Goal: Task Accomplishment & Management: Use online tool/utility

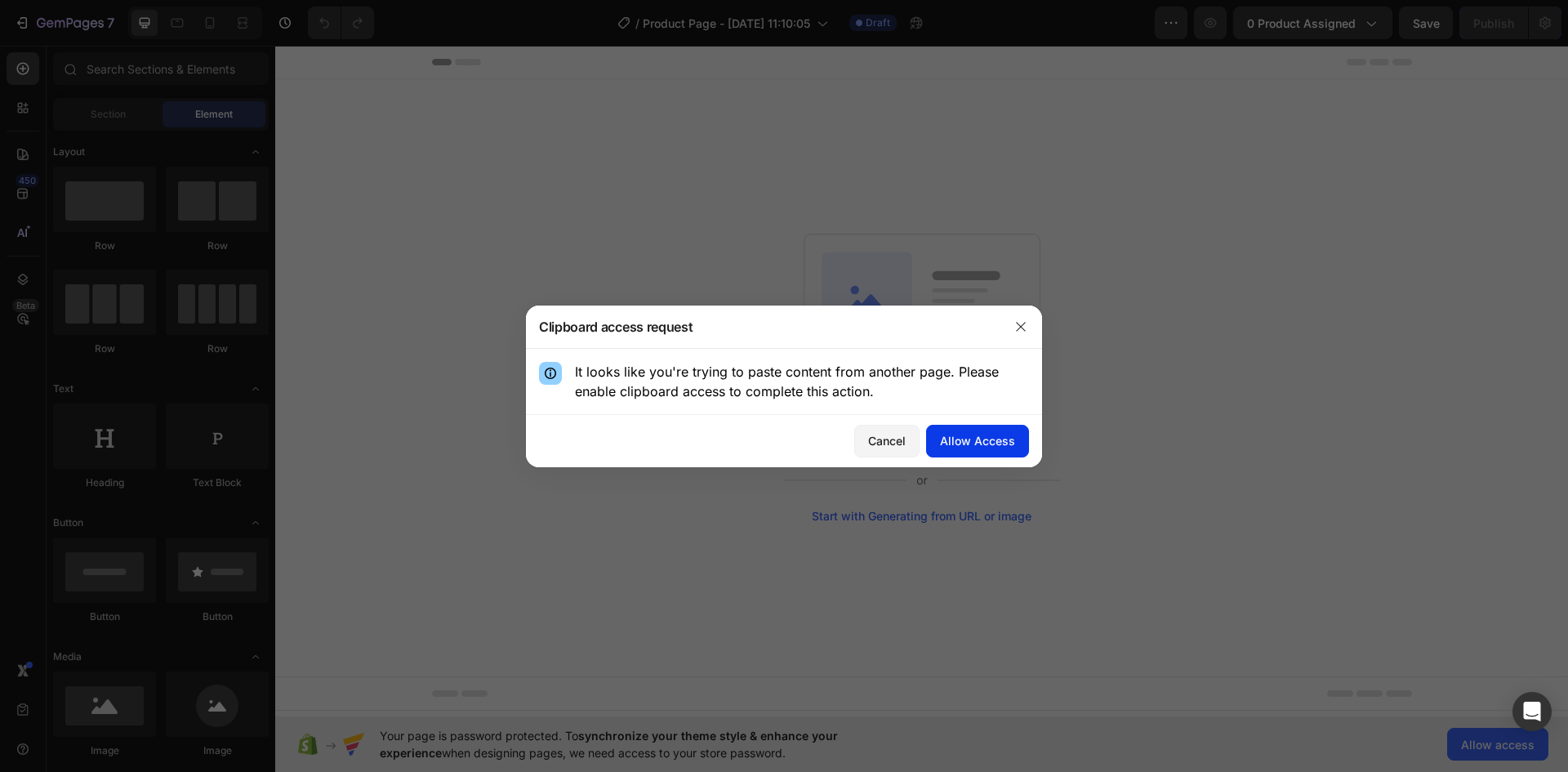
click at [994, 449] on button "Allow Access" at bounding box center [977, 441] width 103 height 33
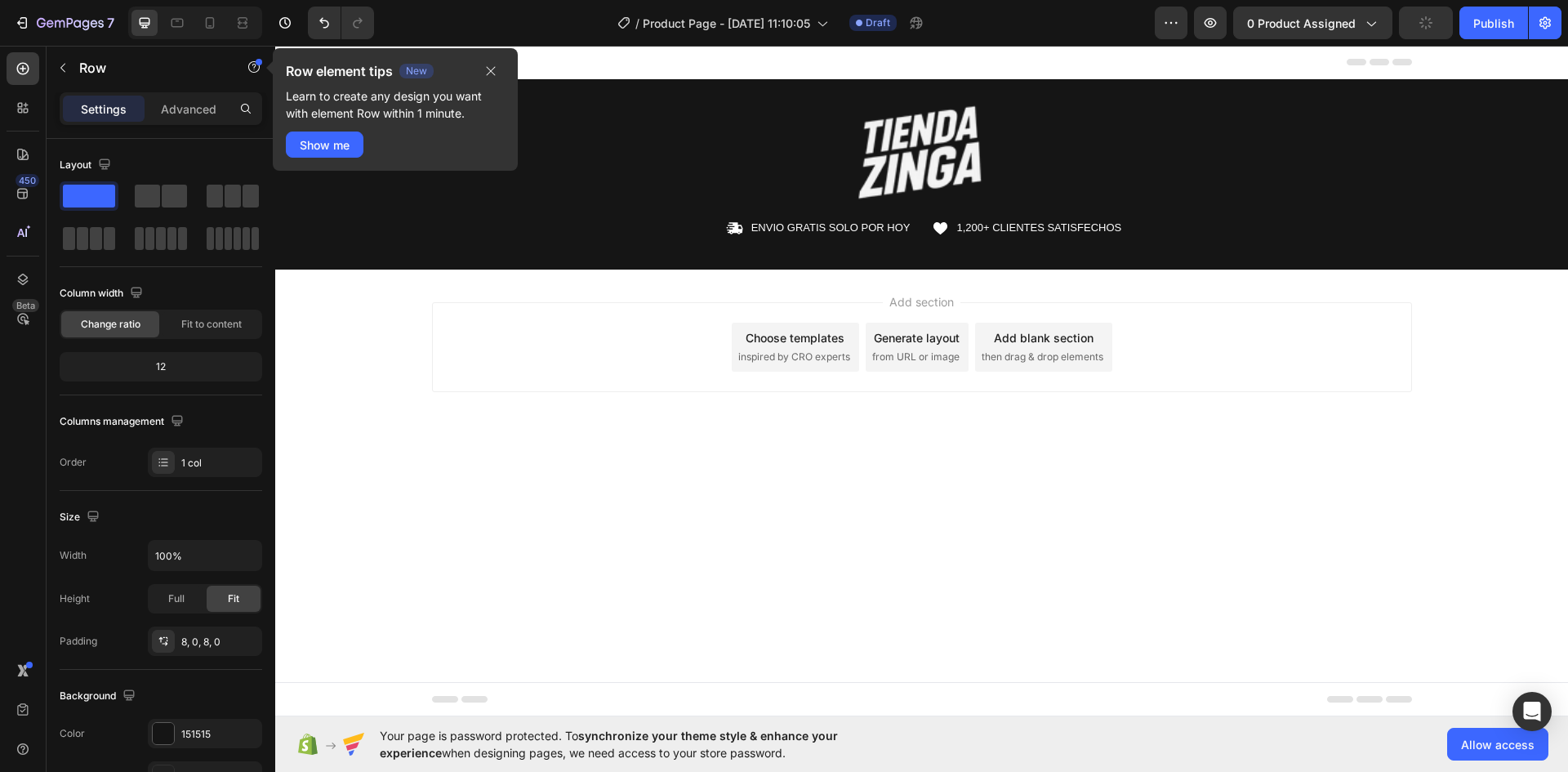
click at [844, 285] on div "Add section Choose templates inspired by CRO experts Generate layout from URL o…" at bounding box center [921, 370] width 1293 height 201
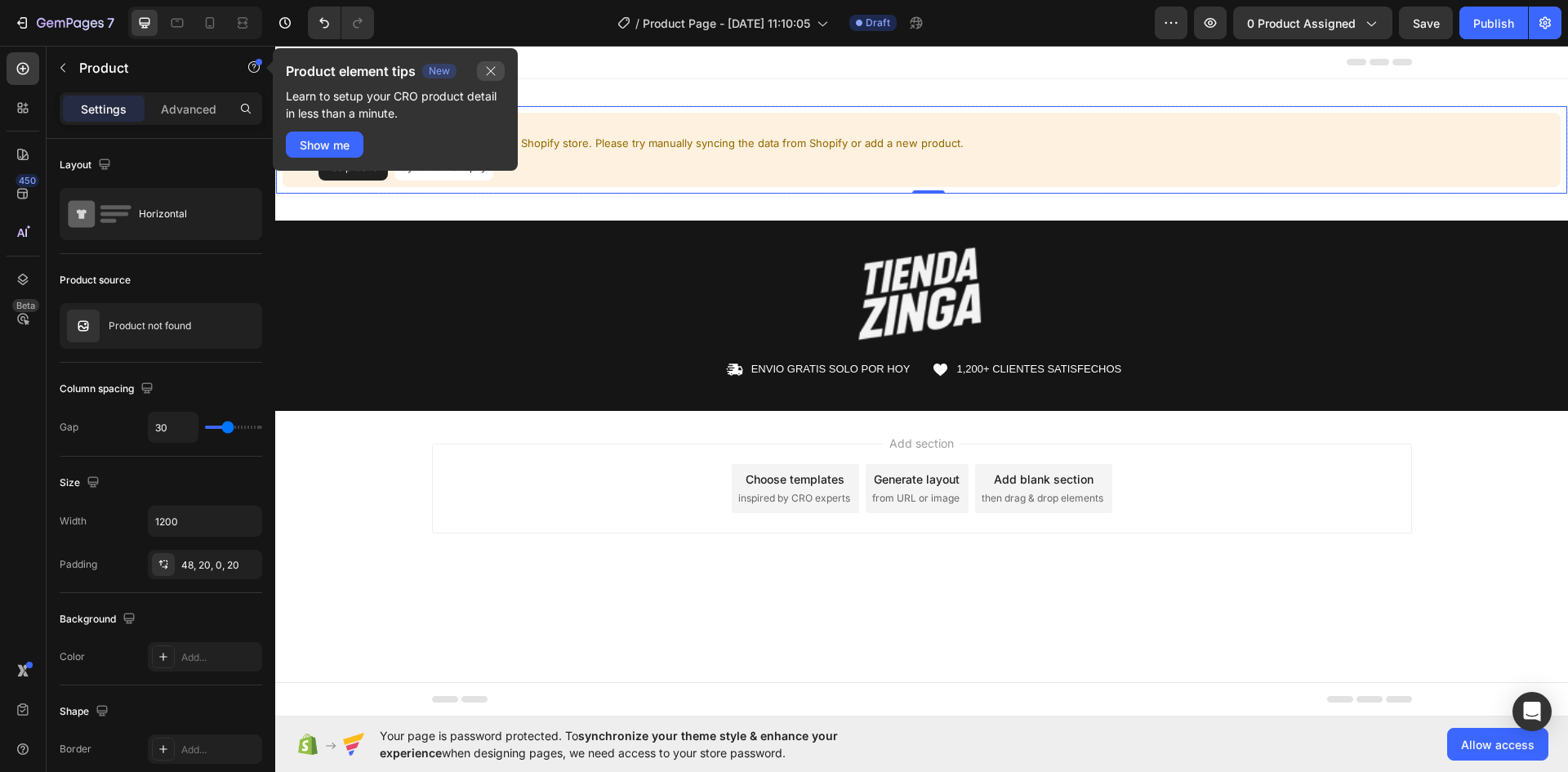
click at [495, 71] on icon "button" at bounding box center [491, 71] width 13 height 13
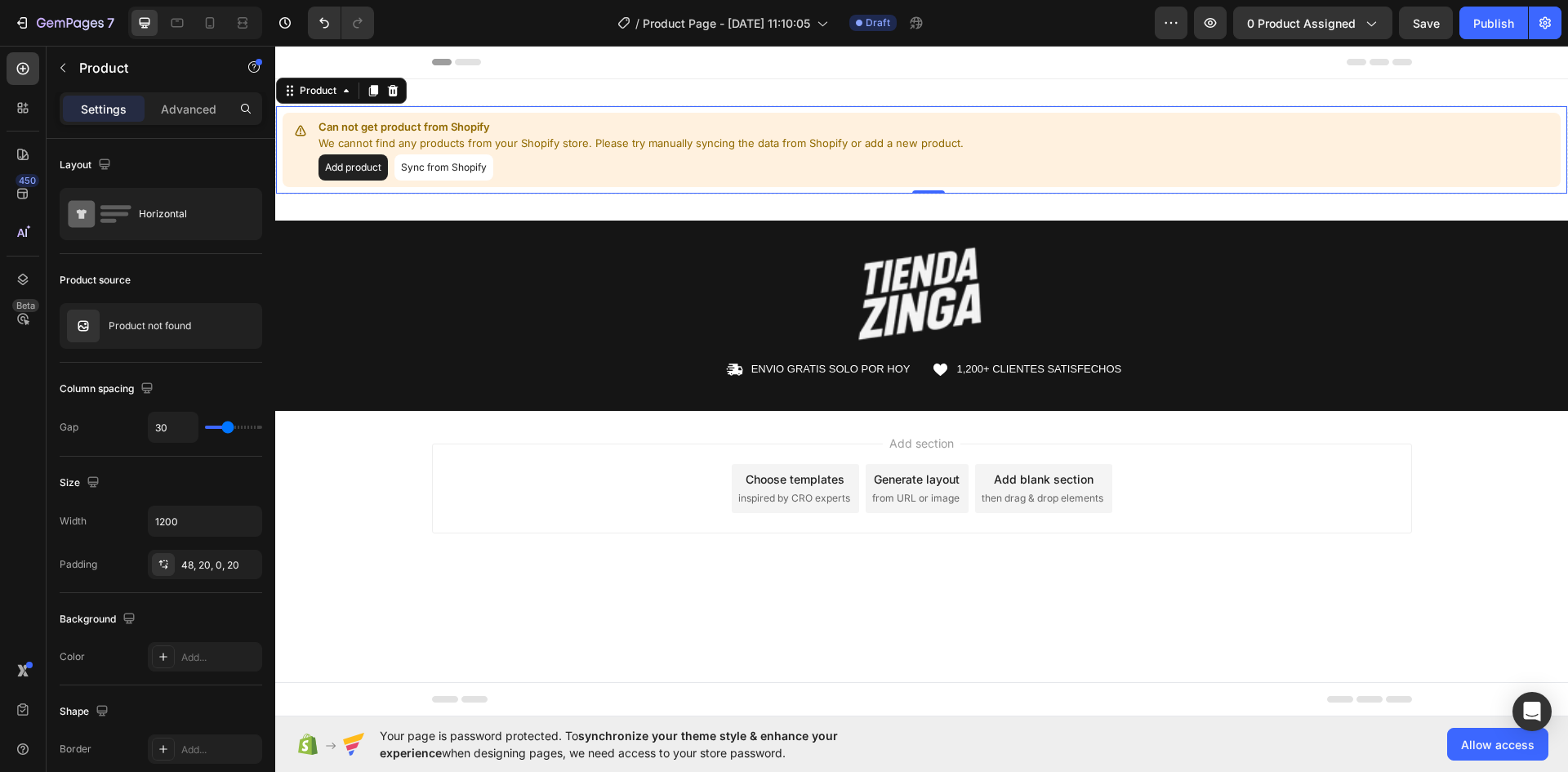
click at [374, 159] on button "Add product" at bounding box center [354, 167] width 70 height 26
click at [374, 164] on button "Add product" at bounding box center [354, 167] width 70 height 26
click at [440, 172] on button "Sync from Shopify" at bounding box center [444, 167] width 99 height 26
click at [182, 319] on div "Product not found" at bounding box center [161, 325] width 203 height 46
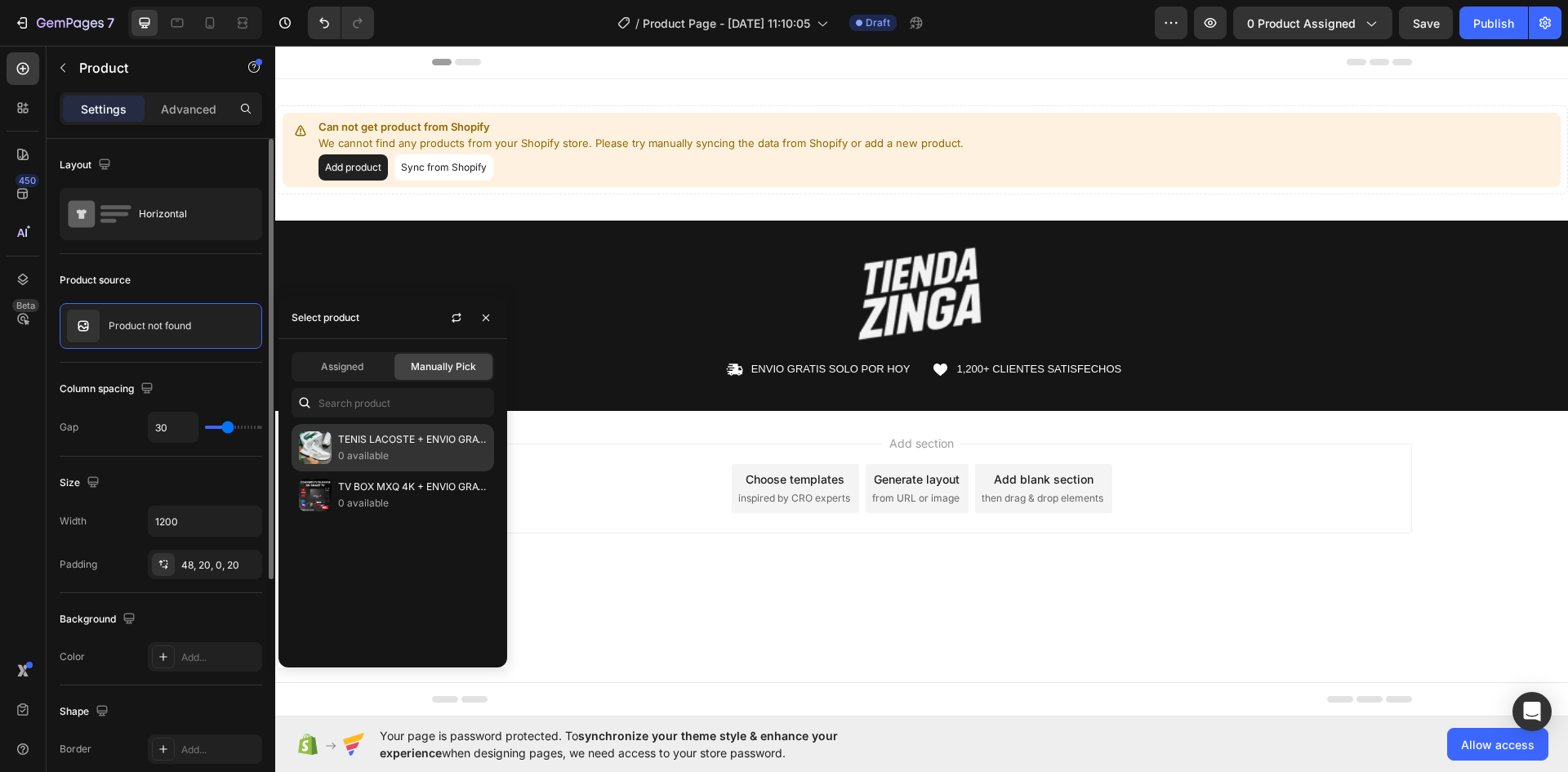
click at [389, 471] on div "TENIS LACOSTE + ENVIO GRATIS 0 available" at bounding box center [392, 494] width 203 height 47
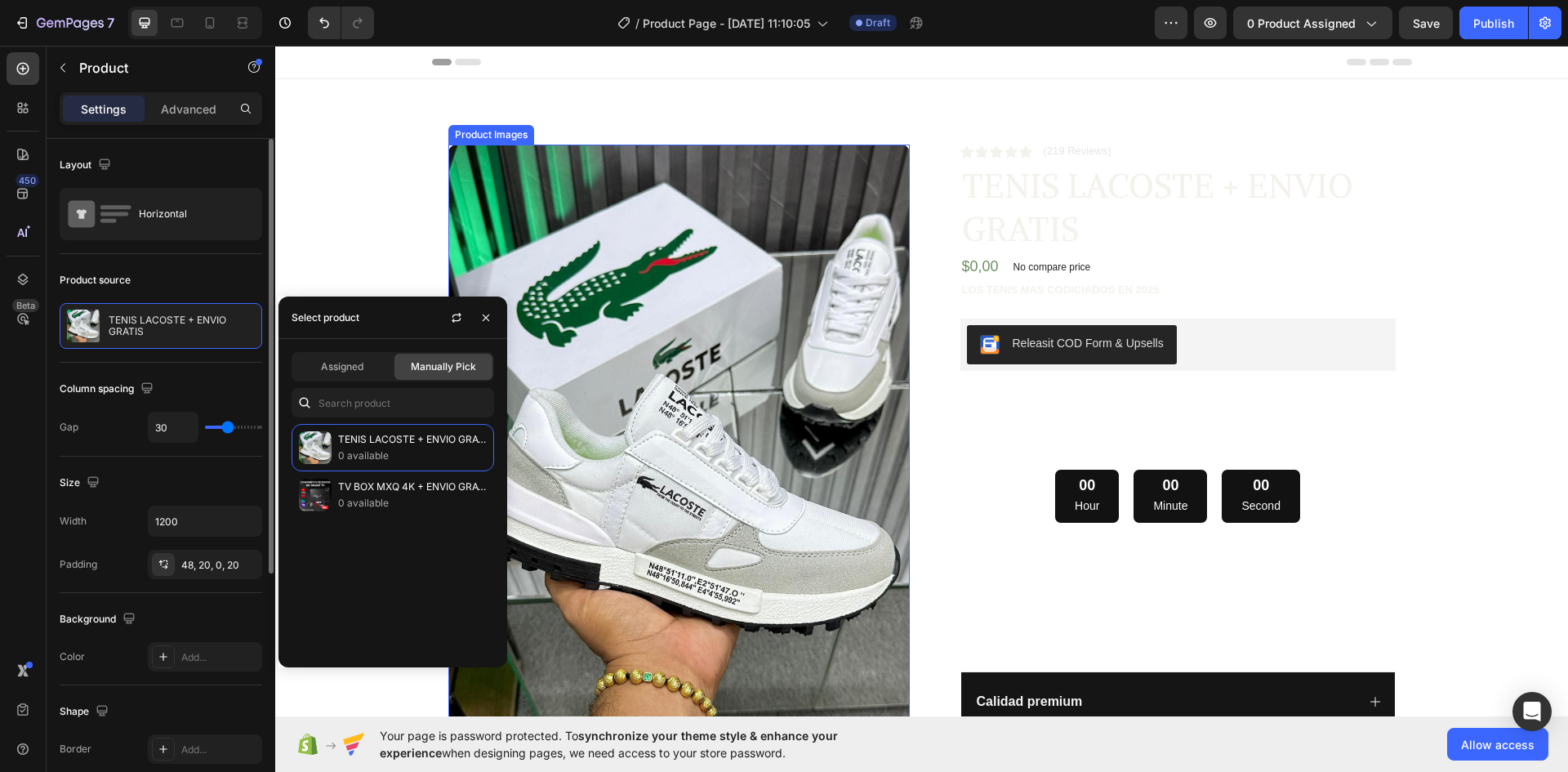
click at [859, 252] on img at bounding box center [679, 452] width 462 height 615
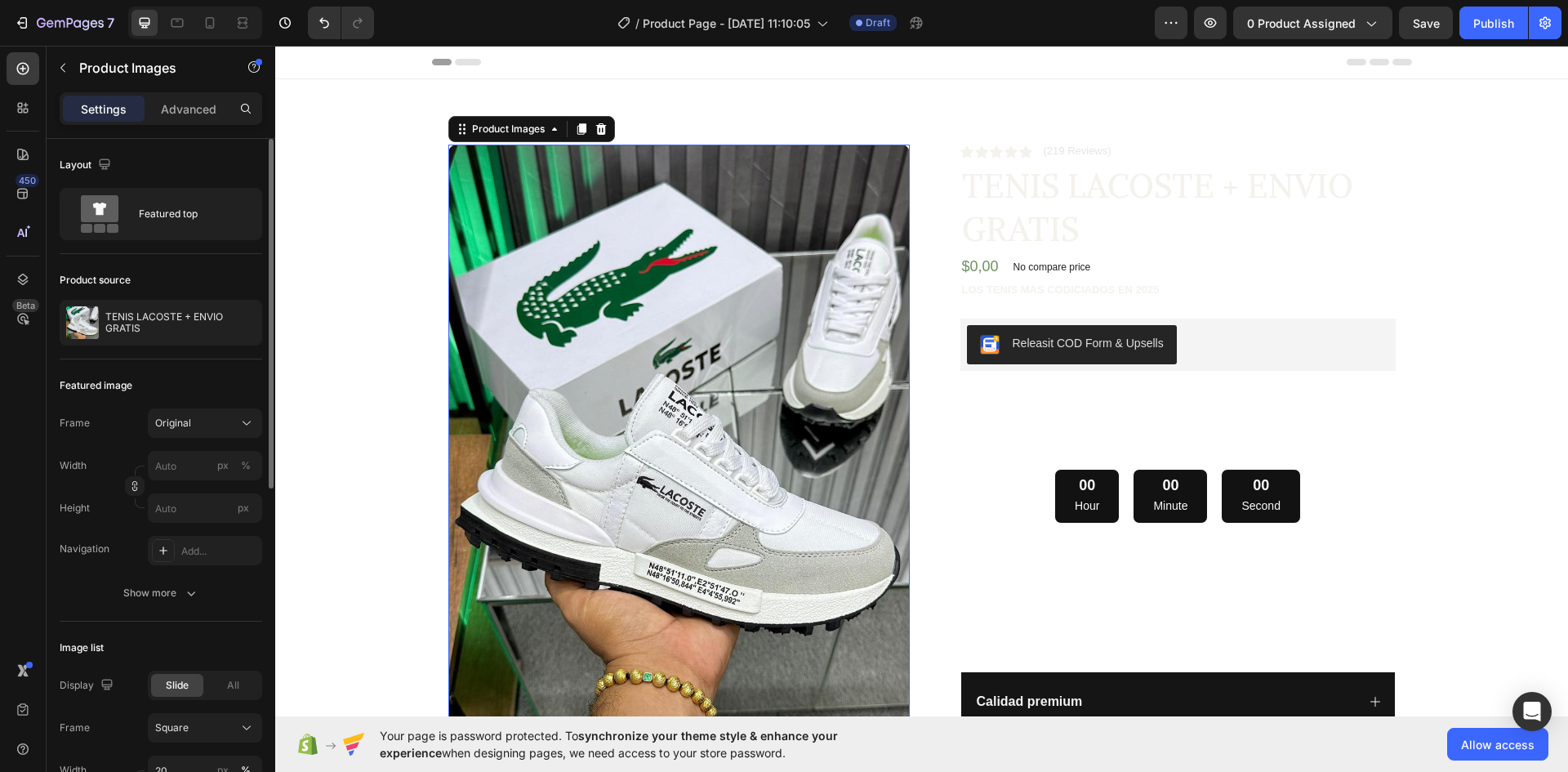
click at [734, 109] on div "Product Images 80 Row Icon Icon Icon Icon Icon Icon List (219 Reviews) Text Blo…" at bounding box center [922, 465] width 980 height 719
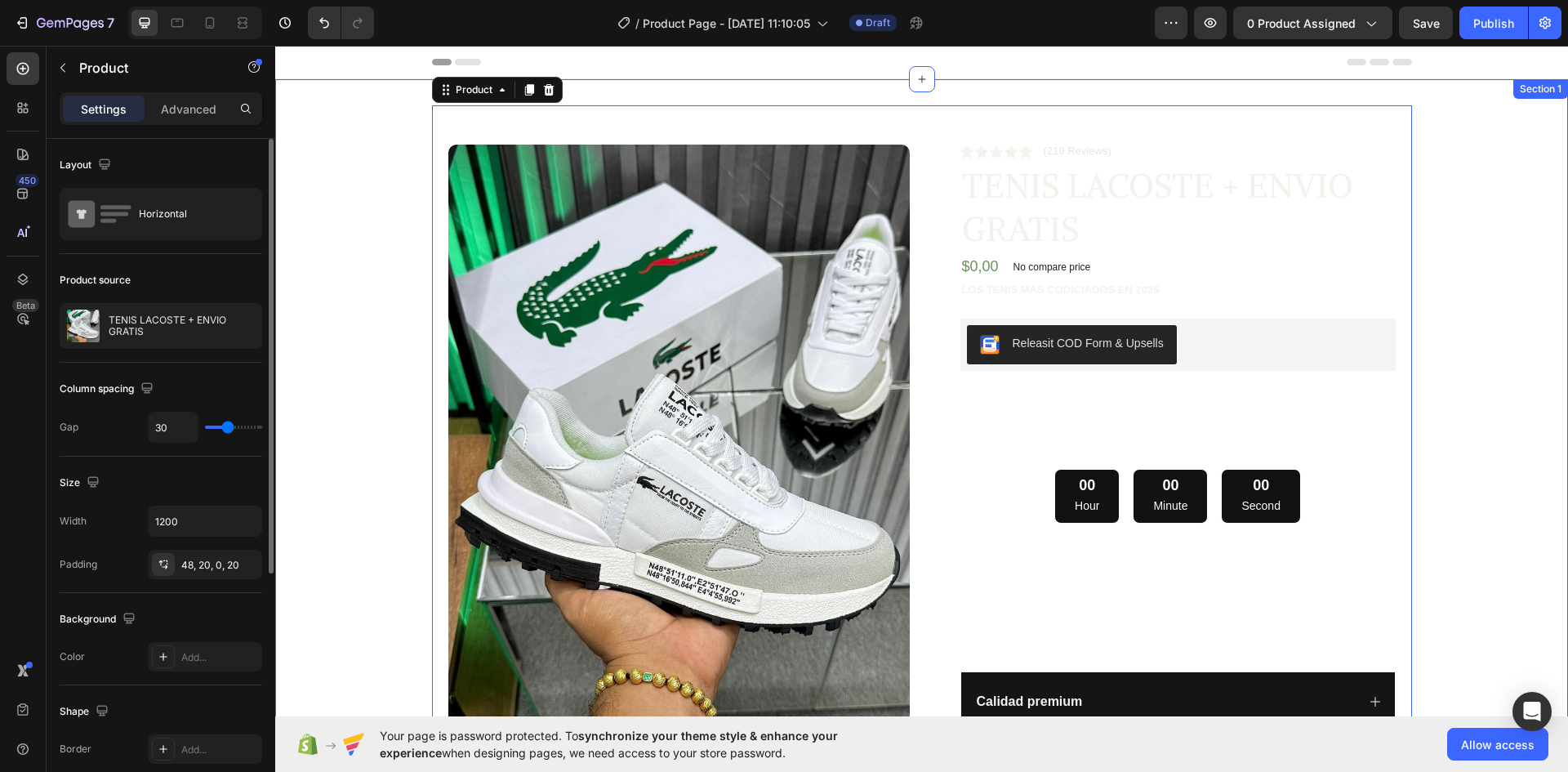
click at [740, 94] on div "Product Images Row Icon Icon Icon Icon Icon Icon List (219 Reviews) Text Block …" at bounding box center [921, 466] width 1293 height 772
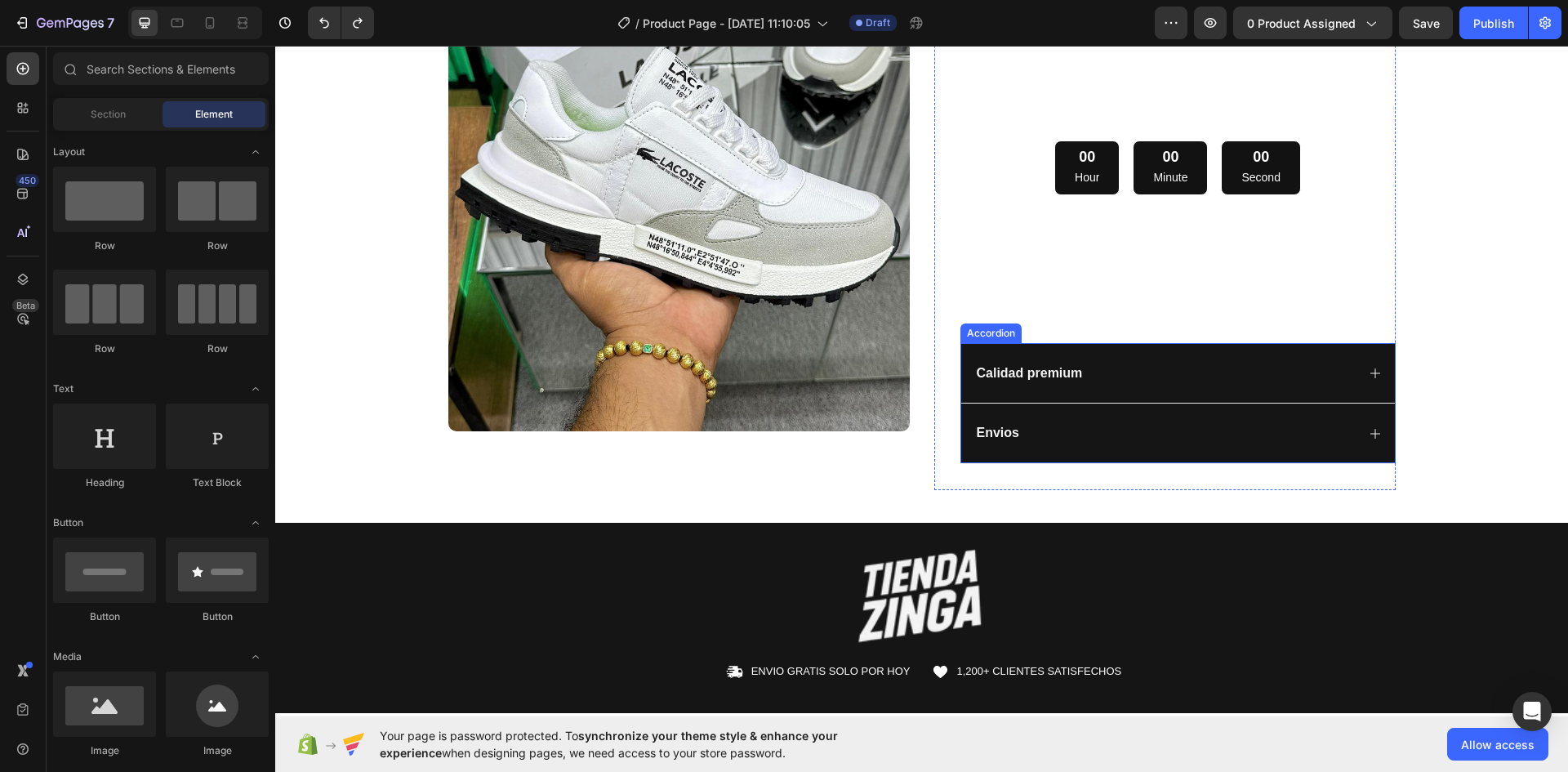
scroll to position [315, 0]
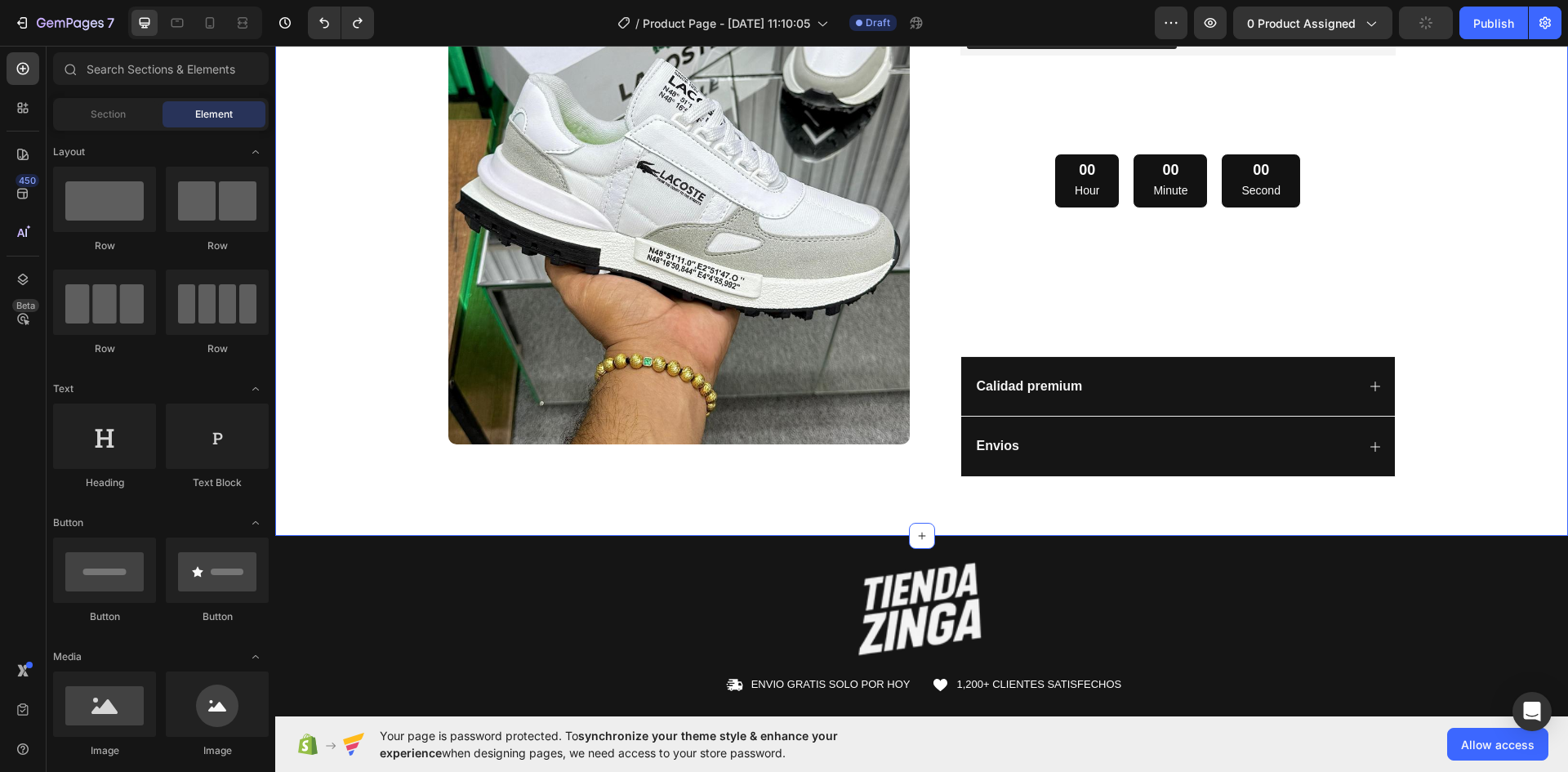
click at [1488, 492] on div "Product Images Row Icon Icon Icon Icon Icon Icon List (219 Reviews) Text Block …" at bounding box center [921, 149] width 1293 height 719
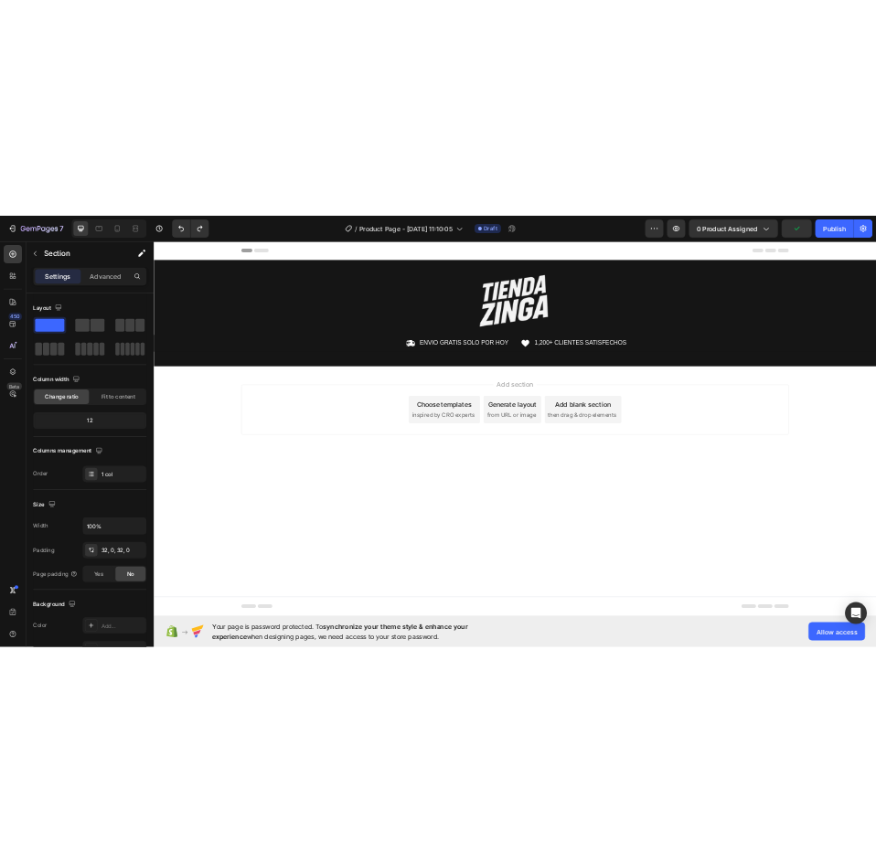
scroll to position [0, 0]
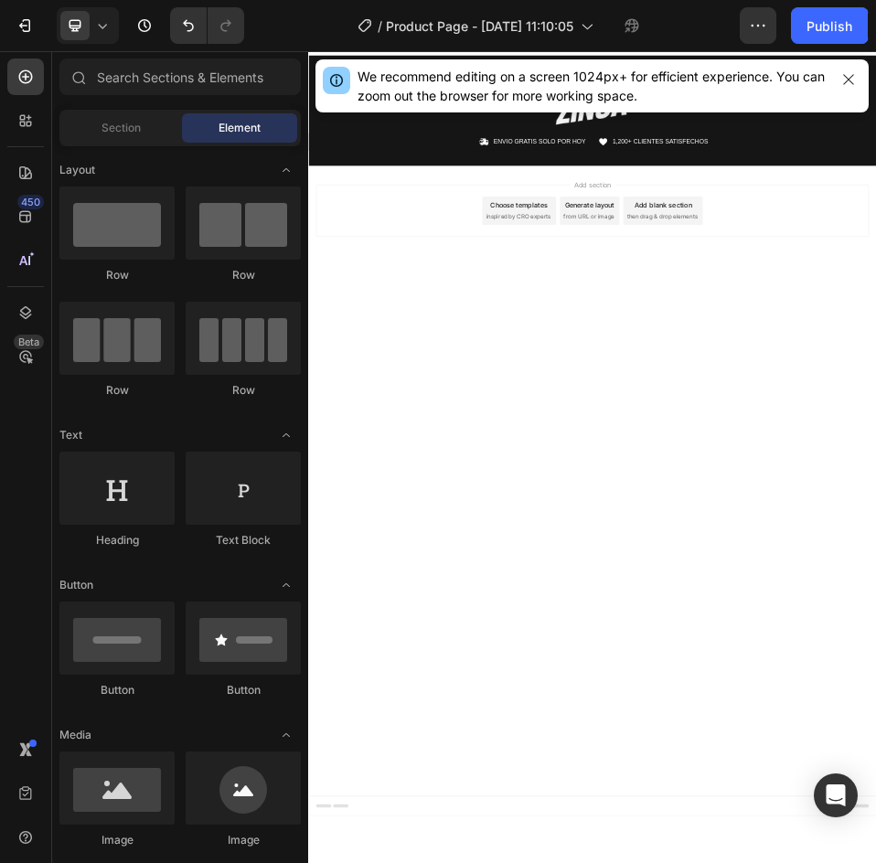
click at [1403, 462] on div "Add section Choose templates inspired by CRO experts Generate layout from URL o…" at bounding box center [856, 398] width 1097 height 225
click at [919, 577] on body "Header Image Row Icon ENVIO GRATIS SOLO POR HOY Text Block Row Icon 1,200+ CLIE…" at bounding box center [856, 789] width 1097 height 1507
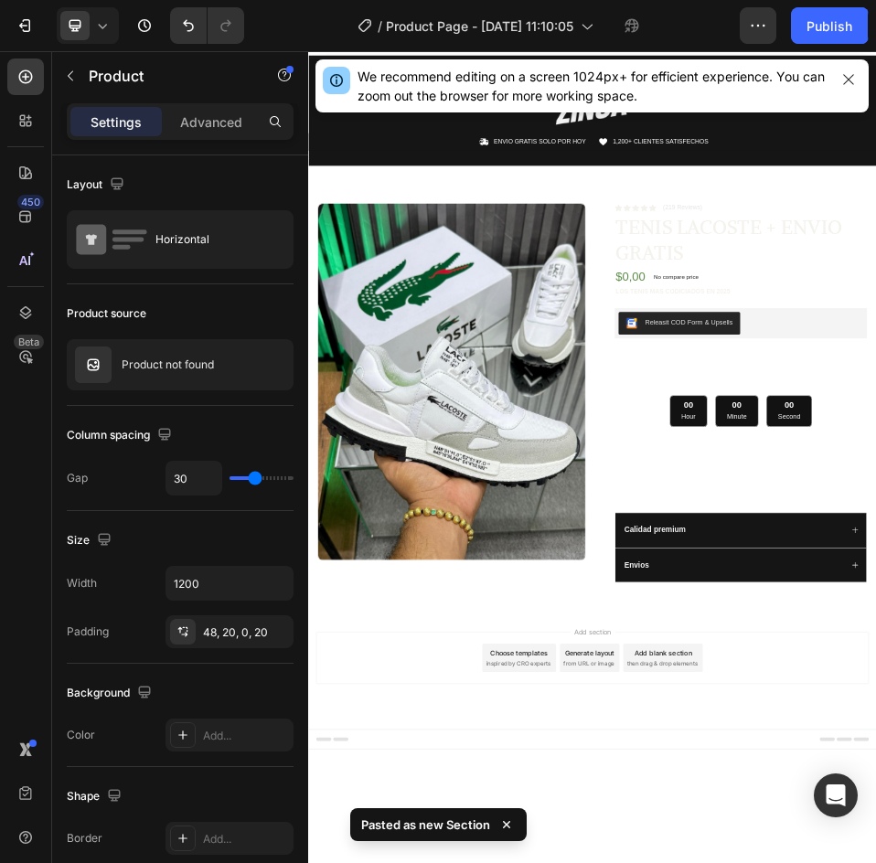
click at [647, 317] on div "Product Images Row Icon Icon Icon Icon Icon Icon List (219 Reviews) Text Block …" at bounding box center [856, 718] width 1097 height 806
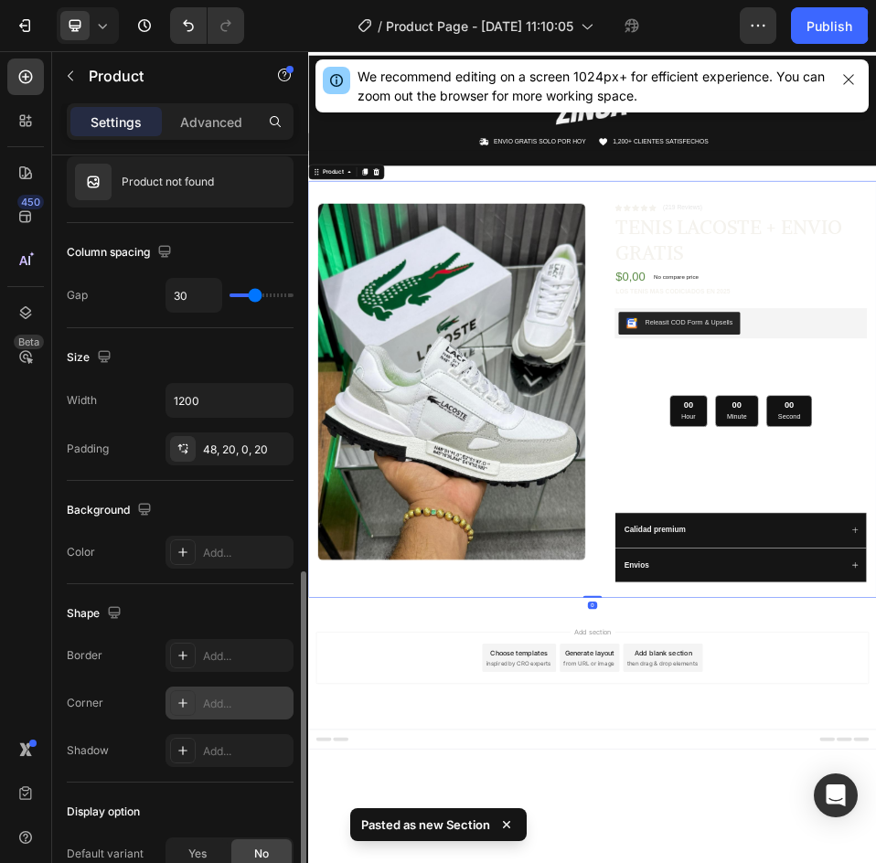
scroll to position [429, 0]
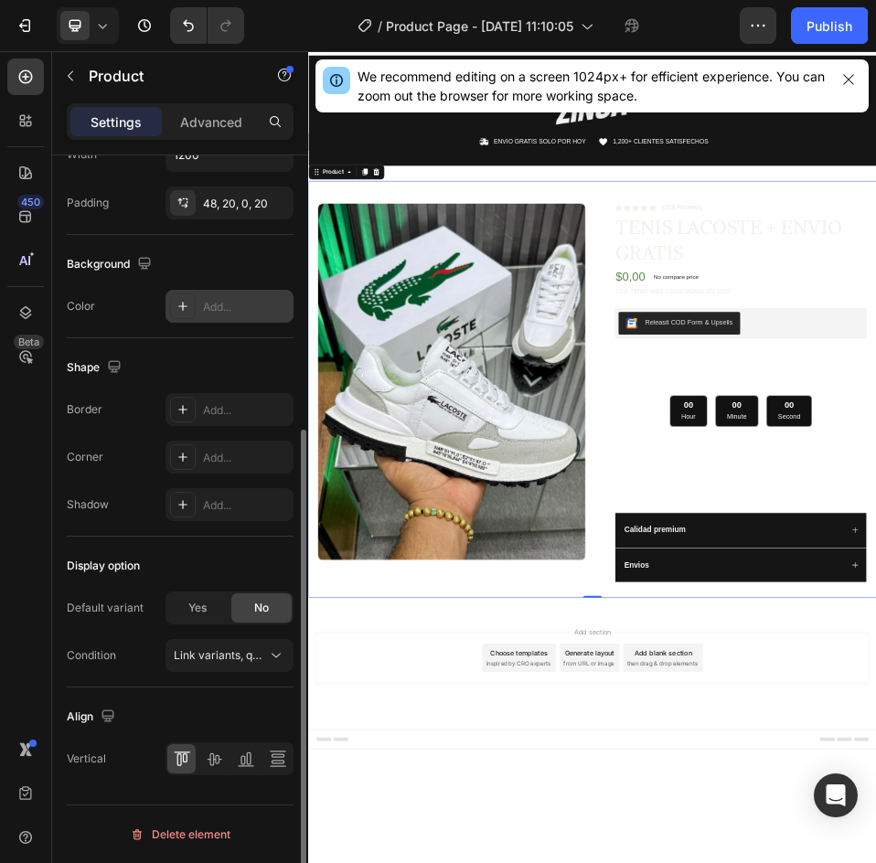
click at [259, 308] on div "Add..." at bounding box center [246, 307] width 86 height 16
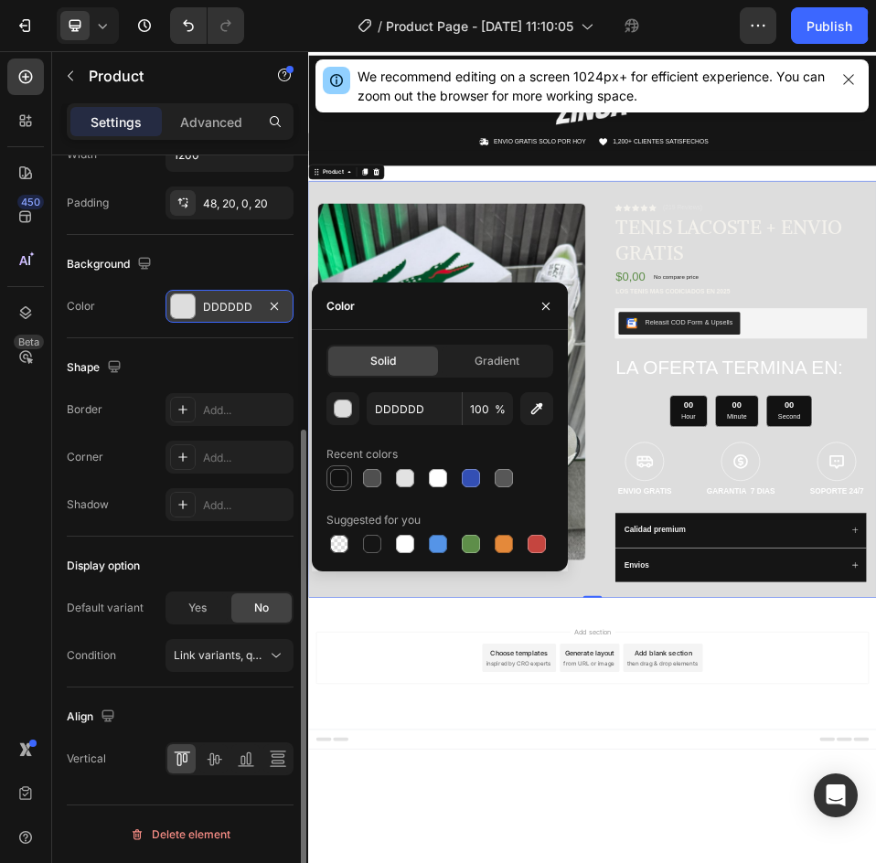
click at [345, 475] on div at bounding box center [339, 478] width 18 height 18
type input "121212"
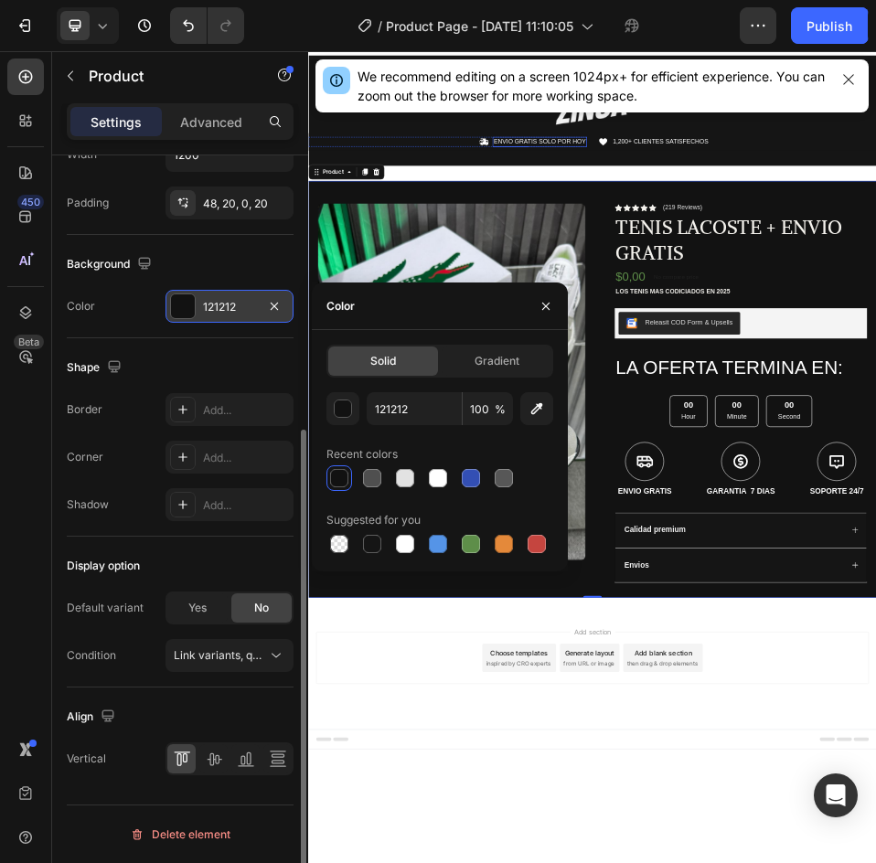
click at [769, 291] on div "Product Images Row Icon Icon Icon Icon Icon Icon List (219 Reviews) Text Block …" at bounding box center [856, 718] width 1097 height 865
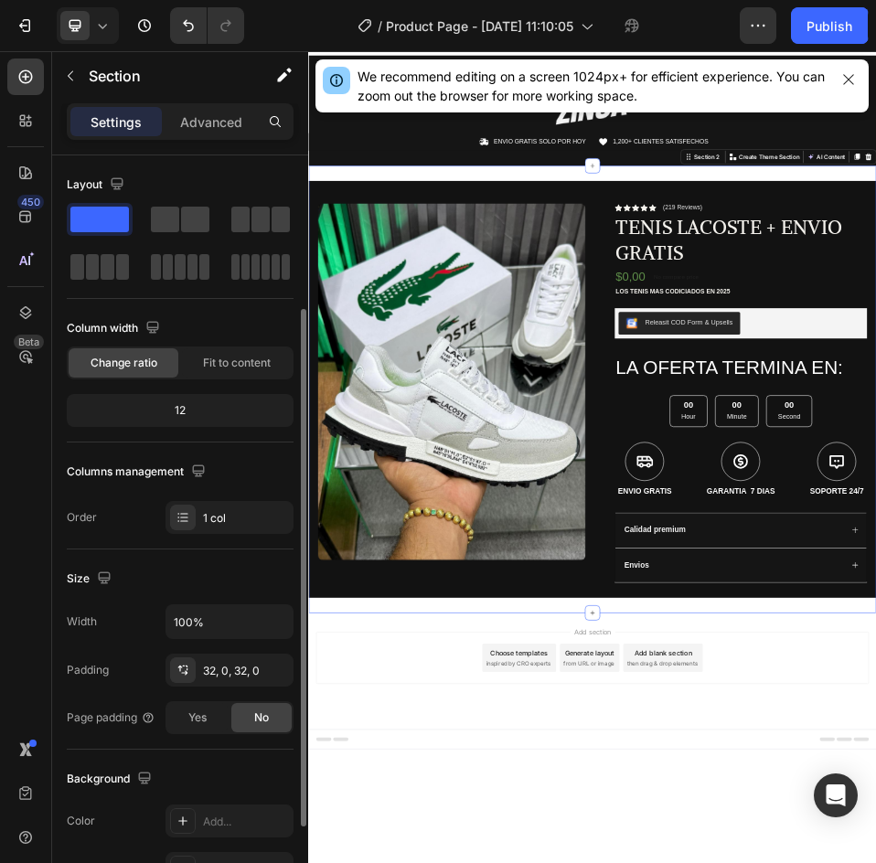
scroll to position [91, 0]
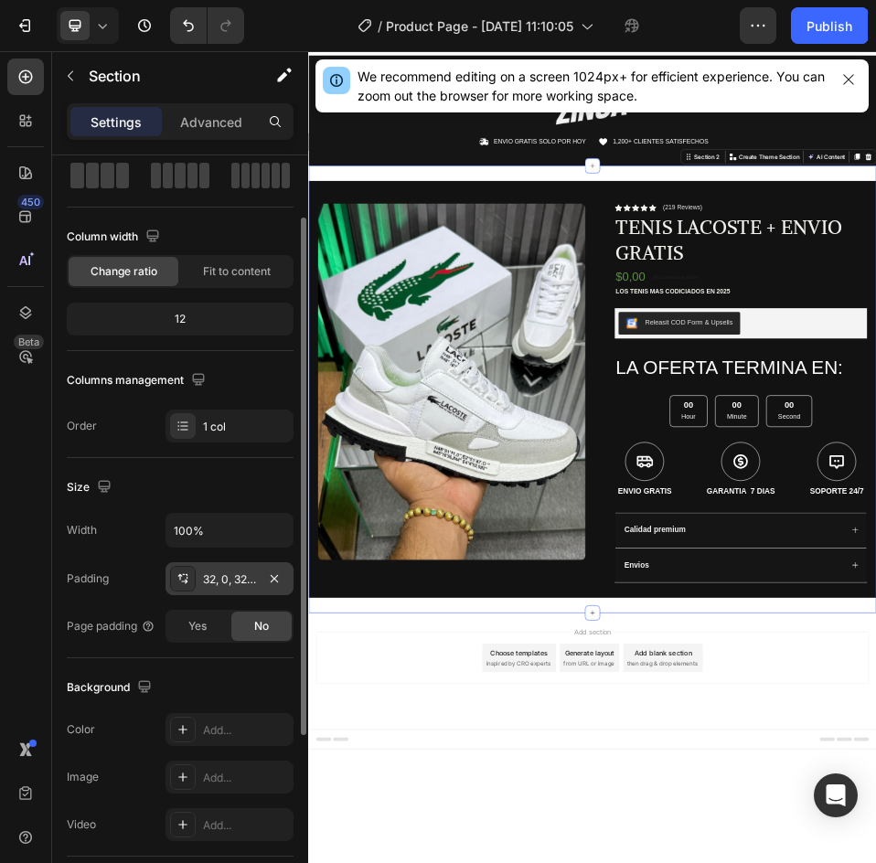
click at [233, 575] on div "32, 0, 32, 0" at bounding box center [229, 579] width 53 height 16
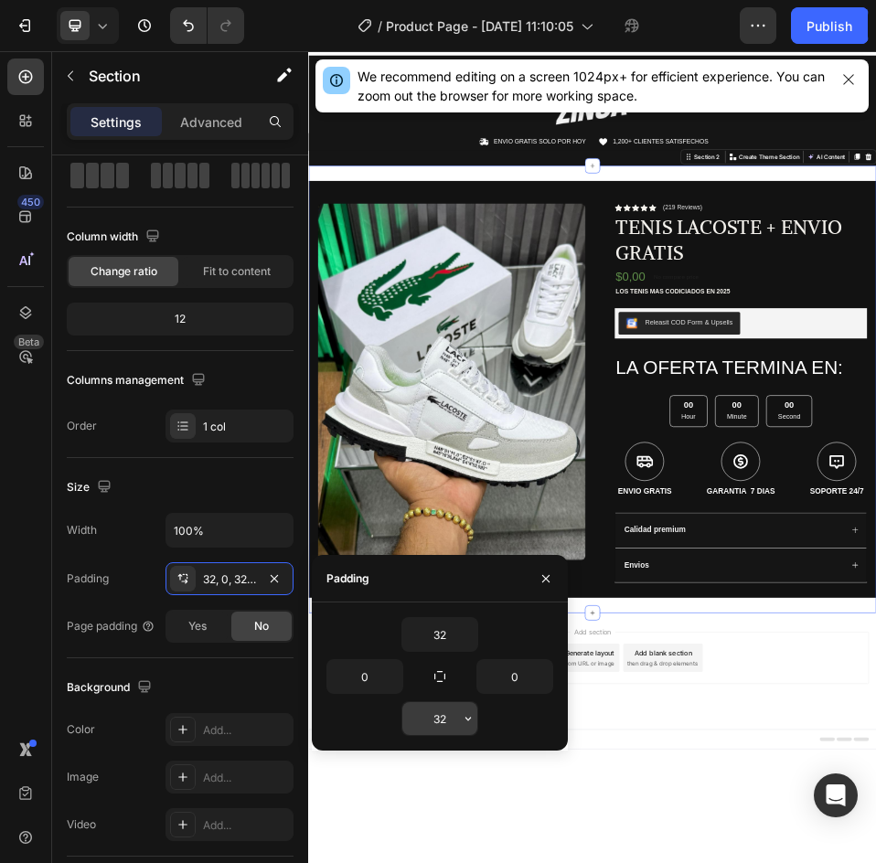
click at [451, 724] on input "32" at bounding box center [439, 718] width 75 height 33
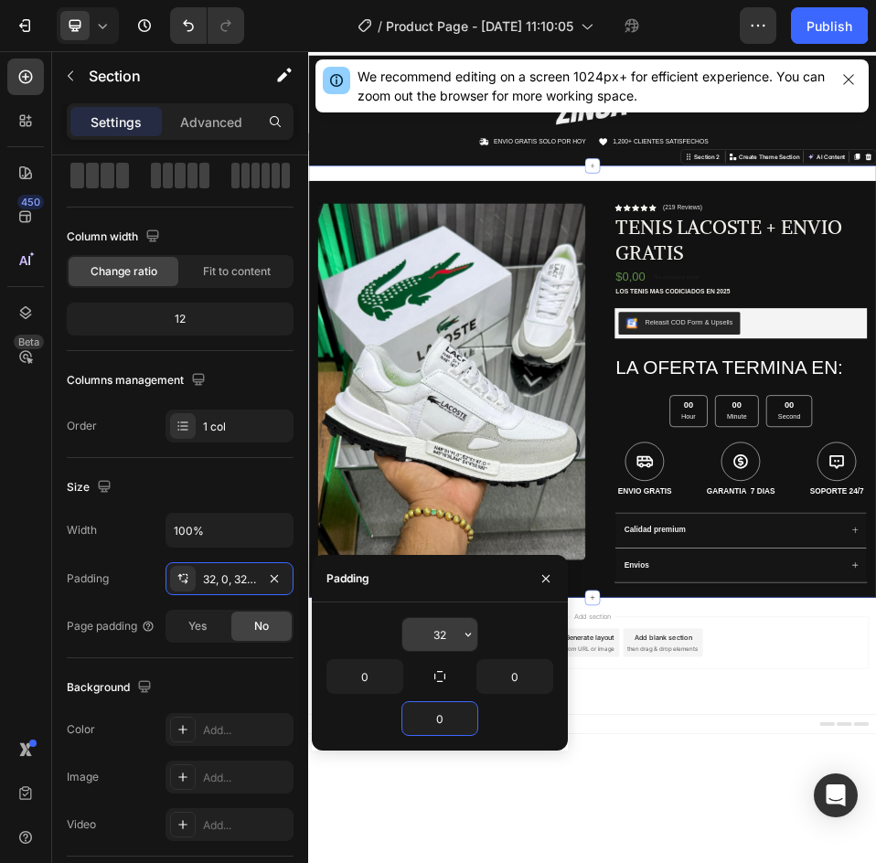
type input "0"
click at [449, 633] on input "32" at bounding box center [439, 634] width 75 height 33
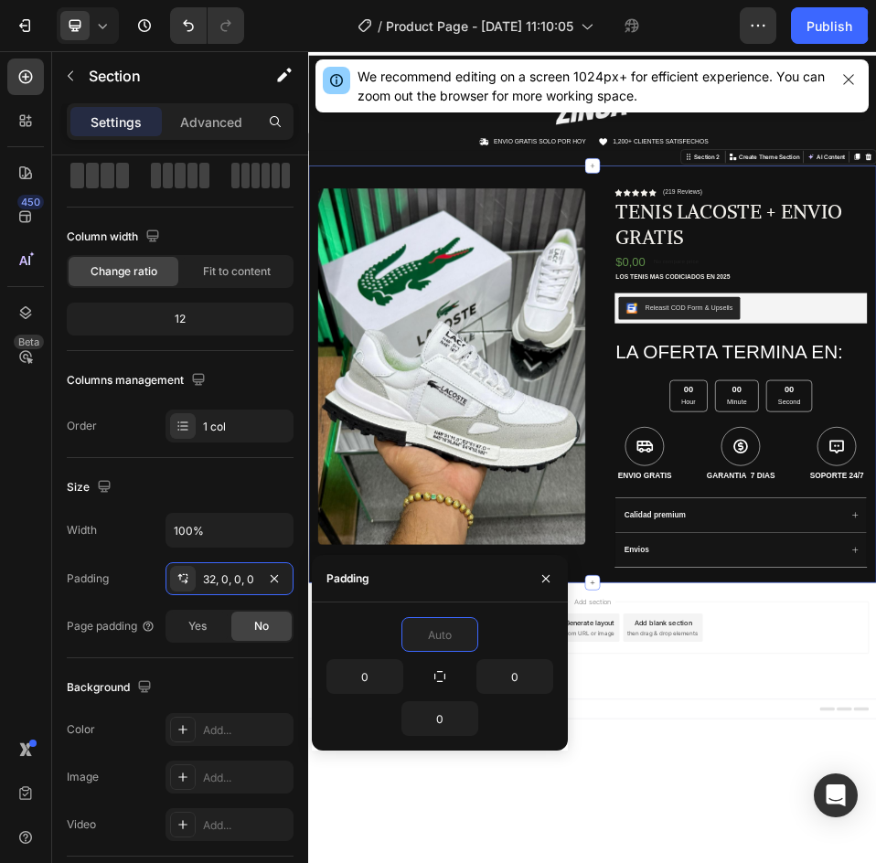
click at [985, 863] on body "Header Image Row Icon ENVIO GRATIS SOLO POR HOY Text Block Row Icon 1,200+ CLIE…" at bounding box center [856, 789] width 1097 height 1507
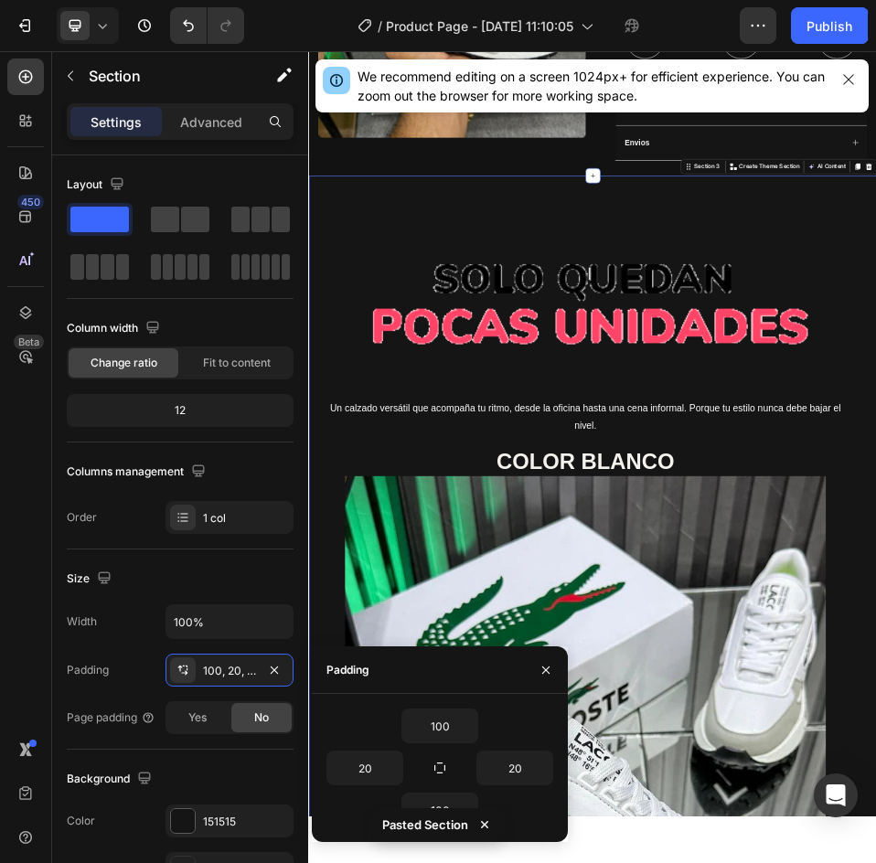
scroll to position [807, 0]
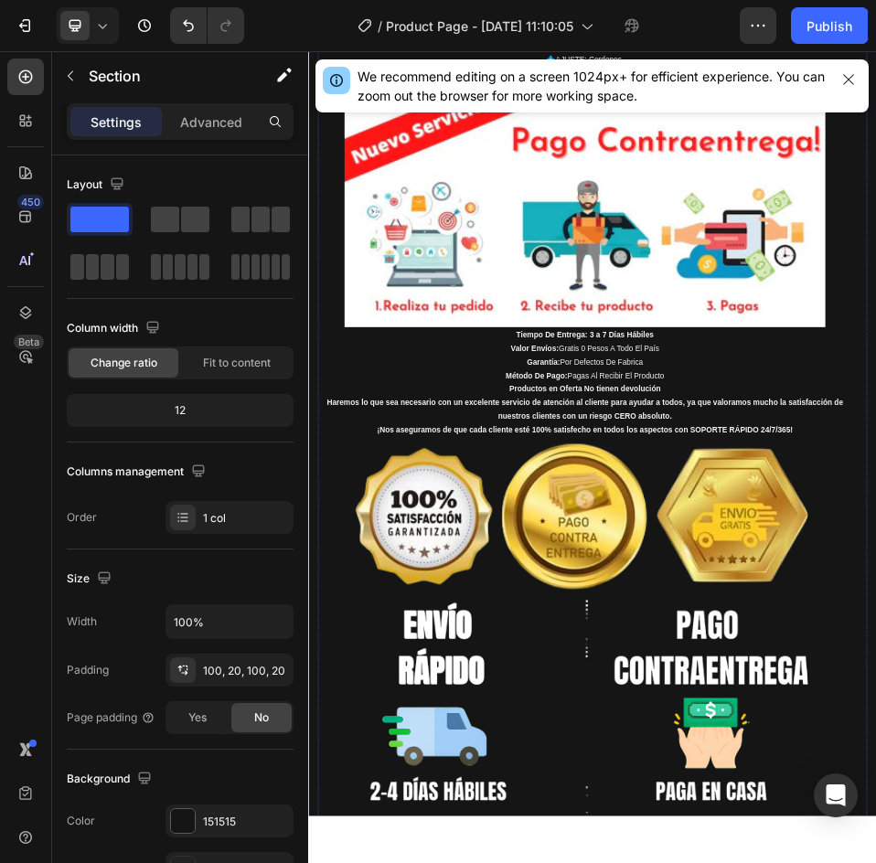
scroll to position [7204, 0]
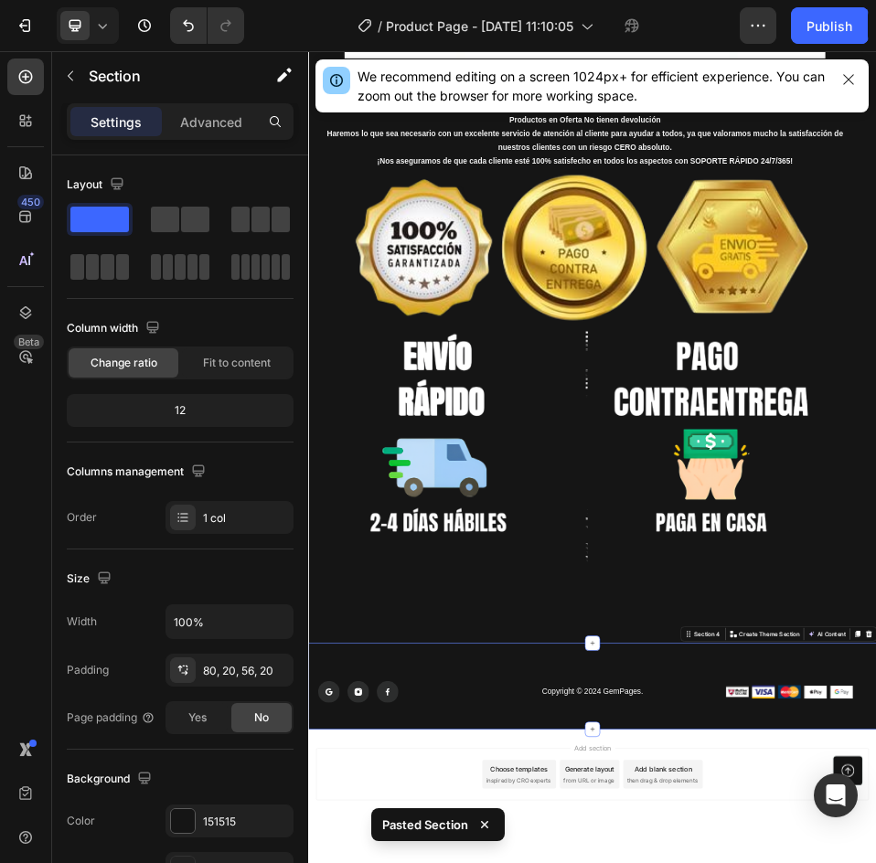
scroll to position [7370, 0]
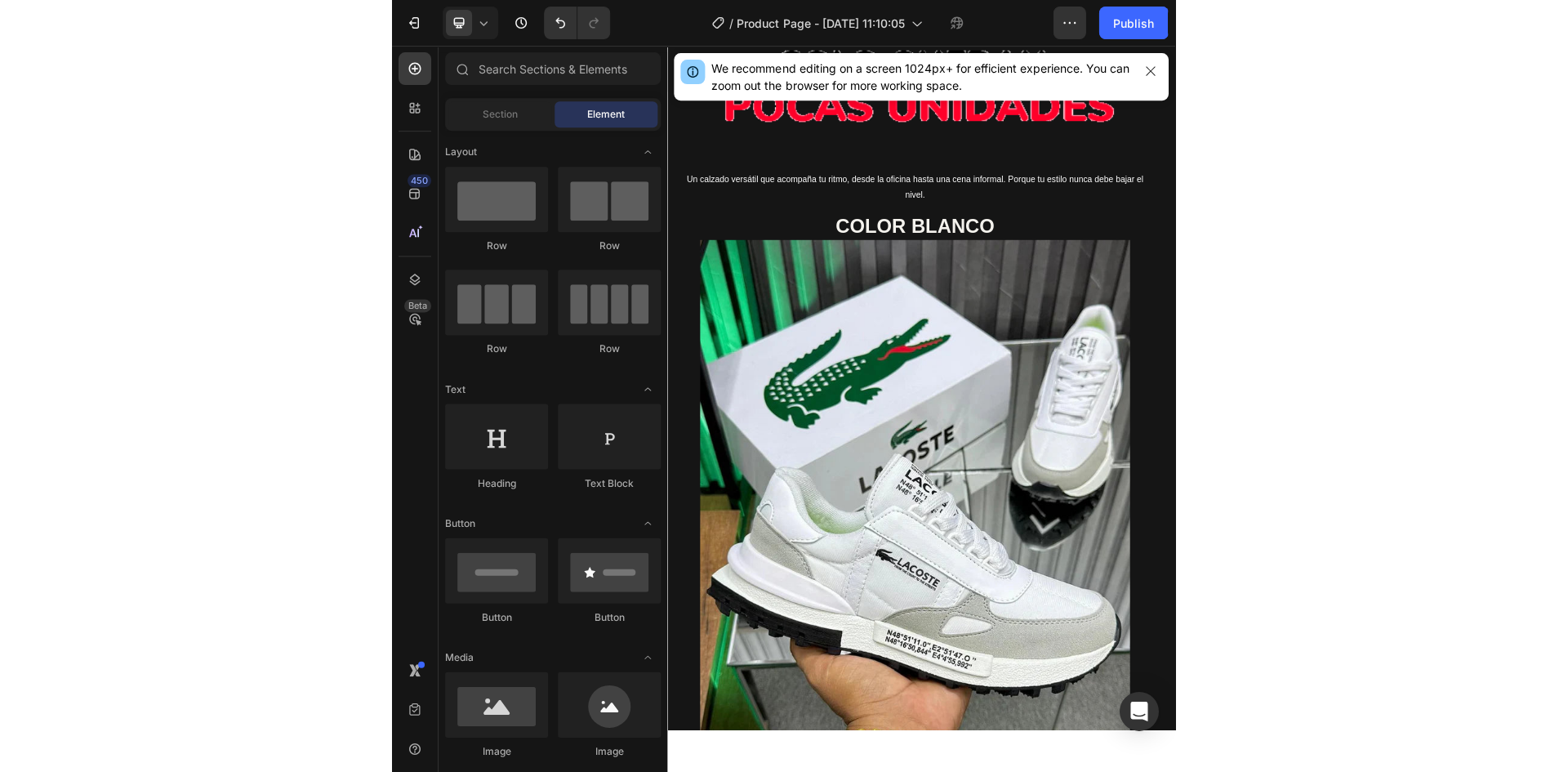
scroll to position [0, 0]
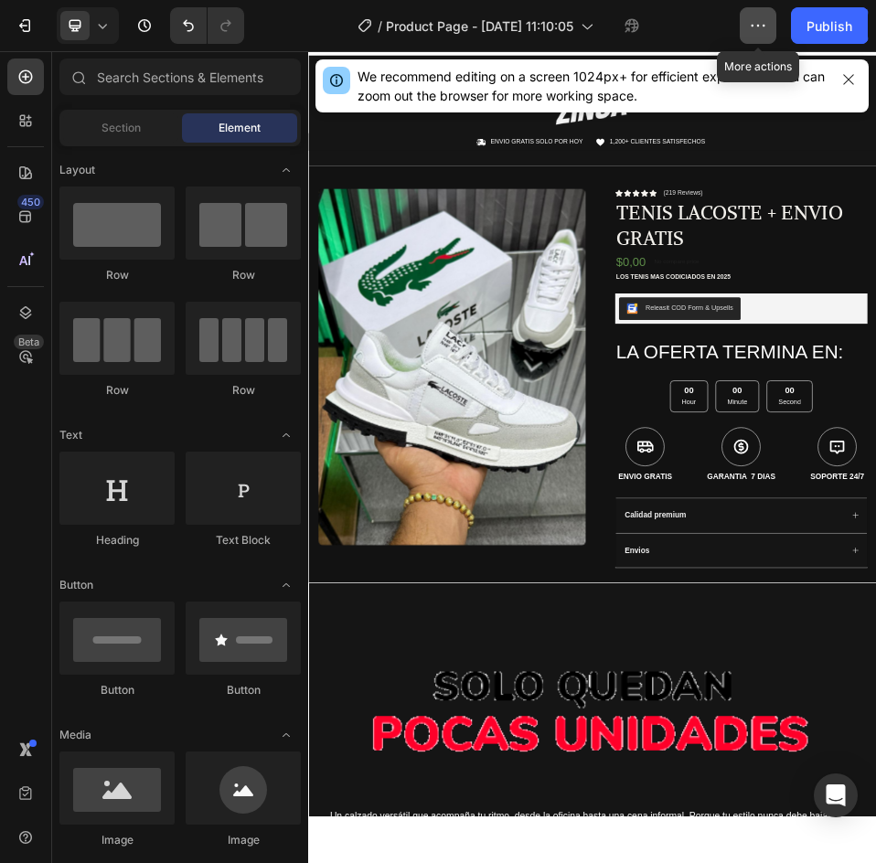
click at [759, 20] on icon "button" at bounding box center [758, 25] width 18 height 18
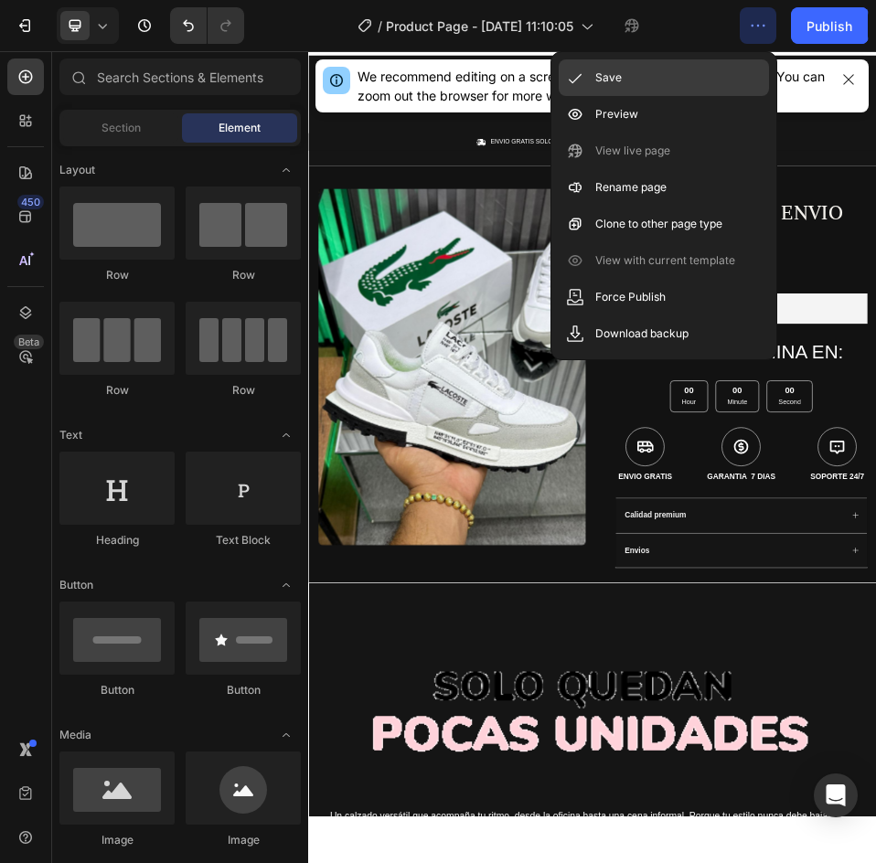
click at [684, 96] on div "Save" at bounding box center [664, 114] width 210 height 37
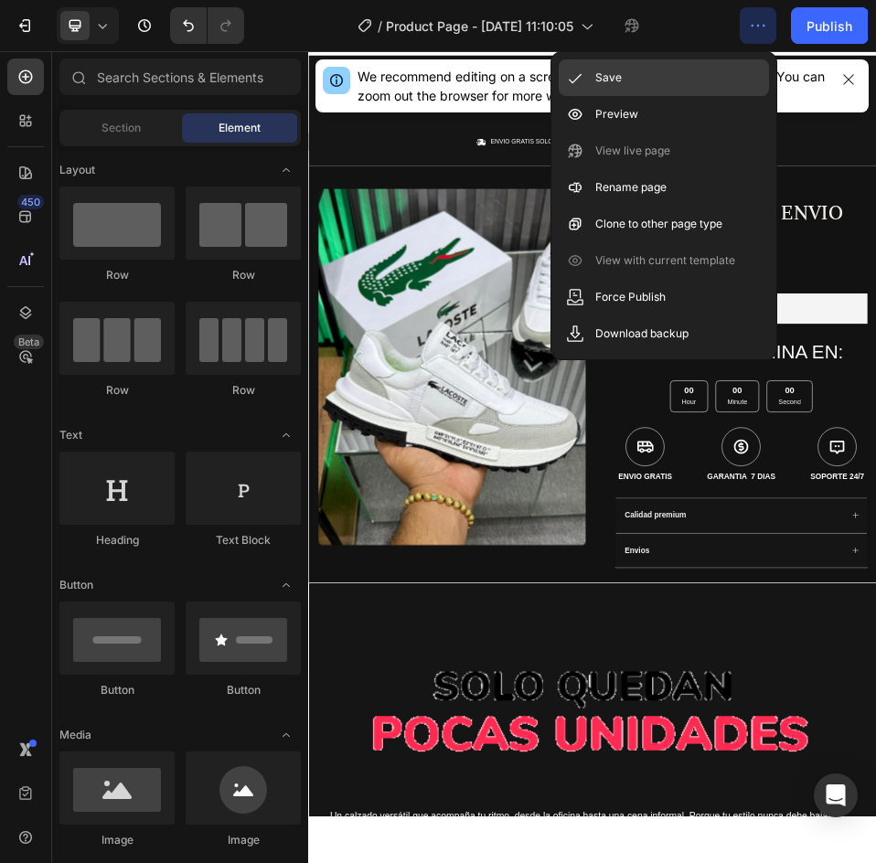
click at [613, 96] on div "Save" at bounding box center [664, 114] width 210 height 37
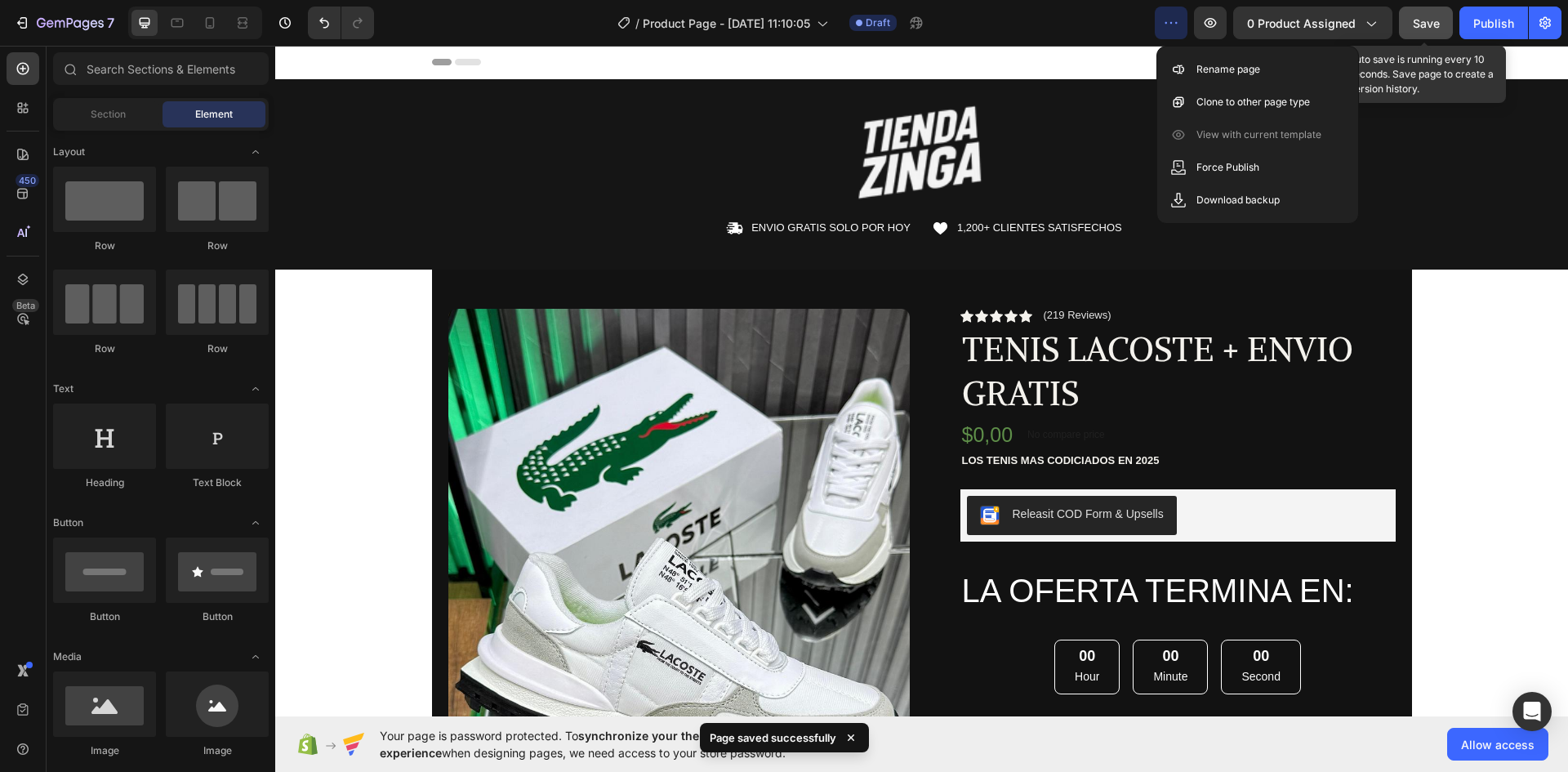
click at [1417, 21] on span "Save" at bounding box center [1427, 23] width 27 height 14
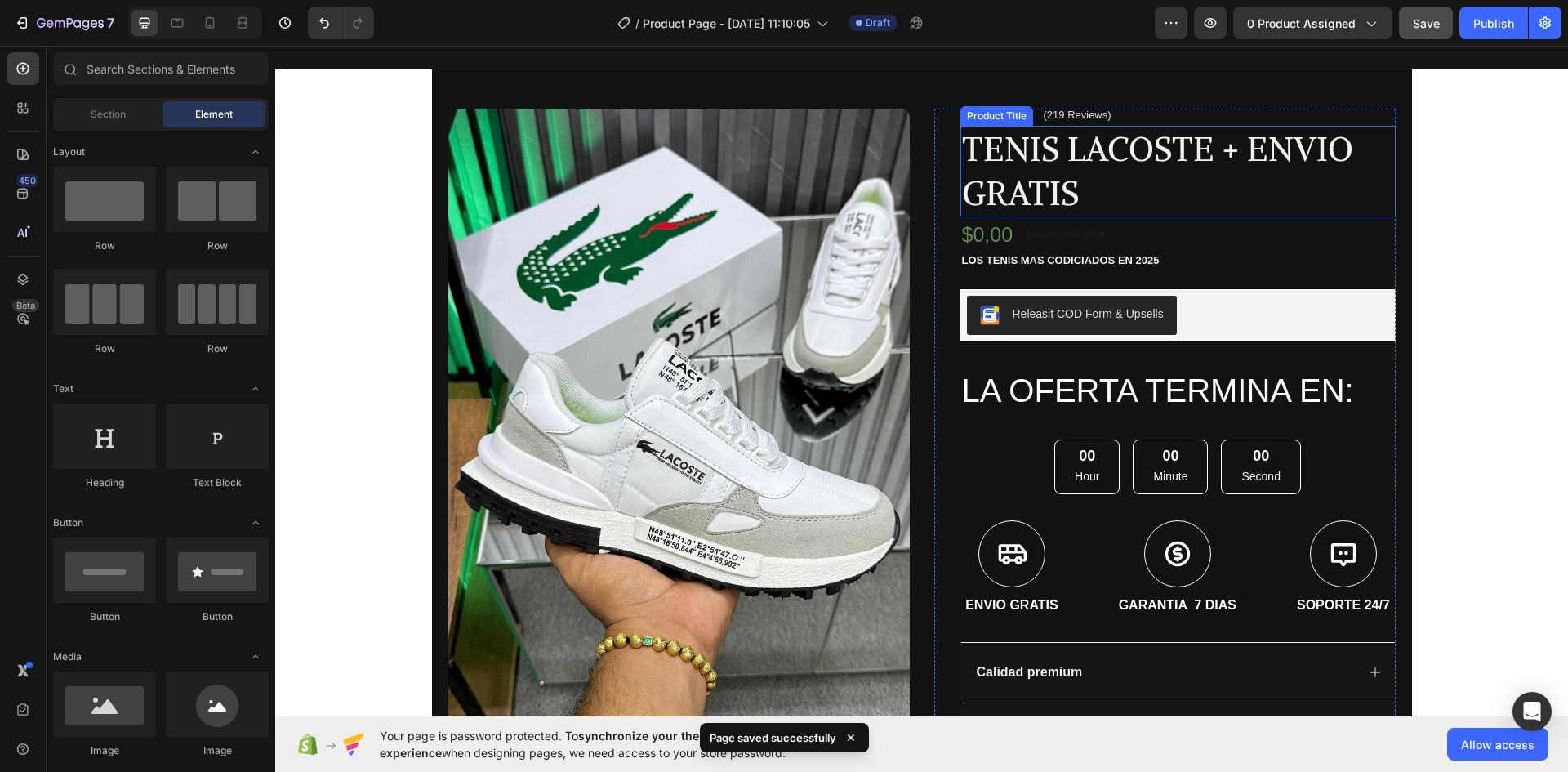
scroll to position [81, 0]
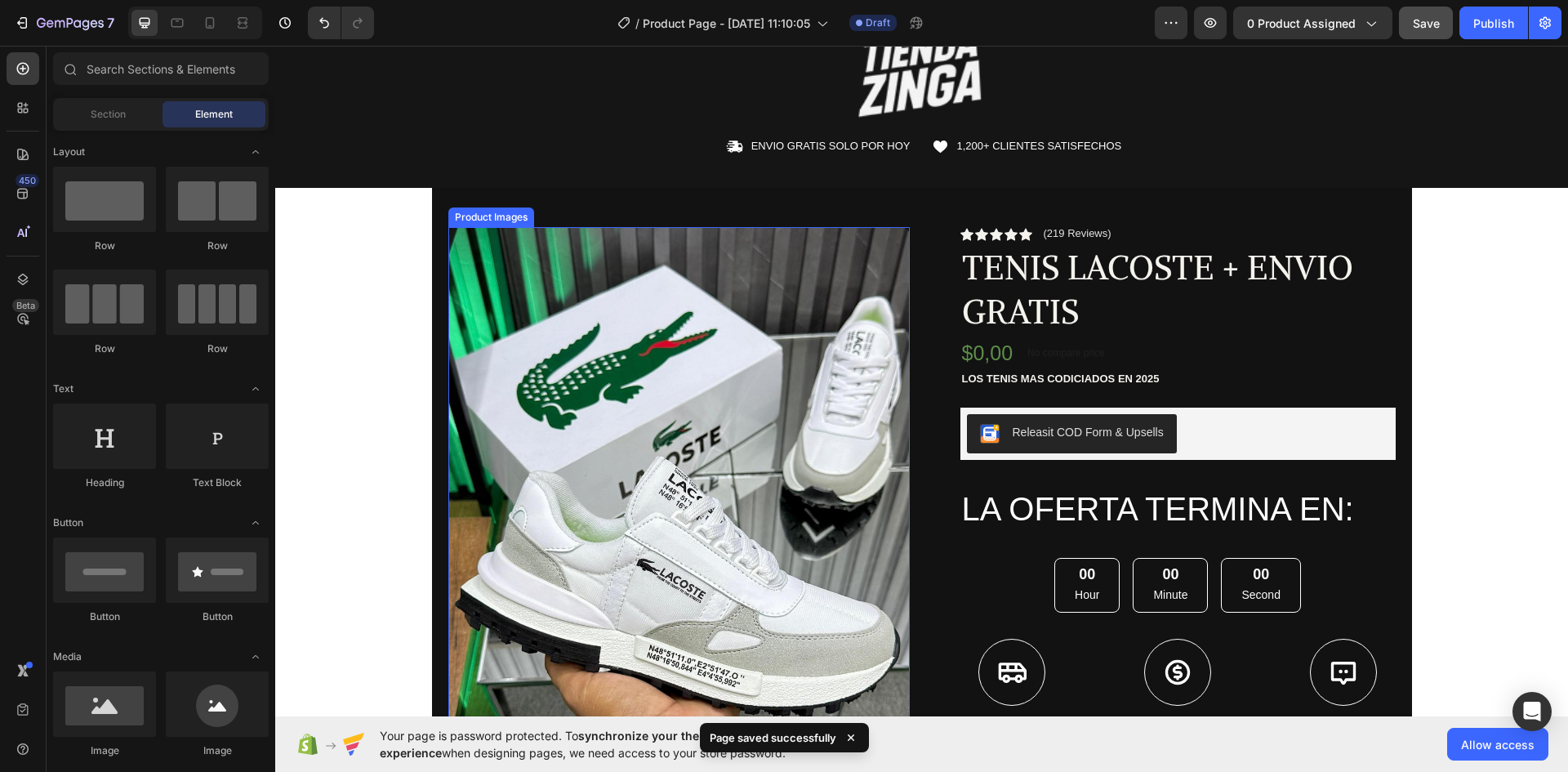
click at [380, 357] on div "Product Images Row Icon Icon Icon Icon Icon Icon List (219 Reviews) Text Block …" at bounding box center [921, 548] width 1293 height 720
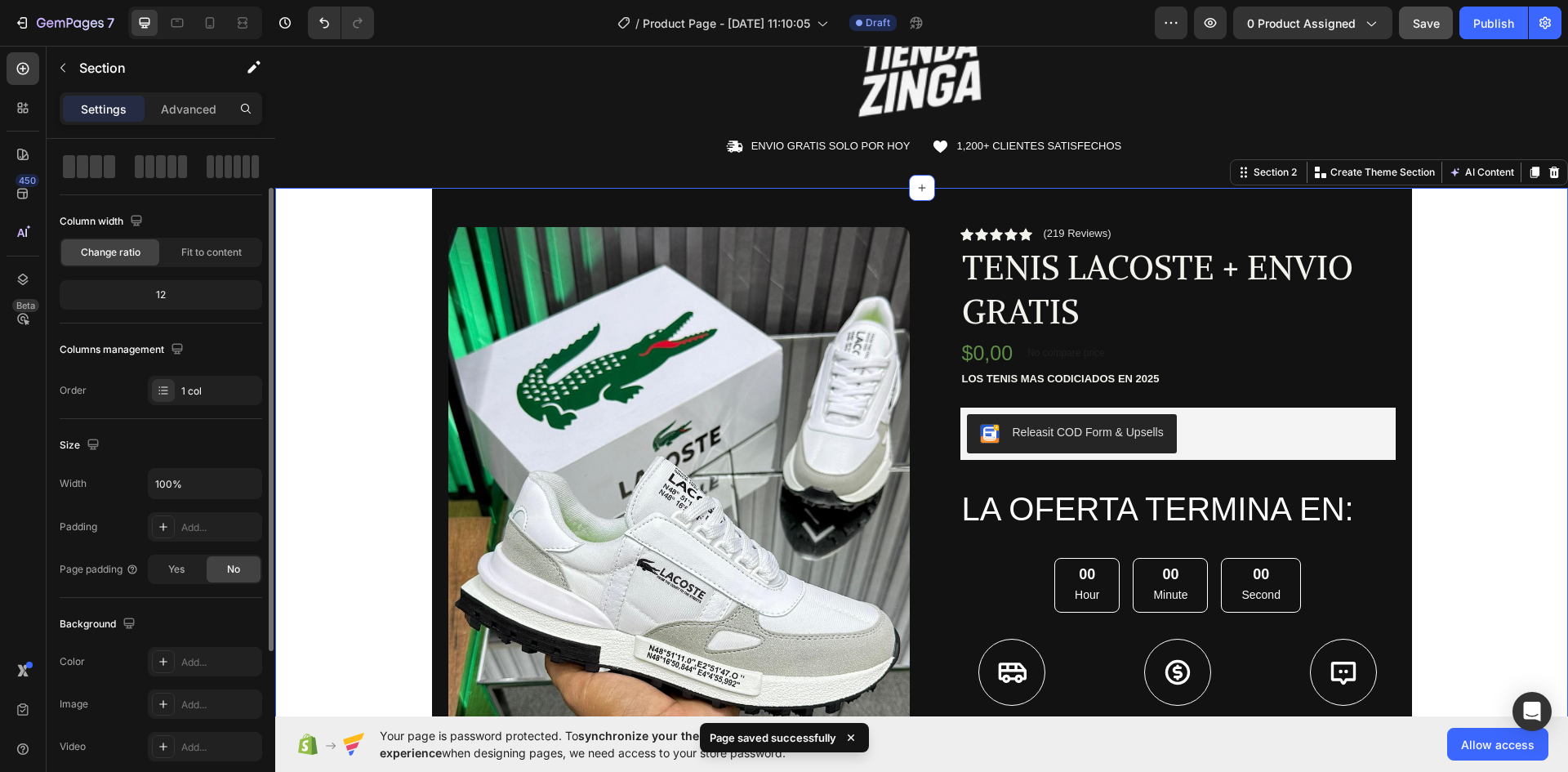
scroll to position [0, 0]
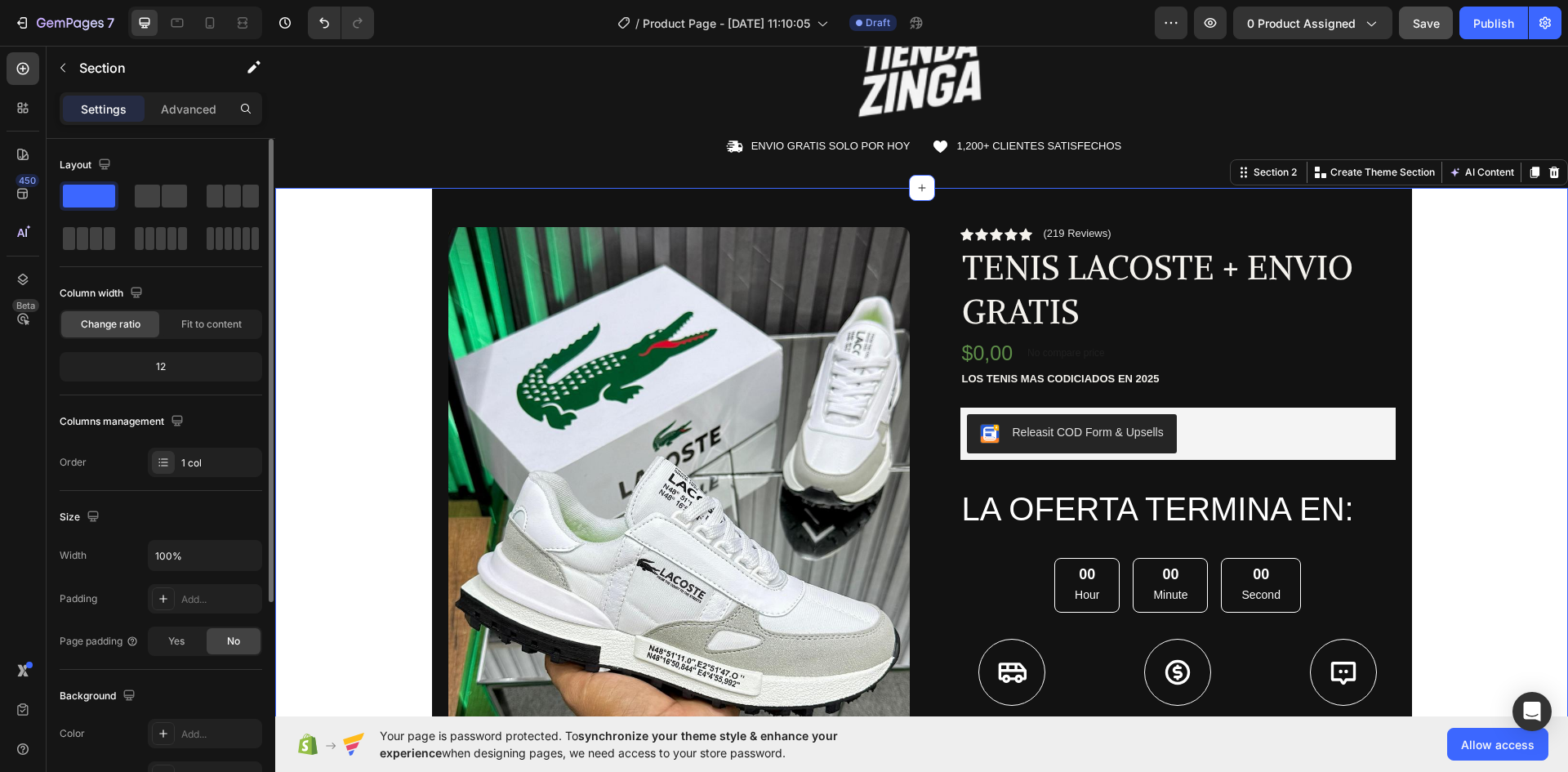
drag, startPoint x: 174, startPoint y: 110, endPoint x: 173, endPoint y: 181, distance: 71.0
click at [175, 110] on p "Advanced" at bounding box center [189, 108] width 55 height 17
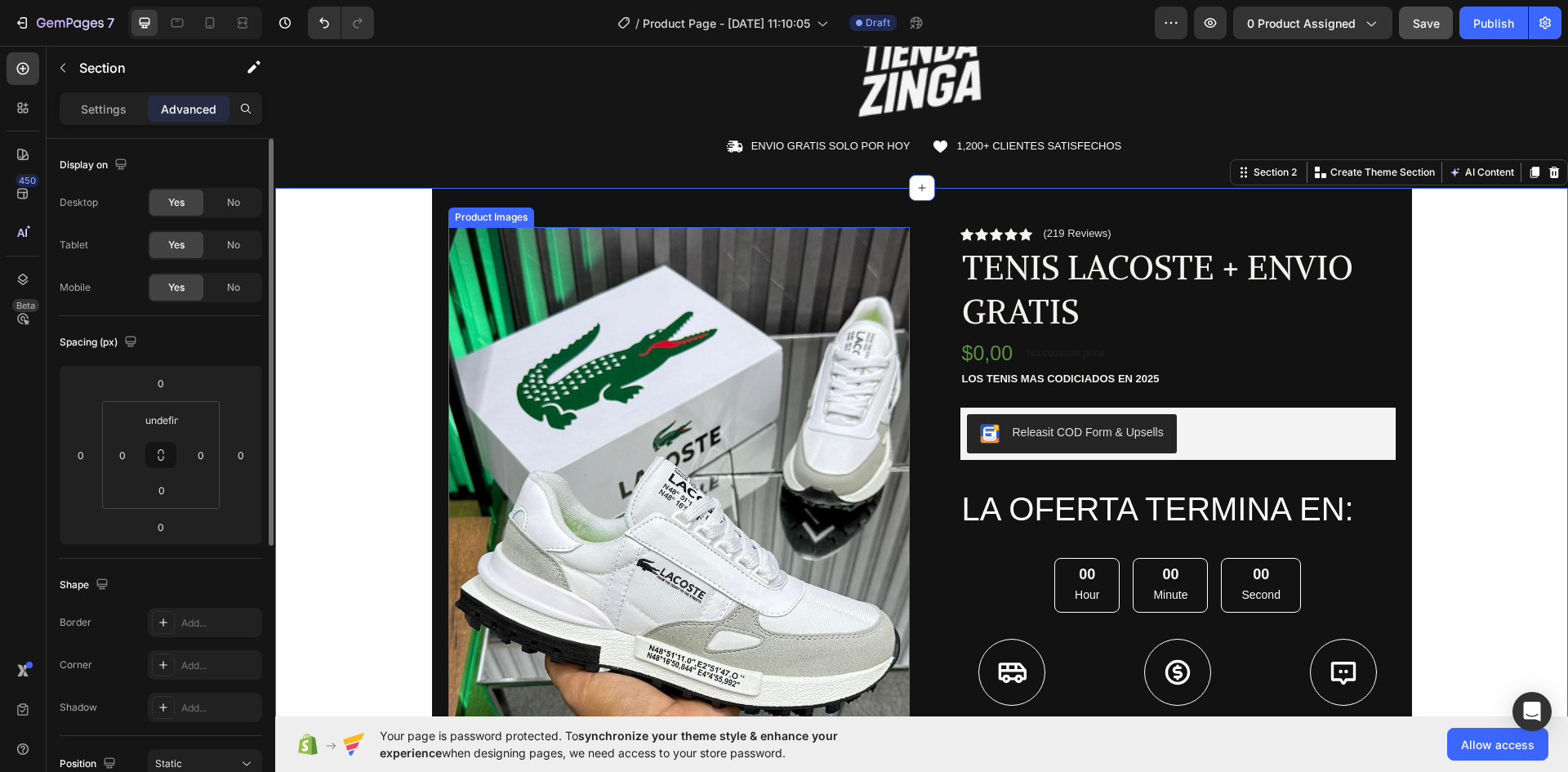
click at [548, 269] on img at bounding box center [679, 534] width 462 height 615
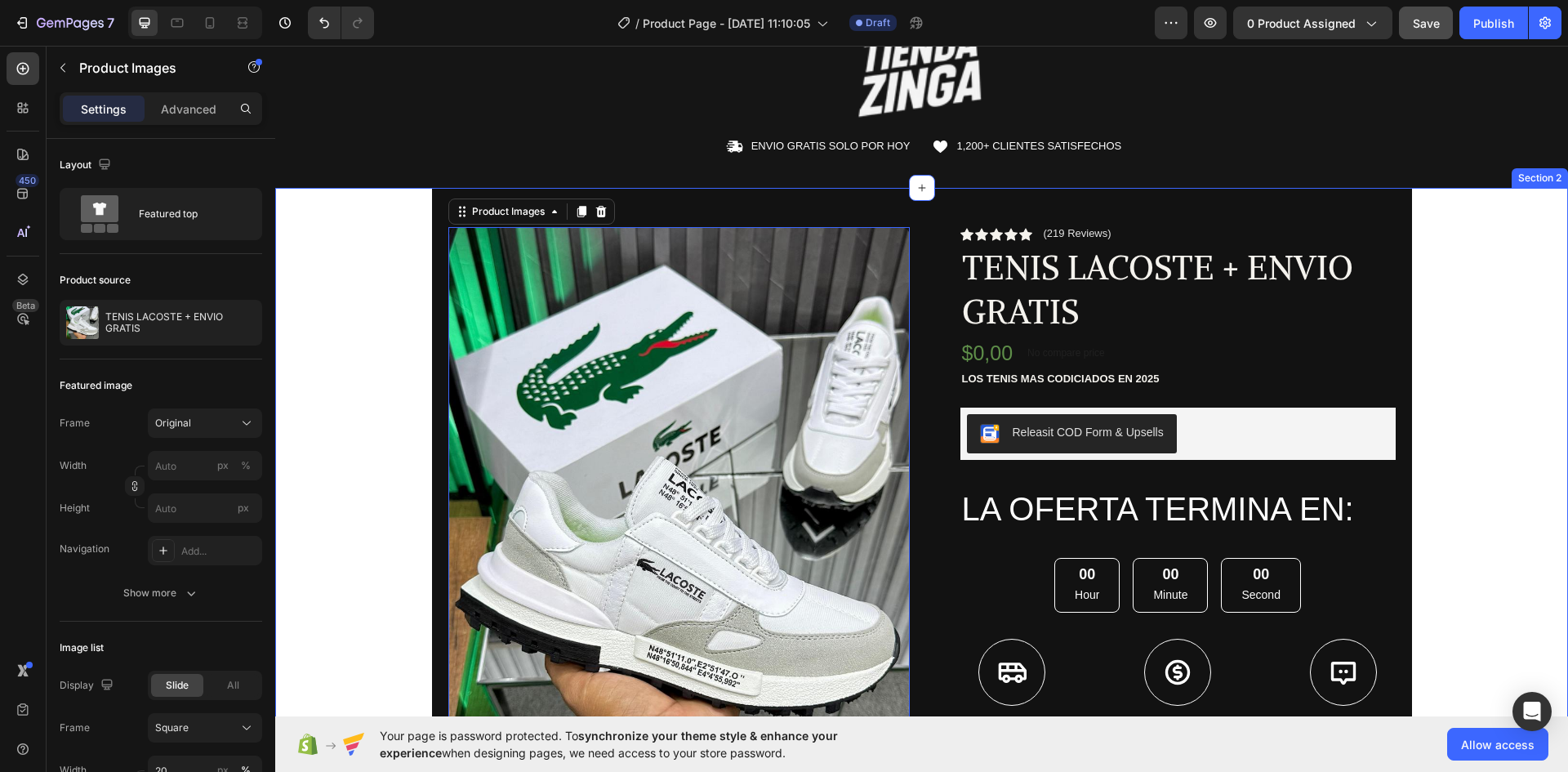
click at [397, 332] on div "Product Images 80 Row Icon Icon Icon Icon Icon Icon List (219 Reviews) Text Blo…" at bounding box center [921, 548] width 1293 height 720
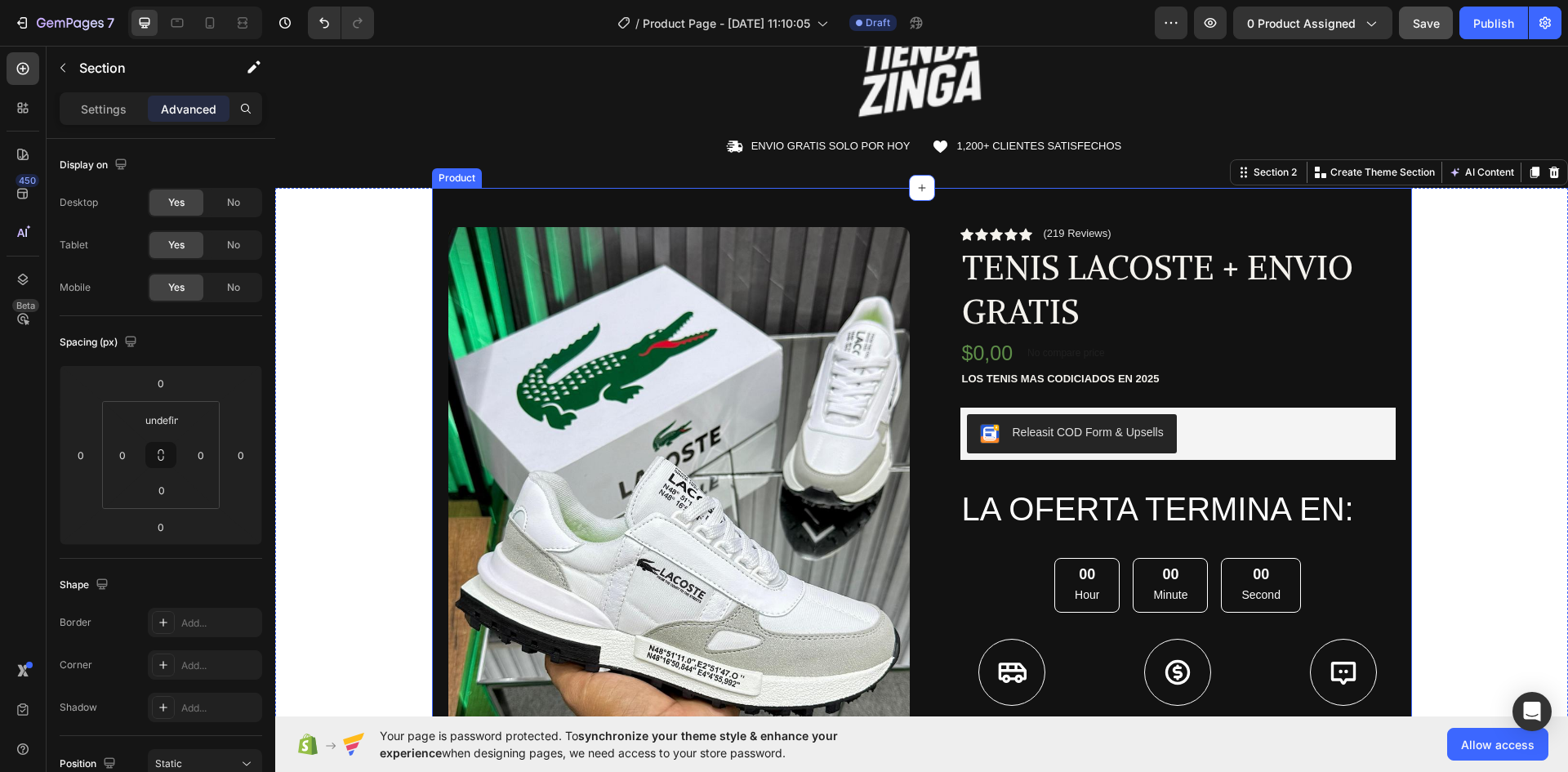
click at [725, 193] on div "Product Images Row Icon Icon Icon Icon Icon Icon List (219 Reviews) Text Block …" at bounding box center [922, 548] width 980 height 720
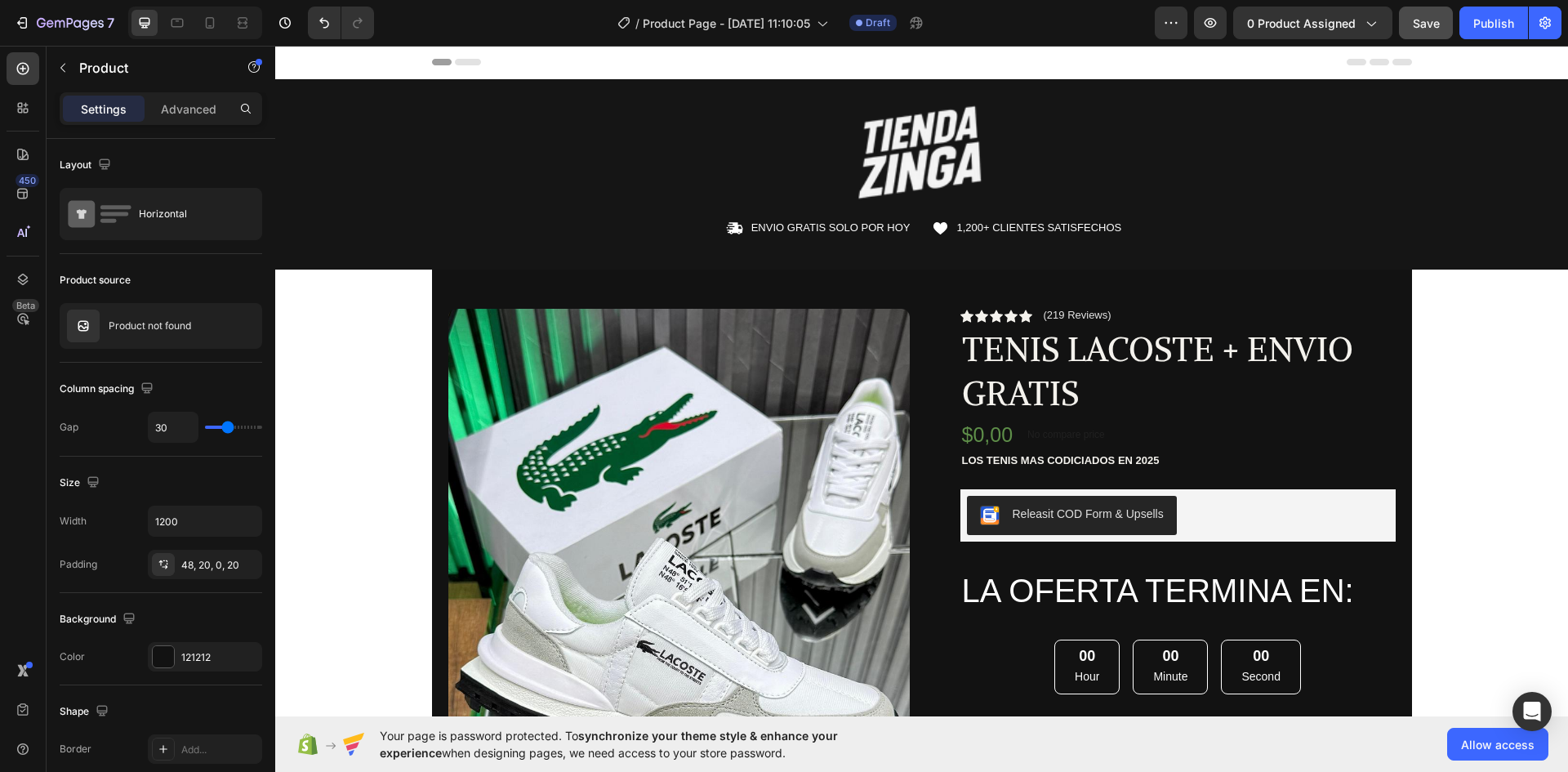
click at [808, 280] on div "Product Images Row Icon Icon Icon Icon Icon Icon List (219 Reviews) Text Block …" at bounding box center [922, 630] width 980 height 720
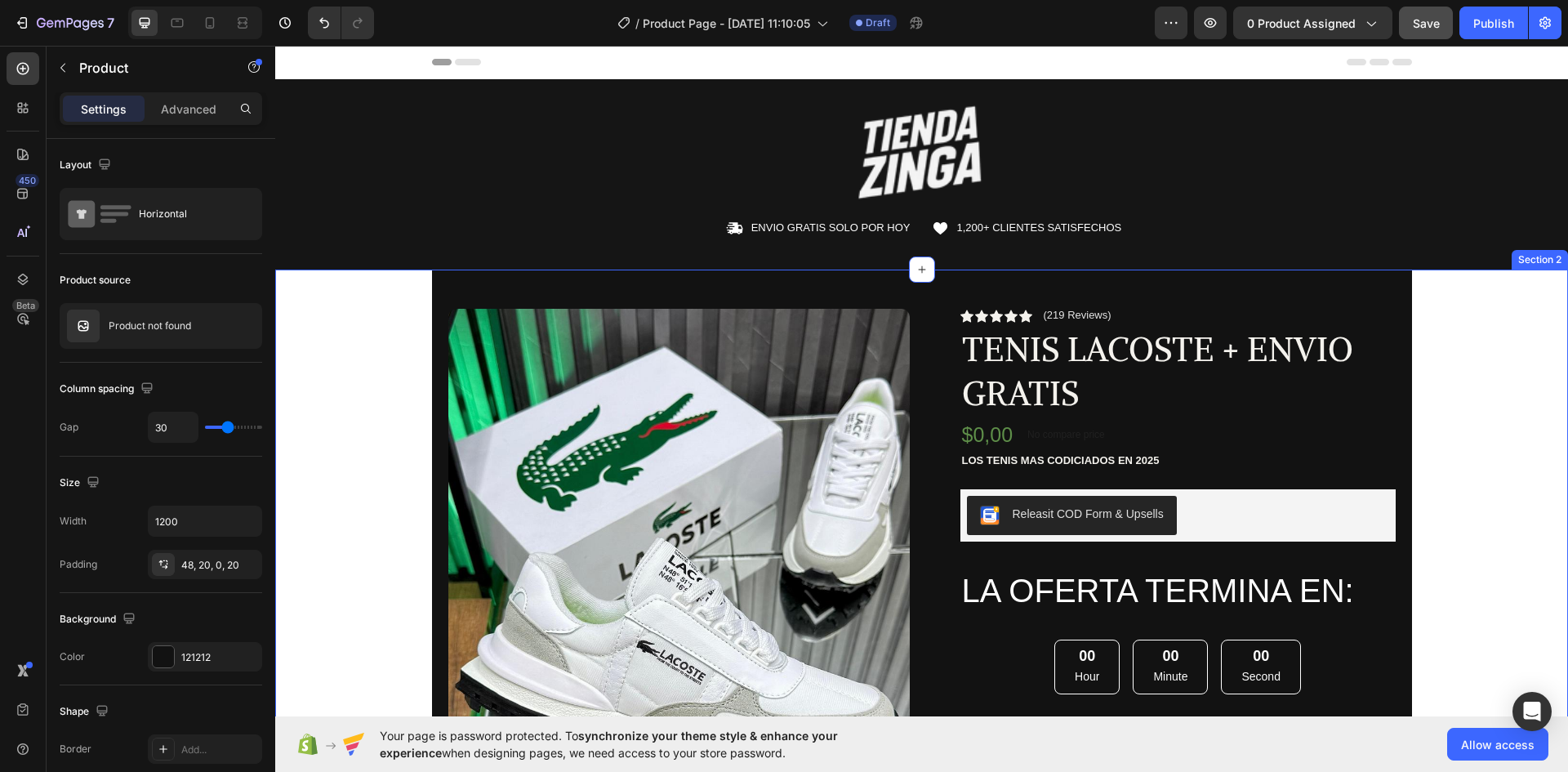
click at [340, 382] on div "Product Images Row Icon Icon Icon Icon Icon Icon List (219 Reviews) Text Block …" at bounding box center [921, 630] width 1293 height 720
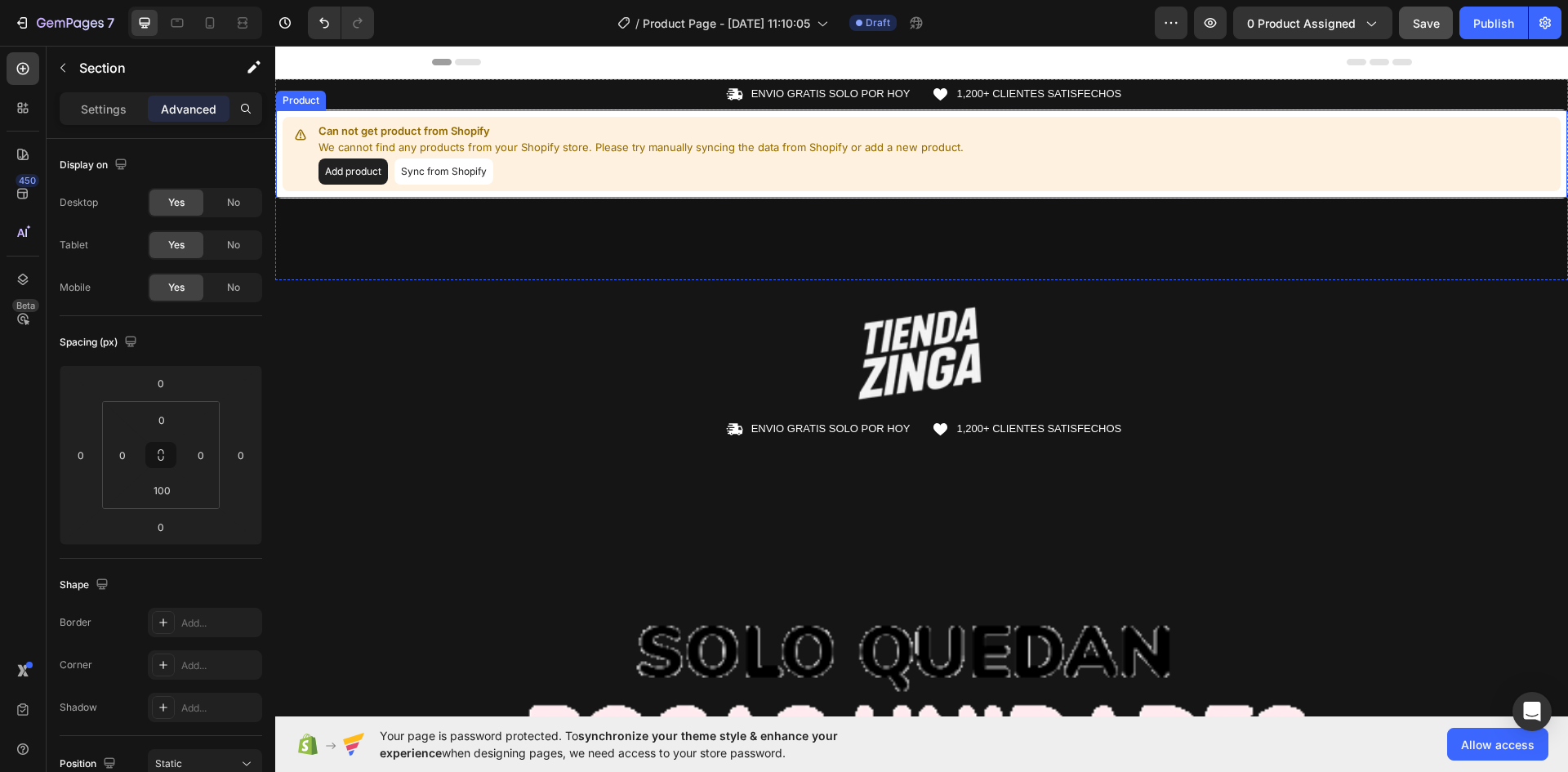
click at [468, 173] on button "Sync from Shopify" at bounding box center [444, 171] width 99 height 26
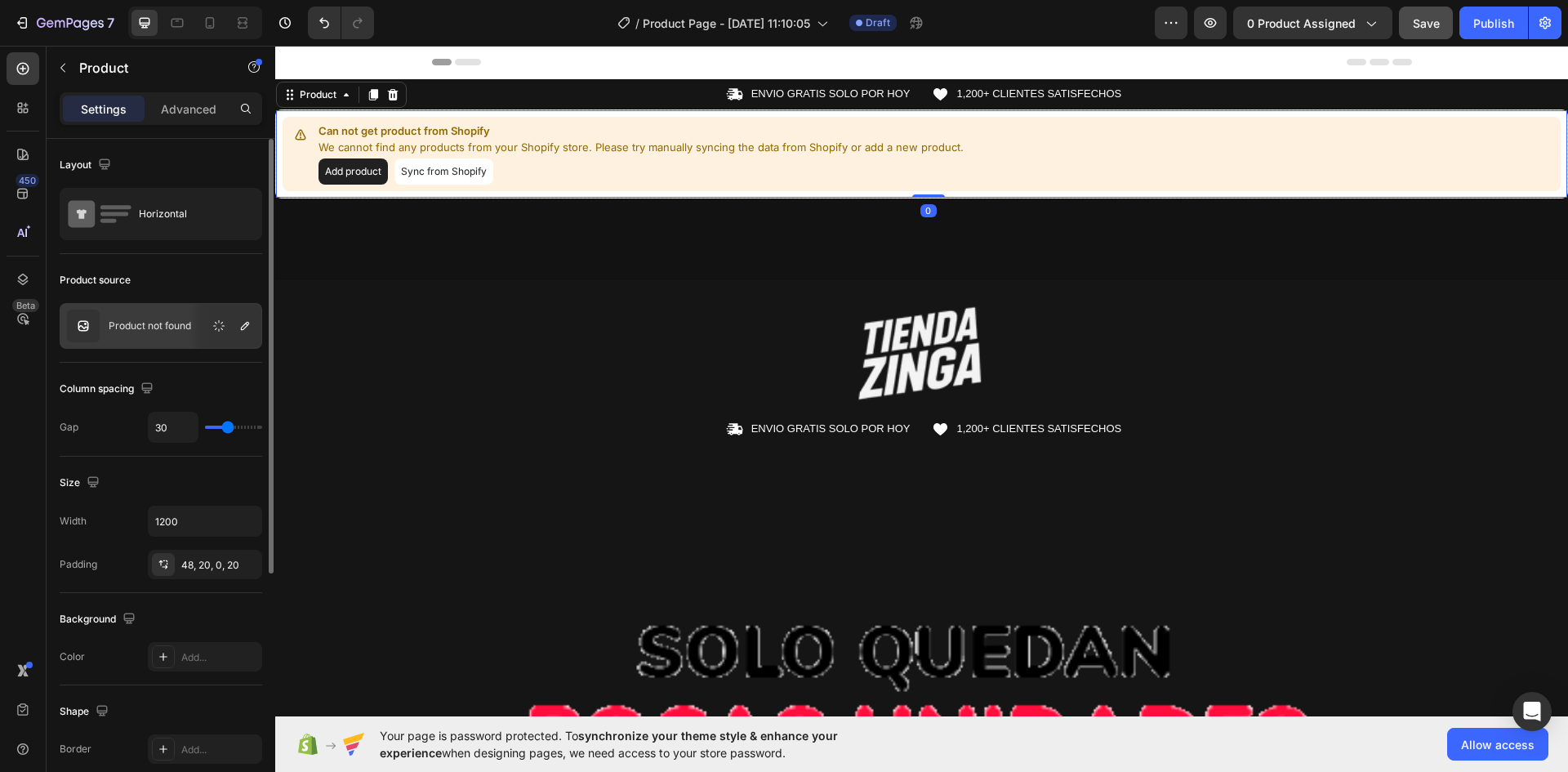
click at [180, 317] on div "Product not found" at bounding box center [161, 325] width 203 height 46
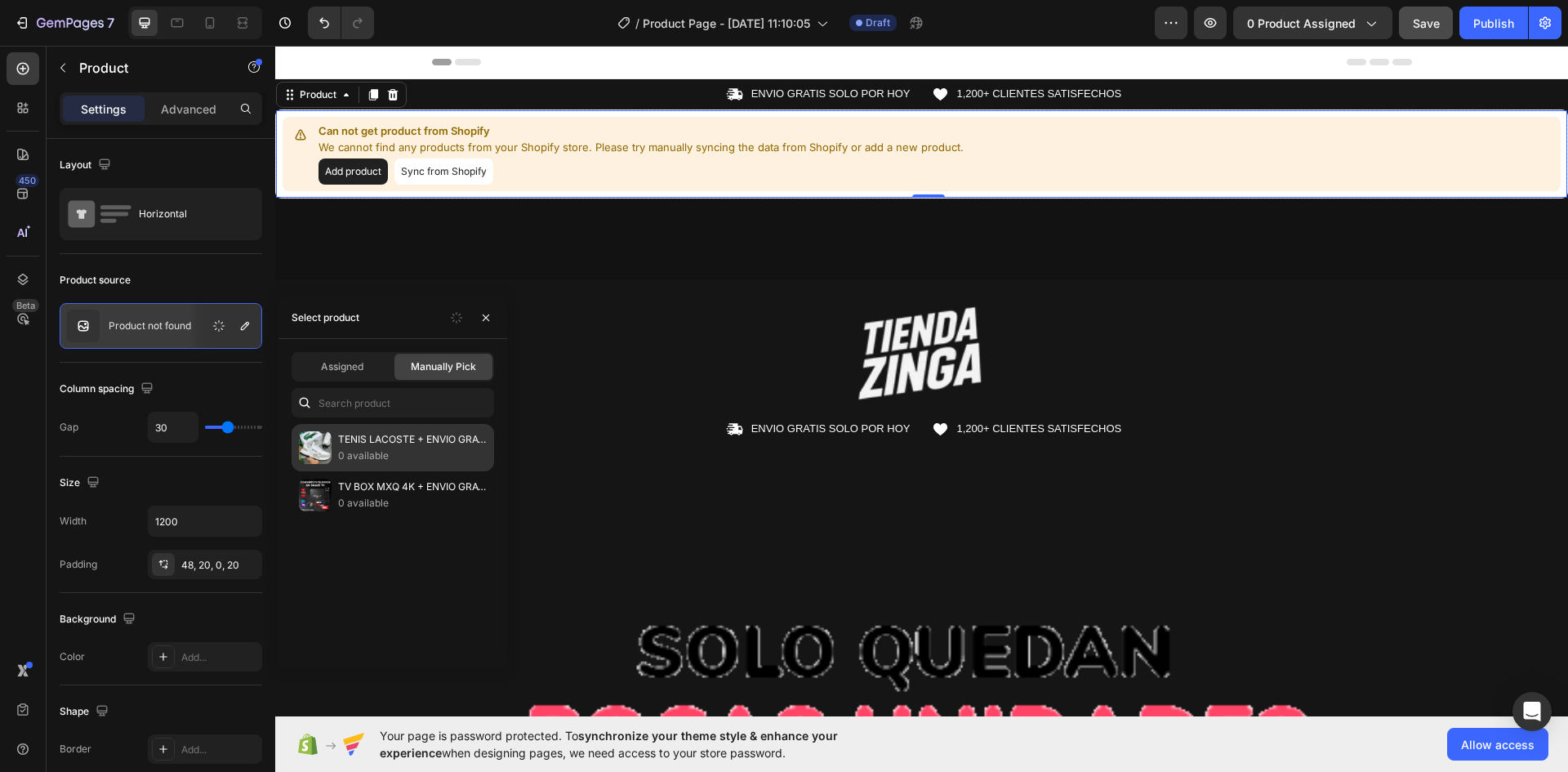
click at [348, 441] on p "TENIS LACOSTE + ENVIO GRATIS" at bounding box center [412, 440] width 148 height 16
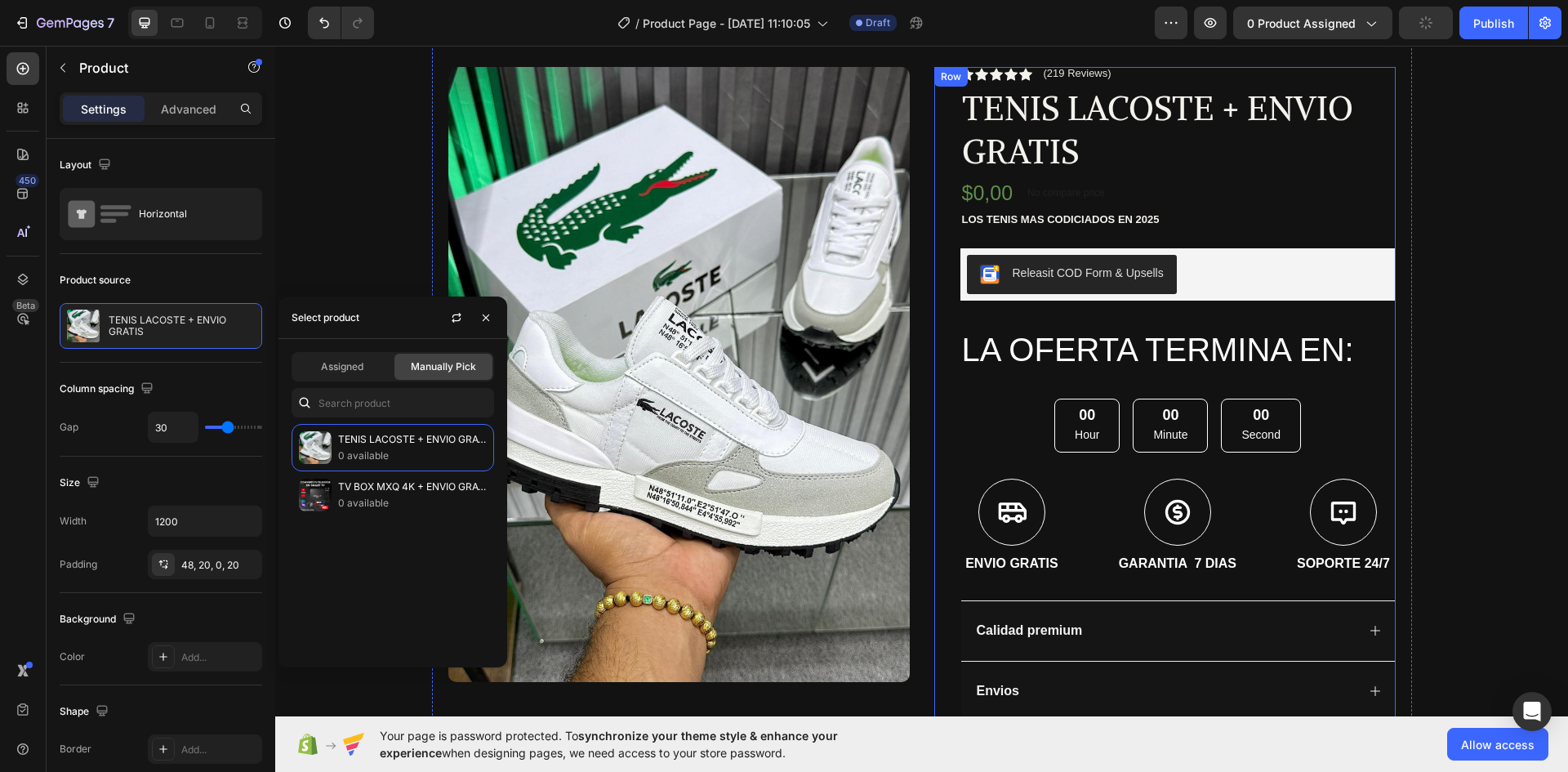
click at [1415, 240] on div "Icon ENVIO GRATIS SOLO POR HOY Text Block Row Icon 1,200+ CLIENTES SATISFECHOS …" at bounding box center [921, 373] width 1293 height 751
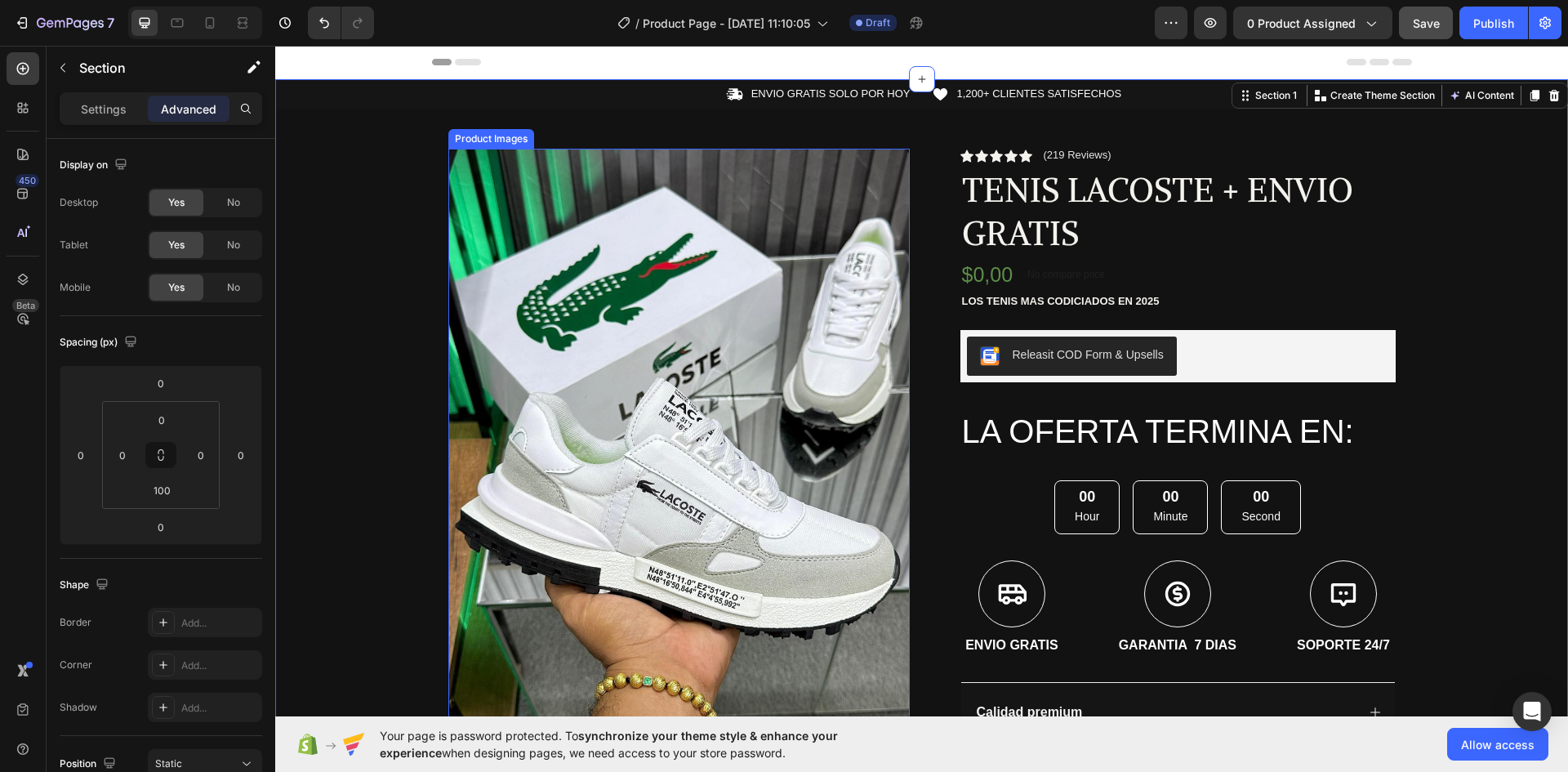
scroll to position [408, 0]
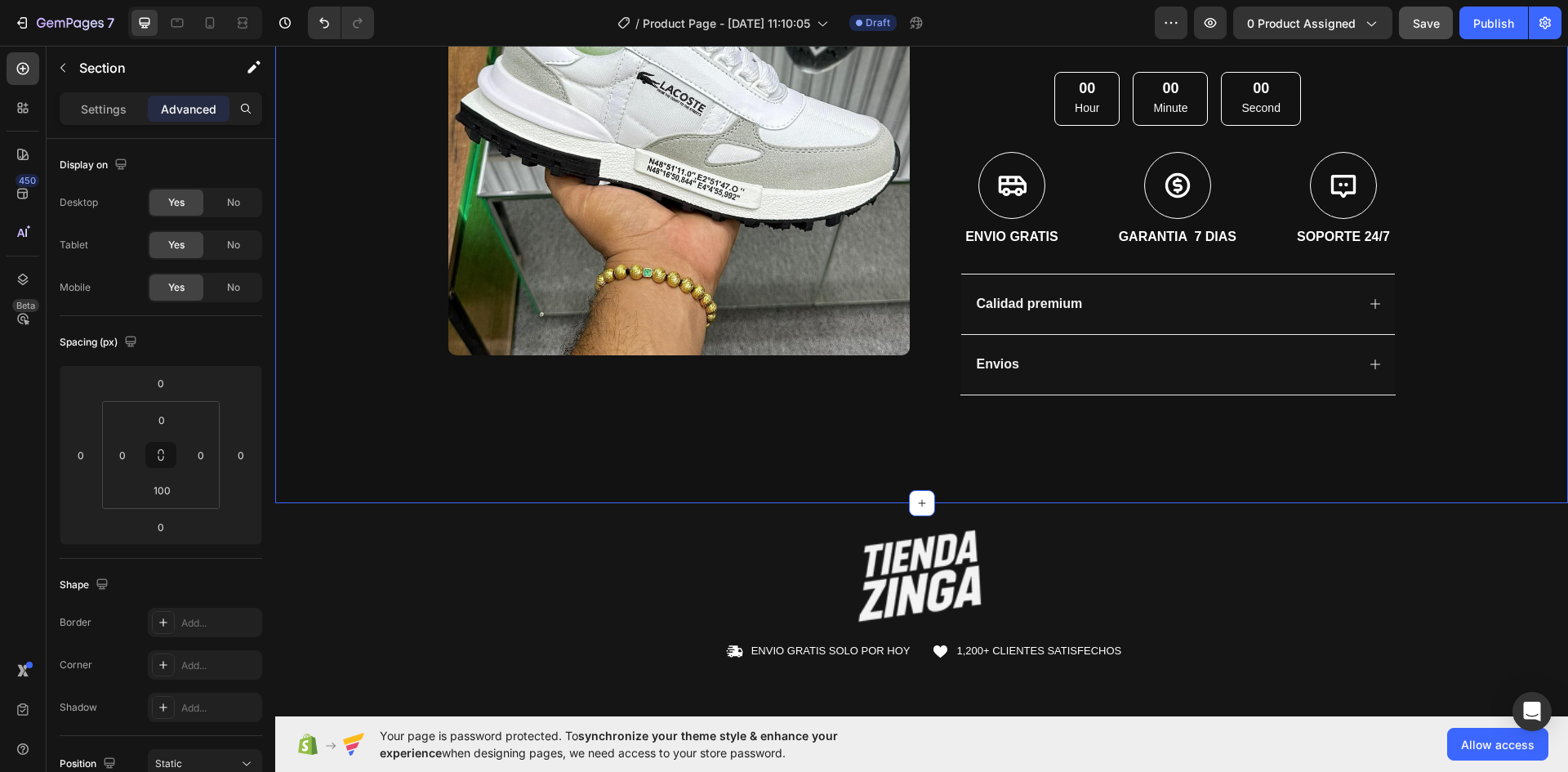
click at [1466, 218] on div "Icon ENVIO GRATIS SOLO POR HOY Text Block Row Icon 1,200+ CLIENTES SATISFECHOS …" at bounding box center [921, 46] width 1293 height 751
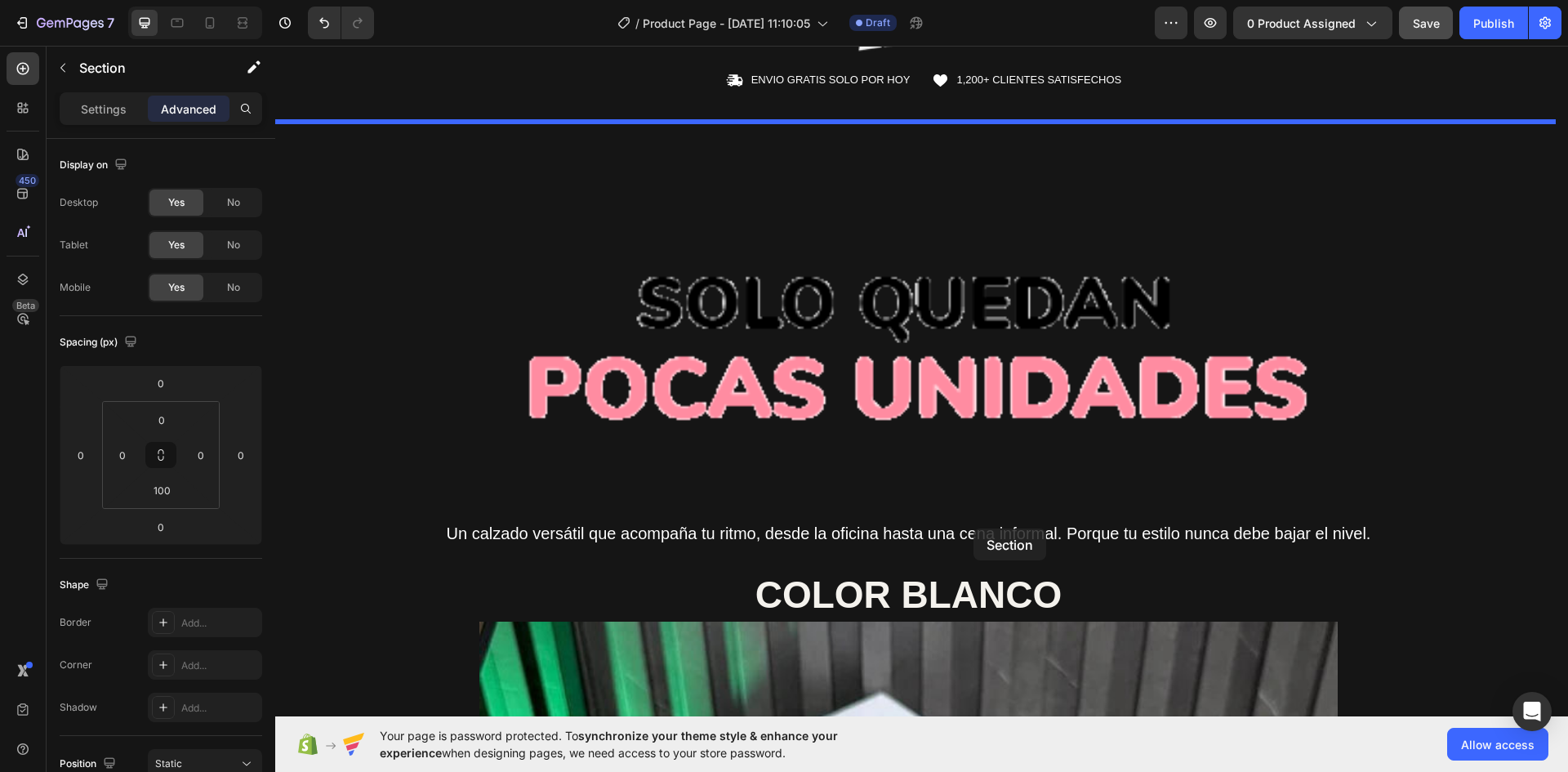
scroll to position [980, 0]
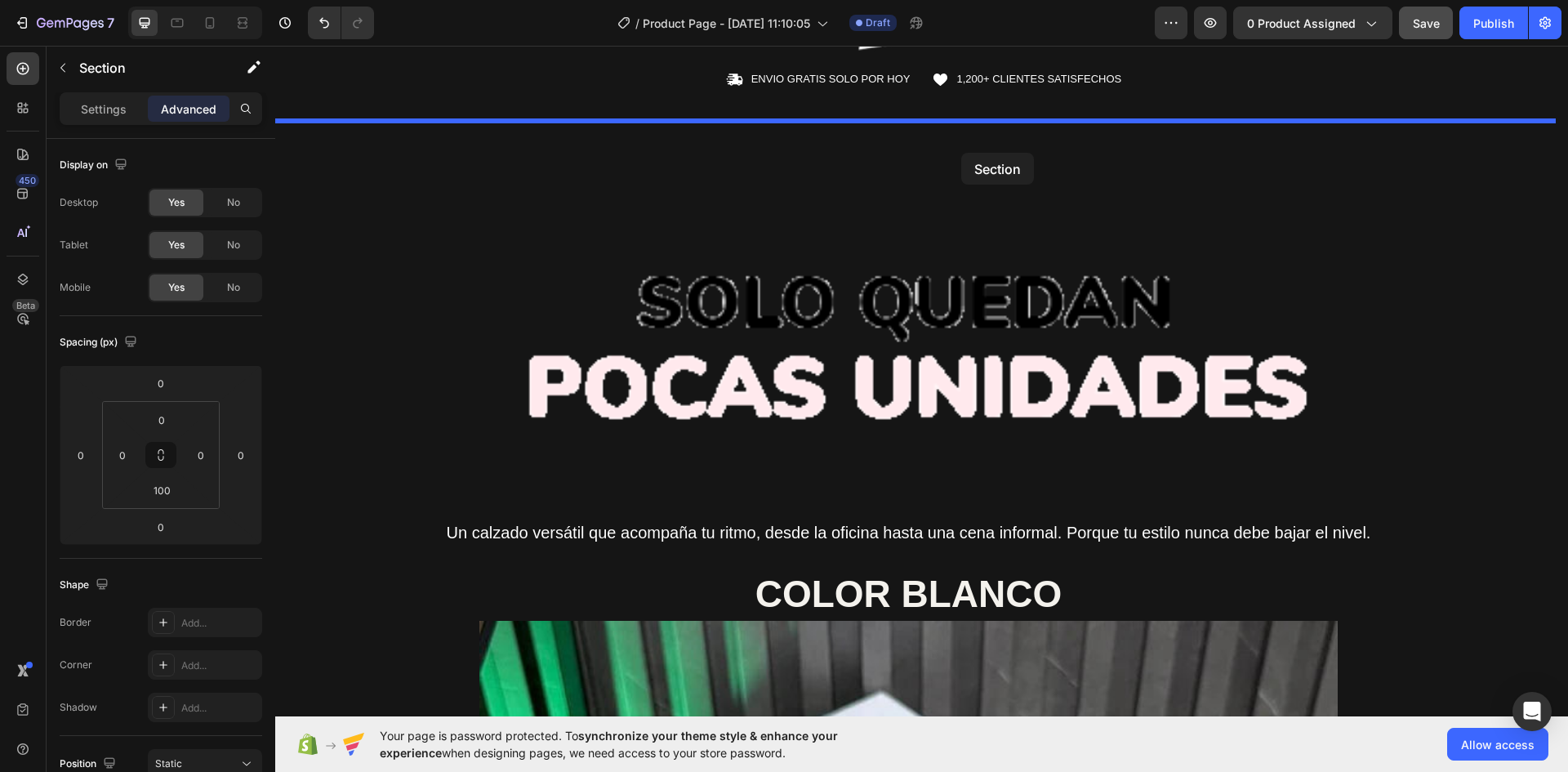
drag, startPoint x: 1314, startPoint y: 460, endPoint x: 968, endPoint y: 139, distance: 472.0
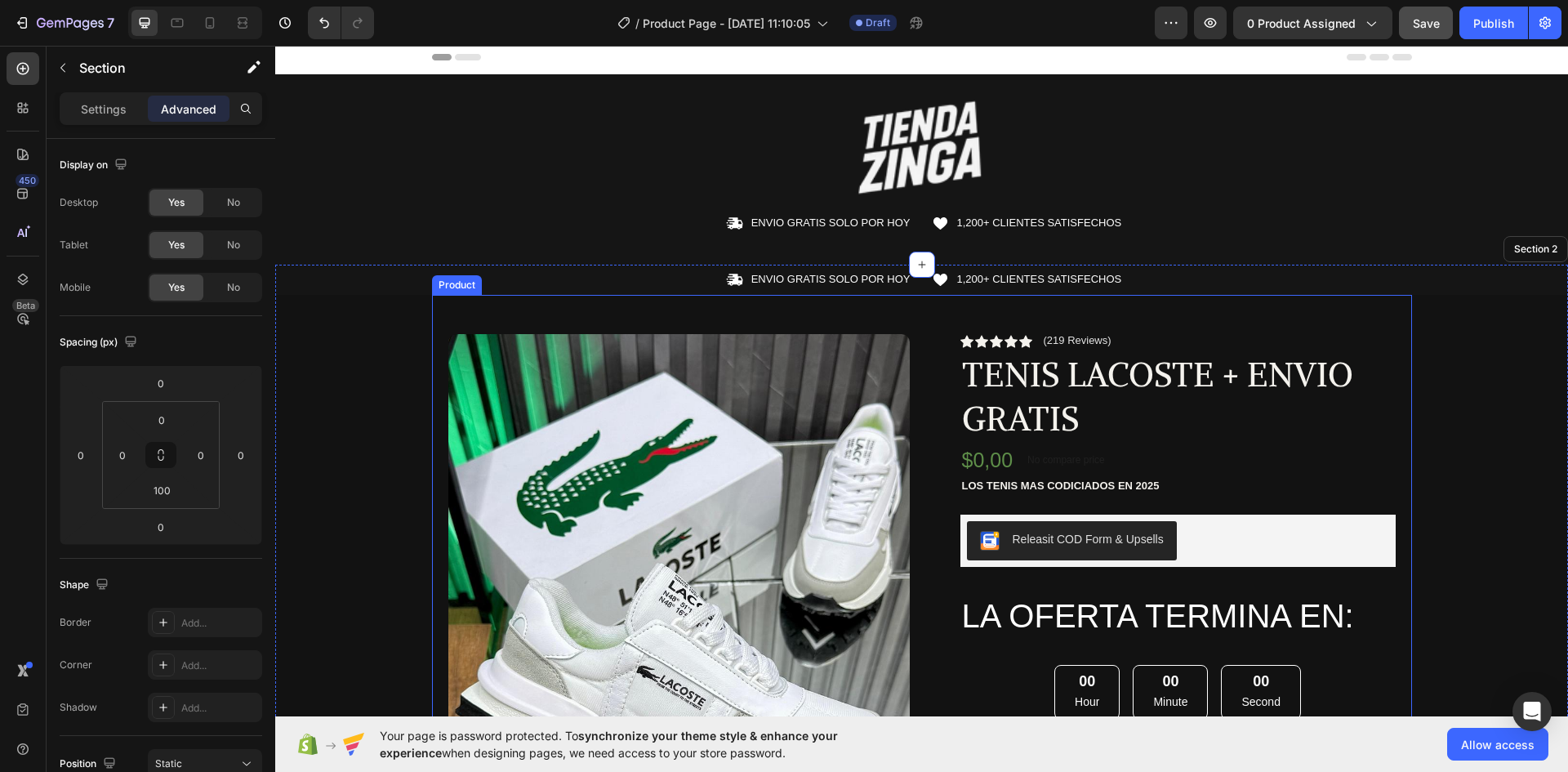
scroll to position [0, 0]
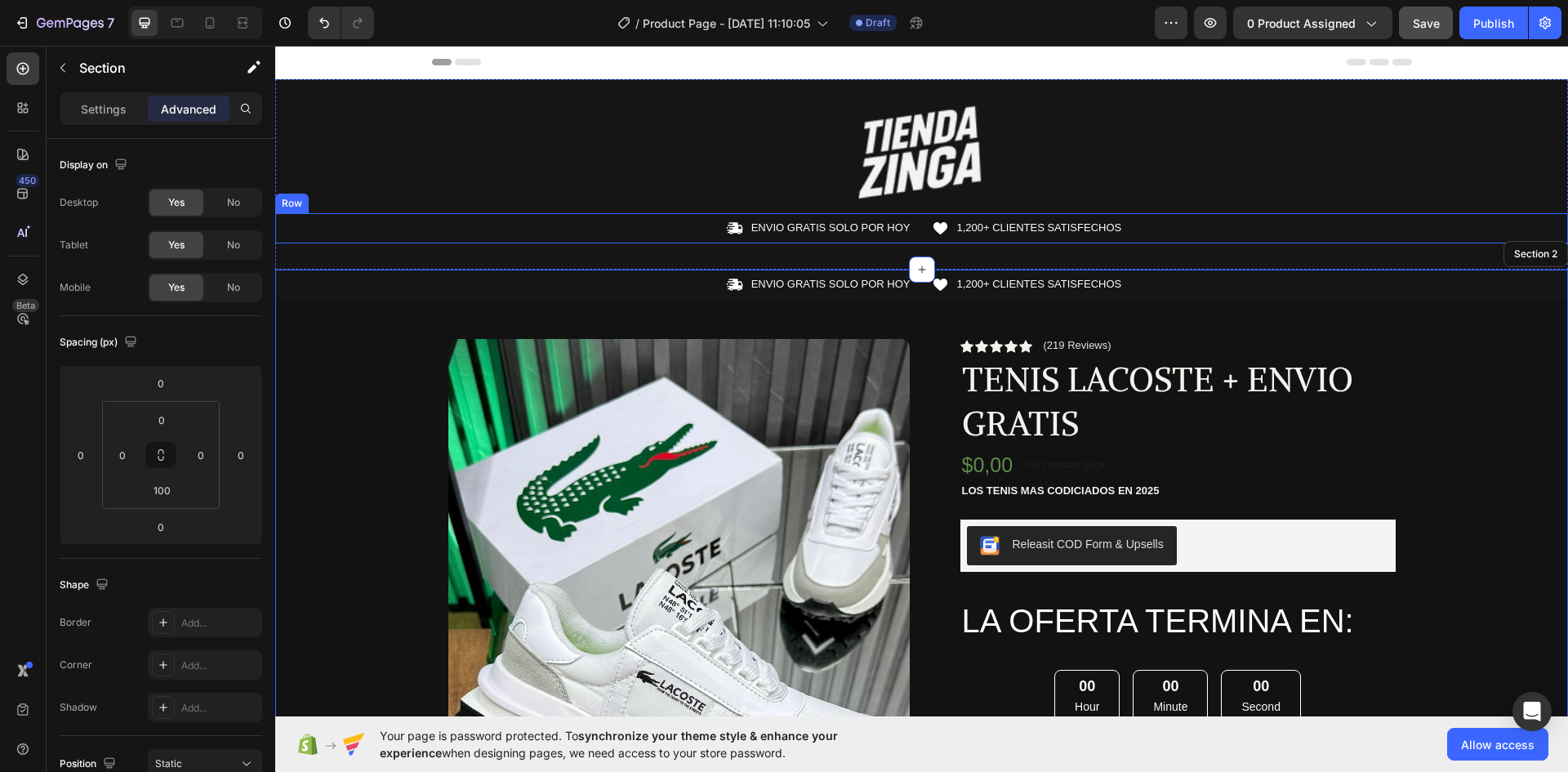
click at [1163, 215] on div "Icon ENVIO GRATIS SOLO POR HOY Text Block Row Icon 1,200+ CLIENTES SATISFECHOS …" at bounding box center [921, 229] width 1293 height 30
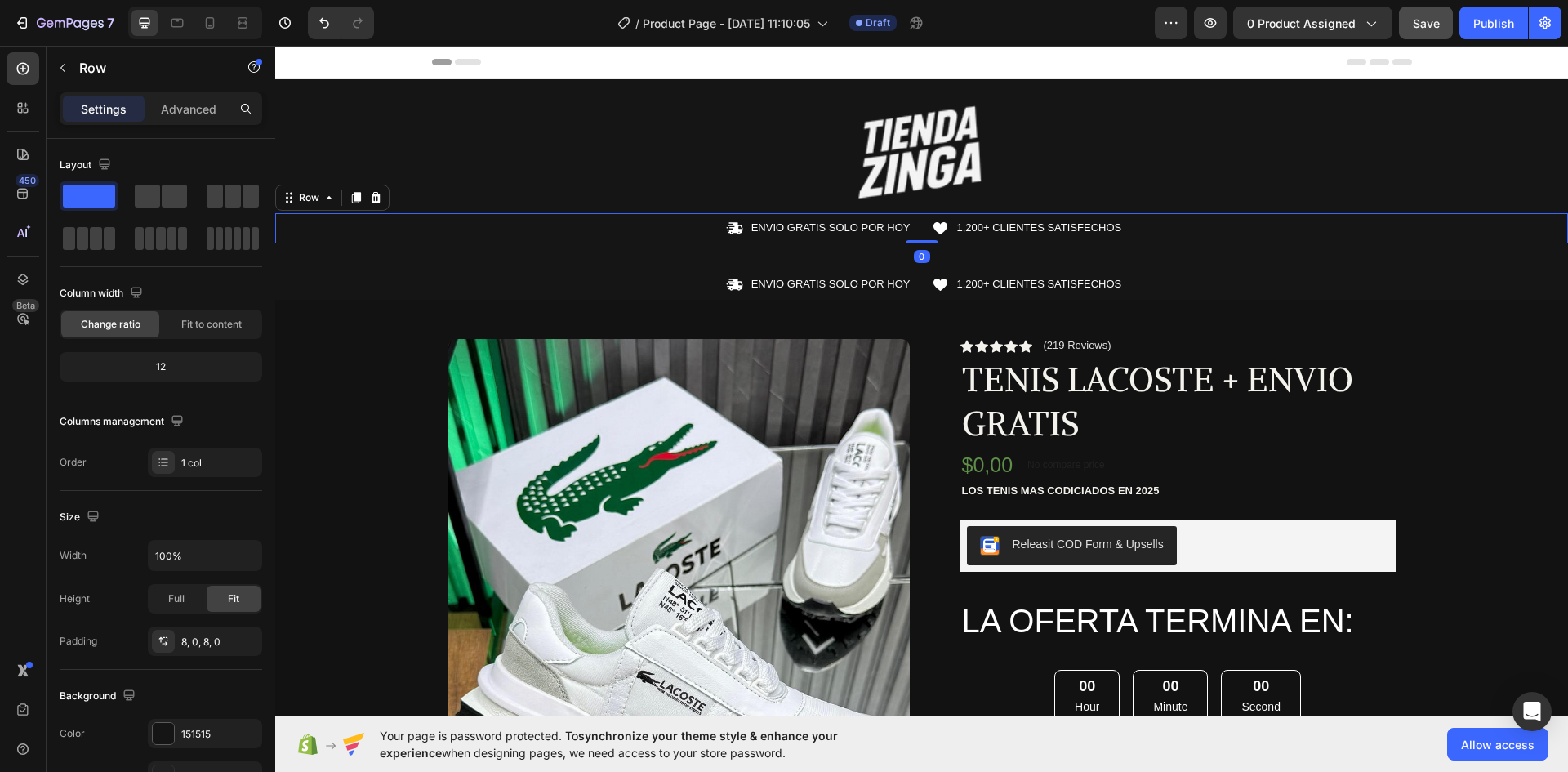
click at [1481, 228] on div "Icon ENVIO GRATIS SOLO POR HOY Text Block Row Icon 1,200+ CLIENTES SATISFECHOS …" at bounding box center [921, 228] width 1293 height 17
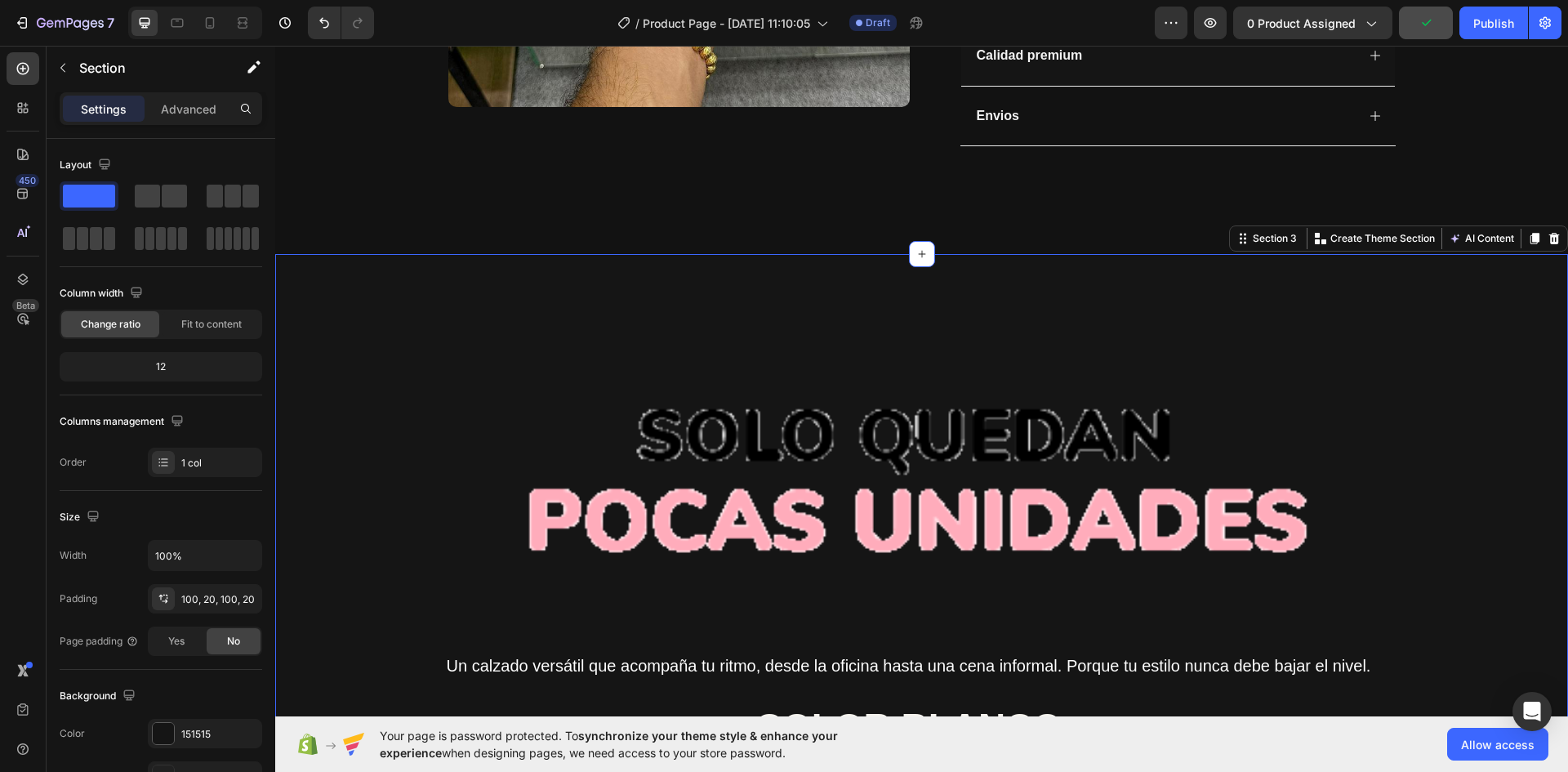
scroll to position [572, 0]
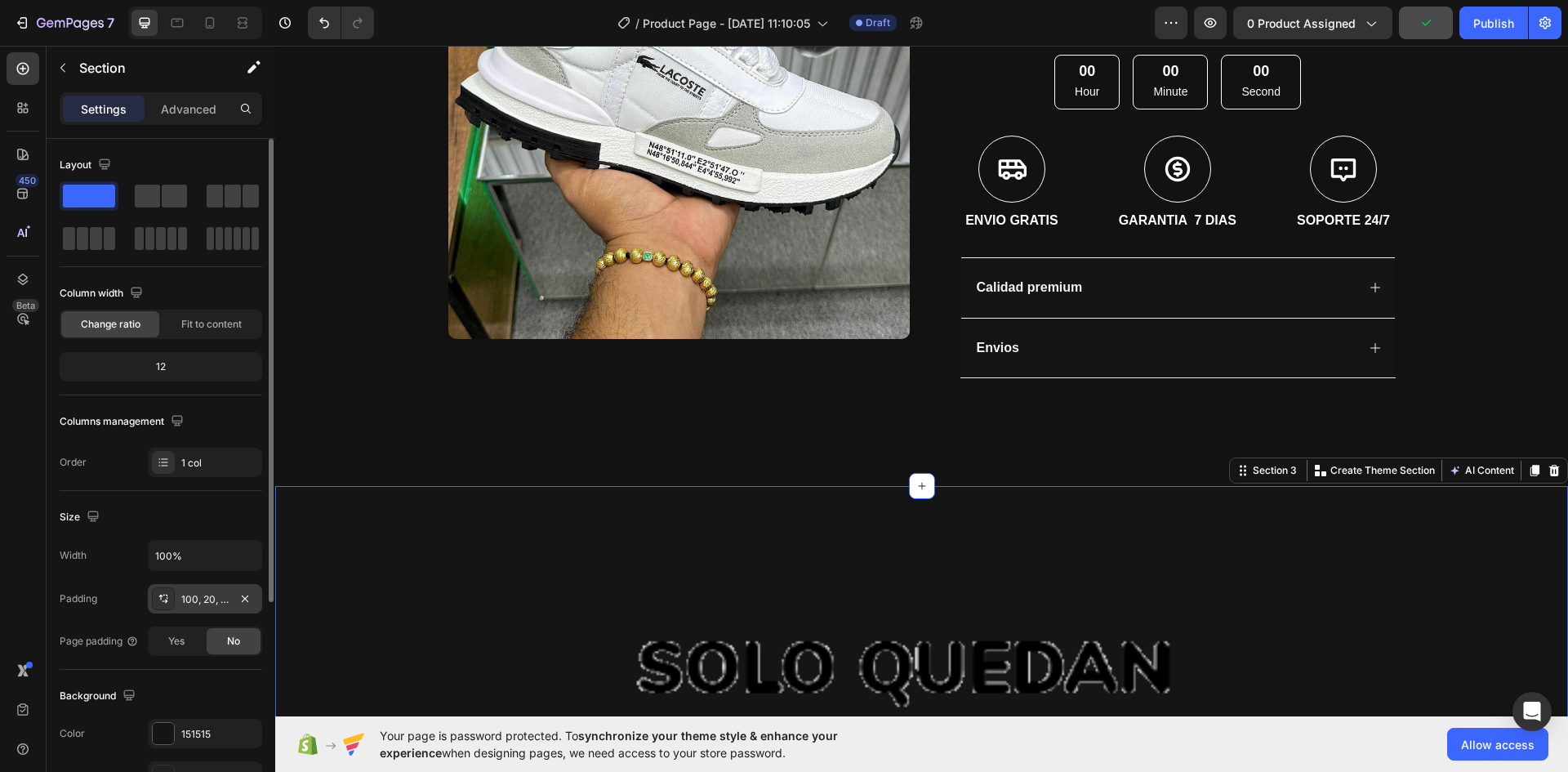
click at [200, 597] on div "100, 20, 100, 20" at bounding box center [205, 600] width 47 height 14
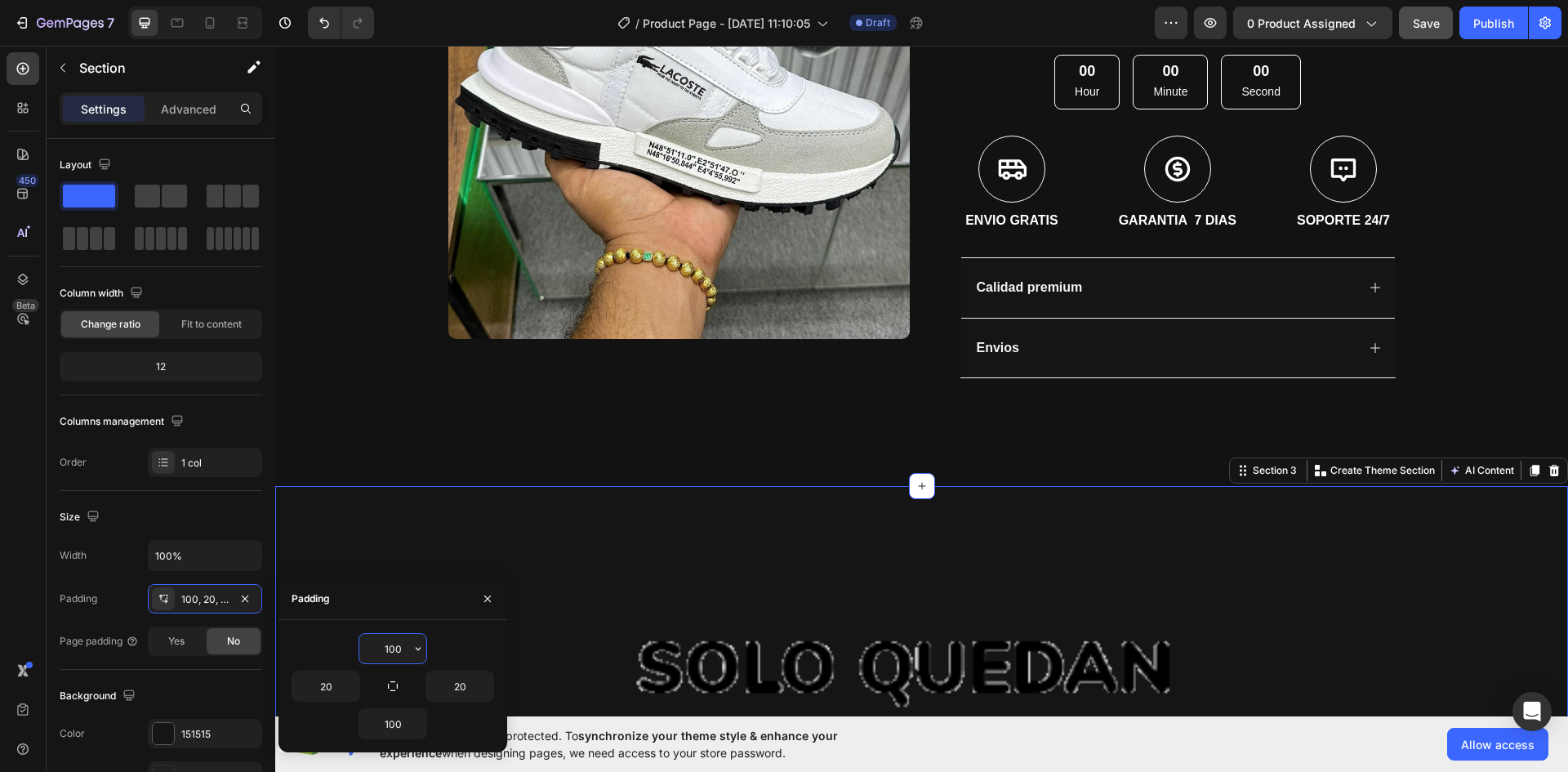
type input "0"
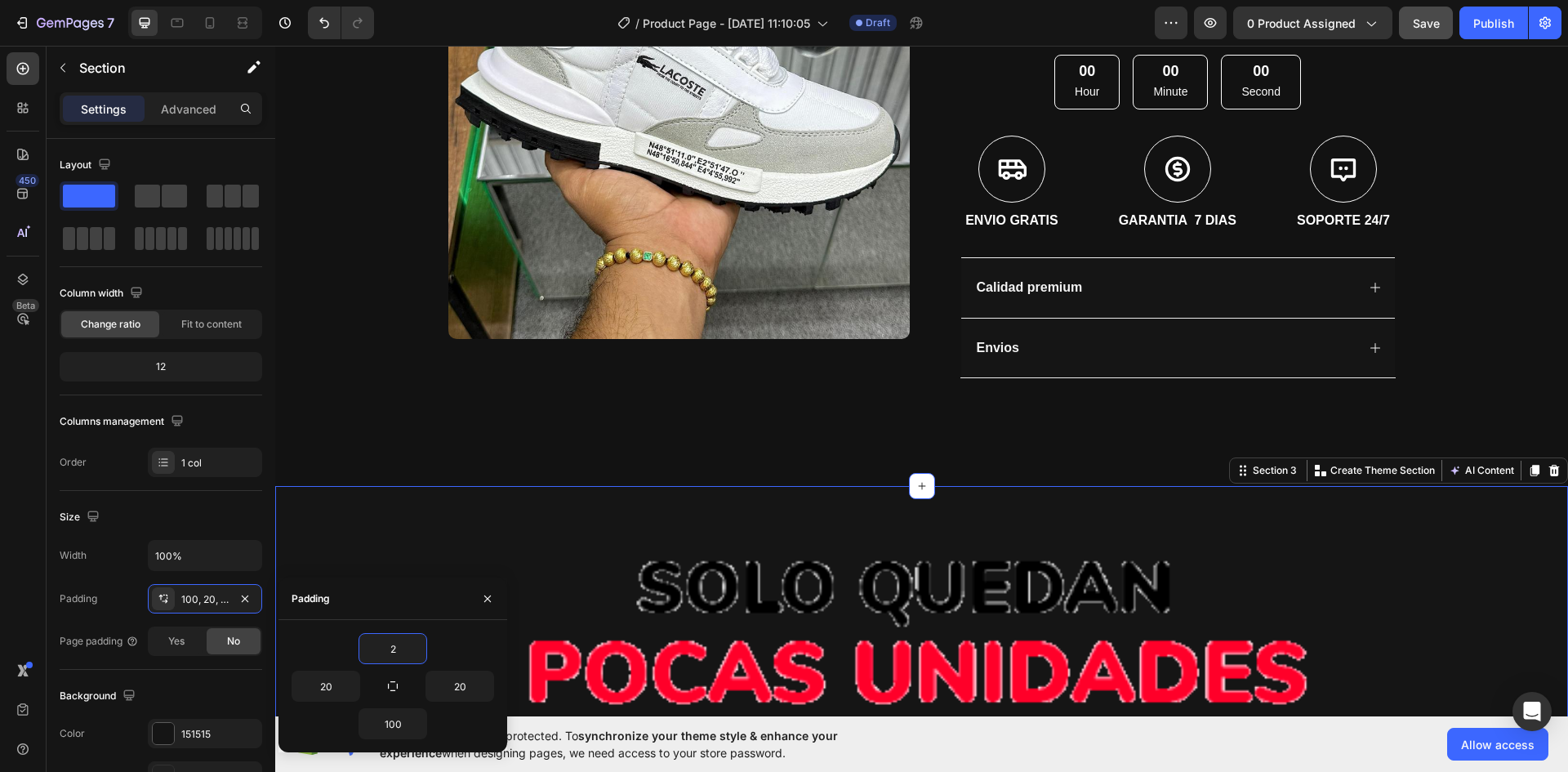
type input "20"
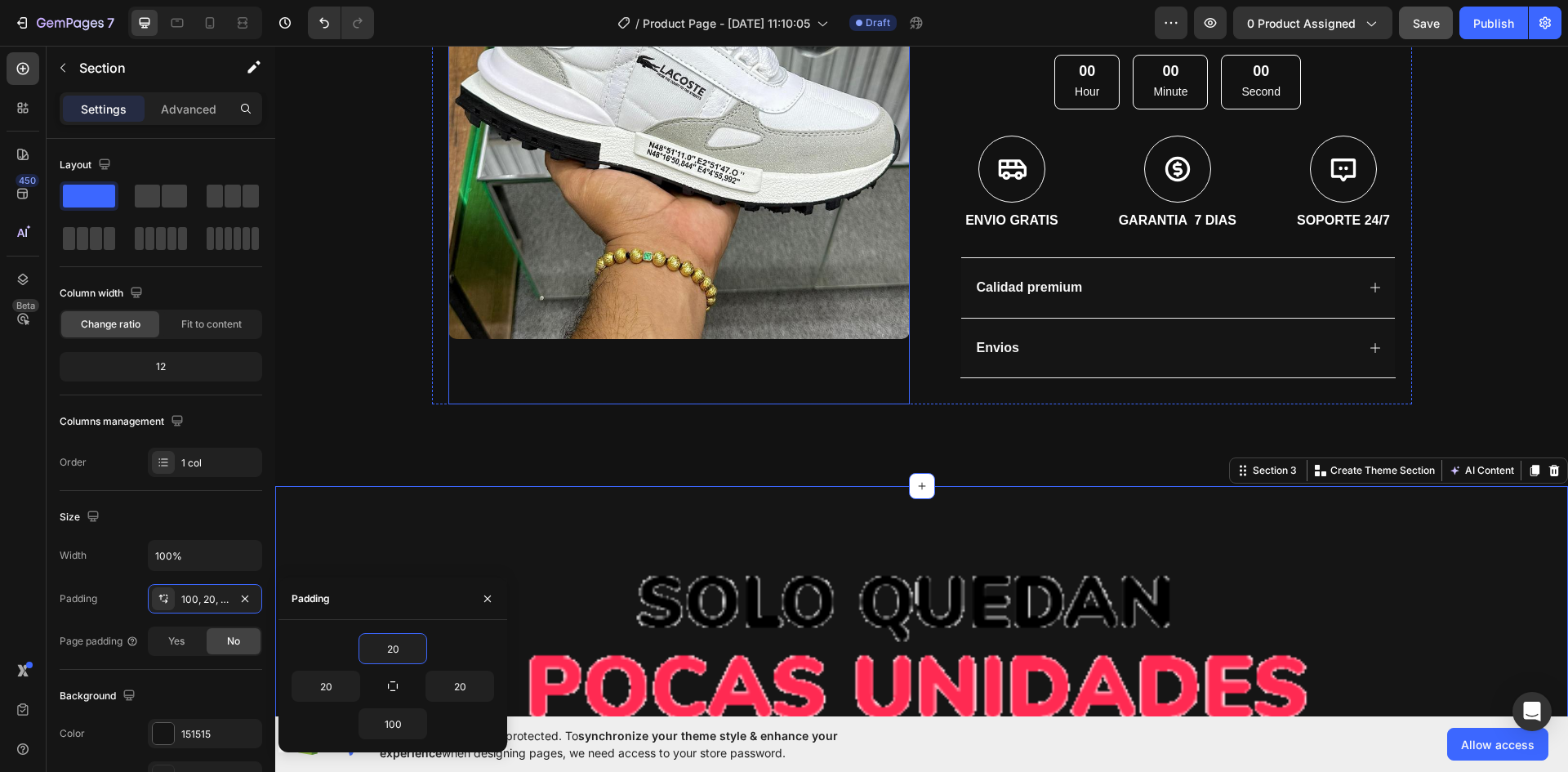
click at [642, 397] on div "Product Images" at bounding box center [679, 64] width 462 height 681
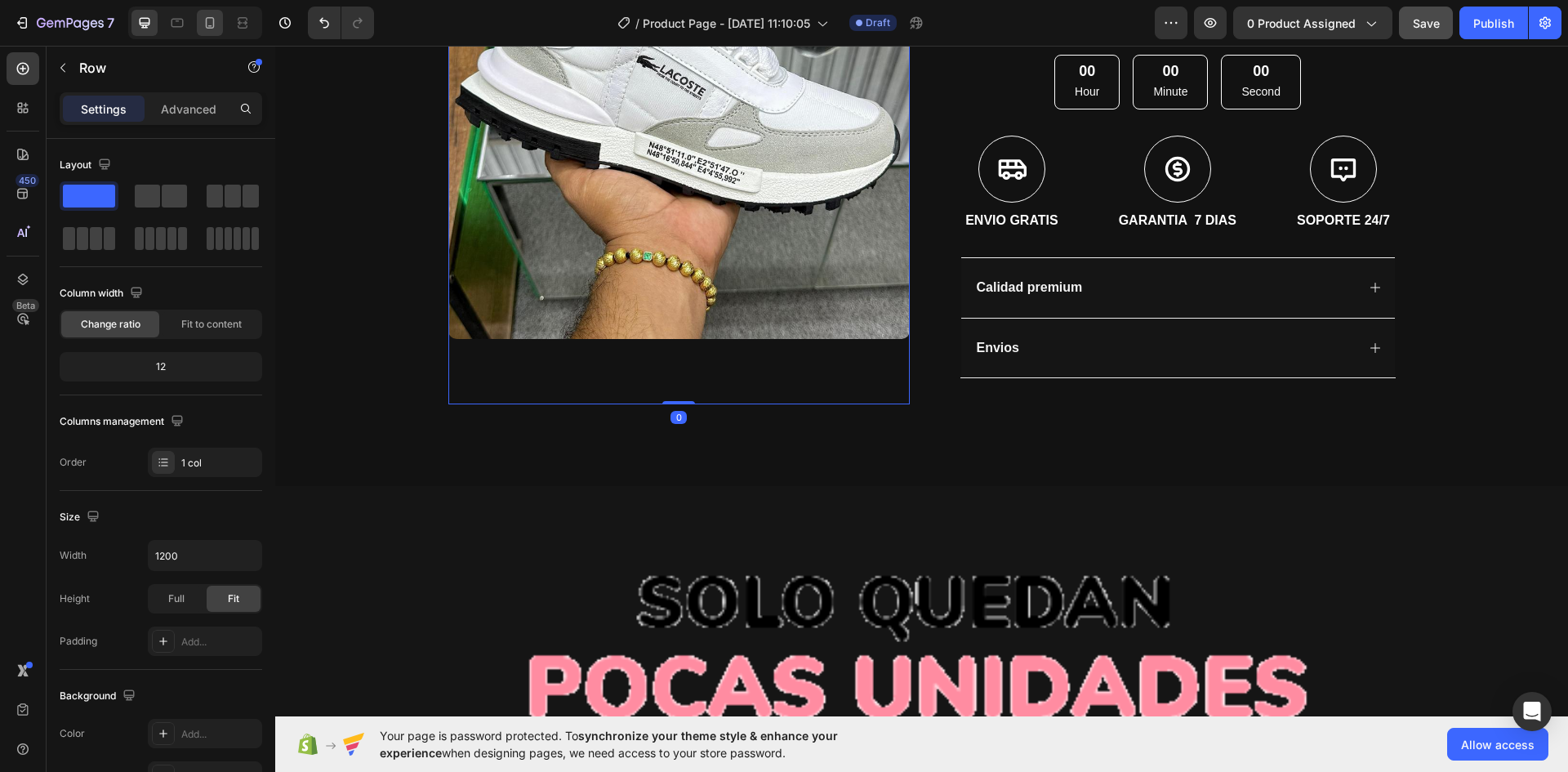
click at [214, 13] on div at bounding box center [209, 22] width 26 height 26
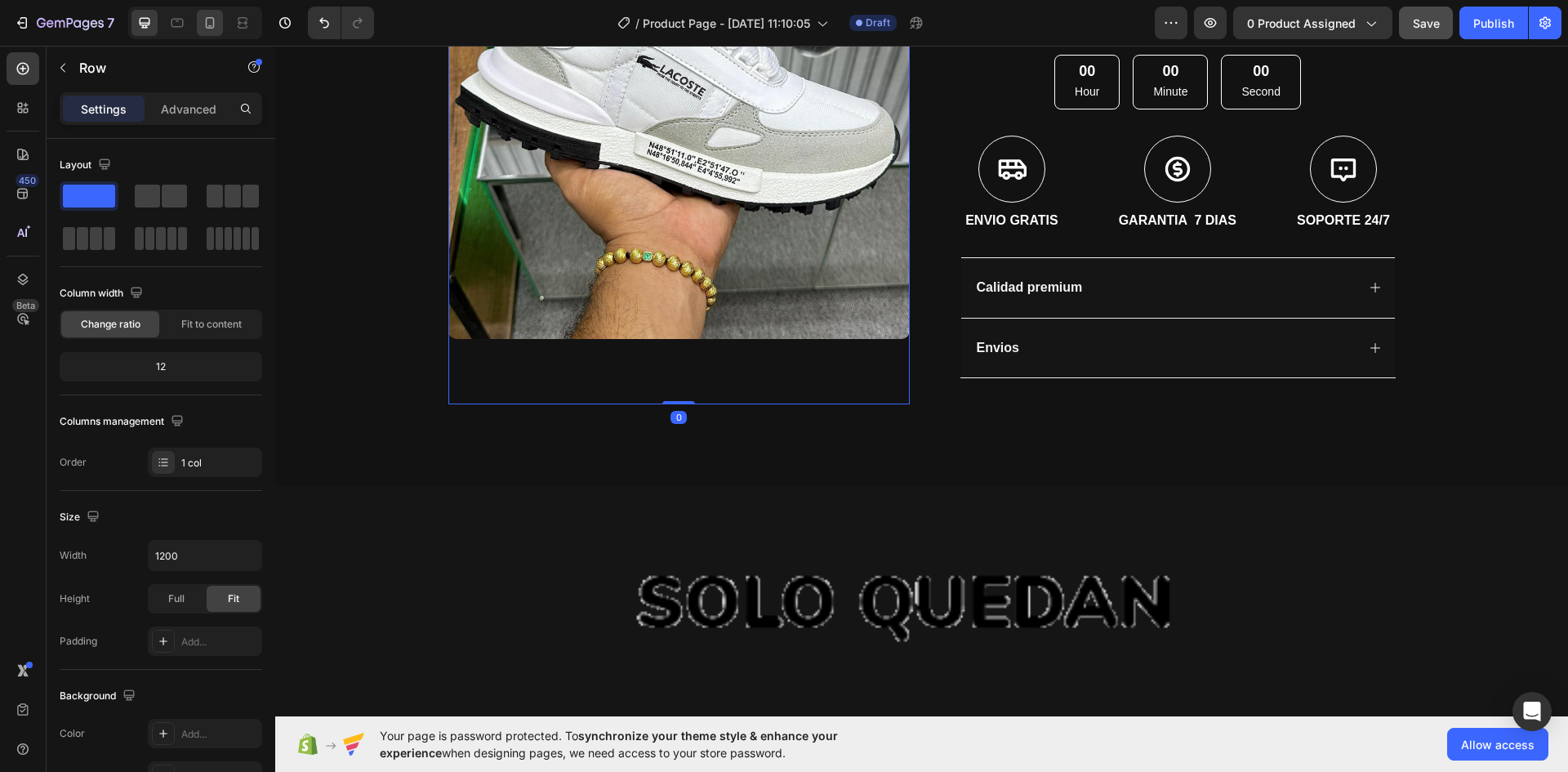
type input "100%"
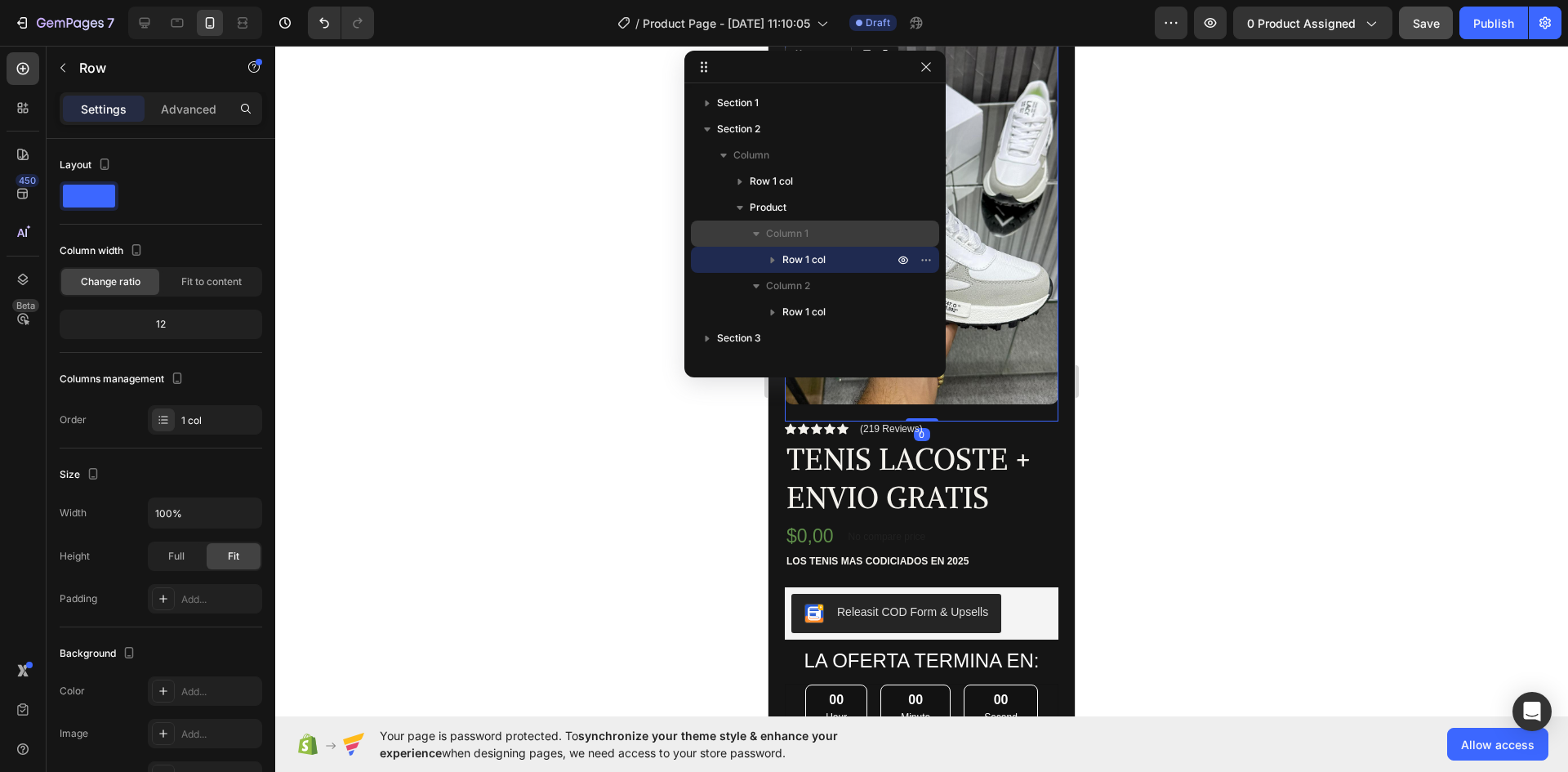
scroll to position [132, 0]
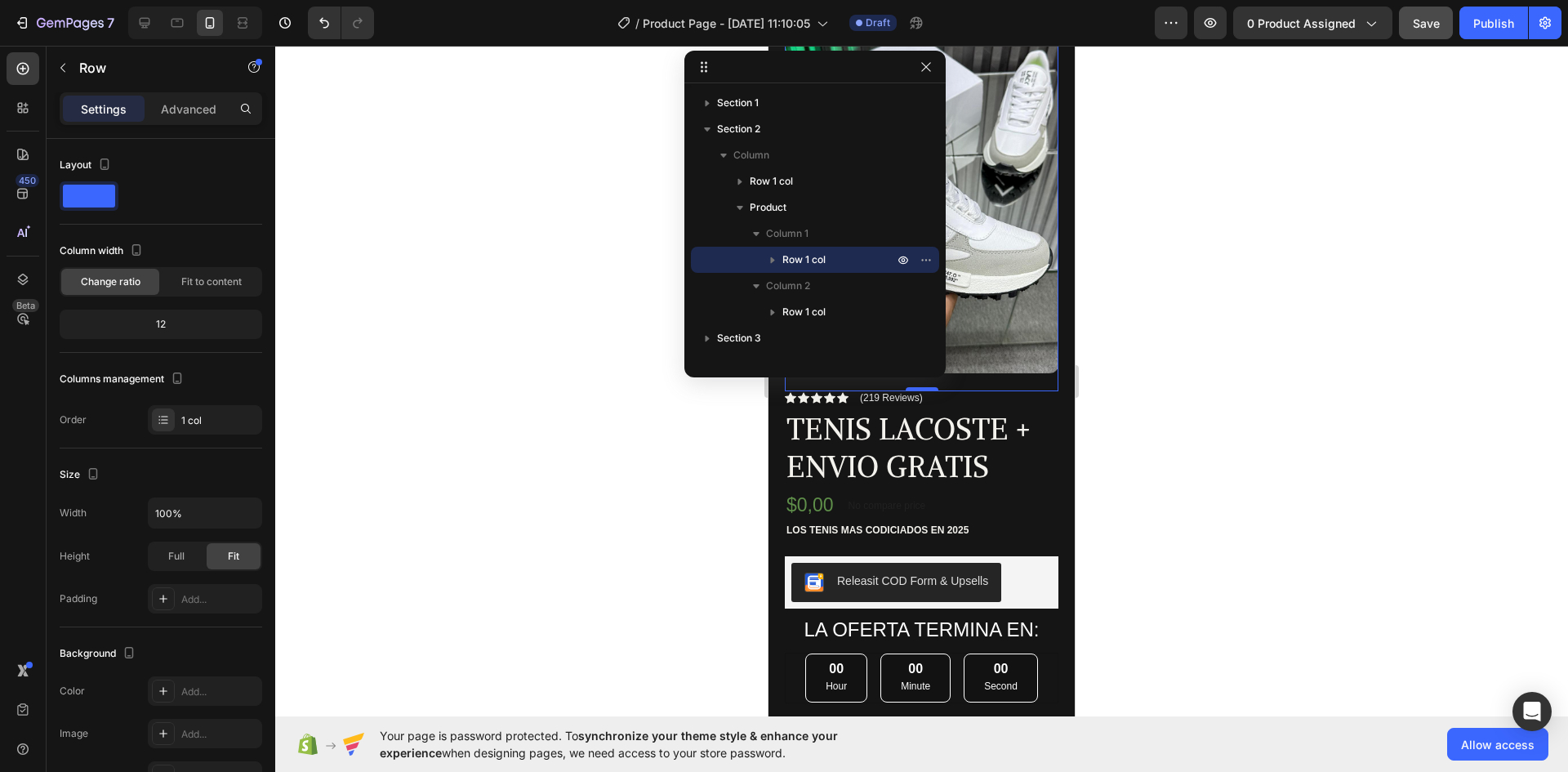
click at [1182, 290] on div at bounding box center [921, 408] width 1293 height 726
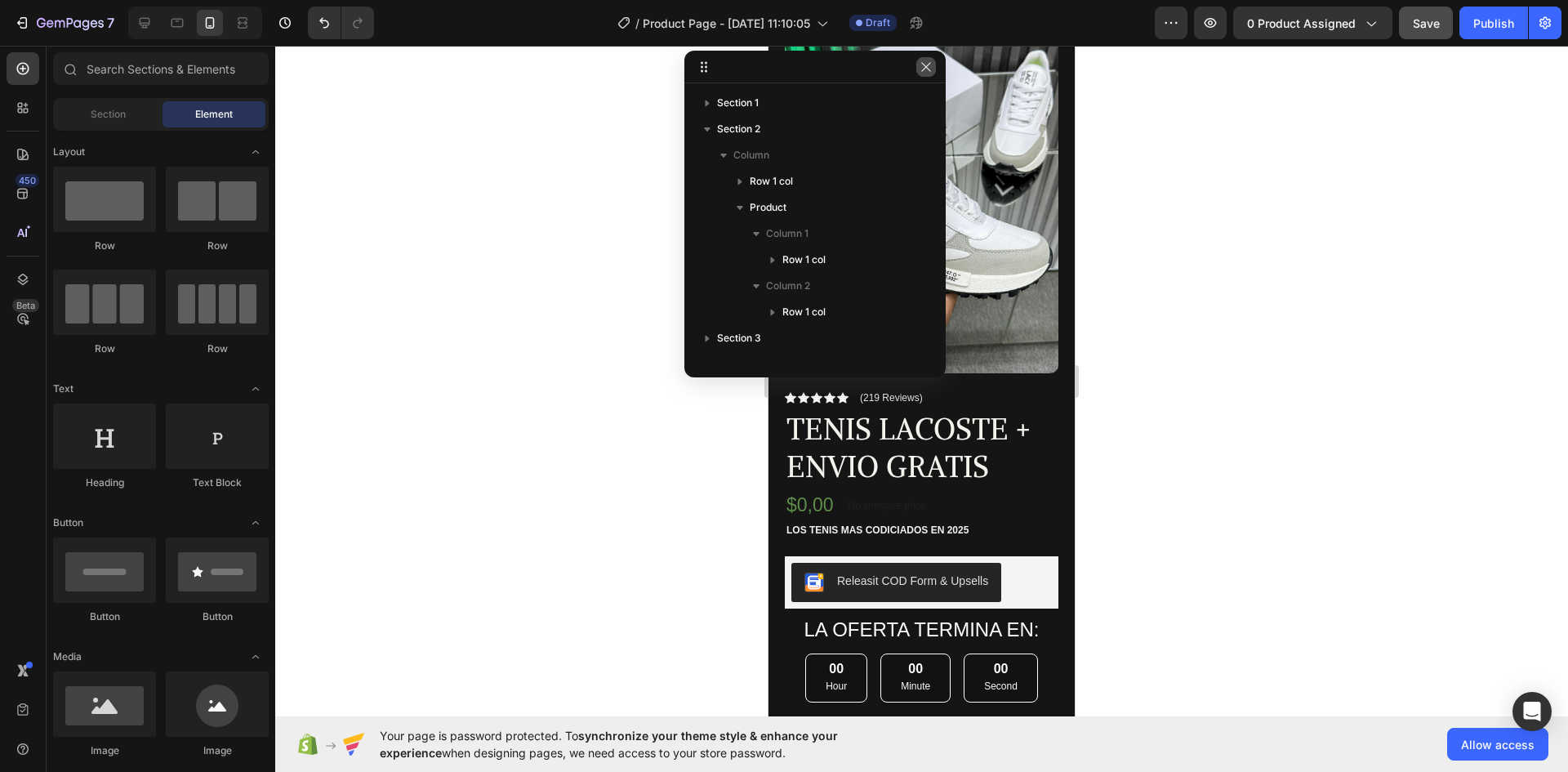
click at [928, 72] on icon "button" at bounding box center [926, 67] width 13 height 13
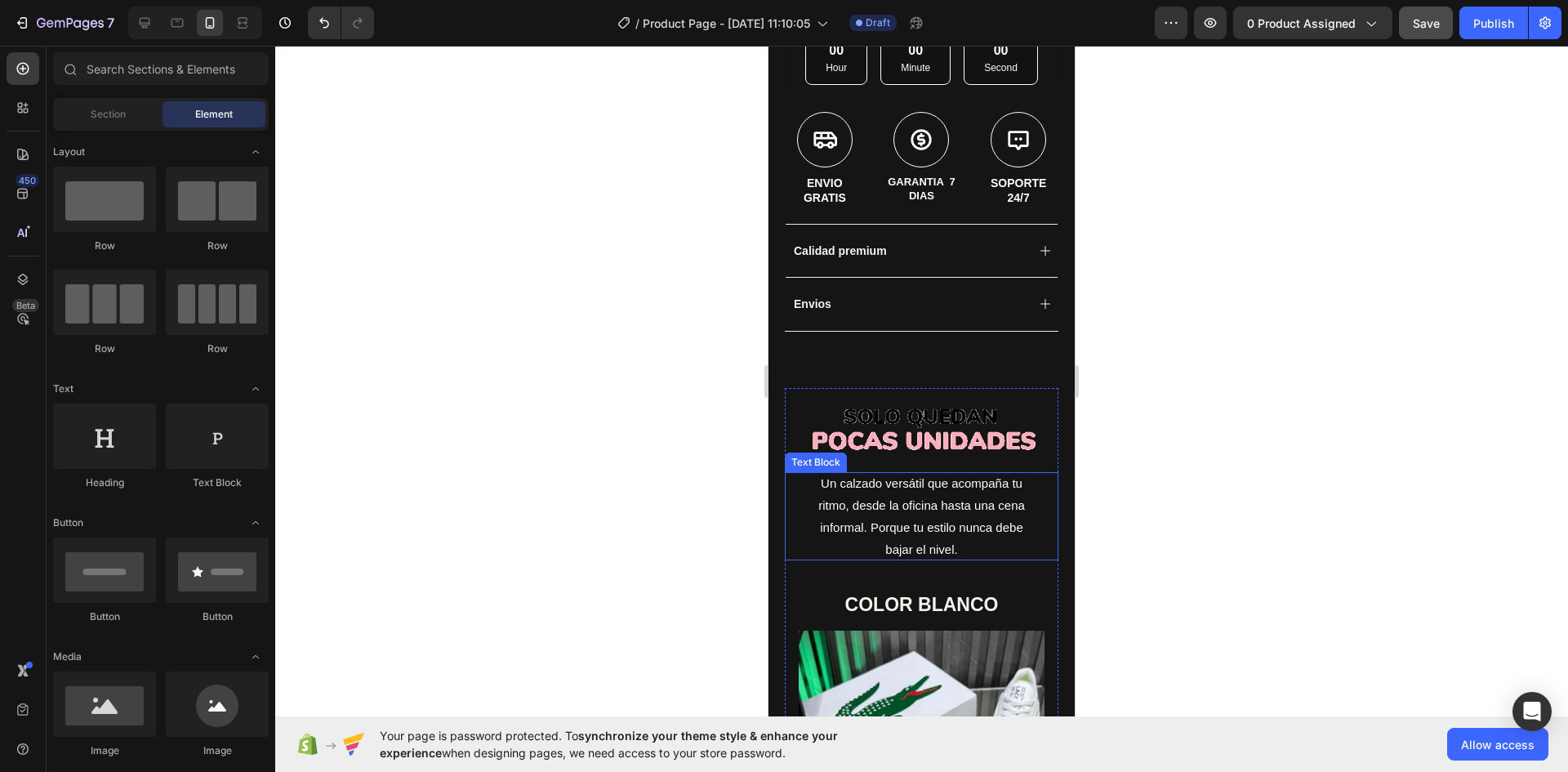
scroll to position [817, 0]
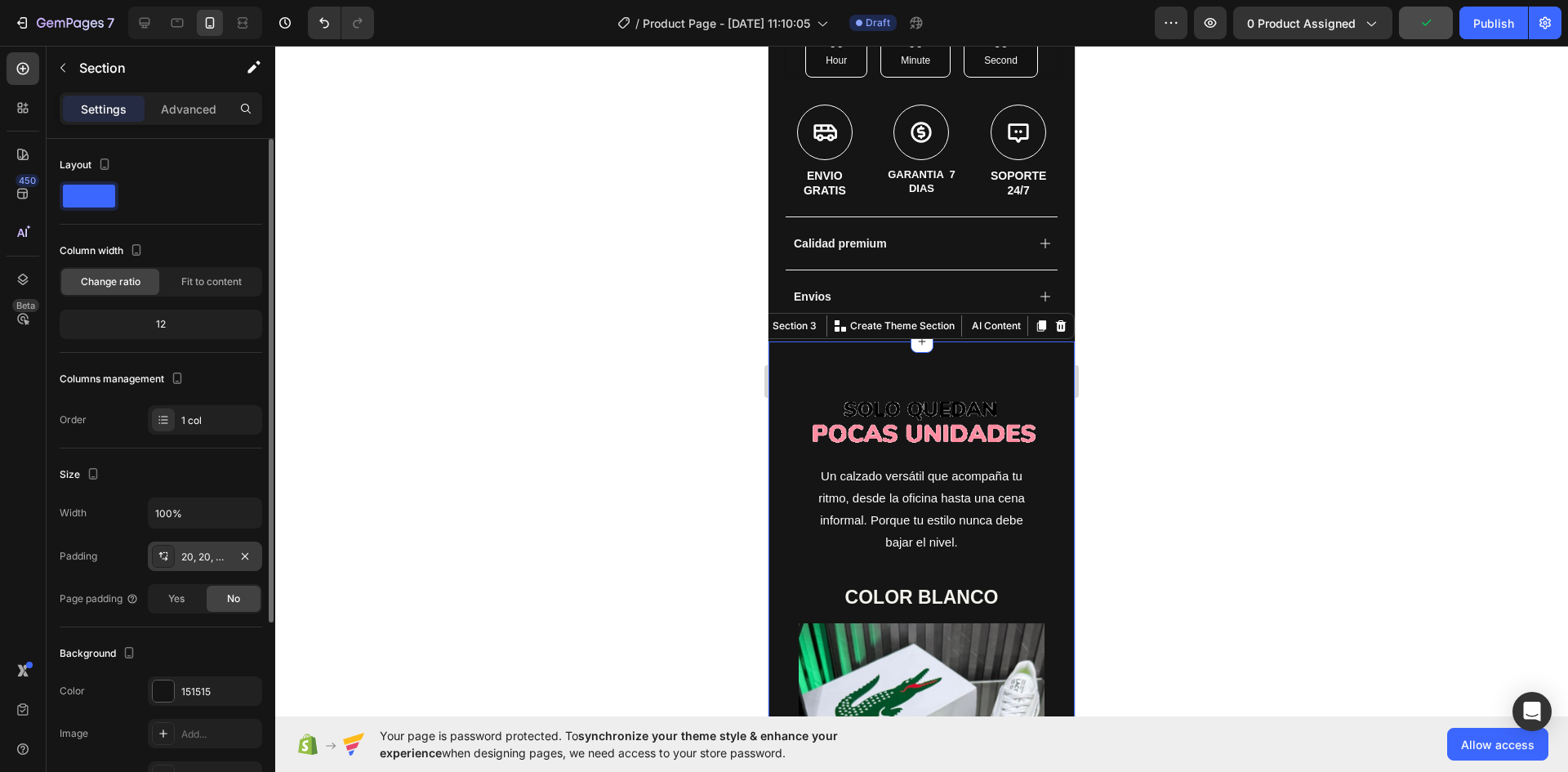
drag, startPoint x: 194, startPoint y: 566, endPoint x: 252, endPoint y: 569, distance: 58.1
click at [195, 566] on div "20, 20, 0, 20" at bounding box center [205, 556] width 114 height 29
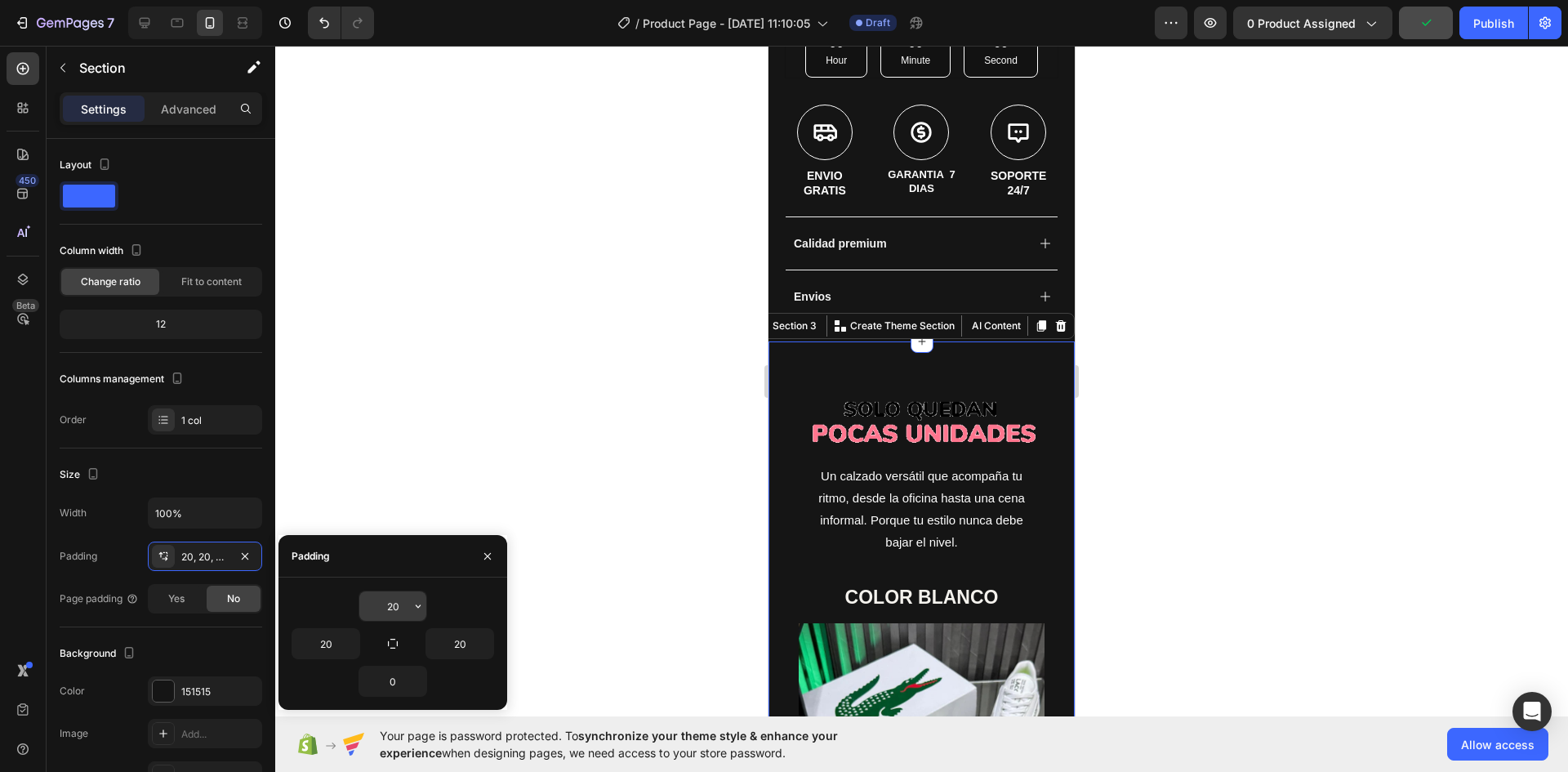
click at [399, 608] on input "20" at bounding box center [392, 606] width 67 height 29
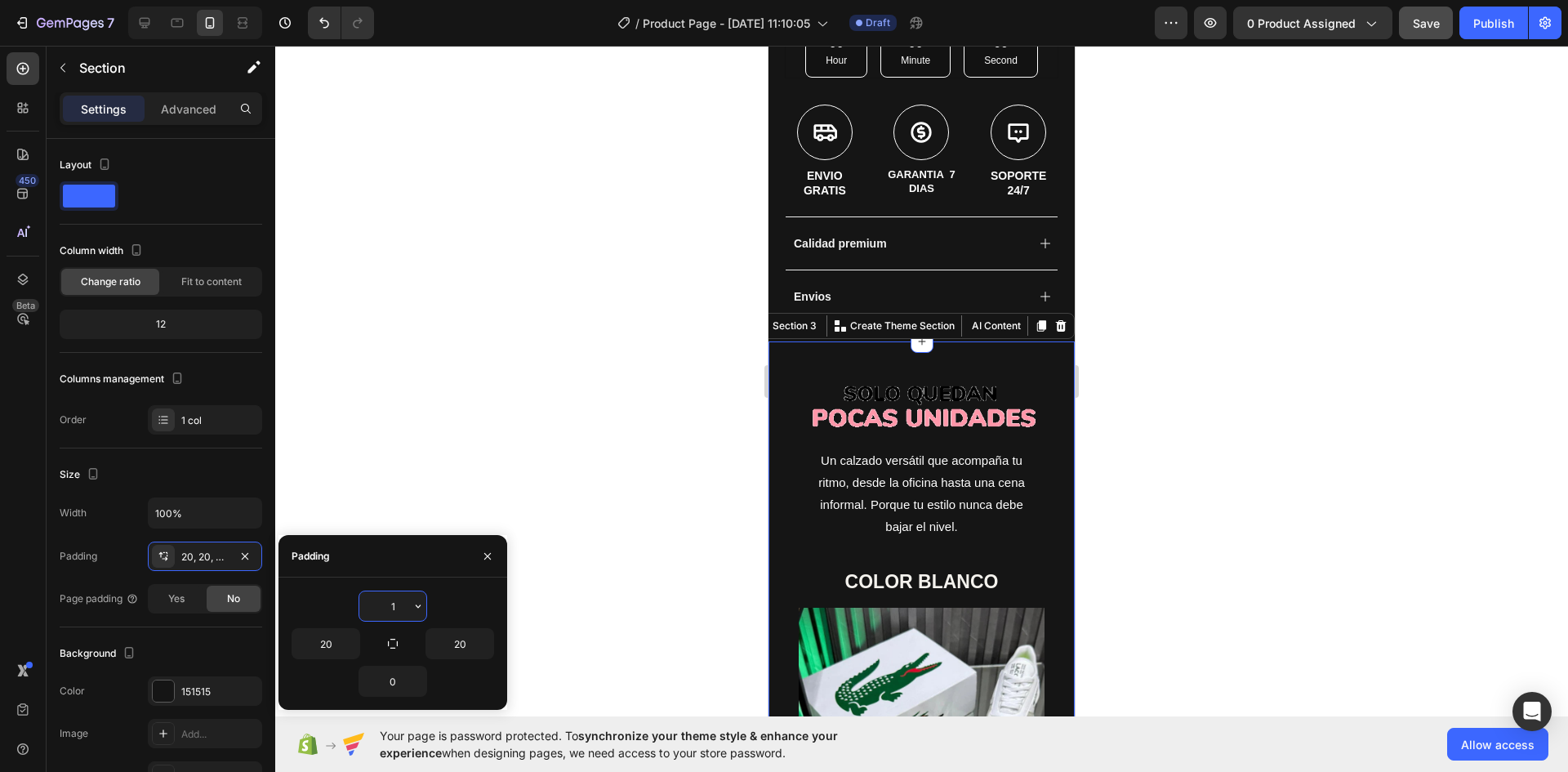
type input "10"
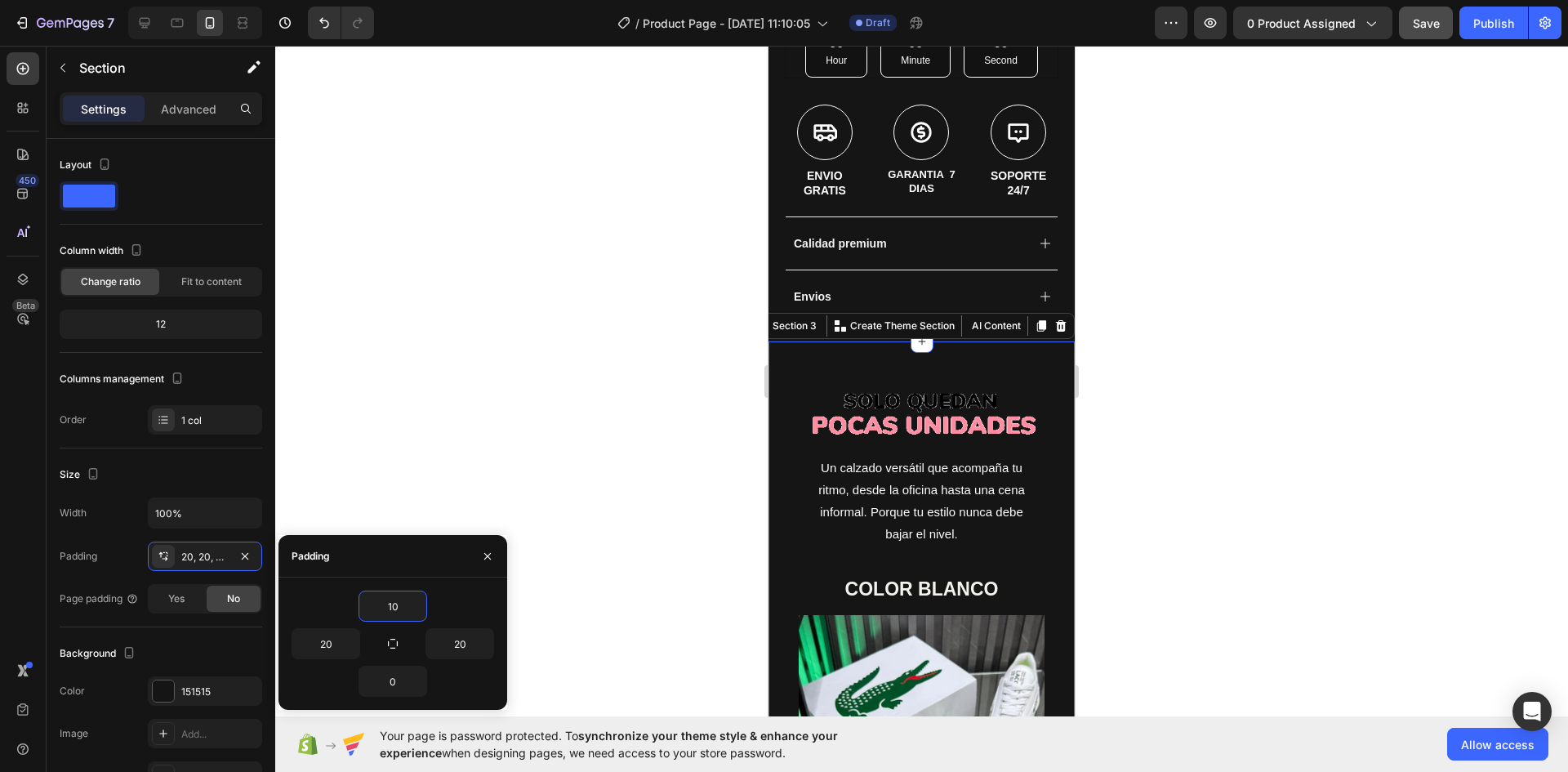
click at [1257, 421] on div at bounding box center [921, 408] width 1293 height 726
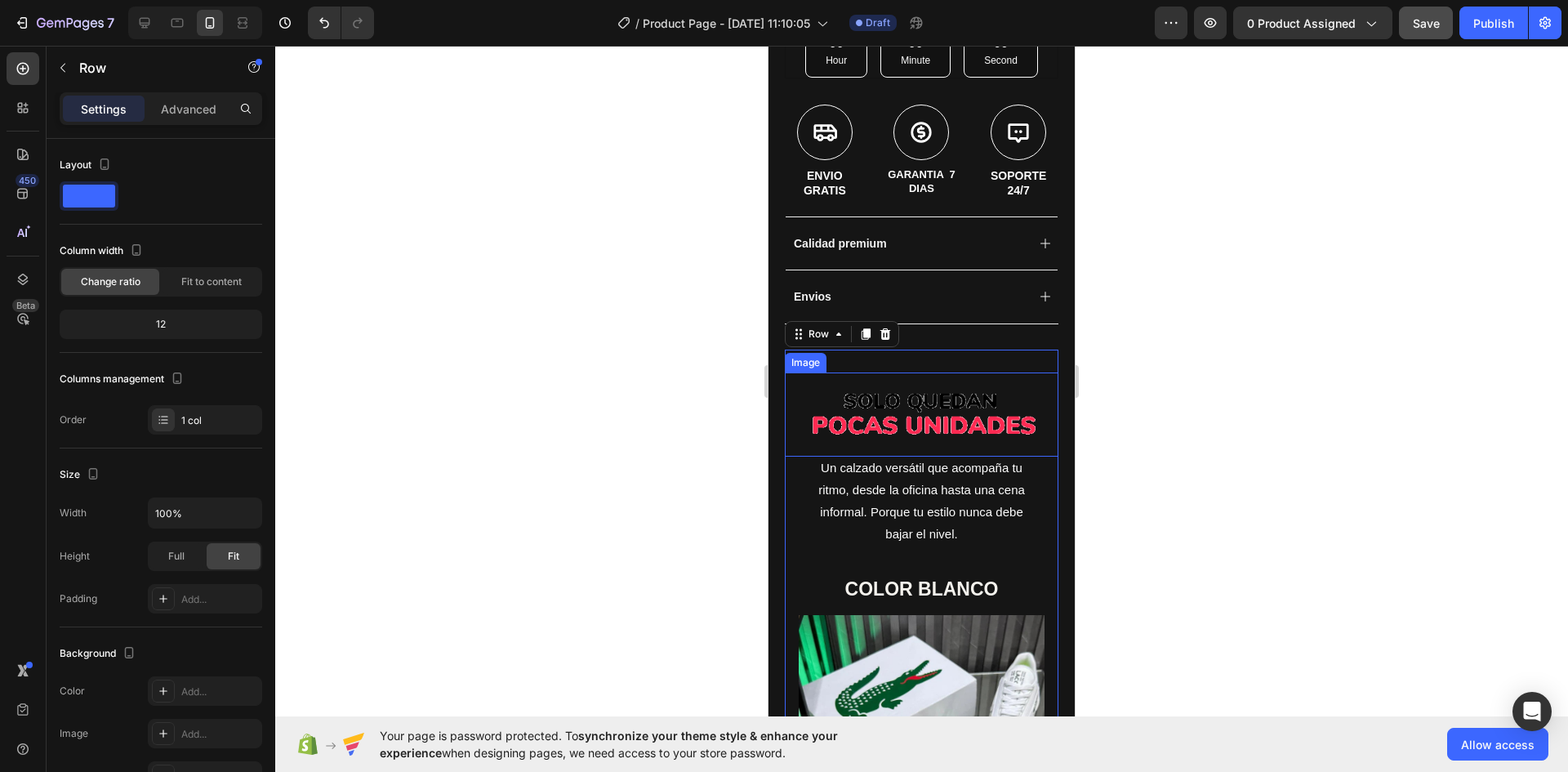
click at [794, 392] on img at bounding box center [922, 415] width 273 height 84
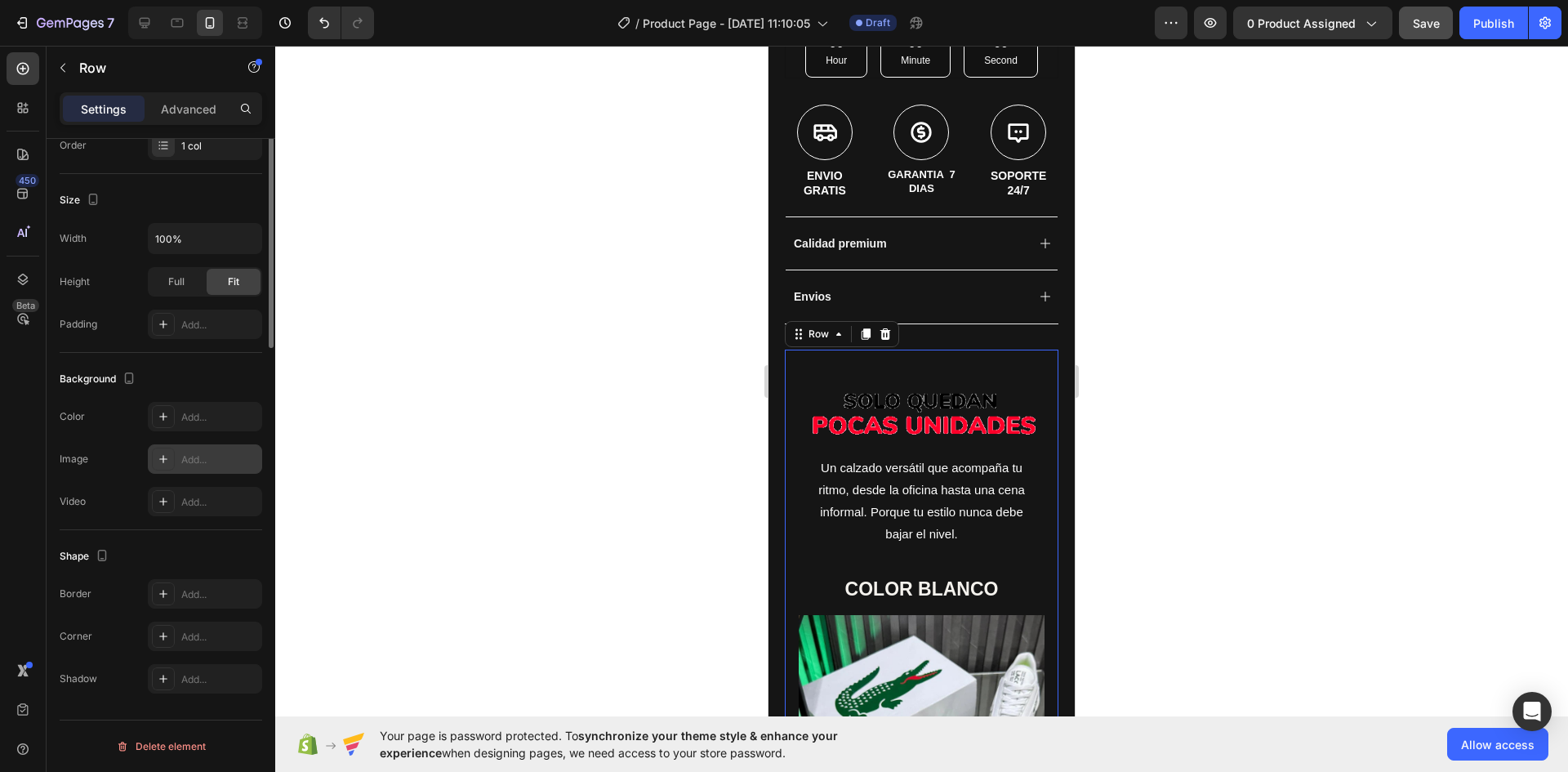
scroll to position [0, 0]
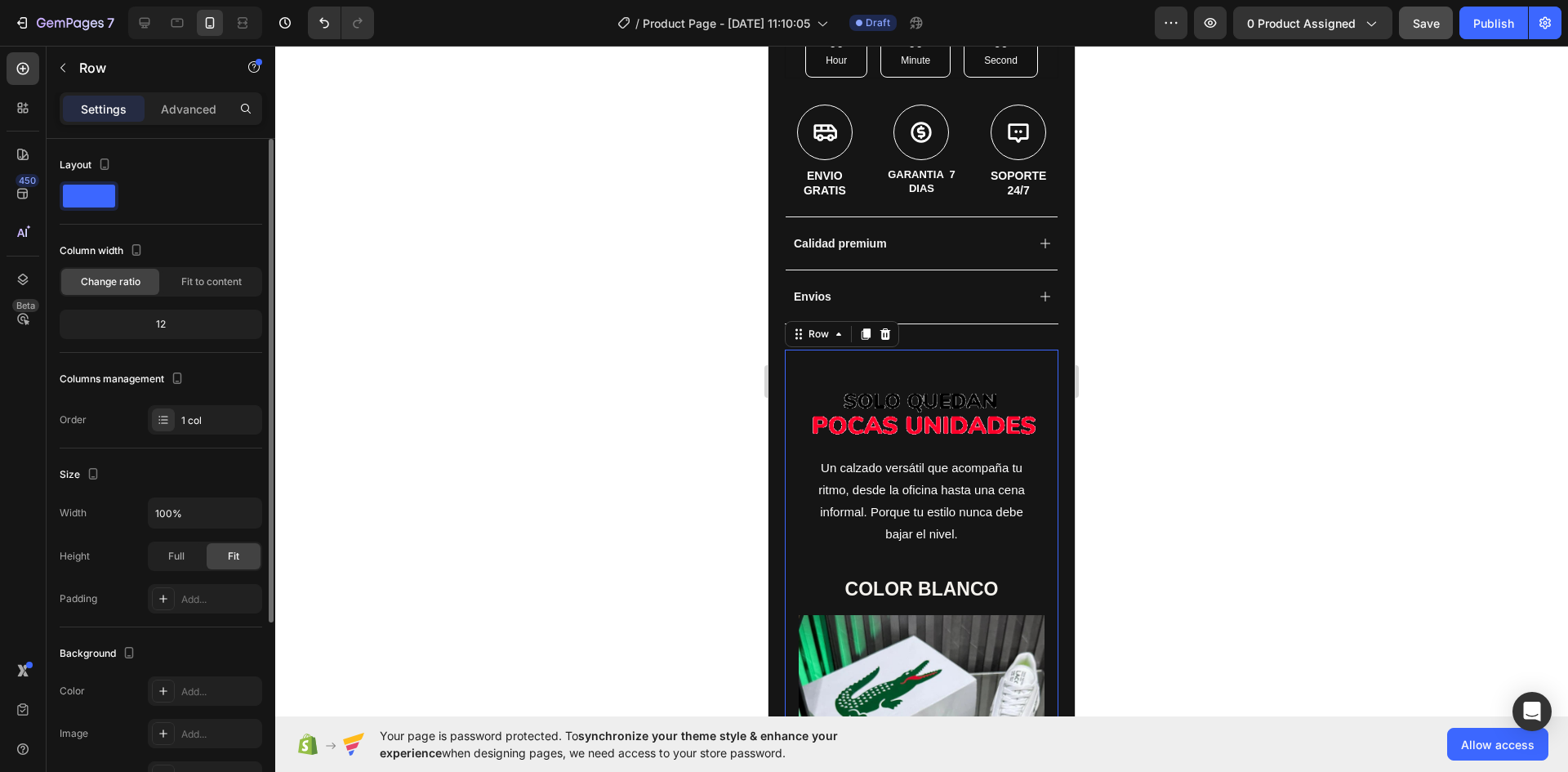
click at [426, 281] on div at bounding box center [921, 408] width 1293 height 726
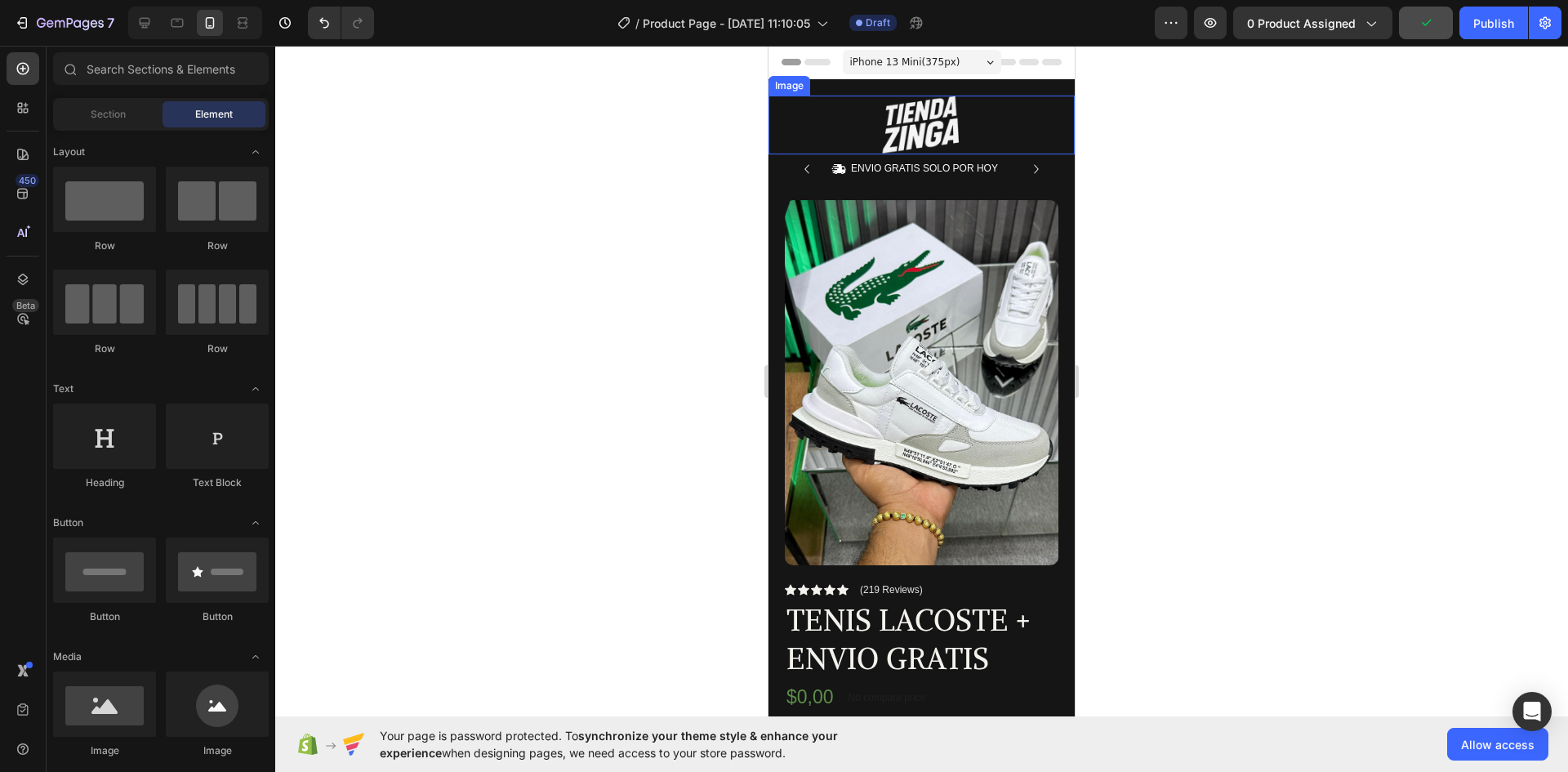
click at [970, 119] on img at bounding box center [922, 125] width 122 height 59
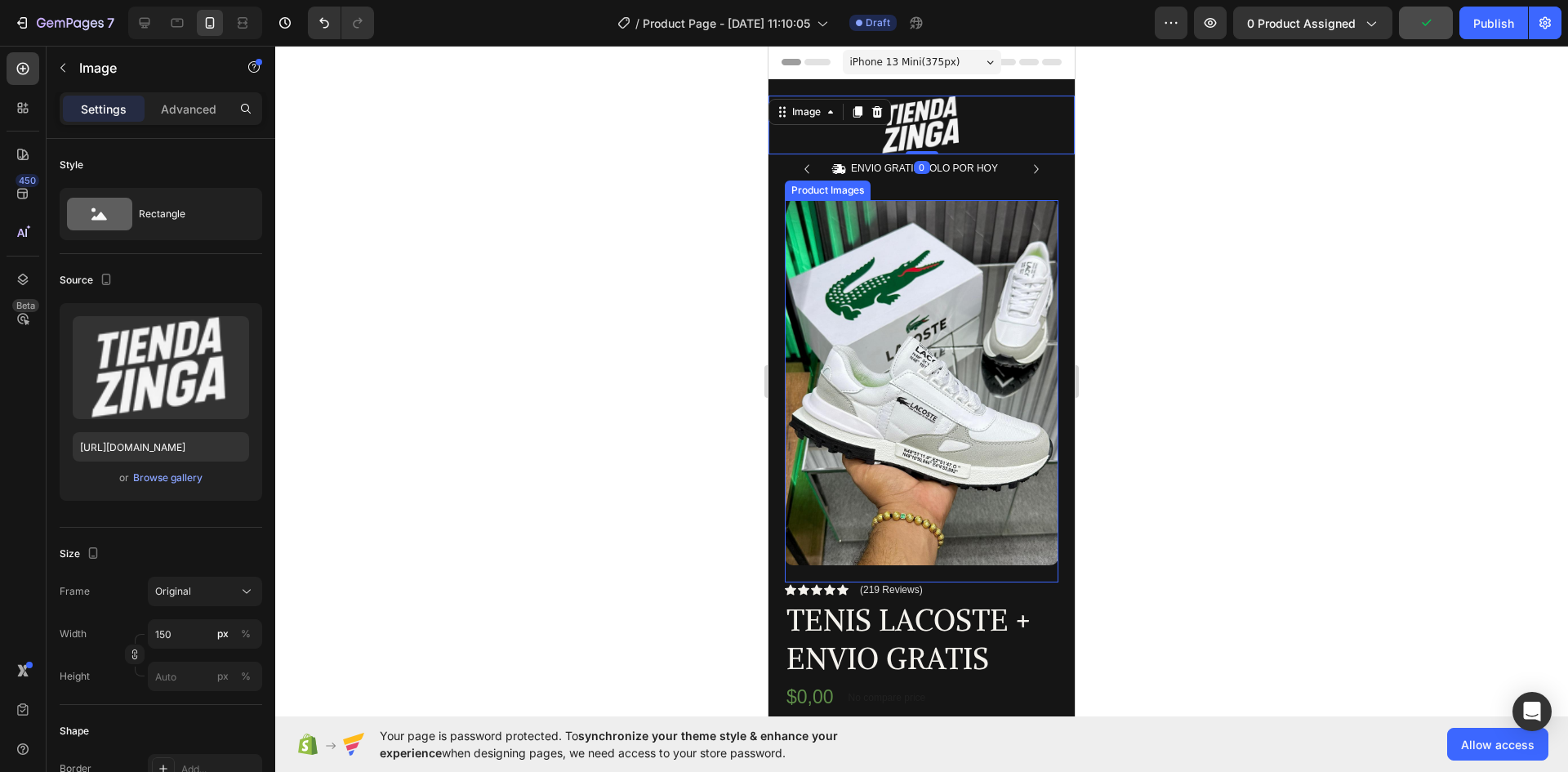
click at [589, 346] on div at bounding box center [921, 408] width 1293 height 726
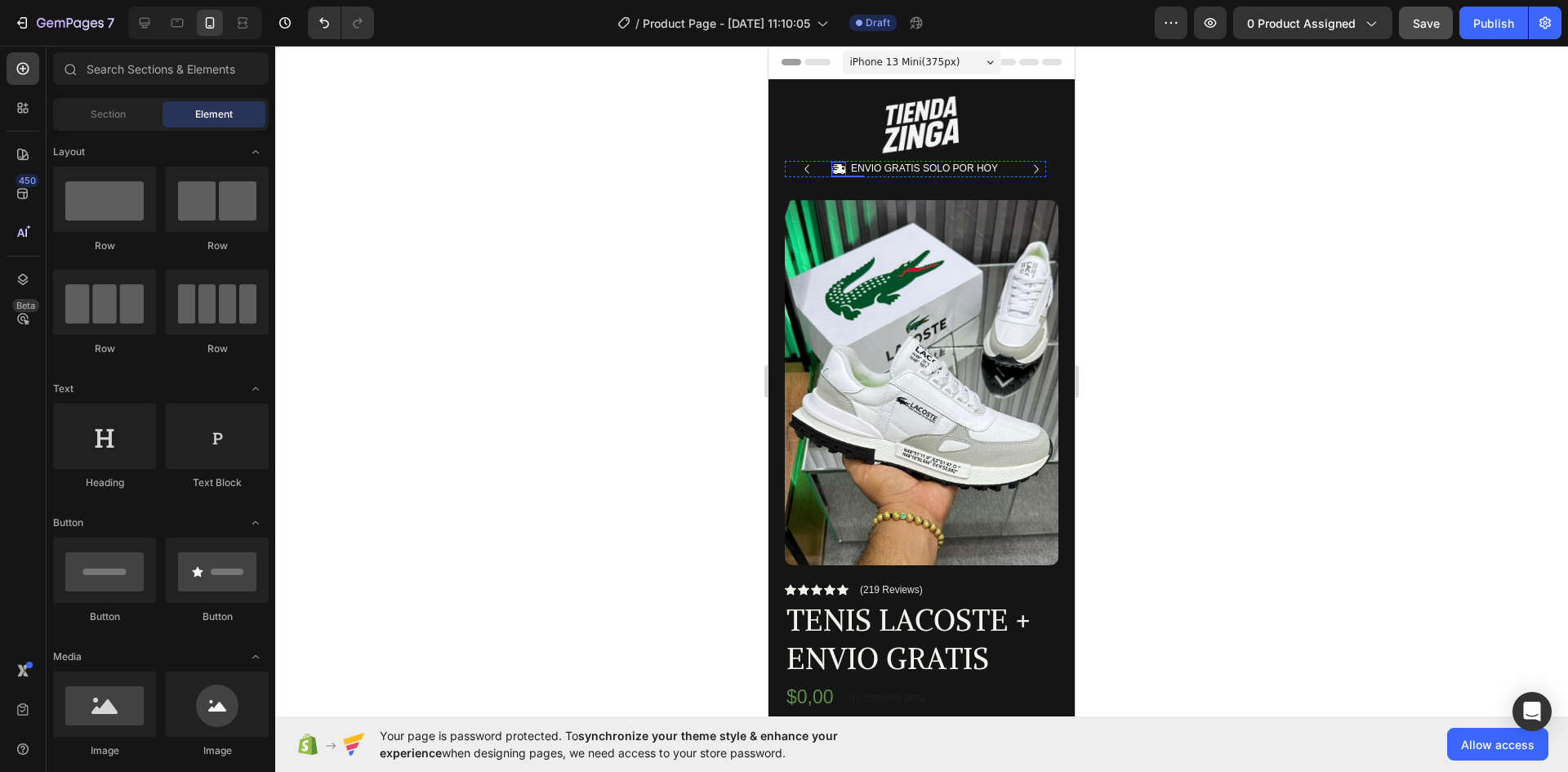
click at [880, 138] on img at bounding box center [922, 125] width 122 height 59
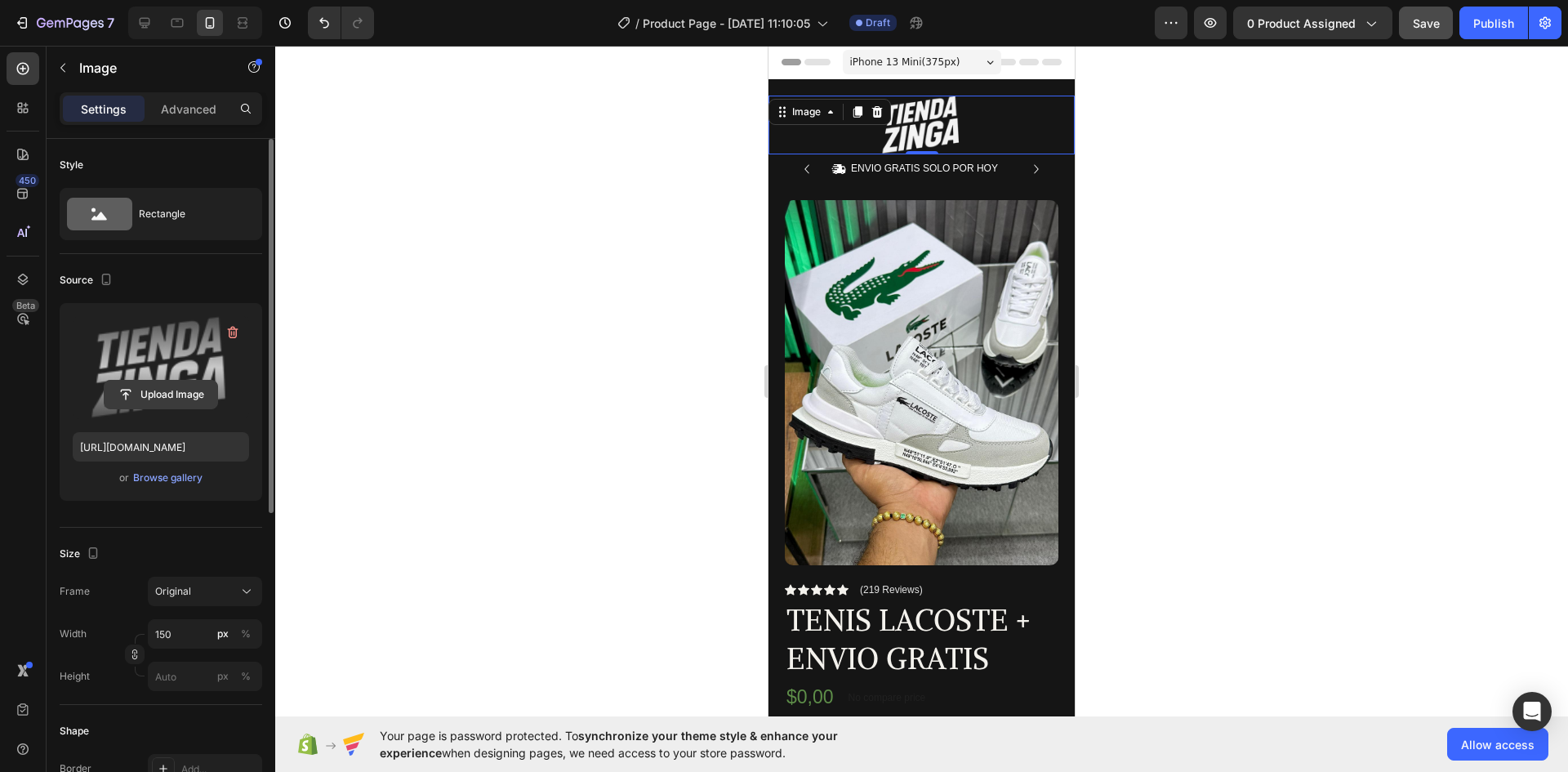
click at [180, 390] on input "file" at bounding box center [161, 394] width 113 height 28
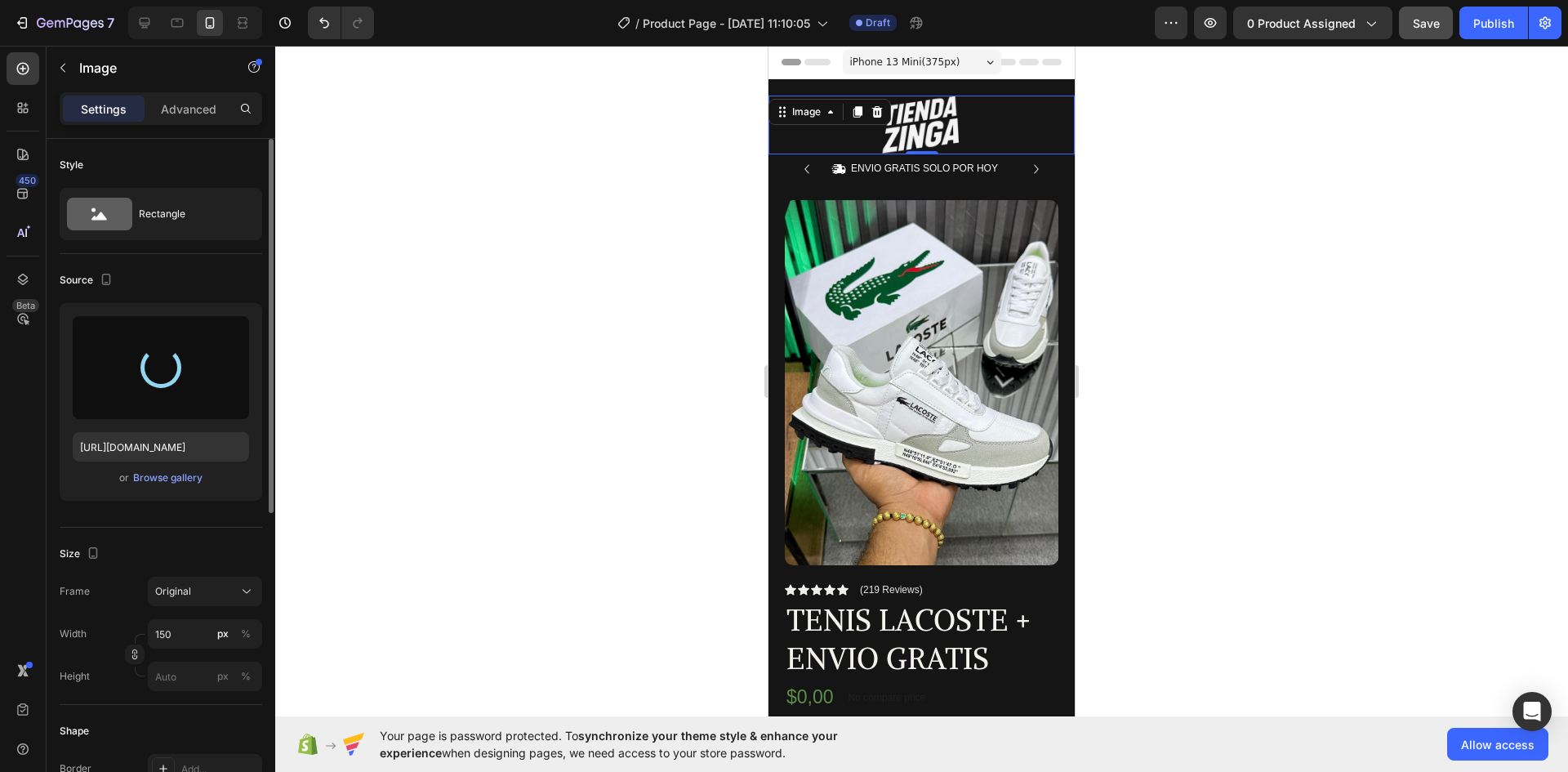
type input "https://cdn.shopify.com/s/files/1/0664/6028/7078/files/gempages_581653791456166…"
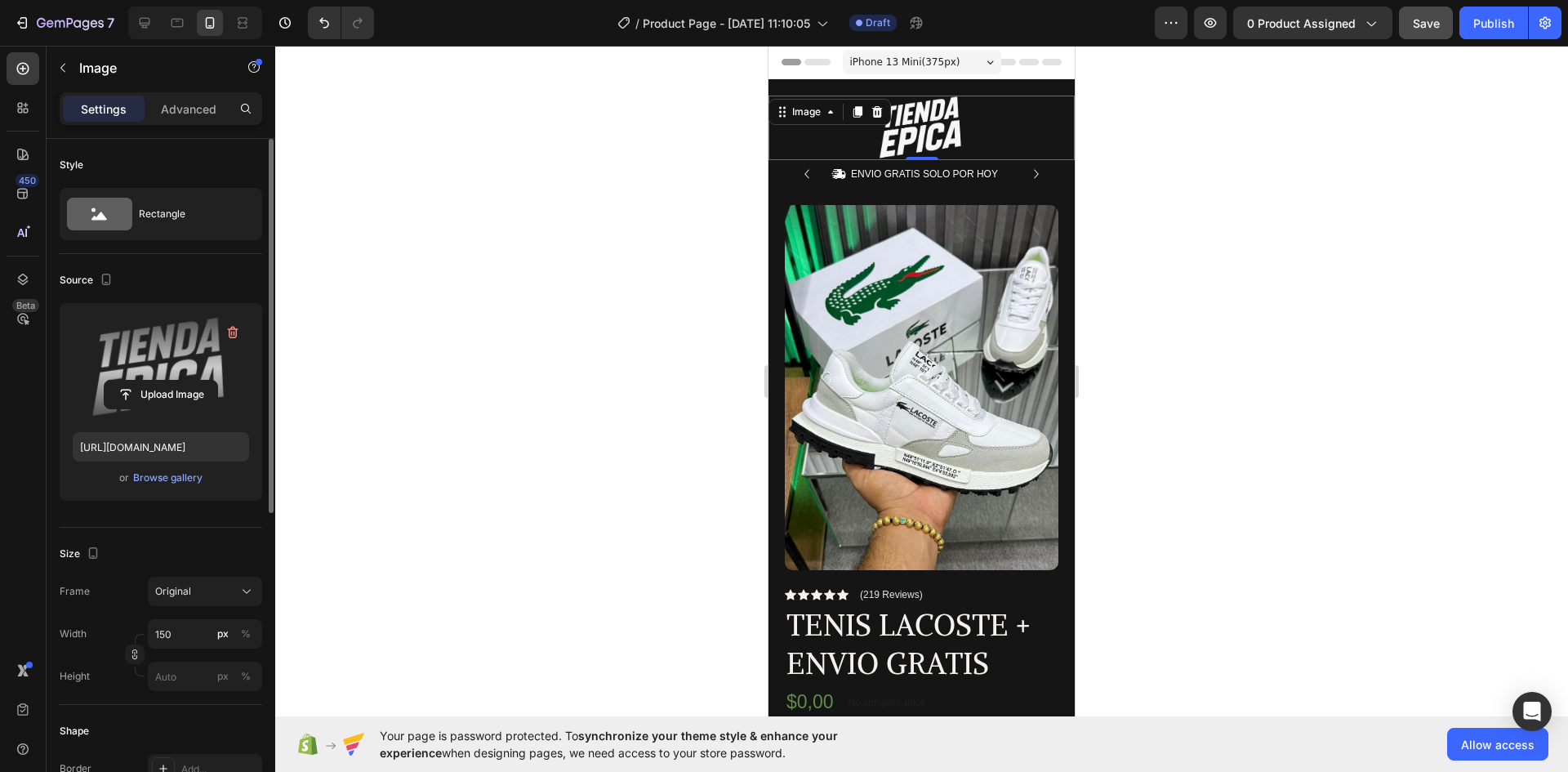
drag, startPoint x: 1270, startPoint y: 264, endPoint x: 1261, endPoint y: 266, distance: 9.2
click at [1270, 265] on div at bounding box center [921, 408] width 1293 height 726
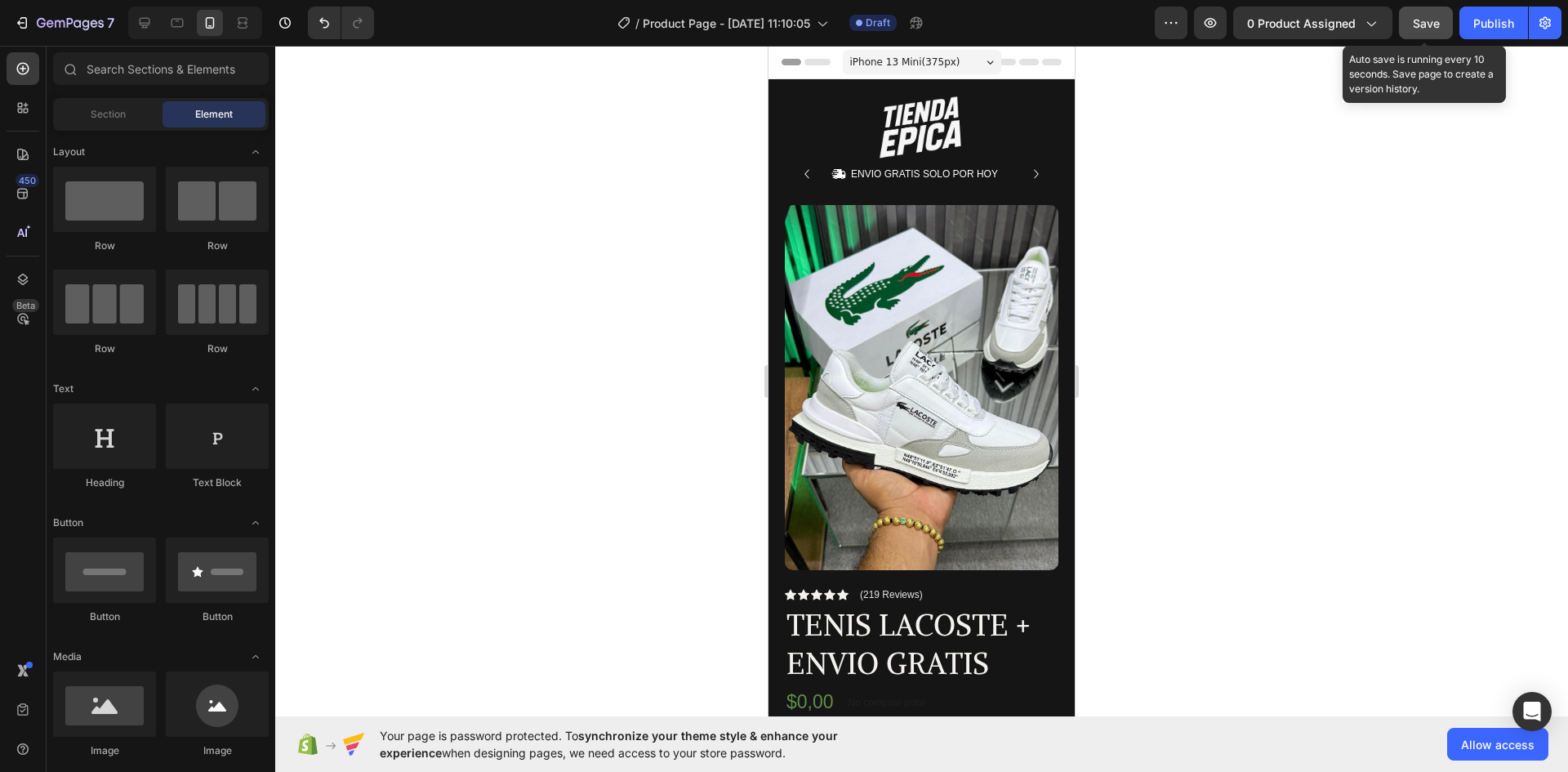
click at [1432, 24] on span "Save" at bounding box center [1427, 23] width 27 height 14
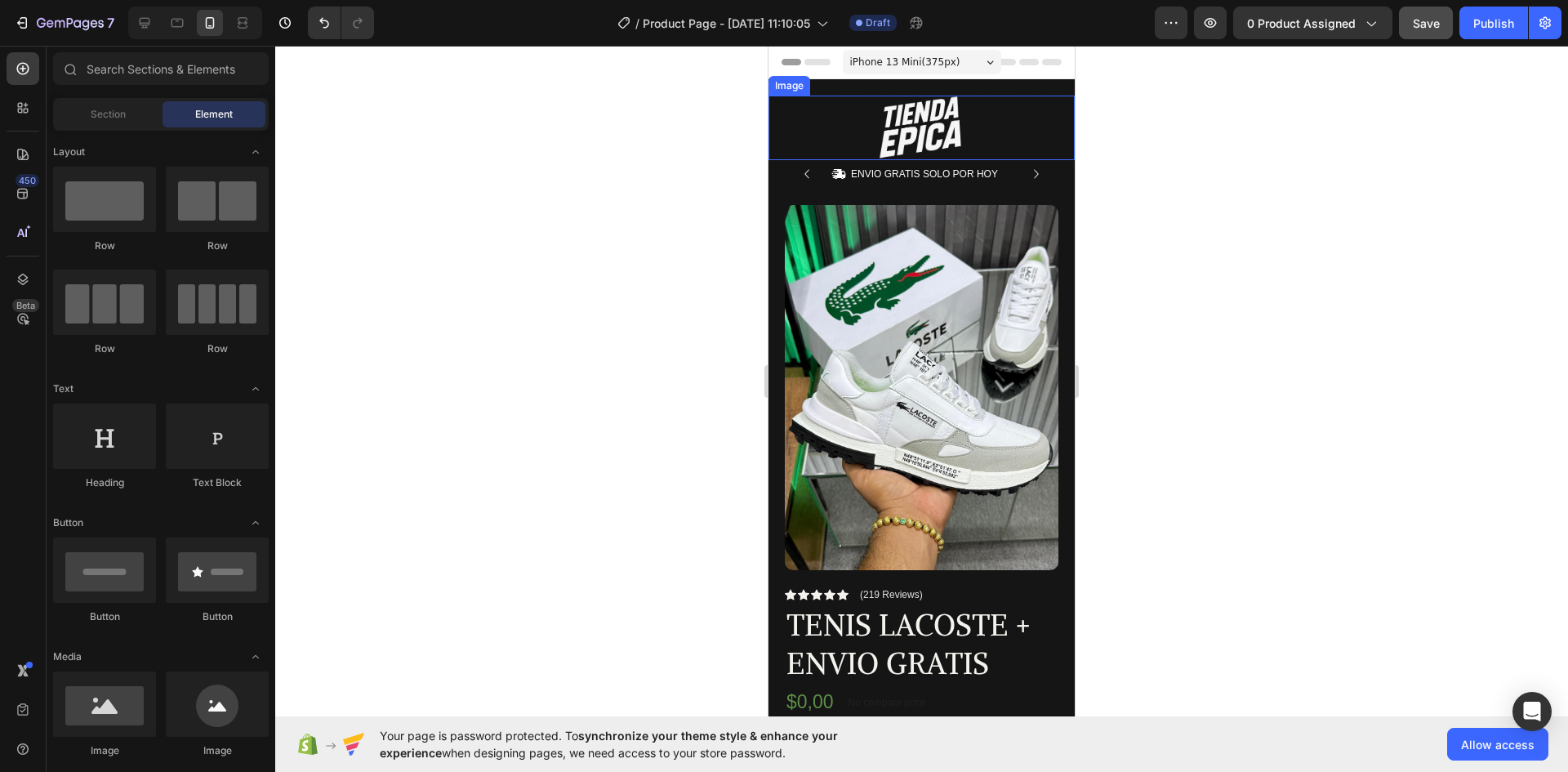
click at [890, 113] on img at bounding box center [922, 128] width 122 height 64
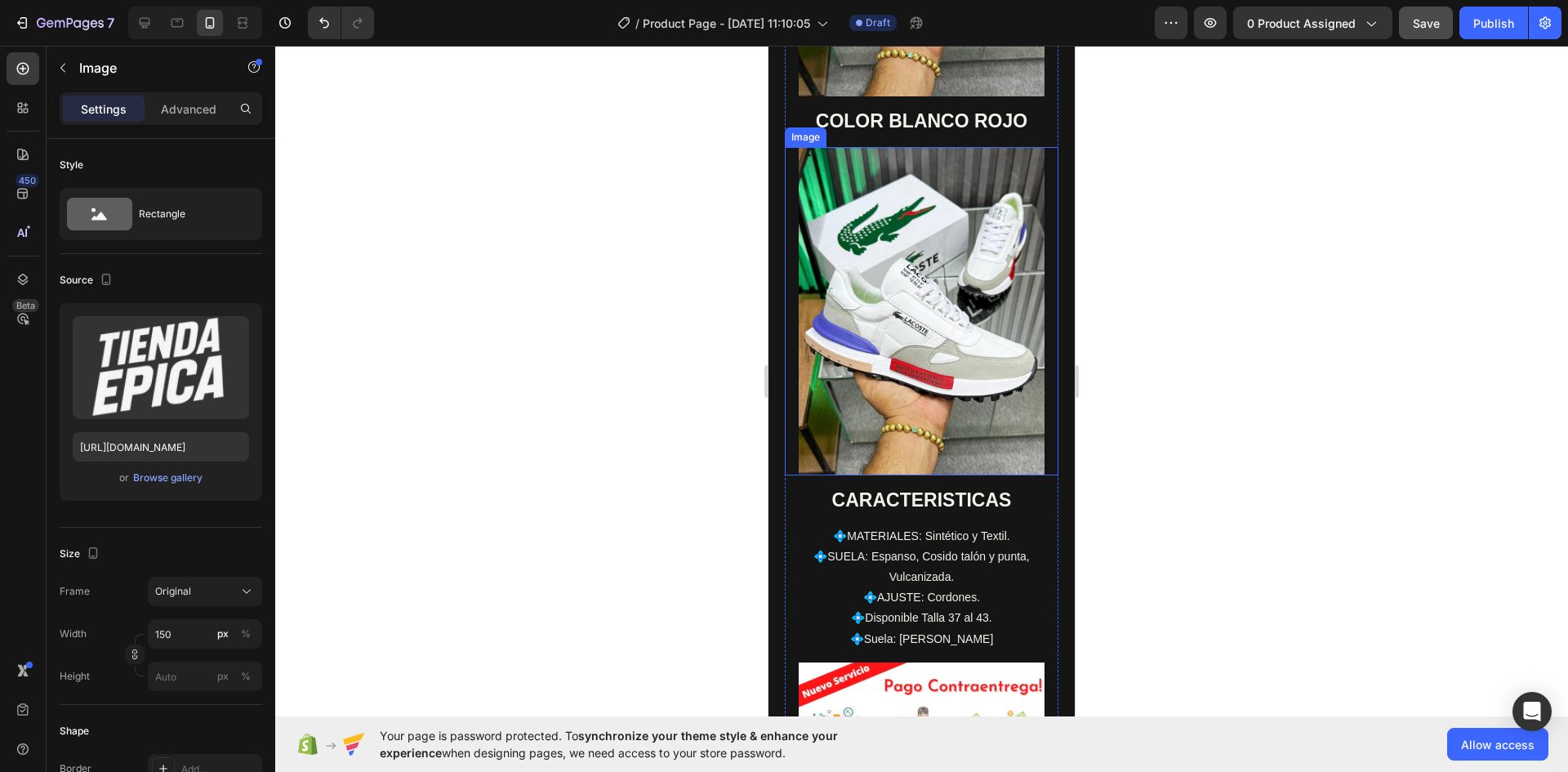
scroll to position [2696, 0]
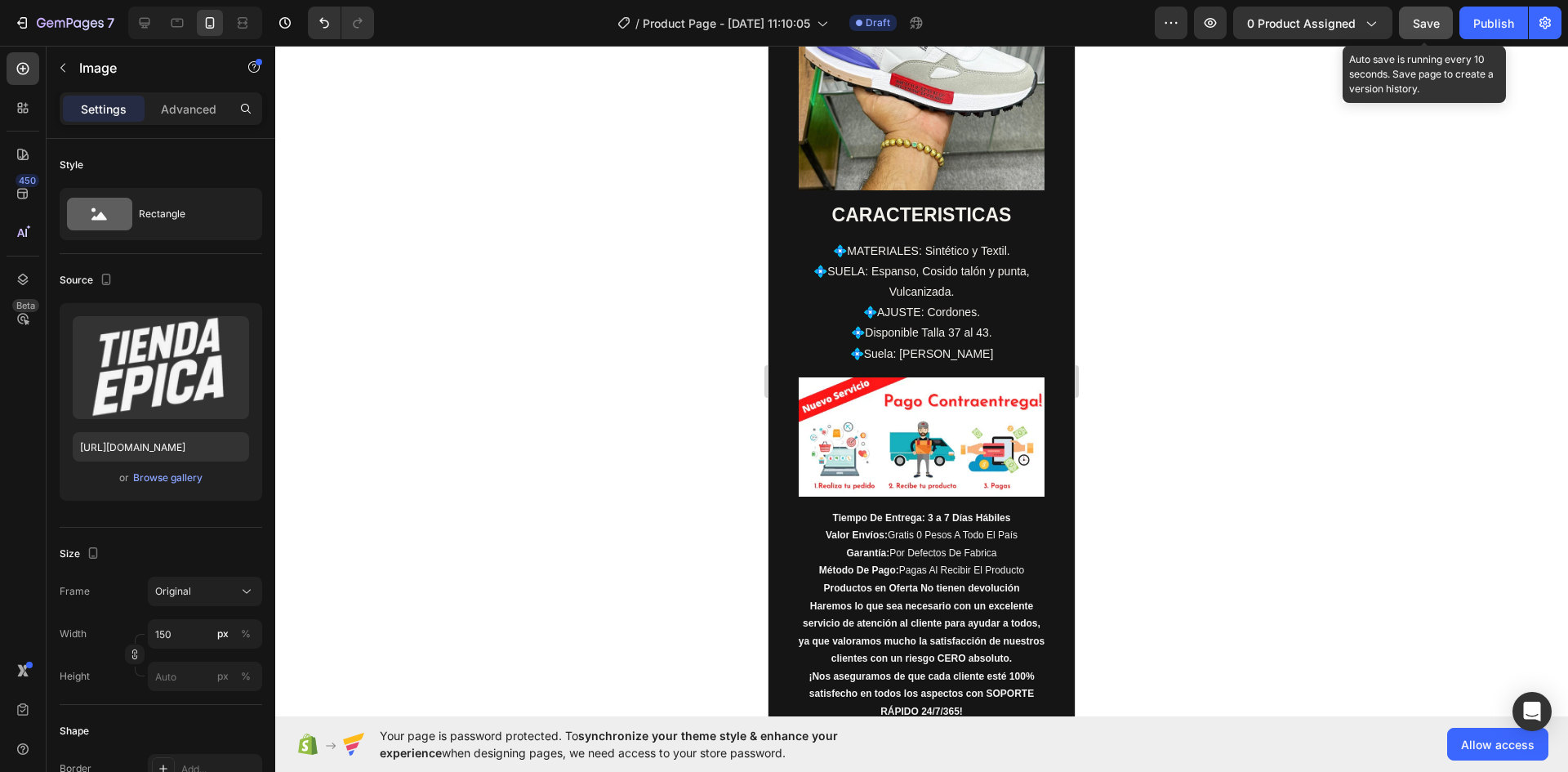
click at [1428, 22] on span "Save" at bounding box center [1427, 23] width 27 height 14
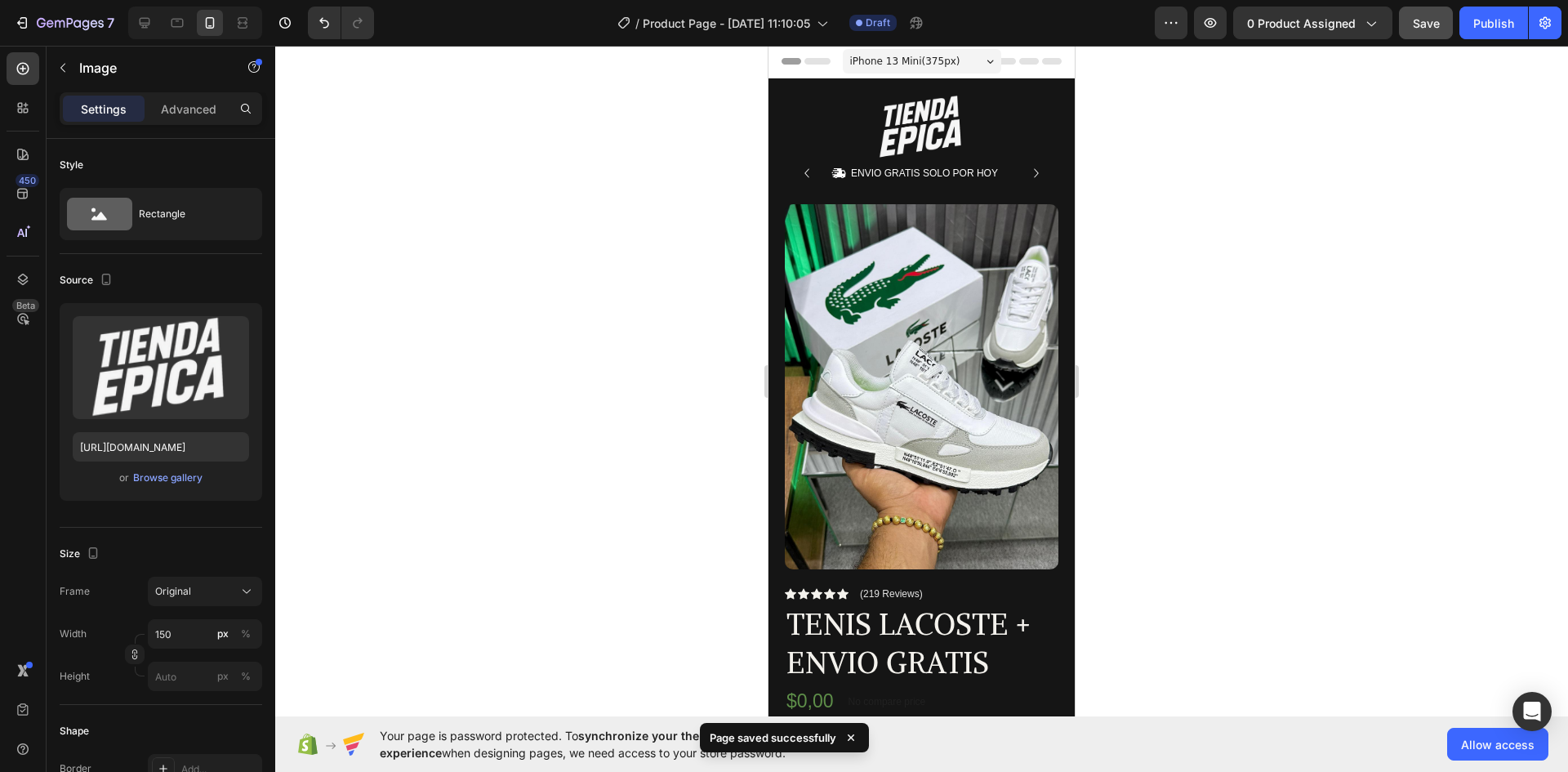
scroll to position [0, 0]
click at [1210, 29] on icon "button" at bounding box center [1211, 22] width 16 height 16
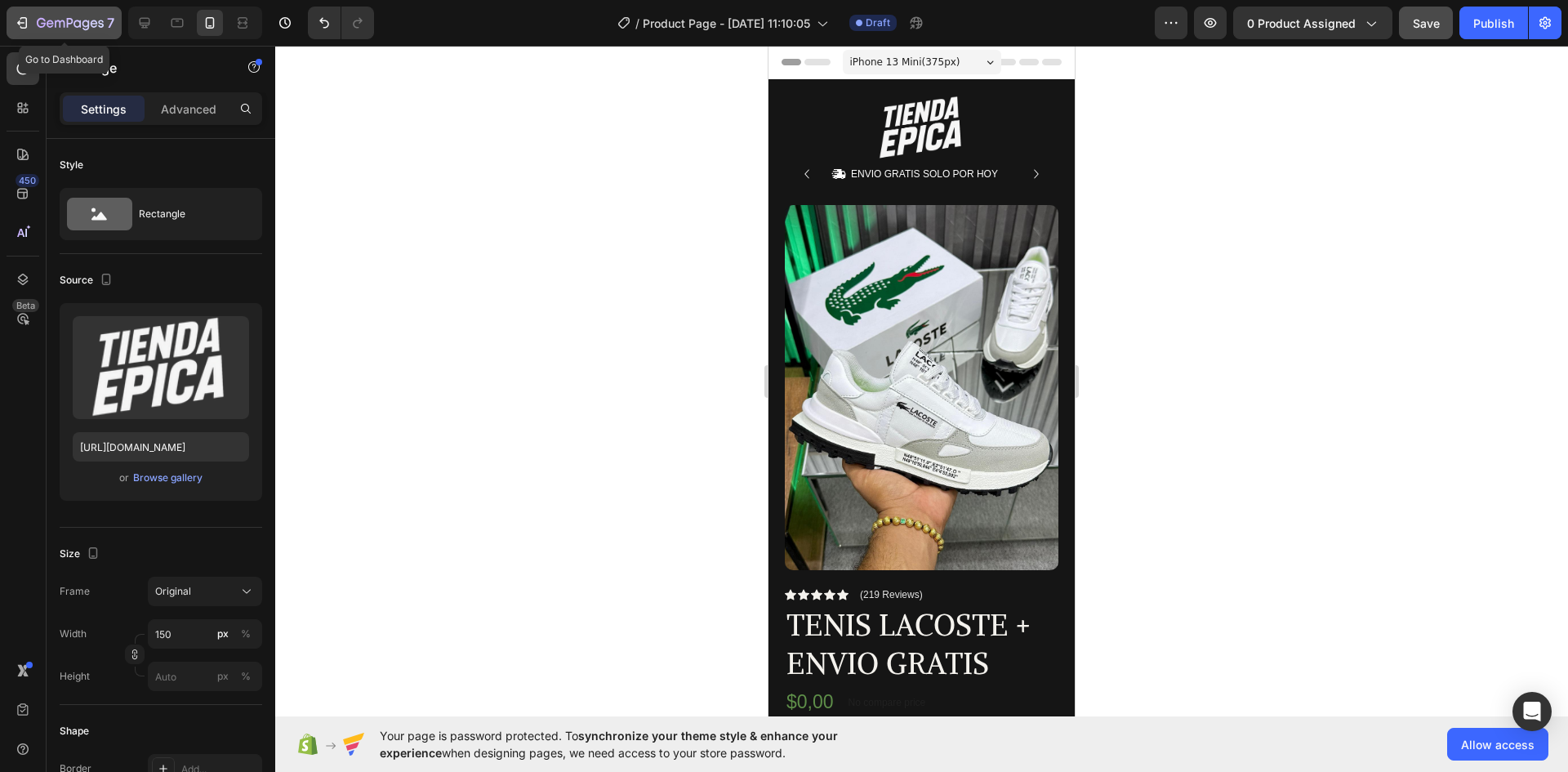
click at [32, 18] on div "7" at bounding box center [64, 23] width 100 height 20
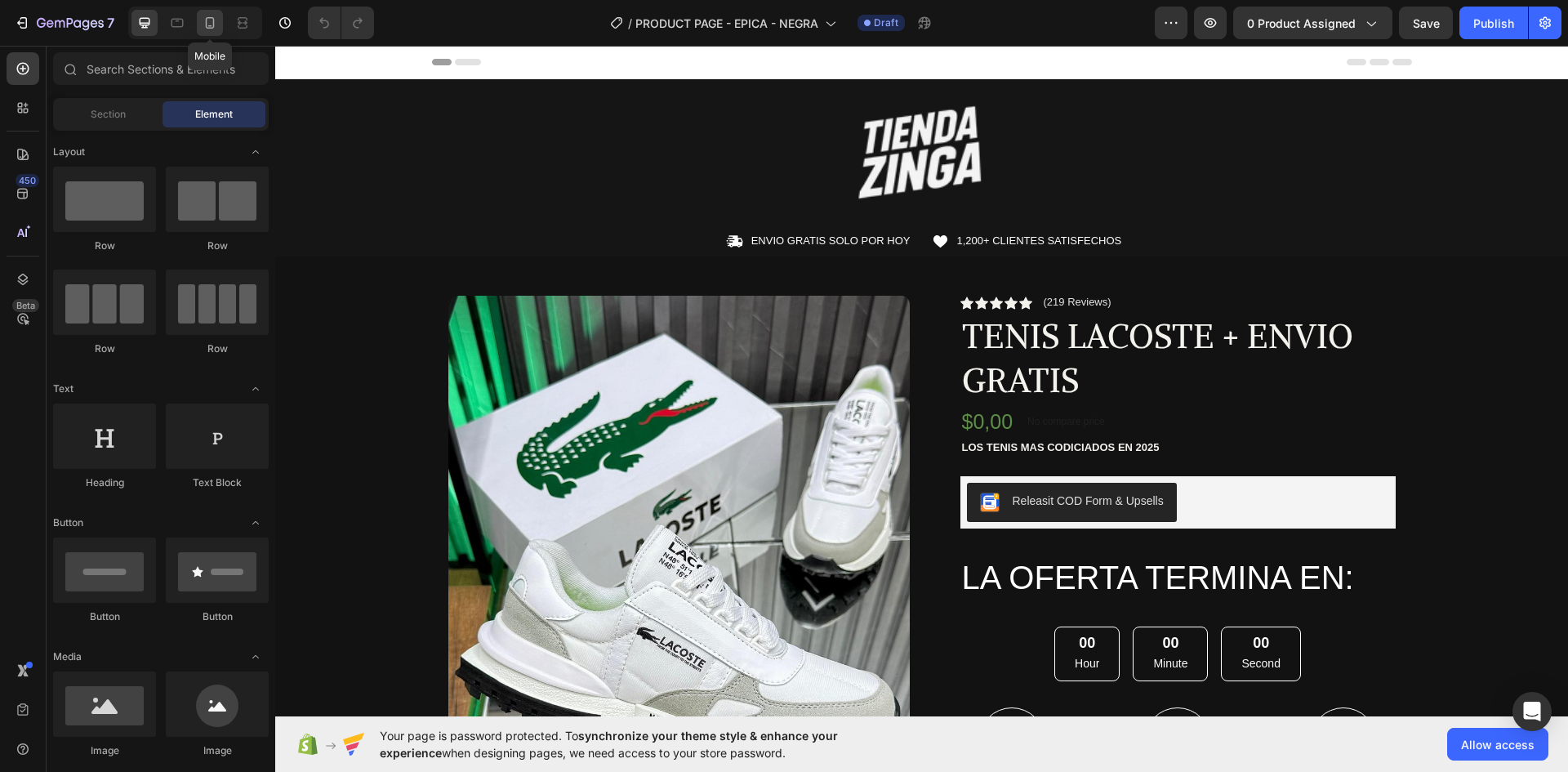
click at [214, 18] on icon at bounding box center [210, 22] width 16 height 16
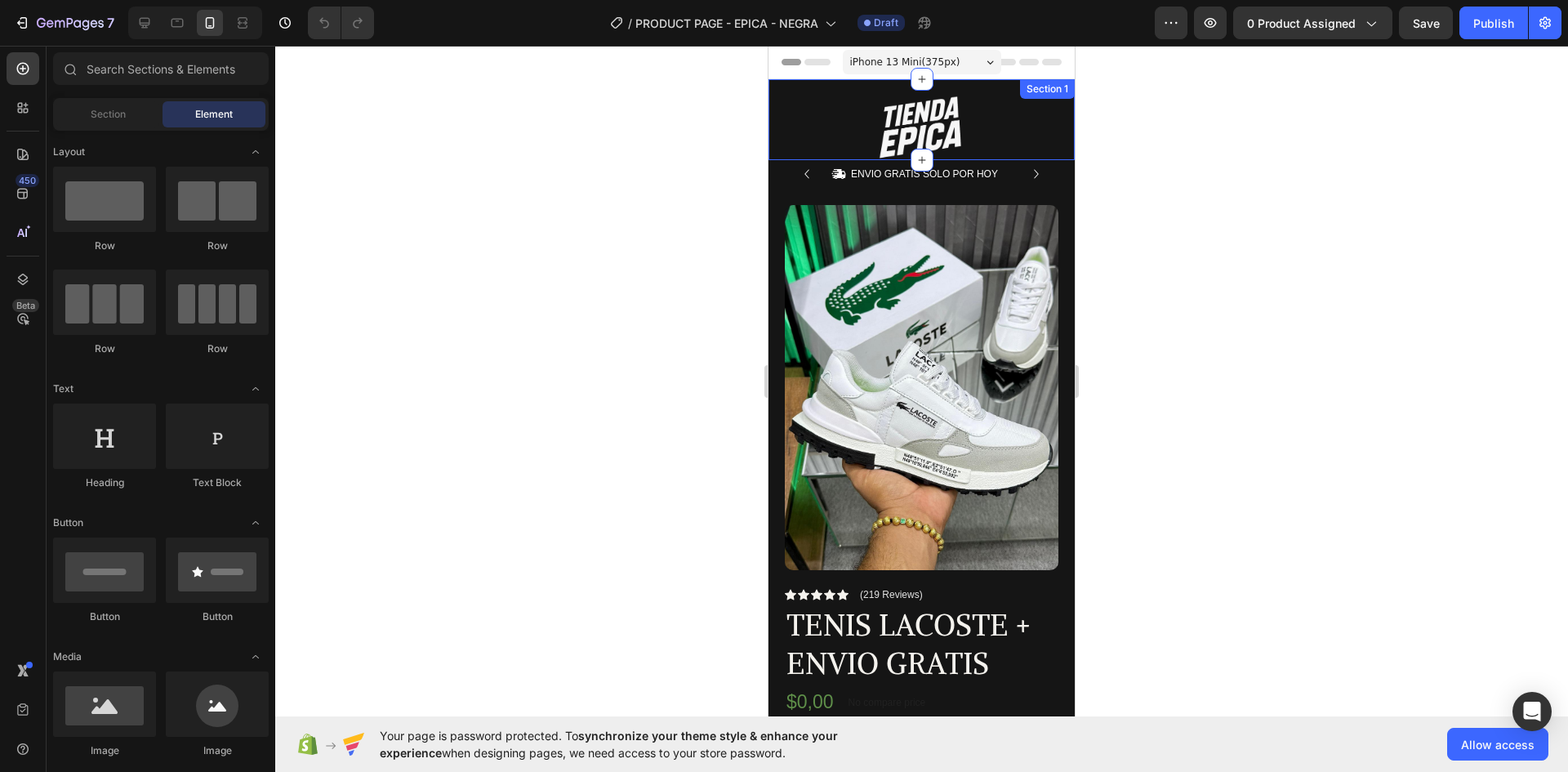
click at [845, 86] on div "Image Row Section 1" at bounding box center [921, 120] width 306 height 81
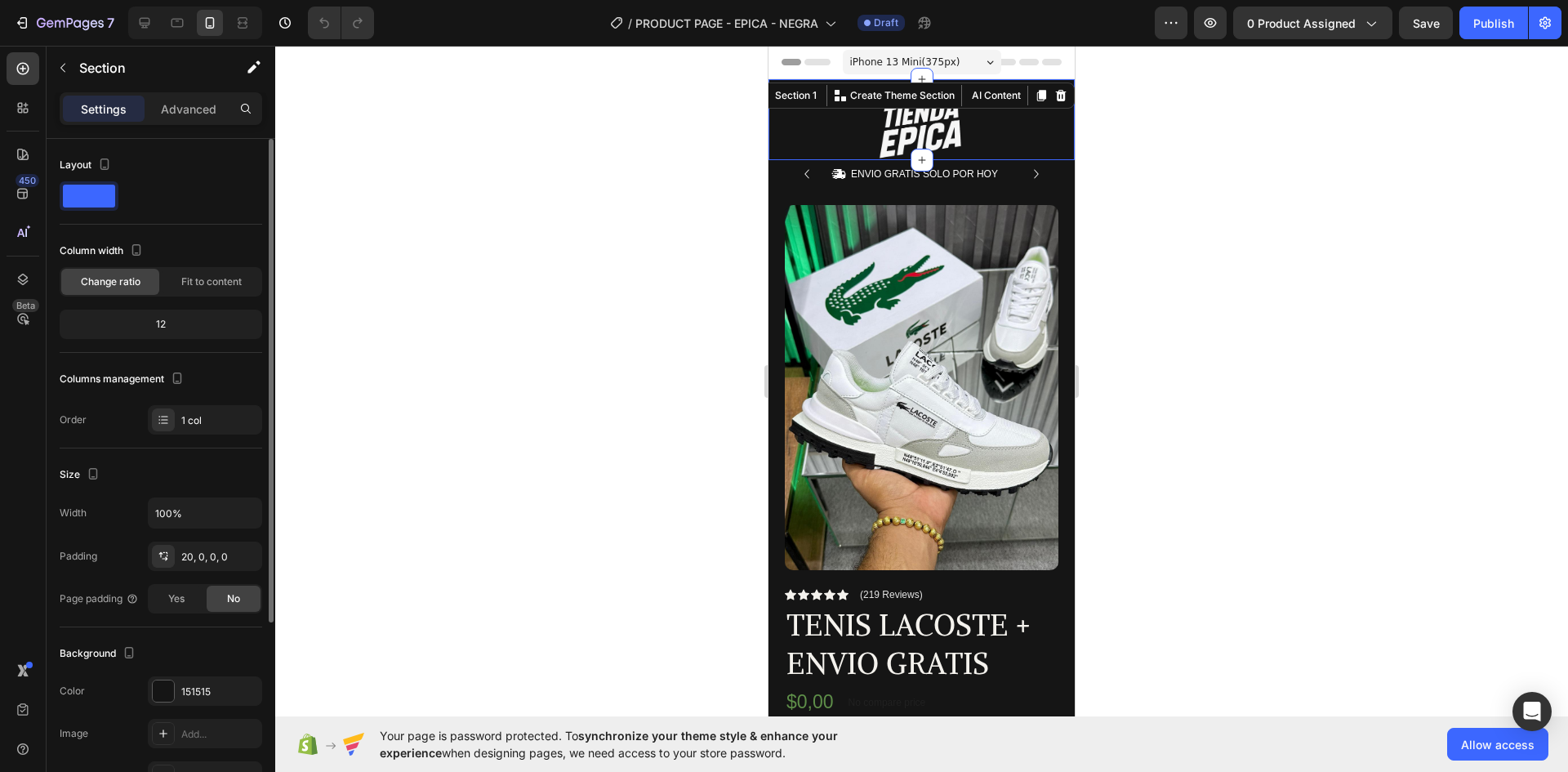
click at [83, 197] on span at bounding box center [88, 197] width 53 height 23
click at [595, 204] on div at bounding box center [921, 408] width 1293 height 726
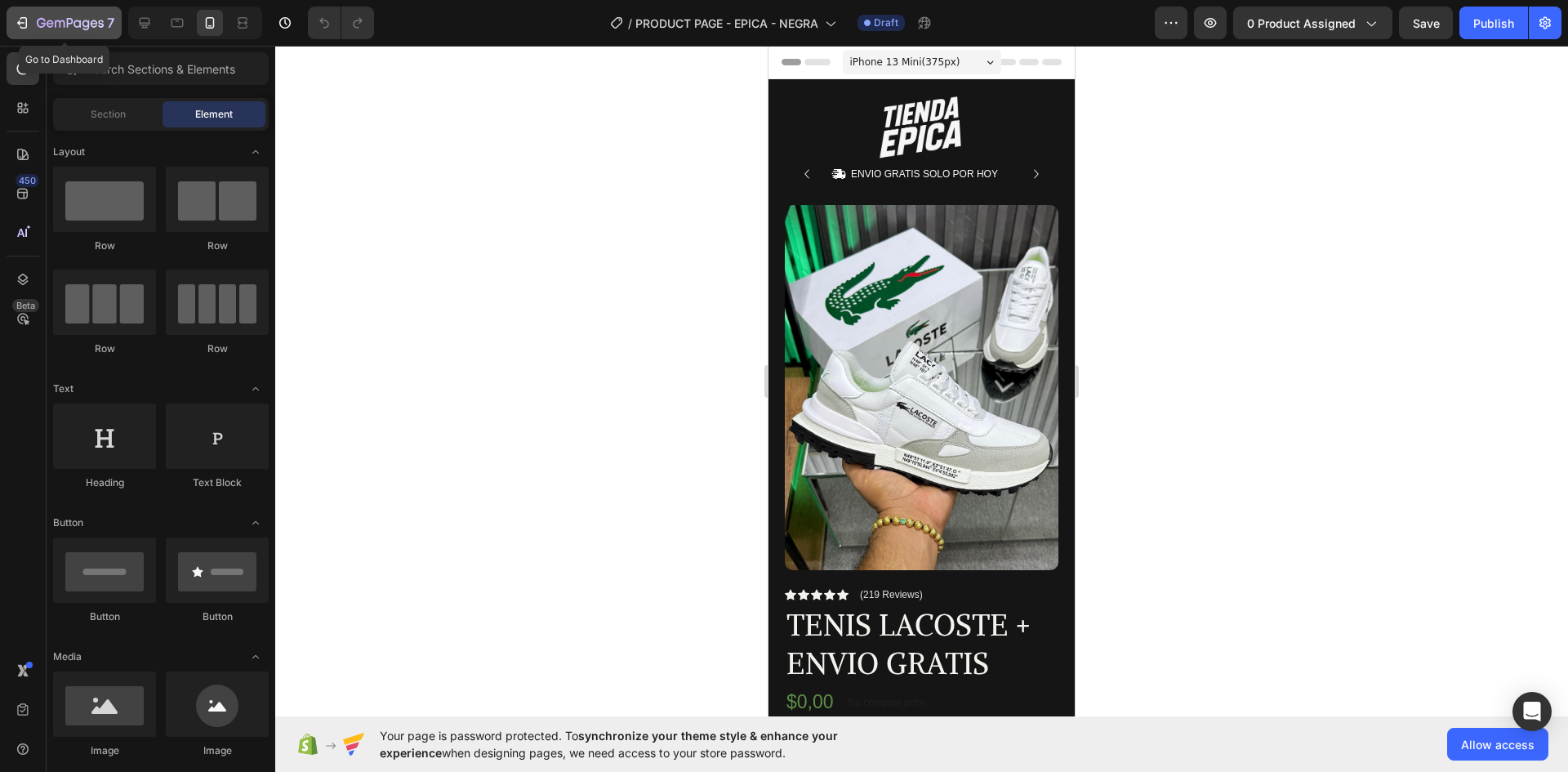
click at [21, 15] on icon "button" at bounding box center [22, 22] width 16 height 16
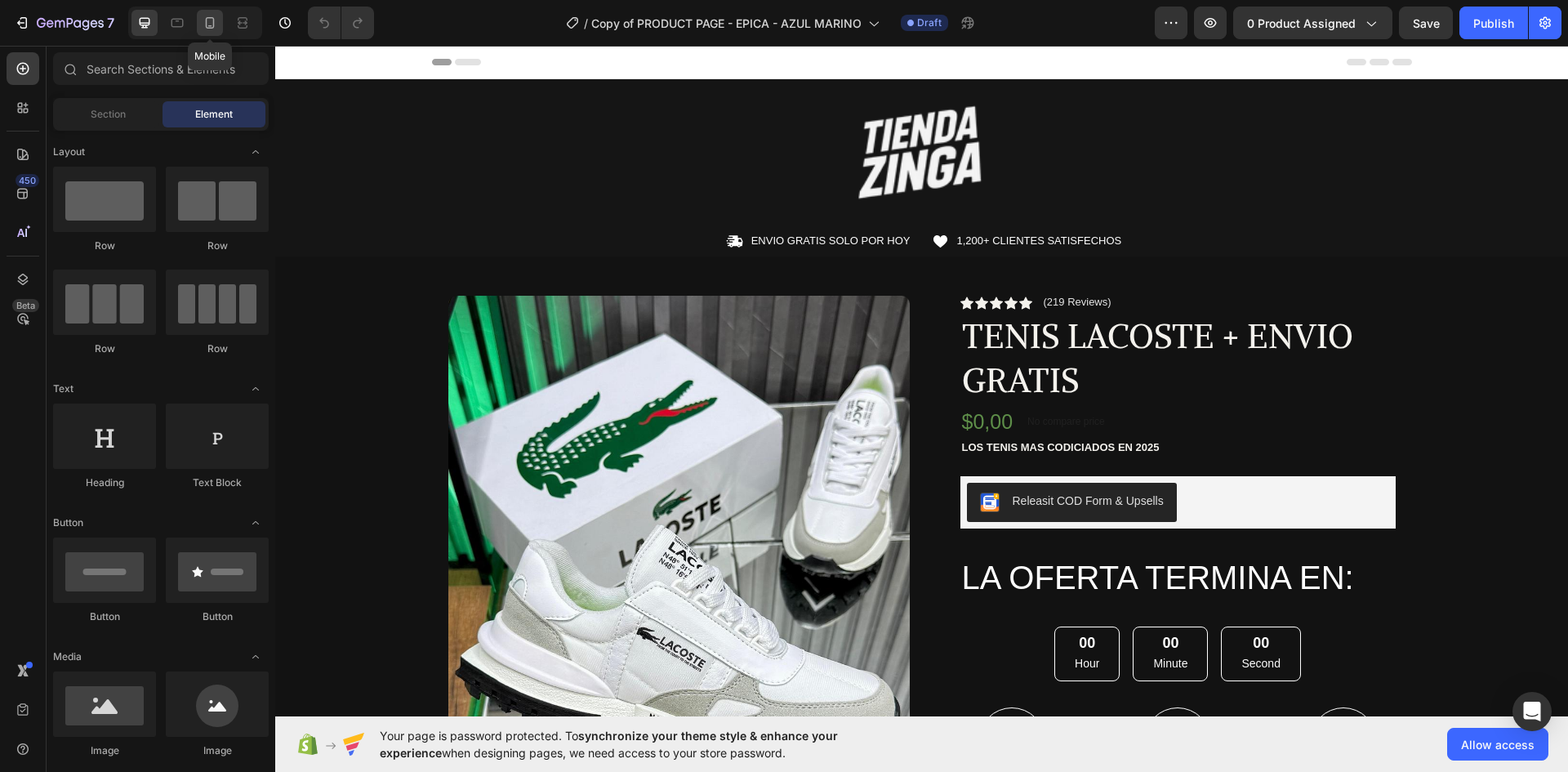
click at [214, 26] on icon at bounding box center [210, 22] width 9 height 12
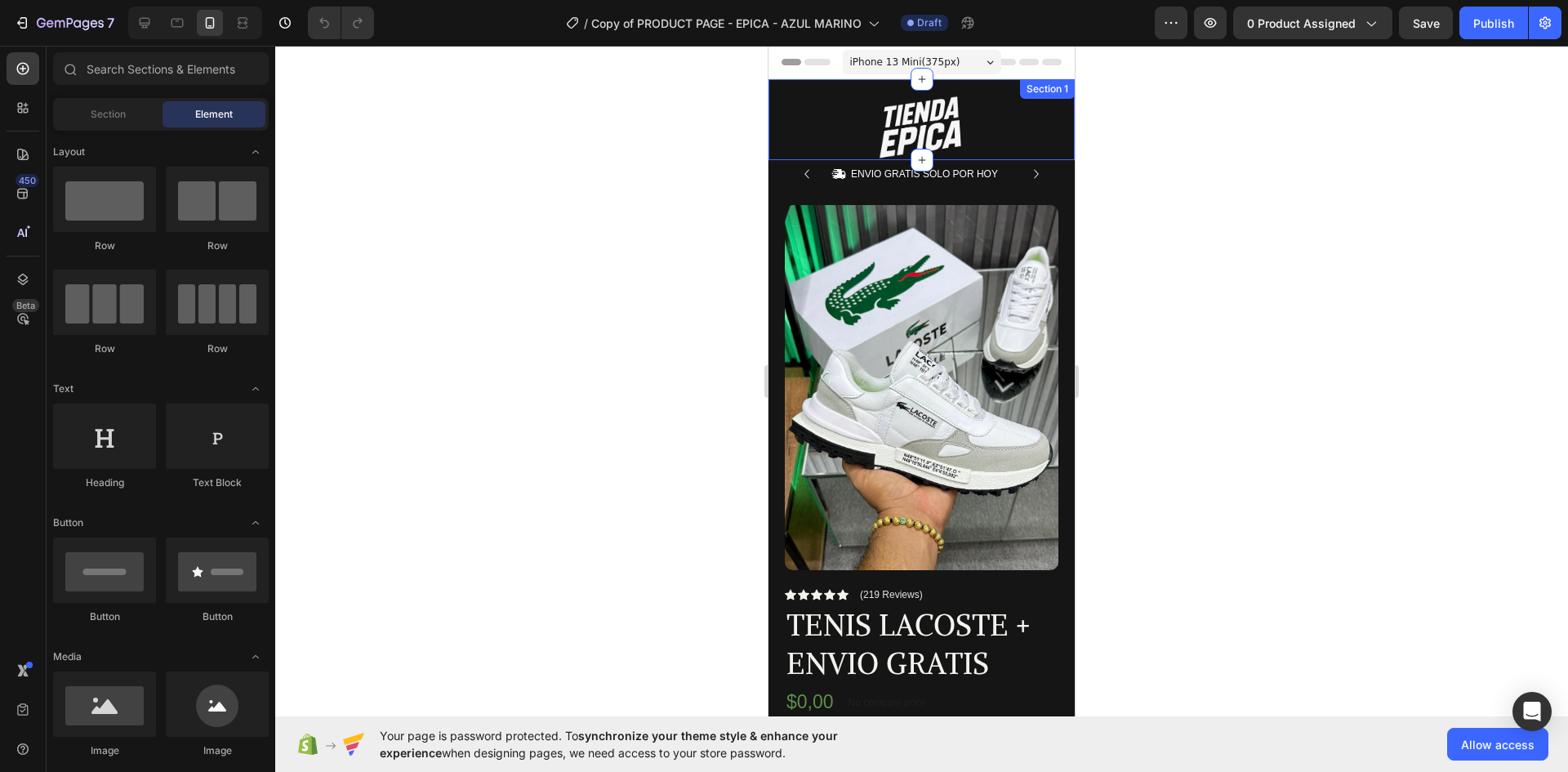
click at [835, 86] on div "Image Row Section 1" at bounding box center [921, 120] width 306 height 81
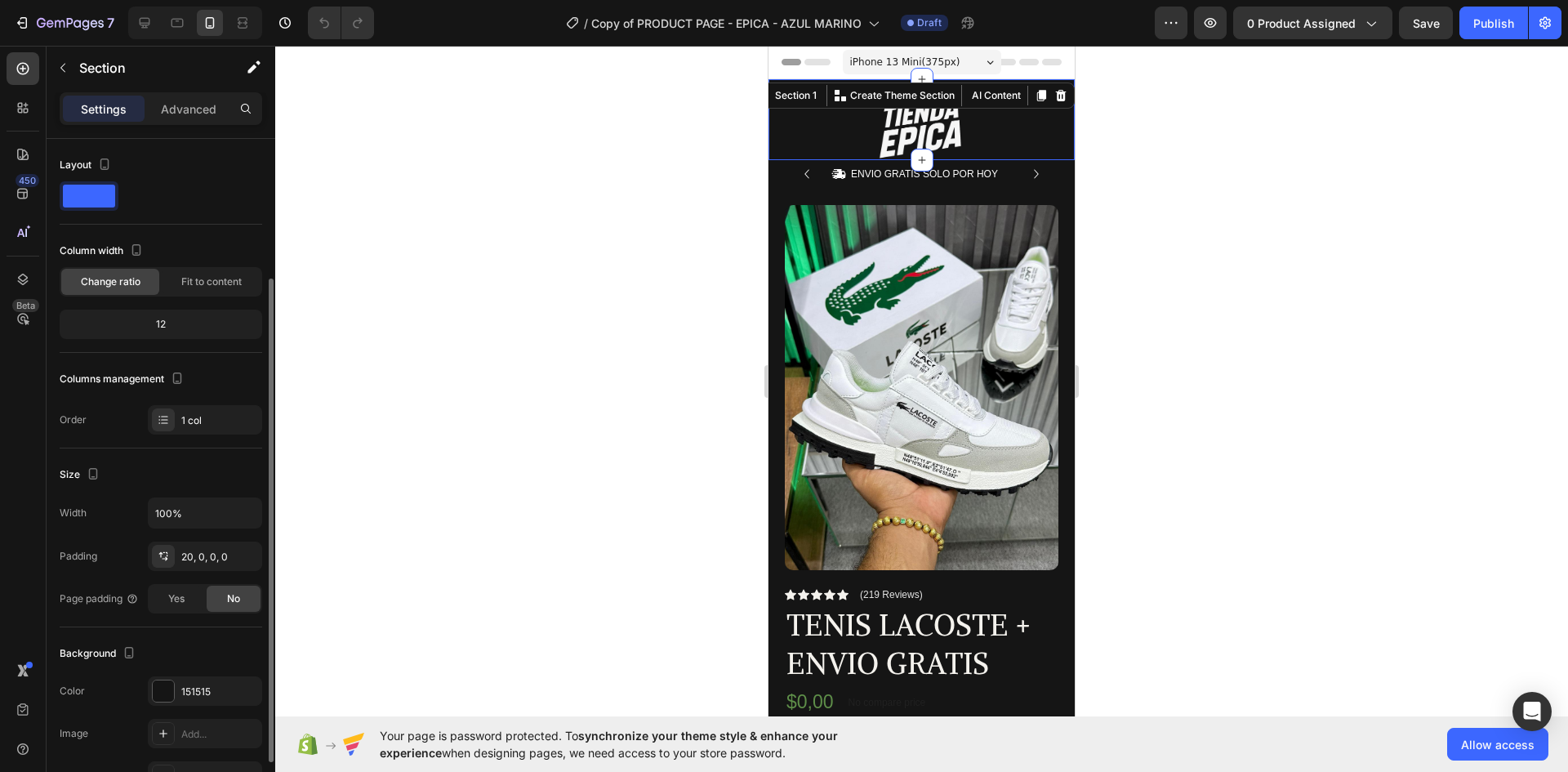
scroll to position [81, 0]
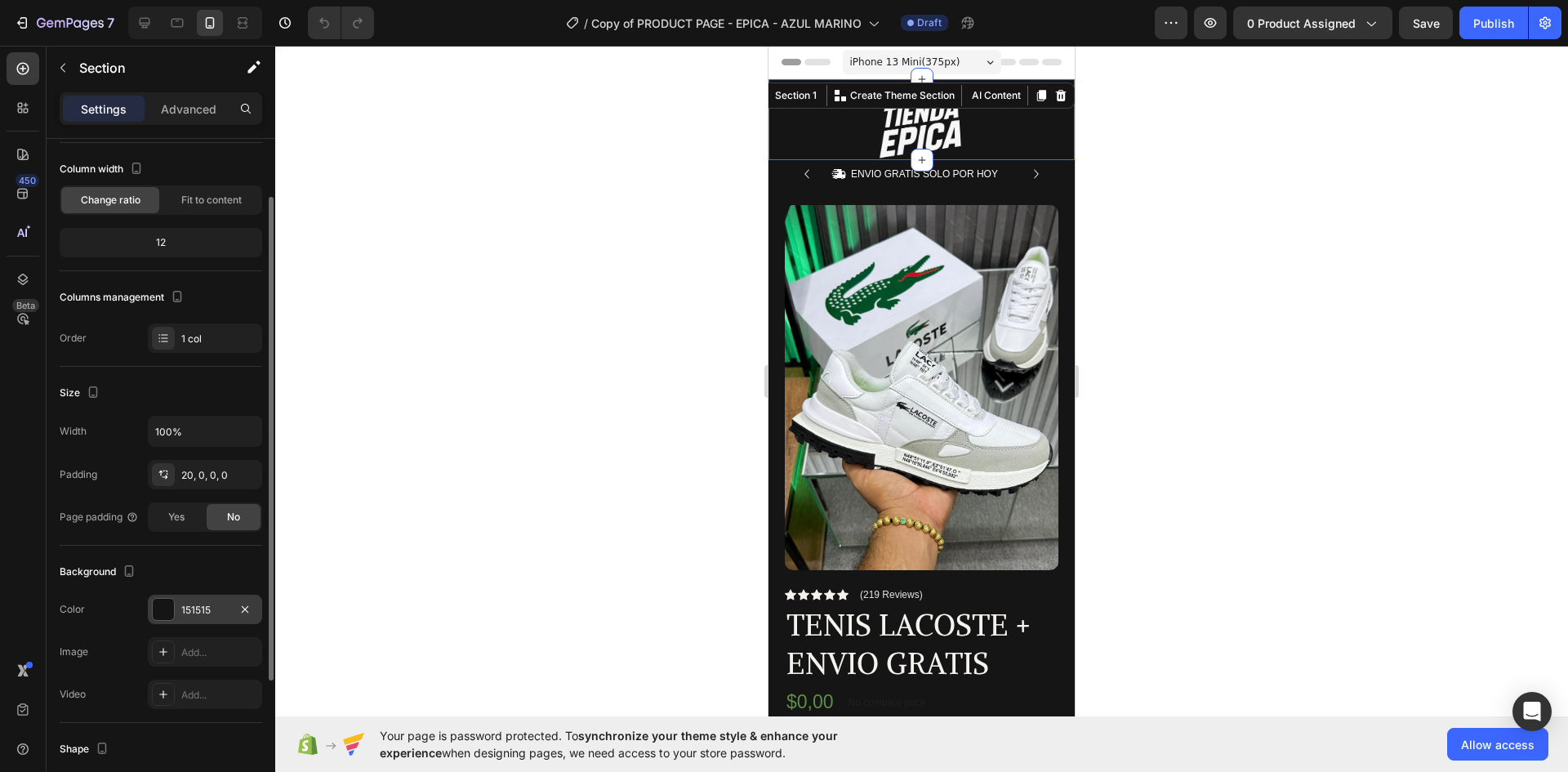
click at [185, 600] on div "151515" at bounding box center [205, 609] width 114 height 29
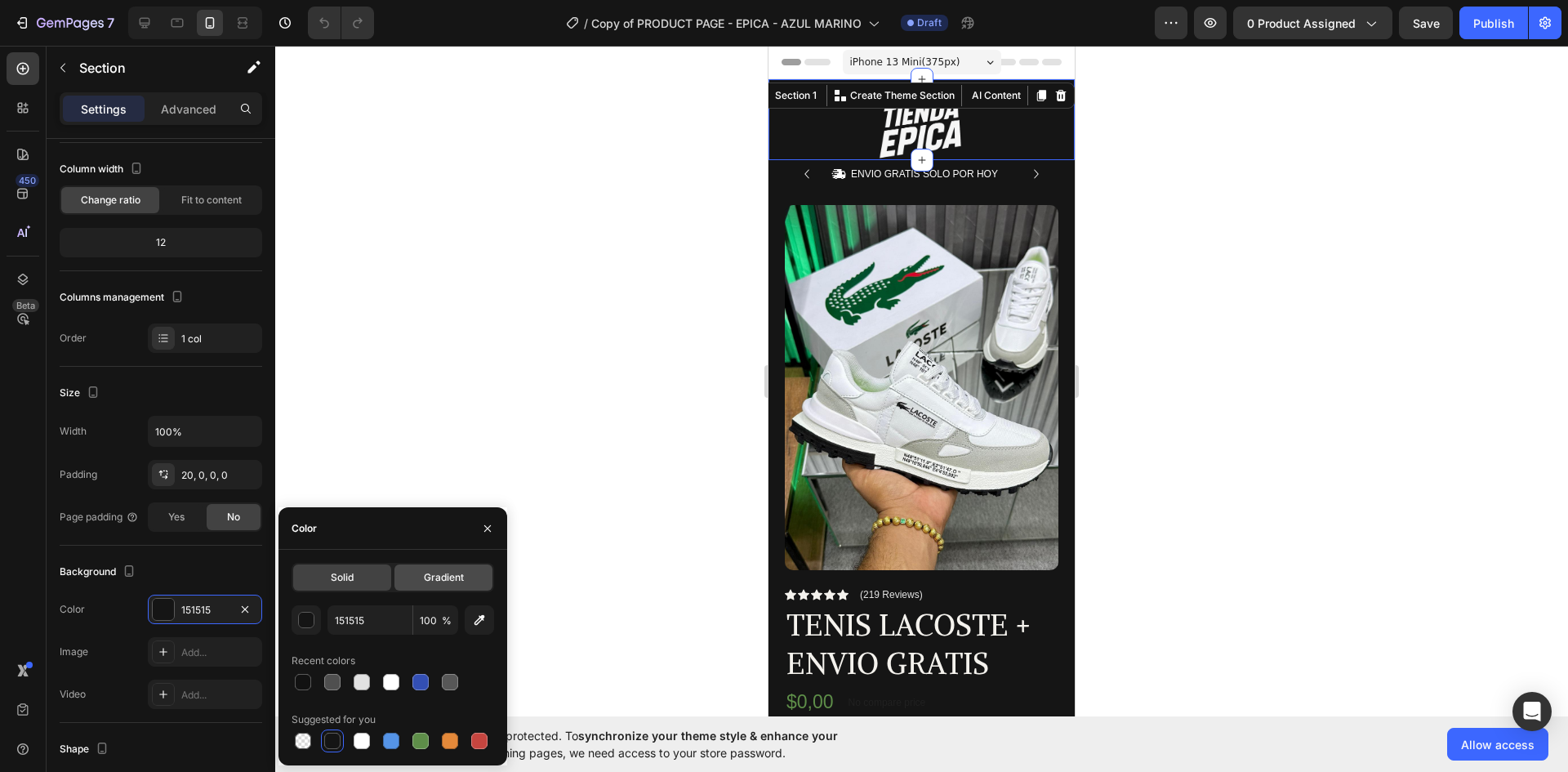
click at [434, 589] on div "Gradient" at bounding box center [444, 577] width 98 height 26
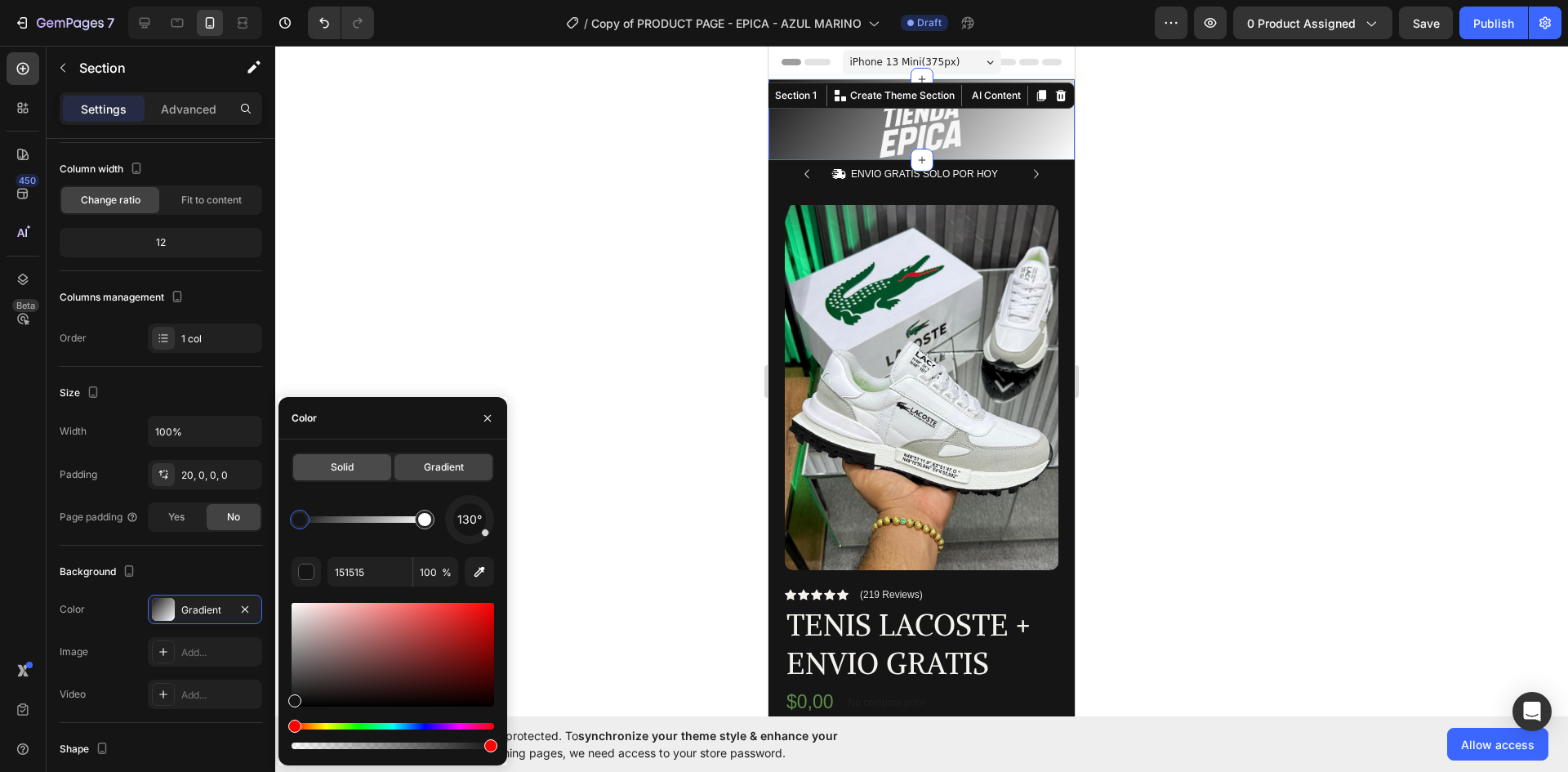
click at [348, 462] on span "Solid" at bounding box center [342, 467] width 23 height 14
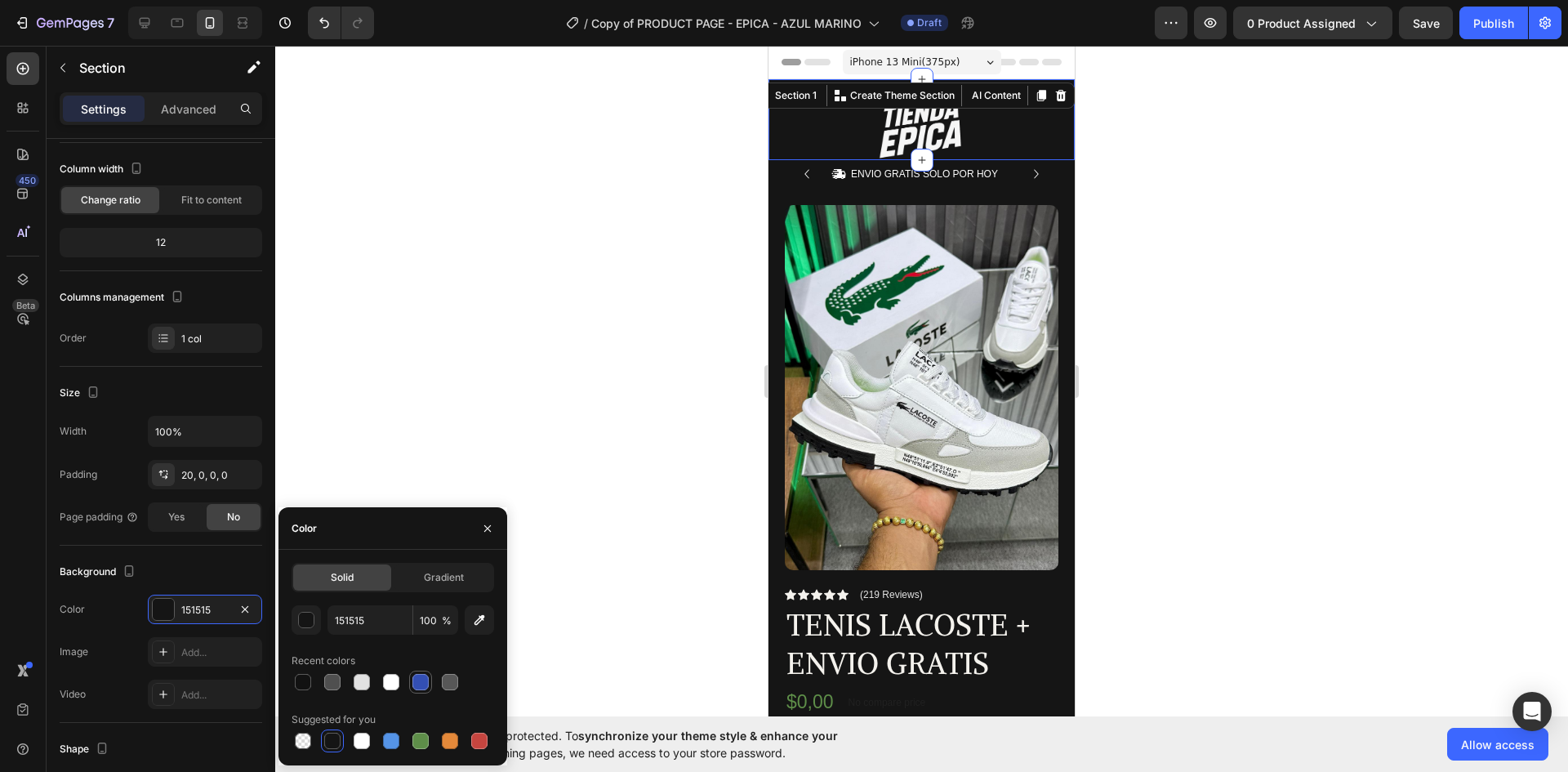
click at [421, 676] on div at bounding box center [421, 682] width 16 height 16
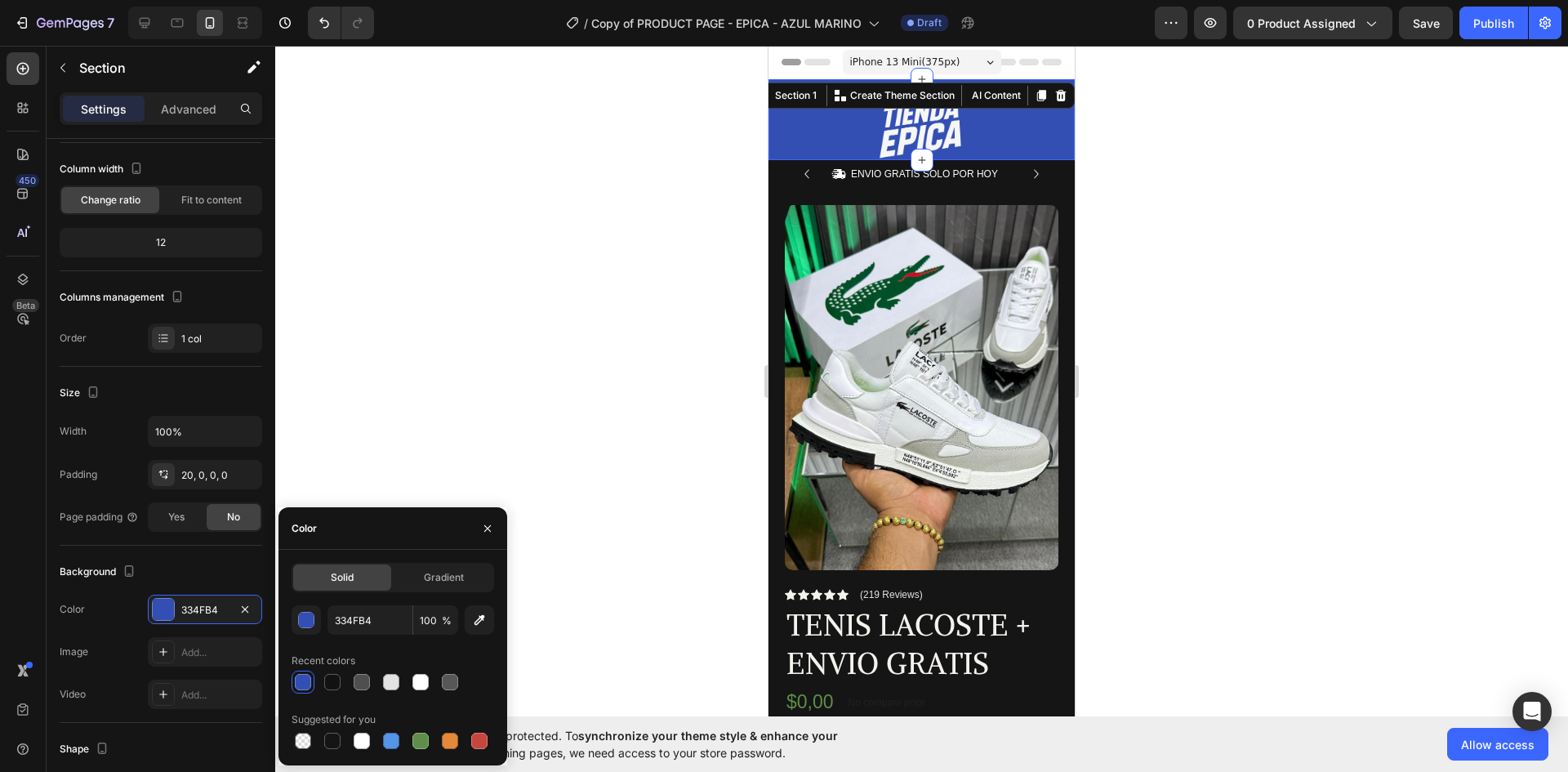
click at [321, 616] on div "334FB4 100 %" at bounding box center [392, 619] width 203 height 29
click at [313, 623] on div "button" at bounding box center [307, 621] width 16 height 16
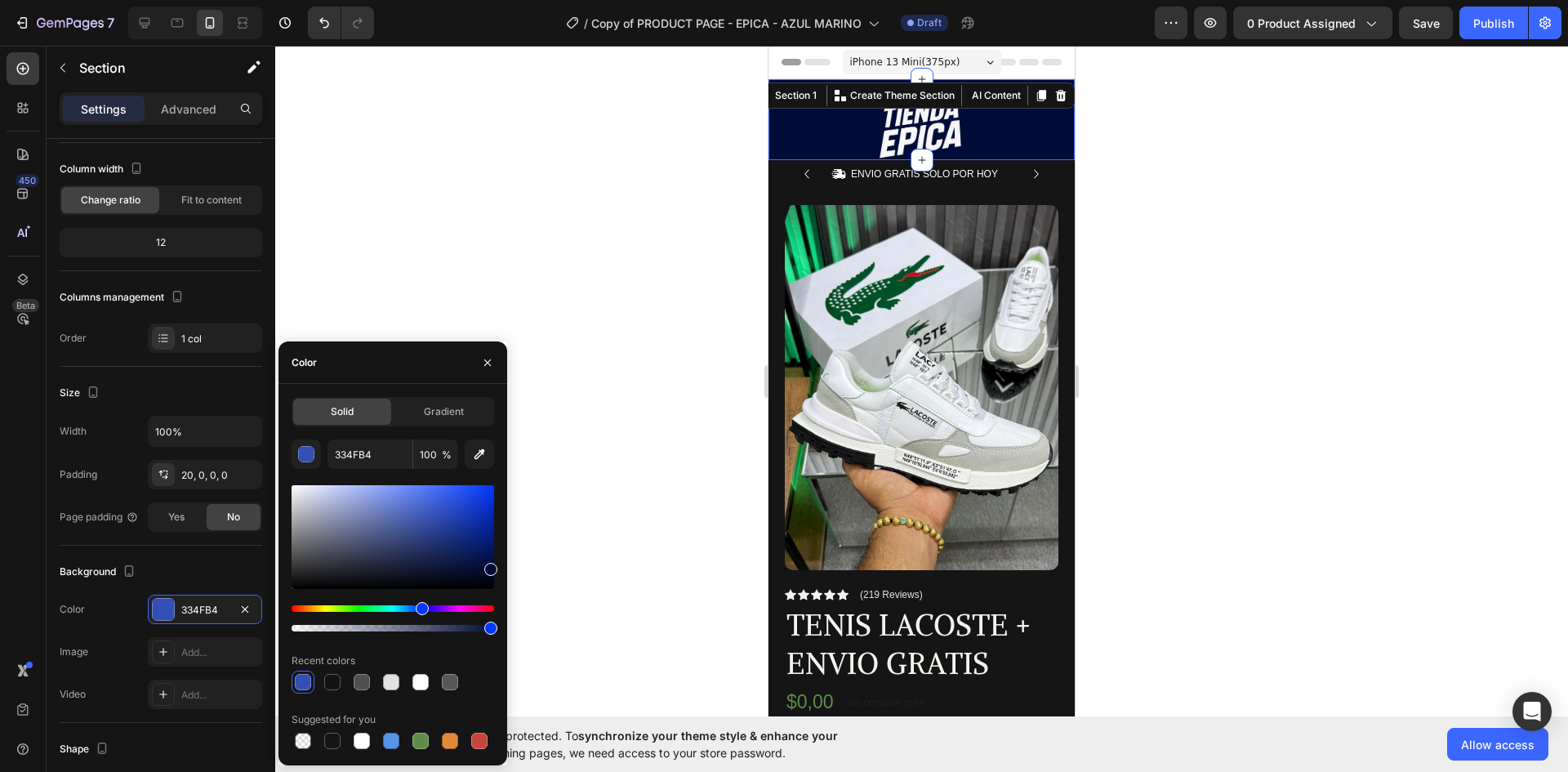
type input "000C38"
drag, startPoint x: 438, startPoint y: 521, endPoint x: 511, endPoint y: 566, distance: 85.8
click at [511, 0] on div "7 / Copy of PRODUCT PAGE - EPICA - AZUL MARINO Draft Preview 0 product assigned…" at bounding box center [784, 0] width 1568 height 0
click at [365, 450] on input "000C38" at bounding box center [370, 454] width 85 height 29
click at [781, 166] on div "Icon ENVIO GRATIS SOLO POR HOY Text Block Row Icon 1,200+ CLIENTES SATISFECHOS …" at bounding box center [921, 174] width 306 height 29
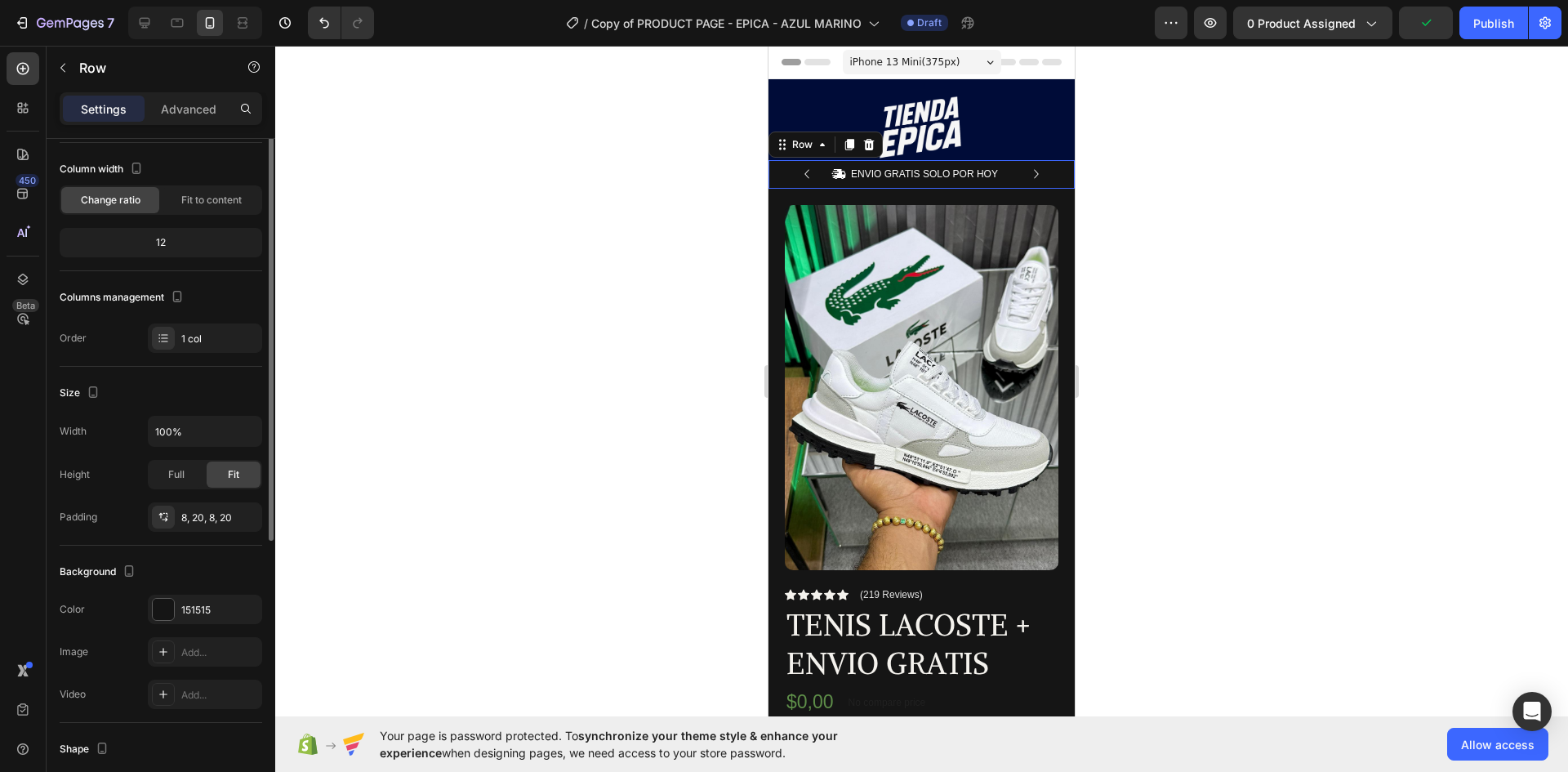
scroll to position [0, 0]
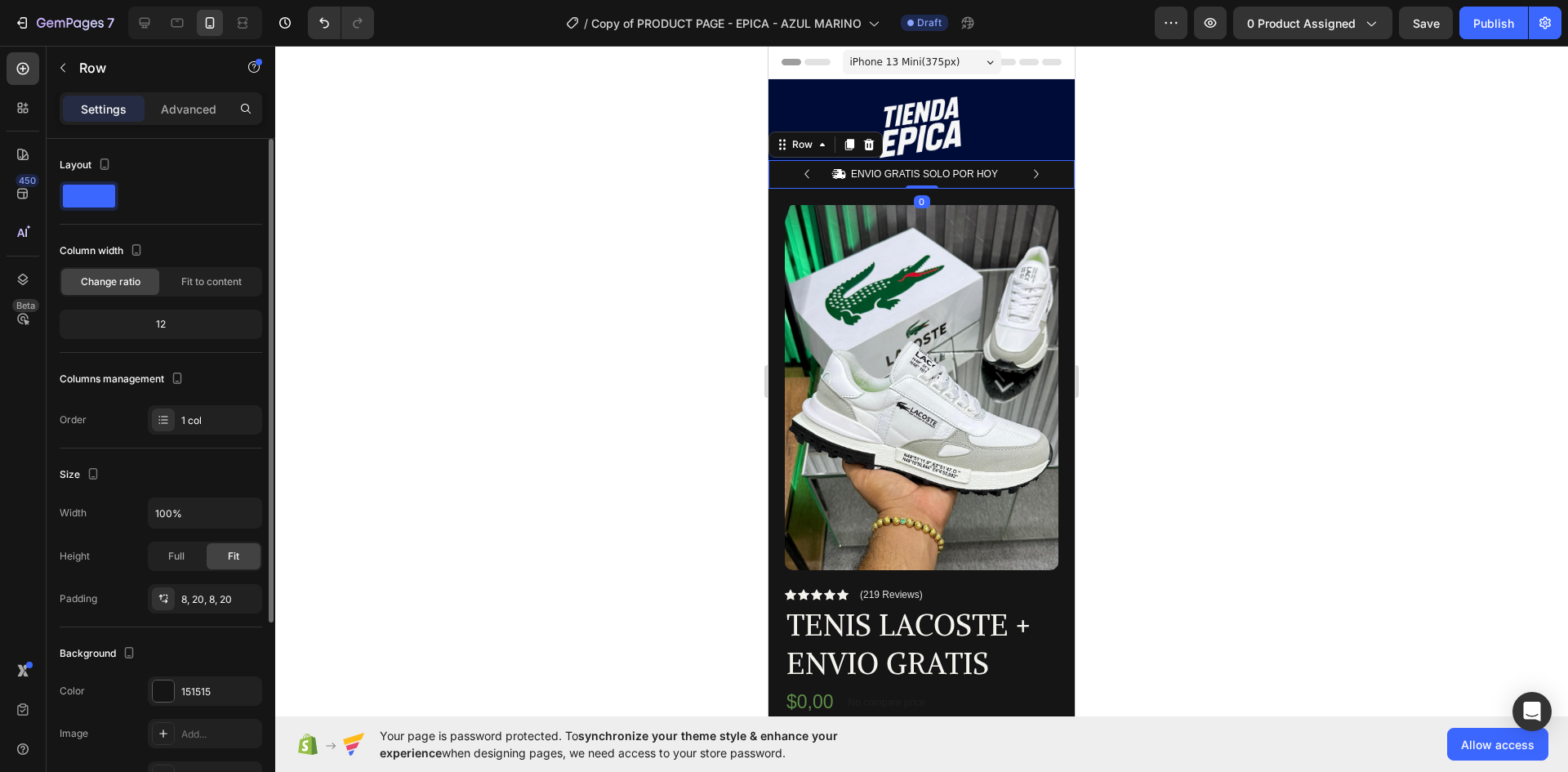
click at [92, 208] on div at bounding box center [89, 196] width 59 height 29
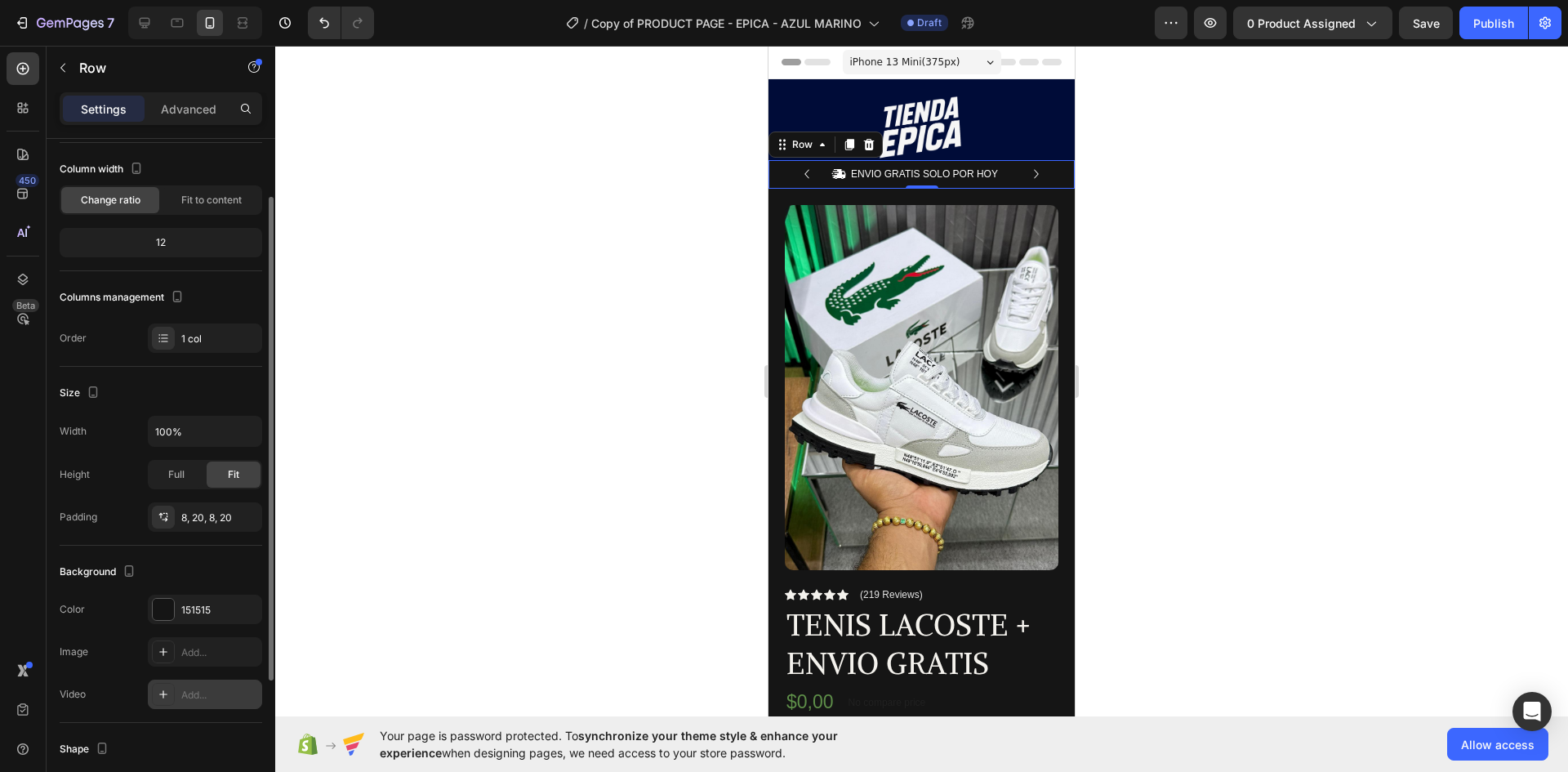
click at [193, 680] on div "Add..." at bounding box center [205, 694] width 114 height 29
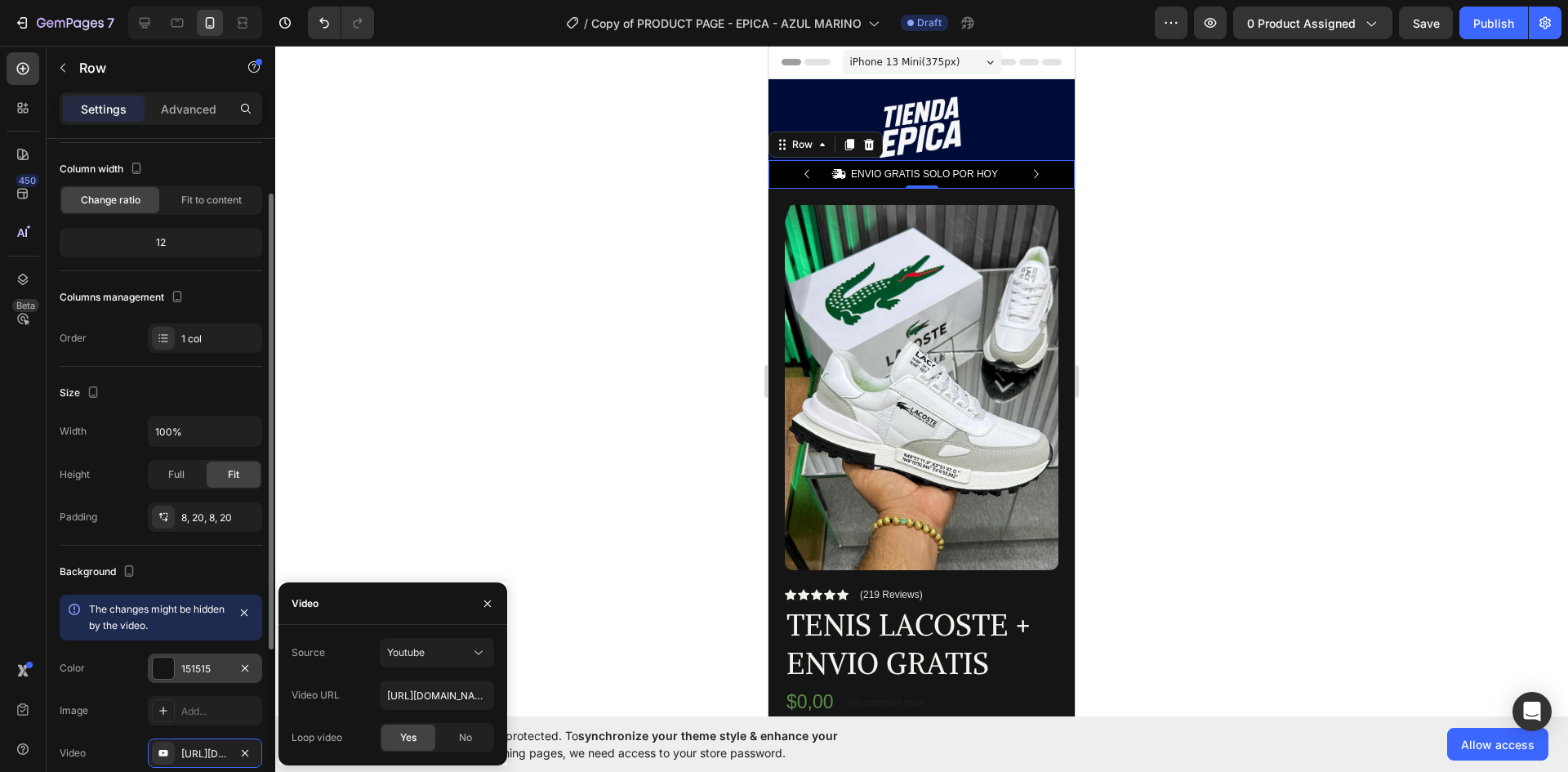
click at [212, 671] on div "151515" at bounding box center [205, 668] width 47 height 14
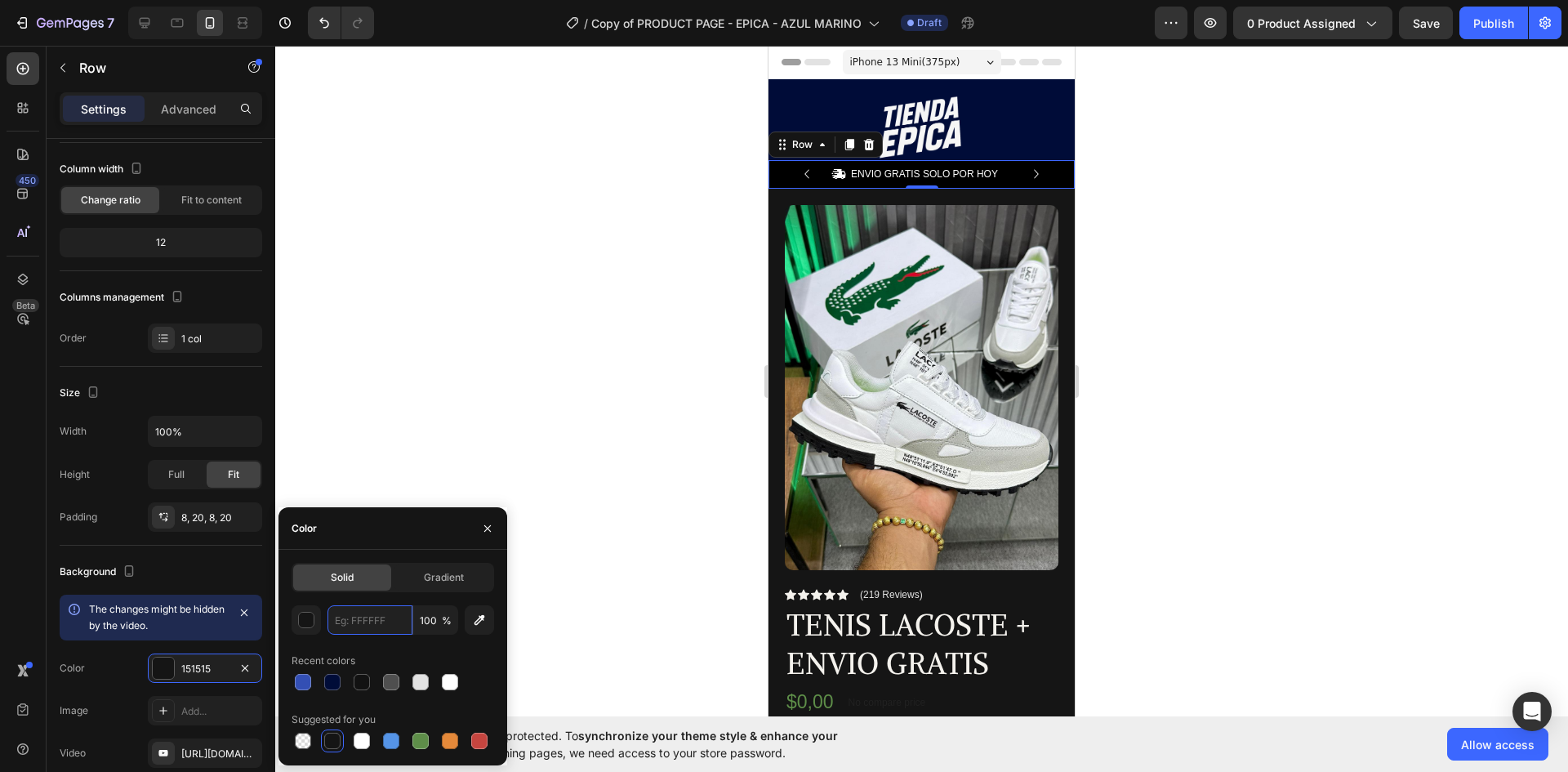
paste input "000C38"
type input "000C38"
click at [573, 612] on div at bounding box center [921, 408] width 1293 height 726
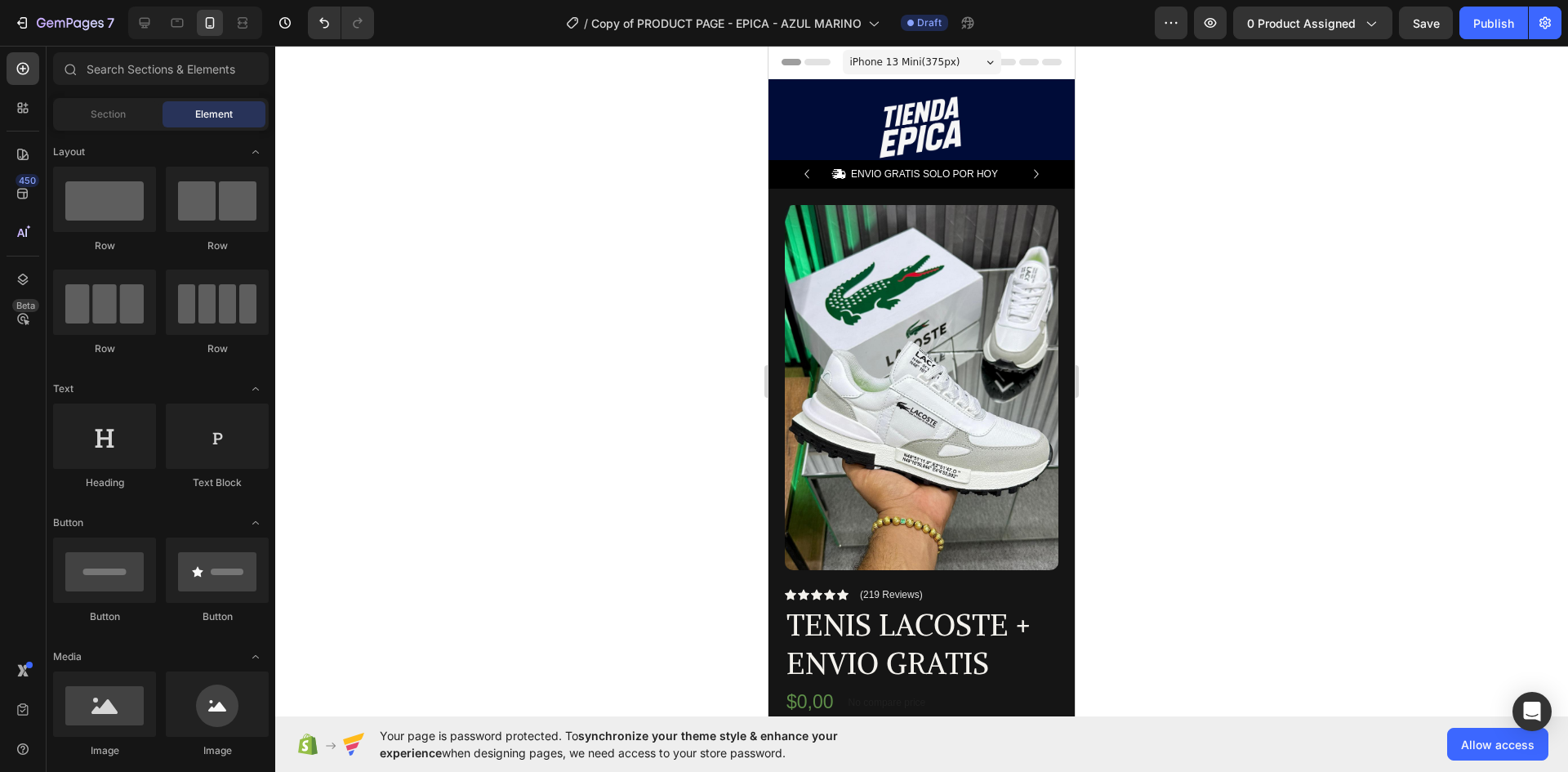
click at [769, 174] on div at bounding box center [921, 174] width 306 height 29
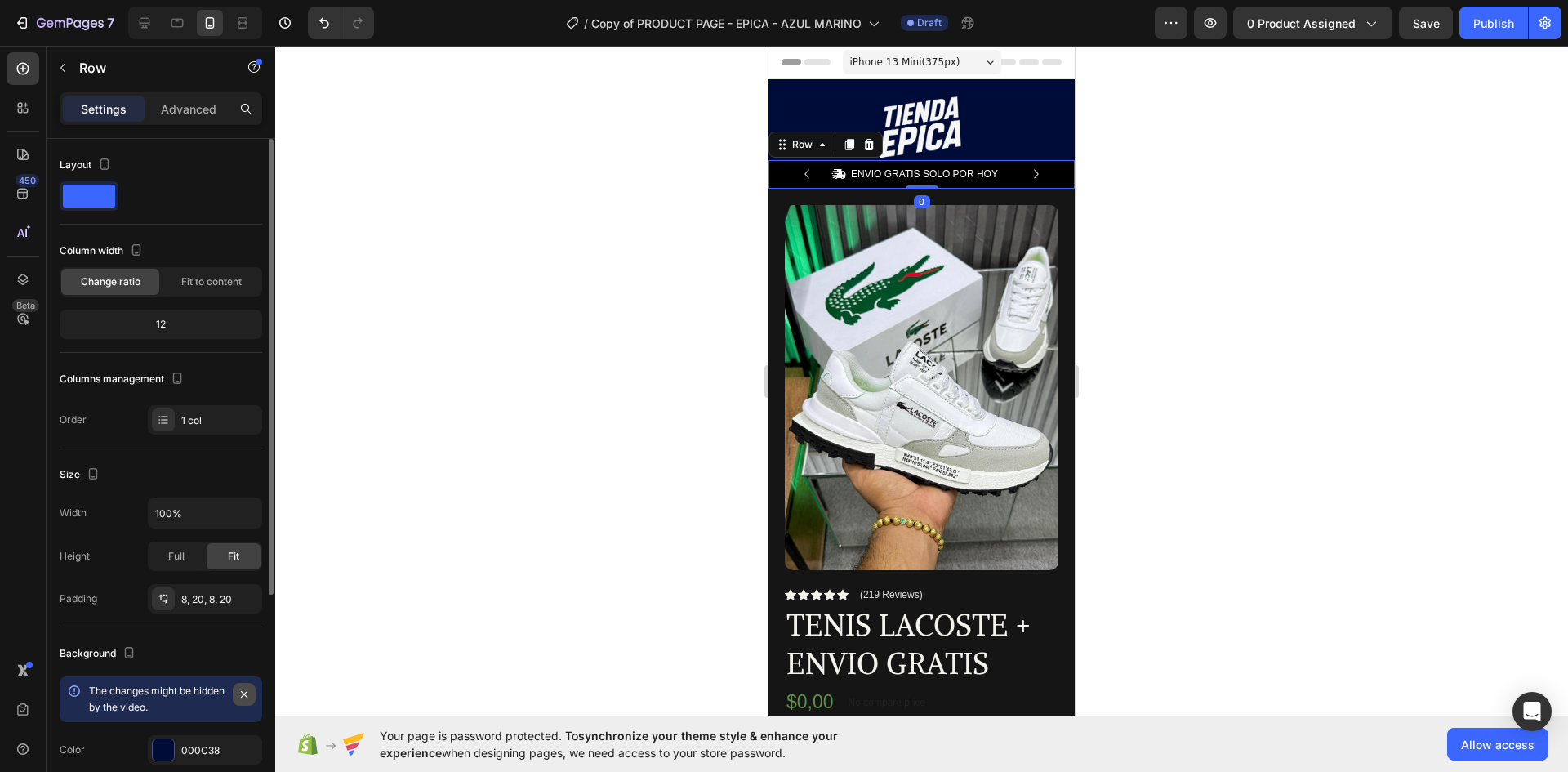
click at [240, 692] on icon "button" at bounding box center [244, 694] width 13 height 13
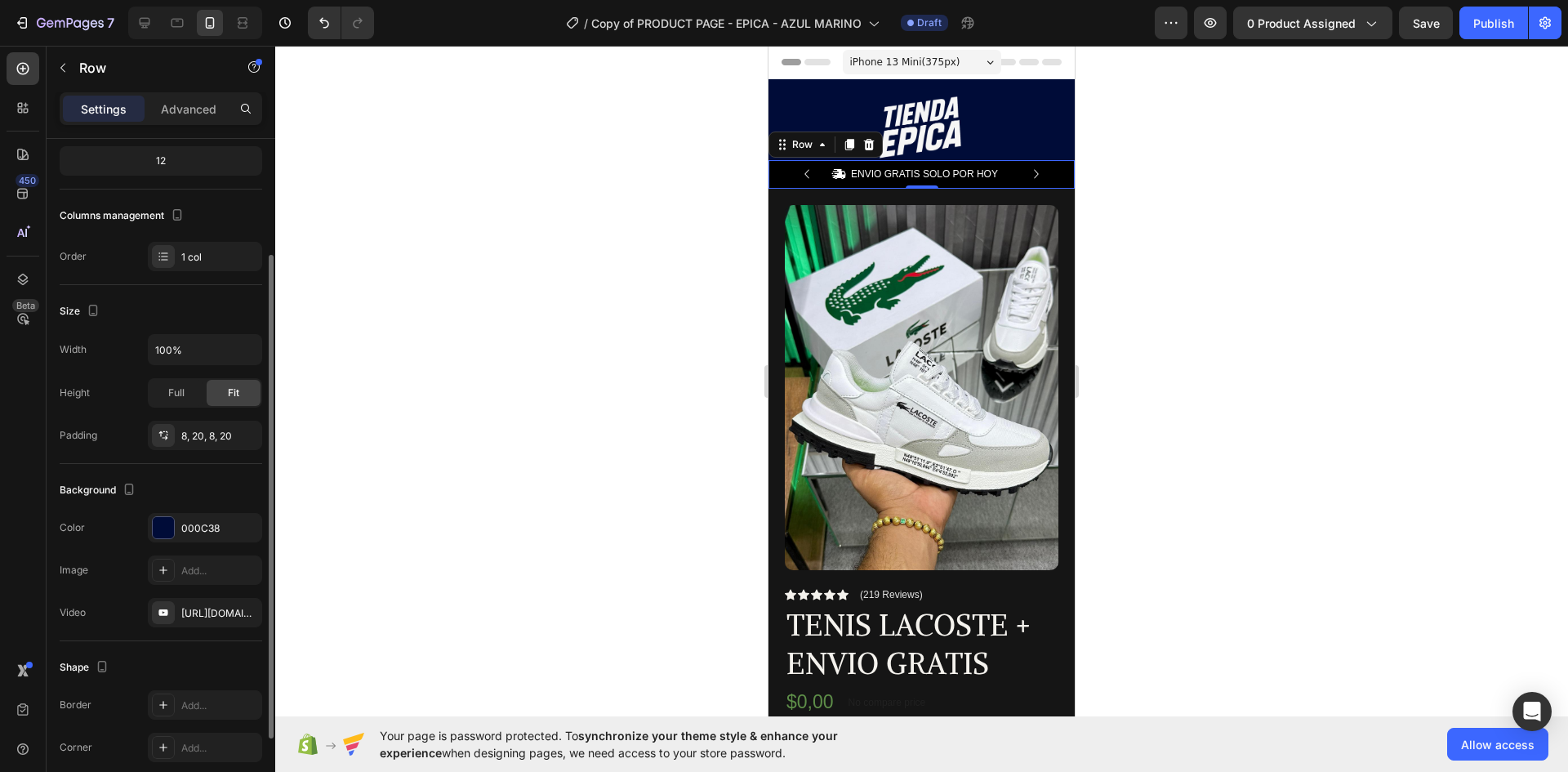
scroll to position [274, 0]
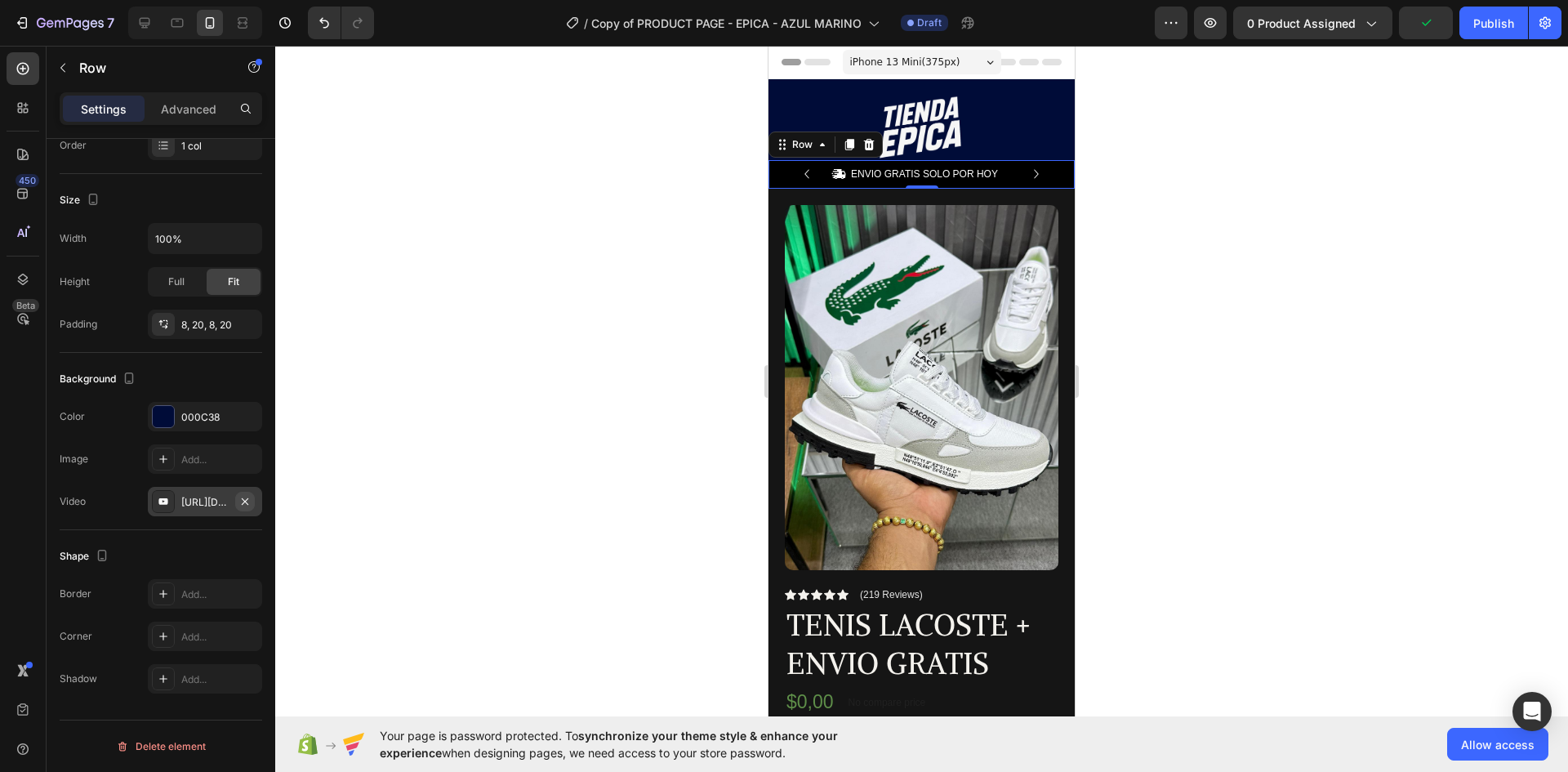
click at [245, 500] on icon "button" at bounding box center [245, 500] width 6 height 6
click at [491, 383] on div at bounding box center [921, 408] width 1293 height 726
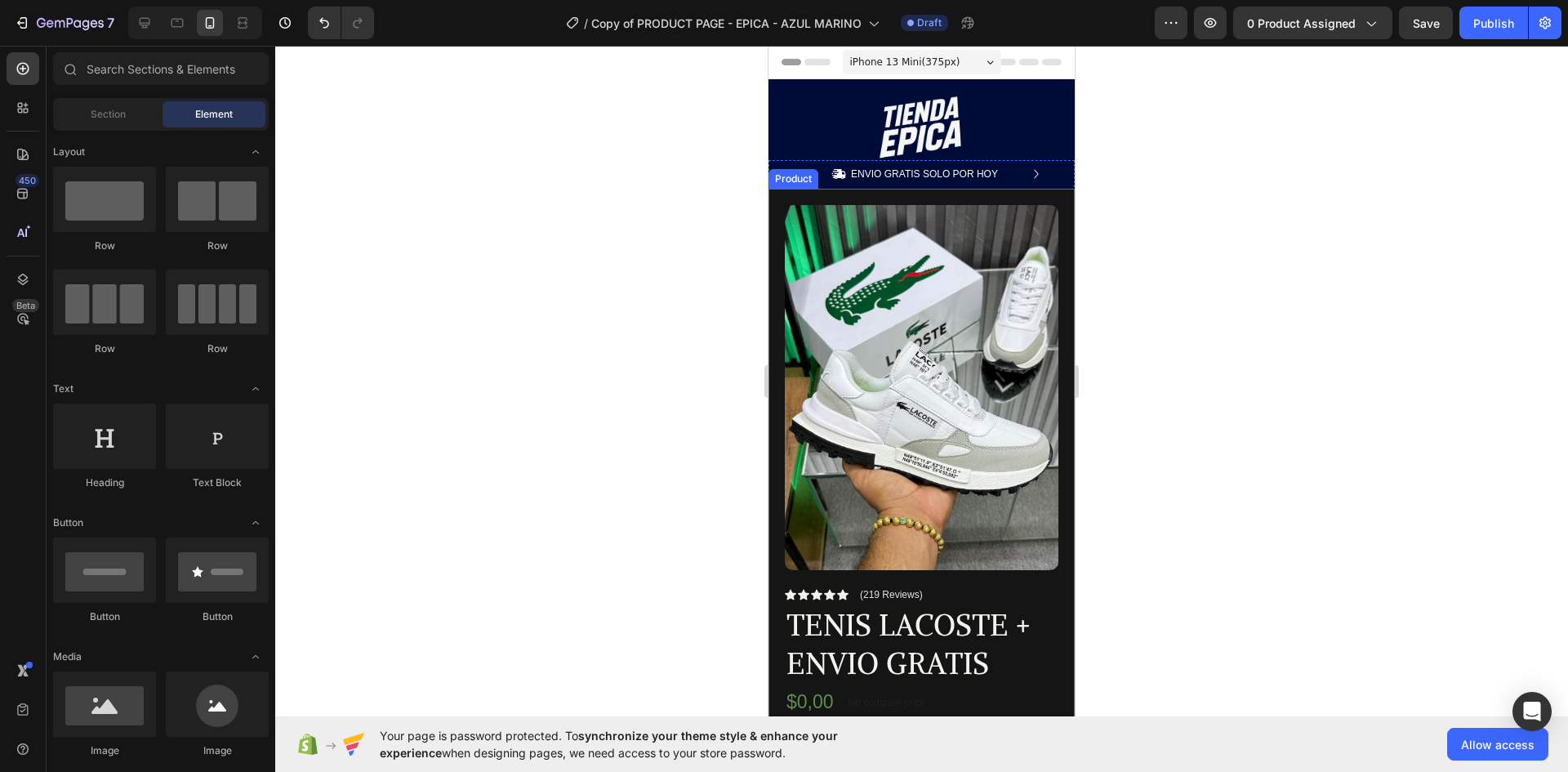
click at [774, 229] on div "Product Images Row Icon Icon Icon Icon Icon Icon List (219 Reviews) Text Block …" at bounding box center [921, 676] width 306 height 975
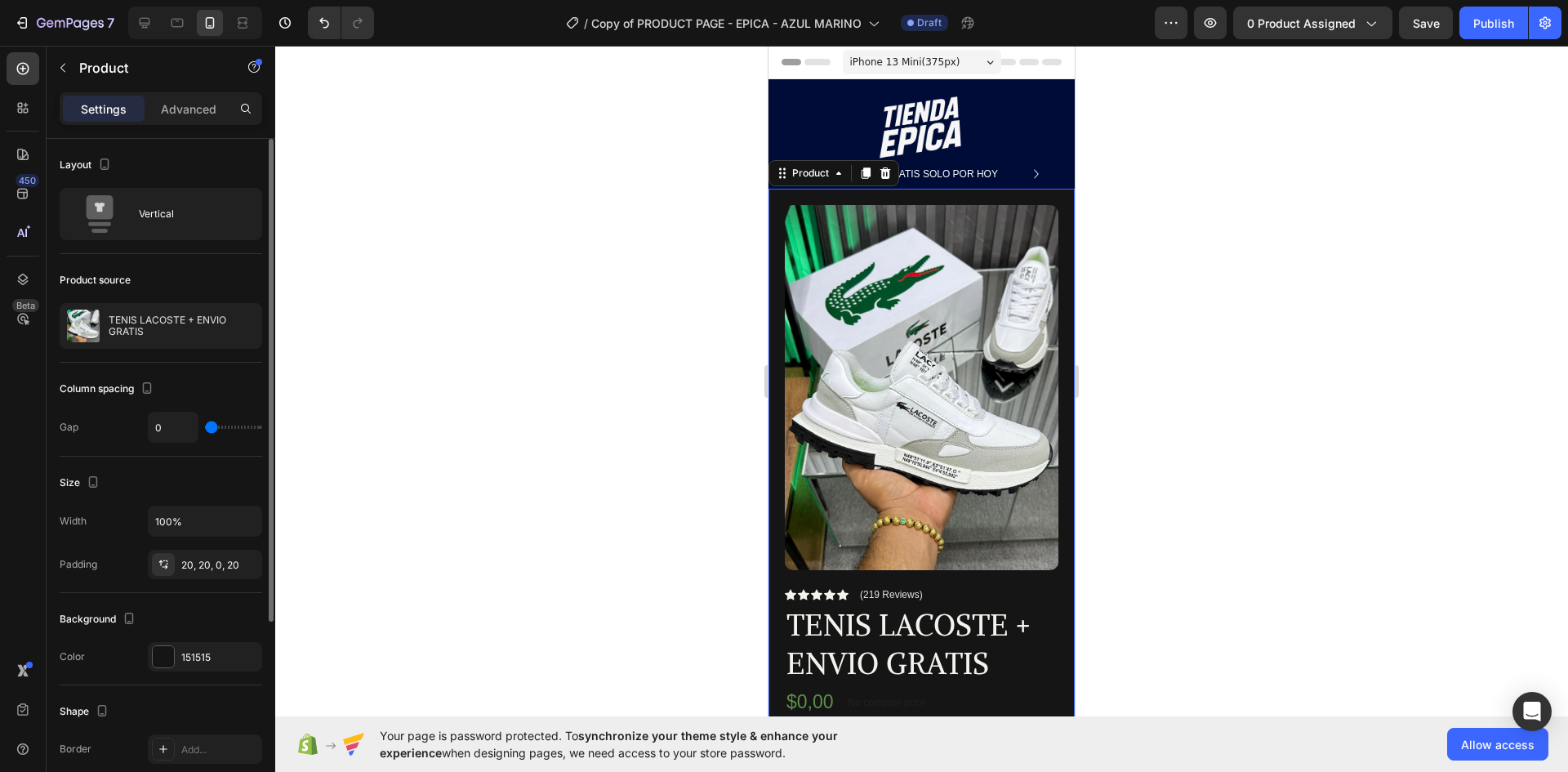
scroll to position [81, 0]
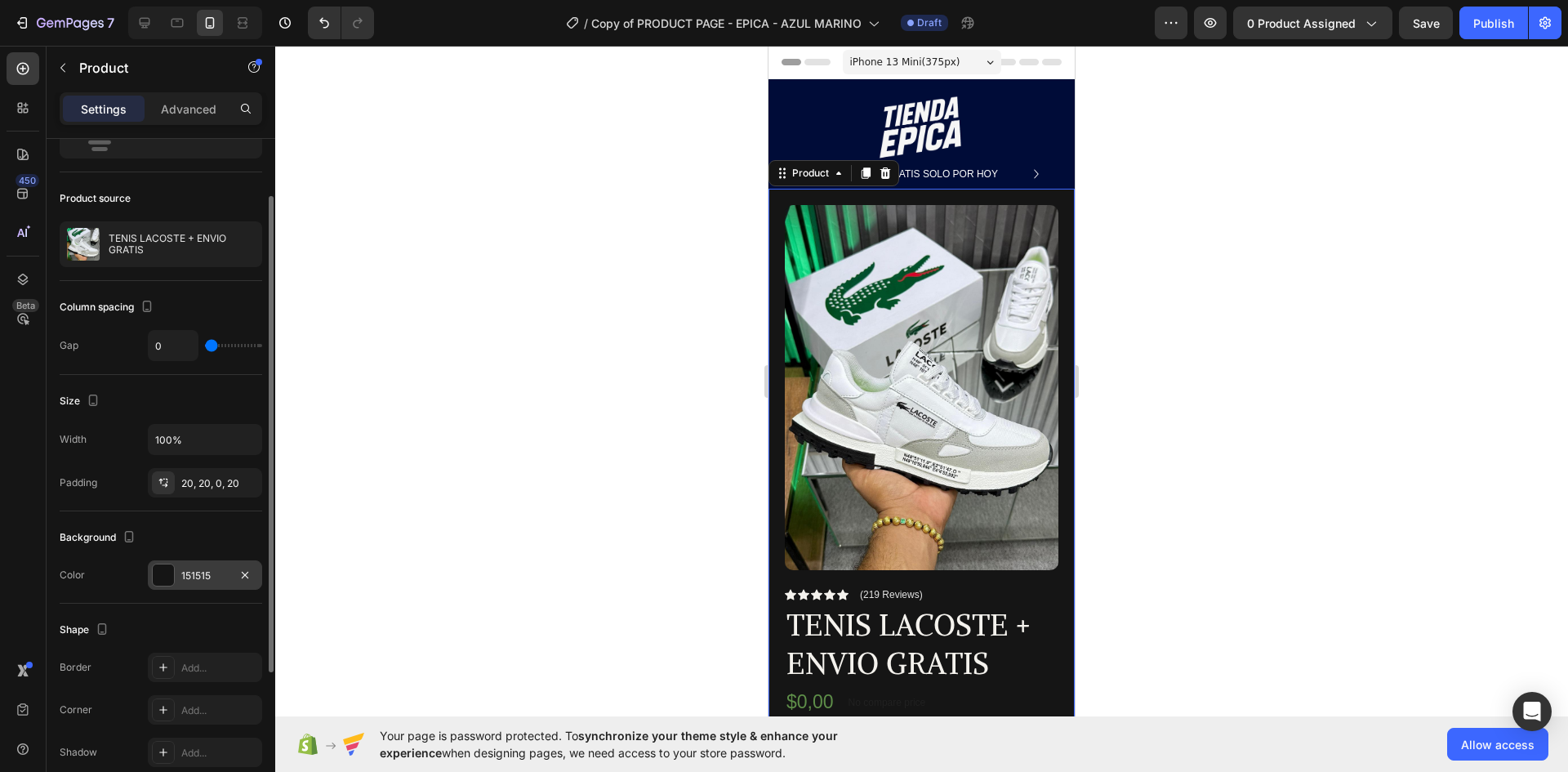
click at [213, 587] on div "151515" at bounding box center [205, 575] width 114 height 29
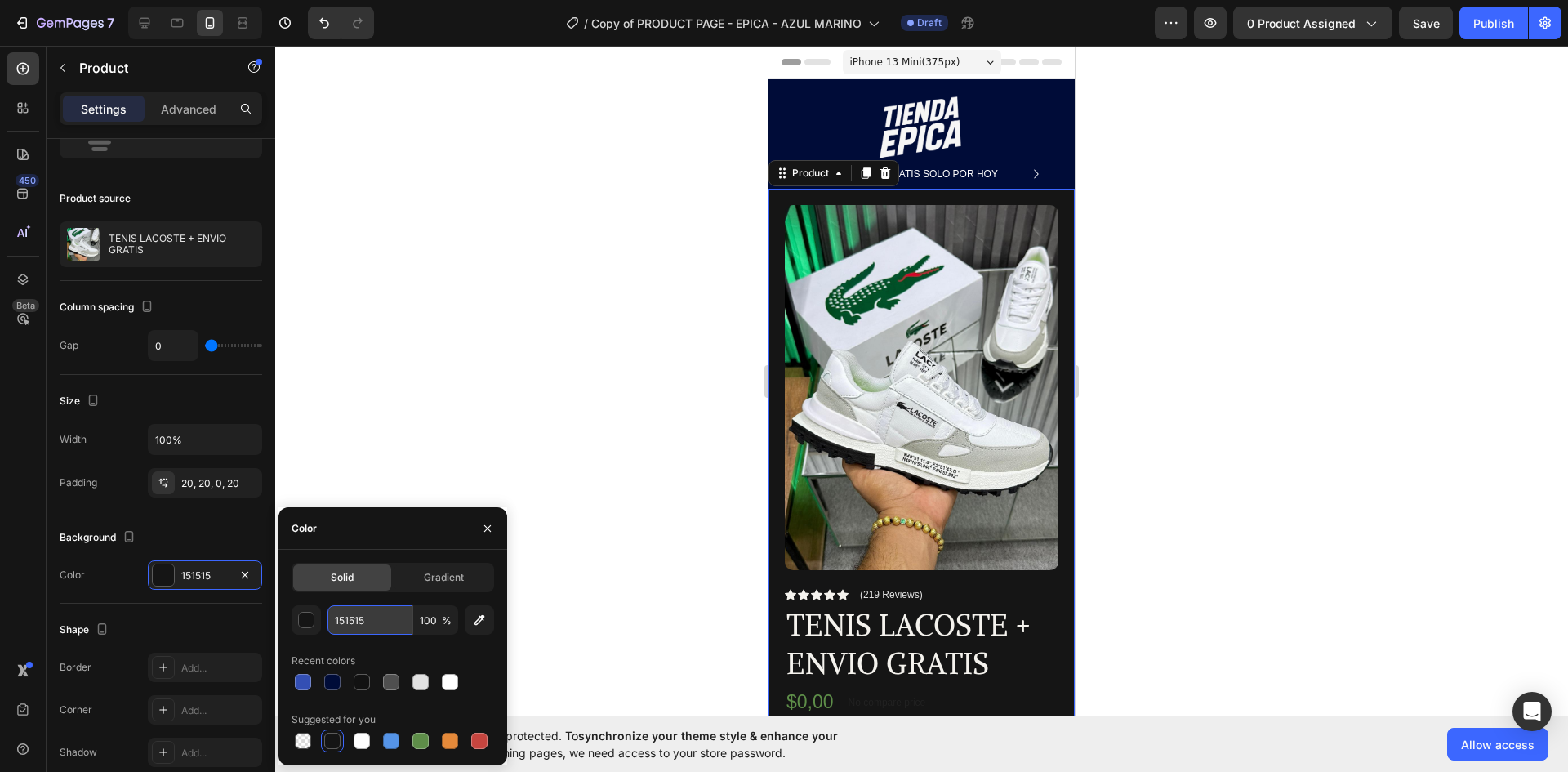
click at [388, 628] on input "151515" at bounding box center [370, 619] width 85 height 29
paste input "000C38"
type input "000C38"
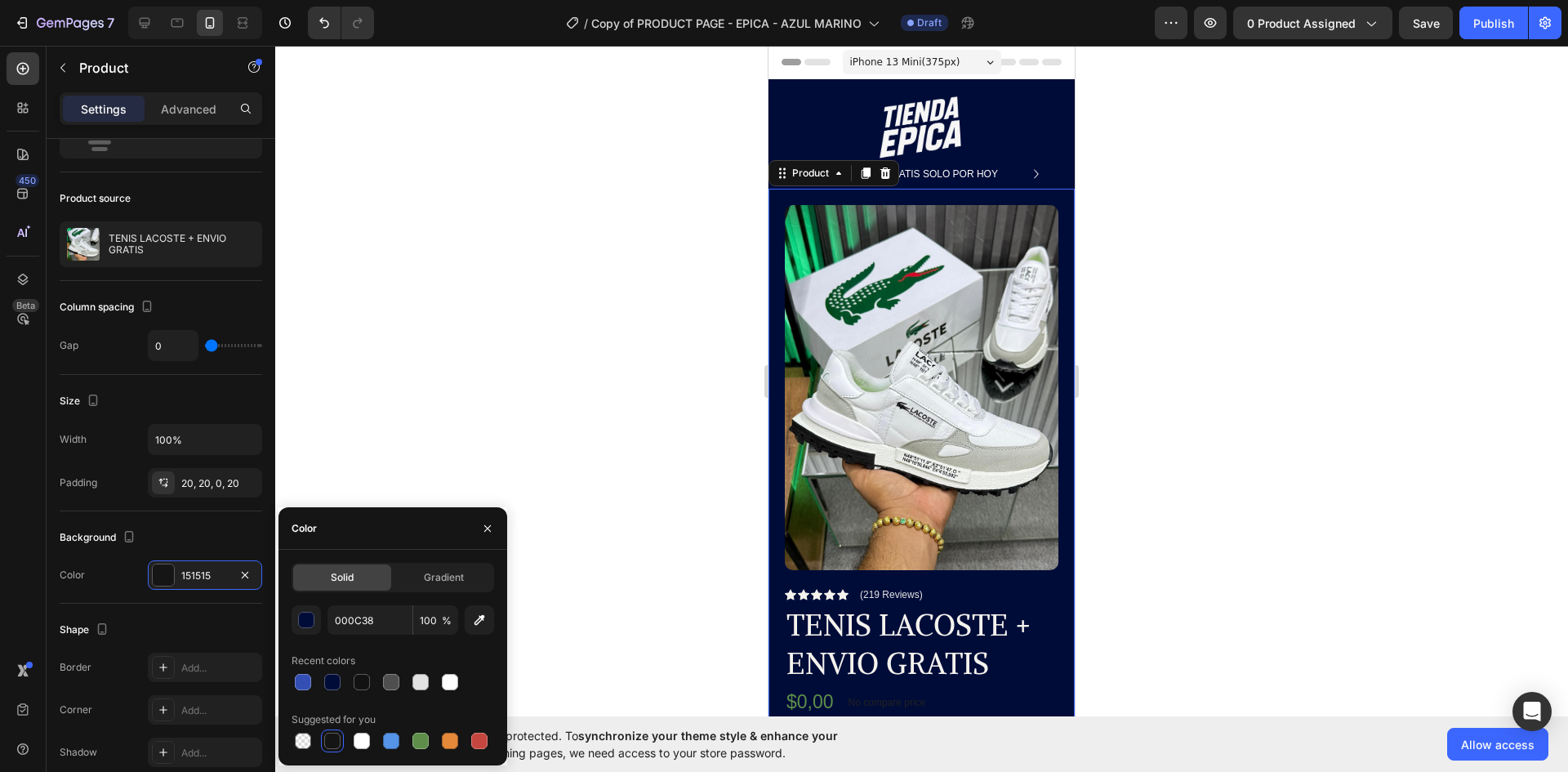
click at [1151, 300] on div at bounding box center [921, 408] width 1293 height 726
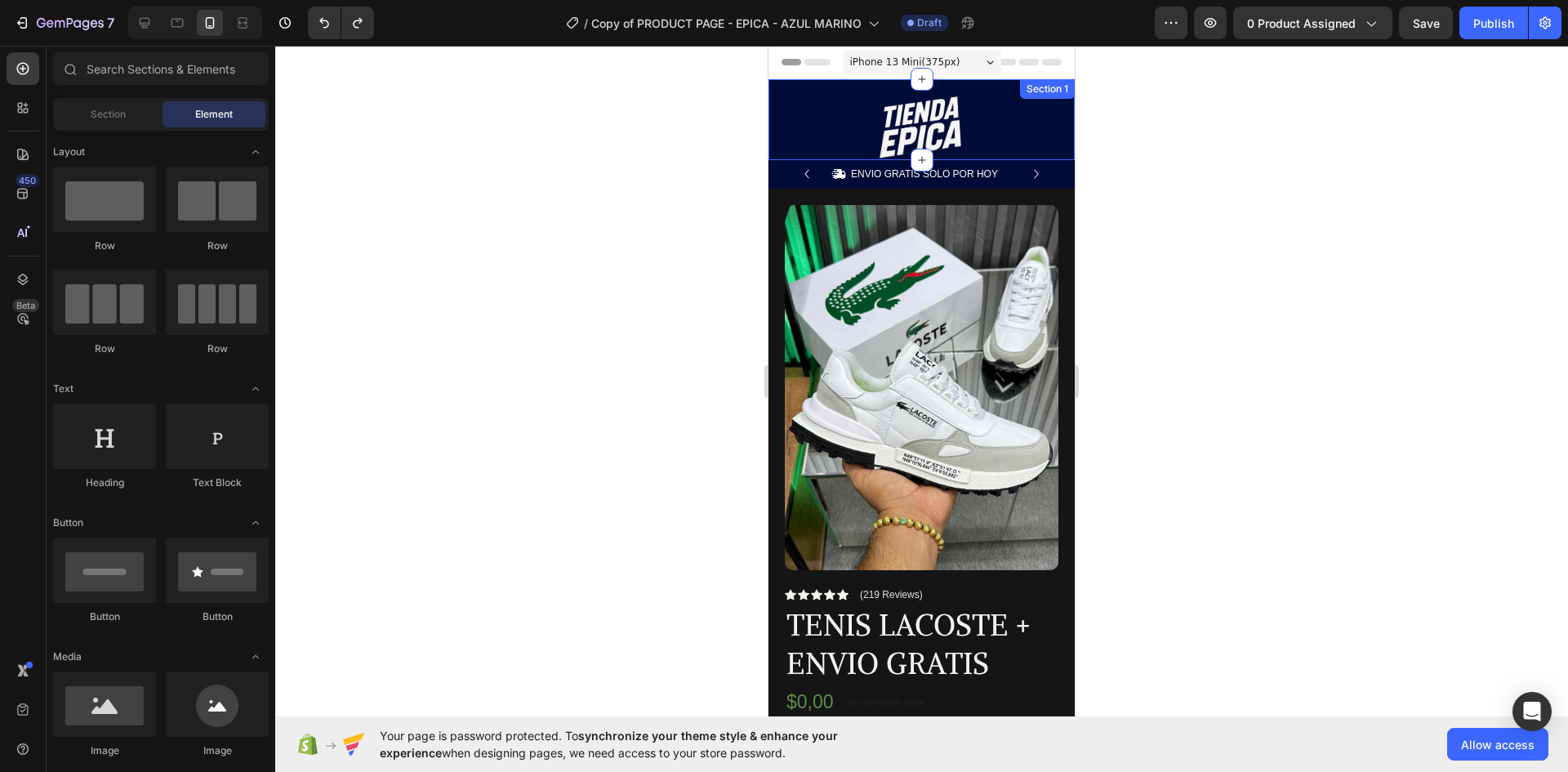
click at [820, 89] on div "Image Row Section 1" at bounding box center [921, 120] width 306 height 81
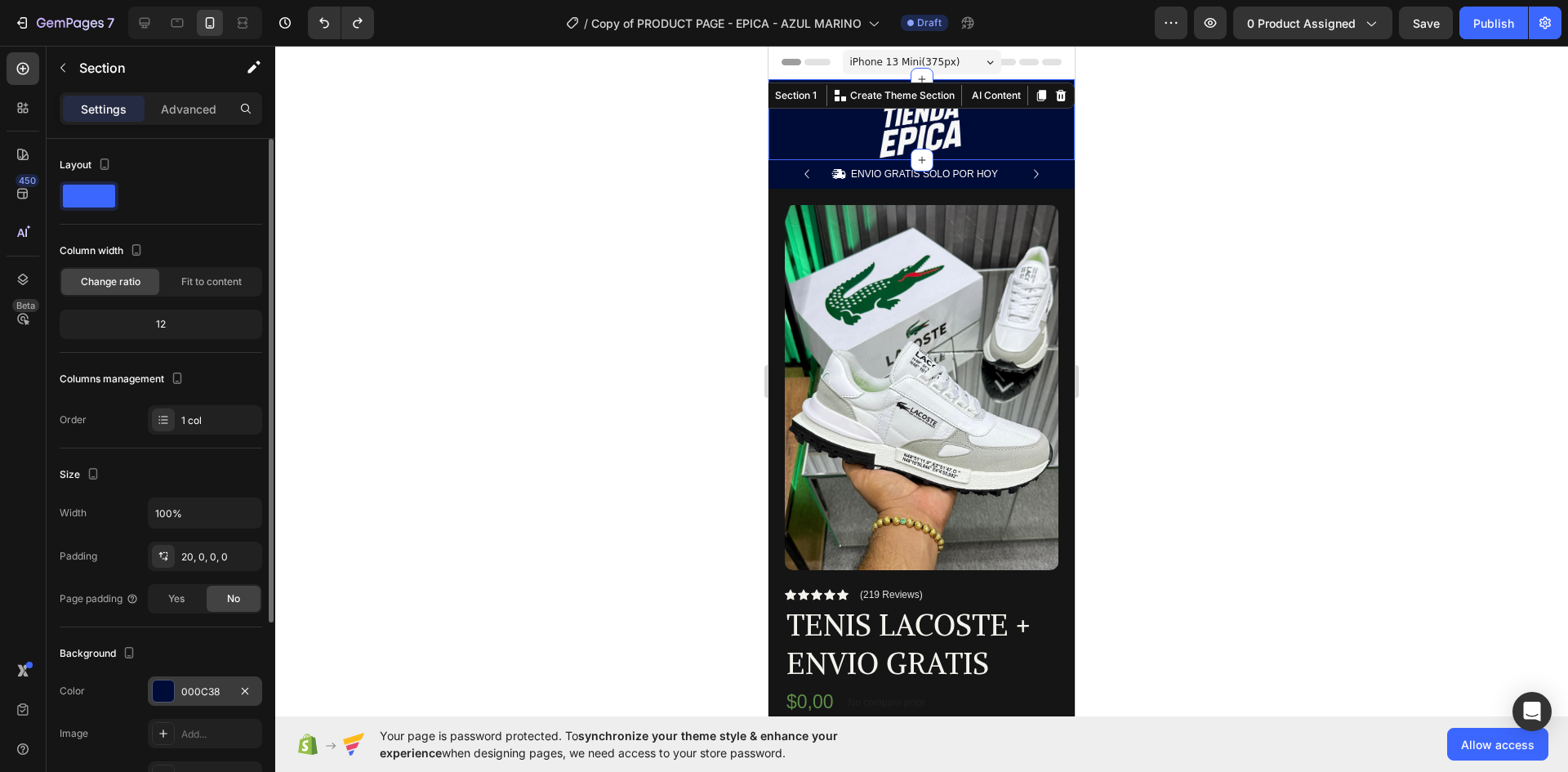
click at [165, 681] on div at bounding box center [164, 692] width 21 height 21
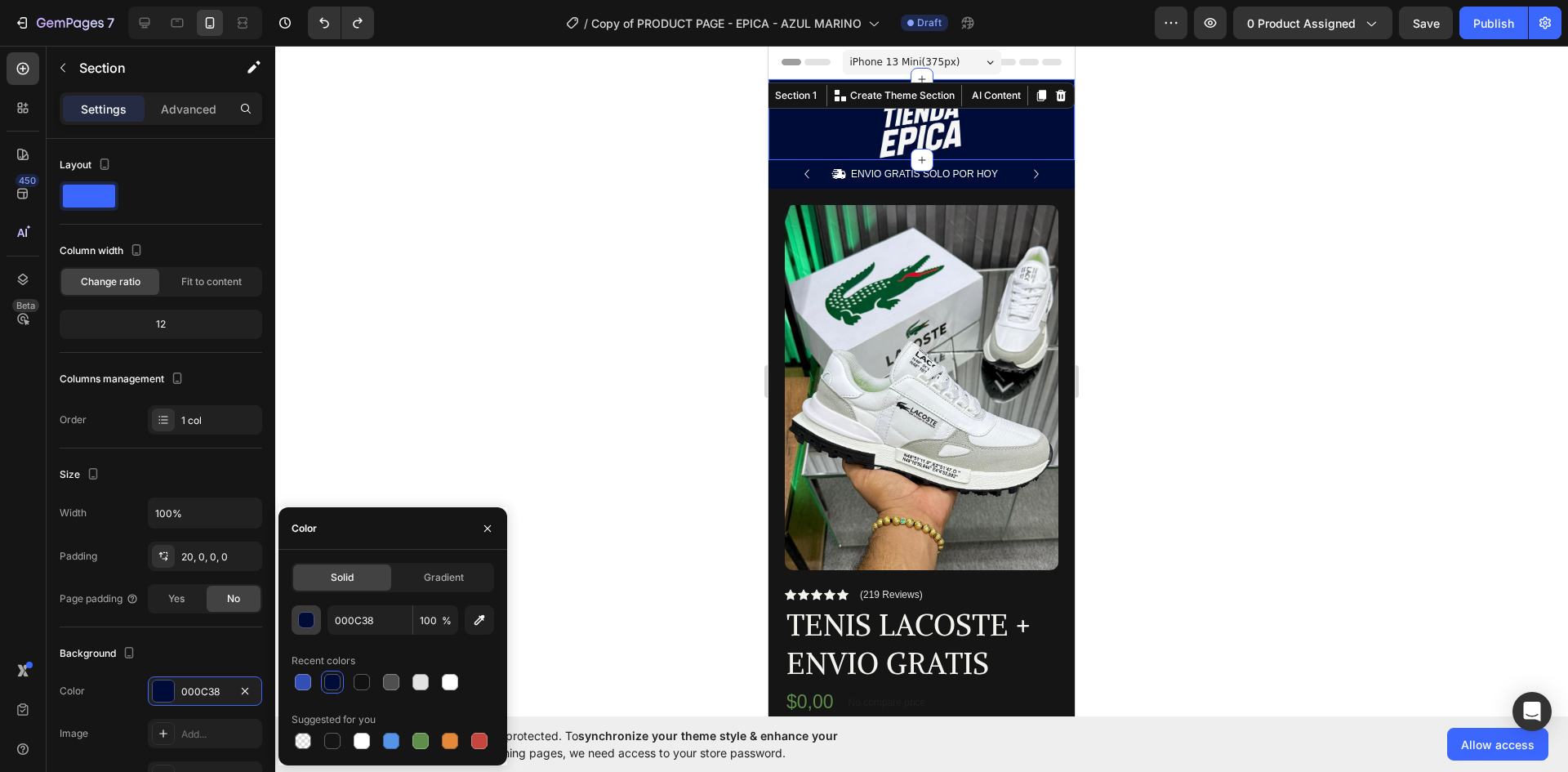
click at [308, 620] on div "button" at bounding box center [307, 621] width 16 height 16
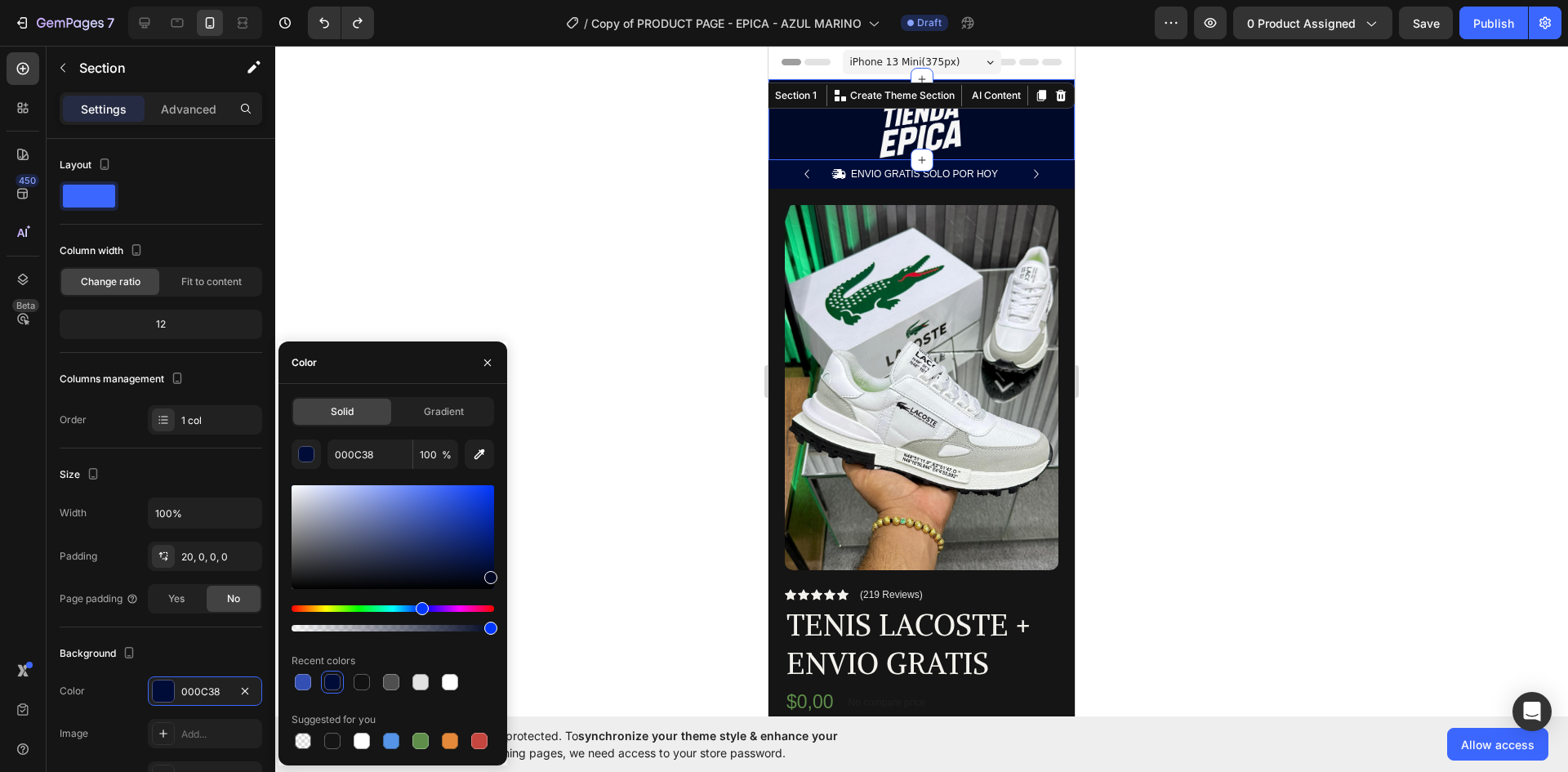
click at [493, 572] on div at bounding box center [491, 577] width 13 height 13
type input "000928"
click at [1290, 264] on div at bounding box center [921, 408] width 1293 height 726
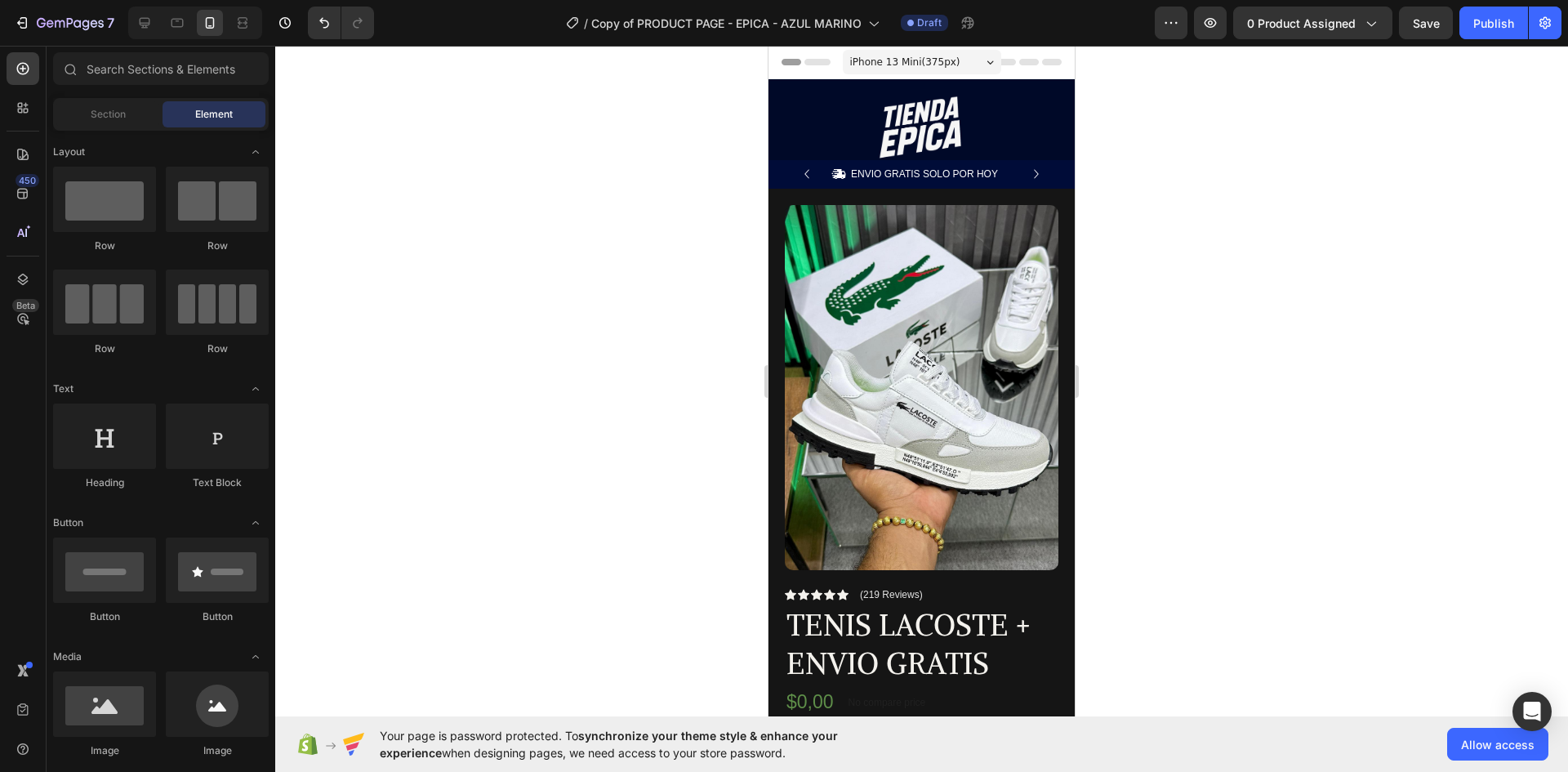
click at [1290, 264] on div at bounding box center [921, 408] width 1293 height 726
click at [839, 121] on div at bounding box center [921, 128] width 306 height 64
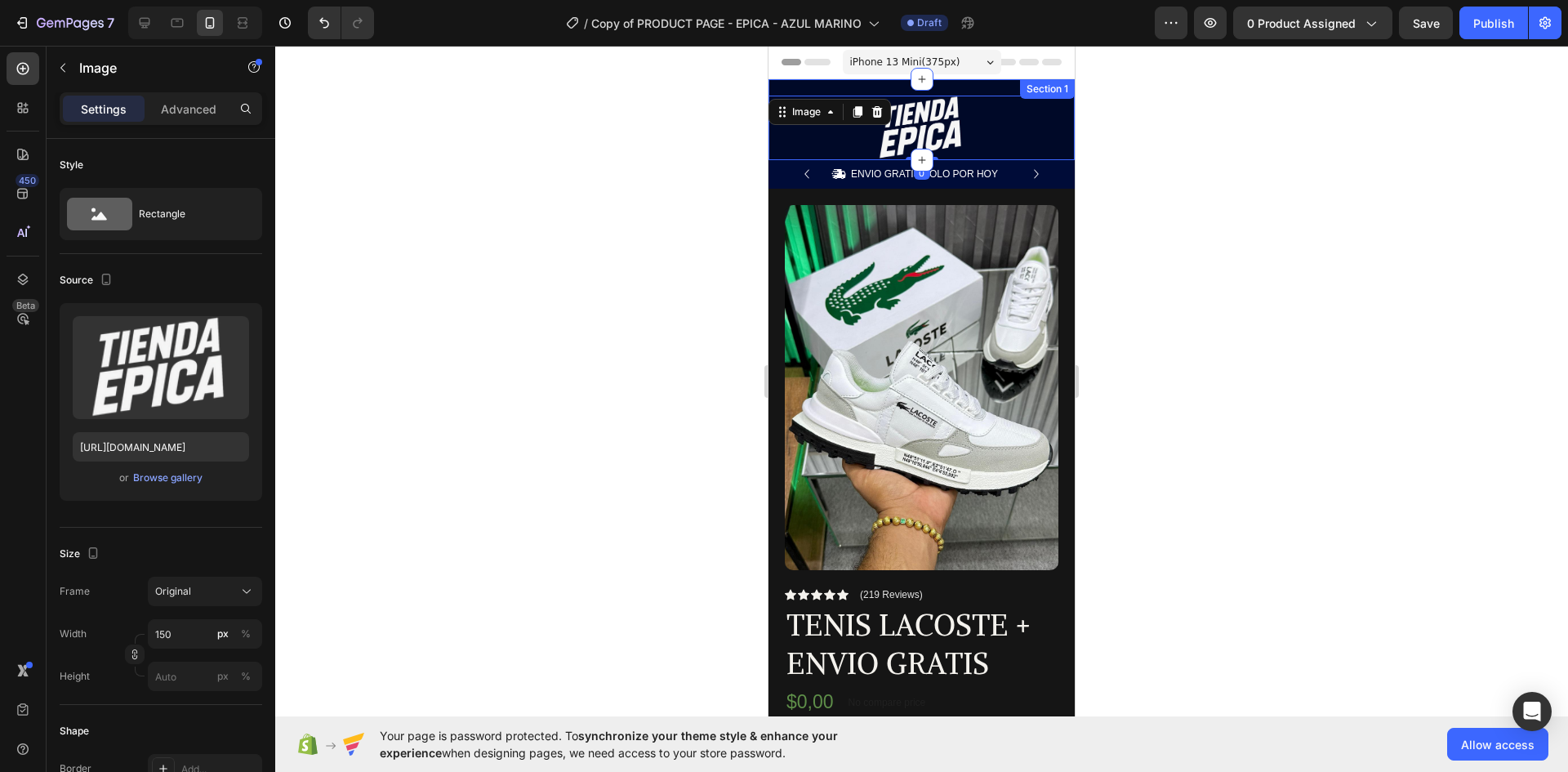
click at [880, 88] on div "Image 0 Row Section 1" at bounding box center [921, 120] width 306 height 81
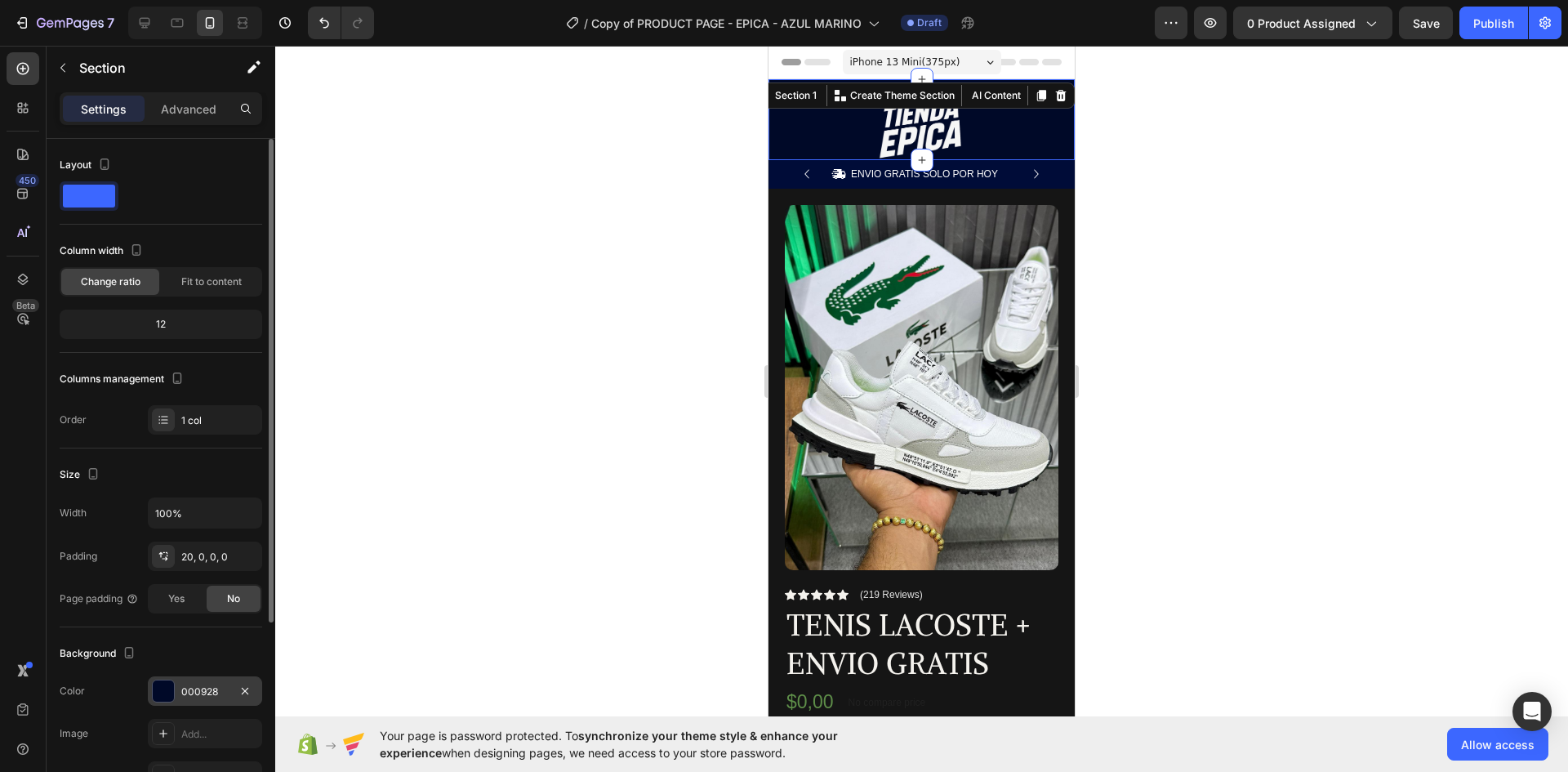
click at [177, 688] on div "000928" at bounding box center [205, 691] width 114 height 29
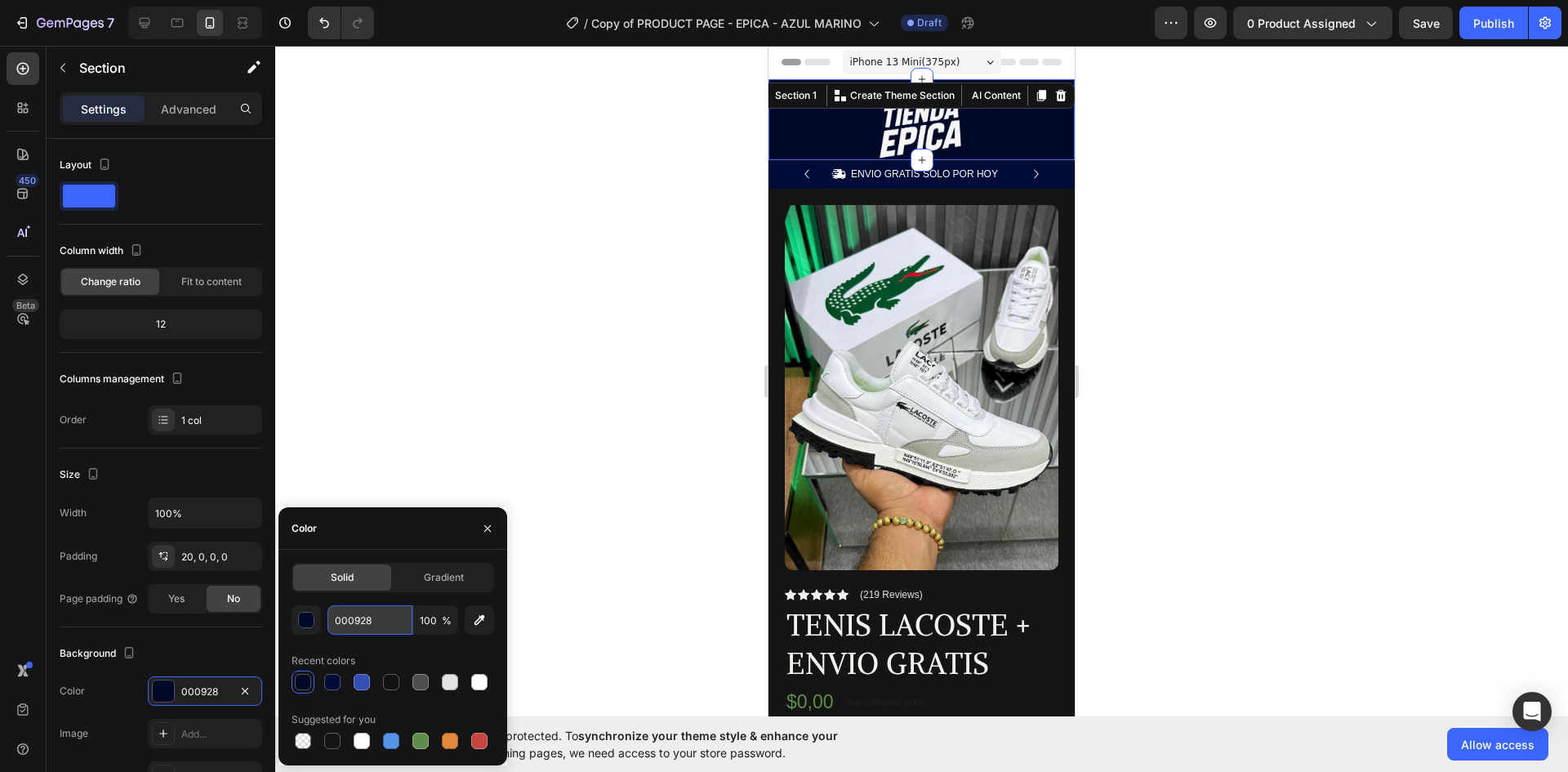
click at [374, 613] on input "000928" at bounding box center [370, 619] width 85 height 29
click at [777, 176] on div "Icon ENVIO GRATIS SOLO POR HOY Text Block Row Icon 1,200+ CLIENTES SATISFECHOS …" at bounding box center [921, 174] width 306 height 29
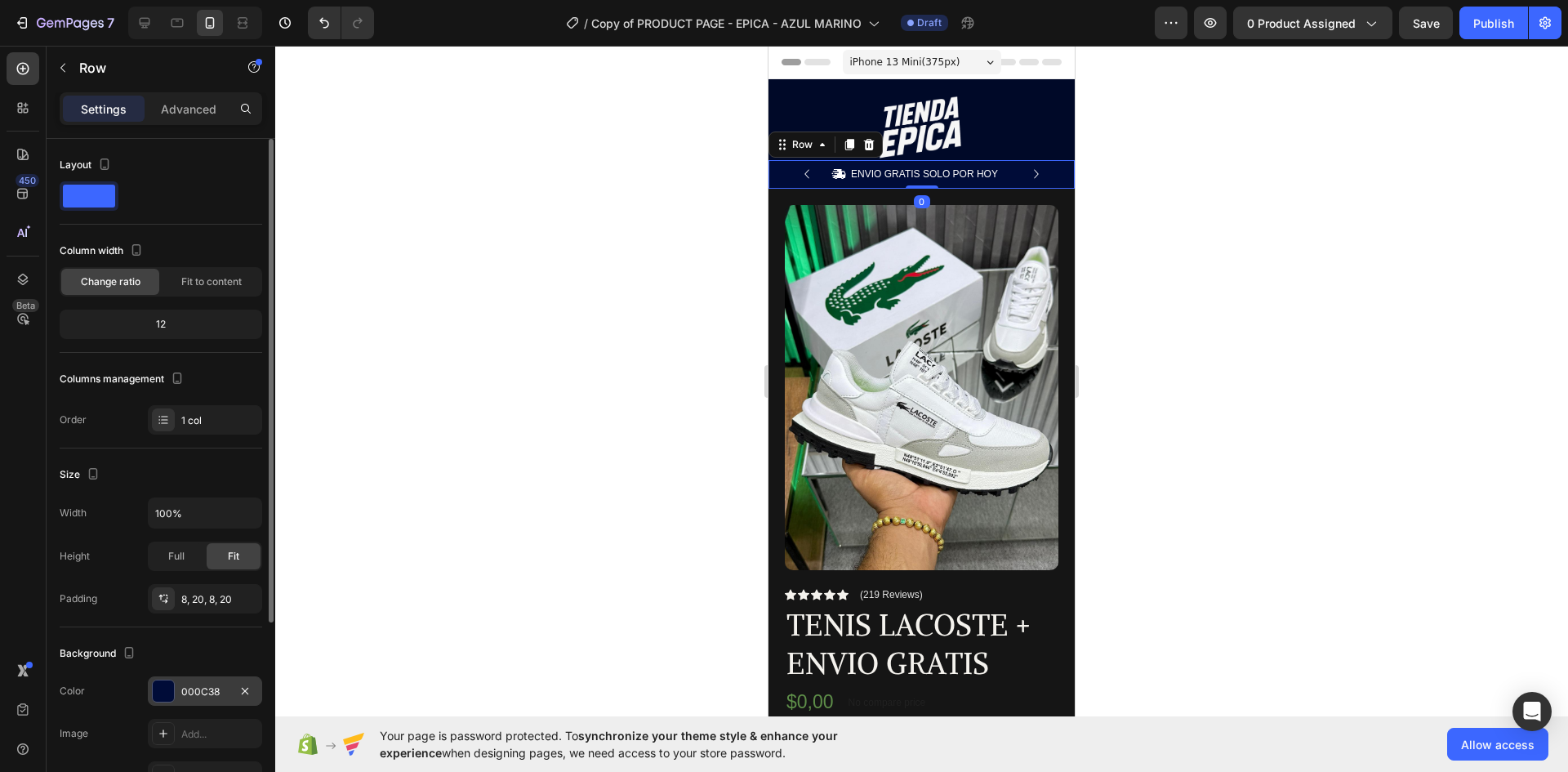
click at [184, 684] on div "000C38" at bounding box center [205, 692] width 47 height 14
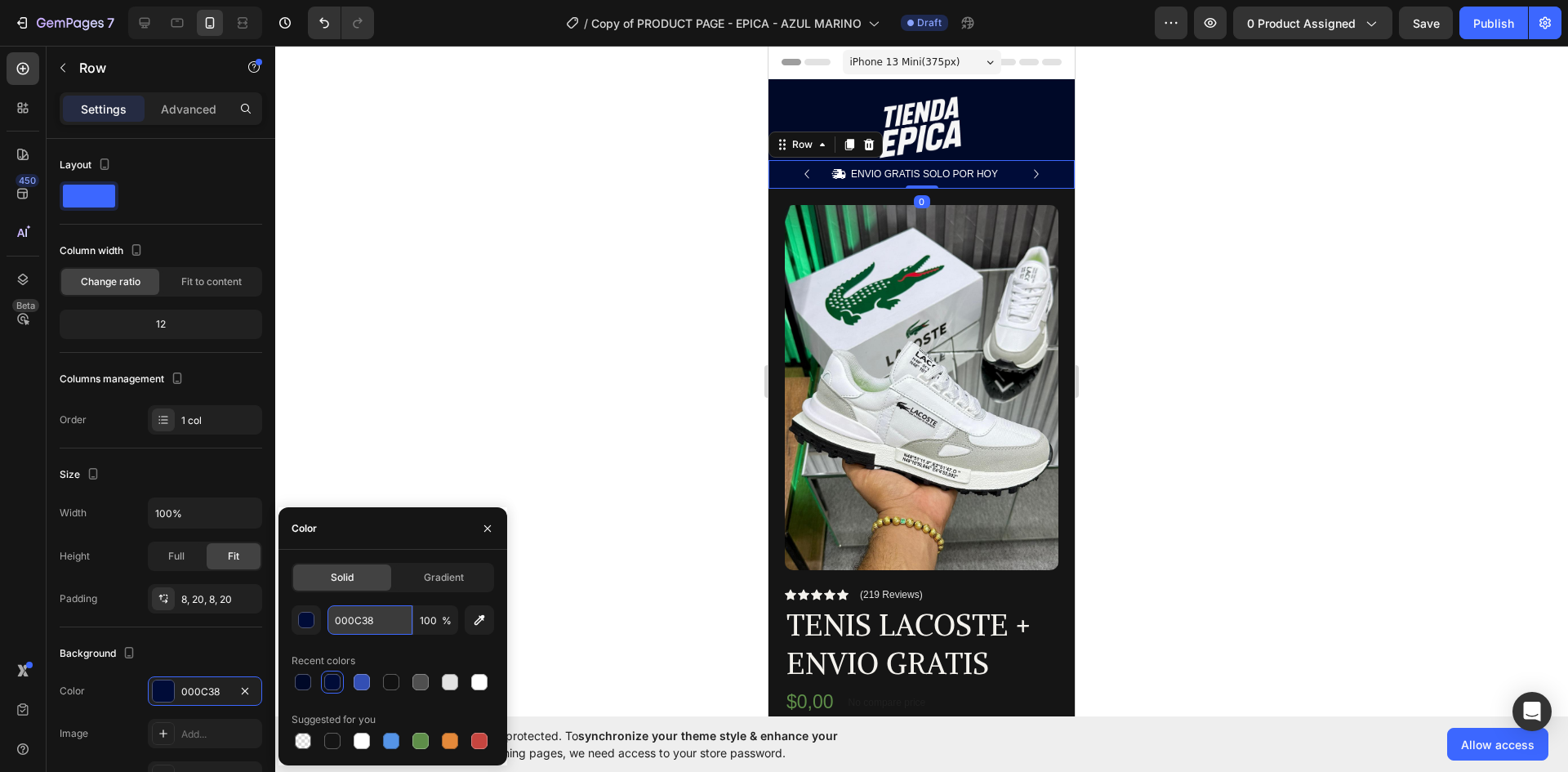
click at [391, 614] on input "000C38" at bounding box center [370, 619] width 85 height 29
paste input "000928"
type input "000928"
click at [1262, 250] on div at bounding box center [921, 408] width 1293 height 726
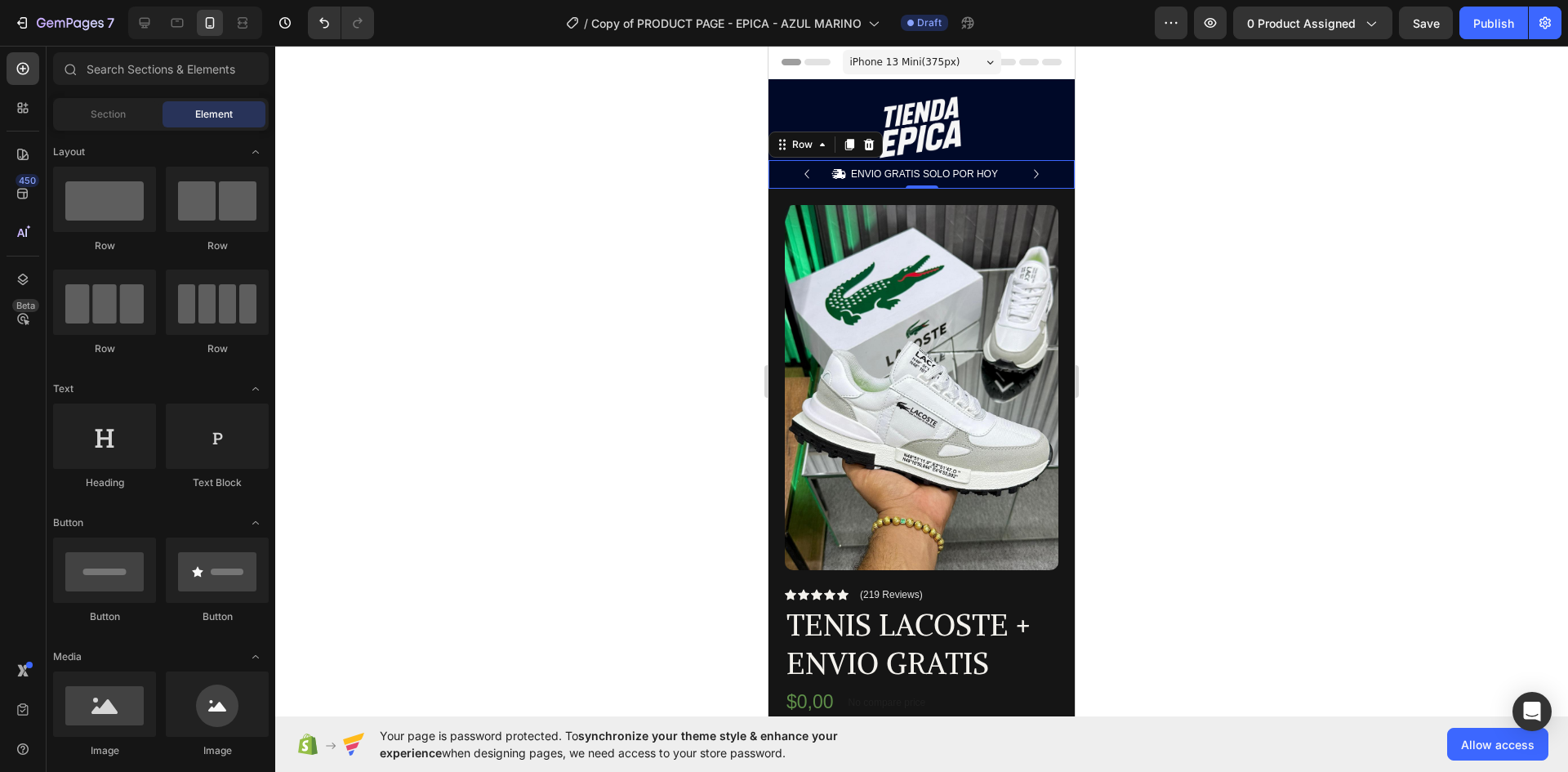
click at [1262, 250] on div at bounding box center [921, 408] width 1293 height 726
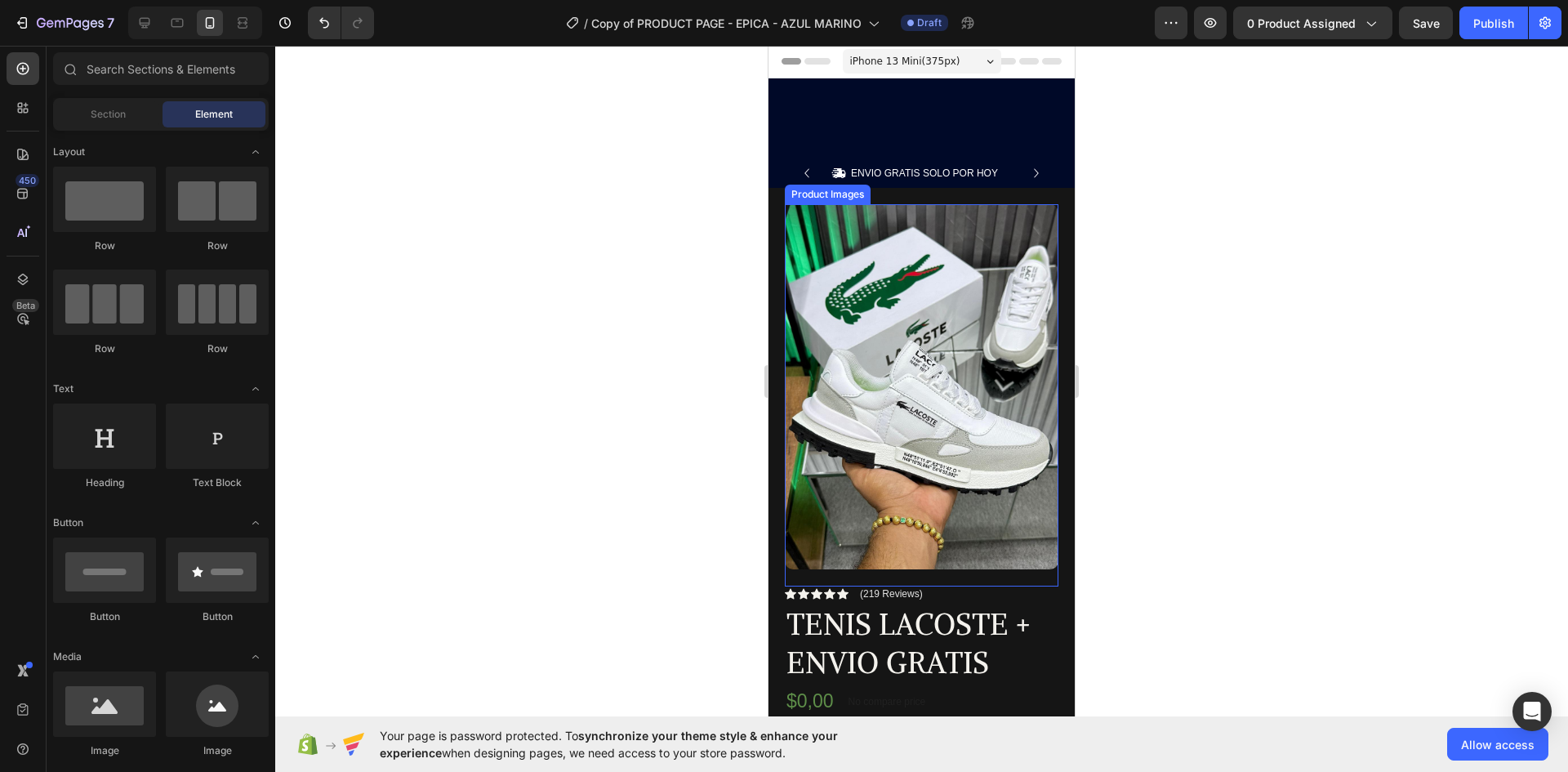
scroll to position [0, 0]
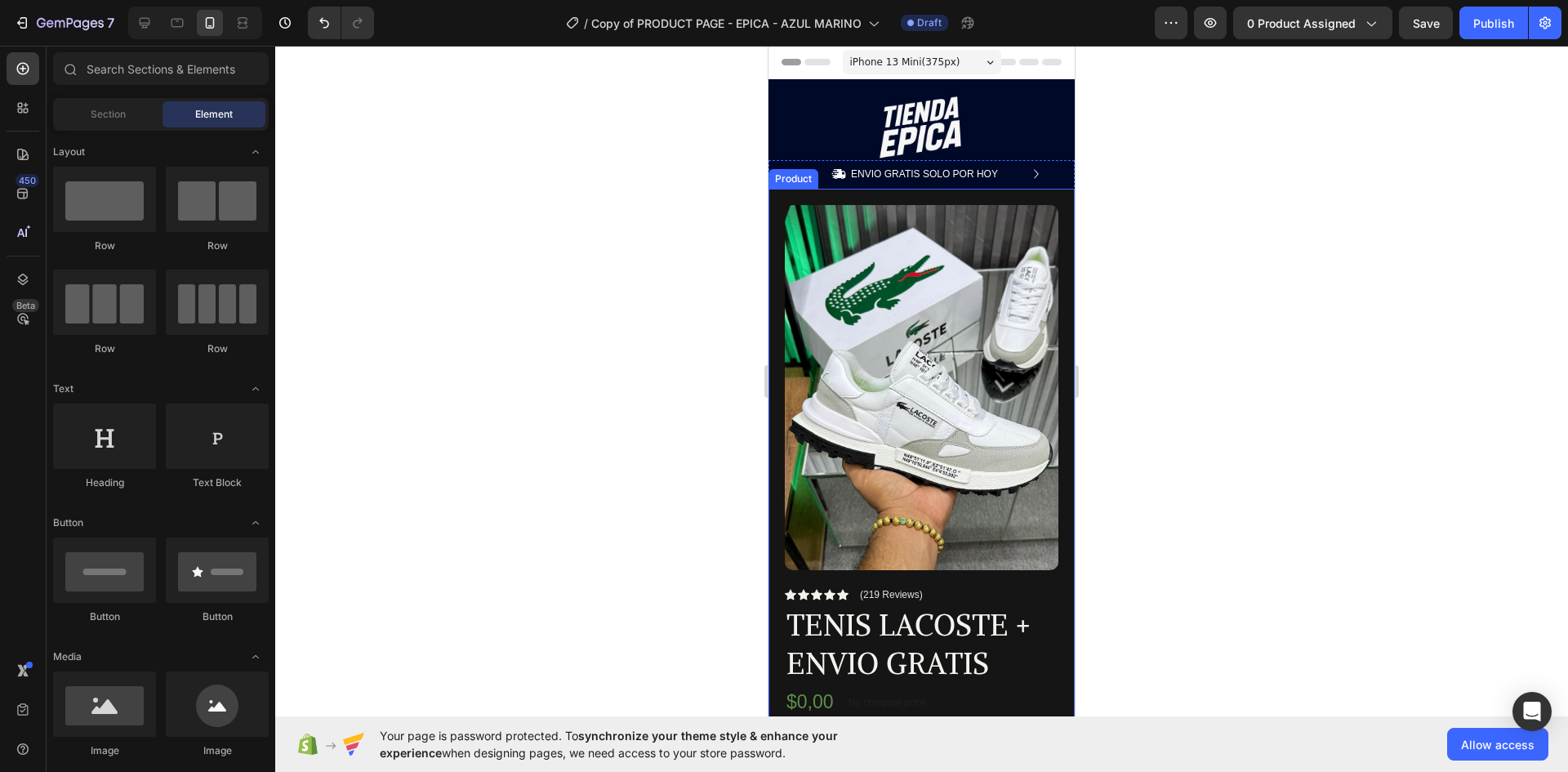
click at [777, 551] on div "Product Images Row Icon Icon Icon Icon Icon Icon List (219 Reviews) Text Block …" at bounding box center [921, 676] width 306 height 975
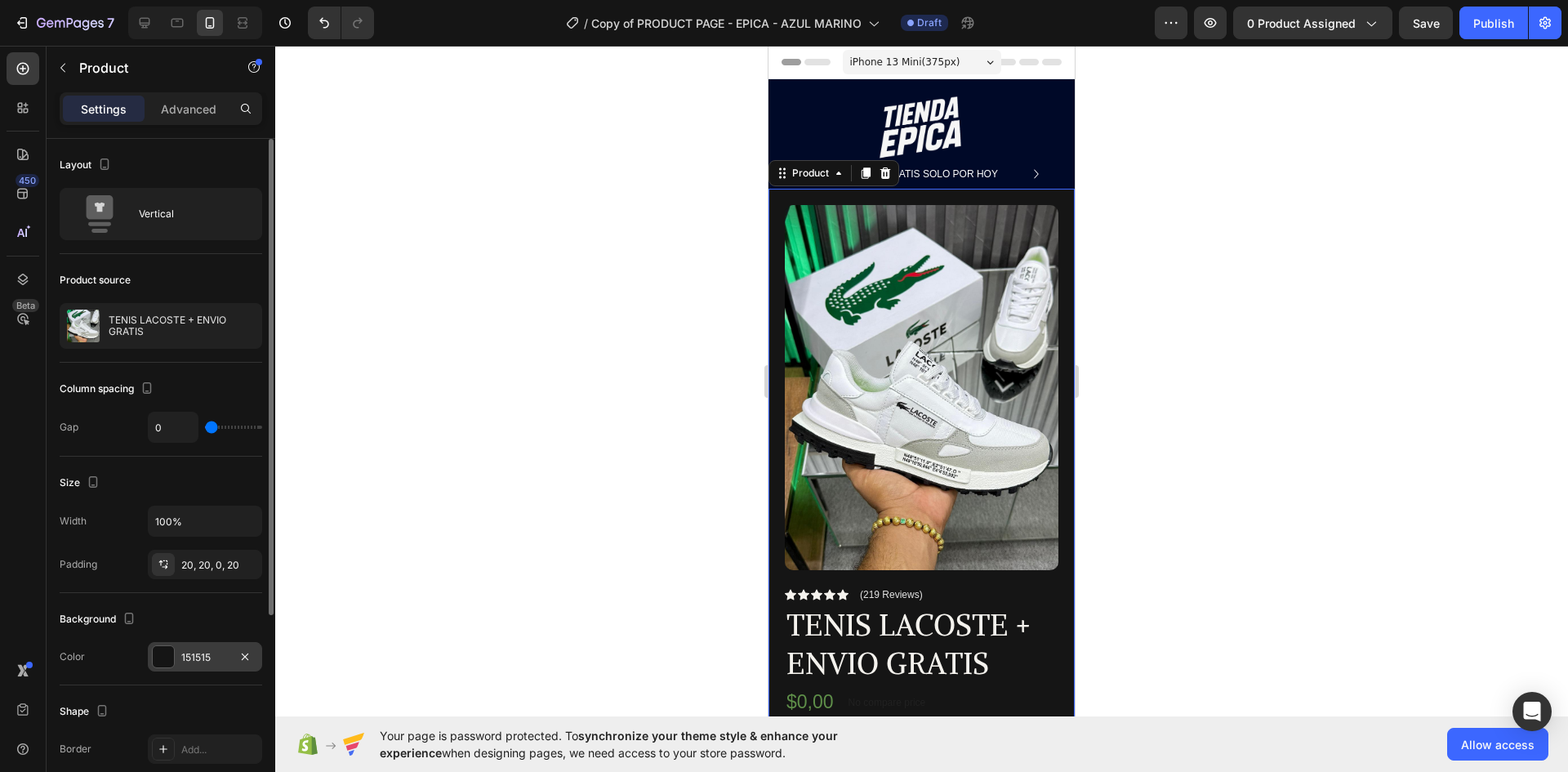
click at [189, 652] on div "151515" at bounding box center [205, 658] width 47 height 14
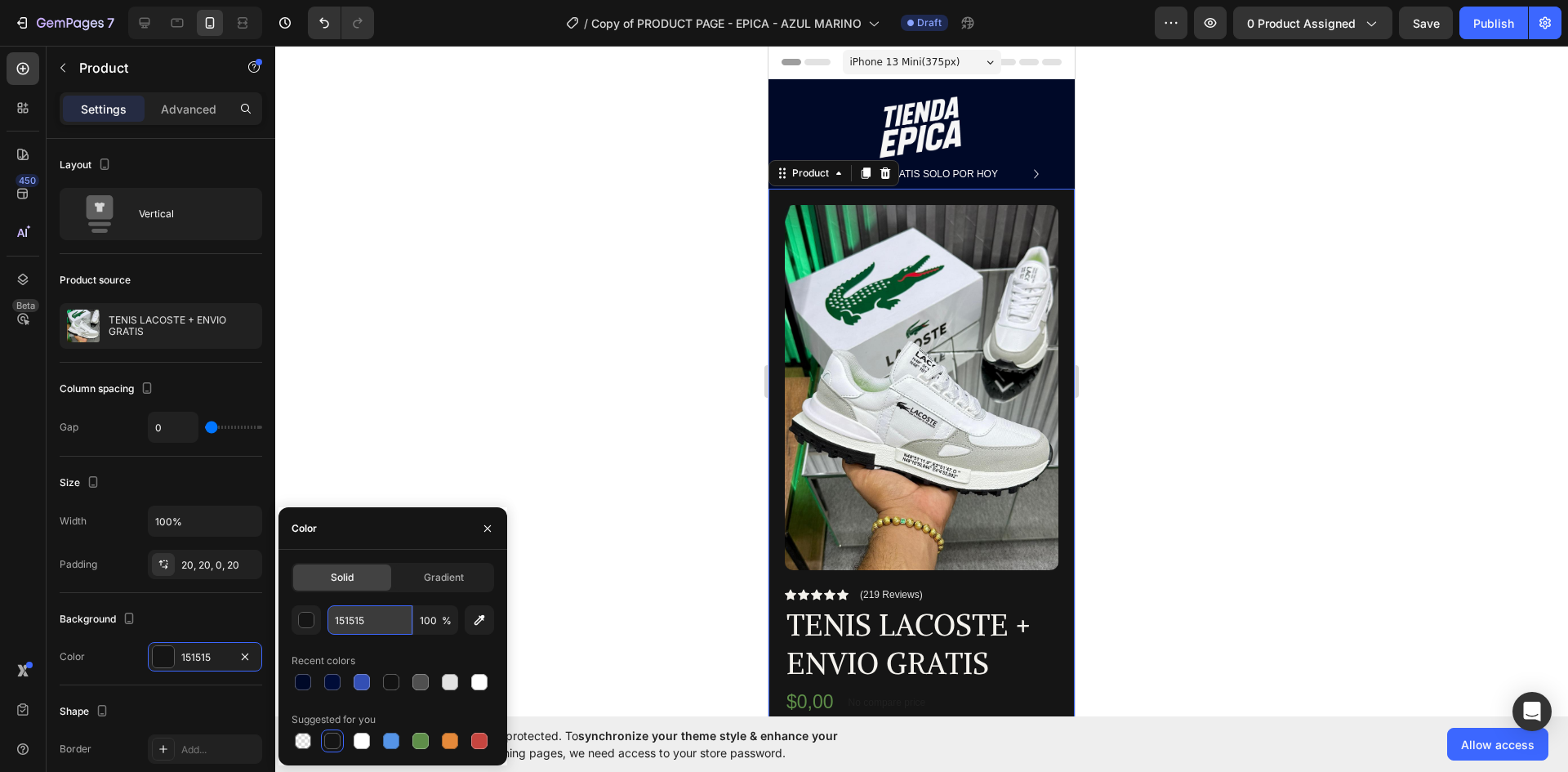
click at [396, 622] on input "151515" at bounding box center [370, 619] width 85 height 29
paste input "000928"
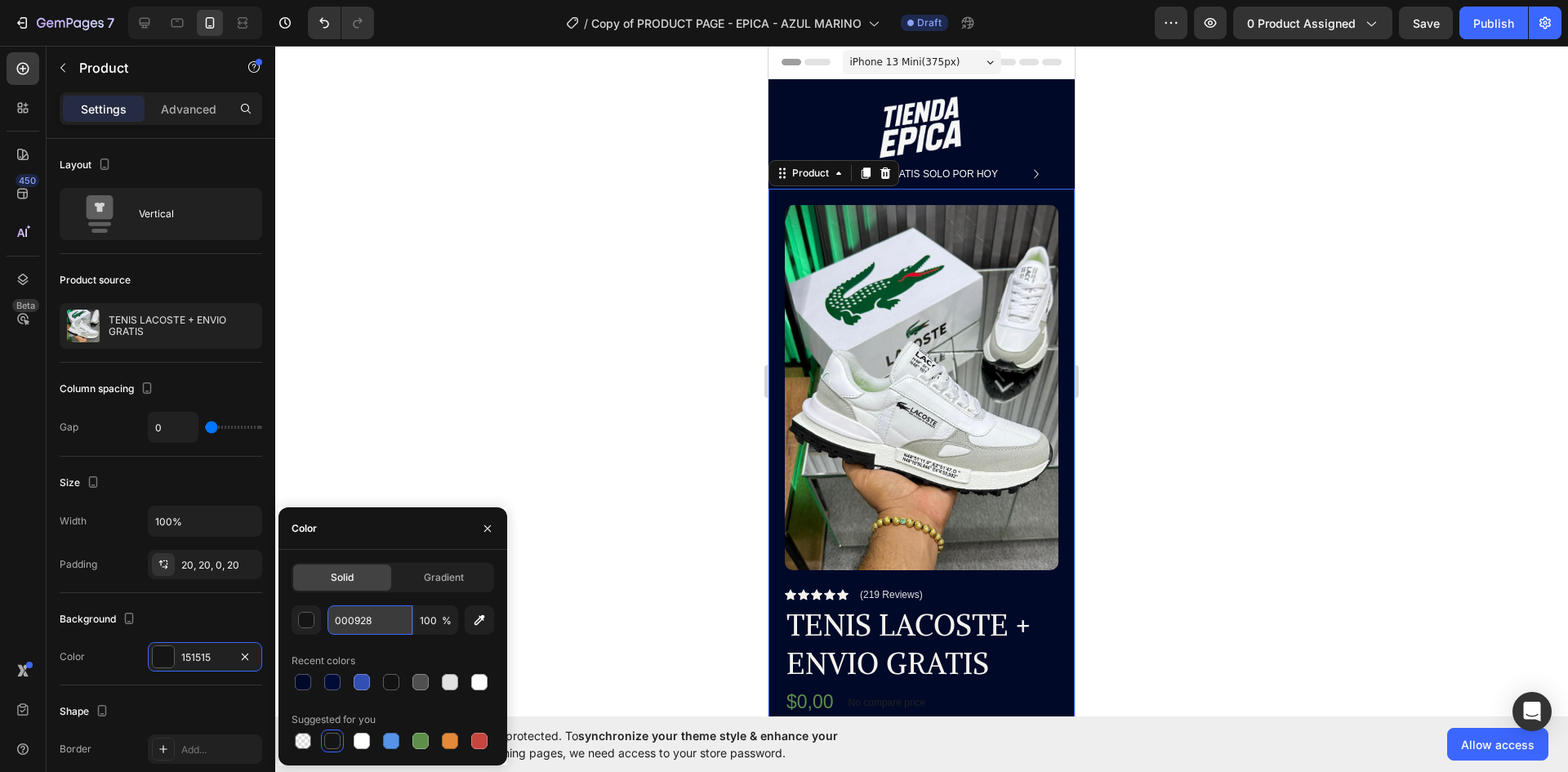
type input "000928"
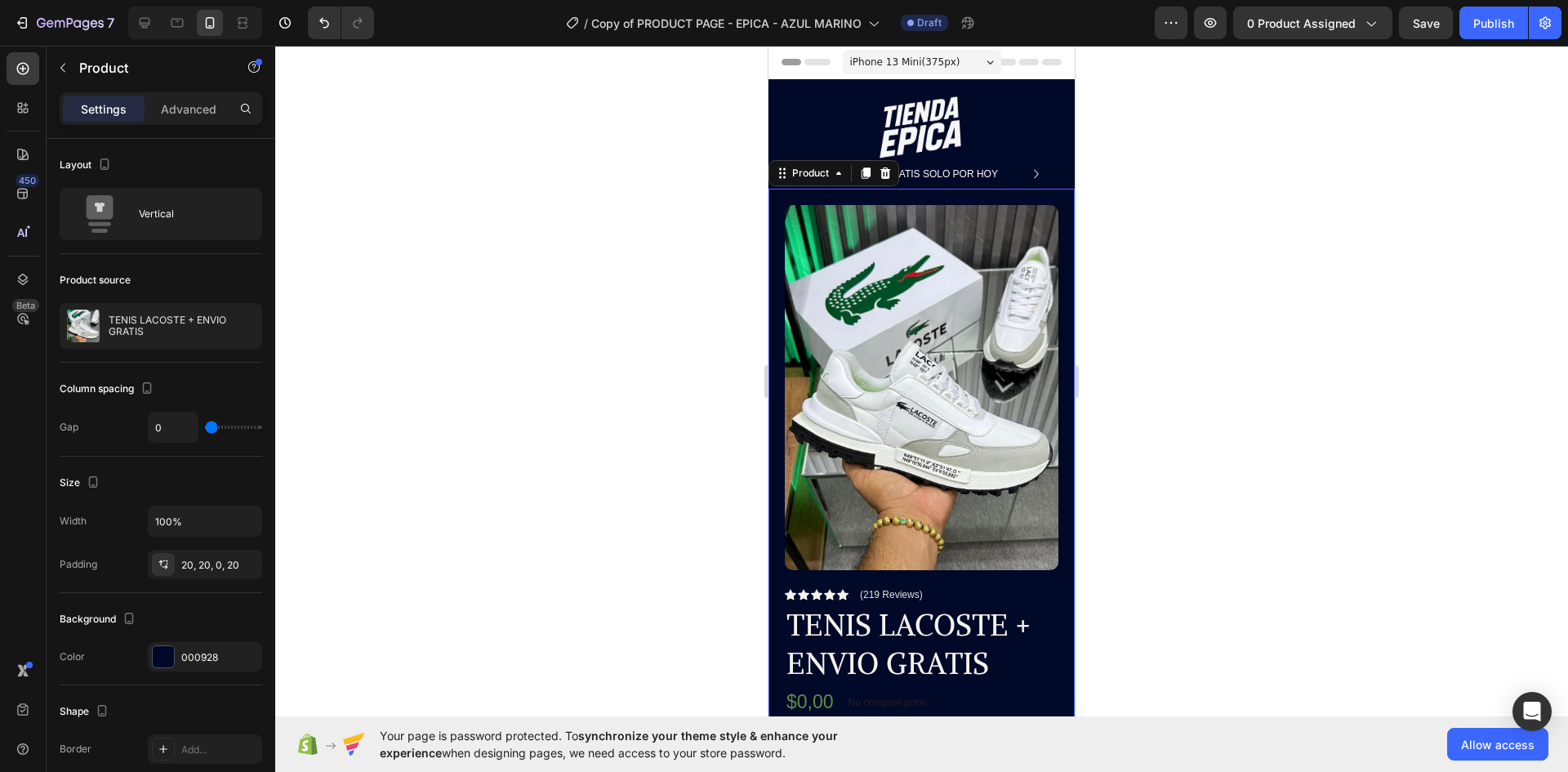
click at [1294, 281] on div at bounding box center [921, 408] width 1293 height 726
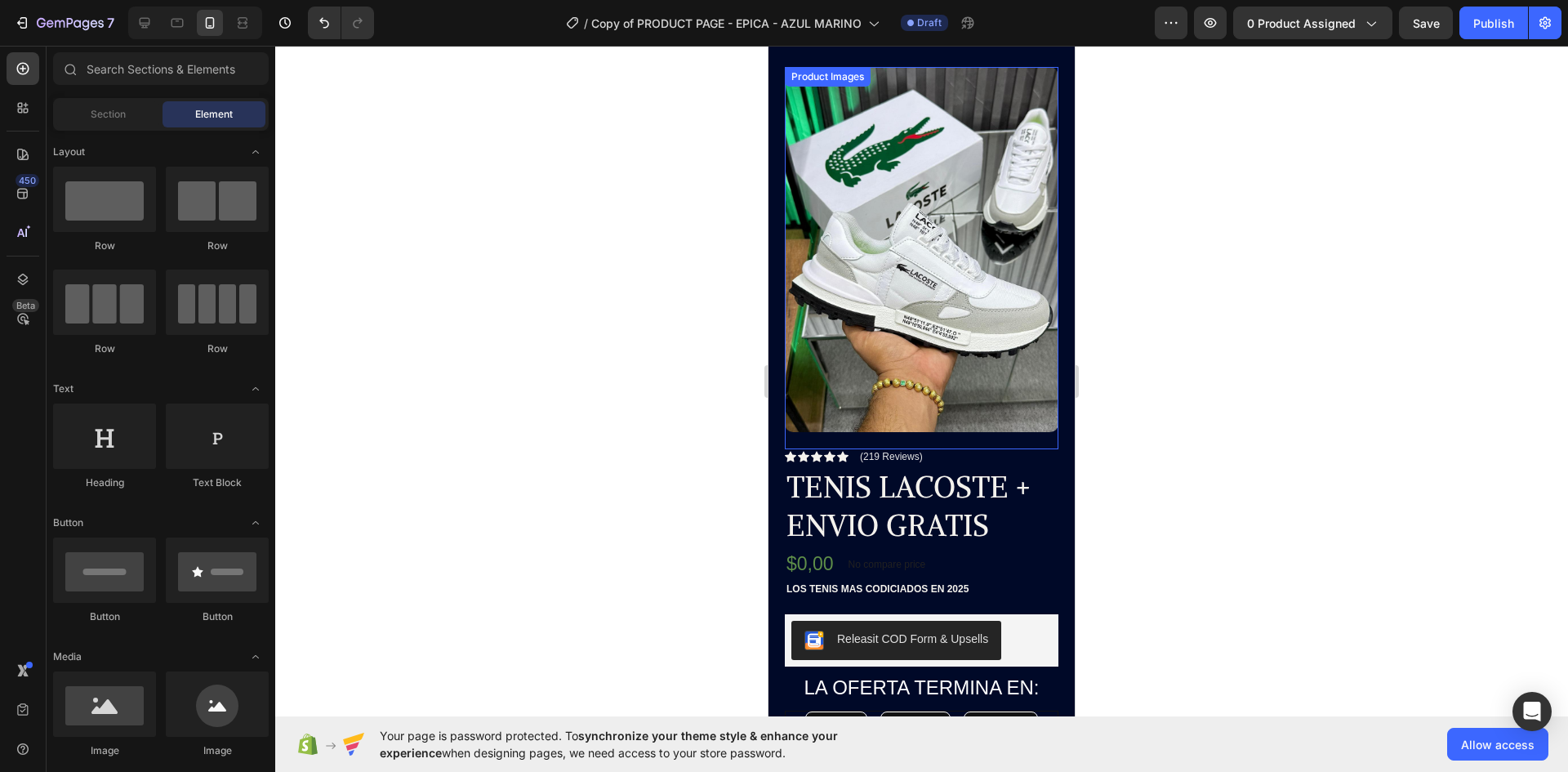
scroll to position [164, 0]
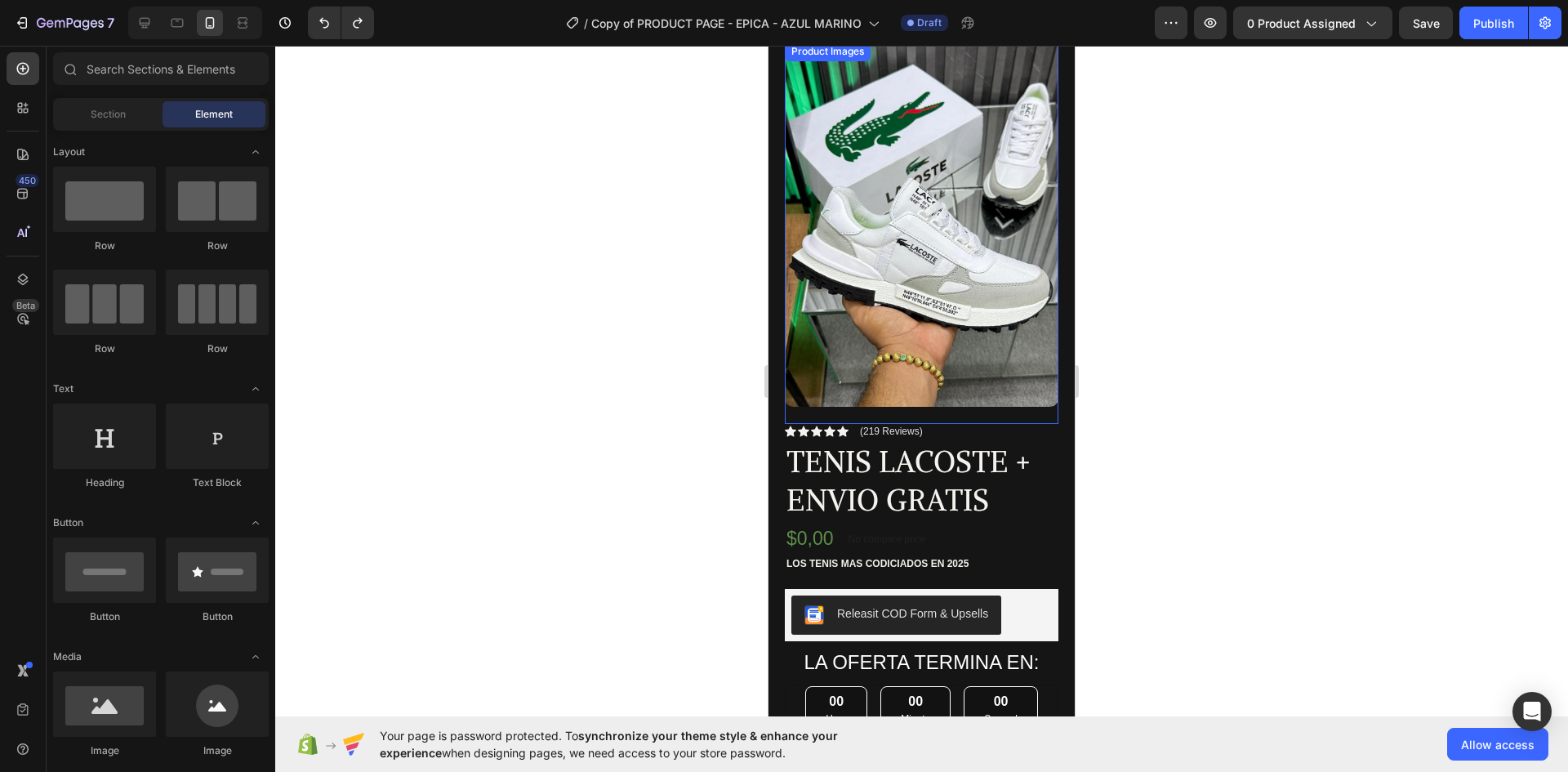
click at [1176, 303] on div at bounding box center [921, 408] width 1293 height 726
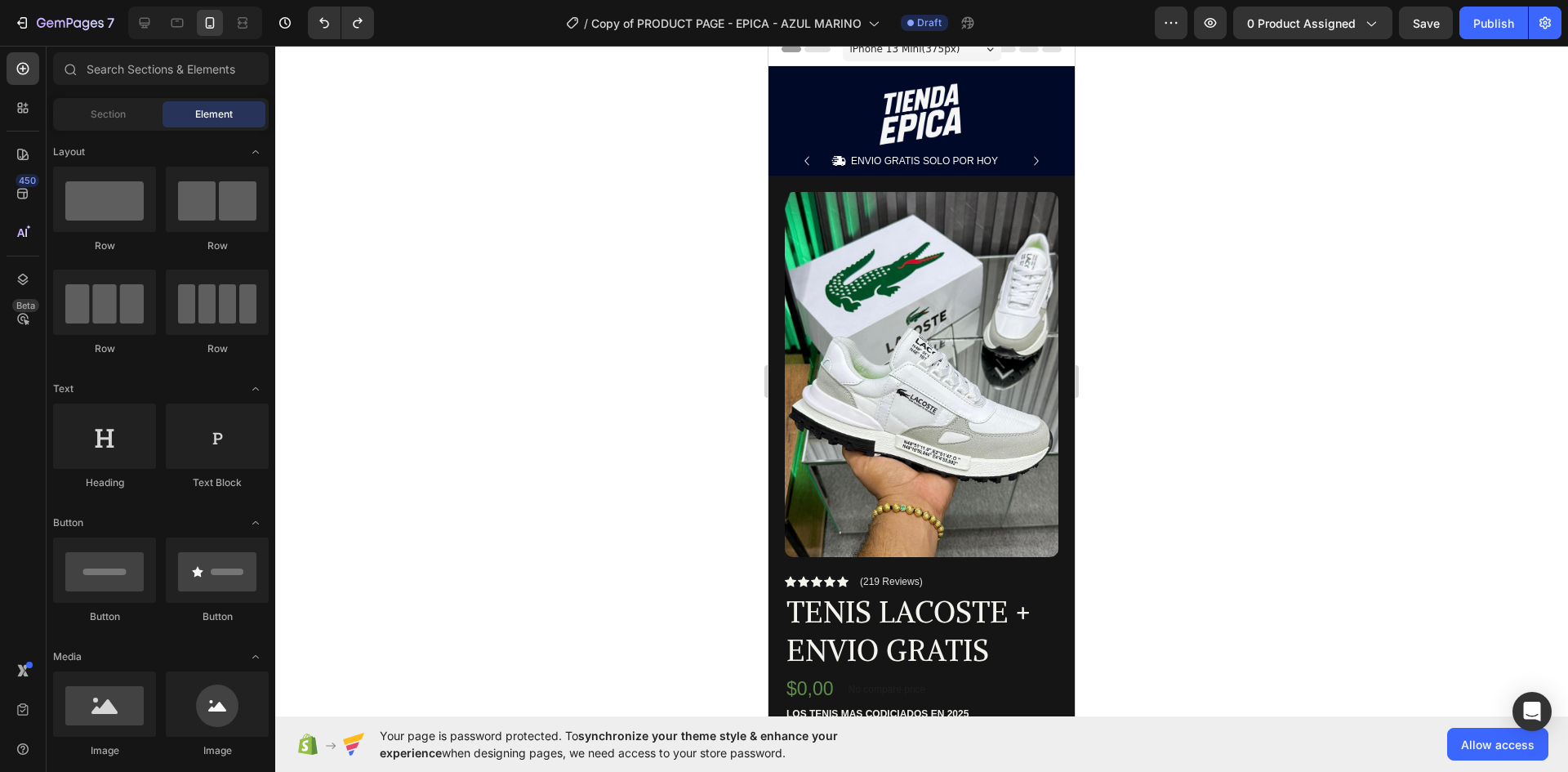
scroll to position [0, 0]
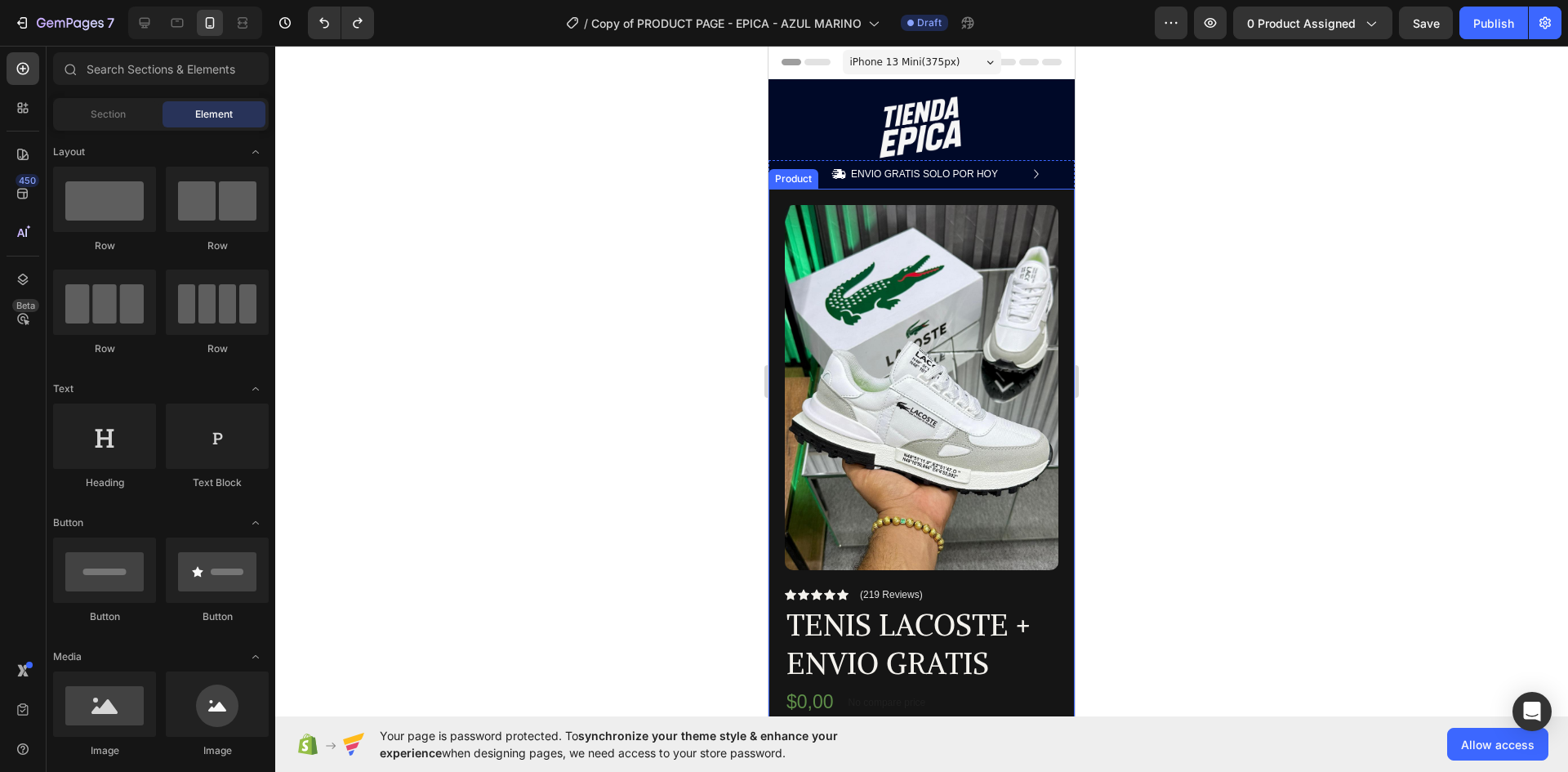
click at [1331, 172] on div at bounding box center [921, 408] width 1293 height 726
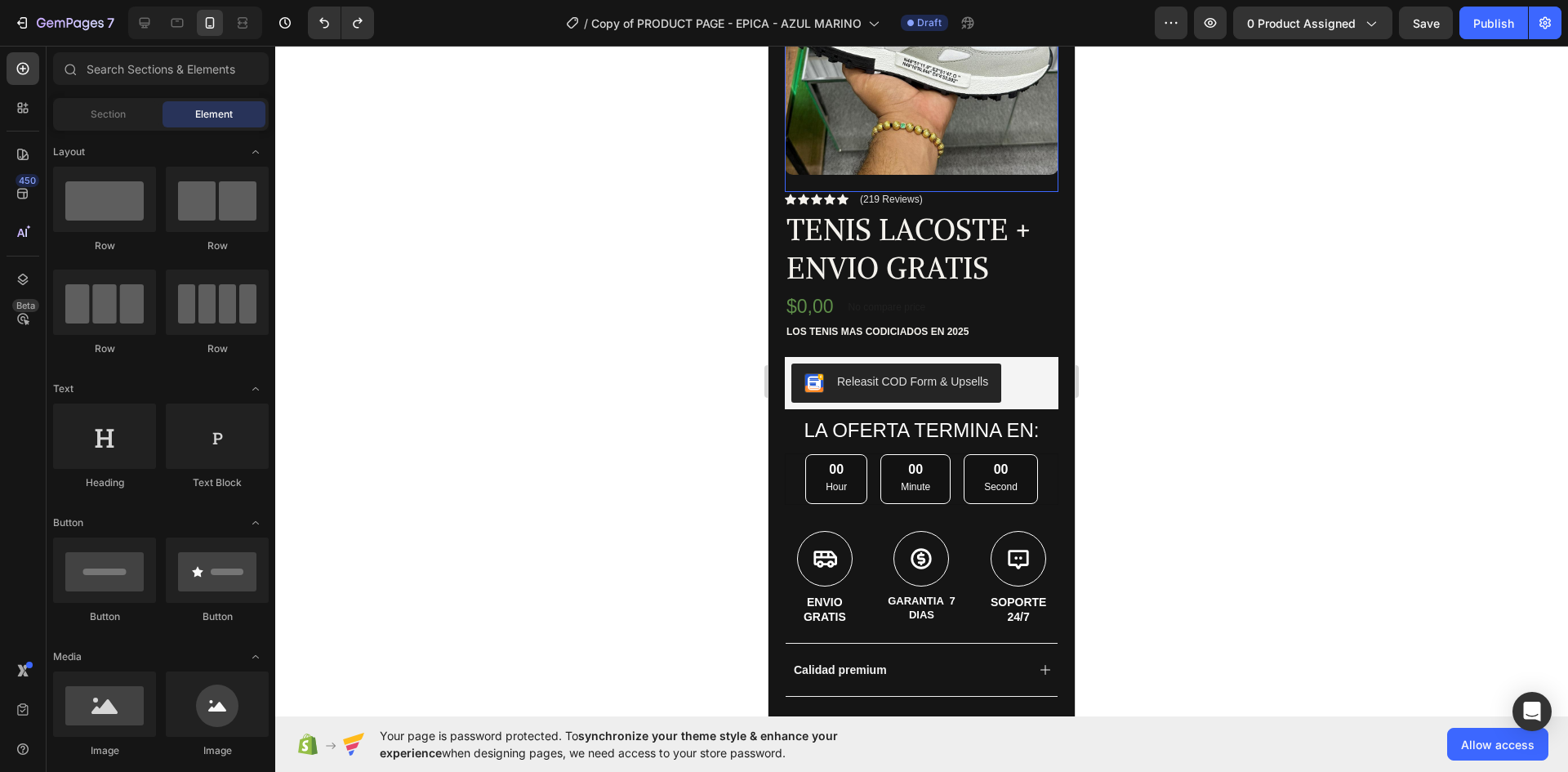
scroll to position [408, 0]
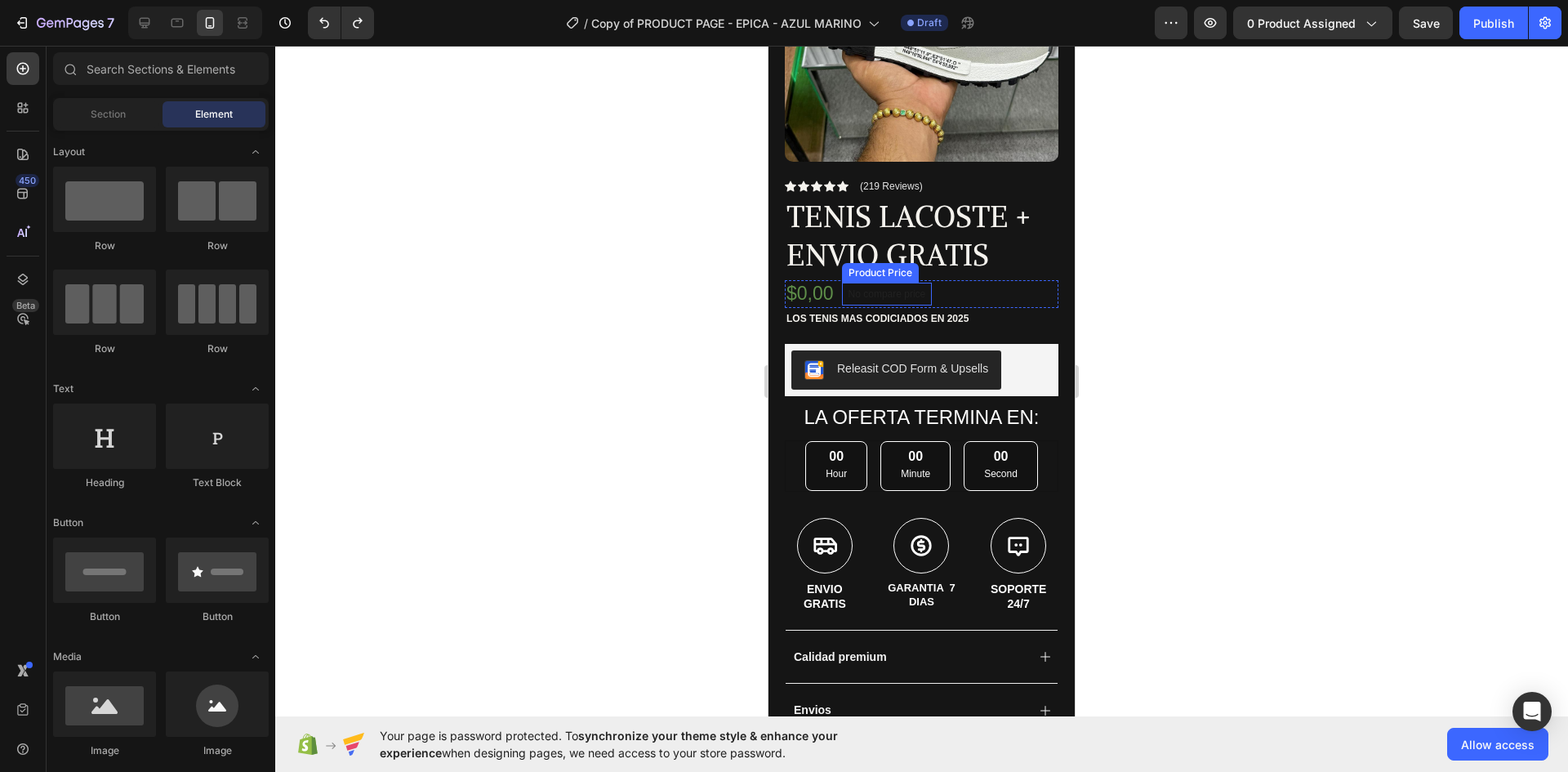
click at [898, 290] on p "No compare price" at bounding box center [887, 294] width 78 height 10
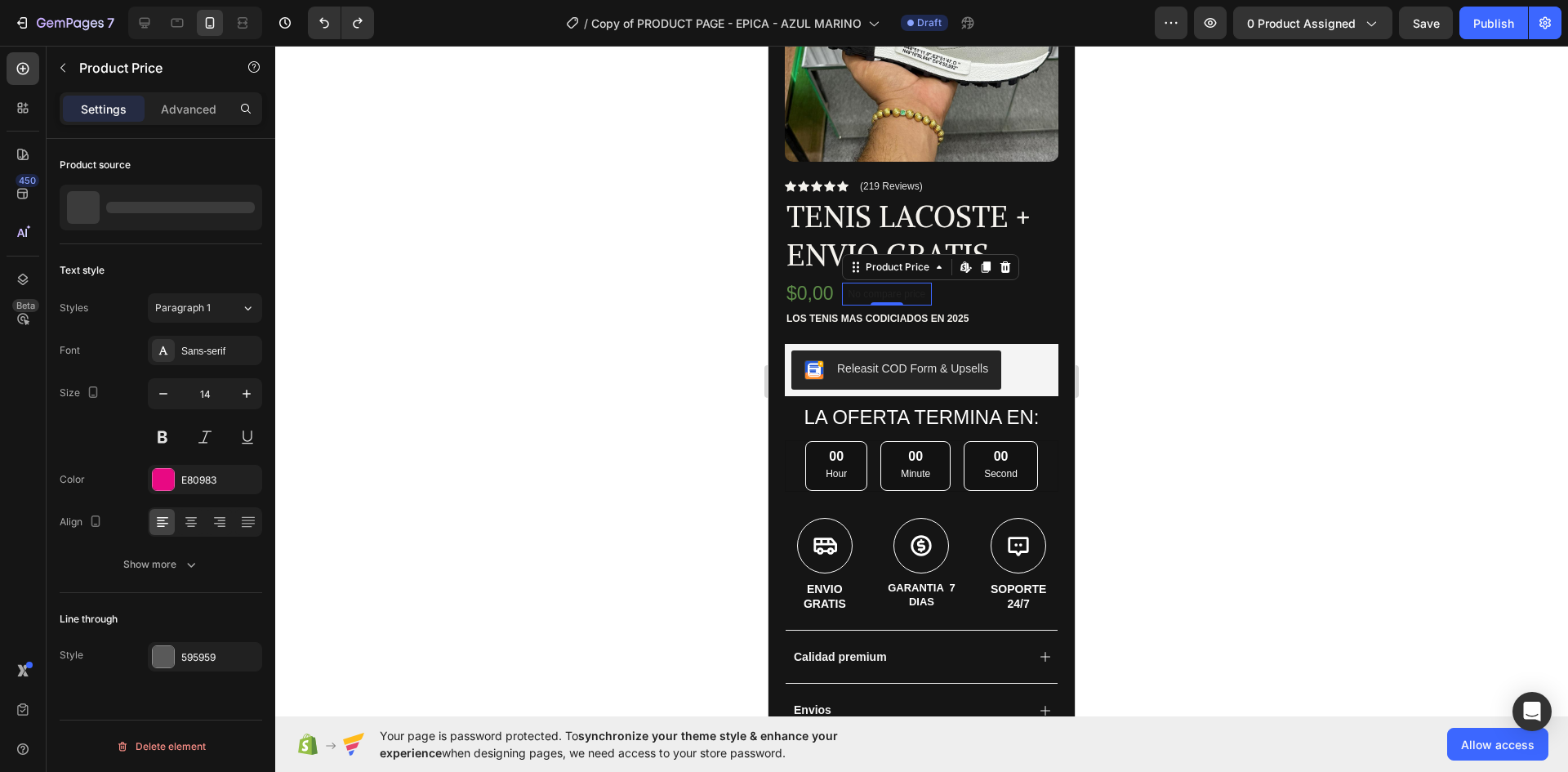
click at [1345, 279] on div at bounding box center [921, 408] width 1293 height 726
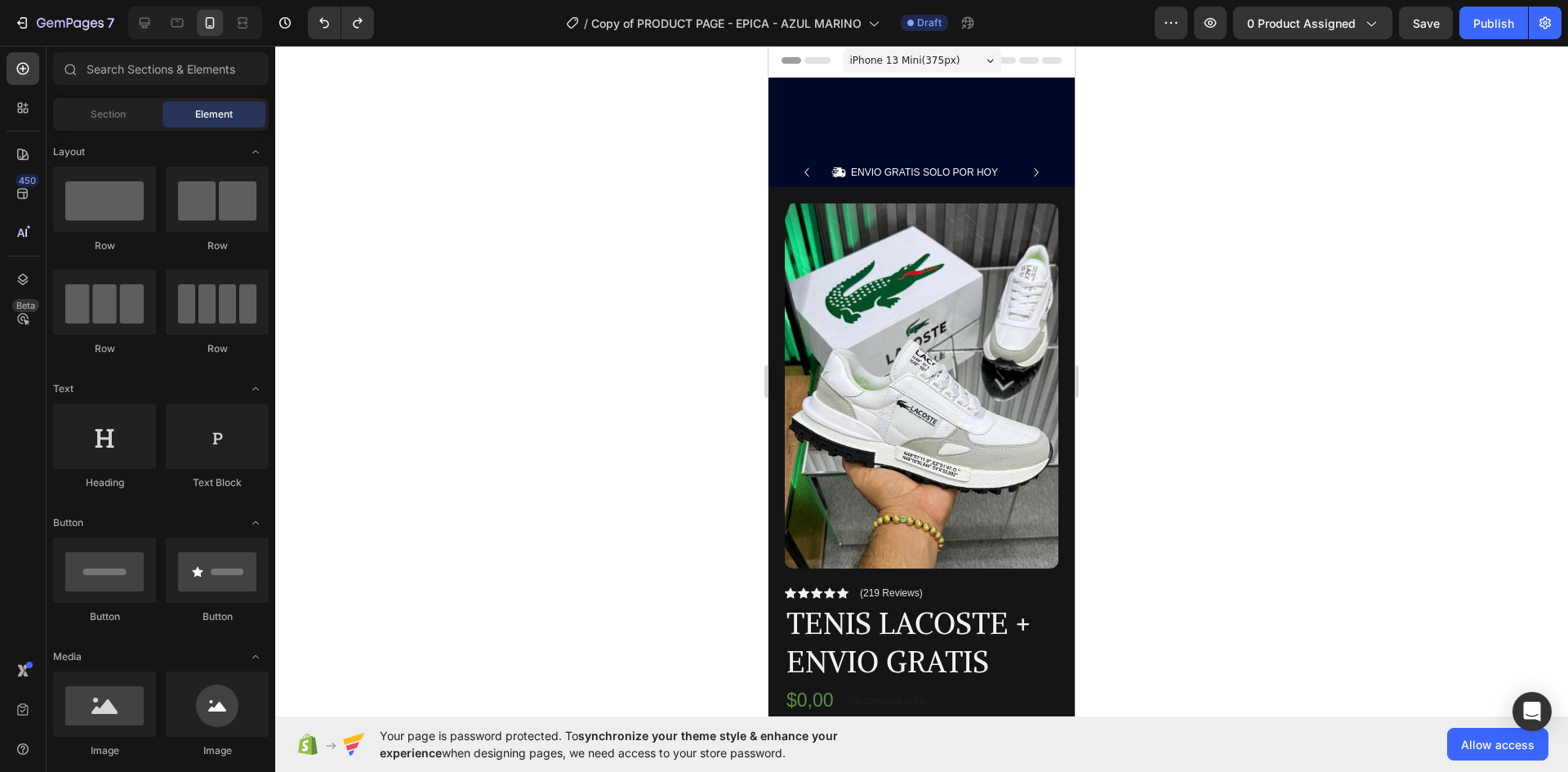
scroll to position [0, 0]
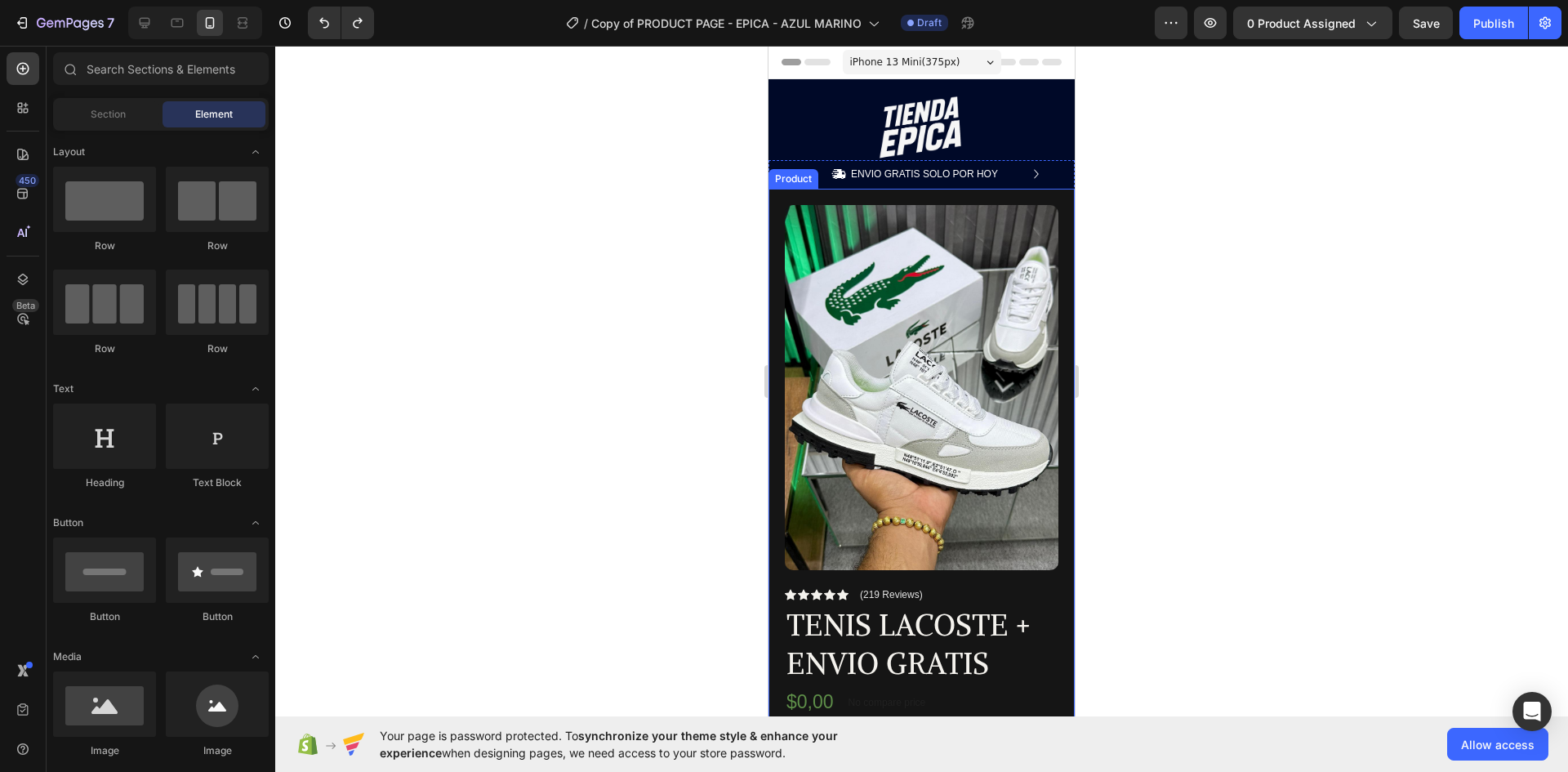
click at [1254, 222] on div at bounding box center [921, 408] width 1293 height 726
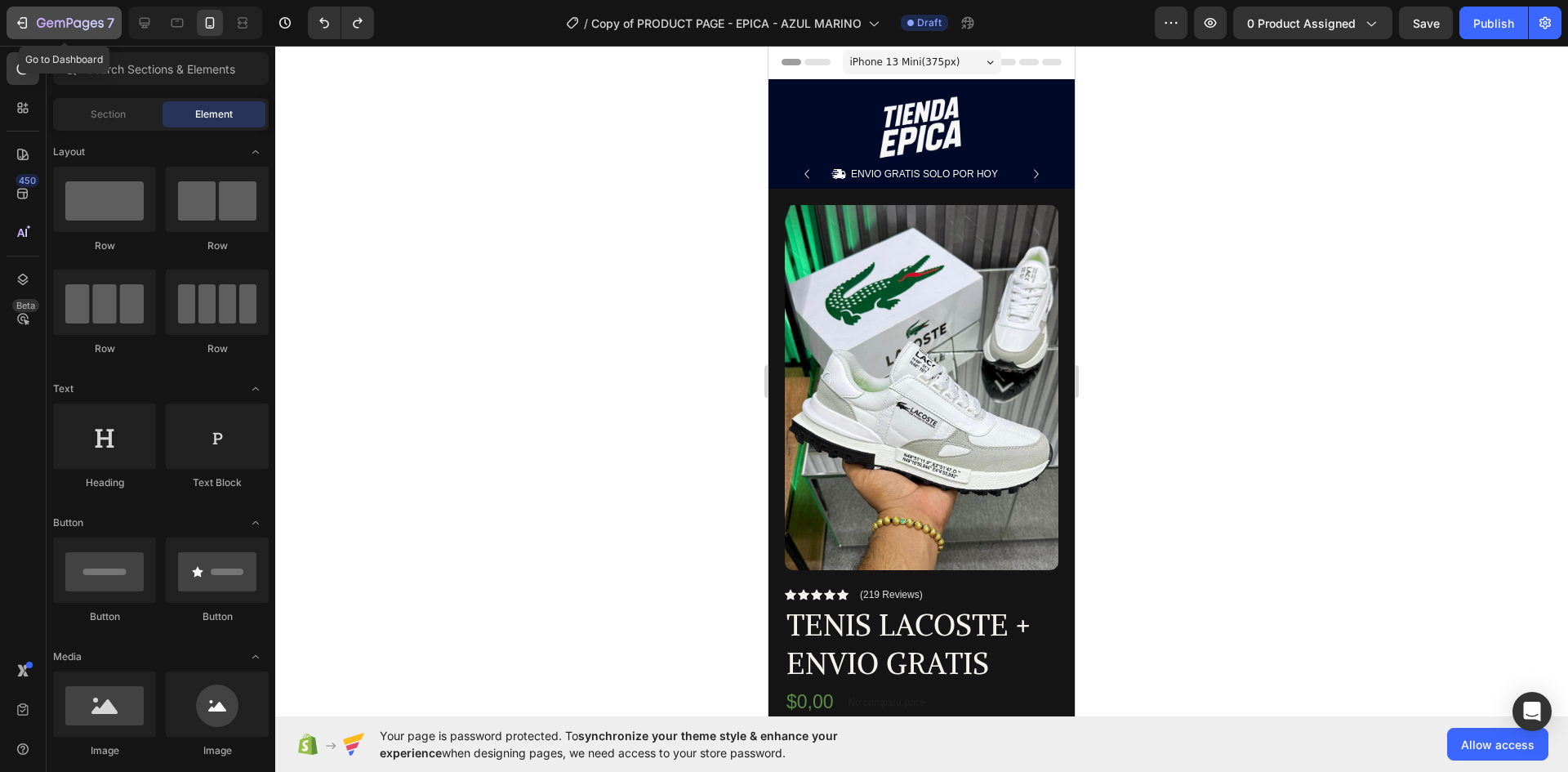
click at [29, 27] on icon "button" at bounding box center [22, 22] width 16 height 16
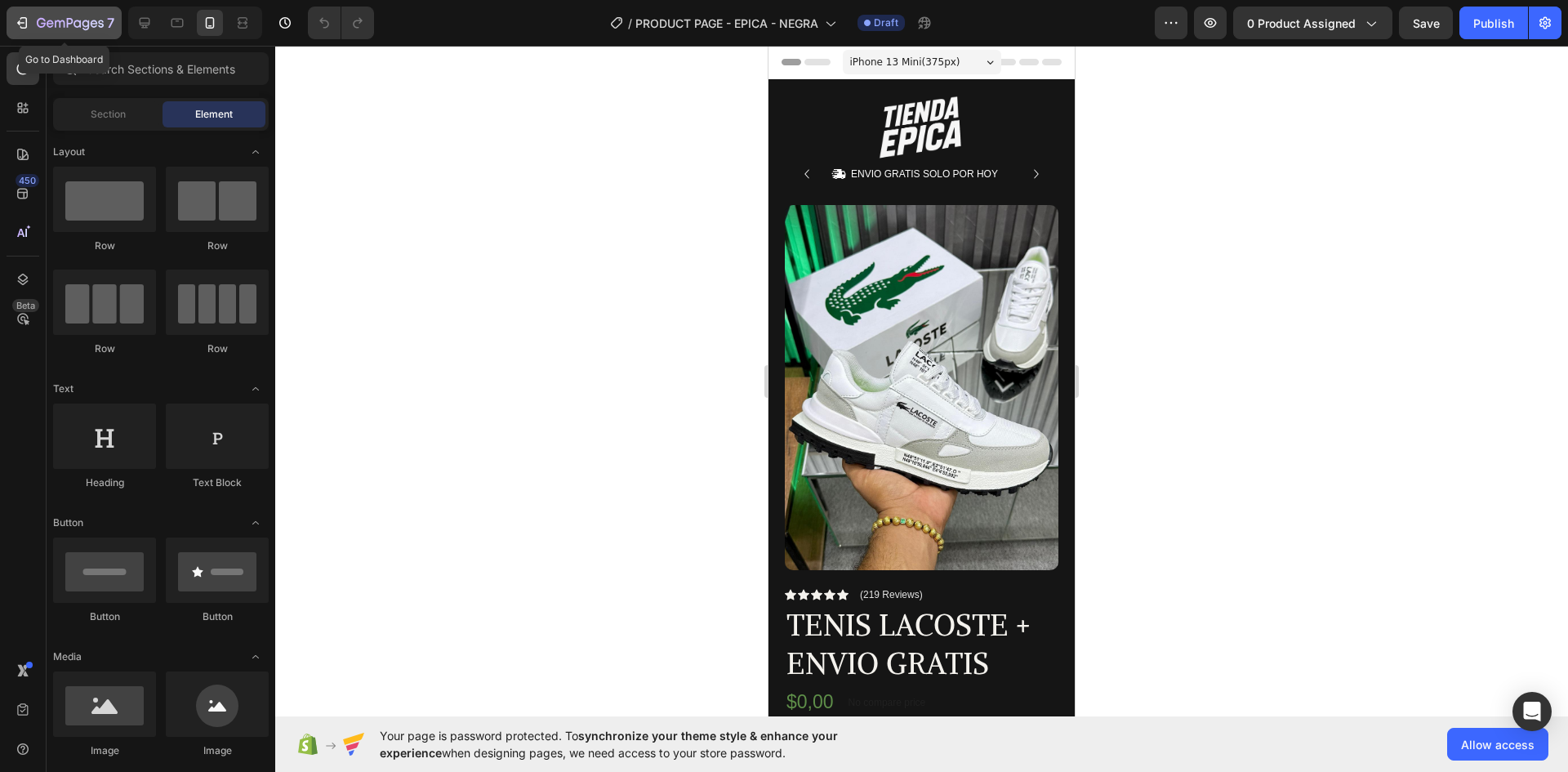
click at [26, 6] on button "7" at bounding box center [63, 22] width 115 height 33
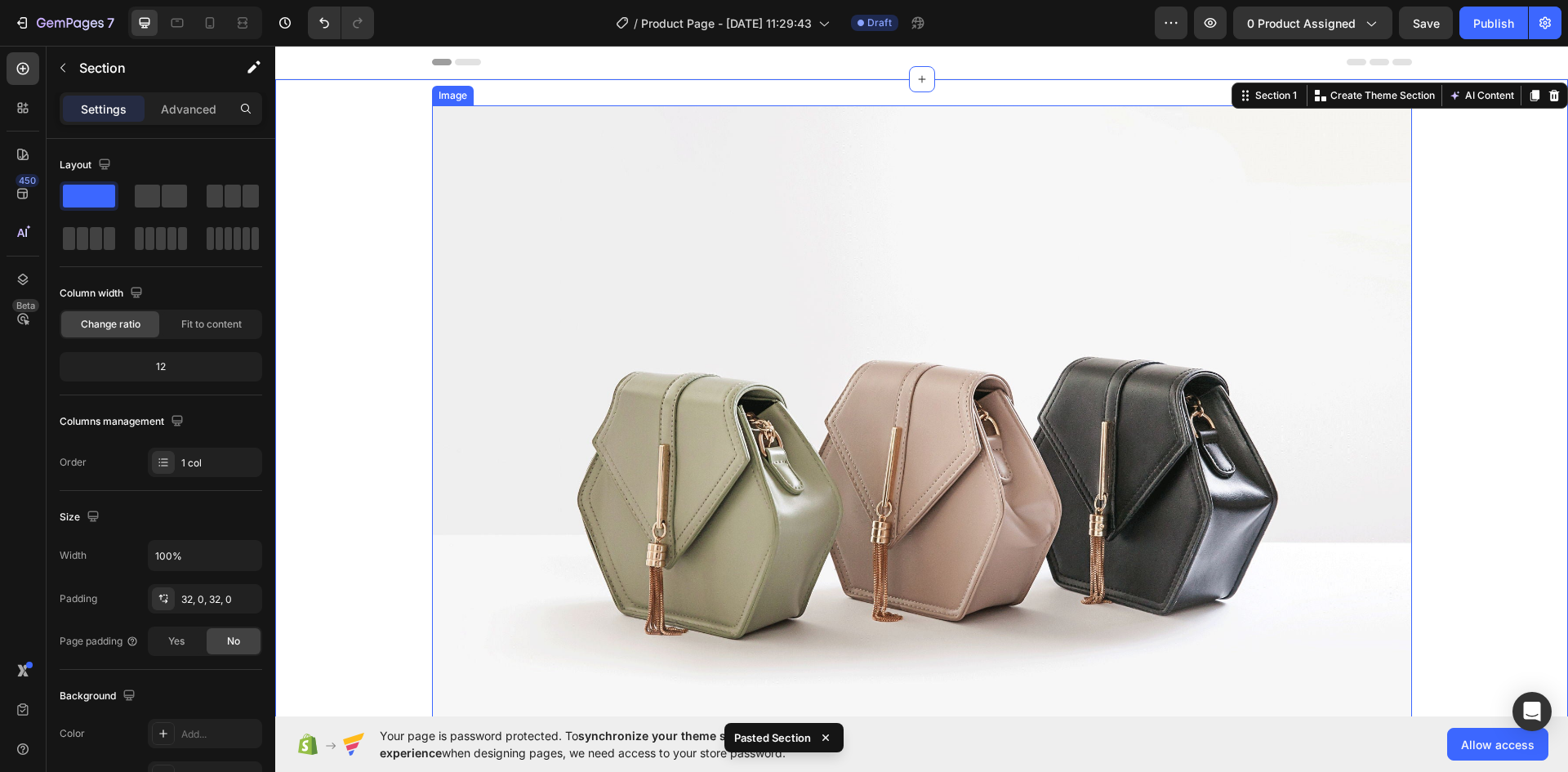
click at [594, 317] on img at bounding box center [922, 473] width 980 height 735
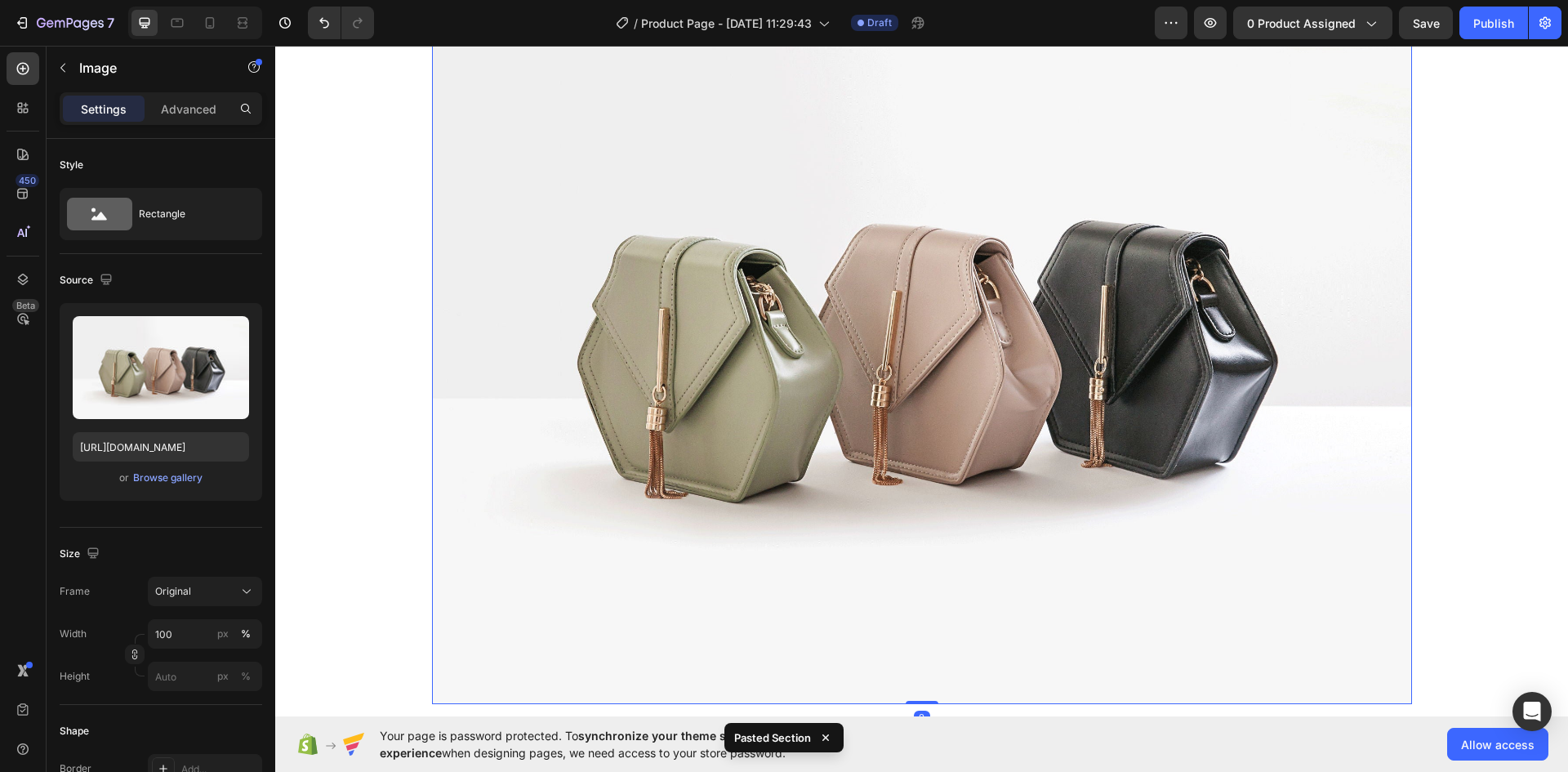
scroll to position [164, 0]
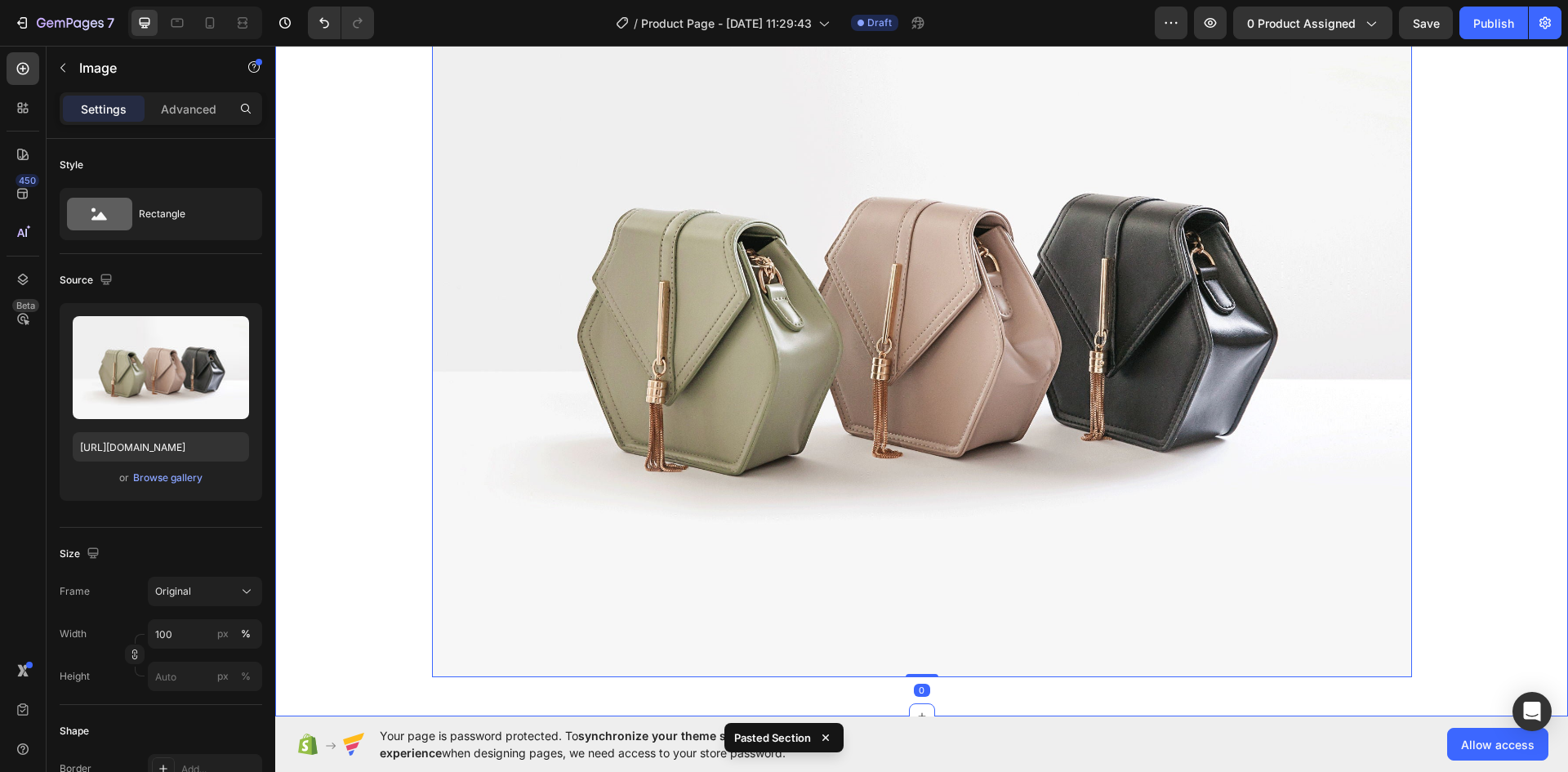
click at [308, 444] on div "Image 0 Row" at bounding box center [921, 315] width 1293 height 748
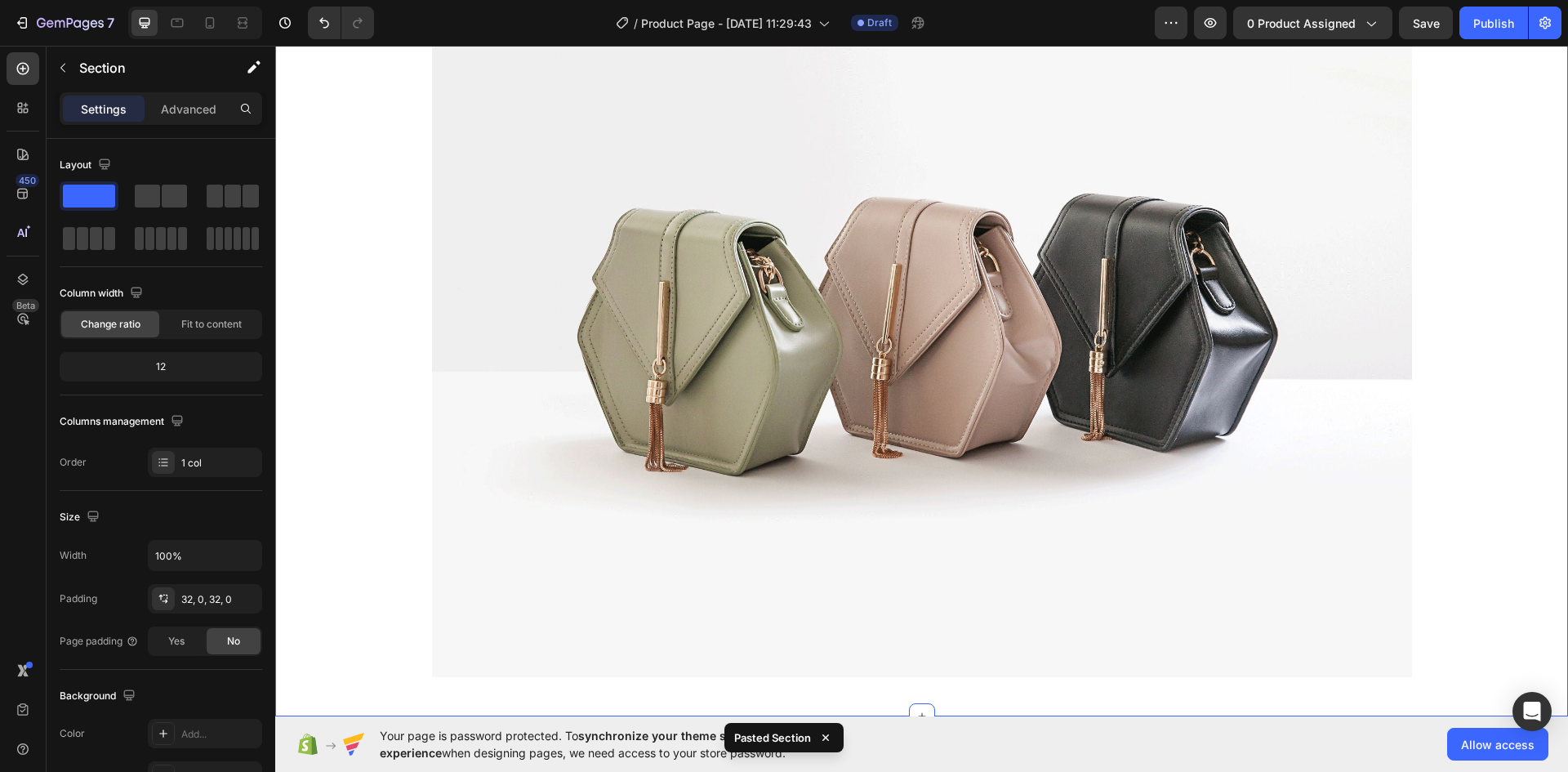
click at [376, 442] on div "Image Row" at bounding box center [921, 315] width 1293 height 748
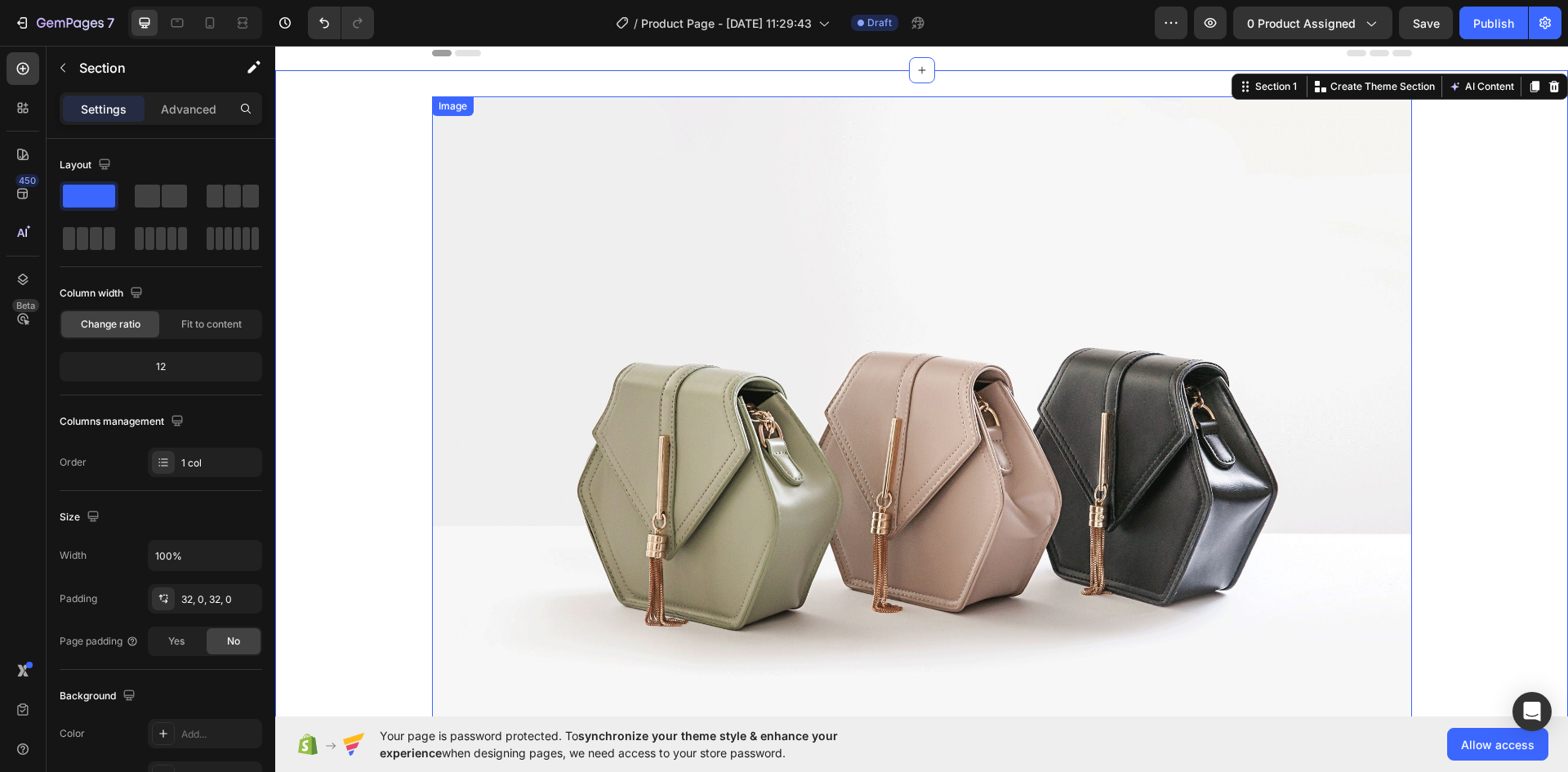
scroll to position [0, 0]
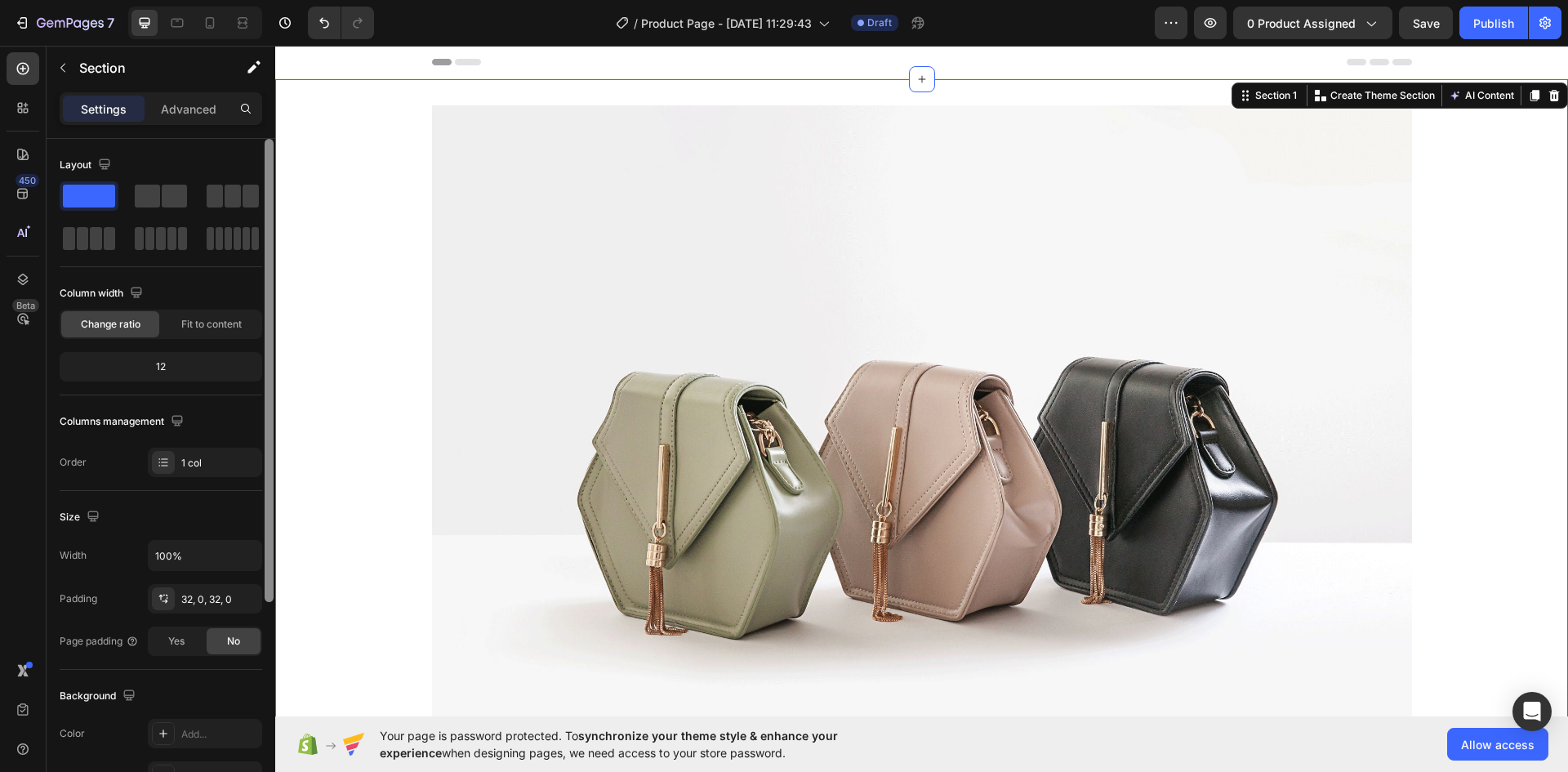
click at [267, 347] on div at bounding box center [269, 370] width 9 height 463
click at [337, 331] on div "Image Row" at bounding box center [921, 479] width 1293 height 748
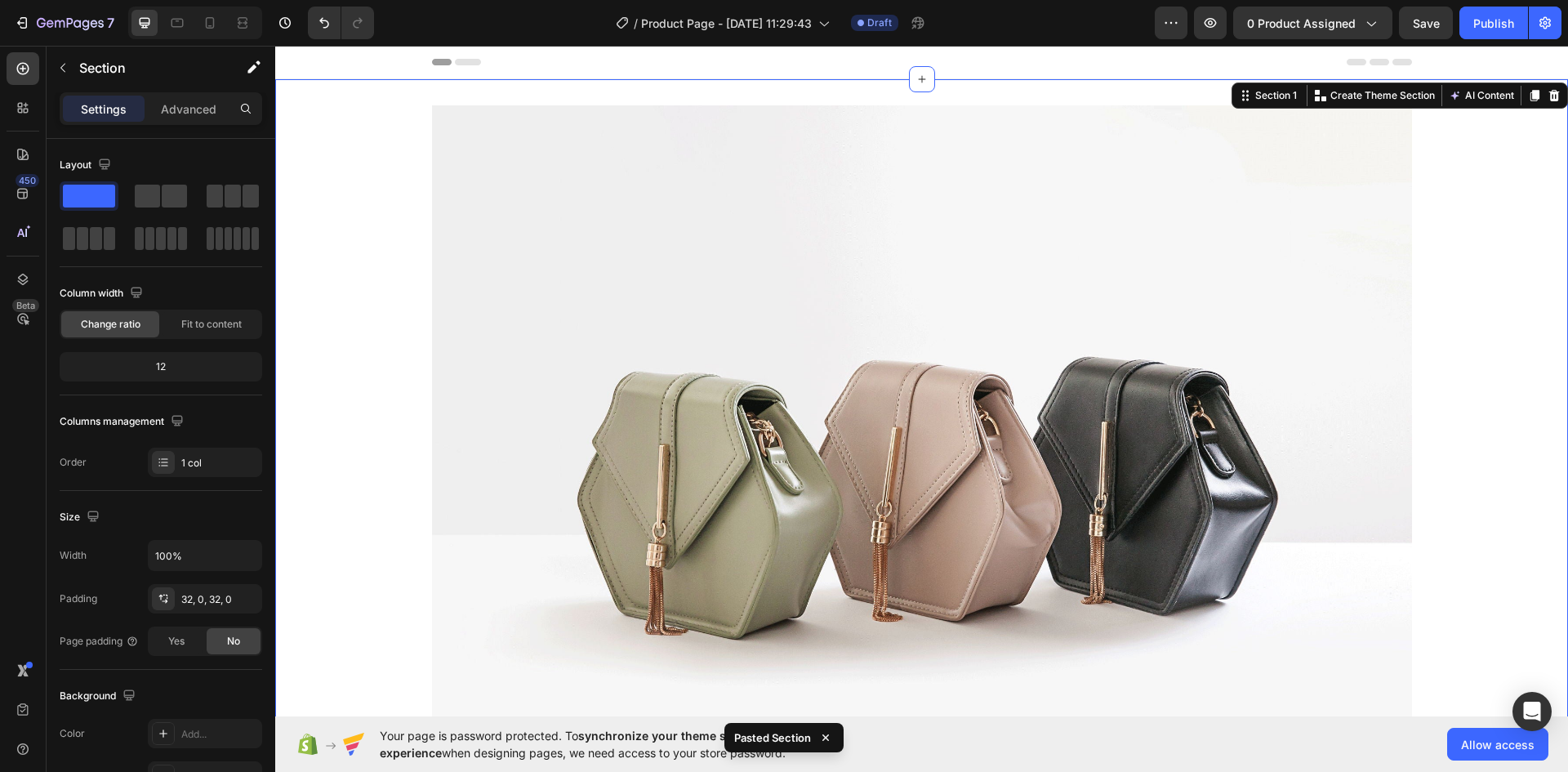
click at [399, 212] on div "Image Row" at bounding box center [921, 479] width 1293 height 748
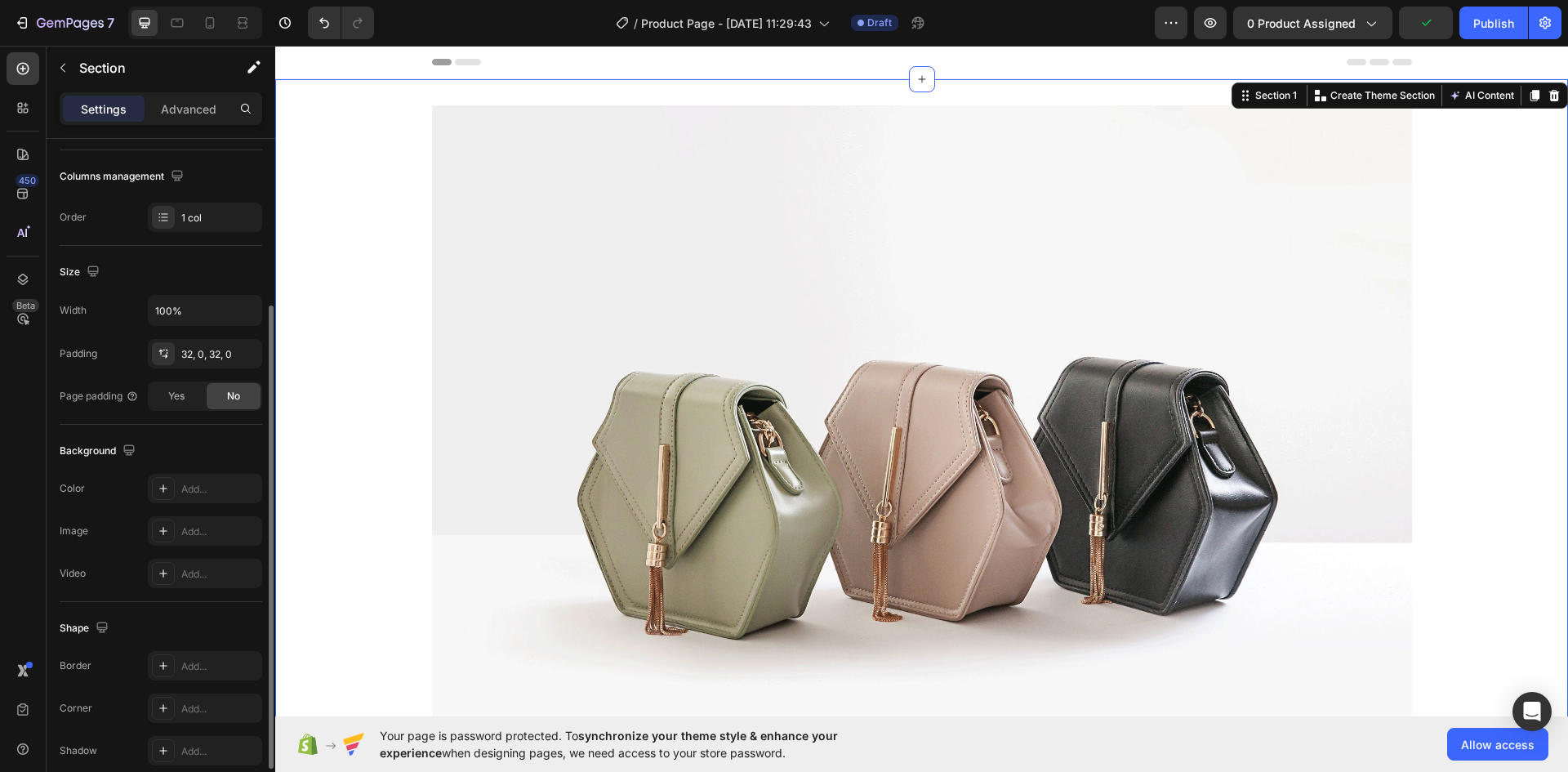
scroll to position [317, 0]
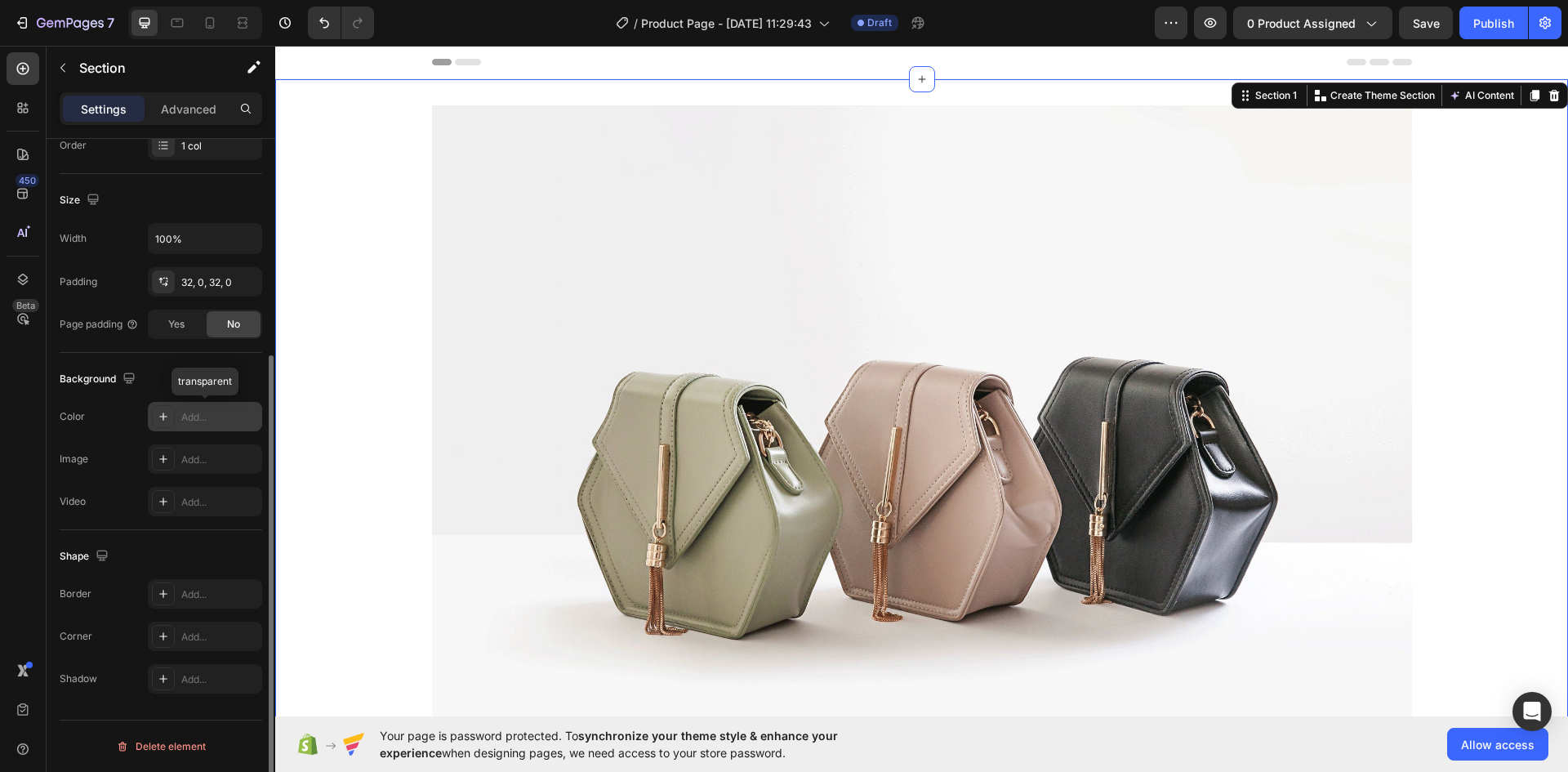
click at [212, 422] on div "Add..." at bounding box center [220, 417] width 77 height 14
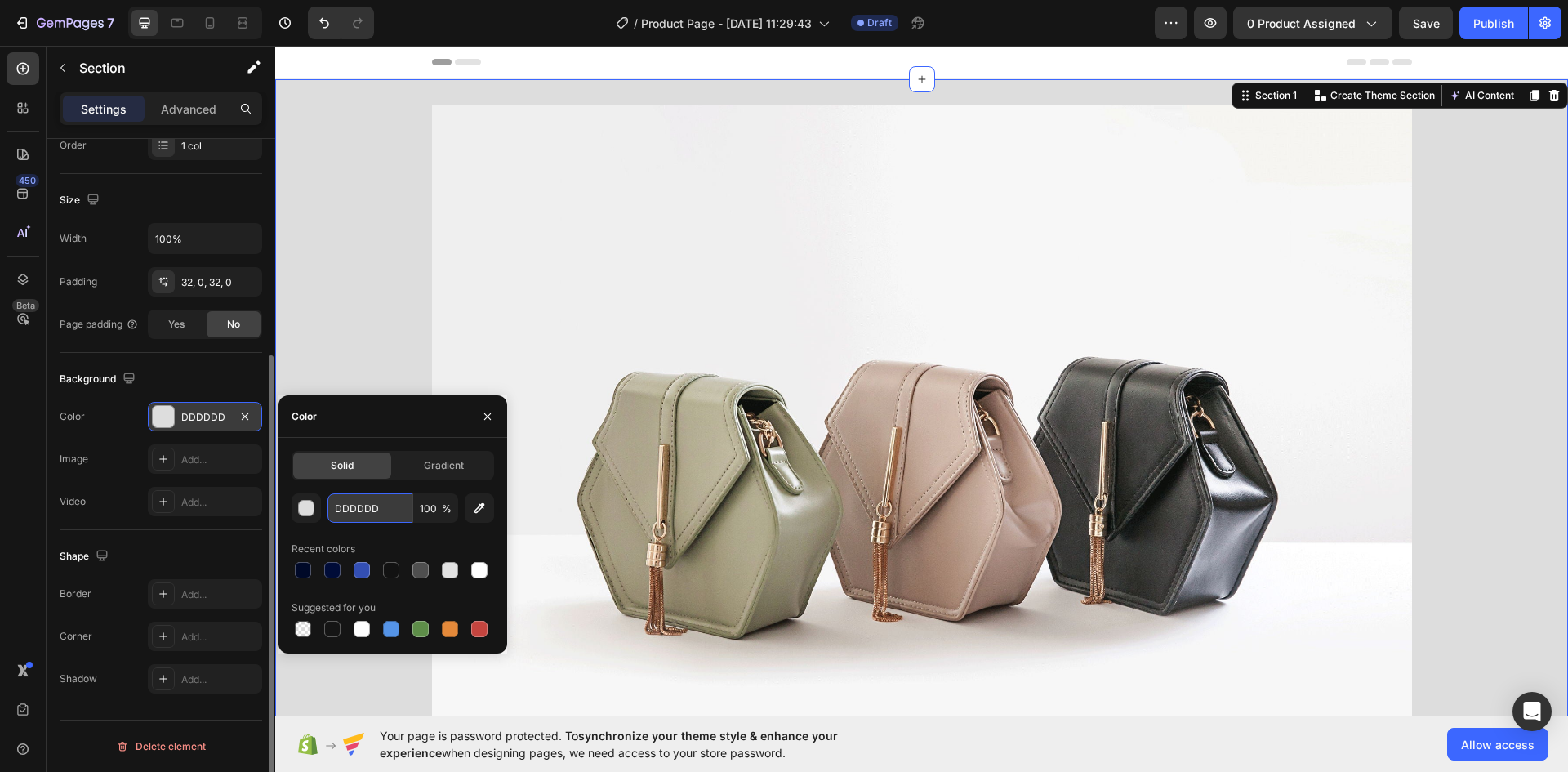
click at [367, 498] on input "DDDDDD" at bounding box center [370, 508] width 85 height 29
paste input "9738AA"
type input "9738AA"
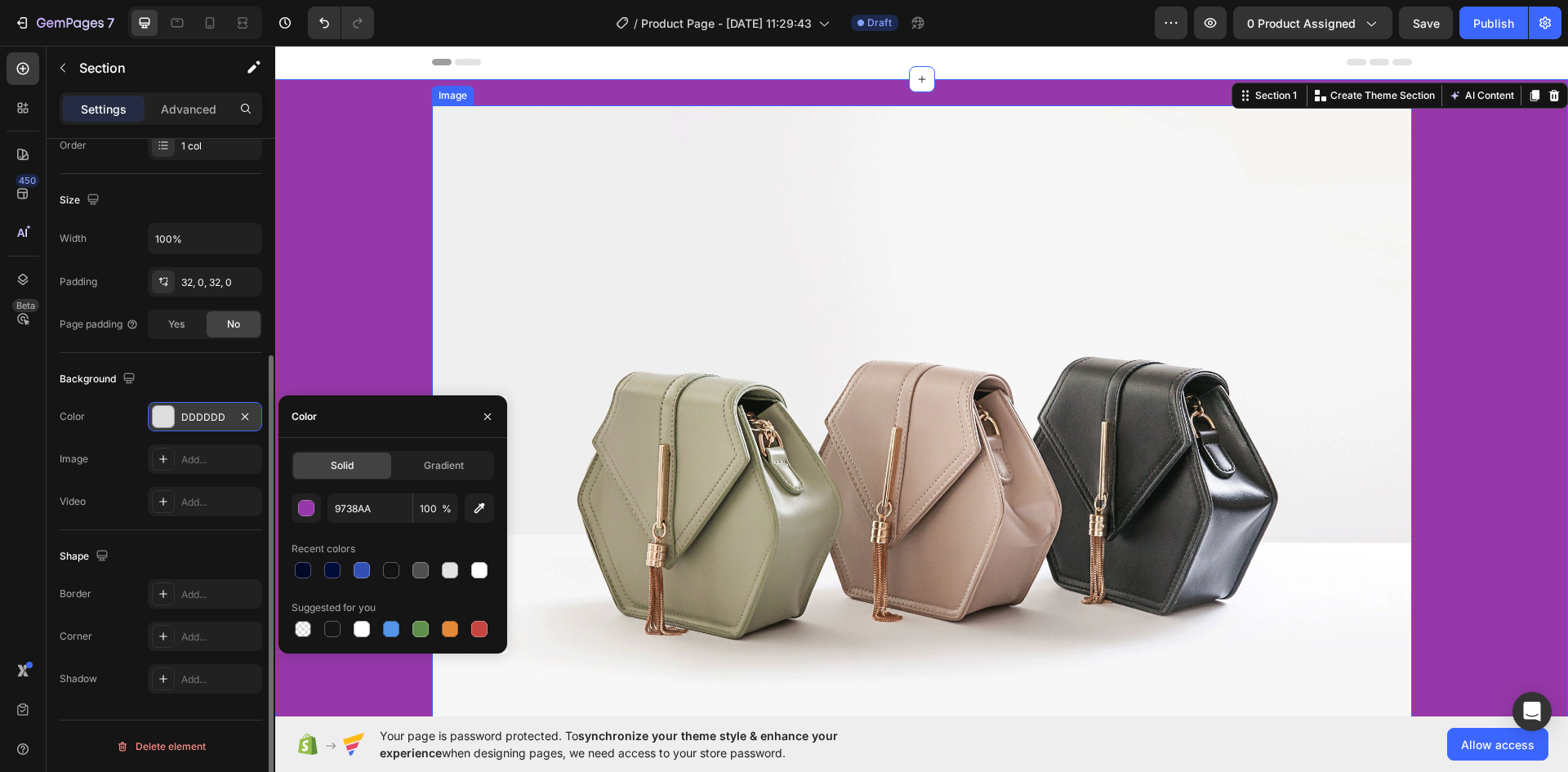
click at [1527, 384] on div "Image Row" at bounding box center [921, 479] width 1293 height 748
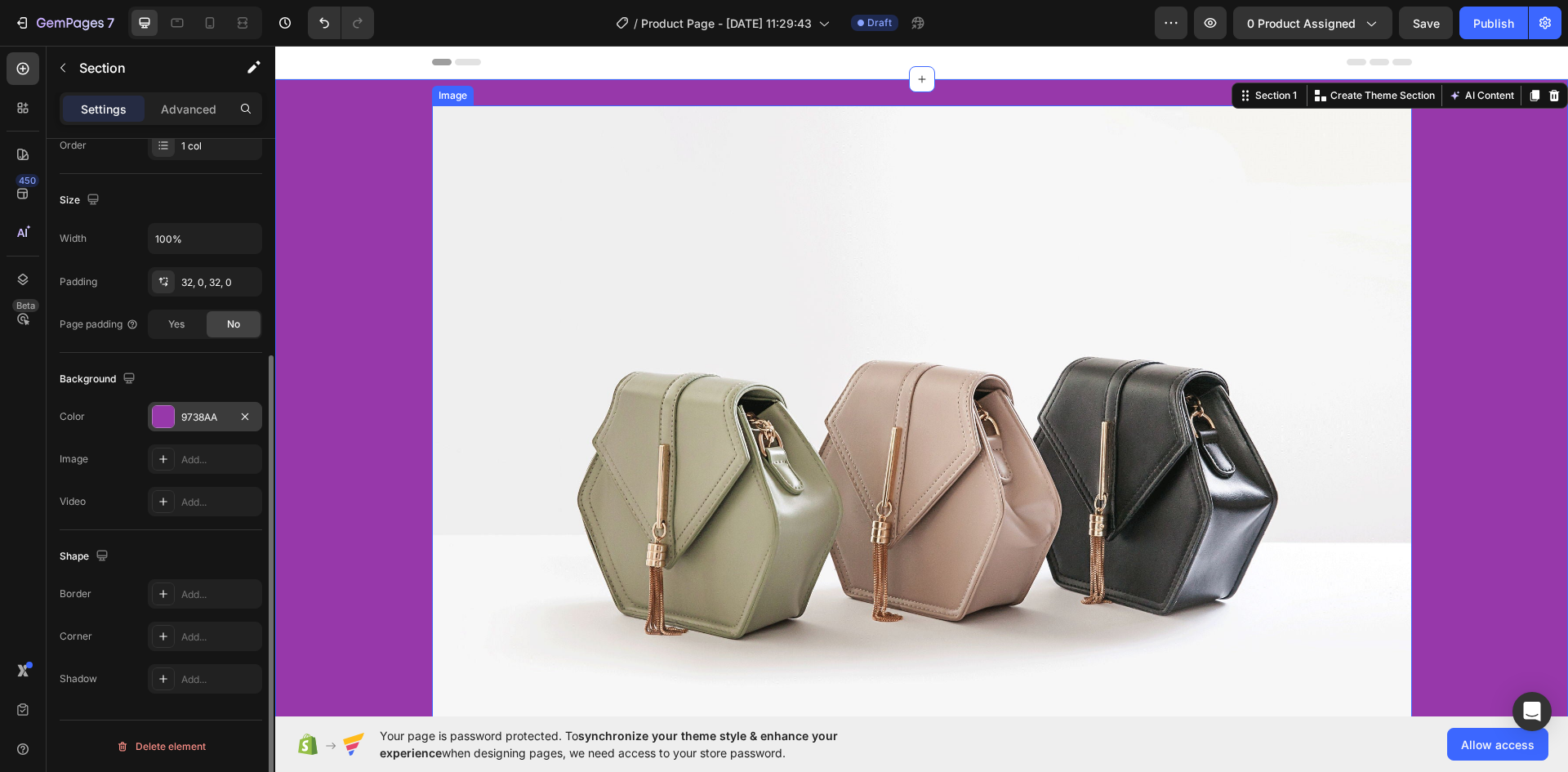
click at [453, 329] on img at bounding box center [922, 473] width 980 height 735
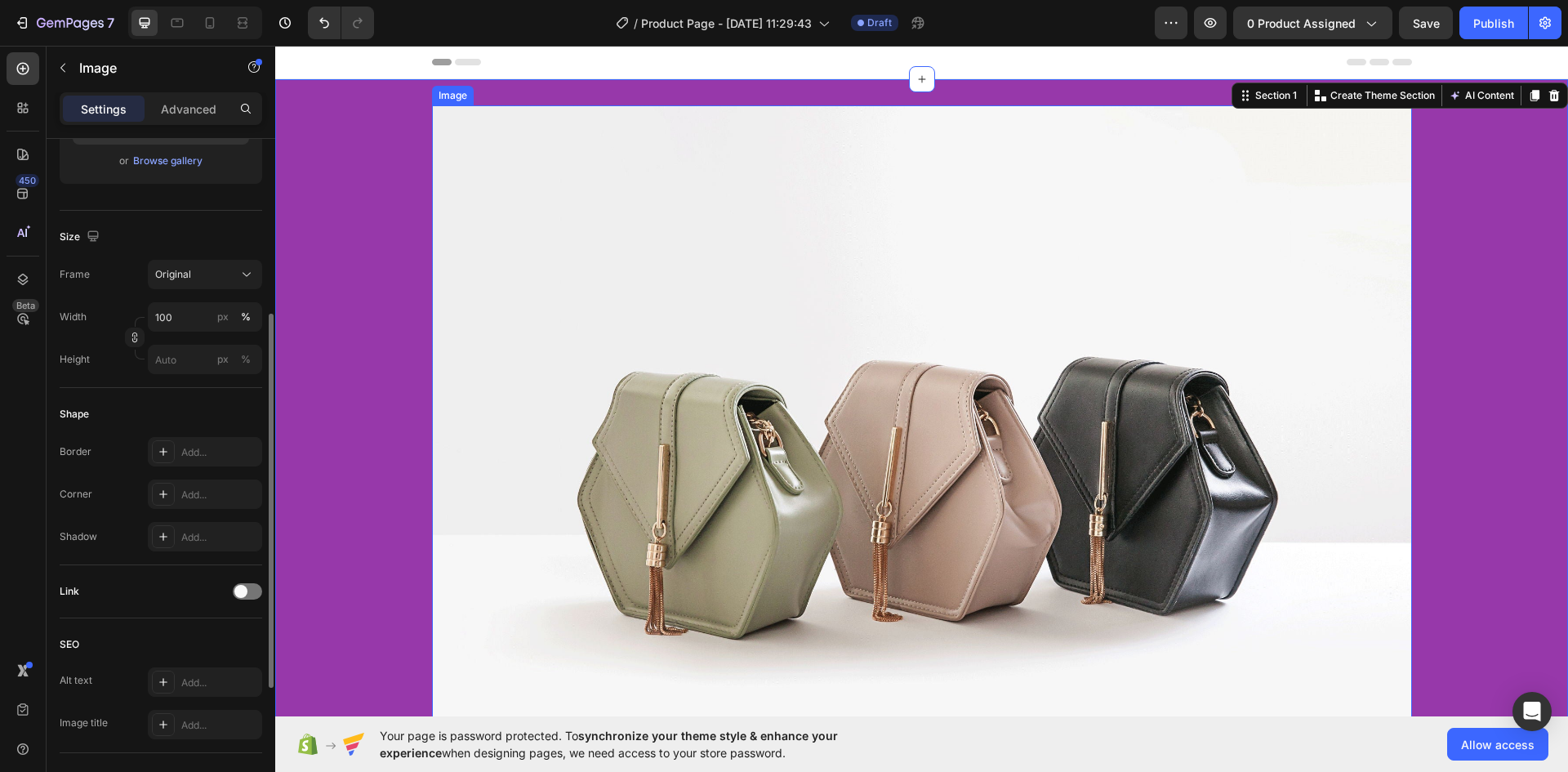
scroll to position [0, 0]
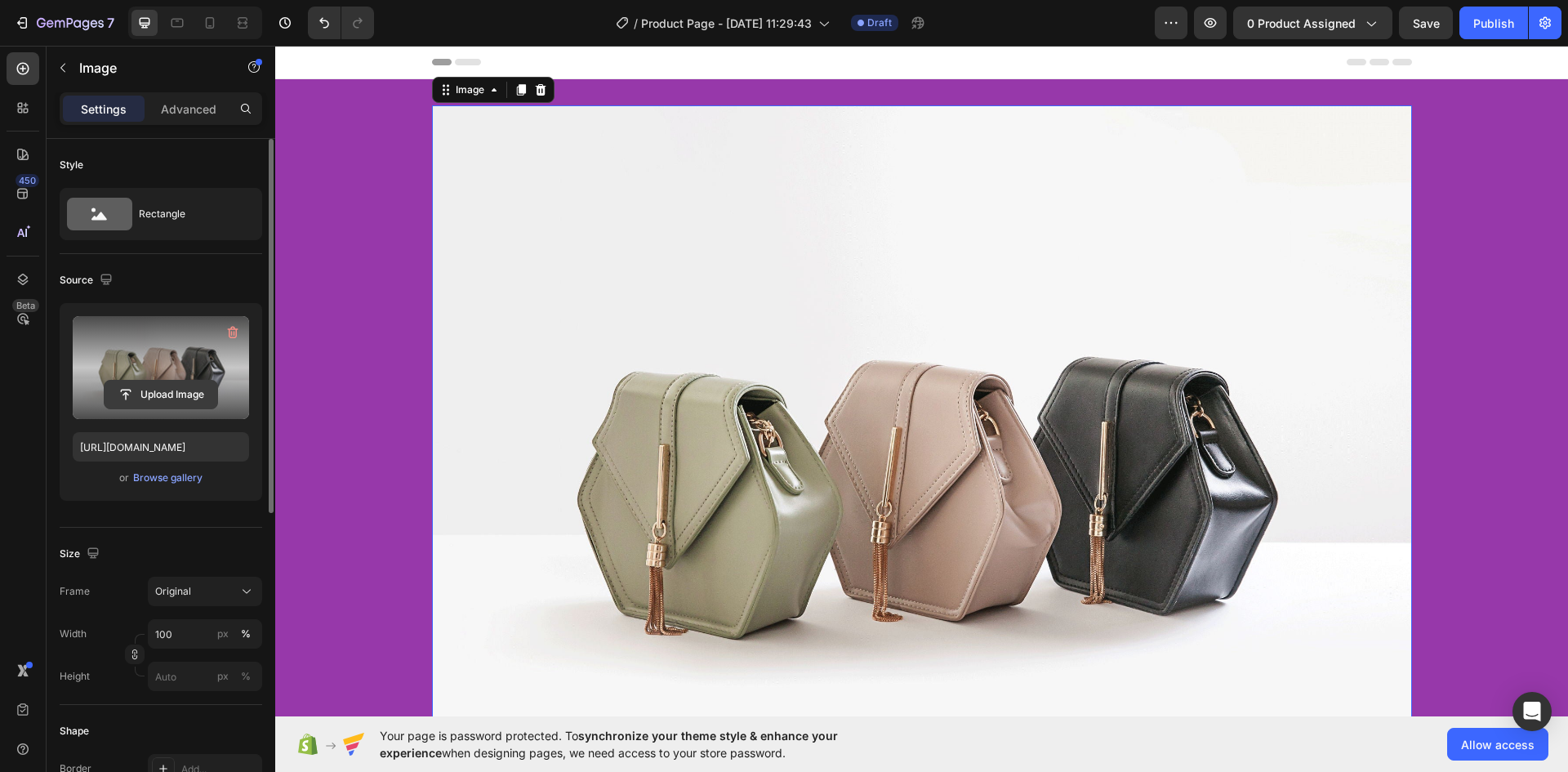
click at [172, 392] on input "file" at bounding box center [161, 394] width 113 height 28
type input "C:\fakepath\gempages_579785421223887620-04eb1561-a2ed-44f4-a066-9dd66e4af101.av…"
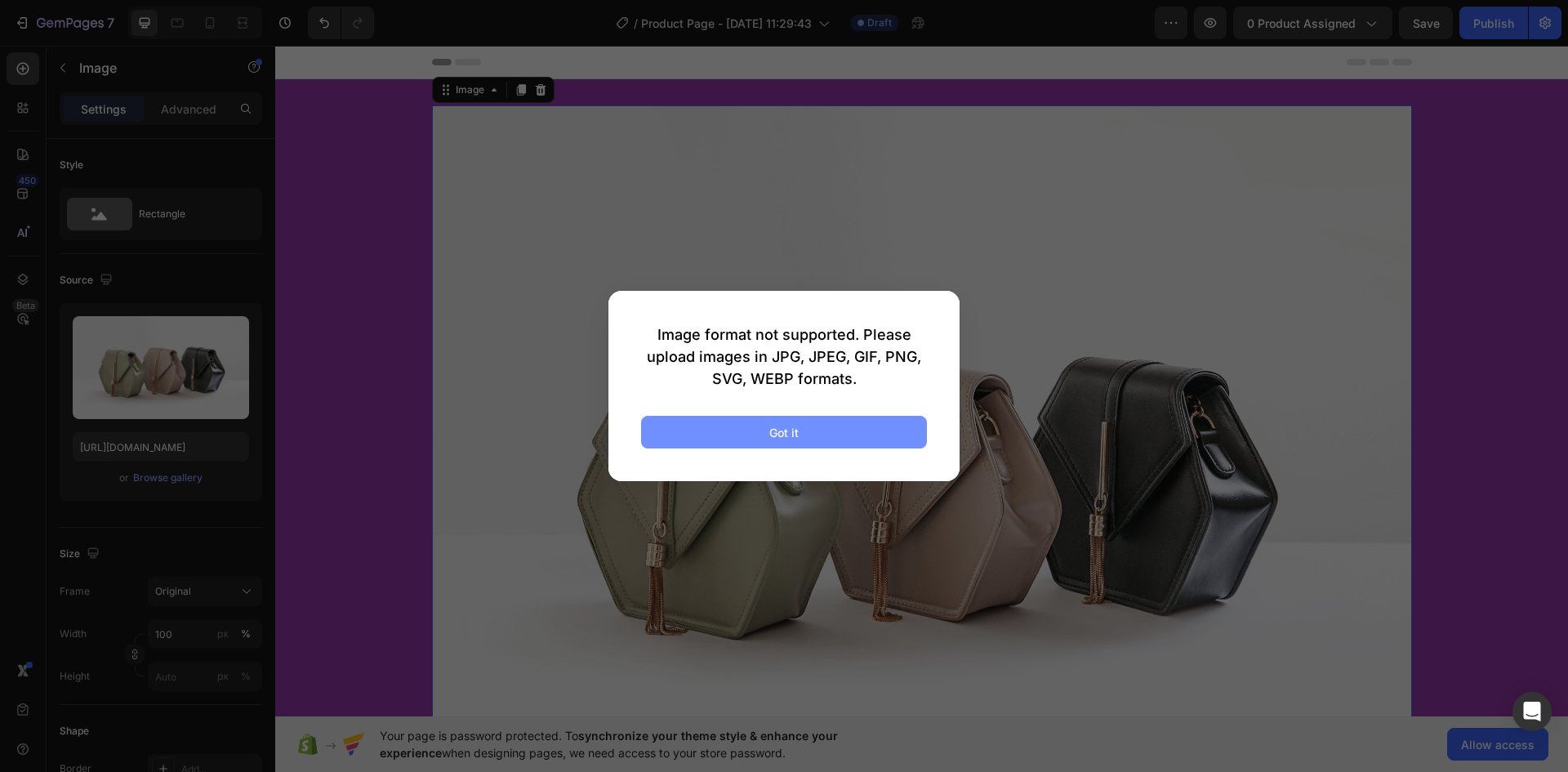
click at [799, 433] on button "Got it" at bounding box center [784, 432] width 286 height 33
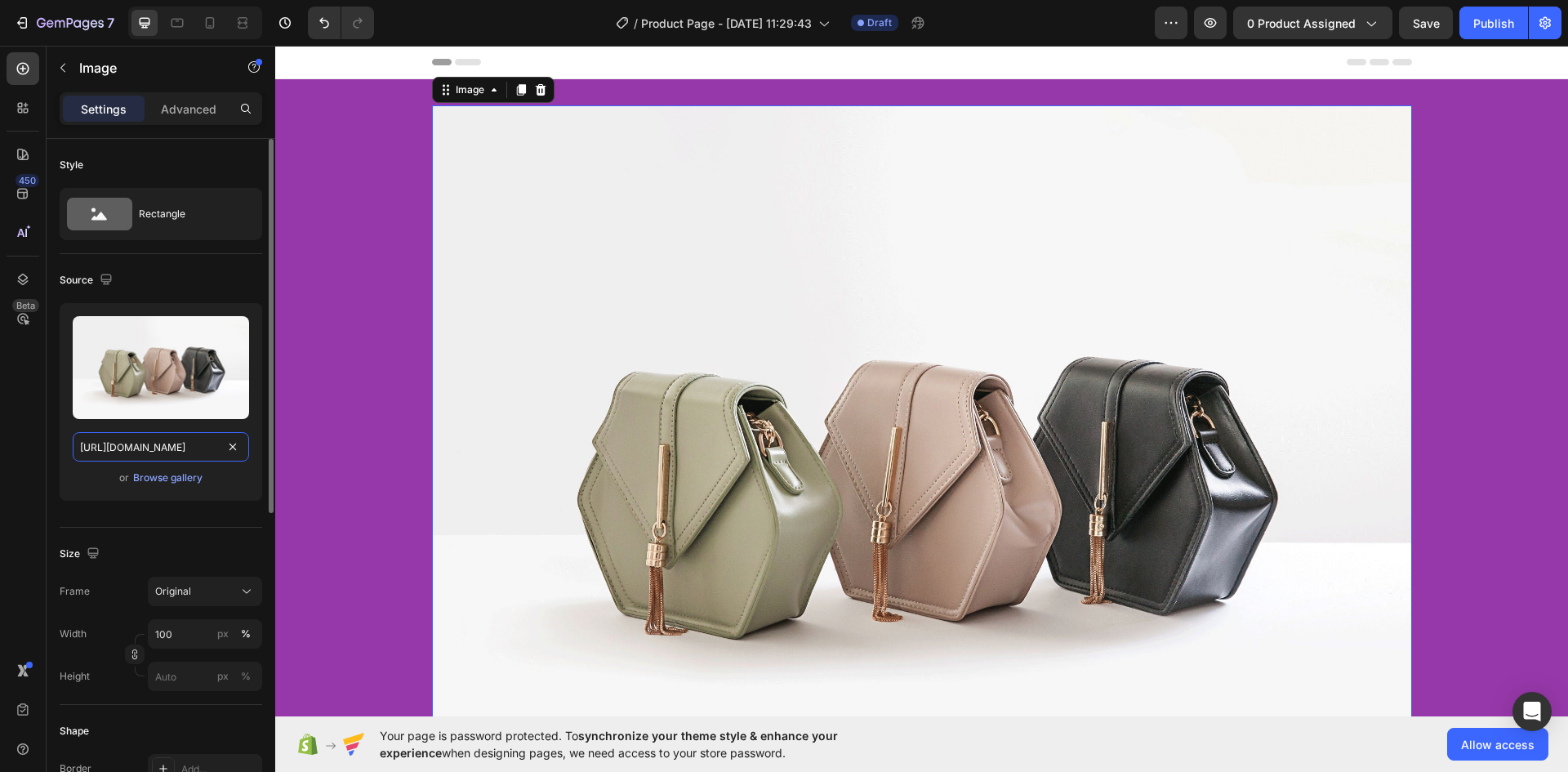
click at [191, 443] on input "https://cdn.shopify.com/s/files/1/2005/9307/files/image_demo.jpg" at bounding box center [160, 447] width 176 height 29
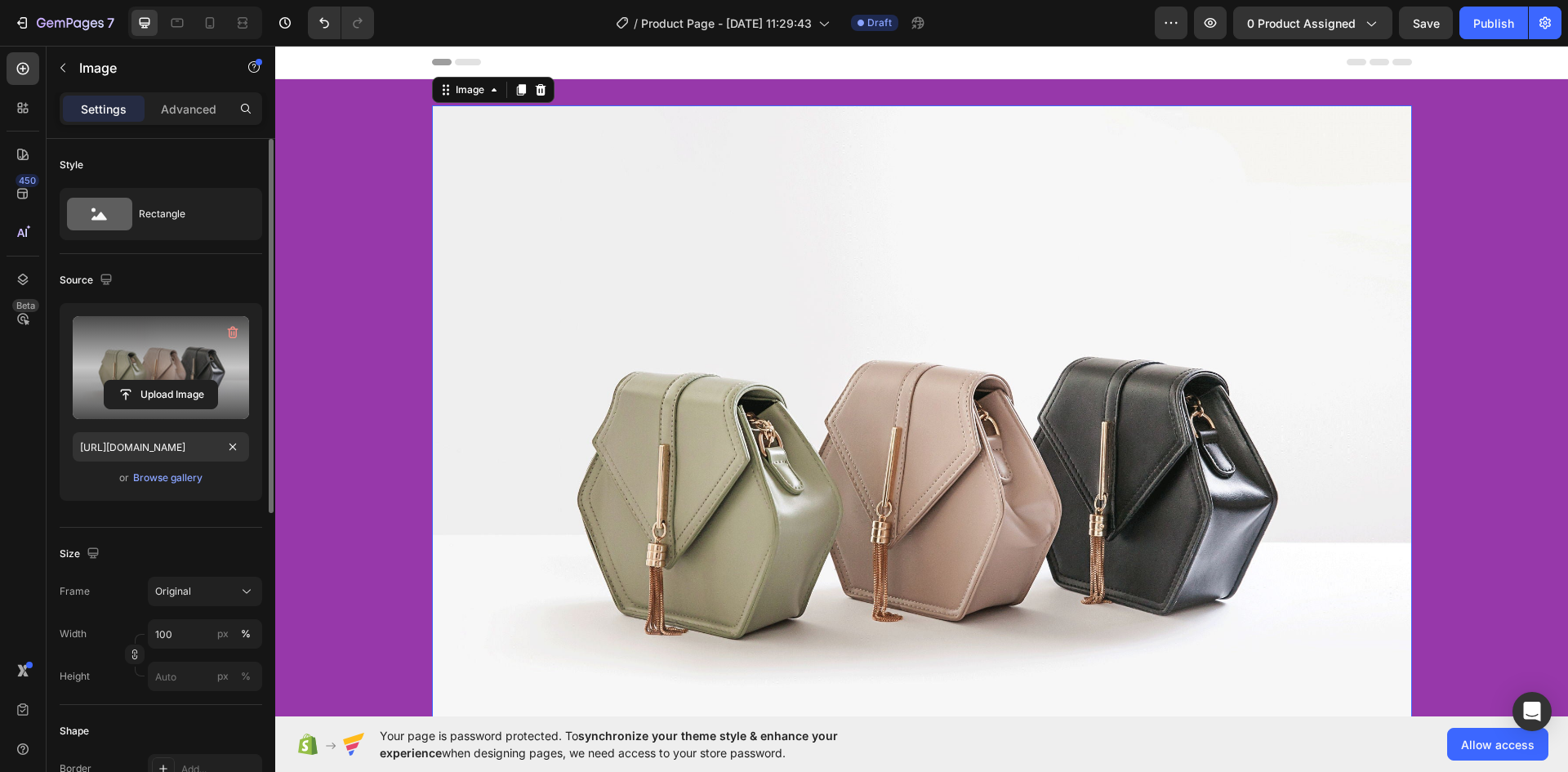
click at [208, 374] on label at bounding box center [160, 367] width 176 height 103
click at [208, 381] on input "file" at bounding box center [161, 394] width 113 height 28
click at [191, 390] on input "file" at bounding box center [161, 394] width 113 height 28
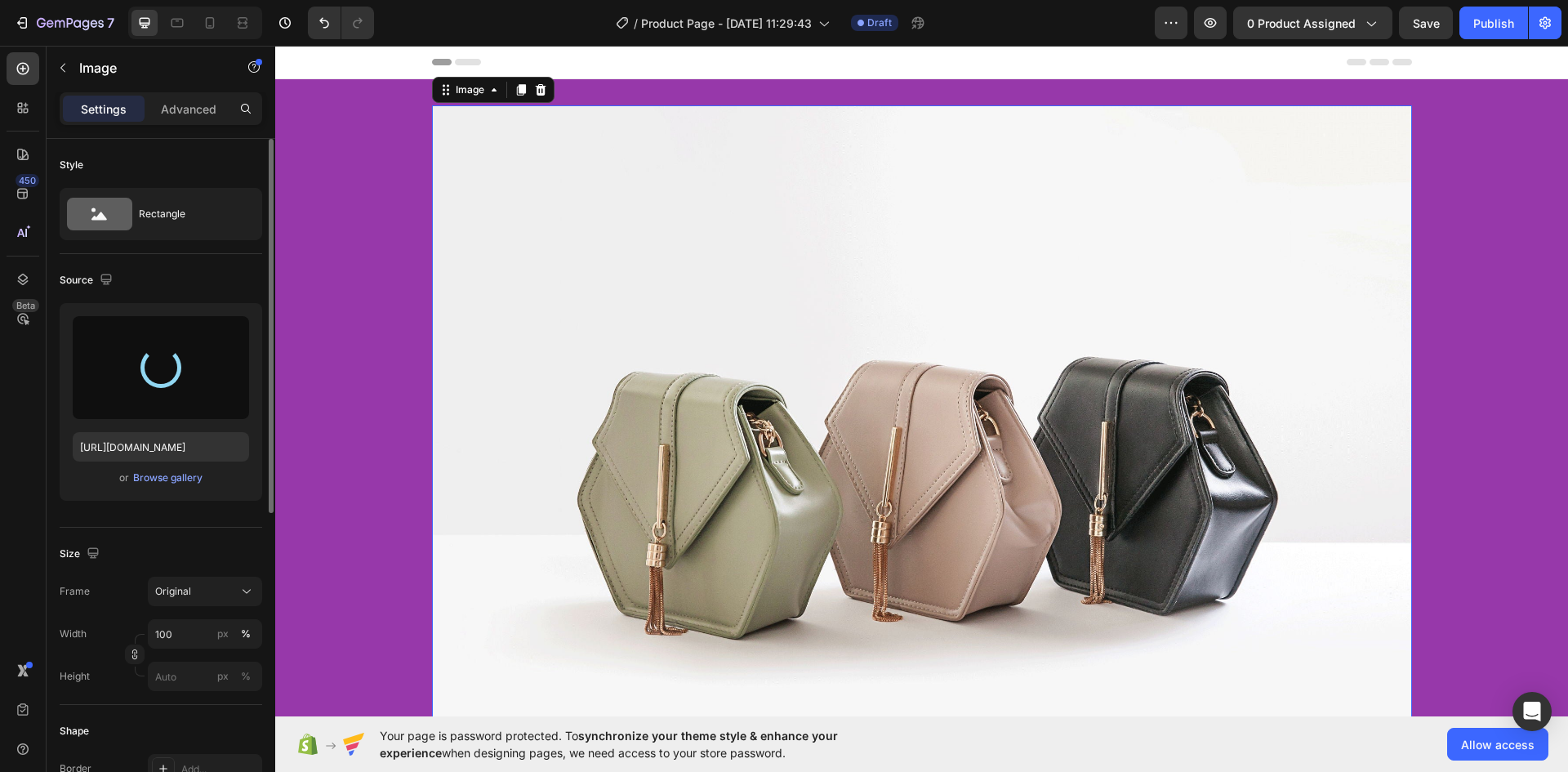
type input "https://cdn.shopify.com/s/files/1/0664/6028/7078/files/gempages_581653791456166…"
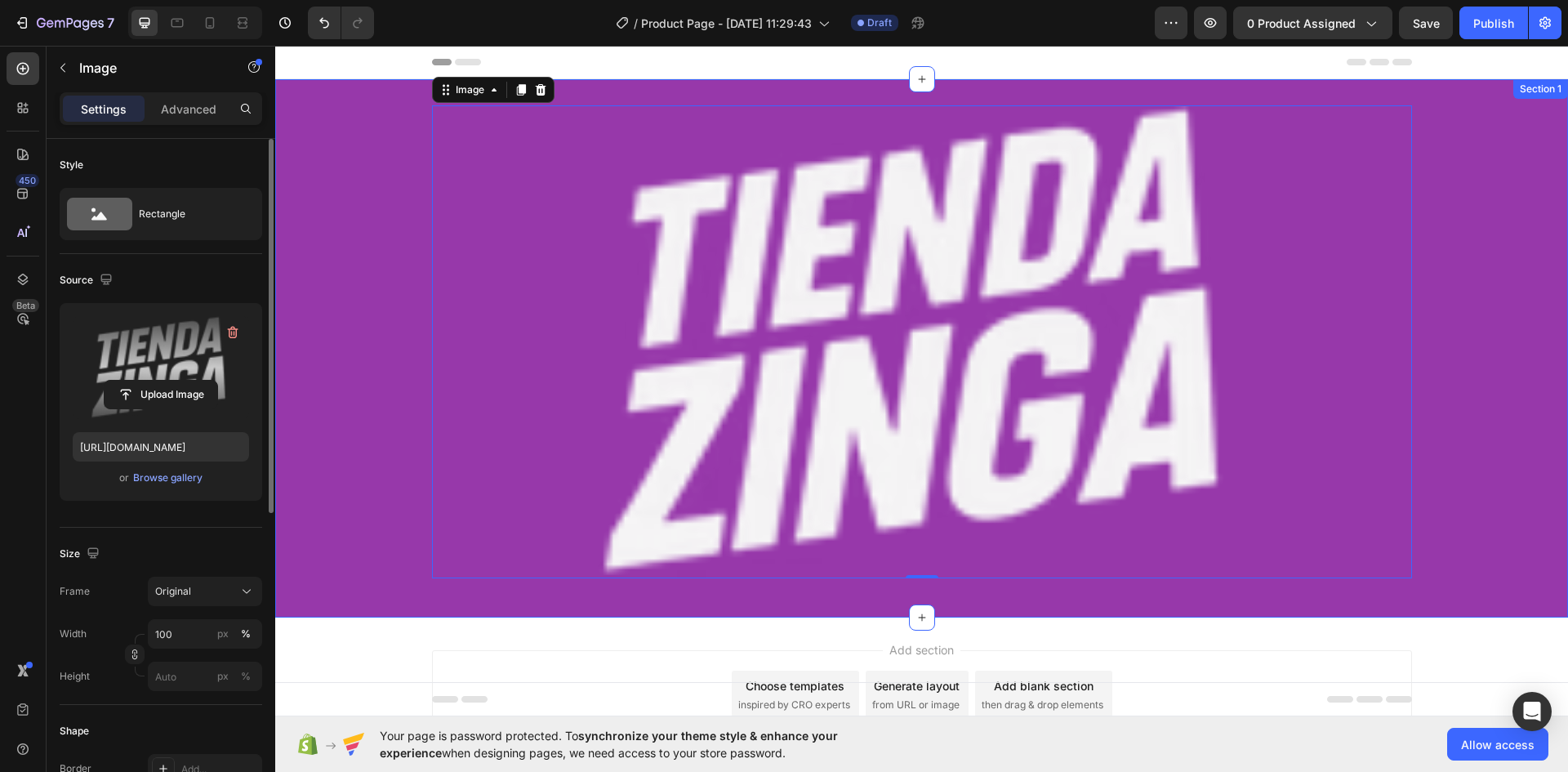
click at [381, 491] on div "Image 0 Row" at bounding box center [921, 348] width 1293 height 486
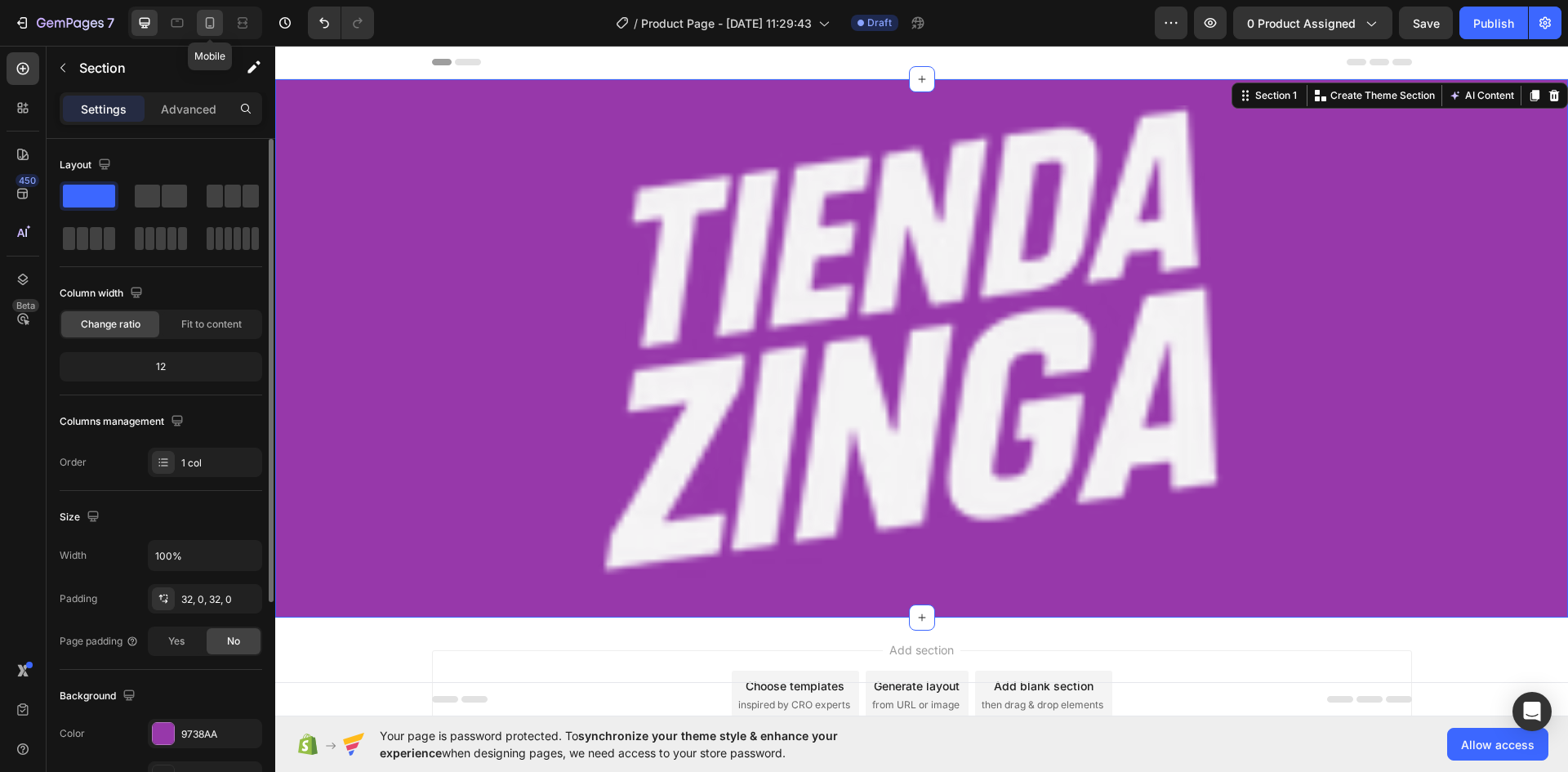
click at [208, 26] on icon at bounding box center [210, 22] width 16 height 16
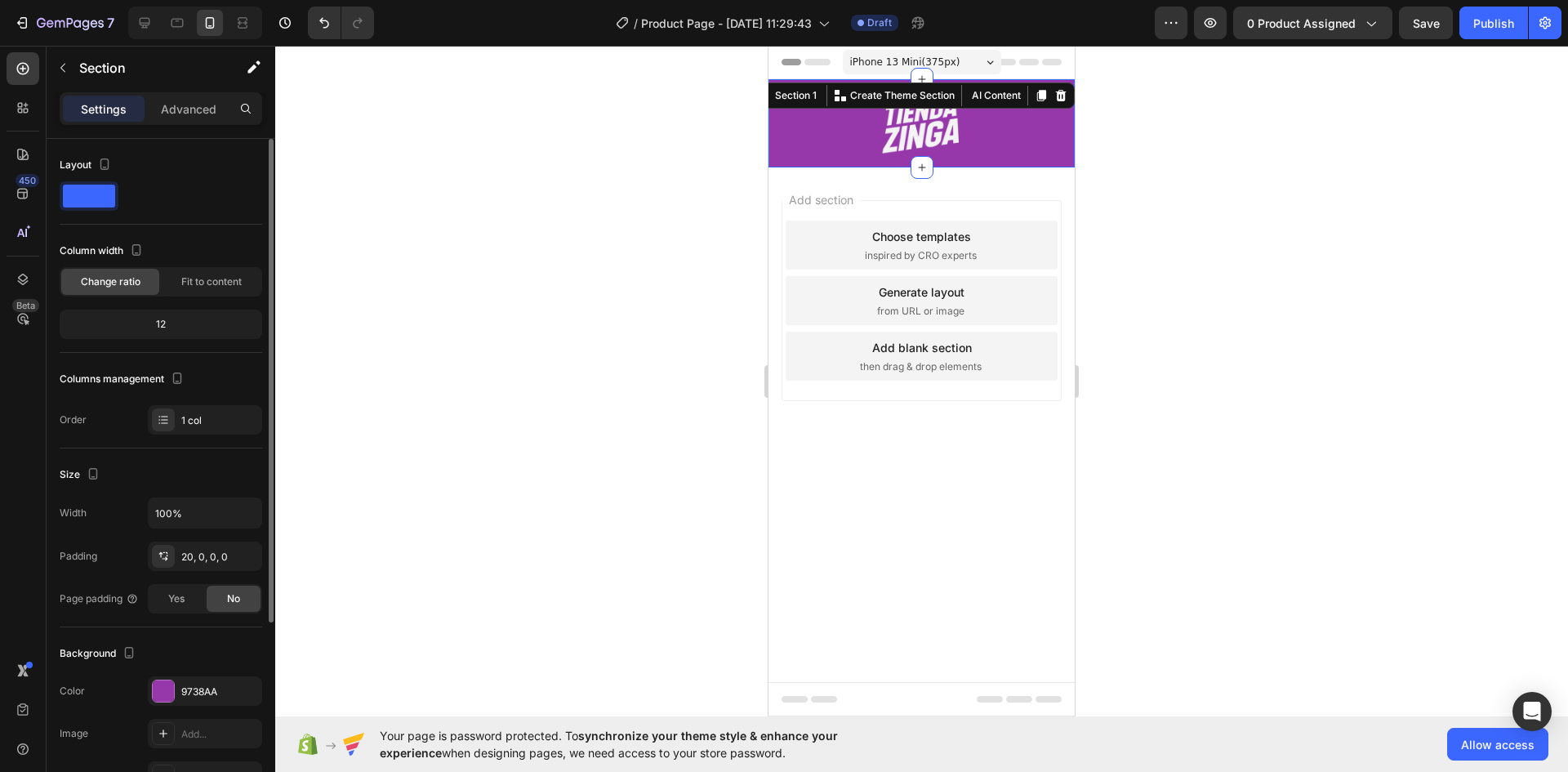
click at [1253, 244] on div at bounding box center [921, 408] width 1293 height 726
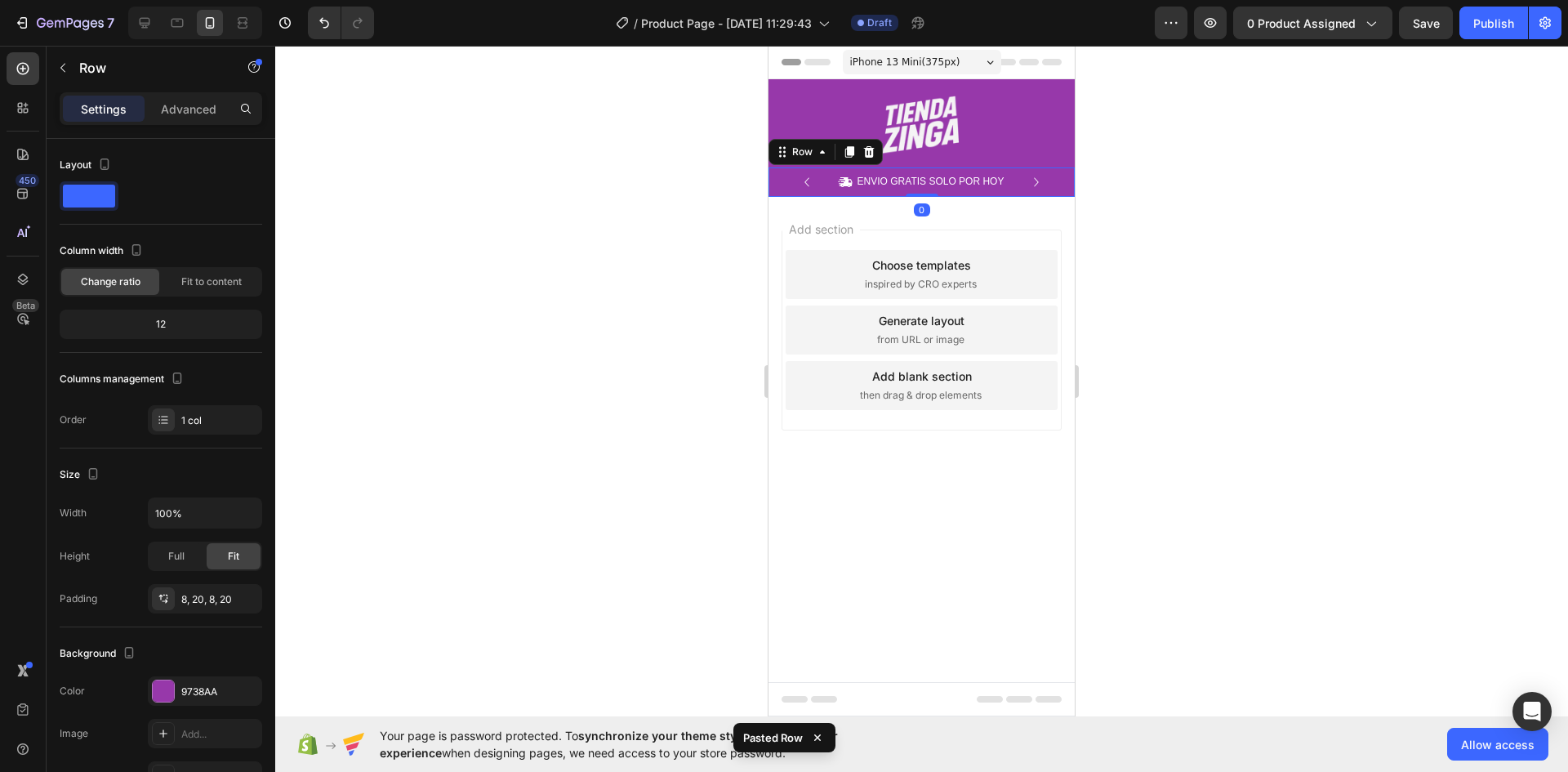
click at [1180, 230] on div at bounding box center [921, 408] width 1293 height 726
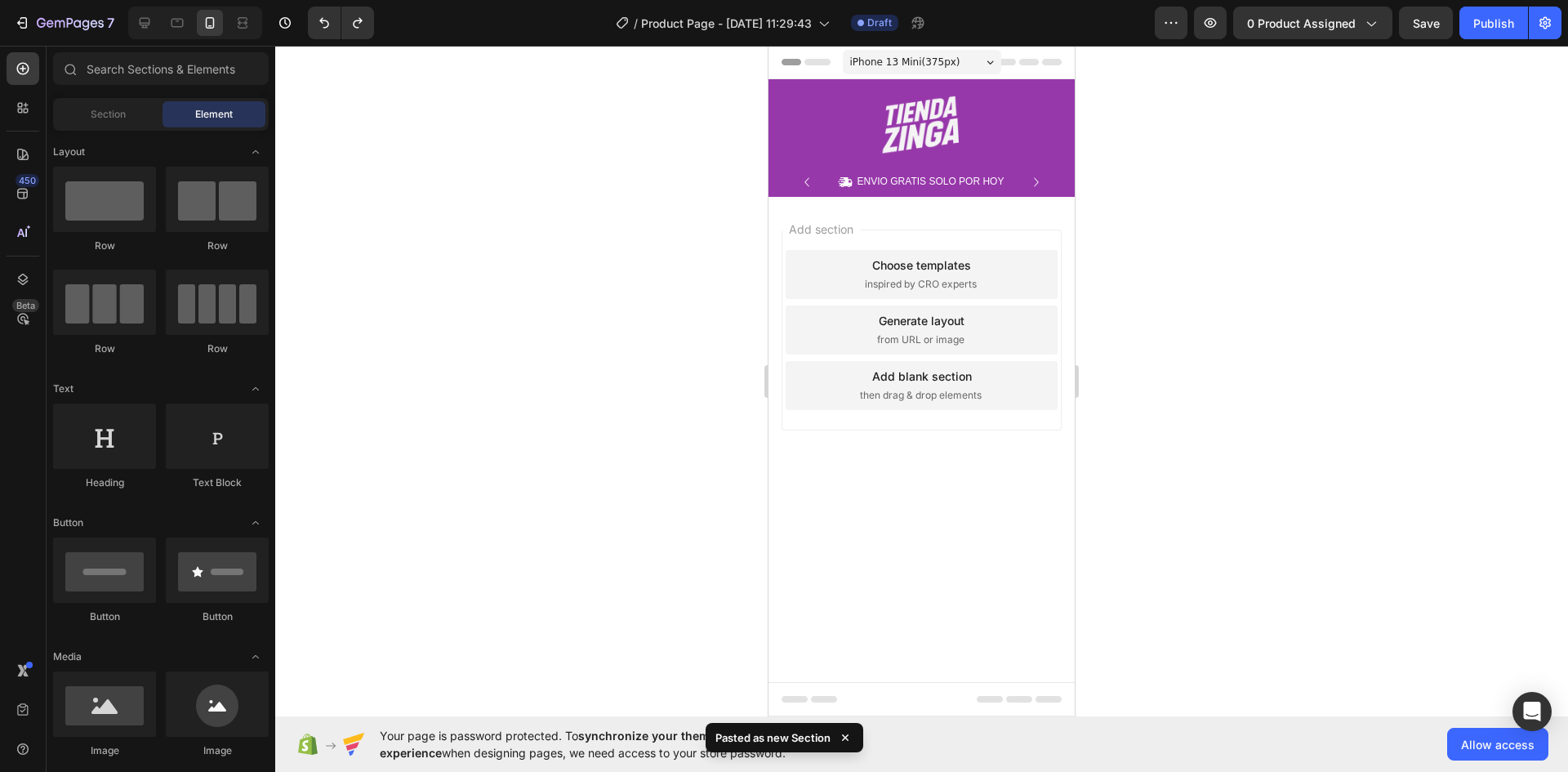
click at [1058, 213] on div "Add section Choose templates inspired by CRO experts Generate layout from URL o…" at bounding box center [921, 352] width 306 height 312
click at [1063, 231] on div "Add section Choose templates inspired by CRO experts Generate layout from URL o…" at bounding box center [921, 352] width 306 height 312
click at [1062, 222] on div "Add section Choose templates inspired by CRO experts Generate layout from URL o…" at bounding box center [921, 352] width 306 height 312
click at [1234, 306] on div at bounding box center [921, 408] width 1293 height 726
click at [1047, 479] on div "Add section Choose templates inspired by CRO experts Generate layout from URL o…" at bounding box center [921, 352] width 306 height 312
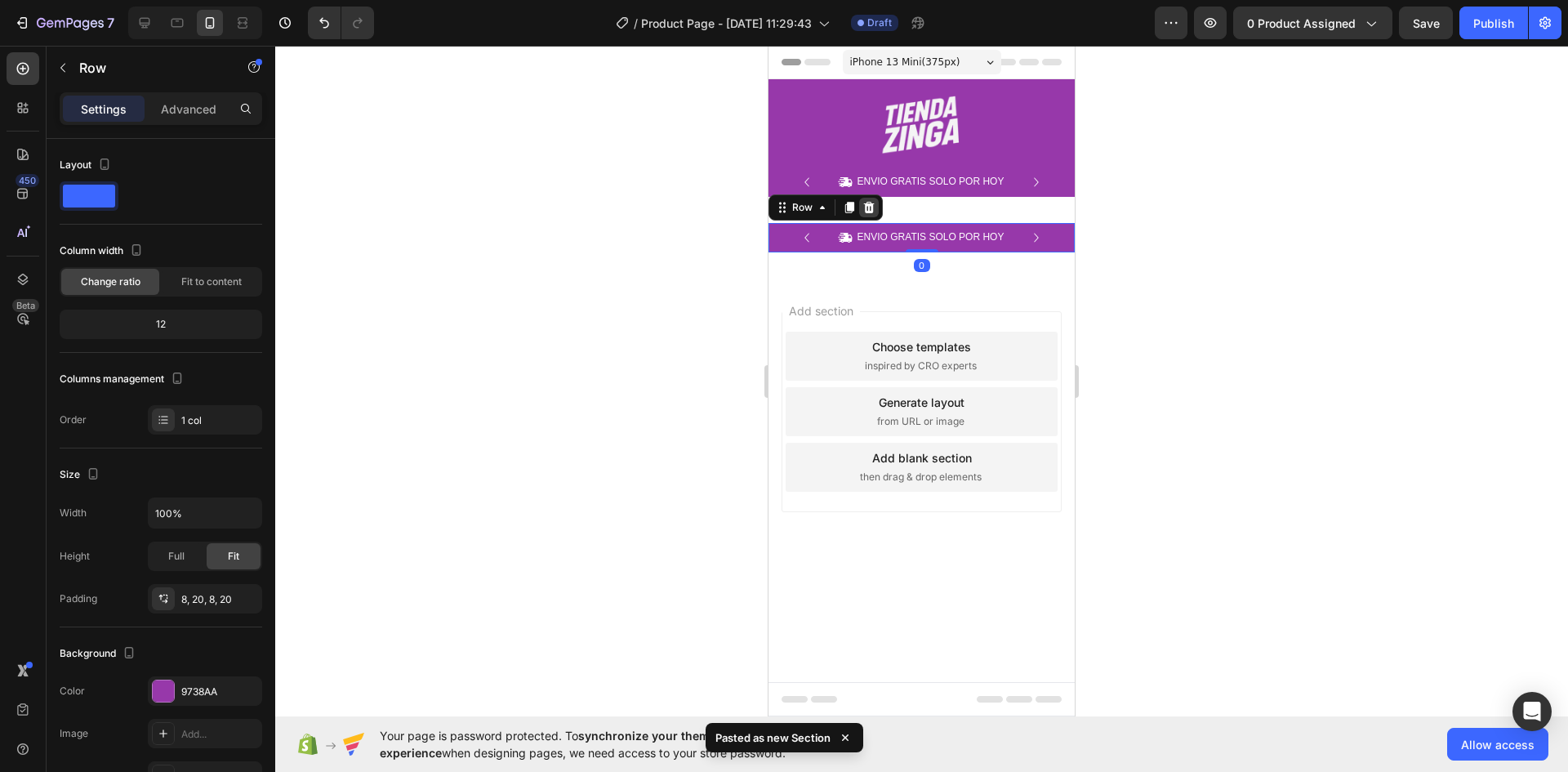
click at [866, 203] on icon at bounding box center [868, 207] width 13 height 13
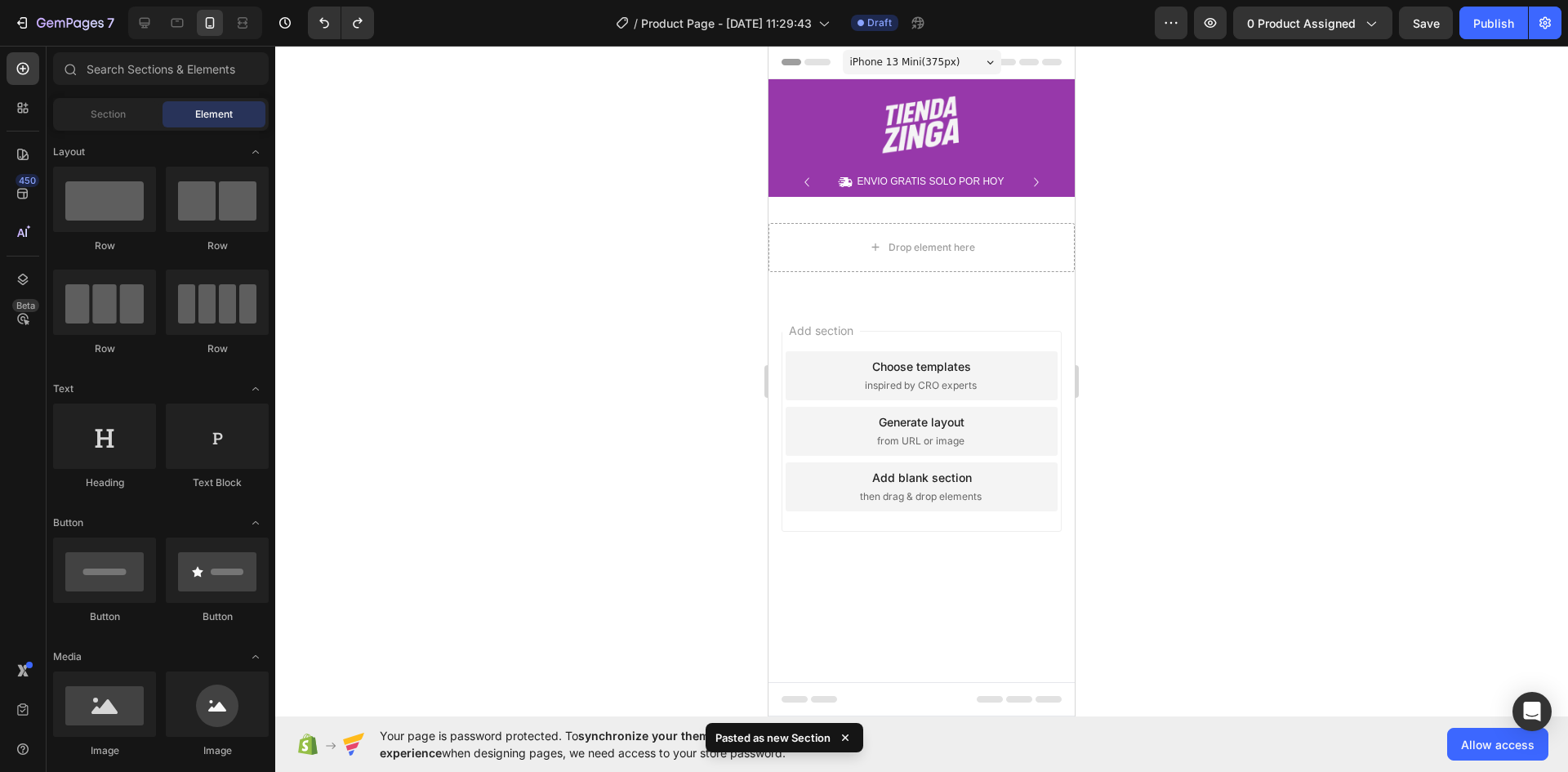
click at [1198, 312] on div at bounding box center [921, 408] width 1293 height 726
click at [1027, 207] on div "Drop element here Section 2" at bounding box center [921, 247] width 306 height 101
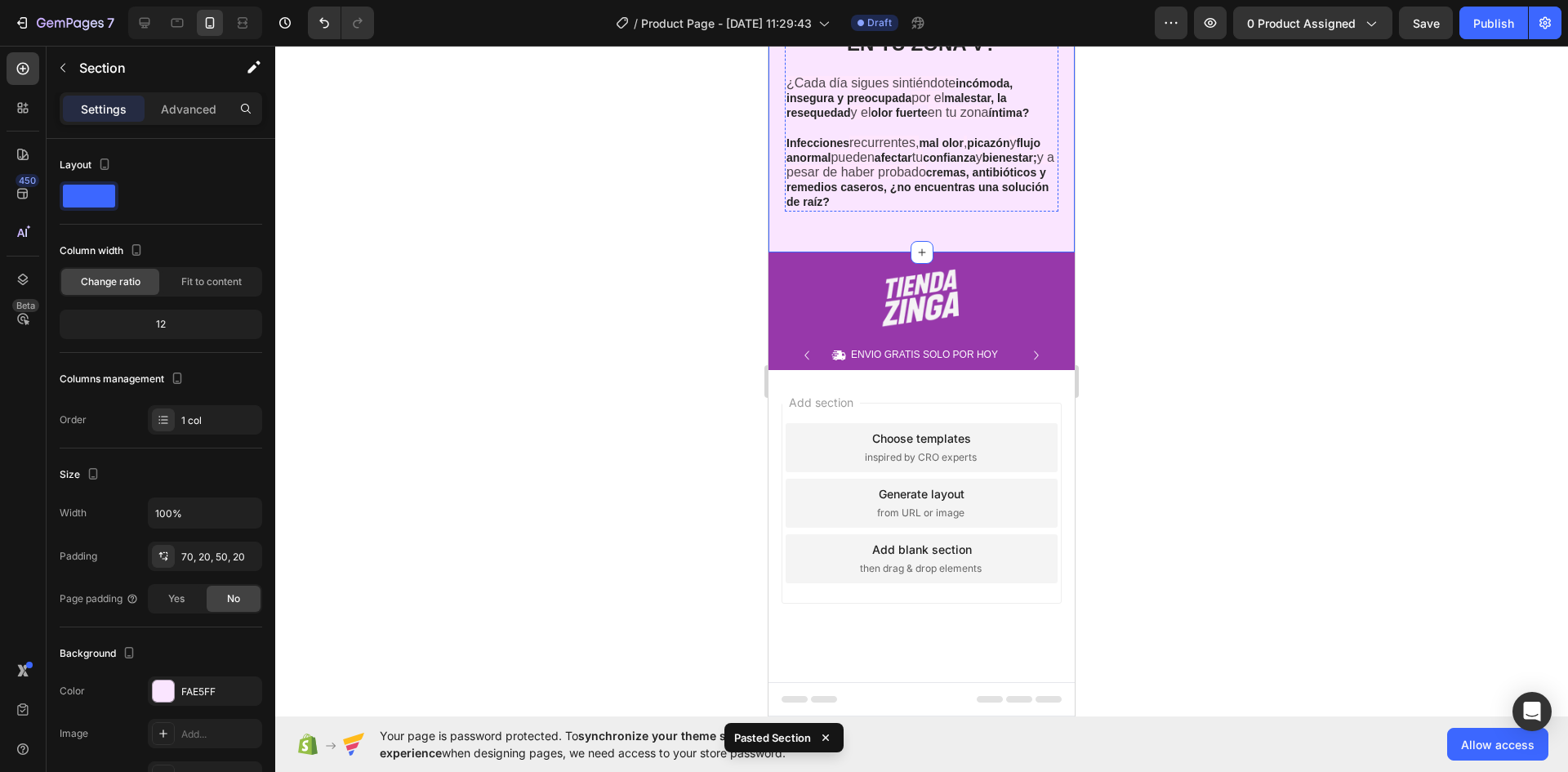
scroll to position [1045, 0]
click at [1004, 212] on div "¿Cada día sigues sintiéndote incómoda, insegura y preocupada por el malestar, l…" at bounding box center [922, 143] width 273 height 138
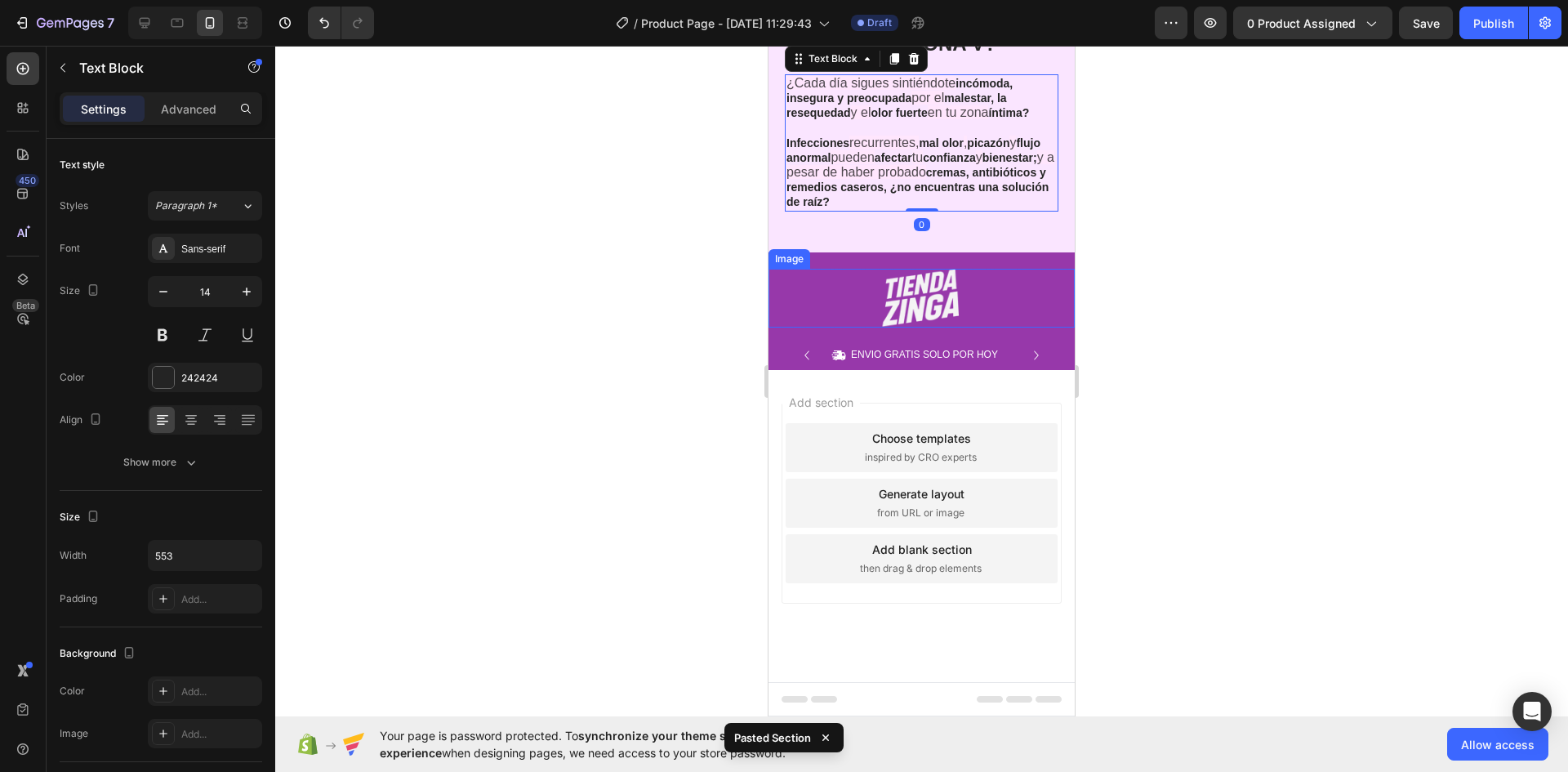
click at [1001, 328] on div at bounding box center [921, 298] width 306 height 59
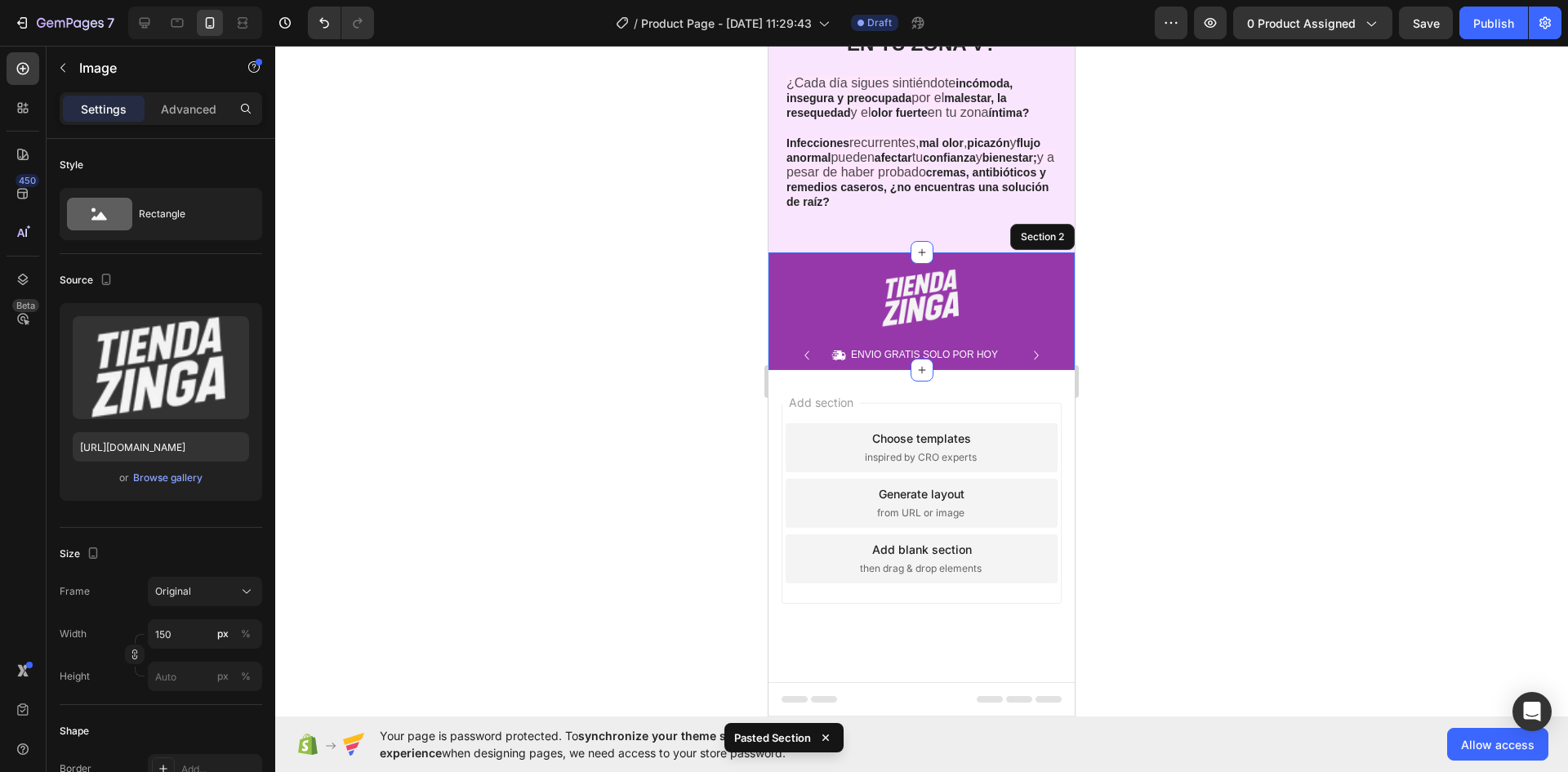
click at [991, 370] on div "Image 0 Row Icon ENVIO GRATIS SOLO POR HOY Text Block Row Icon 84,000+ CLIENTES…" at bounding box center [921, 311] width 306 height 118
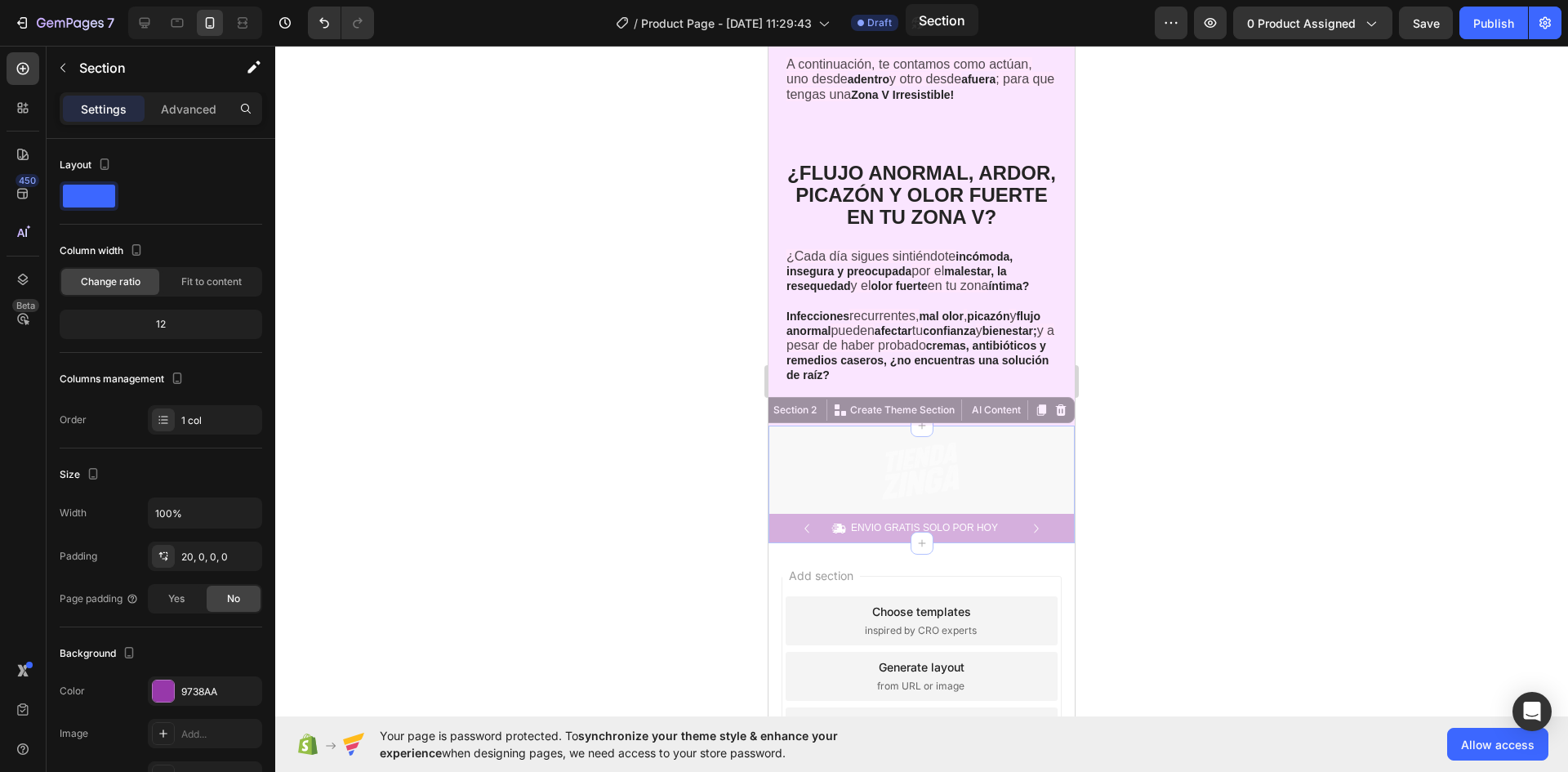
scroll to position [0, 0]
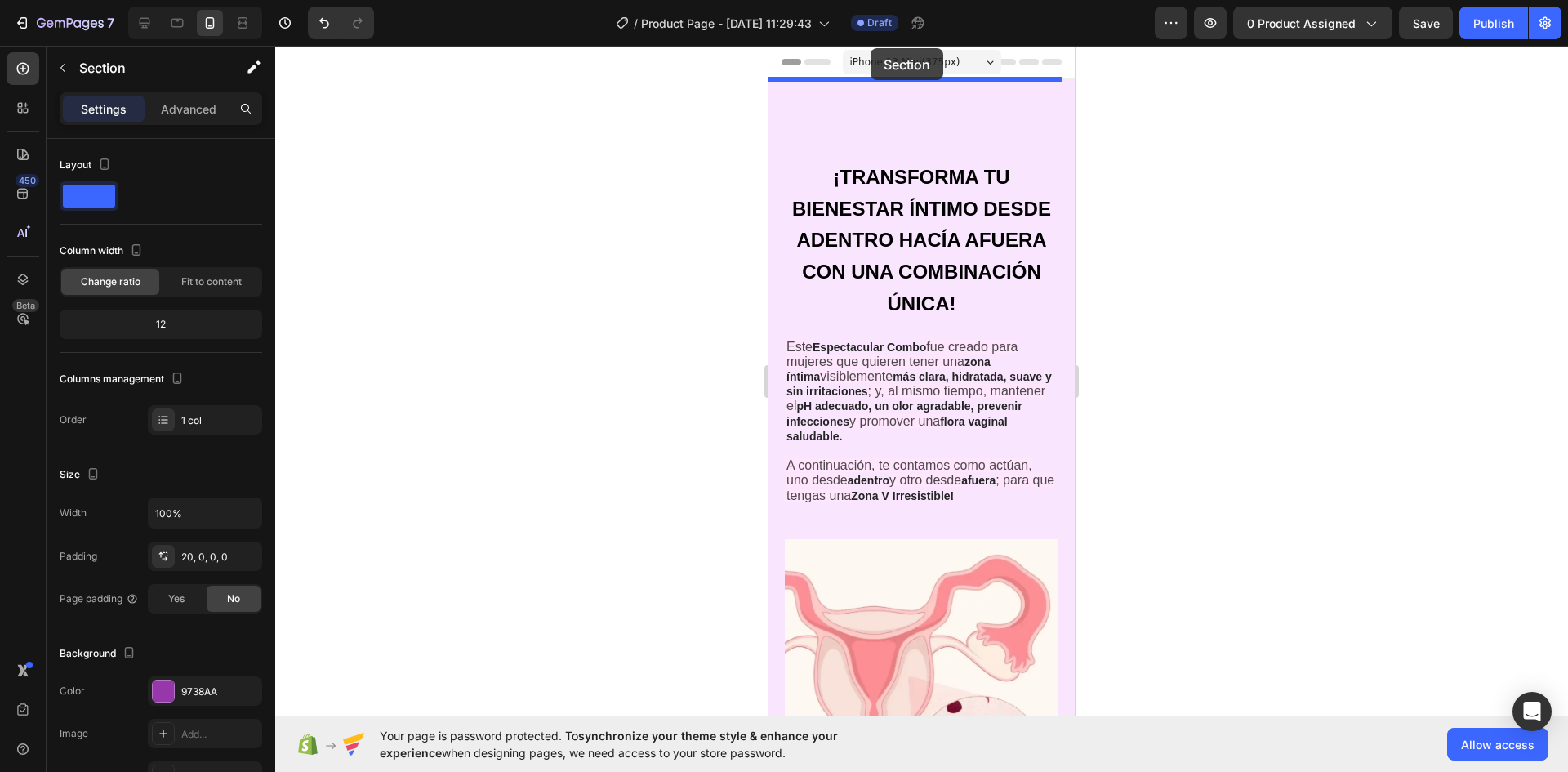
drag, startPoint x: 1001, startPoint y: 504, endPoint x: 871, endPoint y: 56, distance: 466.5
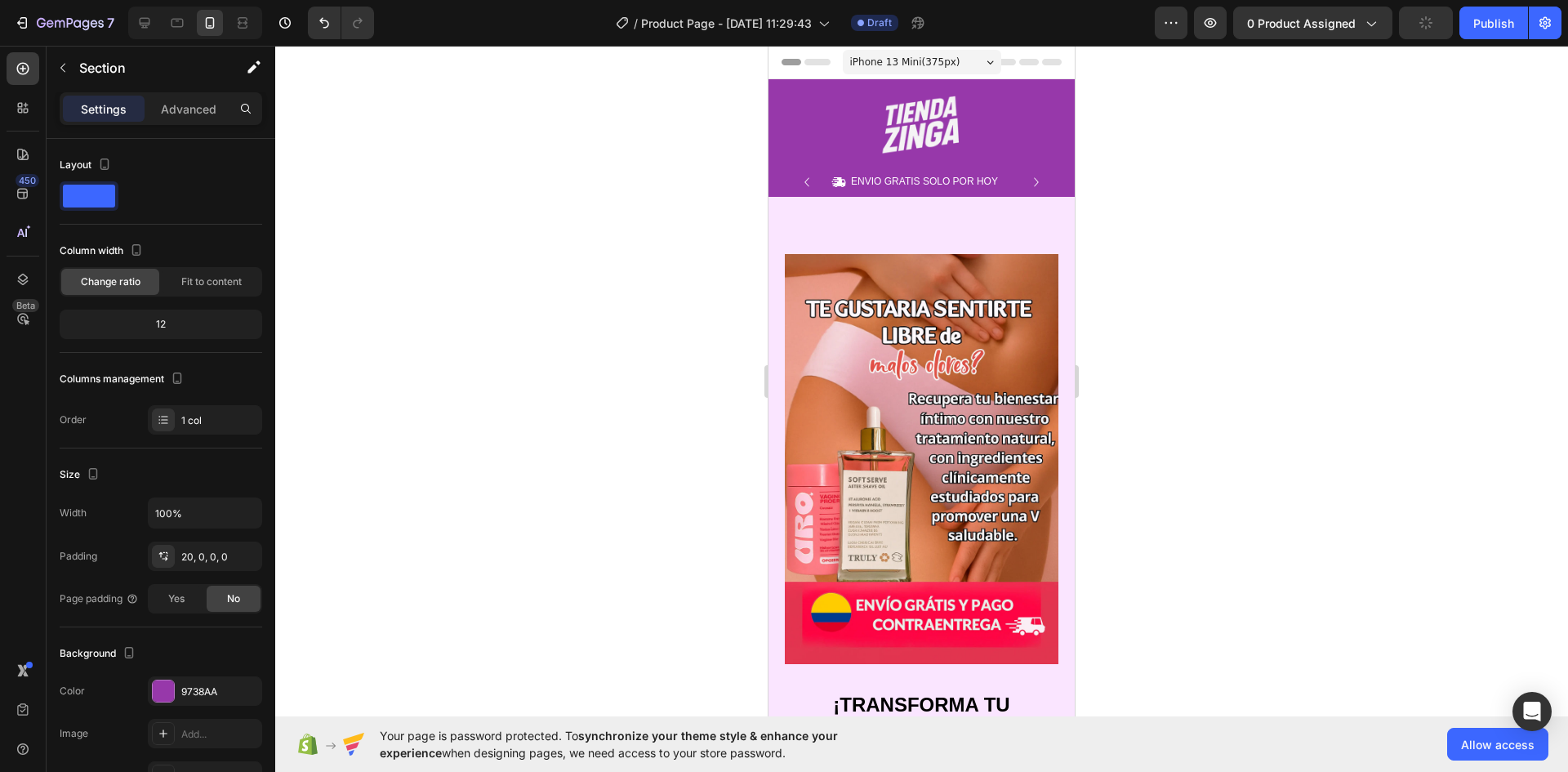
click at [1251, 330] on div at bounding box center [921, 408] width 1293 height 726
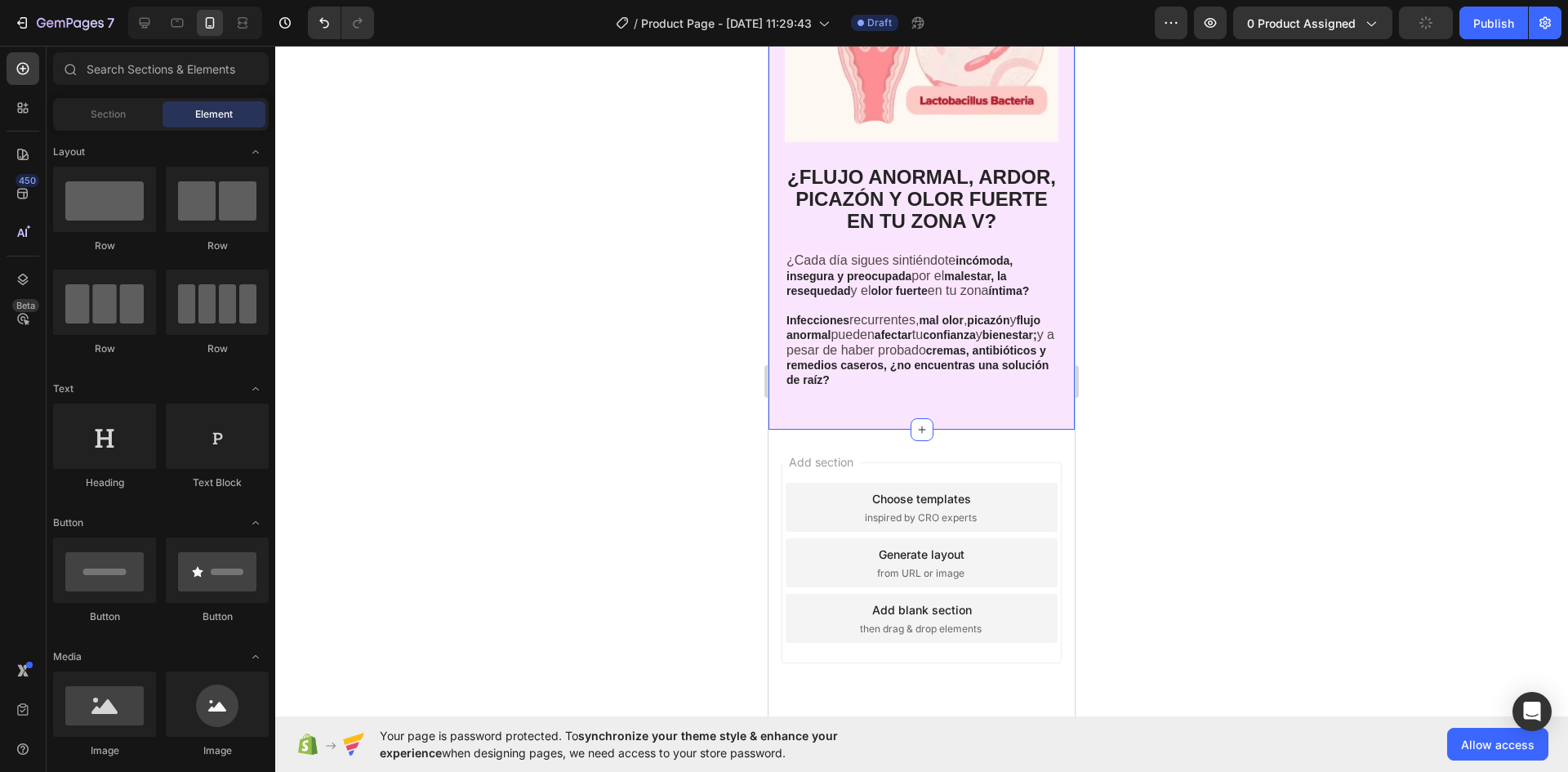
scroll to position [1290, 0]
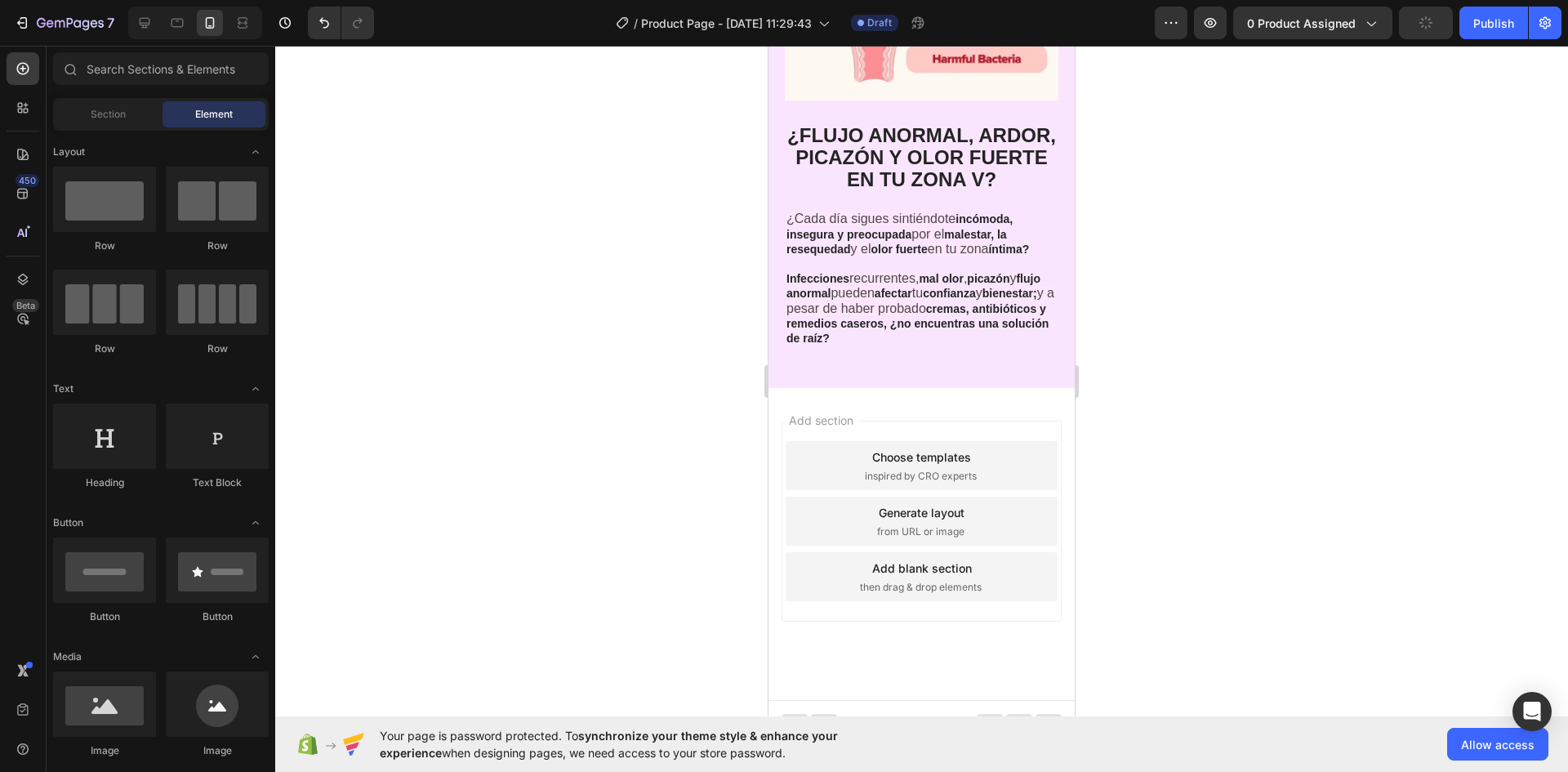
click at [993, 393] on div "Add section Choose templates inspired by CRO experts Generate layout from URL o…" at bounding box center [921, 543] width 306 height 312
click at [1056, 388] on div "Add section Choose templates inspired by CRO experts Generate layout from URL o…" at bounding box center [921, 543] width 306 height 312
click at [1032, 388] on div "Add section Choose templates inspired by CRO experts Generate layout from URL o…" at bounding box center [921, 543] width 306 height 312
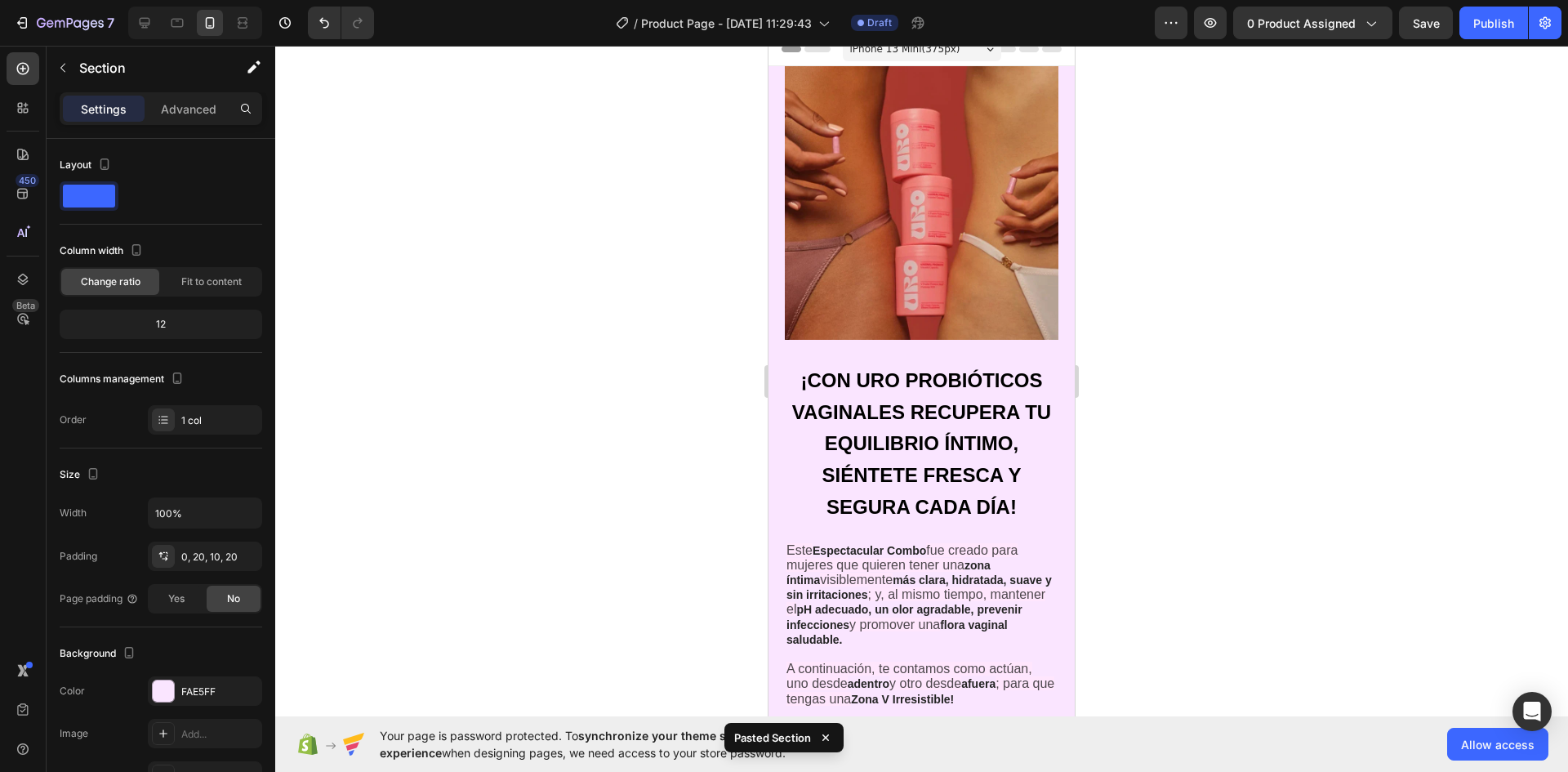
scroll to position [0, 0]
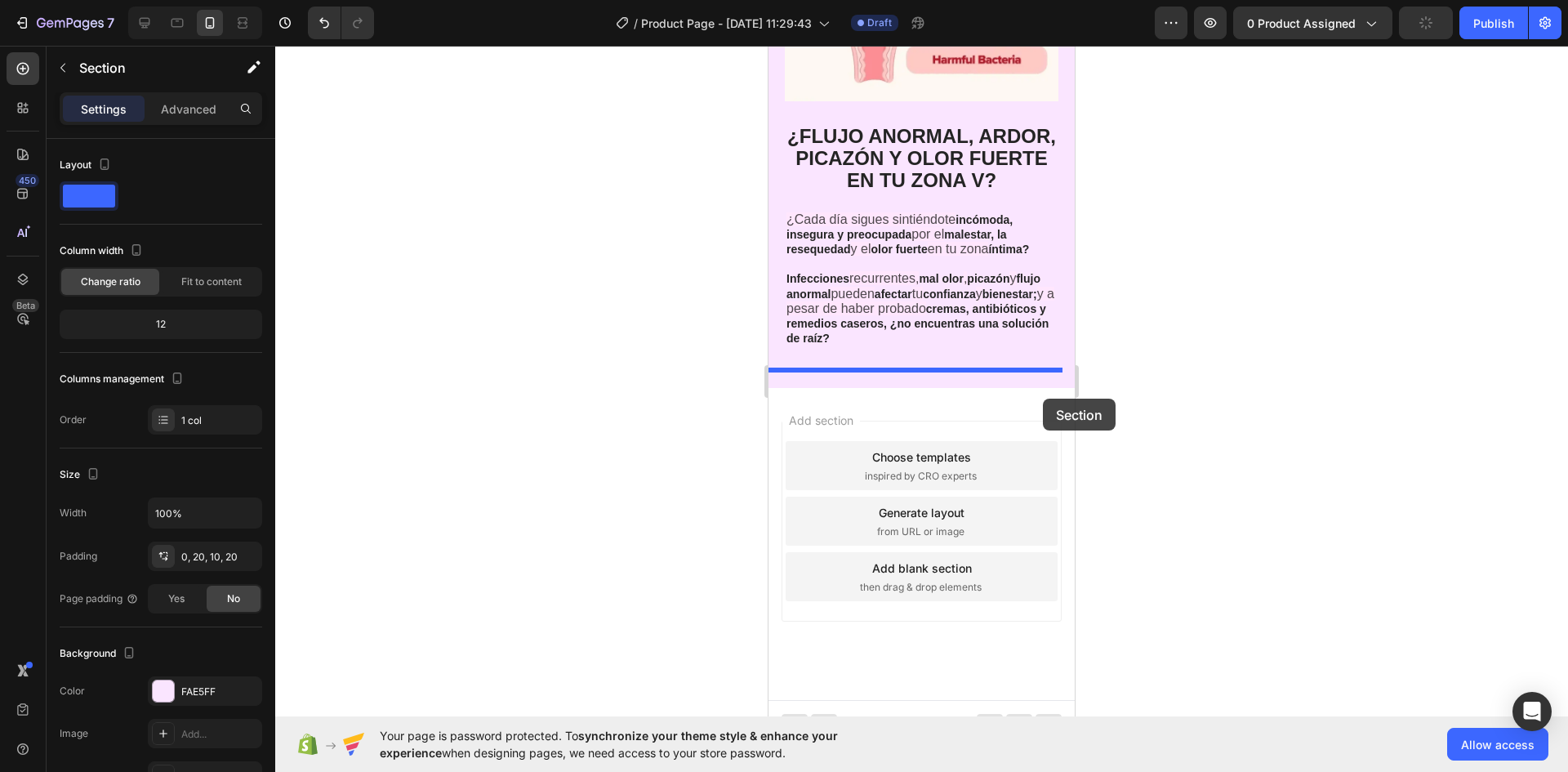
drag, startPoint x: 1051, startPoint y: 365, endPoint x: 1043, endPoint y: 399, distance: 34.9
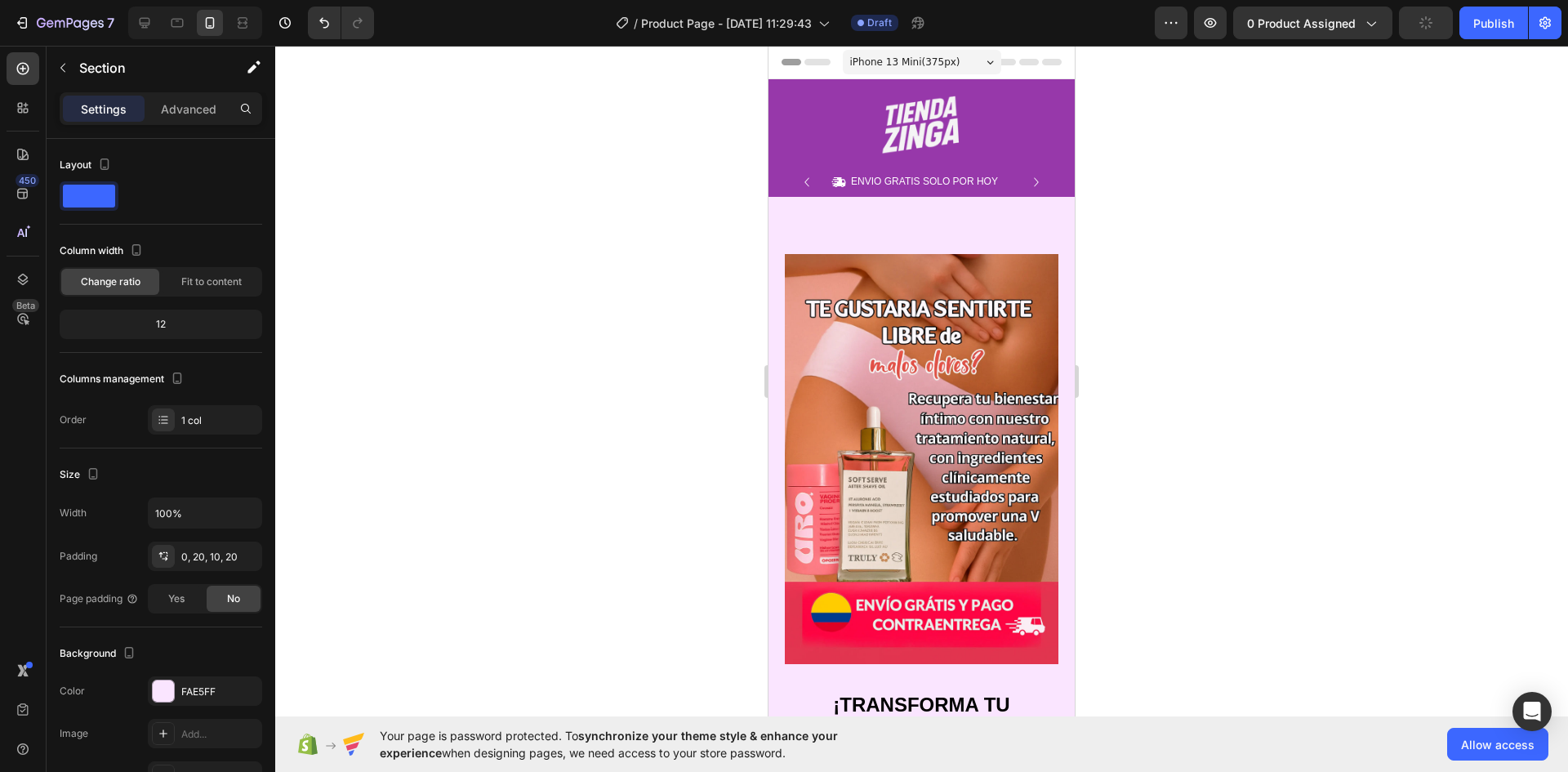
click at [1236, 290] on div at bounding box center [921, 408] width 1293 height 726
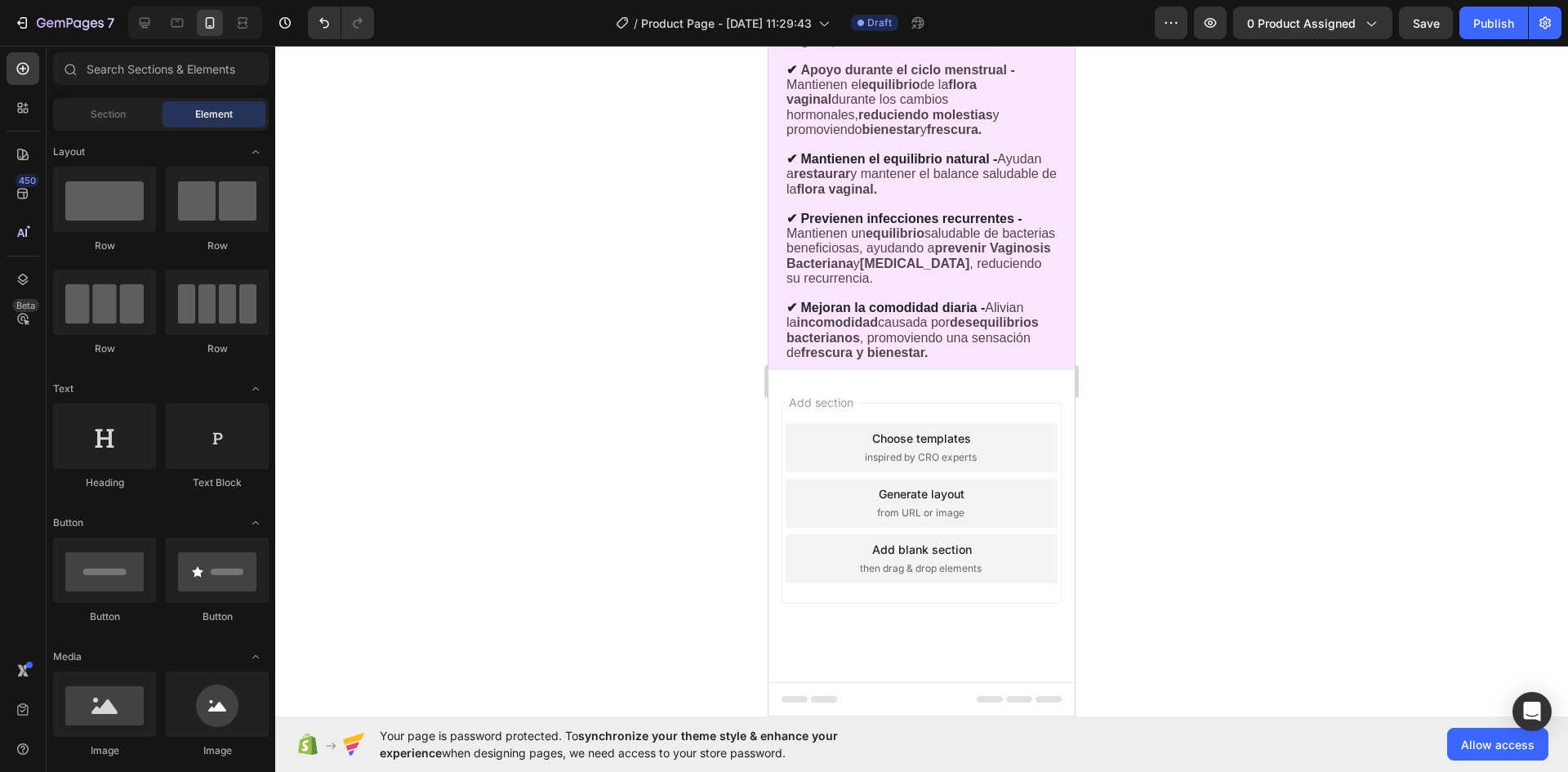
scroll to position [2737, 0]
click at [1052, 377] on div "Add section Choose templates inspired by CRO experts Generate layout from URL o…" at bounding box center [921, 525] width 306 height 312
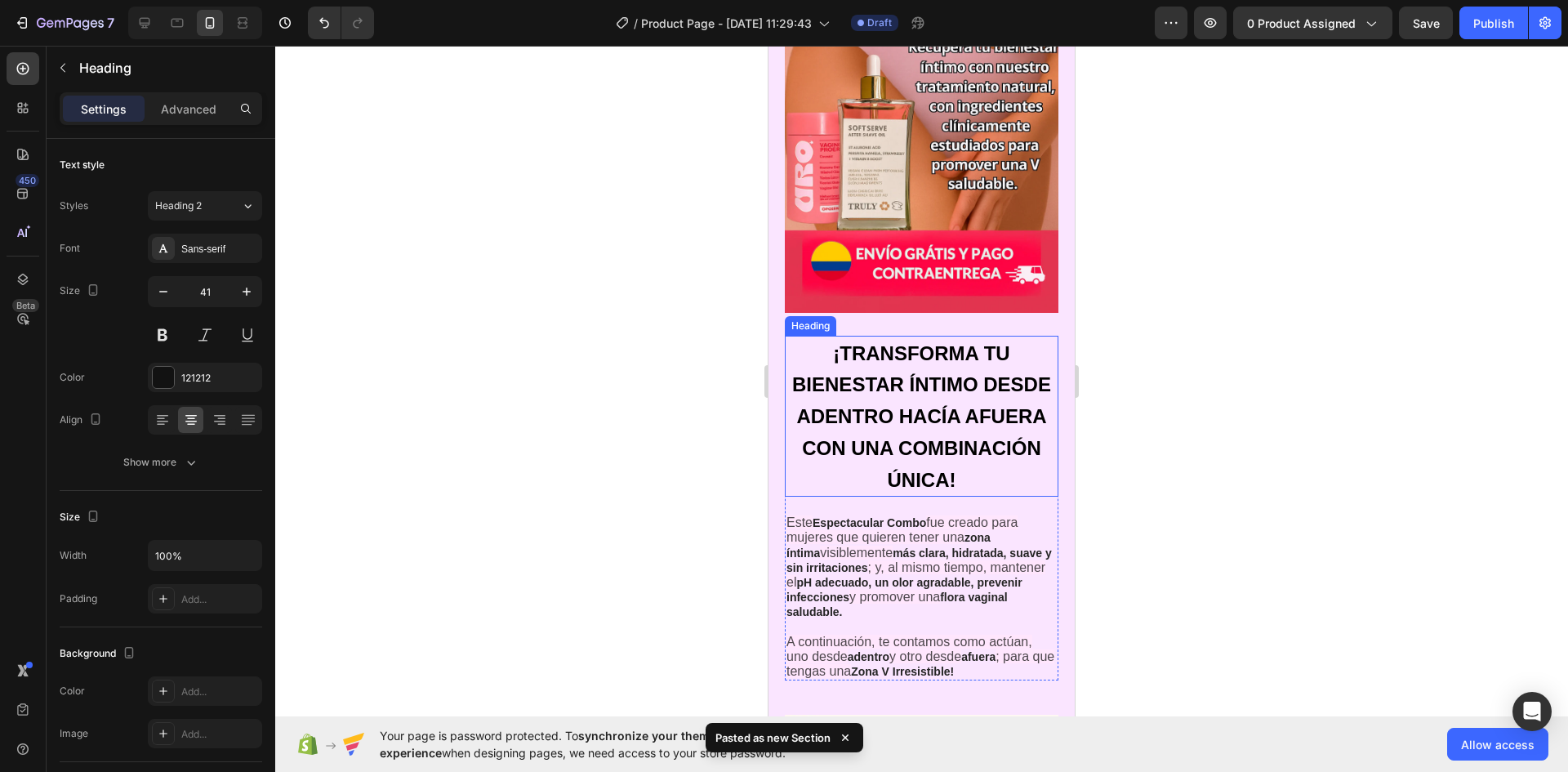
scroll to position [0, 0]
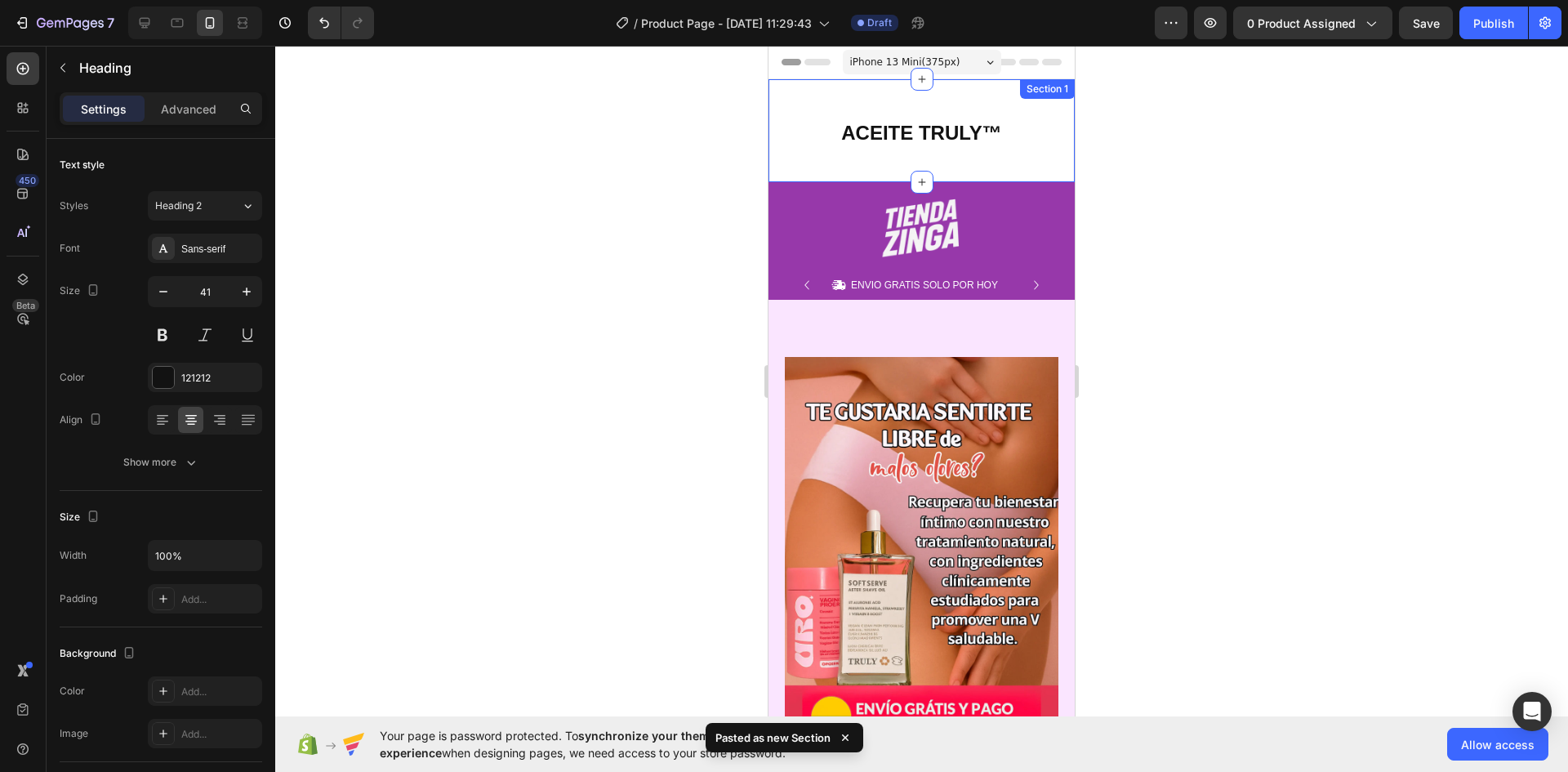
click at [988, 168] on div "ACEITE TRULY™ Heading Section 1" at bounding box center [921, 130] width 306 height 103
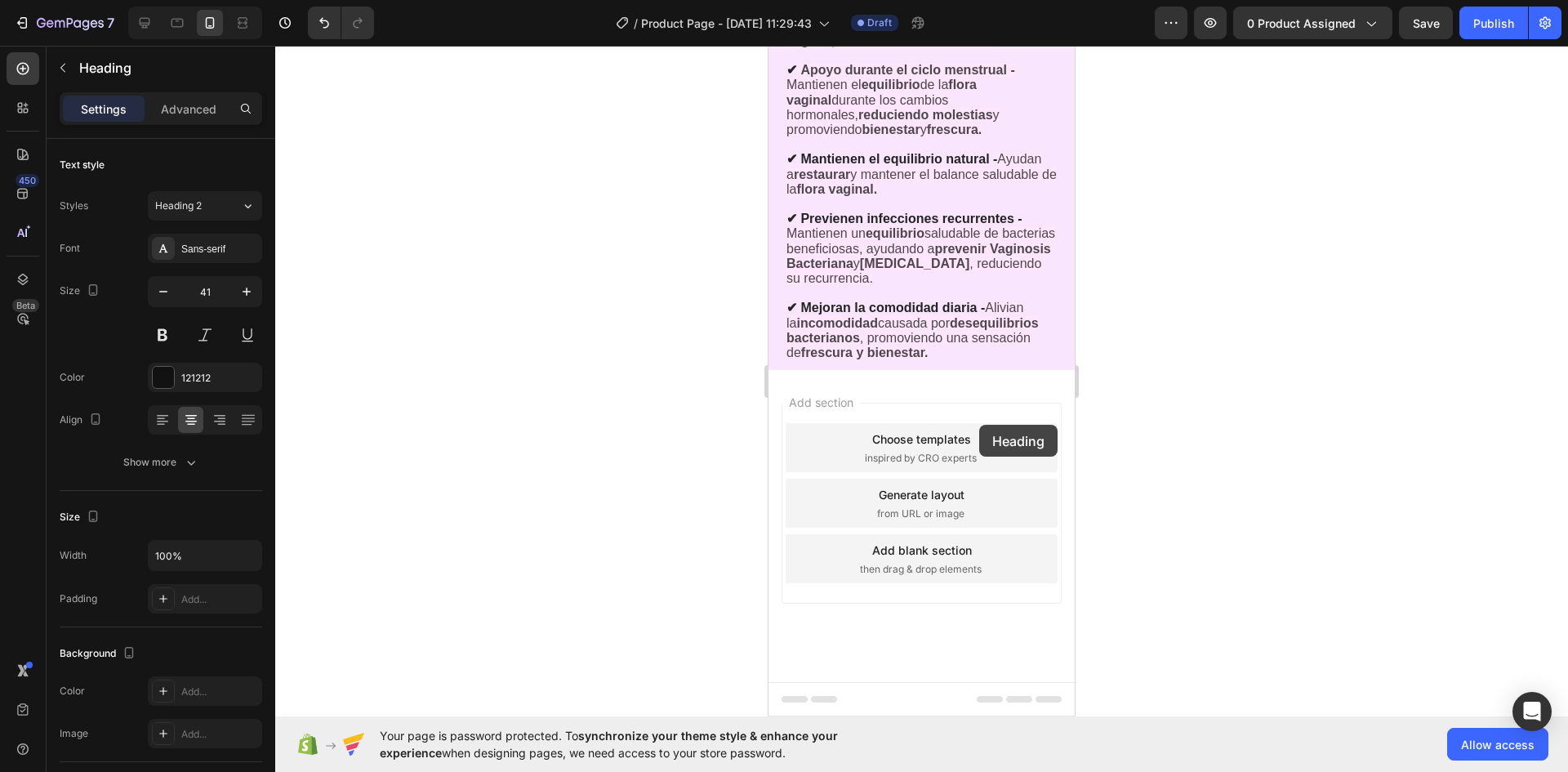
scroll to position [2841, 0]
drag, startPoint x: 1014, startPoint y: 153, endPoint x: 987, endPoint y: 406, distance: 254.4
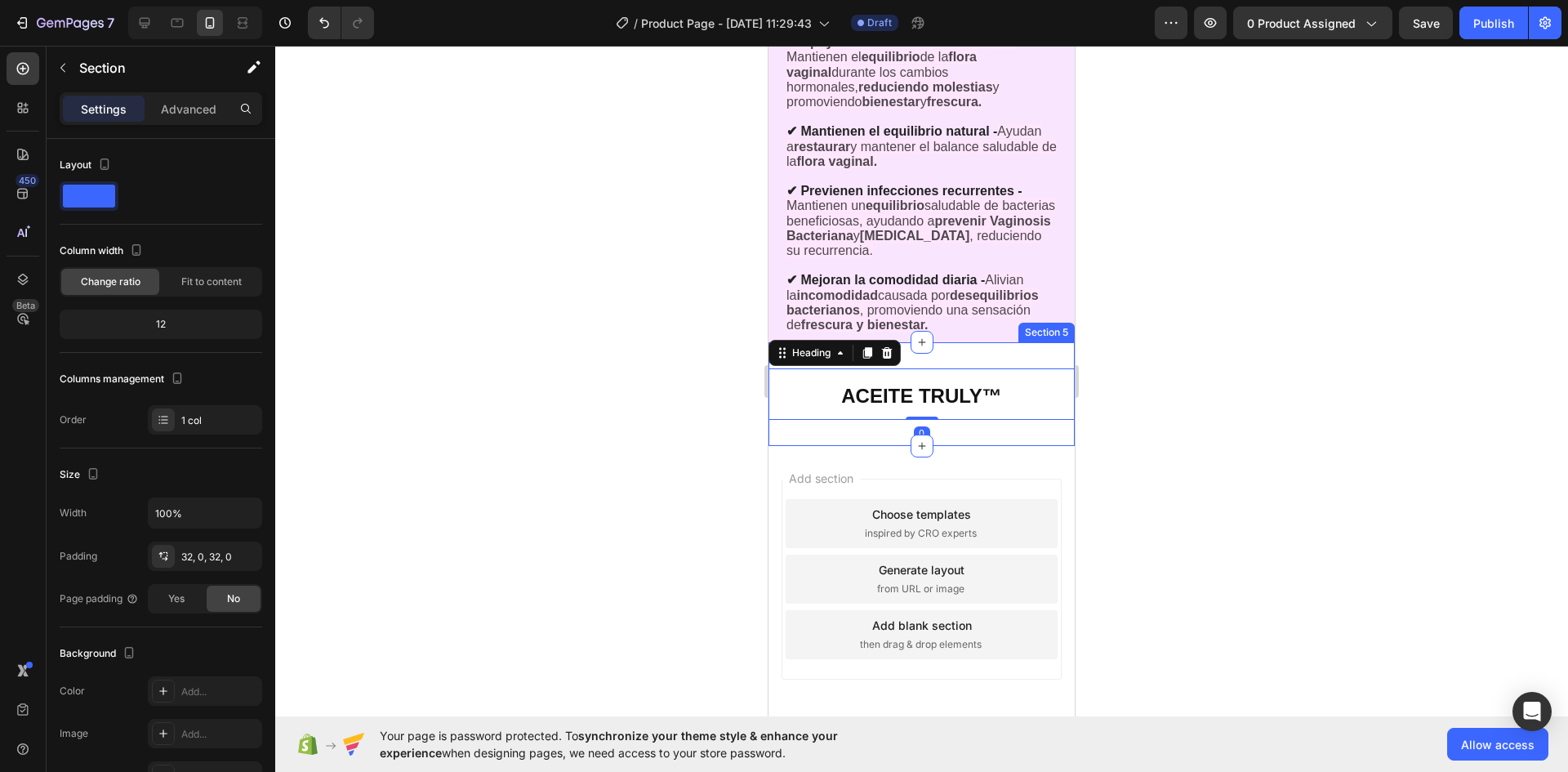
click at [1022, 384] on div "ACEITE TRULY™ Heading 0 Section 5" at bounding box center [921, 393] width 306 height 103
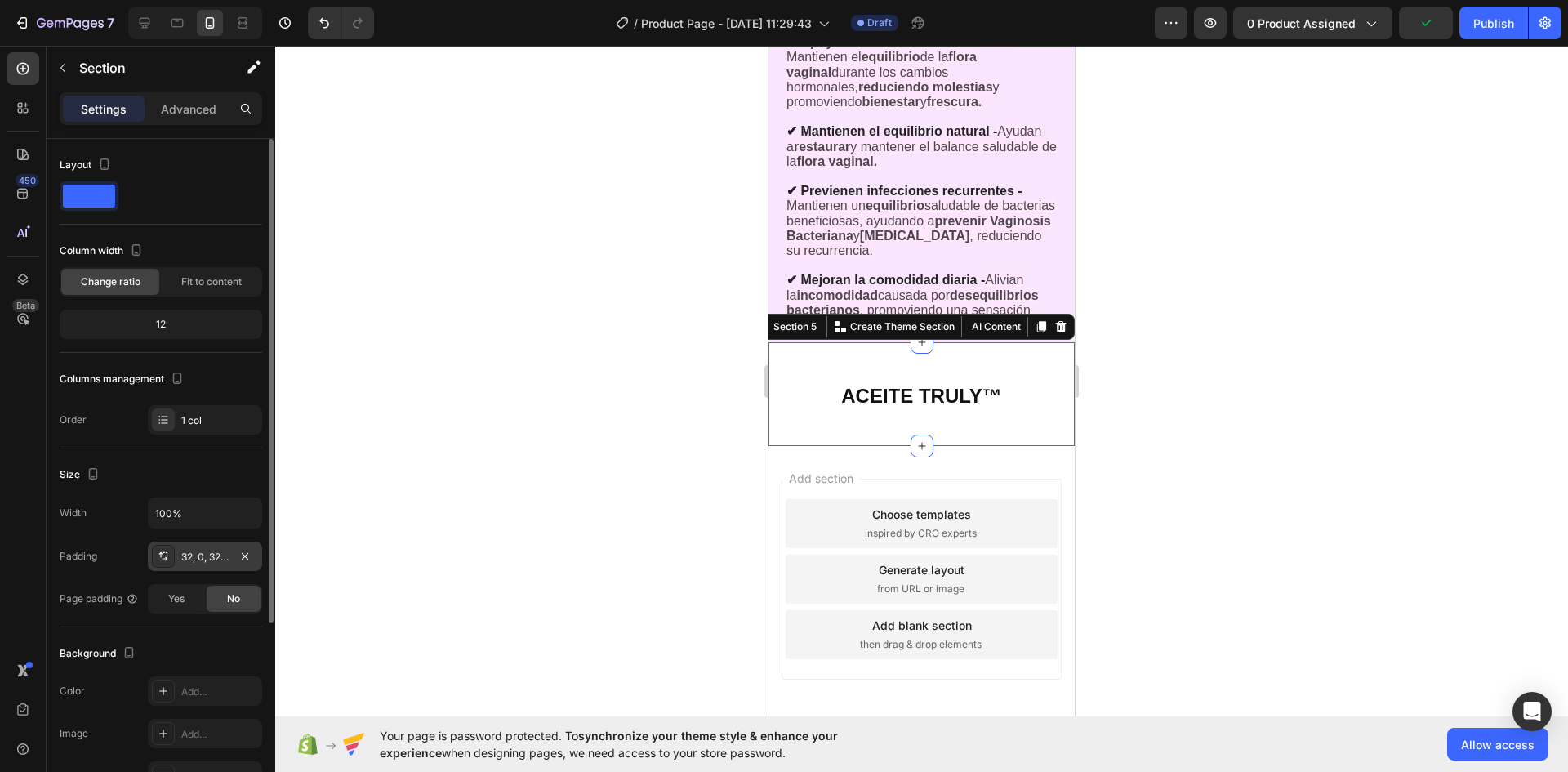
click at [206, 561] on div "32, 0, 32, 0" at bounding box center [205, 557] width 47 height 14
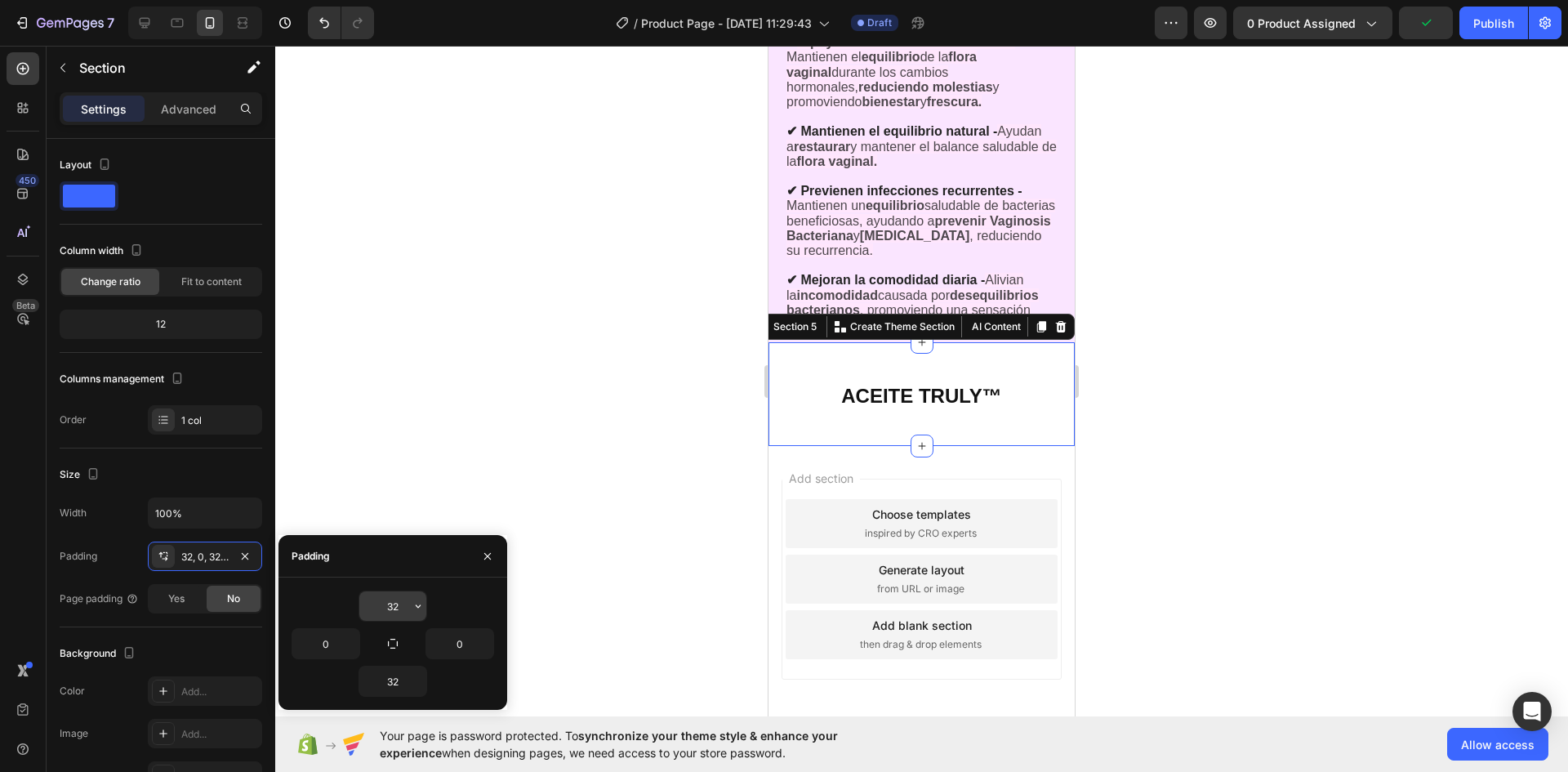
click at [407, 605] on input "32" at bounding box center [392, 606] width 67 height 29
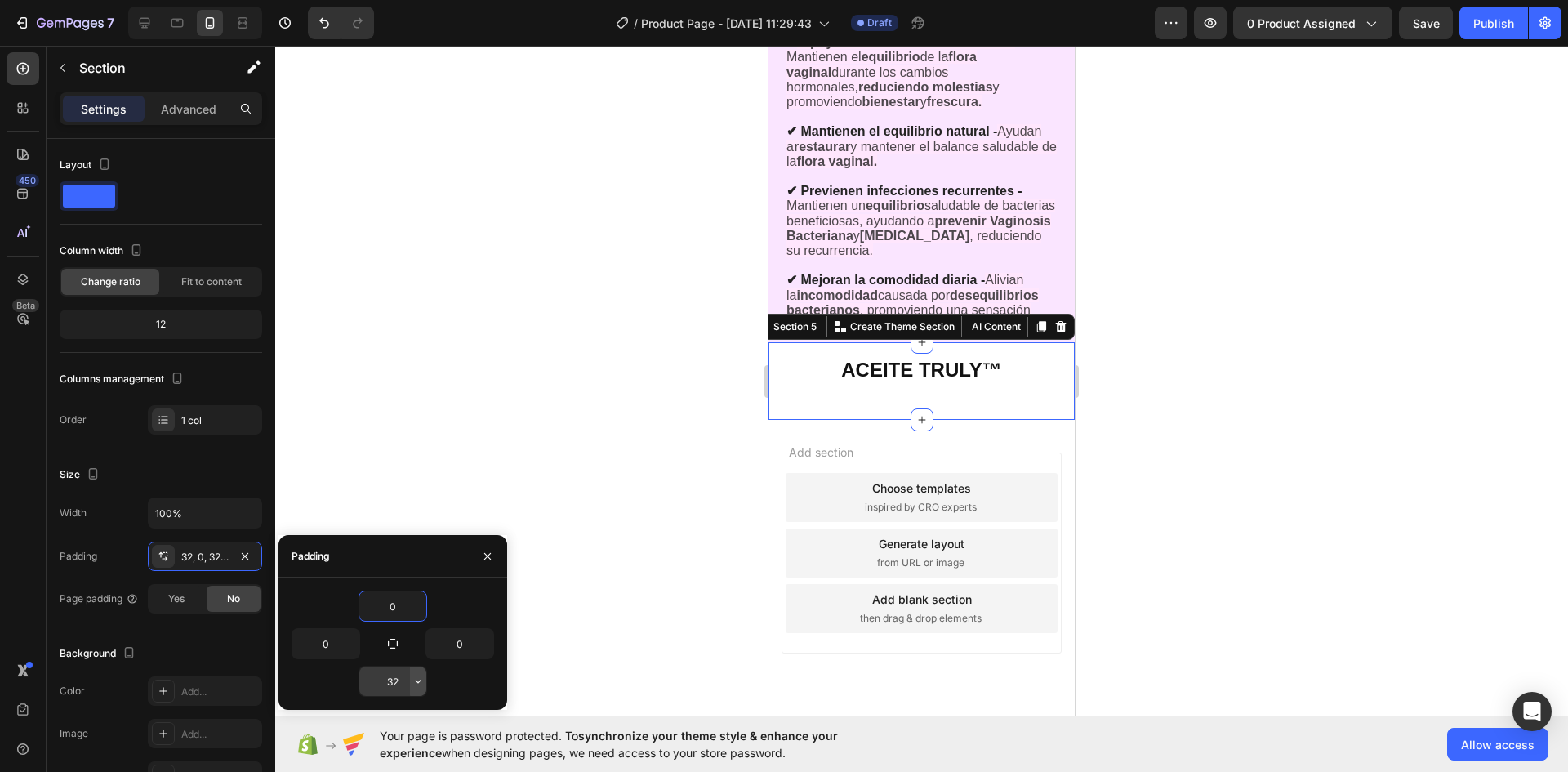
type input "0"
click at [416, 670] on button "button" at bounding box center [418, 681] width 16 height 29
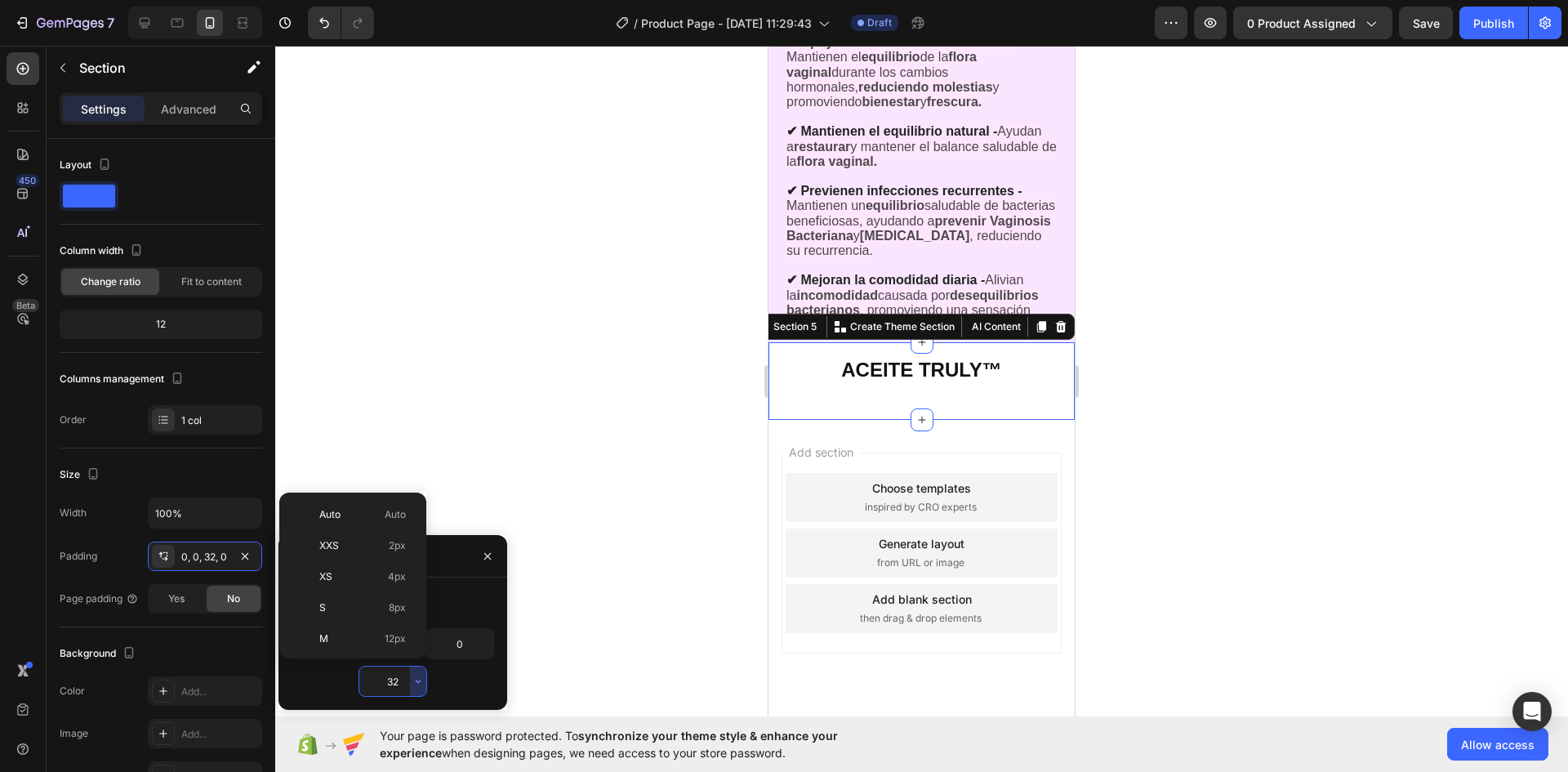
scroll to position [118, 0]
click at [406, 677] on input "32" at bounding box center [392, 681] width 67 height 29
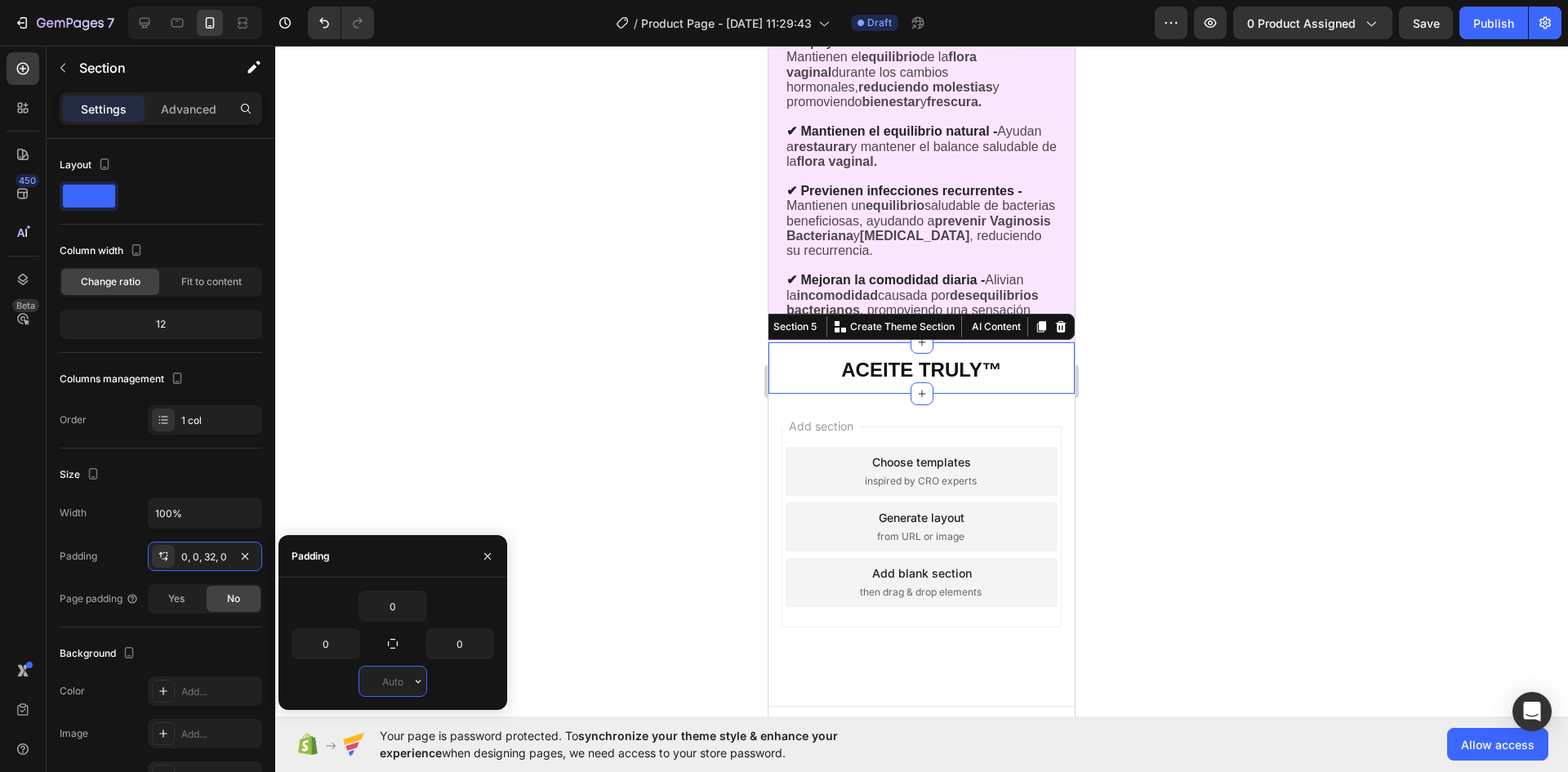
type input "0"
click at [1179, 442] on div at bounding box center [921, 408] width 1293 height 726
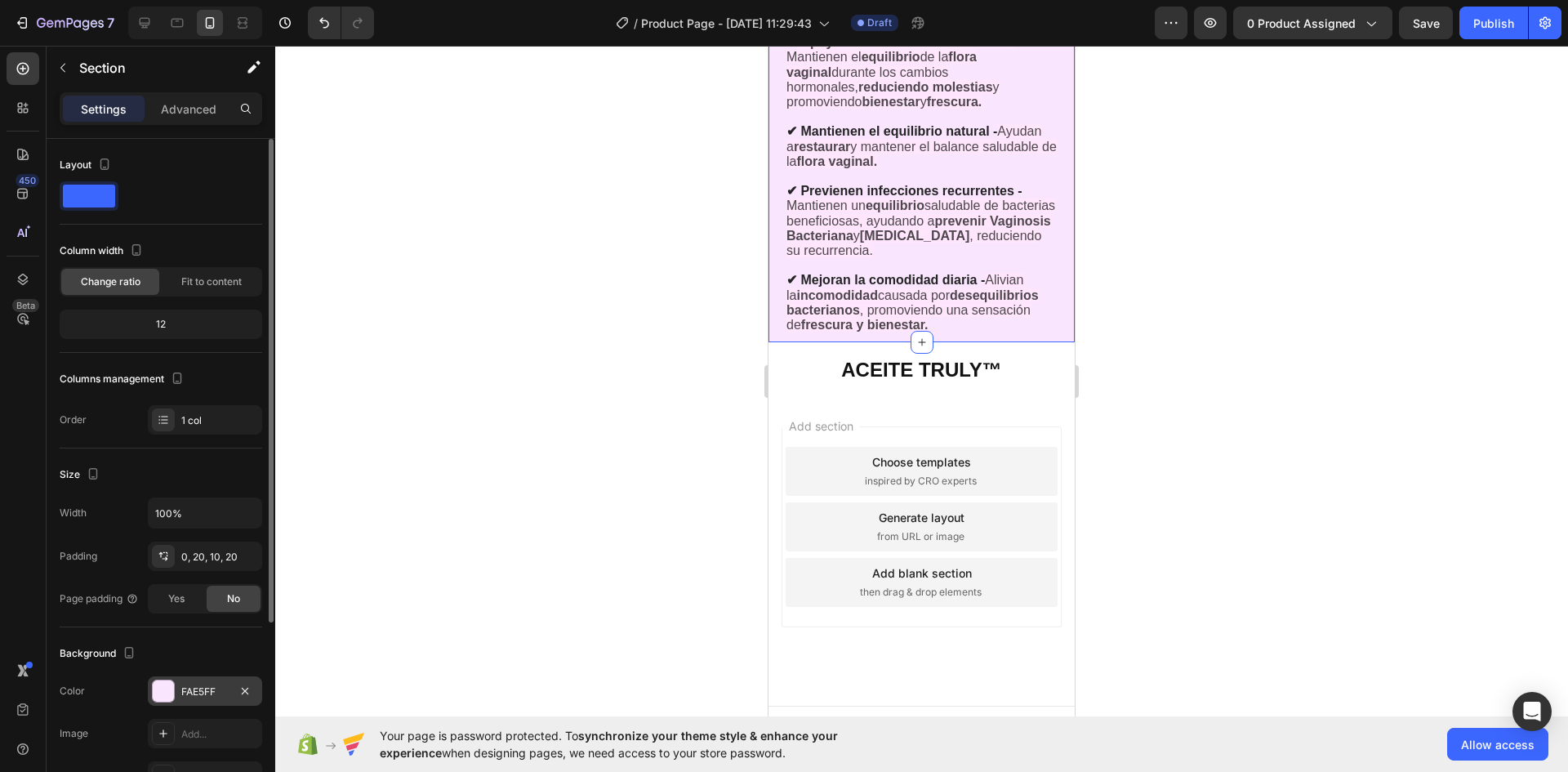
drag, startPoint x: 180, startPoint y: 710, endPoint x: 189, endPoint y: 698, distance: 15.0
click at [180, 709] on div "The changes might be hidden by the video. Color FAE5FF Image Add... Video Add..." at bounding box center [161, 734] width 203 height 114
click at [191, 694] on div "FAE5FF" at bounding box center [205, 692] width 47 height 14
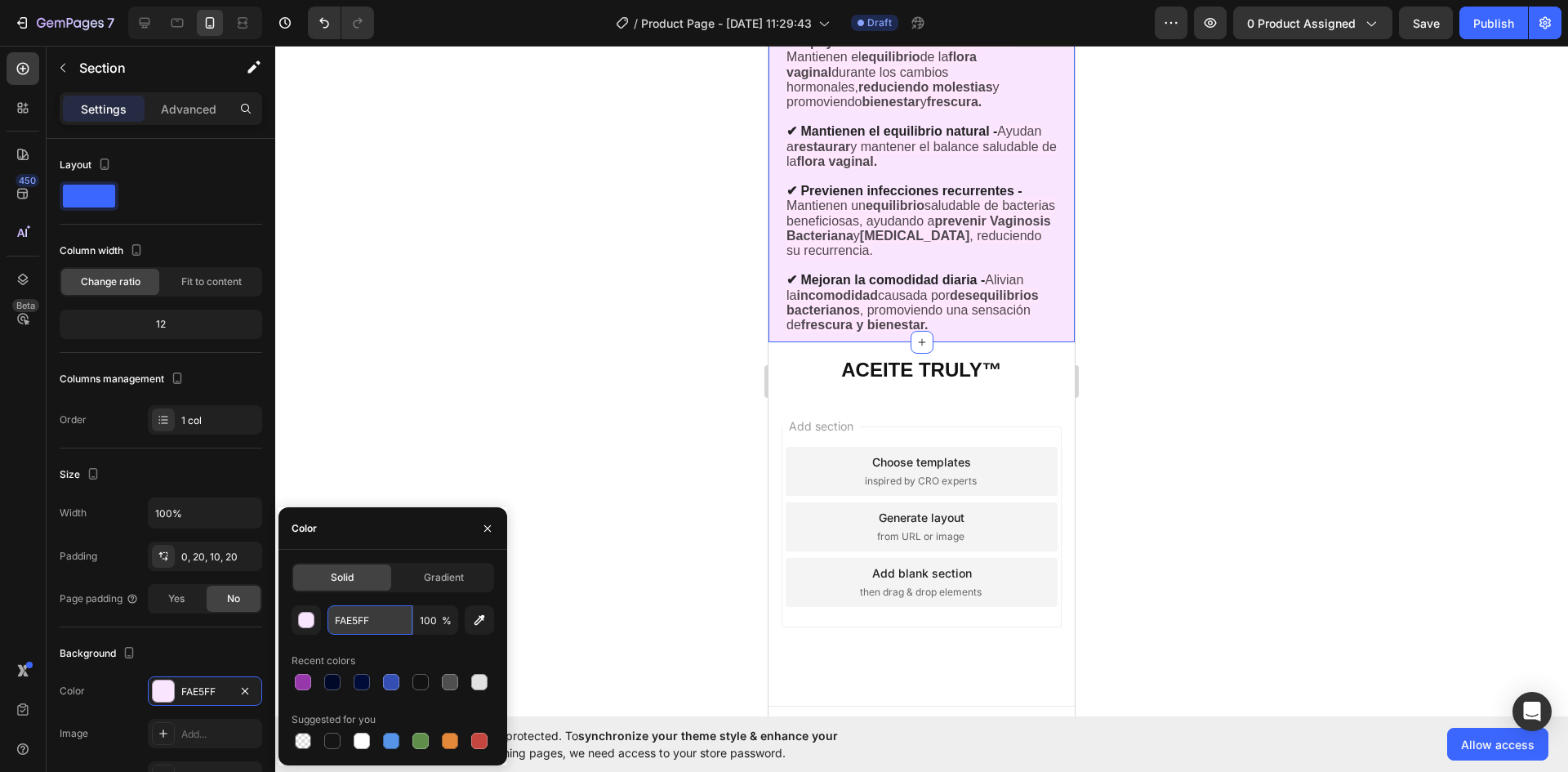
click at [389, 621] on input "FAE5FF" at bounding box center [370, 619] width 85 height 29
click at [801, 393] on h2 "ACEITE TRULY™" at bounding box center [921, 367] width 306 height 51
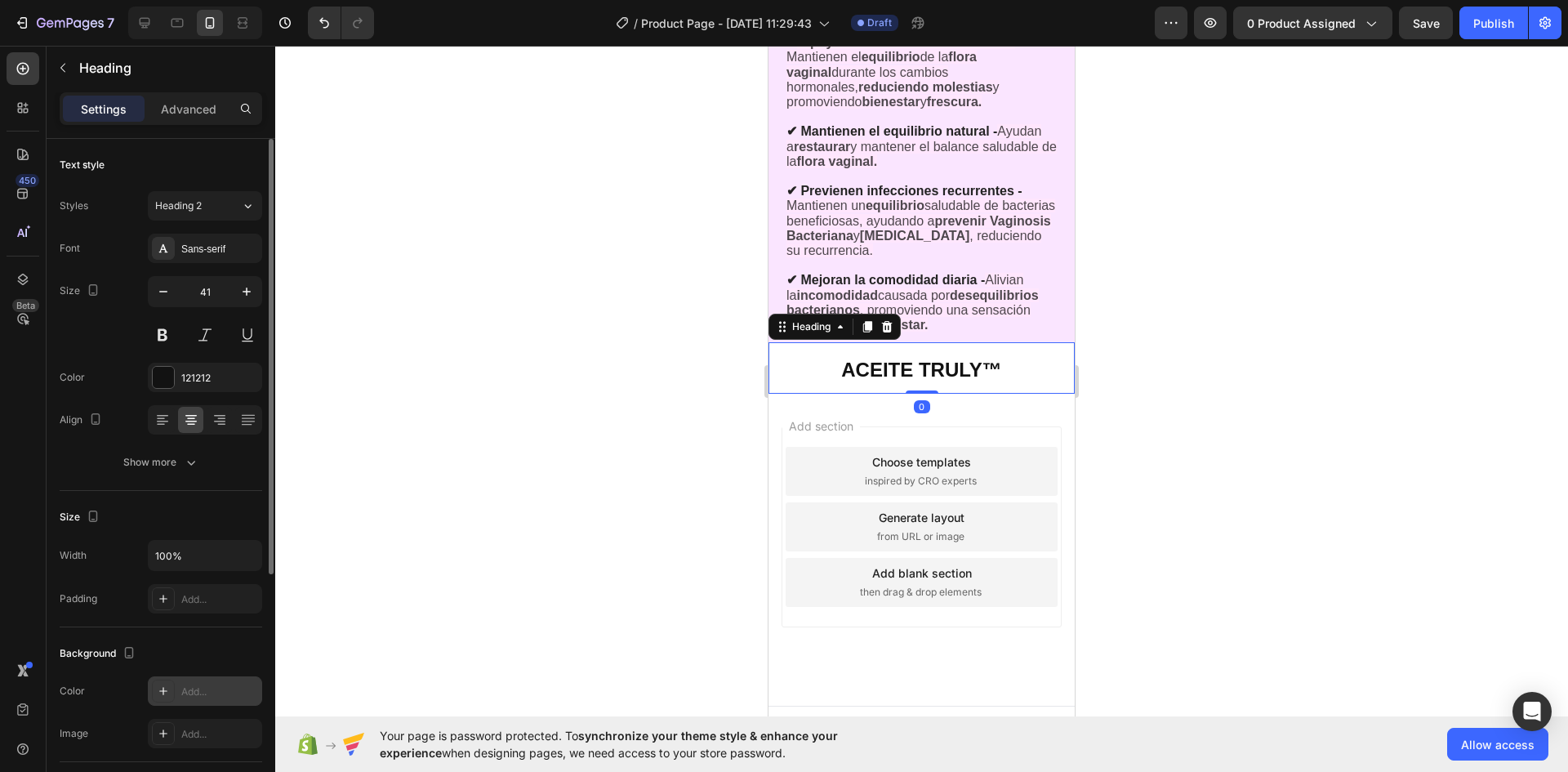
click at [212, 689] on div "Add..." at bounding box center [220, 692] width 77 height 14
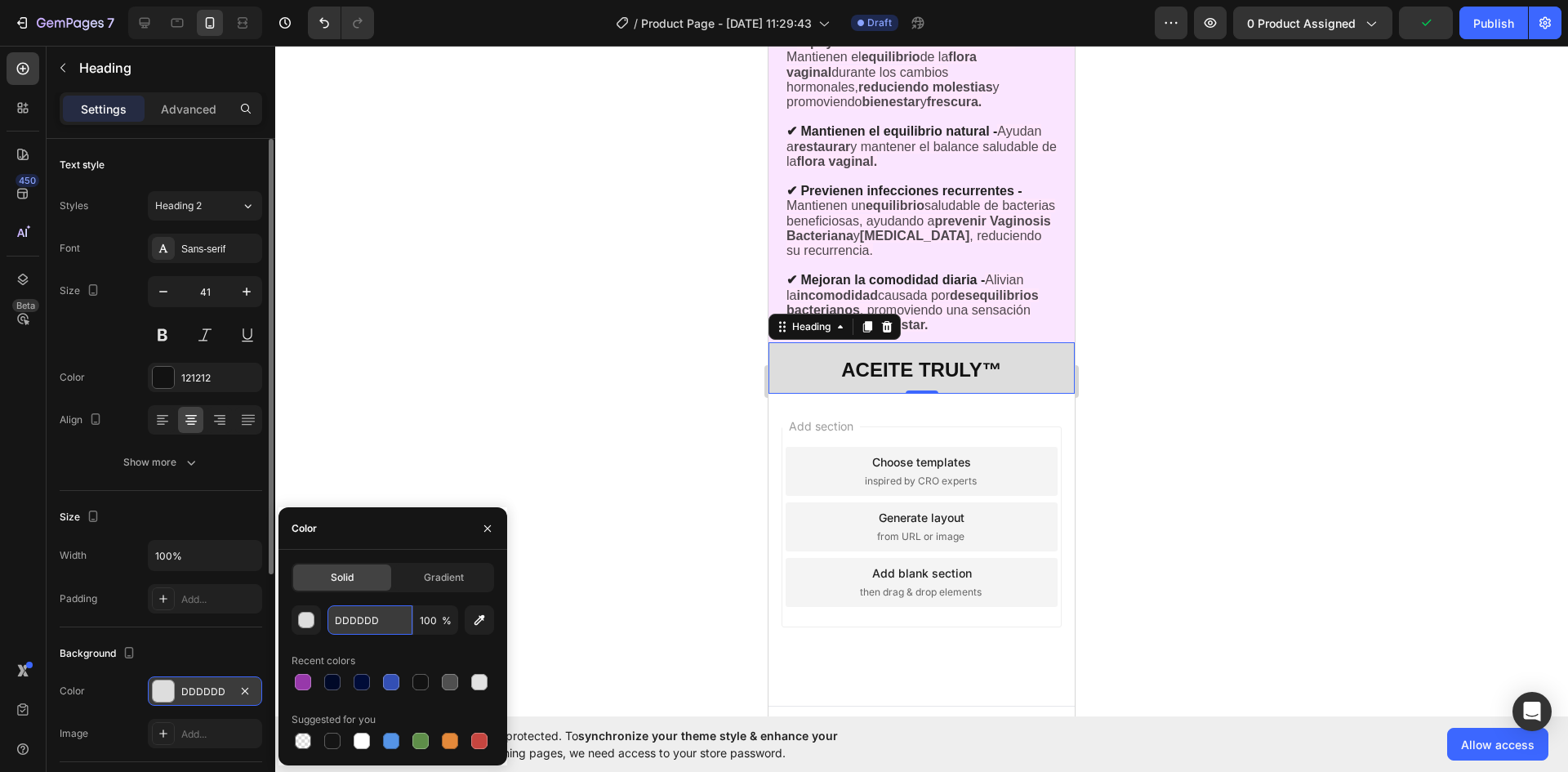
click at [365, 617] on input "DDDDDD" at bounding box center [370, 619] width 85 height 29
paste input "FAE5FF"
type input "FAE5FF"
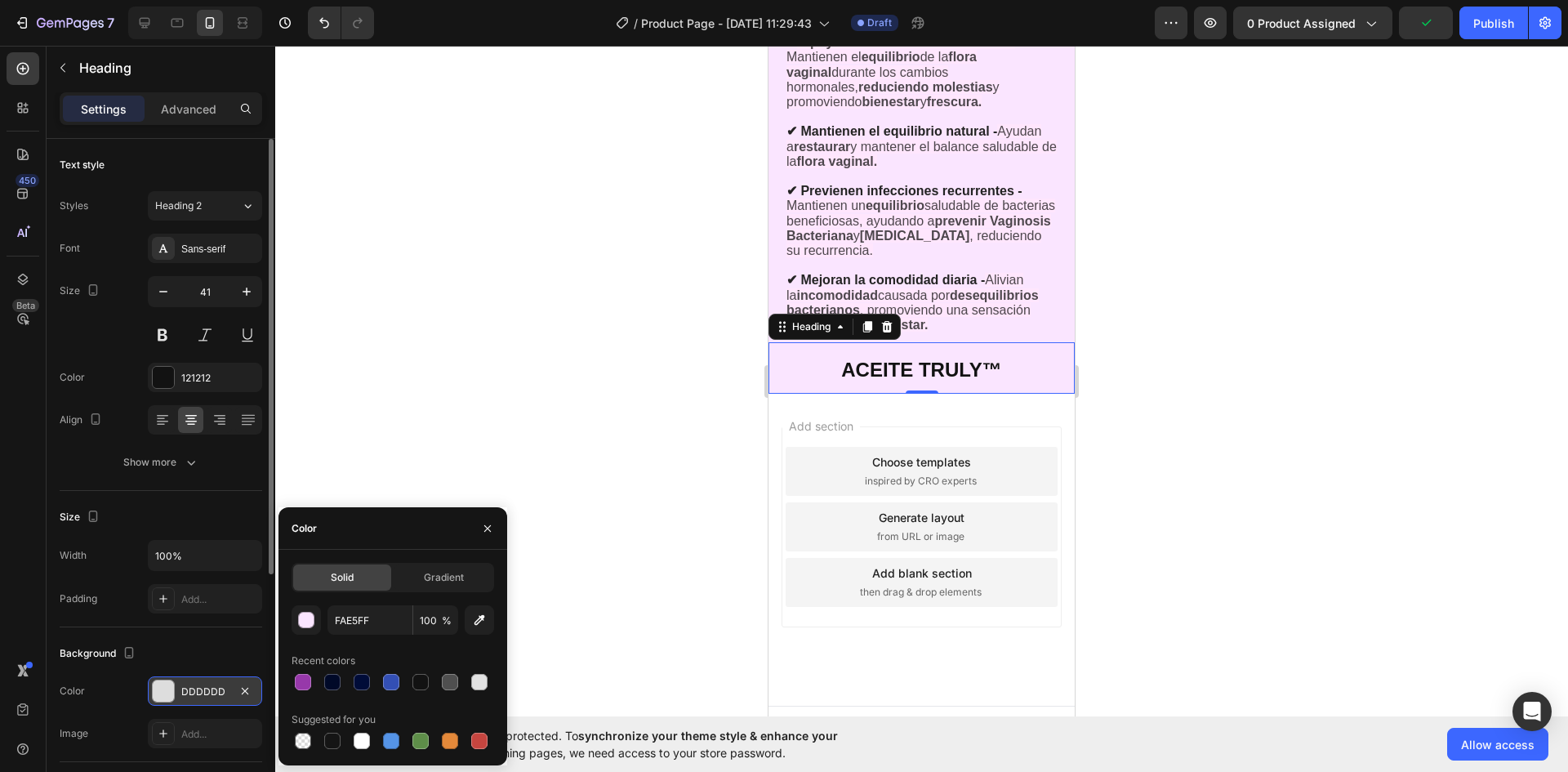
click at [634, 491] on div at bounding box center [921, 408] width 1293 height 726
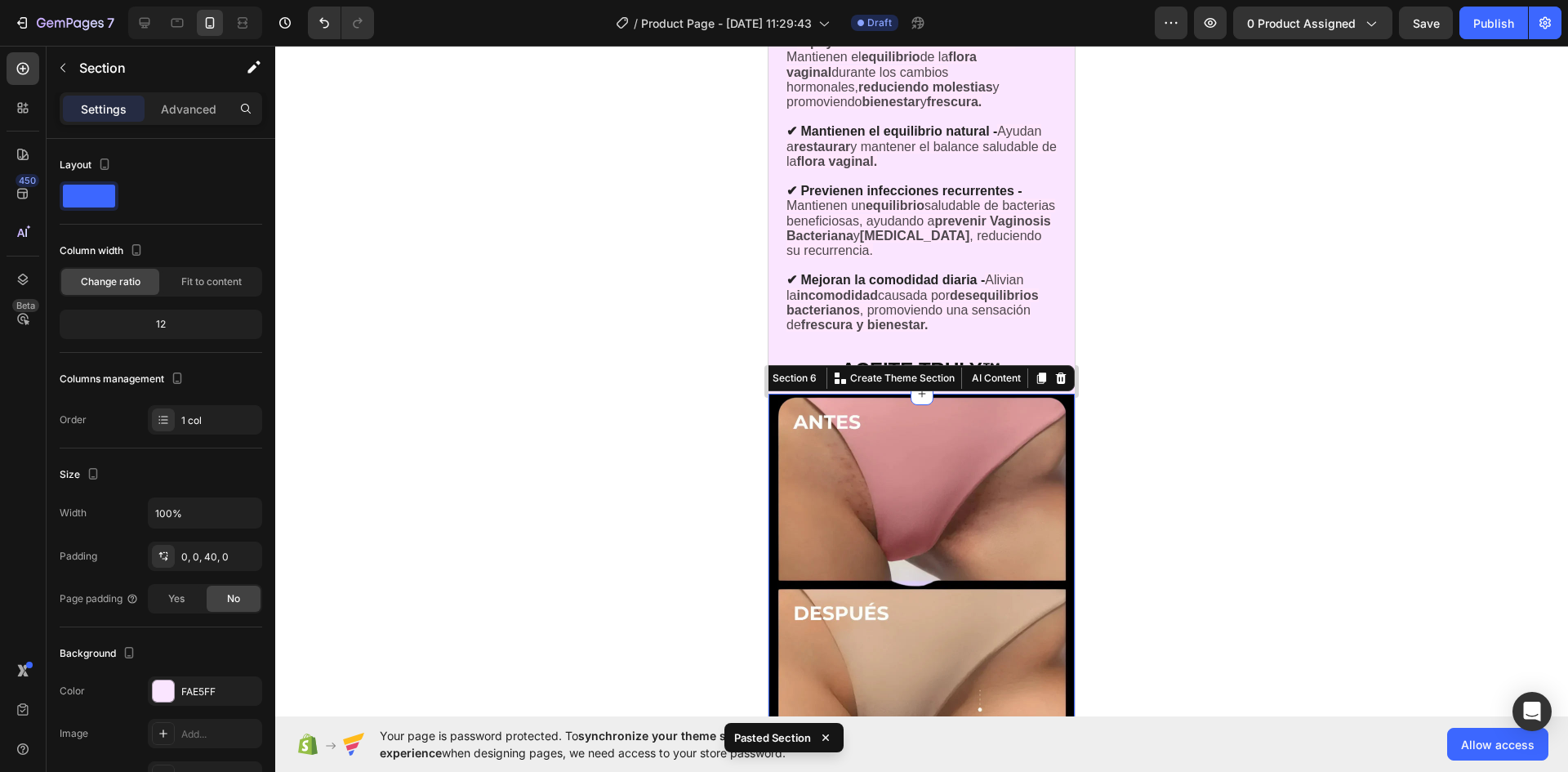
click at [1172, 390] on div at bounding box center [921, 408] width 1293 height 726
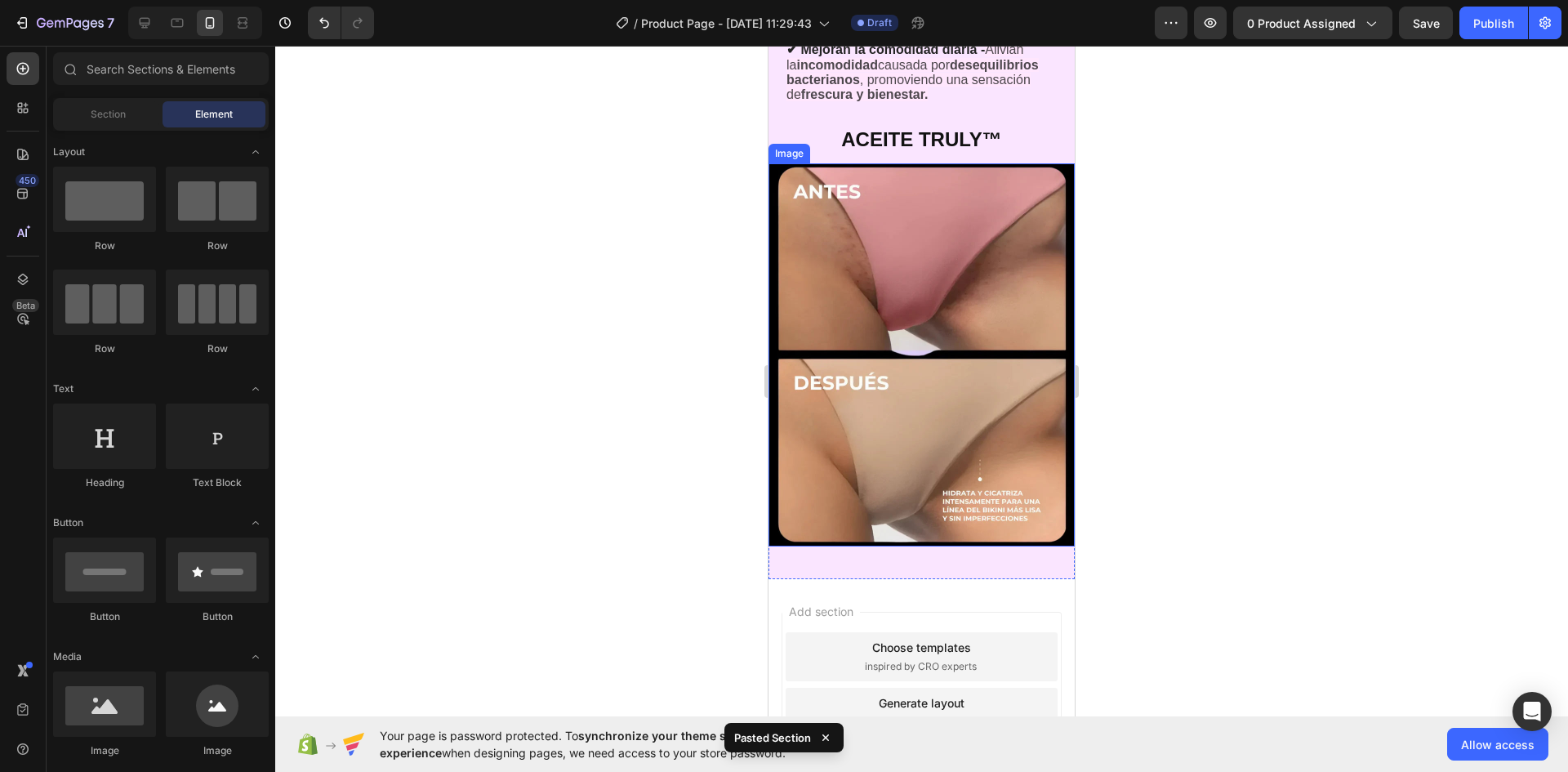
scroll to position [3292, 0]
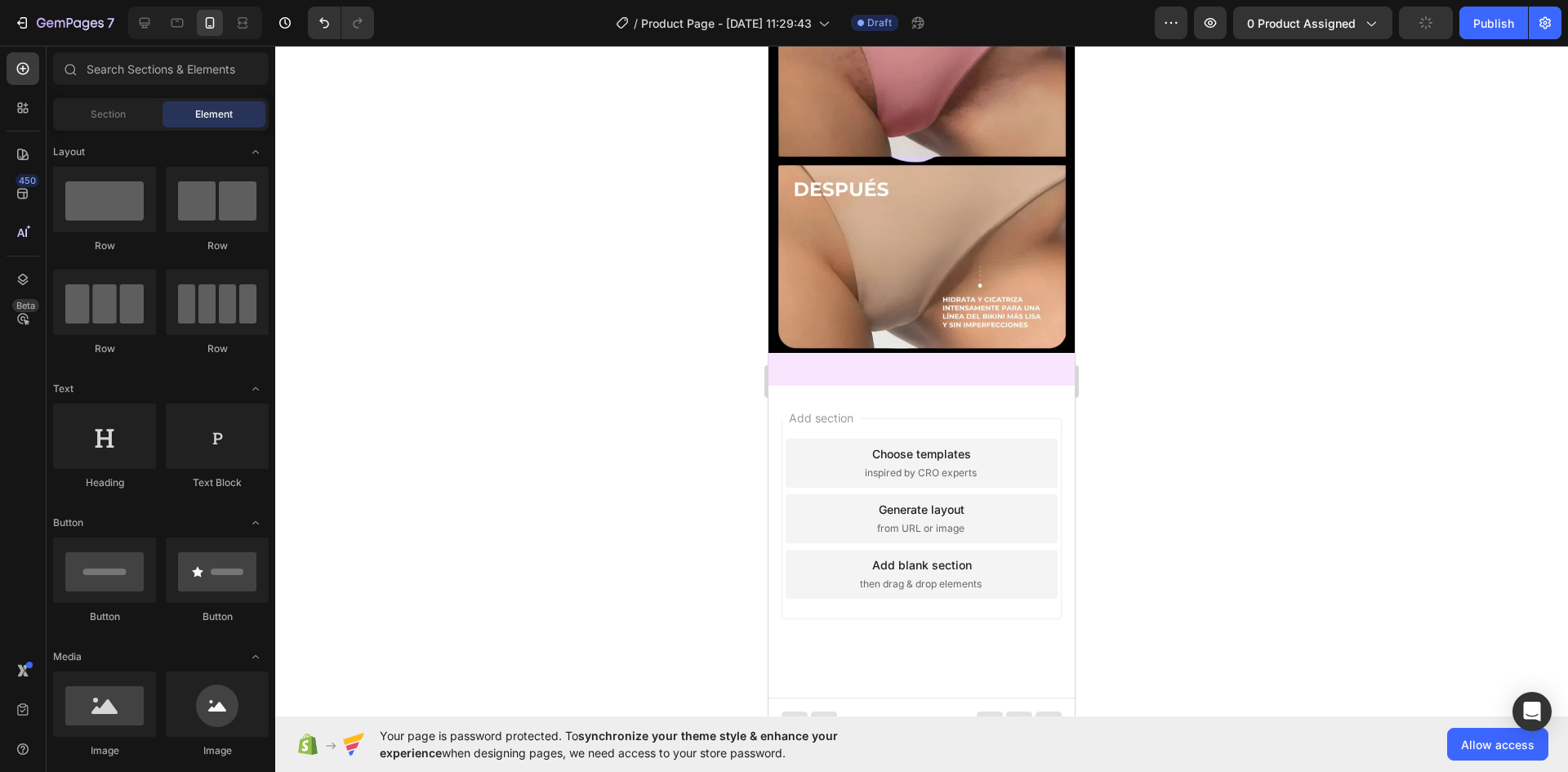
click at [1061, 389] on div "Add section Choose templates inspired by CRO experts Generate layout from URL o…" at bounding box center [921, 541] width 306 height 312
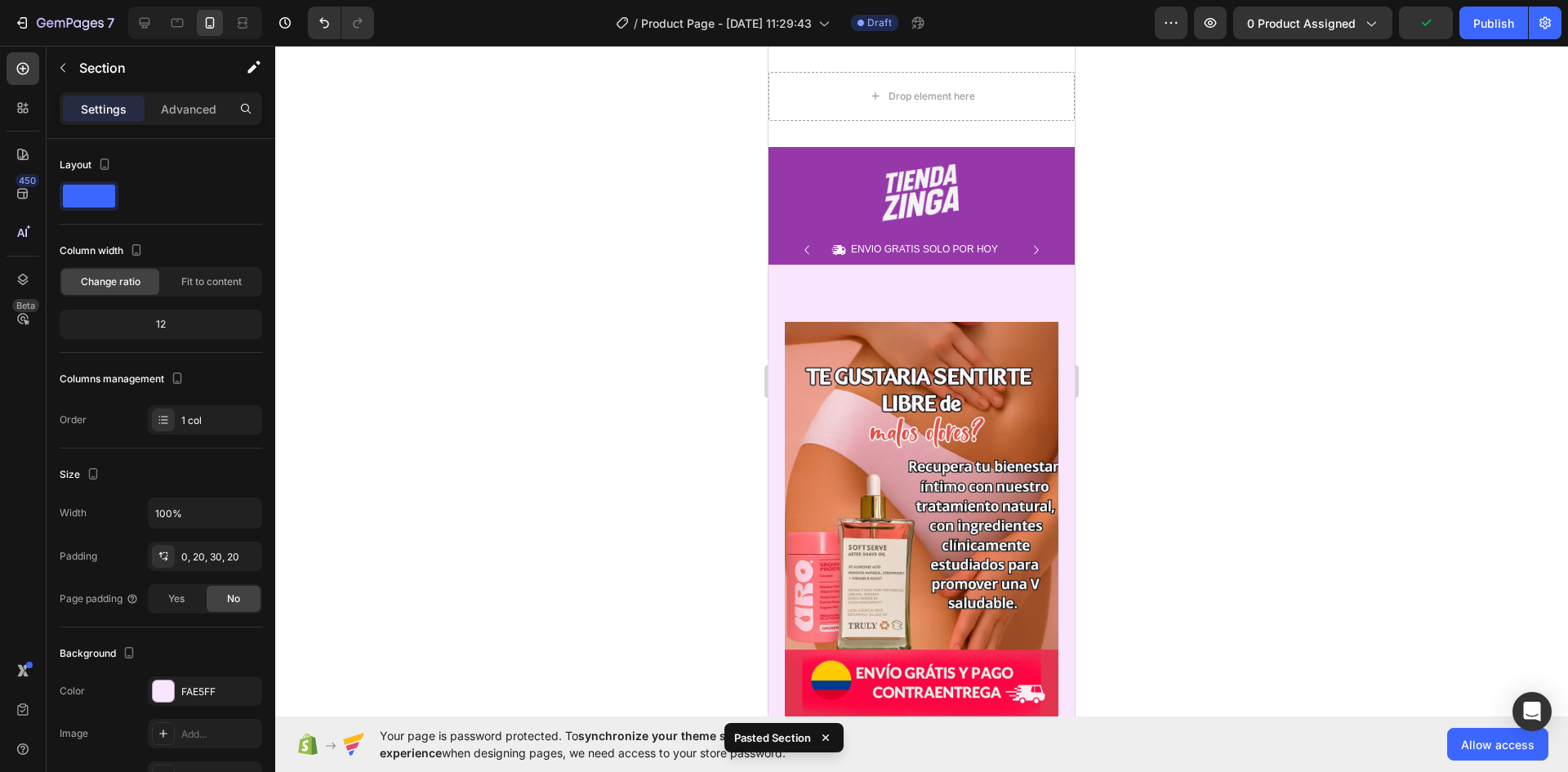
scroll to position [0, 0]
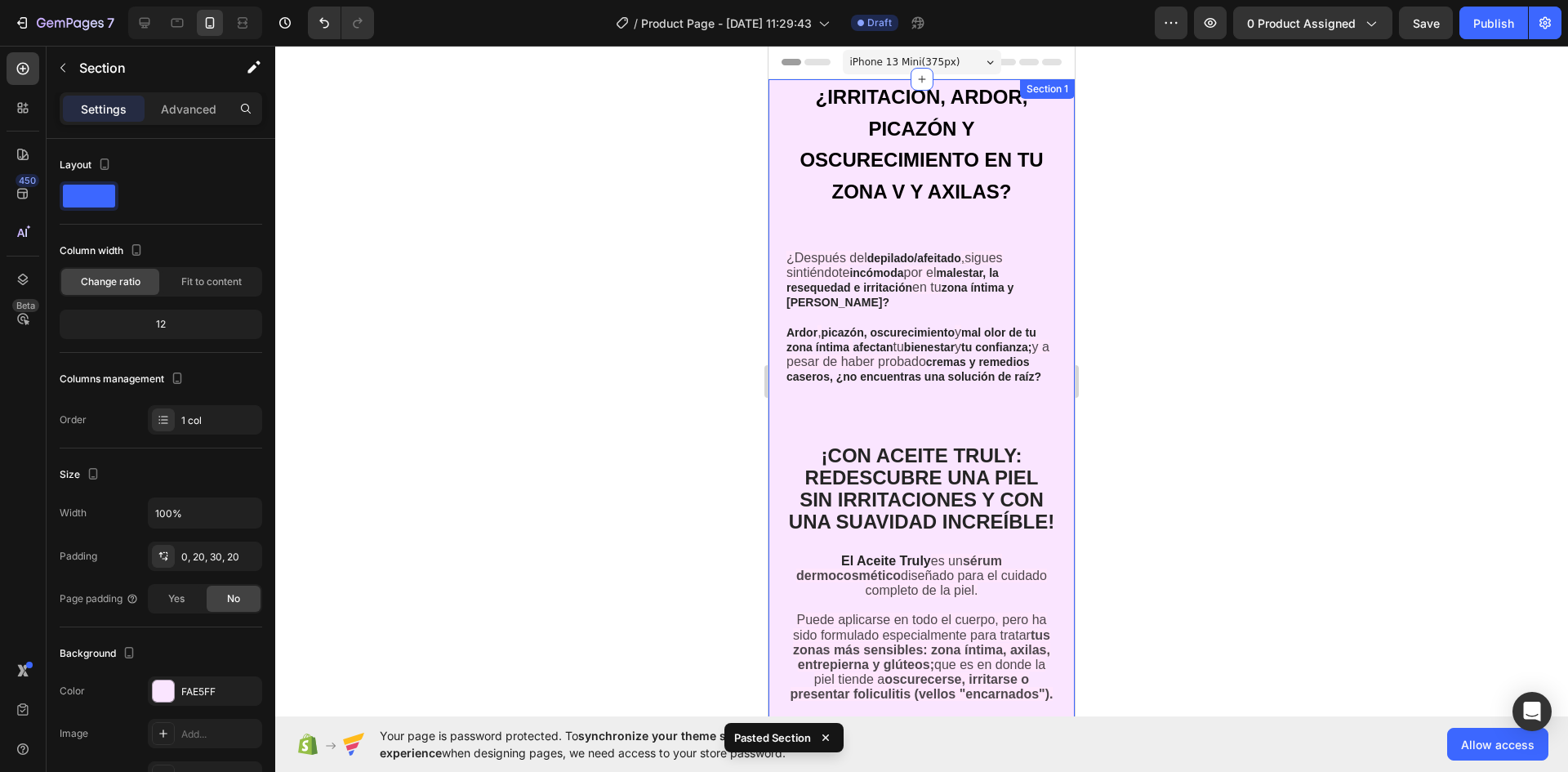
click at [1053, 264] on div "¿Después del depilado/afeitado , sigues sintiéndote incómoda por el malestar, l…" at bounding box center [921, 547] width 306 height 935
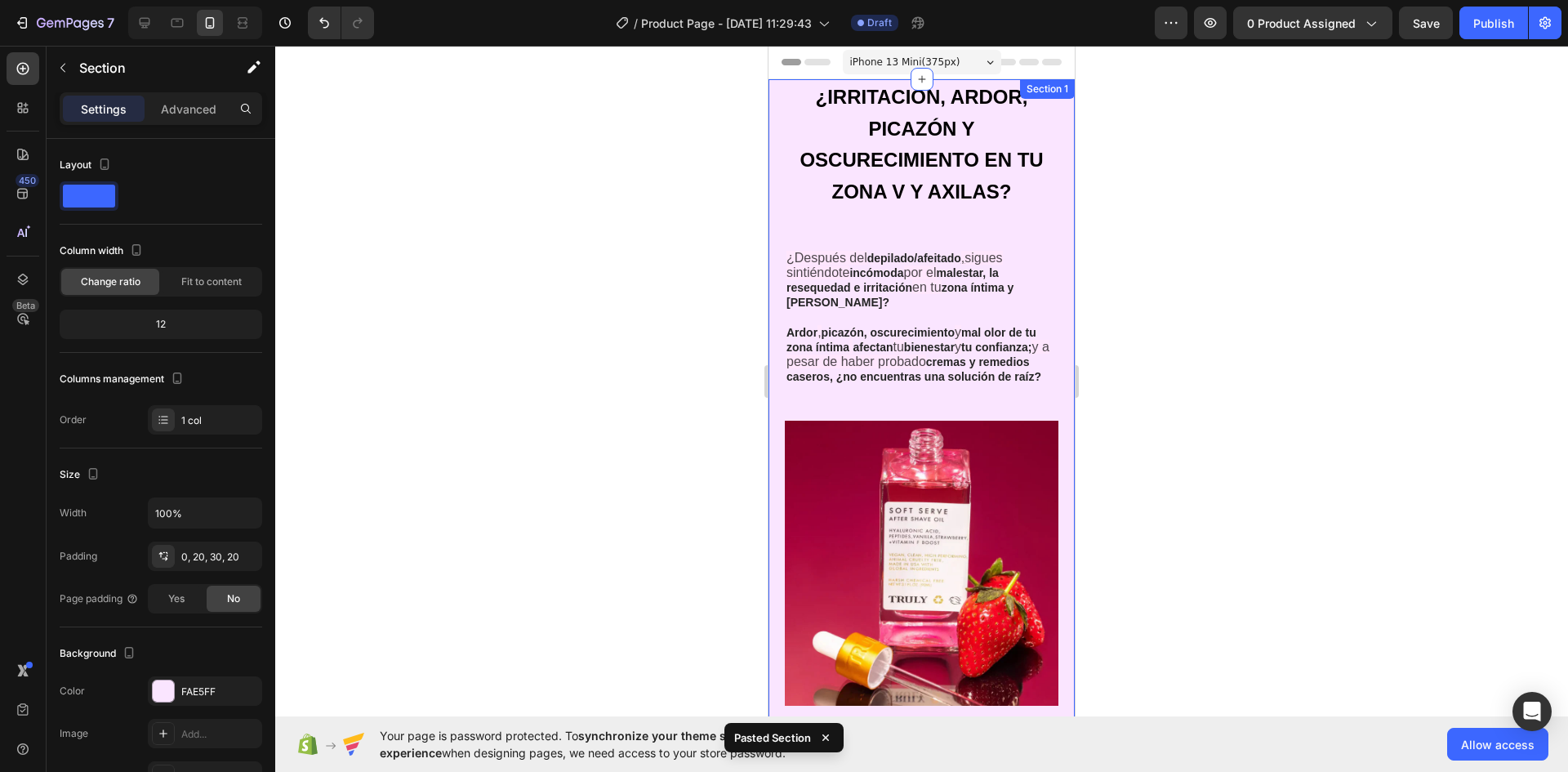
click at [778, 114] on div "¿Después del depilado/afeitado , sigues sintiéndote incómoda por el malestar, l…" at bounding box center [921, 547] width 306 height 935
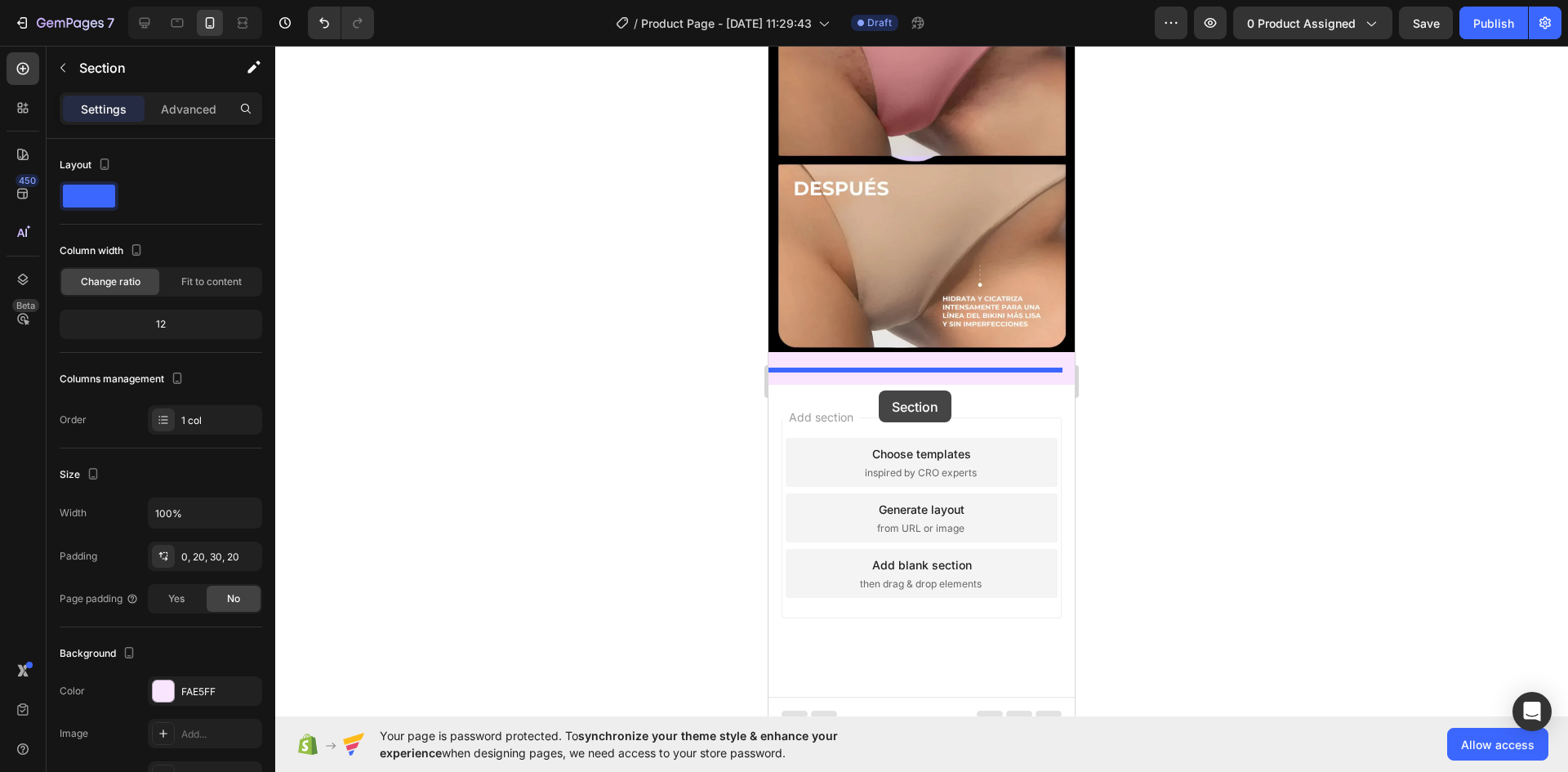
drag, startPoint x: 777, startPoint y: 111, endPoint x: 879, endPoint y: 390, distance: 297.1
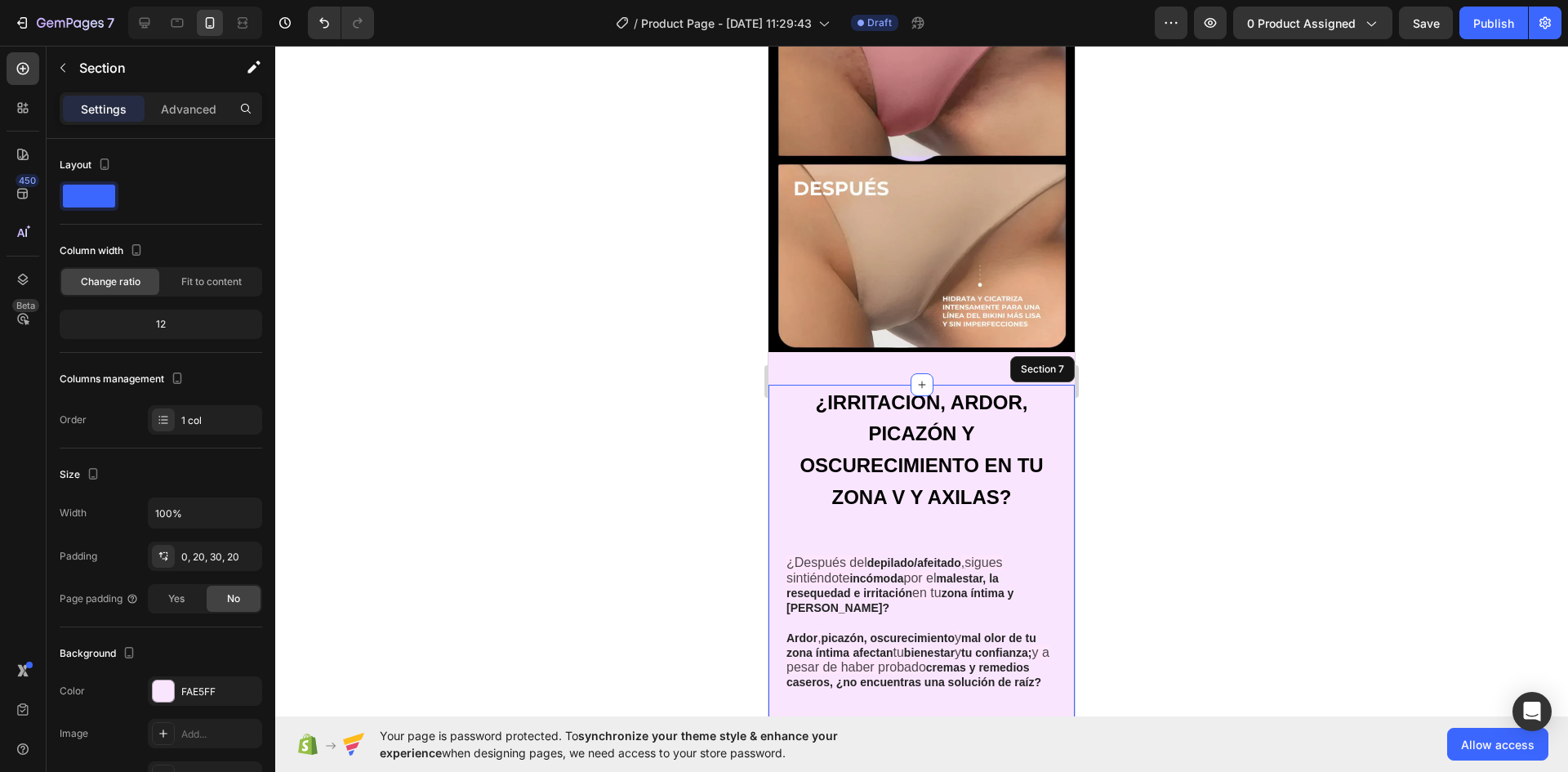
drag, startPoint x: 1285, startPoint y: 412, endPoint x: 148, endPoint y: 343, distance: 1139.1
click at [1285, 412] on div at bounding box center [921, 408] width 1293 height 726
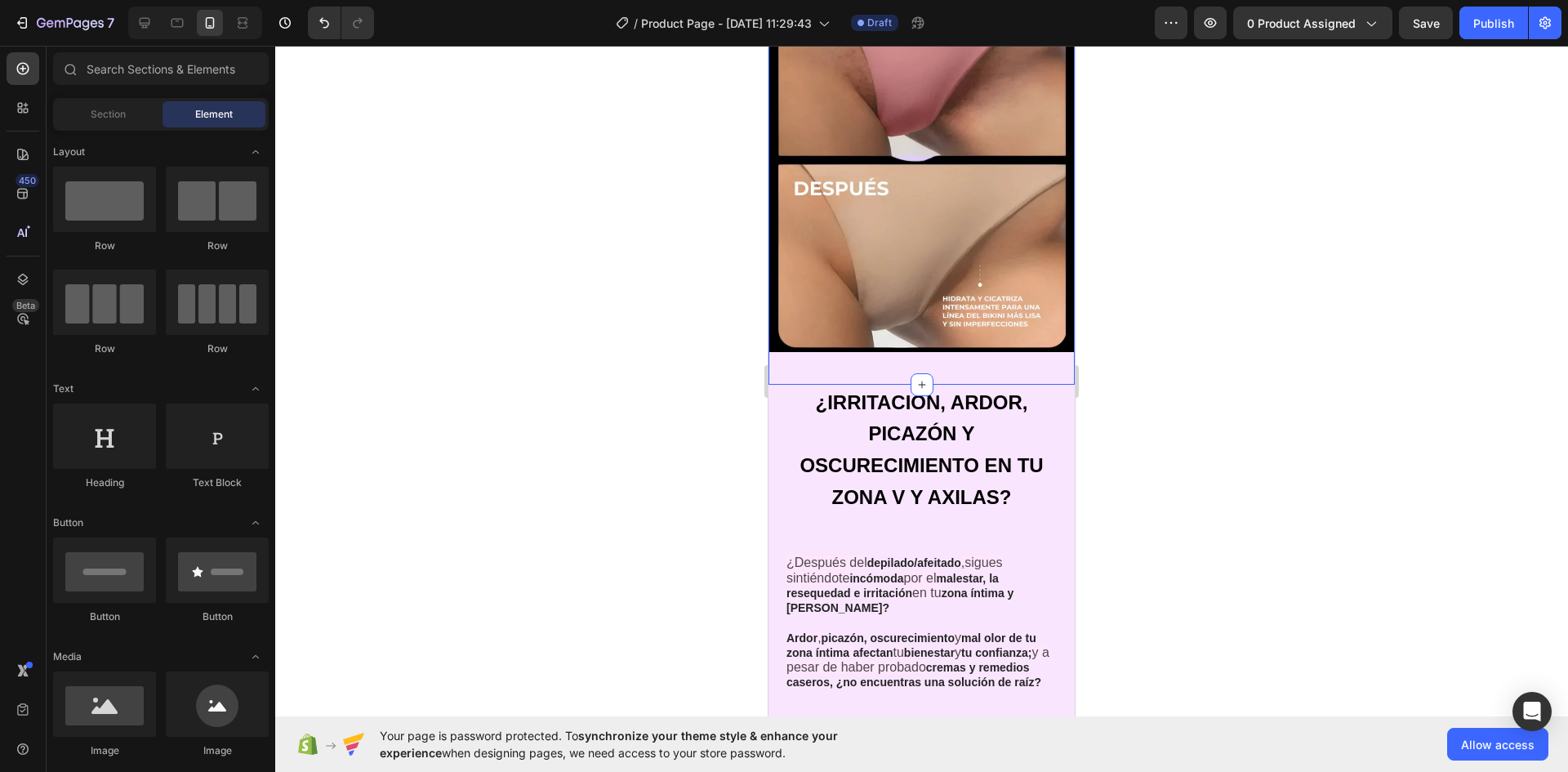
click at [903, 339] on div "Image Section 6" at bounding box center [921, 176] width 306 height 415
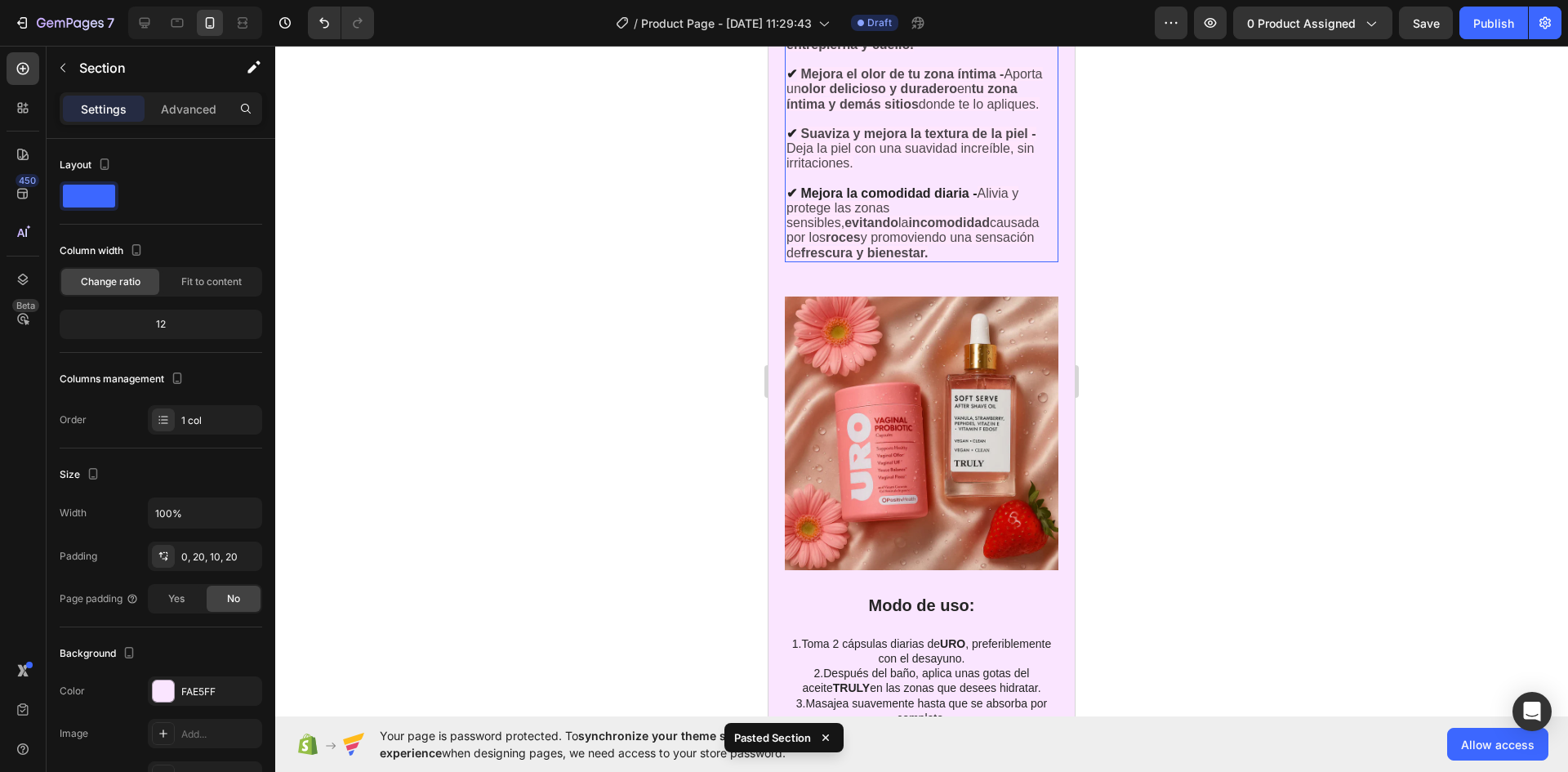
scroll to position [2823, 0]
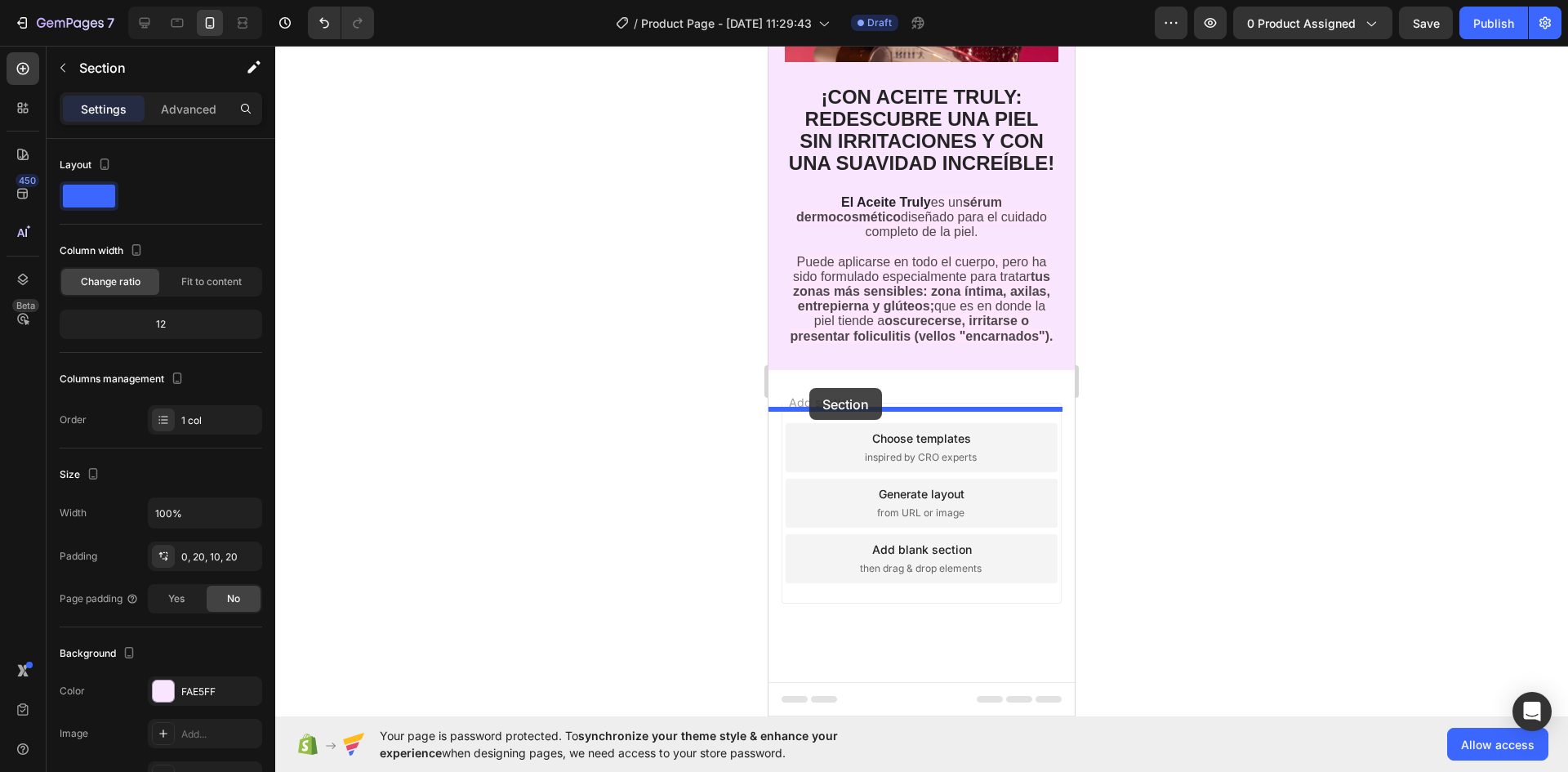
drag, startPoint x: 776, startPoint y: 340, endPoint x: 809, endPoint y: 388, distance: 58.2
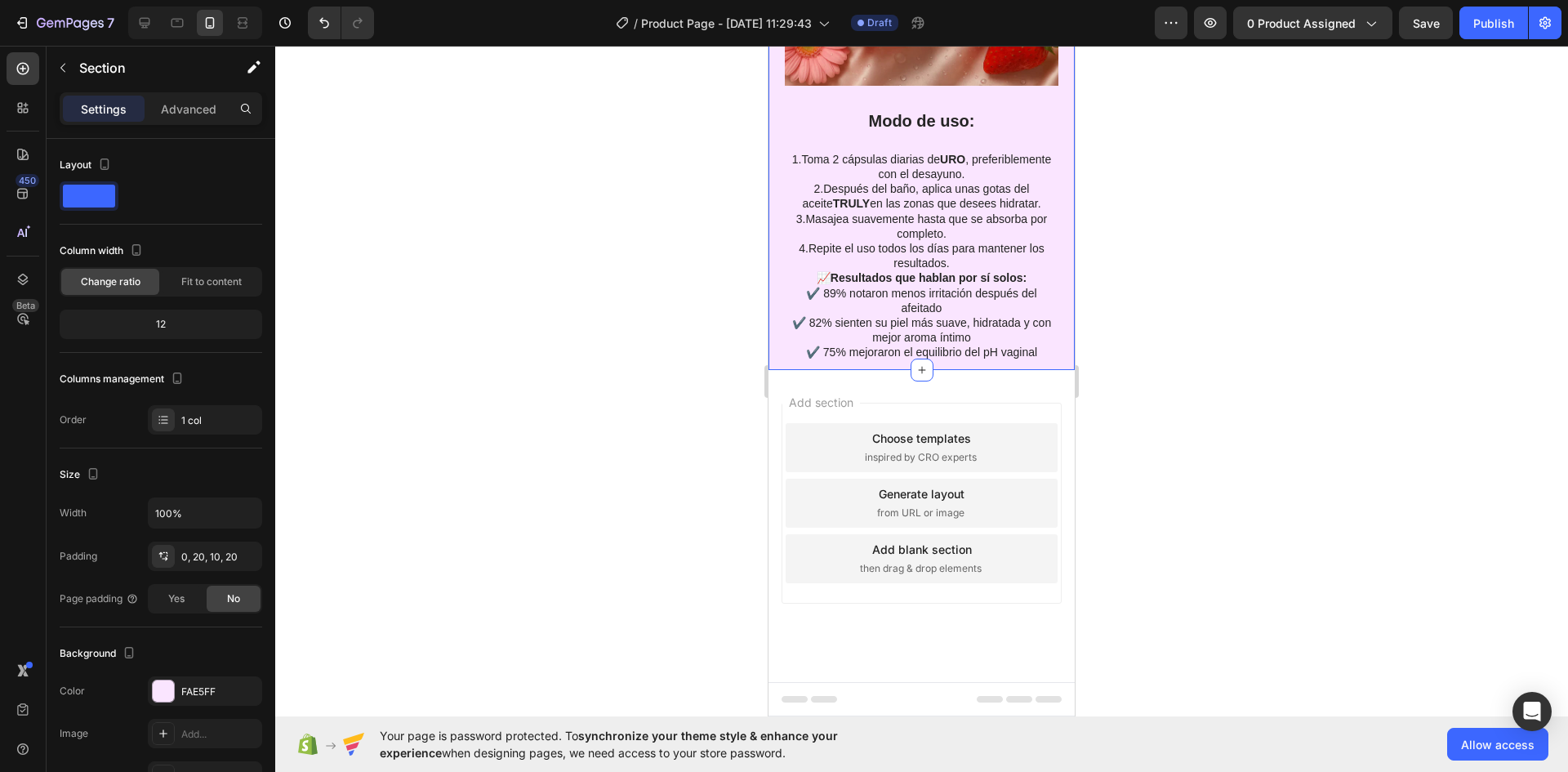
scroll to position [3741, 0]
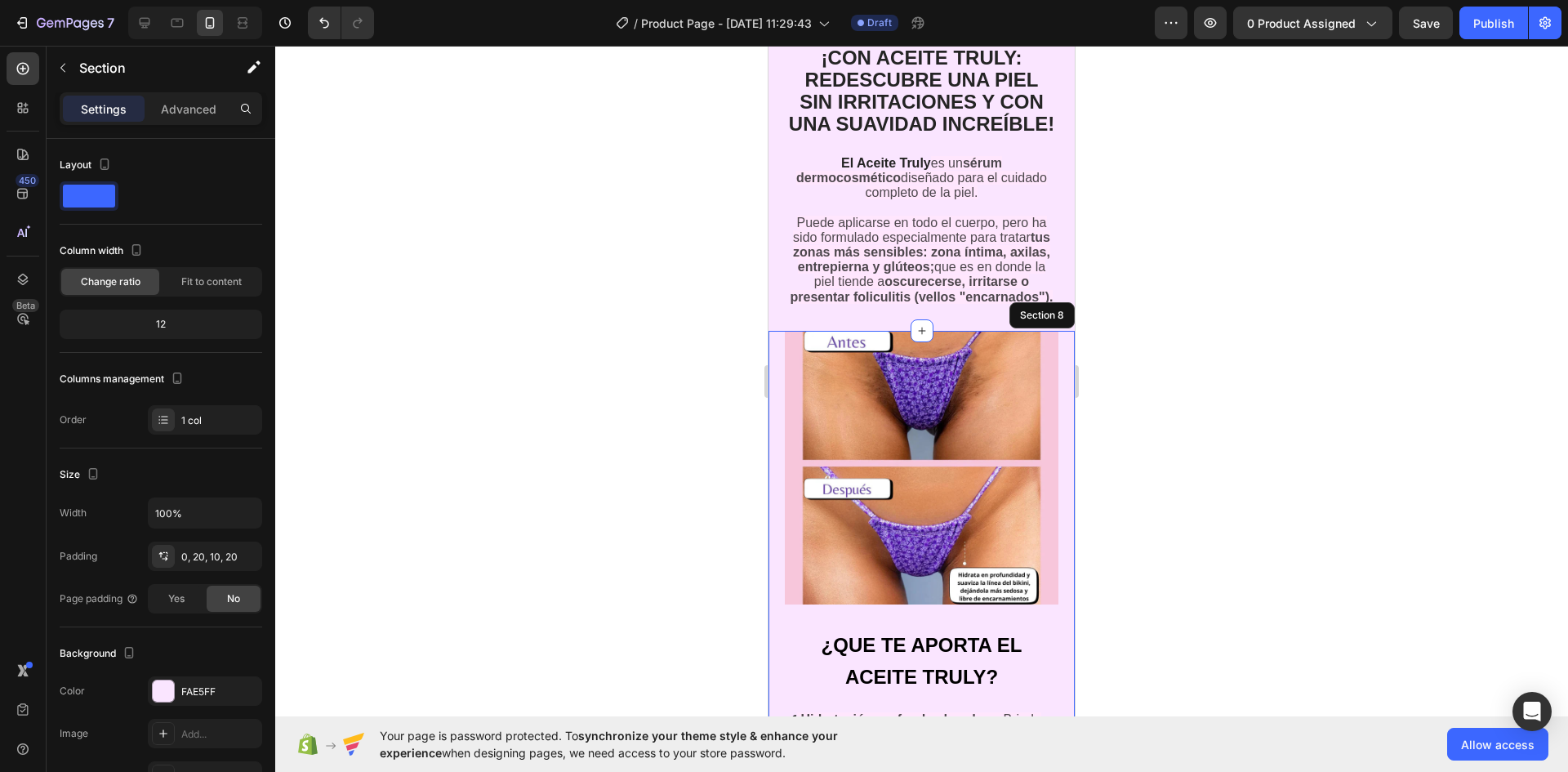
click at [1117, 429] on div at bounding box center [921, 408] width 1293 height 726
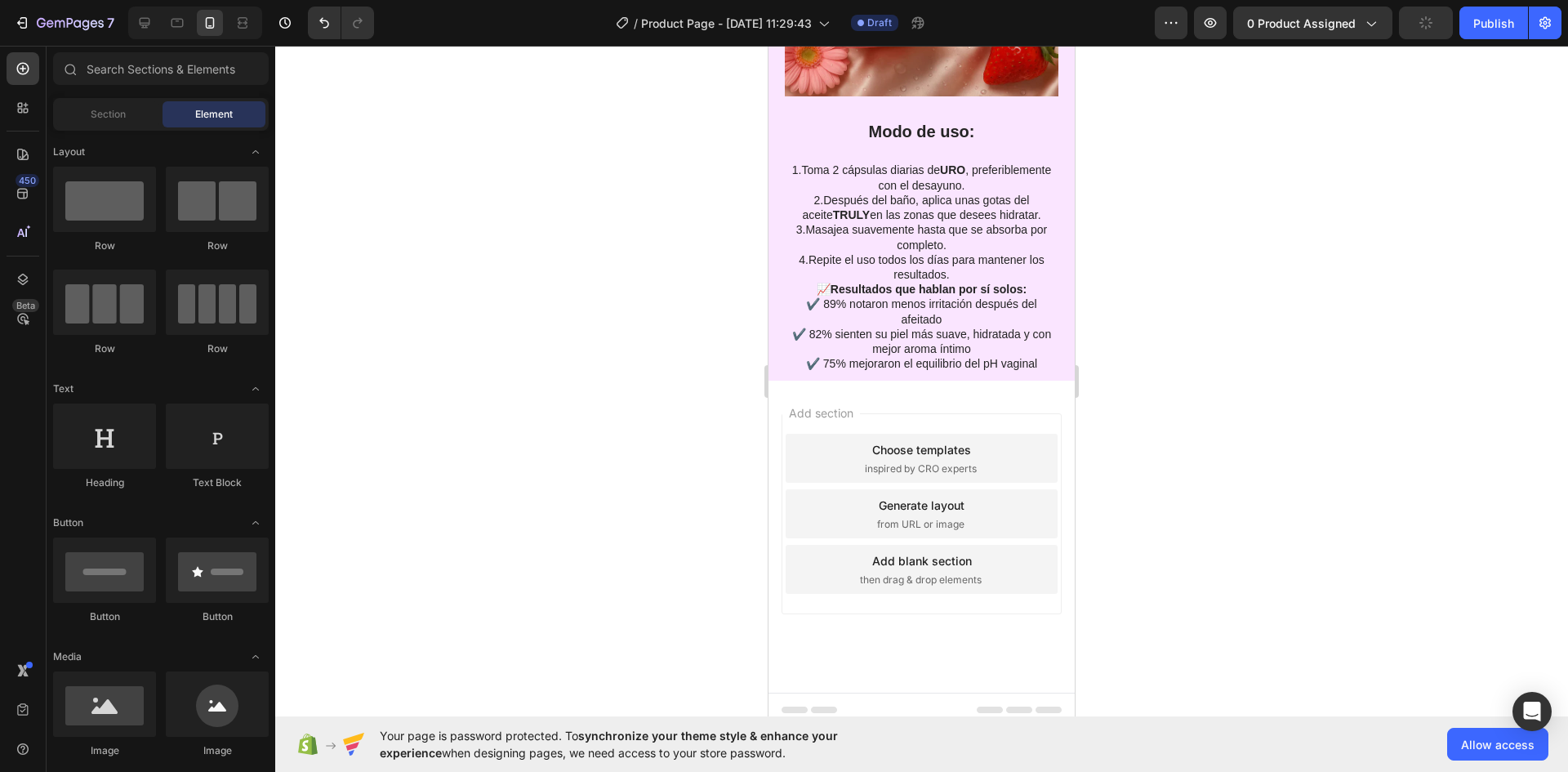
scroll to position [5034, 0]
click at [966, 379] on div "Add section Choose templates inspired by CRO experts Generate layout from URL o…" at bounding box center [921, 534] width 306 height 312
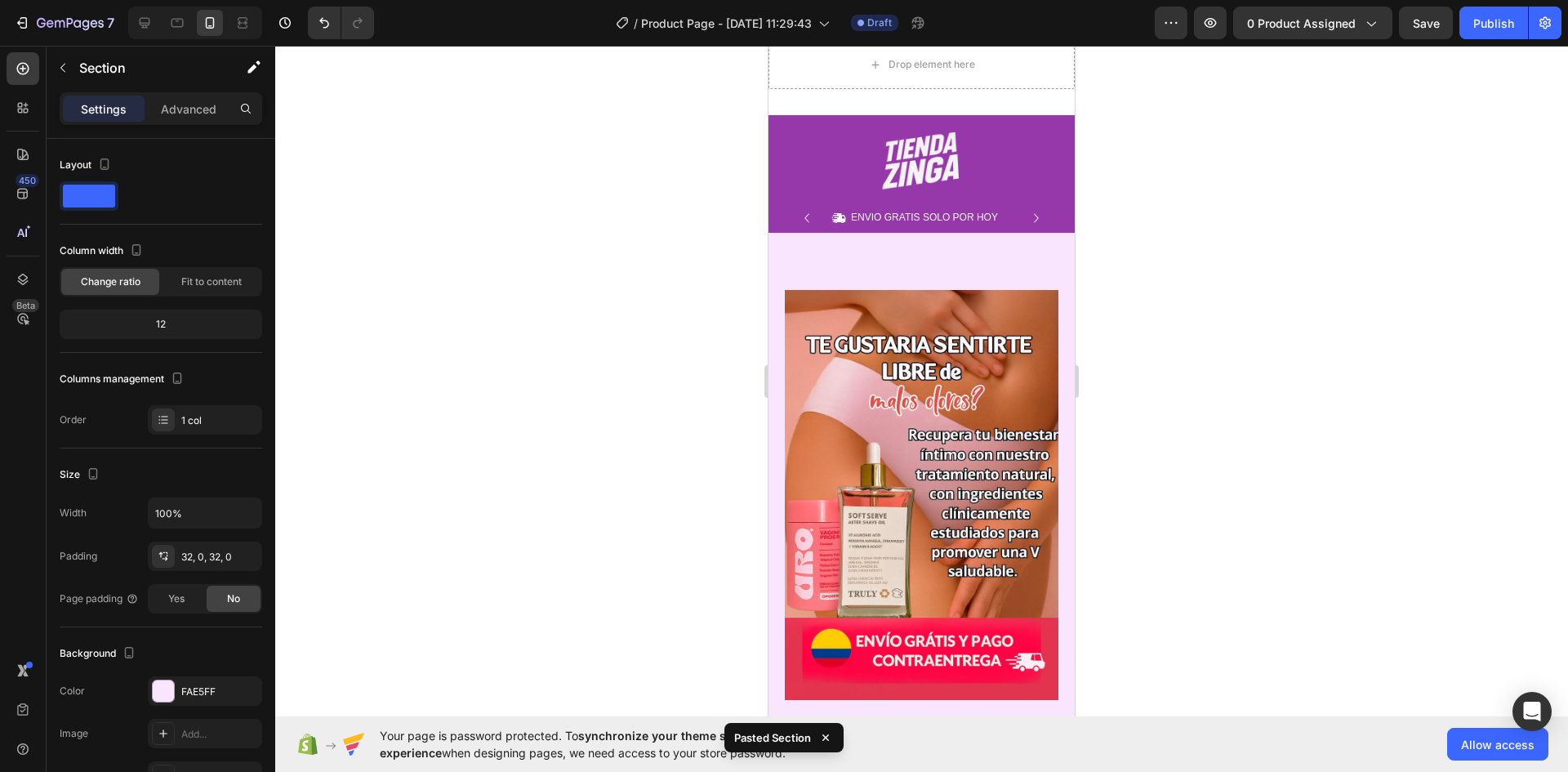
scroll to position [0, 0]
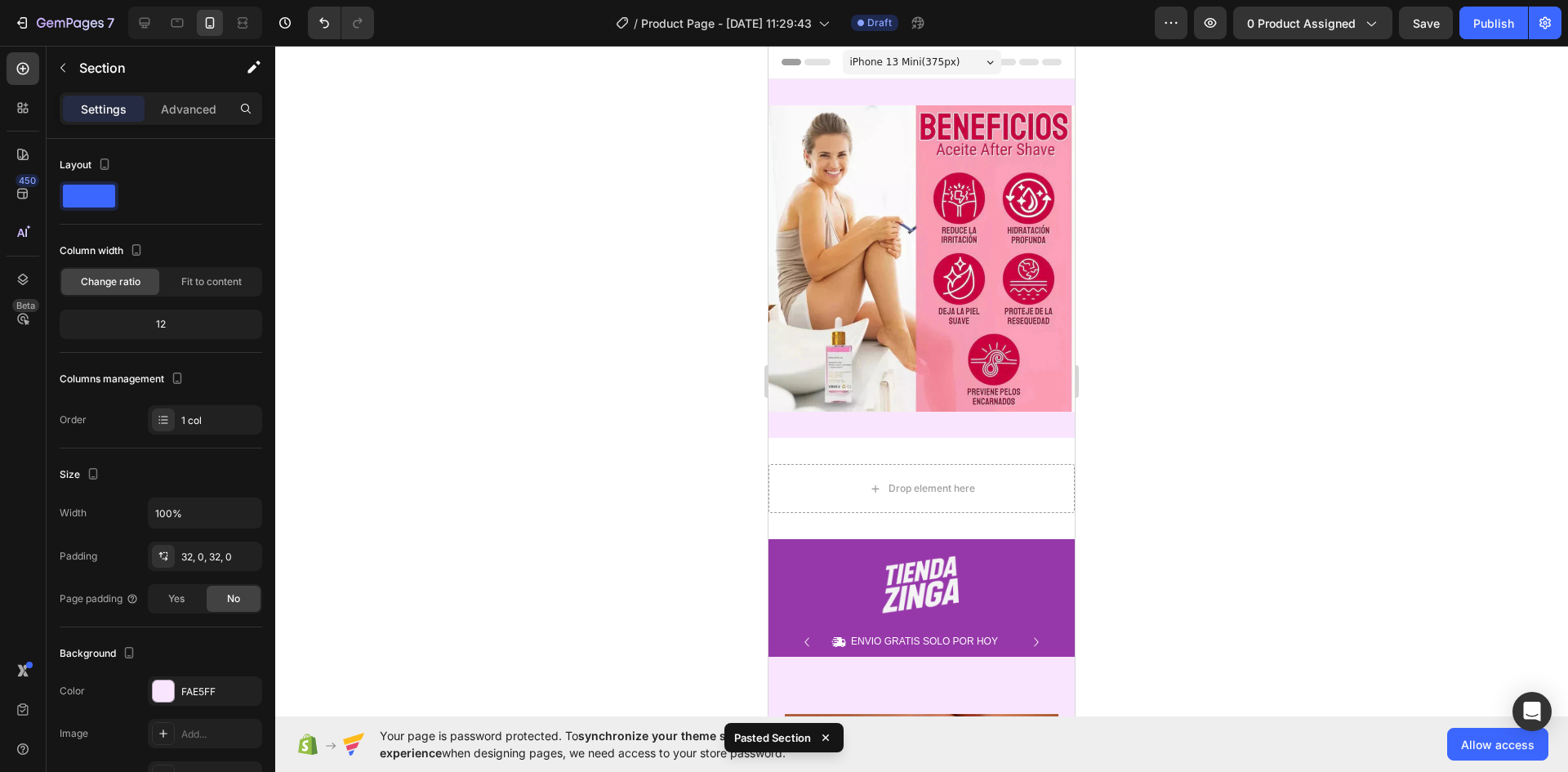
click at [956, 438] on div "Drop element here Section 2" at bounding box center [921, 488] width 306 height 101
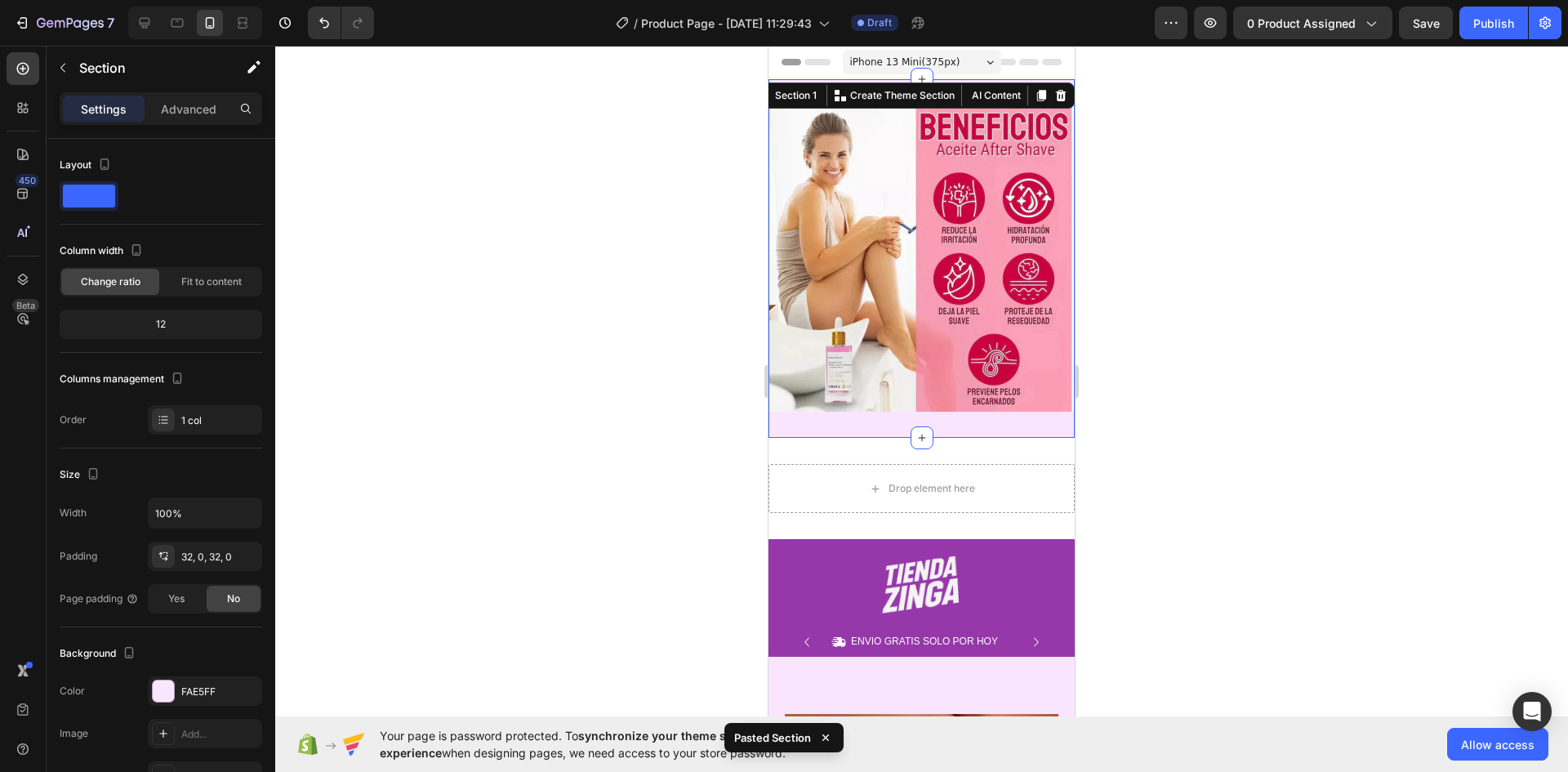
click at [859, 101] on div "Image Section 1 You can create reusable sections Create Theme Section AI Conten…" at bounding box center [921, 258] width 306 height 358
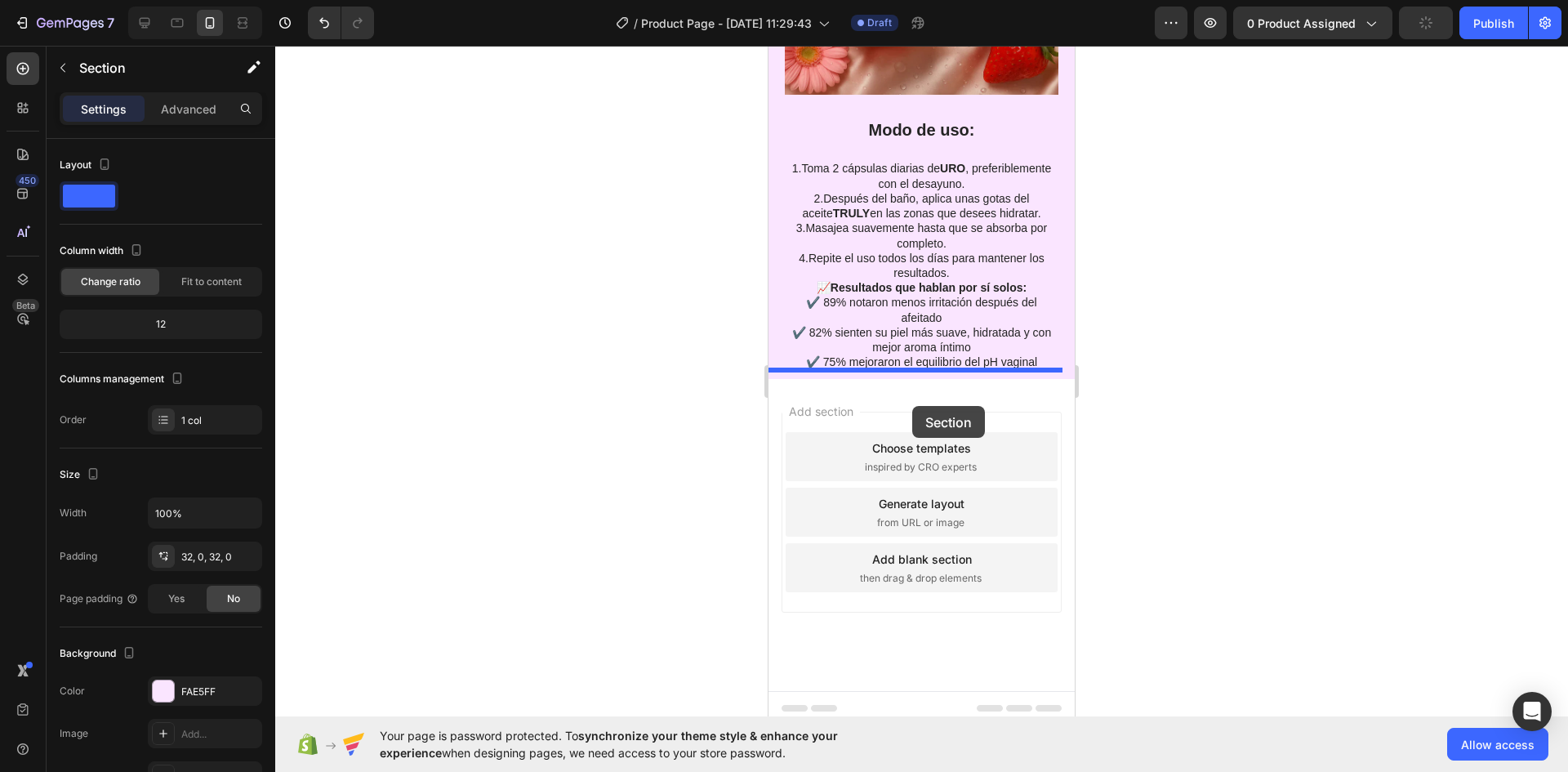
drag, startPoint x: 869, startPoint y: 407, endPoint x: 912, endPoint y: 405, distance: 43.0
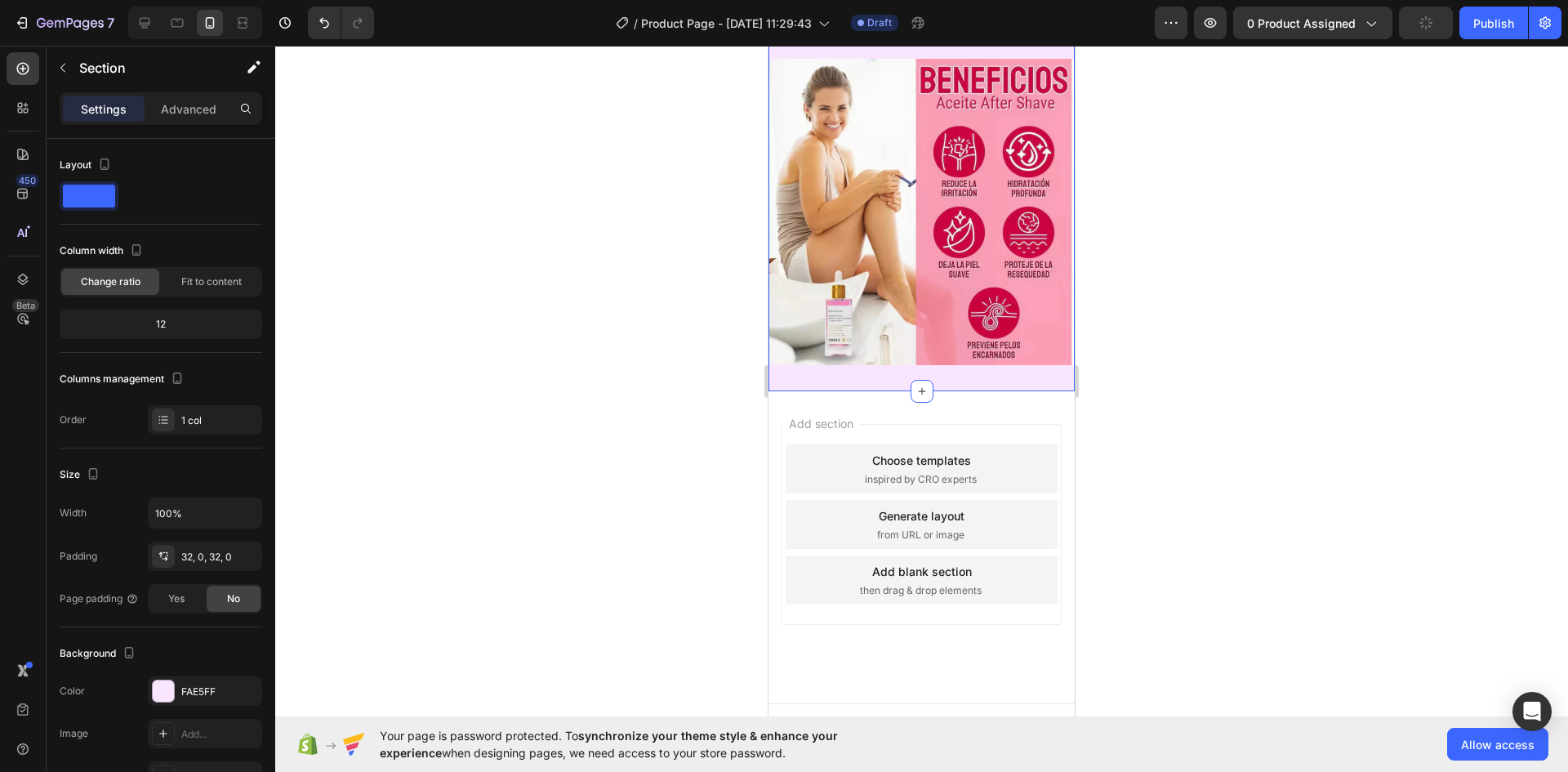
scroll to position [5557, 0]
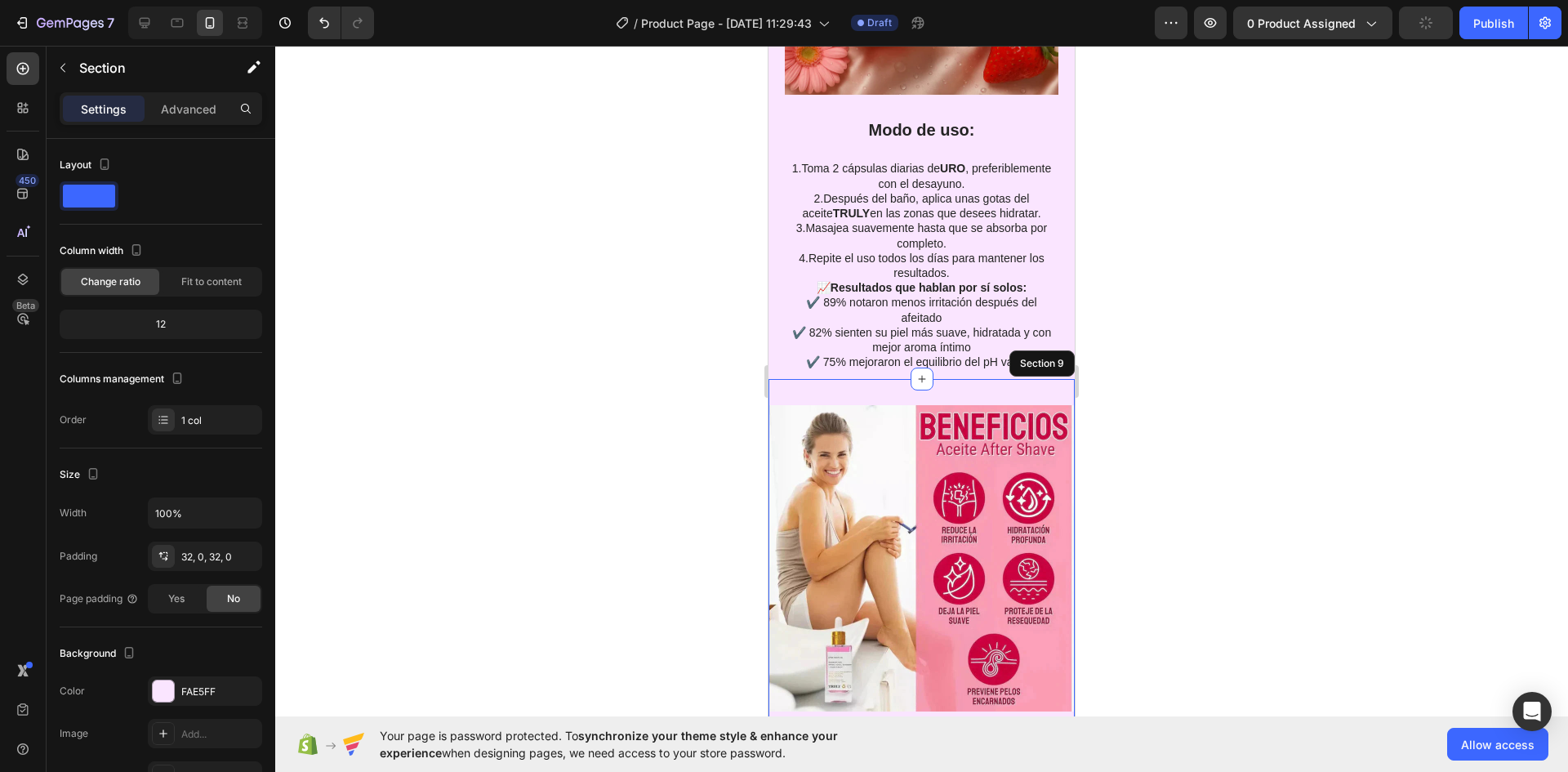
click at [1301, 508] on div at bounding box center [921, 408] width 1293 height 726
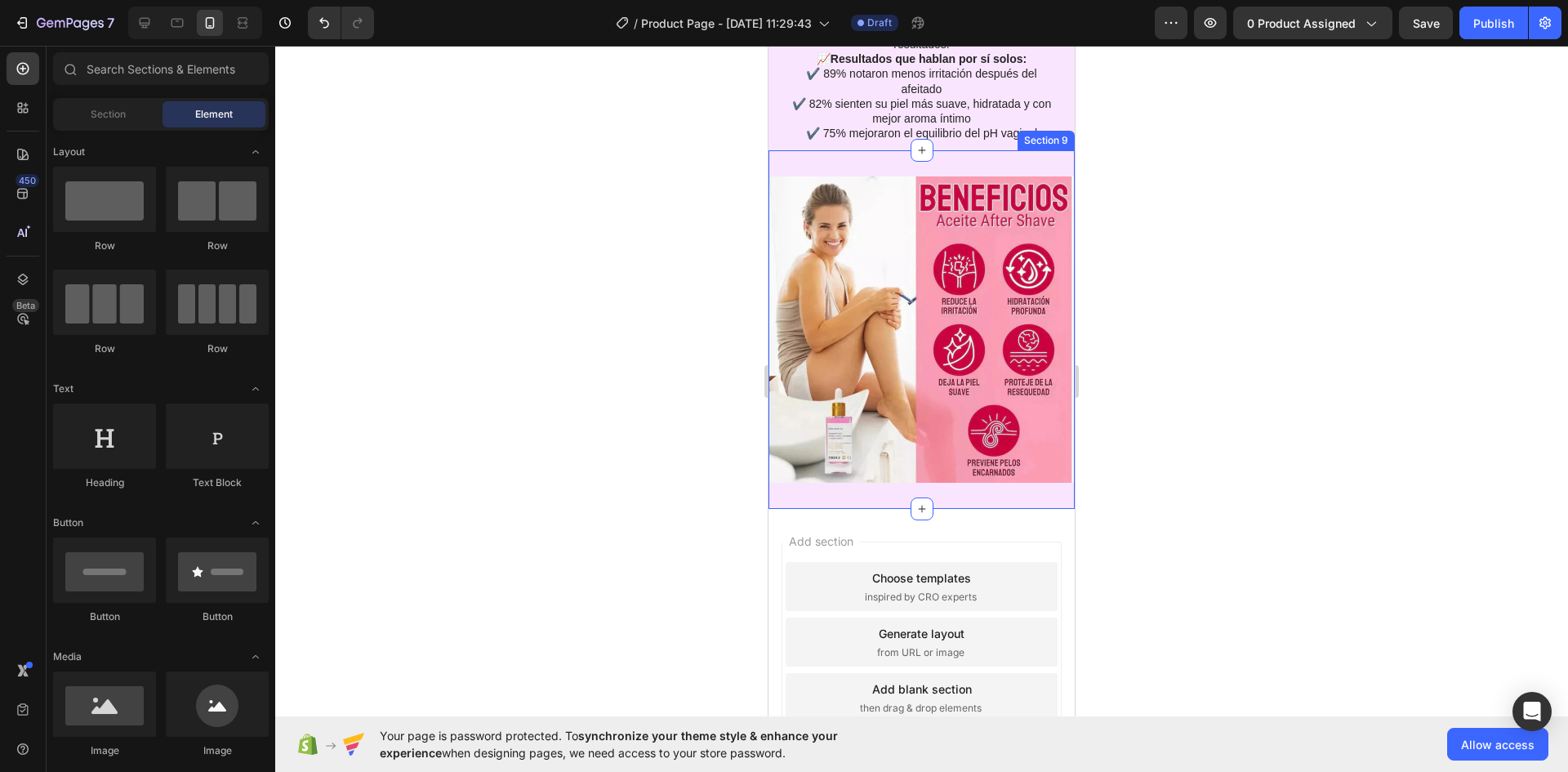
scroll to position [5802, 0]
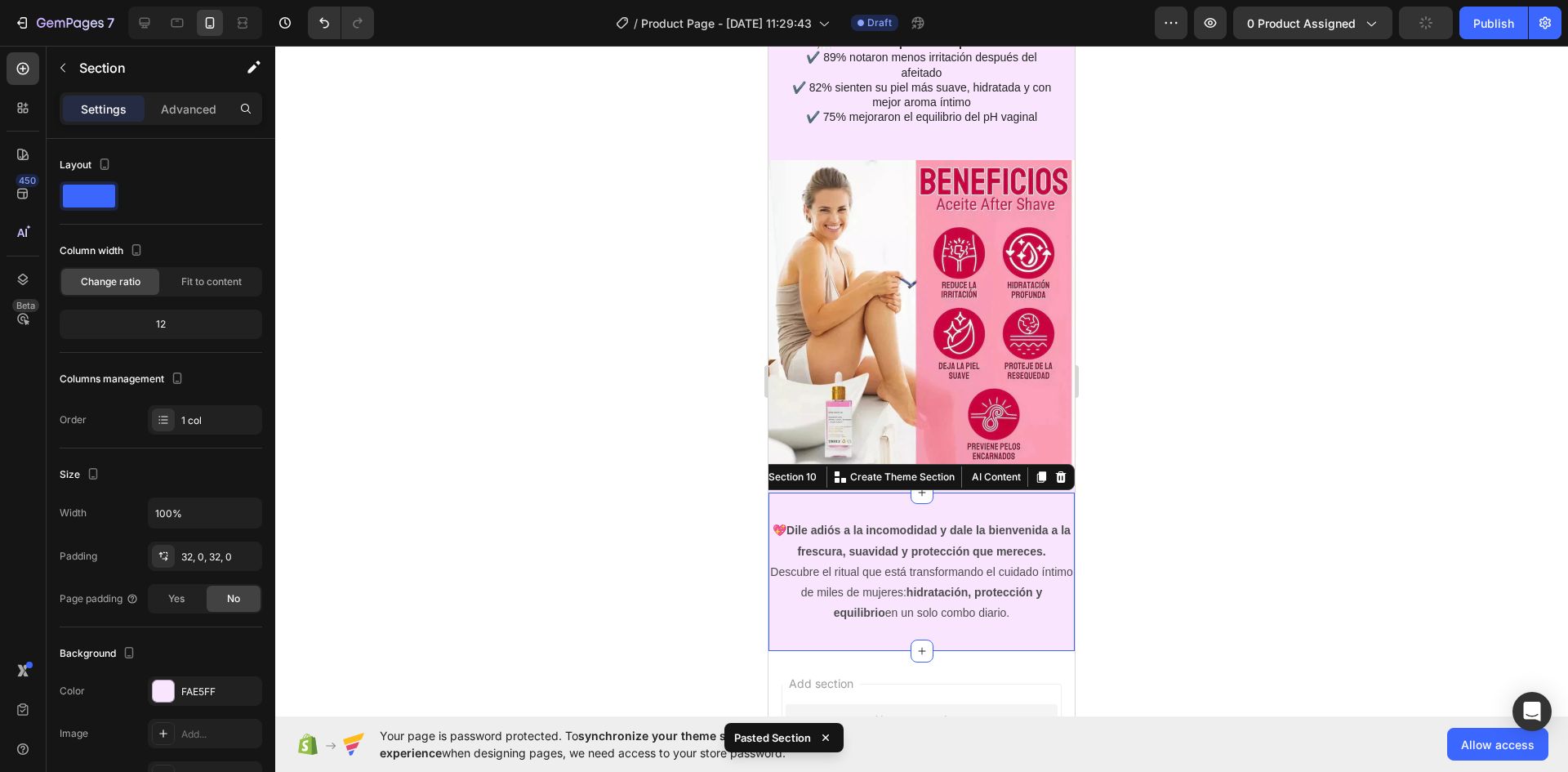
drag, startPoint x: 1198, startPoint y: 560, endPoint x: 1182, endPoint y: 551, distance: 18.4
click at [1198, 558] on div at bounding box center [921, 408] width 1293 height 726
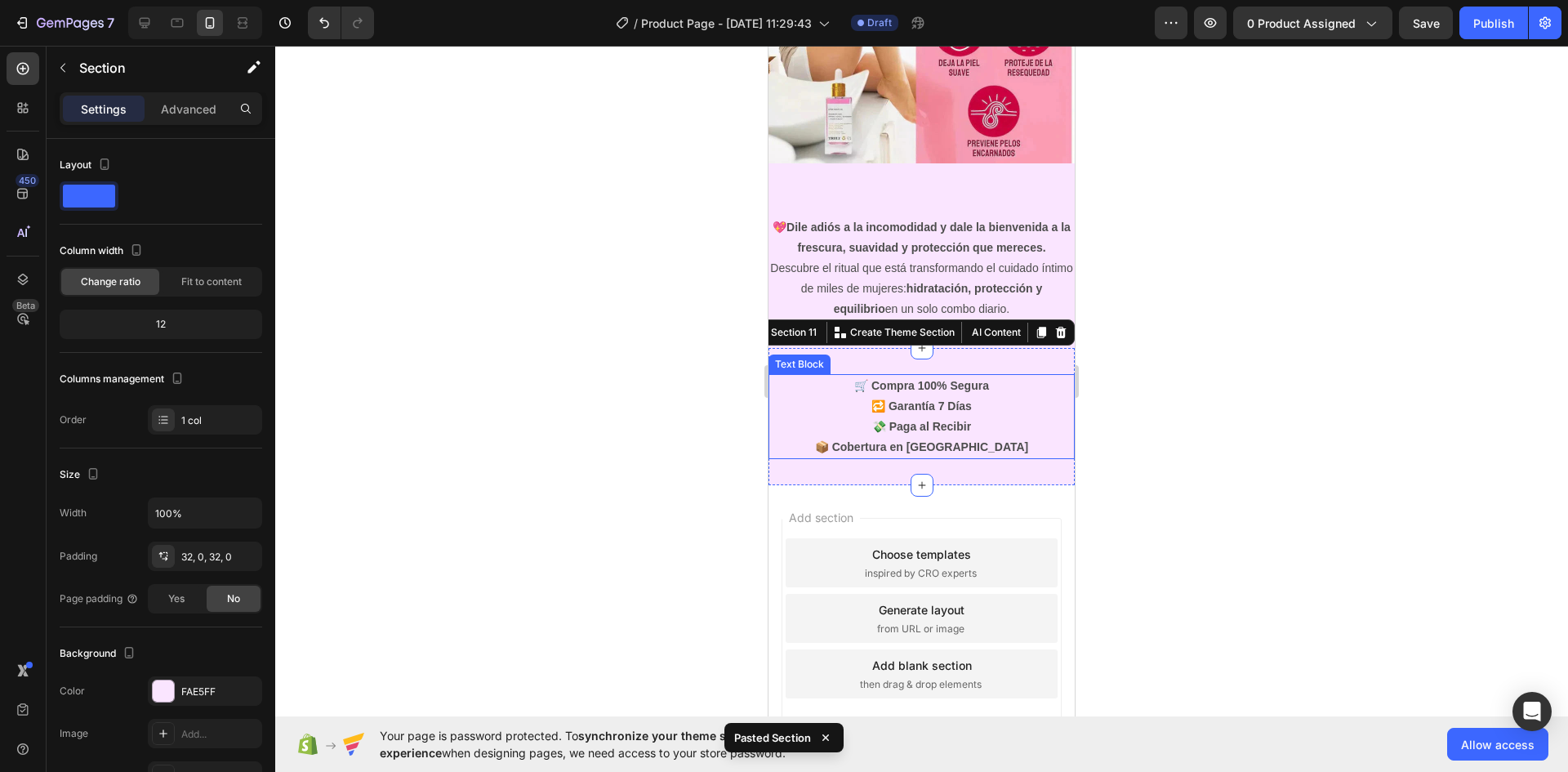
scroll to position [6199, 0]
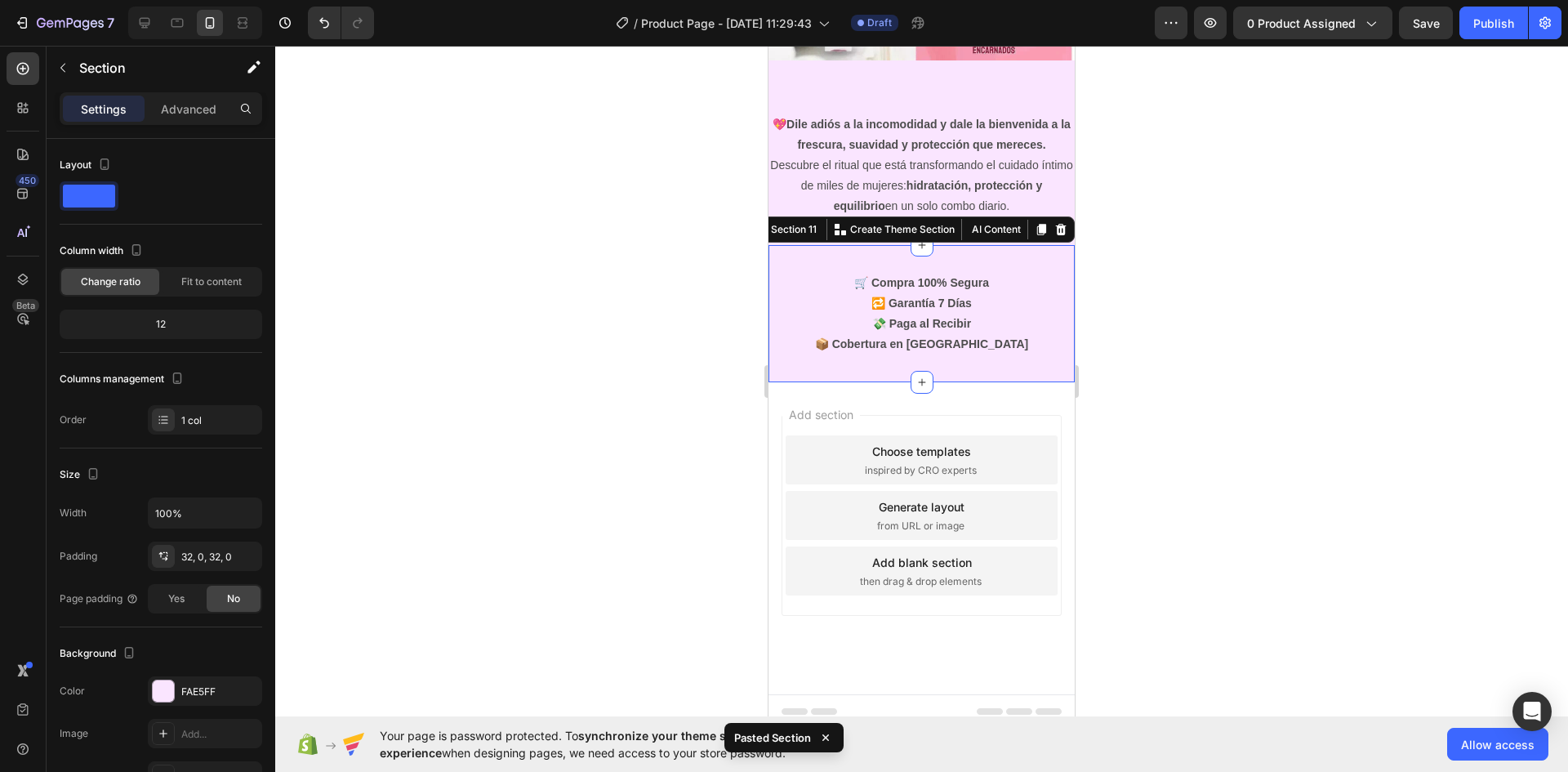
drag, startPoint x: 1262, startPoint y: 491, endPoint x: 235, endPoint y: 624, distance: 1035.6
click at [1262, 491] on div at bounding box center [921, 408] width 1293 height 726
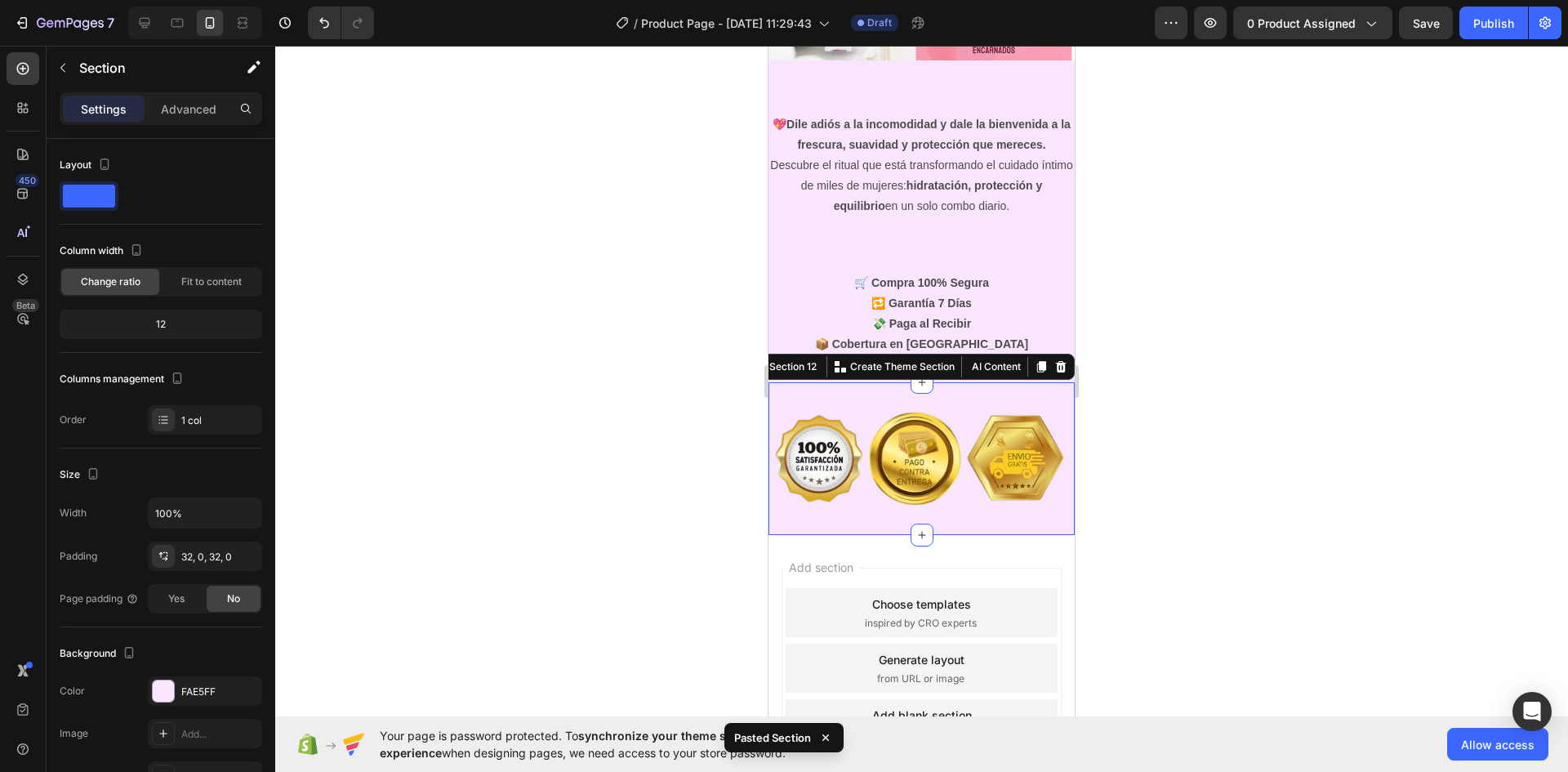
drag, startPoint x: 1155, startPoint y: 488, endPoint x: 51, endPoint y: 648, distance: 1115.5
click at [1155, 488] on div at bounding box center [921, 408] width 1293 height 726
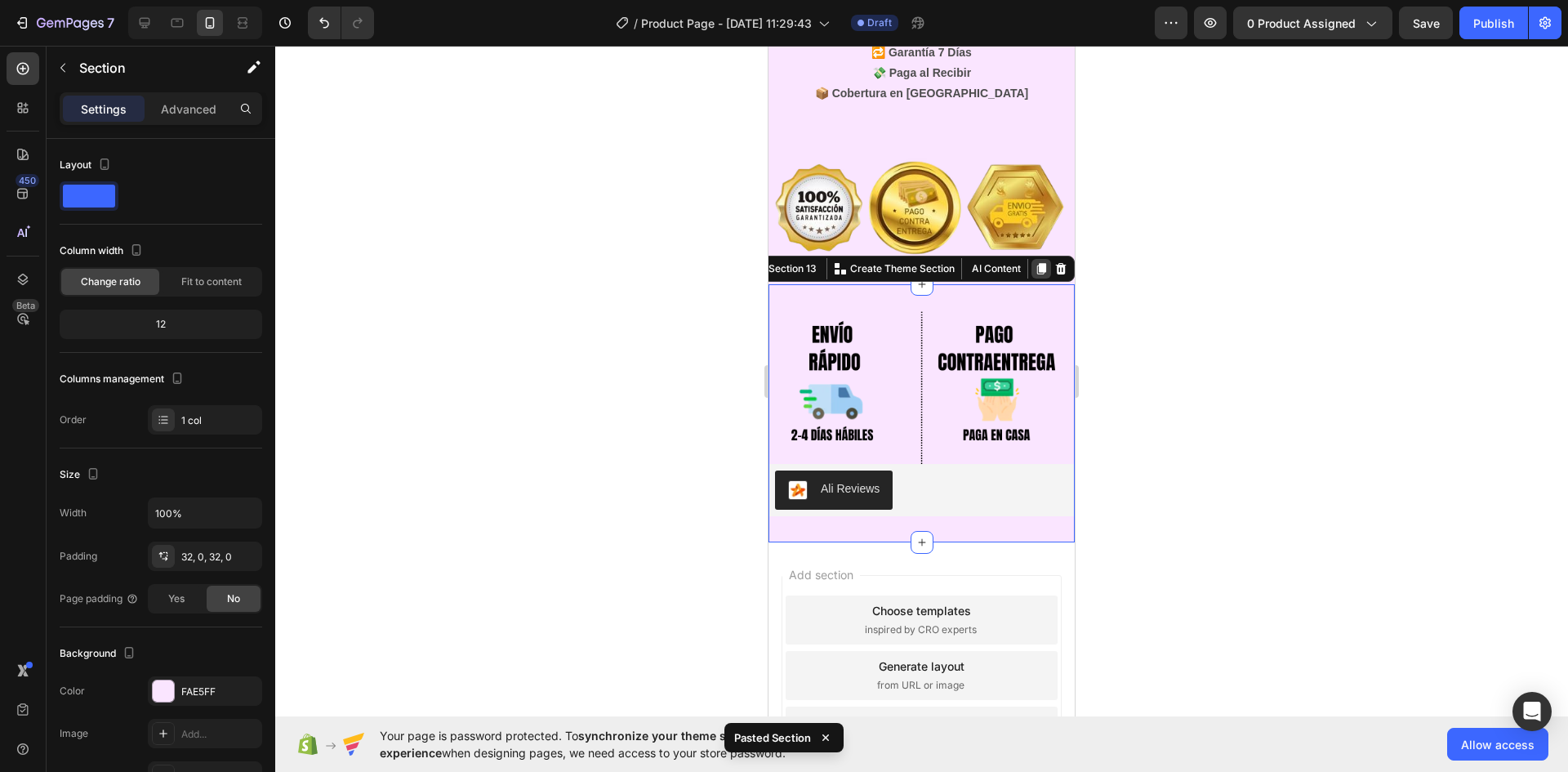
scroll to position [6444, 0]
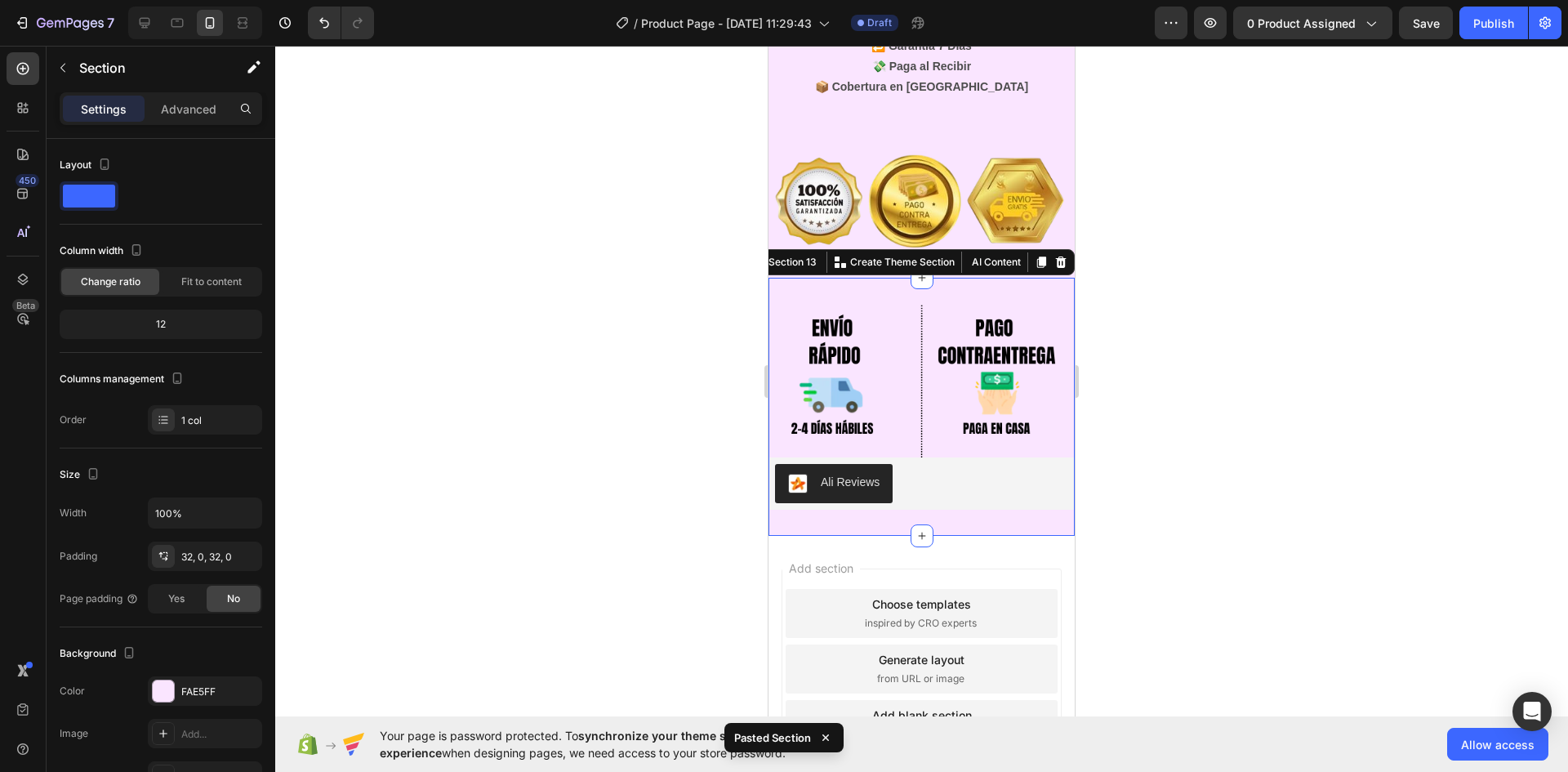
drag, startPoint x: 1126, startPoint y: 512, endPoint x: 157, endPoint y: 608, distance: 973.7
click at [1126, 512] on div at bounding box center [921, 408] width 1293 height 726
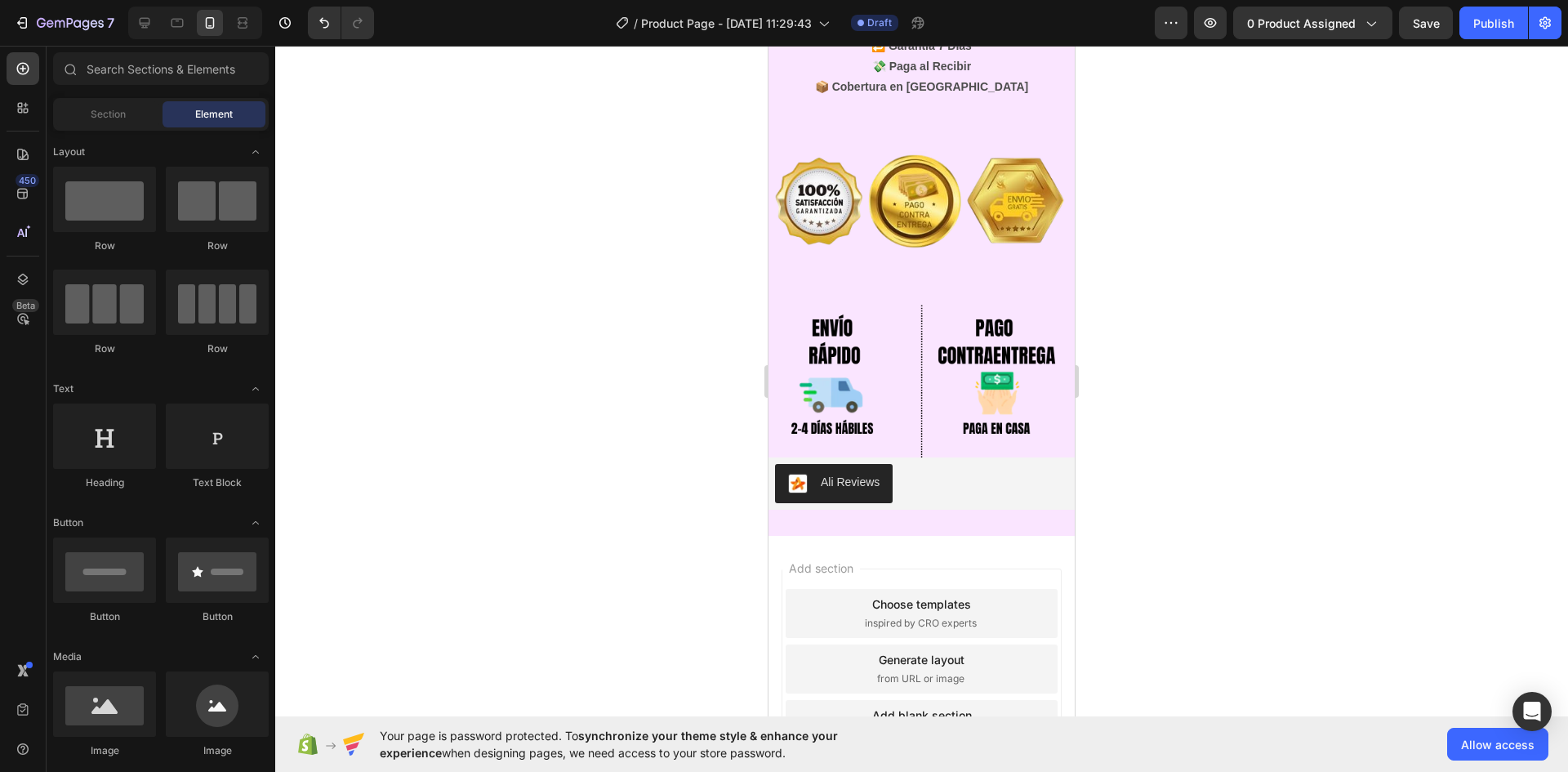
click at [1024, 536] on div "Add section Choose templates inspired by CRO experts Generate layout from URL o…" at bounding box center [921, 692] width 306 height 312
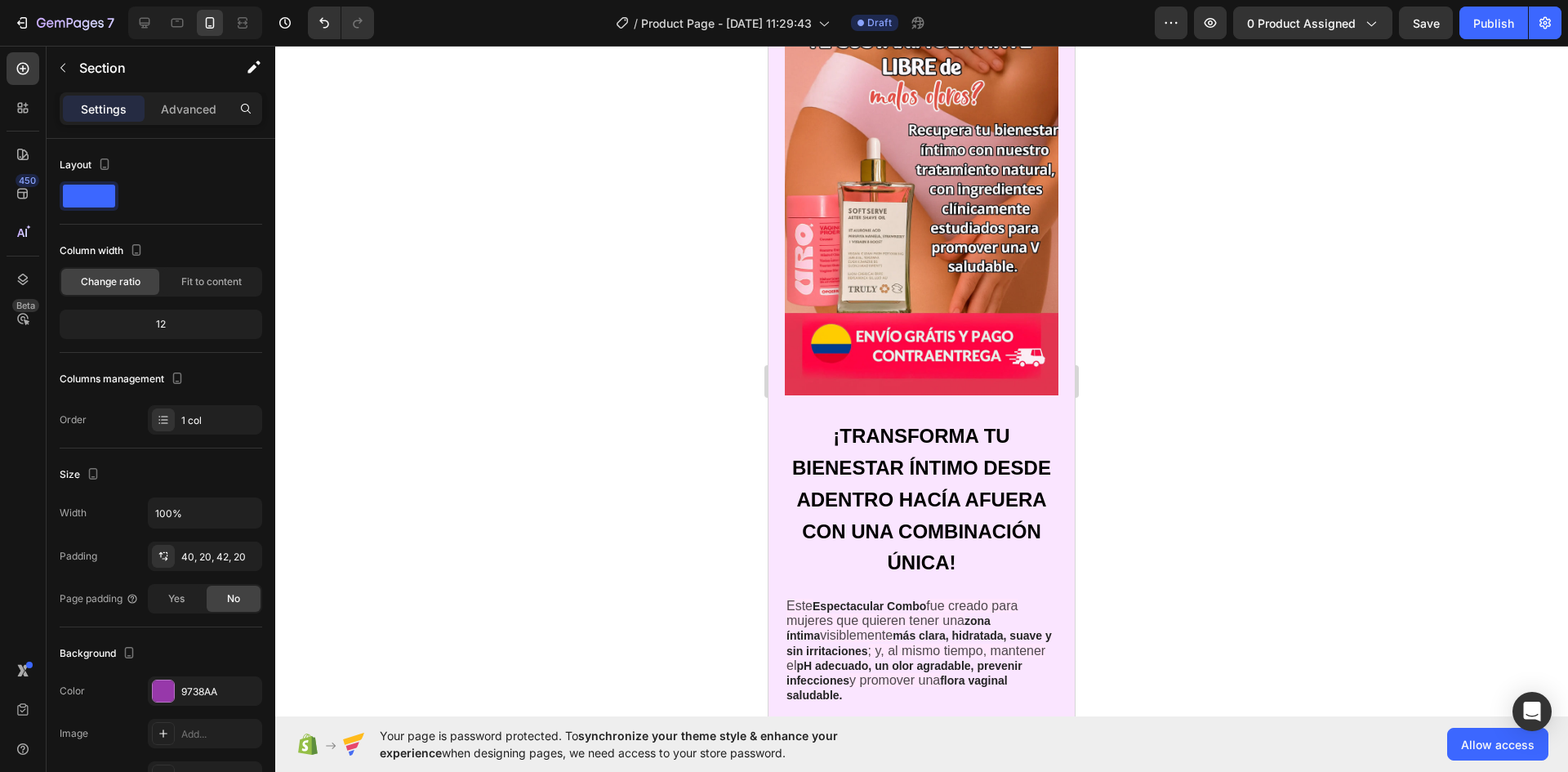
scroll to position [0, 0]
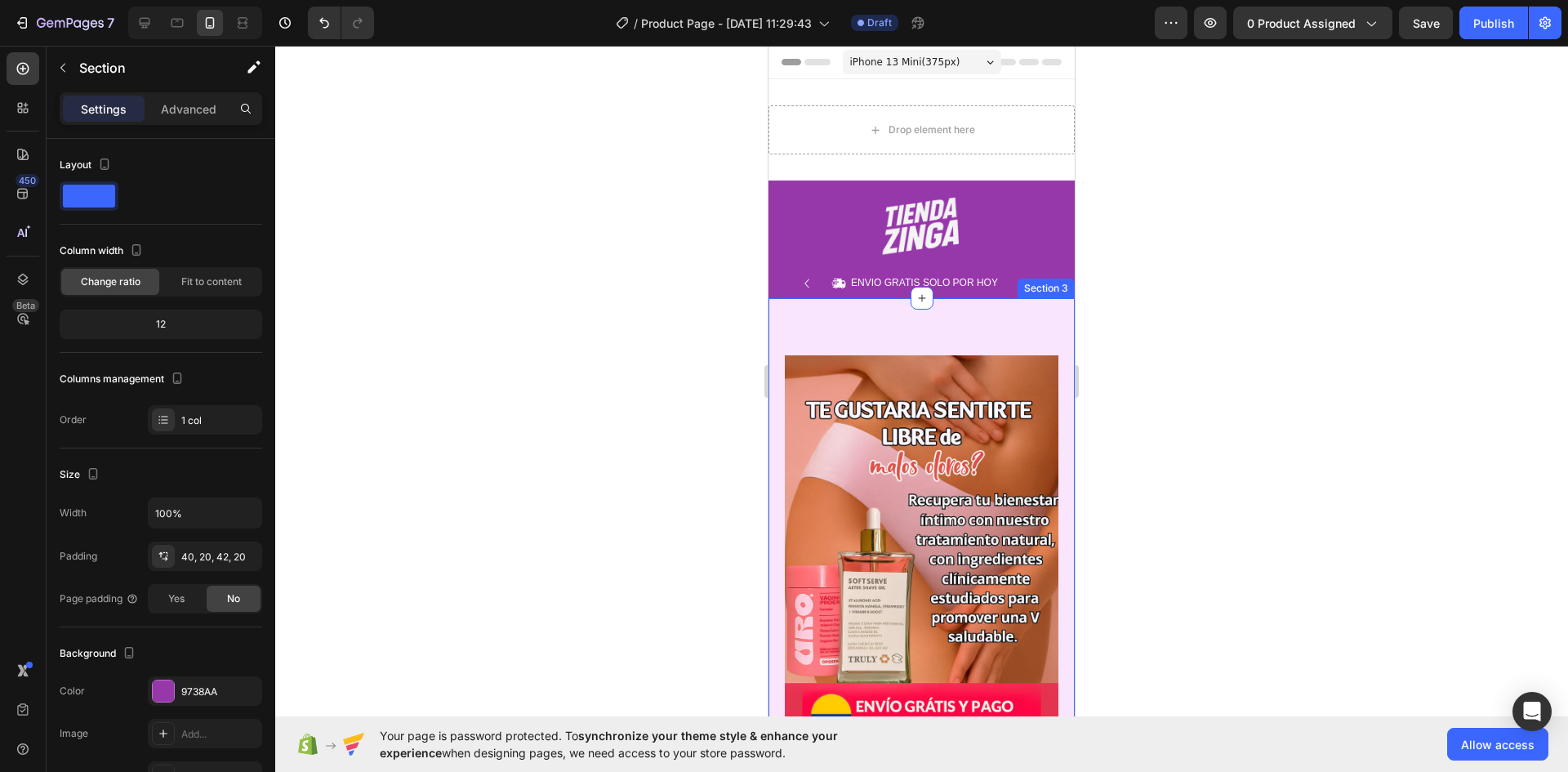
click at [1140, 372] on div at bounding box center [921, 408] width 1293 height 726
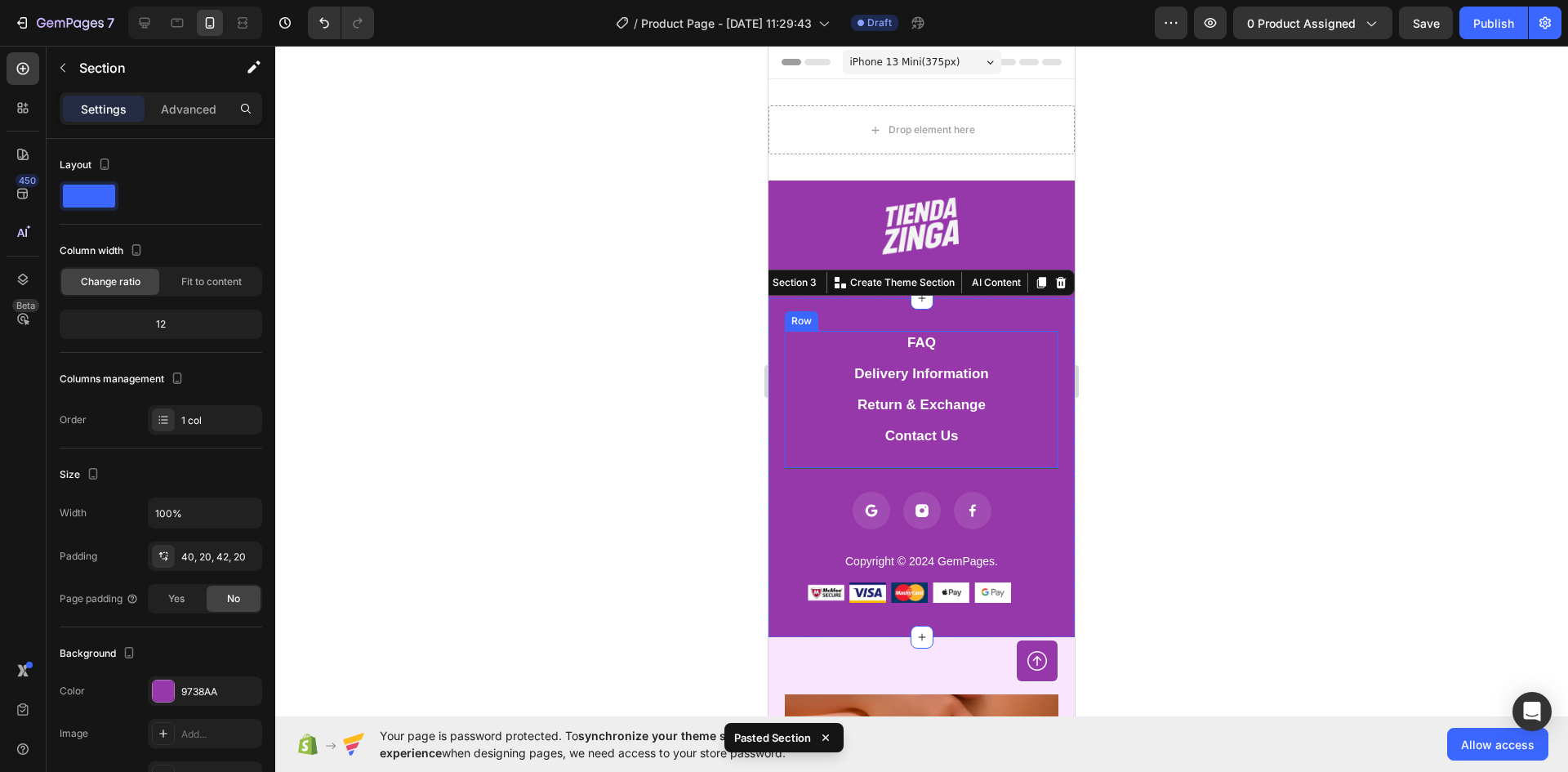
click at [1001, 376] on div "FAQ Button Delivery Information Button Return & Exchange Button Contact Us Butt…" at bounding box center [922, 399] width 273 height 138
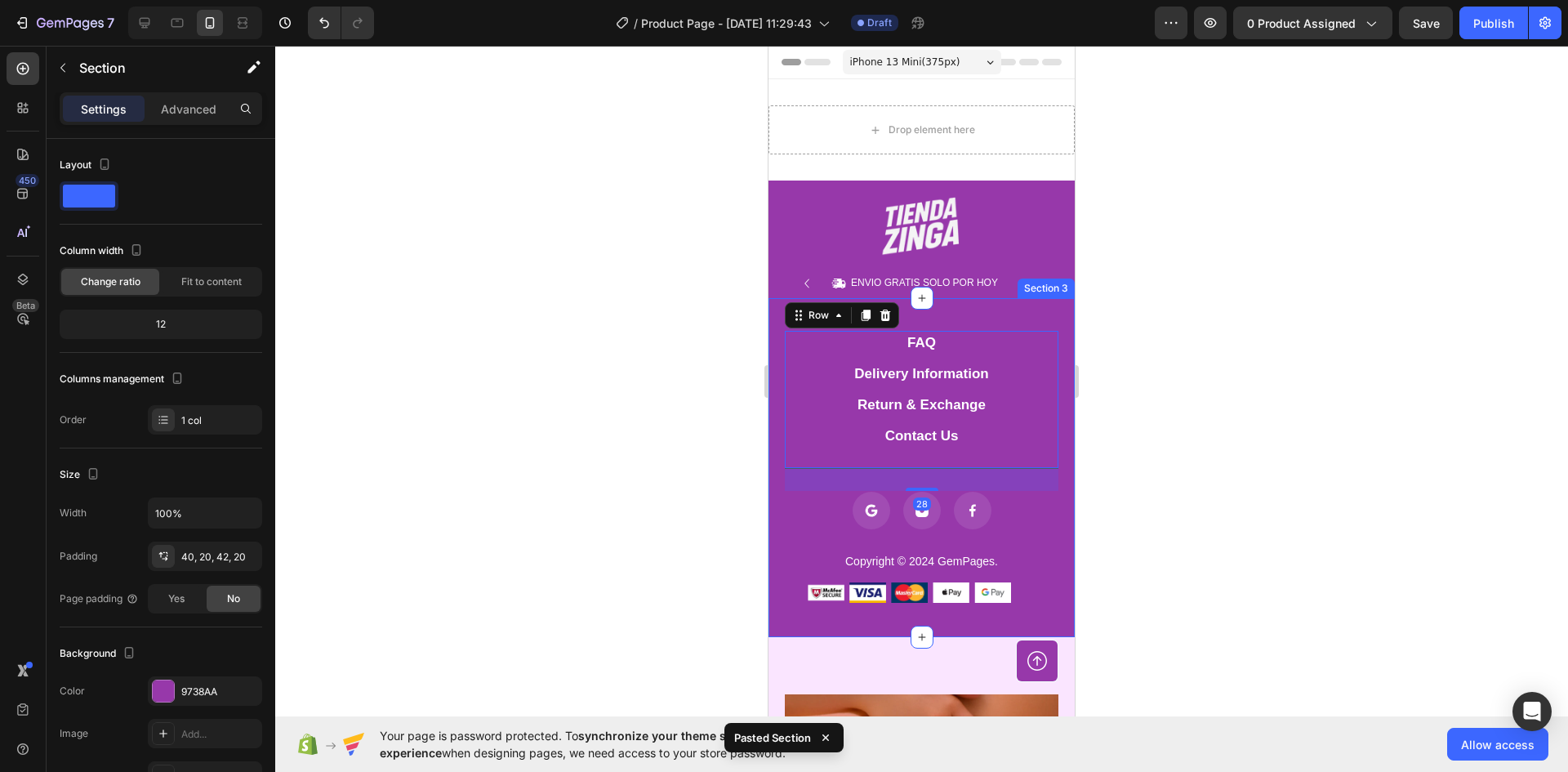
click at [1013, 319] on div "FAQ Button Delivery Information Button Return & Exchange Button Contact Us Butt…" at bounding box center [921, 468] width 306 height 340
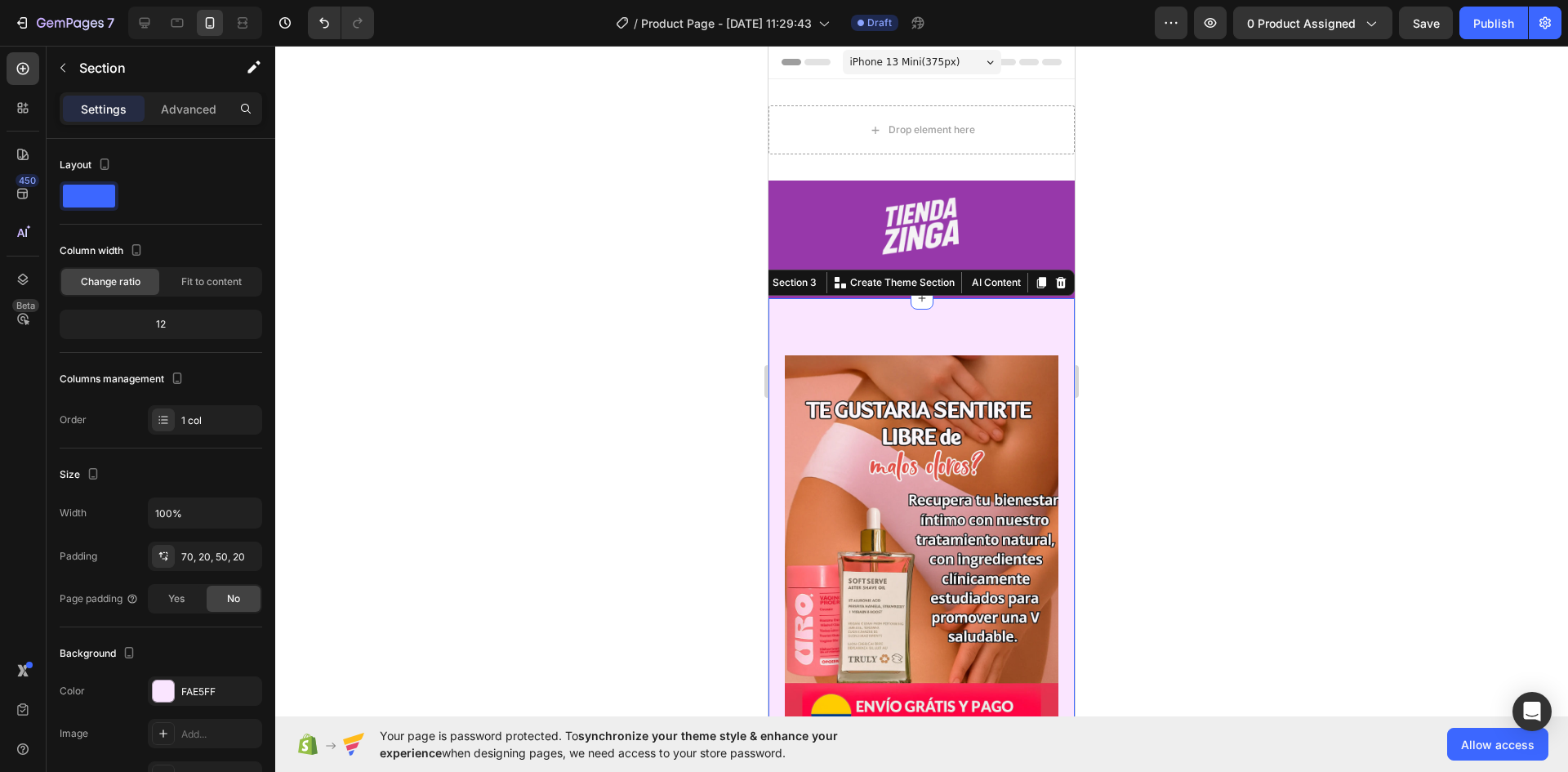
click at [614, 201] on div at bounding box center [921, 408] width 1293 height 726
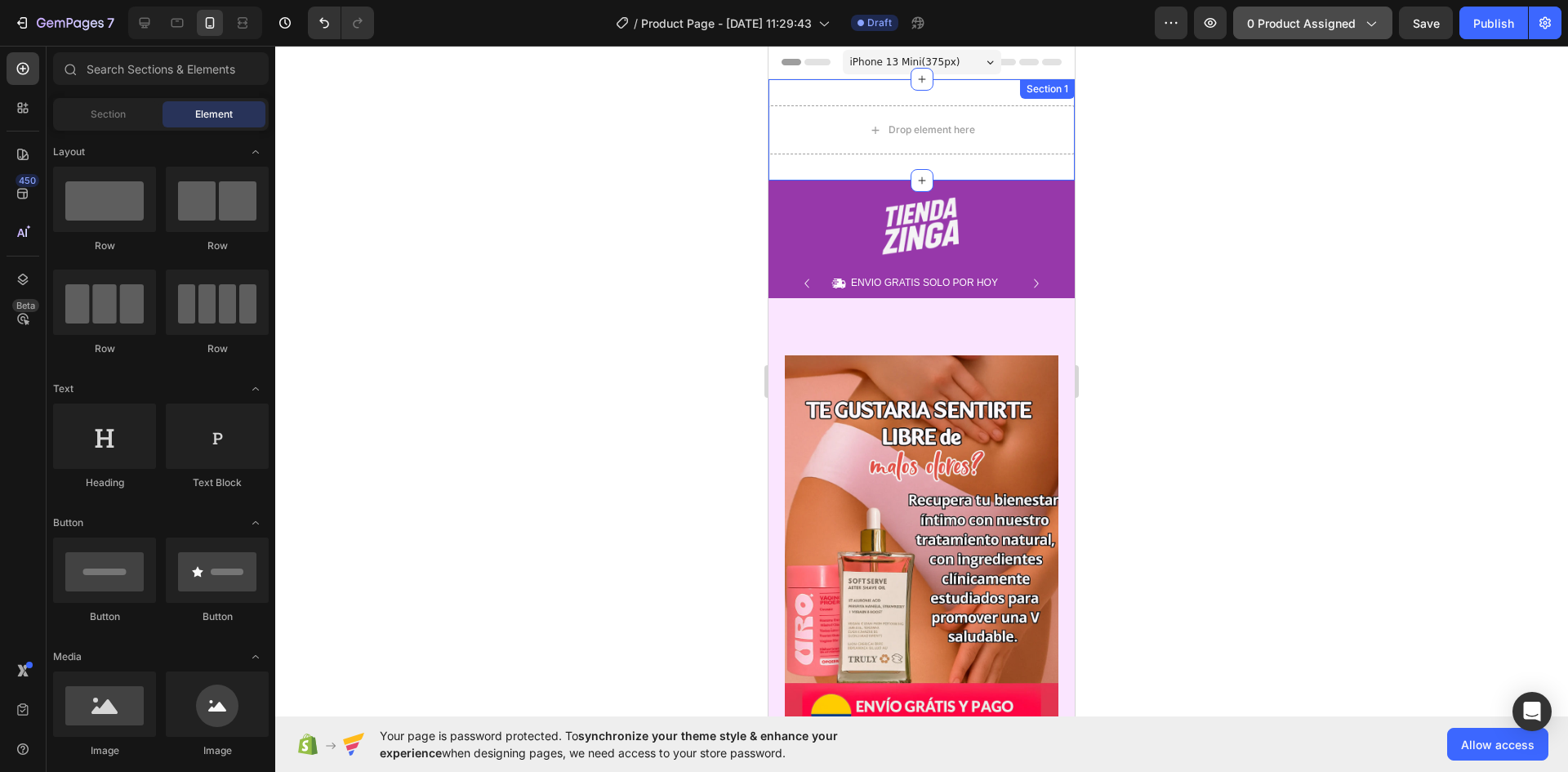
click at [1354, 7] on button "0 product assigned" at bounding box center [1312, 22] width 159 height 33
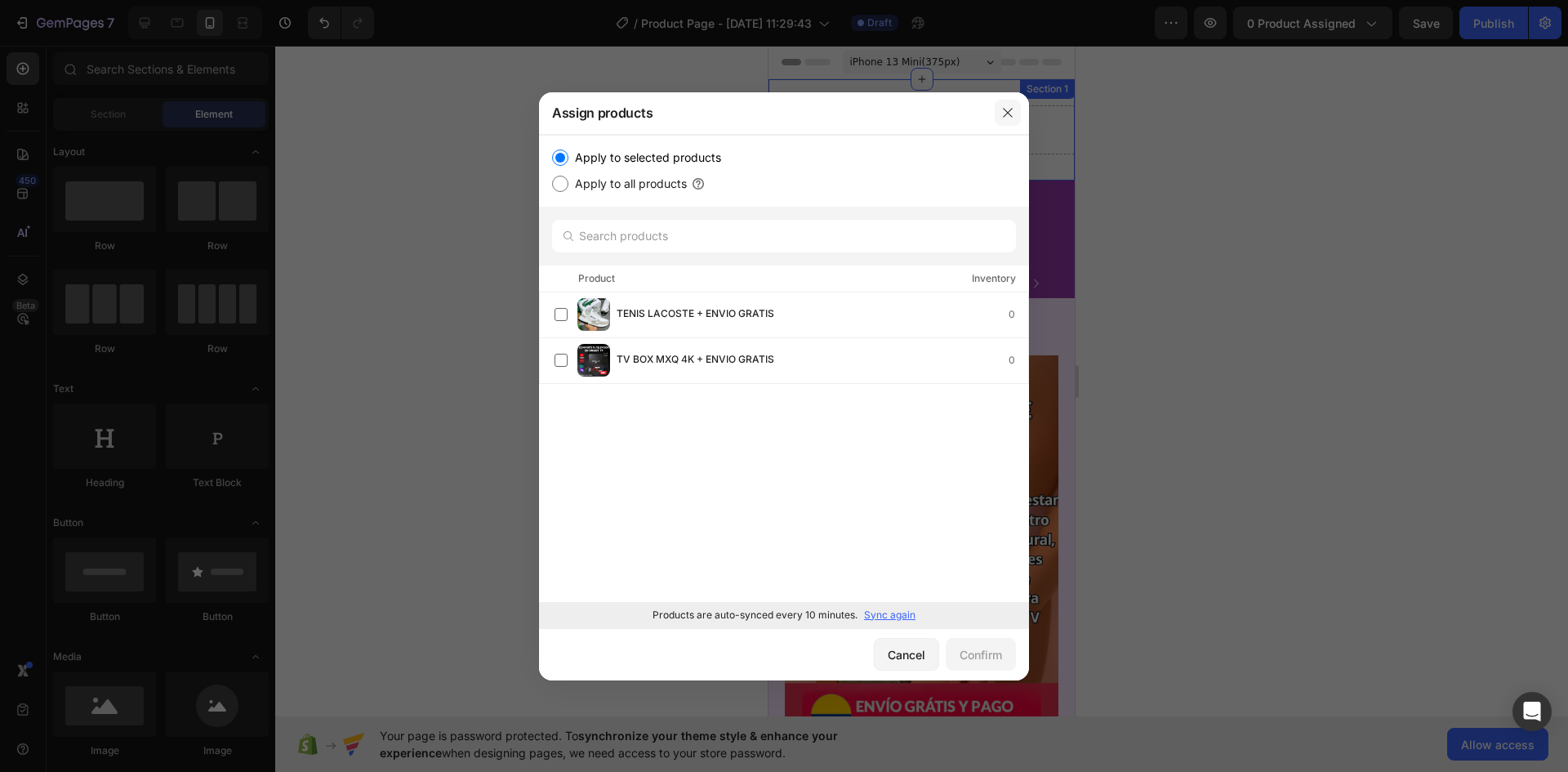
click at [1013, 114] on icon "button" at bounding box center [1008, 113] width 13 height 13
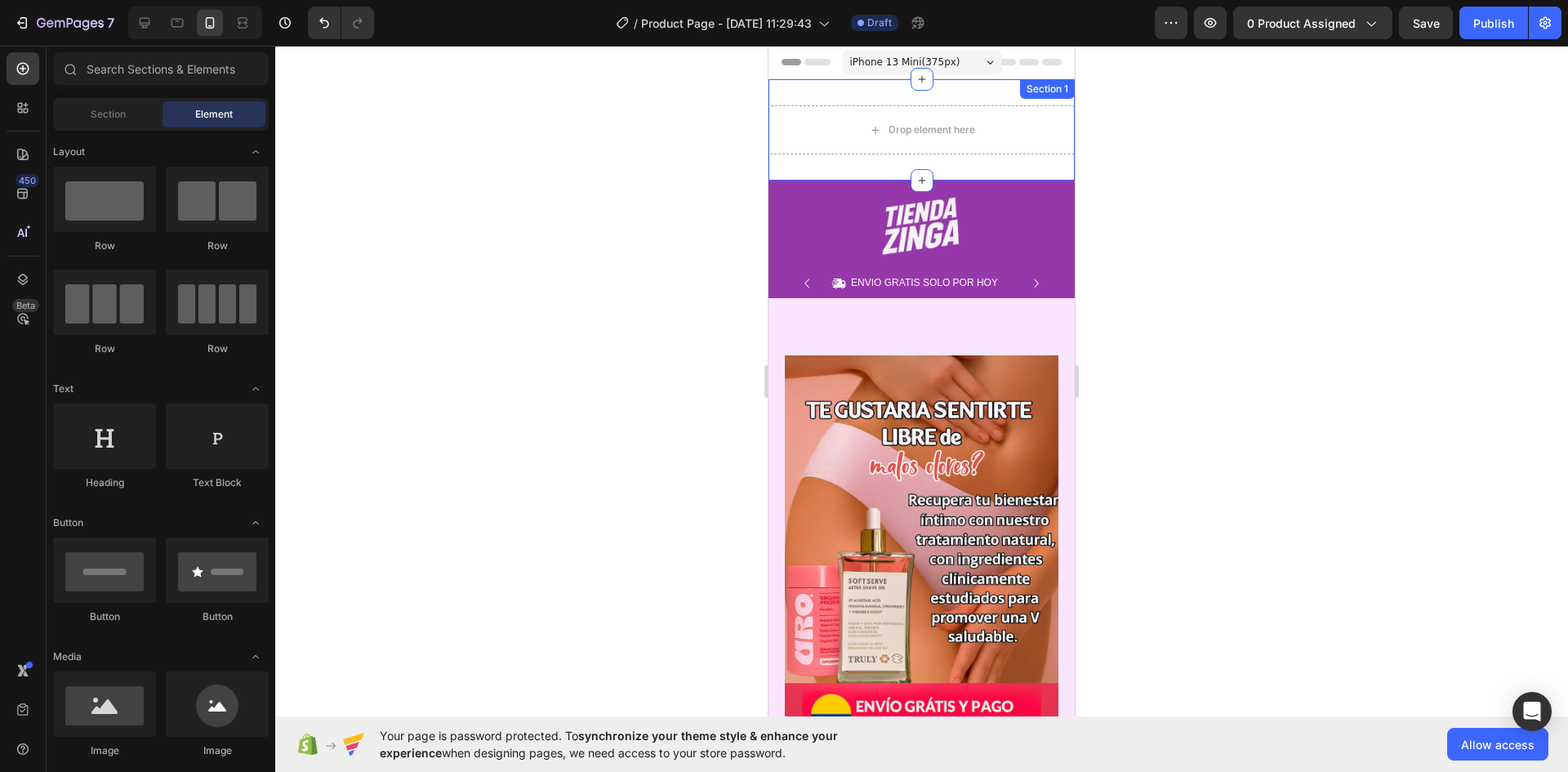
click at [859, 166] on div "Drop element here Section 1" at bounding box center [921, 130] width 306 height 101
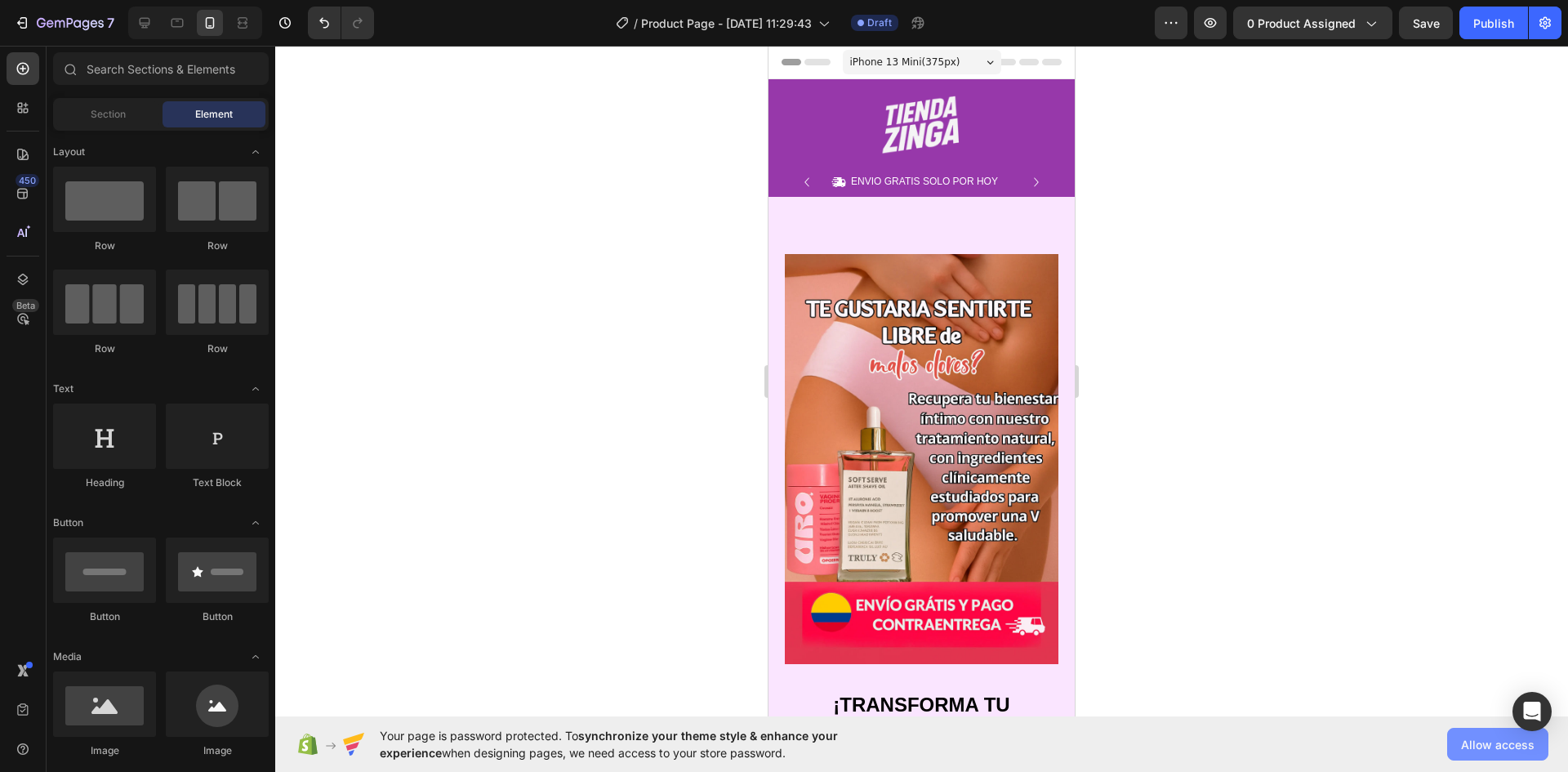
click at [1494, 757] on button "Allow access" at bounding box center [1497, 744] width 101 height 33
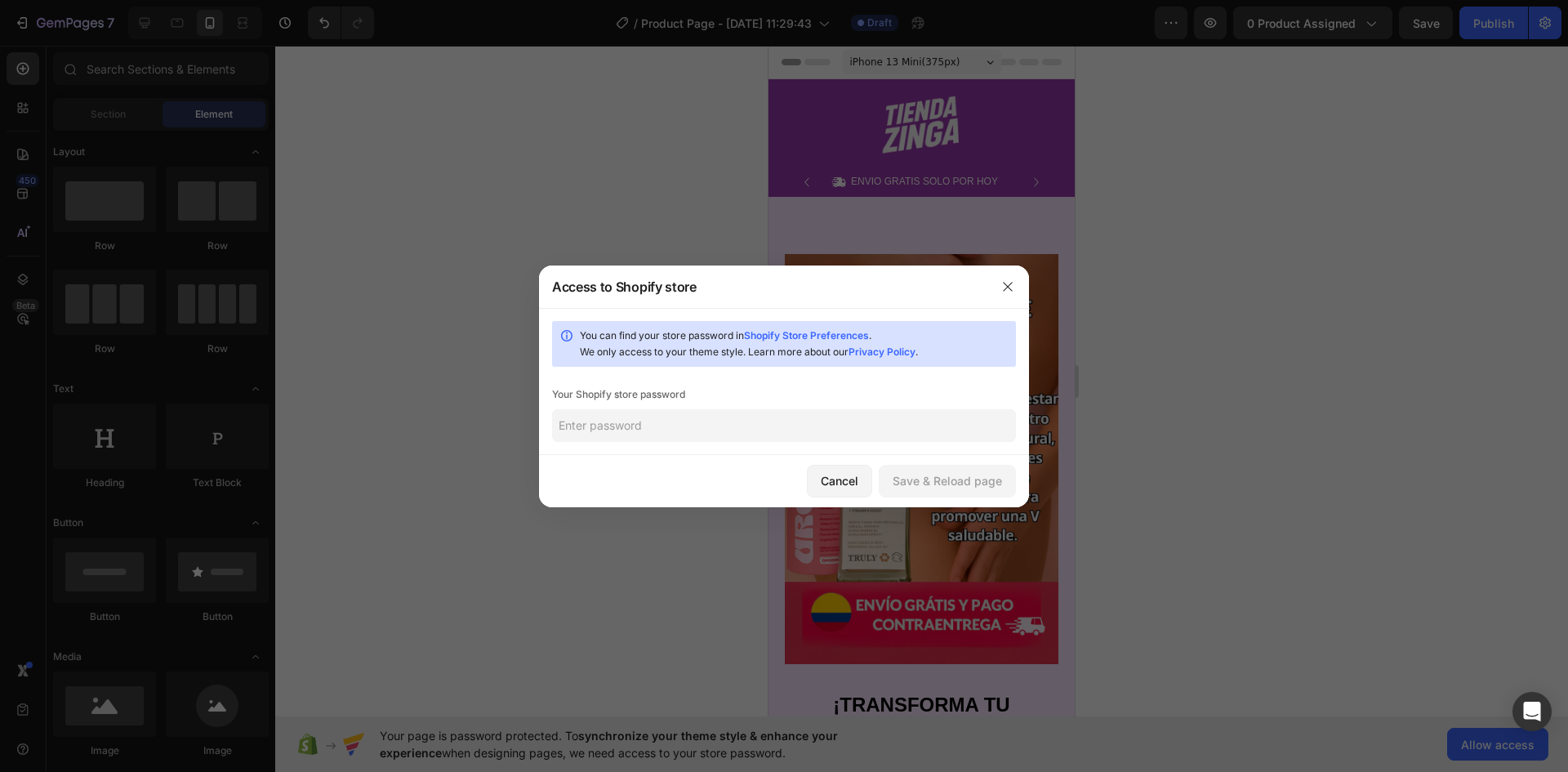
click at [840, 424] on input "text" at bounding box center [784, 425] width 464 height 33
click at [1009, 293] on button "button" at bounding box center [1007, 286] width 26 height 26
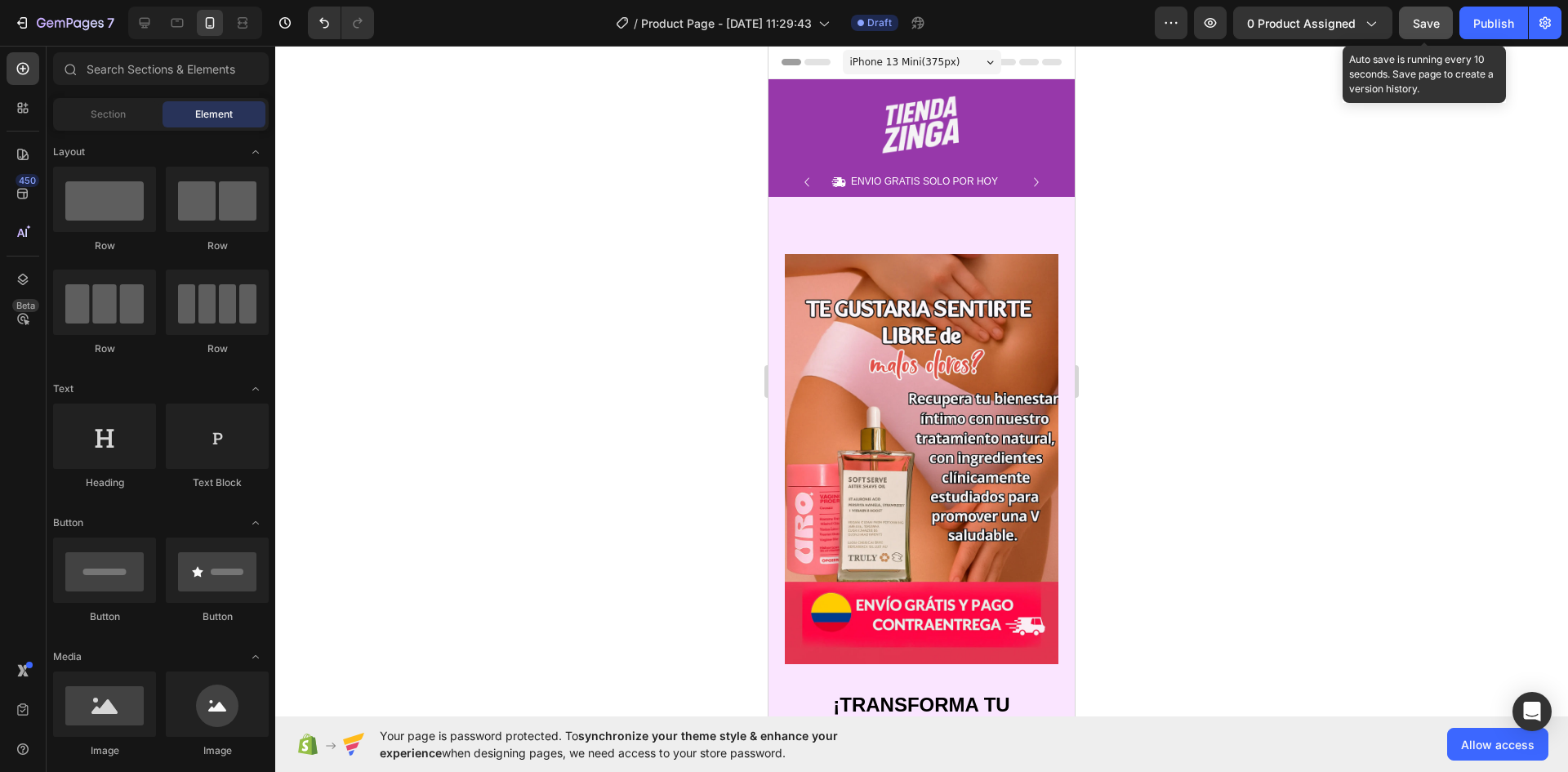
click at [1432, 19] on span "Save" at bounding box center [1427, 23] width 27 height 14
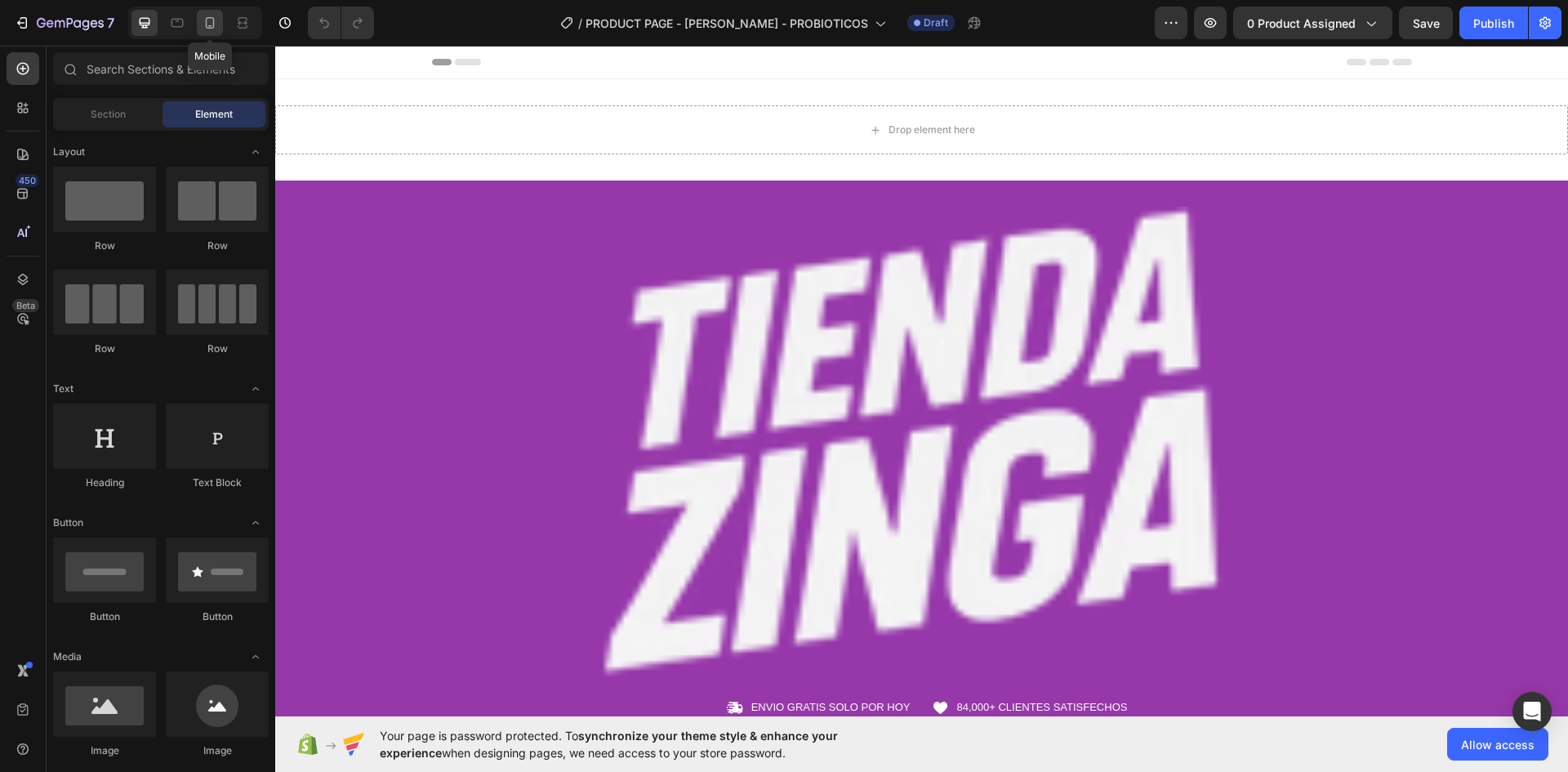
click at [205, 20] on icon at bounding box center [210, 22] width 9 height 12
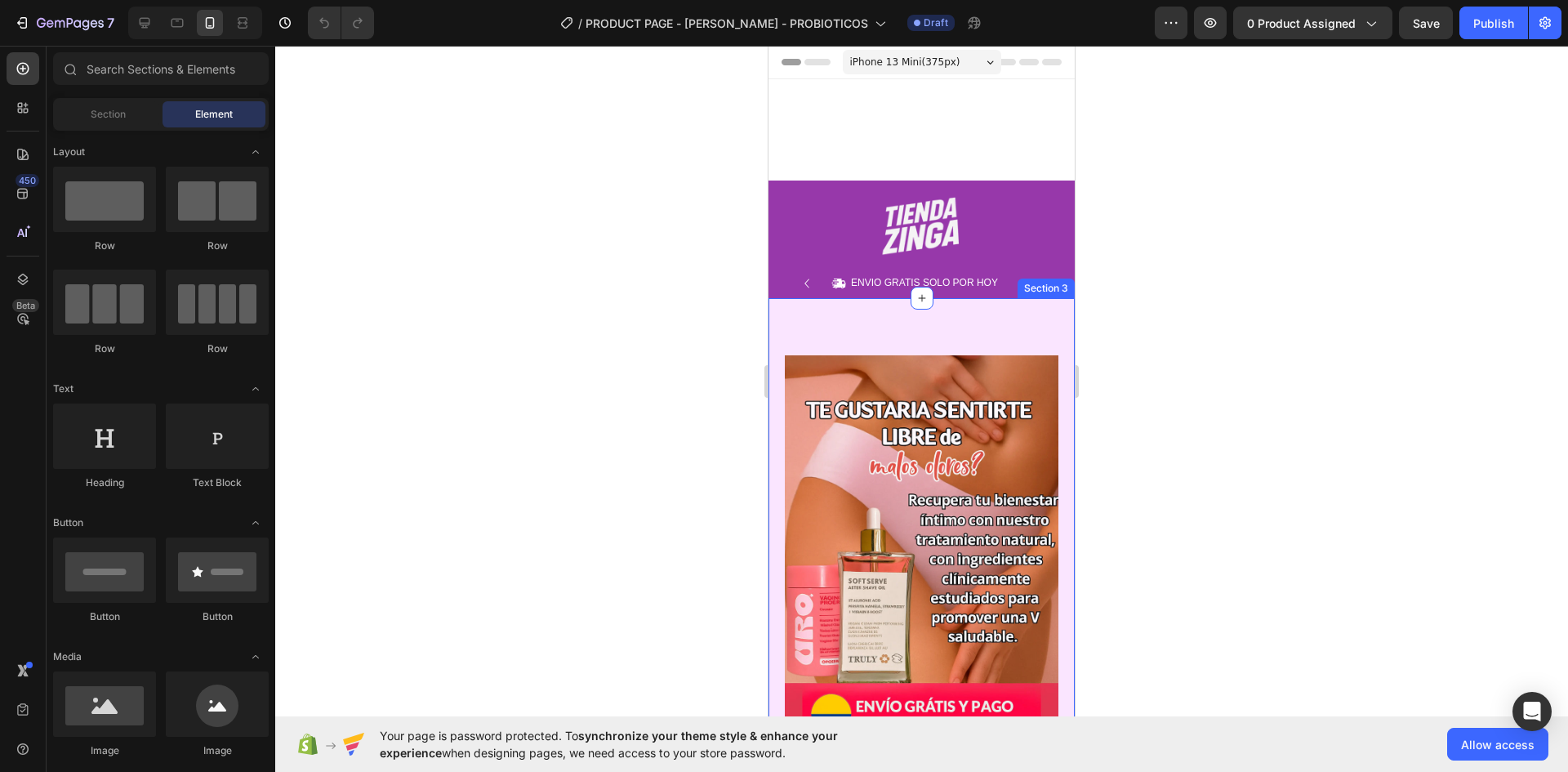
scroll to position [327, 0]
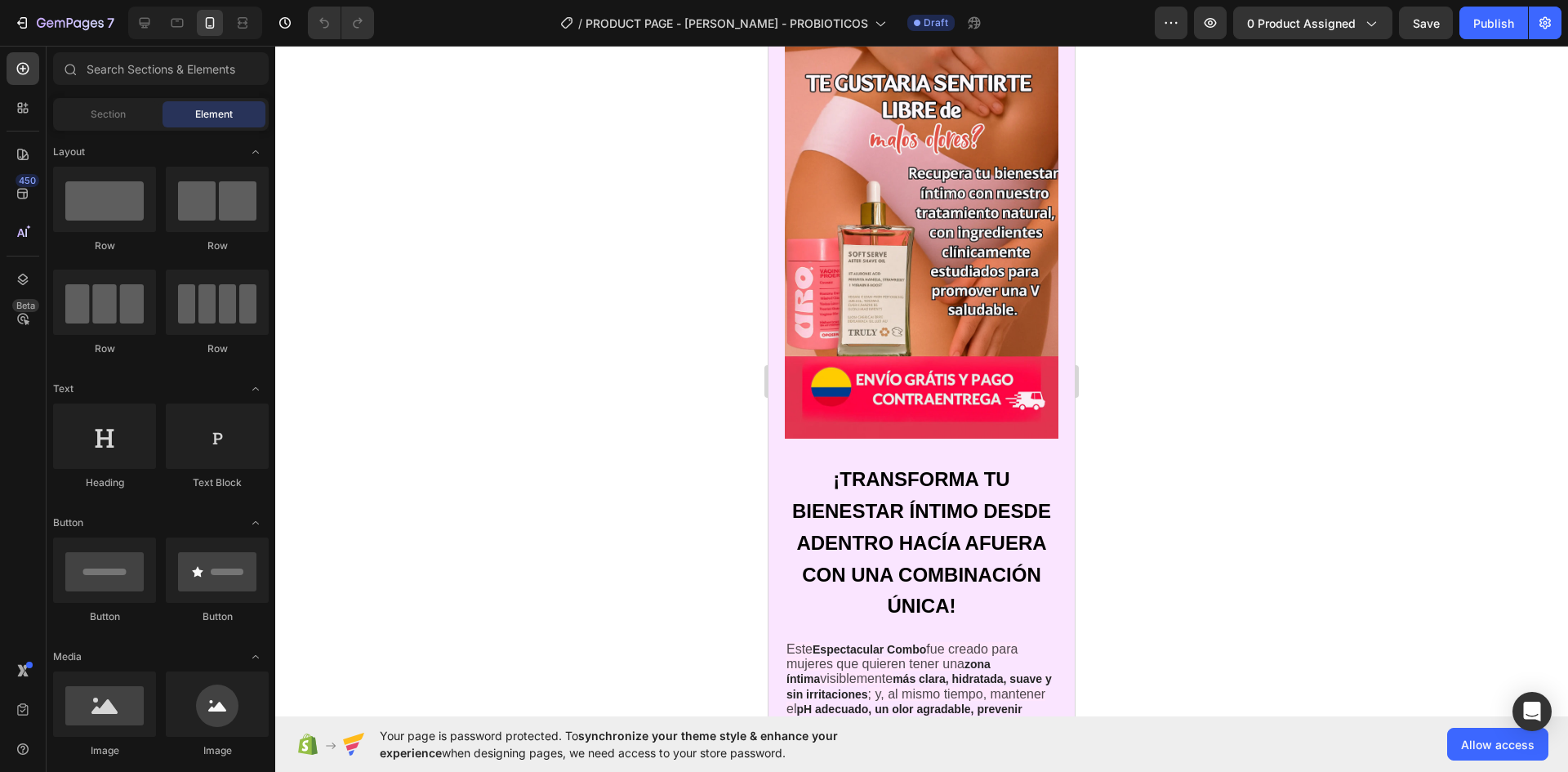
drag, startPoint x: 378, startPoint y: 323, endPoint x: 458, endPoint y: 317, distance: 80.2
click at [391, 321] on div at bounding box center [921, 408] width 1293 height 726
click at [1366, 33] on button "0 product assigned" at bounding box center [1312, 22] width 159 height 33
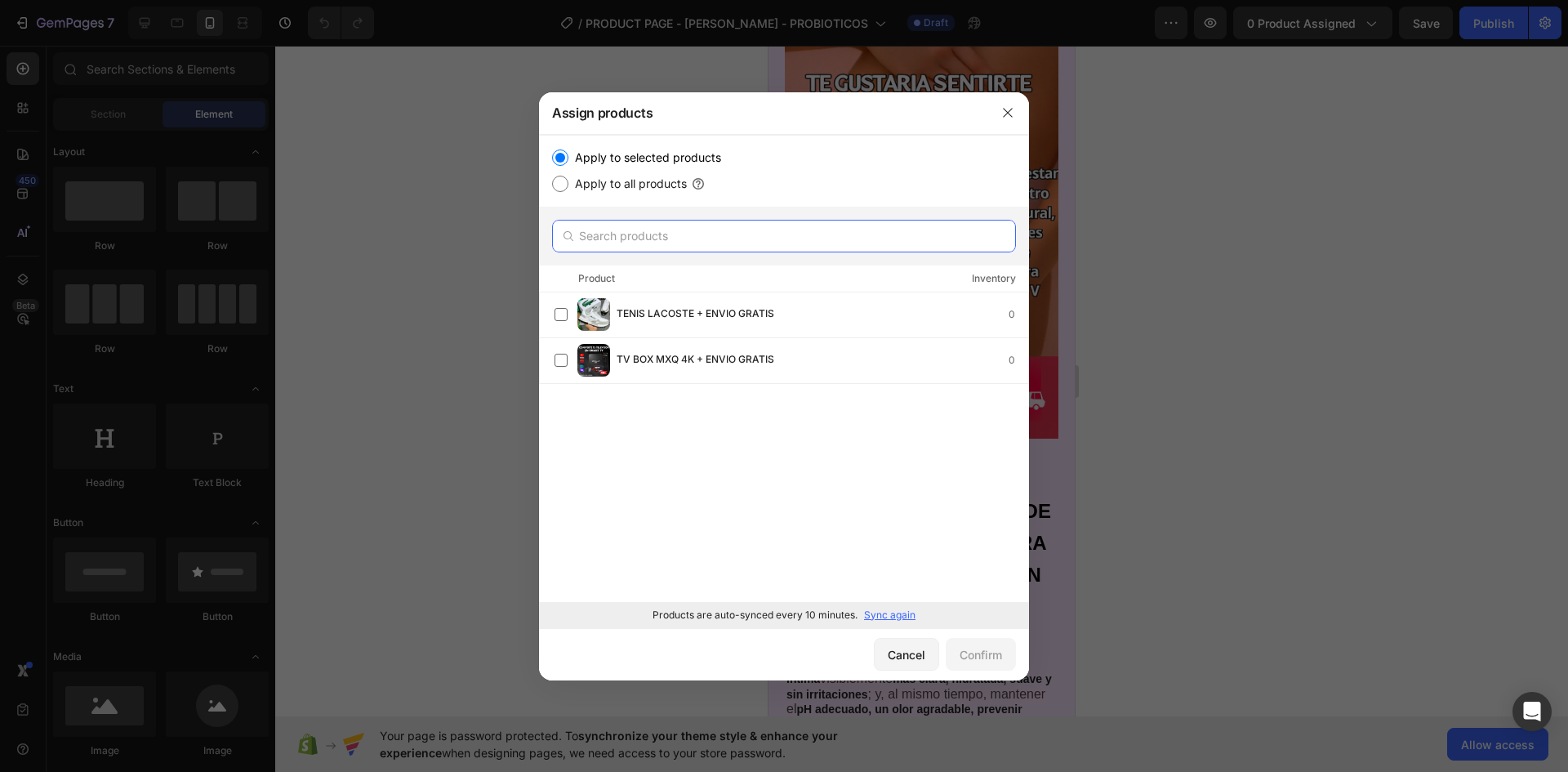
click at [650, 224] on input "text" at bounding box center [784, 236] width 464 height 33
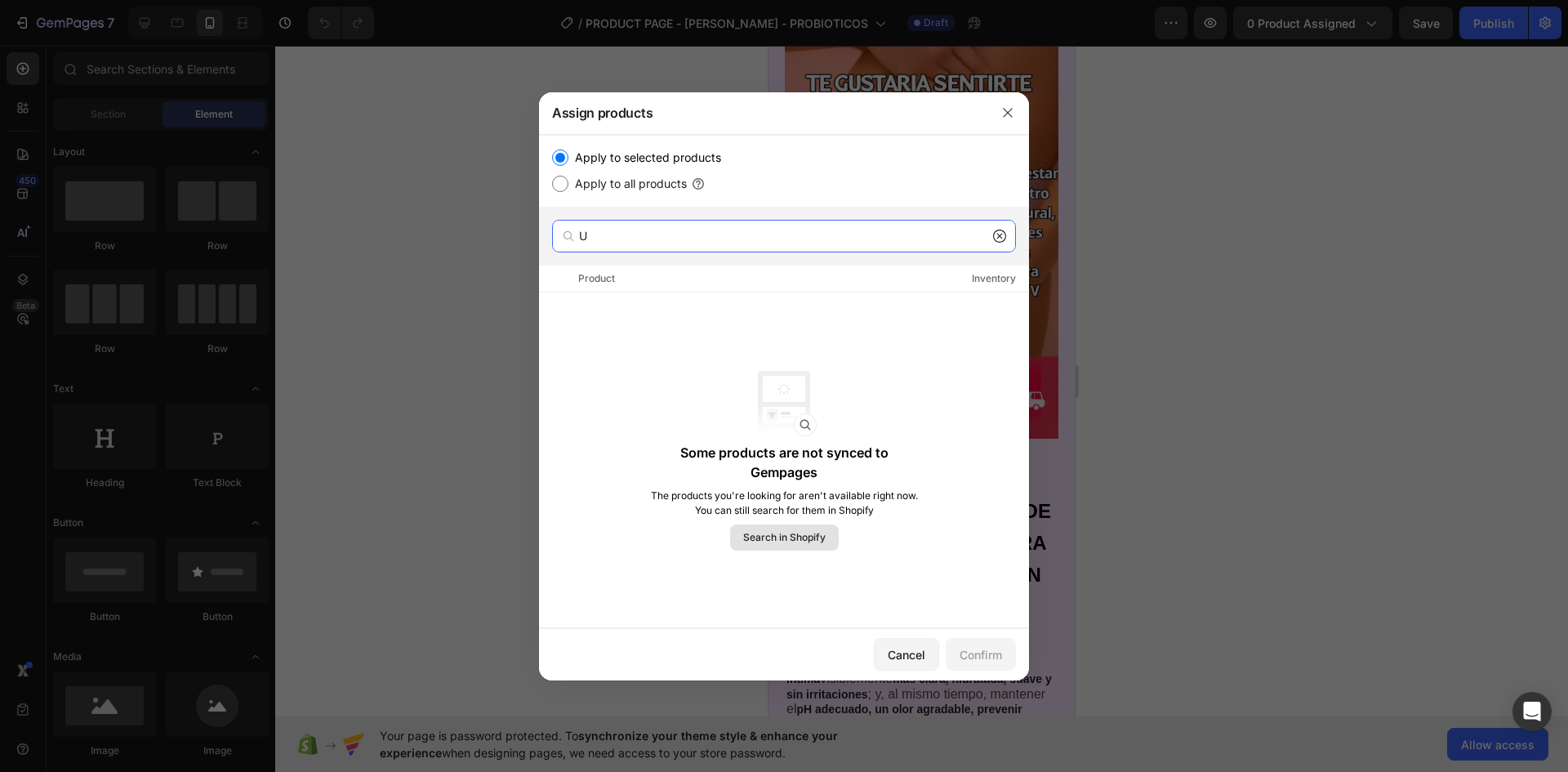
type input "U"
click at [819, 541] on span "Search in Shopify" at bounding box center [784, 537] width 82 height 14
click at [1006, 233] on input "U" at bounding box center [784, 236] width 464 height 33
click at [1002, 233] on icon at bounding box center [1000, 236] width 13 height 13
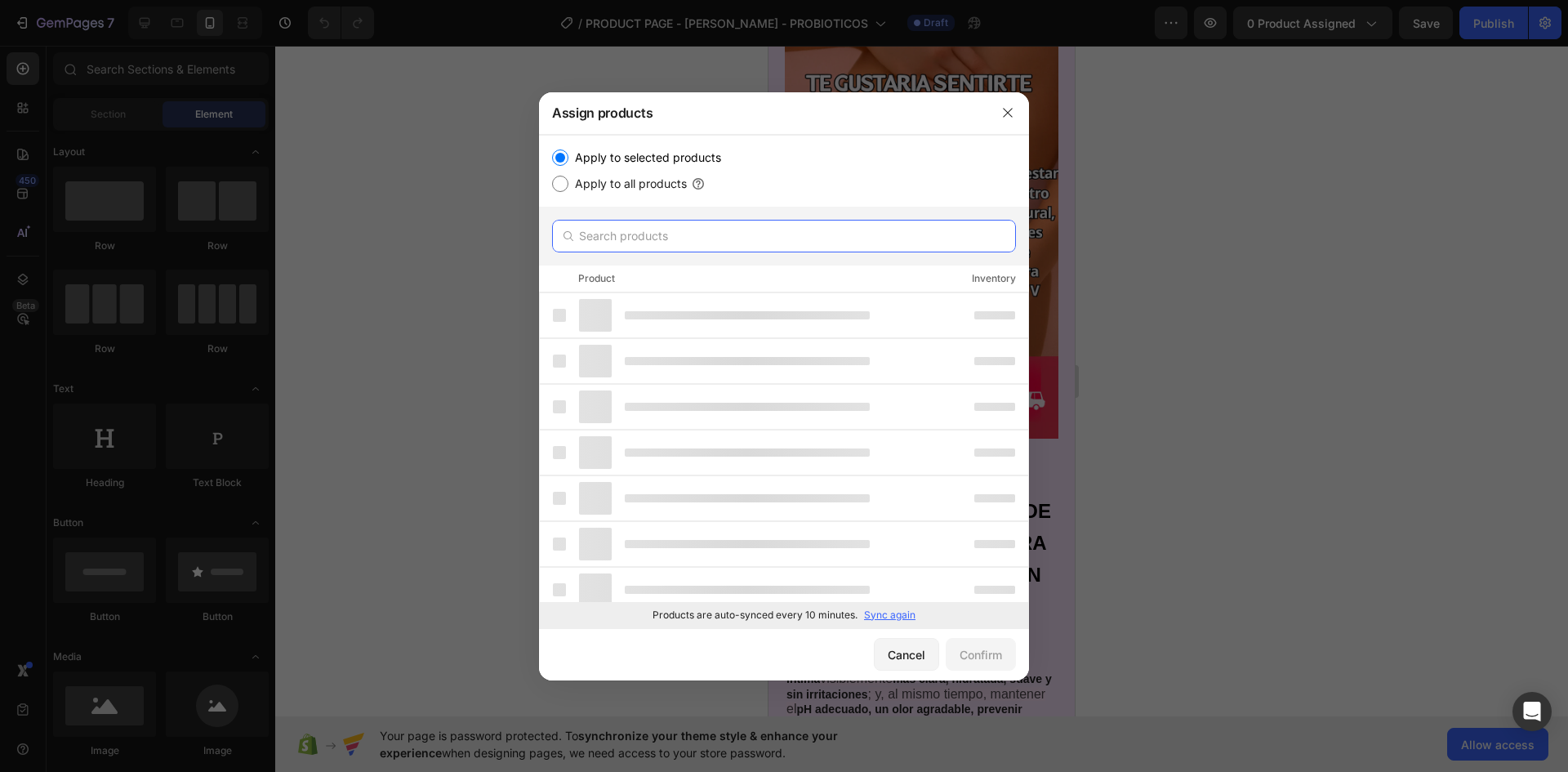
click at [793, 238] on input "text" at bounding box center [784, 236] width 464 height 33
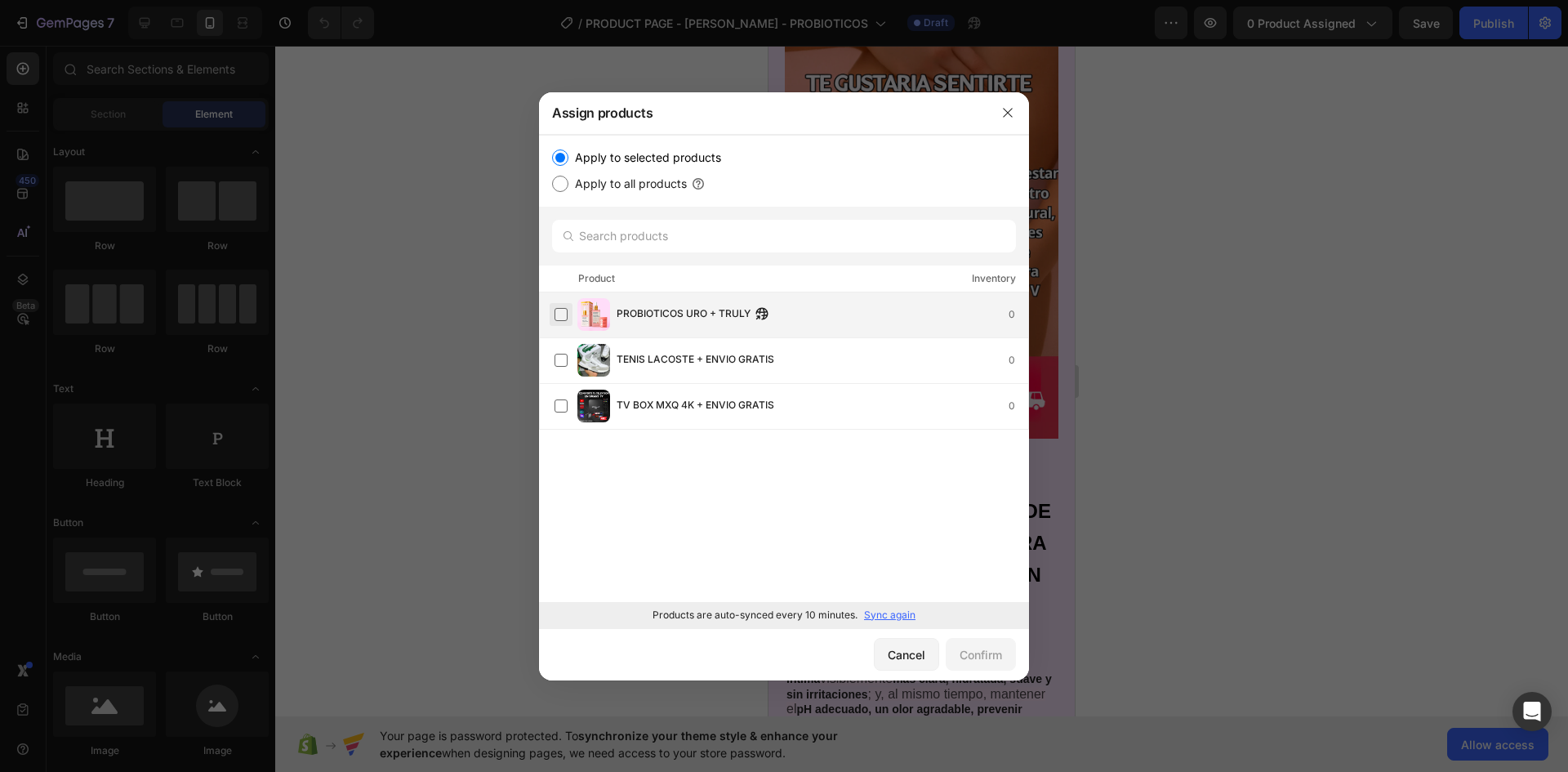
click at [563, 309] on label at bounding box center [561, 315] width 13 height 13
click at [962, 654] on div "Confirm" at bounding box center [981, 654] width 43 height 17
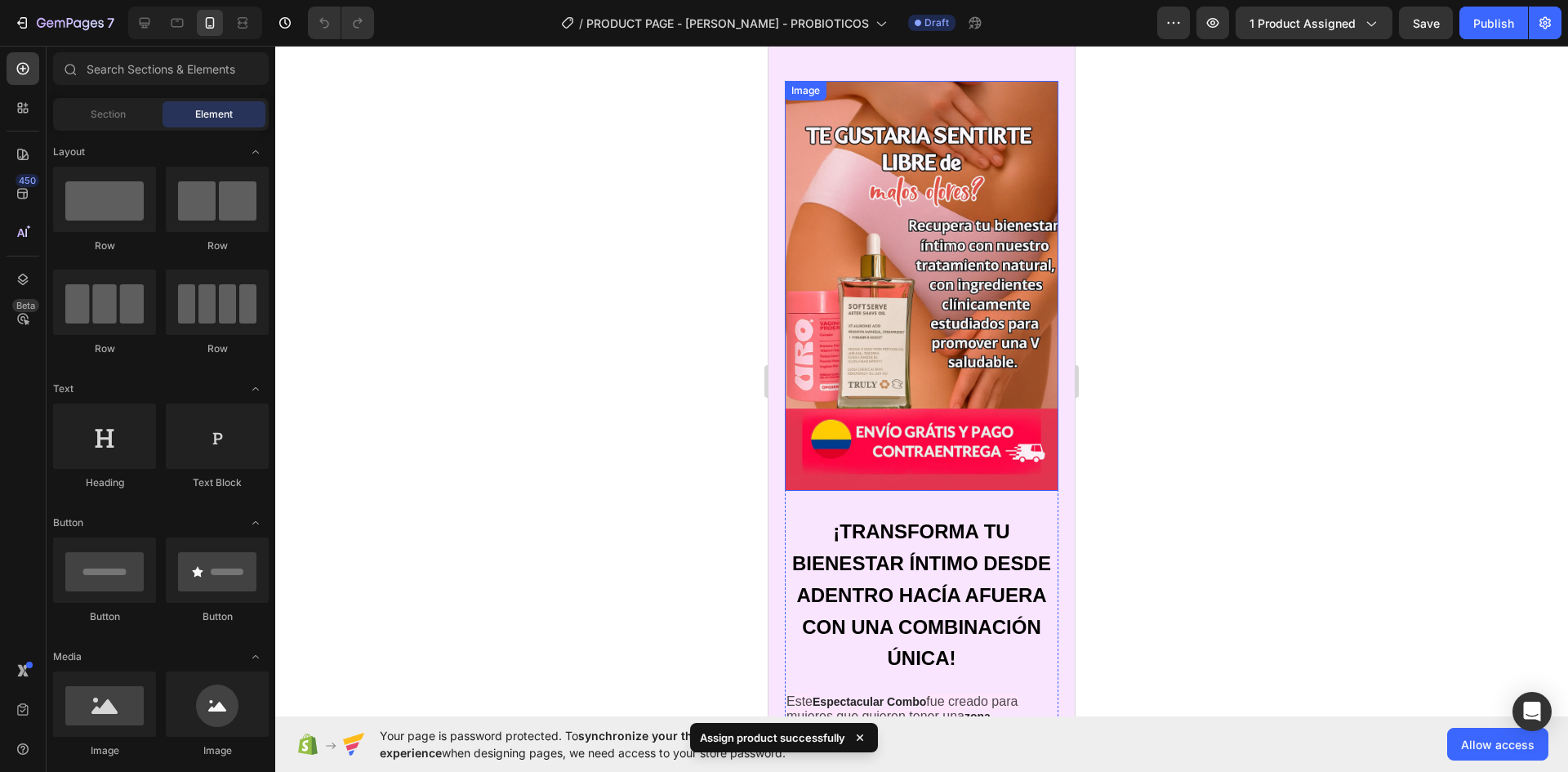
scroll to position [0, 0]
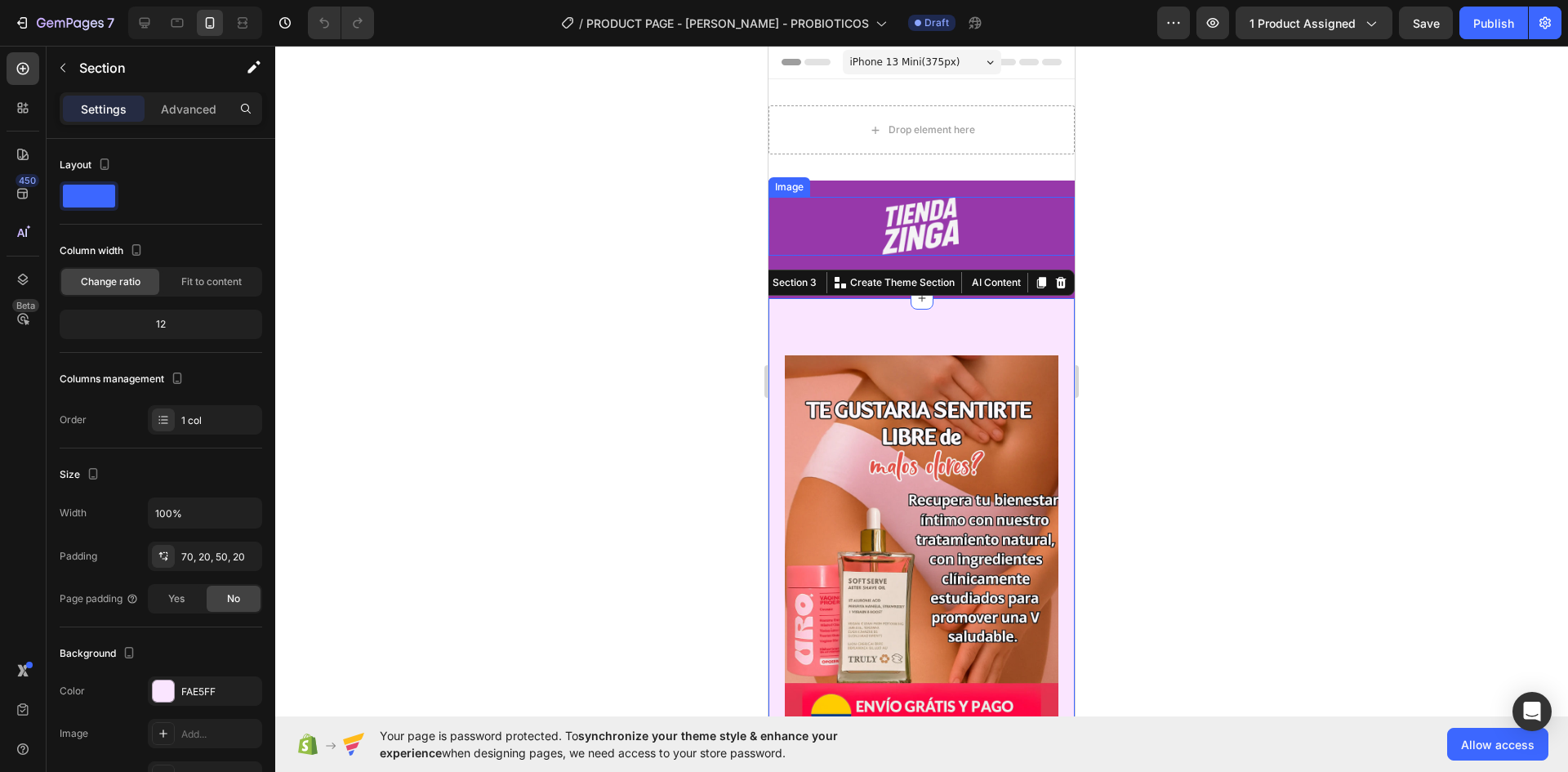
click at [1053, 250] on div at bounding box center [921, 226] width 306 height 59
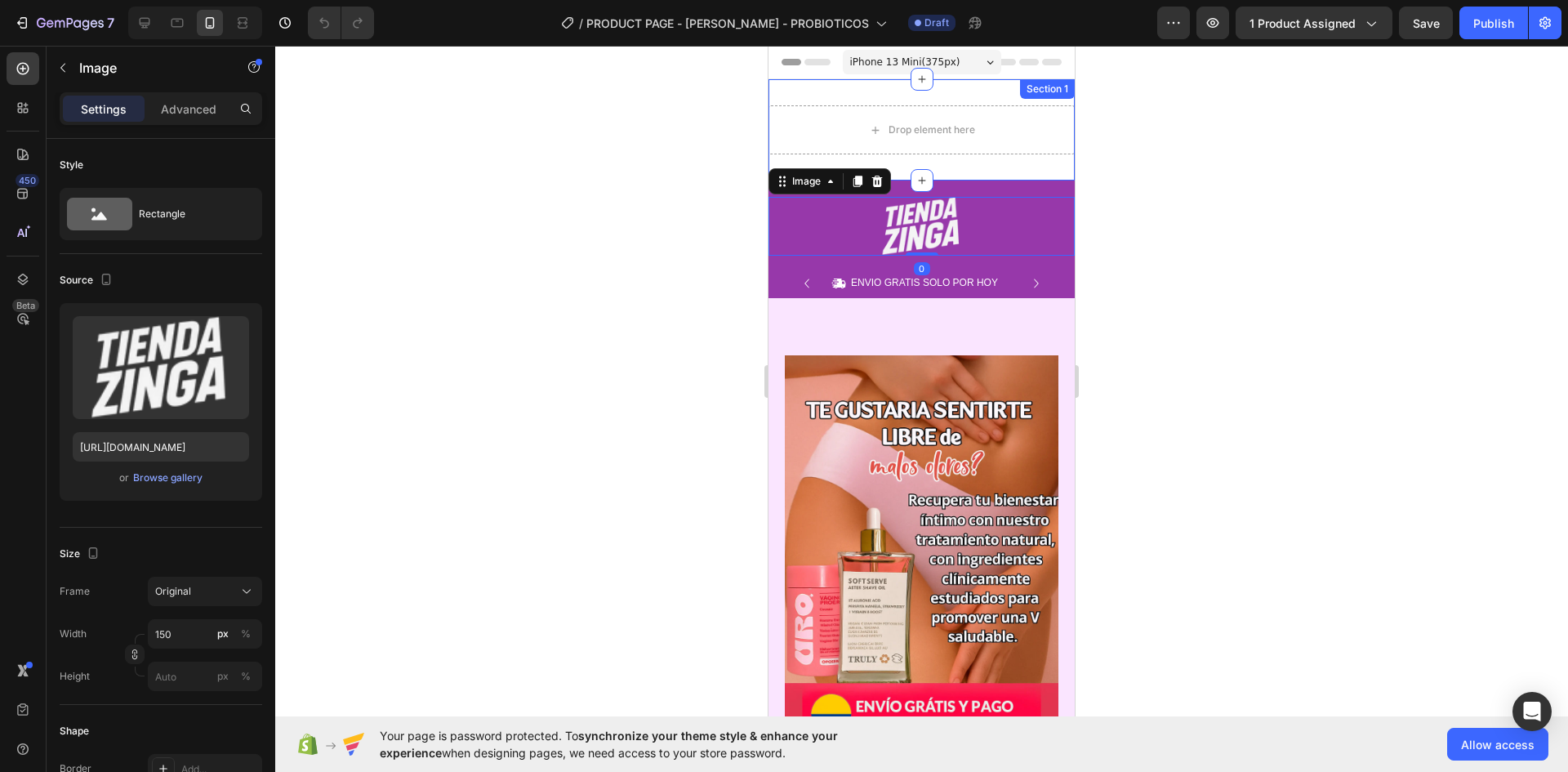
click at [980, 174] on div "Drop element here Section 1" at bounding box center [921, 130] width 306 height 101
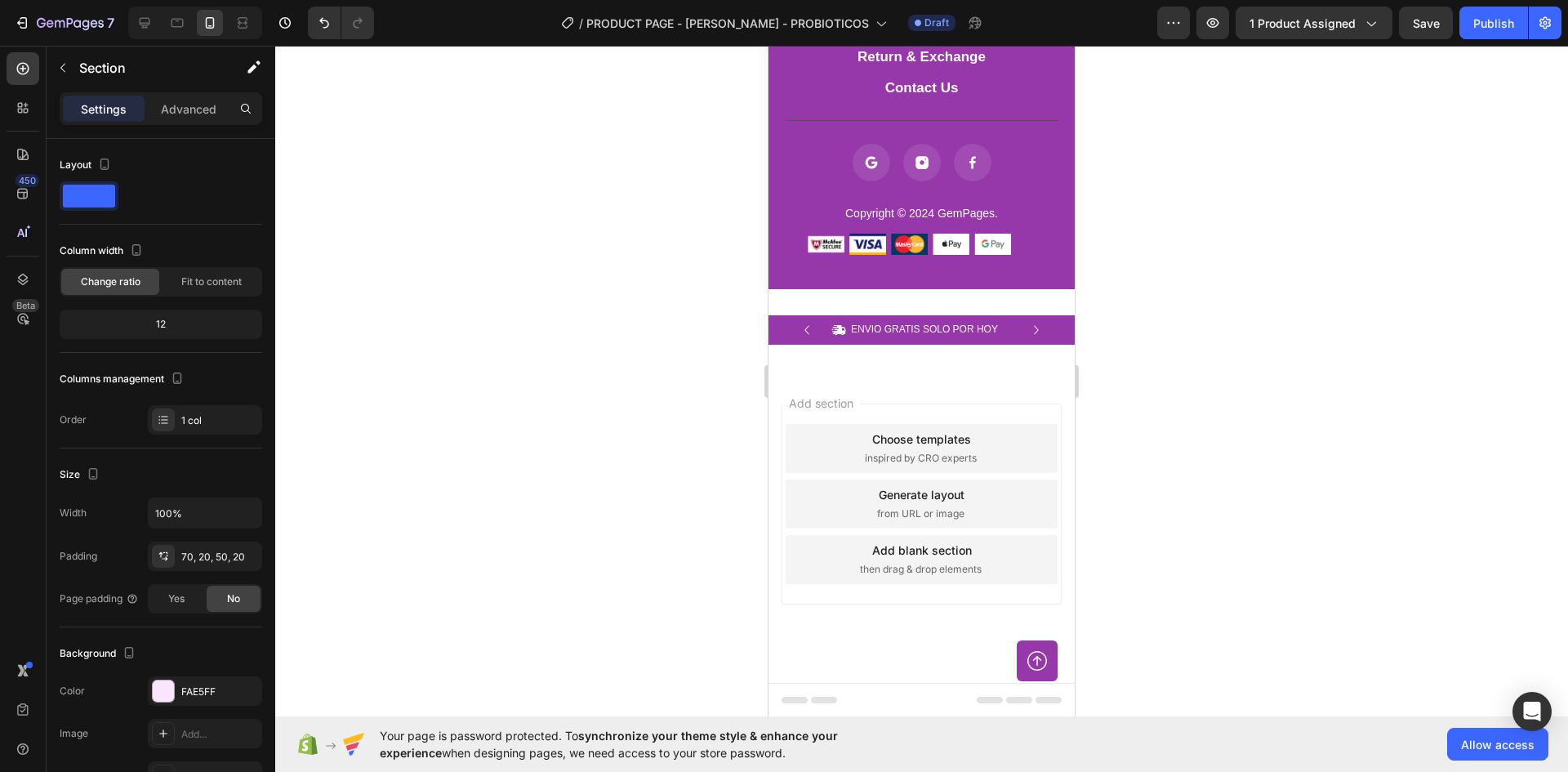
scroll to position [7658, 0]
click at [1014, 343] on div "Icon ENVIO GRATIS SOLO POR HOY Text Block Row Icon 84,000+ CLIENTES SATISFECHOS…" at bounding box center [921, 329] width 306 height 29
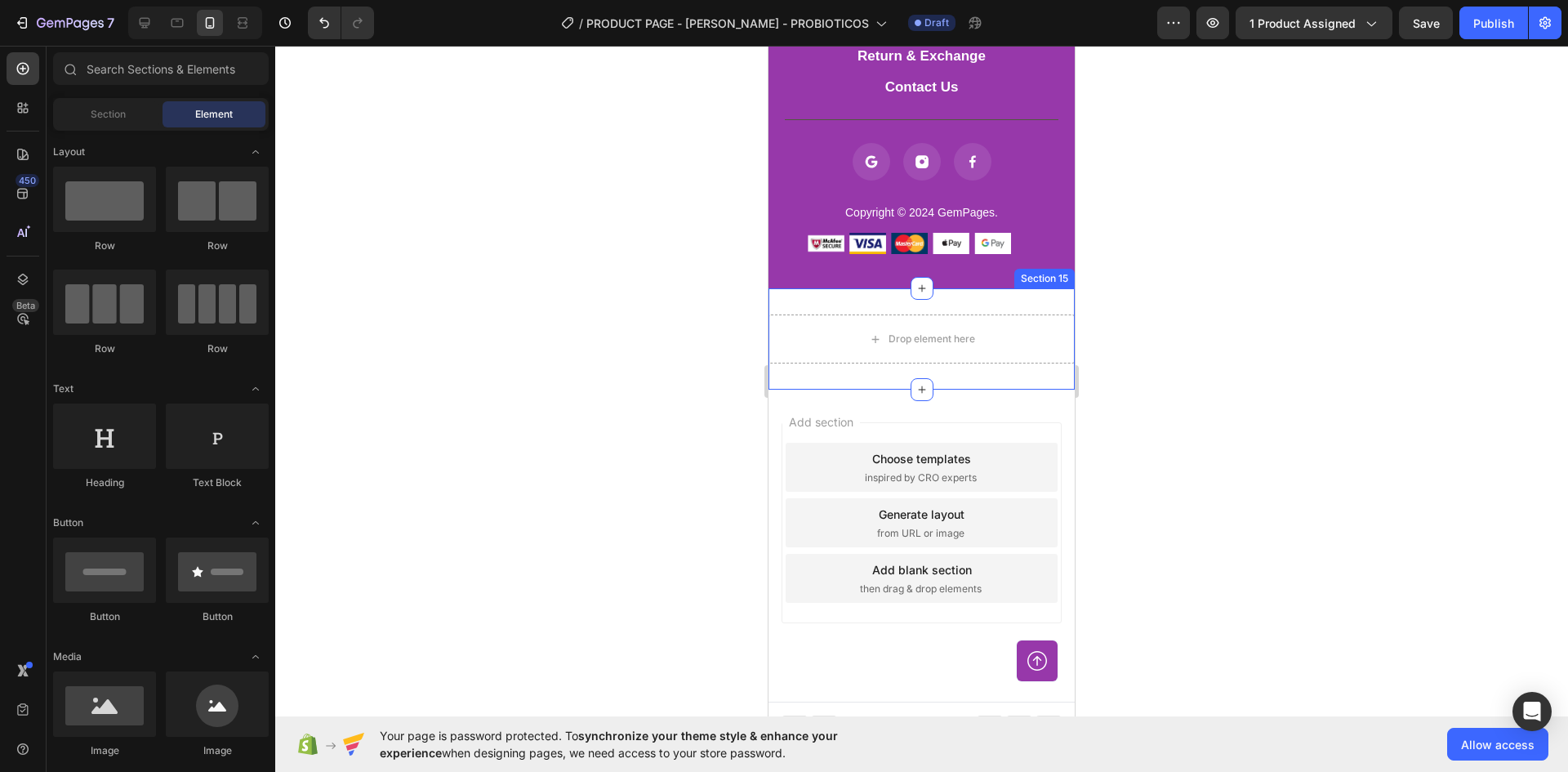
click at [1003, 300] on div "Drop element here Section 15" at bounding box center [921, 339] width 306 height 101
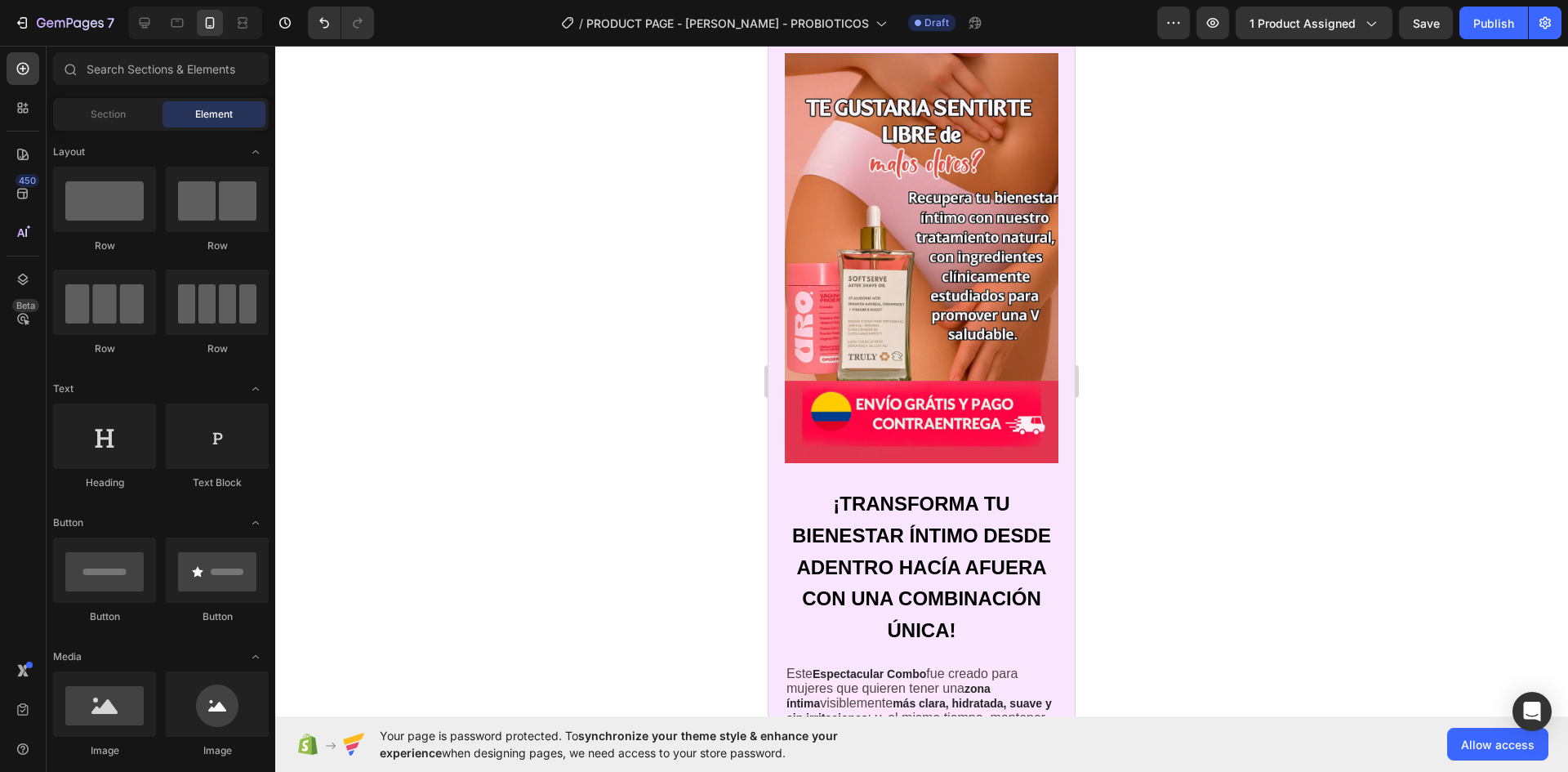
scroll to position [43, 0]
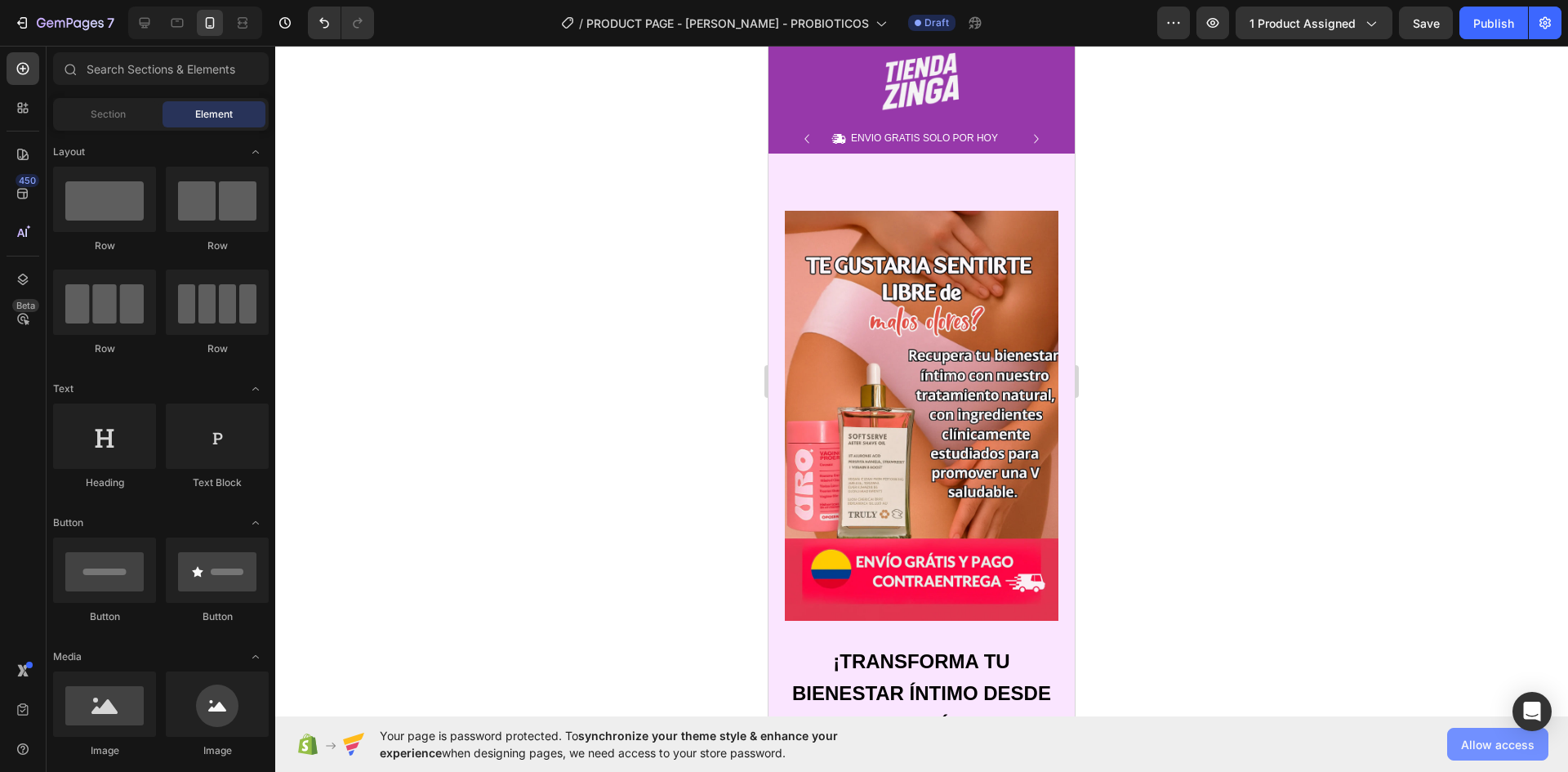
click at [1504, 756] on button "Allow access" at bounding box center [1497, 744] width 101 height 33
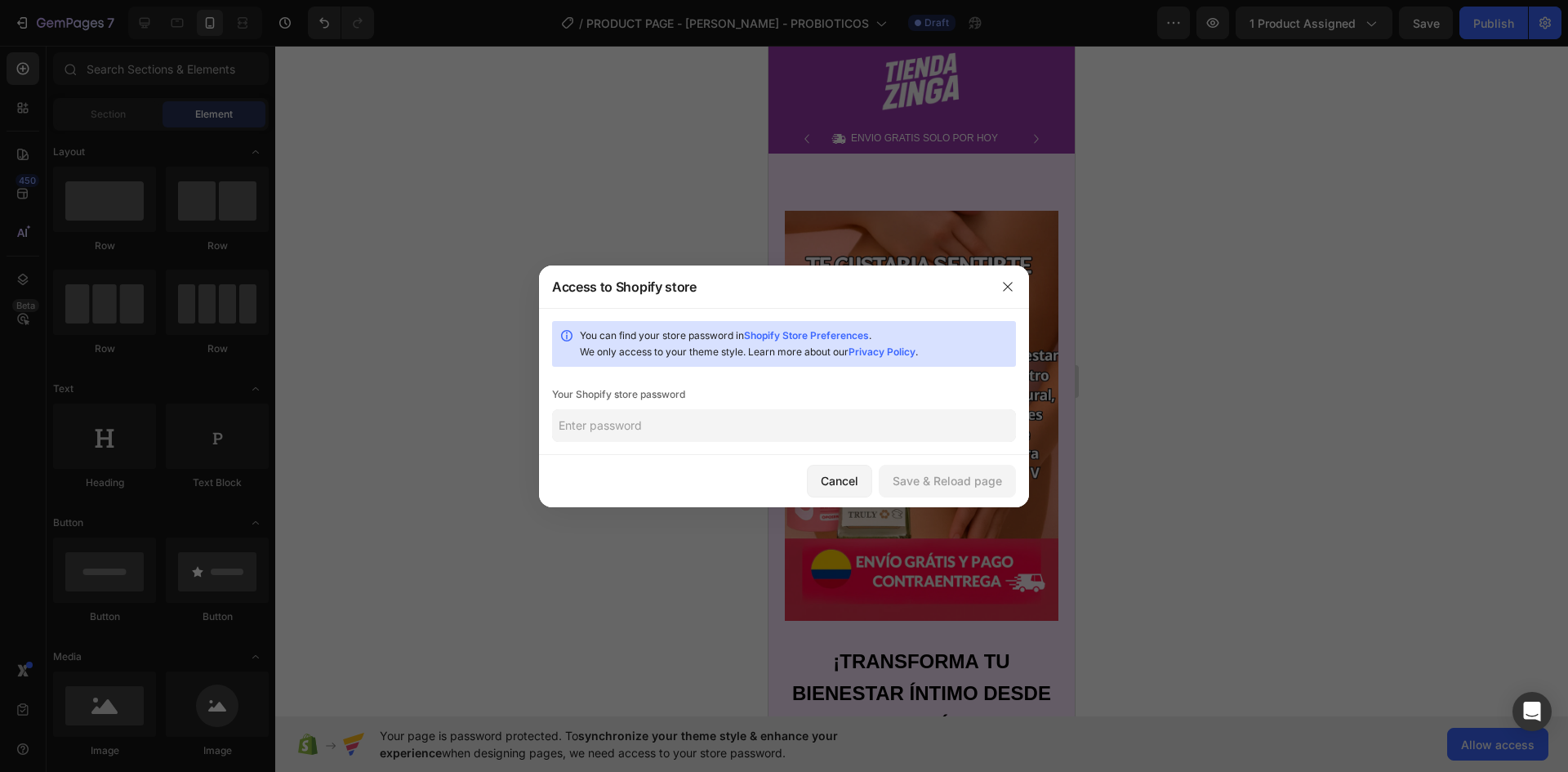
click at [723, 424] on input "text" at bounding box center [784, 425] width 464 height 33
click at [999, 294] on button "button" at bounding box center [1007, 286] width 26 height 26
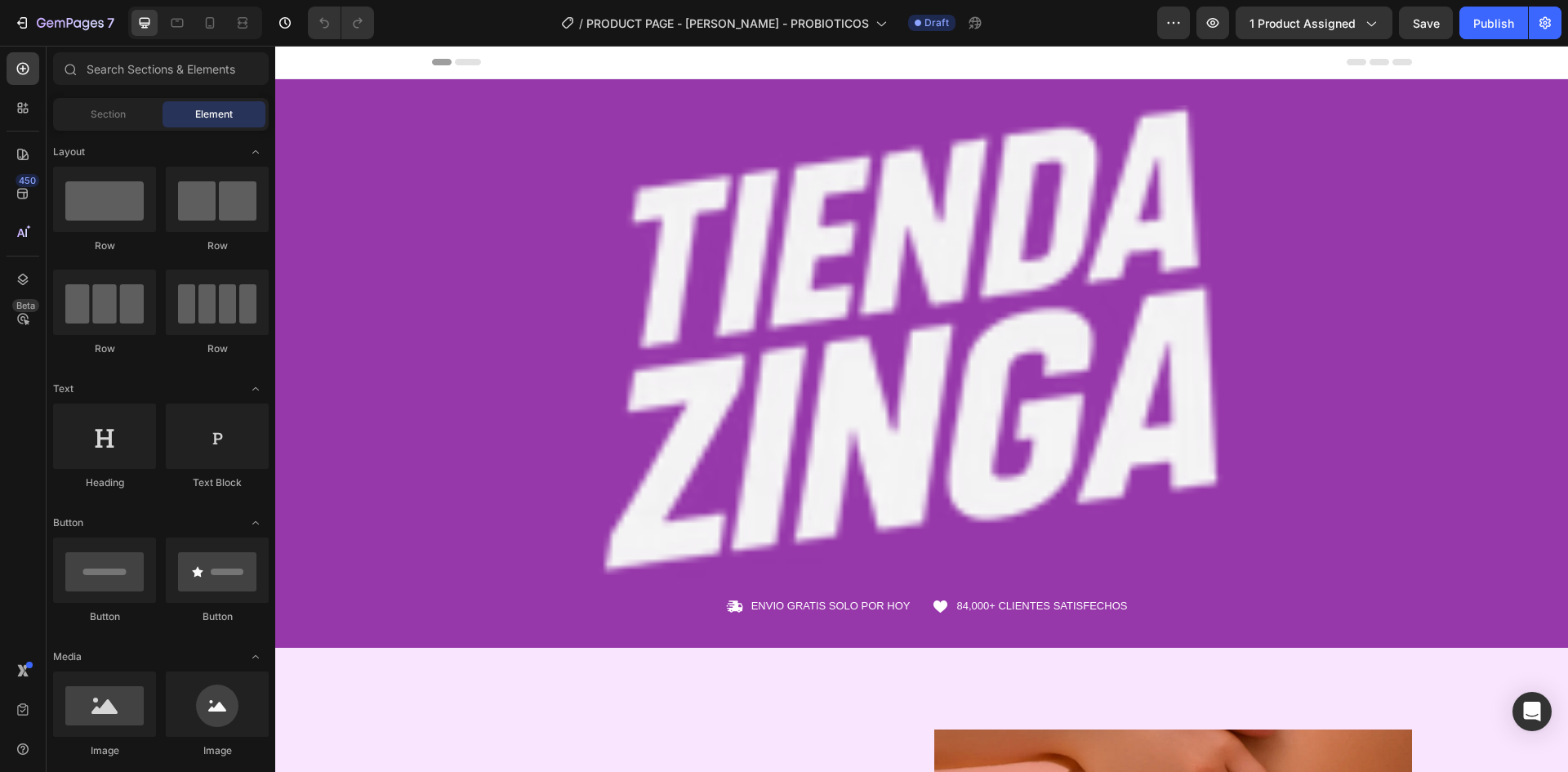
click at [207, 28] on icon at bounding box center [210, 22] width 9 height 12
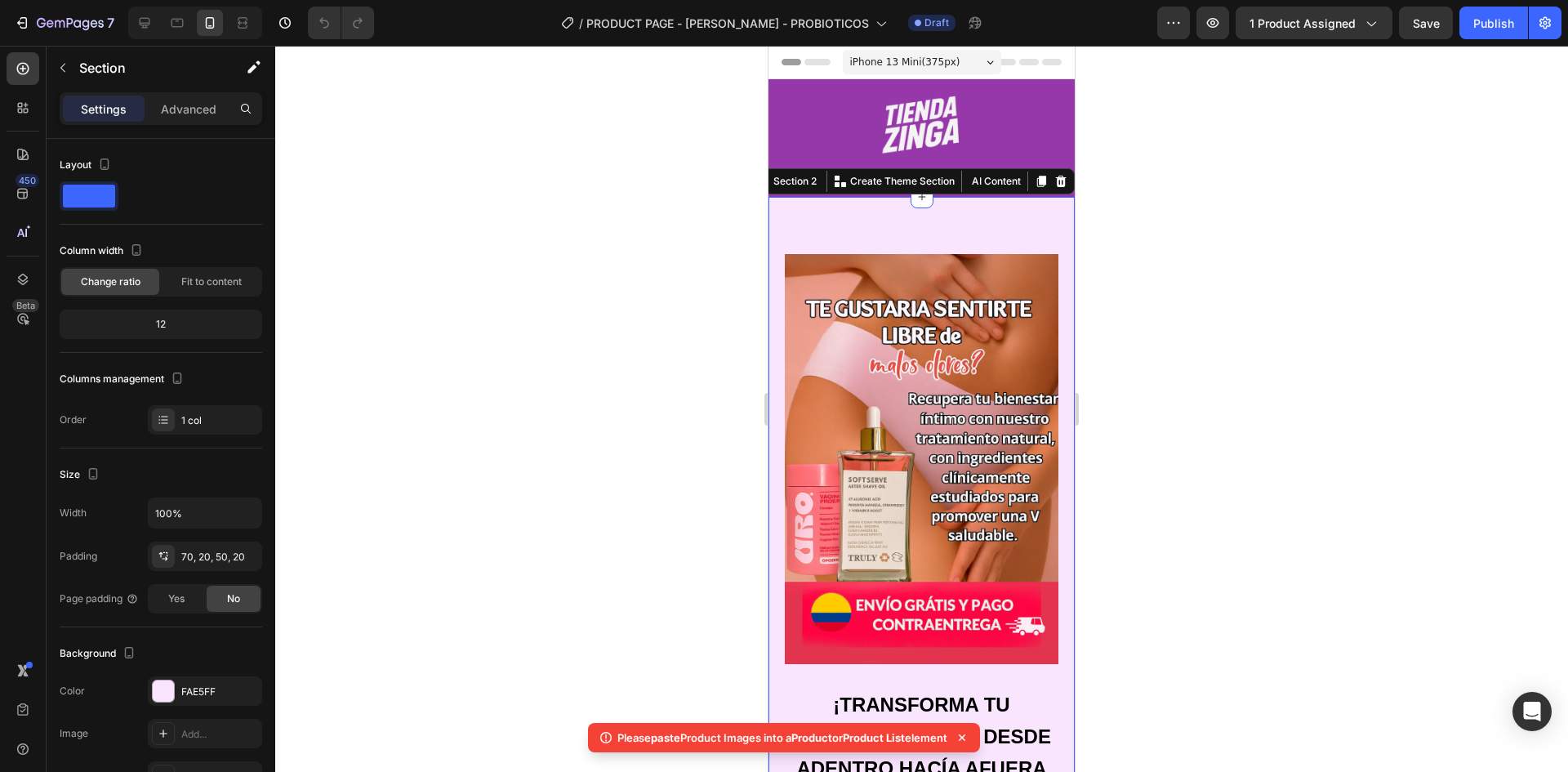
click at [809, 738] on span "Product" at bounding box center [812, 737] width 41 height 13
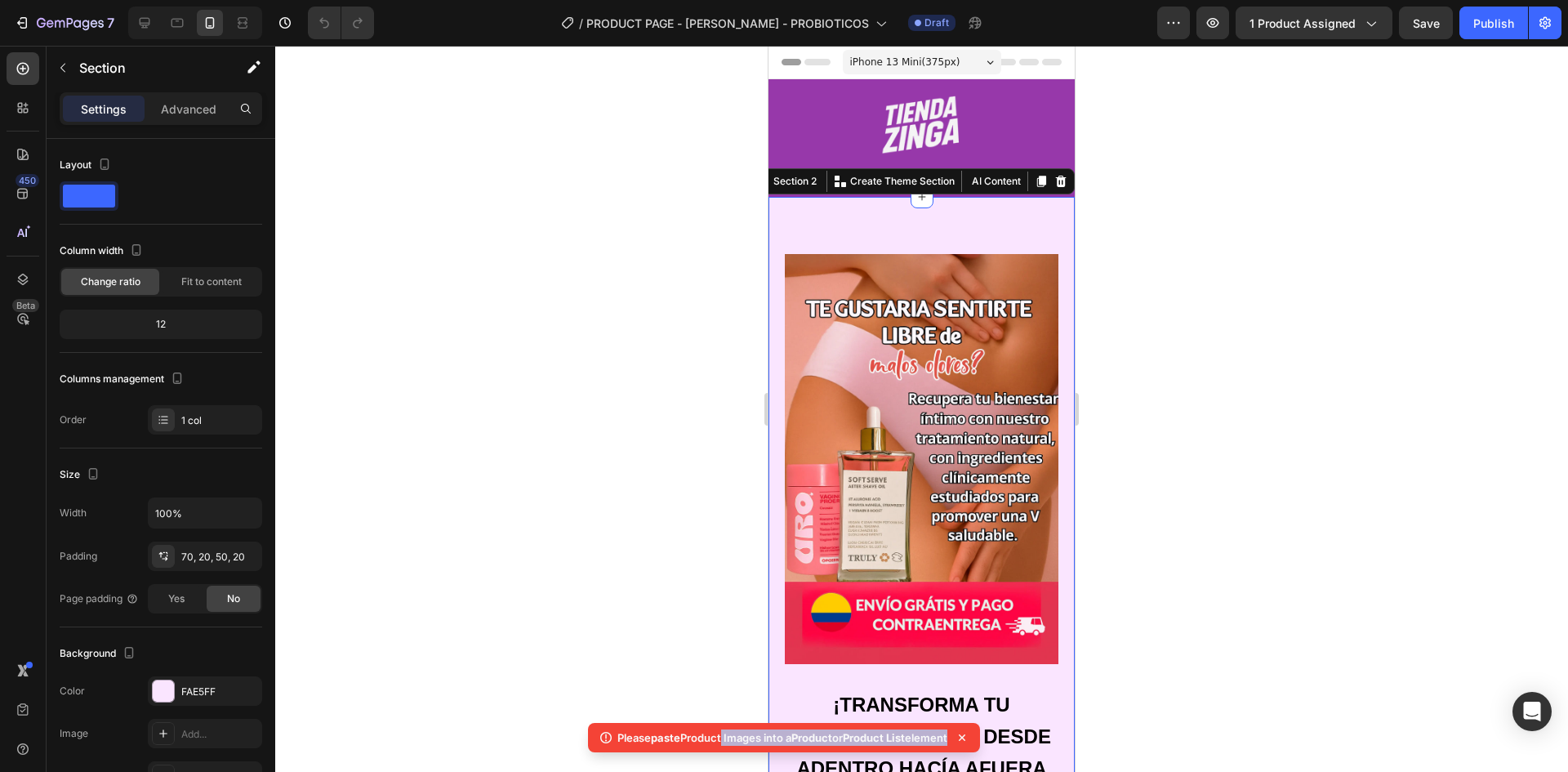
drag, startPoint x: 714, startPoint y: 739, endPoint x: 966, endPoint y: 732, distance: 252.1
click at [966, 732] on div "Please paste Product Images into a Product or Product List element" at bounding box center [784, 737] width 392 height 29
click at [1298, 12] on button "1 product assigned" at bounding box center [1314, 22] width 157 height 33
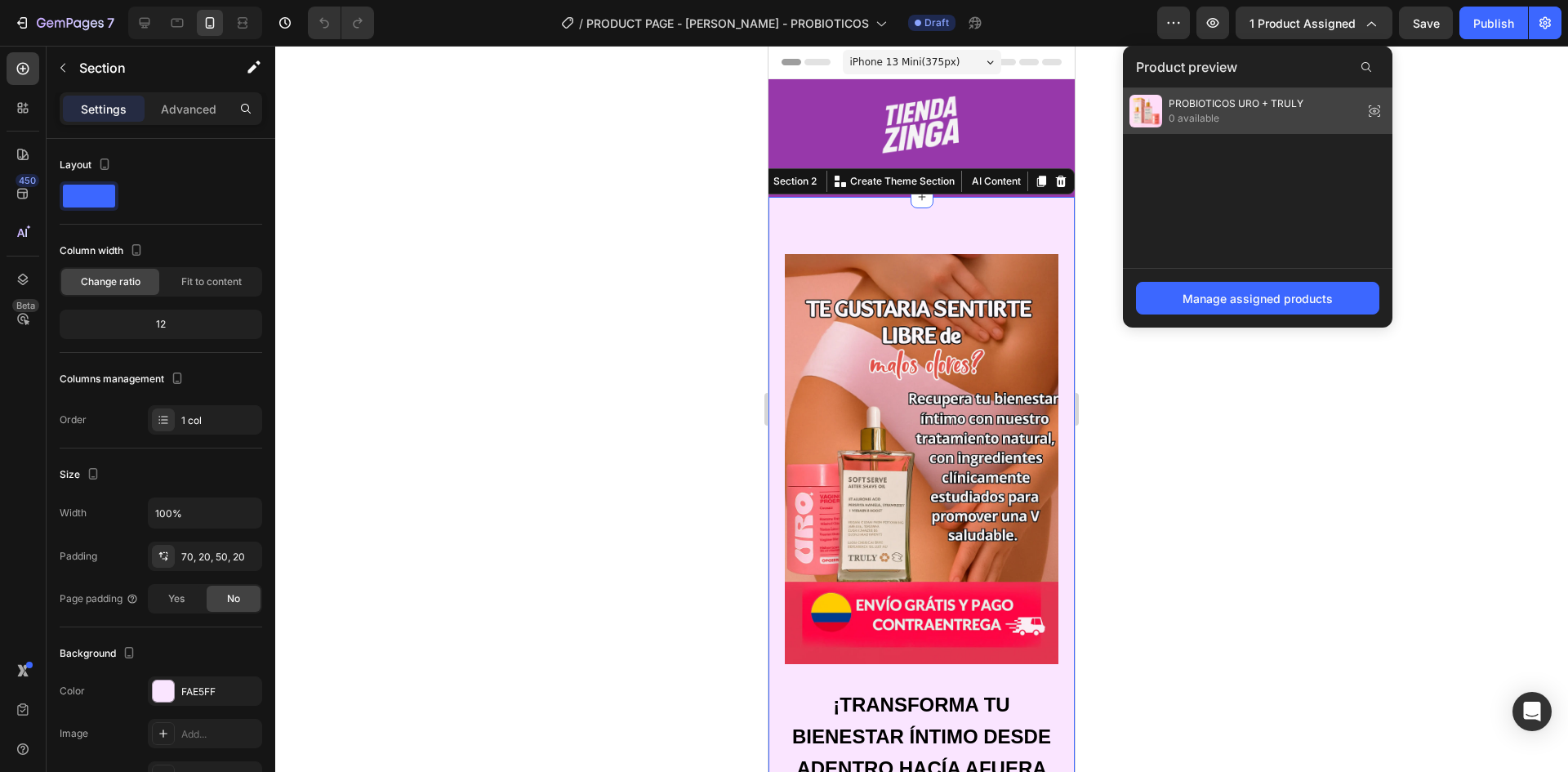
click at [1272, 96] on span "PROBIOTICOS URO + TRULY" at bounding box center [1236, 104] width 135 height 14
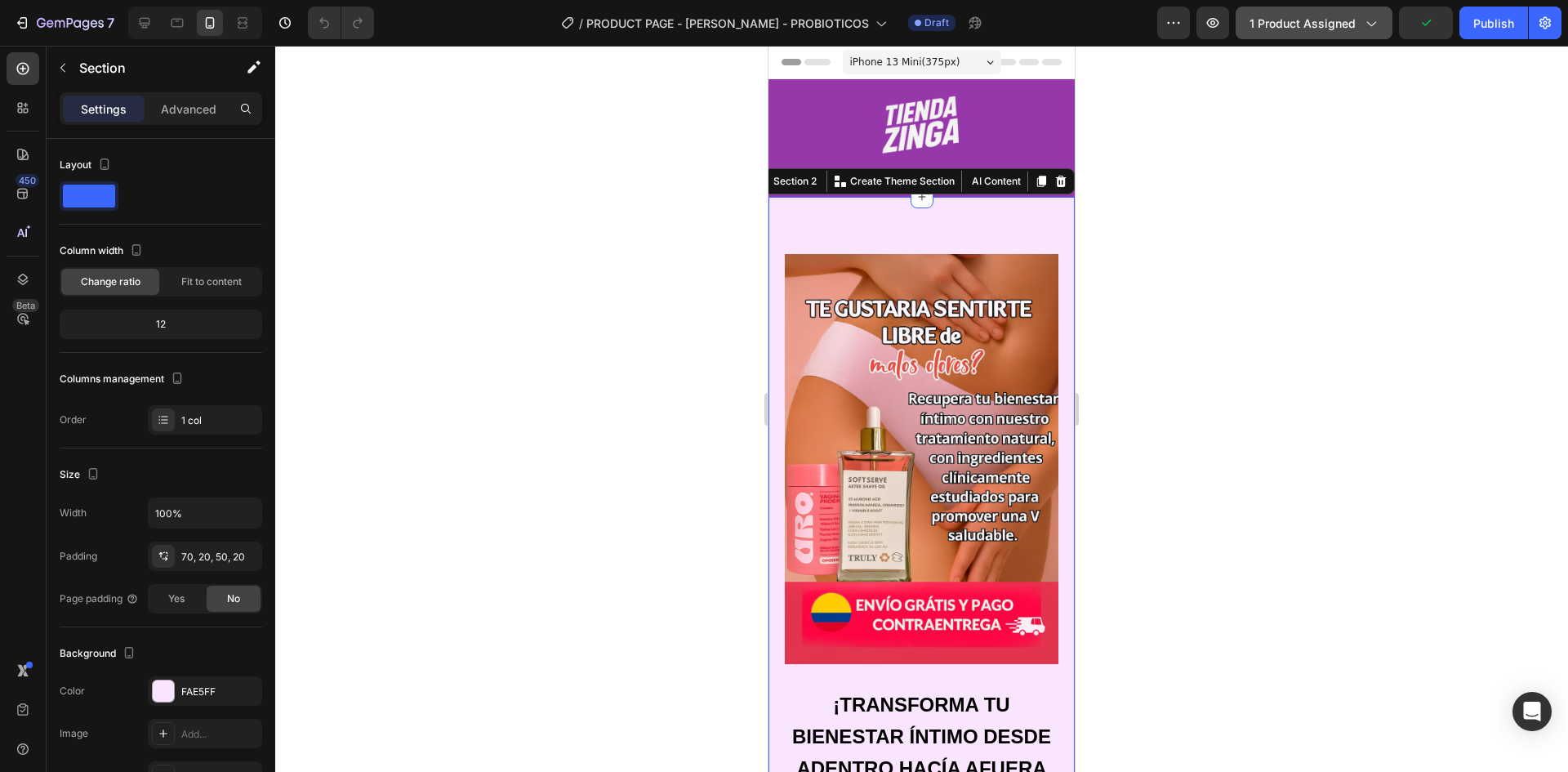
click at [1299, 29] on span "1 product assigned" at bounding box center [1303, 22] width 106 height 17
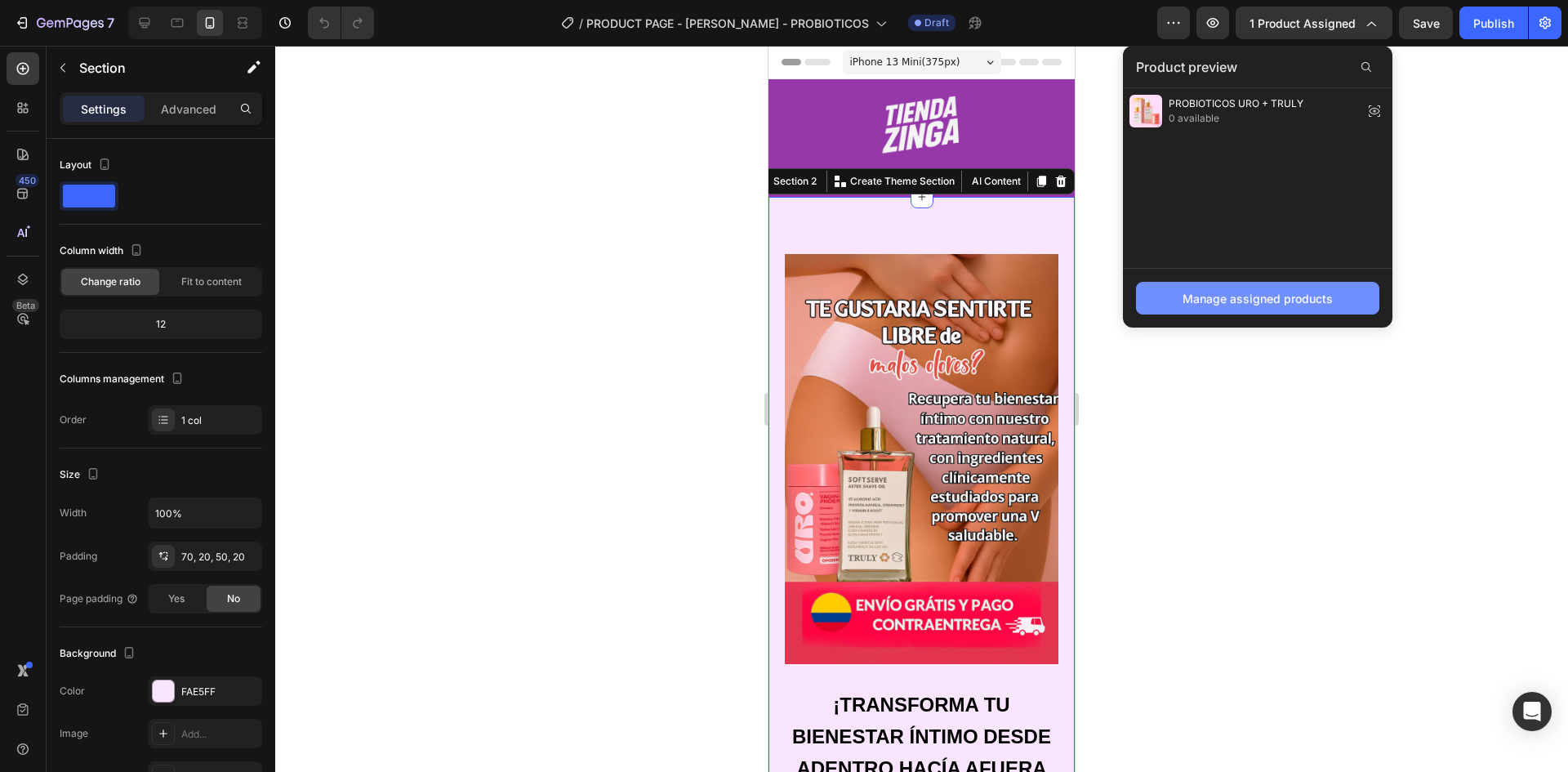
click at [1323, 309] on button "Manage assigned products" at bounding box center [1258, 298] width 243 height 33
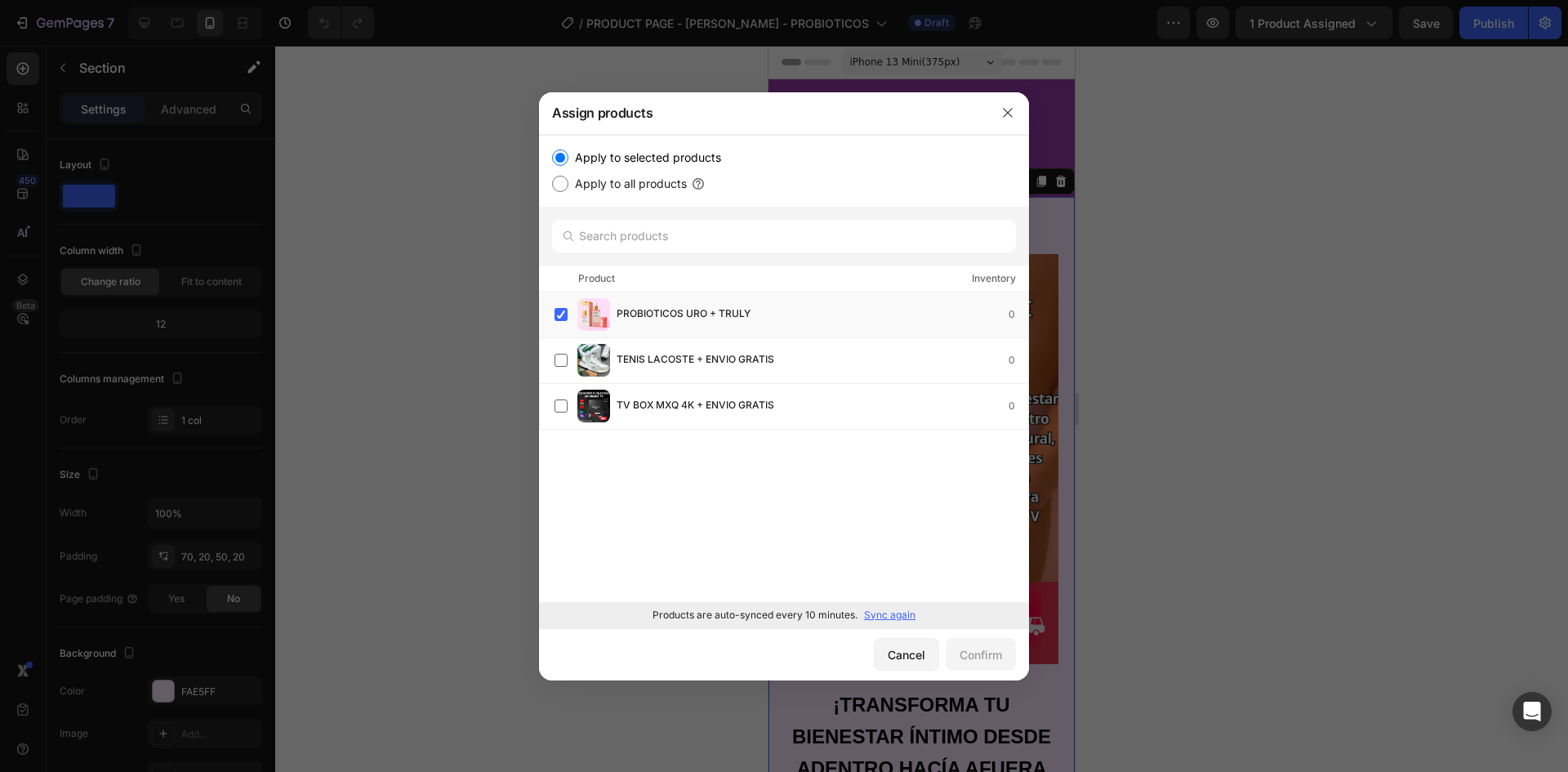
click at [1016, 97] on div at bounding box center [1008, 113] width 43 height 43
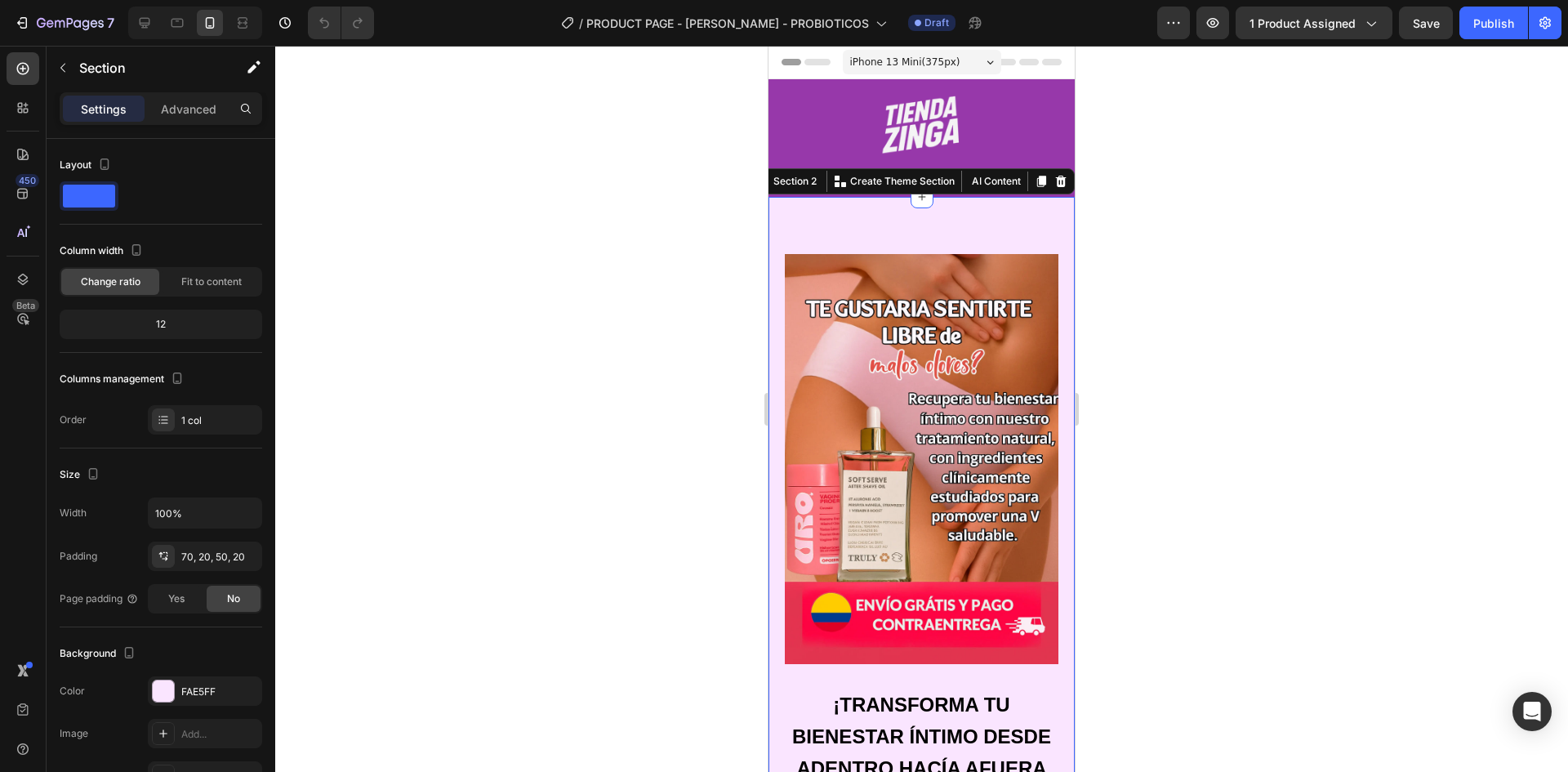
click at [632, 325] on div at bounding box center [921, 408] width 1293 height 726
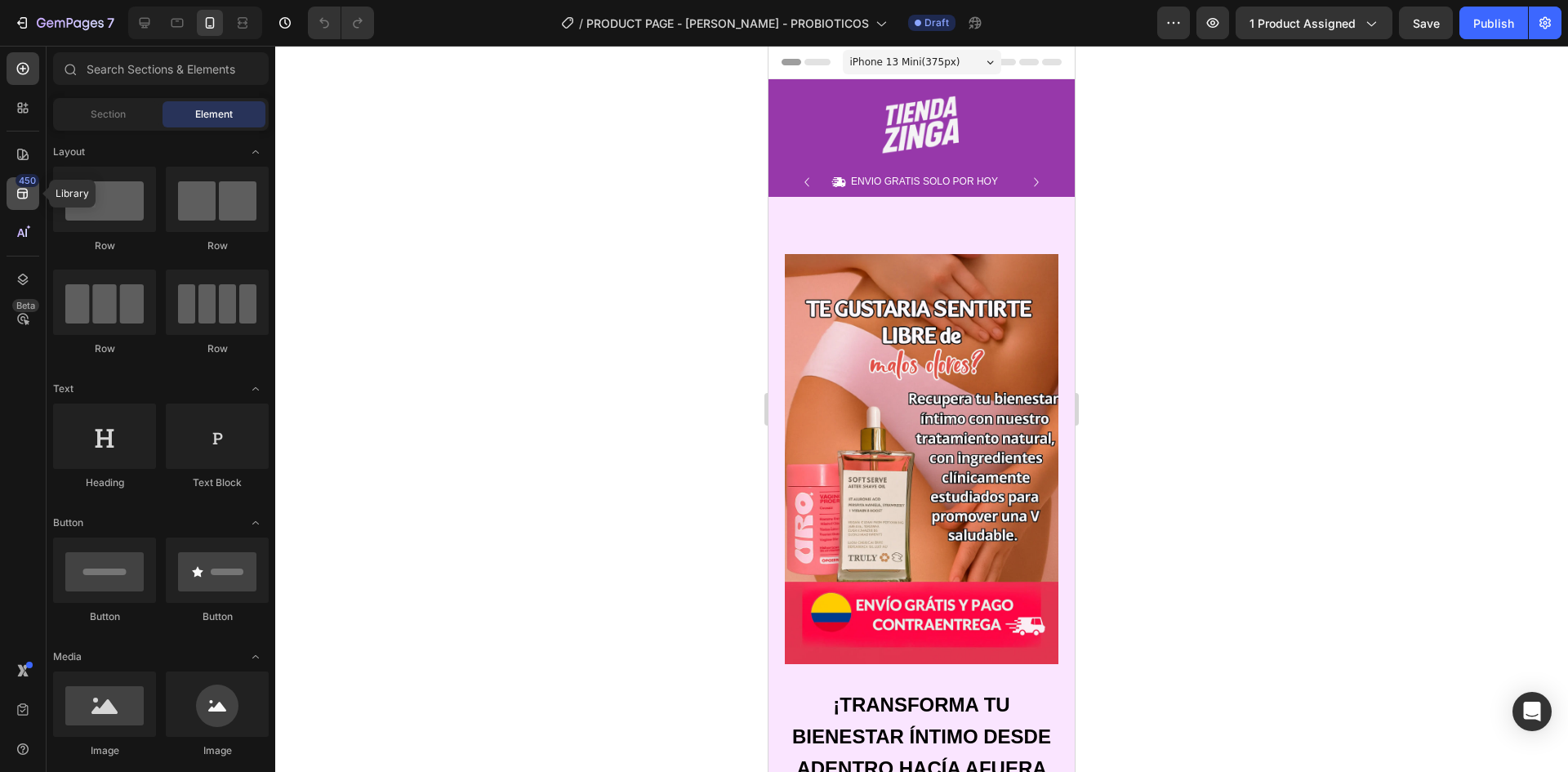
click at [25, 208] on div "450" at bounding box center [22, 193] width 33 height 33
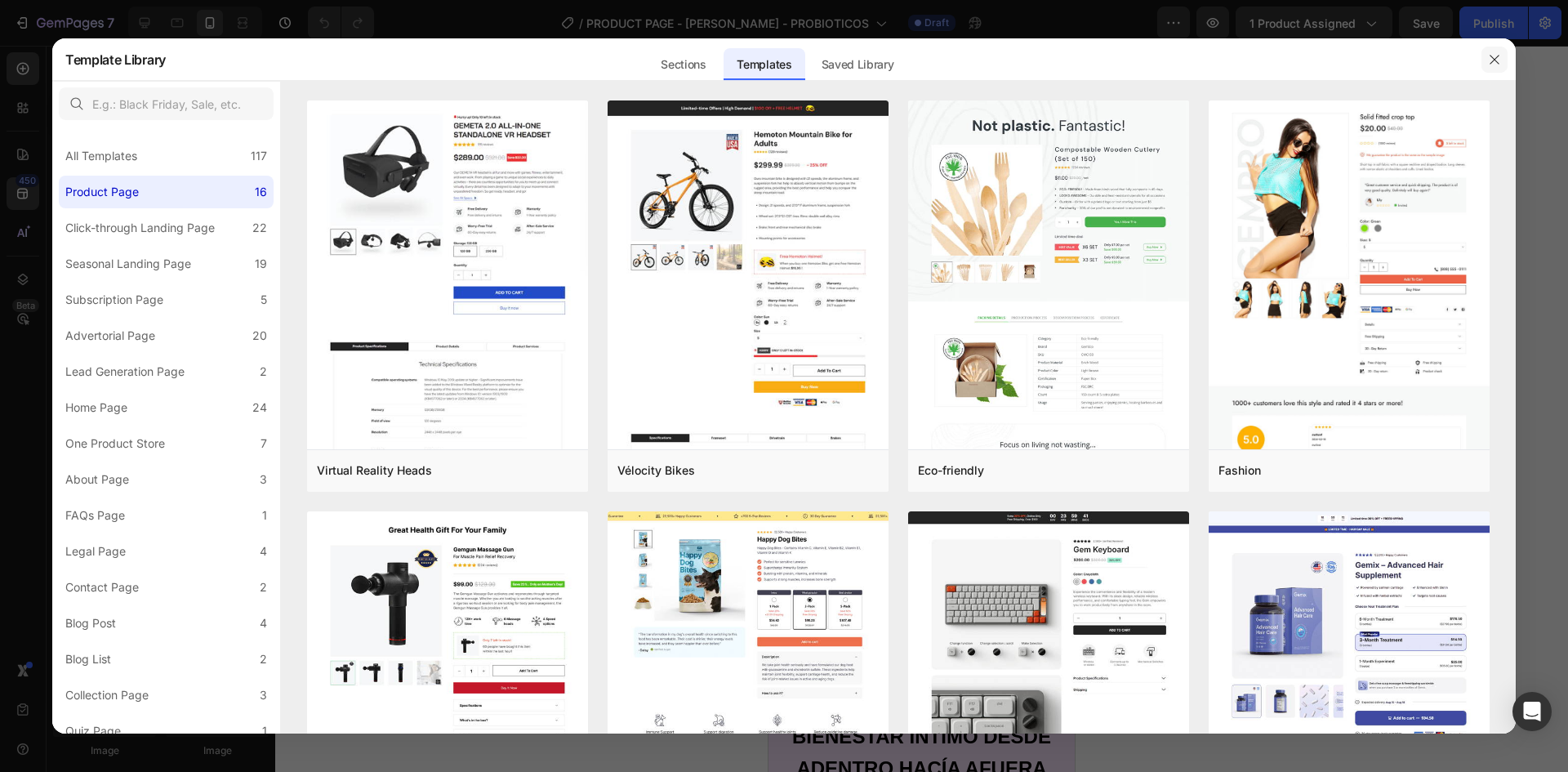
click at [1498, 59] on icon "button" at bounding box center [1495, 59] width 13 height 13
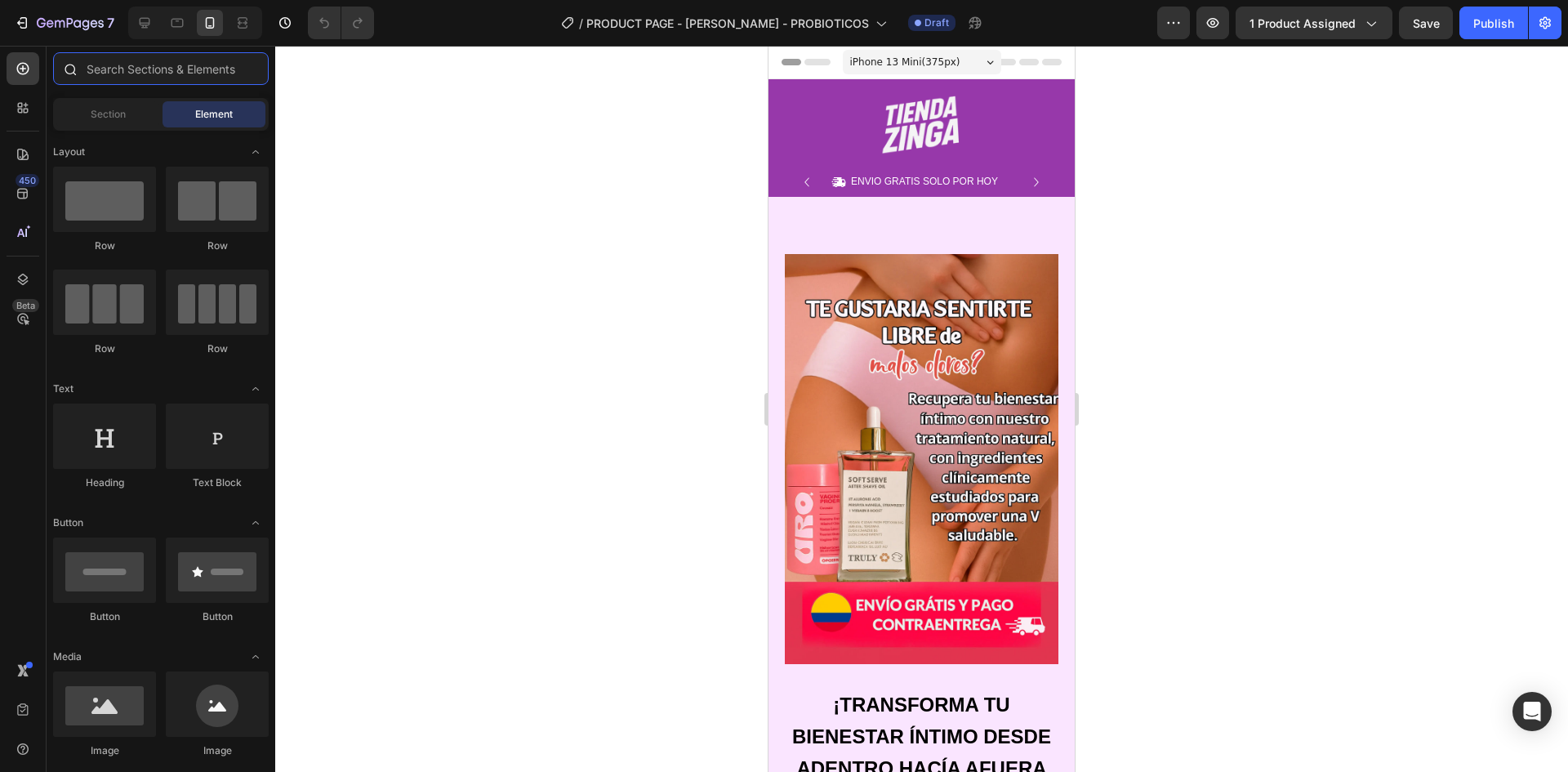
click at [194, 66] on input "text" at bounding box center [160, 69] width 215 height 33
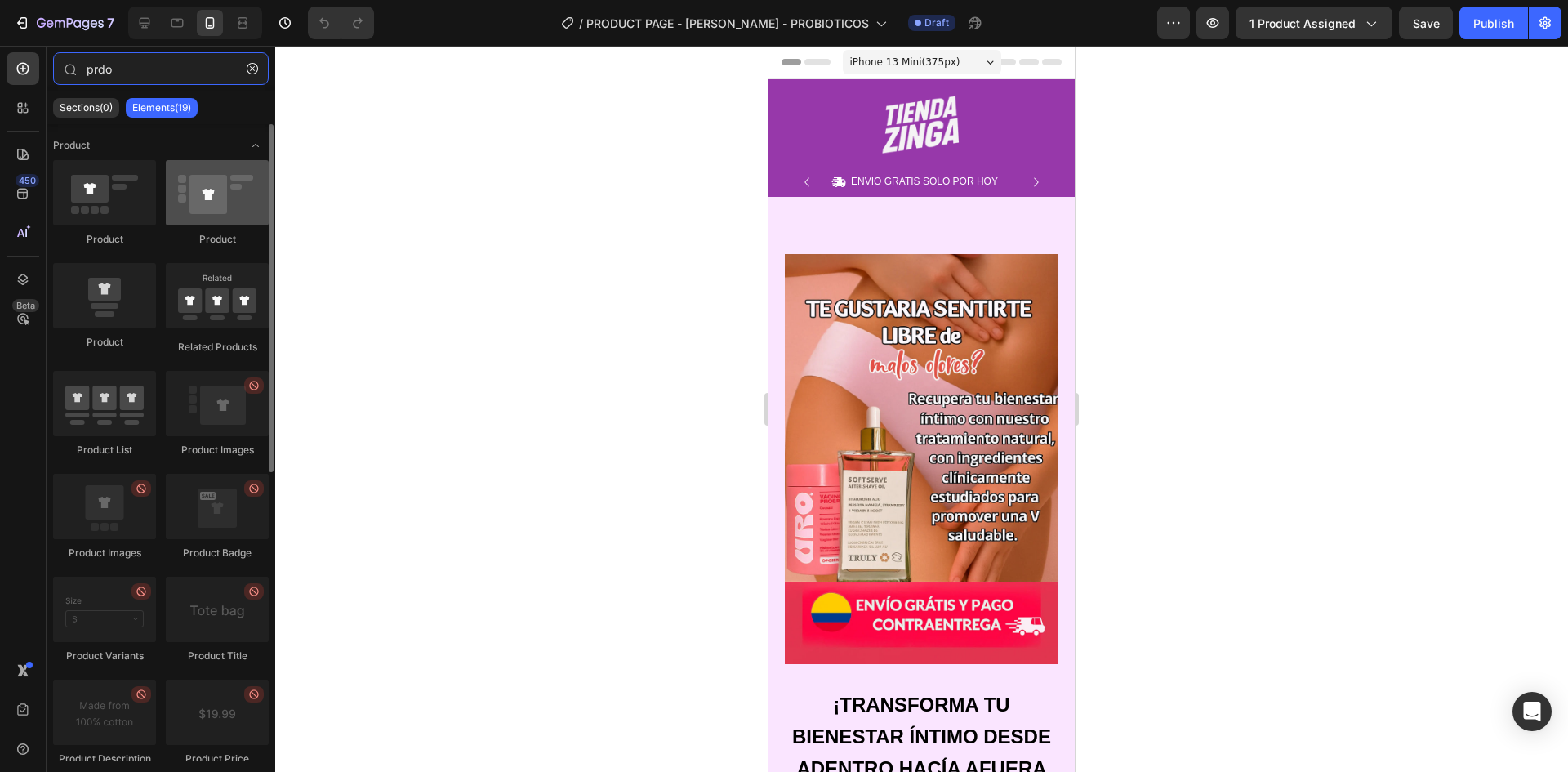
type input "prdo"
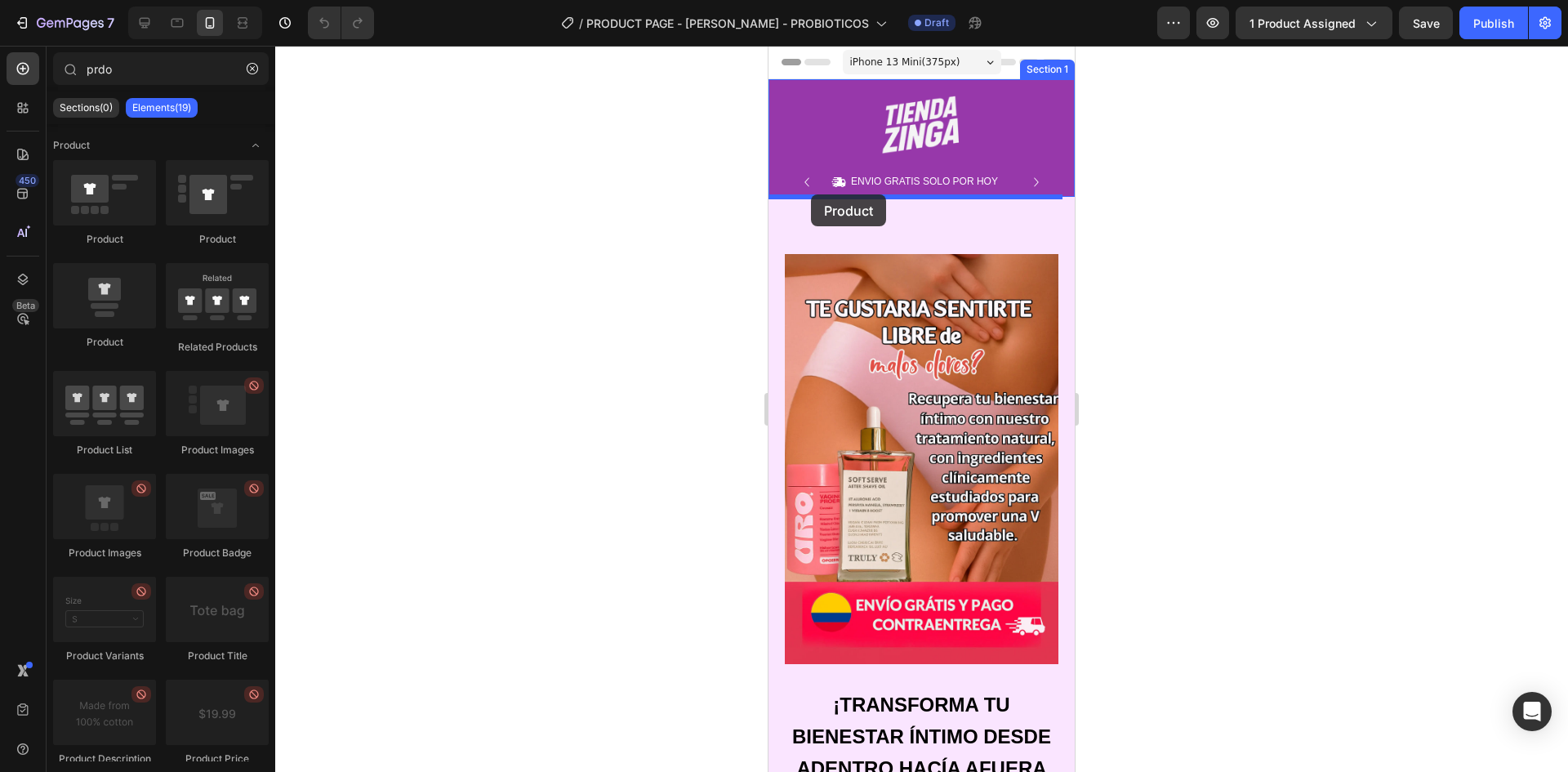
drag, startPoint x: 970, startPoint y: 246, endPoint x: 811, endPoint y: 195, distance: 167.0
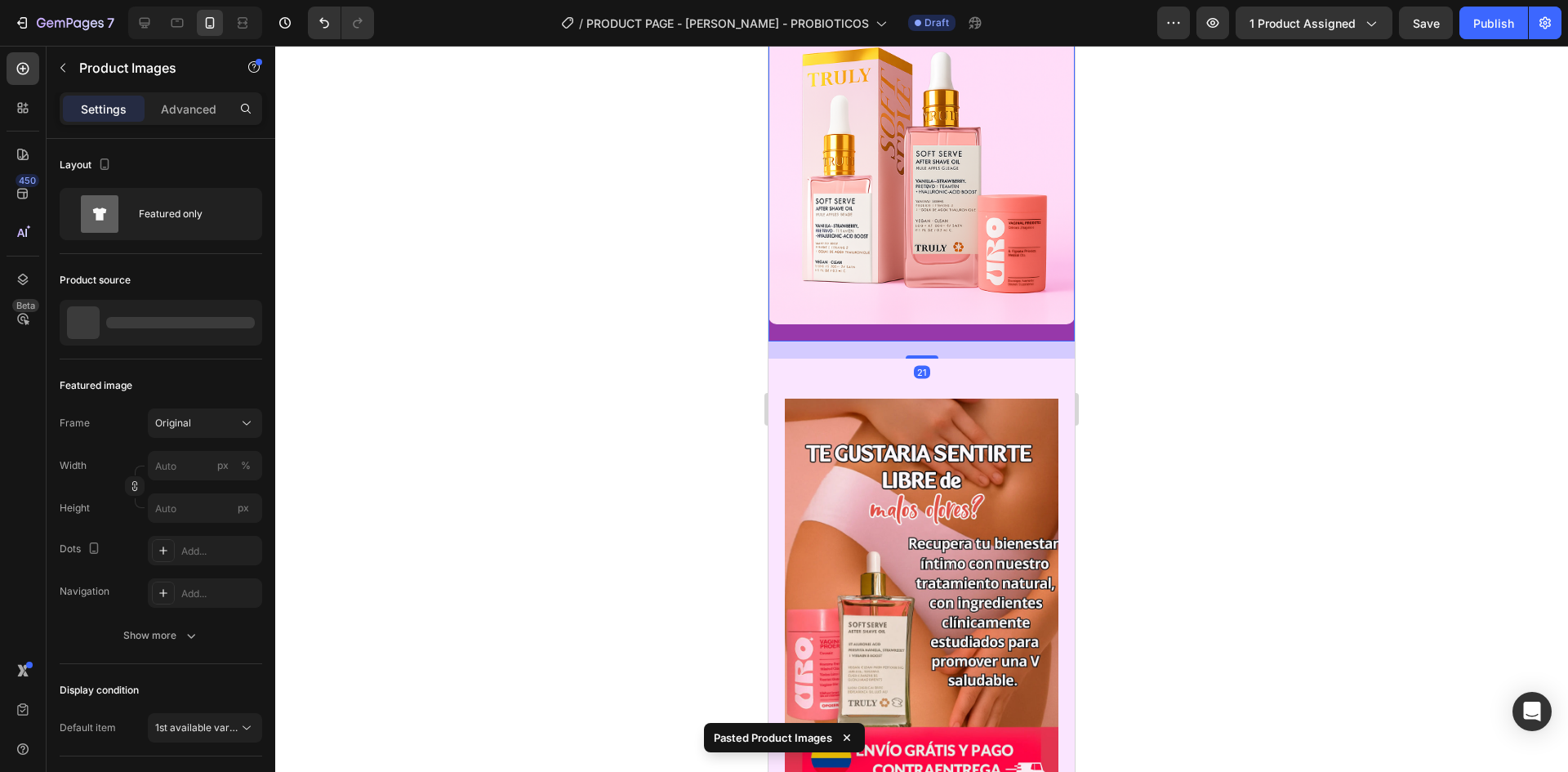
scroll to position [903, 0]
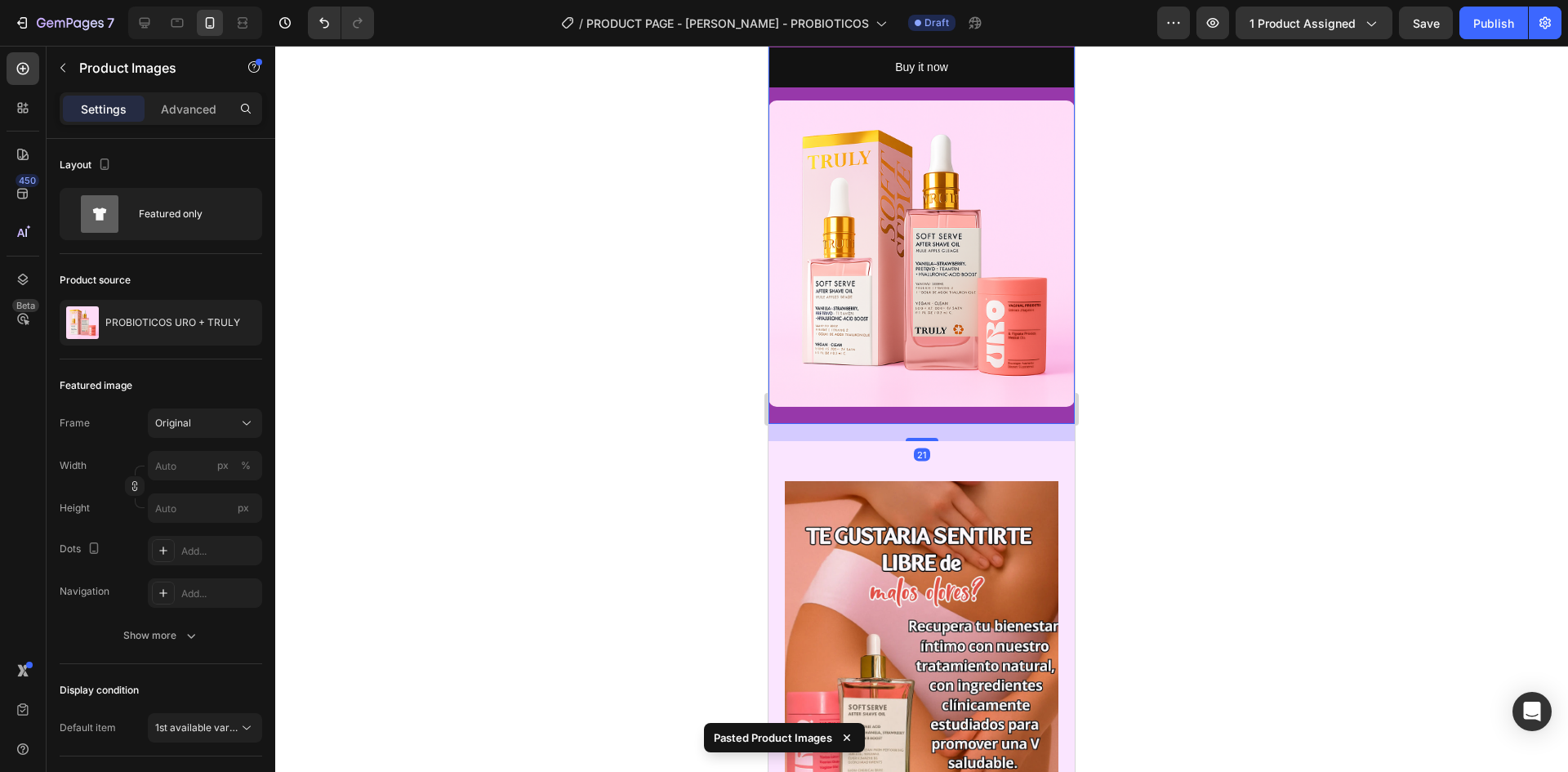
click at [1162, 375] on div at bounding box center [921, 408] width 1293 height 726
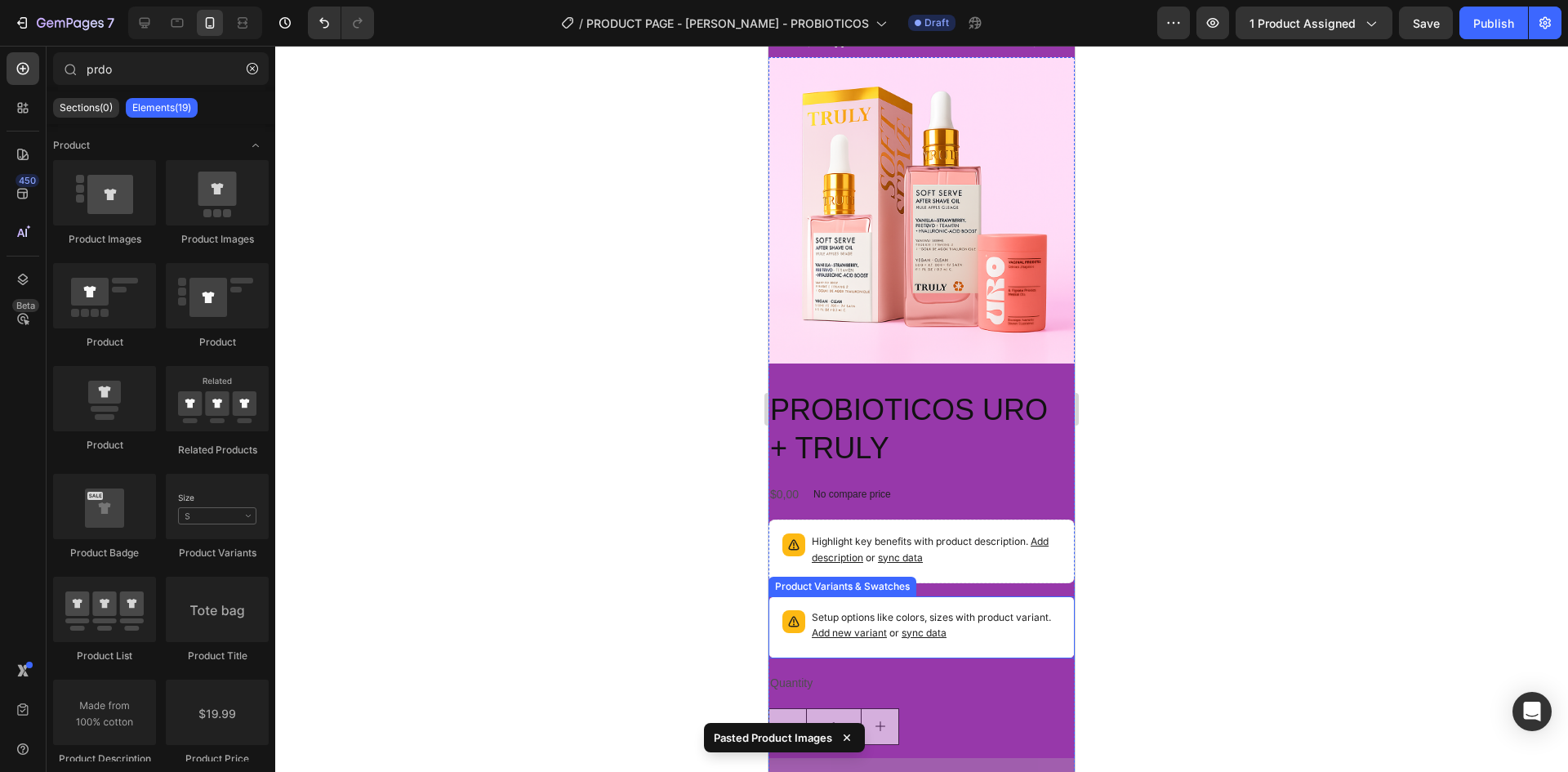
scroll to position [408, 0]
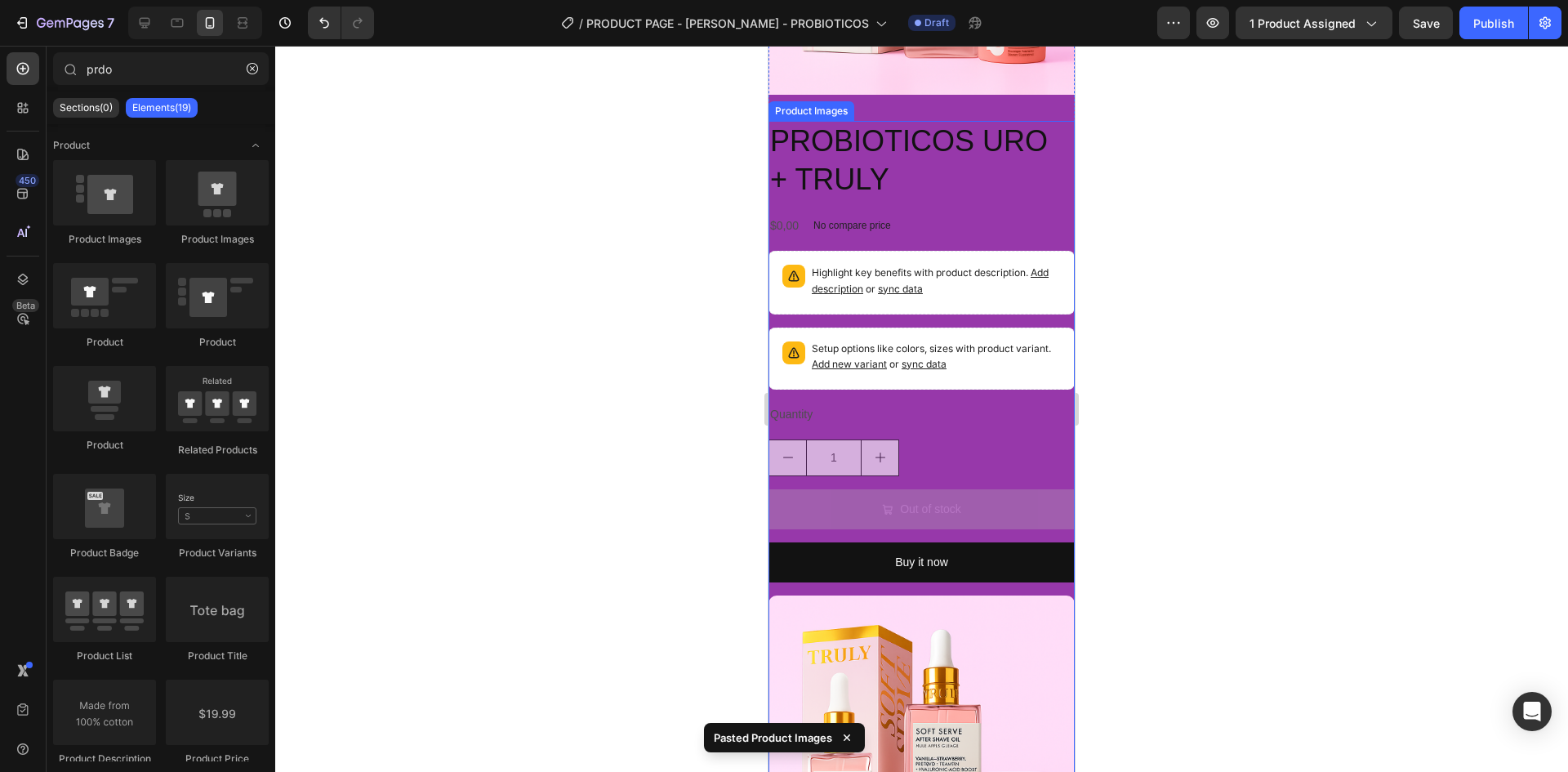
click at [944, 708] on img at bounding box center [921, 748] width 306 height 306
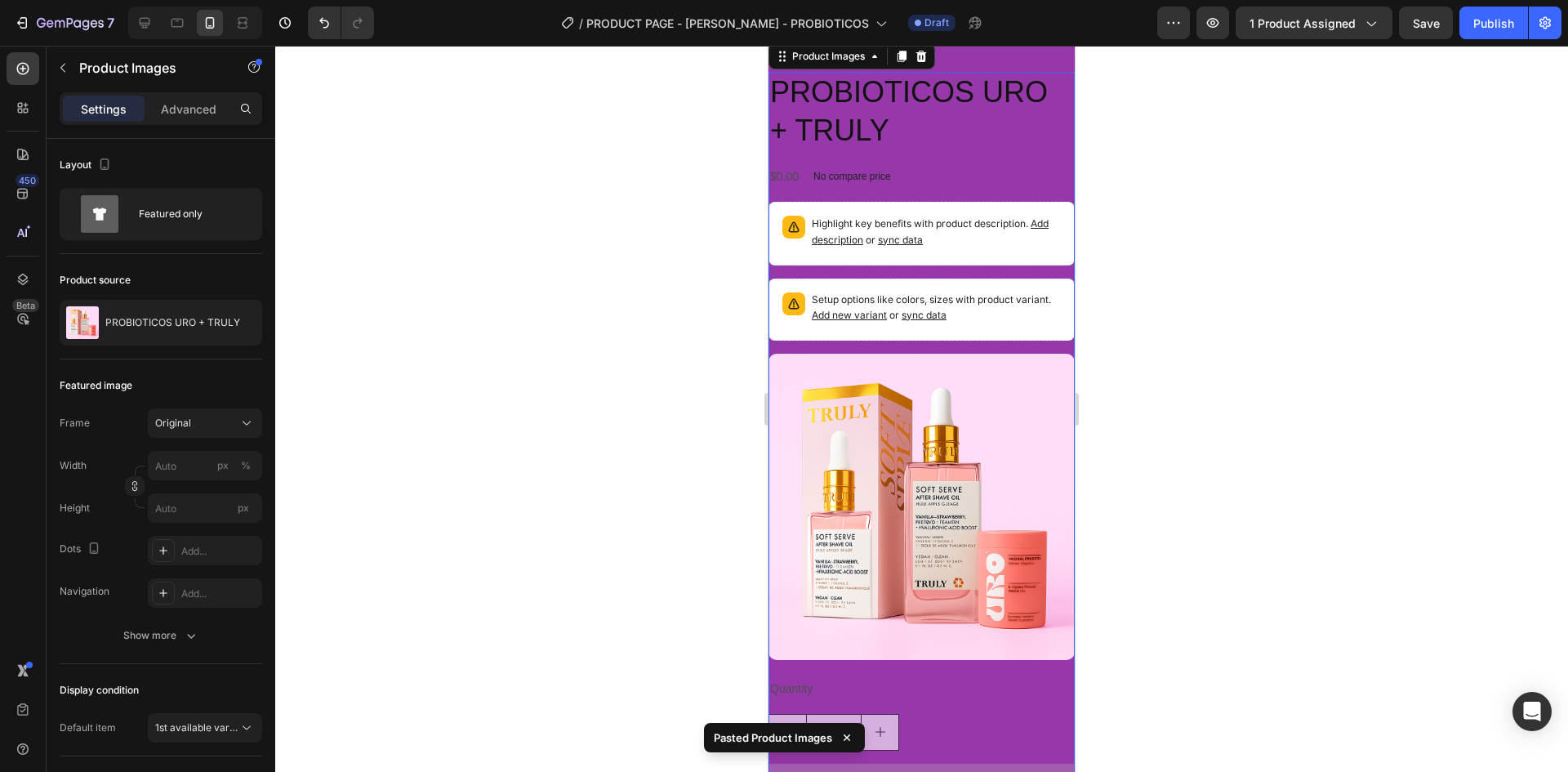
scroll to position [572, 0]
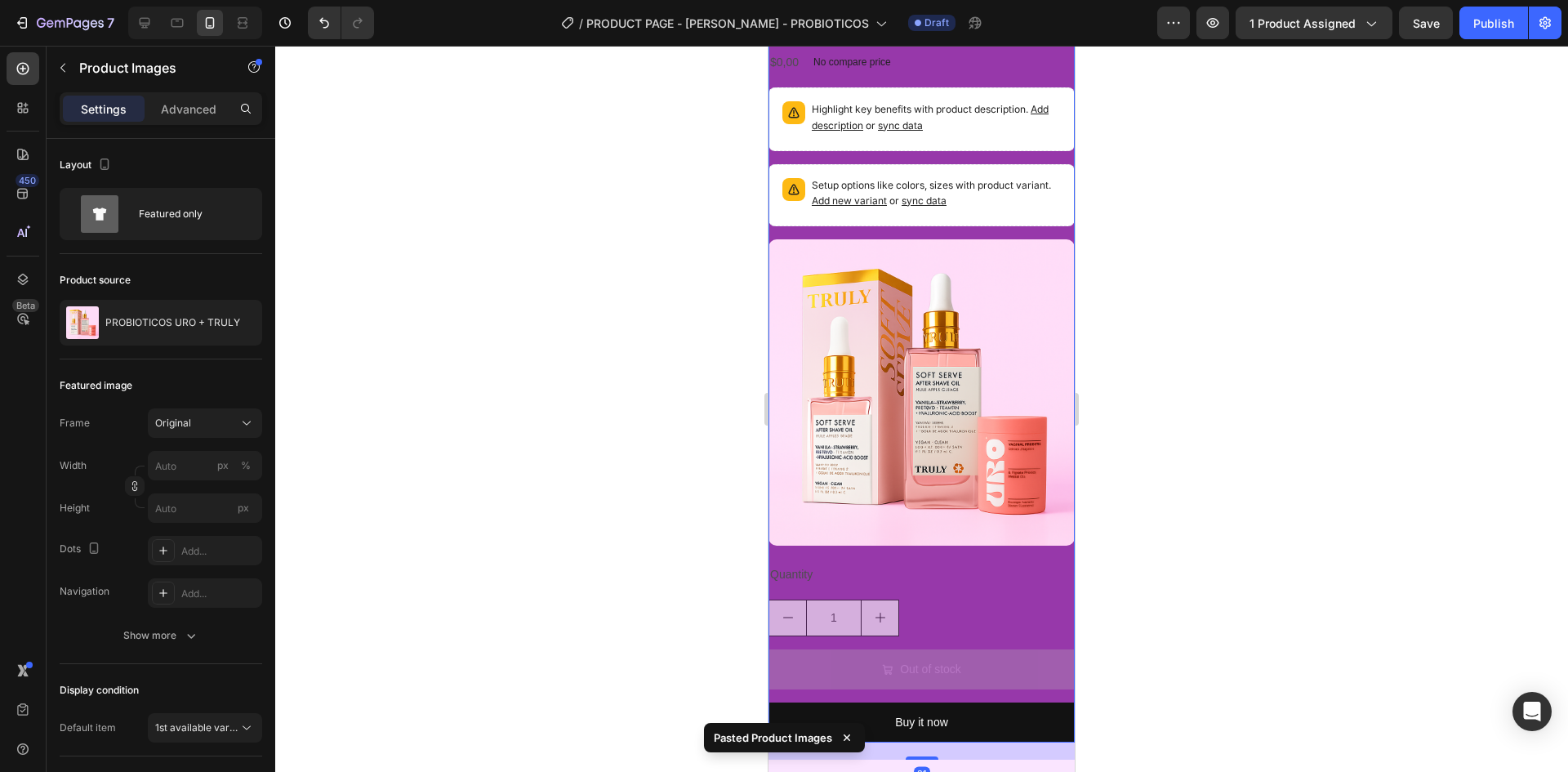
click at [977, 350] on img at bounding box center [921, 392] width 306 height 306
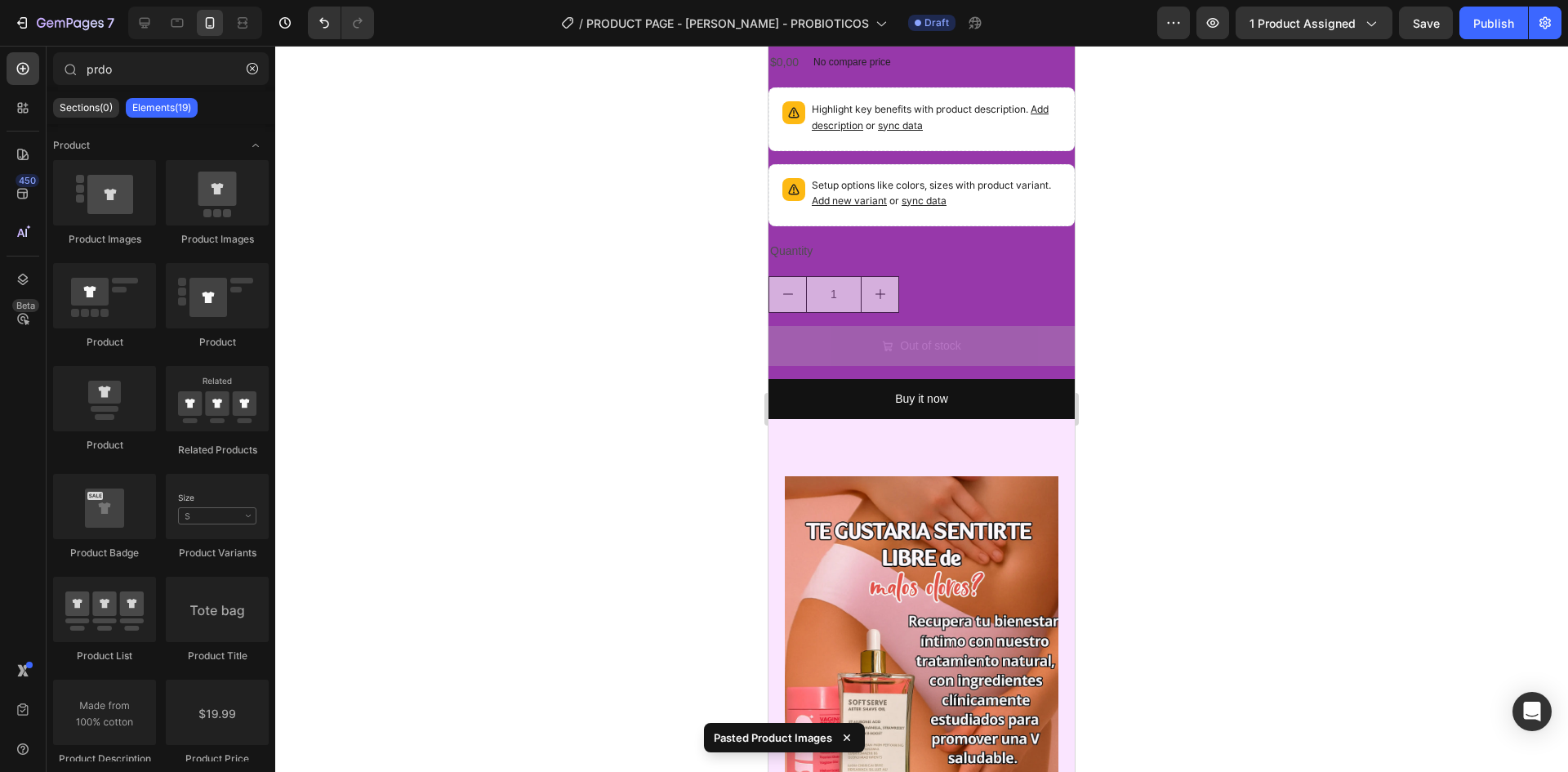
click at [1245, 382] on div at bounding box center [921, 408] width 1293 height 726
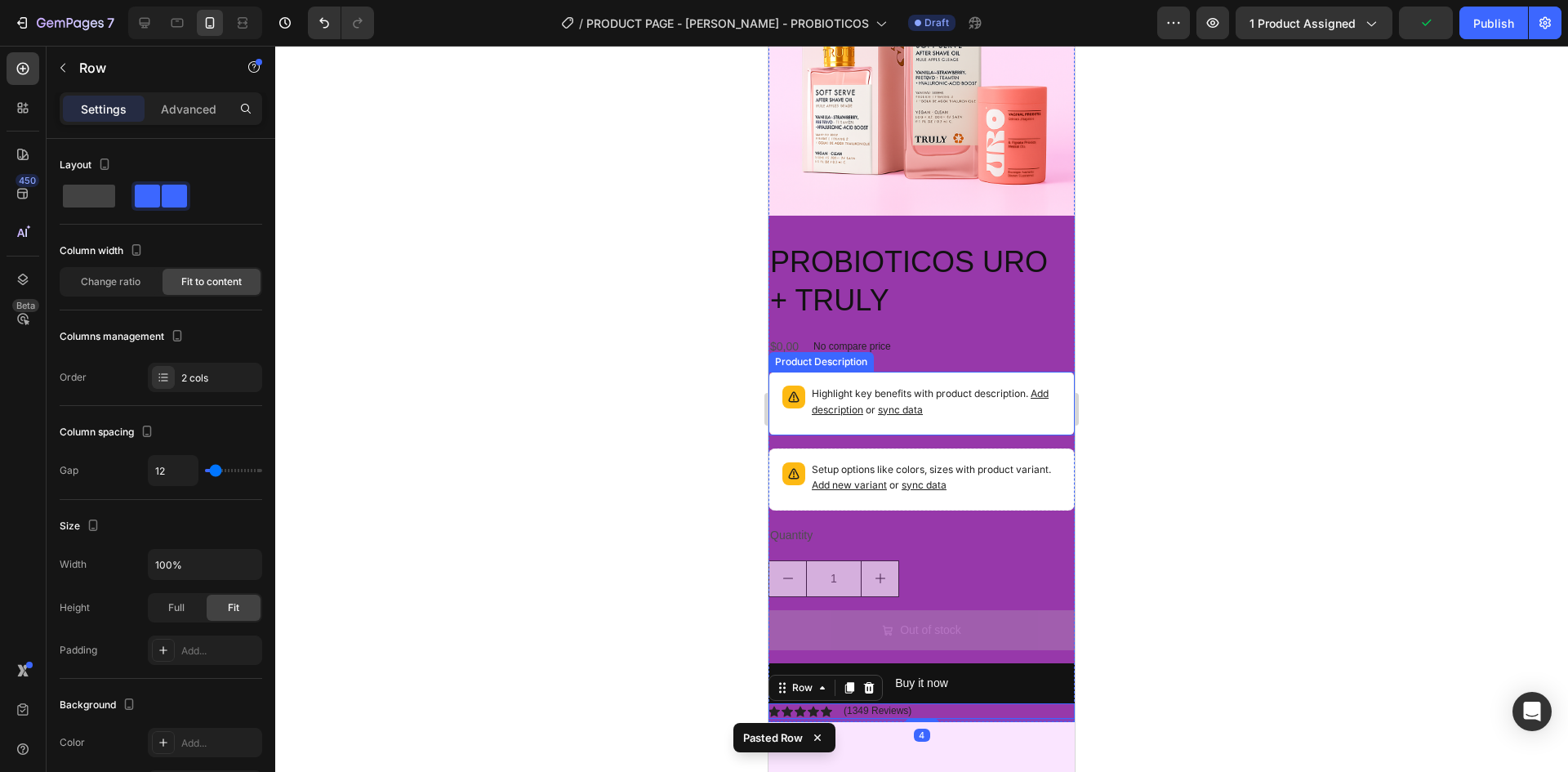
scroll to position [327, 0]
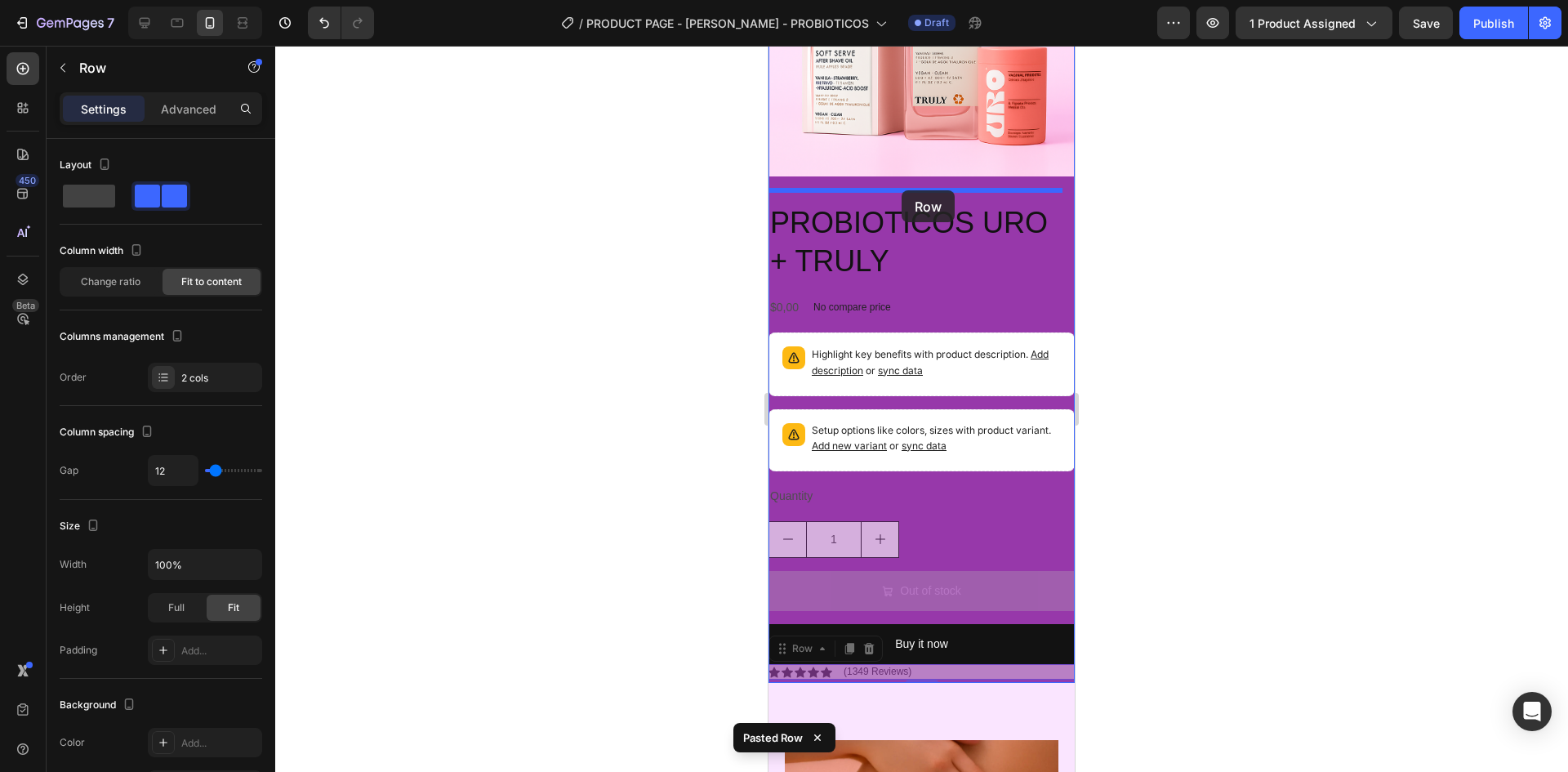
drag, startPoint x: 952, startPoint y: 661, endPoint x: 901, endPoint y: 190, distance: 473.8
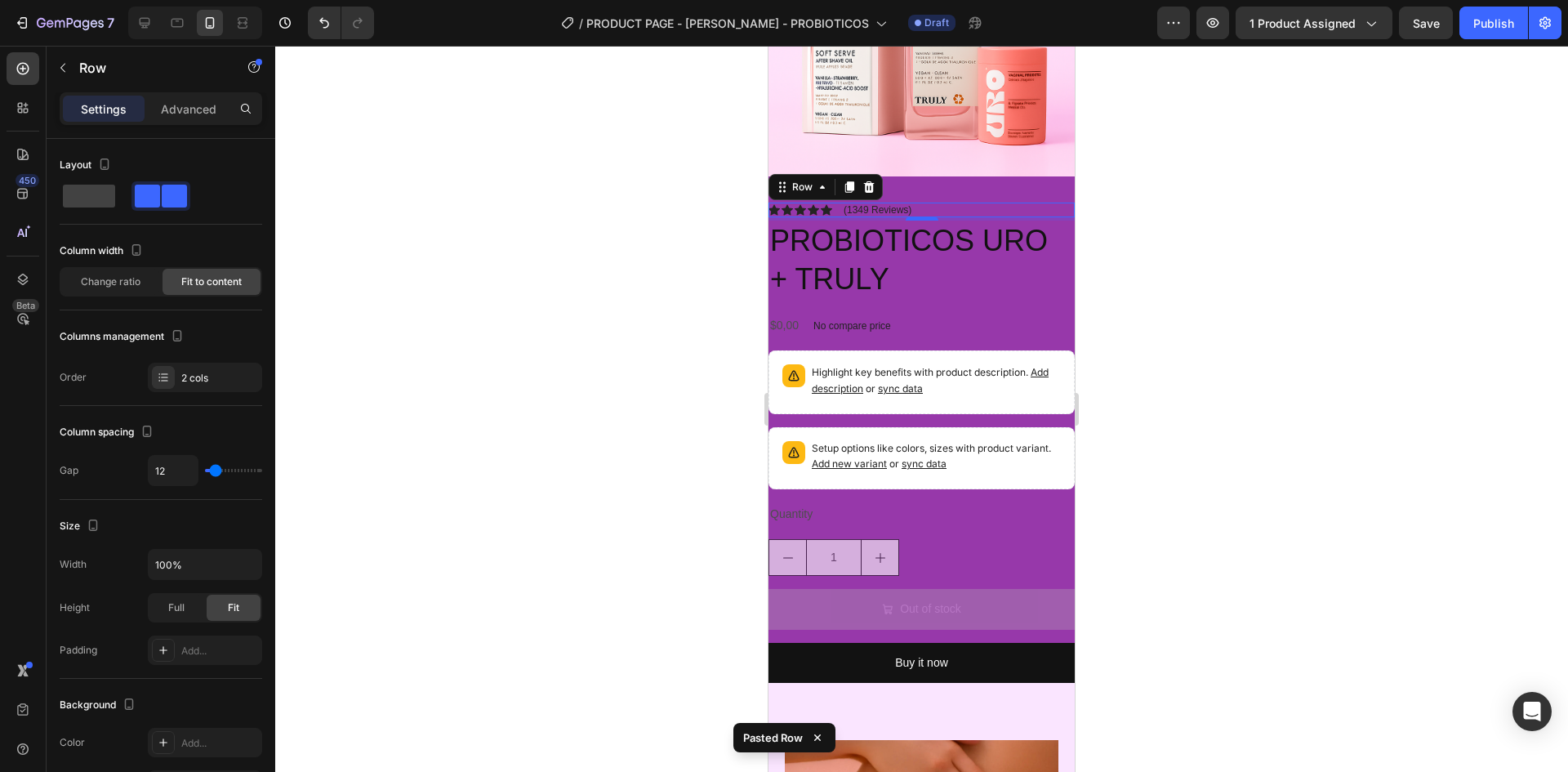
click at [1165, 276] on div at bounding box center [921, 408] width 1293 height 726
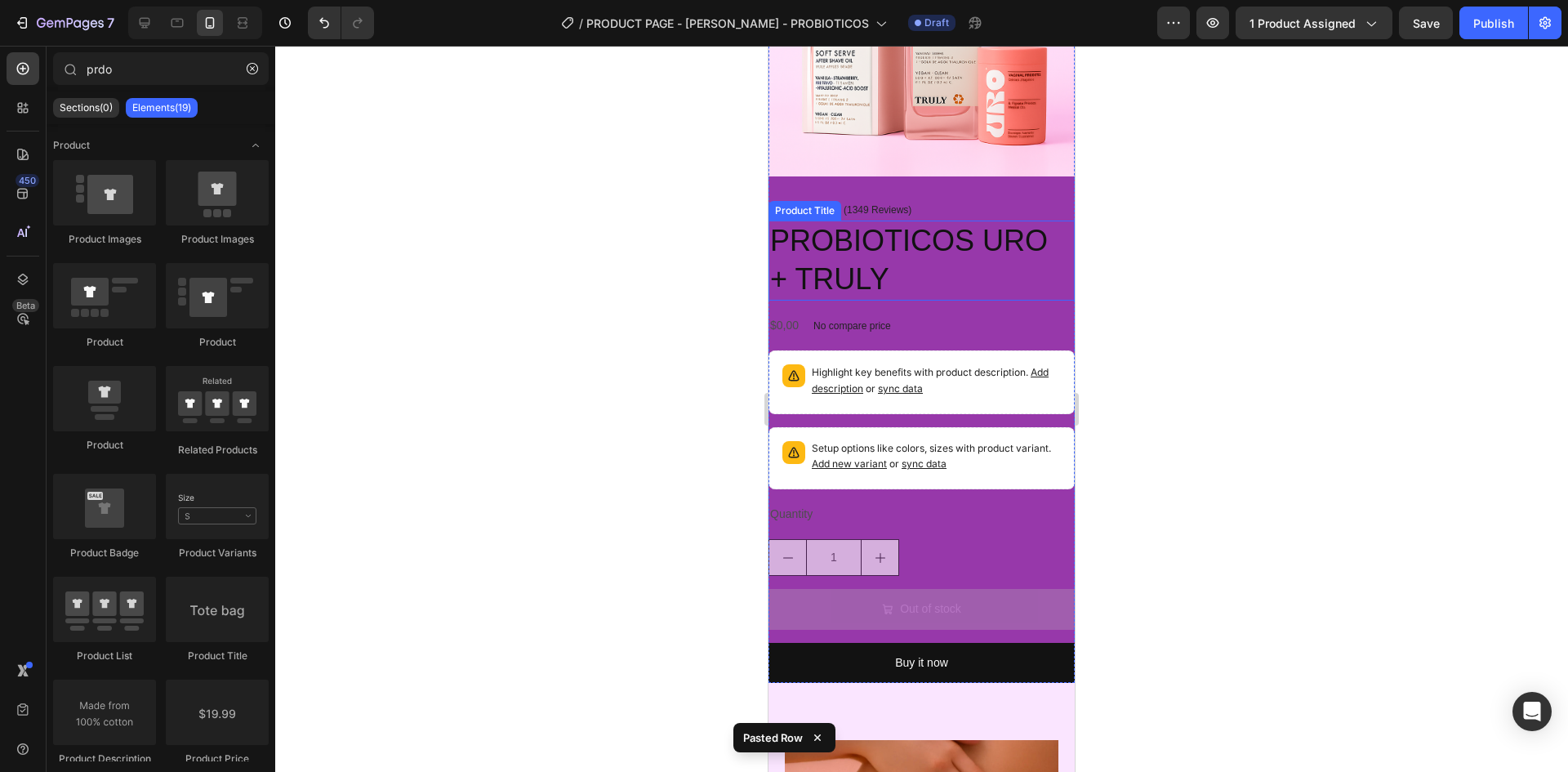
click at [950, 240] on h2 "PROBIOTICOS URO + TRULY" at bounding box center [921, 261] width 306 height 80
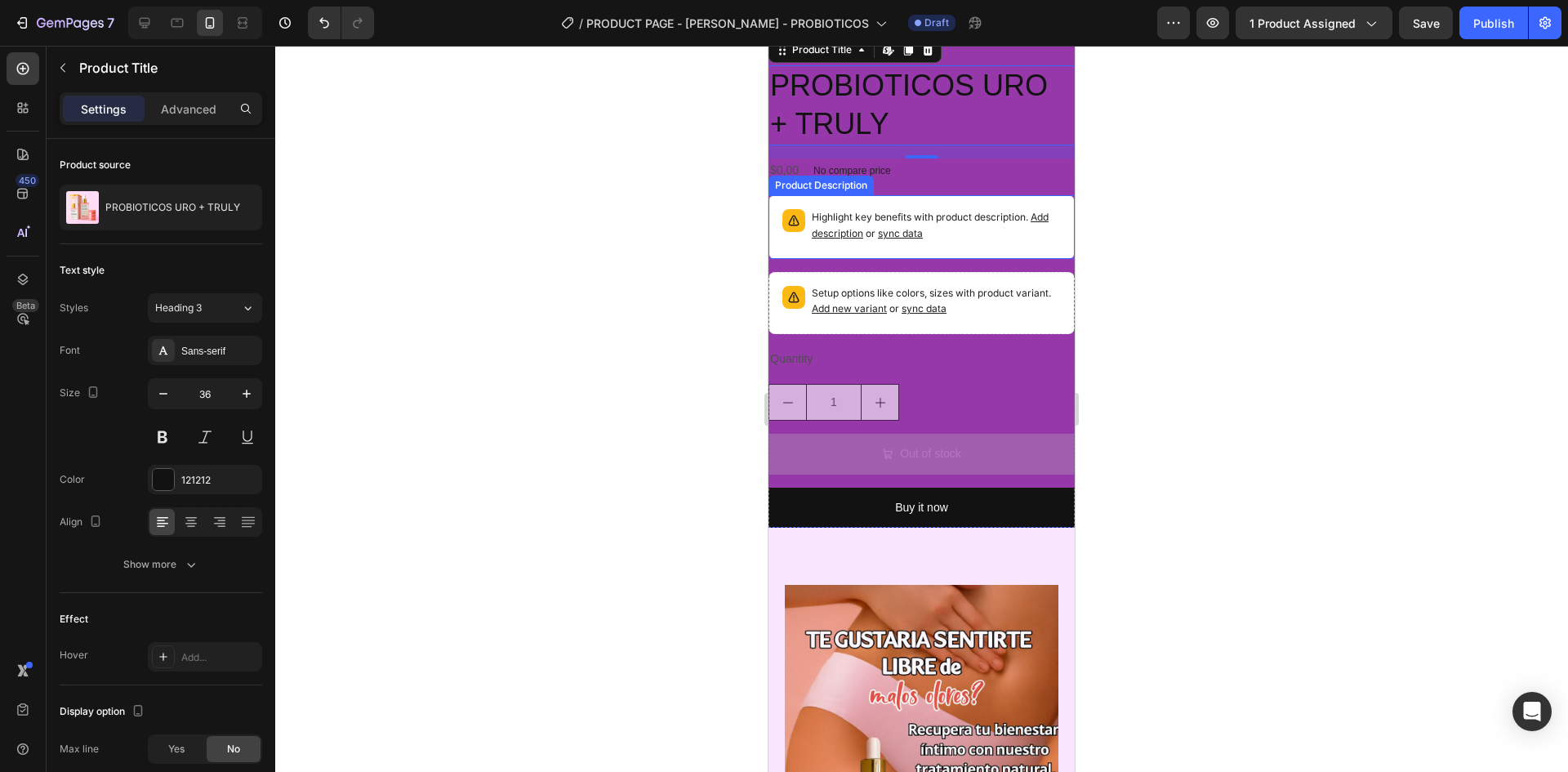
scroll to position [735, 0]
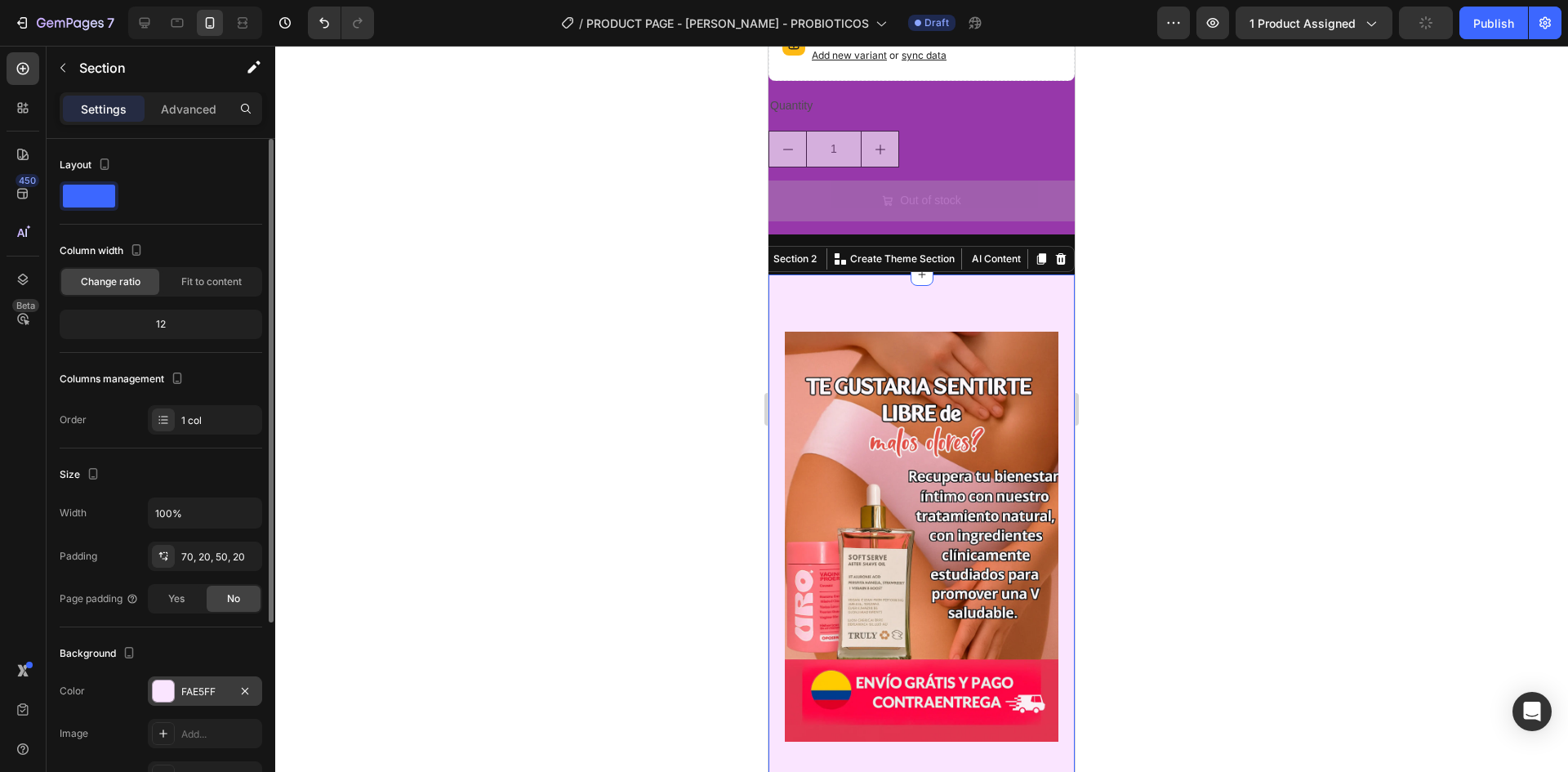
click at [180, 694] on div "FAE5FF" at bounding box center [205, 691] width 114 height 29
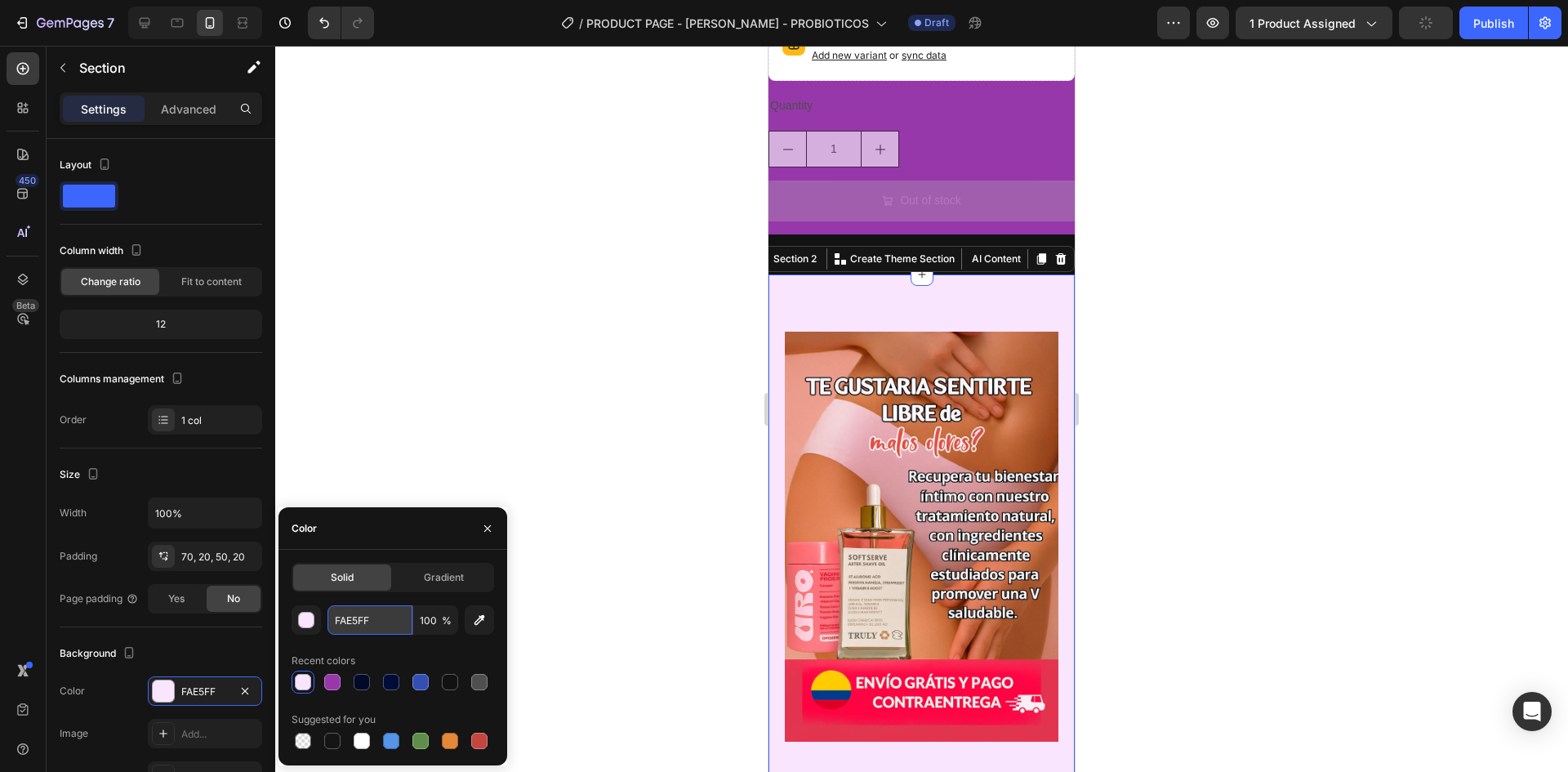
click at [383, 625] on input "FAE5FF" at bounding box center [370, 619] width 85 height 29
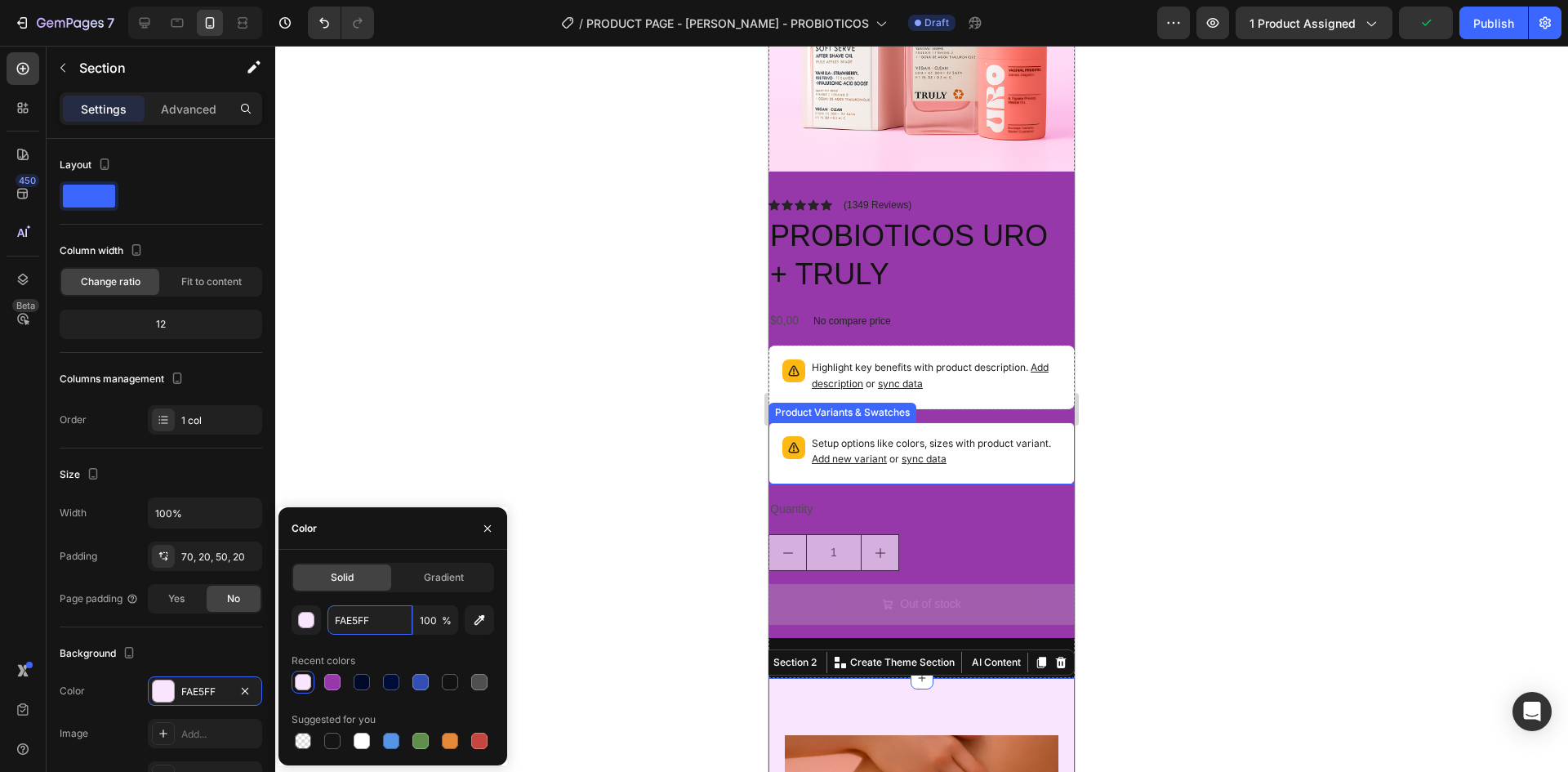
scroll to position [327, 0]
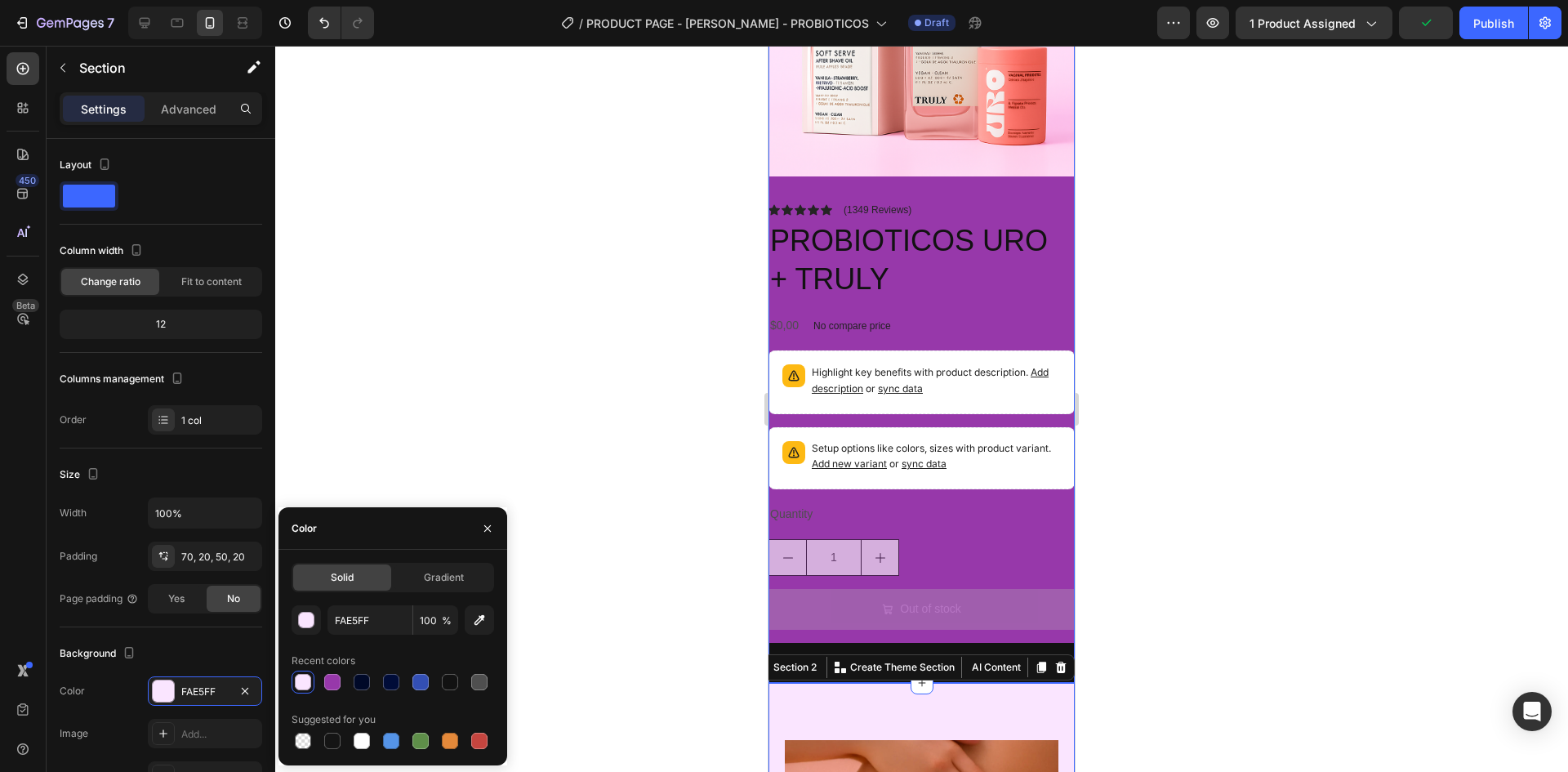
click at [944, 181] on div "Product Images Icon Icon Icon Icon Icon Icon List (1349 Reviews) Text Block Row…" at bounding box center [921, 277] width 306 height 813
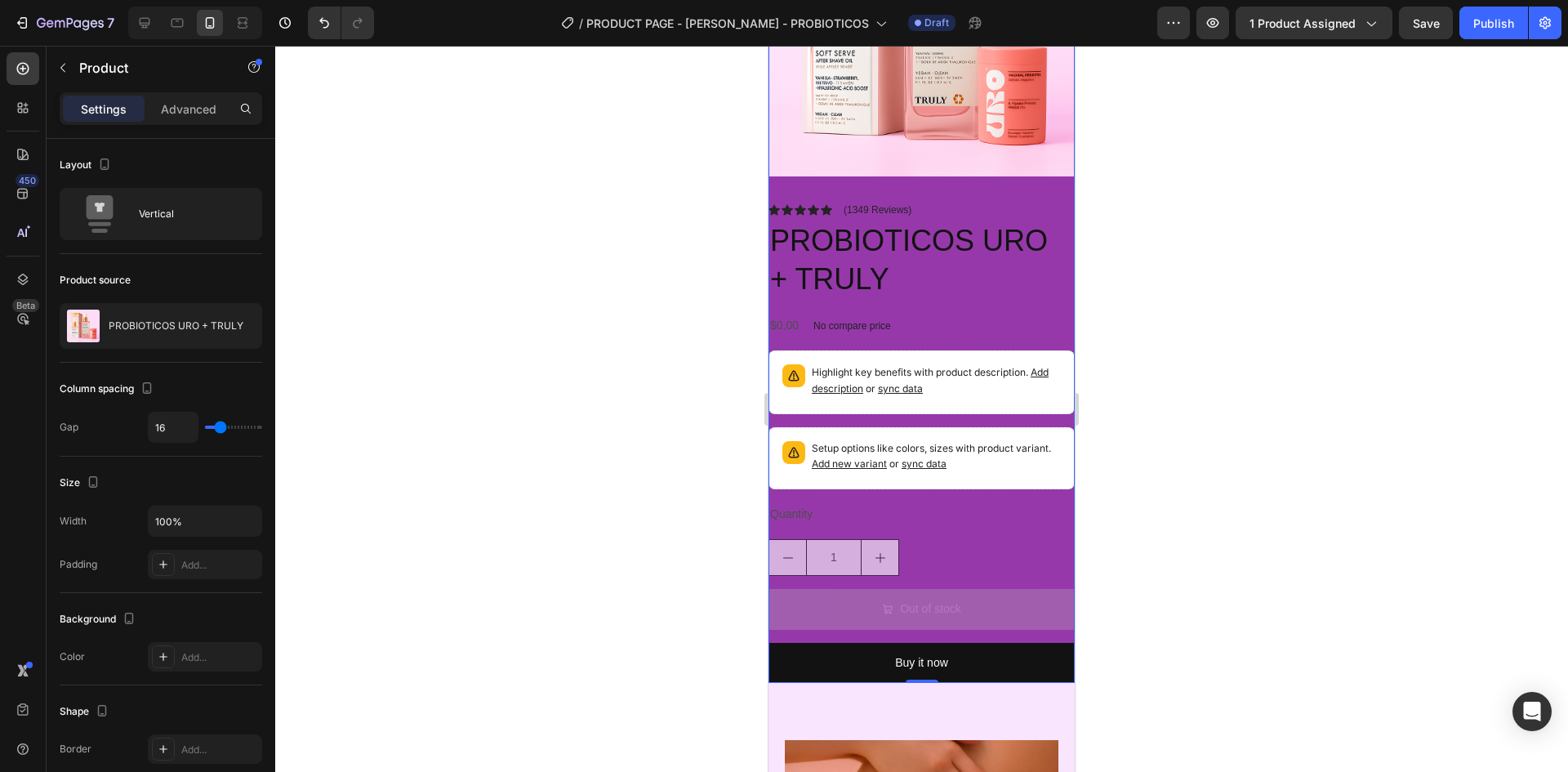
click at [1060, 566] on div "Icon Icon Icon Icon Icon Icon List (1349 Reviews) Text Block Row PROBIOTICOS UR…" at bounding box center [921, 443] width 306 height 481
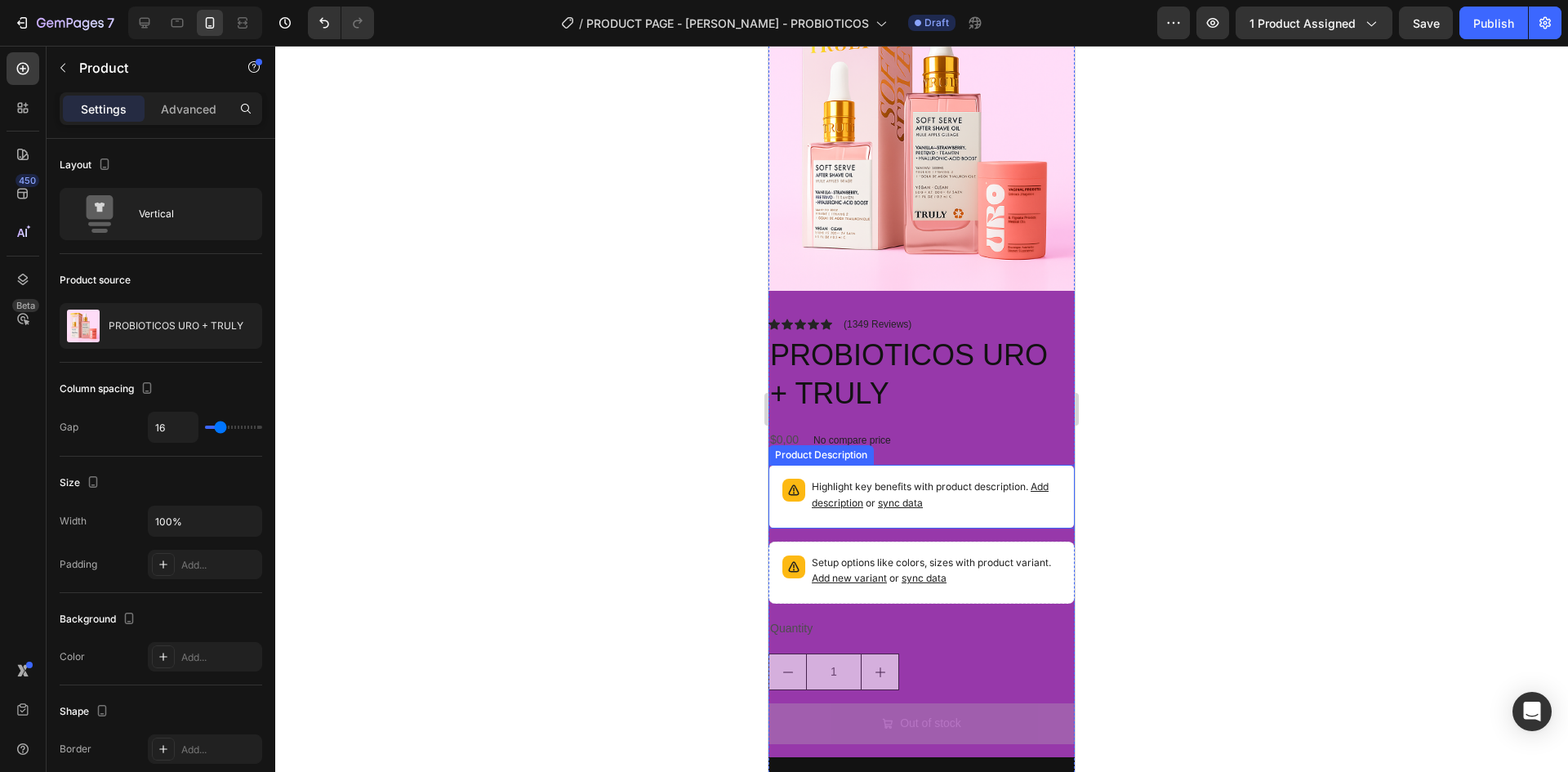
scroll to position [164, 0]
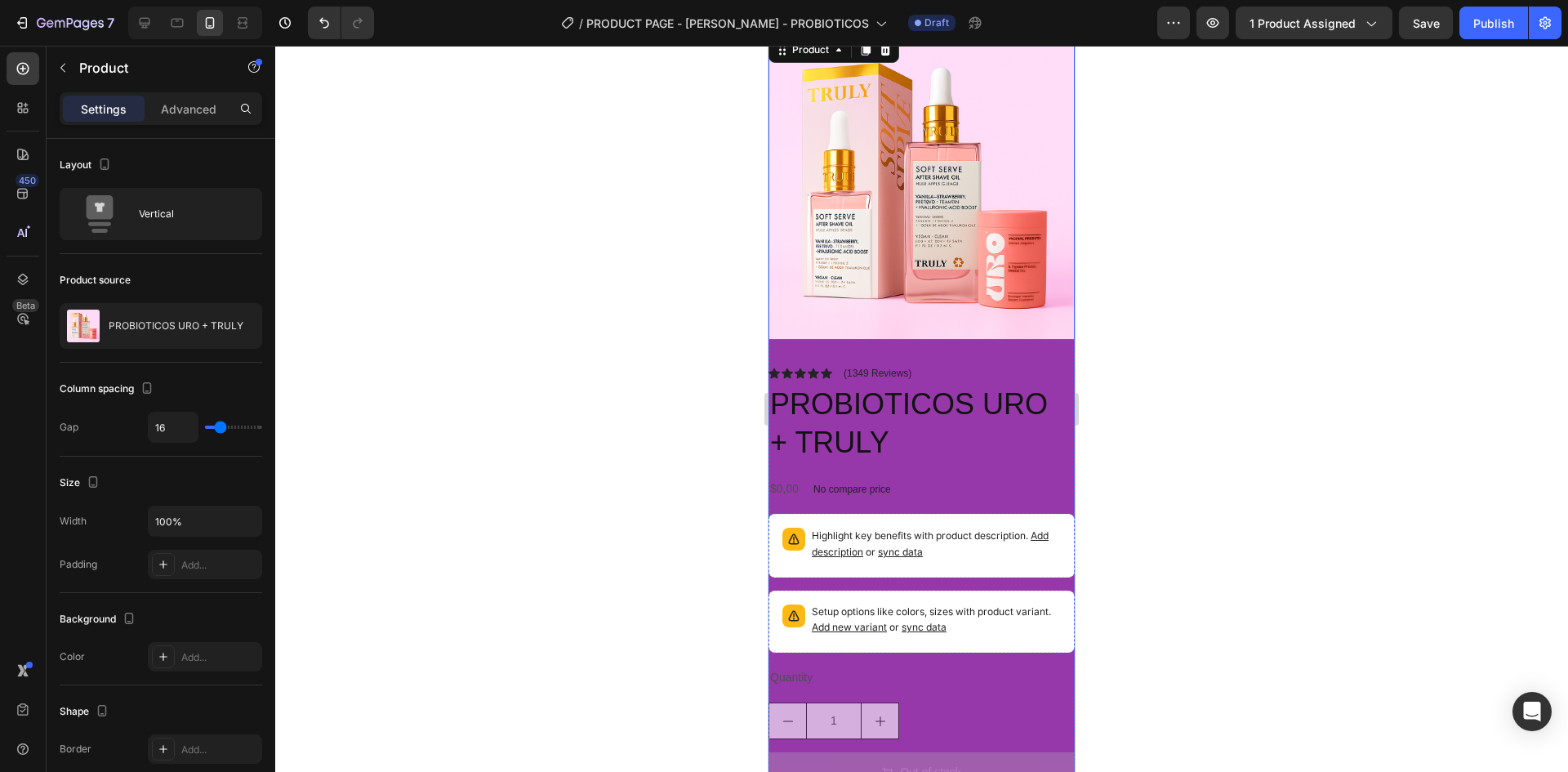
click at [956, 329] on div "Product Images" at bounding box center [921, 192] width 306 height 319
click at [956, 334] on div "Product Images" at bounding box center [921, 192] width 306 height 319
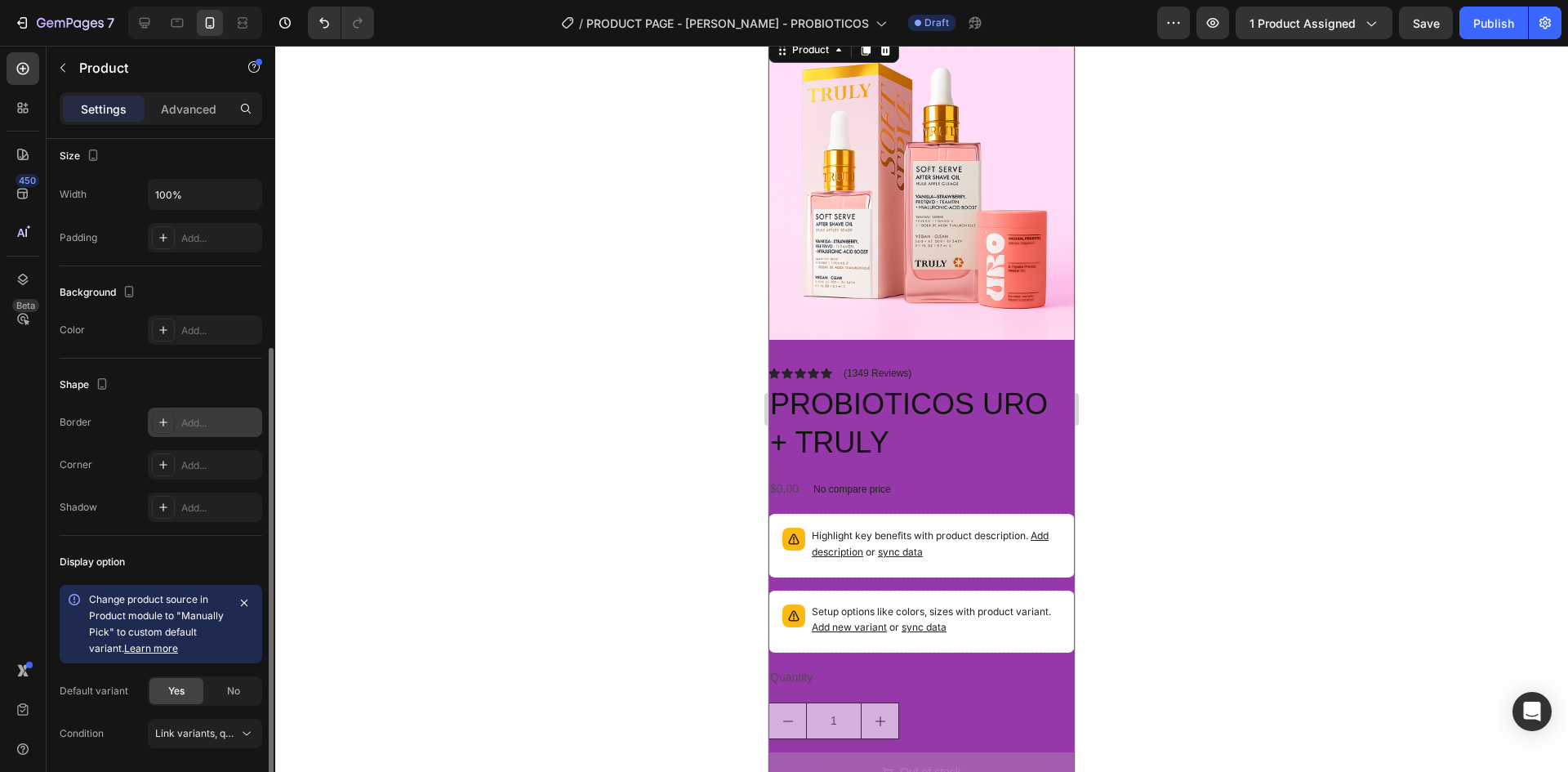
scroll to position [382, 0]
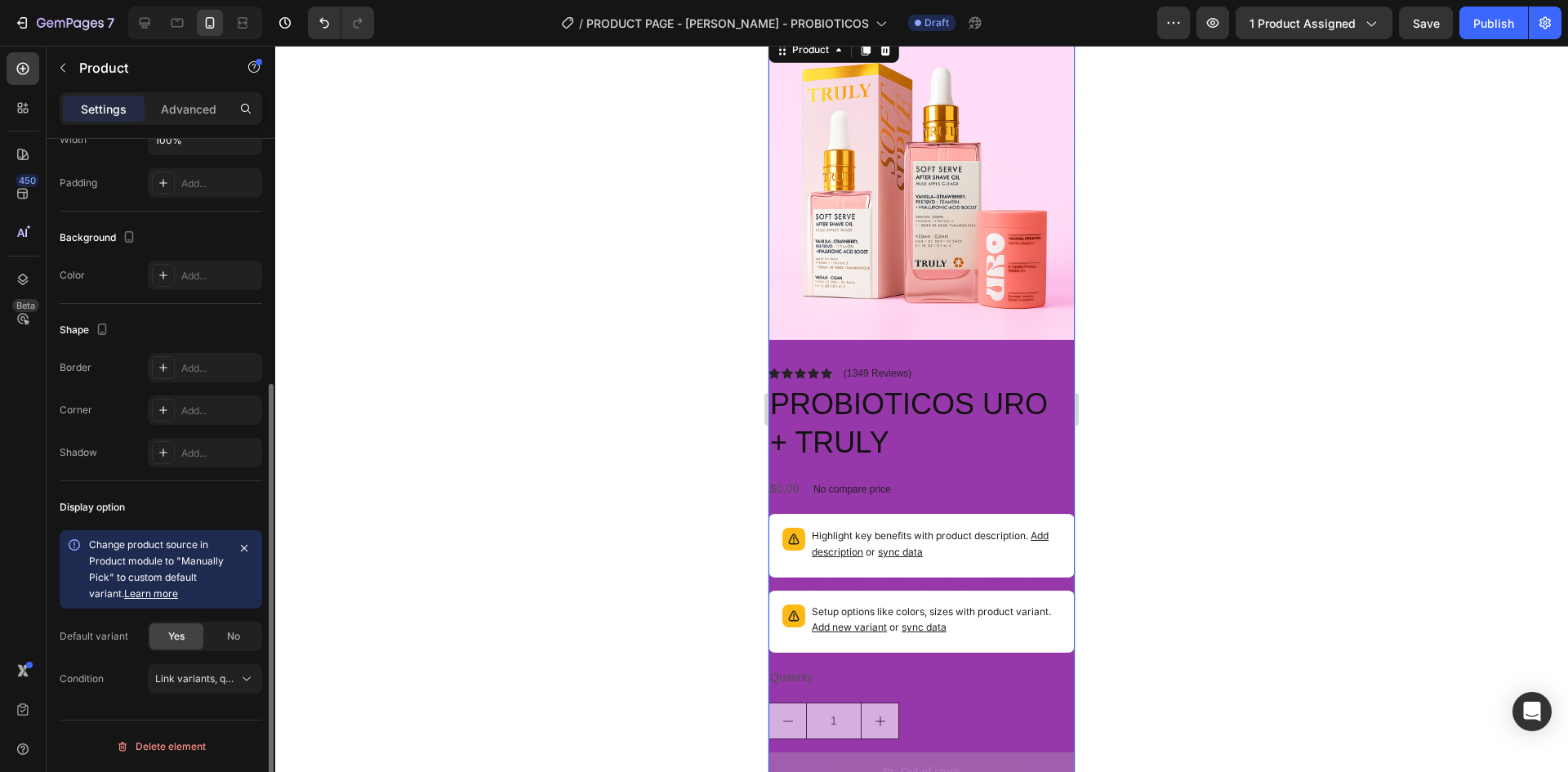
click at [841, 482] on div "No compare price" at bounding box center [851, 490] width 90 height 23
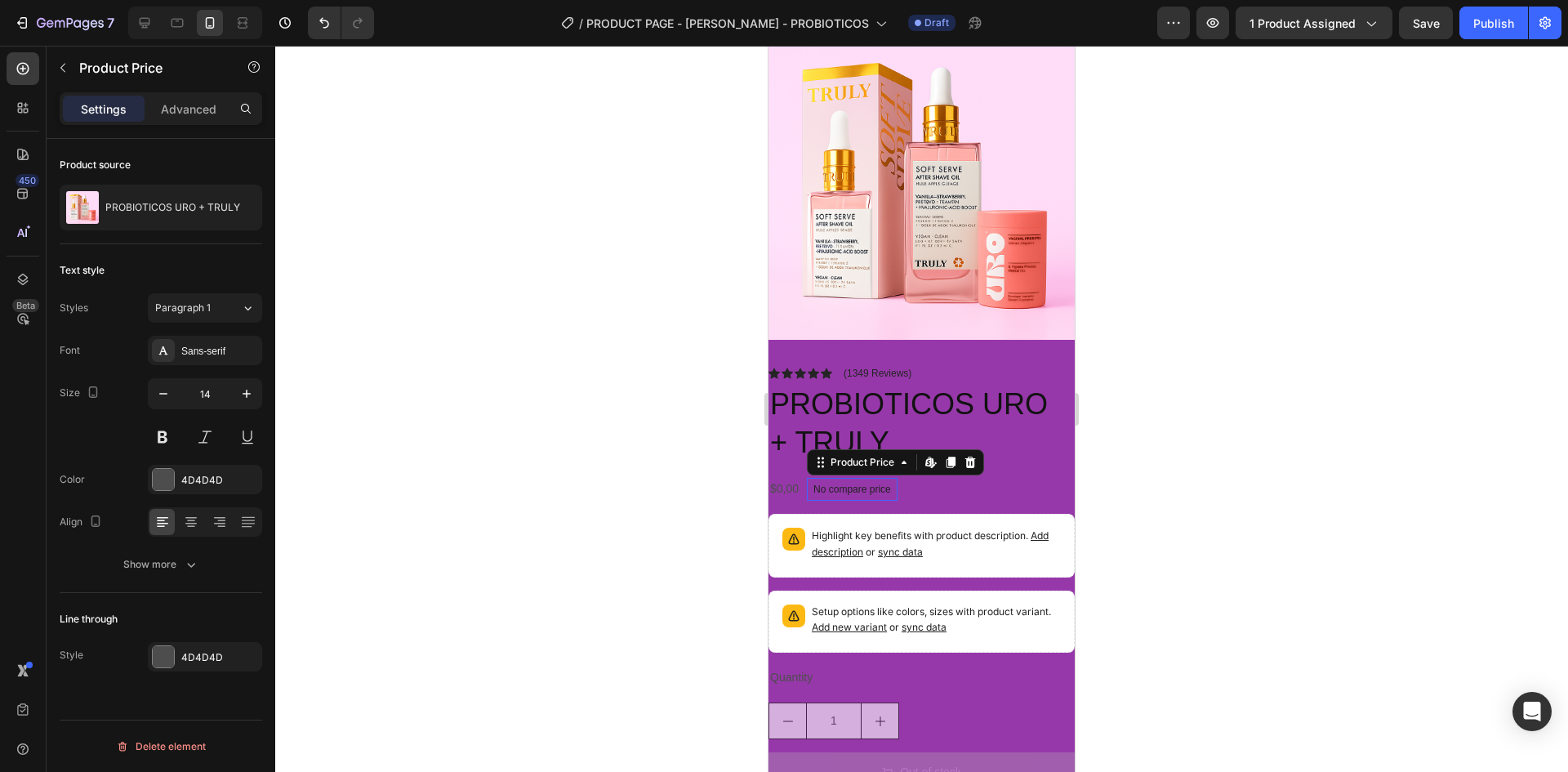
scroll to position [0, 0]
click at [850, 496] on div "Icon Icon Icon Icon Icon Icon List (1349 Reviews) Text Block Row PROBIOTICOS UR…" at bounding box center [921, 607] width 306 height 481
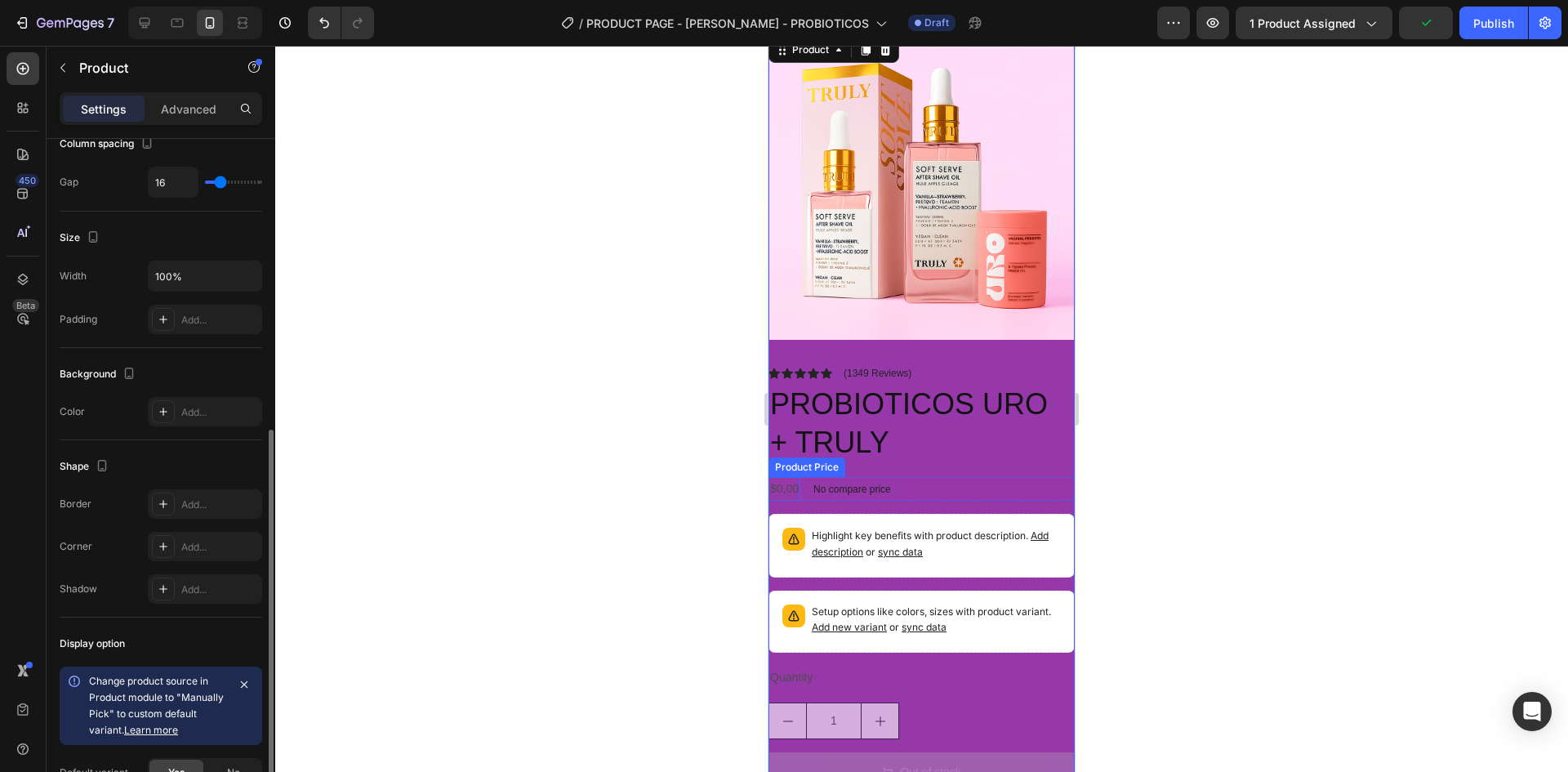
scroll to position [327, 0]
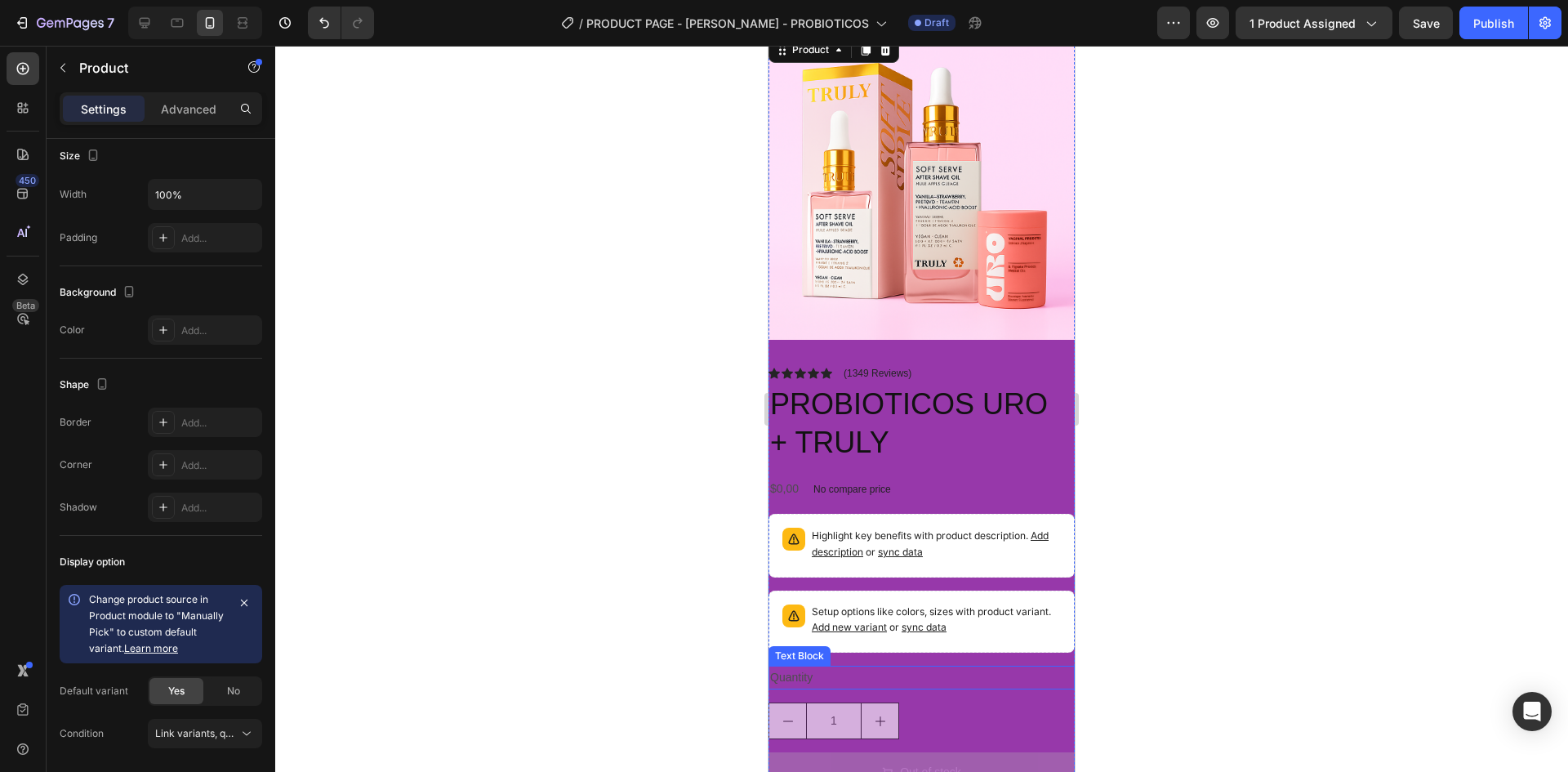
click at [1025, 666] on div "Quantity" at bounding box center [921, 677] width 306 height 24
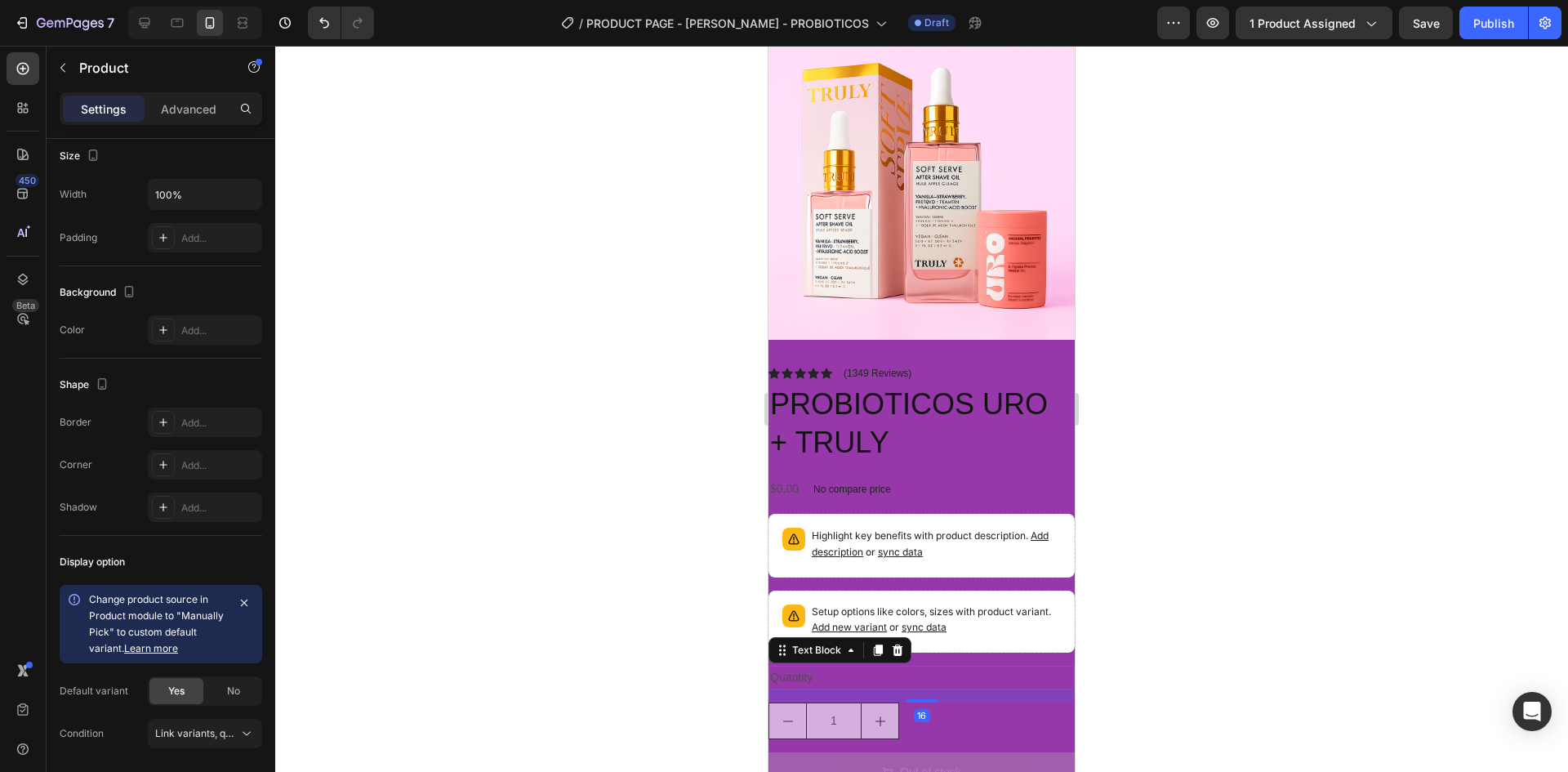
scroll to position [0, 0]
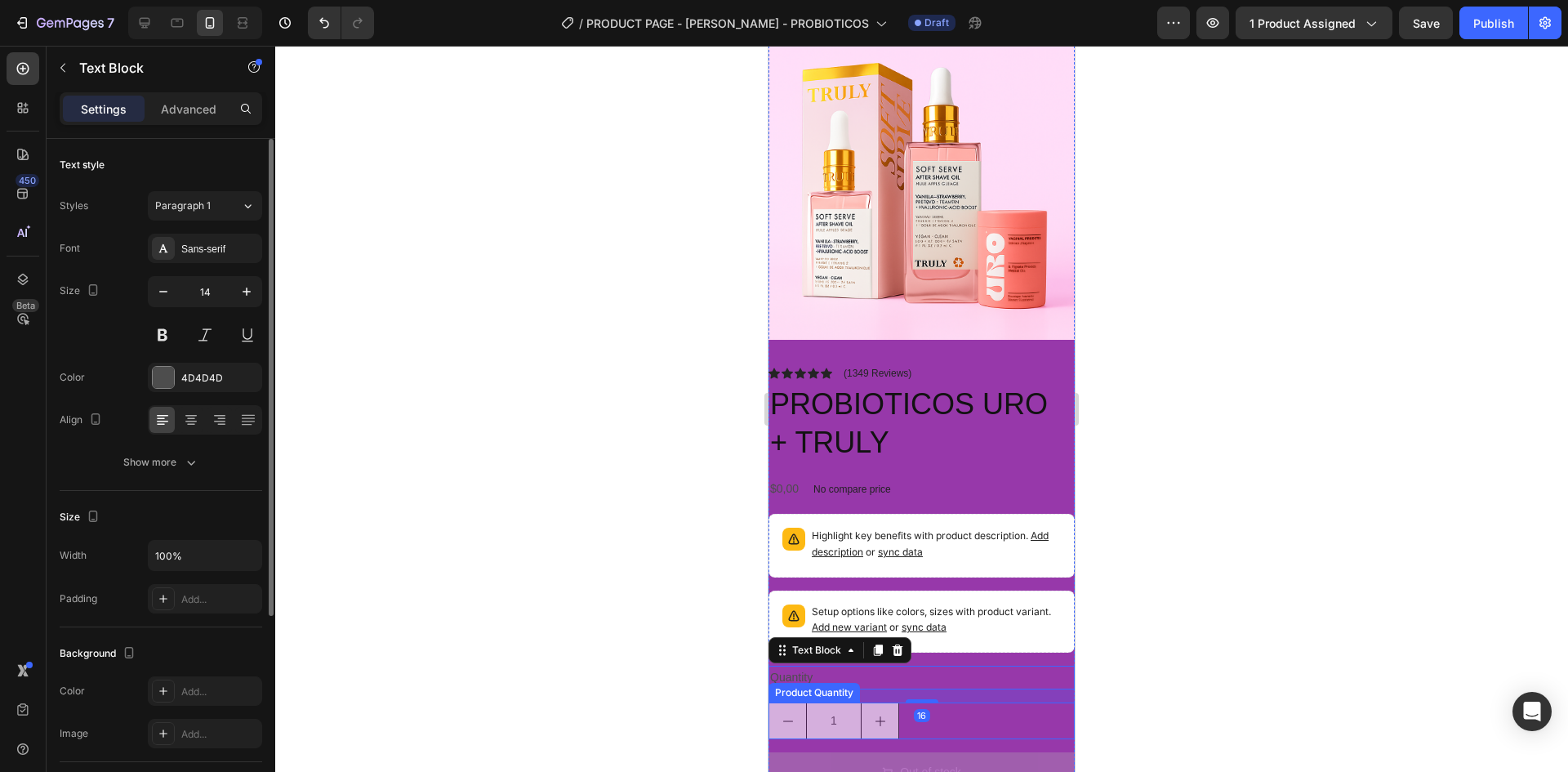
click at [1022, 712] on div "1" at bounding box center [921, 720] width 306 height 37
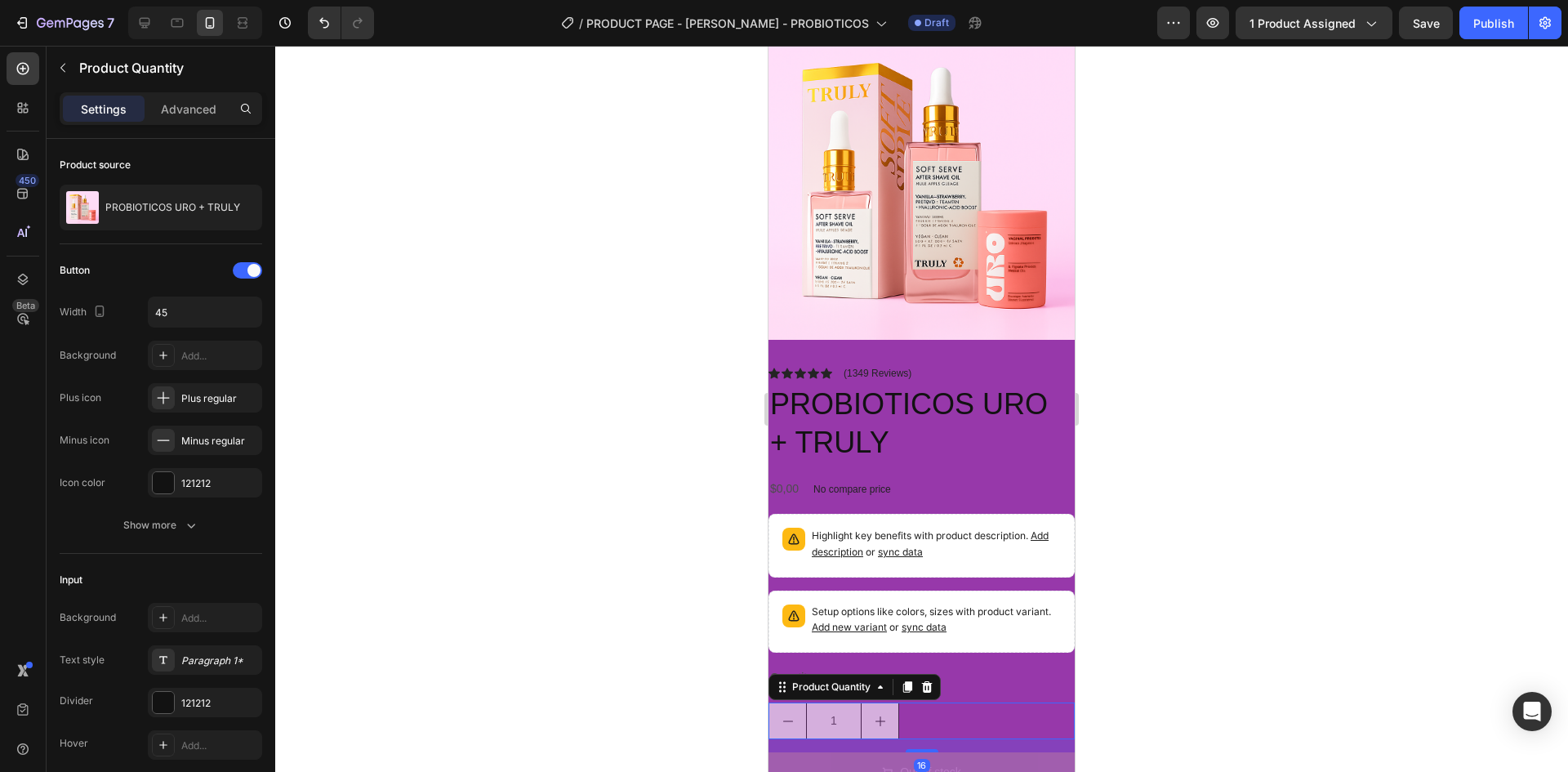
scroll to position [408, 0]
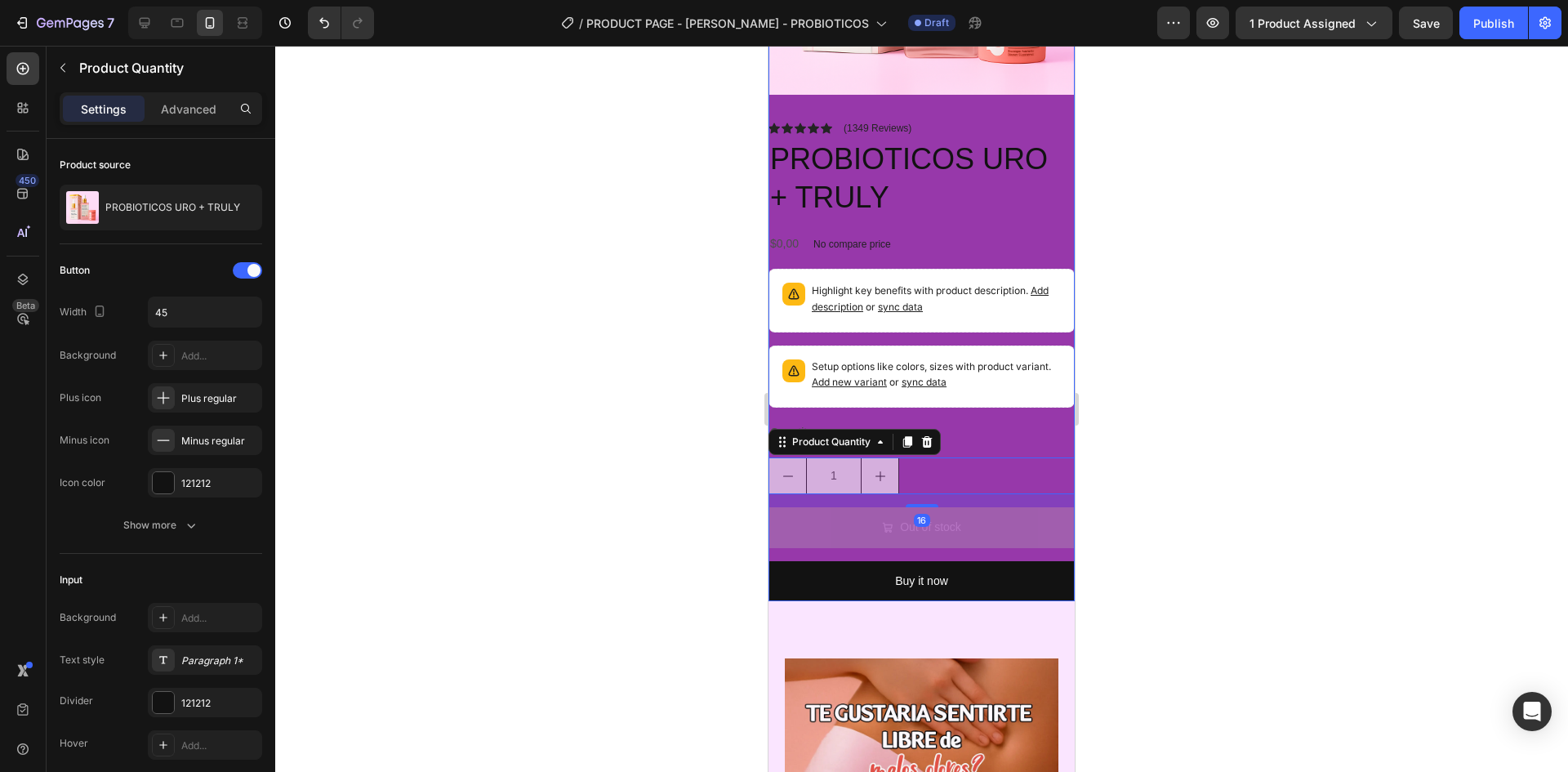
click at [1004, 543] on div "Out of stock Add to Cart" at bounding box center [921, 533] width 306 height 53
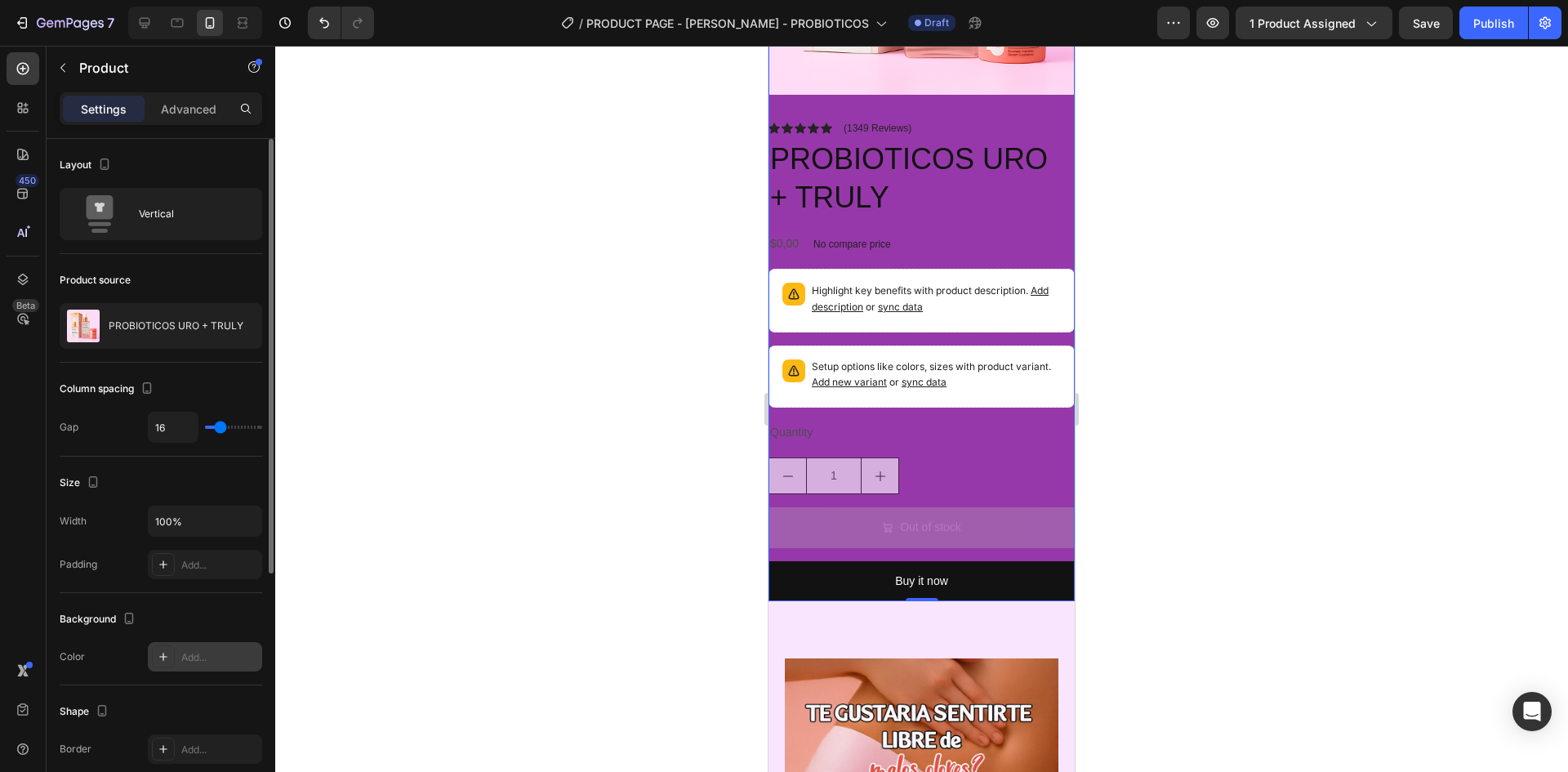
click at [212, 660] on div "Add..." at bounding box center [220, 658] width 77 height 14
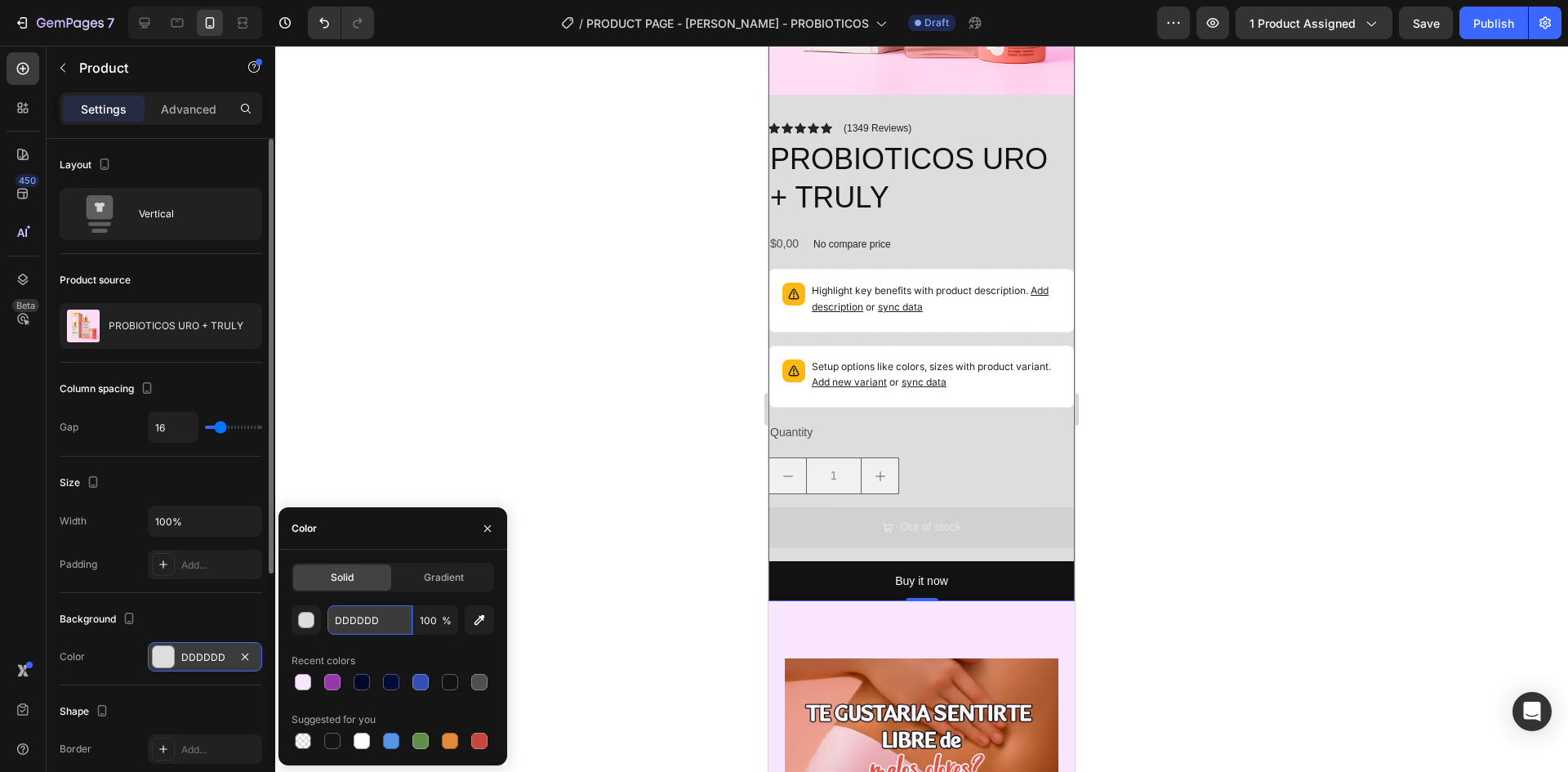
click at [391, 624] on input "DDDDDD" at bounding box center [370, 619] width 85 height 29
paste input "FAE5FF"
type input "FAE5FF"
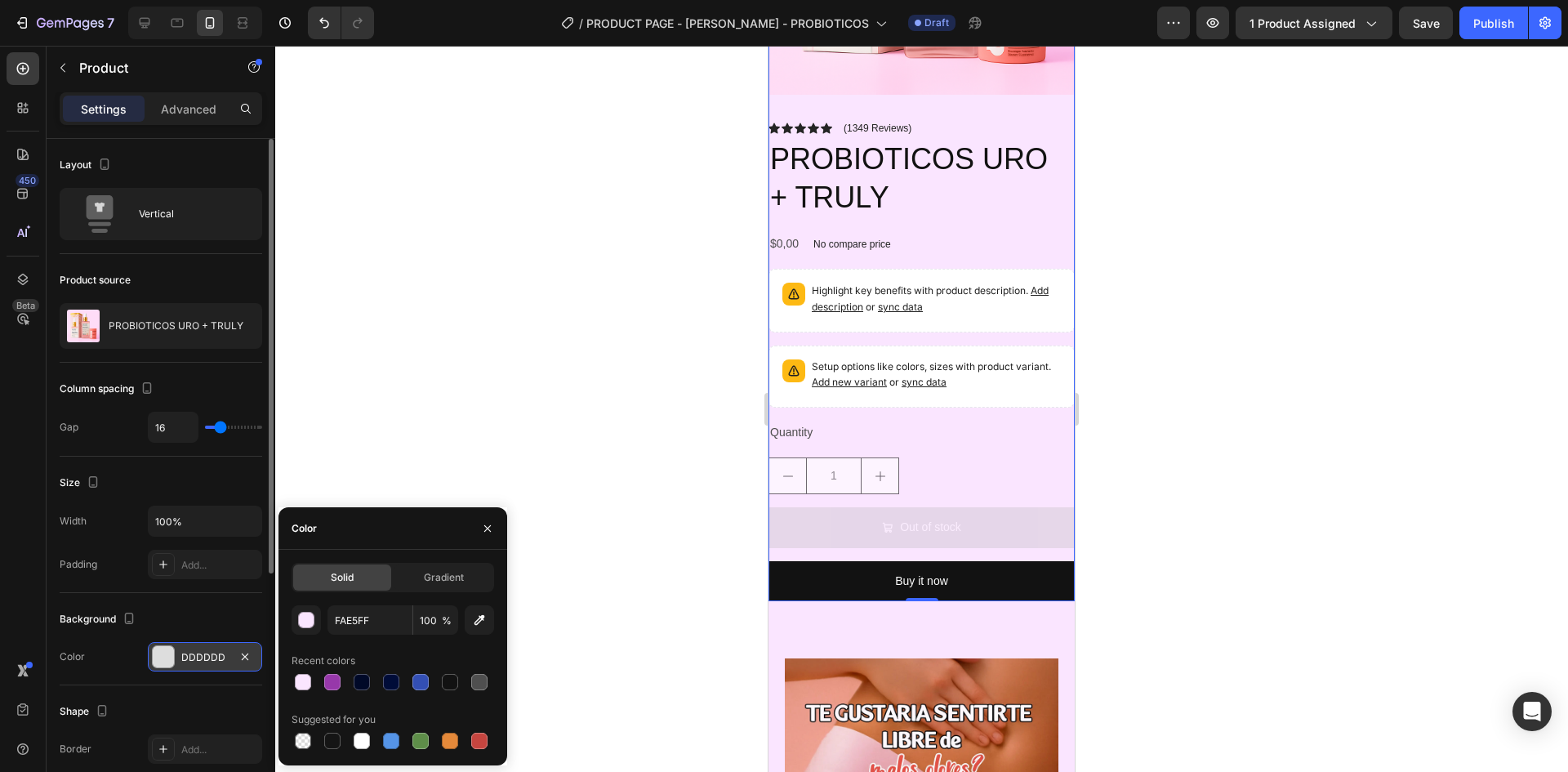
click at [463, 197] on div at bounding box center [921, 408] width 1293 height 726
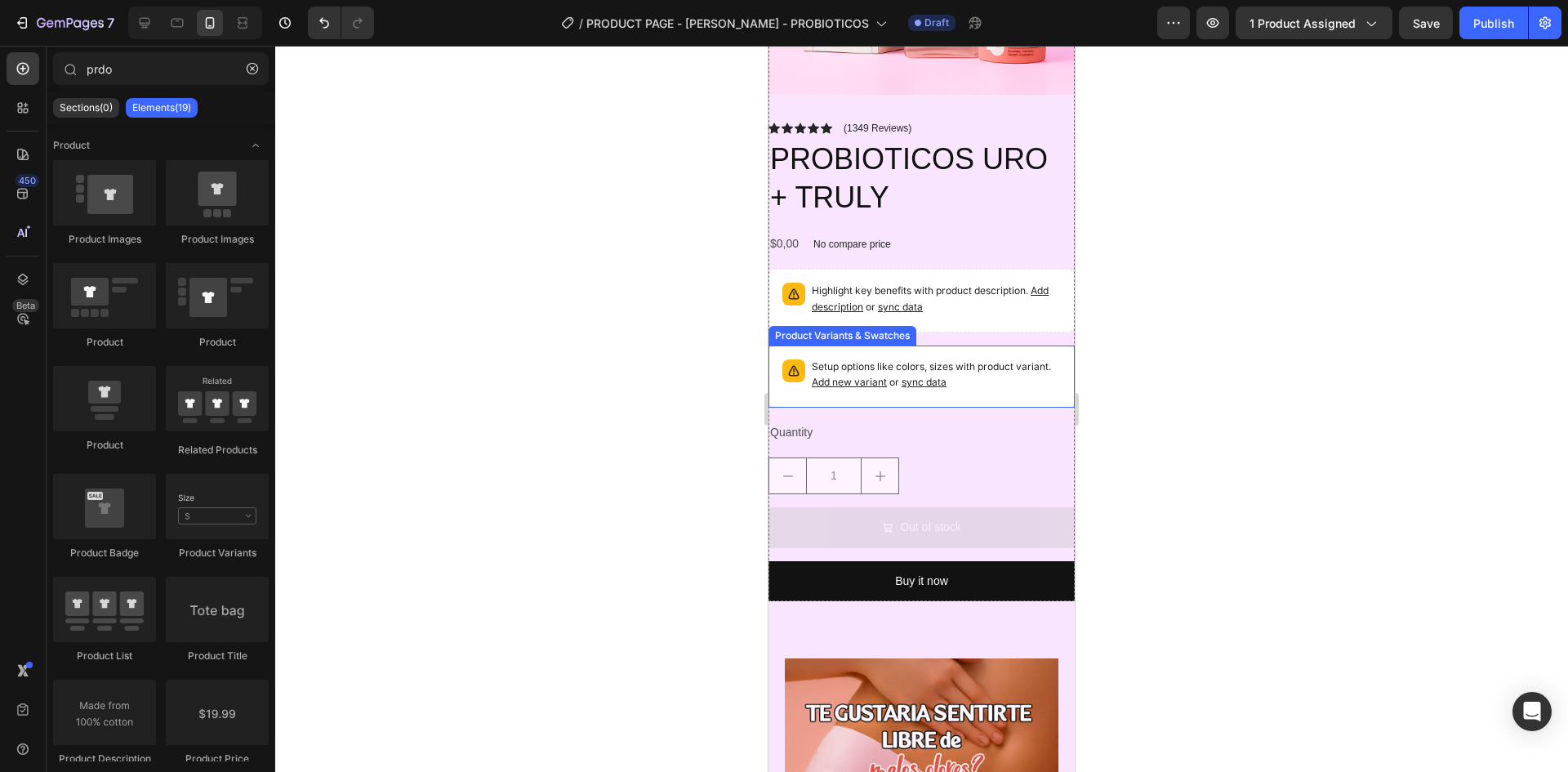
scroll to position [327, 0]
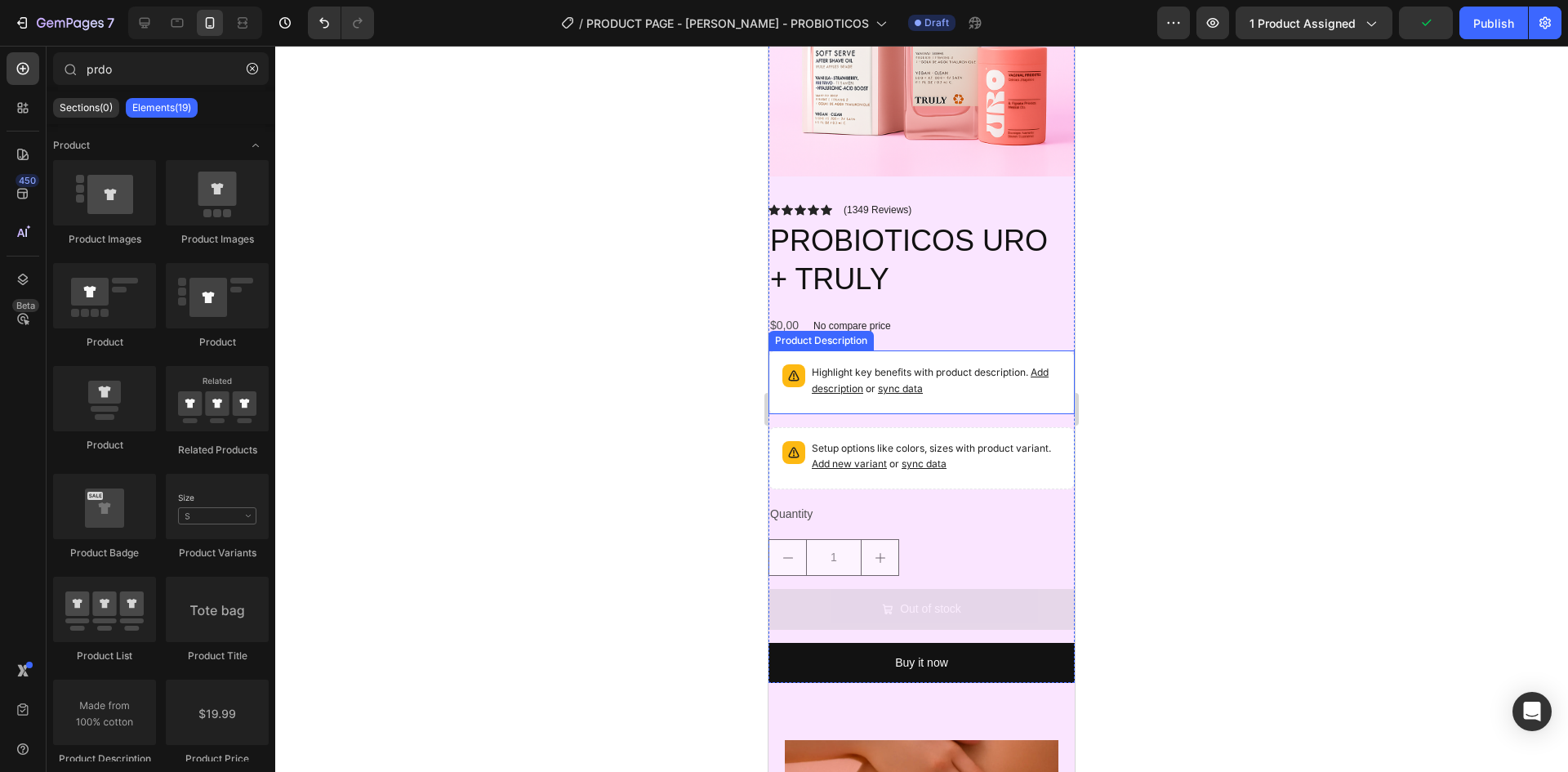
click at [968, 392] on div "Highlight key benefits with product description. Add description or sync data" at bounding box center [921, 382] width 291 height 49
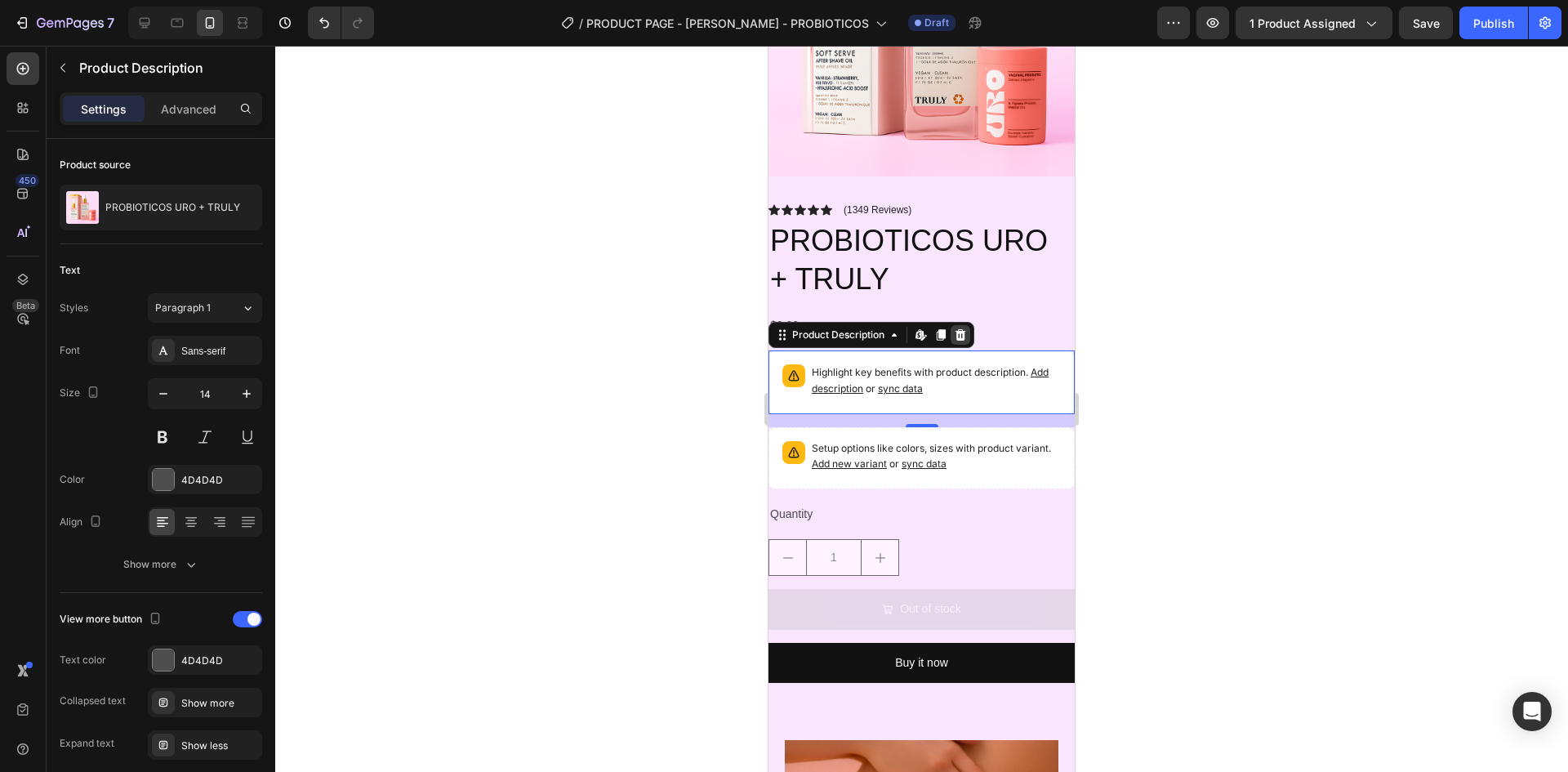
click at [963, 329] on icon at bounding box center [960, 335] width 13 height 13
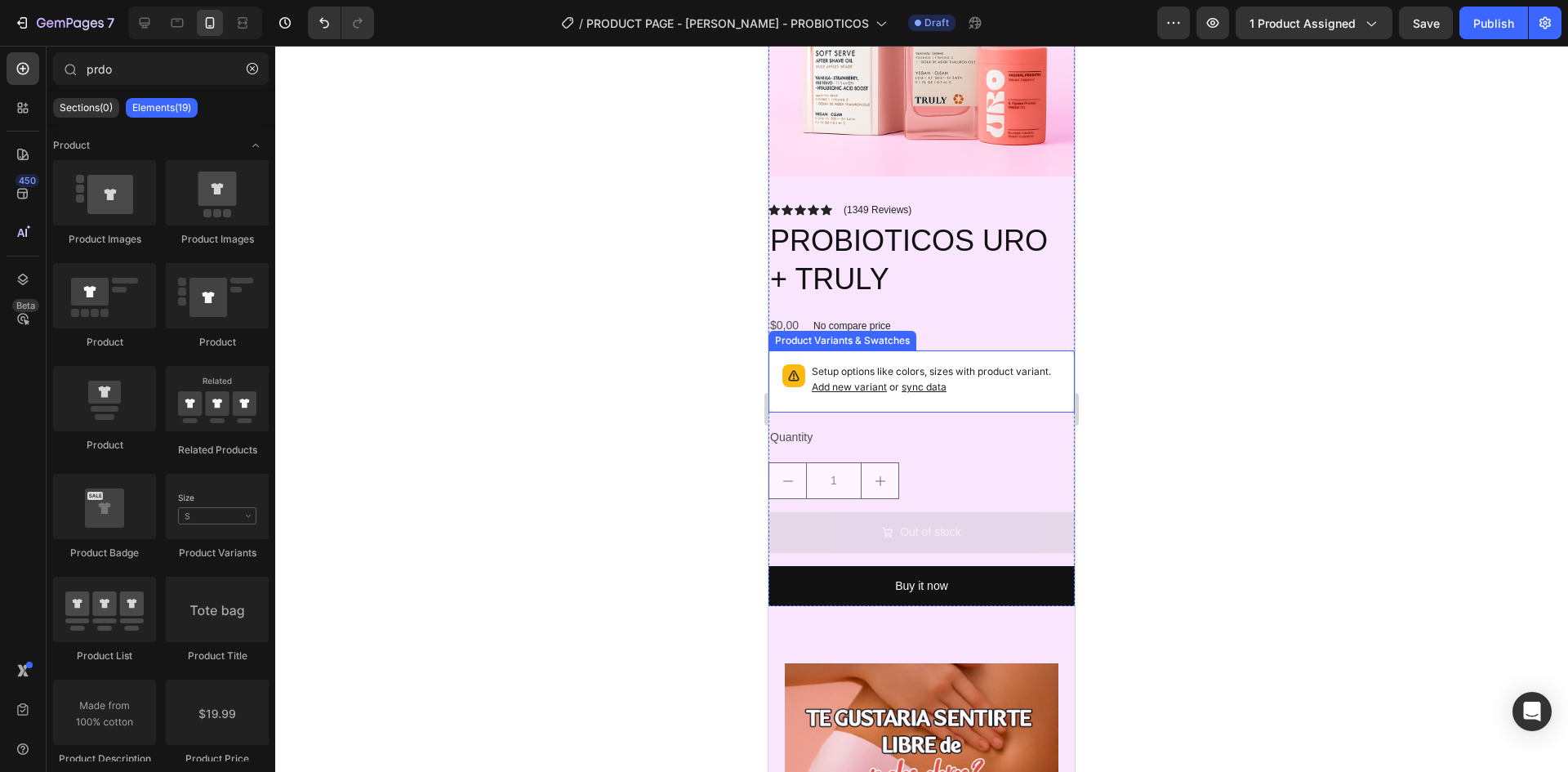
click at [982, 350] on div "Setup options like colors, sizes with product variant. Add new variant or sync …" at bounding box center [921, 381] width 306 height 62
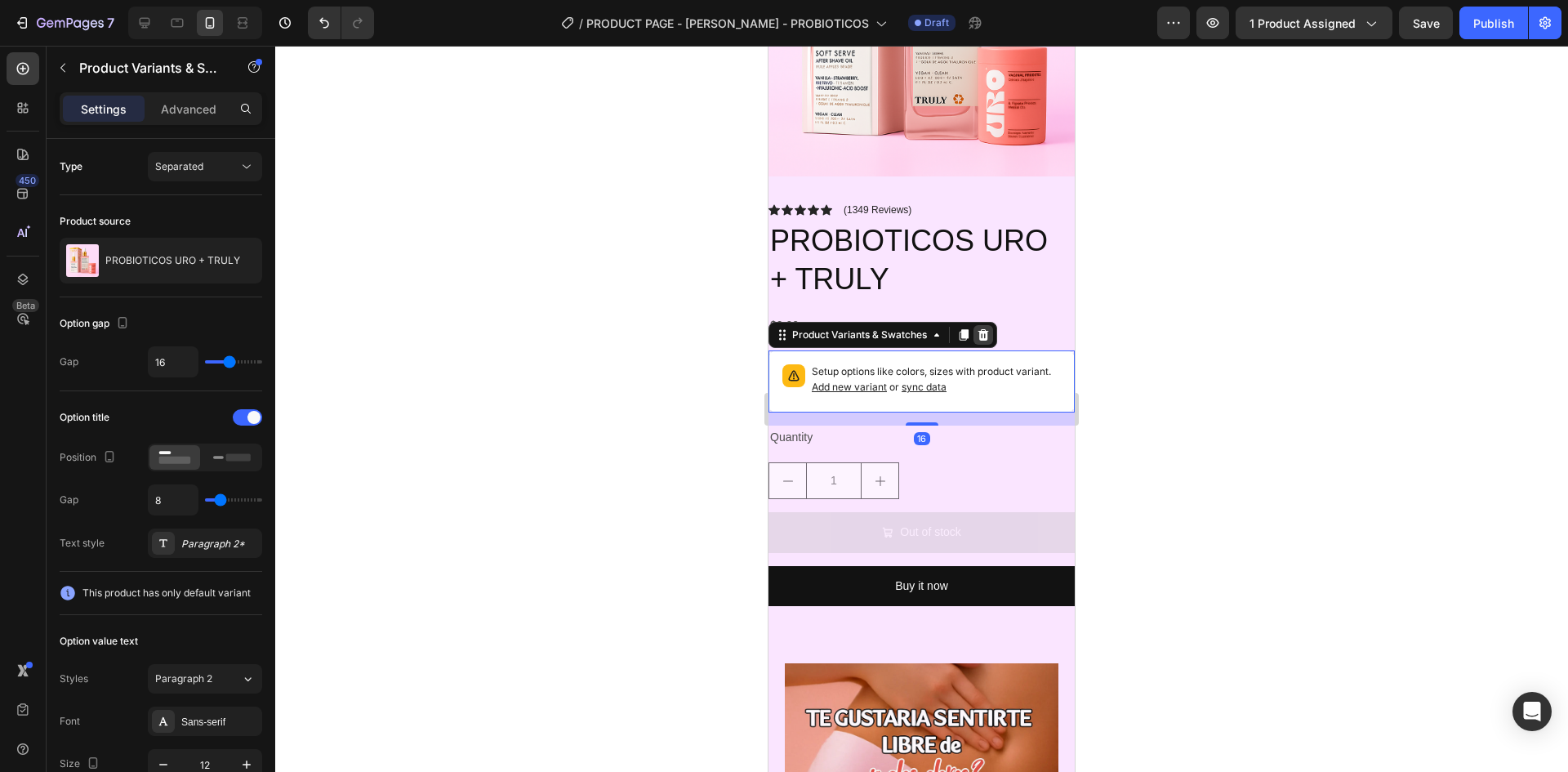
click at [984, 329] on icon at bounding box center [984, 334] width 11 height 12
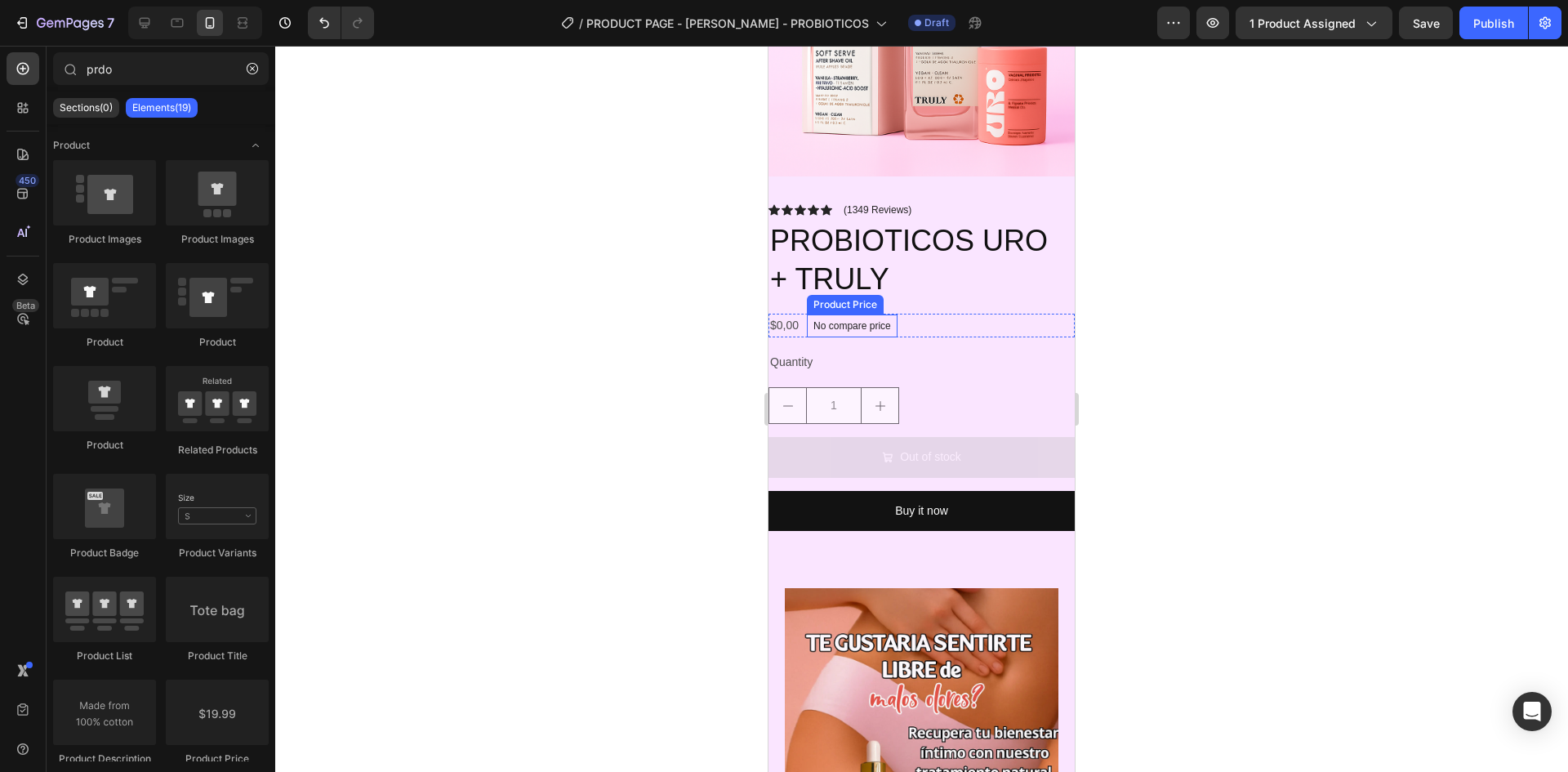
click at [868, 321] on p "No compare price" at bounding box center [852, 325] width 78 height 10
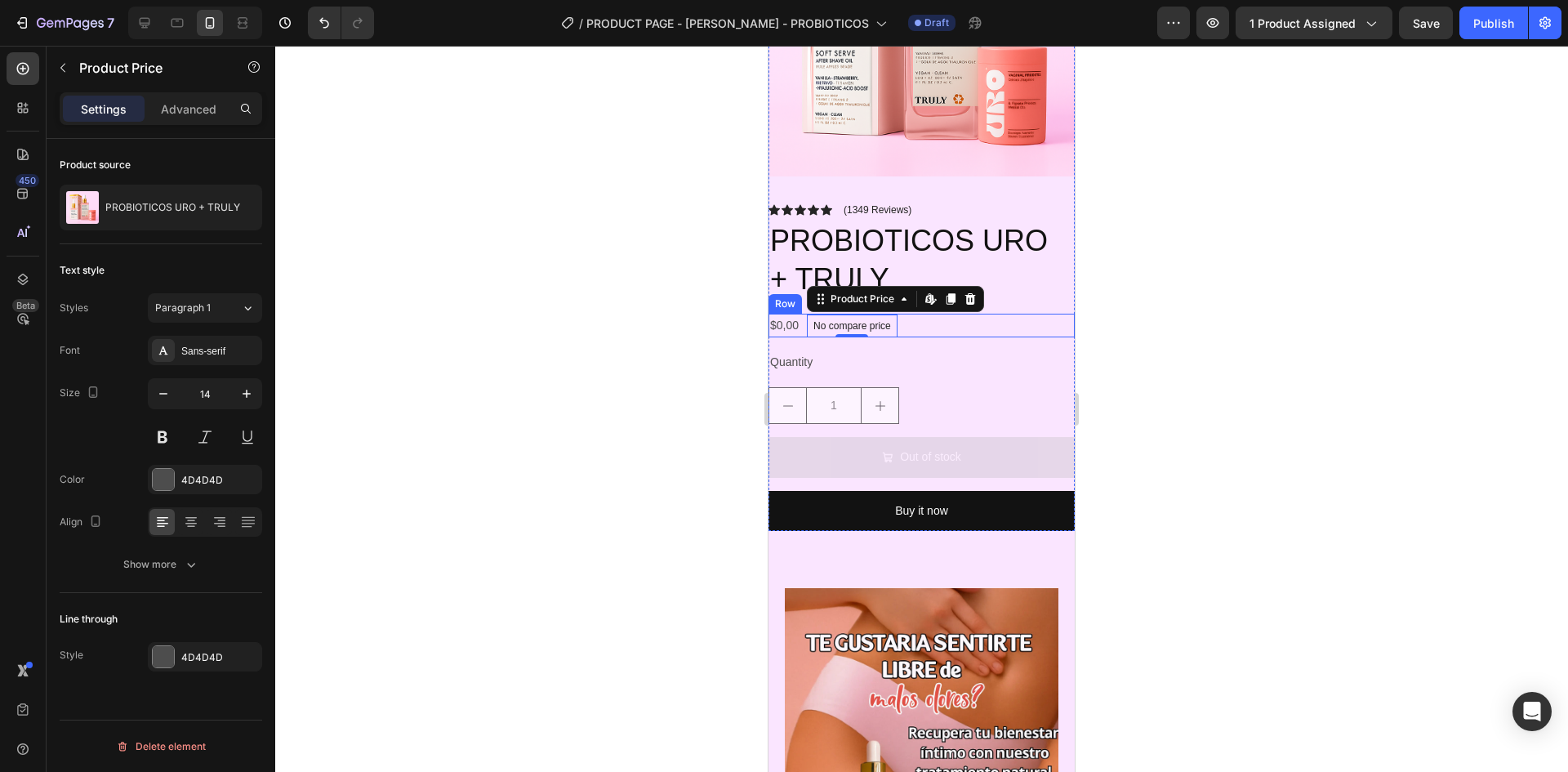
click at [948, 322] on div "$0,00 Product Price Product Price No compare price Product Price Edit content i…" at bounding box center [921, 325] width 306 height 24
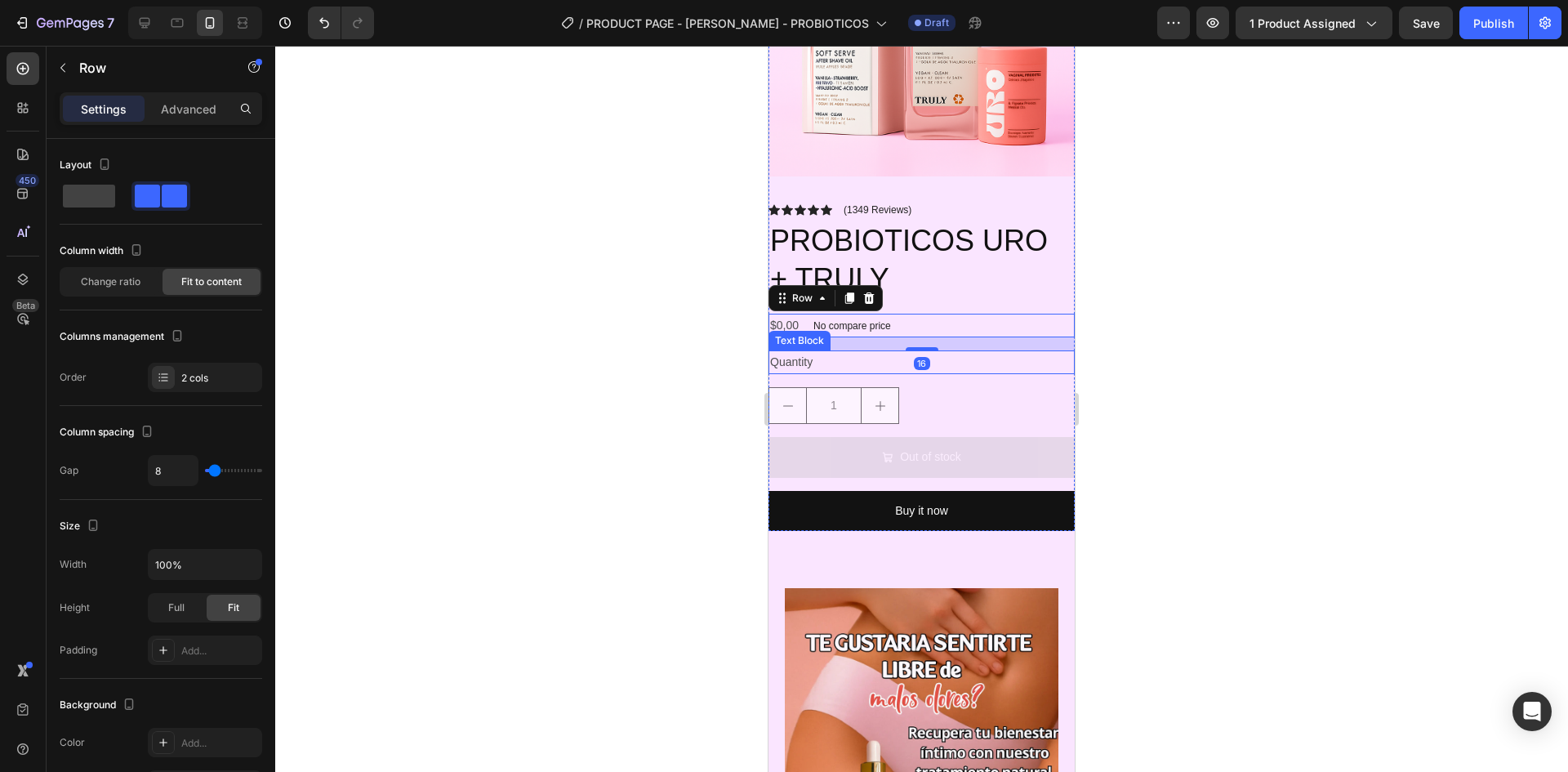
click at [948, 350] on div "Quantity" at bounding box center [921, 362] width 306 height 24
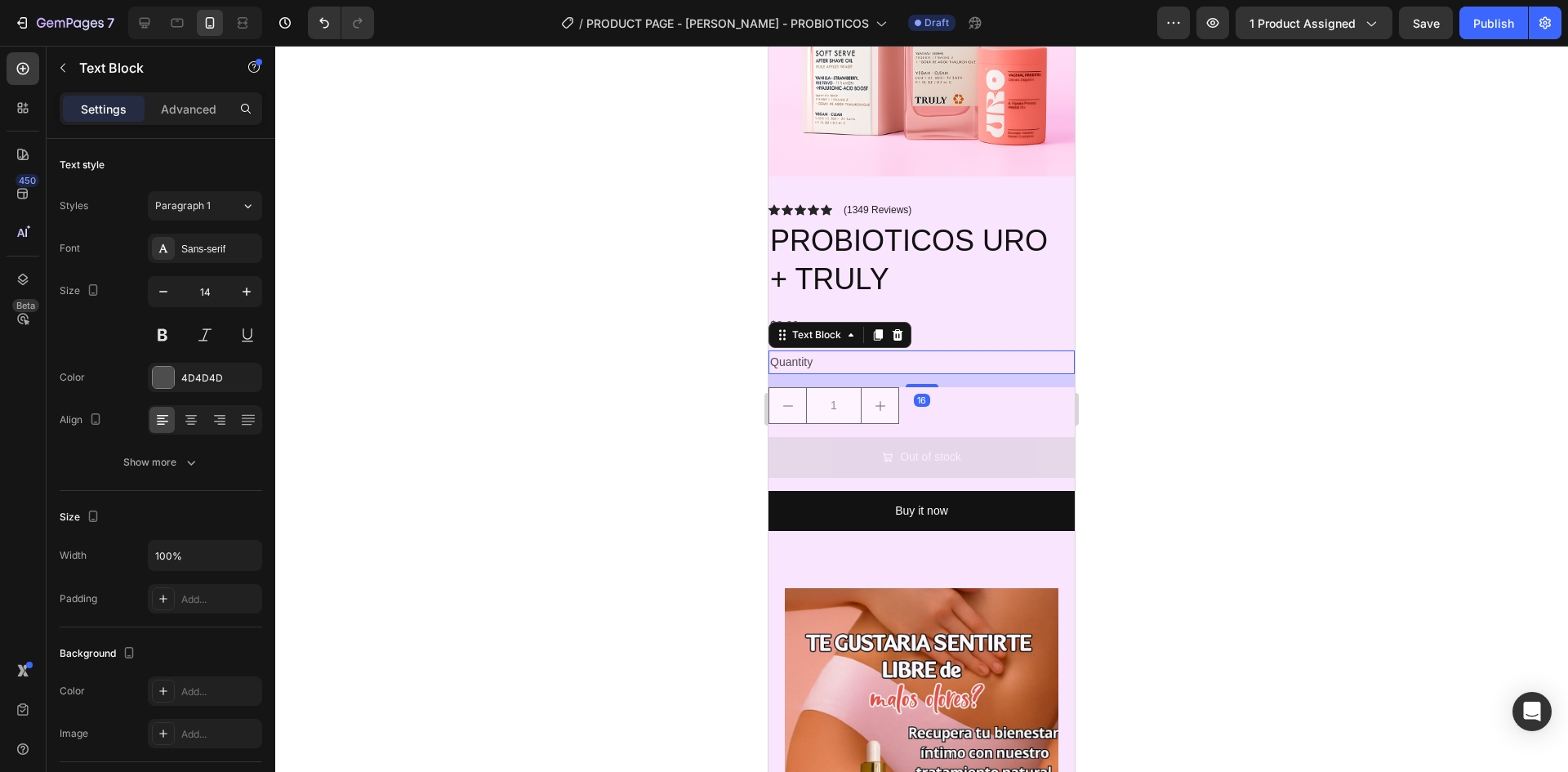
click at [1296, 331] on div at bounding box center [921, 408] width 1293 height 726
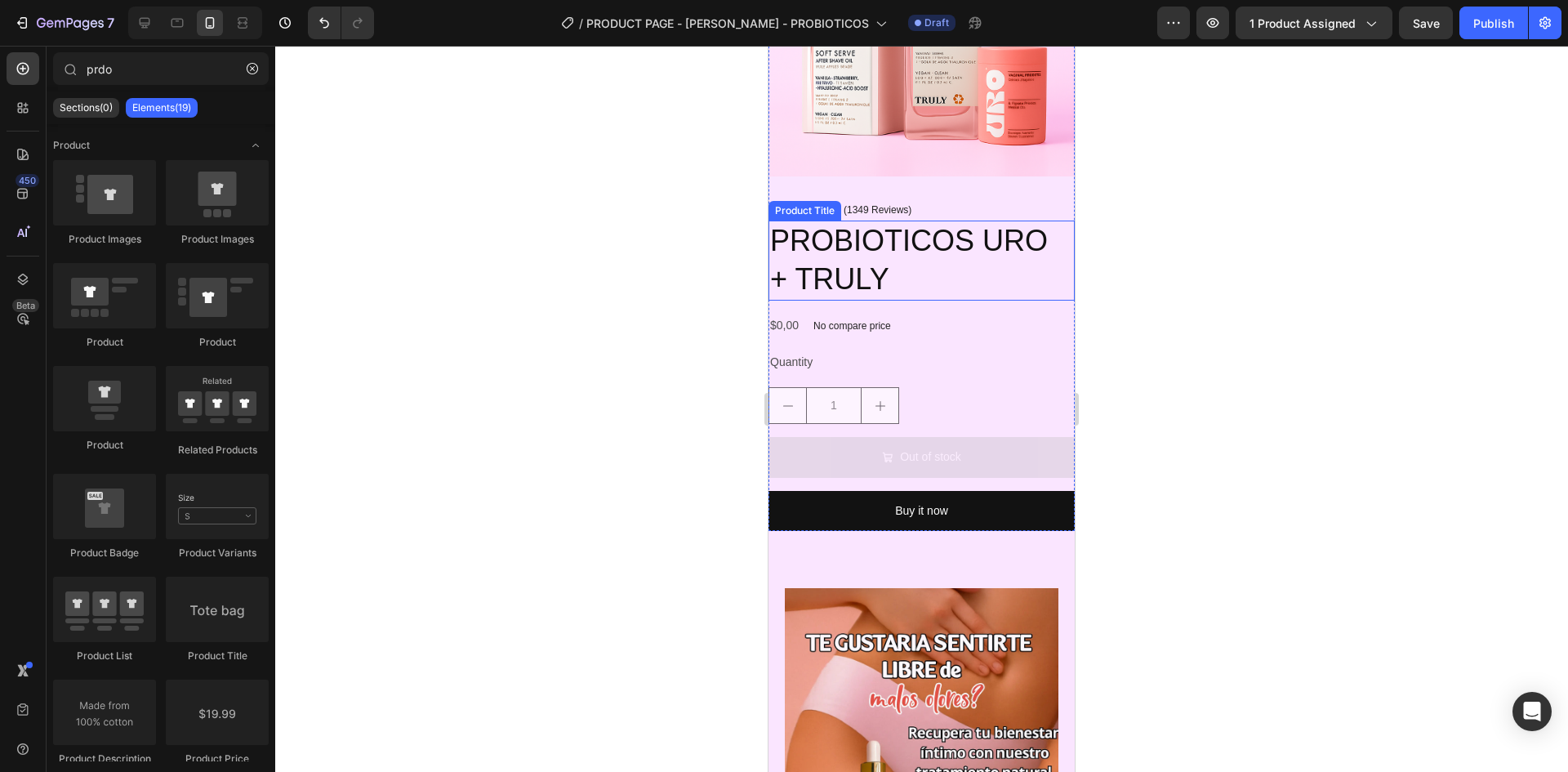
click at [936, 247] on h2 "PROBIOTICOS URO + TRULY" at bounding box center [921, 261] width 306 height 80
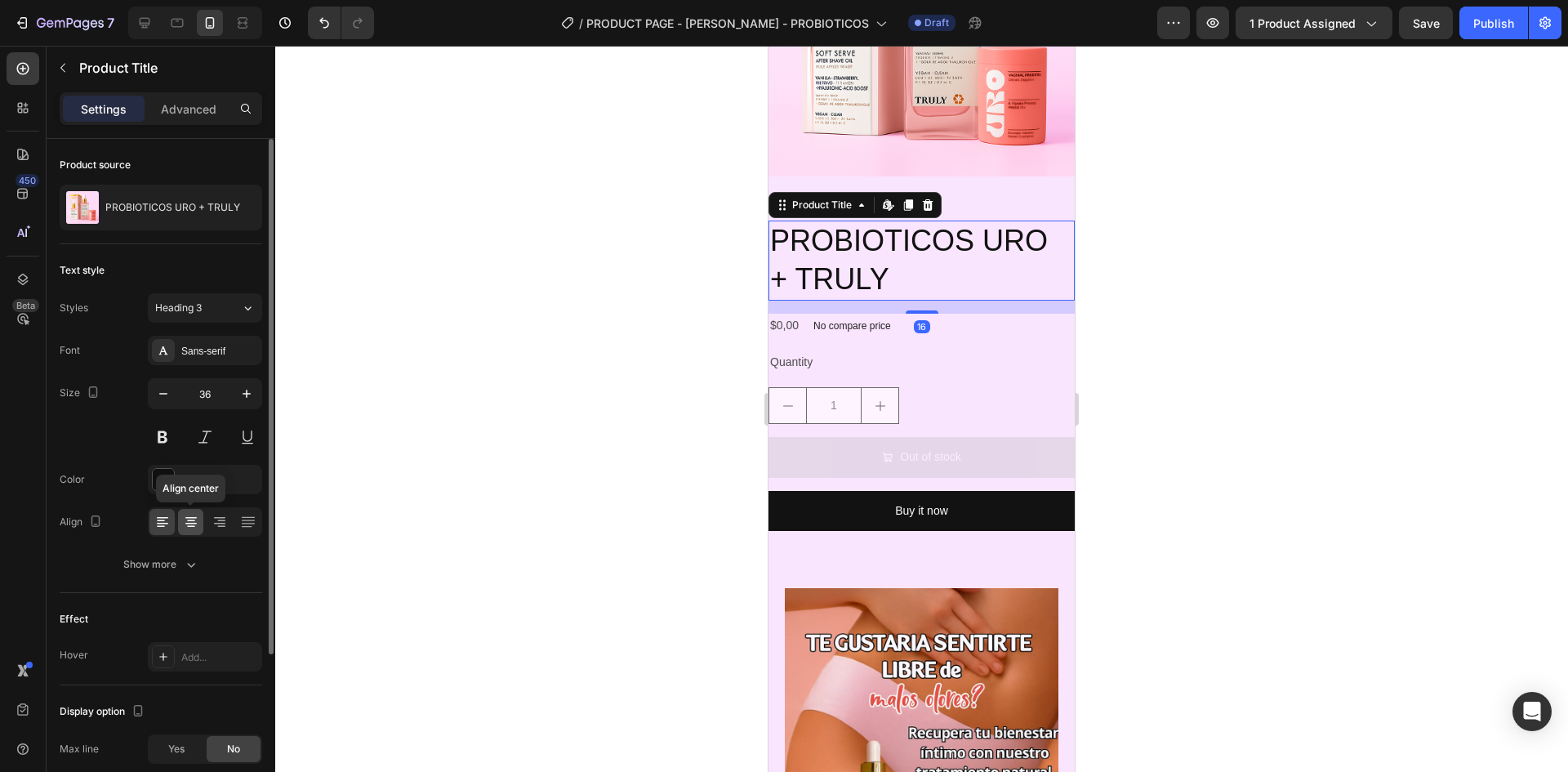
drag, startPoint x: 197, startPoint y: 523, endPoint x: 99, endPoint y: 442, distance: 127.1
click at [197, 523] on icon at bounding box center [191, 522] width 16 height 16
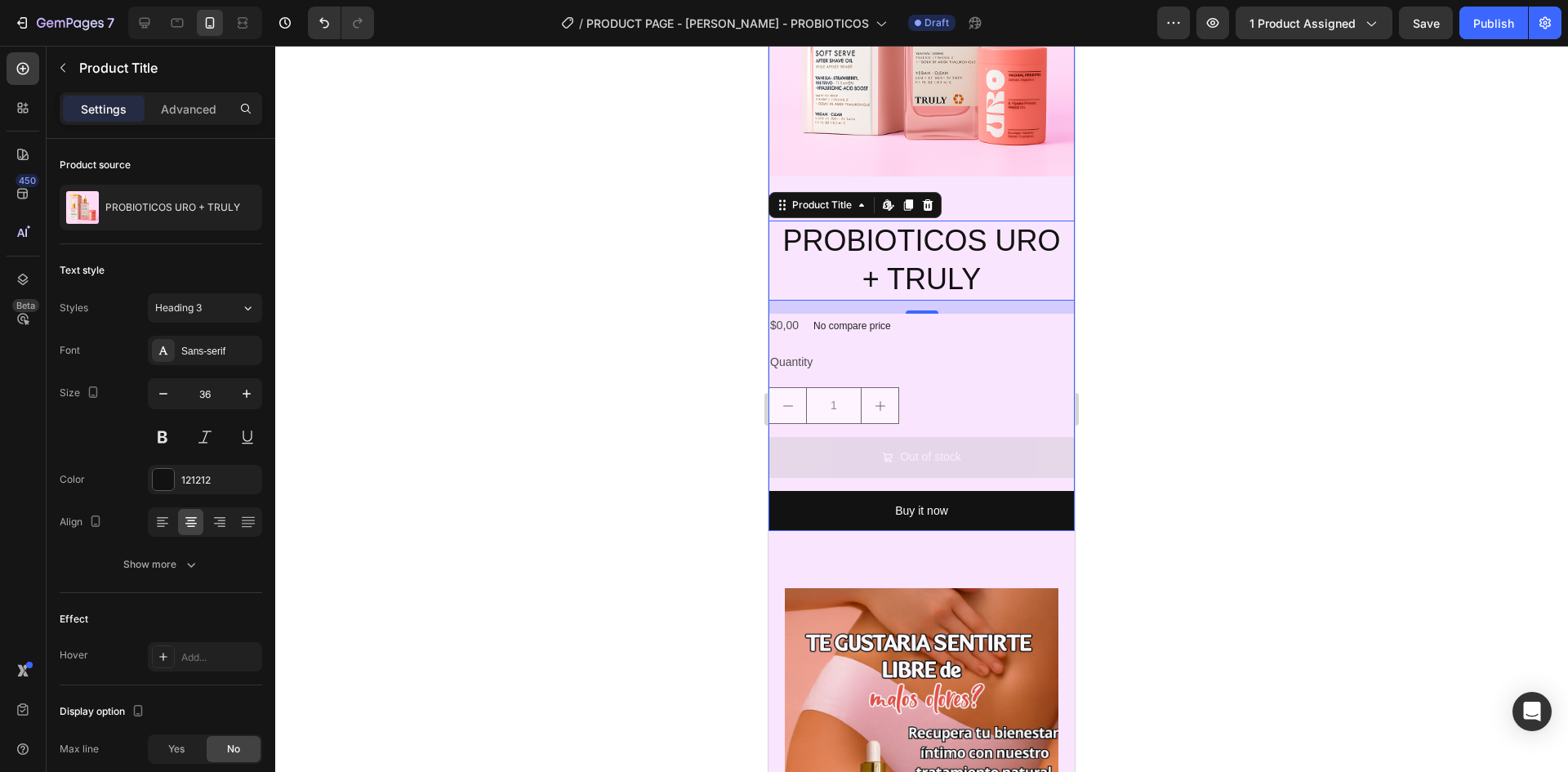
click at [970, 175] on div "Product Images" at bounding box center [921, 29] width 306 height 319
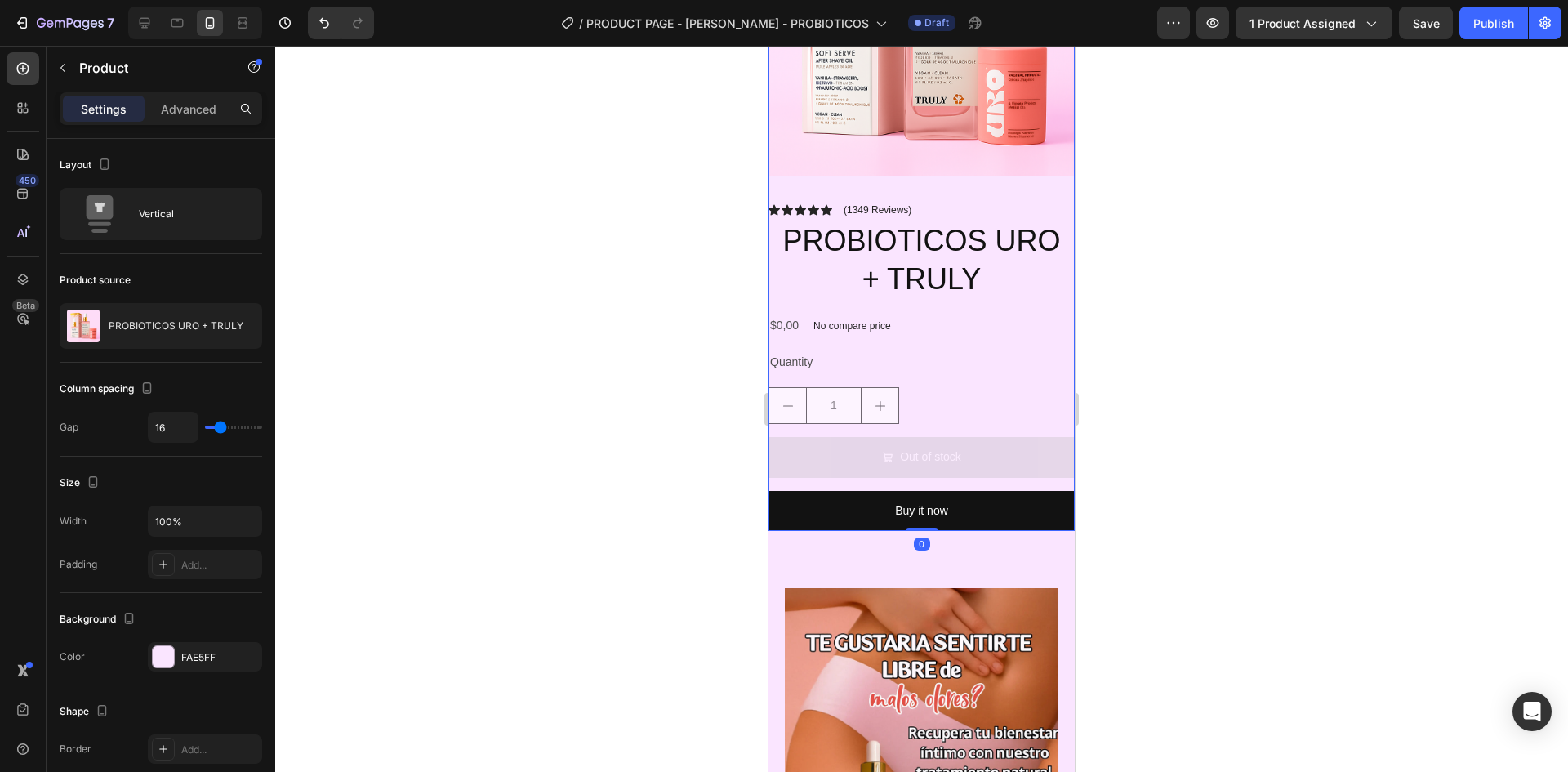
click at [969, 203] on div "Icon Icon Icon Icon Icon Icon List (1349 Reviews) Text Block Row" at bounding box center [921, 210] width 306 height 14
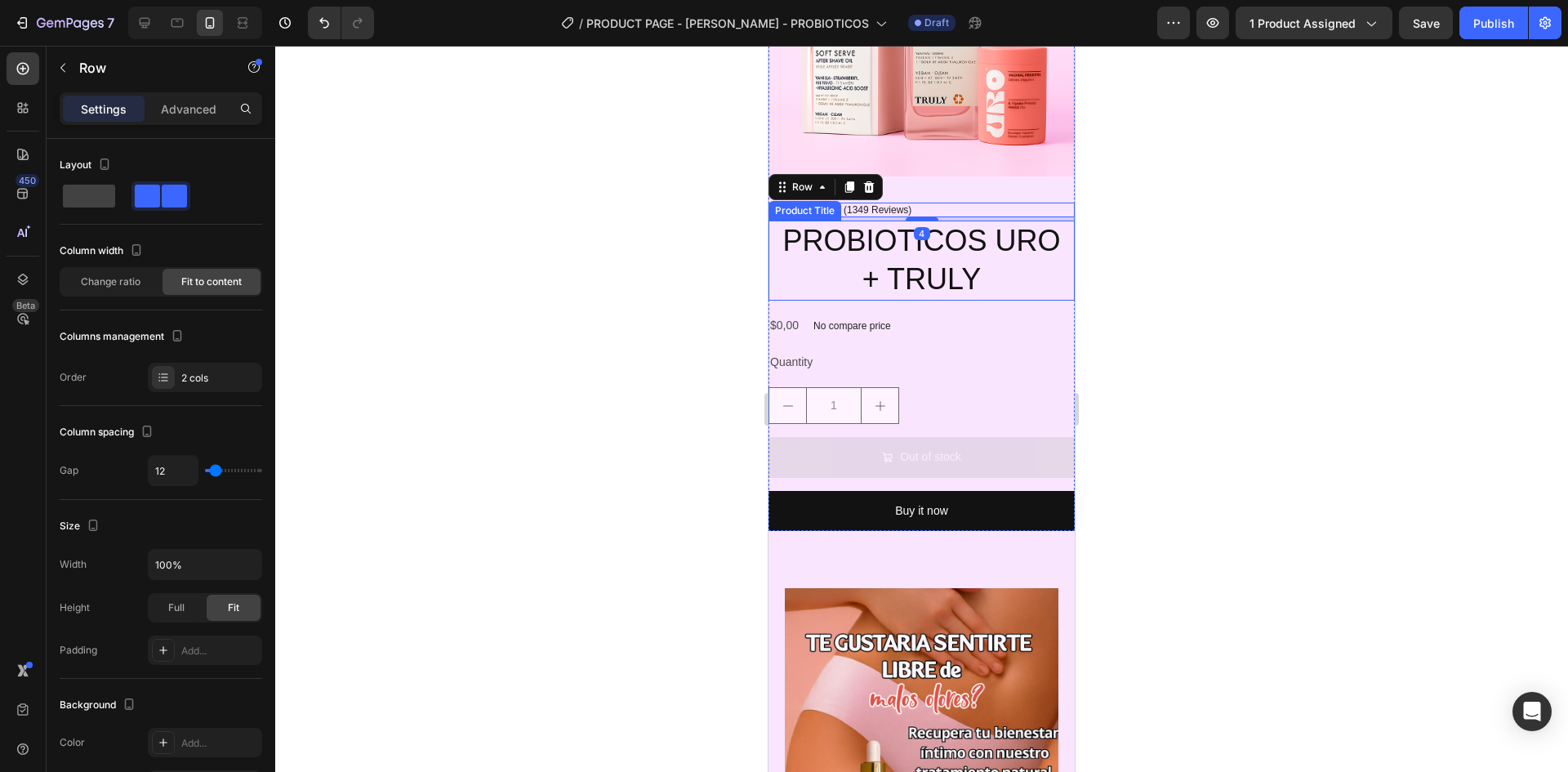
click at [1023, 260] on h2 "PROBIOTICOS URO + TRULY" at bounding box center [921, 261] width 306 height 80
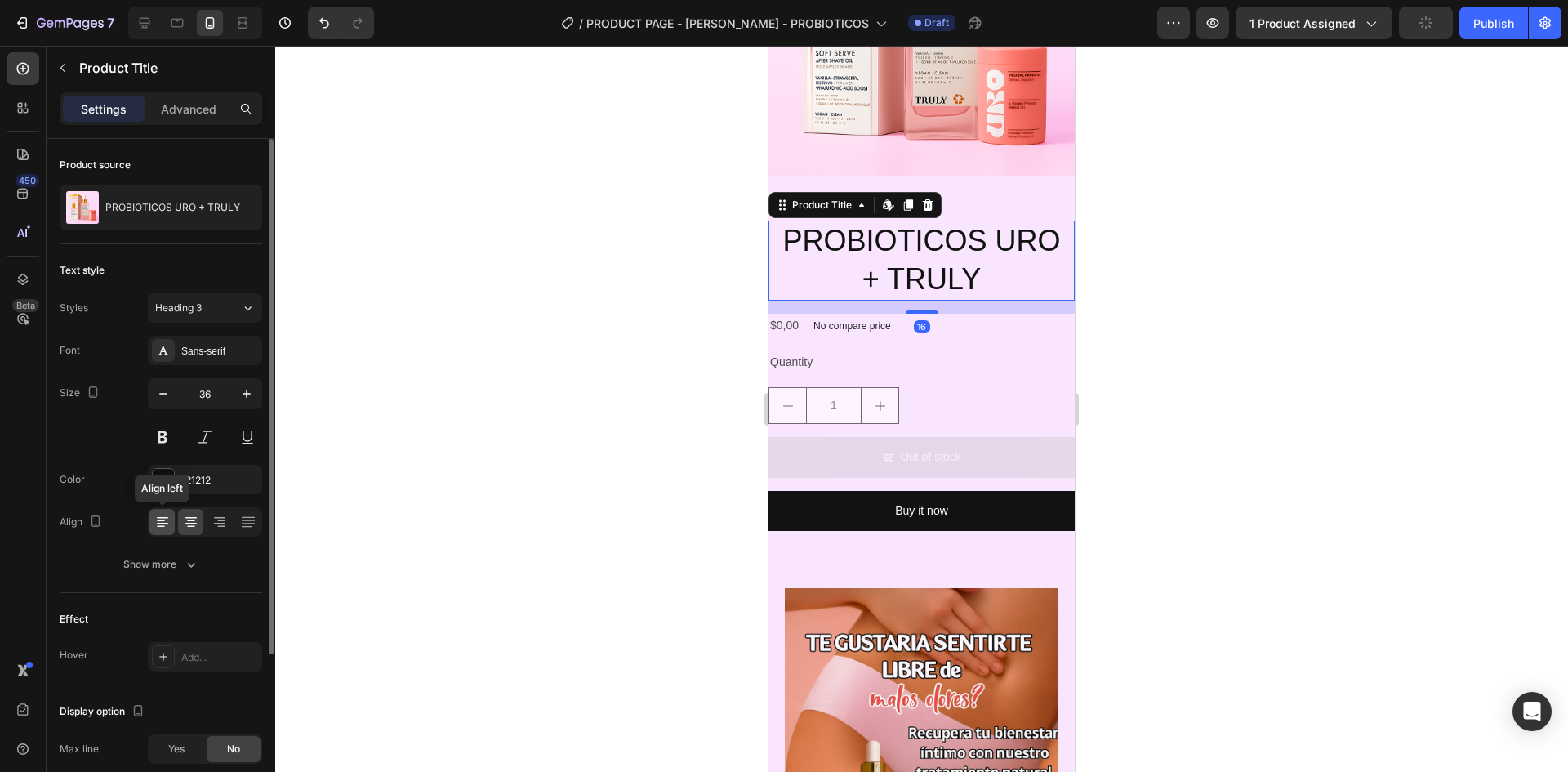
click at [157, 520] on icon at bounding box center [161, 521] width 8 height 2
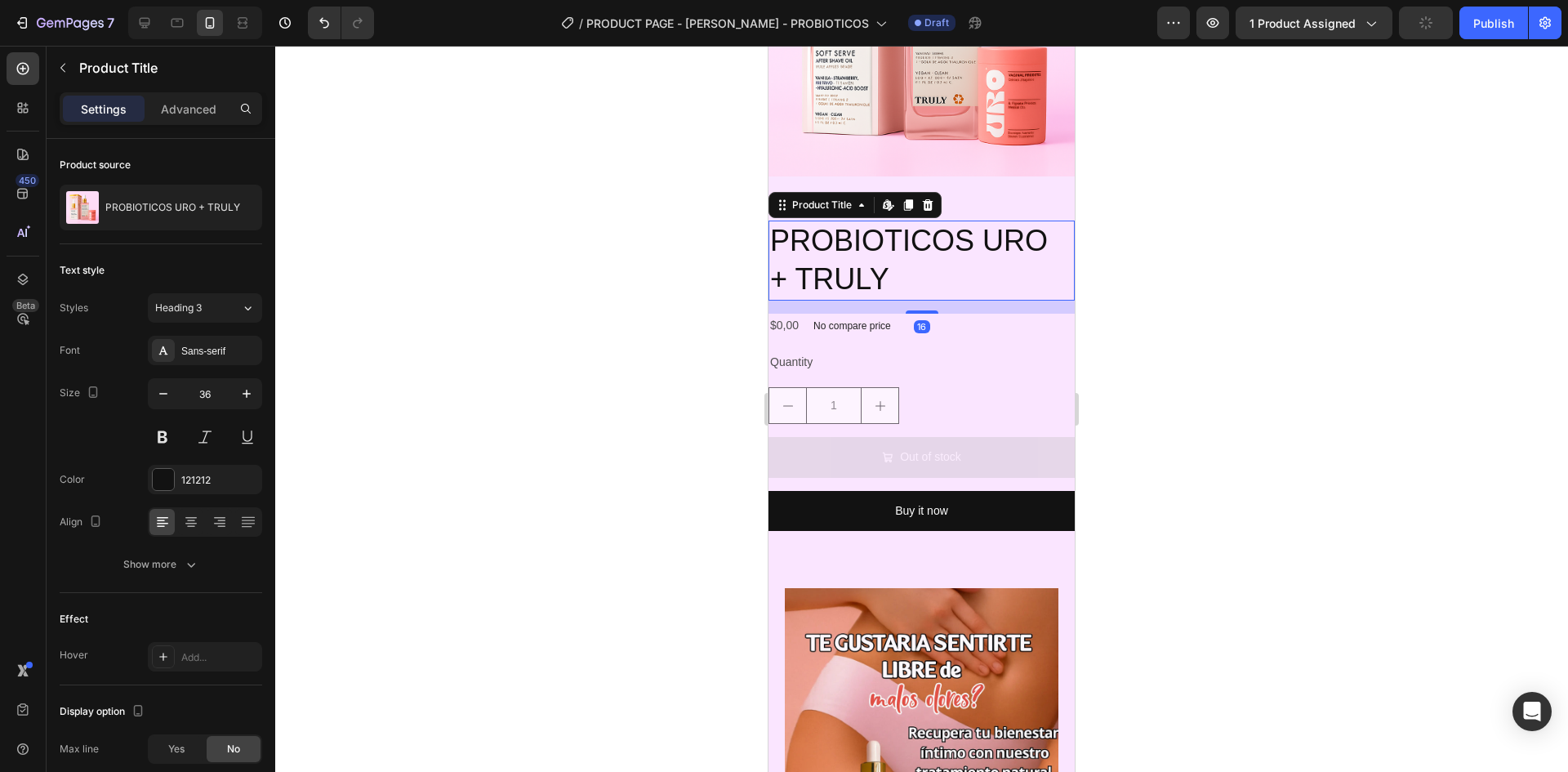
drag, startPoint x: 639, startPoint y: 366, endPoint x: 610, endPoint y: 373, distance: 29.8
click at [641, 365] on div at bounding box center [921, 408] width 1293 height 726
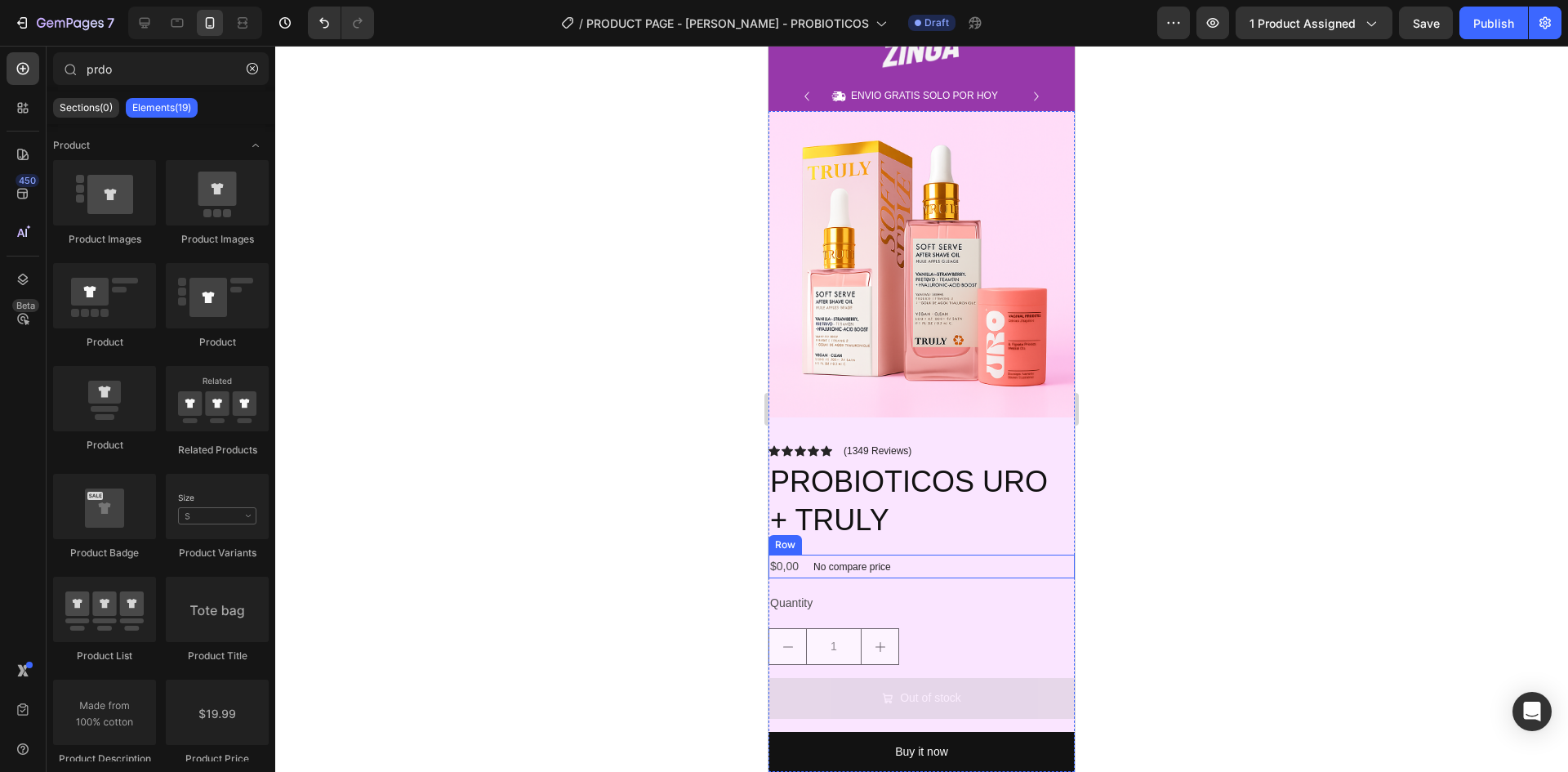
scroll to position [81, 0]
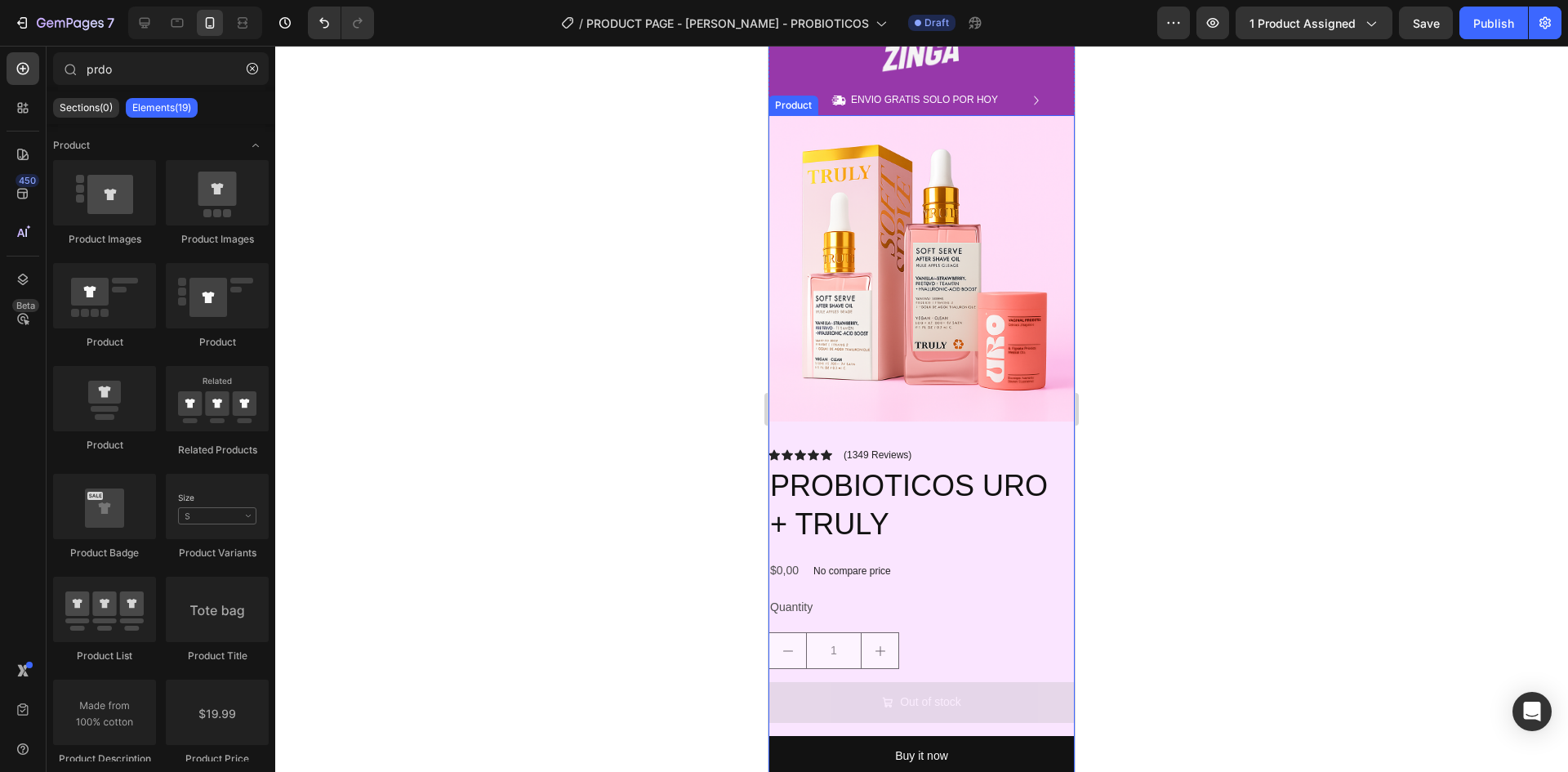
click at [948, 448] on div "Icon Icon Icon Icon Icon Icon List (1349 Reviews) Text Block Row" at bounding box center [921, 455] width 306 height 14
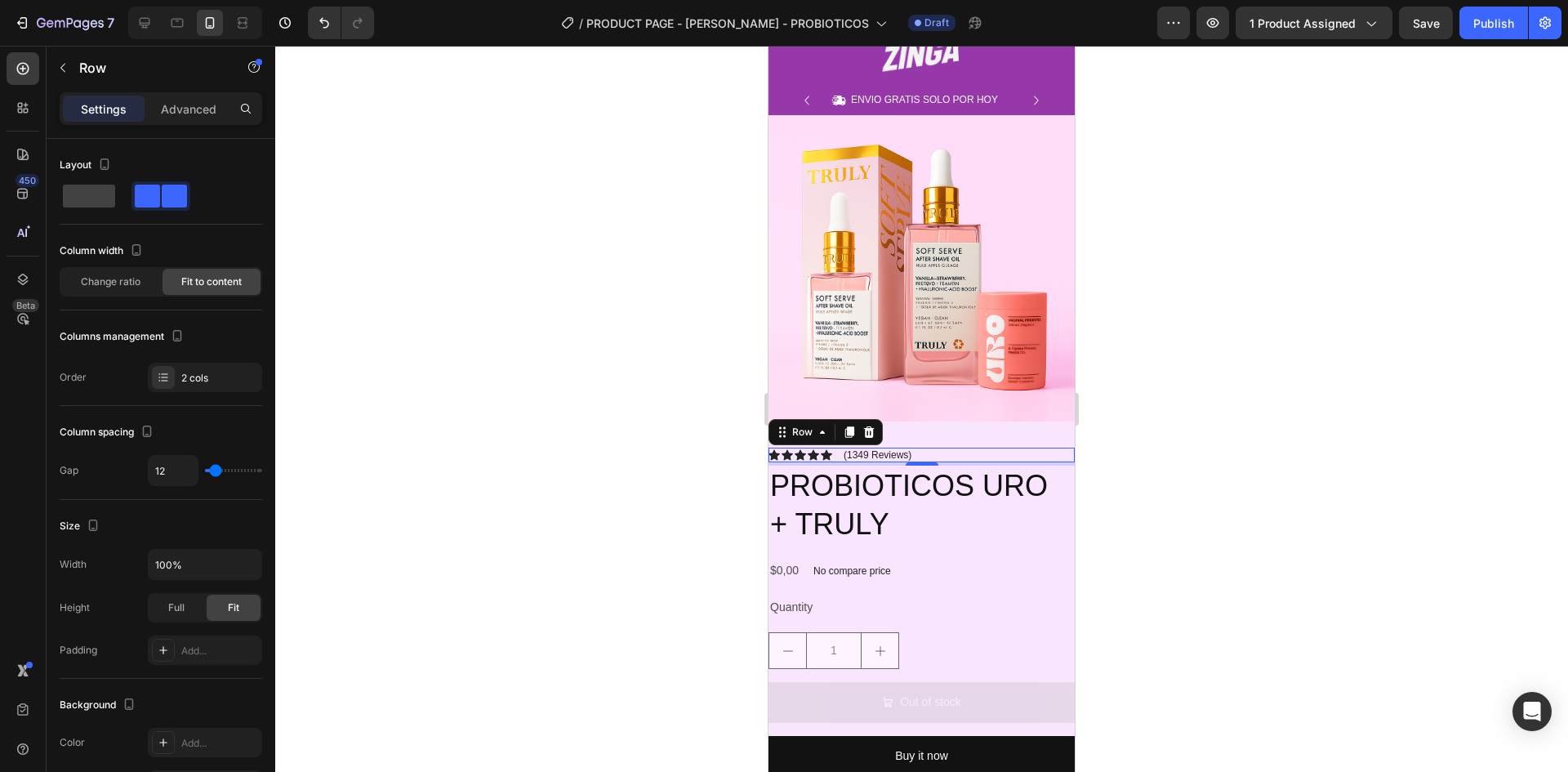
click at [1216, 447] on div at bounding box center [921, 408] width 1293 height 726
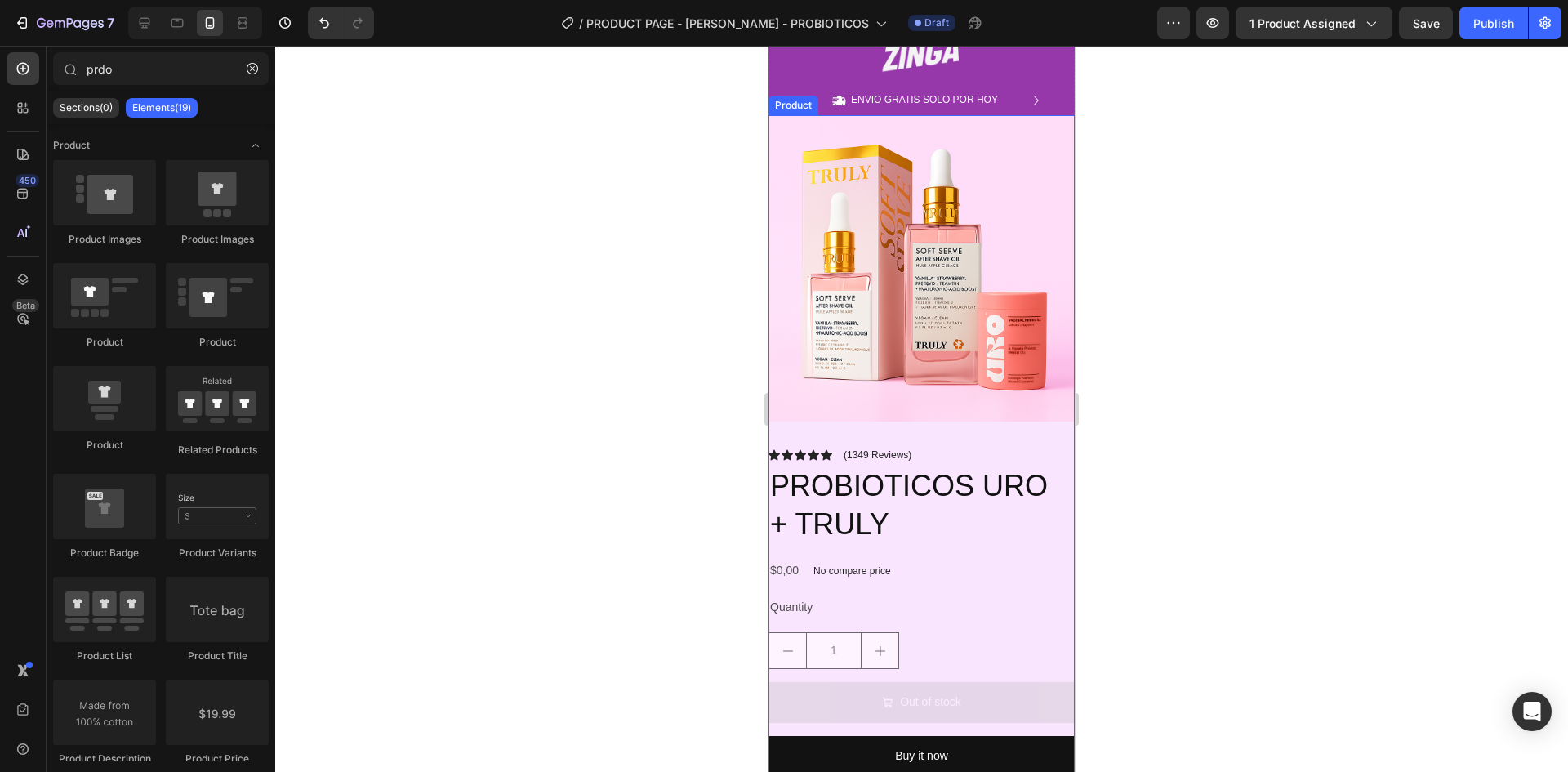
click at [1059, 426] on div "Product Images Icon Icon Icon Icon Icon Icon List (1349 Reviews) Text Block Row…" at bounding box center [921, 446] width 306 height 661
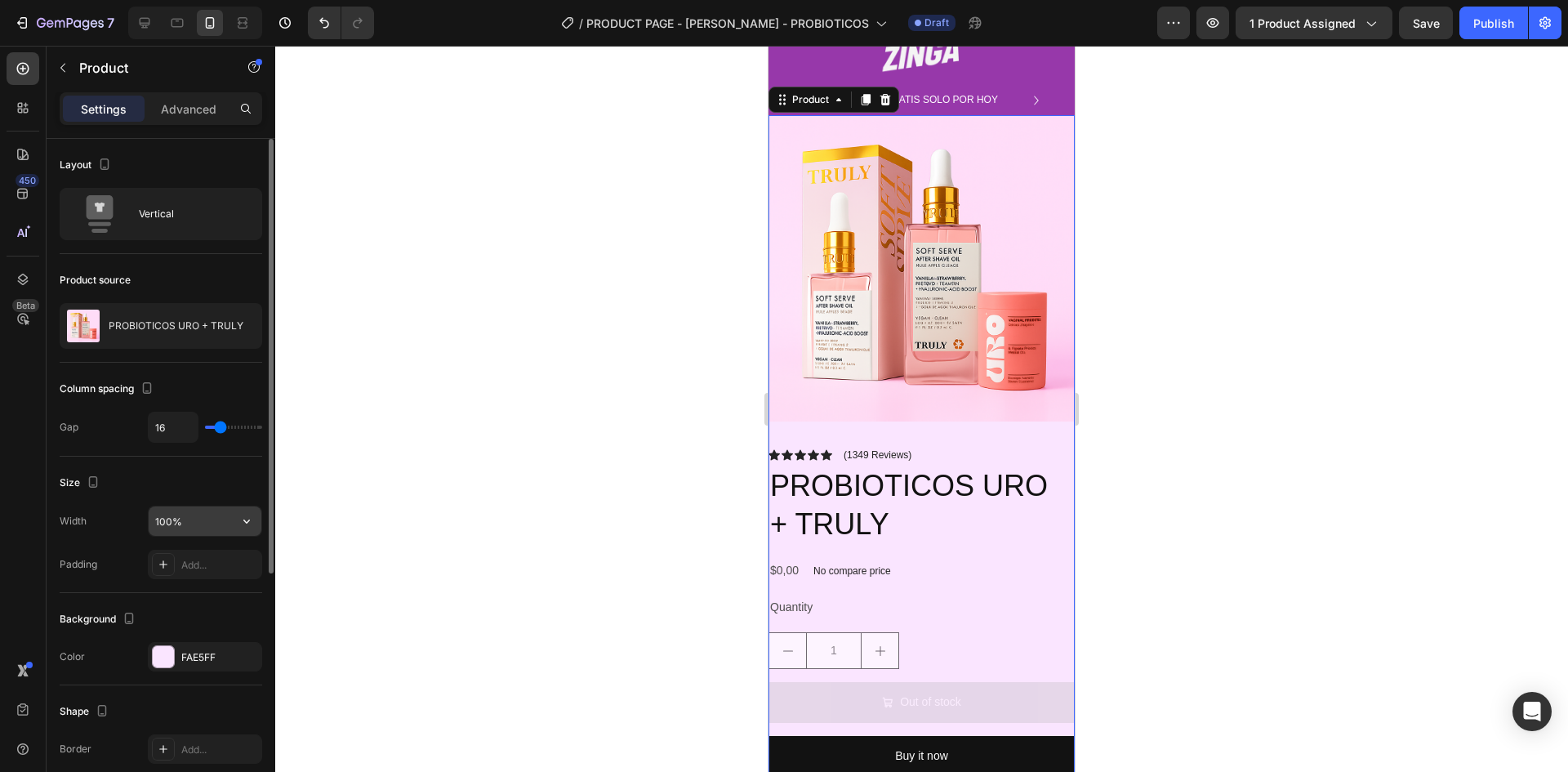
scroll to position [245, 0]
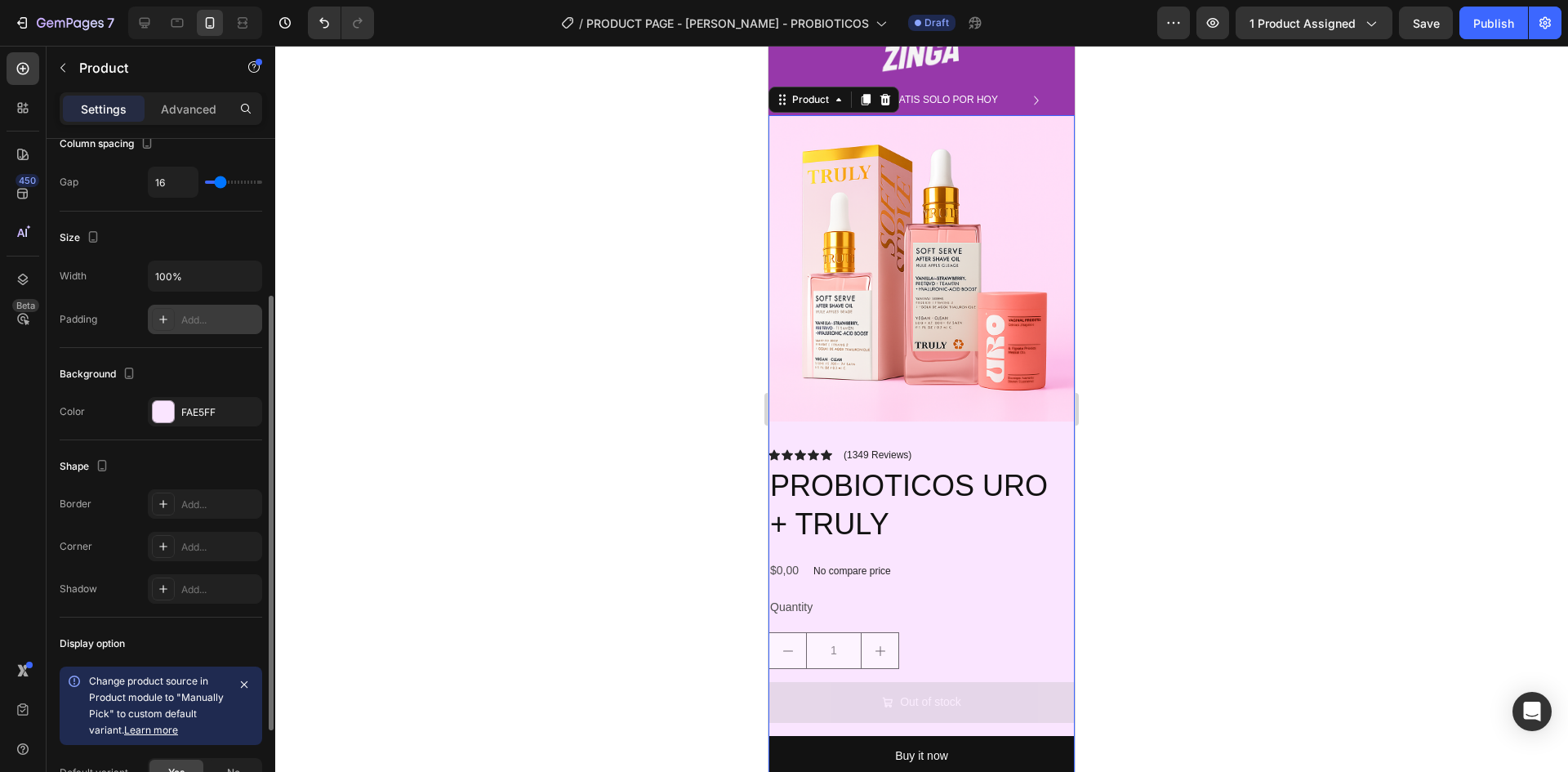
click at [217, 313] on div "Add..." at bounding box center [220, 320] width 77 height 14
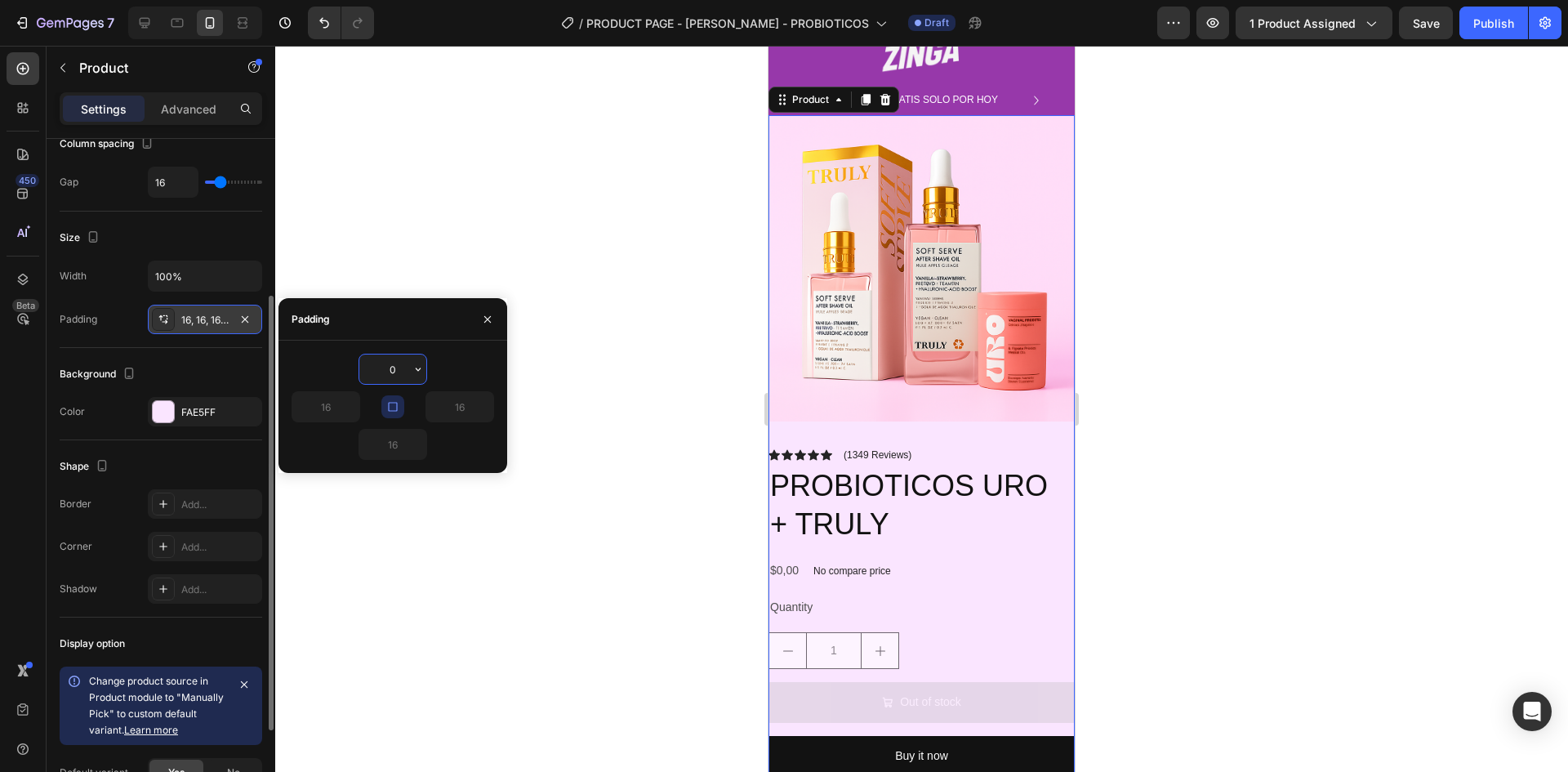
click at [391, 445] on div "0 16 16 16" at bounding box center [392, 407] width 203 height 106
type input "0"
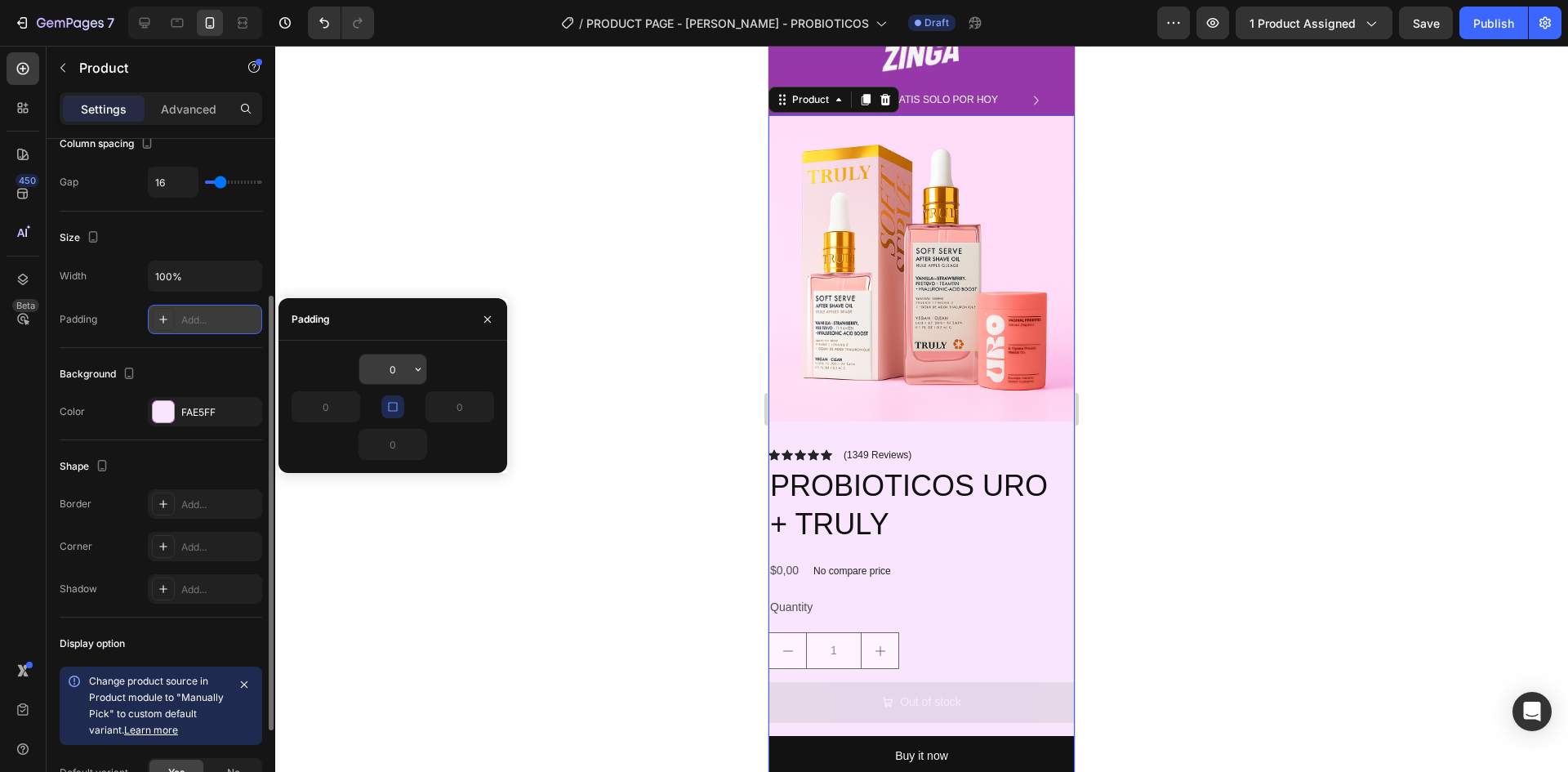
click at [401, 369] on input "0" at bounding box center [392, 369] width 67 height 29
click at [401, 369] on input "text" at bounding box center [392, 369] width 67 height 29
type input "20"
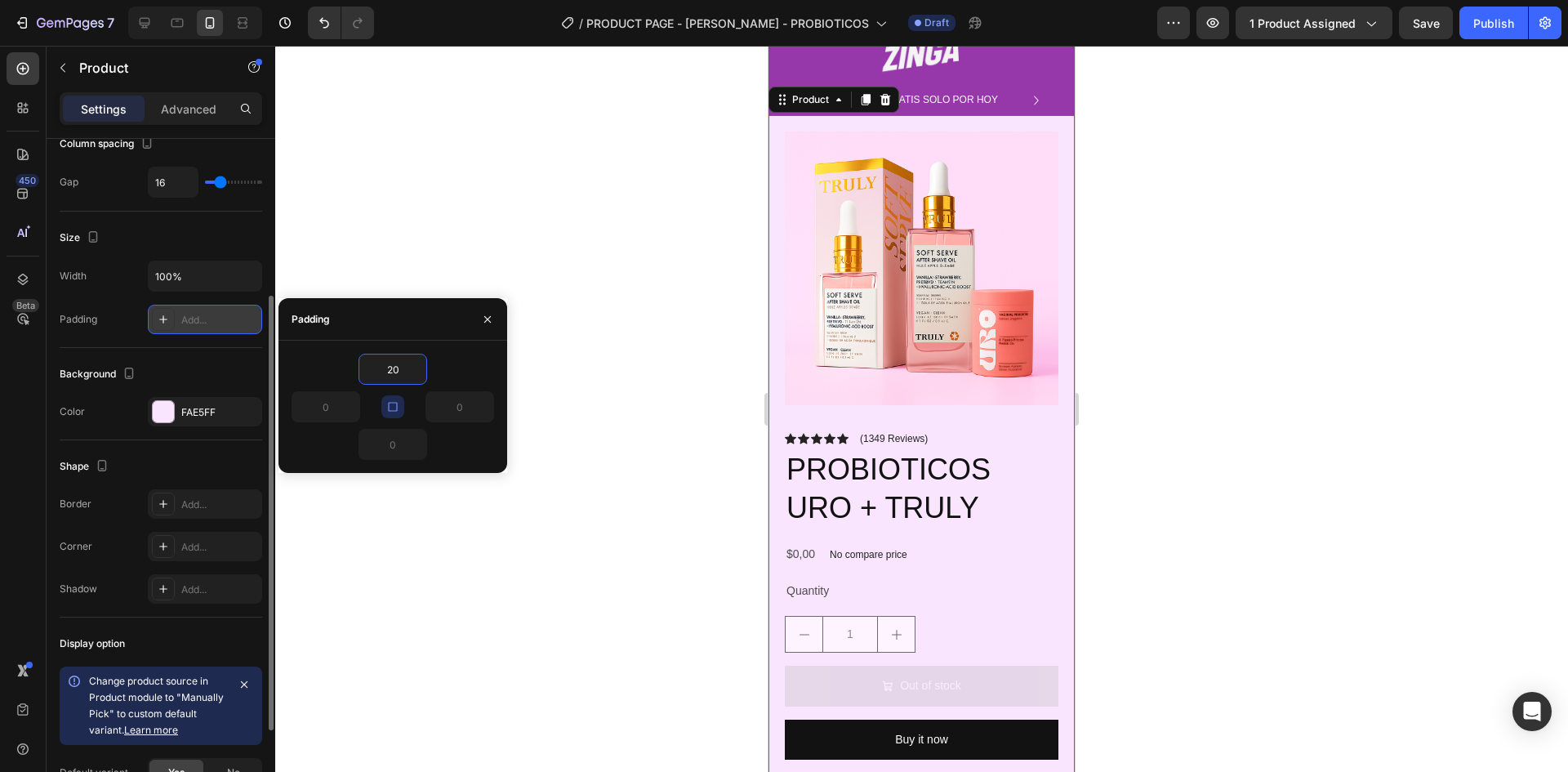
click at [678, 272] on div at bounding box center [921, 408] width 1293 height 726
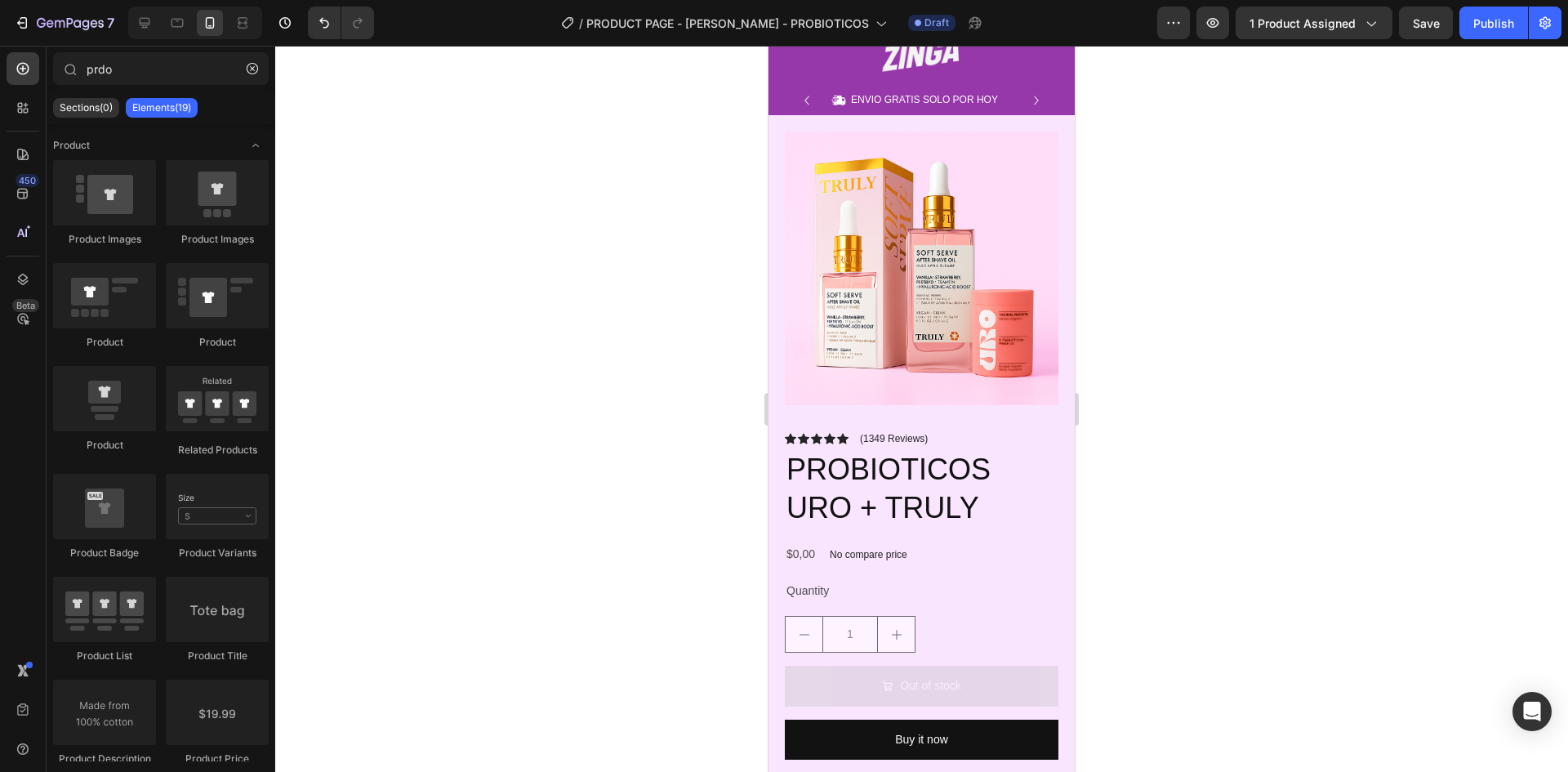
click at [679, 272] on div at bounding box center [921, 408] width 1293 height 726
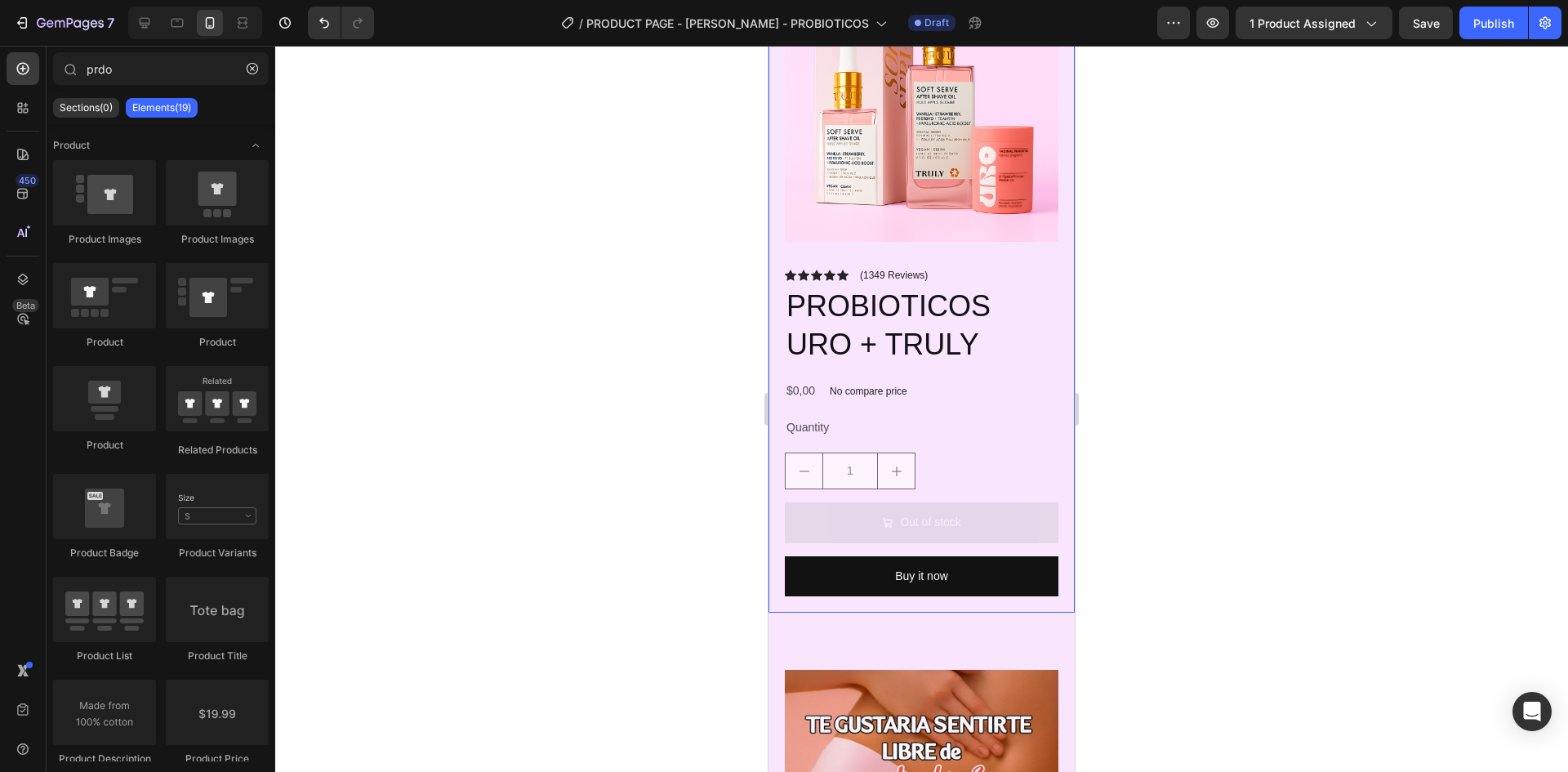
scroll to position [0, 0]
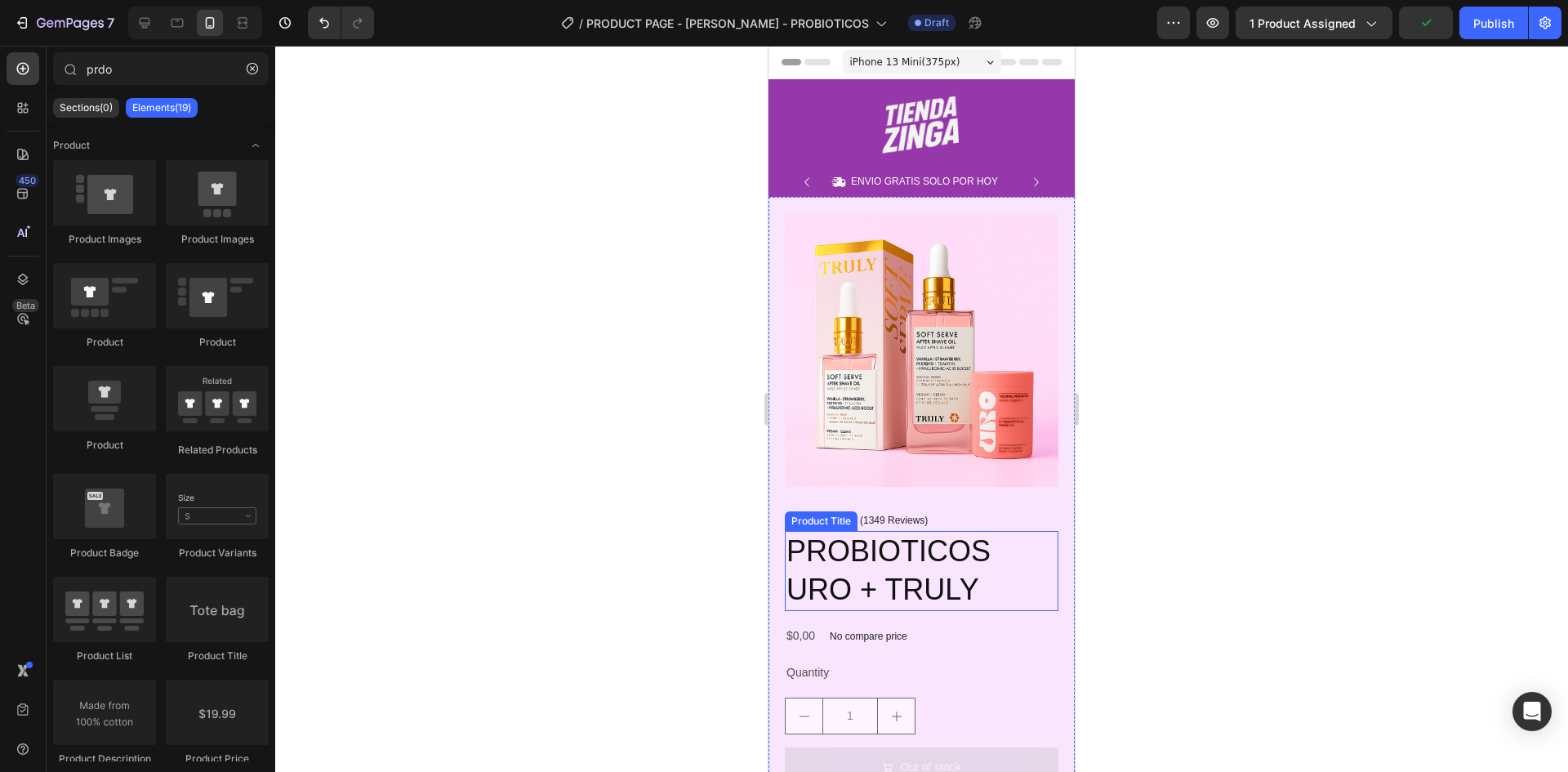
click at [900, 566] on h2 "PROBIOTICOS URO + TRULY" at bounding box center [922, 571] width 273 height 80
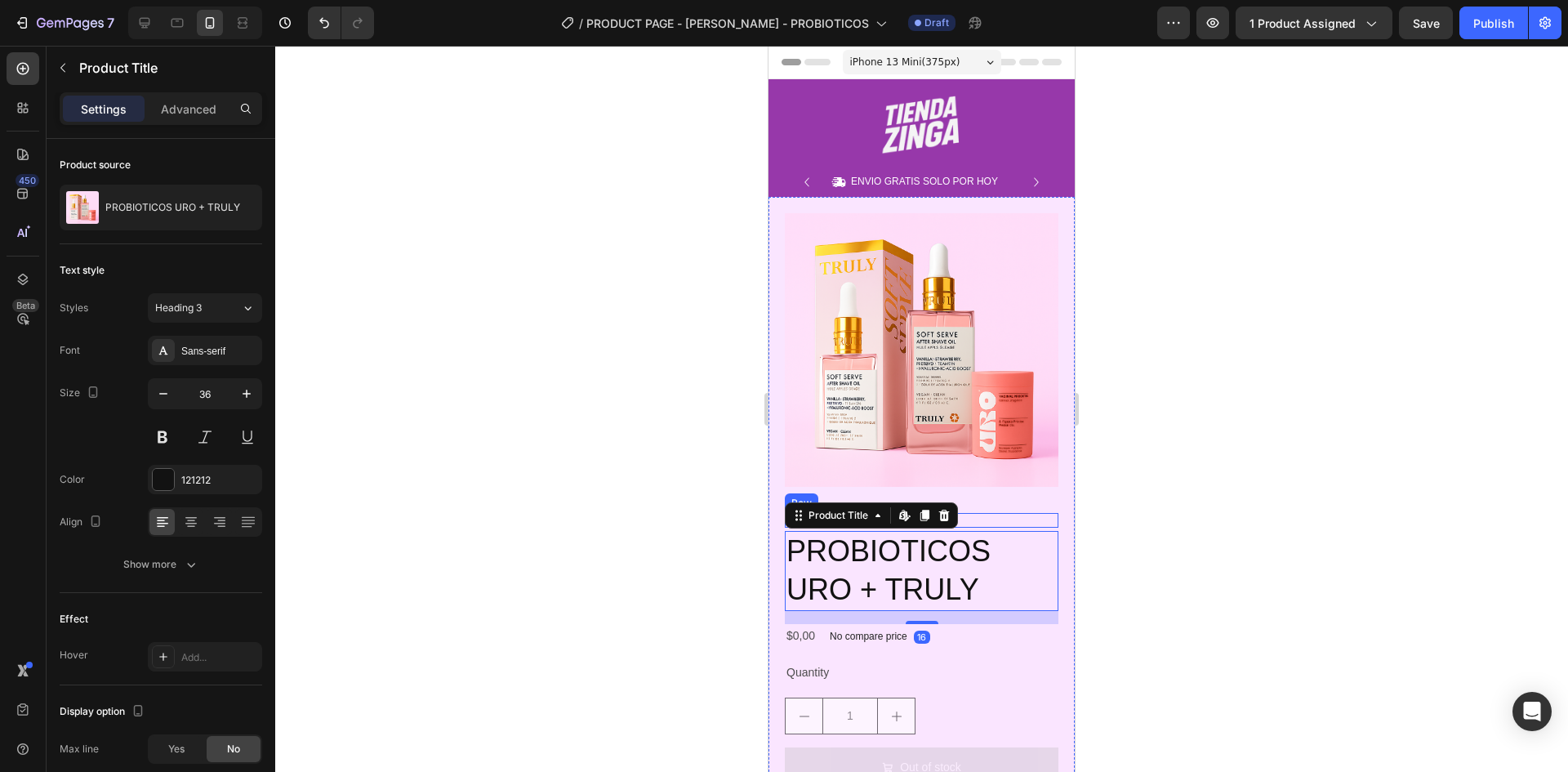
click at [983, 514] on div "Icon Icon Icon Icon Icon Icon List (1349 Reviews) Text Block Row" at bounding box center [922, 520] width 273 height 14
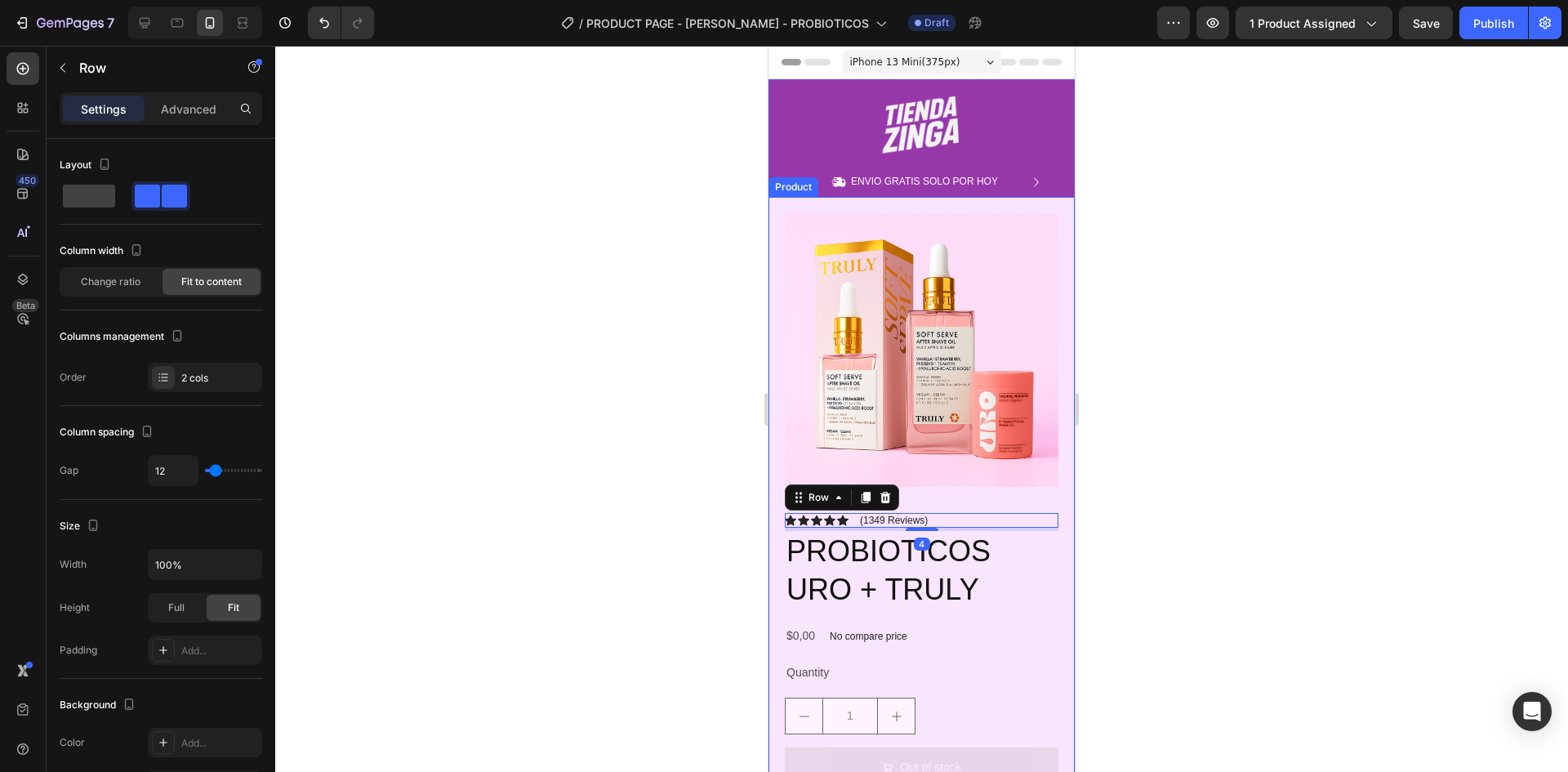
click at [983, 488] on div "Product Images Icon Icon Icon Icon Icon Icon List (1349 Reviews) Text Block Row…" at bounding box center [921, 527] width 306 height 661
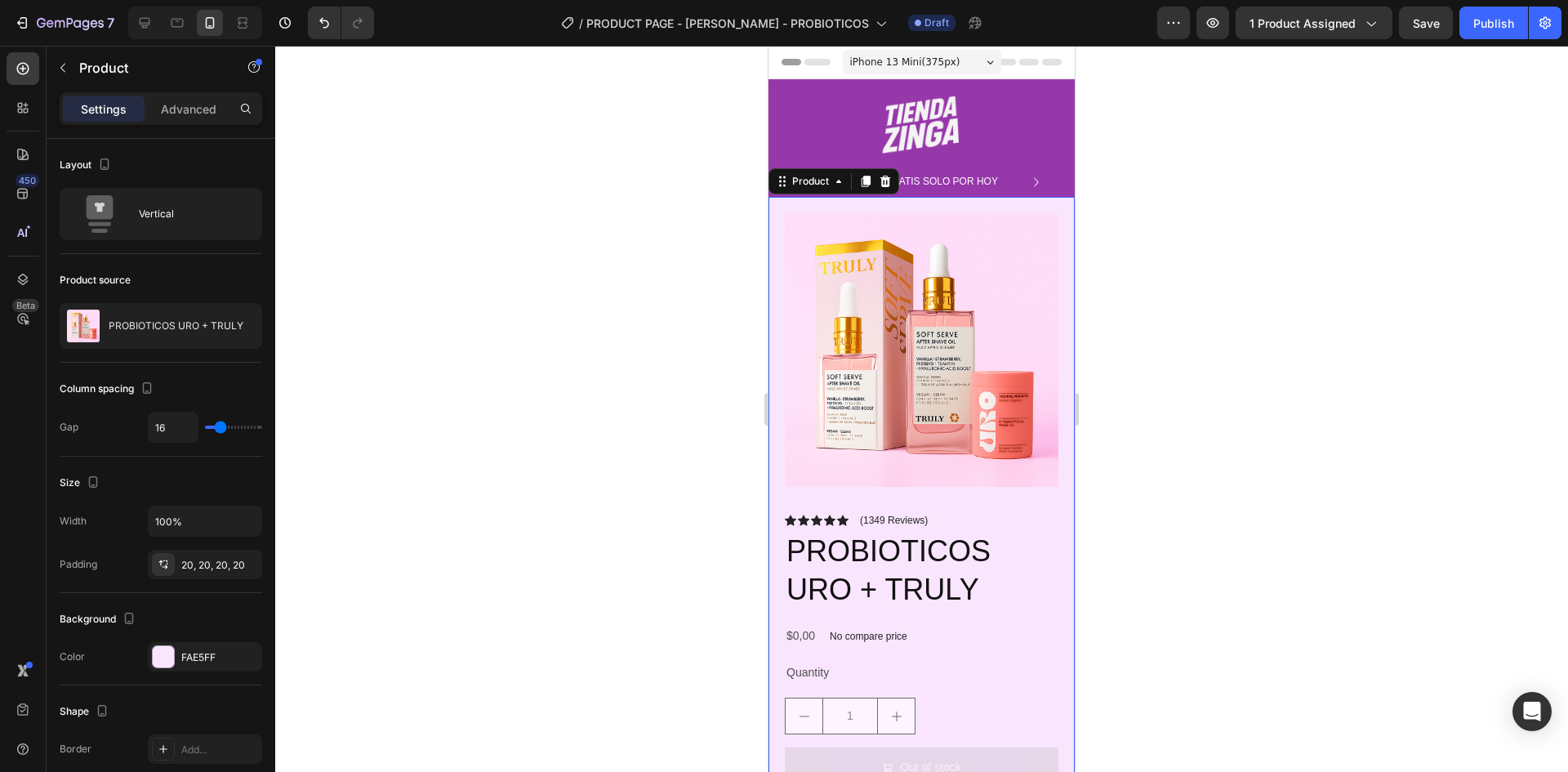
click at [985, 479] on div "Product Images" at bounding box center [922, 357] width 273 height 287
click at [984, 403] on img at bounding box center [922, 350] width 273 height 273
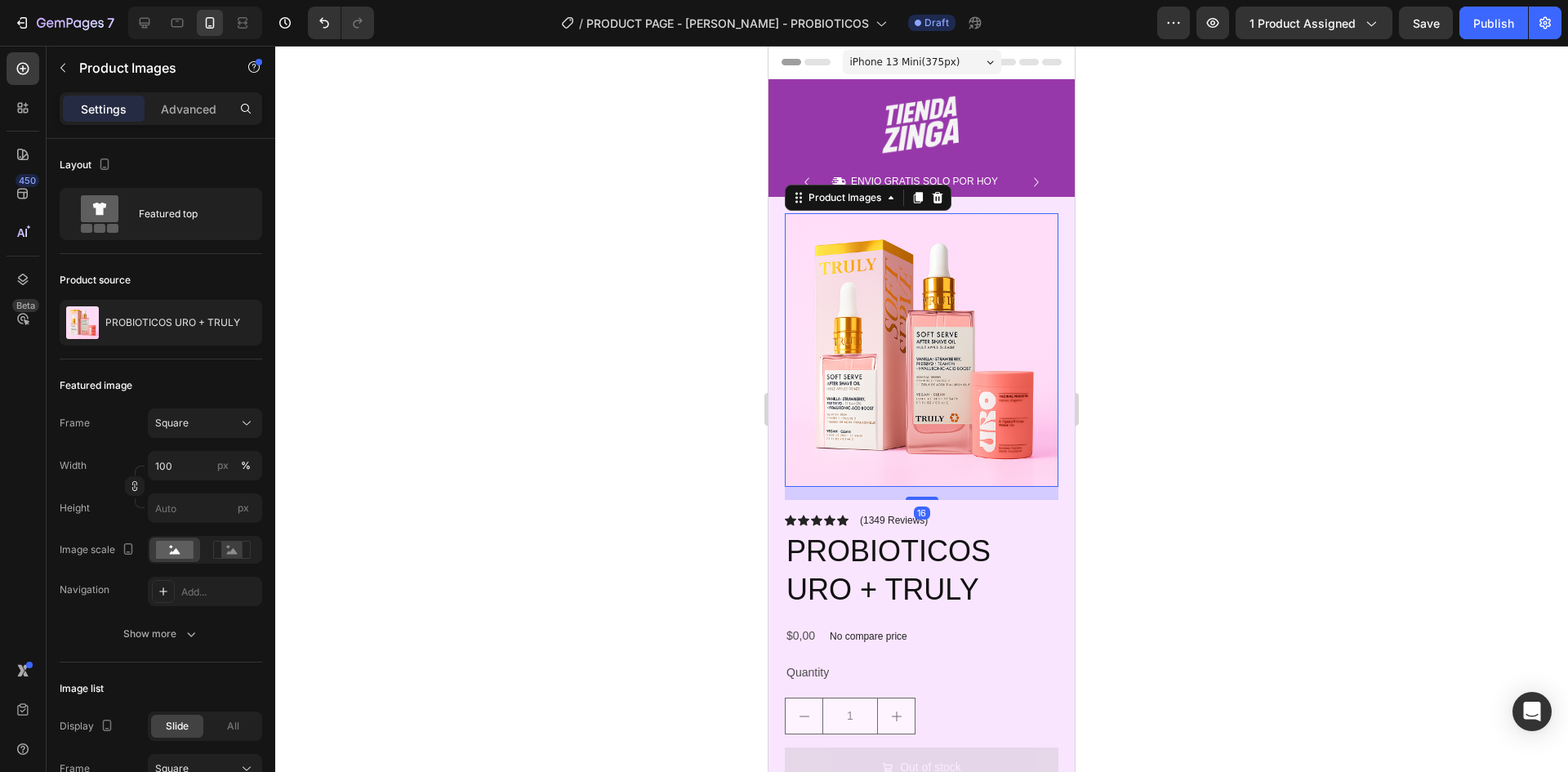
click at [994, 487] on div "16" at bounding box center [922, 493] width 273 height 13
click at [995, 513] on div "Icon Icon Icon Icon Icon Icon List (1349 Reviews) Text Block Row" at bounding box center [922, 520] width 273 height 14
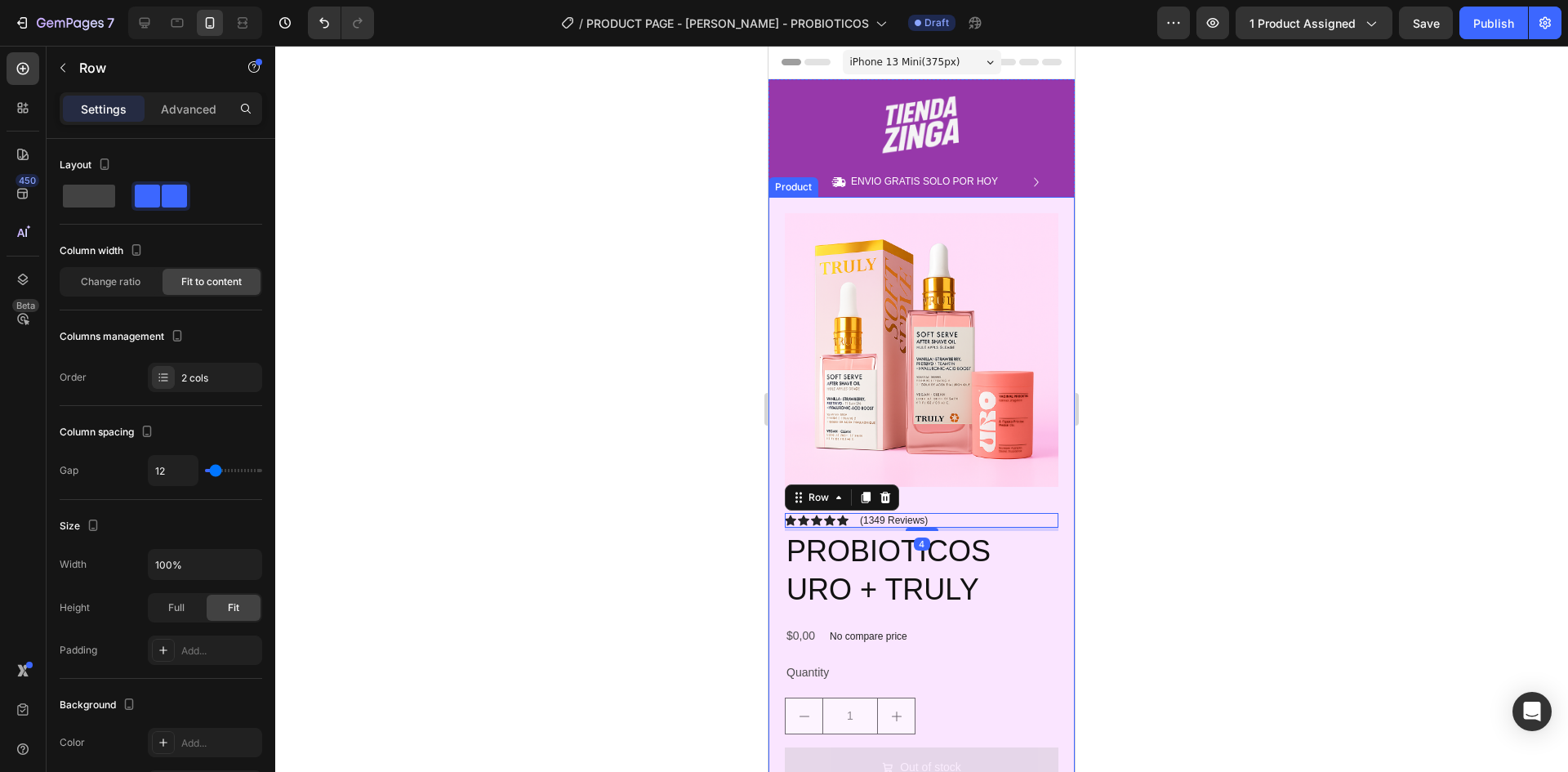
click at [930, 608] on div "Icon Icon Icon Icon Icon Icon List (1349 Reviews) Text Block Row 4 PROBIOTICOS …" at bounding box center [922, 677] width 273 height 329
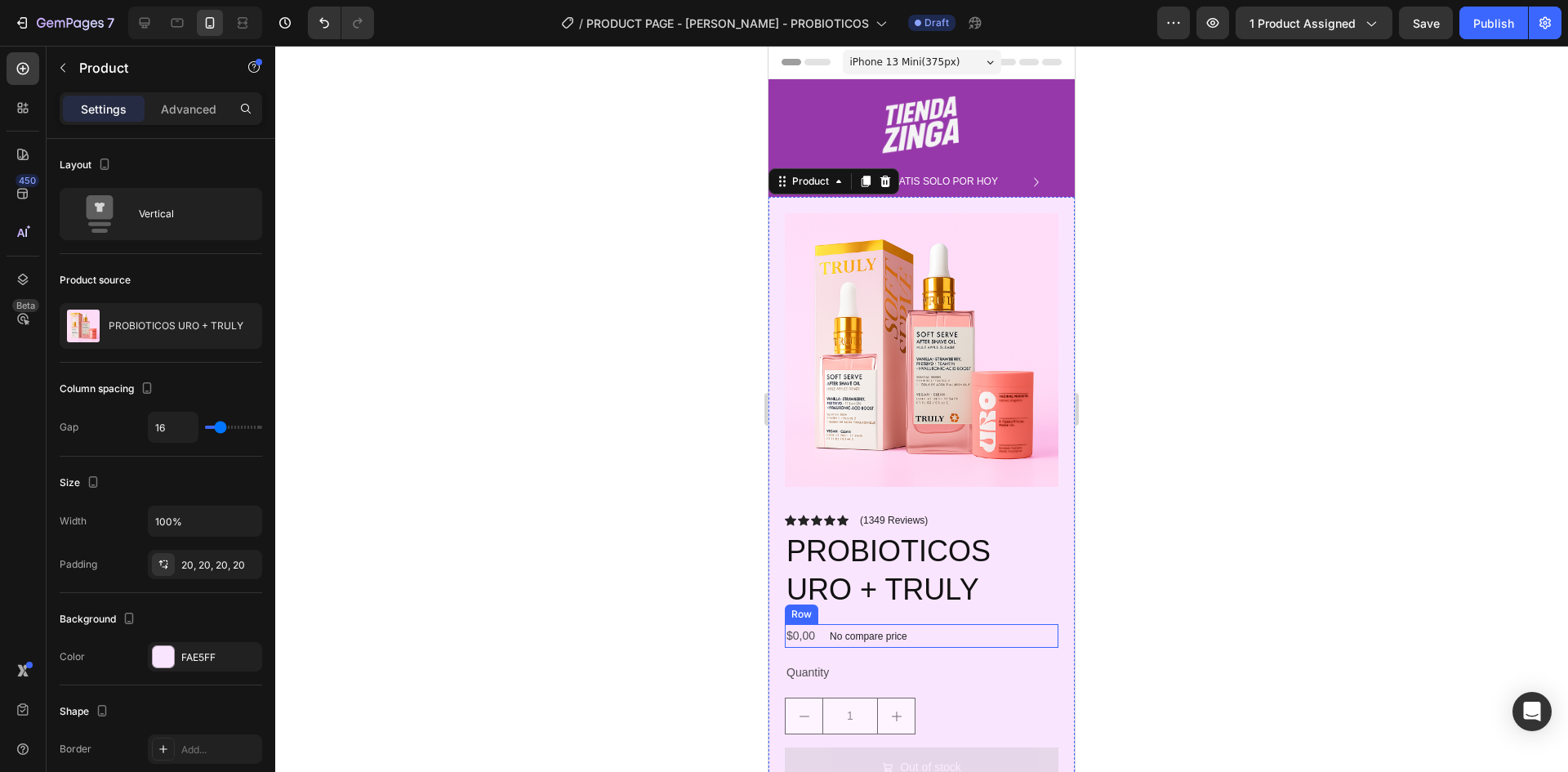
click at [932, 632] on div "$0,00 Product Price Product Price No compare price Product Price Row" at bounding box center [922, 635] width 273 height 24
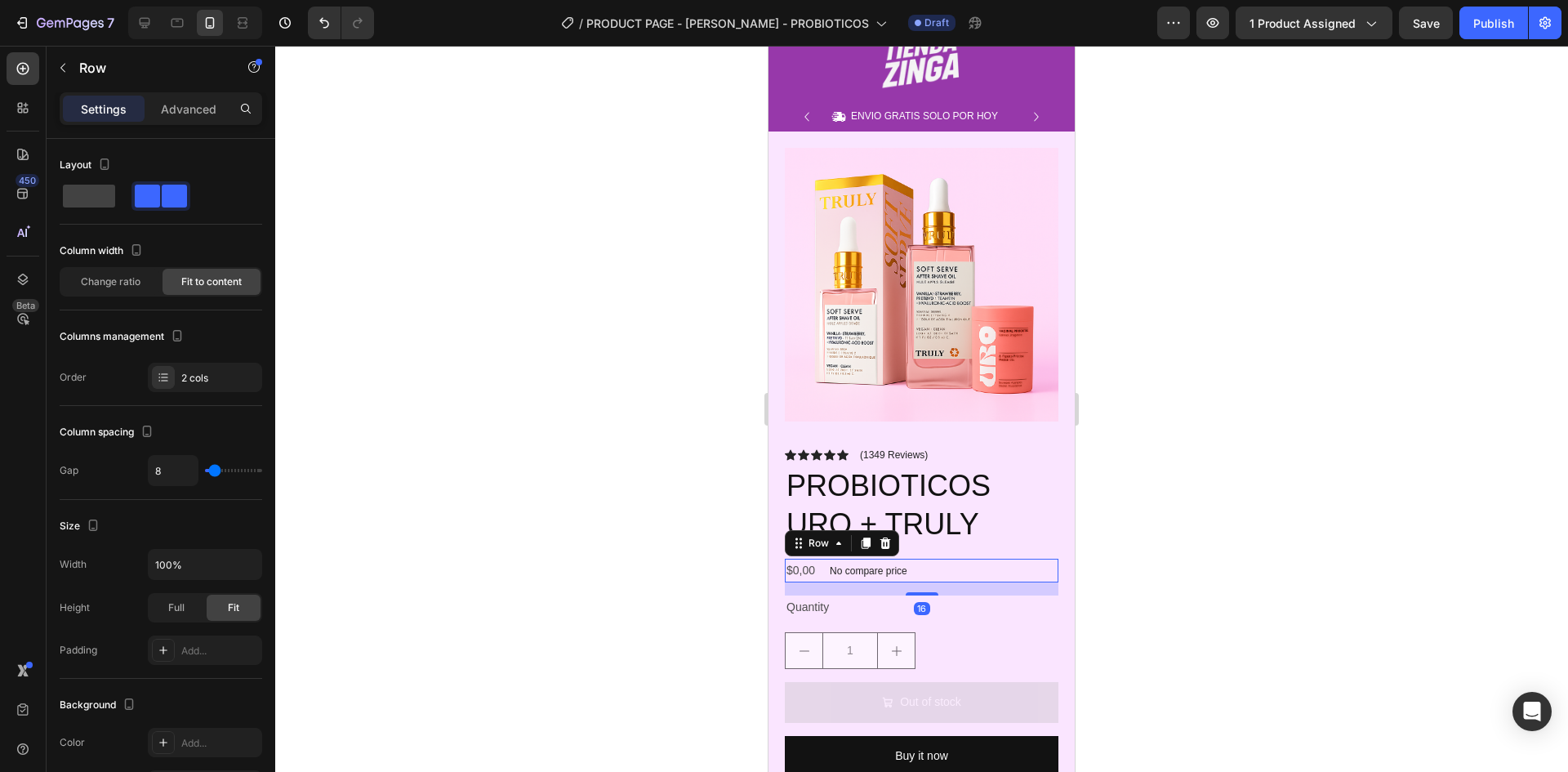
scroll to position [245, 0]
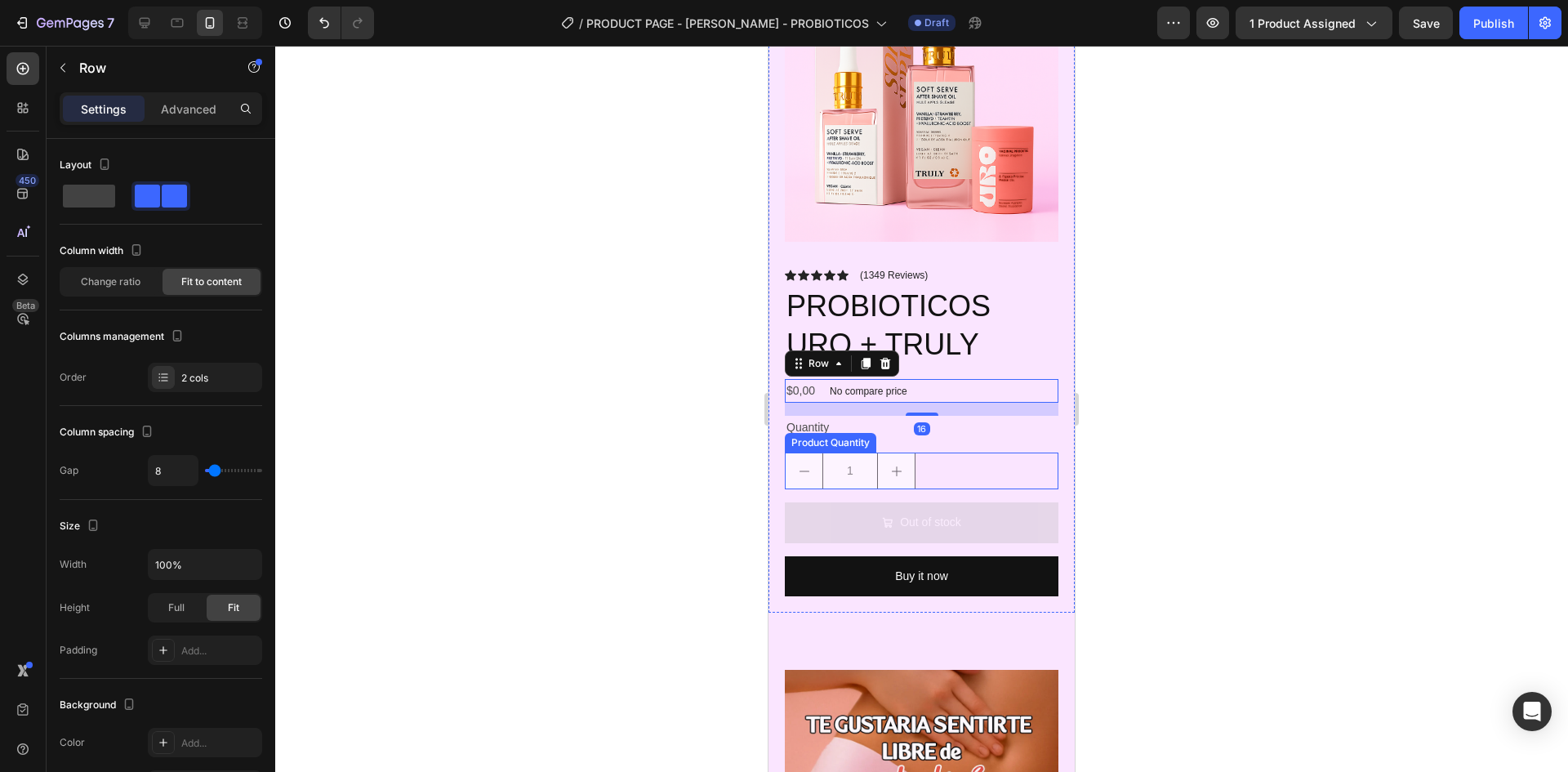
click at [997, 454] on div "1" at bounding box center [922, 470] width 273 height 37
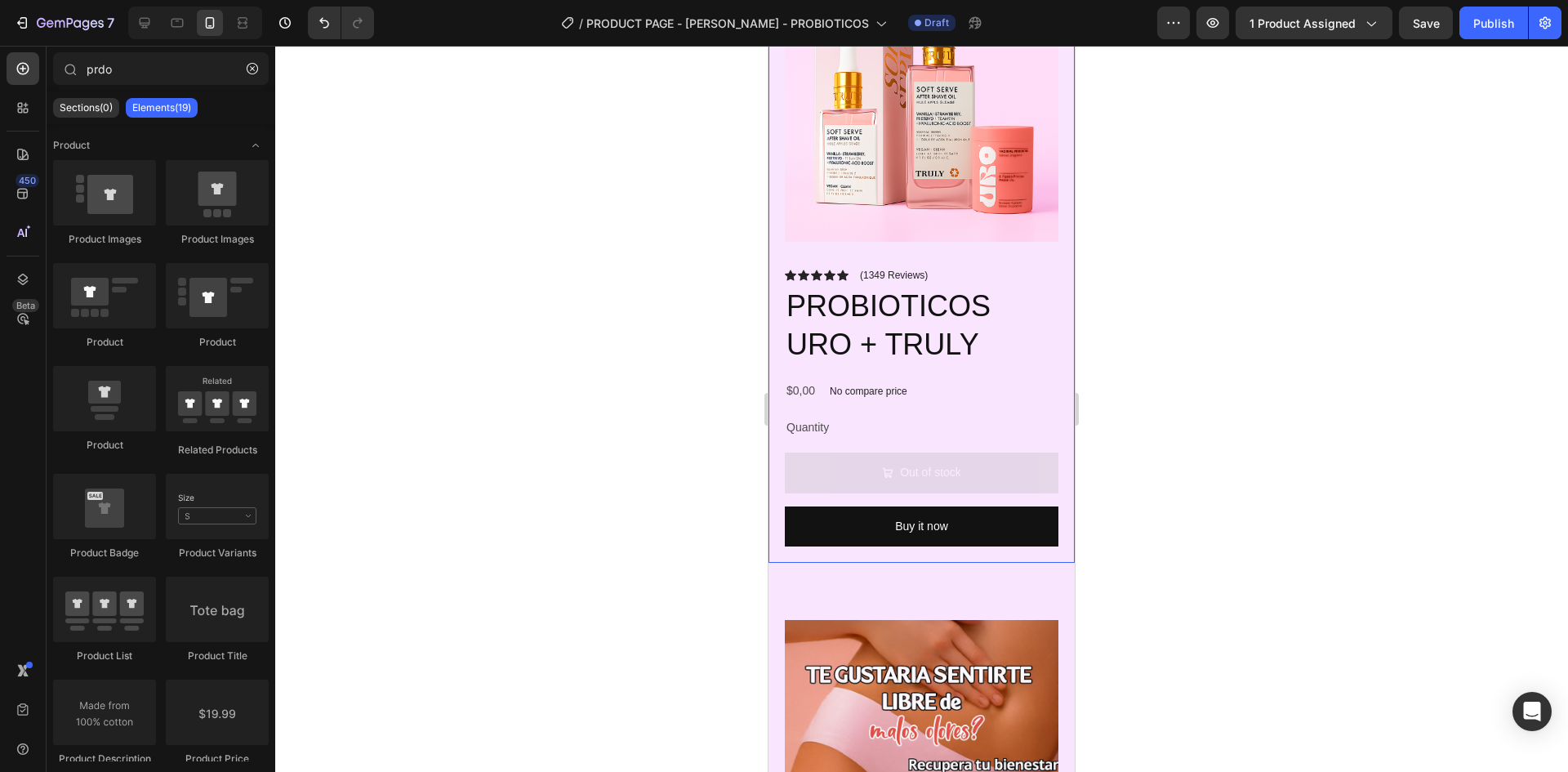
click at [995, 452] on button "Out of stock" at bounding box center [922, 472] width 273 height 40
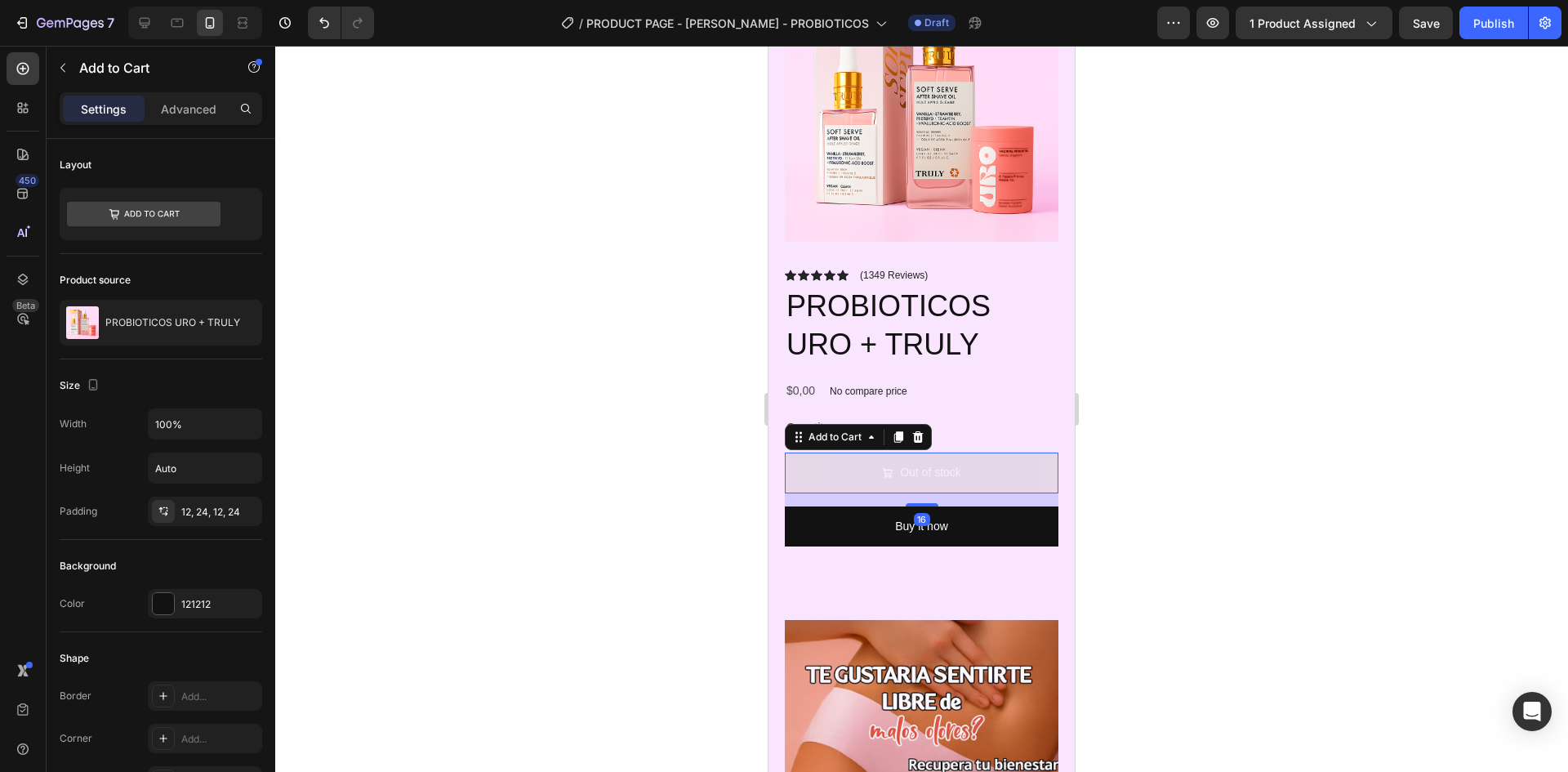
click at [997, 471] on button "Out of stock" at bounding box center [922, 472] width 273 height 40
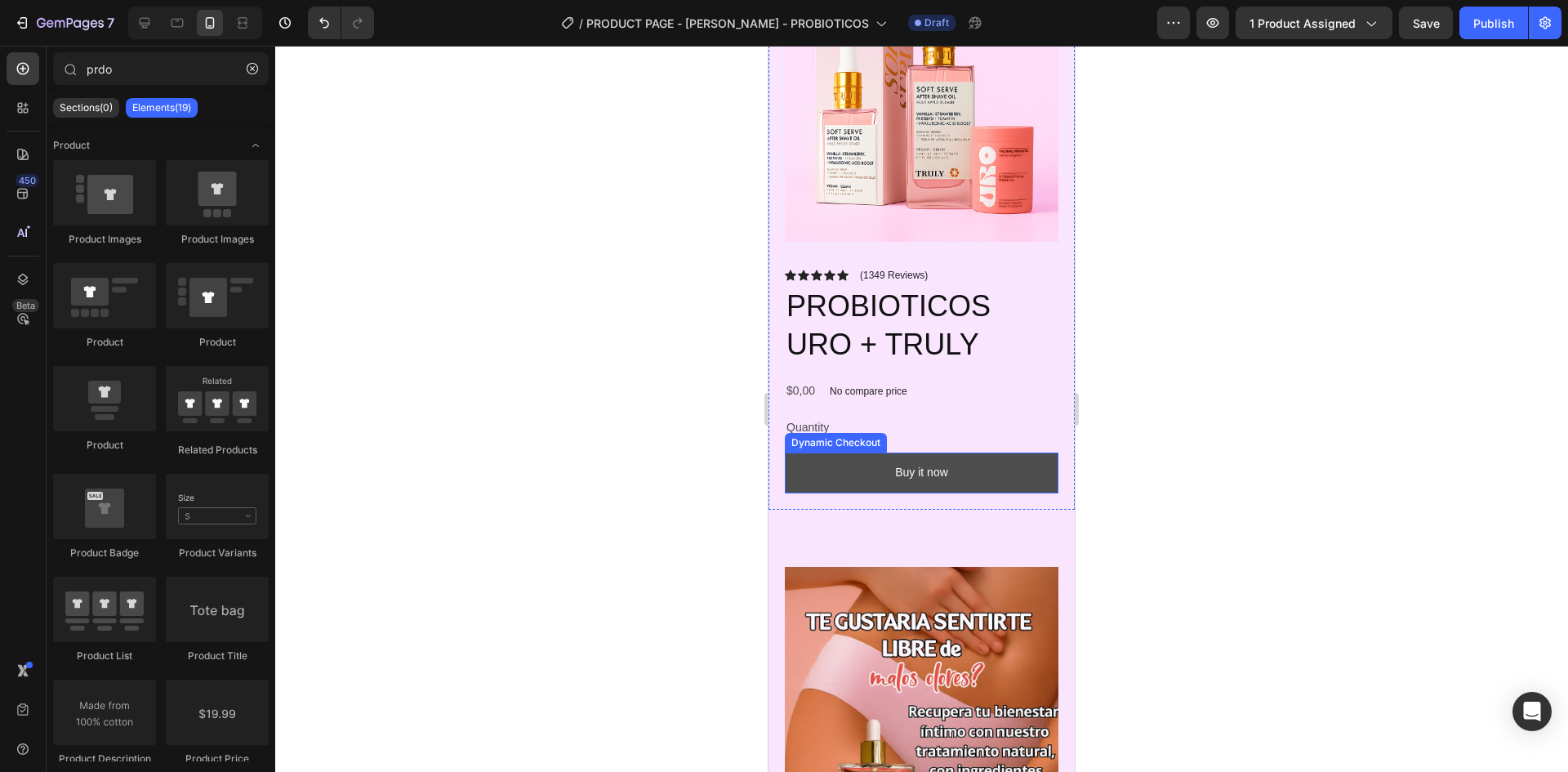
click at [996, 458] on button "Buy it now" at bounding box center [922, 472] width 273 height 40
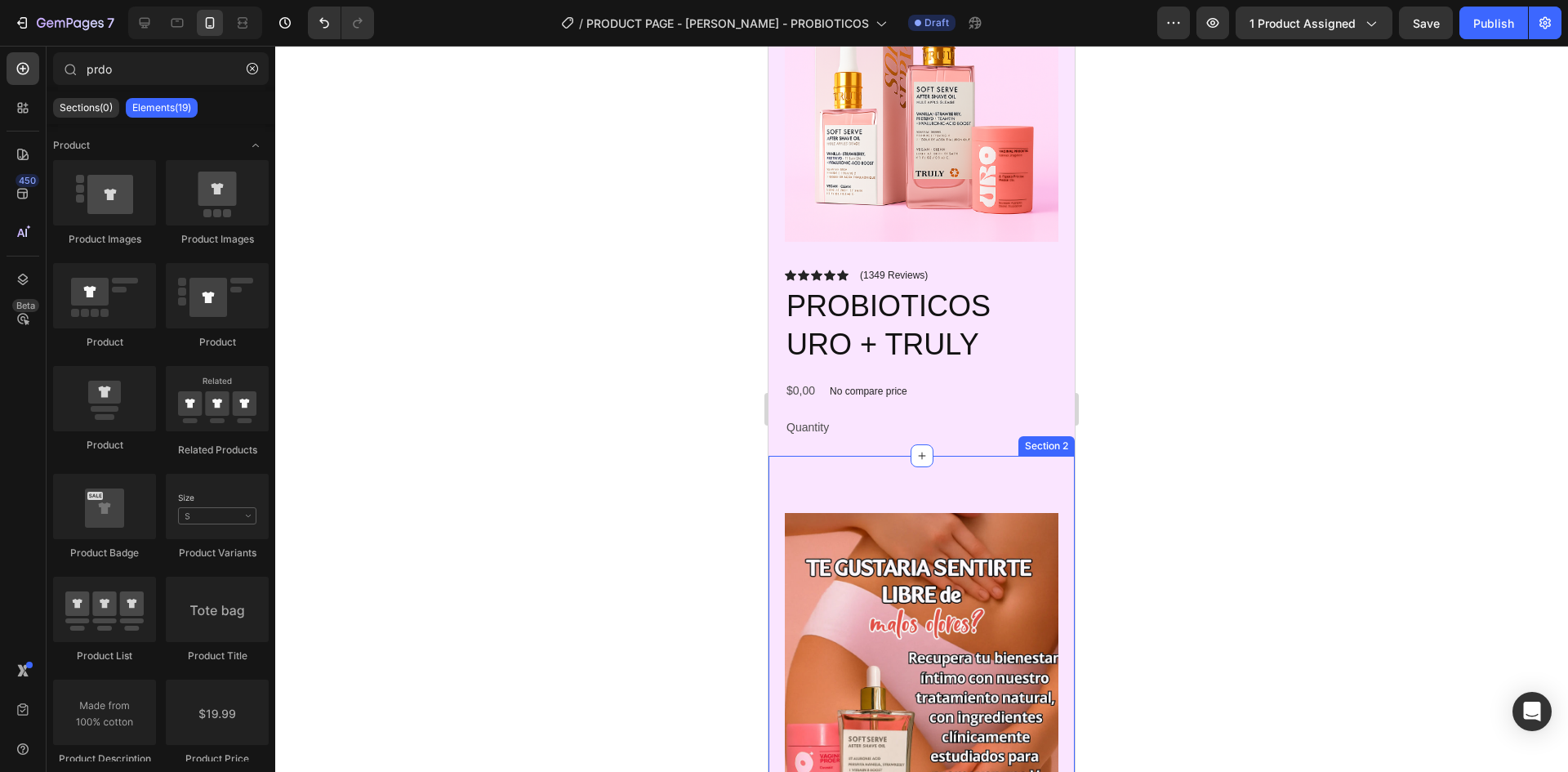
click at [1237, 455] on div at bounding box center [921, 408] width 1293 height 726
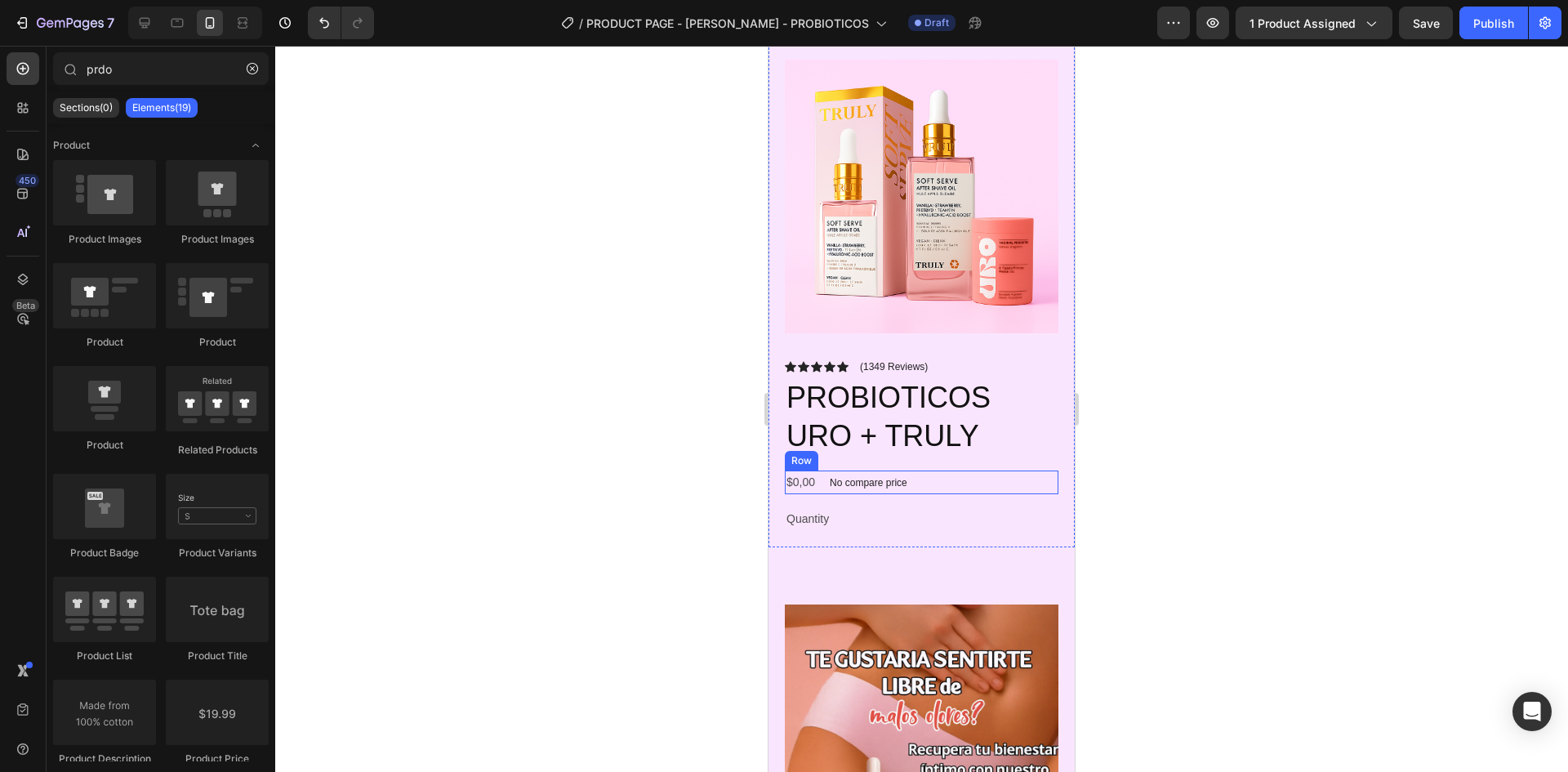
scroll to position [164, 0]
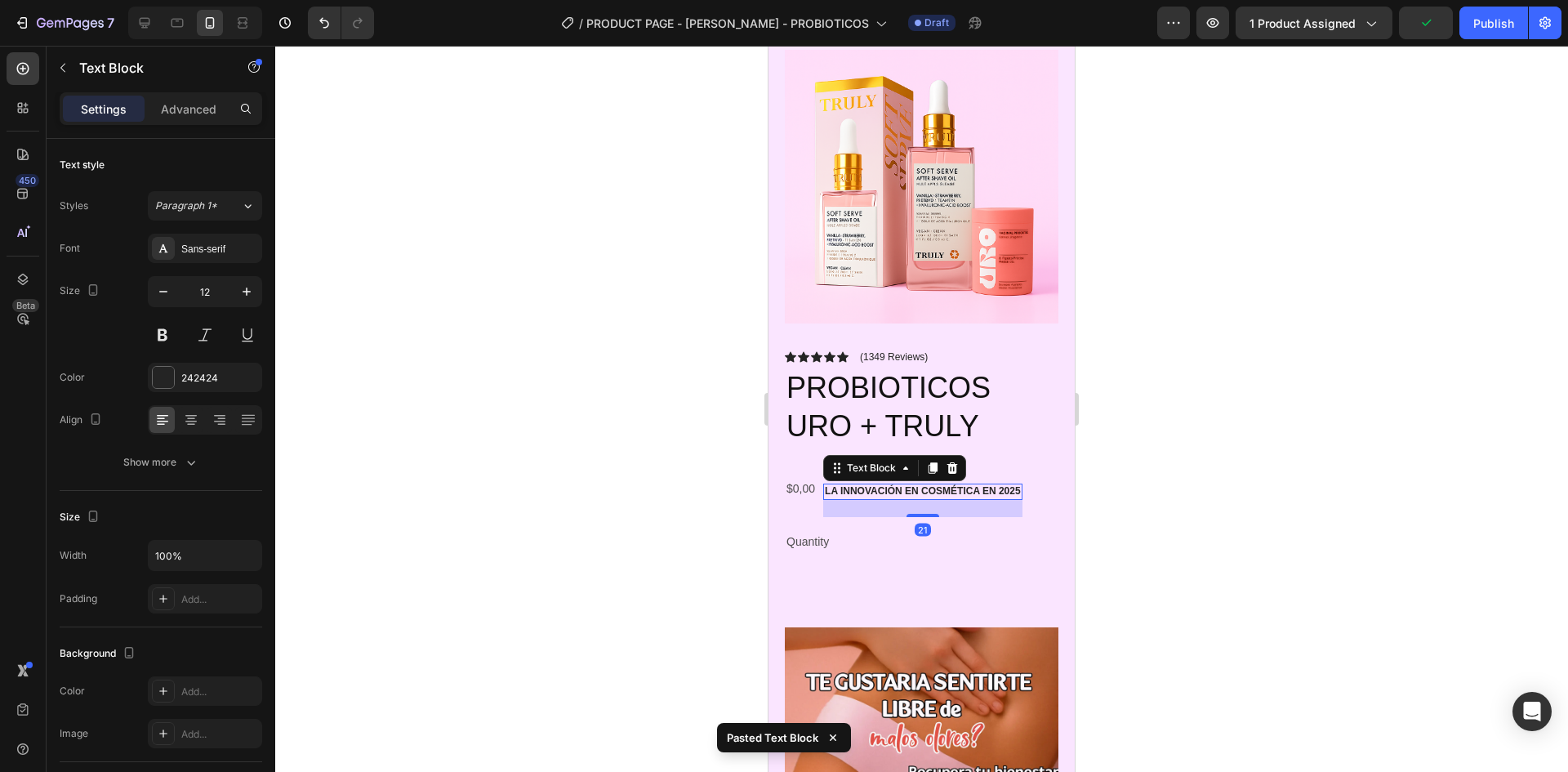
click at [1133, 464] on div at bounding box center [921, 408] width 1293 height 726
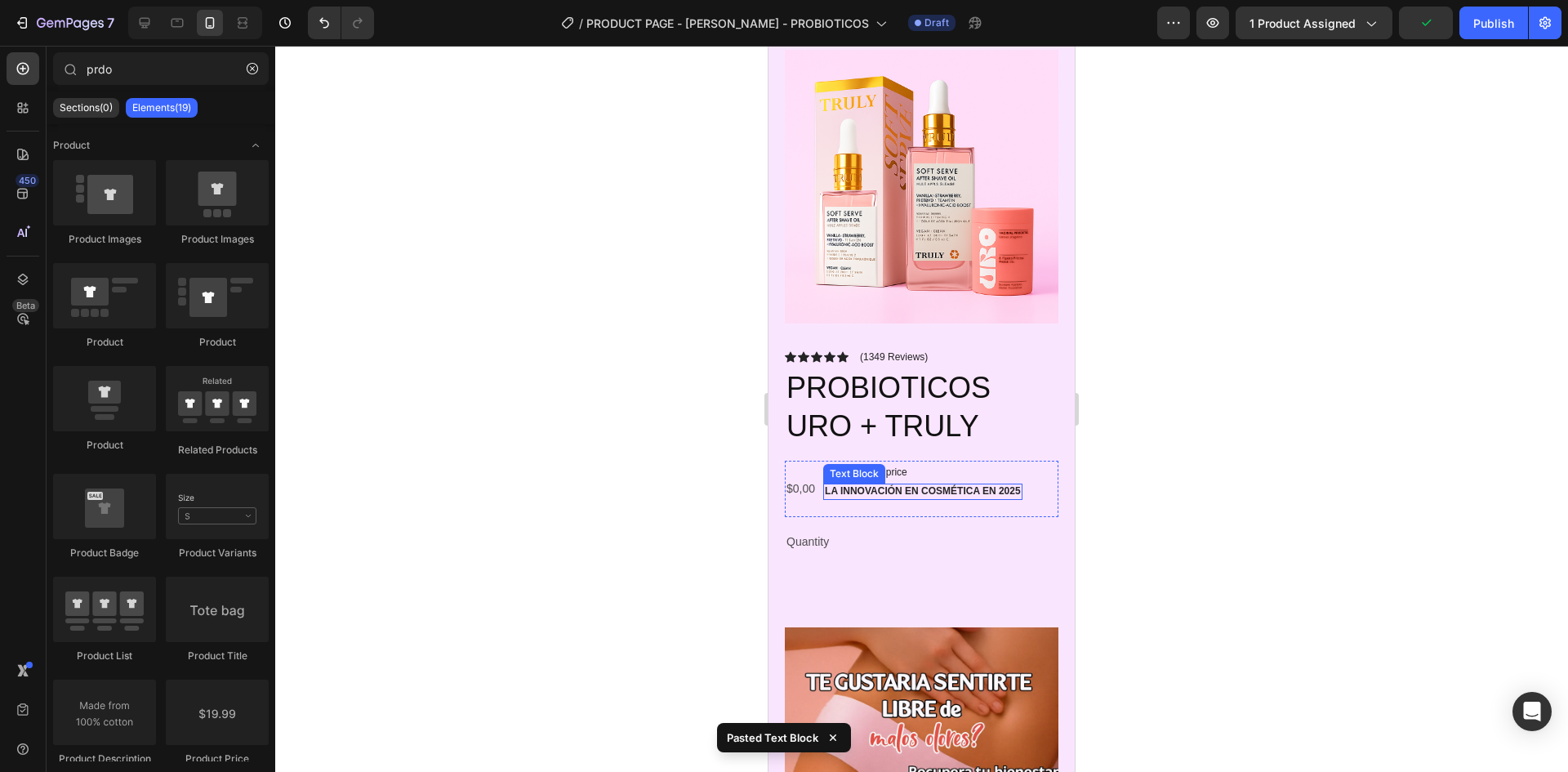
click at [858, 485] on p "La innovación en cosmética en 2025" at bounding box center [922, 491] width 196 height 13
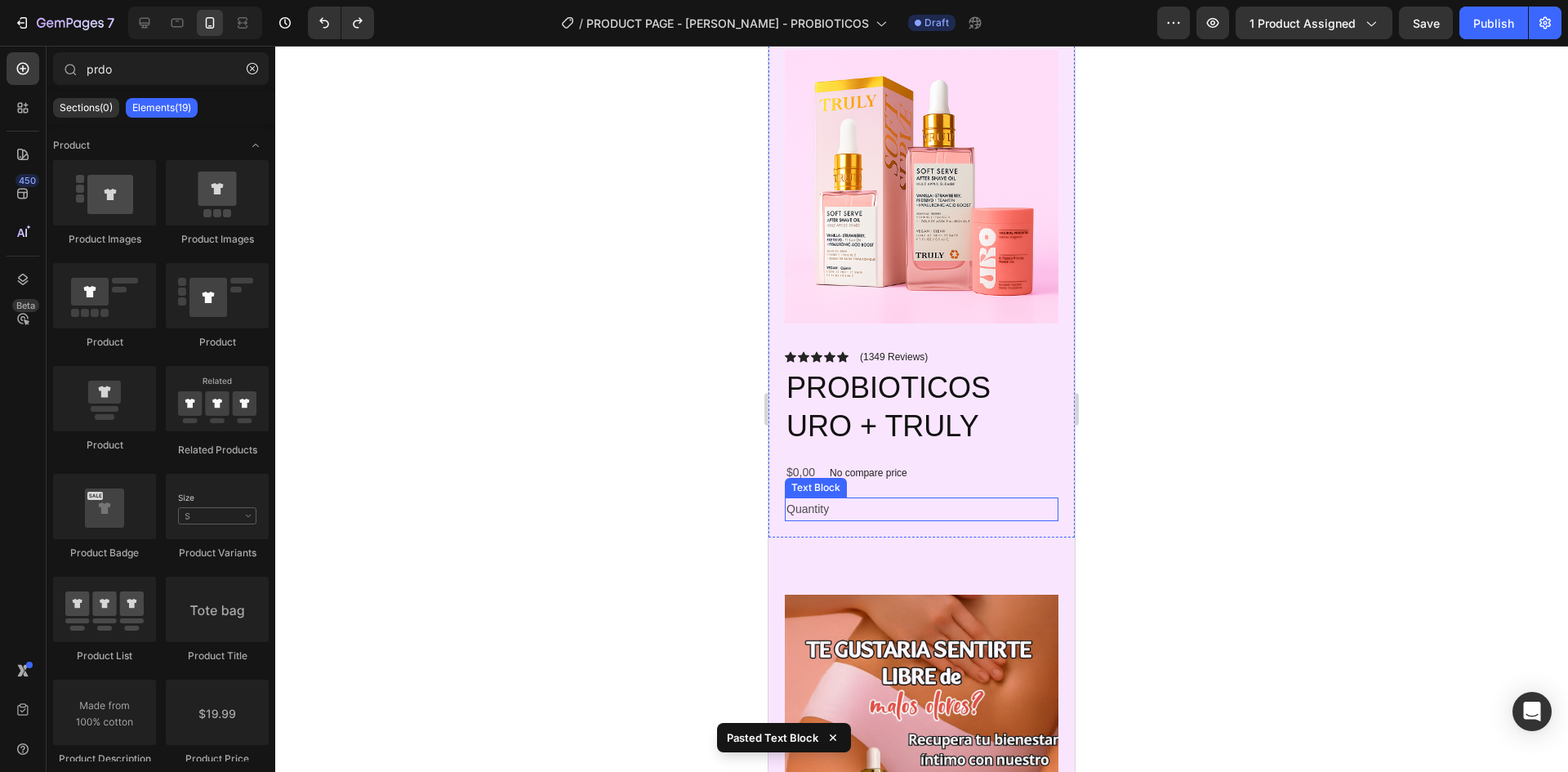
click at [829, 482] on div "Icon Icon Icon Icon Icon Icon List (1349 Reviews) Text Block Row PROBIOTICOS UR…" at bounding box center [922, 435] width 273 height 172
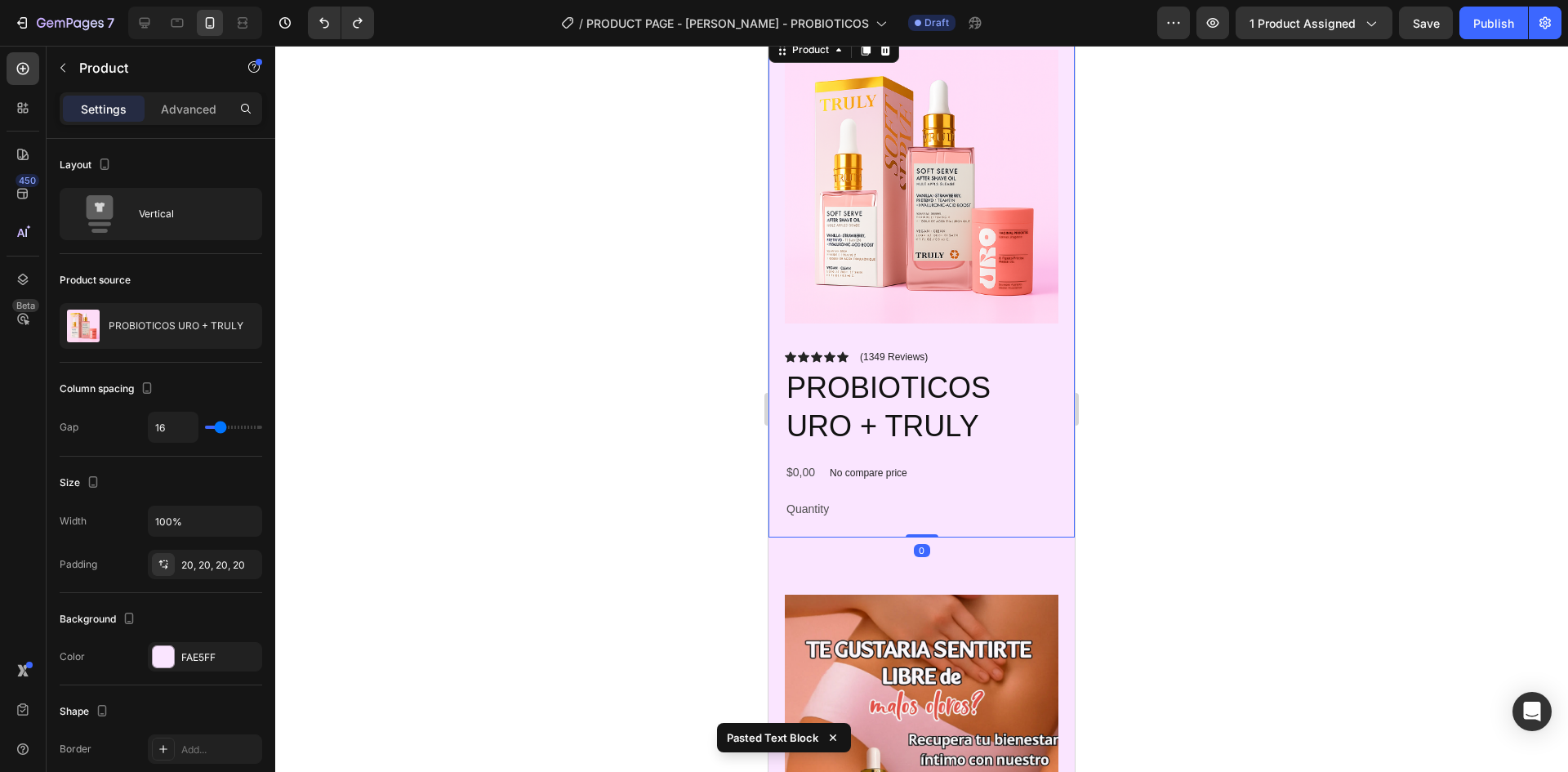
click at [882, 498] on div "Quantity" at bounding box center [922, 509] width 273 height 24
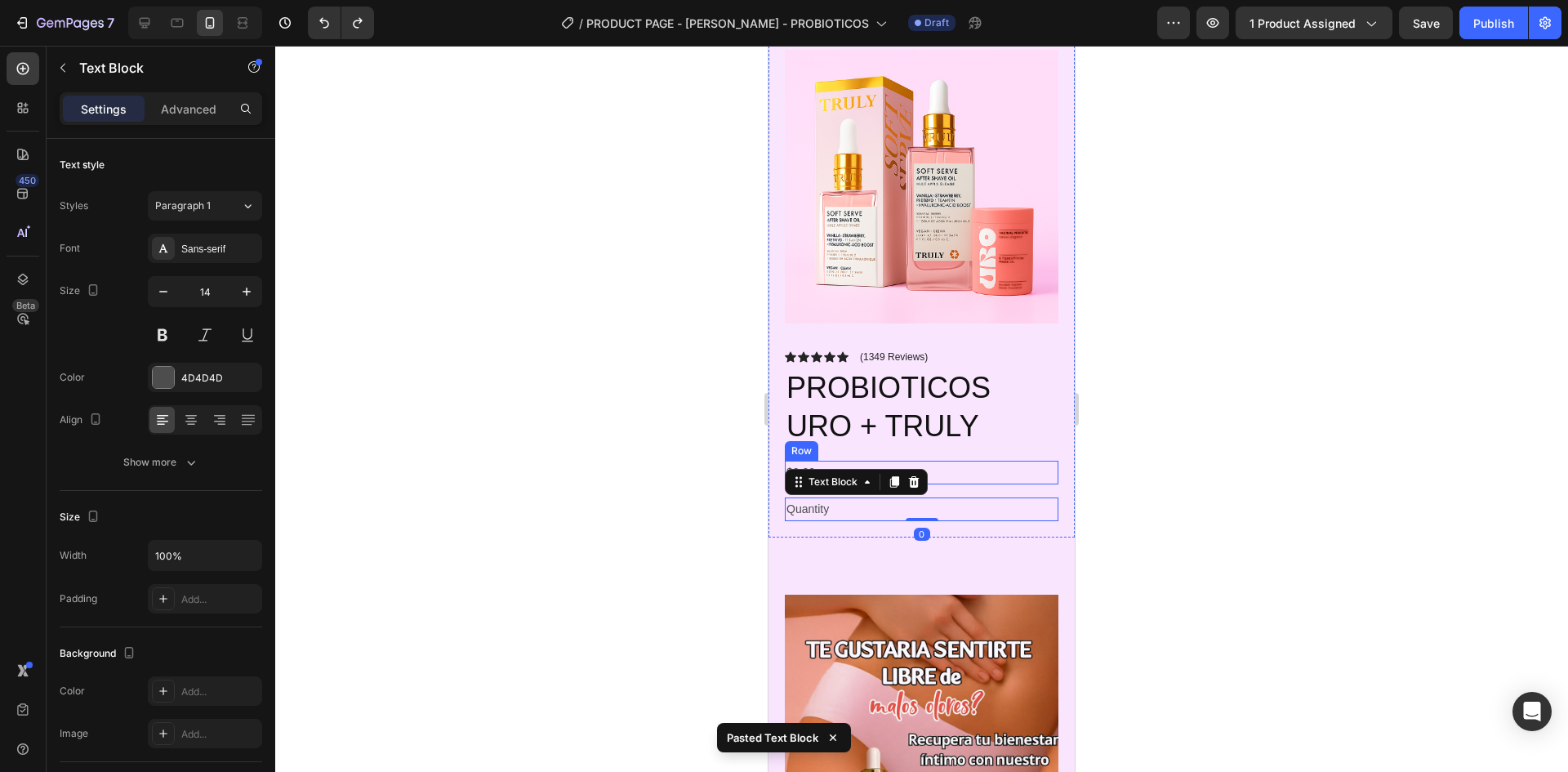
click at [975, 462] on div "$0,00 Product Price Product Price No compare price Product Price Row" at bounding box center [922, 473] width 273 height 24
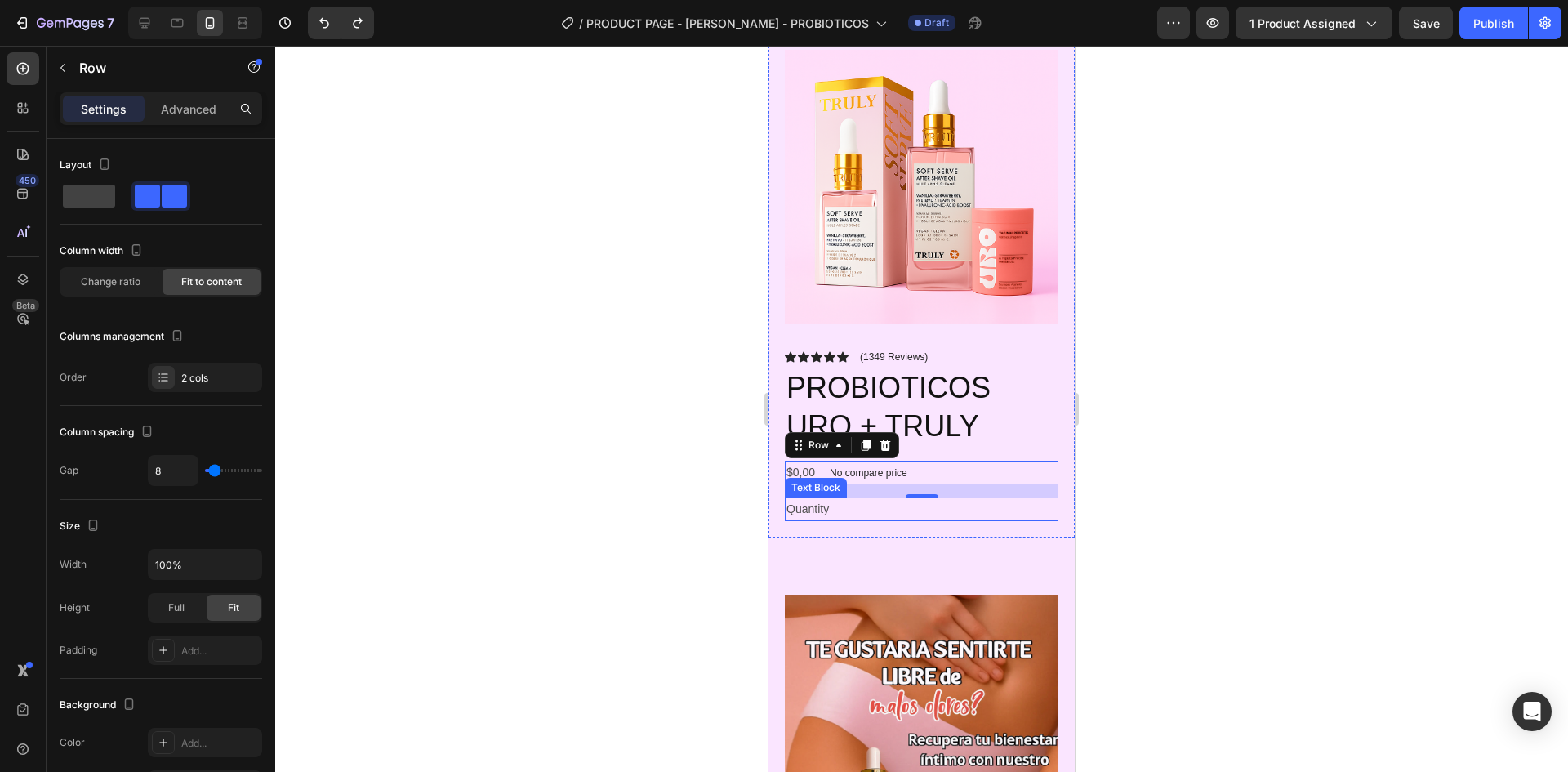
click at [968, 498] on div "Quantity" at bounding box center [922, 509] width 273 height 24
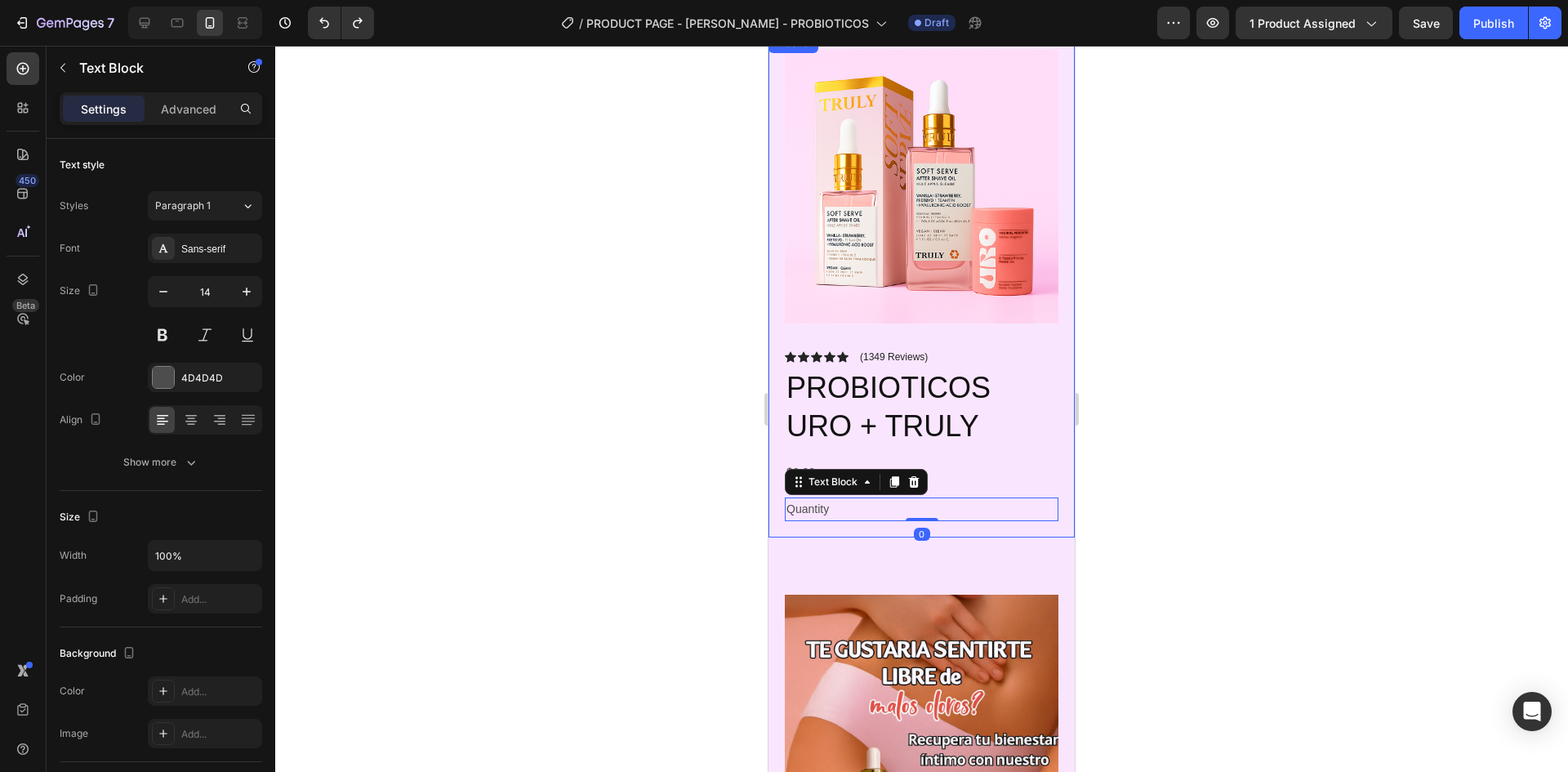
click at [971, 480] on div "Icon Icon Icon Icon Icon Icon List (1349 Reviews) Text Block Row PROBIOTICOS UR…" at bounding box center [922, 435] width 273 height 172
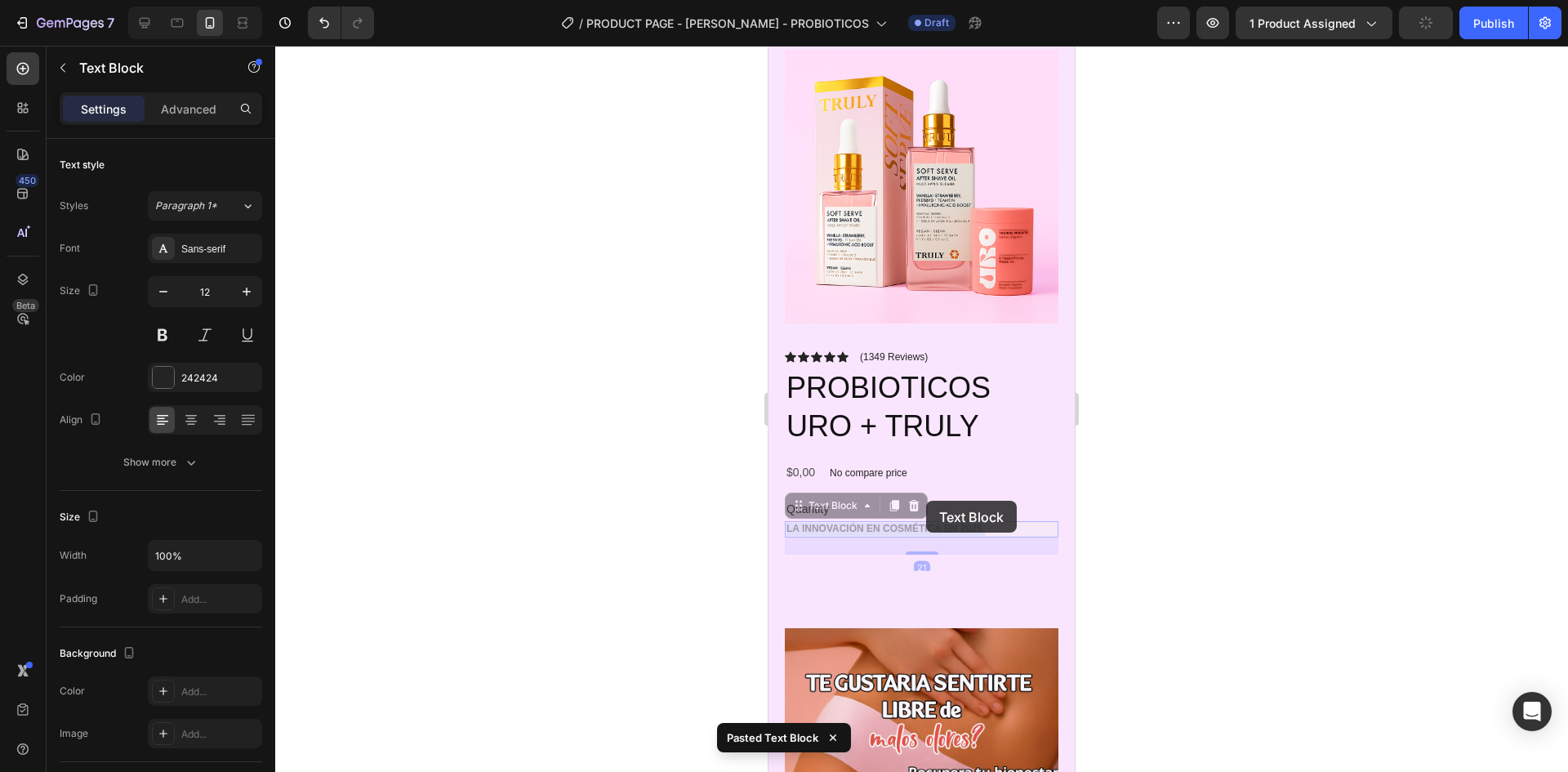
drag, startPoint x: 971, startPoint y: 519, endPoint x: 918, endPoint y: 495, distance: 58.2
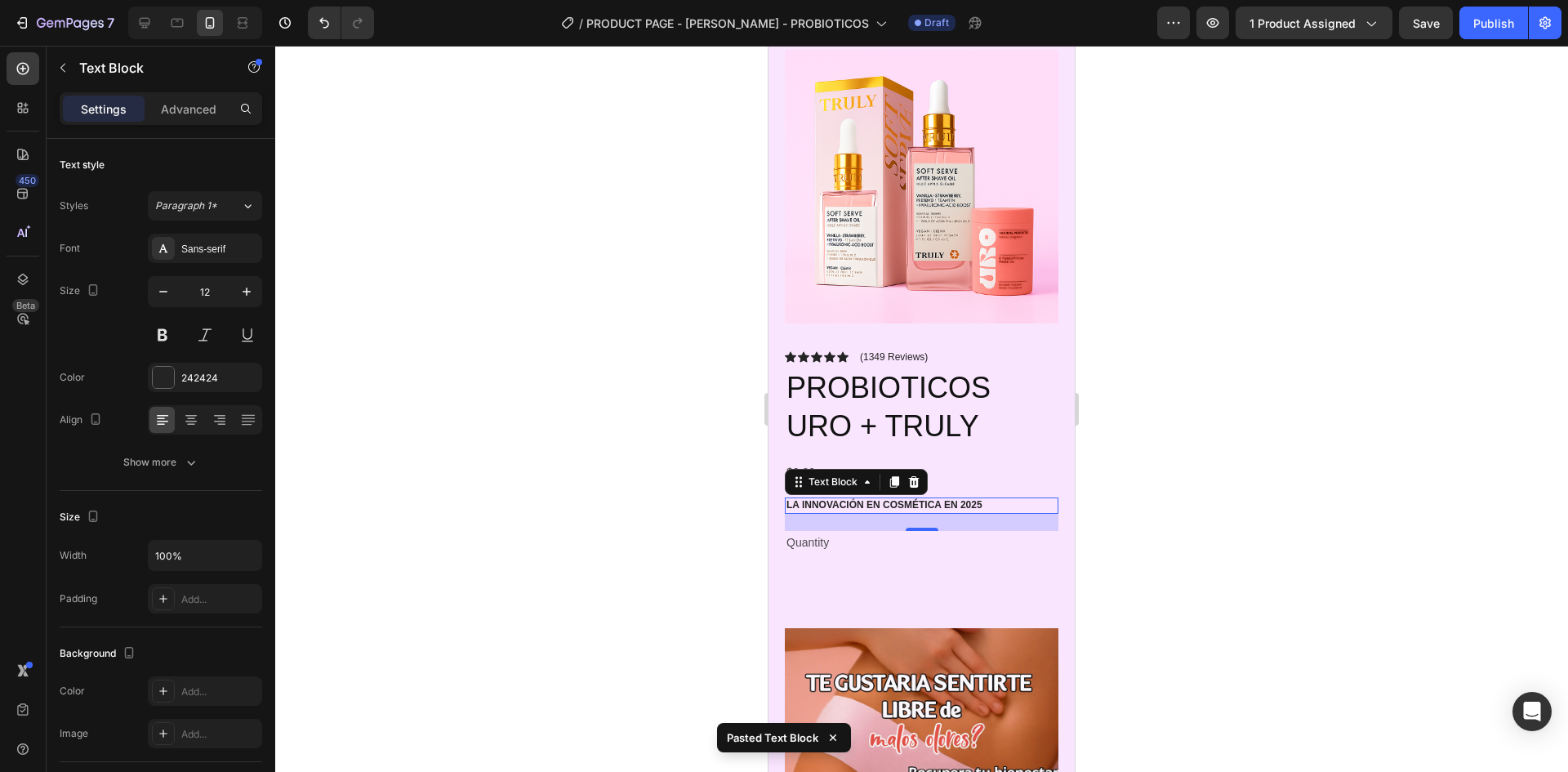
click at [1106, 464] on div at bounding box center [921, 408] width 1293 height 726
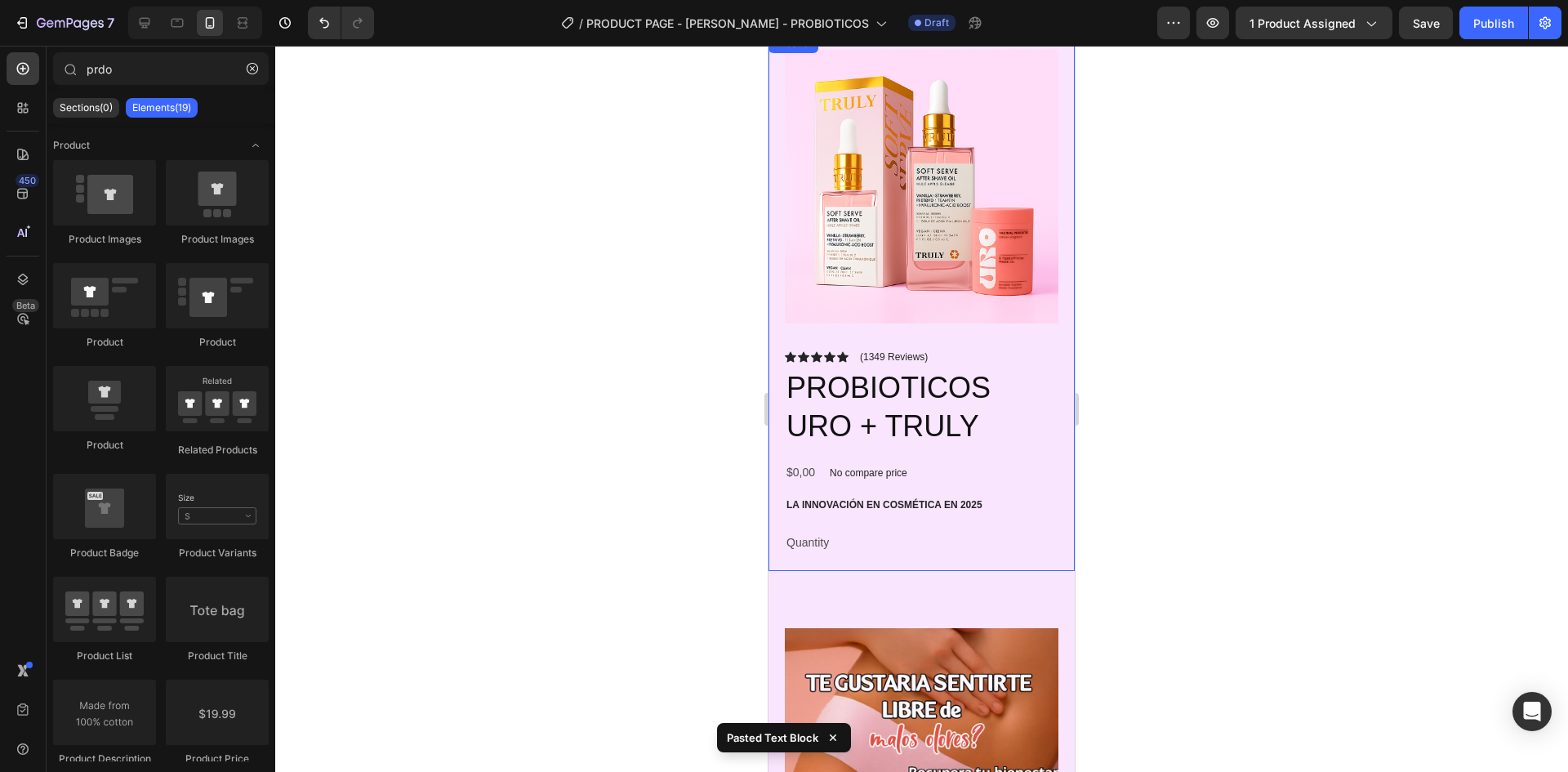
click at [871, 477] on div "Icon Icon Icon Icon Icon Icon List (1349 Reviews) Text Block Row PROBIOTICOS UR…" at bounding box center [922, 451] width 273 height 205
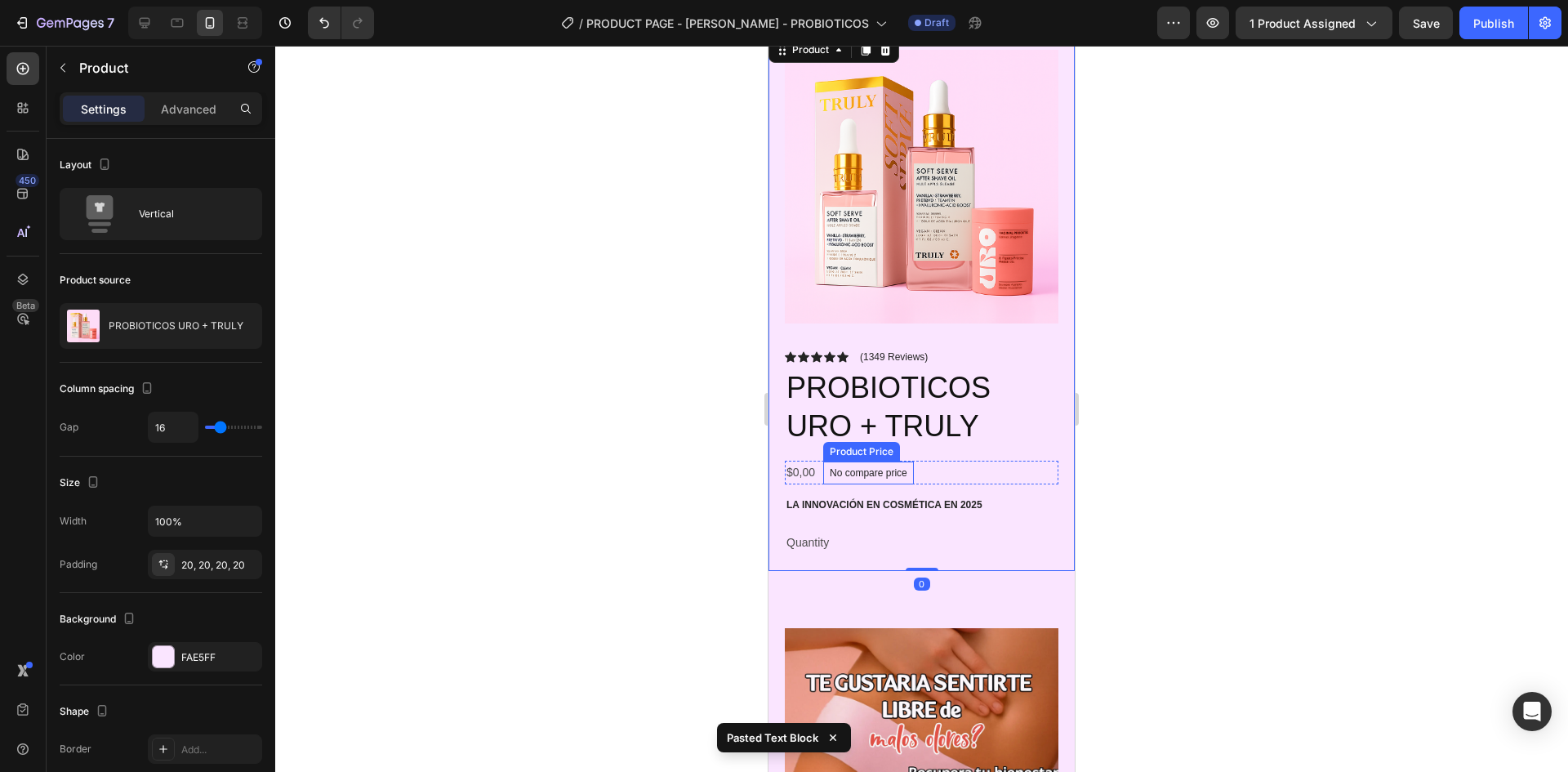
click at [873, 468] on p "No compare price" at bounding box center [868, 473] width 78 height 10
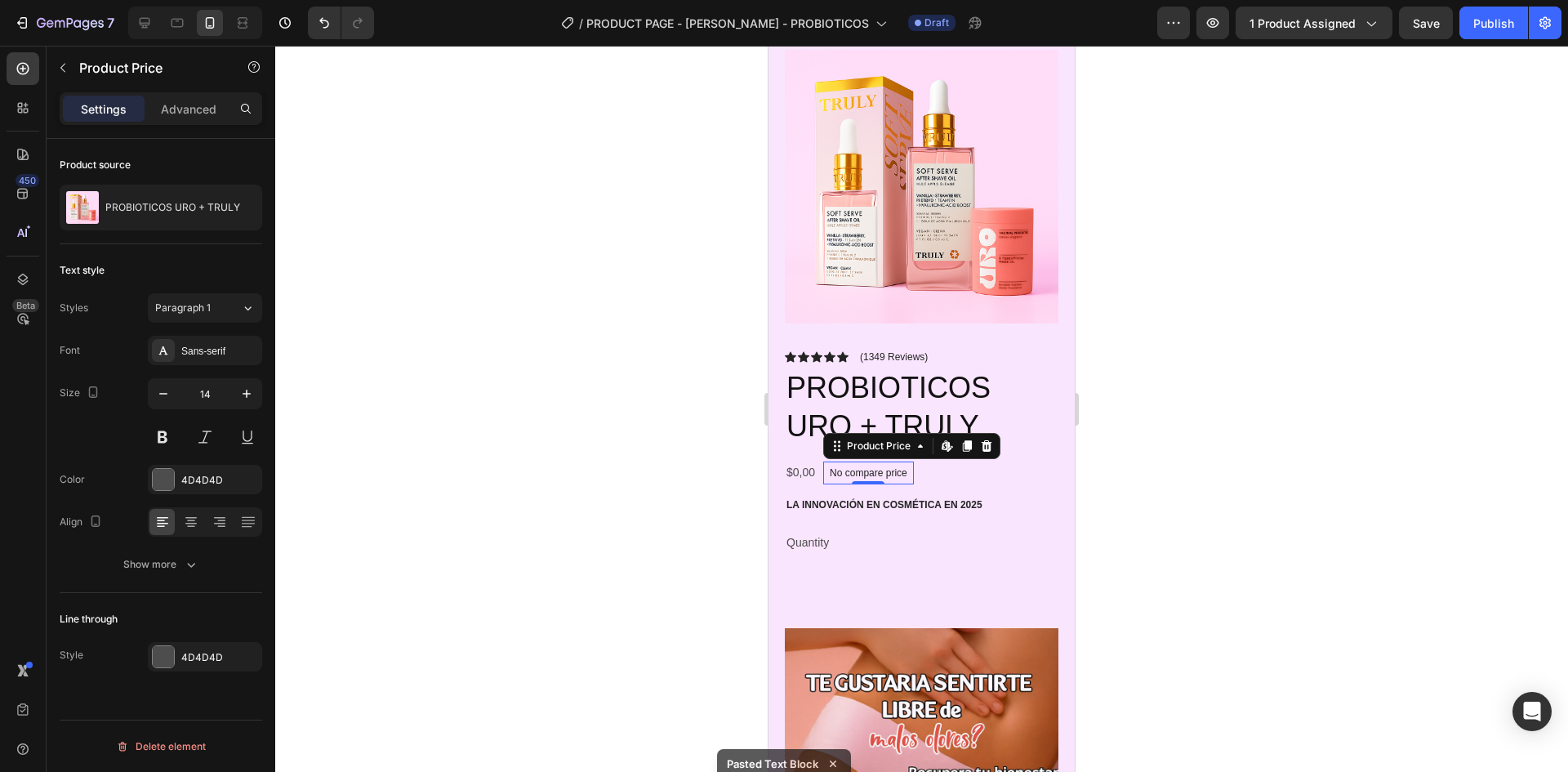
click at [893, 471] on div "No compare price" at bounding box center [868, 474] width 90 height 23
click at [940, 461] on div "$0,00 Product Price Product Price No compare price Product Price Edit content i…" at bounding box center [922, 473] width 273 height 24
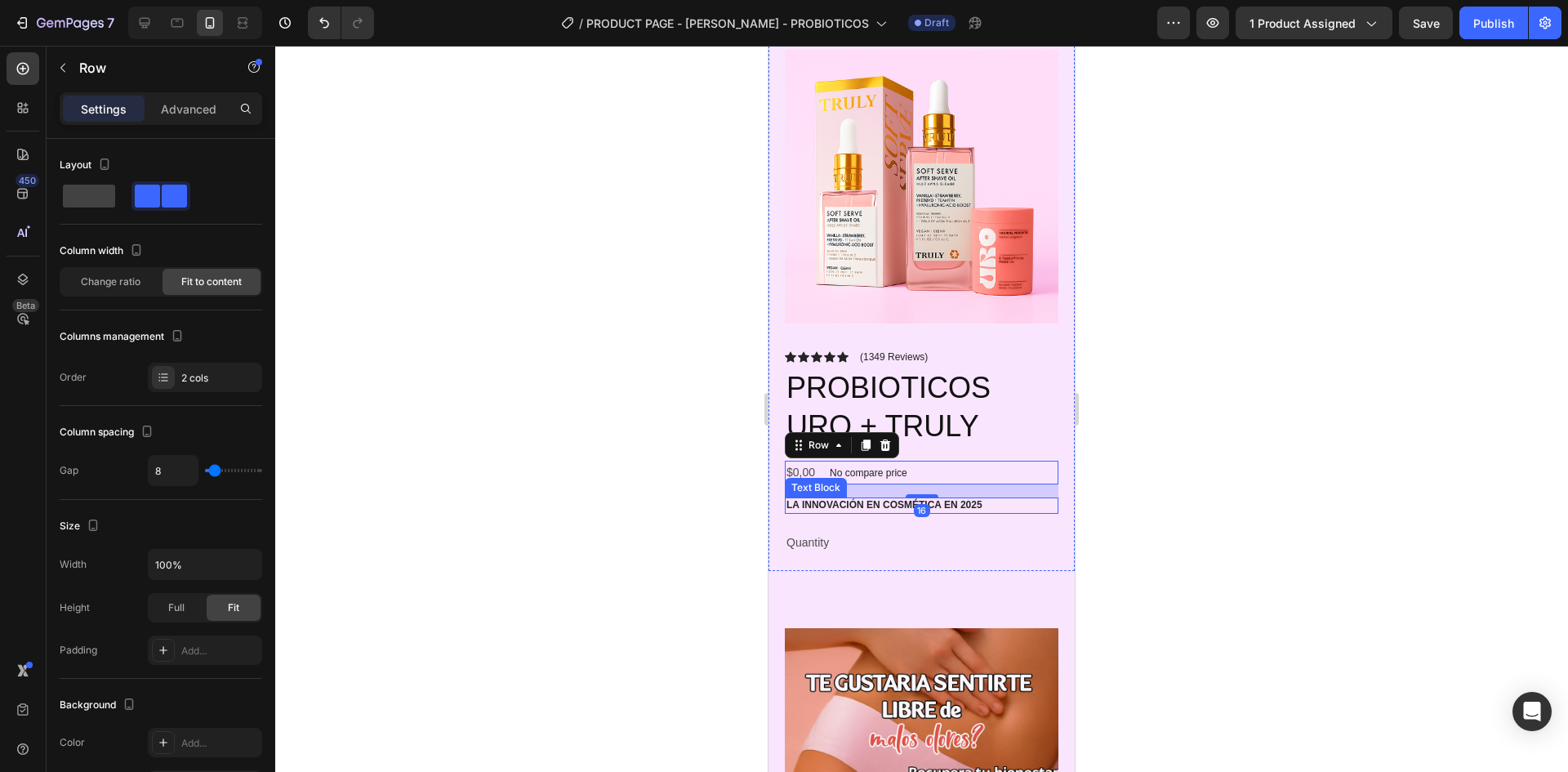
click at [923, 498] on div "La innovación en cosmética en 2025" at bounding box center [922, 506] width 273 height 16
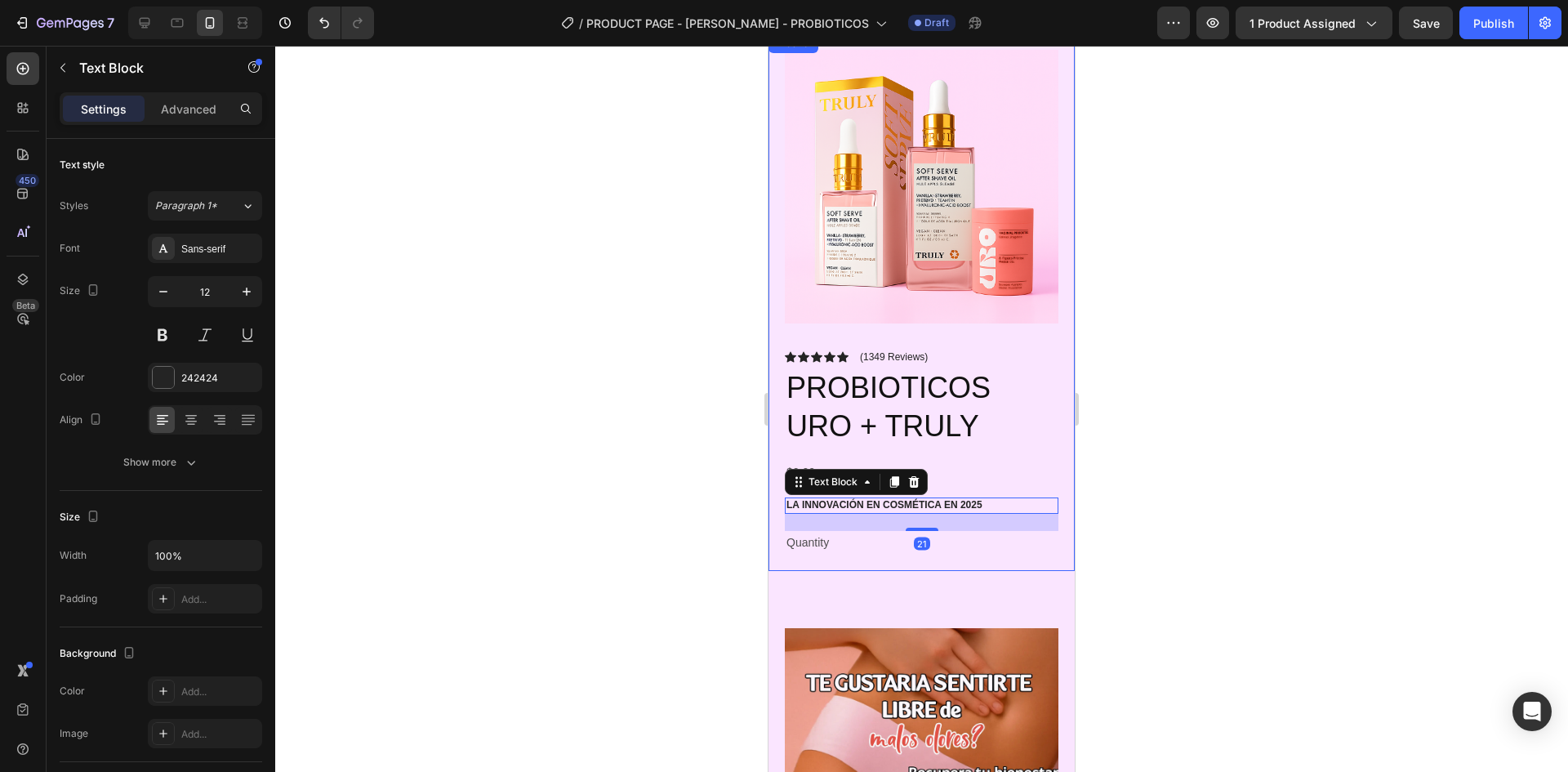
click at [1024, 473] on div "Icon Icon Icon Icon Icon Icon List (1349 Reviews) Text Block Row PROBIOTICOS UR…" at bounding box center [922, 451] width 273 height 205
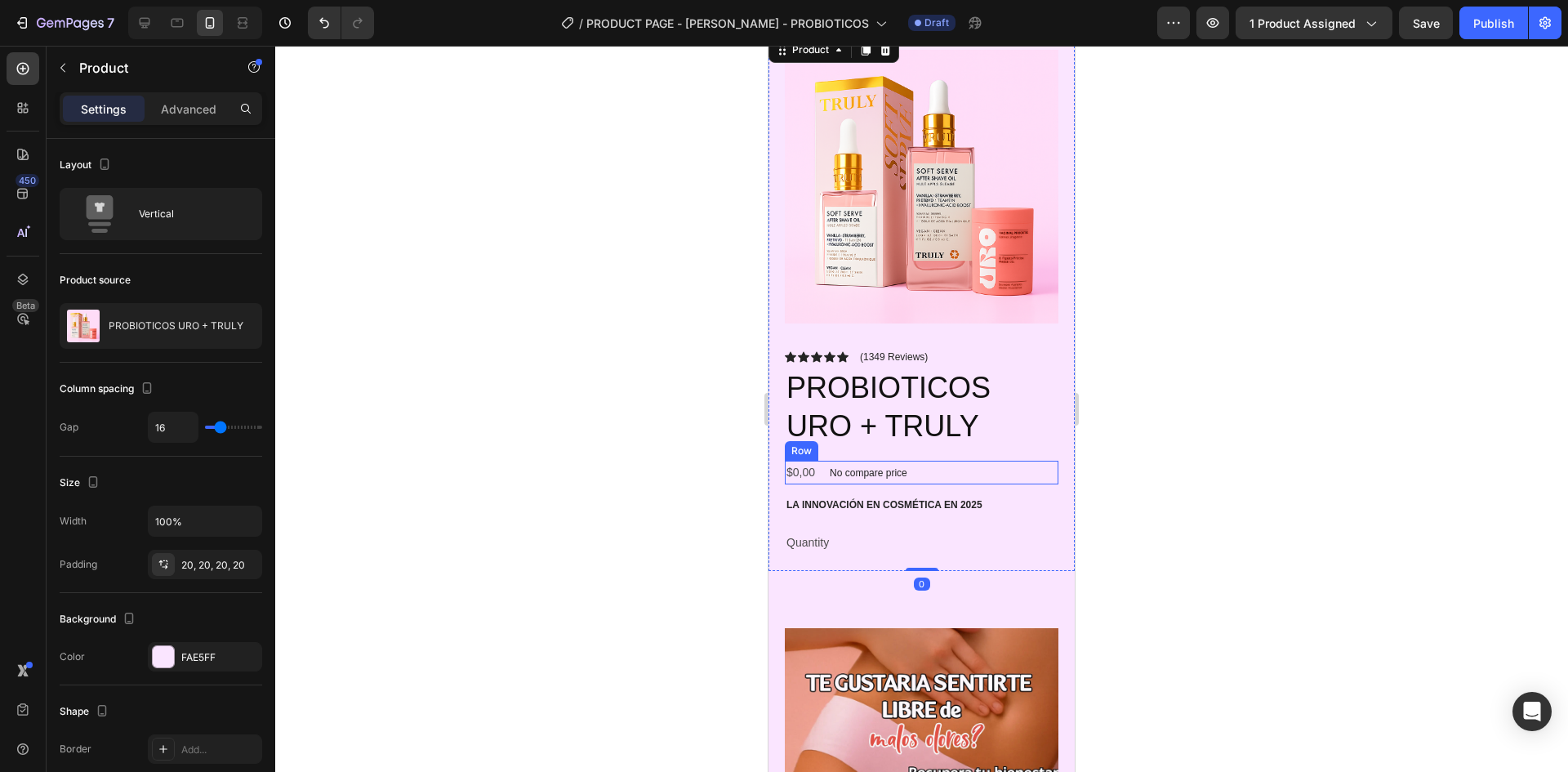
click at [982, 464] on div "$0,00 Product Price Product Price No compare price Product Price Row" at bounding box center [922, 473] width 273 height 24
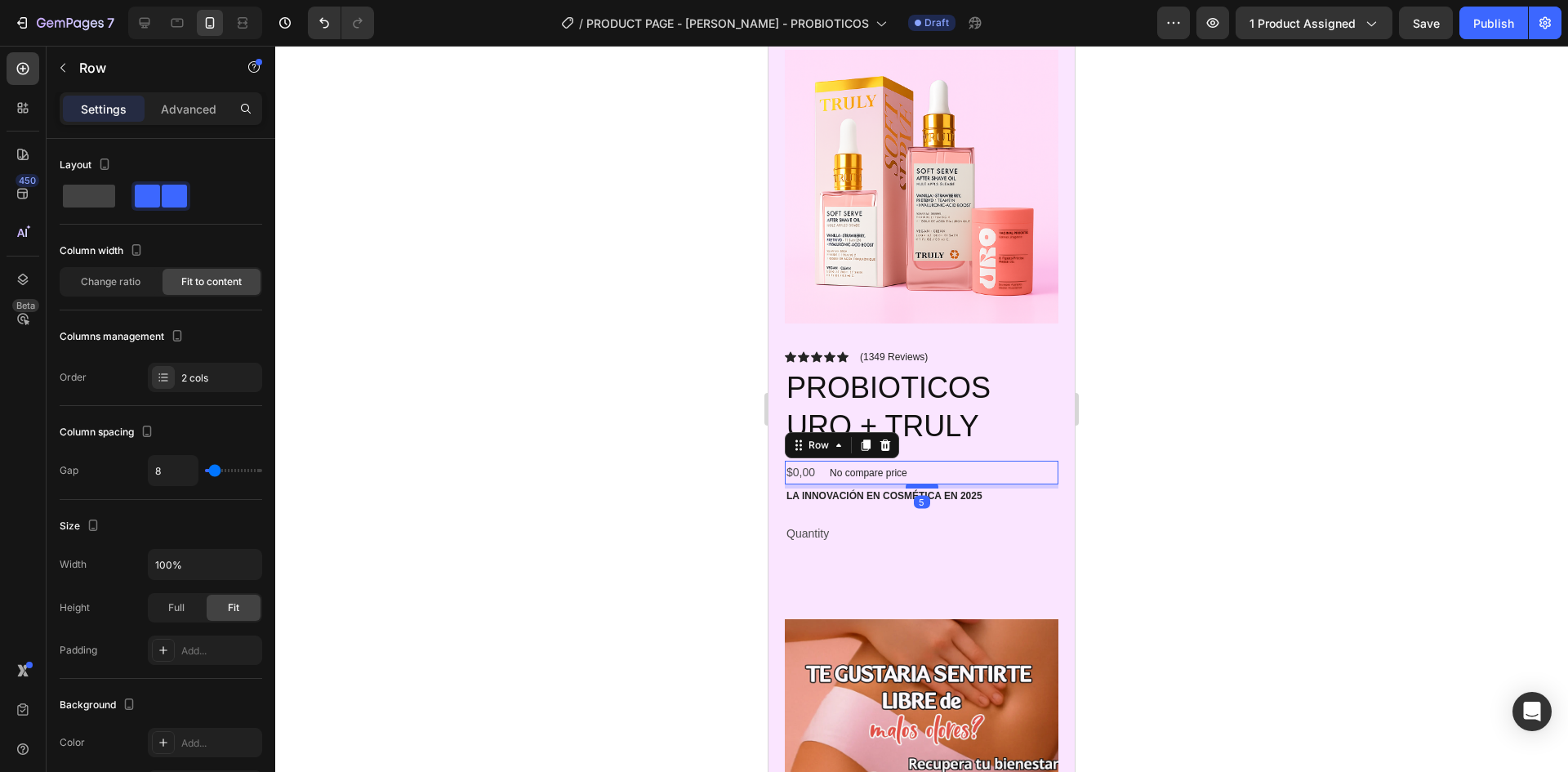
drag, startPoint x: 911, startPoint y: 482, endPoint x: 2085, endPoint y: 512, distance: 1174.4
click at [914, 483] on div at bounding box center [922, 485] width 33 height 4
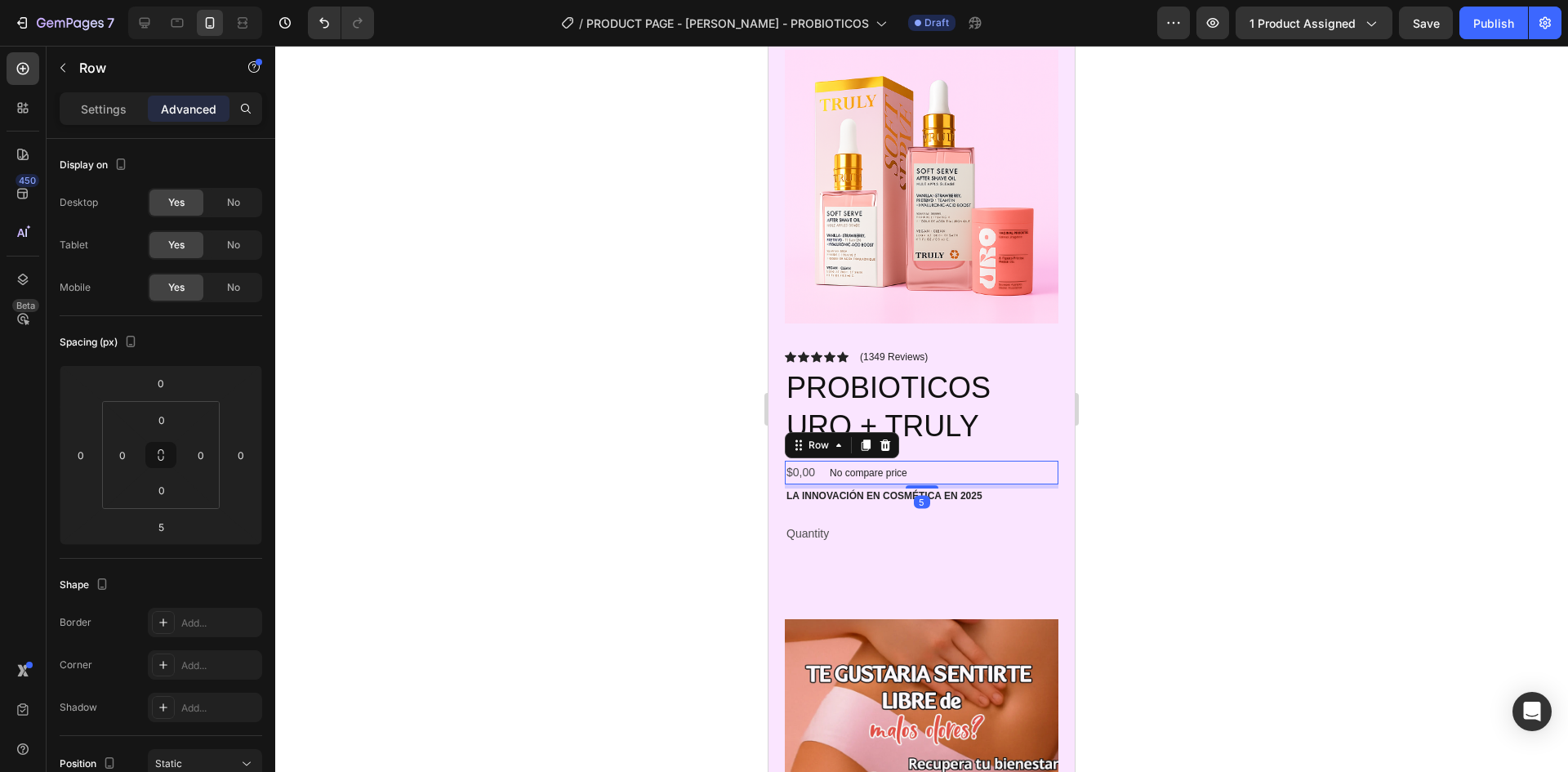
click at [1317, 466] on div at bounding box center [921, 408] width 1293 height 726
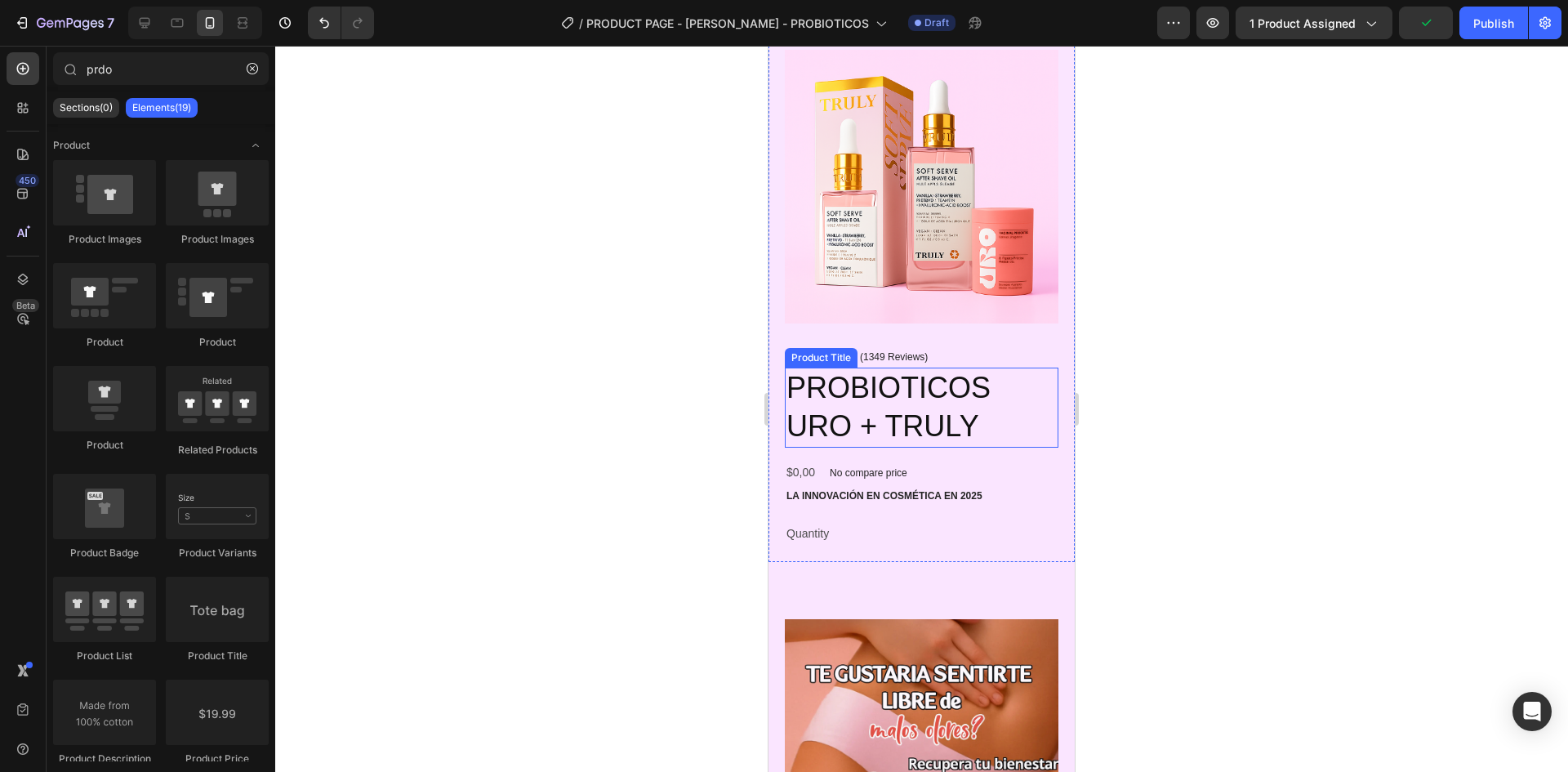
click at [928, 417] on h2 "PROBIOTICOS URO + TRULY" at bounding box center [922, 407] width 273 height 80
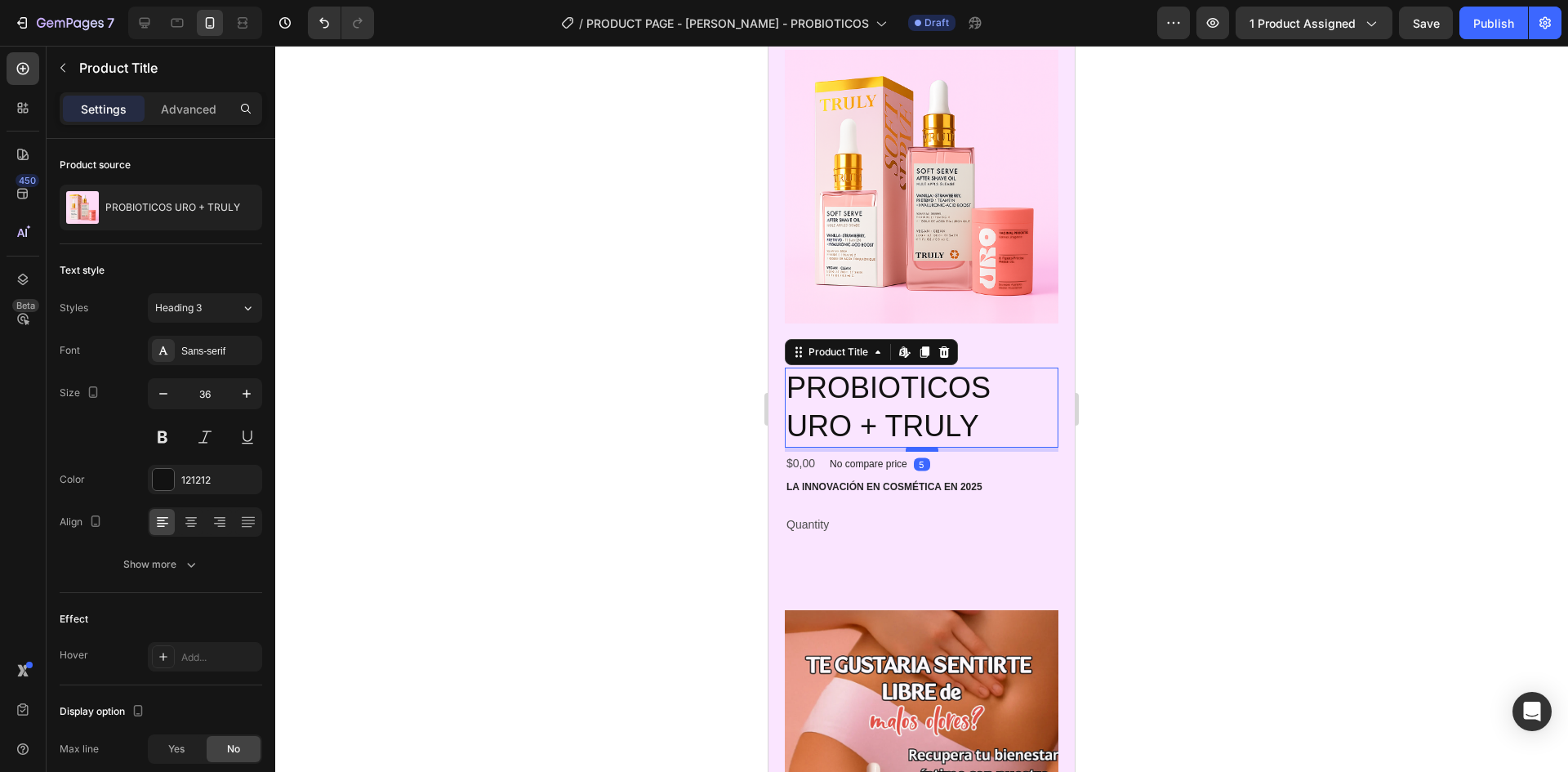
drag, startPoint x: 918, startPoint y: 448, endPoint x: 1986, endPoint y: 509, distance: 1069.7
click at [920, 447] on div at bounding box center [922, 449] width 33 height 4
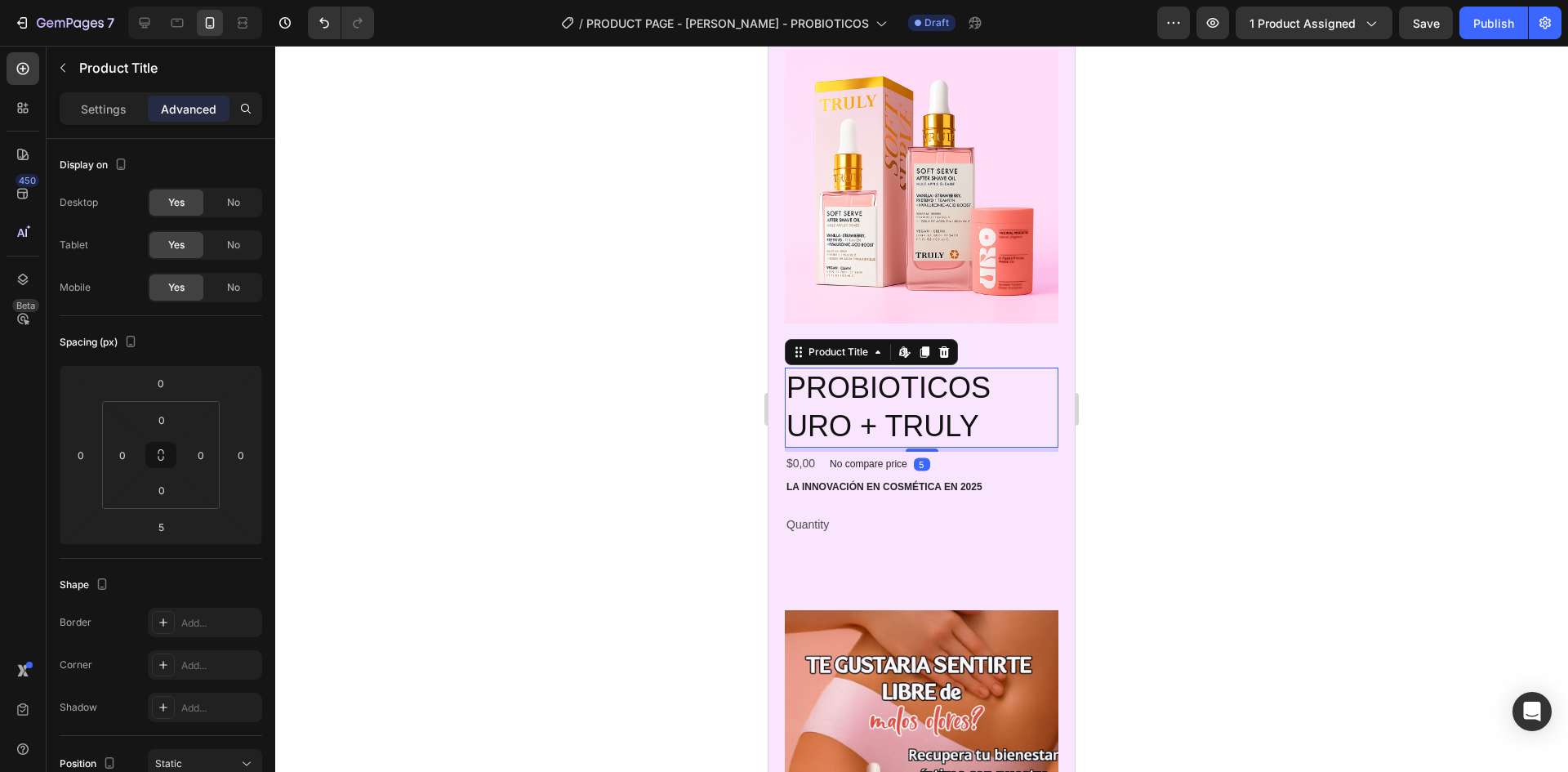
click at [1218, 464] on div at bounding box center [921, 408] width 1293 height 726
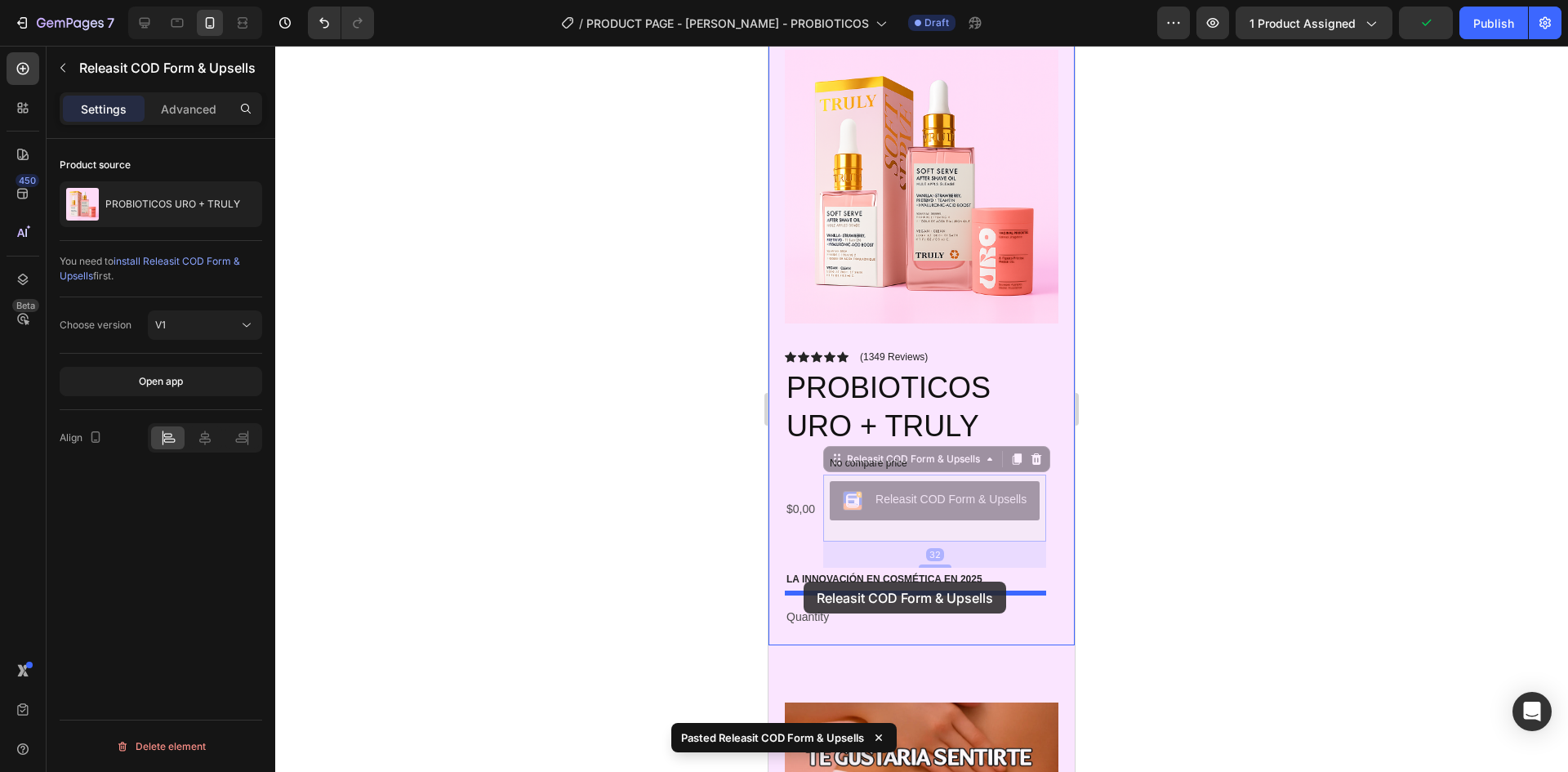
drag, startPoint x: 881, startPoint y: 466, endPoint x: 804, endPoint y: 582, distance: 139.2
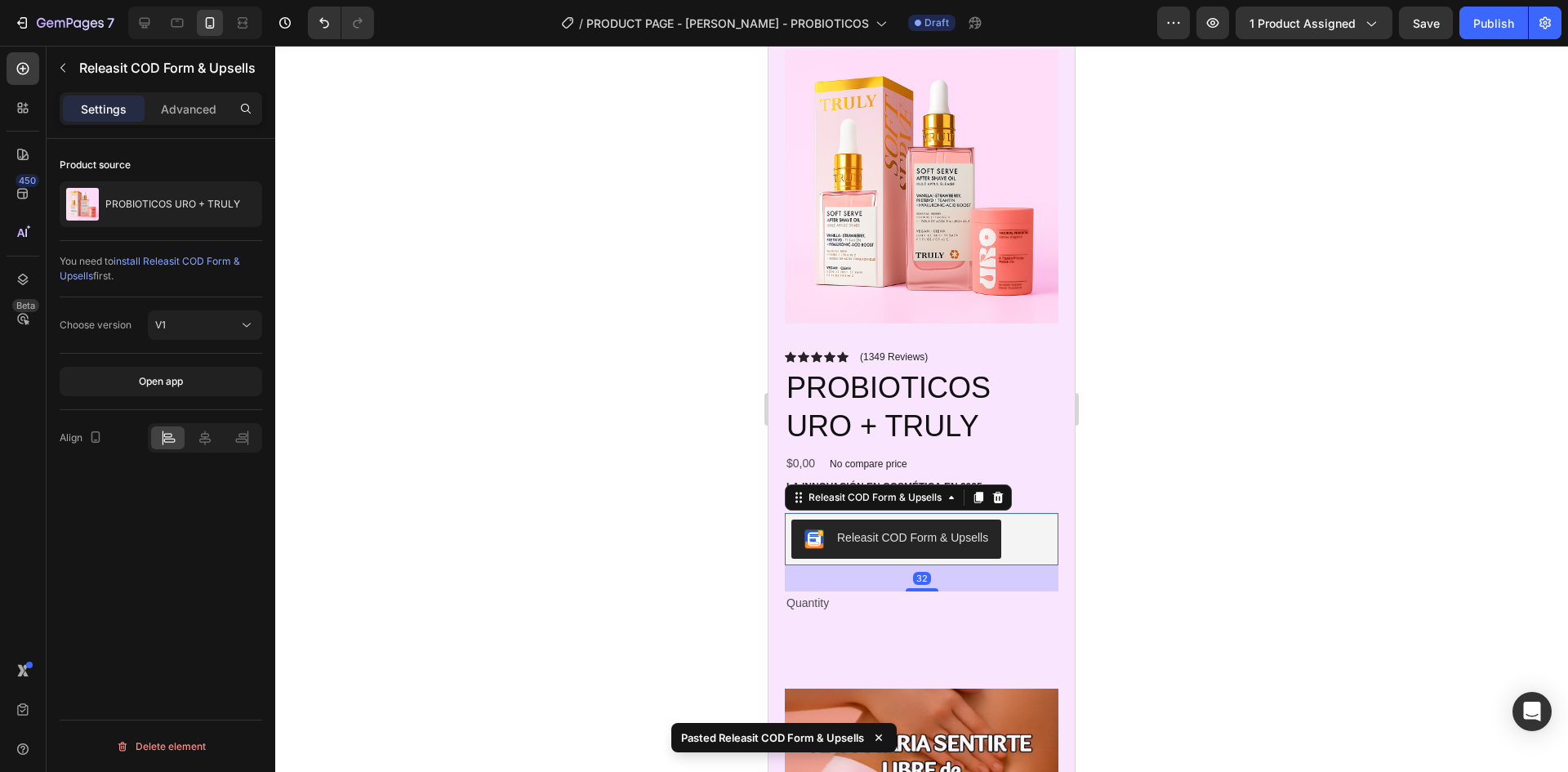
click at [1260, 504] on div at bounding box center [921, 408] width 1293 height 726
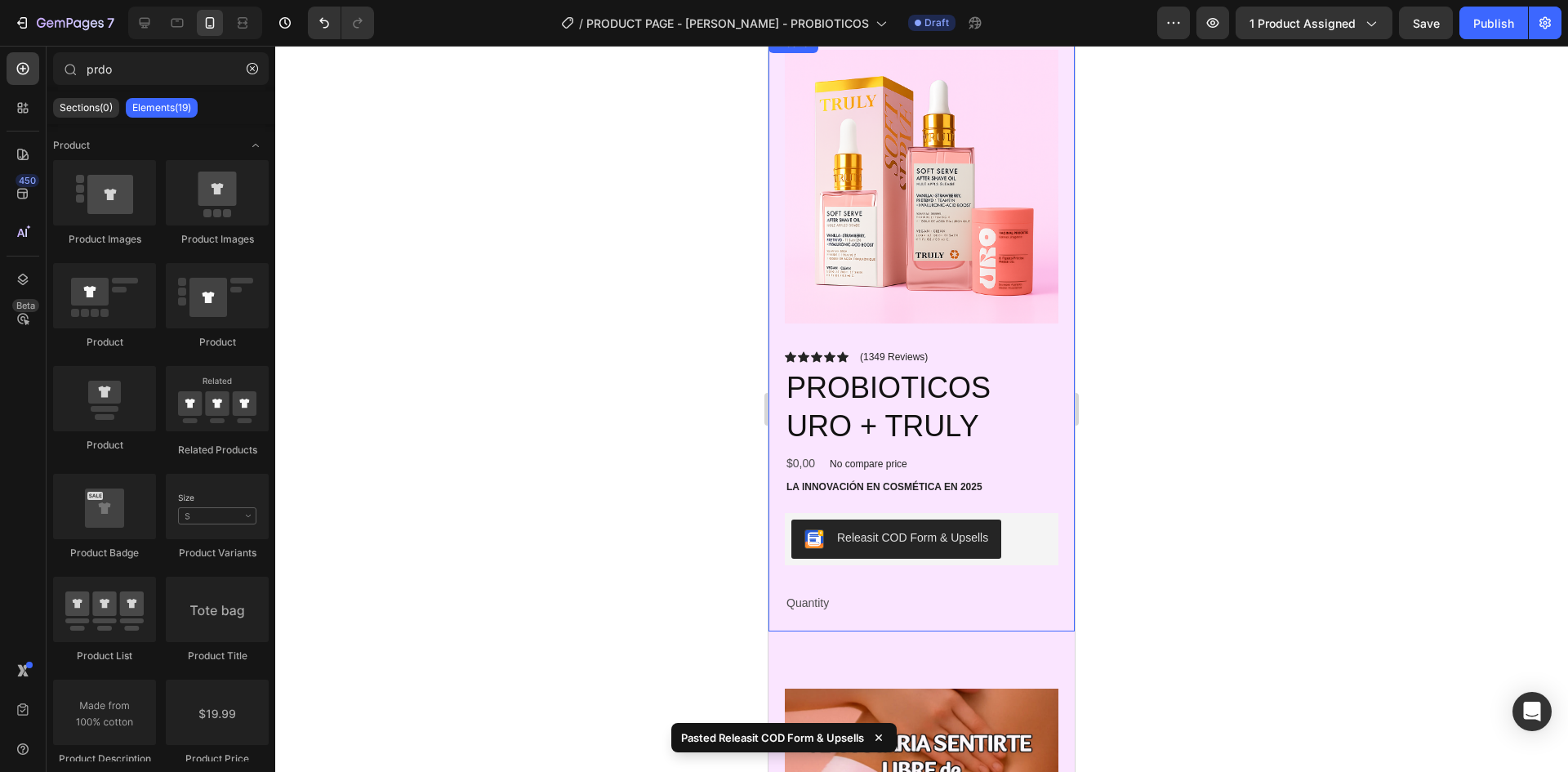
click at [977, 491] on div "Icon Icon Icon Icon Icon Icon List (1349 Reviews) Text Block Row PROBIOTICOS UR…" at bounding box center [922, 482] width 273 height 265
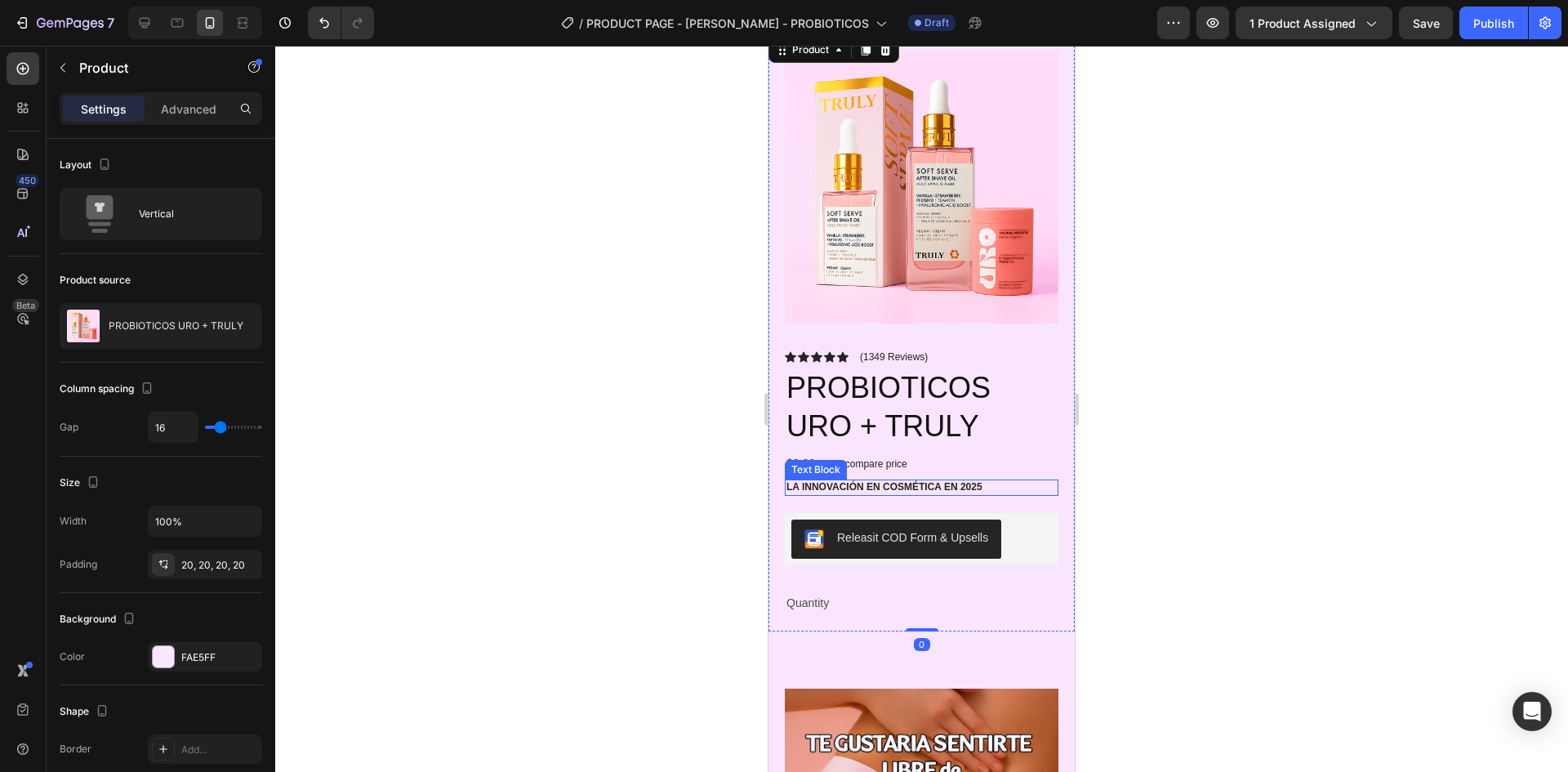
click at [949, 481] on p "La innovación en cosmética en 2025" at bounding box center [921, 487] width 271 height 13
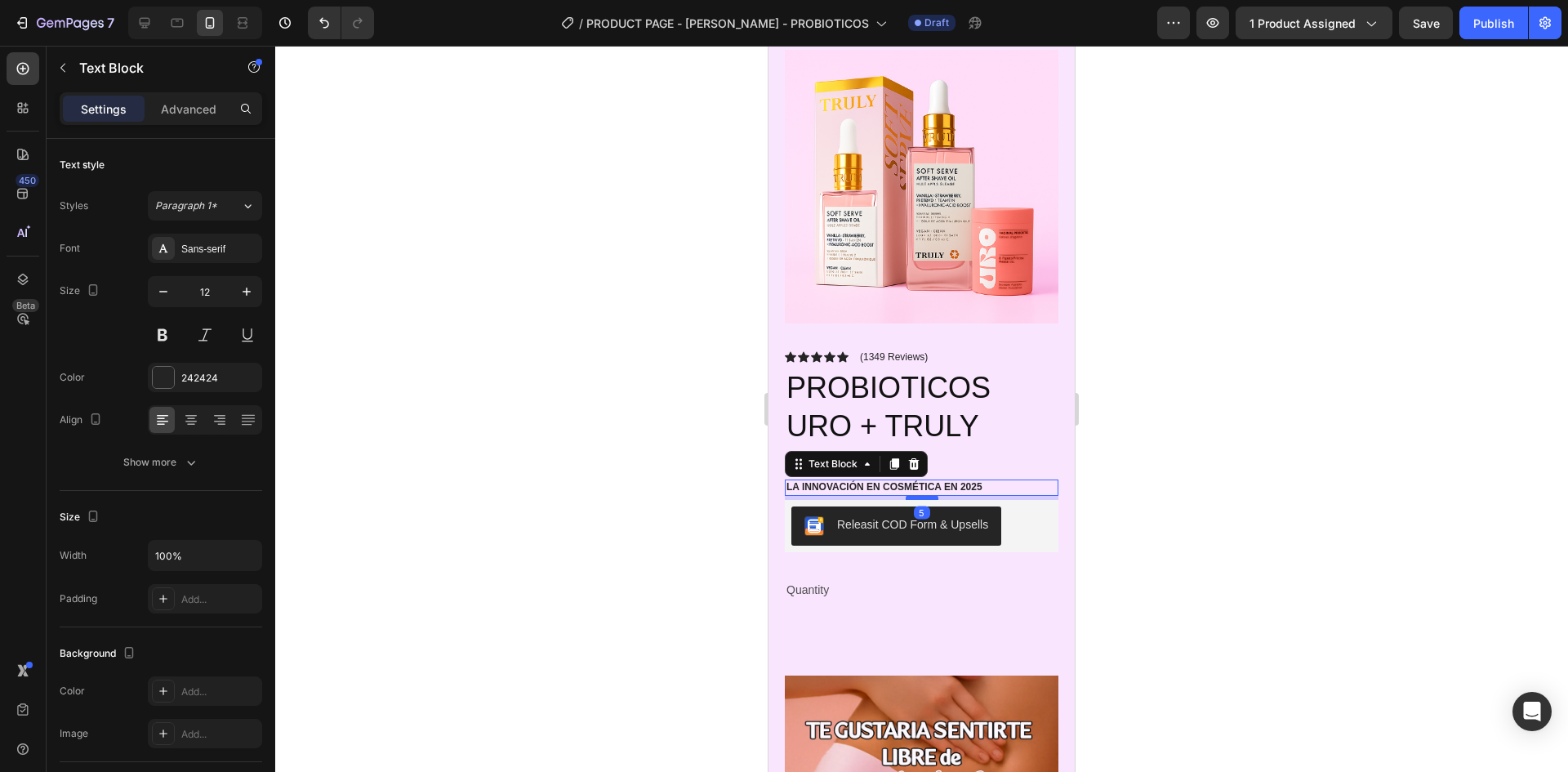
drag, startPoint x: 918, startPoint y: 499, endPoint x: 918, endPoint y: 485, distance: 14.0
click at [918, 495] on div at bounding box center [922, 497] width 33 height 4
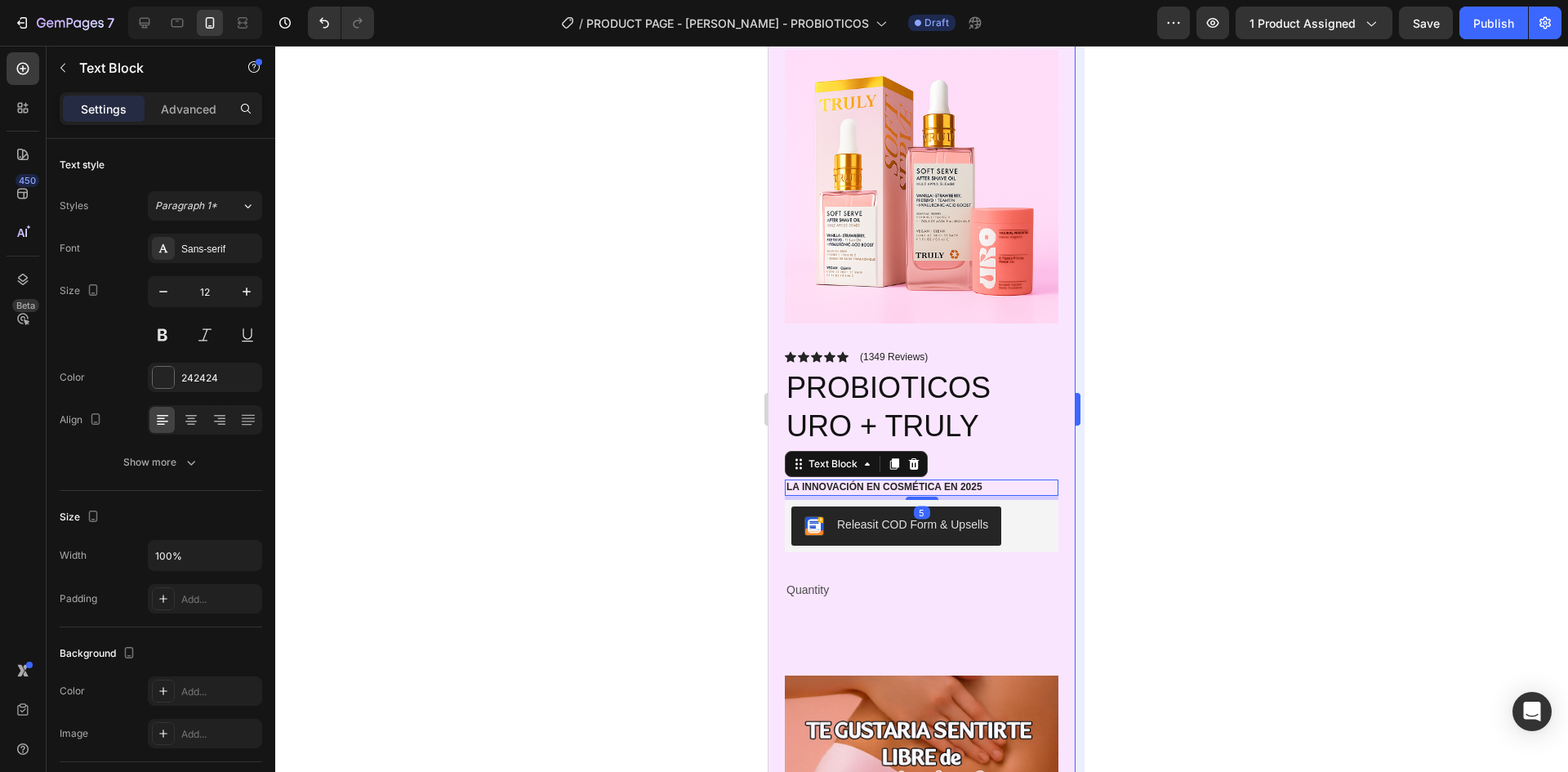
click at [1426, 450] on div at bounding box center [921, 408] width 1293 height 726
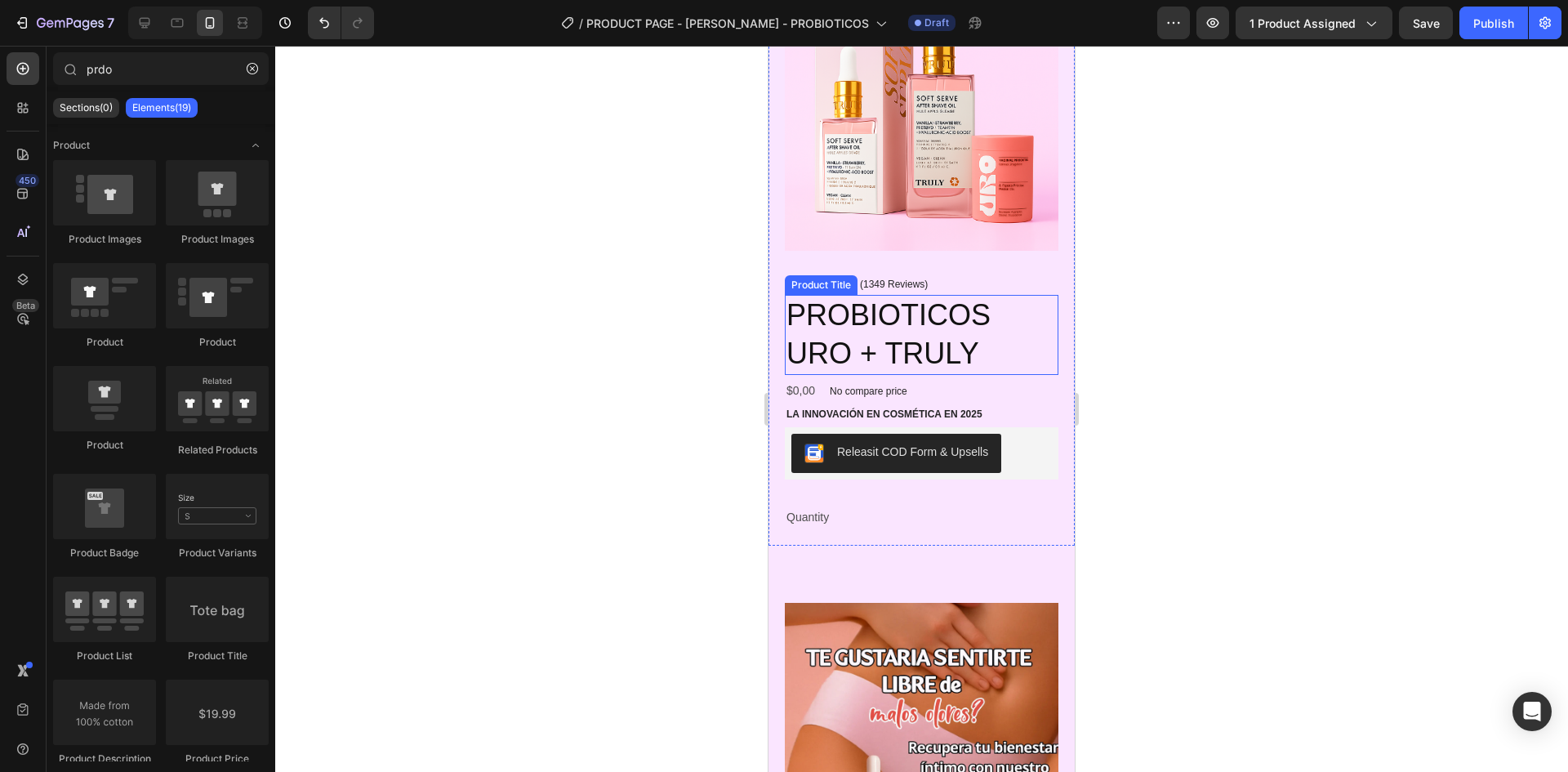
scroll to position [245, 0]
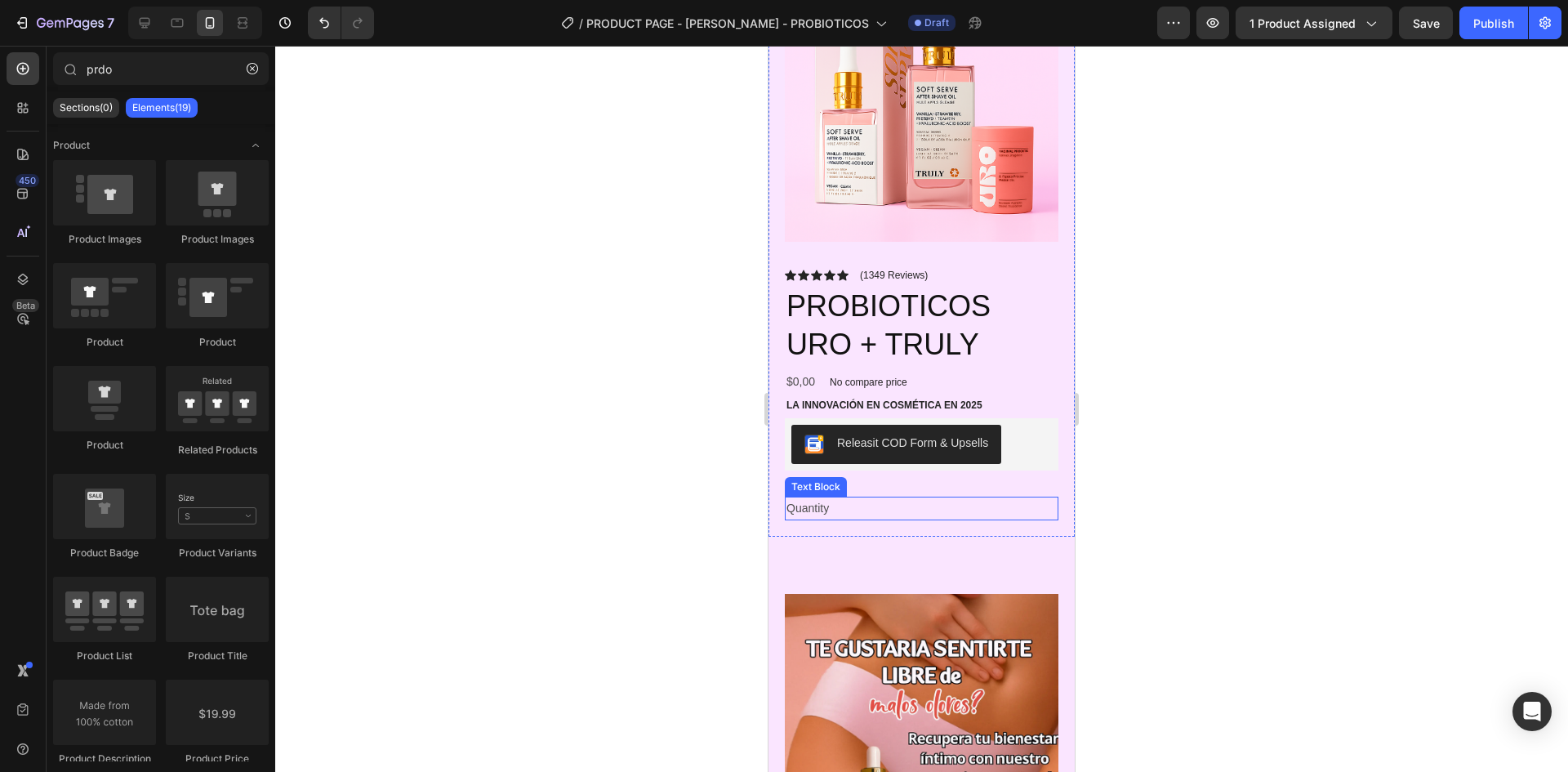
click at [801, 499] on div "Quantity" at bounding box center [922, 508] width 273 height 24
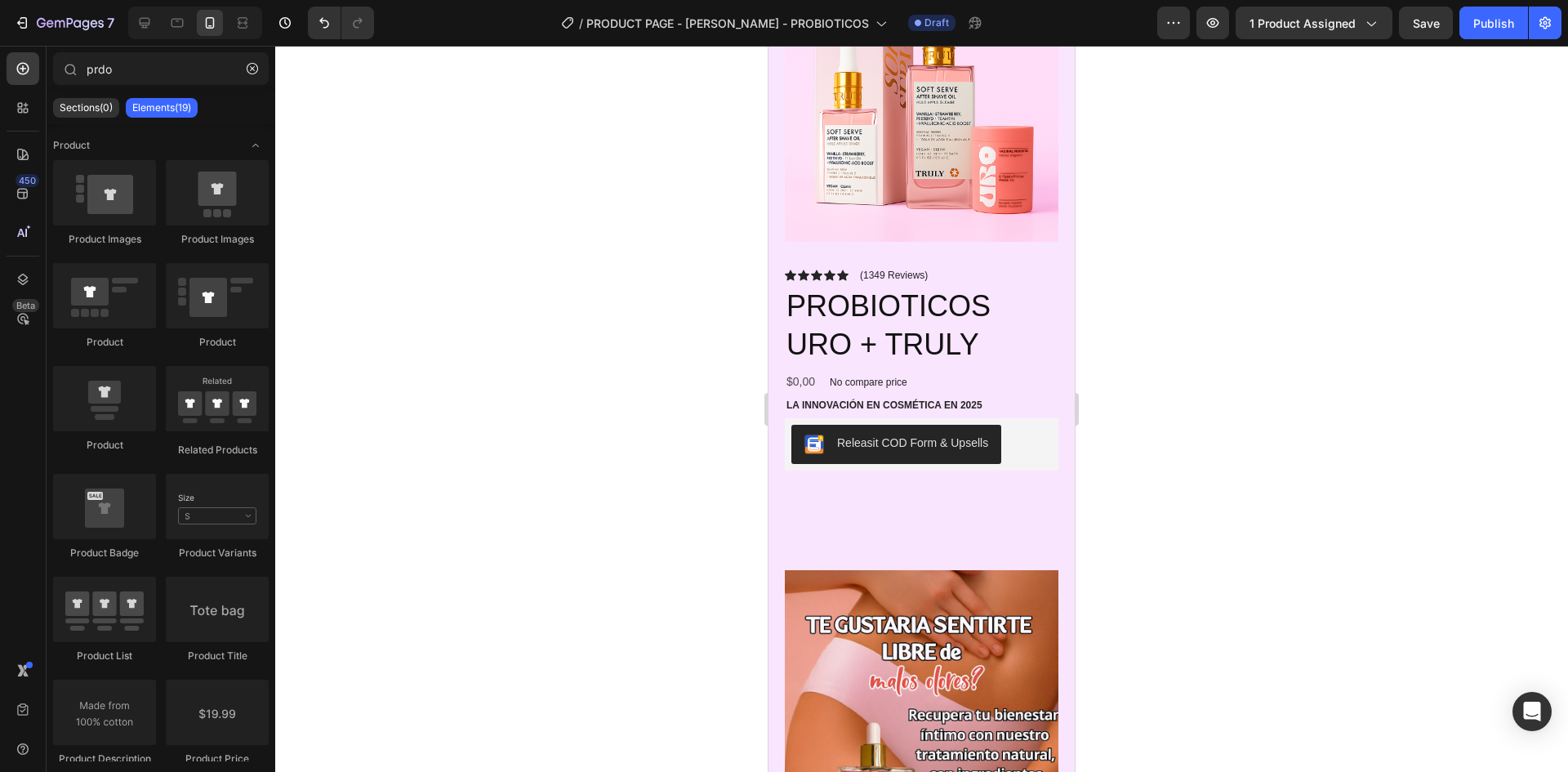
click at [1318, 400] on div at bounding box center [921, 408] width 1293 height 726
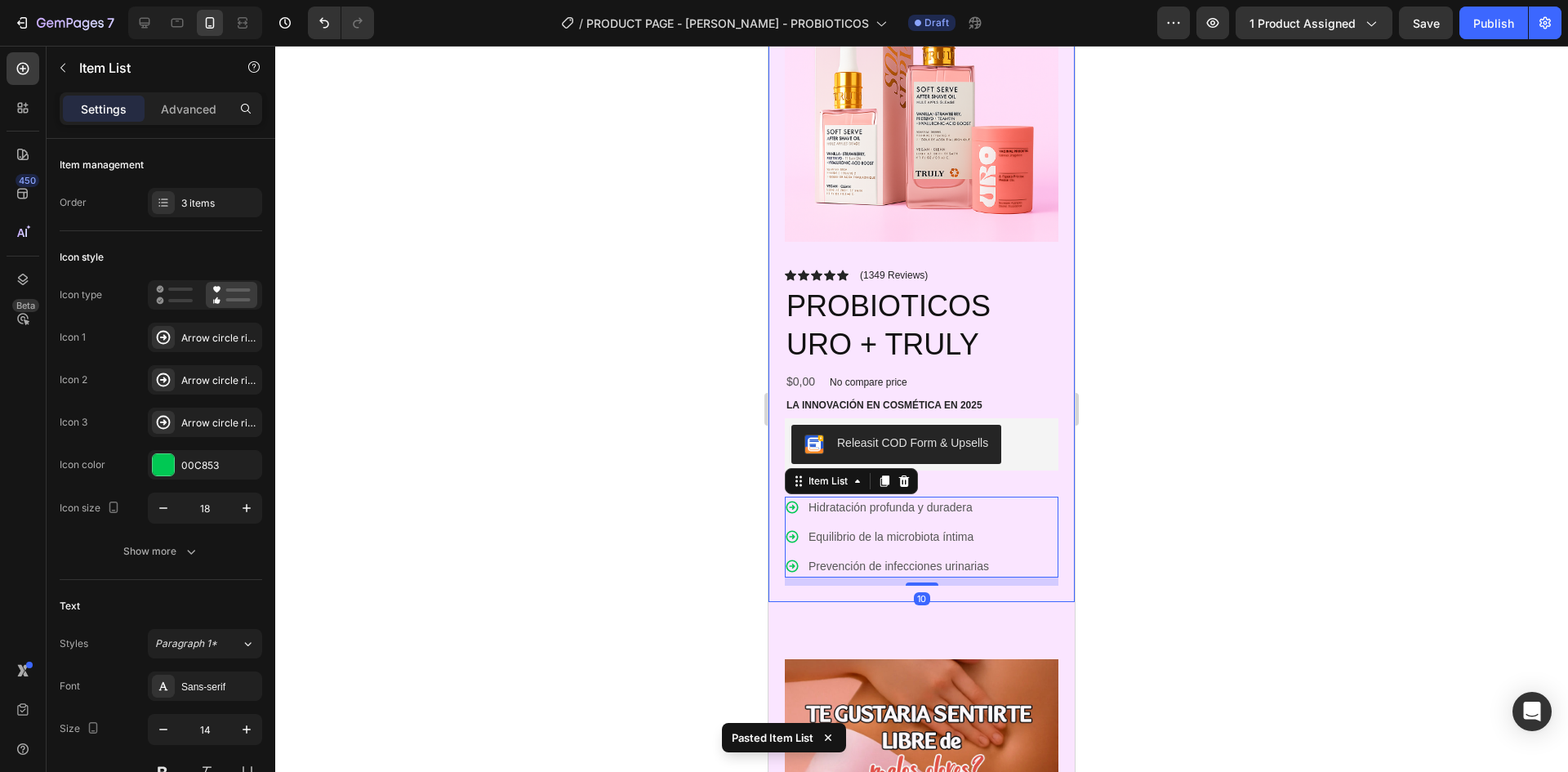
click at [985, 475] on div "Icon Icon Icon Icon Icon Icon List (1349 Reviews) Text Block Row PROBIOTICOS UR…" at bounding box center [922, 427] width 273 height 318
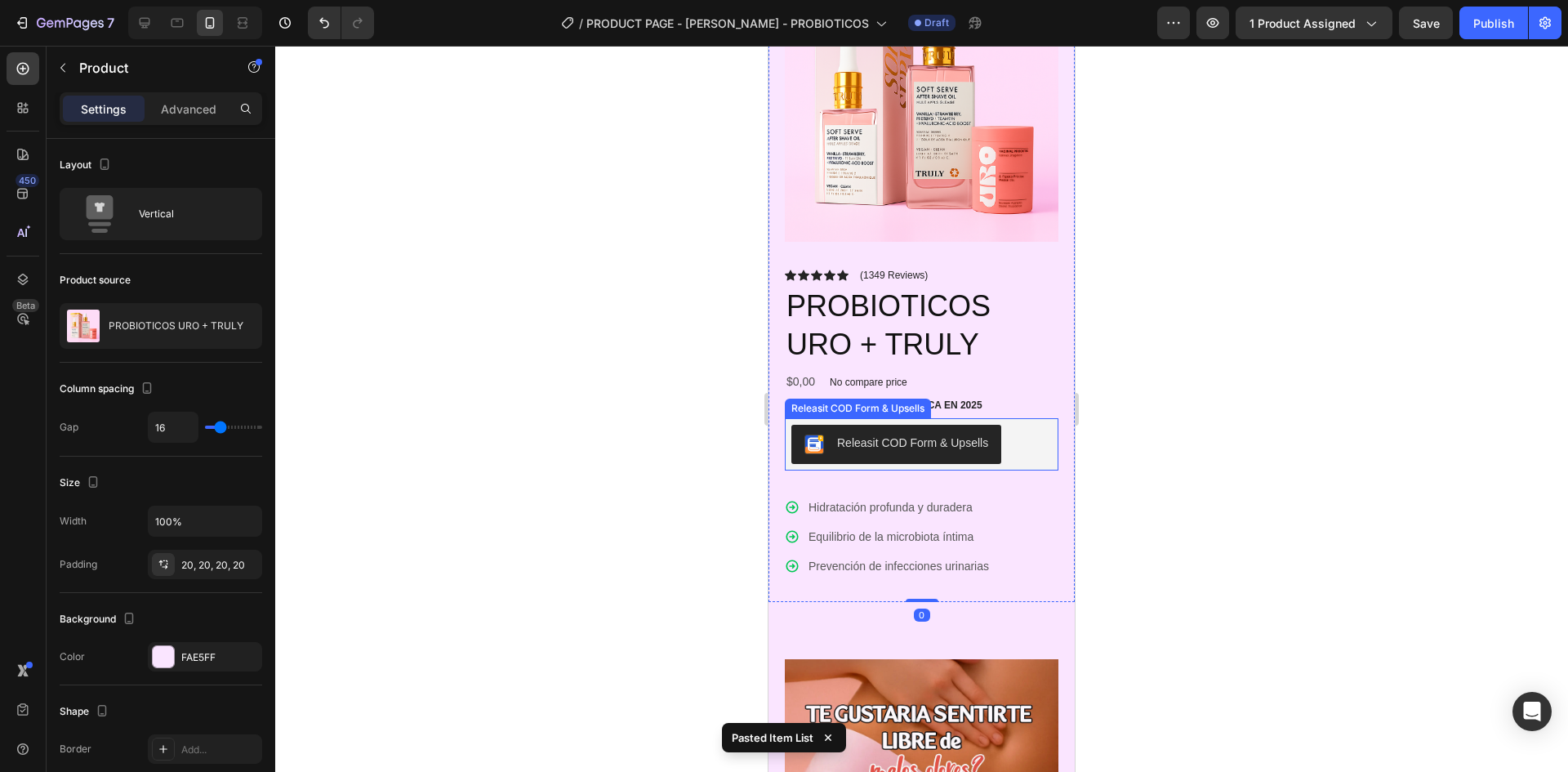
click at [1033, 447] on div "Releasit COD Form & Upsells" at bounding box center [922, 444] width 261 height 39
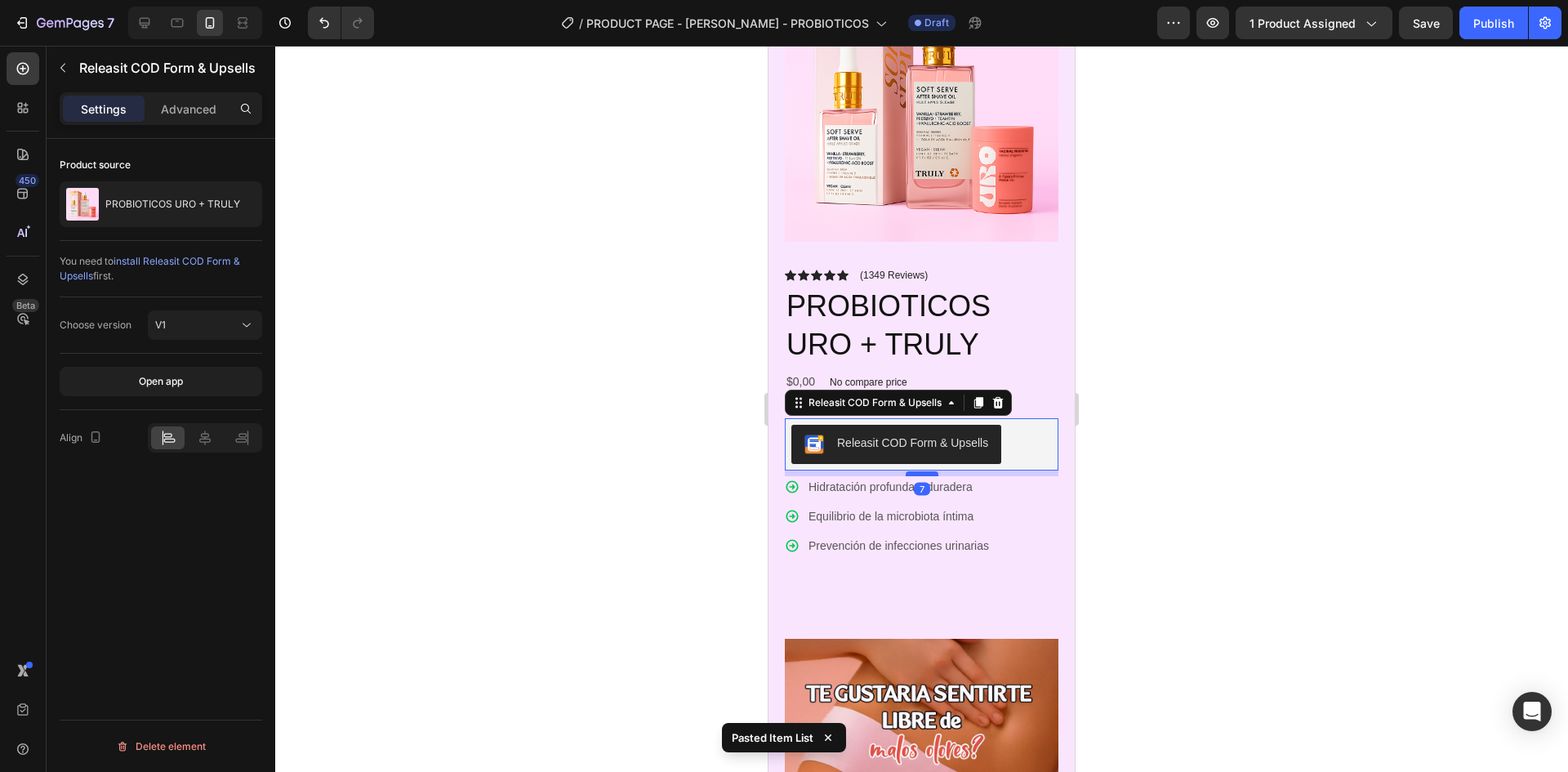
drag, startPoint x: 913, startPoint y: 482, endPoint x: 2020, endPoint y: 457, distance: 1107.3
click at [912, 471] on div at bounding box center [922, 473] width 33 height 4
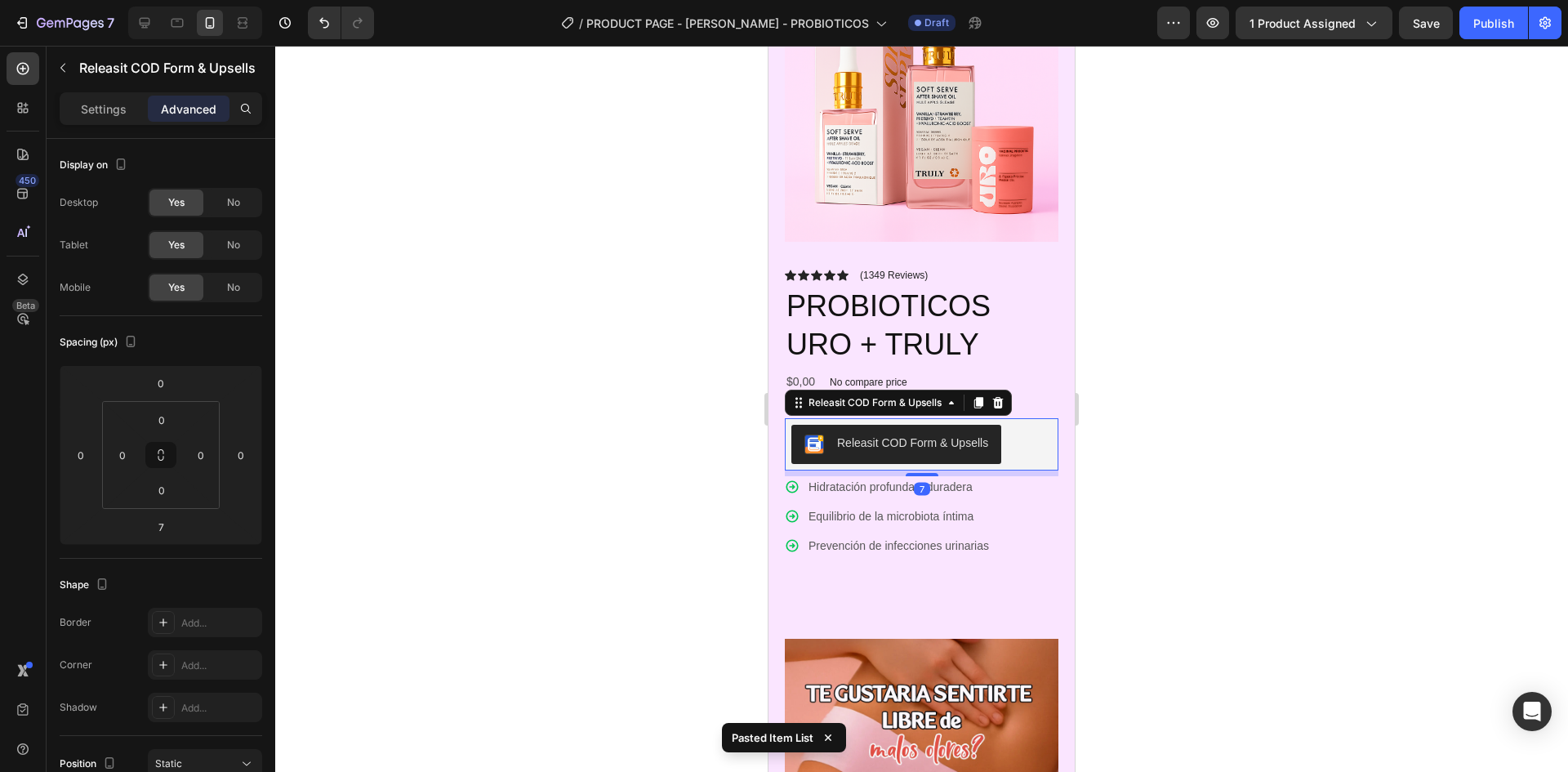
click at [1252, 412] on div at bounding box center [921, 408] width 1293 height 726
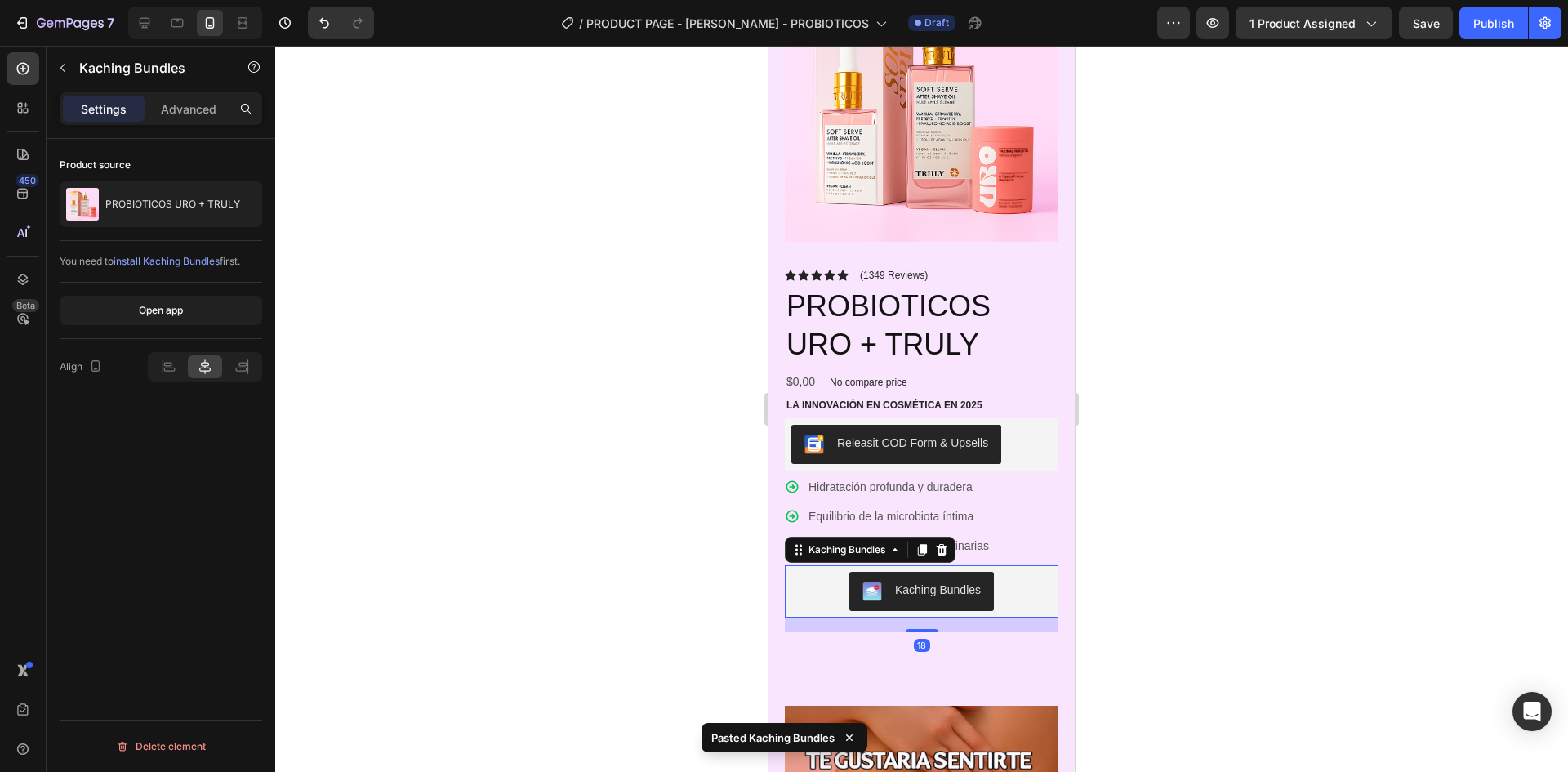
click at [1098, 576] on div at bounding box center [921, 408] width 1293 height 726
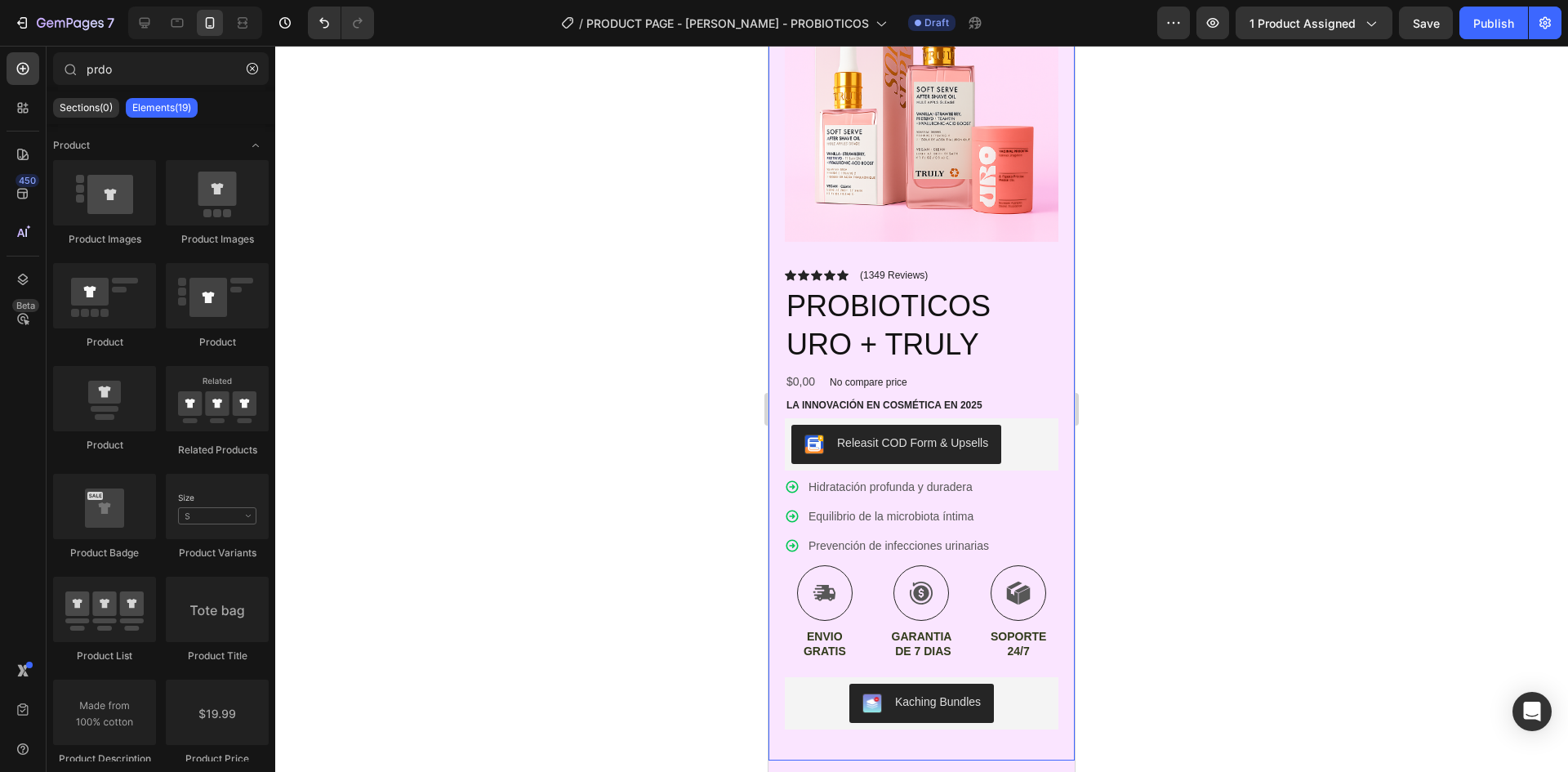
click at [1051, 519] on div "Product Images Icon Icon Icon Icon Icon Icon List (1349 Reviews) Text Block Row…" at bounding box center [921, 356] width 306 height 809
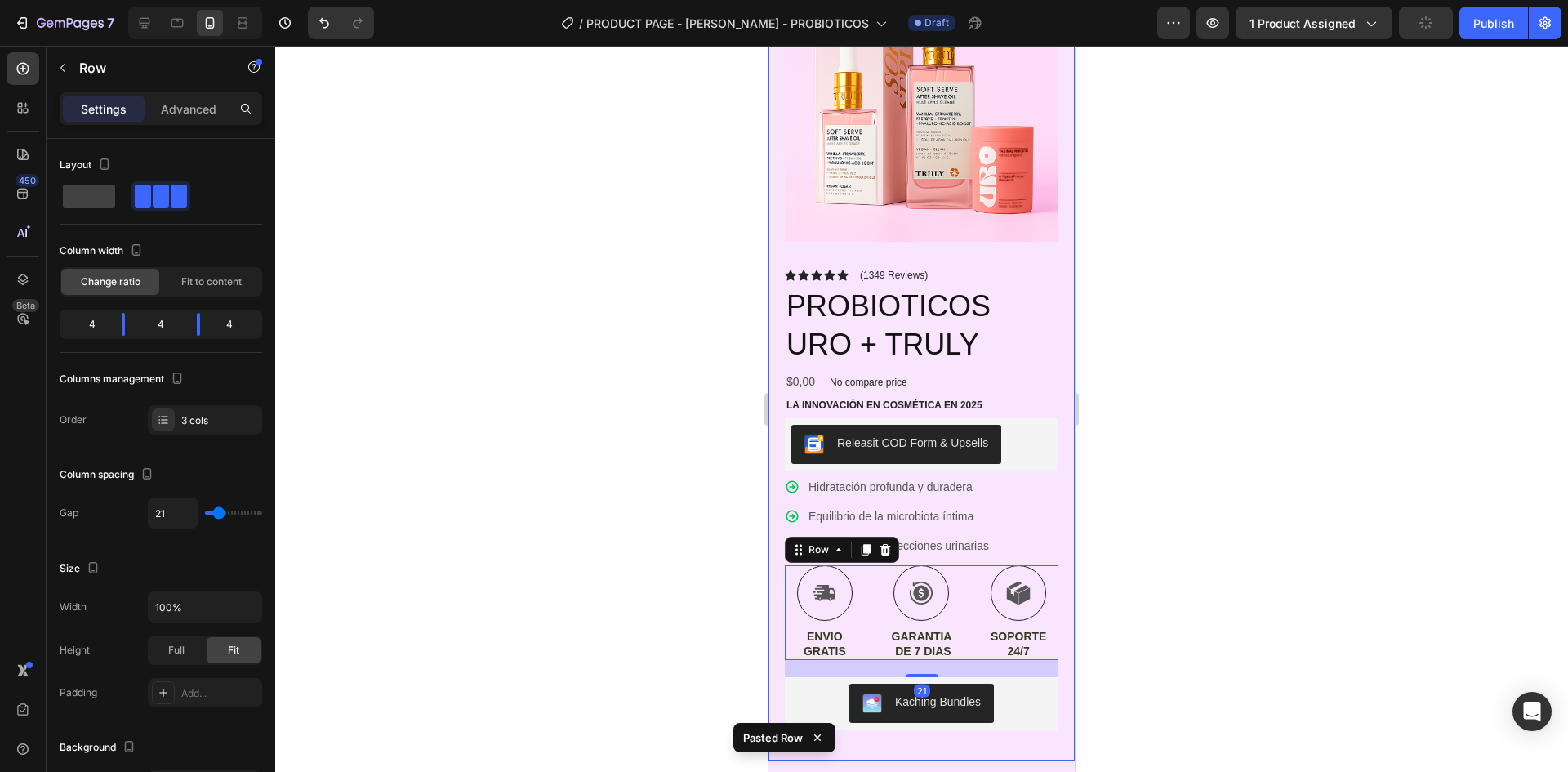
scroll to position [408, 0]
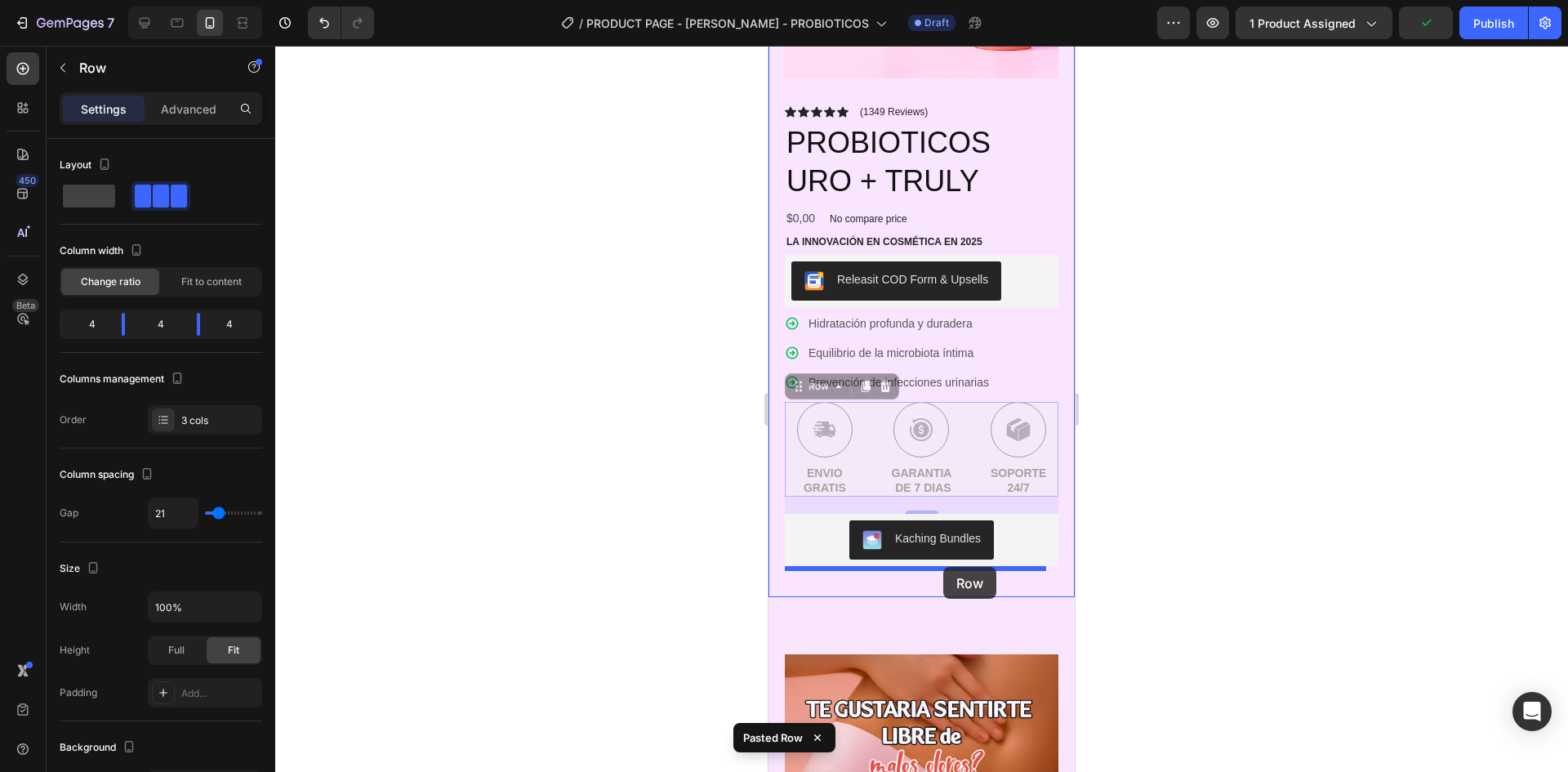
drag, startPoint x: 958, startPoint y: 405, endPoint x: 938, endPoint y: 563, distance: 159.3
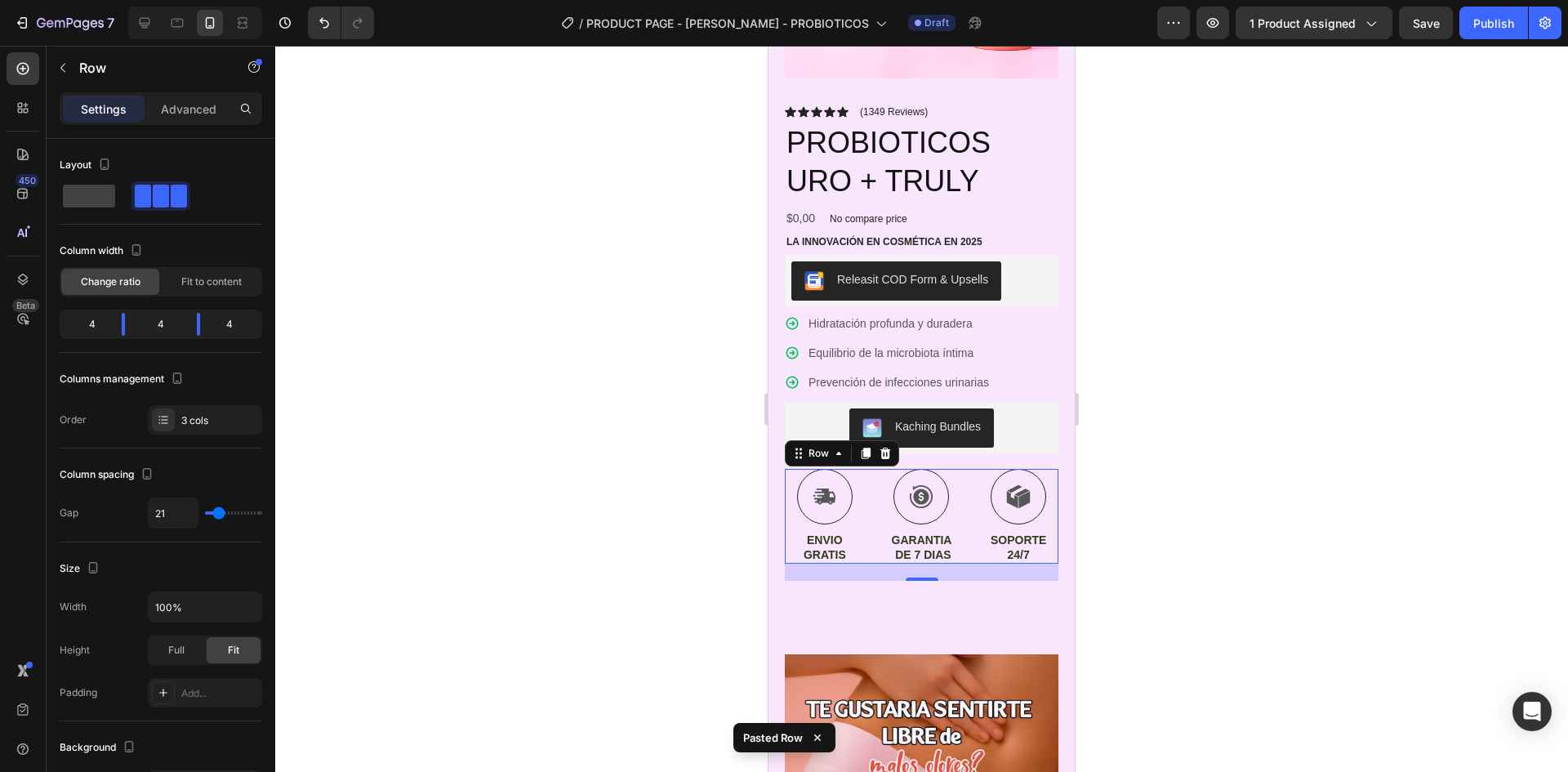
click at [1207, 510] on div at bounding box center [921, 408] width 1293 height 726
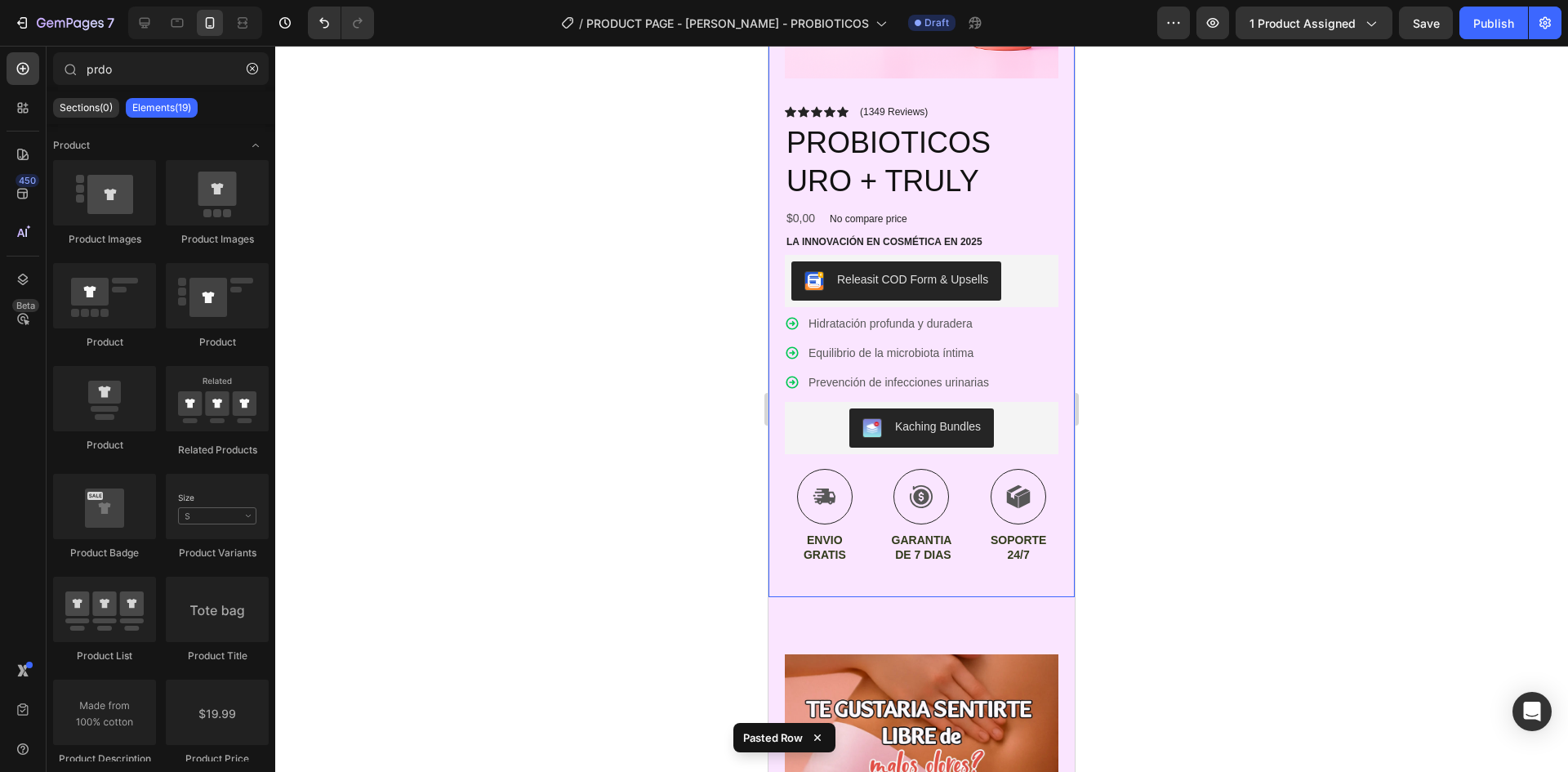
click at [960, 444] on div "Icon Icon Icon Icon Icon Icon List (1349 Reviews) Text Block Row PROBIOTICOS UR…" at bounding box center [922, 342] width 273 height 476
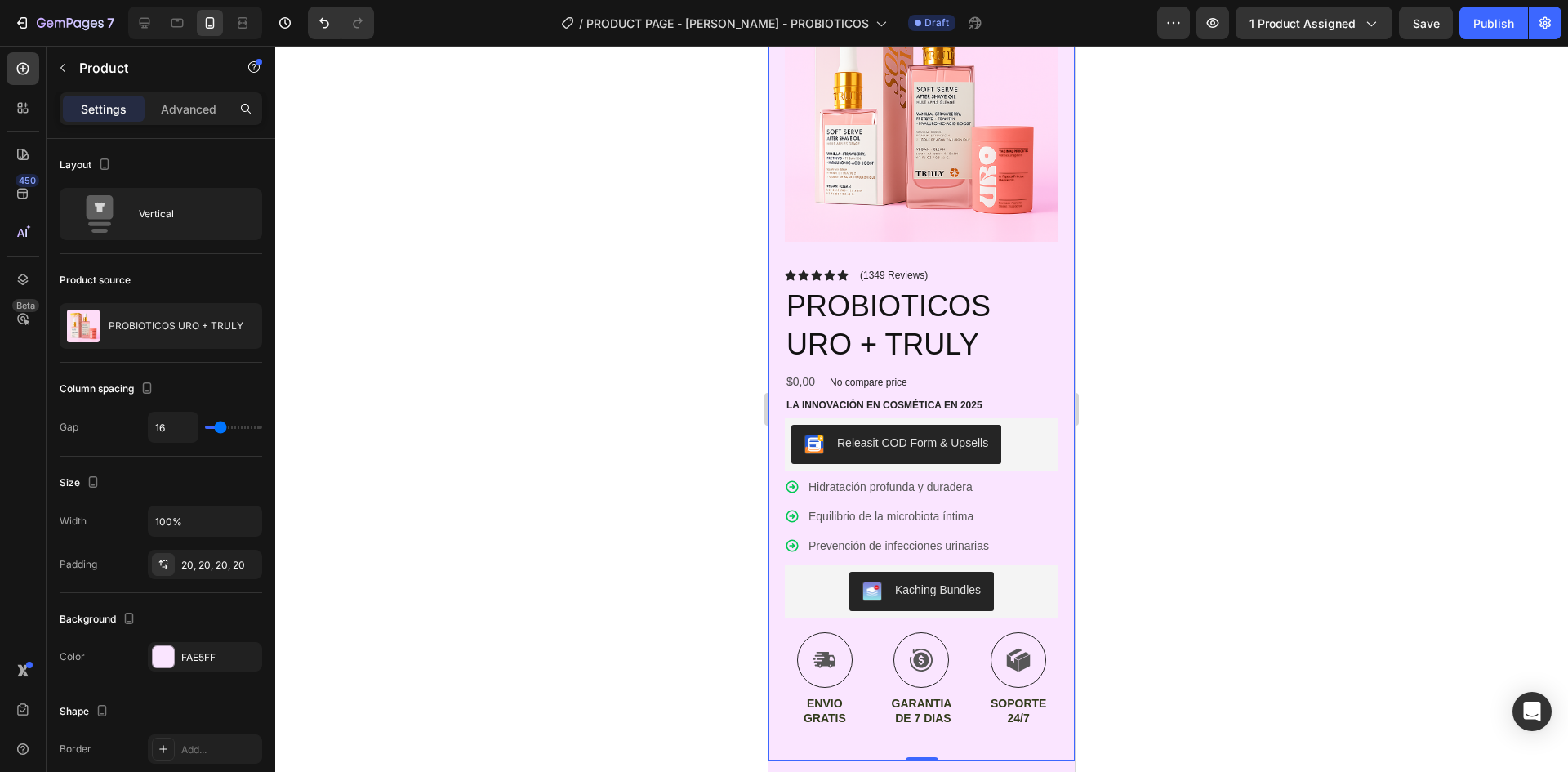
scroll to position [572, 0]
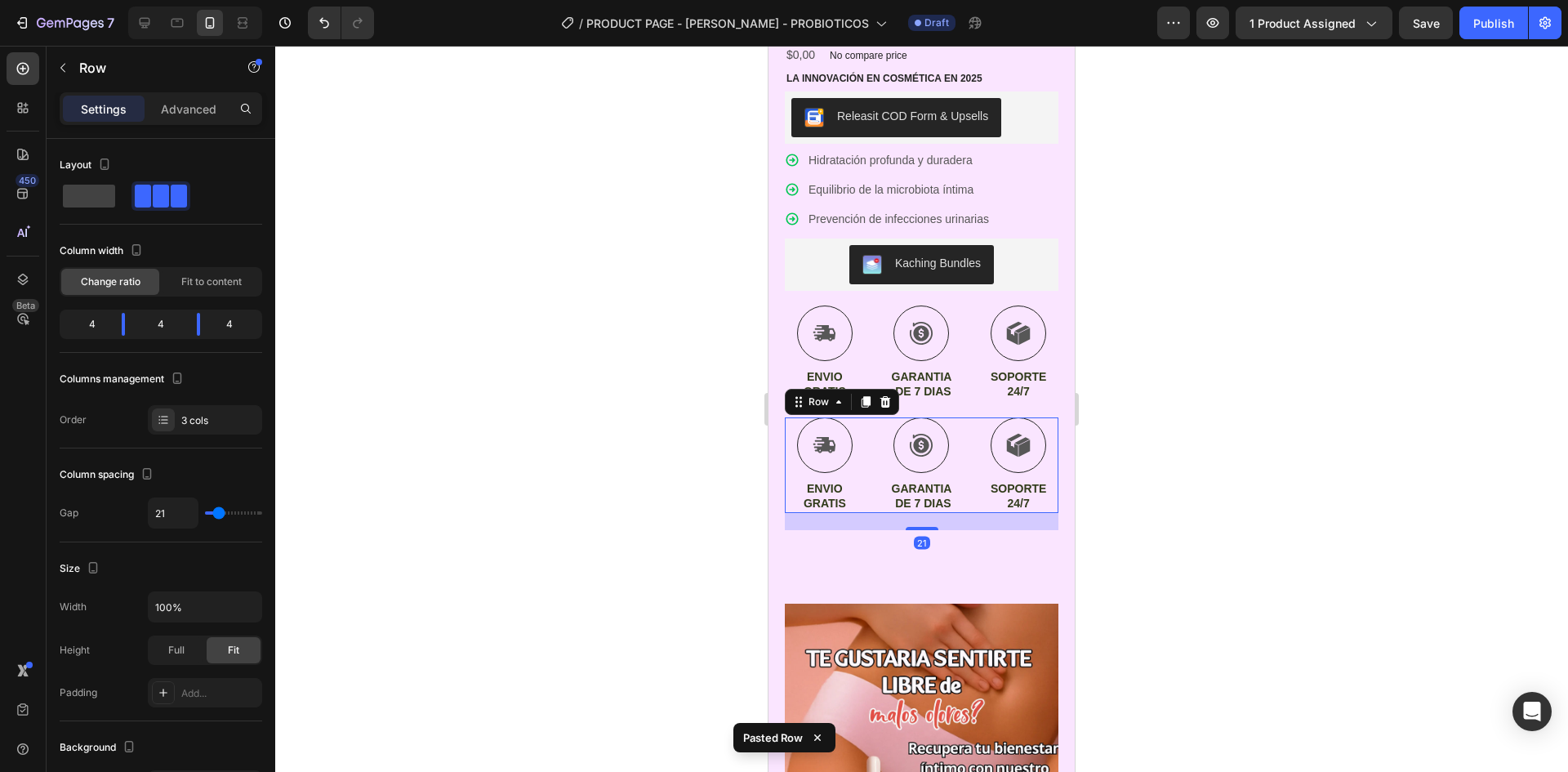
click at [961, 450] on div "Icon ENVIO GRATIS Text Block Icon GARANTIA DE 7 DIAS Text Block Icon SOPORTE 24…" at bounding box center [922, 465] width 273 height 95
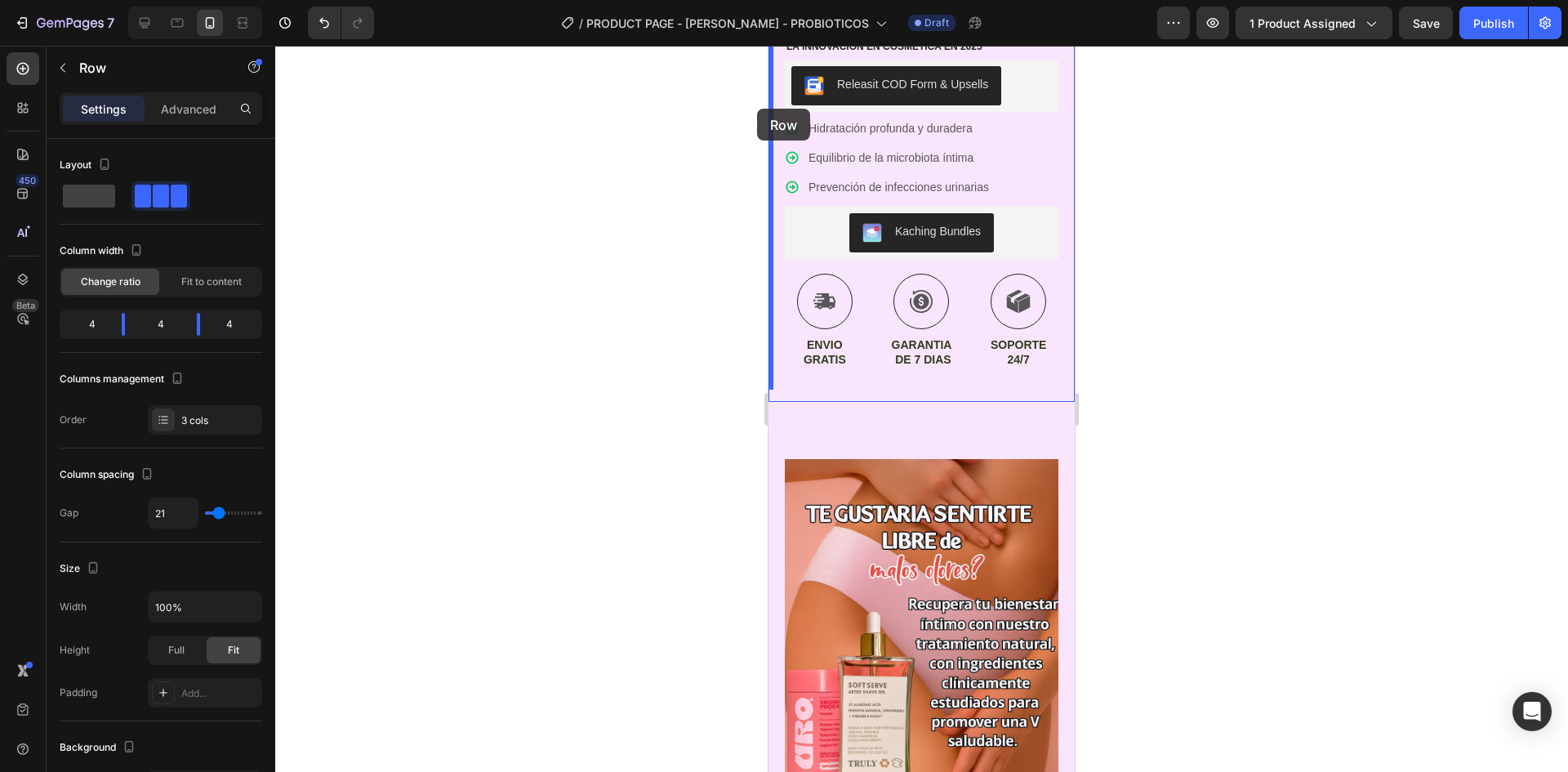
scroll to position [573, 0]
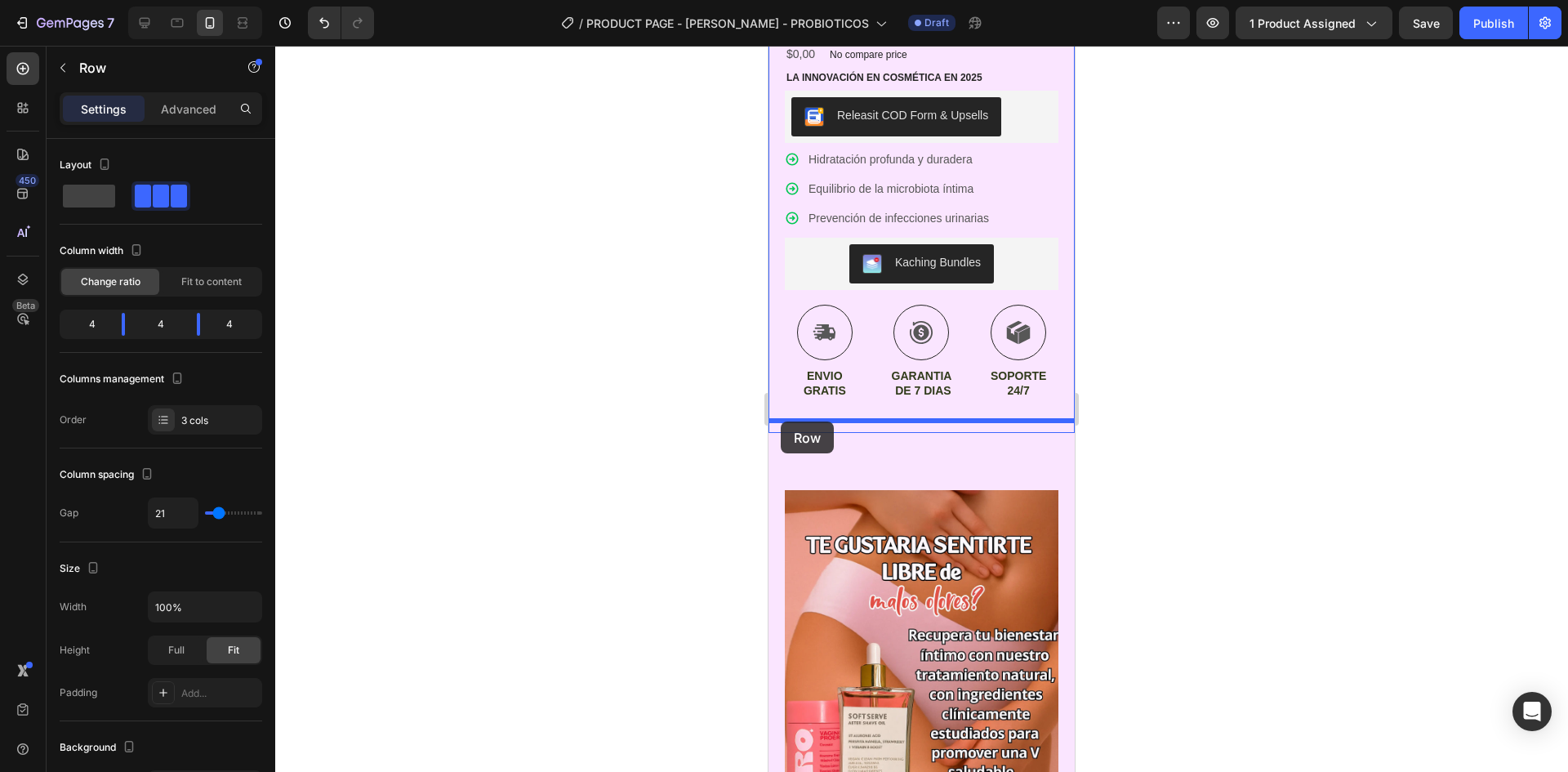
drag, startPoint x: 787, startPoint y: 409, endPoint x: 781, endPoint y: 422, distance: 14.3
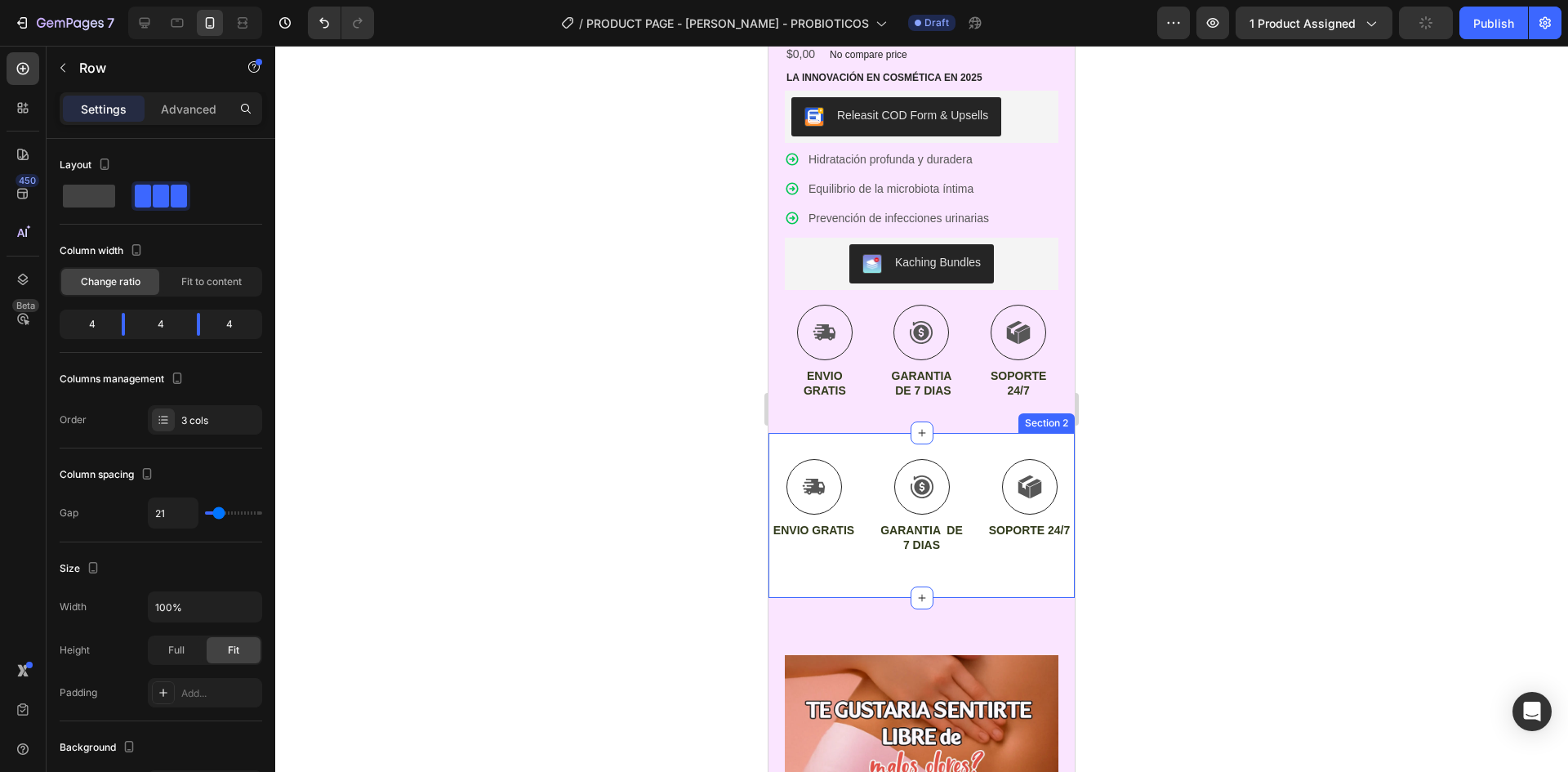
click at [974, 439] on div "Icon ENVIO GRATIS Text Block Icon GARANTIA DE 7 DIAS Text Block Icon SOPORTE 24…" at bounding box center [921, 516] width 306 height 164
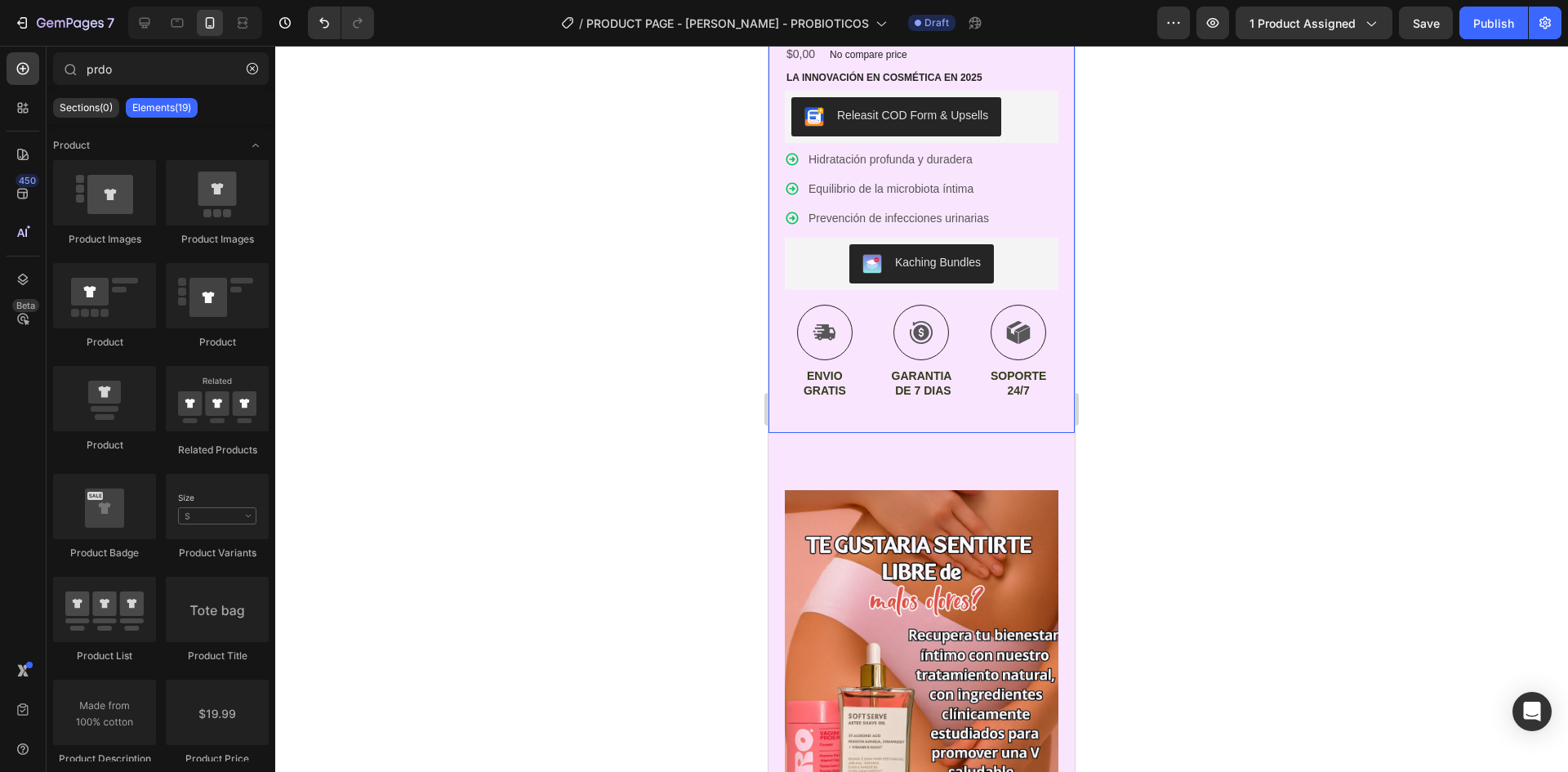
click at [968, 397] on div "Icon Icon Icon Icon Icon Icon List (1349 Reviews) Text Block Row PROBIOTICOS UR…" at bounding box center [922, 178] width 273 height 476
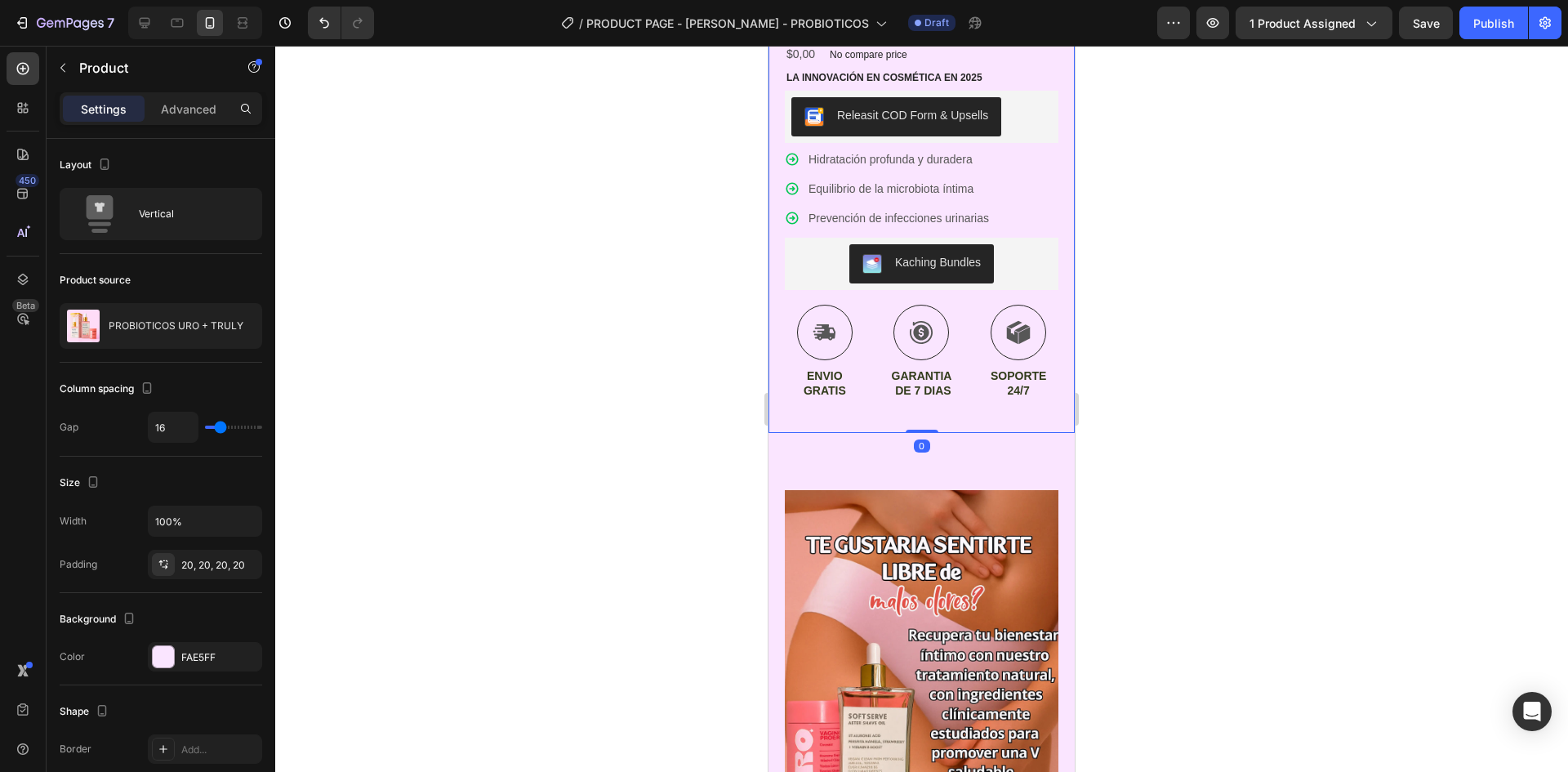
drag, startPoint x: 912, startPoint y: 420, endPoint x: 912, endPoint y: 407, distance: 13.0
click at [912, 407] on div "Product Images Icon Icon Icon Icon Icon Icon List (1349 Reviews) Text Block Row…" at bounding box center [921, 28] width 306 height 809
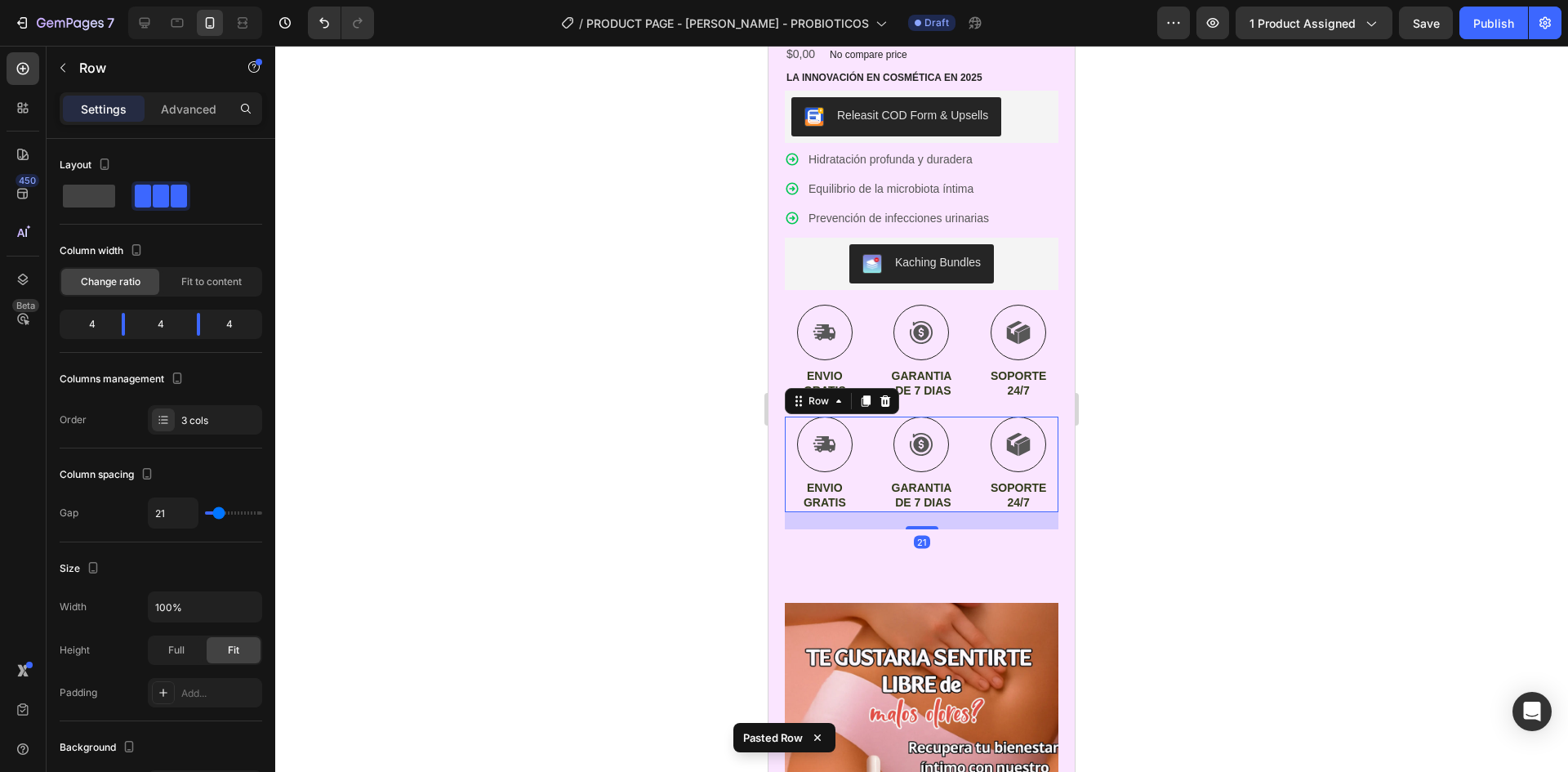
click at [963, 425] on div "Icon ENVIO GRATIS Text Block Icon GARANTIA DE 7 DIAS Text Block Icon SOPORTE 24…" at bounding box center [922, 464] width 273 height 95
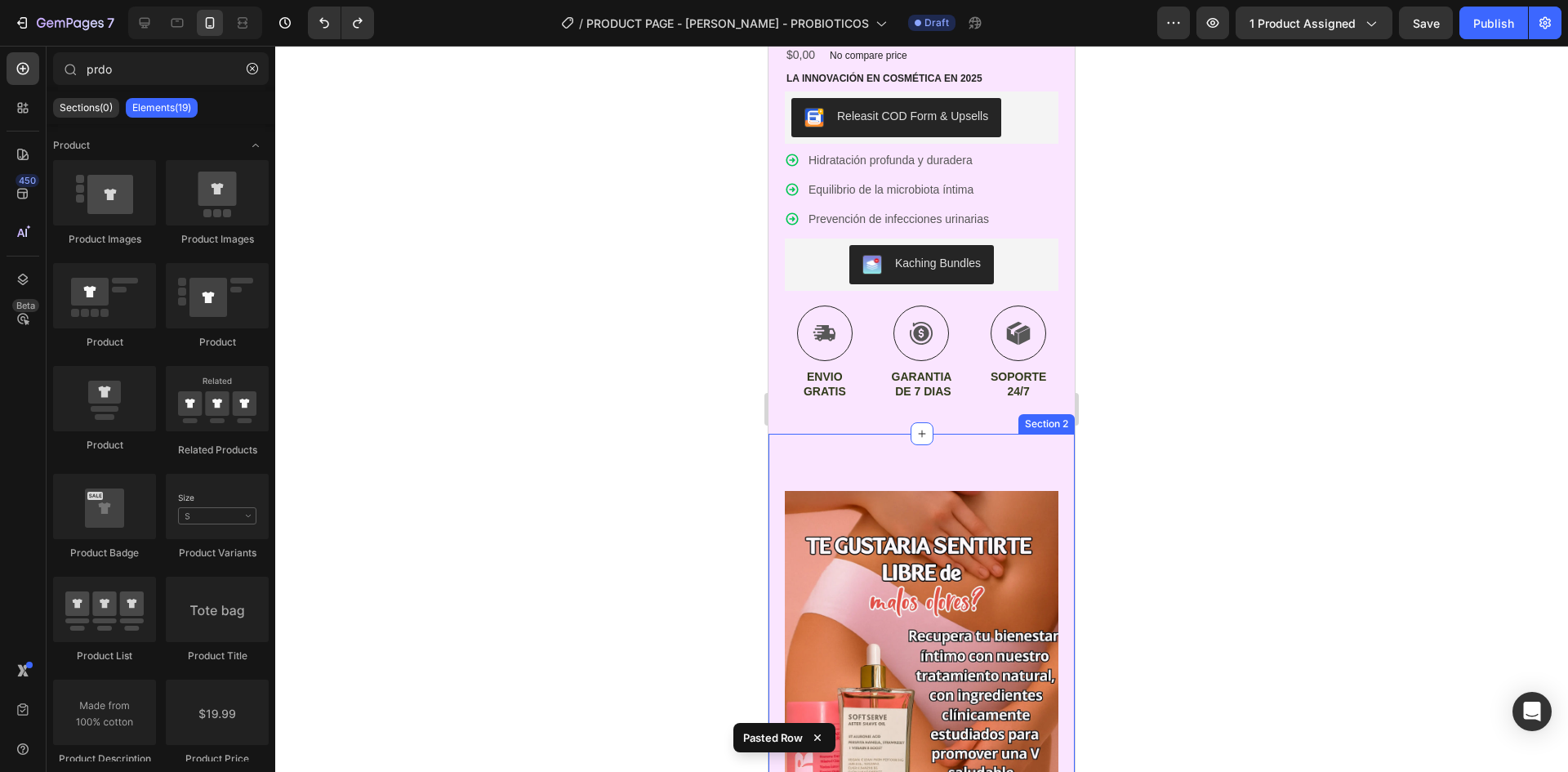
scroll to position [575, 0]
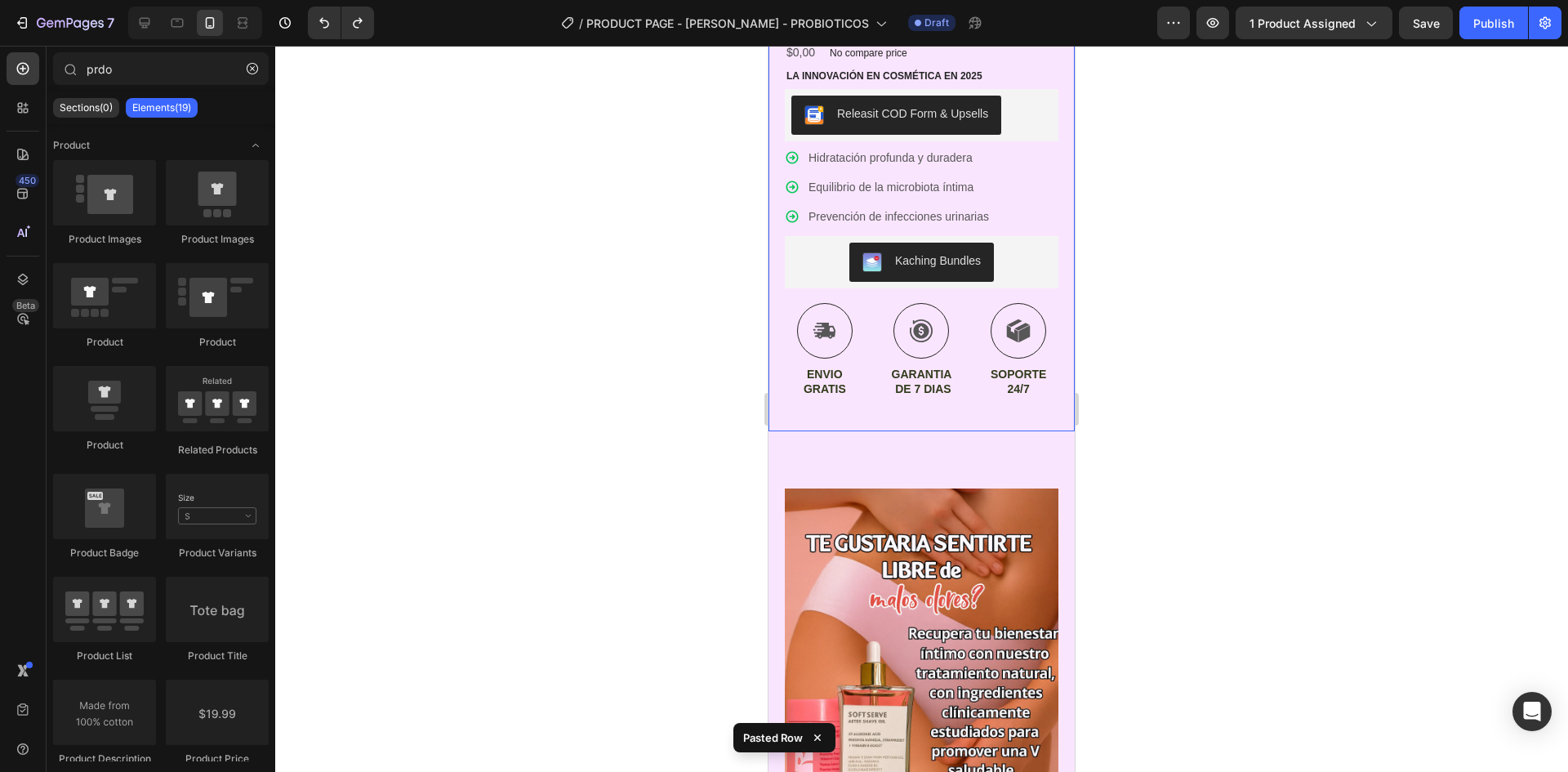
click at [971, 416] on div "Product Images Icon Icon Icon Icon Icon Icon List (1349 Reviews) Text Block Row…" at bounding box center [921, 27] width 306 height 809
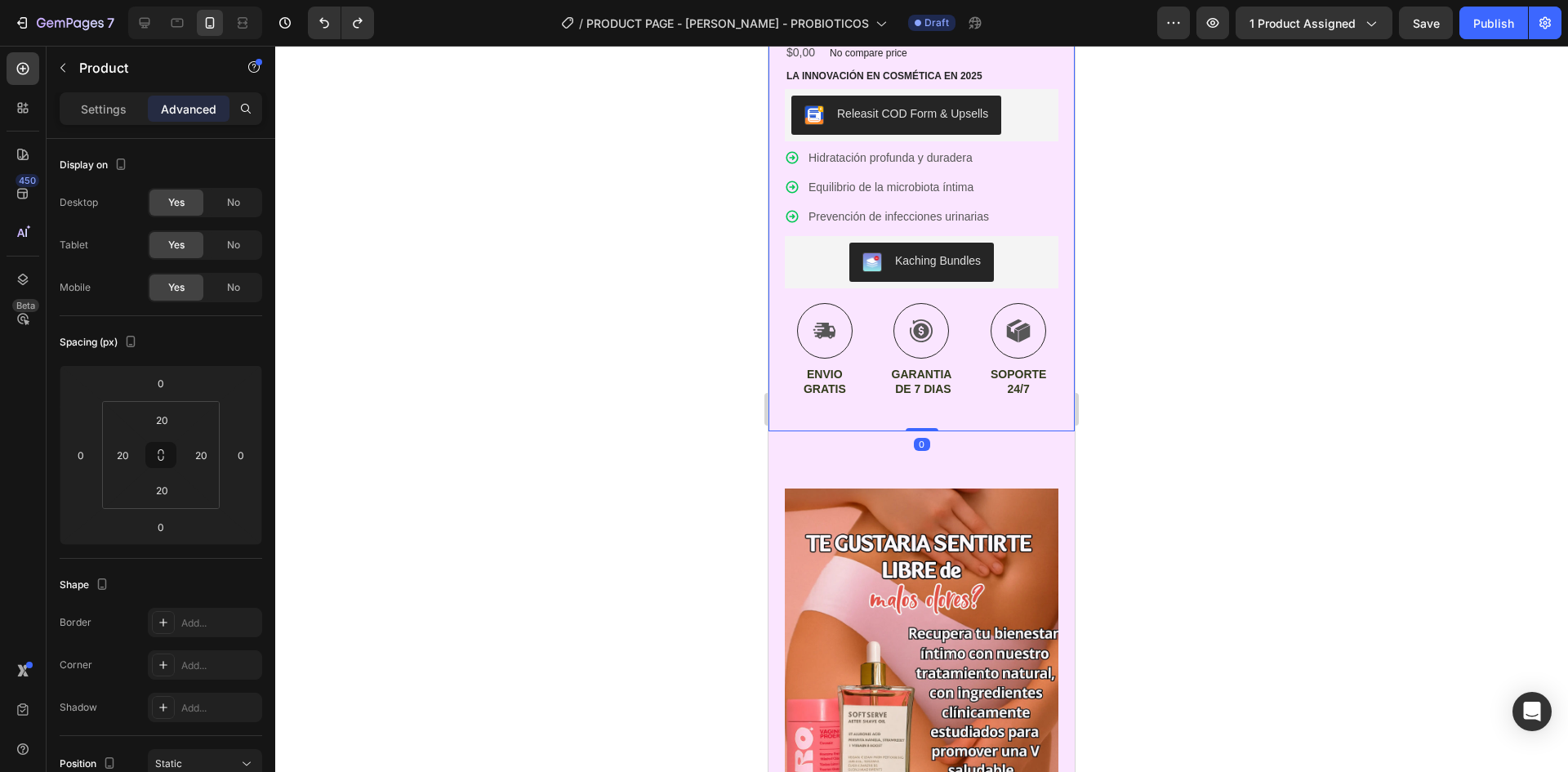
click at [449, 324] on div at bounding box center [921, 408] width 1293 height 726
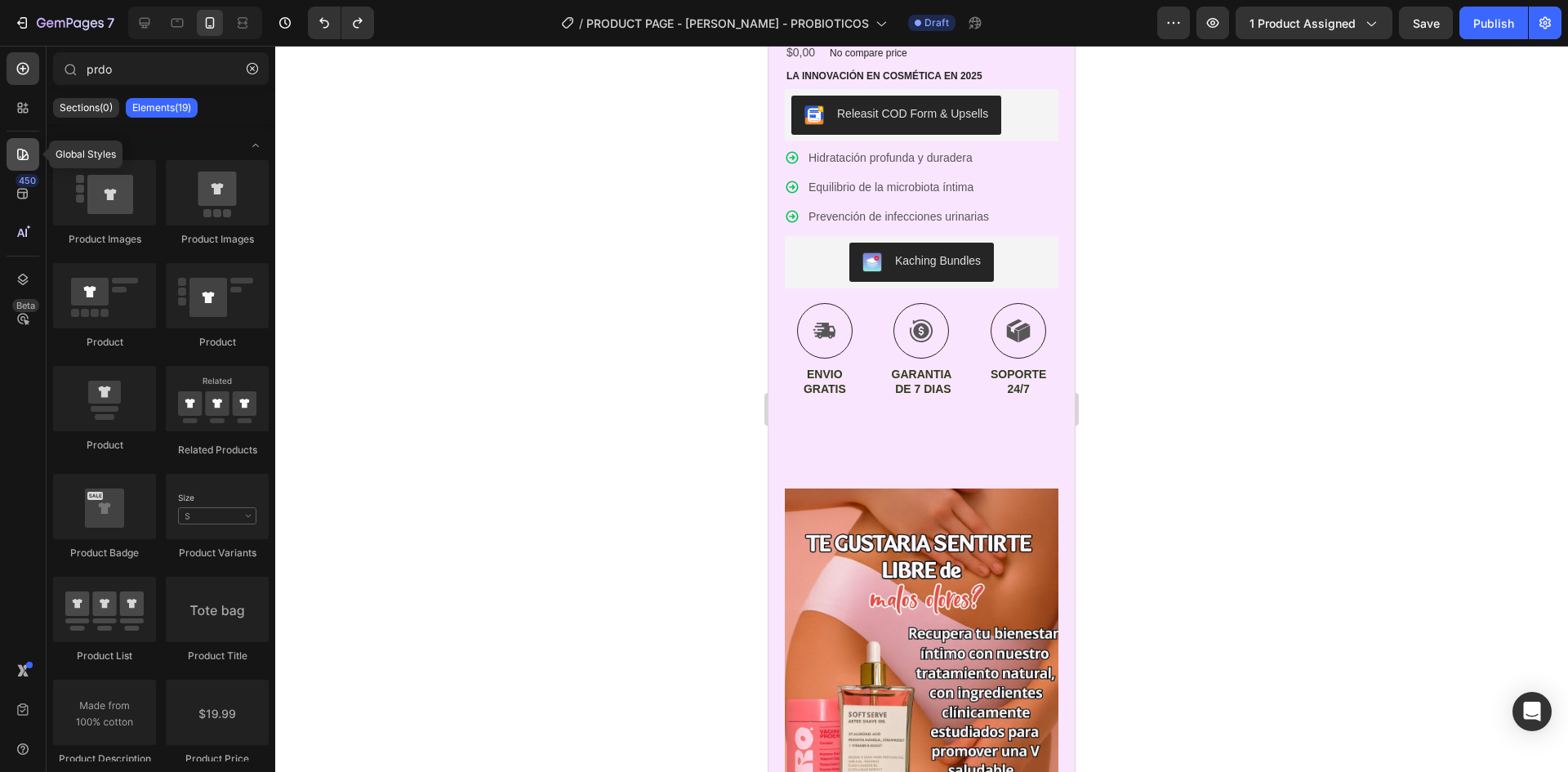
click at [12, 154] on div at bounding box center [22, 154] width 33 height 33
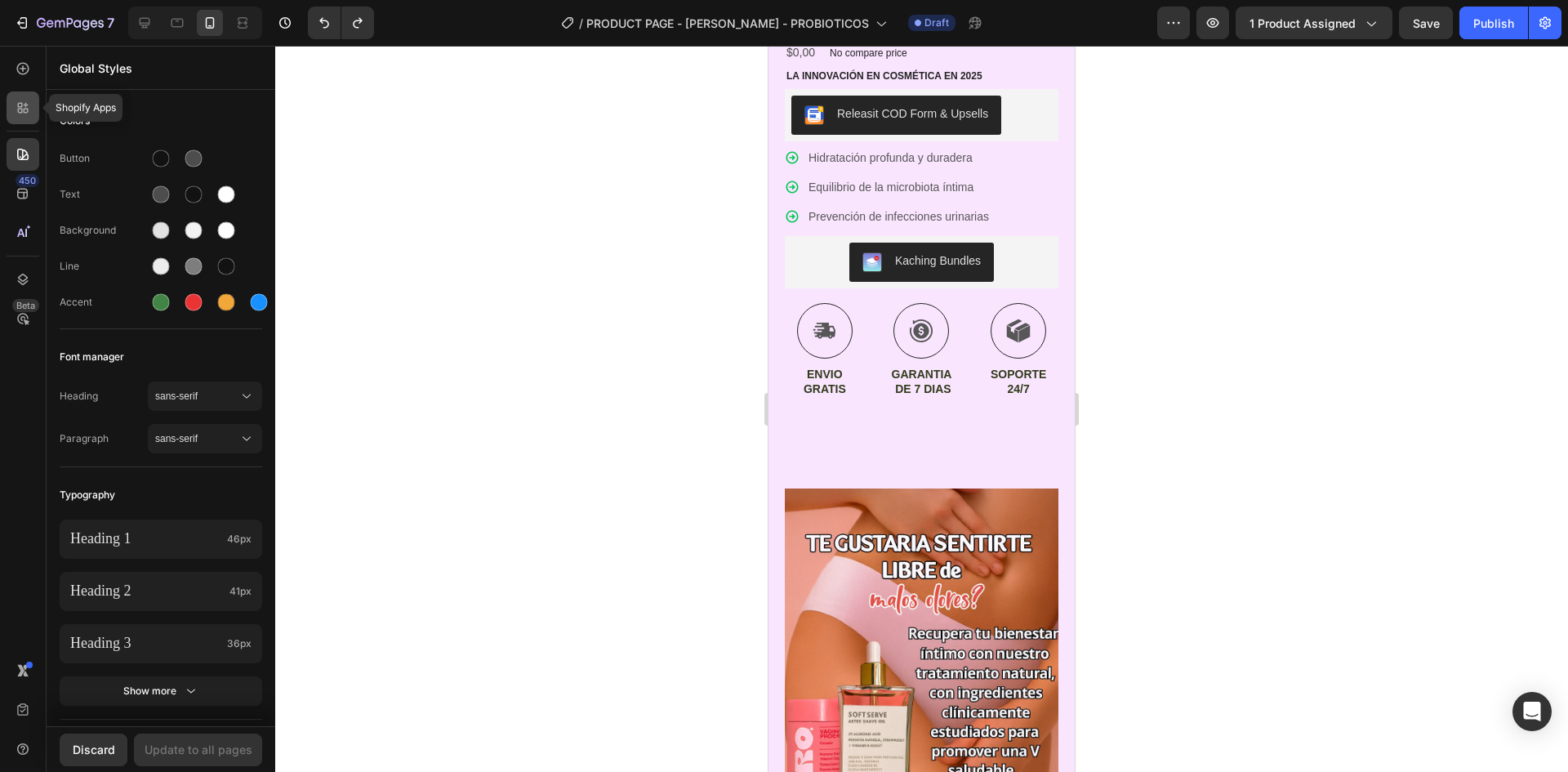
click at [23, 110] on icon at bounding box center [22, 108] width 16 height 16
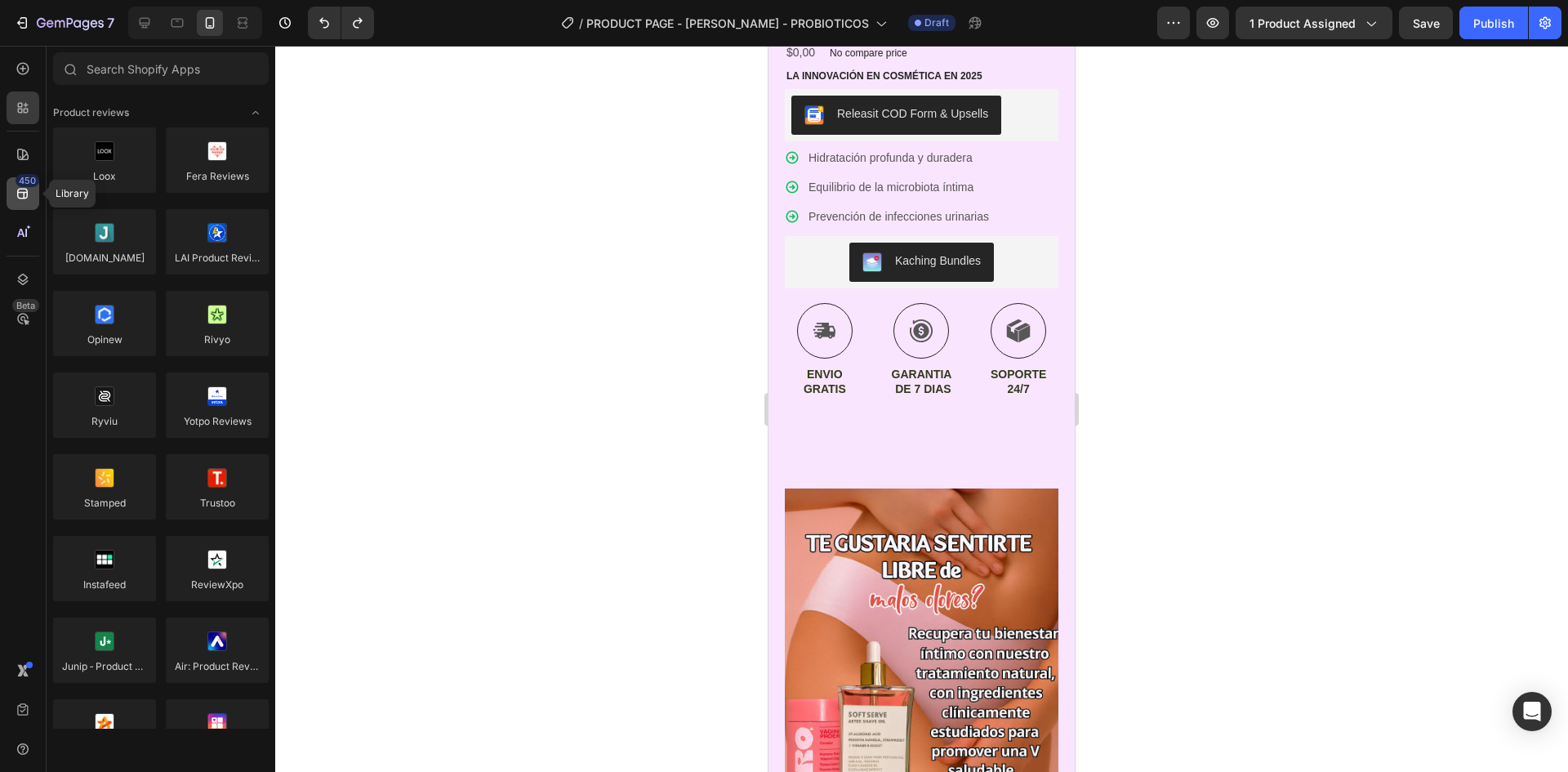
click at [32, 203] on div "450" at bounding box center [22, 193] width 33 height 33
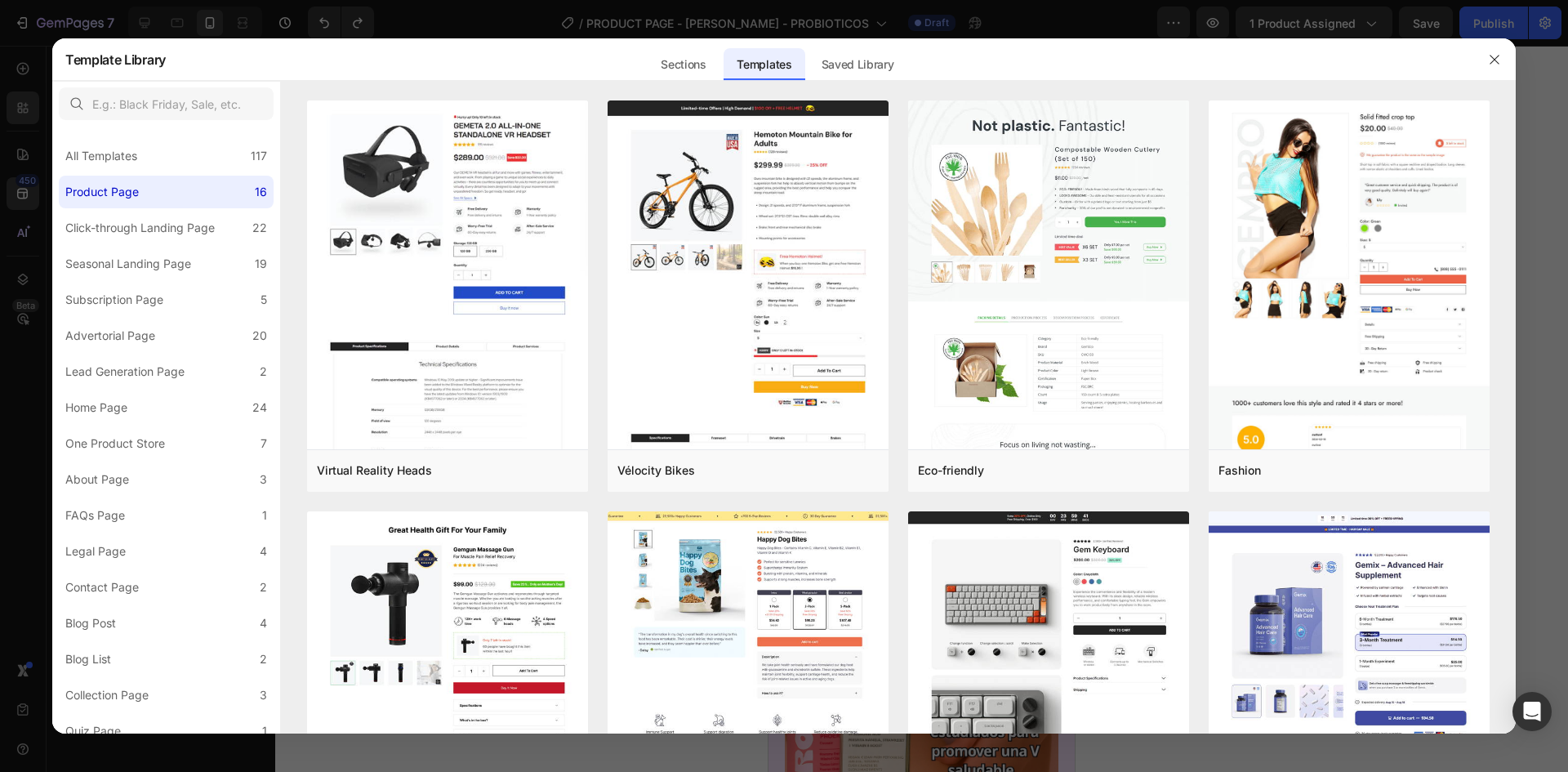
click at [1467, 60] on div "Template Library Sections Templates Existing pages Saved Library Templates Save…" at bounding box center [769, 60] width 1408 height 43
click at [1494, 62] on icon "button" at bounding box center [1495, 59] width 13 height 13
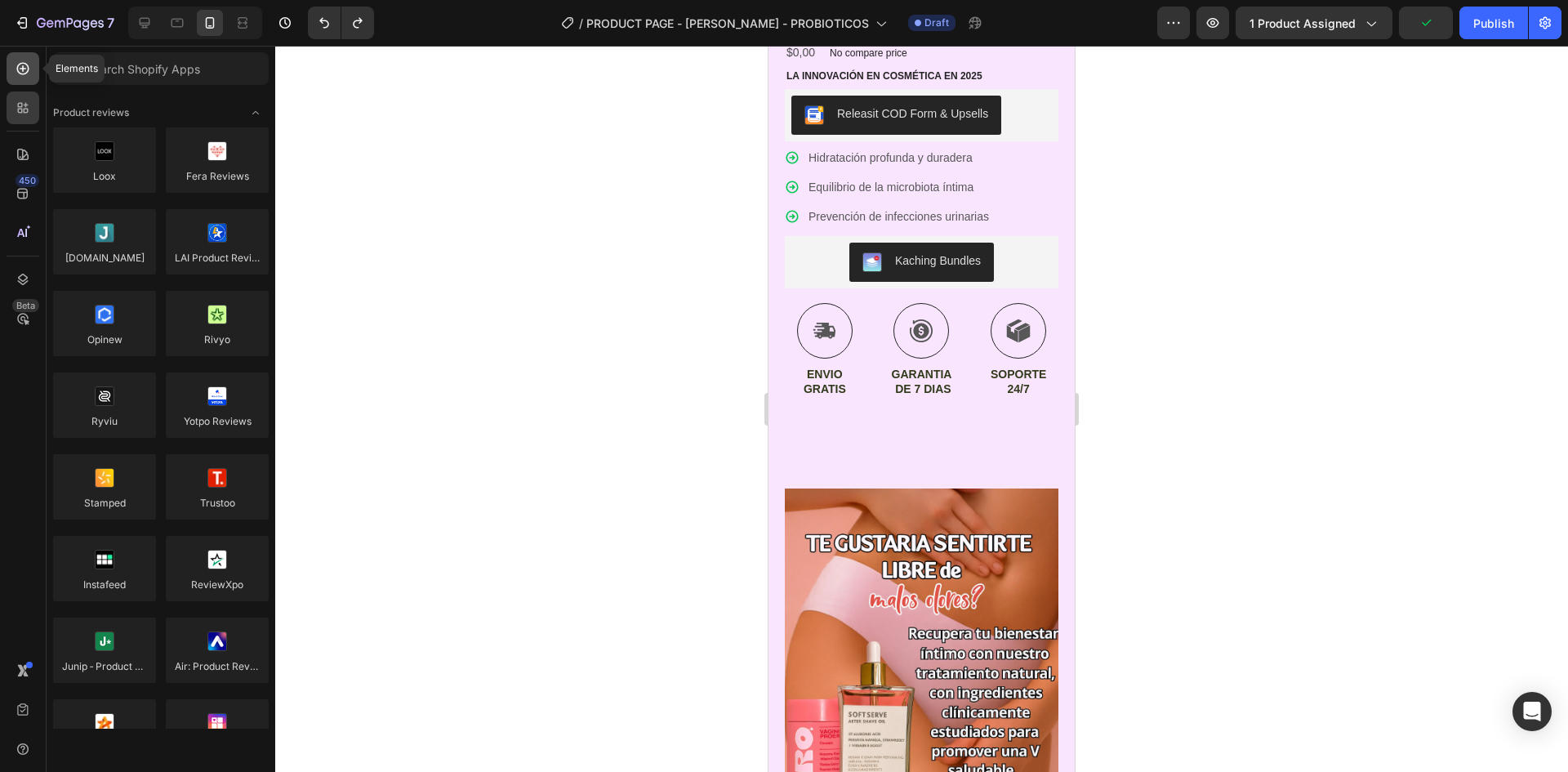
click at [12, 71] on div at bounding box center [22, 69] width 33 height 33
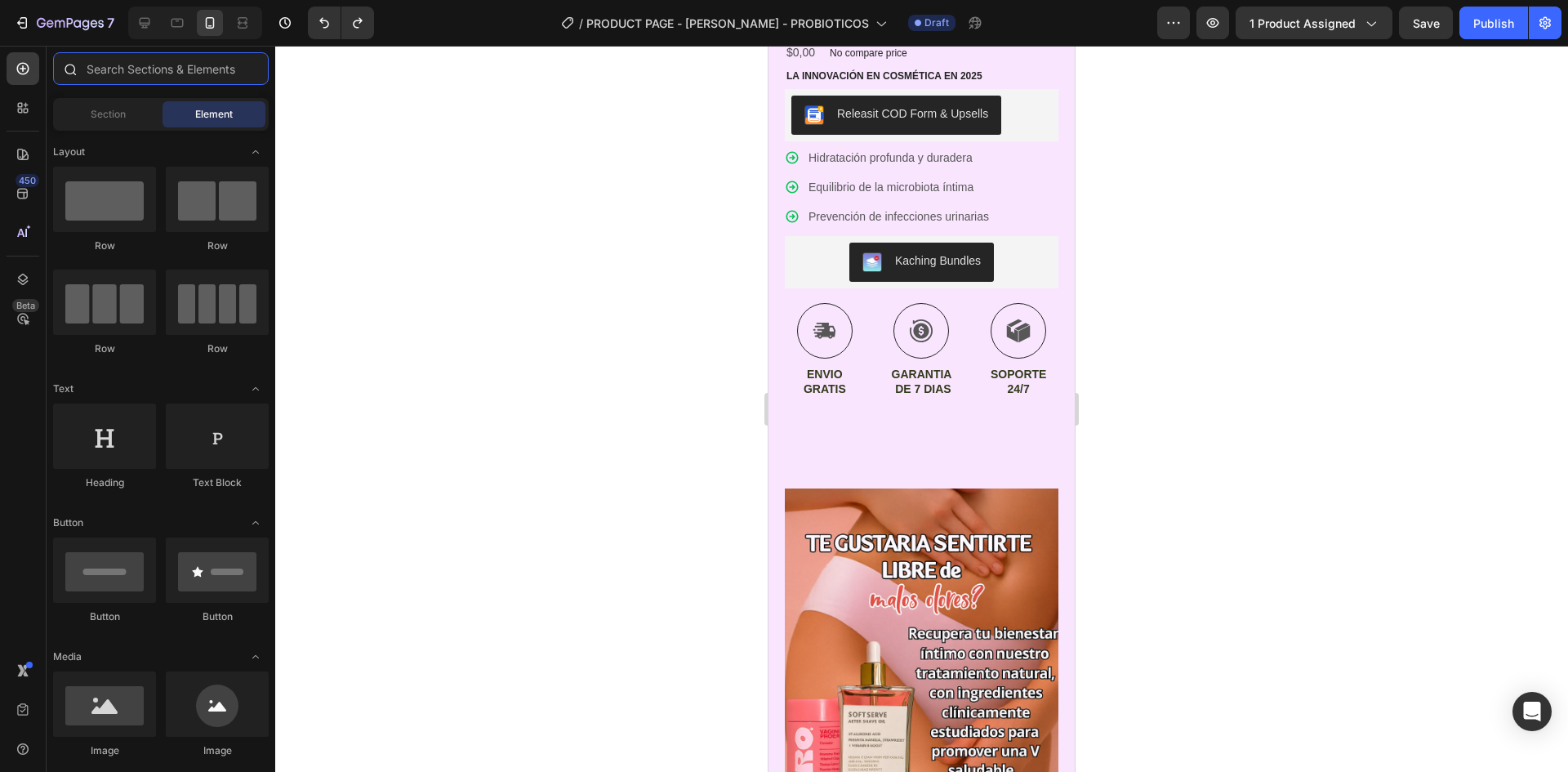
click at [164, 71] on input "text" at bounding box center [160, 69] width 215 height 33
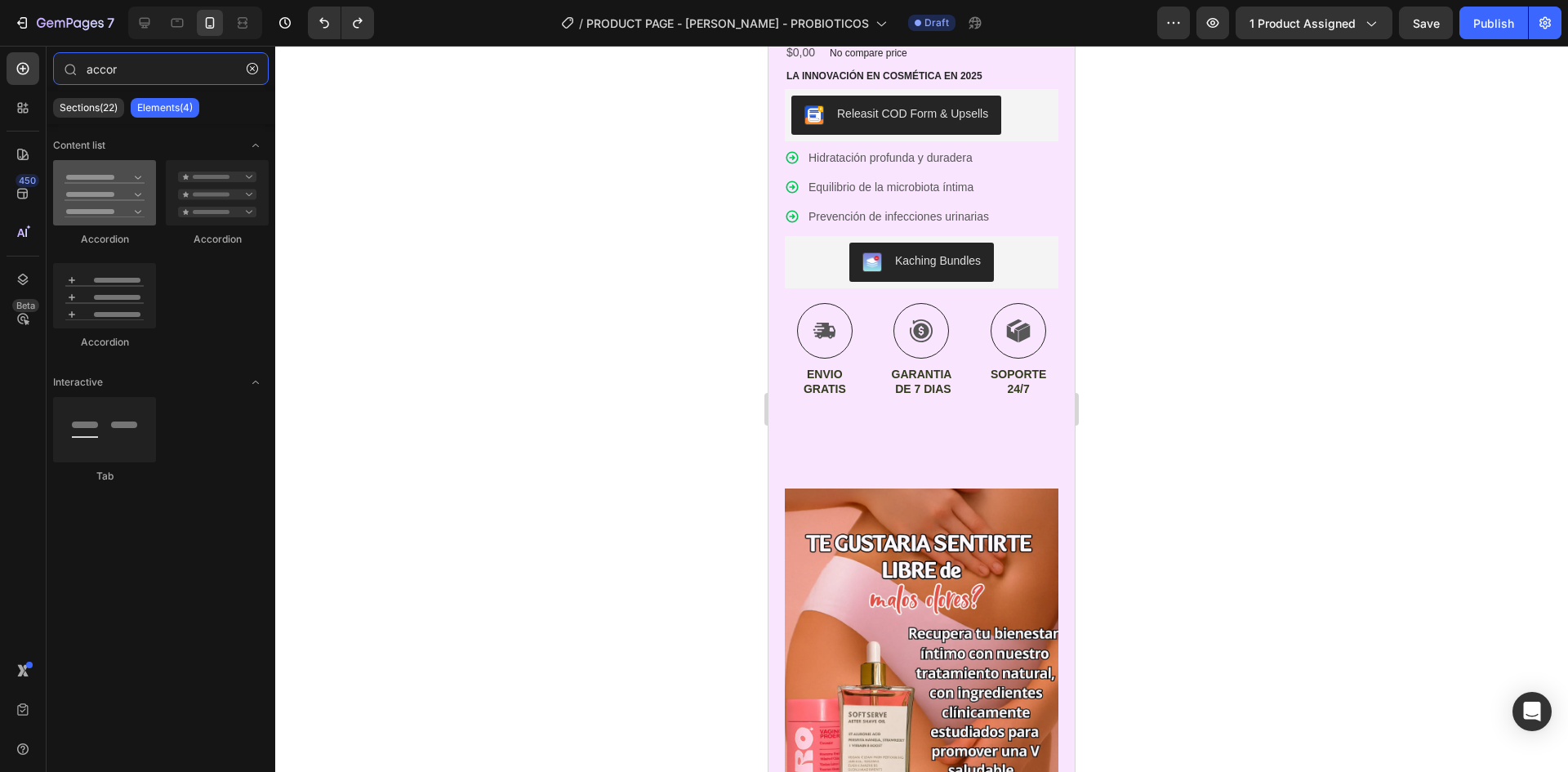
type input "accor"
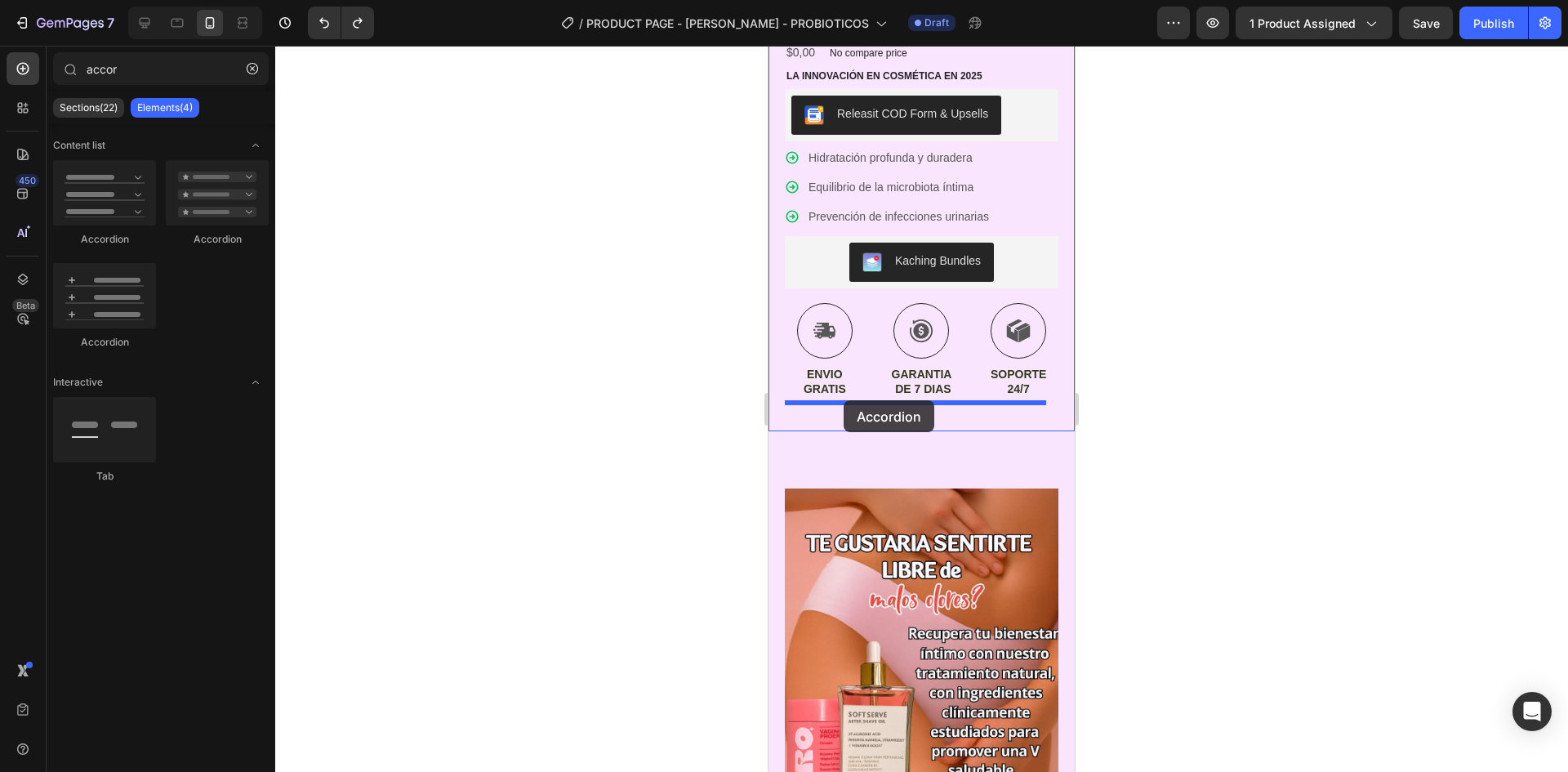
drag, startPoint x: 885, startPoint y: 240, endPoint x: 836, endPoint y: 396, distance: 163.5
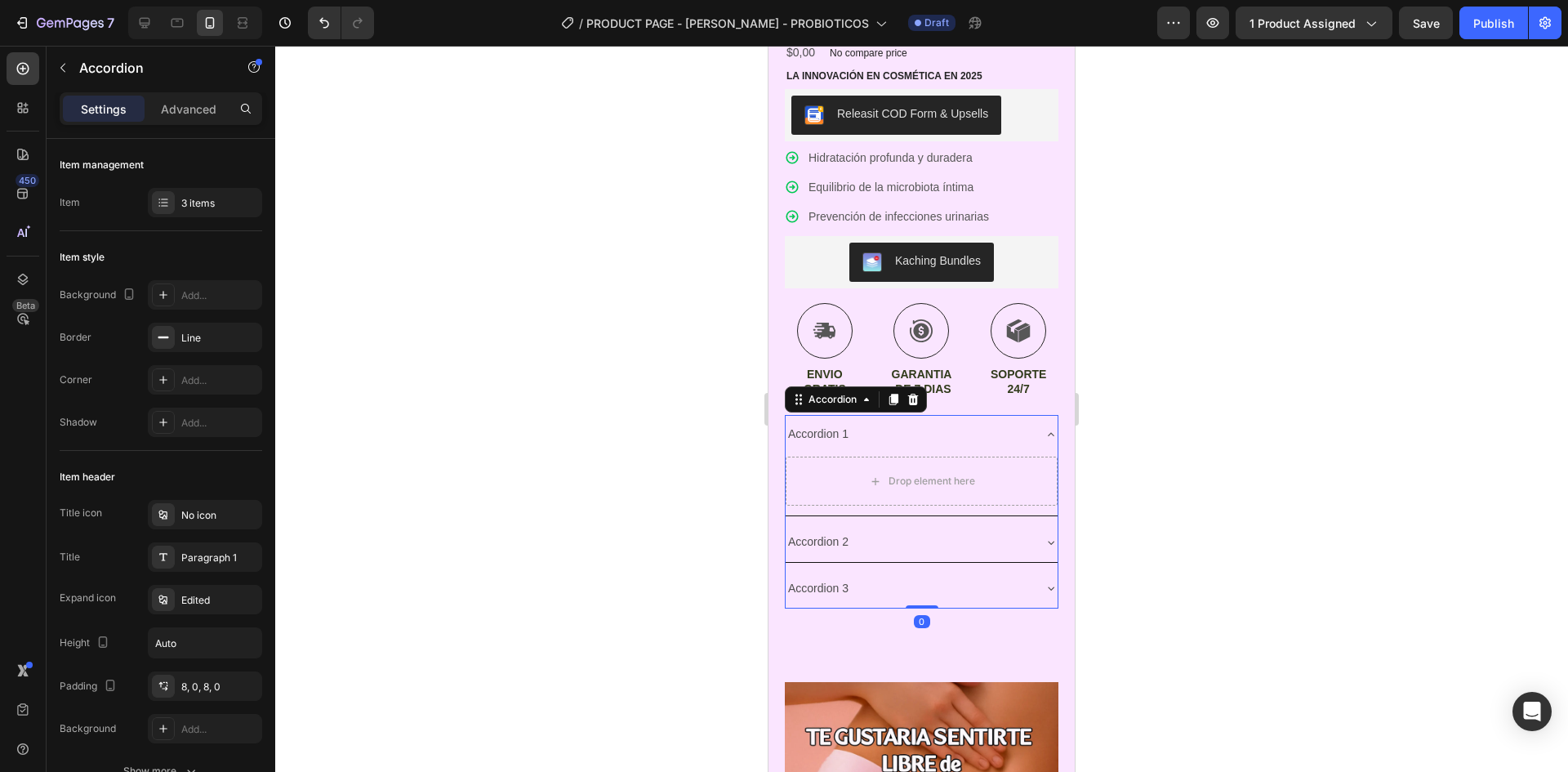
click at [1211, 482] on div at bounding box center [921, 408] width 1293 height 726
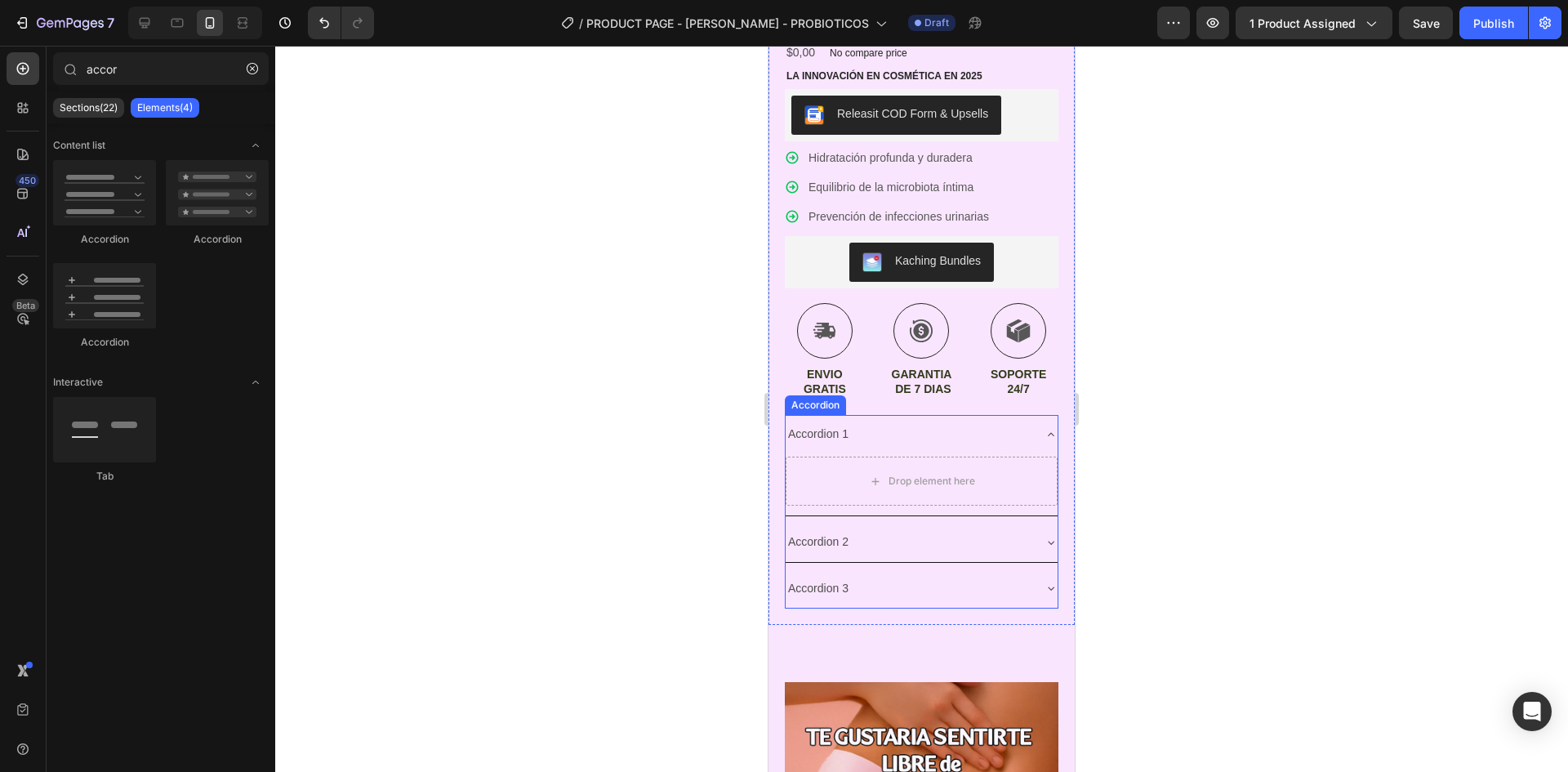
drag, startPoint x: 1005, startPoint y: 432, endPoint x: 1013, endPoint y: 426, distance: 10.0
click at [1006, 431] on div "Accordion 1" at bounding box center [908, 434] width 246 height 25
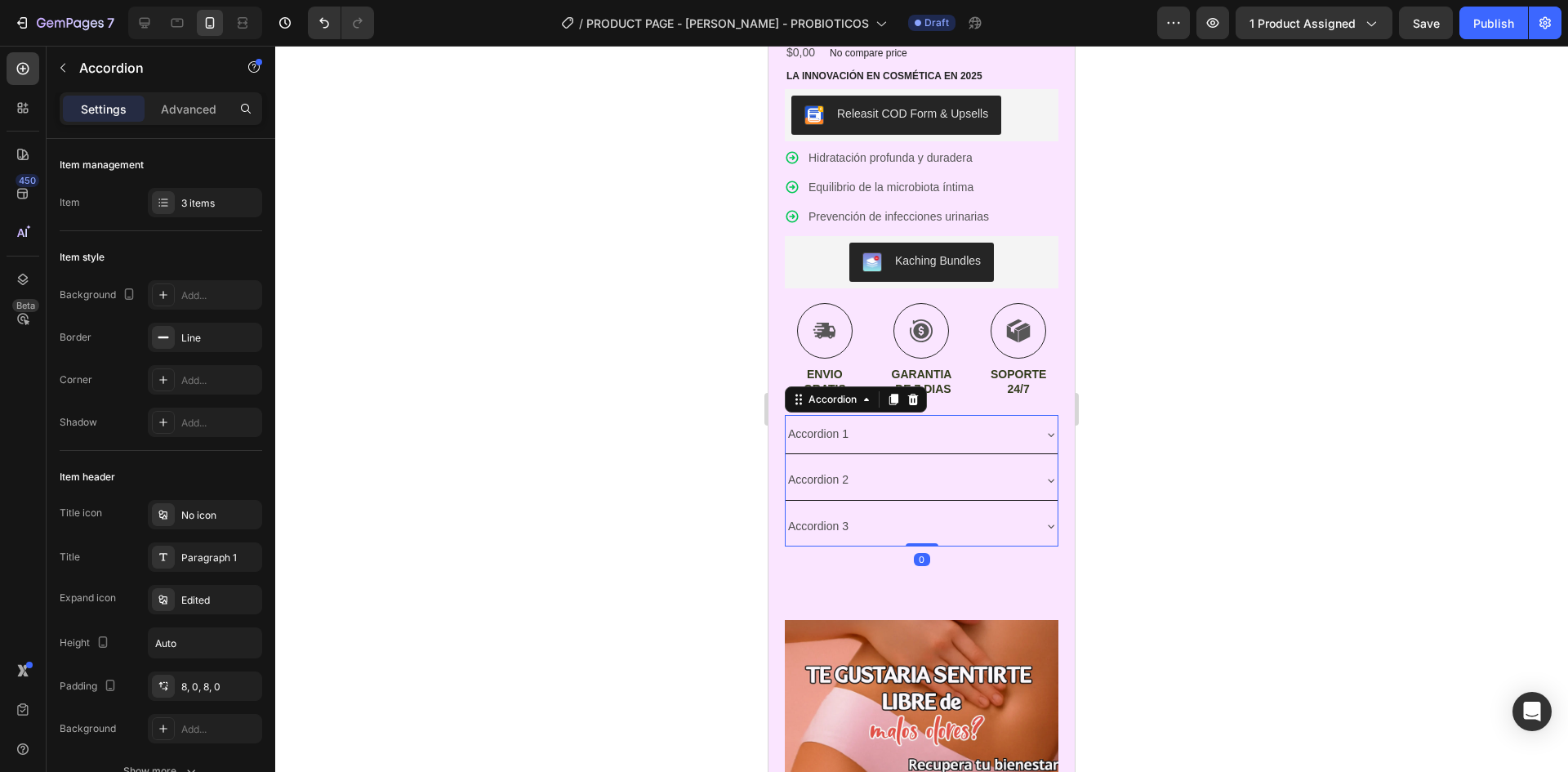
click at [868, 433] on div "Accordion 1" at bounding box center [908, 434] width 246 height 25
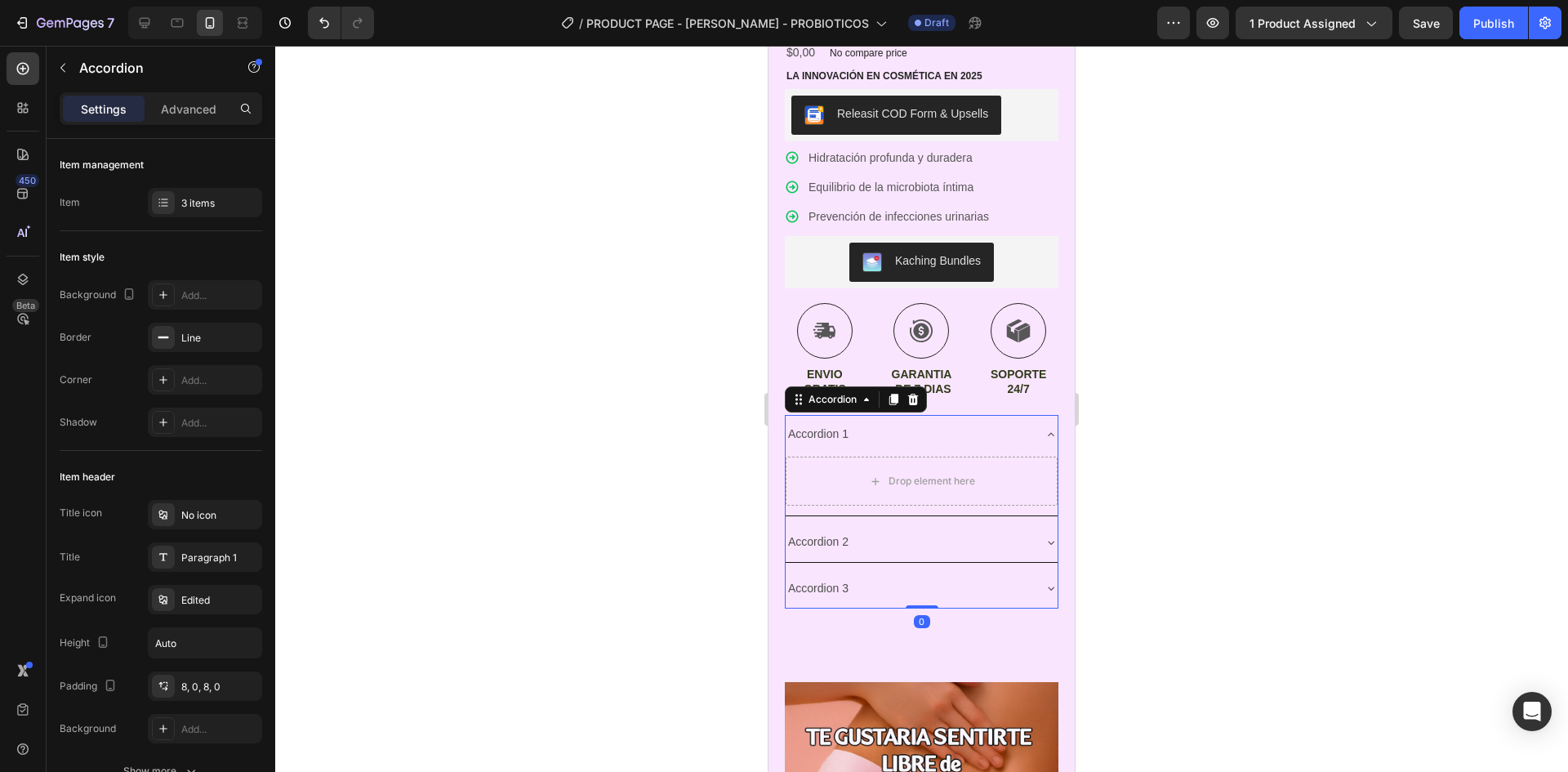
click at [865, 427] on div "Accordion 1" at bounding box center [908, 434] width 246 height 25
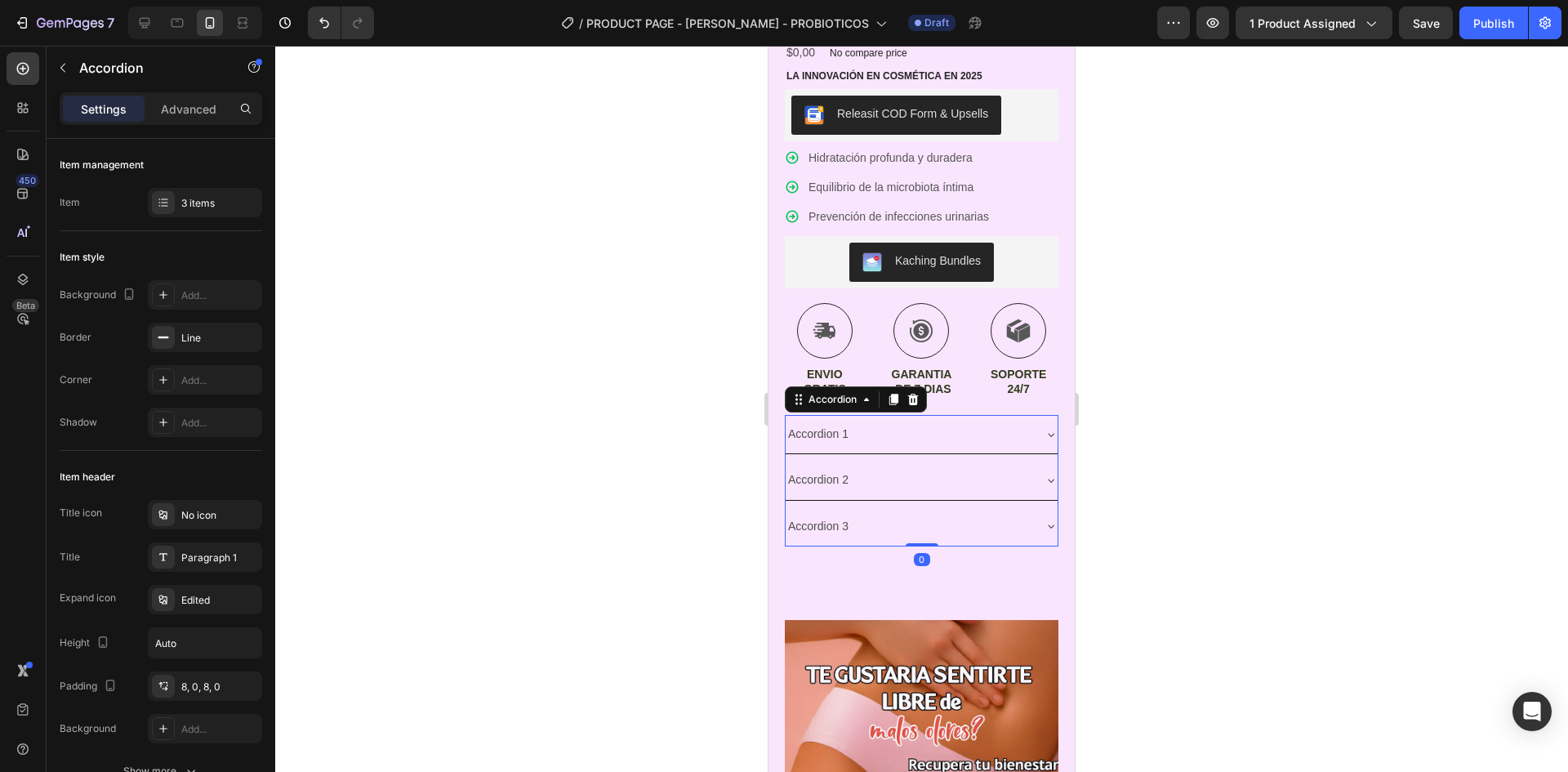
click at [840, 424] on div "Accordion 1" at bounding box center [818, 434] width 65 height 25
click at [840, 424] on p "Accordion 1" at bounding box center [818, 433] width 61 height 21
click at [849, 426] on div "Accordion 1" at bounding box center [818, 434] width 65 height 25
drag, startPoint x: 849, startPoint y: 425, endPoint x: 1509, endPoint y: 471, distance: 661.6
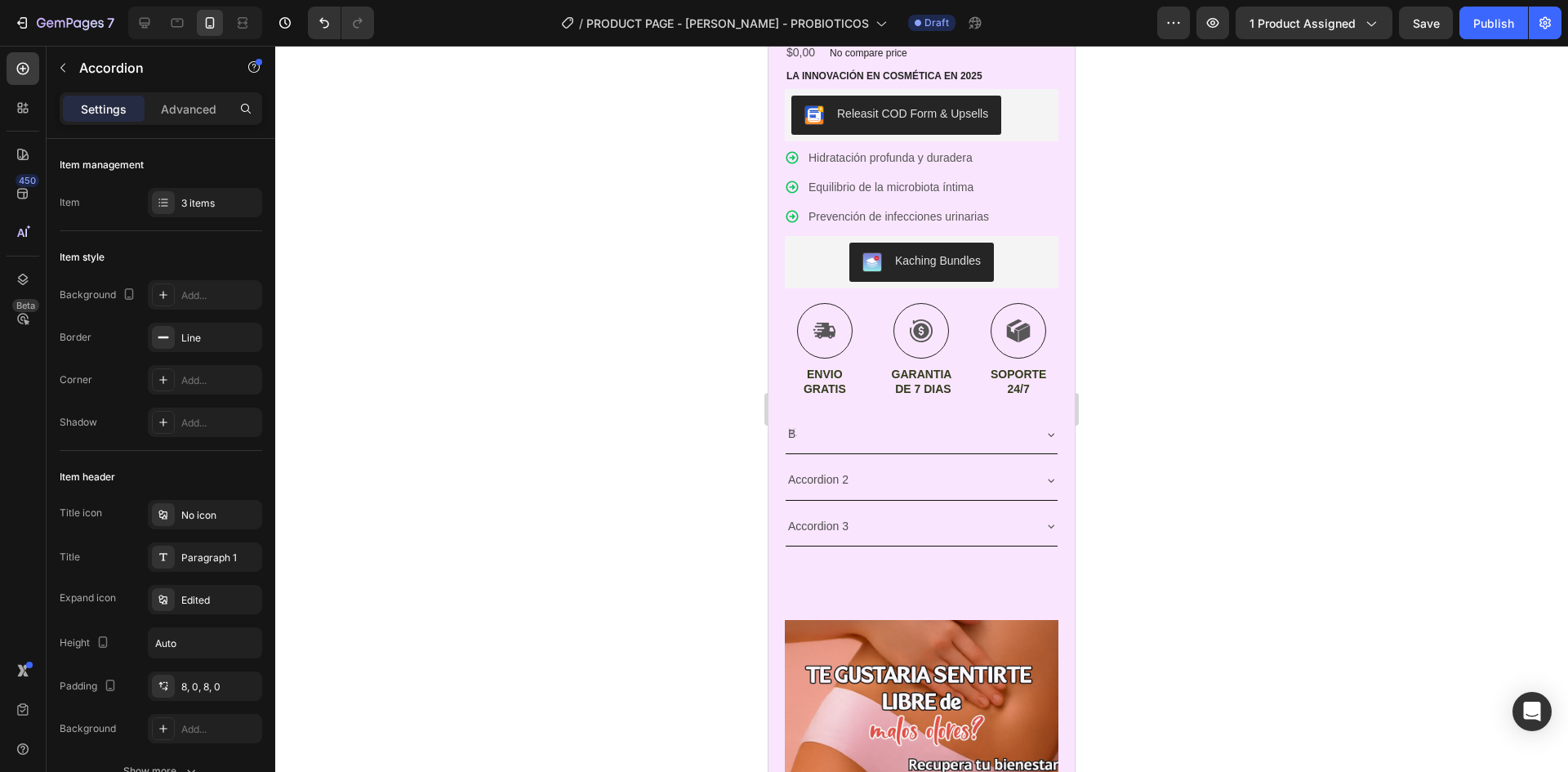
scroll to position [570, 0]
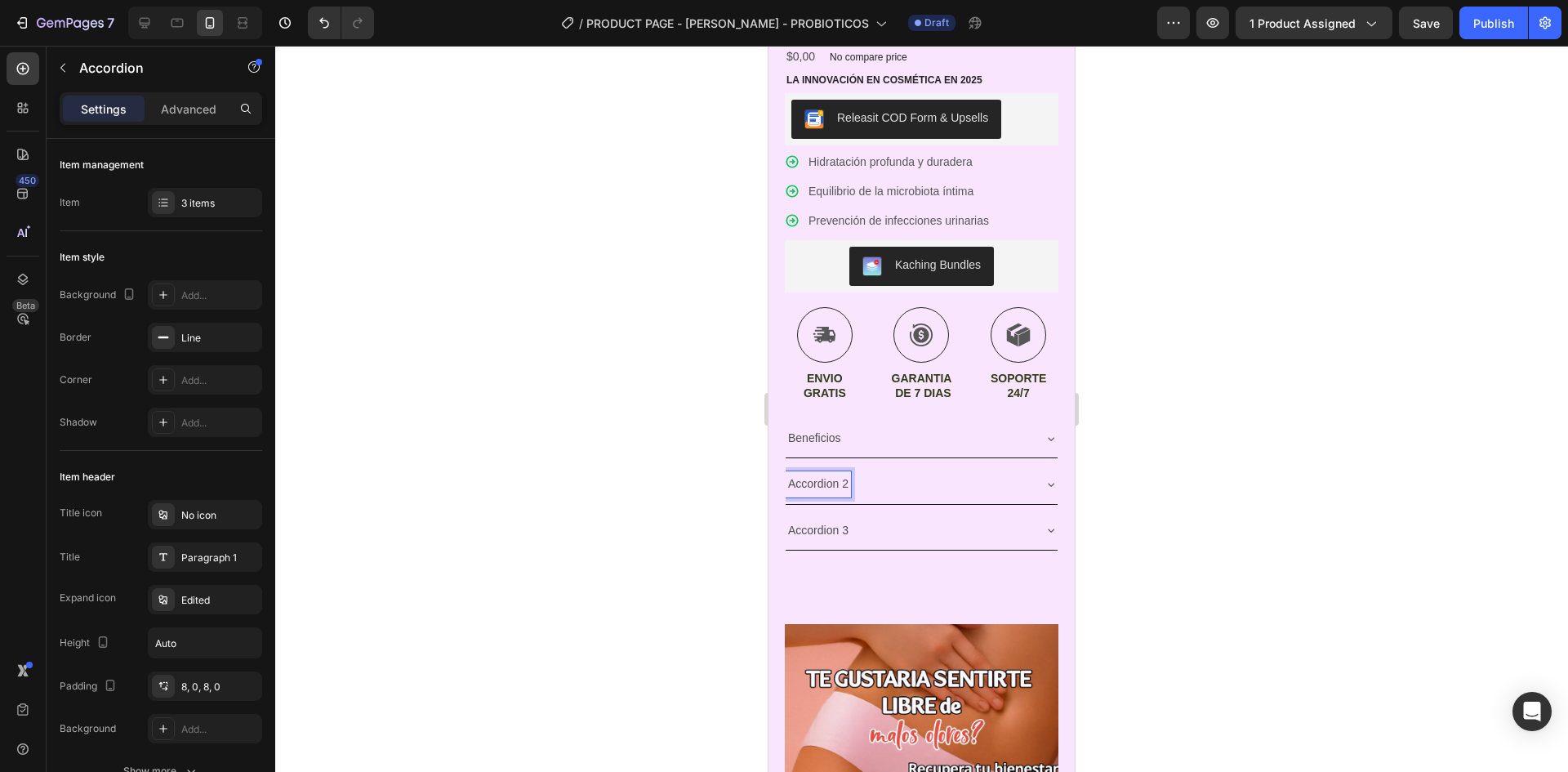
click at [833, 475] on p "Accordion 2" at bounding box center [818, 483] width 61 height 21
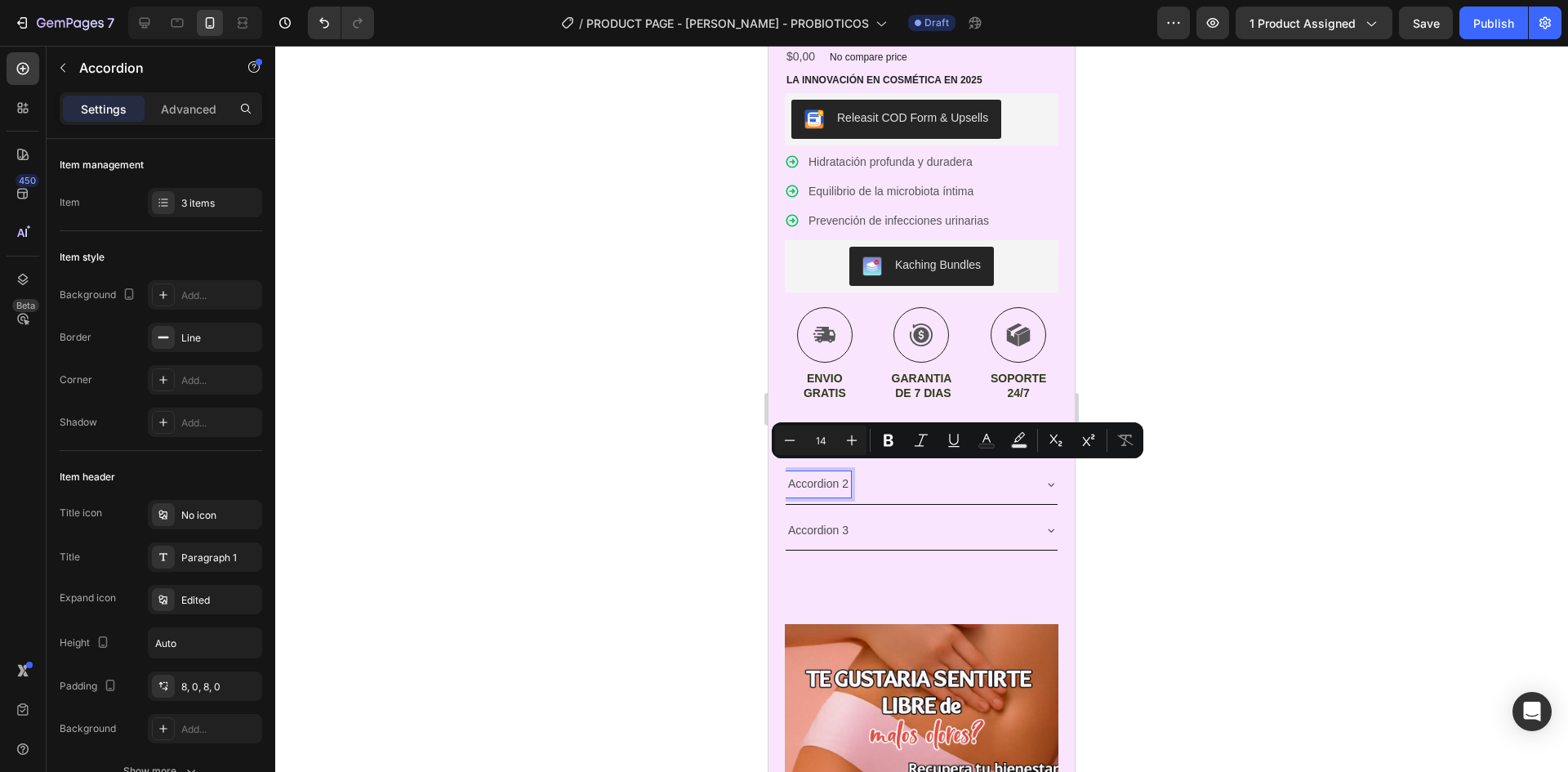
click at [847, 474] on p "Accordion 2" at bounding box center [818, 483] width 61 height 21
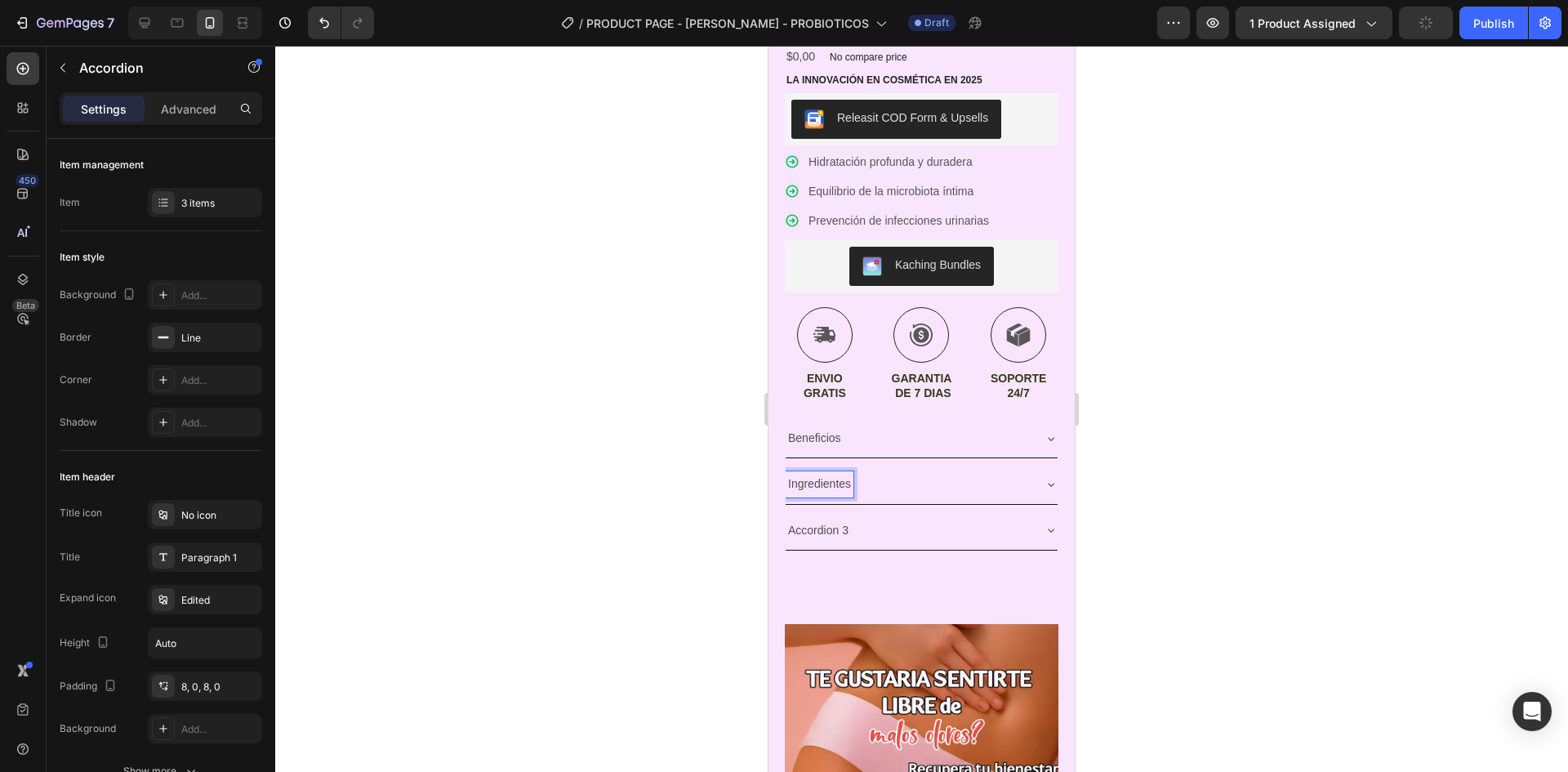
click at [850, 519] on div "Accordion 3" at bounding box center [818, 531] width 65 height 25
click at [848, 520] on p "Accordion 3" at bounding box center [818, 530] width 61 height 21
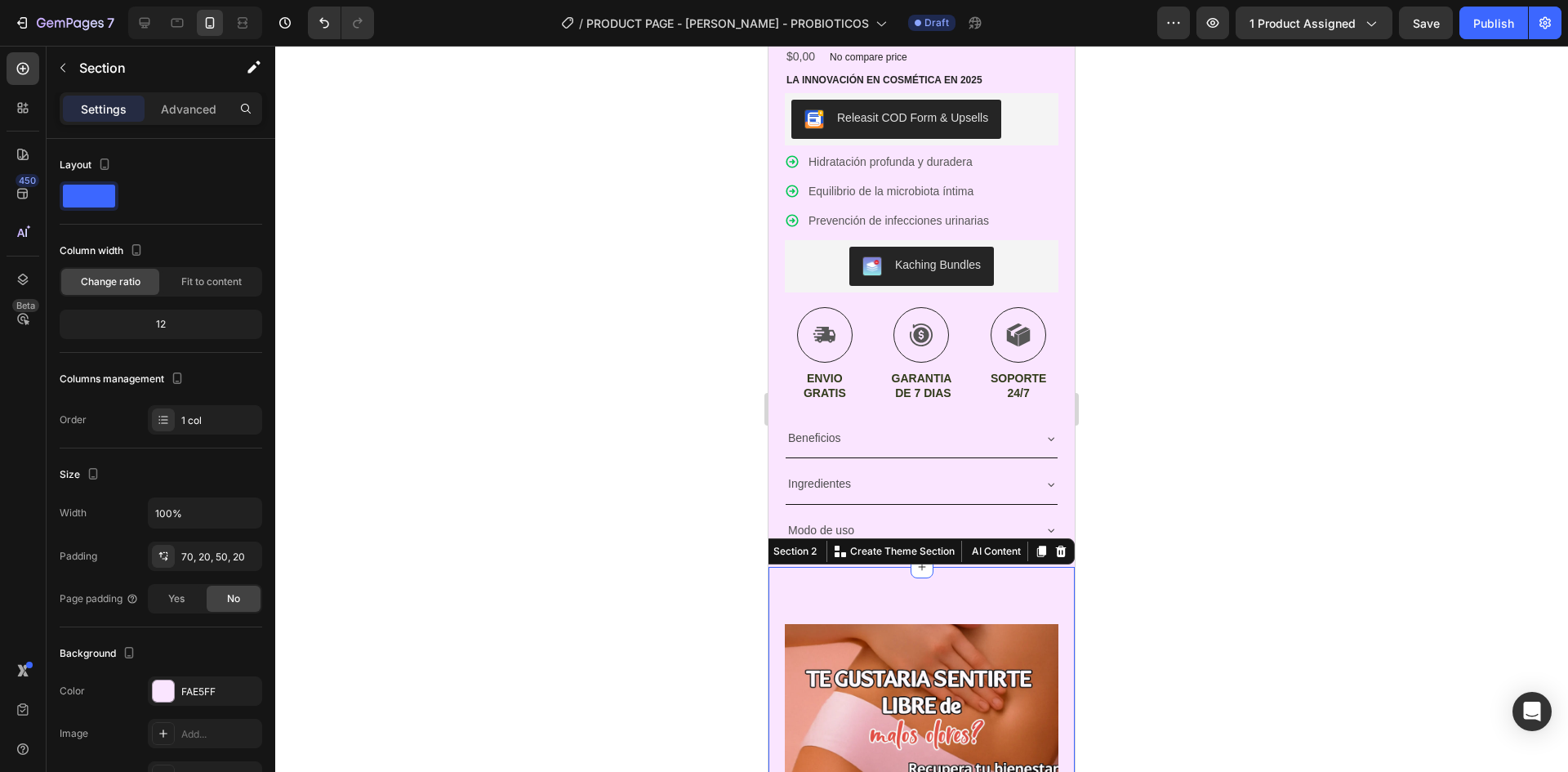
click at [1390, 451] on div at bounding box center [921, 408] width 1293 height 726
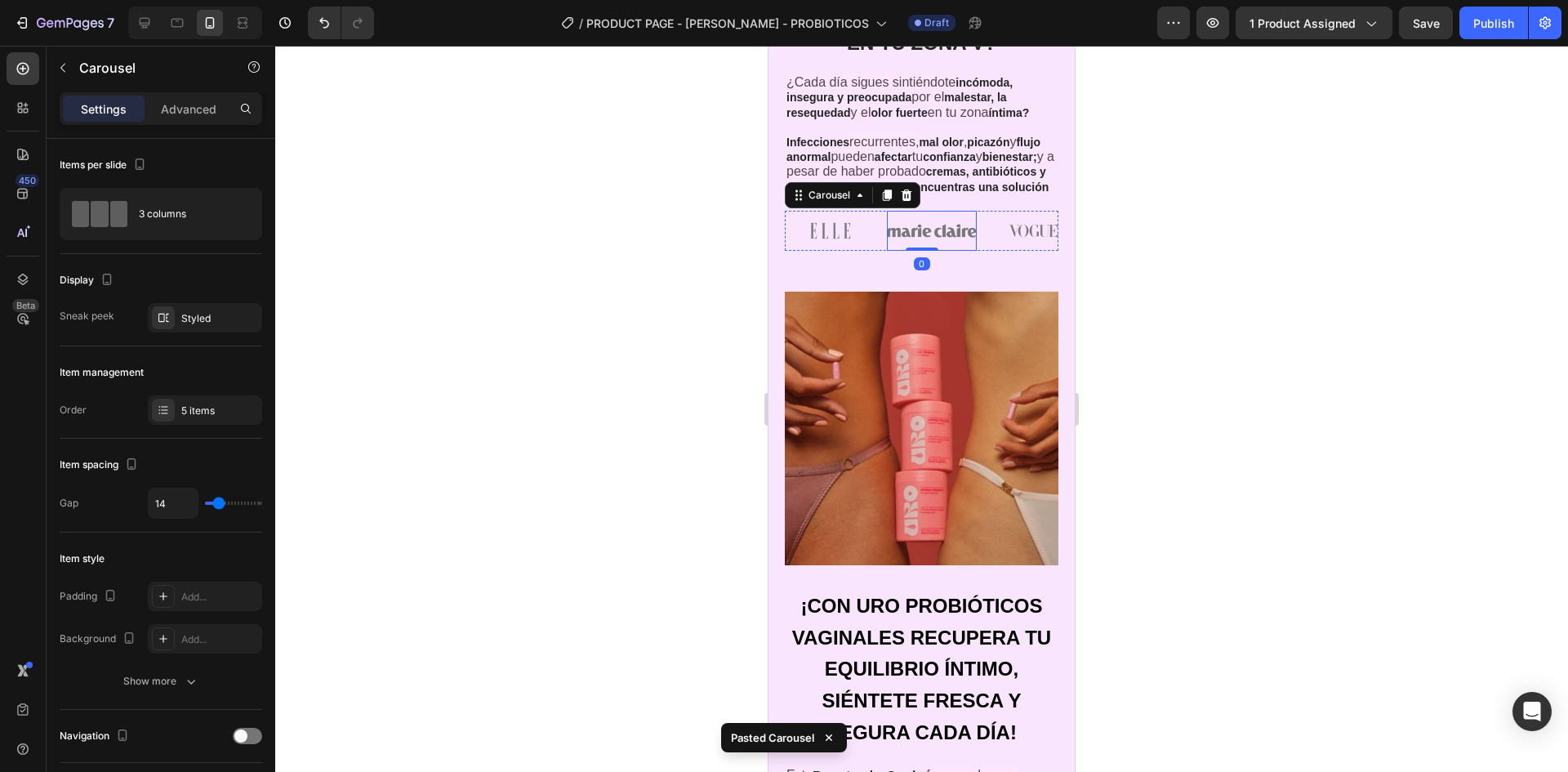
scroll to position [2280, 0]
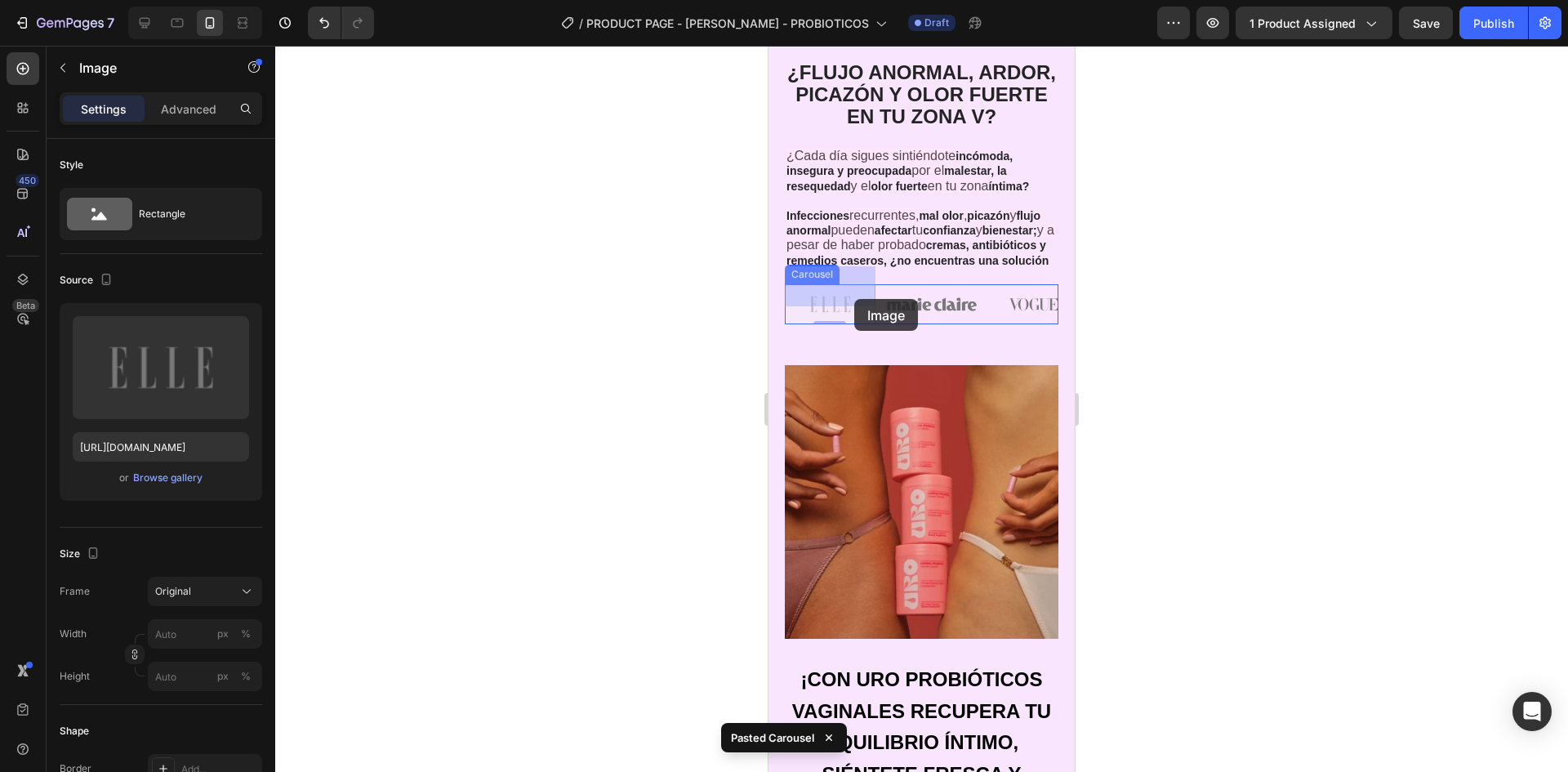
drag, startPoint x: 875, startPoint y: 301, endPoint x: 856, endPoint y: 298, distance: 19.2
click at [971, 298] on img at bounding box center [932, 304] width 90 height 40
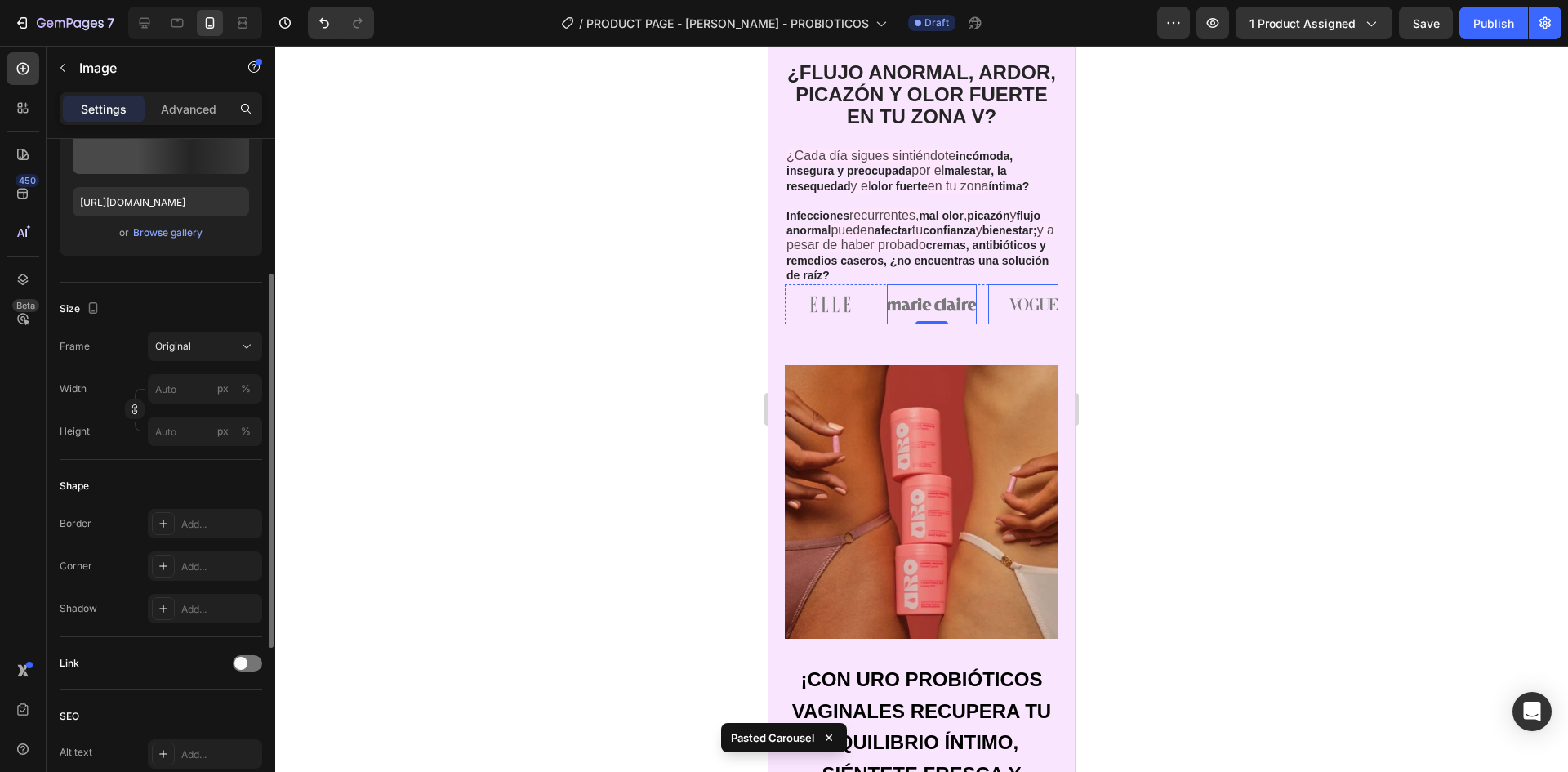
click at [1019, 300] on img at bounding box center [1033, 304] width 90 height 40
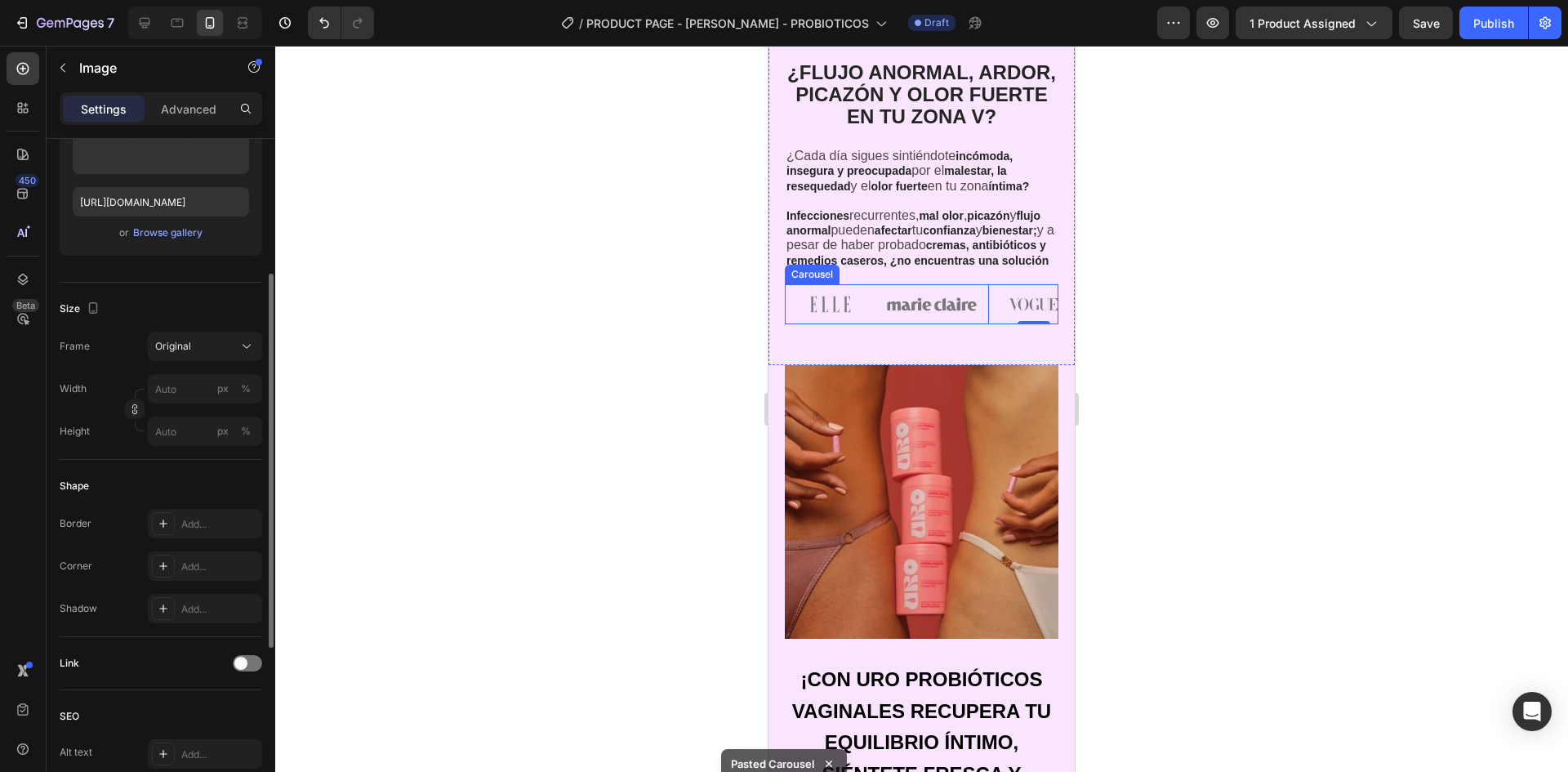
click at [985, 302] on div "Image Image Image 0 Image Image" at bounding box center [922, 304] width 273 height 40
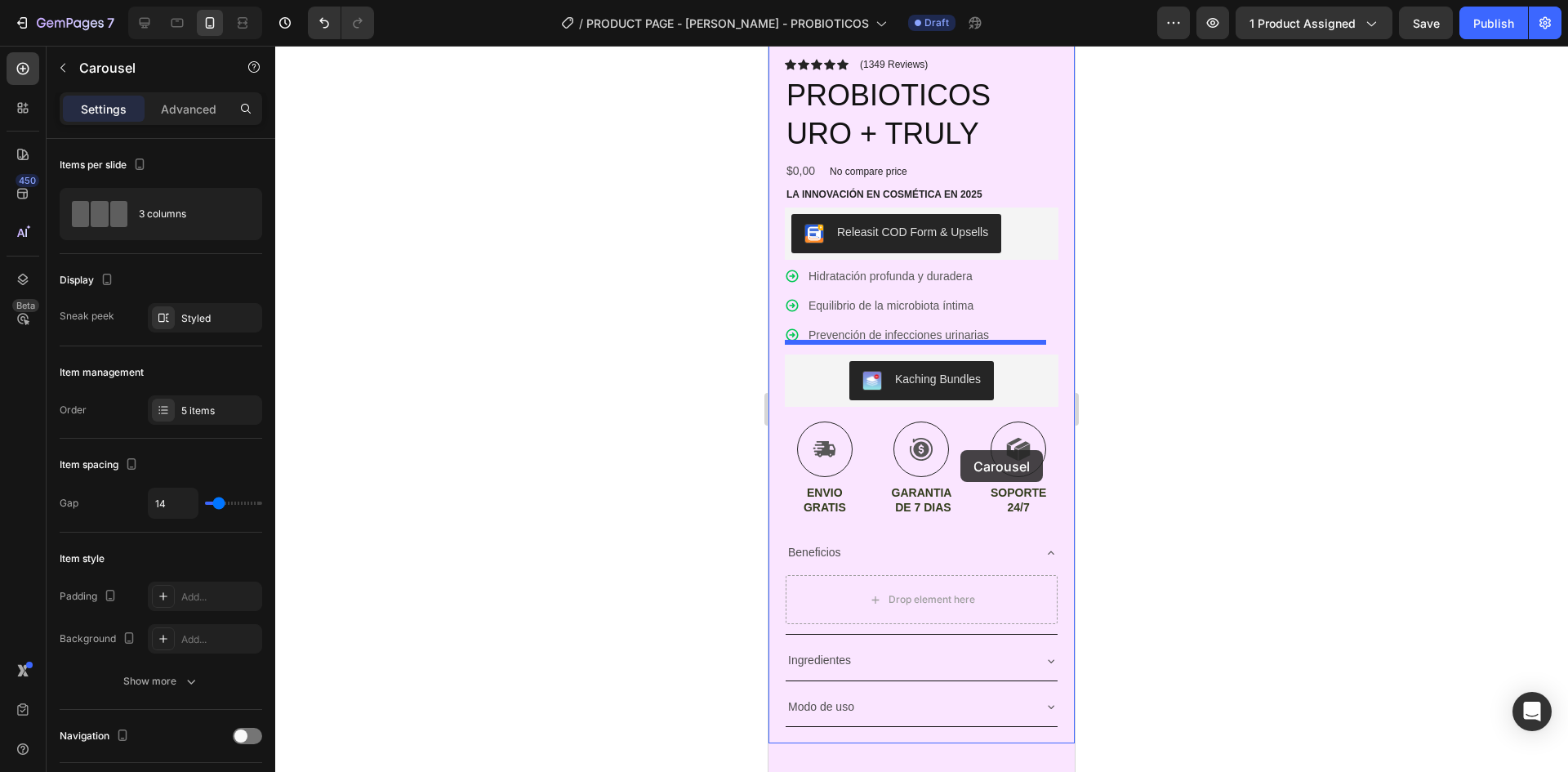
scroll to position [633, 0]
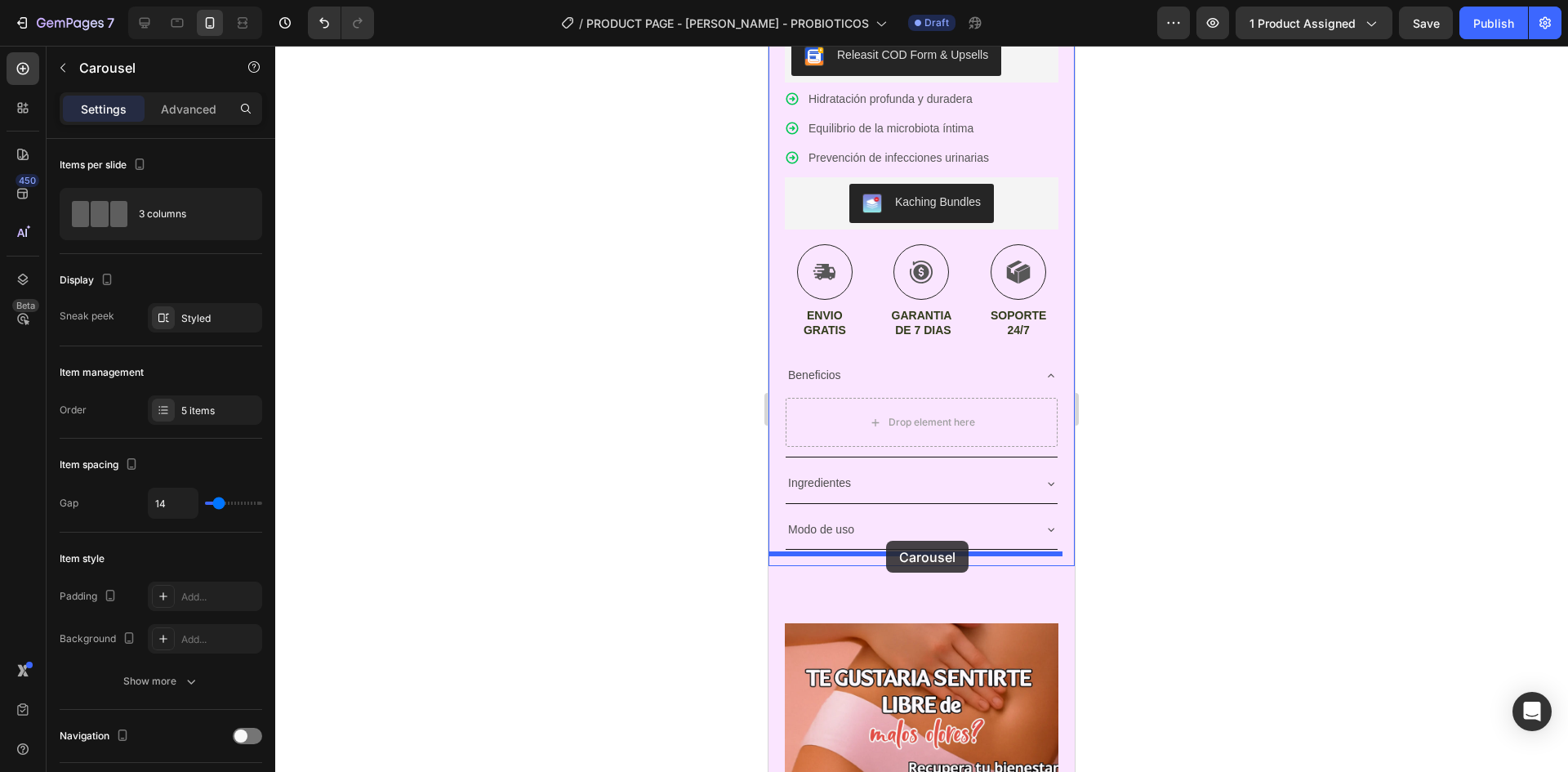
drag, startPoint x: 984, startPoint y: 302, endPoint x: 886, endPoint y: 541, distance: 258.3
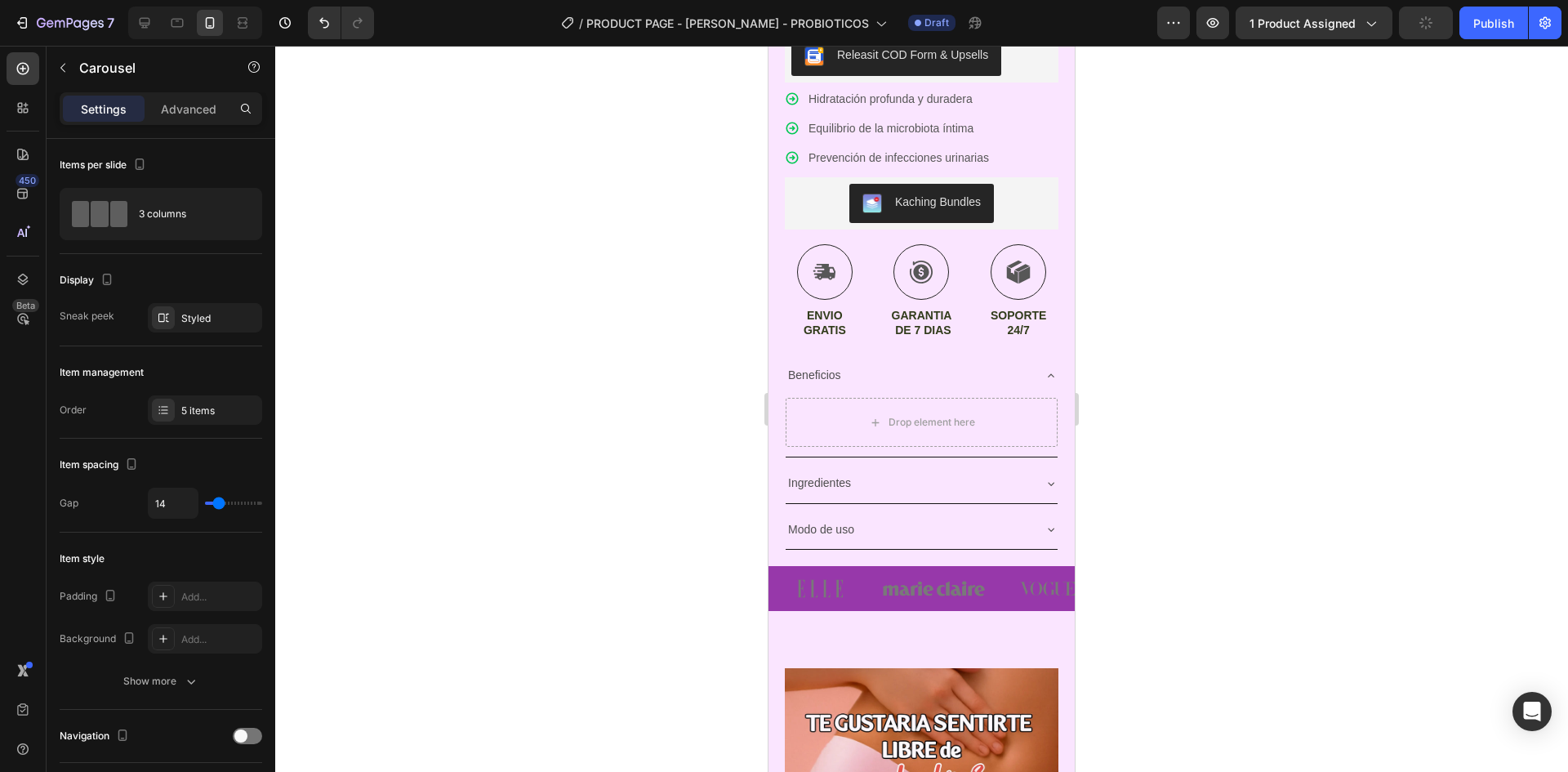
drag, startPoint x: 1210, startPoint y: 451, endPoint x: 193, endPoint y: 533, distance: 1020.3
click at [1210, 451] on div at bounding box center [921, 408] width 1293 height 726
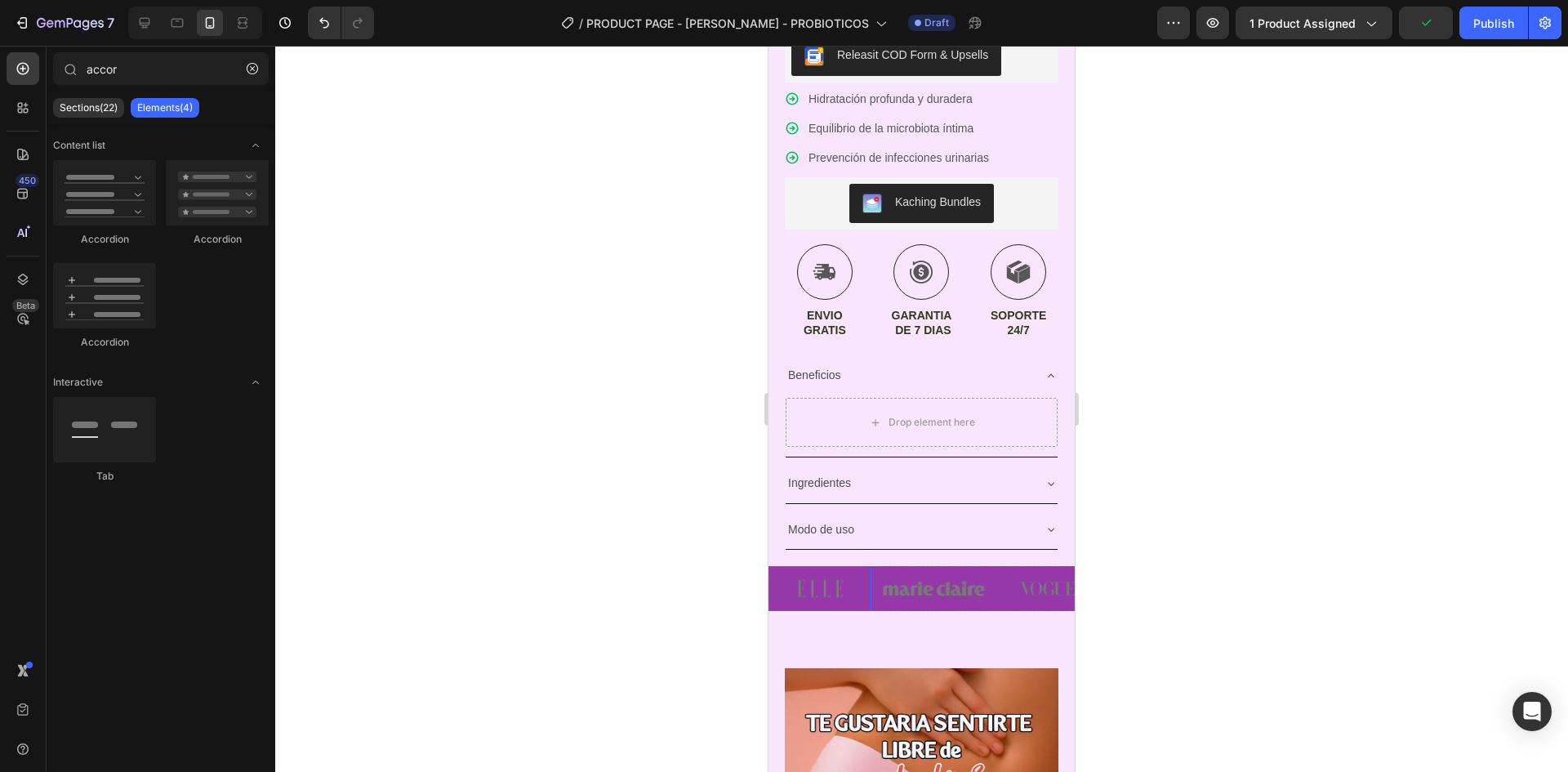
click at [859, 590] on img at bounding box center [819, 589] width 103 height 45
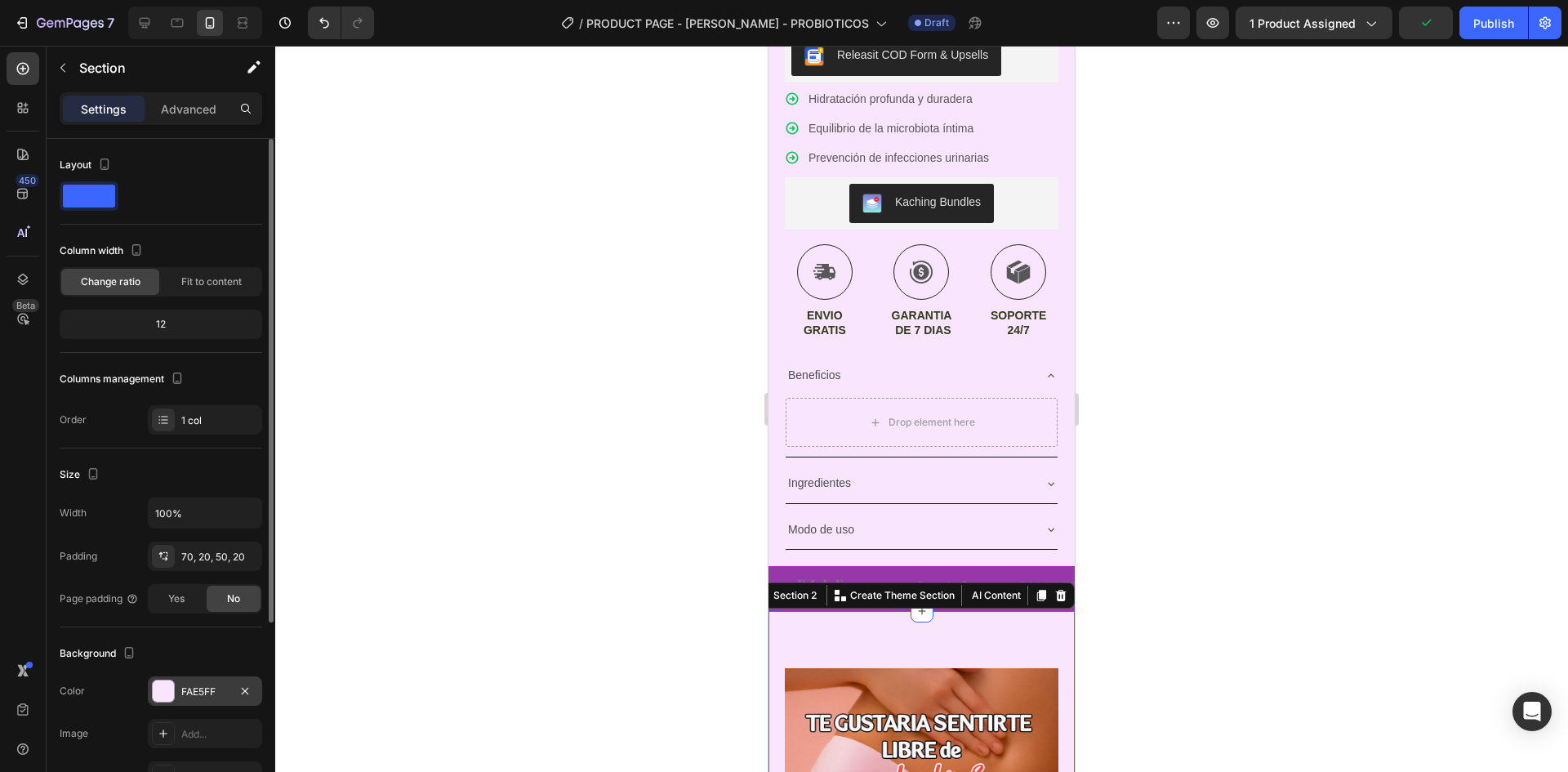
click at [194, 697] on div "FAE5FF" at bounding box center [205, 692] width 47 height 14
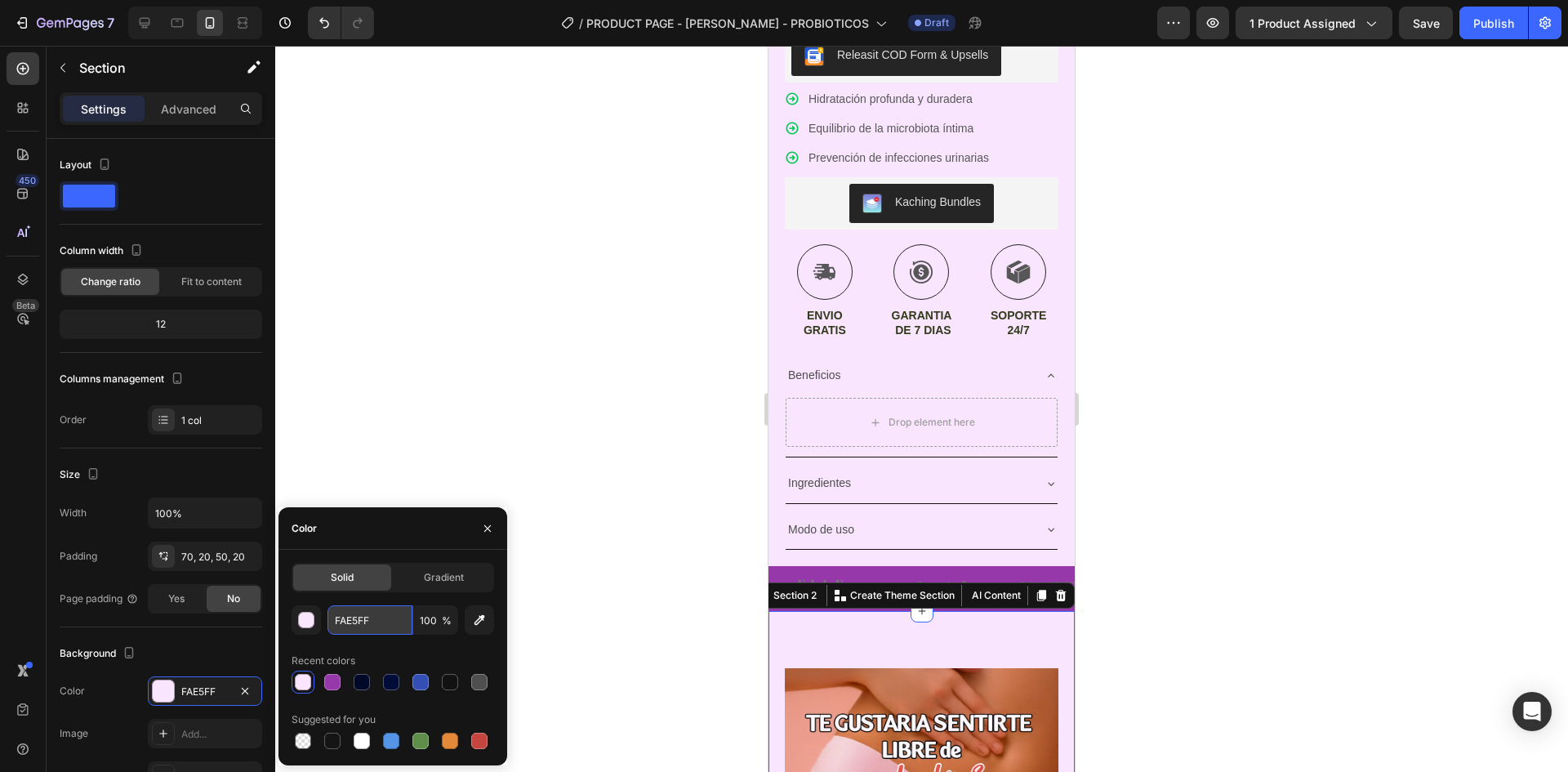
click at [397, 625] on input "FAE5FF" at bounding box center [370, 619] width 85 height 29
click at [952, 566] on img at bounding box center [934, 589] width 103 height 45
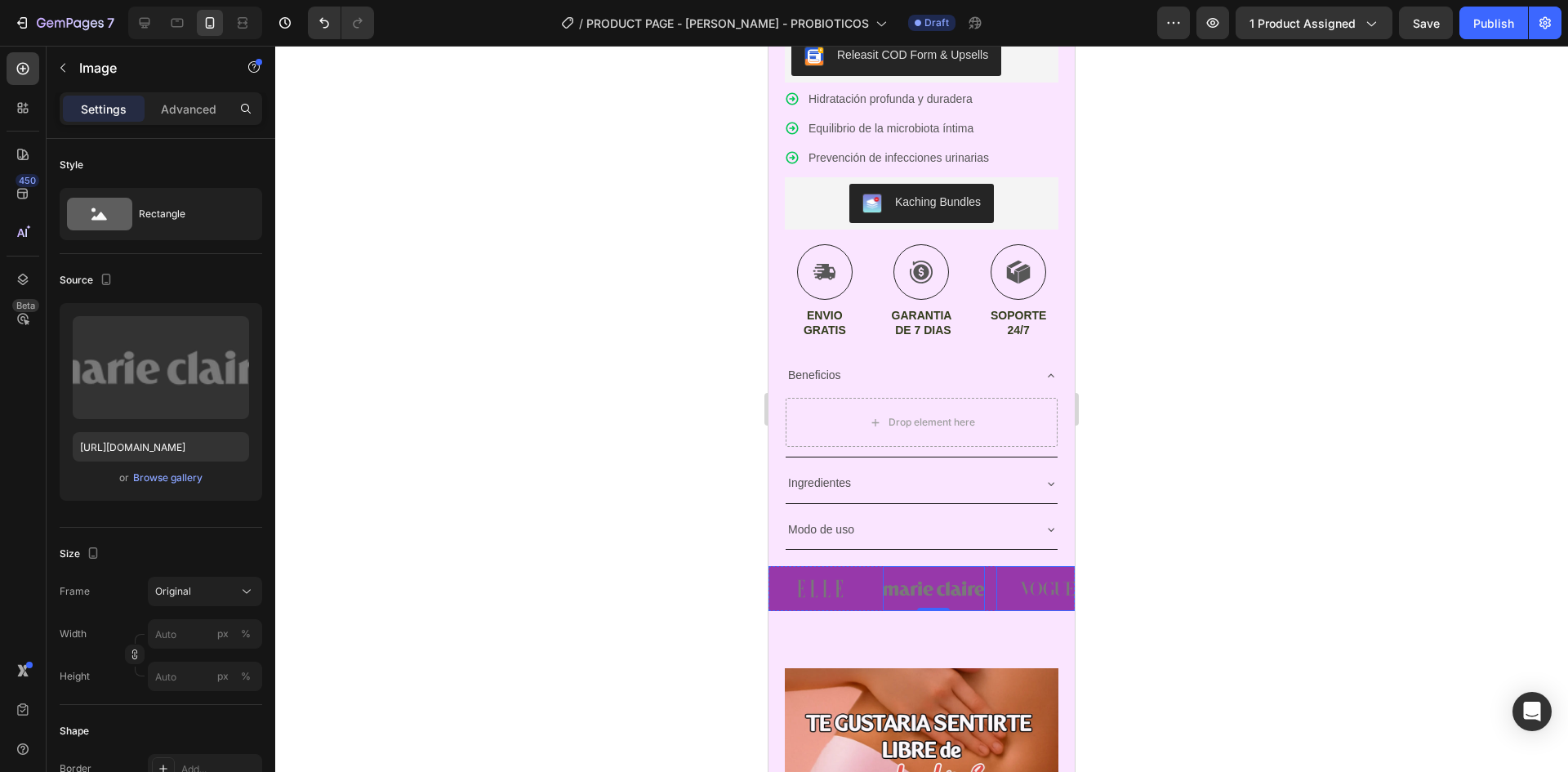
click at [1007, 566] on img at bounding box center [1047, 589] width 103 height 45
click at [994, 566] on div "Image Image Image 0 Image Image" at bounding box center [921, 589] width 306 height 45
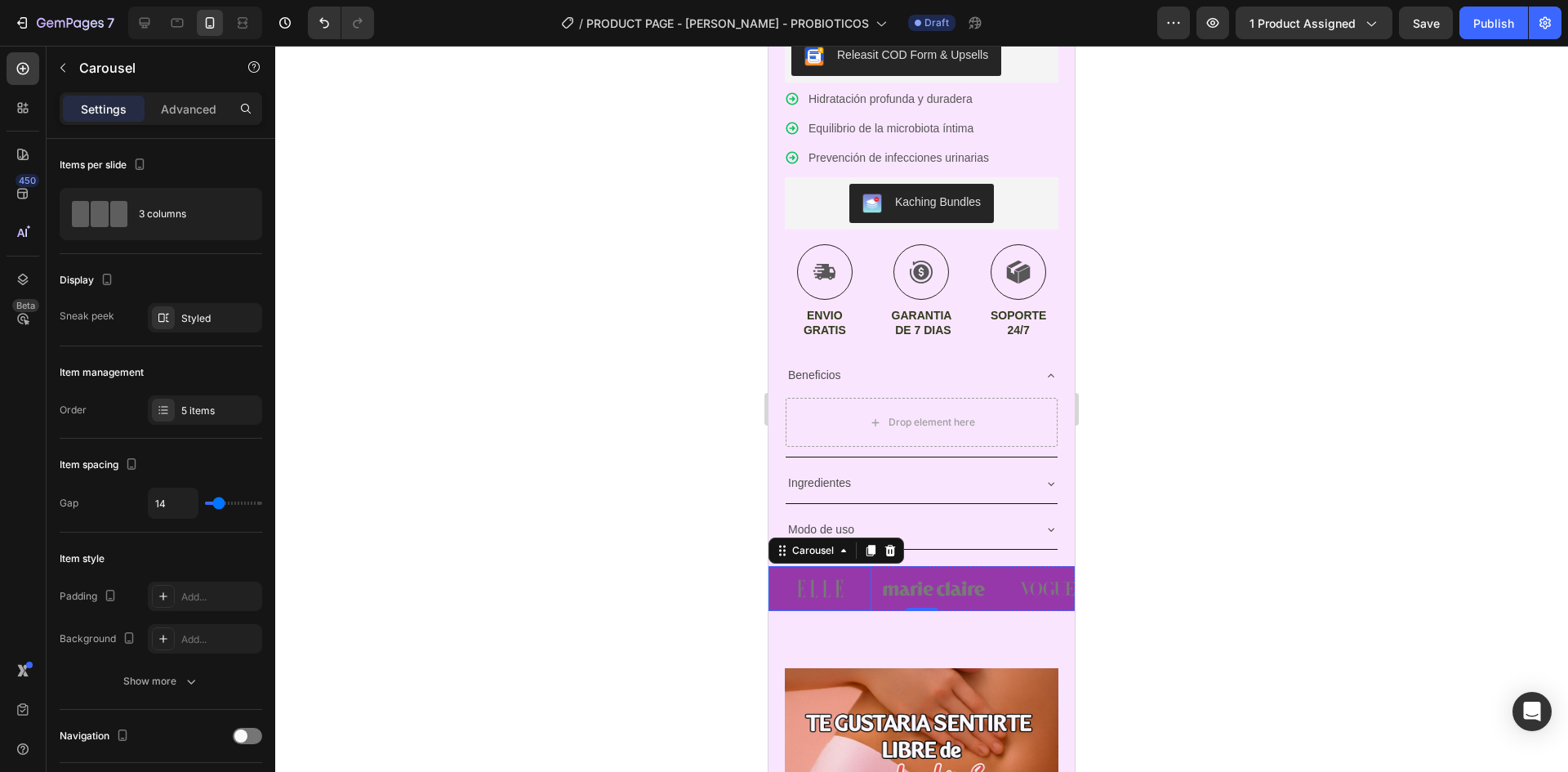
click at [774, 592] on img at bounding box center [819, 589] width 103 height 45
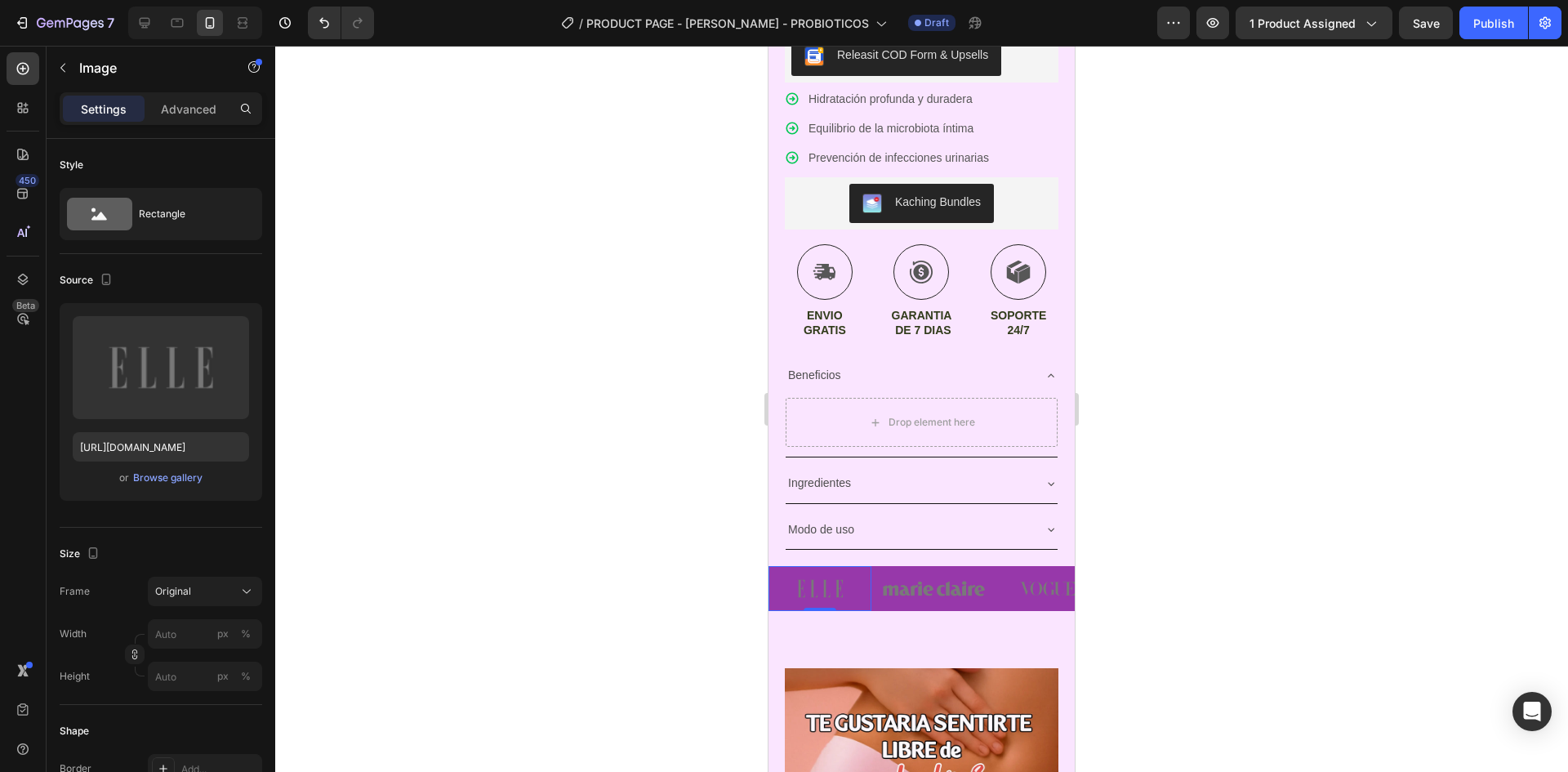
click at [757, 640] on div at bounding box center [921, 408] width 1293 height 726
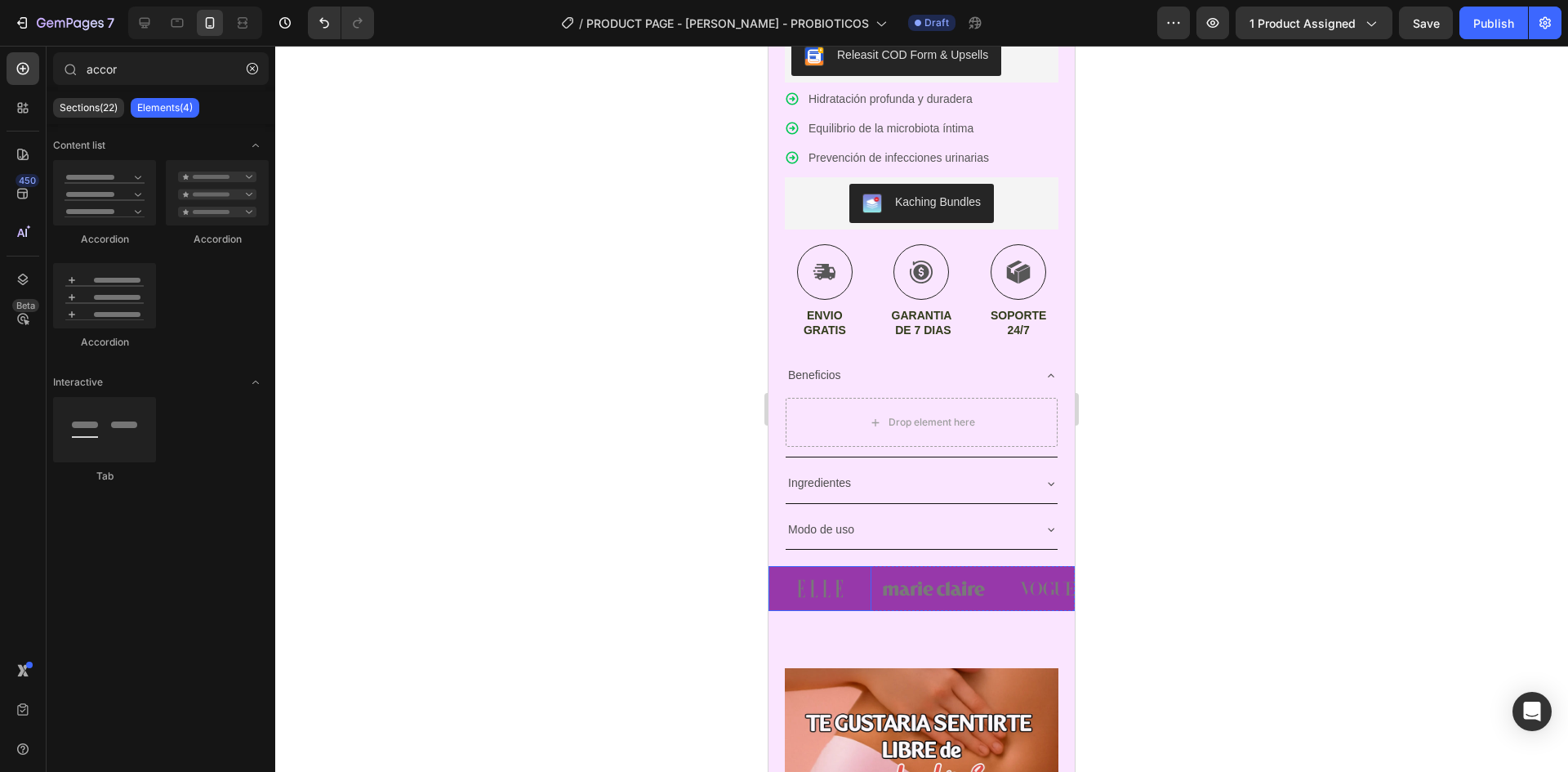
click at [846, 596] on img at bounding box center [819, 589] width 103 height 45
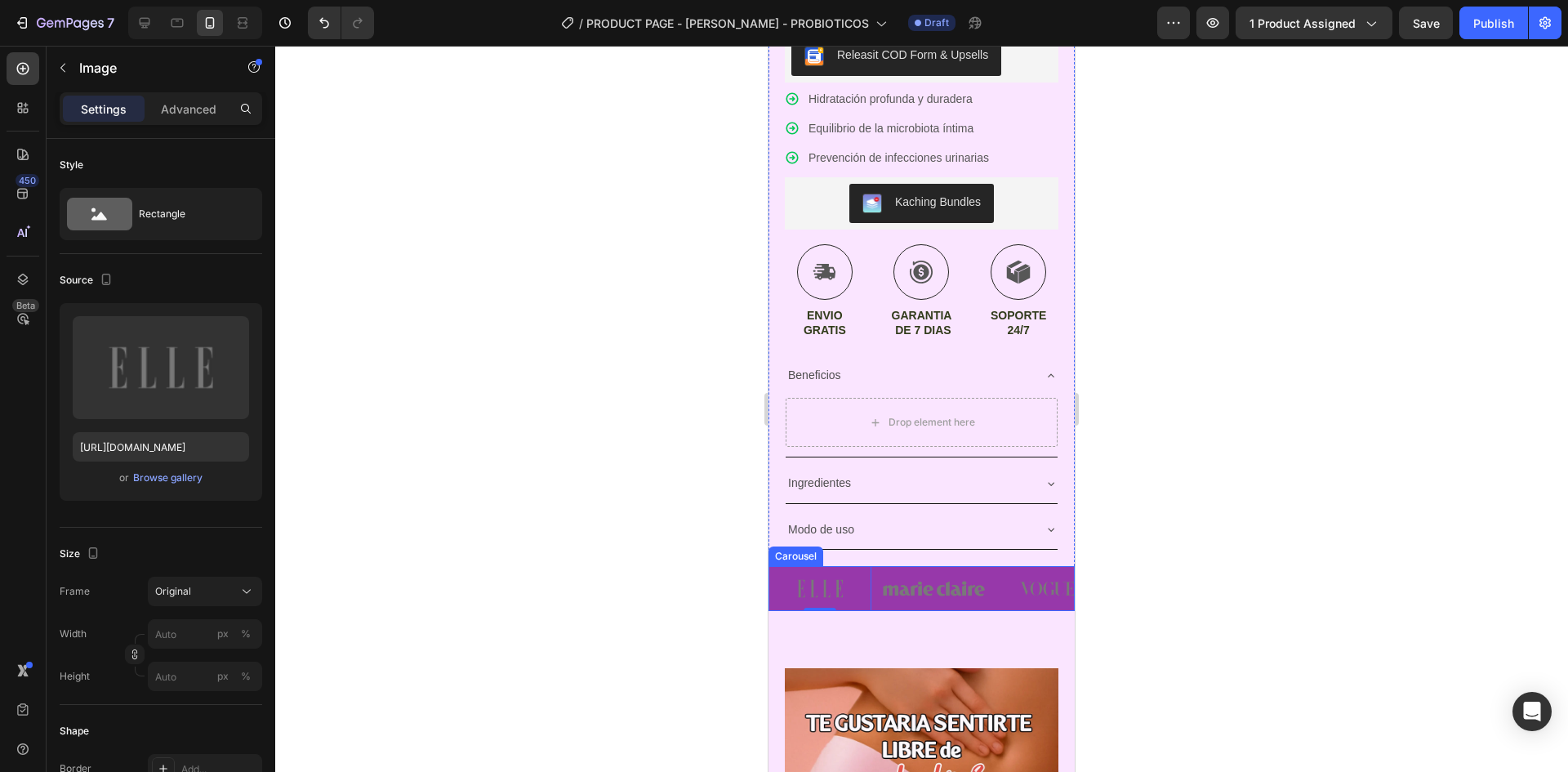
click at [884, 597] on img at bounding box center [934, 589] width 103 height 45
click at [875, 596] on div "Image Image 0 Image Image Image" at bounding box center [921, 589] width 306 height 45
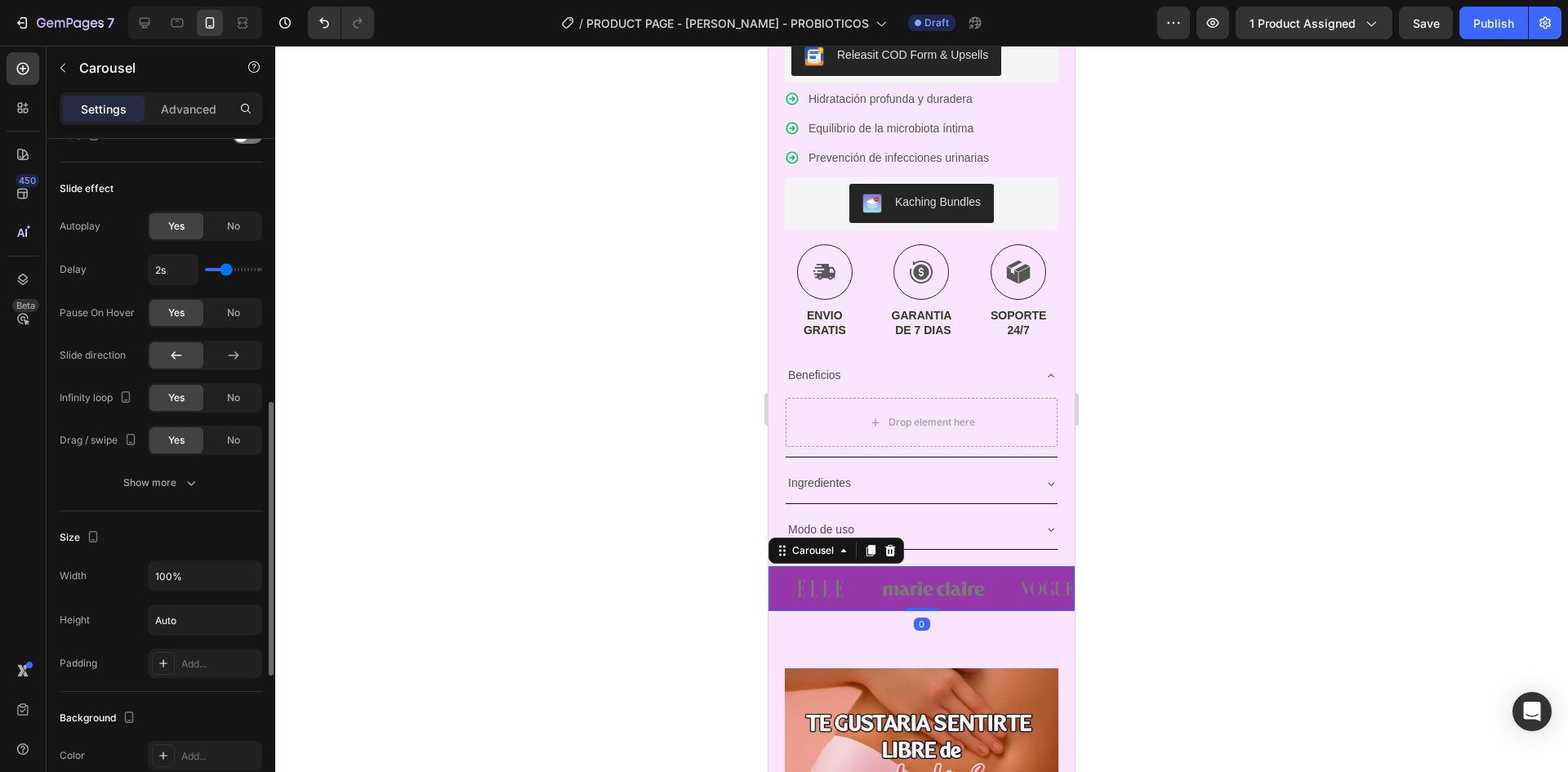
scroll to position [980, 0]
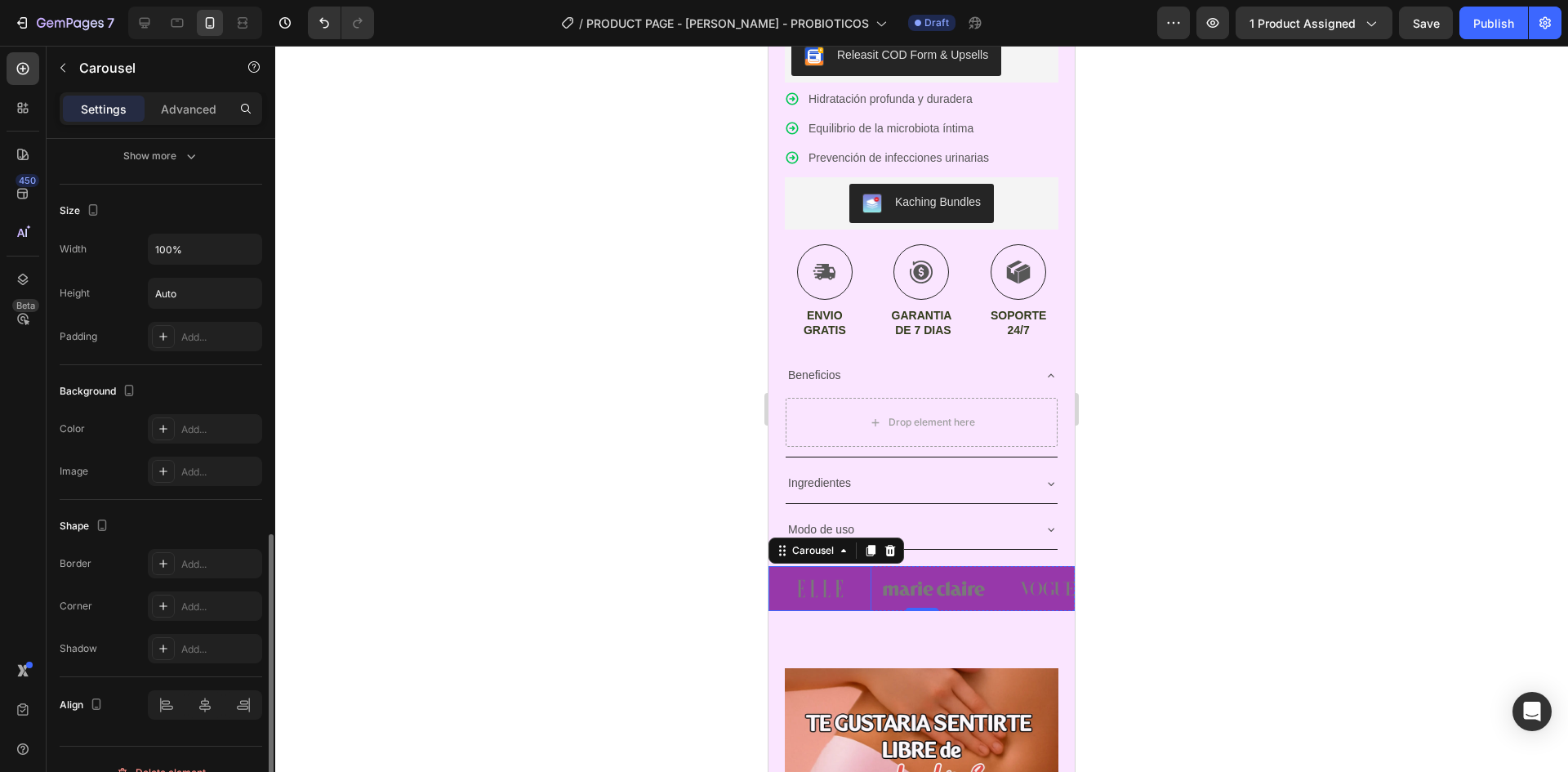
click at [778, 566] on img at bounding box center [819, 589] width 103 height 45
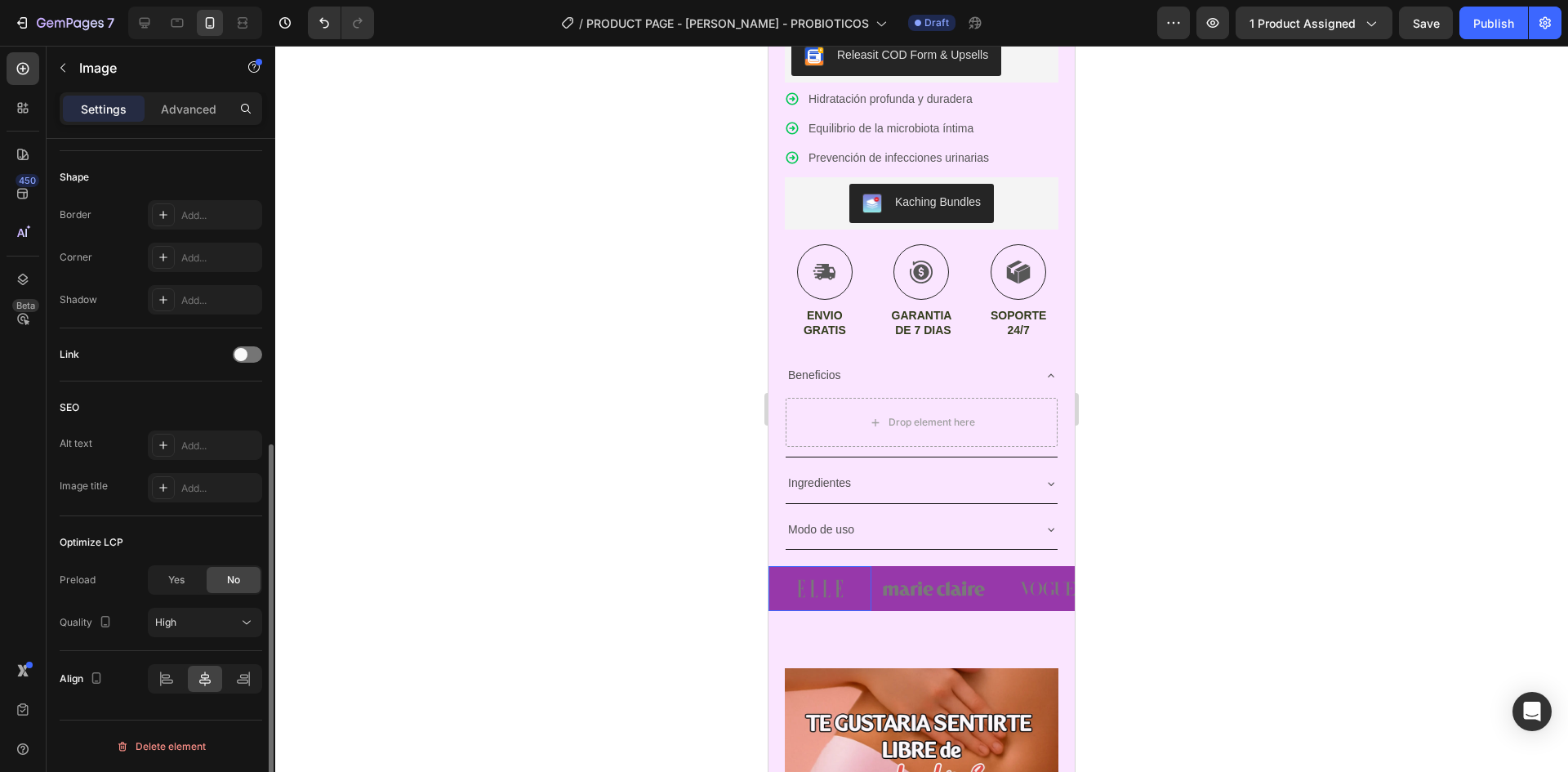
scroll to position [0, 0]
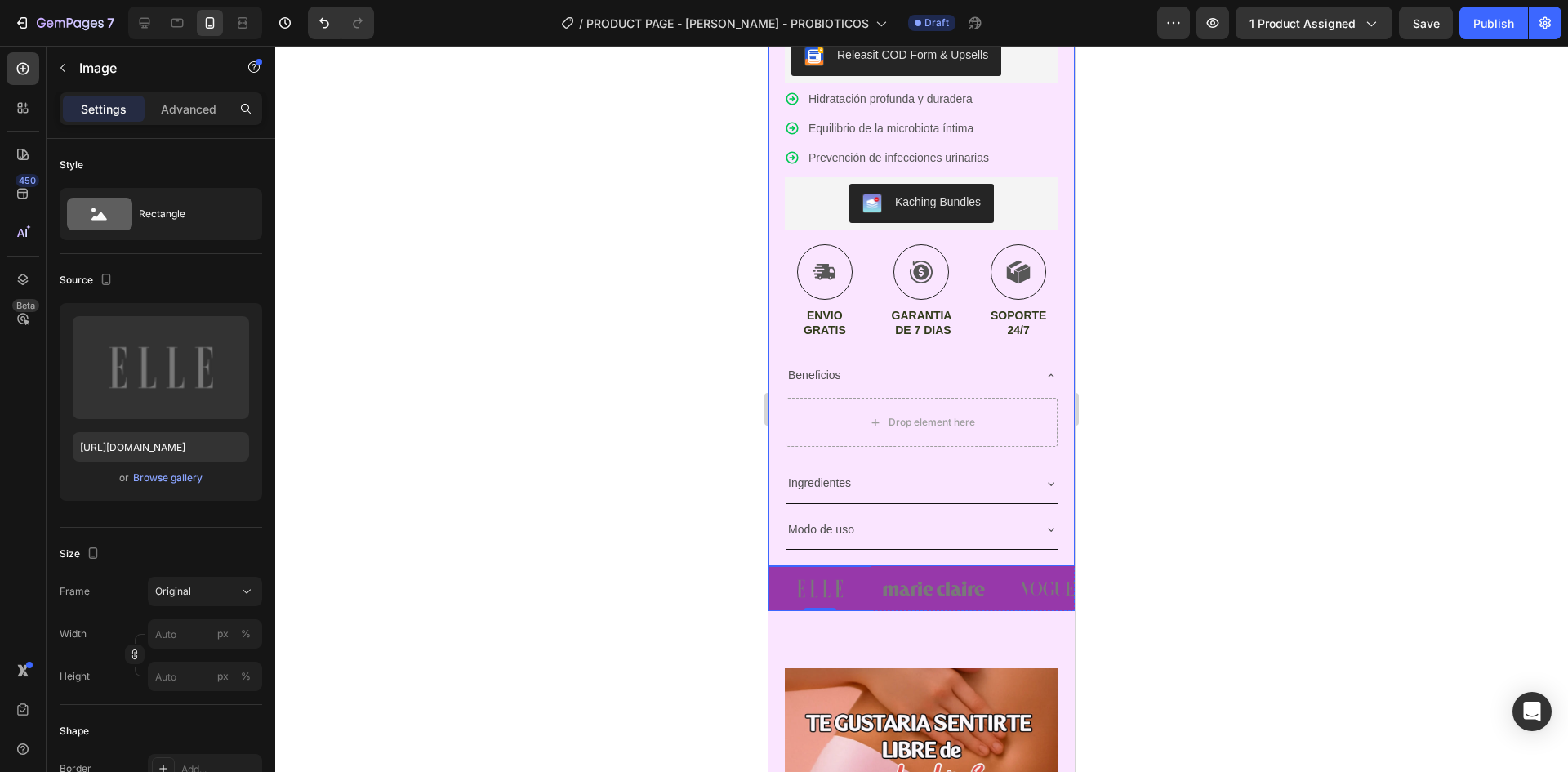
click at [1149, 547] on div at bounding box center [921, 408] width 1293 height 726
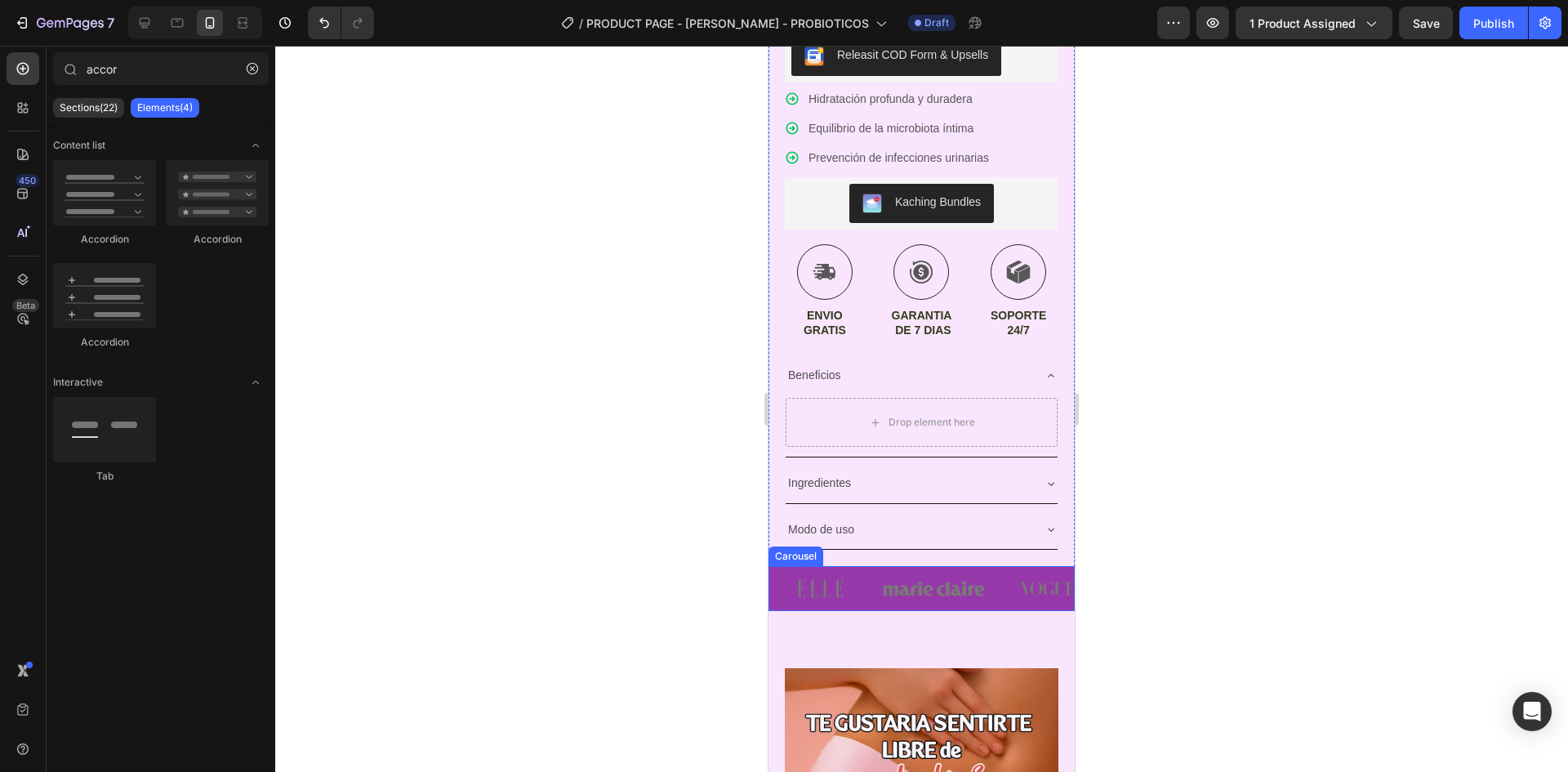
click at [989, 566] on div "Image Image Image Image Image" at bounding box center [921, 589] width 306 height 45
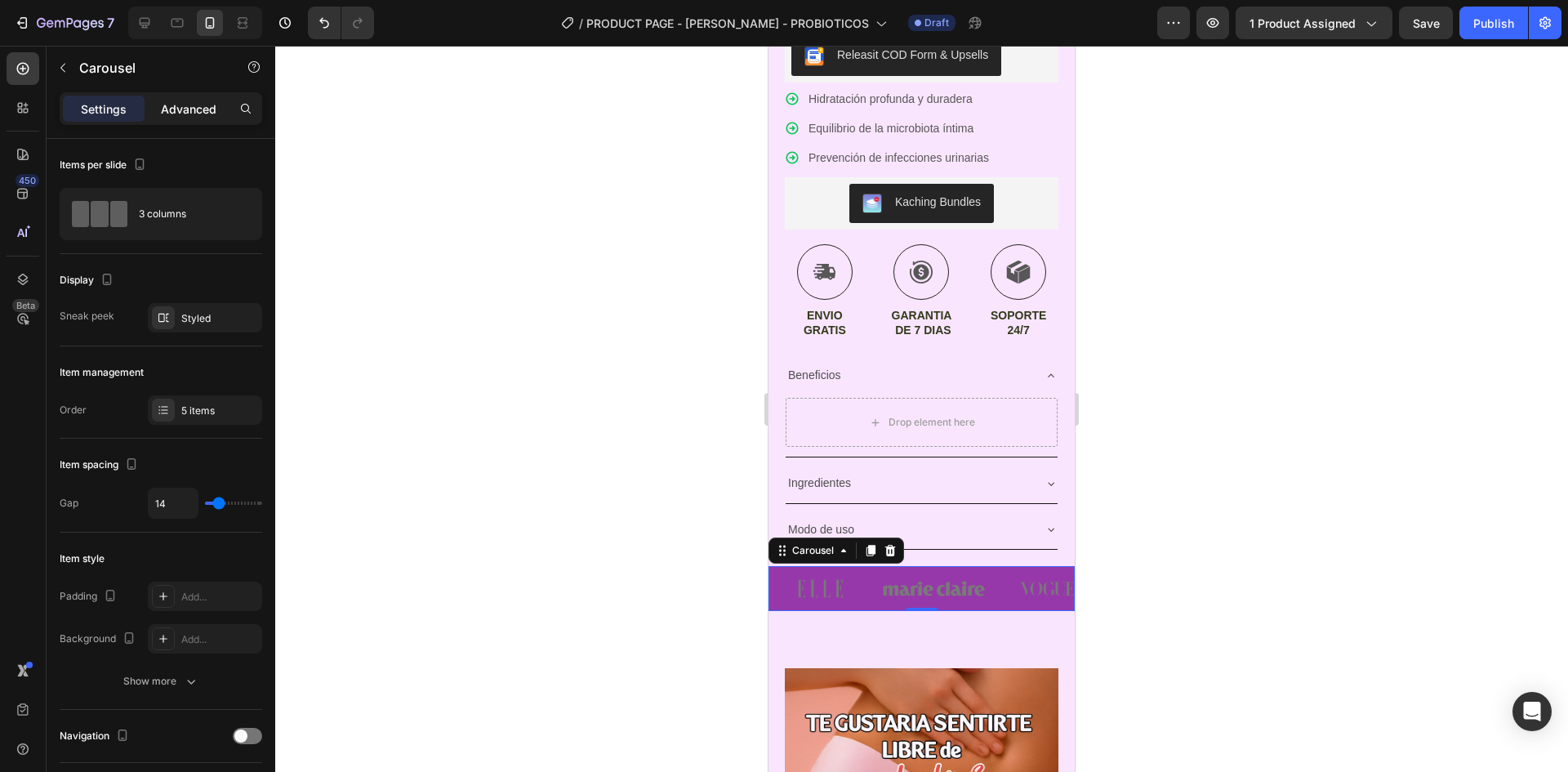
click at [184, 107] on p "Advanced" at bounding box center [189, 108] width 55 height 17
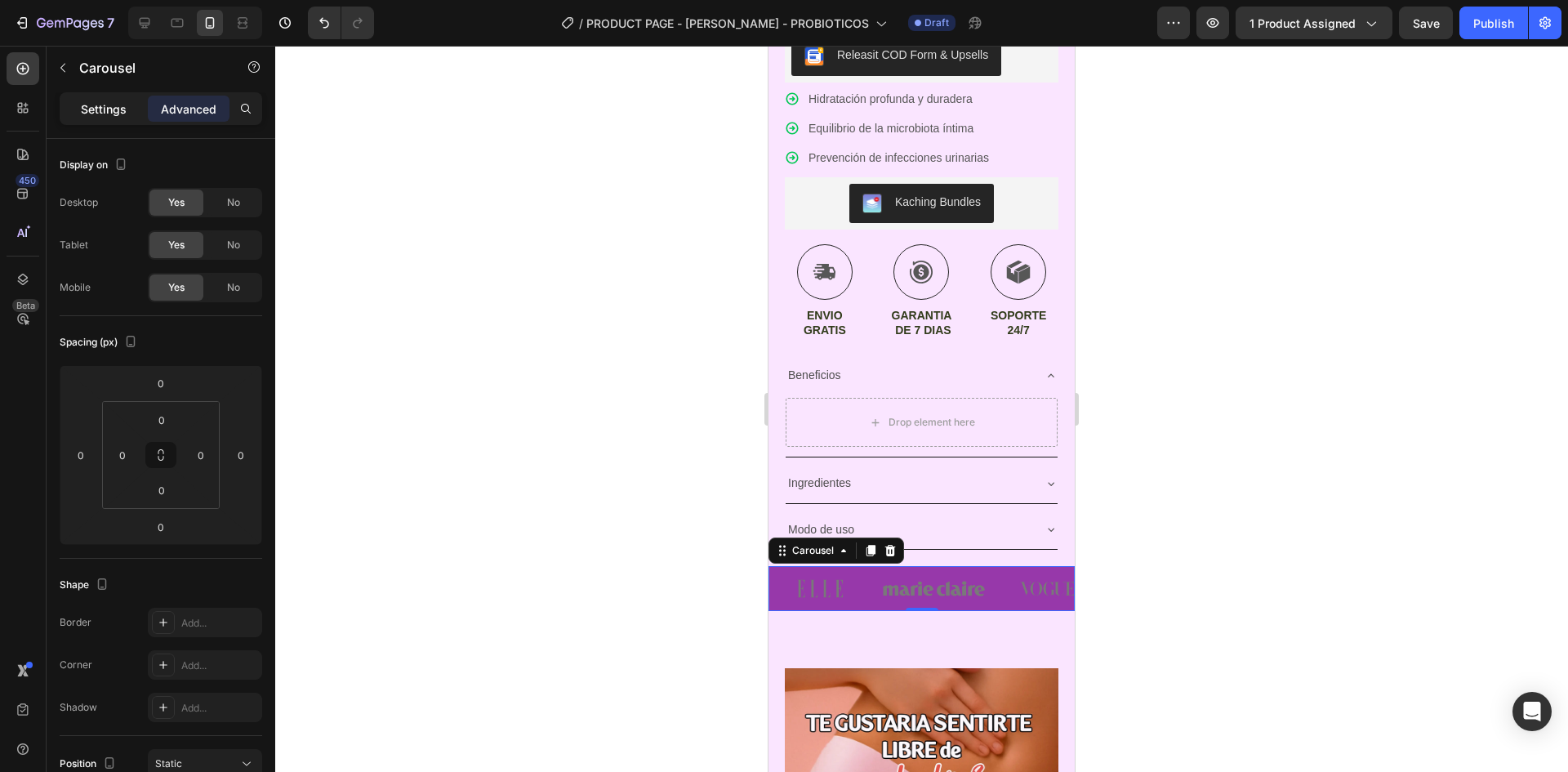
click at [135, 103] on div "Settings" at bounding box center [103, 108] width 81 height 26
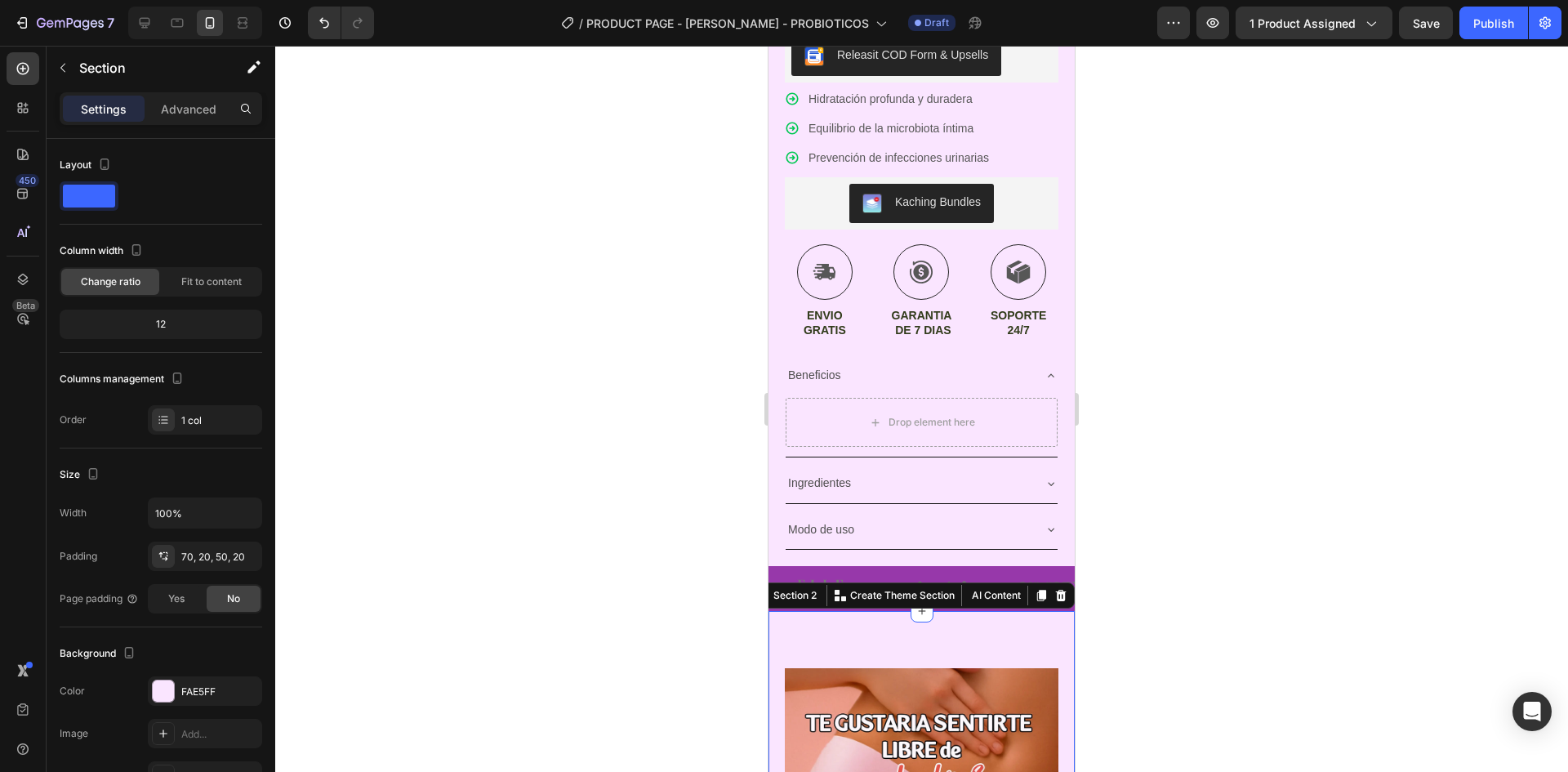
click at [779, 595] on div "Section 2 You can create reusable sections Create Theme Section AI Content Writ…" at bounding box center [912, 595] width 325 height 26
click at [873, 566] on div "Image Image Image Image Image" at bounding box center [921, 589] width 306 height 45
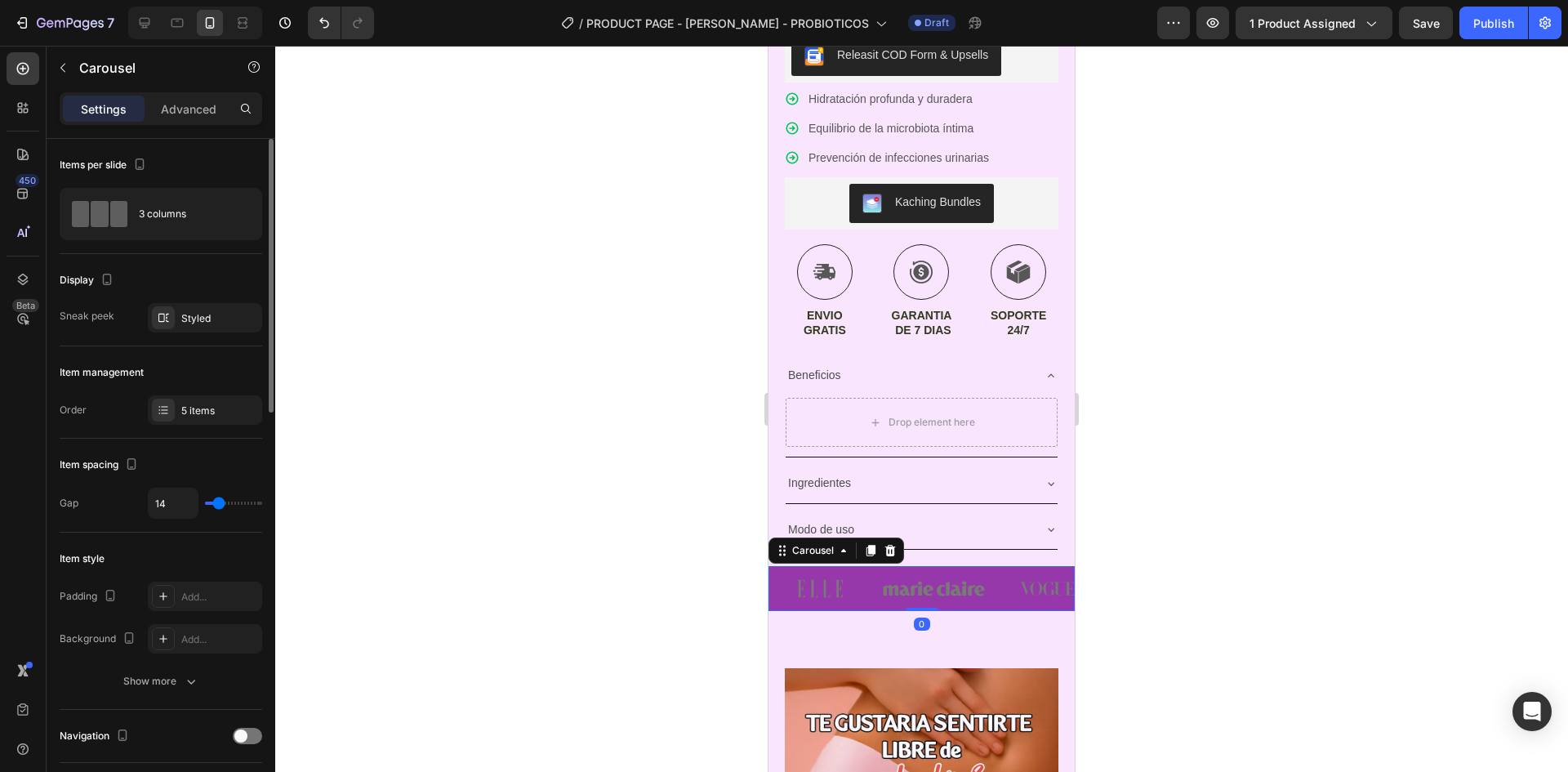
drag, startPoint x: 133, startPoint y: 470, endPoint x: 135, endPoint y: 489, distance: 19.1
click at [134, 469] on div "Item spacing Gap 14" at bounding box center [161, 485] width 203 height 94
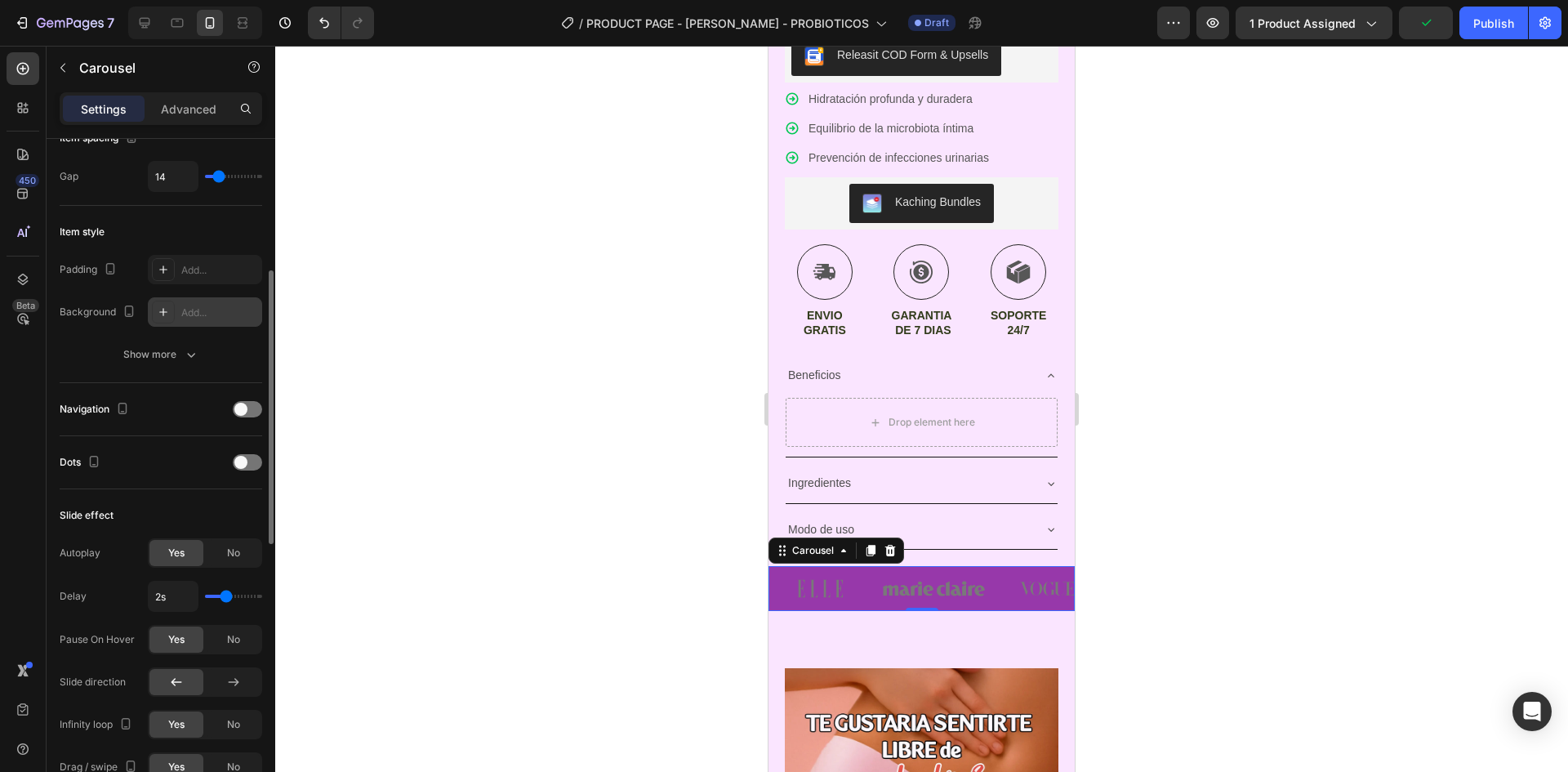
click at [185, 322] on div "Add..." at bounding box center [205, 312] width 114 height 29
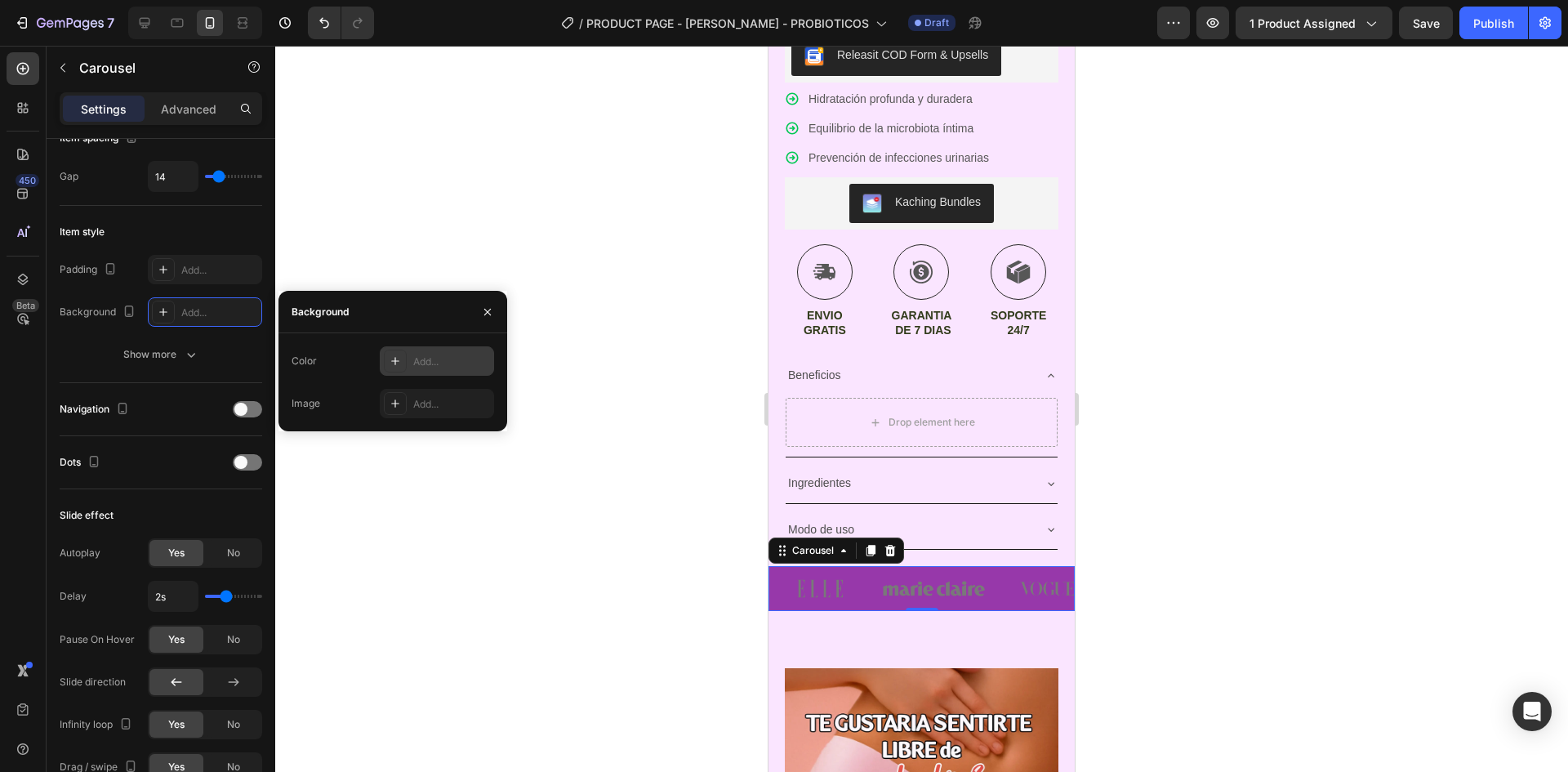
click at [435, 365] on div "Add..." at bounding box center [452, 362] width 77 height 14
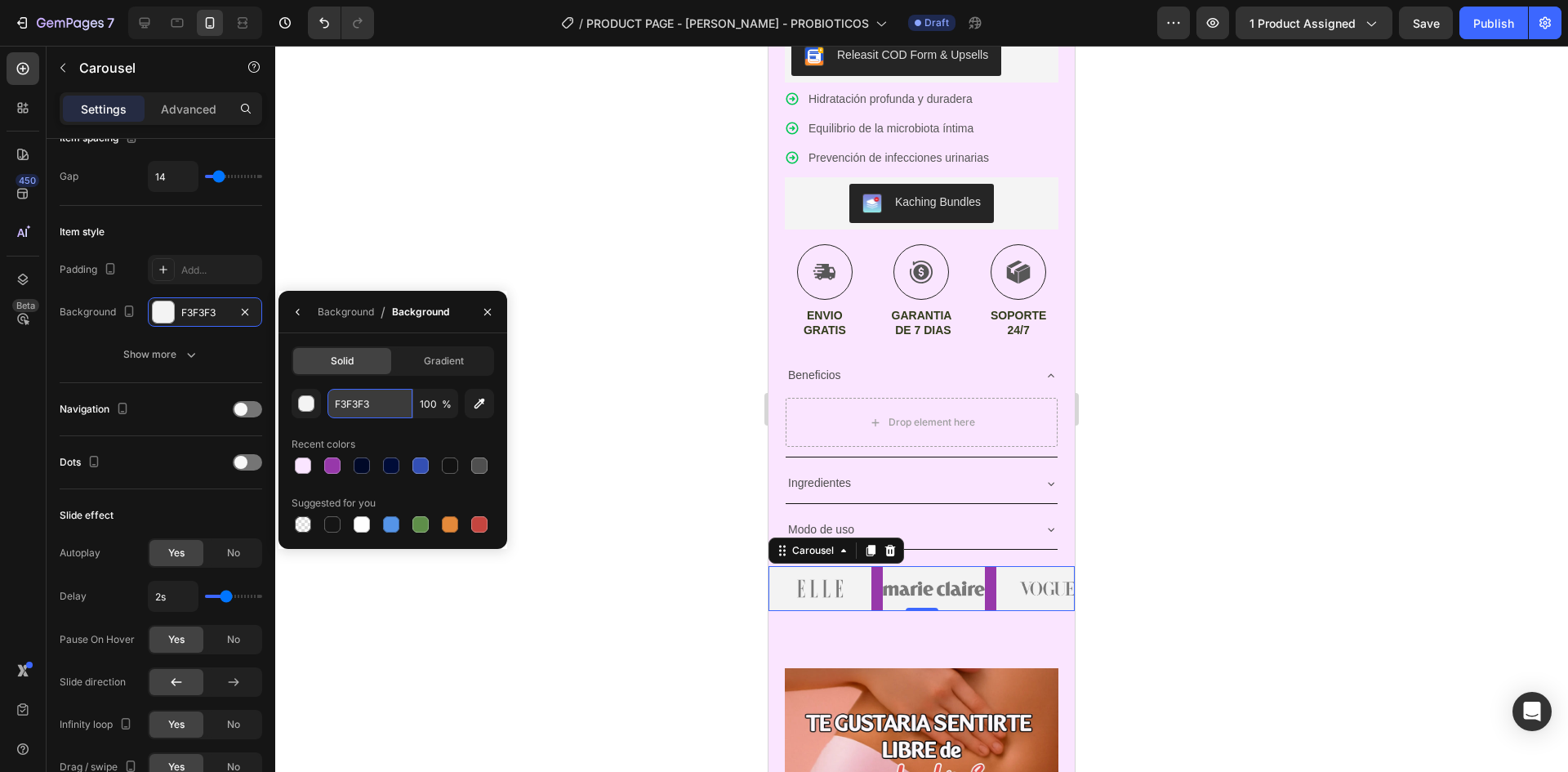
click at [385, 407] on input "F3F3F3" at bounding box center [370, 403] width 85 height 29
paste input "FAE5FF"
type input "FAE5FF"
click at [555, 318] on div at bounding box center [921, 408] width 1293 height 726
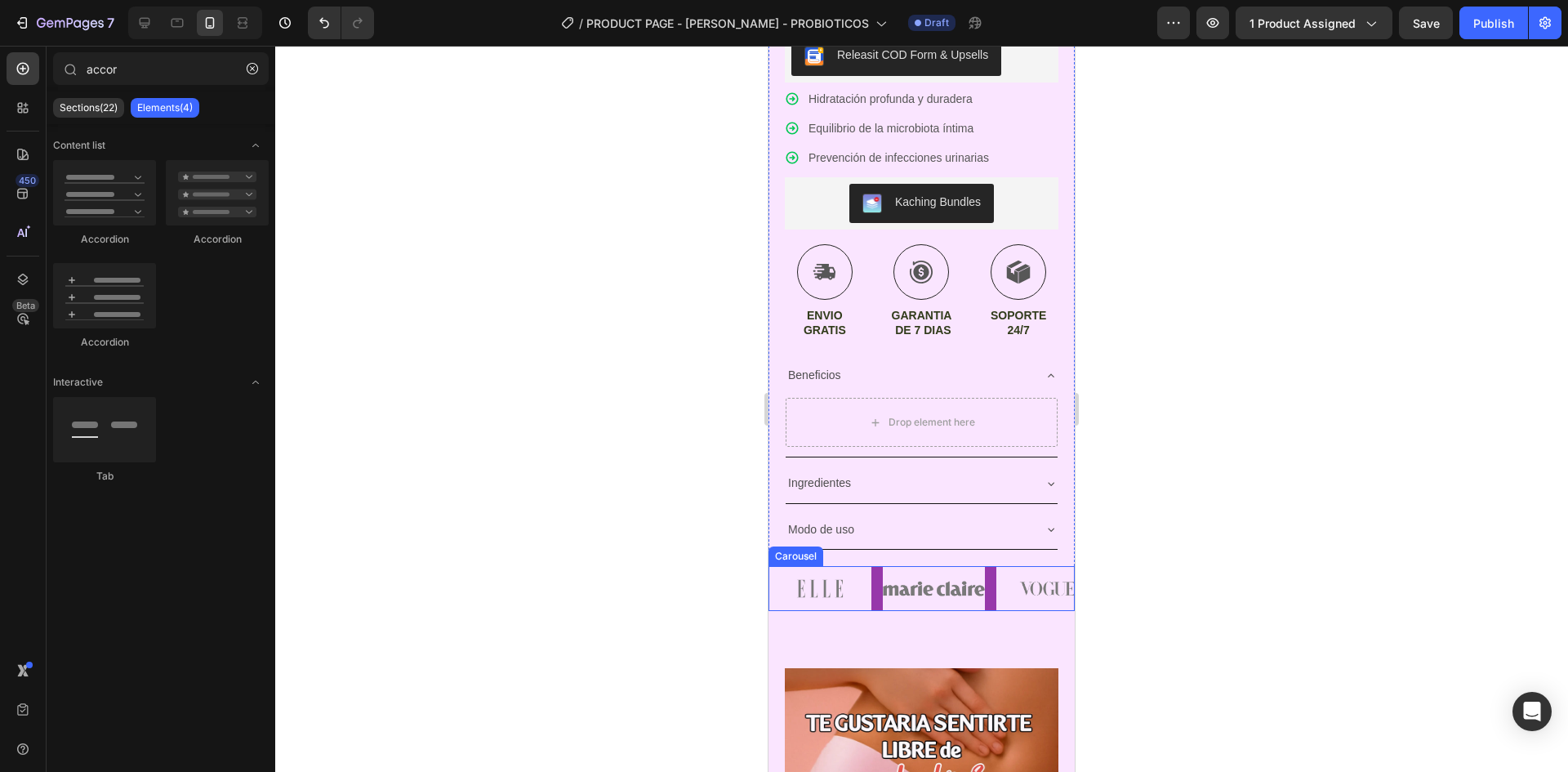
click at [876, 595] on div "Image Image Image Image Image" at bounding box center [921, 589] width 306 height 45
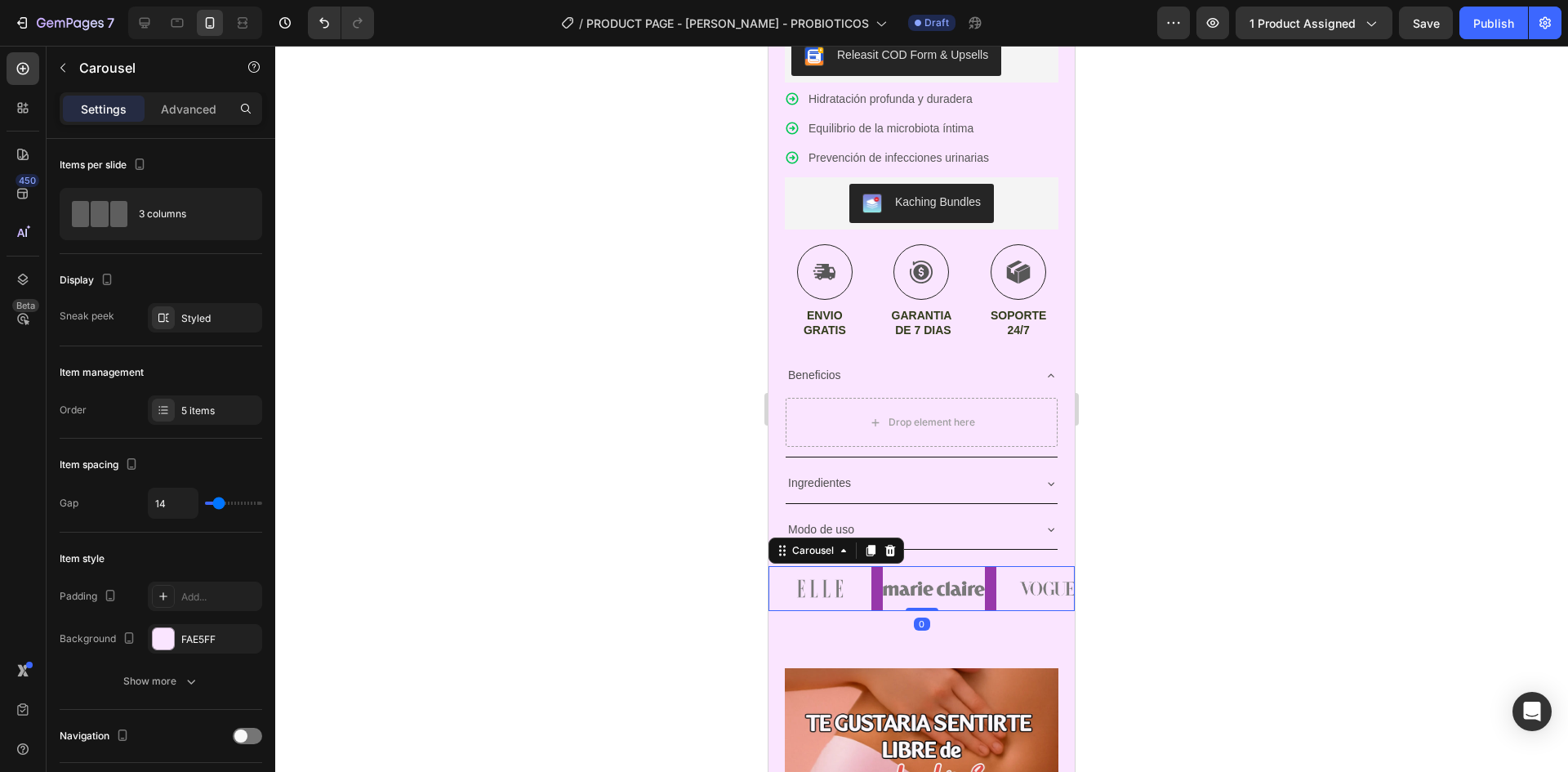
click at [879, 588] on div "Image Image Image Image Image" at bounding box center [921, 589] width 306 height 45
click at [991, 578] on div "Image Image Image Image Image" at bounding box center [921, 589] width 306 height 45
click at [1037, 574] on img at bounding box center [1047, 589] width 103 height 45
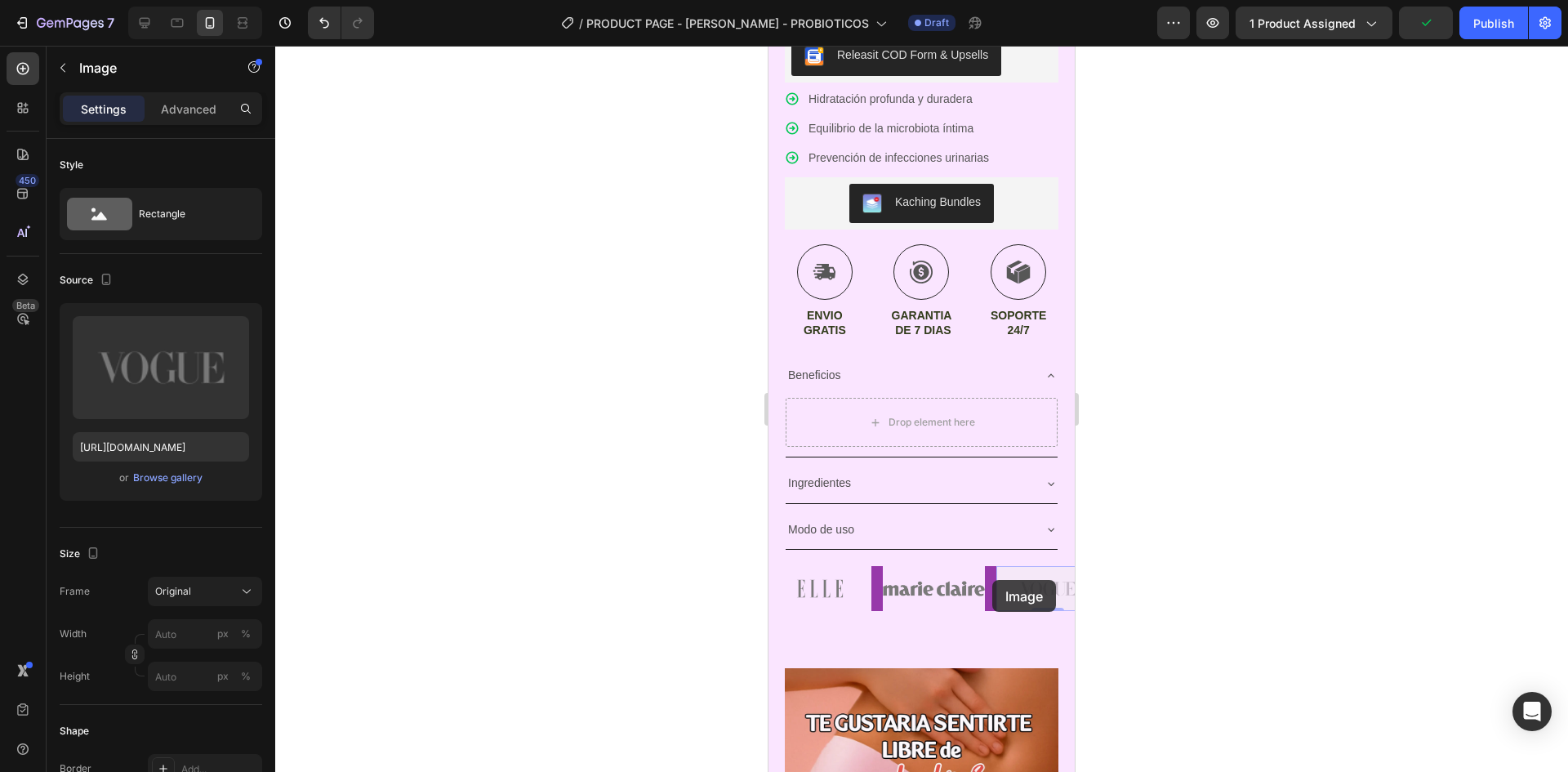
drag, startPoint x: 1042, startPoint y: 580, endPoint x: 993, endPoint y: 580, distance: 49.0
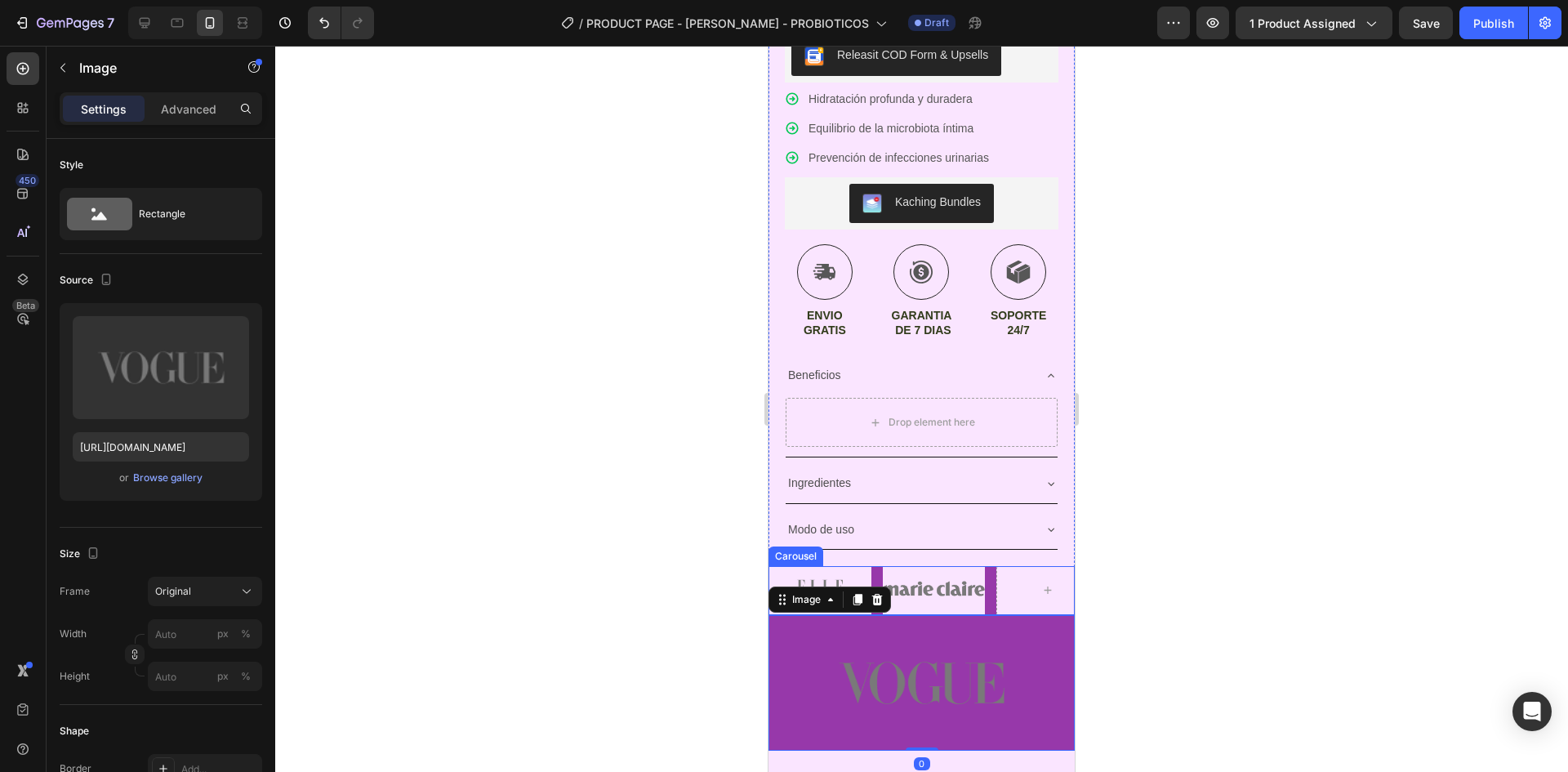
click at [1094, 555] on div at bounding box center [921, 408] width 1293 height 726
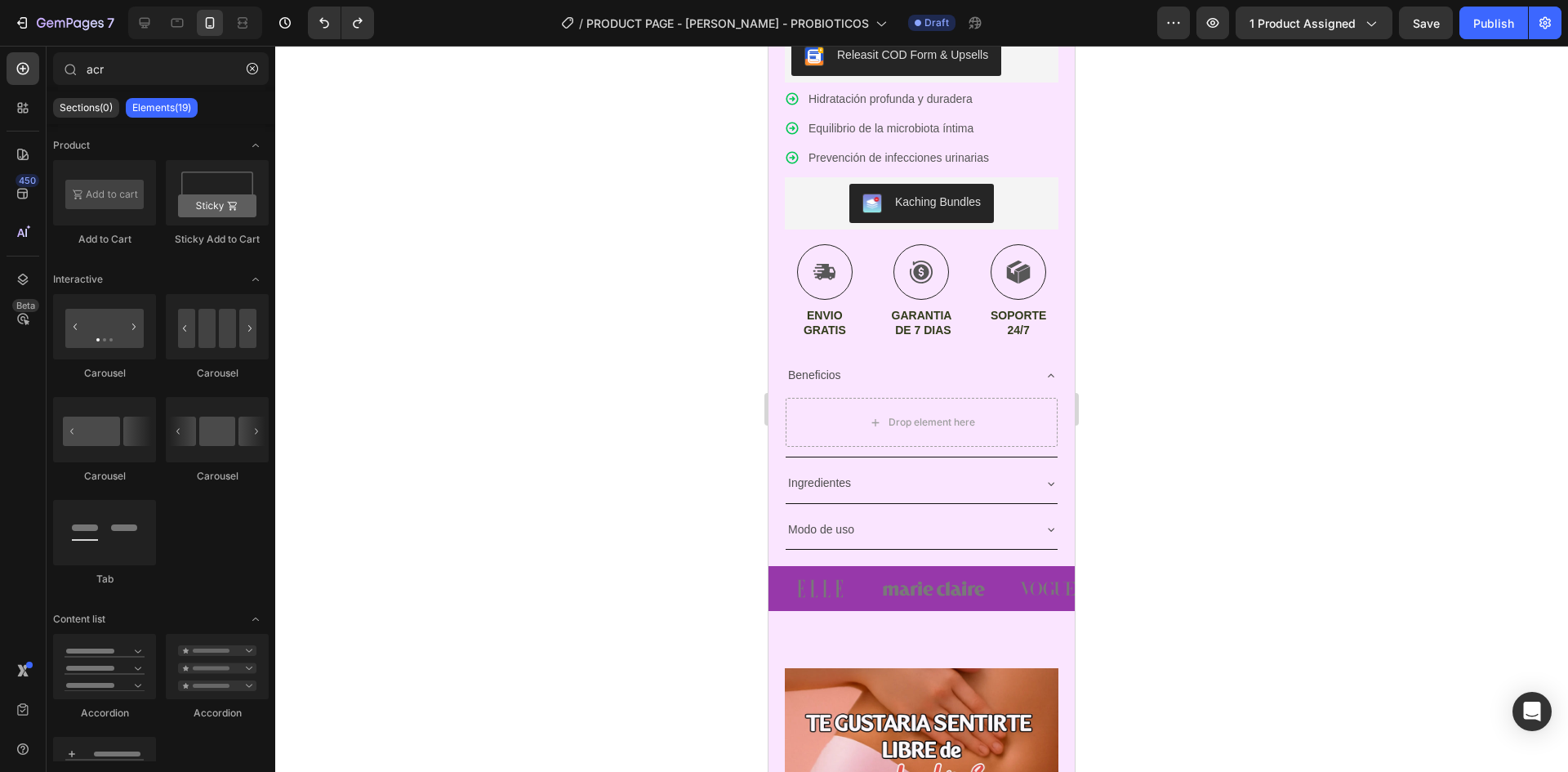
click at [1176, 558] on div at bounding box center [921, 408] width 1293 height 726
click at [928, 566] on img at bounding box center [934, 589] width 103 height 45
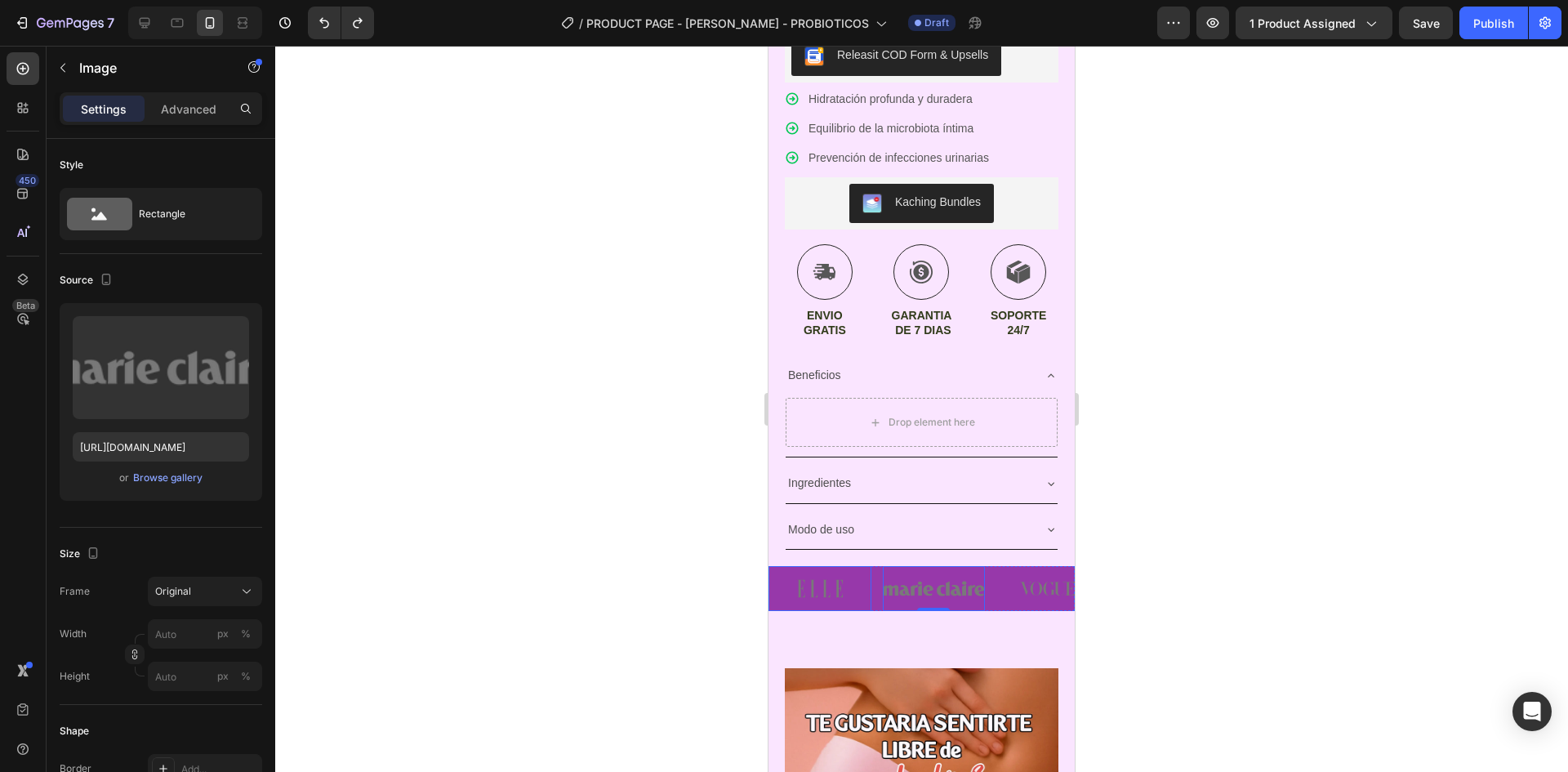
click at [858, 574] on img at bounding box center [819, 589] width 103 height 45
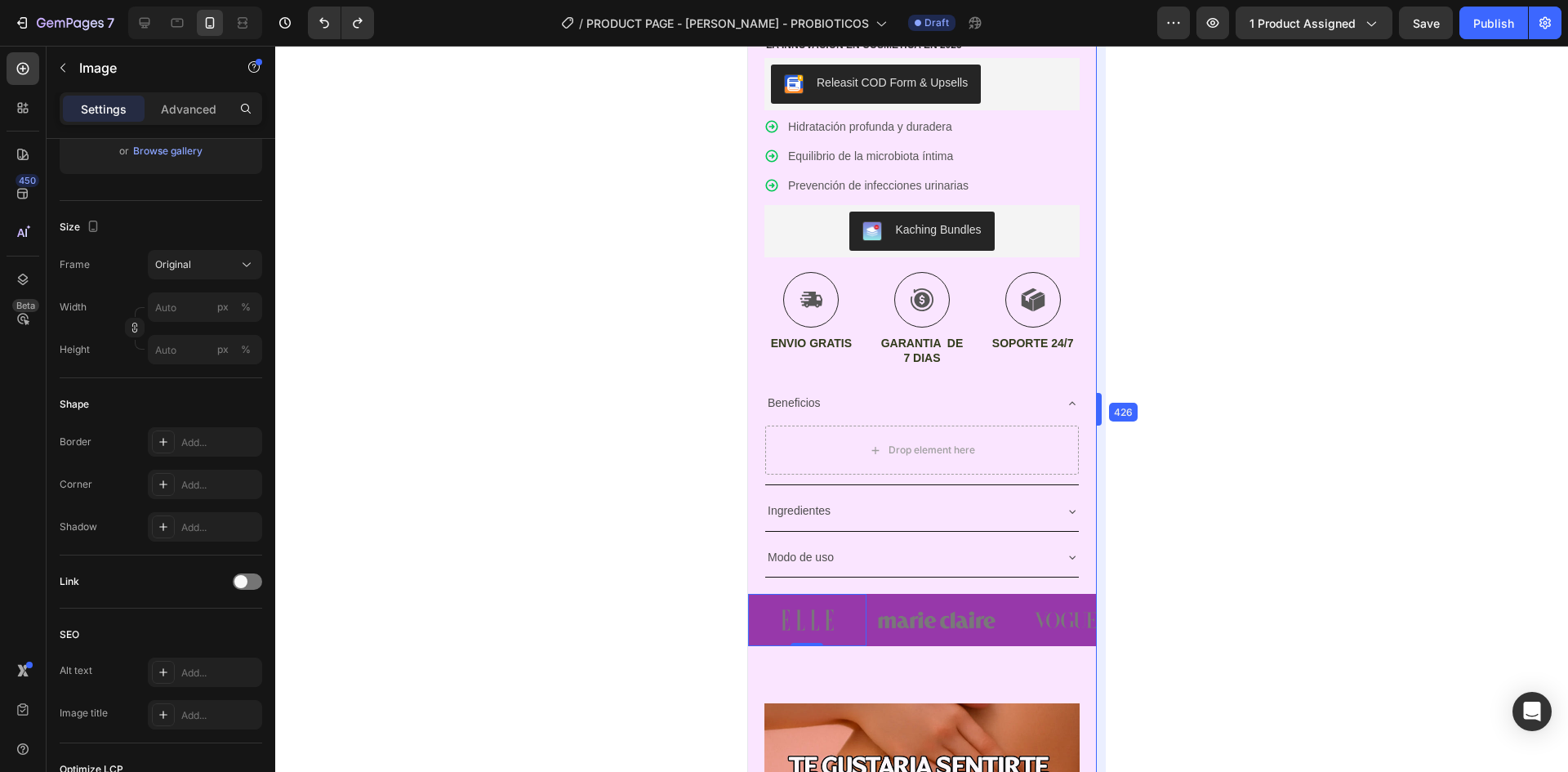
scroll to position [675, 0]
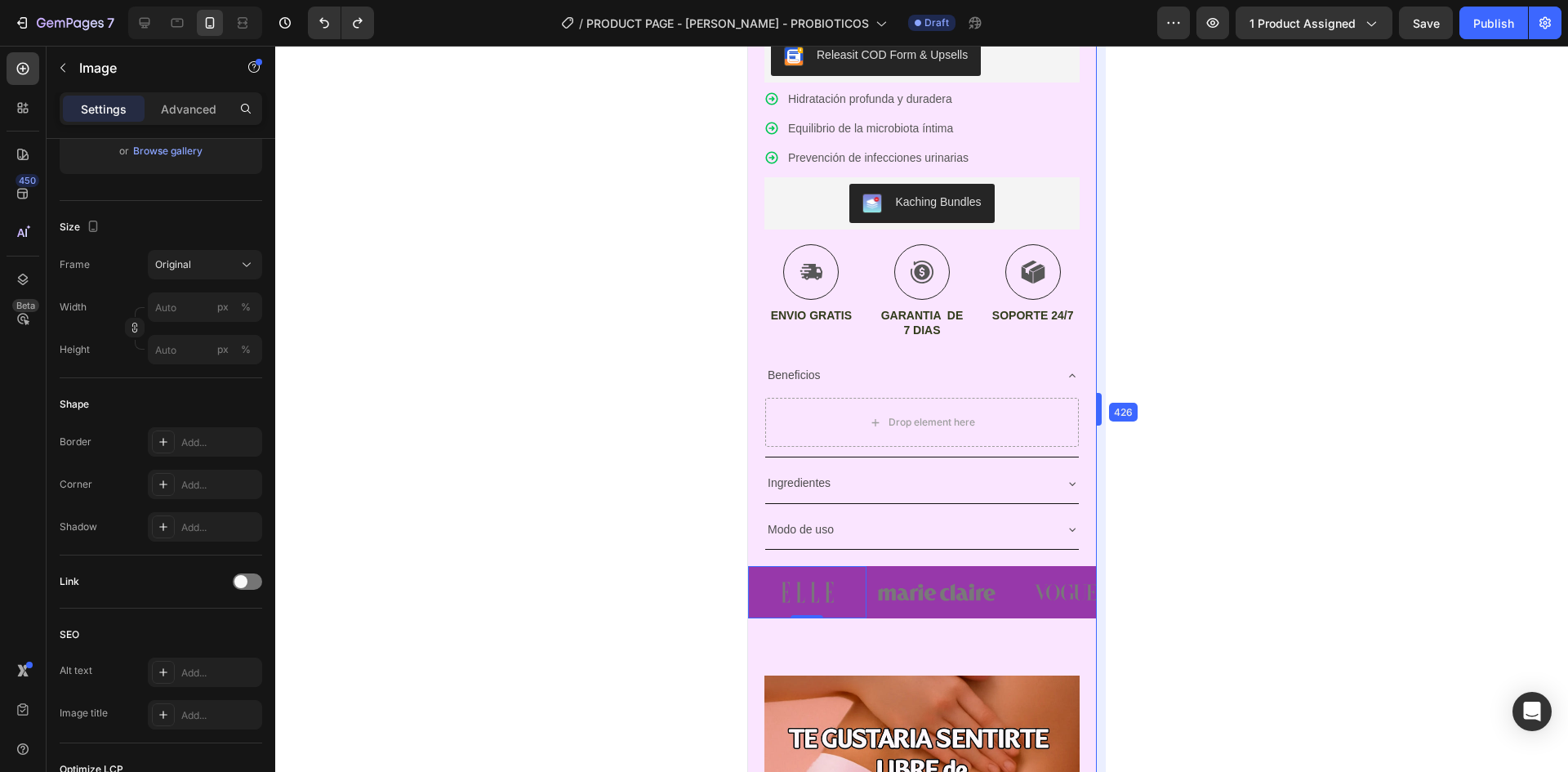
drag, startPoint x: 1078, startPoint y: 505, endPoint x: 1049, endPoint y: 508, distance: 29.2
click at [1182, 555] on div at bounding box center [921, 408] width 1293 height 726
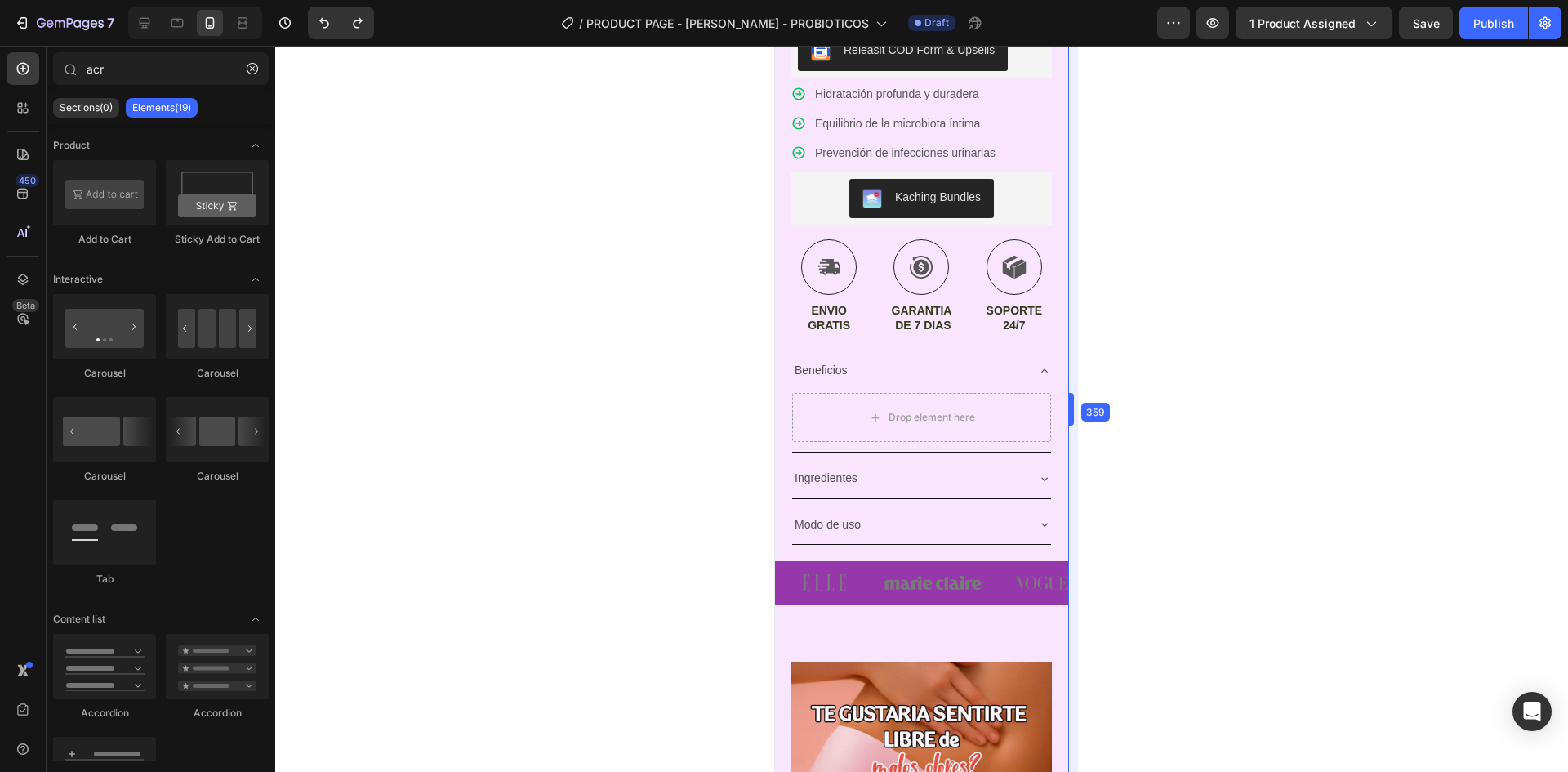
scroll to position [620, 0]
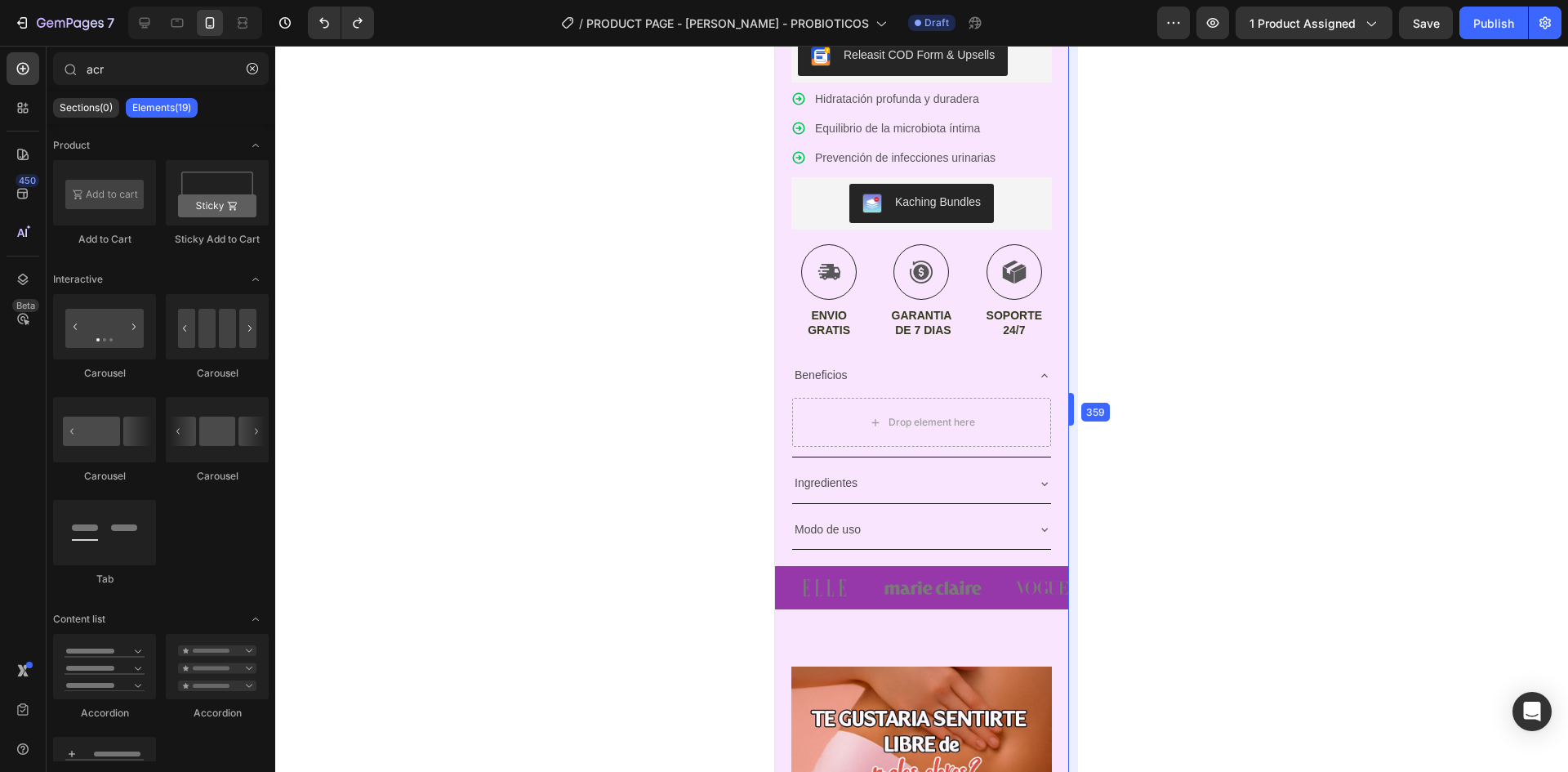
drag, startPoint x: 1098, startPoint y: 461, endPoint x: 149, endPoint y: 650, distance: 967.6
click at [885, 566] on img at bounding box center [934, 588] width 98 height 43
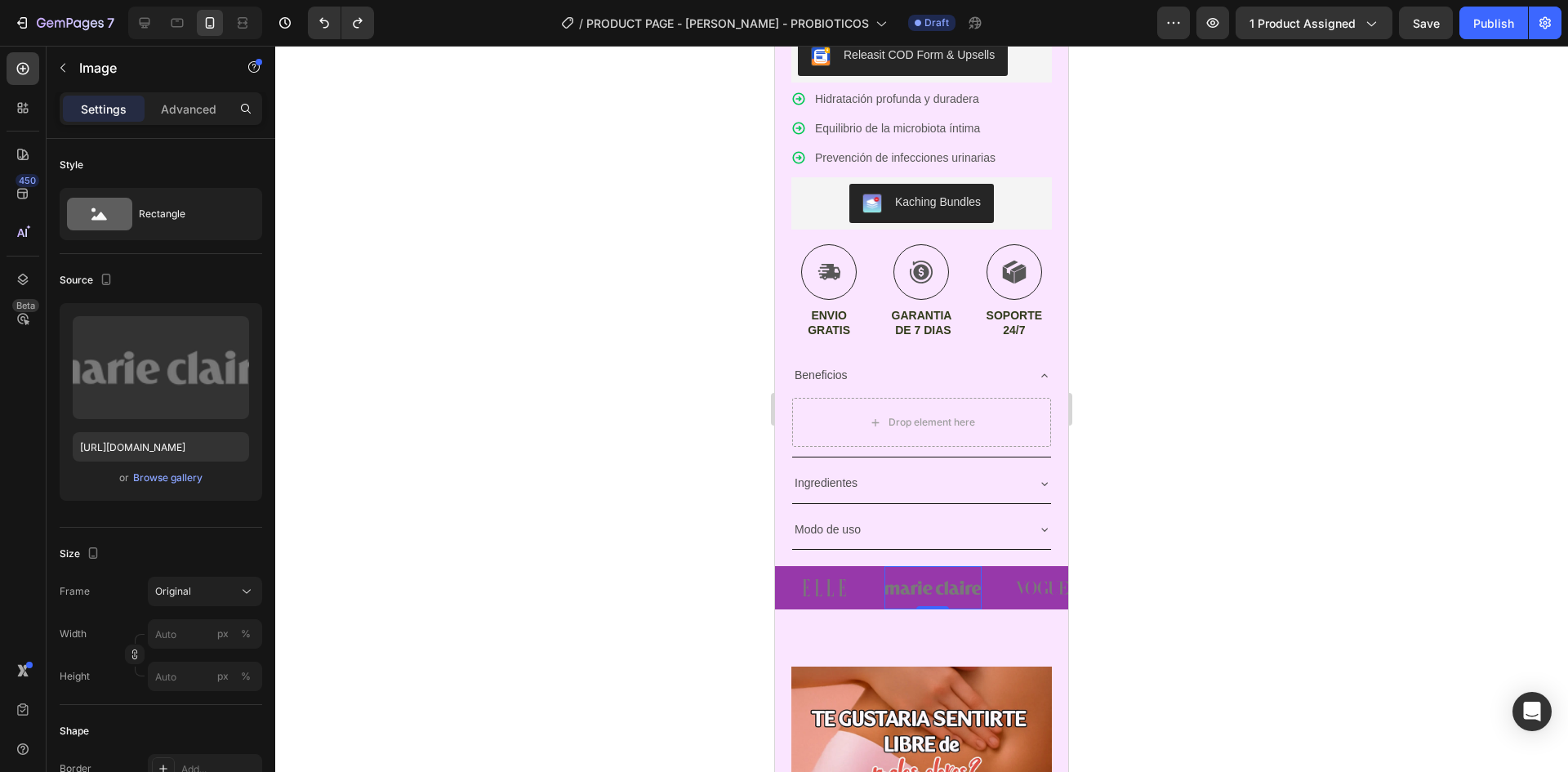
click at [1003, 567] on img at bounding box center [1043, 588] width 98 height 43
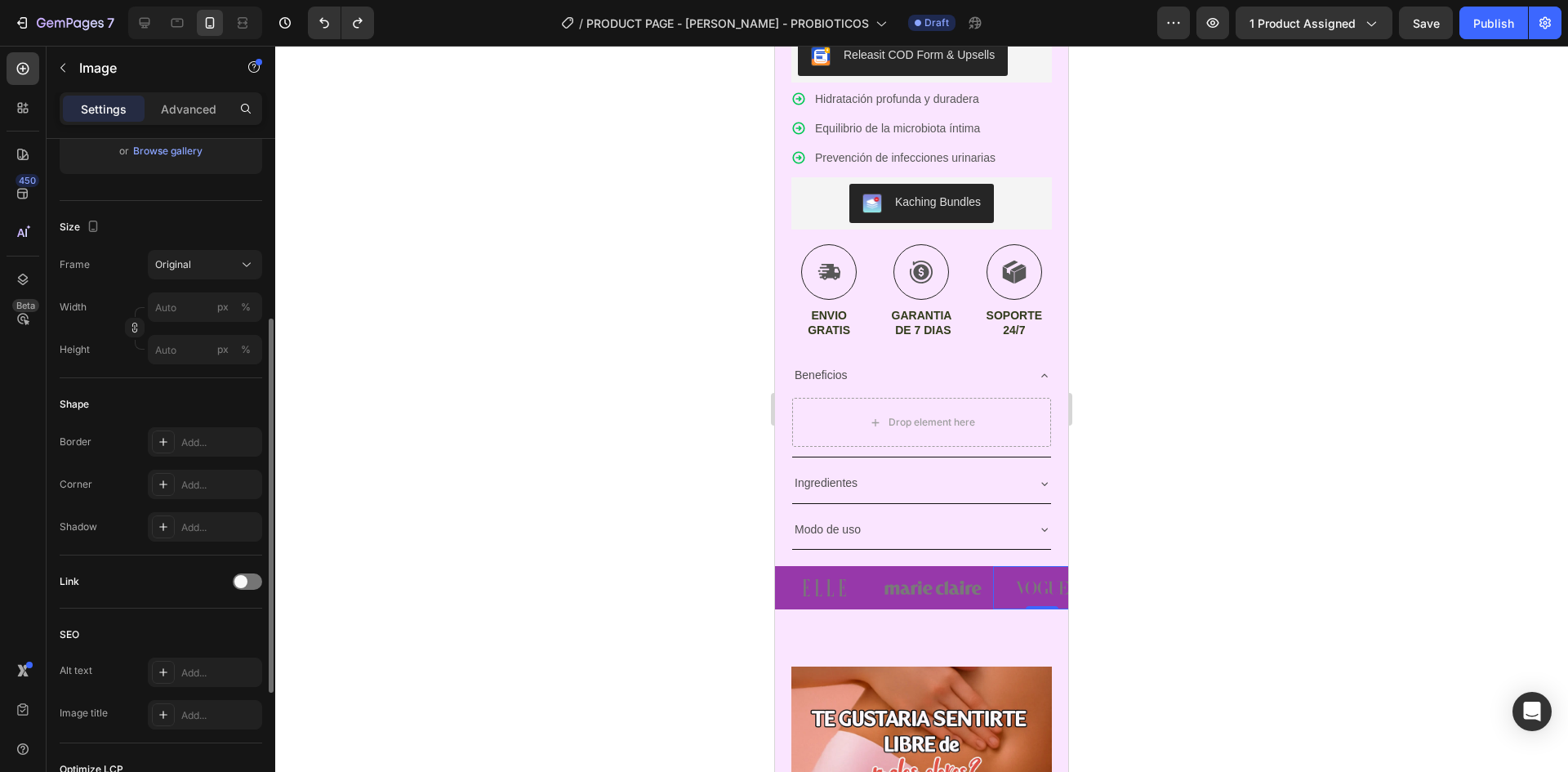
click at [983, 588] on div "Image Image Image 0 Image Image" at bounding box center [922, 588] width 293 height 43
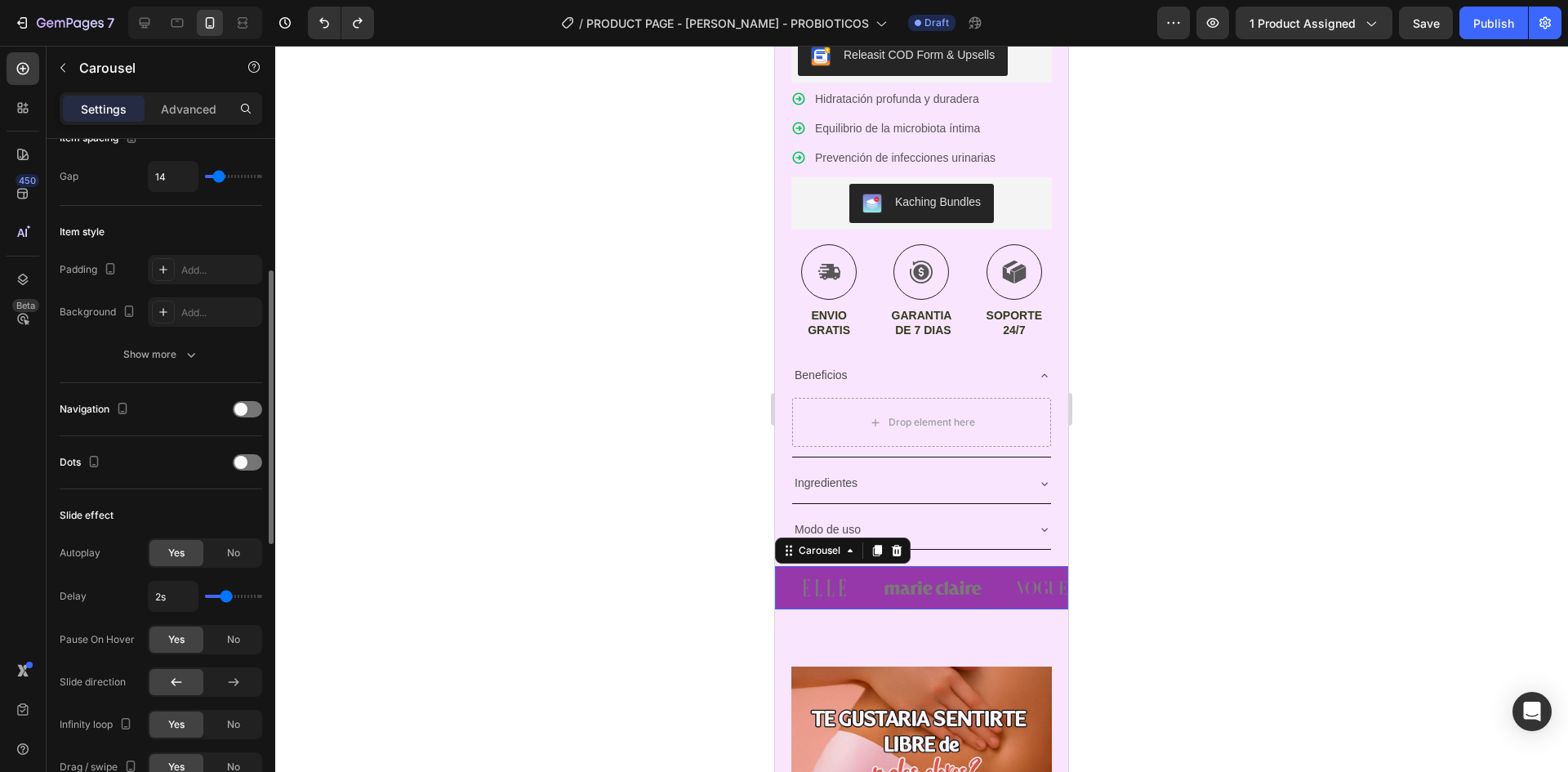
scroll to position [0, 0]
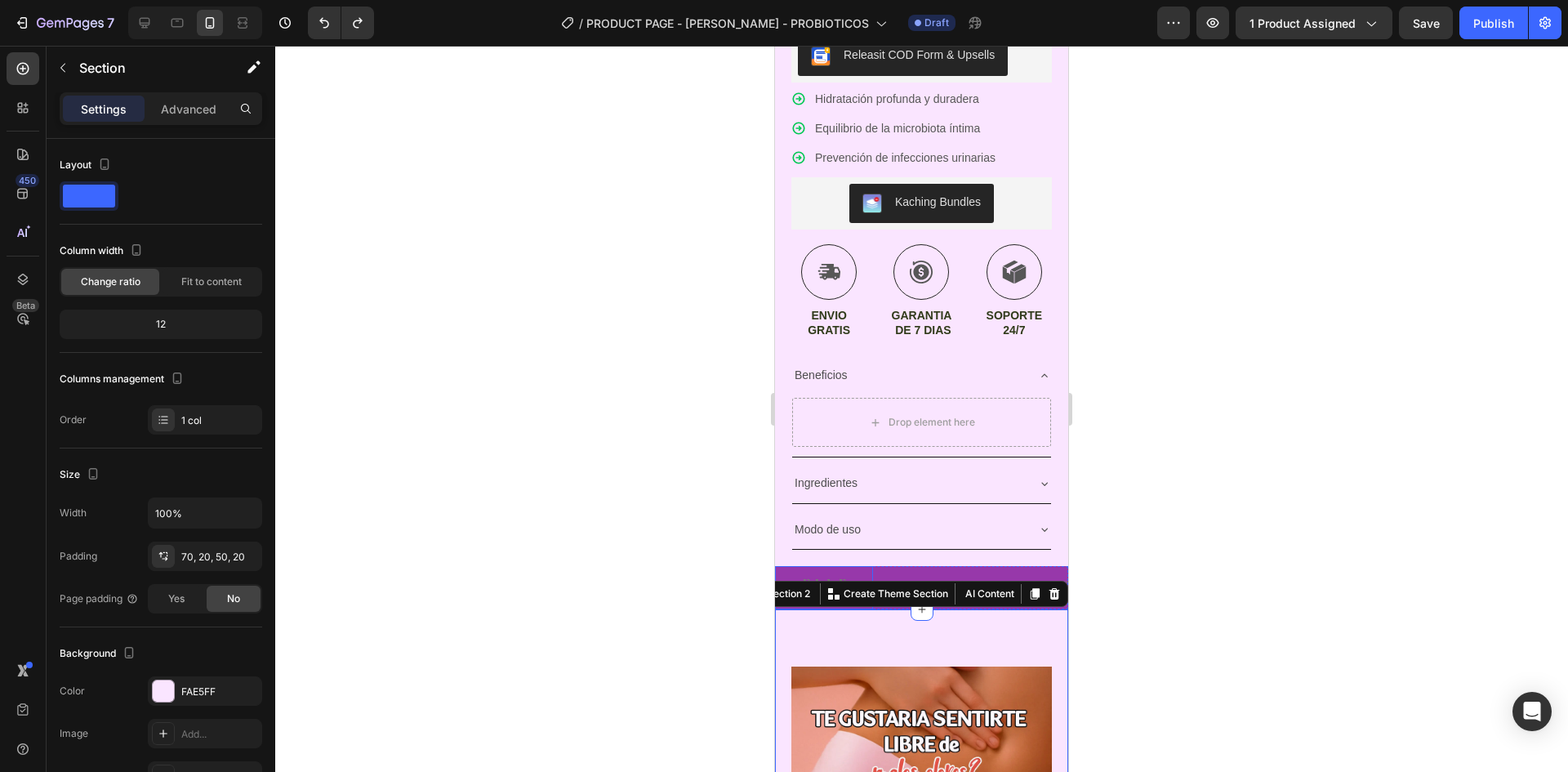
click at [856, 566] on img at bounding box center [825, 588] width 98 height 43
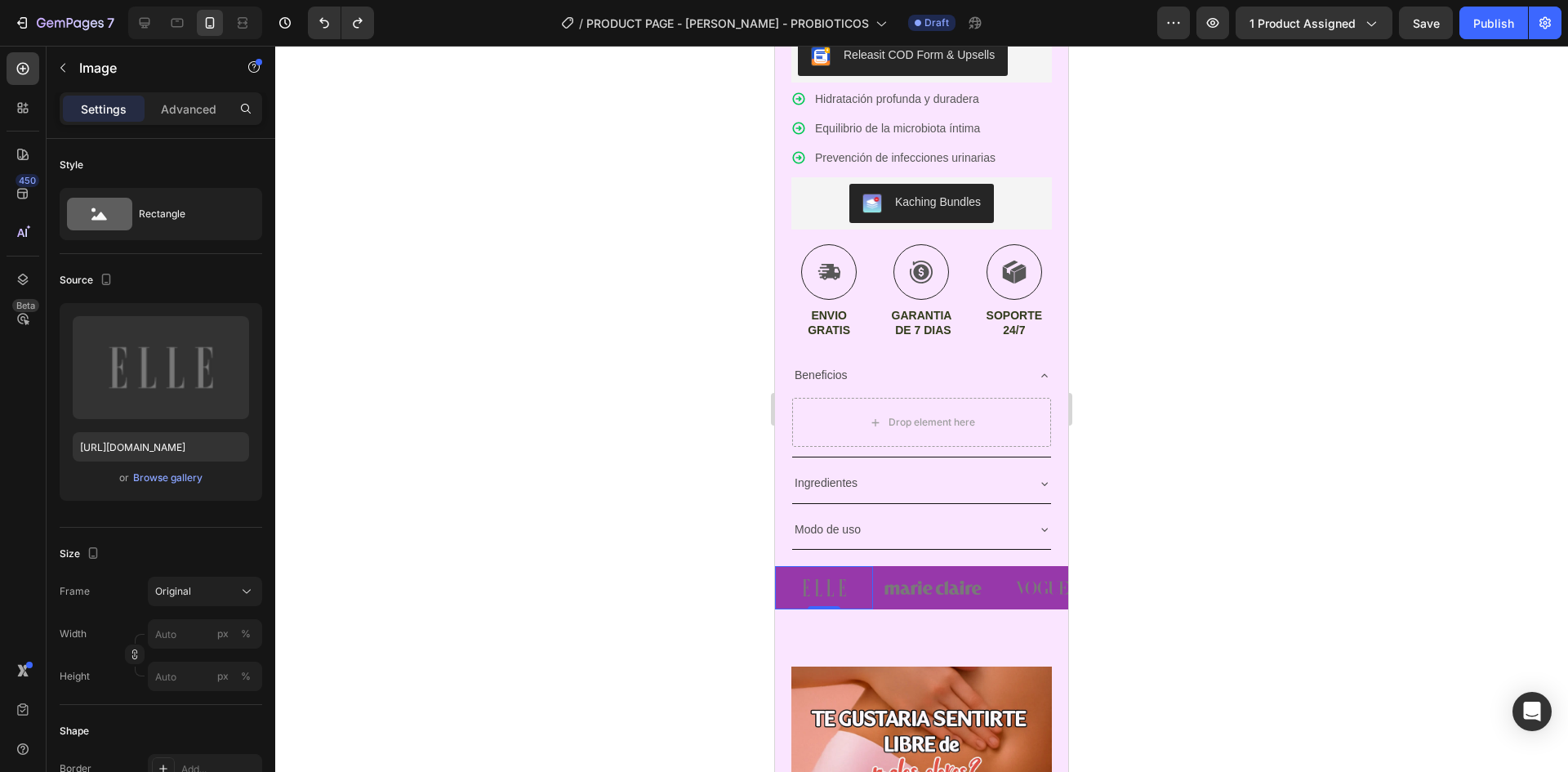
click at [871, 566] on img at bounding box center [825, 588] width 98 height 43
click at [1206, 523] on div at bounding box center [921, 408] width 1293 height 726
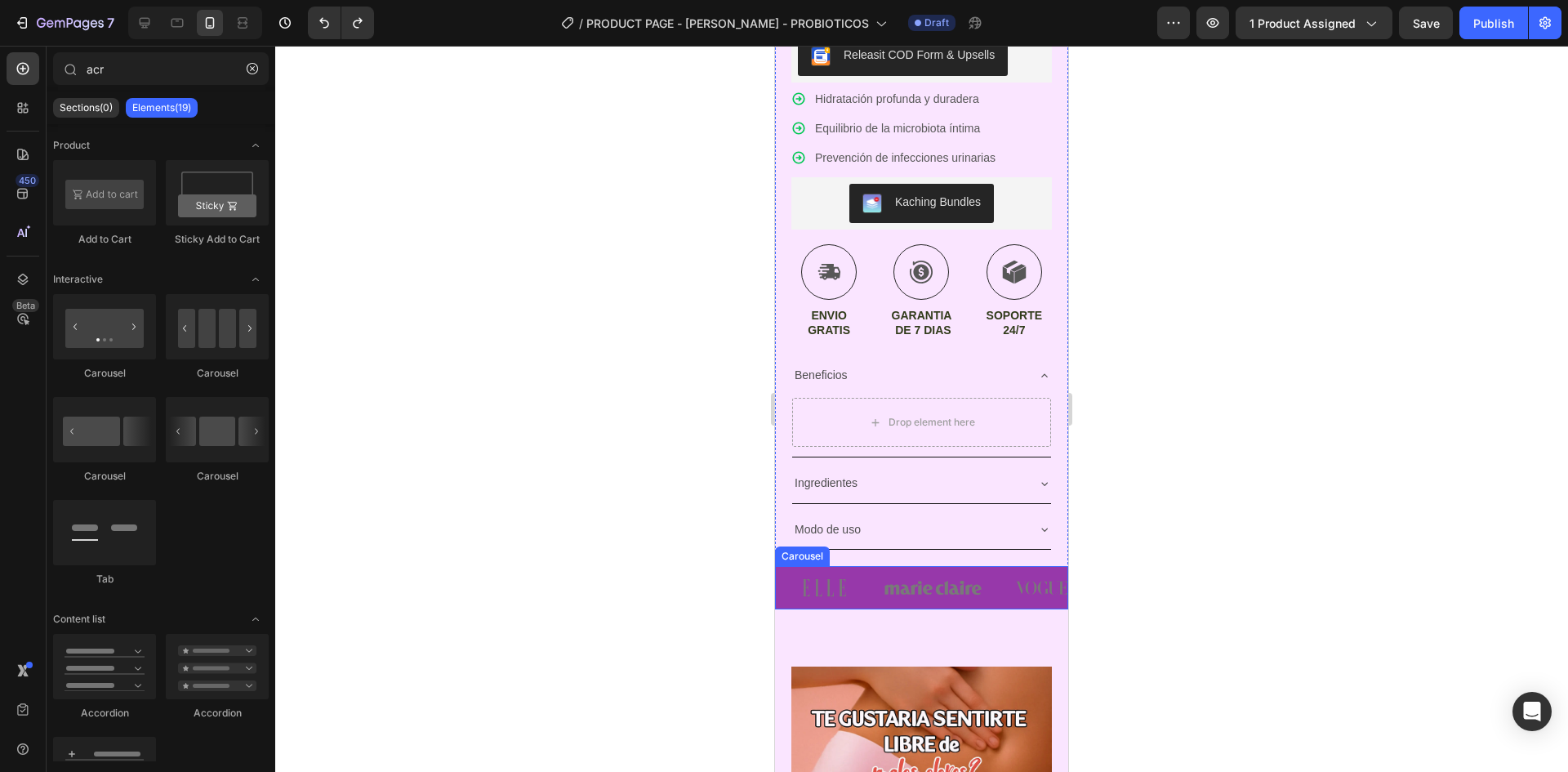
click at [990, 566] on div "Image Image Image Image Image" at bounding box center [922, 588] width 293 height 43
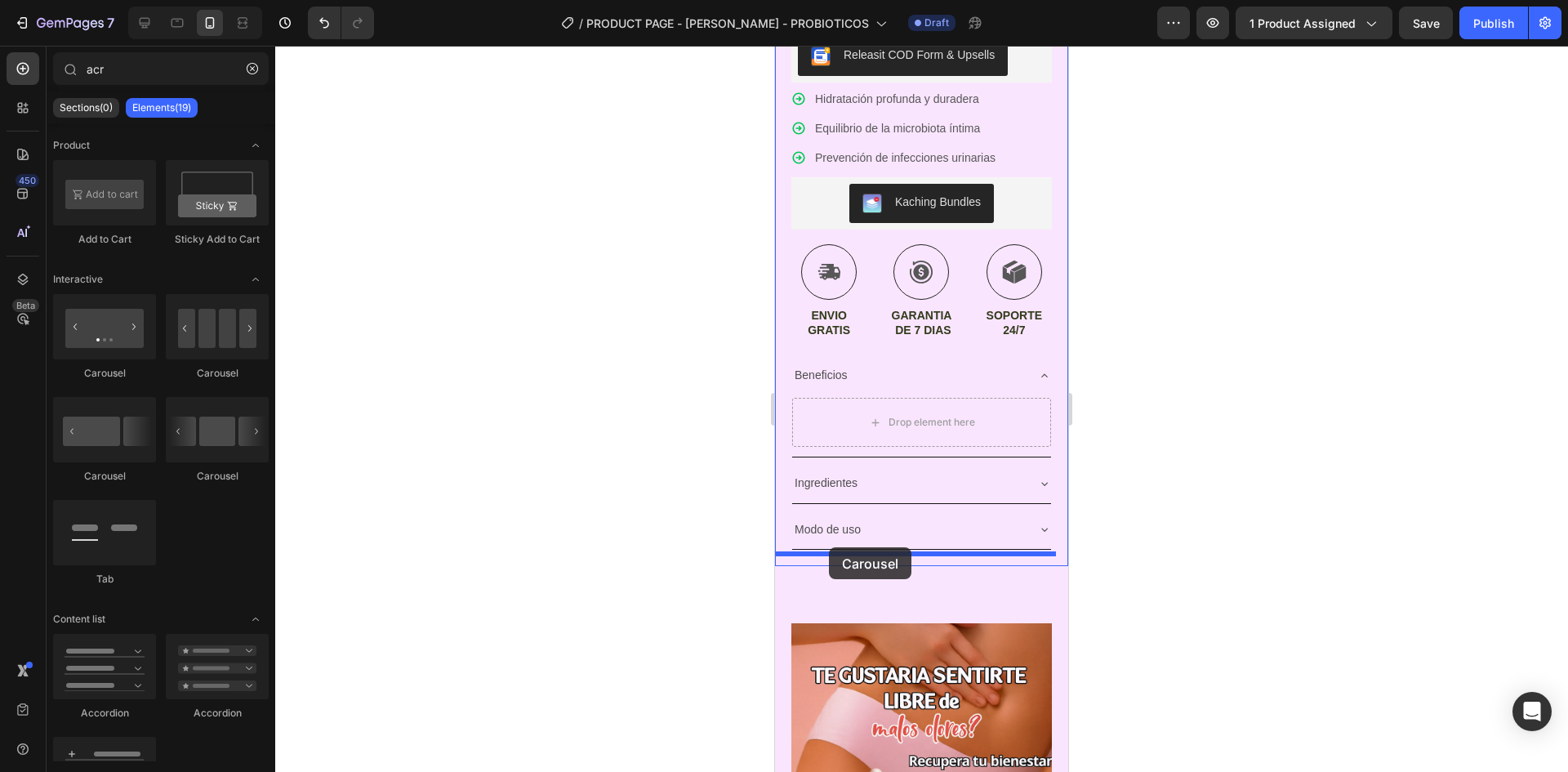
drag, startPoint x: 986, startPoint y: 489, endPoint x: 827, endPoint y: 551, distance: 170.7
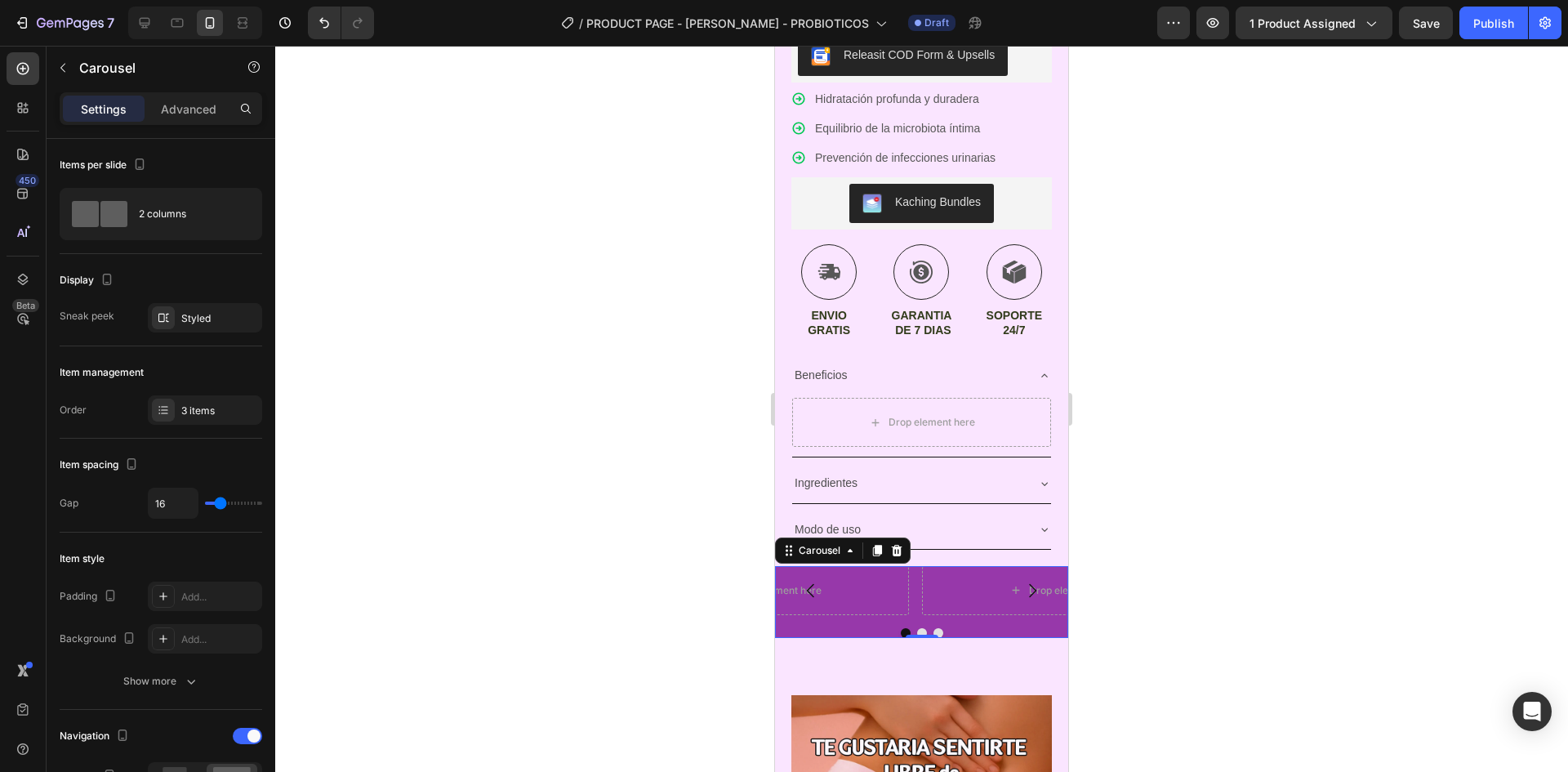
click at [1250, 592] on div at bounding box center [921, 408] width 1293 height 726
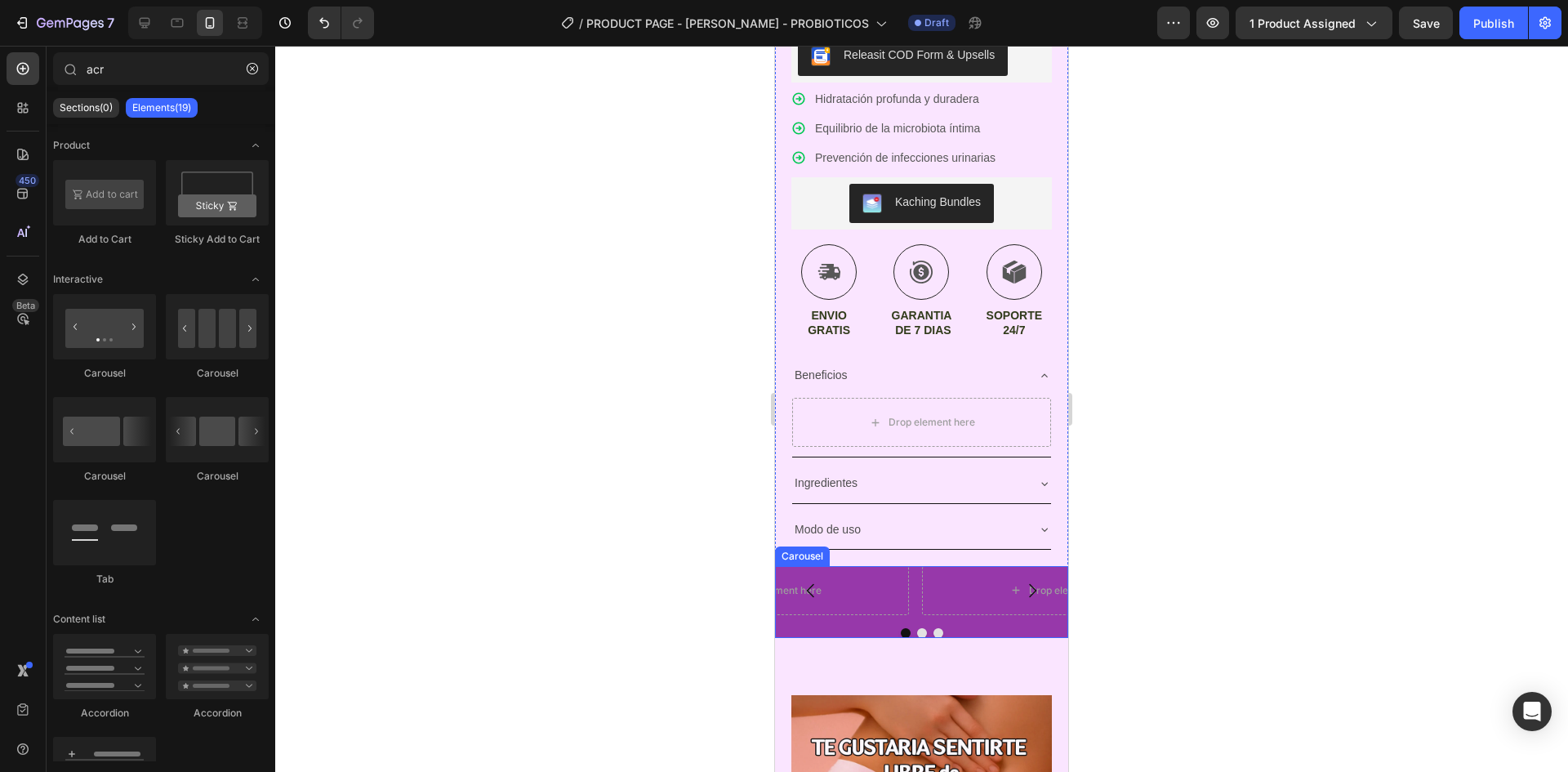
click at [981, 628] on div at bounding box center [922, 633] width 293 height 10
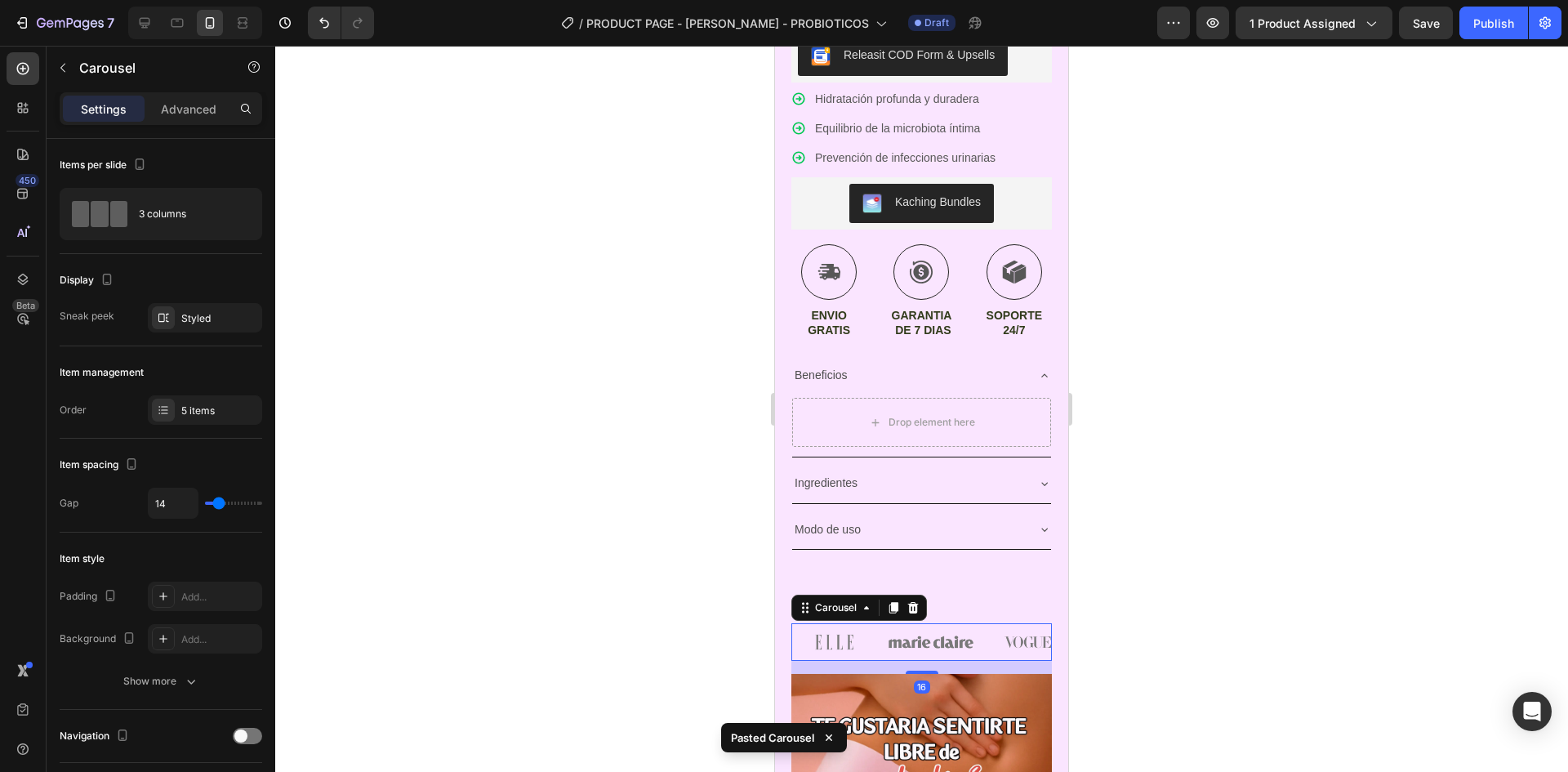
drag, startPoint x: 1181, startPoint y: 595, endPoint x: 193, endPoint y: 603, distance: 988.0
click at [1181, 595] on div at bounding box center [921, 408] width 1293 height 726
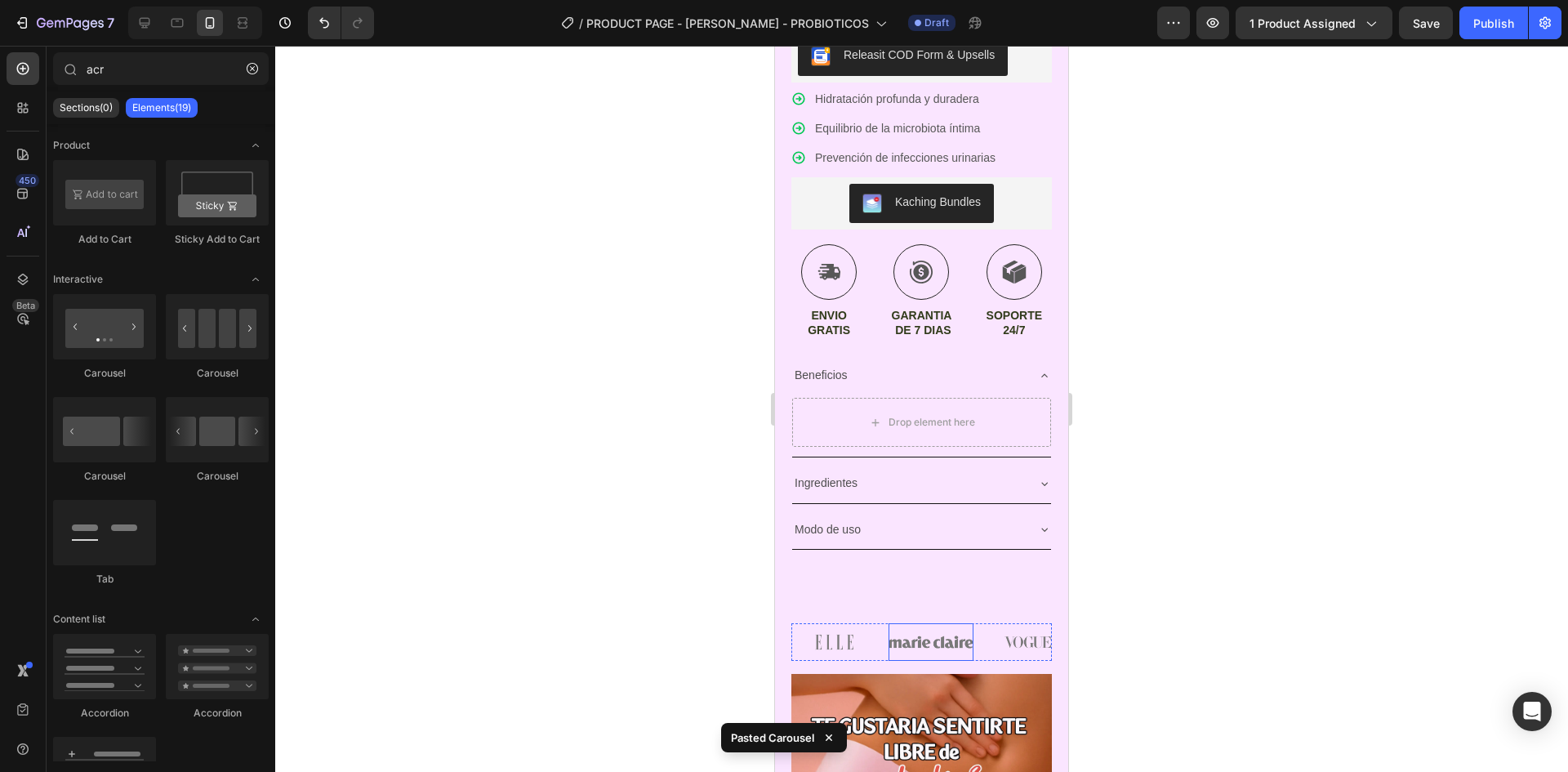
click at [947, 625] on img at bounding box center [932, 642] width 86 height 38
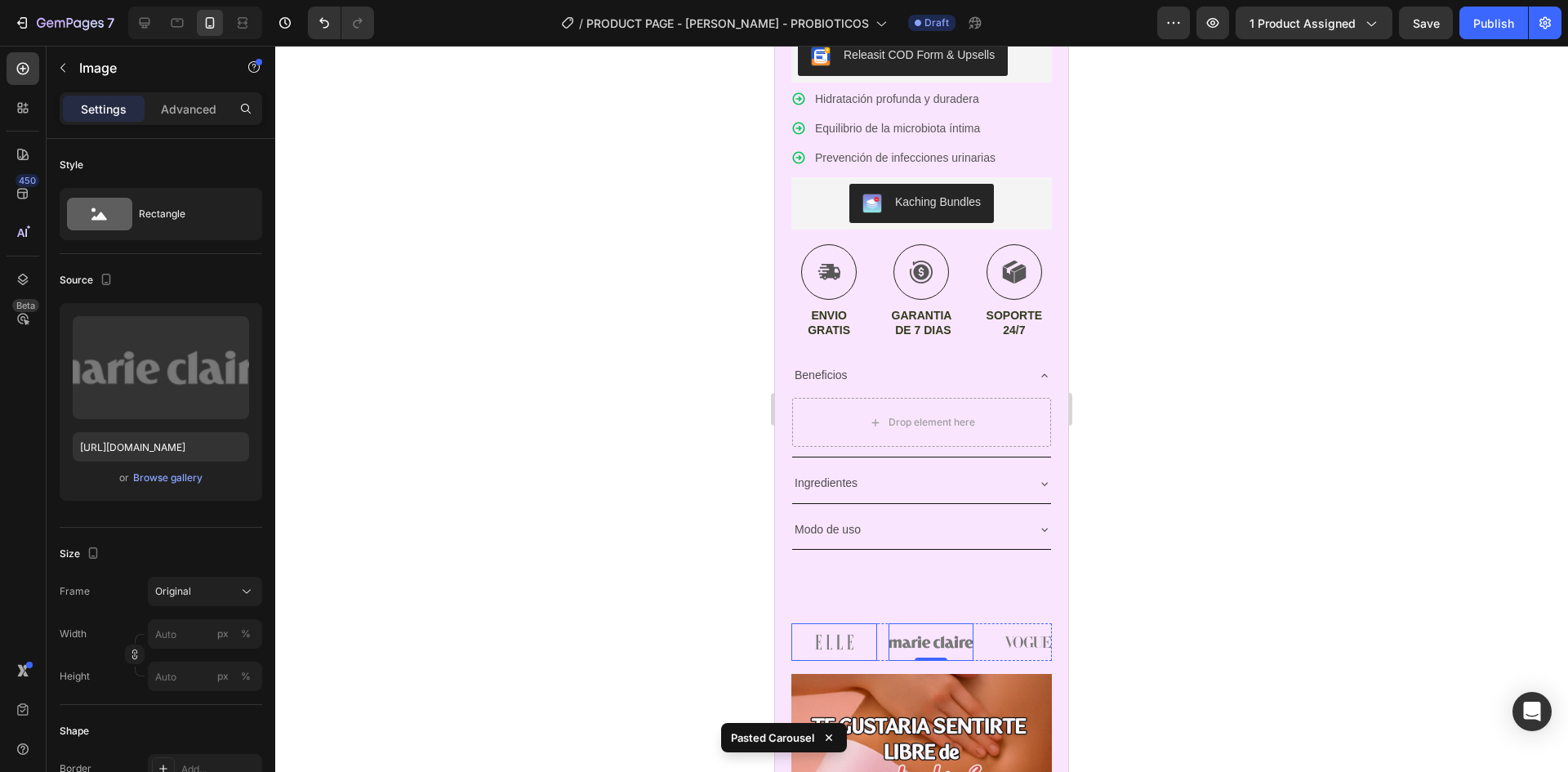
click at [876, 634] on img at bounding box center [834, 642] width 86 height 38
click at [881, 639] on div "Image 0 Image Image Image Image" at bounding box center [922, 642] width 261 height 38
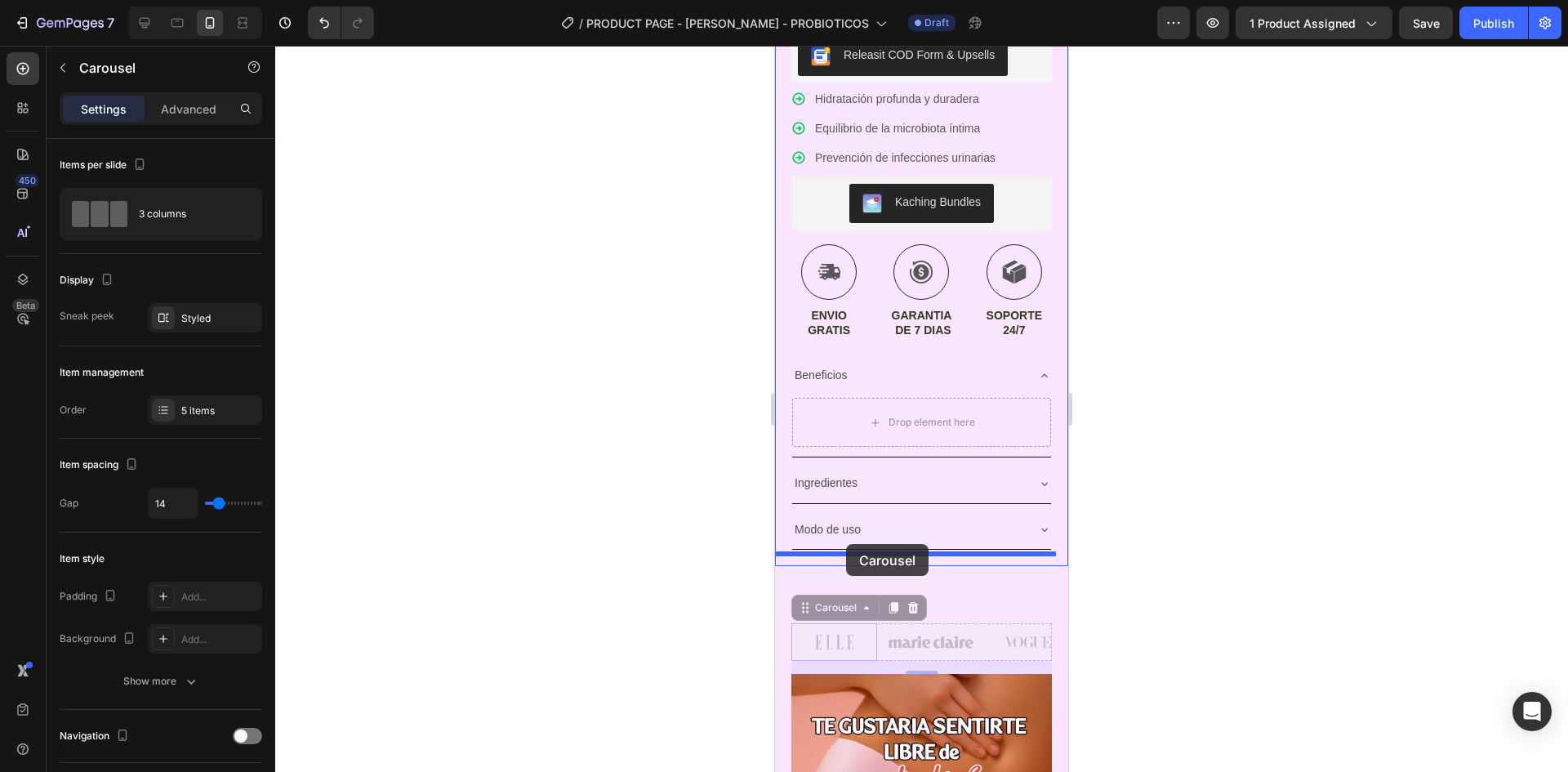
drag, startPoint x: 881, startPoint y: 642, endPoint x: 846, endPoint y: 544, distance: 104.1
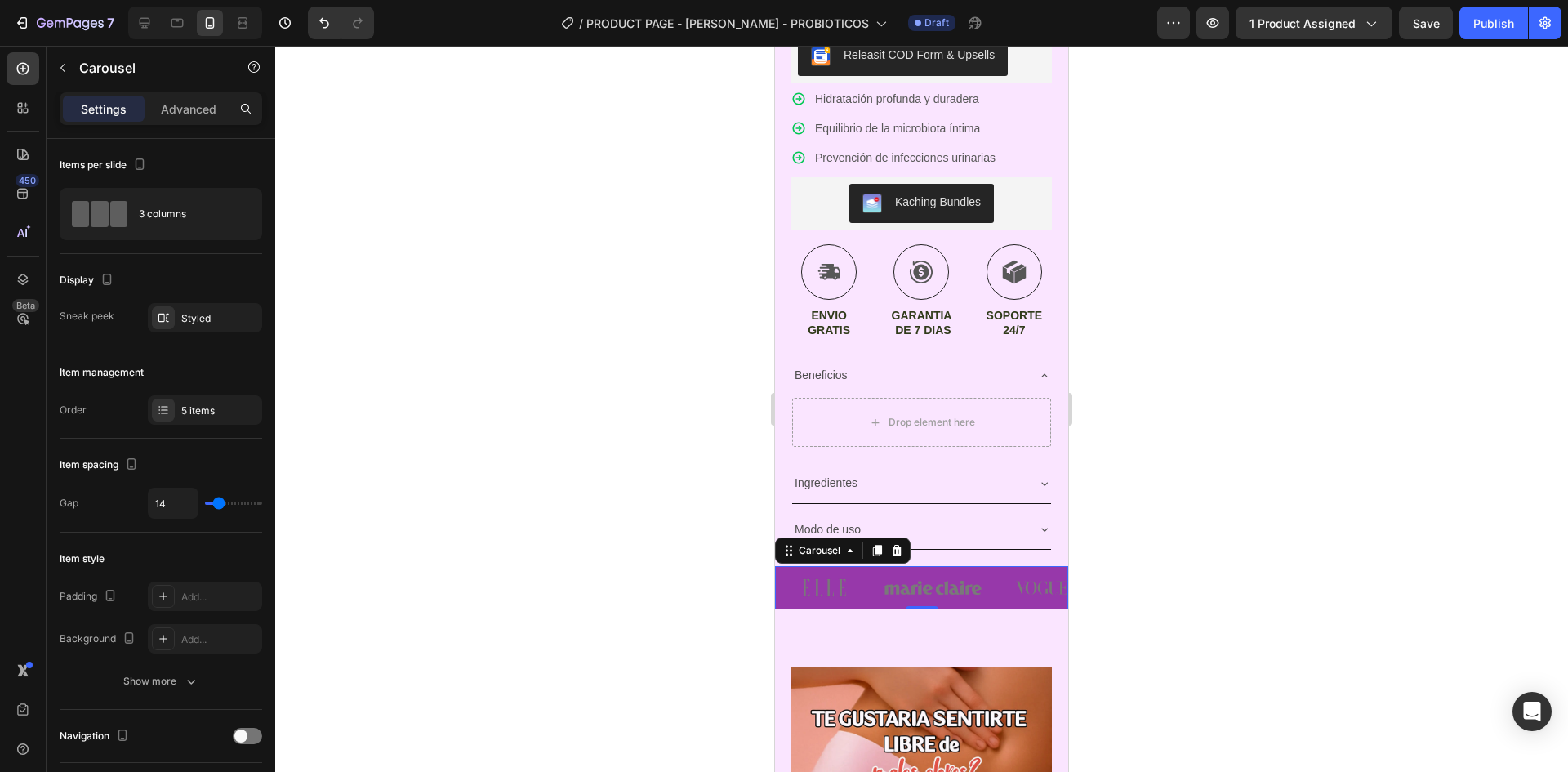
click at [876, 595] on div "Image Image Image Image Image" at bounding box center [922, 588] width 293 height 43
click at [717, 566] on div at bounding box center [921, 408] width 1293 height 726
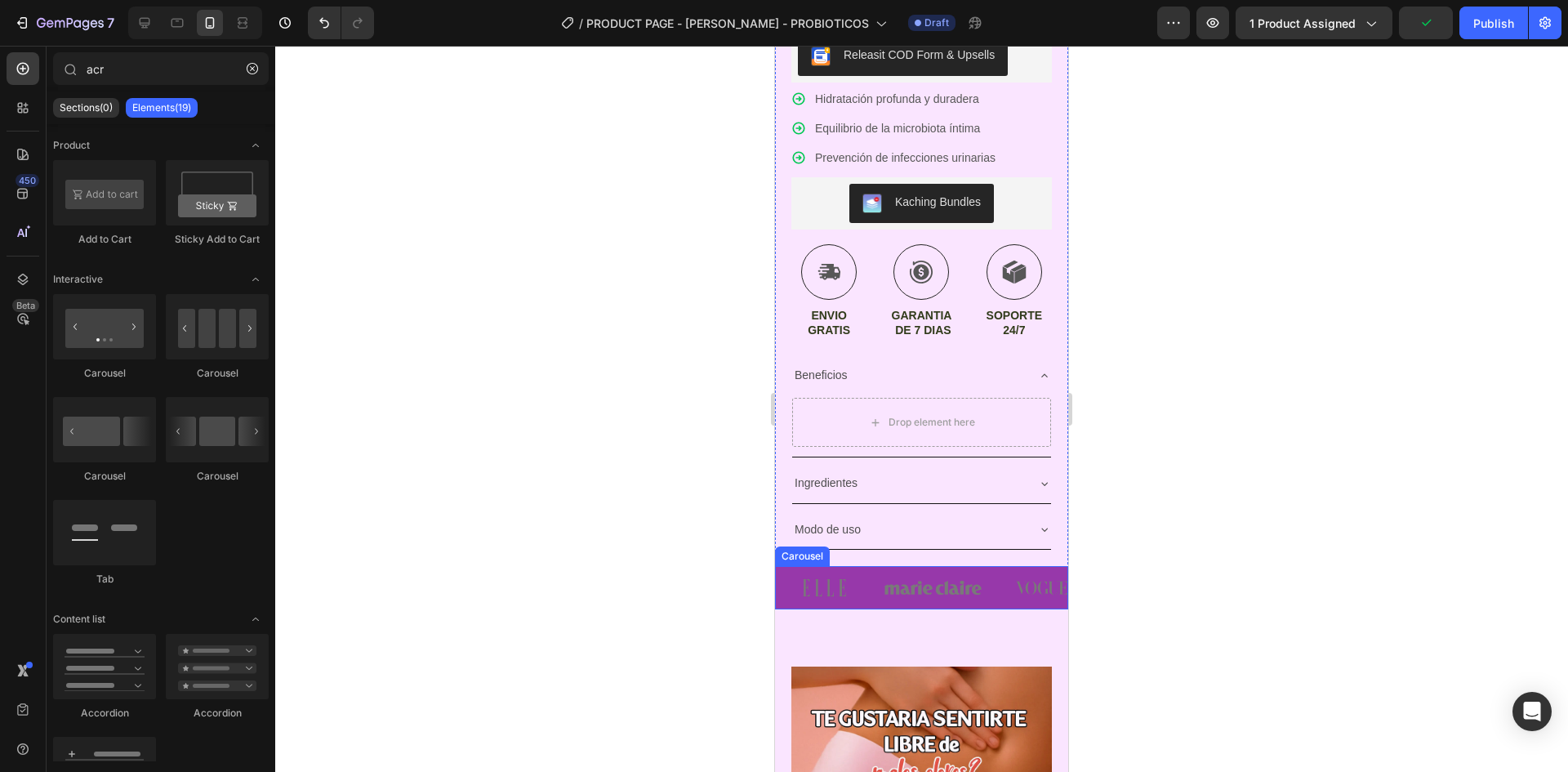
click at [877, 566] on div "Image Image Image Image Image" at bounding box center [922, 588] width 293 height 43
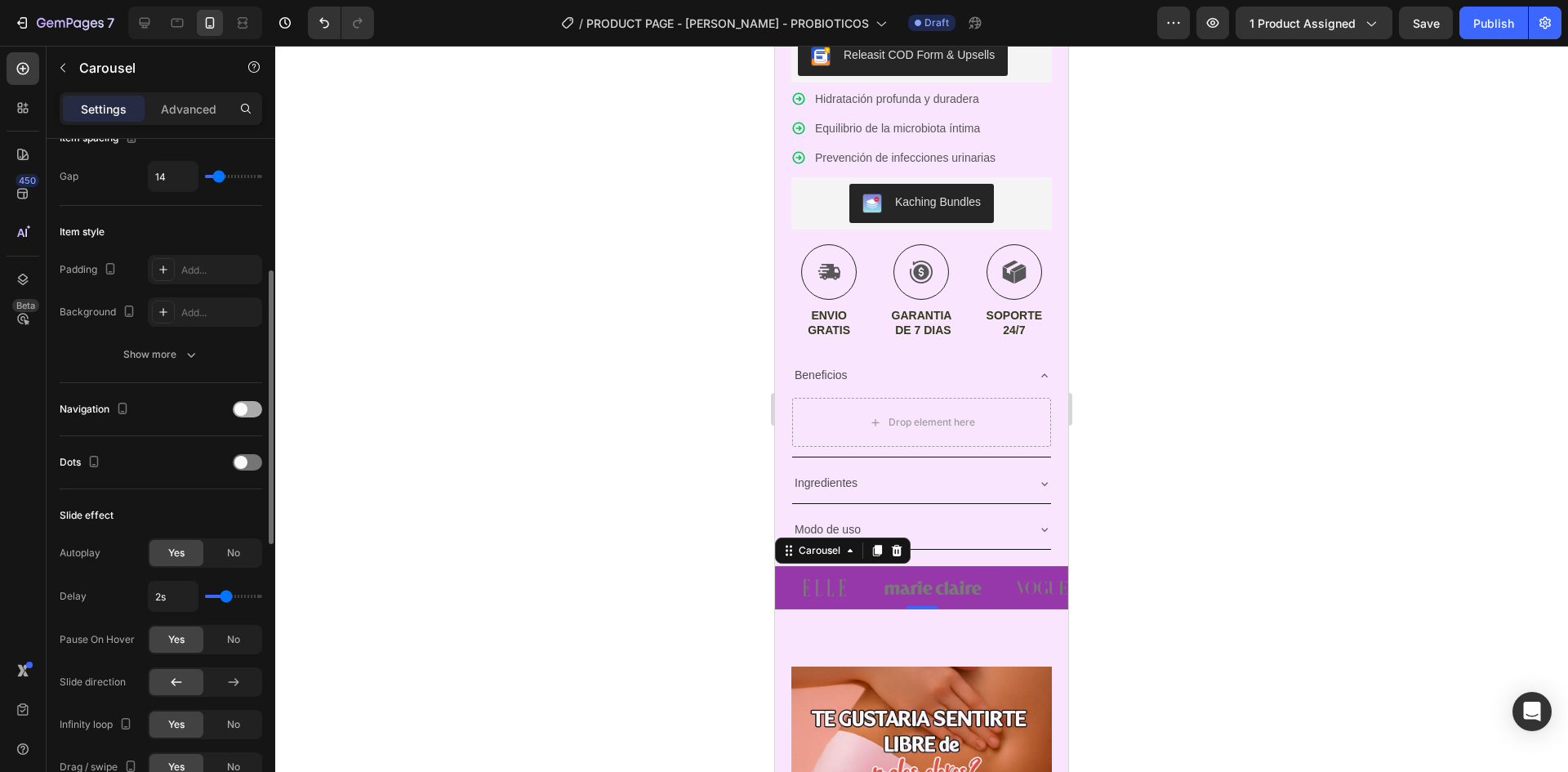
scroll to position [245, 0]
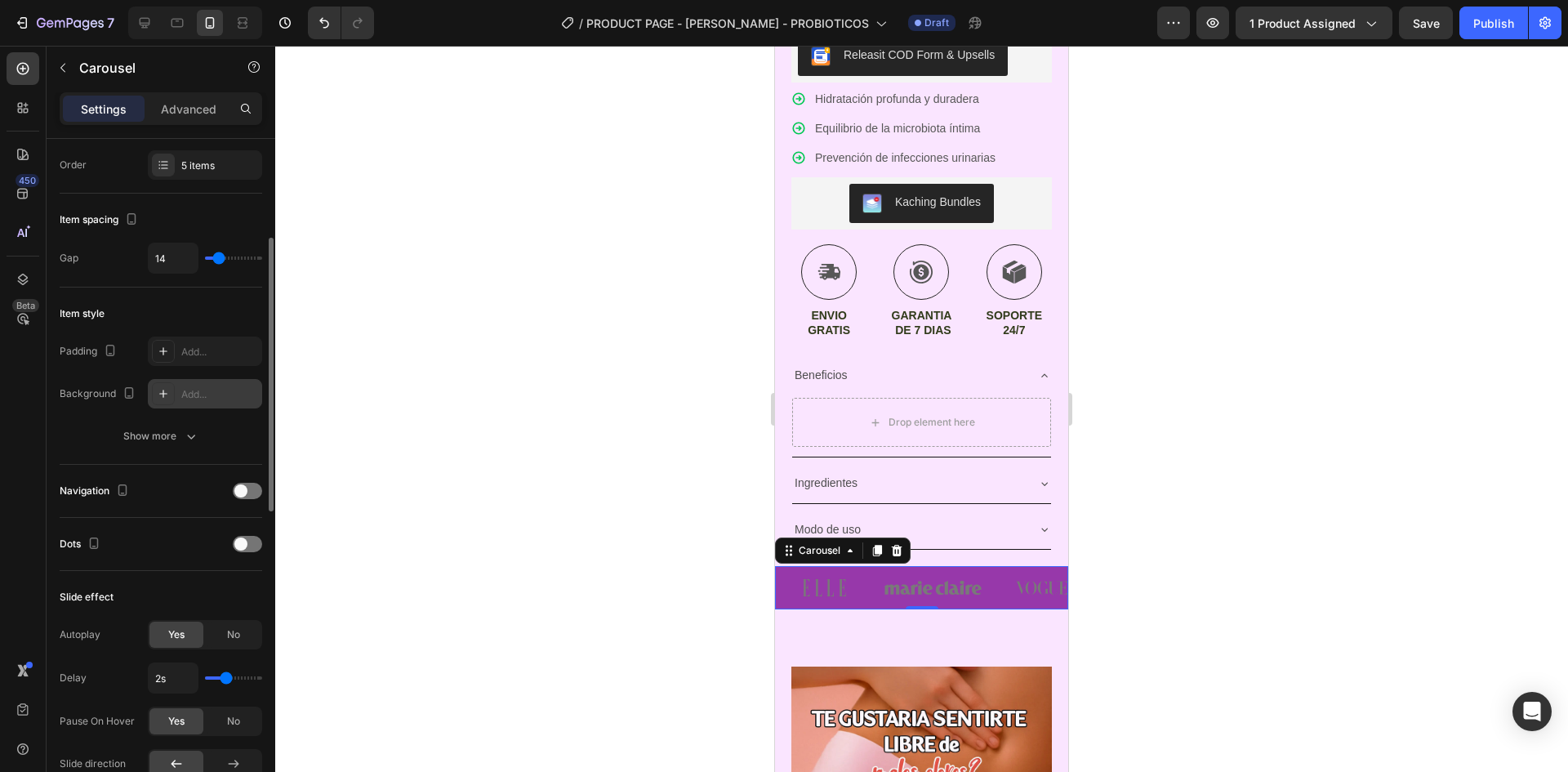
click at [192, 387] on div "Add..." at bounding box center [220, 394] width 77 height 14
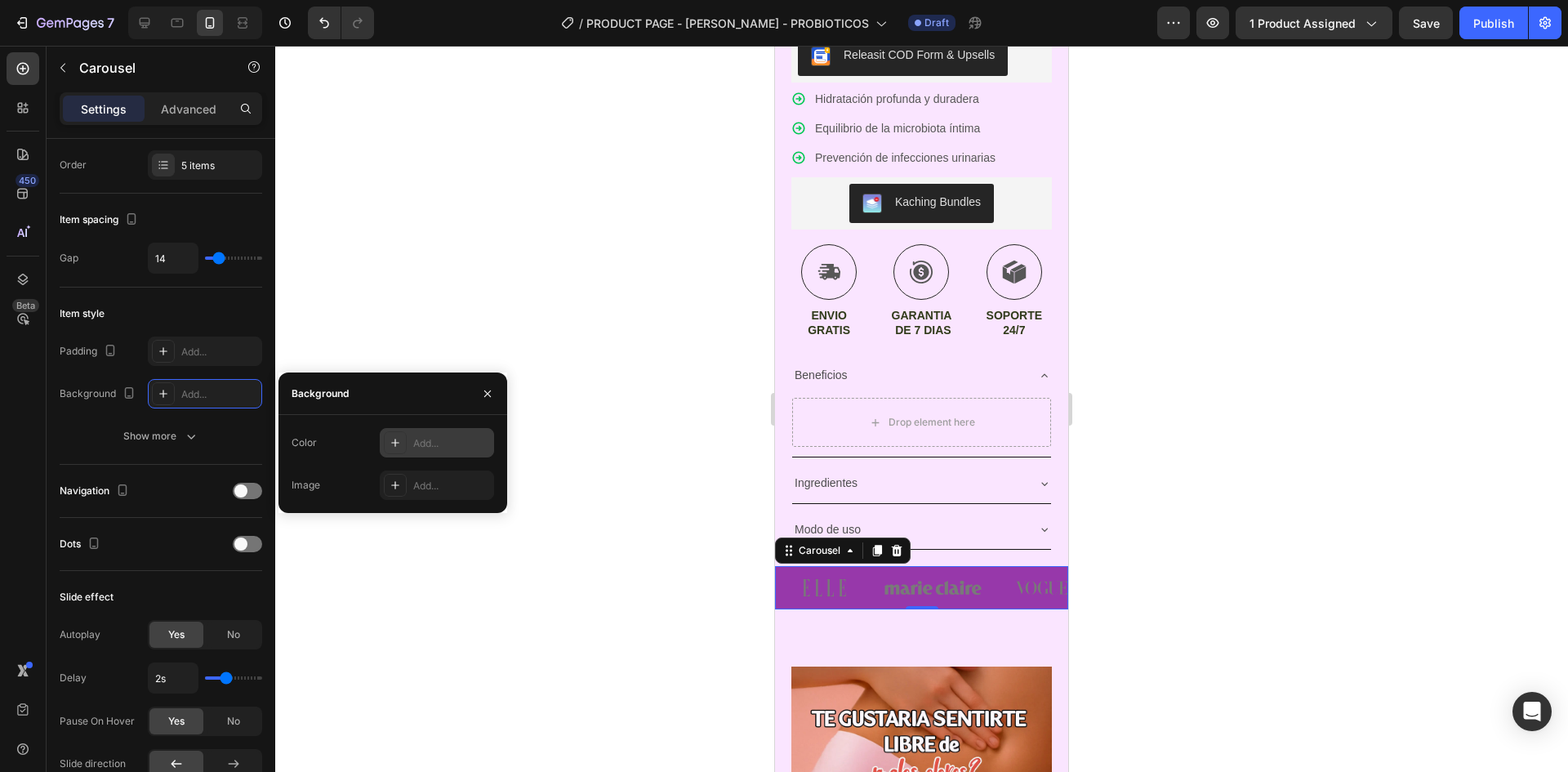
click at [449, 441] on div "Add..." at bounding box center [452, 443] width 77 height 14
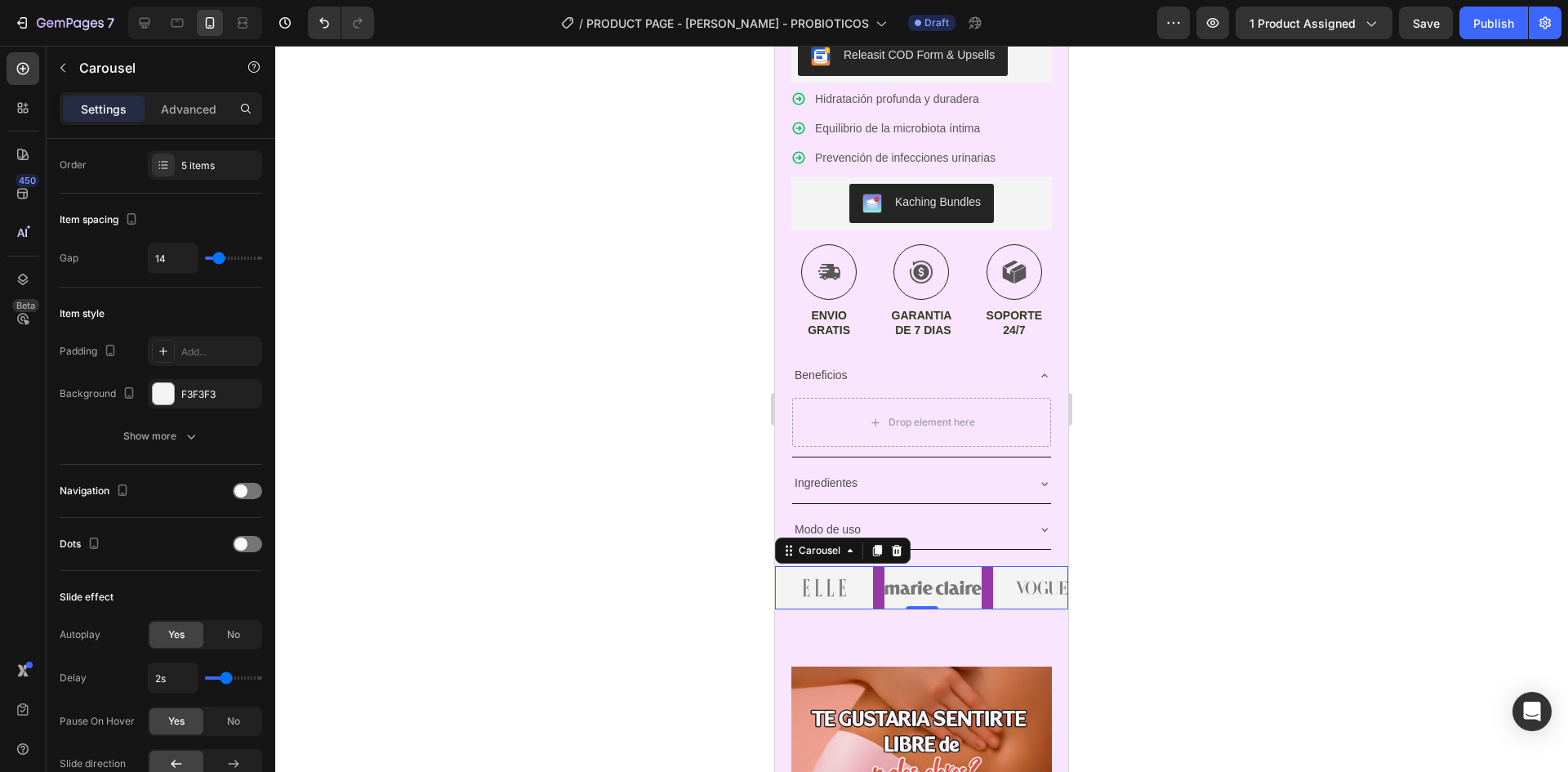
click at [523, 508] on div at bounding box center [921, 408] width 1293 height 726
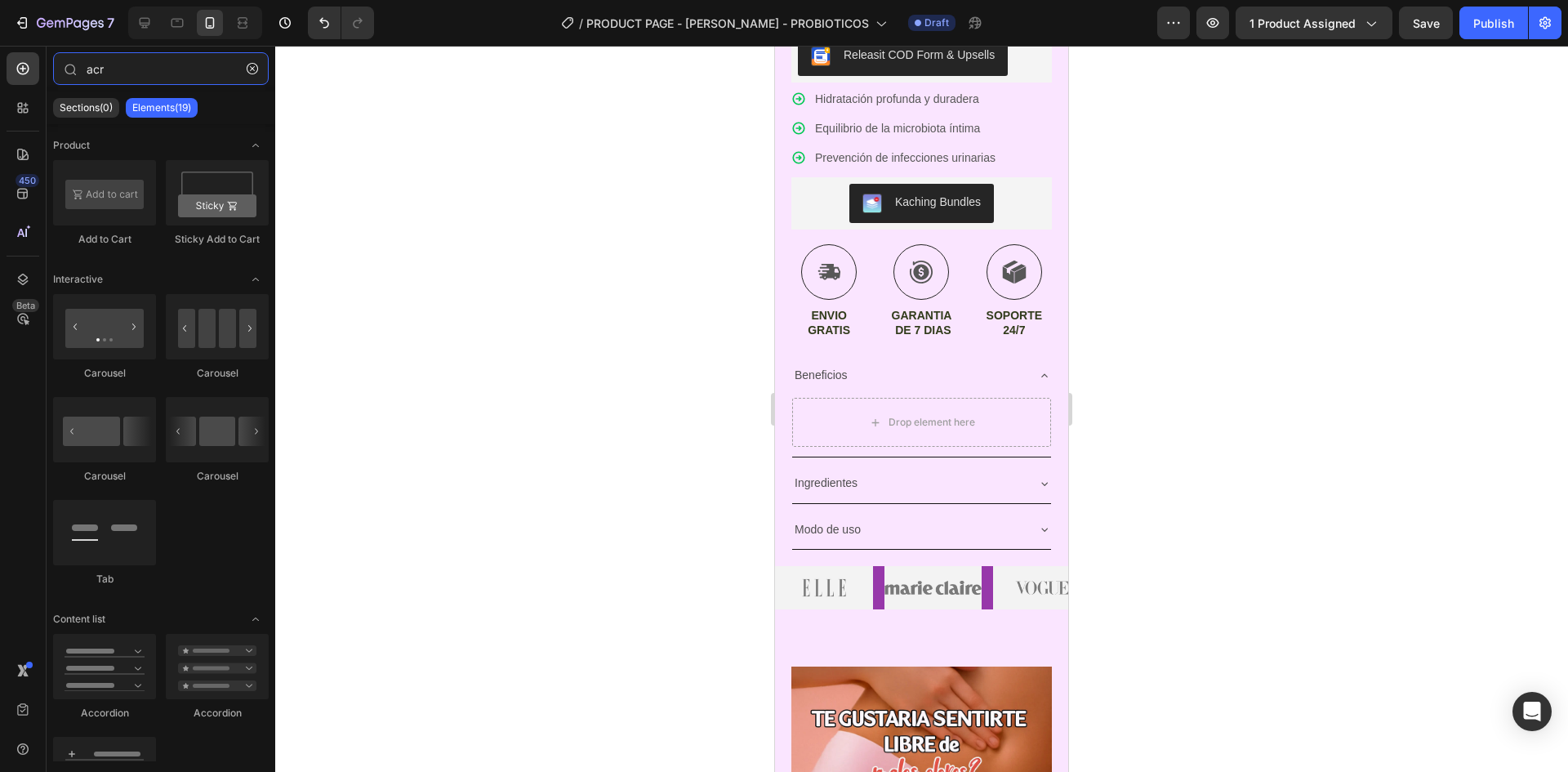
type input "ar"
click at [614, 501] on div at bounding box center [921, 408] width 1293 height 726
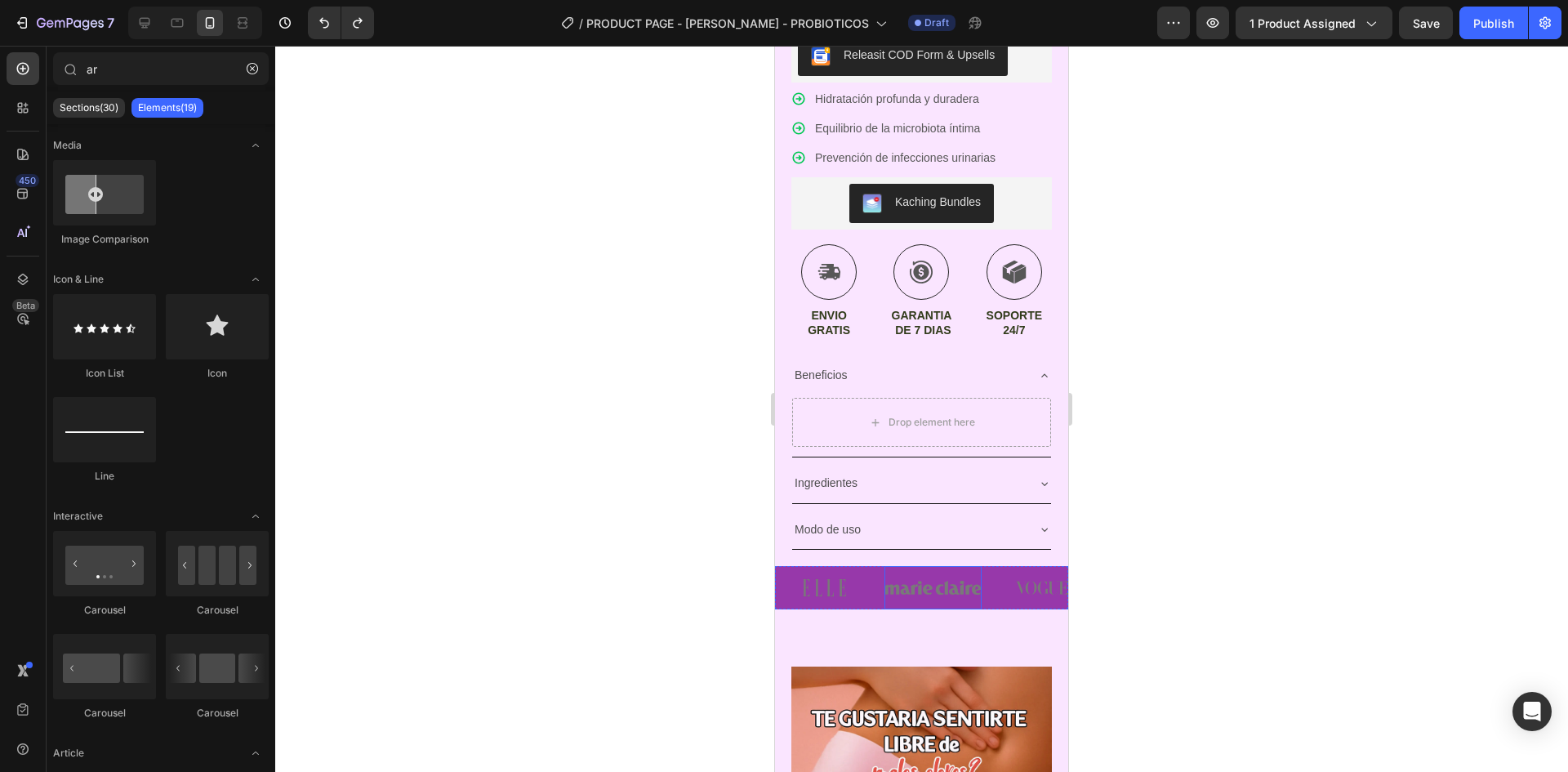
click at [963, 583] on img at bounding box center [934, 588] width 98 height 43
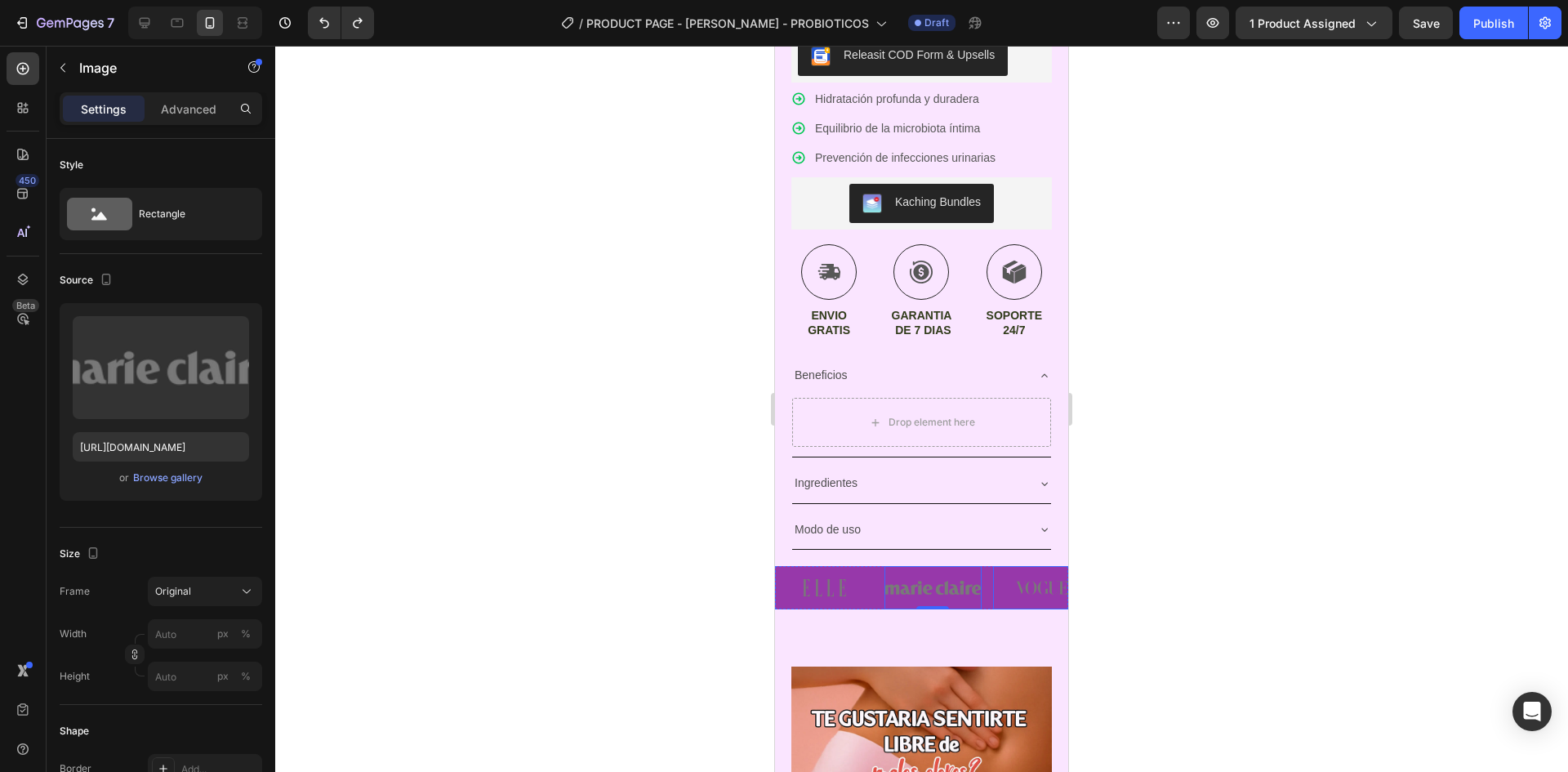
click at [994, 566] on img at bounding box center [1043, 588] width 98 height 43
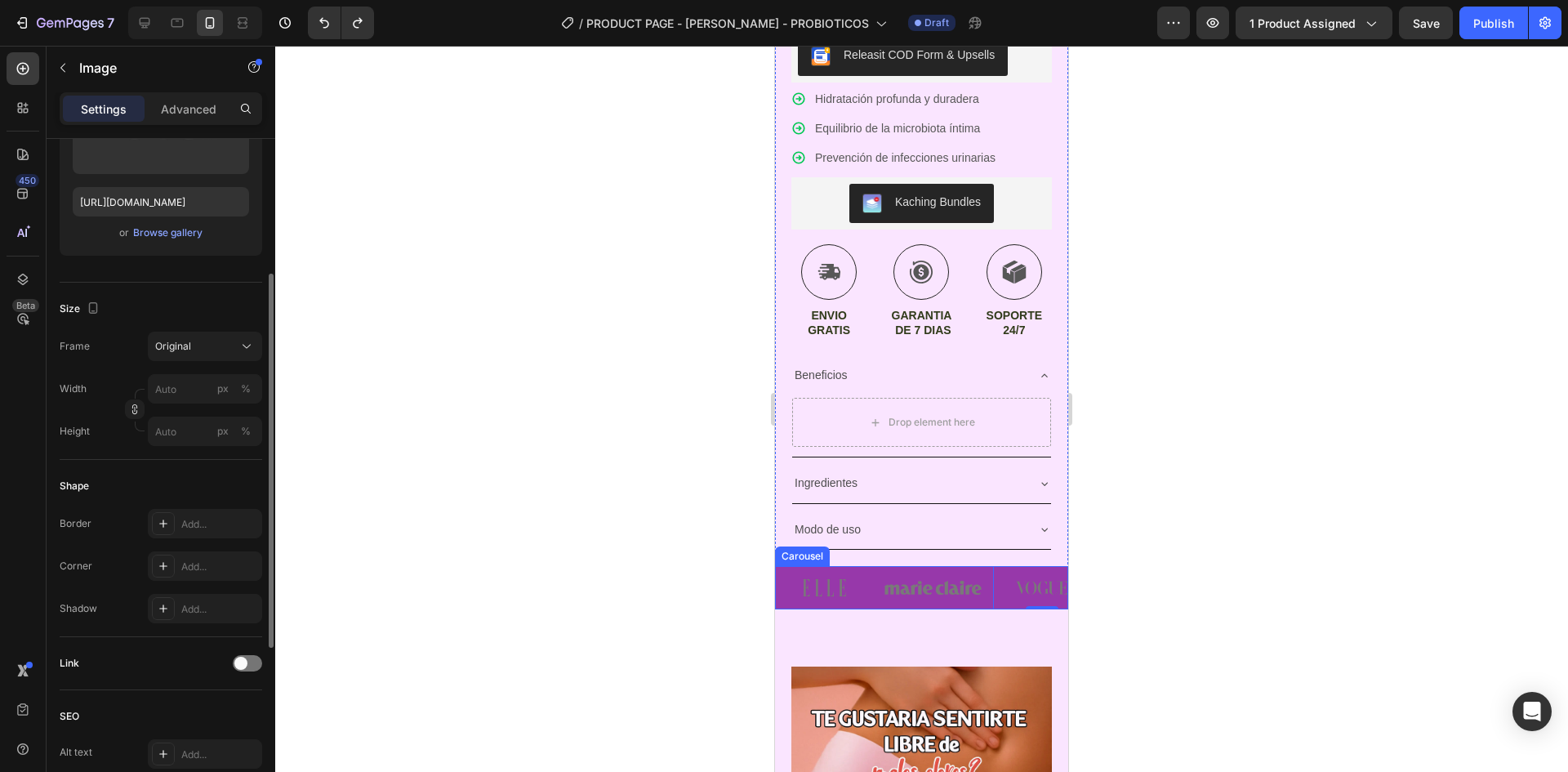
click at [985, 566] on div "Image Image Image 0 Image Image" at bounding box center [922, 588] width 293 height 43
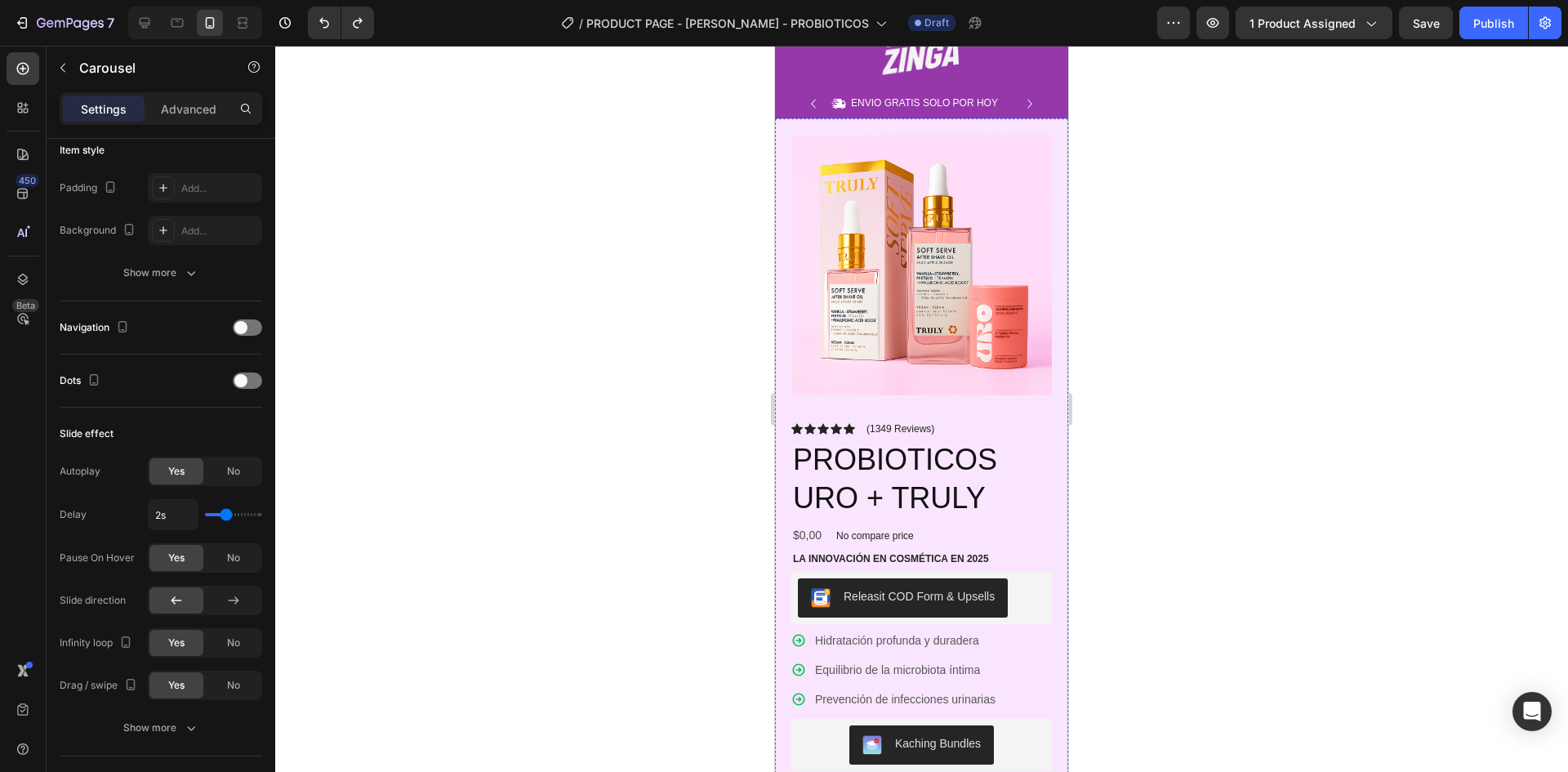
scroll to position [0, 0]
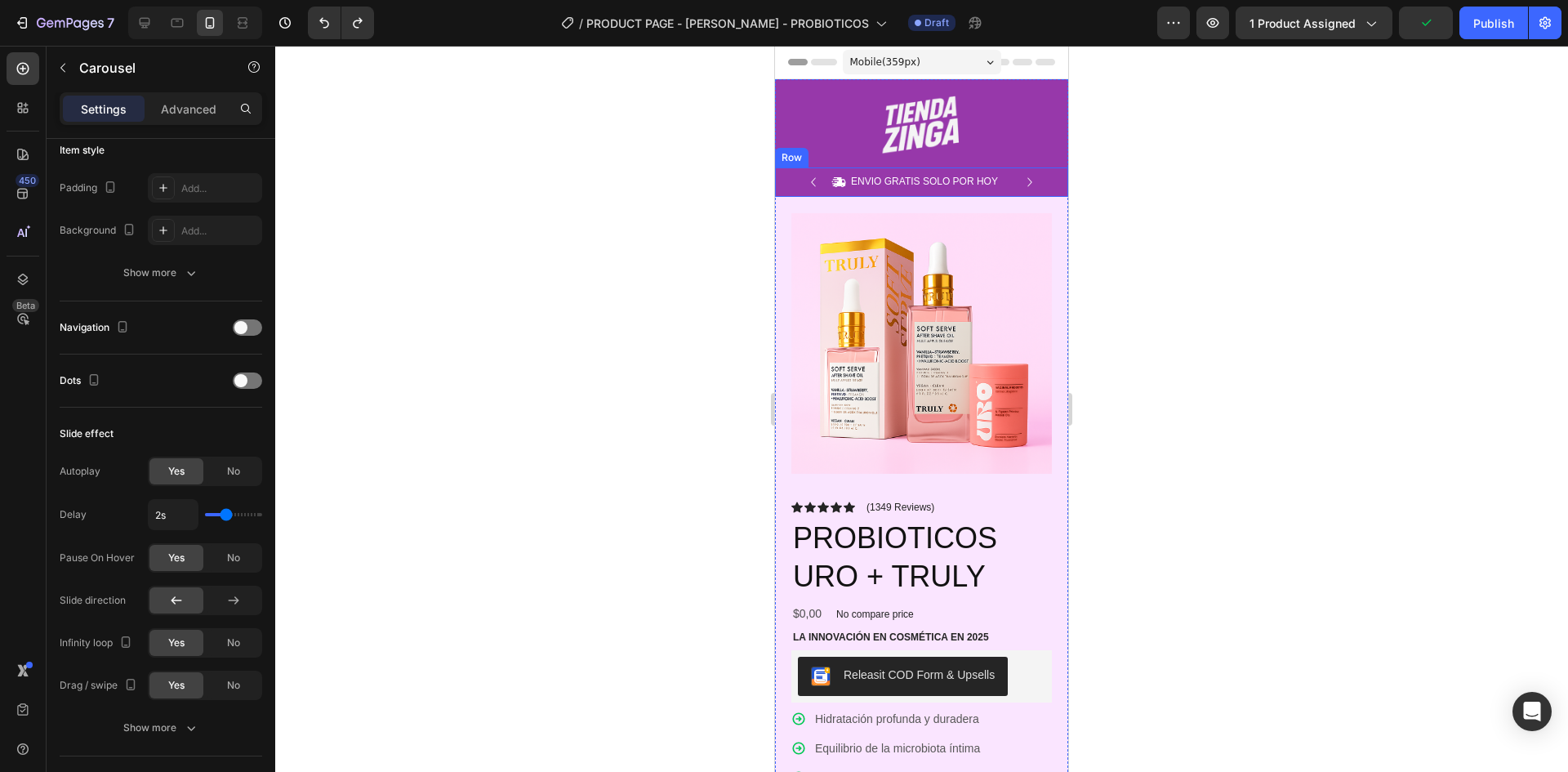
click at [784, 189] on div "Icon ENVIO GRATIS SOLO POR HOY Text Block Row Icon 84,000+ CLIENTES SATISFECHOS…" at bounding box center [922, 181] width 293 height 29
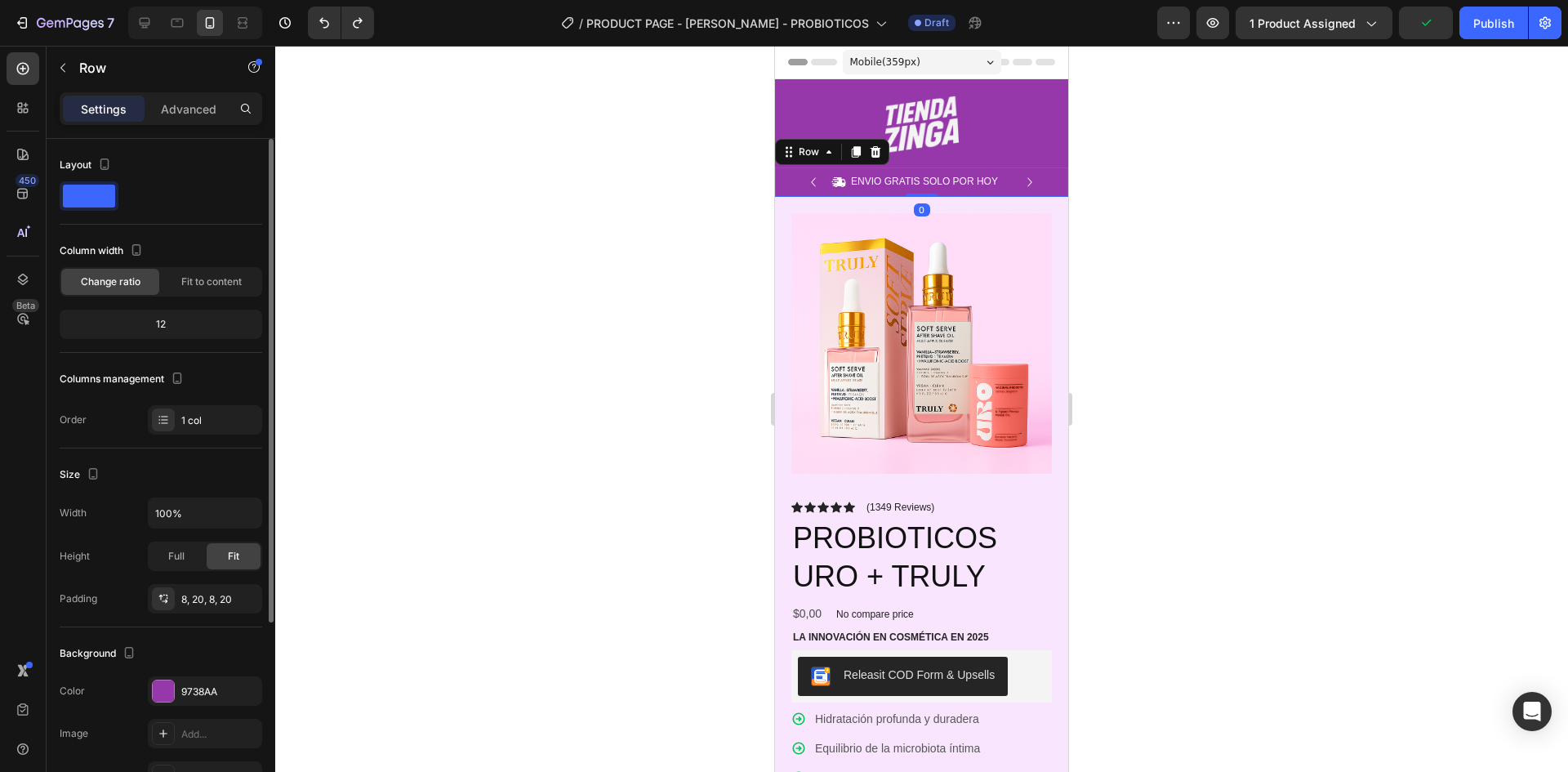
click at [785, 202] on div "Product Images Icon Icon Icon Icon Icon Icon List (1349 Reviews) Text Block Row…" at bounding box center [922, 691] width 293 height 989
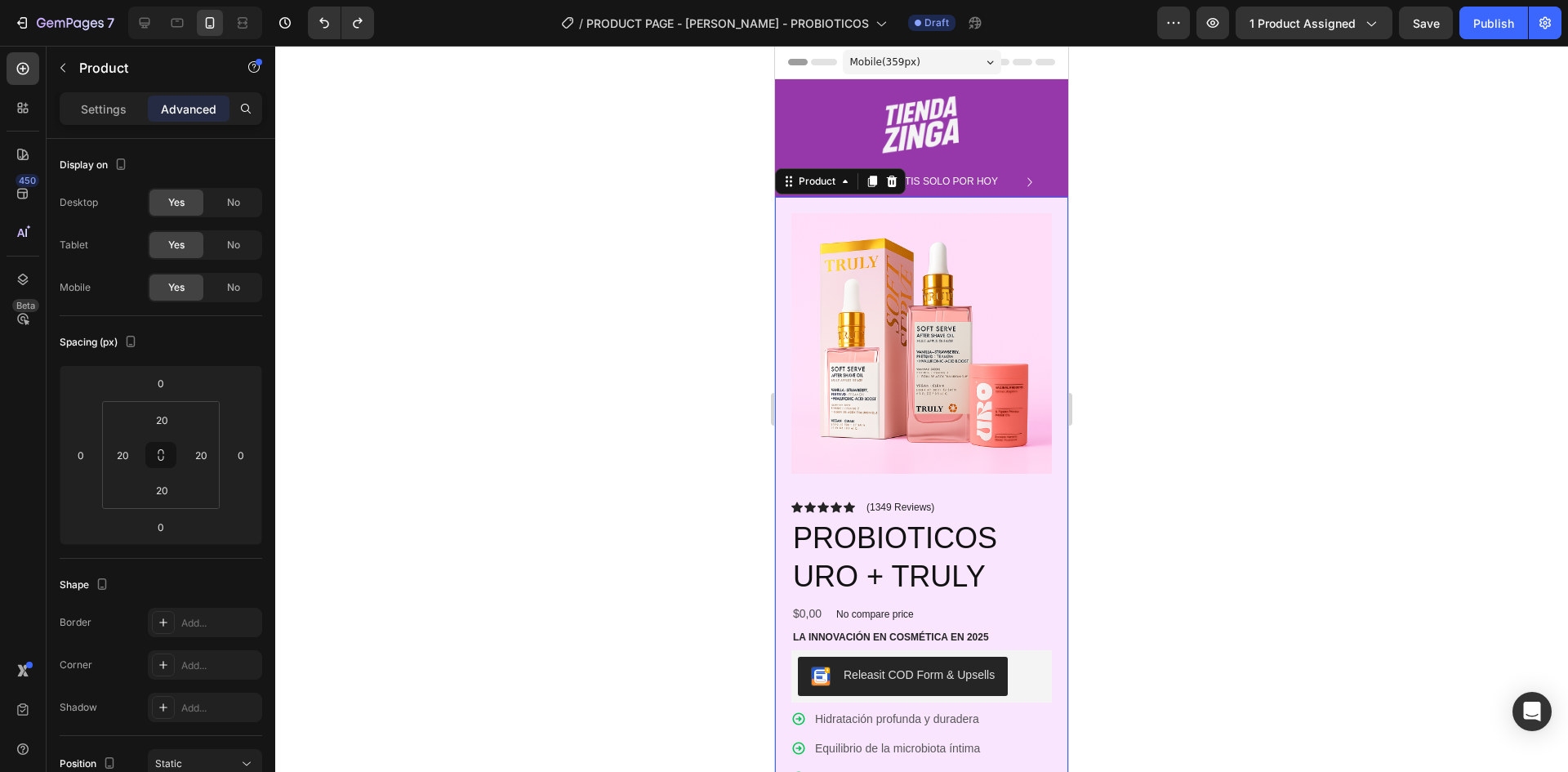
click at [725, 267] on div at bounding box center [921, 408] width 1293 height 726
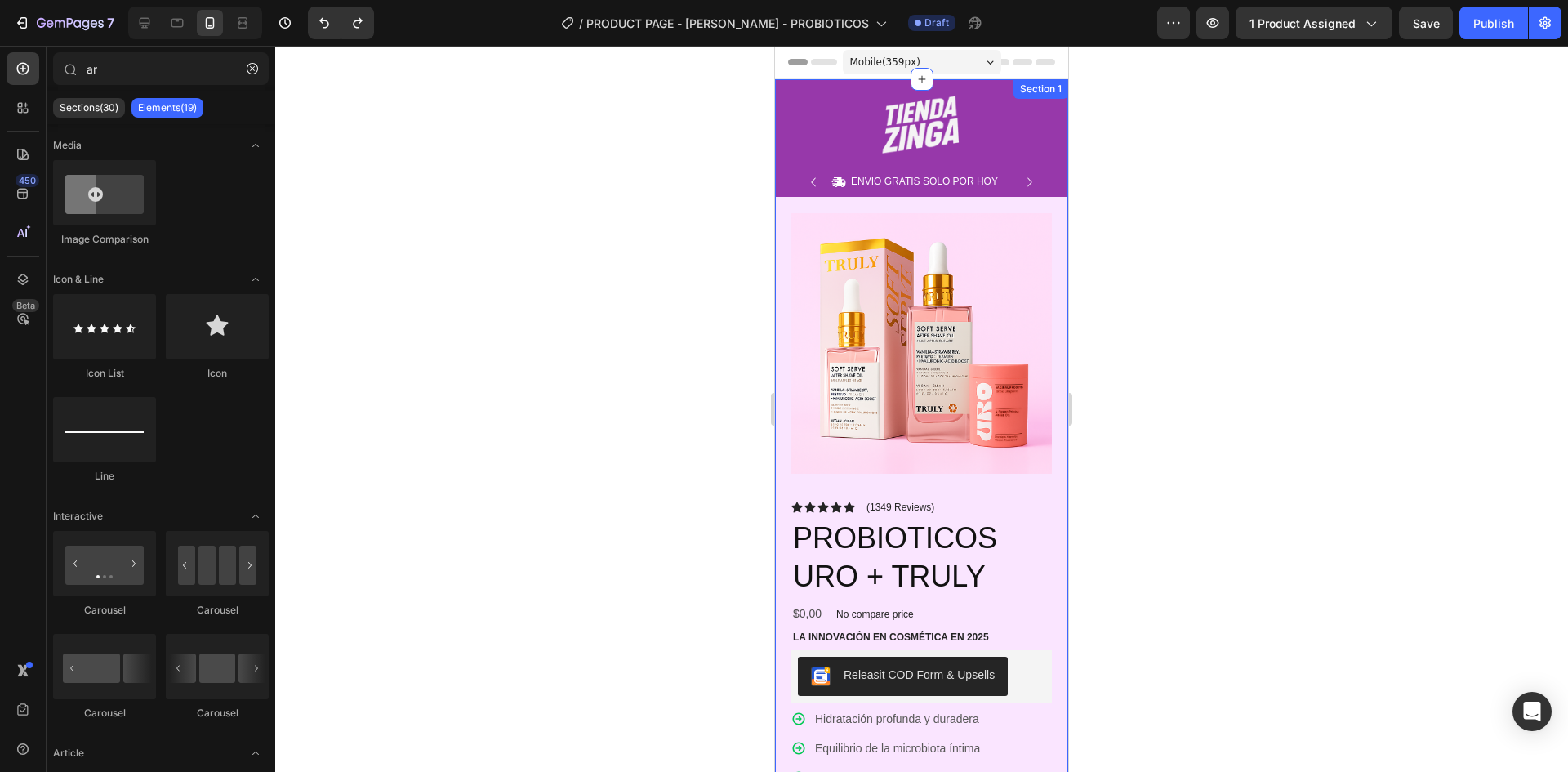
click at [987, 90] on div "Image Row Icon ENVIO GRATIS SOLO POR HOY Text Block Row Icon 84,000+ CLIENTES S…" at bounding box center [922, 654] width 293 height 1150
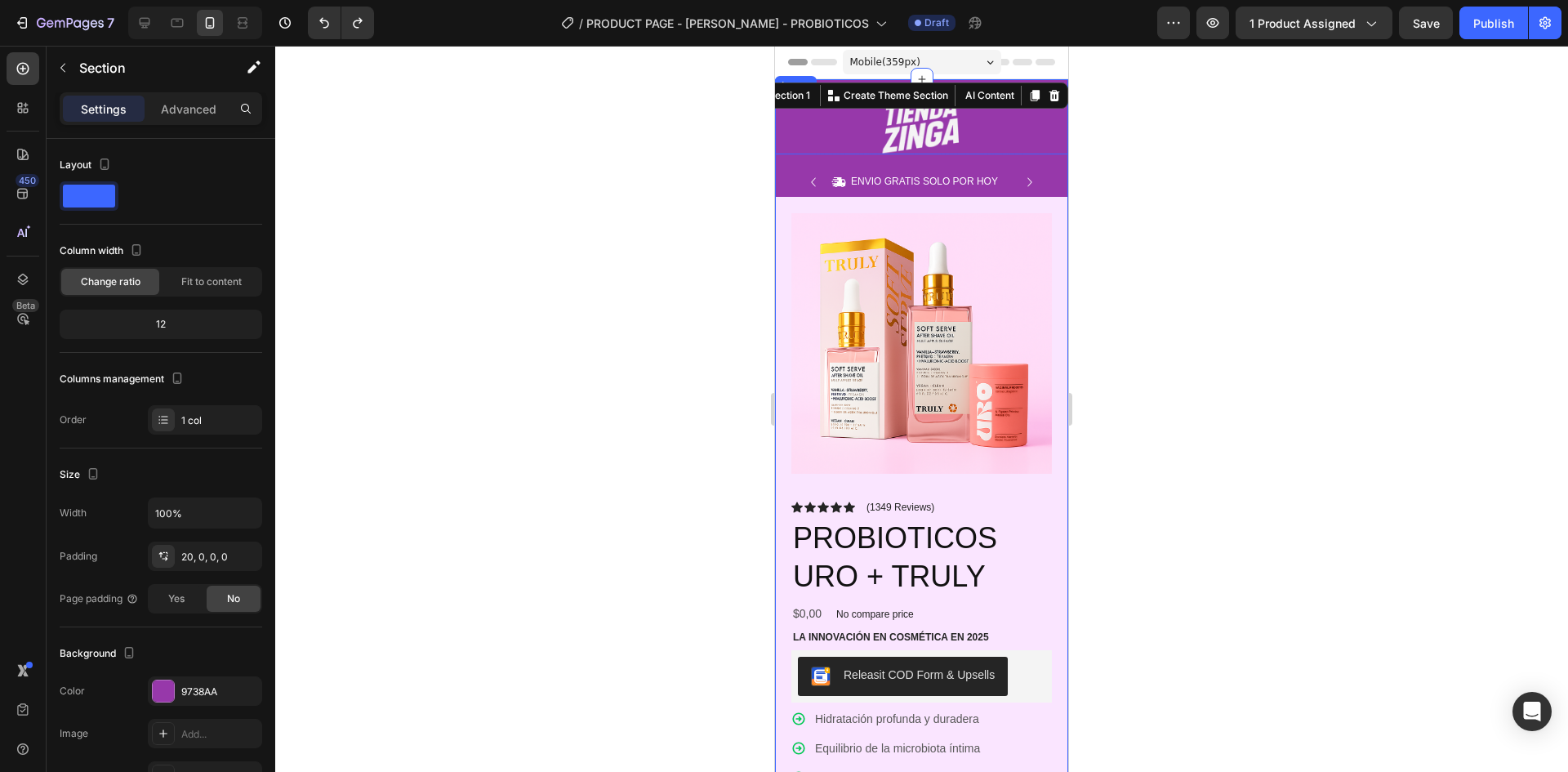
click at [968, 149] on img at bounding box center [922, 125] width 122 height 59
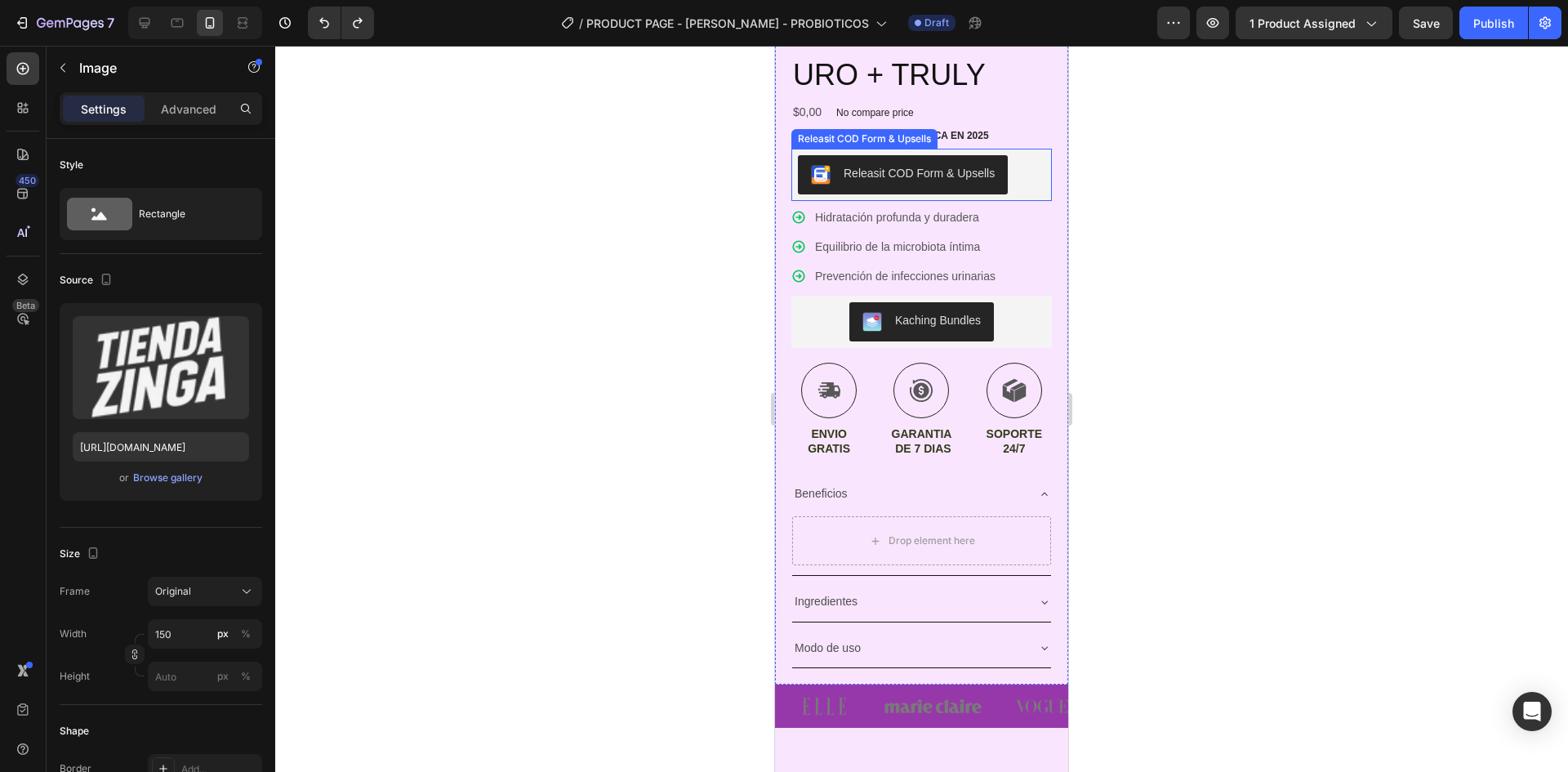
scroll to position [653, 0]
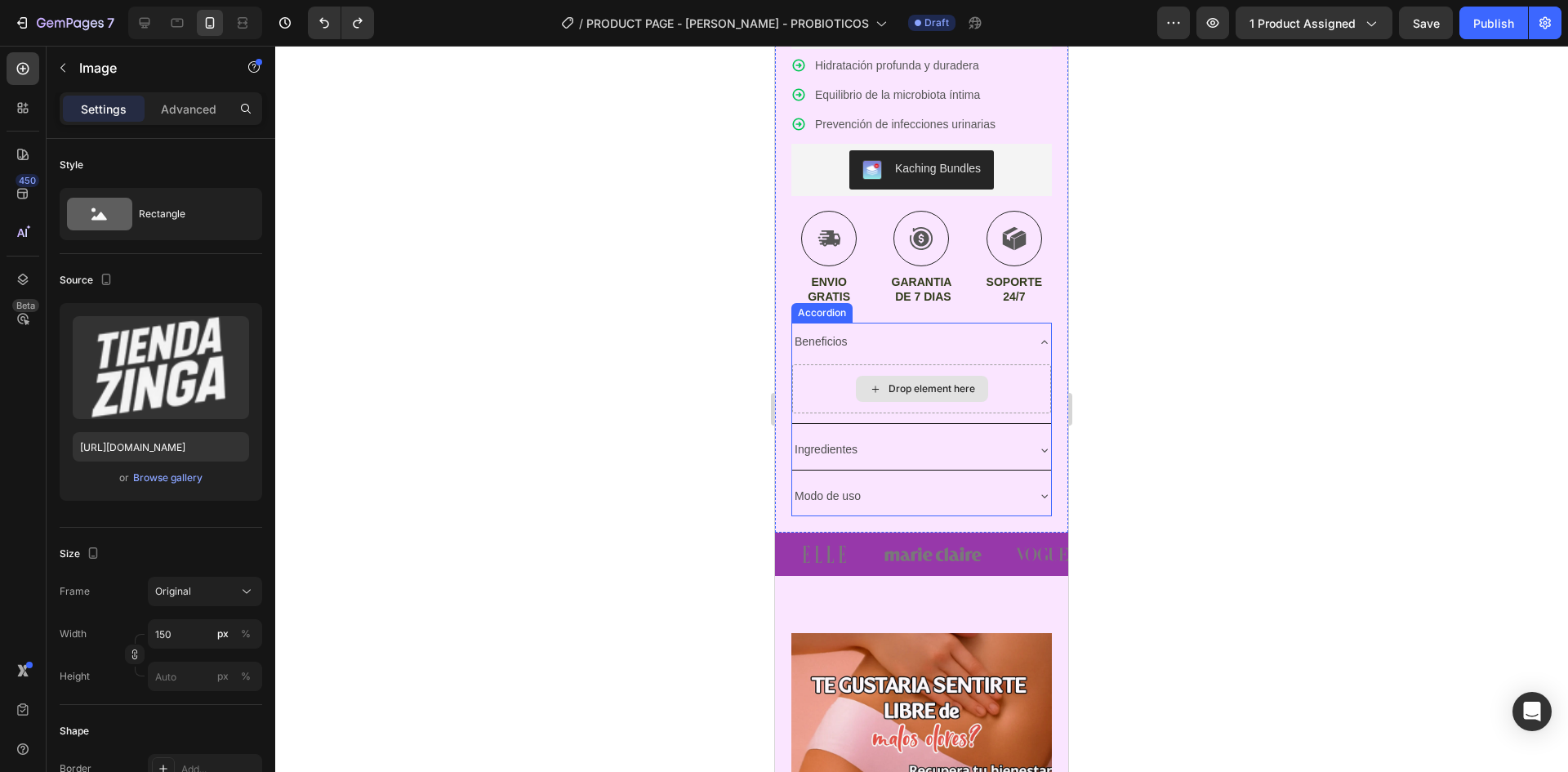
click at [994, 383] on div "Drop element here" at bounding box center [922, 389] width 259 height 49
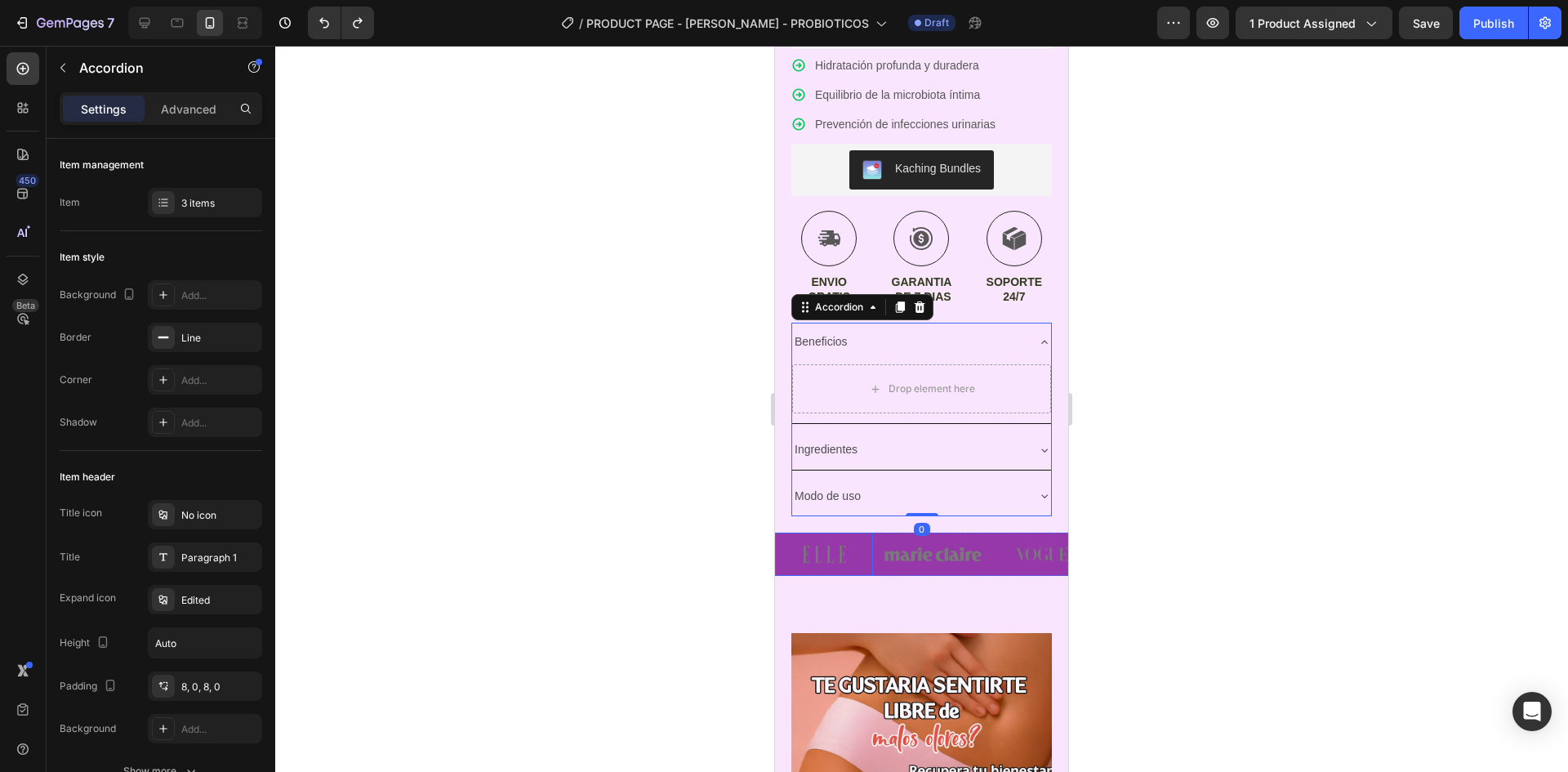
click at [858, 547] on img at bounding box center [825, 554] width 98 height 43
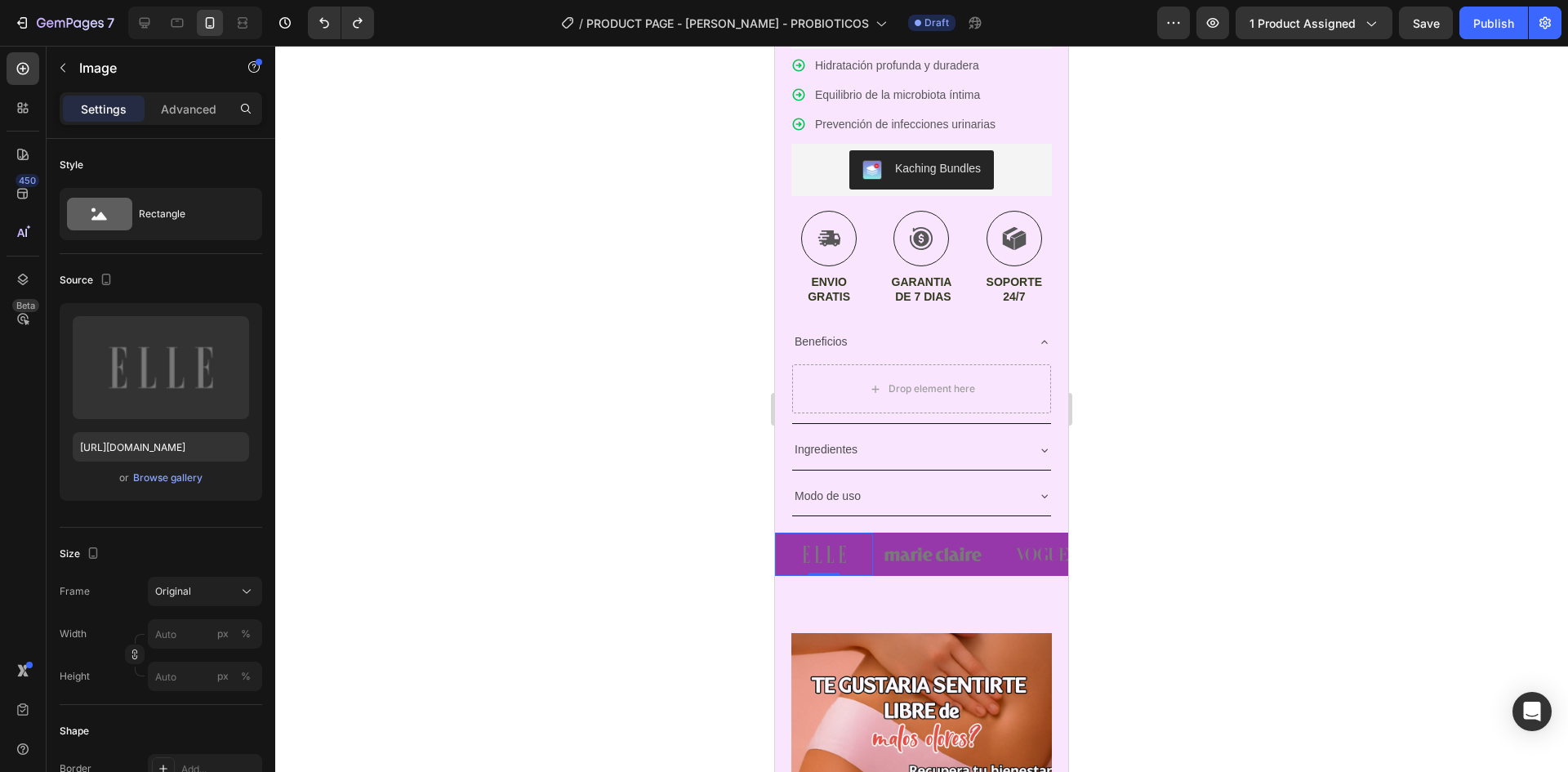
click at [945, 539] on img at bounding box center [934, 554] width 98 height 43
click at [1039, 558] on img at bounding box center [1043, 554] width 98 height 43
click at [811, 533] on img at bounding box center [825, 554] width 98 height 43
click at [846, 533] on img at bounding box center [825, 554] width 98 height 43
click at [921, 501] on div "Modo de uso" at bounding box center [922, 496] width 259 height 38
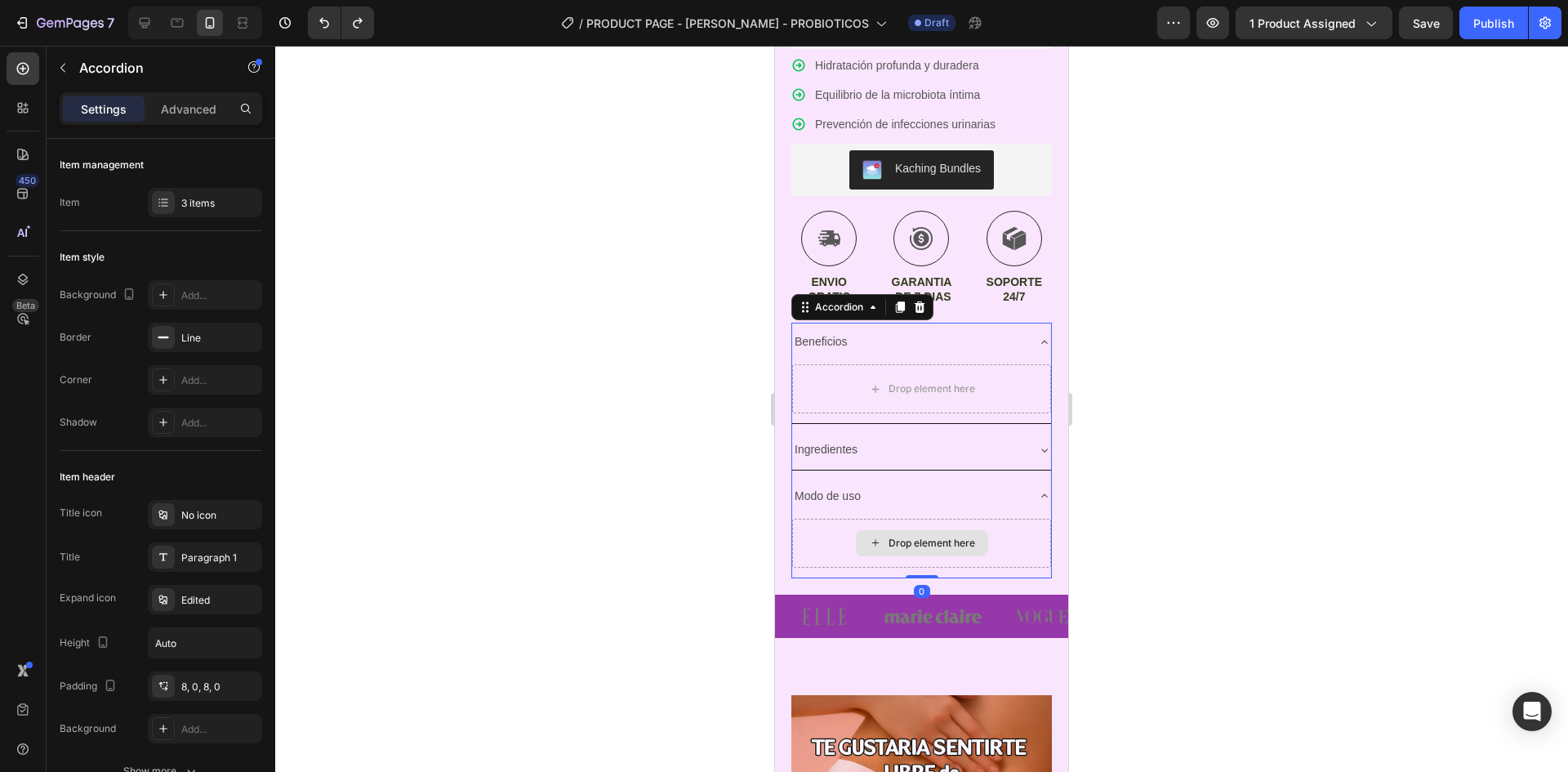
click at [1010, 556] on div "Drop element here" at bounding box center [922, 546] width 259 height 62
click at [1047, 519] on div "Product Images Icon Icon Icon Icon Icon Icon List (1349 Reviews) Text Block Row…" at bounding box center [922, 69] width 293 height 1052
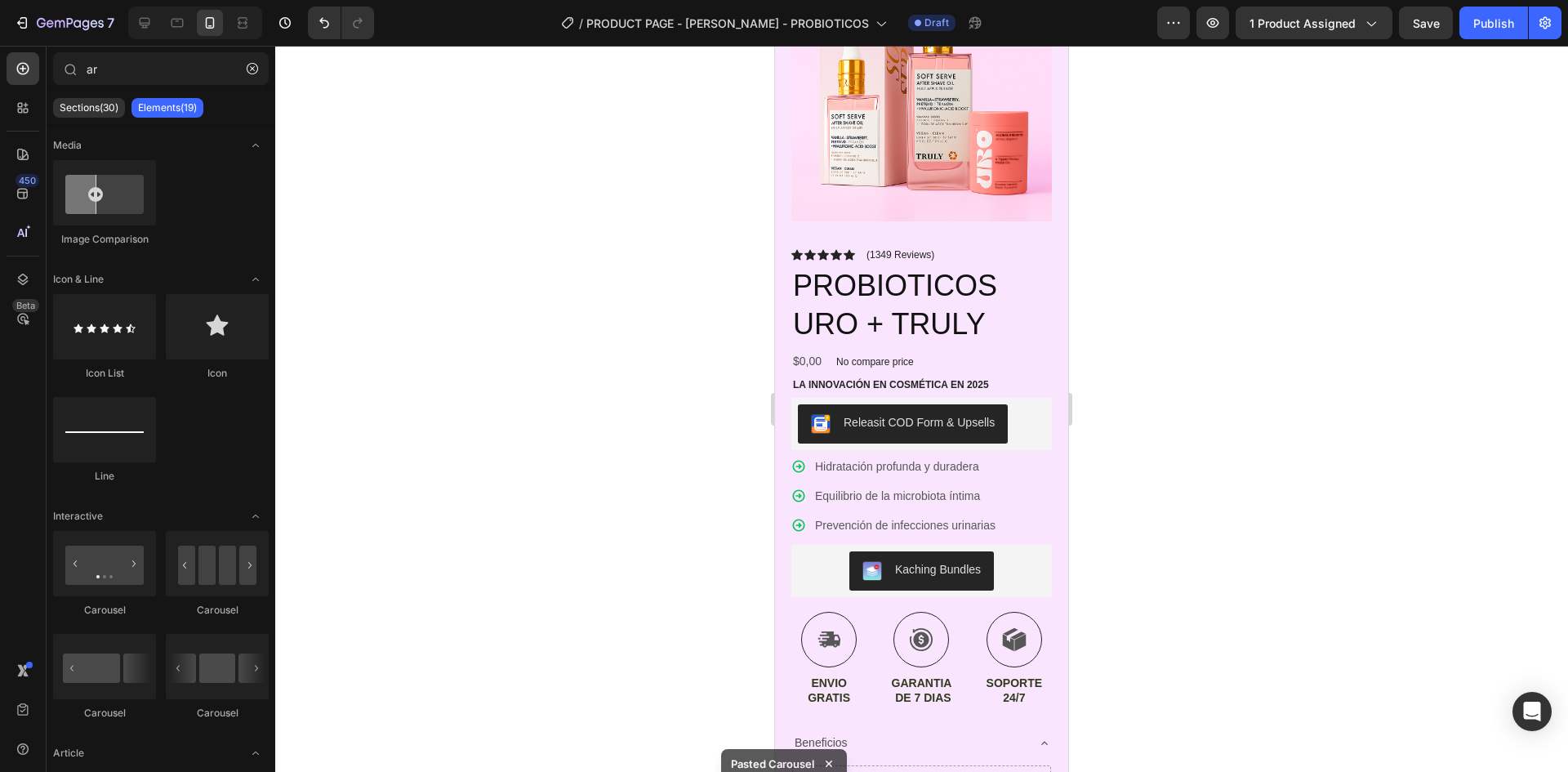
scroll to position [491, 0]
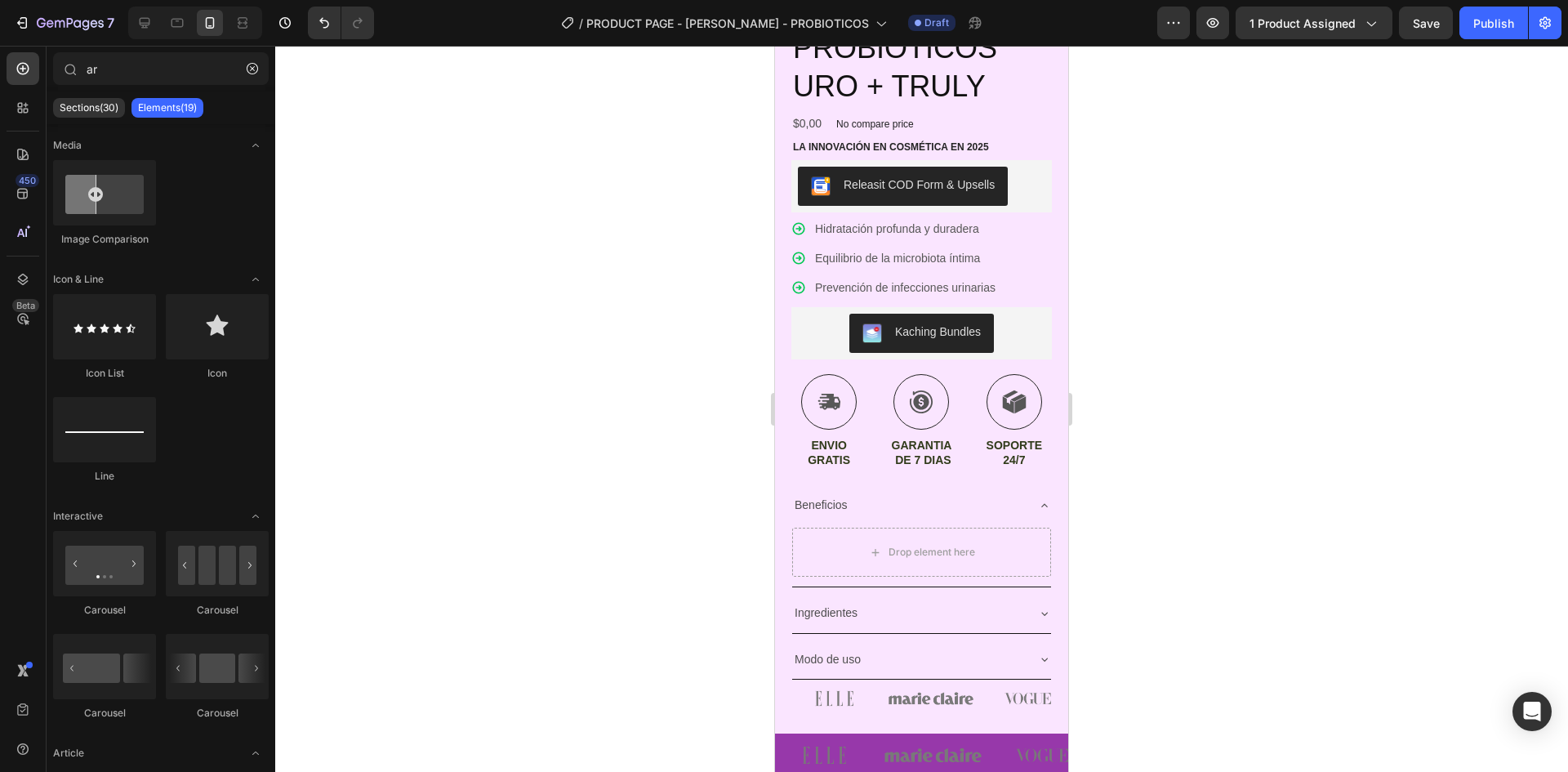
click at [1276, 396] on div at bounding box center [921, 408] width 1293 height 726
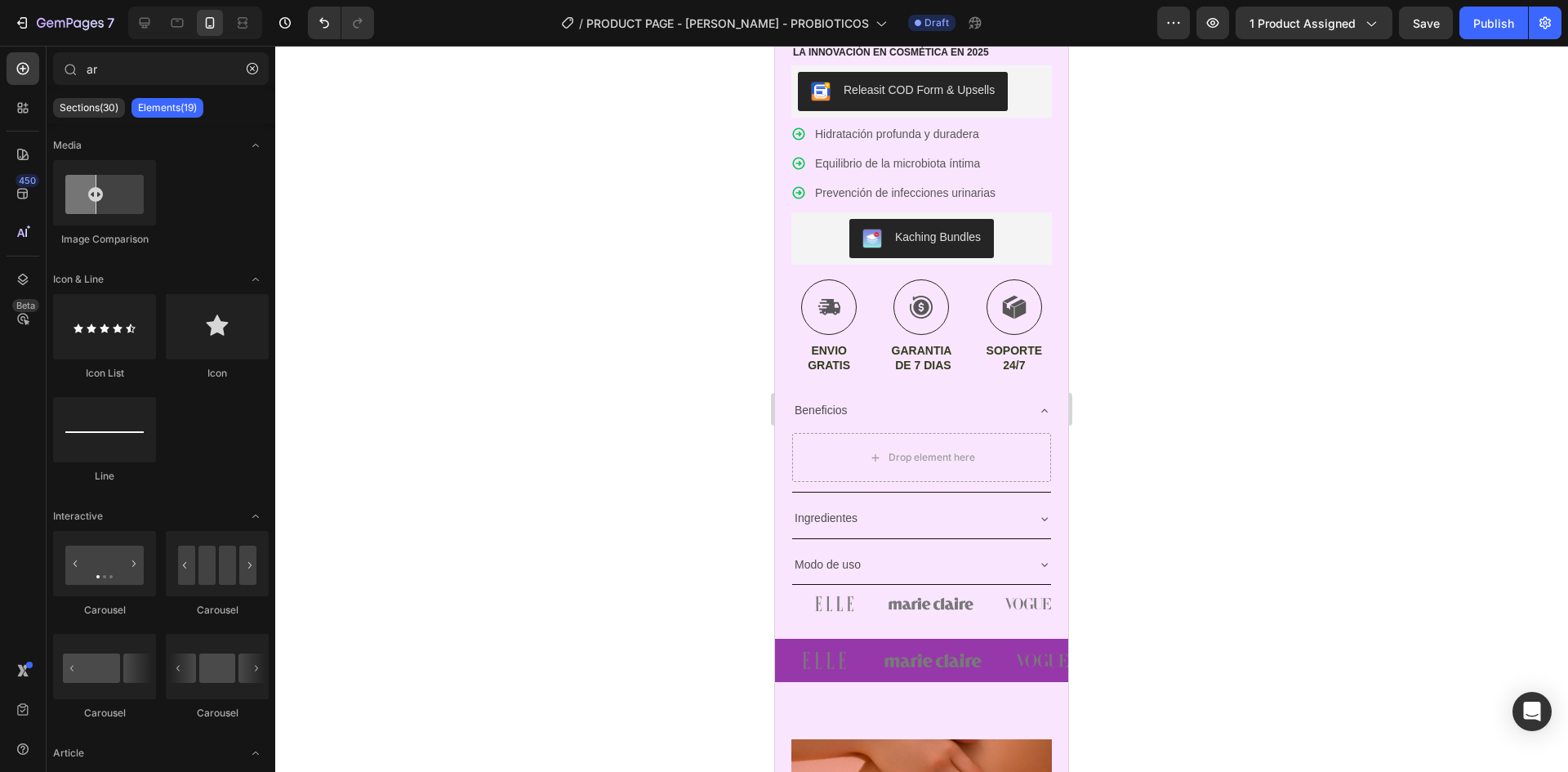
scroll to position [735, 0]
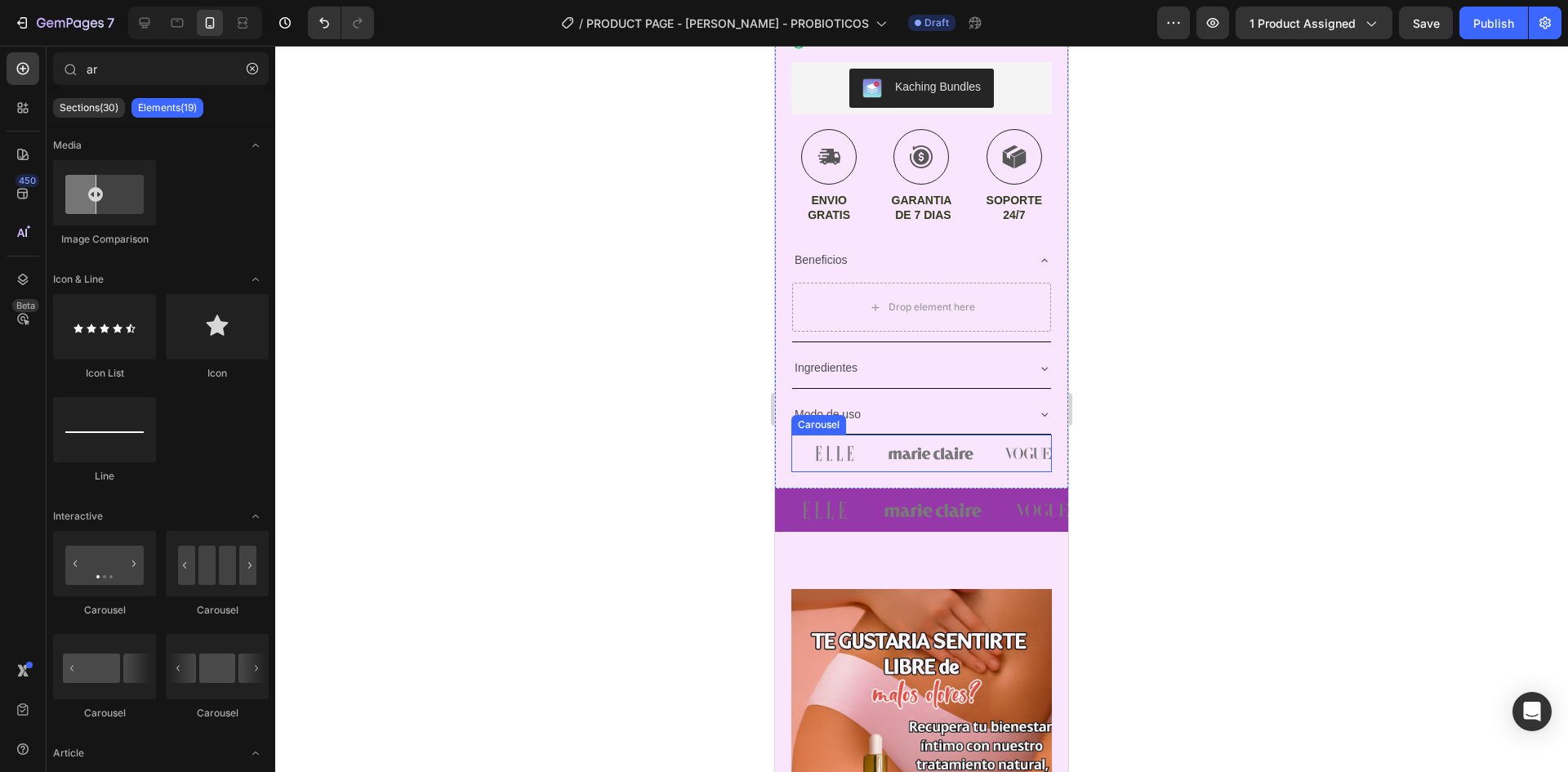
click at [886, 458] on div "Image Image Image Image Image" at bounding box center [922, 453] width 261 height 38
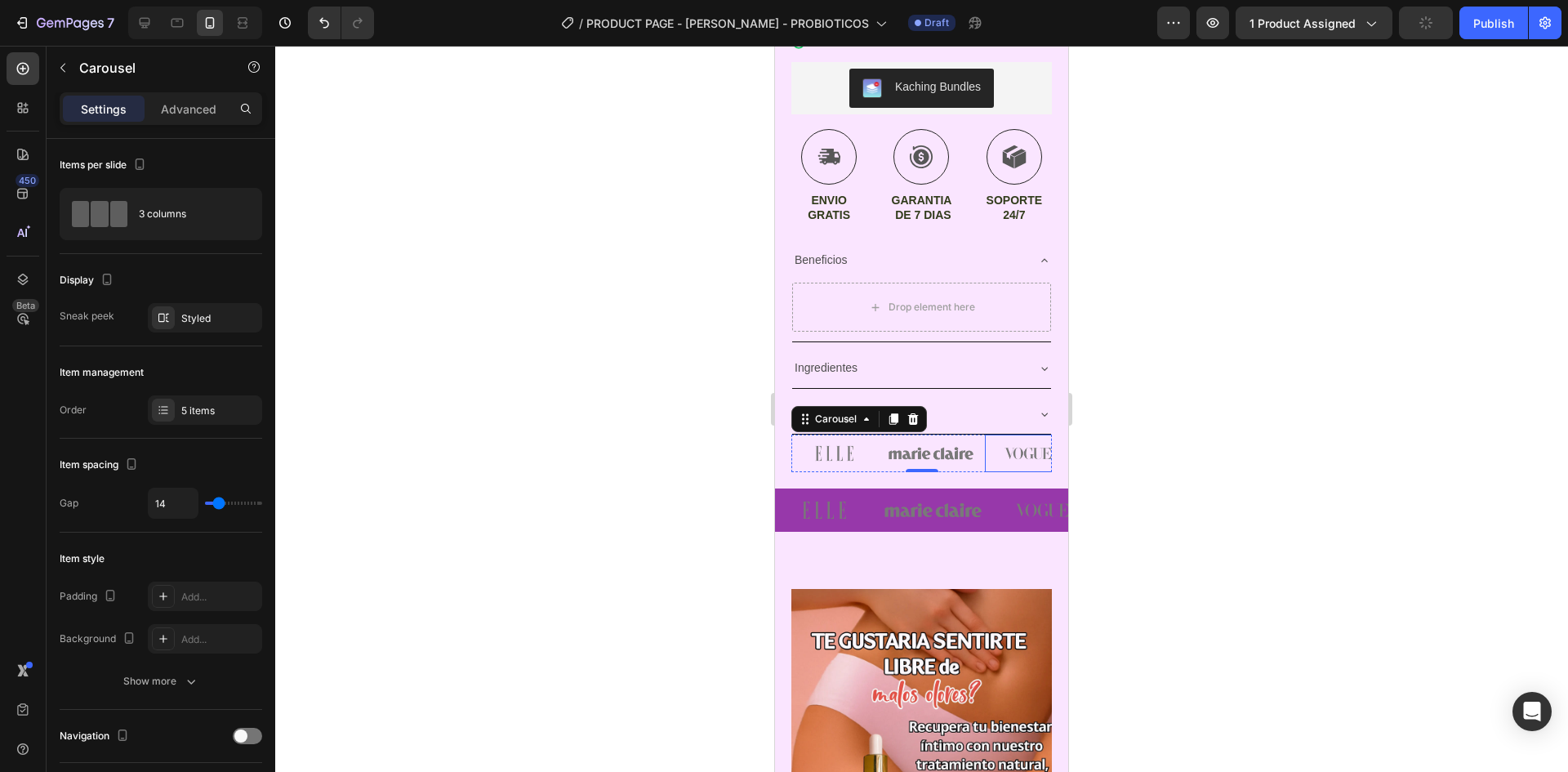
click at [992, 438] on img at bounding box center [1028, 453] width 86 height 38
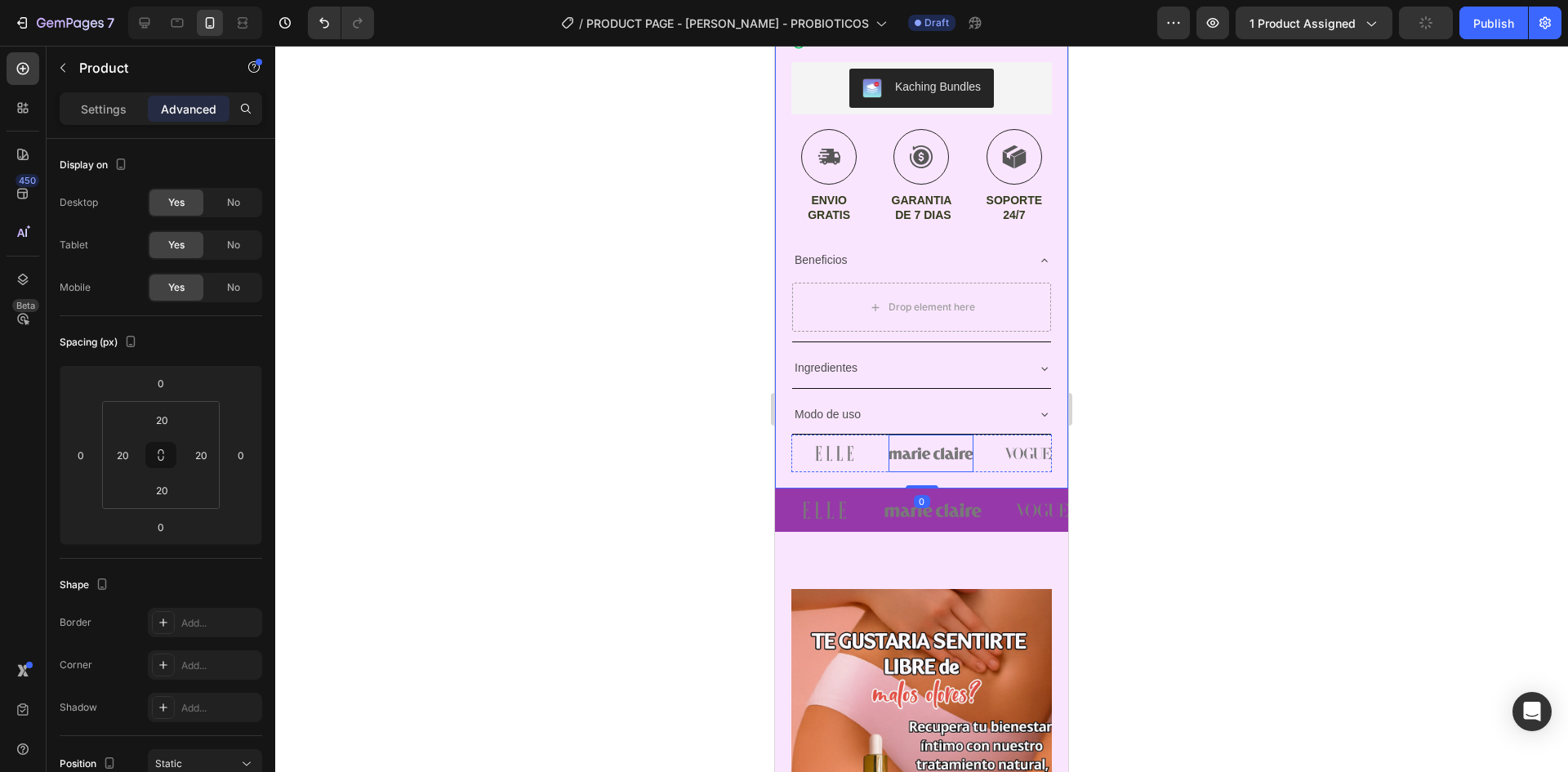
click at [900, 449] on img at bounding box center [932, 453] width 86 height 38
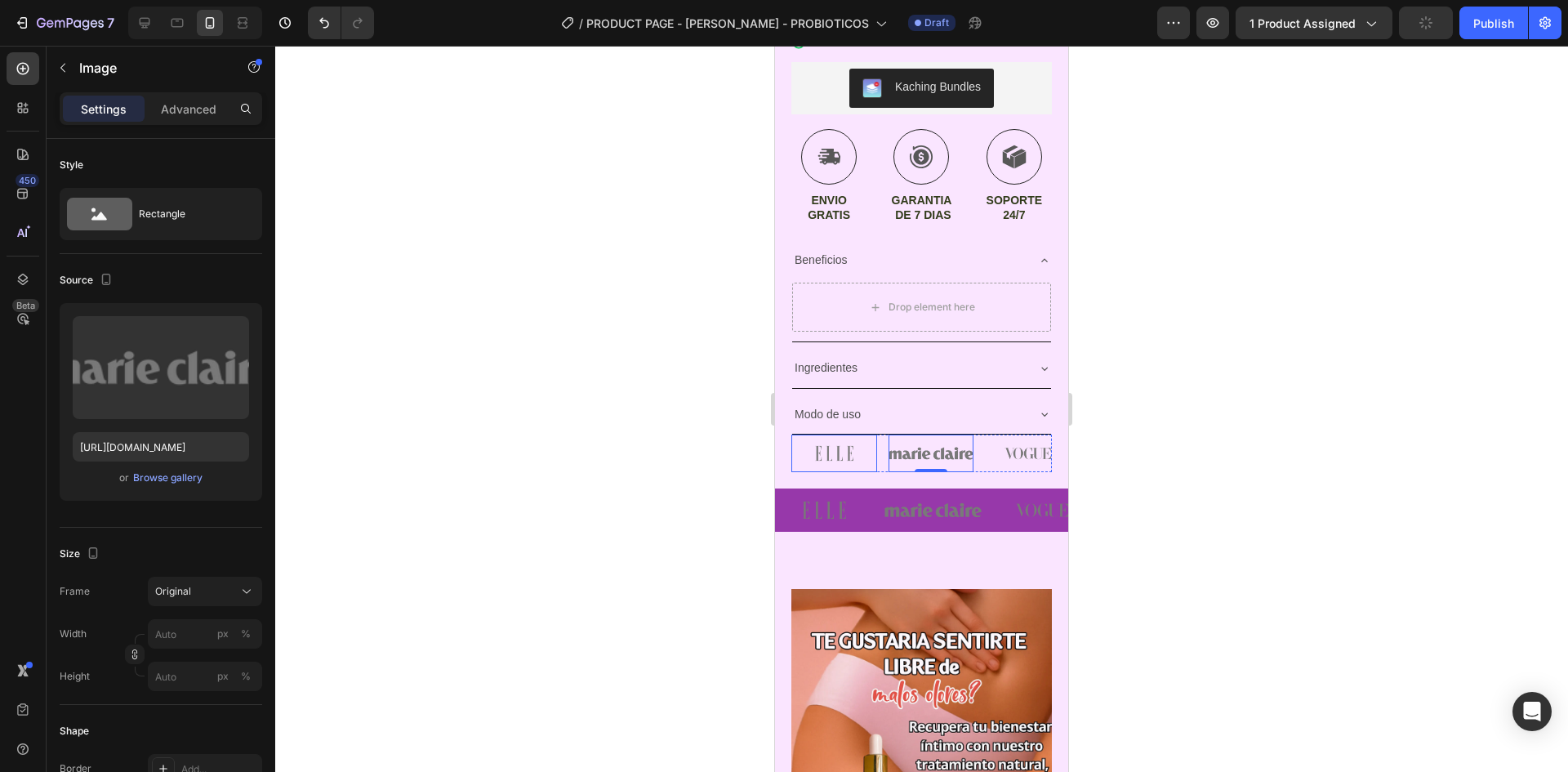
click at [847, 448] on img at bounding box center [834, 453] width 86 height 38
click at [881, 453] on div "Image 0 Image Image Image Image" at bounding box center [922, 453] width 261 height 38
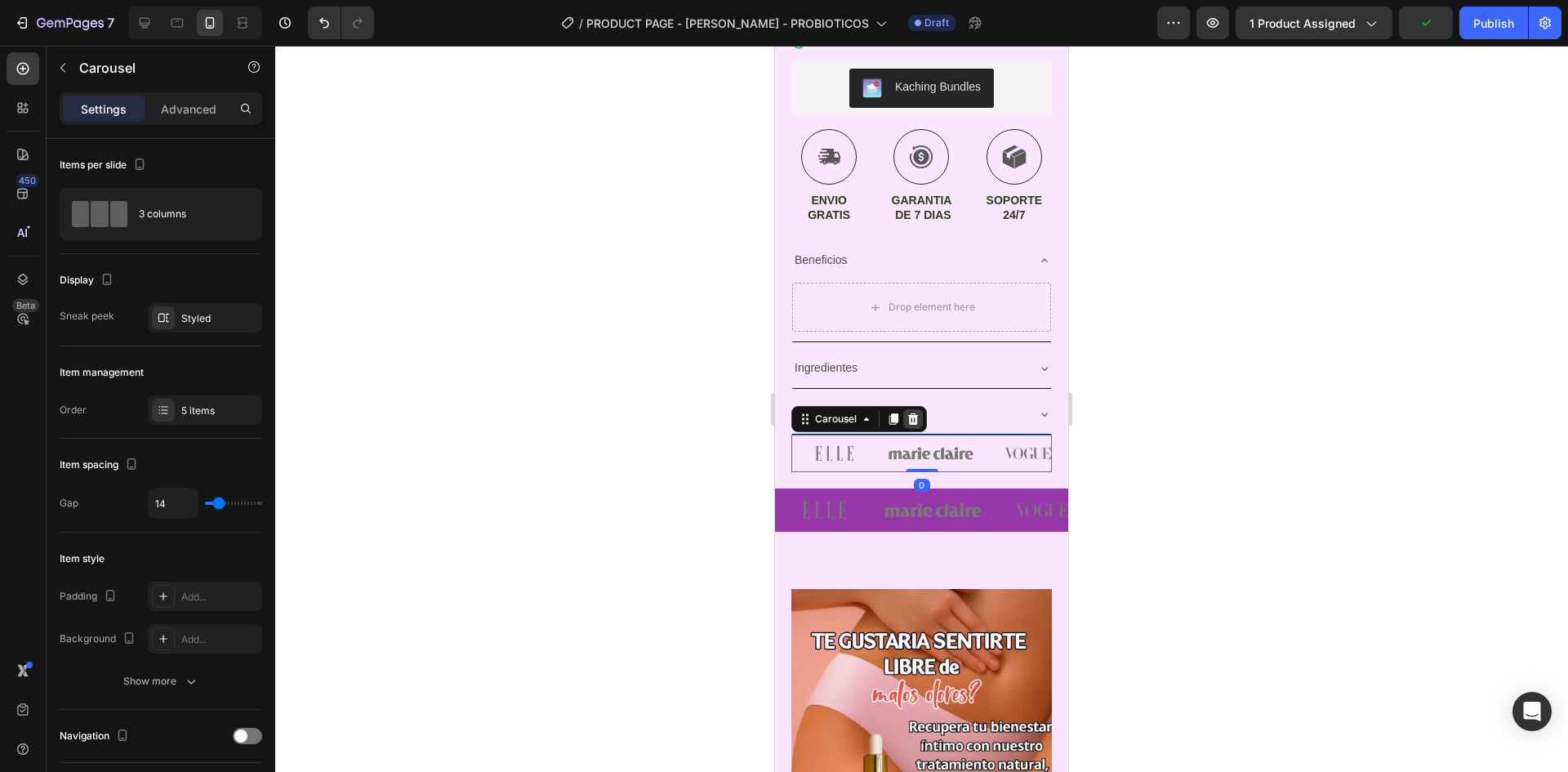
click at [918, 414] on icon at bounding box center [914, 419] width 11 height 12
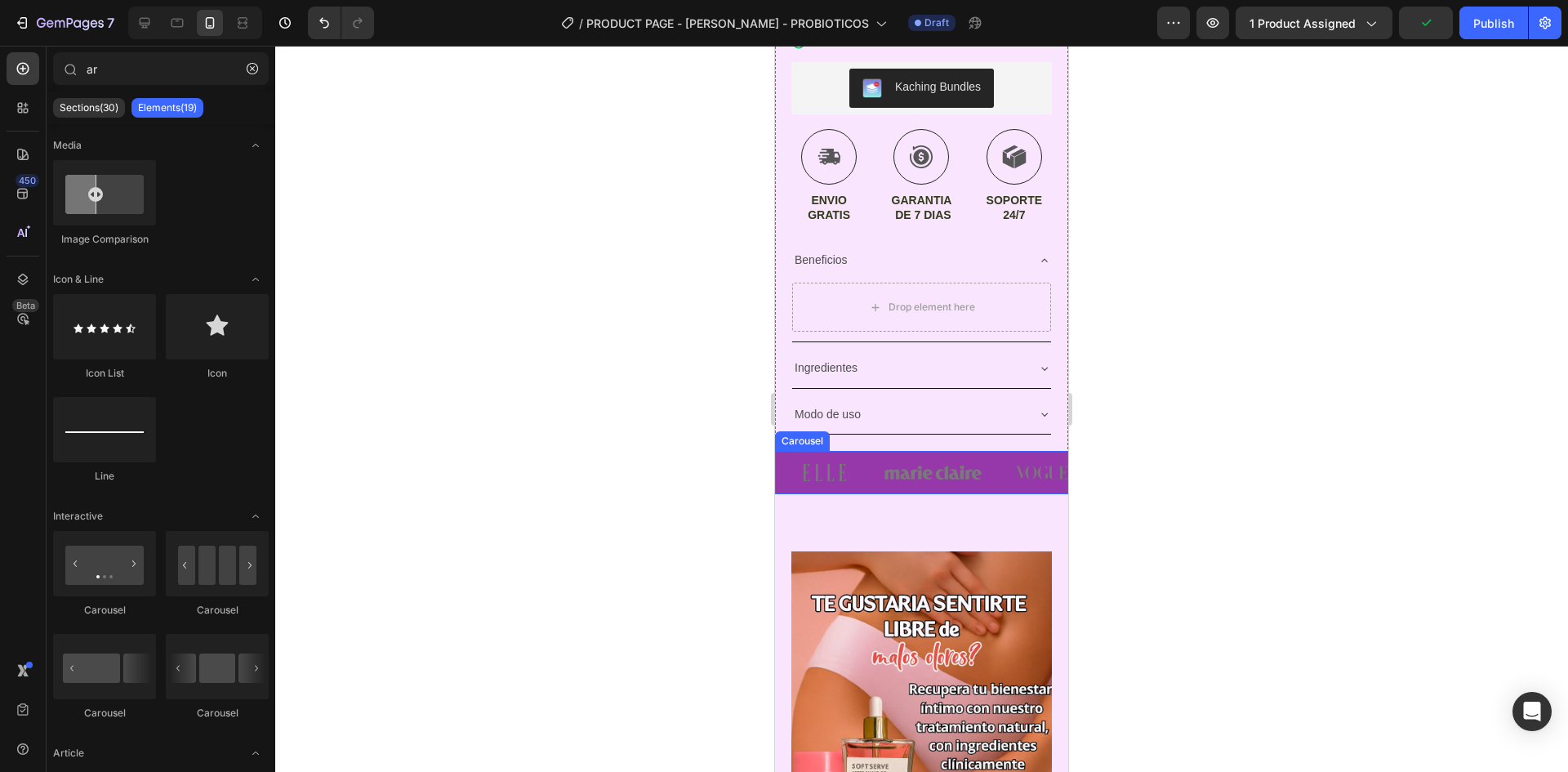
click at [989, 470] on div "Image Image Image Image Image" at bounding box center [922, 473] width 293 height 43
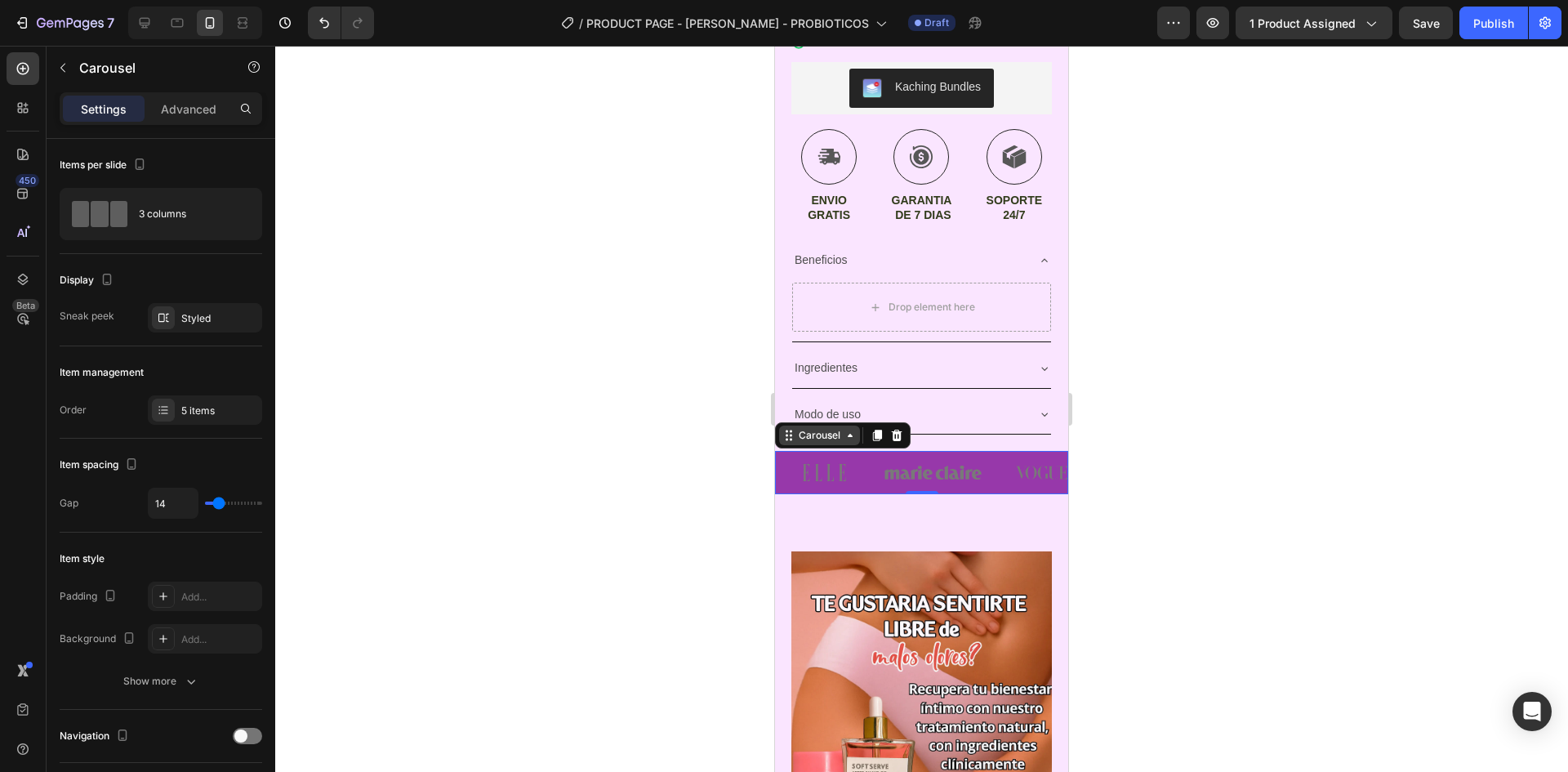
click at [847, 429] on icon at bounding box center [850, 435] width 13 height 13
click at [851, 433] on div "Carousel Section" at bounding box center [843, 435] width 136 height 26
click at [854, 429] on icon at bounding box center [850, 435] width 13 height 13
click at [189, 112] on p "Advanced" at bounding box center [189, 108] width 55 height 17
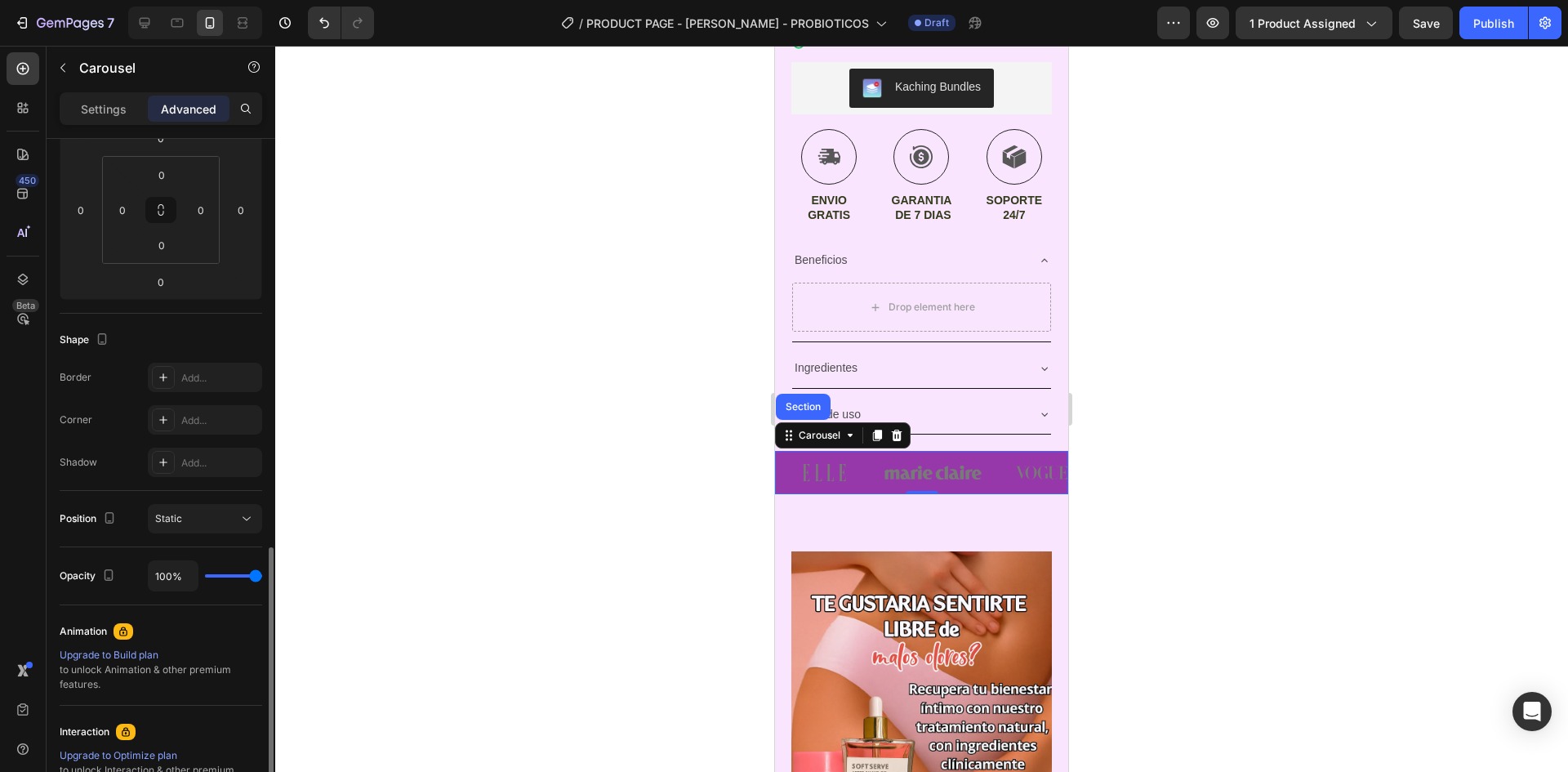
scroll to position [454, 0]
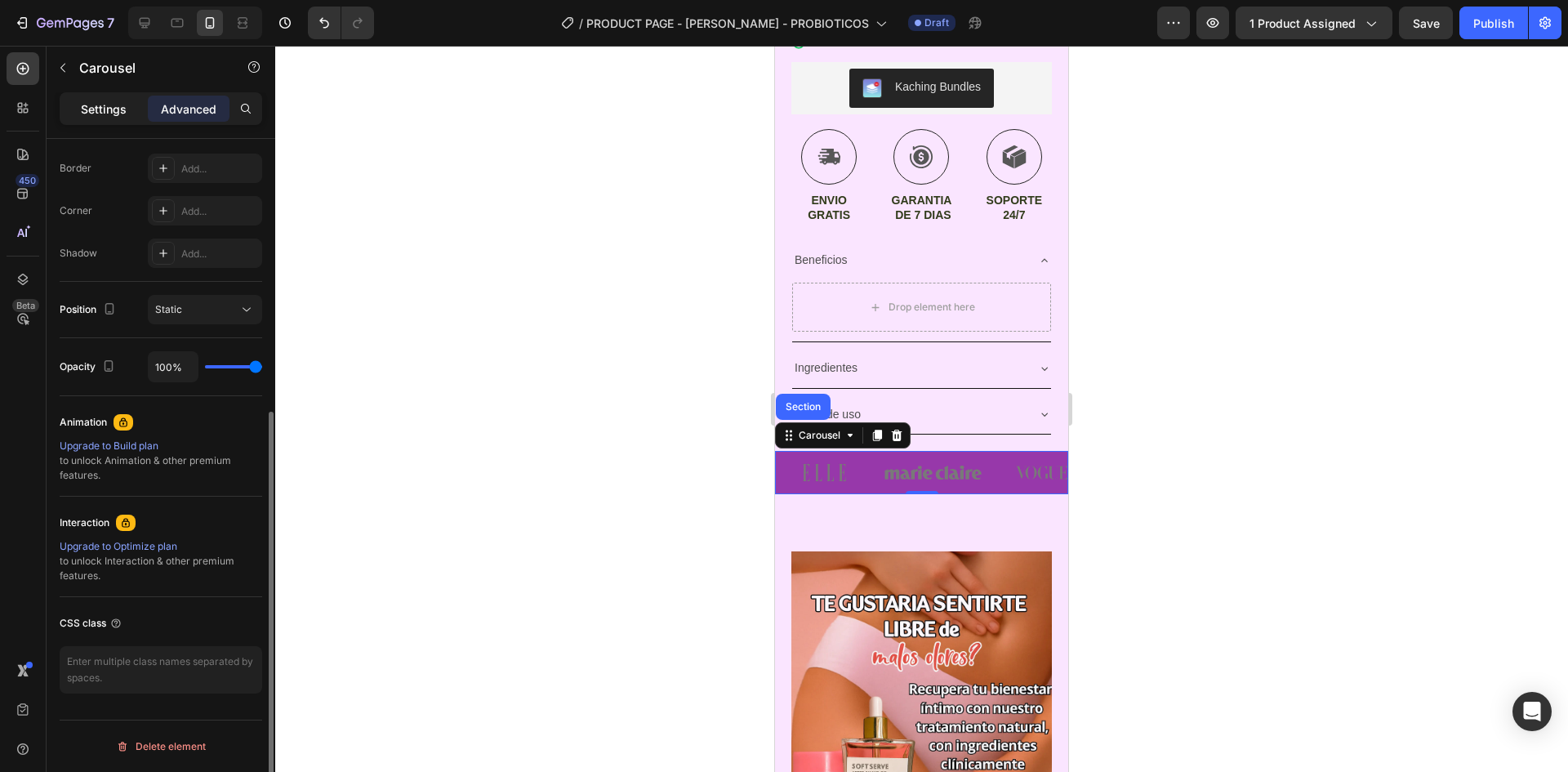
click at [124, 104] on p "Settings" at bounding box center [104, 108] width 46 height 17
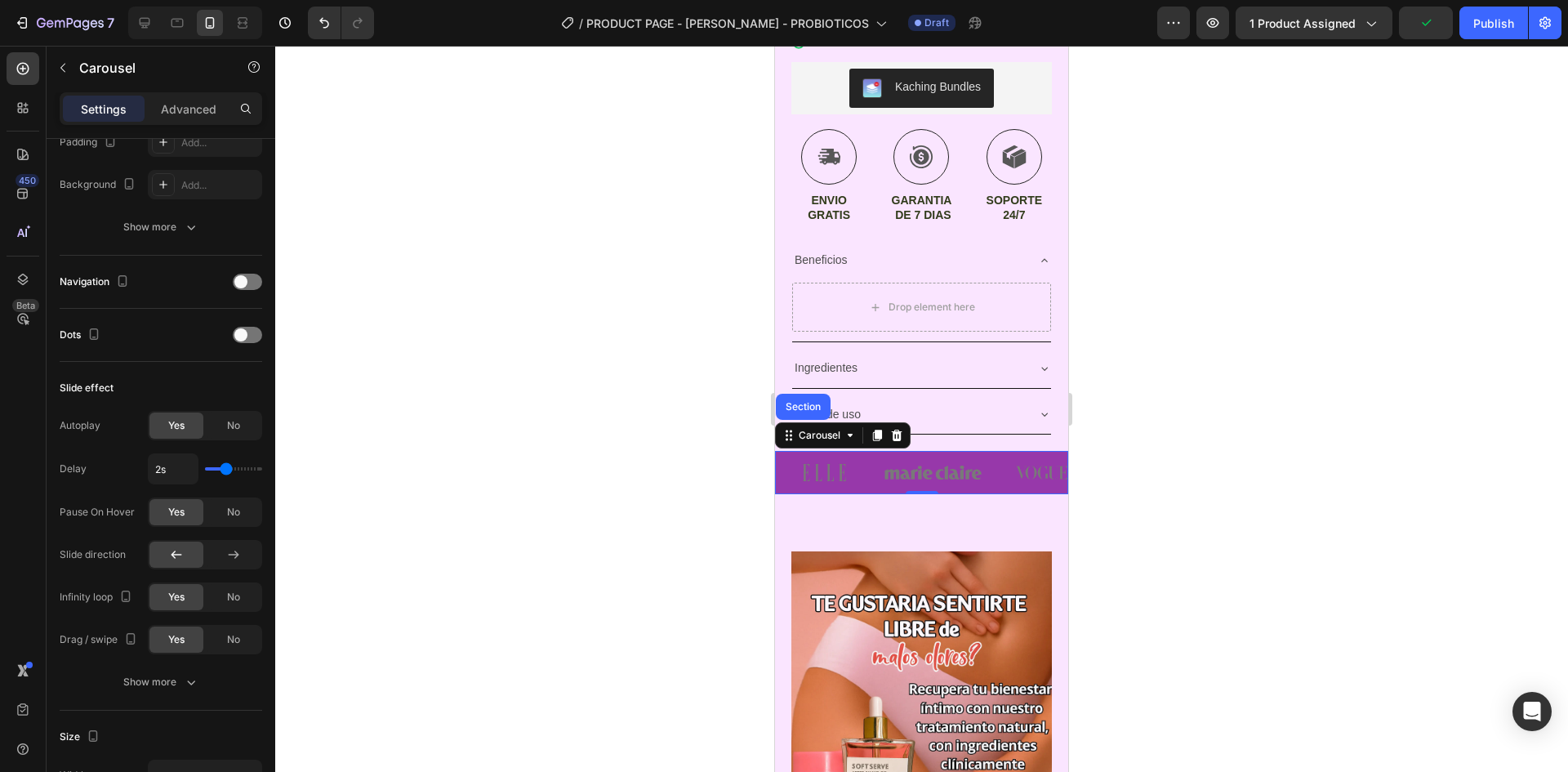
click at [585, 417] on div at bounding box center [921, 408] width 1293 height 726
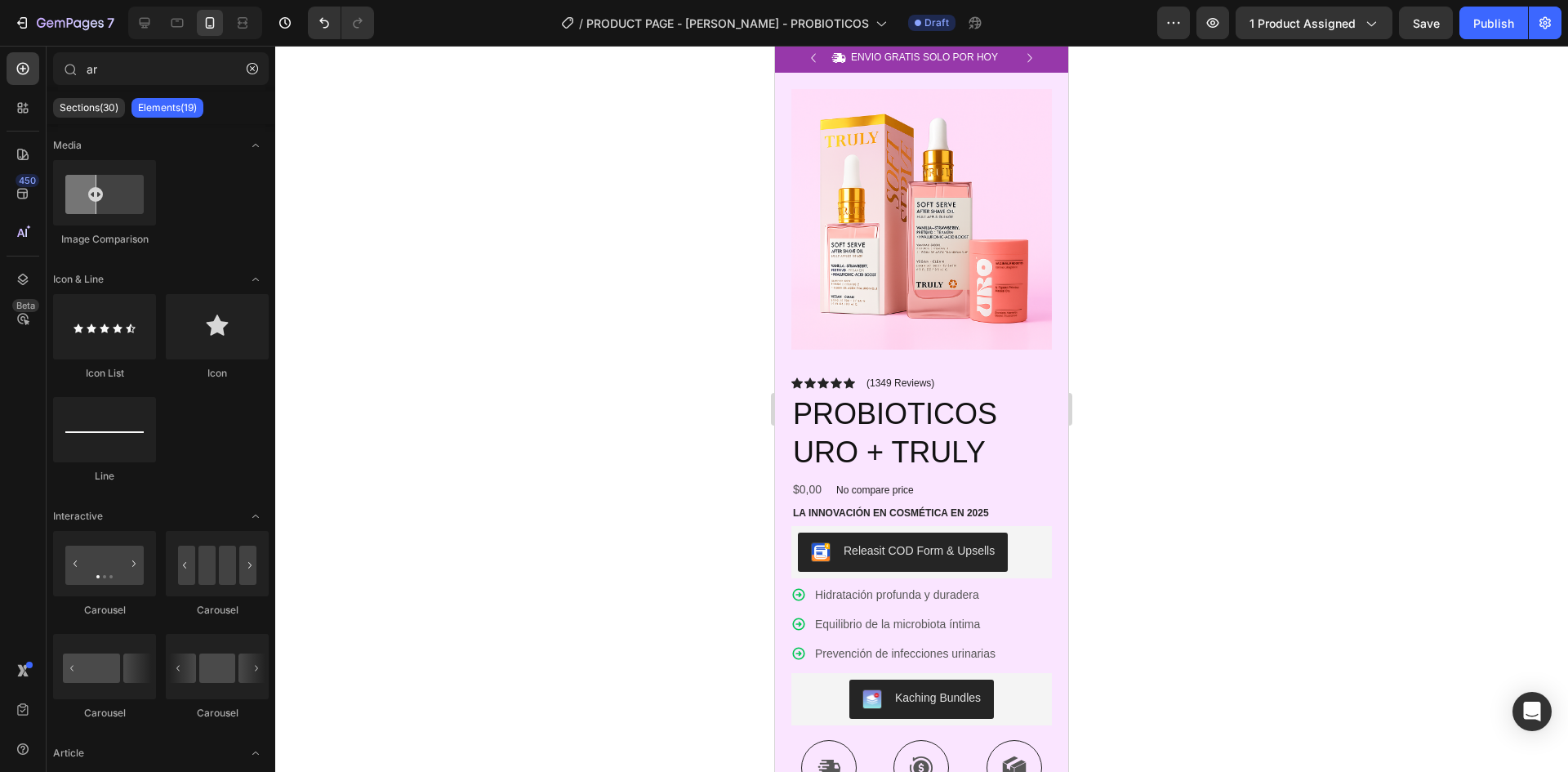
scroll to position [0, 0]
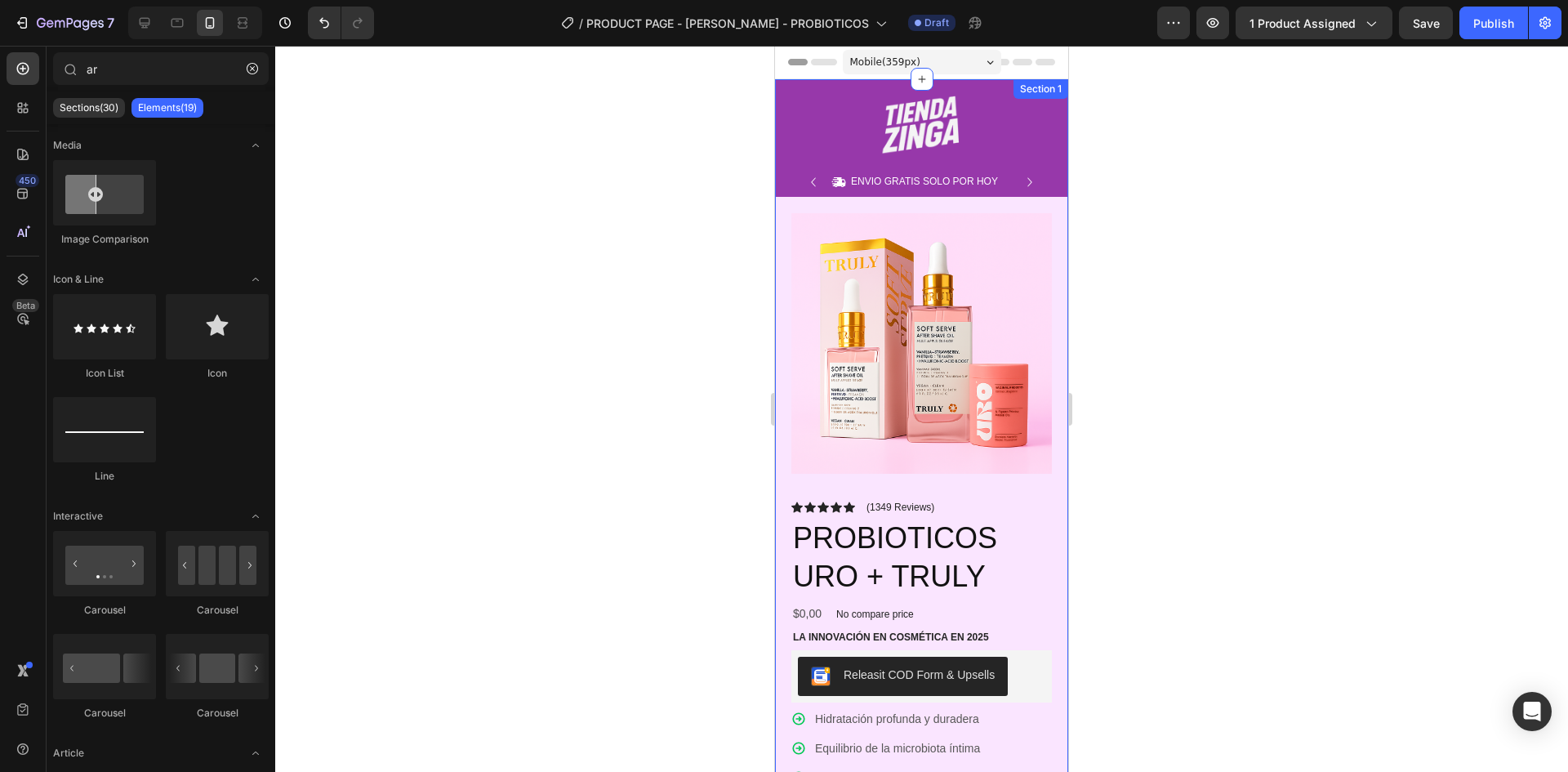
click at [801, 84] on div "Image Row Icon ENVIO GRATIS SOLO POR HOY Text Block Row Icon 84,000+ CLIENTES S…" at bounding box center [922, 654] width 293 height 1150
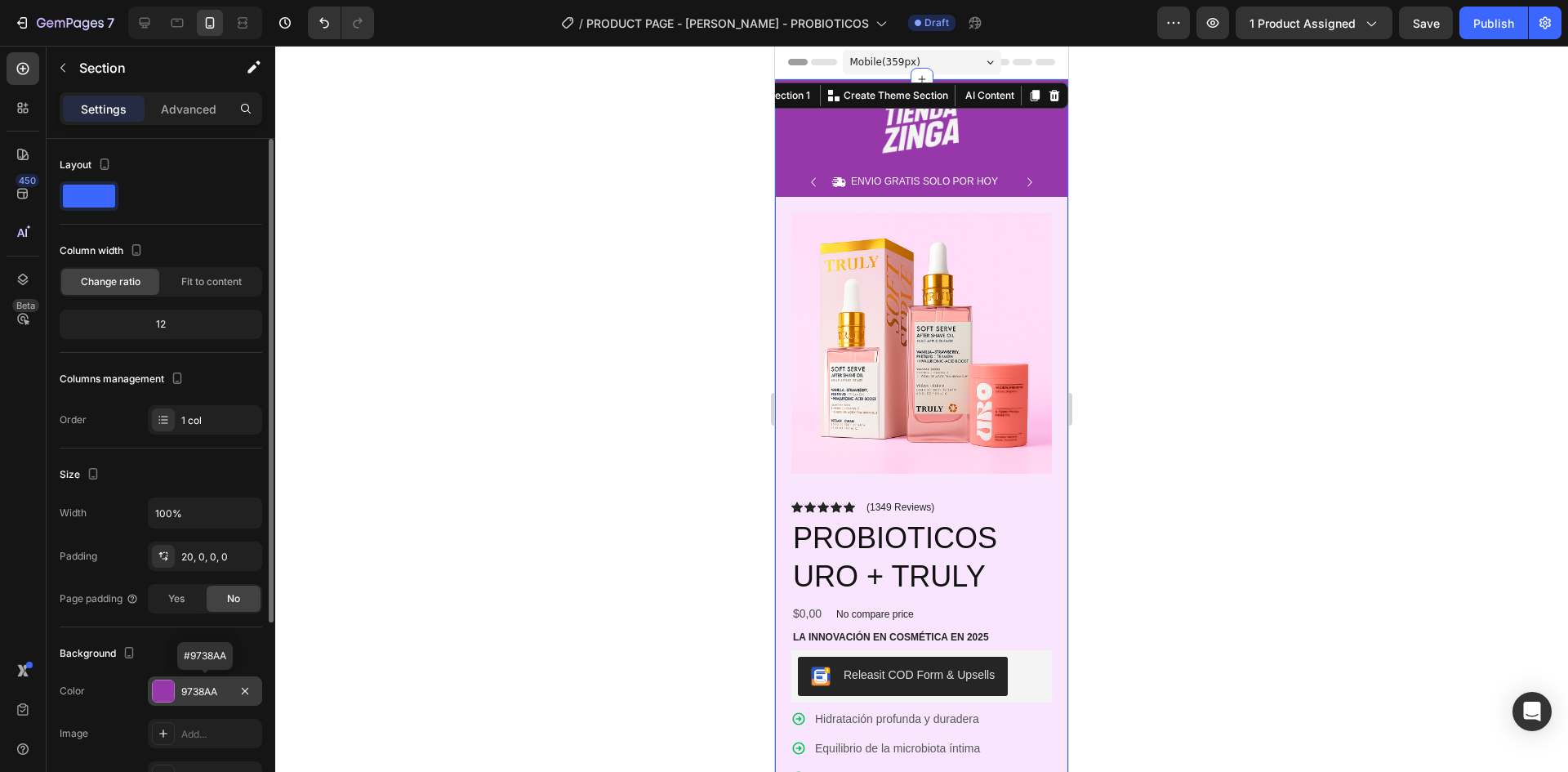
click at [195, 677] on div "9738AA" at bounding box center [205, 691] width 114 height 29
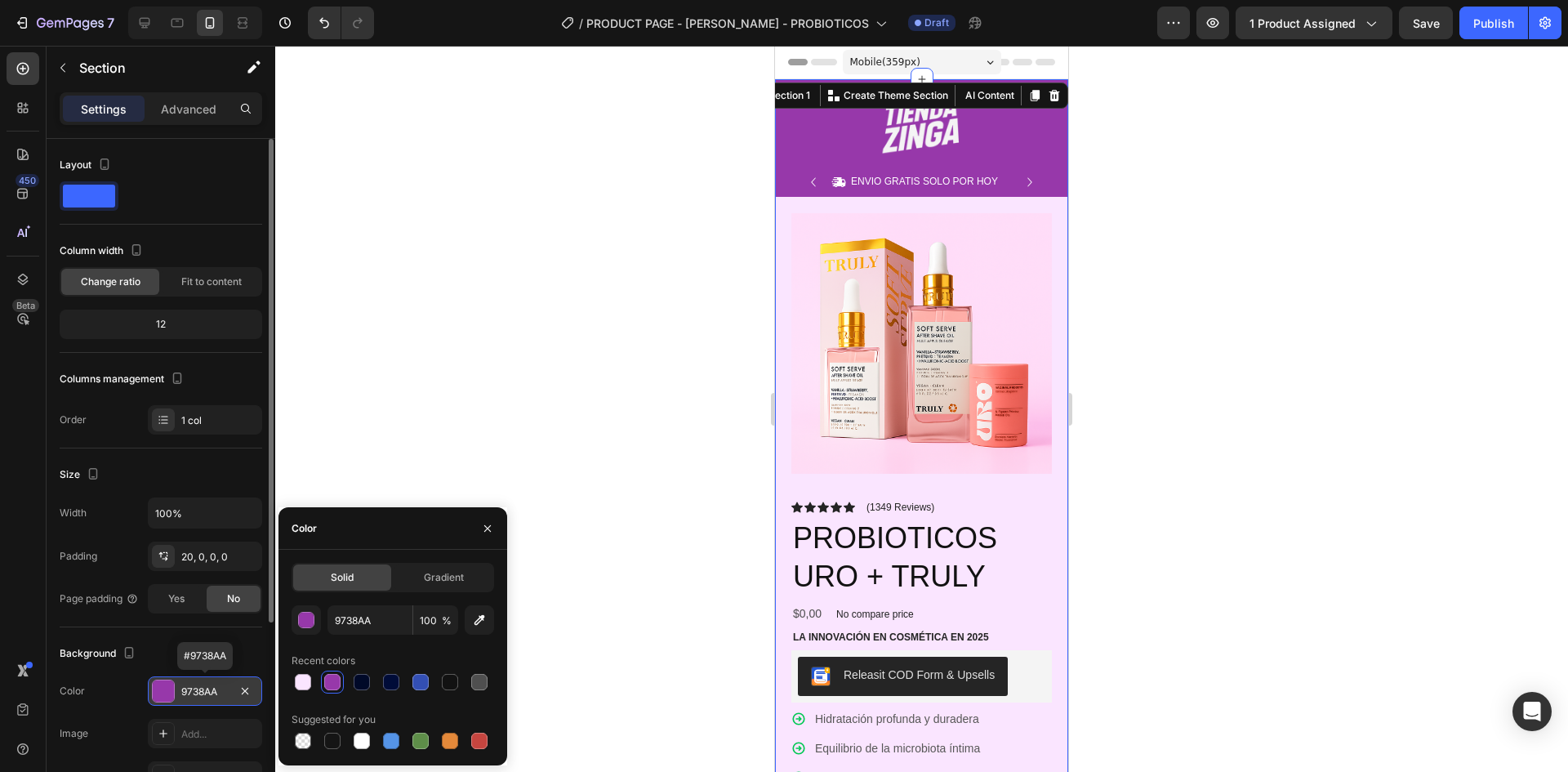
click at [195, 678] on div "9738AA" at bounding box center [205, 691] width 114 height 29
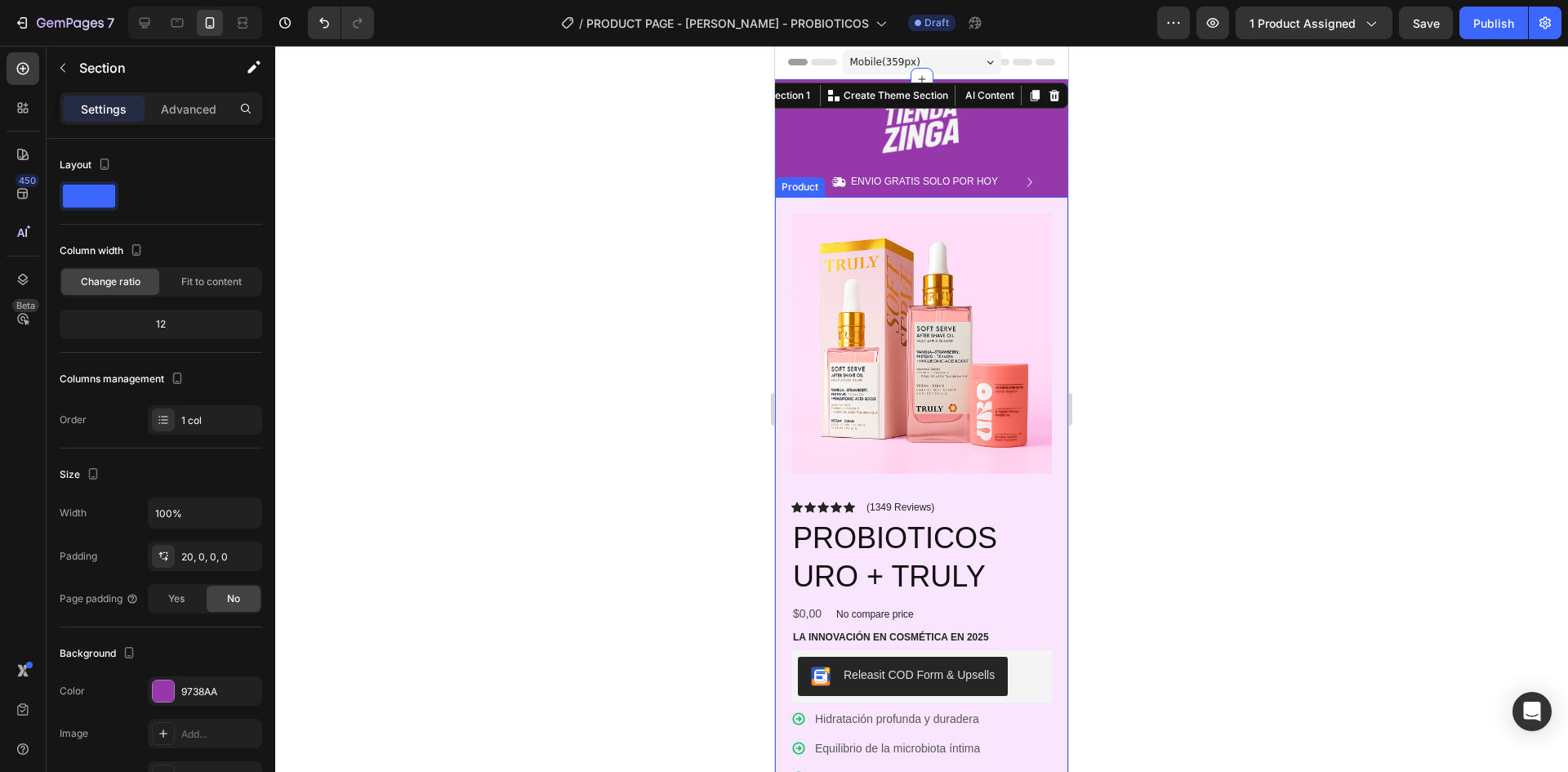
click at [784, 532] on div "Product Images Icon Icon Icon Icon Icon Icon List (1349 Reviews) Text Block Row…" at bounding box center [922, 691] width 293 height 989
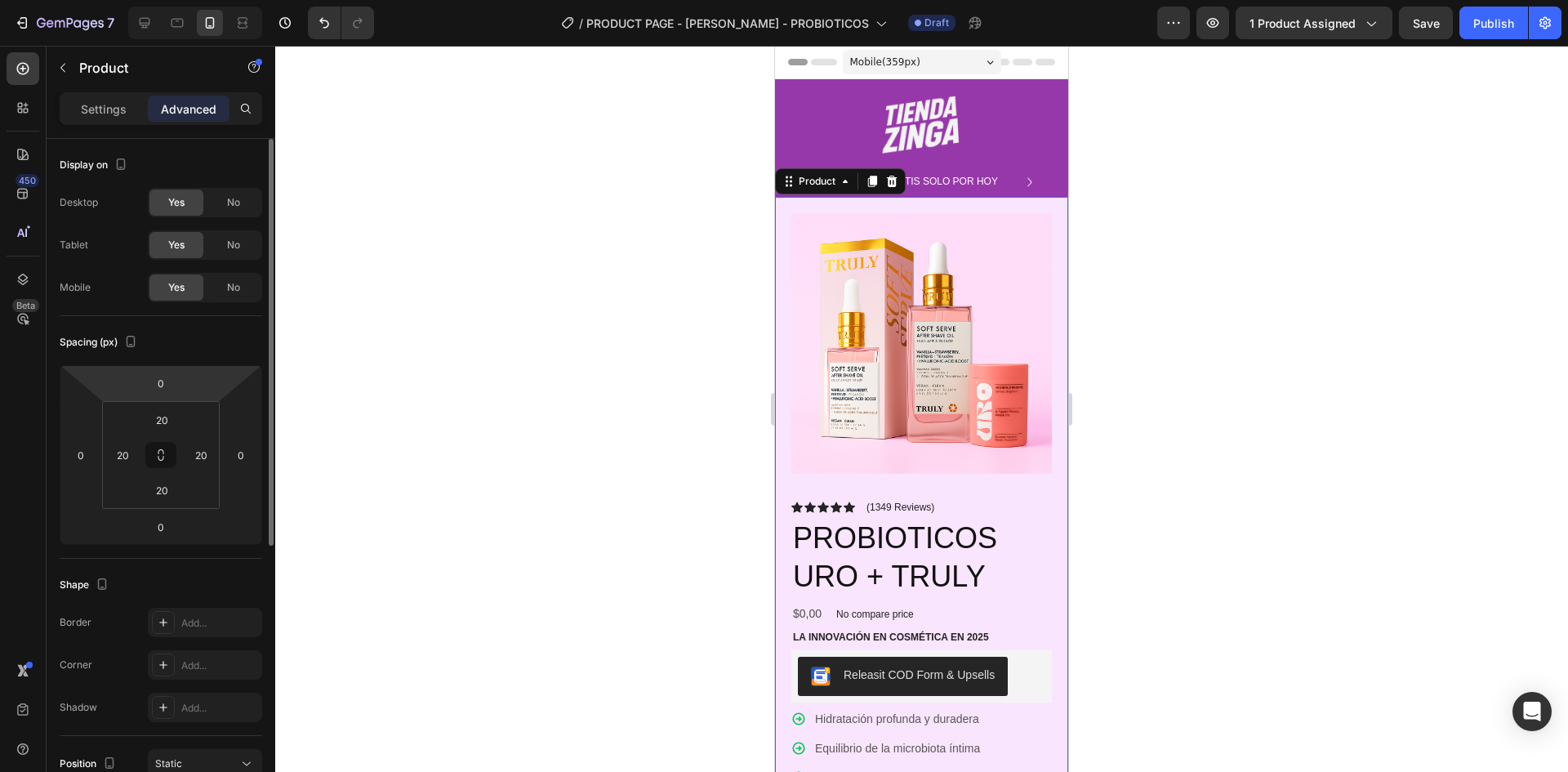
scroll to position [327, 0]
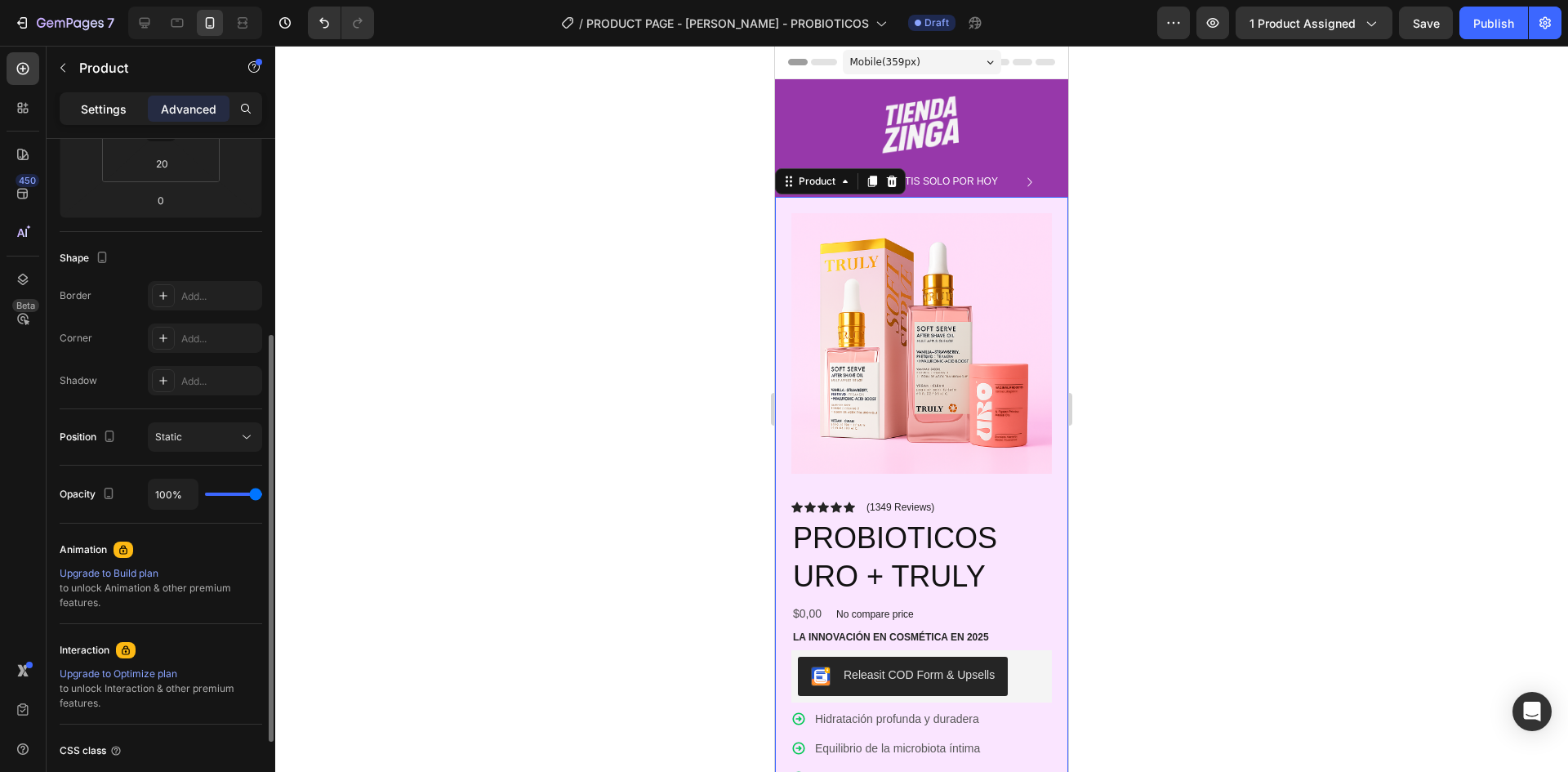
click at [102, 110] on p "Settings" at bounding box center [104, 108] width 46 height 17
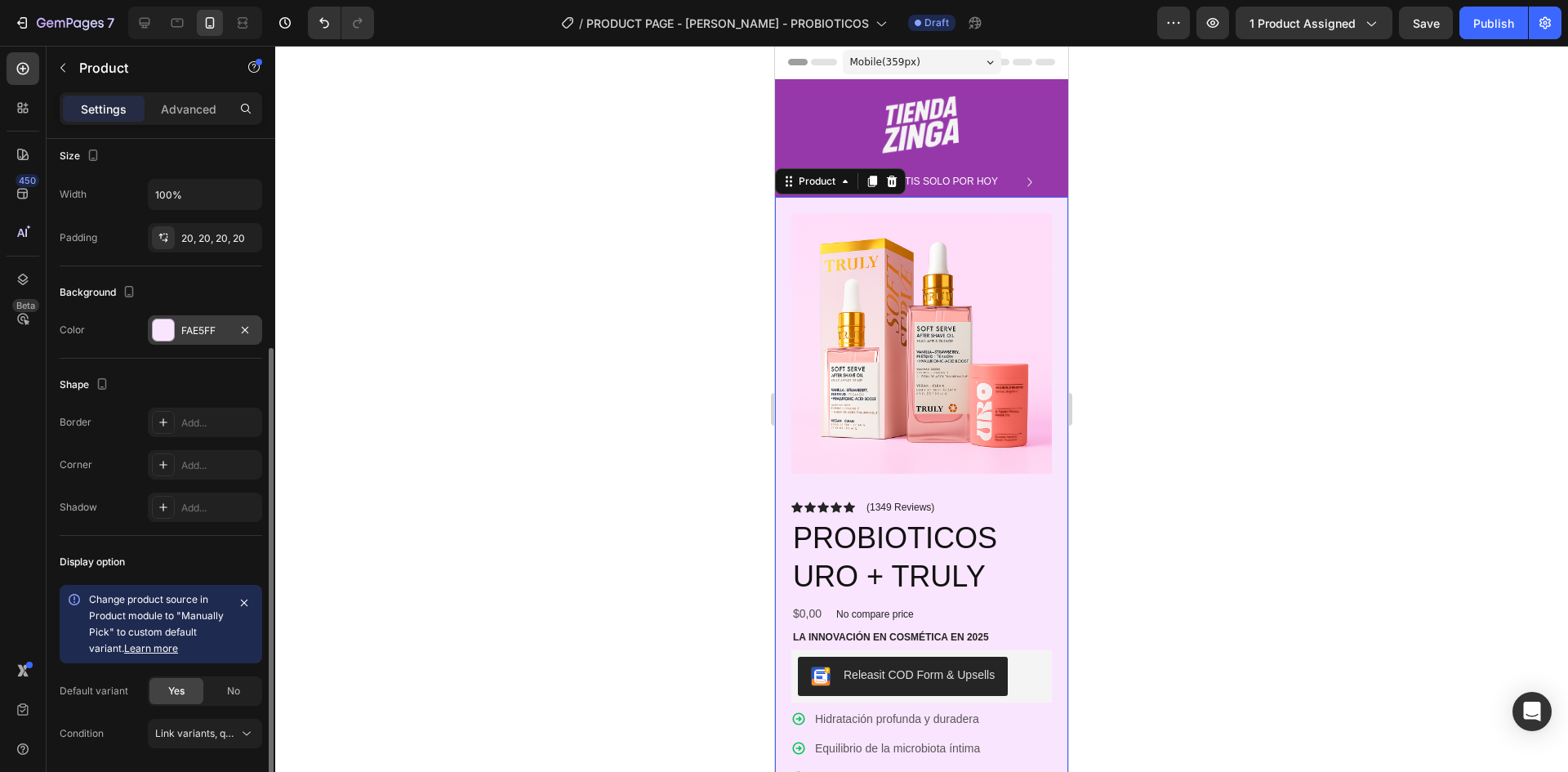
click at [192, 339] on div "FAE5FF" at bounding box center [205, 330] width 114 height 29
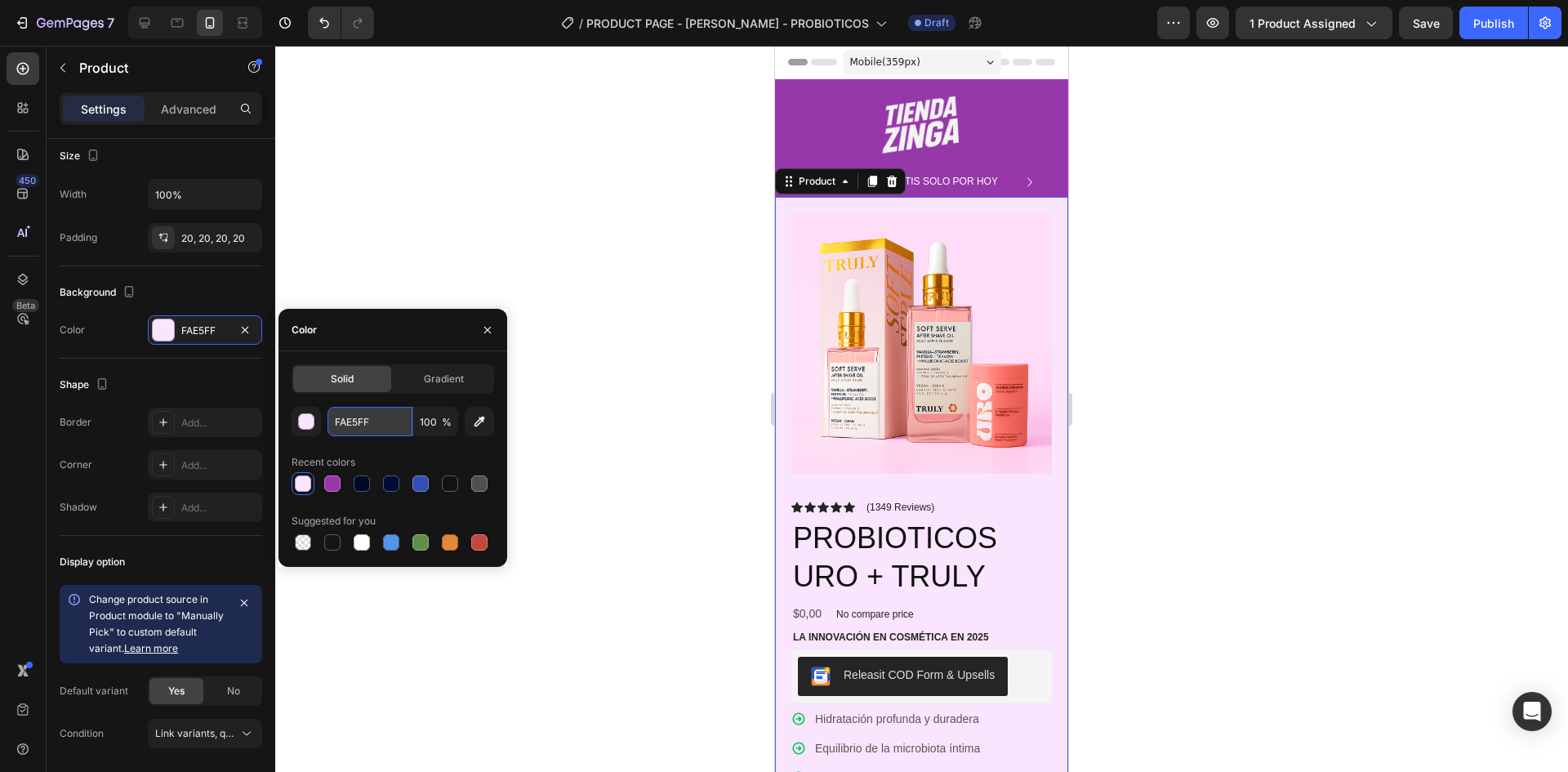
click at [377, 424] on input "FAE5FF" at bounding box center [370, 421] width 85 height 29
drag, startPoint x: 1328, startPoint y: 421, endPoint x: 1287, endPoint y: 432, distance: 42.4
click at [1328, 420] on div at bounding box center [921, 408] width 1293 height 726
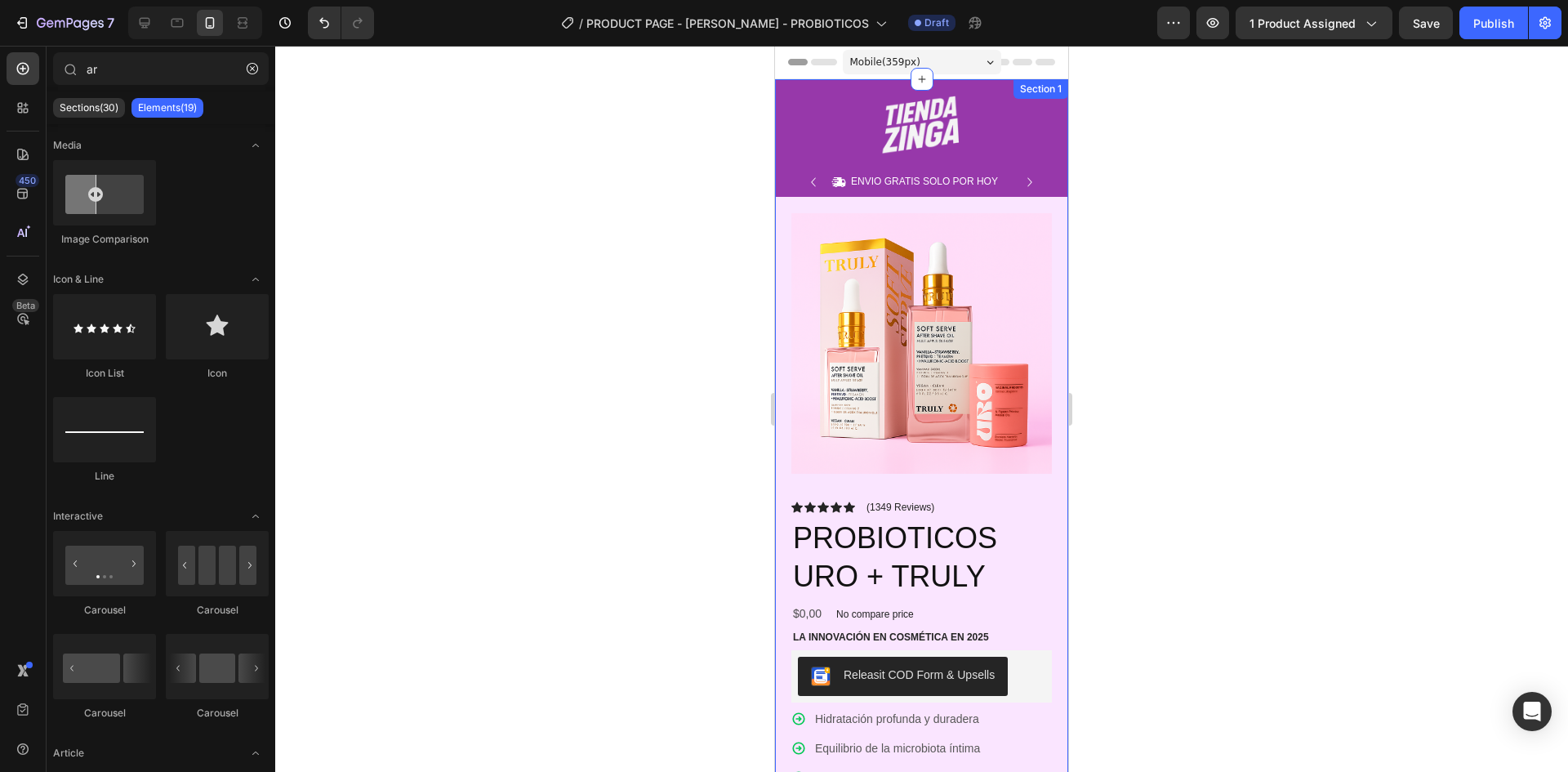
click at [785, 81] on div "Image Row Icon ENVIO GRATIS SOLO POR HOY Text Block Row Icon 84,000+ CLIENTES S…" at bounding box center [922, 654] width 293 height 1150
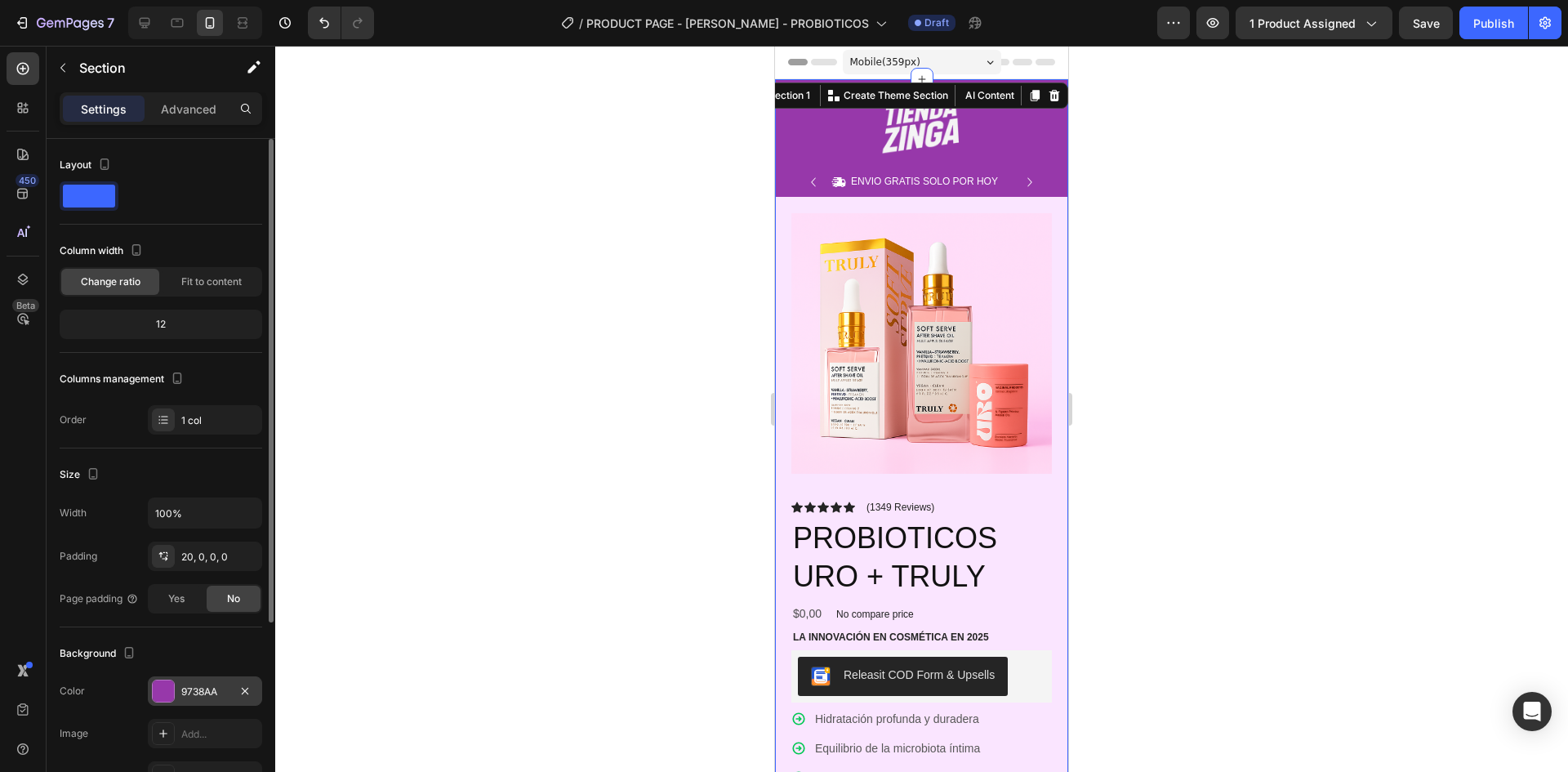
click at [196, 681] on div "9738AA" at bounding box center [205, 691] width 114 height 29
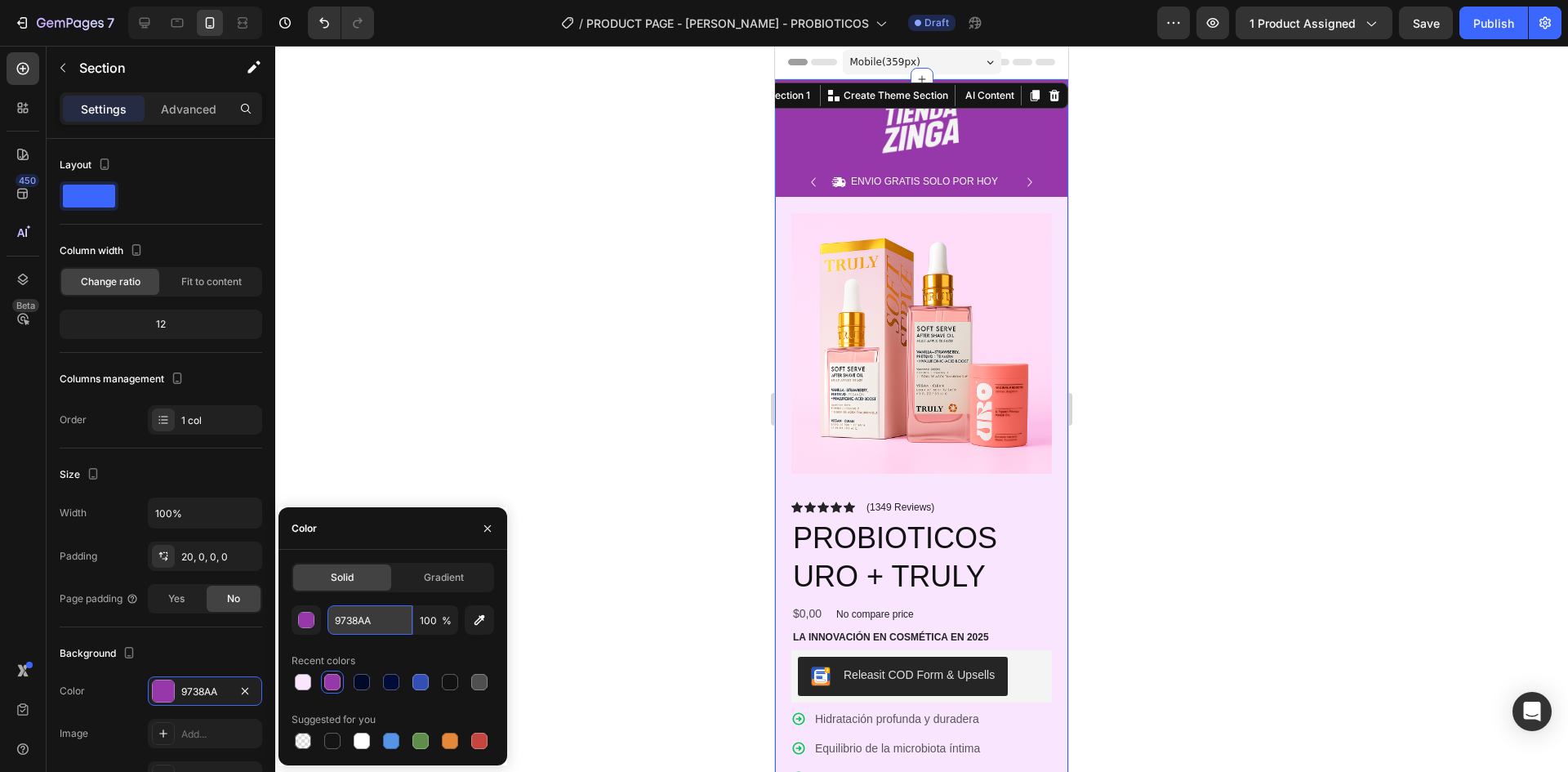
click at [369, 622] on input "9738AA" at bounding box center [370, 619] width 85 height 29
paste input "FAE5FF"
type input "FAE5FF"
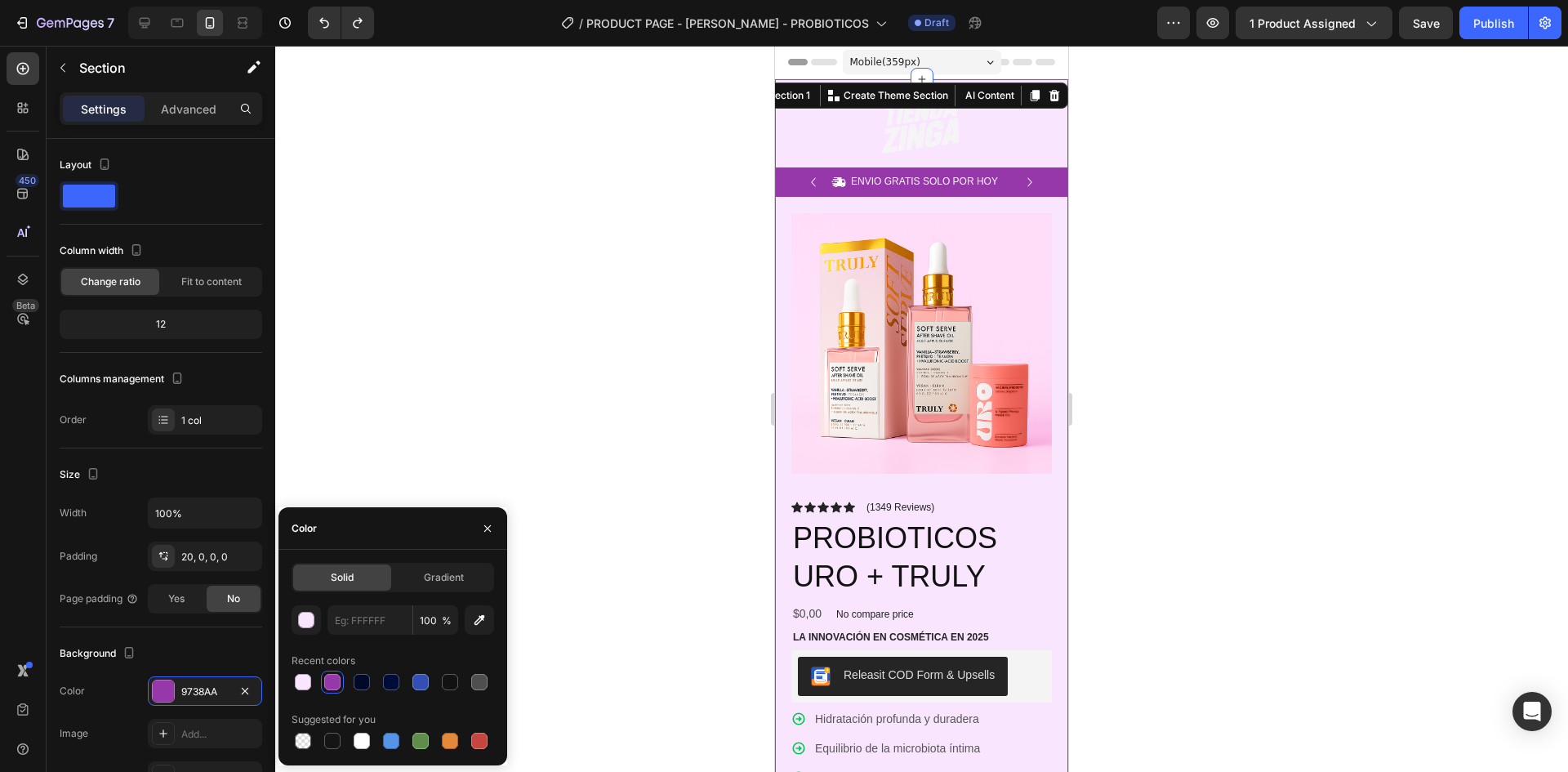
click at [716, 346] on div at bounding box center [921, 408] width 1293 height 726
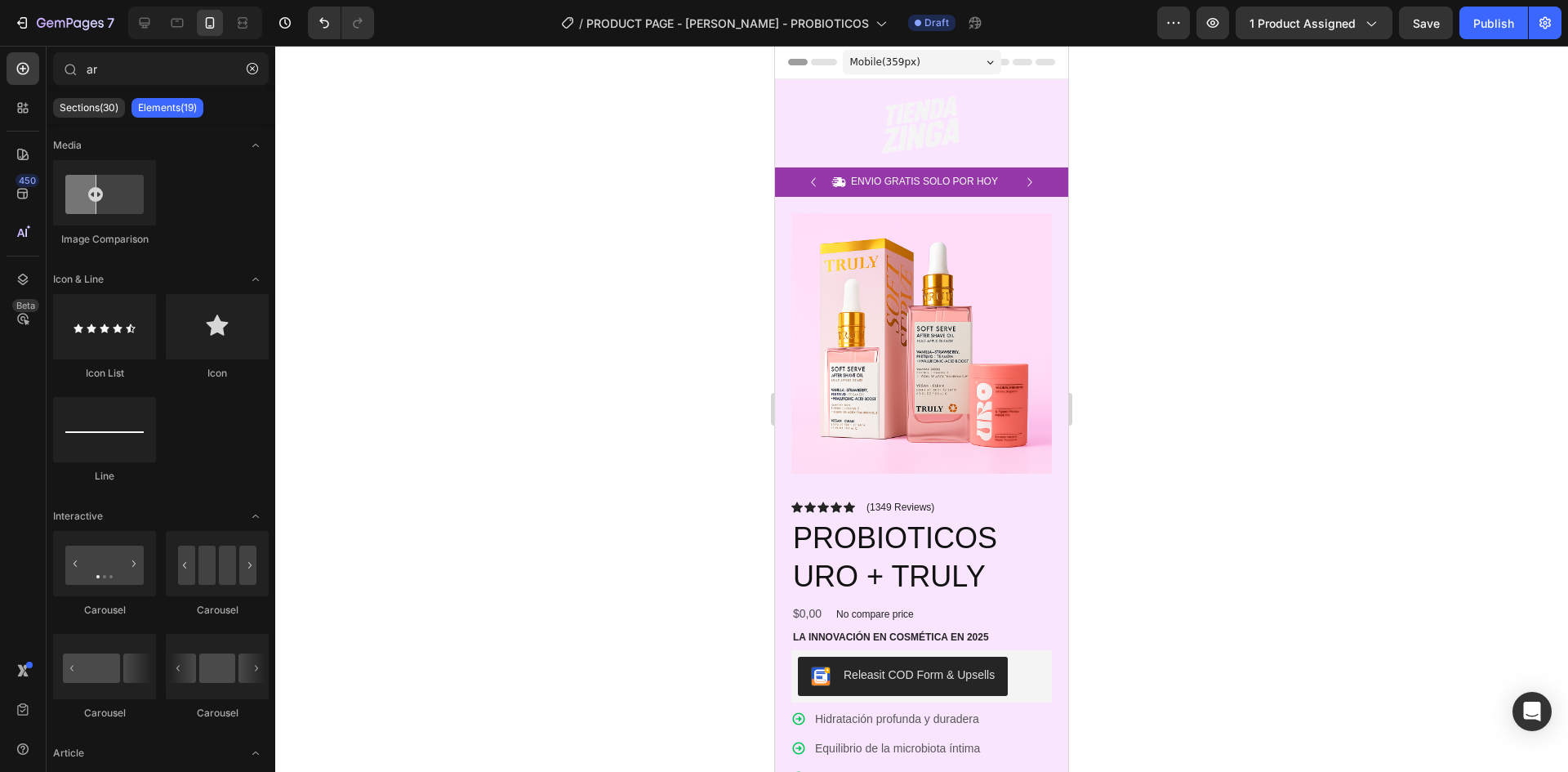
click at [750, 283] on div at bounding box center [921, 408] width 1293 height 726
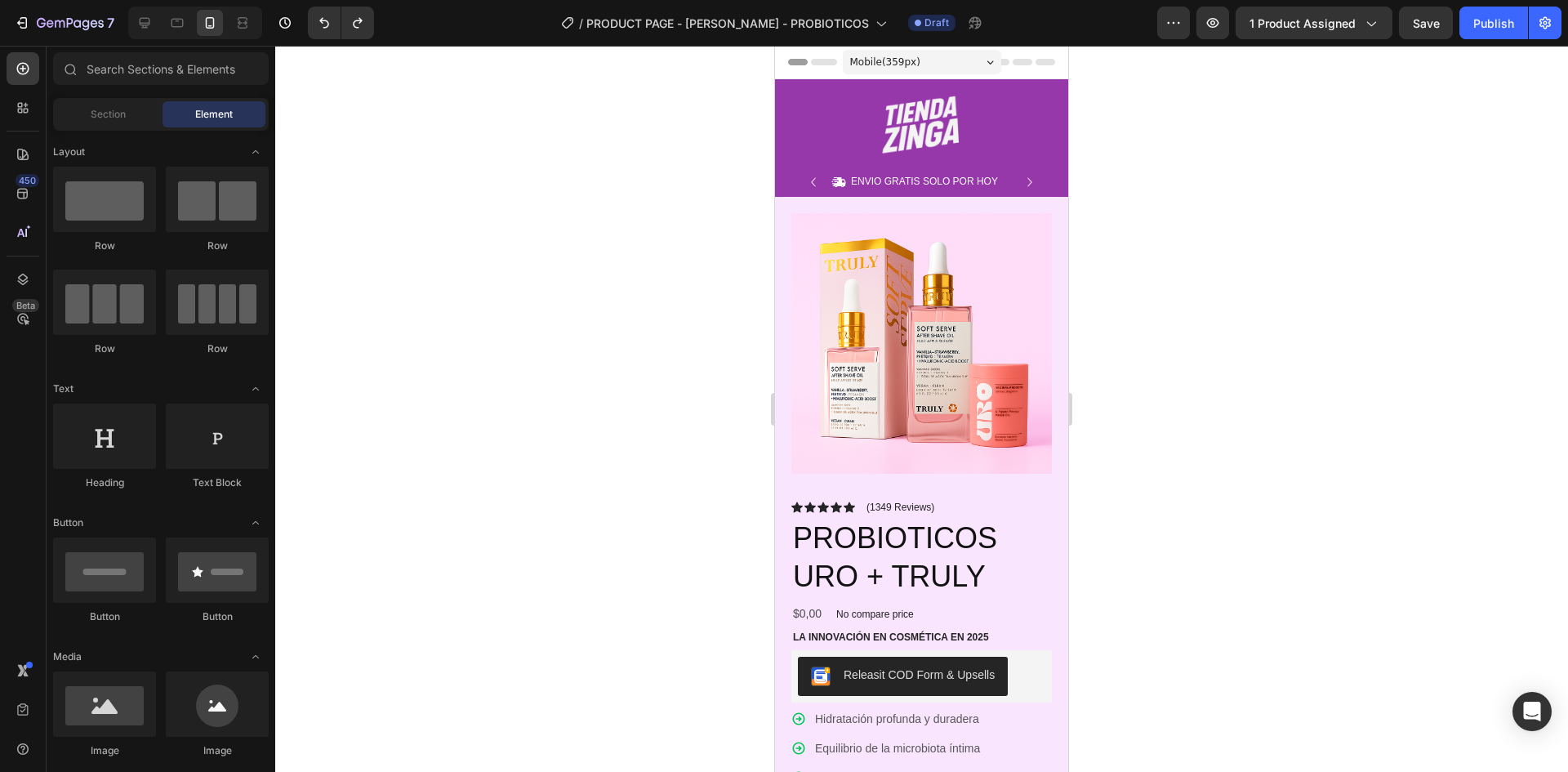
click at [1130, 323] on div at bounding box center [921, 408] width 1293 height 726
click at [1014, 85] on div "Section 1" at bounding box center [1041, 89] width 55 height 20
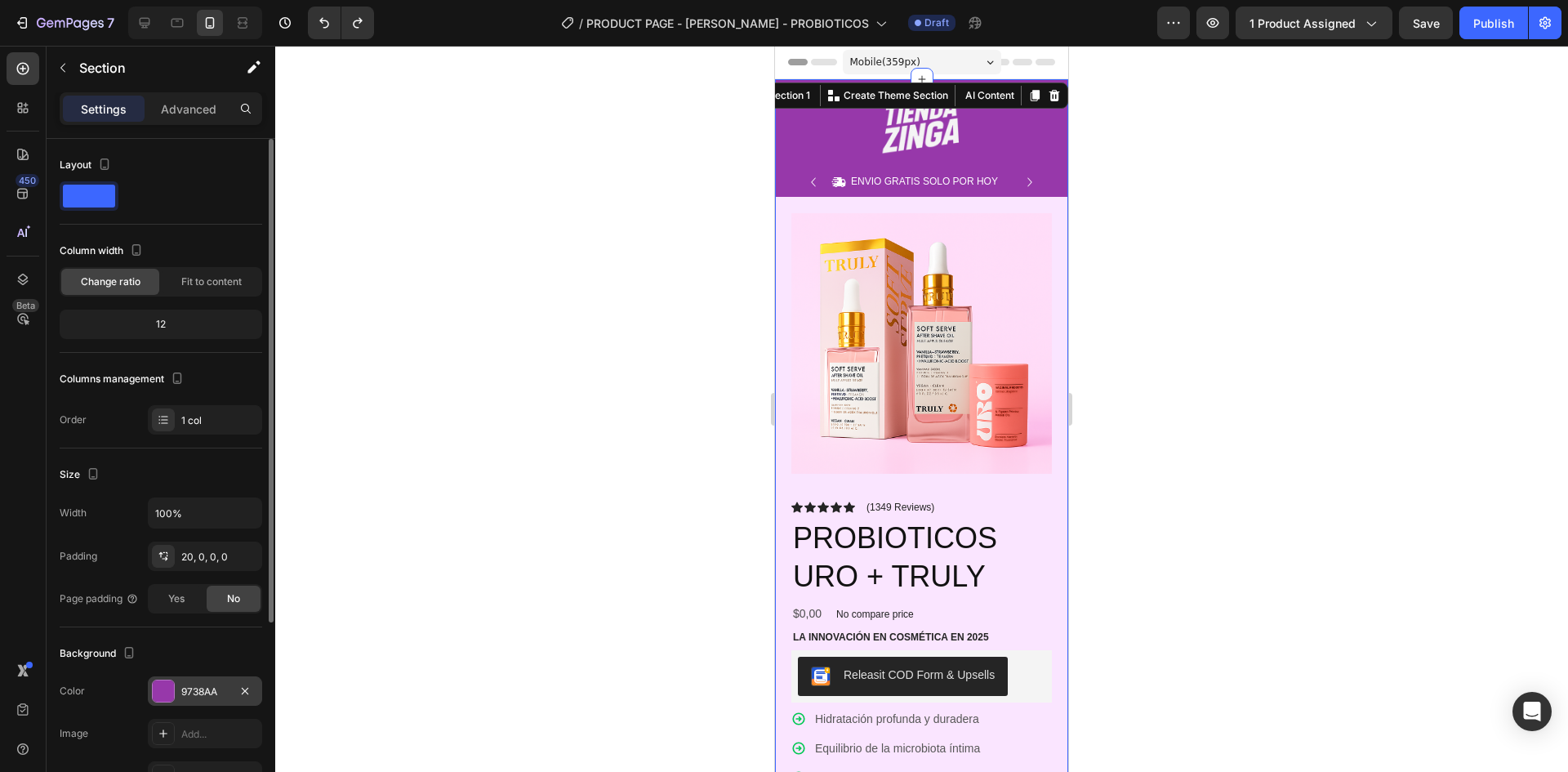
click at [222, 687] on div "9738AA" at bounding box center [205, 692] width 47 height 14
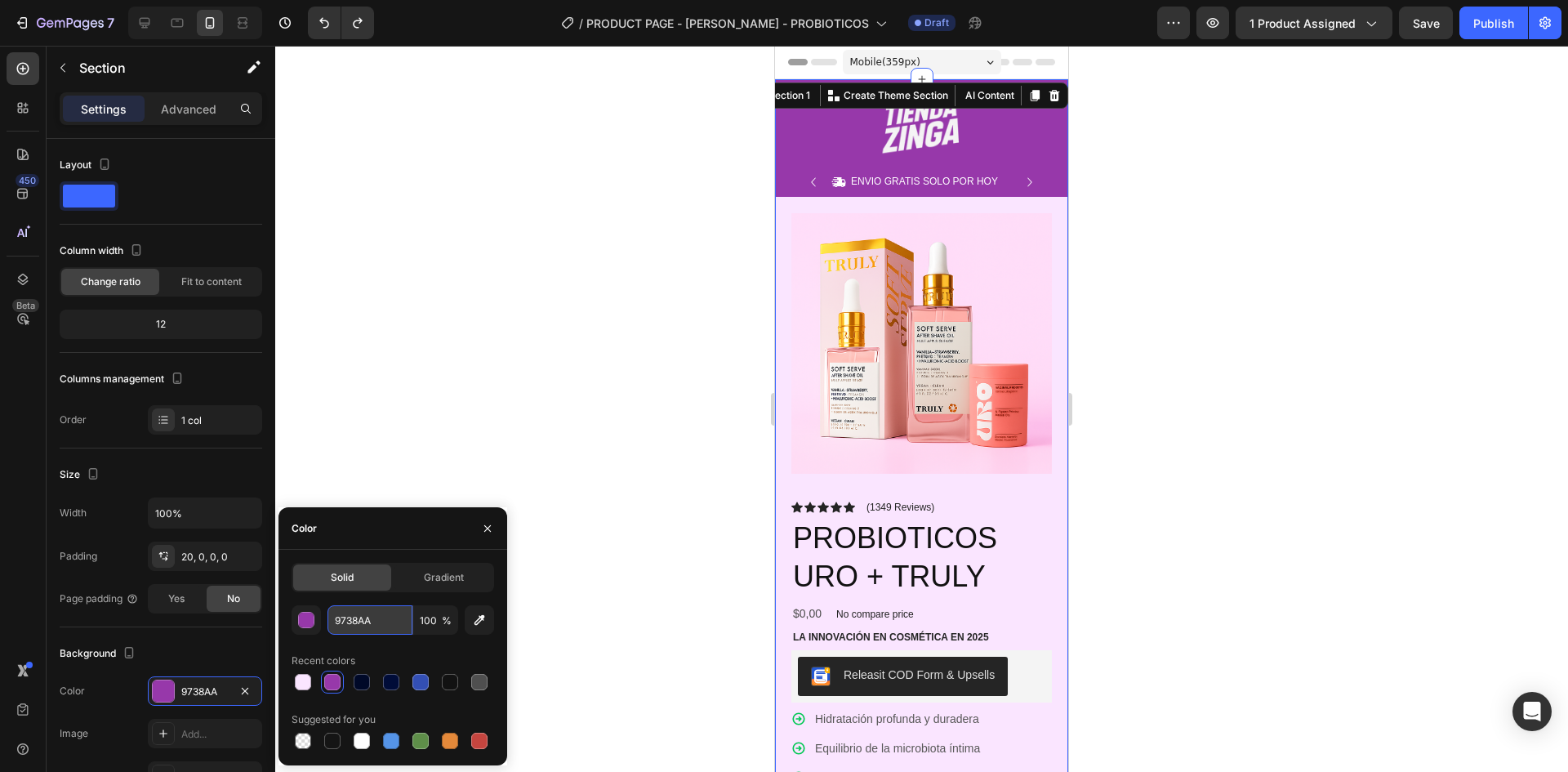
click at [370, 623] on input "9738AA" at bounding box center [370, 619] width 85 height 29
paste input "FAE5FF"
type input "FAE5FF"
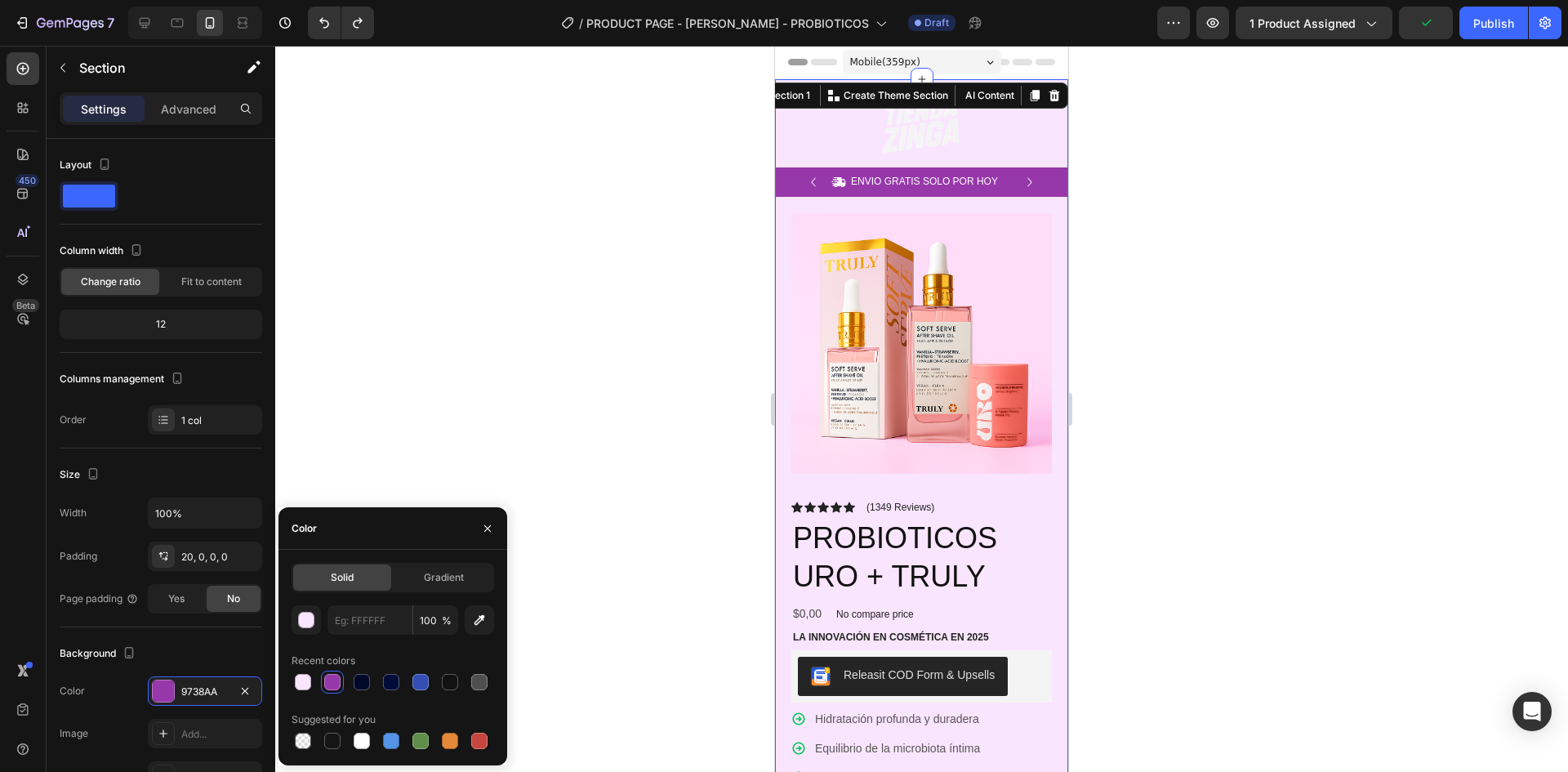
click at [524, 286] on div at bounding box center [921, 408] width 1293 height 726
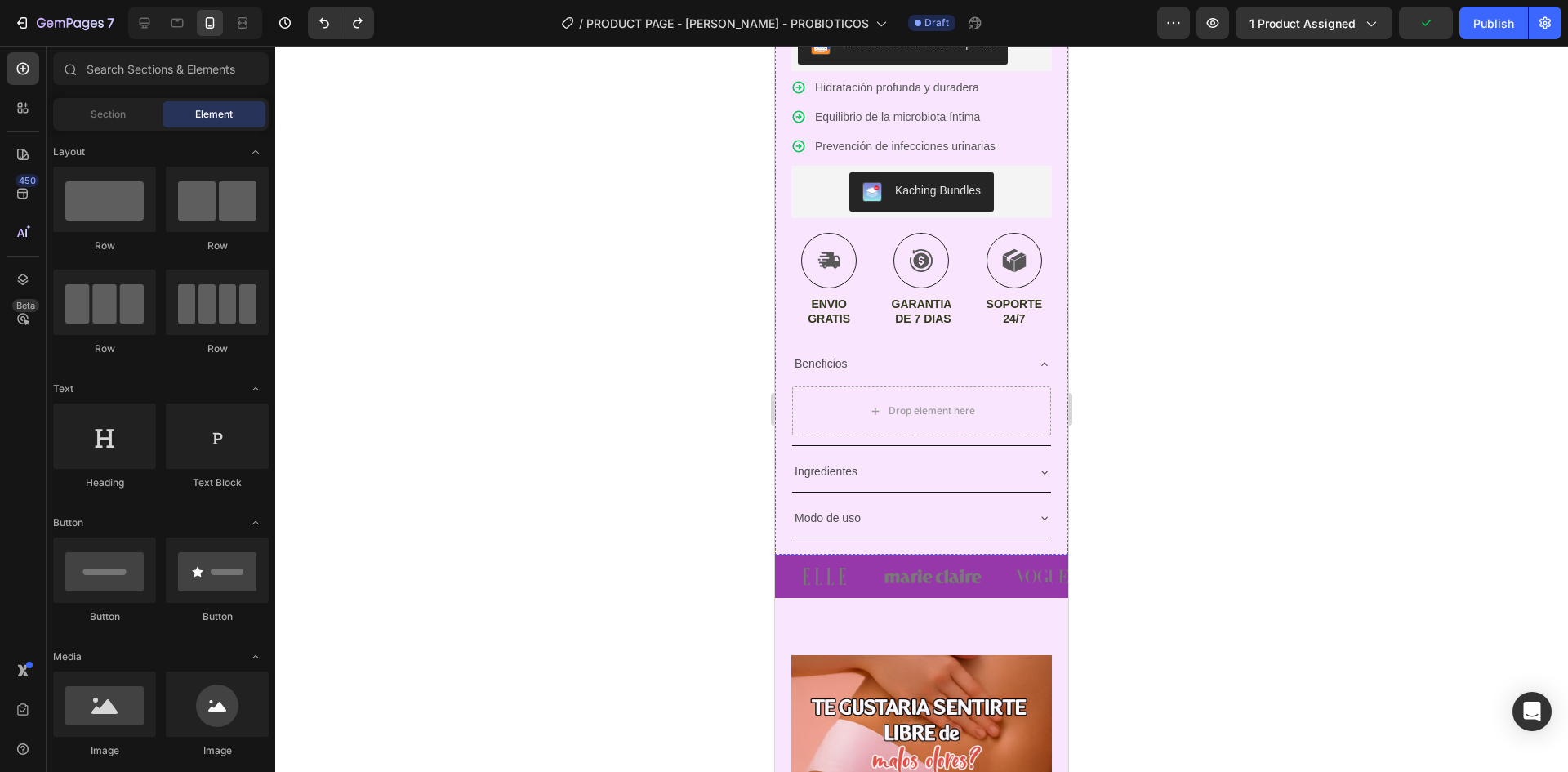
scroll to position [653, 0]
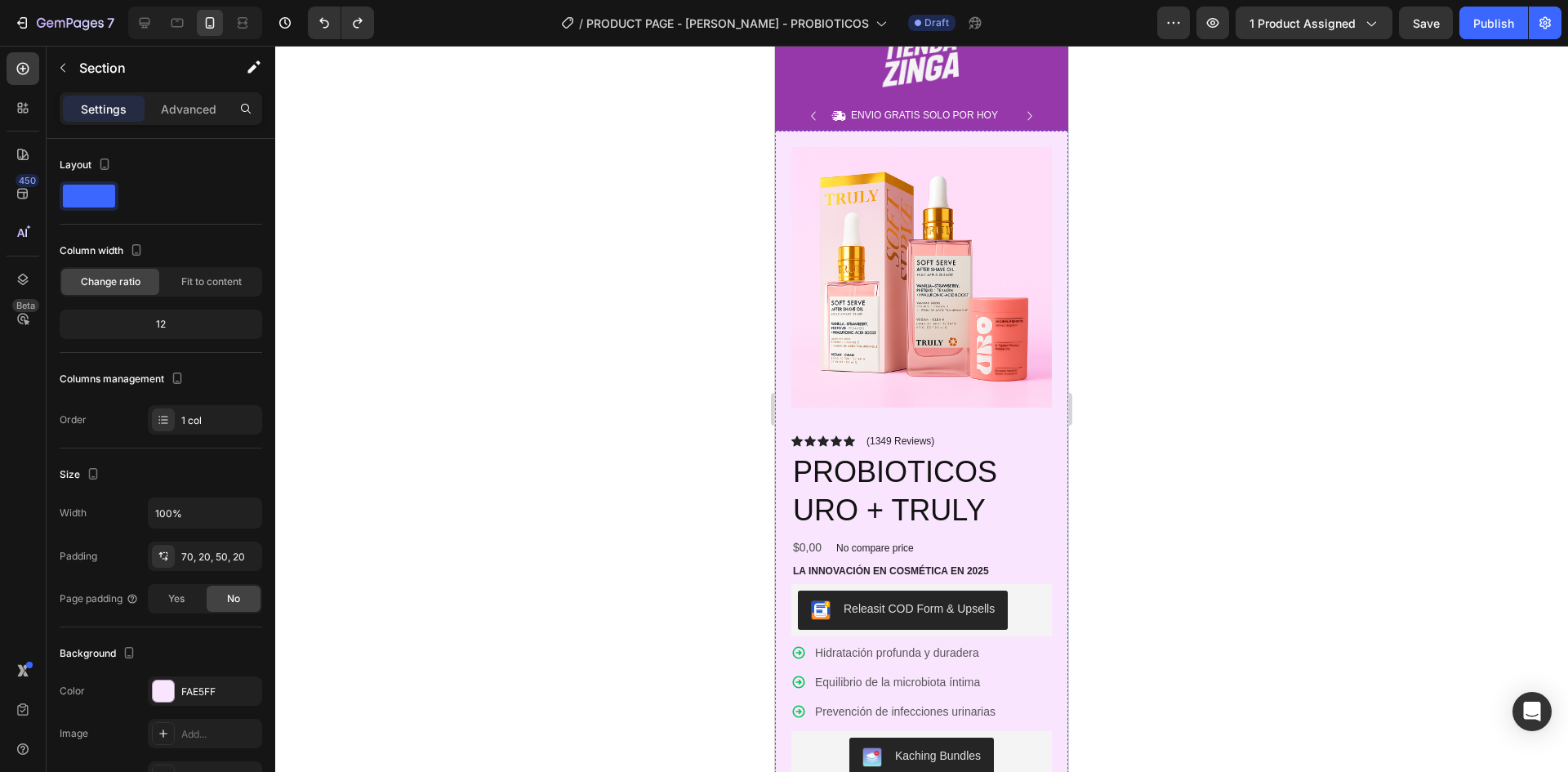
scroll to position [0, 0]
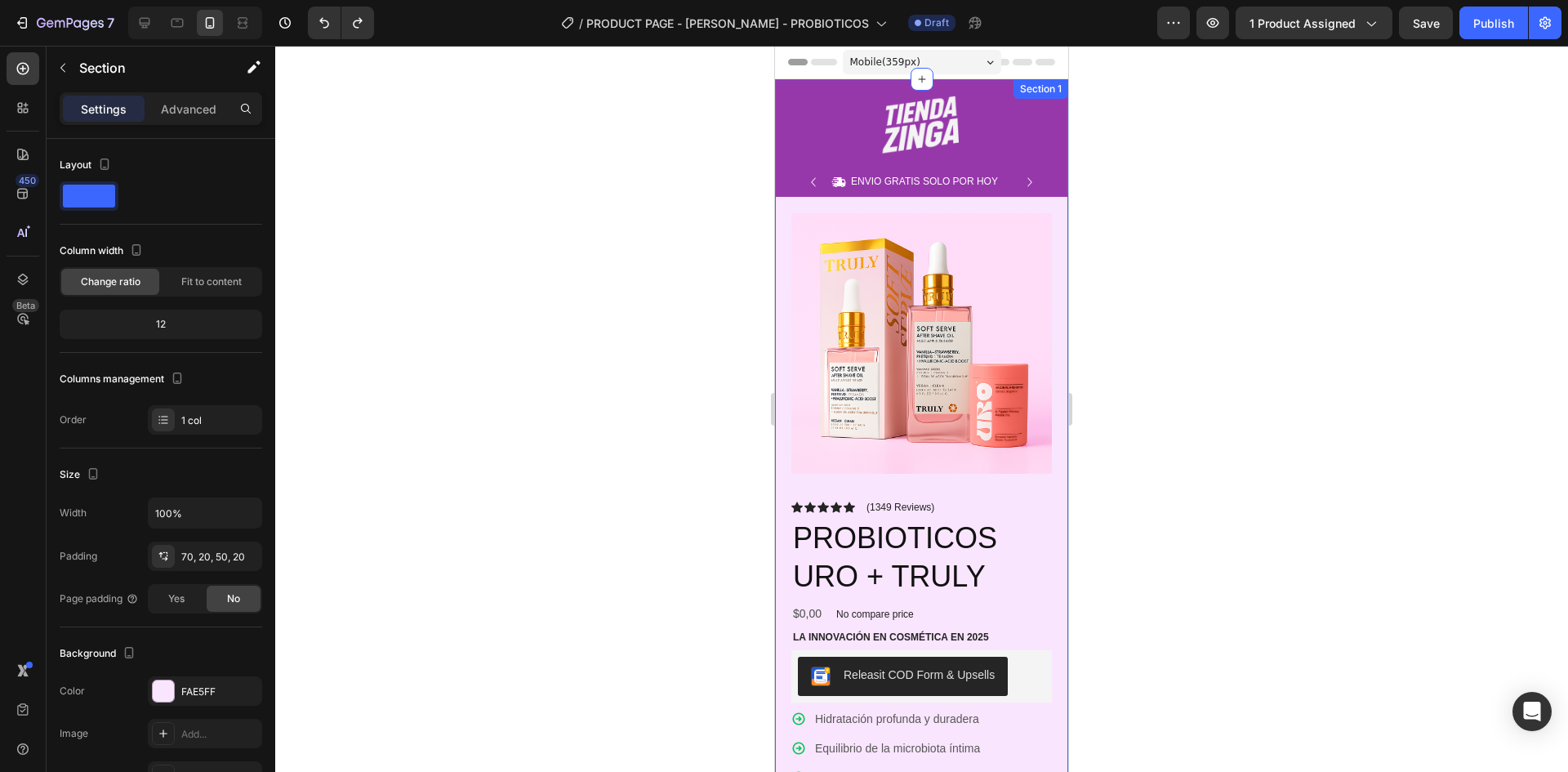
click at [980, 113] on div at bounding box center [922, 125] width 293 height 59
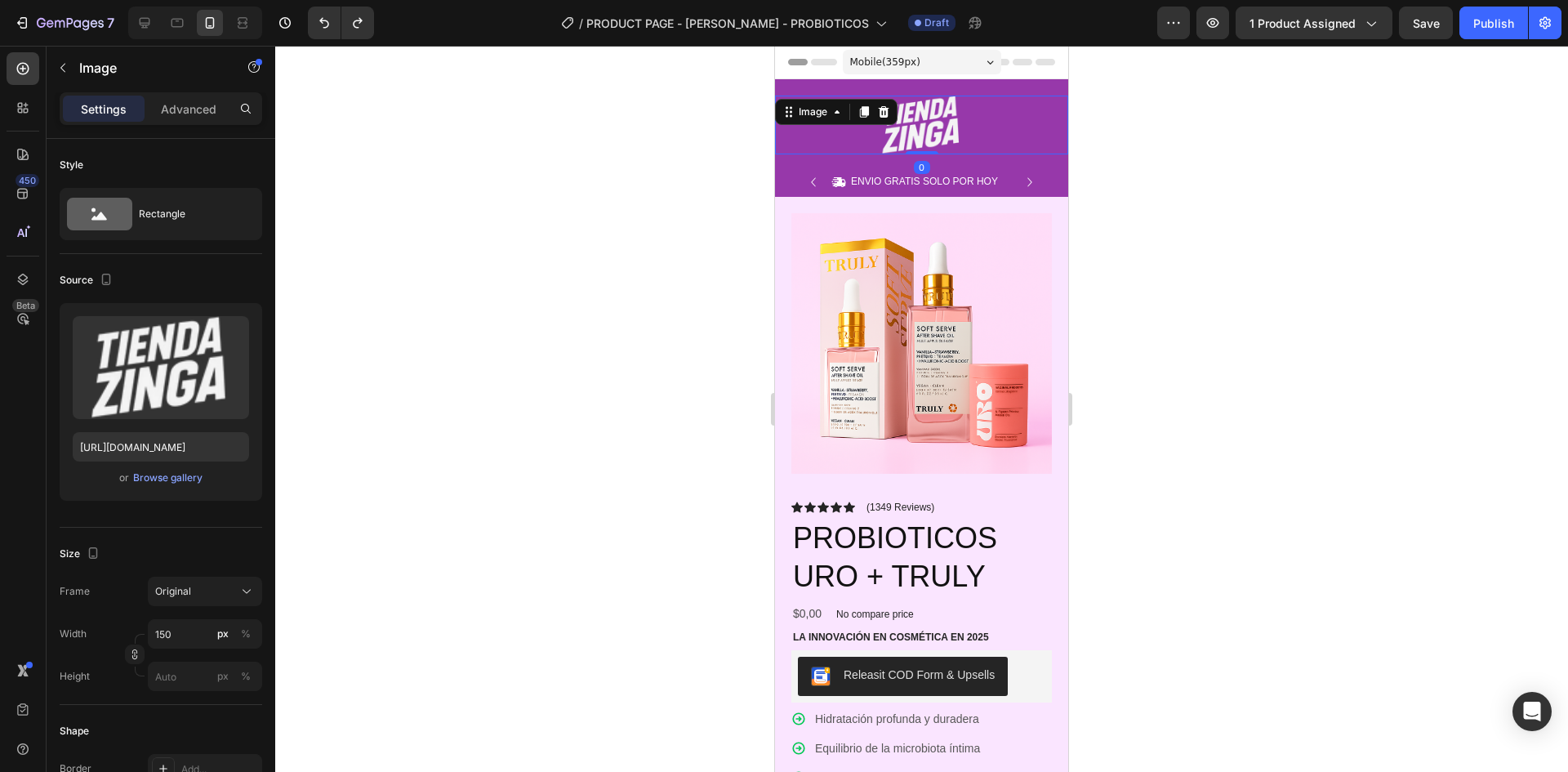
click at [974, 98] on img at bounding box center [922, 125] width 122 height 59
click at [976, 88] on div "Image 0 Row Icon ENVIO GRATIS SOLO POR HOY Text Block Row Icon 84,000+ CLIENTES…" at bounding box center [922, 654] width 293 height 1150
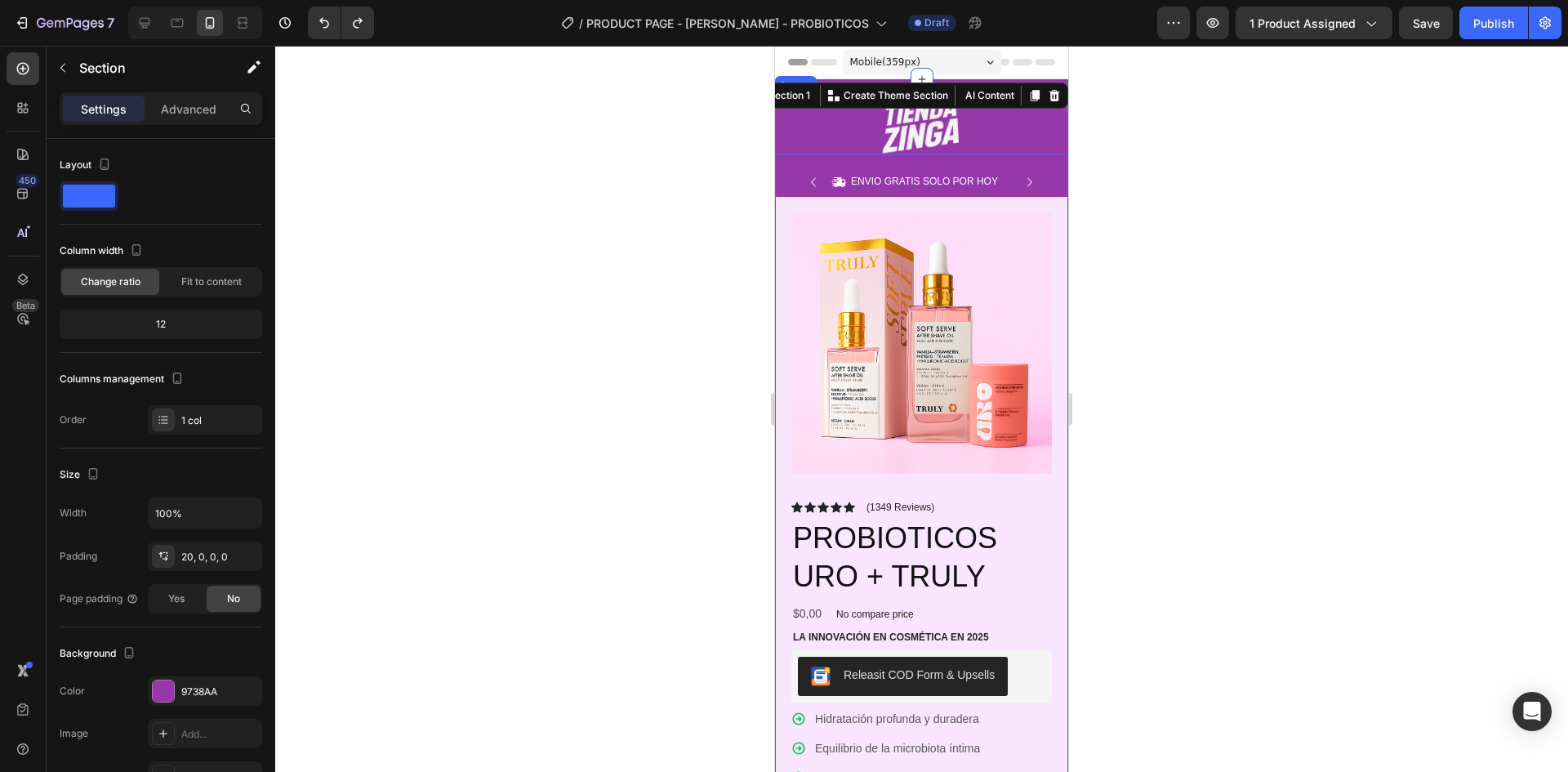
click at [968, 113] on img at bounding box center [922, 125] width 122 height 59
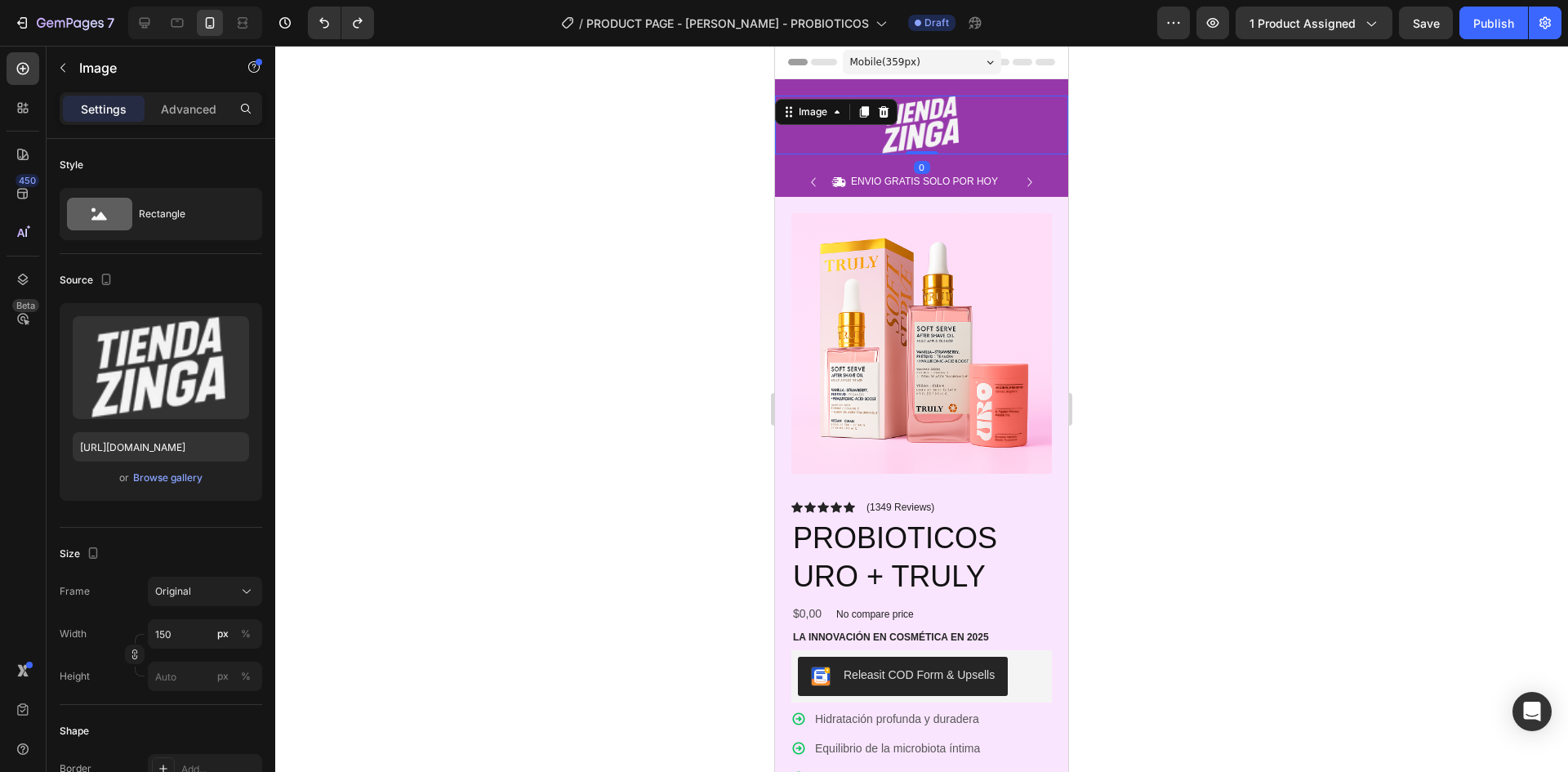
click at [339, 405] on div at bounding box center [921, 408] width 1293 height 726
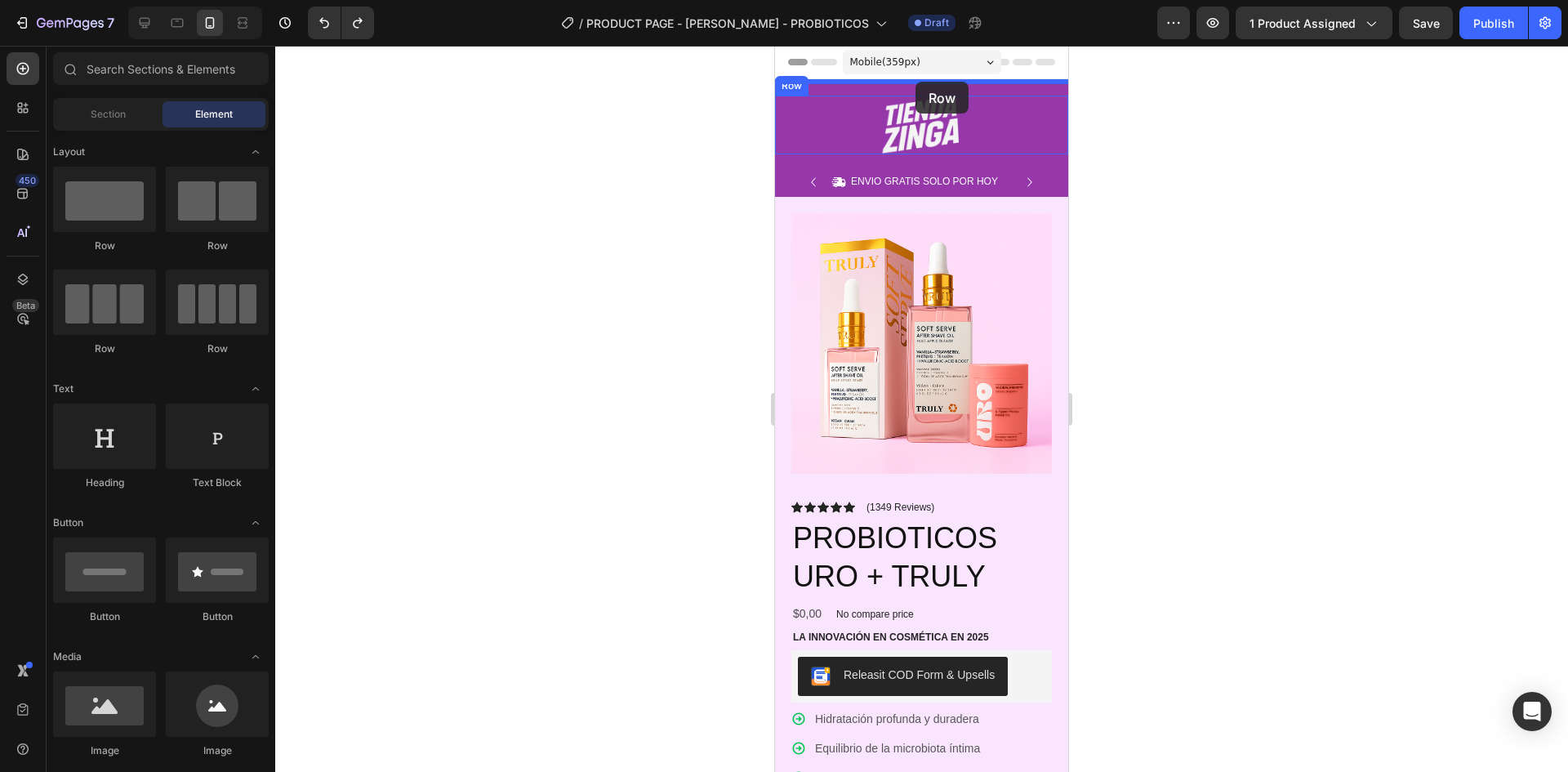
drag, startPoint x: 1305, startPoint y: 204, endPoint x: 916, endPoint y: 82, distance: 407.7
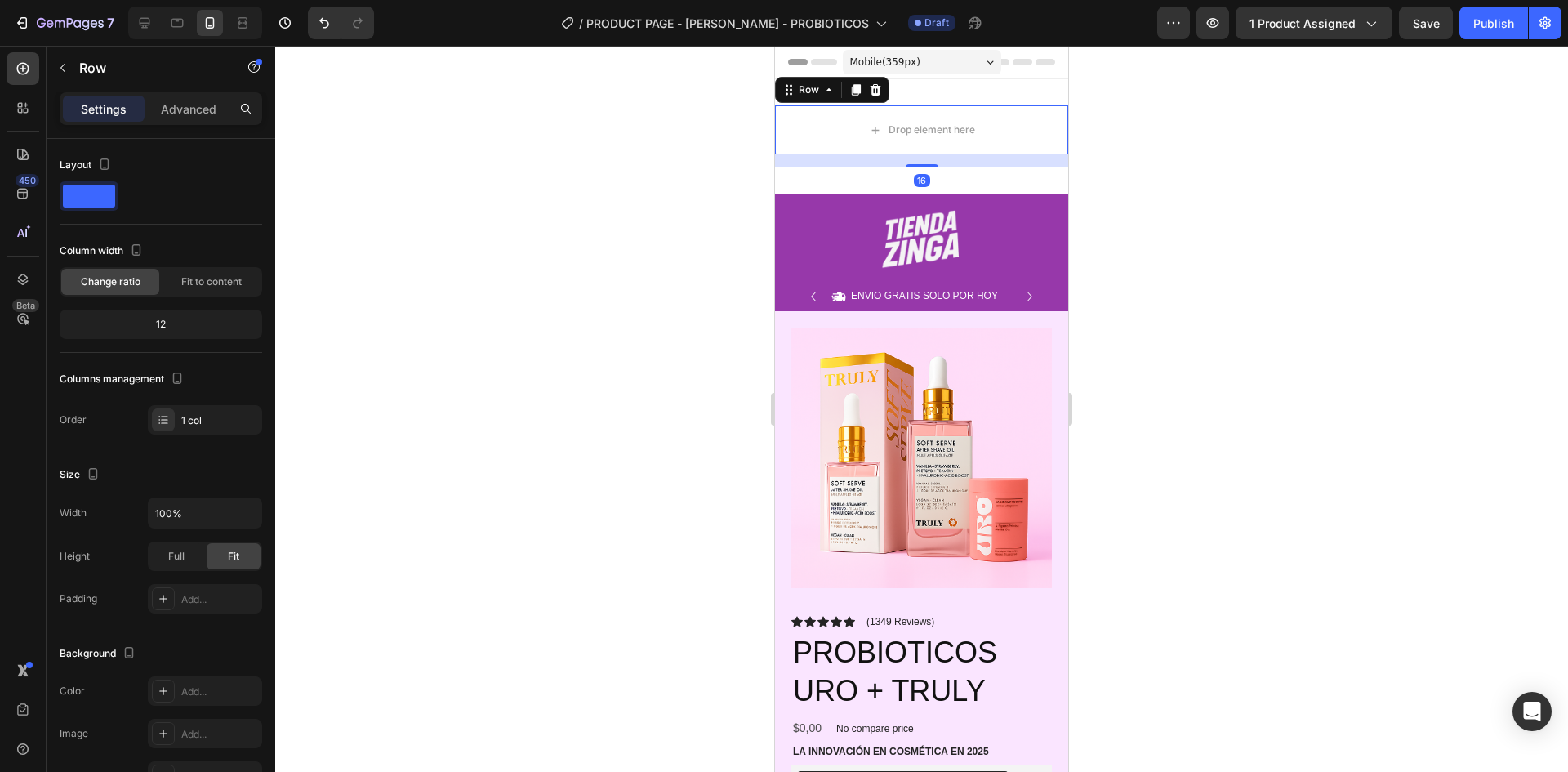
click at [1234, 172] on div at bounding box center [921, 408] width 1293 height 726
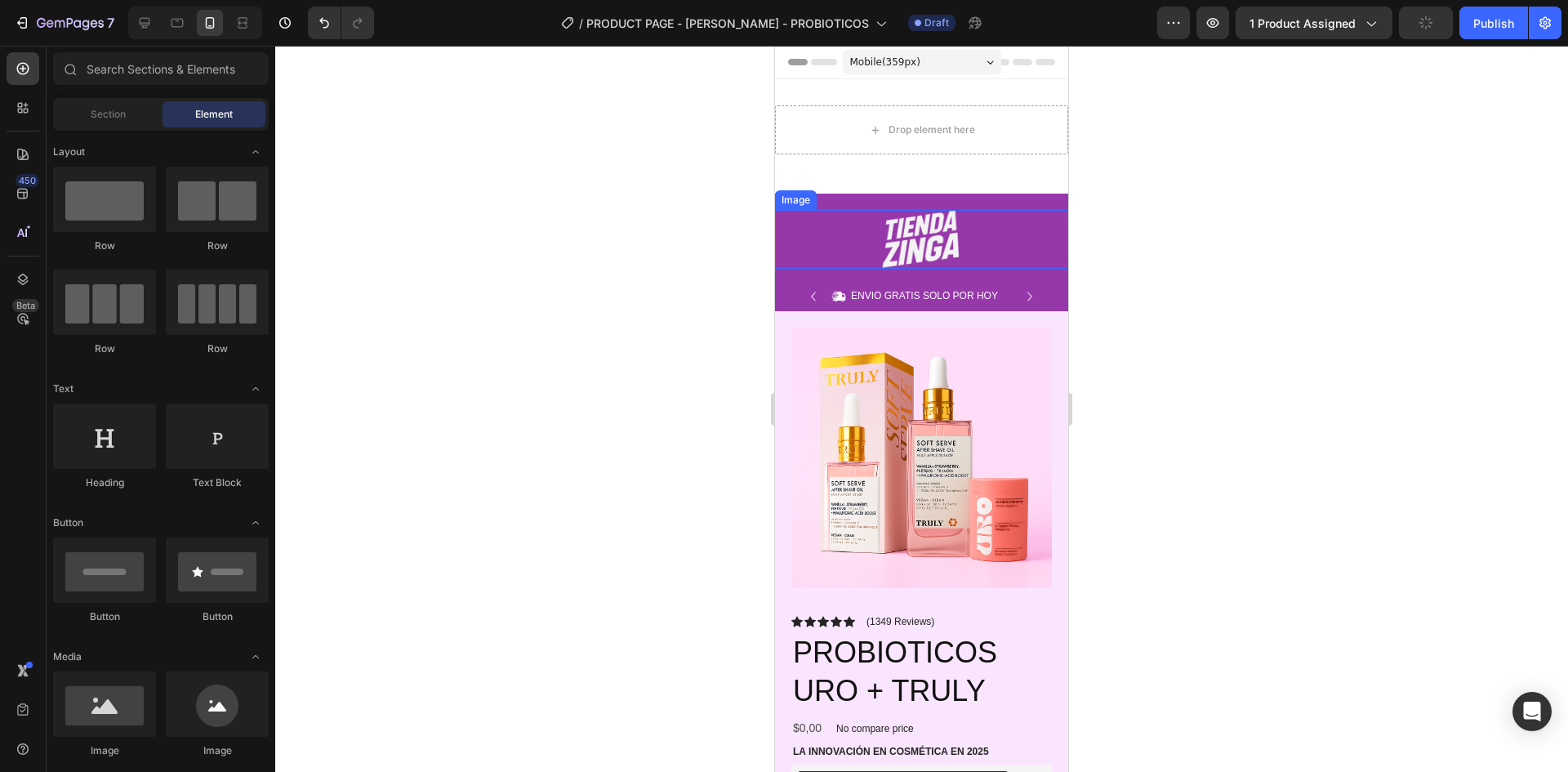
click at [927, 246] on img at bounding box center [922, 239] width 122 height 59
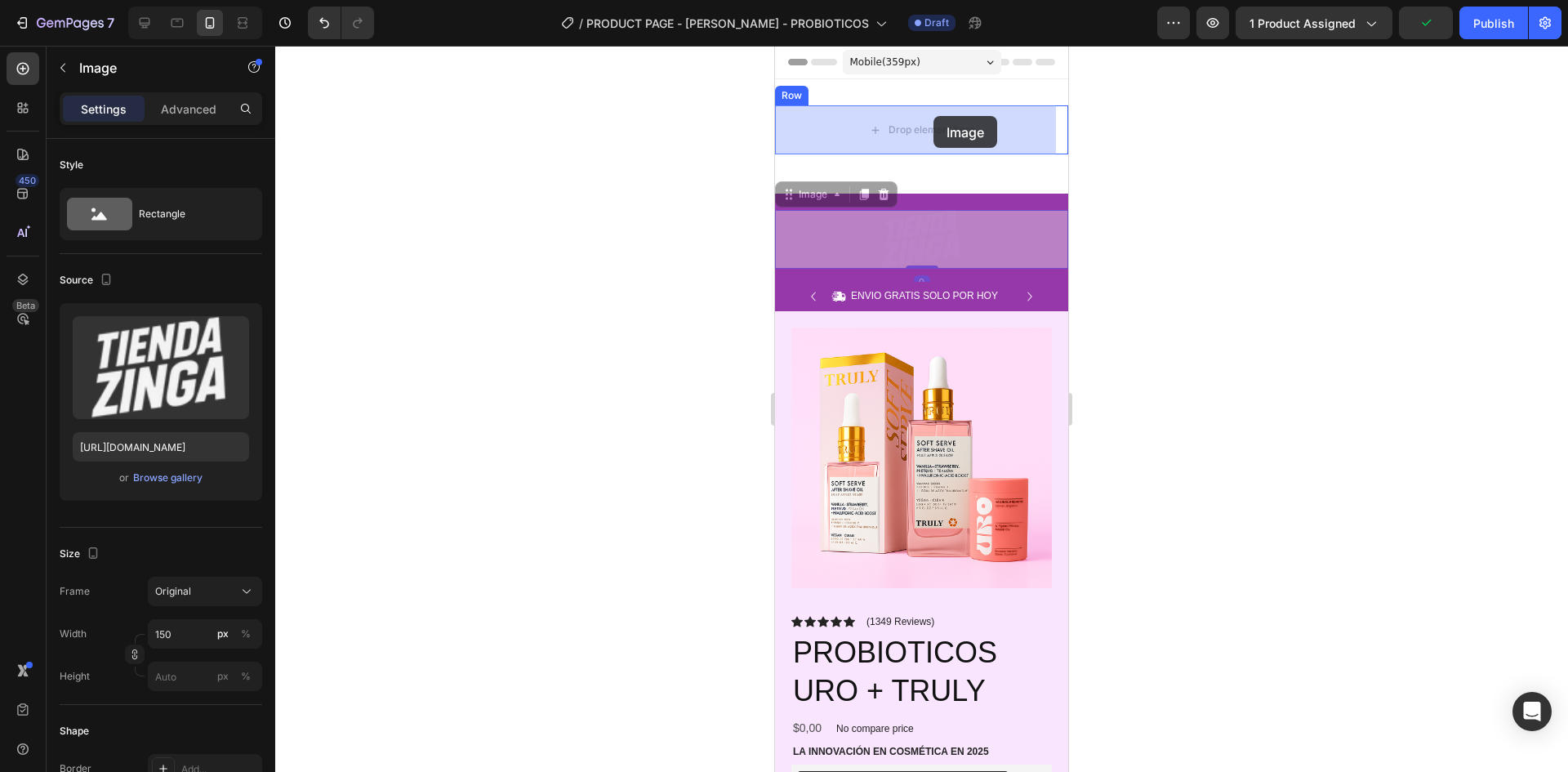
drag, startPoint x: 916, startPoint y: 192, endPoint x: 934, endPoint y: 116, distance: 78.1
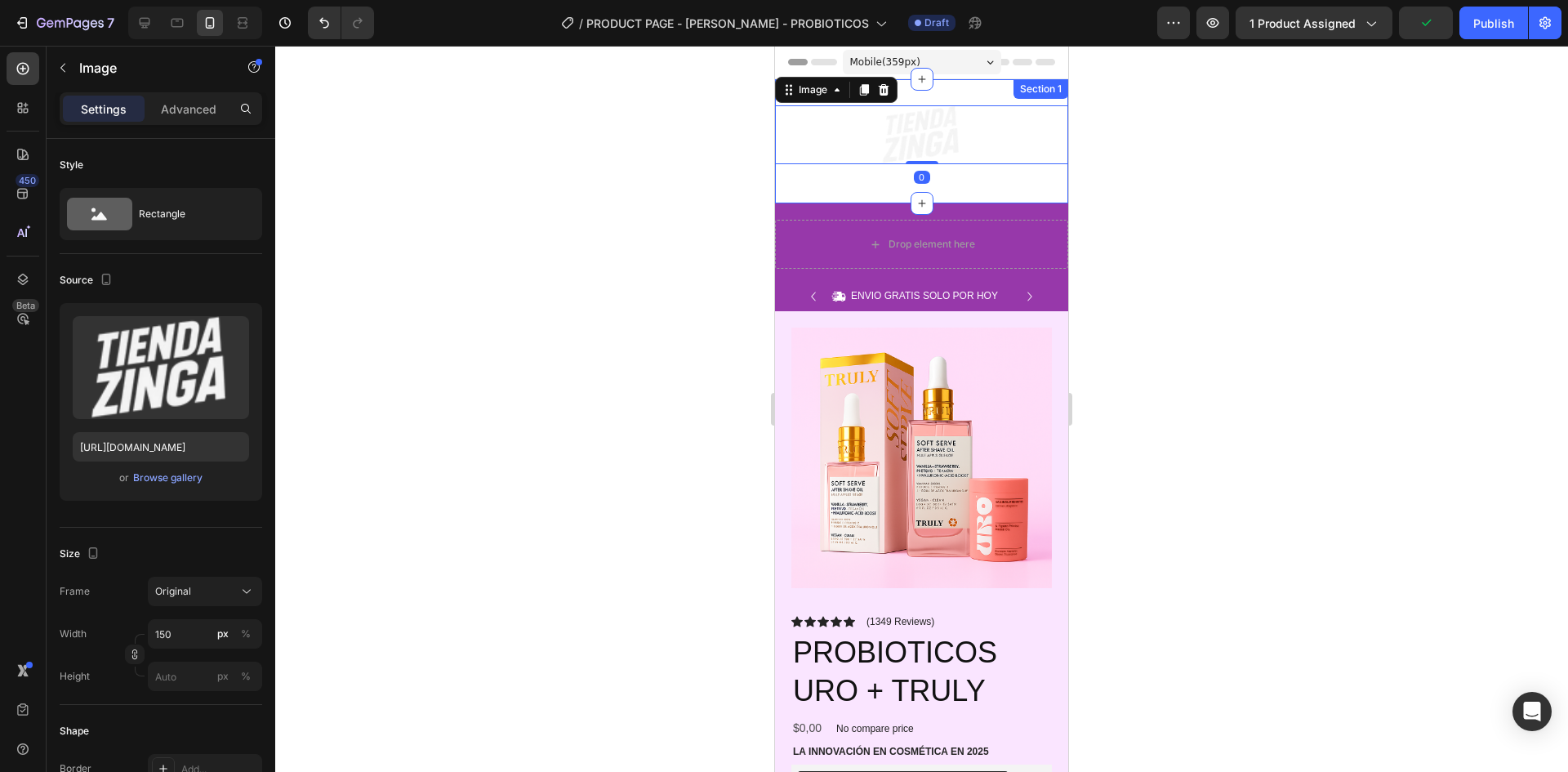
click at [1000, 188] on div "Image 0 Row Section 1" at bounding box center [922, 141] width 293 height 124
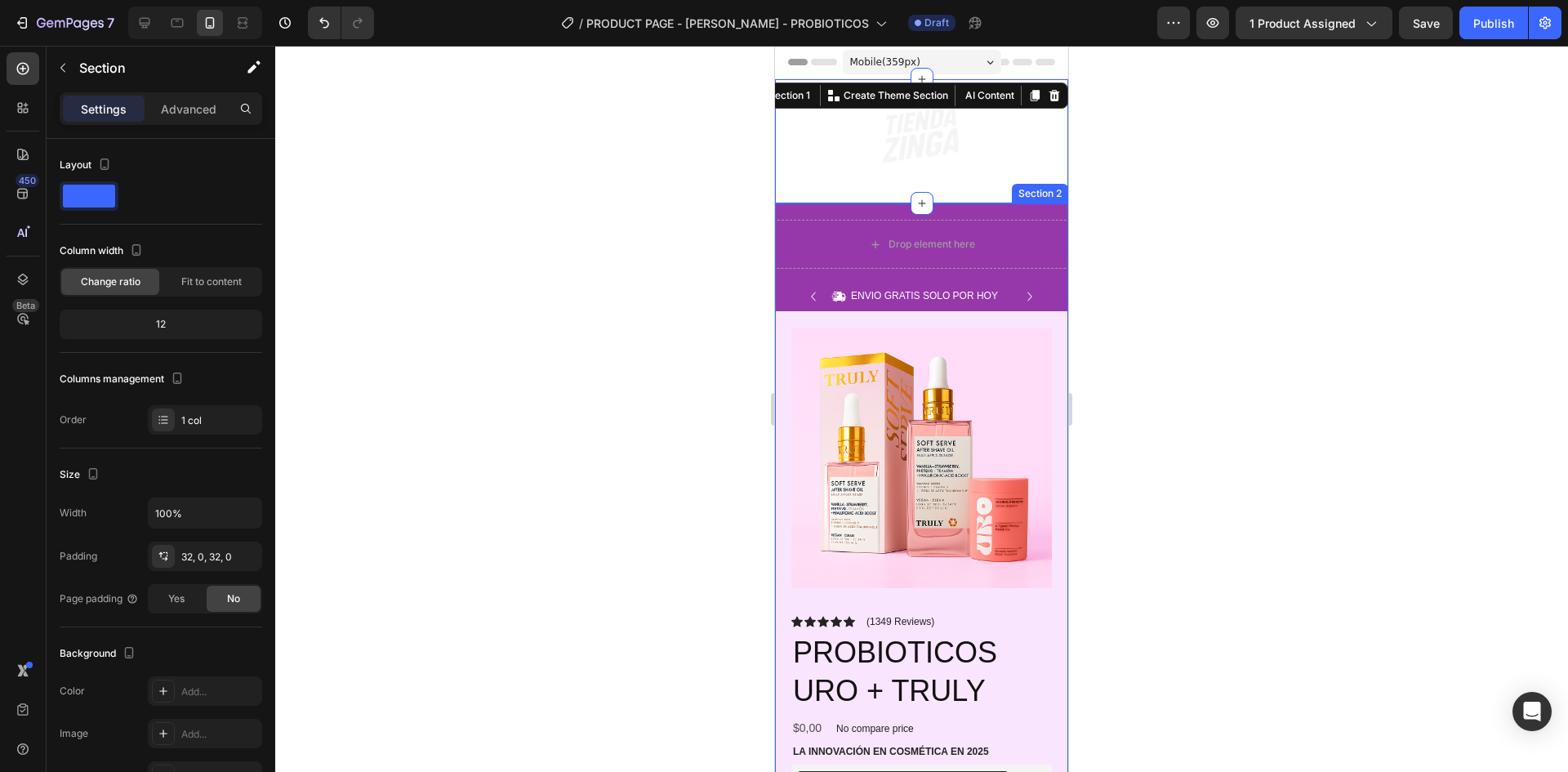
click at [823, 278] on div "Drop element here Row Icon ENVIO GRATIS SOLO POR HOY Text Block Row Icon 84,000…" at bounding box center [922, 781] width 293 height 1123
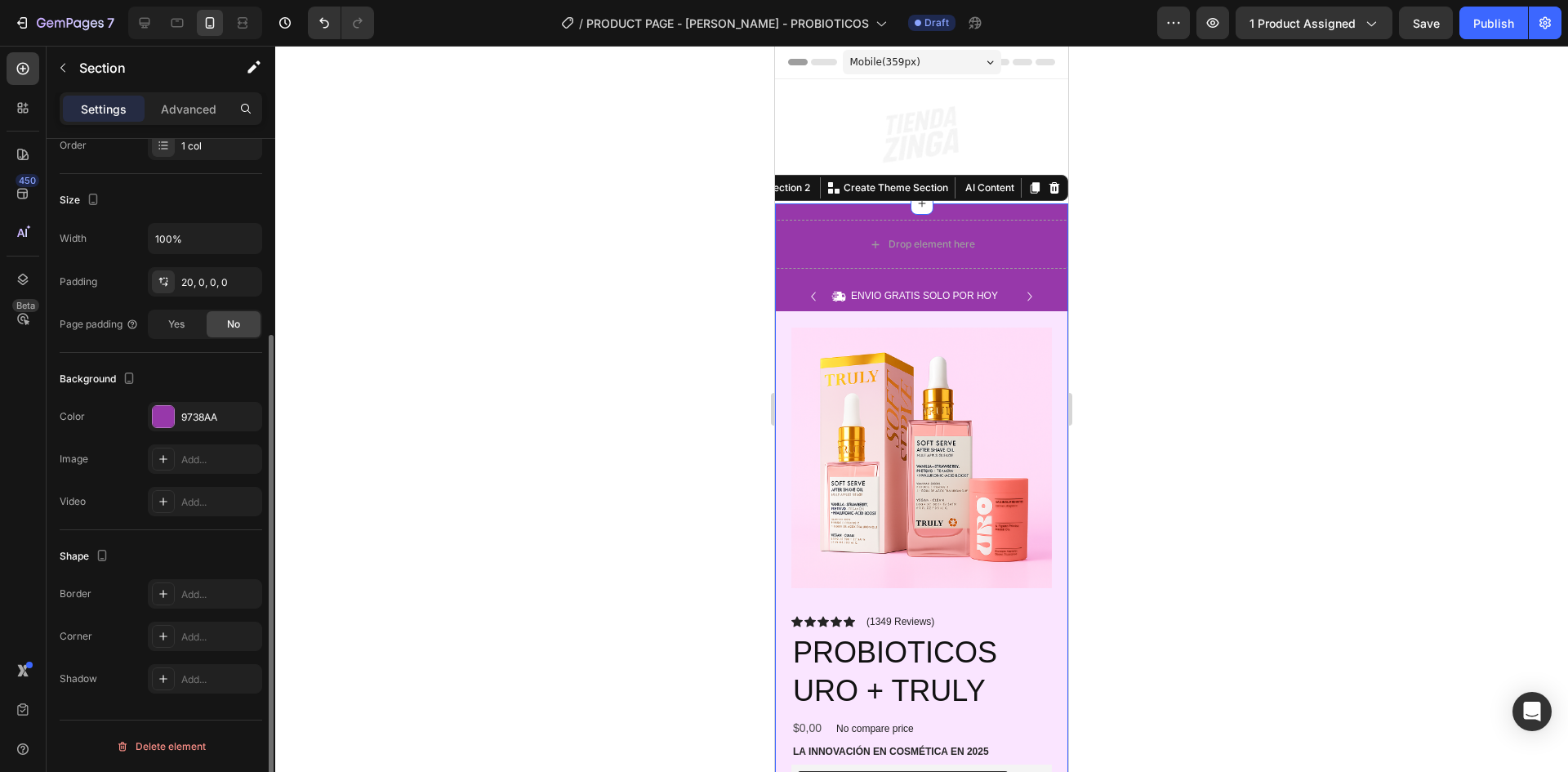
click at [883, 210] on div "Drop element here Row Icon ENVIO GRATIS SOLO POR HOY Text Block Row Icon 84,000…" at bounding box center [922, 773] width 293 height 1139
click at [977, 206] on div "Drop element here Row Icon ENVIO GRATIS SOLO POR HOY Text Block Row Icon 84,000…" at bounding box center [922, 773] width 293 height 1139
click at [200, 428] on div "9738AA" at bounding box center [205, 416] width 114 height 29
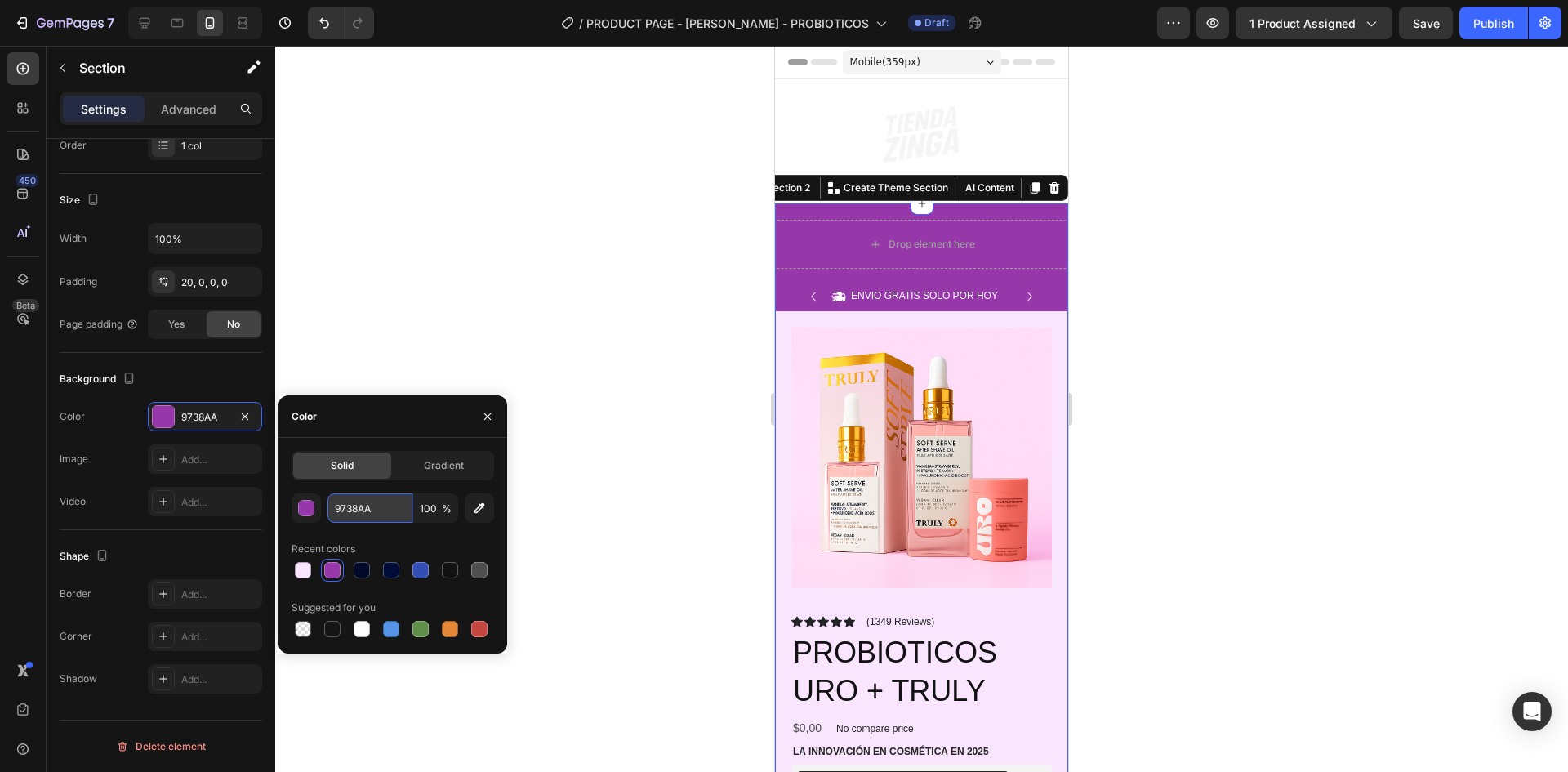
click at [386, 508] on input "9738AA" at bounding box center [370, 508] width 85 height 29
paste input "FAE5FF"
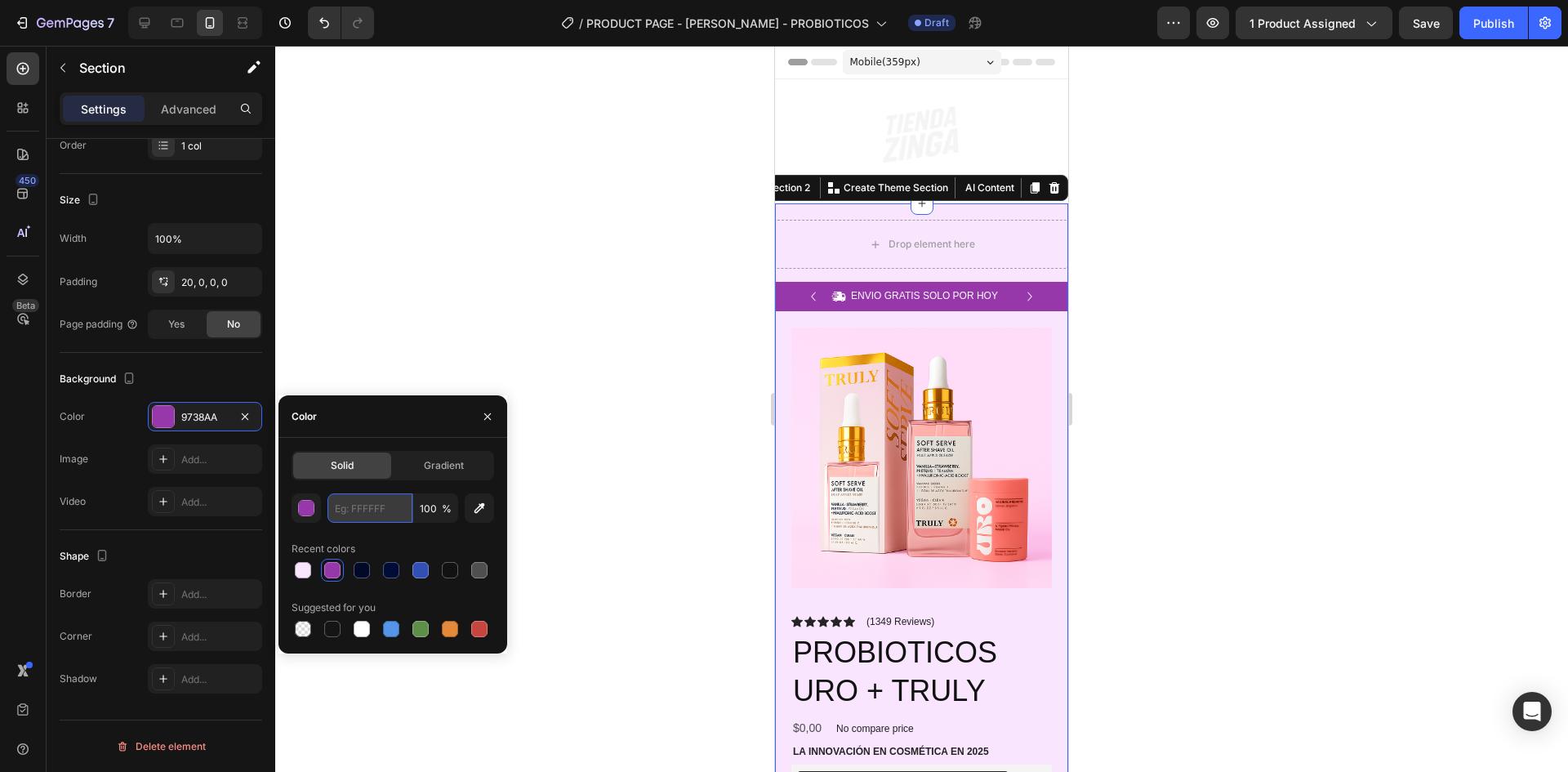
type input "FAE5FF"
click at [591, 220] on div at bounding box center [921, 408] width 1293 height 726
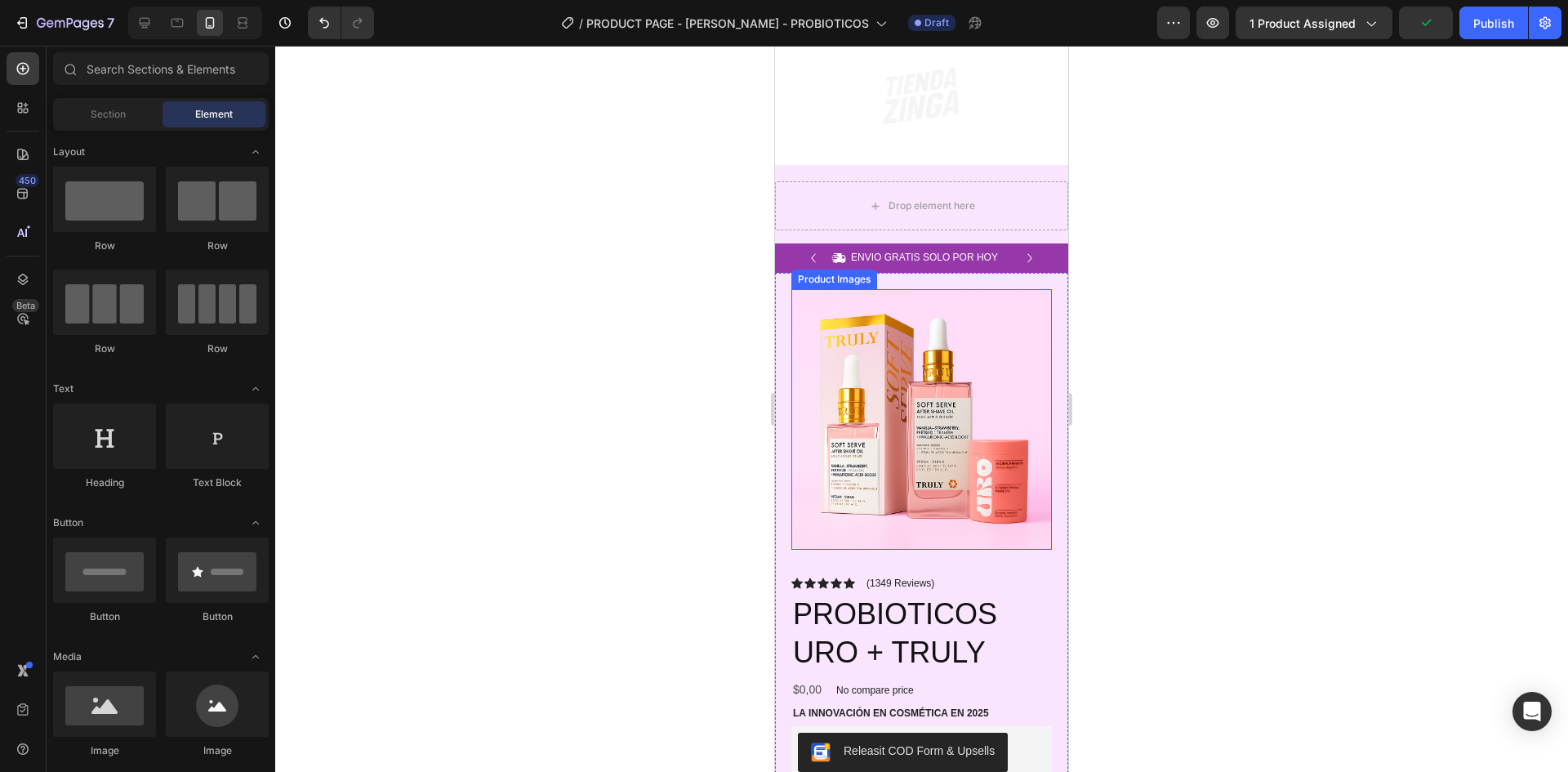
scroll to position [0, 0]
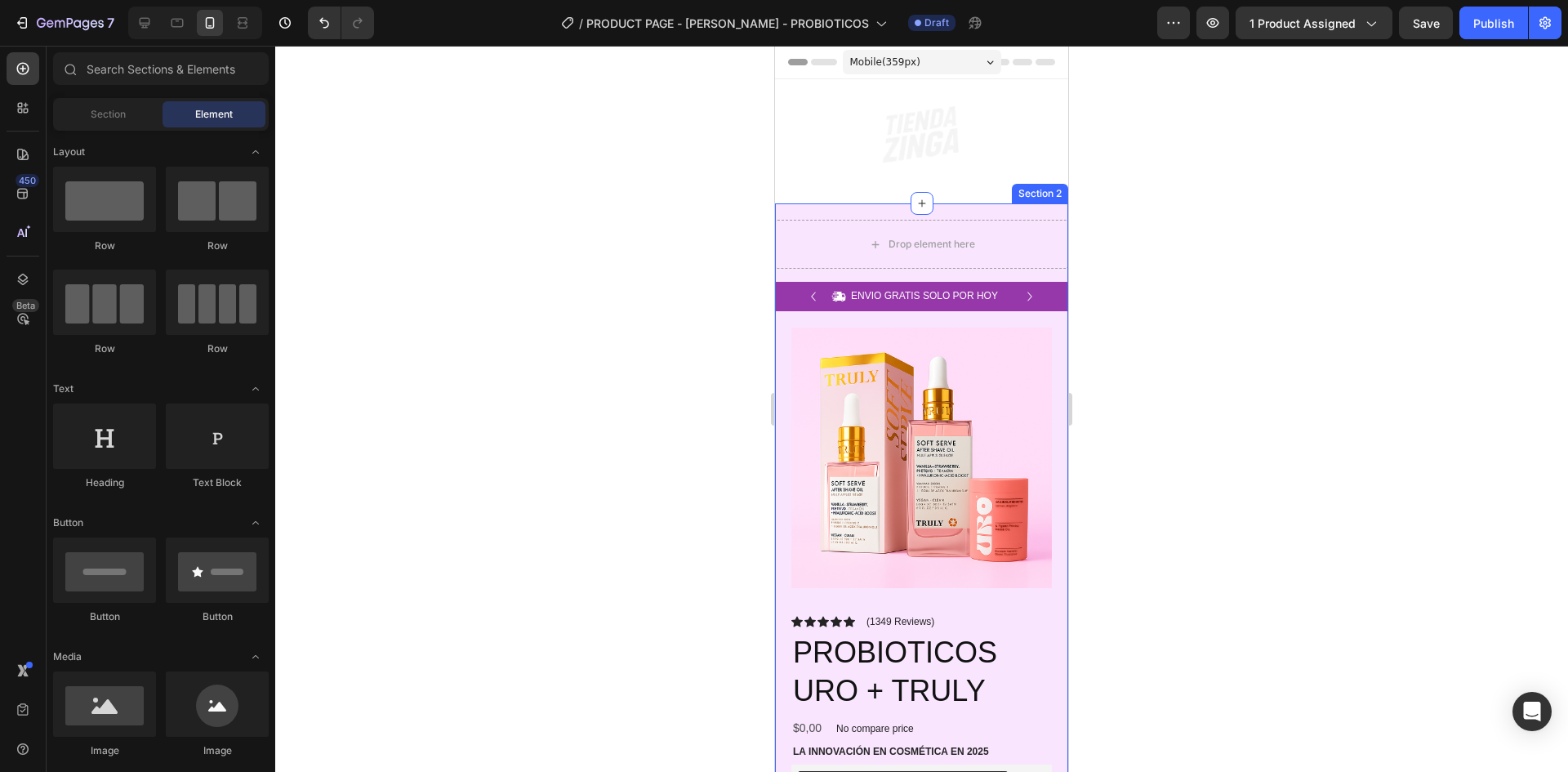
click at [999, 214] on div "Drop element here Row Icon ENVIO GRATIS SOLO POR HOY Text Block Row Icon 84,000…" at bounding box center [922, 773] width 293 height 1139
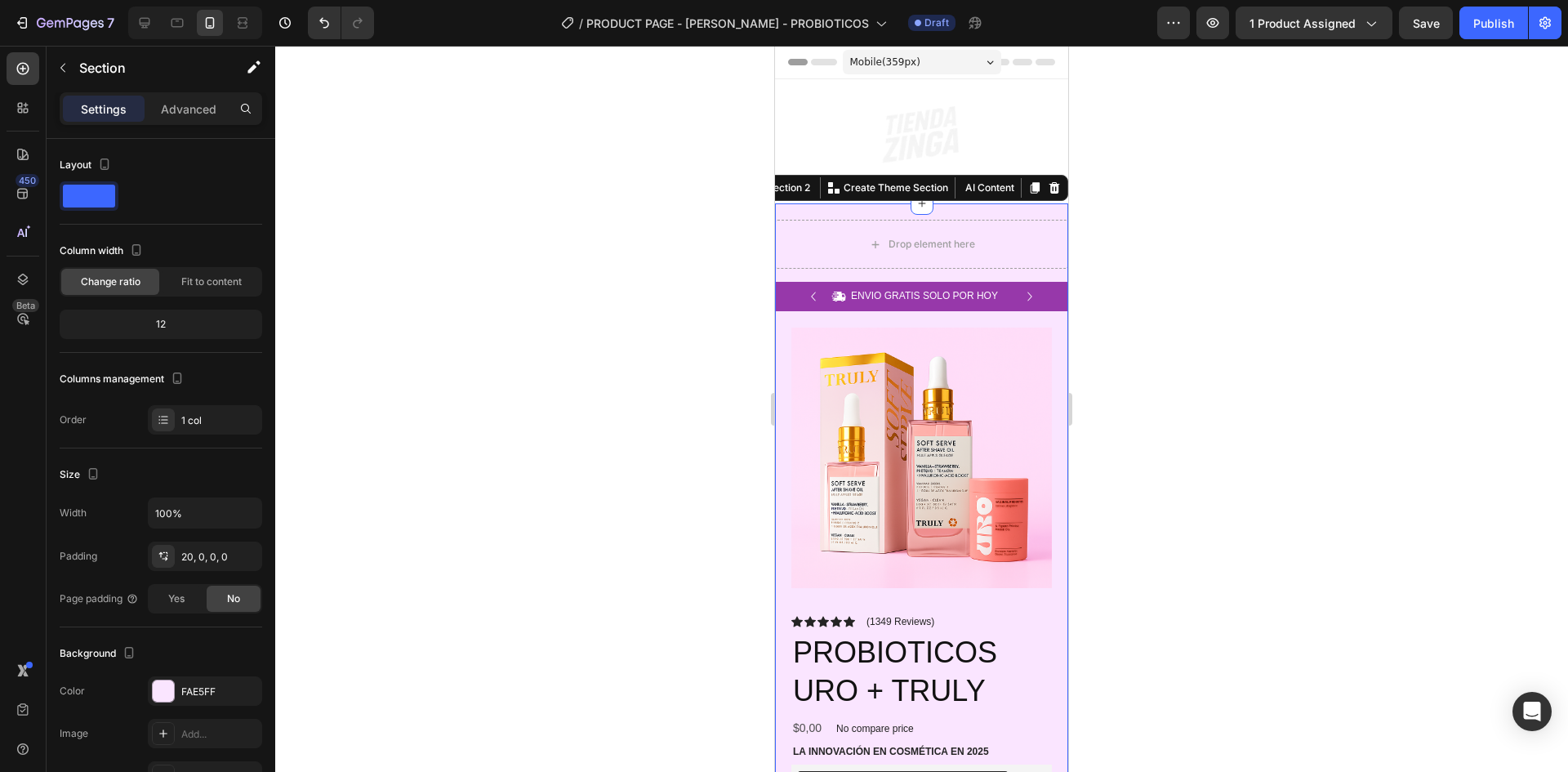
click at [938, 271] on div "Drop element here Row Icon ENVIO GRATIS SOLO POR HOY Text Block Row Icon 84,000…" at bounding box center [922, 781] width 293 height 1123
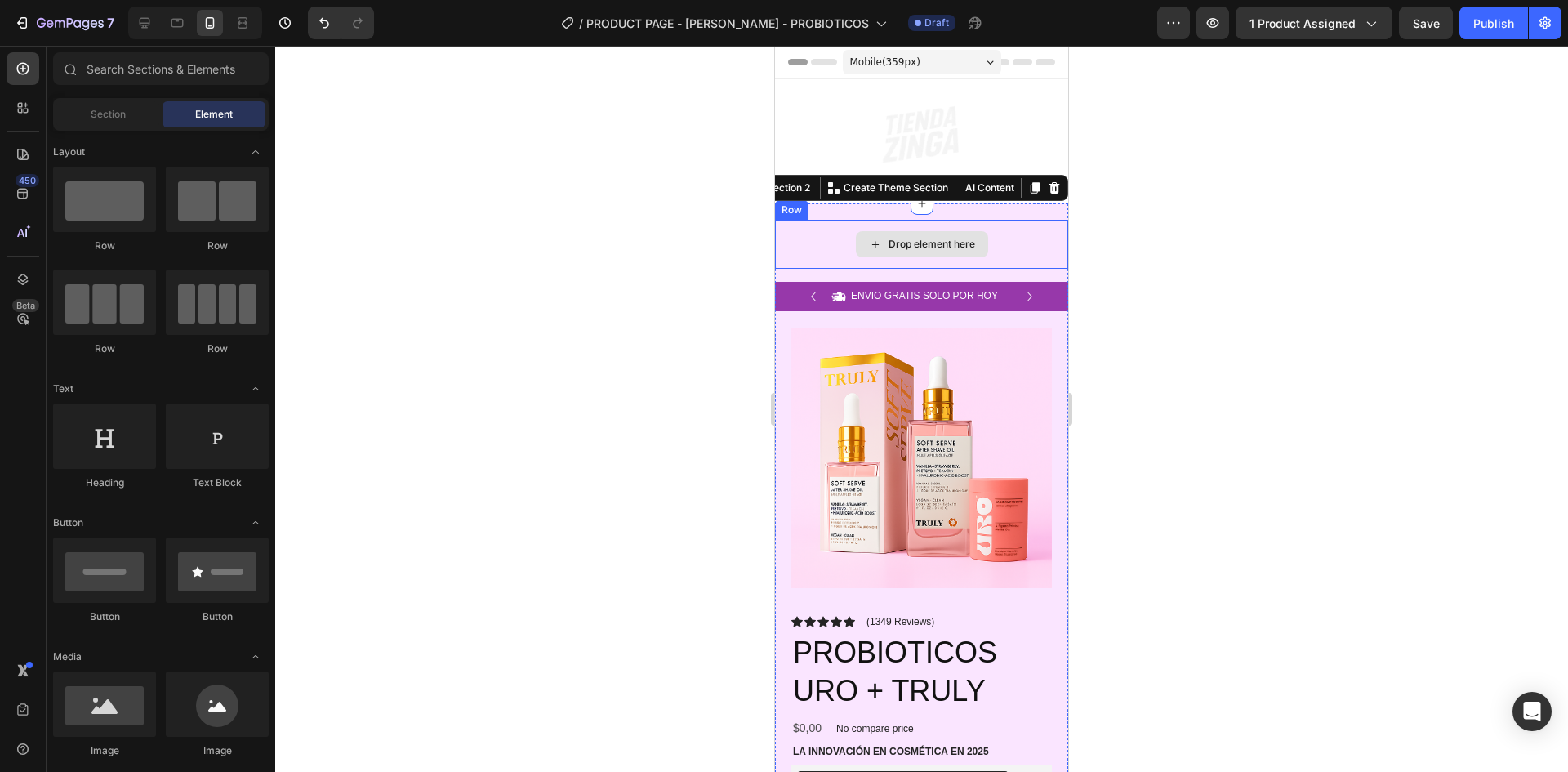
click at [955, 243] on div "Drop element here" at bounding box center [932, 244] width 87 height 13
drag, startPoint x: 957, startPoint y: 243, endPoint x: 1061, endPoint y: 243, distance: 104.0
click at [971, 243] on div "Drop element here" at bounding box center [922, 244] width 132 height 26
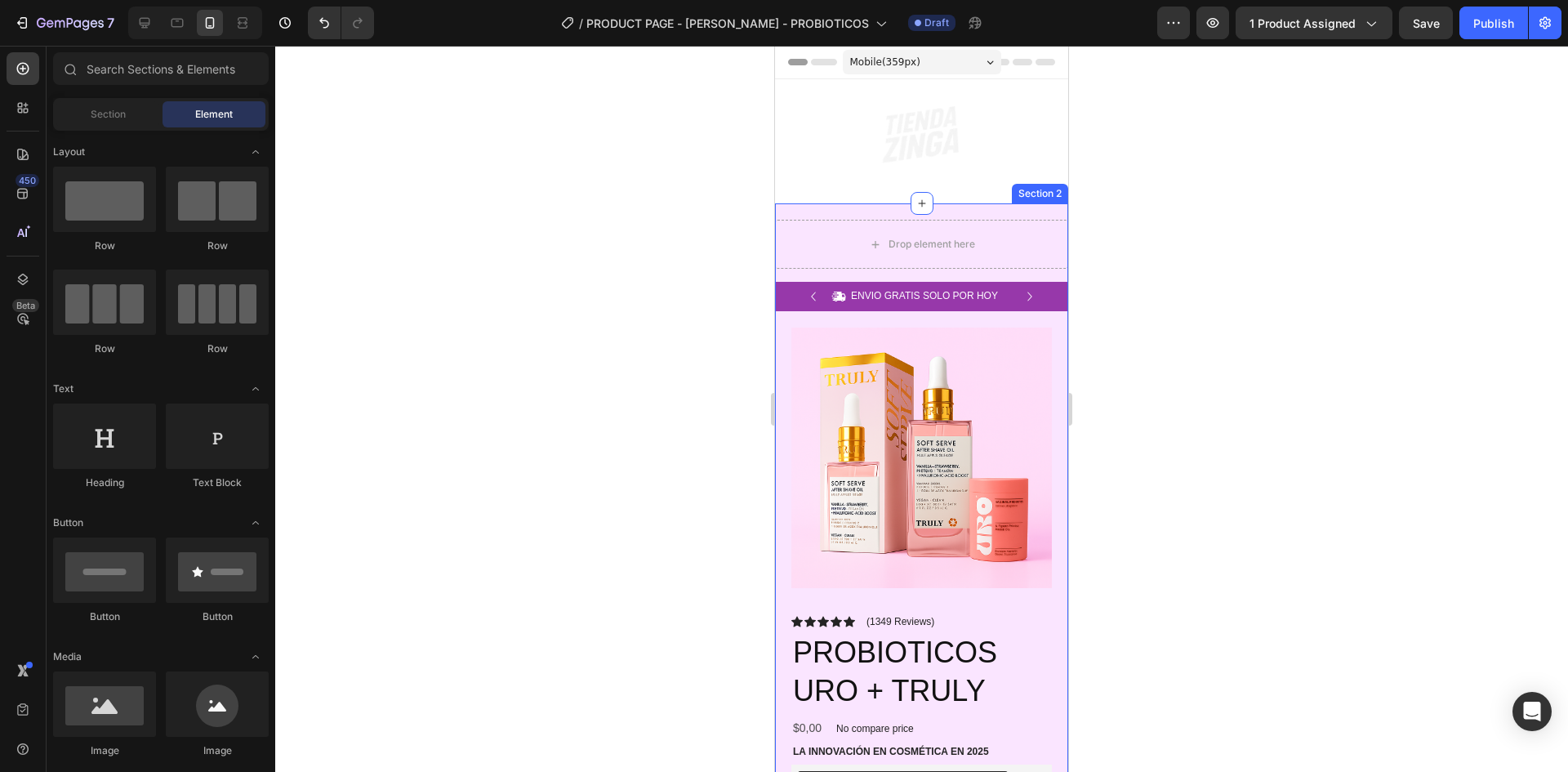
click at [1040, 218] on div "Drop element here Row Icon ENVIO GRATIS SOLO POR HOY Text Block Row Icon 84,000…" at bounding box center [922, 773] width 293 height 1139
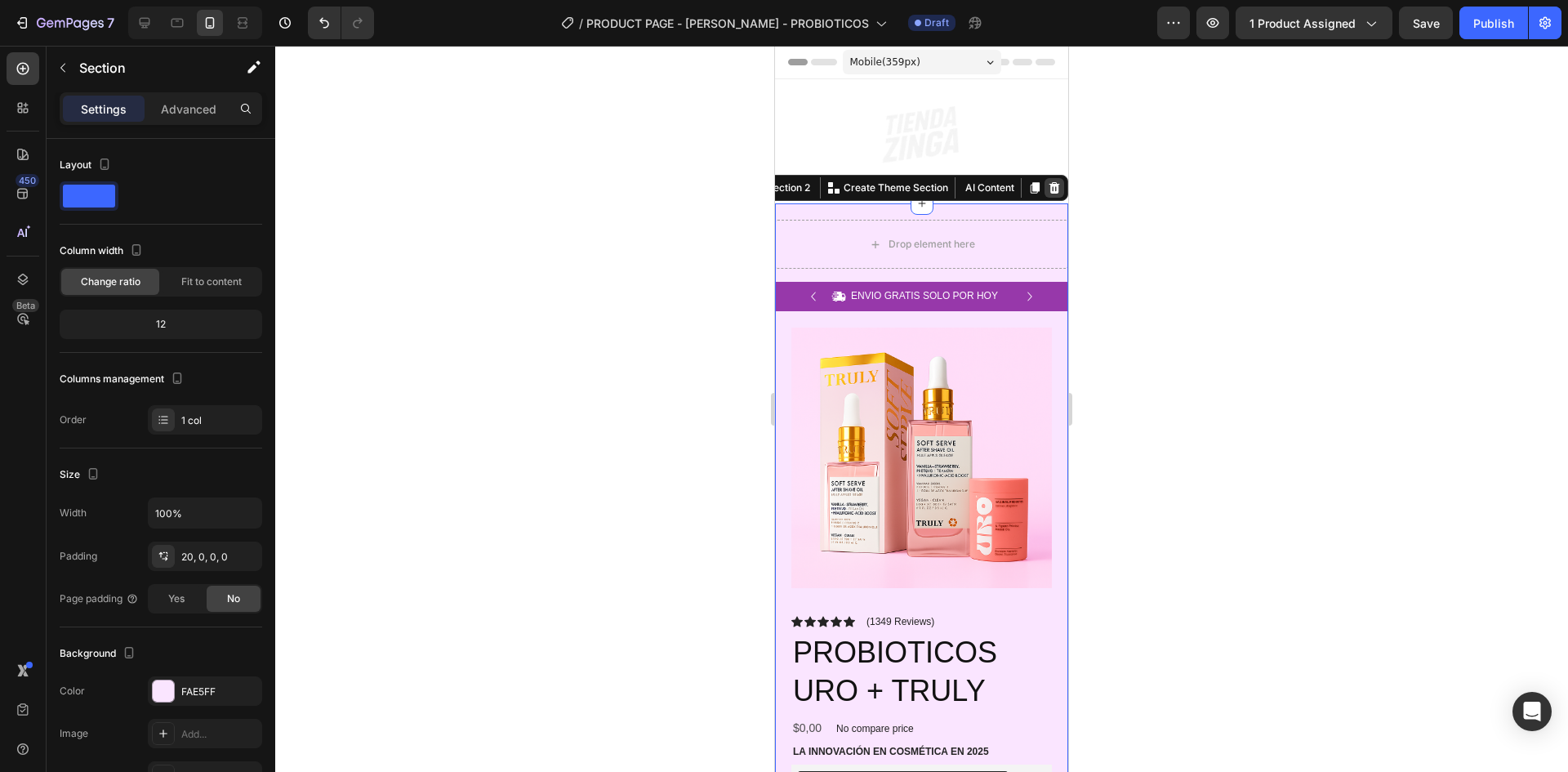
click at [1050, 189] on icon at bounding box center [1055, 188] width 11 height 12
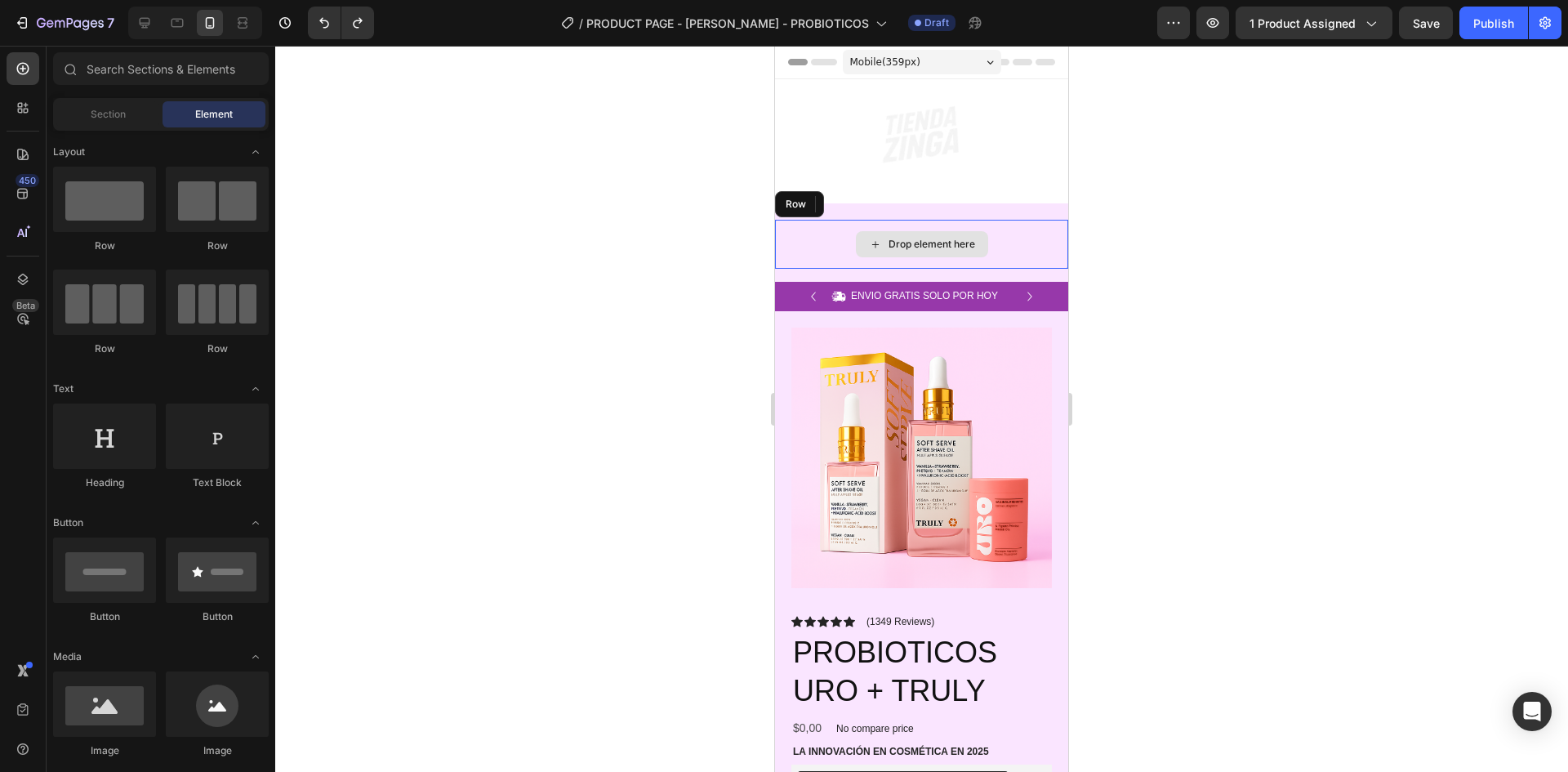
click at [980, 263] on div "Drop element here" at bounding box center [922, 244] width 293 height 49
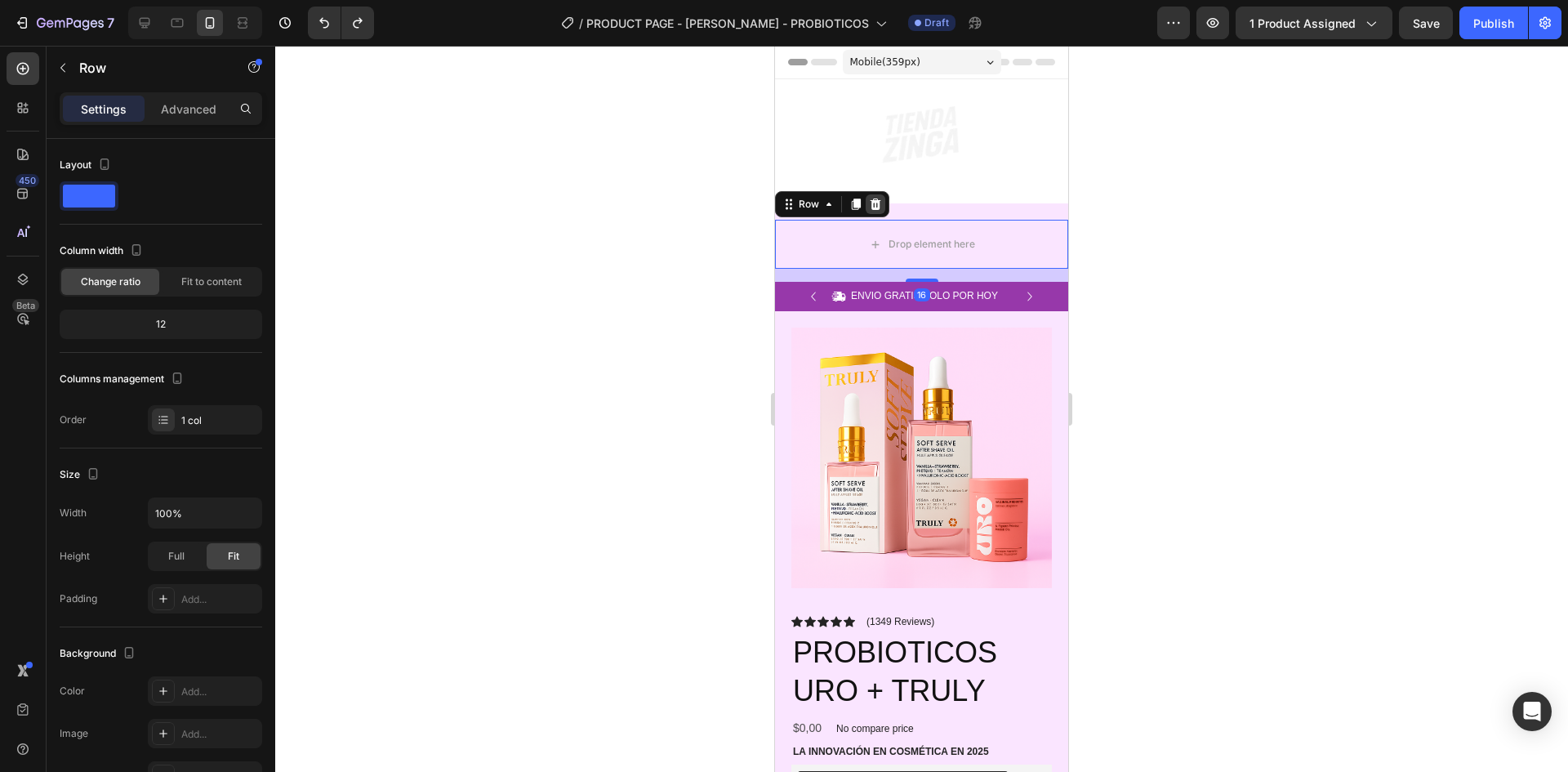
click at [873, 205] on icon at bounding box center [876, 204] width 11 height 12
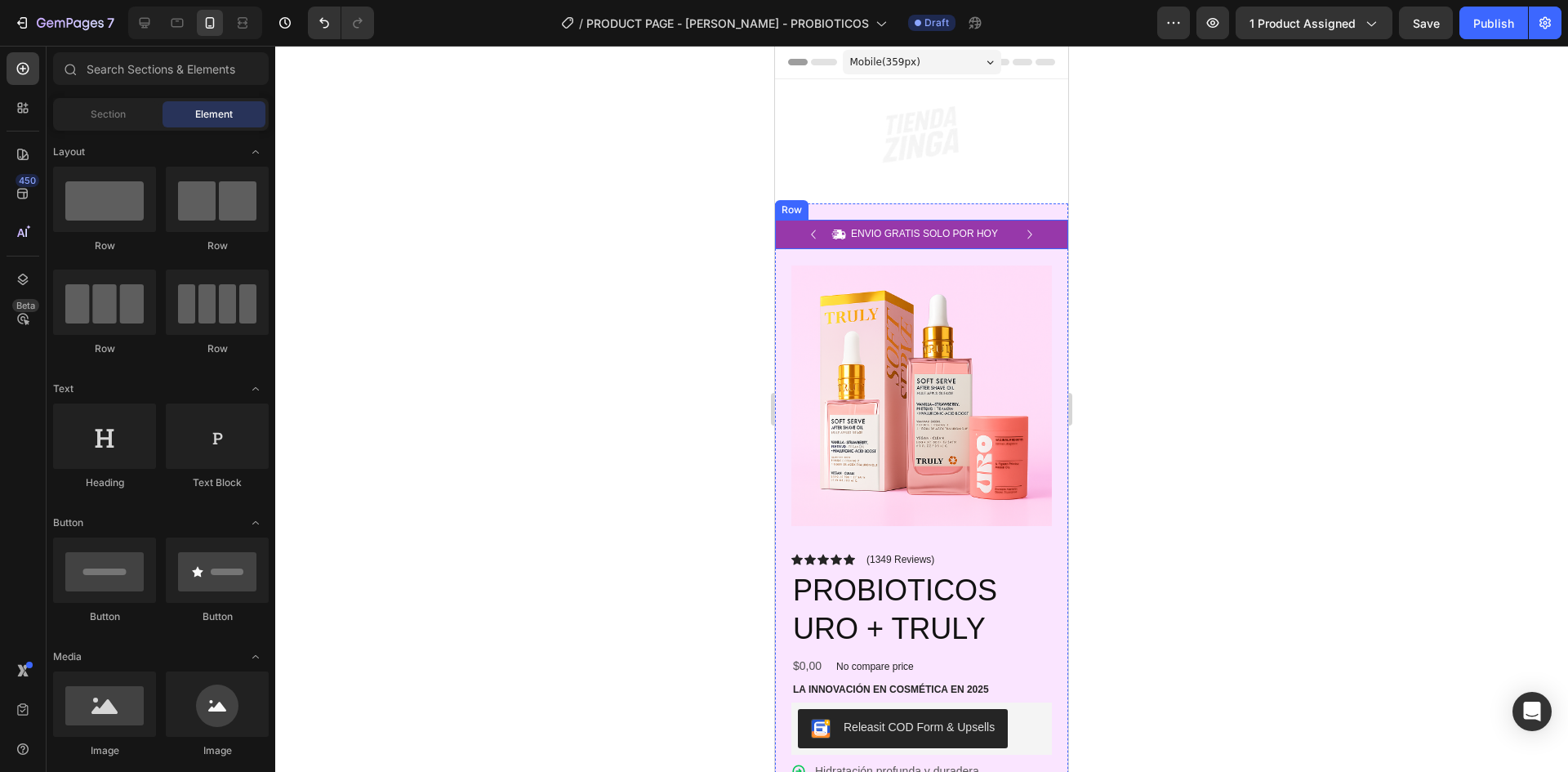
click at [1172, 237] on div at bounding box center [921, 408] width 1293 height 726
click at [967, 147] on img at bounding box center [922, 135] width 122 height 59
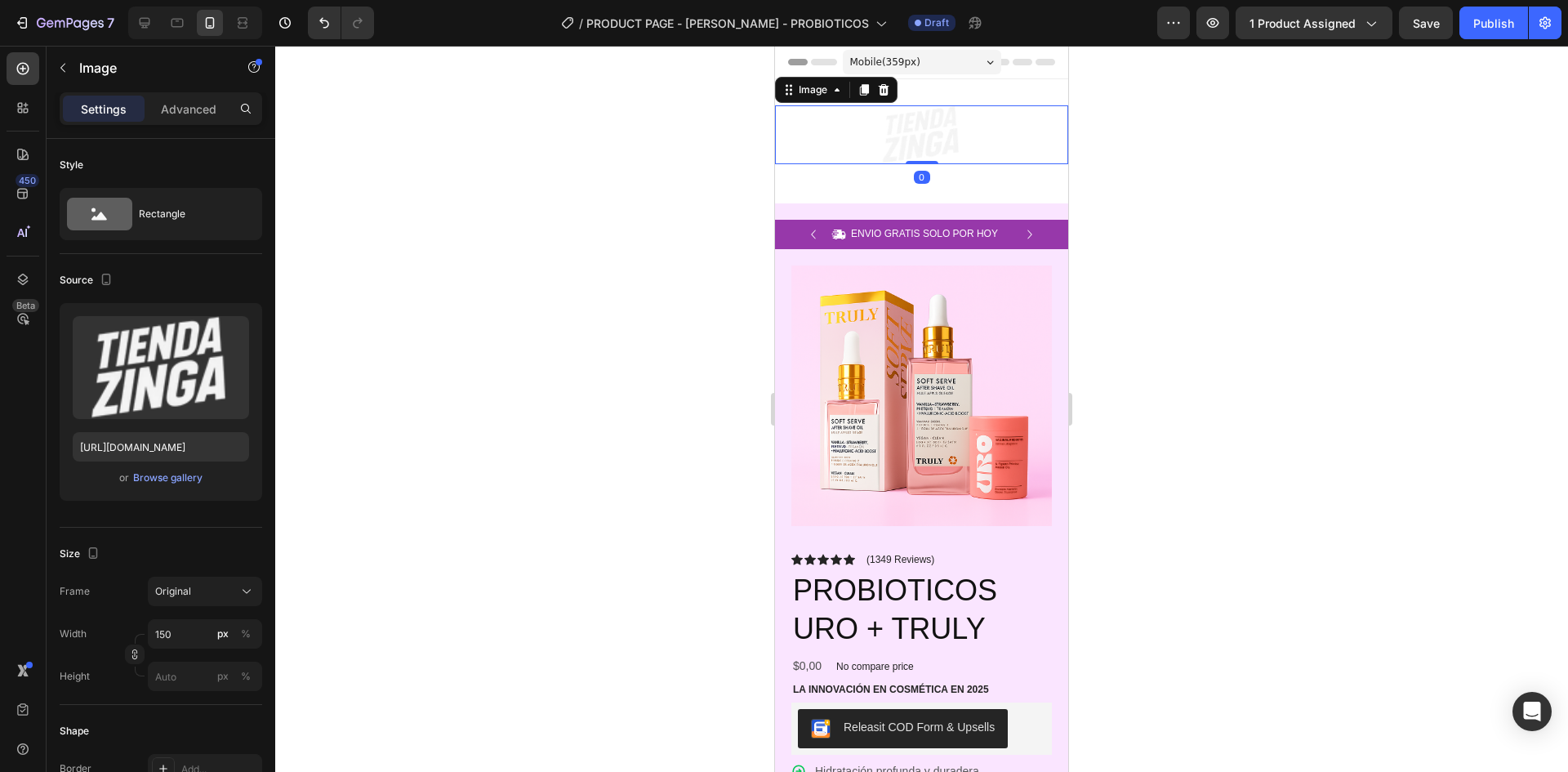
click at [967, 162] on img at bounding box center [922, 135] width 122 height 59
click at [971, 182] on div "Image 0 Row Section 1" at bounding box center [922, 141] width 293 height 124
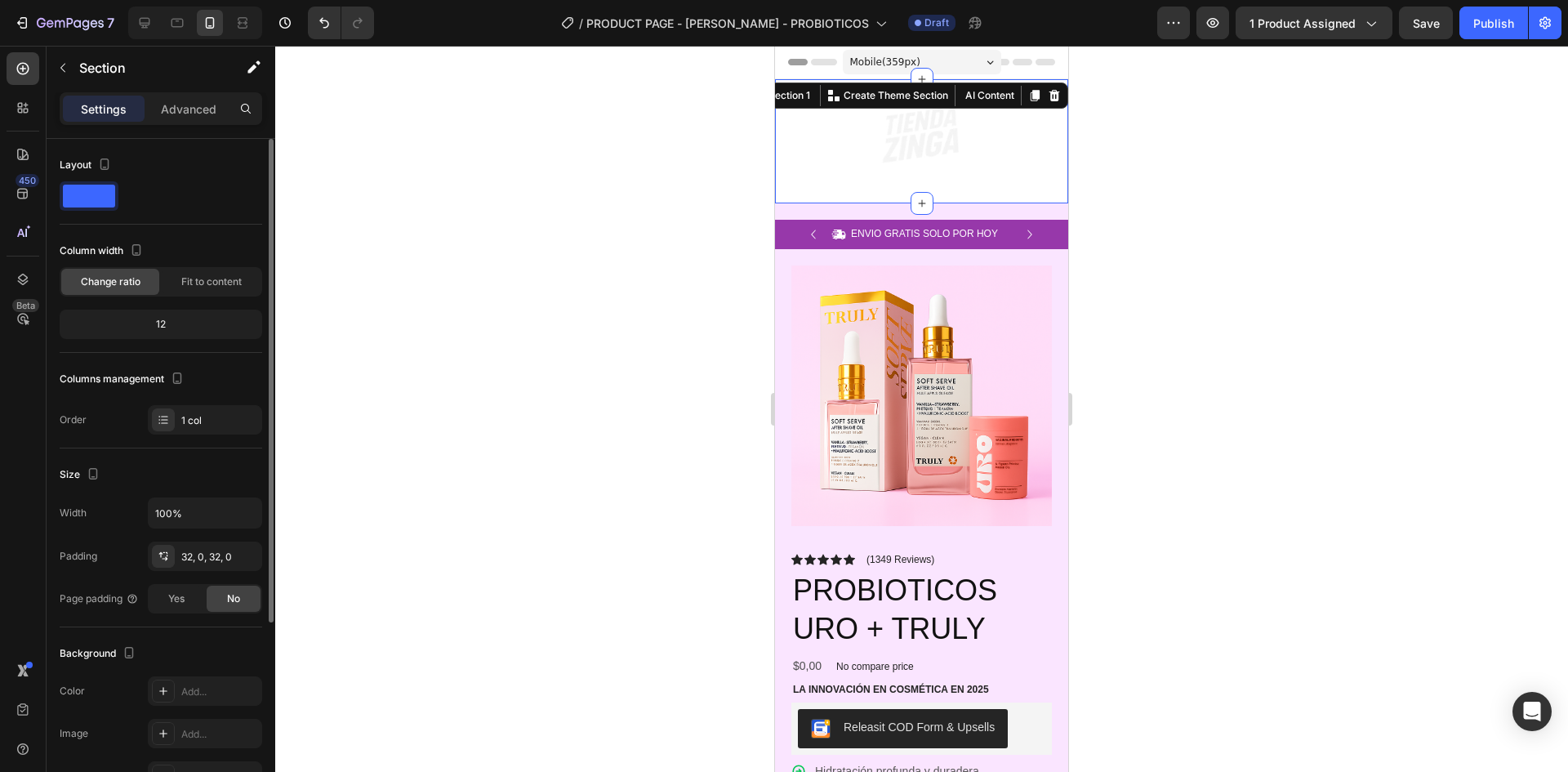
click at [192, 576] on div "Width 100% Padding 32, 0, 32, 0 Page padding Yes No" at bounding box center [161, 556] width 203 height 116
click at [176, 566] on div "32, 0, 32, 0" at bounding box center [205, 556] width 114 height 29
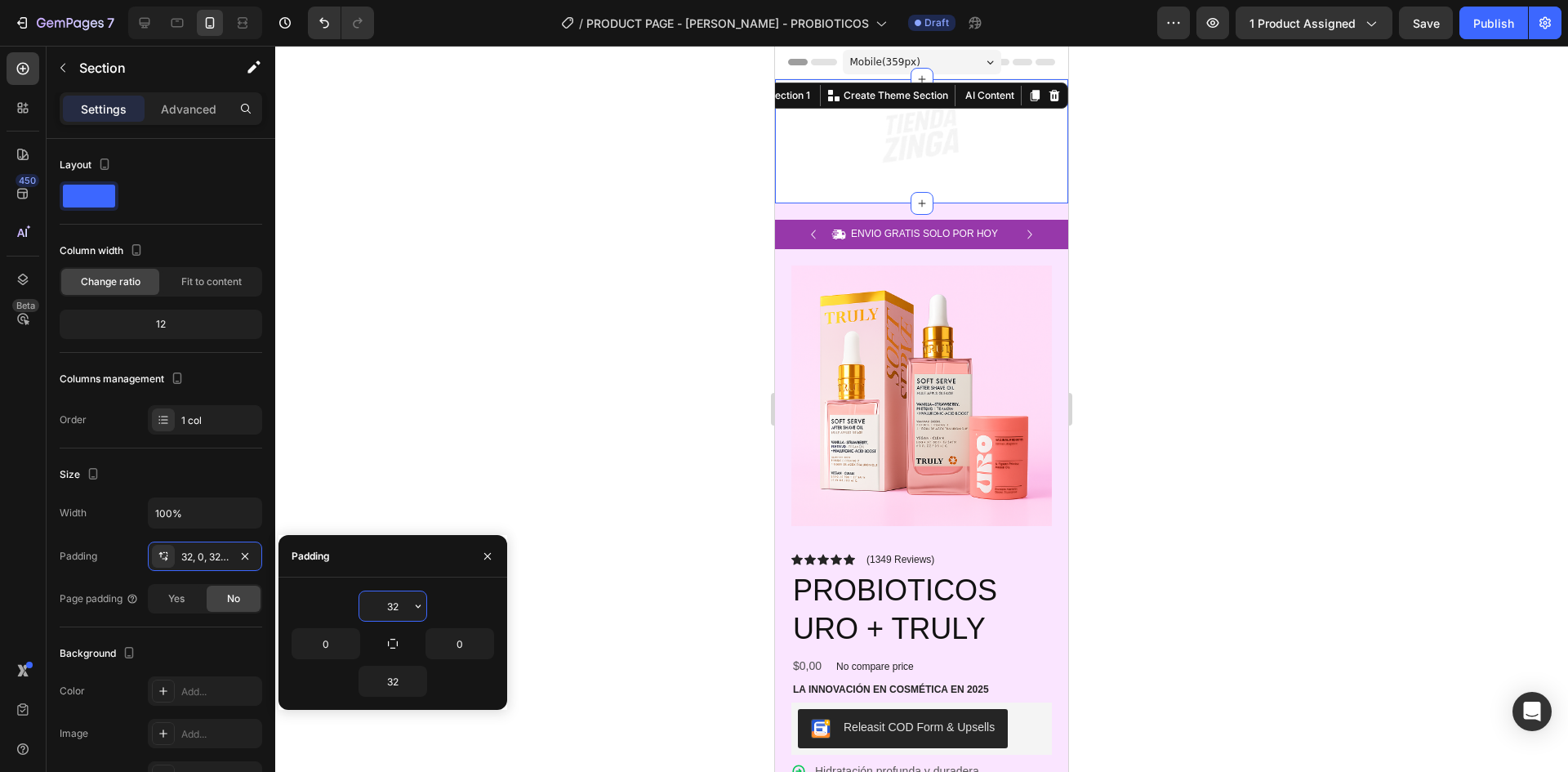
click at [398, 613] on input "32" at bounding box center [392, 606] width 67 height 29
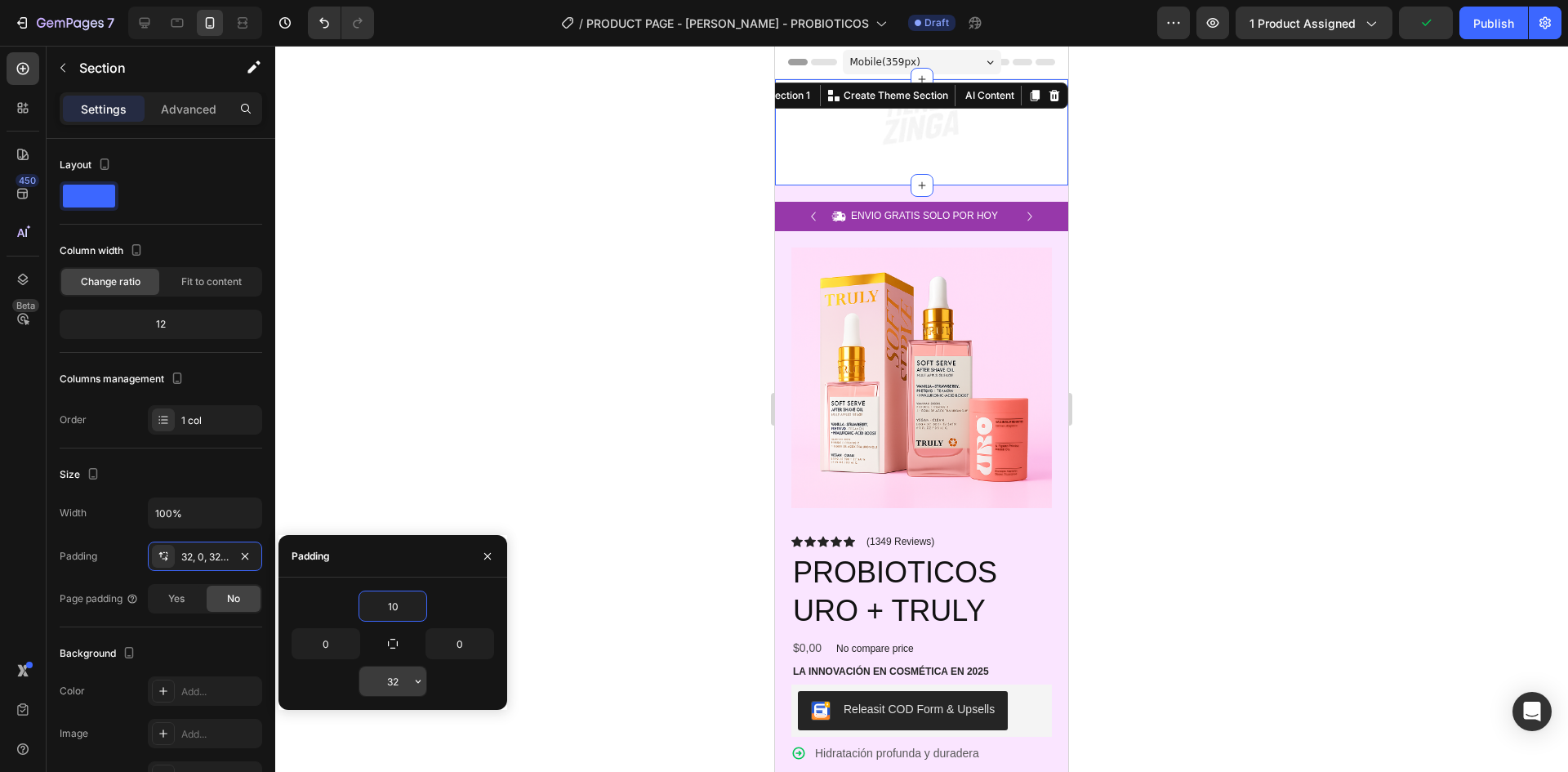
type input "10"
click at [409, 677] on input "32" at bounding box center [392, 681] width 67 height 29
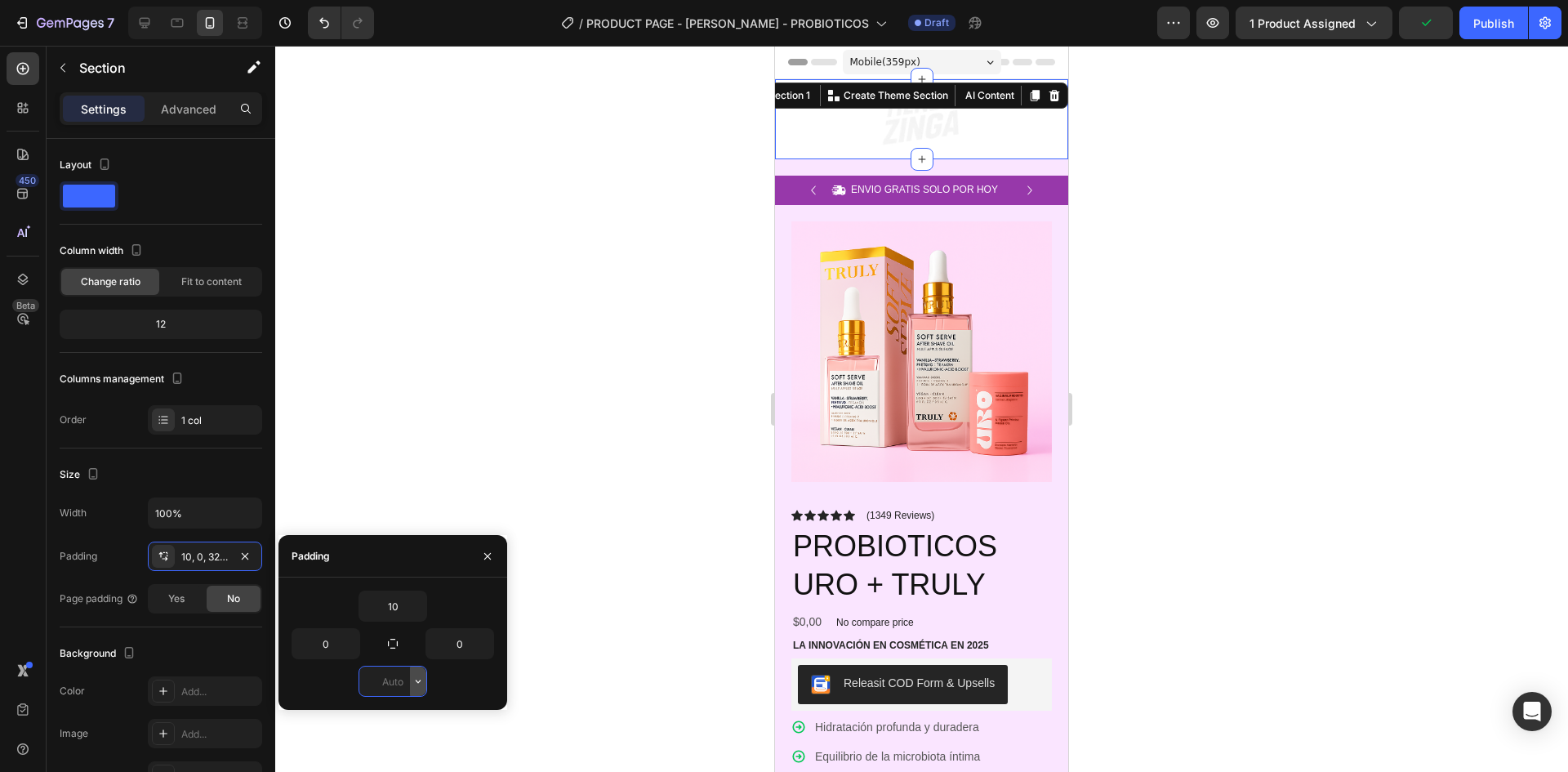
type input "0"
click at [654, 307] on div at bounding box center [921, 408] width 1293 height 726
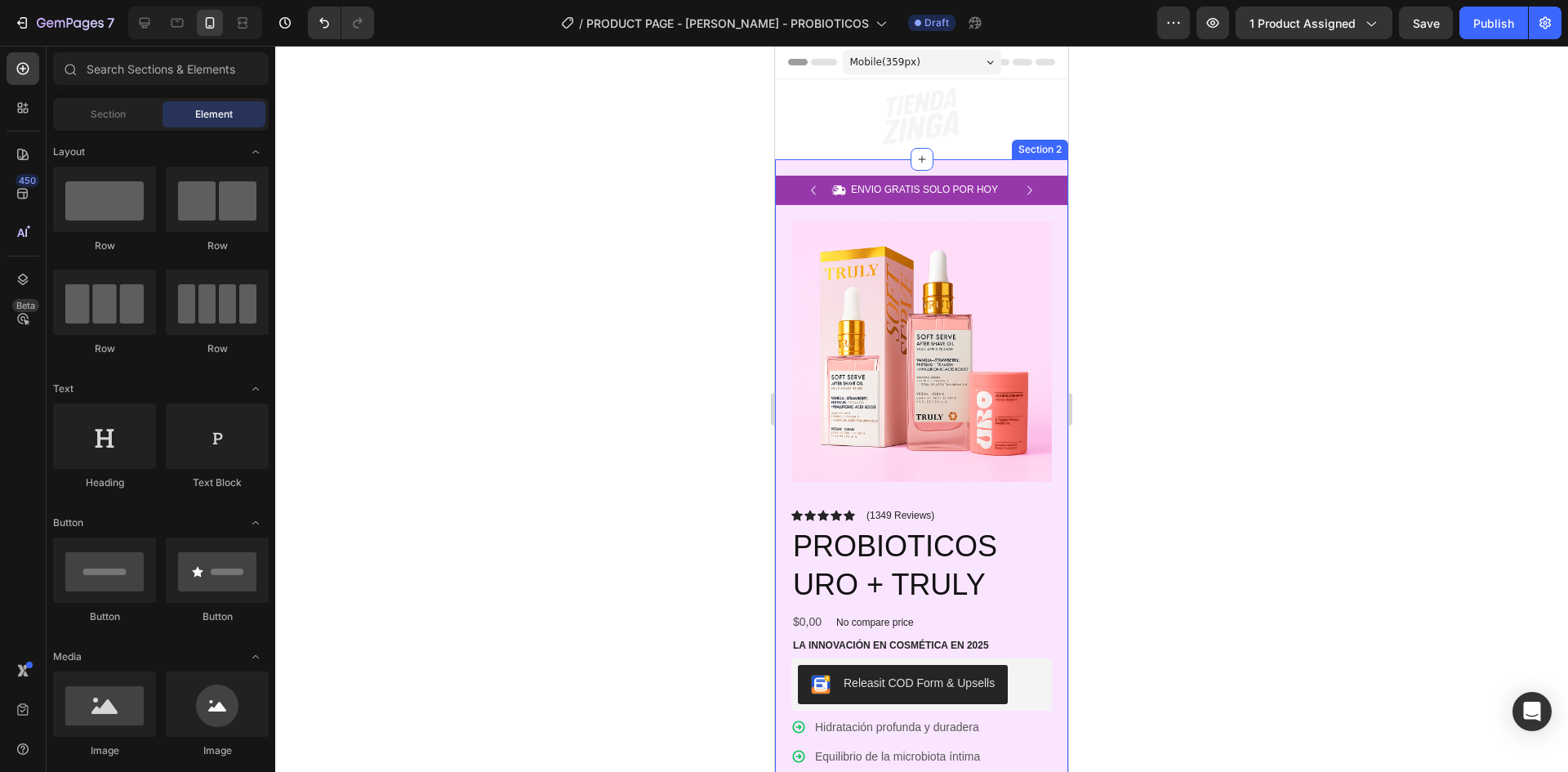
click at [863, 163] on div "Icon ENVIO GRATIS SOLO POR HOY Text Block Row Icon 84,000+ CLIENTES SATISFECHOS…" at bounding box center [922, 676] width 293 height 1034
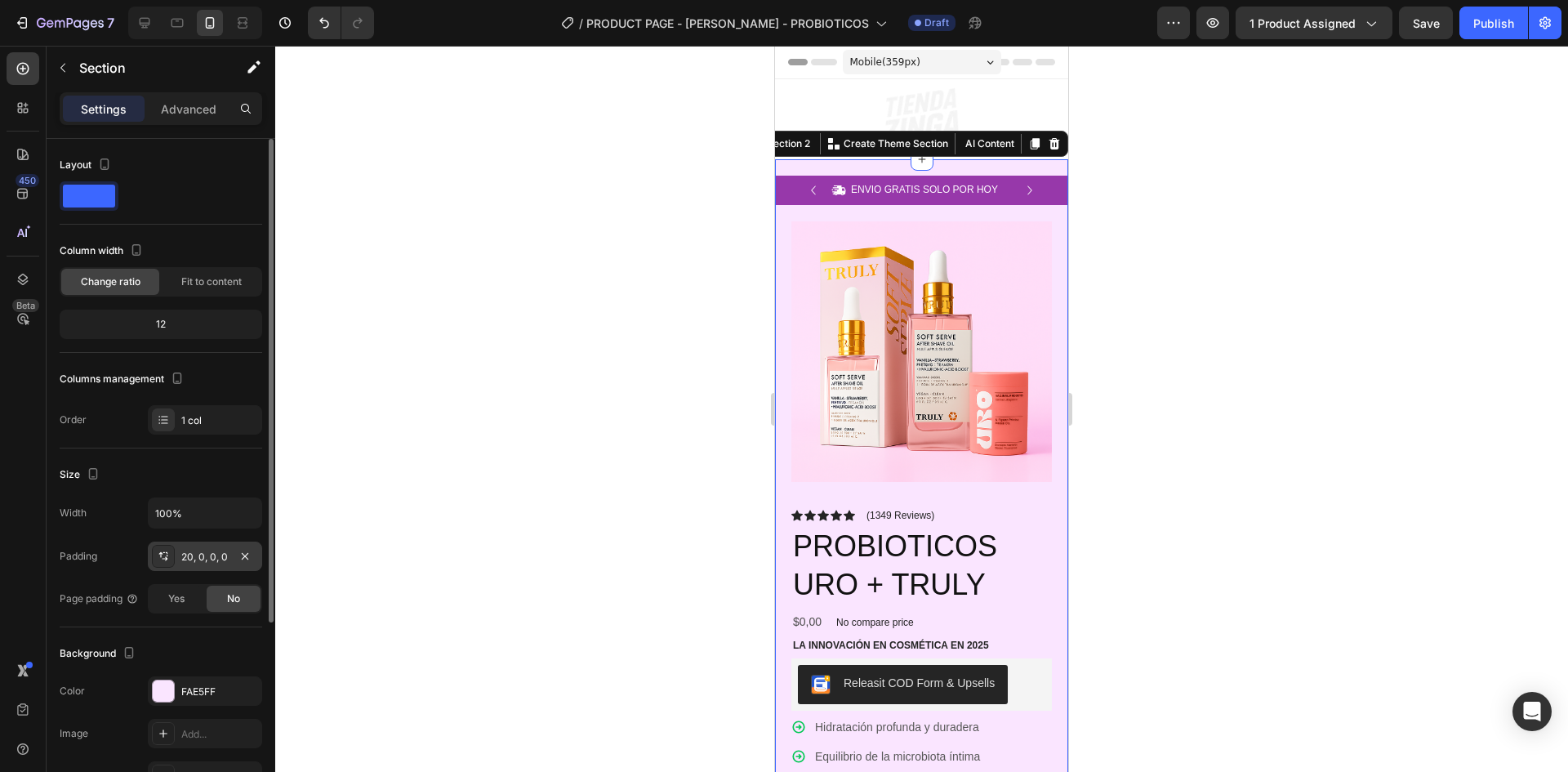
click at [201, 561] on div "20, 0, 0, 0" at bounding box center [205, 557] width 47 height 14
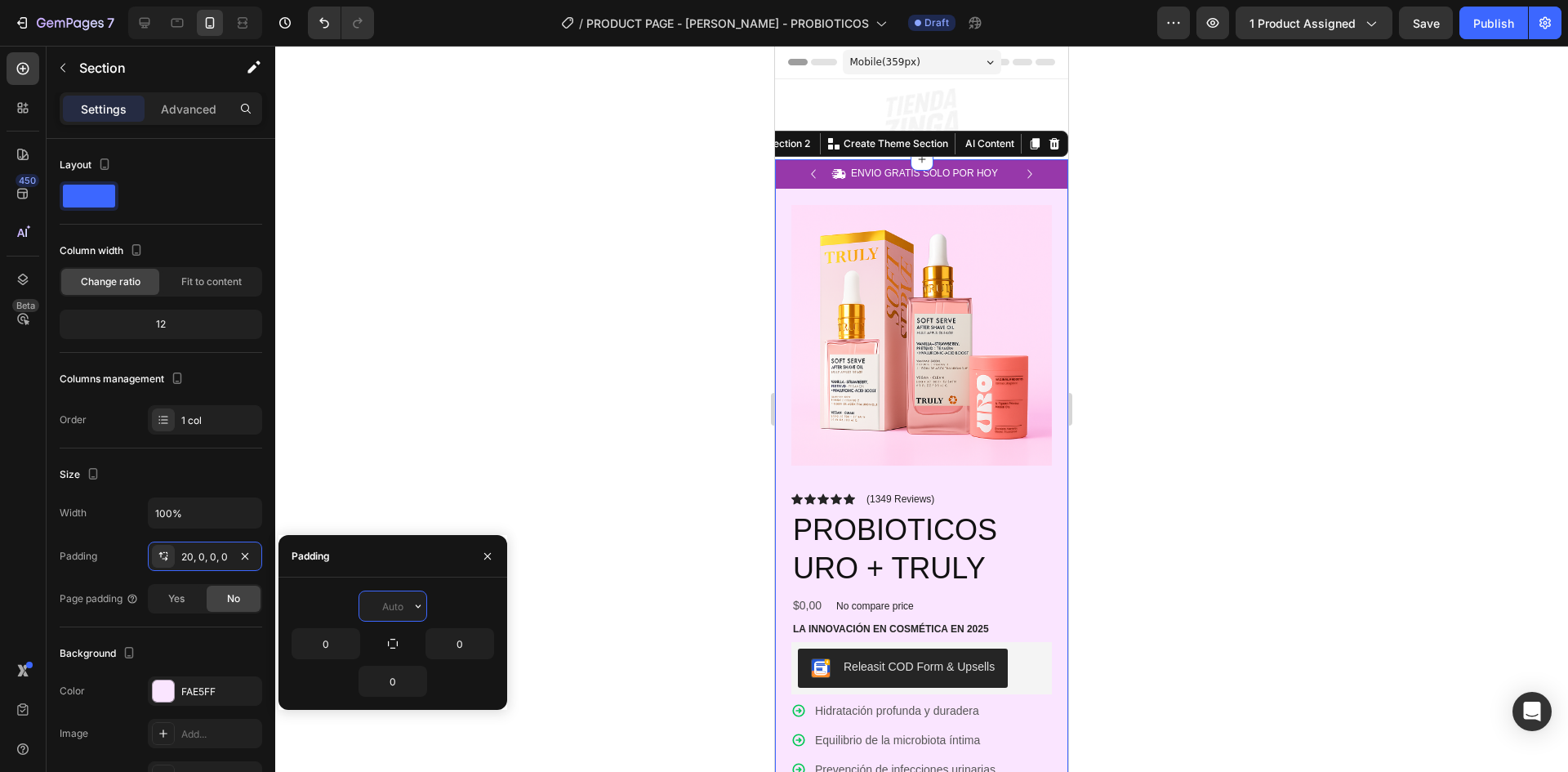
type input "0"
click at [1210, 415] on div at bounding box center [921, 408] width 1293 height 726
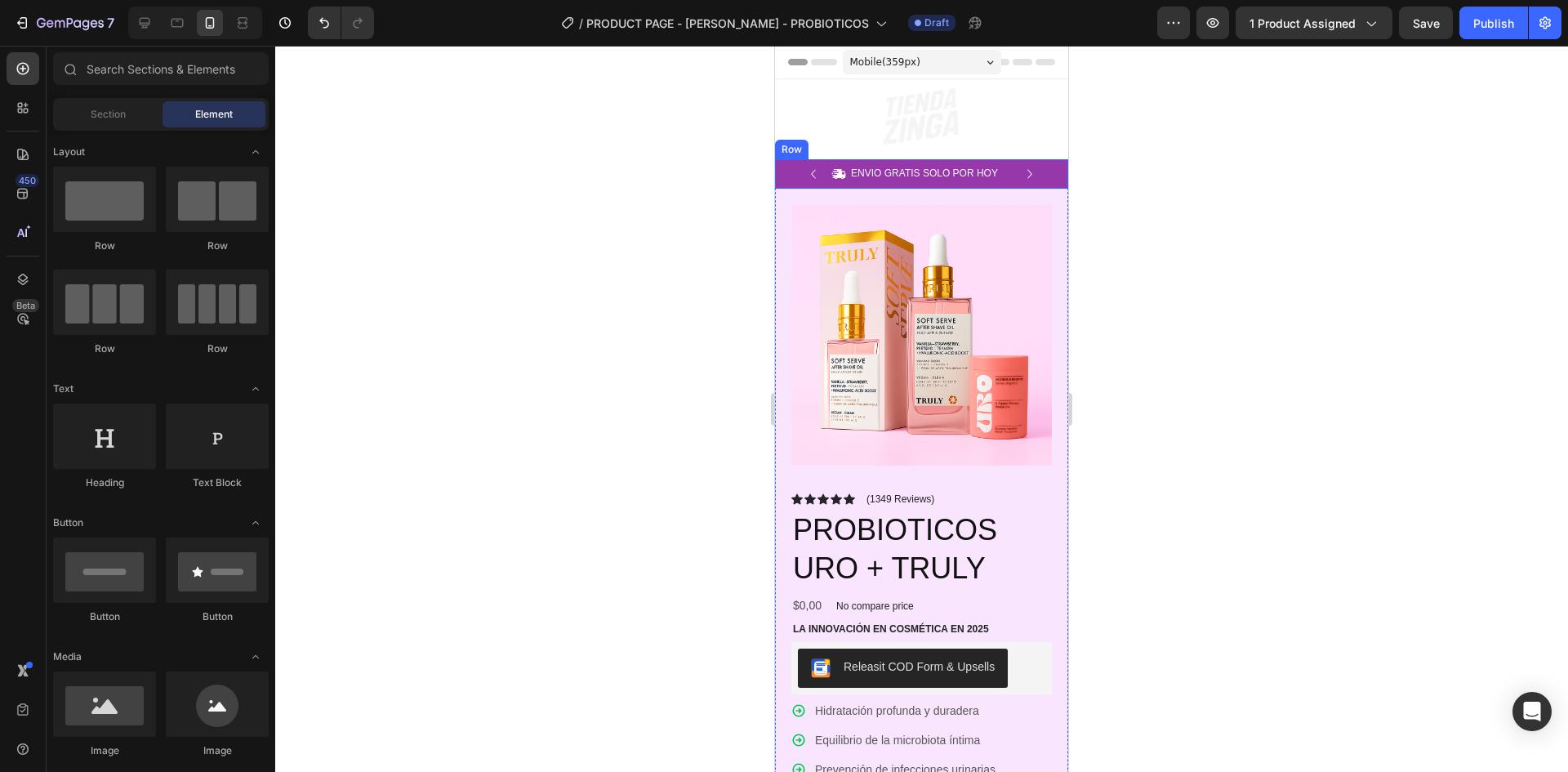
click at [1025, 185] on div "Icon ENVIO GRATIS SOLO POR HOY Text Block Row Icon 84,000+ CLIENTES SATISFECHOS…" at bounding box center [922, 173] width 293 height 29
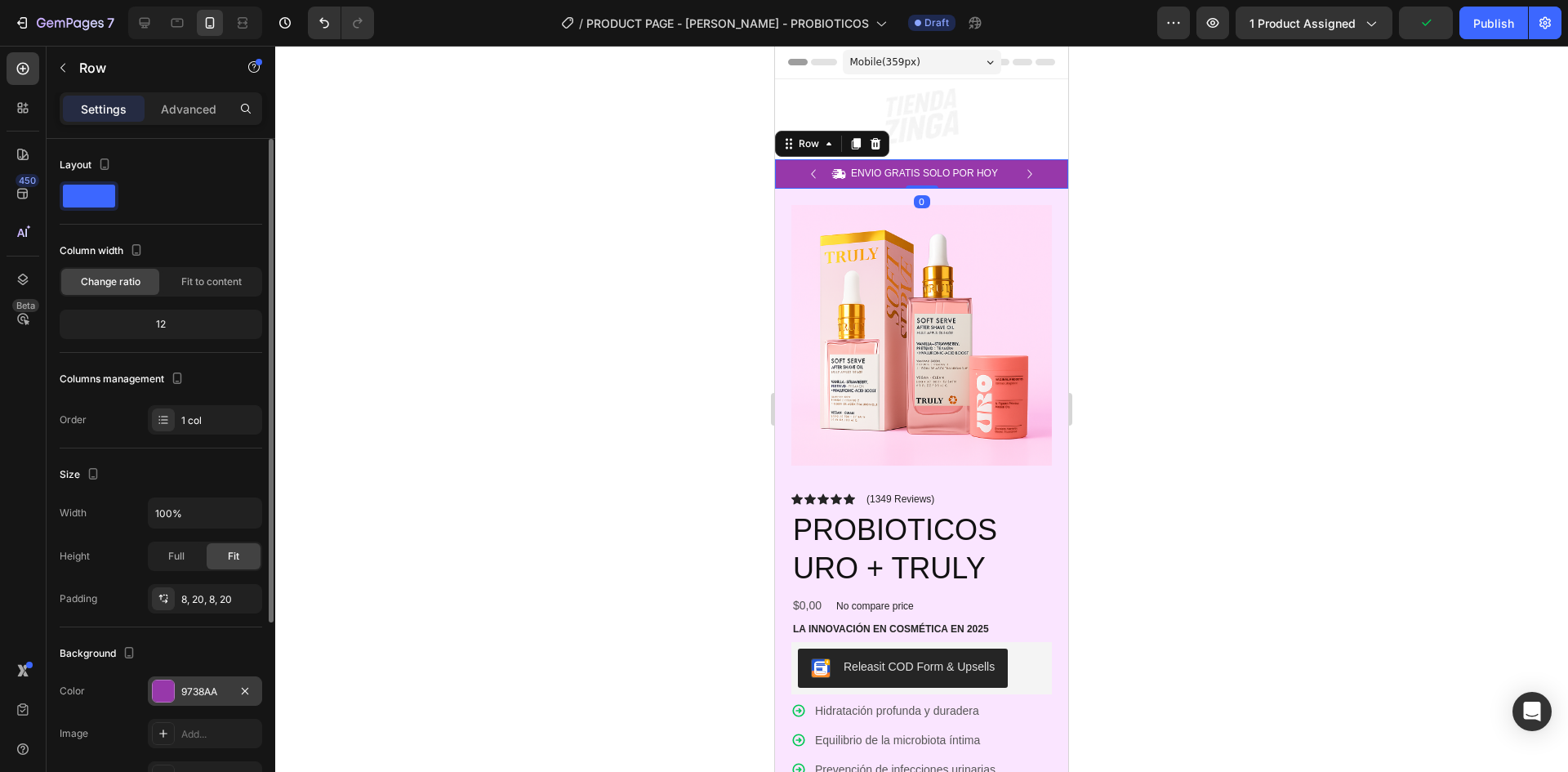
click at [189, 691] on div "9738AA" at bounding box center [205, 692] width 47 height 14
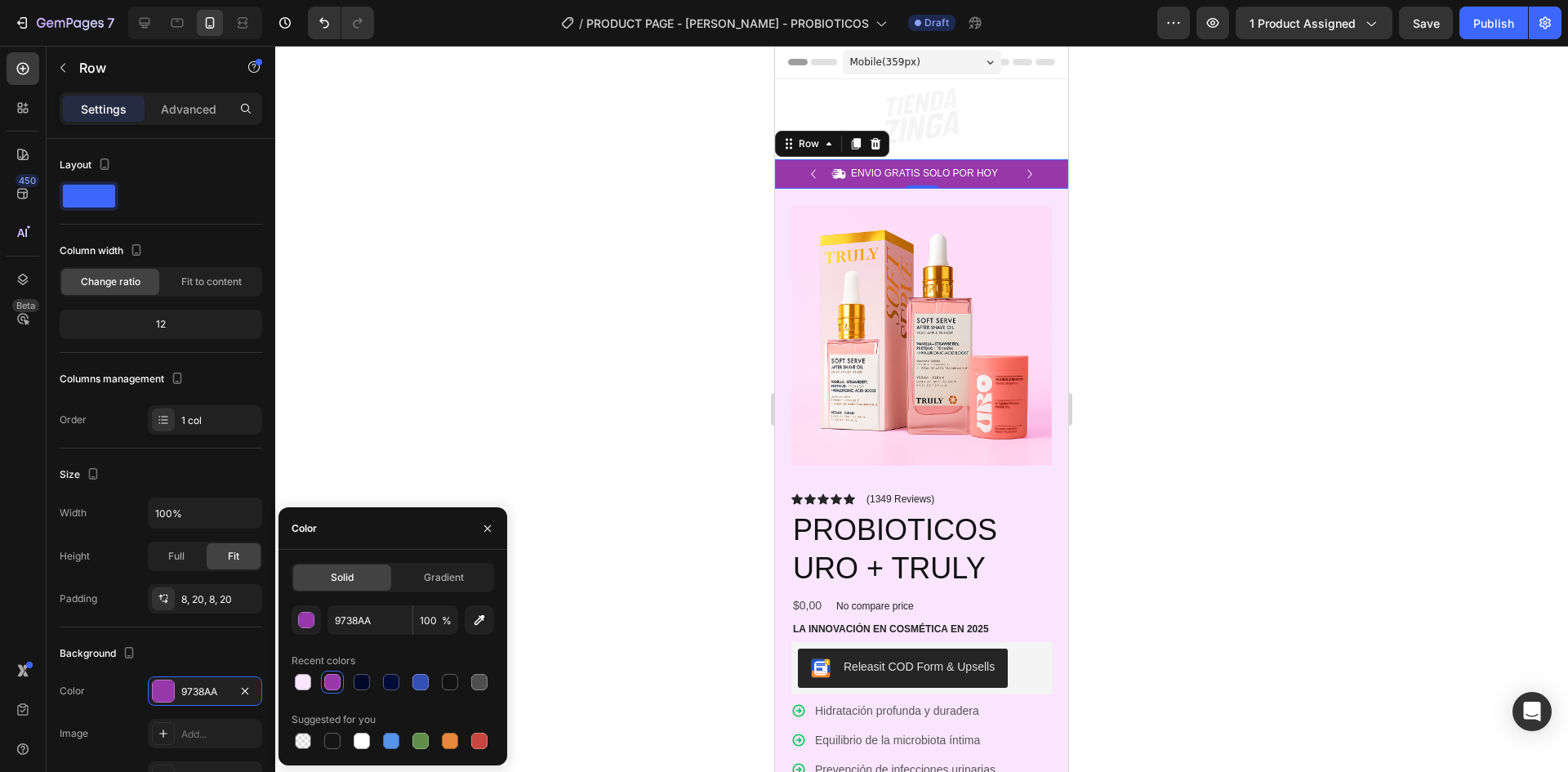
click at [1044, 150] on div "Image Row" at bounding box center [922, 123] width 293 height 71
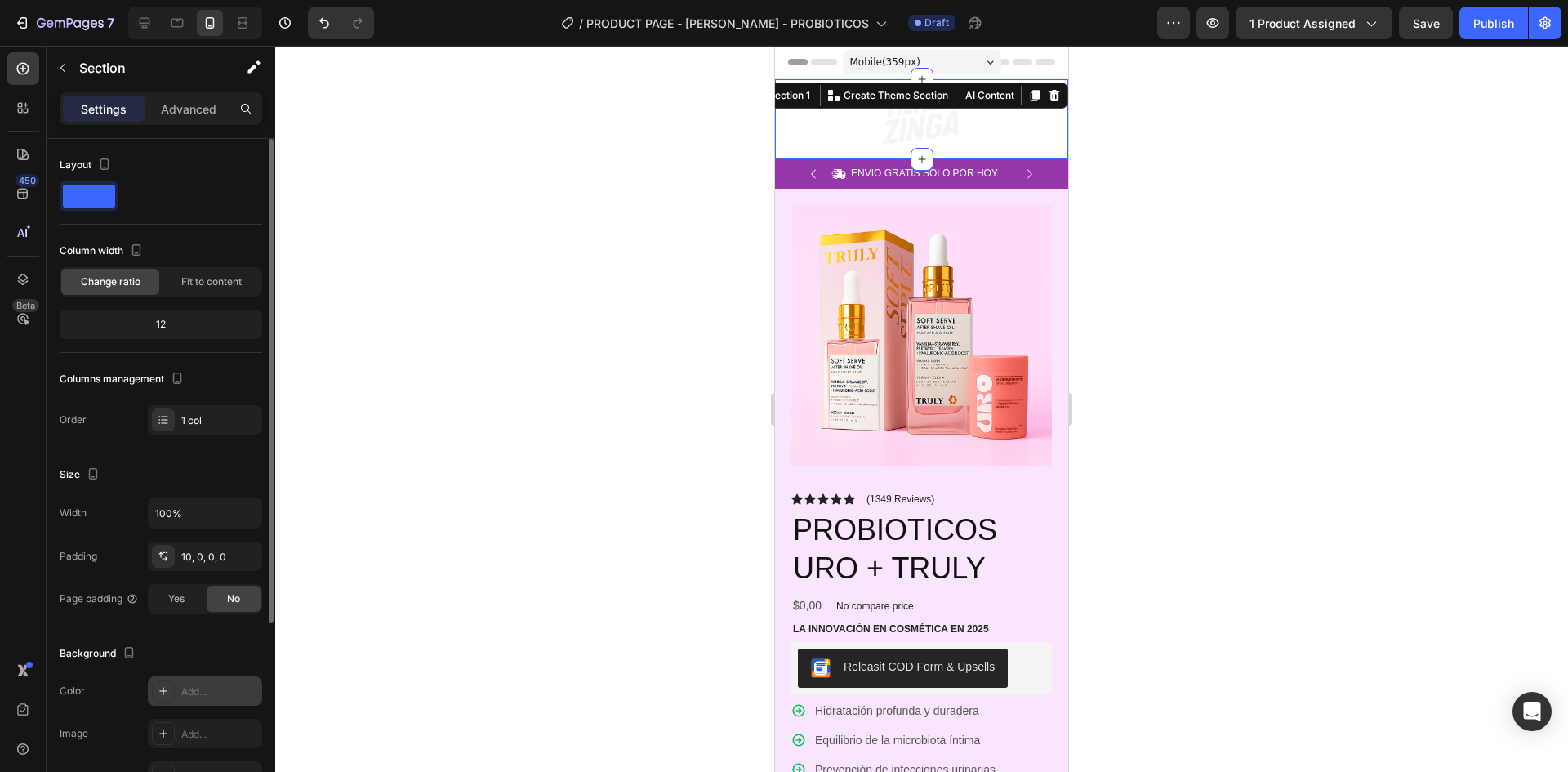
click at [206, 692] on div "Add..." at bounding box center [220, 692] width 77 height 14
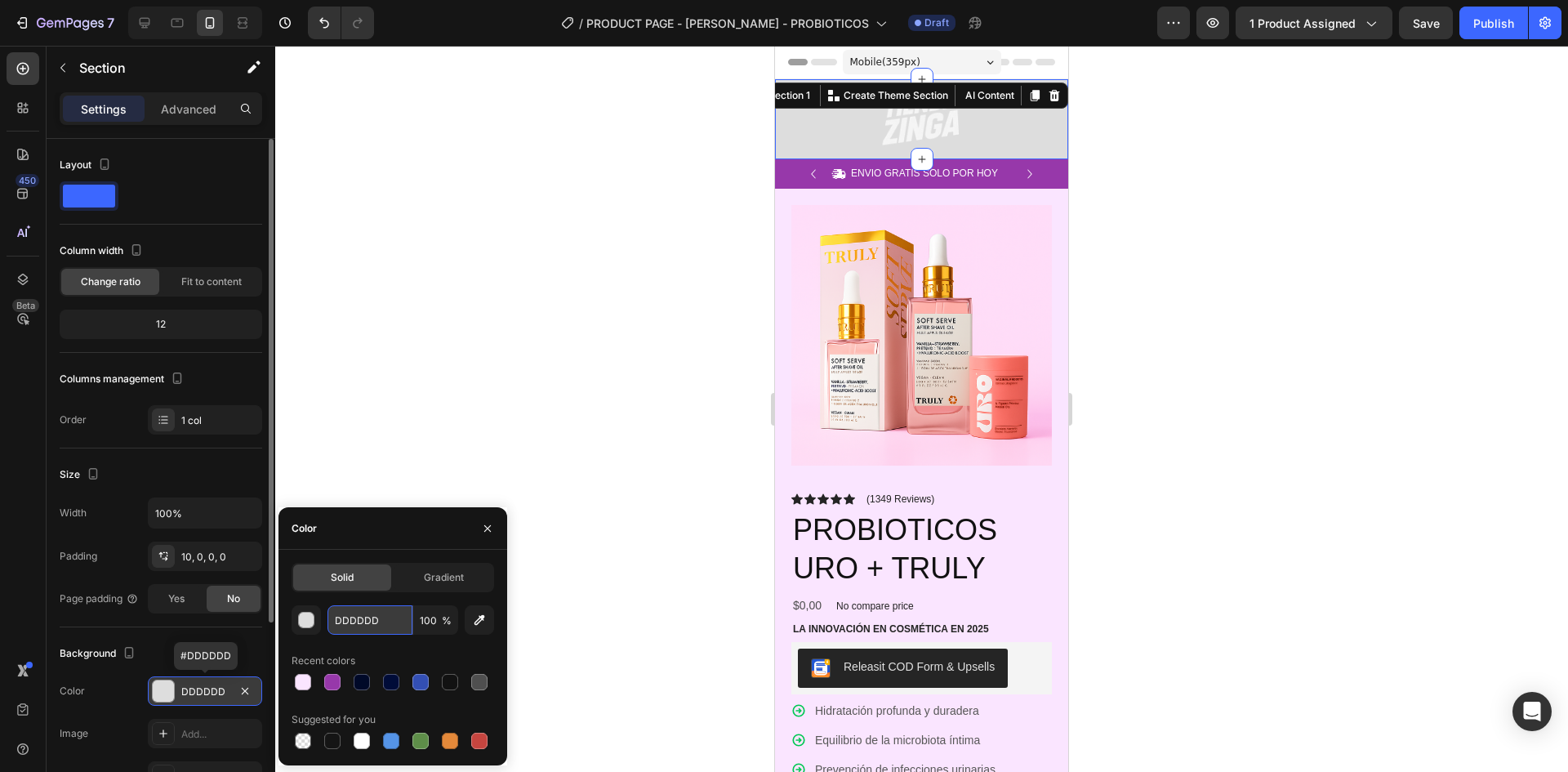
click at [395, 624] on input "DDDDDD" at bounding box center [370, 619] width 85 height 29
paste input "9738AA"
type input "9738AA"
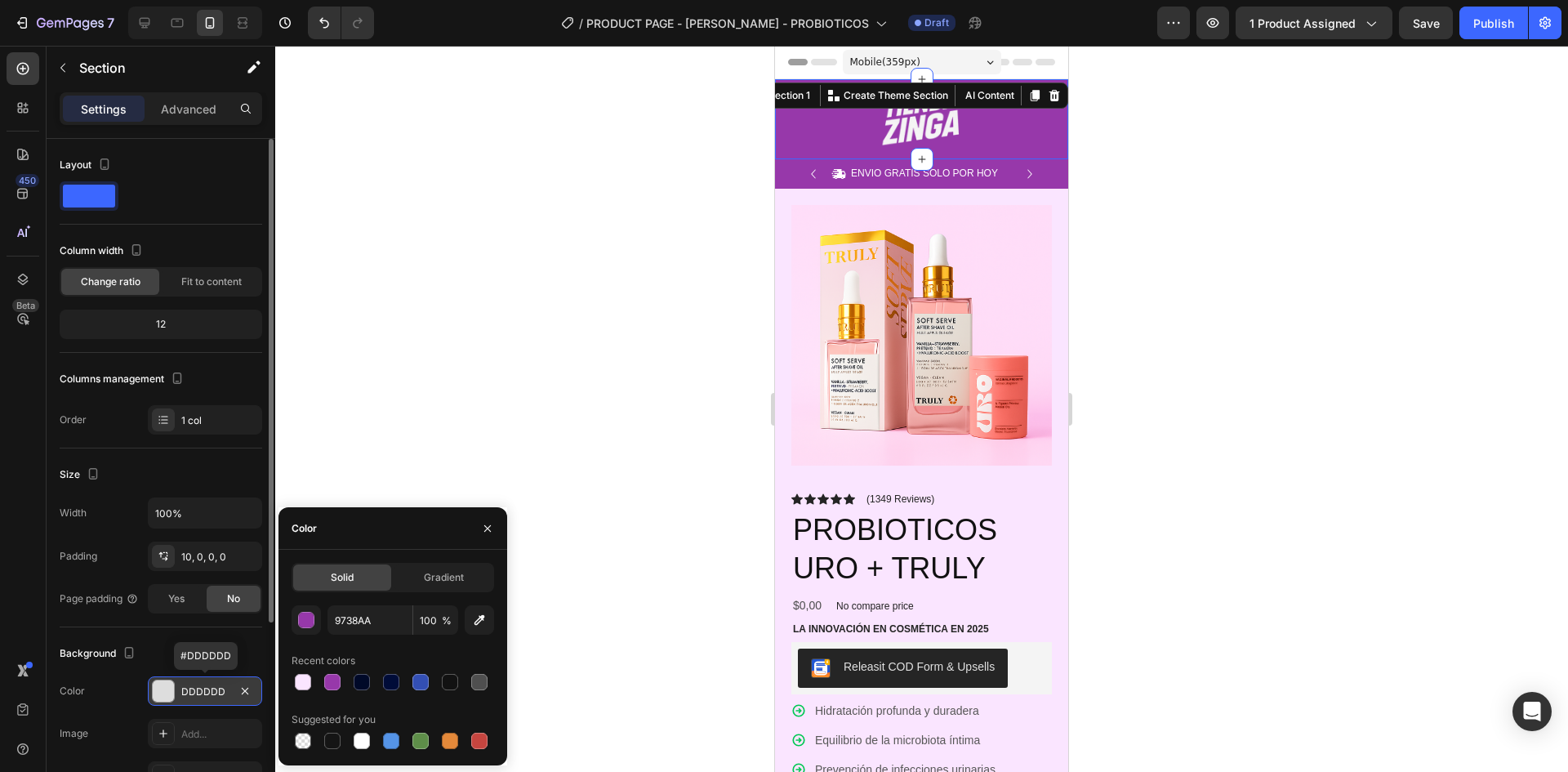
click at [1445, 331] on div at bounding box center [921, 408] width 1293 height 726
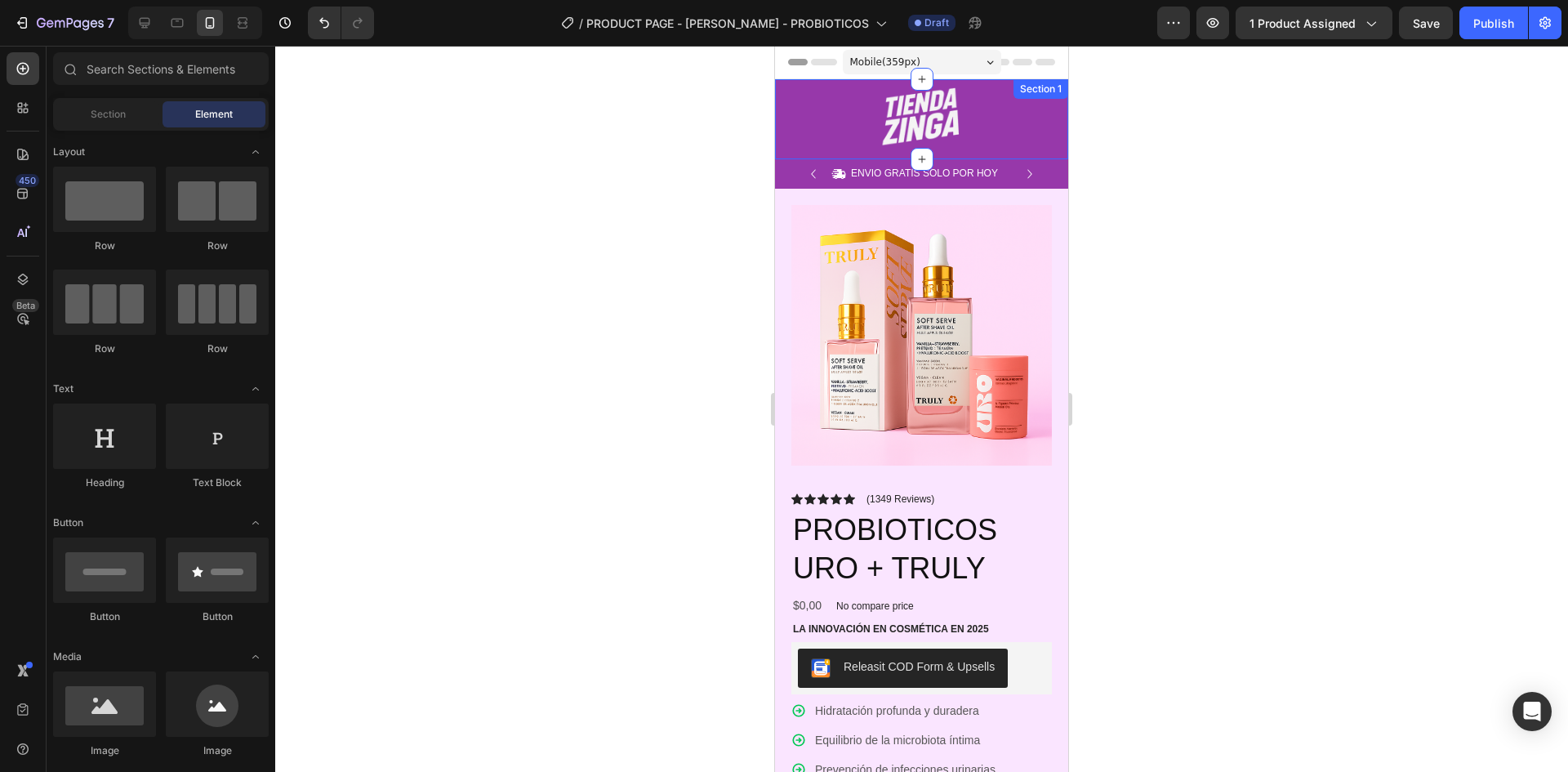
click at [923, 92] on img at bounding box center [922, 117] width 122 height 59
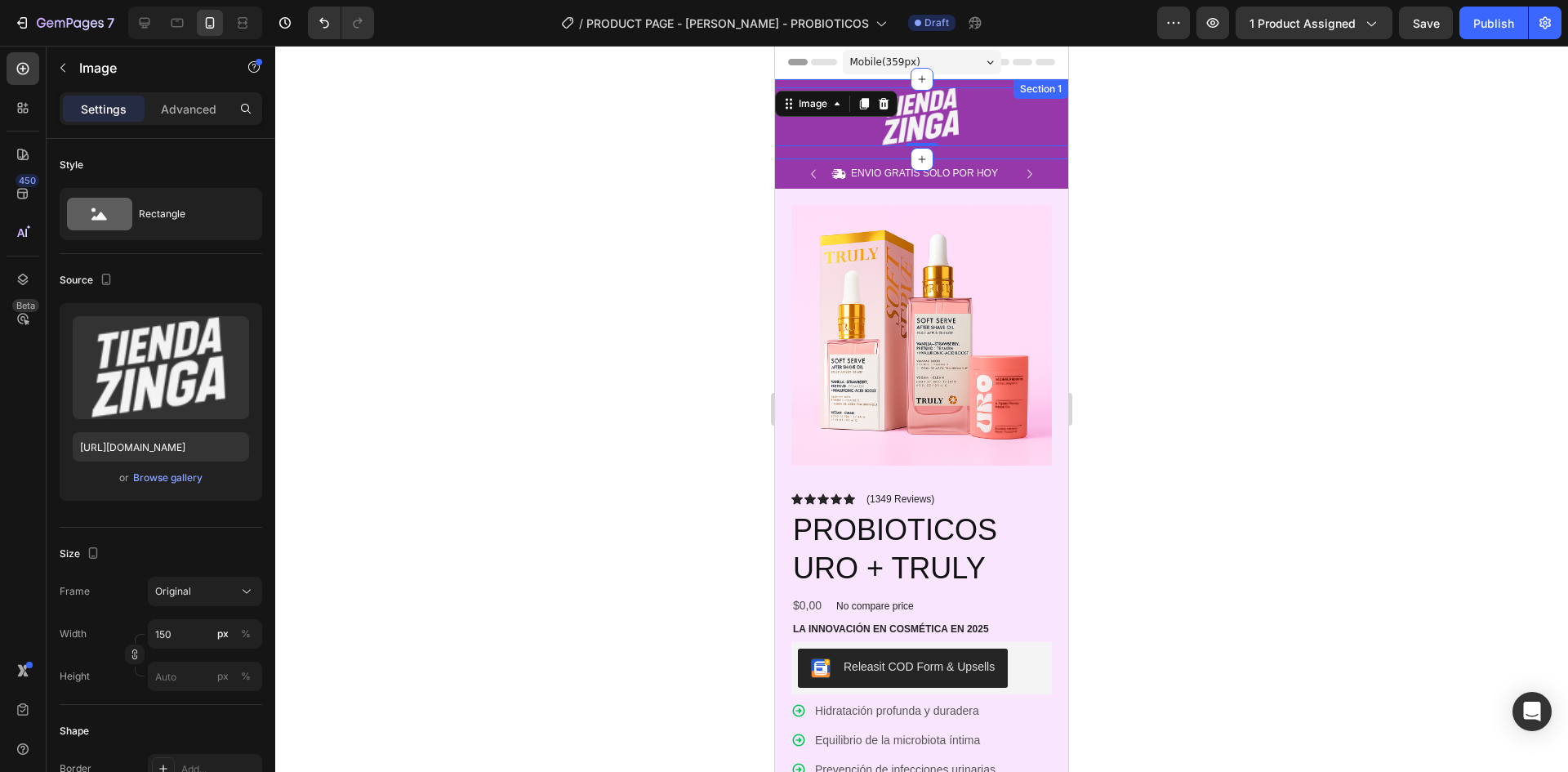
click at [949, 81] on div "Image 0 Row Section 1" at bounding box center [922, 120] width 293 height 80
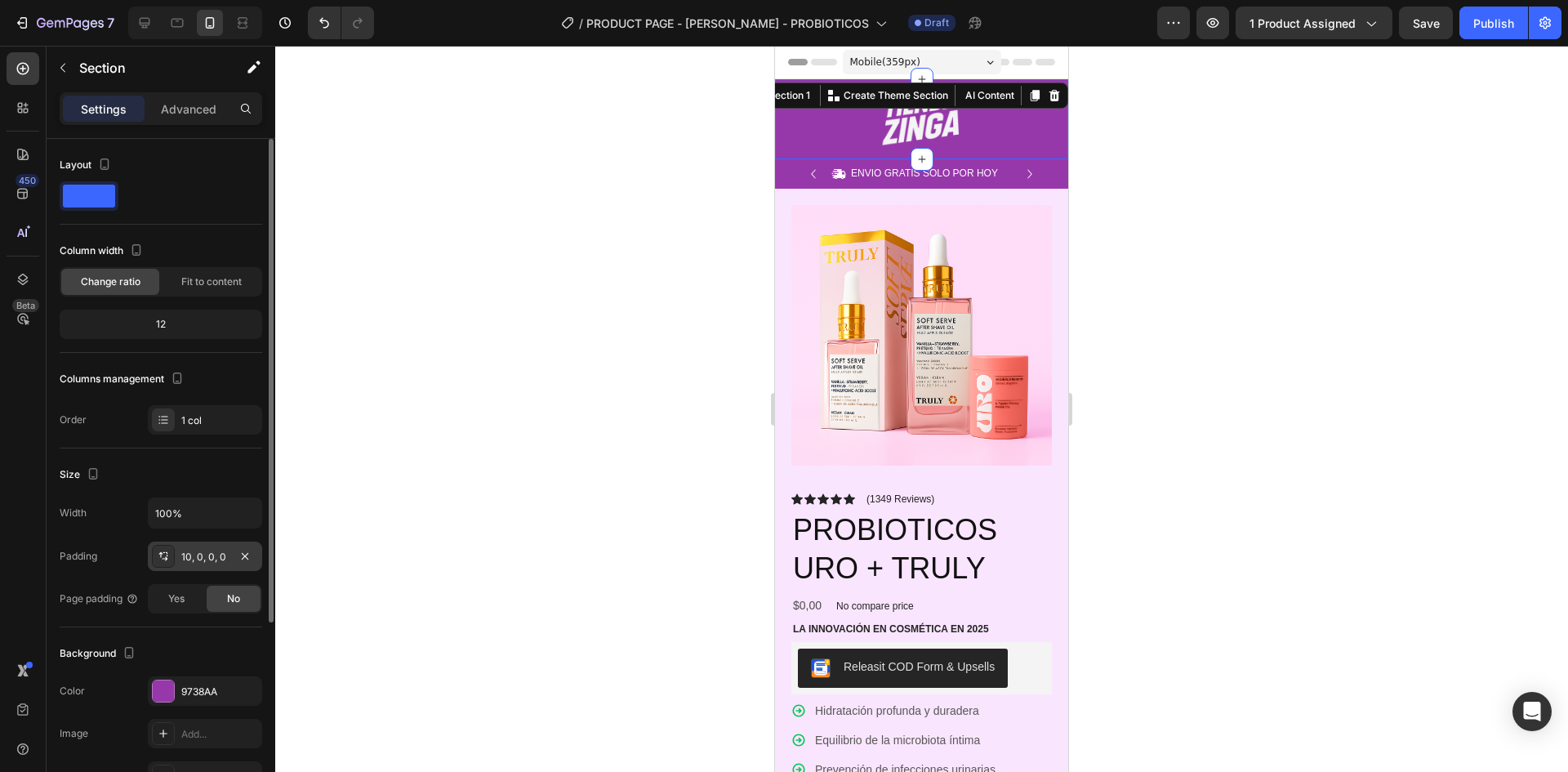
click at [184, 547] on div "10, 0, 0, 0" at bounding box center [205, 556] width 114 height 29
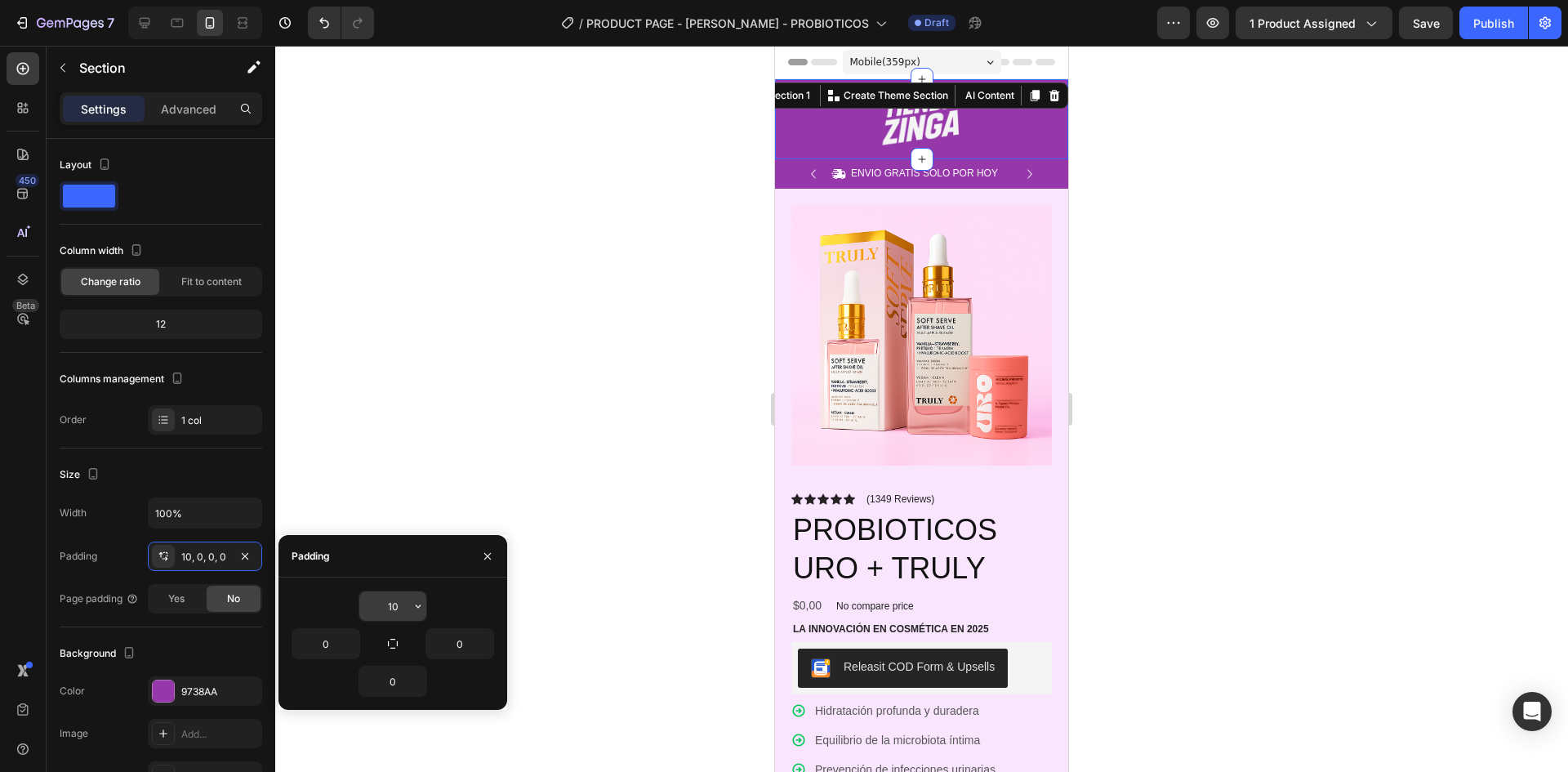
click at [394, 608] on input "10" at bounding box center [392, 606] width 67 height 29
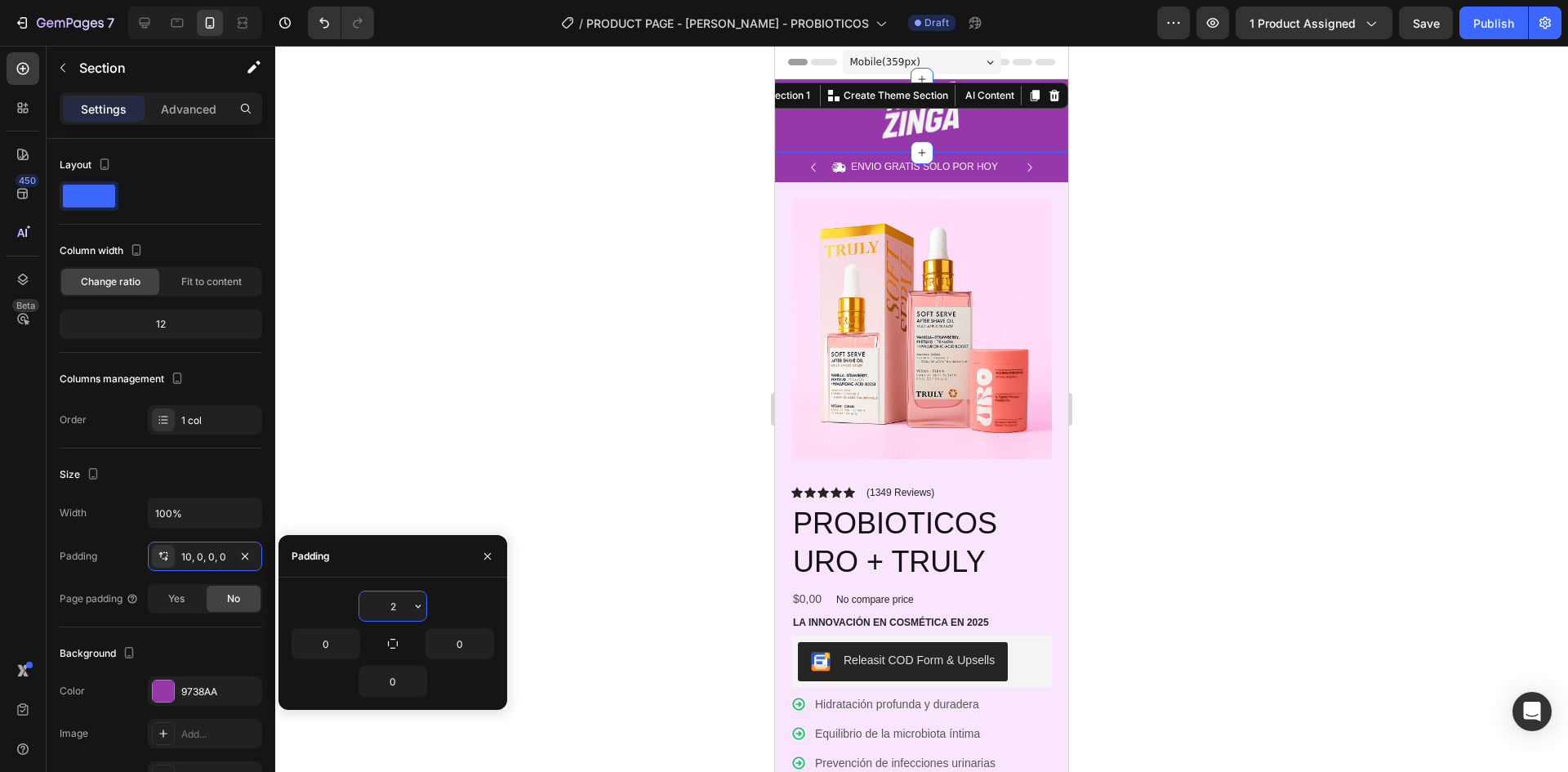
type input "20"
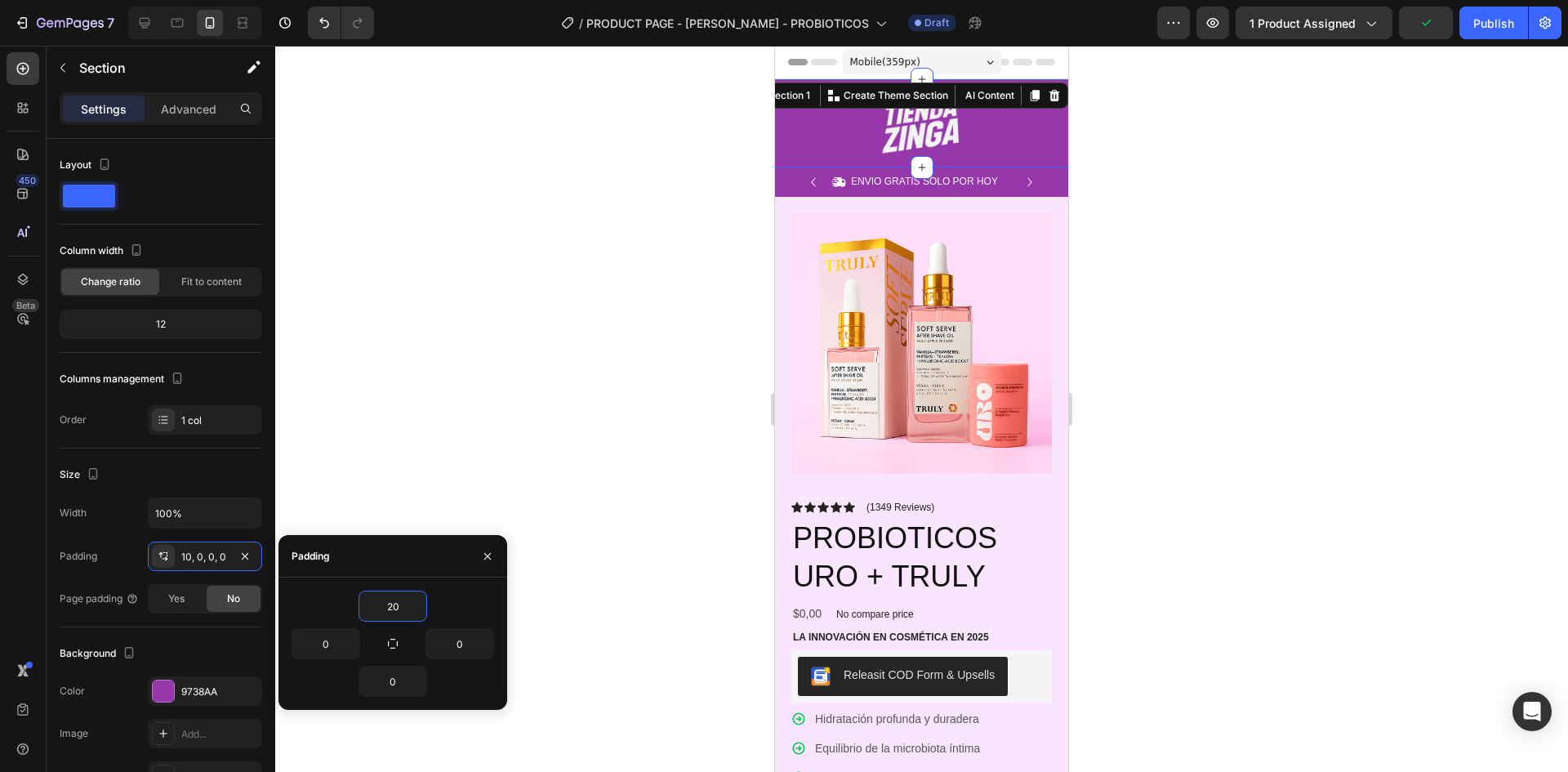
click at [1255, 327] on div at bounding box center [921, 408] width 1293 height 726
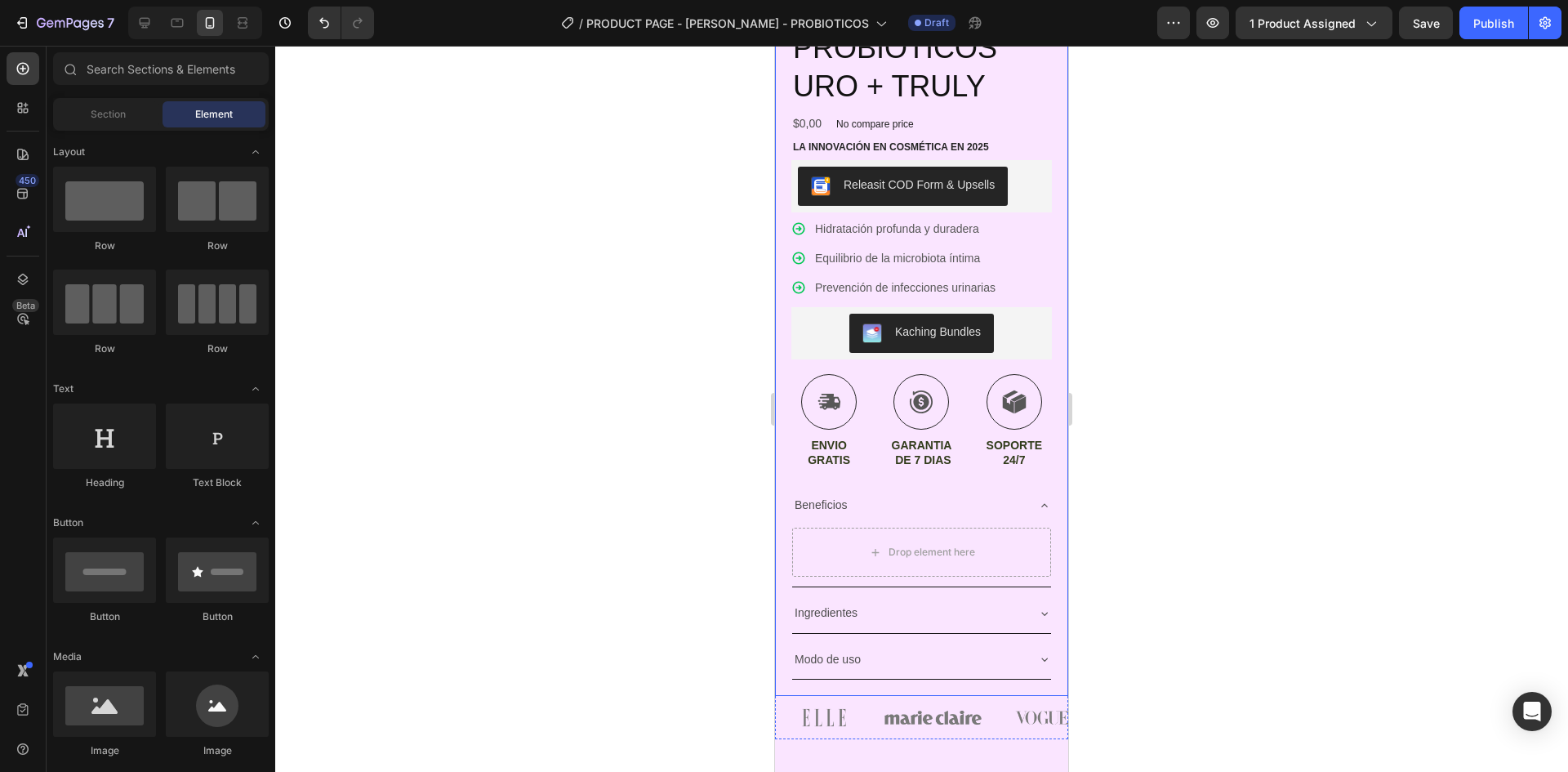
scroll to position [572, 0]
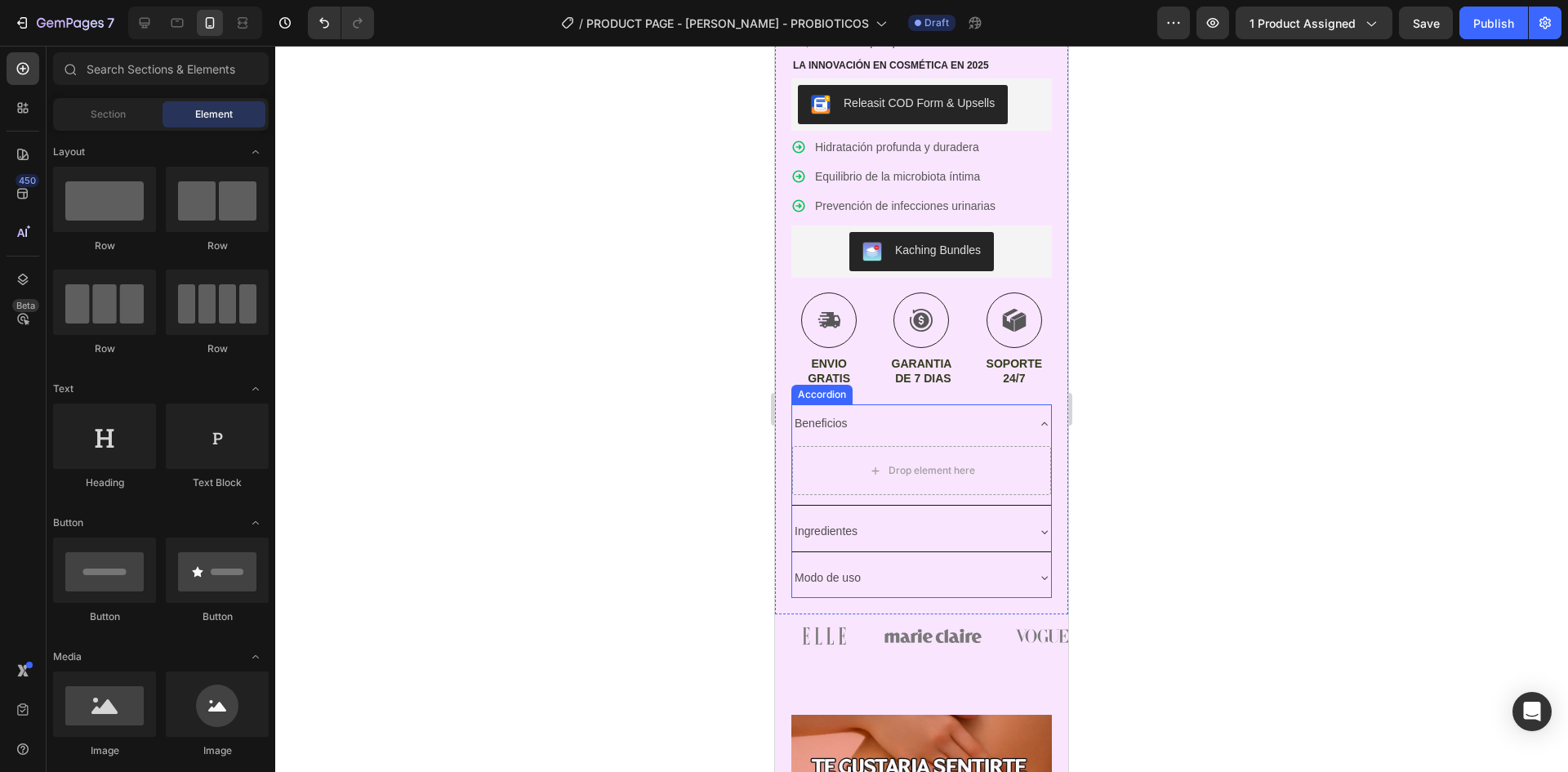
click at [1038, 417] on icon at bounding box center [1044, 424] width 13 height 13
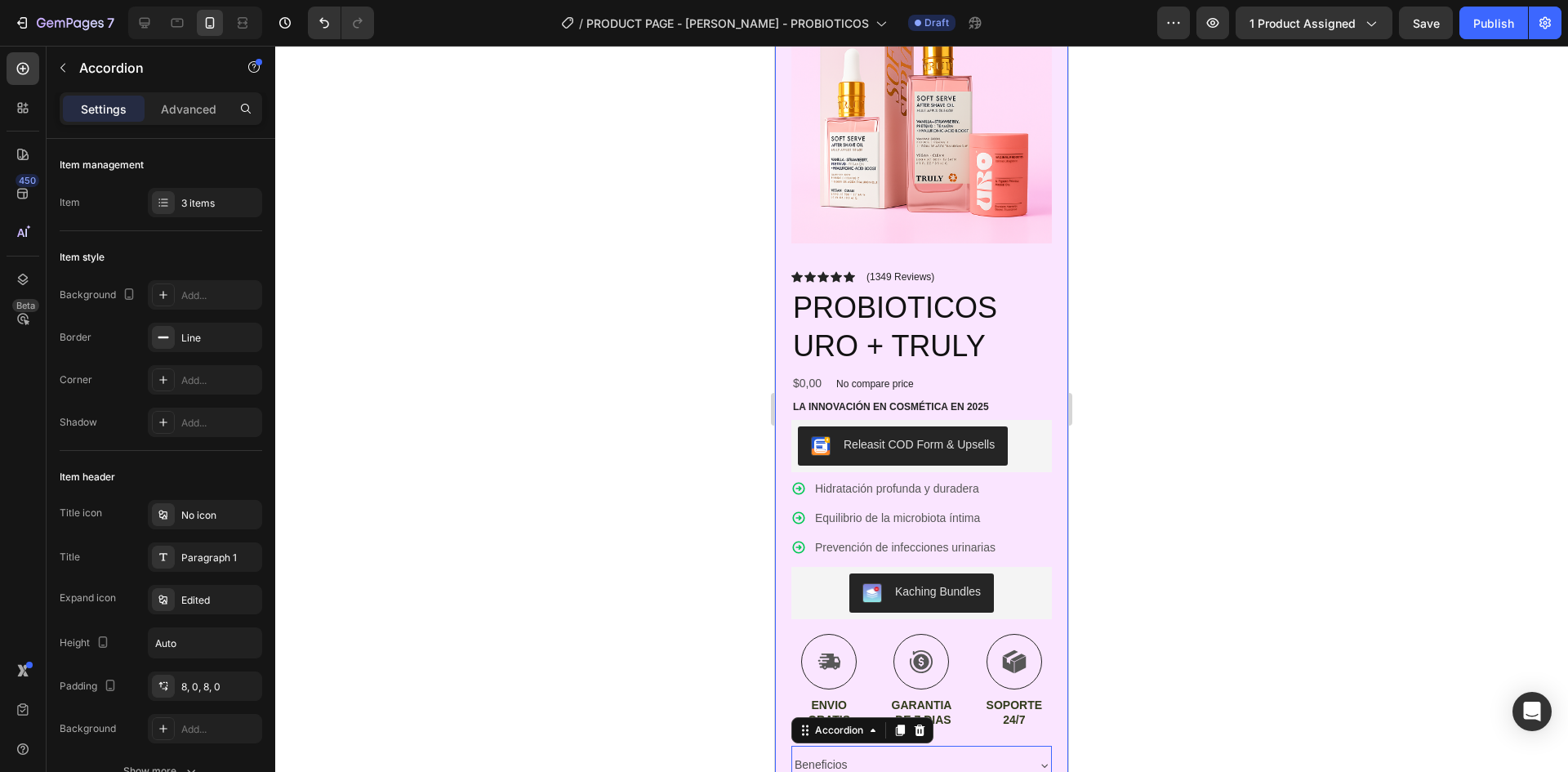
scroll to position [245, 0]
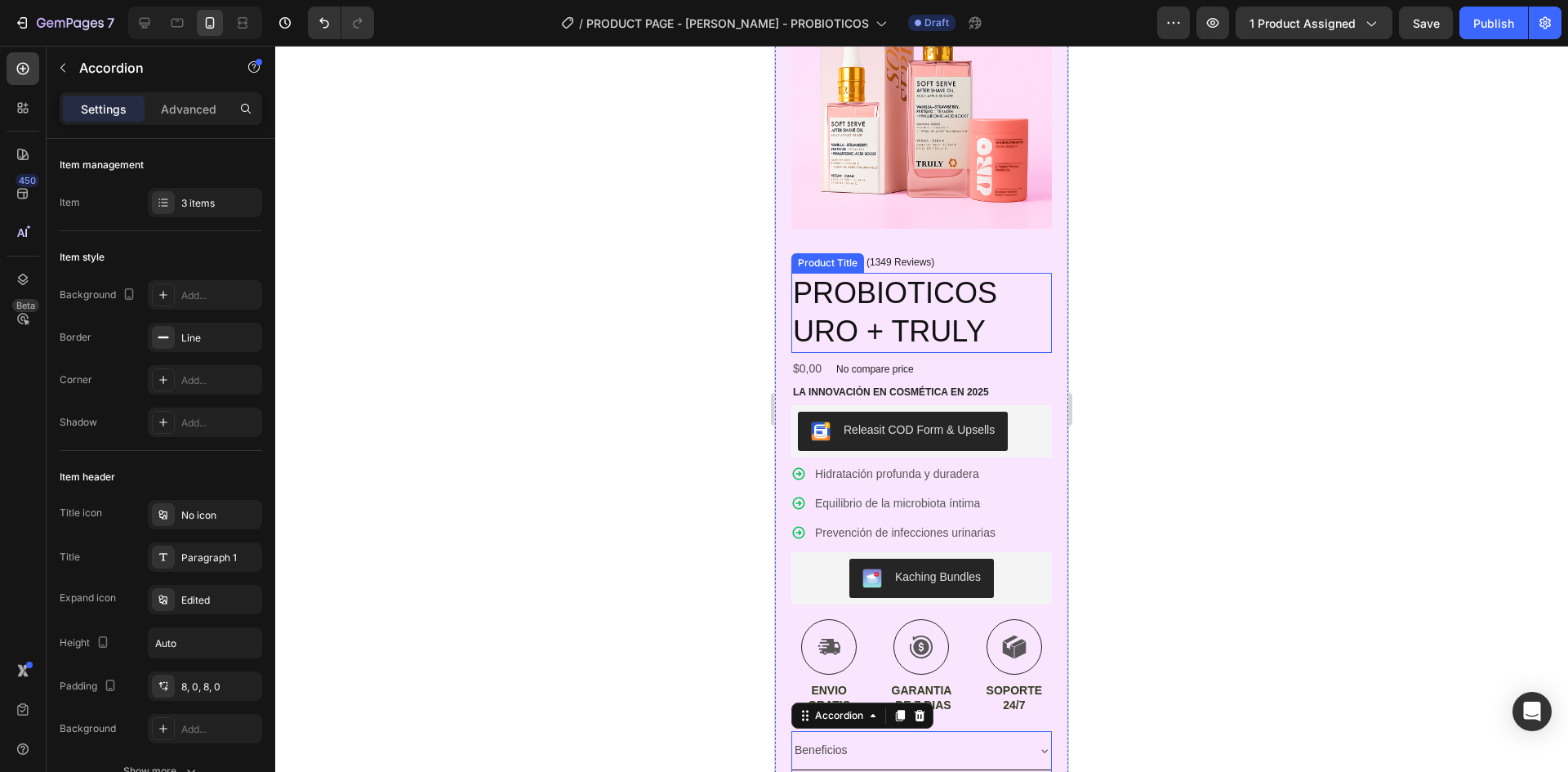
click at [1033, 309] on h2 "PROBIOTICOS URO + TRULY" at bounding box center [922, 313] width 261 height 80
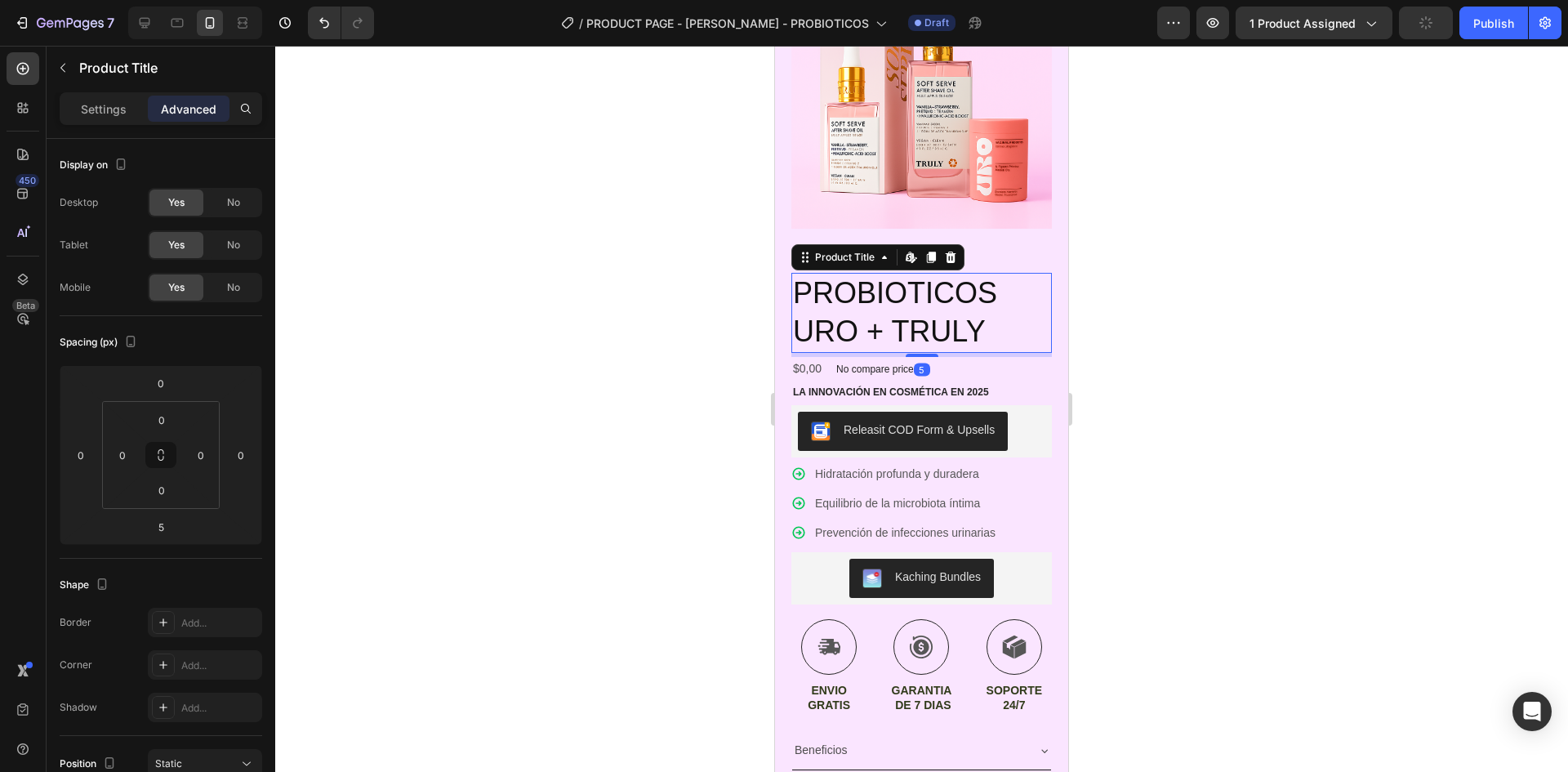
click at [1036, 353] on div "5" at bounding box center [922, 355] width 261 height 4
click at [1034, 363] on div "$0,00 Product Price Product Price No compare price Product Price Row" at bounding box center [922, 368] width 261 height 24
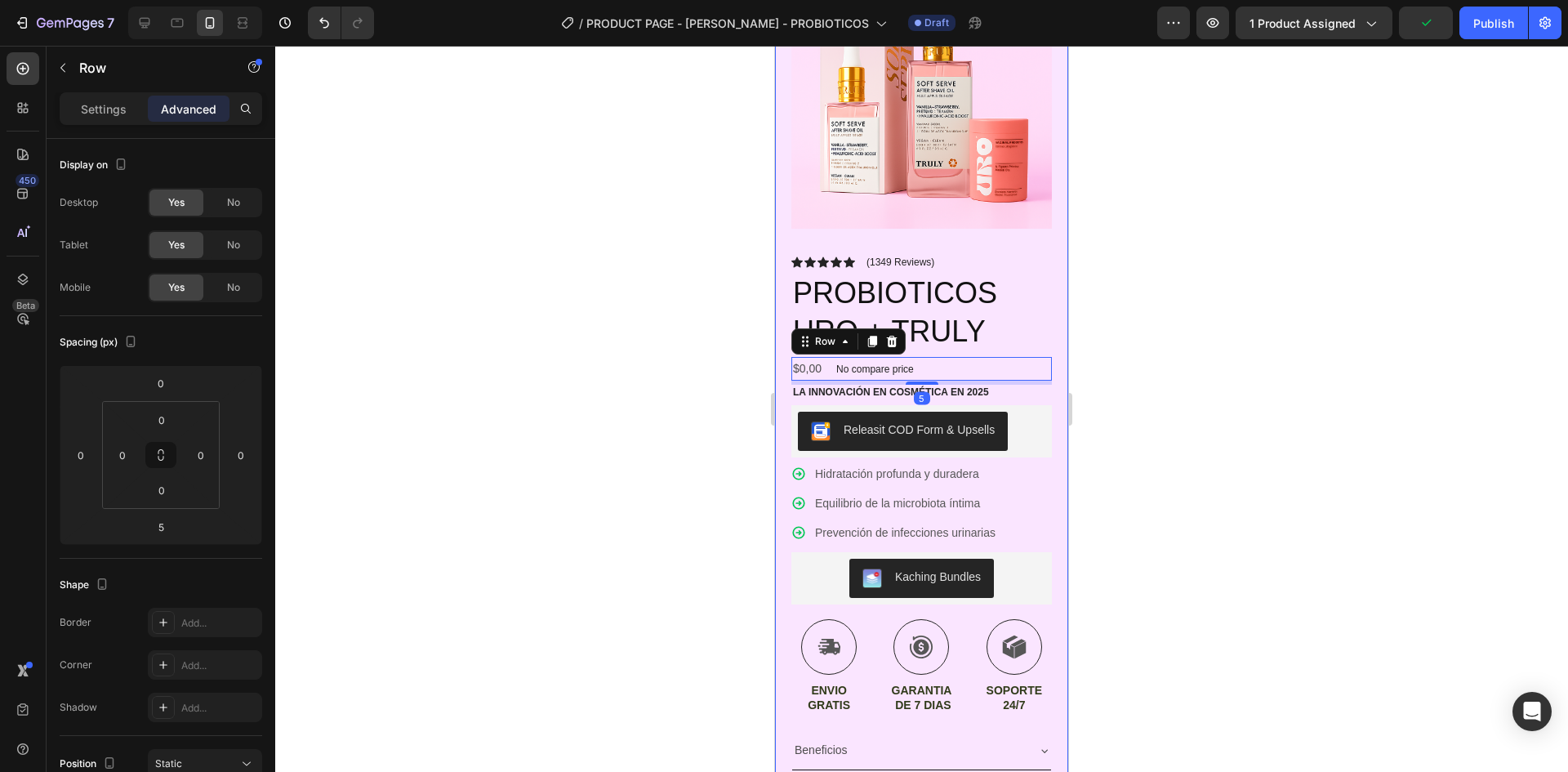
click at [1047, 366] on div "Product Images Icon Icon Icon Icon Icon Icon List (1349 Reviews) Text Block Row…" at bounding box center [922, 415] width 293 height 927
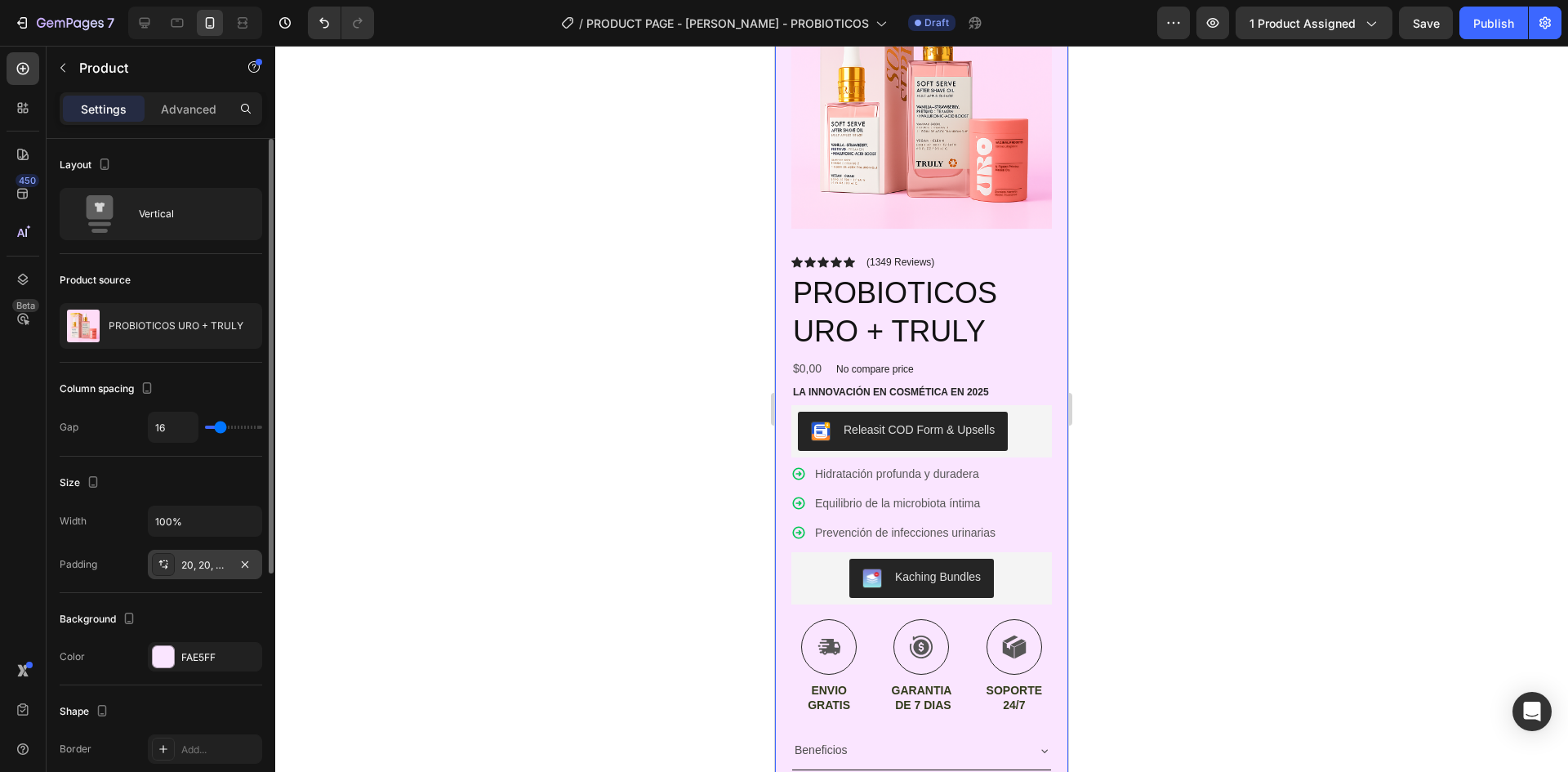
click at [229, 559] on div "20, 20, 20, 20" at bounding box center [205, 564] width 114 height 29
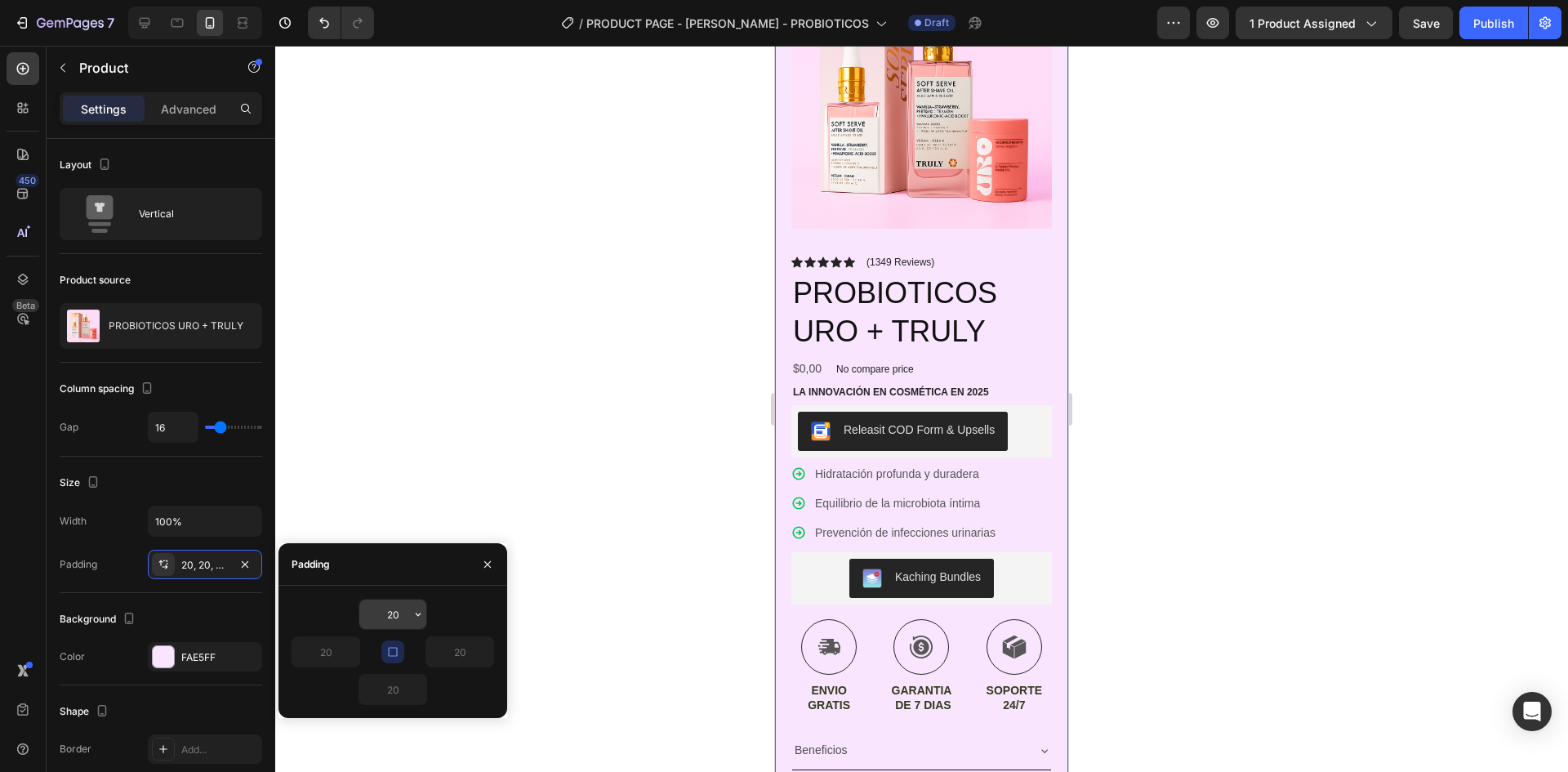
click at [402, 615] on input "20" at bounding box center [392, 614] width 67 height 29
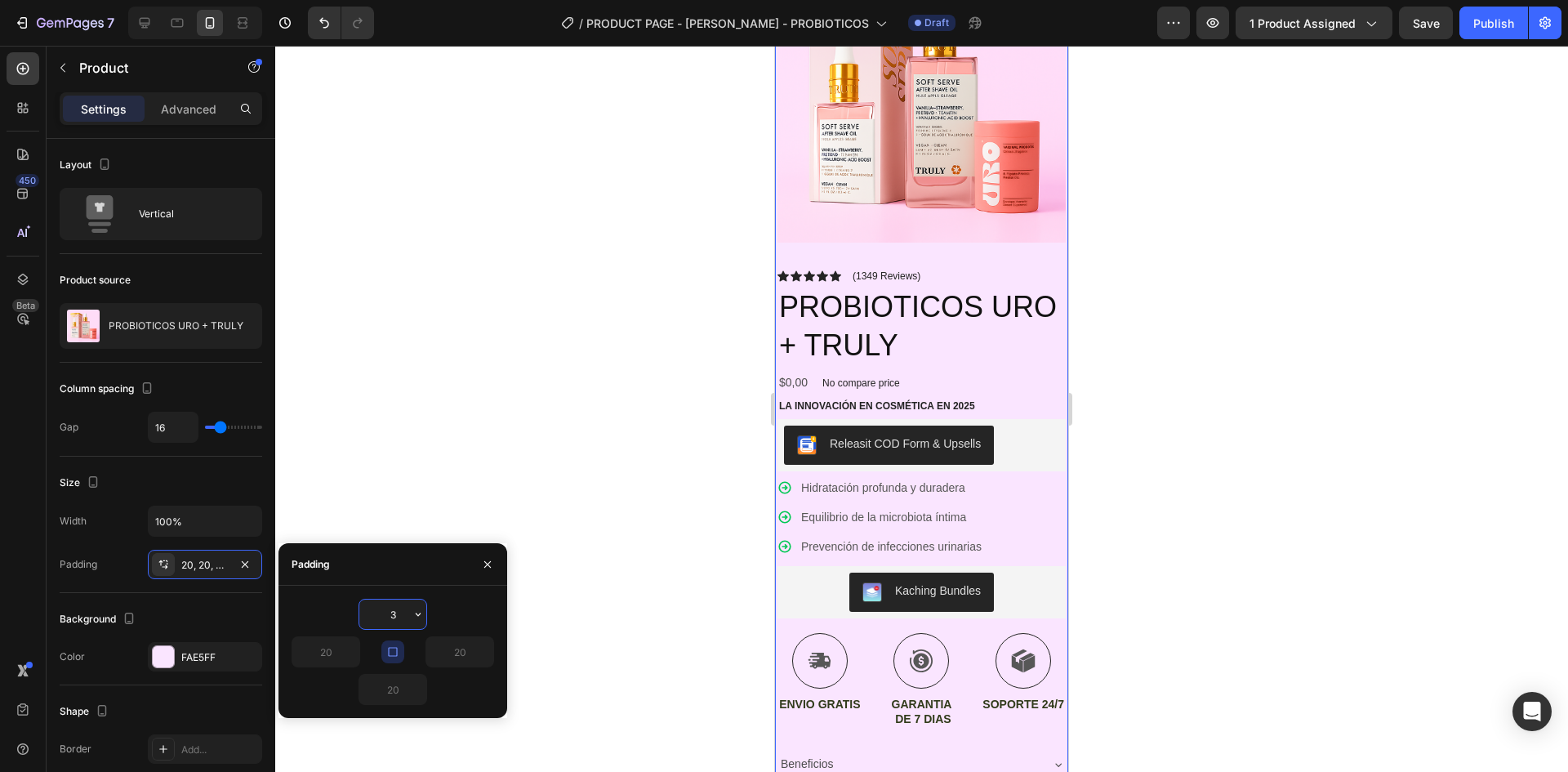
type input "30"
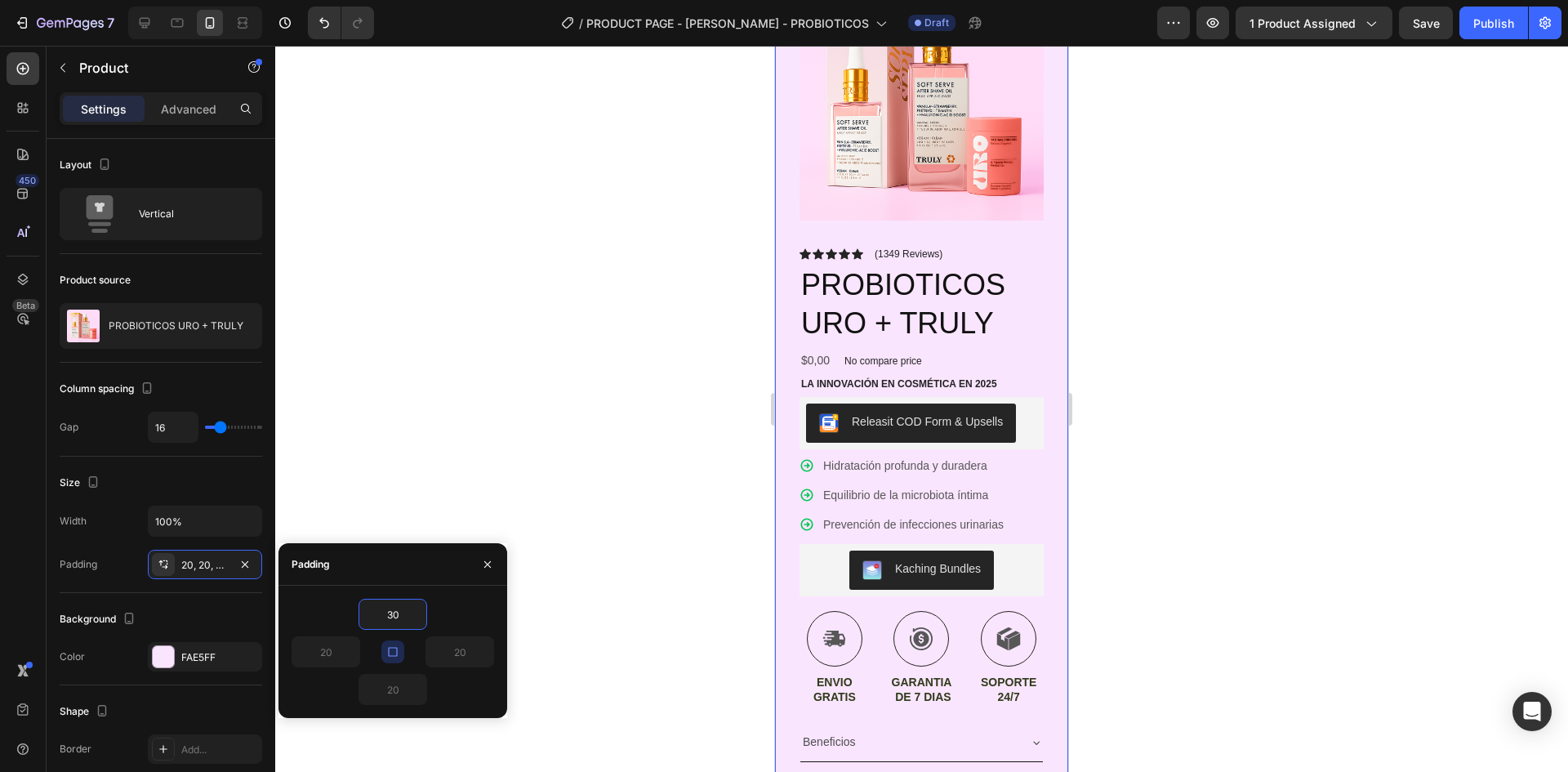
click at [1255, 468] on div at bounding box center [921, 408] width 1293 height 726
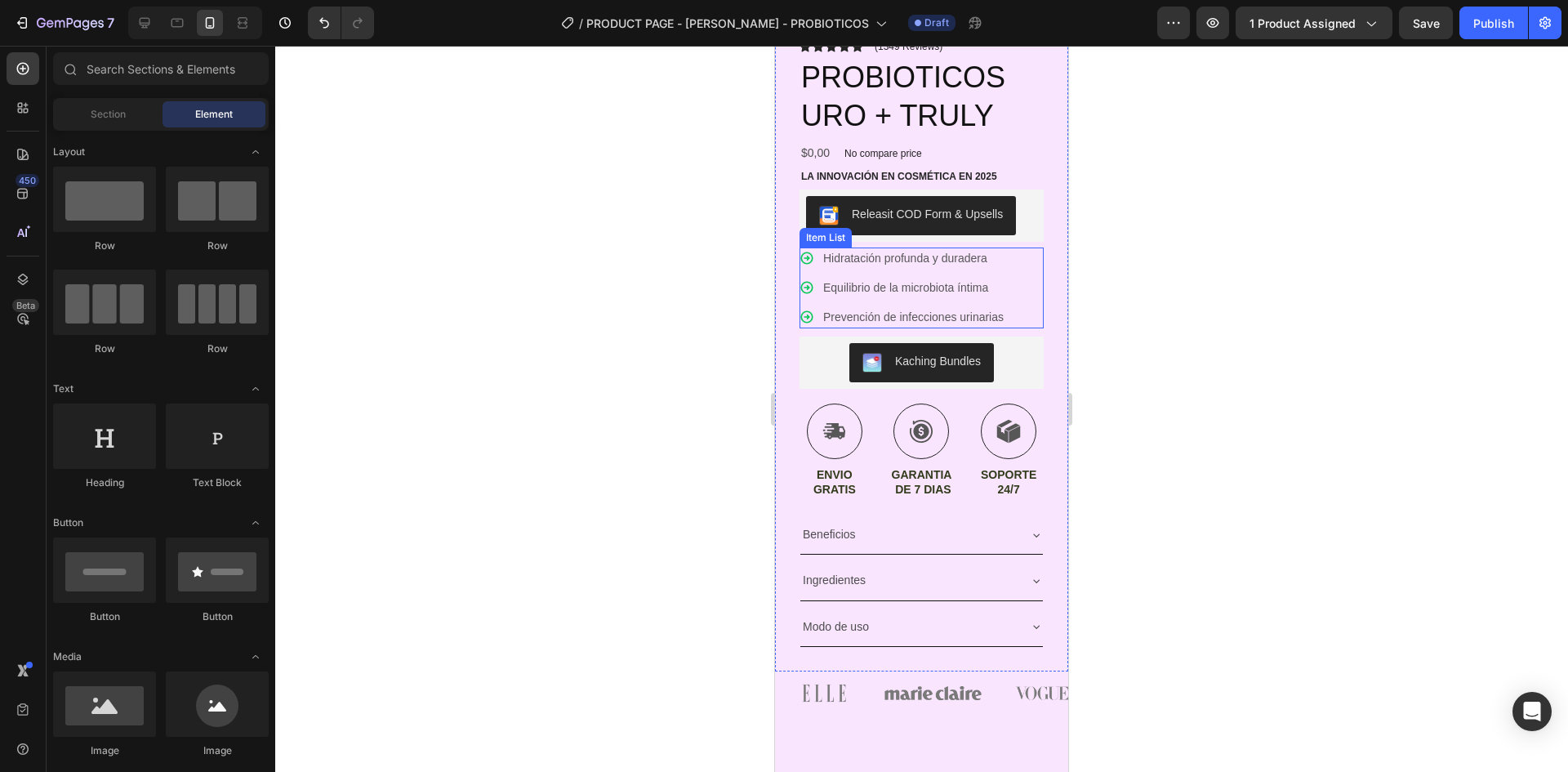
scroll to position [572, 0]
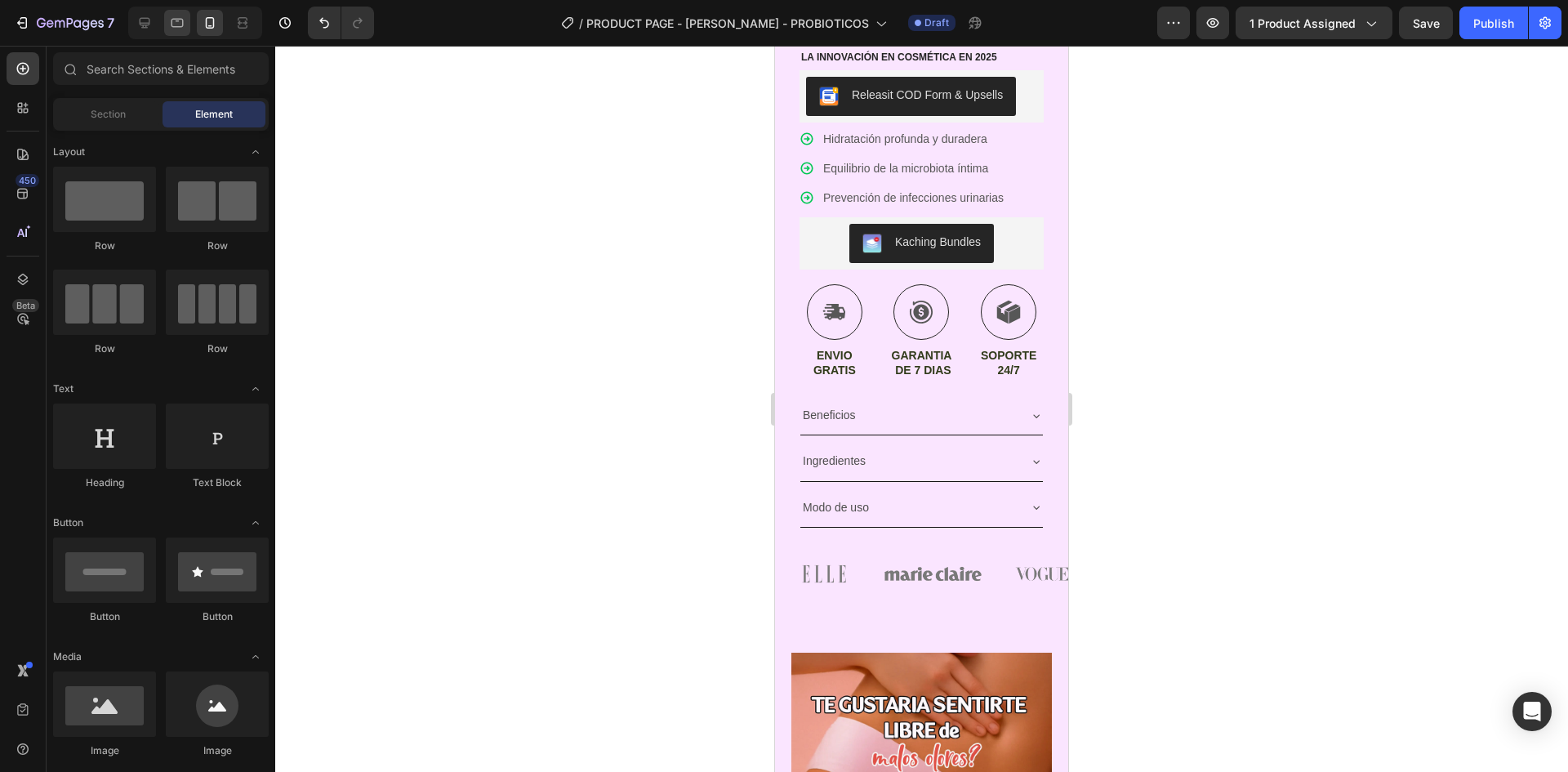
click at [189, 29] on div at bounding box center [177, 22] width 26 height 26
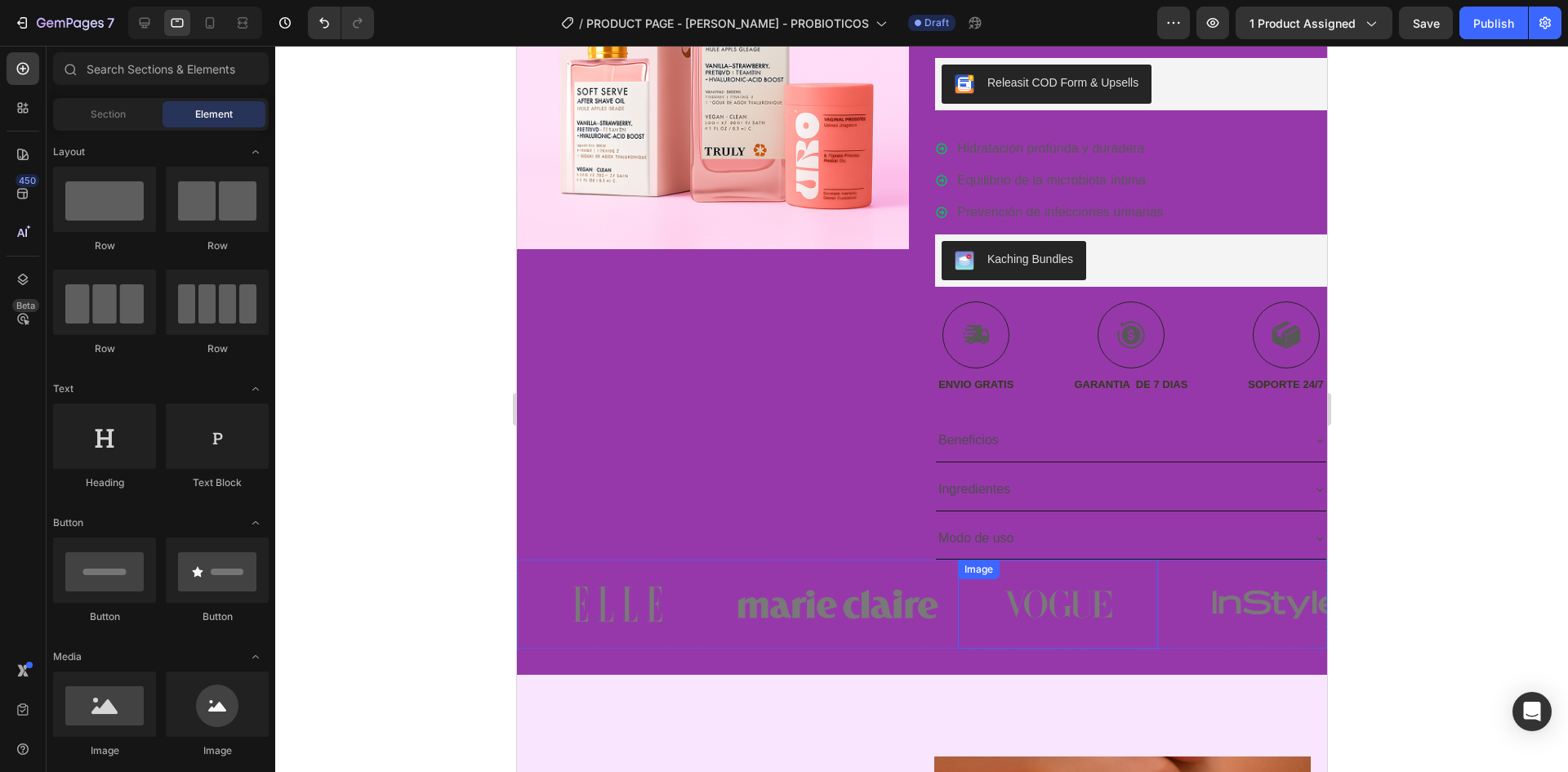
scroll to position [817, 0]
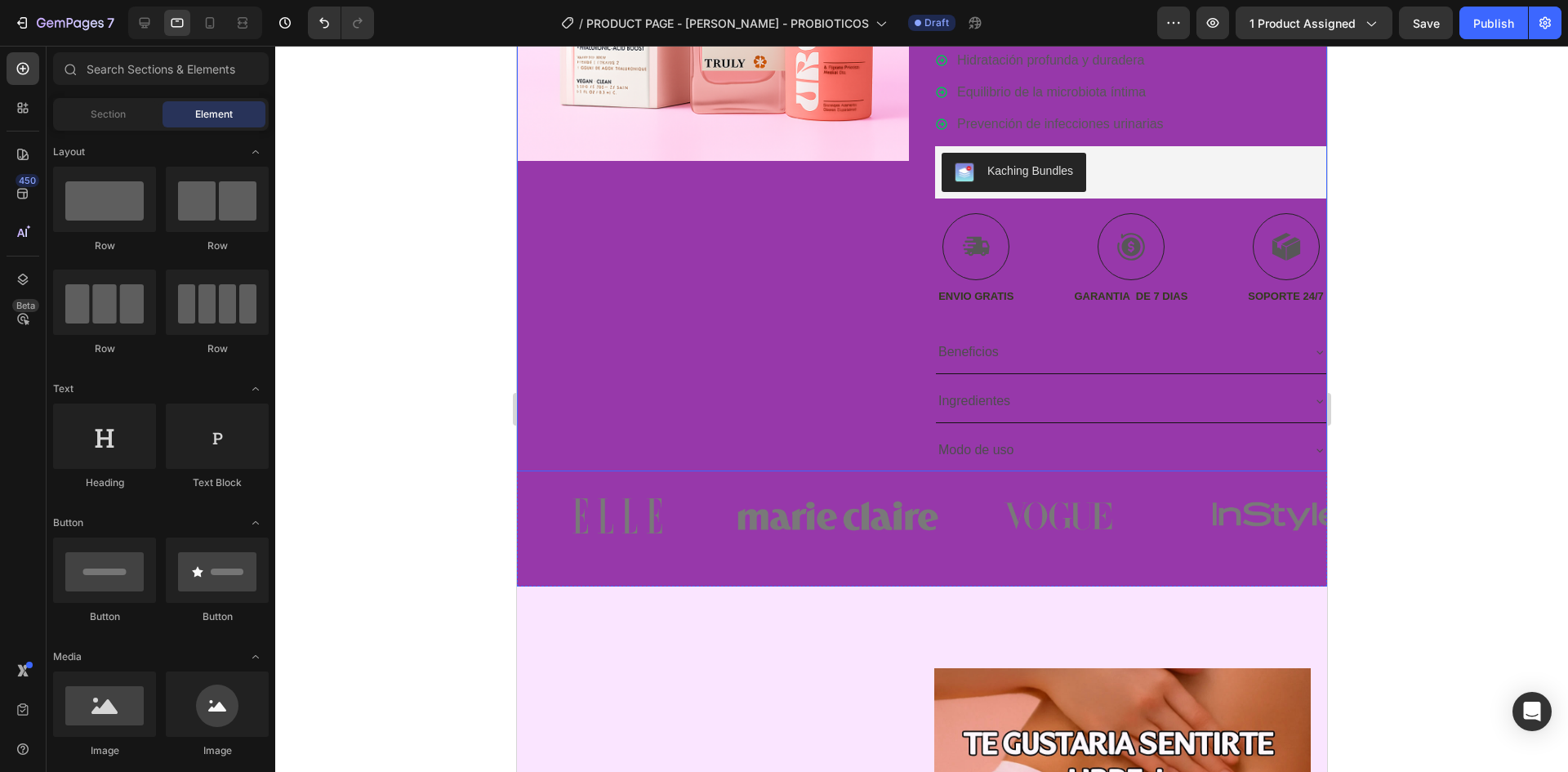
click at [692, 323] on div "Product Images" at bounding box center [712, 120] width 392 height 702
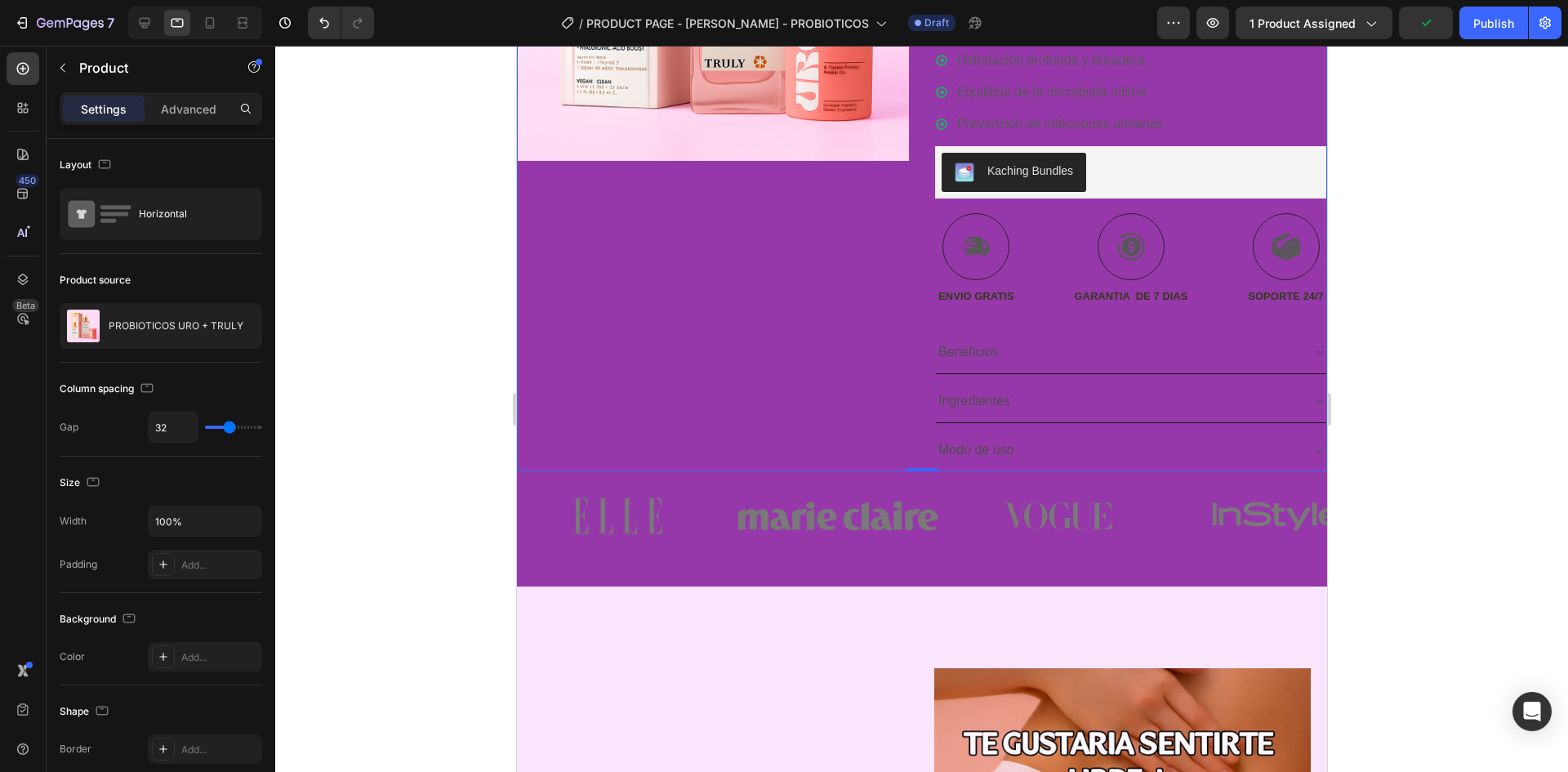
click at [477, 403] on div at bounding box center [921, 408] width 1293 height 726
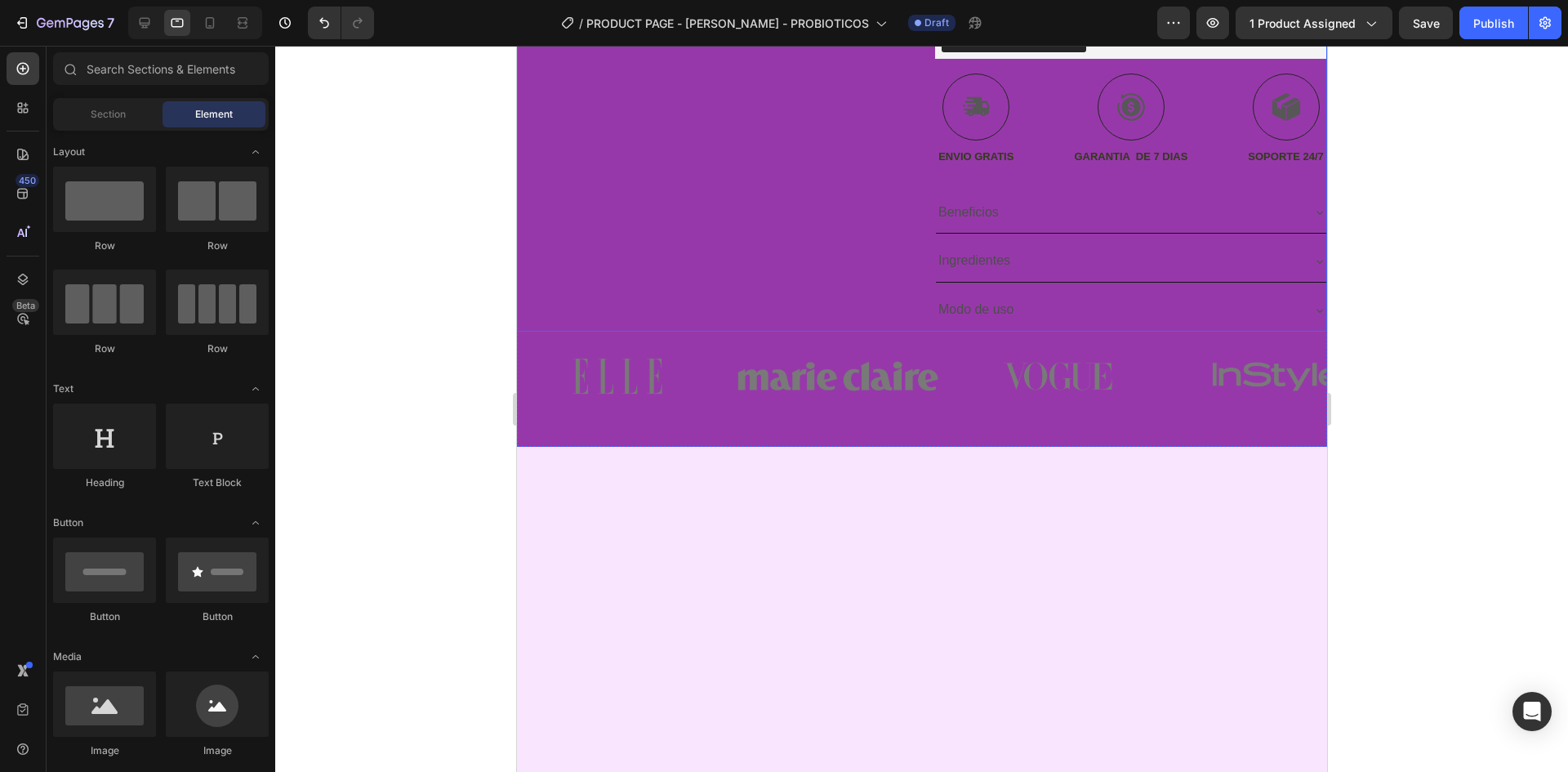
scroll to position [245, 0]
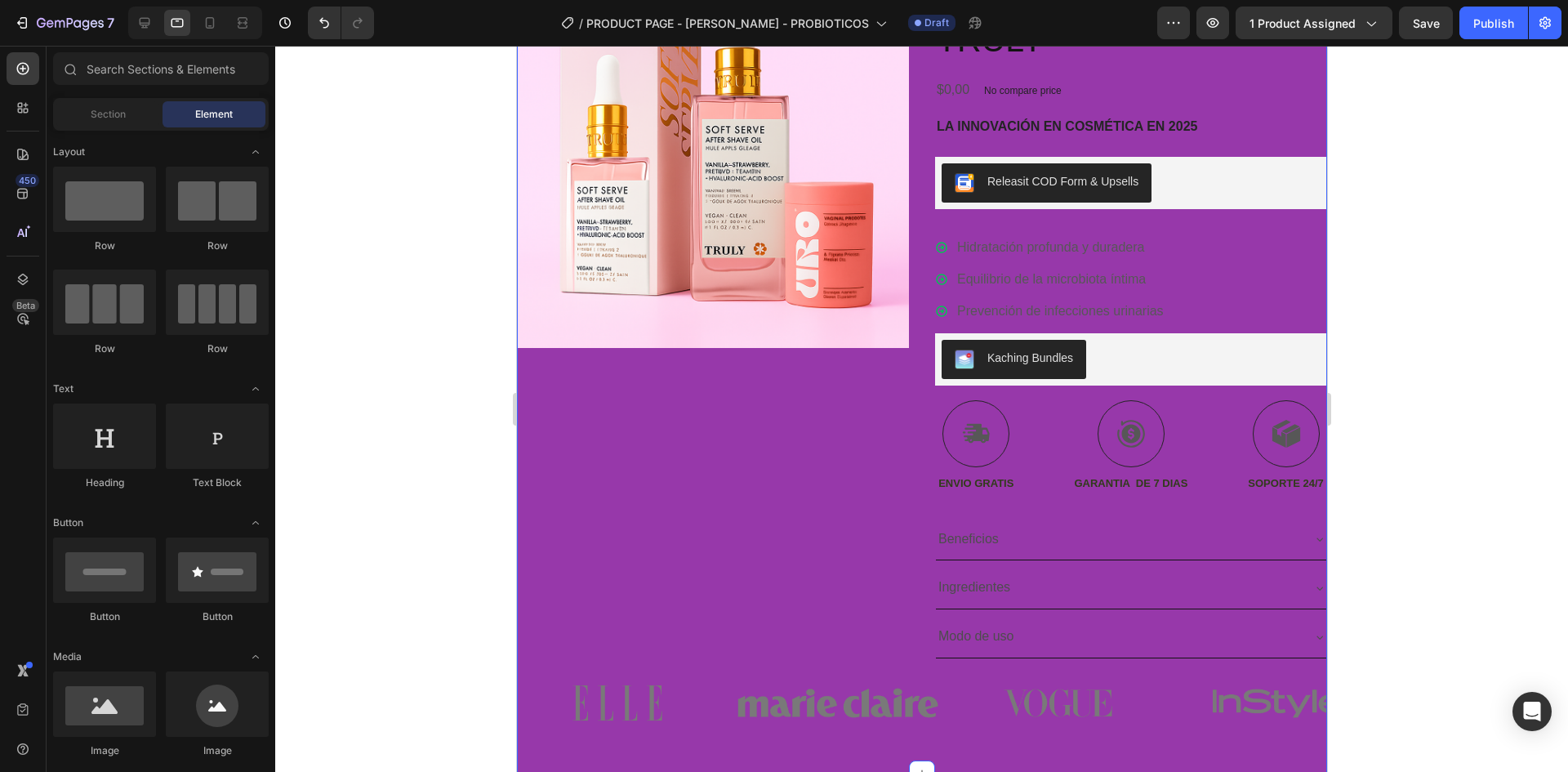
click at [850, 291] on div "Icon ENVIO GRATIS SOLO POR HOY Text Block Row Icon 84,000+ CLIENTES SATISFECHOS…" at bounding box center [921, 337] width 810 height 874
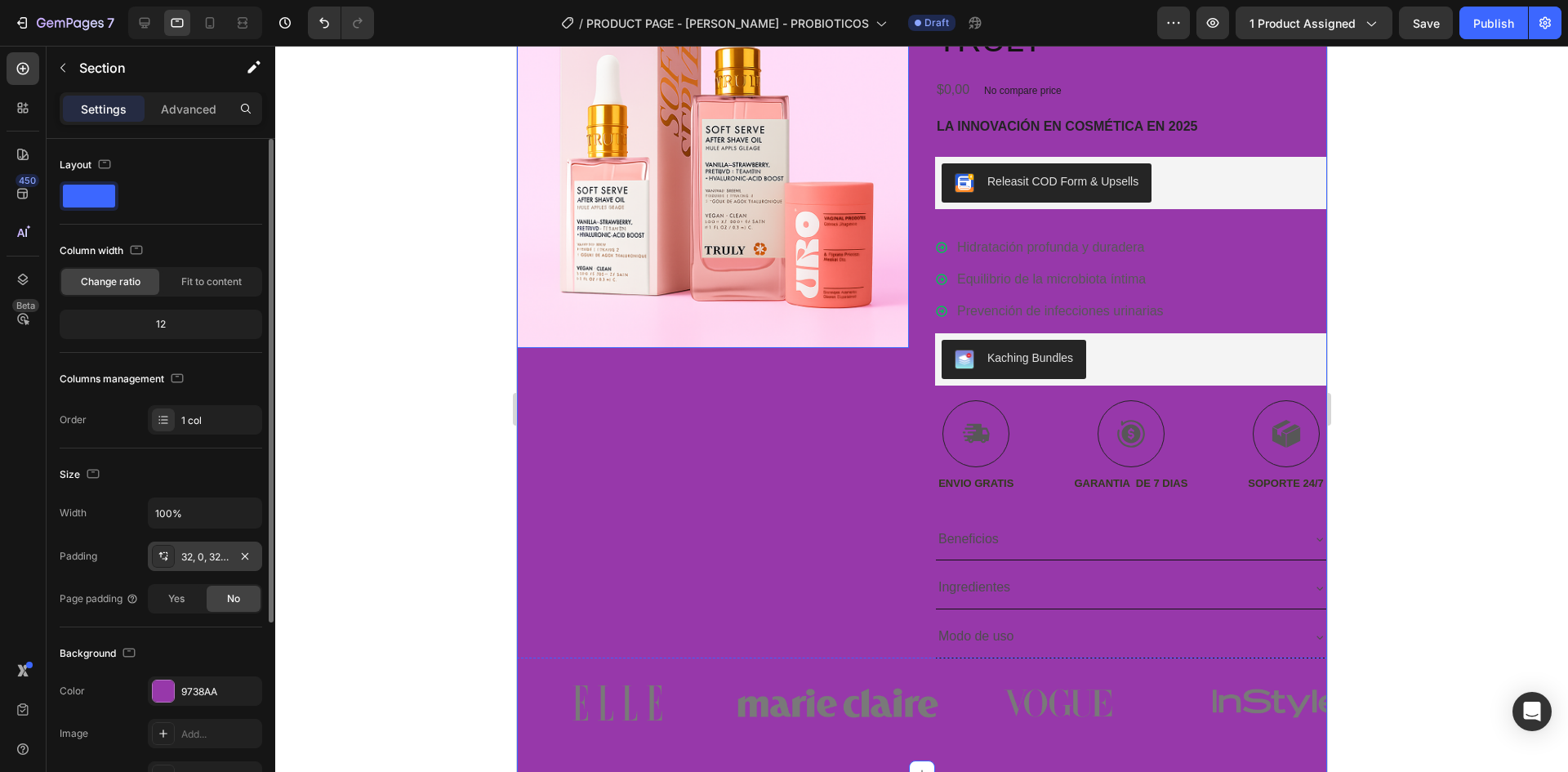
click at [197, 555] on div "32, 0, 32, 0" at bounding box center [205, 557] width 47 height 14
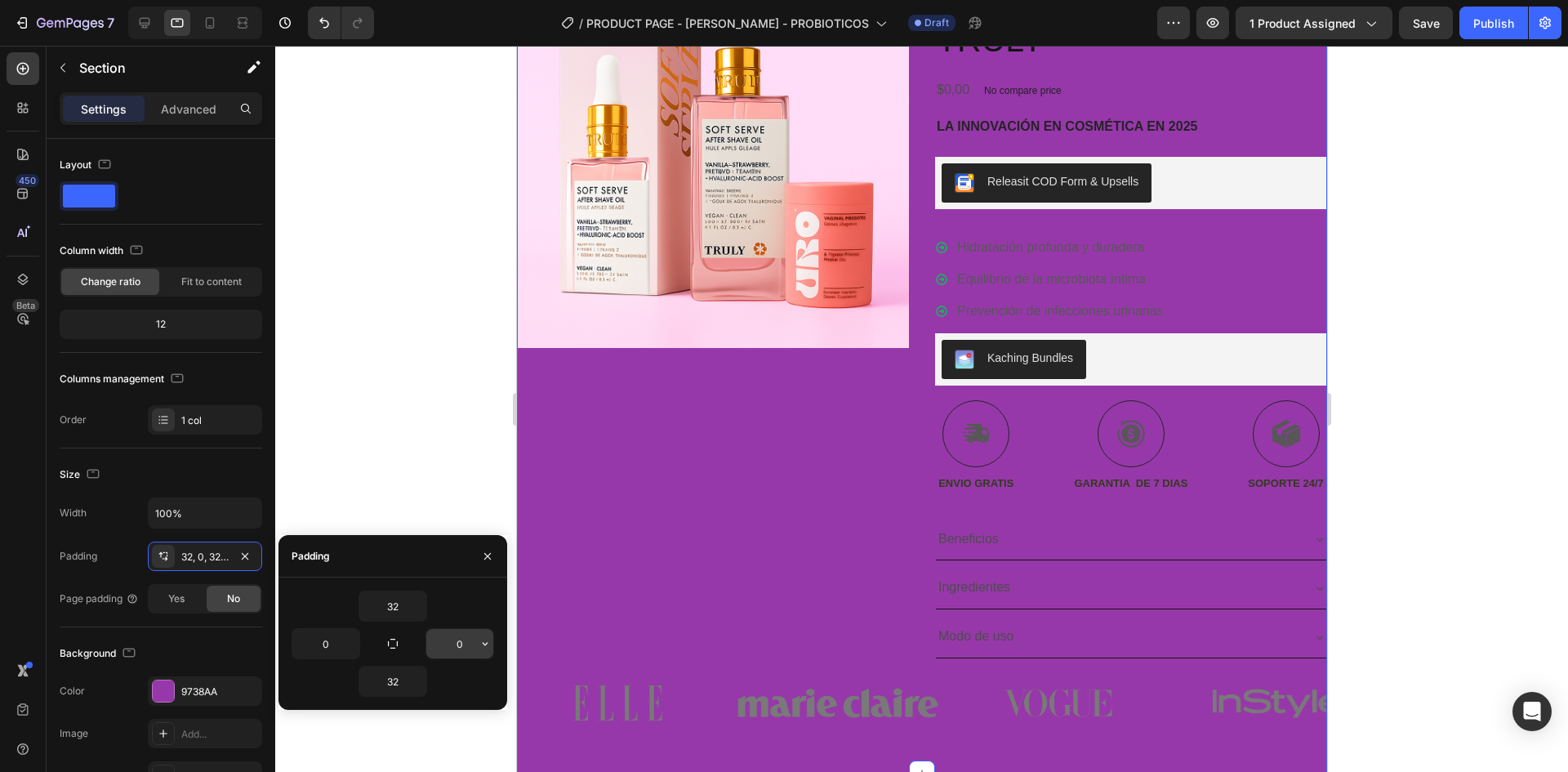
click at [474, 648] on input "0" at bounding box center [459, 643] width 67 height 29
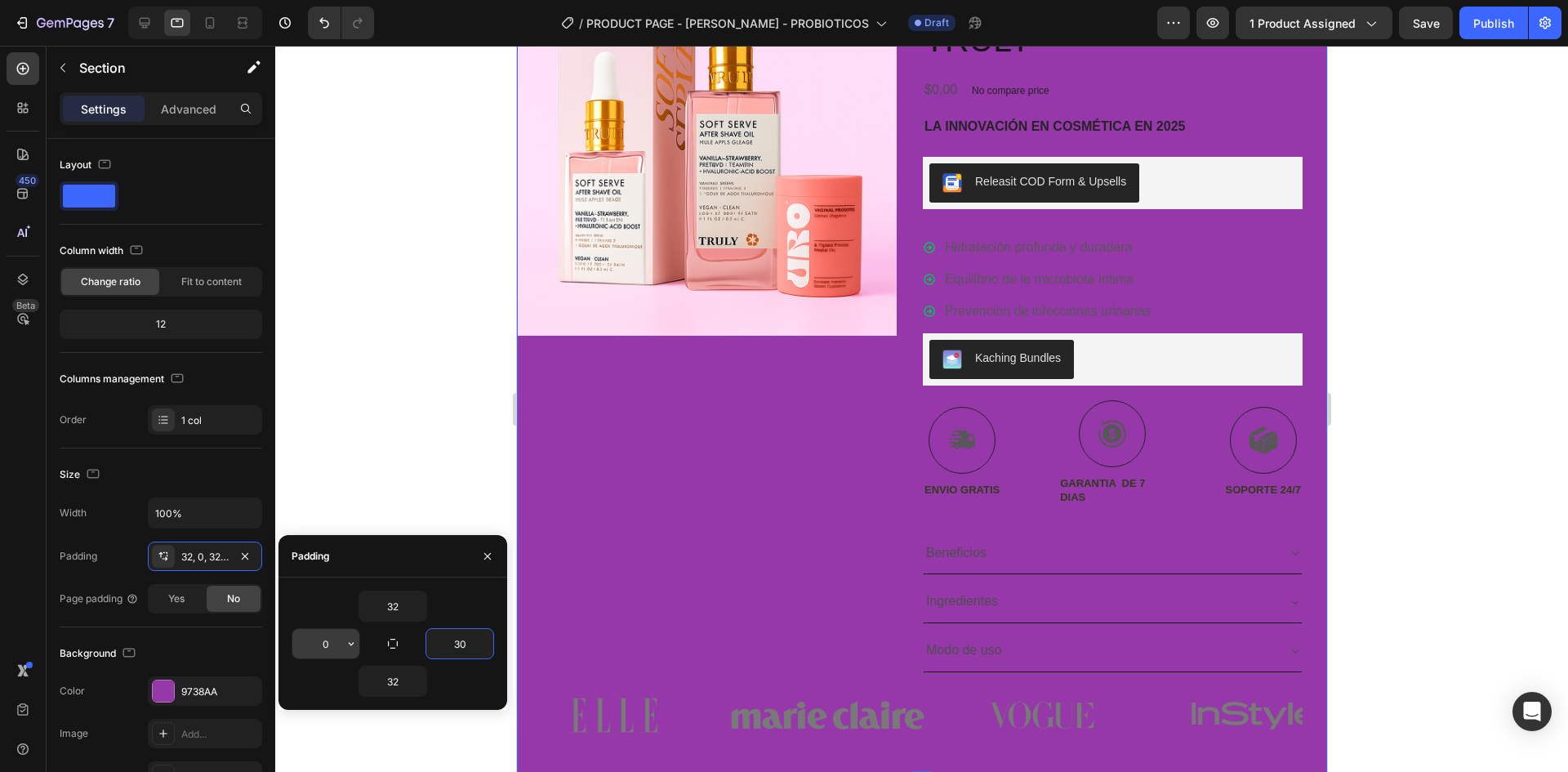
type input "30"
click at [336, 649] on input "0" at bounding box center [325, 643] width 67 height 29
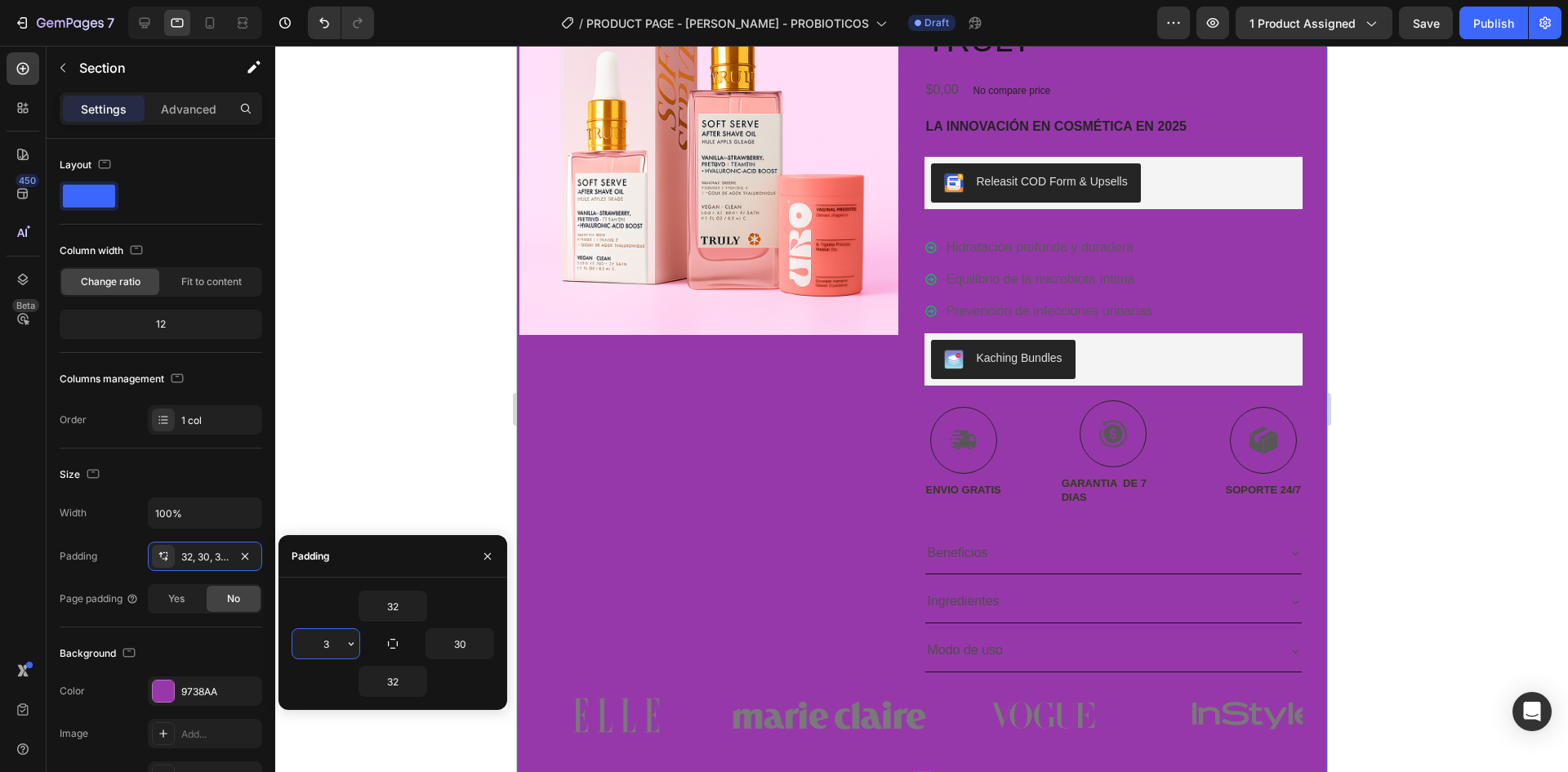
type input "30"
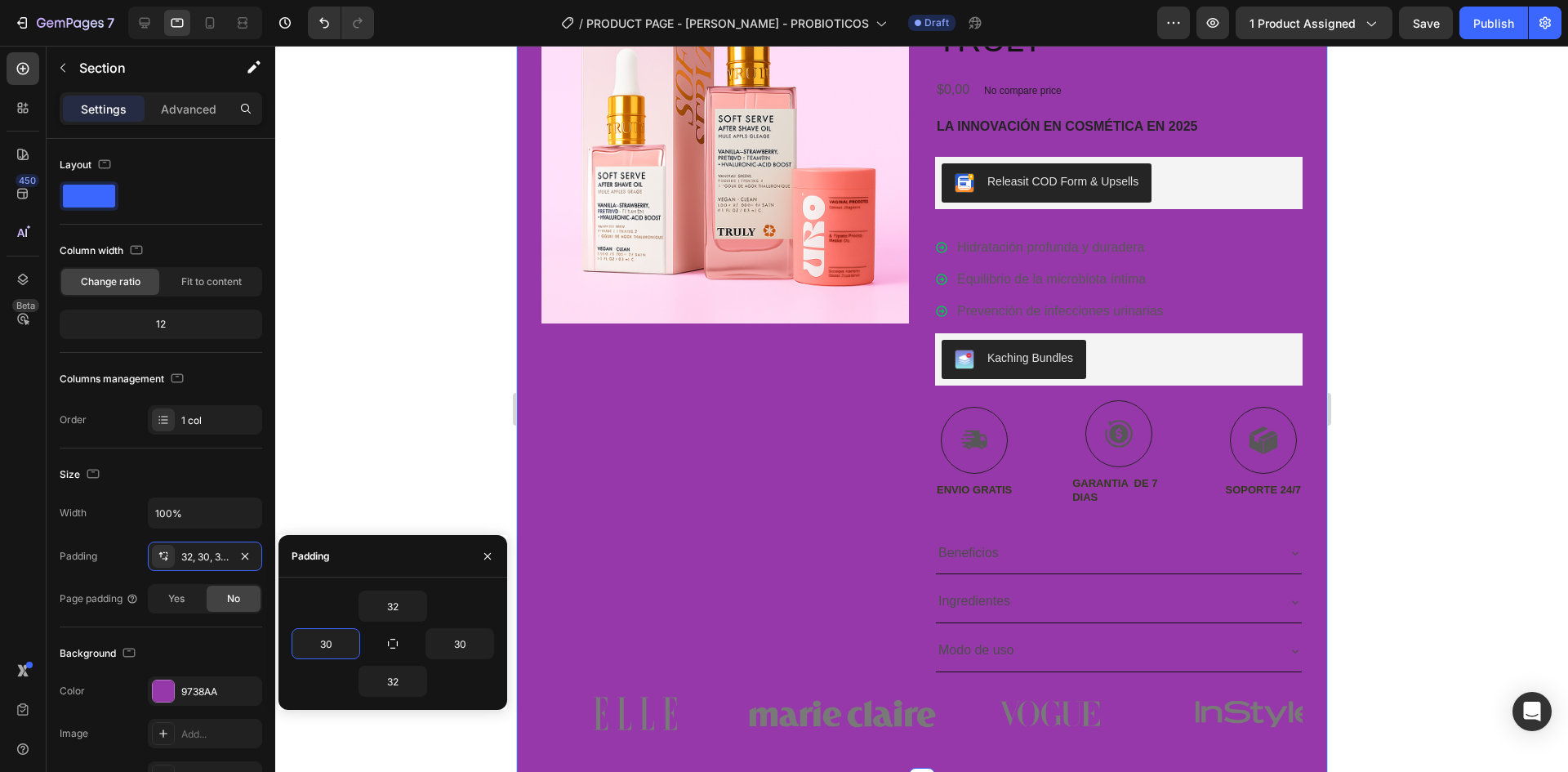
click at [336, 243] on div at bounding box center [921, 408] width 1293 height 726
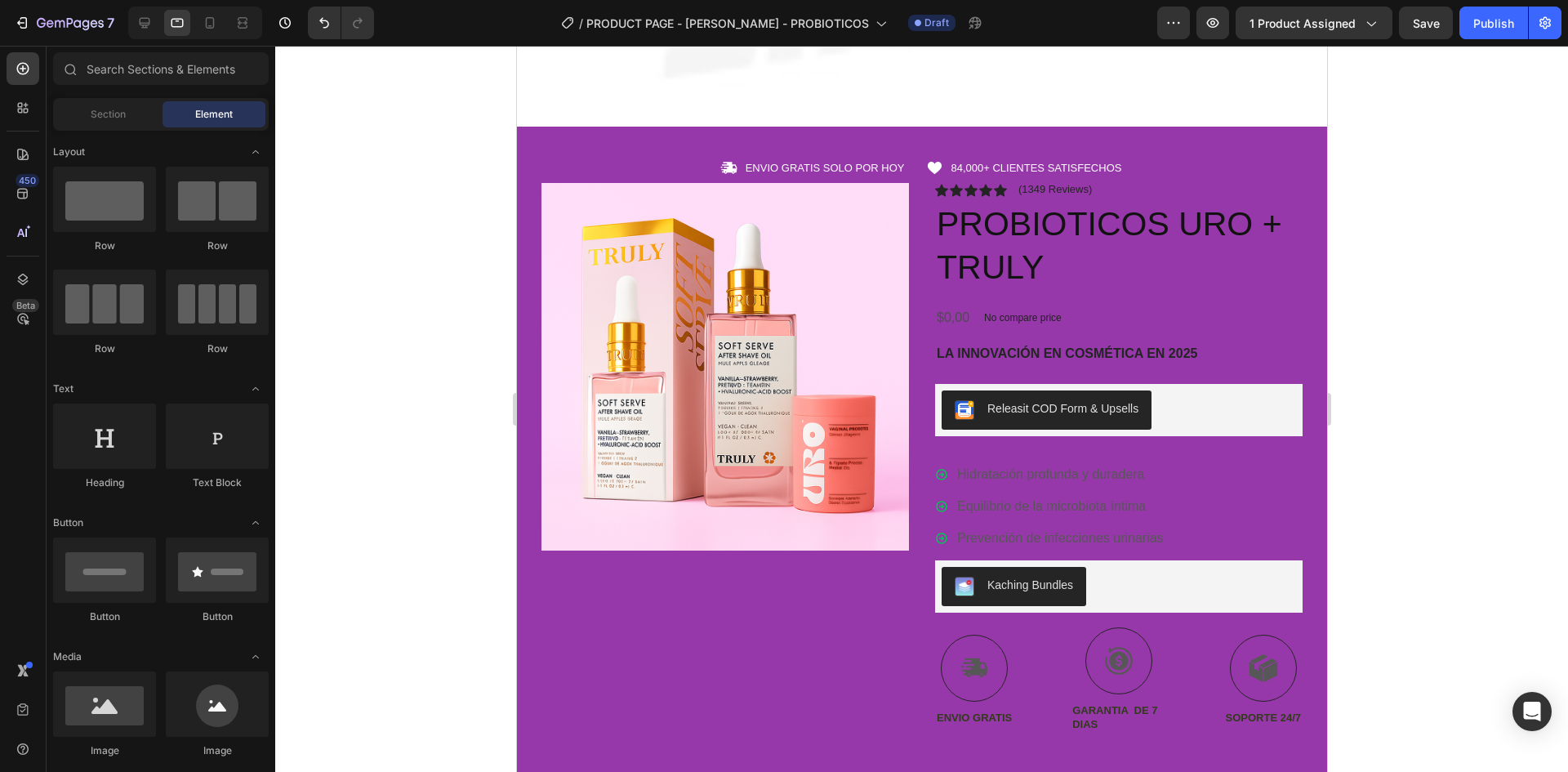
scroll to position [0, 0]
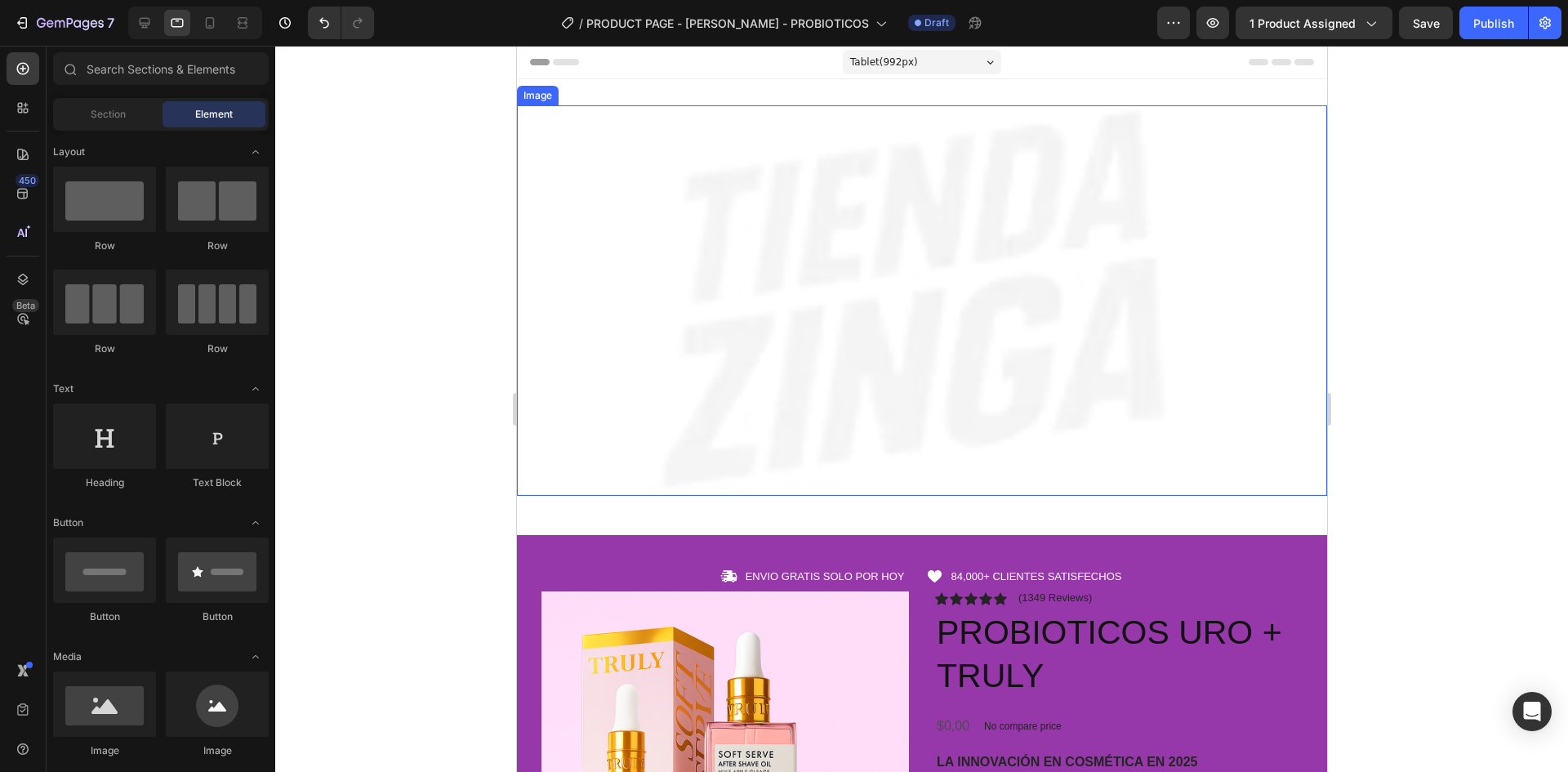
click at [1262, 391] on img at bounding box center [921, 300] width 810 height 390
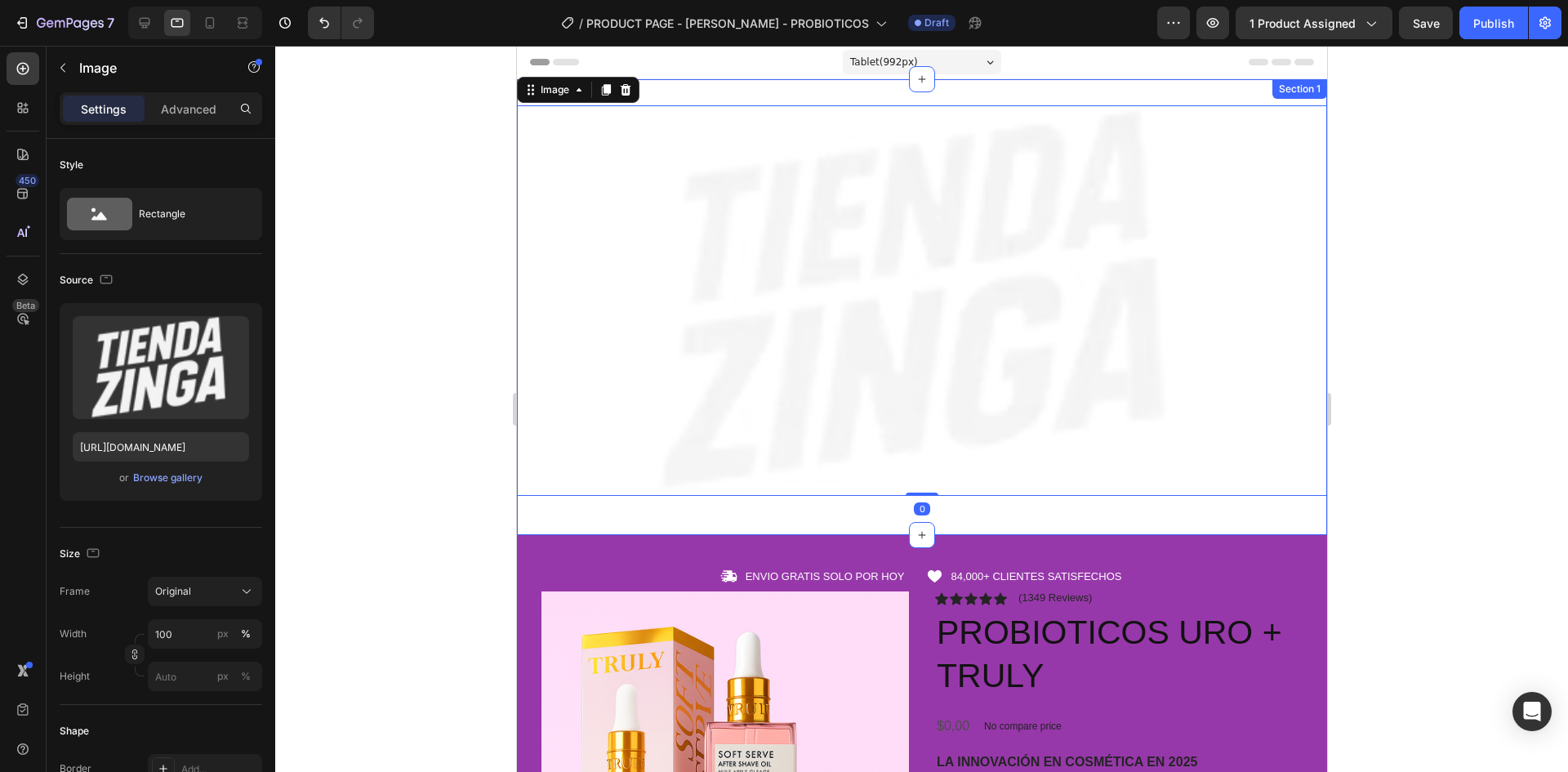
click at [1259, 524] on div "Image 0 Row Section 1" at bounding box center [921, 307] width 810 height 456
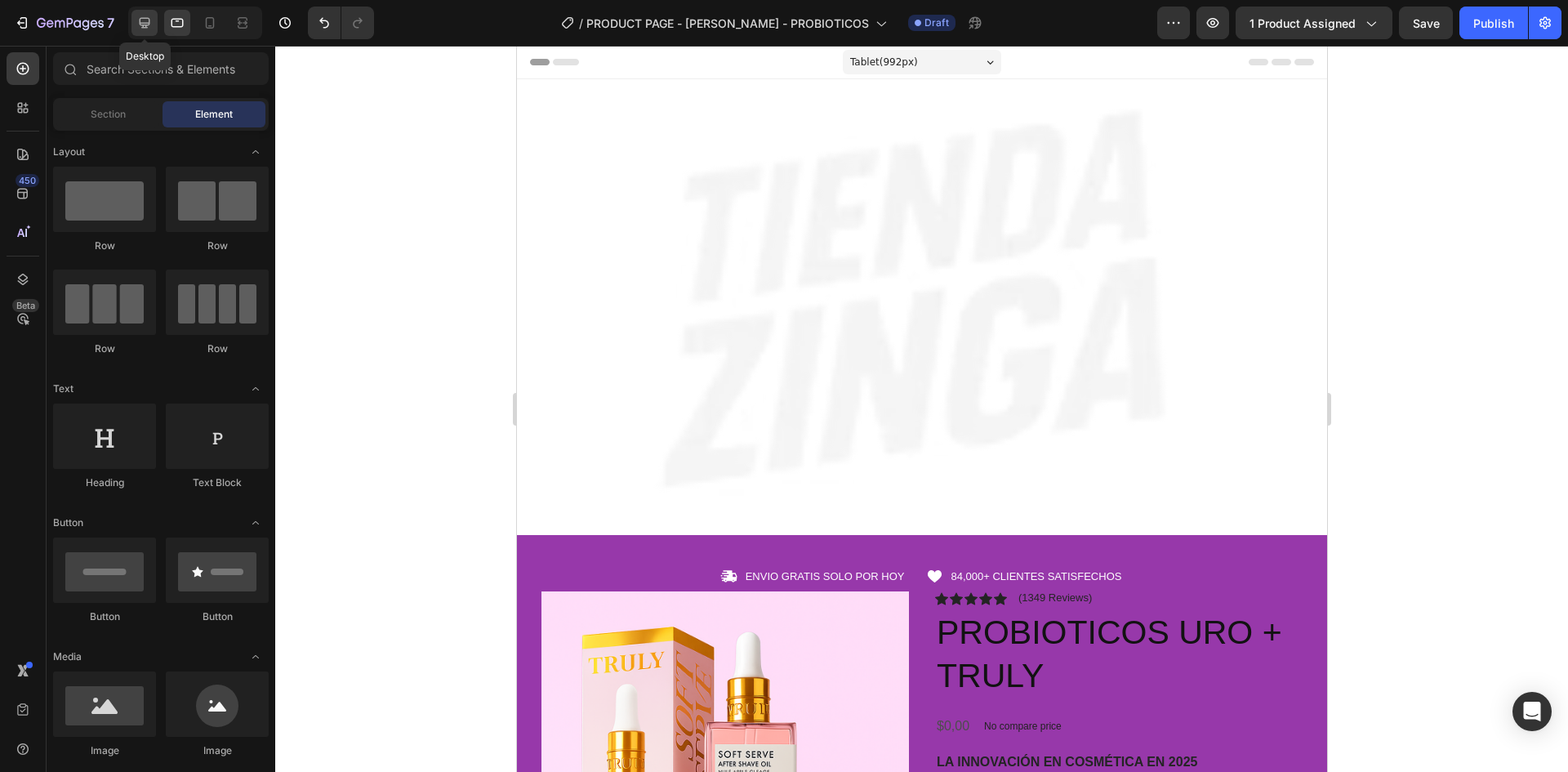
click at [143, 21] on icon at bounding box center [145, 22] width 16 height 16
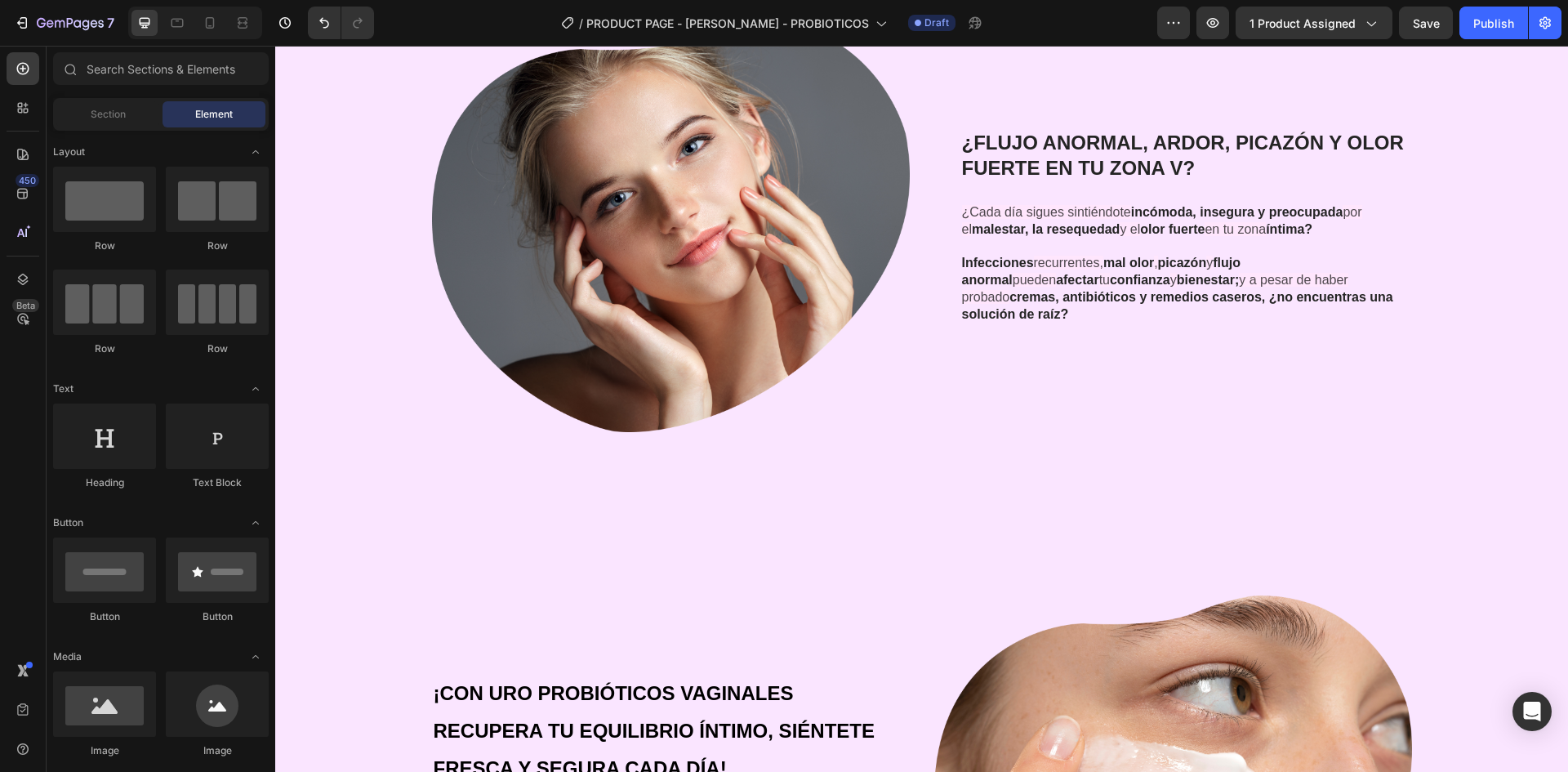
scroll to position [2451, 0]
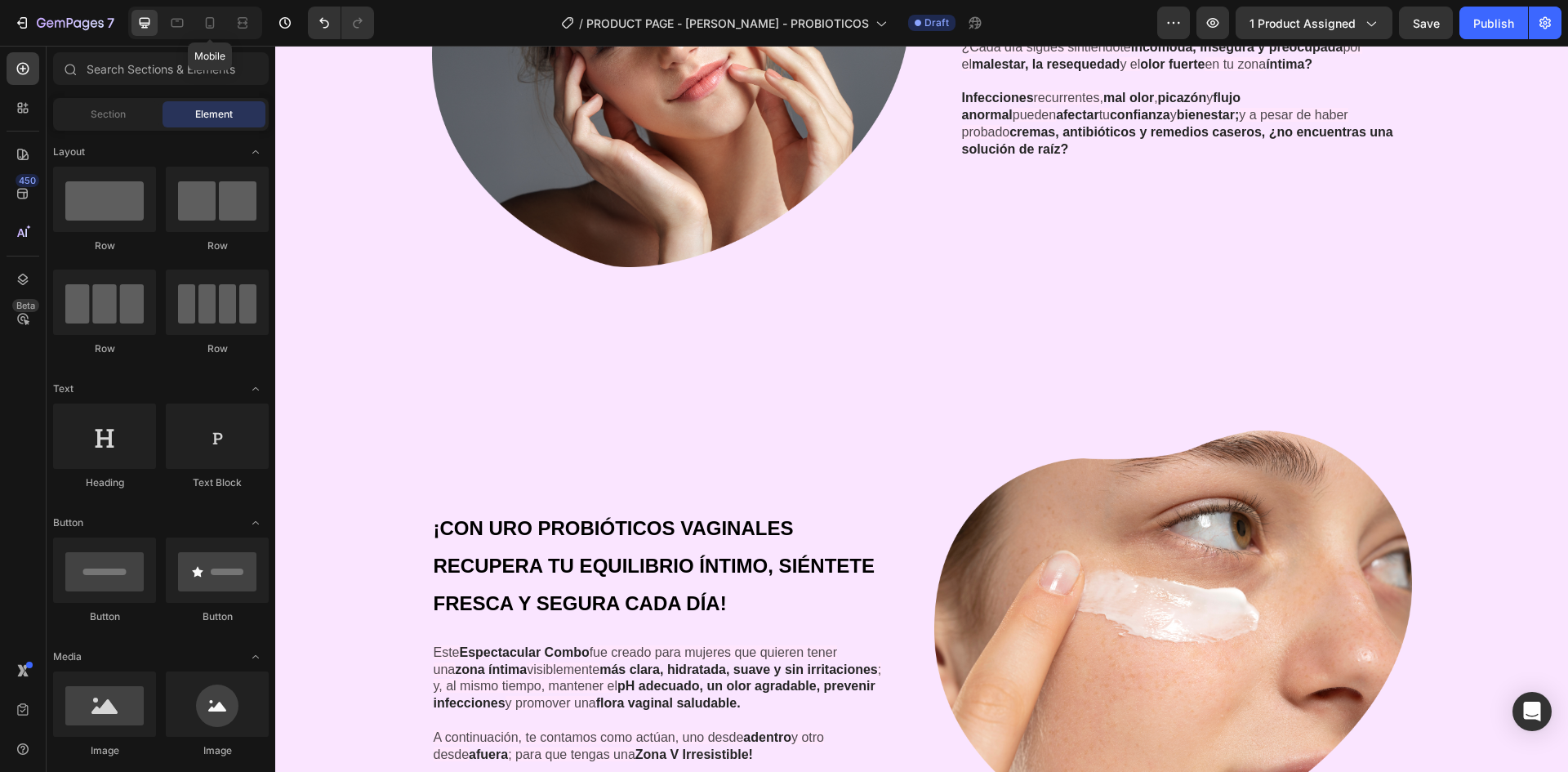
drag, startPoint x: 216, startPoint y: 21, endPoint x: 1110, endPoint y: 204, distance: 912.5
click at [214, 21] on icon at bounding box center [210, 22] width 16 height 16
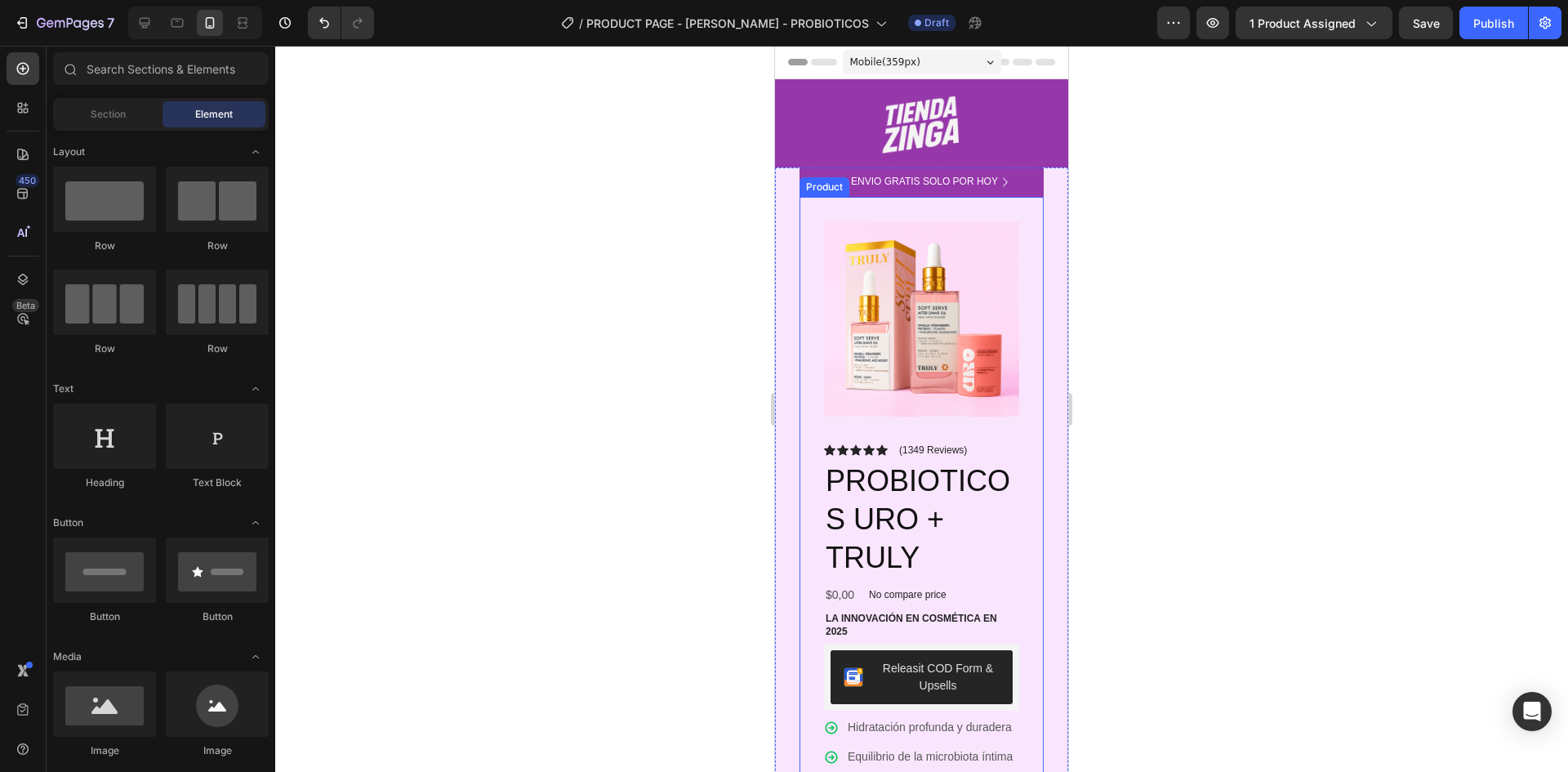
click at [1024, 230] on div "Product Images Icon Icon Icon Icon Icon Icon List (1349 Reviews) Text Block Row…" at bounding box center [921, 715] width 244 height 1037
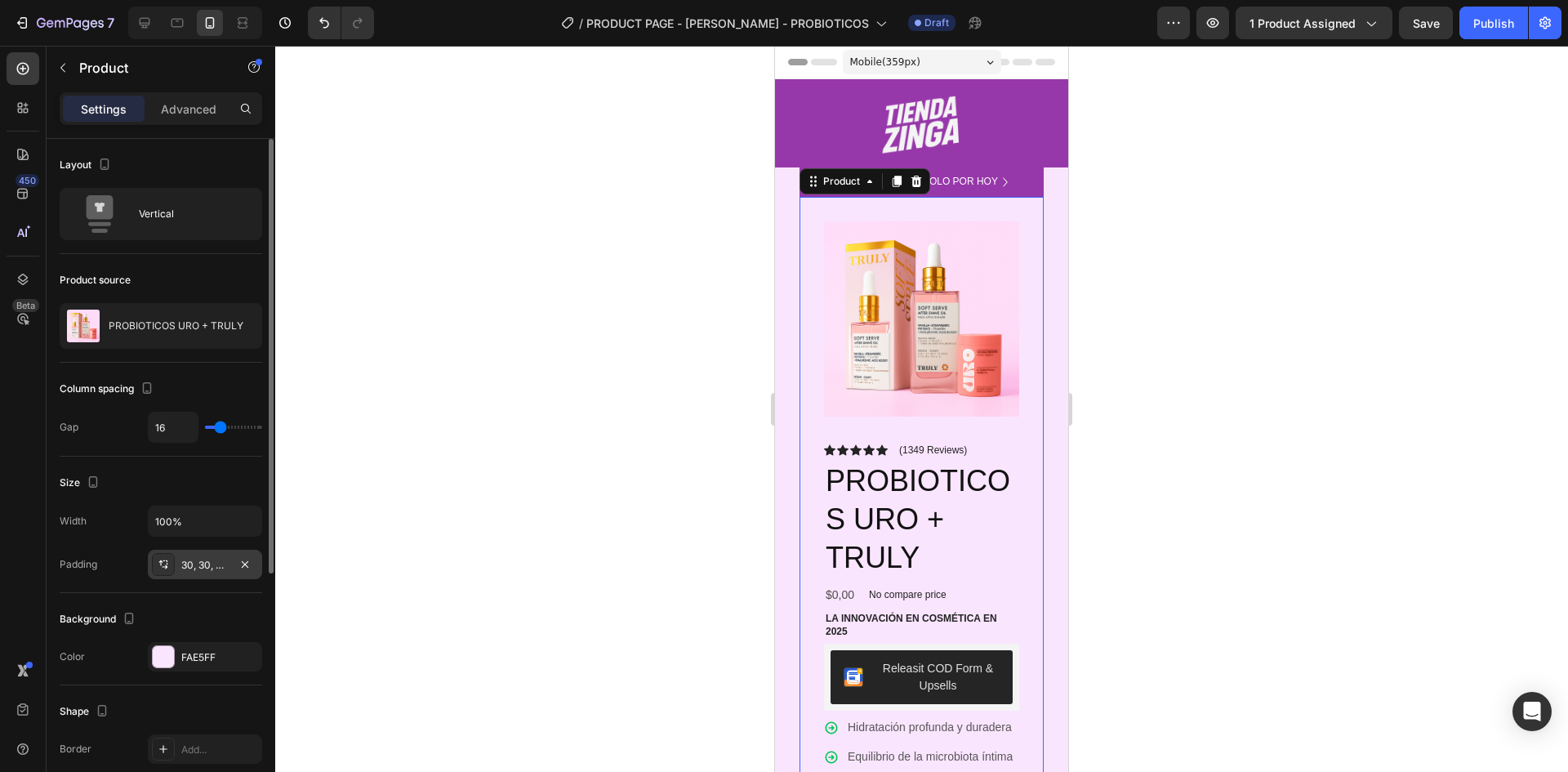
click at [206, 564] on div "30, 30, 30, 30" at bounding box center [205, 565] width 47 height 14
click at [558, 353] on div at bounding box center [921, 408] width 1293 height 726
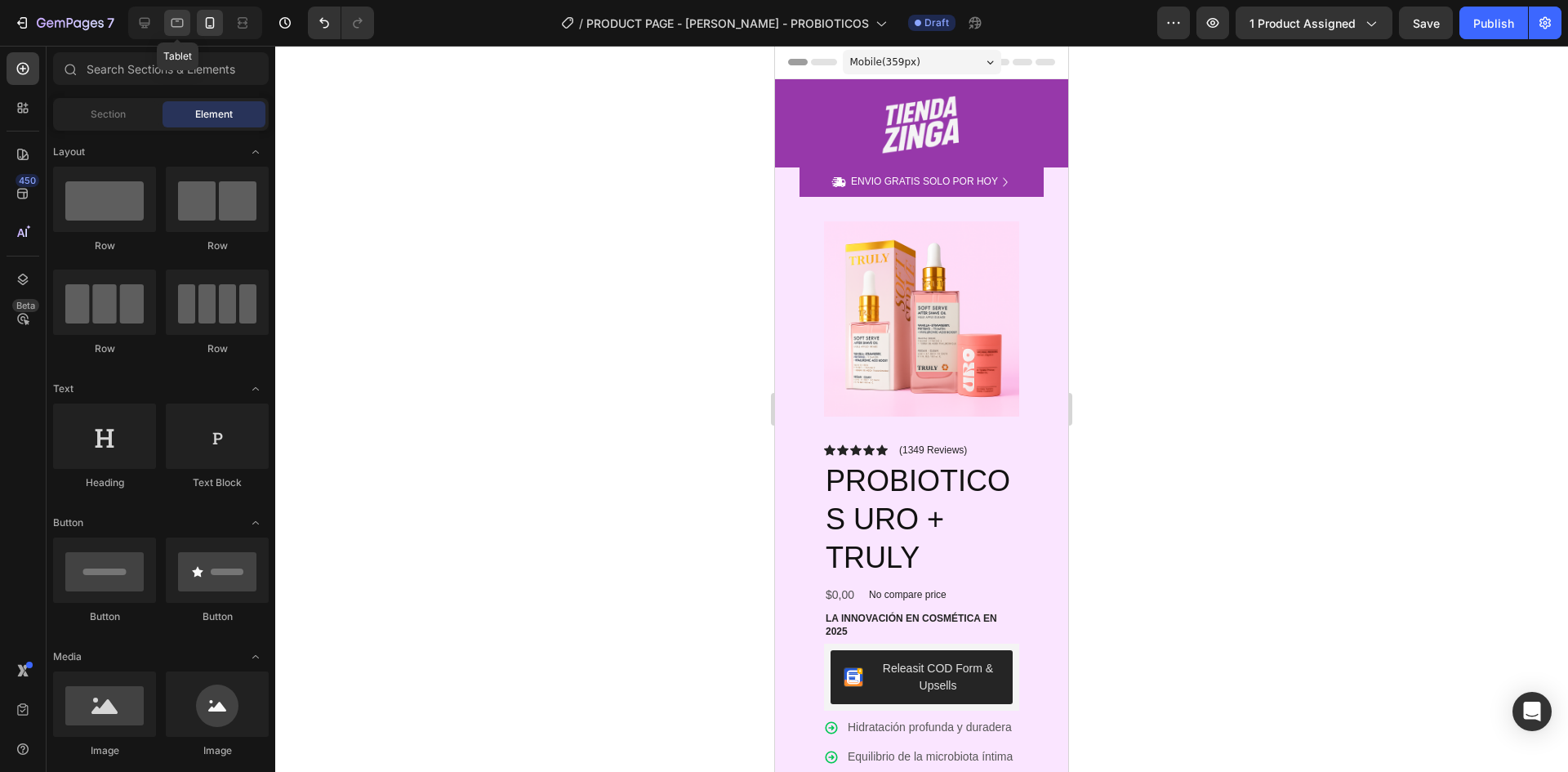
click at [174, 26] on icon at bounding box center [178, 23] width 13 height 9
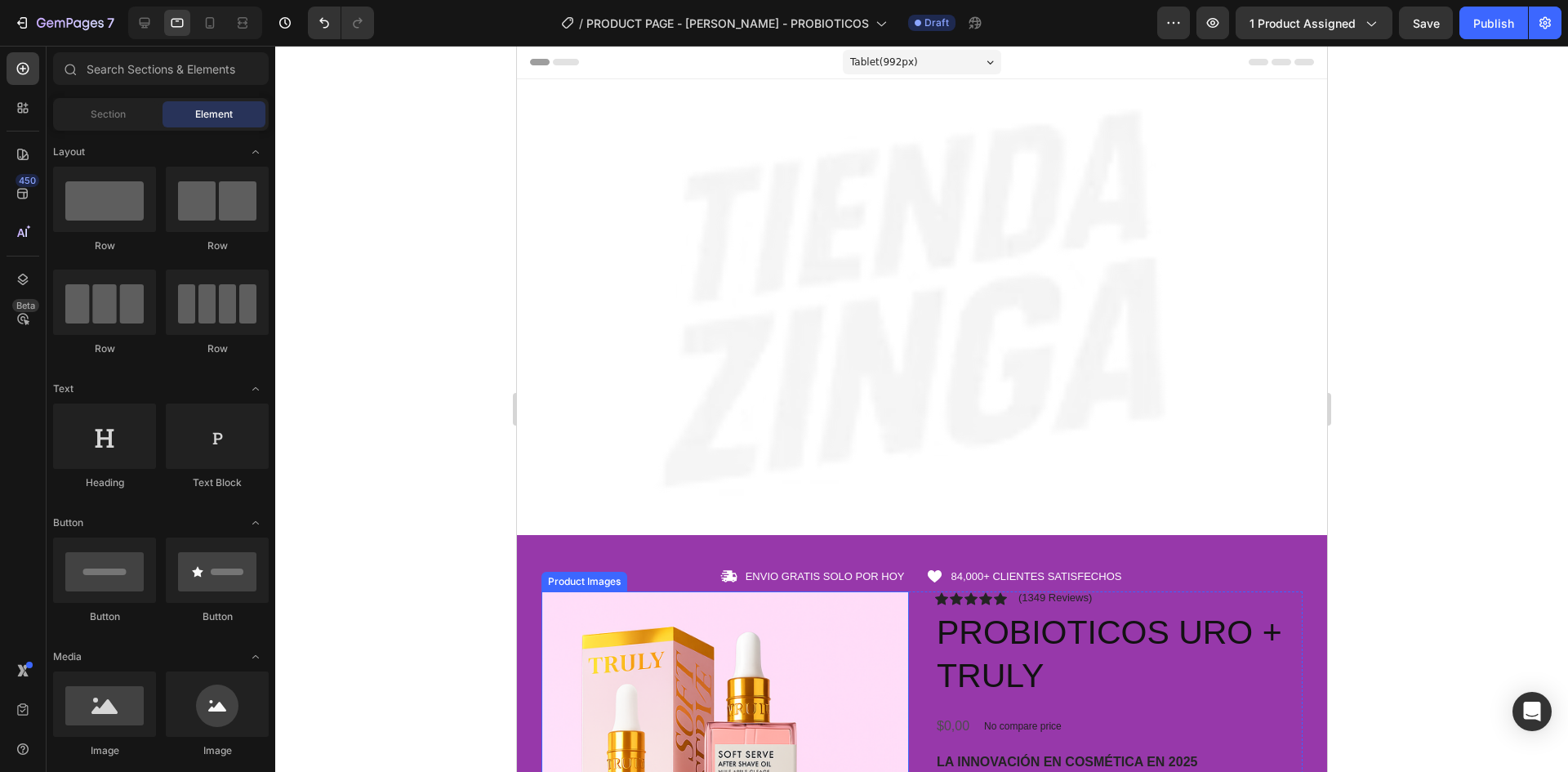
scroll to position [164, 0]
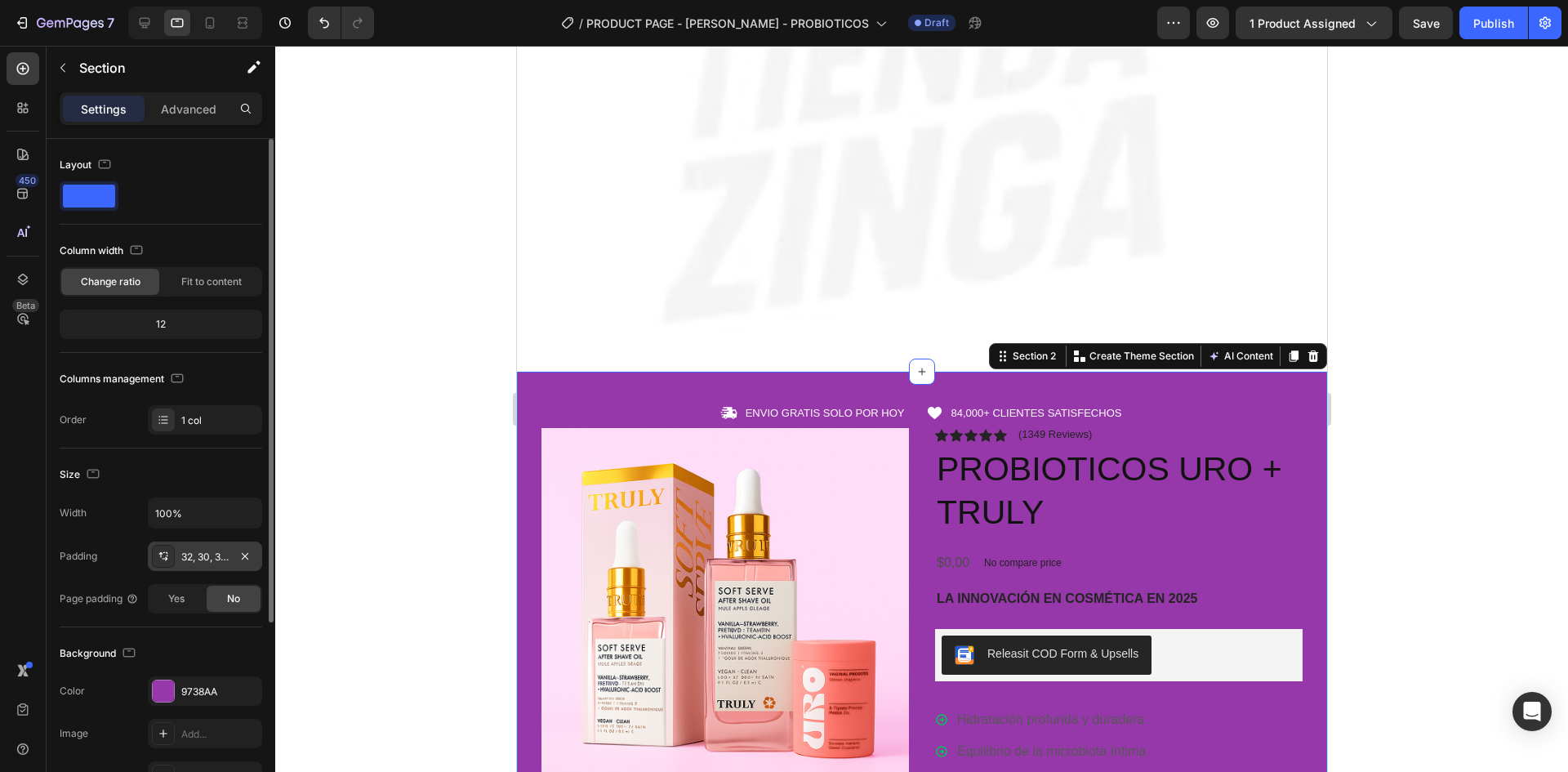
click at [195, 557] on div "32, 30, 32, 30" at bounding box center [205, 557] width 47 height 14
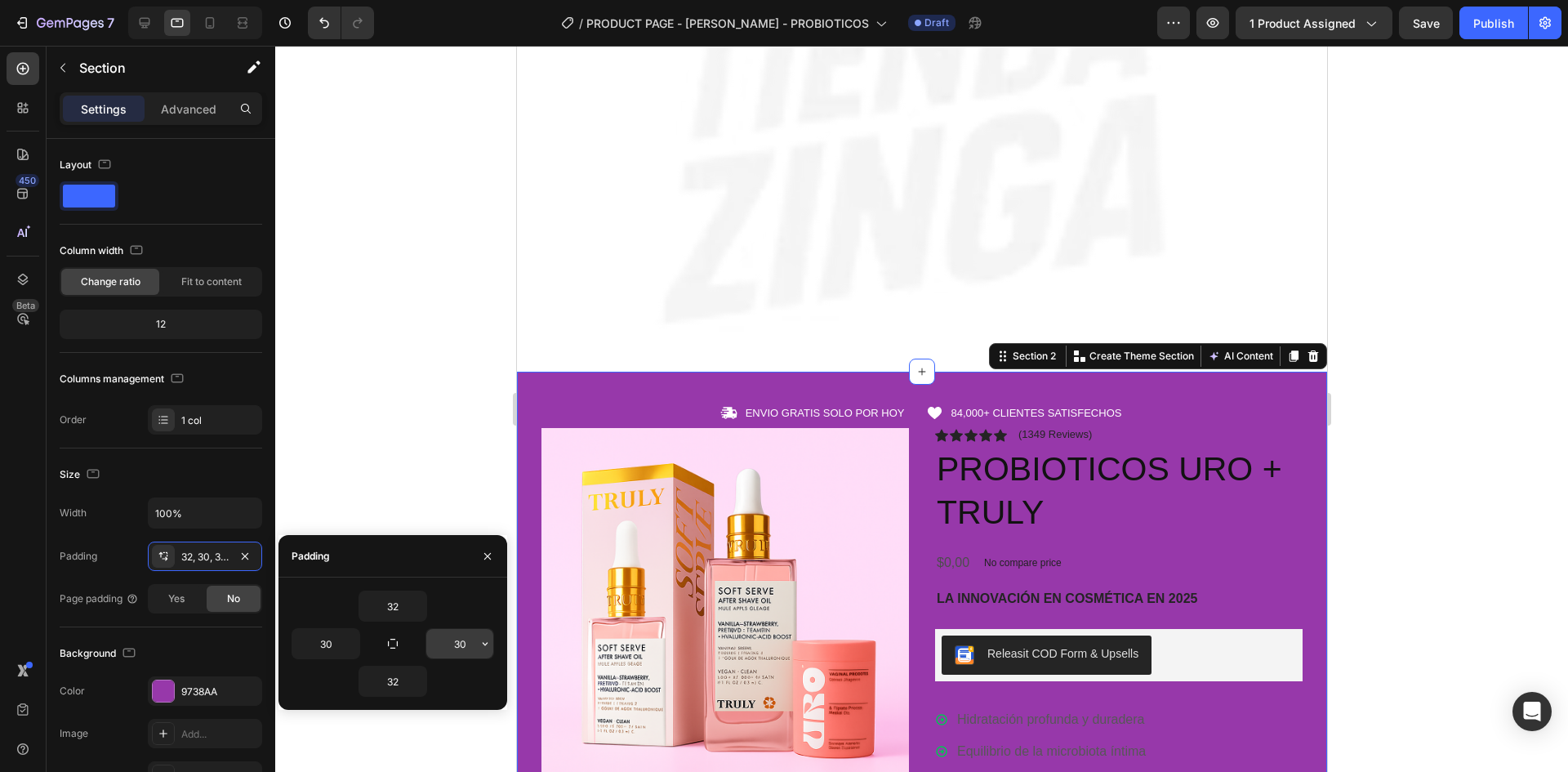
click at [461, 652] on input "30" at bounding box center [459, 643] width 67 height 29
click at [205, 21] on icon at bounding box center [210, 22] width 16 height 16
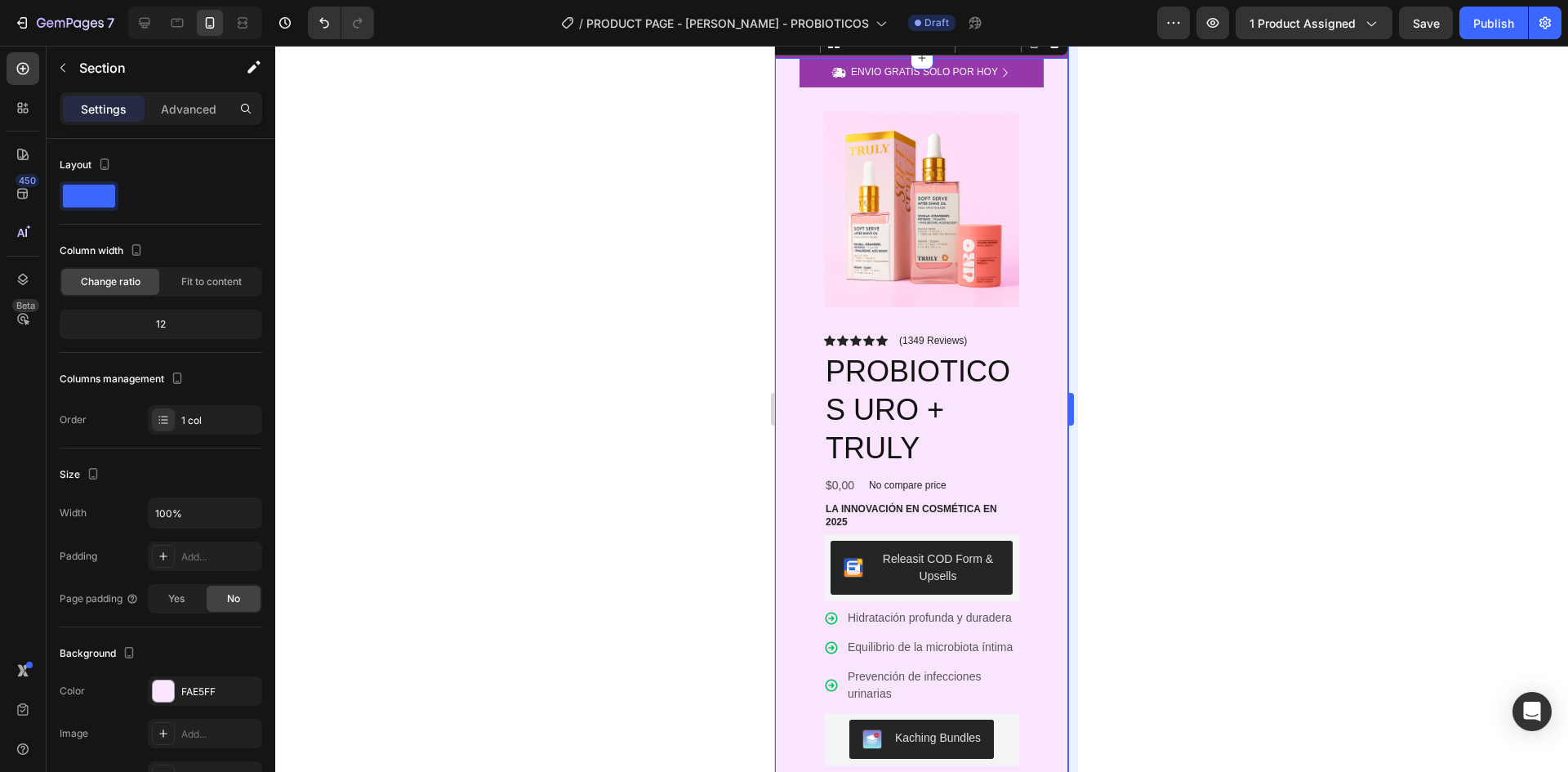
scroll to position [64, 0]
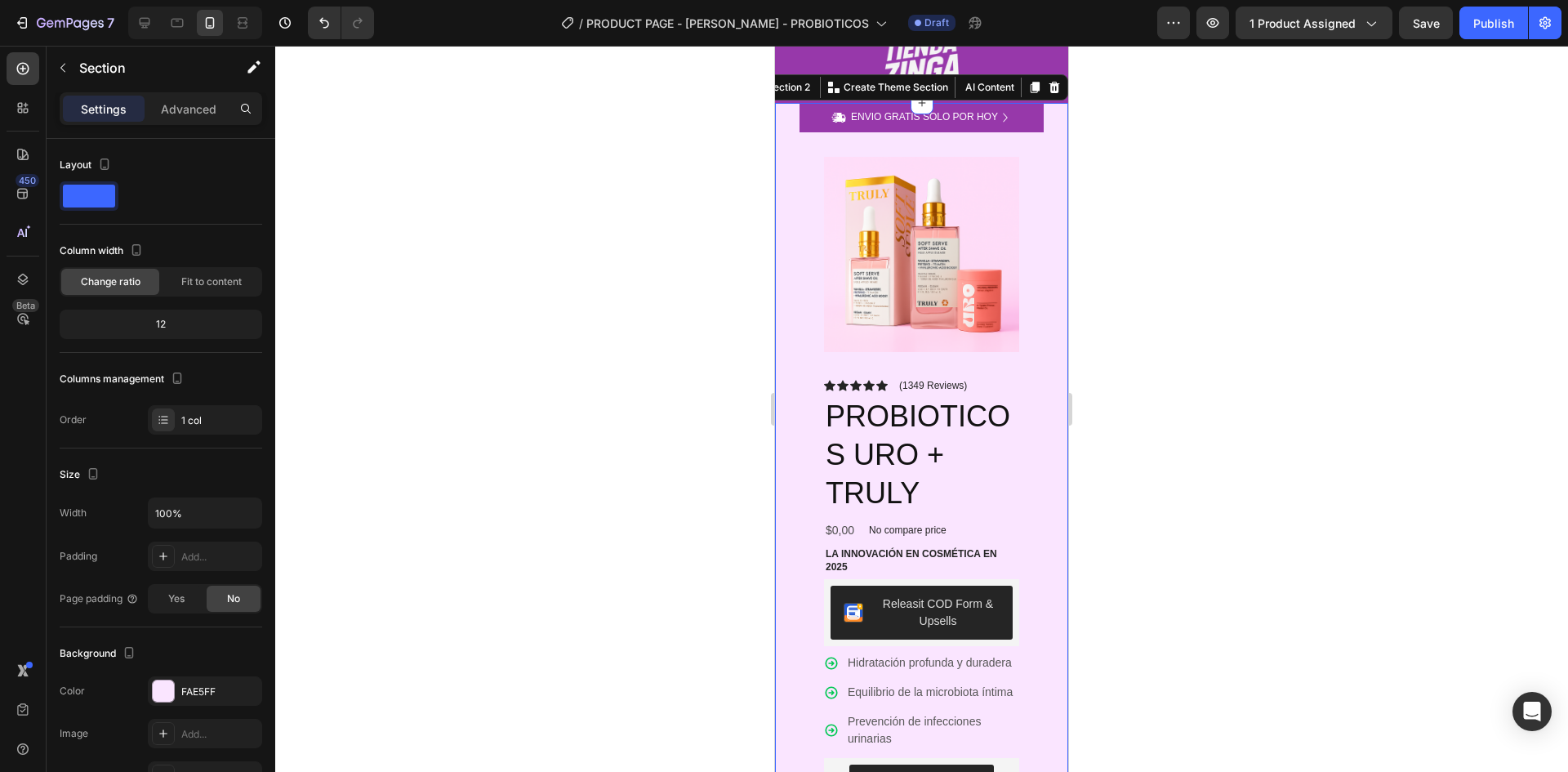
click at [1033, 319] on div "Icon ENVIO GRATIS SOLO POR HOY Text Block Row Icon 84,000+ CLIENTES SATISFECHOS…" at bounding box center [922, 653] width 293 height 1102
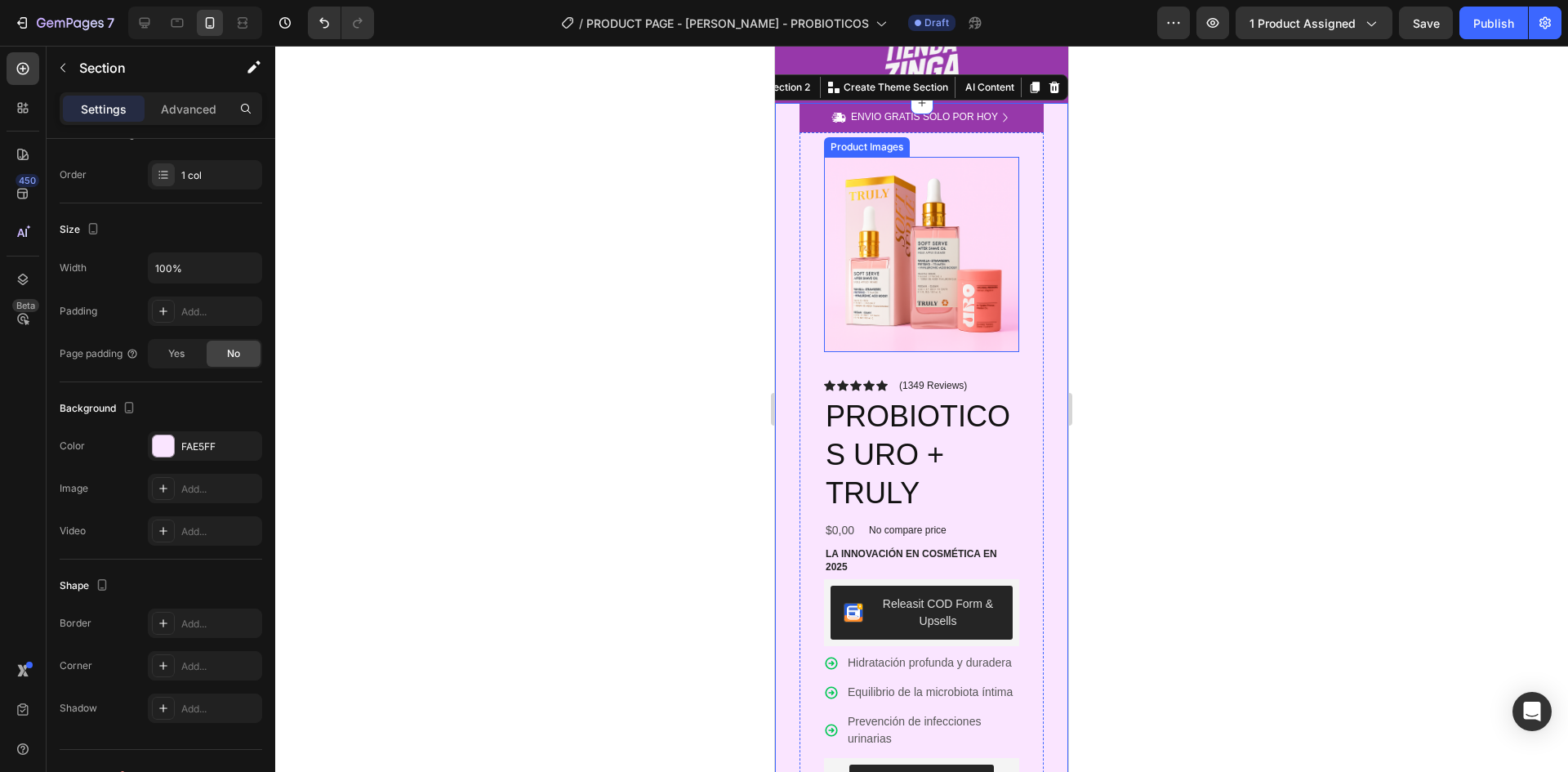
click at [947, 273] on img at bounding box center [921, 255] width 195 height 195
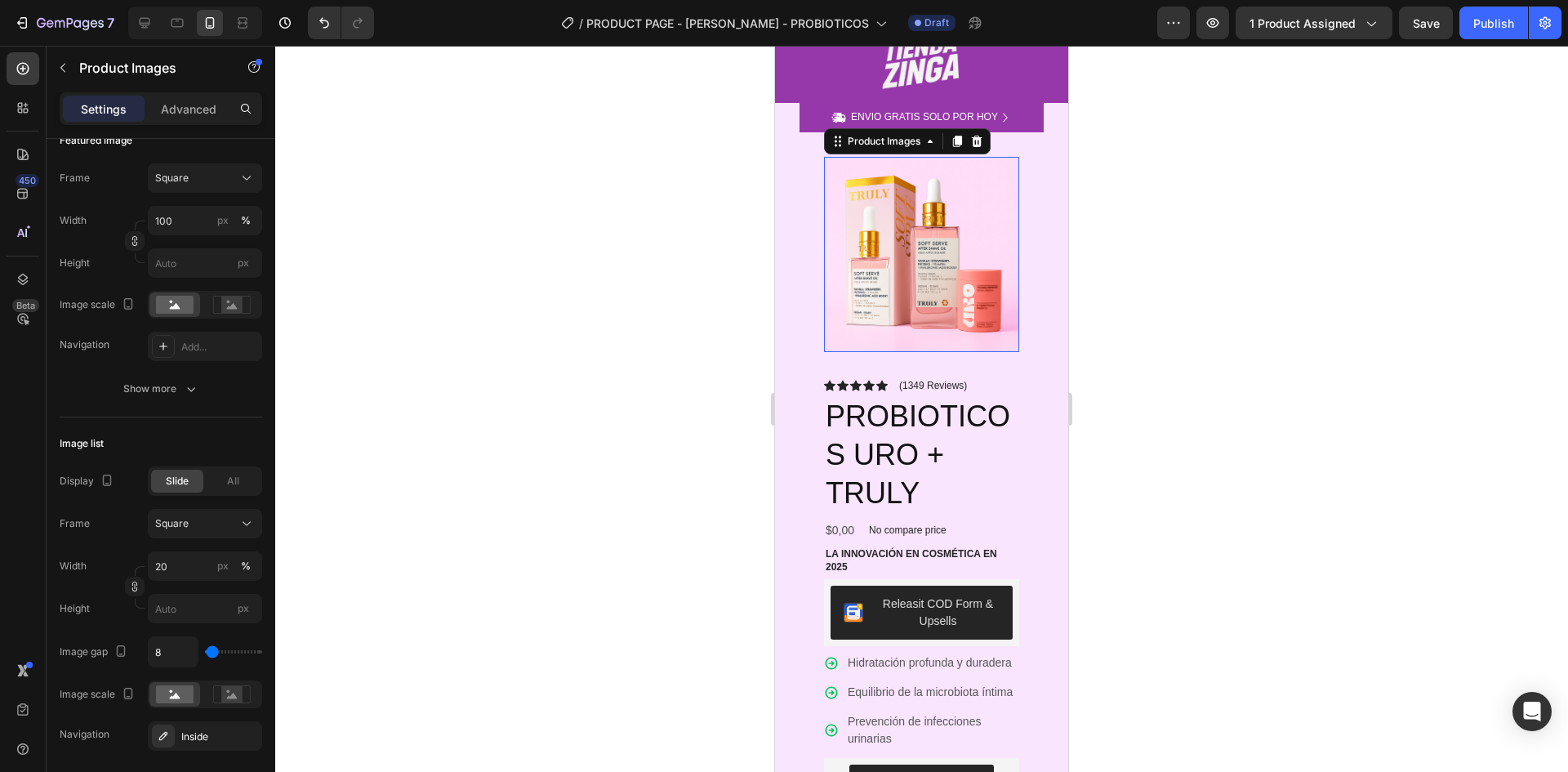
scroll to position [0, 0]
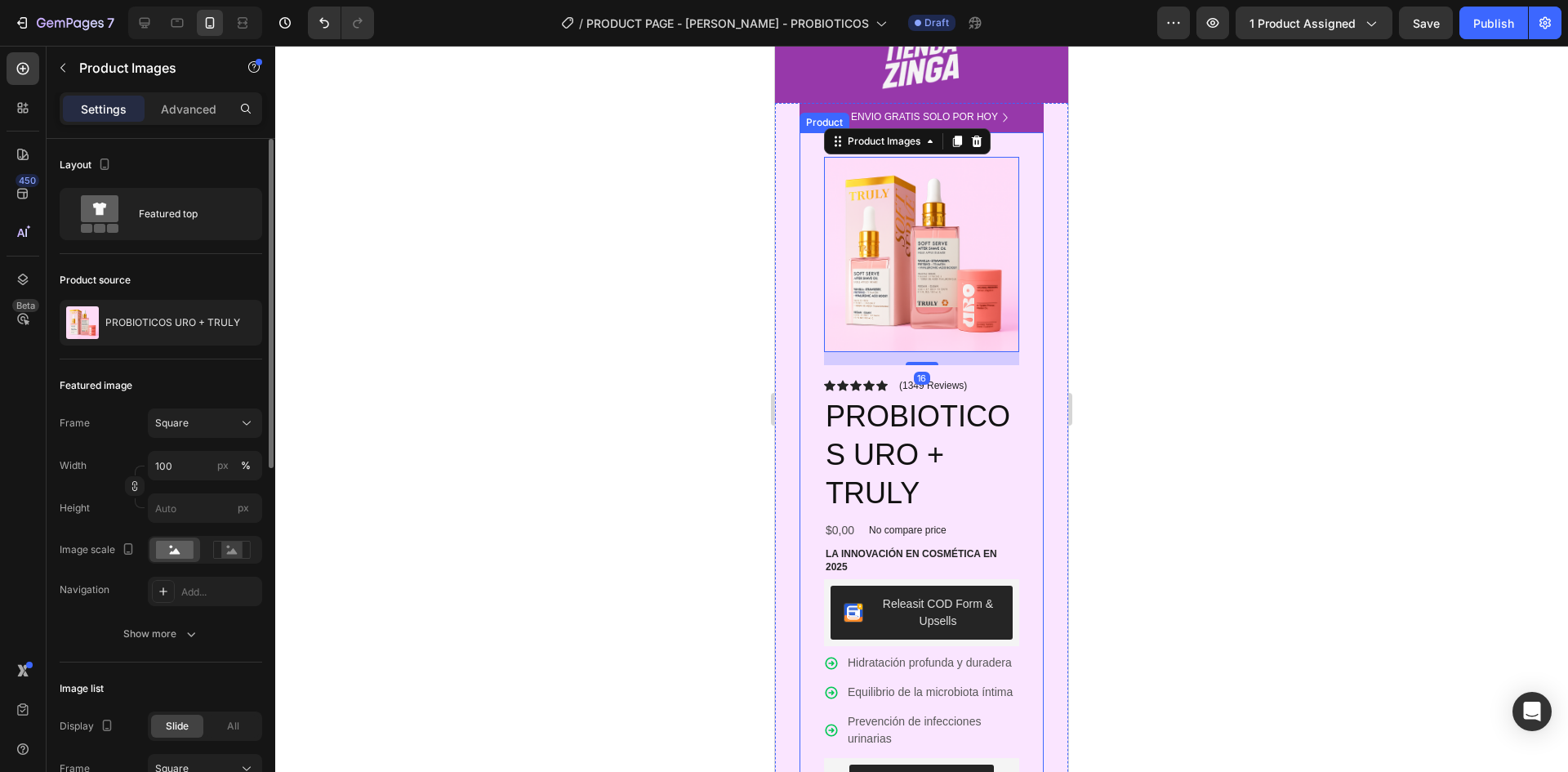
click at [1016, 319] on div "Product Images 16 Icon Icon Icon Icon Icon Icon List (1349 Reviews) Text Block …" at bounding box center [921, 650] width 244 height 1037
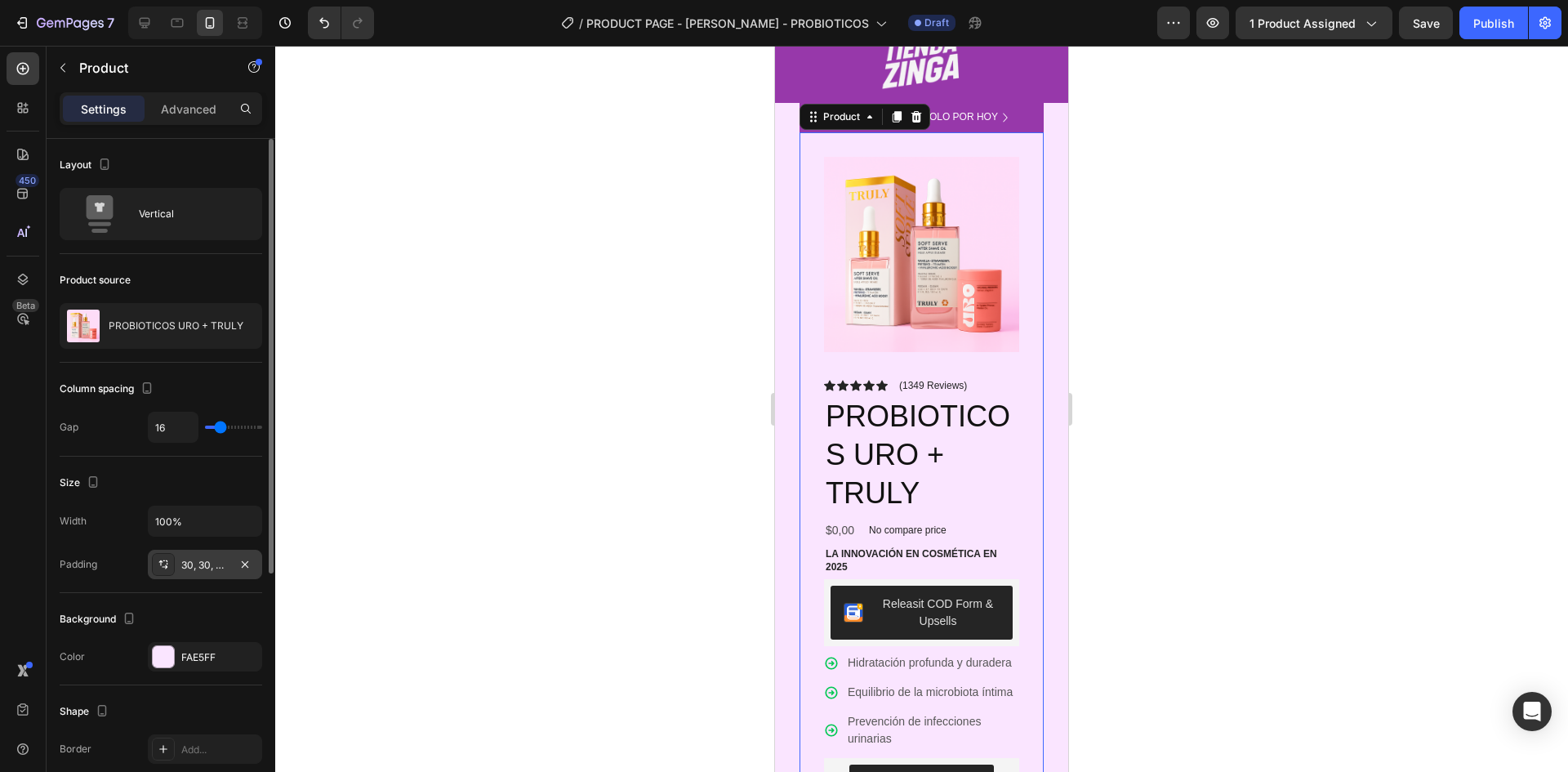
click at [206, 568] on div "30, 30, 30, 30" at bounding box center [205, 565] width 47 height 14
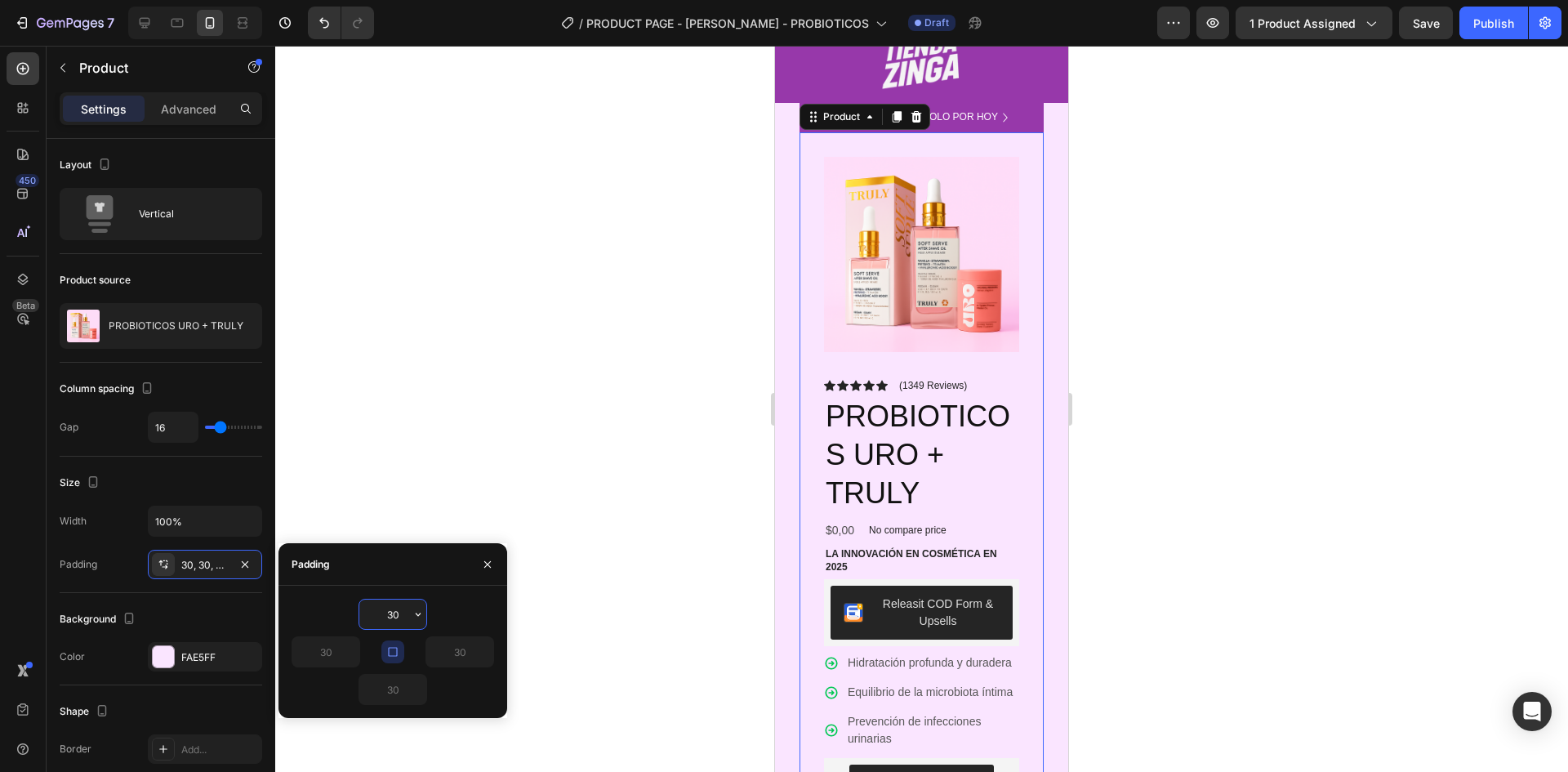
click at [391, 617] on input "30" at bounding box center [392, 614] width 67 height 29
type input "0"
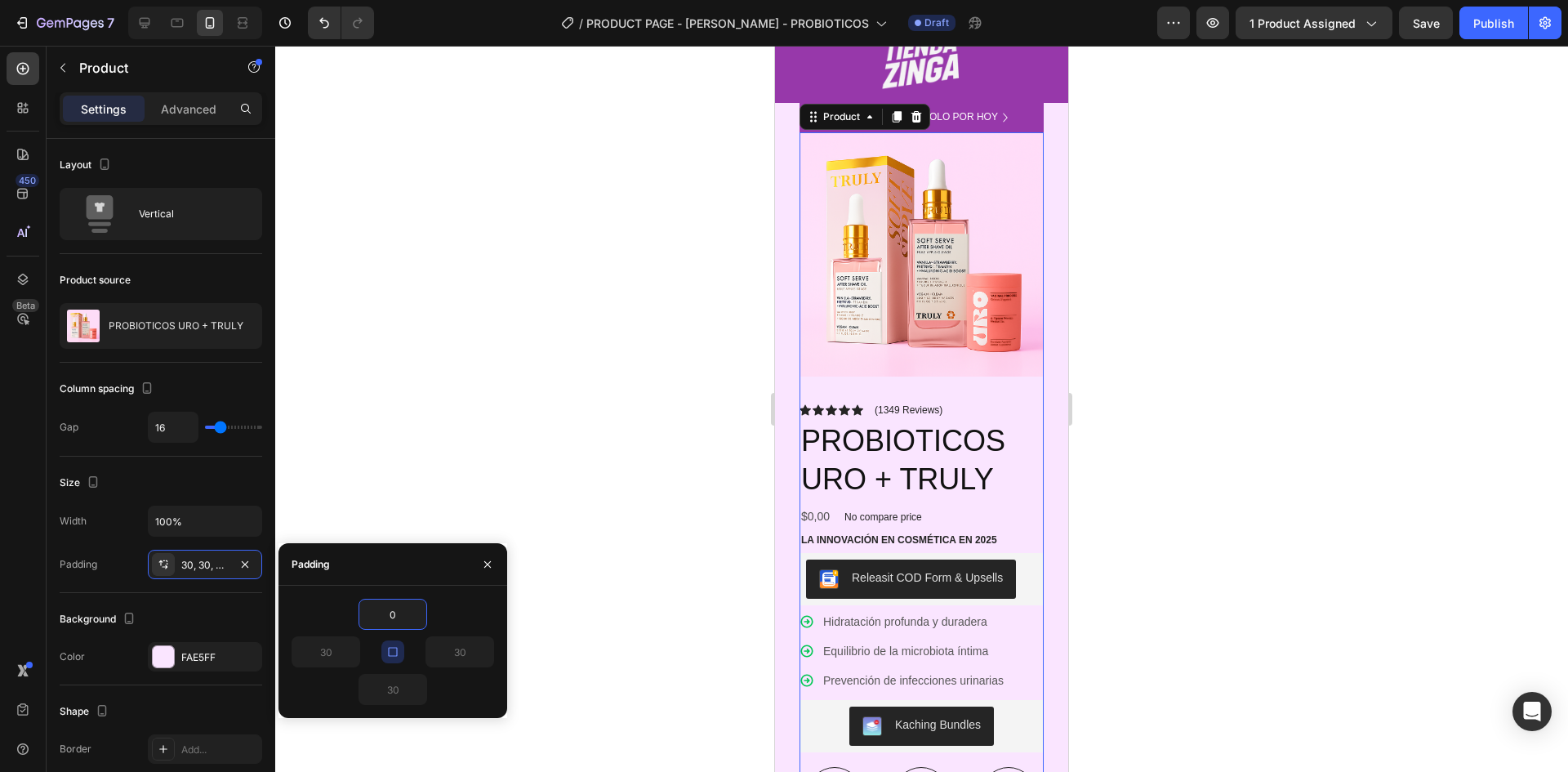
click at [412, 324] on div at bounding box center [921, 408] width 1293 height 726
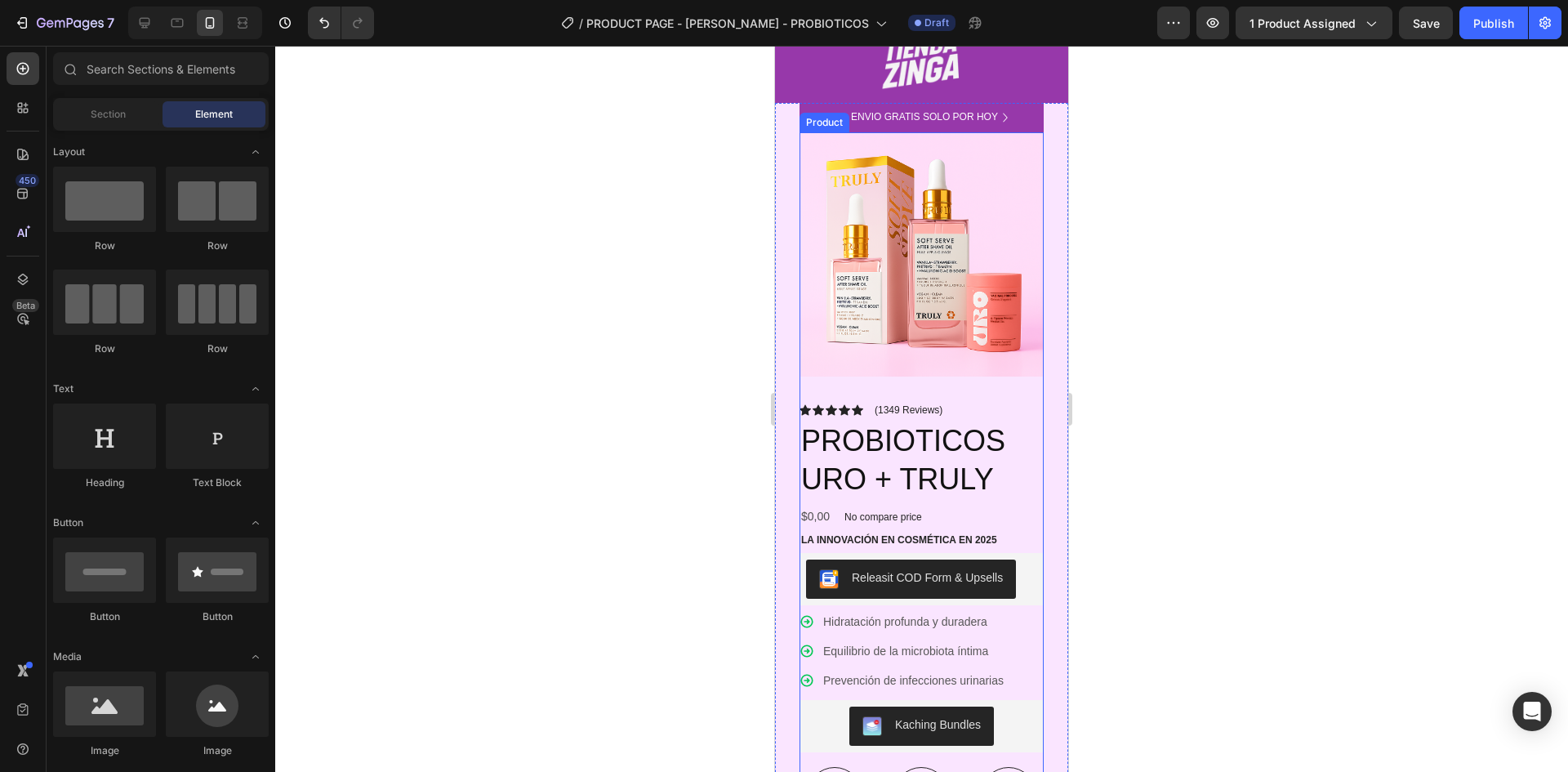
click at [814, 379] on div "Product Images Icon Icon Icon Icon Icon Icon List (1349 Reviews) Text Block Row…" at bounding box center [921, 602] width 244 height 940
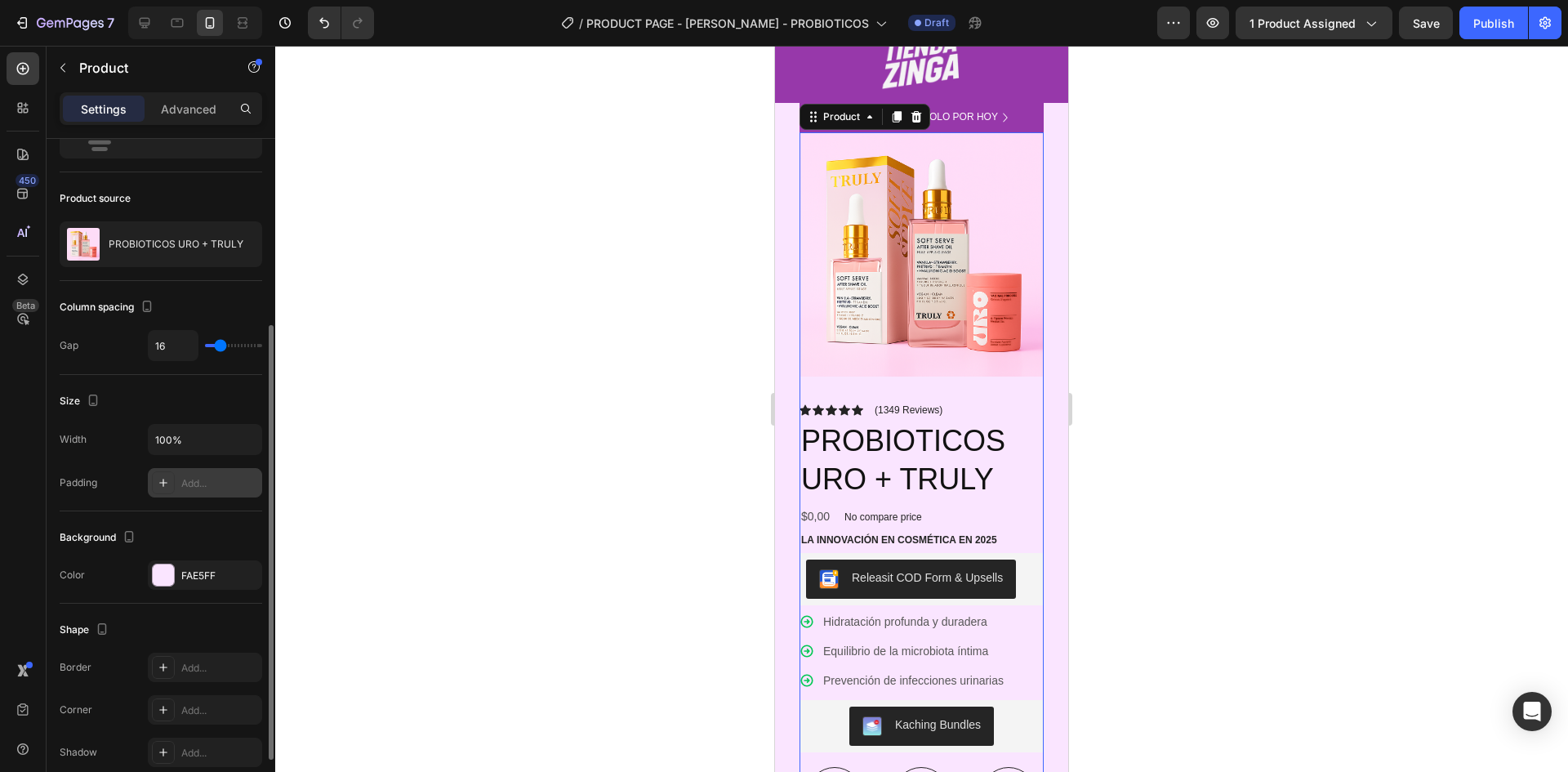
scroll to position [164, 0]
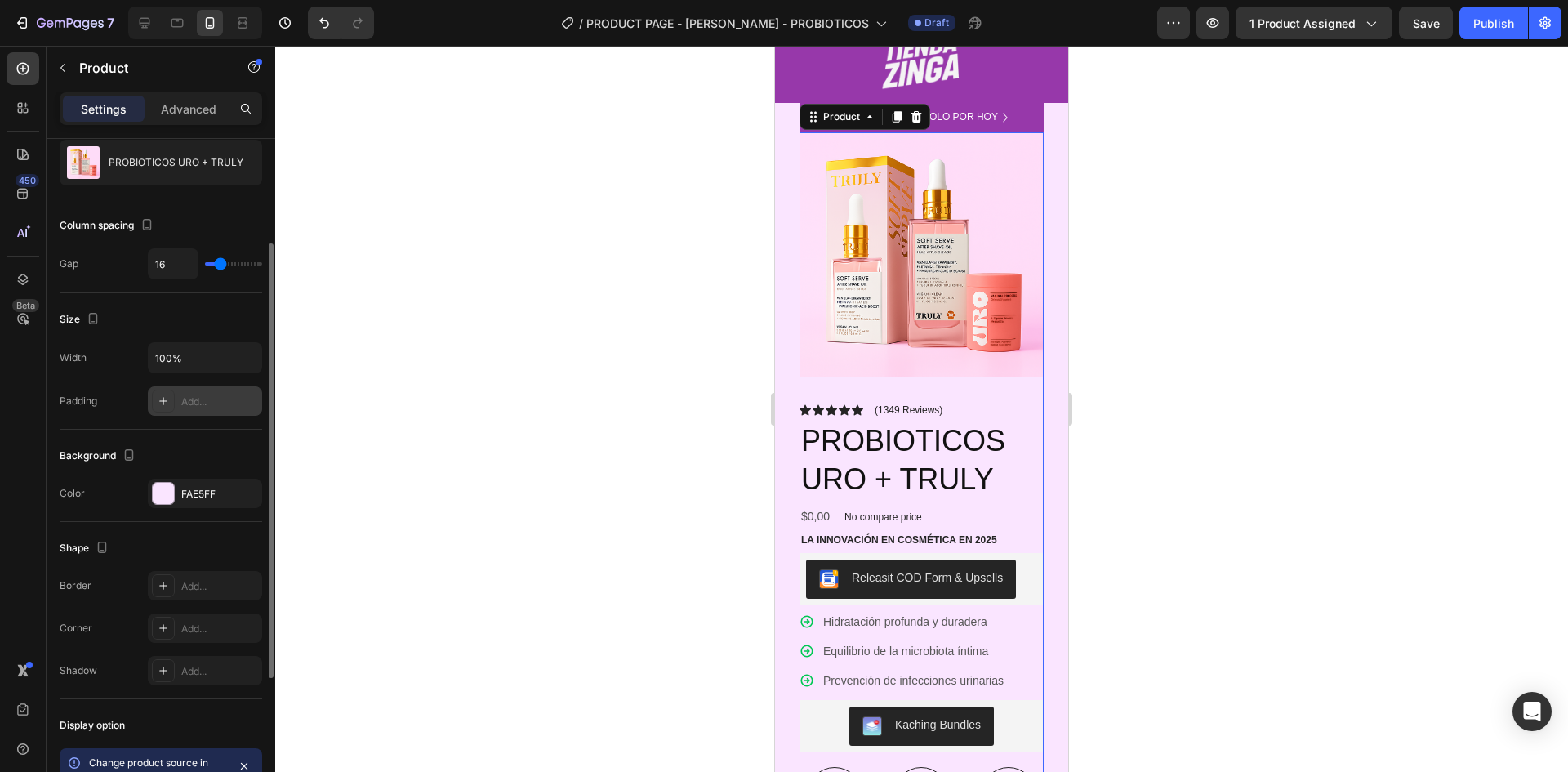
click at [206, 410] on div "Add..." at bounding box center [205, 400] width 114 height 29
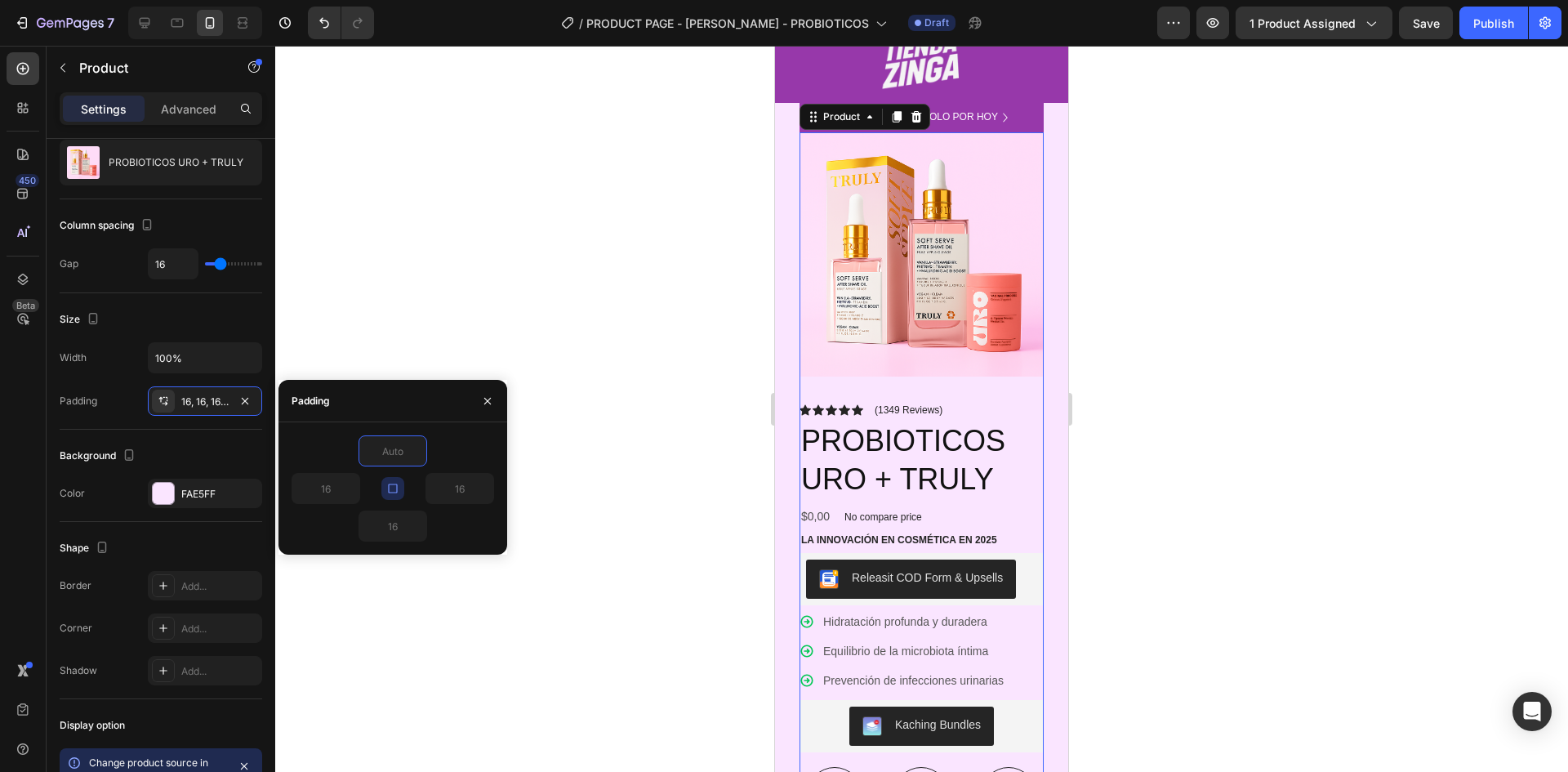
click at [398, 486] on icon "button" at bounding box center [392, 488] width 13 height 13
type input "0"
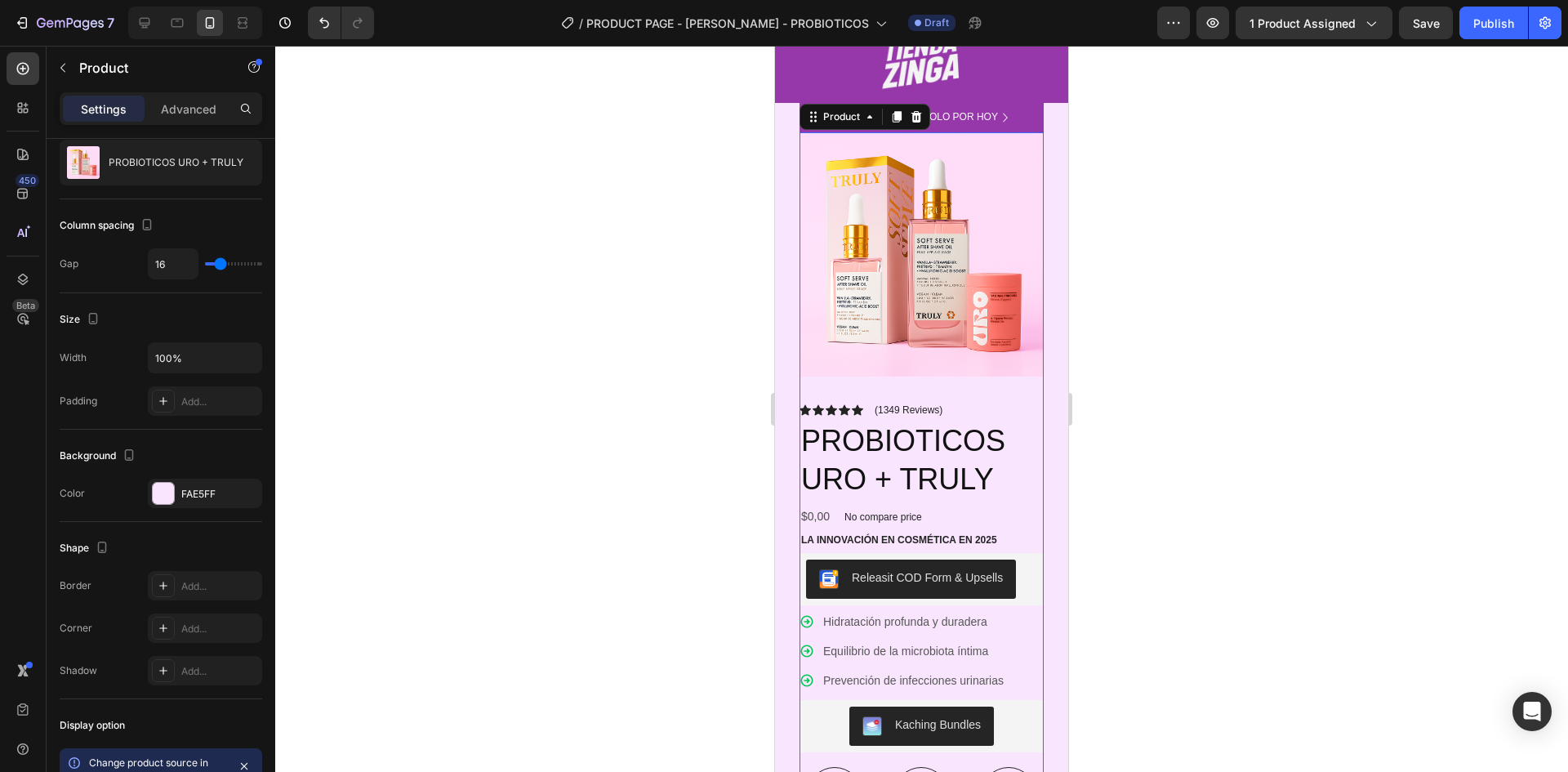
click at [602, 395] on div at bounding box center [921, 408] width 1293 height 726
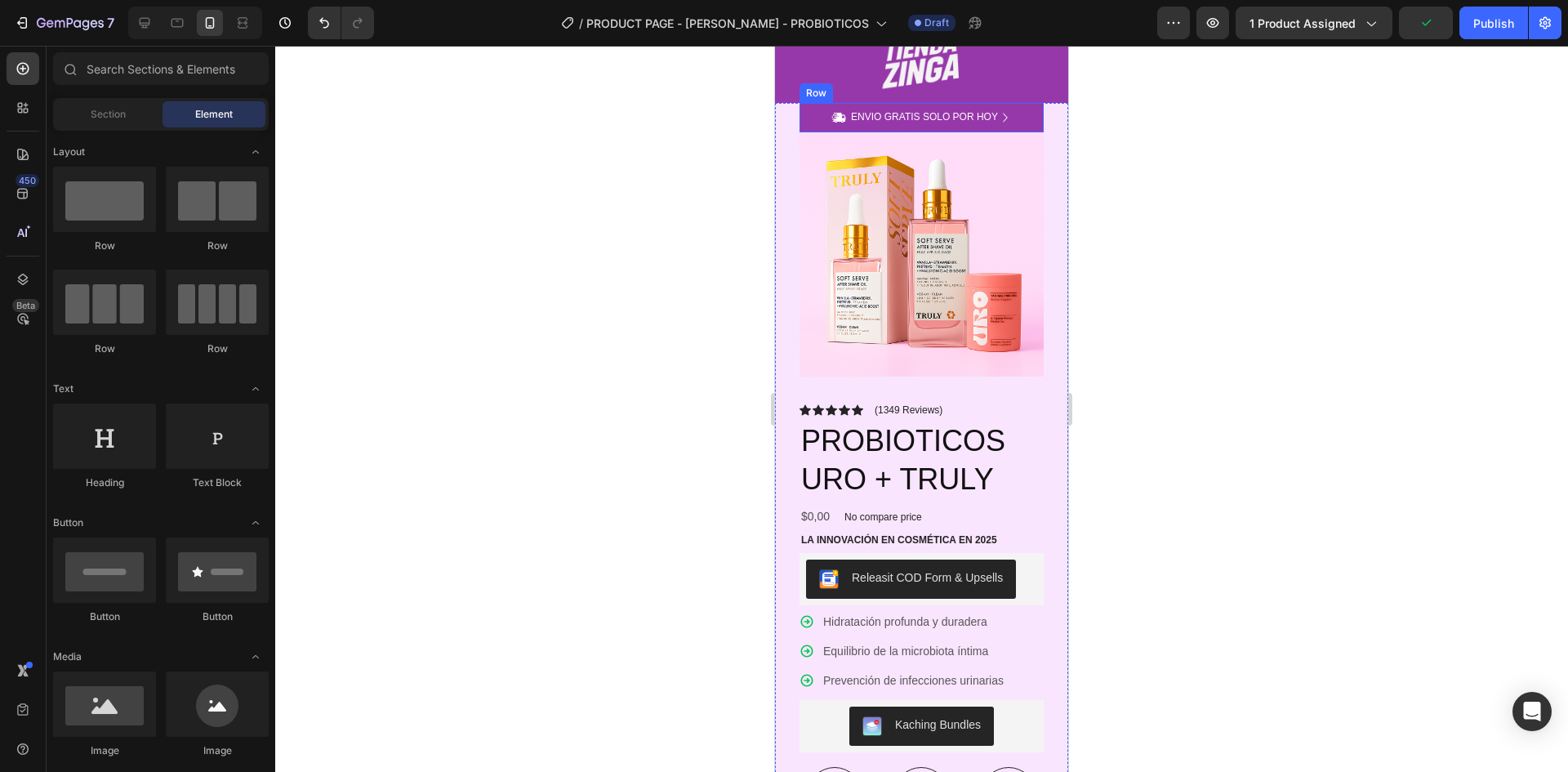
click at [814, 104] on div "Icon ENVIO GRATIS SOLO POR HOY Text Block Row Icon 84,000+ CLIENTES SATISFECHOS…" at bounding box center [921, 117] width 244 height 29
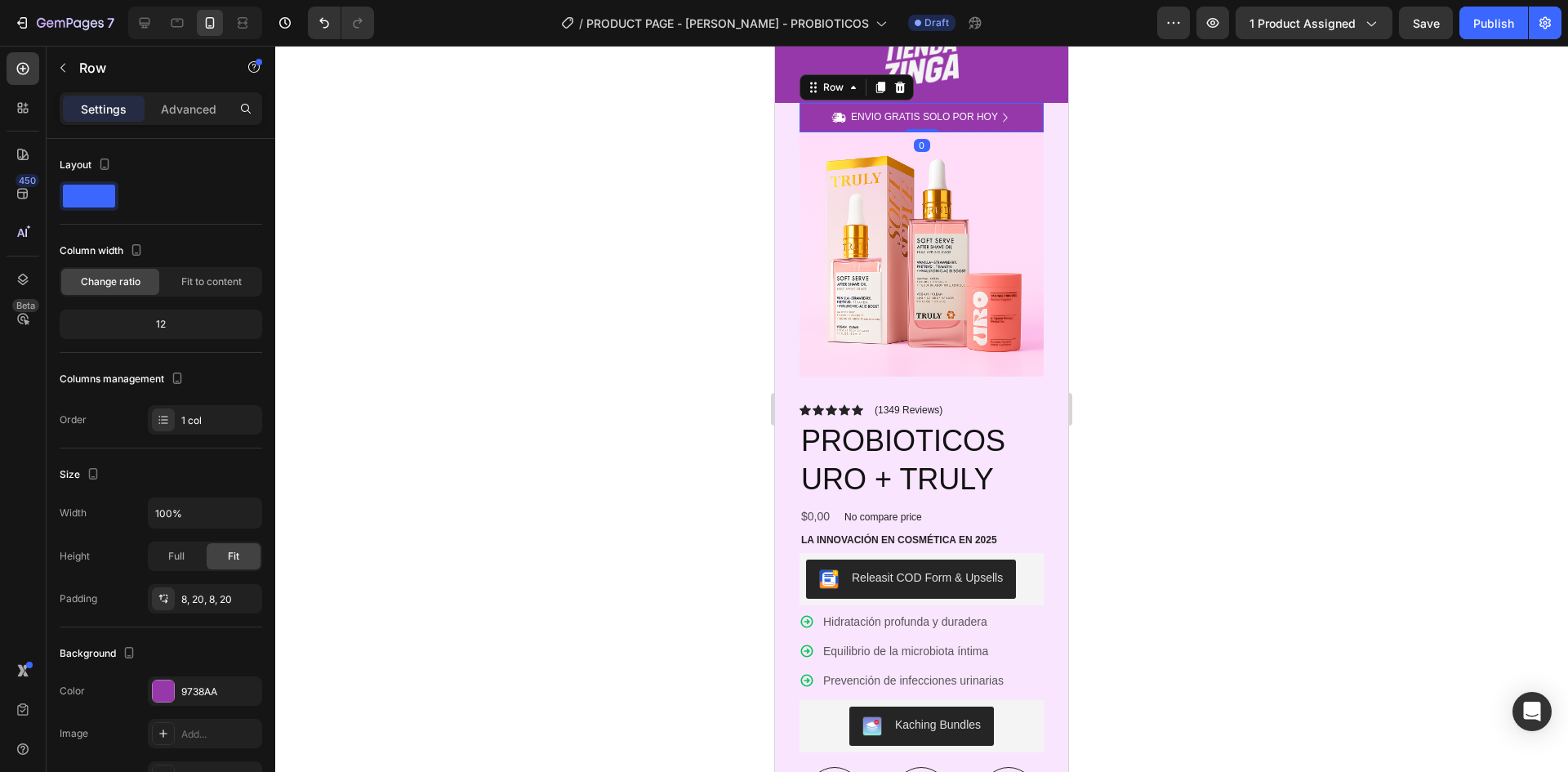
click at [1292, 306] on div at bounding box center [921, 408] width 1293 height 726
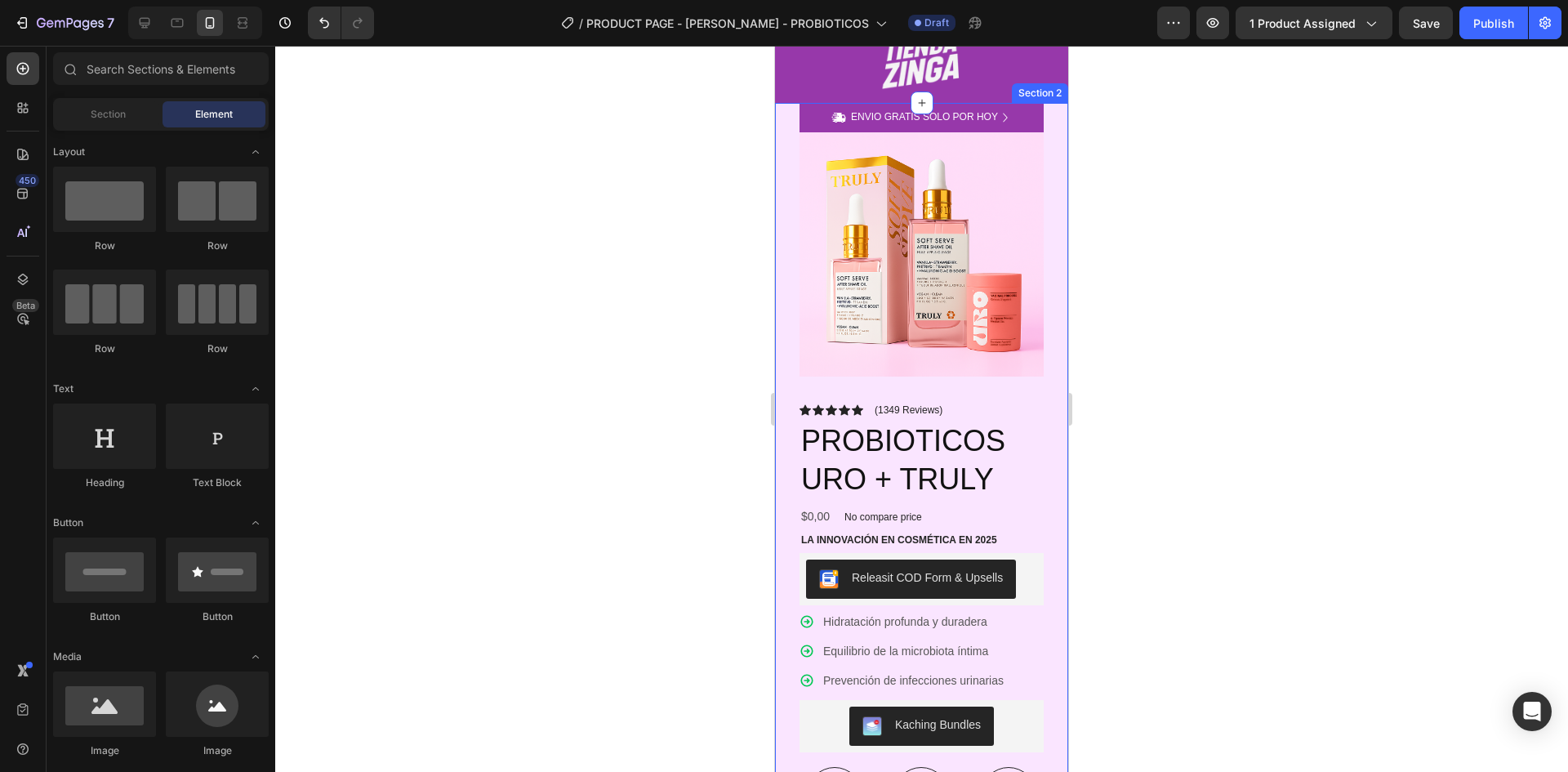
click at [1047, 281] on div "Icon ENVIO GRATIS SOLO POR HOY Text Block Row Icon 84,000+ CLIENTES SATISFECHOS…" at bounding box center [922, 605] width 293 height 1004
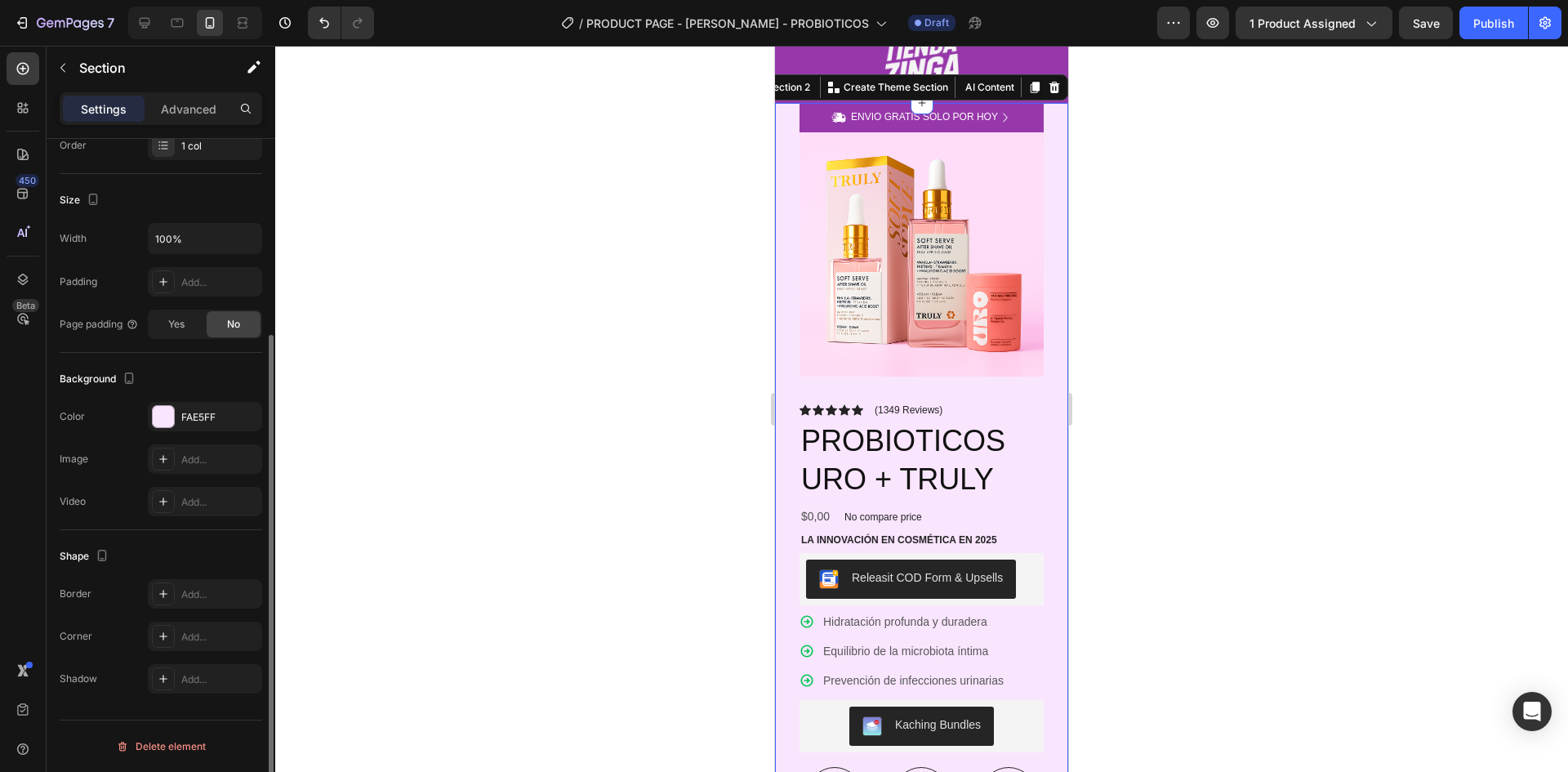
scroll to position [0, 0]
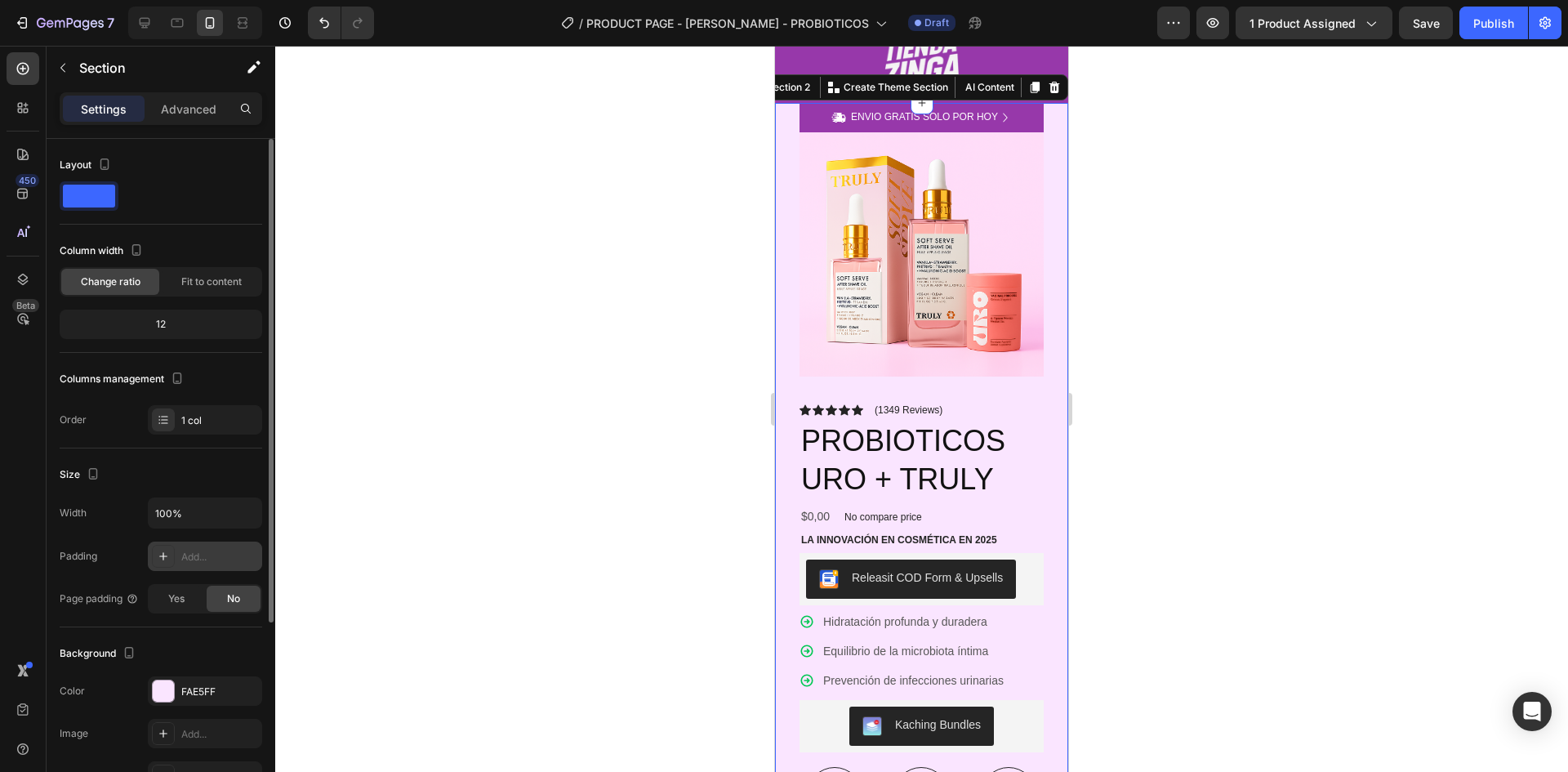
click at [205, 557] on div "Add..." at bounding box center [220, 557] width 77 height 14
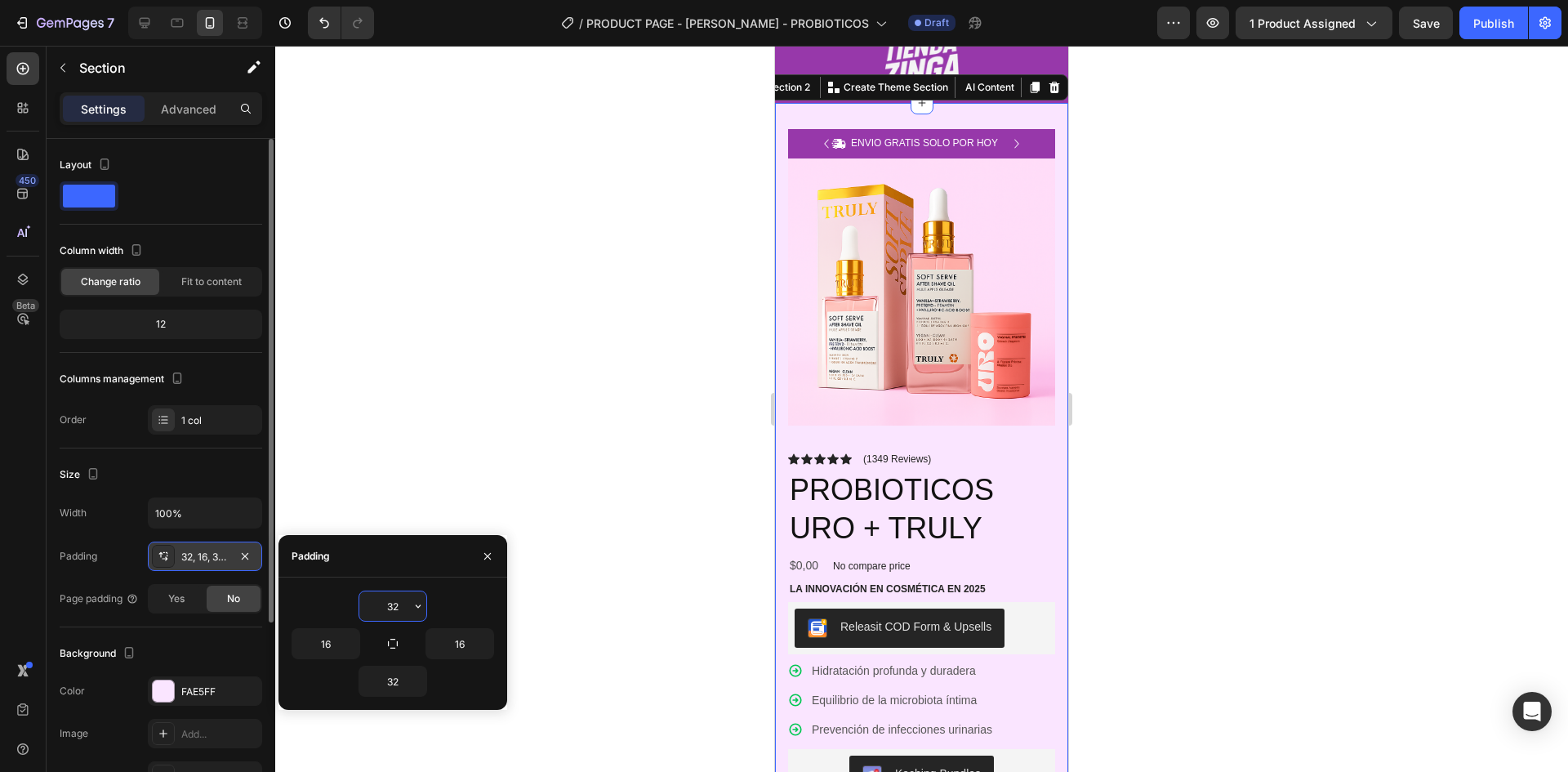
click at [499, 357] on div at bounding box center [921, 408] width 1293 height 726
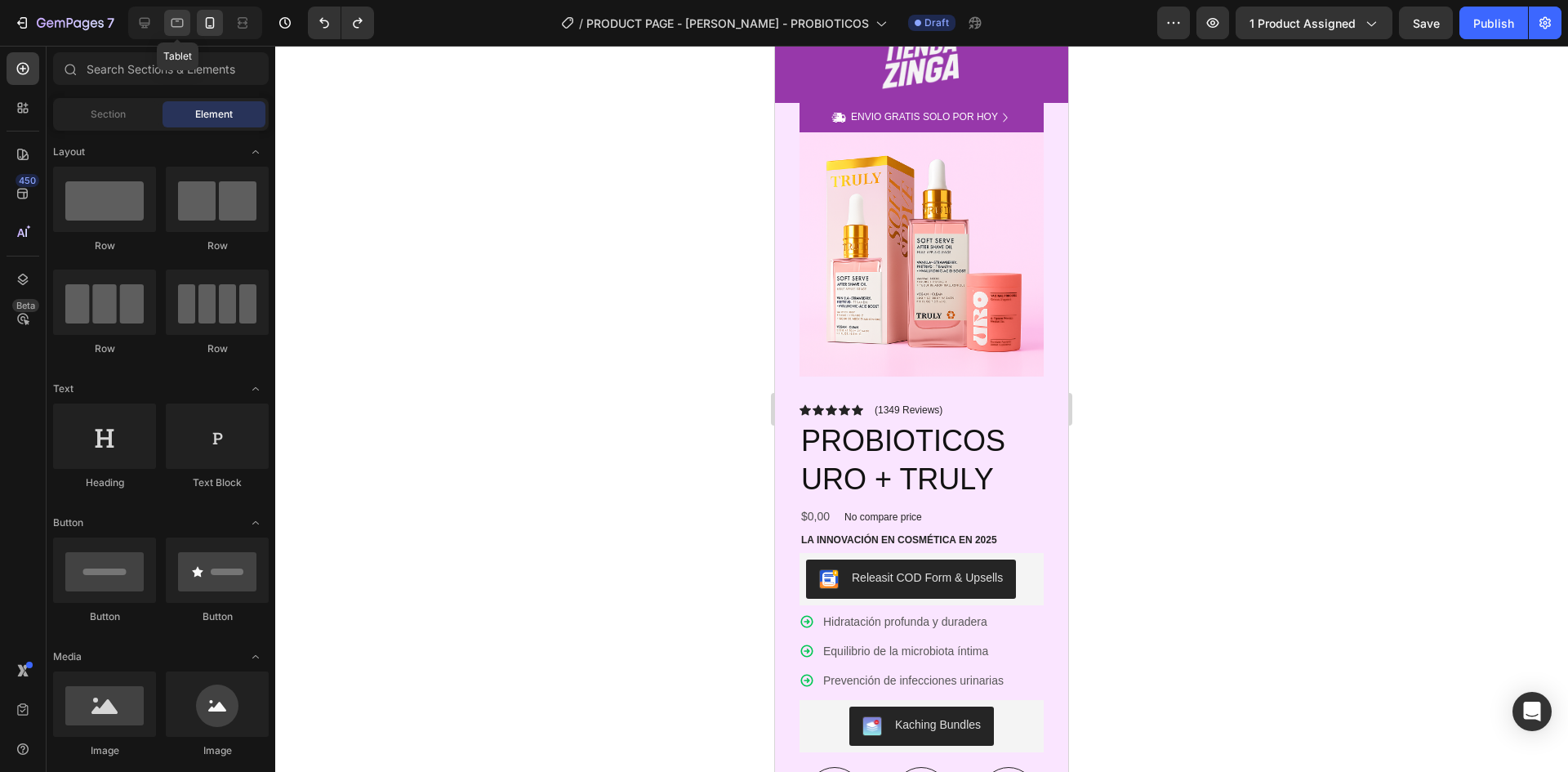
click at [182, 22] on icon at bounding box center [177, 22] width 16 height 16
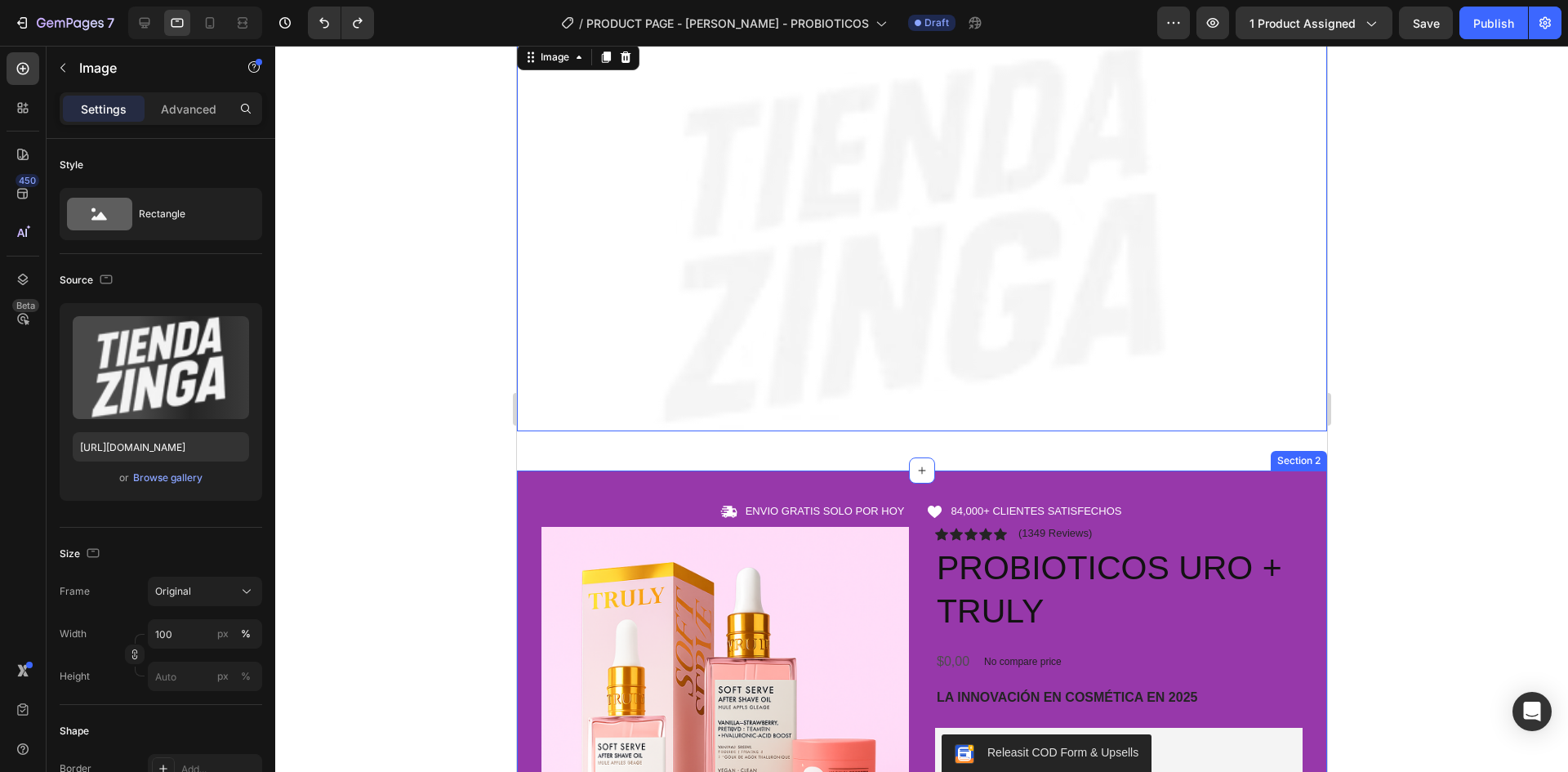
click at [1145, 444] on div "Image 0 Row" at bounding box center [921, 243] width 810 height 404
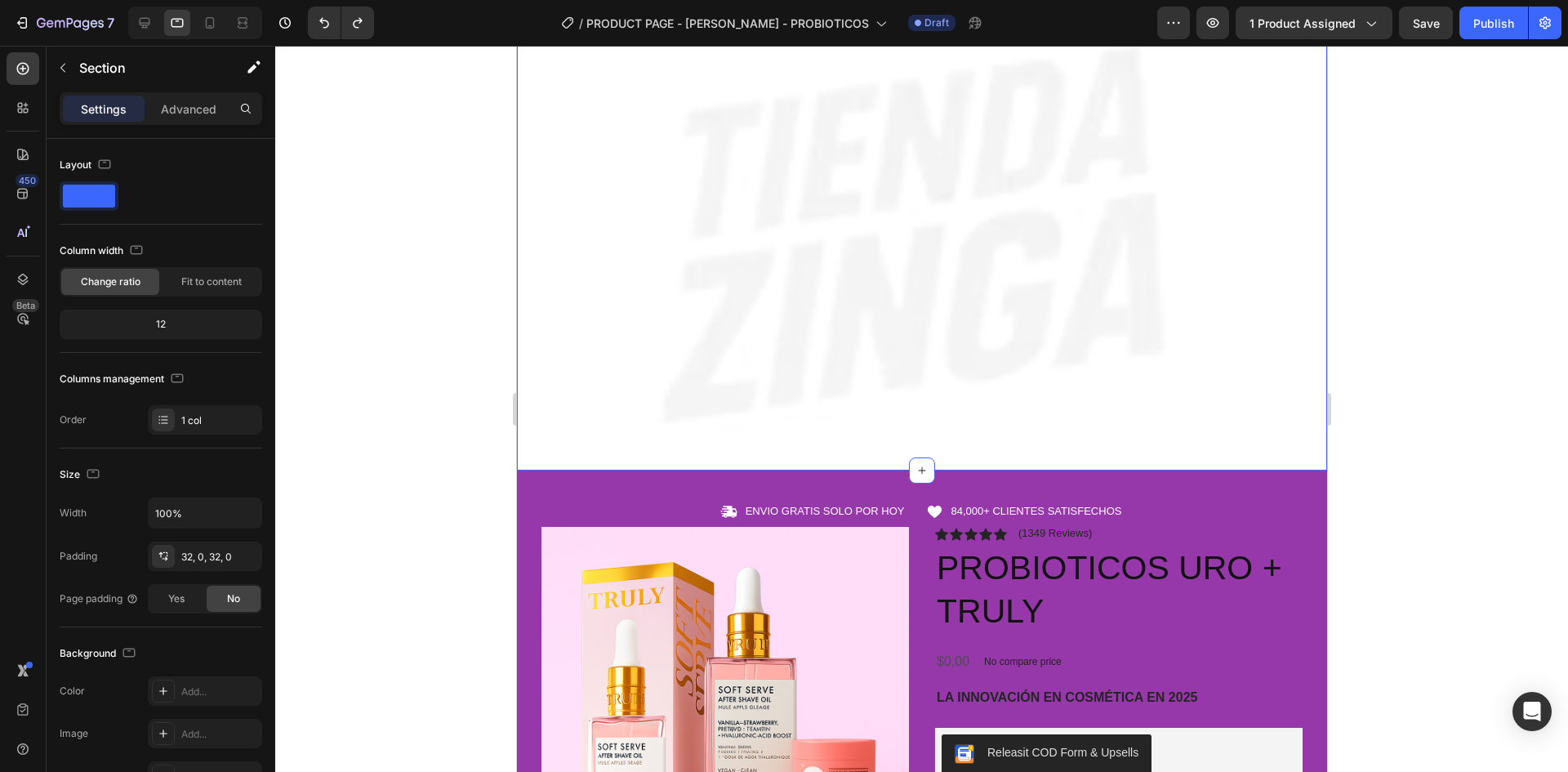
scroll to position [3, 0]
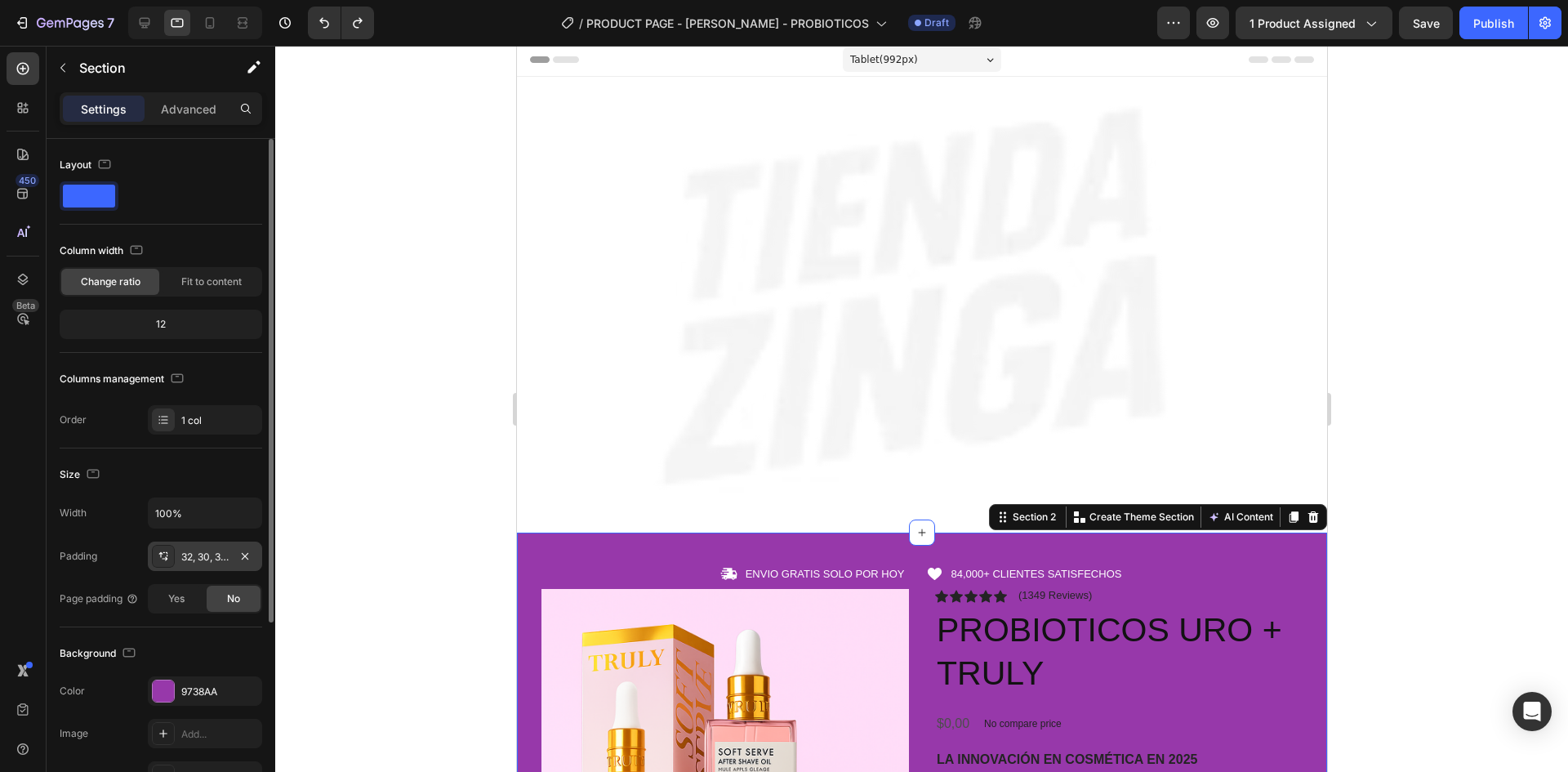
click at [205, 559] on div "32, 30, 32, 30" at bounding box center [205, 557] width 47 height 14
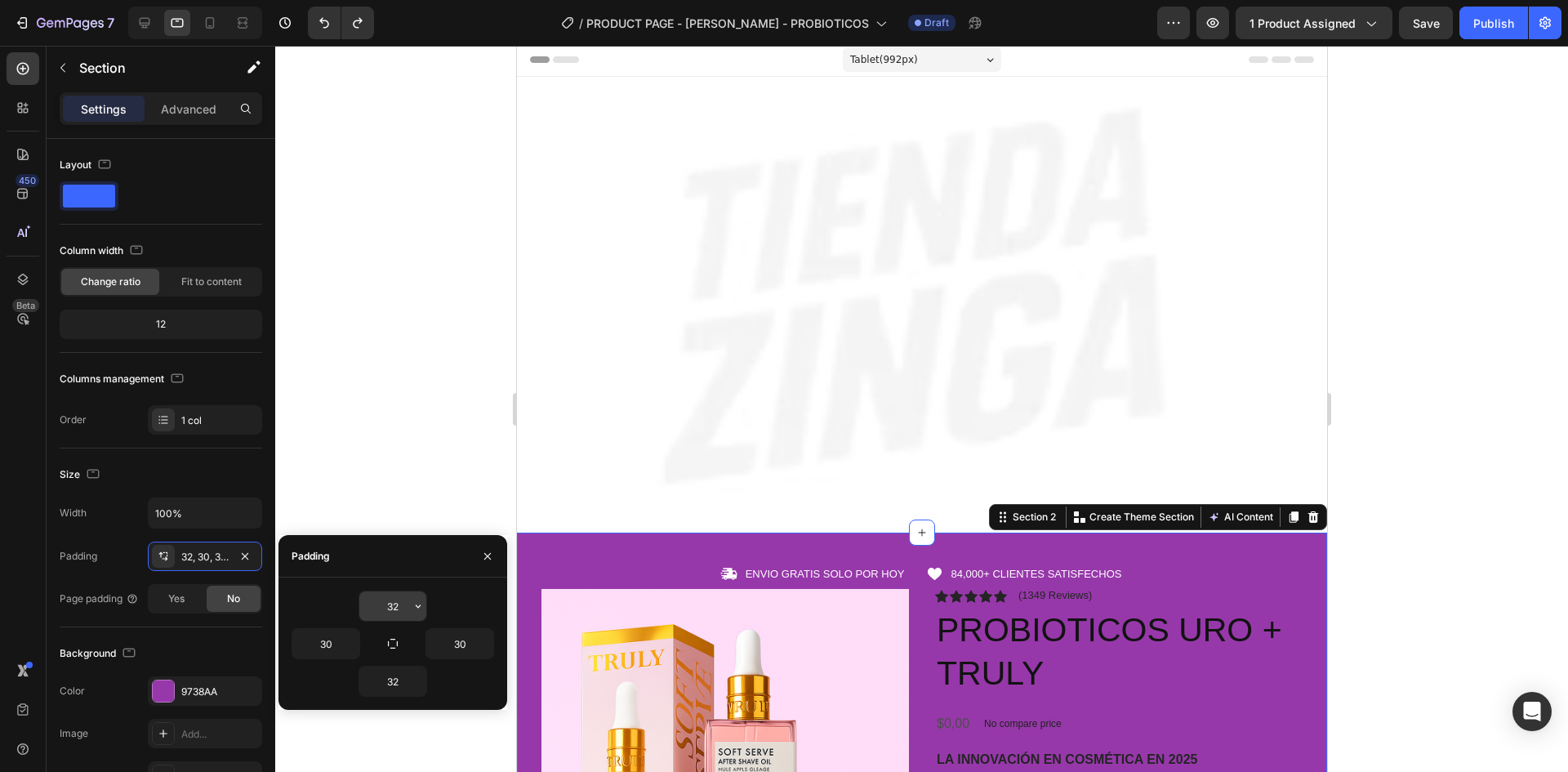
click at [400, 609] on input "32" at bounding box center [392, 606] width 67 height 29
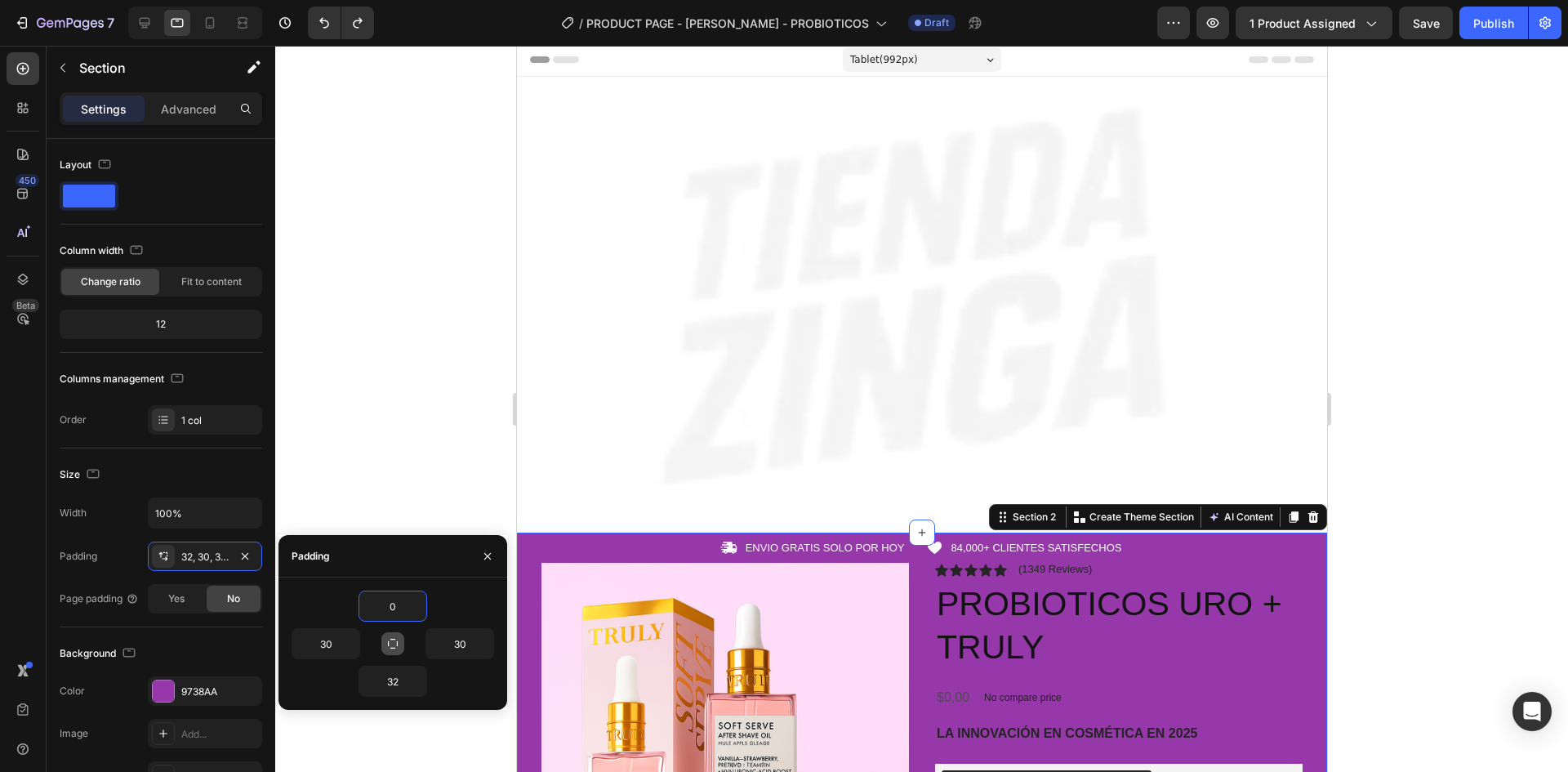
type input "0"
click at [394, 641] on icon "button" at bounding box center [392, 643] width 13 height 13
type input "0"
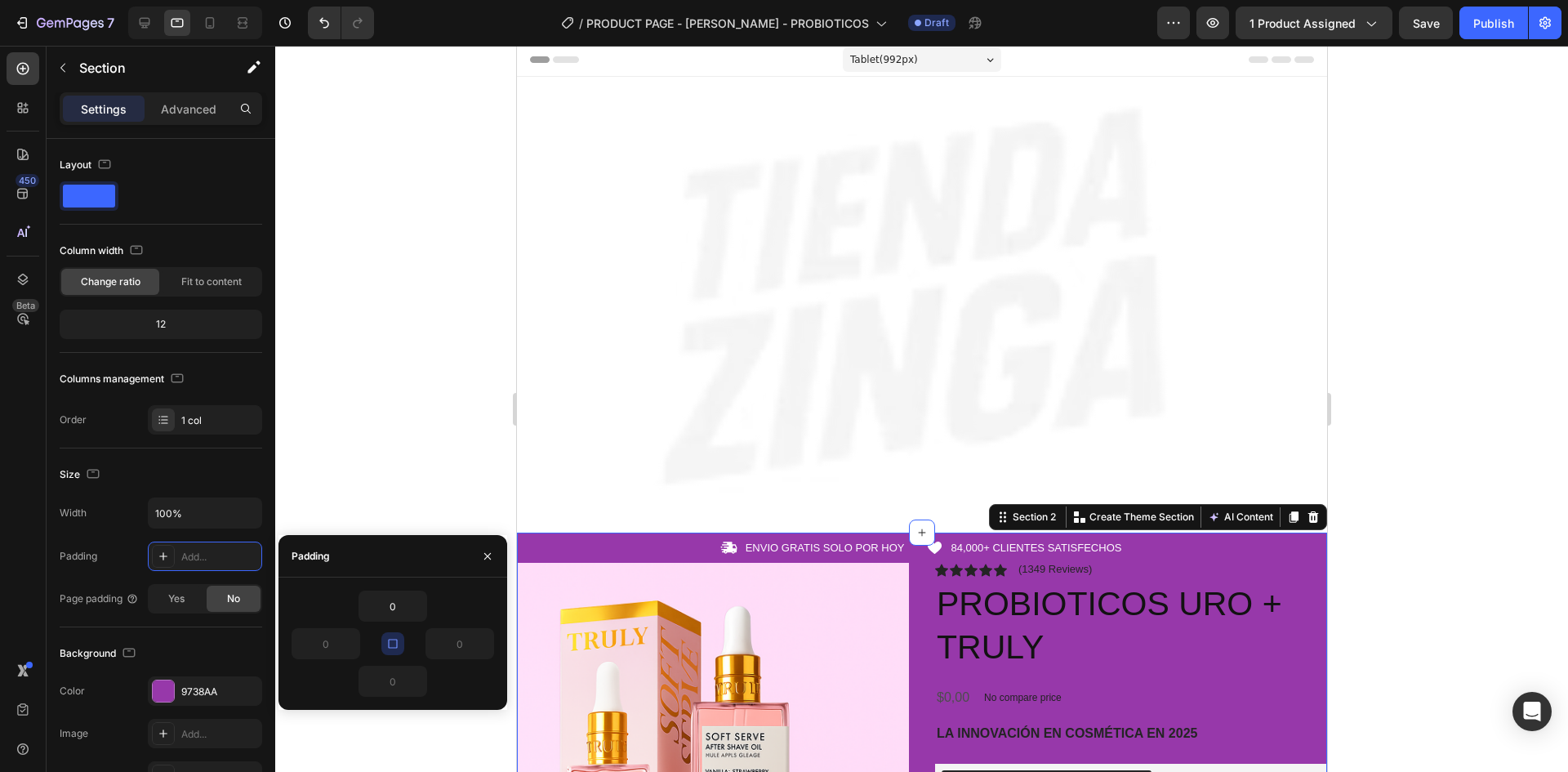
click at [394, 414] on div at bounding box center [921, 408] width 1293 height 726
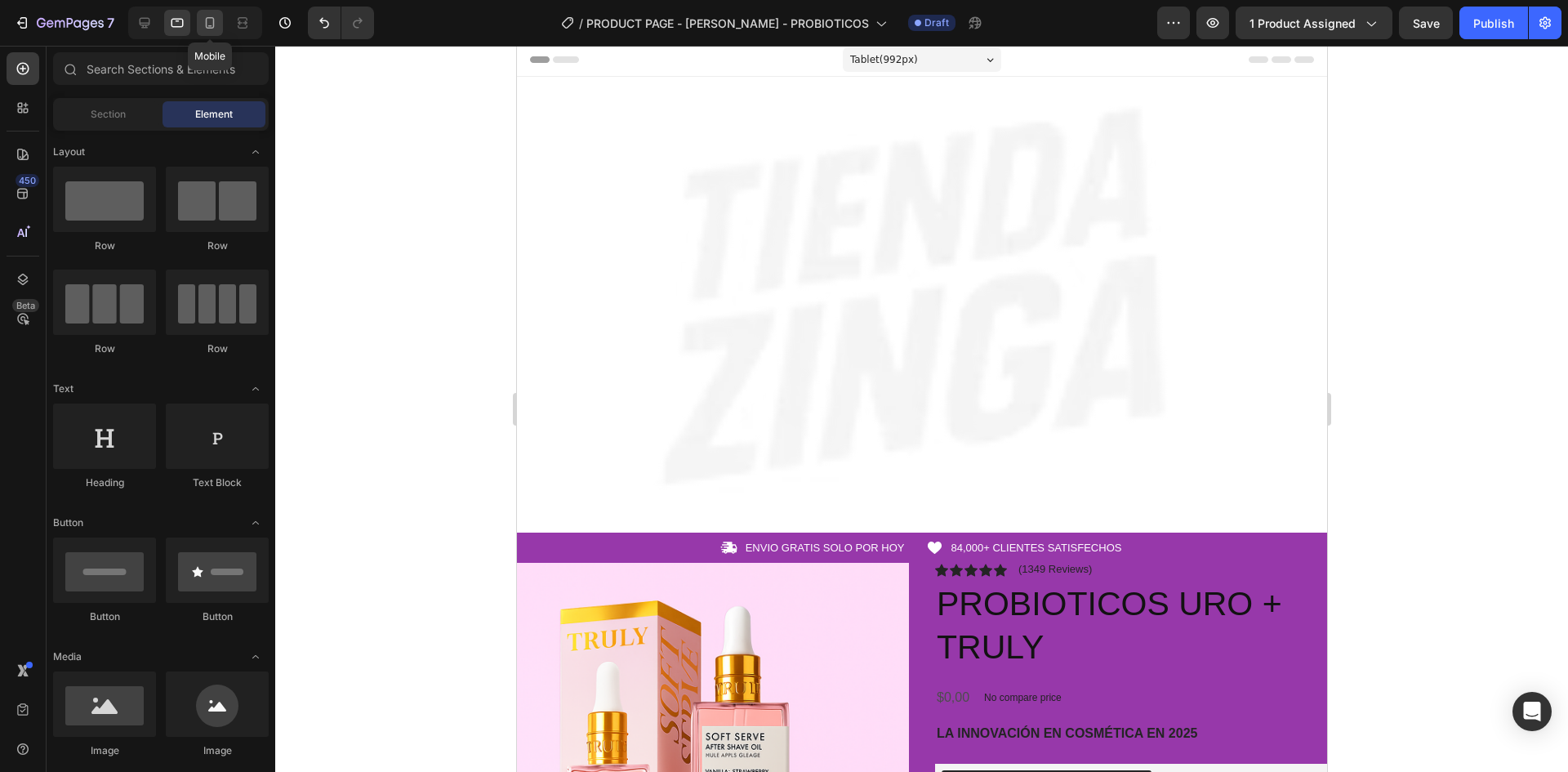
click at [213, 33] on div at bounding box center [209, 22] width 26 height 26
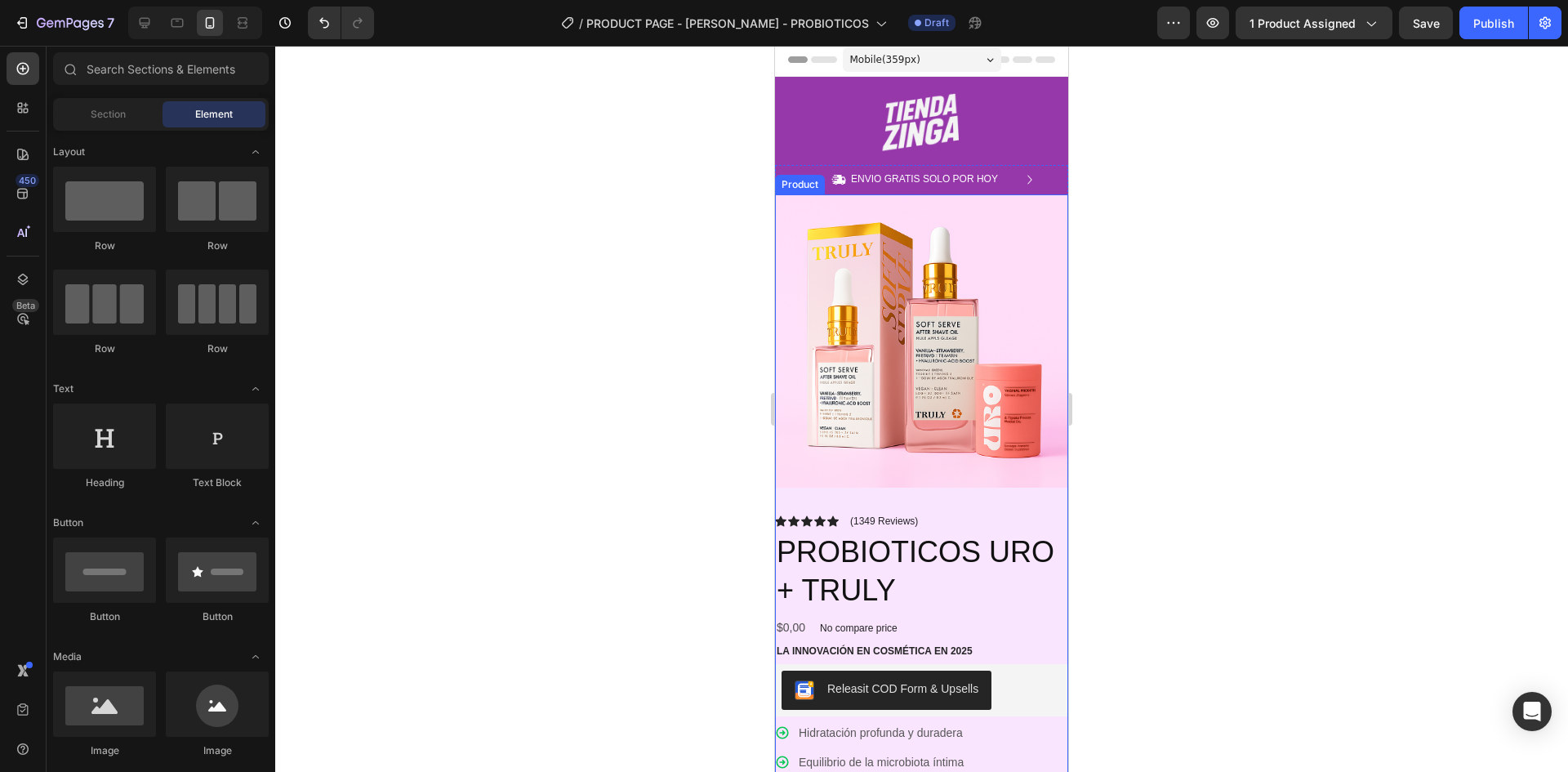
click at [1052, 496] on div "Product Images Icon Icon Icon Icon Icon Icon List (1349 Reviews) Text Block Row…" at bounding box center [922, 689] width 293 height 989
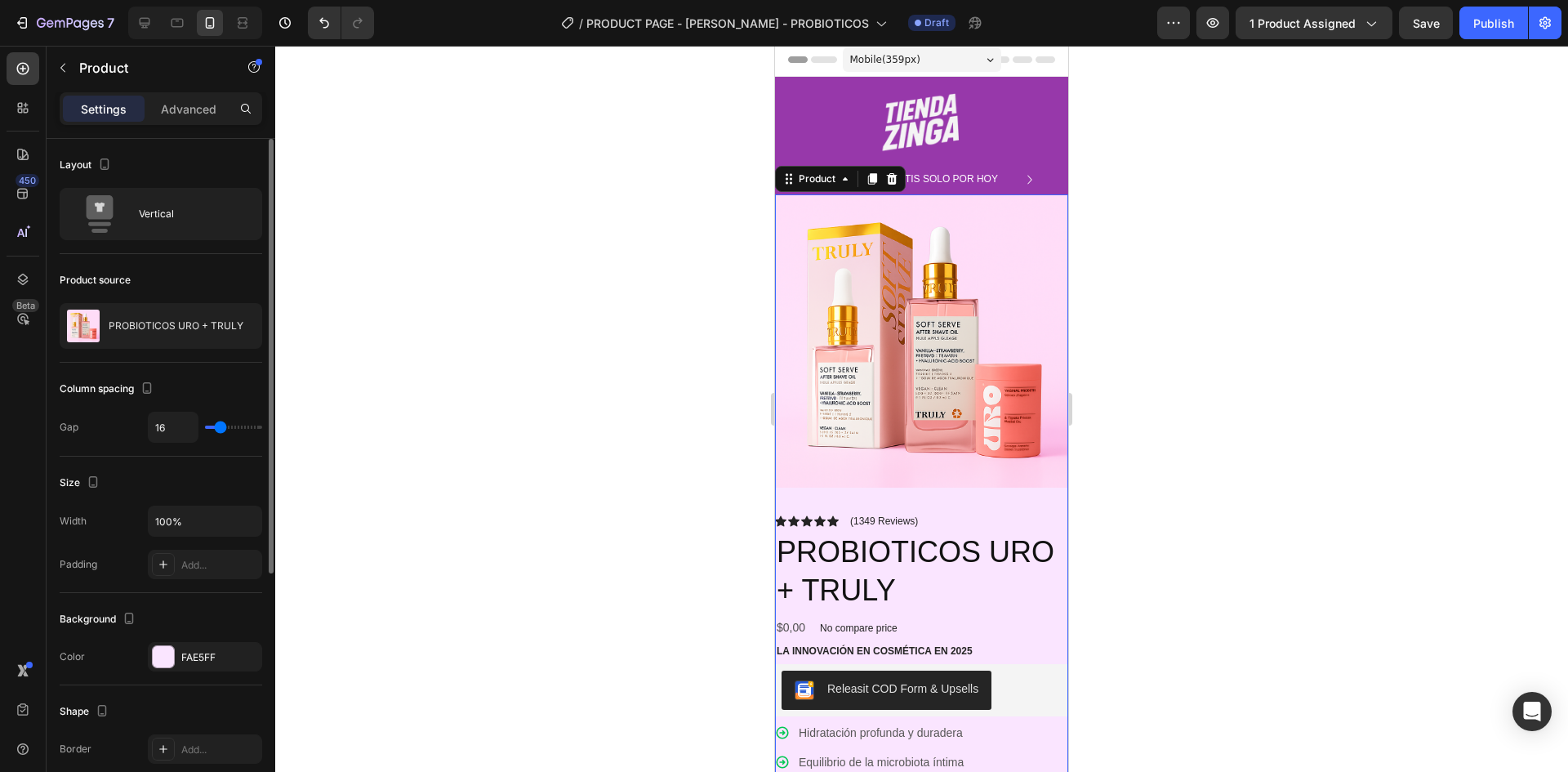
scroll to position [245, 0]
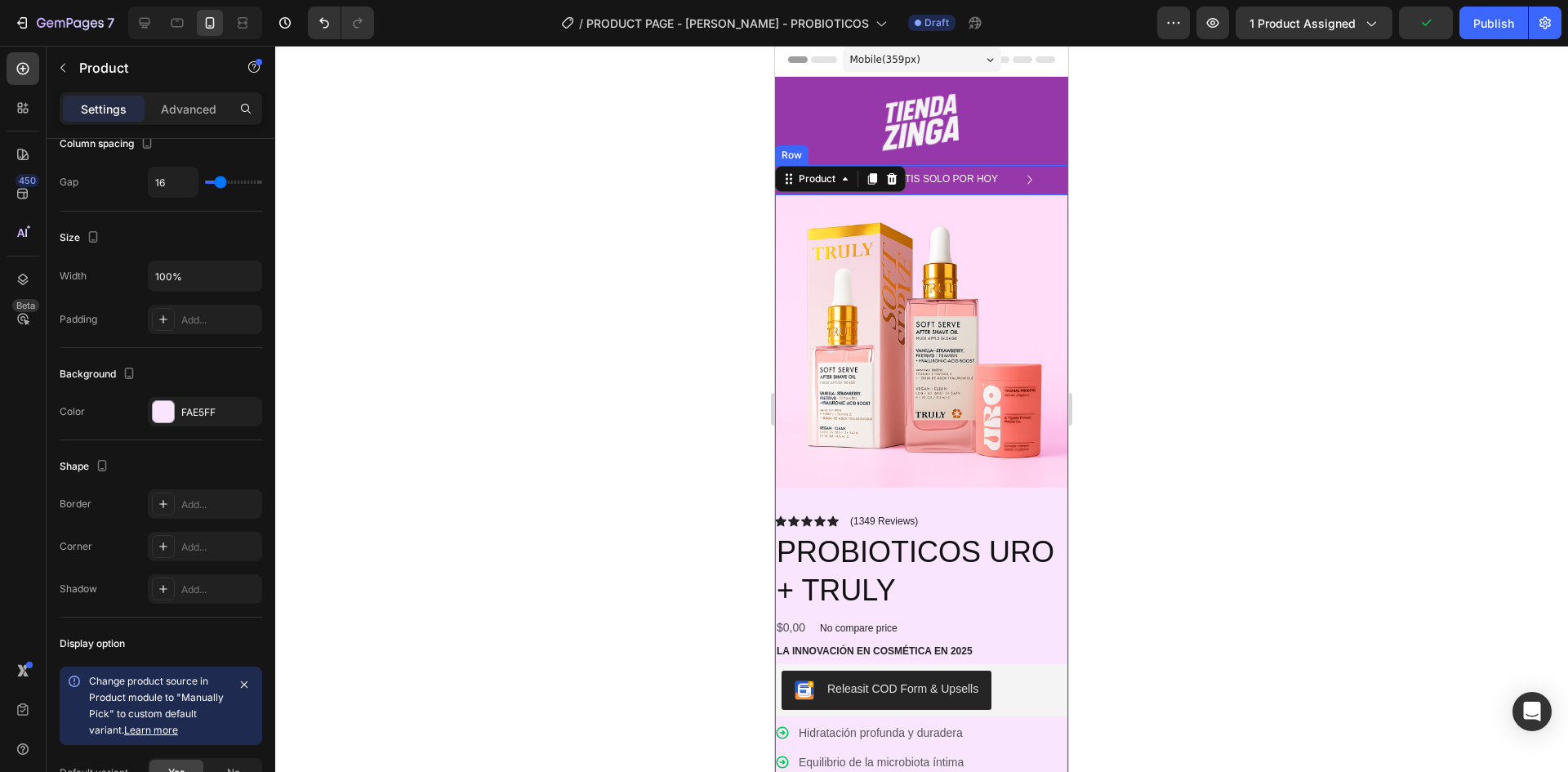
click at [1047, 184] on div "Icon ENVIO GRATIS SOLO POR HOY Text Block Row Icon 84,000+ CLIENTES SATISFECHOS…" at bounding box center [922, 180] width 293 height 29
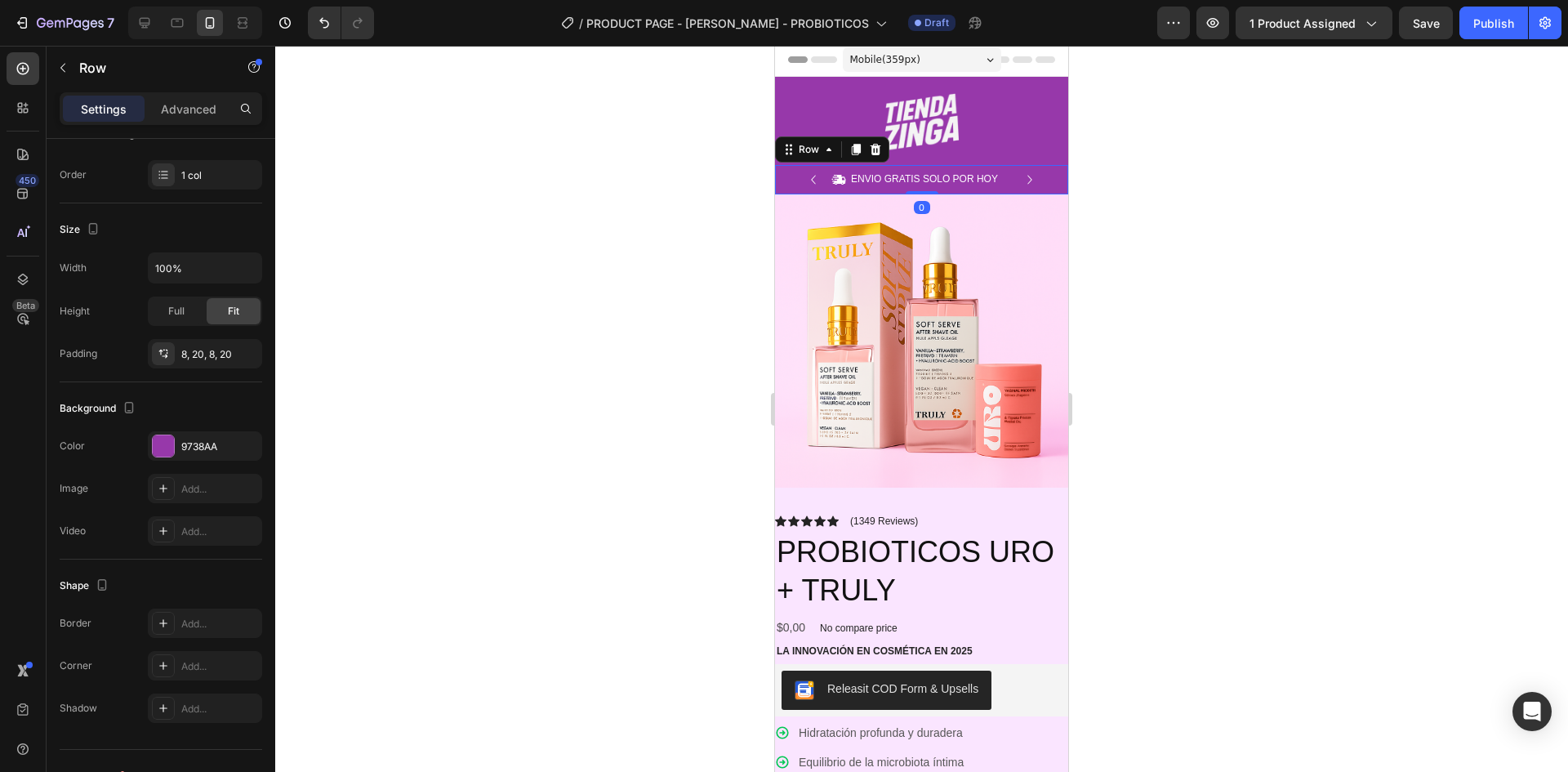
scroll to position [0, 0]
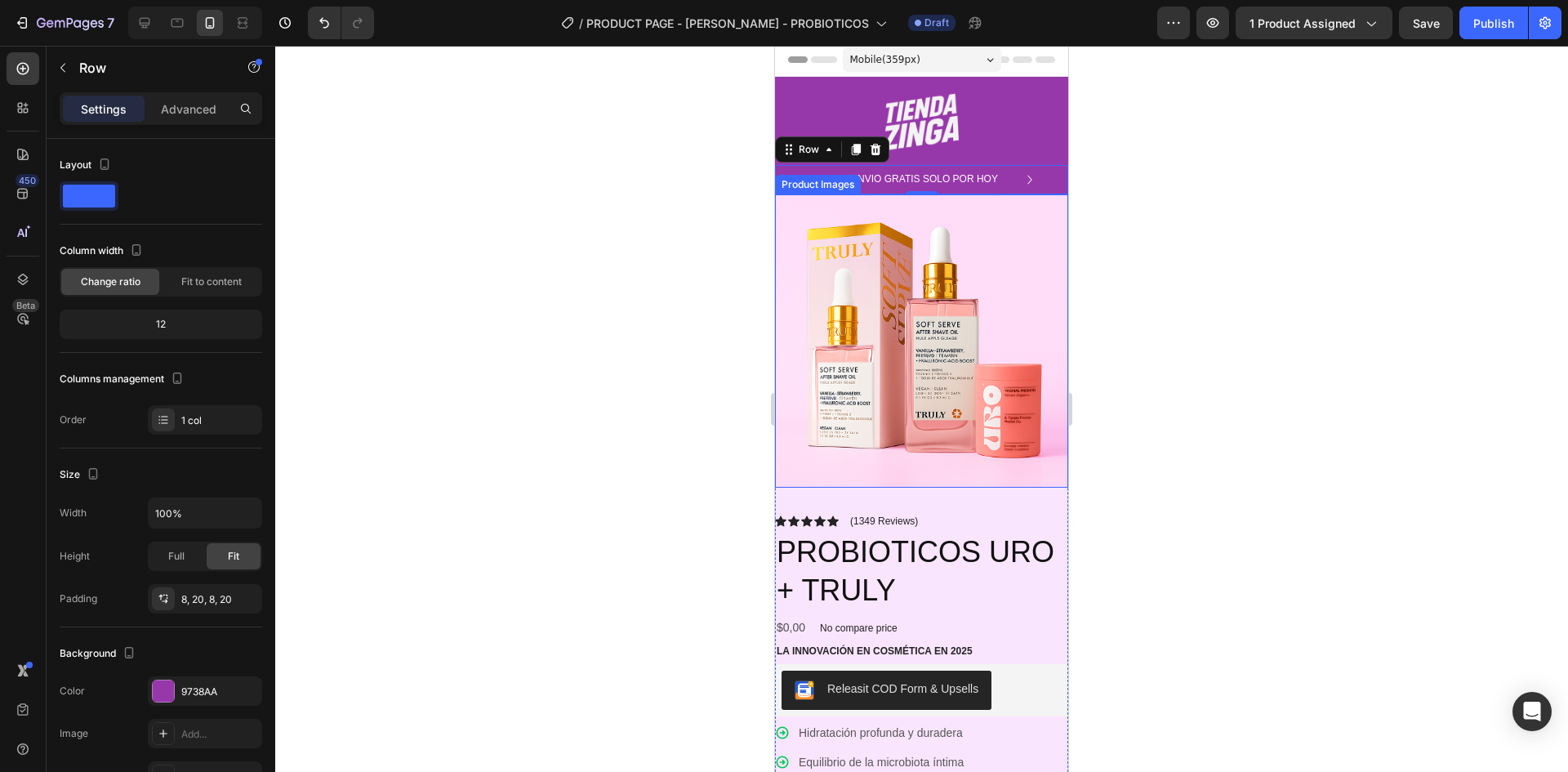
click at [1047, 204] on img at bounding box center [922, 341] width 293 height 293
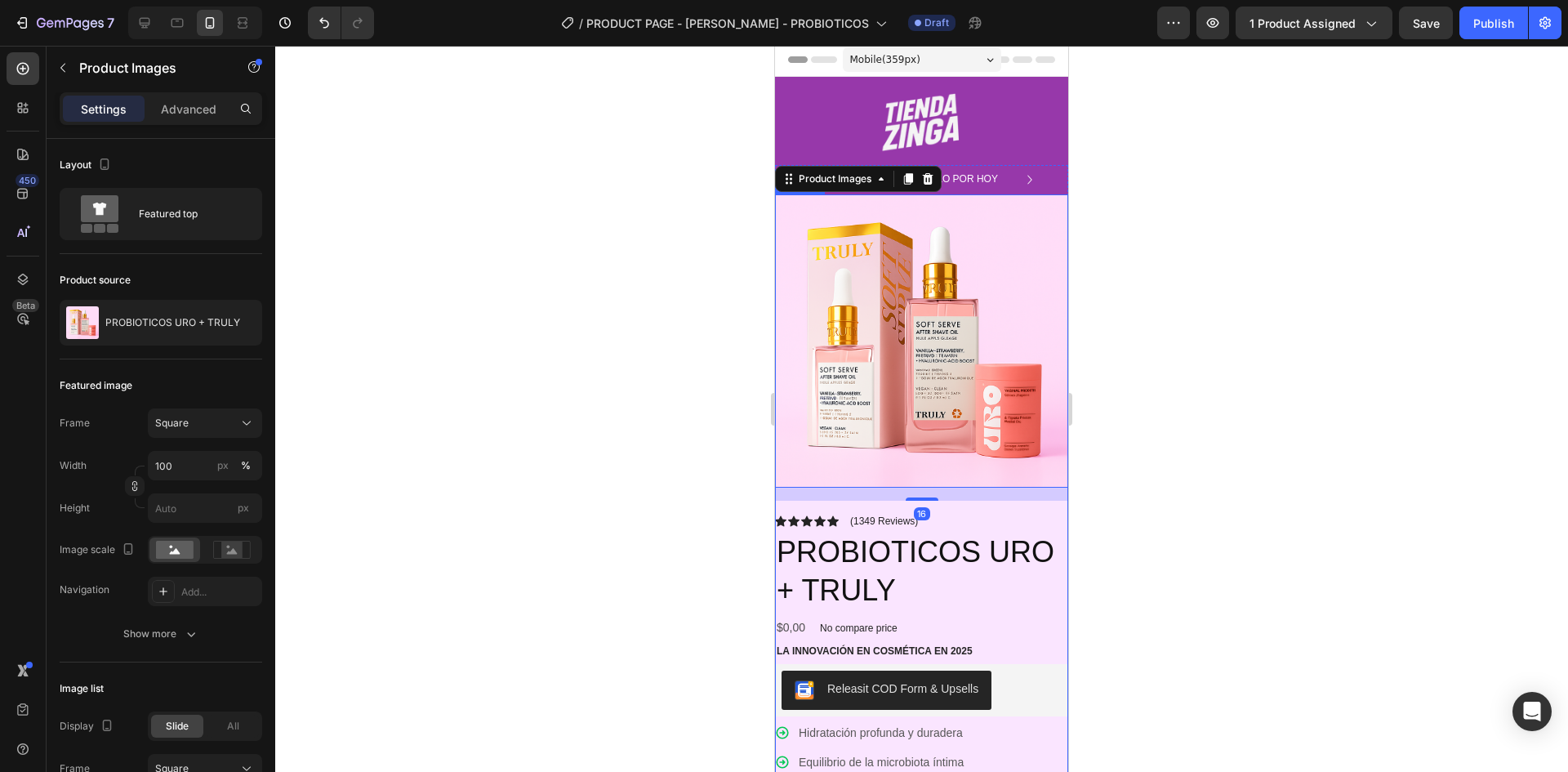
click at [1055, 497] on div "Product Images 16 Icon Icon Icon Icon Icon Icon List (1349 Reviews) Text Block …" at bounding box center [922, 689] width 293 height 989
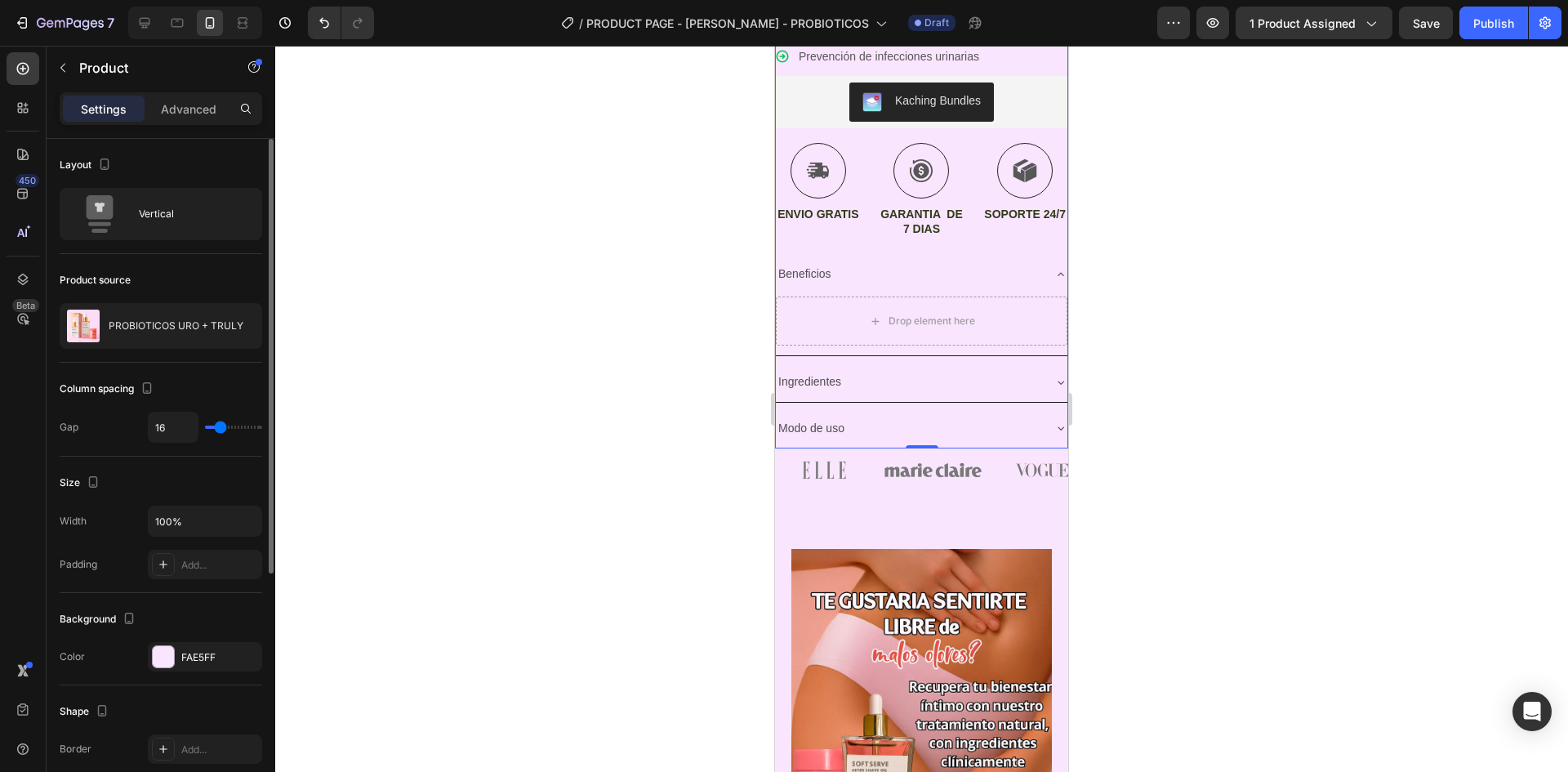
scroll to position [81, 0]
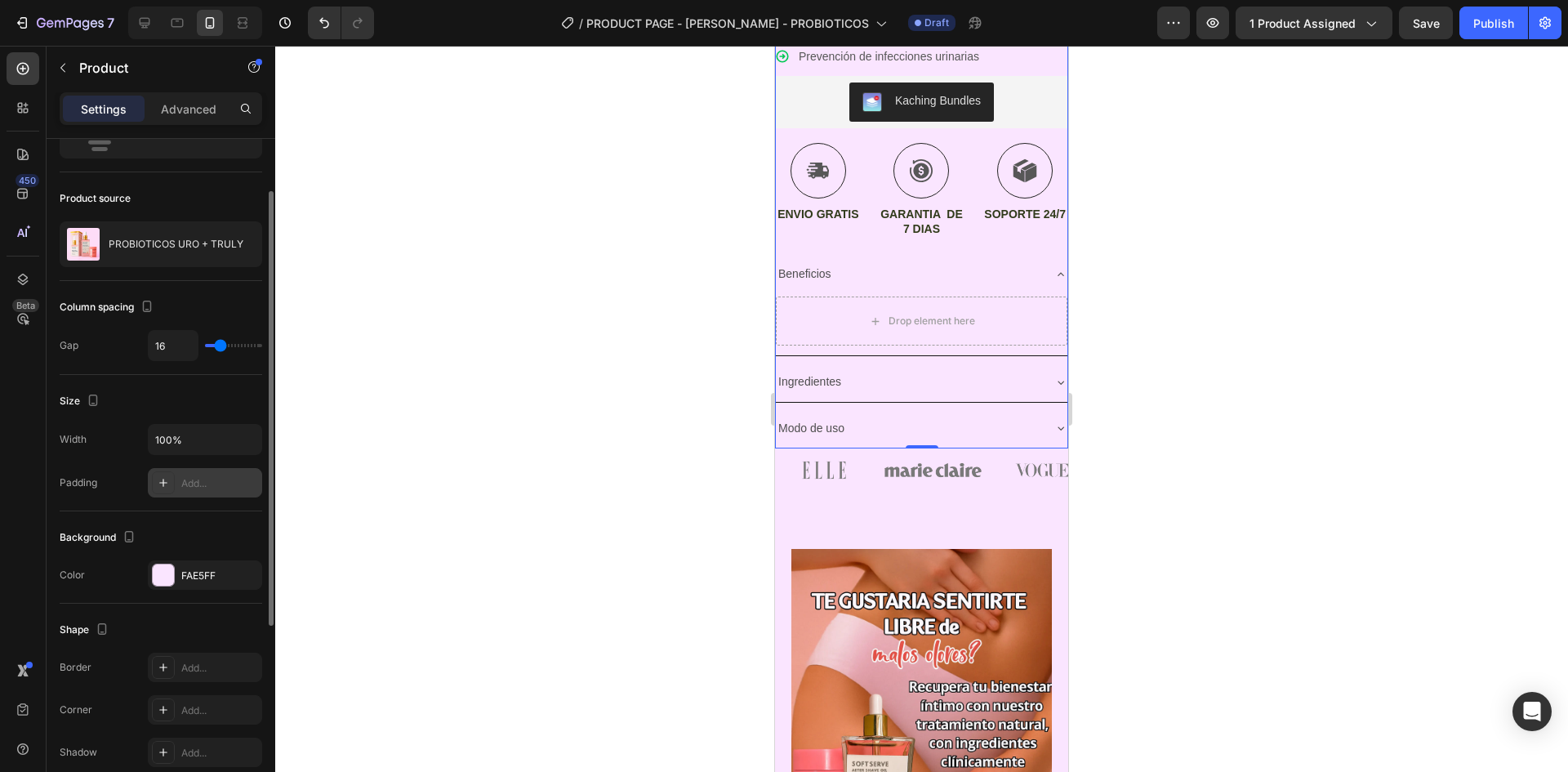
click at [183, 490] on div "Add..." at bounding box center [220, 483] width 77 height 14
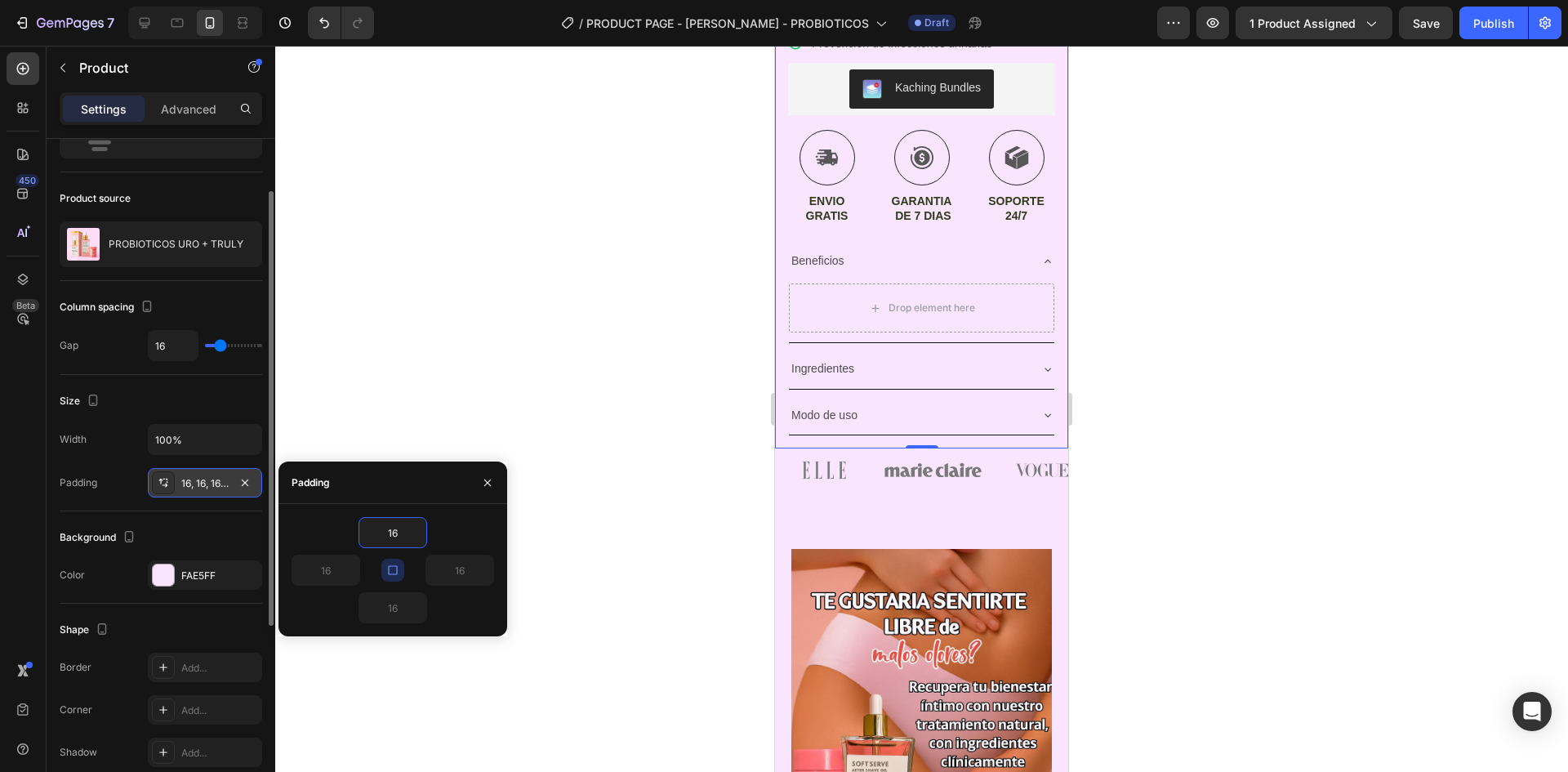
click at [483, 315] on div at bounding box center [921, 408] width 1293 height 726
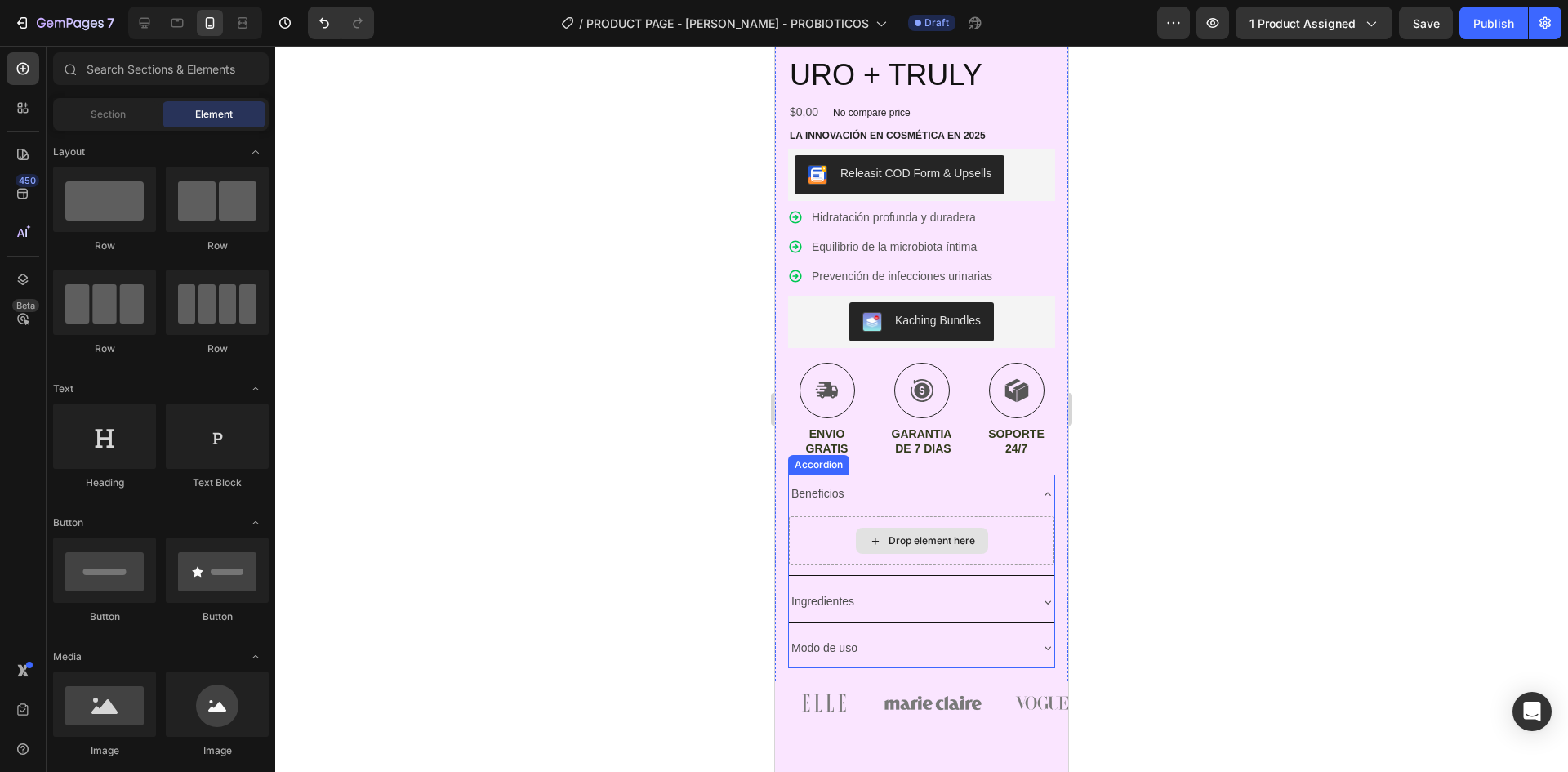
scroll to position [84, 0]
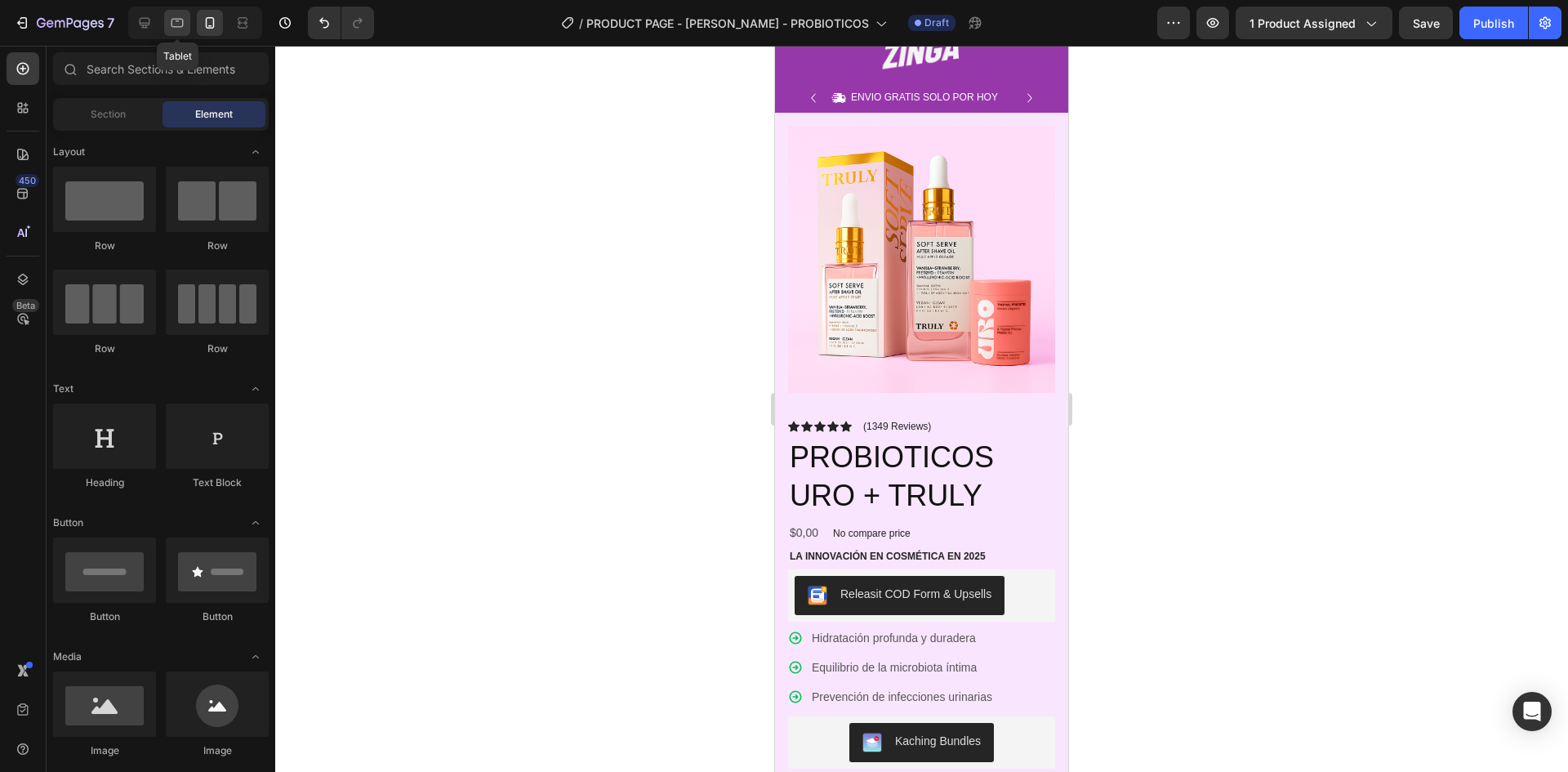
click at [174, 28] on icon at bounding box center [177, 22] width 16 height 16
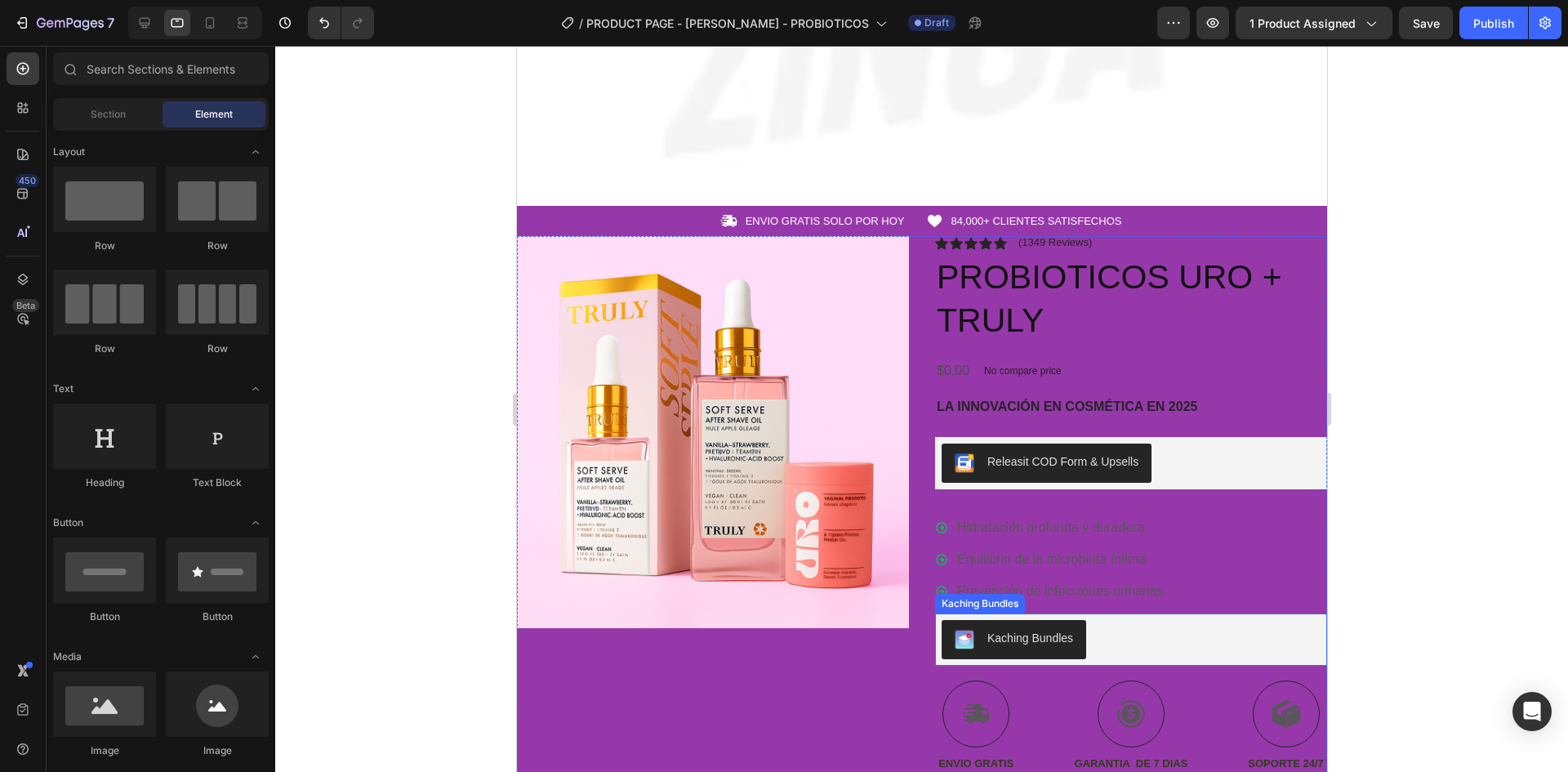
scroll to position [575, 0]
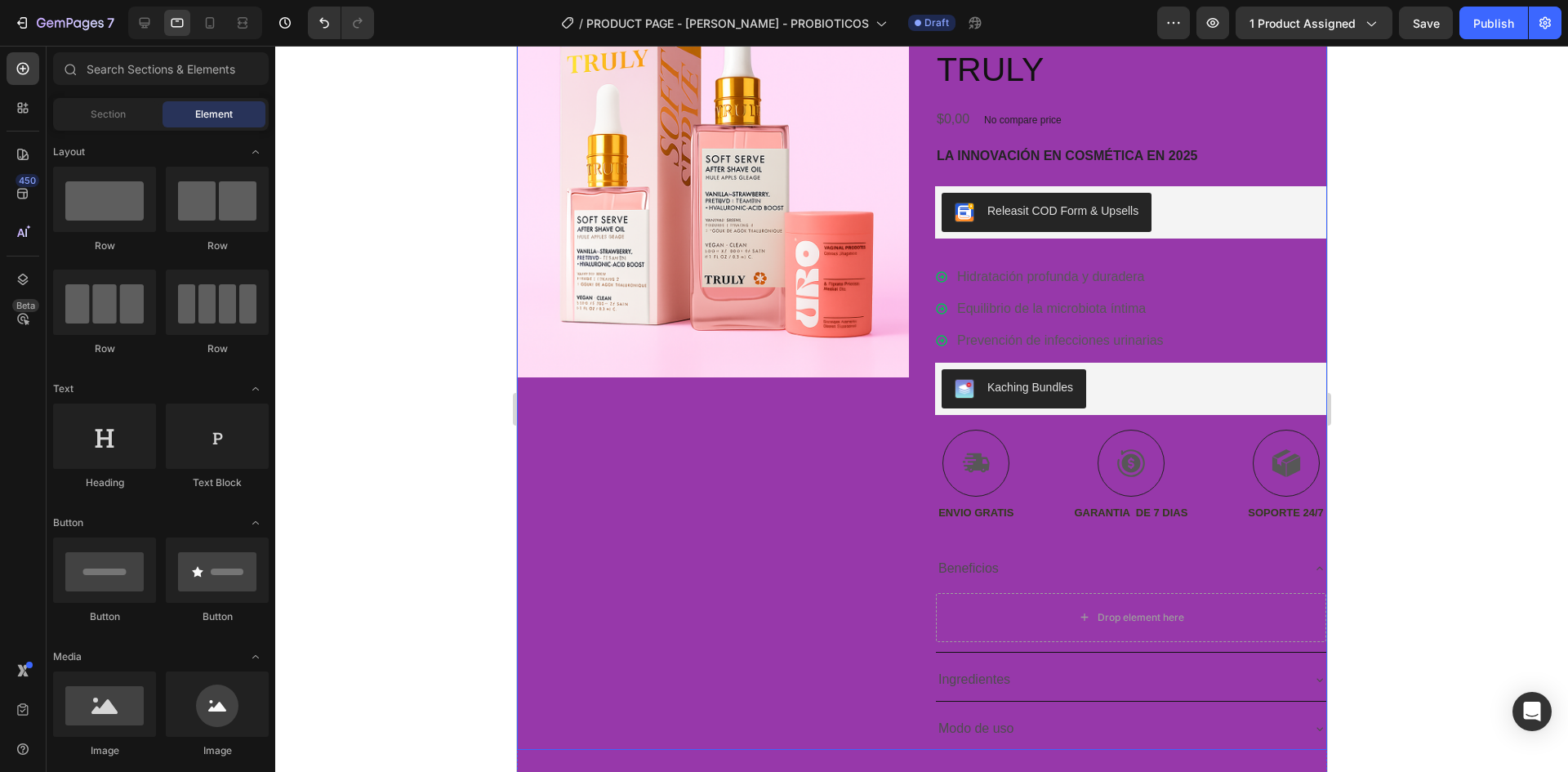
click at [776, 649] on div "Product Images" at bounding box center [712, 368] width 392 height 765
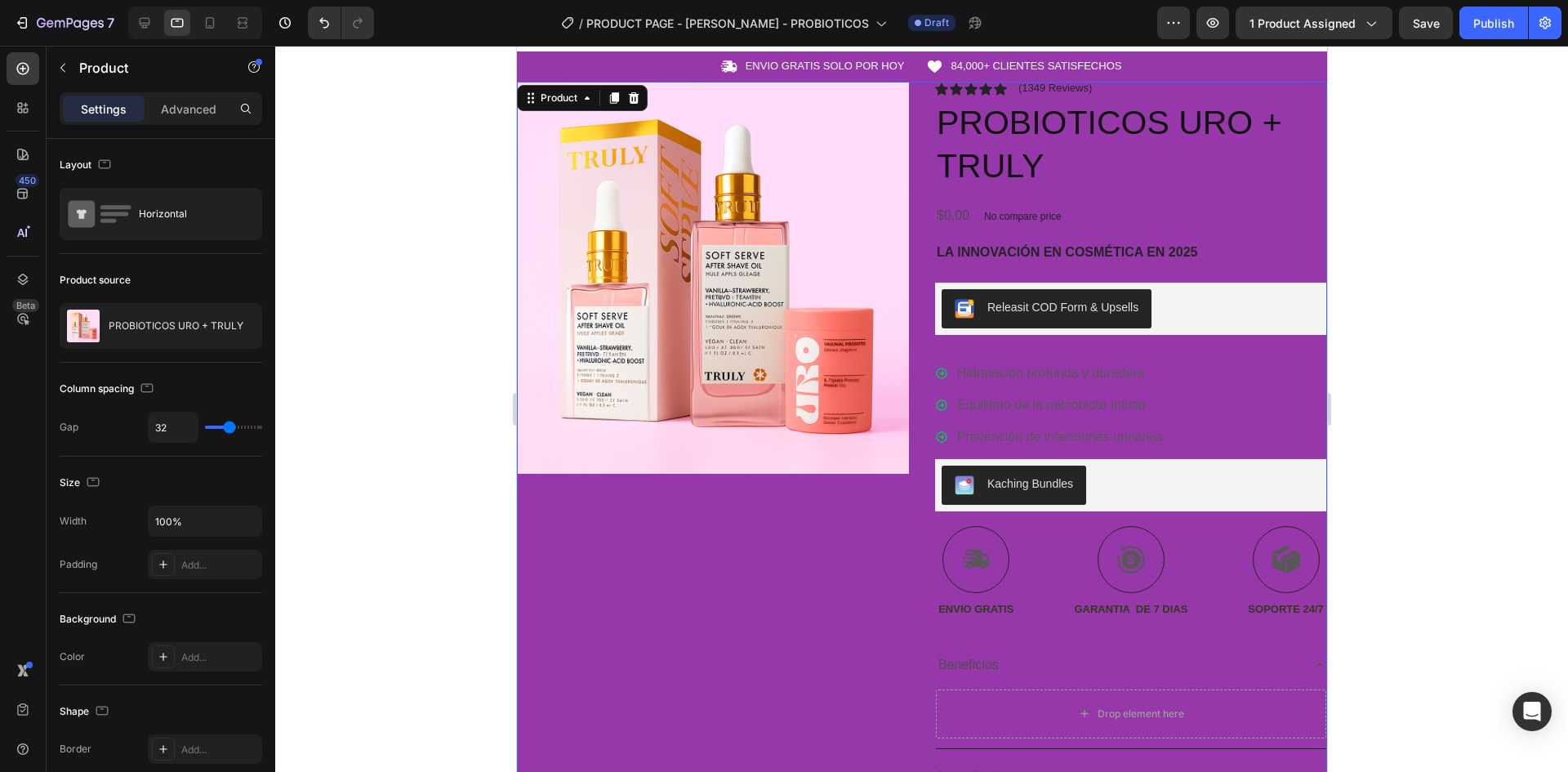
scroll to position [329, 0]
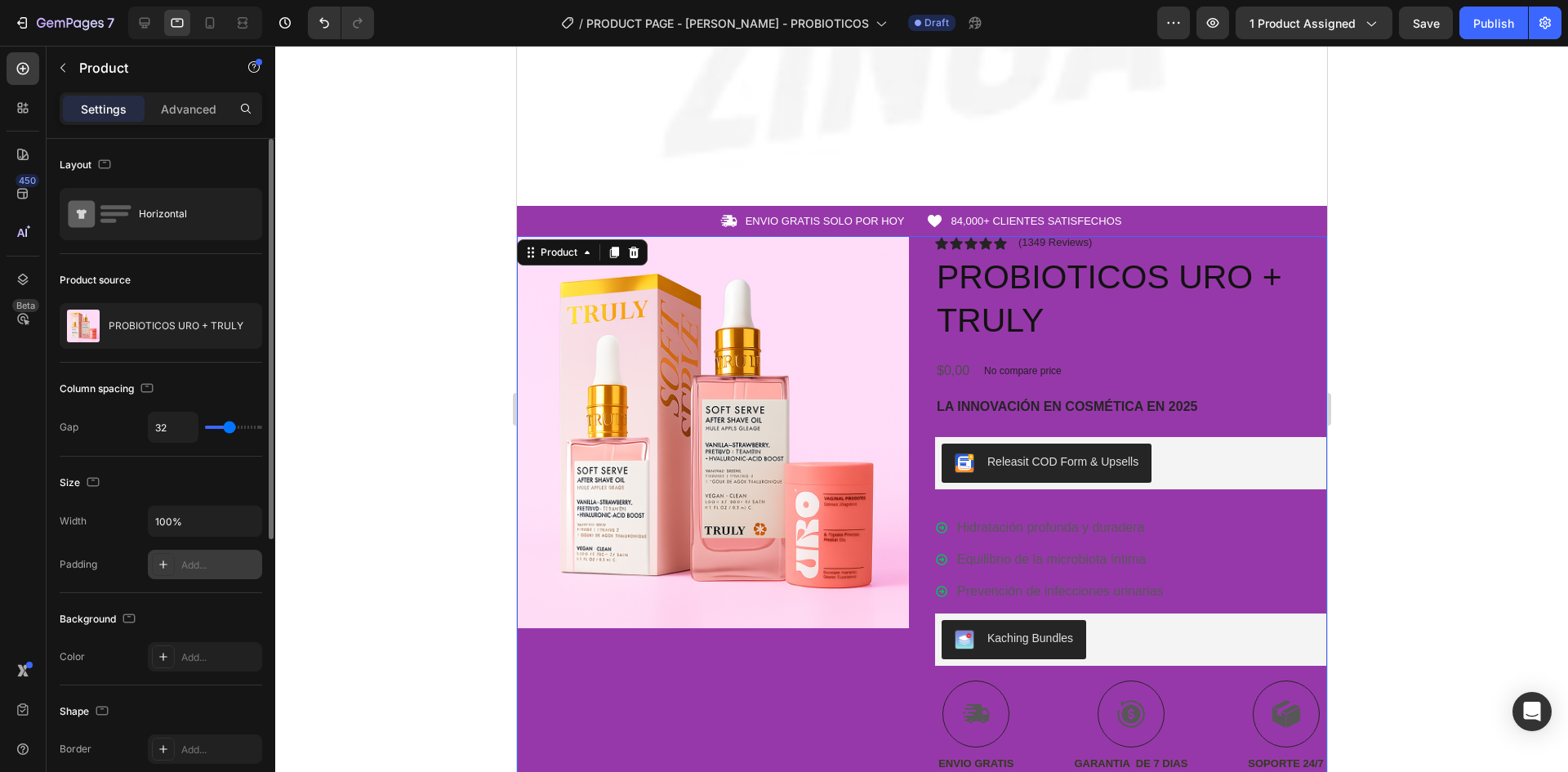
click at [214, 568] on div "Add..." at bounding box center [220, 565] width 77 height 14
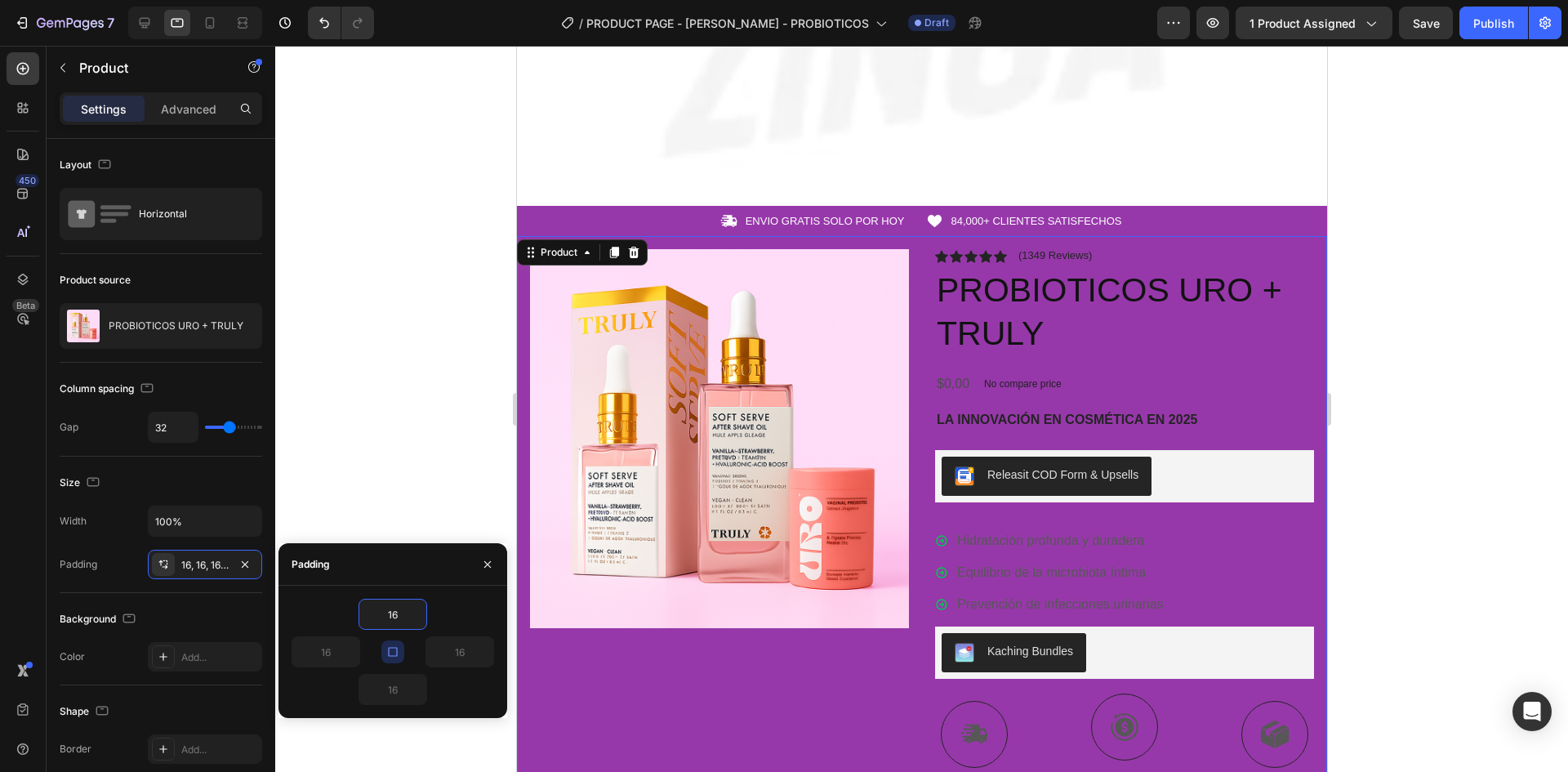
click at [415, 430] on div at bounding box center [921, 408] width 1293 height 726
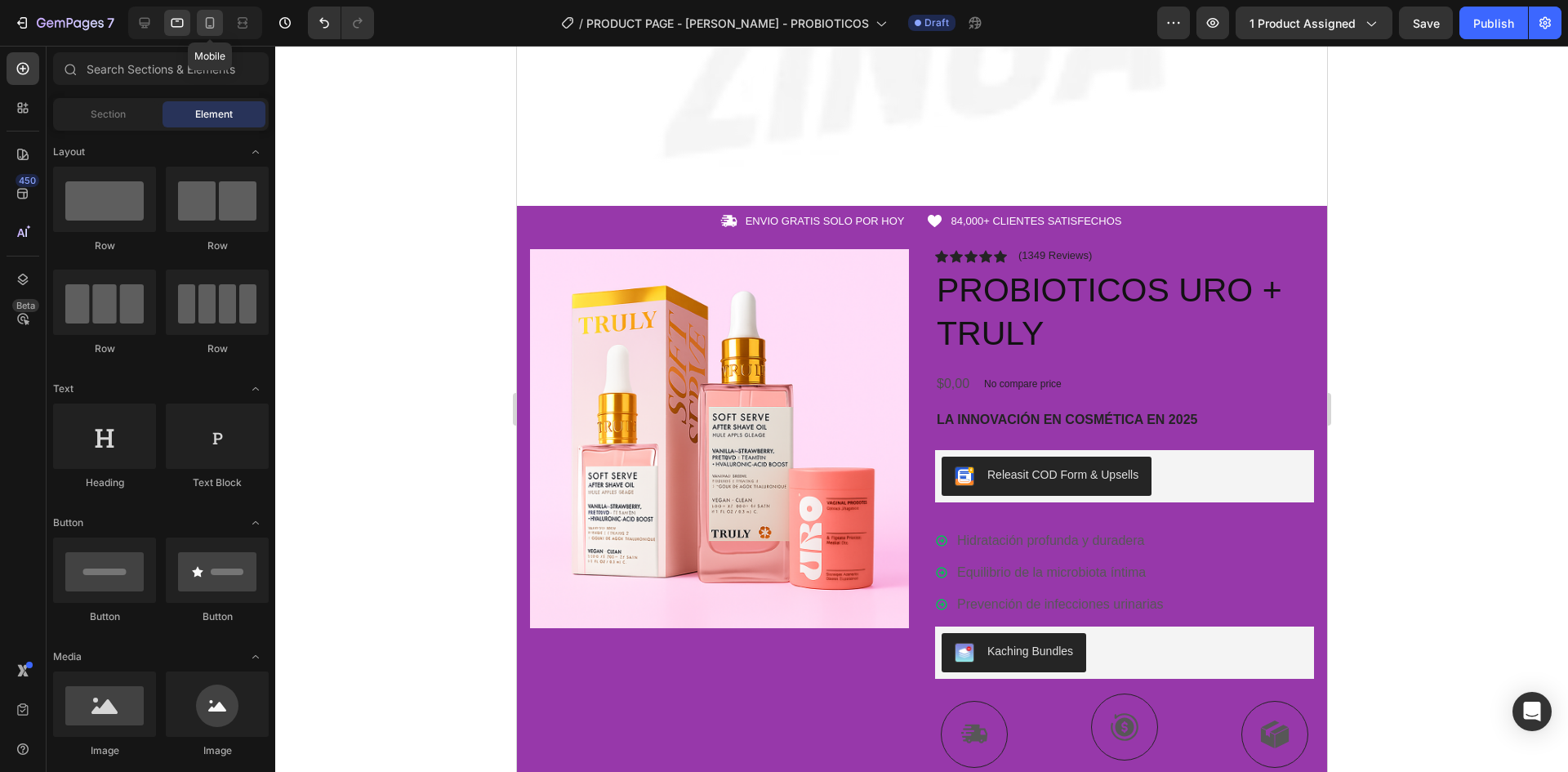
click at [214, 33] on div at bounding box center [209, 22] width 26 height 26
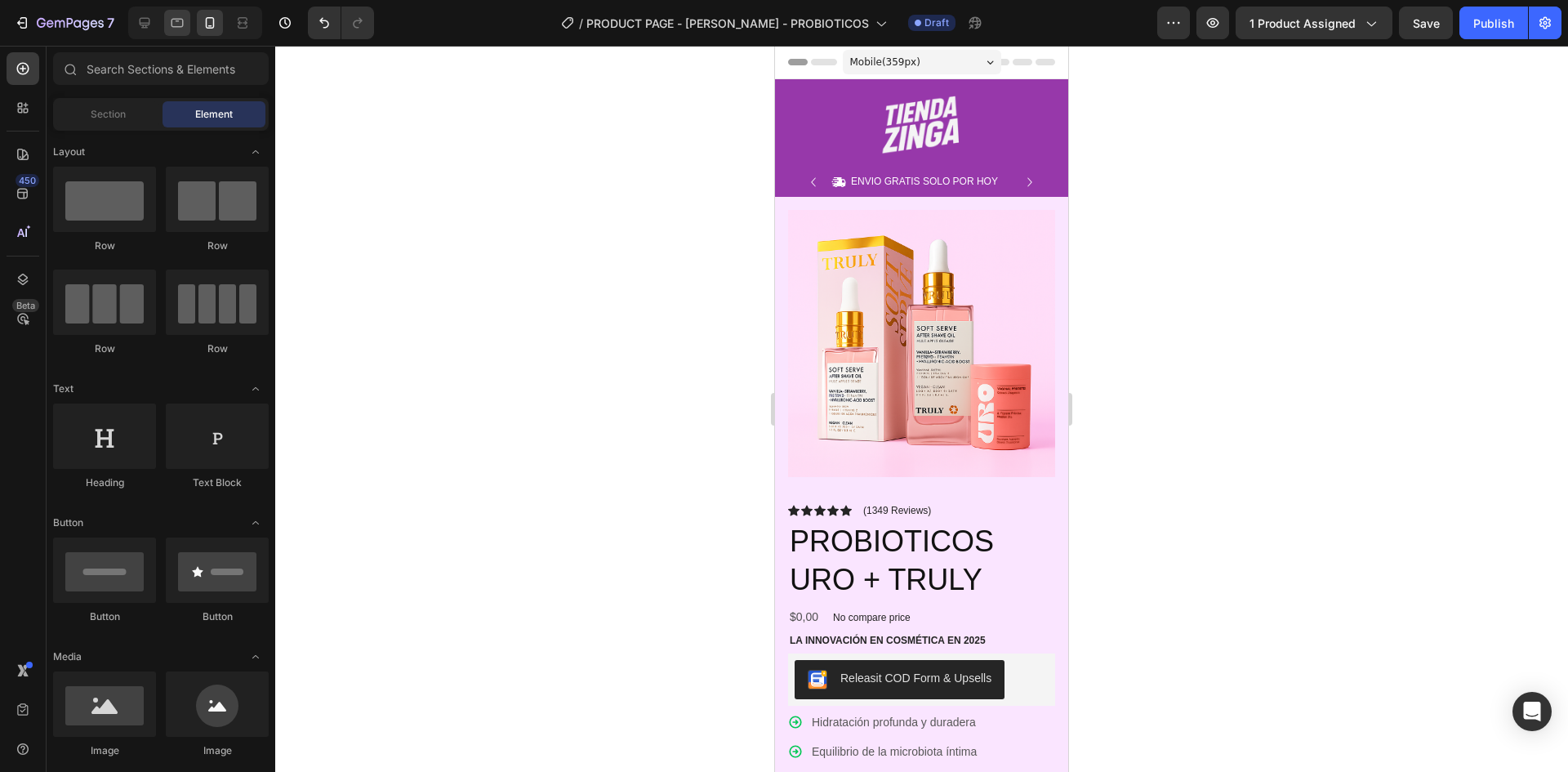
click at [174, 33] on div at bounding box center [177, 22] width 26 height 26
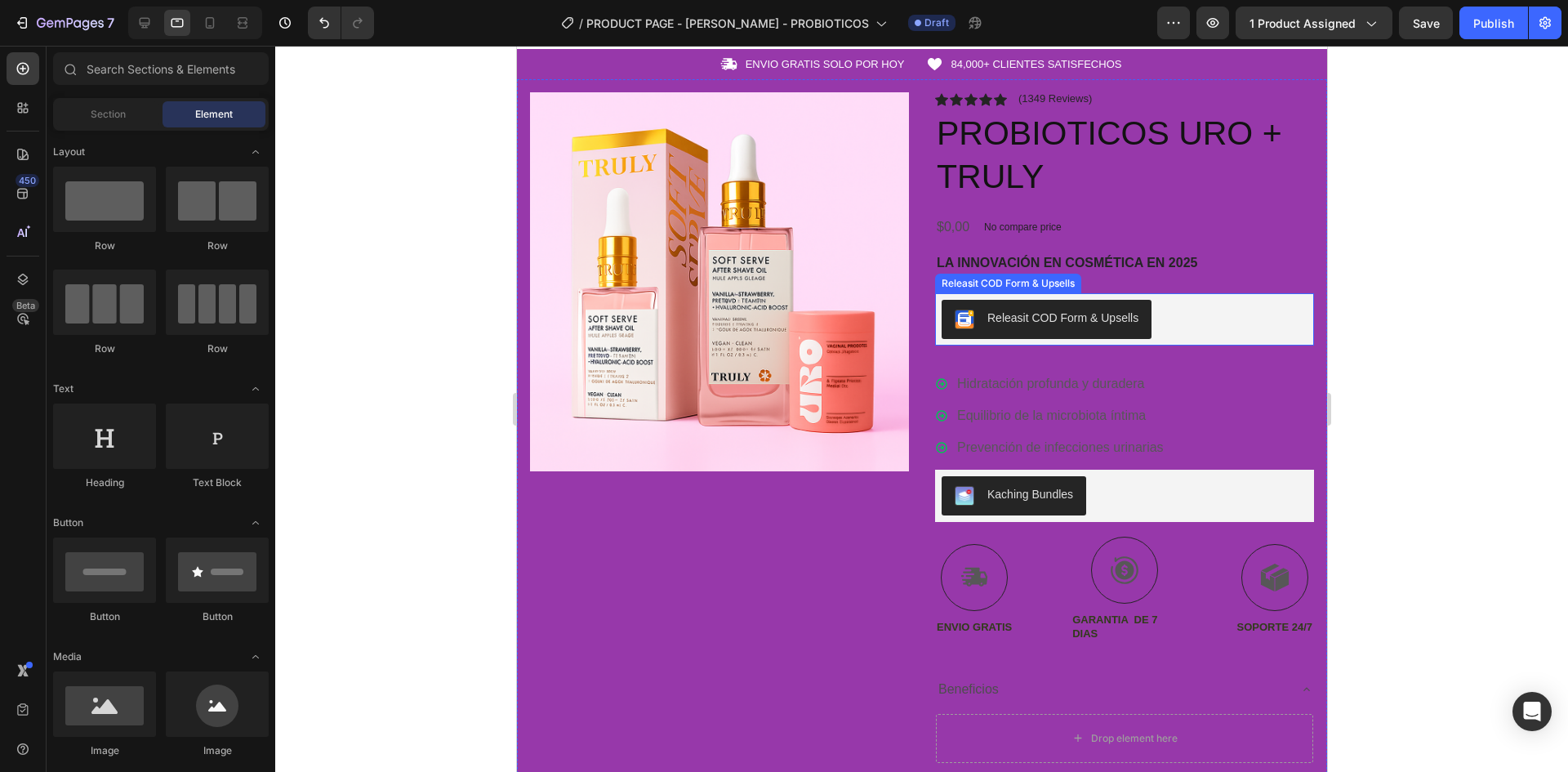
scroll to position [491, 0]
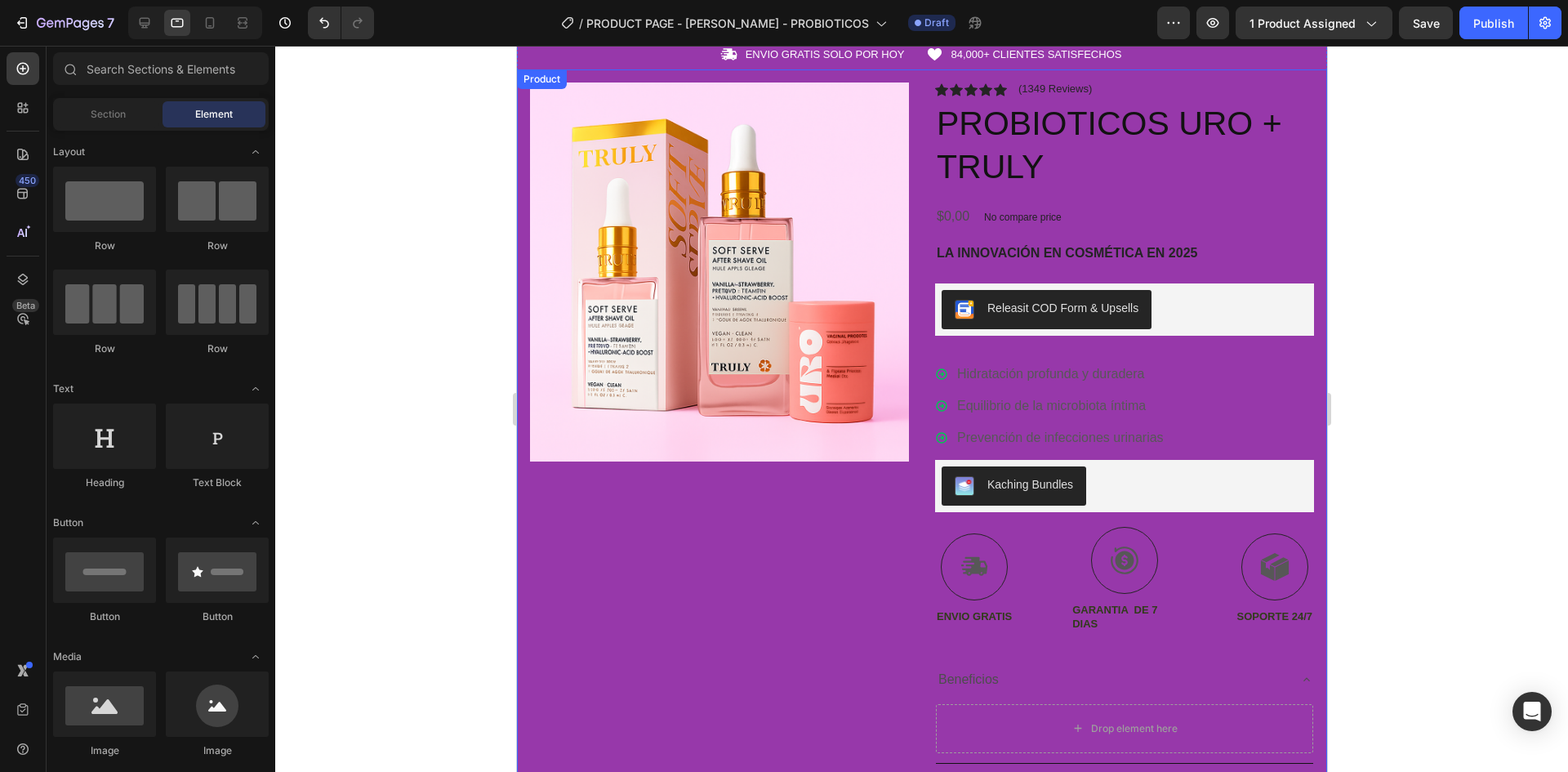
click at [724, 567] on div "Product Images" at bounding box center [718, 471] width 379 height 778
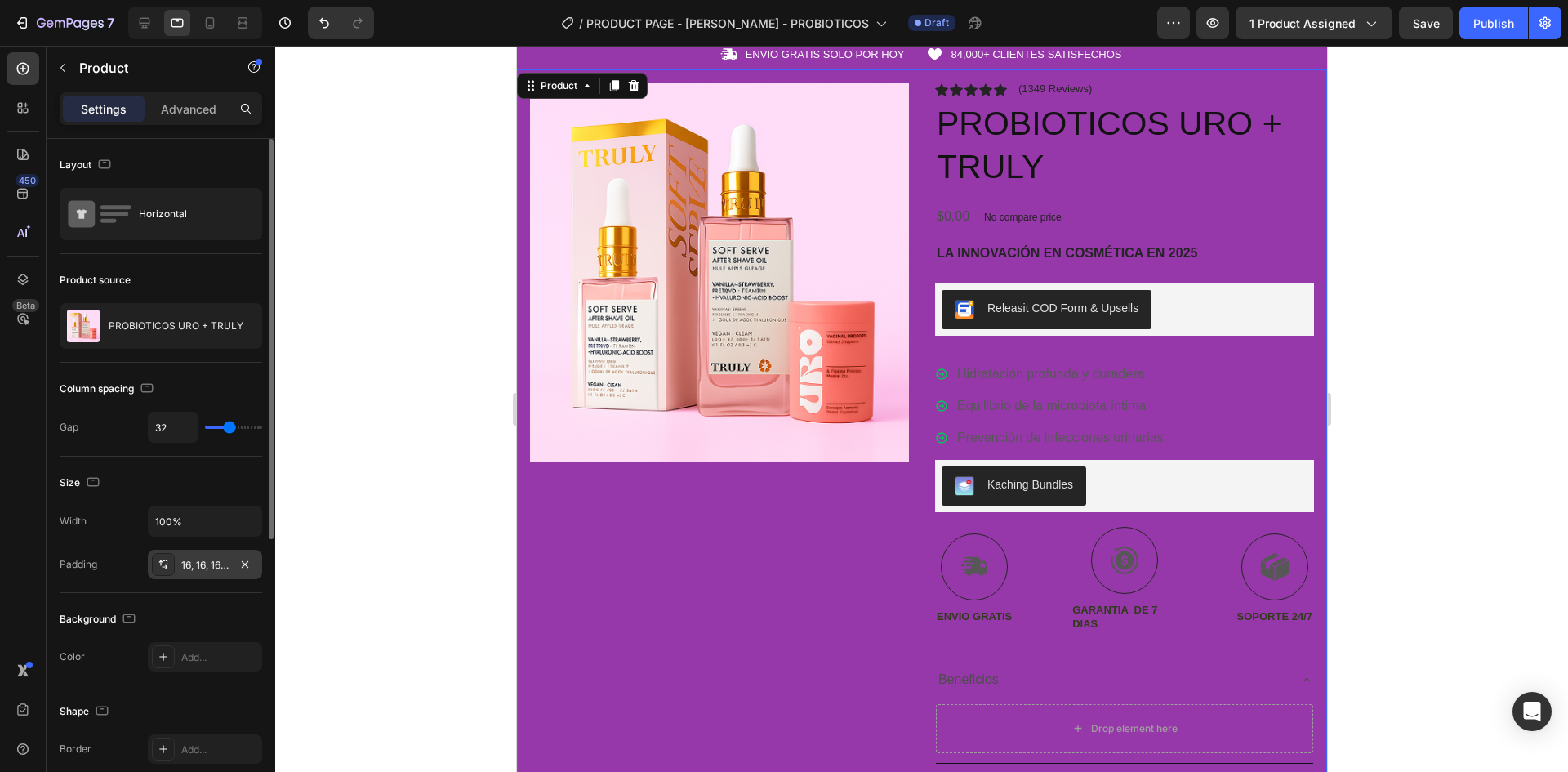
click at [202, 565] on div "16, 16, 16, 16" at bounding box center [205, 565] width 47 height 14
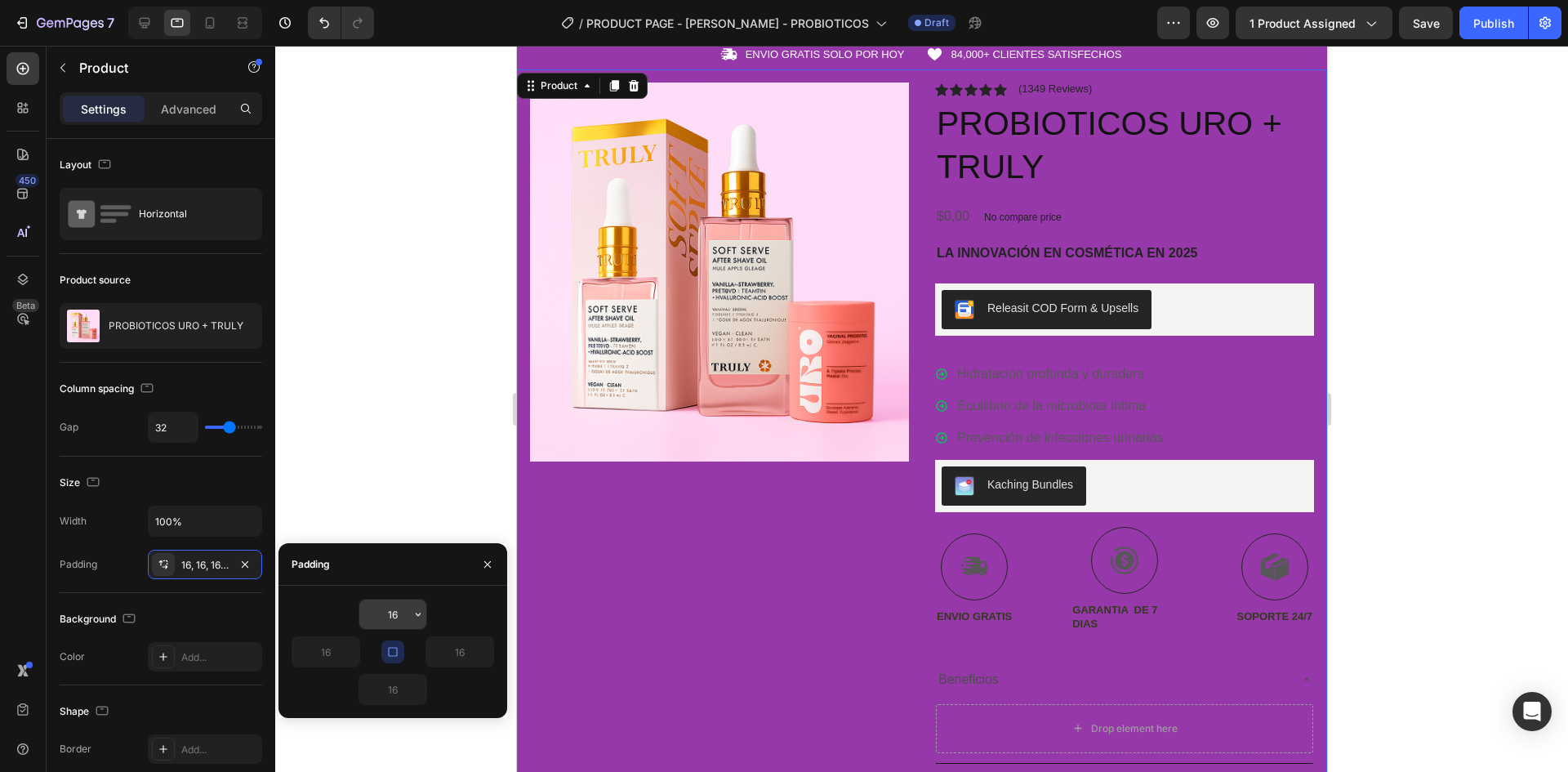
click at [404, 612] on input "16" at bounding box center [392, 614] width 67 height 29
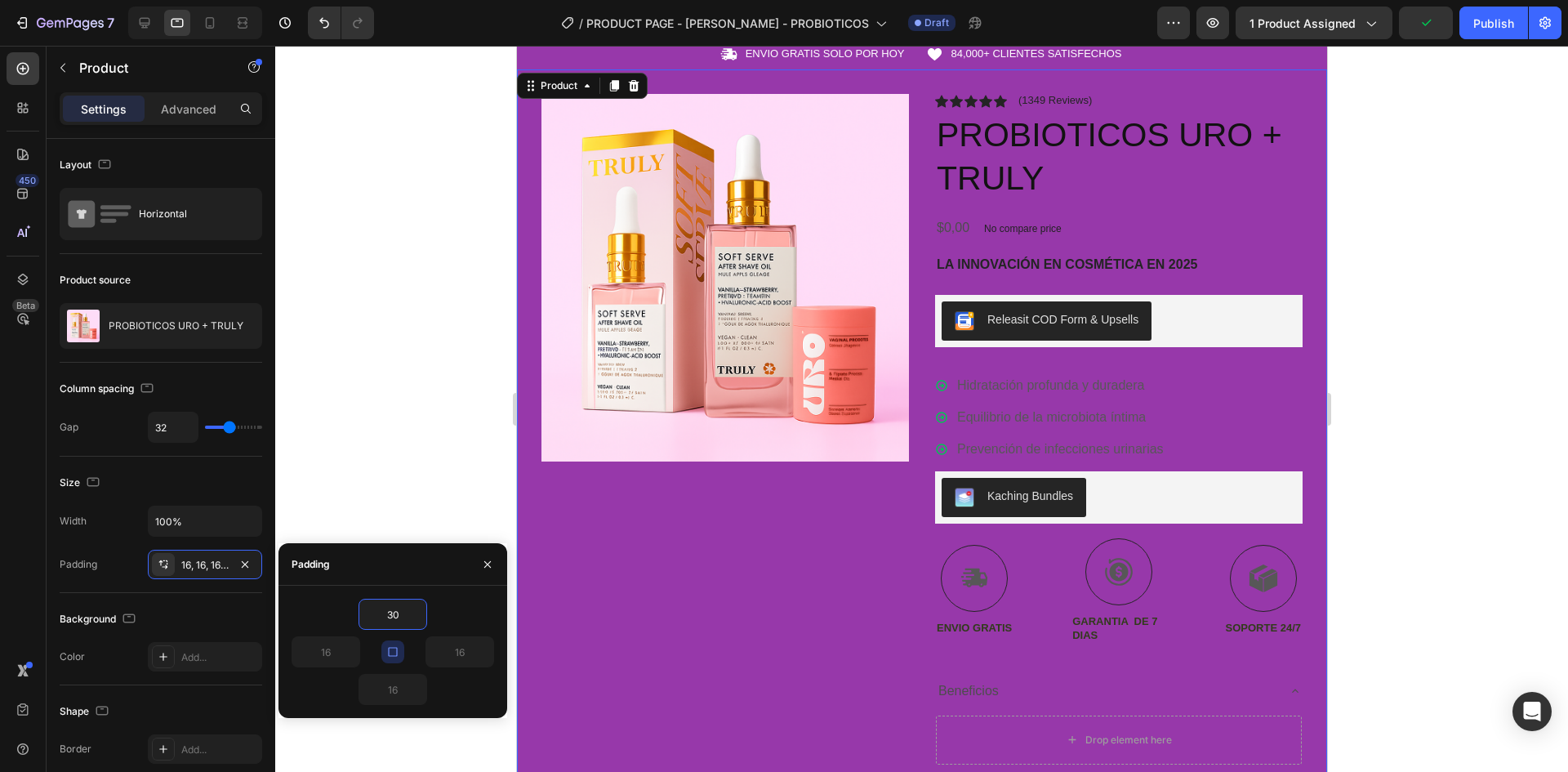
type input "30"
click at [394, 649] on icon "button" at bounding box center [392, 651] width 13 height 13
type input "30"
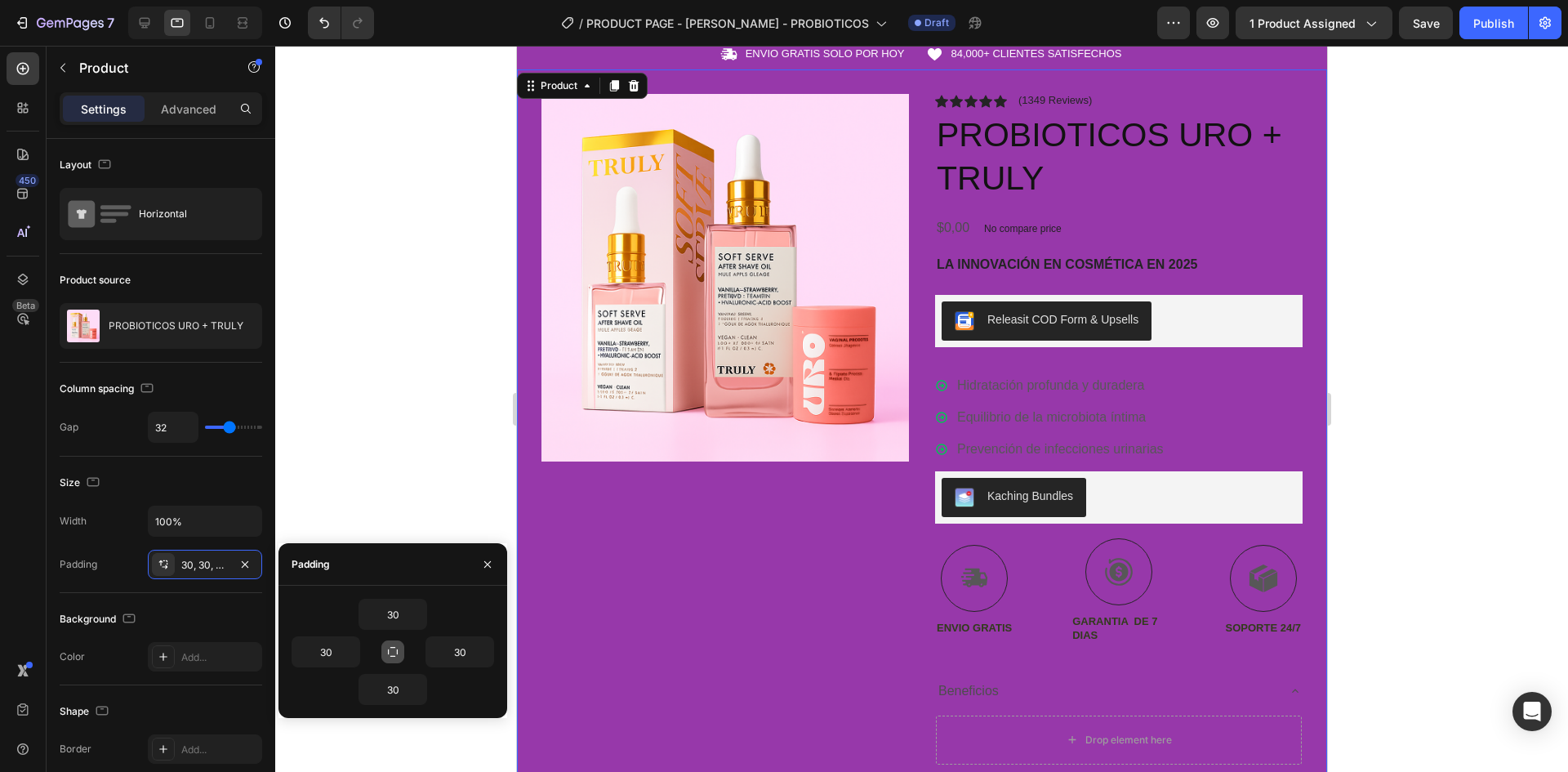
click at [415, 422] on div at bounding box center [921, 408] width 1293 height 726
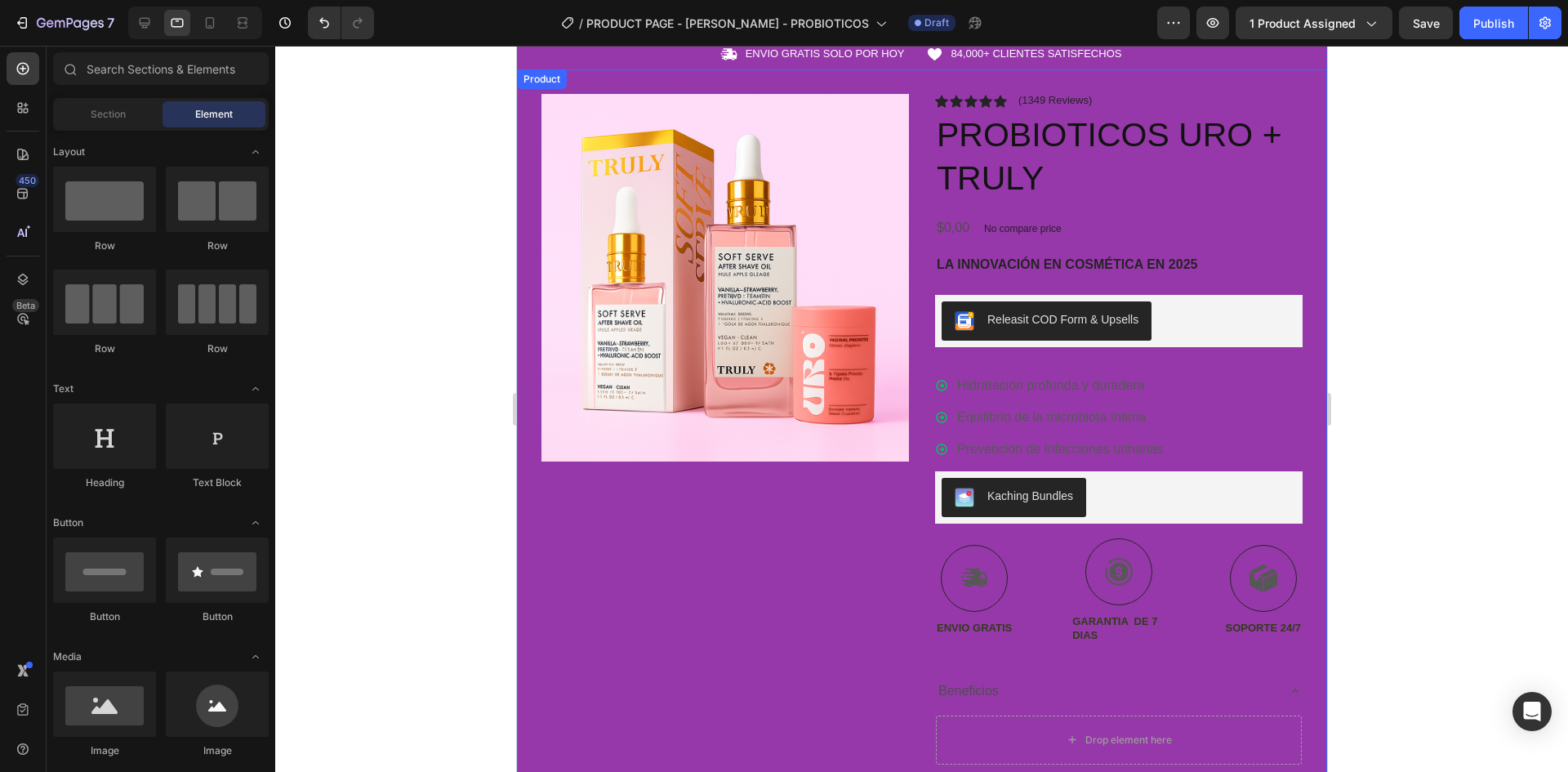
click at [583, 549] on div "Product Images" at bounding box center [724, 482] width 367 height 778
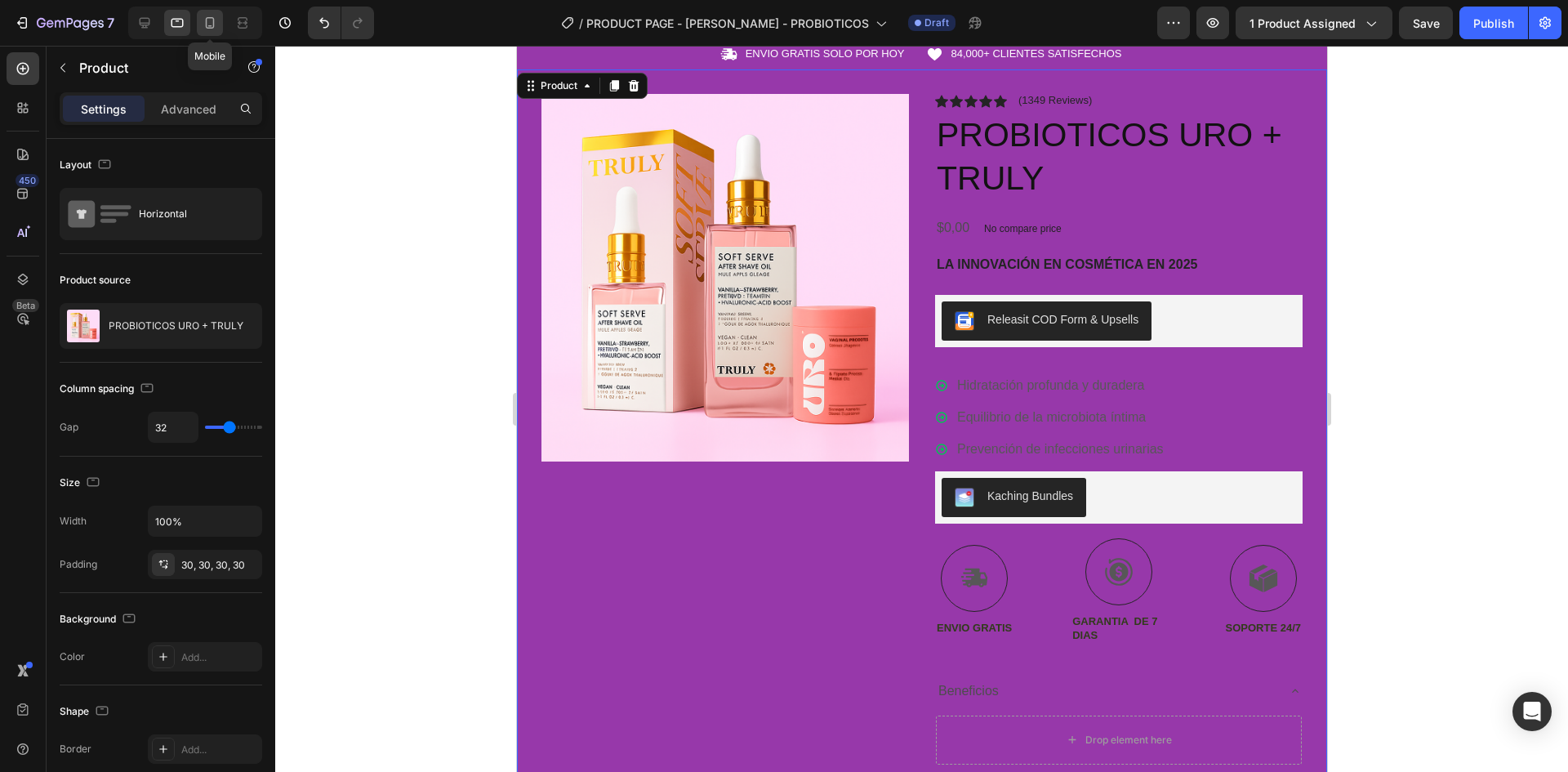
click at [201, 24] on div at bounding box center [209, 22] width 26 height 26
type input "16"
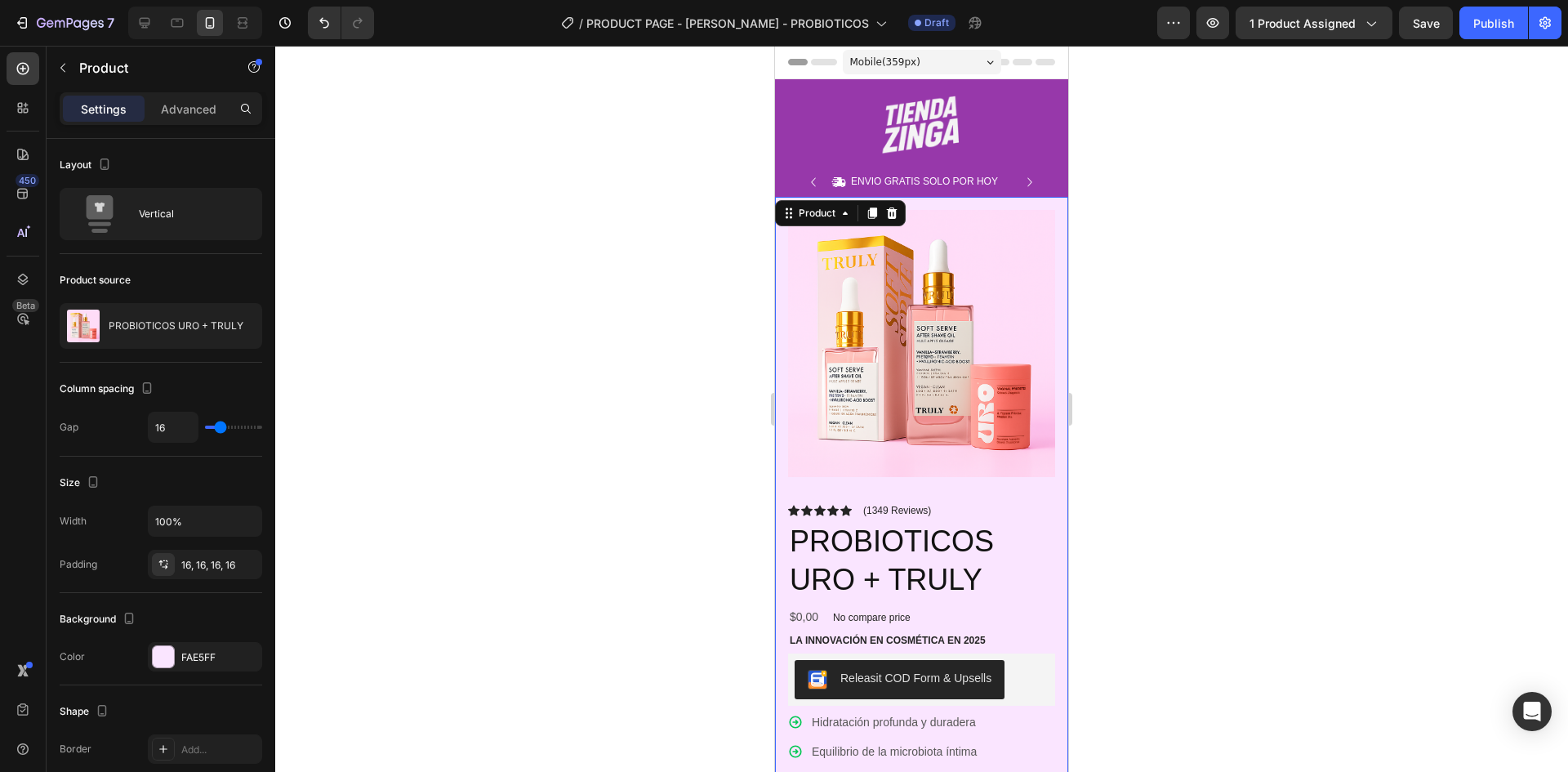
click at [782, 499] on div "Product Images Icon Icon Icon Icon Icon Icon List (1349 Reviews) Text Block Row…" at bounding box center [922, 691] width 293 height 989
click at [208, 566] on div "16, 16, 16, 16" at bounding box center [205, 565] width 47 height 14
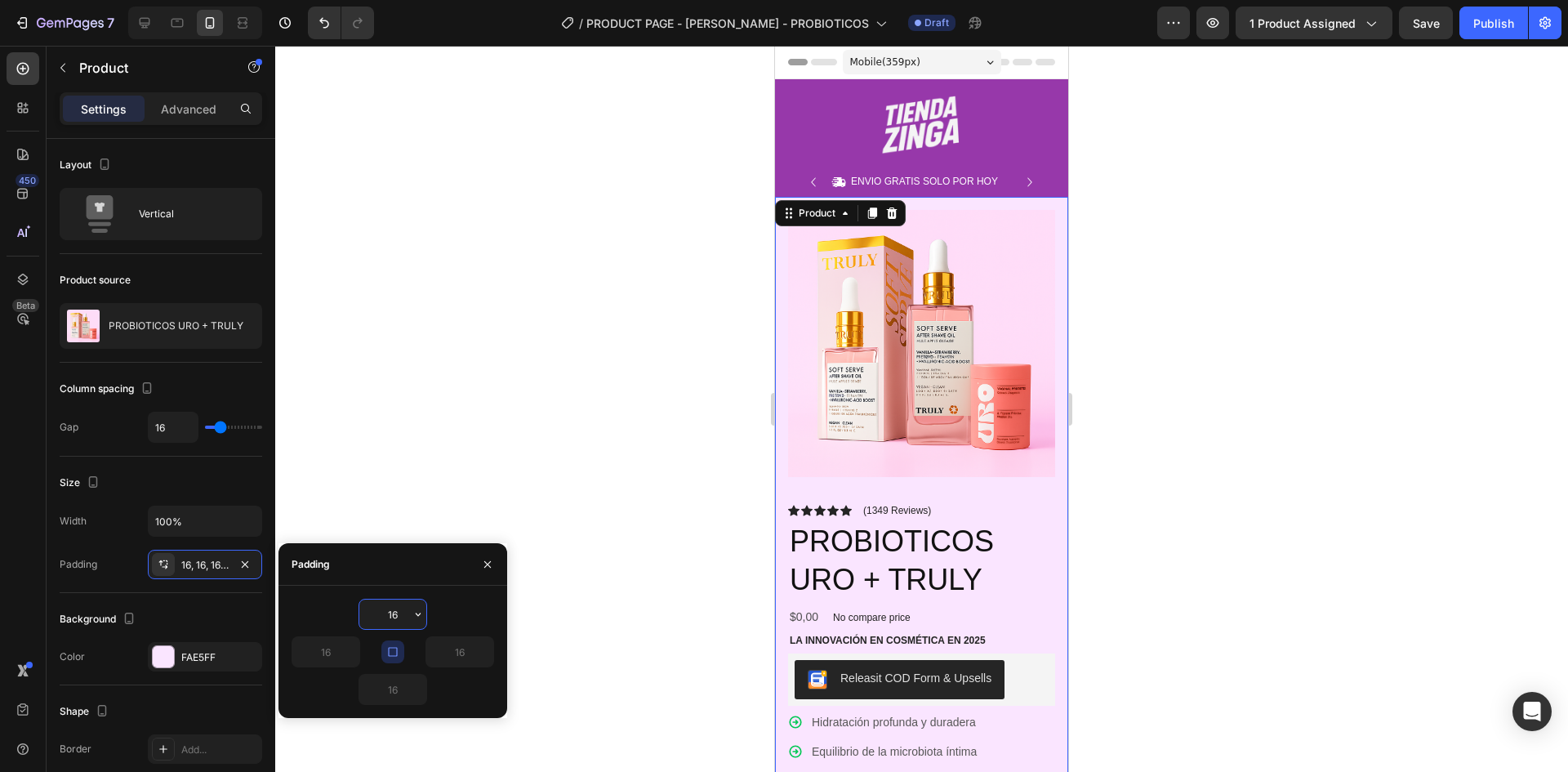
click at [405, 612] on input "16" at bounding box center [392, 614] width 67 height 29
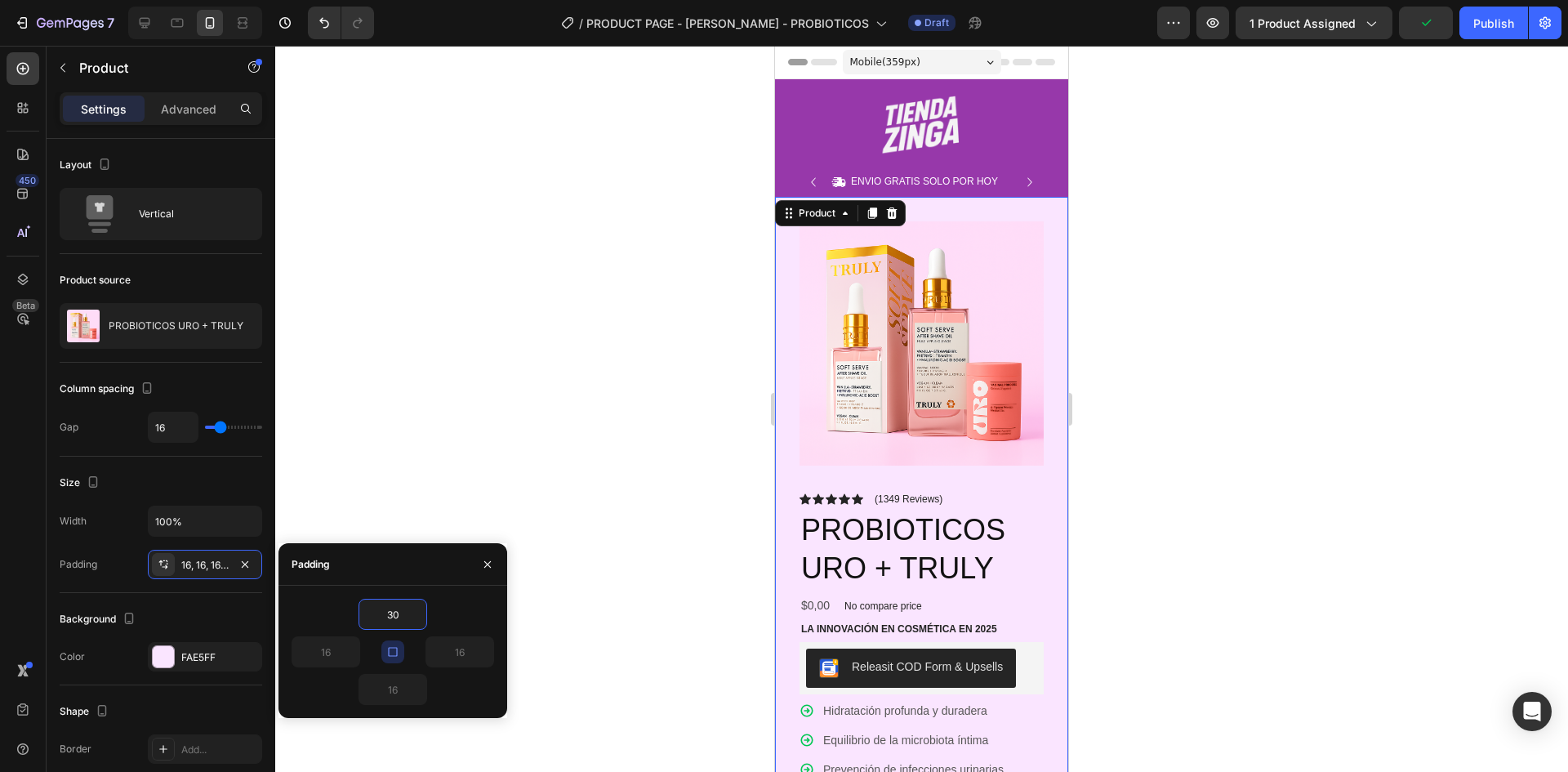
type input "30"
click at [401, 652] on button "button" at bounding box center [393, 652] width 23 height 23
type input "30"
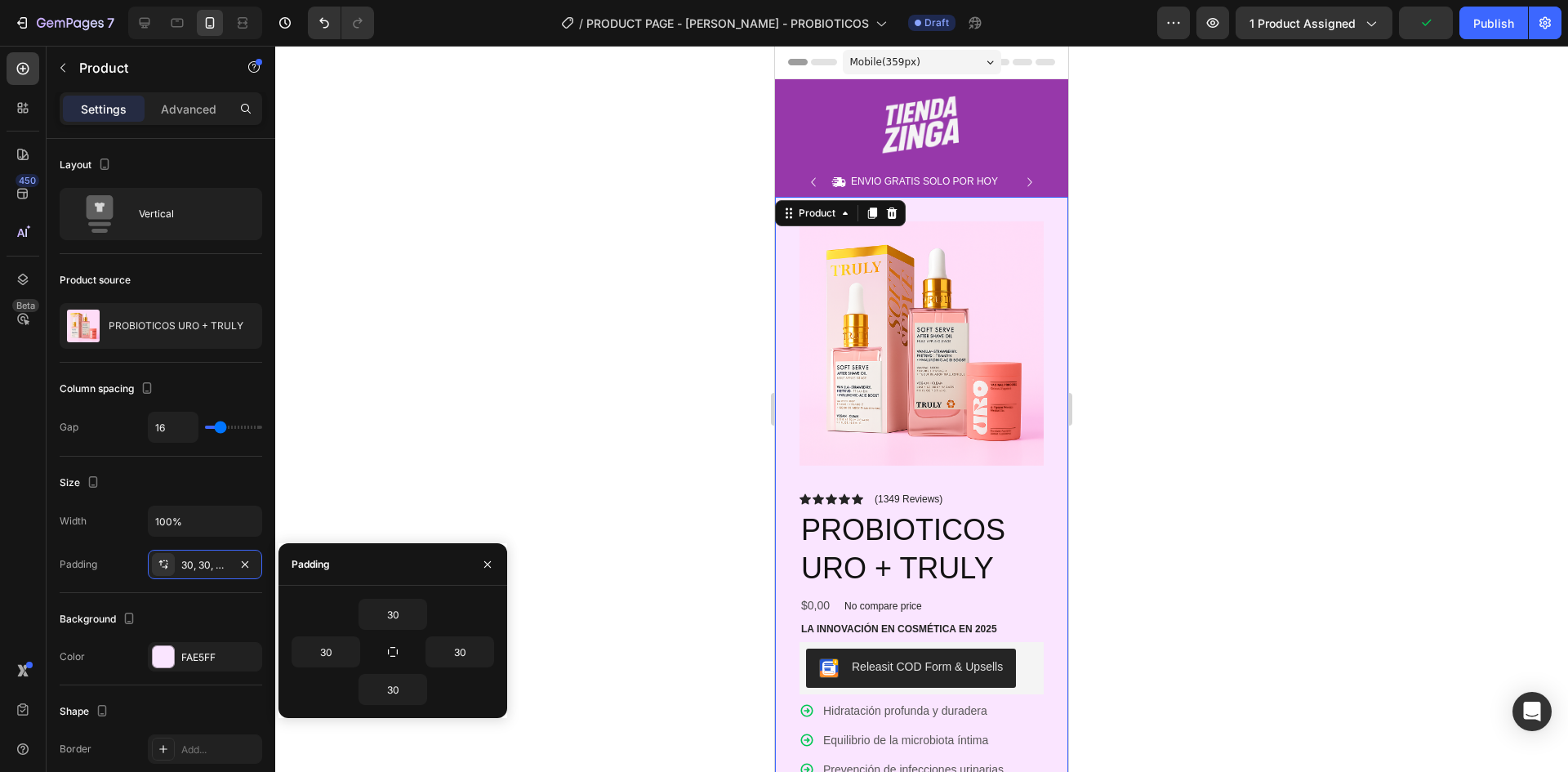
click at [498, 436] on div at bounding box center [921, 408] width 1293 height 726
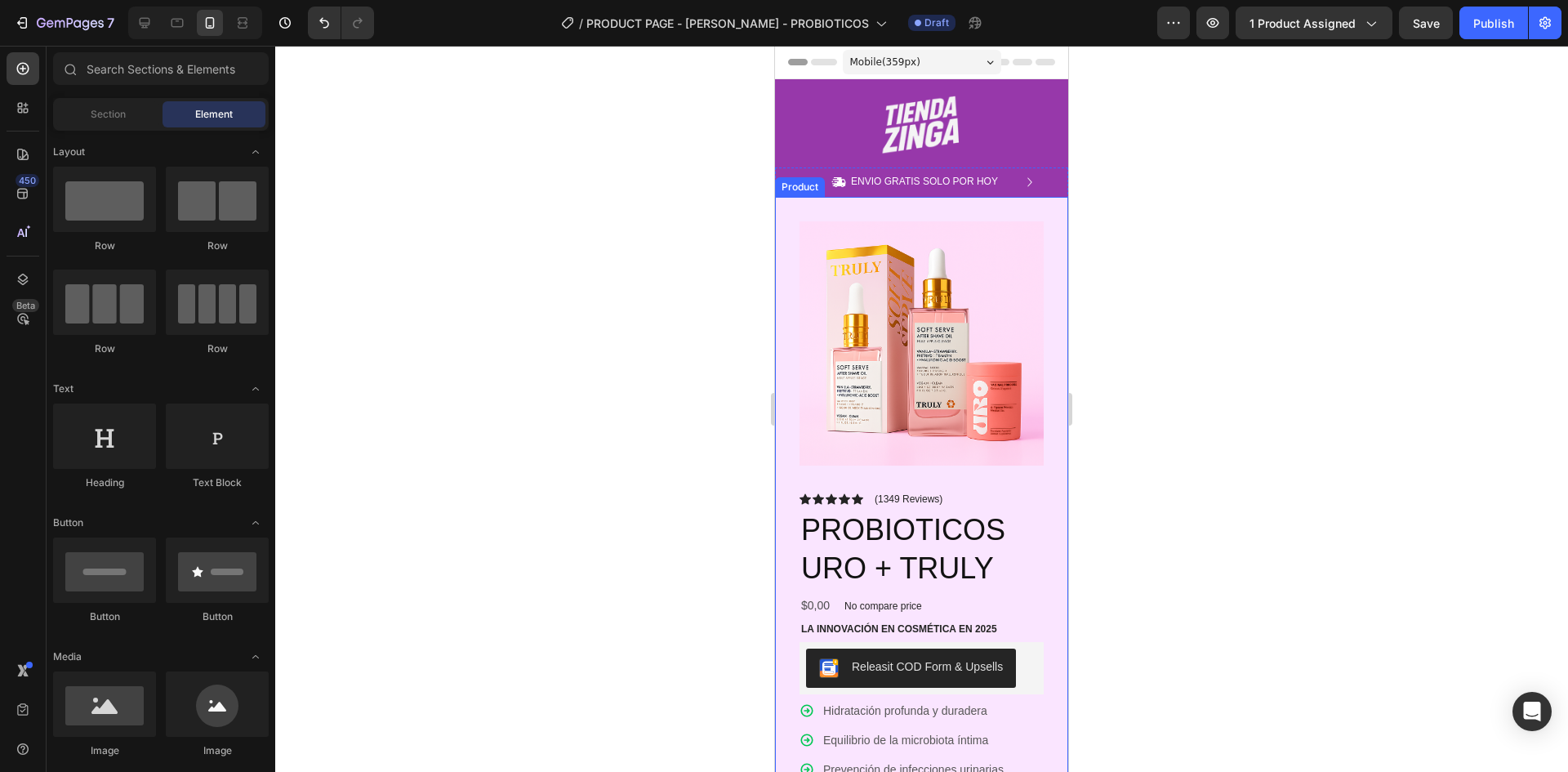
click at [1044, 403] on div "Product Images Icon Icon Icon Icon Icon Icon List (1349 Reviews) Text Block Row…" at bounding box center [922, 691] width 293 height 989
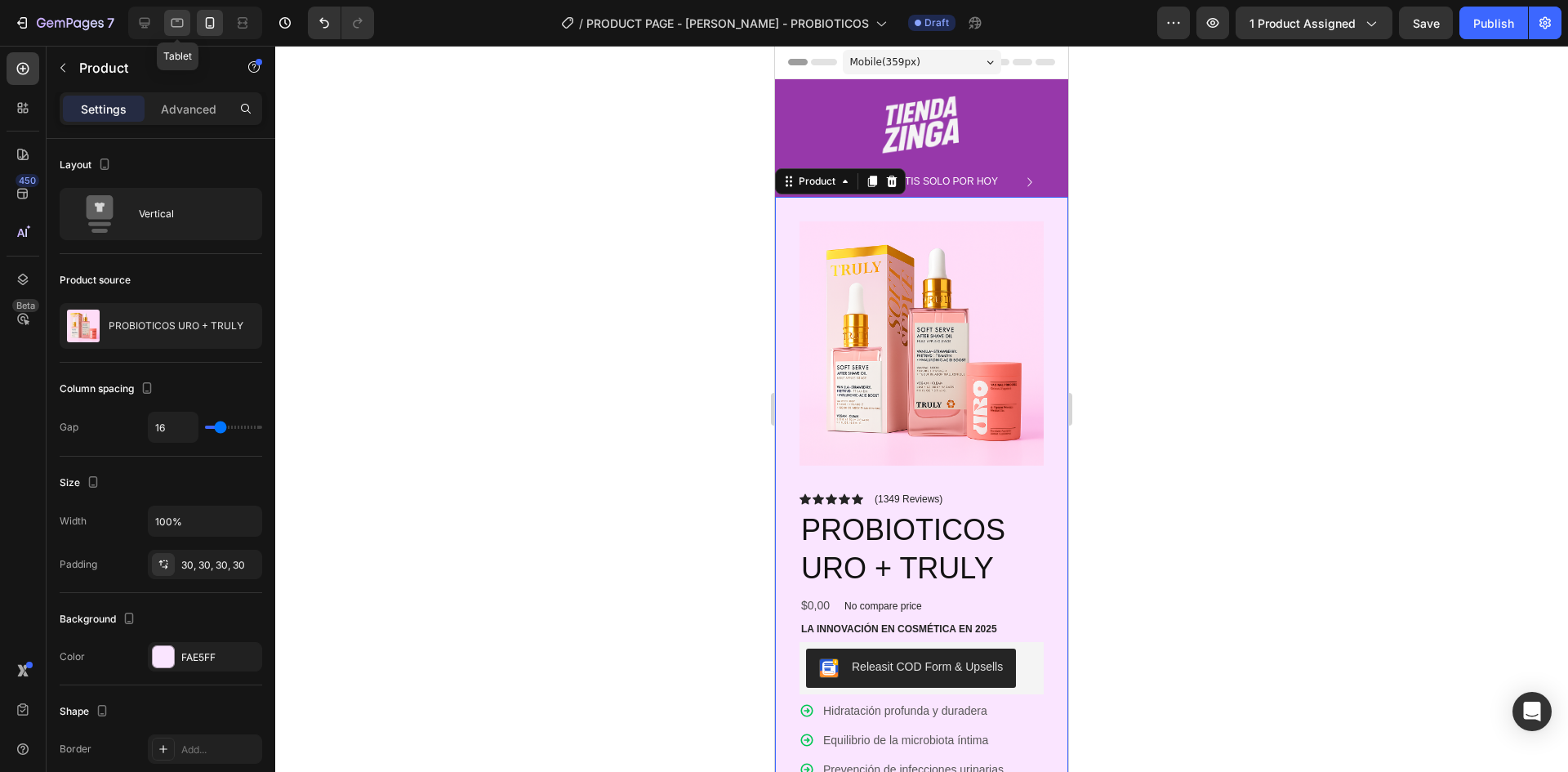
click at [190, 29] on div at bounding box center [177, 22] width 26 height 26
type input "32"
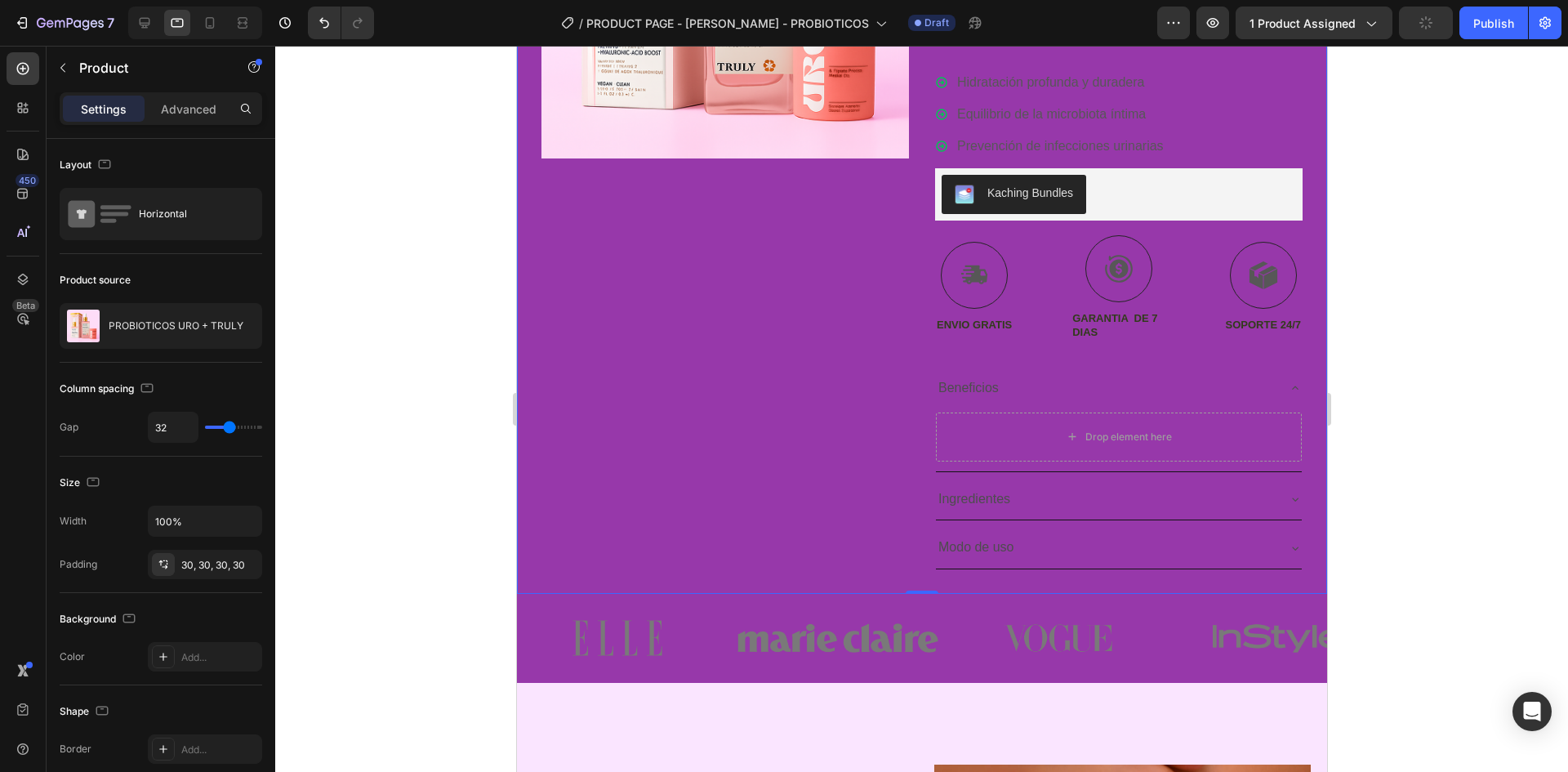
scroll to position [1110, 0]
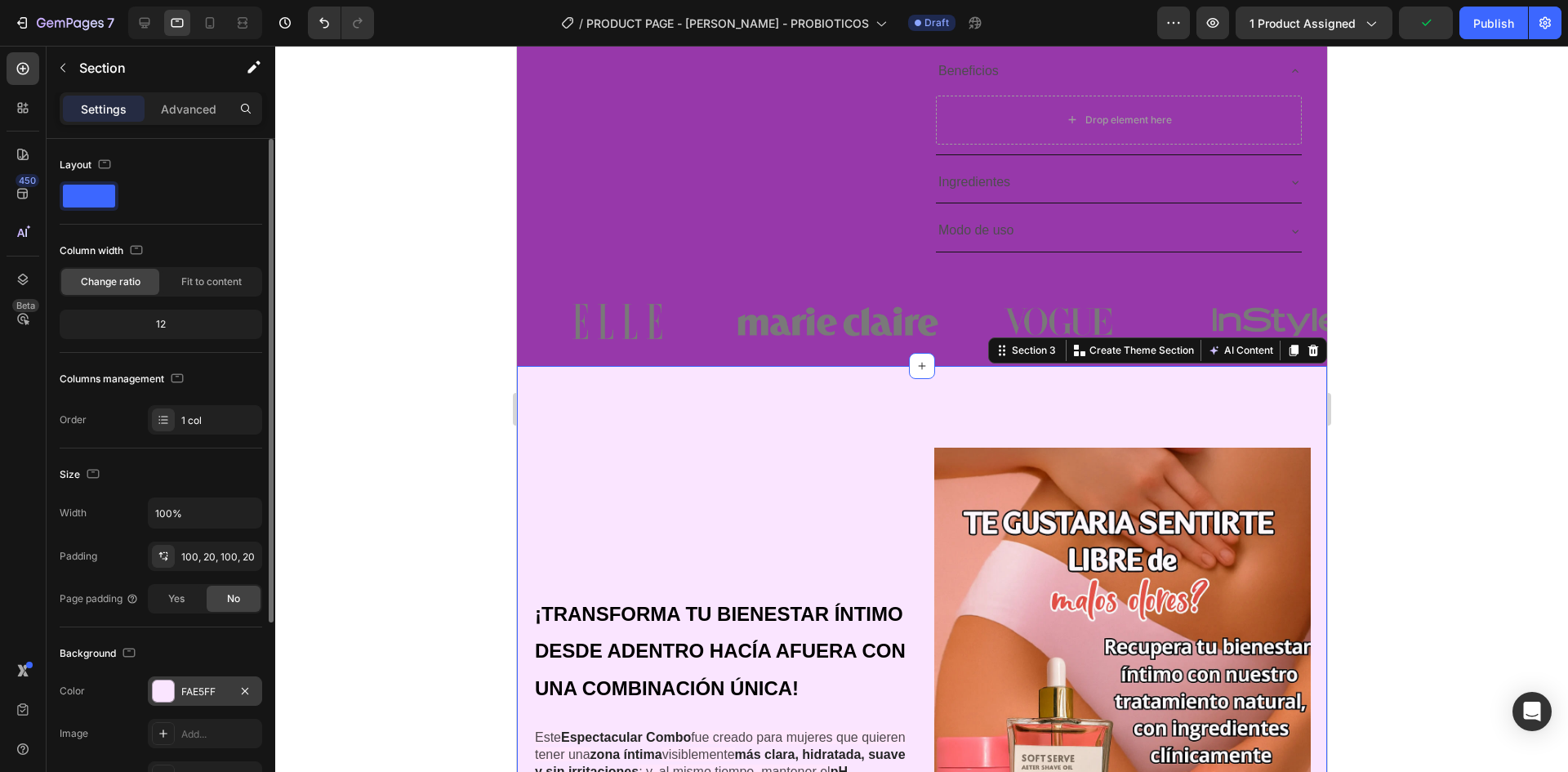
click at [189, 690] on div "FAE5FF" at bounding box center [205, 692] width 47 height 14
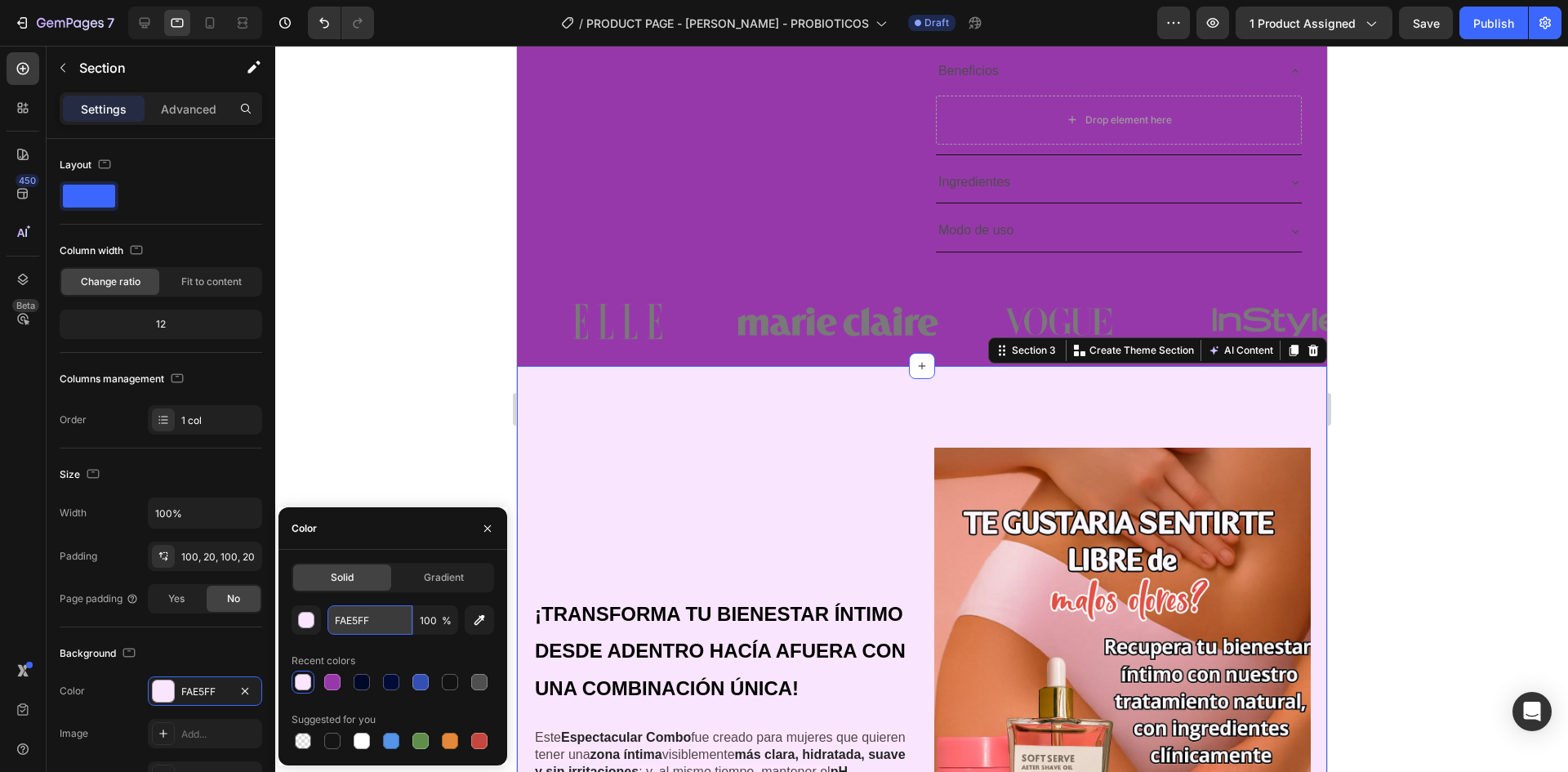
click at [404, 626] on input "FAE5FF" at bounding box center [370, 619] width 85 height 29
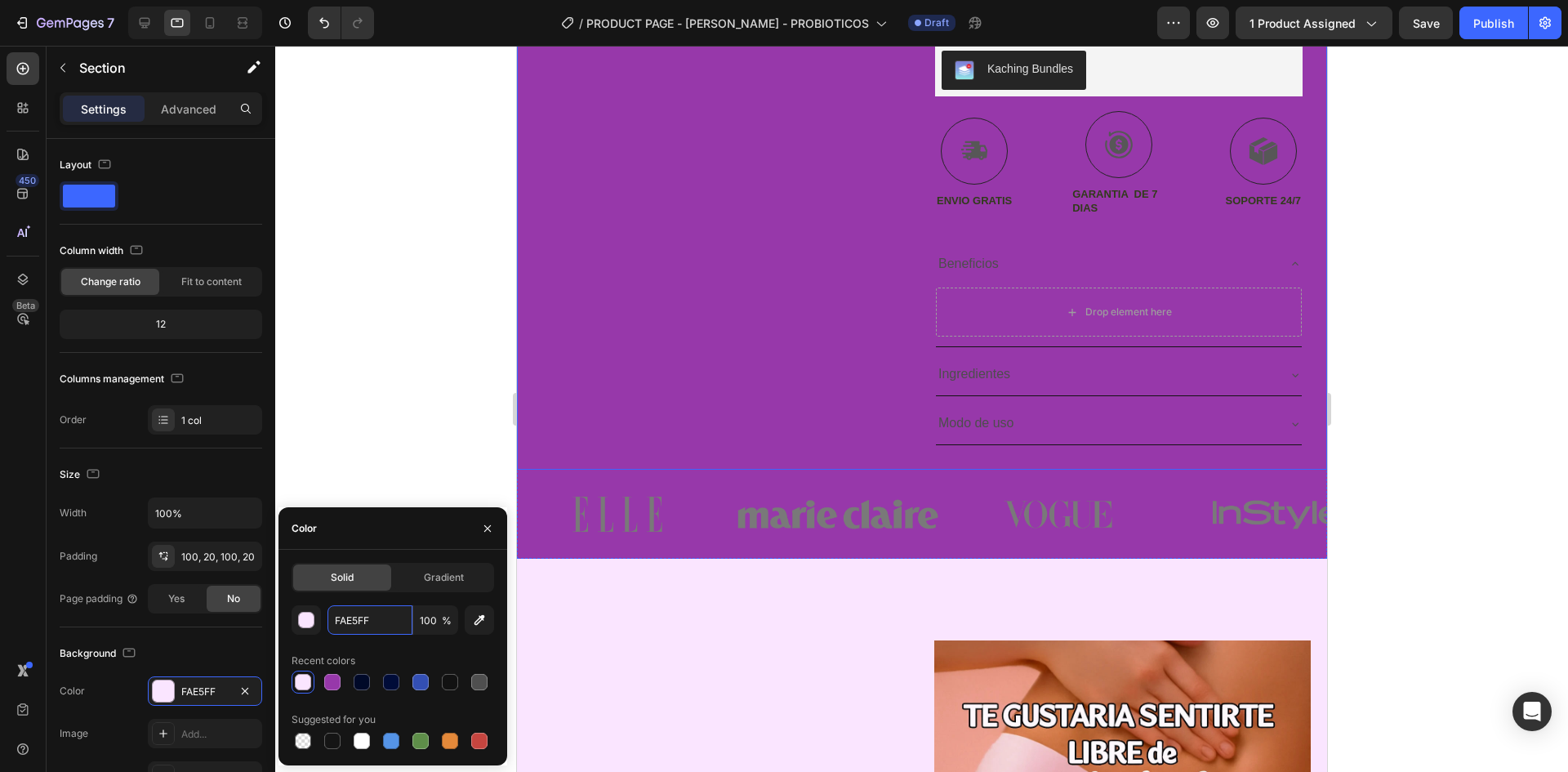
scroll to position [375, 0]
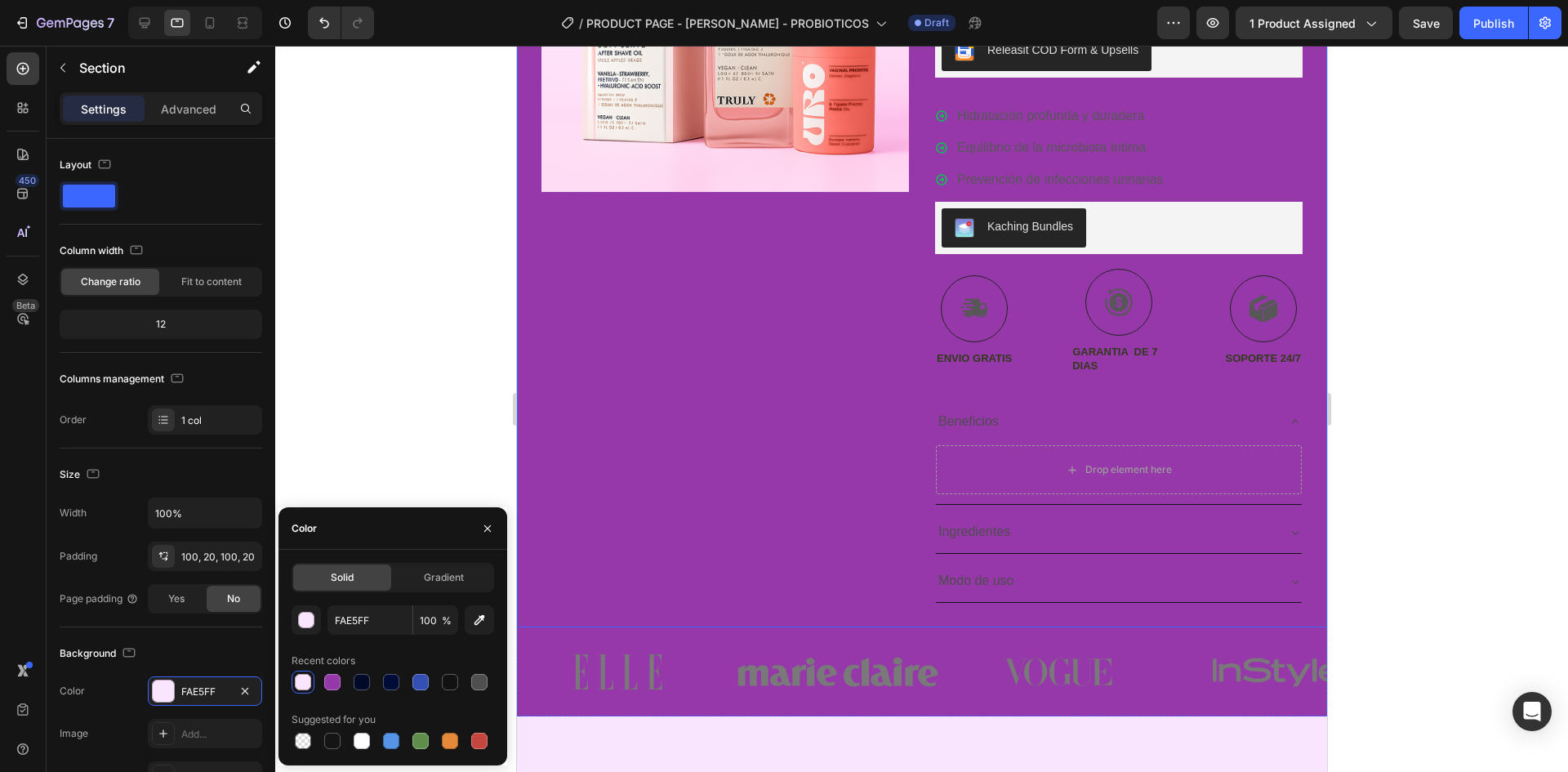
click at [738, 454] on div "Product Images" at bounding box center [724, 213] width 367 height 778
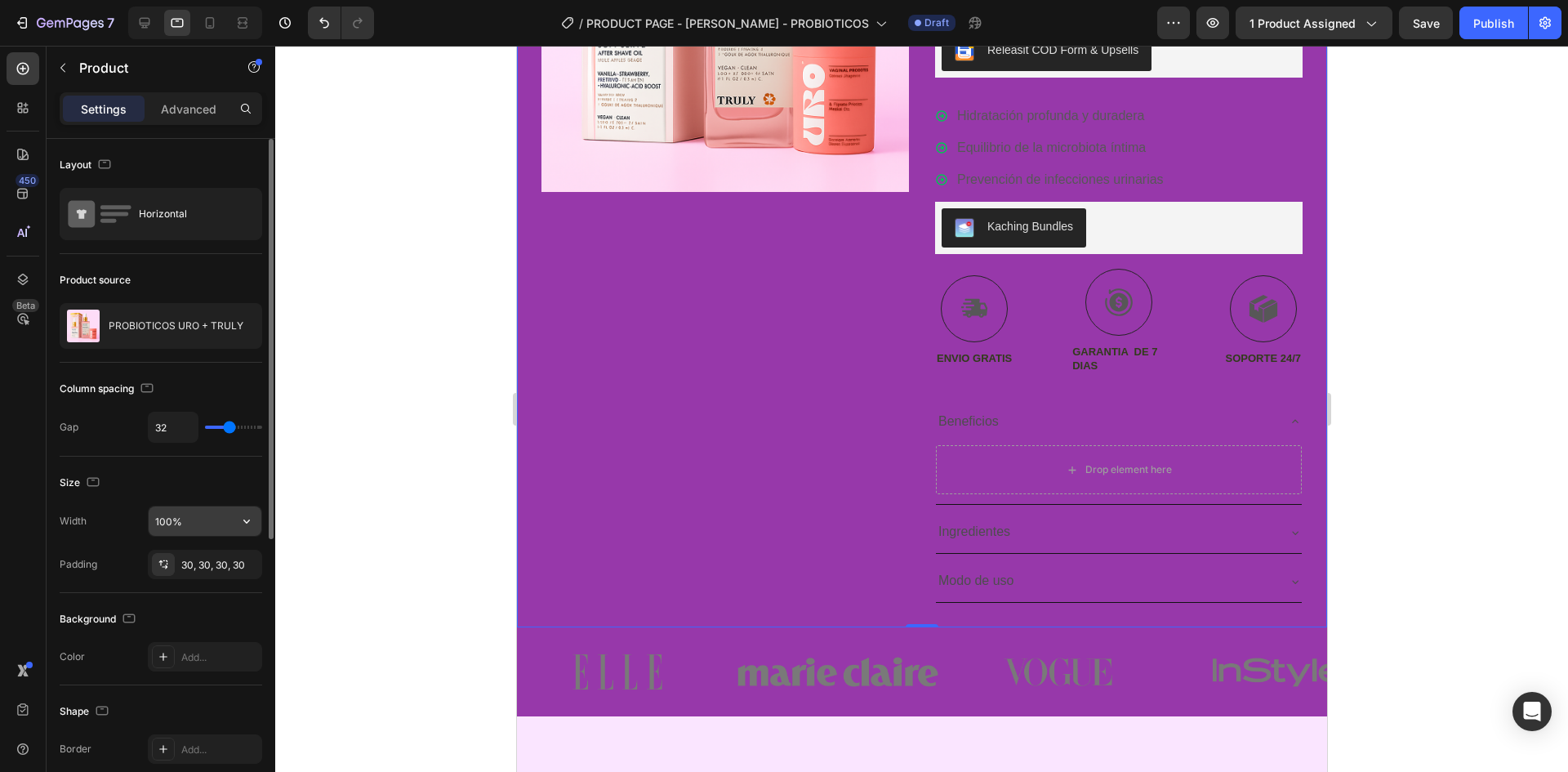
scroll to position [81, 0]
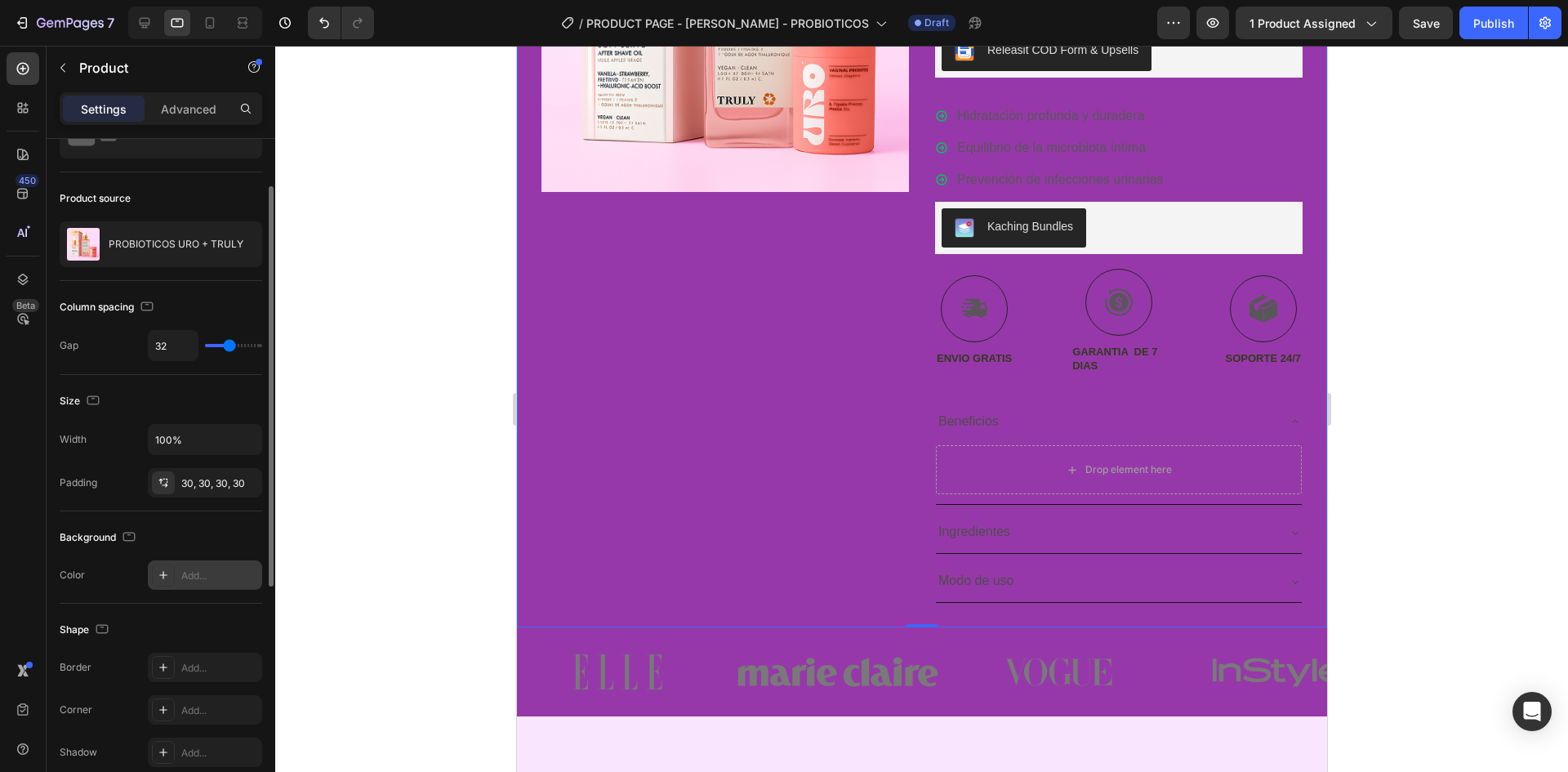
click at [205, 583] on div "Add..." at bounding box center [205, 575] width 114 height 29
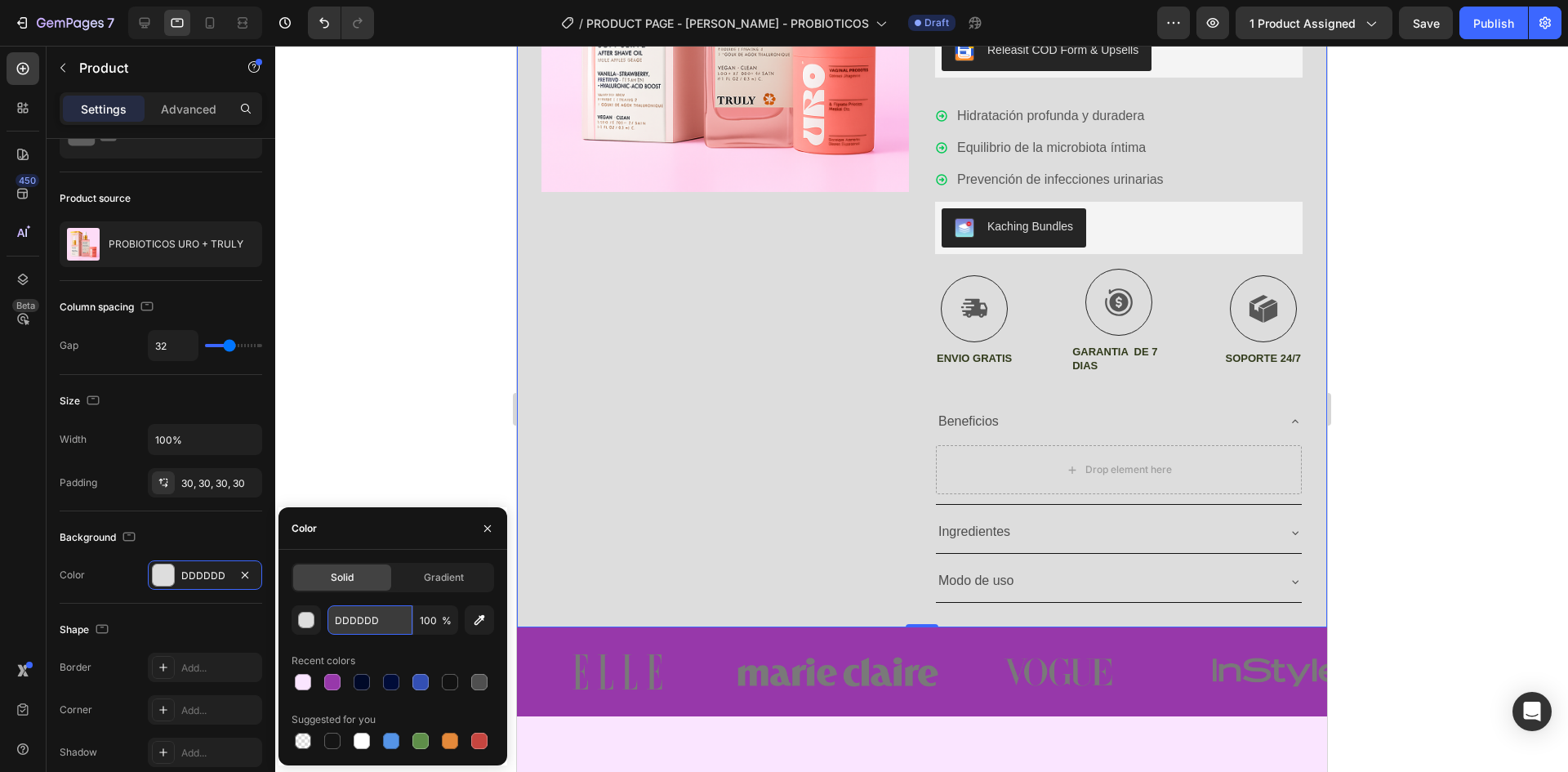
click at [379, 624] on input "DDDDDD" at bounding box center [370, 619] width 85 height 29
paste input "FAE5FF"
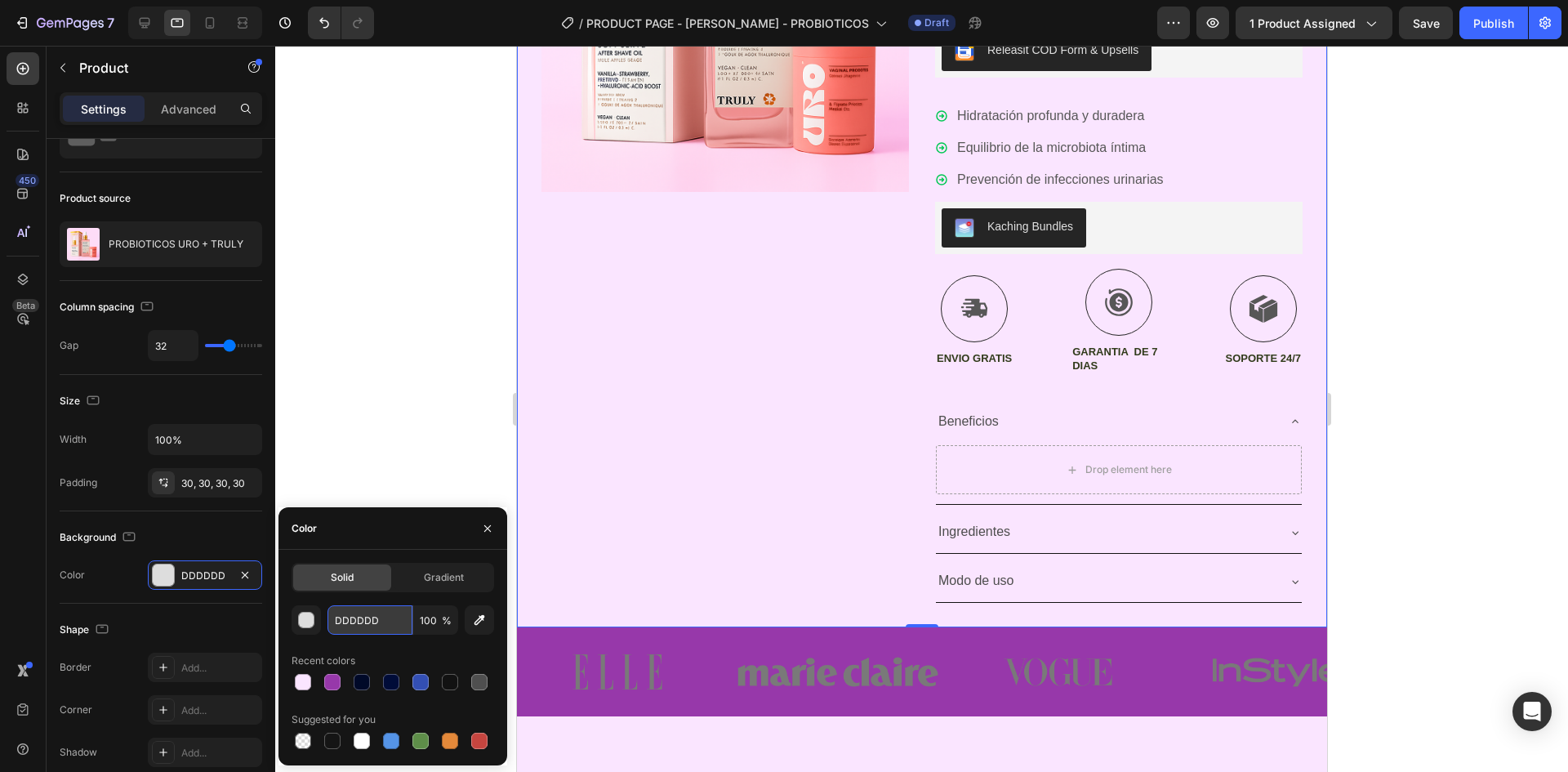
type input "FAE5FF"
click at [397, 273] on div at bounding box center [921, 408] width 1293 height 726
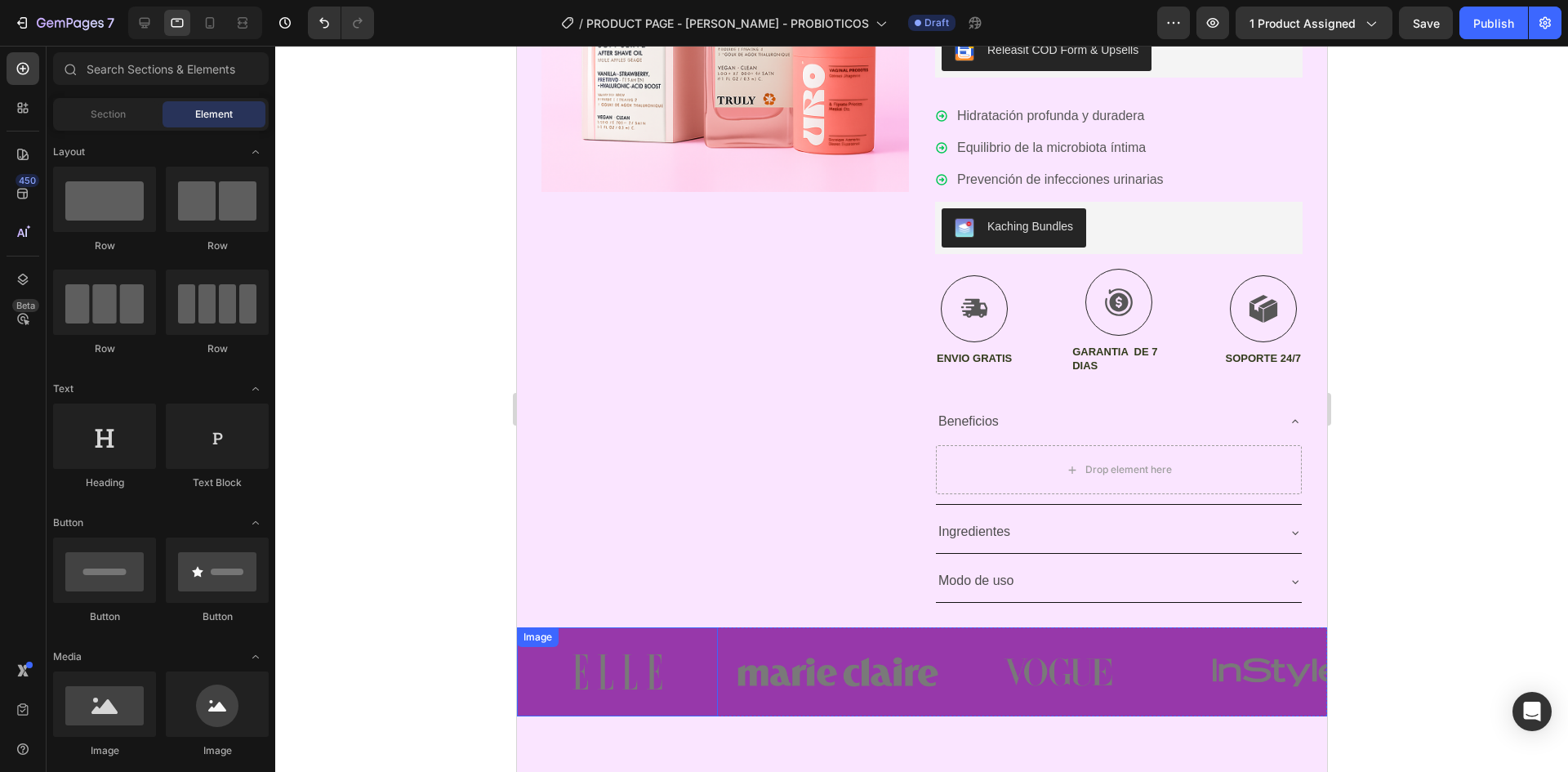
click at [697, 641] on img at bounding box center [616, 672] width 201 height 89
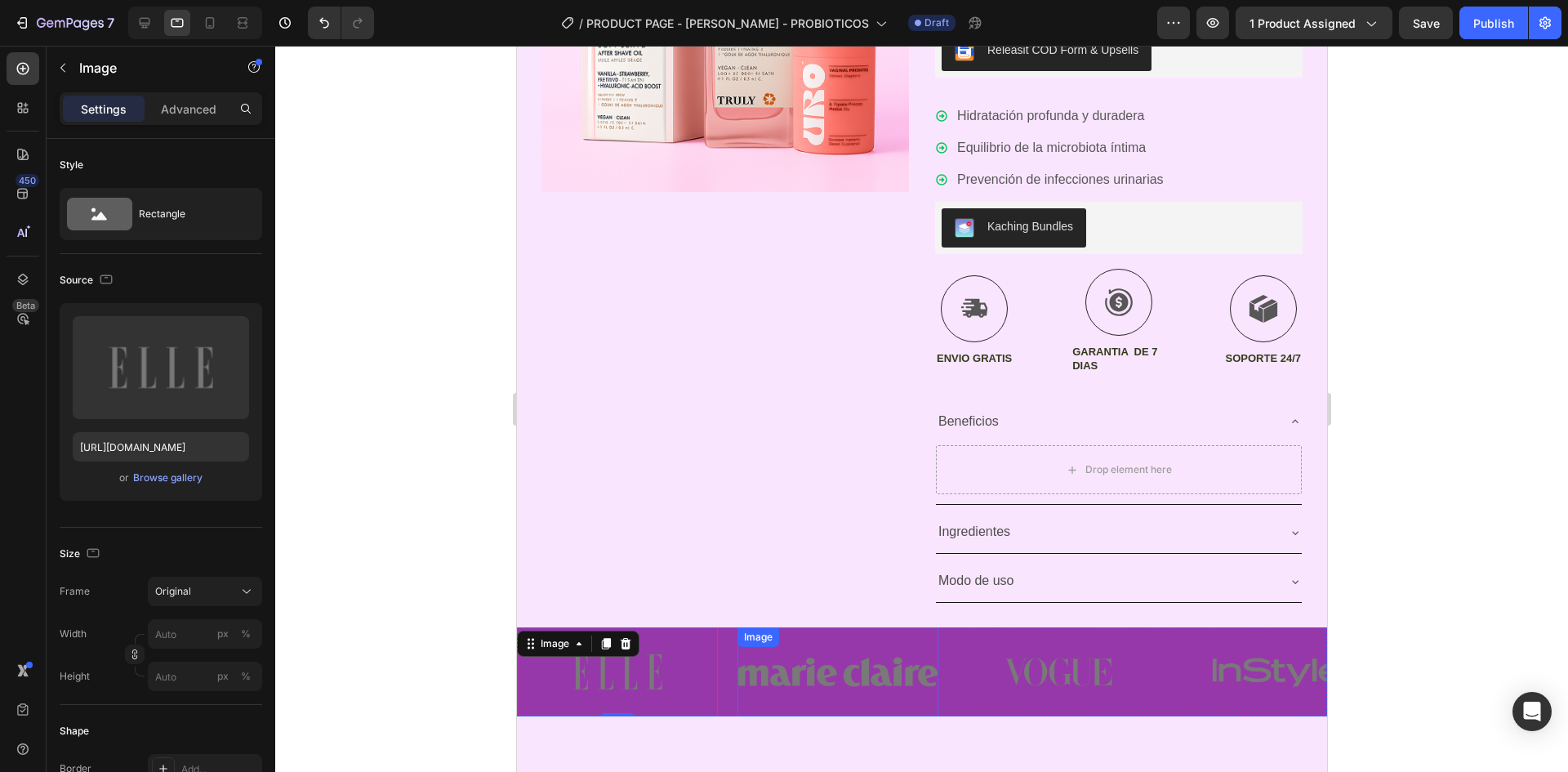
click at [742, 637] on div "Image" at bounding box center [757, 637] width 35 height 14
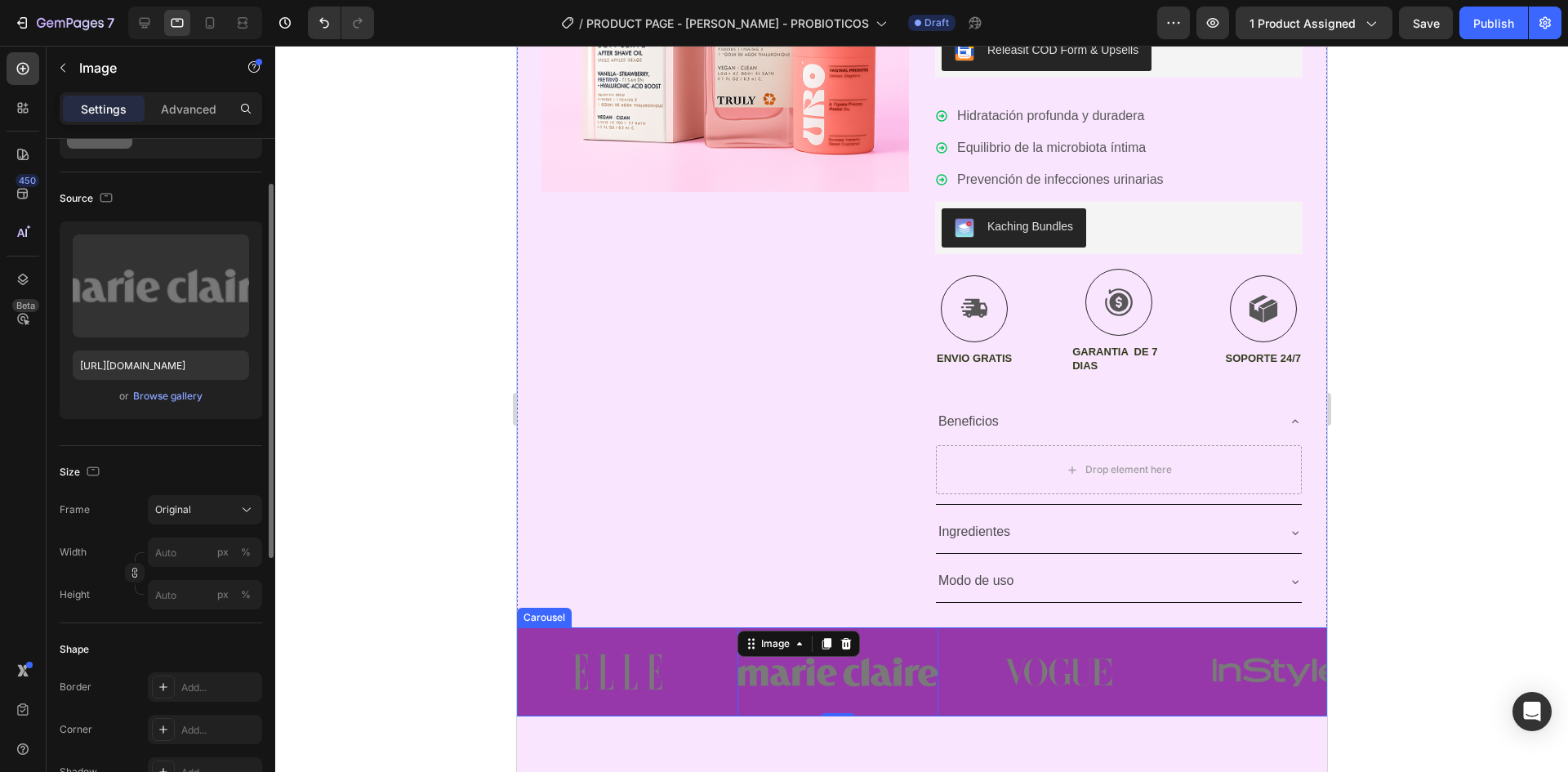
click at [730, 633] on div "Image Image 0 Image Image Image" at bounding box center [921, 672] width 810 height 89
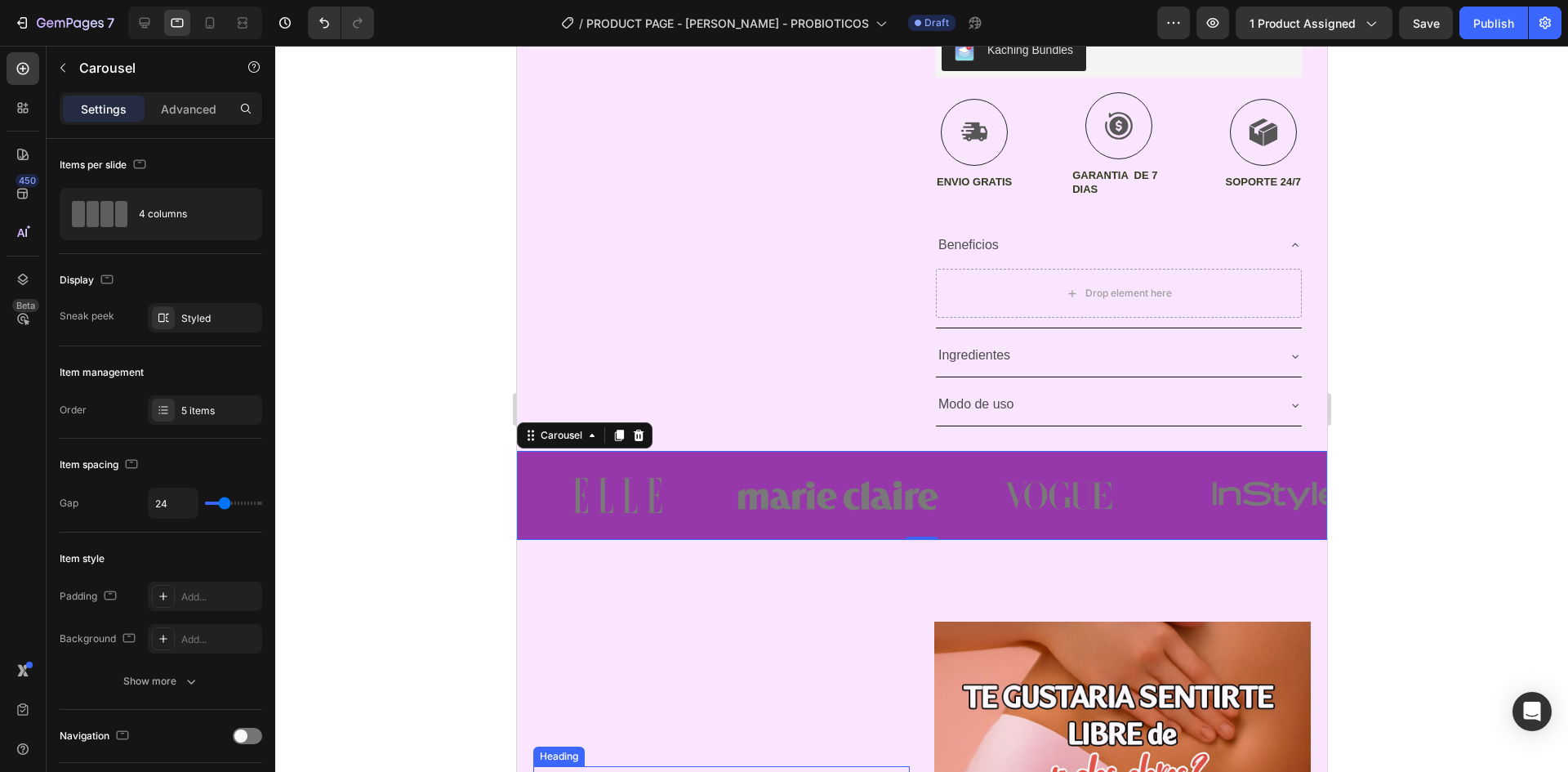
scroll to position [701, 0]
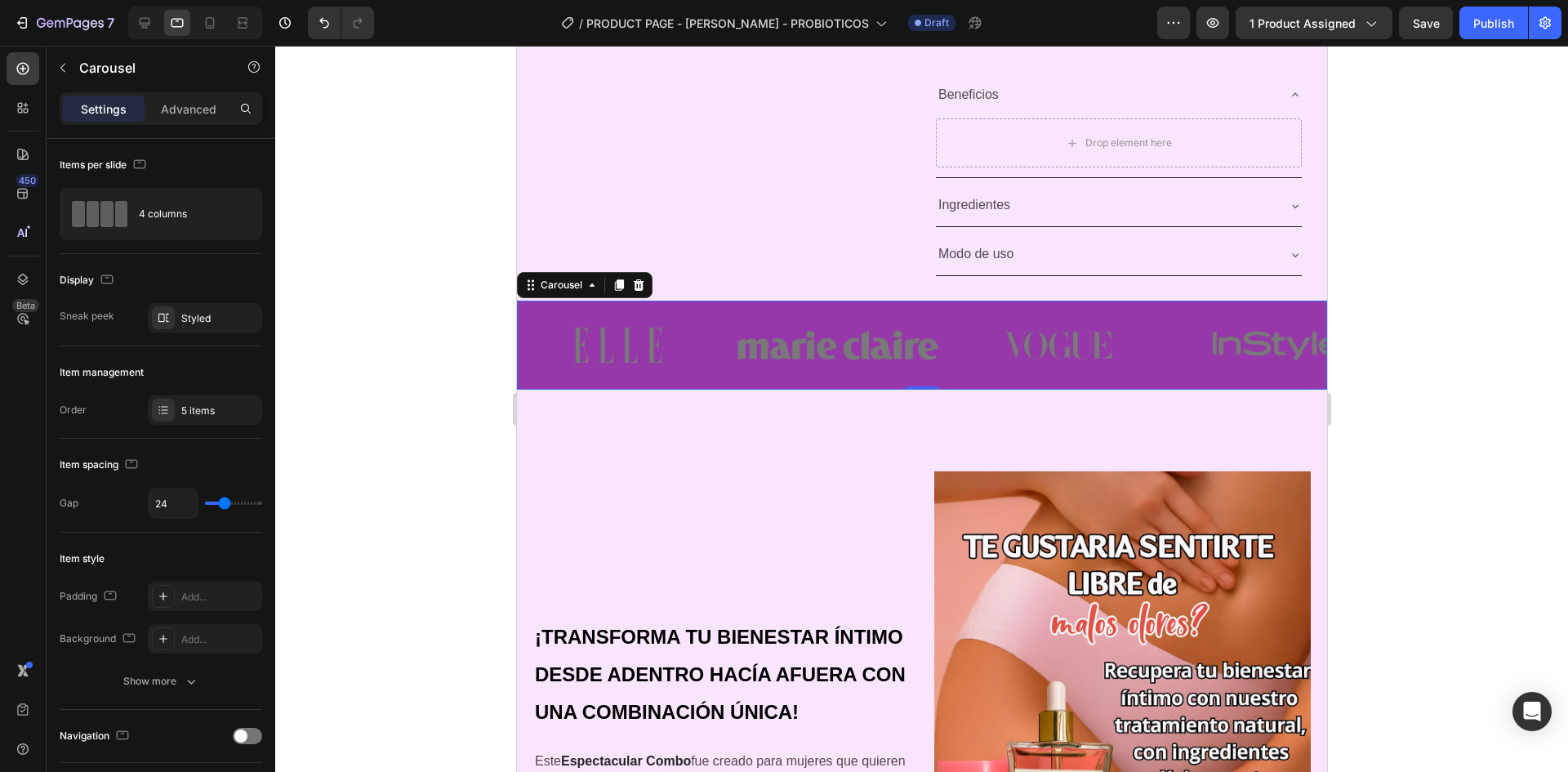
click at [1354, 361] on div at bounding box center [921, 408] width 1293 height 726
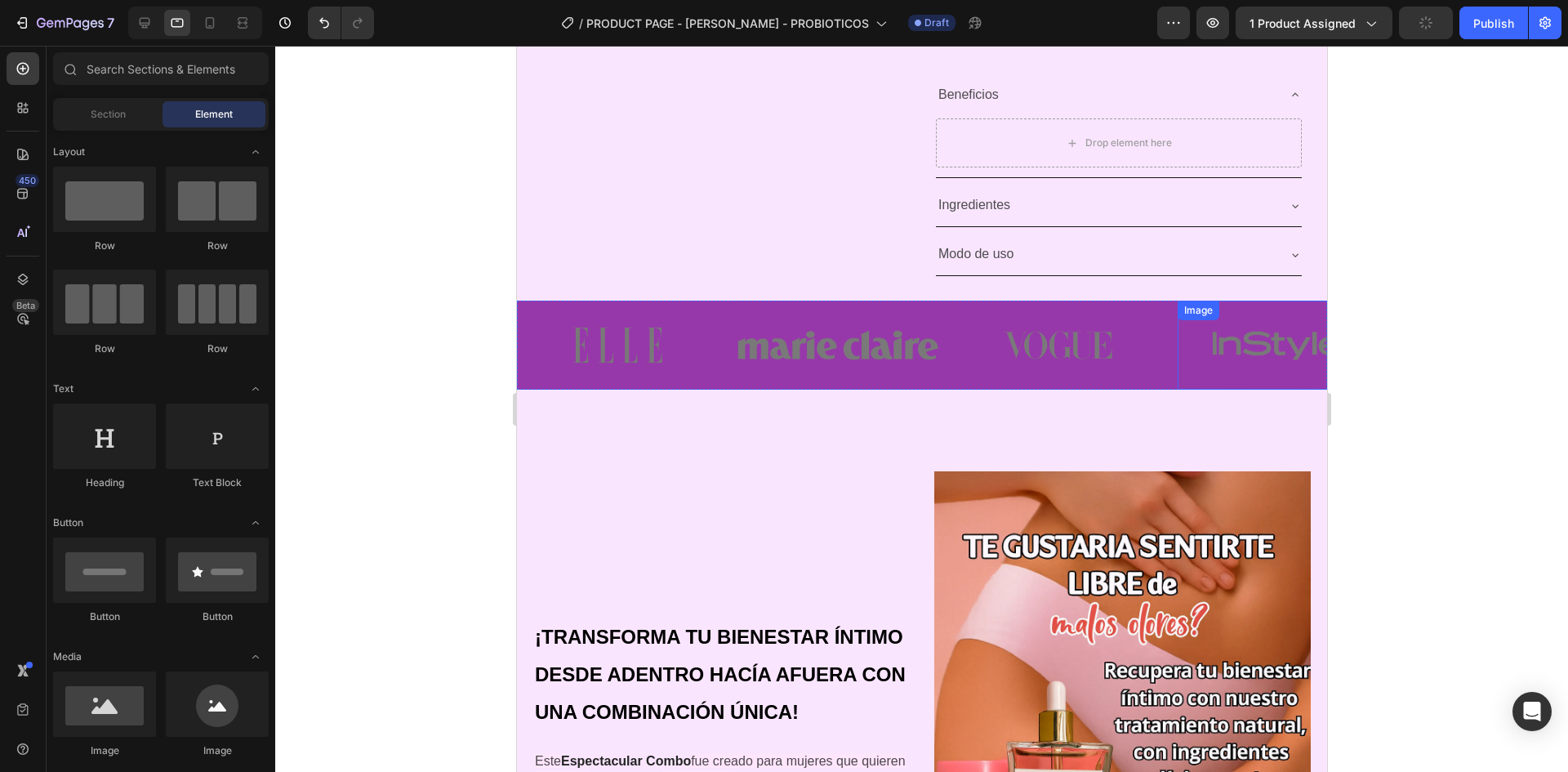
click at [1265, 305] on img at bounding box center [1277, 345] width 201 height 89
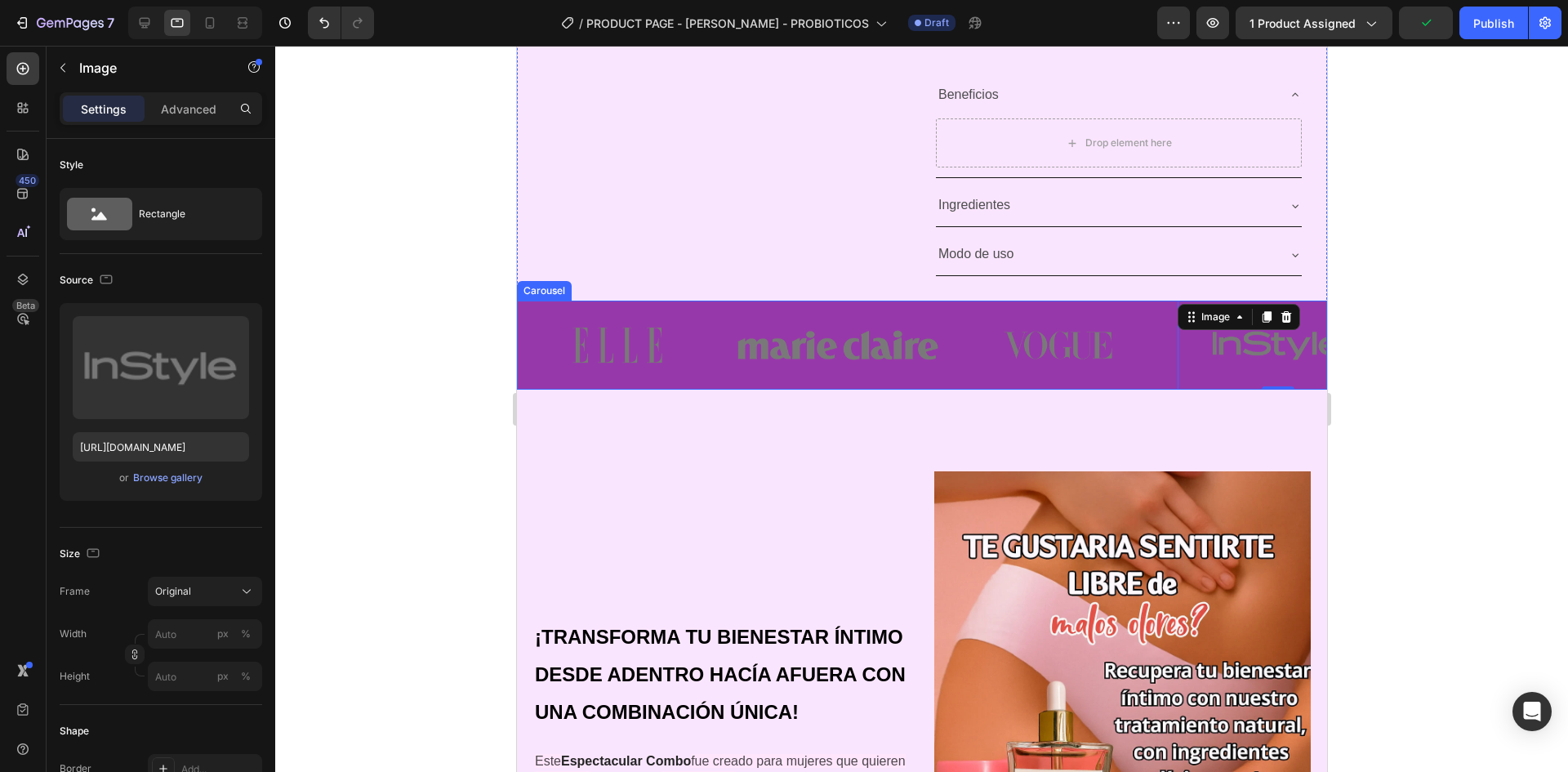
click at [1166, 311] on div "Image Image Image Image 0 Image" at bounding box center [921, 345] width 810 height 89
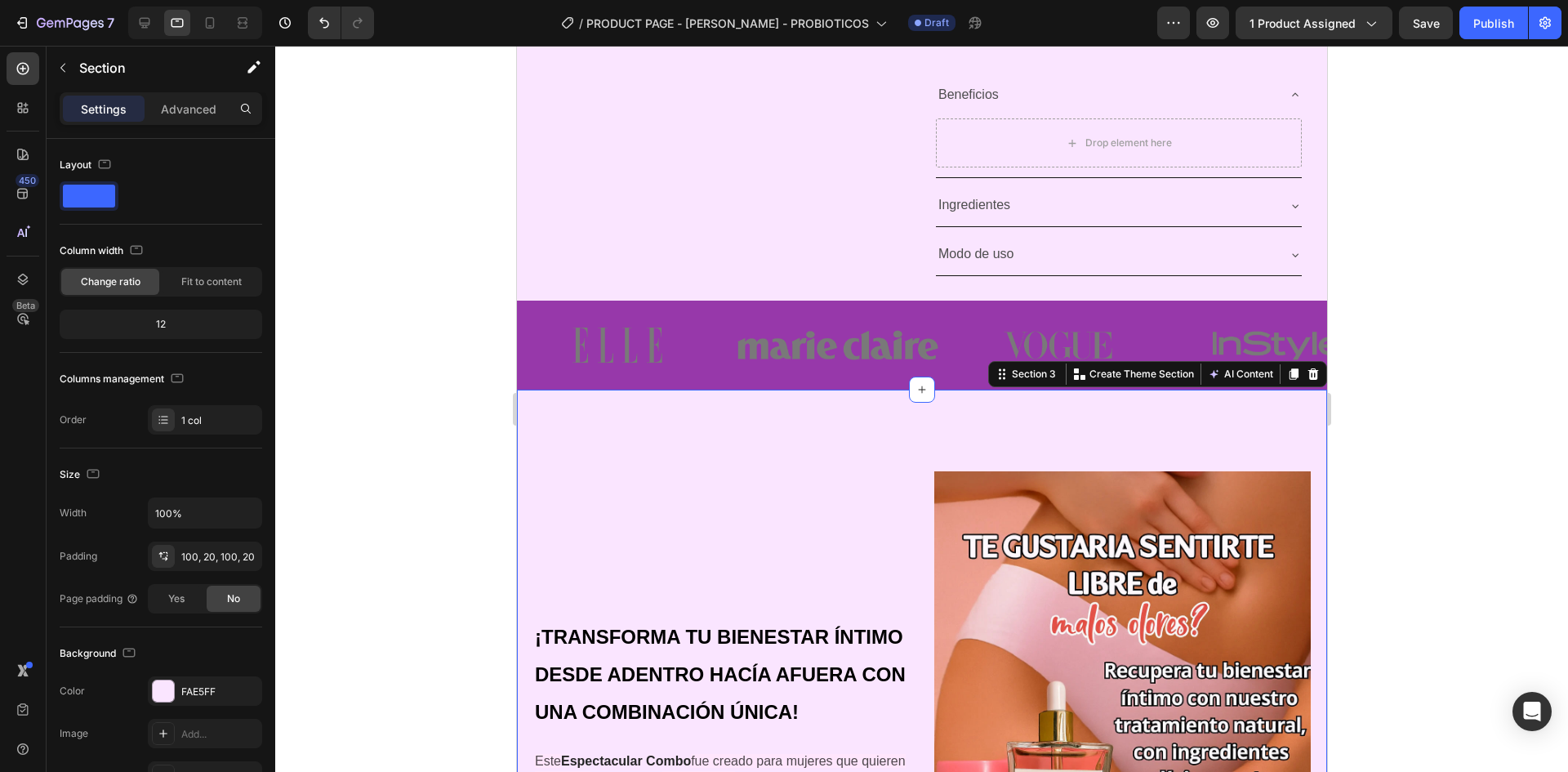
click at [548, 388] on img at bounding box center [616, 345] width 201 height 89
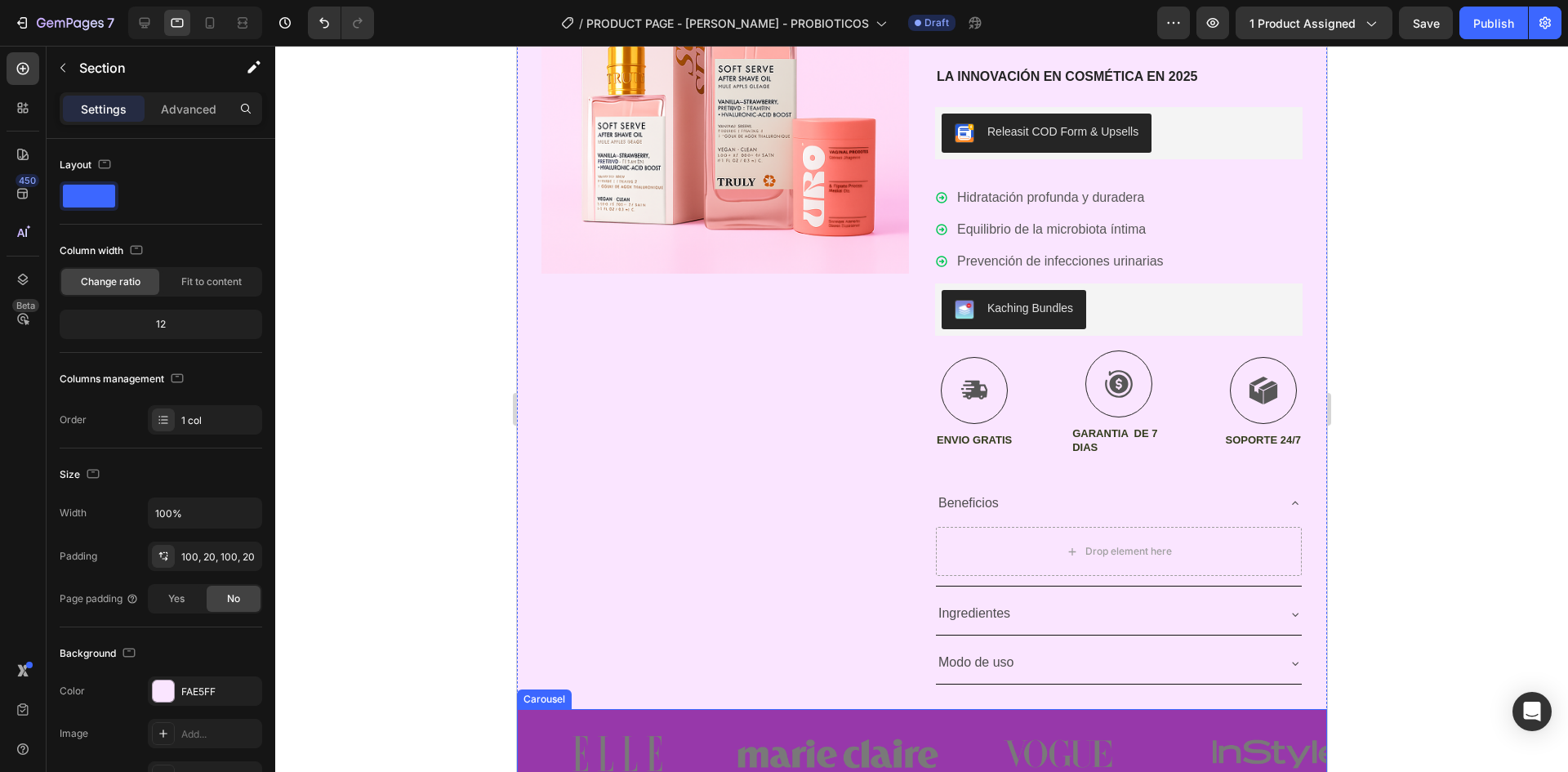
scroll to position [0, 0]
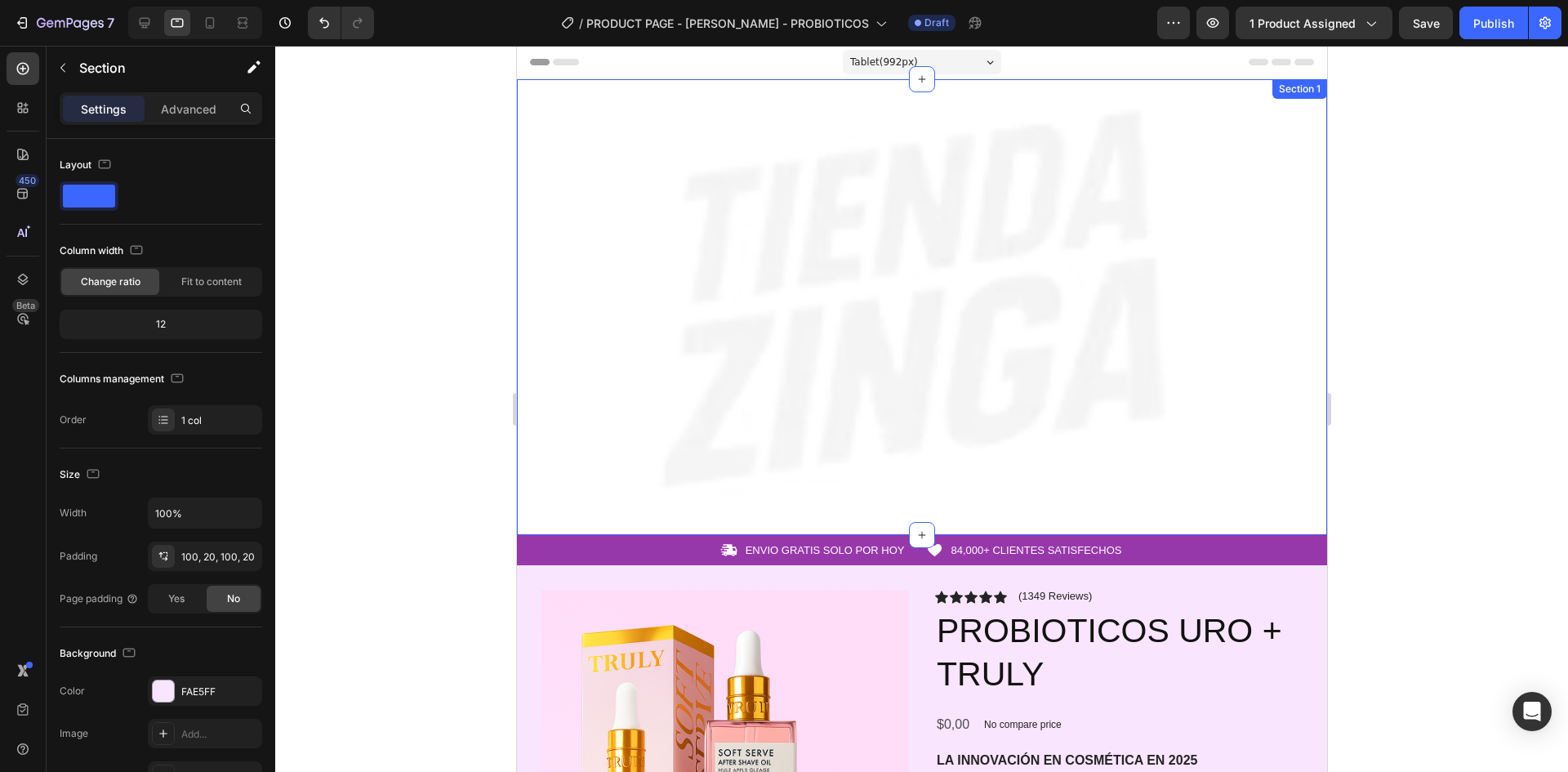
click at [881, 82] on div "Image Row Section 1" at bounding box center [921, 307] width 810 height 456
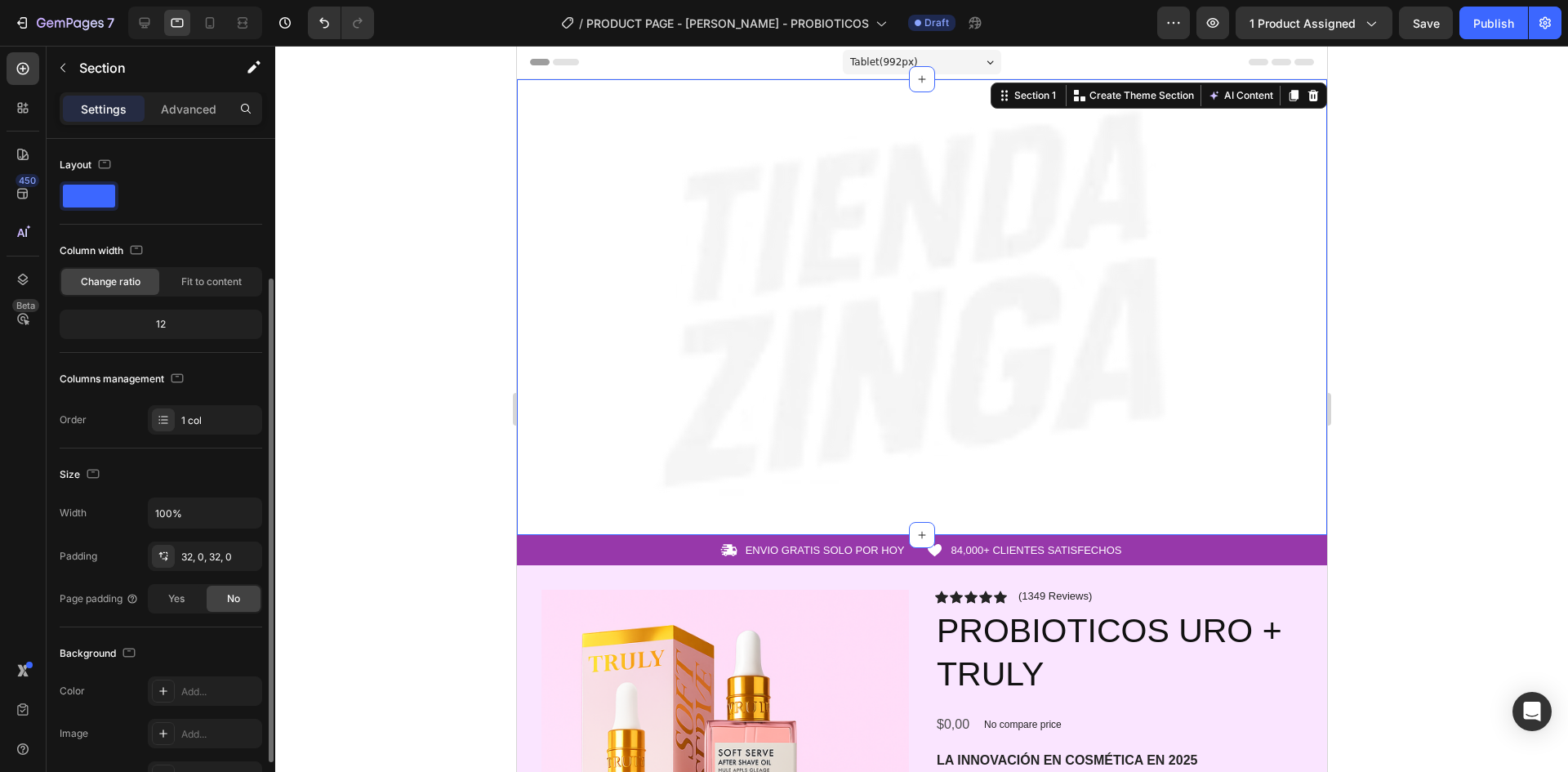
scroll to position [81, 0]
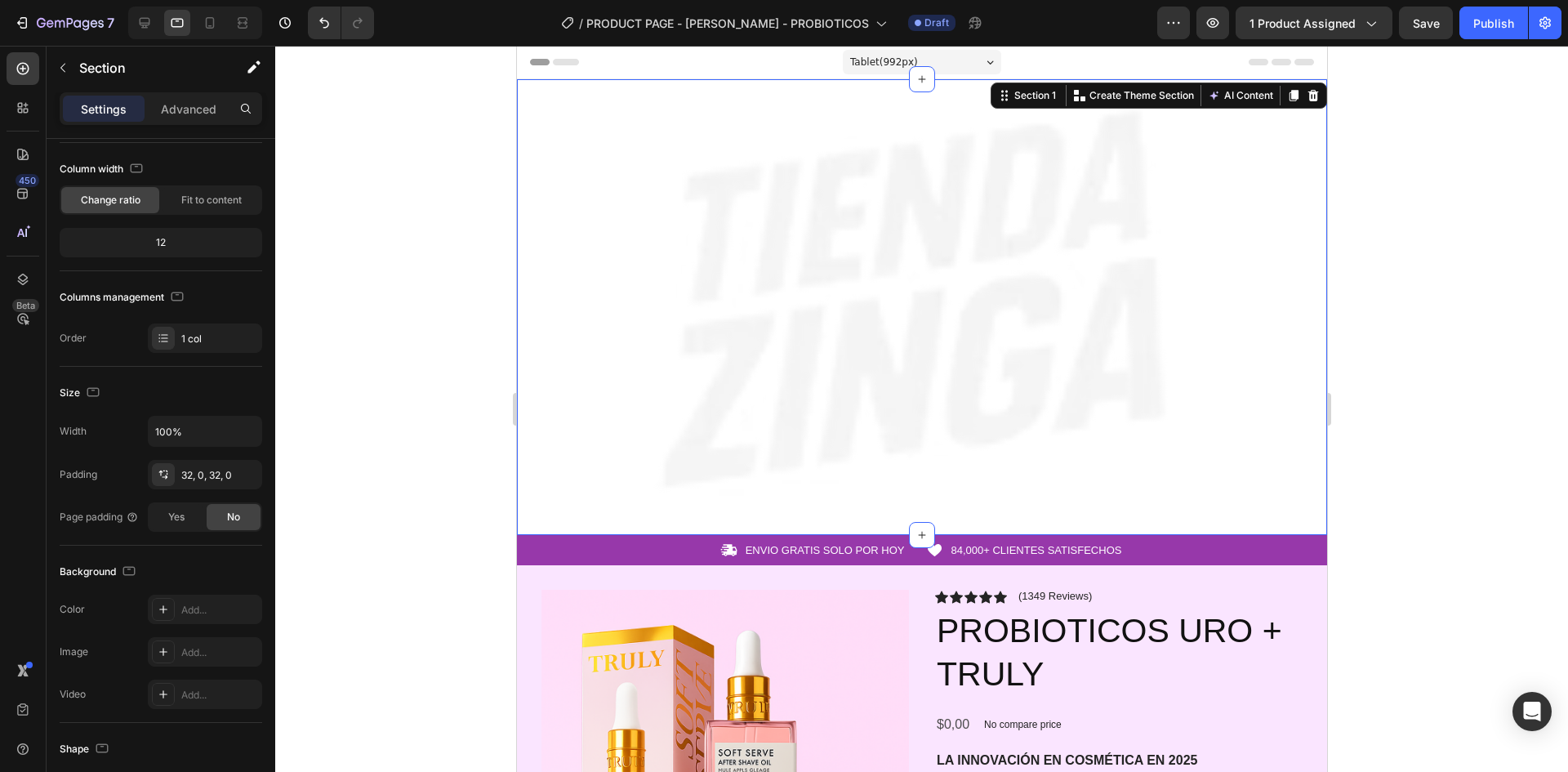
click at [414, 256] on div at bounding box center [921, 408] width 1293 height 726
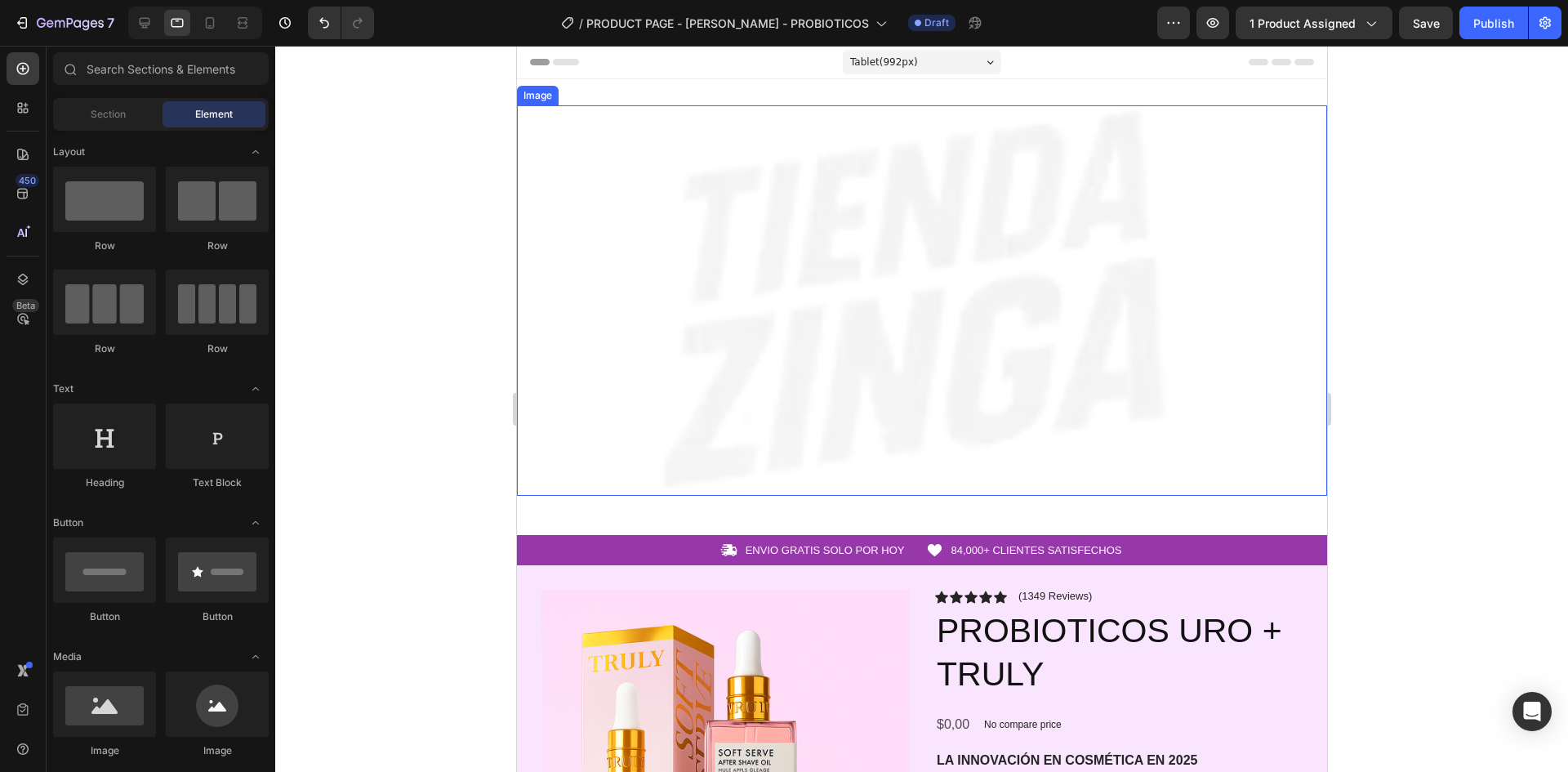
click at [575, 248] on img at bounding box center [921, 300] width 810 height 390
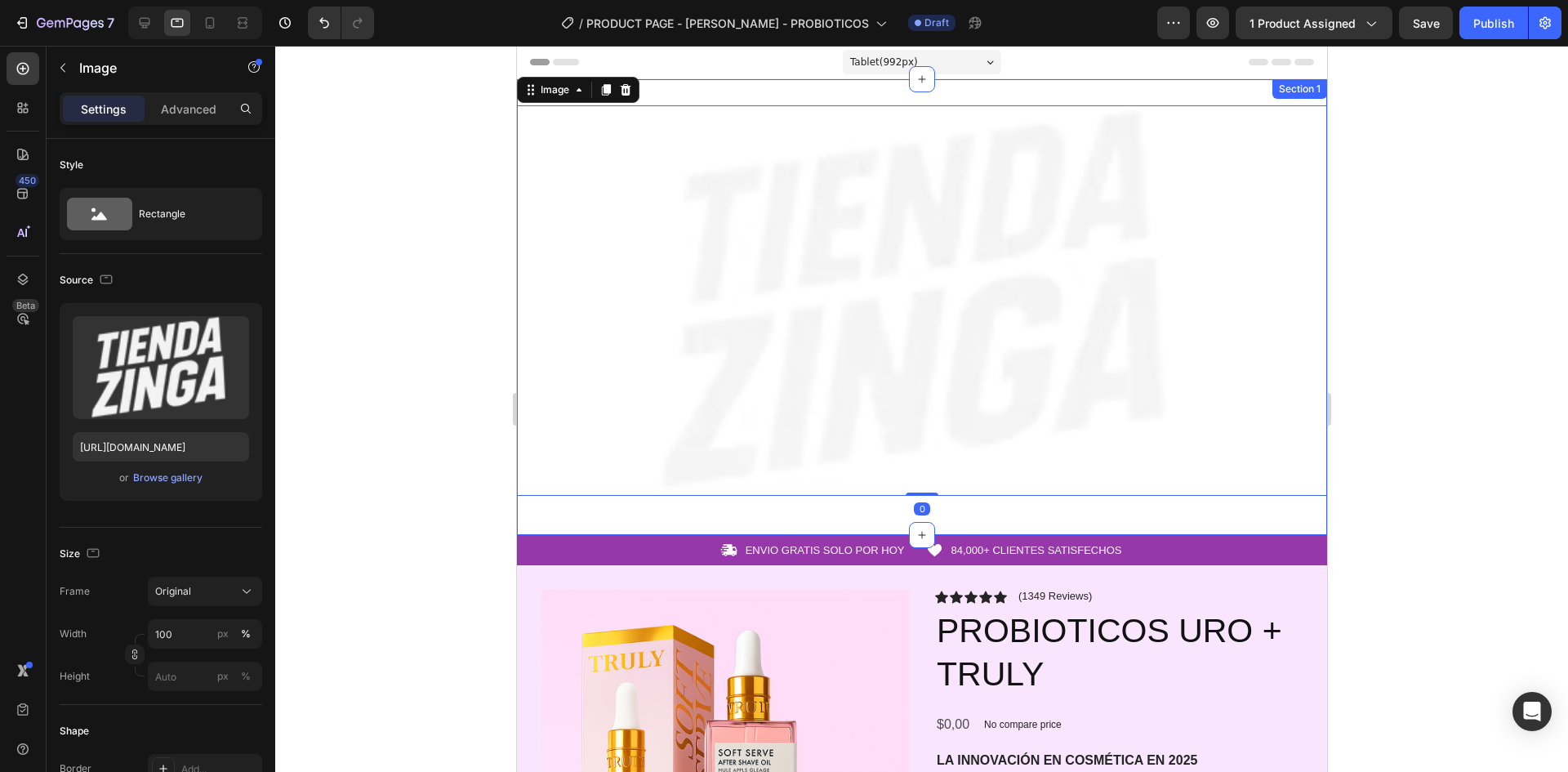
click at [655, 90] on div "Image 0 Row Section 1" at bounding box center [921, 307] width 810 height 456
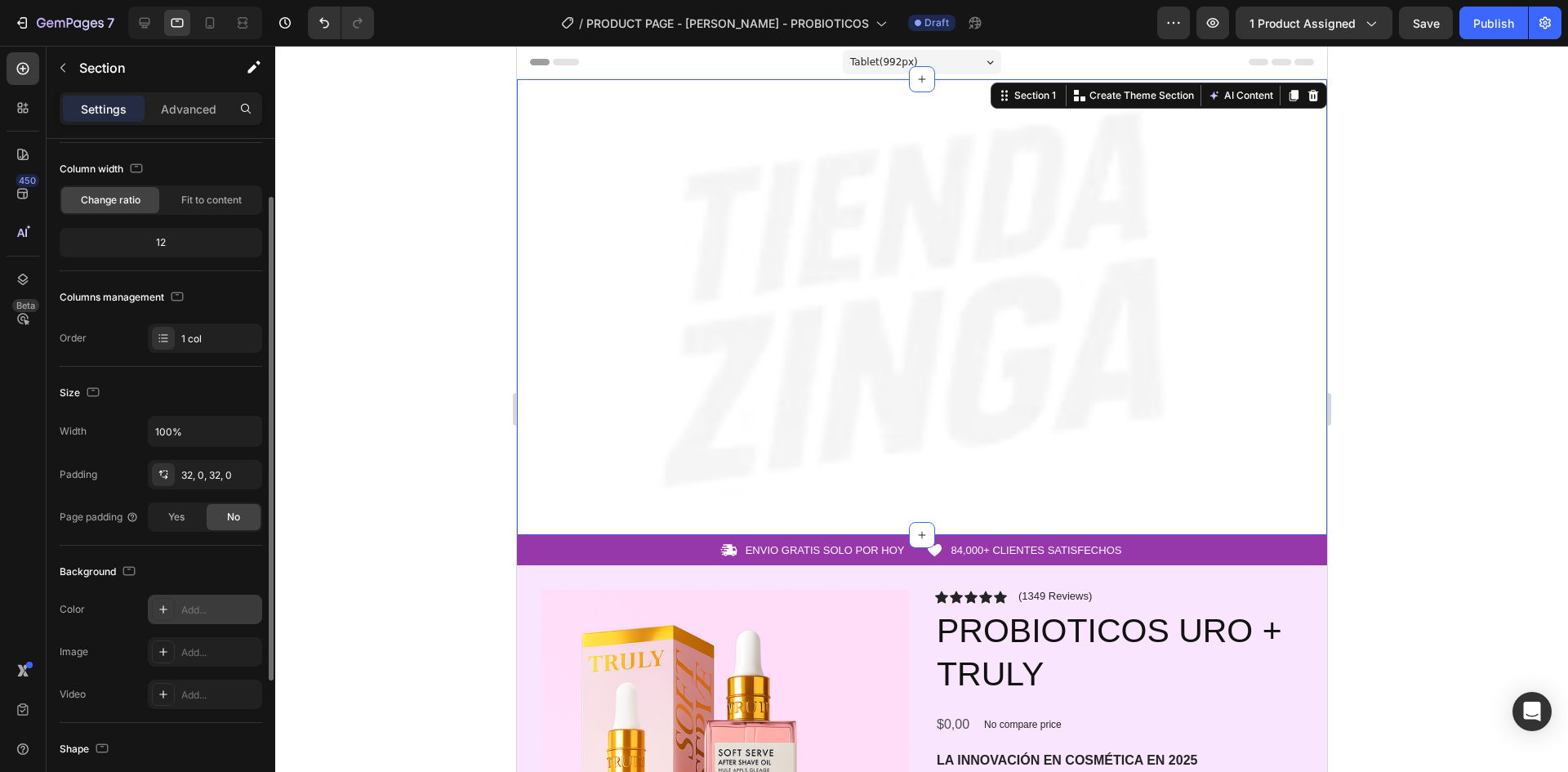
click at [191, 611] on div "Add..." at bounding box center [220, 610] width 77 height 14
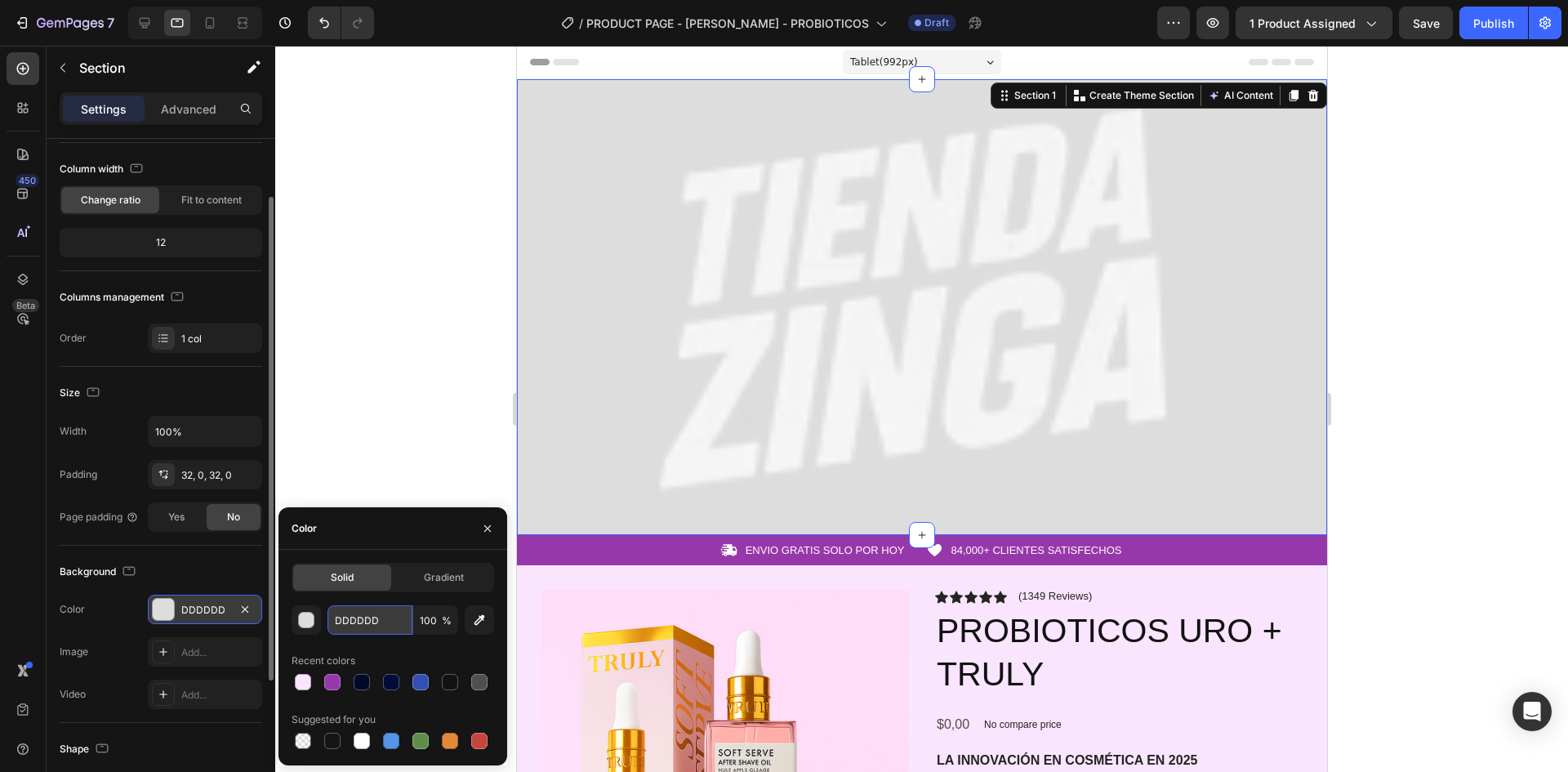
click at [376, 608] on input "DDDDDD" at bounding box center [370, 619] width 85 height 29
paste input "FAE5FF"
type input "FAE5FF"
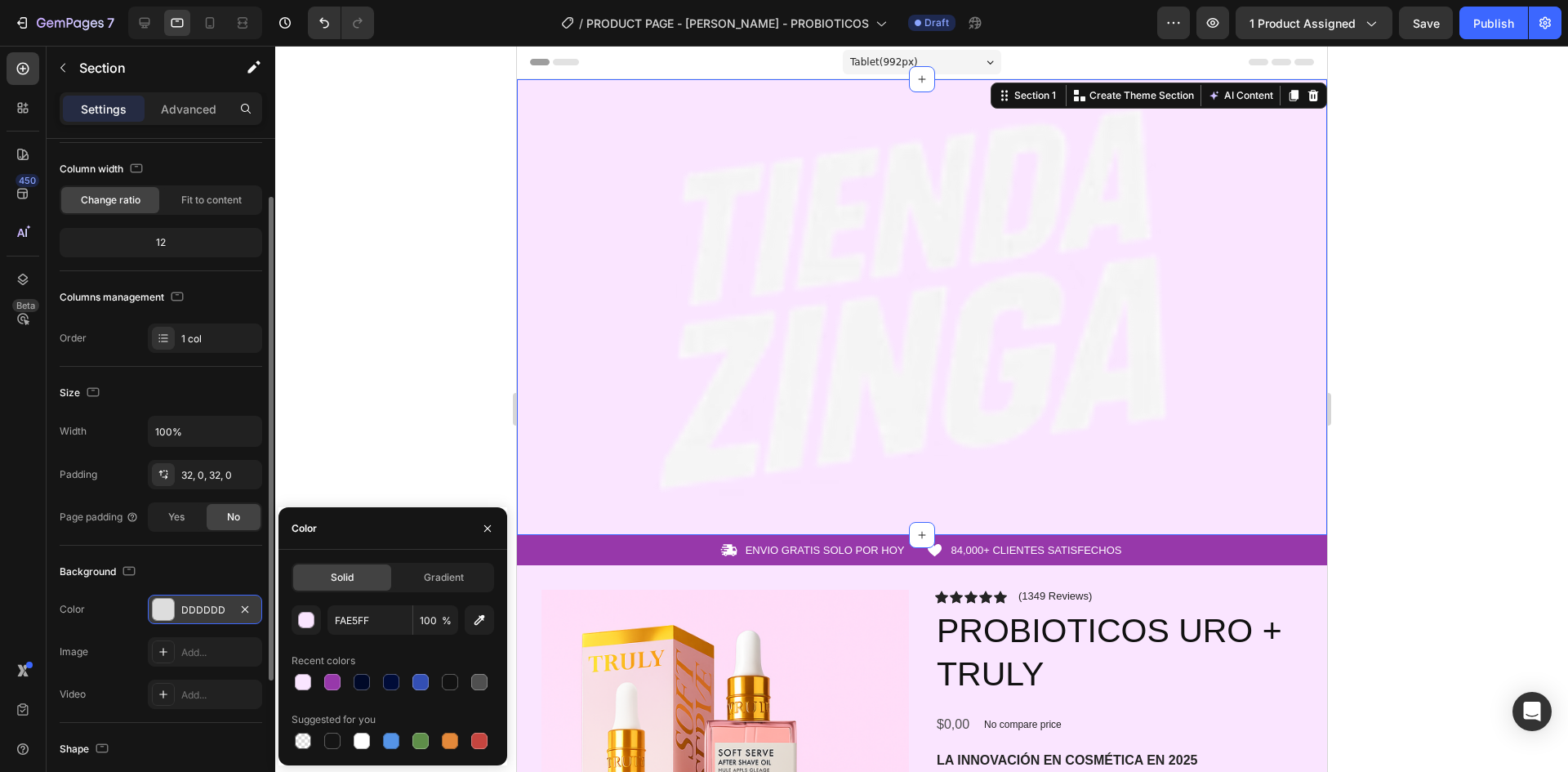
click at [384, 241] on div at bounding box center [921, 408] width 1293 height 726
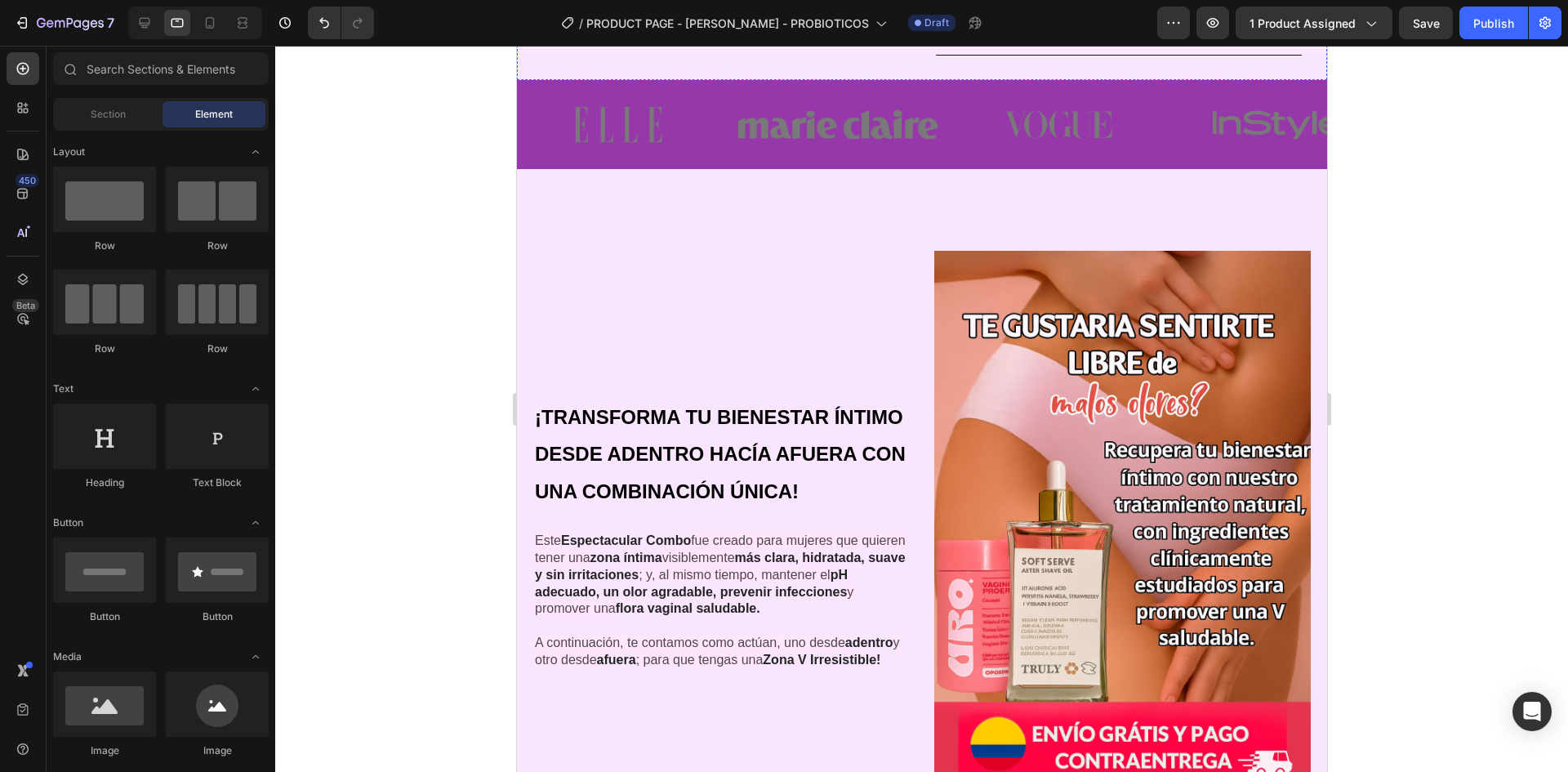
scroll to position [980, 0]
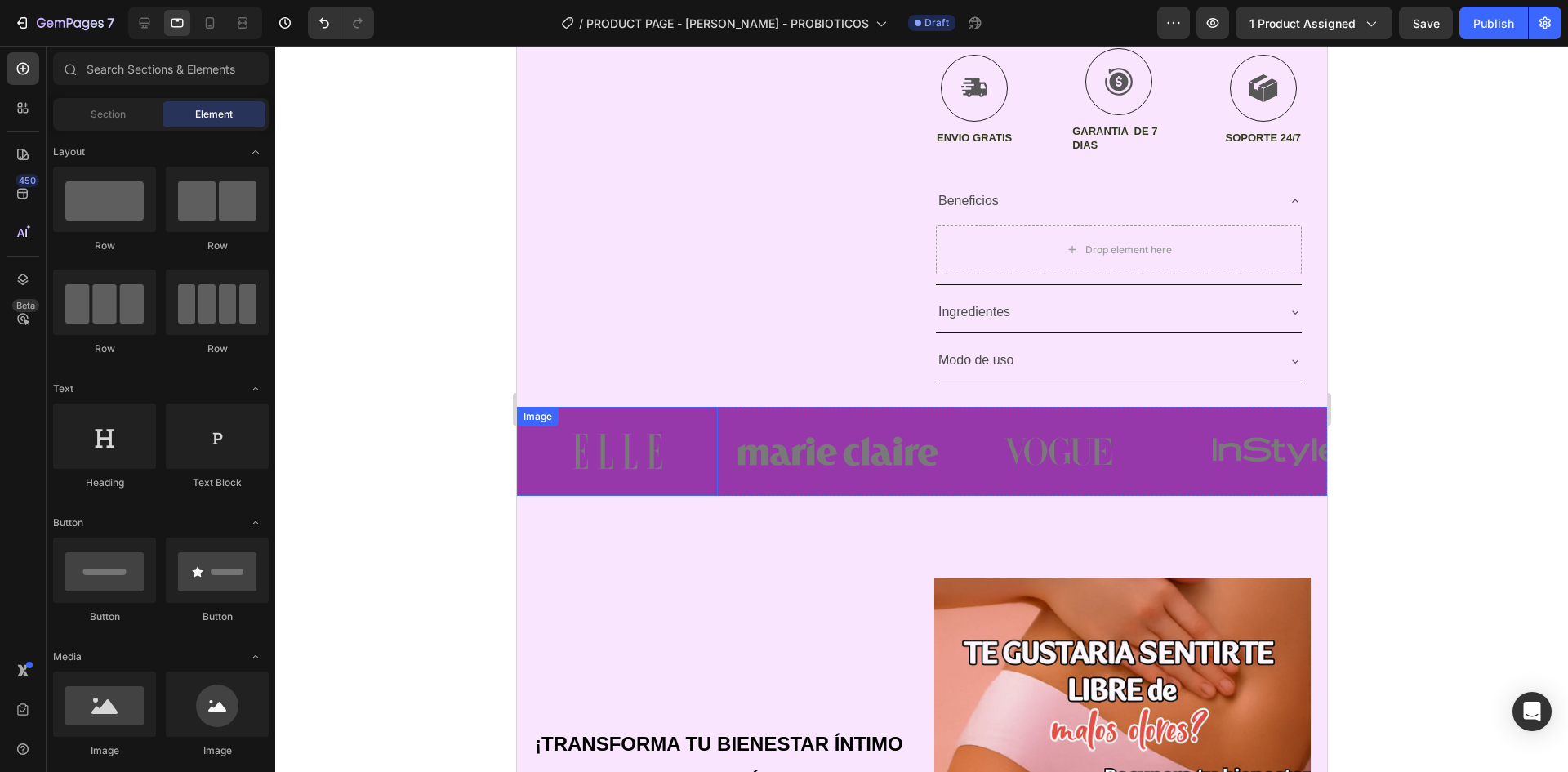
click at [696, 487] on img at bounding box center [616, 451] width 201 height 89
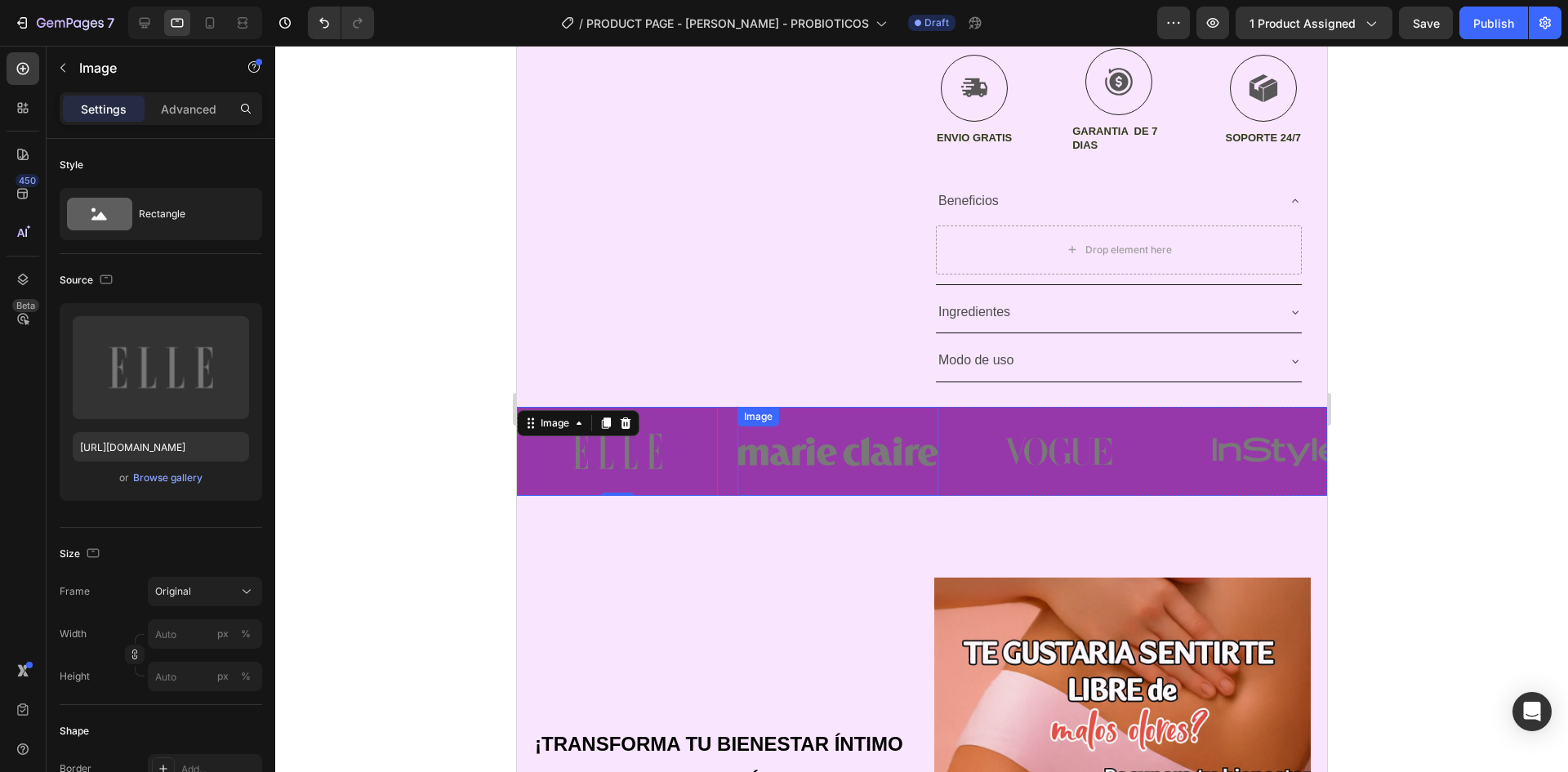
click at [743, 491] on img at bounding box center [837, 451] width 201 height 89
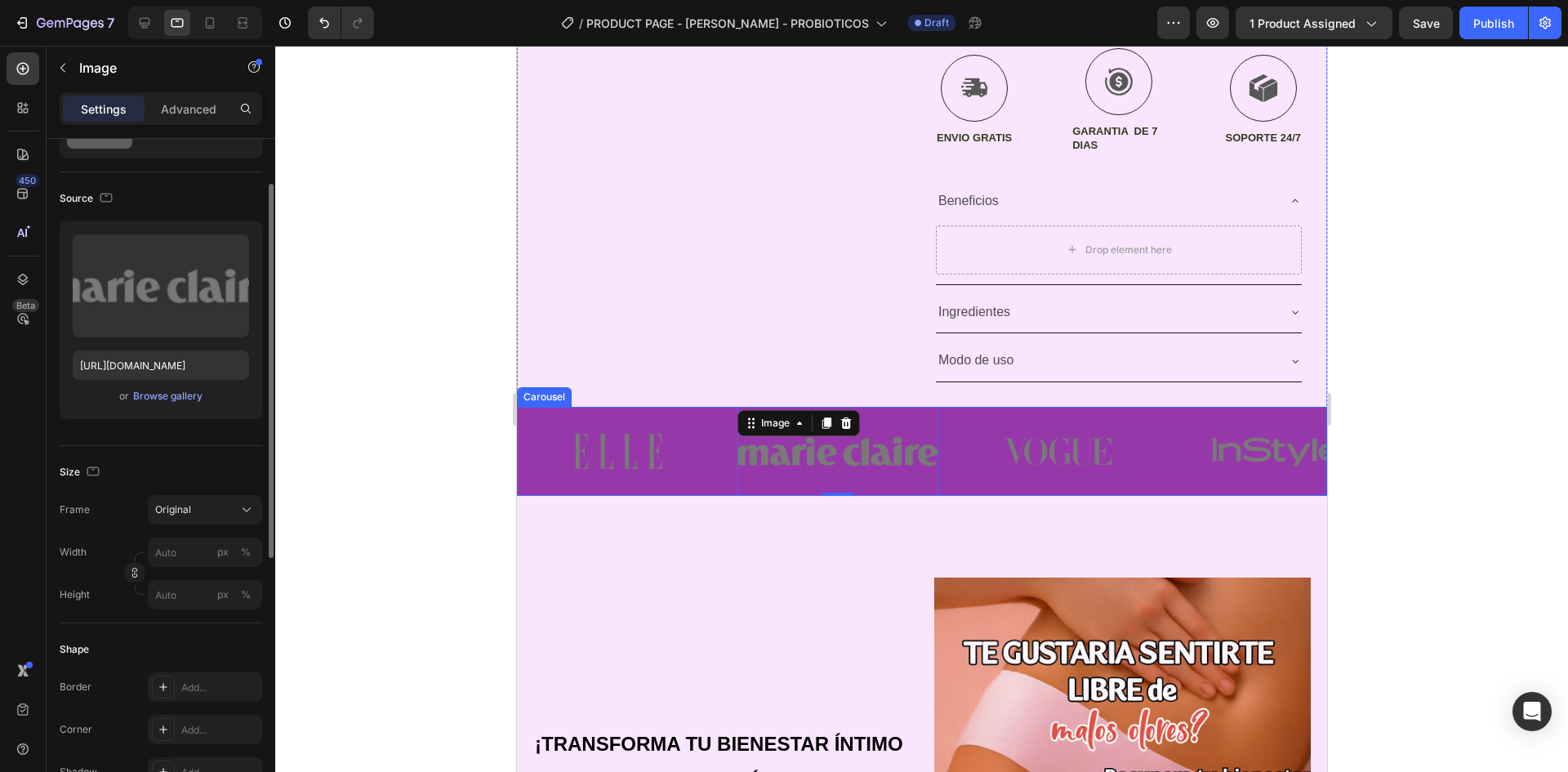
click at [728, 494] on div "Image Image 0 Image Image Image" at bounding box center [921, 451] width 810 height 89
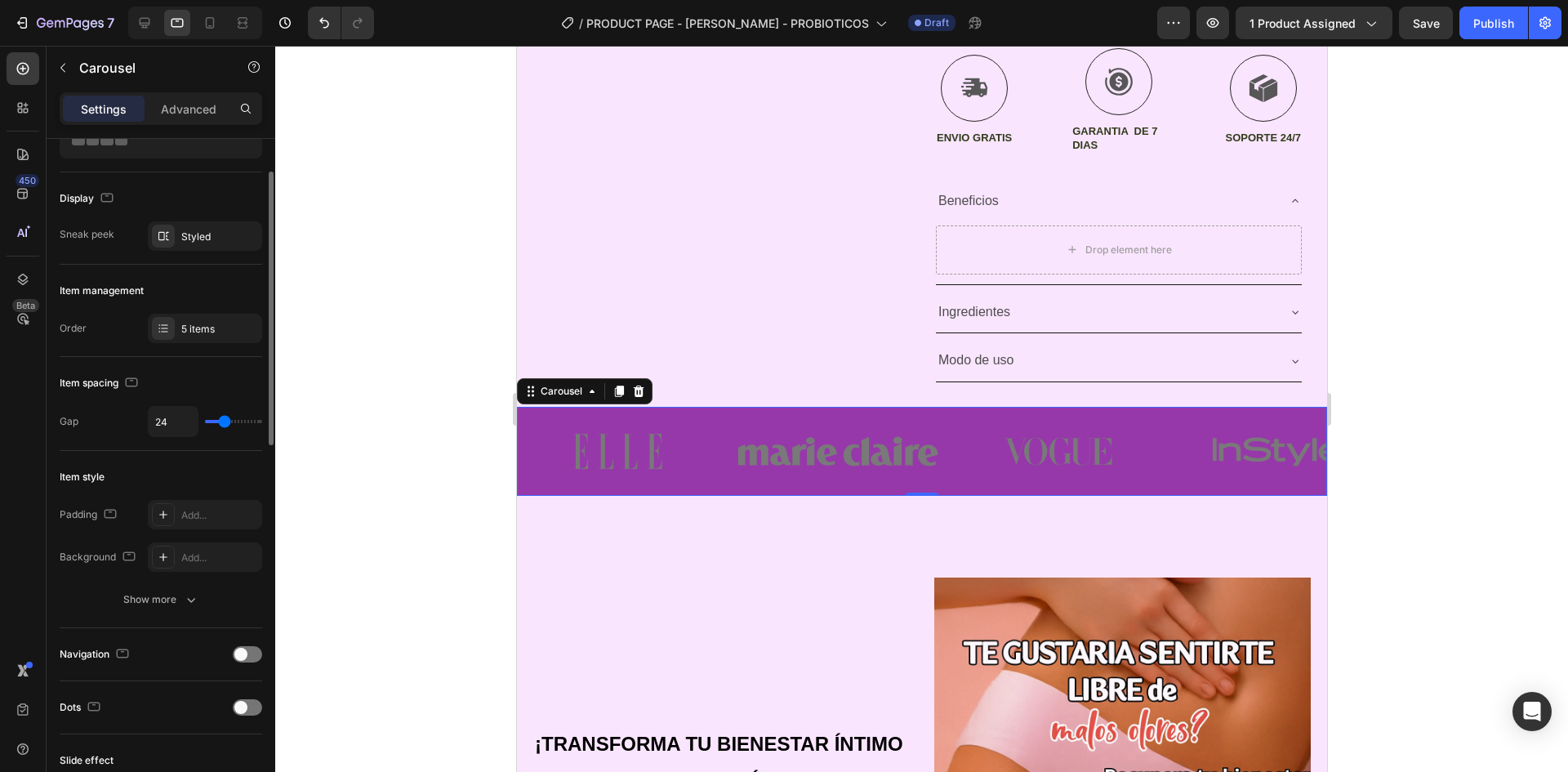
scroll to position [0, 0]
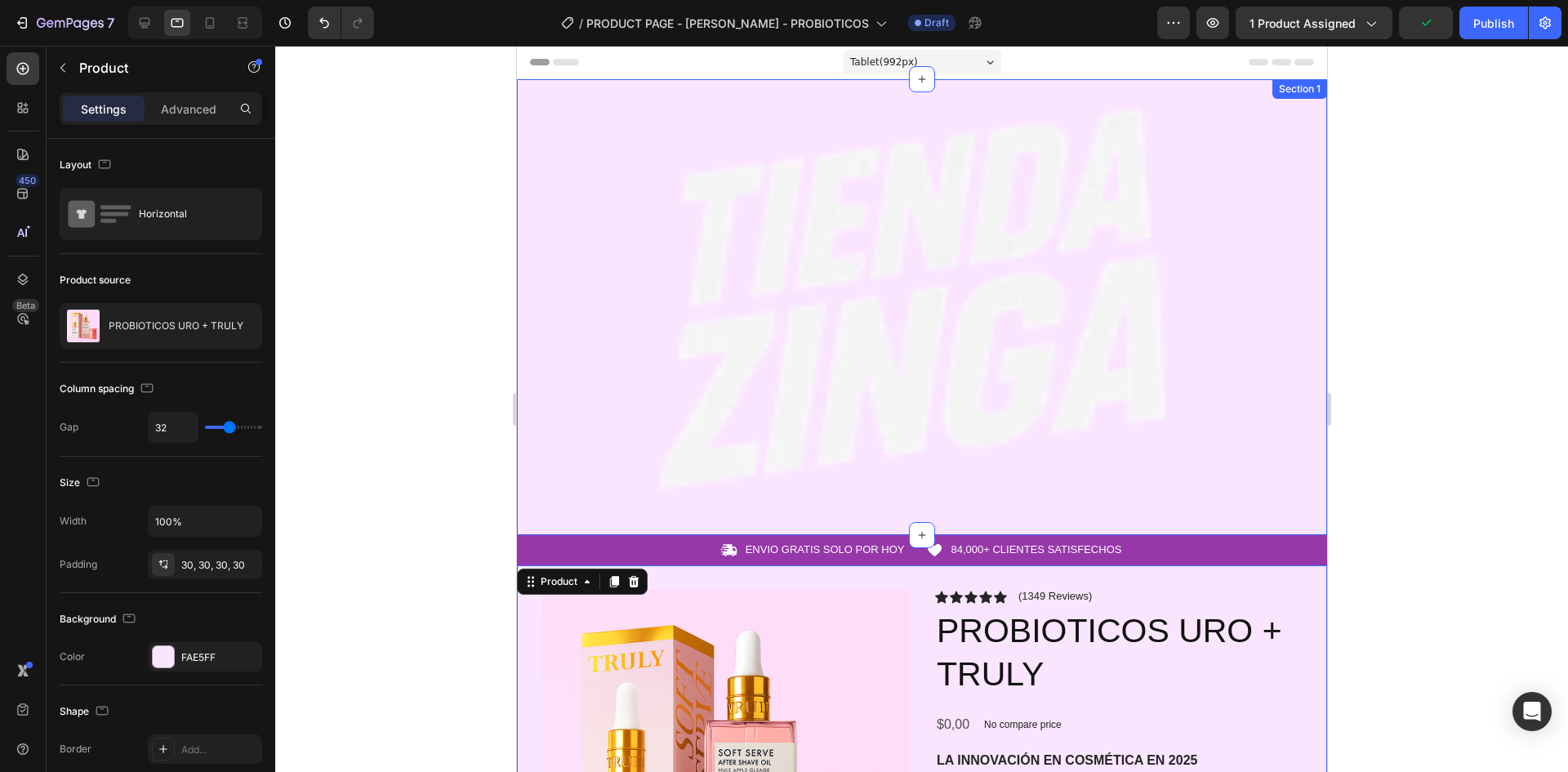
click at [633, 103] on div "Image Row Section 1" at bounding box center [921, 307] width 810 height 456
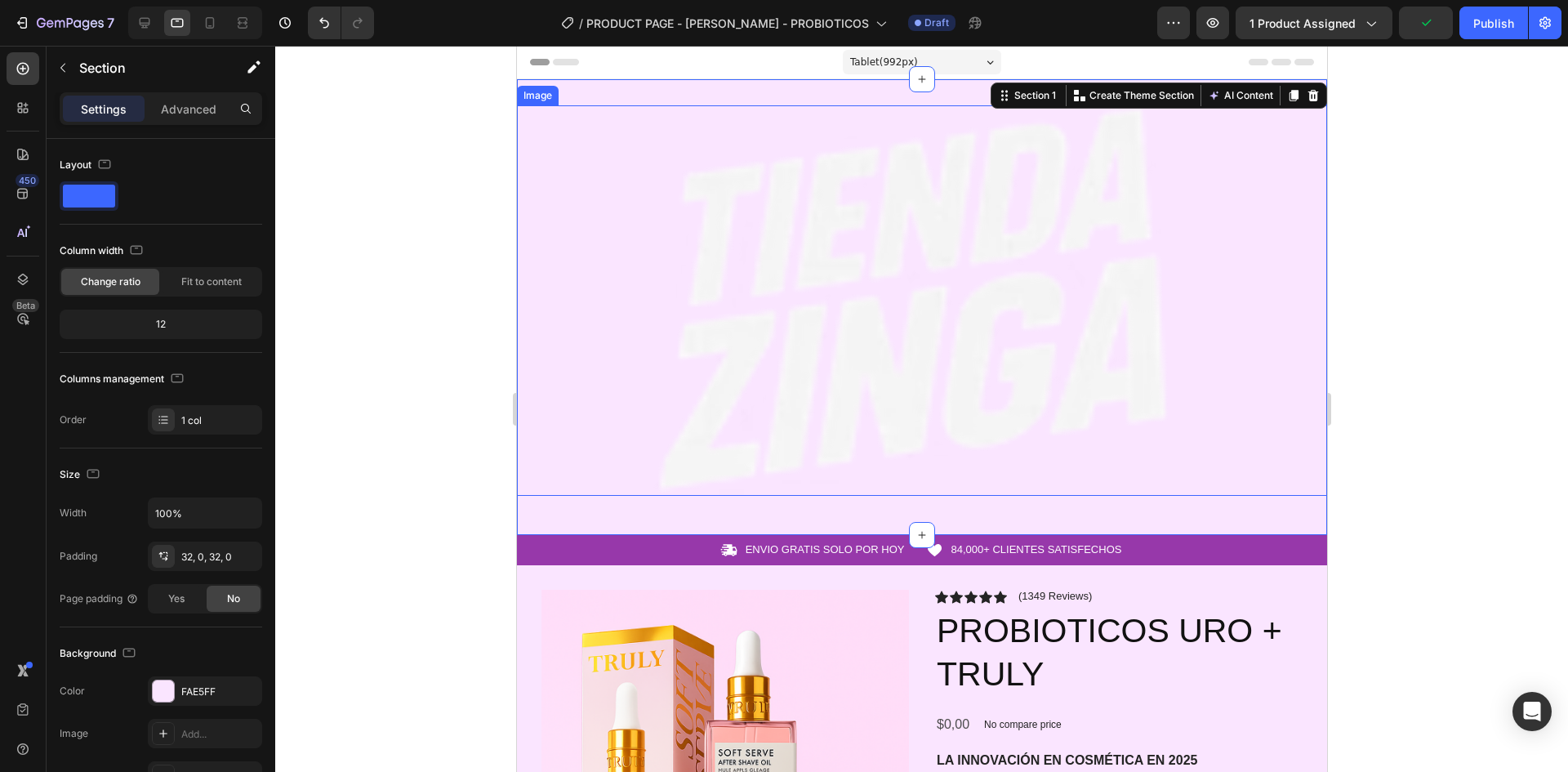
click at [727, 214] on img at bounding box center [921, 300] width 810 height 390
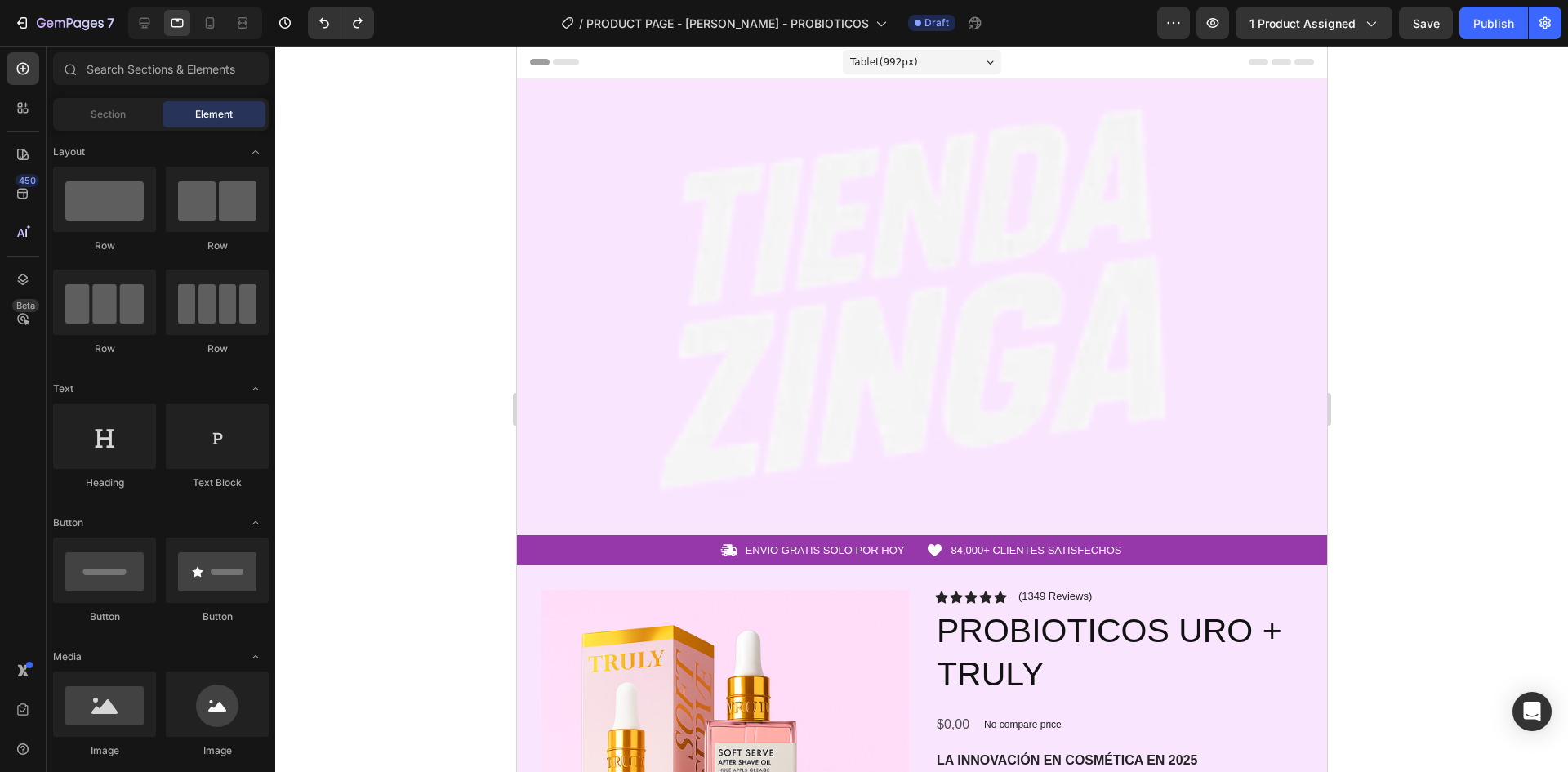
click at [1433, 205] on div at bounding box center [921, 408] width 1293 height 726
click at [823, 535] on div "Icon ENVIO GRATIS SOLO POR HOY Text Block Row Icon 84,000+ CLIENTES SATISFECHOS…" at bounding box center [921, 550] width 810 height 30
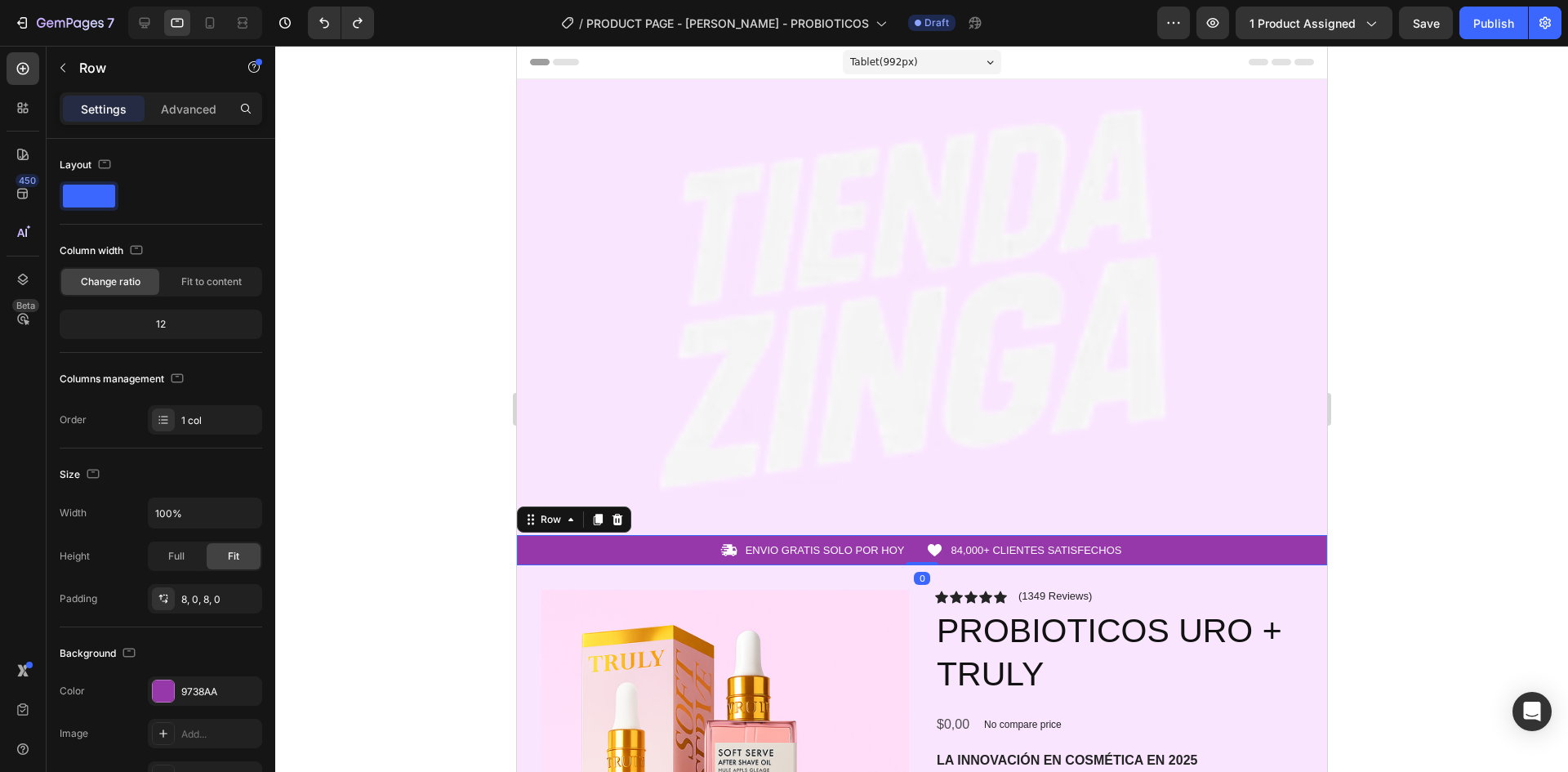
click at [714, 51] on div "Header" at bounding box center [921, 62] width 784 height 33
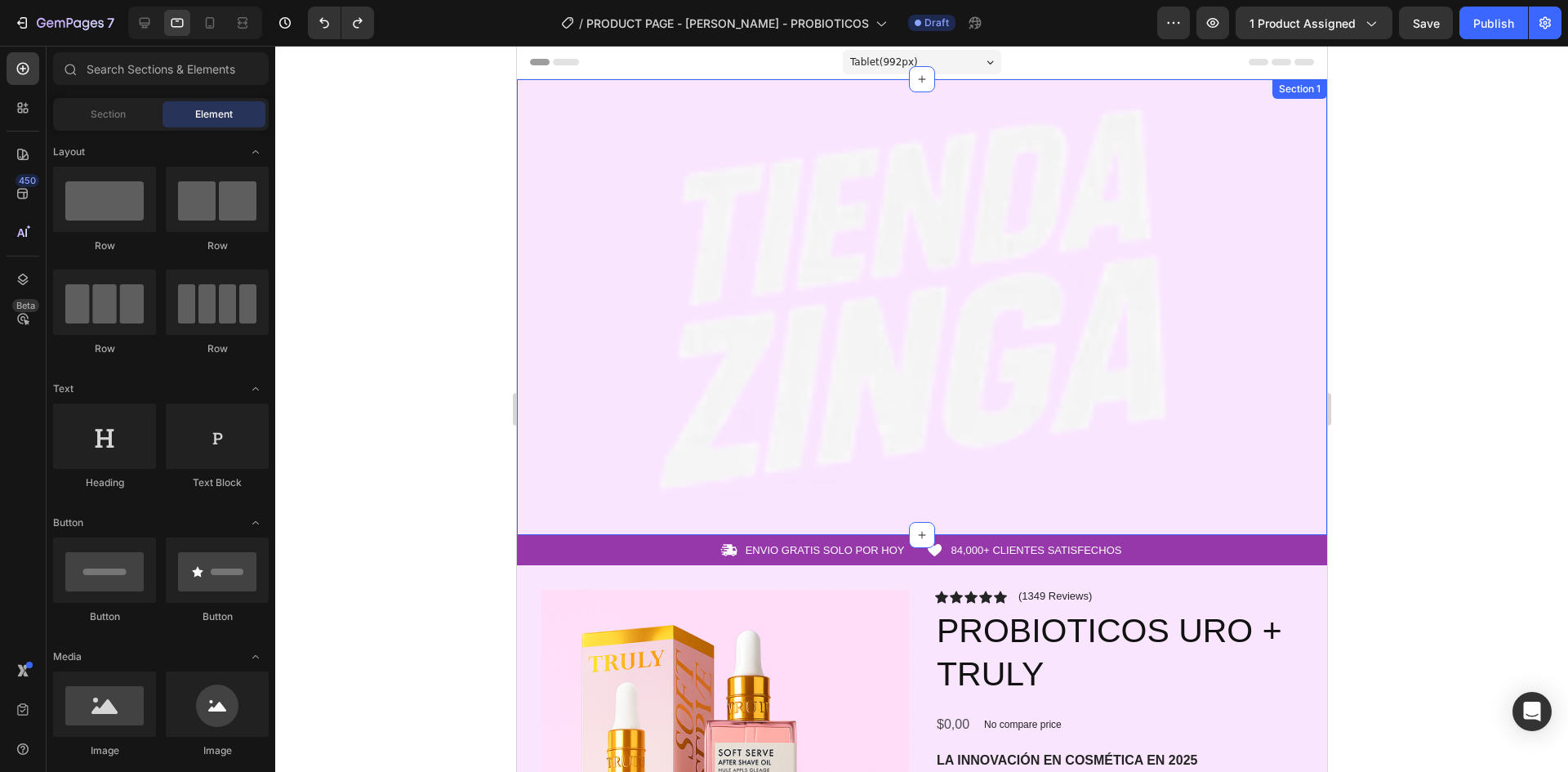
click at [1185, 90] on div "Image Row Section 1" at bounding box center [921, 307] width 810 height 456
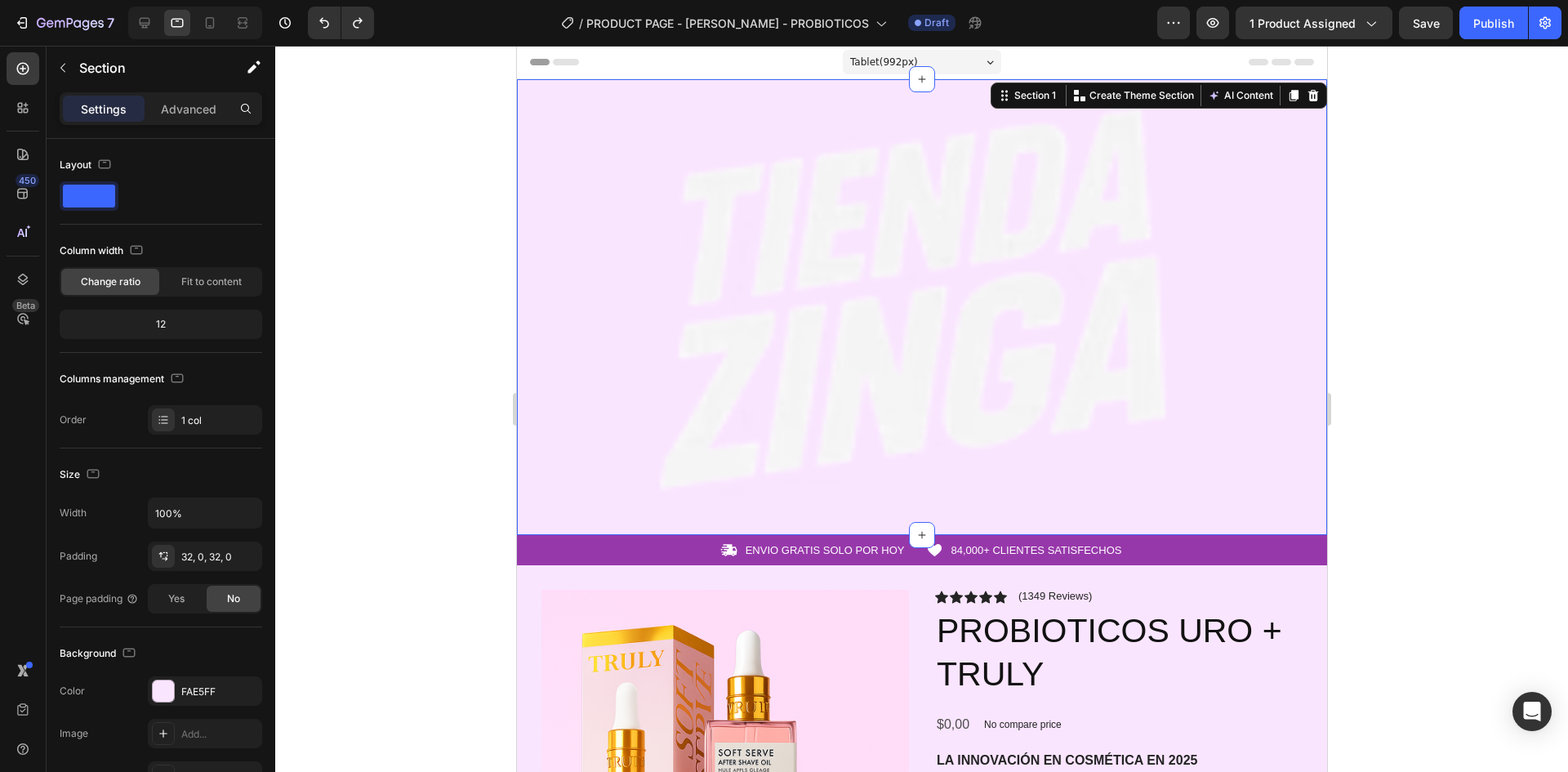
click at [958, 82] on div "Image Row Section 1 You can create reusable sections Create Theme Section AI Co…" at bounding box center [921, 307] width 810 height 456
click at [1031, 95] on div "Section 1" at bounding box center [1035, 96] width 48 height 14
click at [1031, 100] on div "Section 1" at bounding box center [1035, 96] width 48 height 14
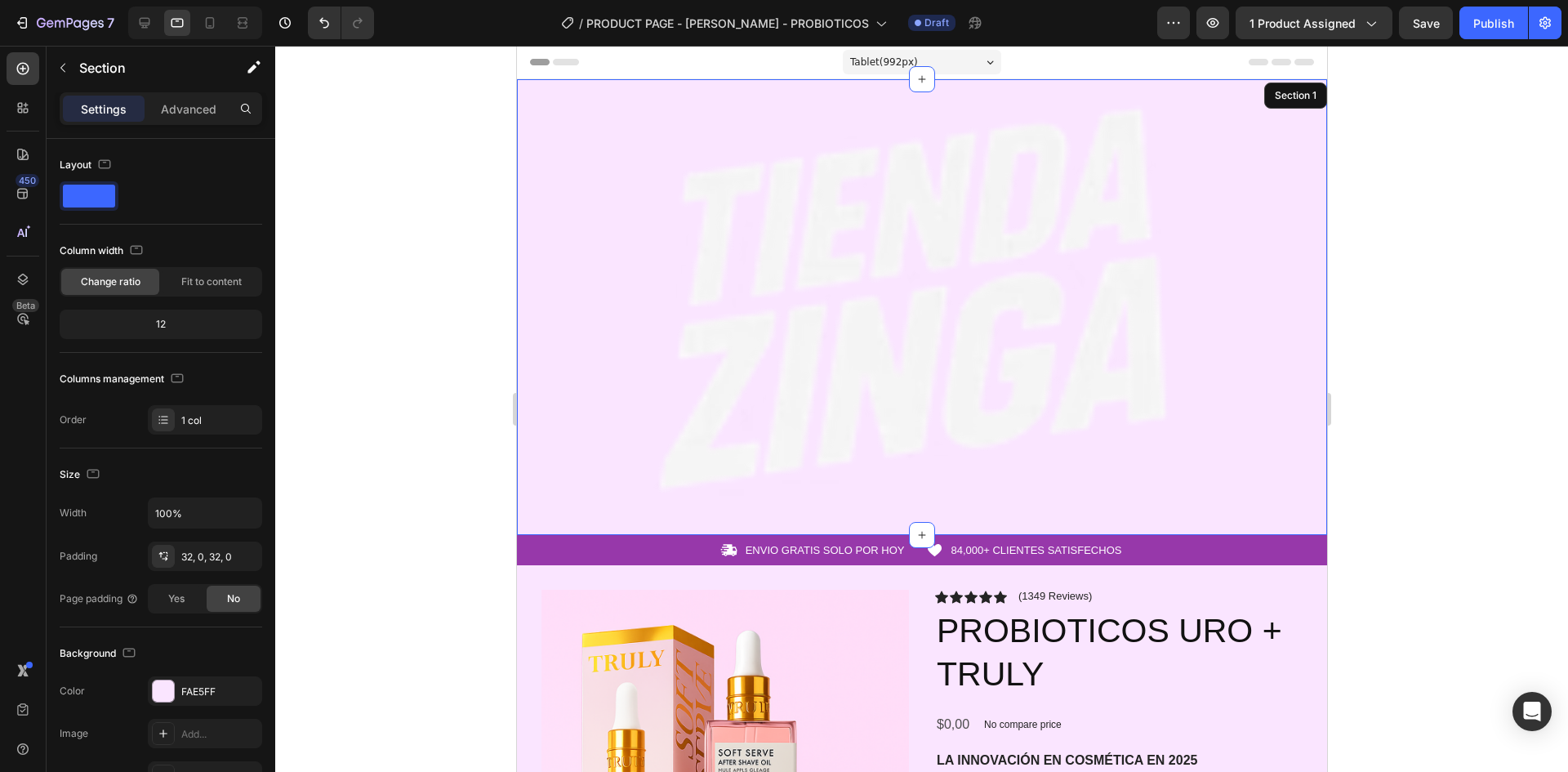
click at [1032, 88] on div "Image Row Section 1" at bounding box center [921, 307] width 810 height 456
click at [1268, 88] on div "Section 1" at bounding box center [1295, 96] width 55 height 20
click at [1073, 90] on div "Image Row Section 1" at bounding box center [921, 307] width 810 height 456
click at [1270, 95] on div "Section 1" at bounding box center [1295, 96] width 48 height 14
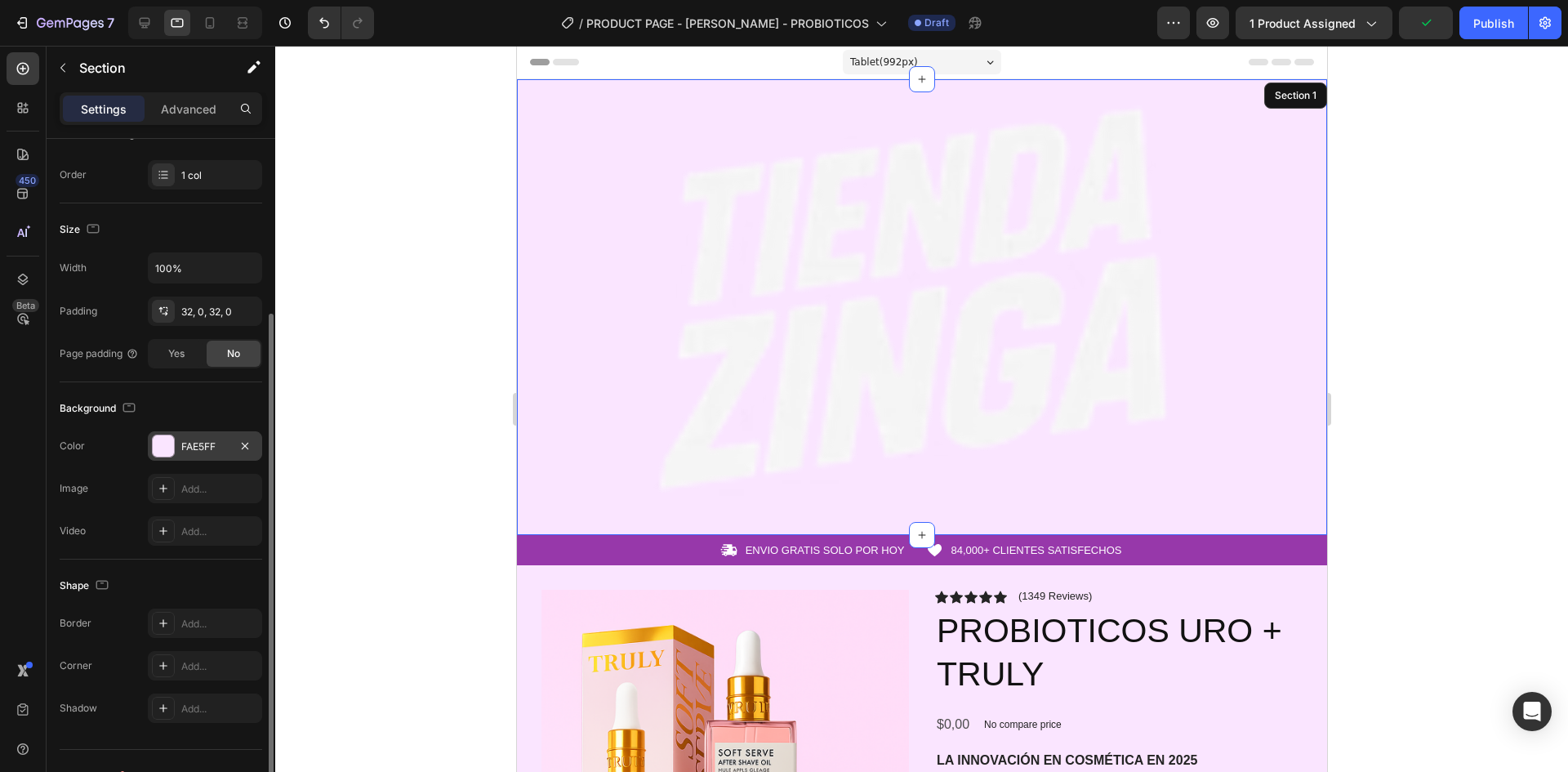
click at [214, 454] on div "FAE5FF" at bounding box center [205, 446] width 114 height 29
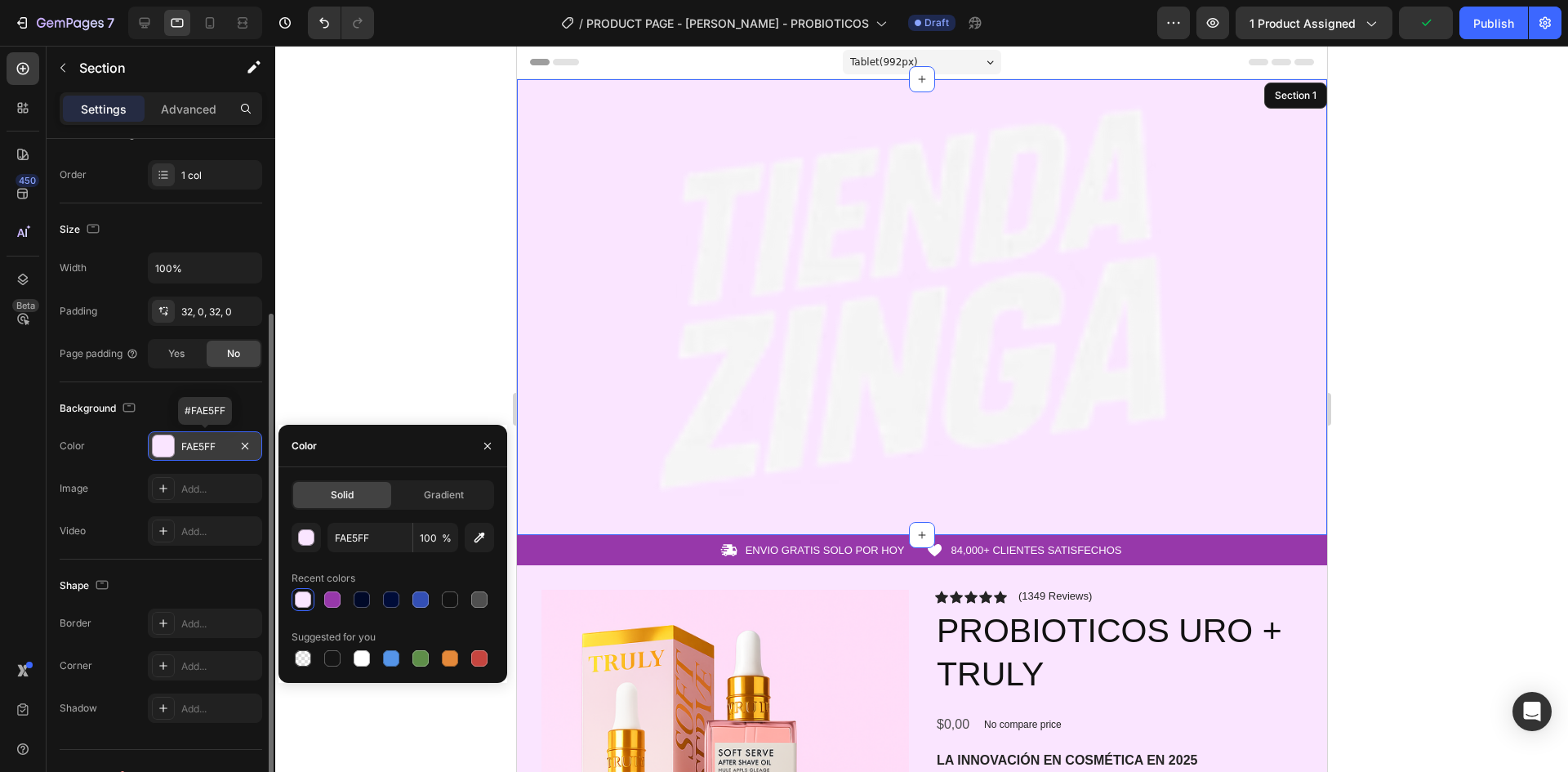
click at [214, 454] on div "FAE5FF" at bounding box center [205, 446] width 114 height 29
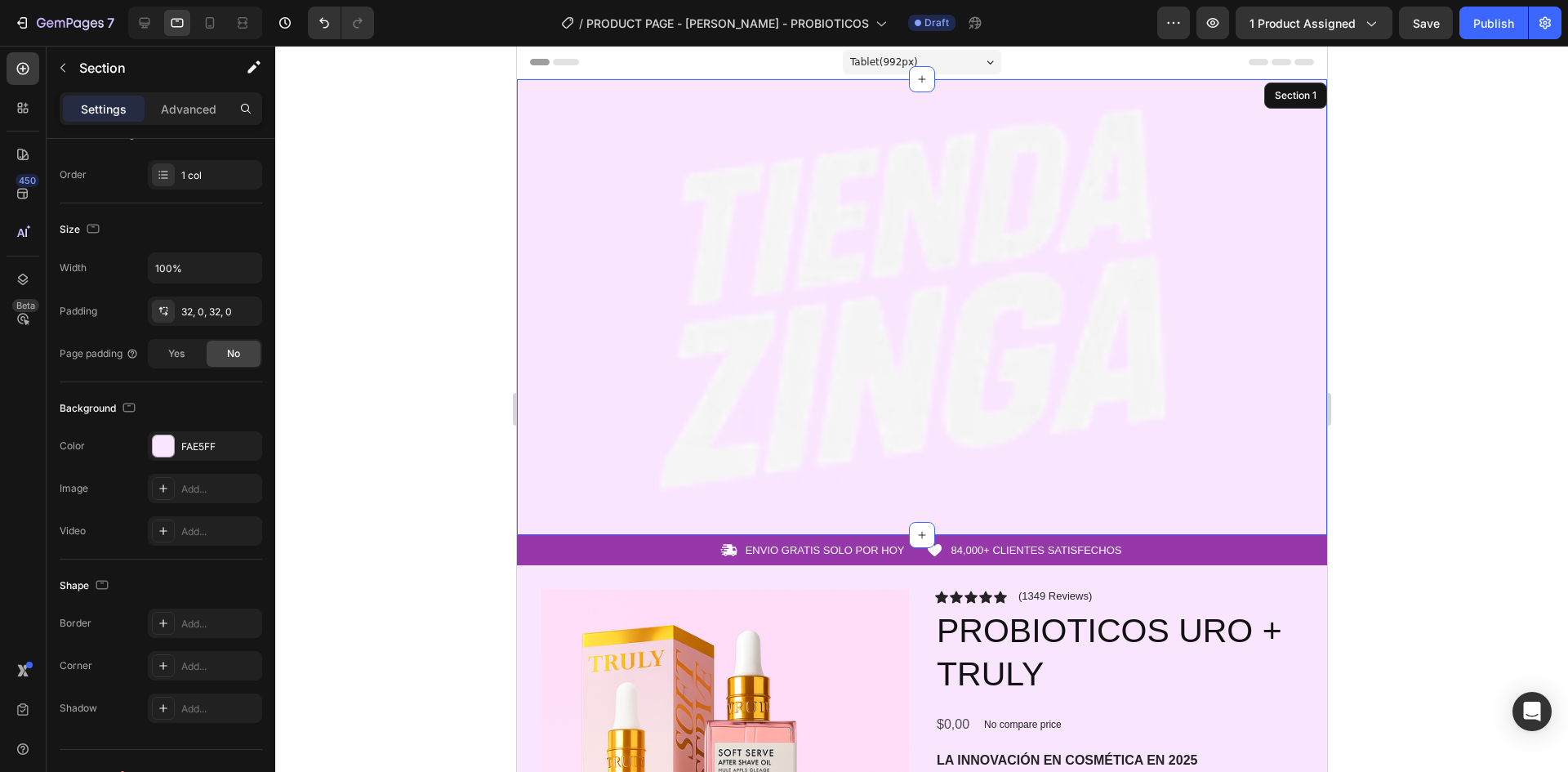
click at [408, 217] on div at bounding box center [921, 408] width 1293 height 726
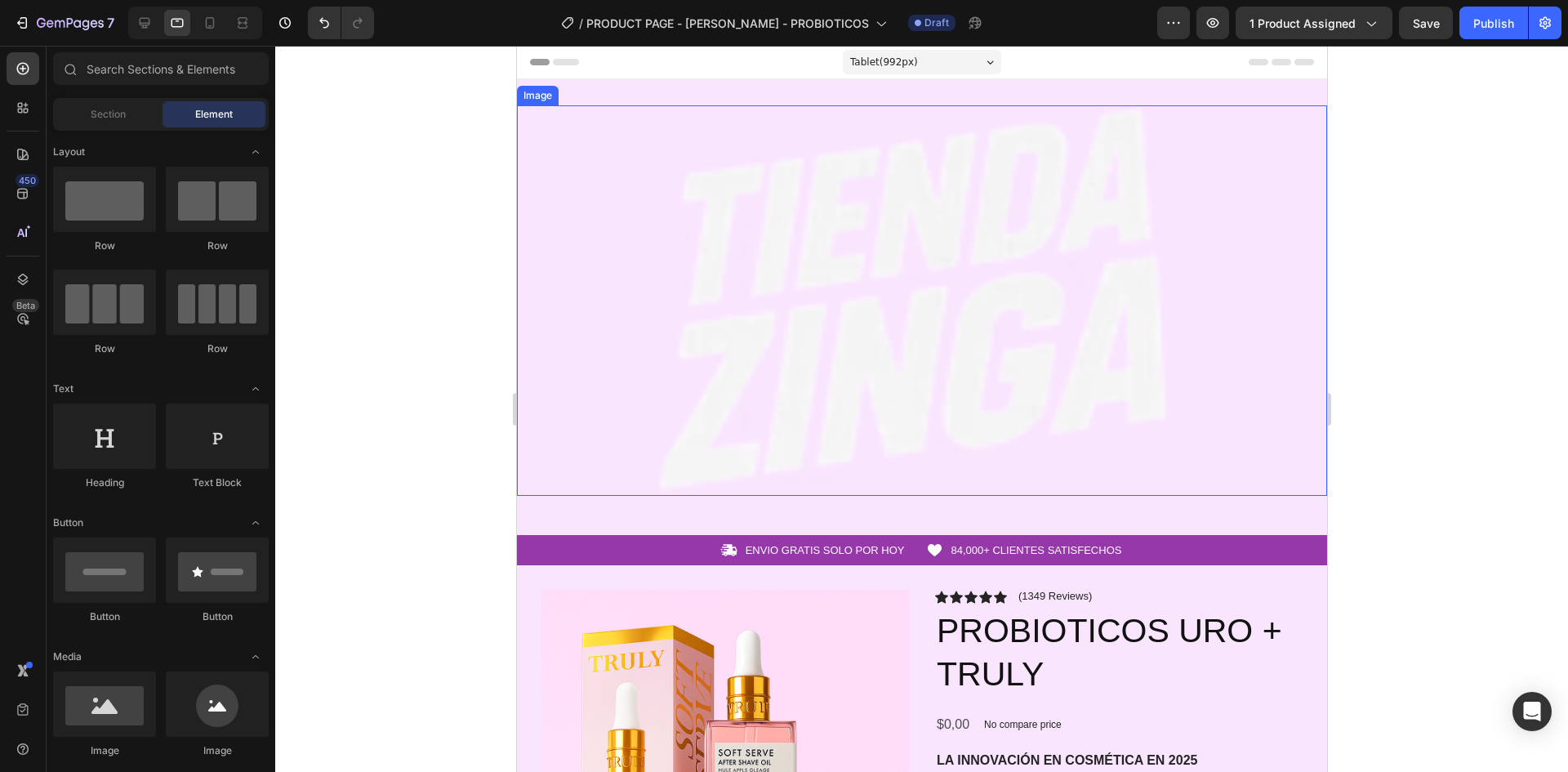
click at [656, 239] on img at bounding box center [921, 300] width 810 height 390
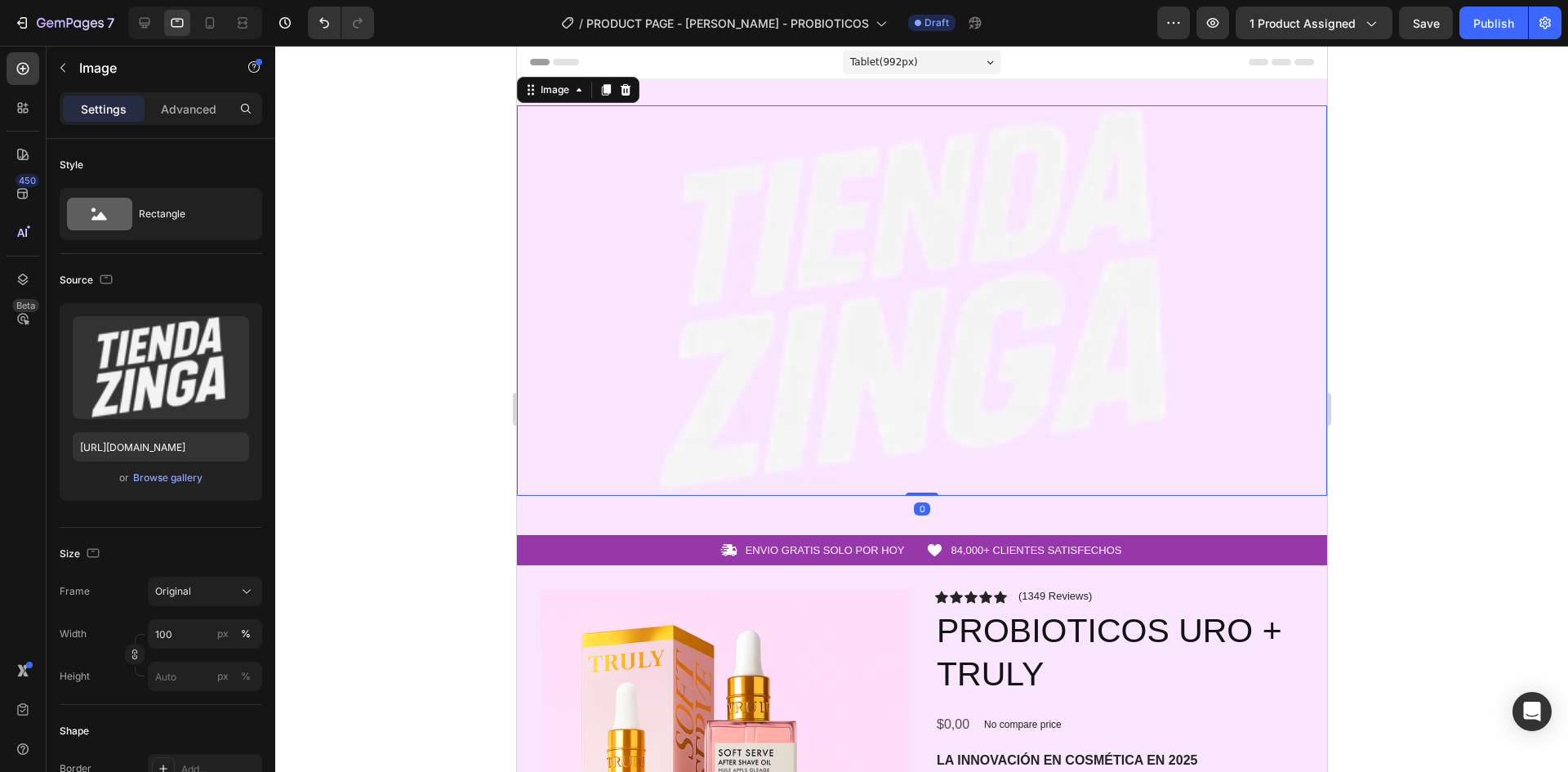
click at [374, 381] on div at bounding box center [921, 408] width 1293 height 726
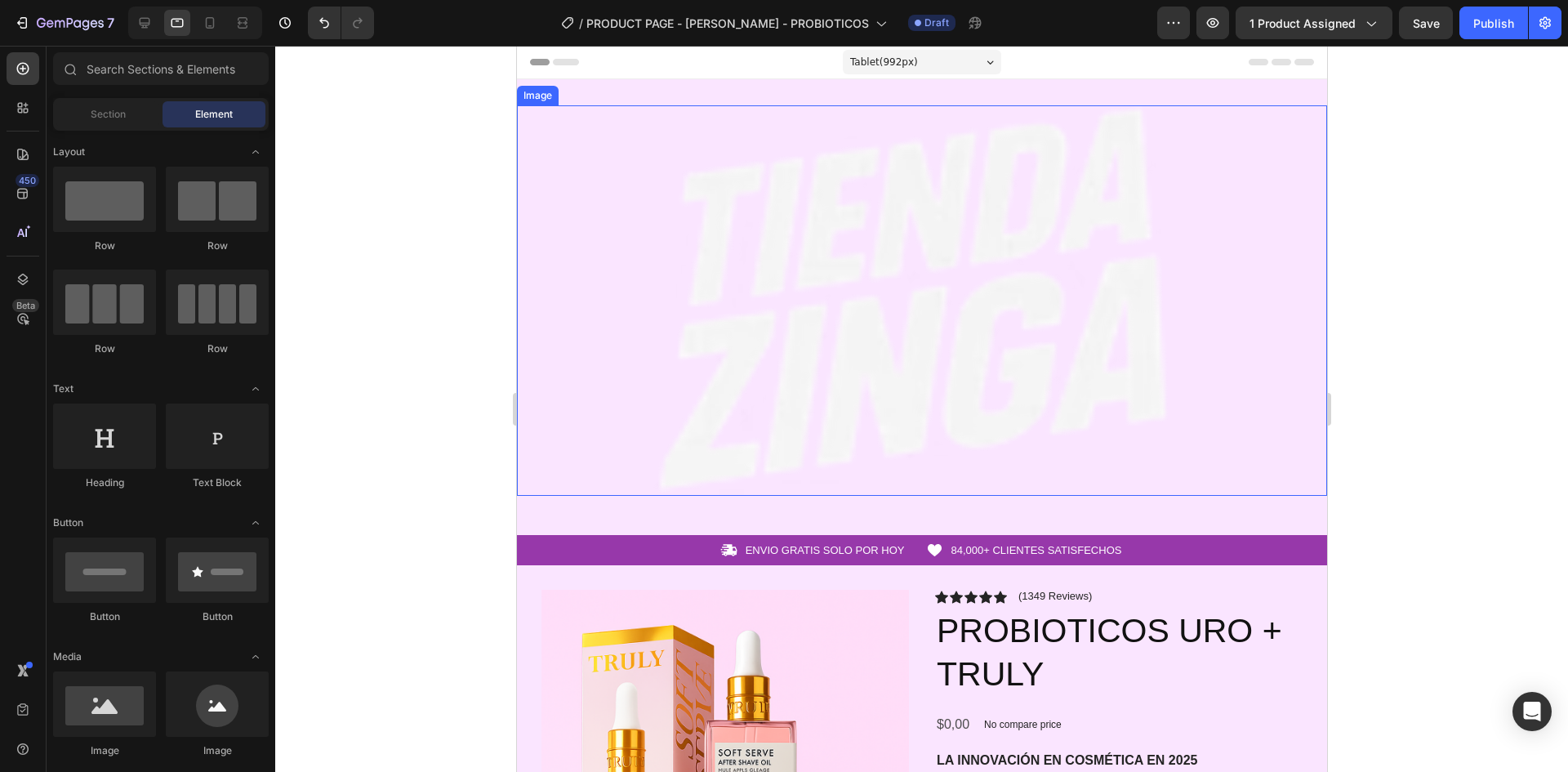
click at [776, 148] on img at bounding box center [921, 300] width 810 height 390
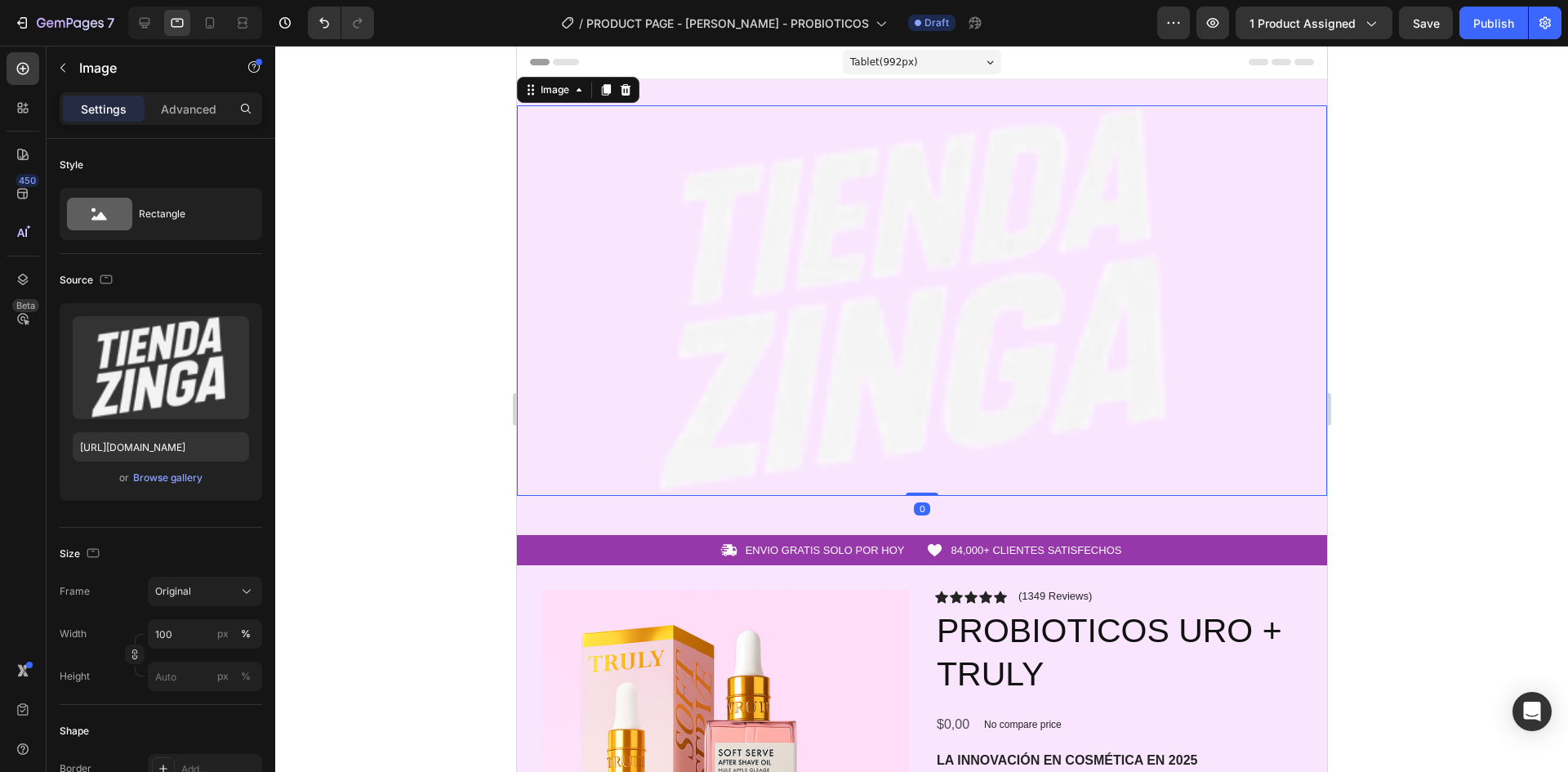
click at [325, 298] on div at bounding box center [921, 408] width 1293 height 726
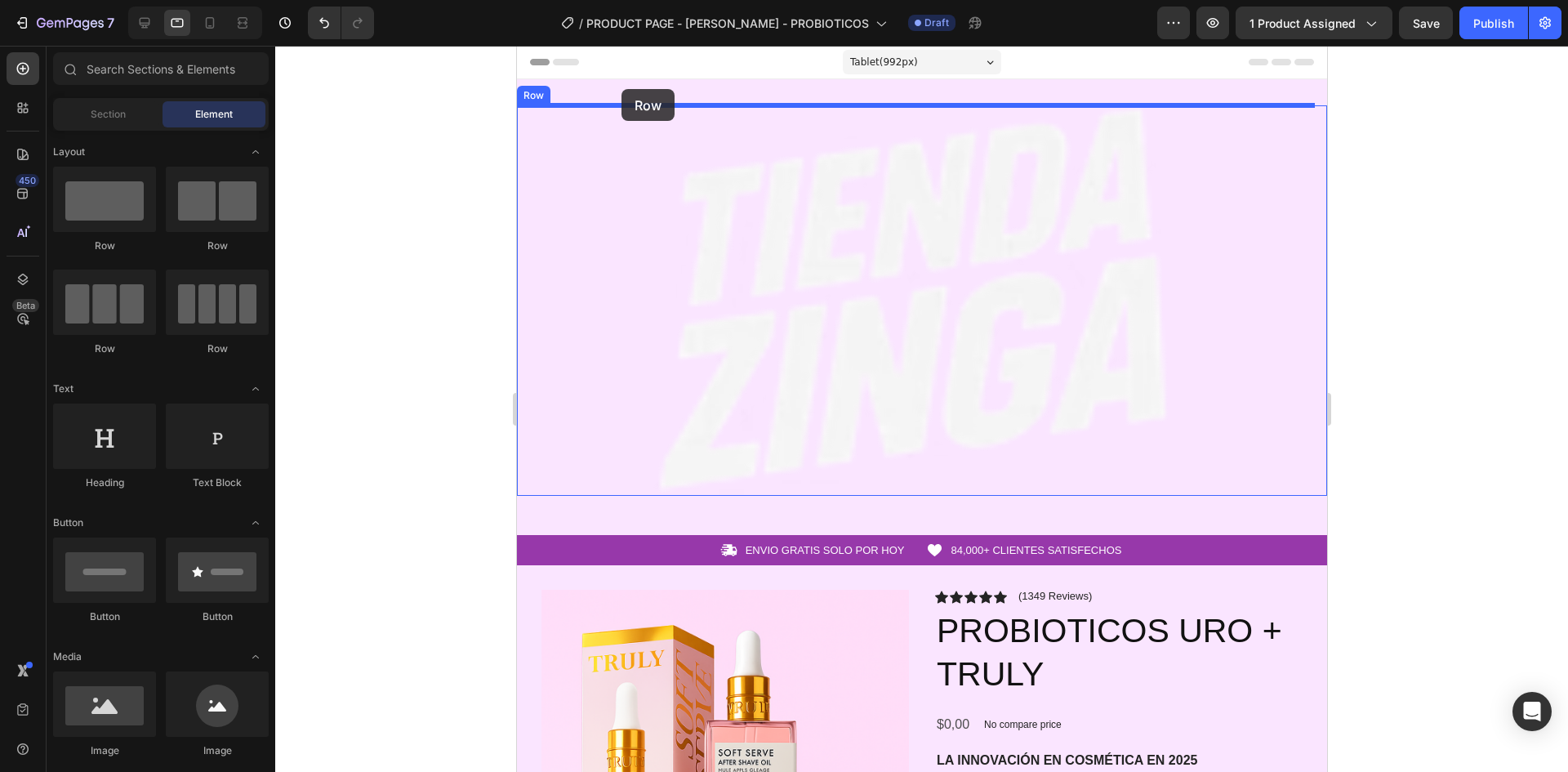
drag, startPoint x: 609, startPoint y: 252, endPoint x: 621, endPoint y: 89, distance: 163.4
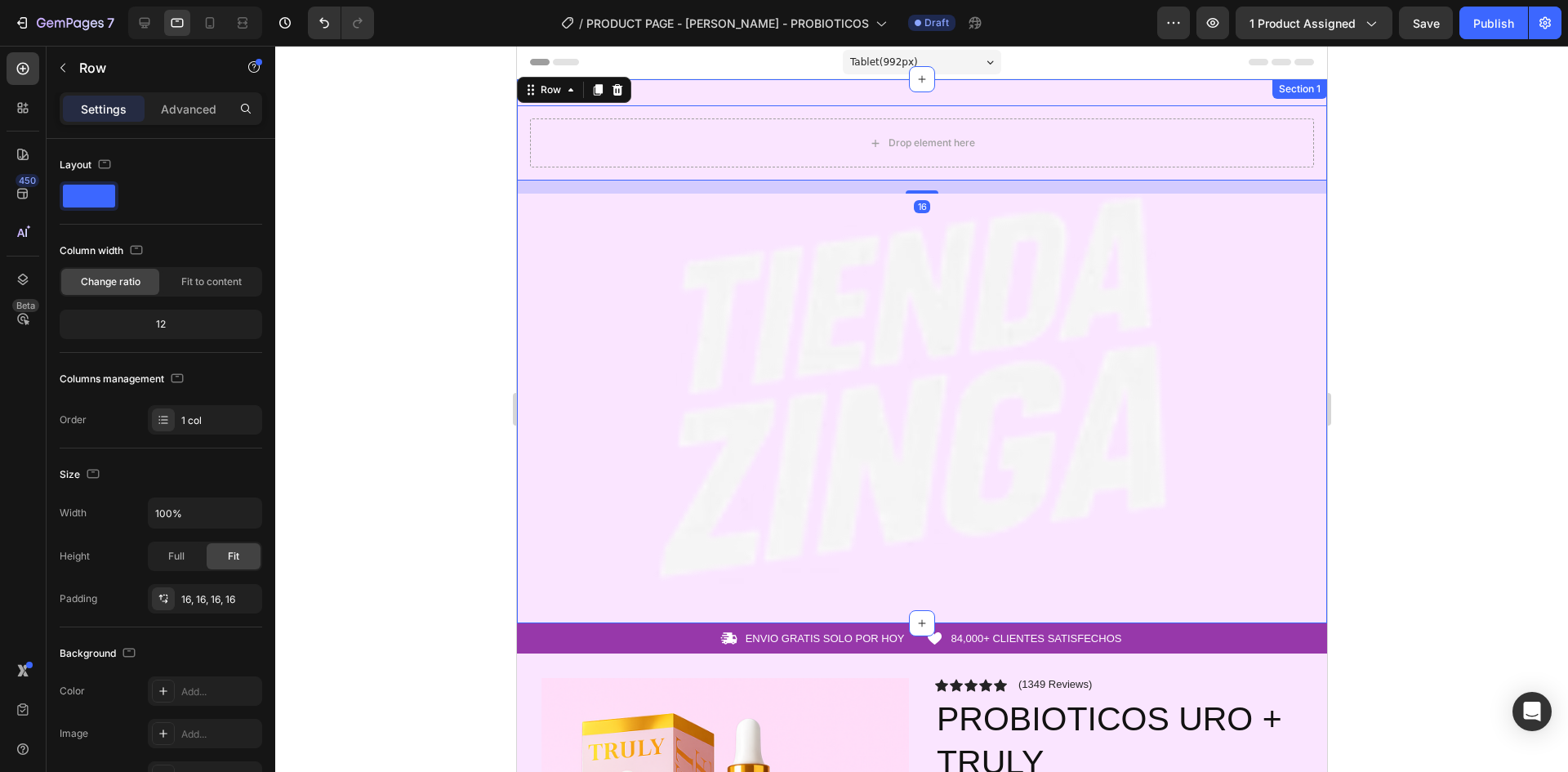
click at [1077, 91] on div "Drop element here Row 16 Image Row Section 1" at bounding box center [921, 351] width 810 height 544
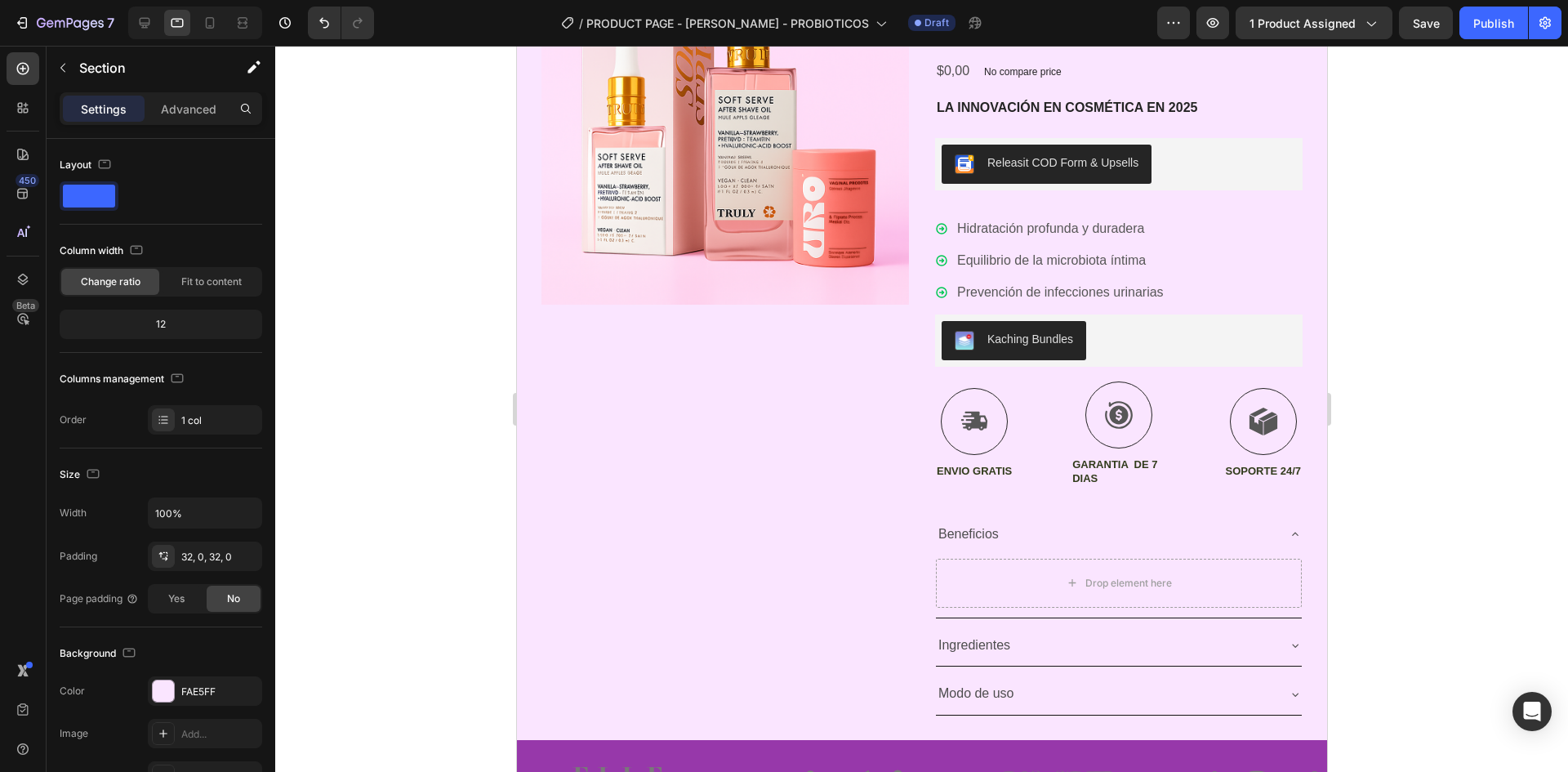
scroll to position [1062, 0]
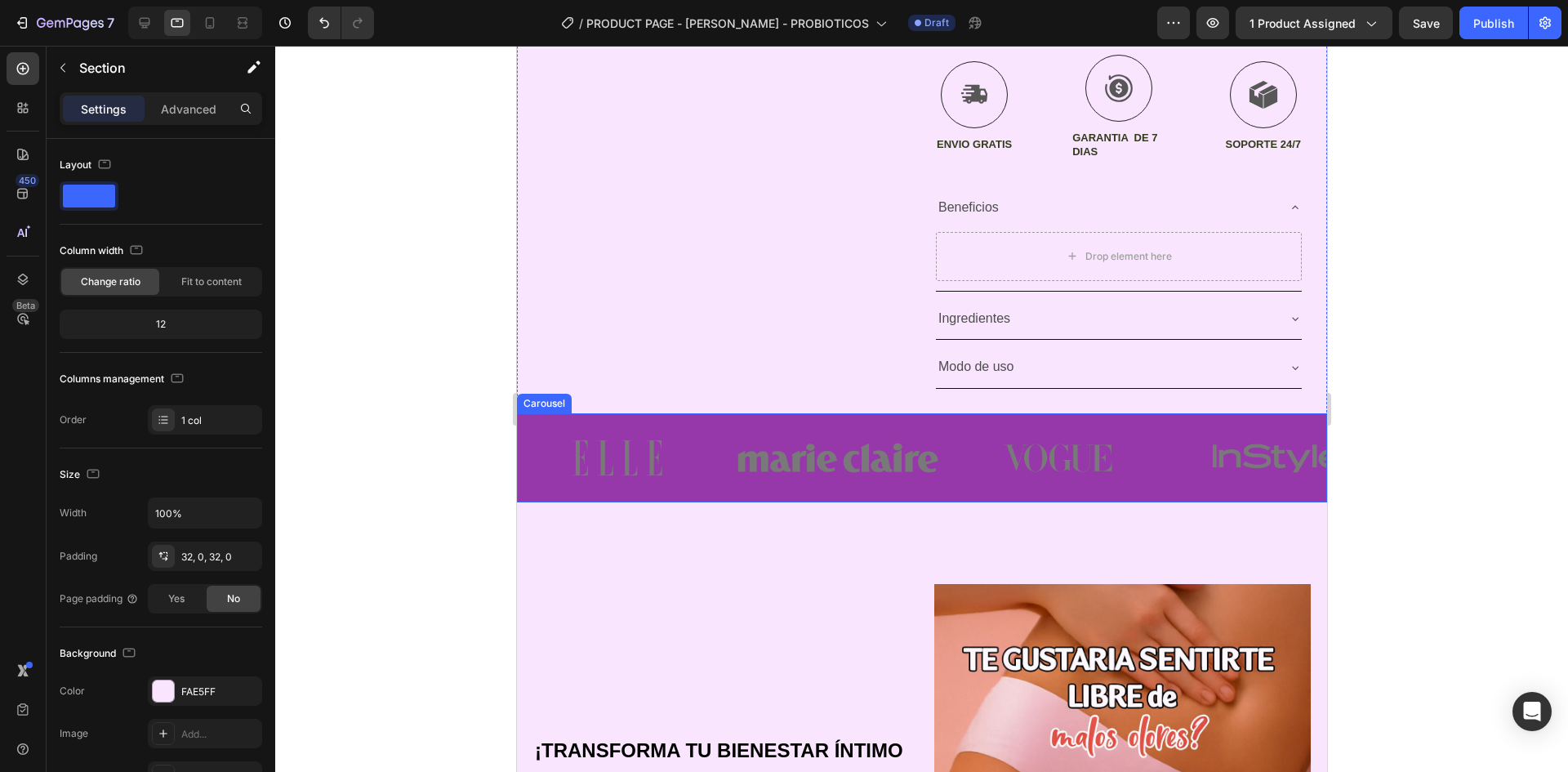
click at [721, 427] on div "Image Image Image Image Image" at bounding box center [921, 458] width 810 height 89
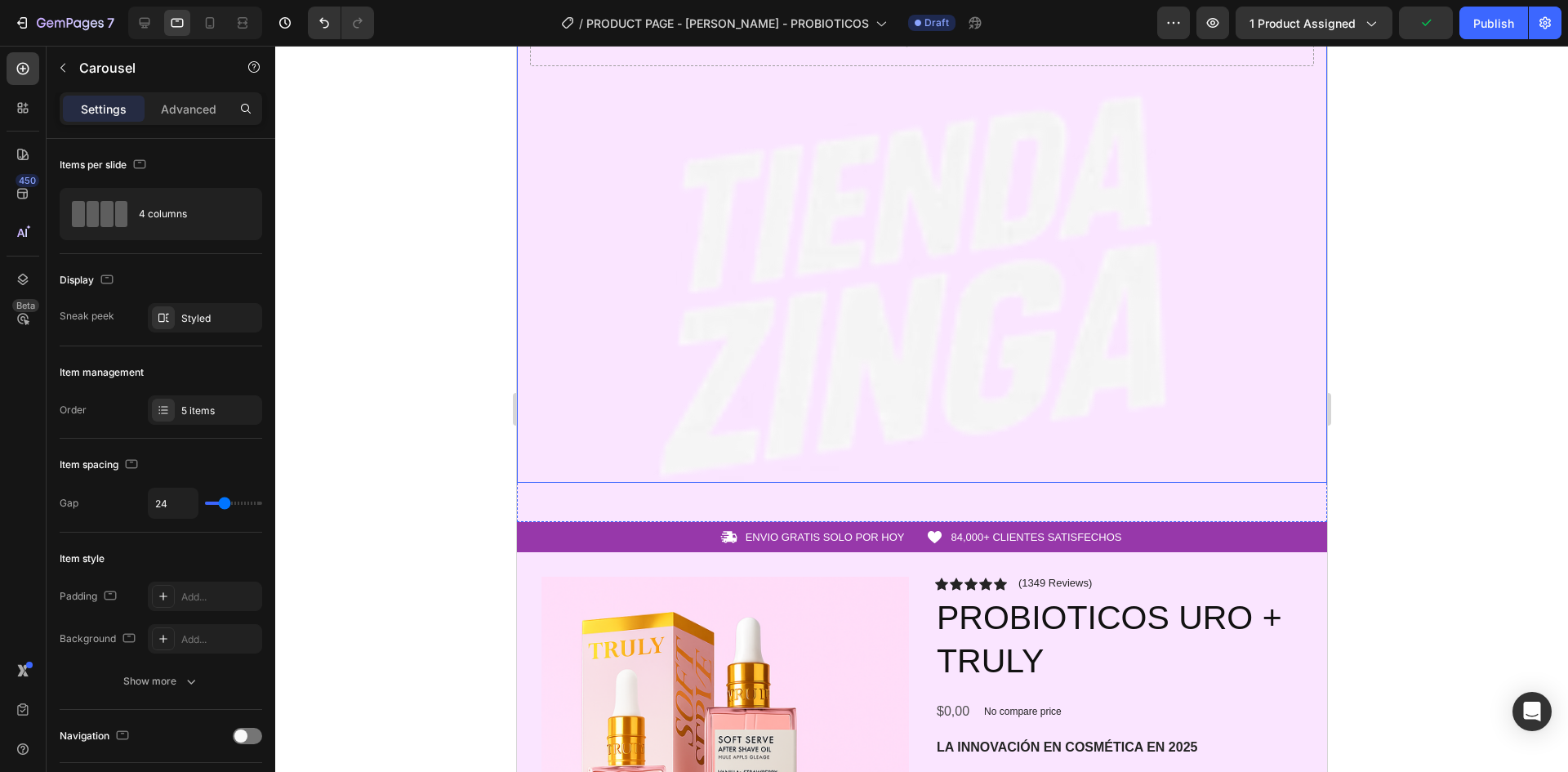
scroll to position [0, 0]
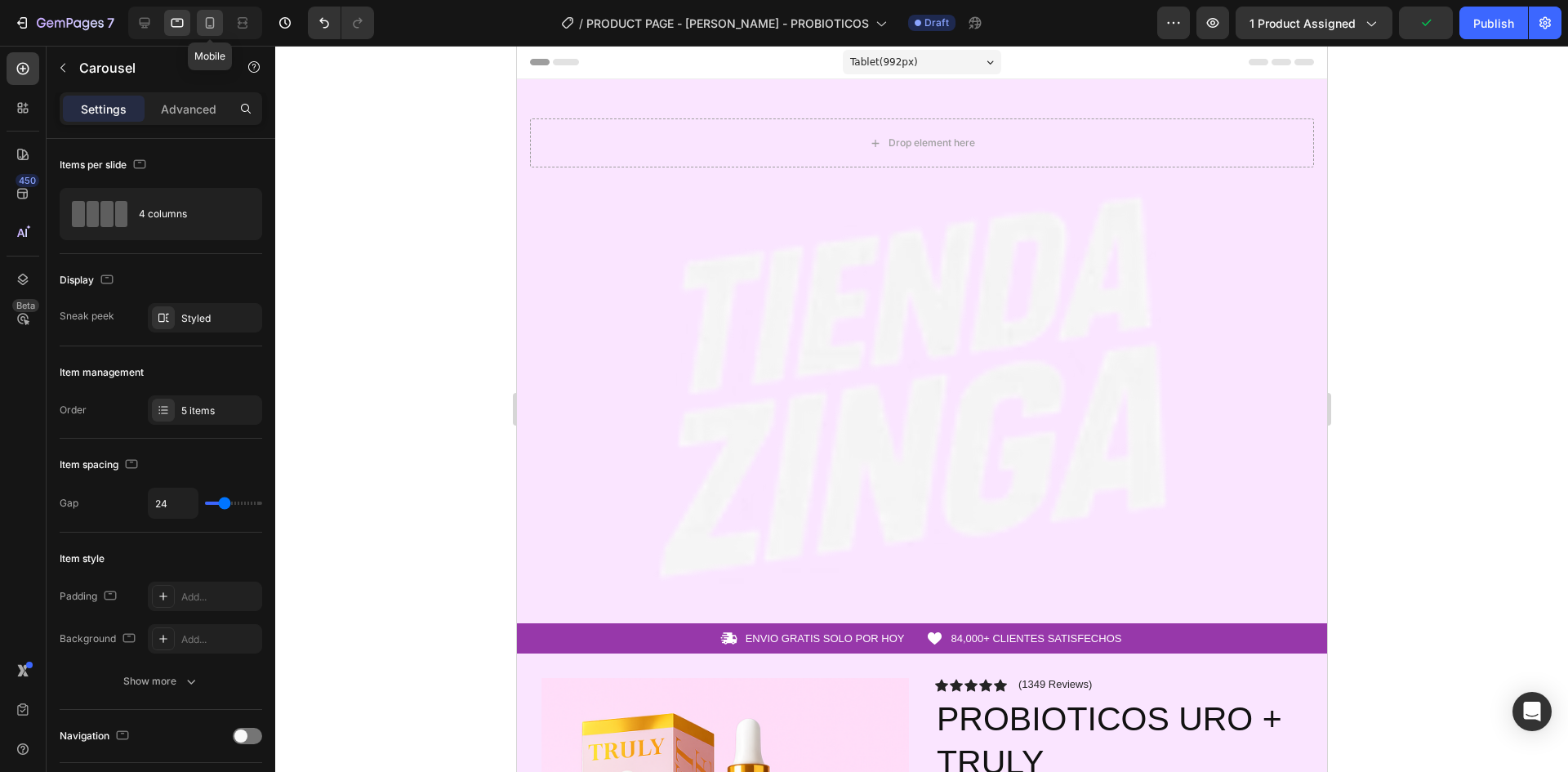
click at [211, 23] on icon at bounding box center [210, 22] width 16 height 16
type input "14"
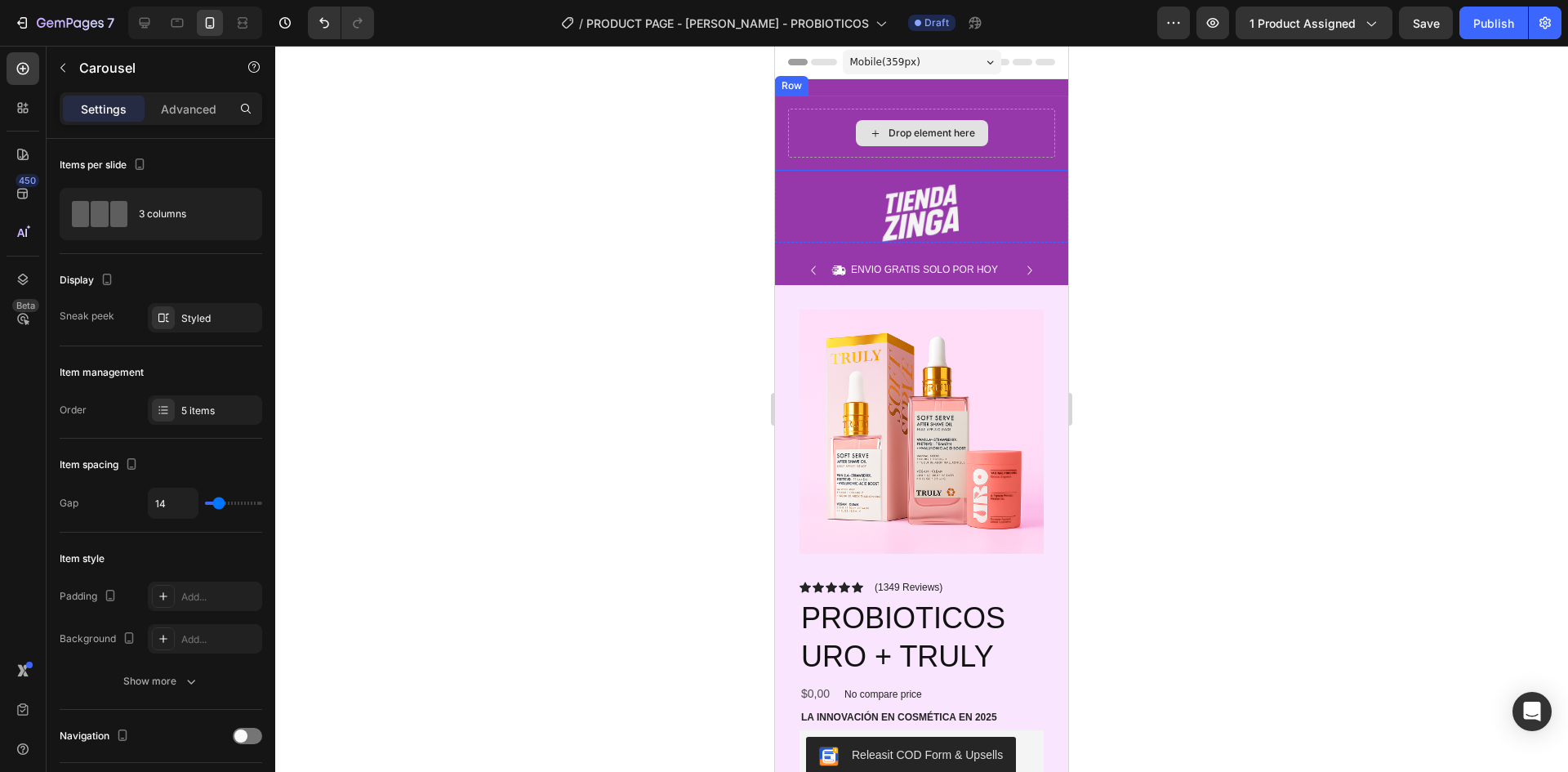
click at [1008, 156] on div "Drop element here" at bounding box center [921, 133] width 267 height 49
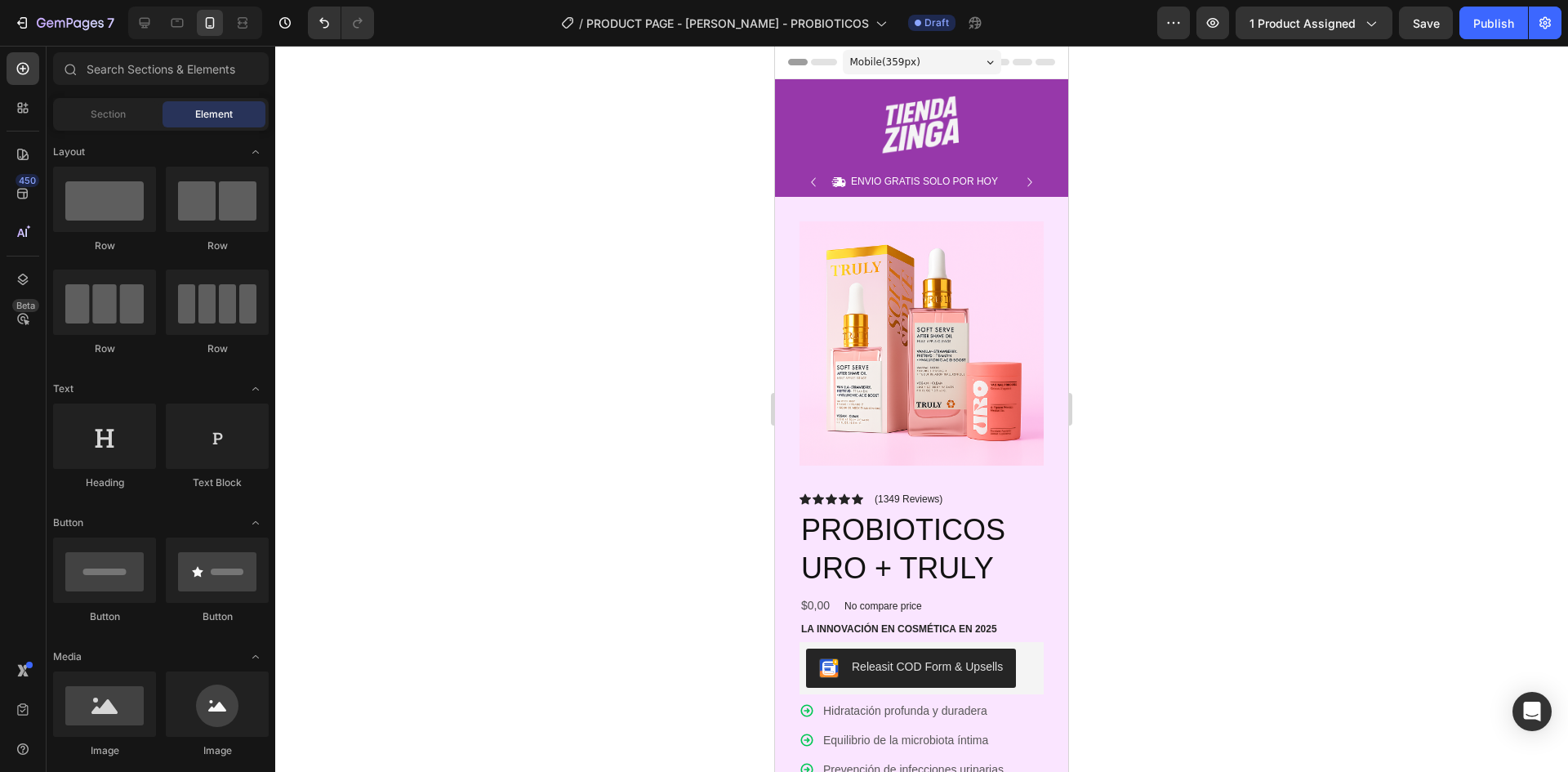
click at [1421, 29] on span "Save" at bounding box center [1427, 23] width 27 height 14
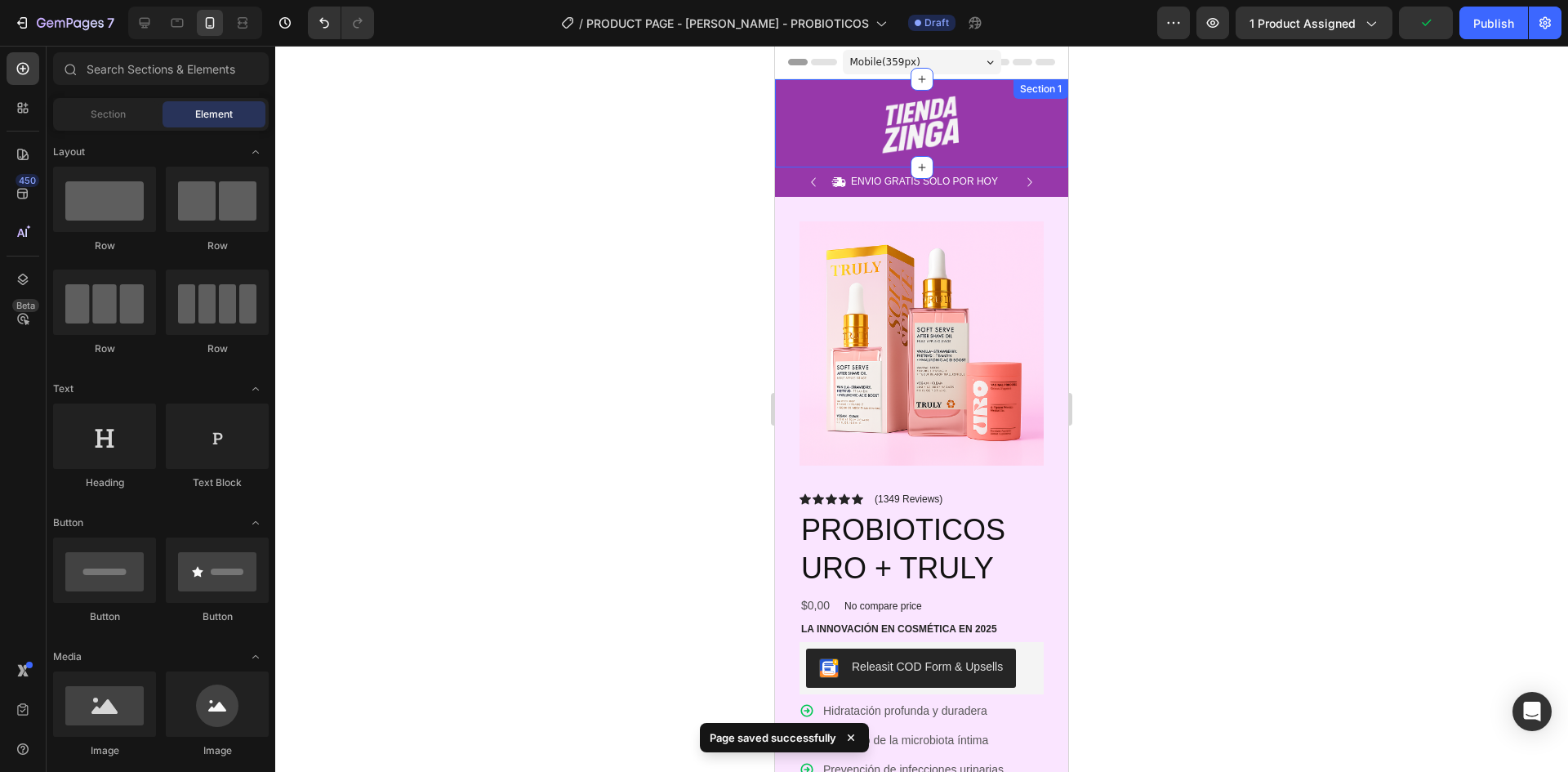
click at [1018, 158] on div "Image Row" at bounding box center [922, 131] width 293 height 71
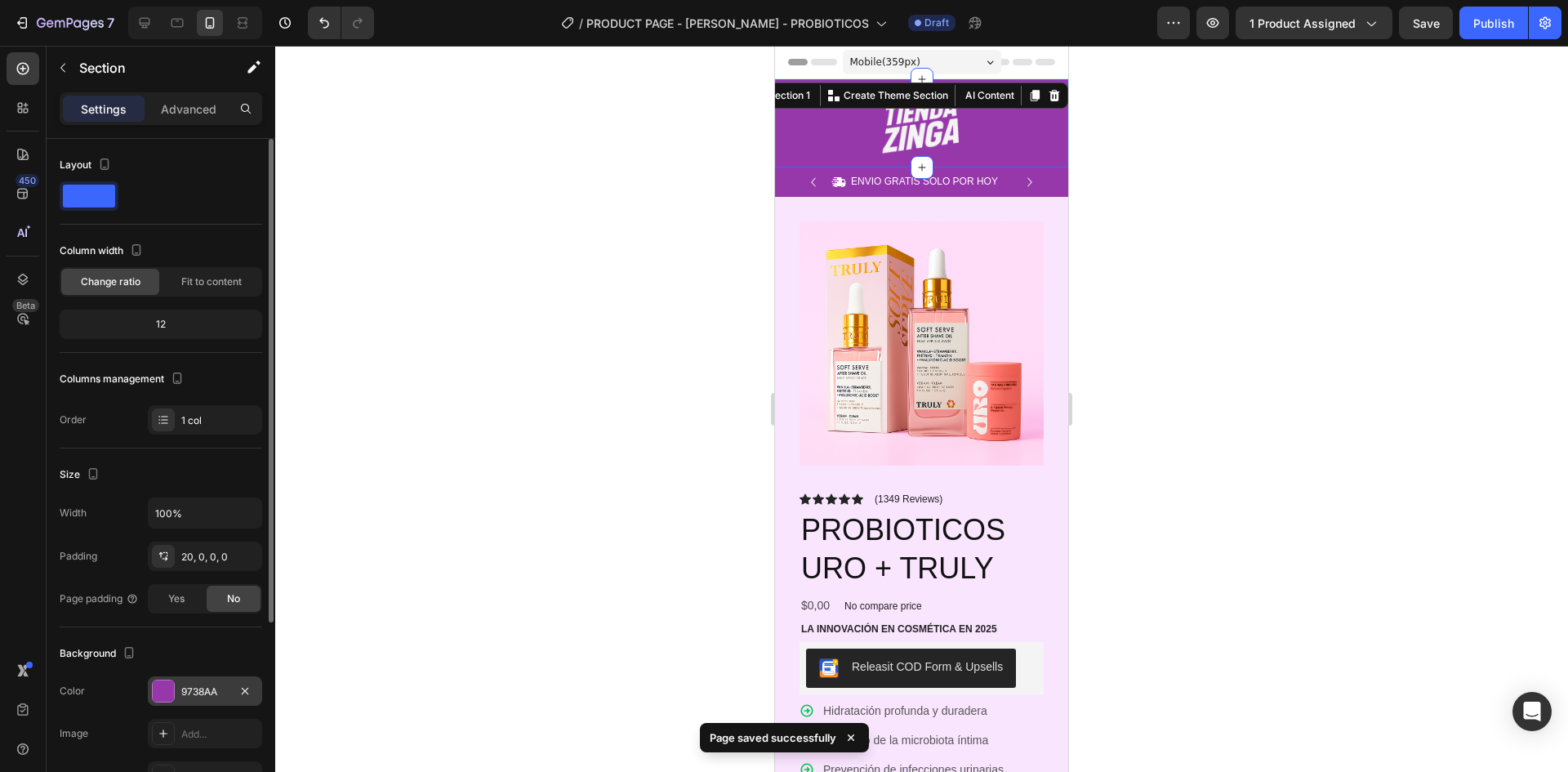
click at [185, 697] on div "9738AA" at bounding box center [205, 692] width 47 height 14
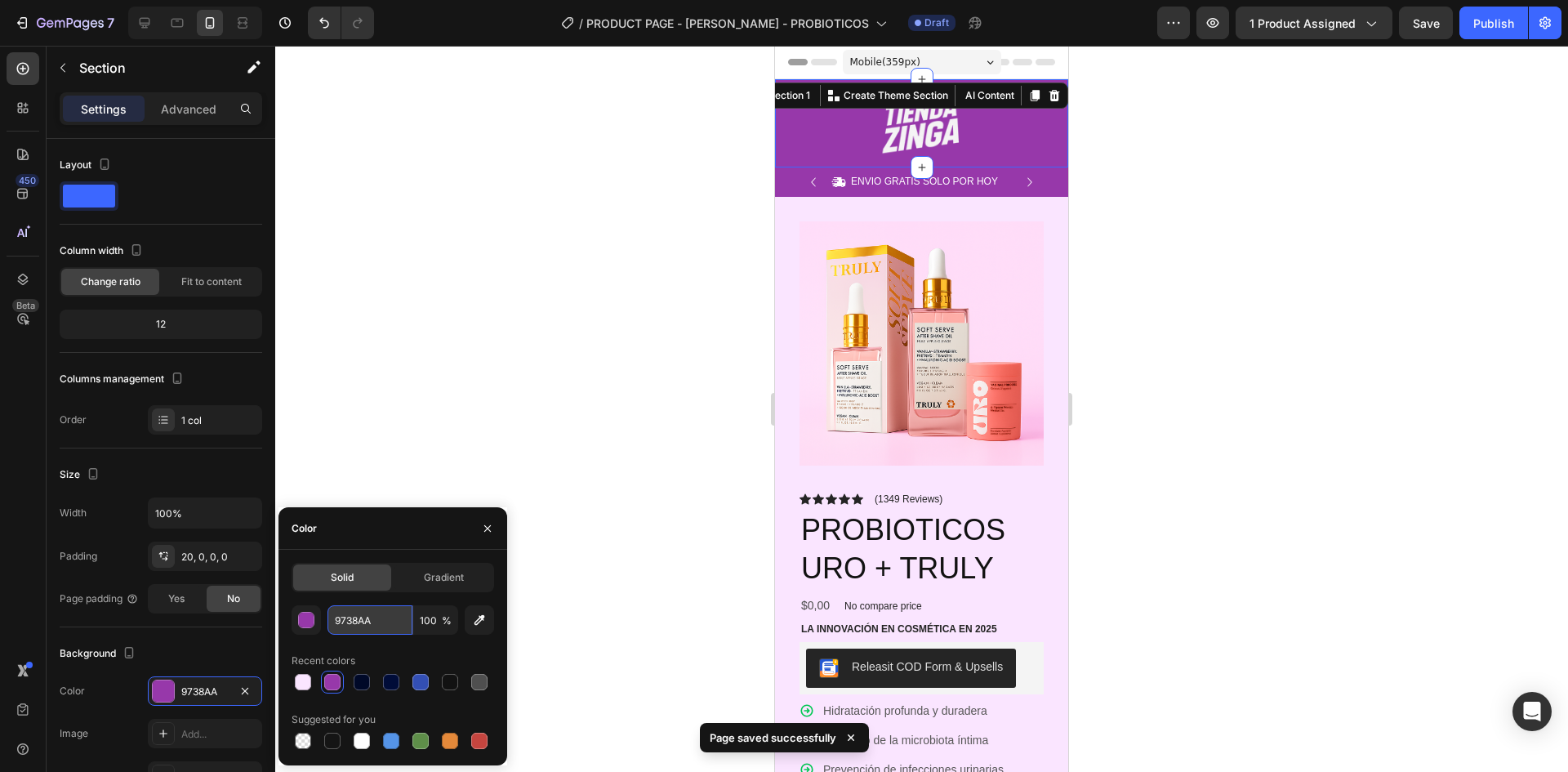
click at [380, 624] on input "9738AA" at bounding box center [370, 619] width 85 height 29
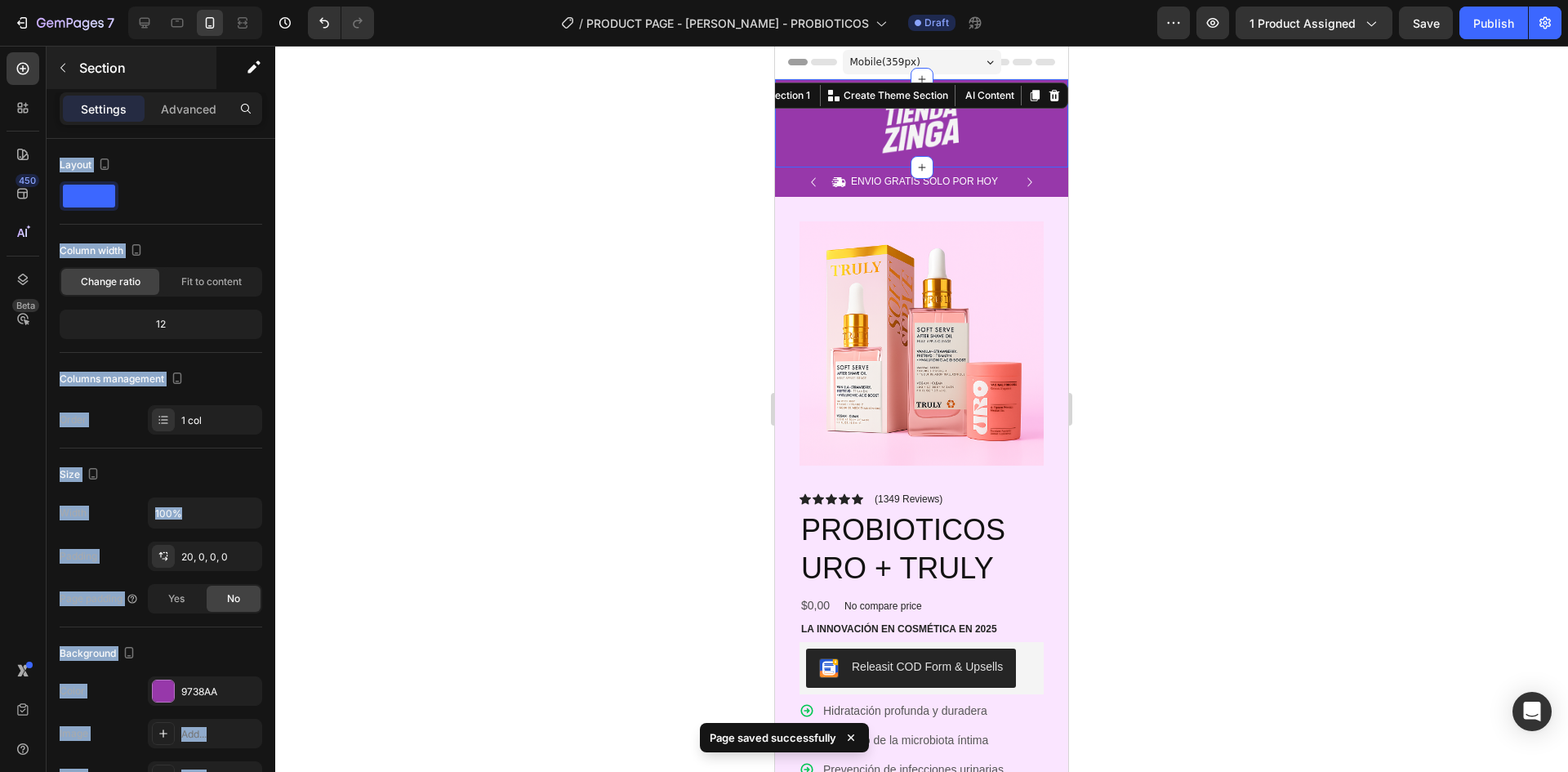
drag, startPoint x: 288, startPoint y: 187, endPoint x: 178, endPoint y: 54, distance: 172.6
click at [195, 0] on div "7 / PRODUCT PAGE - ROSA - PROBIOTICOS Draft Preview 1 product assigned Save Pub…" at bounding box center [784, 0] width 1568 height 0
click at [184, 21] on icon at bounding box center [177, 22] width 16 height 16
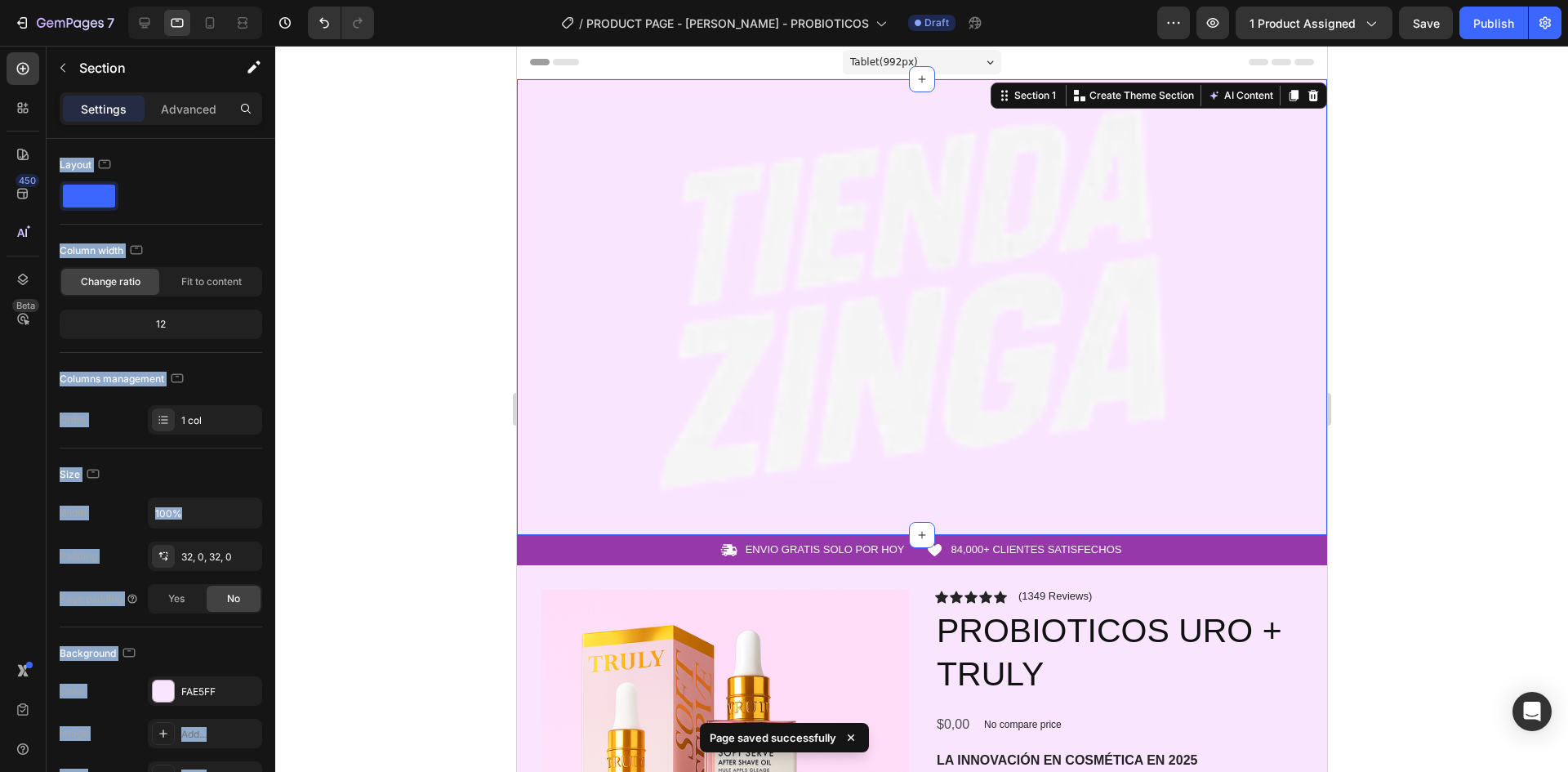
click at [1434, 319] on div at bounding box center [921, 408] width 1293 height 726
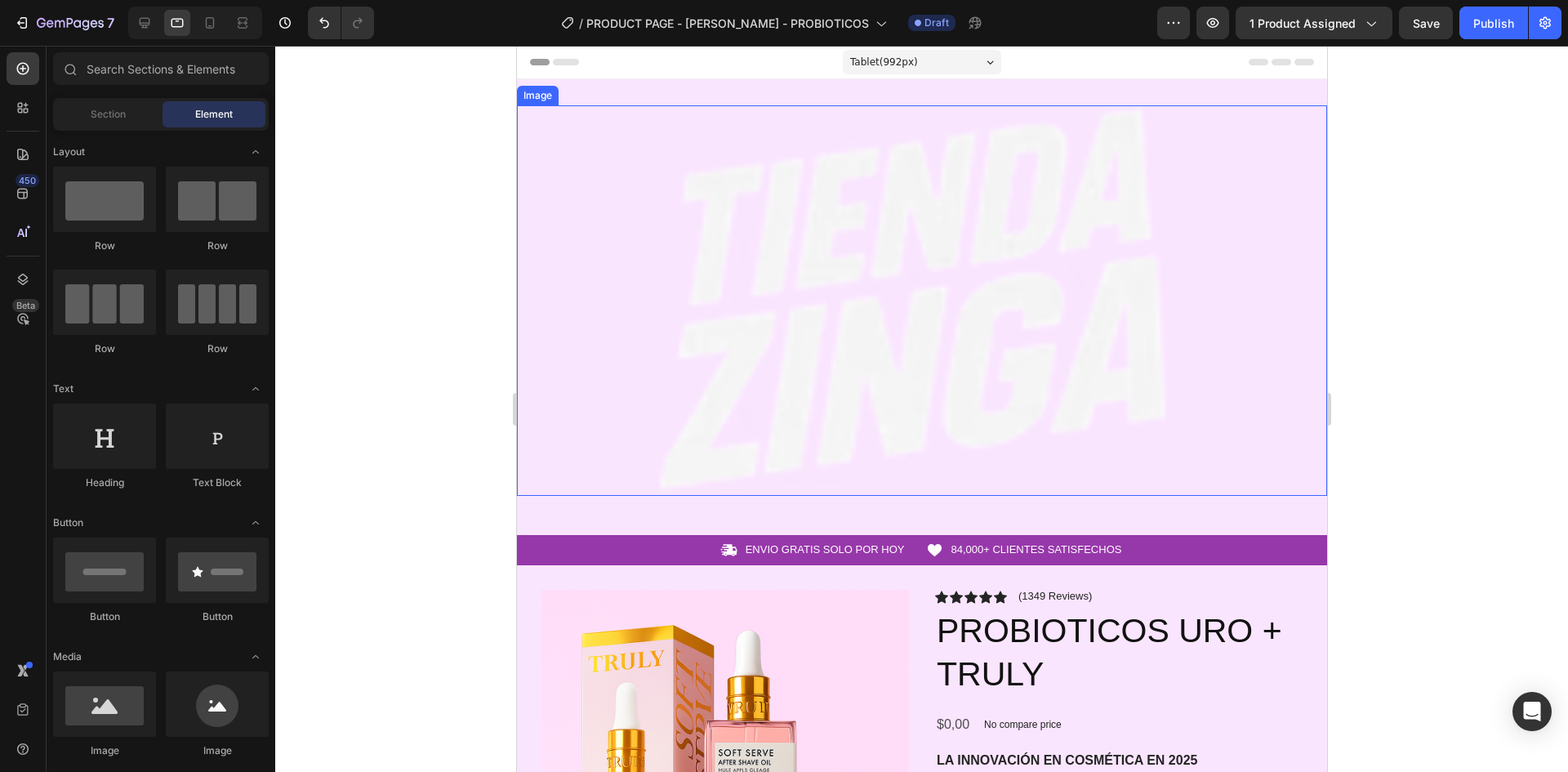
click at [1229, 363] on img at bounding box center [921, 300] width 810 height 390
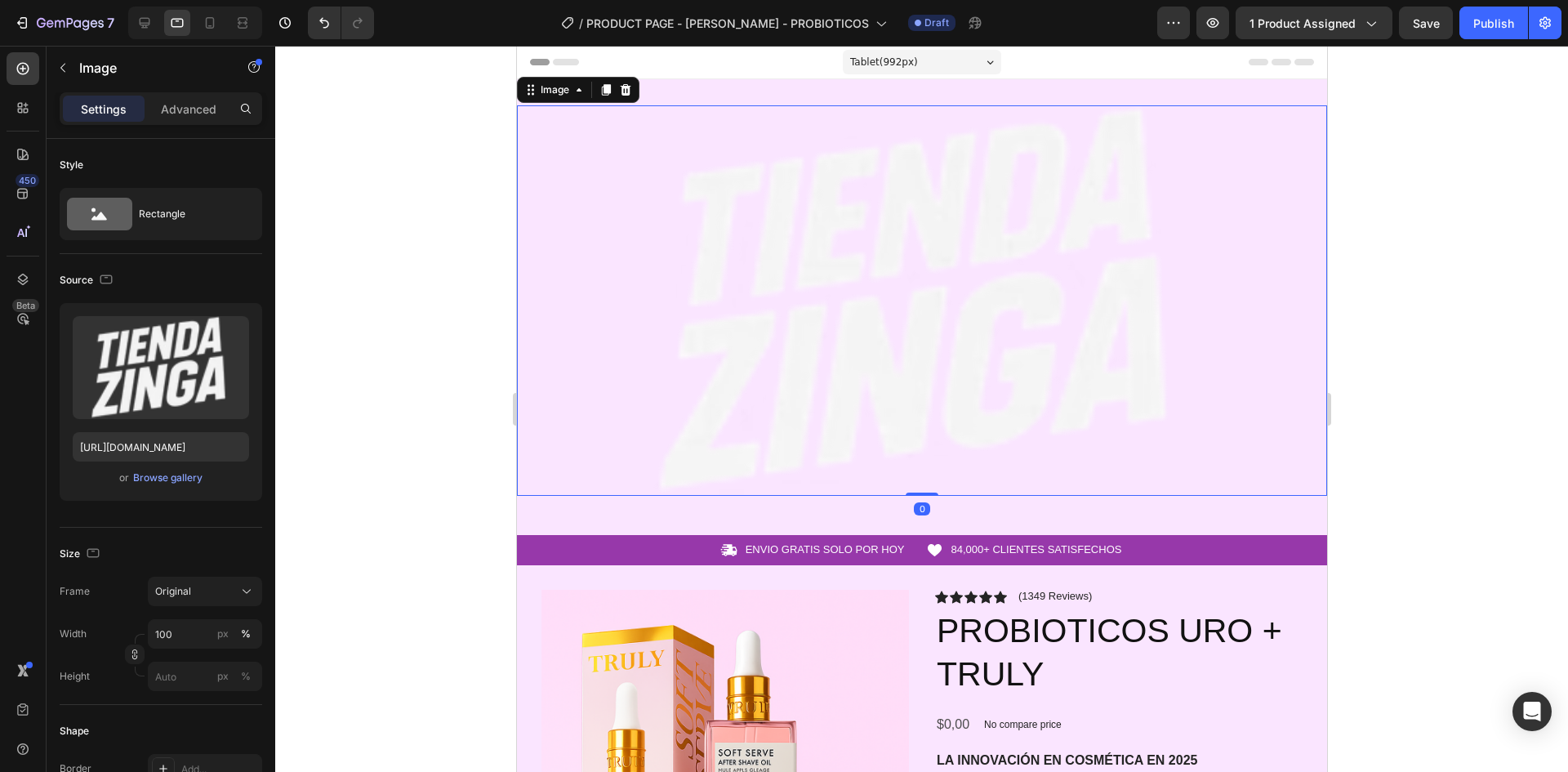
click at [1204, 470] on img at bounding box center [921, 300] width 810 height 390
click at [1210, 509] on div "Image 0 Row Section 1" at bounding box center [921, 307] width 810 height 456
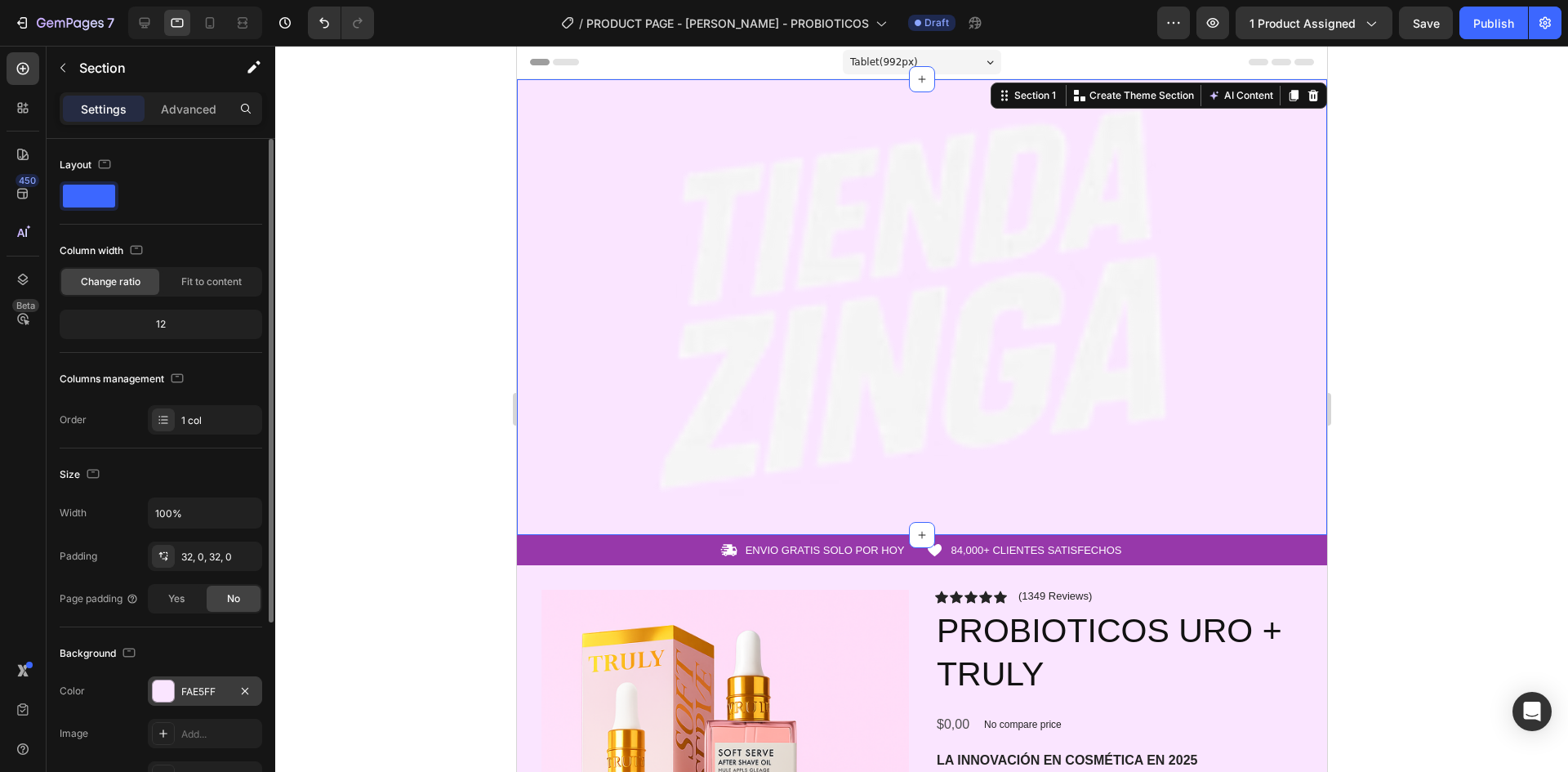
click at [205, 686] on div "FAE5FF" at bounding box center [205, 692] width 47 height 14
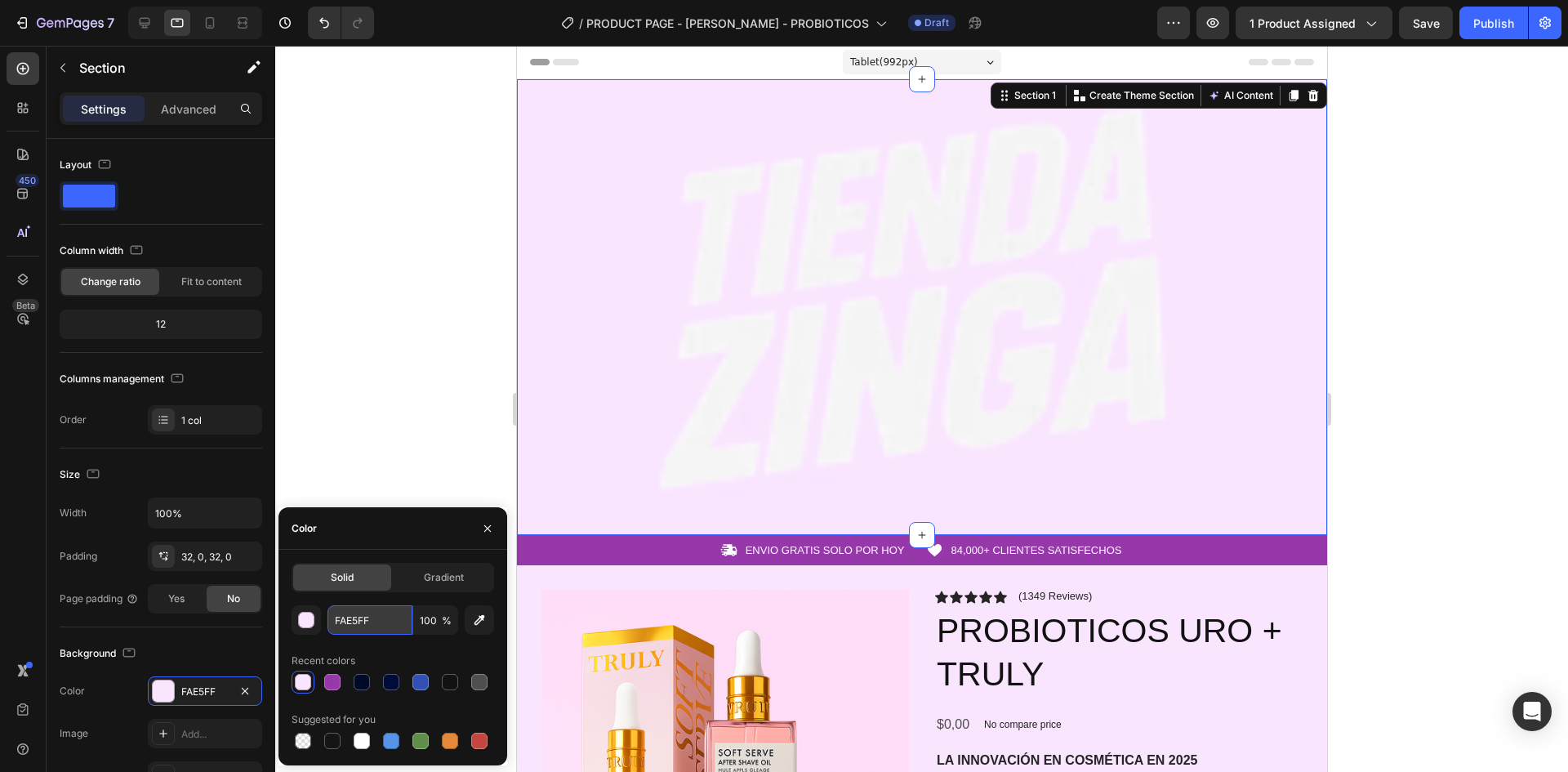
click at [372, 618] on input "FAE5FF" at bounding box center [370, 619] width 85 height 29
paste input "9738AA"
type input "9738AA"
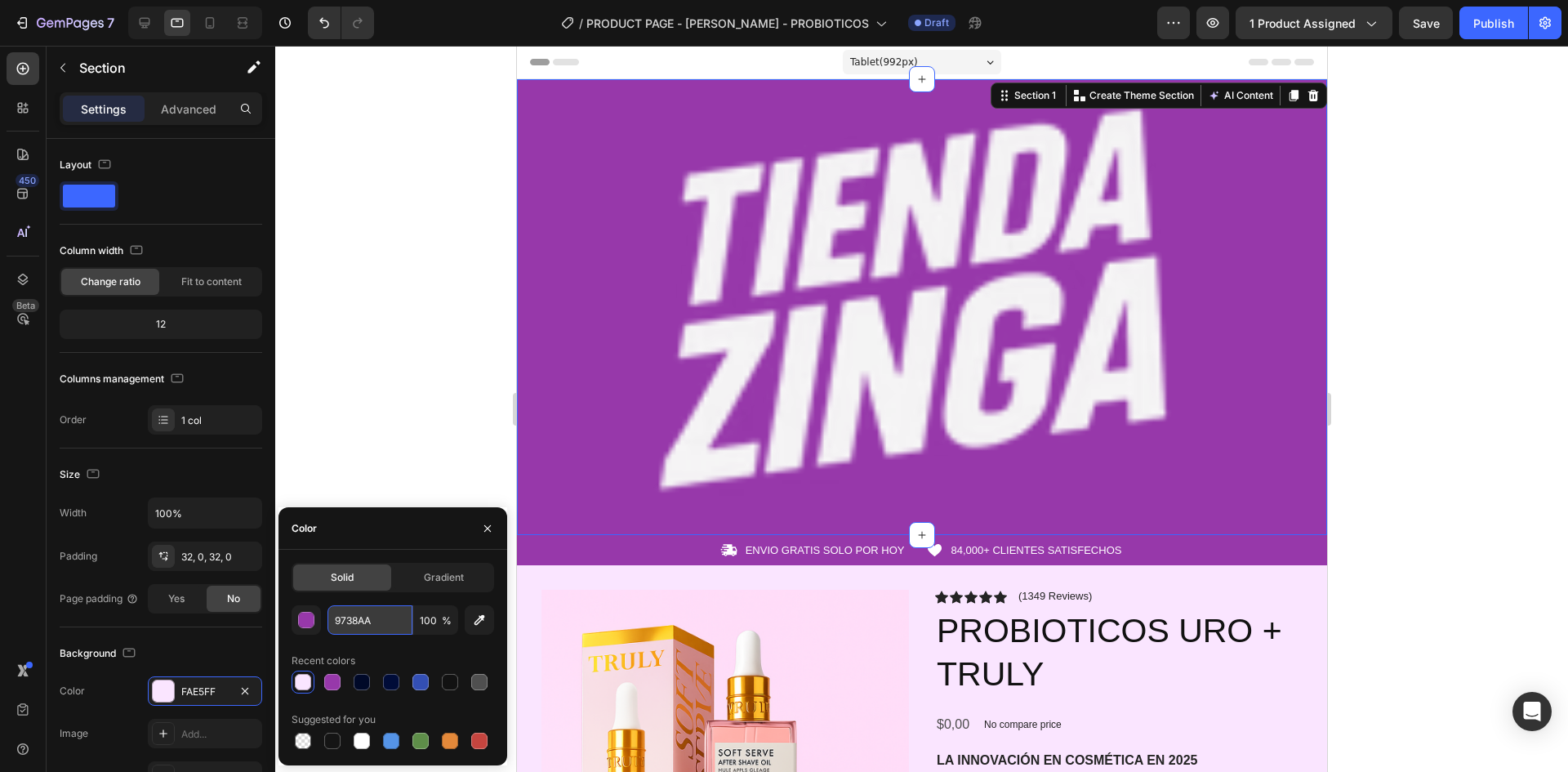
click at [372, 618] on input "9738AA" at bounding box center [370, 619] width 85 height 29
click at [406, 330] on div at bounding box center [921, 408] width 1293 height 726
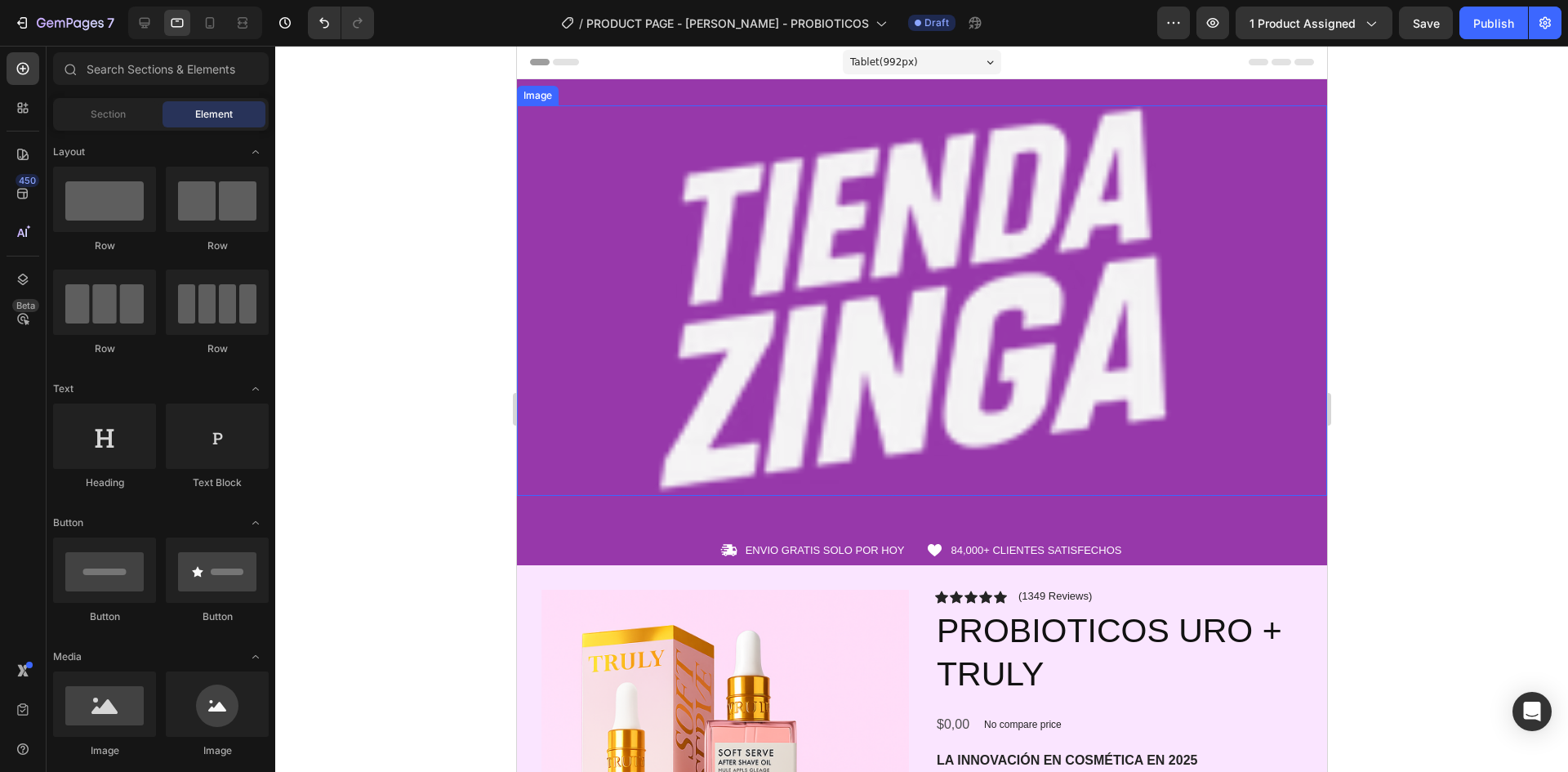
click at [656, 297] on img at bounding box center [921, 300] width 810 height 390
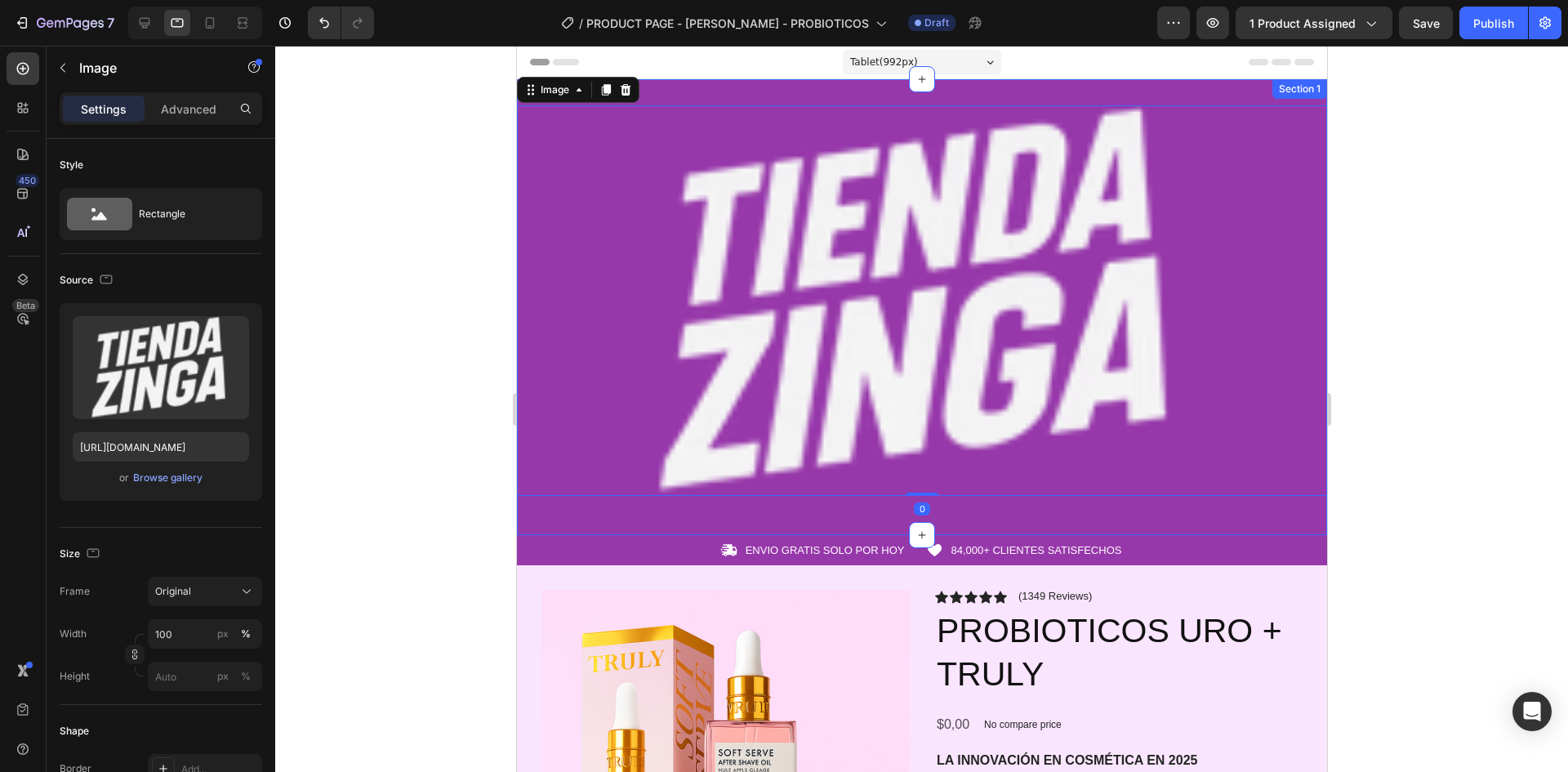
click at [759, 90] on div "Image 0 Row Section 1" at bounding box center [921, 307] width 810 height 456
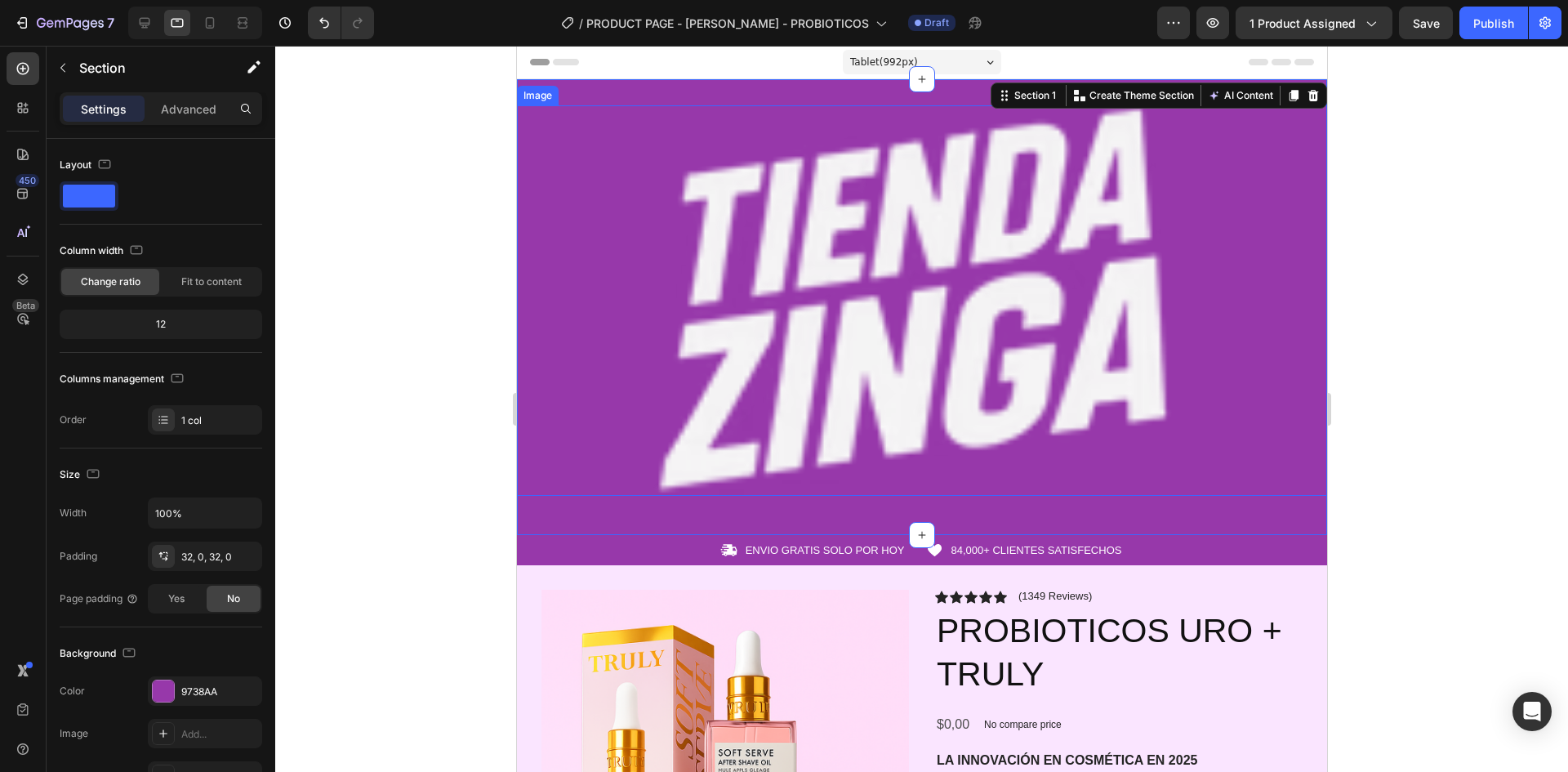
click at [777, 166] on img at bounding box center [921, 300] width 810 height 390
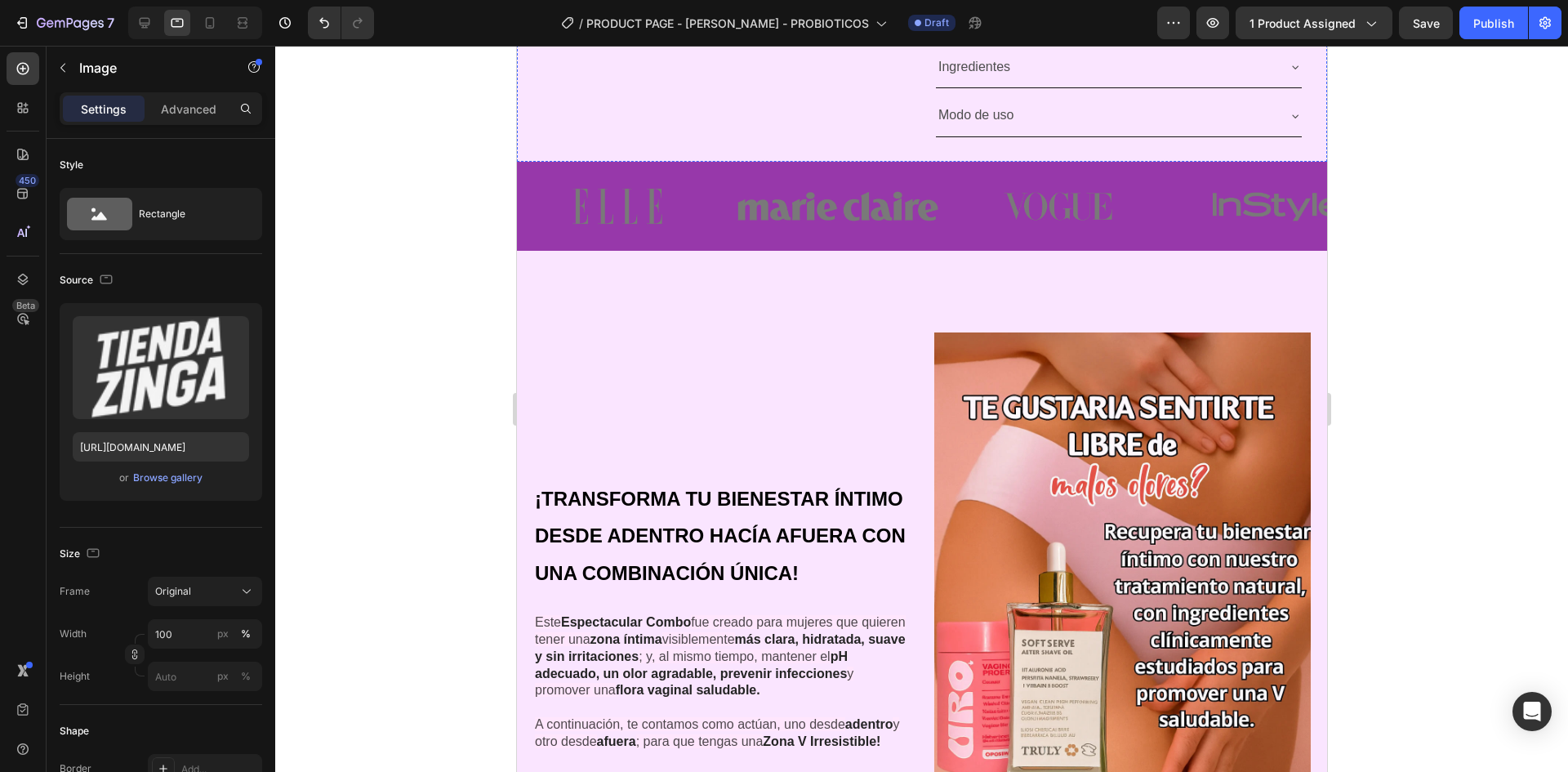
scroll to position [1062, 0]
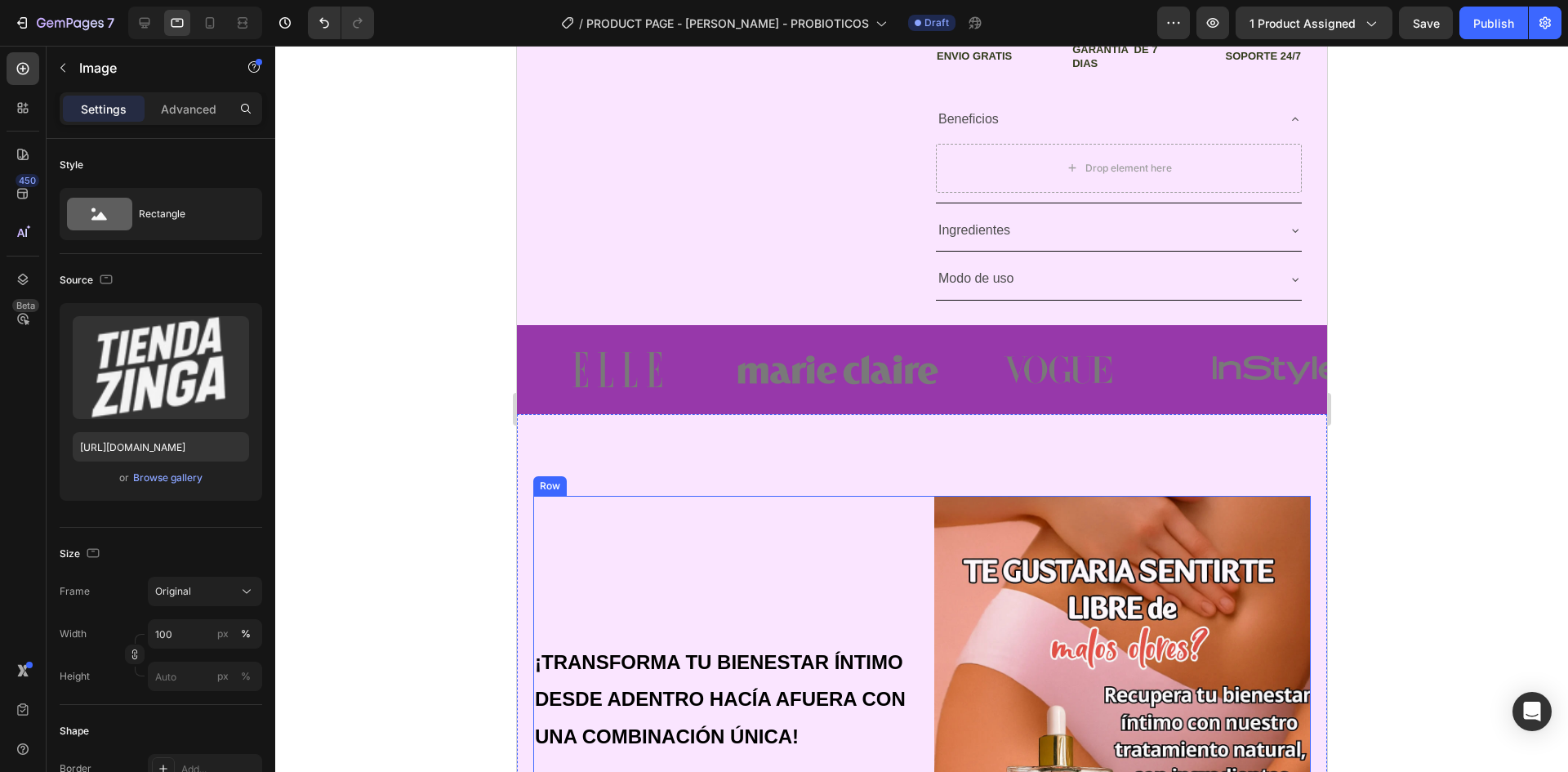
click at [714, 516] on div "¡TRANSFORMA TU BIENESTAR ÍNTIMO DESDE ADENTRO HACÍA AFUERA CON UNA COMBINACIÓN …" at bounding box center [720, 778] width 376 height 566
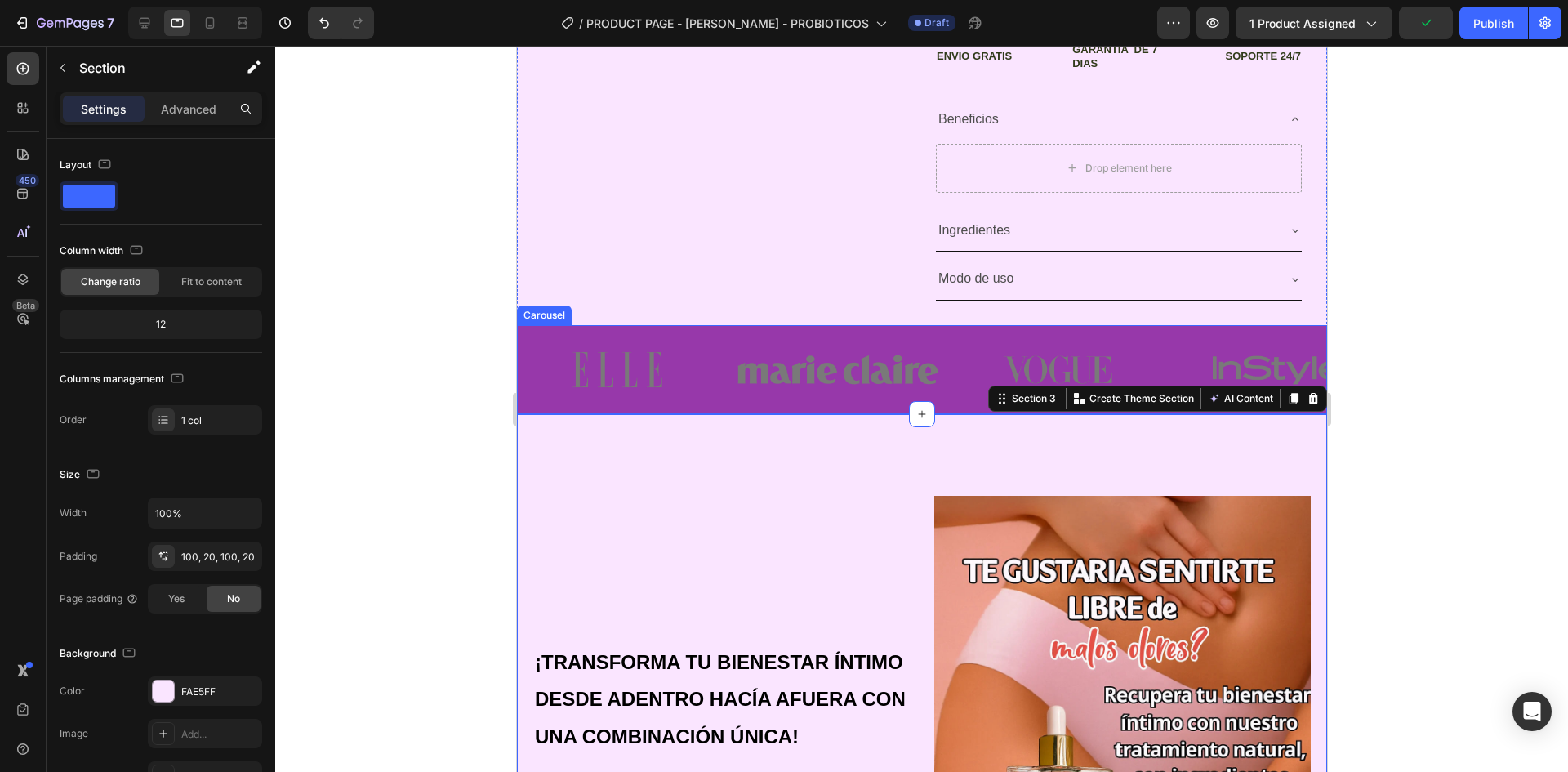
click at [721, 399] on div "Image Image Image Image Image" at bounding box center [921, 370] width 810 height 89
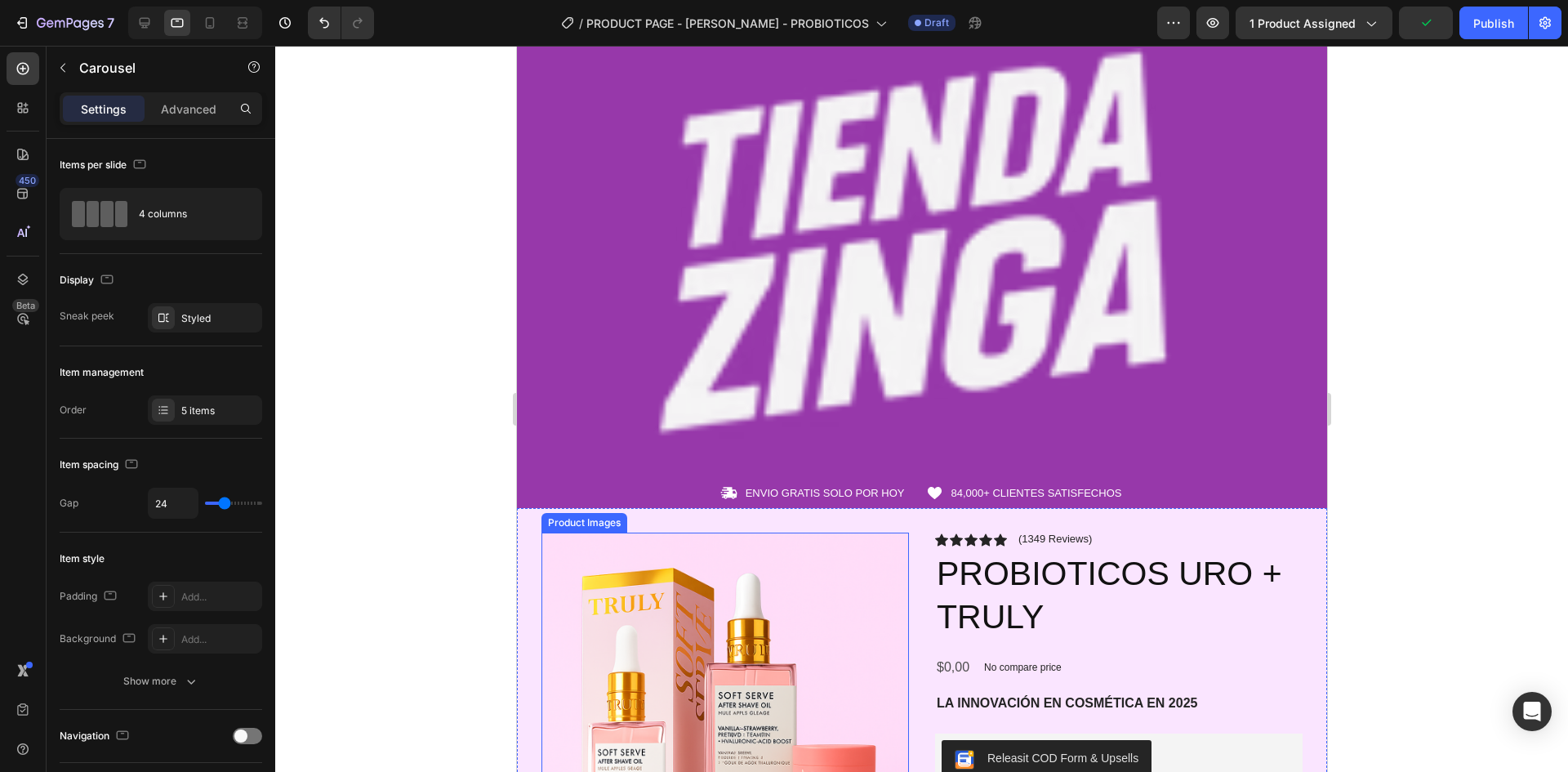
scroll to position [0, 0]
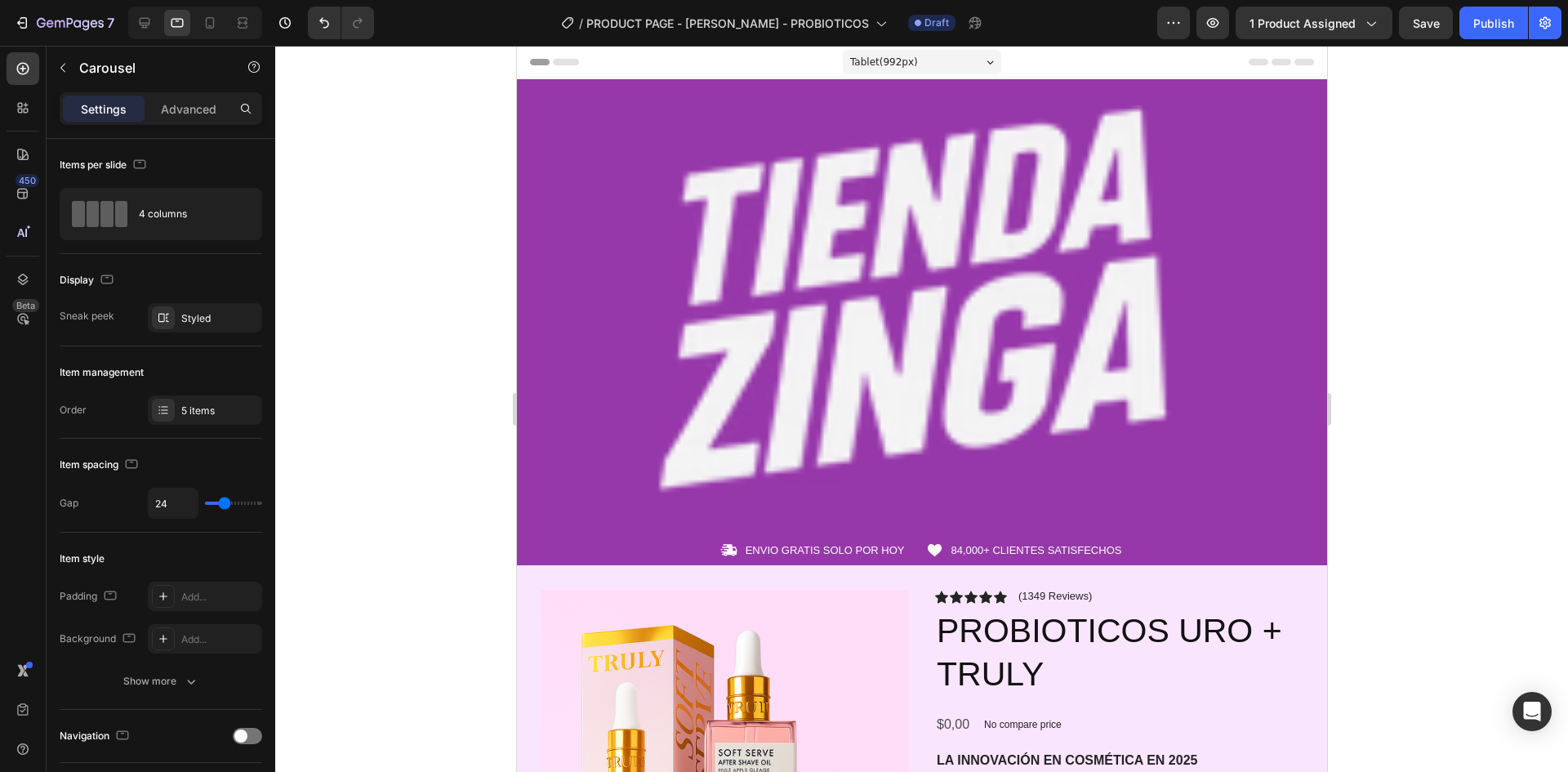
click at [732, 72] on div "Header" at bounding box center [921, 62] width 784 height 33
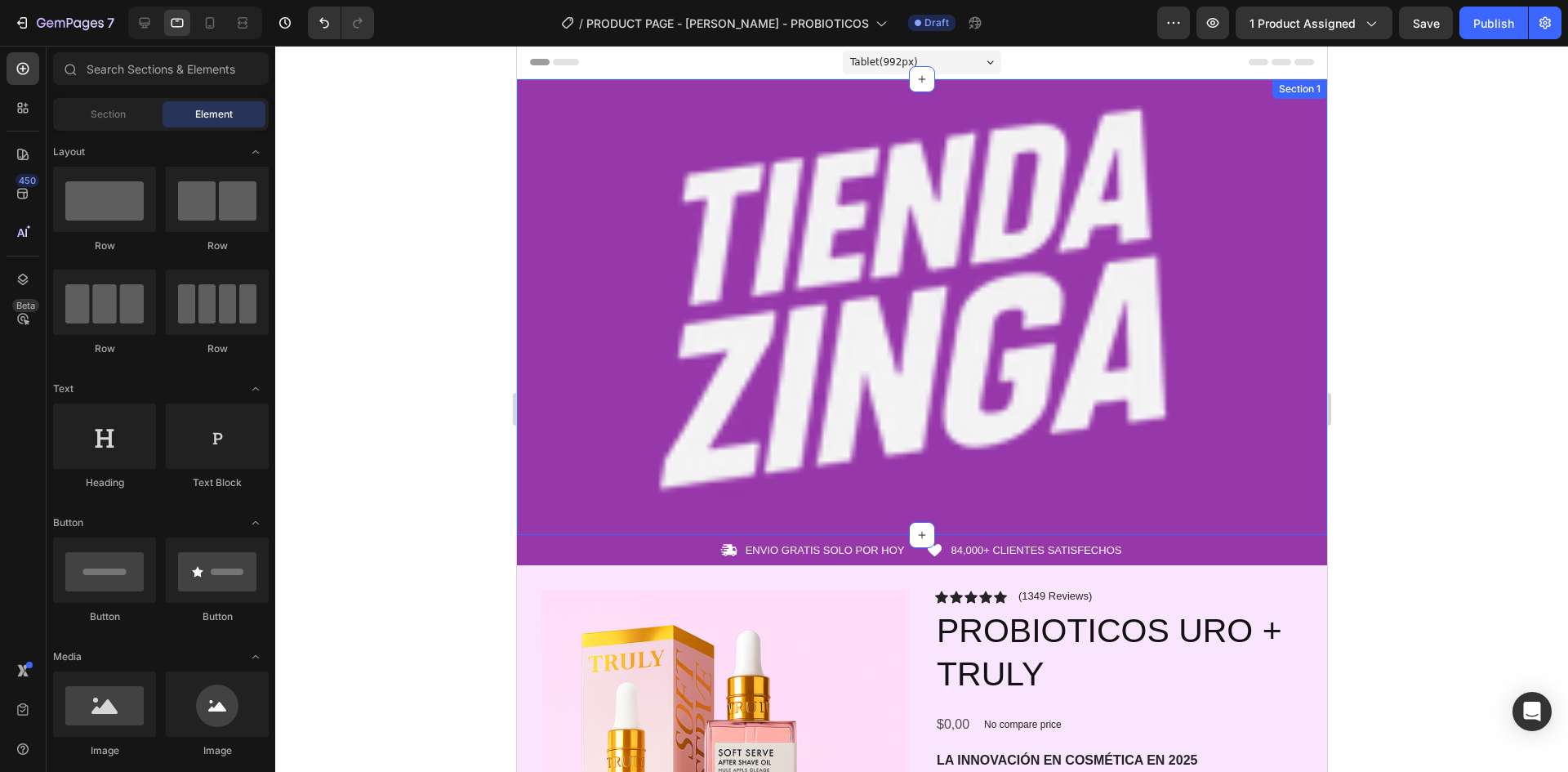
click at [738, 87] on div "Image Row Section 1" at bounding box center [921, 307] width 810 height 456
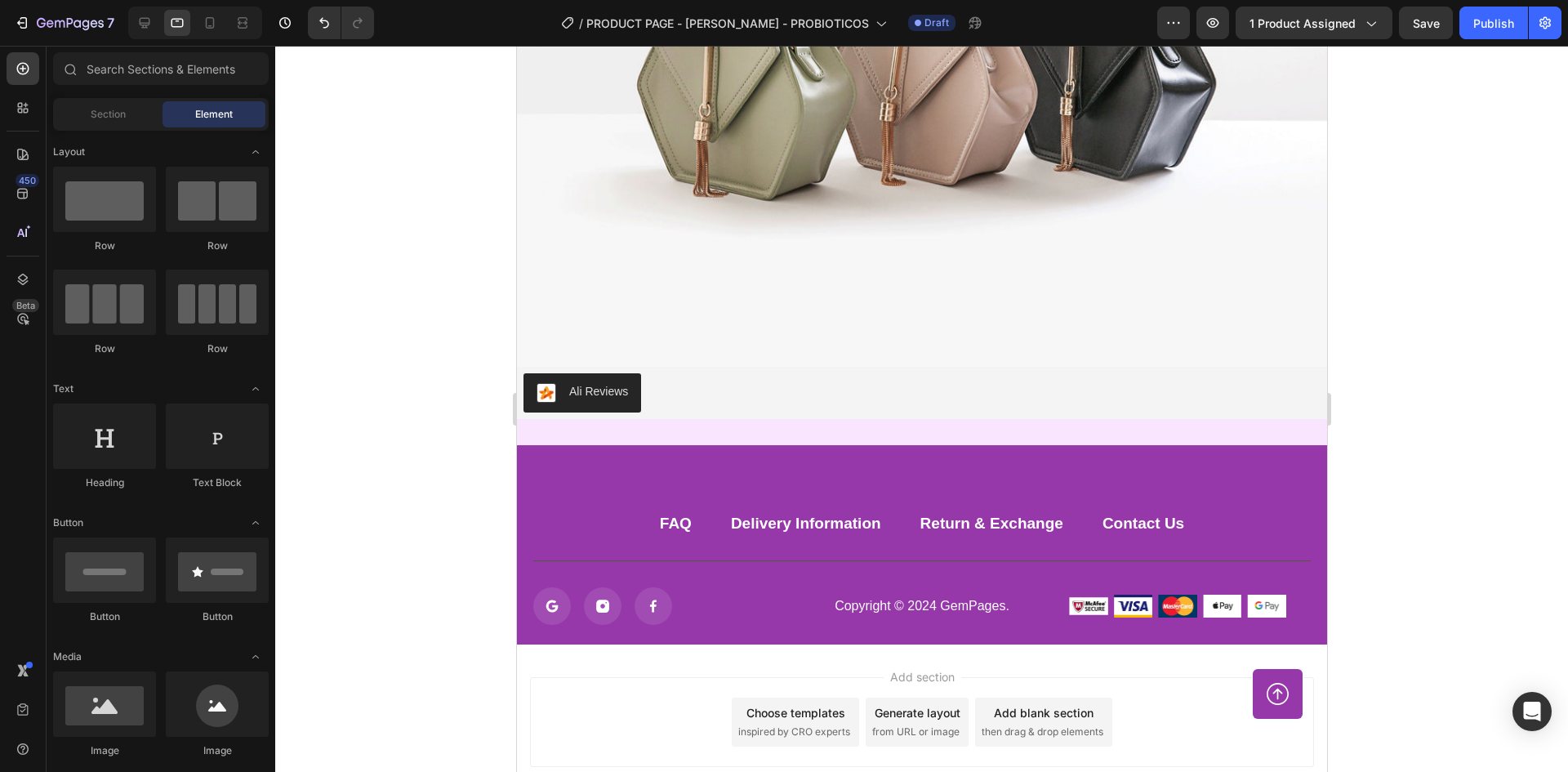
scroll to position [7718, 0]
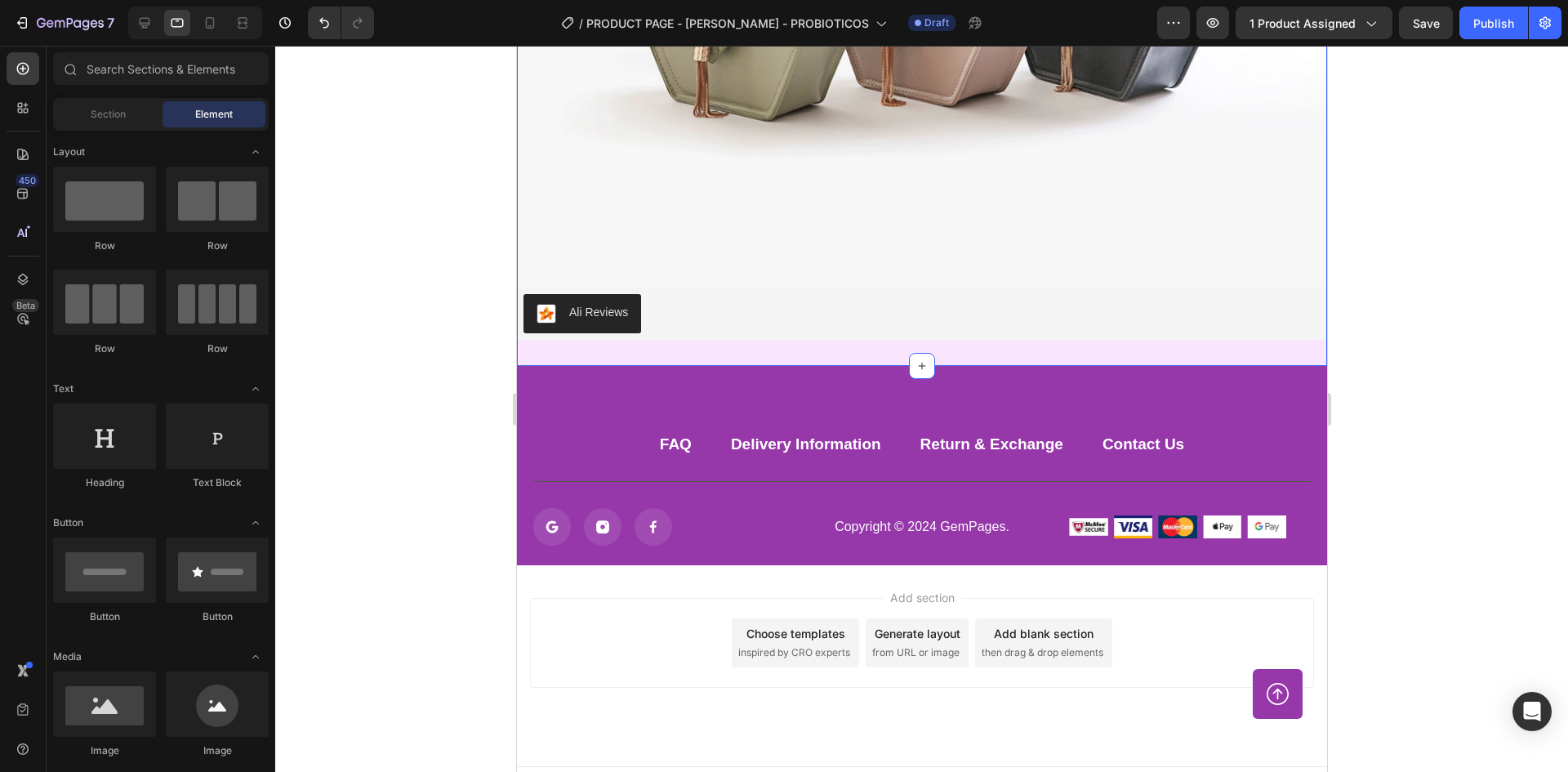
click at [750, 342] on div "Image Ali Reviews Ali Reviews Section 13" at bounding box center [921, 9] width 810 height 712
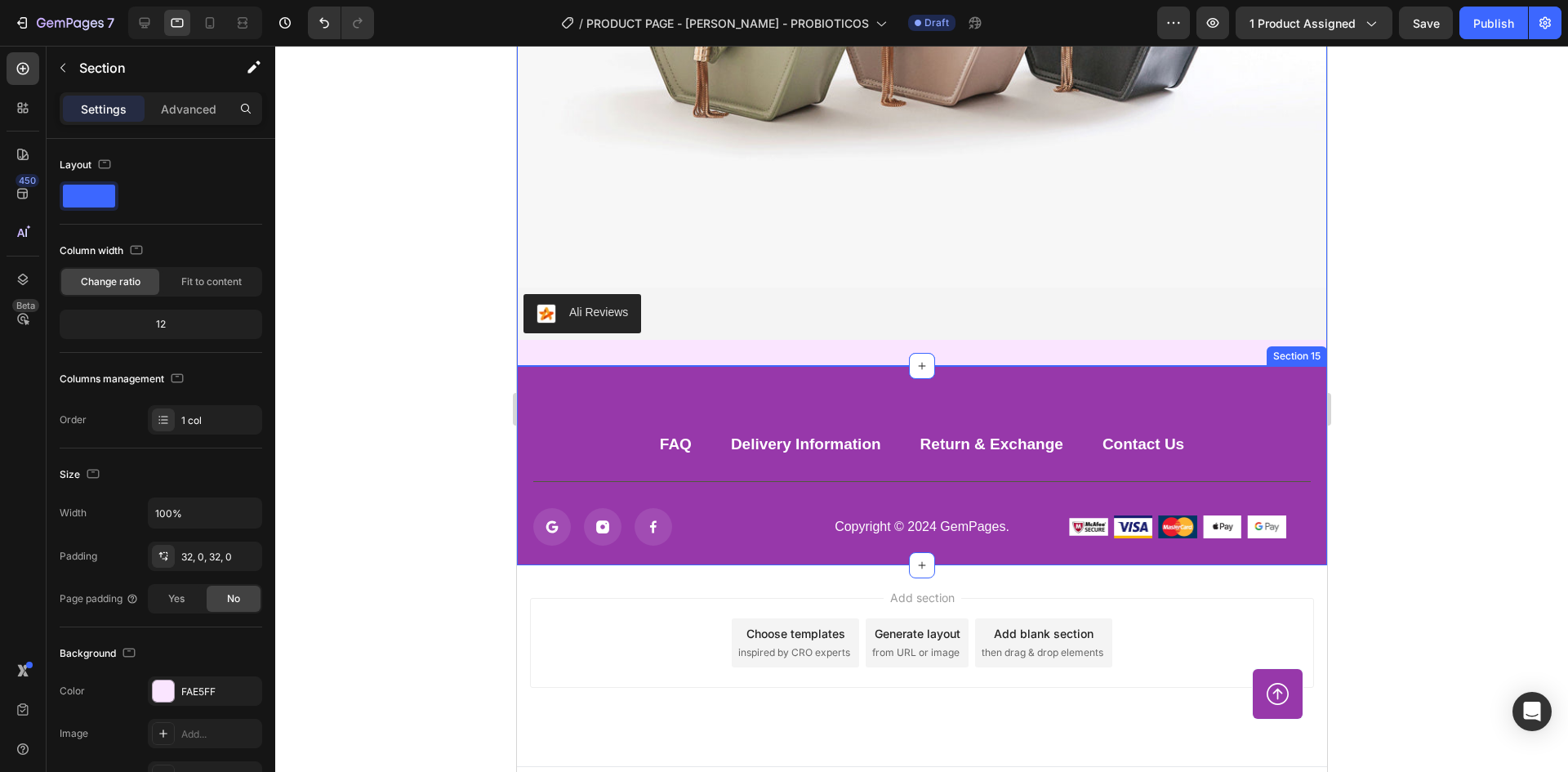
click at [746, 552] on div "FAQ Button Delivery Information Button Return & Exchange Button Contact Us Butt…" at bounding box center [921, 466] width 810 height 199
click at [741, 582] on div "Add section Choose templates inspired by CRO experts Generate layout from URL o…" at bounding box center [921, 666] width 810 height 201
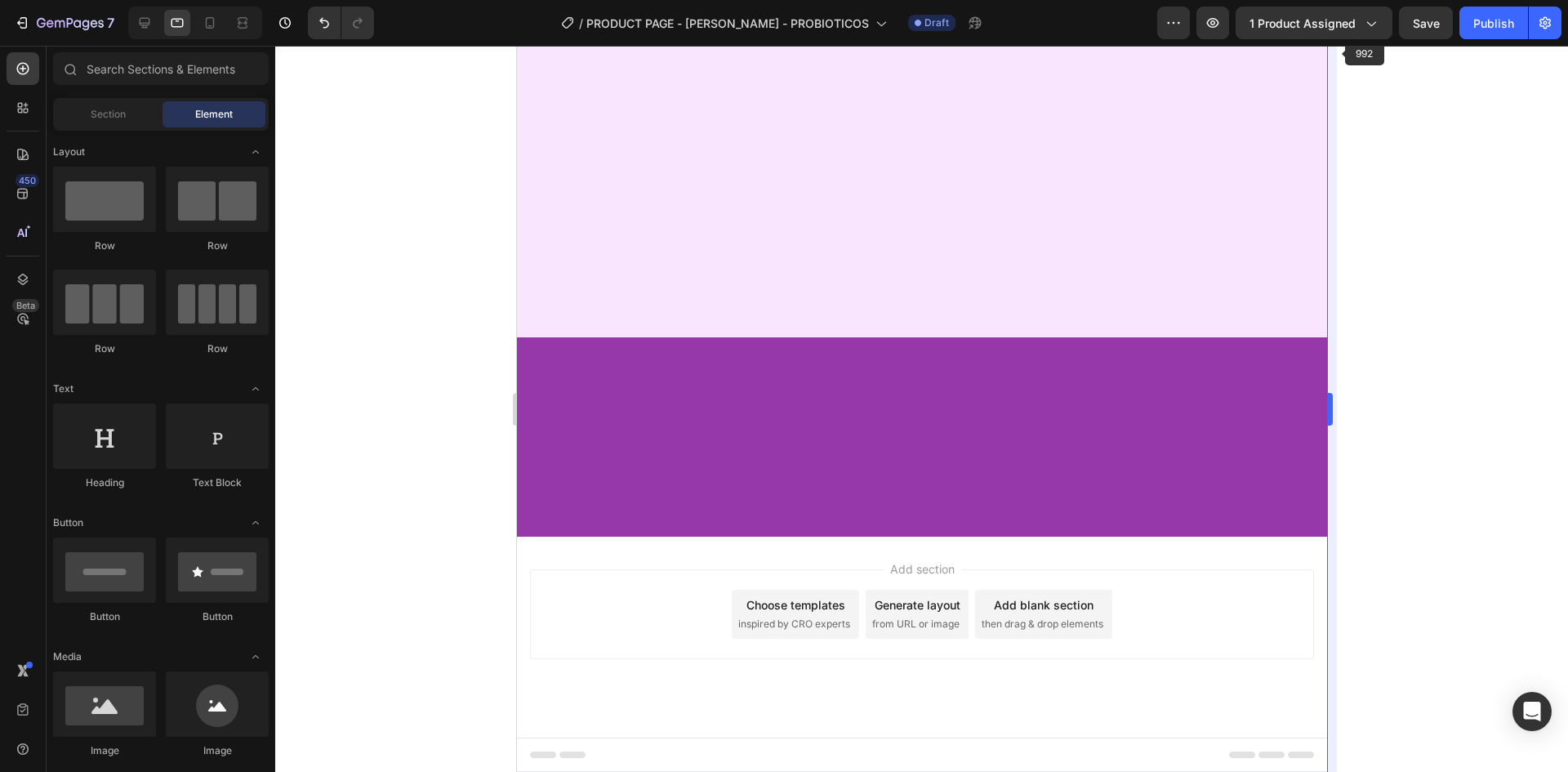
scroll to position [0, 0]
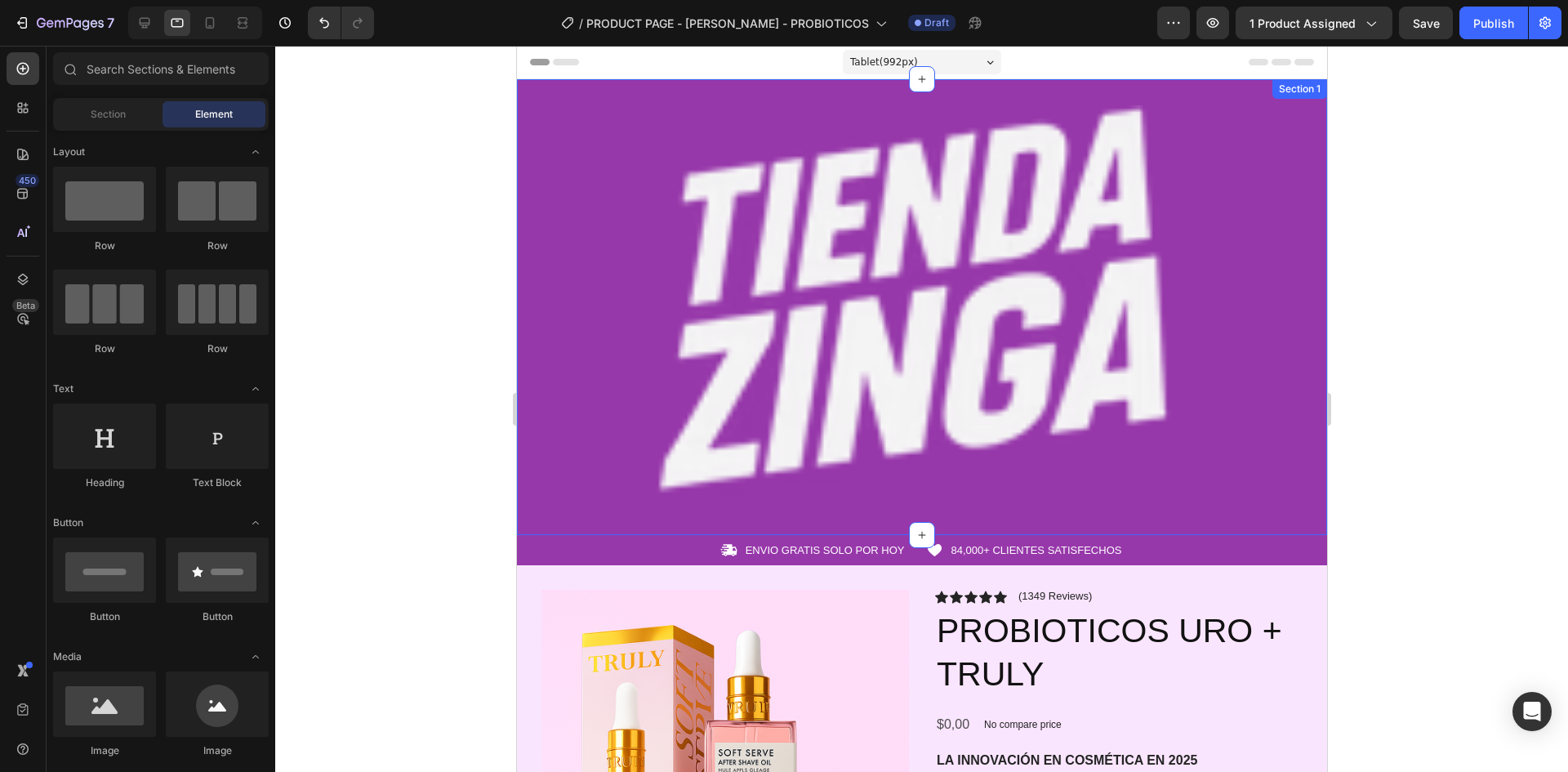
click at [630, 80] on div "Image Row Section 1" at bounding box center [921, 307] width 810 height 456
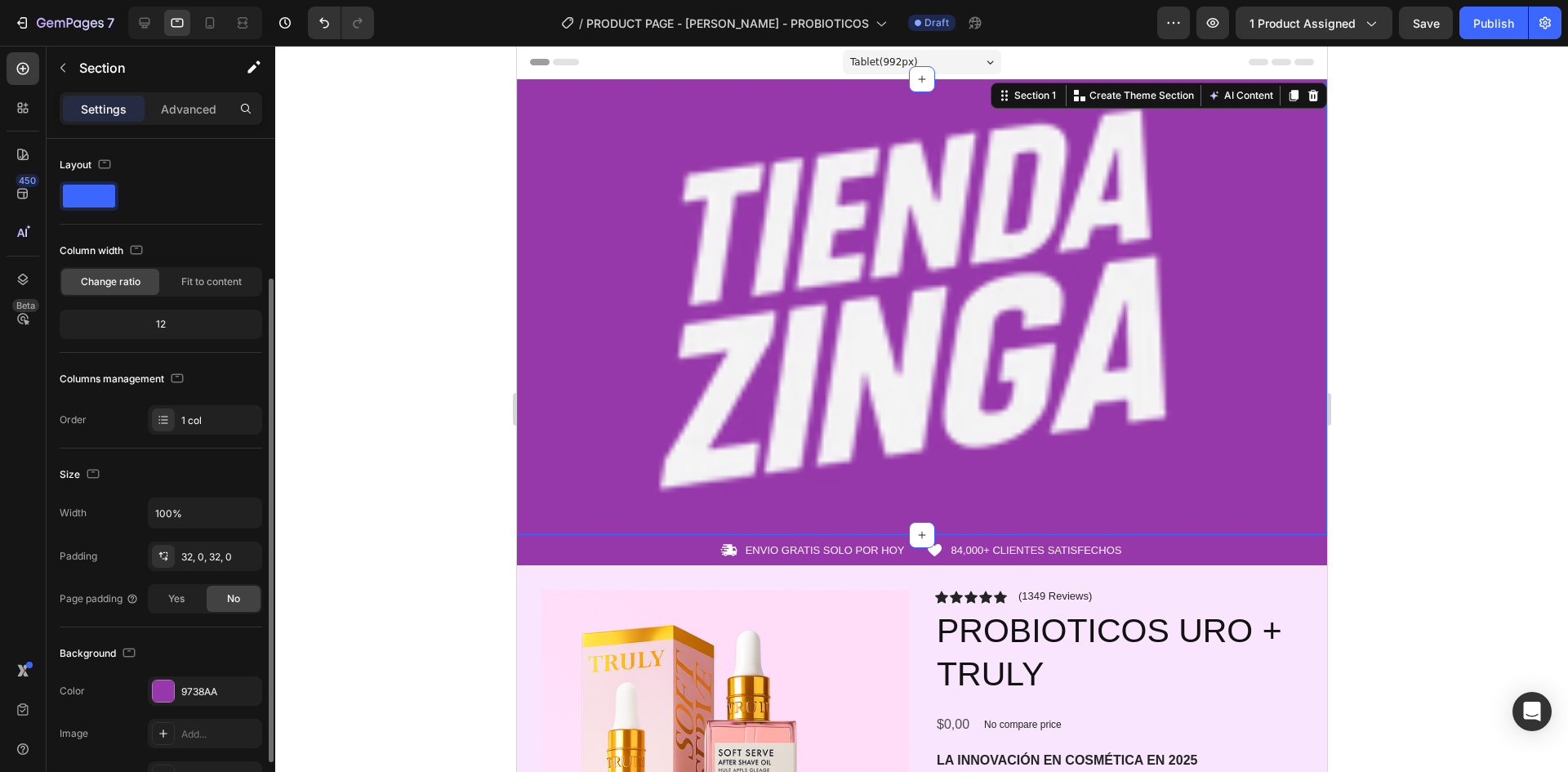
scroll to position [164, 0]
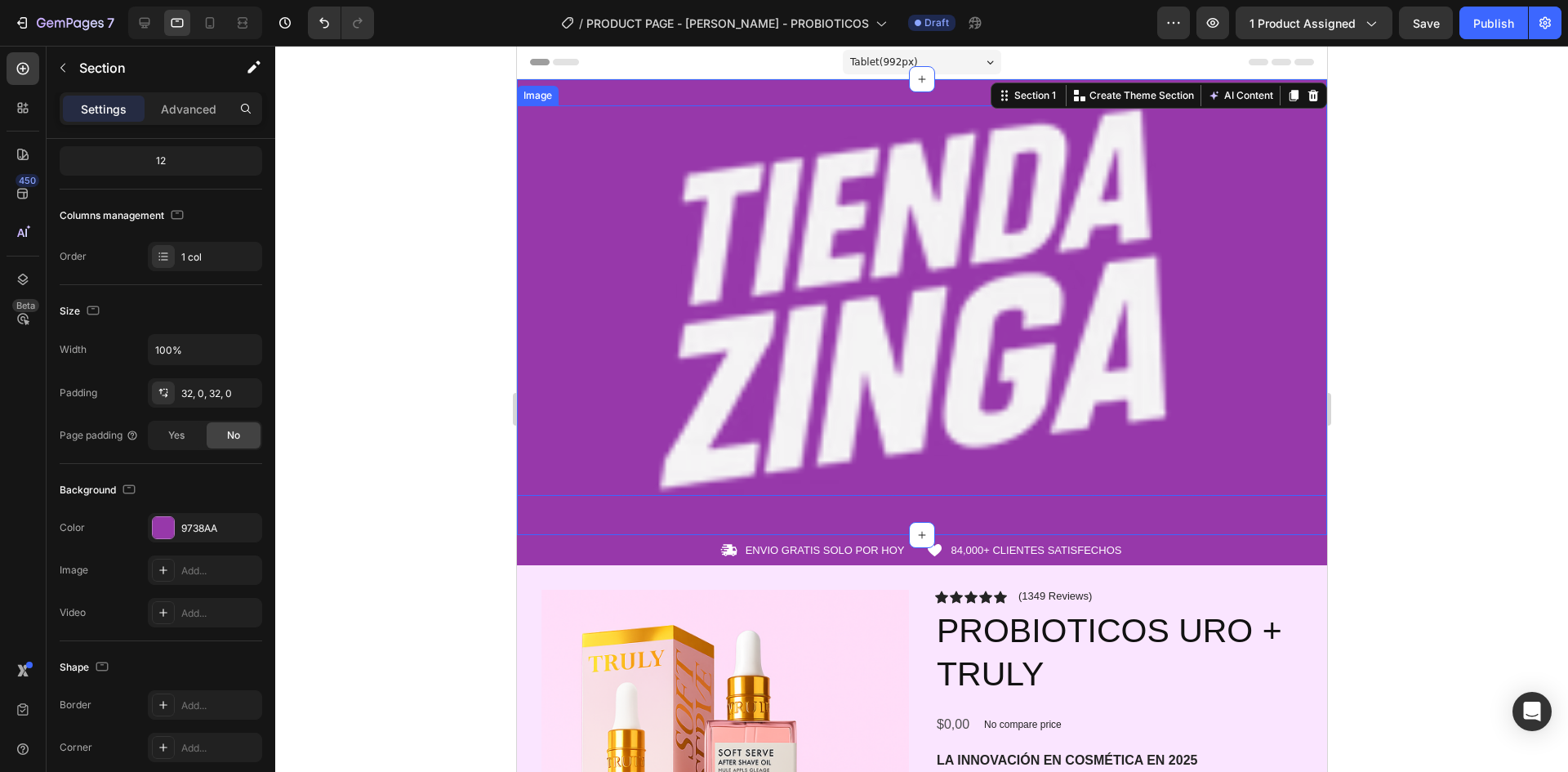
click at [597, 318] on img at bounding box center [921, 300] width 810 height 390
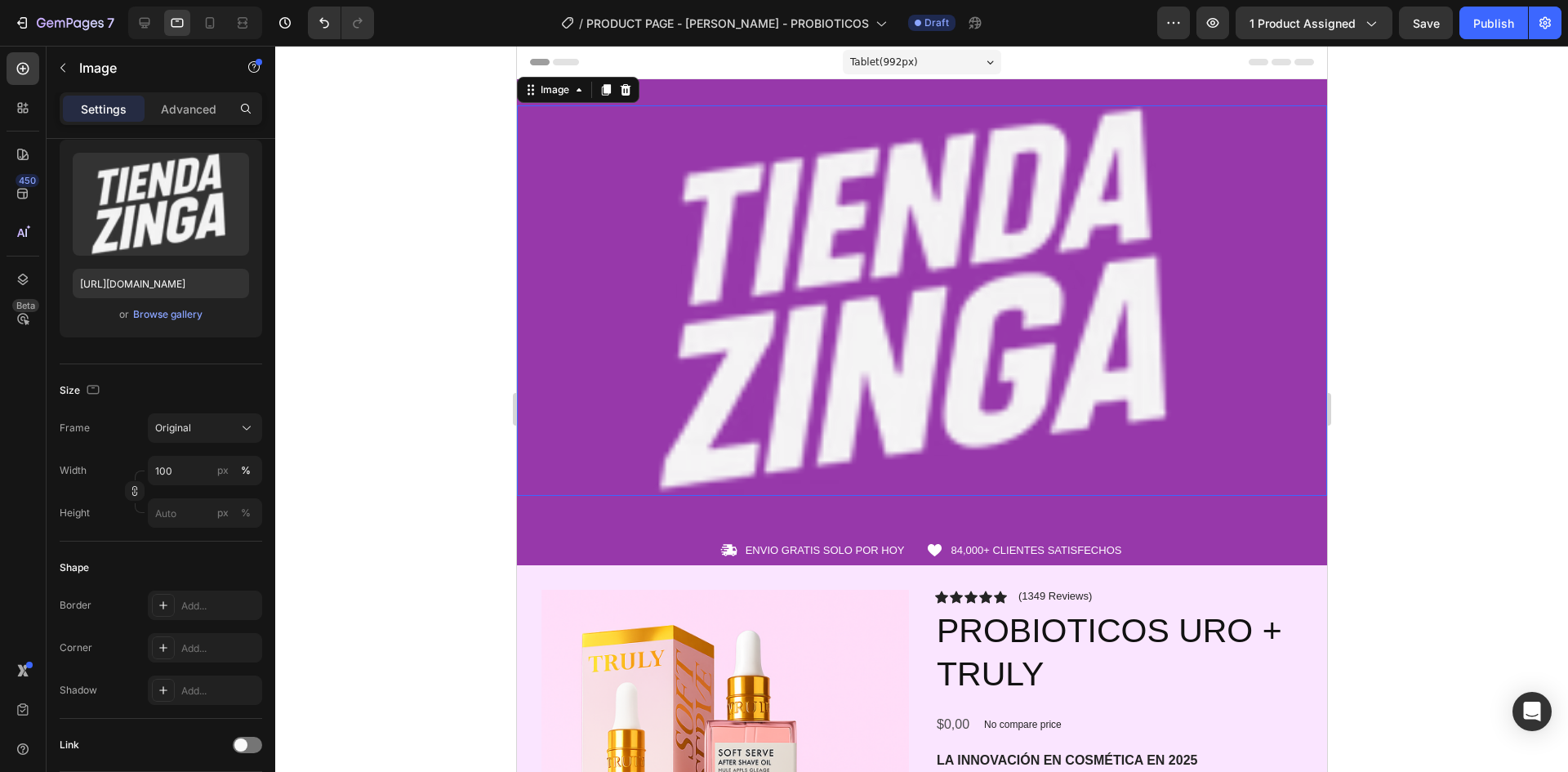
scroll to position [0, 0]
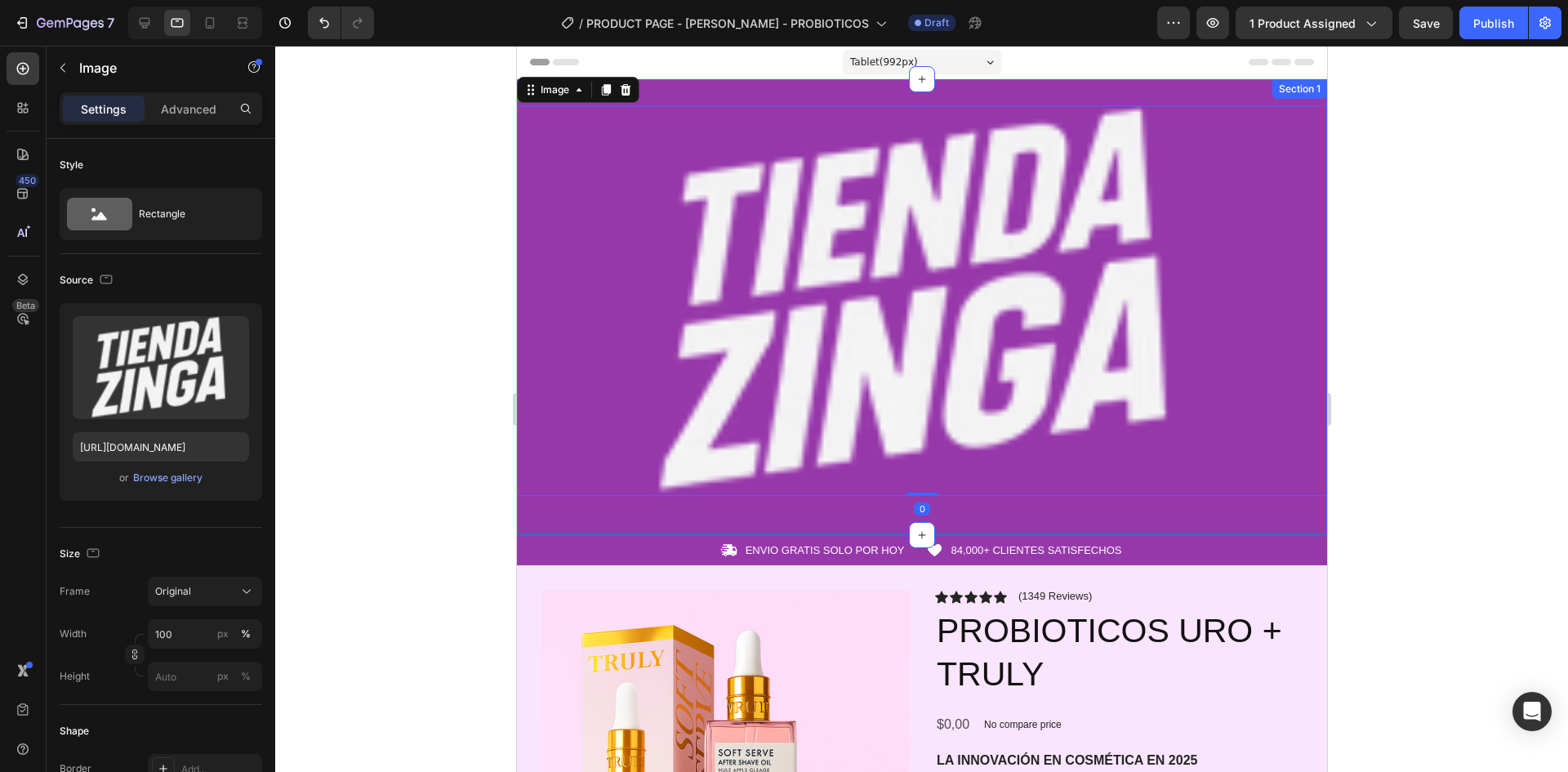
click at [750, 90] on div "Image 0 Row Section 1" at bounding box center [921, 307] width 810 height 456
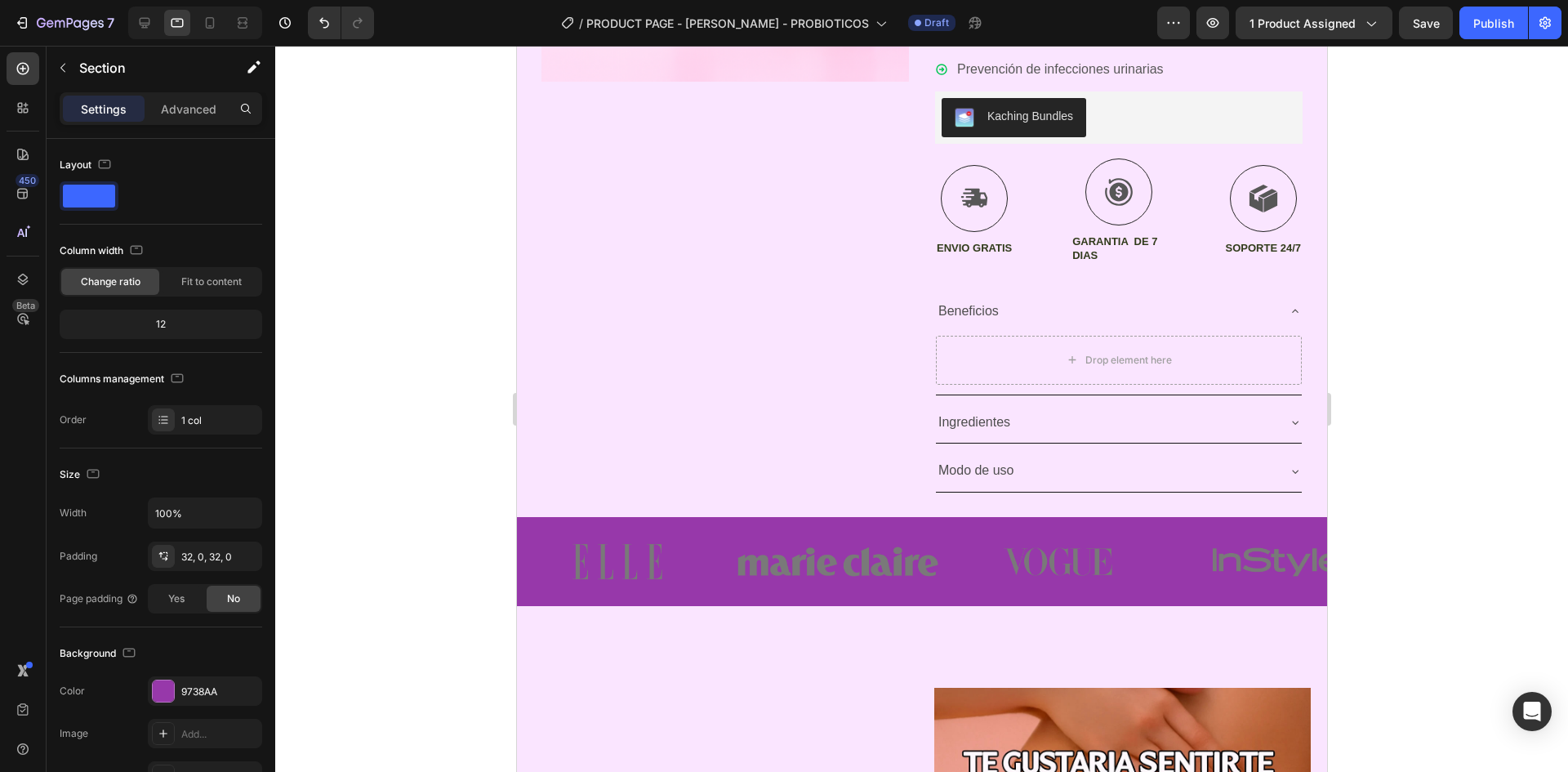
scroll to position [1144, 0]
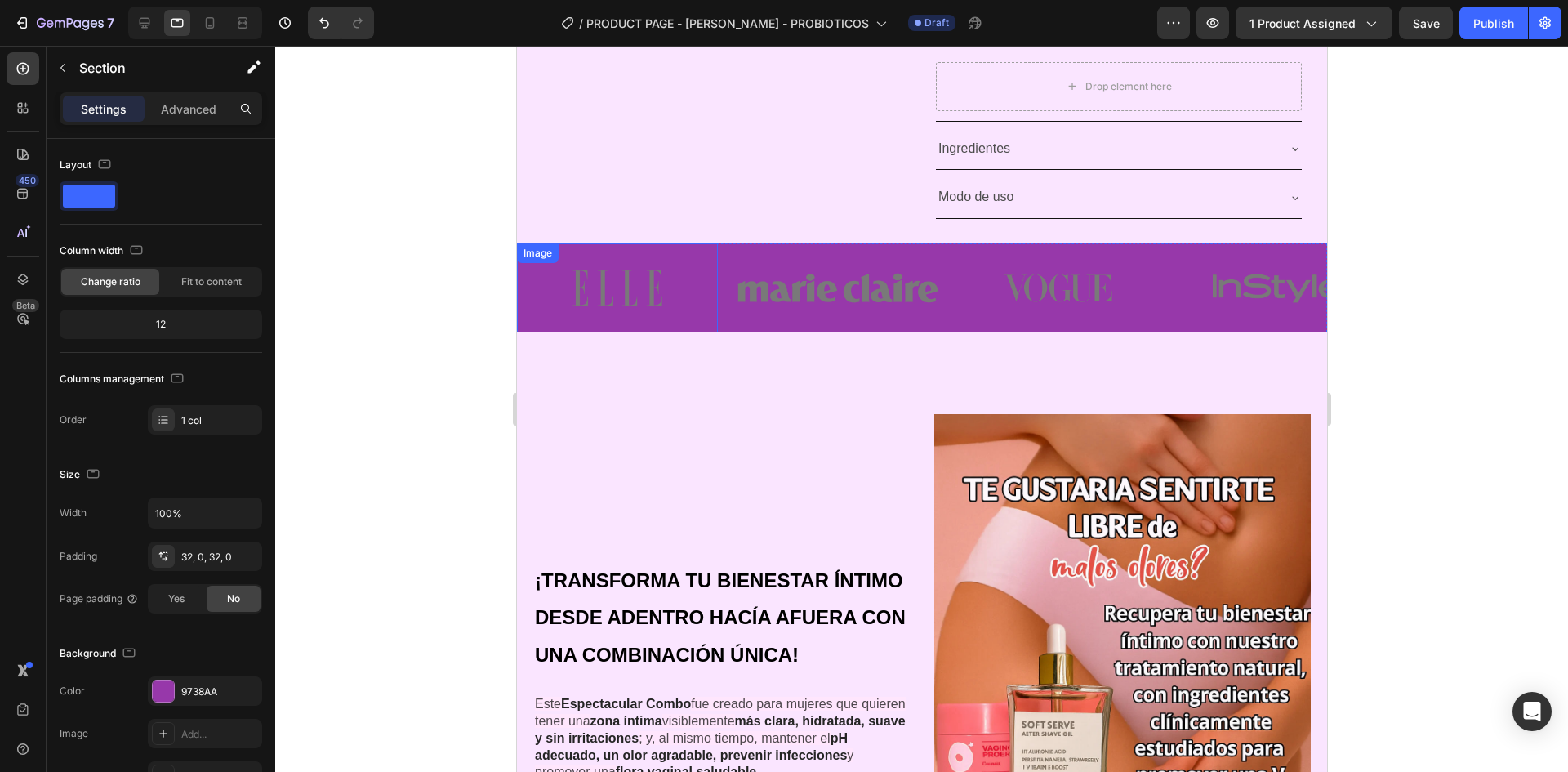
click at [709, 326] on img at bounding box center [616, 288] width 201 height 89
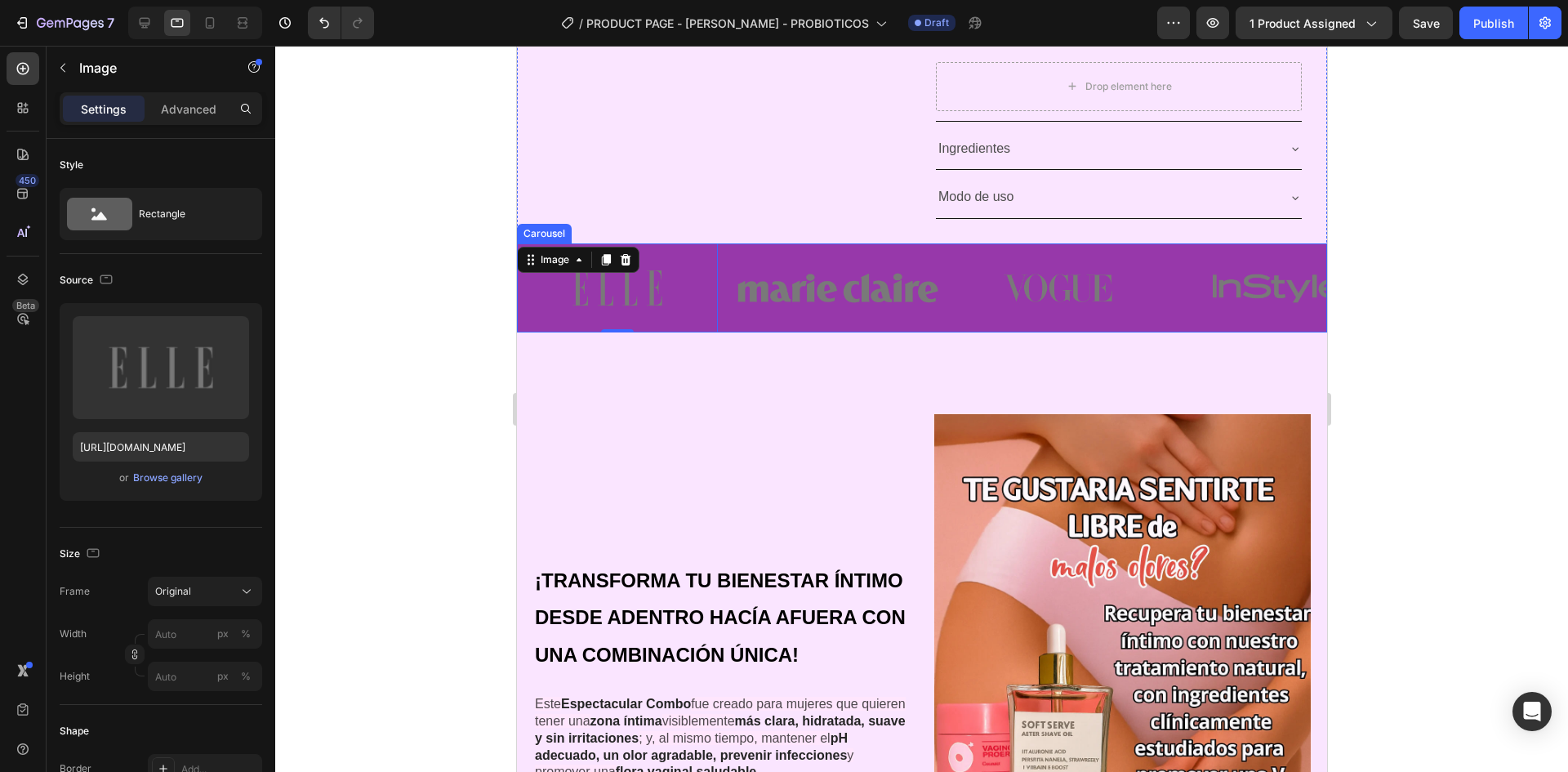
click at [719, 331] on div "Image 0 Image Image Image Image" at bounding box center [921, 288] width 810 height 89
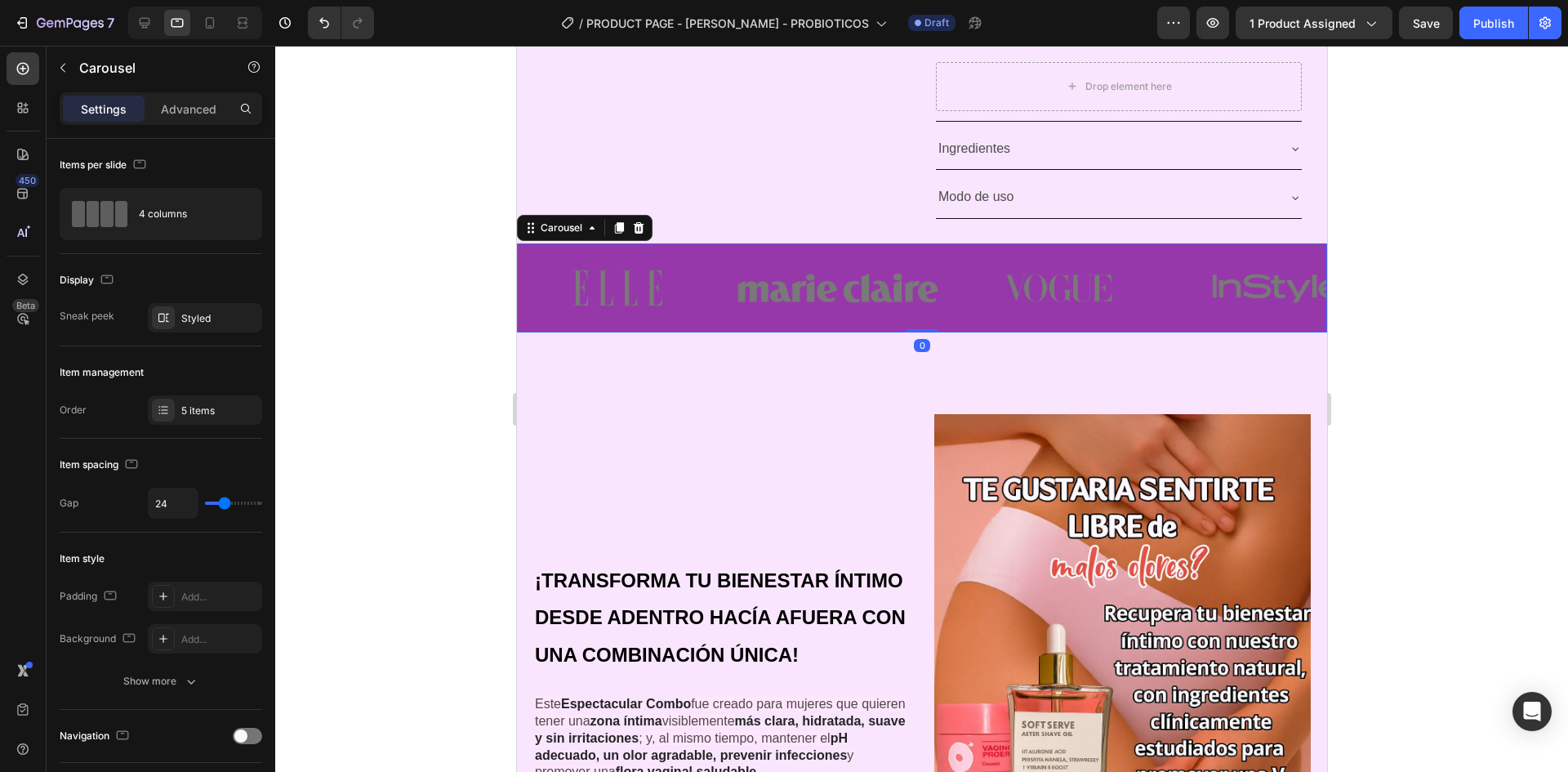
click at [724, 327] on div "Image Image Image Image Image" at bounding box center [921, 288] width 810 height 89
click at [637, 222] on icon at bounding box center [638, 228] width 13 height 13
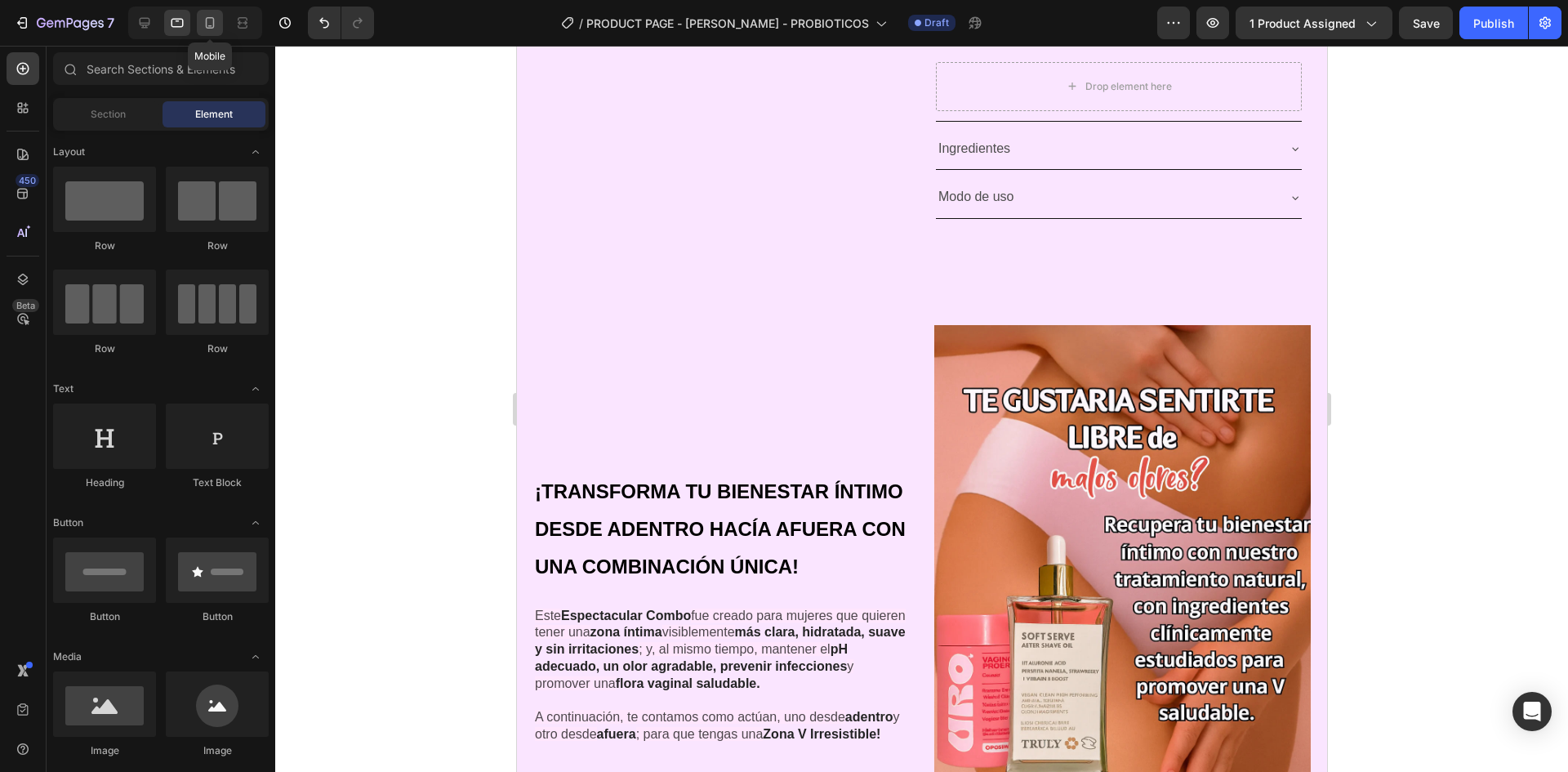
click at [218, 20] on icon at bounding box center [210, 22] width 16 height 16
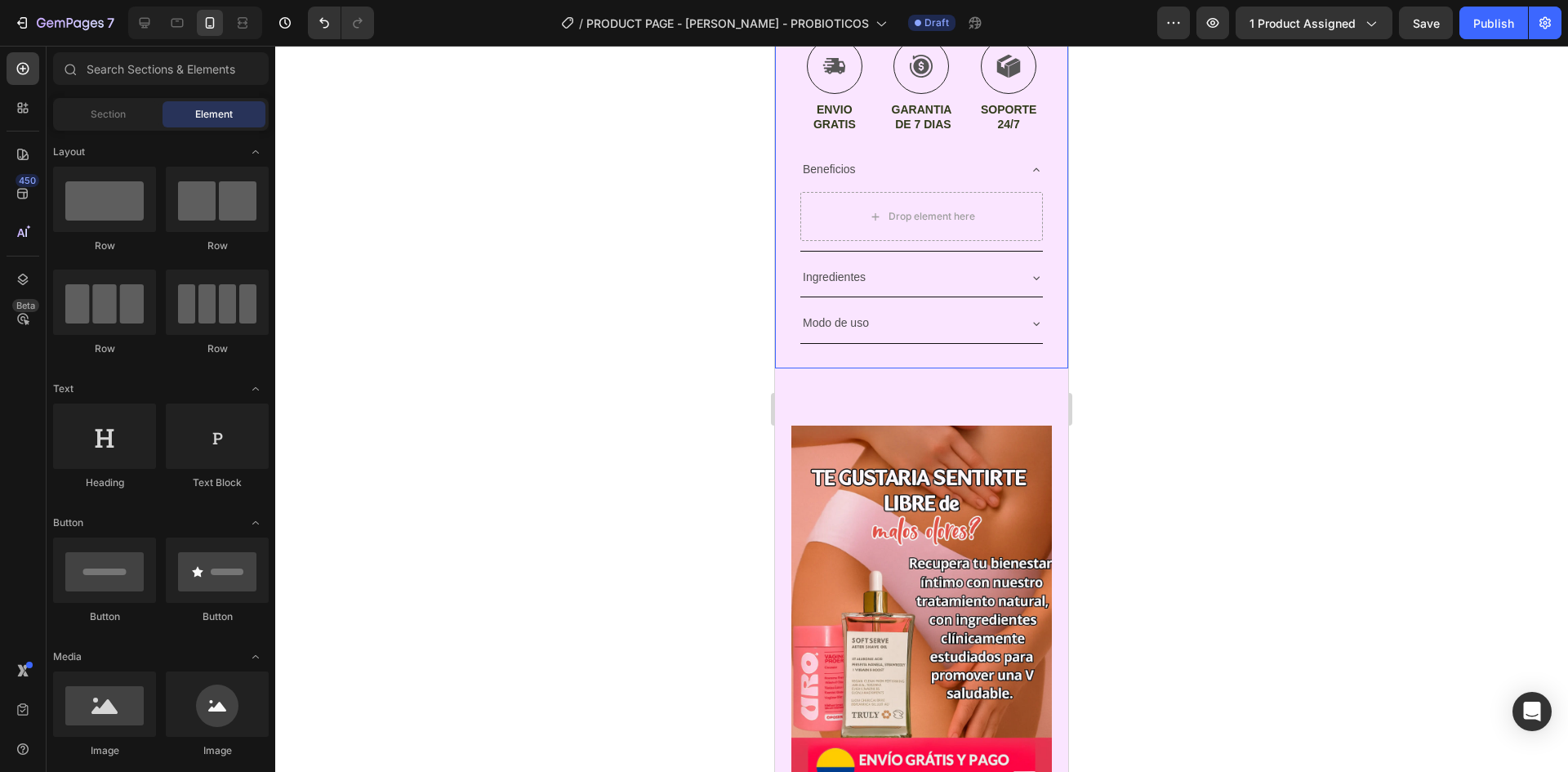
scroll to position [1107, 0]
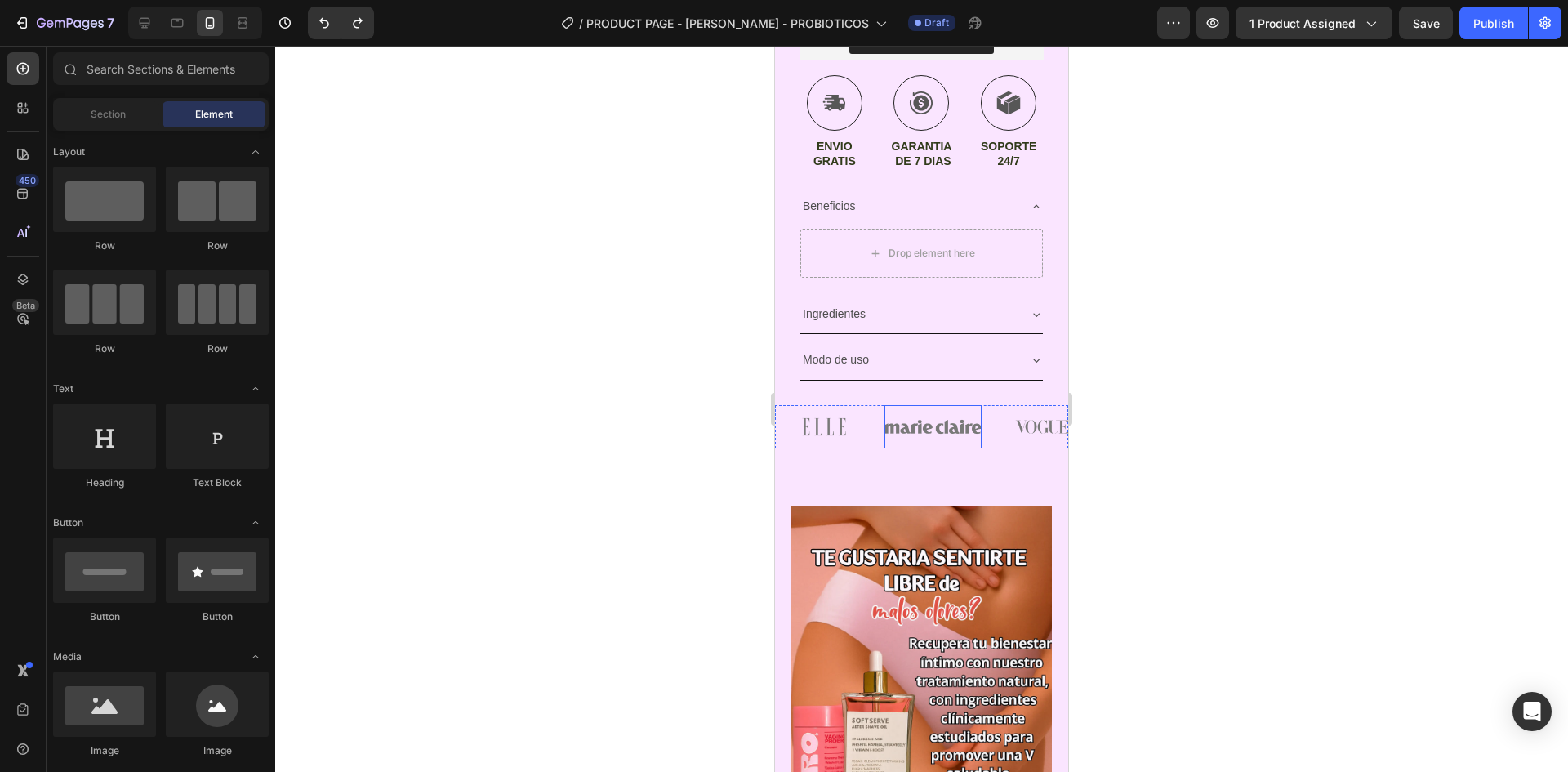
click at [982, 427] on img at bounding box center [934, 426] width 98 height 43
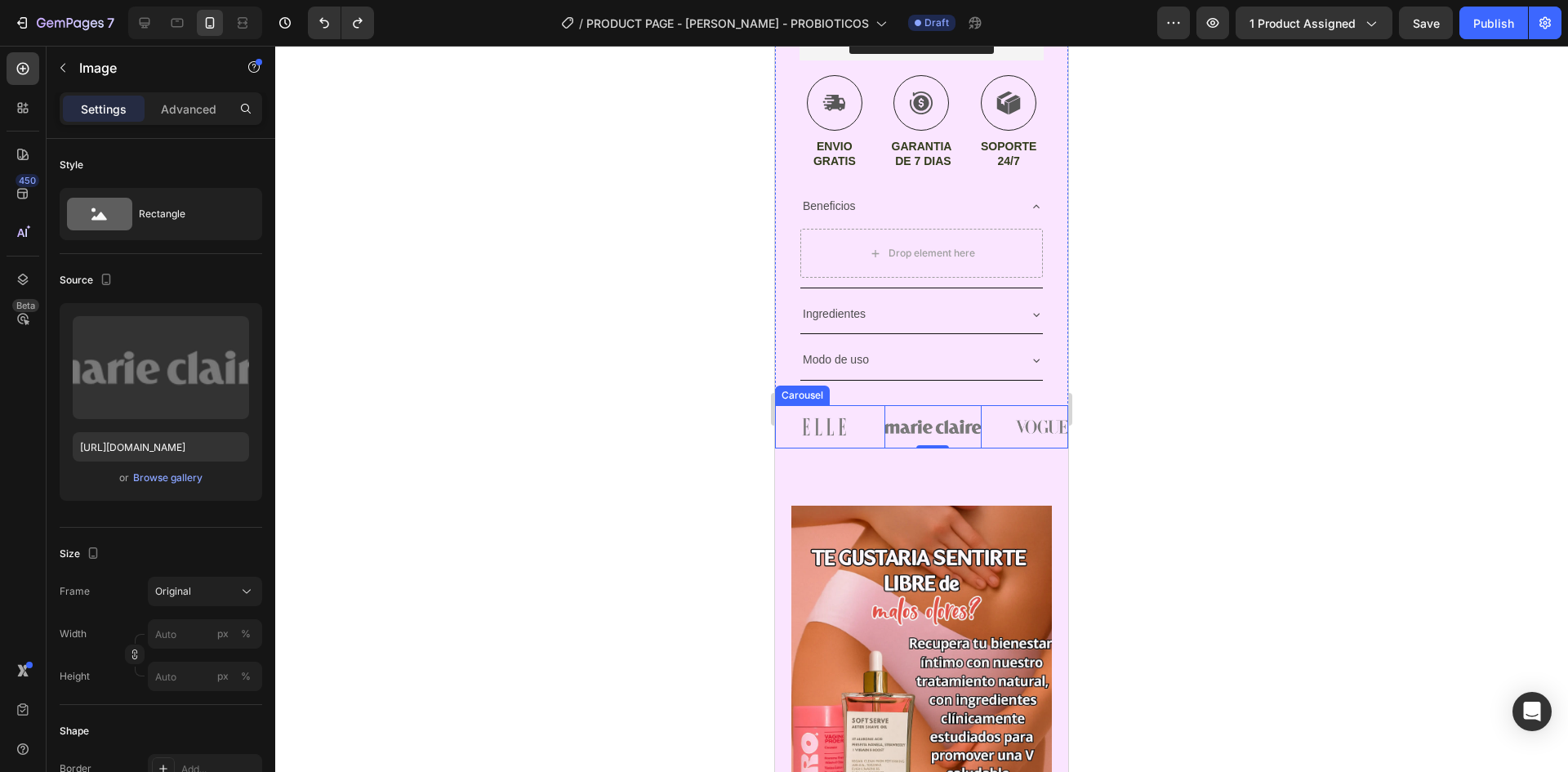
click at [991, 433] on div "Image Image 0 Image Image Image" at bounding box center [922, 426] width 293 height 43
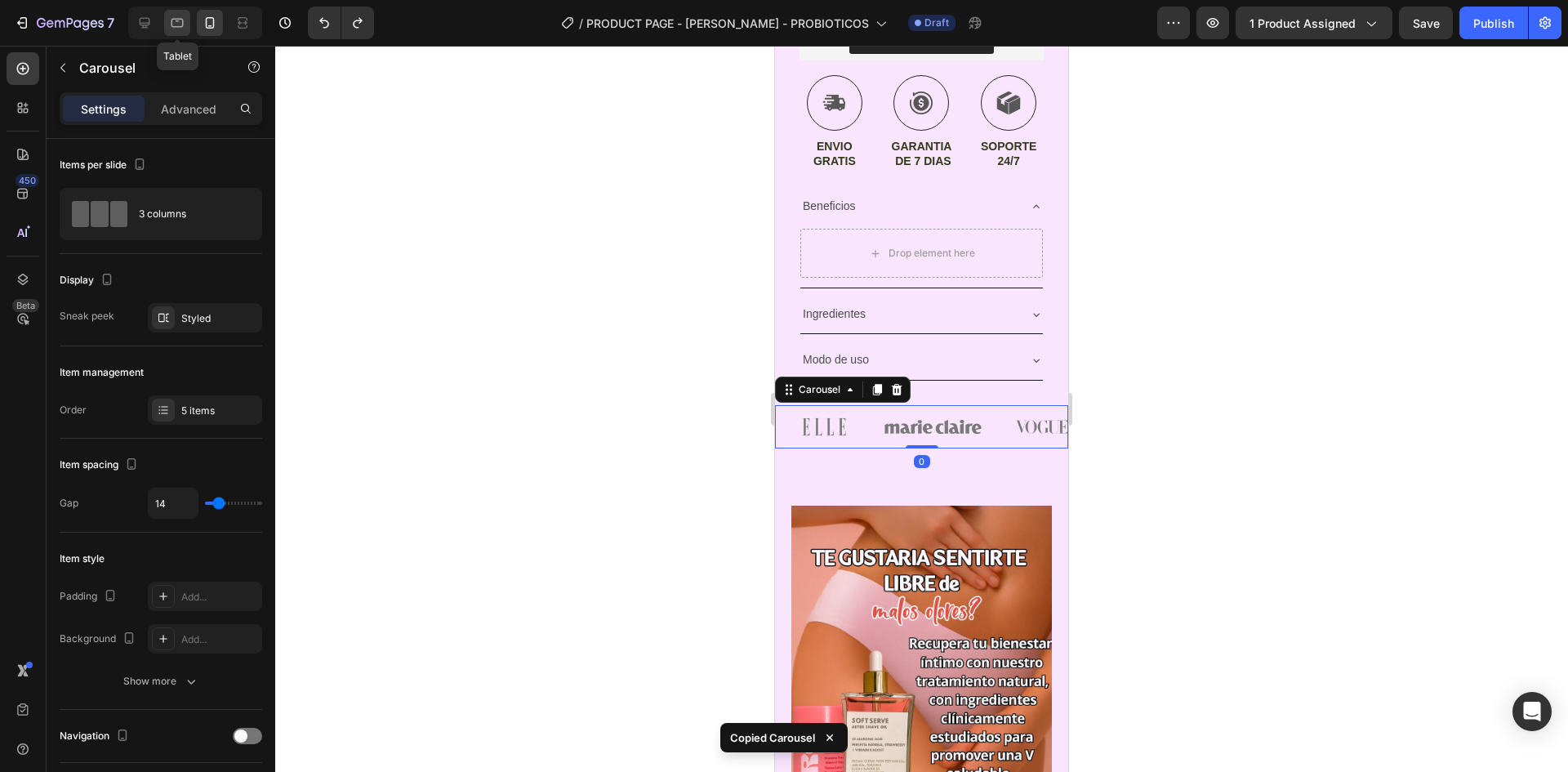
click at [188, 14] on div at bounding box center [177, 22] width 26 height 26
type input "24"
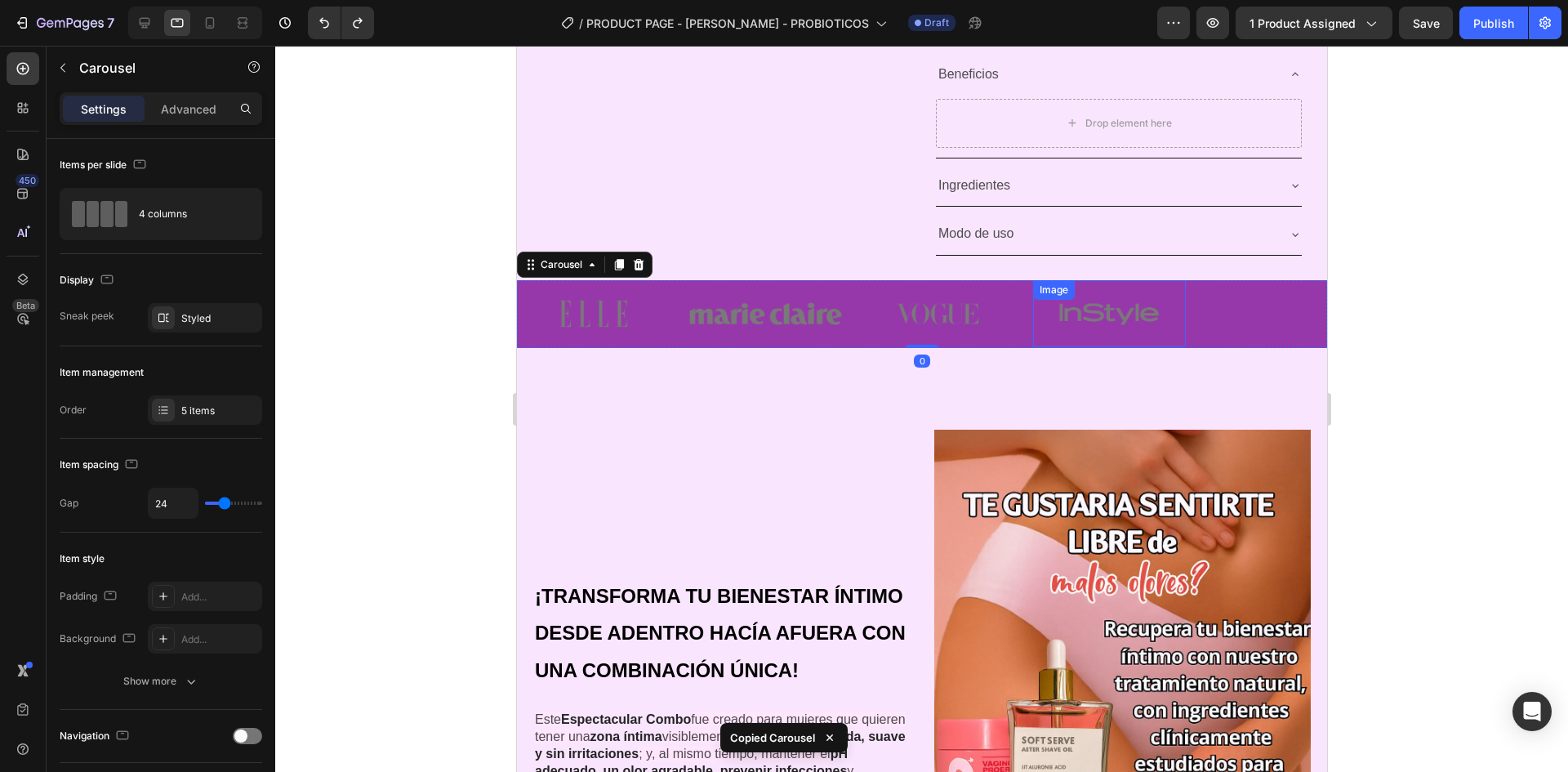
drag, startPoint x: 1128, startPoint y: 320, endPoint x: 1219, endPoint y: 320, distance: 91.0
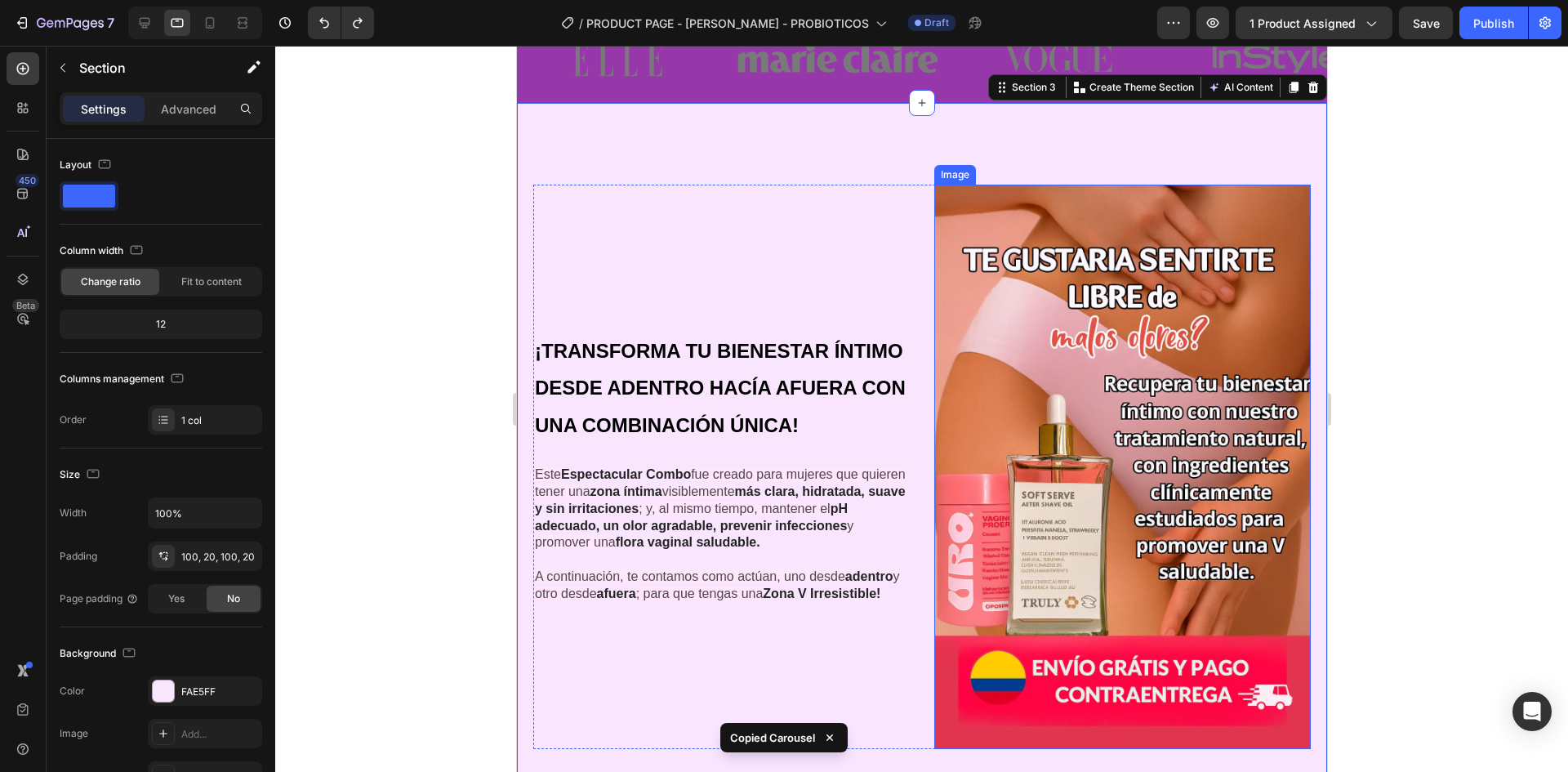
scroll to position [1210, 0]
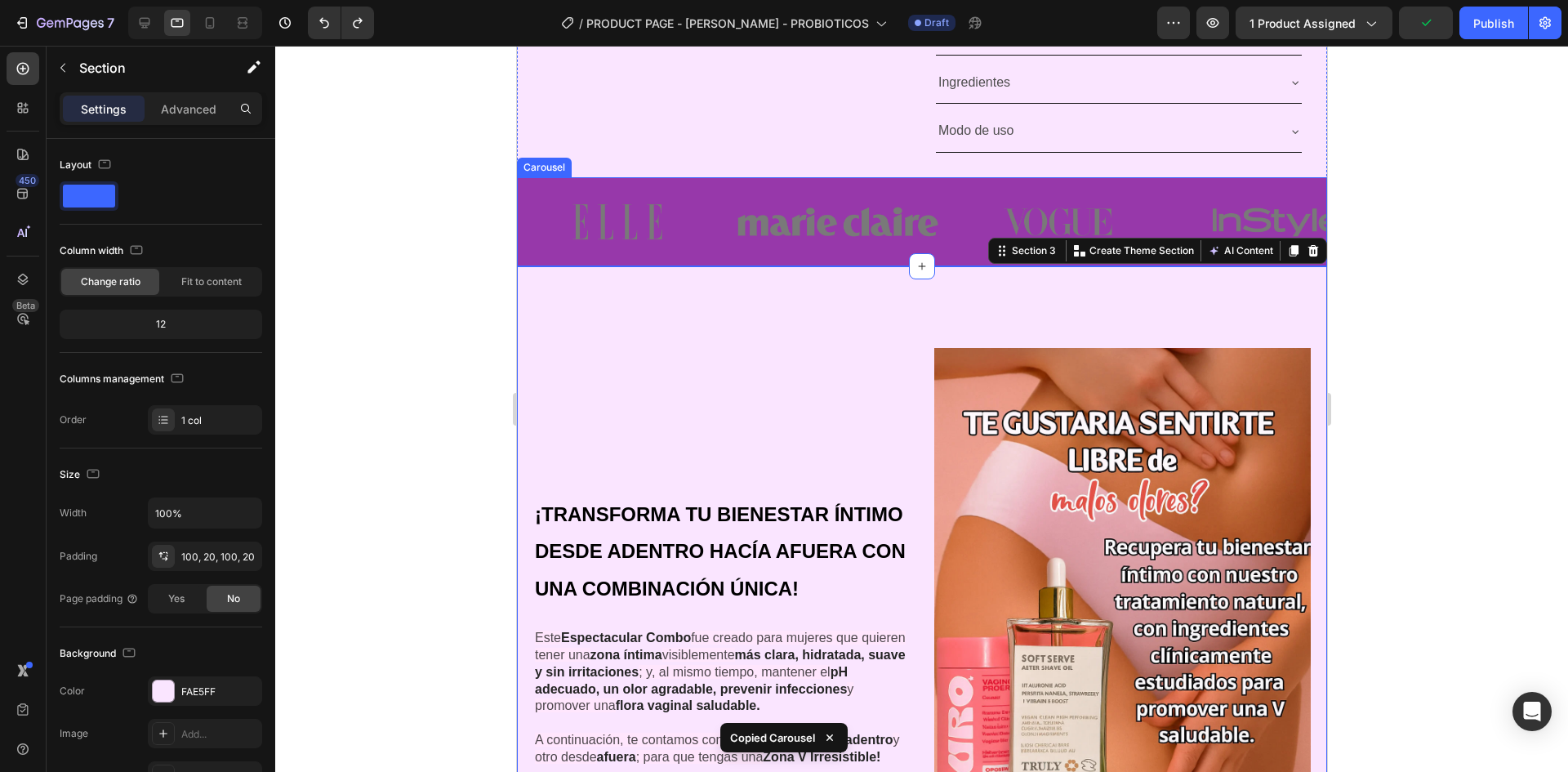
click at [722, 262] on div "Image Image Image Image Image" at bounding box center [921, 222] width 810 height 89
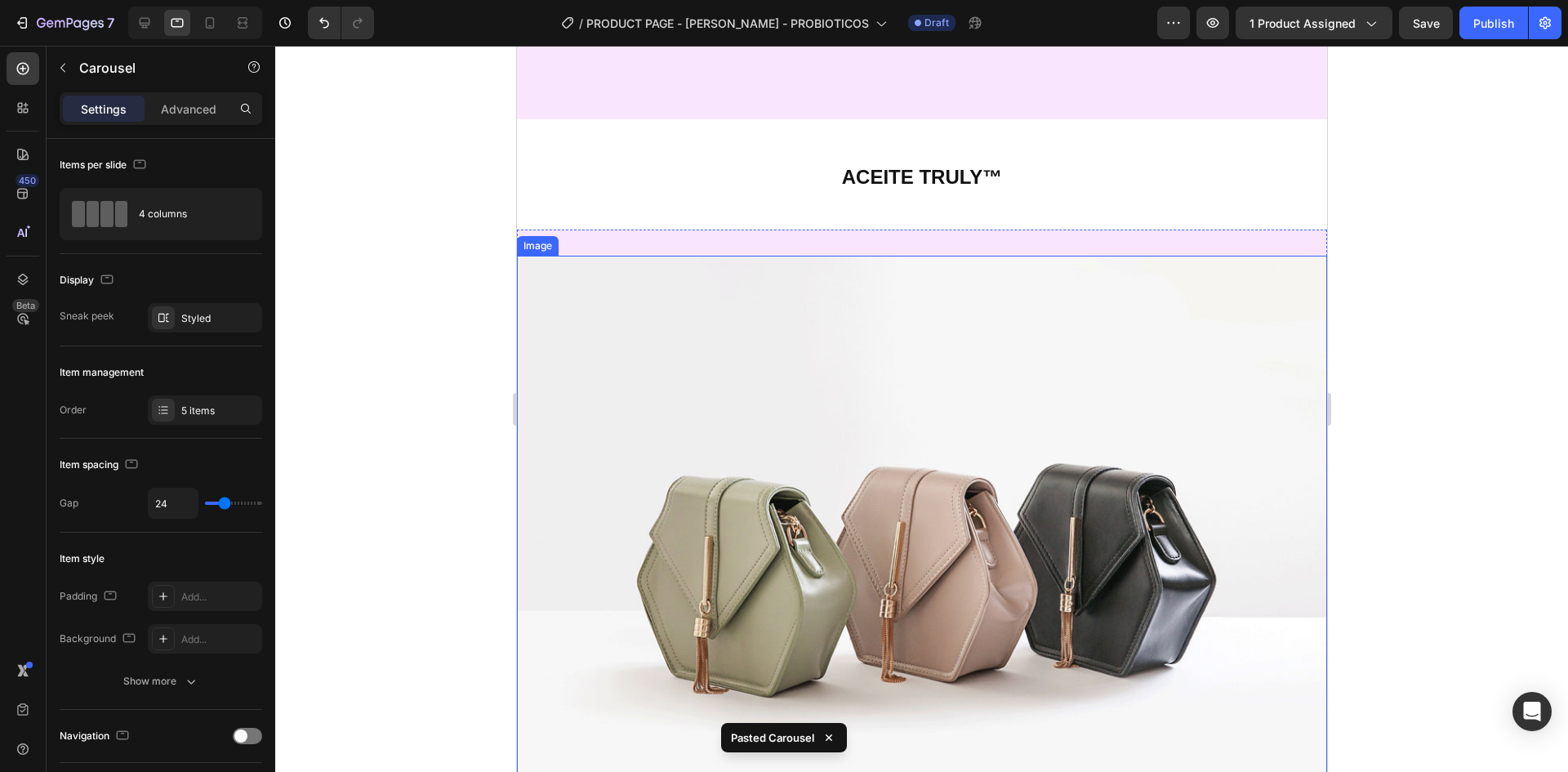
scroll to position [3392, 0]
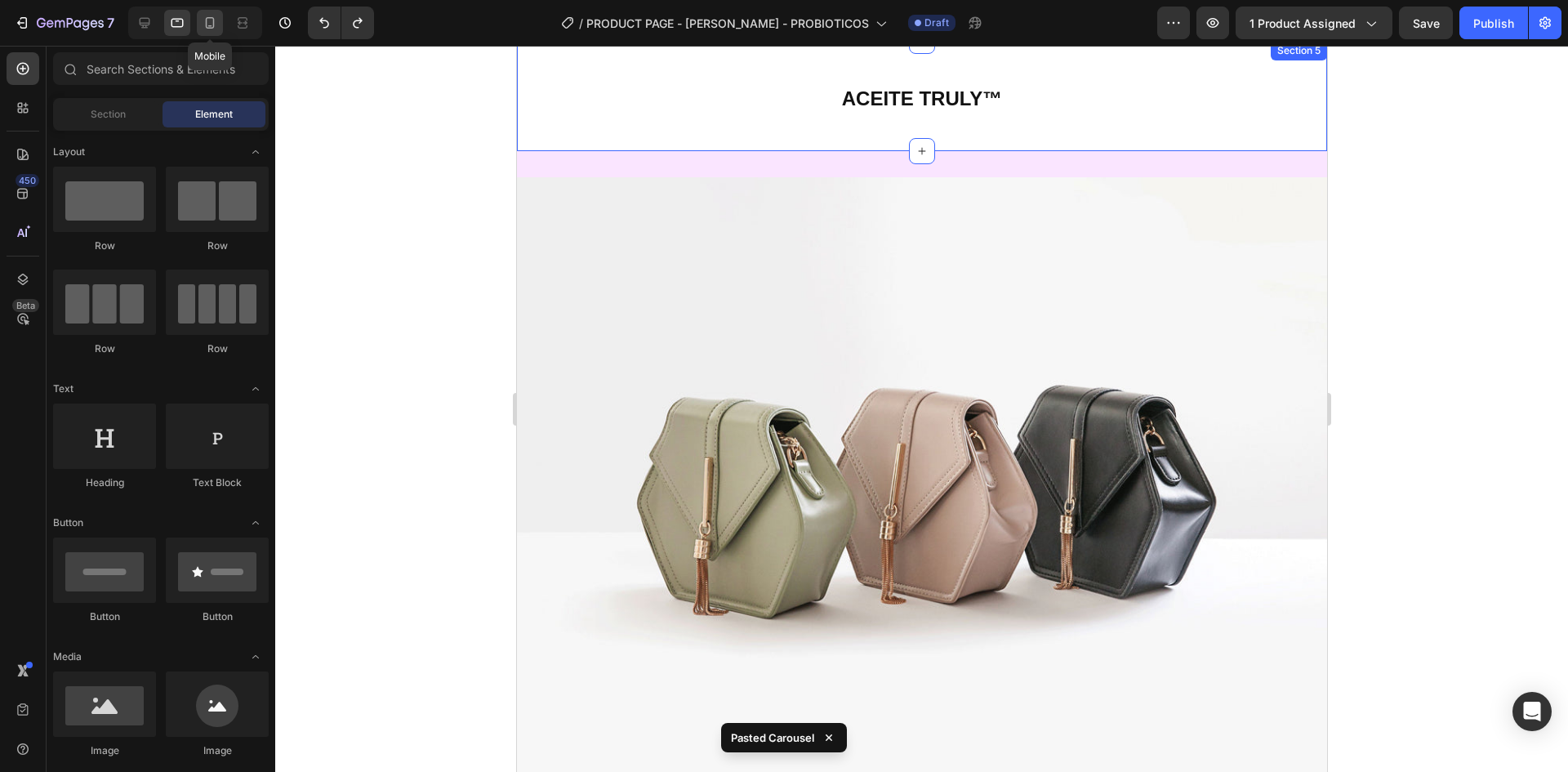
click at [216, 26] on icon at bounding box center [210, 22] width 16 height 16
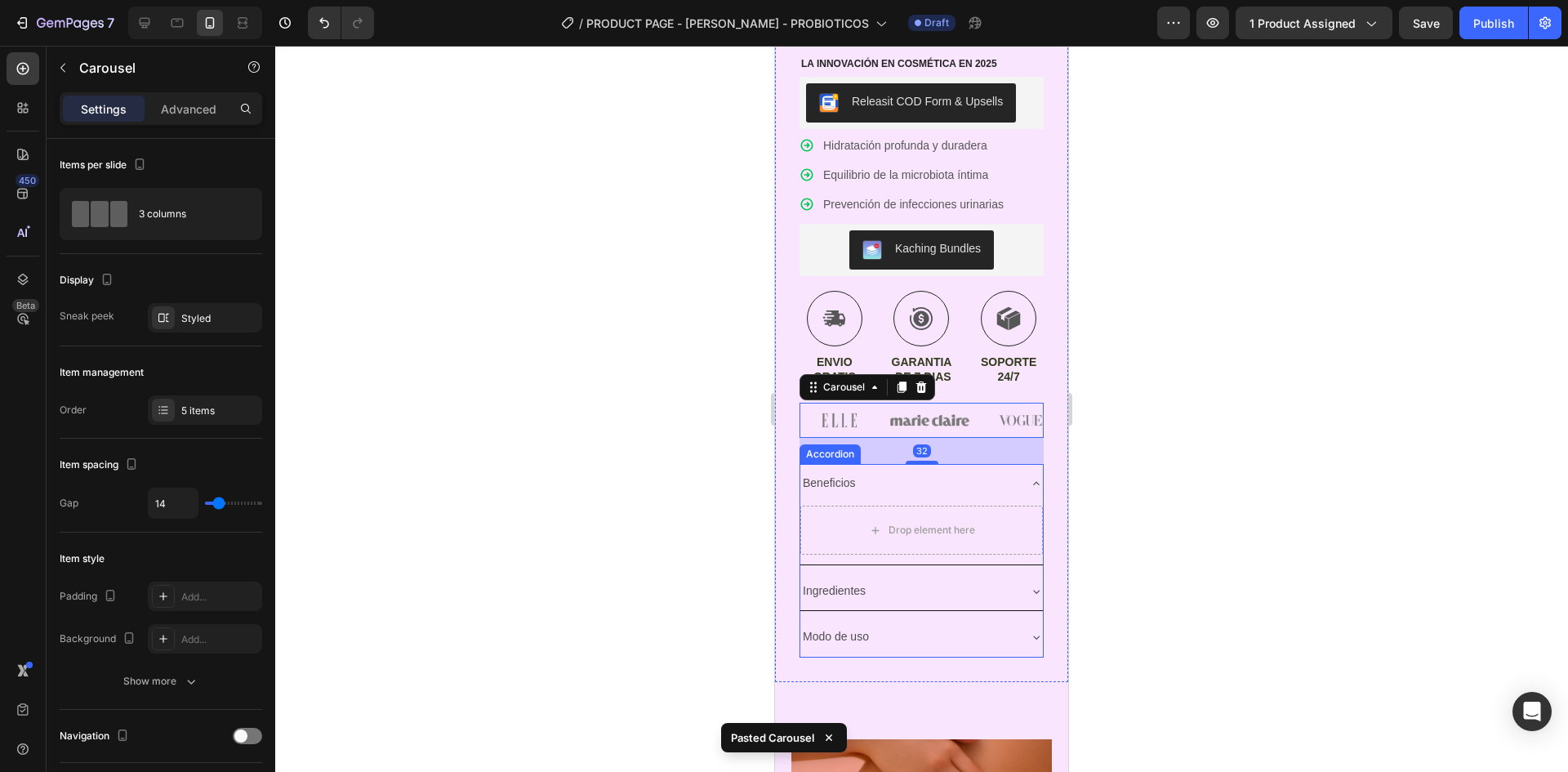
scroll to position [964, 0]
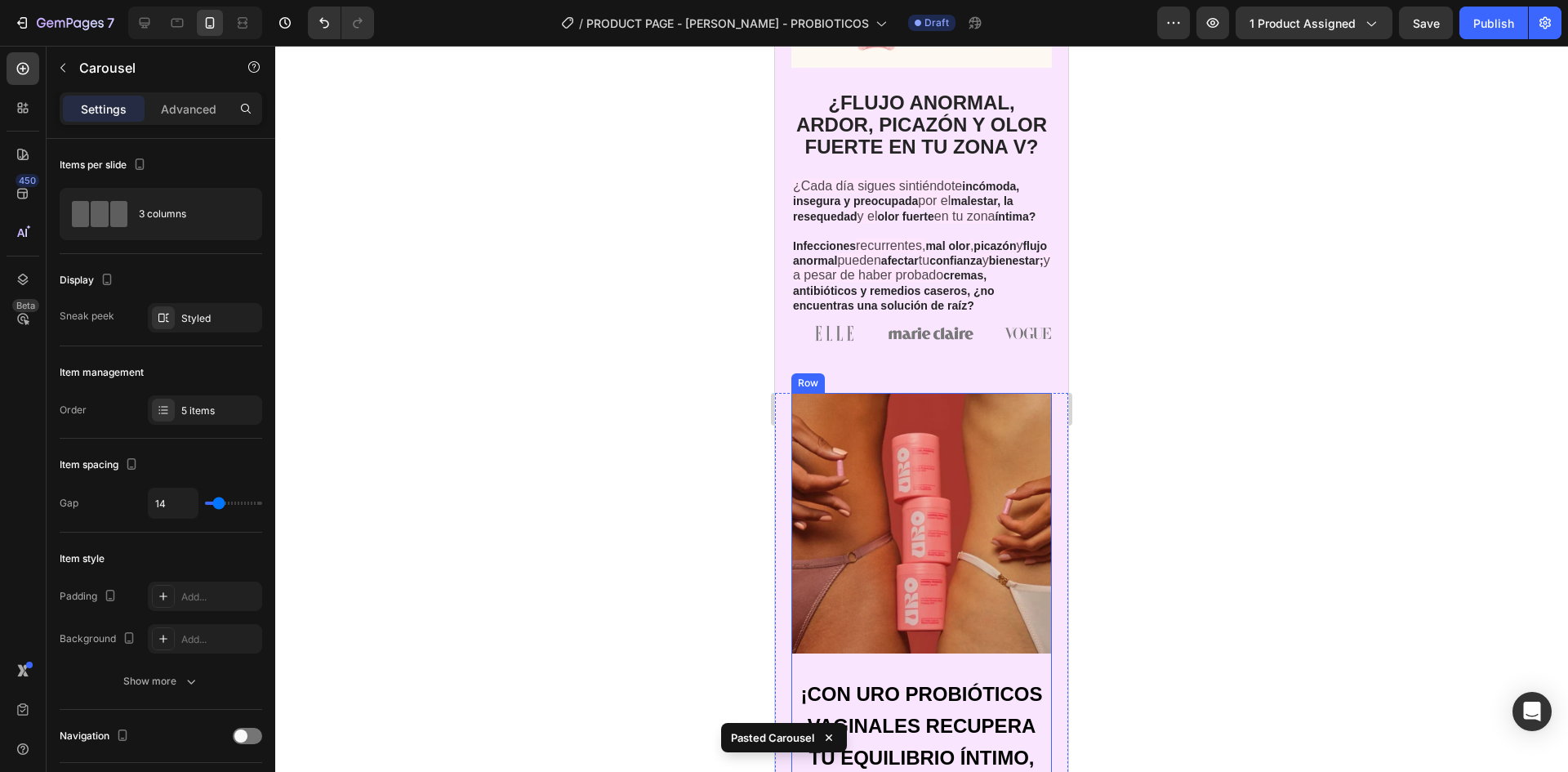
scroll to position [2508, 0]
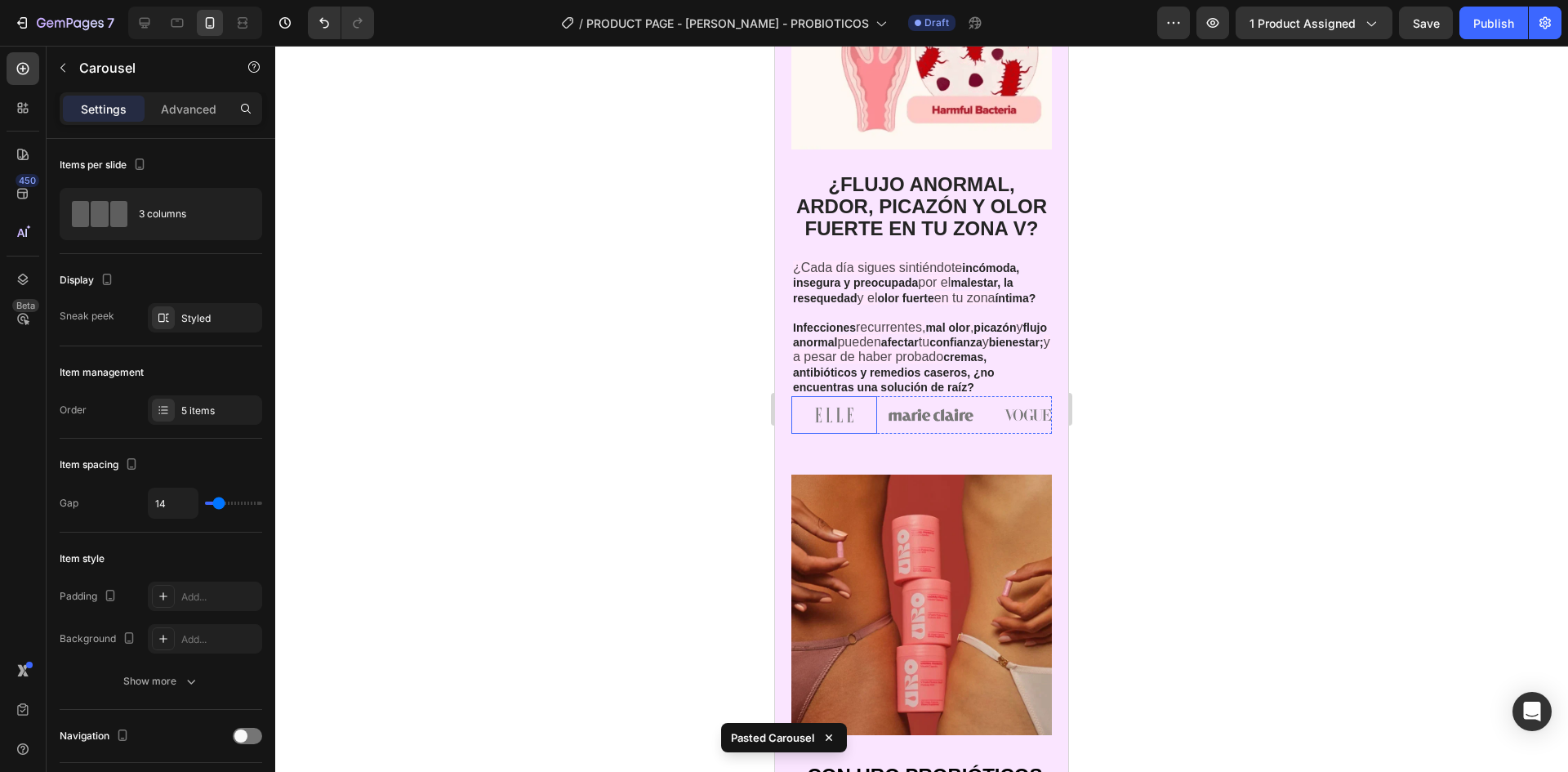
click at [834, 433] on img at bounding box center [834, 415] width 86 height 38
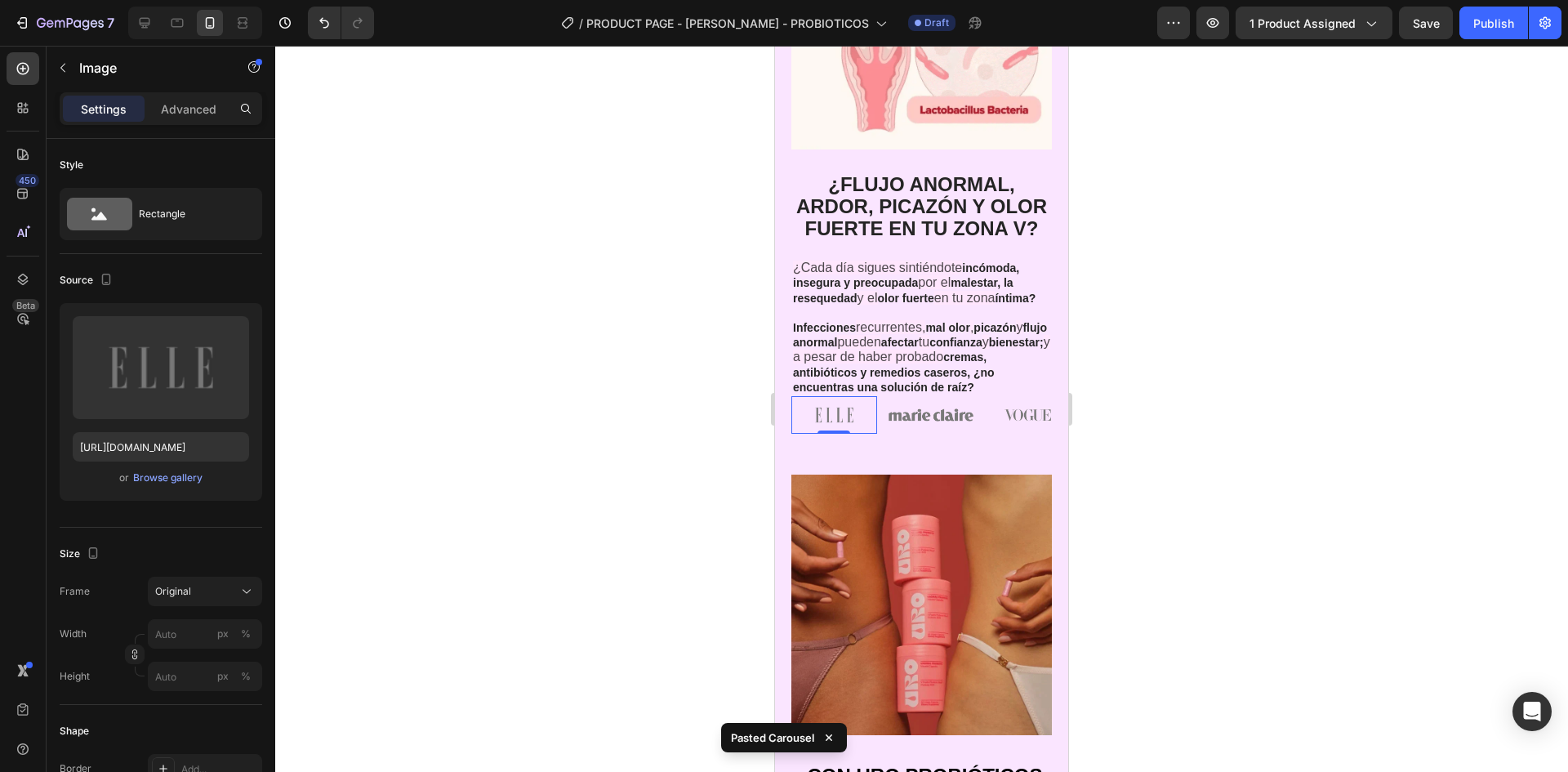
click at [873, 433] on img at bounding box center [834, 415] width 86 height 38
click at [892, 433] on div "Image" at bounding box center [932, 415] width 86 height 38
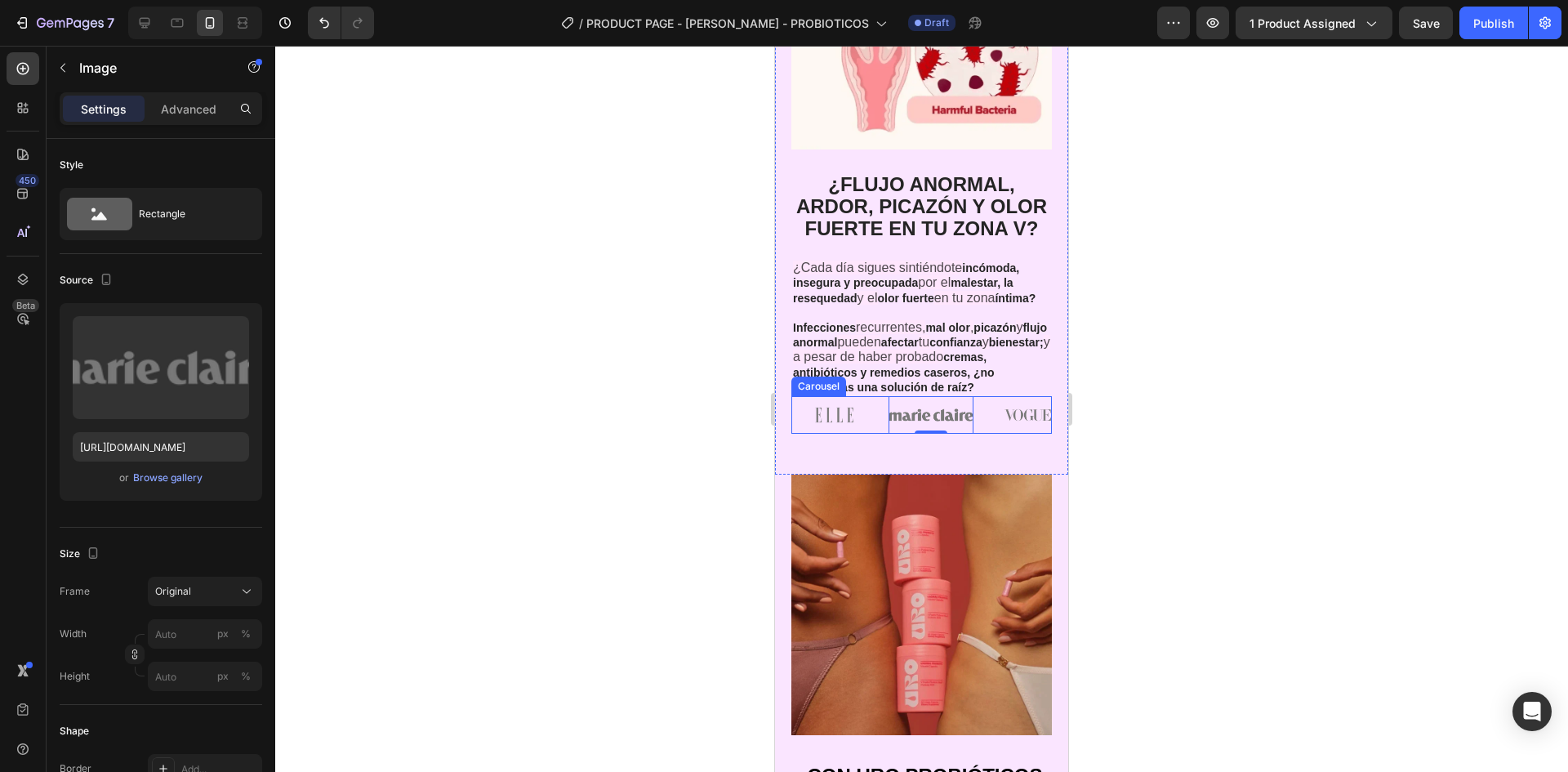
click at [885, 433] on div "Image Image 0 Image Image Image" at bounding box center [922, 415] width 261 height 38
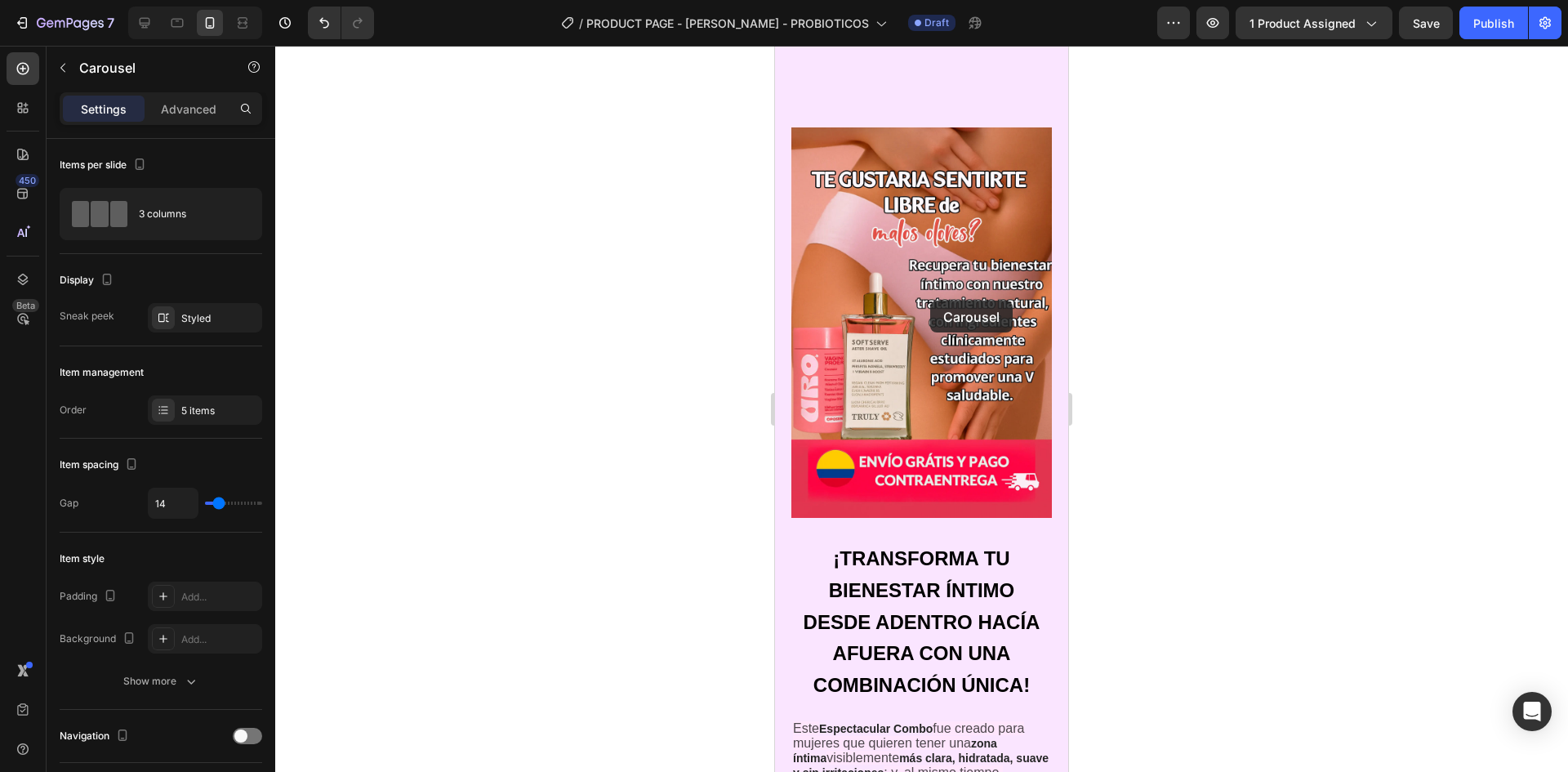
scroll to position [1267, 0]
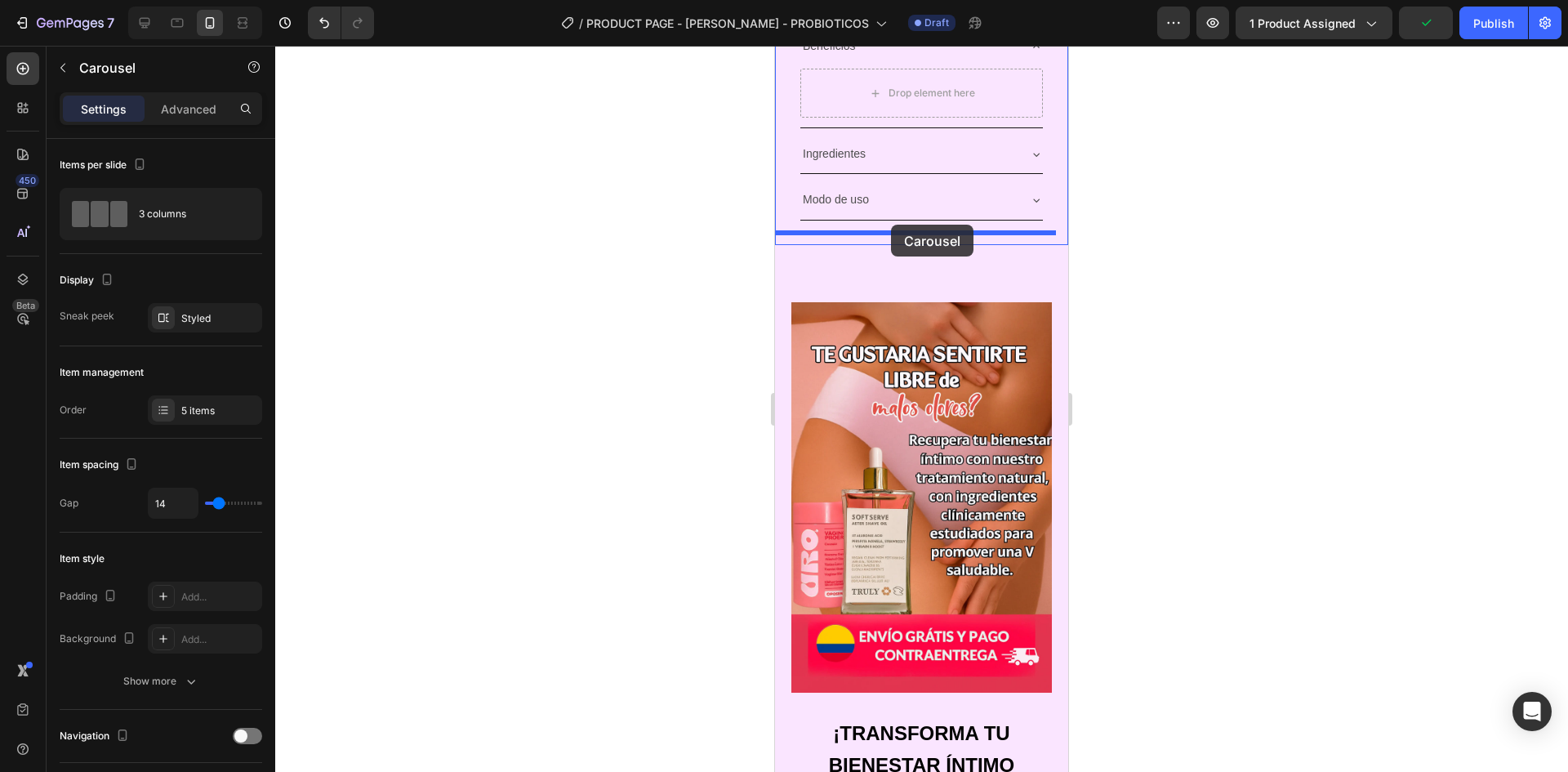
drag, startPoint x: 885, startPoint y: 465, endPoint x: 891, endPoint y: 224, distance: 241.1
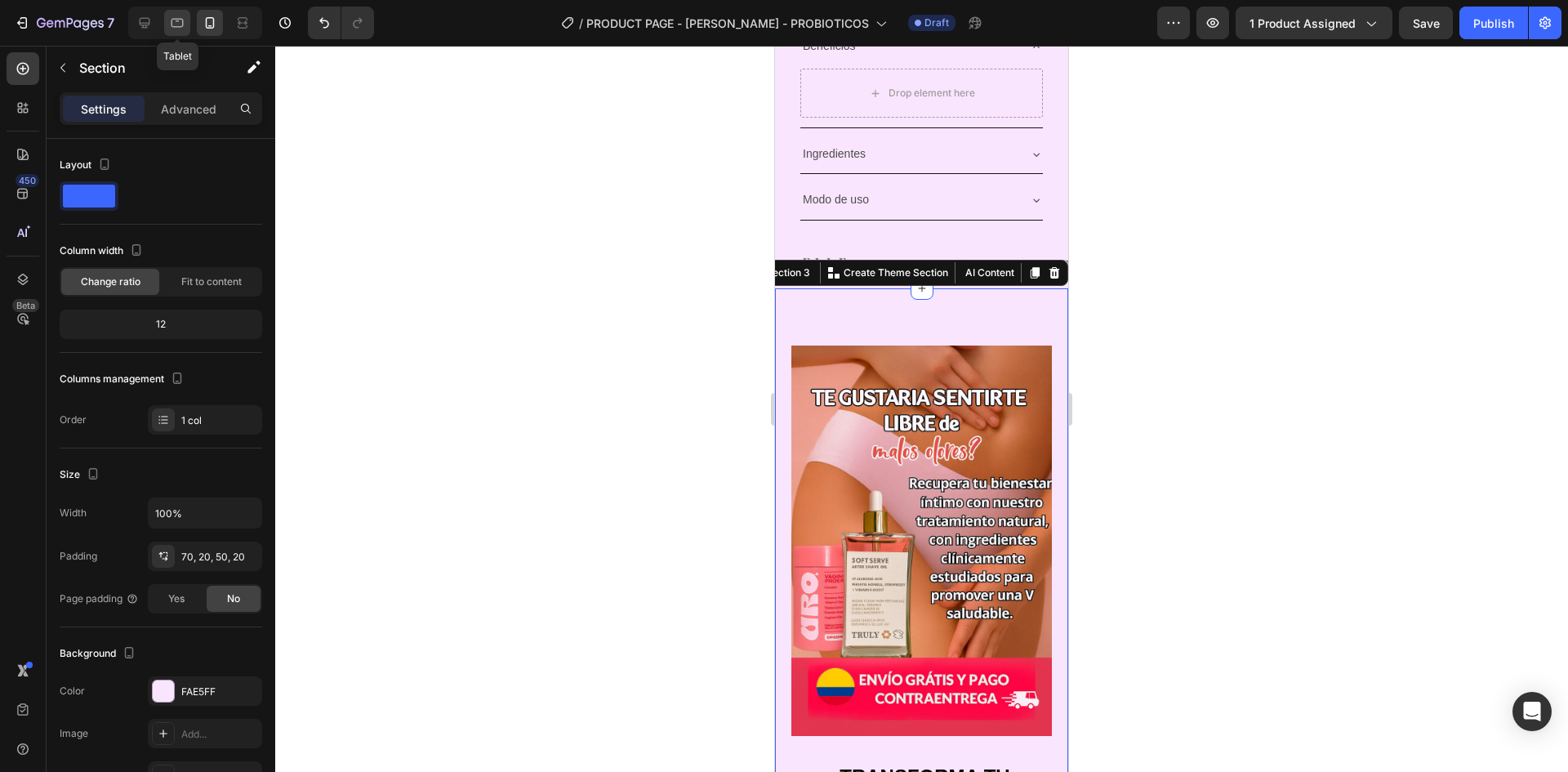
click at [186, 16] on div at bounding box center [177, 22] width 26 height 26
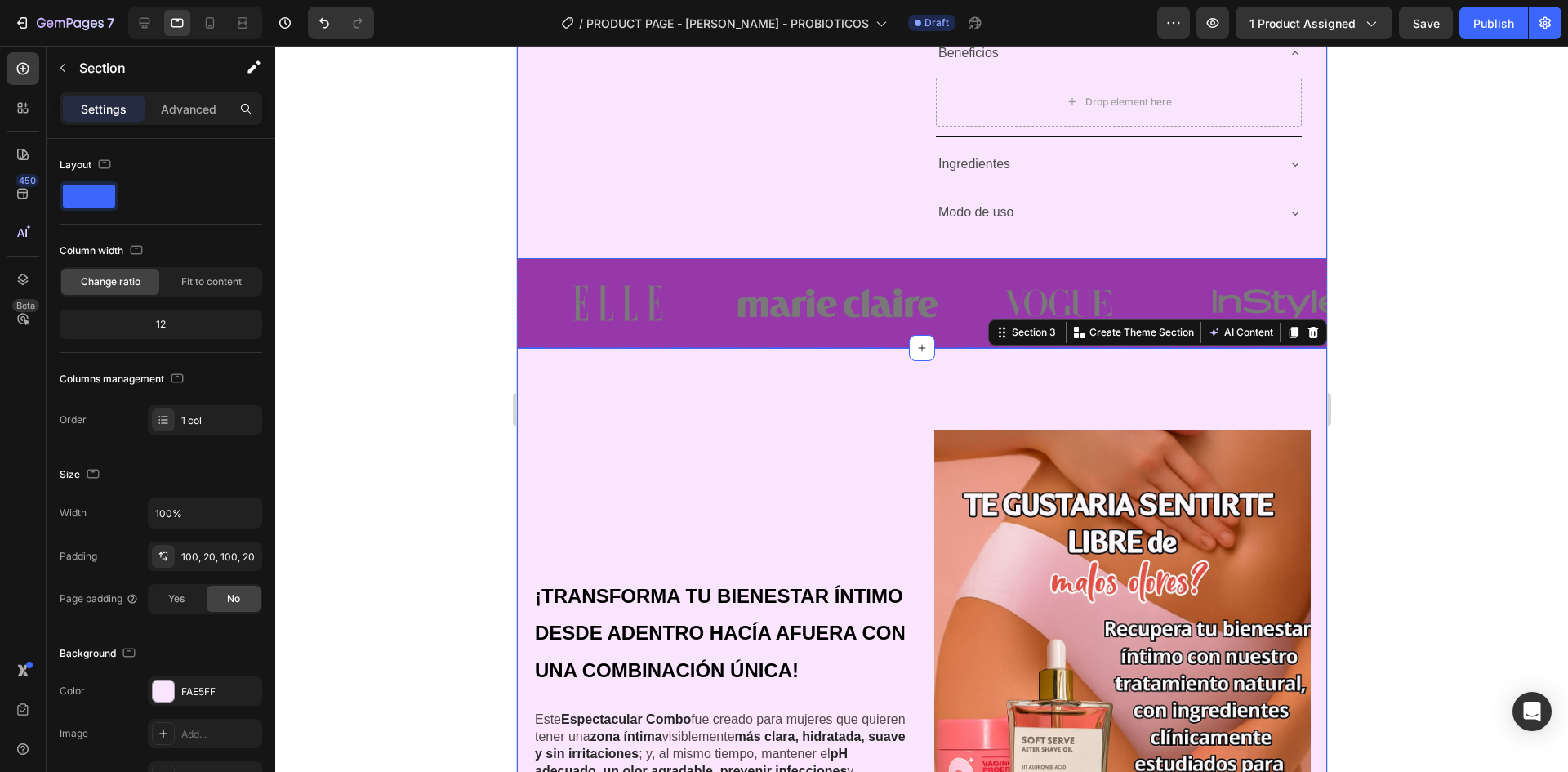
scroll to position [965, 0]
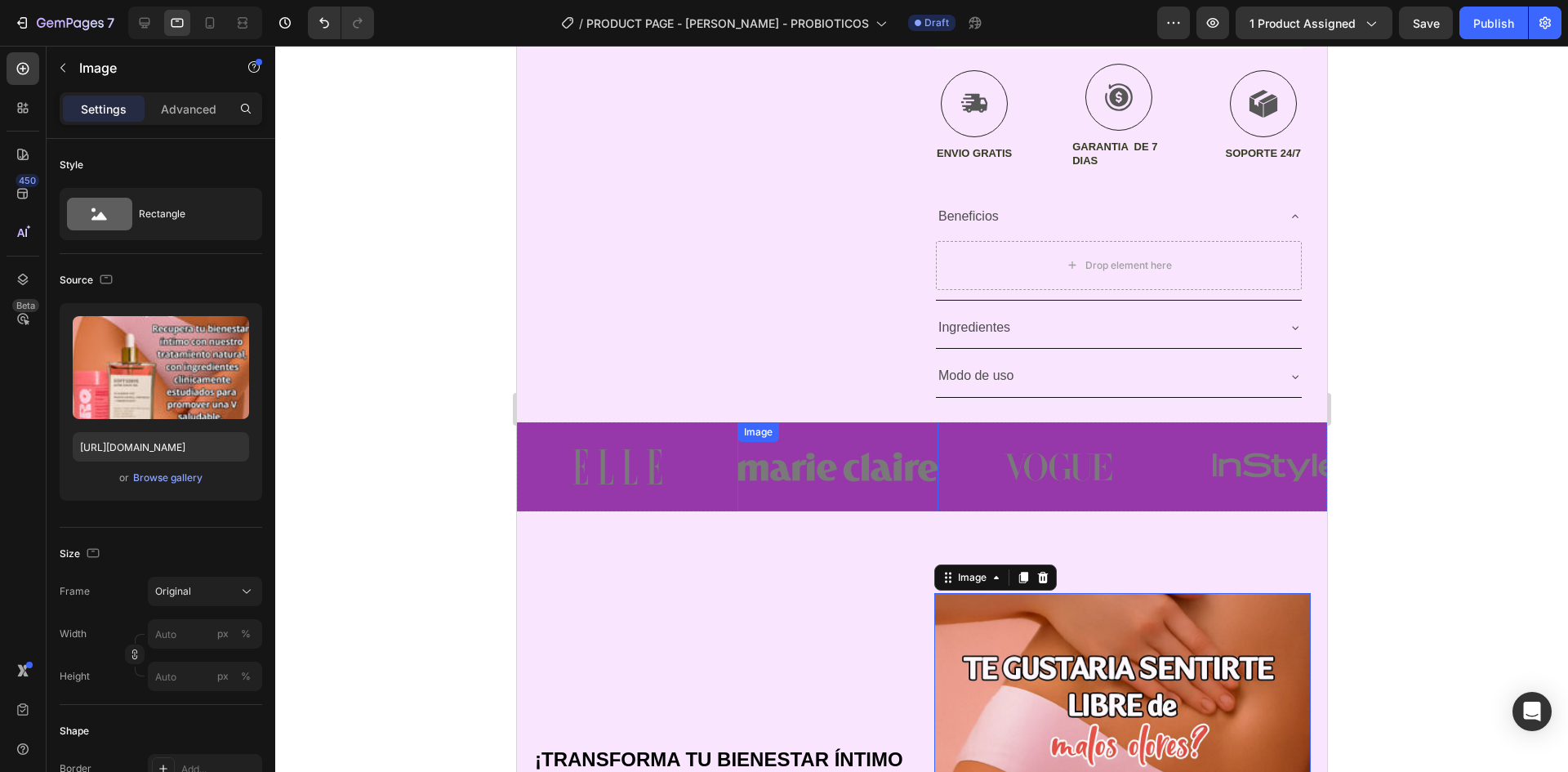
click at [933, 509] on img at bounding box center [837, 467] width 201 height 89
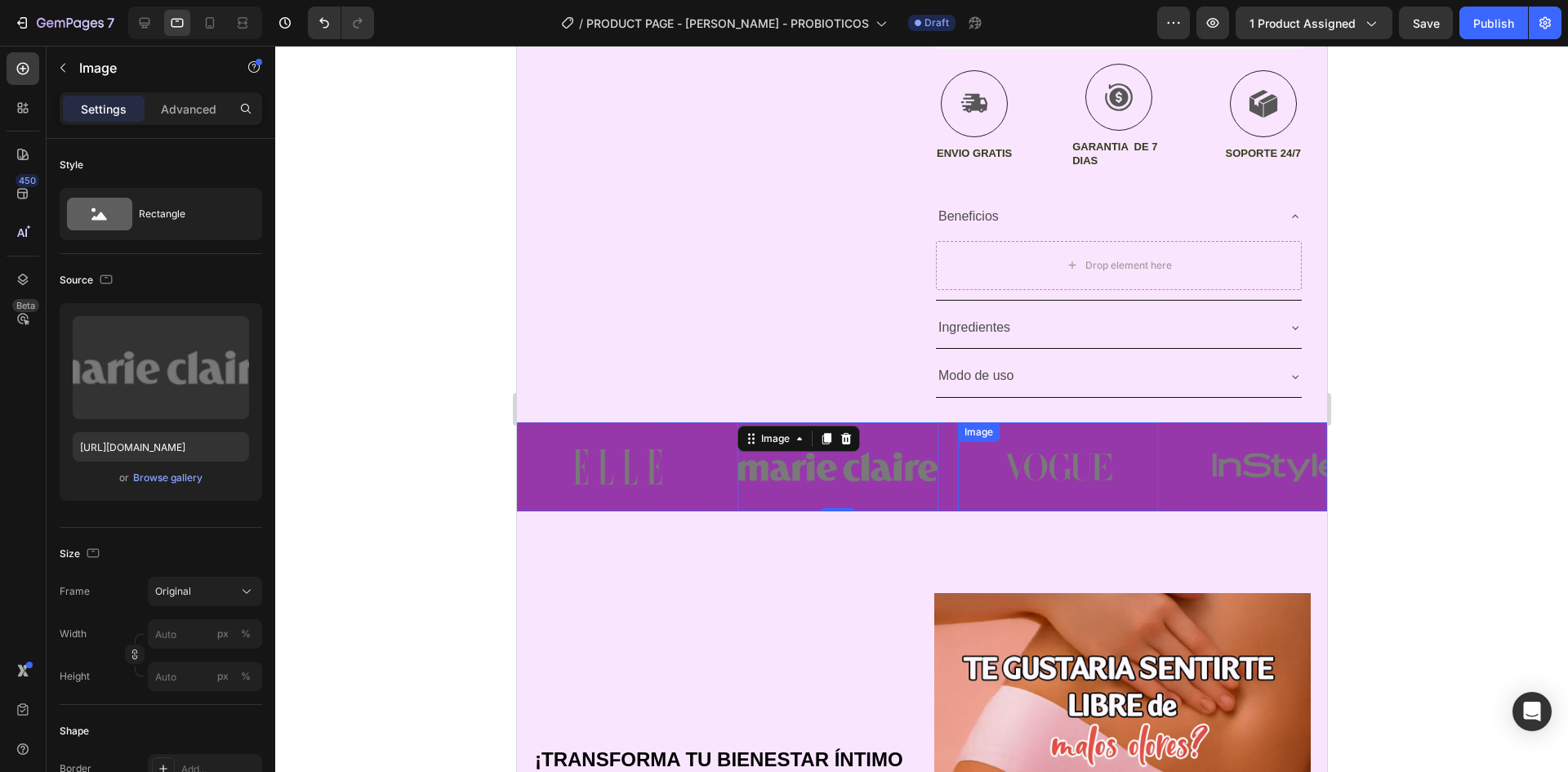
click at [958, 508] on img at bounding box center [1057, 467] width 201 height 89
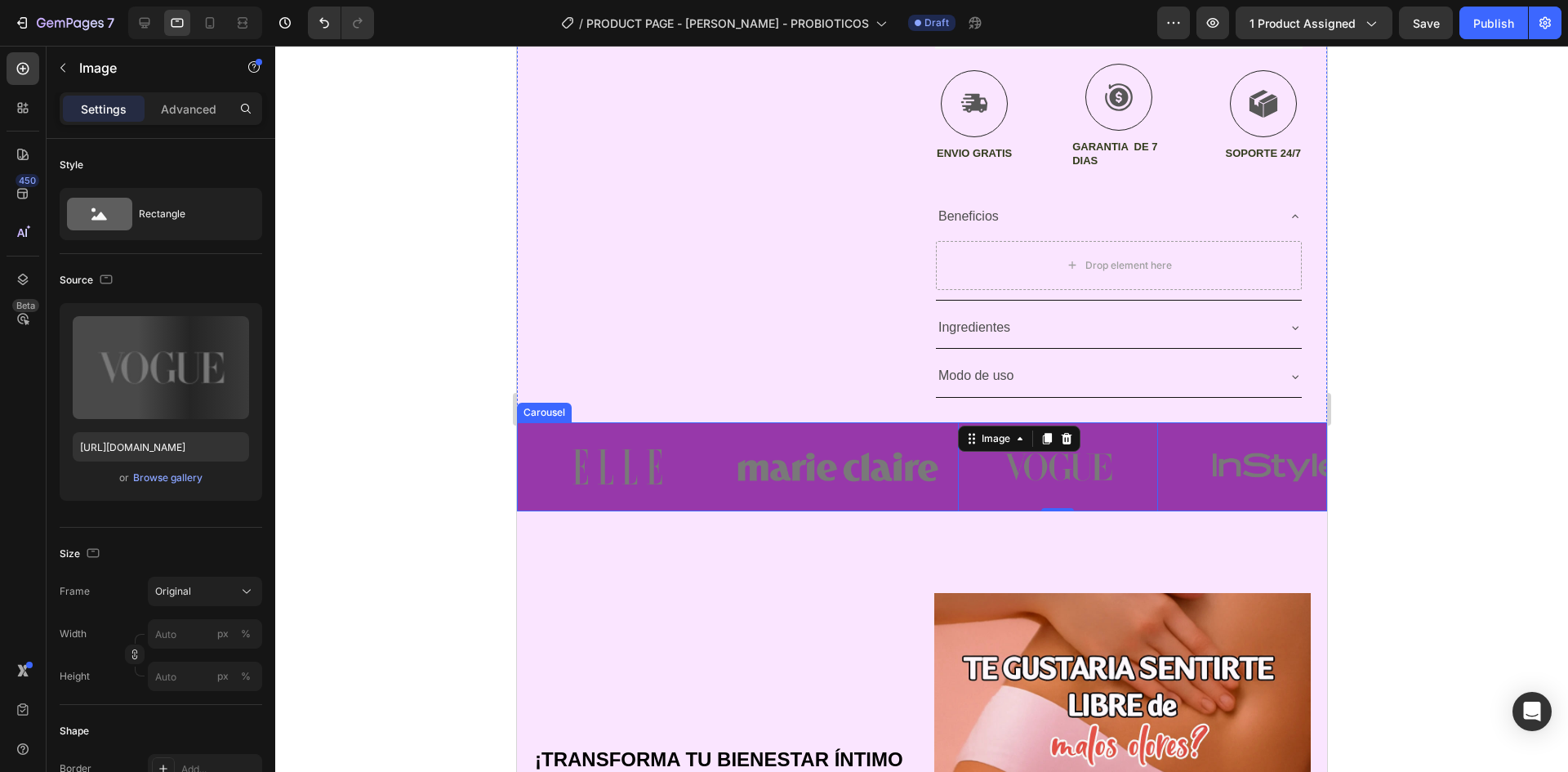
click at [953, 505] on div "Image Image Image 0 Image Image" at bounding box center [921, 467] width 810 height 89
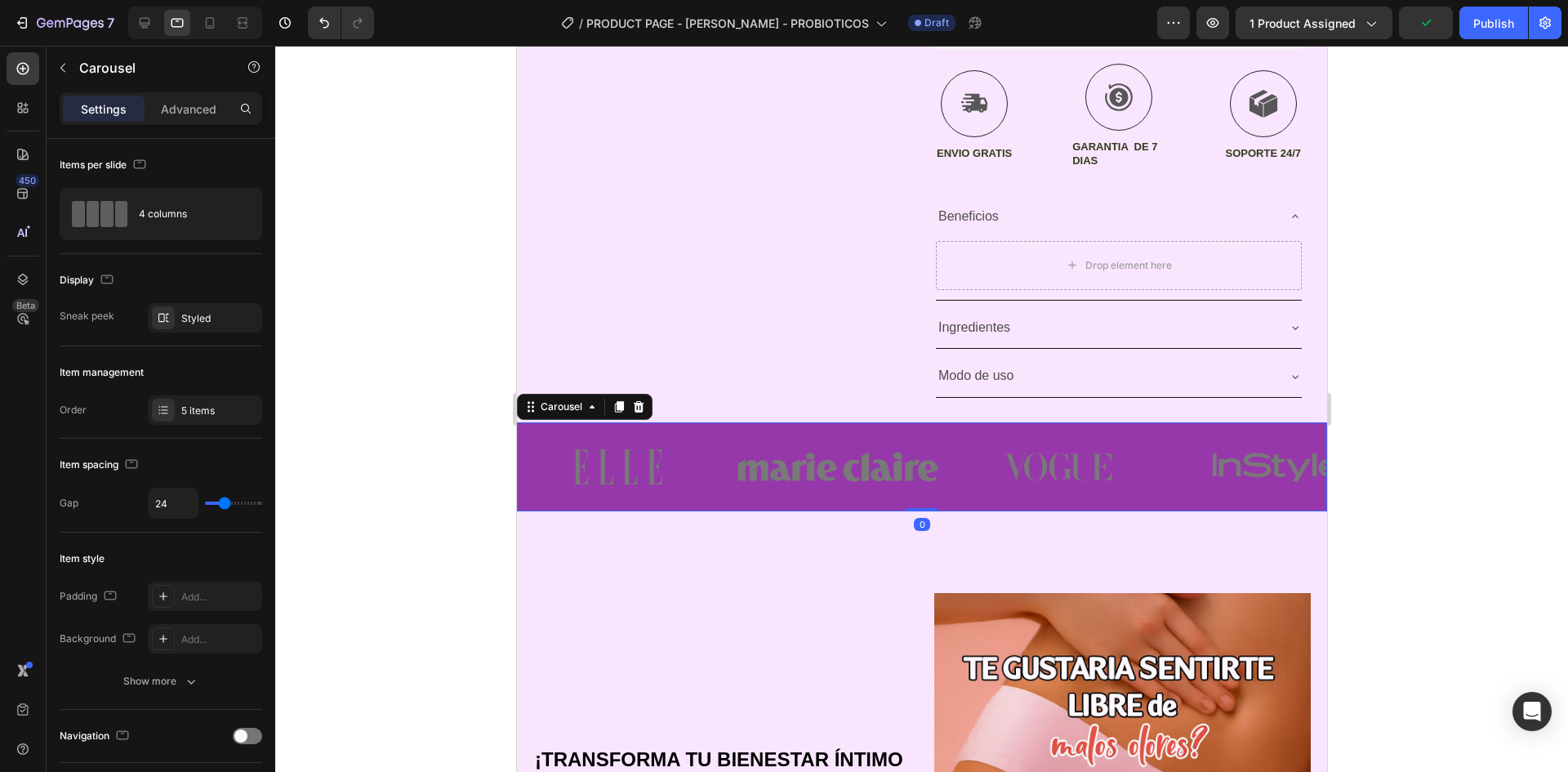
click at [951, 506] on div "Image Image Image Image Image" at bounding box center [921, 467] width 810 height 89
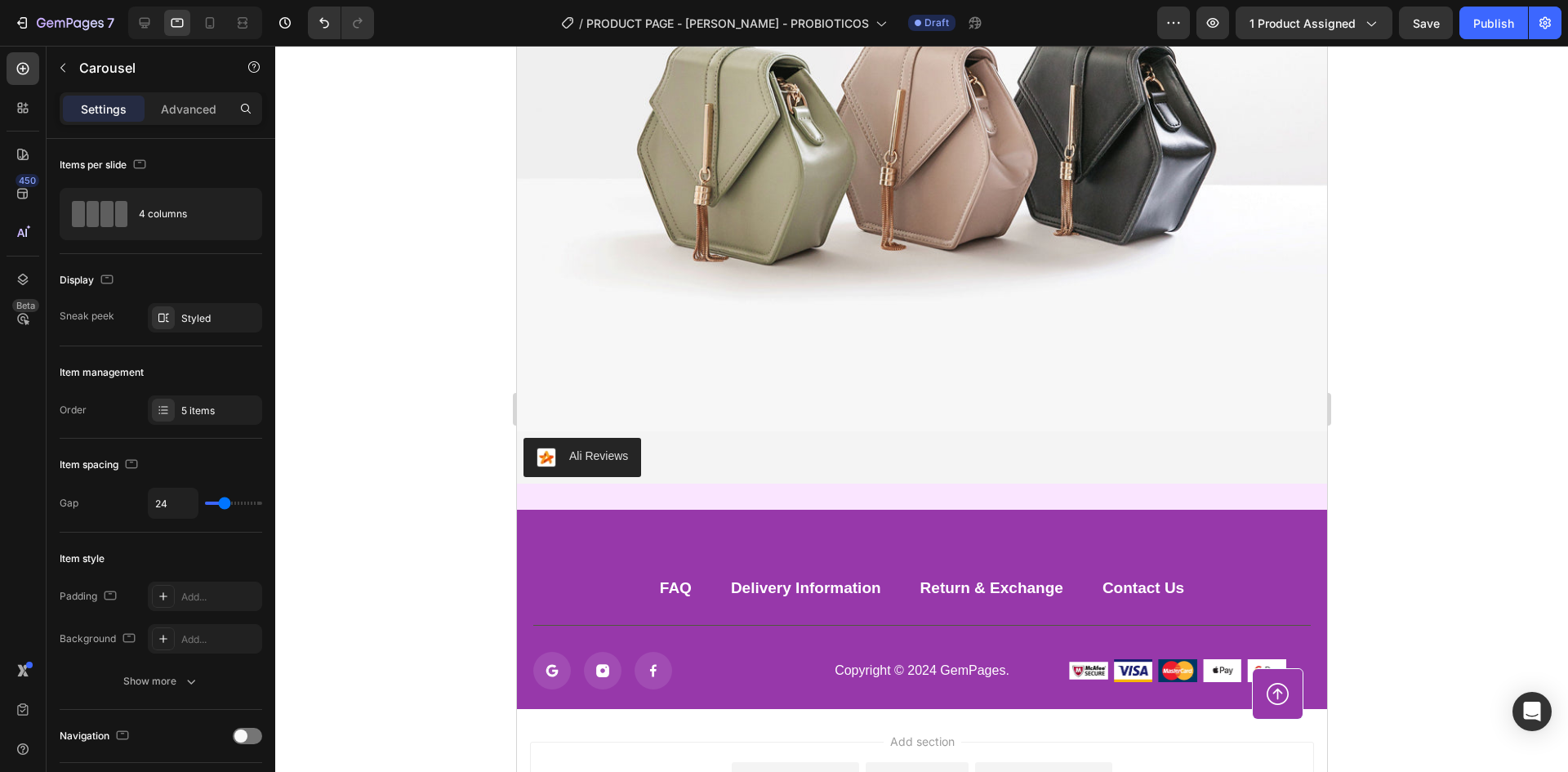
scroll to position [7663, 0]
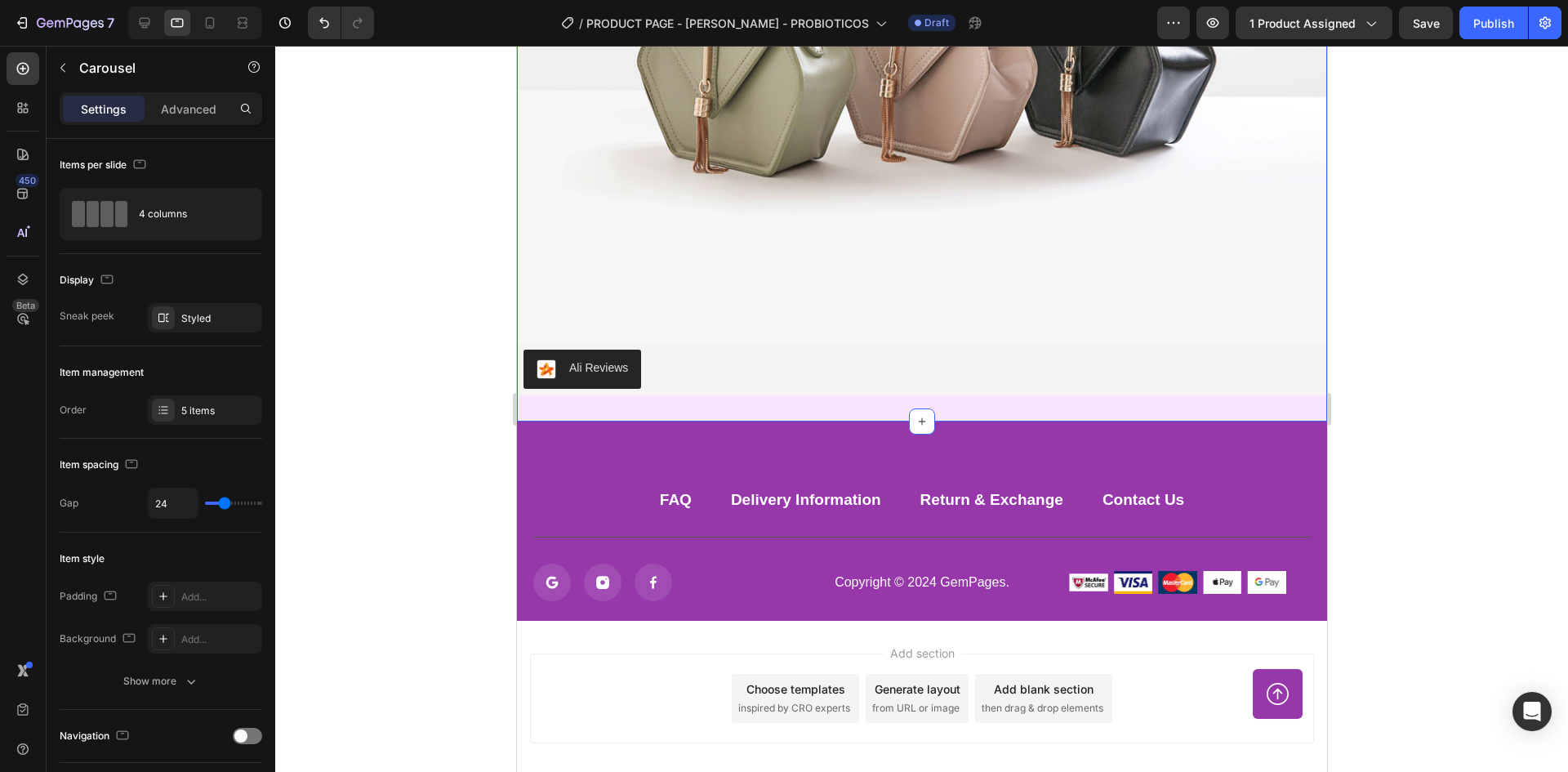
click at [841, 407] on div "Image Ali Reviews Ali Reviews Section 13" at bounding box center [921, 65] width 810 height 712
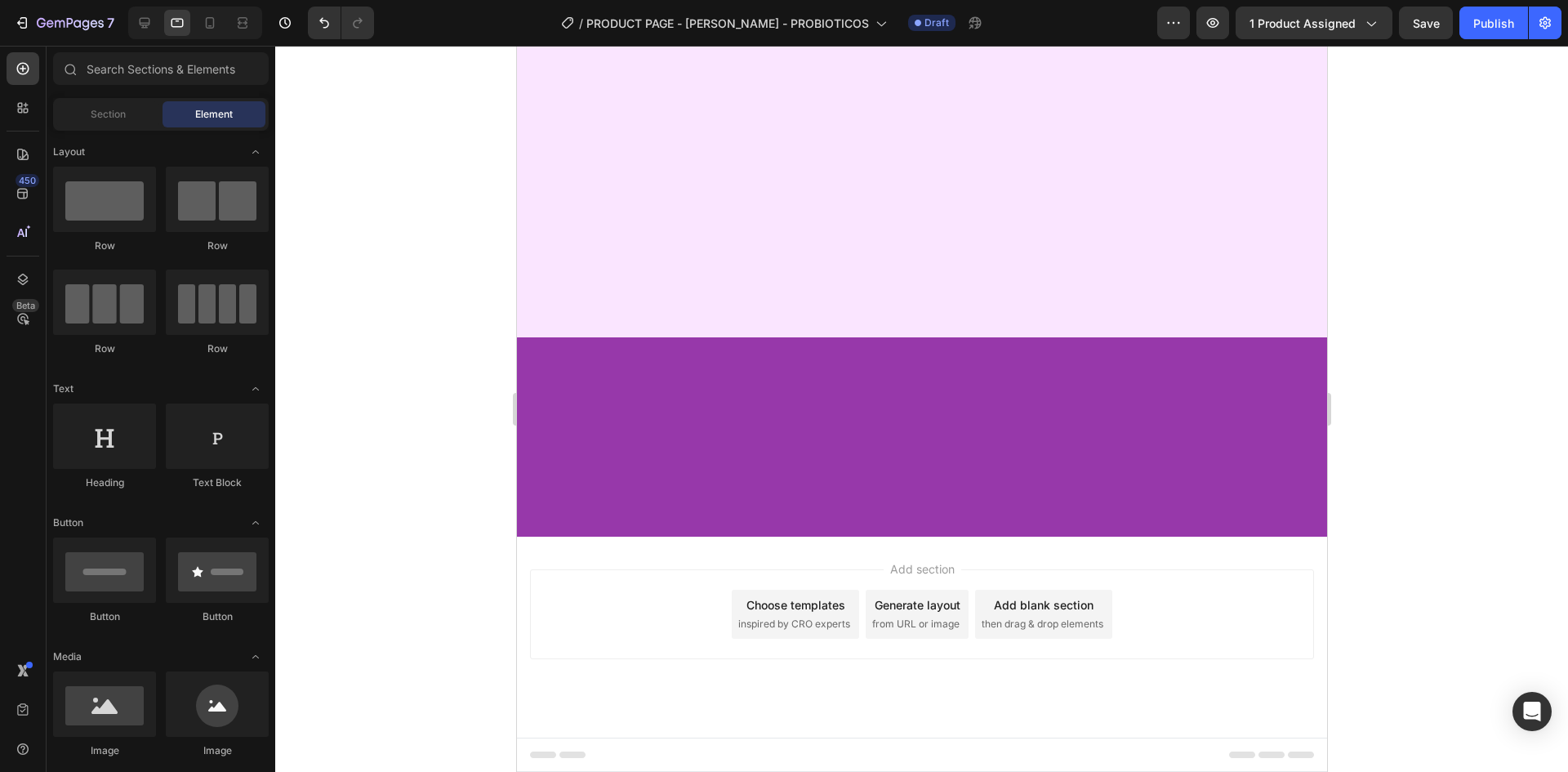
scroll to position [0, 0]
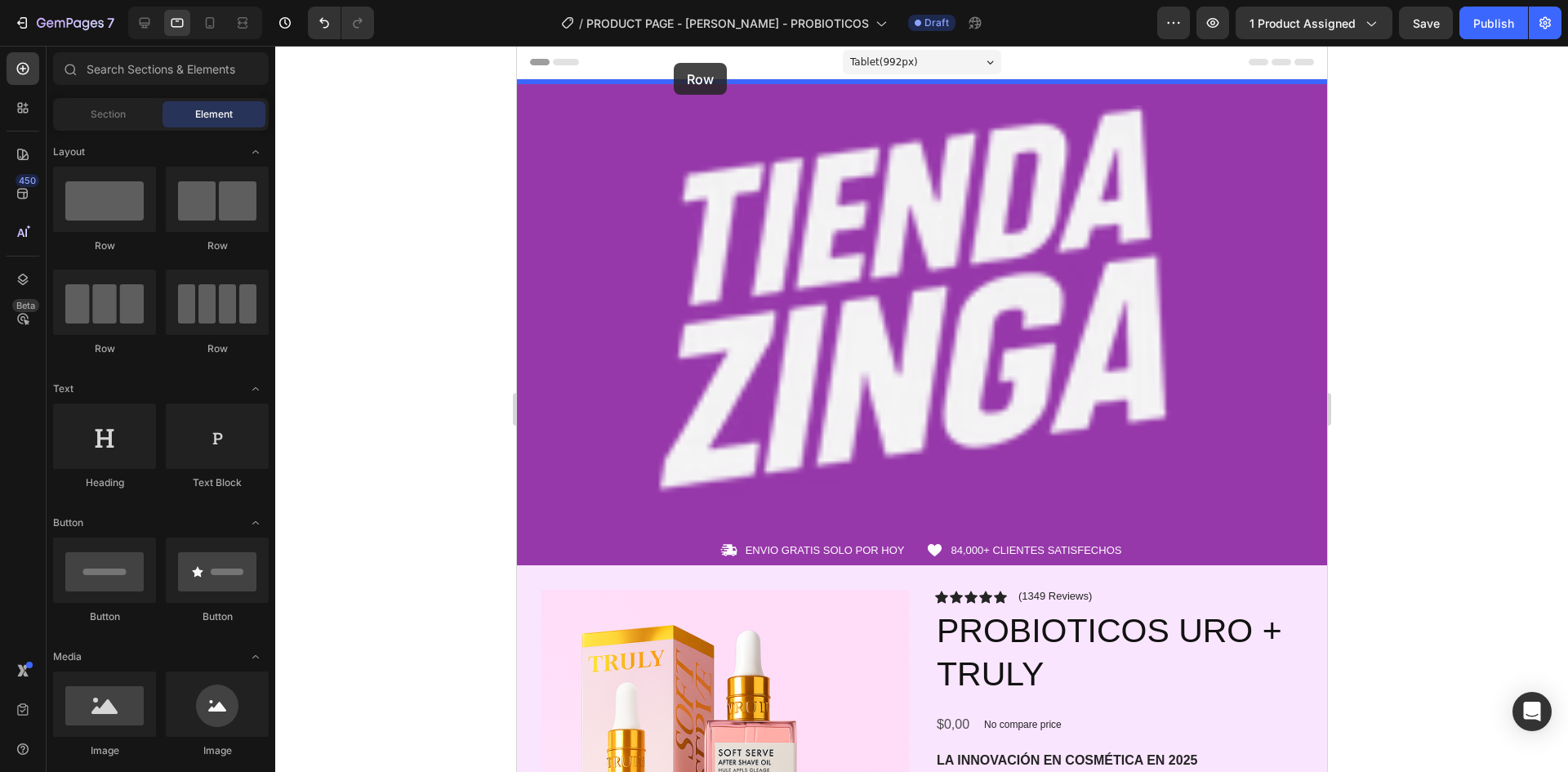
drag, startPoint x: 604, startPoint y: 257, endPoint x: 673, endPoint y: 63, distance: 205.9
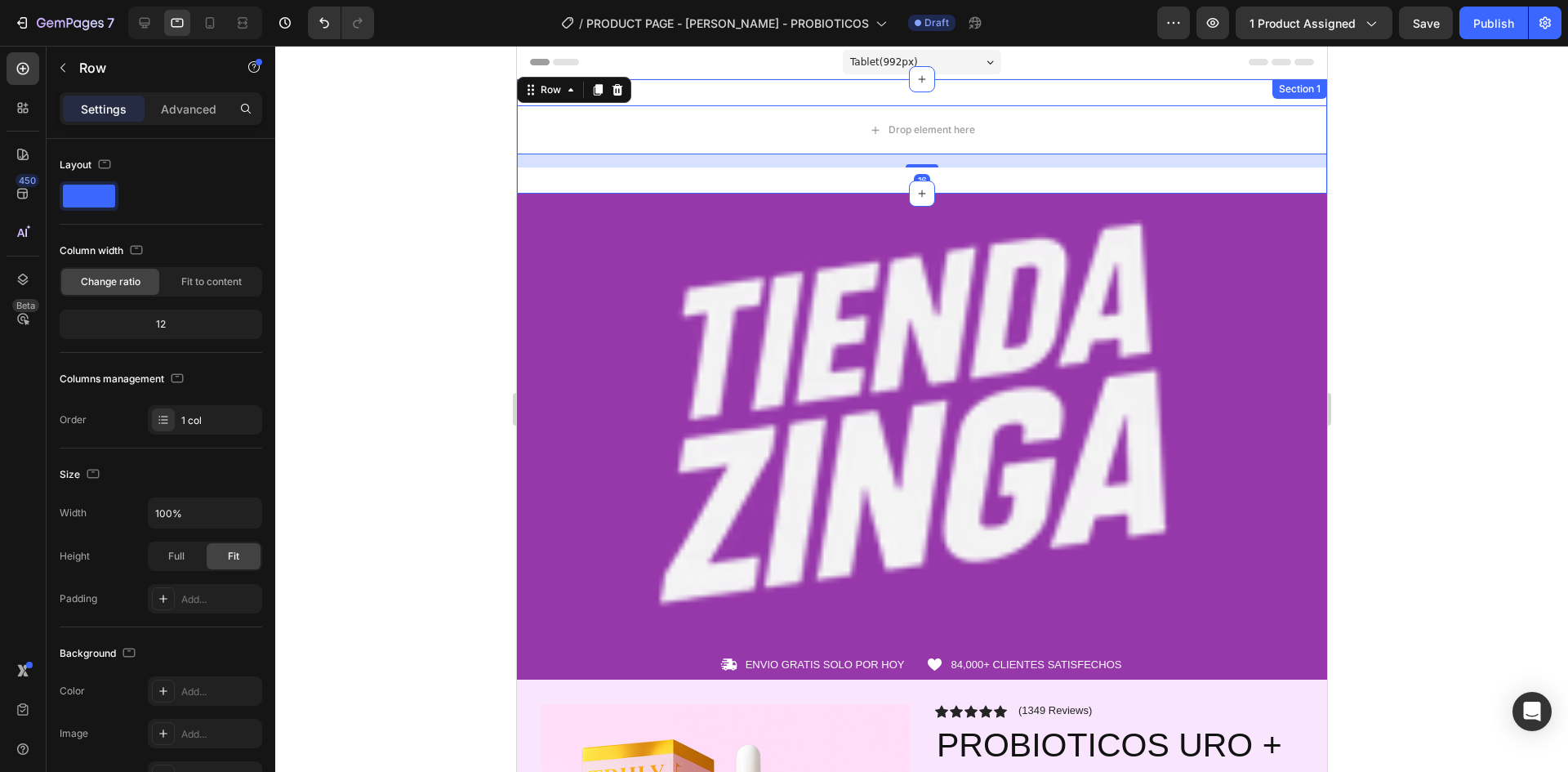
click at [802, 94] on div "Drop element here Row 16 Section 1" at bounding box center [921, 137] width 810 height 114
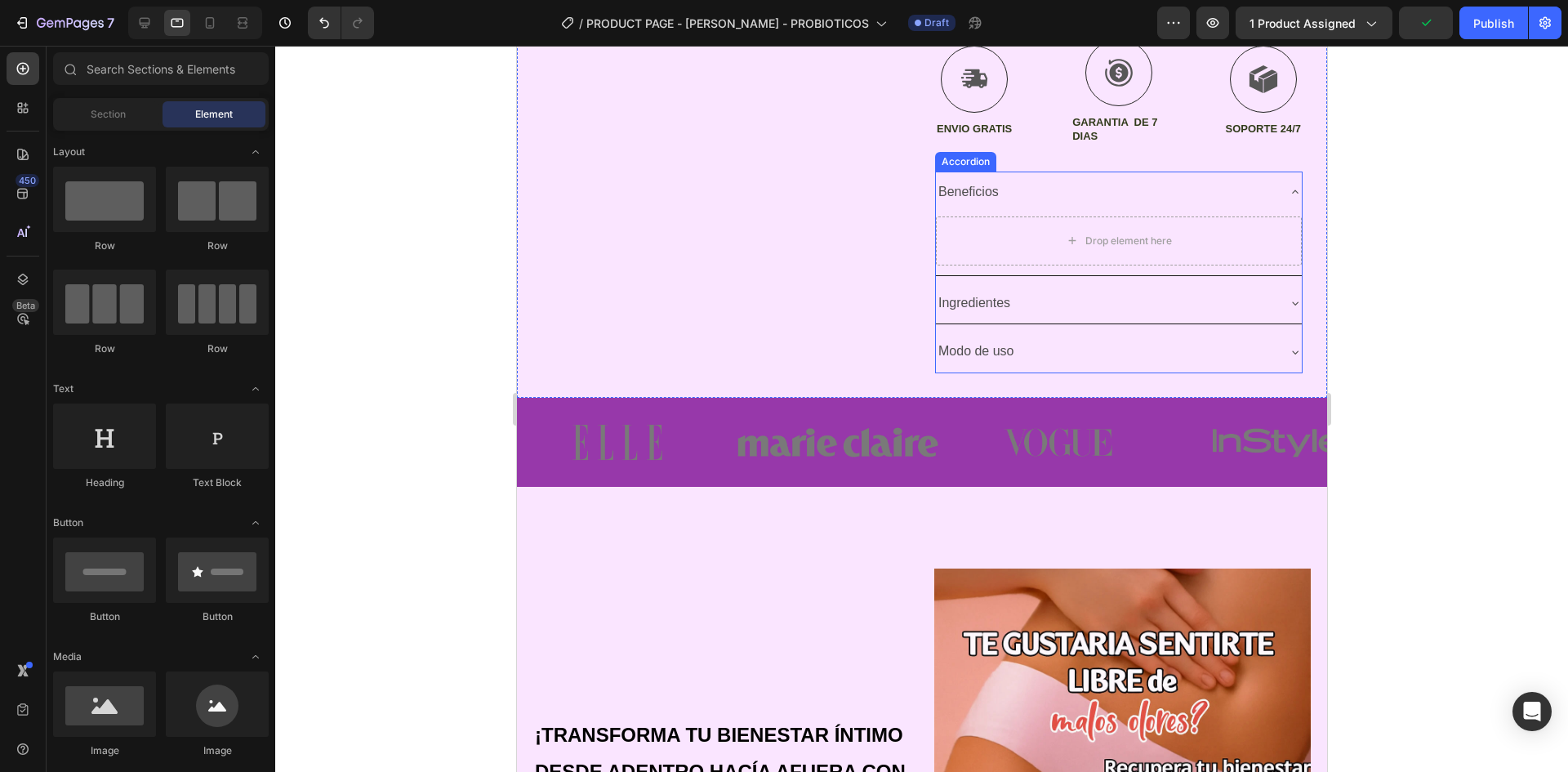
scroll to position [980, 0]
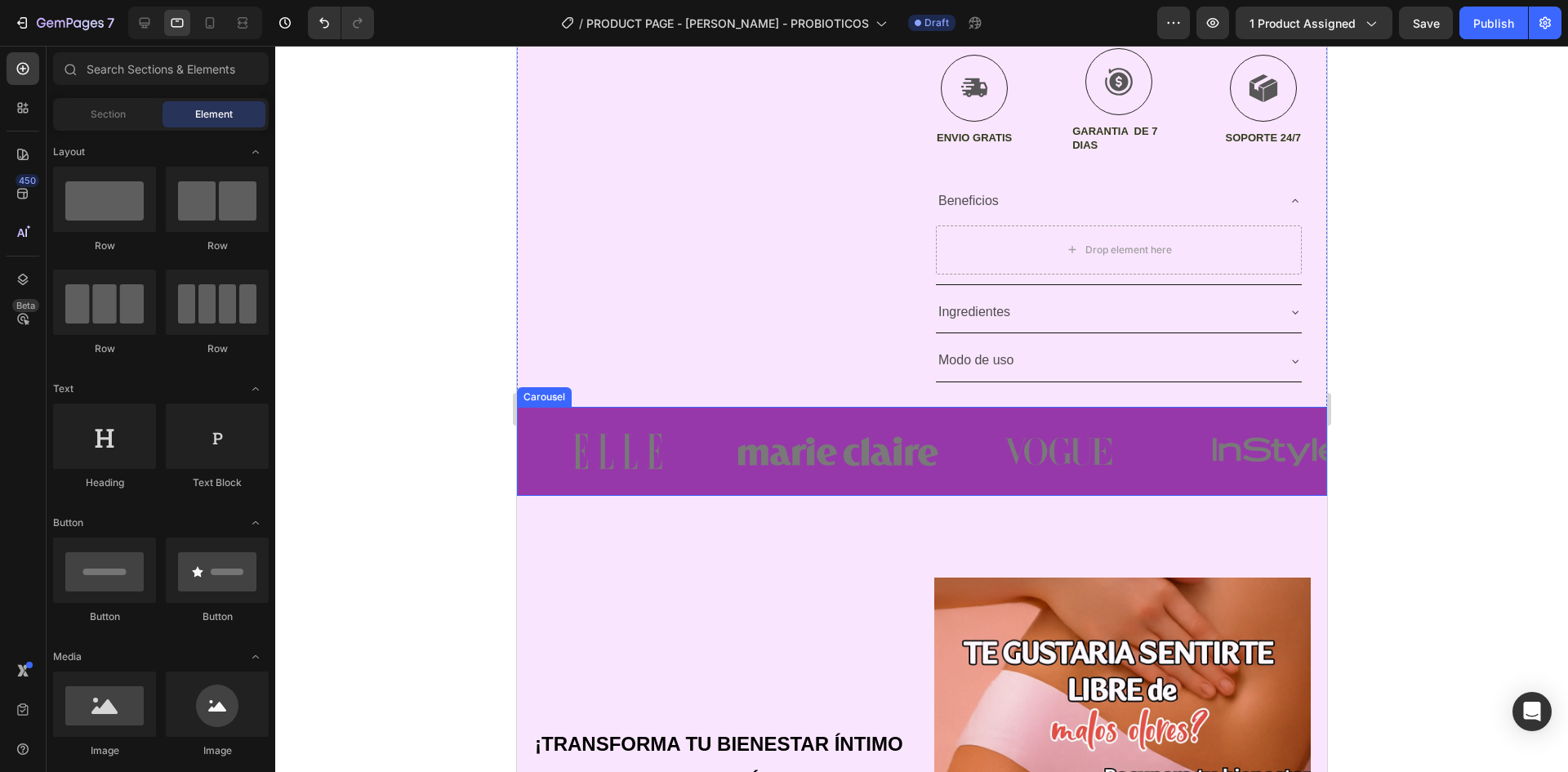
click at [723, 411] on div "Image Image Image Image Image" at bounding box center [921, 451] width 810 height 89
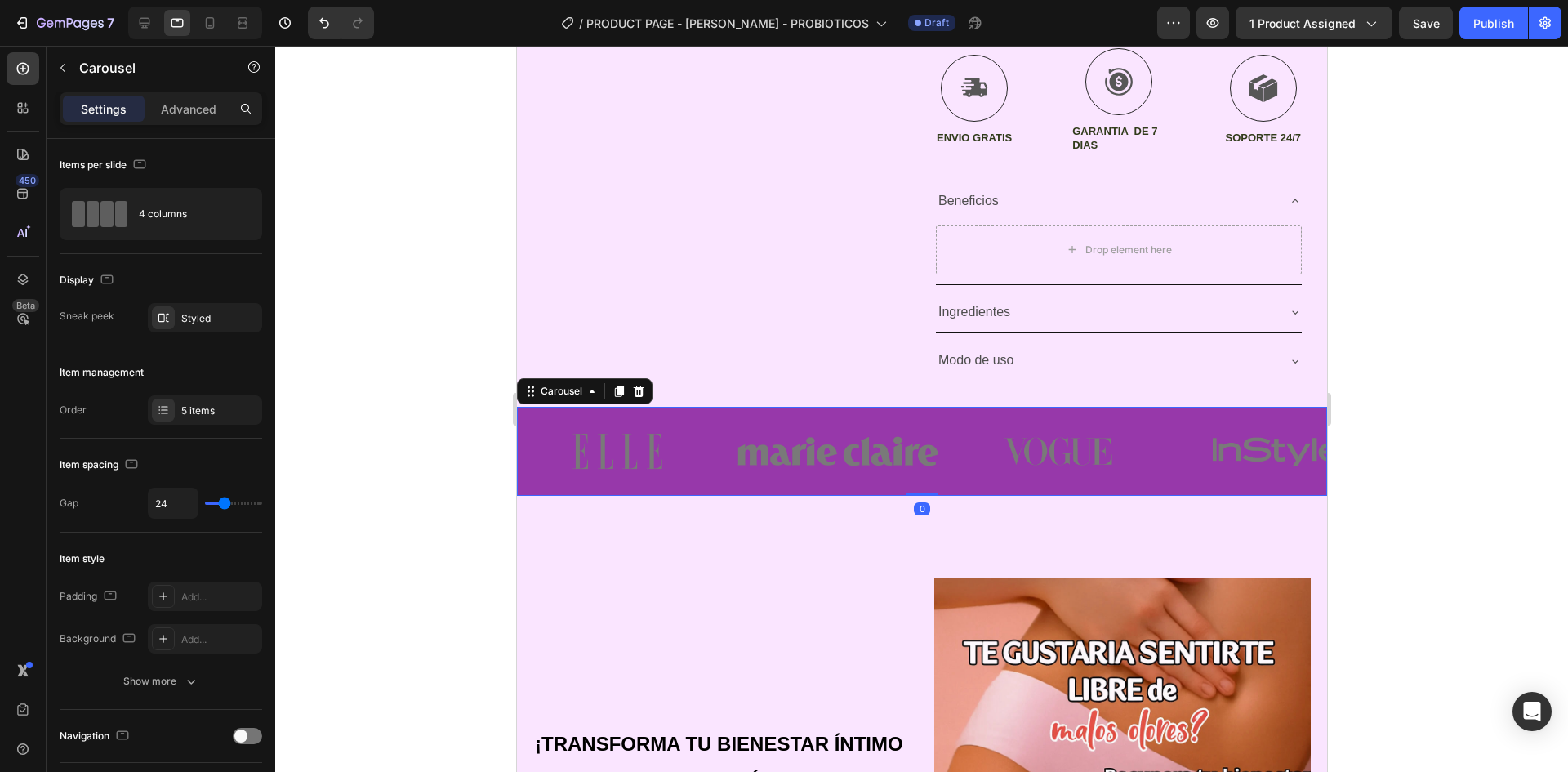
click at [396, 419] on div at bounding box center [921, 408] width 1293 height 726
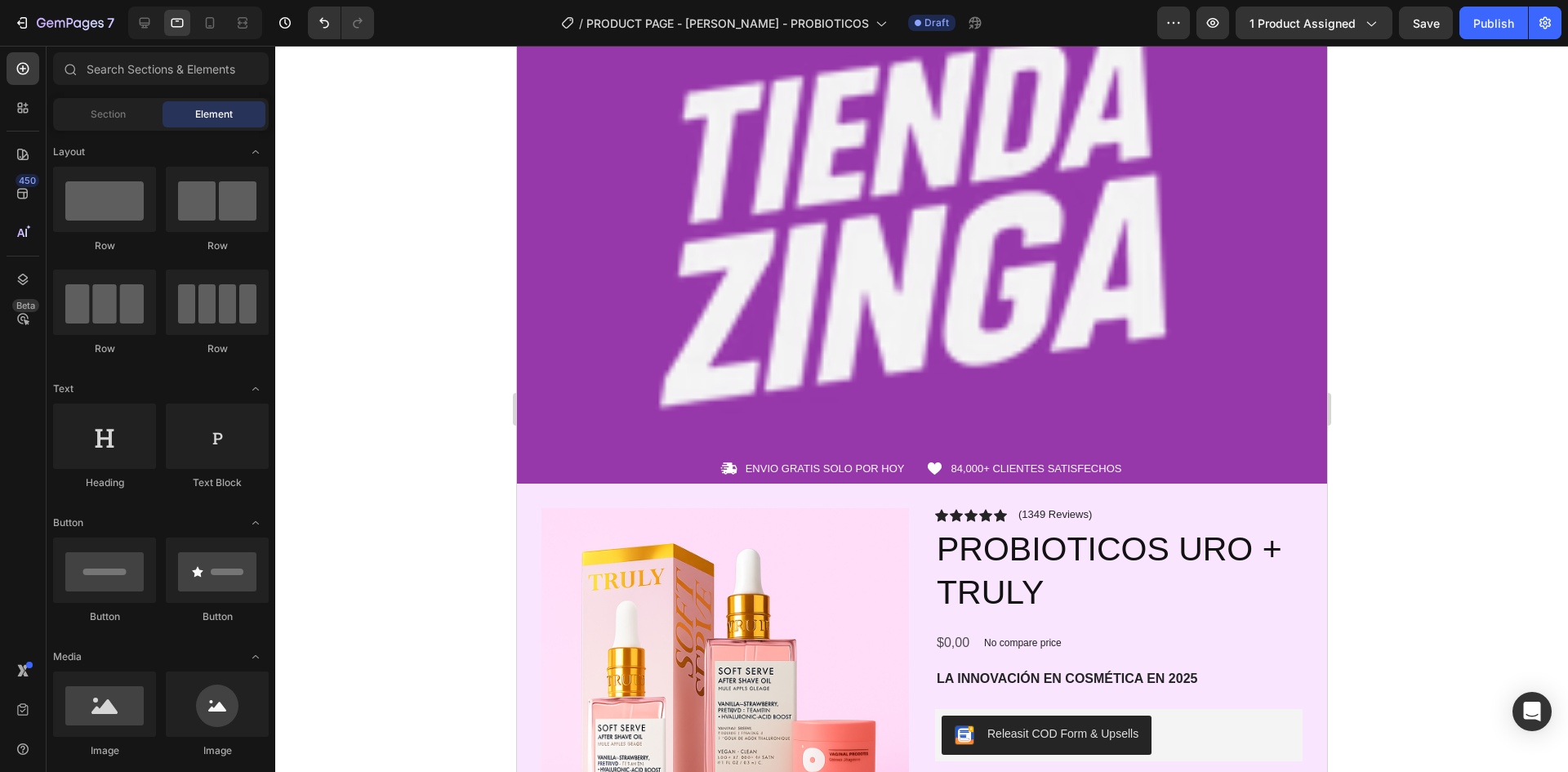
scroll to position [0, 0]
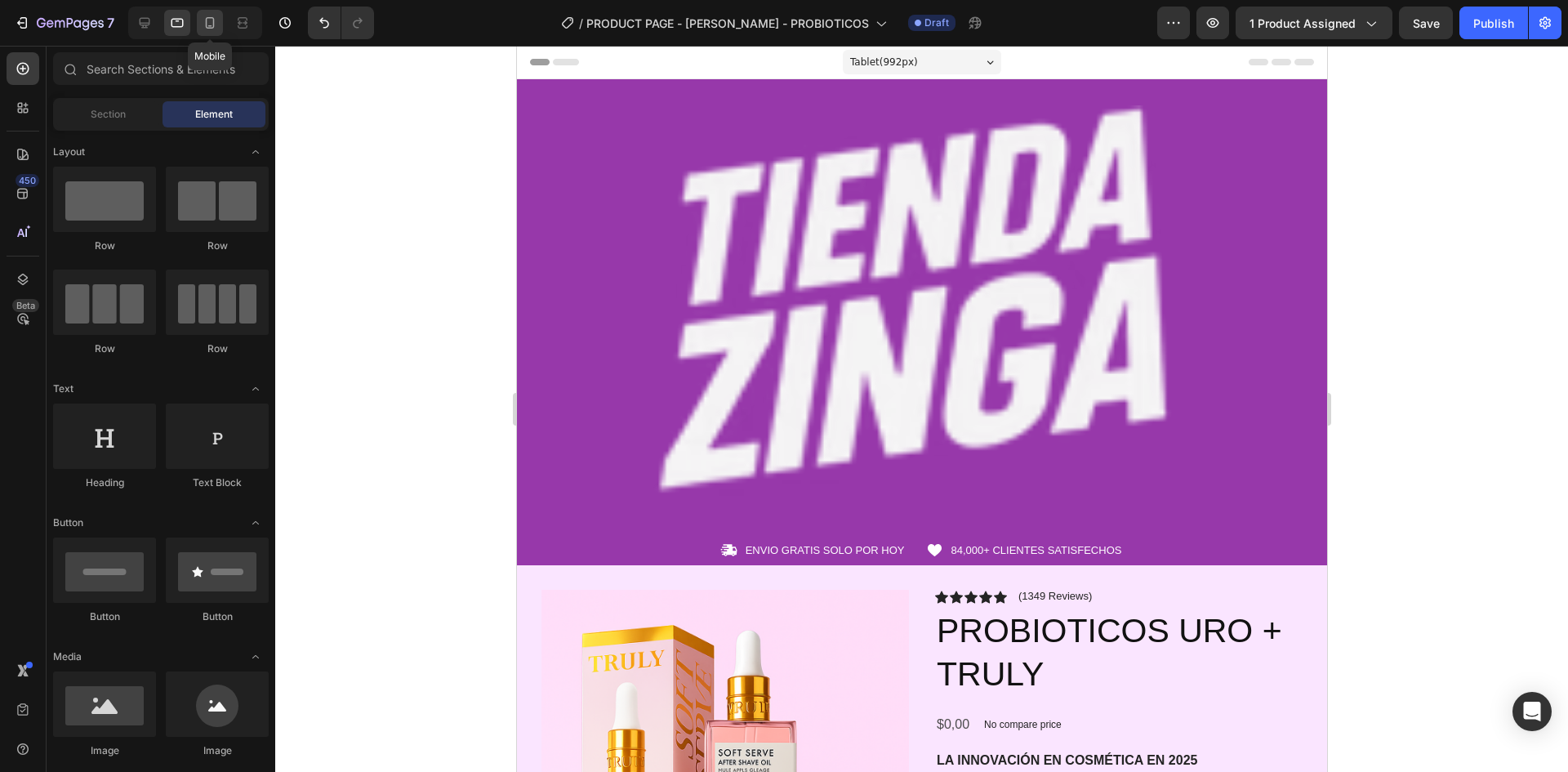
click at [198, 28] on div at bounding box center [209, 22] width 26 height 26
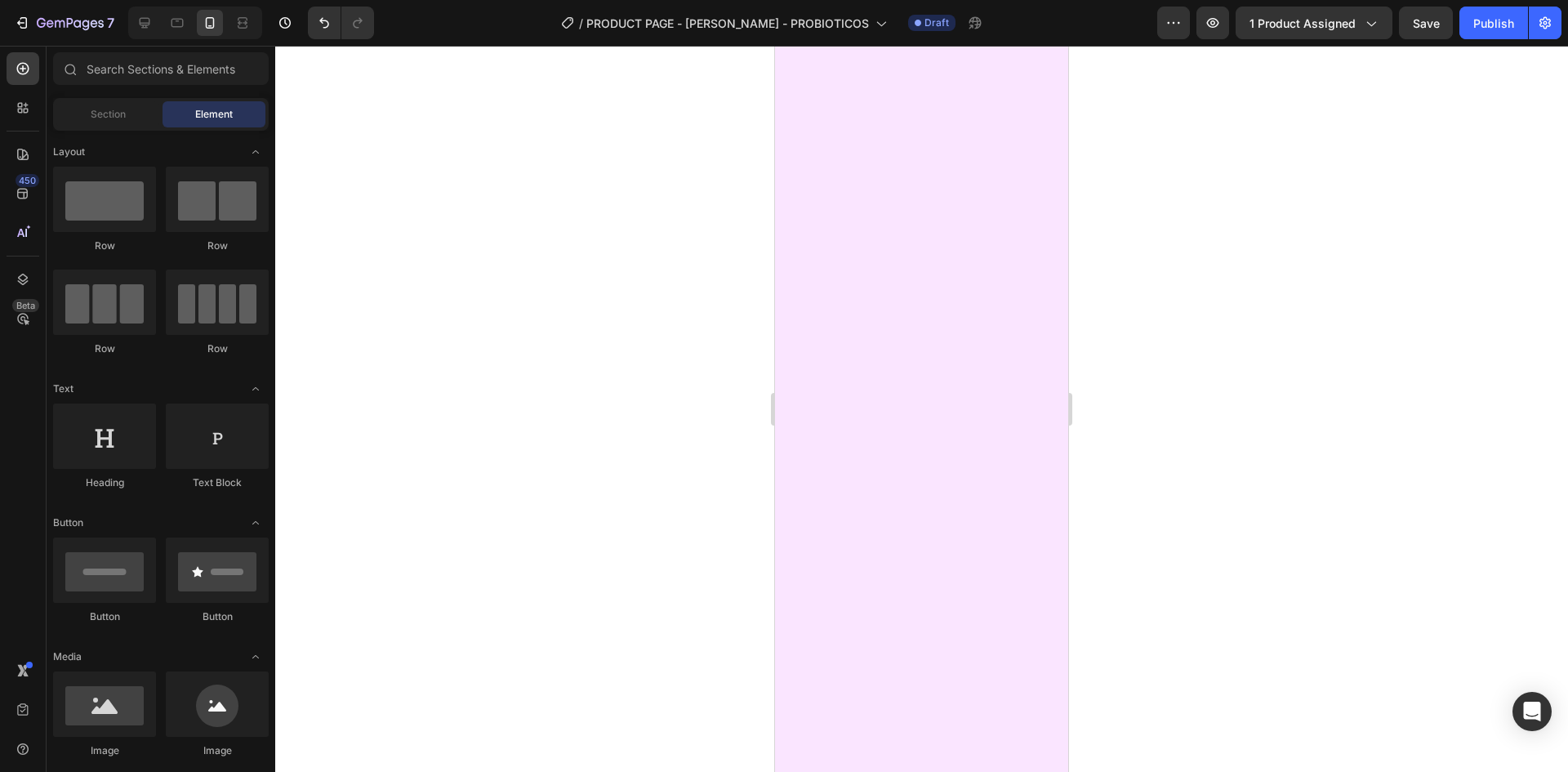
scroll to position [5148, 0]
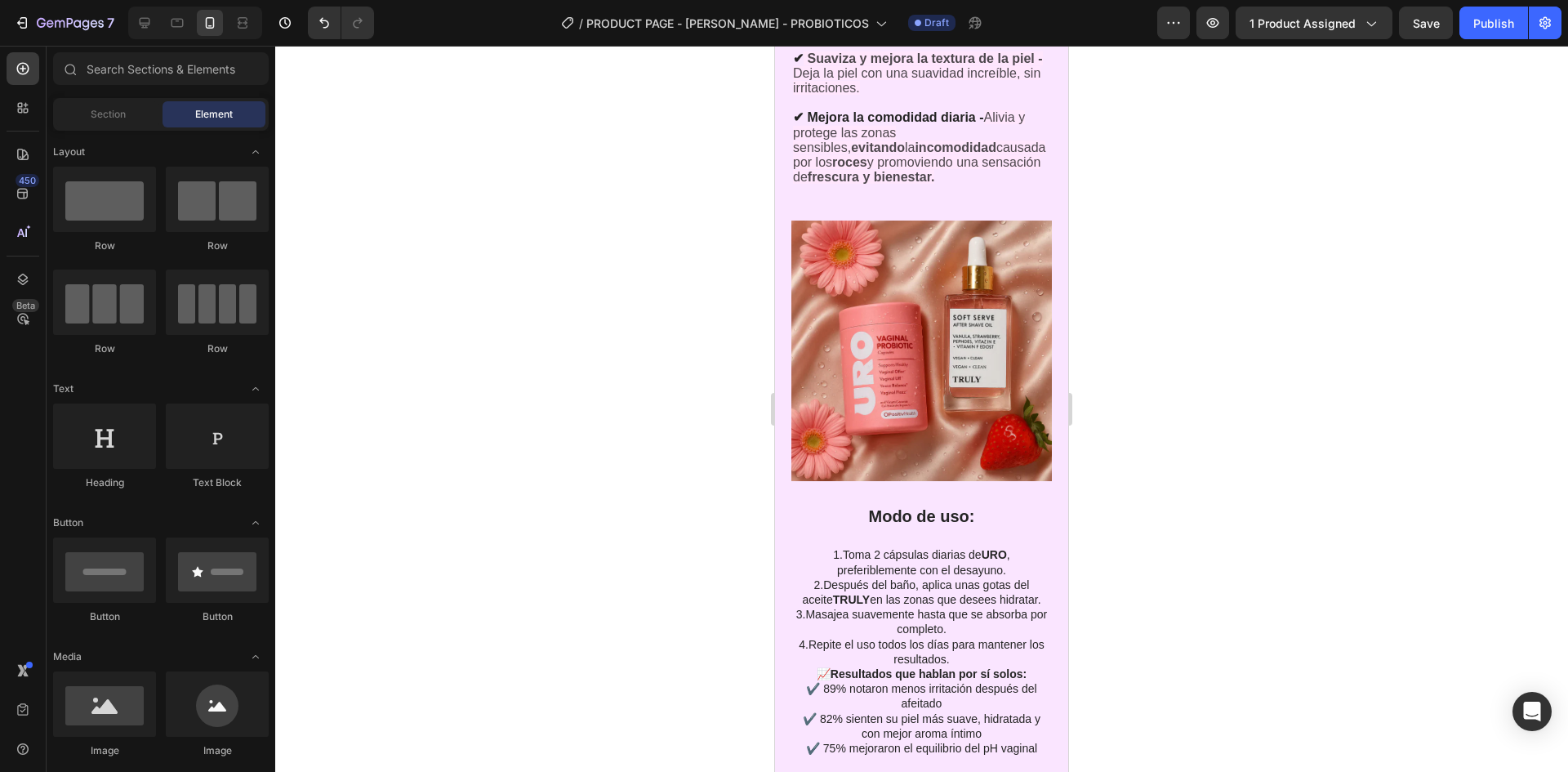
drag, startPoint x: 1064, startPoint y: 157, endPoint x: 1822, endPoint y: 65, distance: 763.6
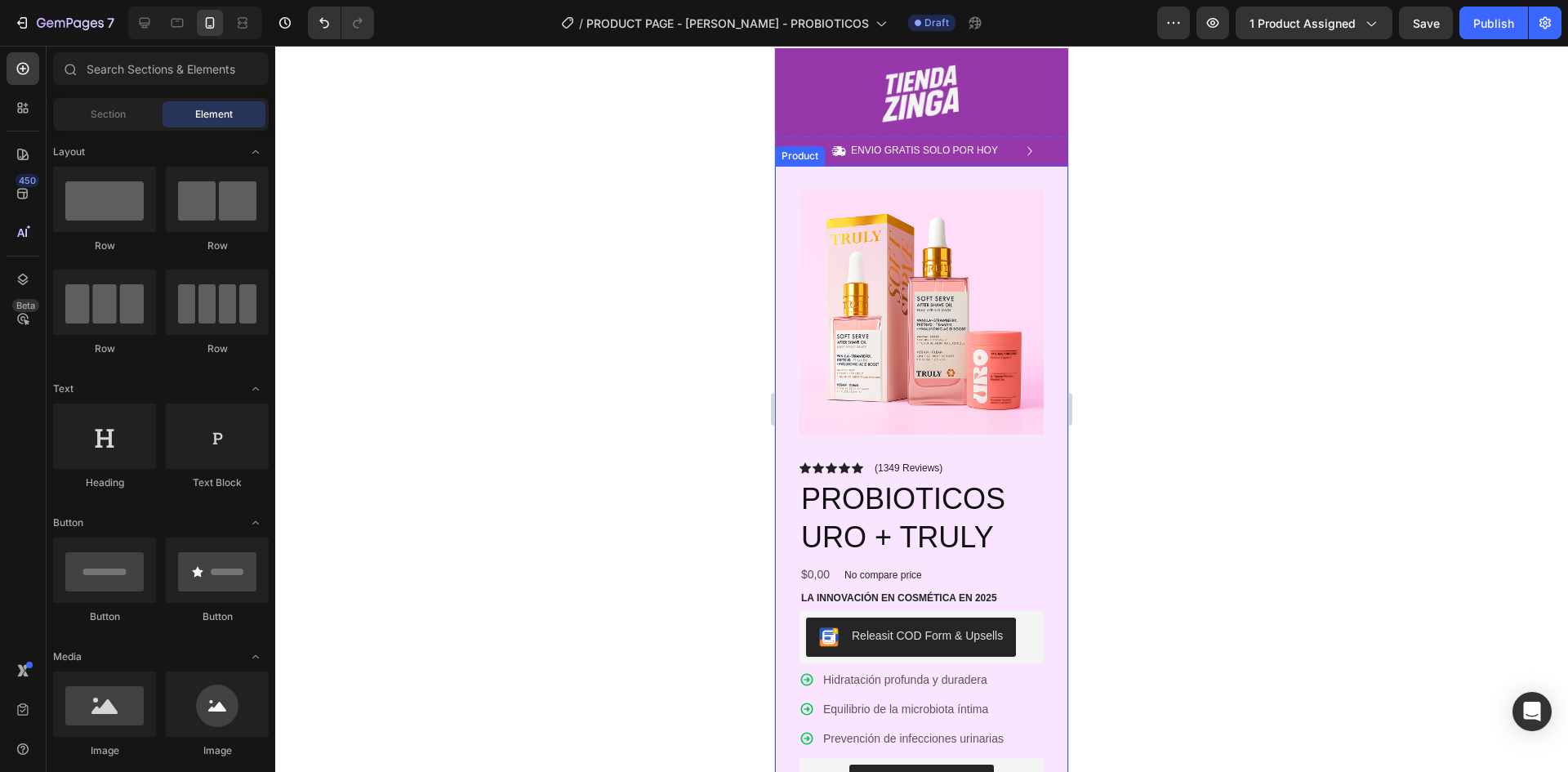
scroll to position [0, 0]
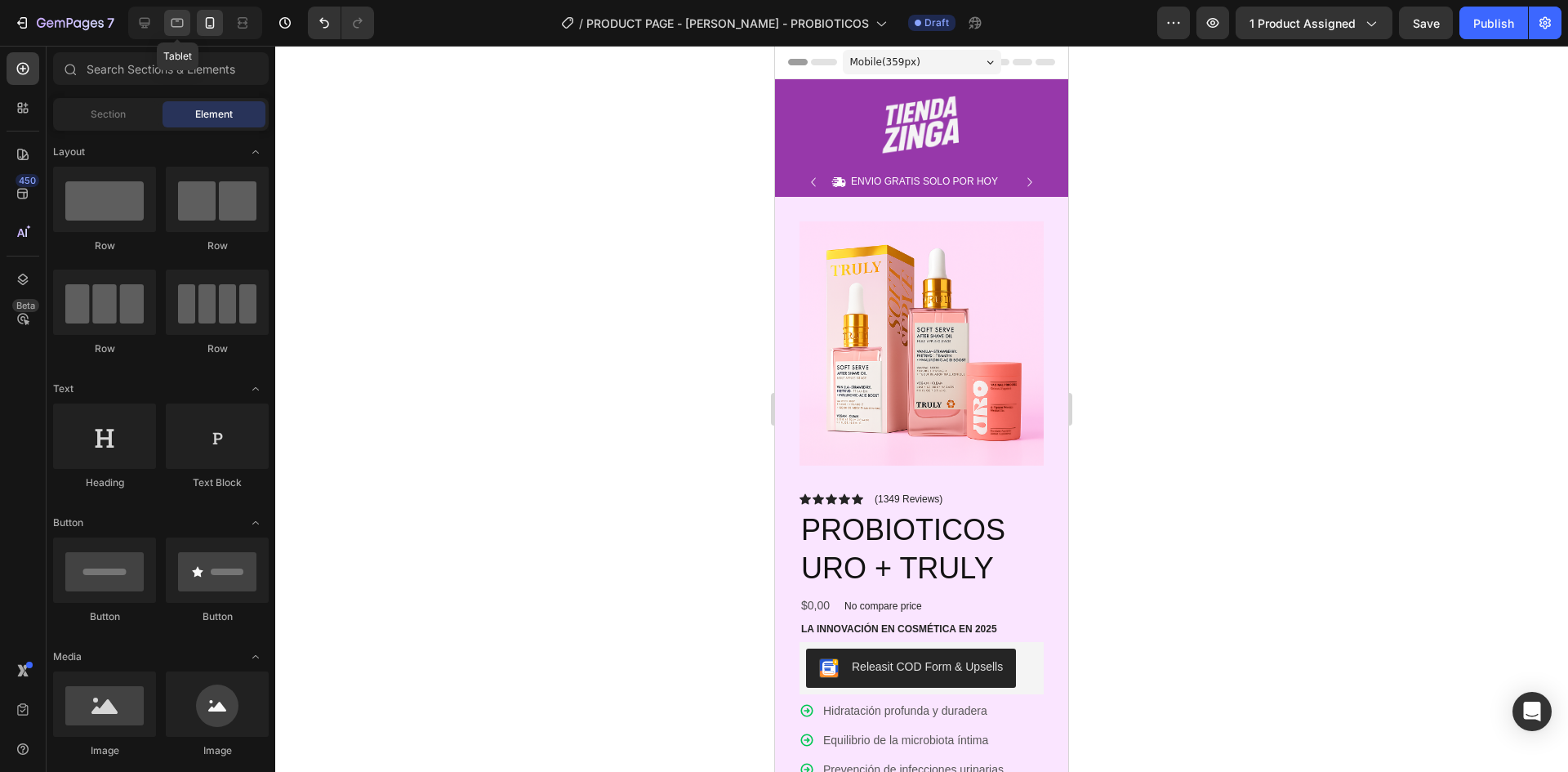
click at [171, 26] on icon at bounding box center [177, 22] width 16 height 16
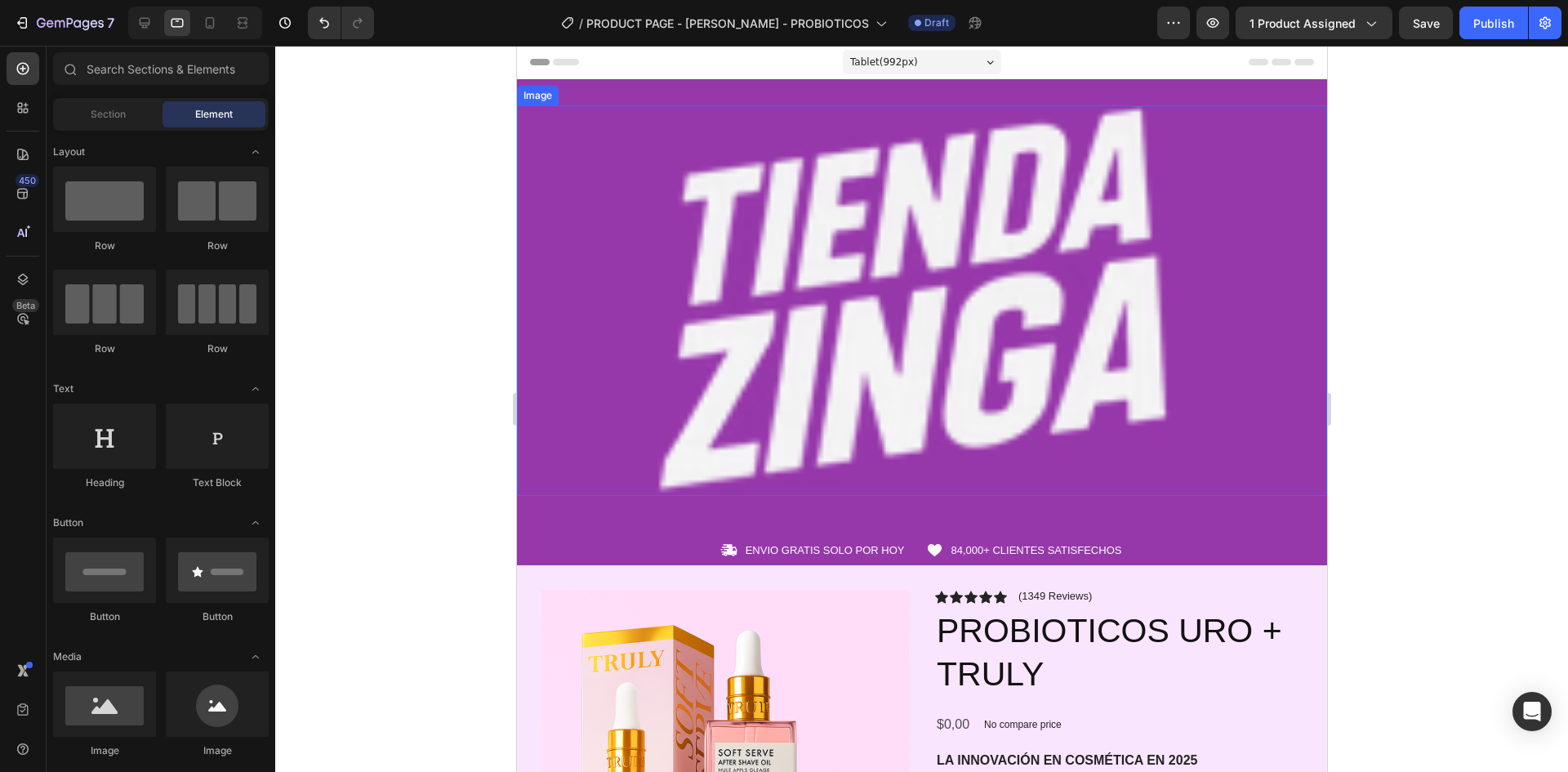
click at [798, 234] on img at bounding box center [921, 300] width 810 height 390
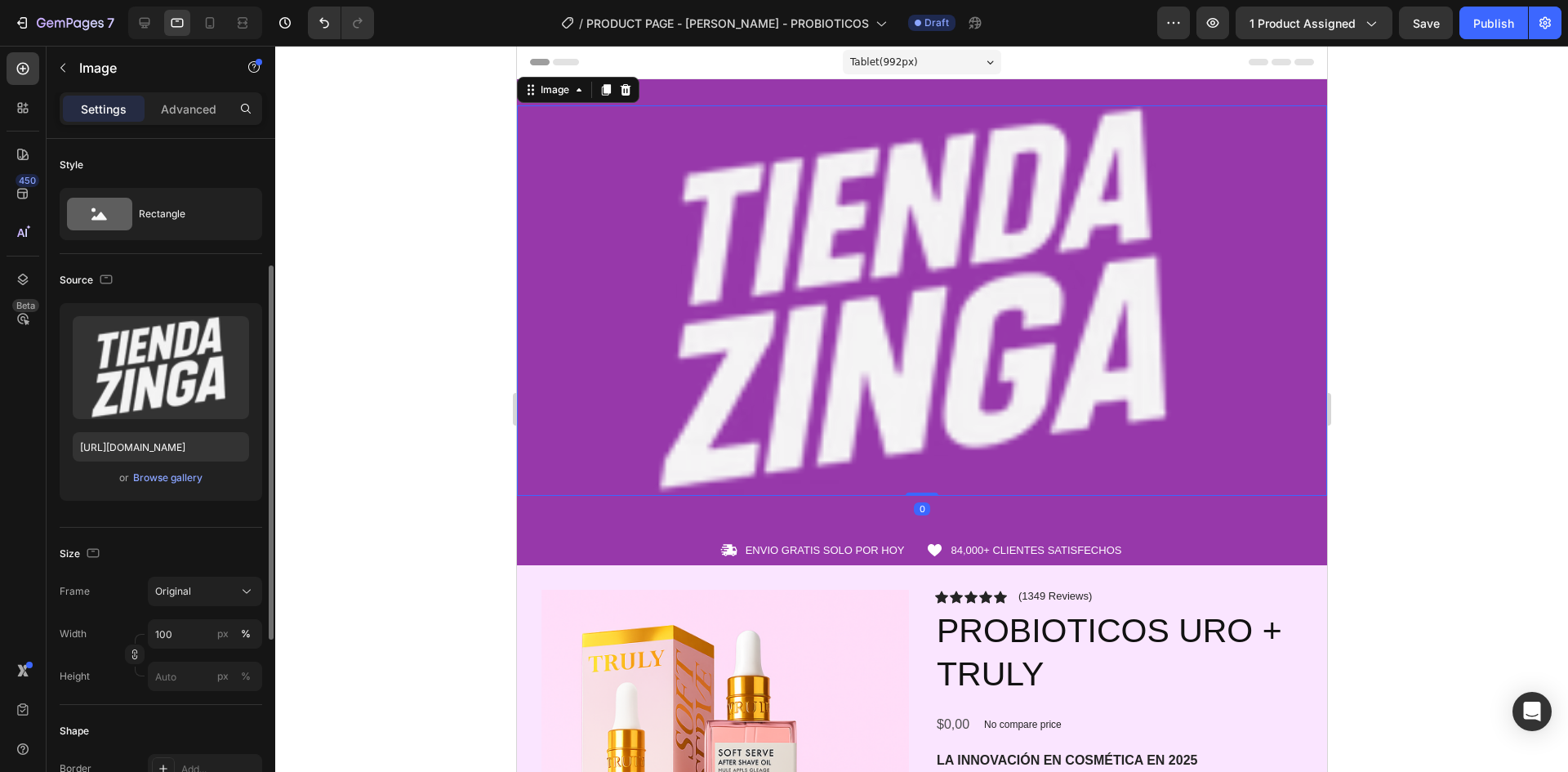
scroll to position [81, 0]
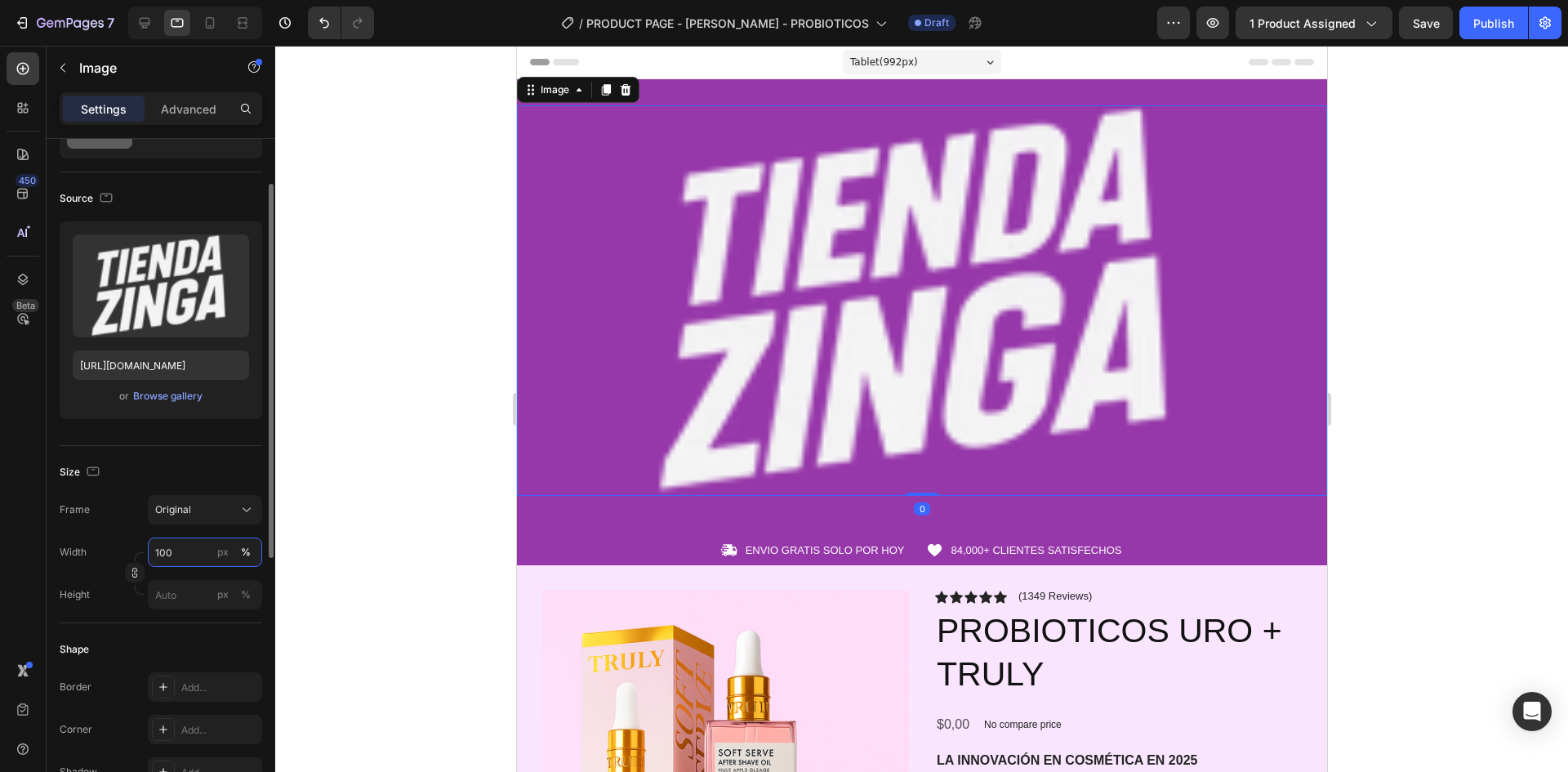
click at [182, 558] on input "100" at bounding box center [205, 552] width 114 height 29
click at [243, 555] on div "%" at bounding box center [246, 552] width 10 height 14
click at [192, 556] on input "100" at bounding box center [205, 552] width 114 height 29
drag, startPoint x: 193, startPoint y: 556, endPoint x: 100, endPoint y: 559, distance: 93.0
click at [100, 559] on div "Width 100 px %" at bounding box center [161, 552] width 203 height 29
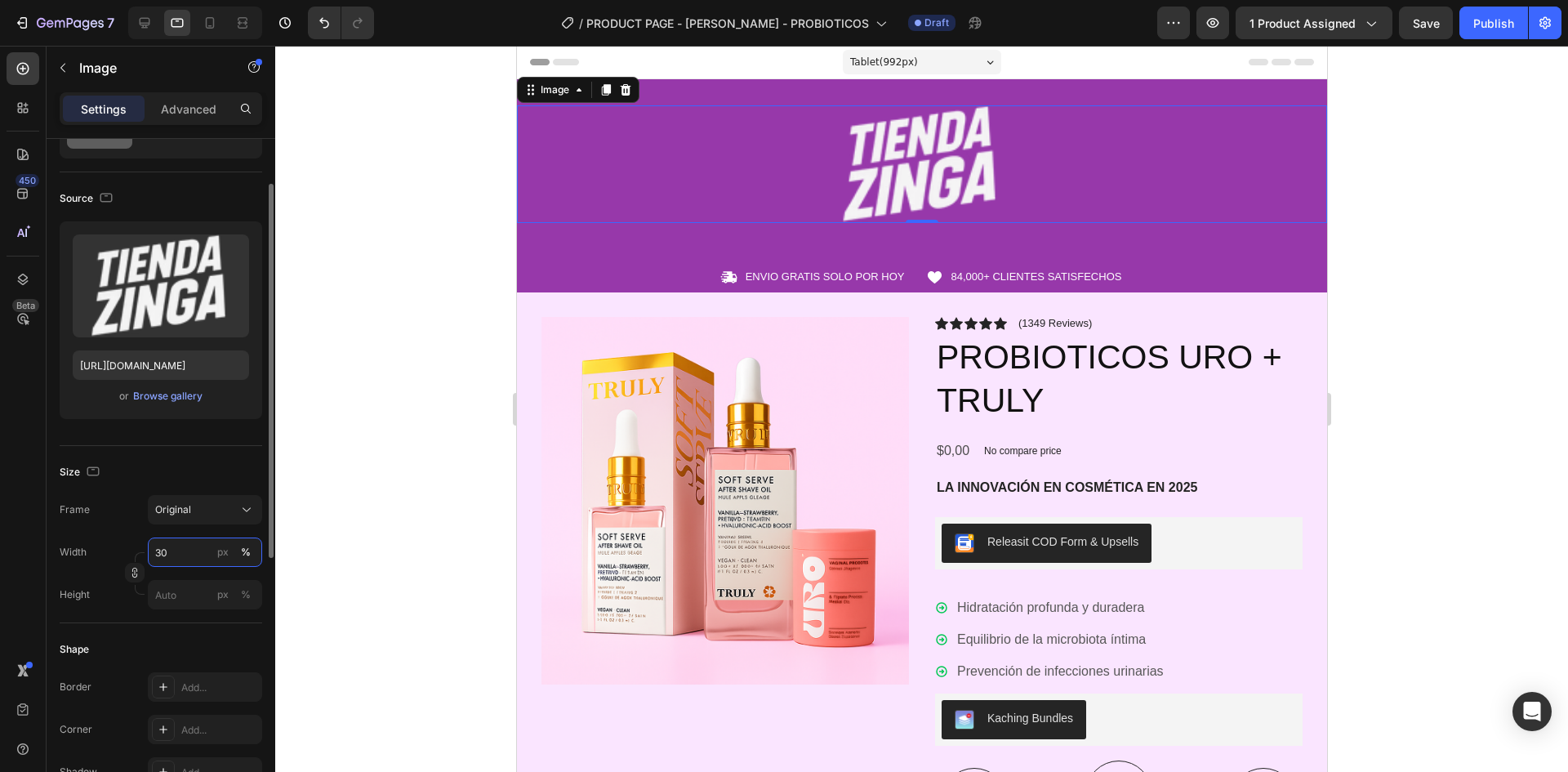
type input "30"
click at [240, 554] on button "%" at bounding box center [246, 552] width 20 height 20
click at [183, 554] on input "30" at bounding box center [205, 552] width 114 height 29
drag, startPoint x: 183, startPoint y: 554, endPoint x: 102, endPoint y: 550, distance: 81.1
click at [102, 550] on div "Width 30 px %" at bounding box center [161, 552] width 203 height 29
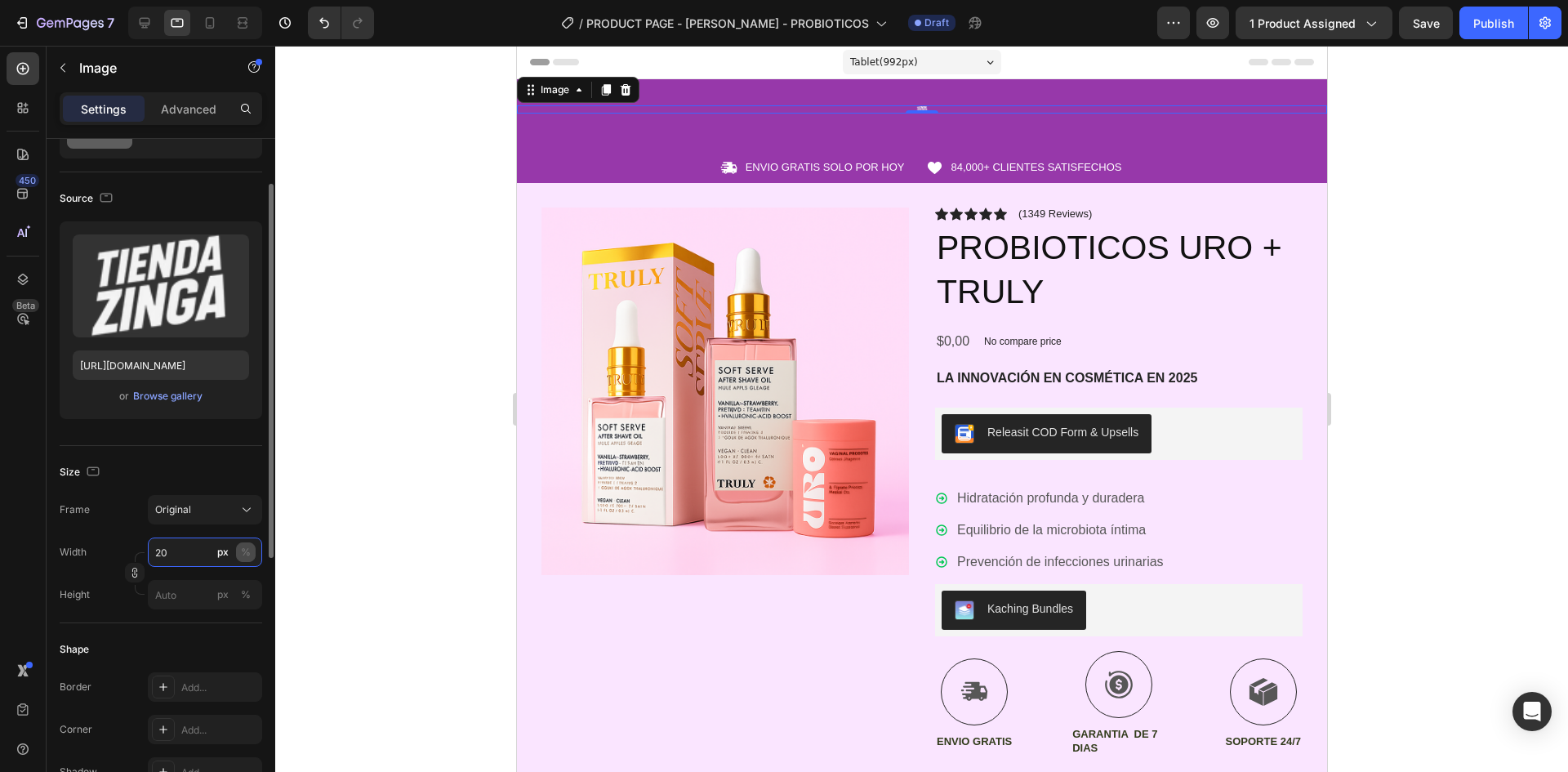
type input "20"
click at [250, 550] on div "%" at bounding box center [246, 552] width 10 height 14
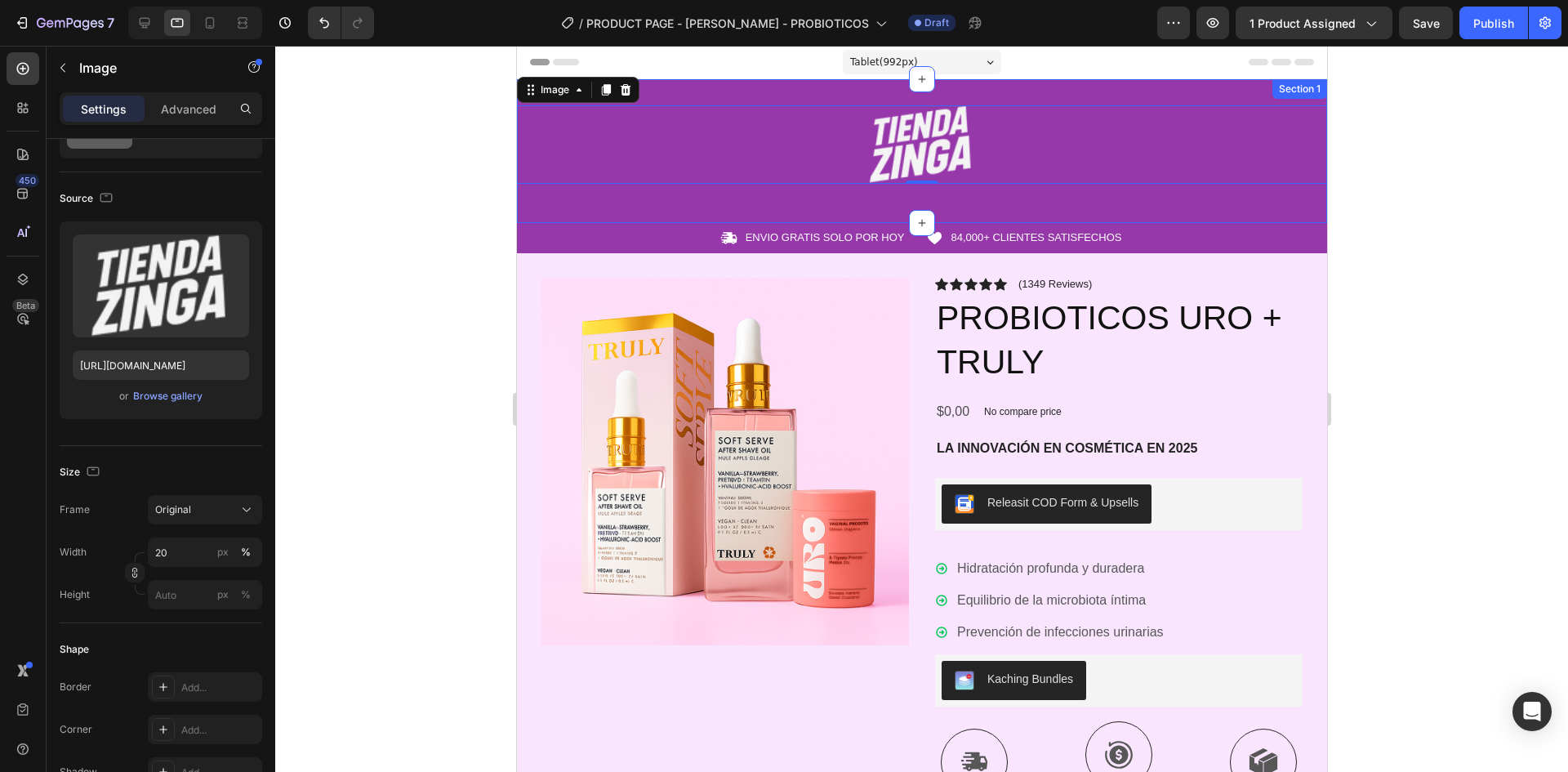
click at [877, 197] on div "Image 0 Row Section 1" at bounding box center [921, 151] width 810 height 144
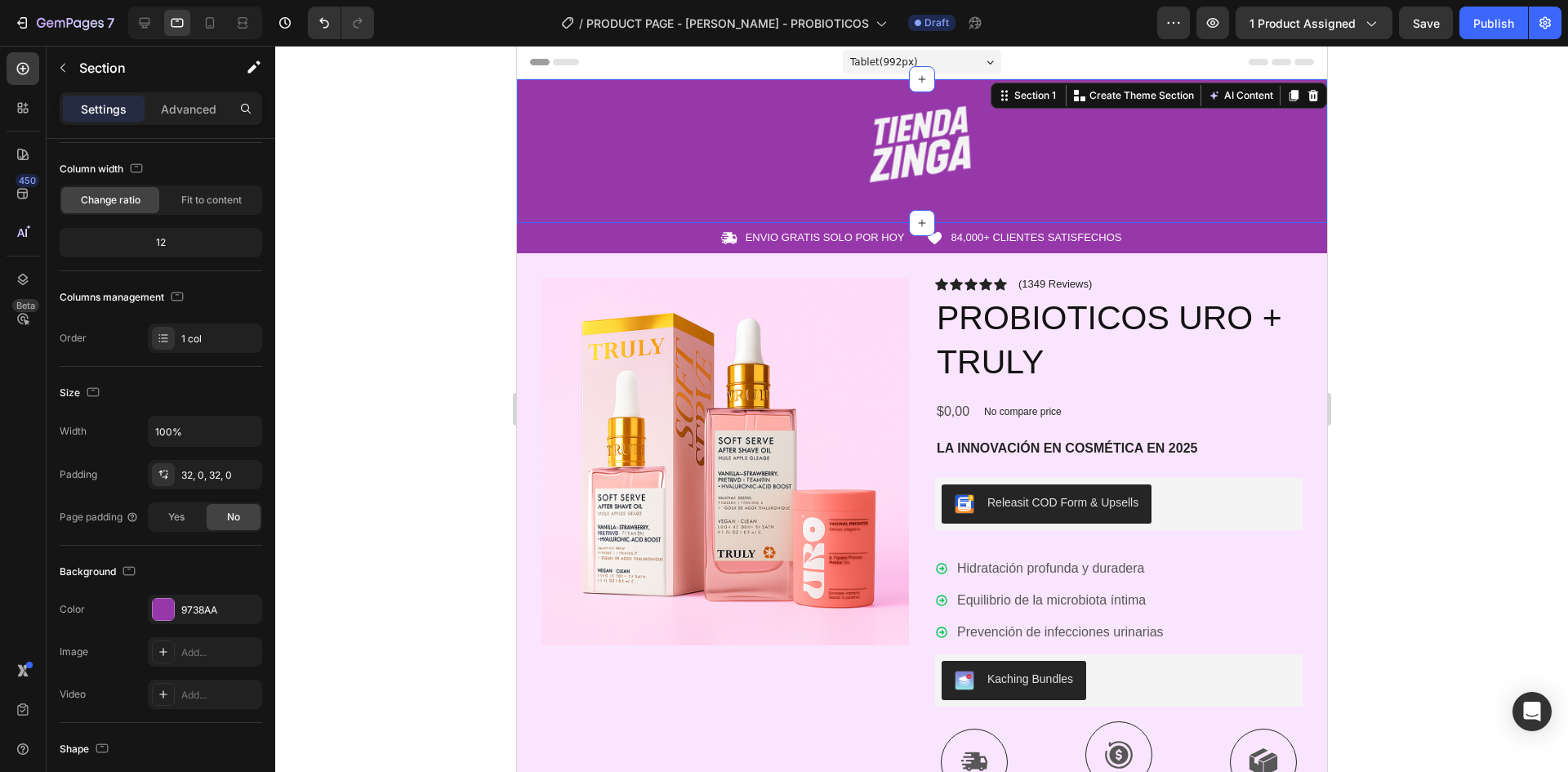
scroll to position [0, 0]
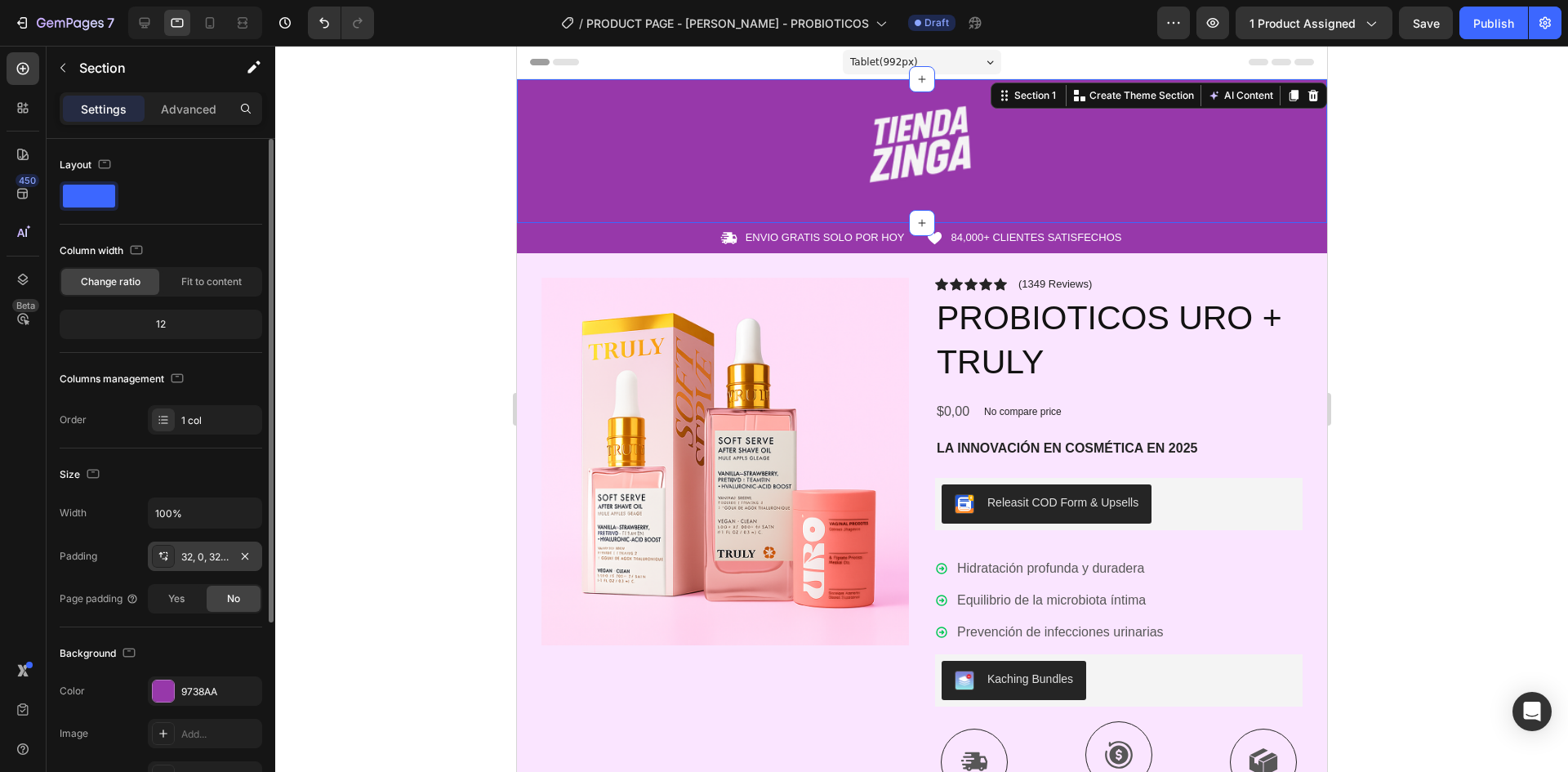
click at [194, 566] on div "32, 0, 32, 0" at bounding box center [205, 556] width 114 height 29
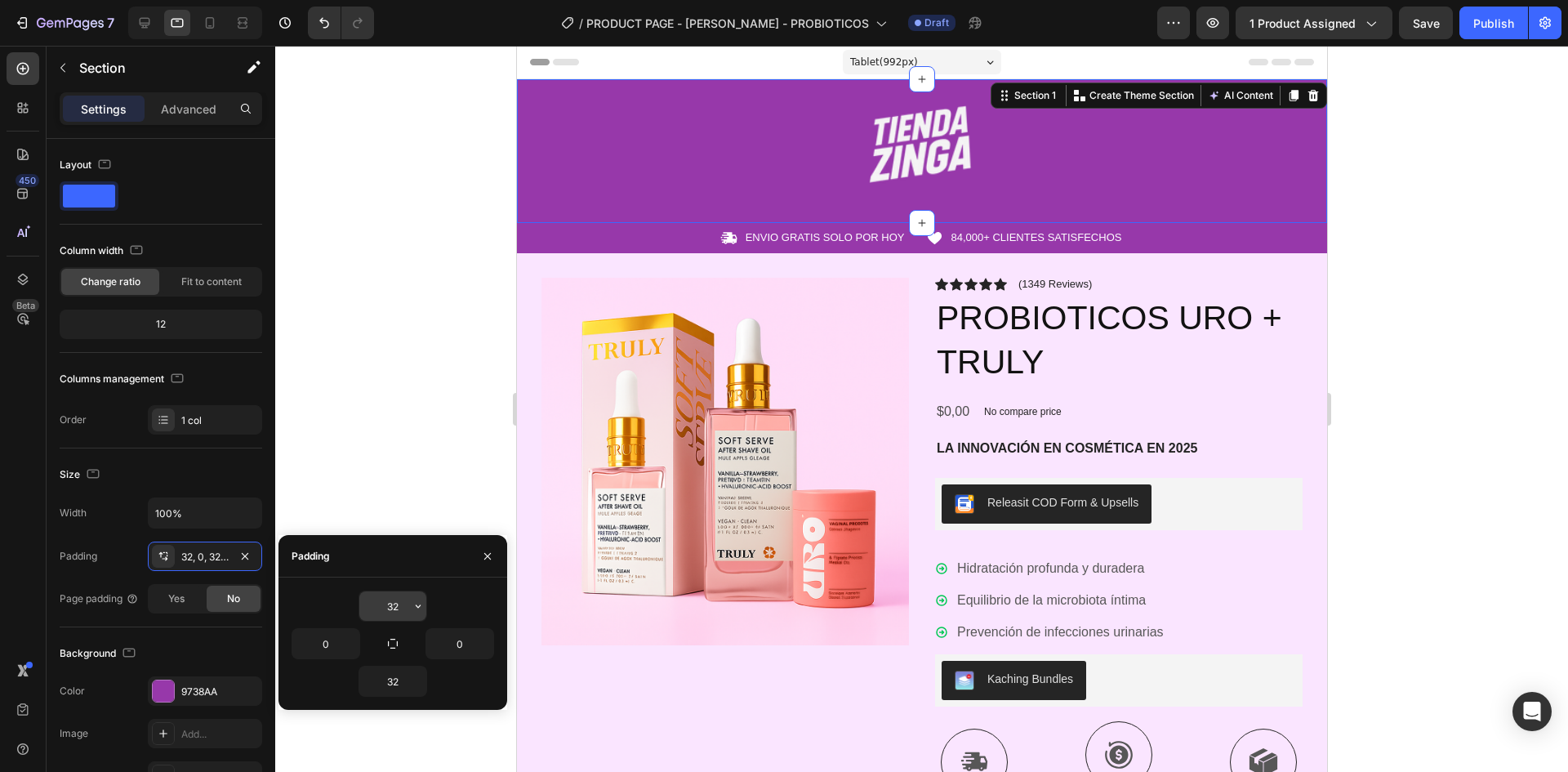
click at [407, 606] on input "32" at bounding box center [392, 606] width 67 height 29
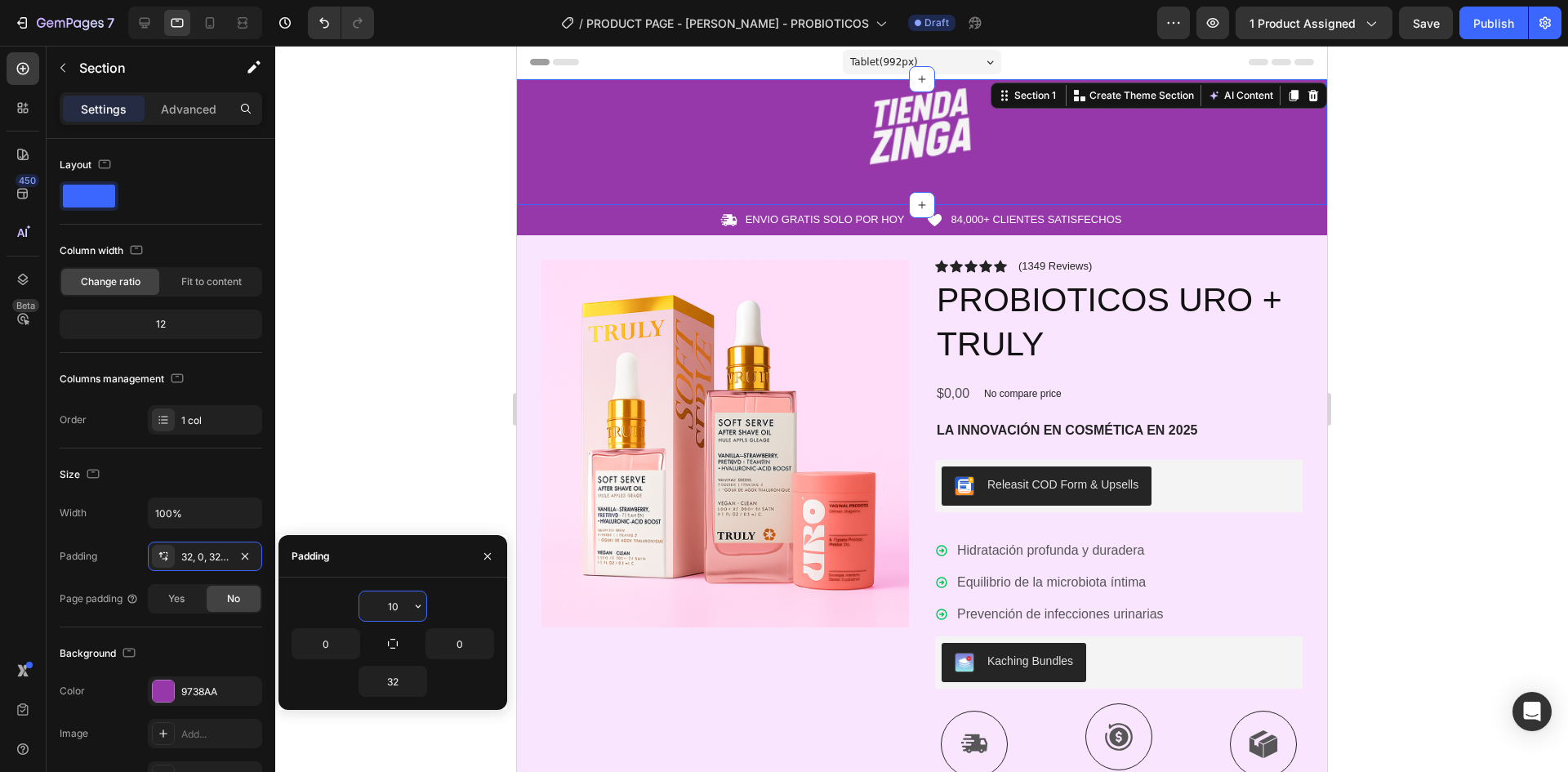
type input "1"
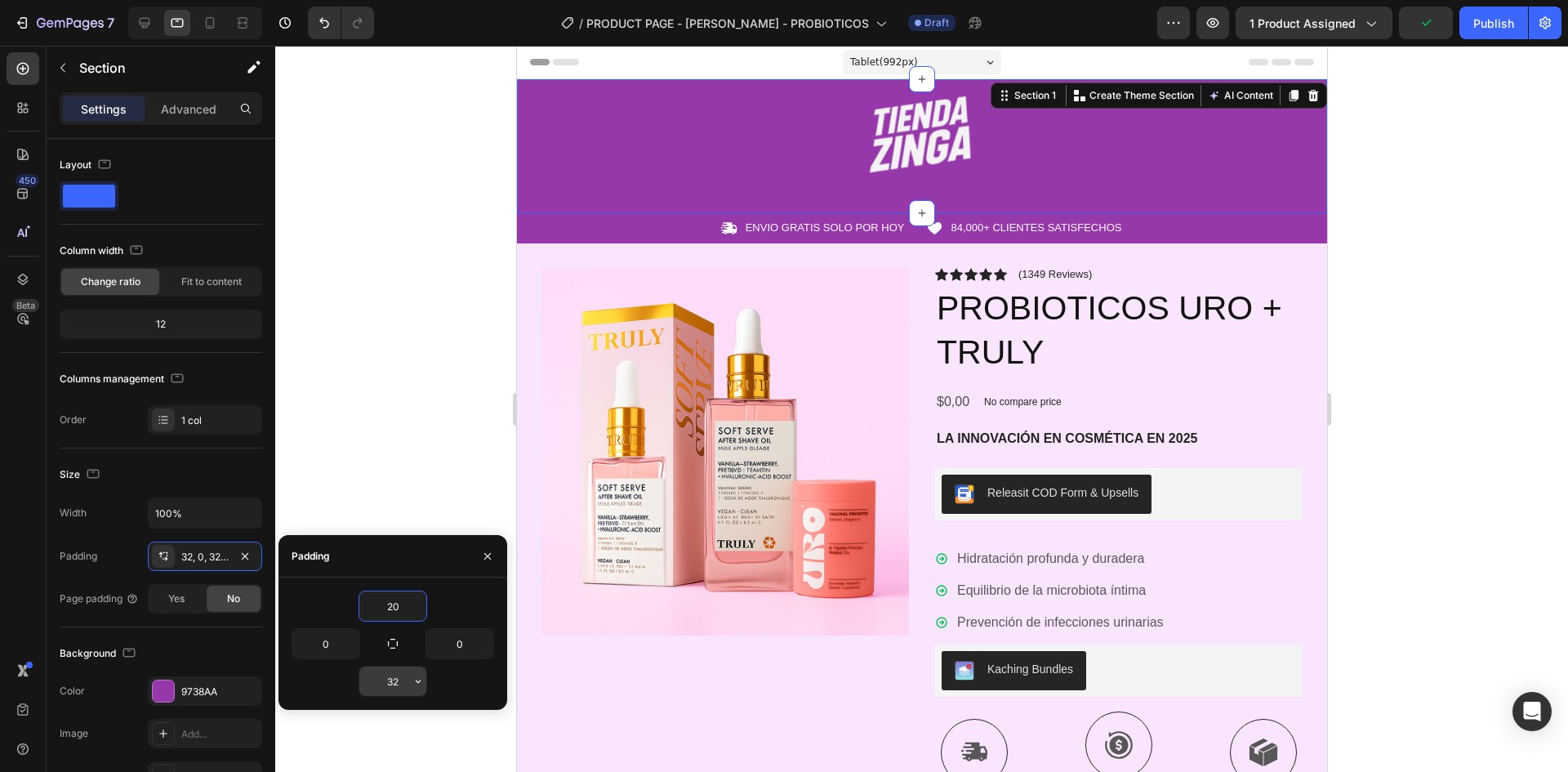
type input "20"
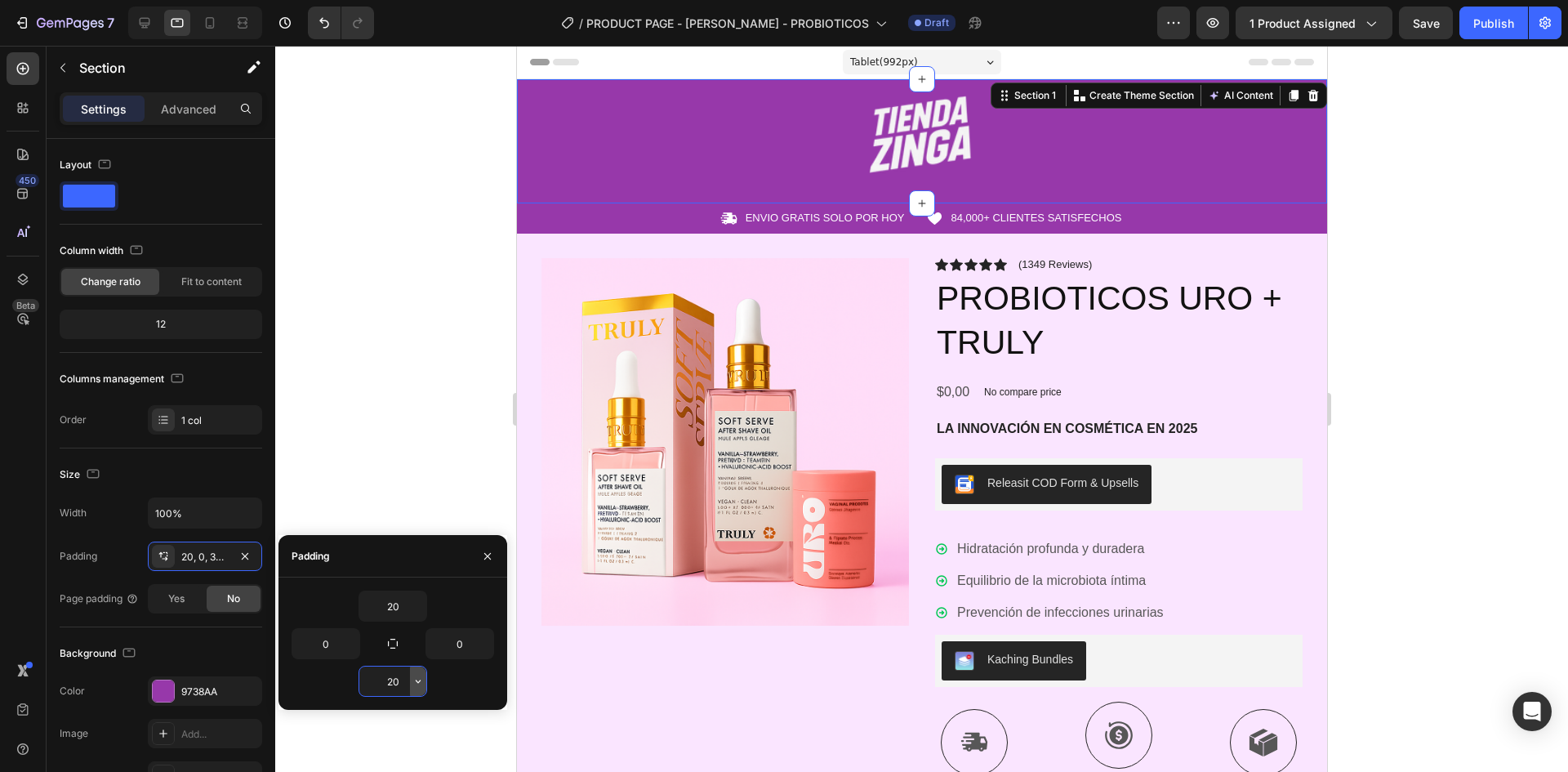
type input "2"
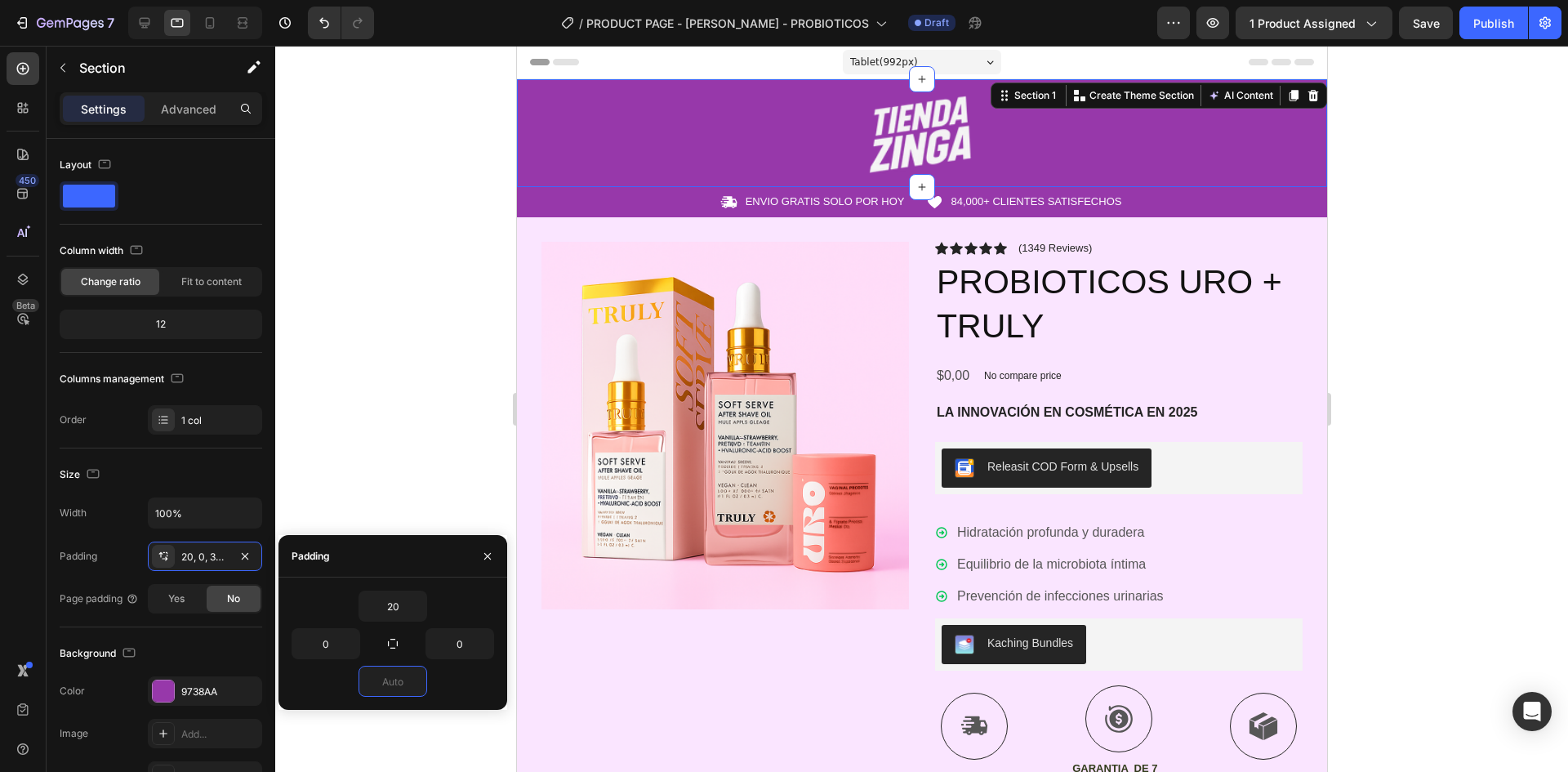
click at [1496, 301] on div at bounding box center [921, 408] width 1293 height 726
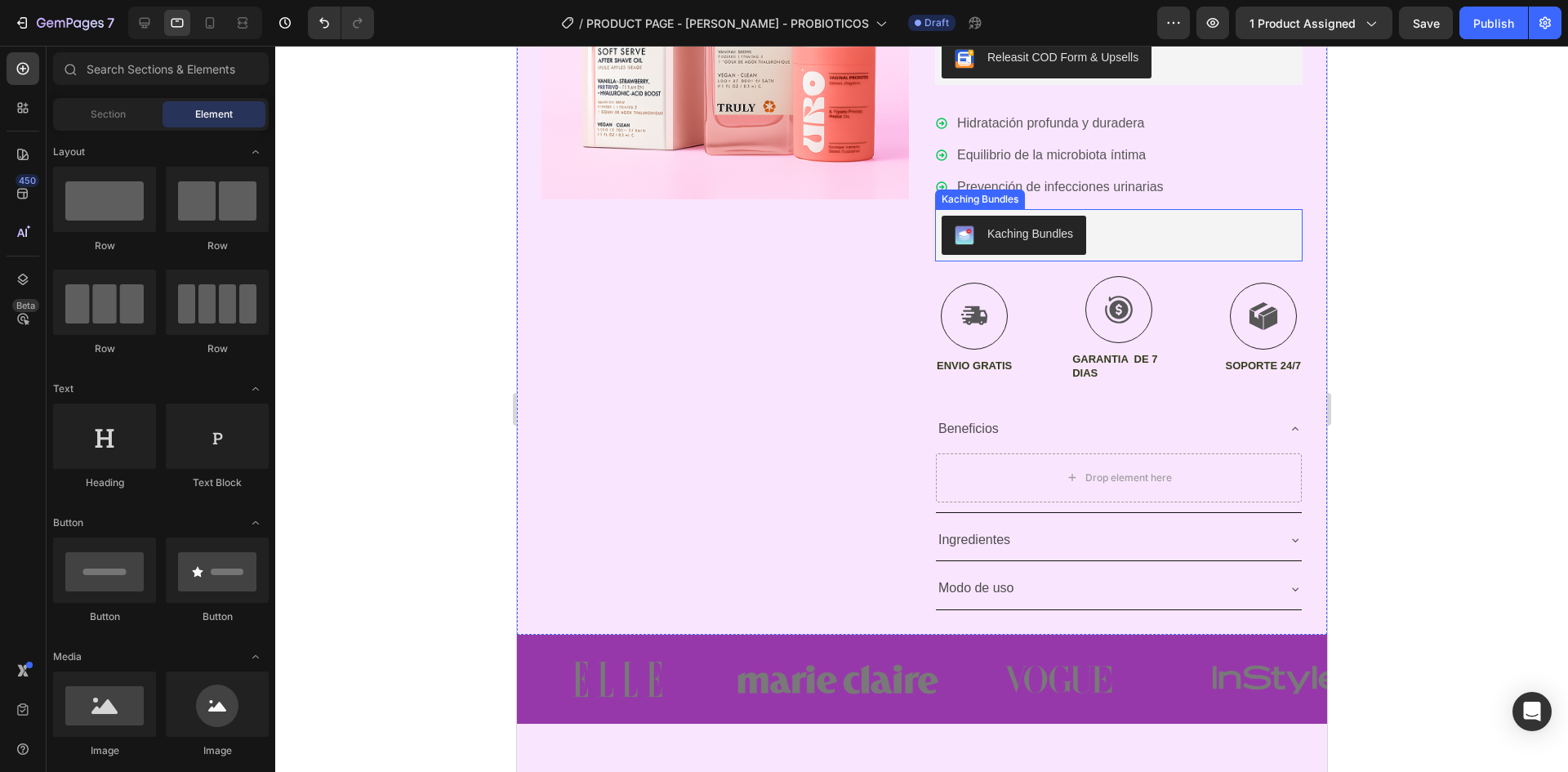
scroll to position [653, 0]
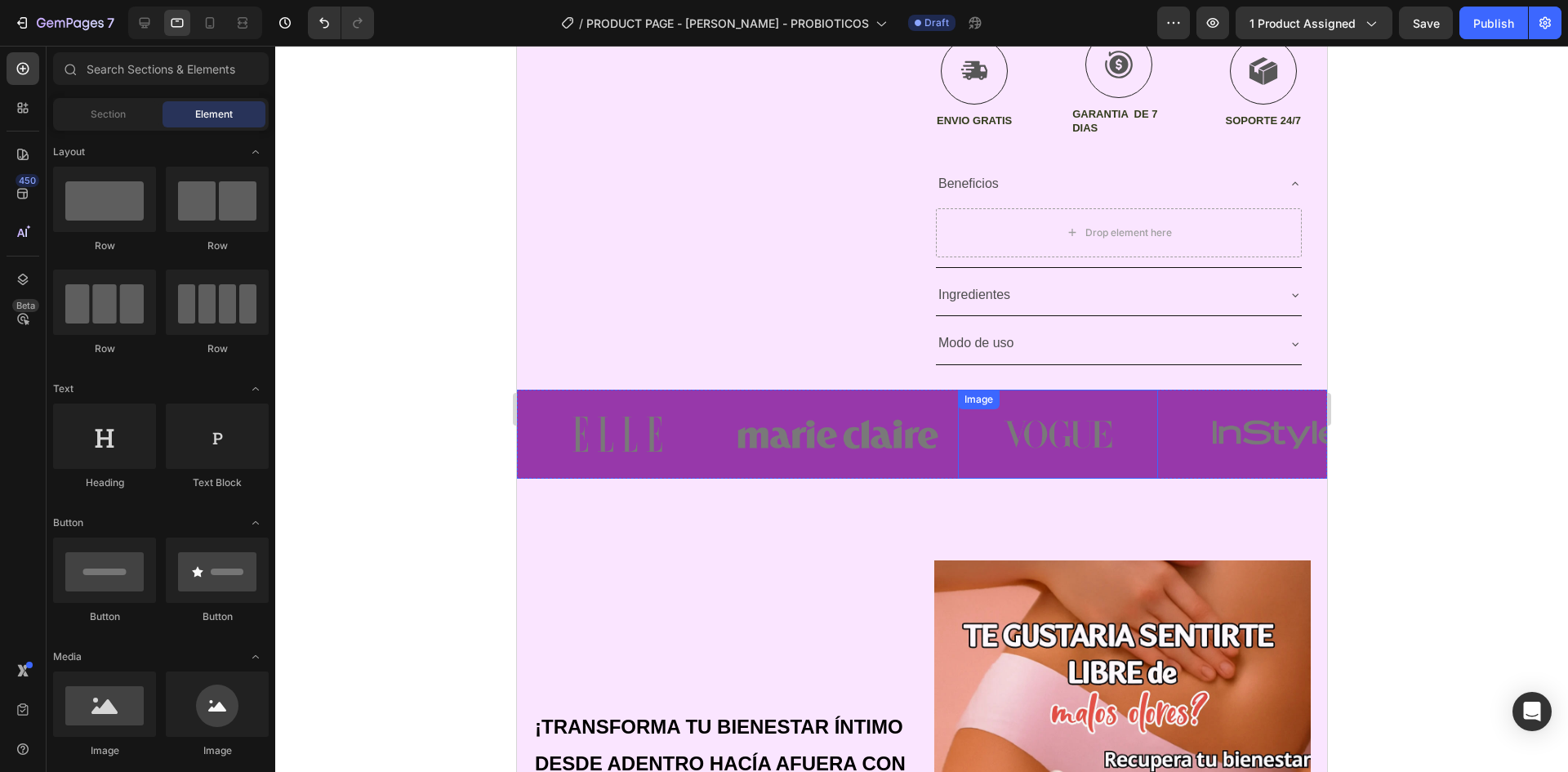
click at [1062, 396] on img at bounding box center [1057, 434] width 201 height 89
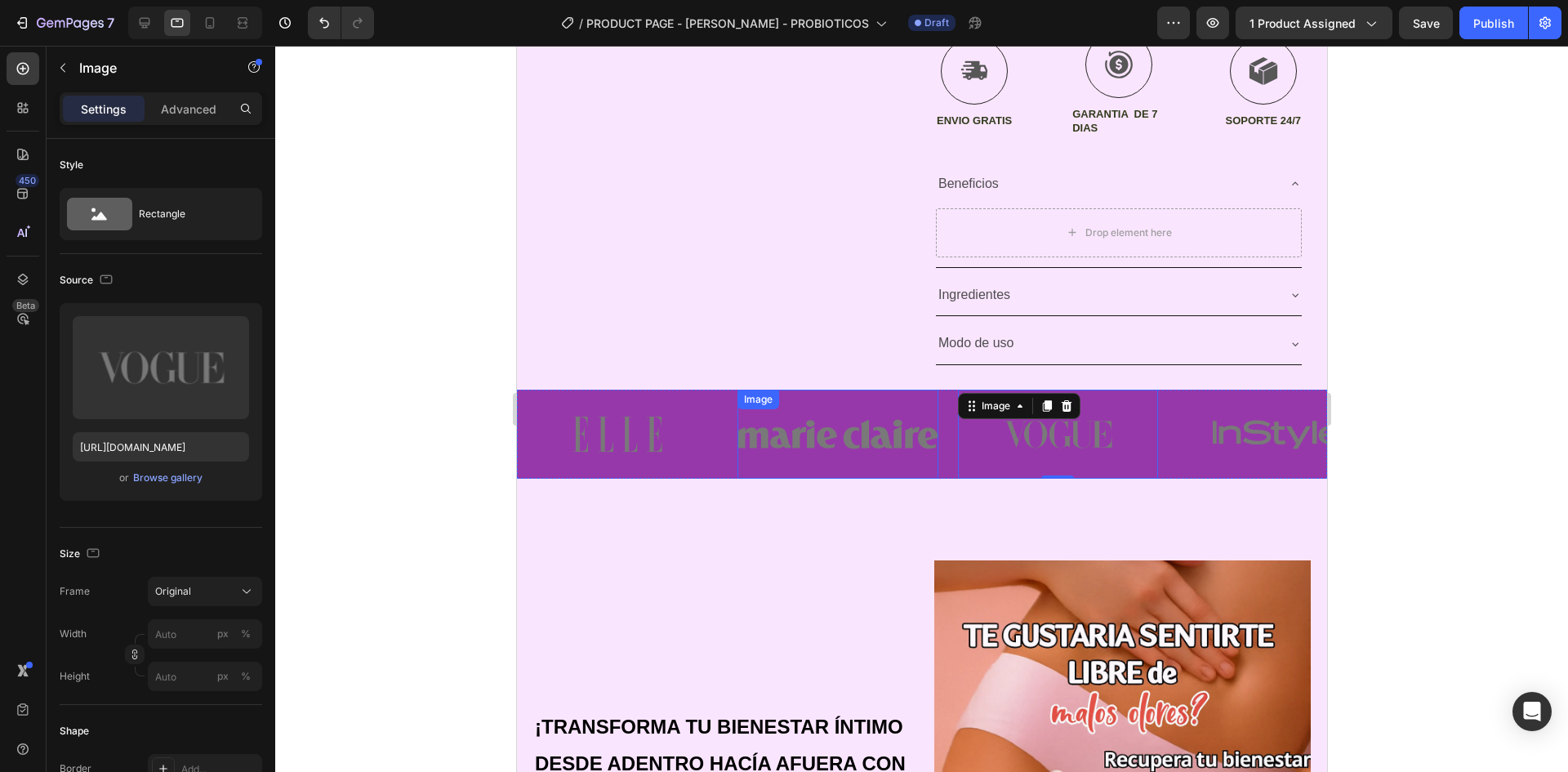
click at [923, 405] on img at bounding box center [837, 434] width 201 height 89
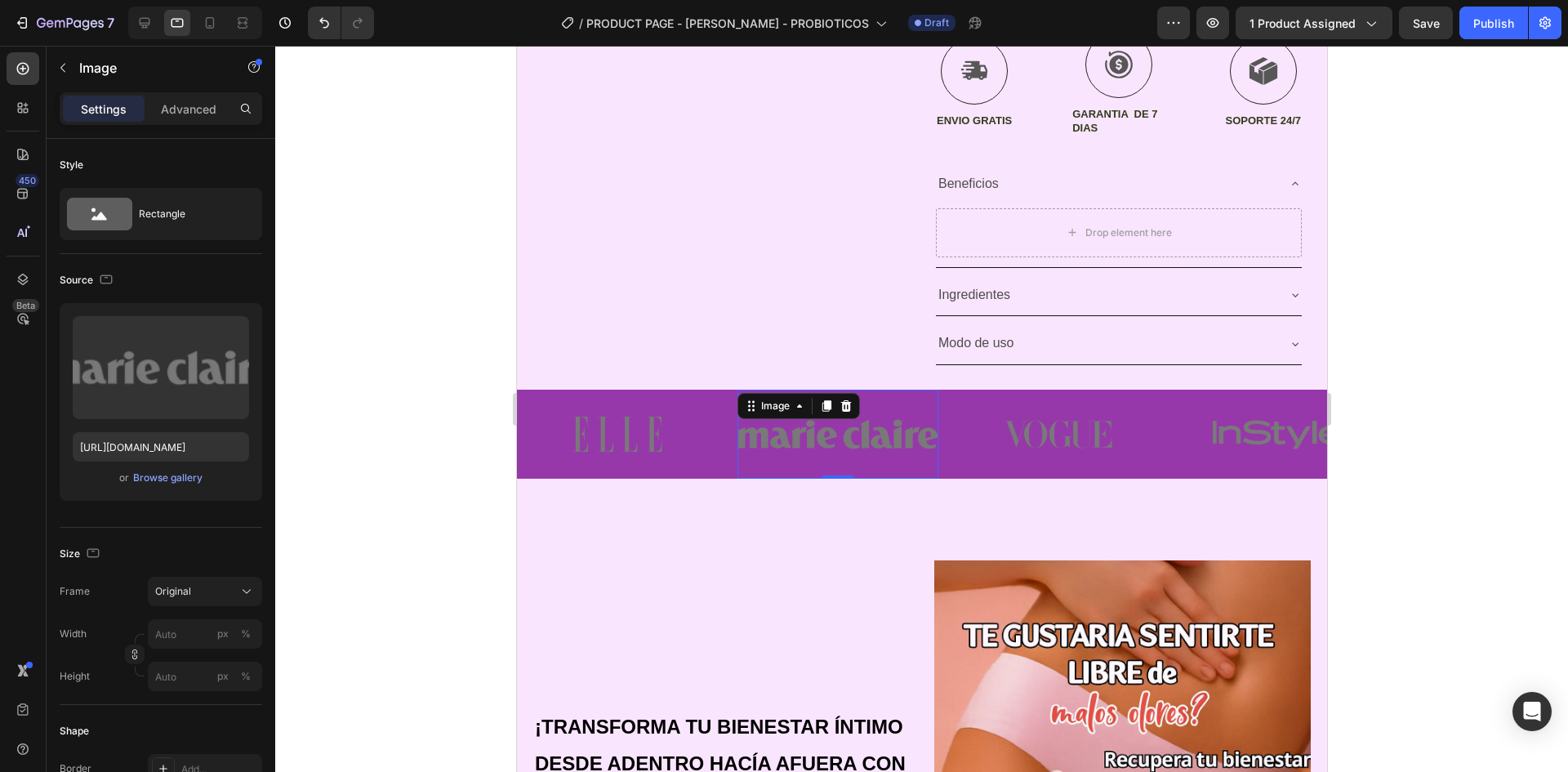
click at [952, 394] on div "Image Image 0 Image Image Image" at bounding box center [921, 434] width 810 height 89
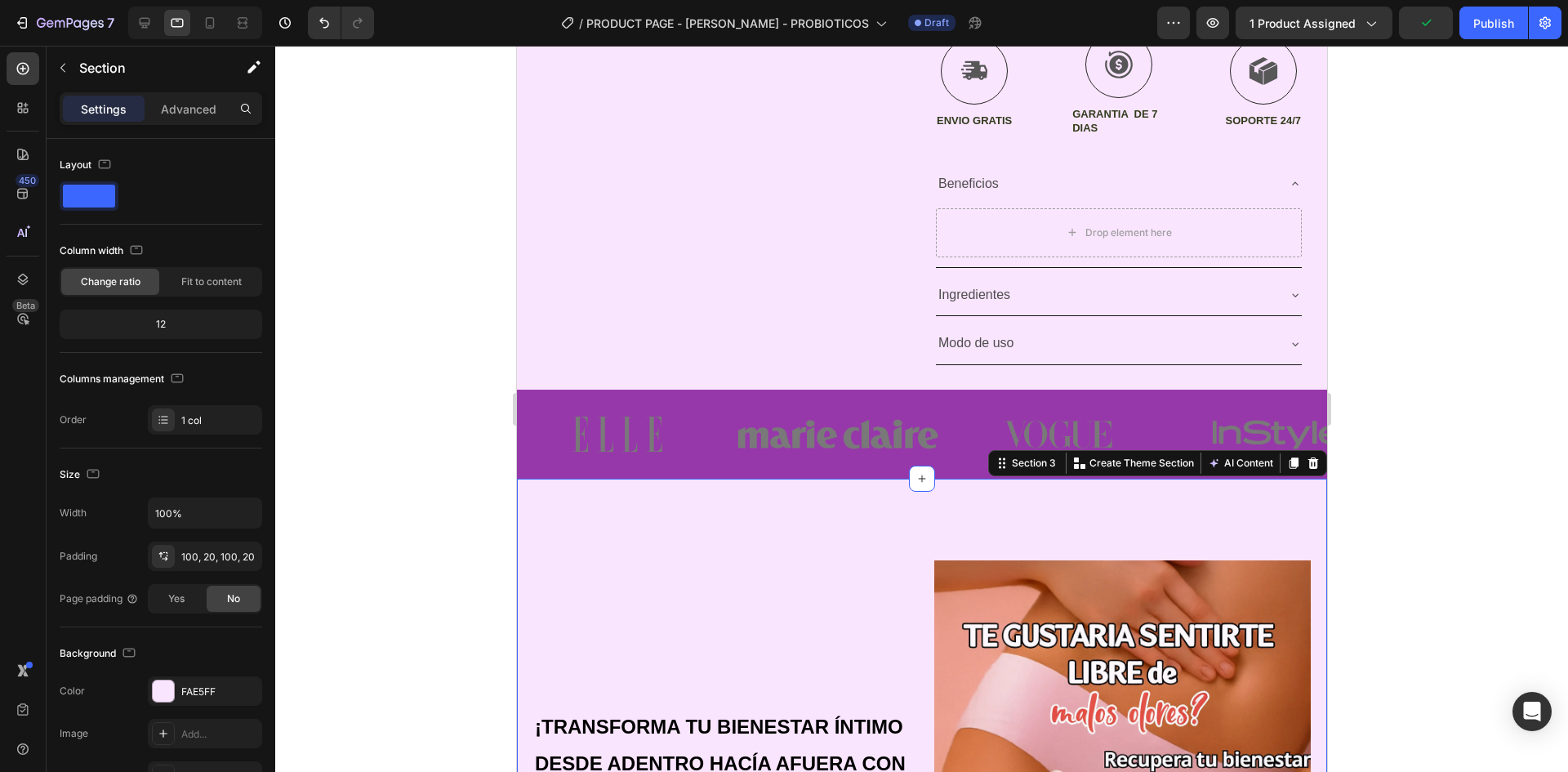
click at [696, 477] on img at bounding box center [616, 434] width 201 height 89
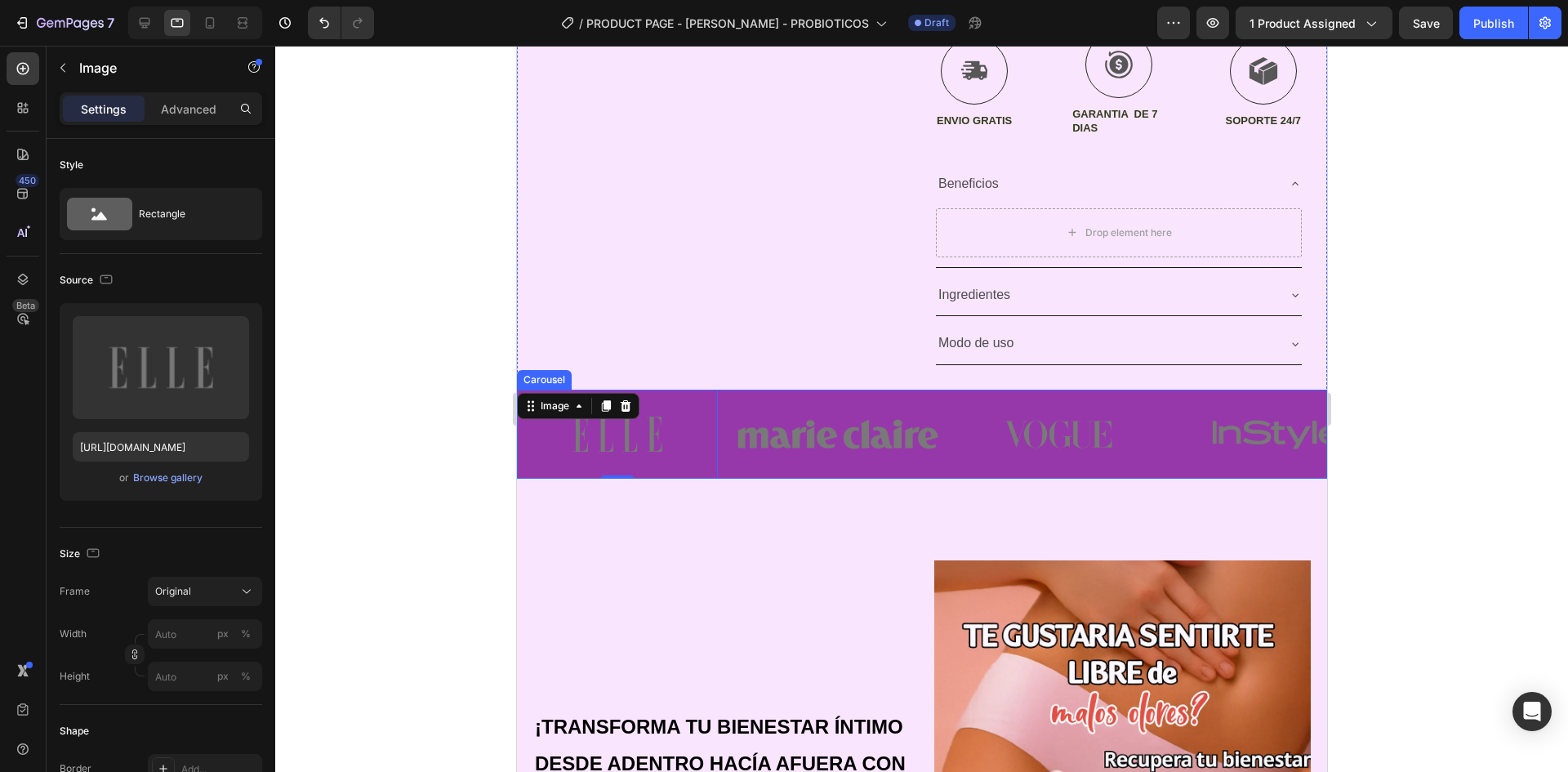
click at [737, 465] on img at bounding box center [837, 434] width 201 height 89
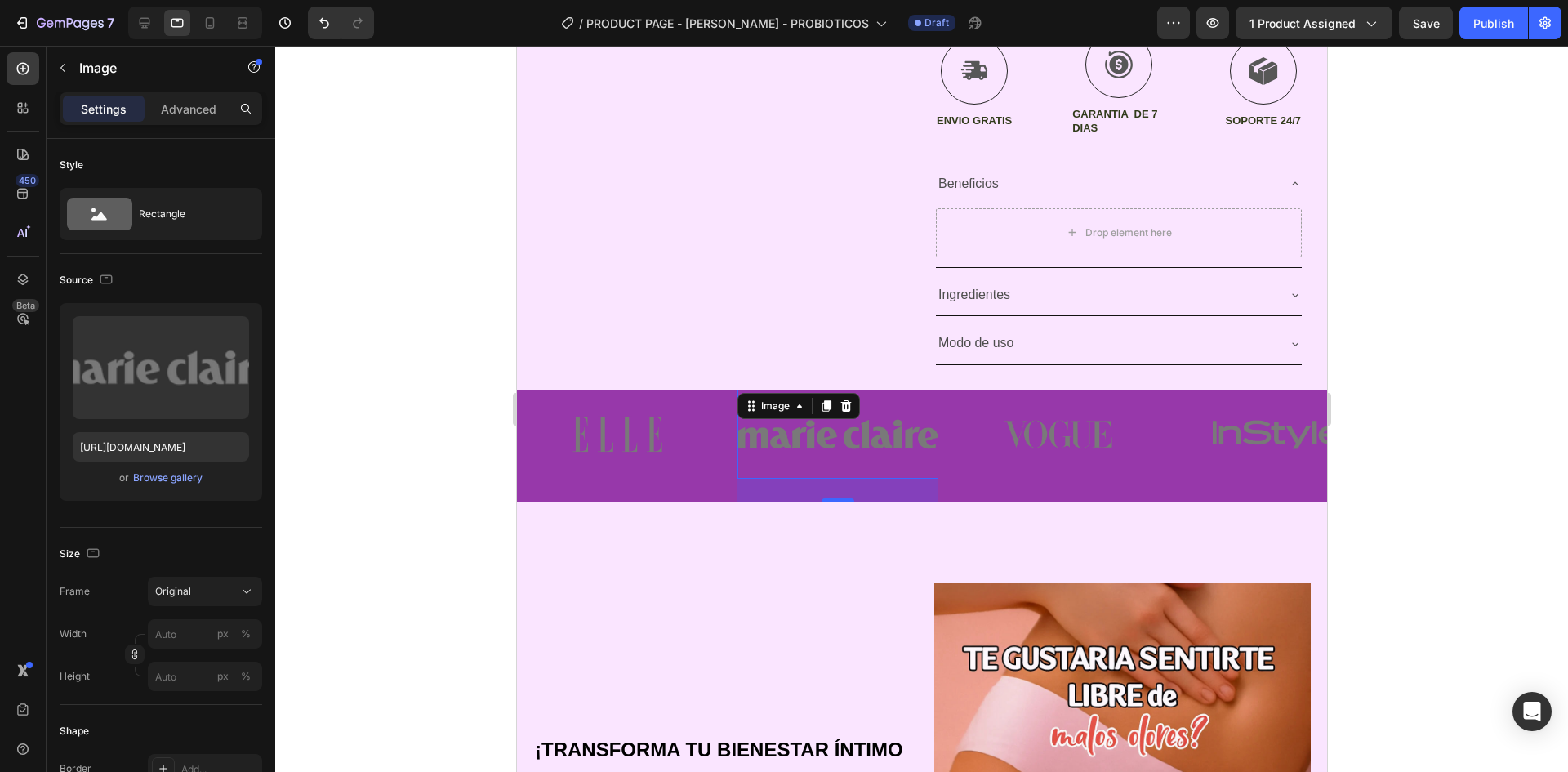
drag, startPoint x: 839, startPoint y: 477, endPoint x: 1204, endPoint y: 551, distance: 372.4
click at [839, 501] on div at bounding box center [837, 500] width 33 height 4
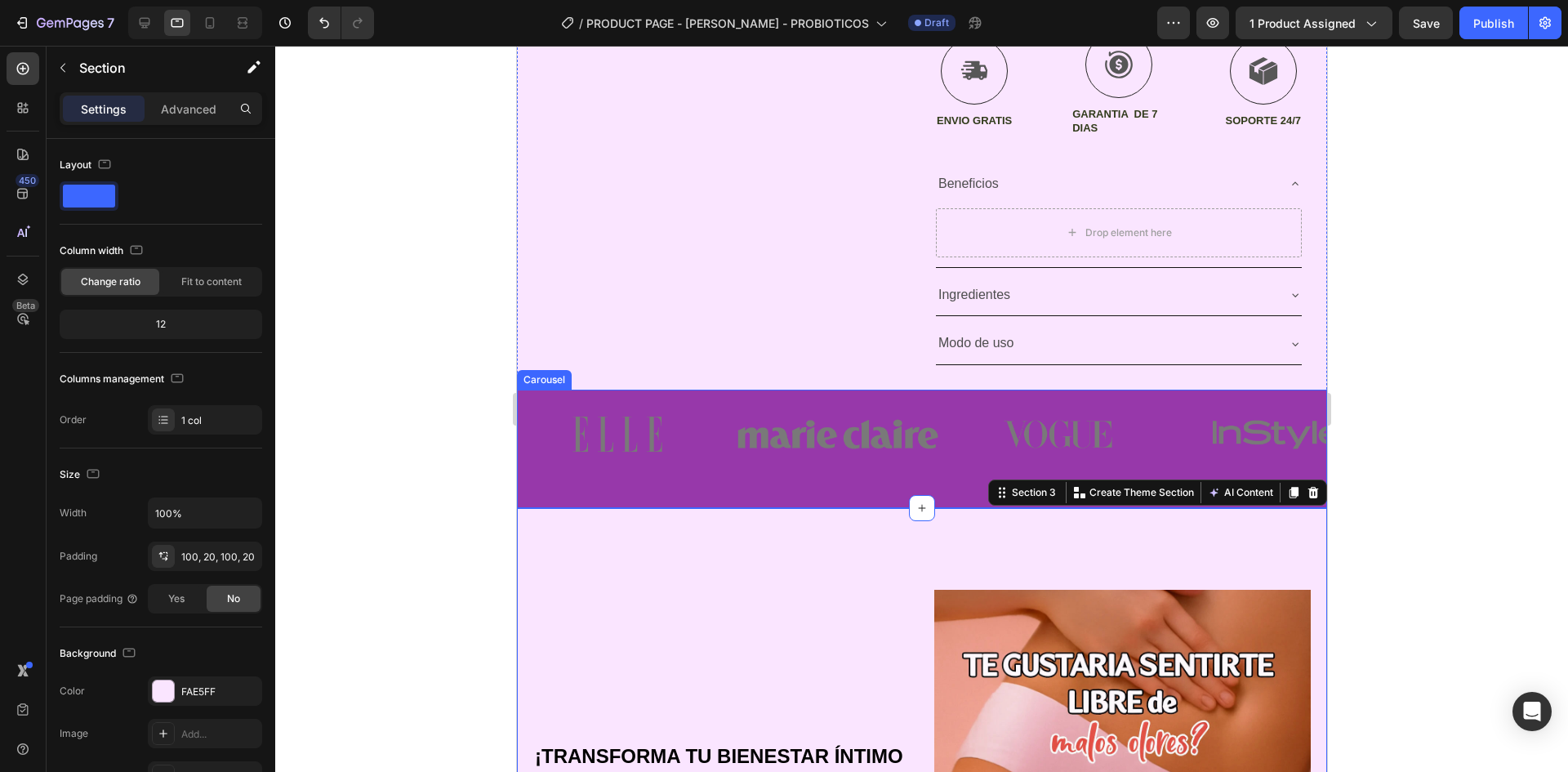
click at [899, 491] on div "Image" at bounding box center [837, 449] width 201 height 119
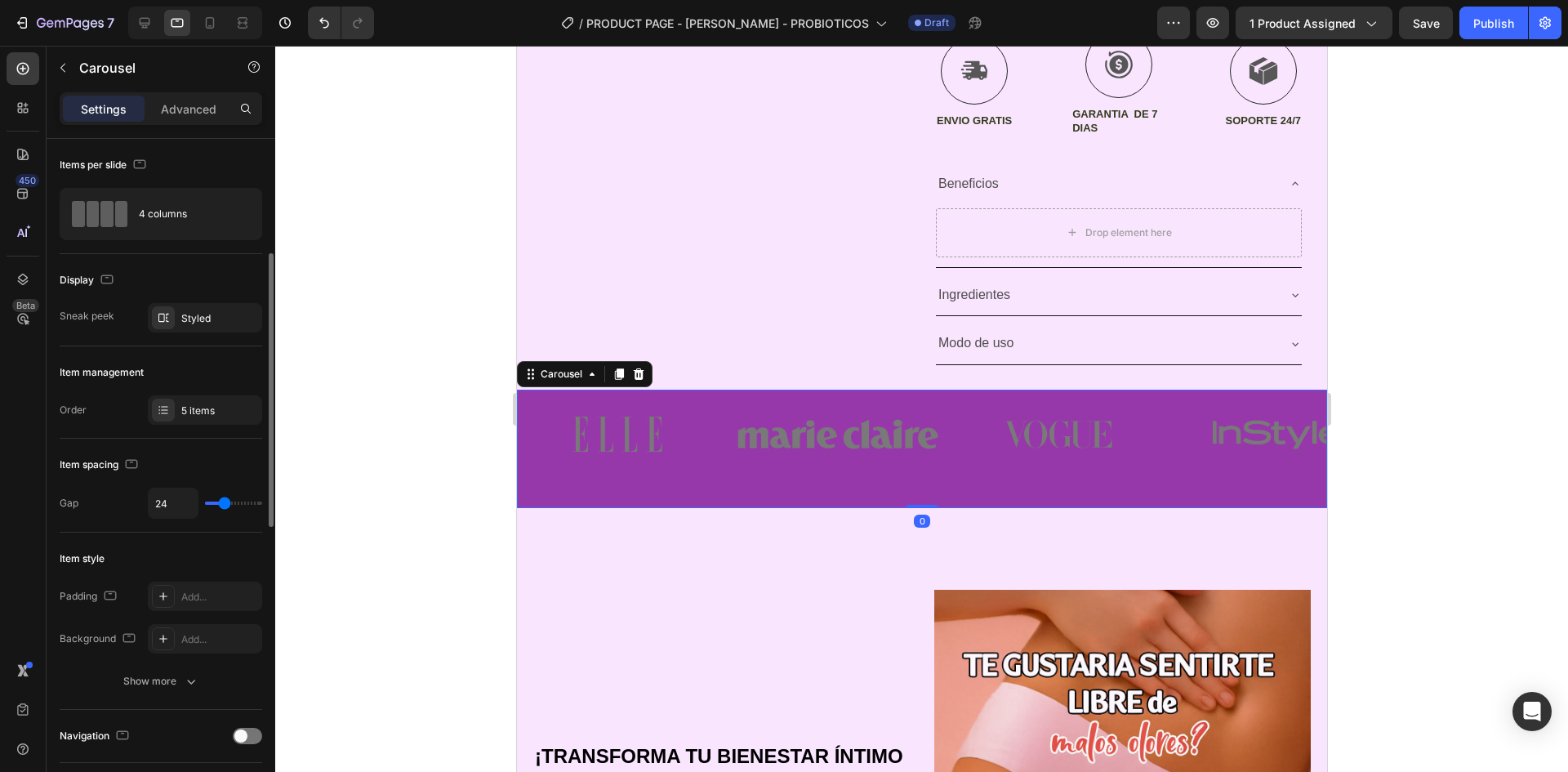
scroll to position [245, 0]
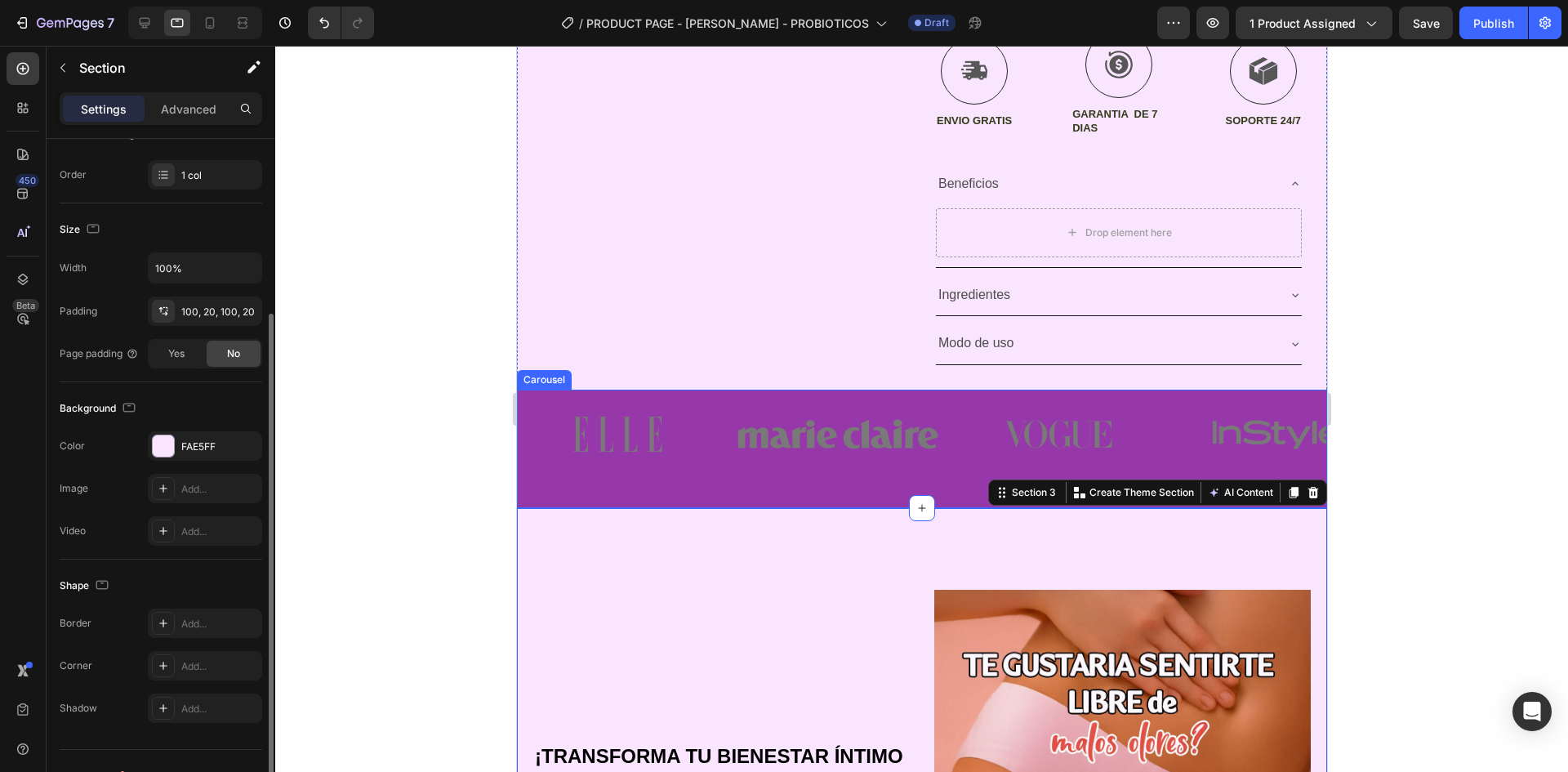
scroll to position [0, 0]
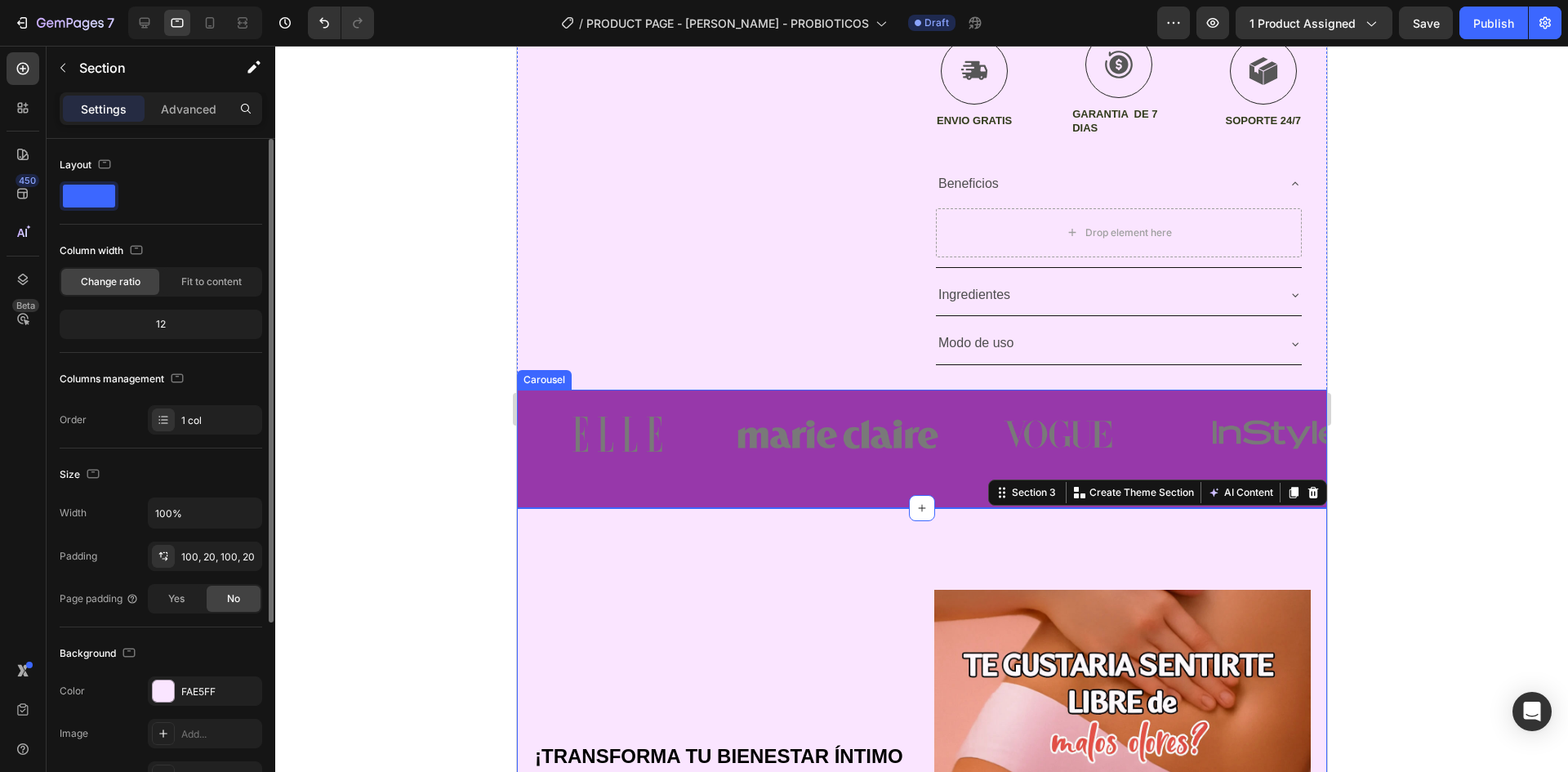
click at [796, 490] on div "Image" at bounding box center [837, 449] width 201 height 119
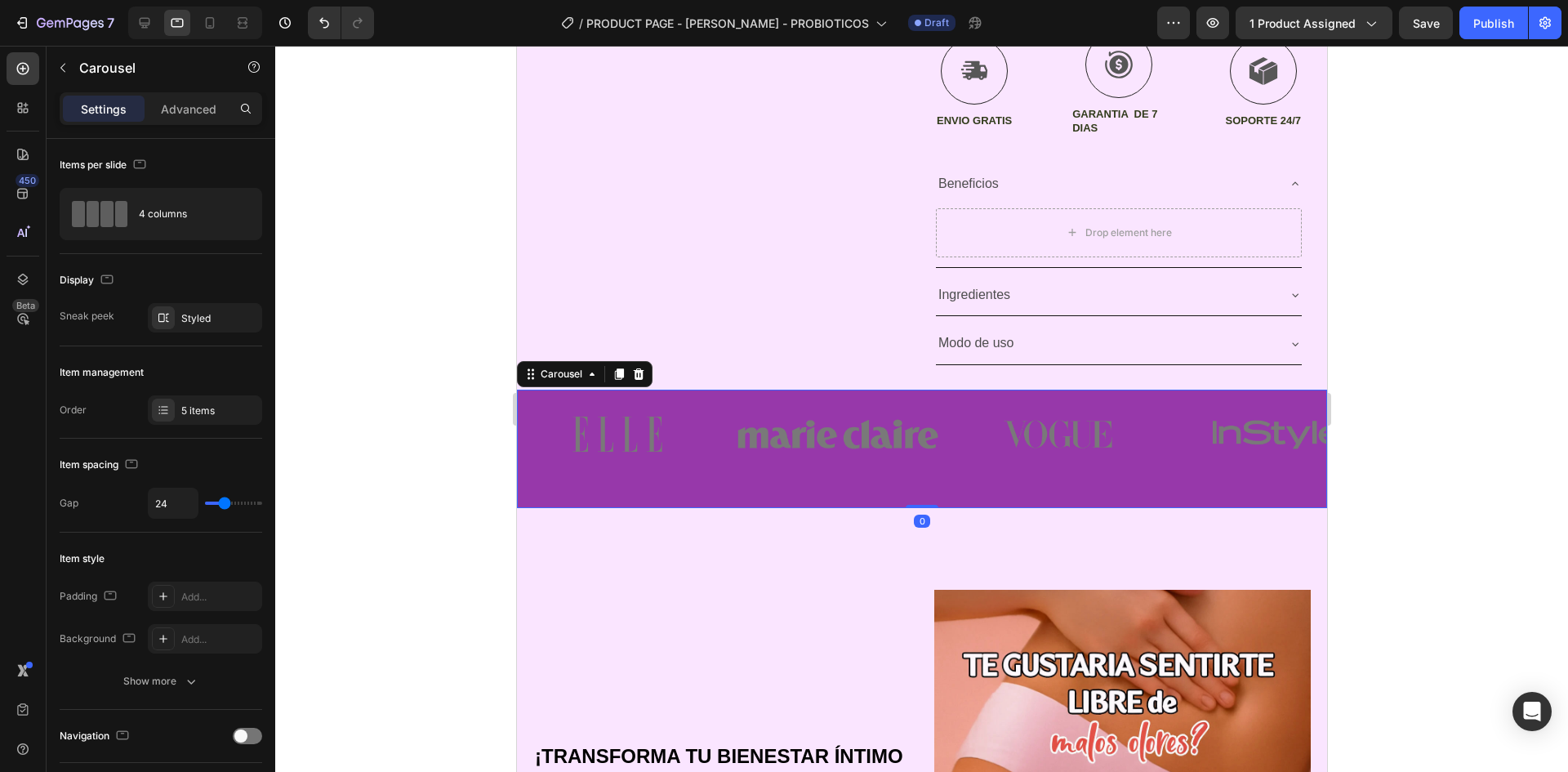
click at [802, 499] on div "Image" at bounding box center [837, 449] width 201 height 119
drag, startPoint x: 925, startPoint y: 507, endPoint x: 918, endPoint y: 480, distance: 27.9
click at [918, 480] on div "Image Image Image Image Image Carousel 0" at bounding box center [921, 449] width 810 height 119
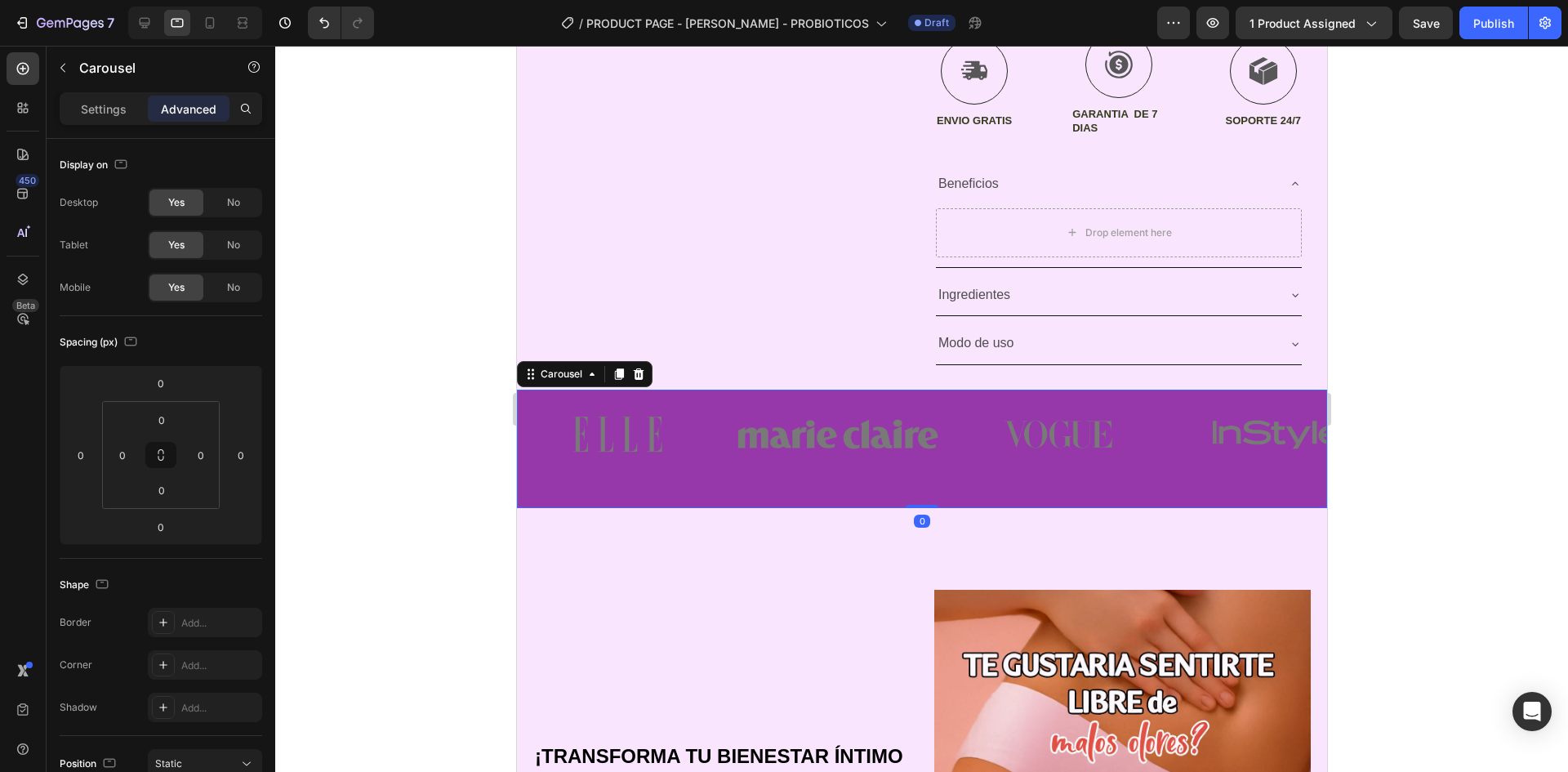
drag, startPoint x: 918, startPoint y: 506, endPoint x: 910, endPoint y: 478, distance: 29.1
click at [910, 478] on div "Image Image Image Image Image Carousel 0" at bounding box center [921, 449] width 810 height 119
click at [918, 501] on div "Image Image Image Image Image" at bounding box center [921, 449] width 810 height 119
click at [909, 508] on div at bounding box center [921, 508] width 26 height 26
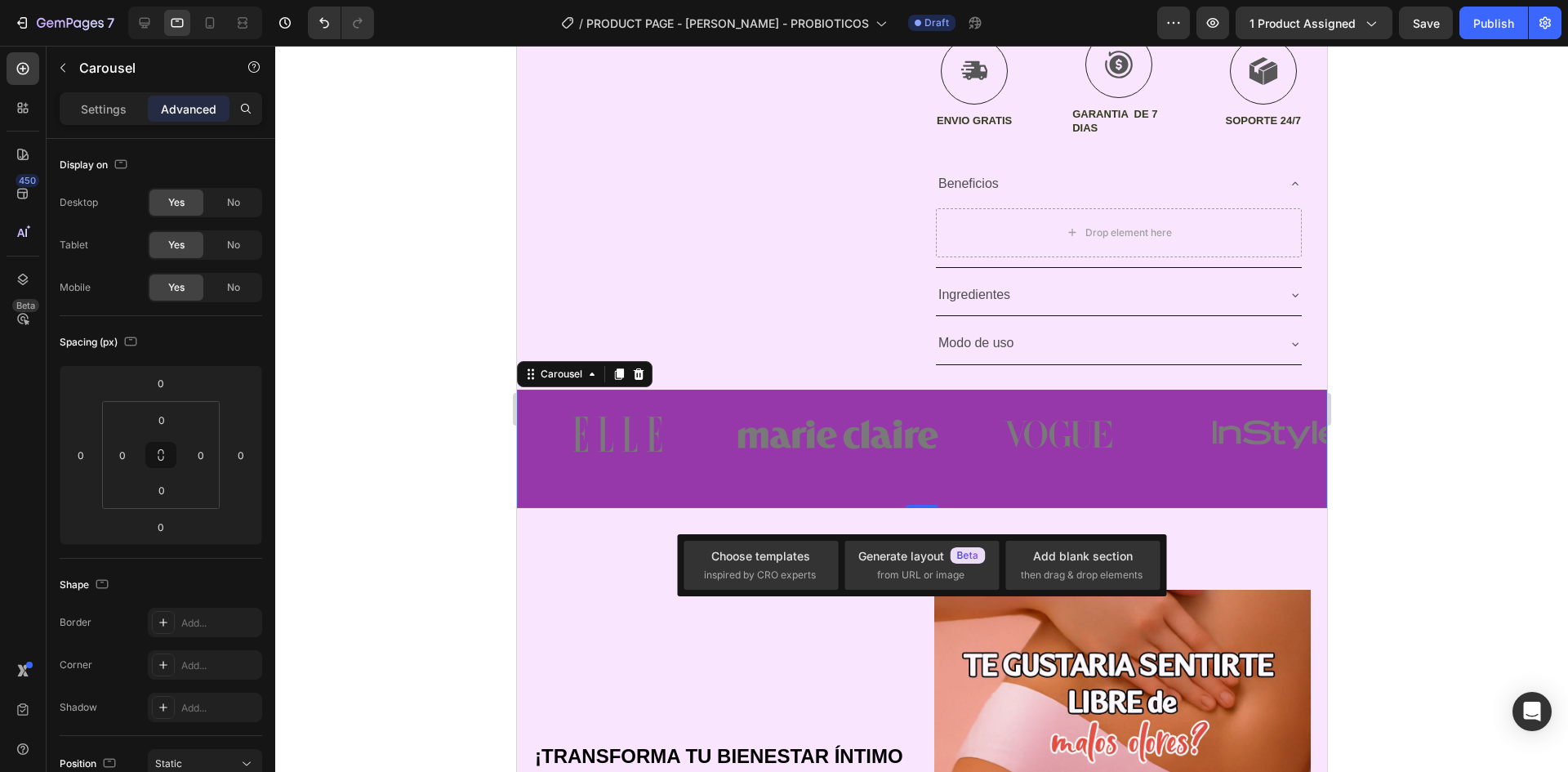
click at [997, 482] on div "Image" at bounding box center [1057, 449] width 201 height 119
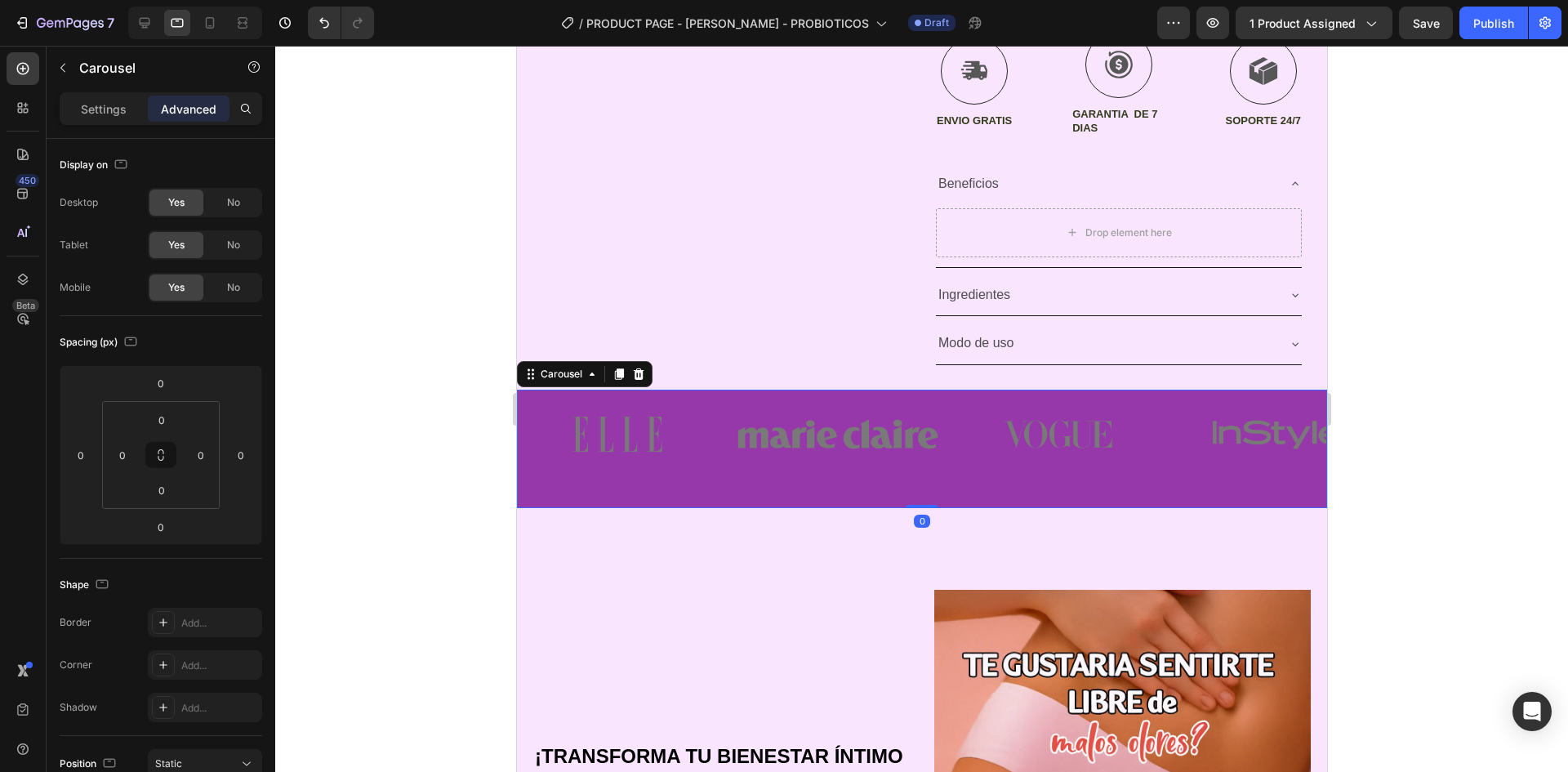
drag, startPoint x: 918, startPoint y: 504, endPoint x: 918, endPoint y: 485, distance: 19.0
click at [918, 485] on div "Image Image Image Image Image Carousel 0" at bounding box center [921, 449] width 810 height 119
click at [999, 502] on div "Image" at bounding box center [1057, 449] width 201 height 119
click at [1401, 462] on div at bounding box center [921, 408] width 1293 height 726
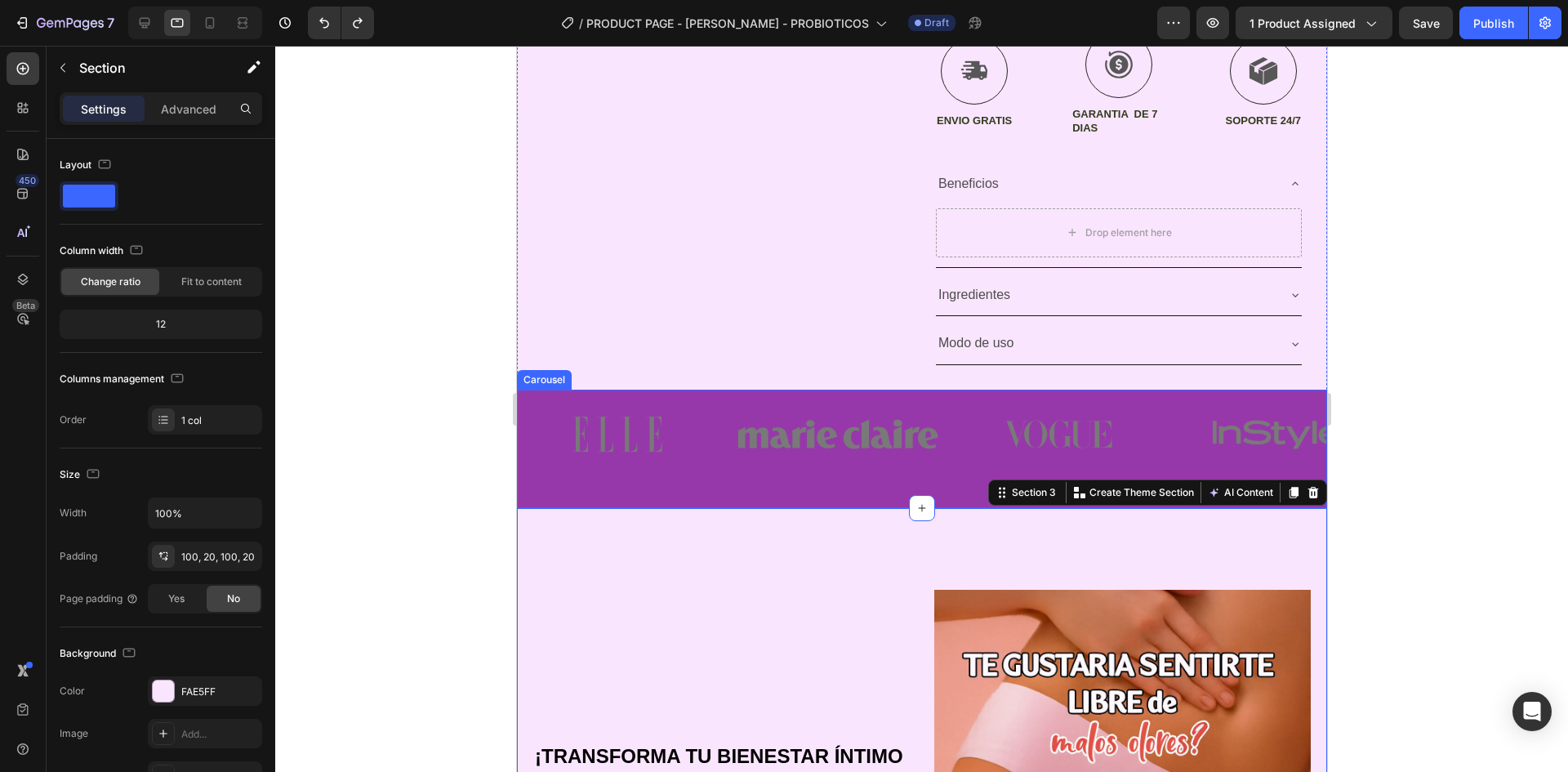
click at [909, 492] on div "Image" at bounding box center [837, 449] width 201 height 119
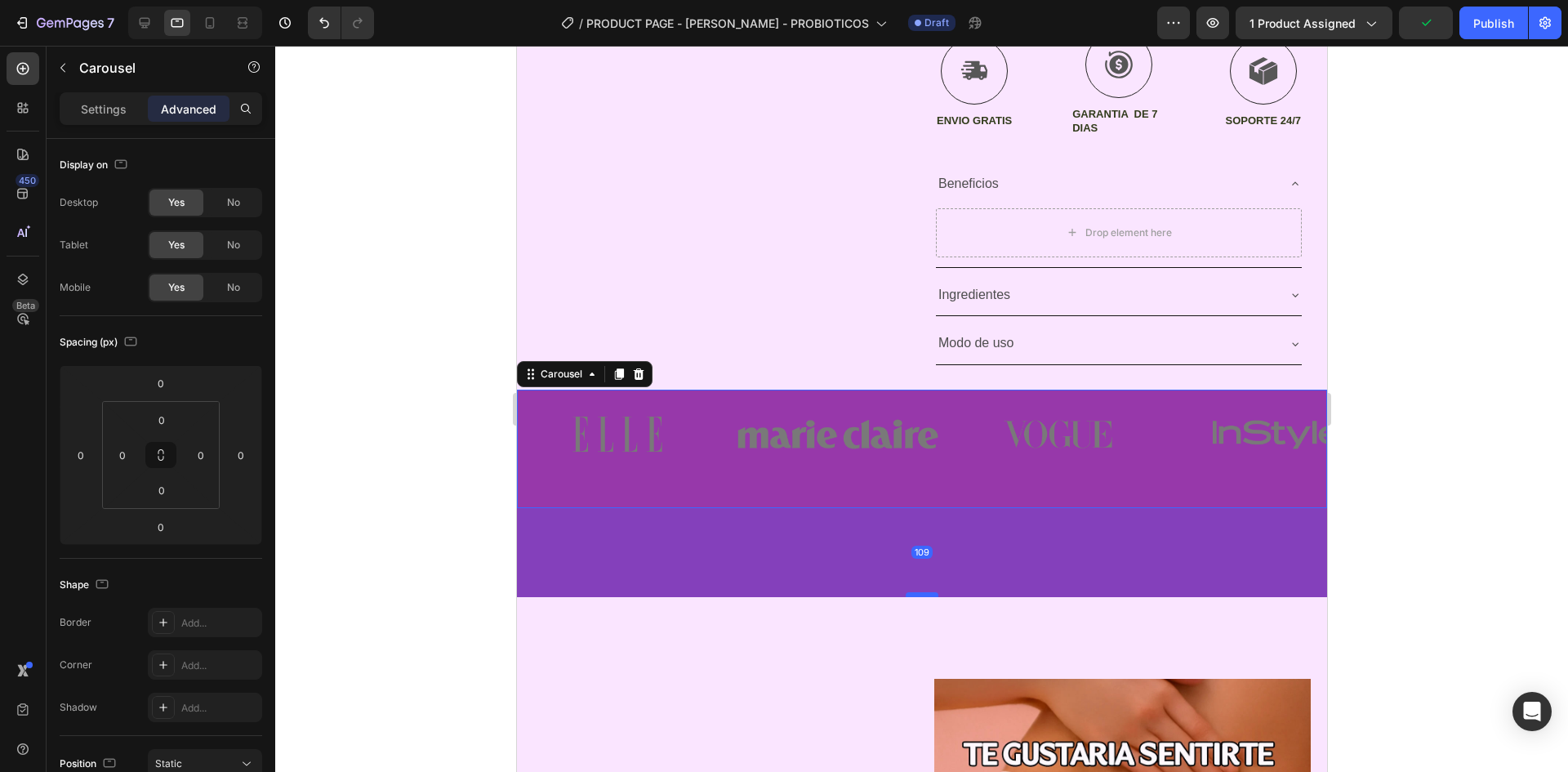
drag, startPoint x: 928, startPoint y: 506, endPoint x: 921, endPoint y: 595, distance: 89.3
click at [921, 595] on div at bounding box center [921, 594] width 33 height 4
type input "109"
click at [1413, 486] on div at bounding box center [921, 408] width 1293 height 726
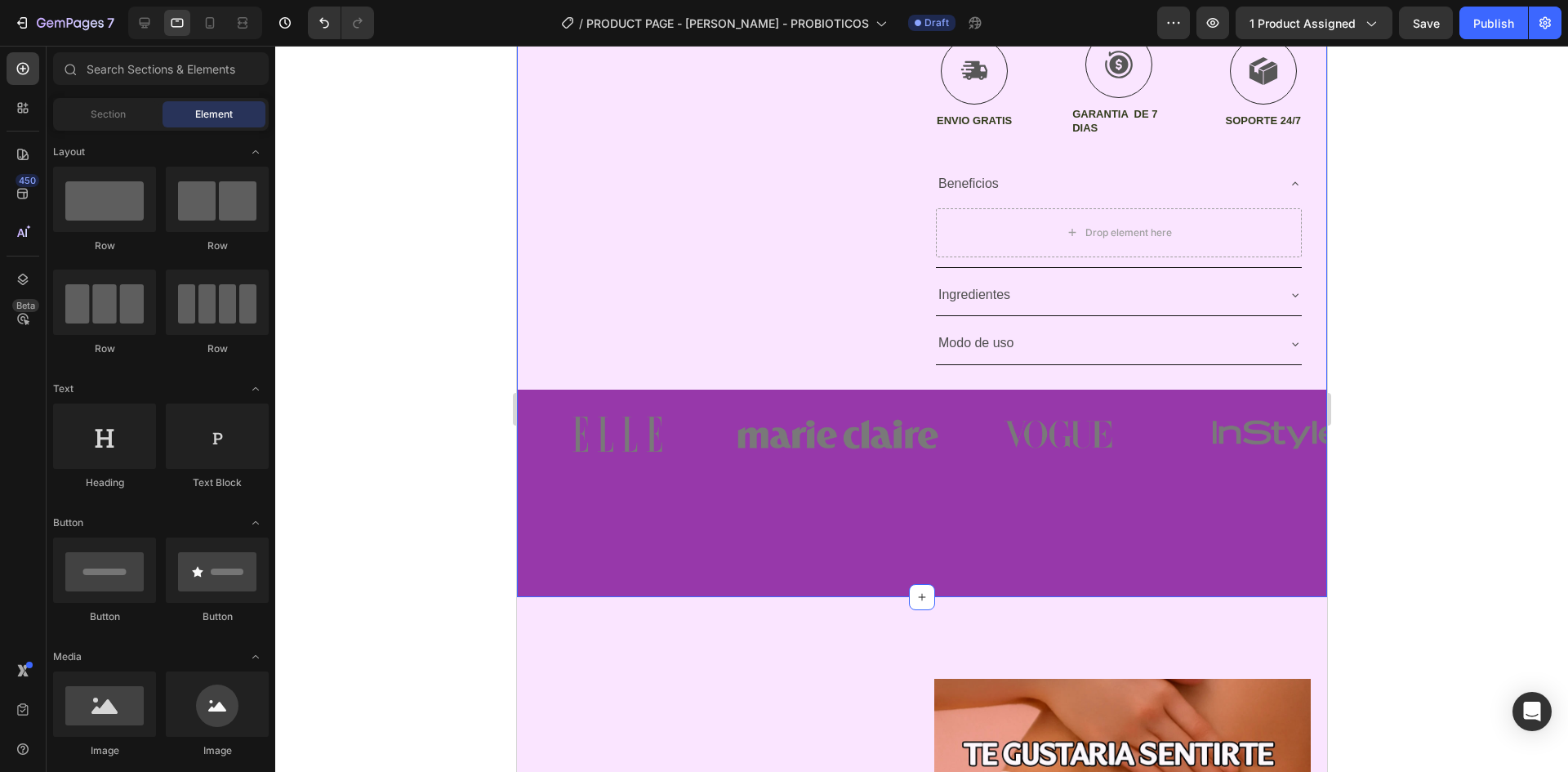
click at [1208, 553] on div "Image Image Image Image Image Carousel" at bounding box center [921, 493] width 810 height 207
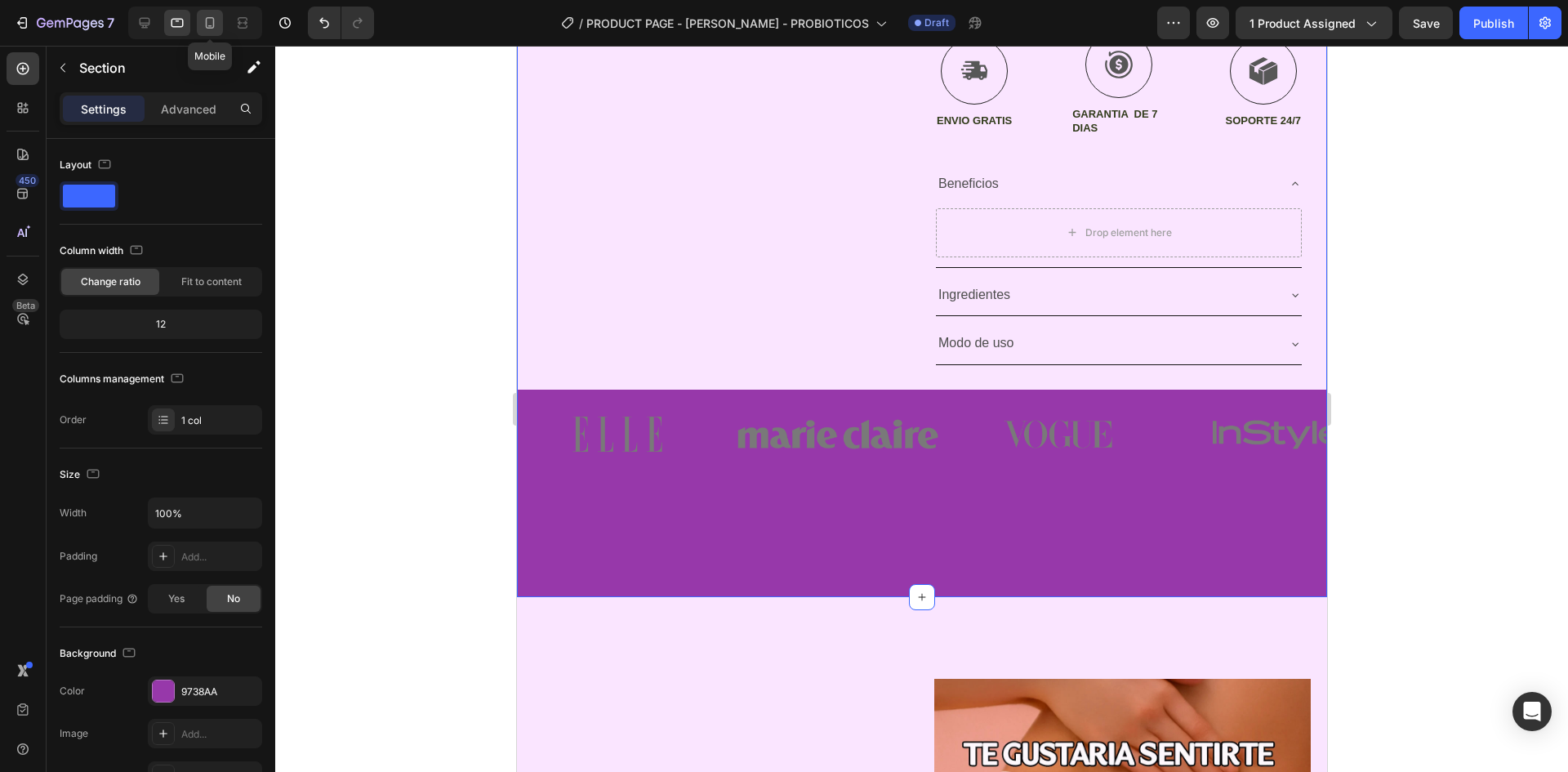
click at [206, 24] on icon at bounding box center [210, 22] width 9 height 12
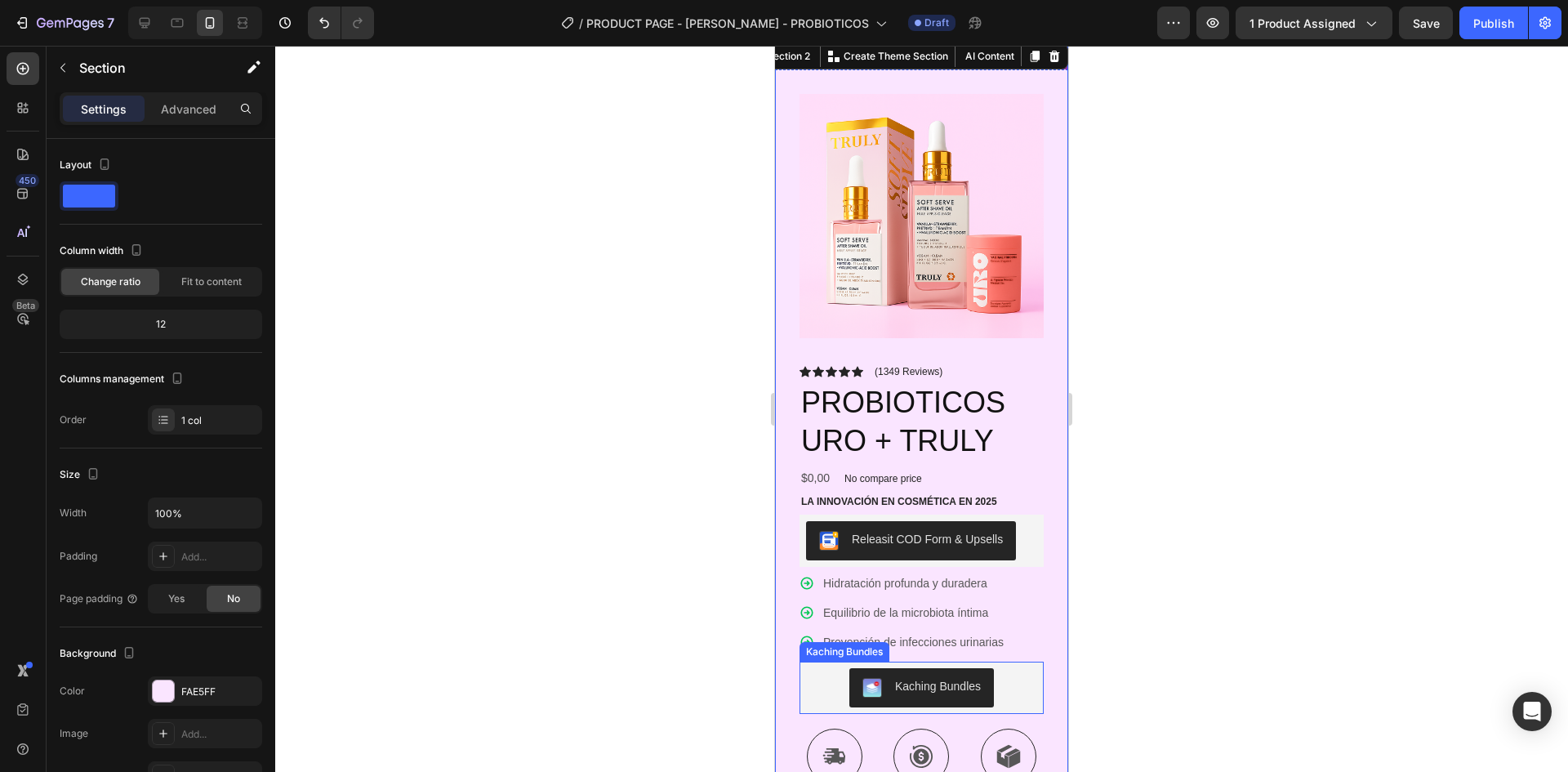
scroll to position [82, 0]
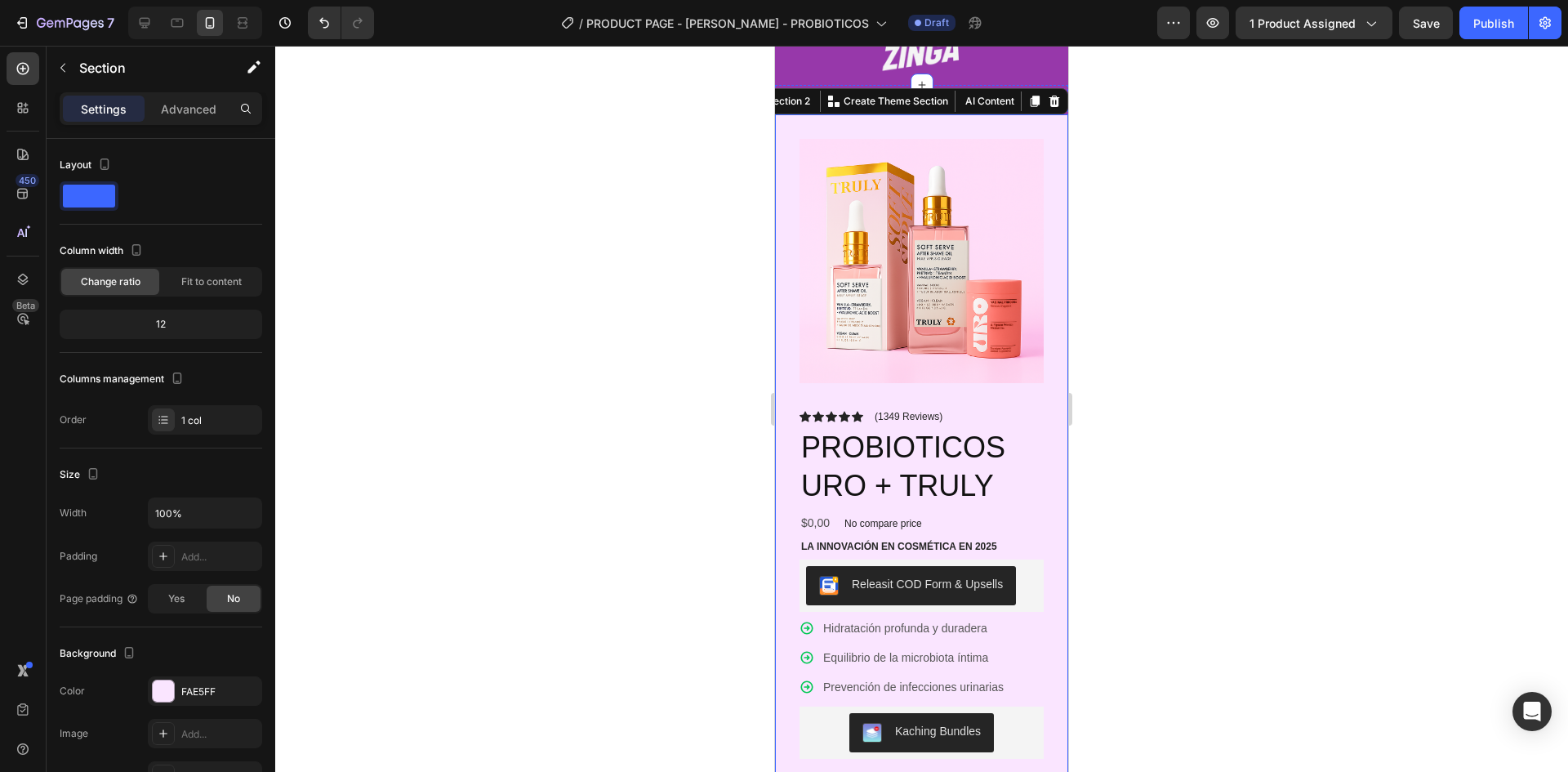
click at [794, 385] on div "Product Images Icon Icon Icon Icon Icon Icon List (1349 Reviews) Text Block Row…" at bounding box center [922, 608] width 293 height 989
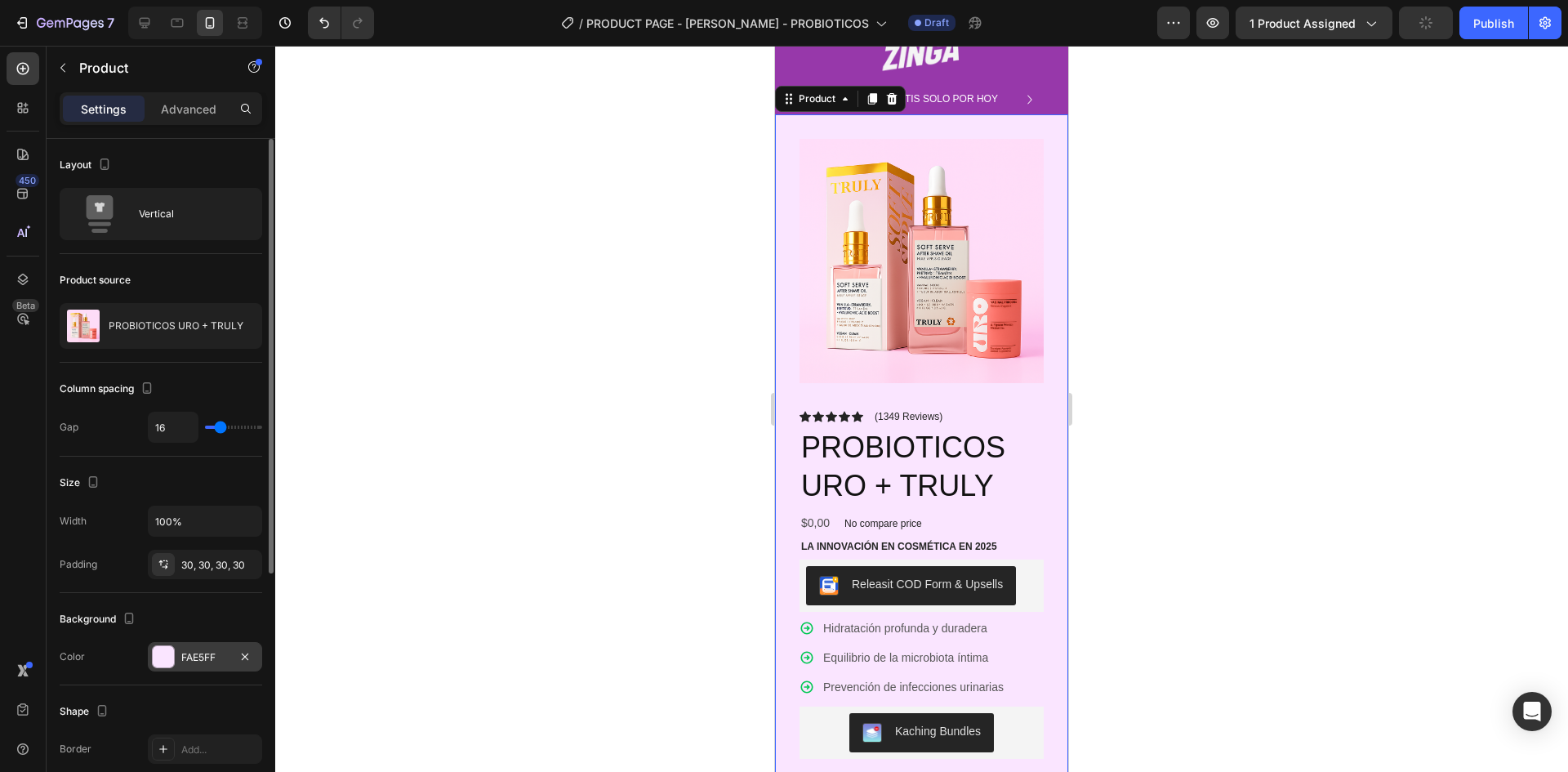
click at [205, 661] on div "FAE5FF" at bounding box center [205, 658] width 47 height 14
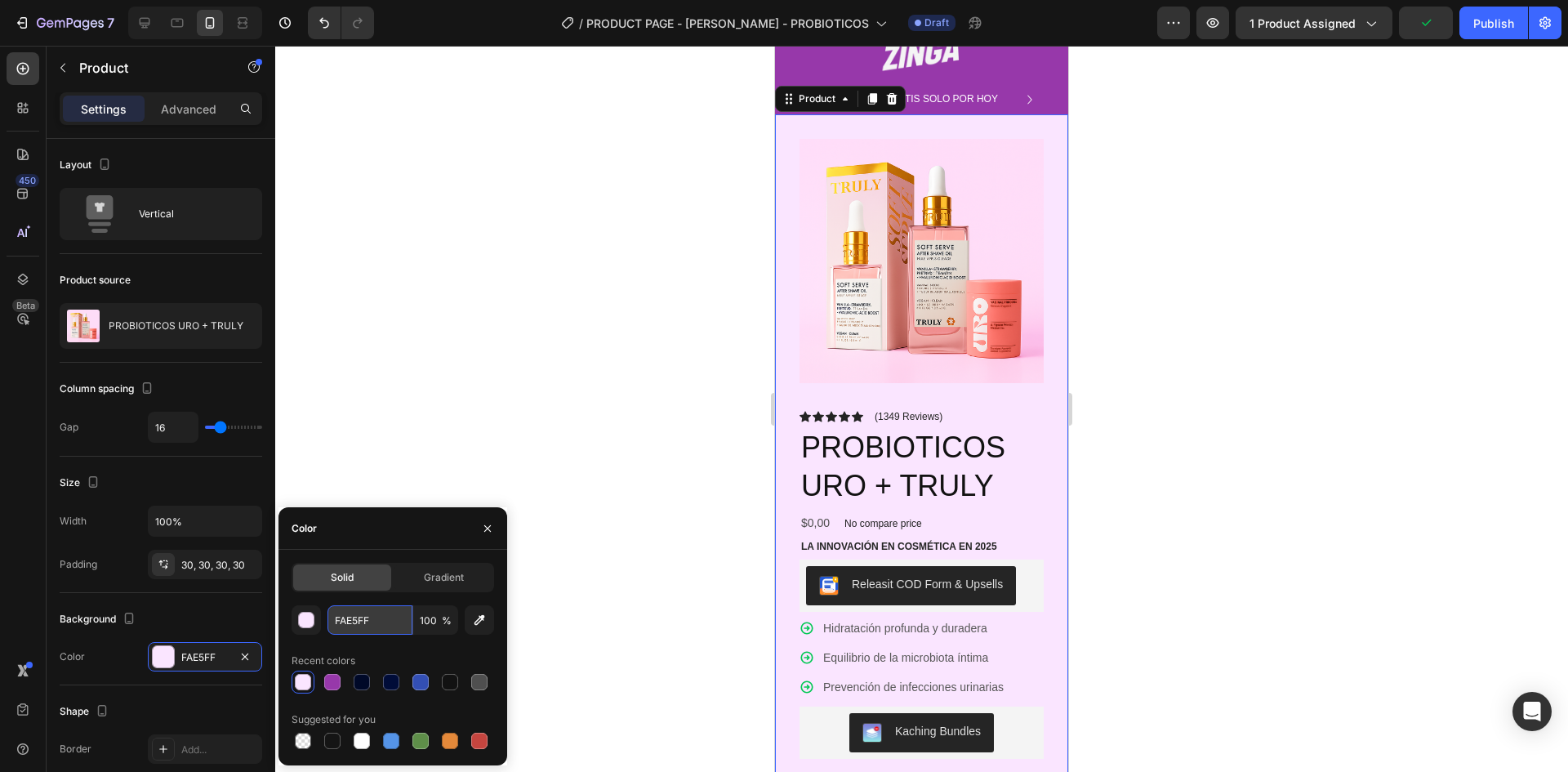
click at [367, 619] on input "FAE5FF" at bounding box center [370, 619] width 85 height 29
click at [188, 24] on div at bounding box center [177, 22] width 26 height 26
type input "32"
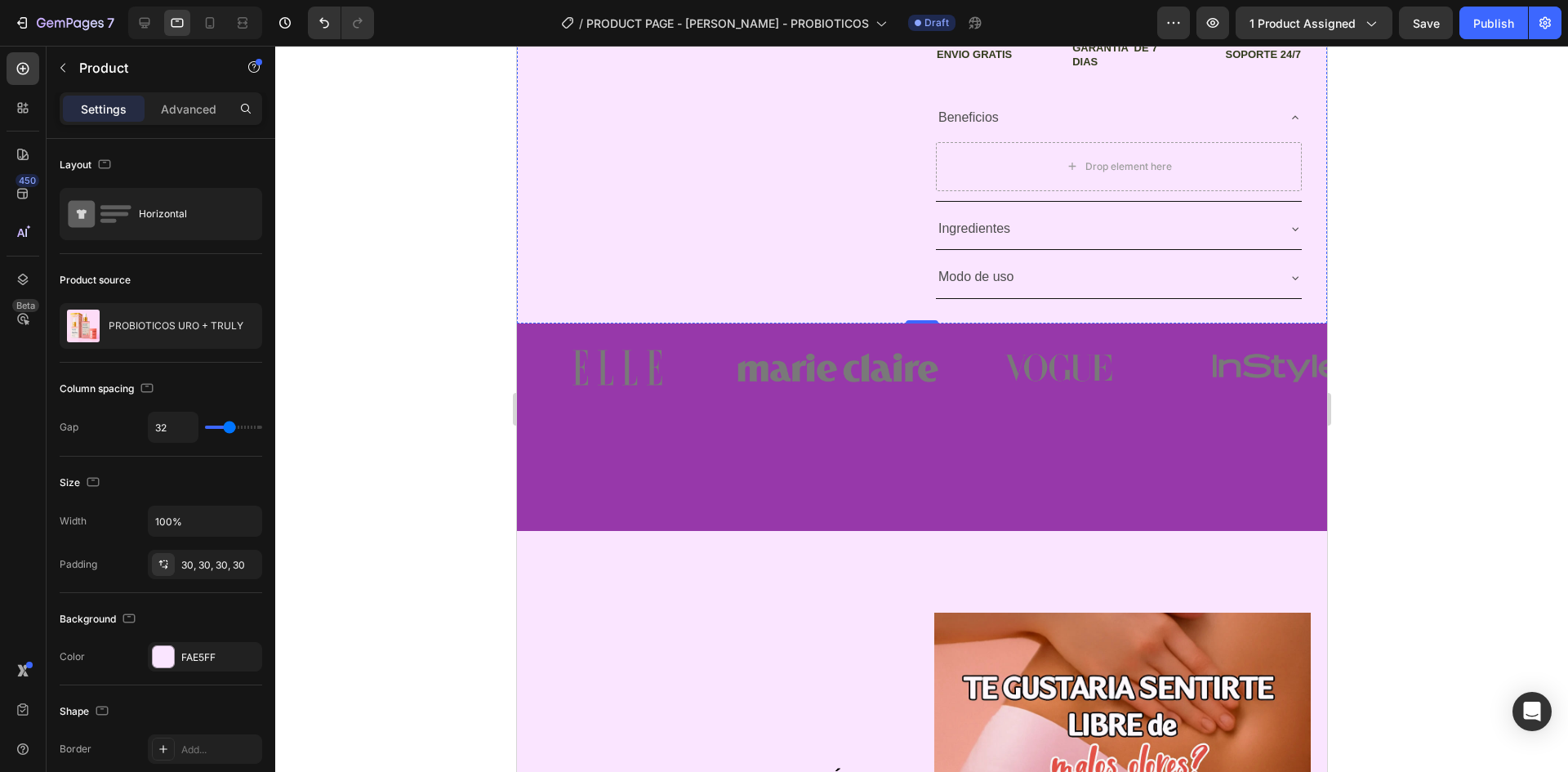
scroll to position [767, 0]
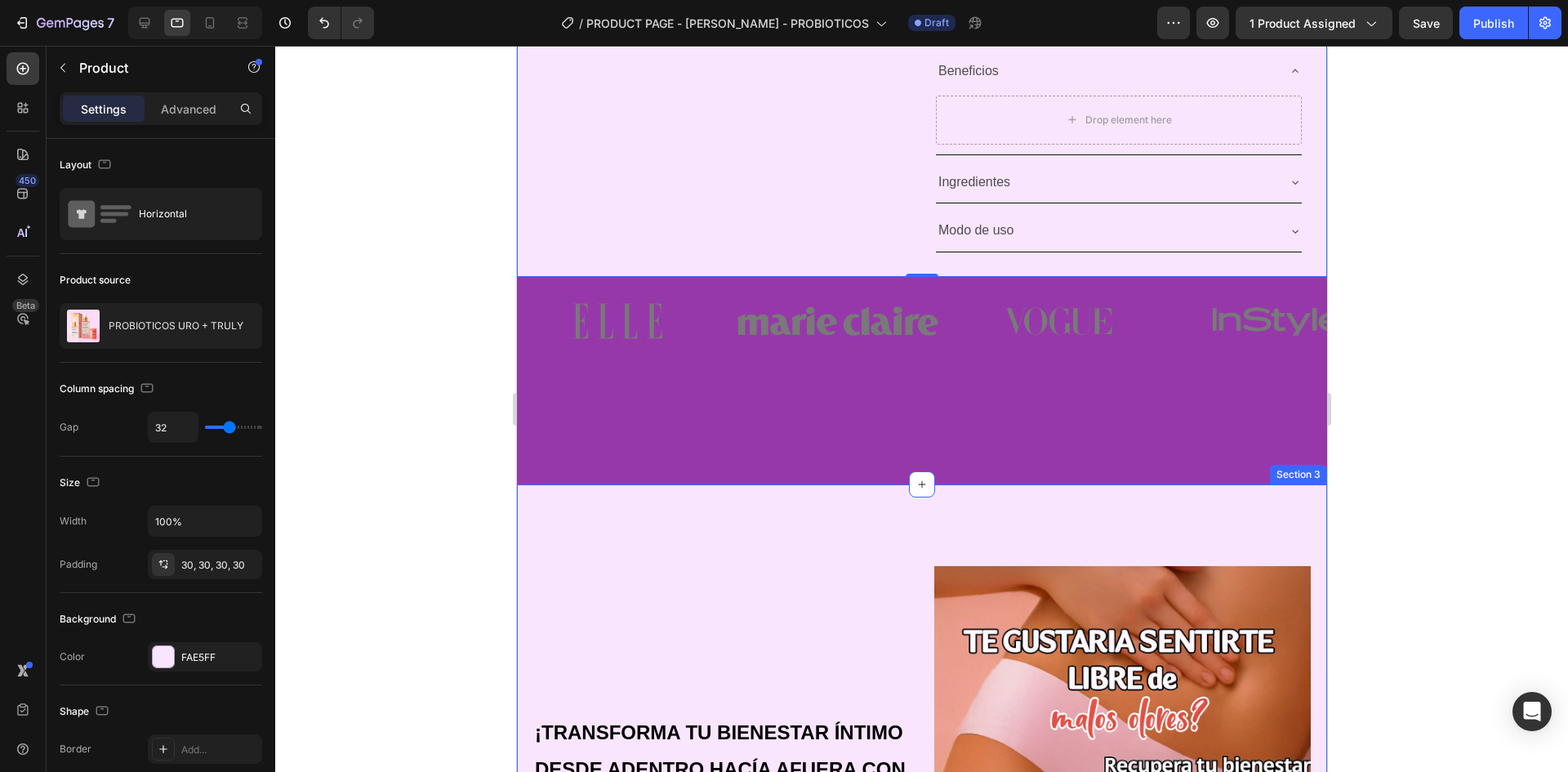
click at [817, 448] on div "Image Image Image Image Image Carousel" at bounding box center [921, 381] width 810 height 207
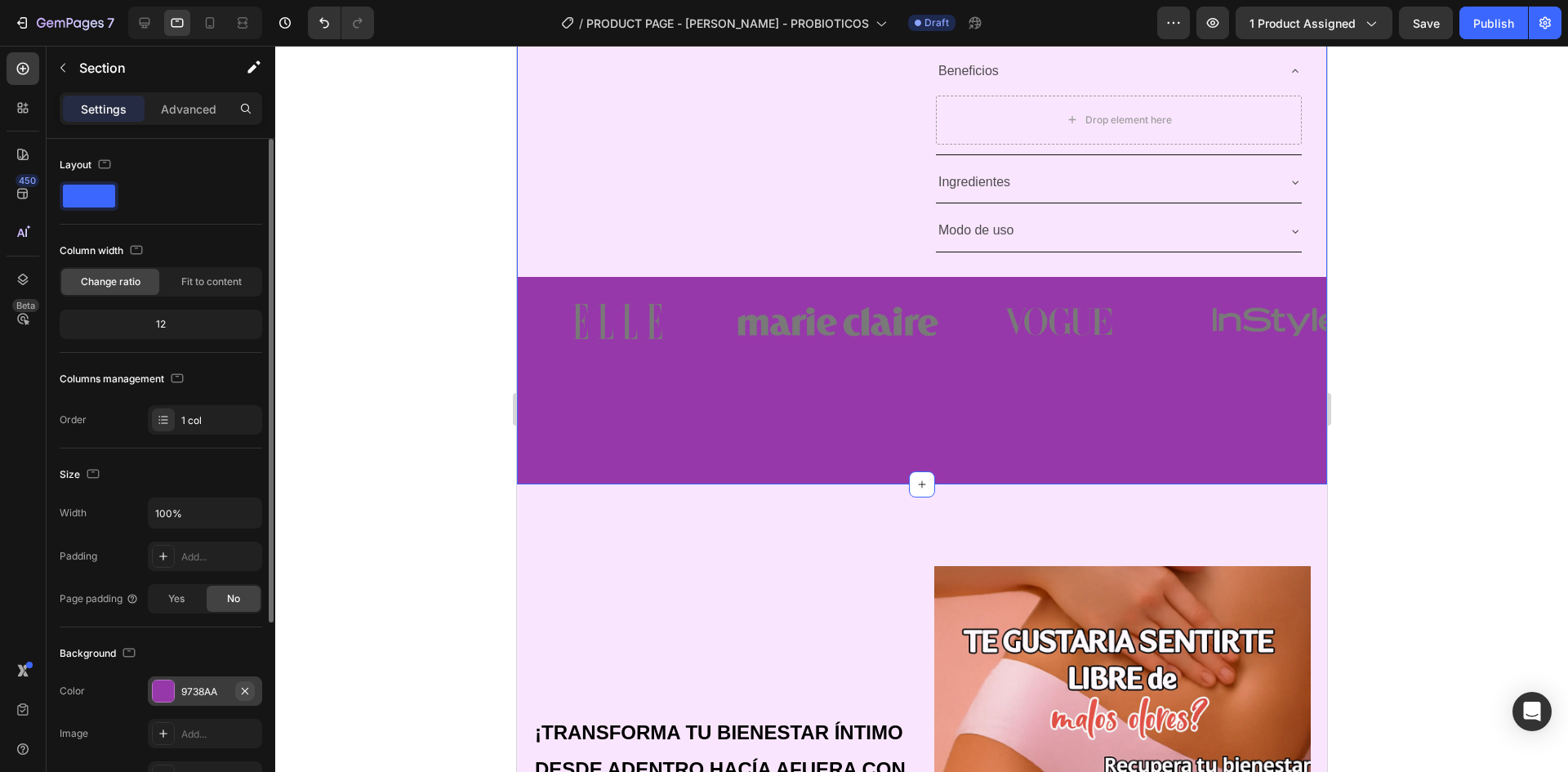
drag, startPoint x: 188, startPoint y: 698, endPoint x: 242, endPoint y: 696, distance: 54.0
click at [189, 698] on div "9738AA" at bounding box center [205, 692] width 47 height 14
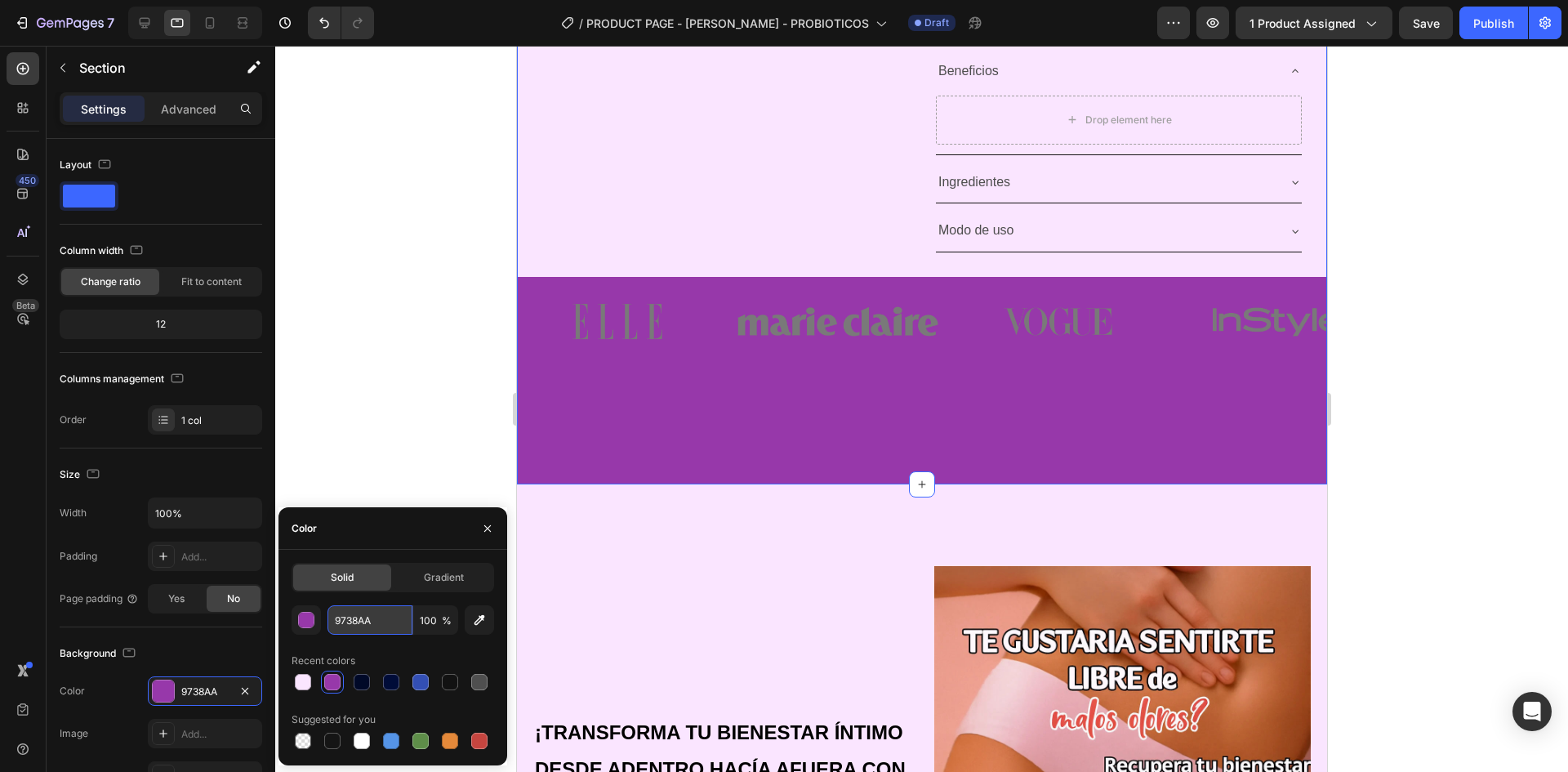
click at [383, 615] on input "9738AA" at bounding box center [370, 619] width 85 height 29
paste input "FAE5FF"
type input "FAE5FF"
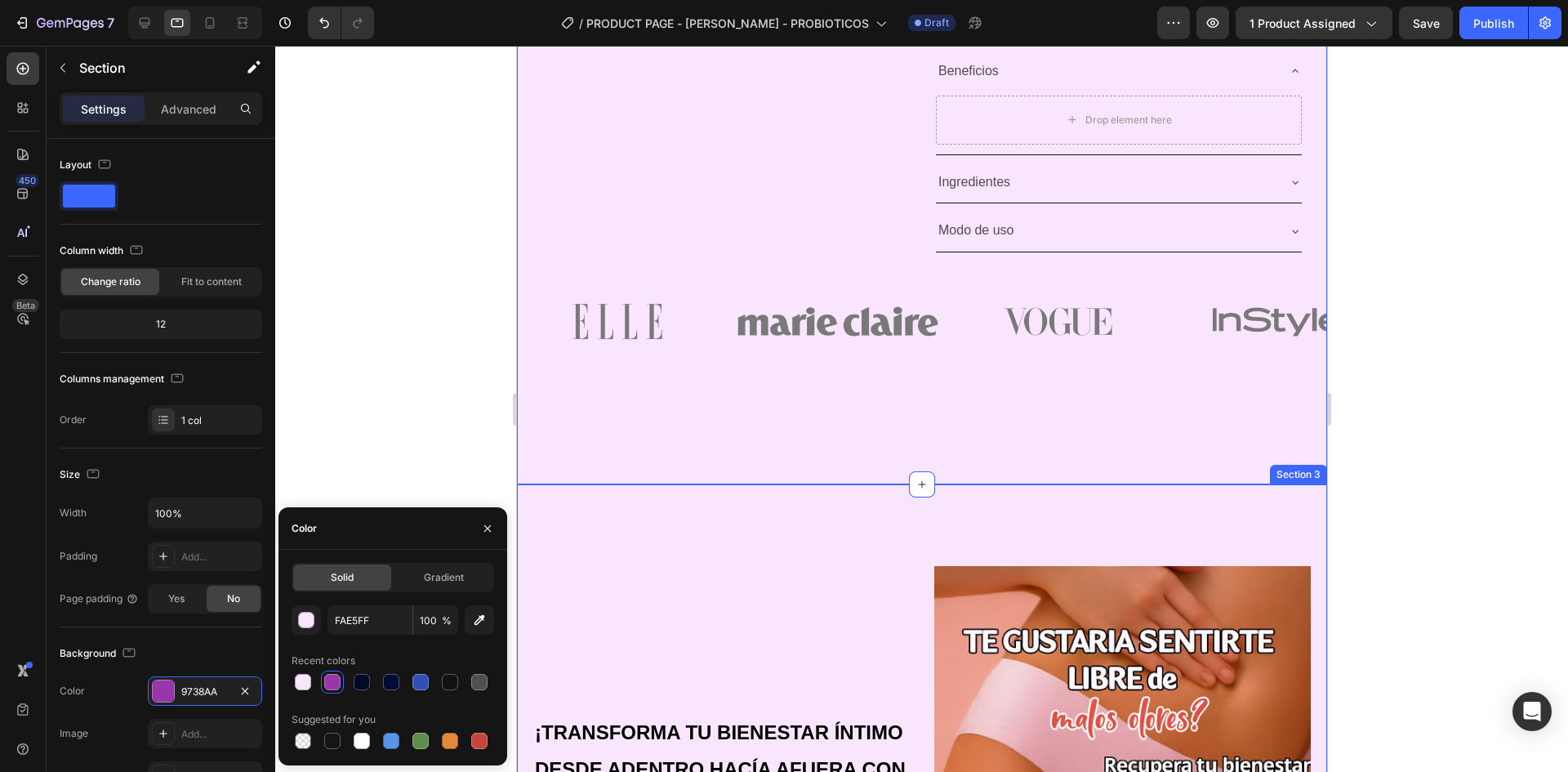
click at [1061, 433] on div "Image Image Image Image Image Carousel" at bounding box center [921, 381] width 810 height 207
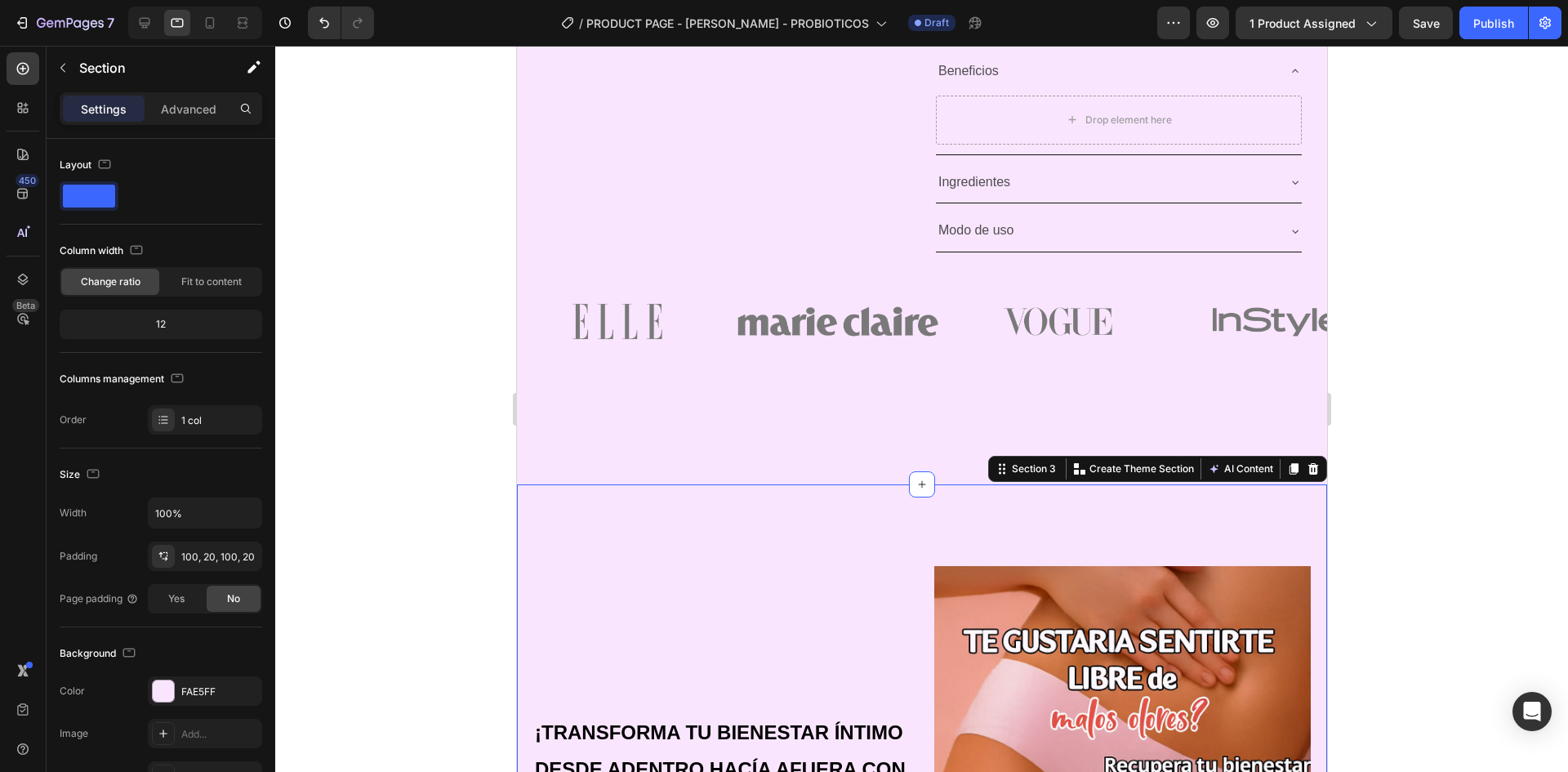
click at [859, 463] on div "Image Image Image Image Image Carousel" at bounding box center [921, 381] width 810 height 207
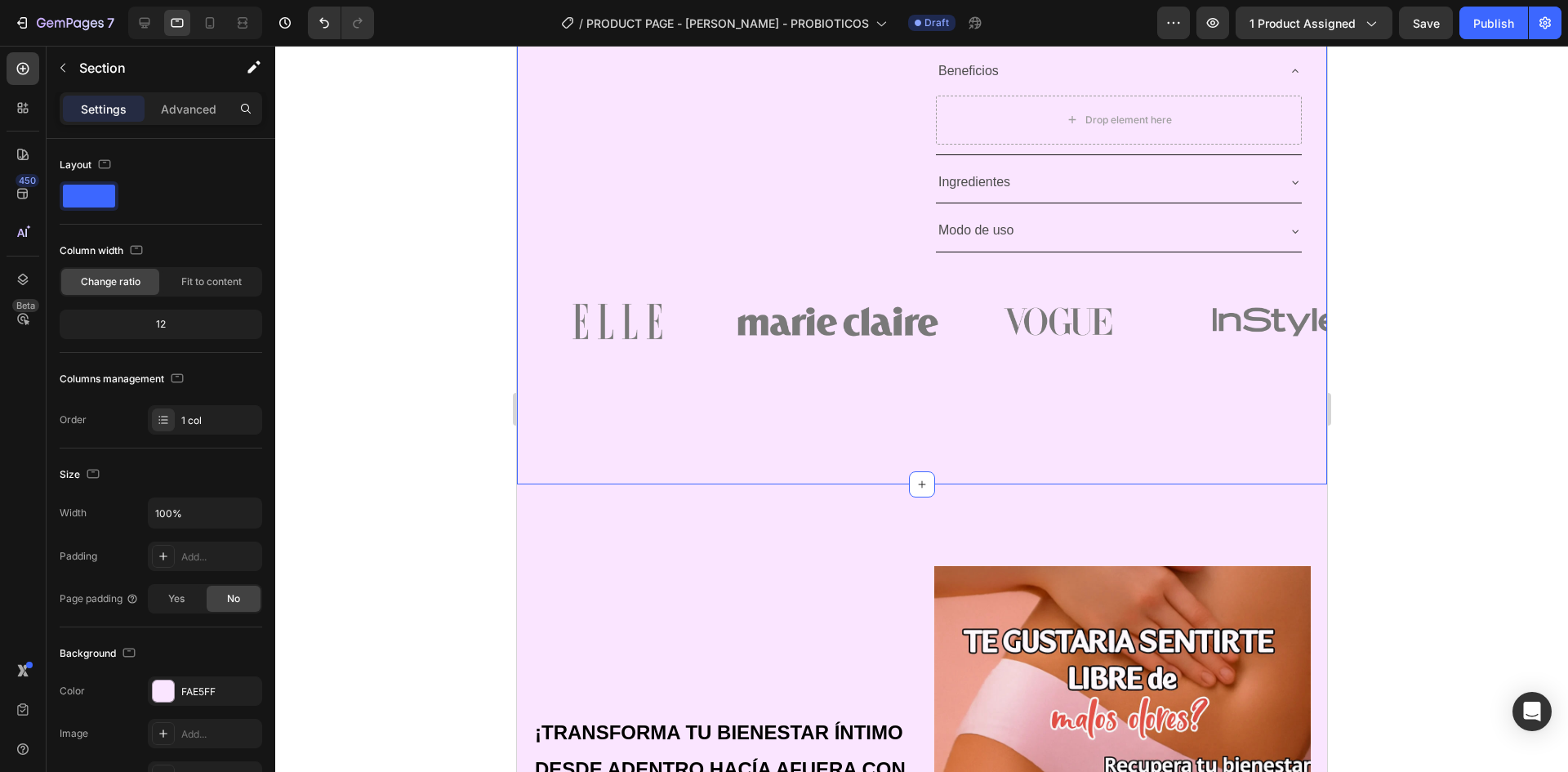
click at [1472, 377] on div at bounding box center [921, 408] width 1293 height 726
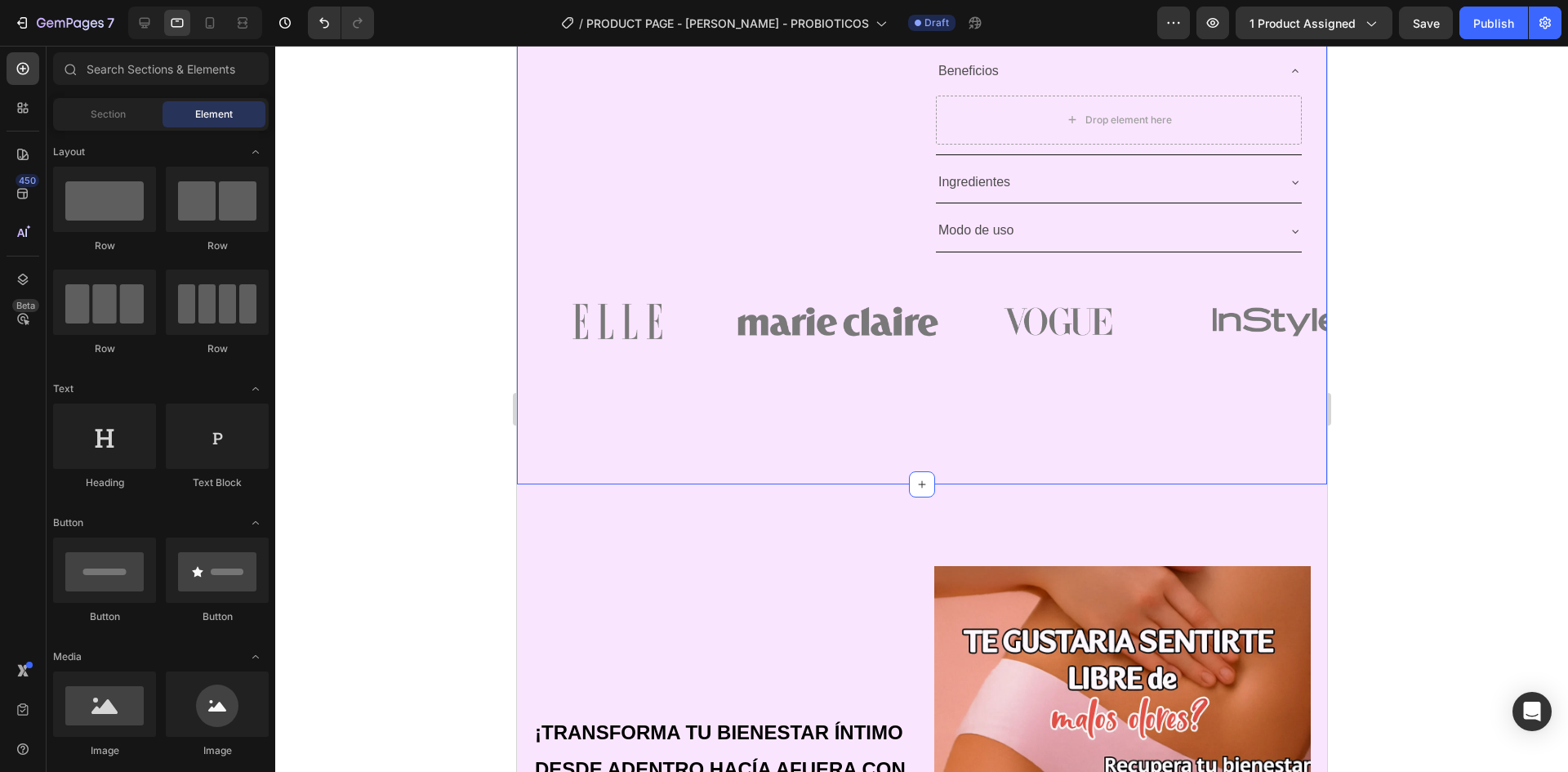
click at [946, 481] on div "Image Image Image Image Image Carousel" at bounding box center [921, 381] width 810 height 207
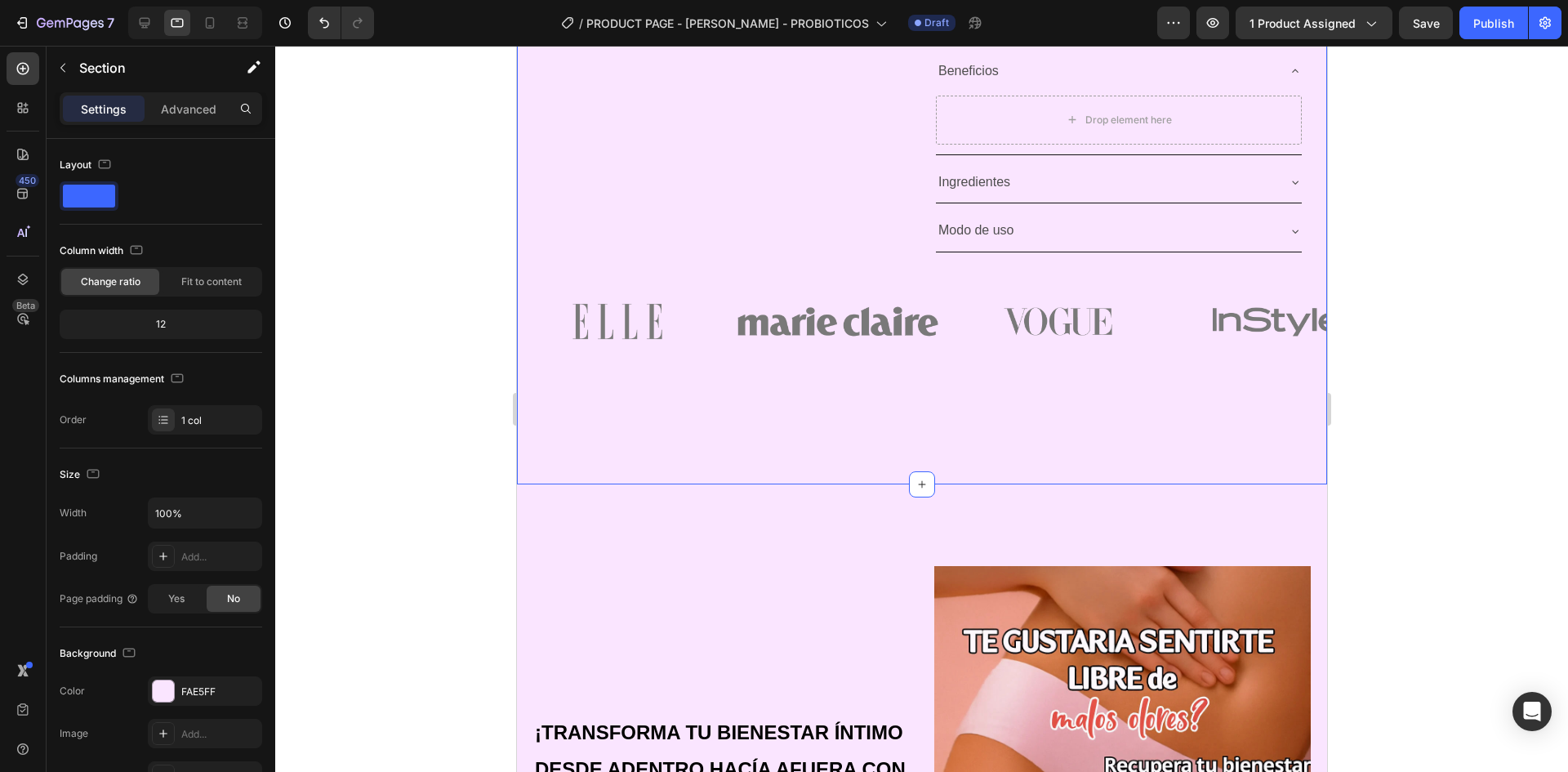
click at [938, 481] on div "Image Image Image Image Image Carousel" at bounding box center [921, 381] width 810 height 207
click at [960, 467] on div "Image Image Image Image Image Carousel" at bounding box center [921, 381] width 810 height 207
click at [806, 433] on div "Image Image Image Image Image Carousel" at bounding box center [921, 381] width 810 height 207
click at [853, 347] on img at bounding box center [837, 322] width 201 height 89
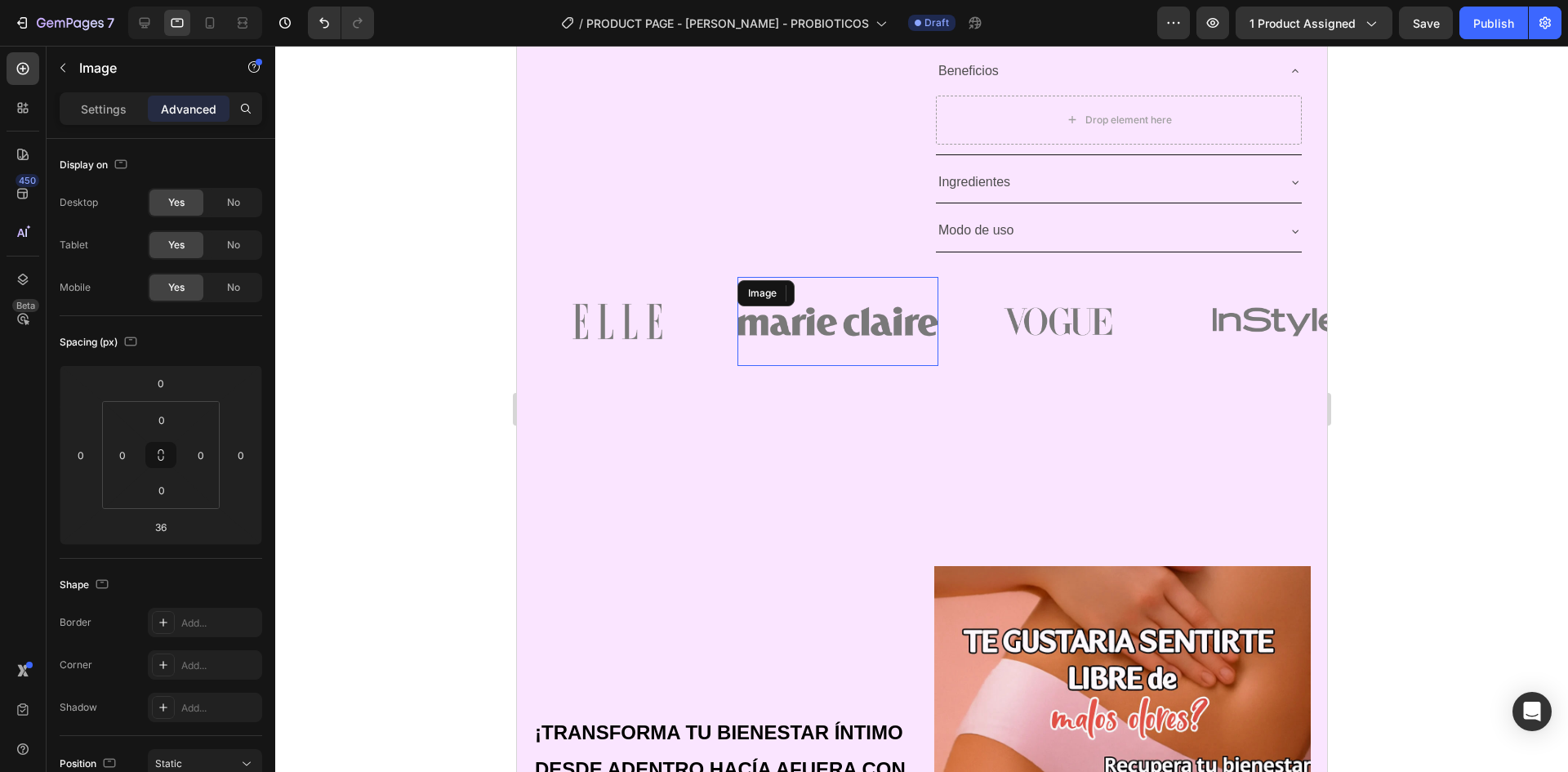
click at [913, 277] on img at bounding box center [837, 322] width 201 height 89
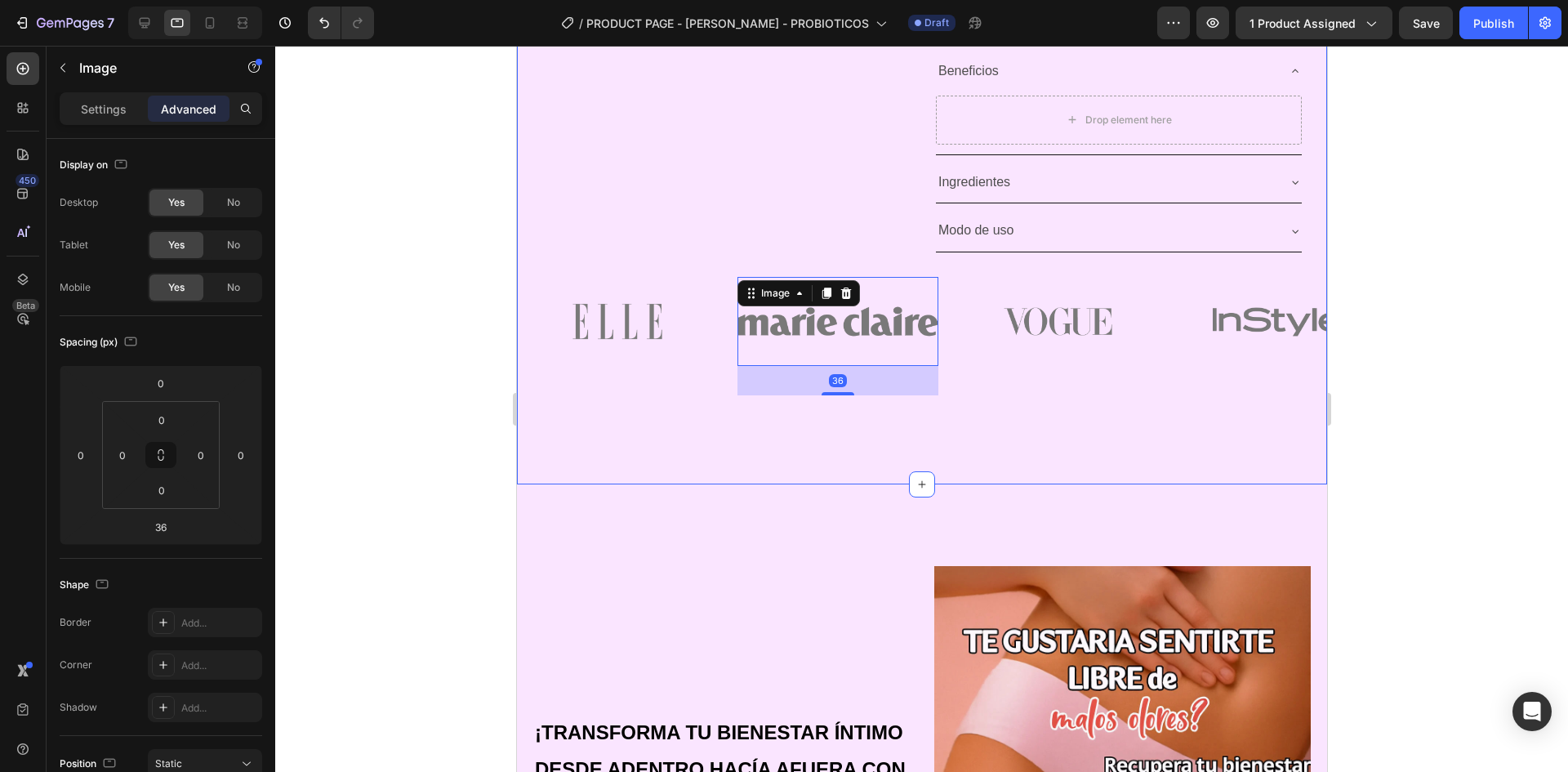
click at [803, 438] on div "Image Image 36 Image Image Image Carousel" at bounding box center [921, 381] width 810 height 207
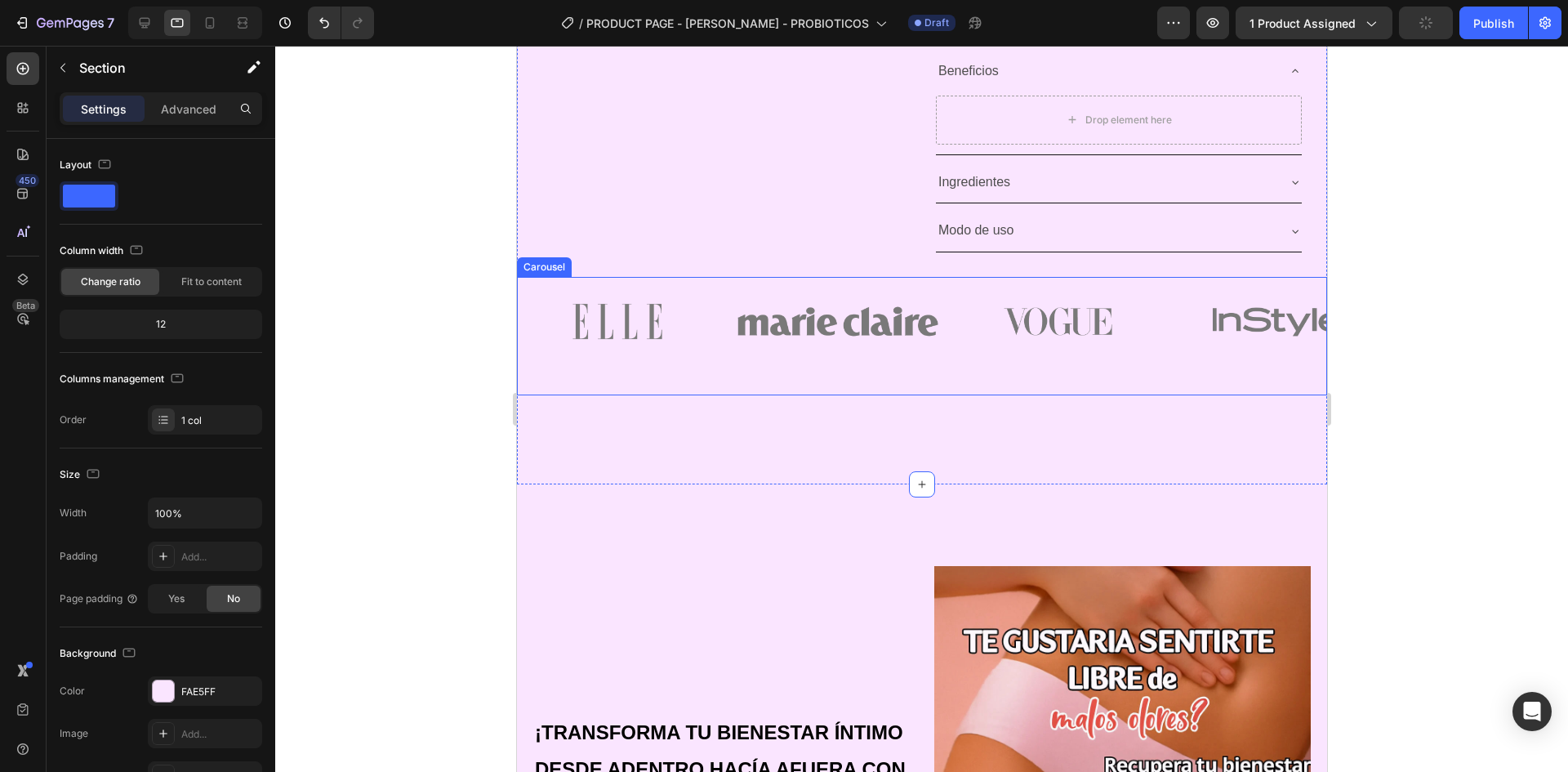
drag, startPoint x: 826, startPoint y: 393, endPoint x: 827, endPoint y: 383, distance: 10.0
click at [826, 391] on div "Image" at bounding box center [837, 336] width 201 height 119
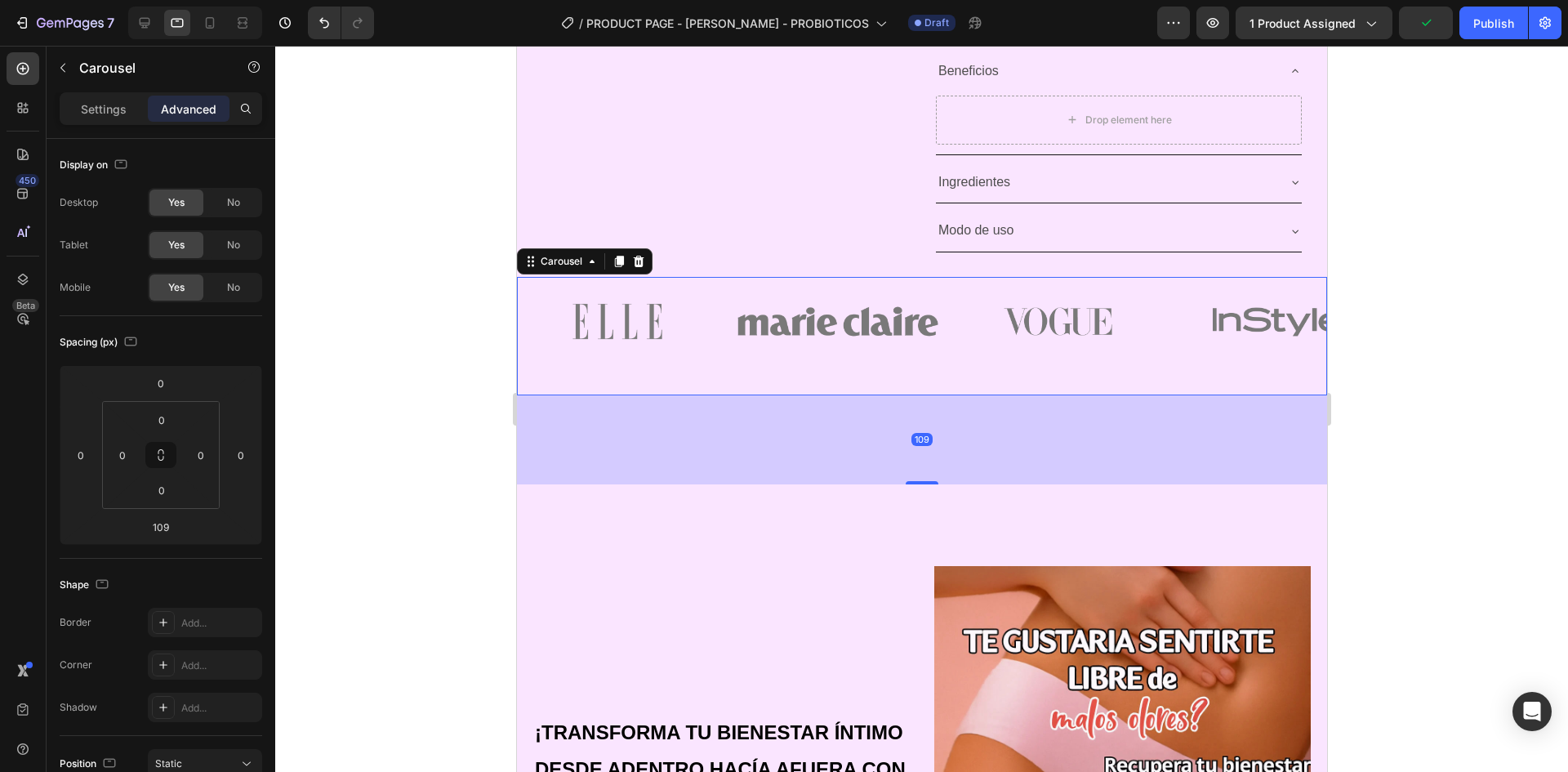
click at [838, 396] on div "109" at bounding box center [921, 440] width 810 height 89
click at [843, 407] on div "109" at bounding box center [921, 440] width 810 height 89
click at [842, 464] on div "109" at bounding box center [921, 440] width 810 height 89
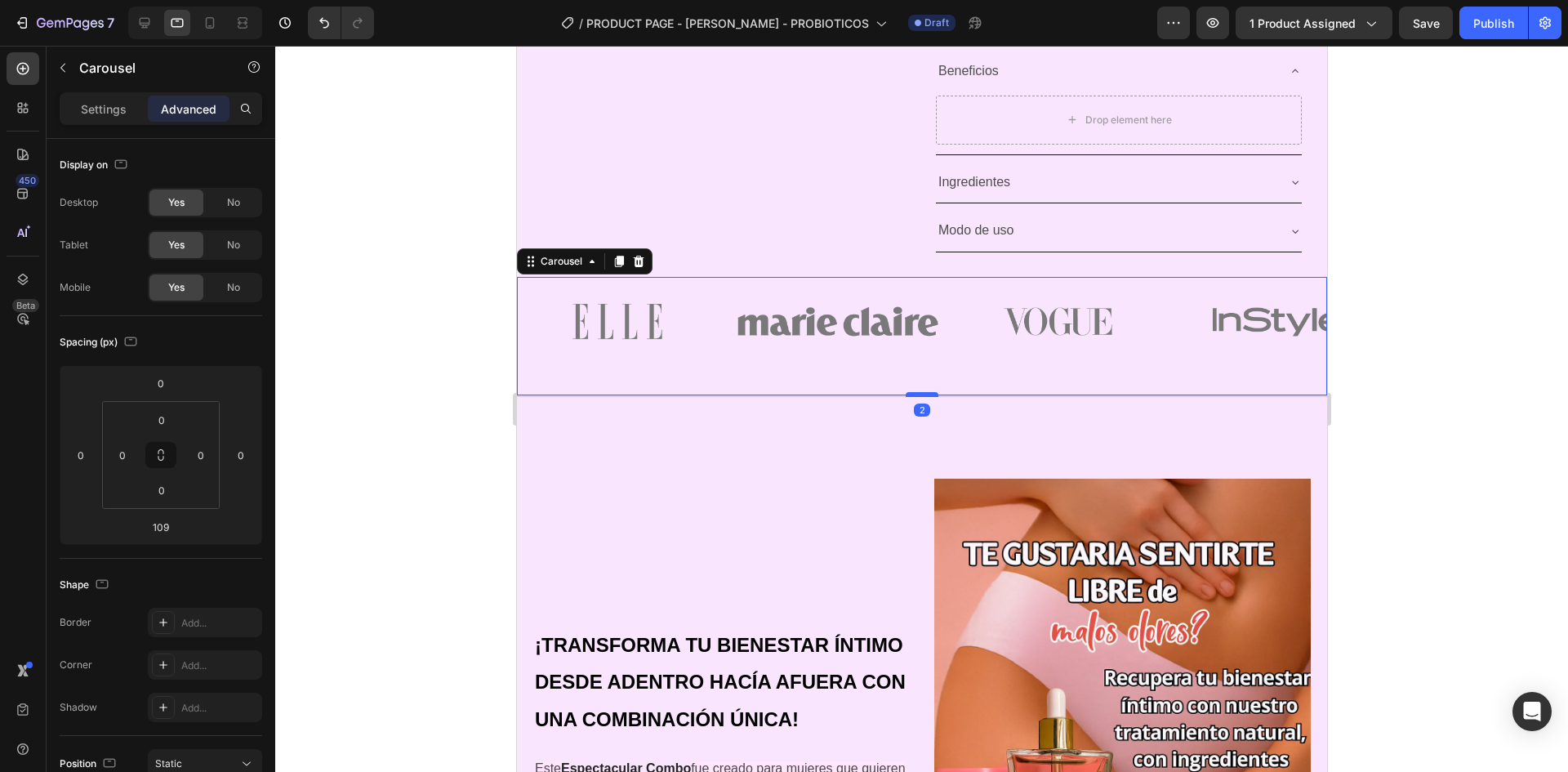
drag, startPoint x: 920, startPoint y: 483, endPoint x: 1885, endPoint y: 432, distance: 966.3
click at [911, 396] on div at bounding box center [921, 394] width 33 height 4
type input "2"
click at [1377, 385] on div at bounding box center [921, 408] width 1293 height 726
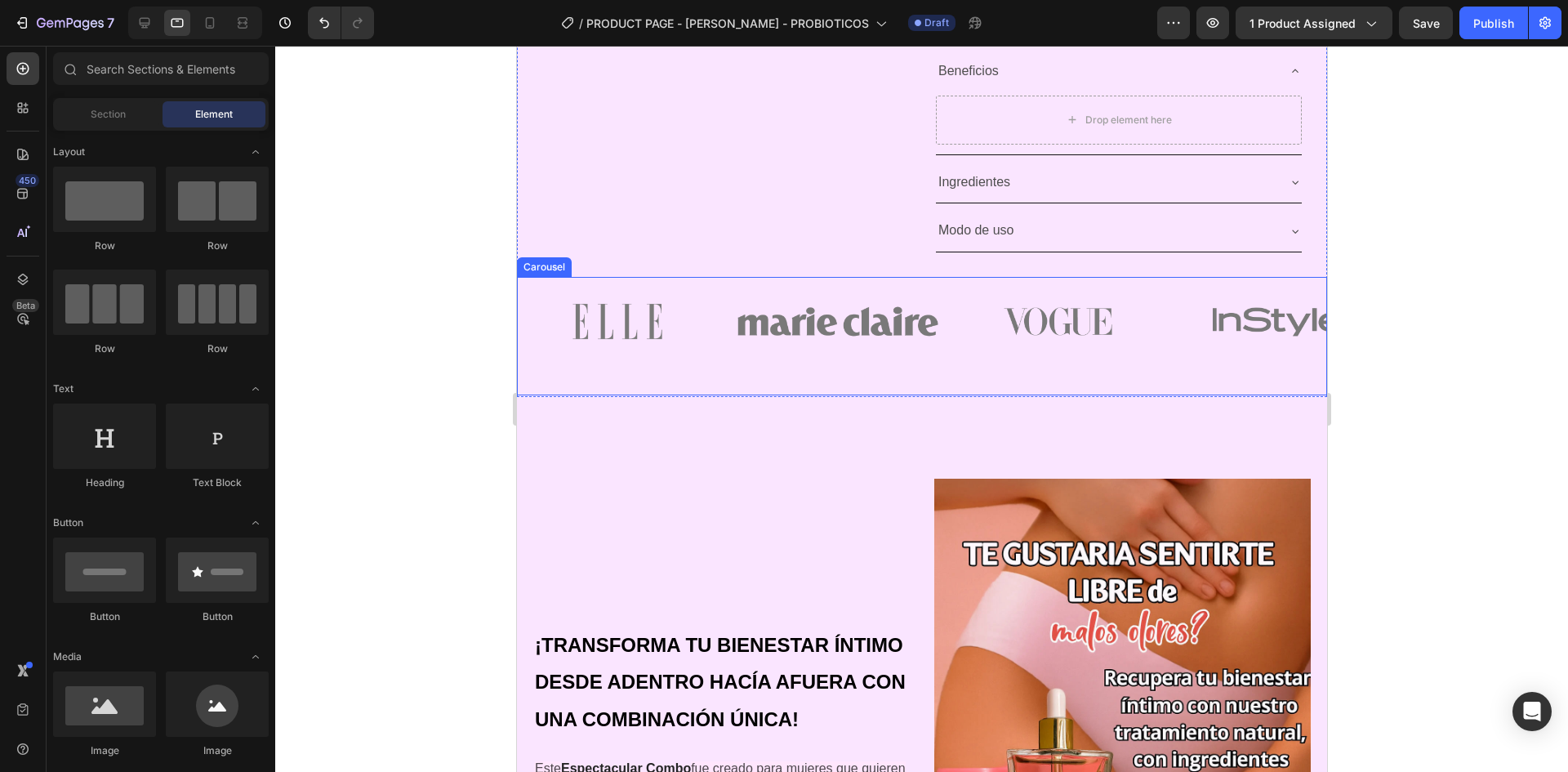
click at [985, 373] on div "Image" at bounding box center [1057, 336] width 201 height 119
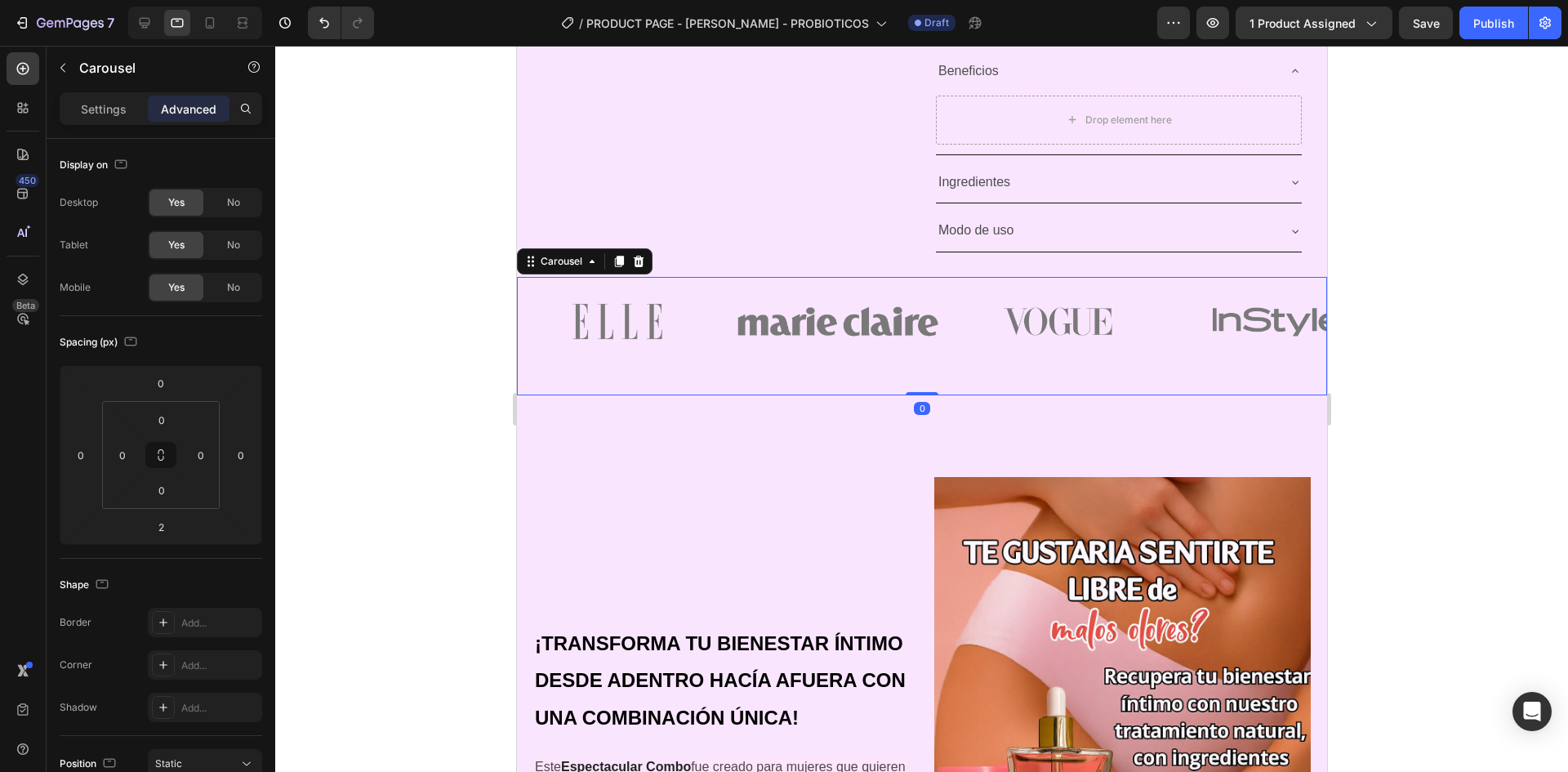
drag, startPoint x: 930, startPoint y: 395, endPoint x: 935, endPoint y: 382, distance: 13.9
click at [935, 382] on div "Image Image Image Image Image Carousel 0" at bounding box center [921, 336] width 810 height 119
type input "0"
click at [932, 378] on div "Image" at bounding box center [837, 336] width 201 height 119
click at [877, 373] on div "Image" at bounding box center [837, 336] width 201 height 119
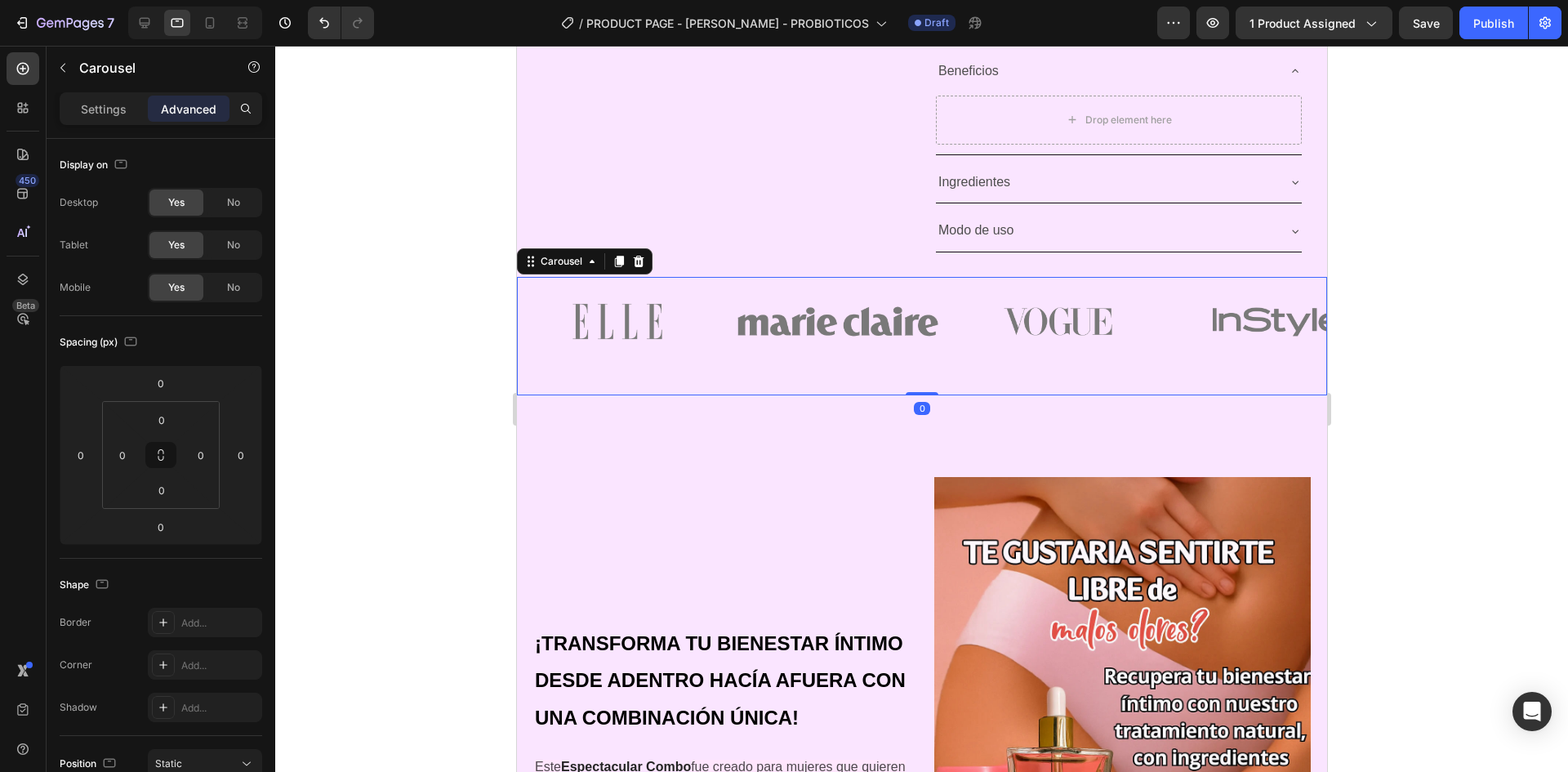
drag, startPoint x: 913, startPoint y: 392, endPoint x: 922, endPoint y: 351, distance: 42.0
click at [922, 351] on div "Image Image Image Image Image Carousel 0" at bounding box center [921, 336] width 810 height 119
click at [863, 374] on div "Image" at bounding box center [837, 336] width 201 height 119
click at [1394, 366] on div at bounding box center [921, 408] width 1293 height 726
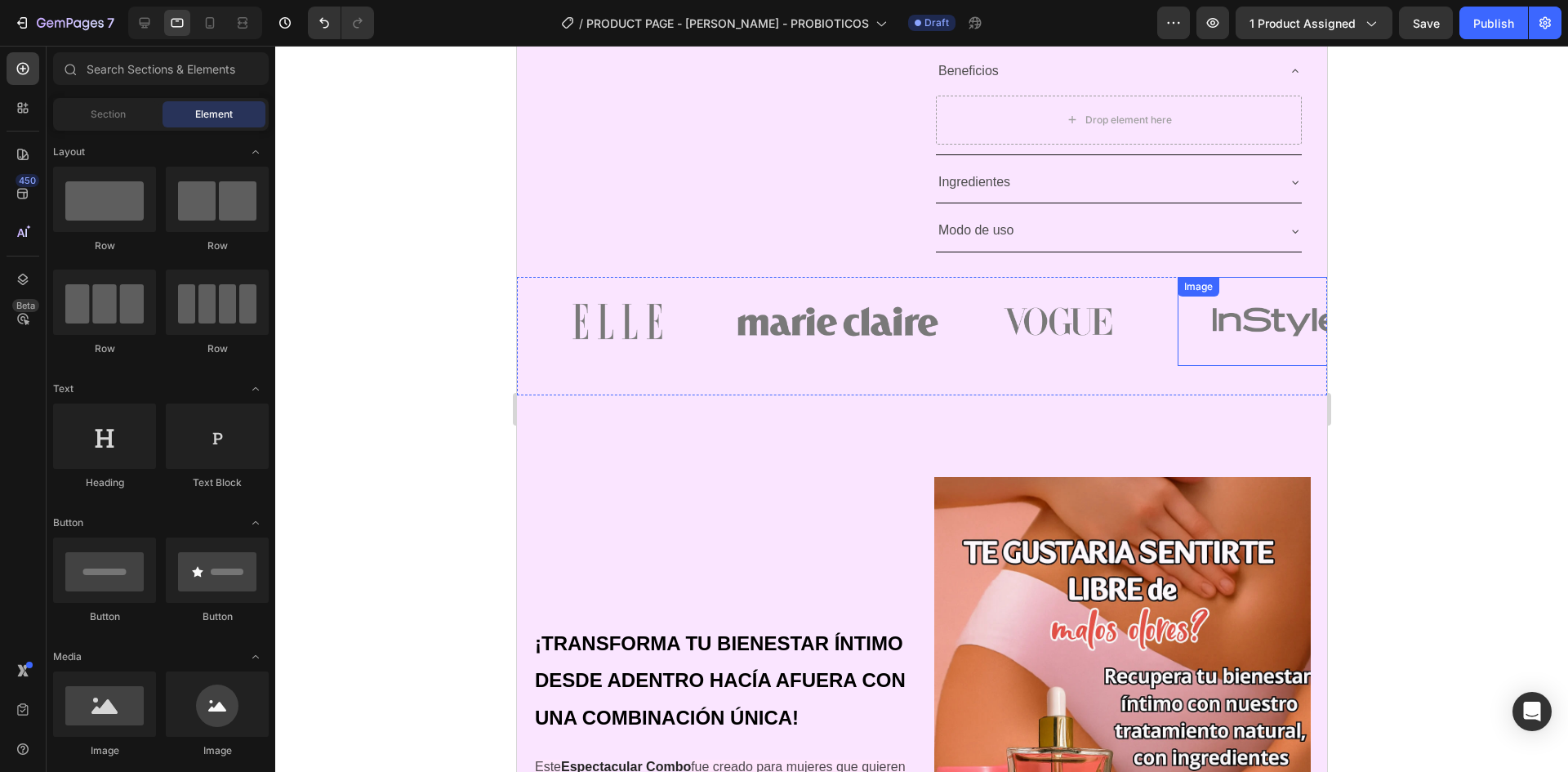
click at [1225, 348] on img at bounding box center [1277, 322] width 201 height 89
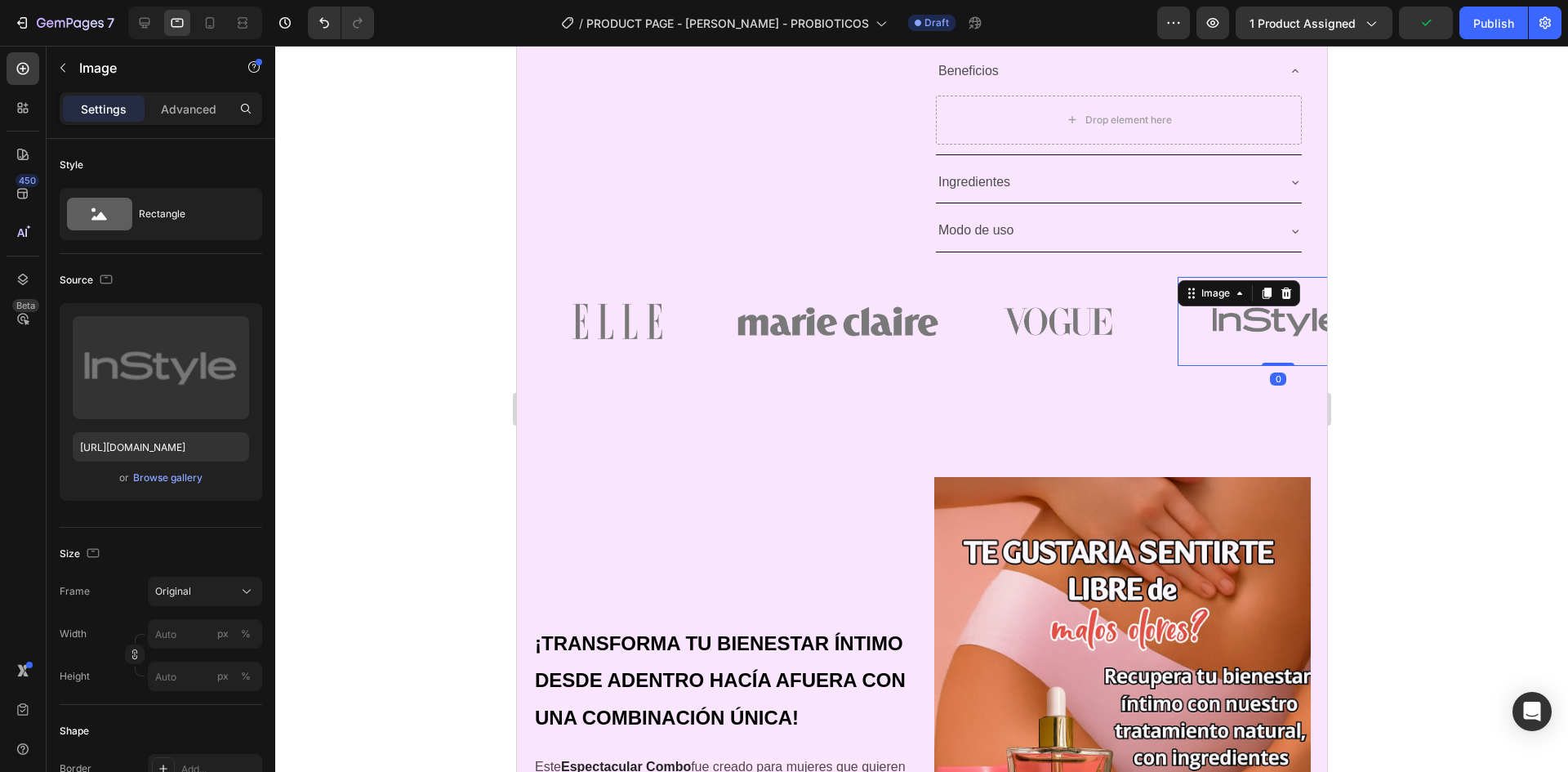
click at [1164, 382] on div "Image Image Image Image 0 Image" at bounding box center [921, 336] width 810 height 119
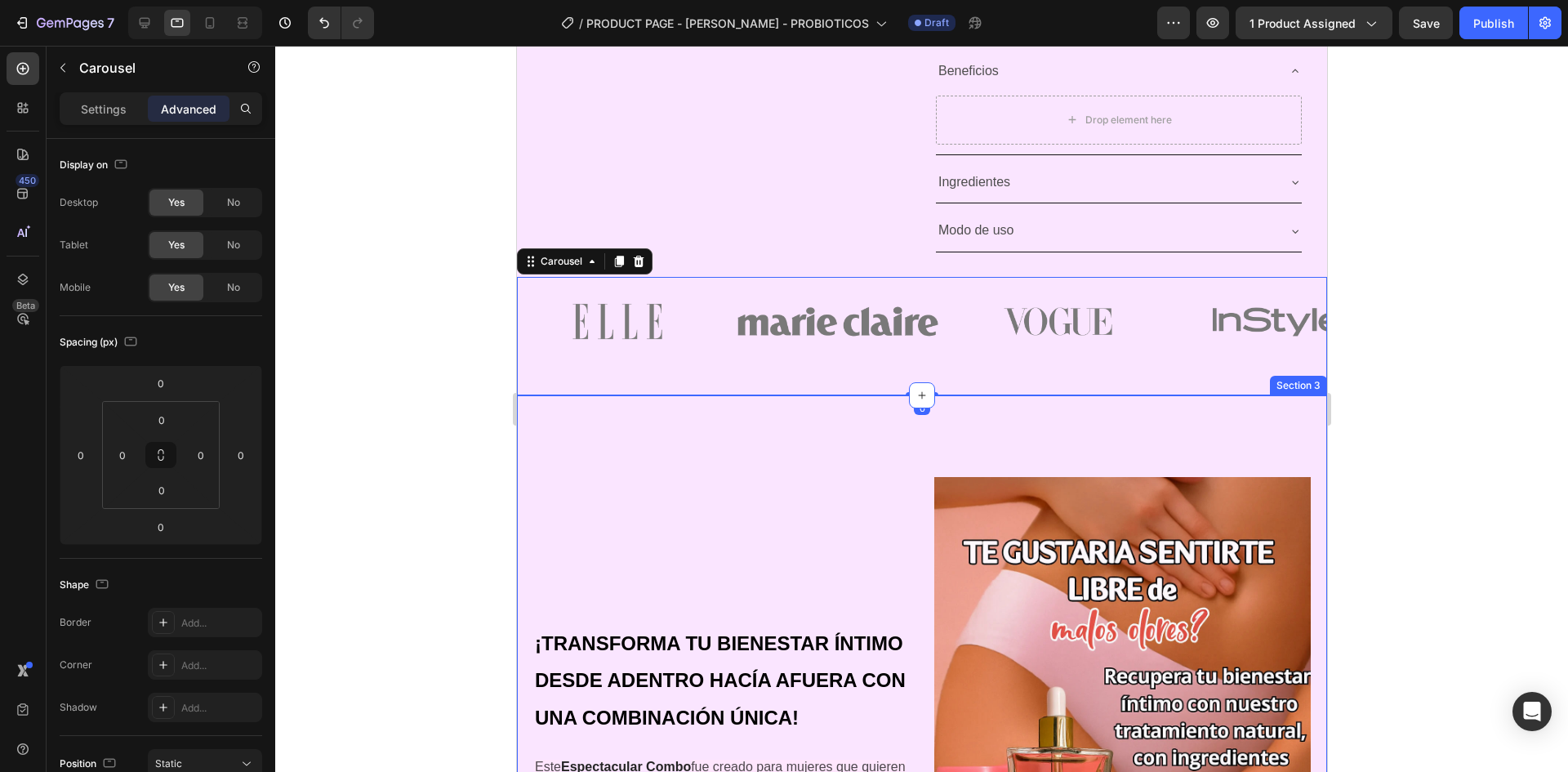
click at [918, 395] on icon at bounding box center [922, 395] width 7 height 7
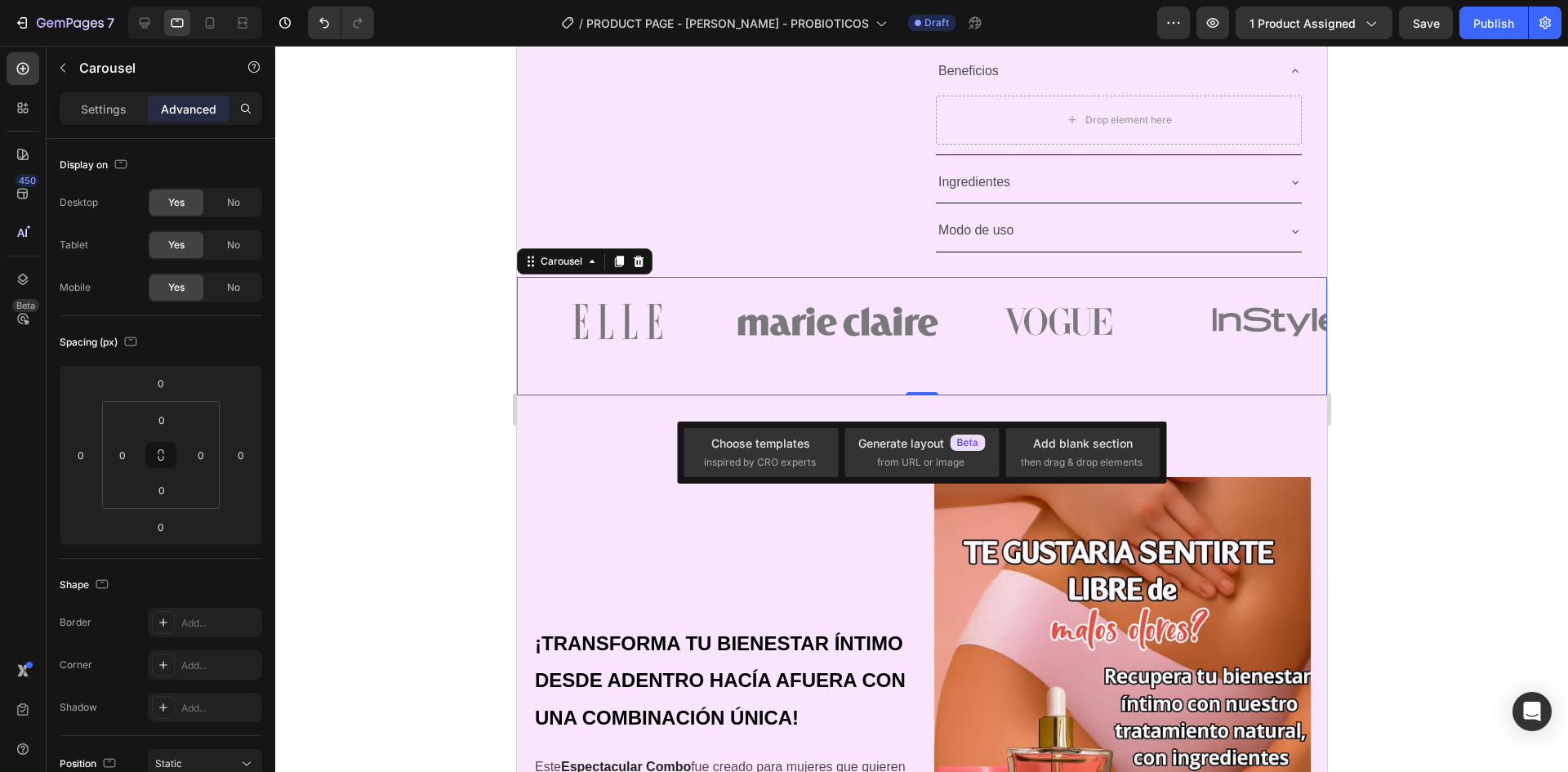
click at [998, 386] on div "Image" at bounding box center [1057, 336] width 201 height 119
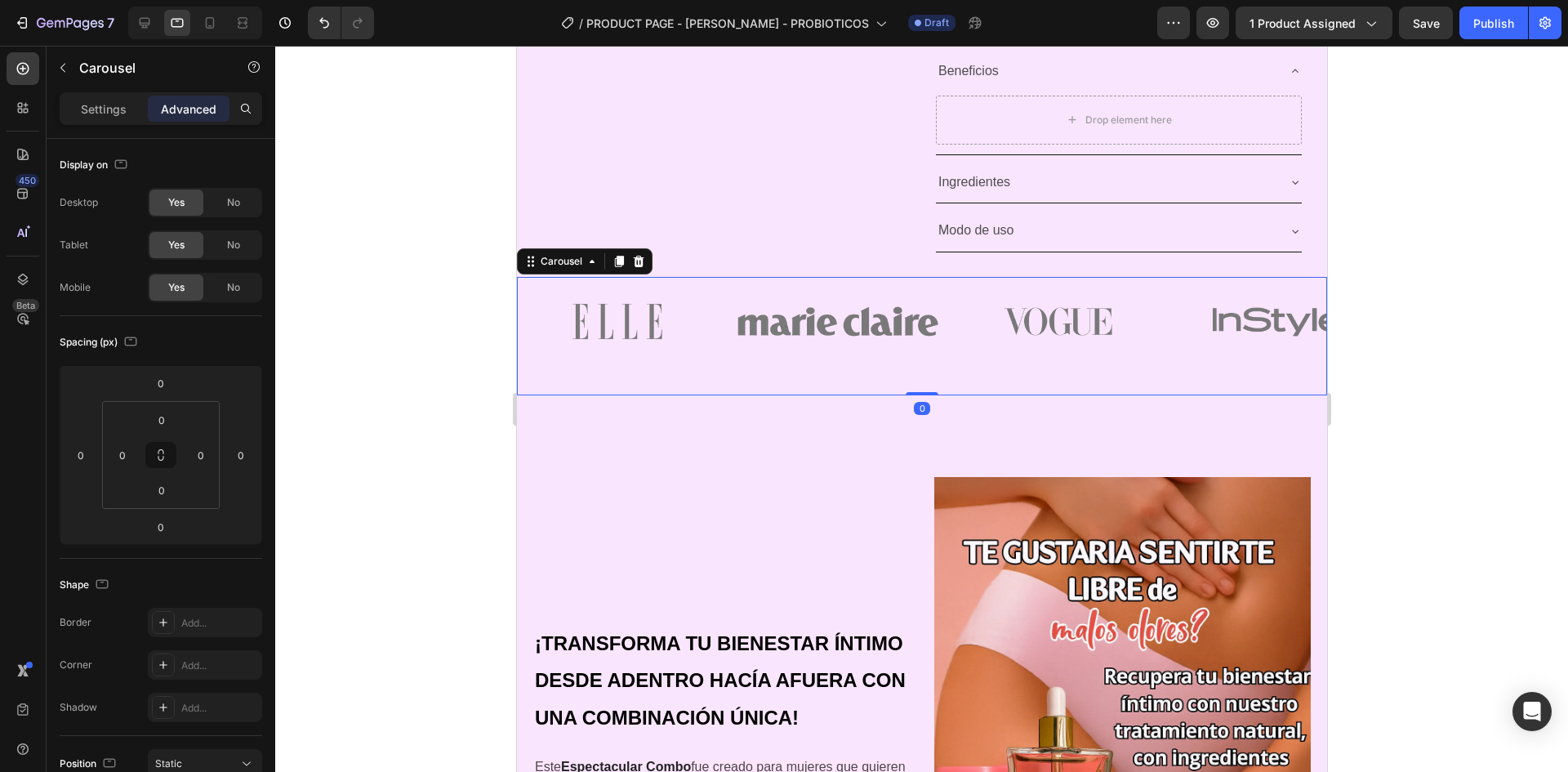
drag, startPoint x: 919, startPoint y: 394, endPoint x: 928, endPoint y: 367, distance: 28.5
click at [928, 367] on div "Image Image Image Image Image Carousel 0" at bounding box center [921, 336] width 810 height 119
click at [985, 365] on img at bounding box center [1057, 322] width 201 height 89
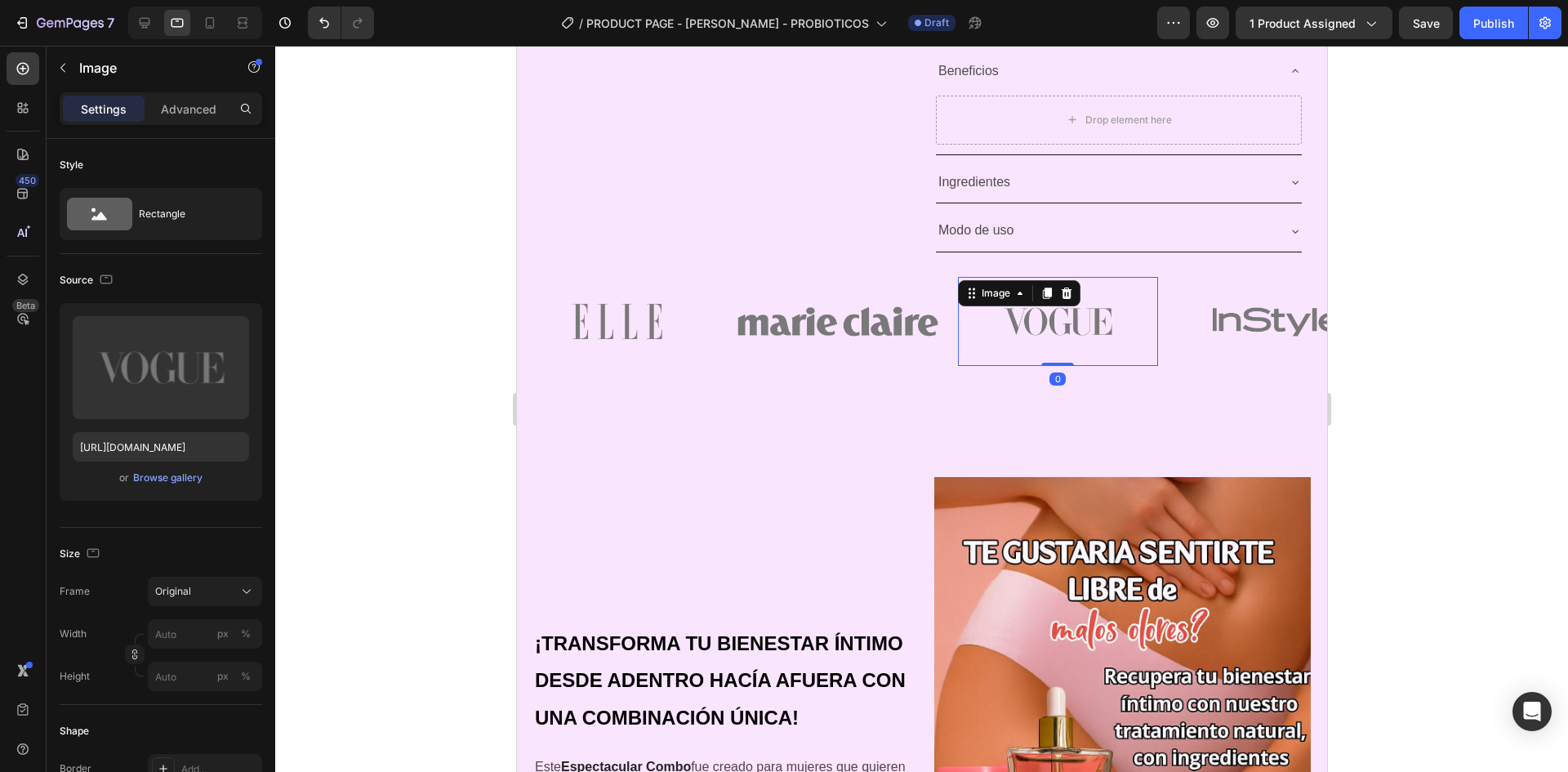
click at [1156, 375] on div "Image 0" at bounding box center [1057, 336] width 201 height 119
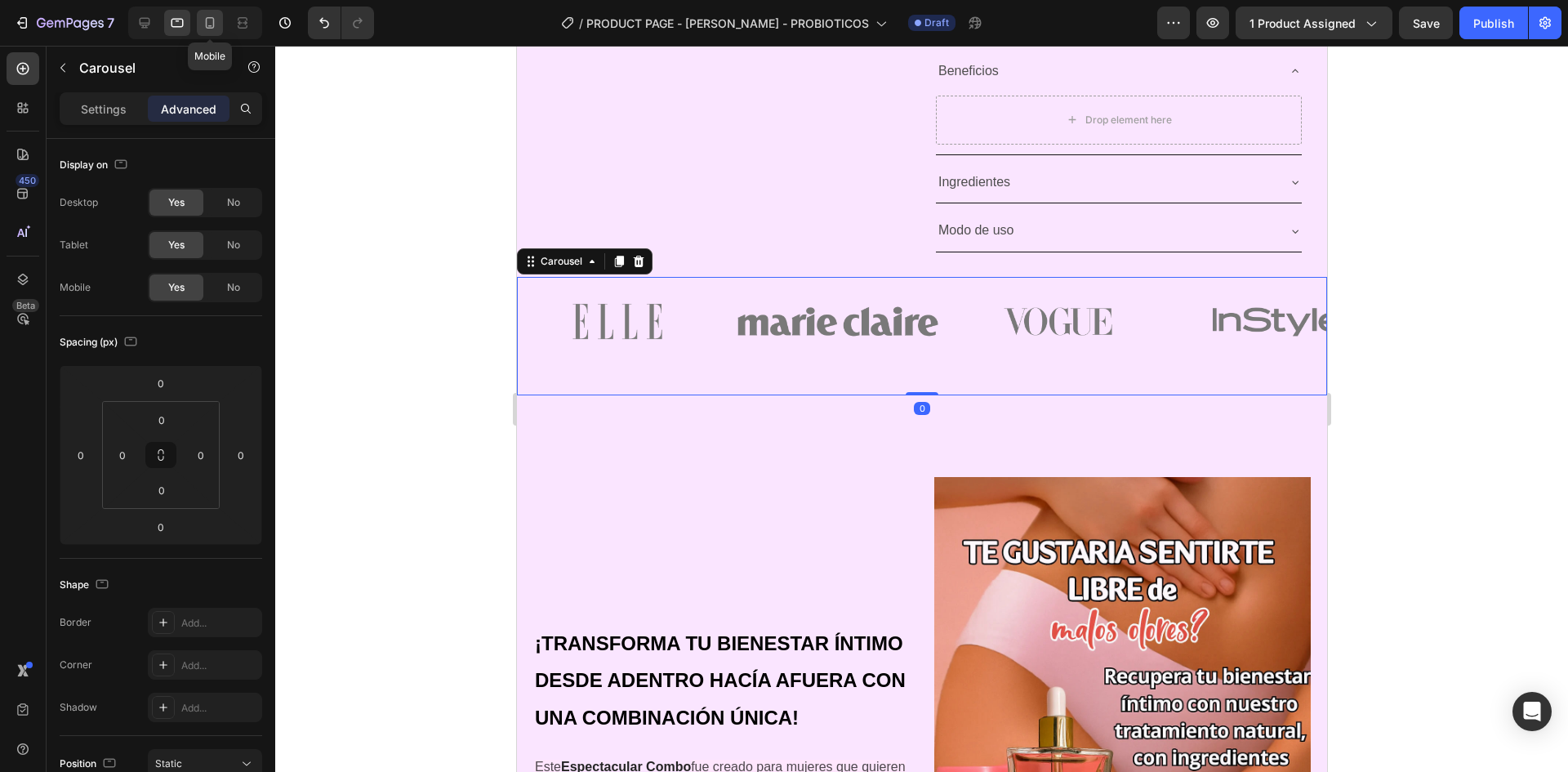
drag, startPoint x: 214, startPoint y: 16, endPoint x: 319, endPoint y: 405, distance: 402.9
click at [214, 16] on icon at bounding box center [210, 22] width 16 height 16
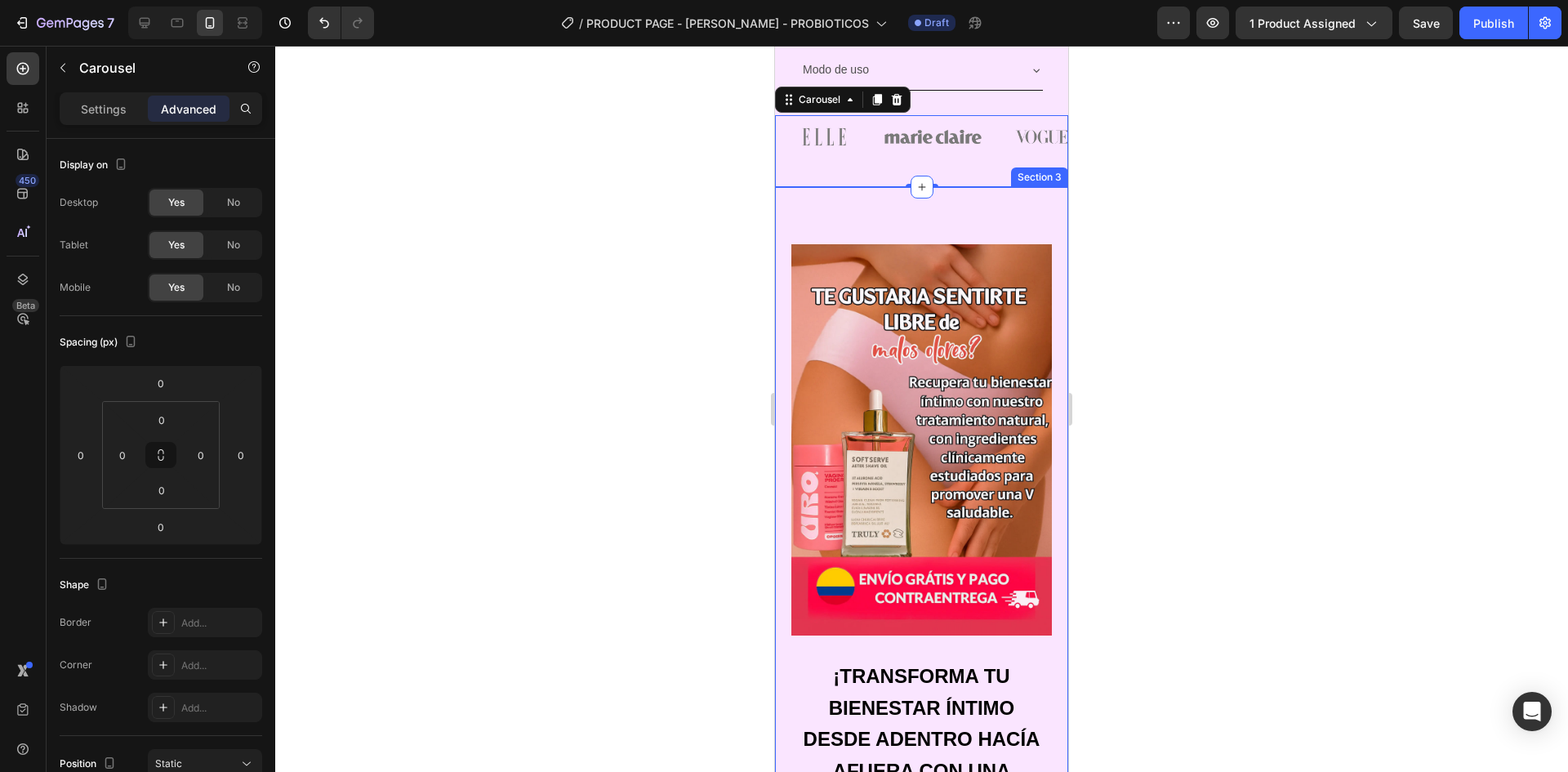
scroll to position [926, 0]
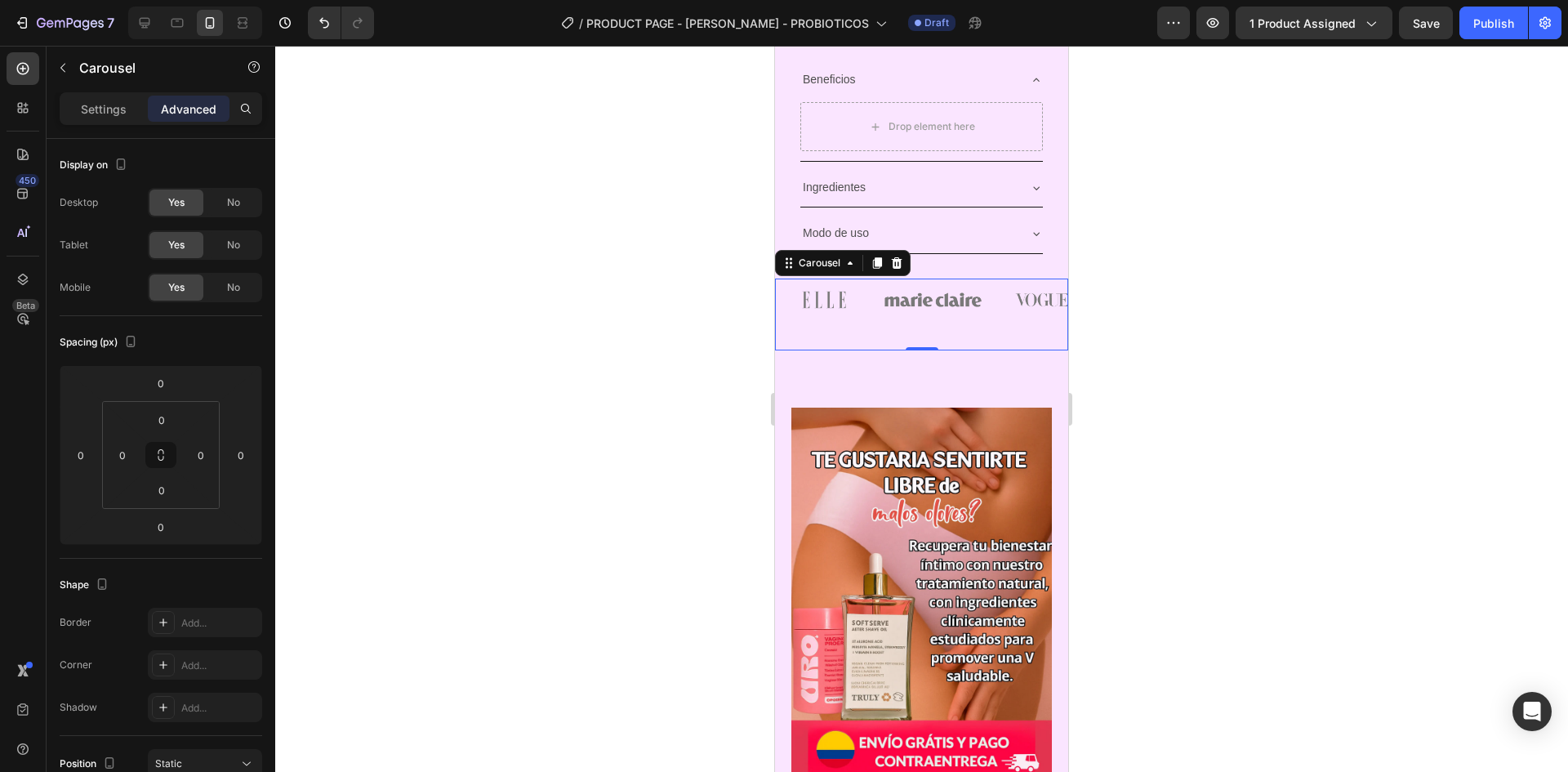
click at [837, 331] on div "Image" at bounding box center [825, 315] width 98 height 72
click at [894, 257] on icon at bounding box center [897, 263] width 11 height 12
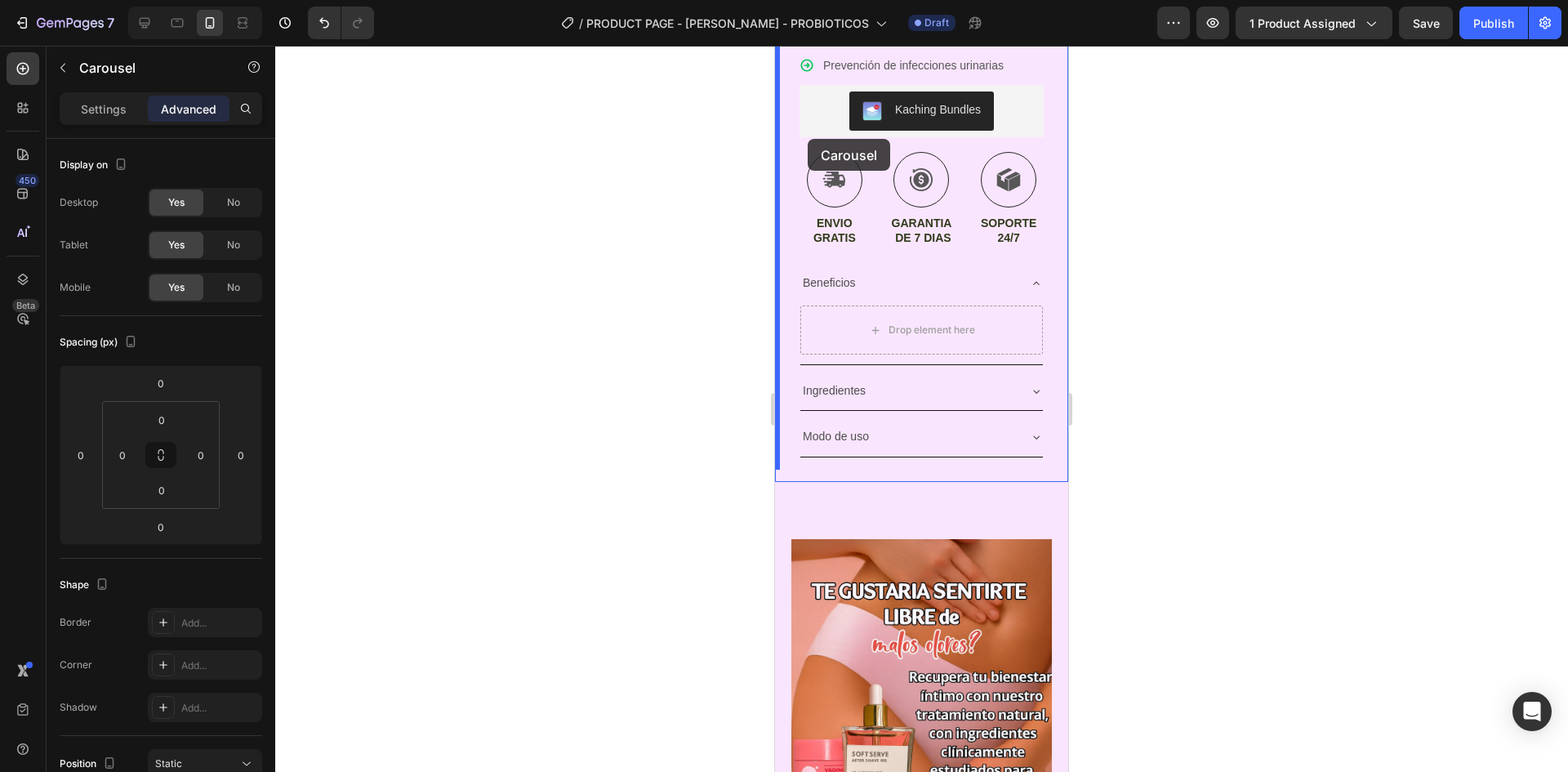
scroll to position [518, 0]
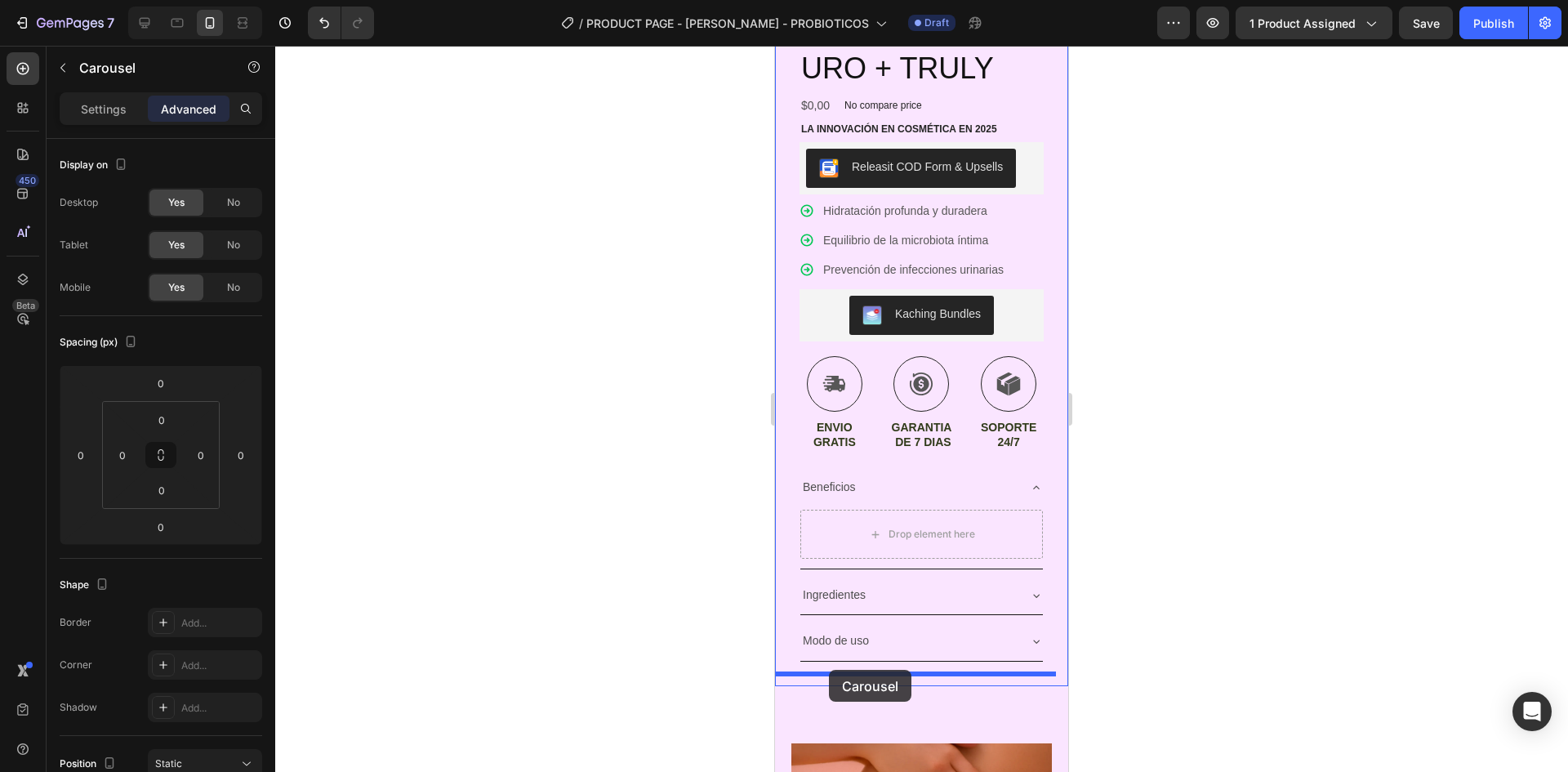
drag, startPoint x: 813, startPoint y: 188, endPoint x: 829, endPoint y: 670, distance: 482.3
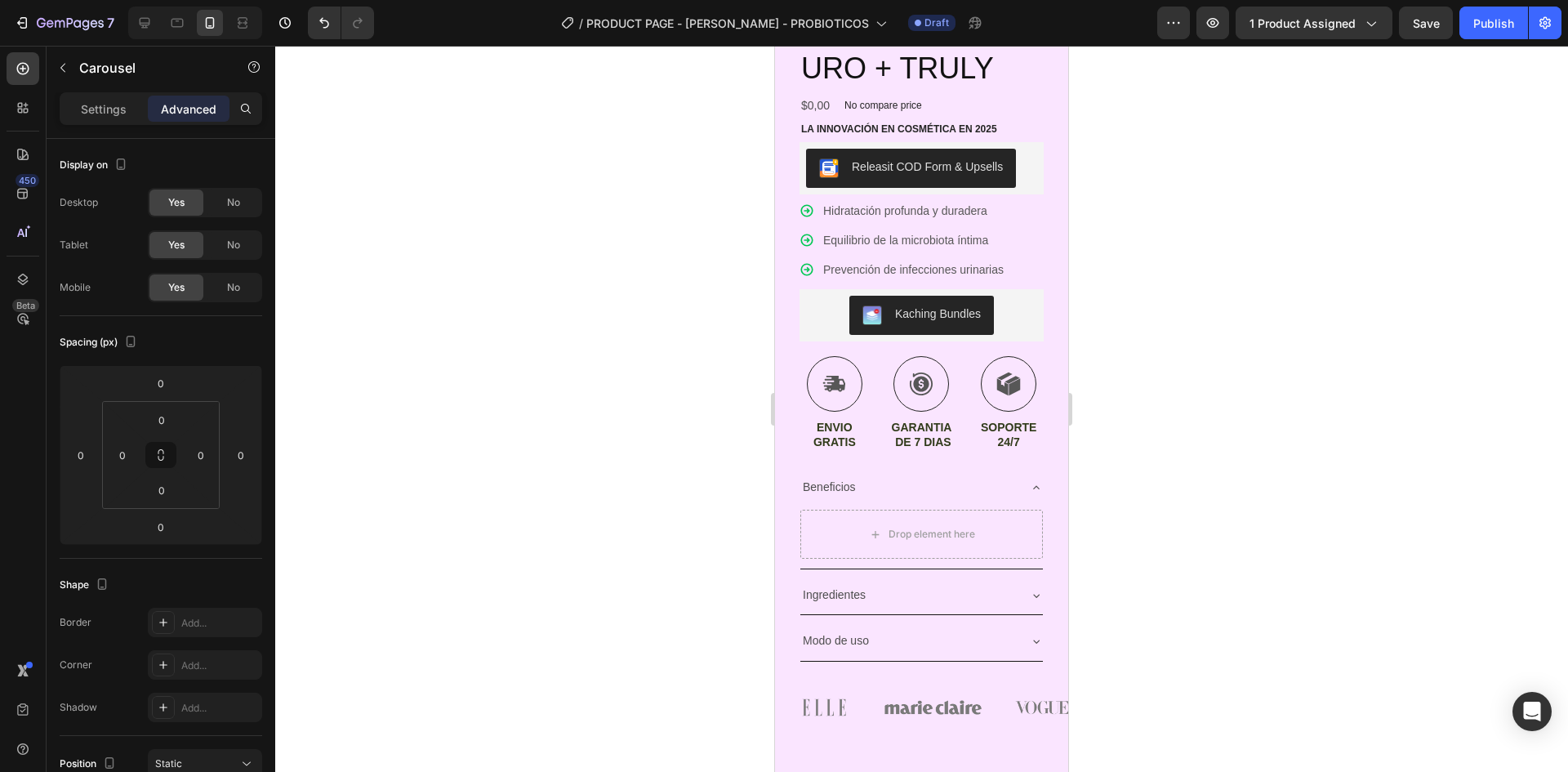
click at [1316, 503] on div at bounding box center [921, 408] width 1293 height 726
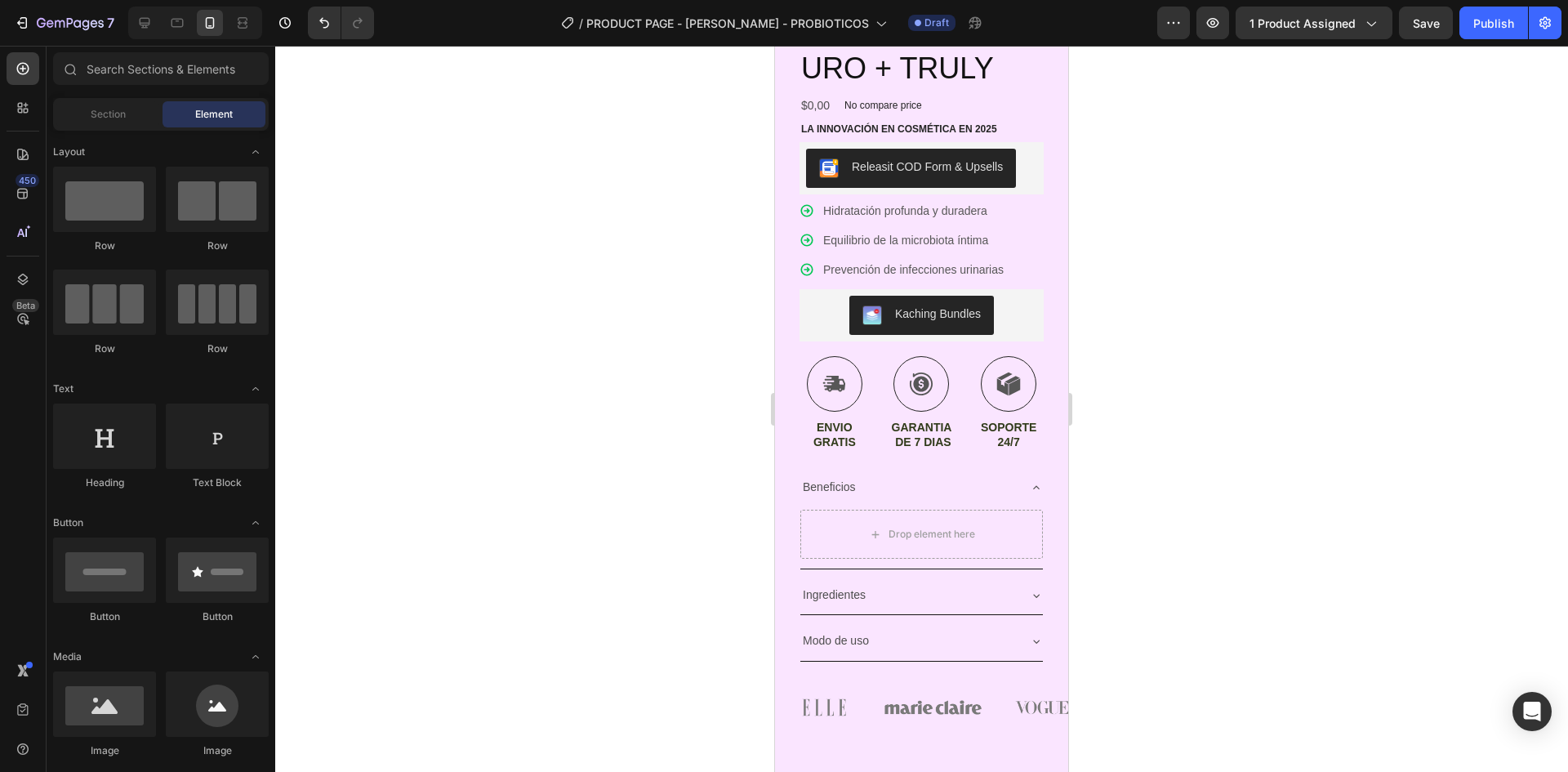
scroll to position [681, 0]
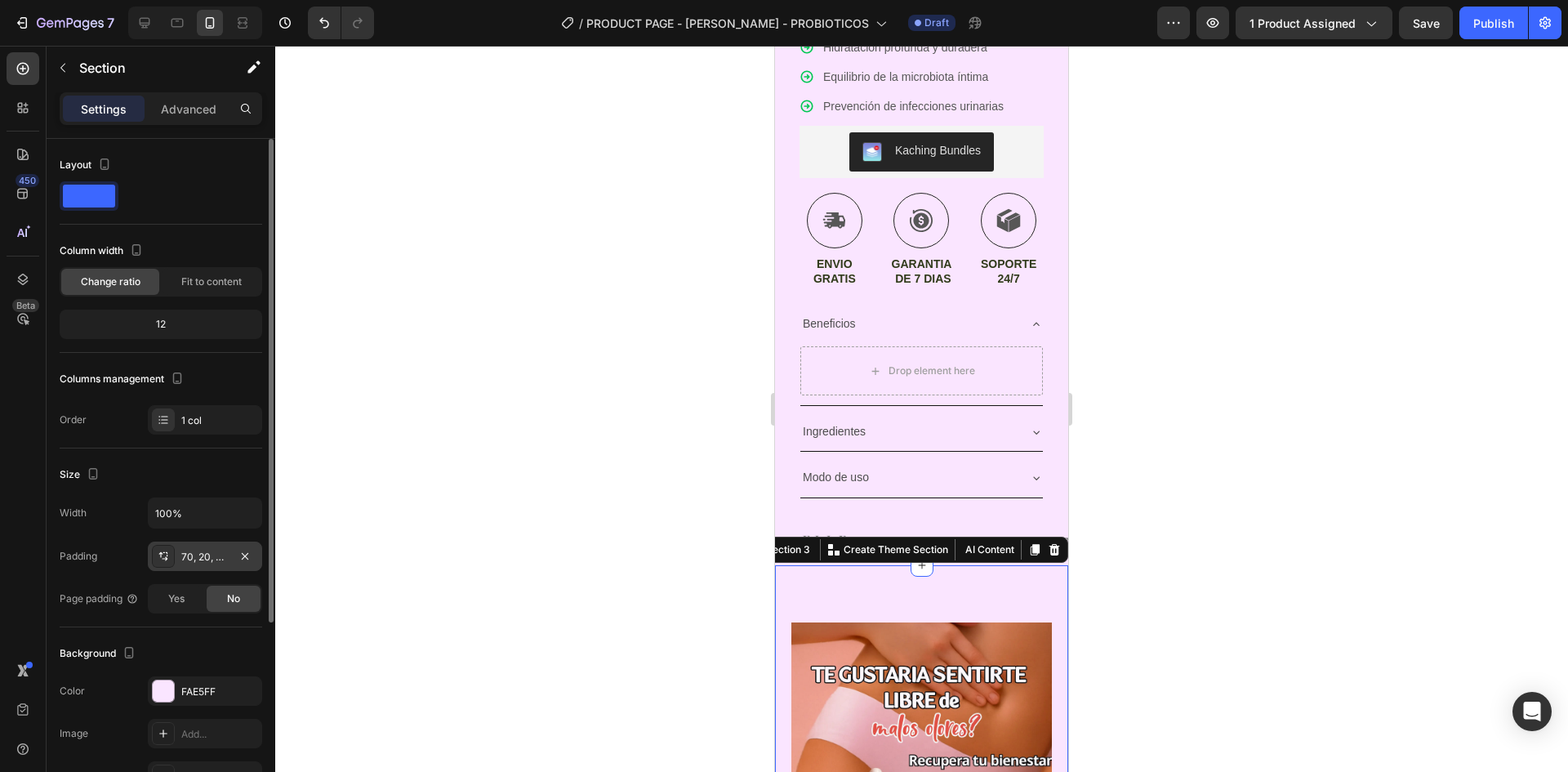
click at [212, 558] on div "70, 20, 50, 20" at bounding box center [205, 557] width 47 height 14
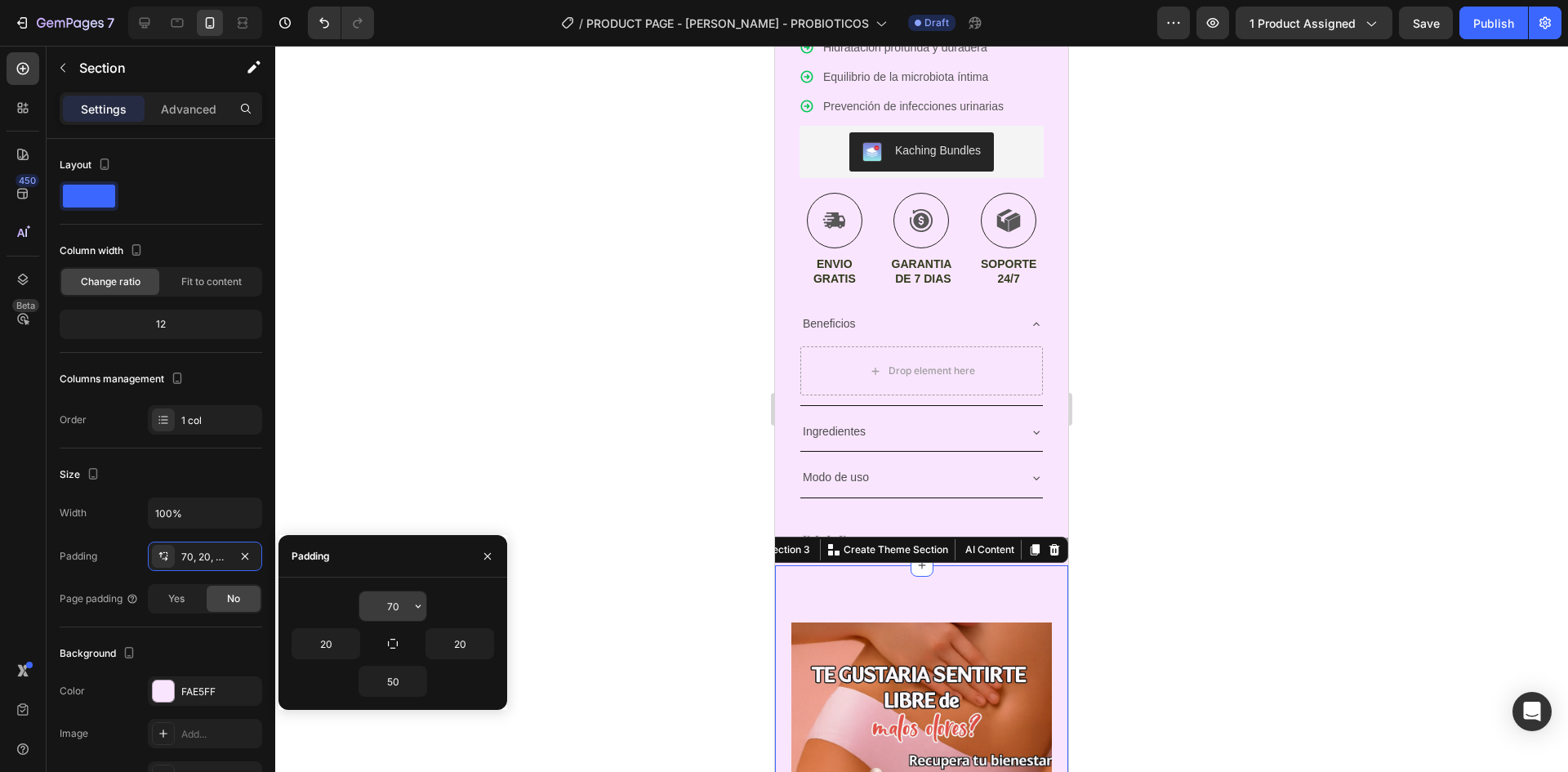
click at [395, 610] on input "70" at bounding box center [392, 606] width 67 height 29
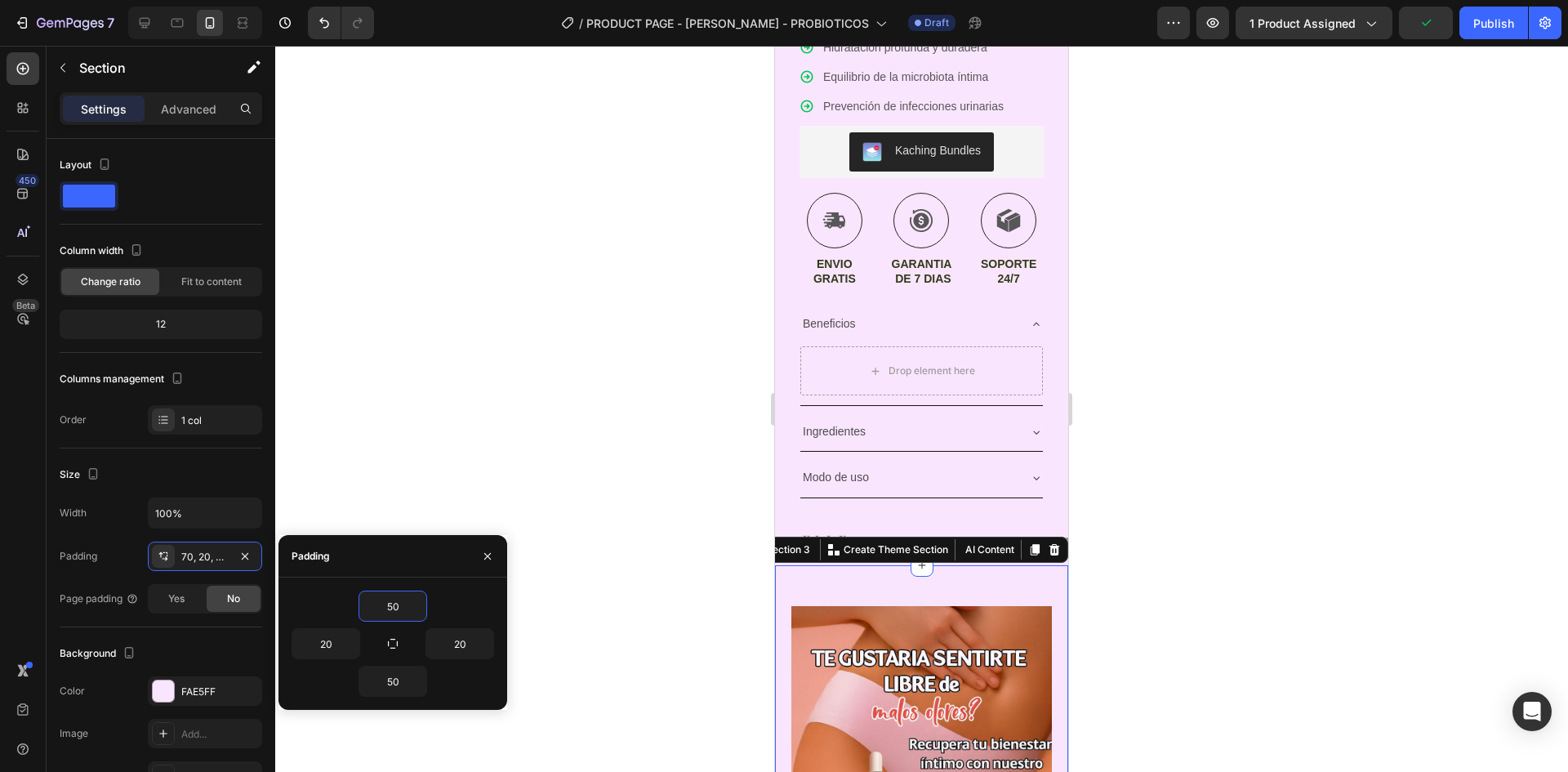
type input "5"
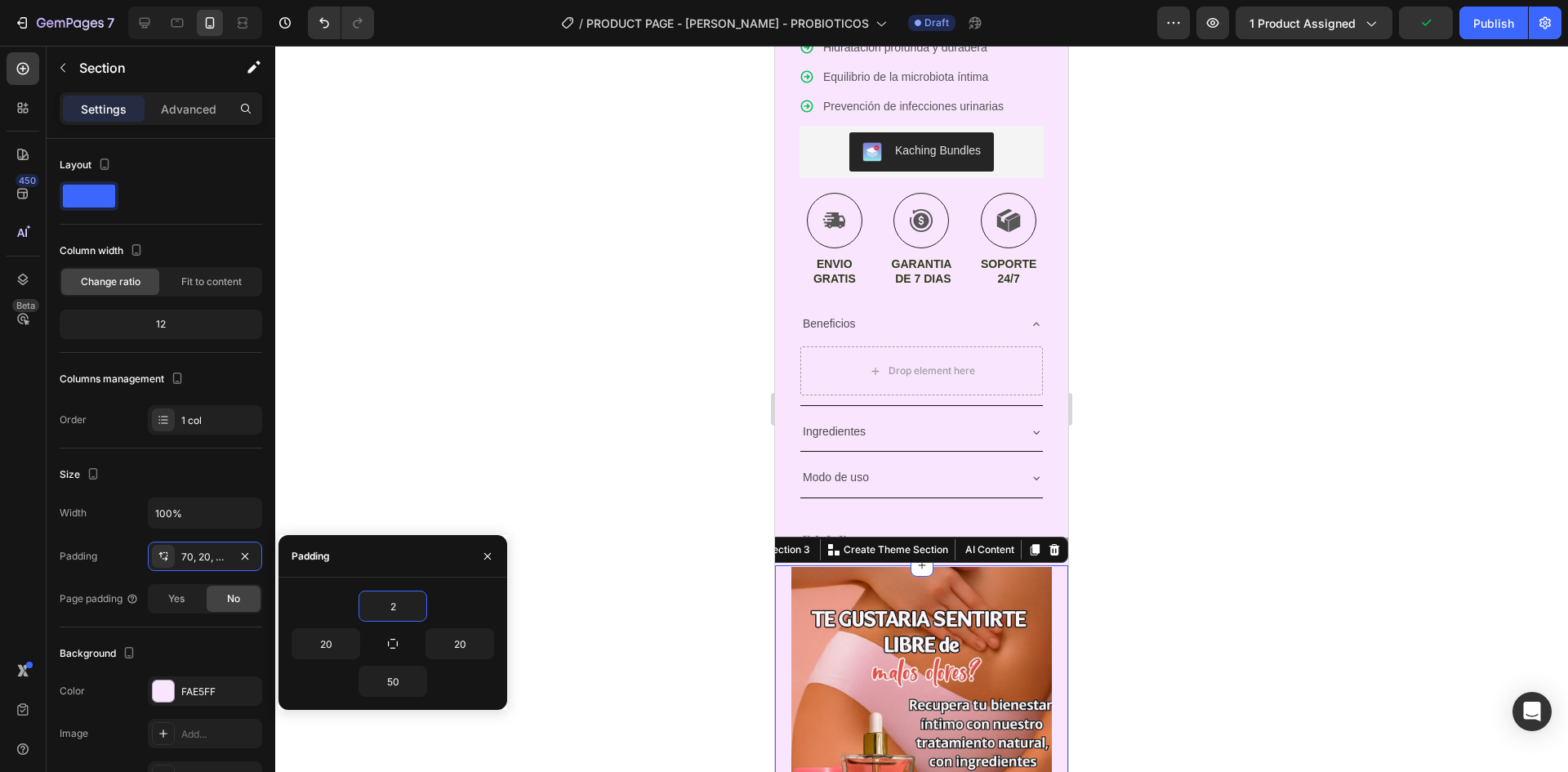
type input "20"
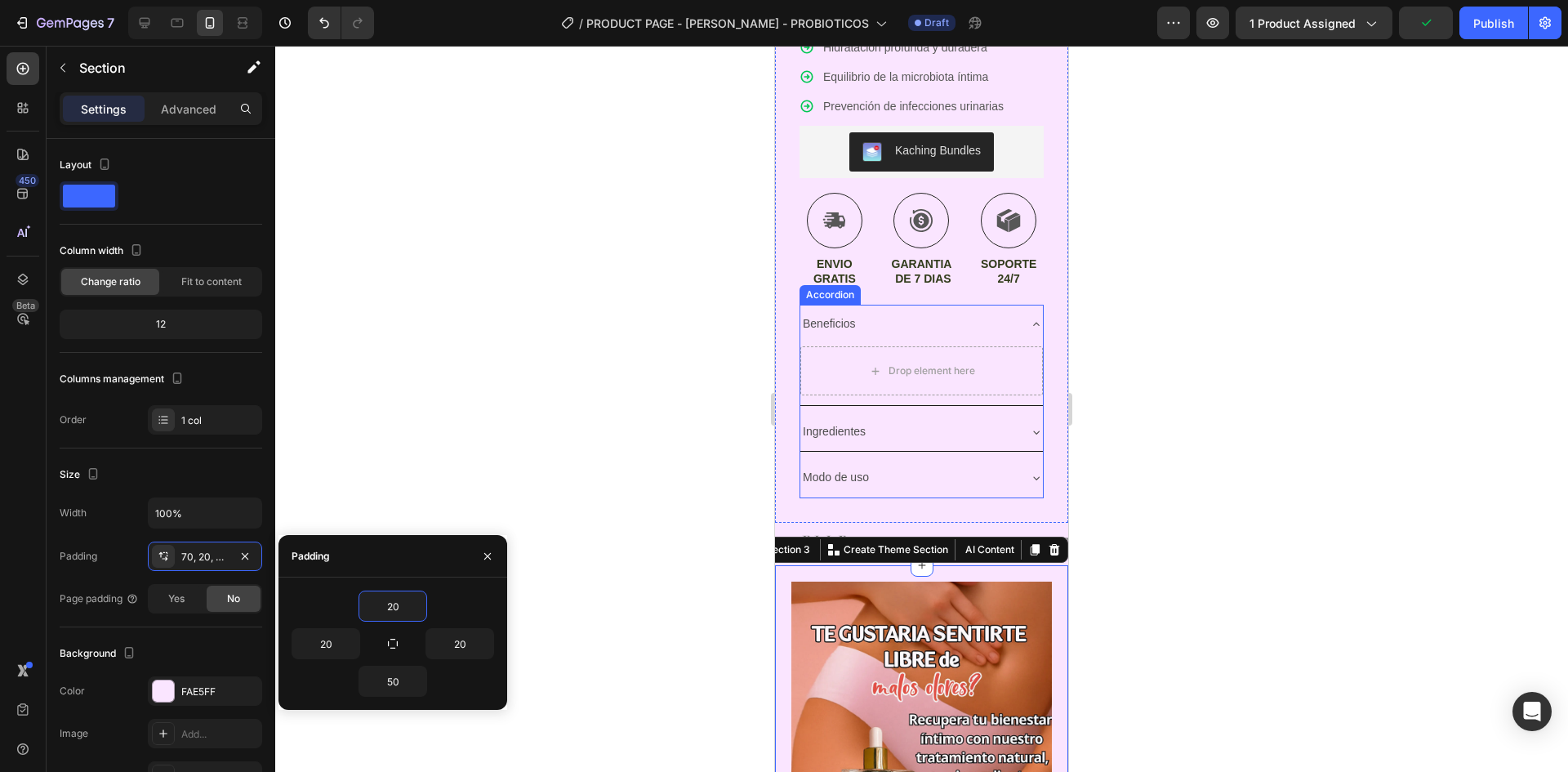
click at [879, 431] on div "Ingredientes" at bounding box center [909, 432] width 216 height 25
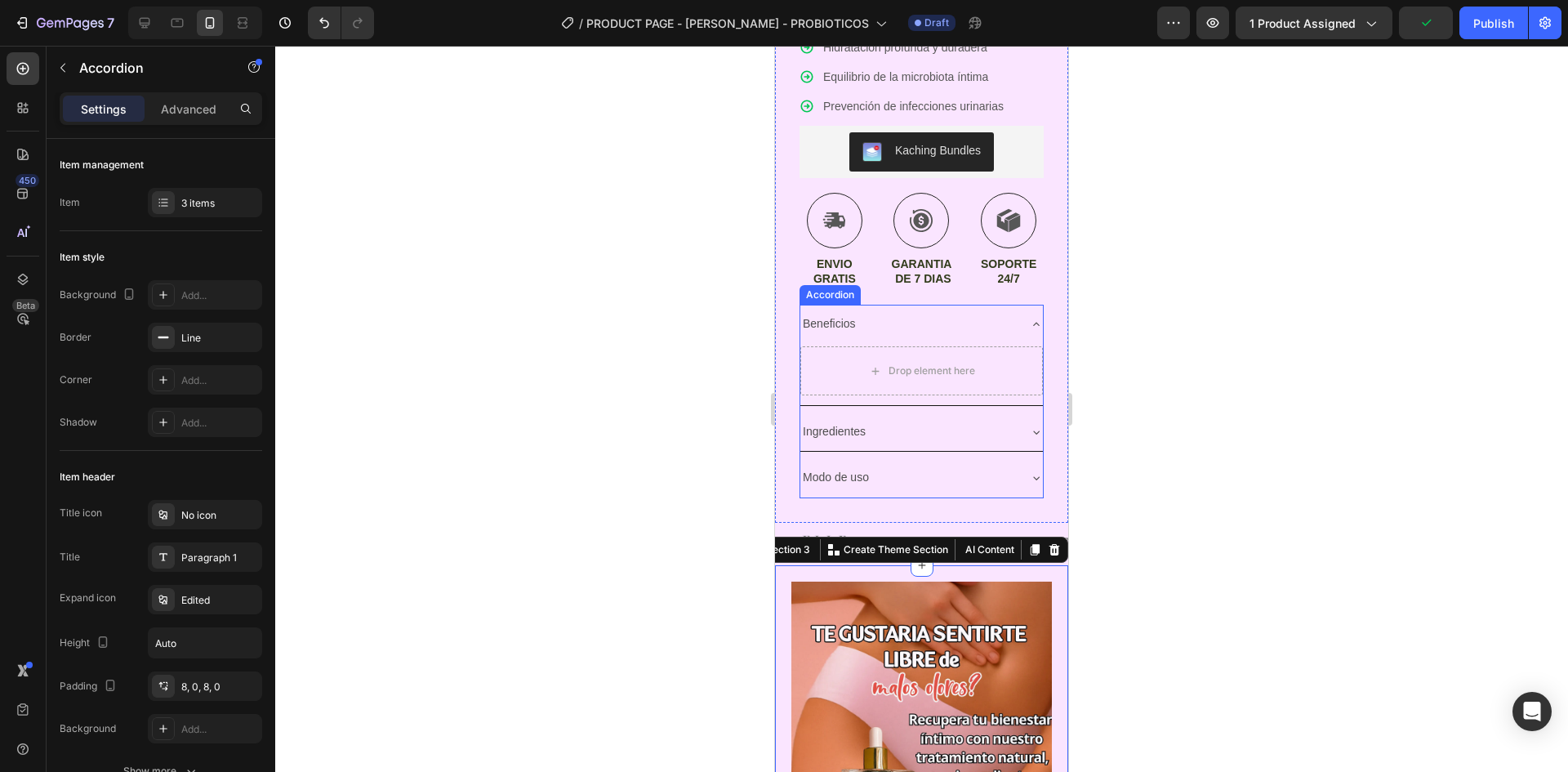
click at [656, 449] on div at bounding box center [921, 408] width 1293 height 726
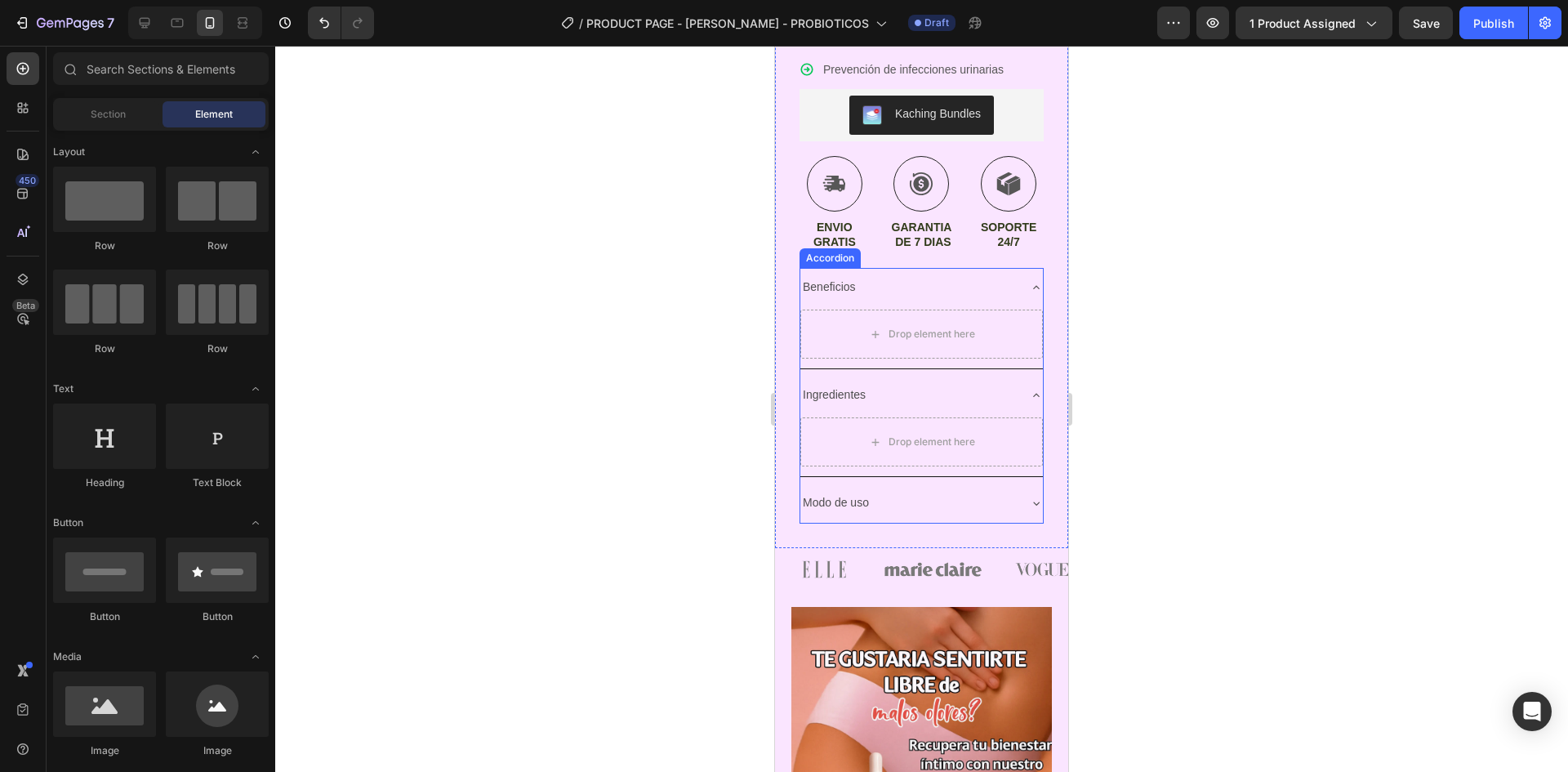
scroll to position [763, 0]
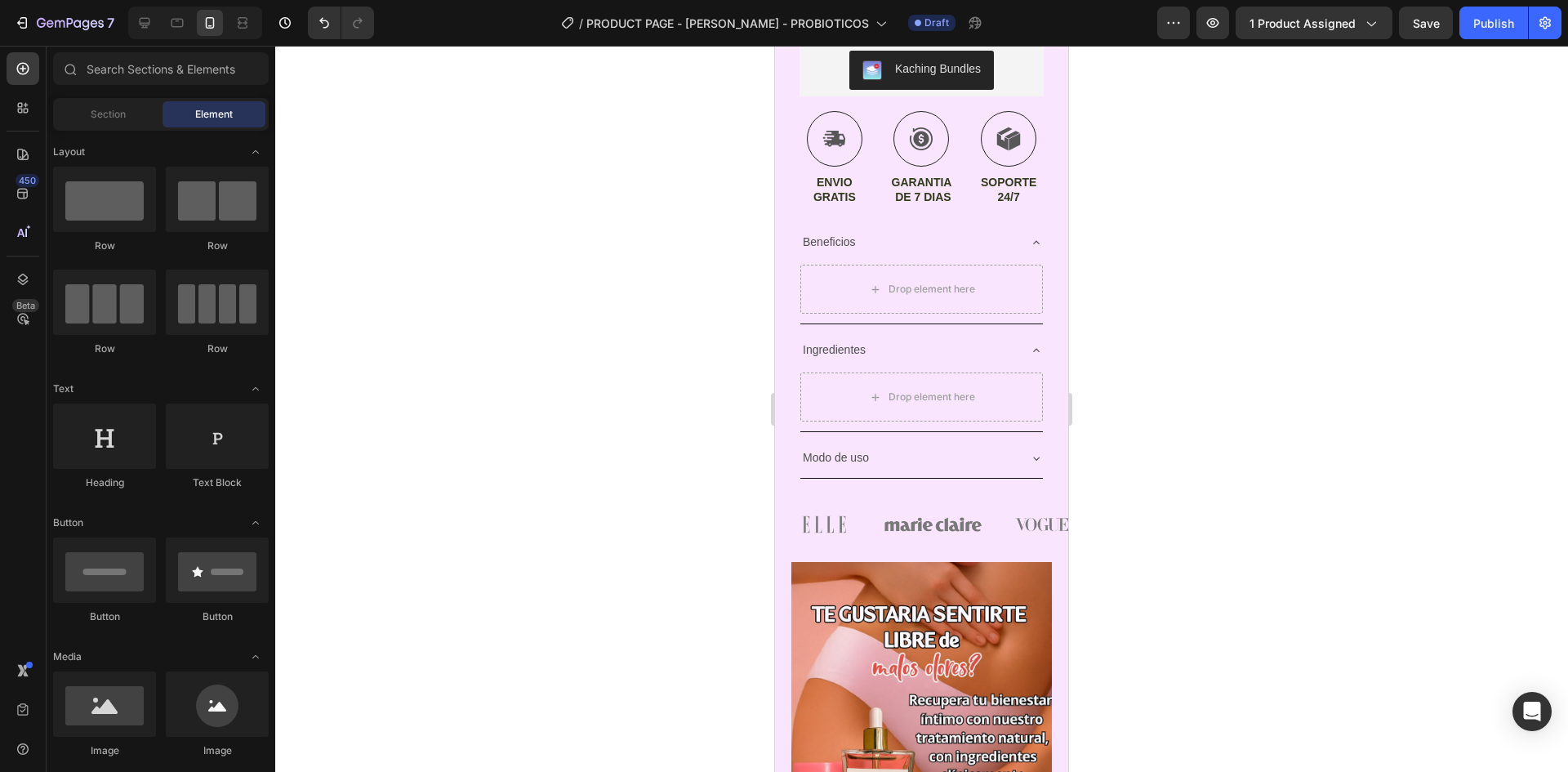
click at [1177, 390] on div at bounding box center [921, 408] width 1293 height 726
click at [1025, 237] on div "Beneficios" at bounding box center [922, 242] width 243 height 38
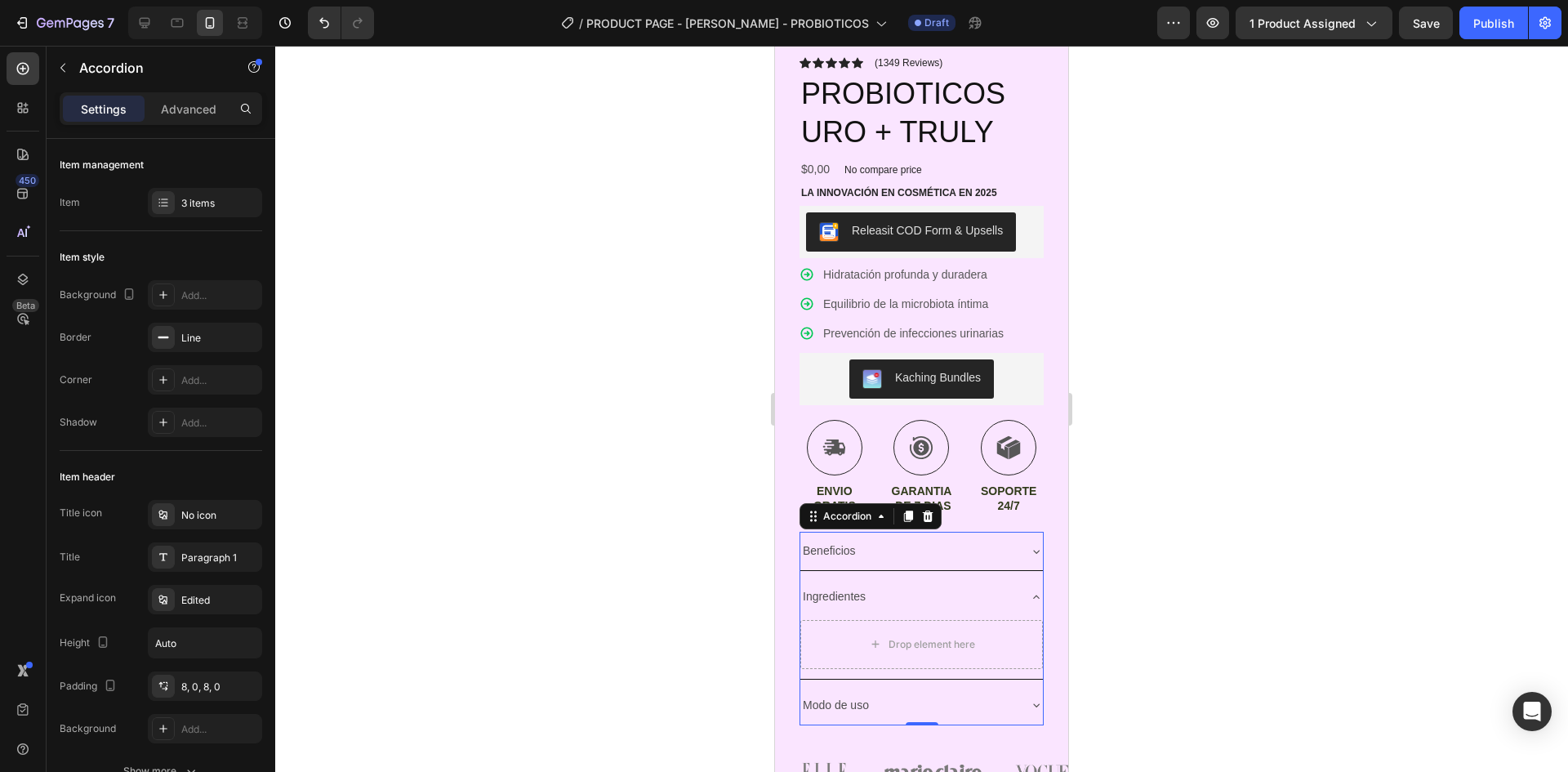
scroll to position [600, 0]
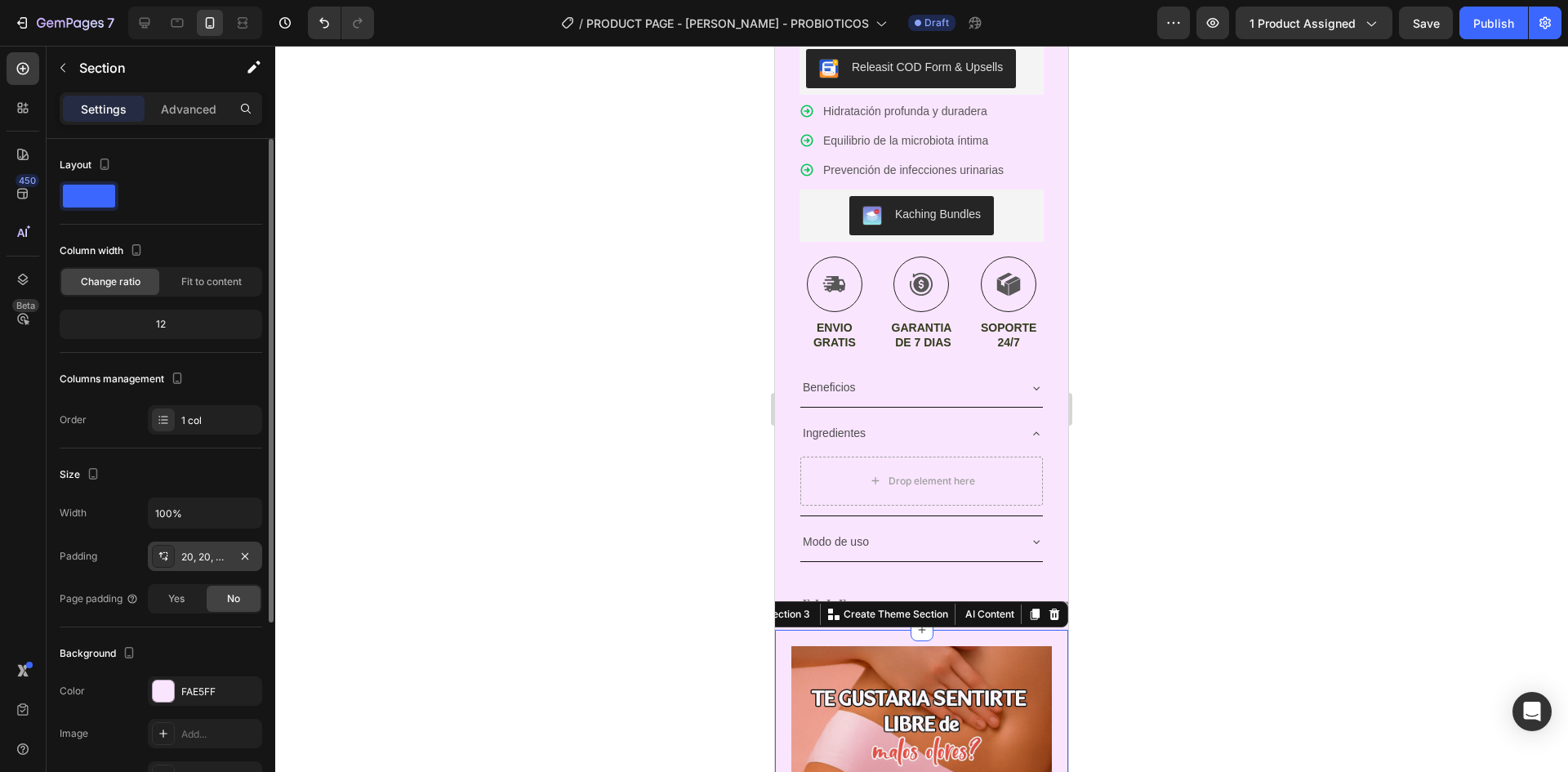
click at [211, 566] on div "20, 20, 50, 20" at bounding box center [205, 556] width 114 height 29
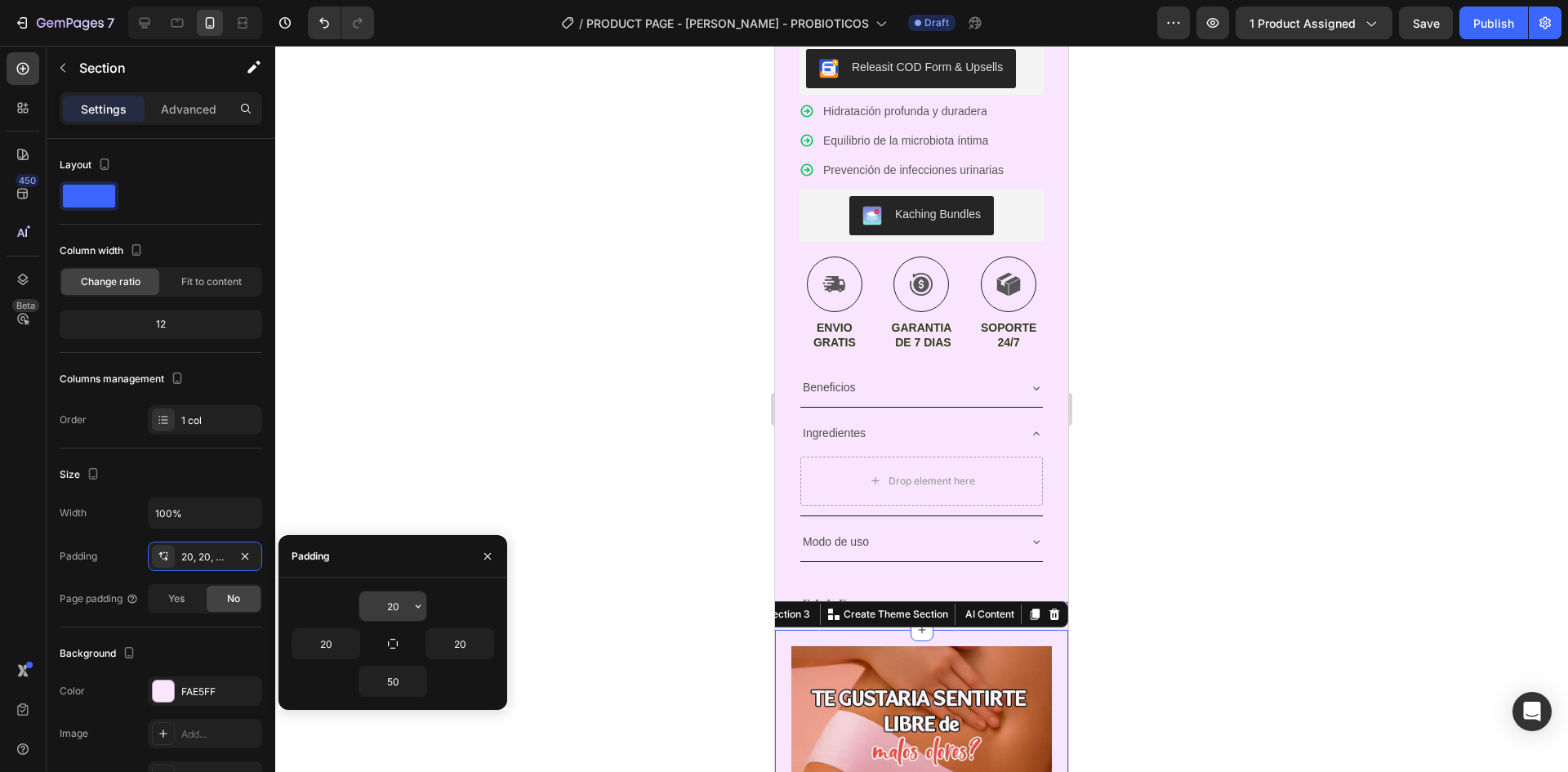
click at [409, 603] on input "20" at bounding box center [392, 606] width 67 height 29
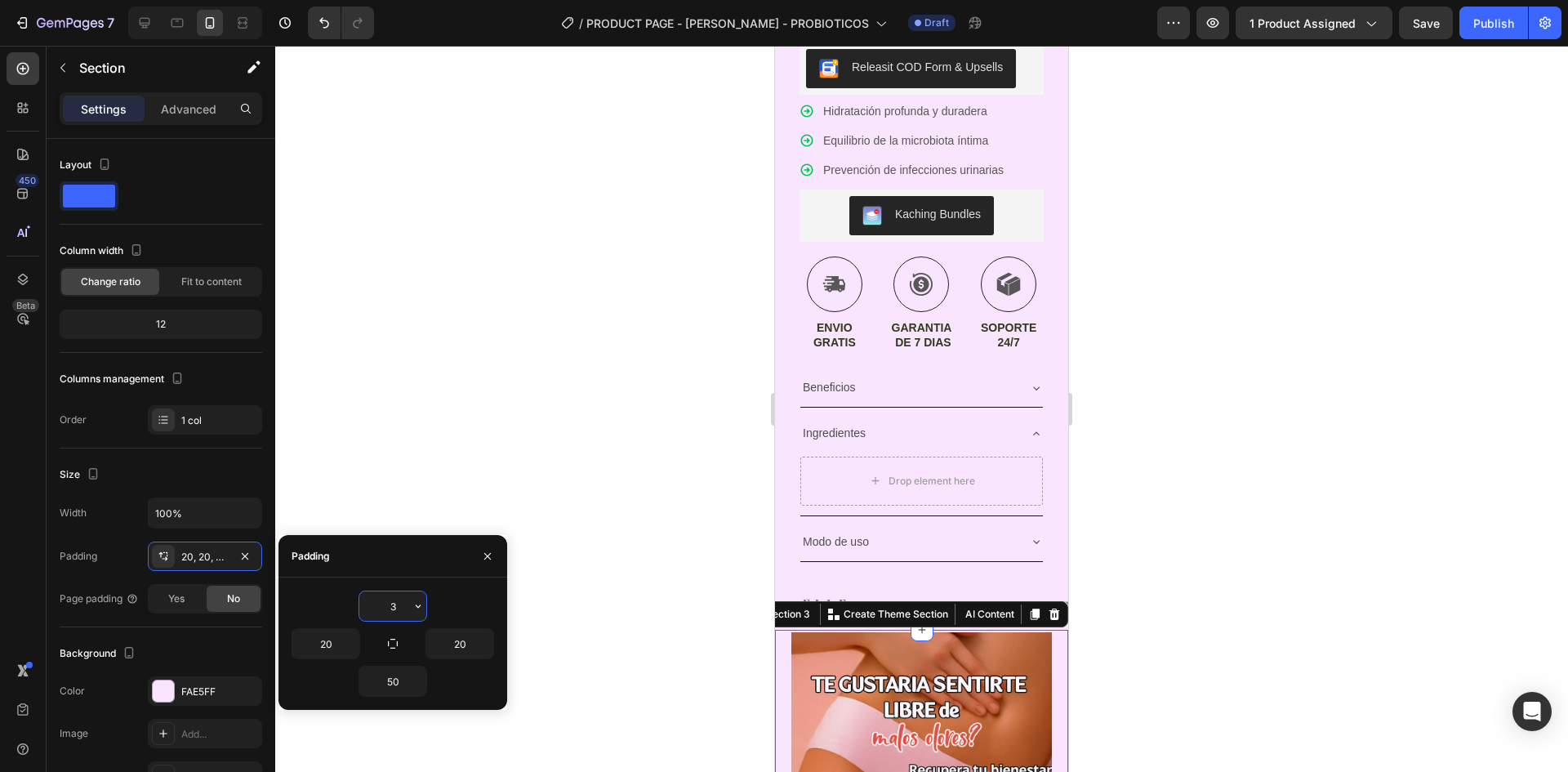
type input "30"
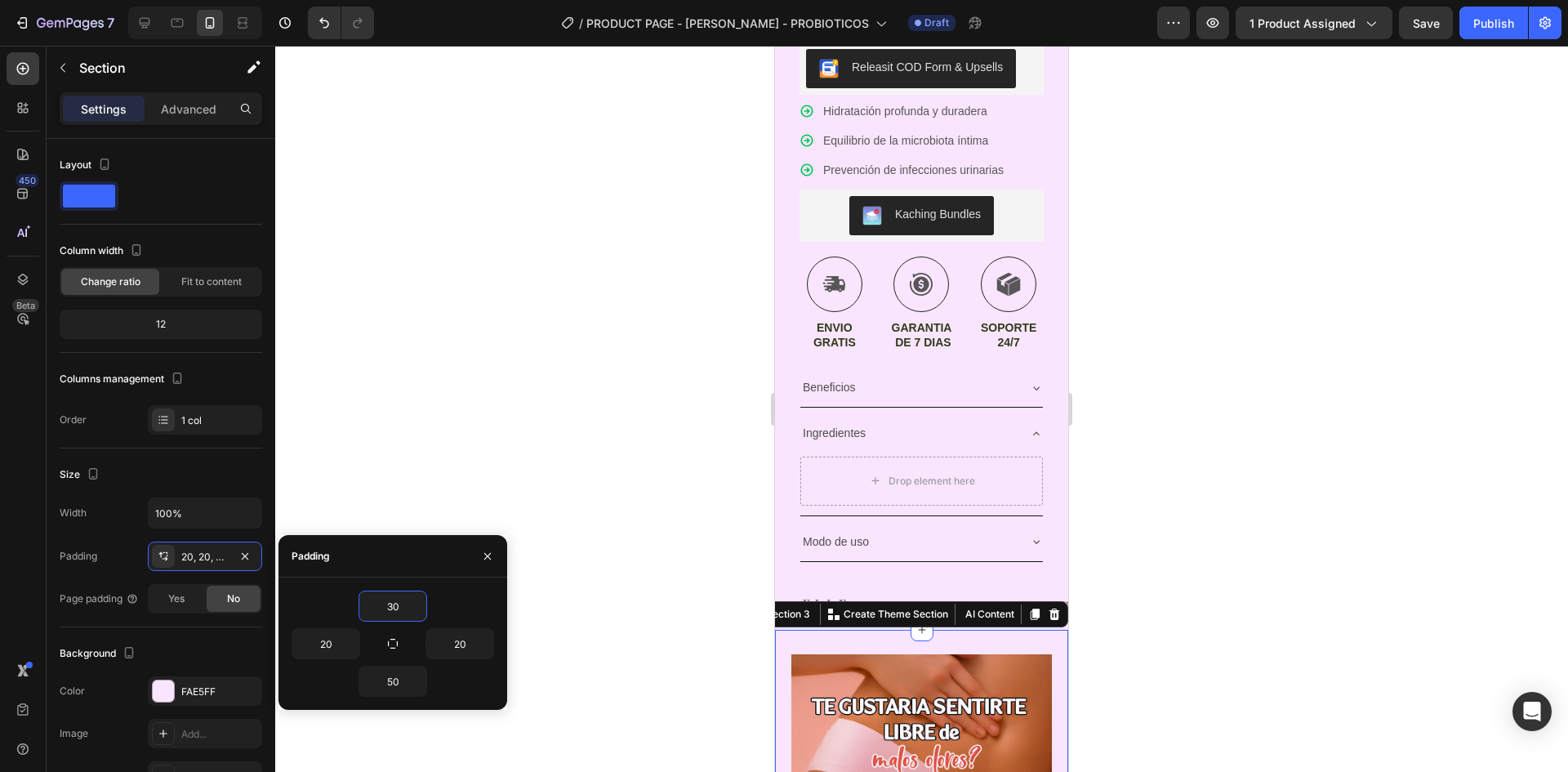
click at [549, 360] on div at bounding box center [921, 408] width 1293 height 726
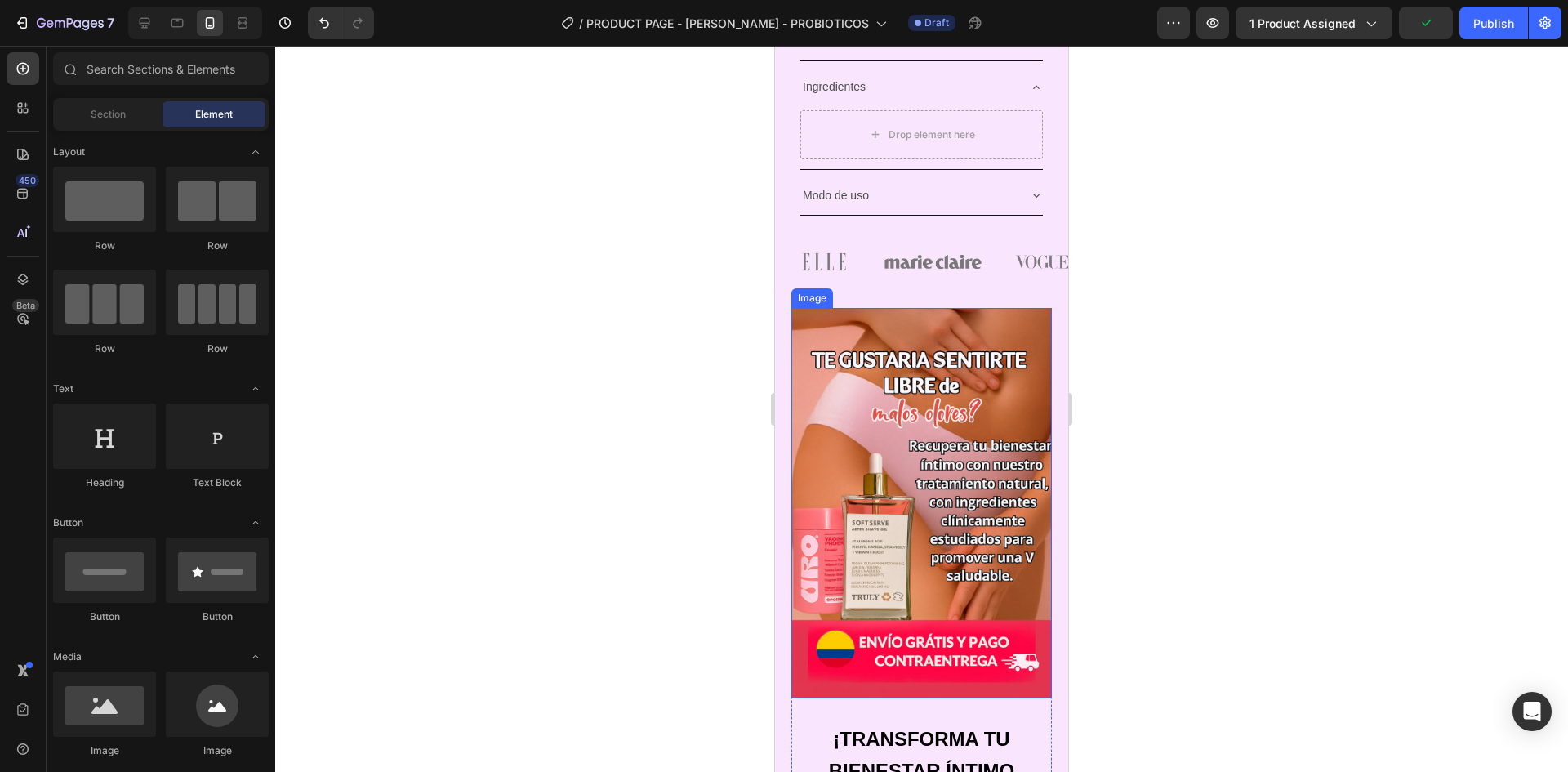
scroll to position [1008, 0]
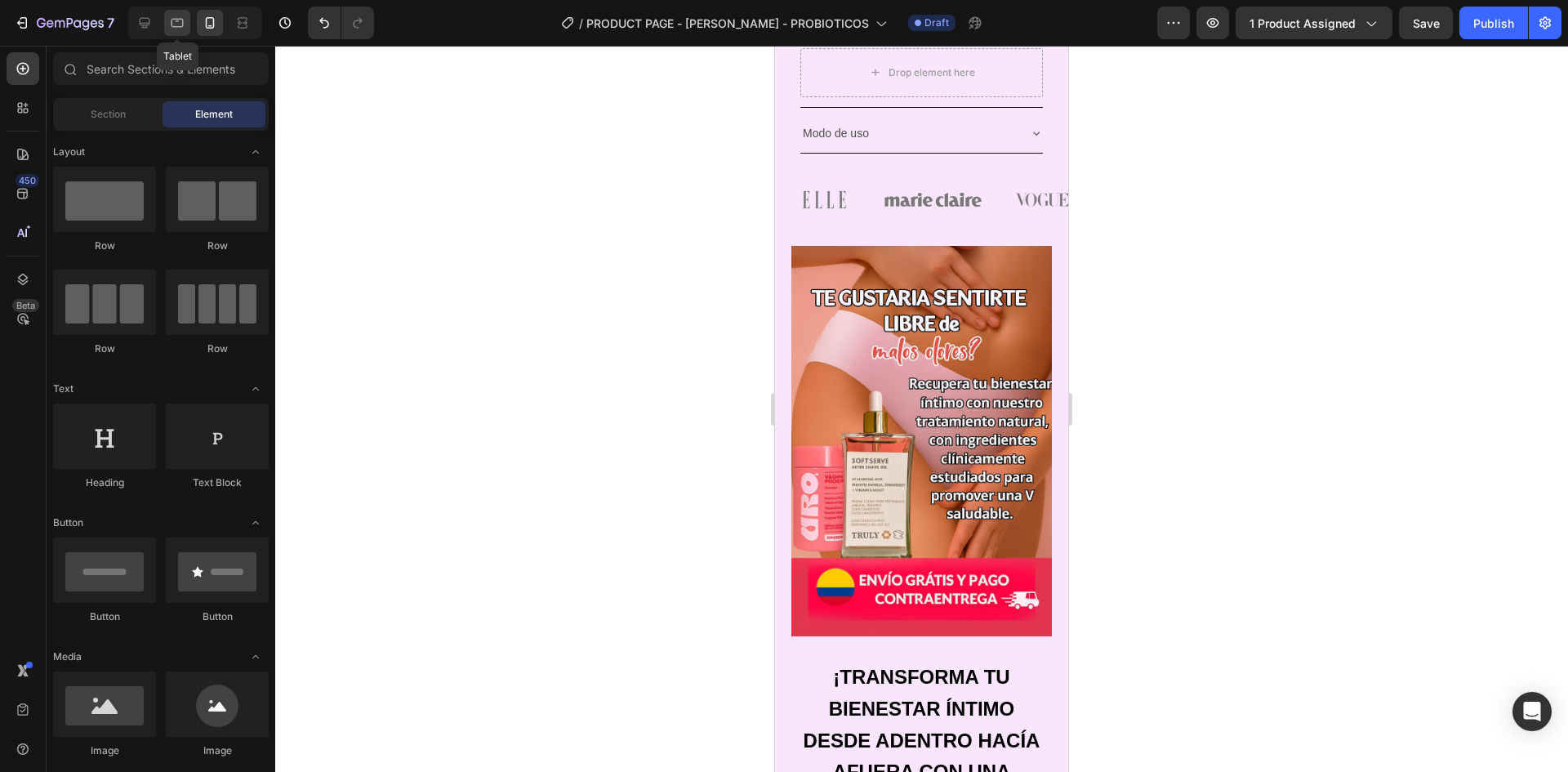
click at [186, 23] on icon at bounding box center [177, 22] width 16 height 16
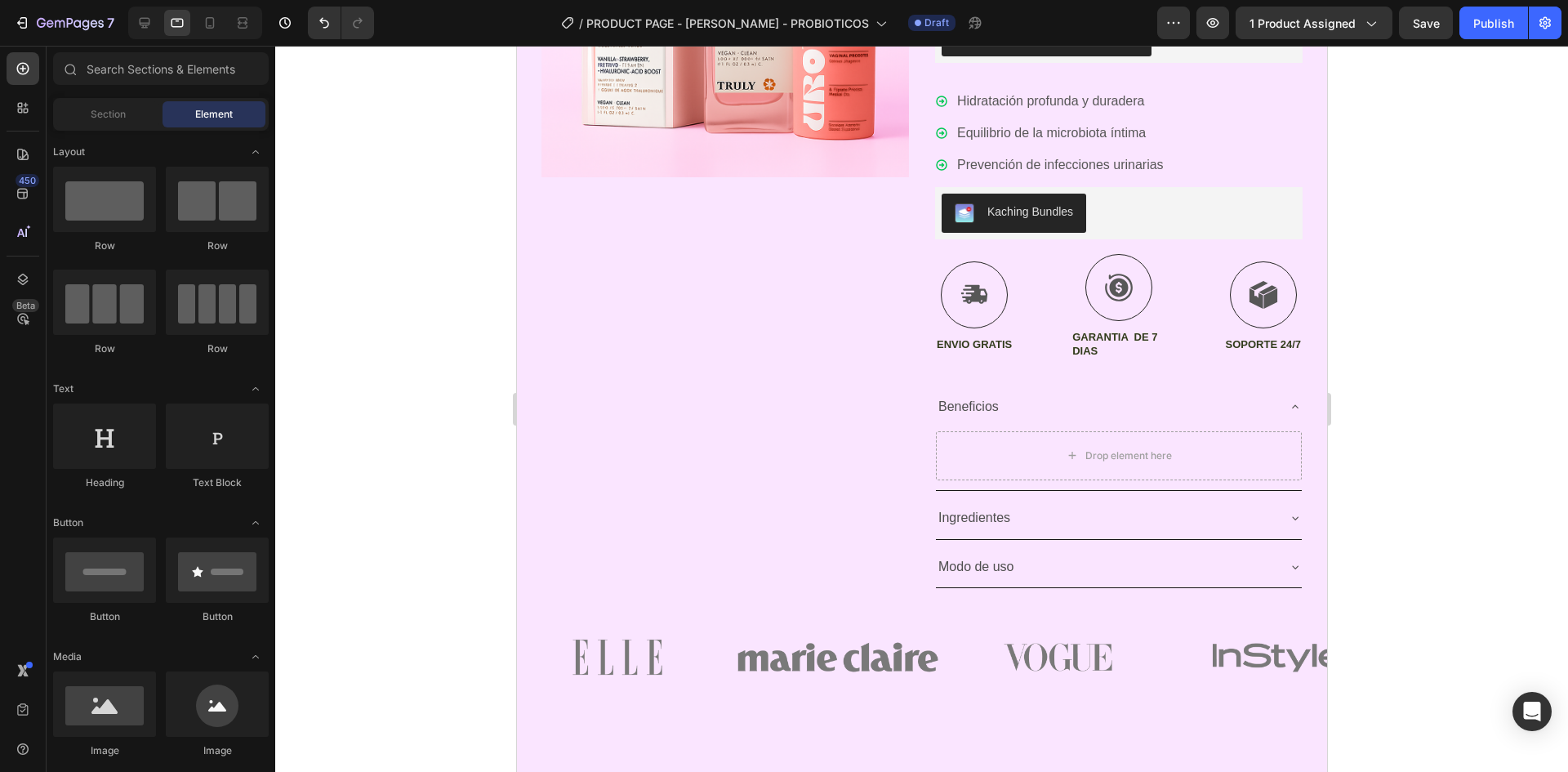
scroll to position [449, 0]
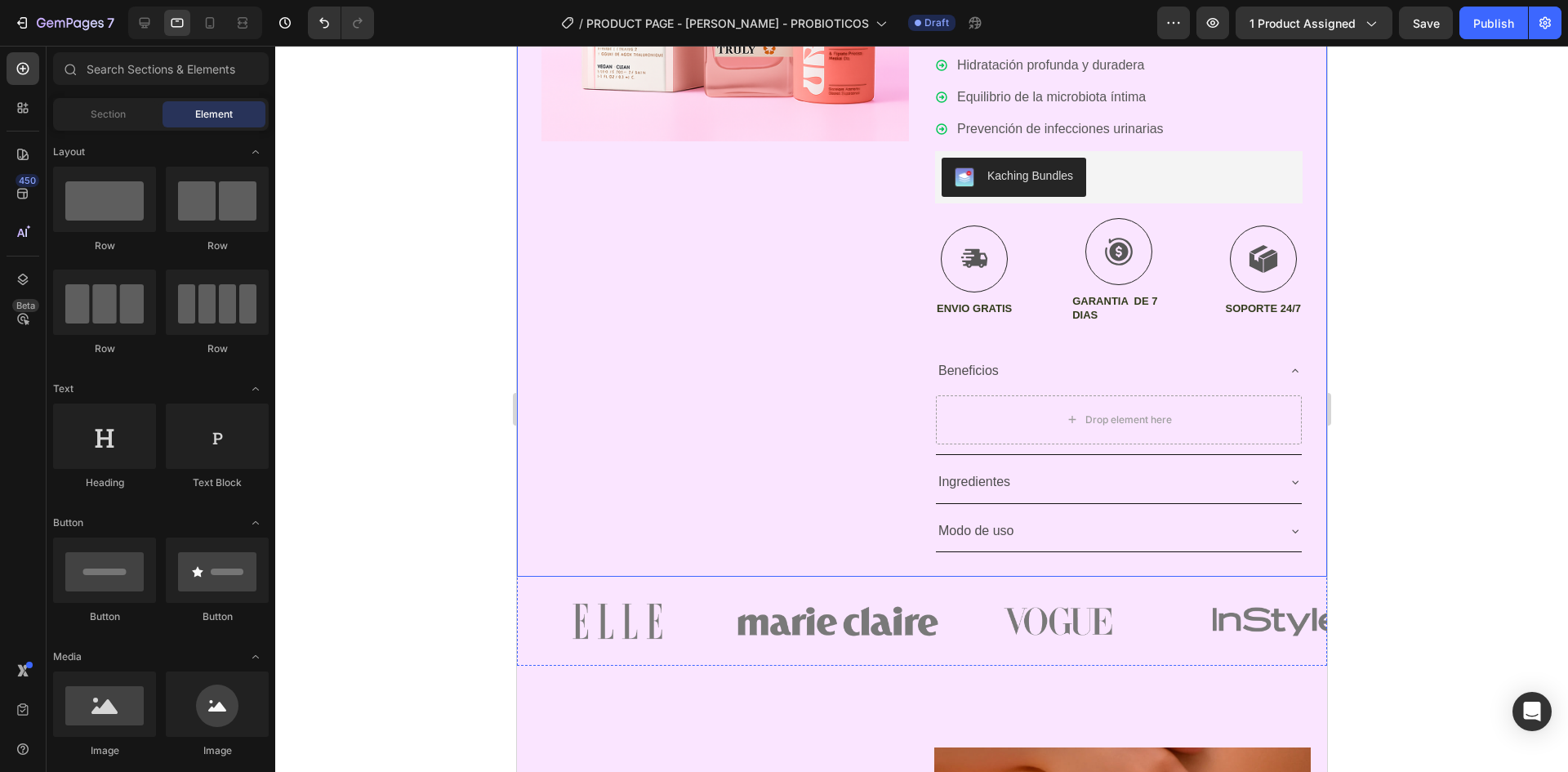
click at [911, 575] on div "Product Images Icon Icon Icon Icon Icon Icon List (1349 Reviews) Text Block Row…" at bounding box center [921, 163] width 810 height 827
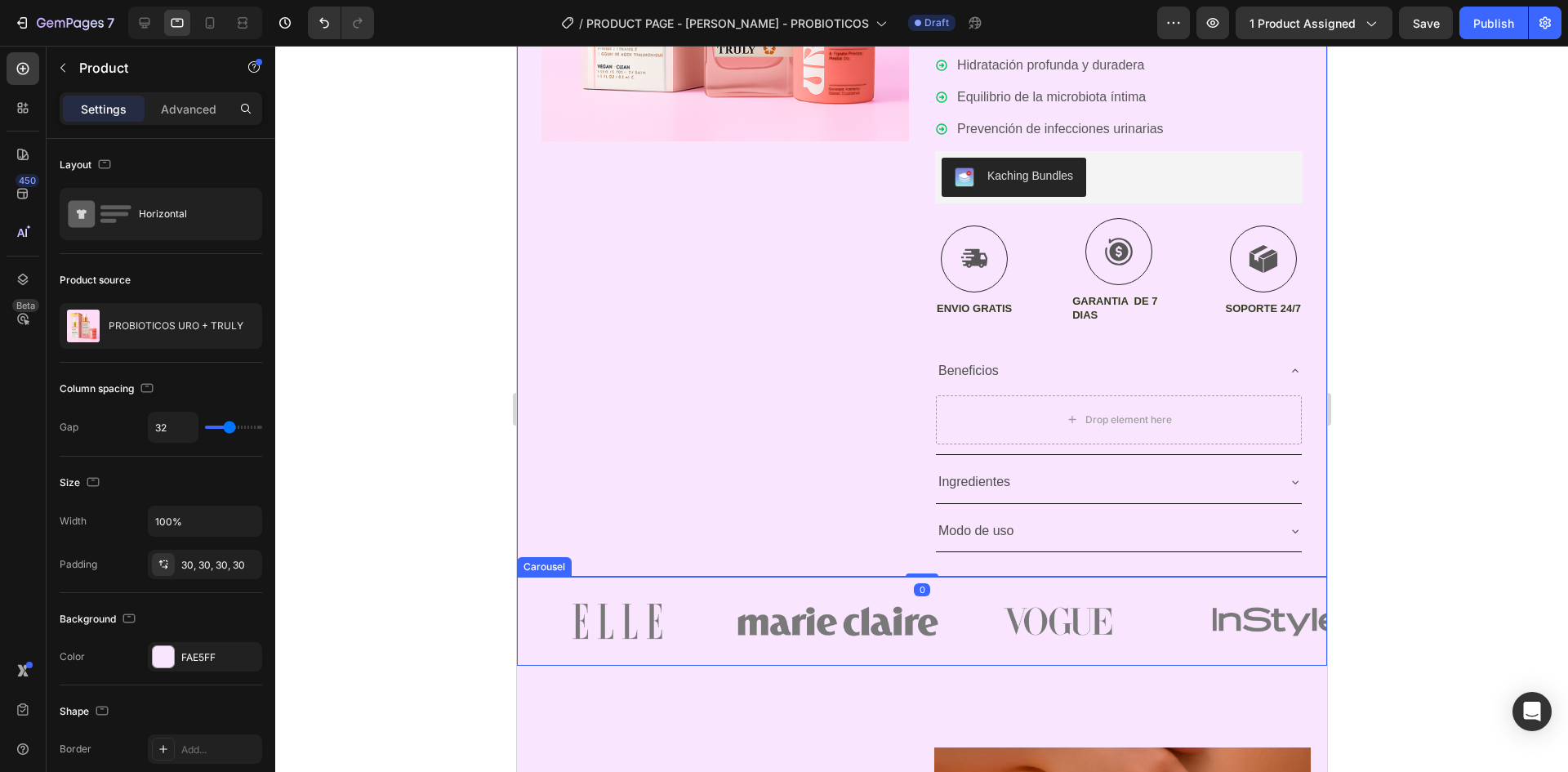
click at [952, 589] on div "Image Image Image Image Image" at bounding box center [921, 621] width 810 height 89
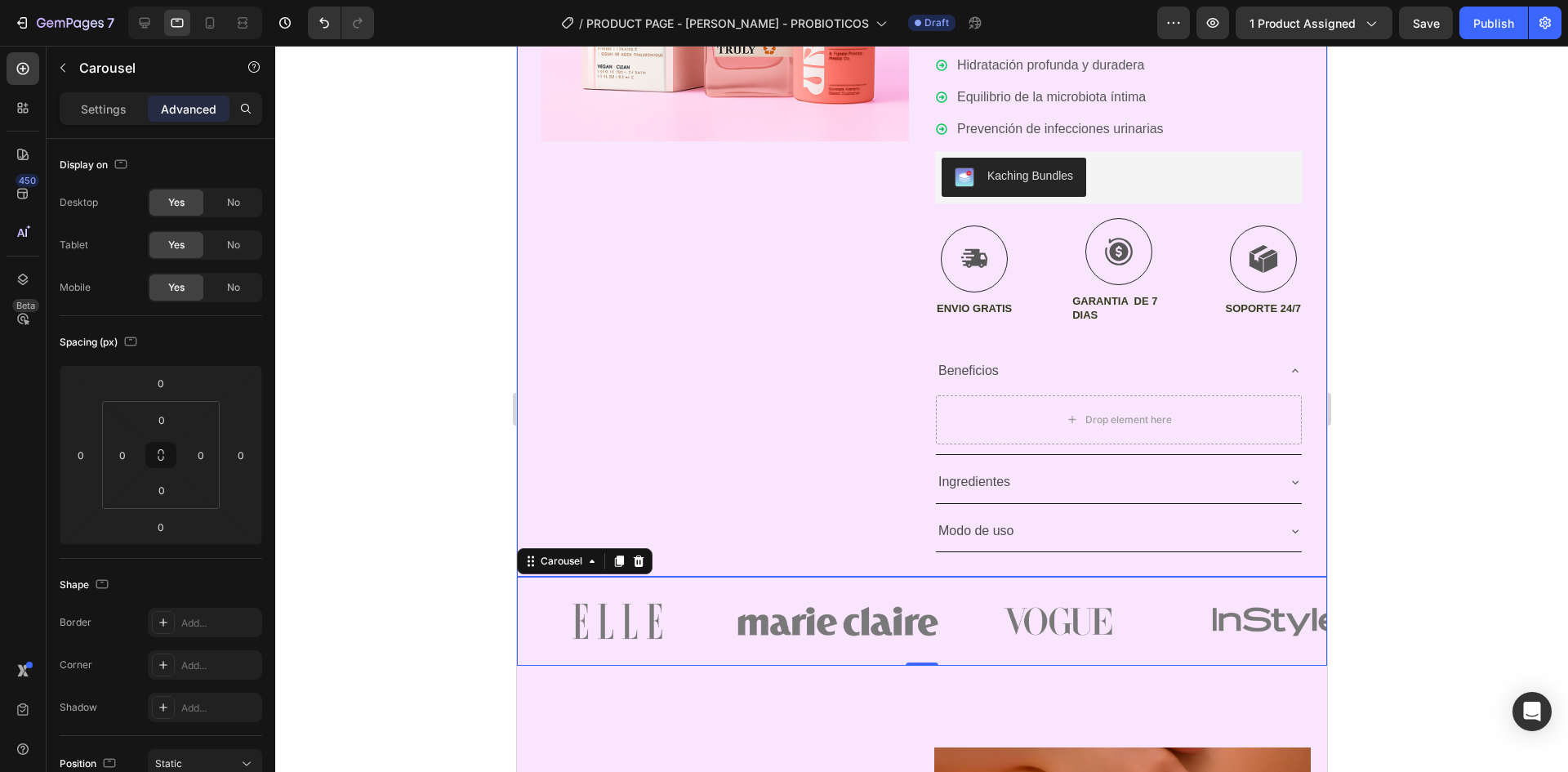
click at [822, 373] on div "Product Images" at bounding box center [724, 163] width 367 height 778
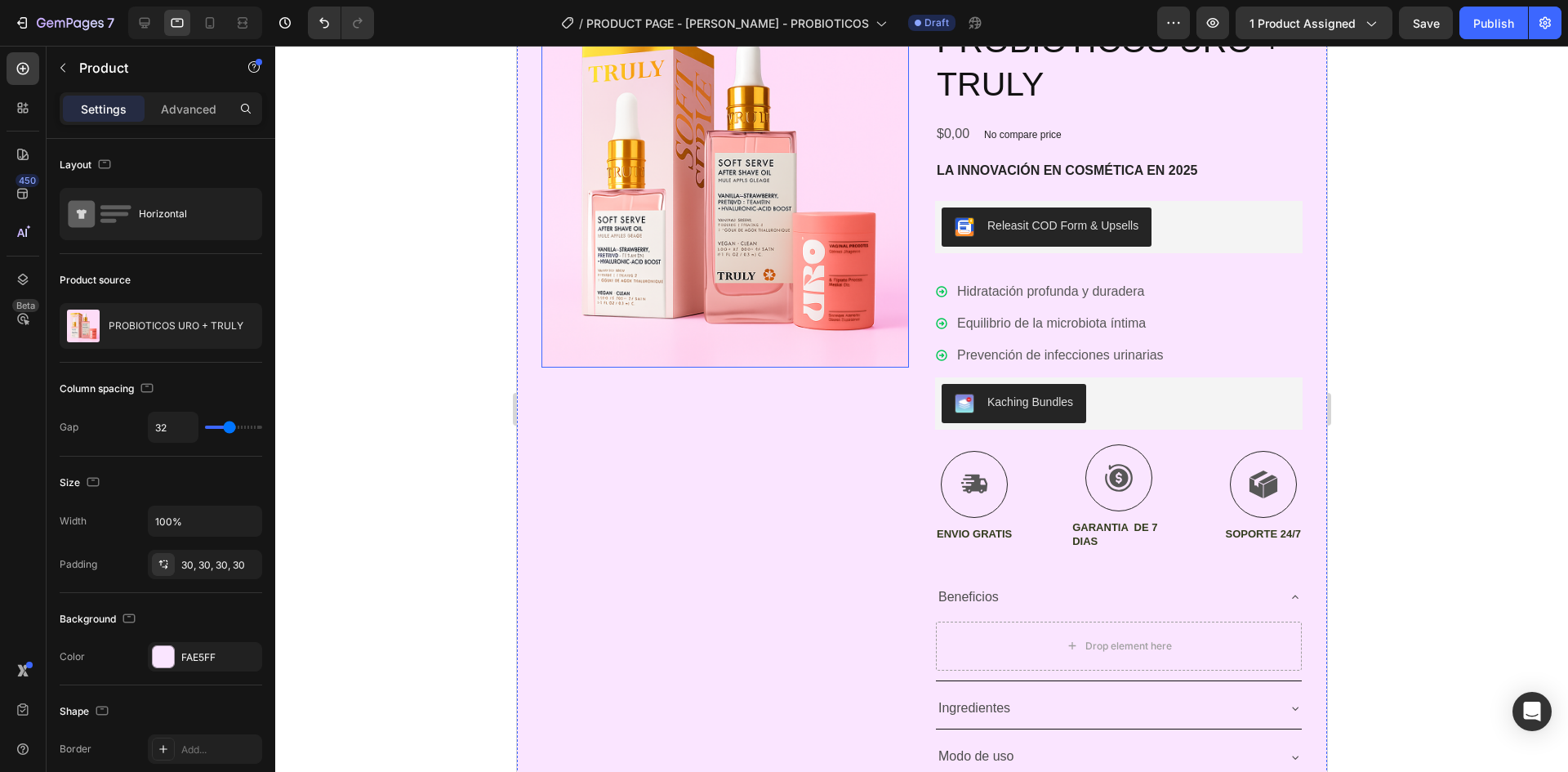
scroll to position [408, 0]
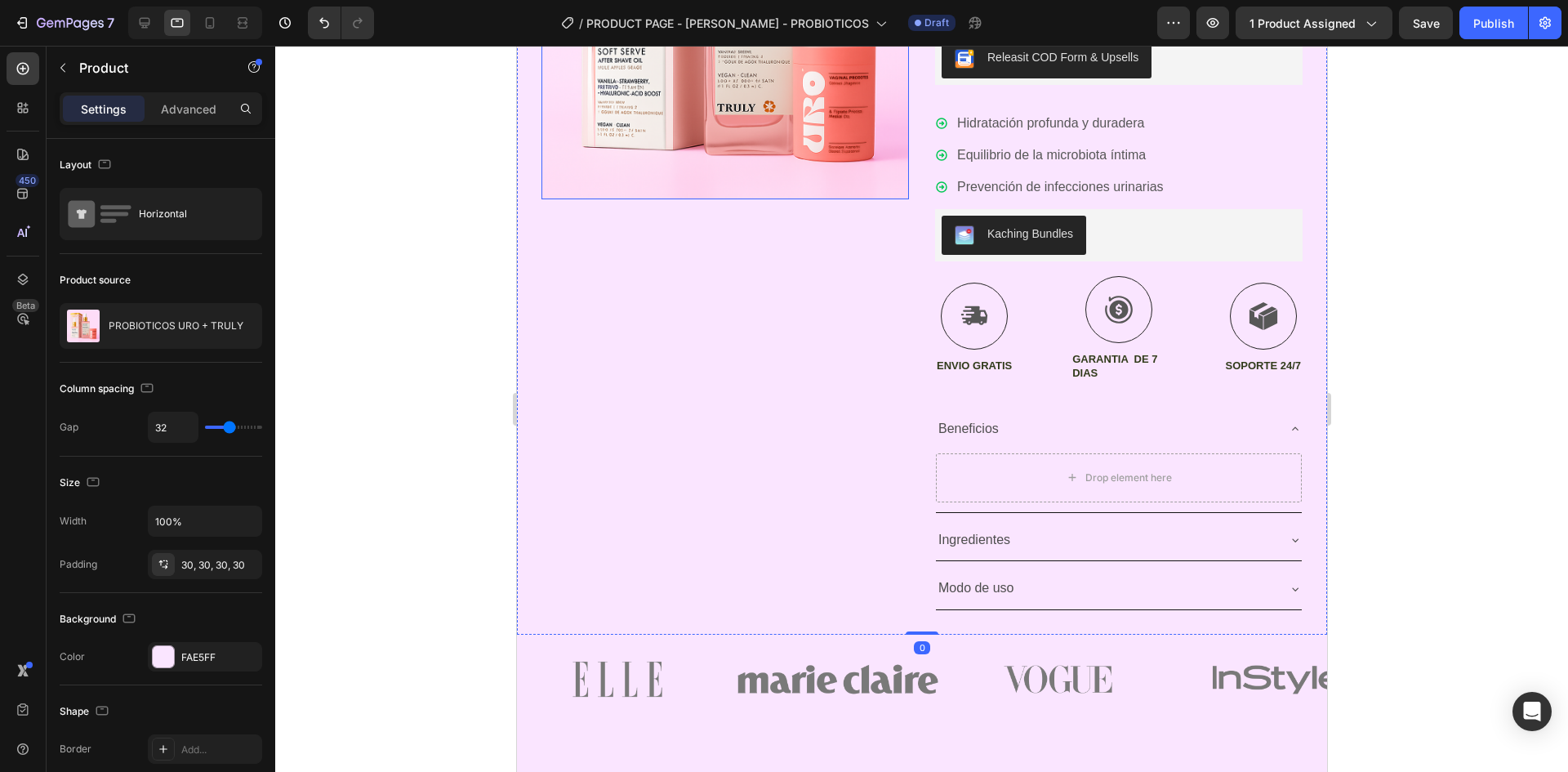
click at [765, 382] on div "Product Images" at bounding box center [724, 221] width 367 height 778
click at [1288, 427] on icon at bounding box center [1295, 429] width 13 height 13
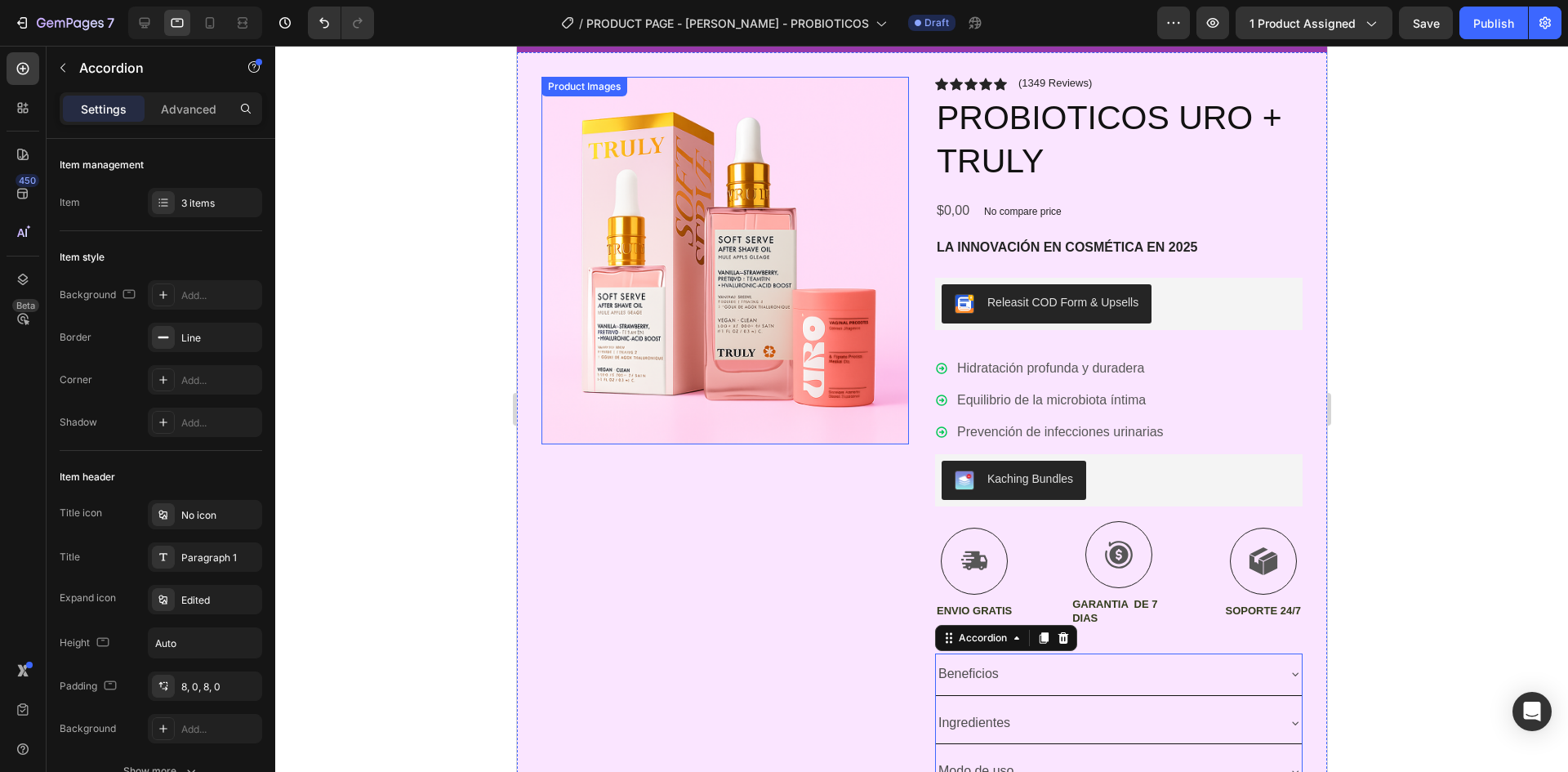
scroll to position [0, 0]
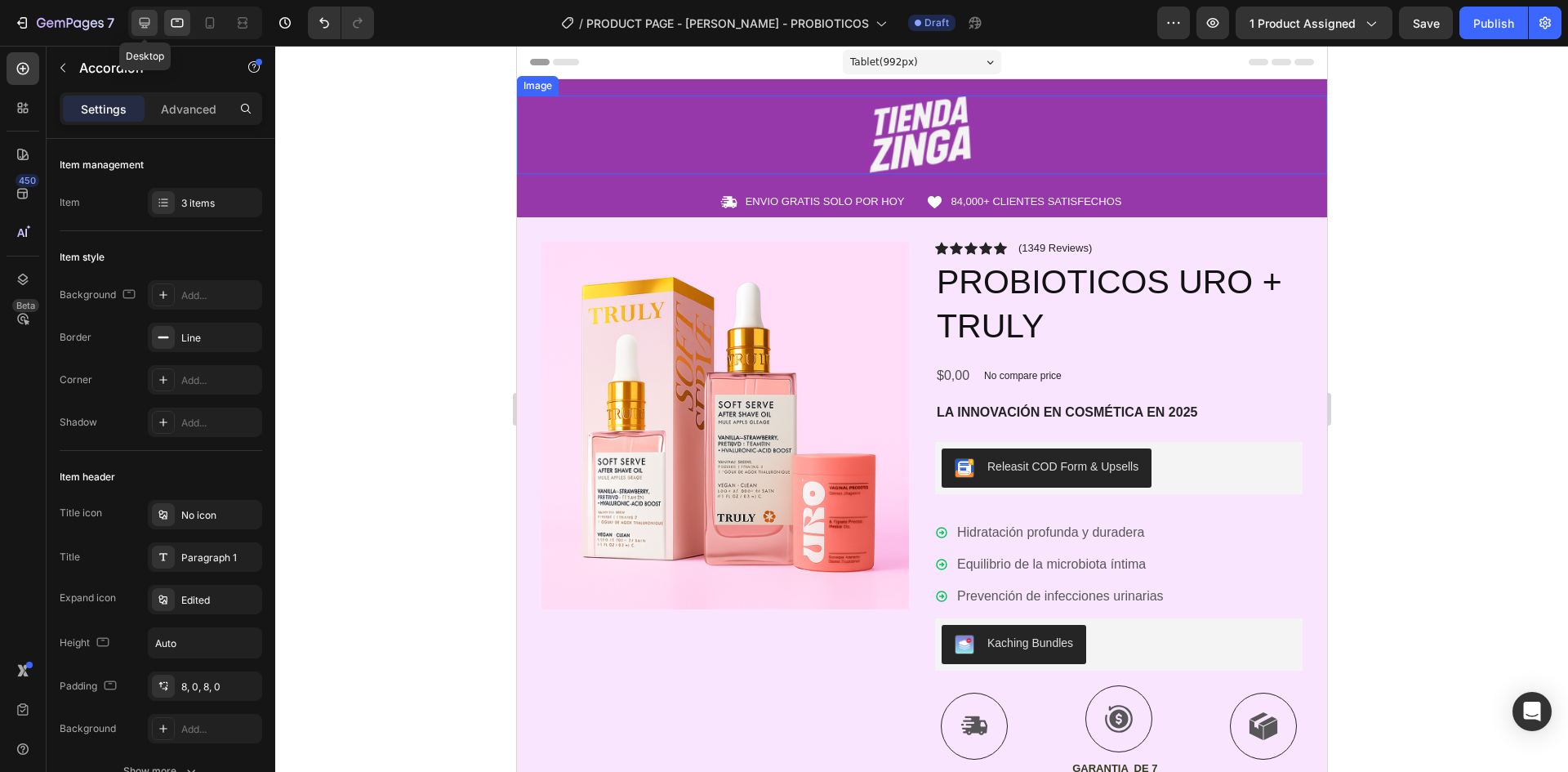
click at [155, 18] on div at bounding box center [144, 22] width 26 height 26
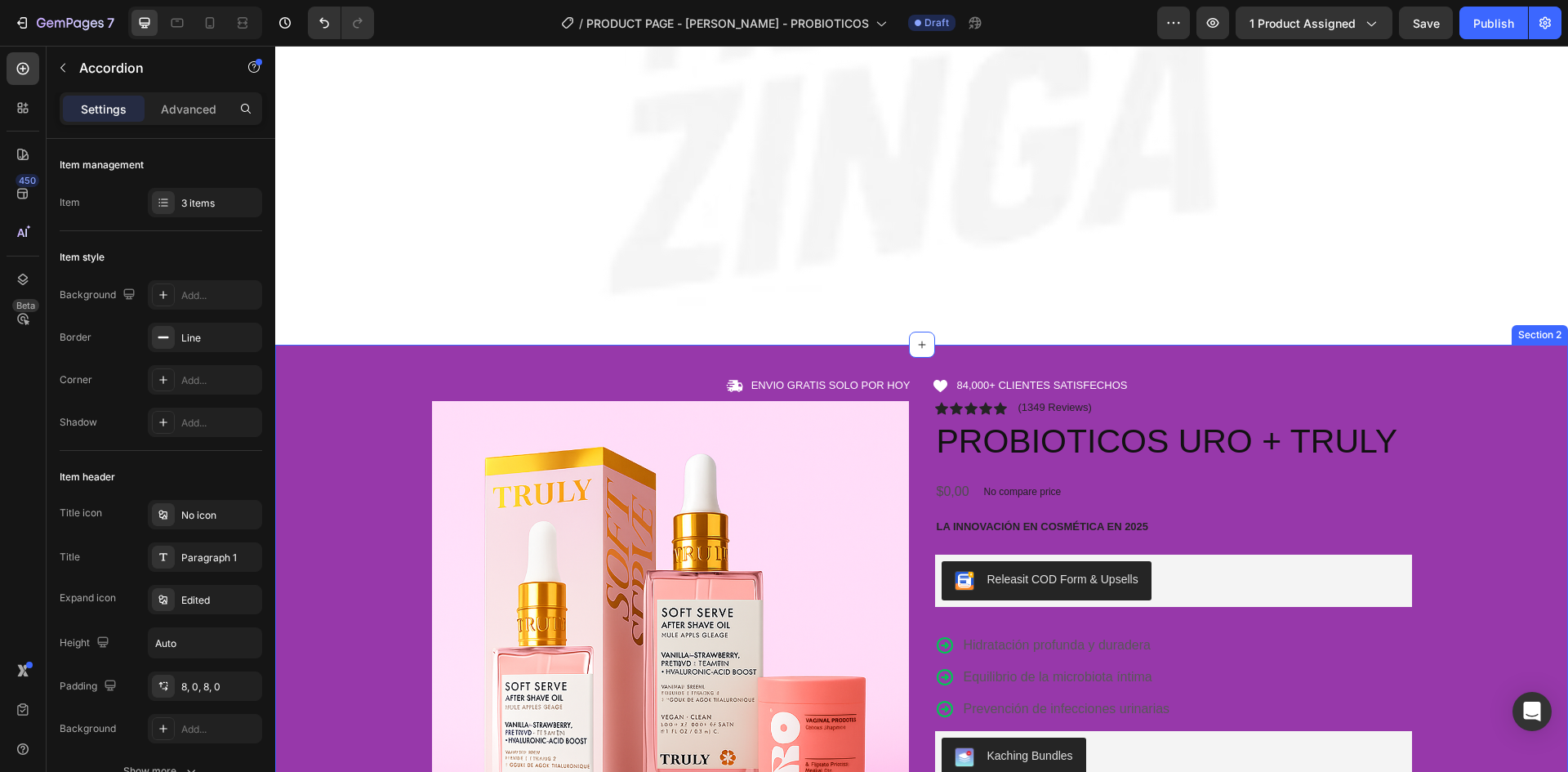
scroll to position [191, 0]
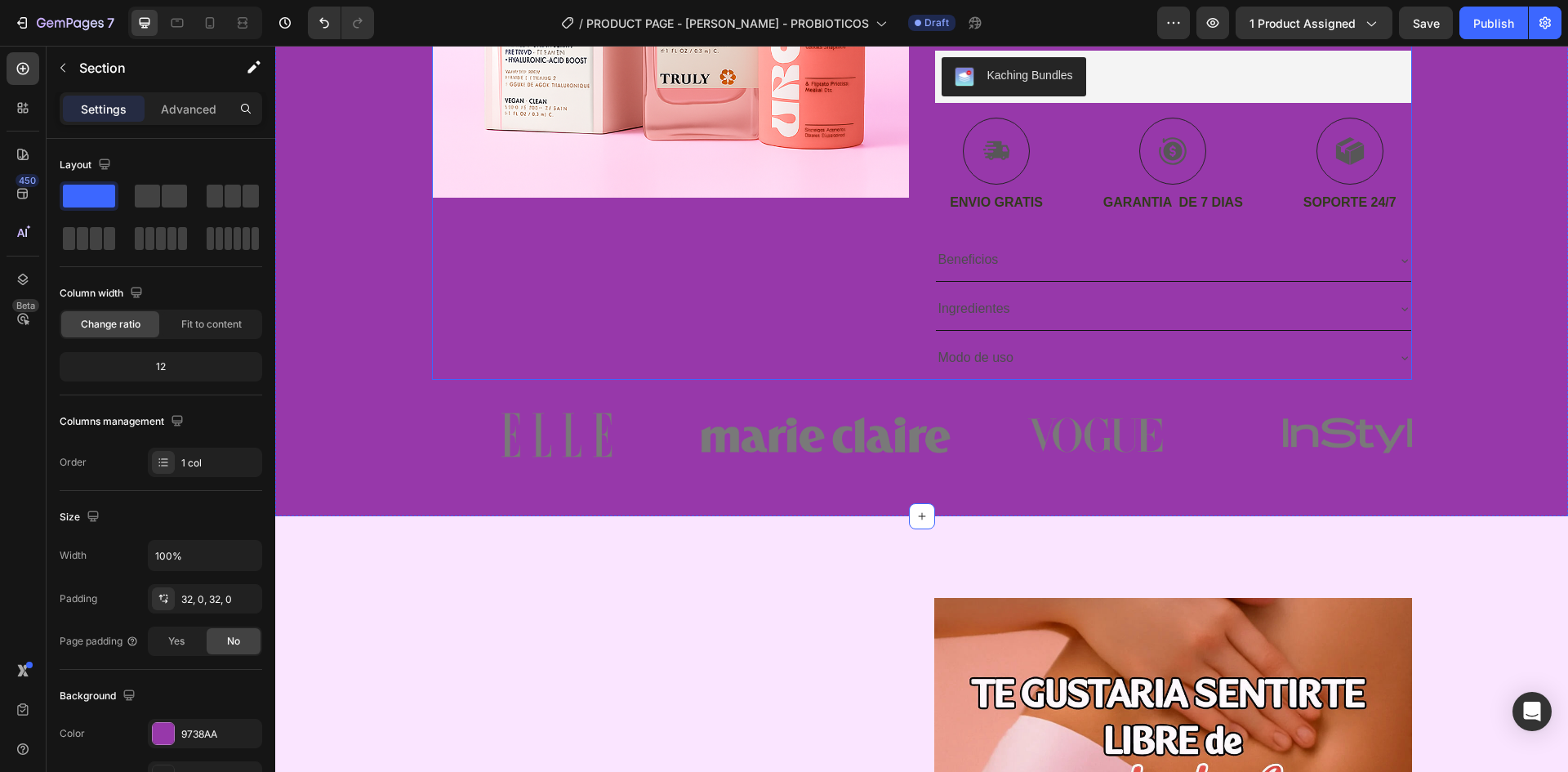
scroll to position [1008, 0]
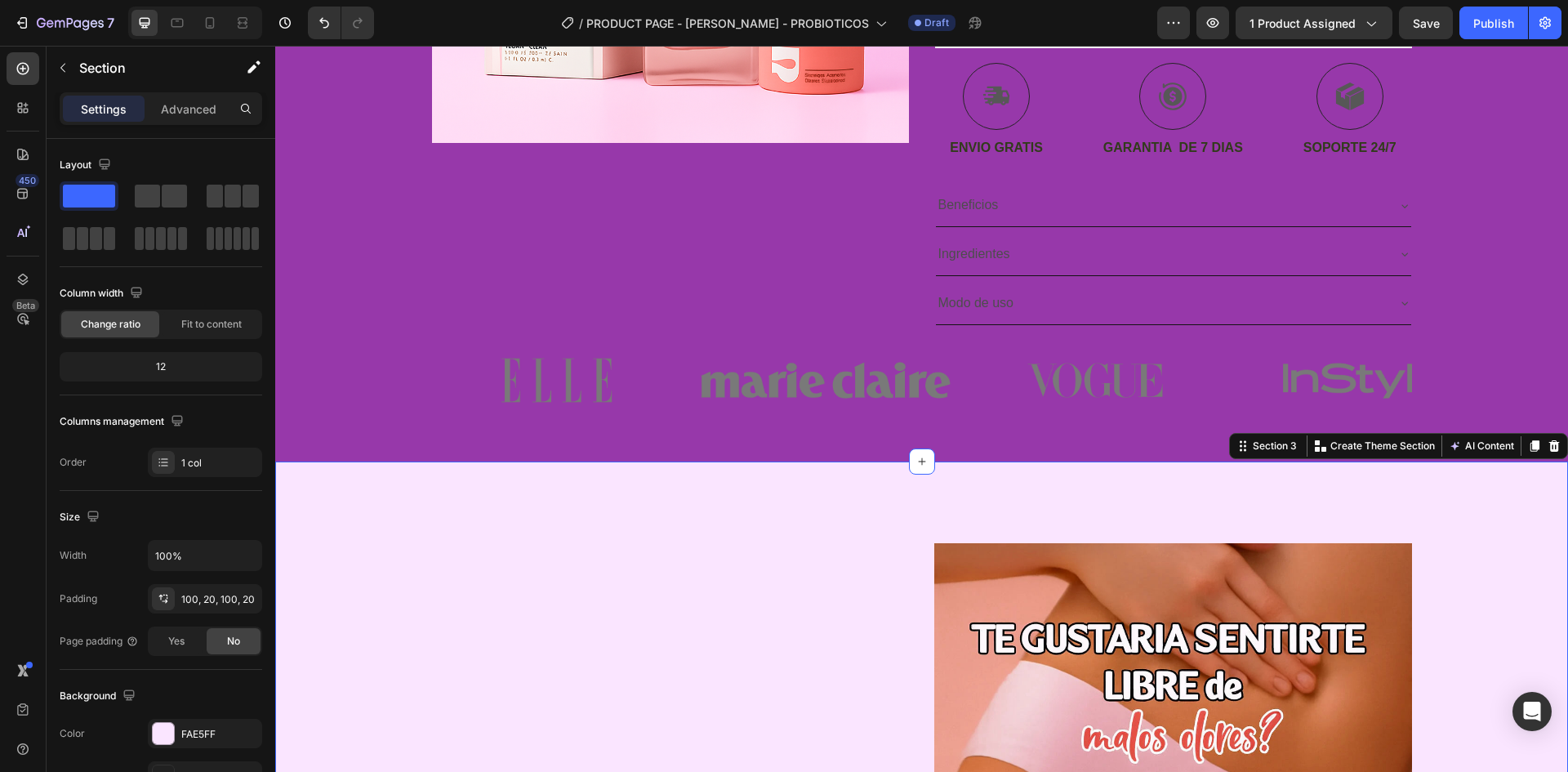
click at [977, 456] on div "Icon ENVIO GRATIS SOLO POR HOY Text Block Row Icon 84,000+ CLIENTES SATISFECHOS…" at bounding box center [921, 35] width 1293 height 852
click at [784, 435] on div "Icon ENVIO GRATIS SOLO POR HOY Text Block Row Icon 84,000+ CLIENTES SATISFECHOS…" at bounding box center [921, 35] width 1293 height 852
click at [1119, 404] on img at bounding box center [1095, 380] width 250 height 110
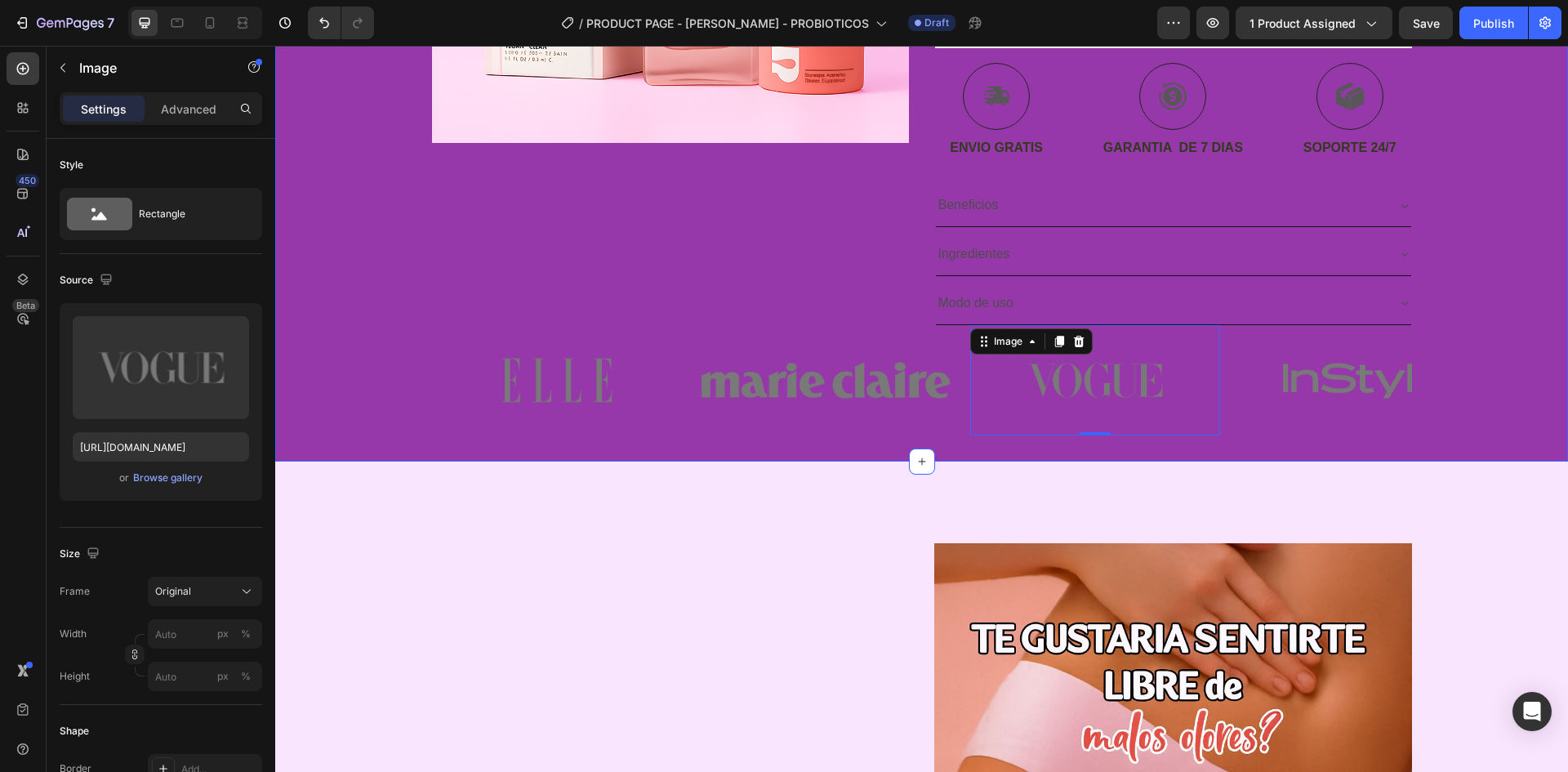
click at [1090, 447] on div "Icon ENVIO GRATIS SOLO POR HOY Text Block Row Icon 84,000+ CLIENTES SATISFECHOS…" at bounding box center [921, 35] width 1293 height 852
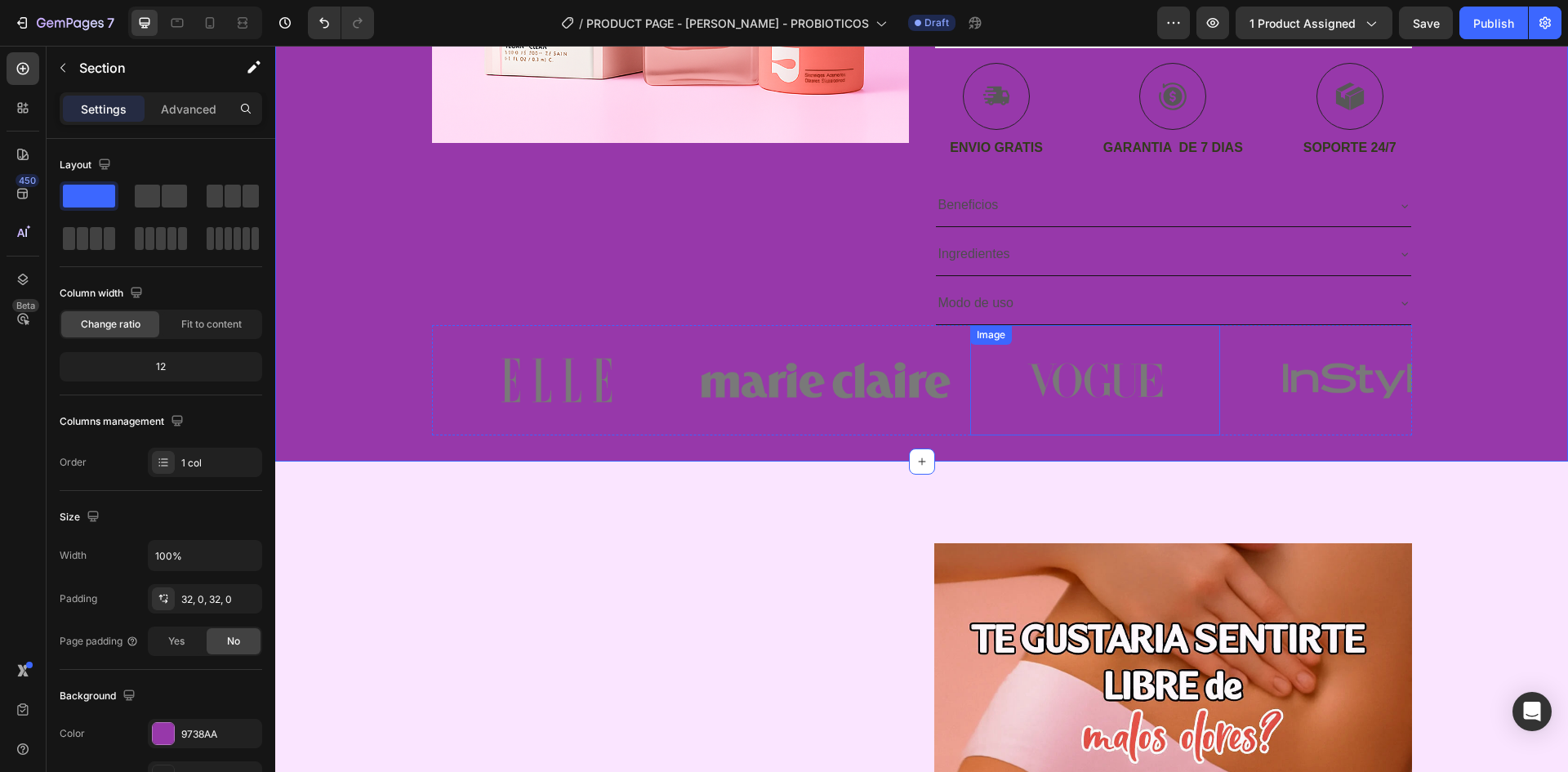
click at [1122, 403] on img at bounding box center [1095, 380] width 250 height 110
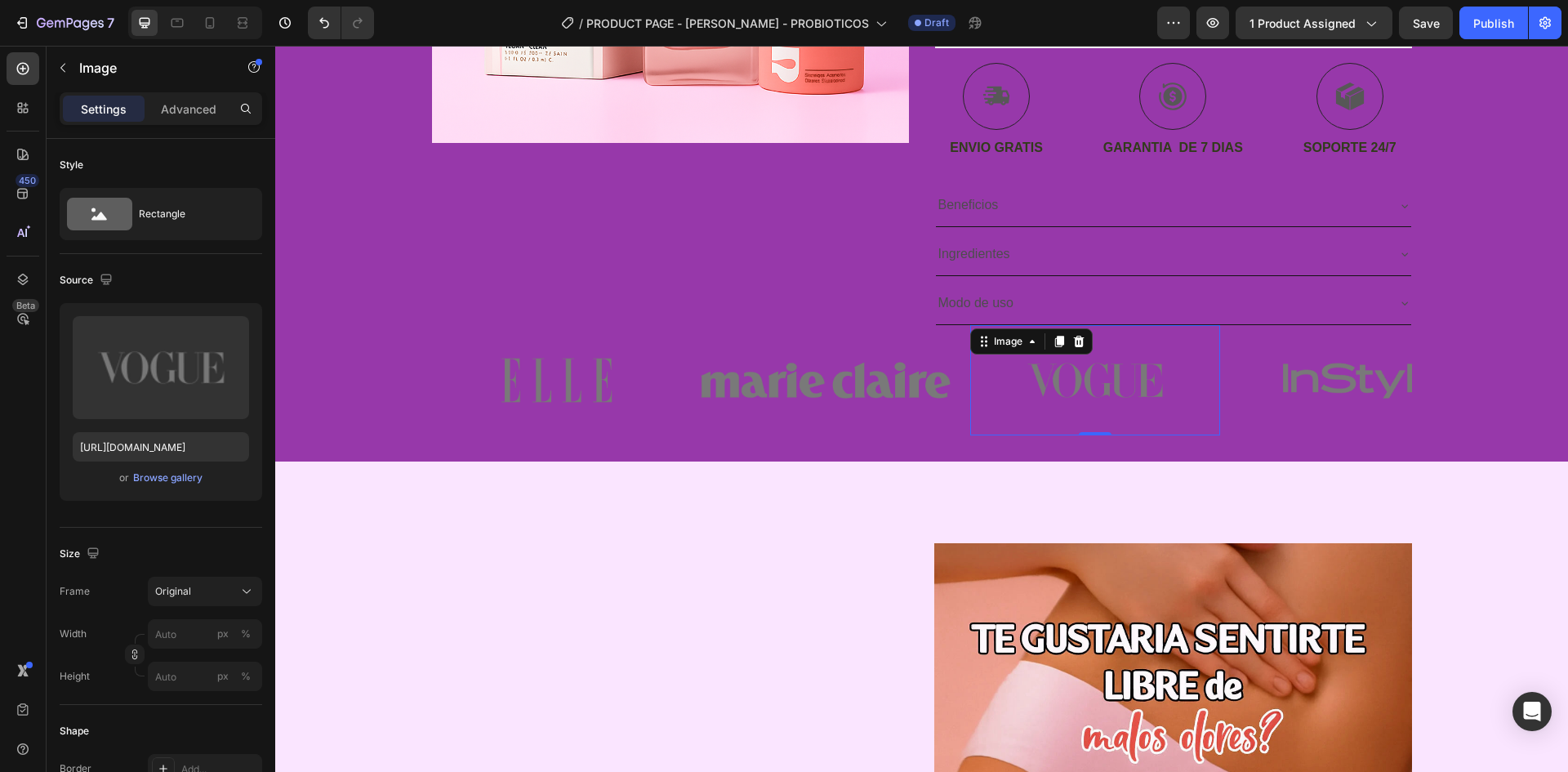
click at [1122, 435] on div "Icon ENVIO GRATIS SOLO POR HOY Text Block Row Icon 84,000+ CLIENTES SATISFECHOS…" at bounding box center [921, 35] width 1293 height 852
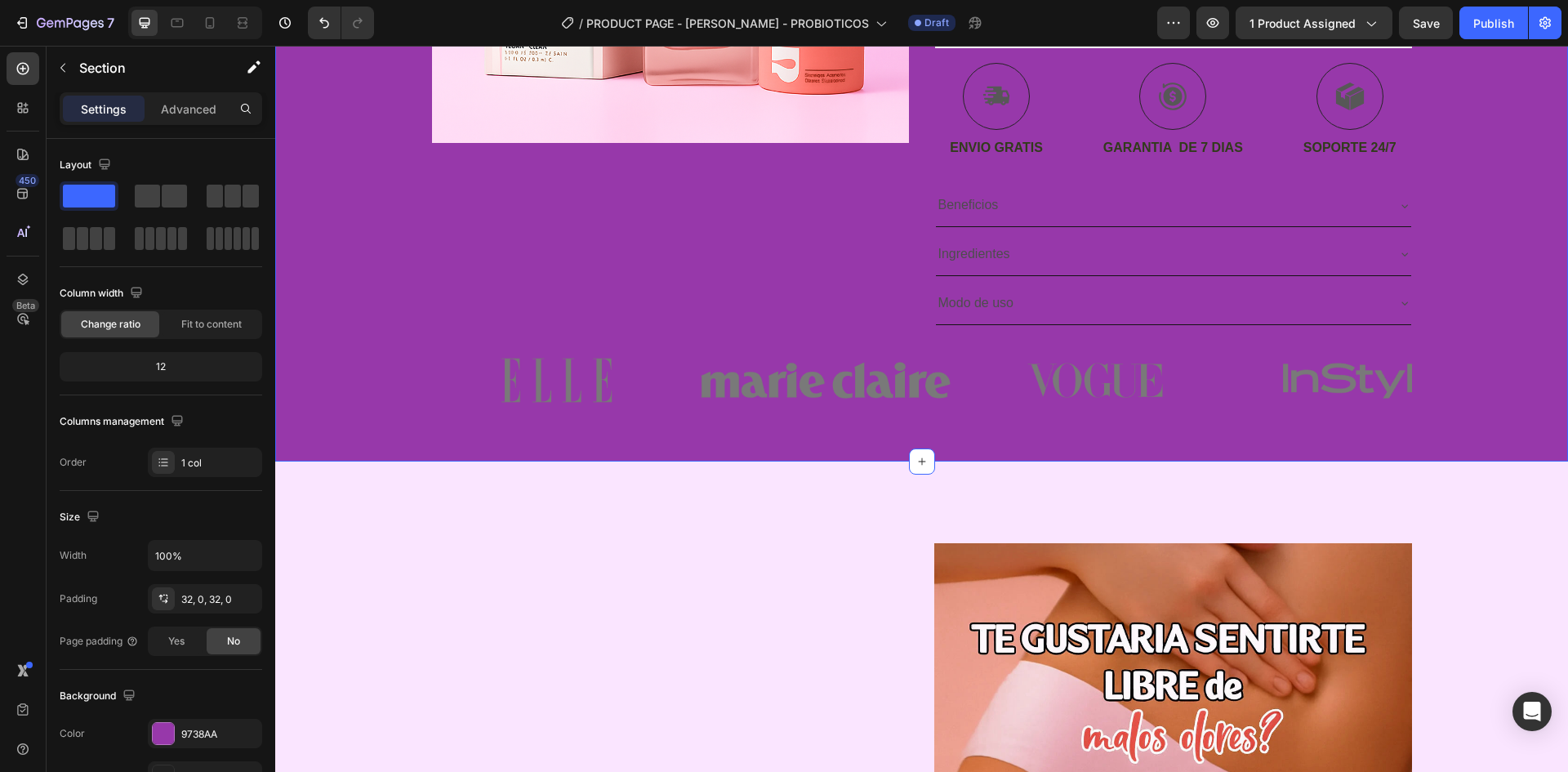
click at [1094, 428] on img at bounding box center [1095, 380] width 250 height 110
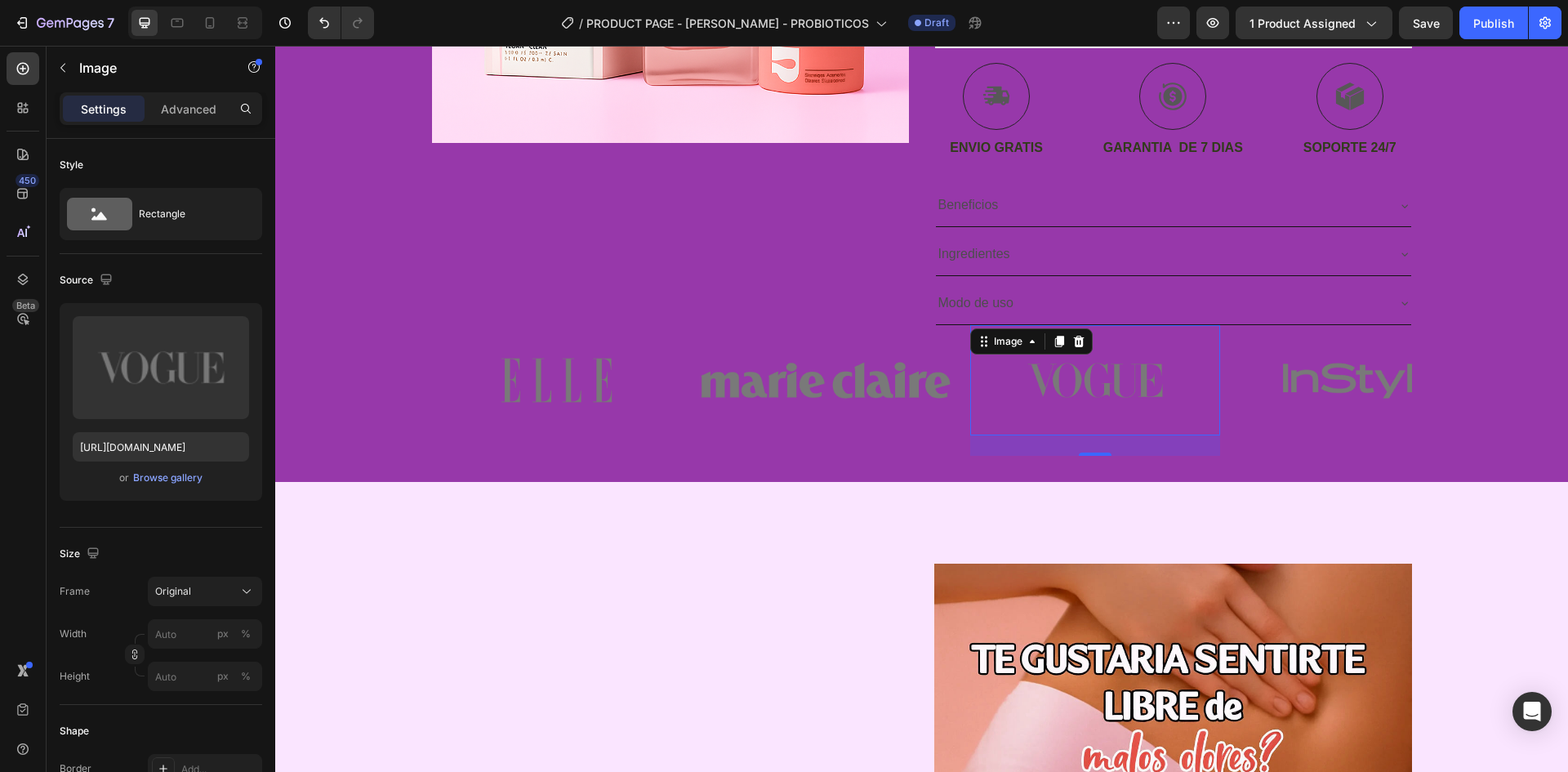
drag, startPoint x: 1094, startPoint y: 434, endPoint x: 1099, endPoint y: 455, distance: 21.6
click at [1099, 455] on div at bounding box center [1095, 454] width 33 height 4
click at [1280, 451] on div "Image" at bounding box center [1365, 390] width 250 height 130
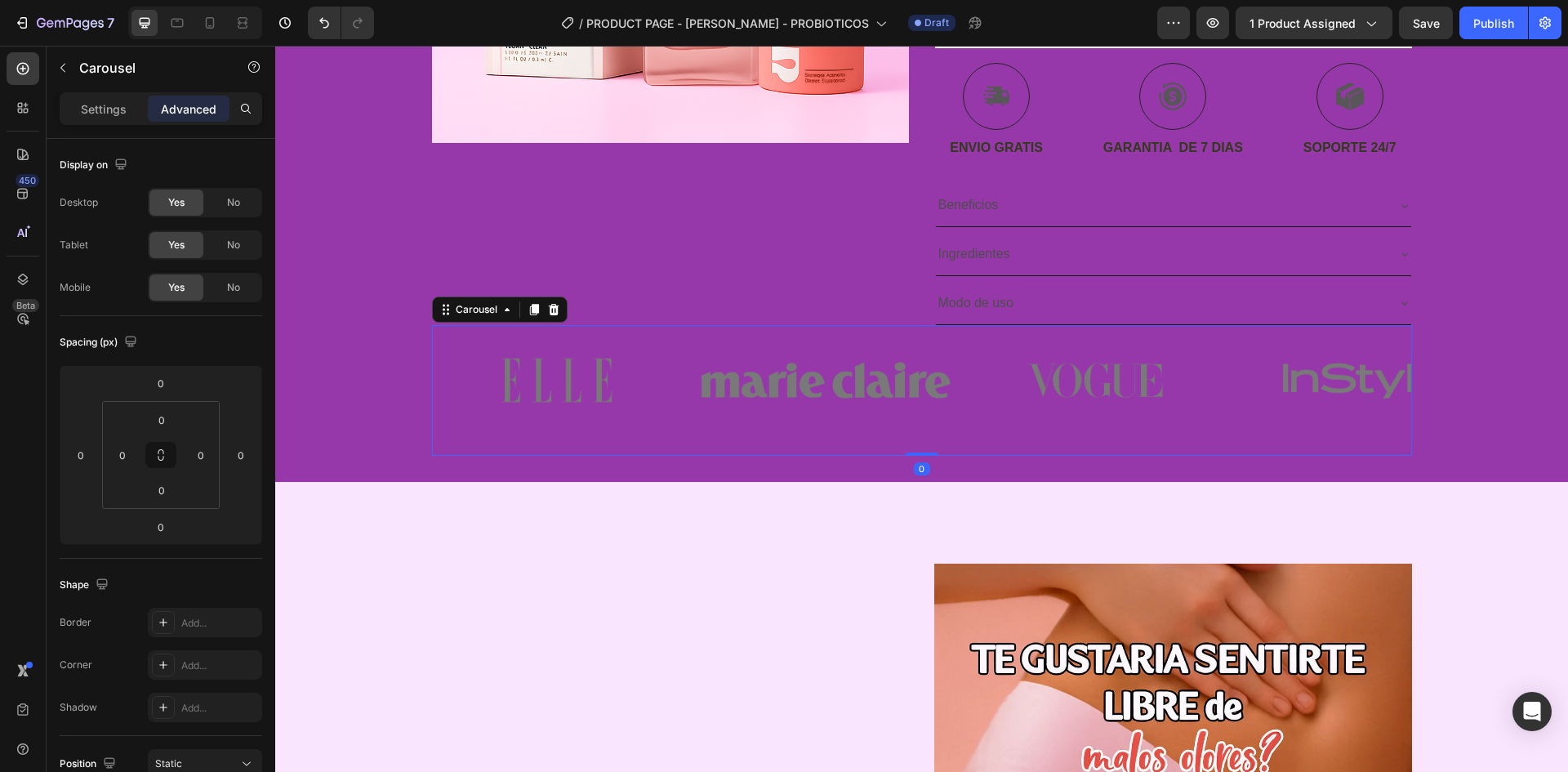
click at [1135, 439] on div "Image" at bounding box center [1095, 390] width 250 height 130
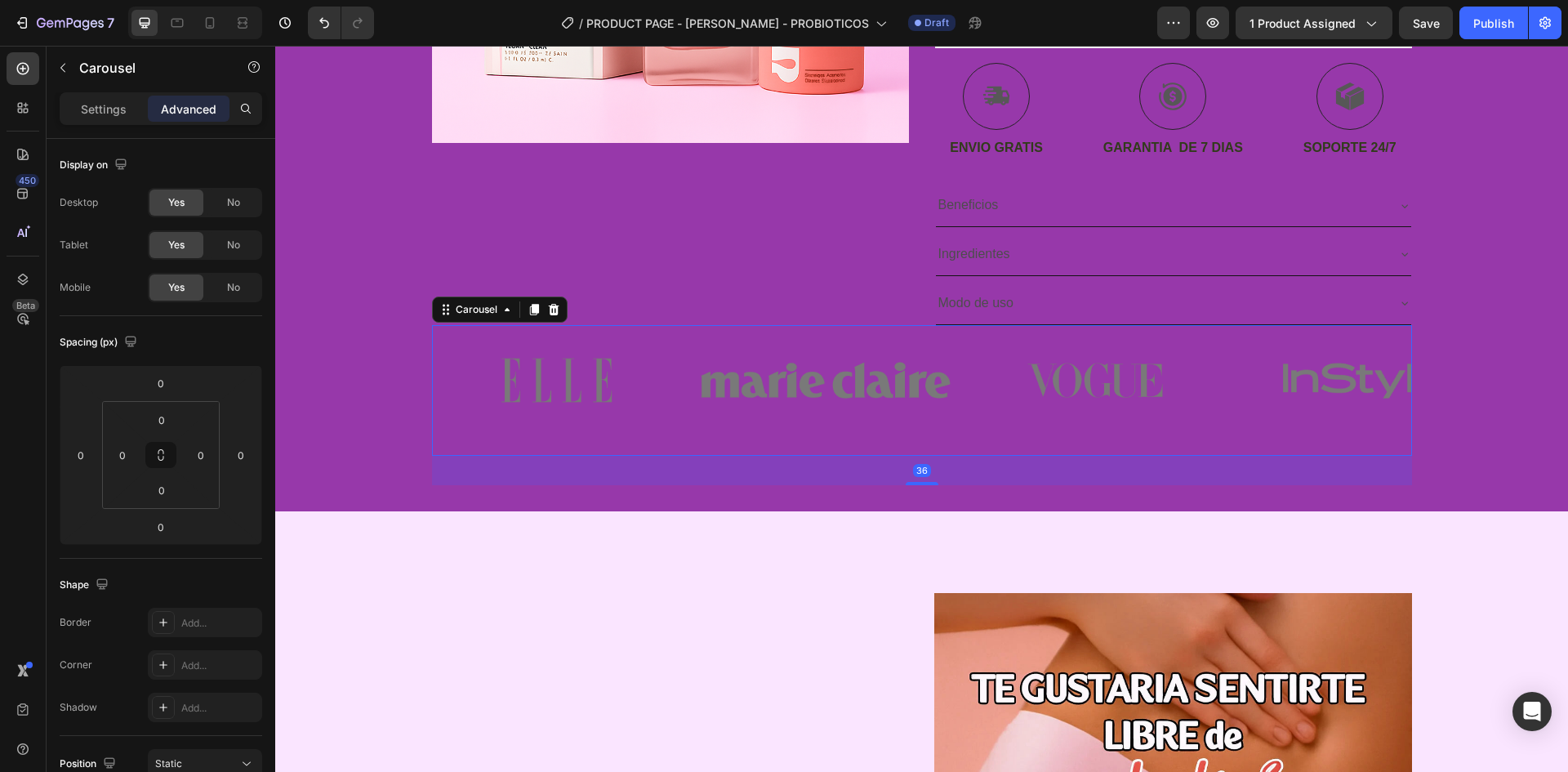
drag, startPoint x: 923, startPoint y: 452, endPoint x: 1023, endPoint y: 500, distance: 110.9
click at [927, 482] on div at bounding box center [922, 483] width 33 height 4
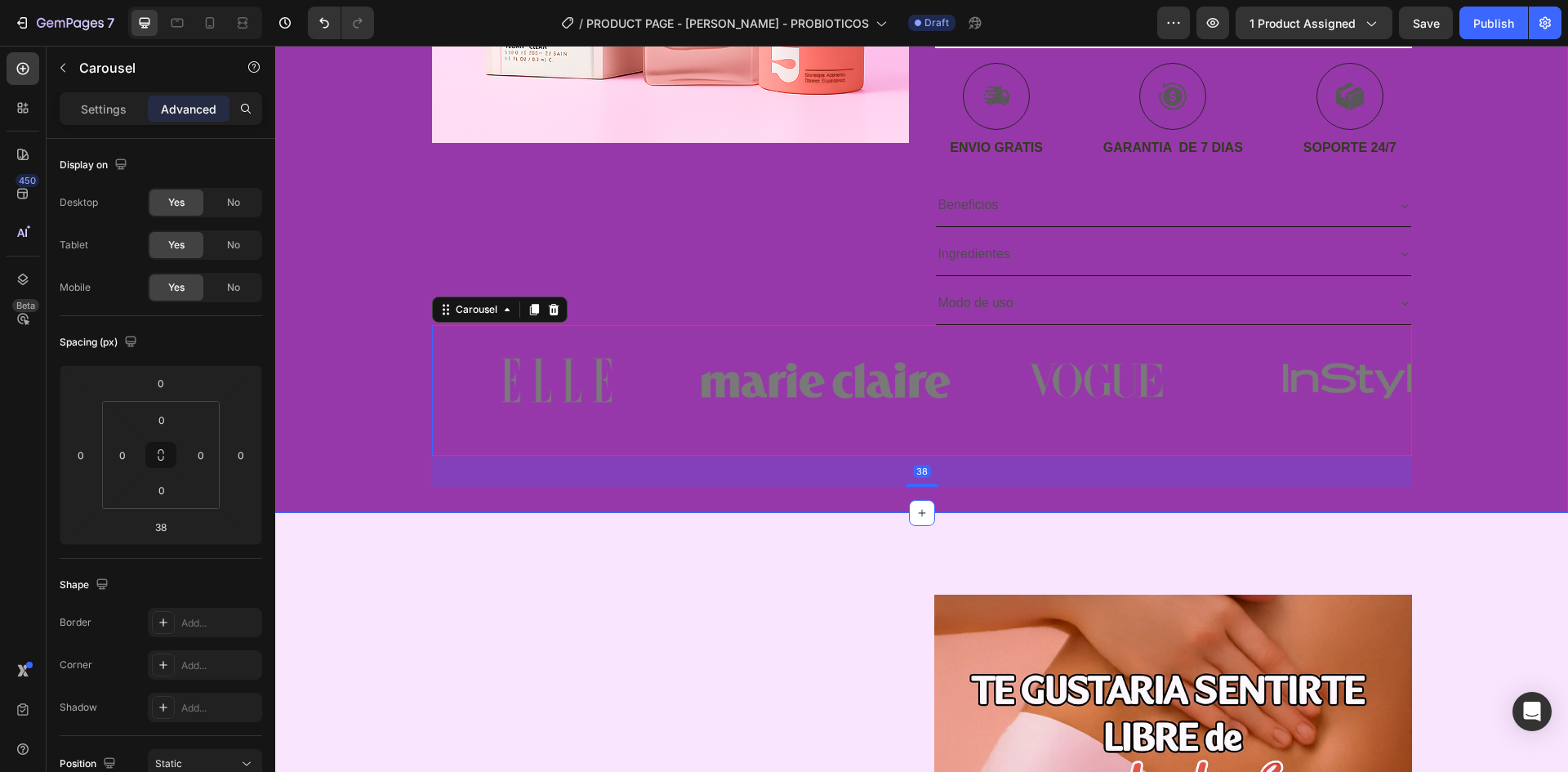
click at [1035, 506] on div "Icon ENVIO GRATIS SOLO POR HOY Text Block Row Icon 84,000+ CLIENTES SATISFECHOS…" at bounding box center [921, 61] width 1293 height 903
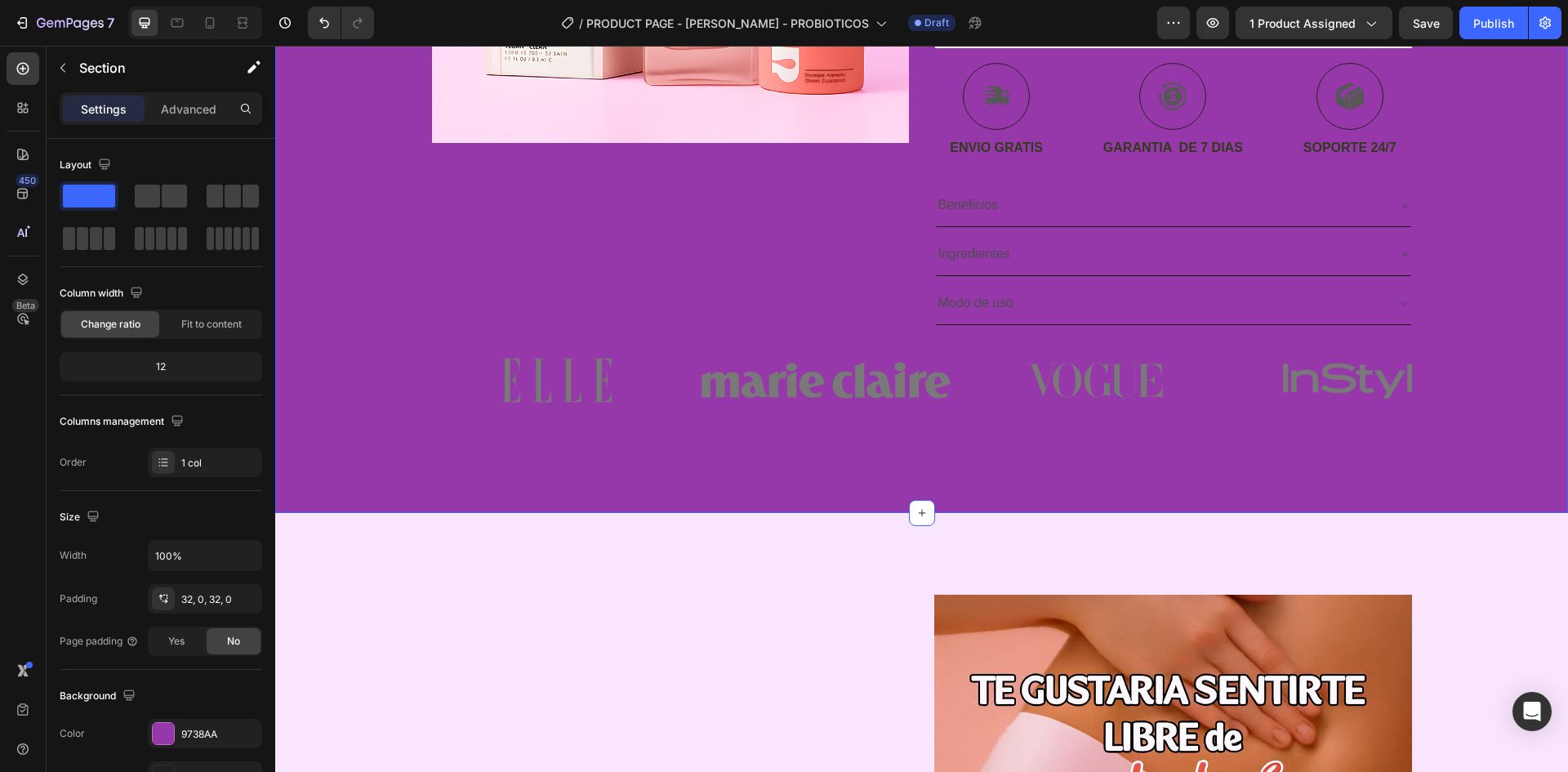
click at [868, 457] on div "Image Image Image Image Image Carousel" at bounding box center [921, 406] width 1293 height 162
click at [881, 474] on div "Image Image Image Image Image Carousel" at bounding box center [921, 406] width 1293 height 162
click at [888, 462] on div "Image Image Image Image Image Carousel" at bounding box center [921, 406] width 1293 height 162
click at [916, 440] on div "Image" at bounding box center [826, 390] width 250 height 130
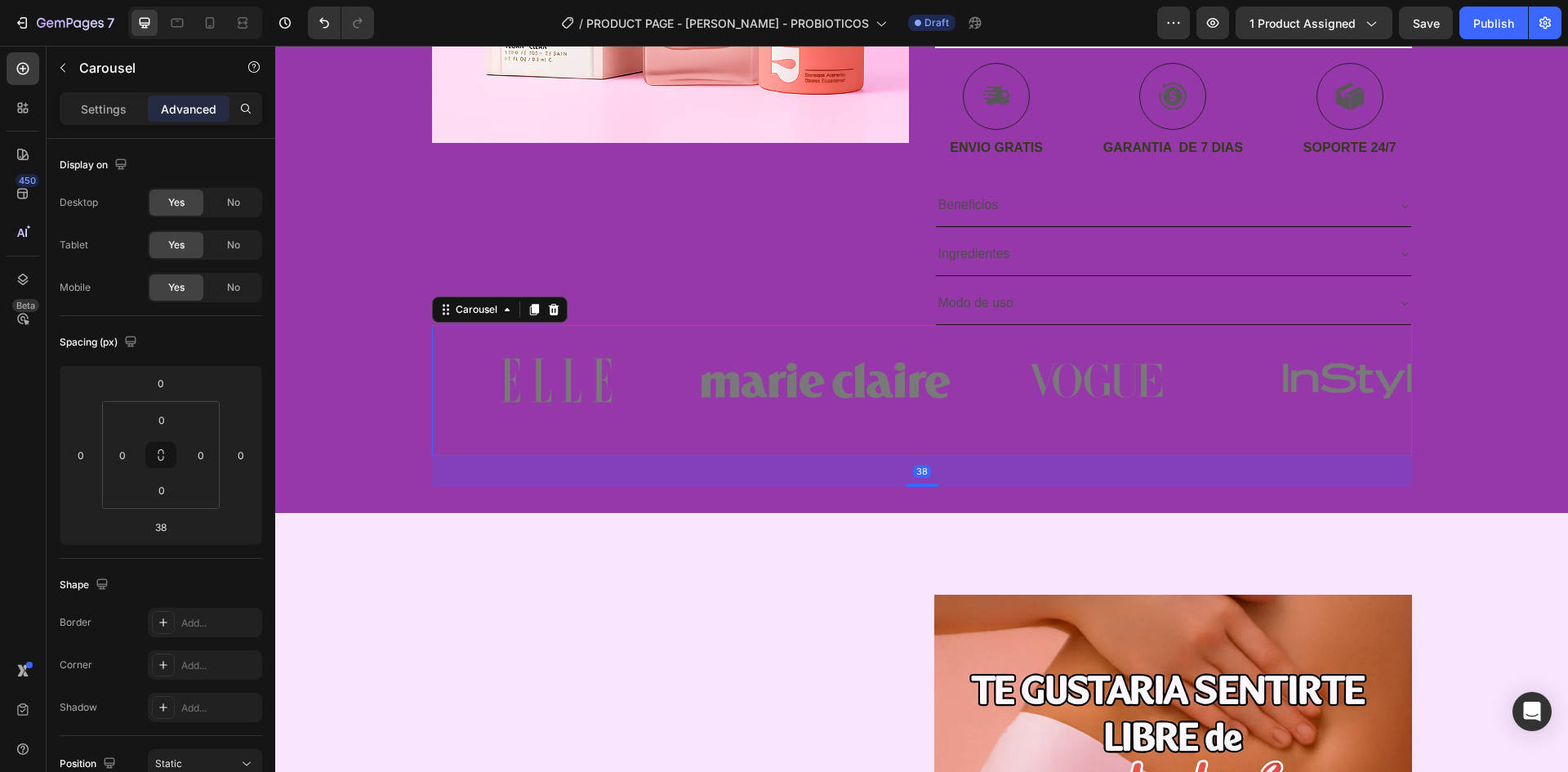
click at [917, 467] on div "38" at bounding box center [922, 471] width 18 height 13
click at [1008, 468] on div "38" at bounding box center [922, 471] width 980 height 31
click at [1014, 473] on div "38" at bounding box center [922, 471] width 980 height 31
click at [1019, 473] on div "38" at bounding box center [922, 471] width 980 height 31
drag, startPoint x: 686, startPoint y: 455, endPoint x: 676, endPoint y: 468, distance: 16.4
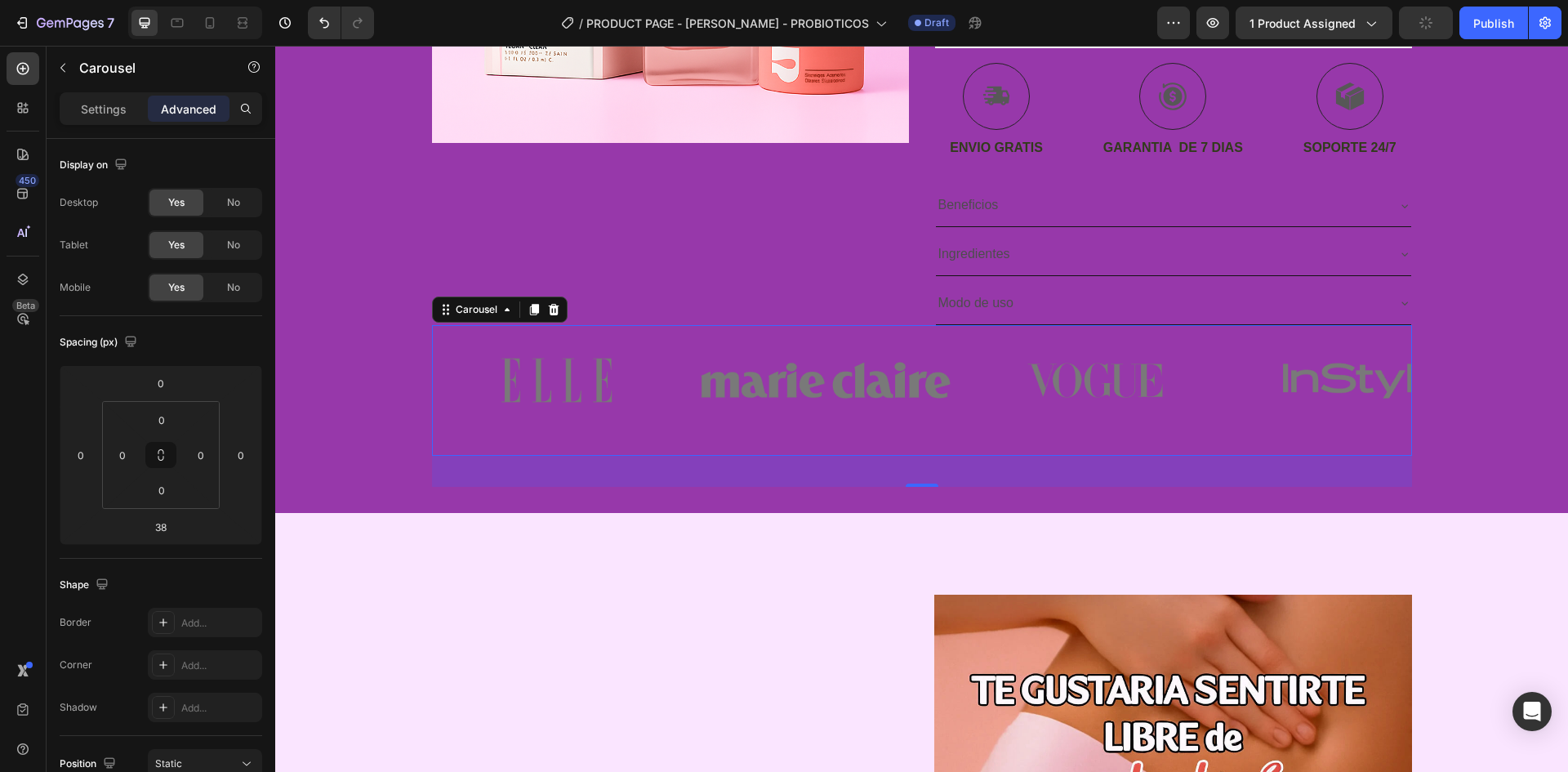
click at [685, 456] on div "38" at bounding box center [922, 471] width 980 height 31
click at [676, 472] on div "38" at bounding box center [922, 471] width 980 height 31
drag, startPoint x: 683, startPoint y: 474, endPoint x: 876, endPoint y: 474, distance: 193.0
click at [684, 474] on div "38" at bounding box center [922, 471] width 980 height 31
click at [1057, 491] on div "Icon ENVIO GRATIS SOLO POR HOY Text Block Row Icon 84,000+ CLIENTES SATISFECHOS…" at bounding box center [921, 61] width 1293 height 903
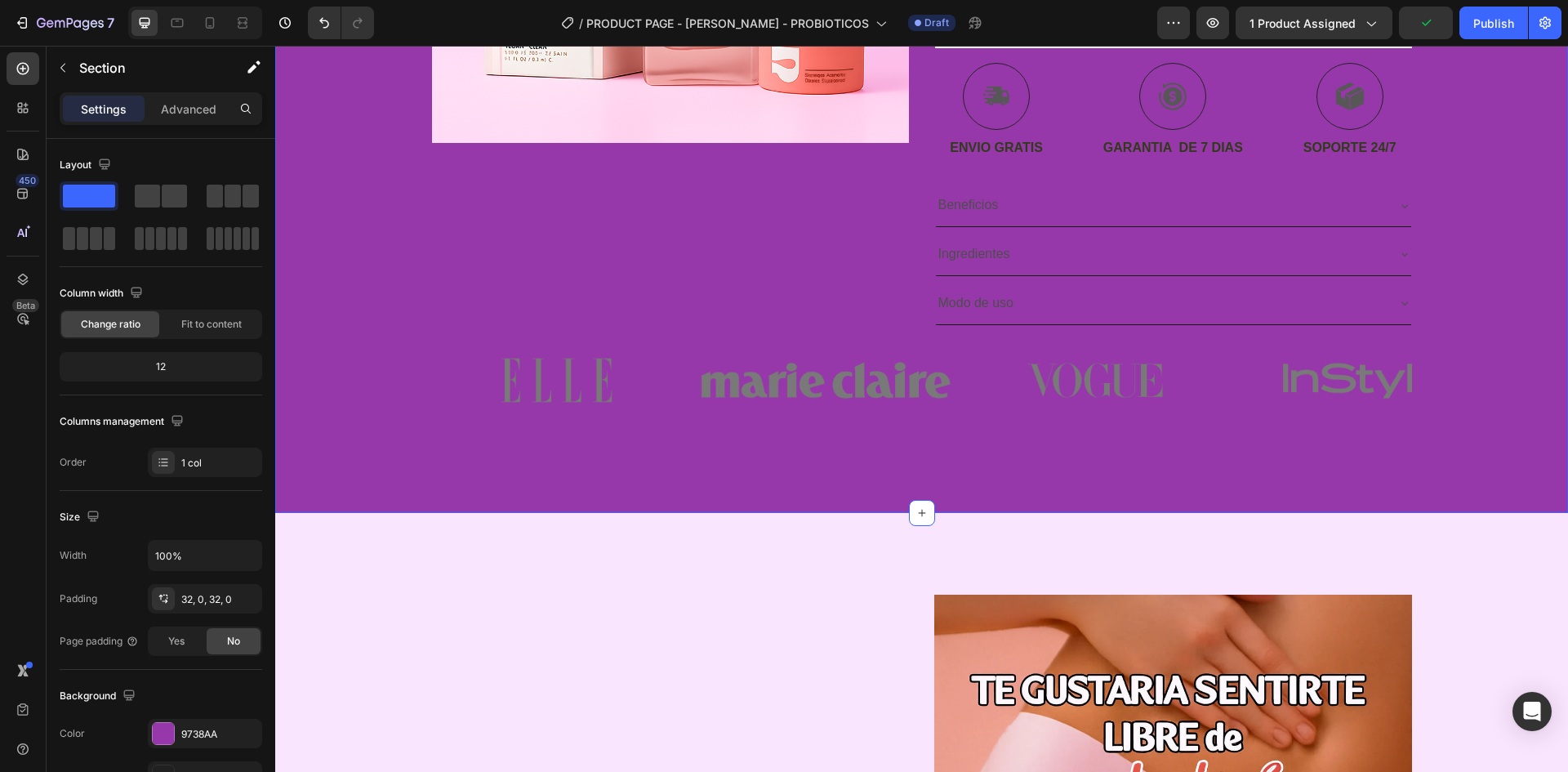
click at [972, 465] on div "Image Image Image Image Image Carousel" at bounding box center [921, 406] width 1293 height 162
click at [843, 441] on div "Image" at bounding box center [826, 390] width 250 height 130
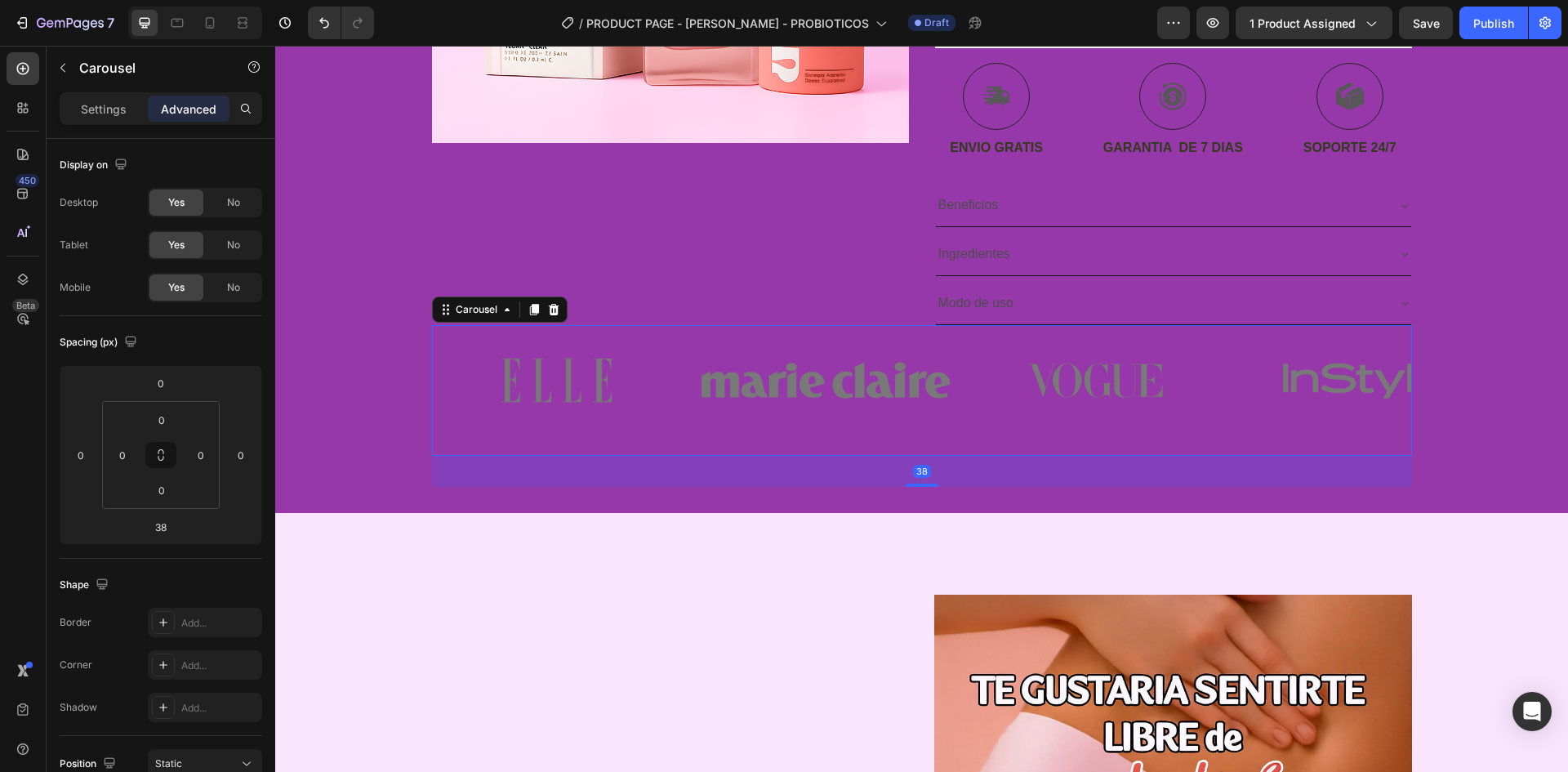
click at [870, 462] on div "38" at bounding box center [922, 471] width 980 height 31
click at [871, 462] on div "38" at bounding box center [922, 471] width 980 height 31
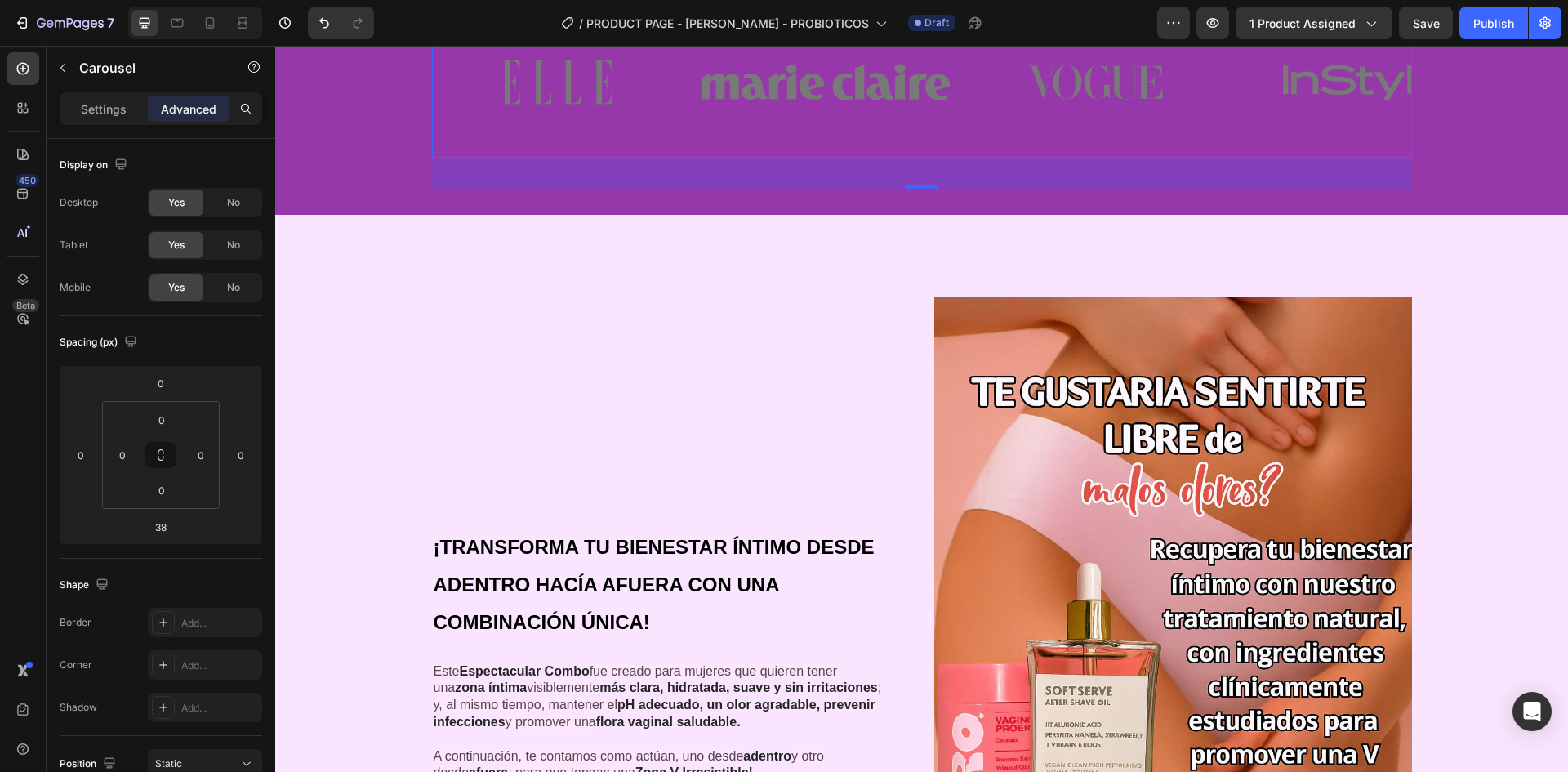
scroll to position [1307, 0]
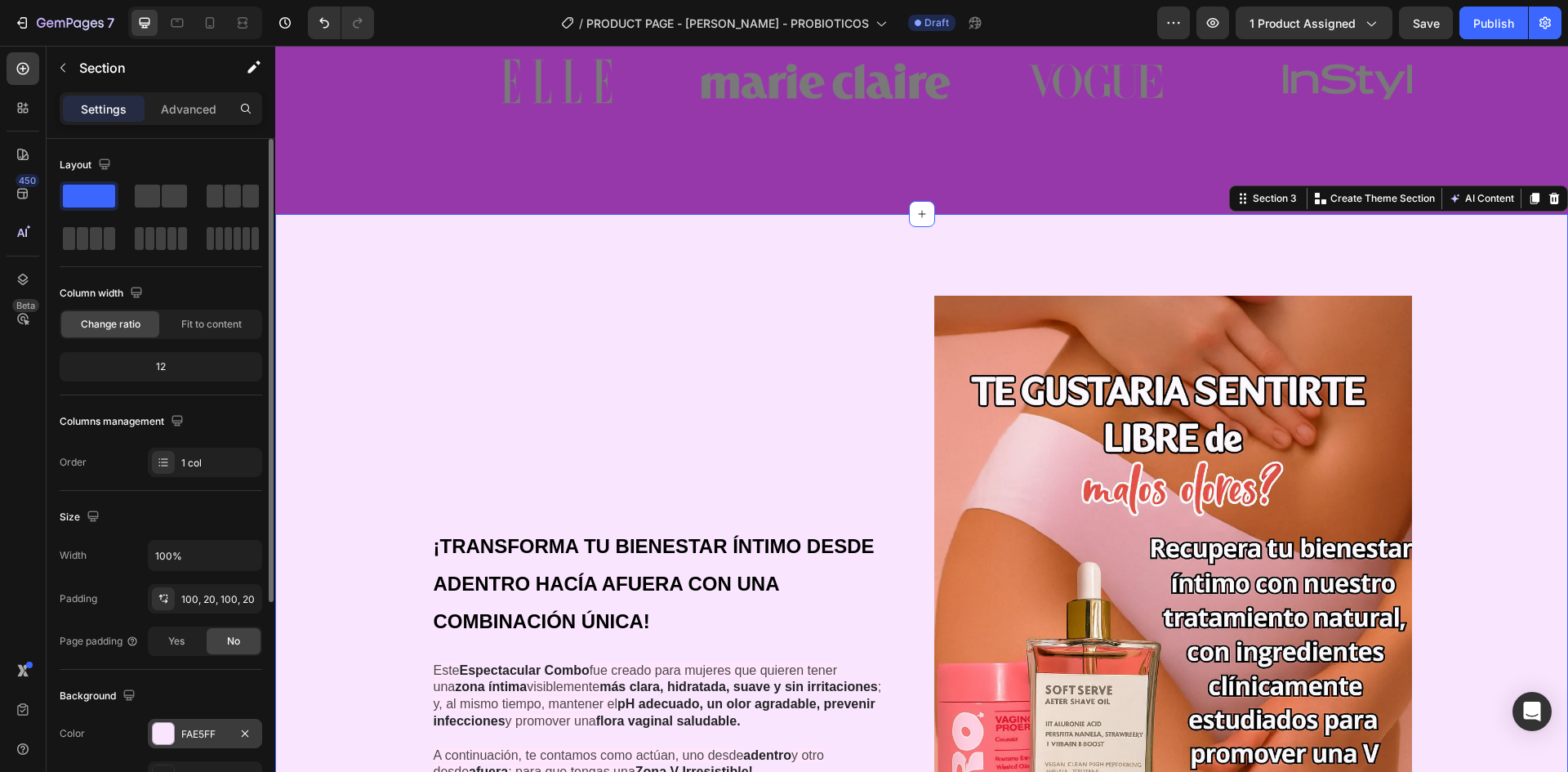
click at [226, 741] on div "FAE5FF" at bounding box center [205, 734] width 47 height 14
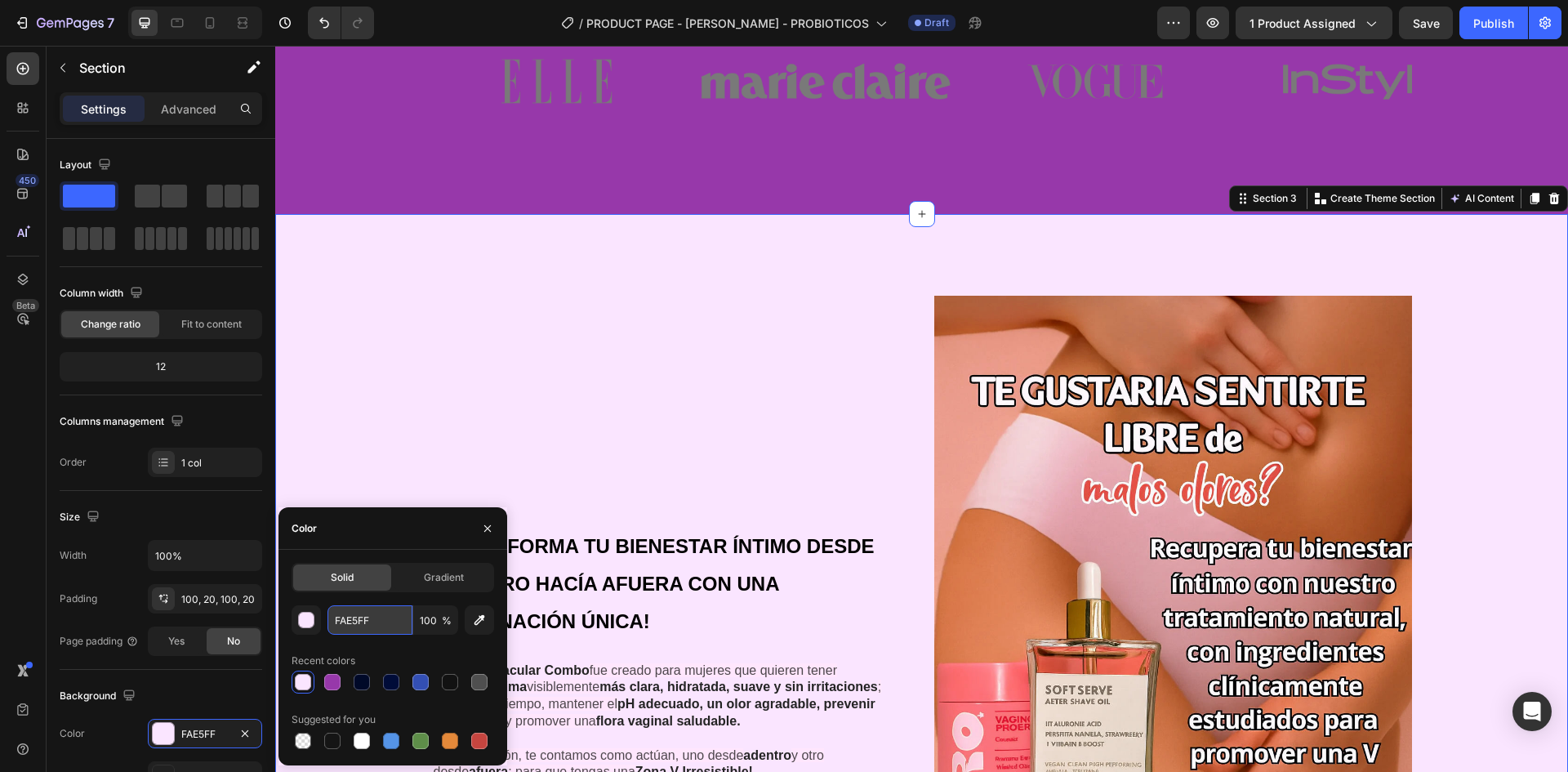
click at [381, 610] on input "FAE5FF" at bounding box center [370, 619] width 85 height 29
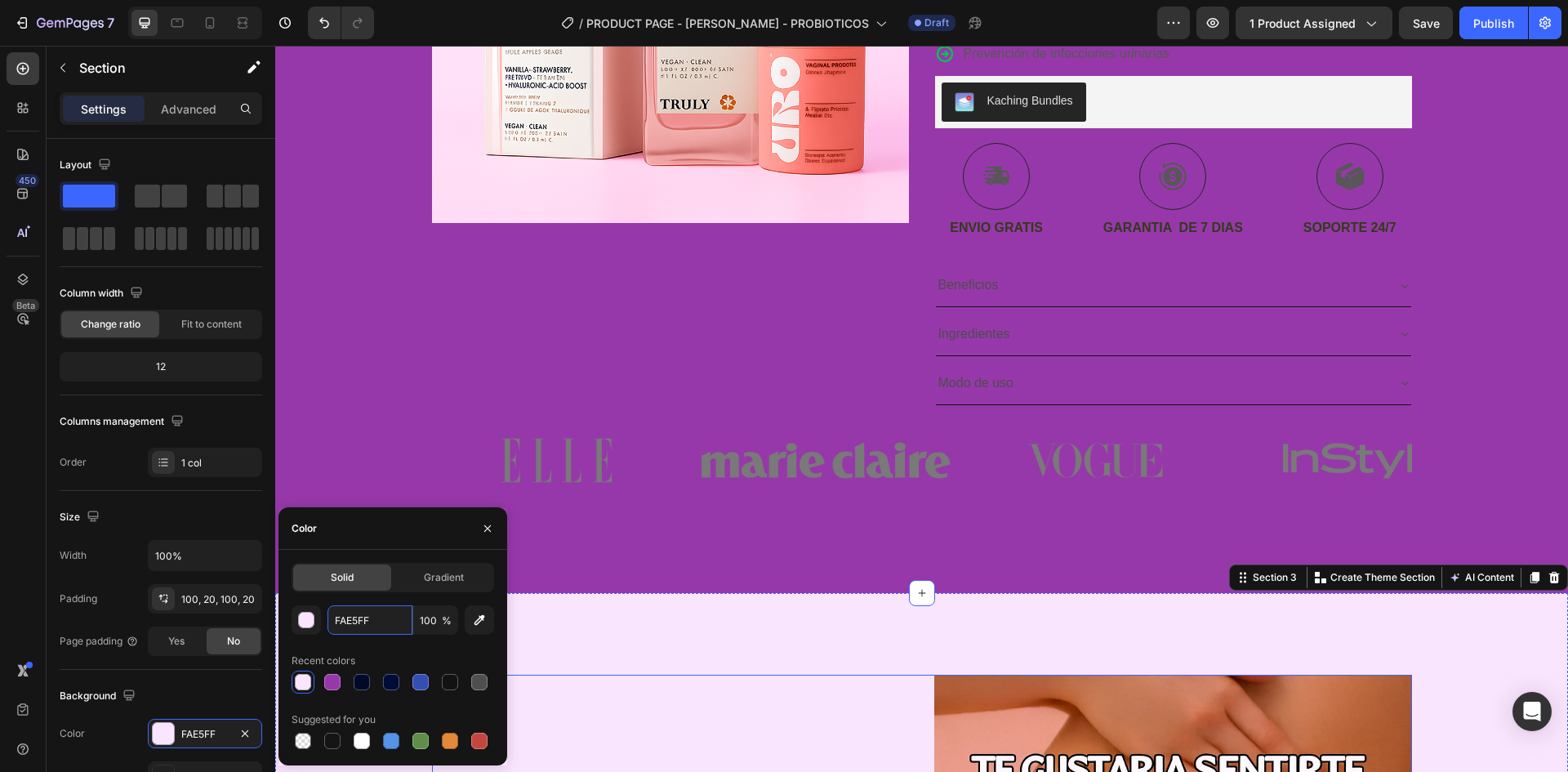
scroll to position [899, 0]
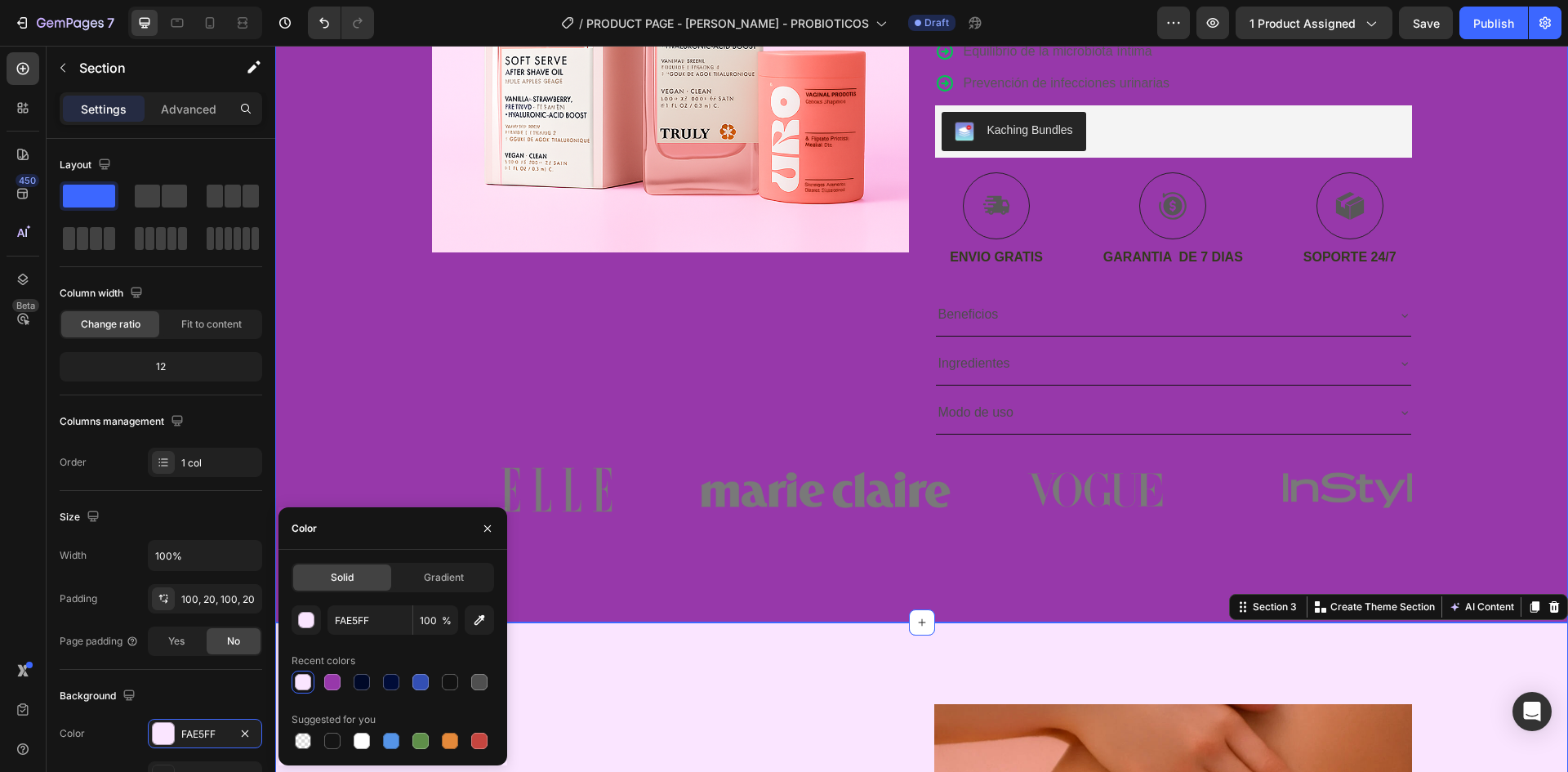
click at [833, 589] on div "Image Image Image Image Image Carousel" at bounding box center [921, 515] width 1293 height 162
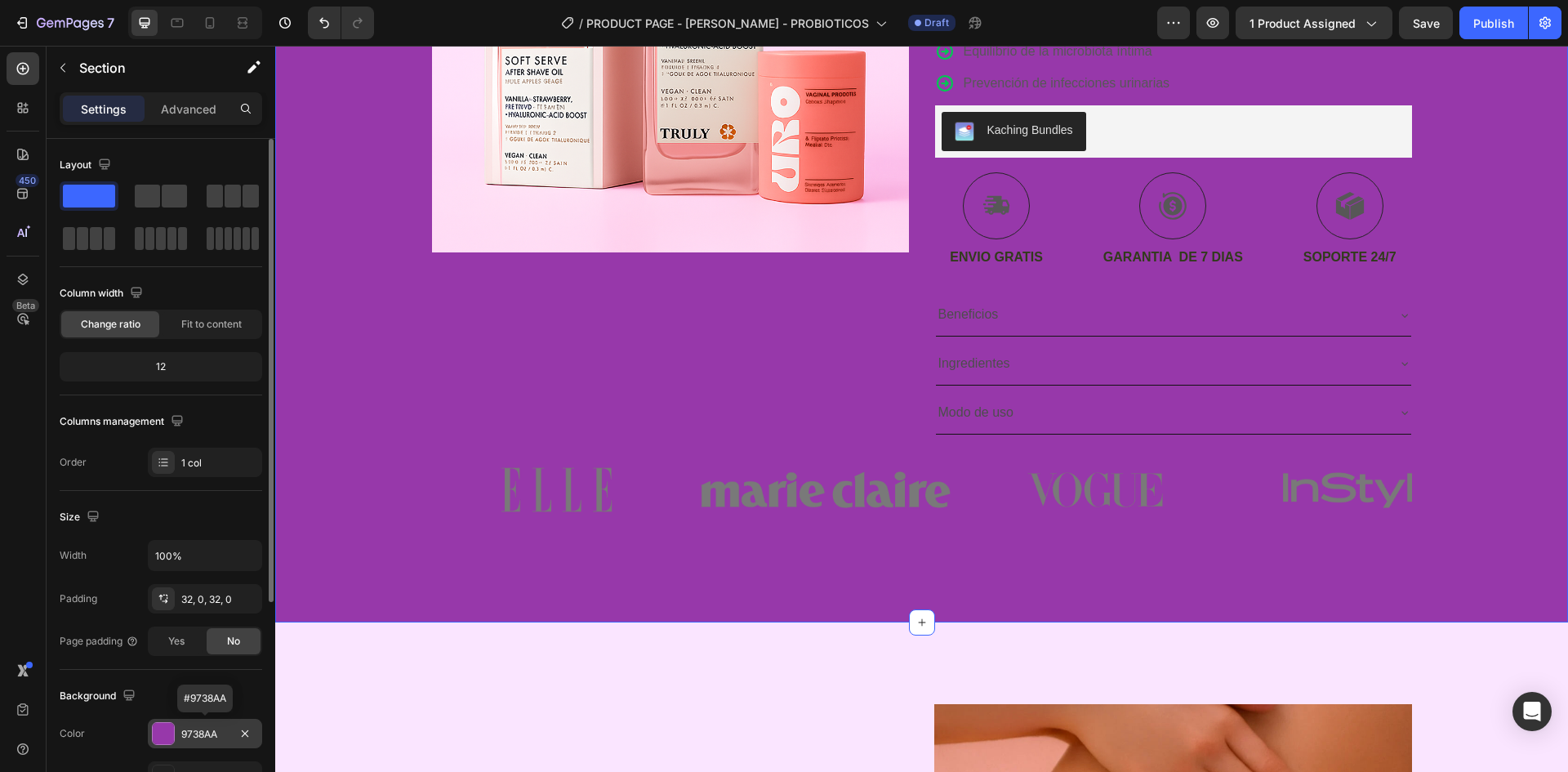
click at [214, 738] on div "9738AA" at bounding box center [205, 734] width 47 height 14
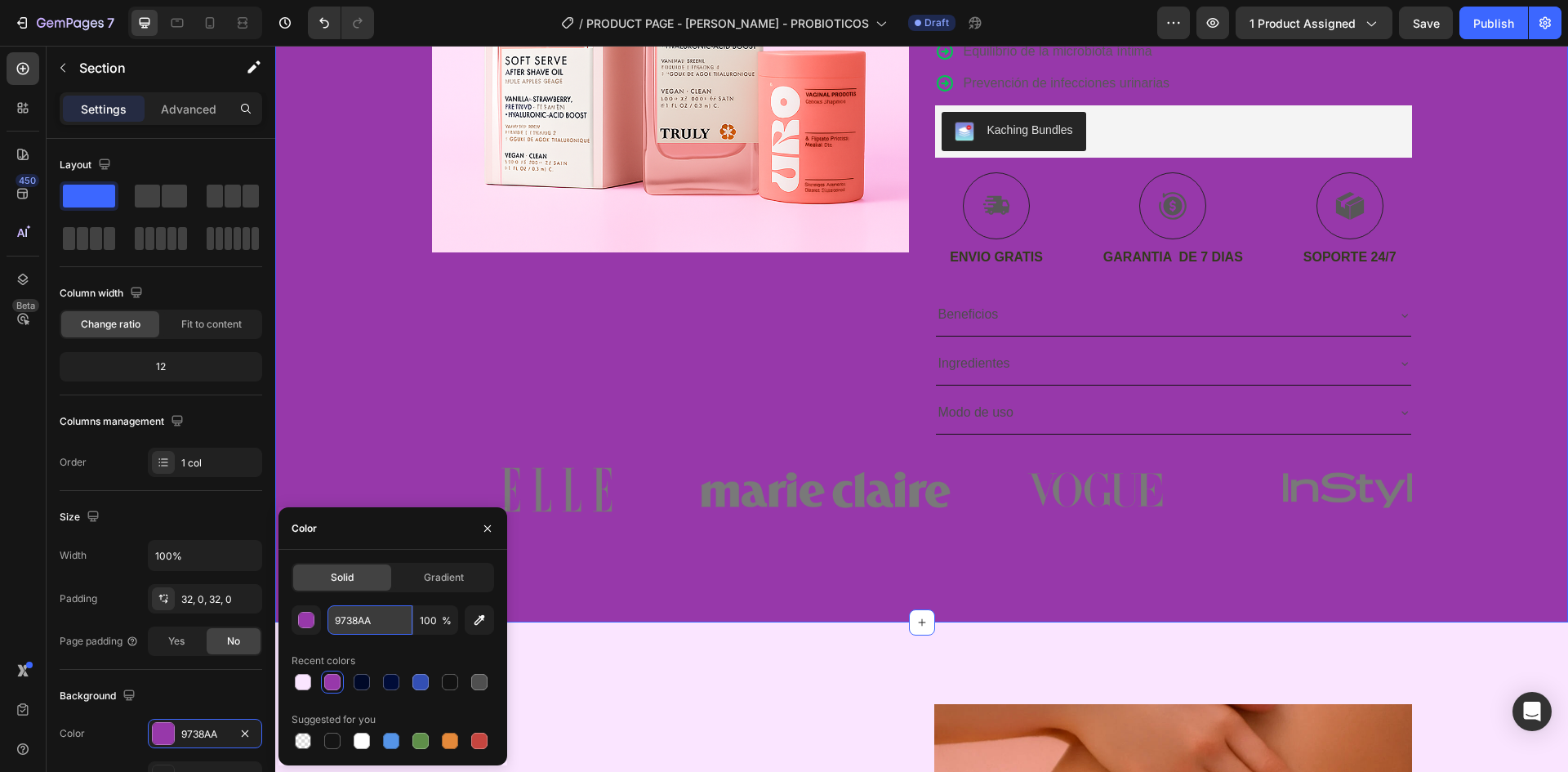
click at [382, 624] on input "9738AA" at bounding box center [370, 619] width 85 height 29
paste input "FAE5FF"
type input "FAE5FF"
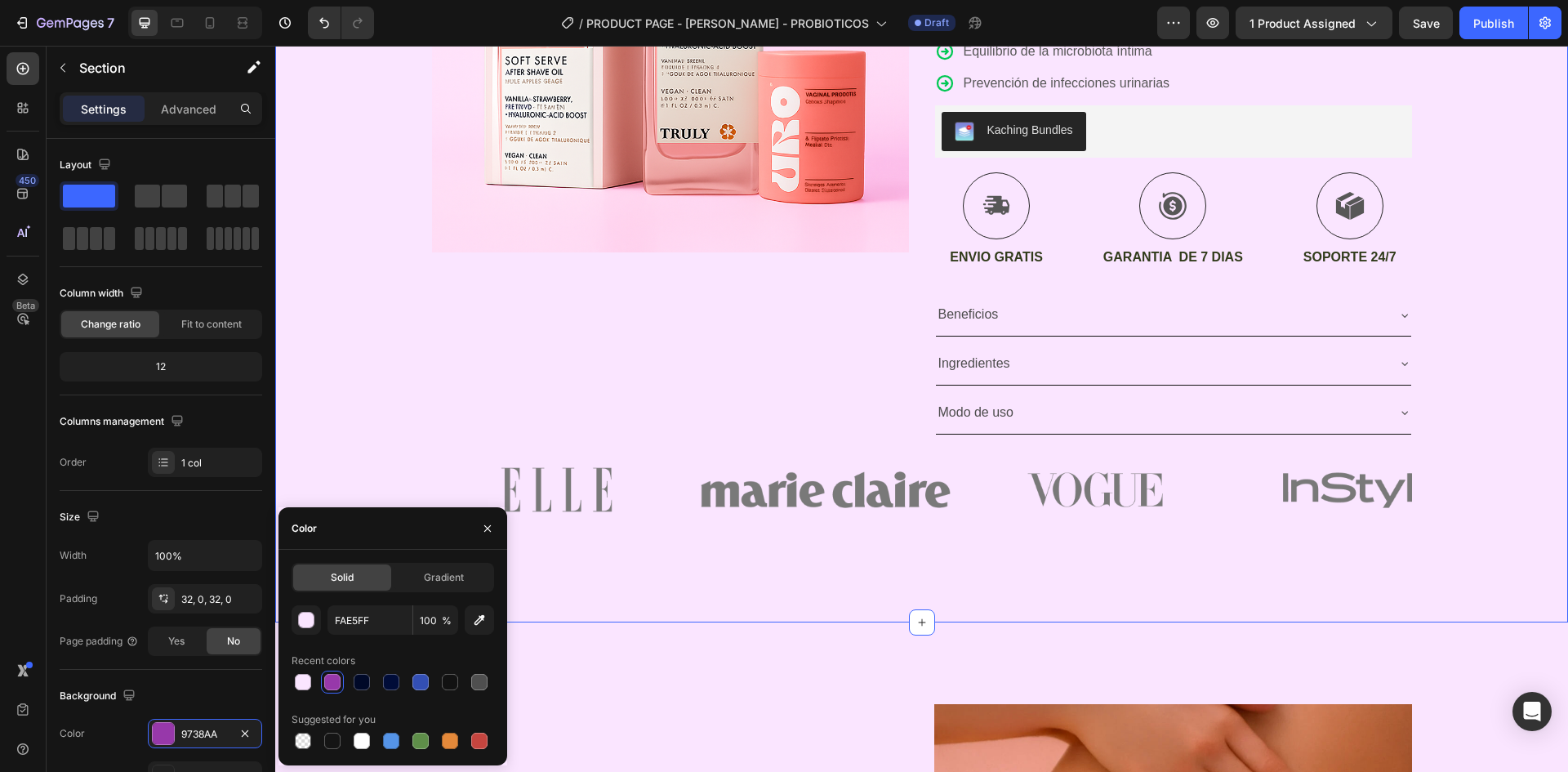
click at [843, 595] on div "Image Image Image Image Image Carousel" at bounding box center [921, 515] width 1293 height 162
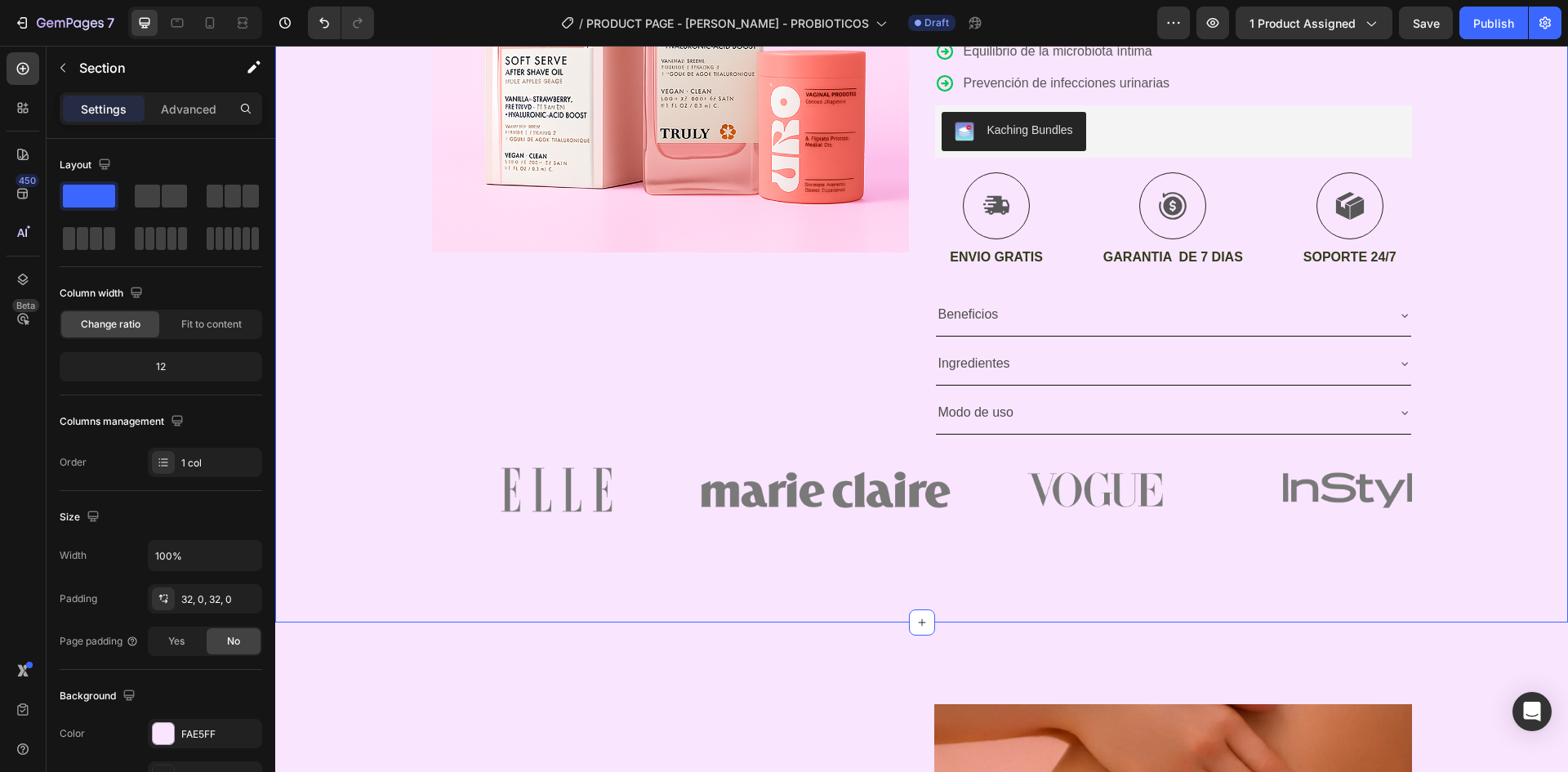
click at [1037, 621] on div "Icon ENVIO GRATIS SOLO POR HOY Text Block Row Icon 84,000+ CLIENTES SATISFECHOS…" at bounding box center [921, 171] width 1293 height 903
click at [1427, 505] on div "Image Image Image Image Image Carousel" at bounding box center [921, 515] width 1293 height 162
click at [963, 619] on div "Icon ENVIO GRATIS SOLO POR HOY Text Block Row Icon 84,000+ CLIENTES SATISFECHOS…" at bounding box center [921, 171] width 1293 height 903
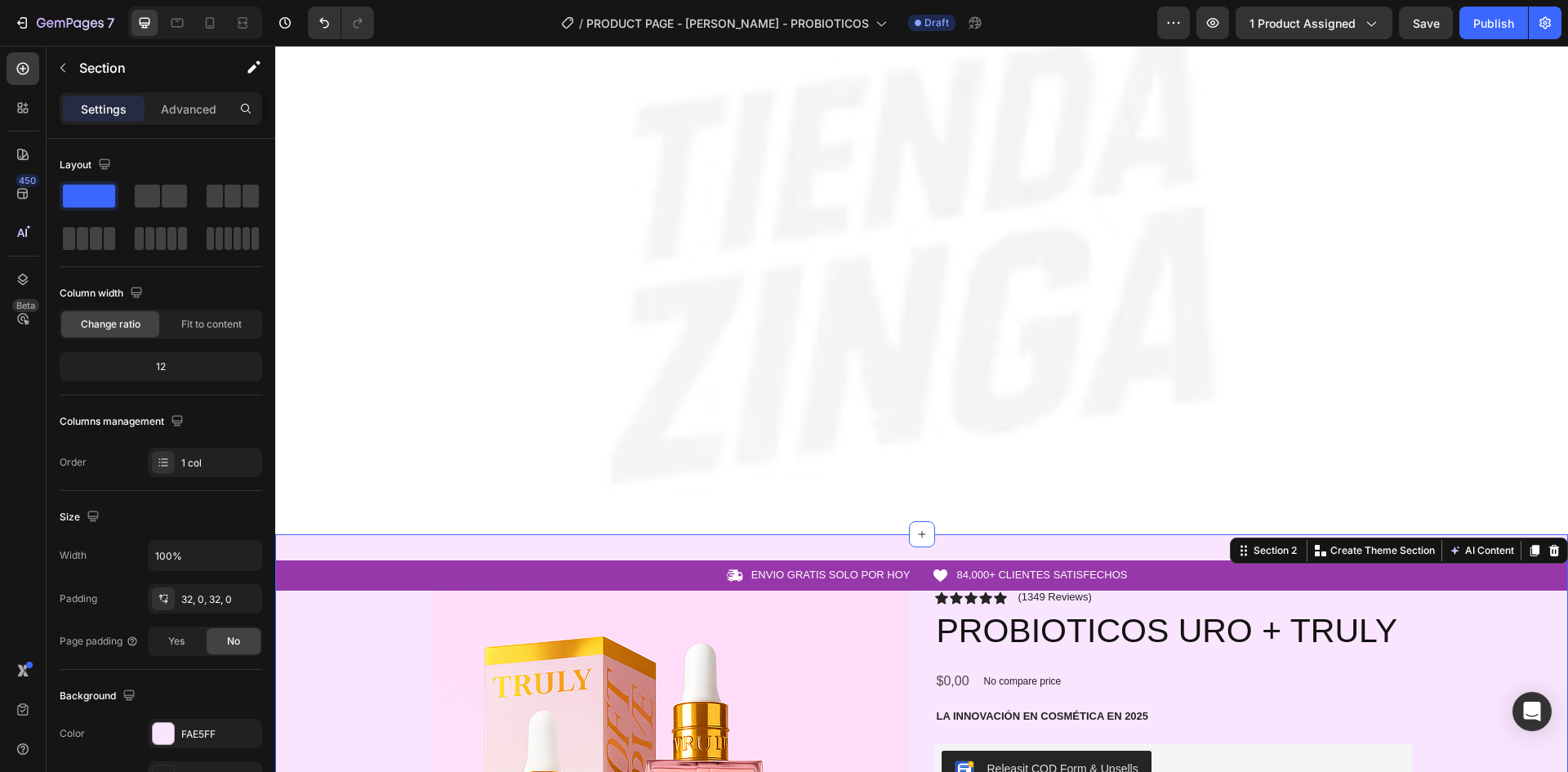
scroll to position [81, 0]
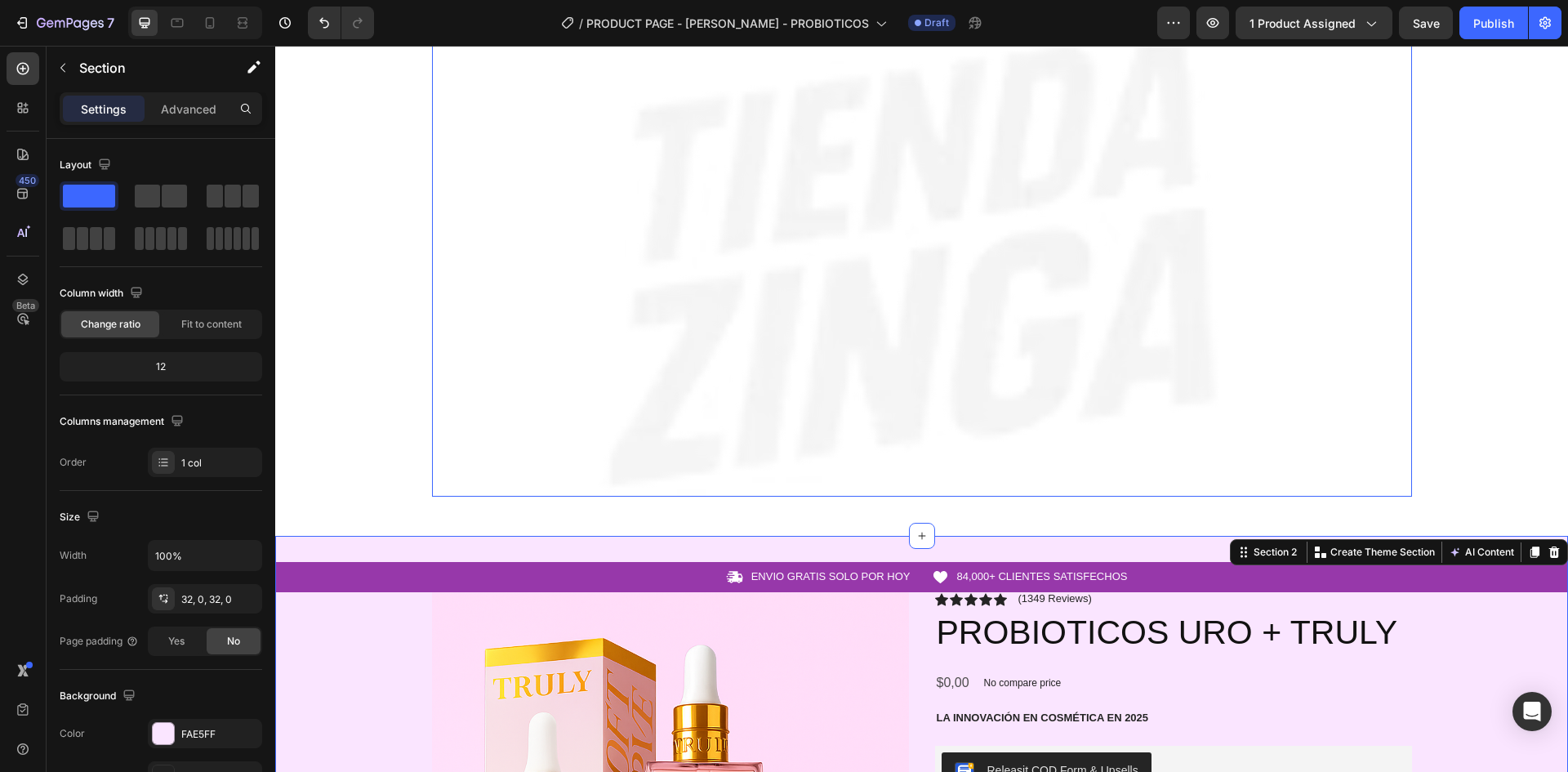
click at [742, 351] on img at bounding box center [922, 260] width 980 height 473
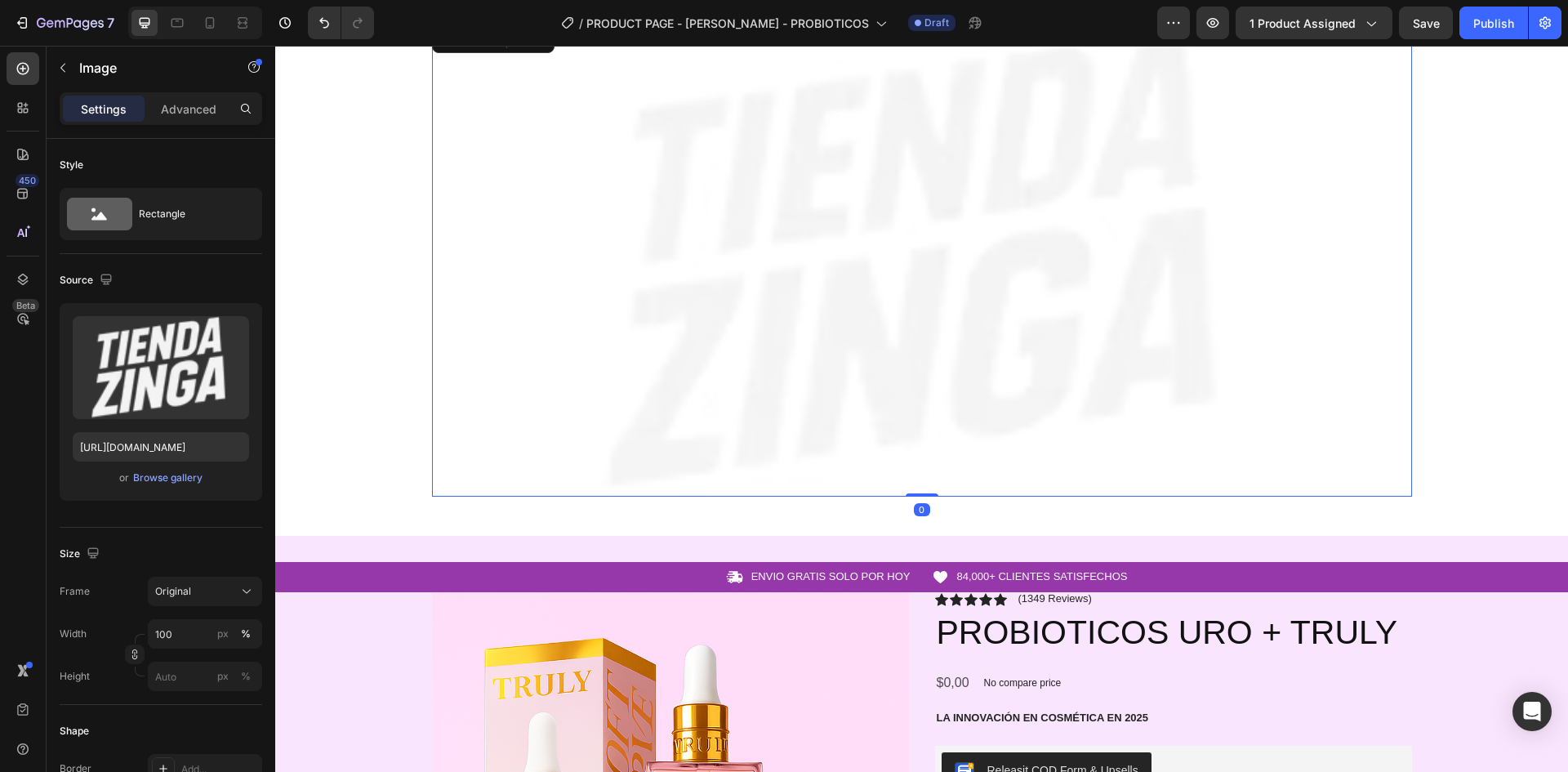
click at [1057, 514] on div "Image 0 Row Section 1" at bounding box center [921, 266] width 1293 height 538
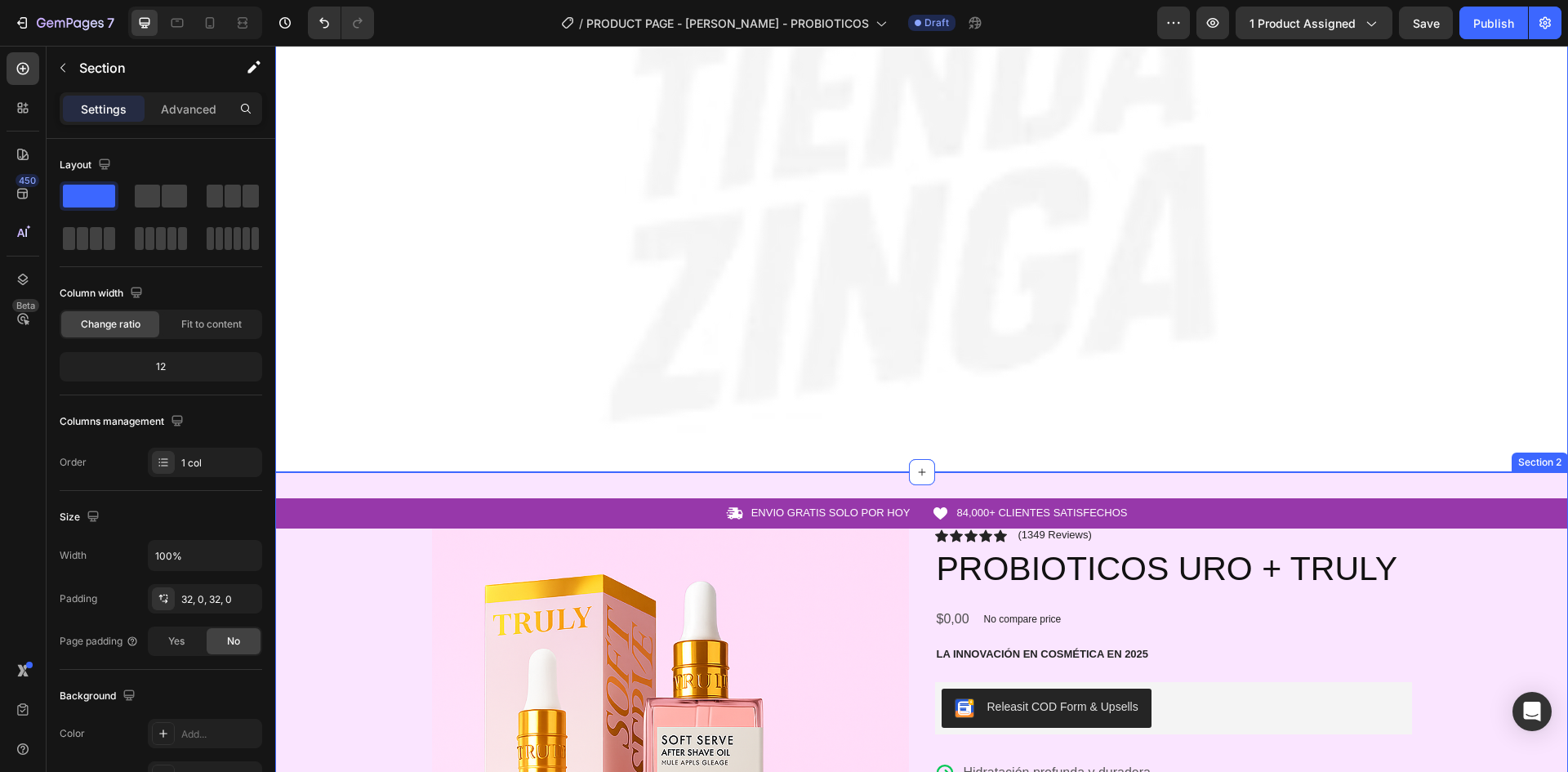
scroll to position [164, 0]
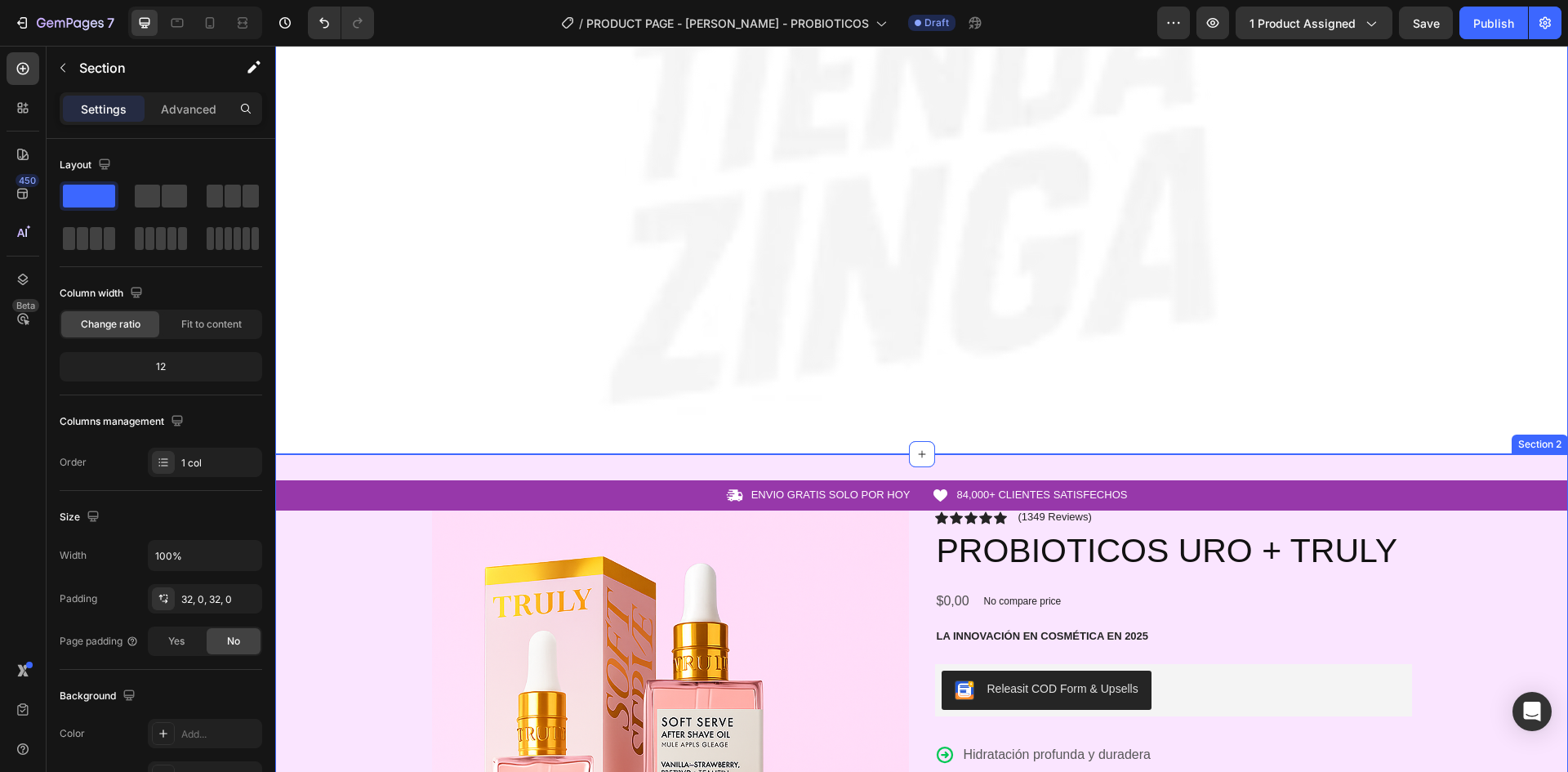
click at [419, 502] on div "Icon ENVIO GRATIS SOLO POR HOY Text Block Row Icon 84,000+ CLIENTES SATISFECHOS…" at bounding box center [921, 495] width 1293 height 17
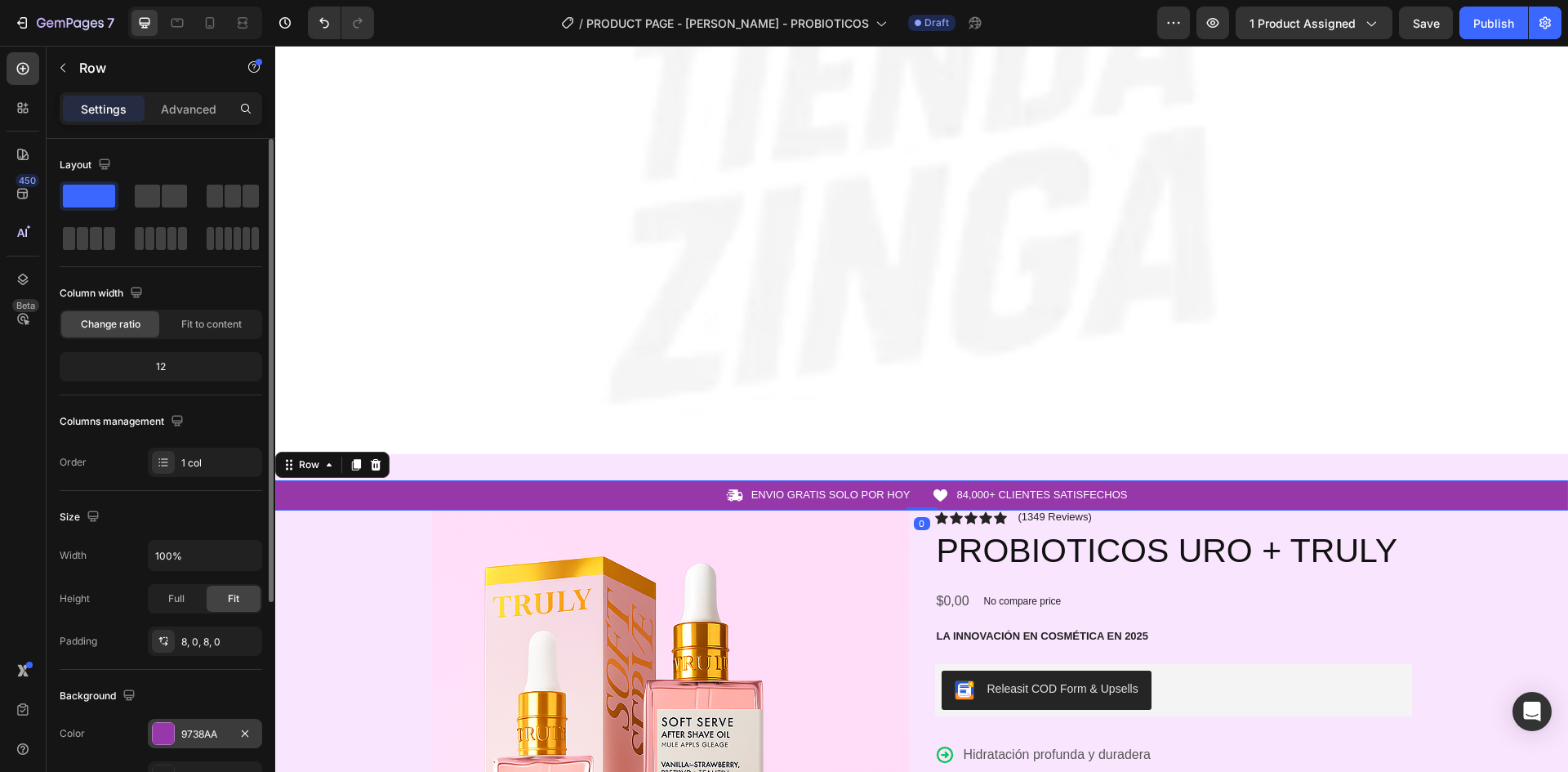
click at [212, 739] on div "9738AA" at bounding box center [205, 734] width 47 height 14
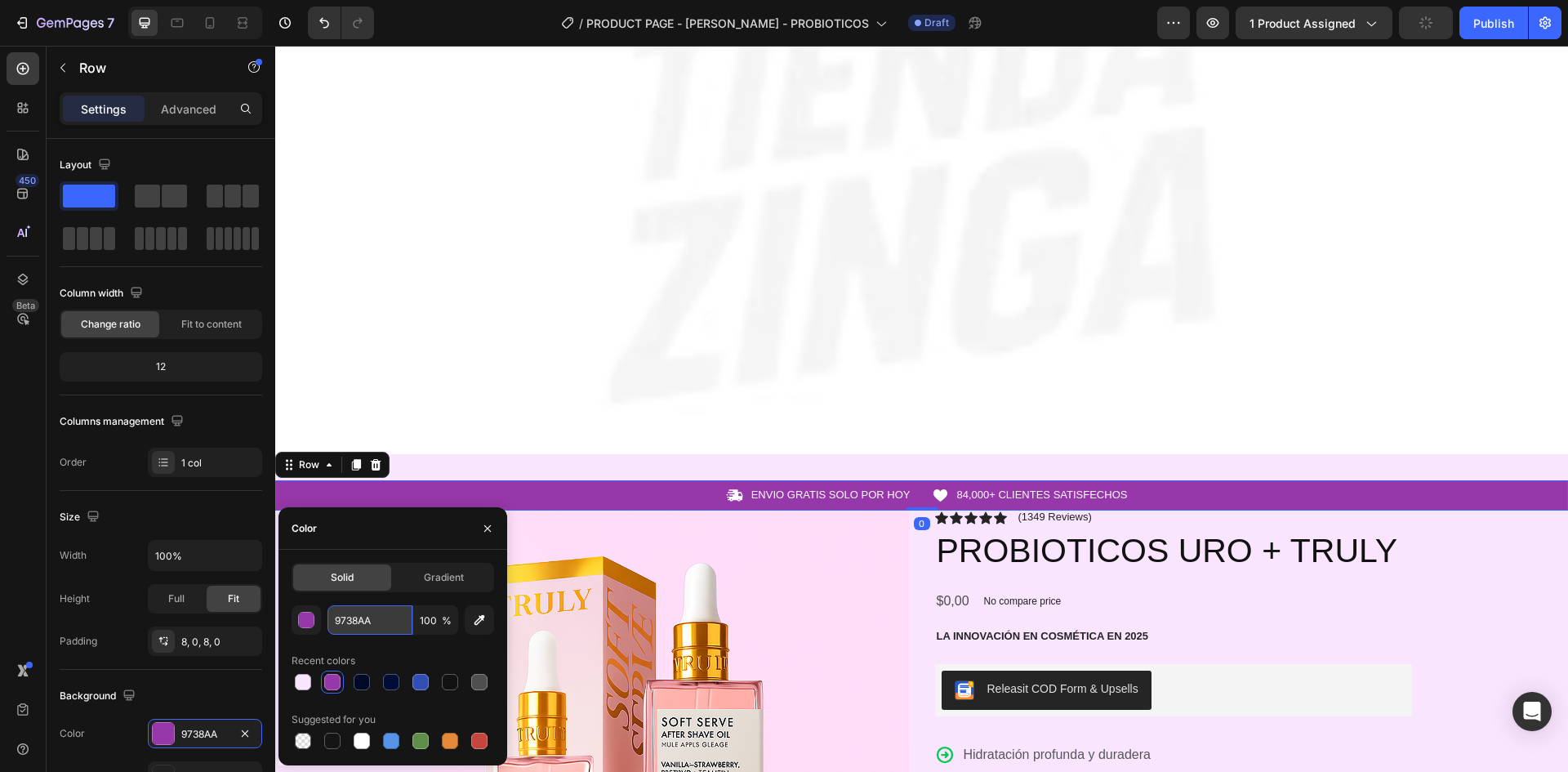
click at [382, 625] on input "9738AA" at bounding box center [370, 619] width 85 height 29
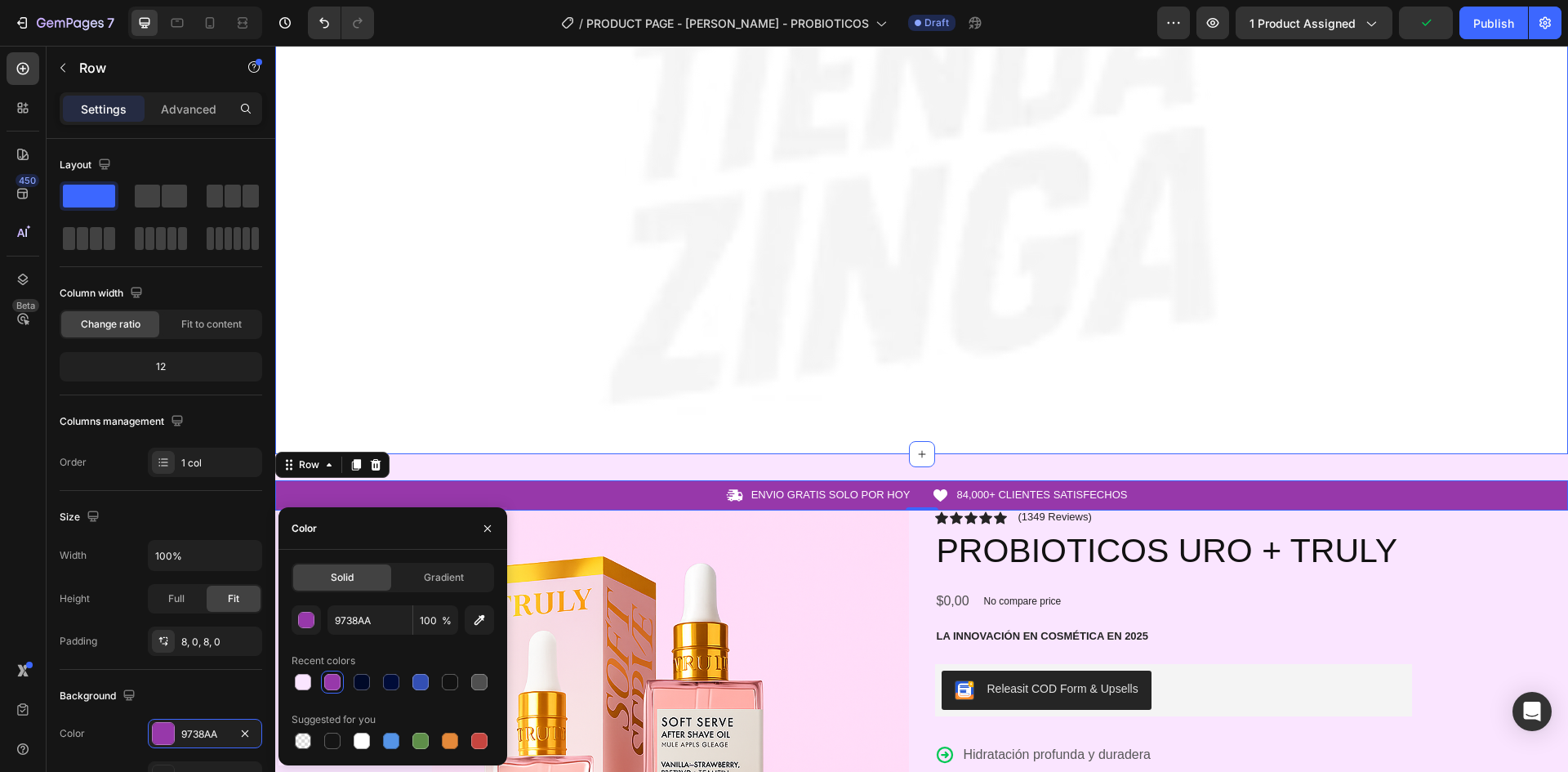
click at [374, 334] on div "Image Row" at bounding box center [921, 185] width 1293 height 486
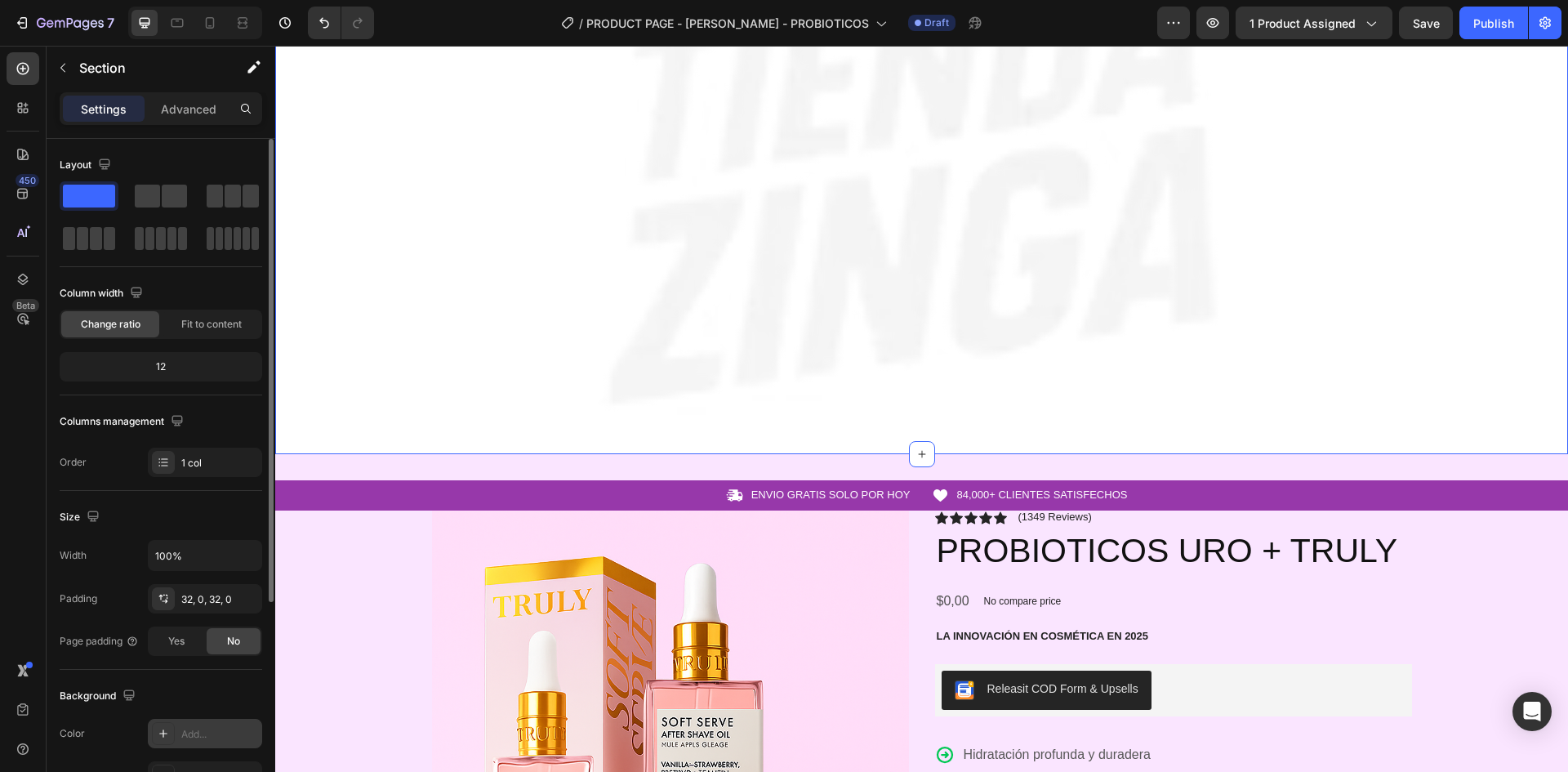
click at [211, 735] on div "Add..." at bounding box center [220, 734] width 77 height 14
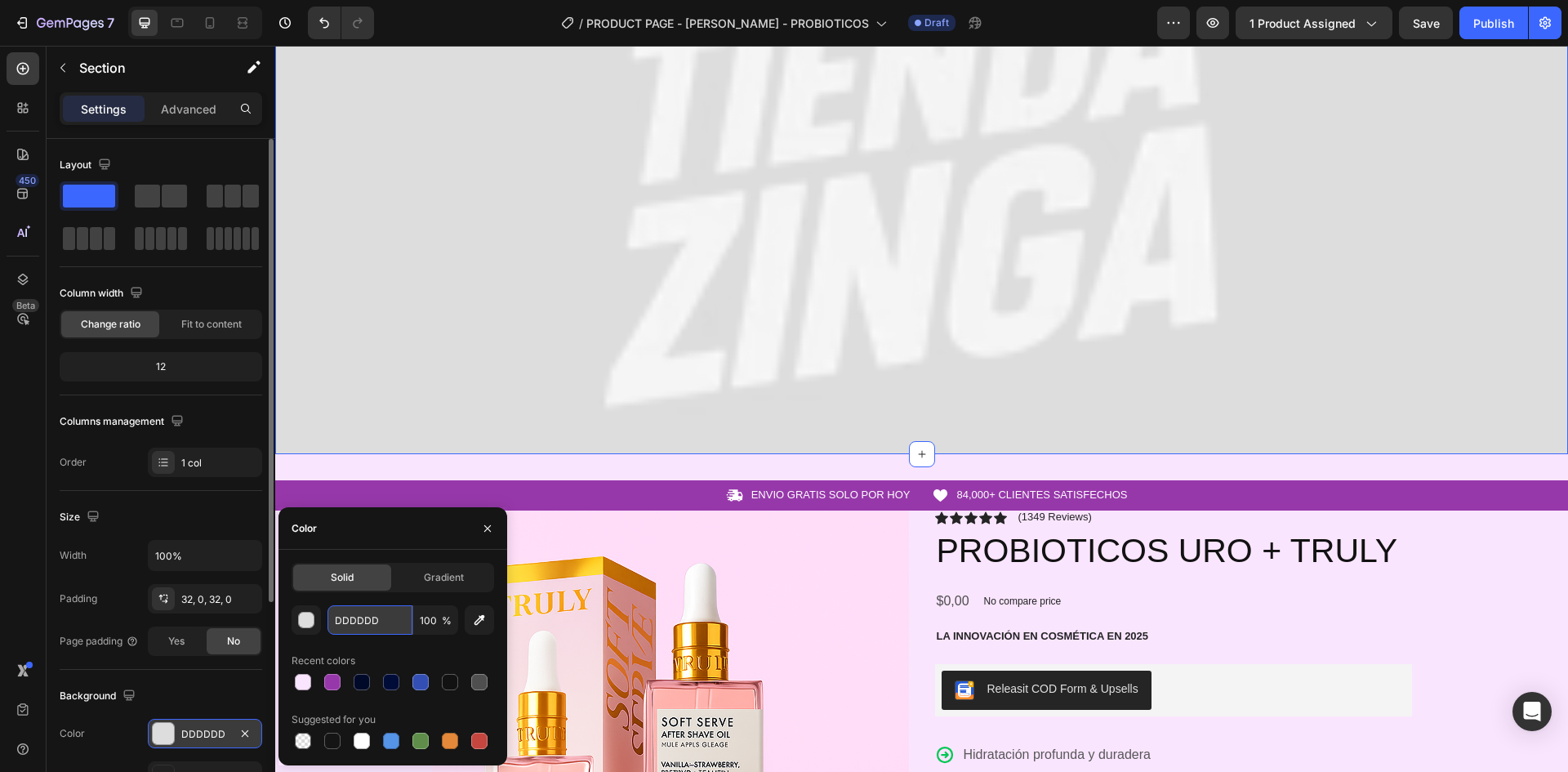
click at [376, 625] on input "DDDDDD" at bounding box center [370, 619] width 85 height 29
paste input "9738AA"
type input "9738AA"
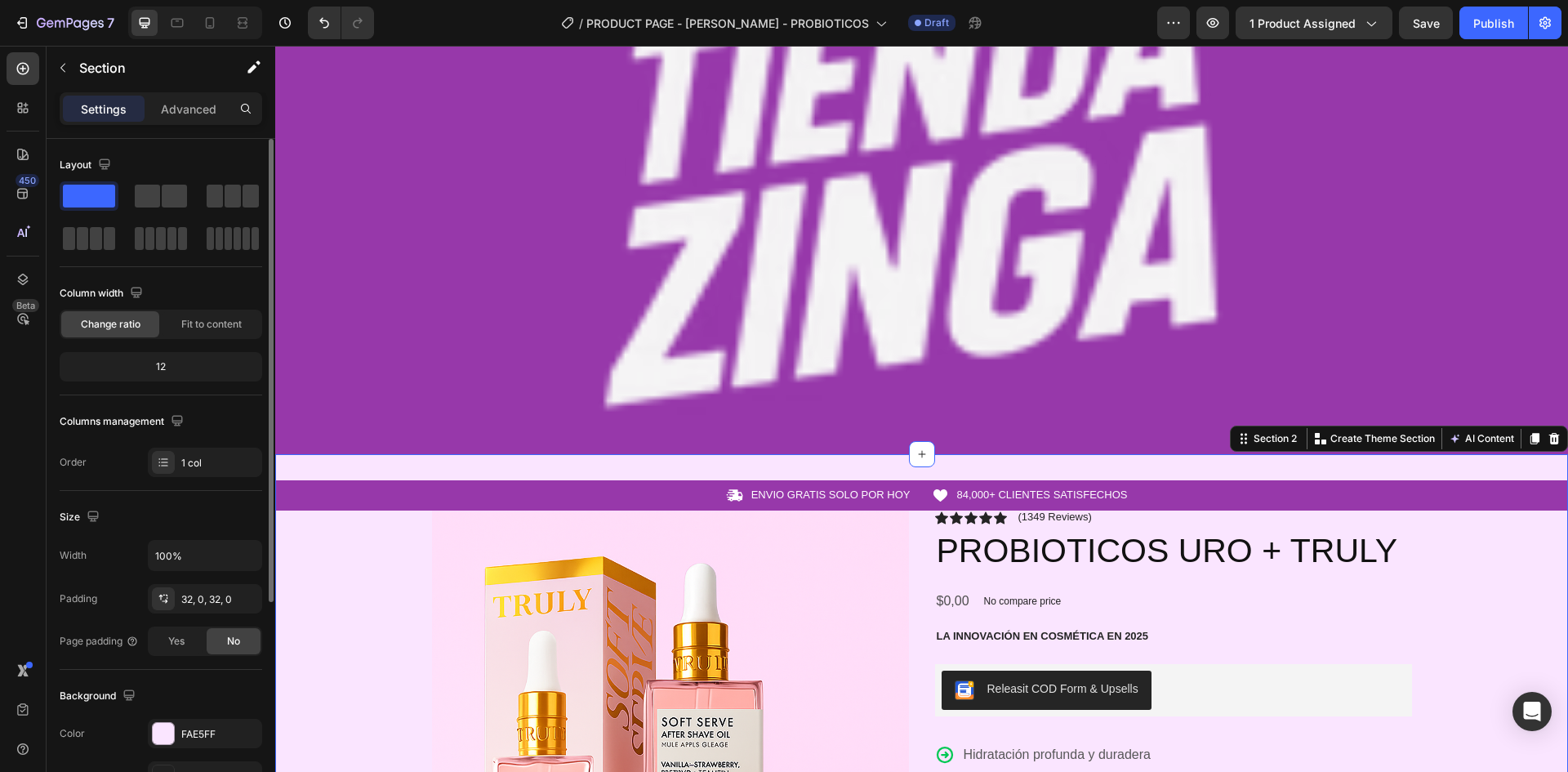
click at [940, 483] on div "Icon ENVIO GRATIS SOLO POR HOY Text Block Row Icon 84,000+ CLIENTES SATISFECHOS…" at bounding box center [921, 496] width 1293 height 30
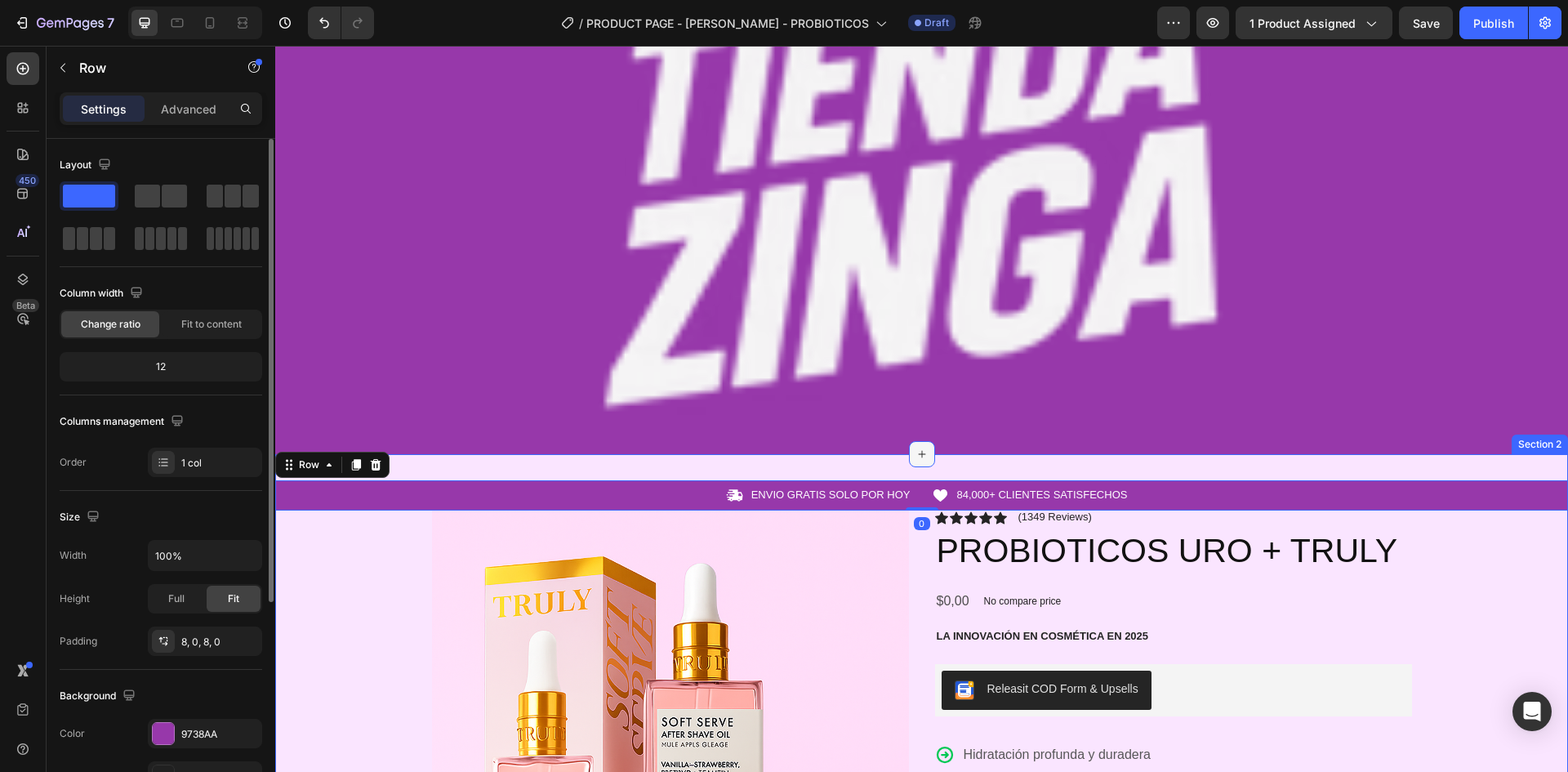
click at [918, 458] on icon at bounding box center [922, 454] width 13 height 13
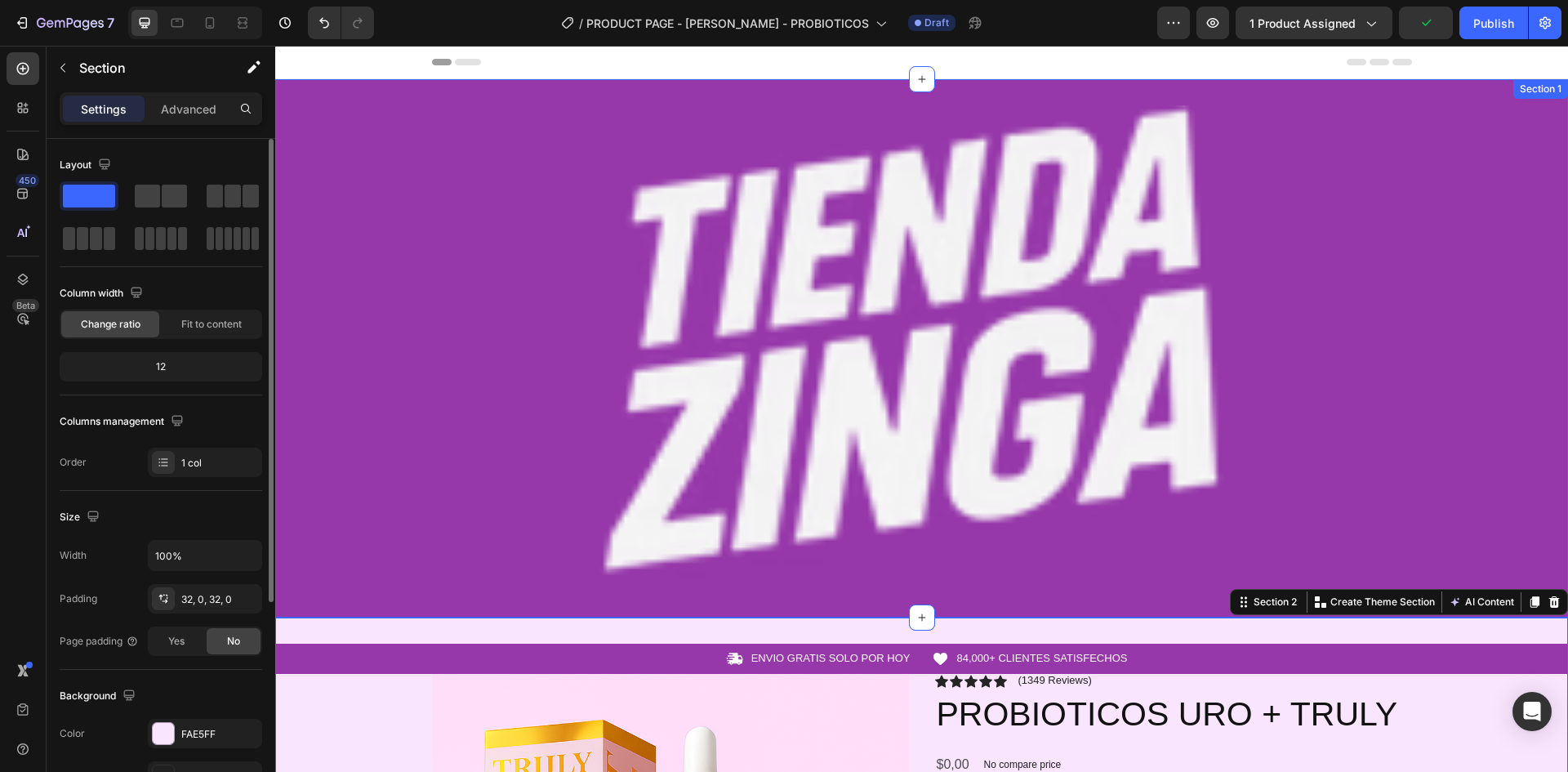
scroll to position [245, 0]
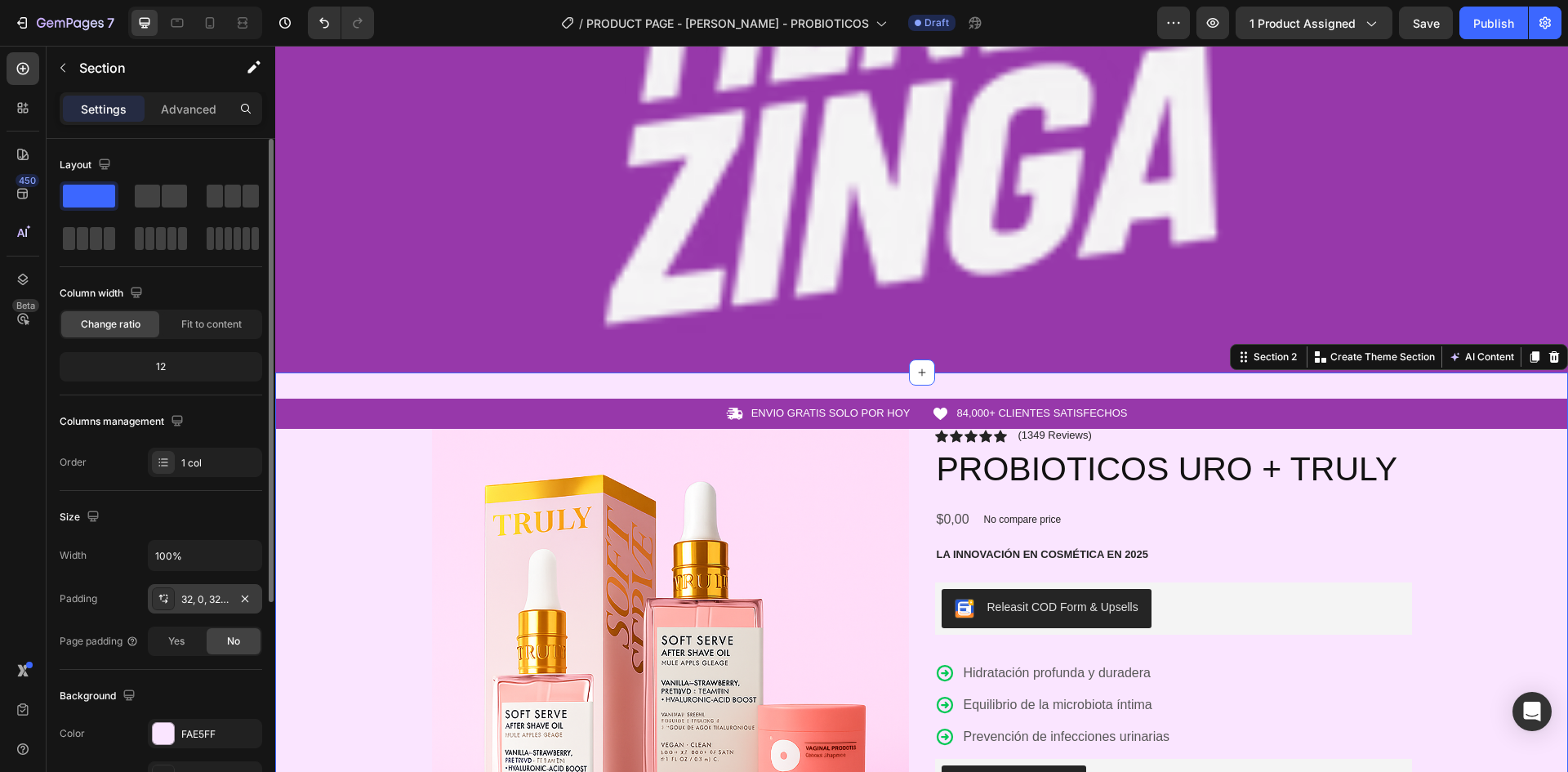
click at [210, 598] on div "32, 0, 32, 0" at bounding box center [205, 600] width 47 height 14
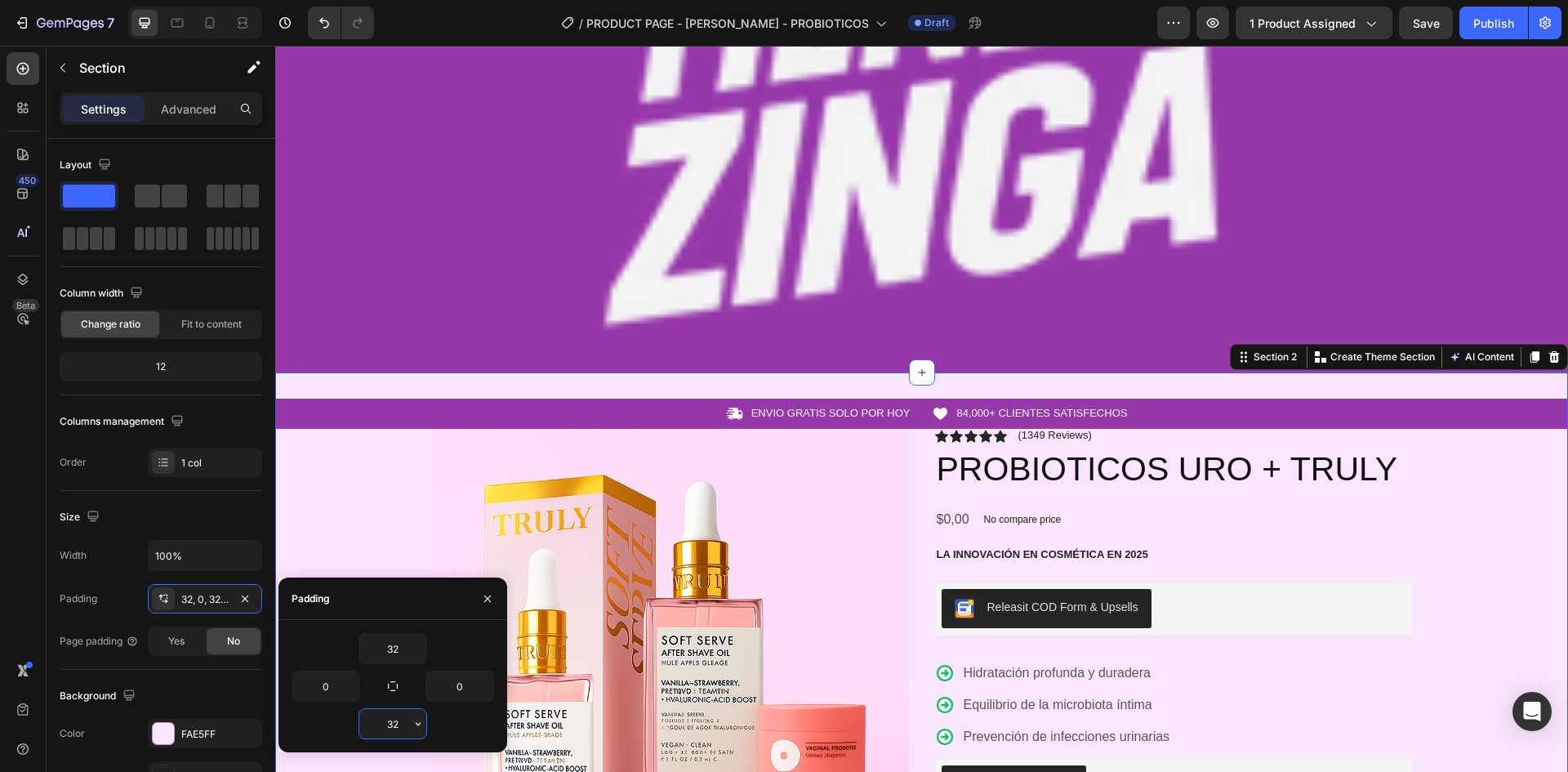
click at [407, 722] on input "32" at bounding box center [392, 724] width 67 height 29
type input "0"
click at [401, 656] on input "32" at bounding box center [392, 648] width 67 height 29
type input "0"
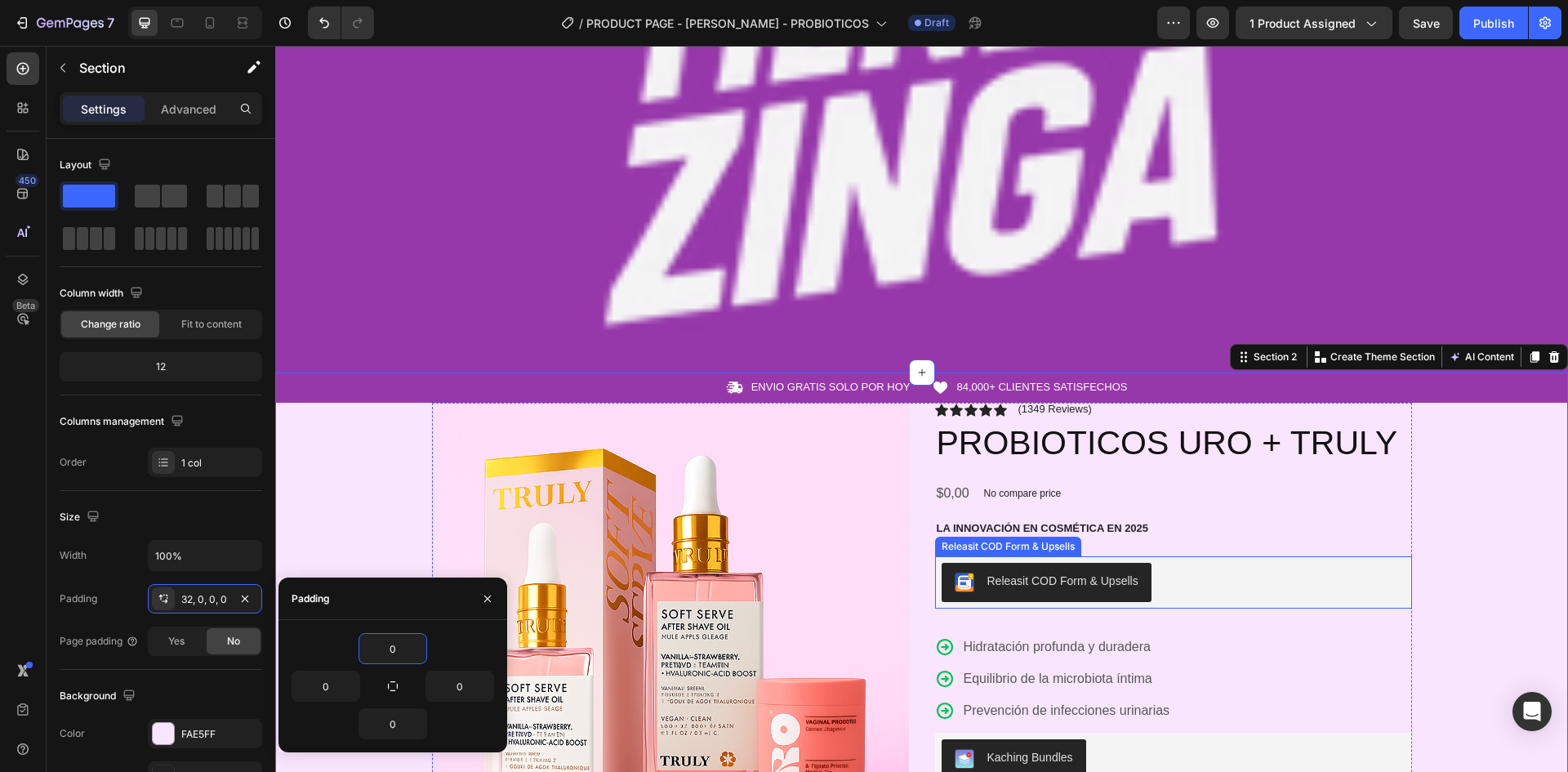
click at [1000, 596] on button "Releasit COD Form & Upsells" at bounding box center [1046, 583] width 210 height 39
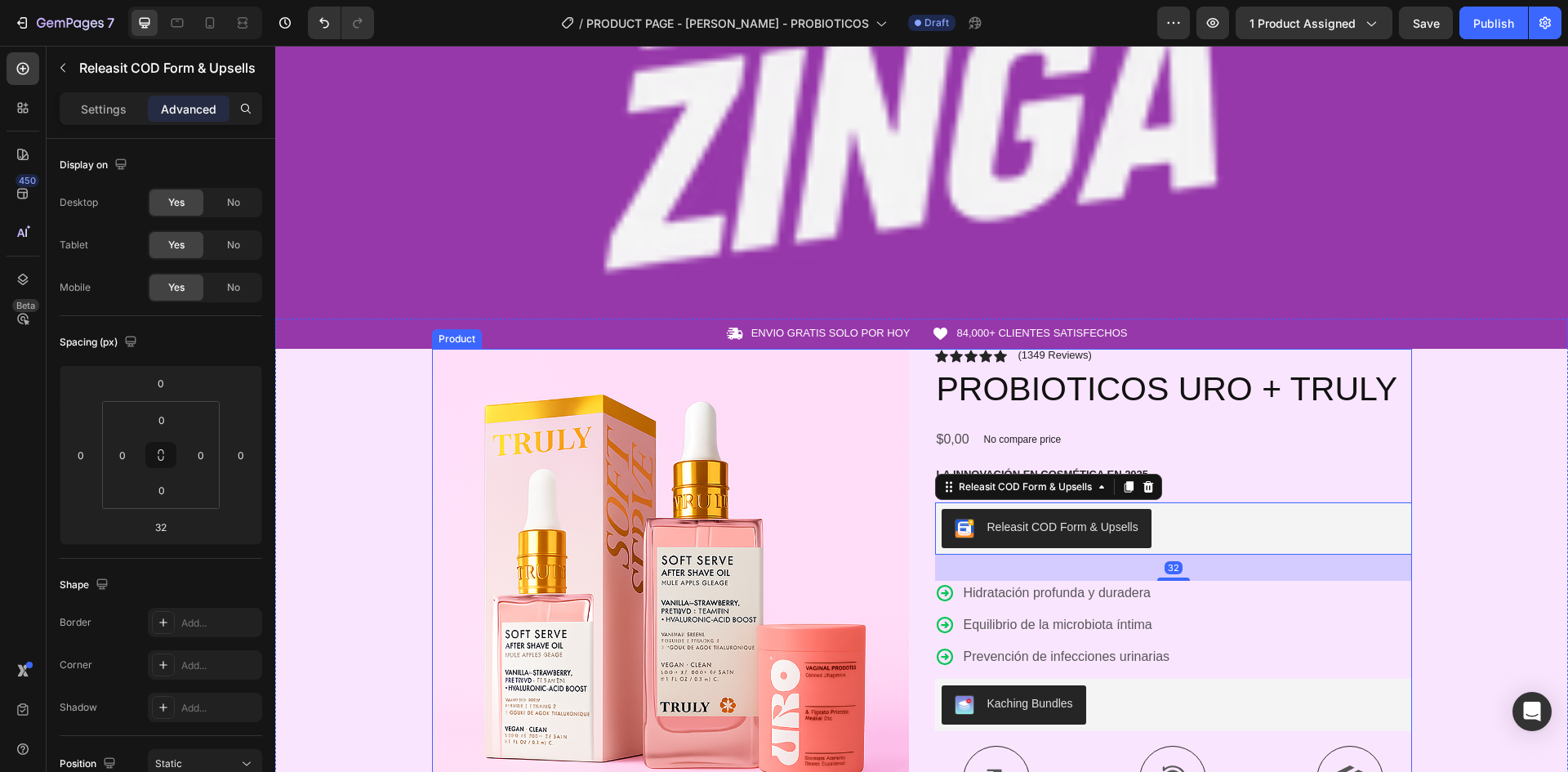
scroll to position [327, 0]
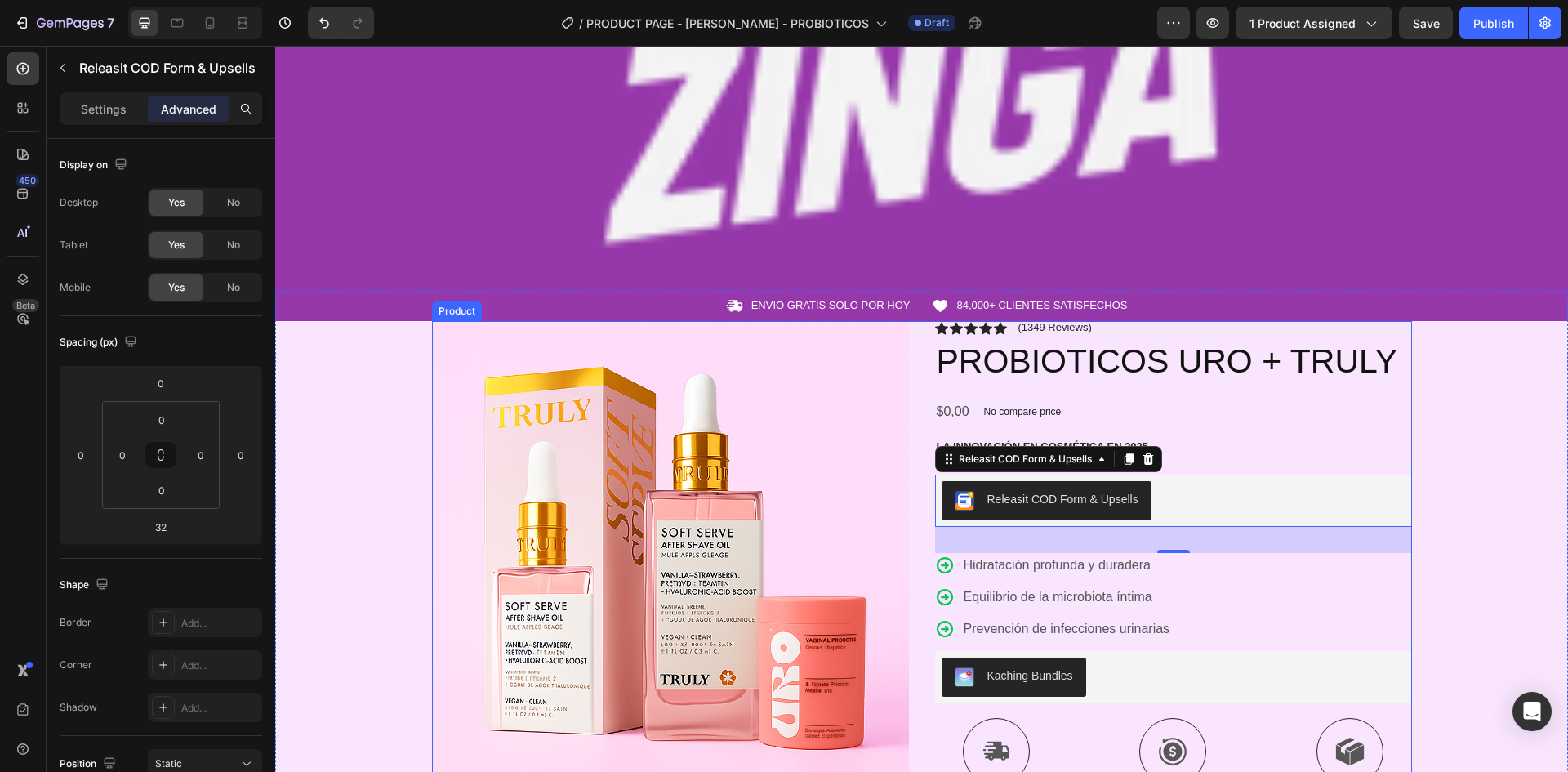
click at [909, 343] on div "Product Images Icon Icon Icon Icon Icon Icon List (1349 Reviews) Text Block Row…" at bounding box center [922, 650] width 980 height 659
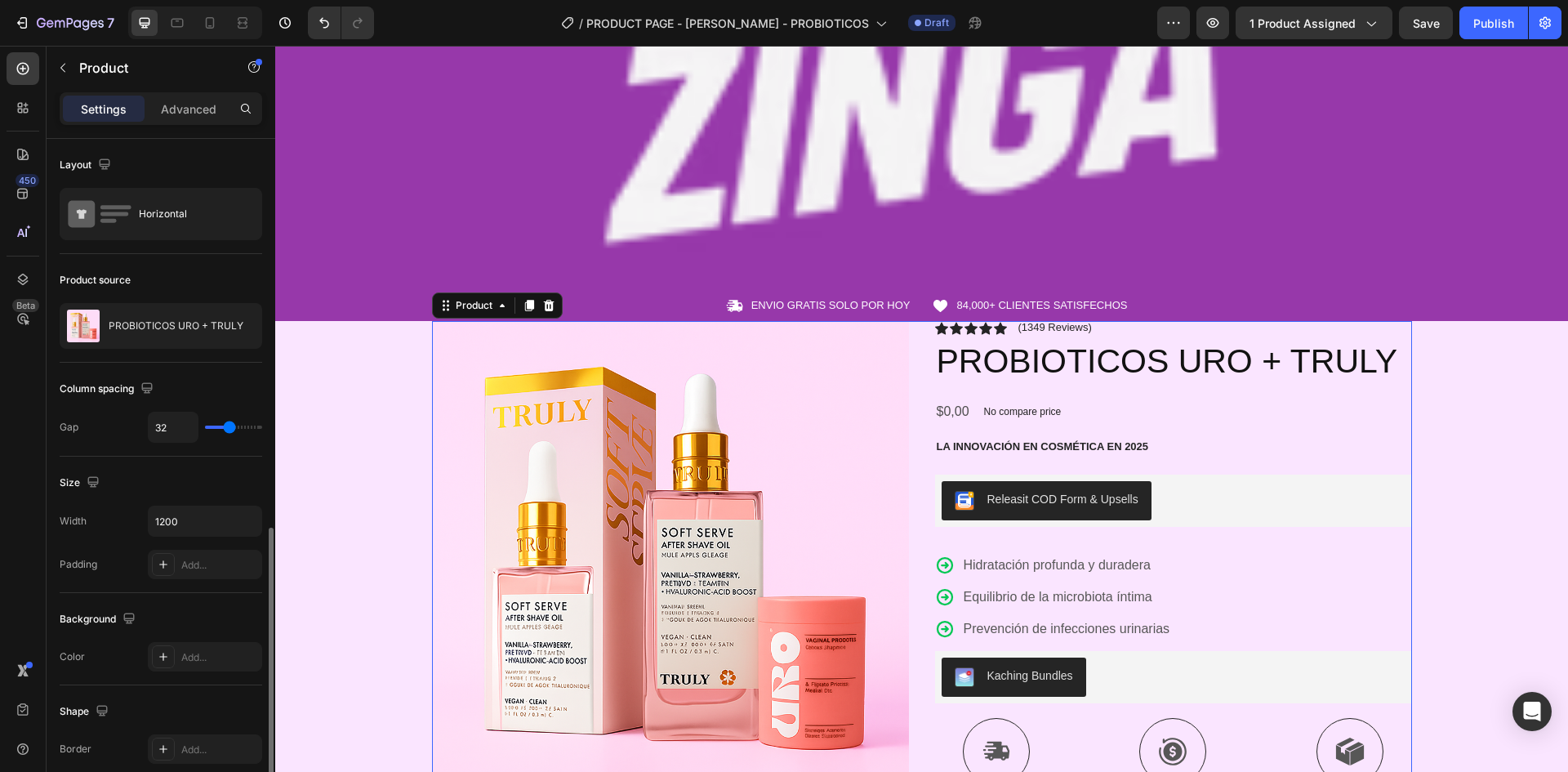
scroll to position [245, 0]
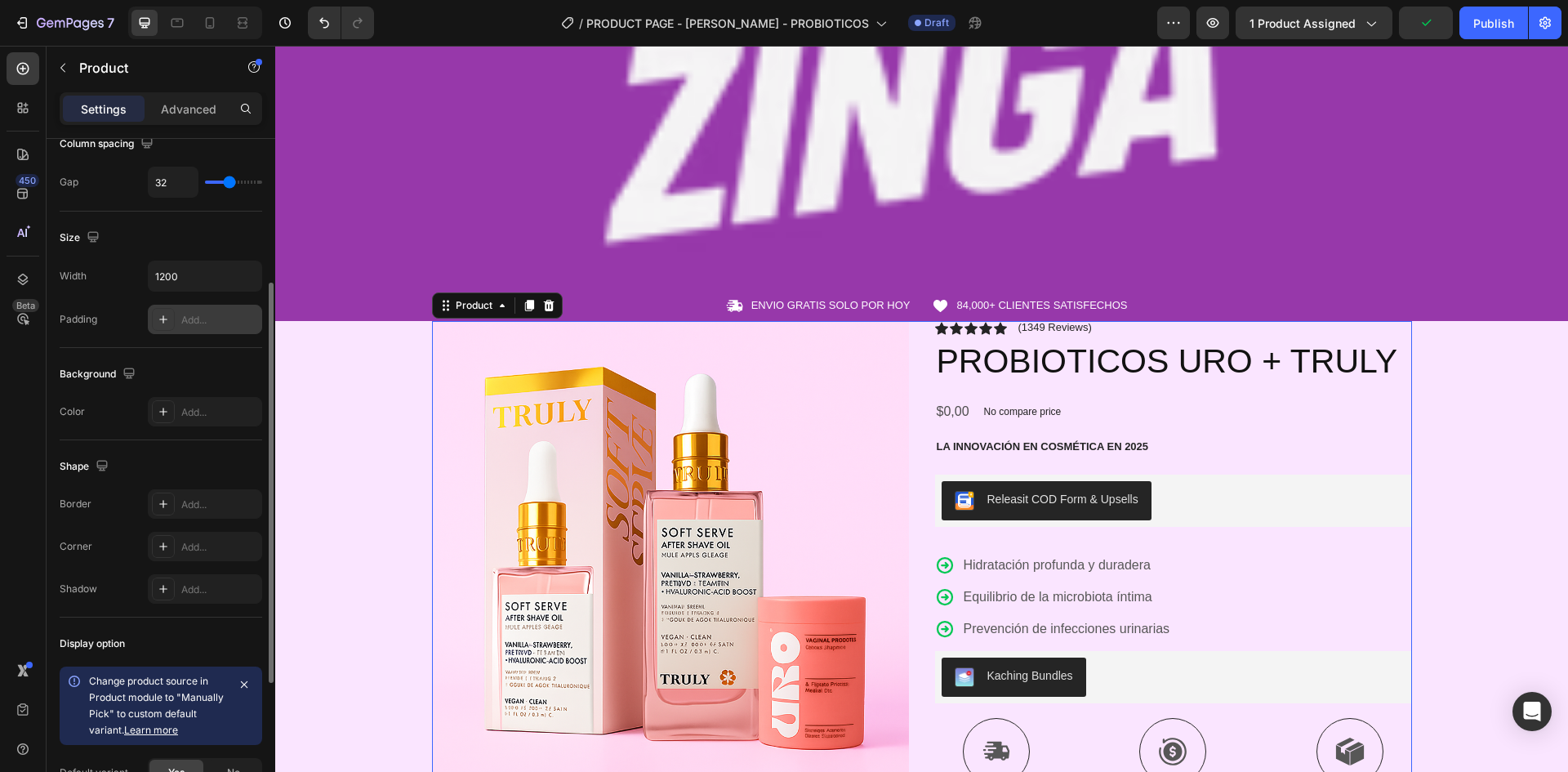
click at [186, 322] on div "Add..." at bounding box center [220, 320] width 77 height 14
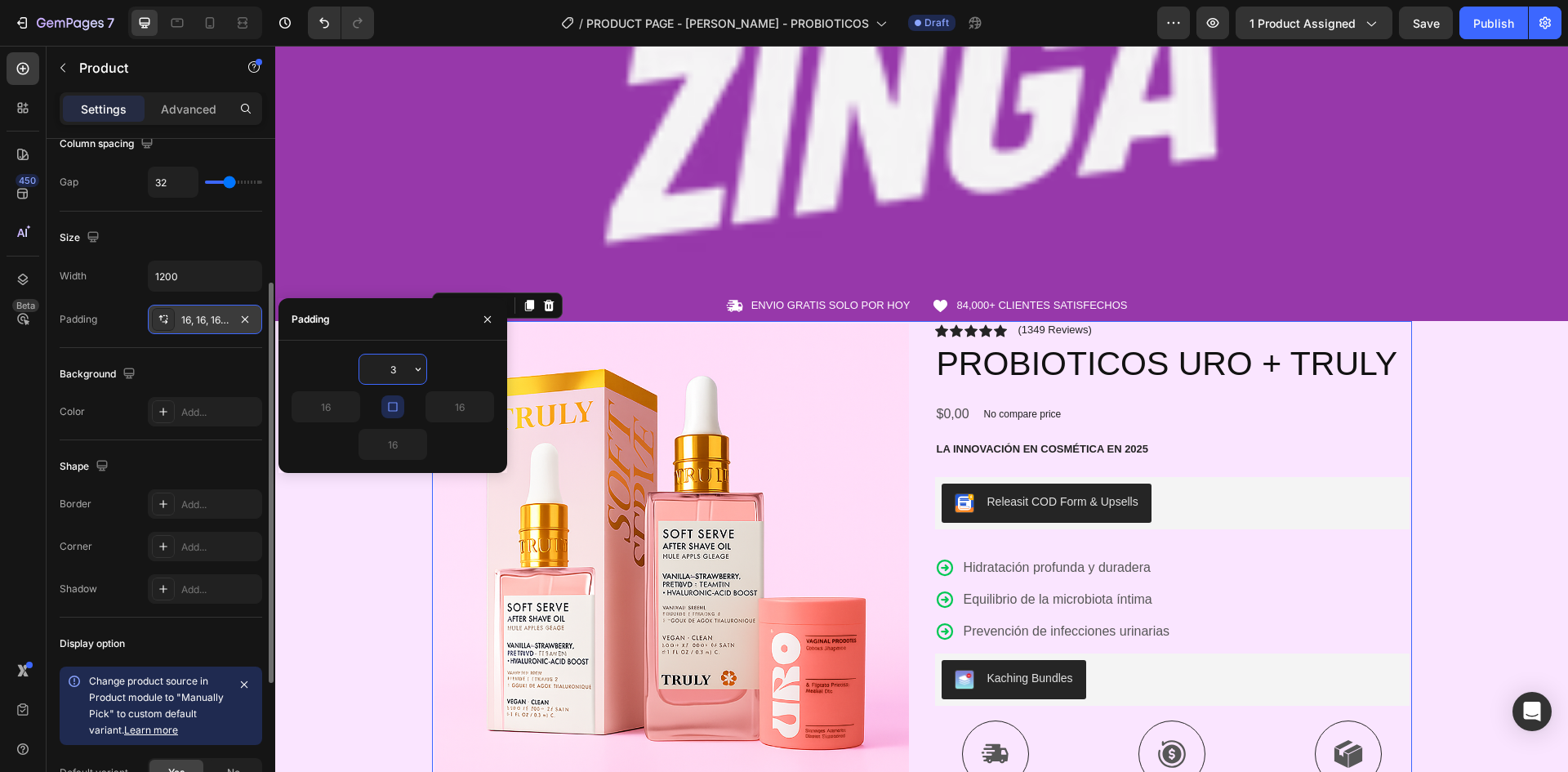
type input "30"
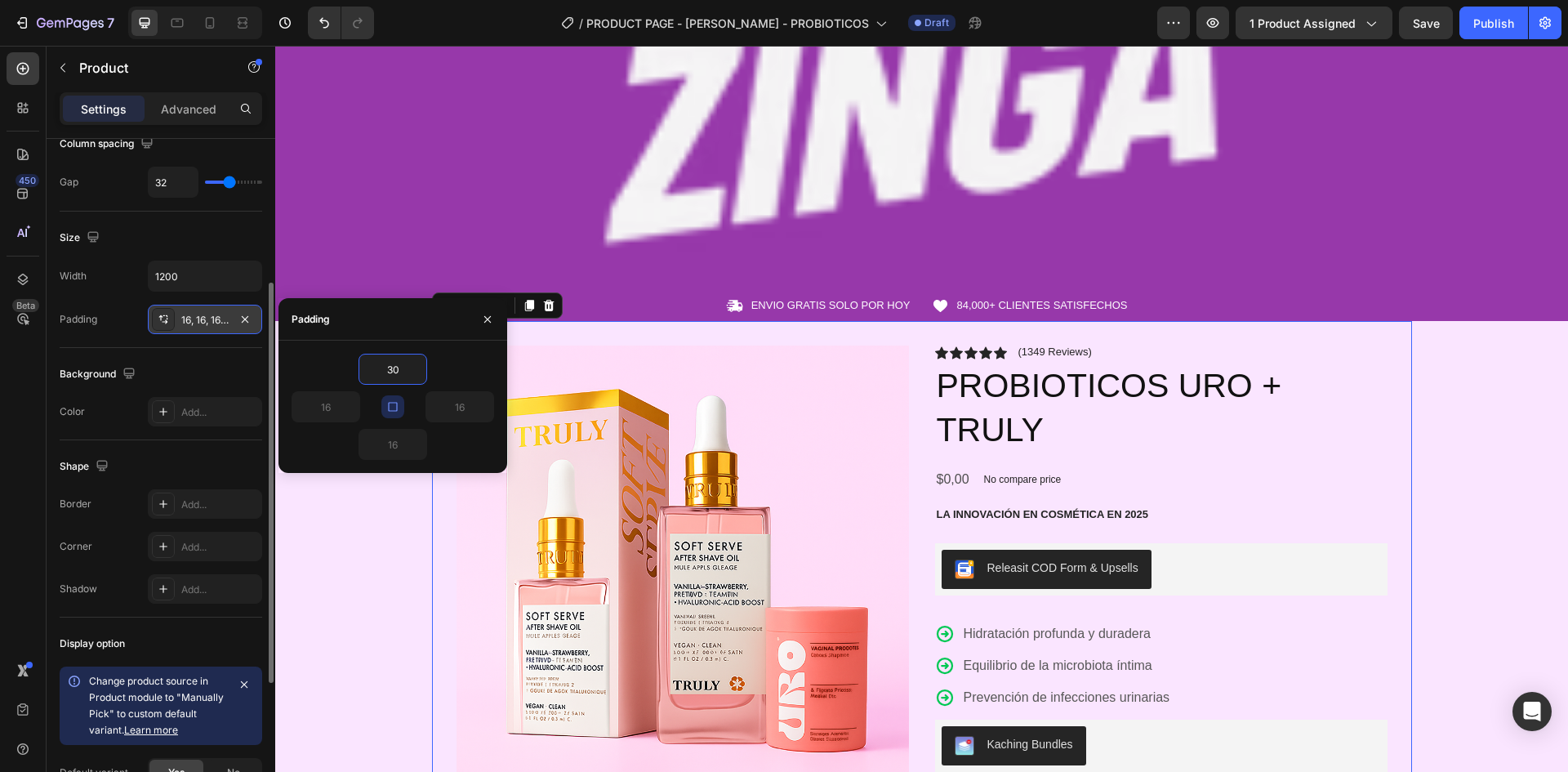
click at [1458, 441] on div "Icon ENVIO GRATIS SOLO POR HOY Text Block Row Icon 84,000+ CLIENTES SATISFECHOS…" at bounding box center [921, 762] width 1293 height 944
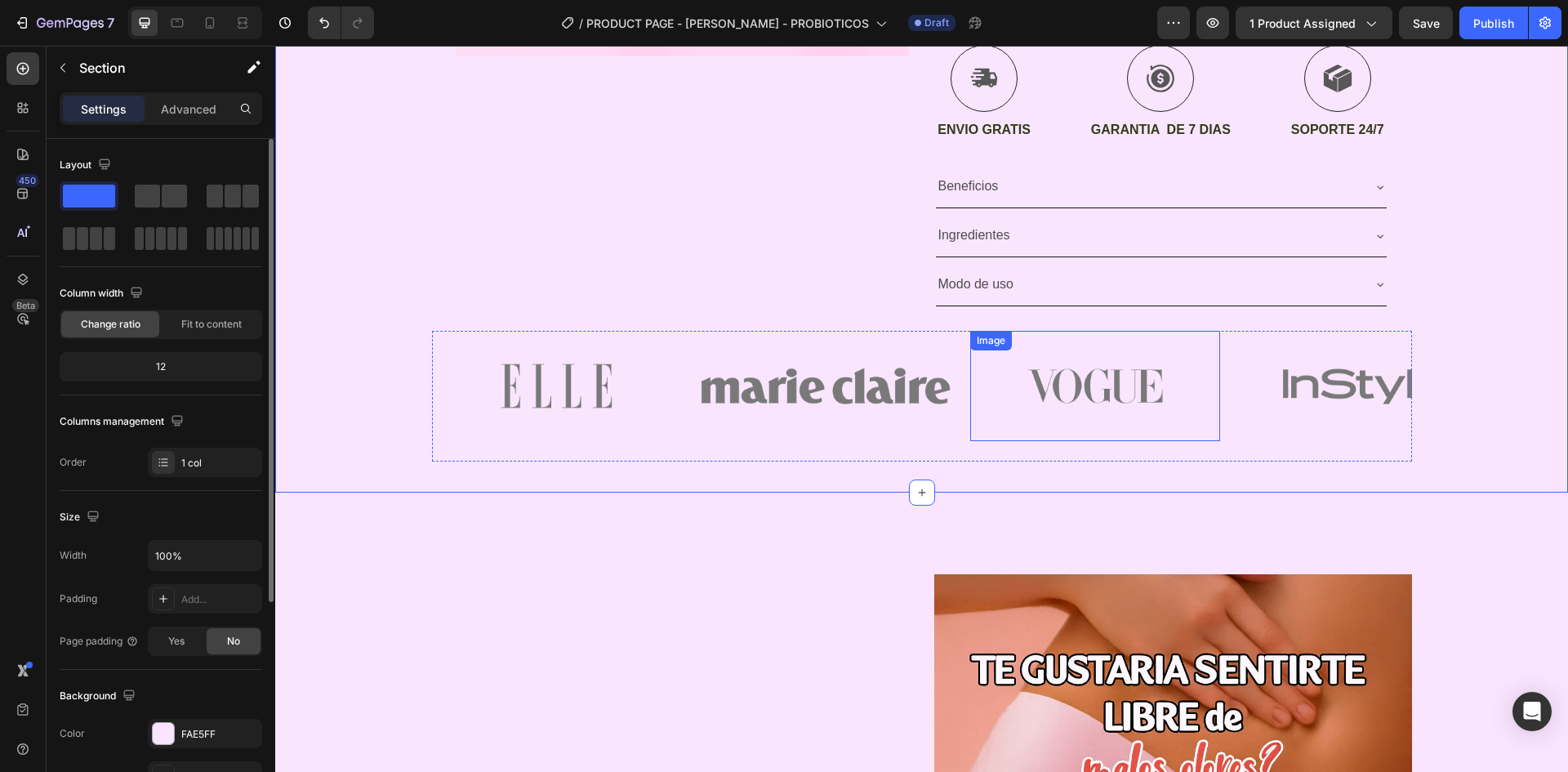
scroll to position [1062, 0]
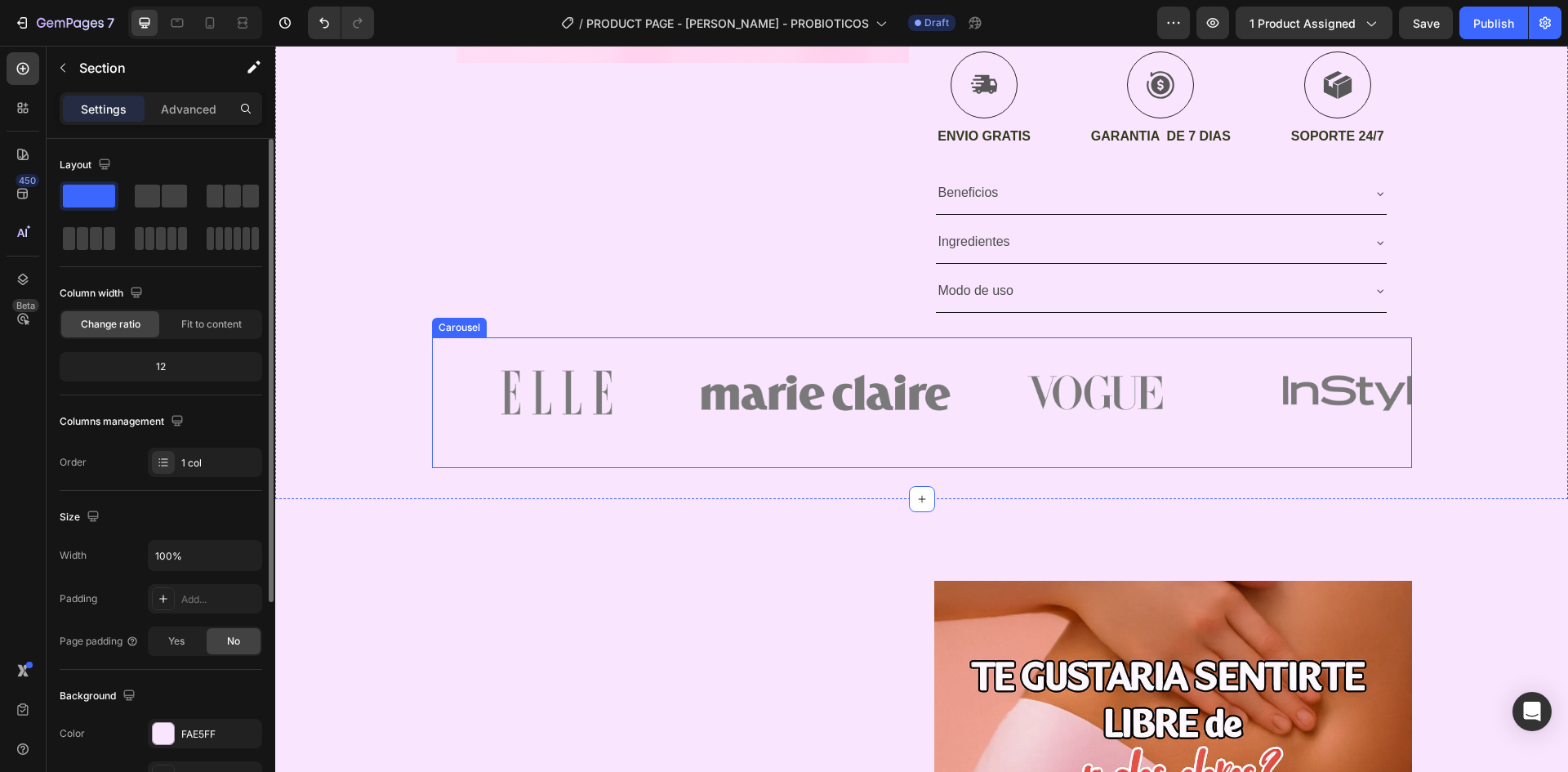
click at [970, 455] on div "Image" at bounding box center [1095, 403] width 250 height 130
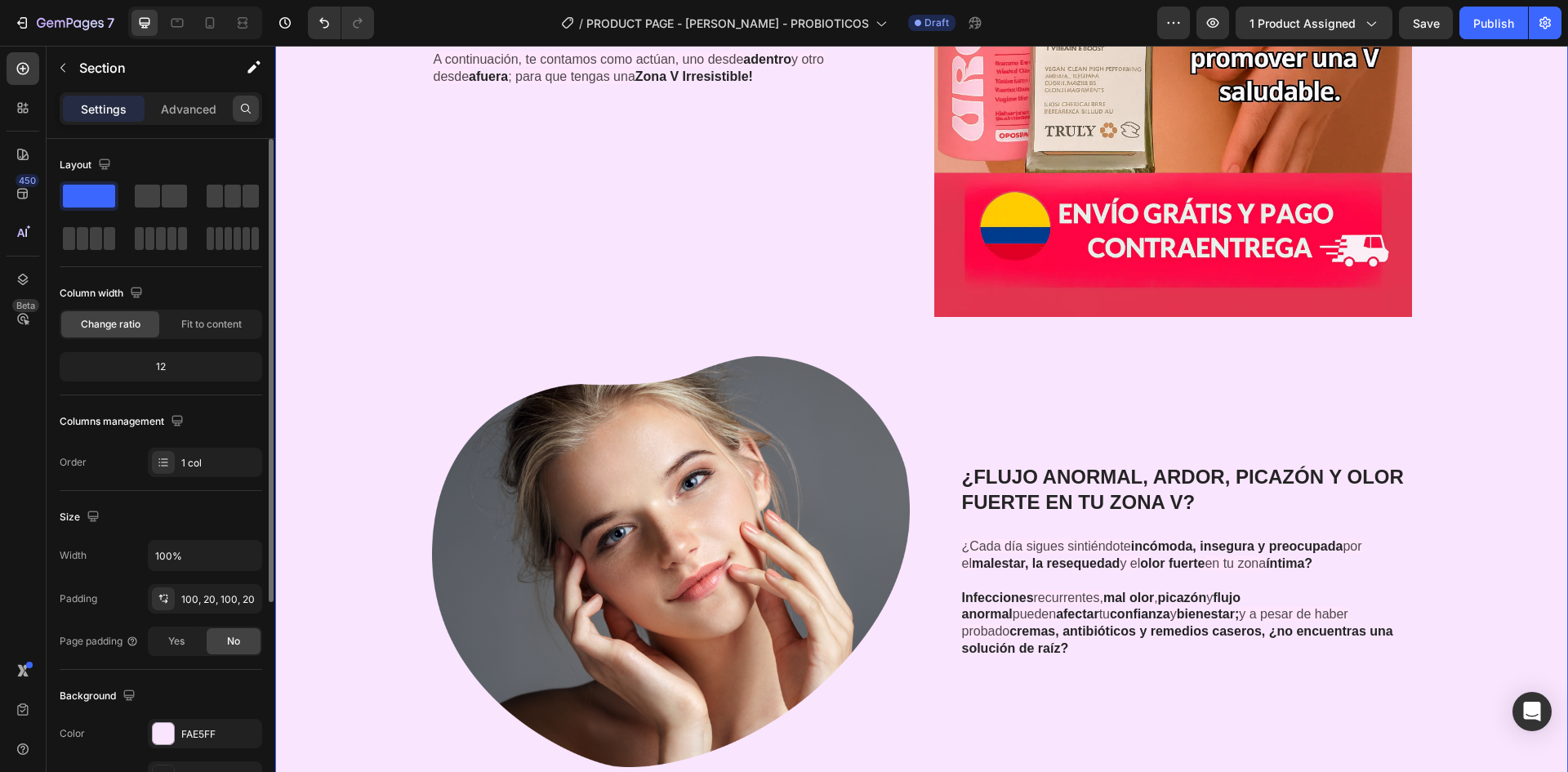
scroll to position [2042, 0]
click at [207, 29] on icon at bounding box center [210, 22] width 16 height 16
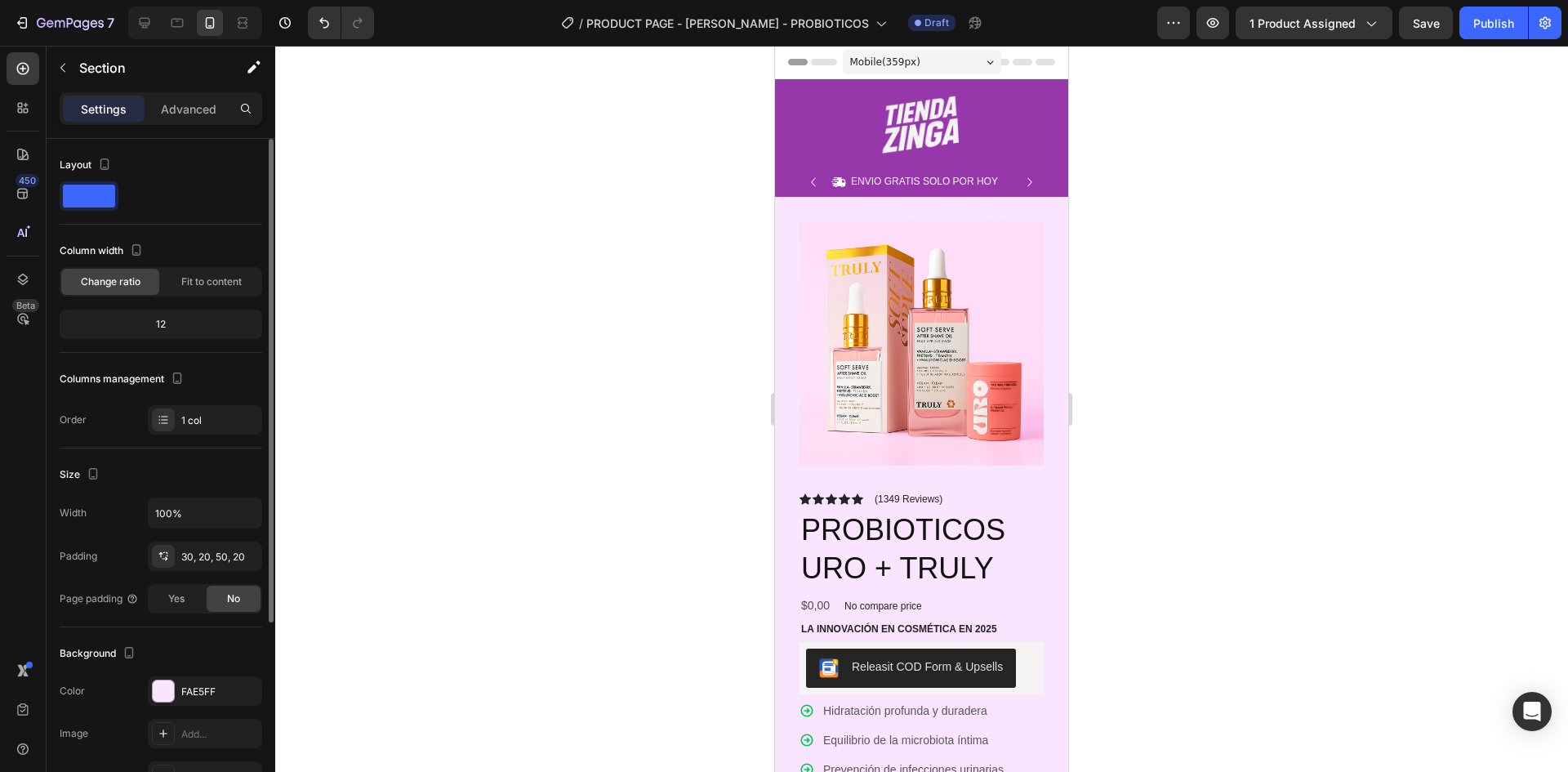
click at [191, 20] on div at bounding box center [196, 22] width 134 height 33
click at [176, 24] on icon at bounding box center [177, 22] width 16 height 16
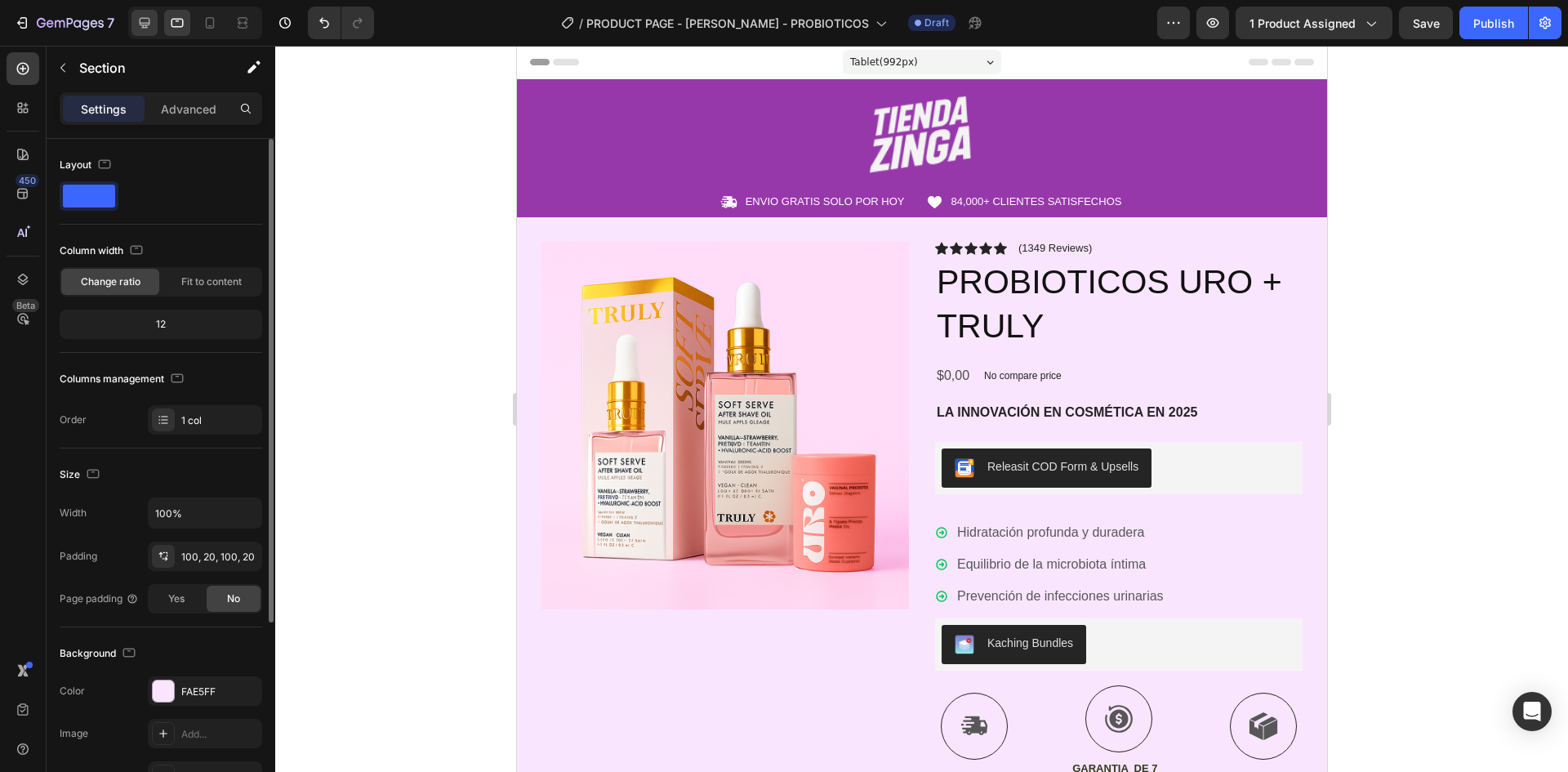
click at [145, 27] on icon at bounding box center [145, 23] width 11 height 11
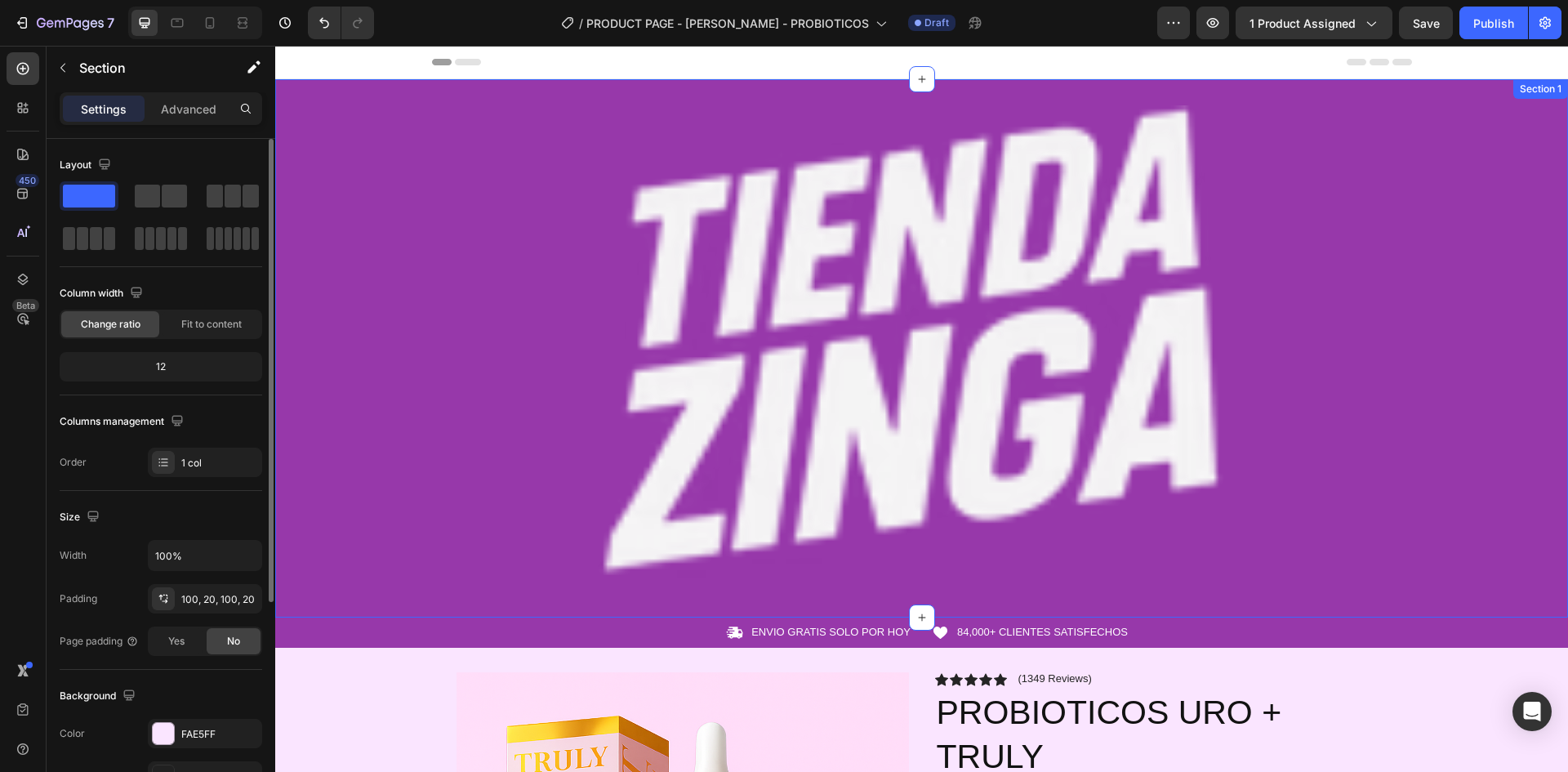
click at [329, 303] on div "Image Row" at bounding box center [921, 348] width 1293 height 486
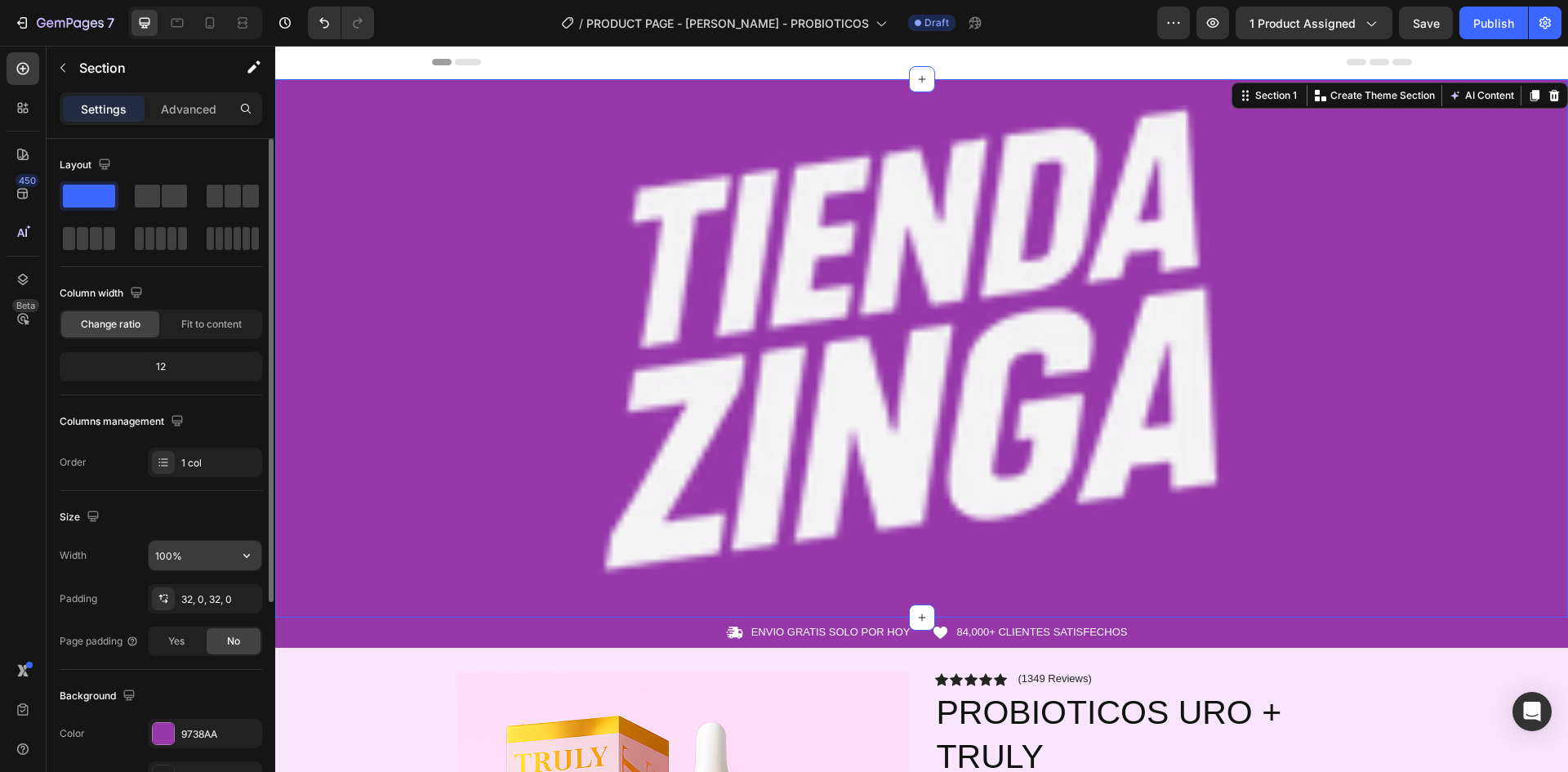
click at [182, 552] on input "100%" at bounding box center [205, 555] width 113 height 29
drag, startPoint x: 510, startPoint y: 375, endPoint x: 658, endPoint y: 372, distance: 148.0
click at [511, 375] on img at bounding box center [922, 341] width 980 height 473
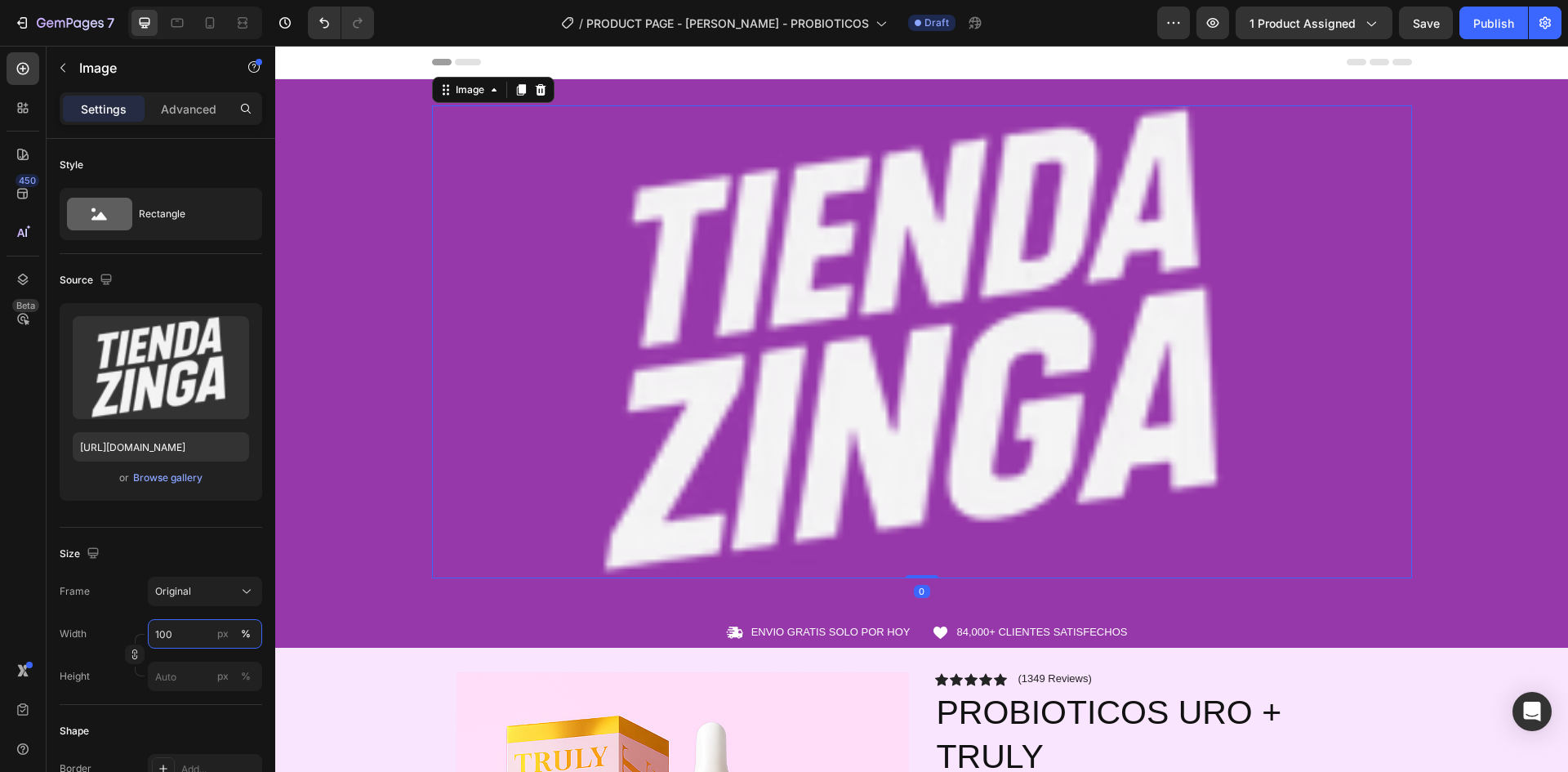
click at [176, 640] on input "100" at bounding box center [205, 634] width 114 height 29
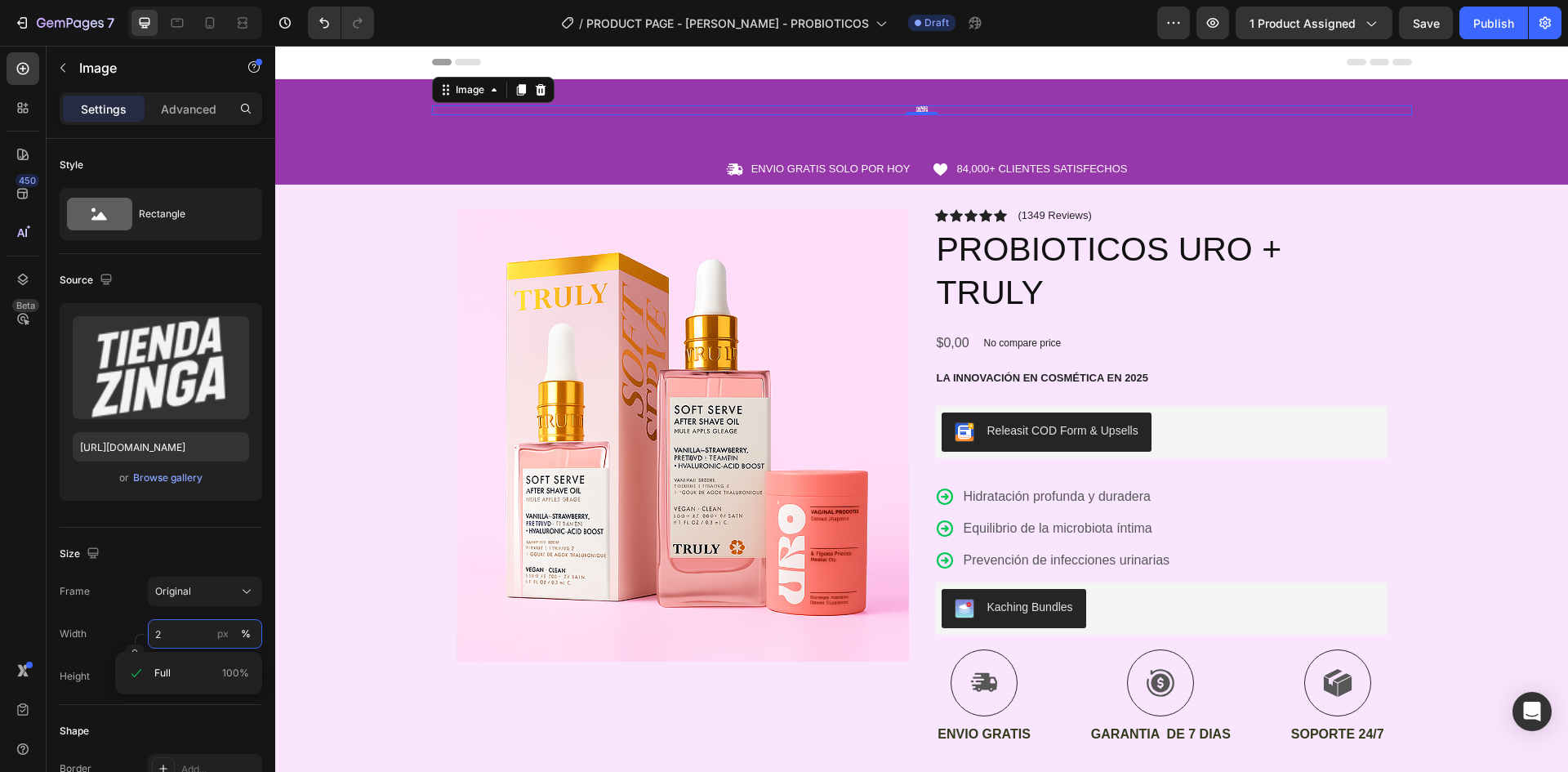
type input "20"
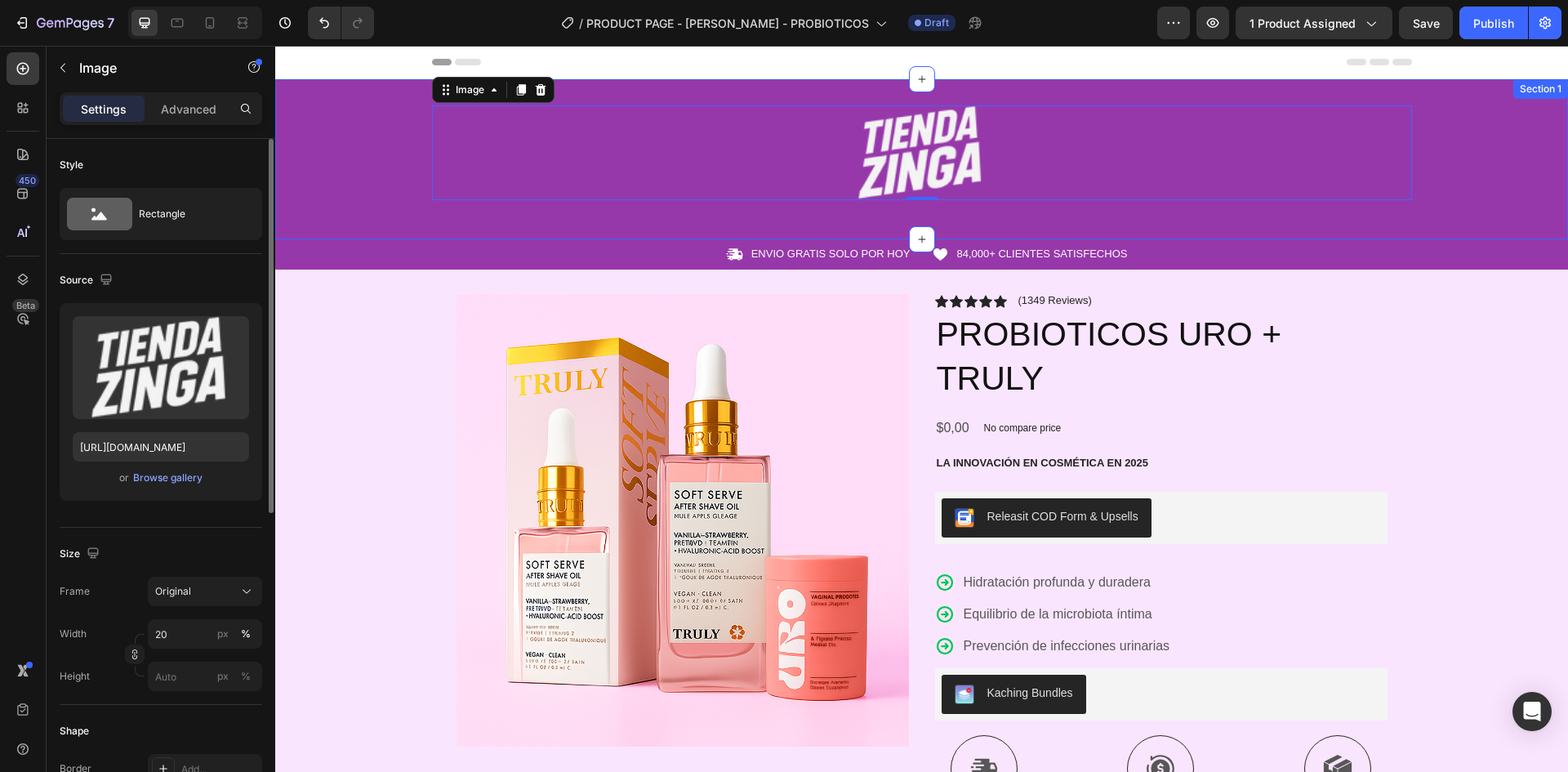
click at [574, 230] on div "Image 0 Row Section 1" at bounding box center [921, 159] width 1293 height 160
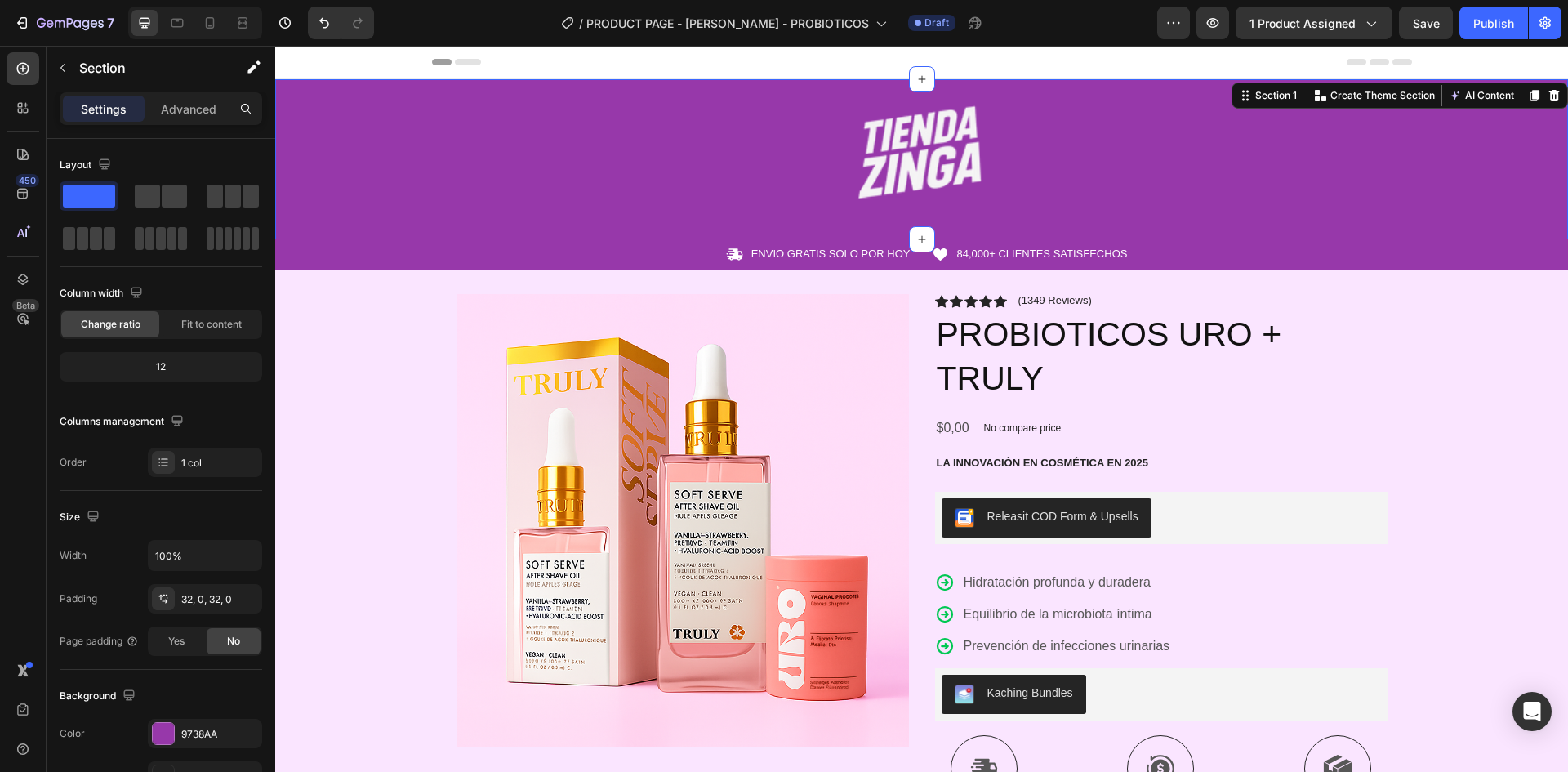
click at [566, 220] on div "Image Row Section 1 You can create reusable sections Create Theme Section AI Co…" at bounding box center [921, 159] width 1293 height 160
click at [206, 601] on div "32, 0, 32, 0" at bounding box center [205, 600] width 47 height 14
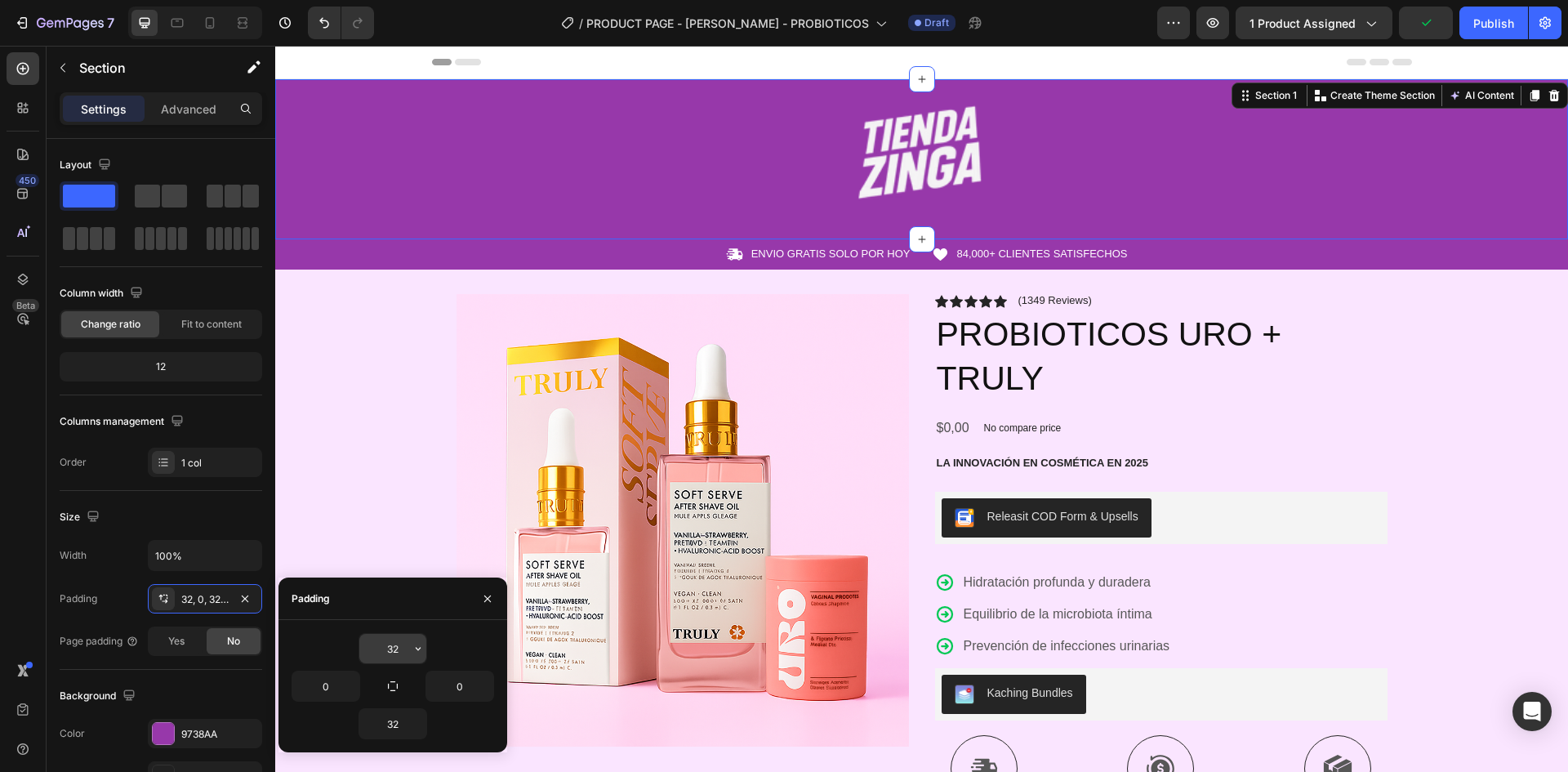
click at [395, 646] on input "32" at bounding box center [392, 648] width 67 height 29
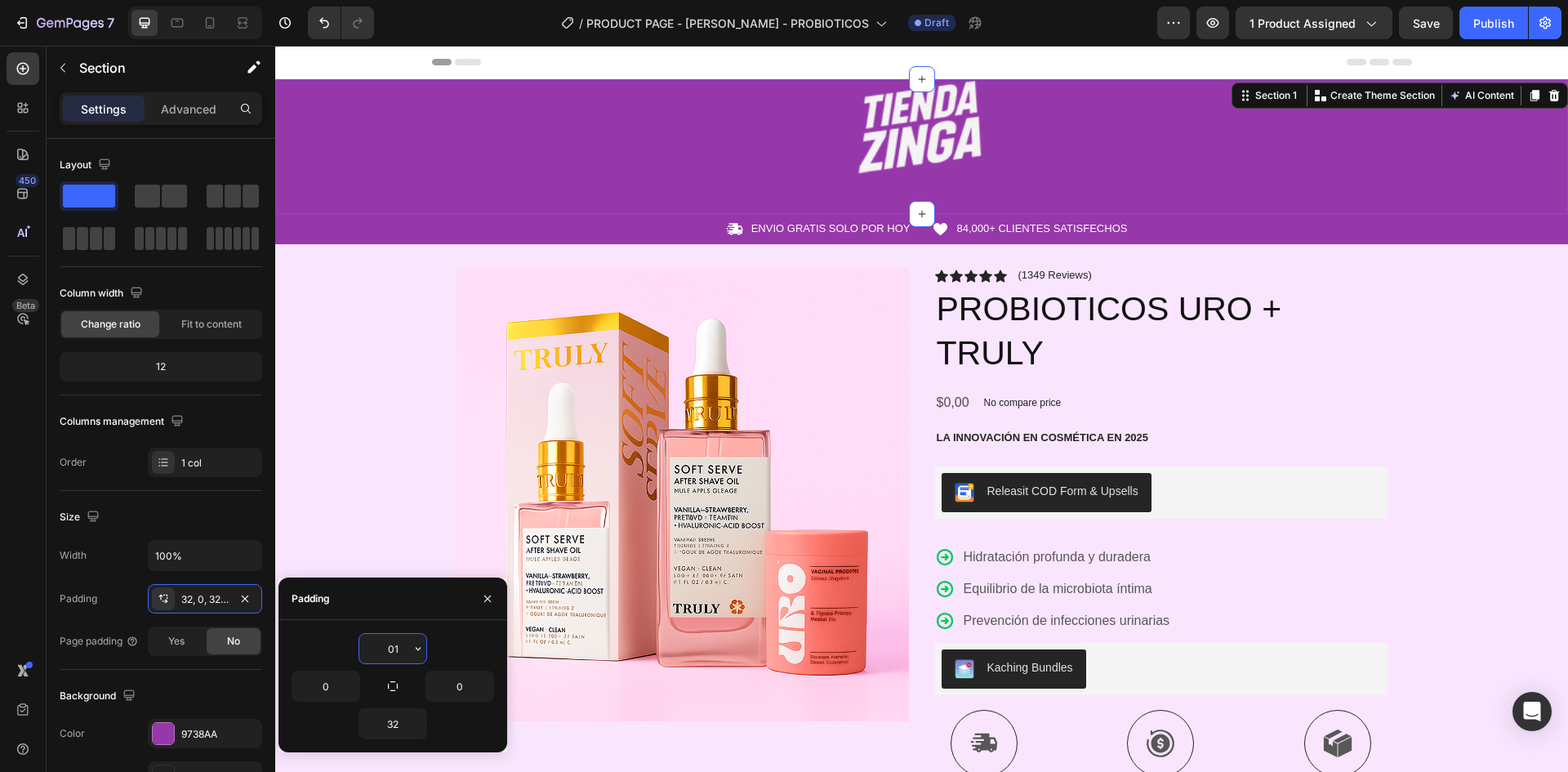
type input "0"
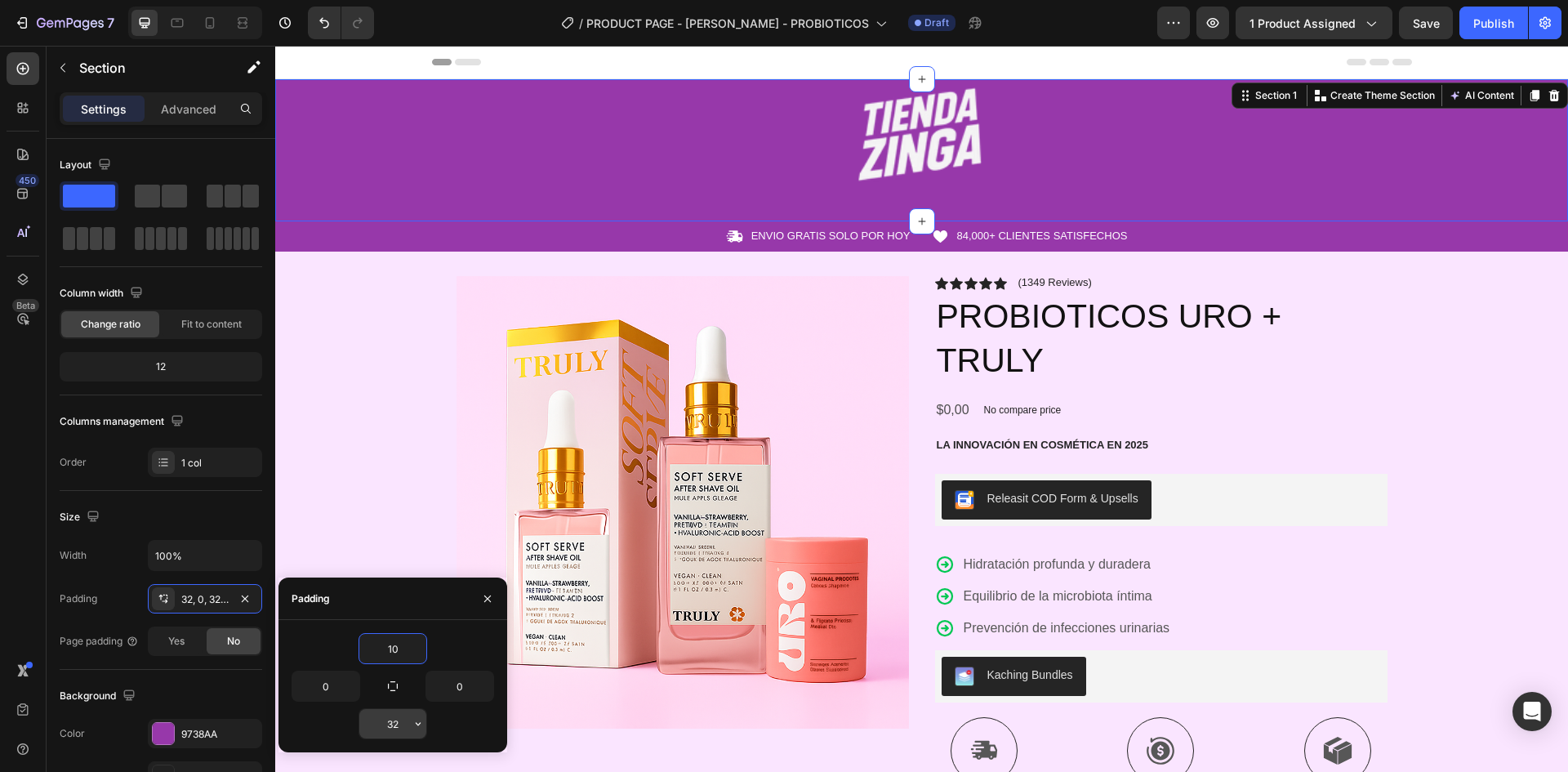
type input "10"
click at [401, 727] on input "32" at bounding box center [392, 724] width 67 height 29
type input "0"
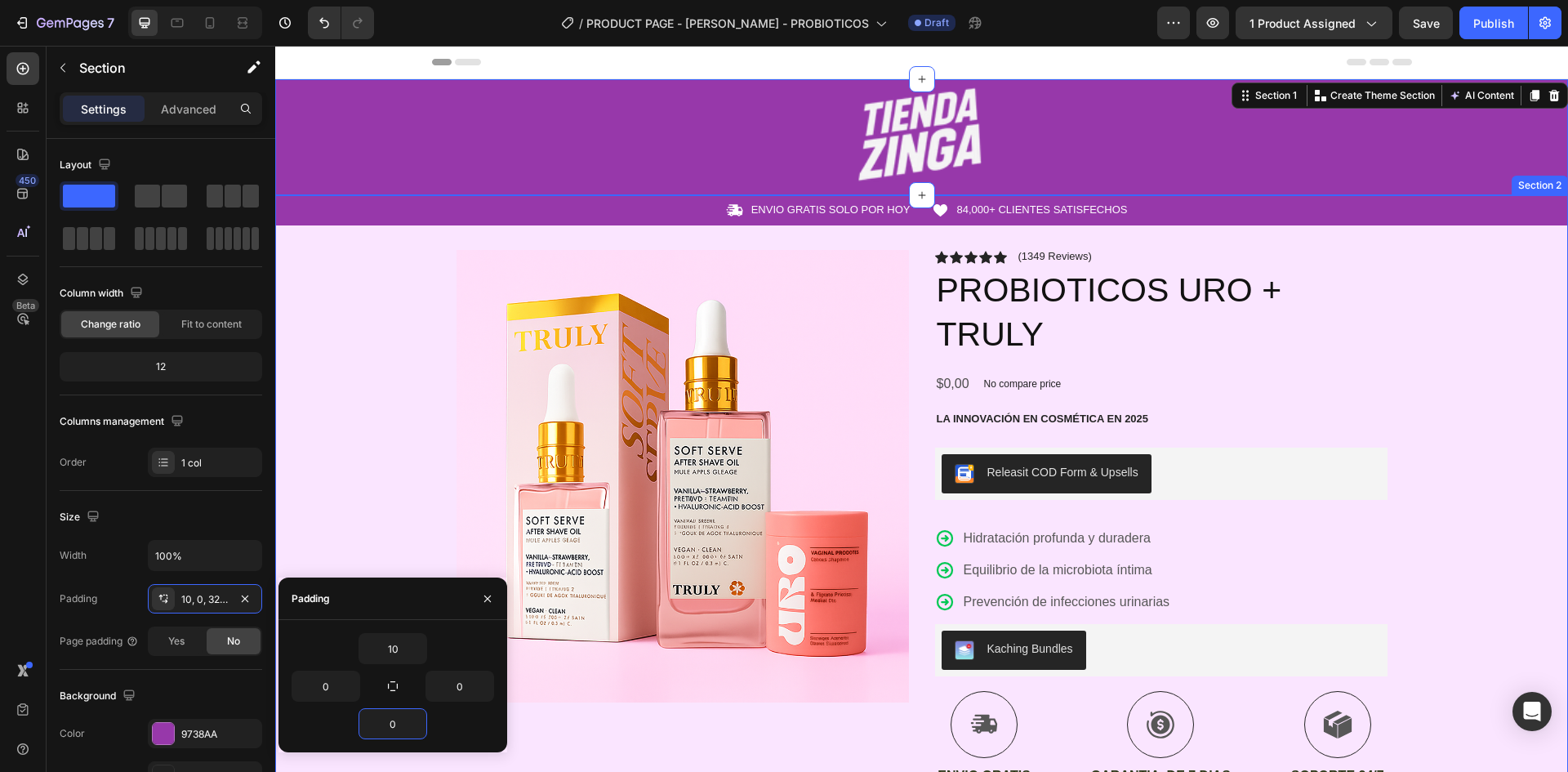
click at [1501, 353] on div "Icon ENVIO GRATIS SOLO POR HOY Text Block Row Icon 84,000+ CLIENTES SATISFECHOS…" at bounding box center [921, 697] width 1293 height 1005
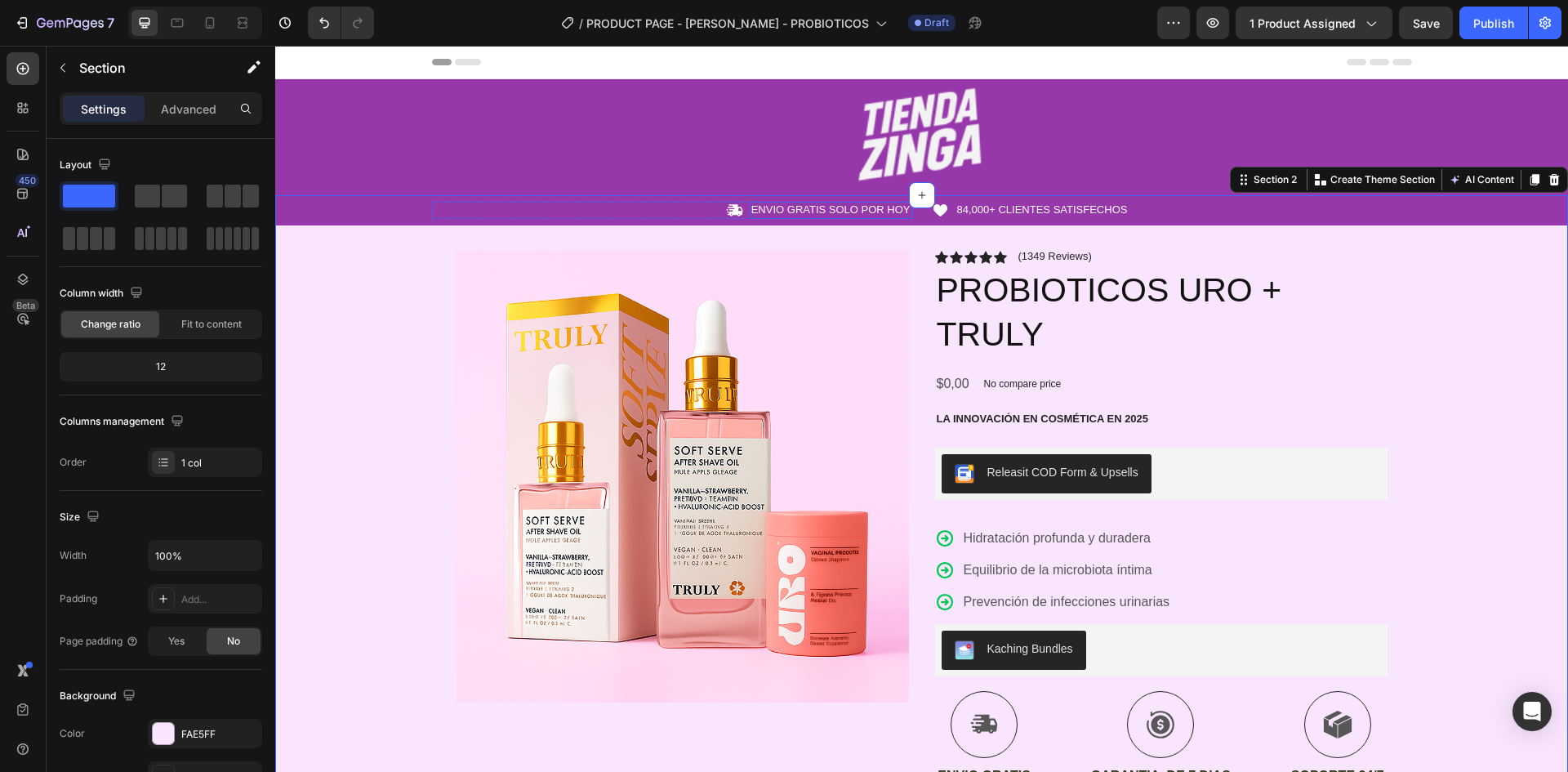
click at [750, 214] on div "ENVIO GRATIS SOLO POR HOY" at bounding box center [831, 210] width 163 height 17
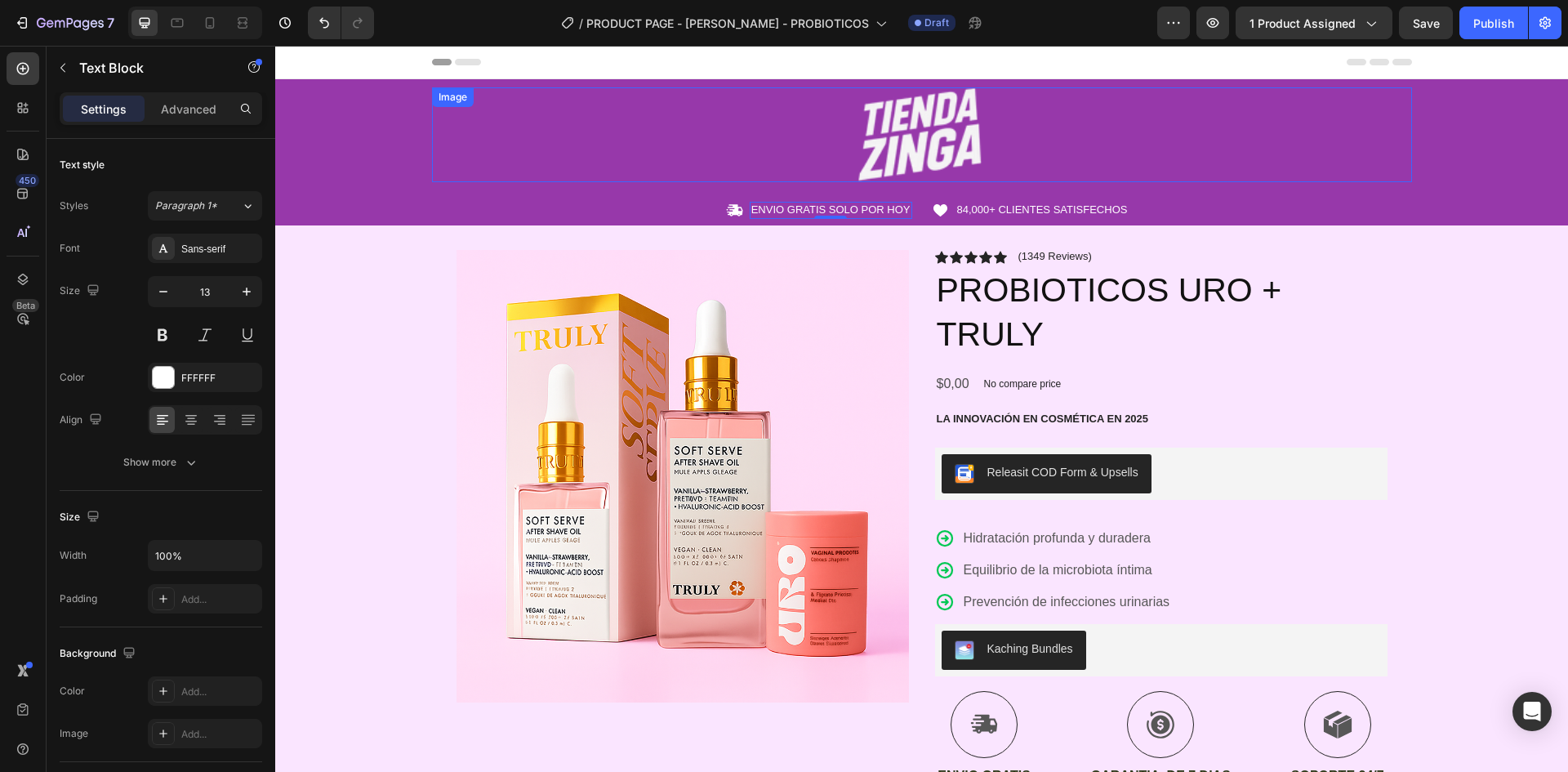
click at [974, 114] on img at bounding box center [921, 135] width 196 height 95
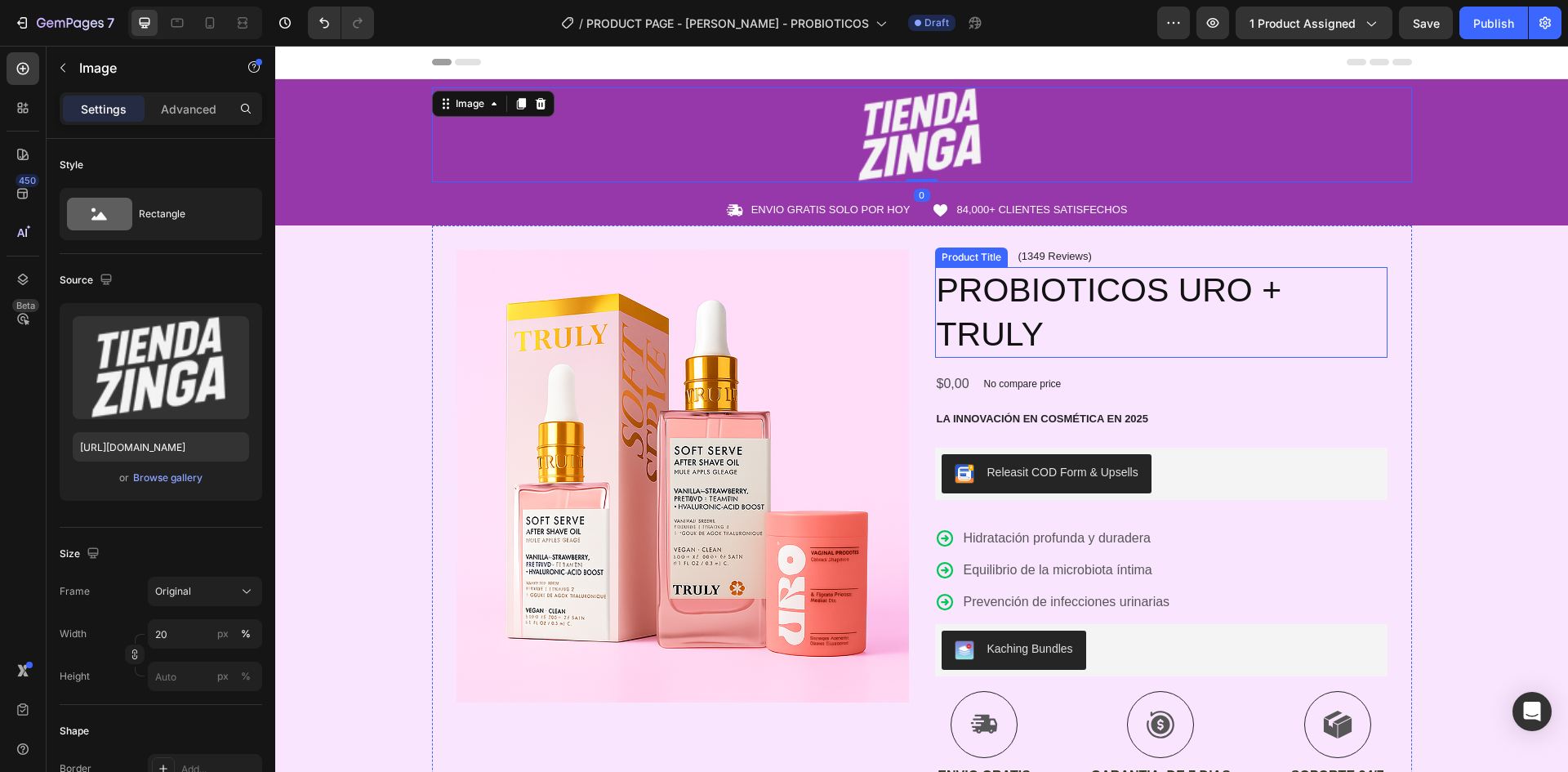
click at [1249, 335] on h2 "PROBIOTICOS URO + TRULY" at bounding box center [1161, 312] width 452 height 90
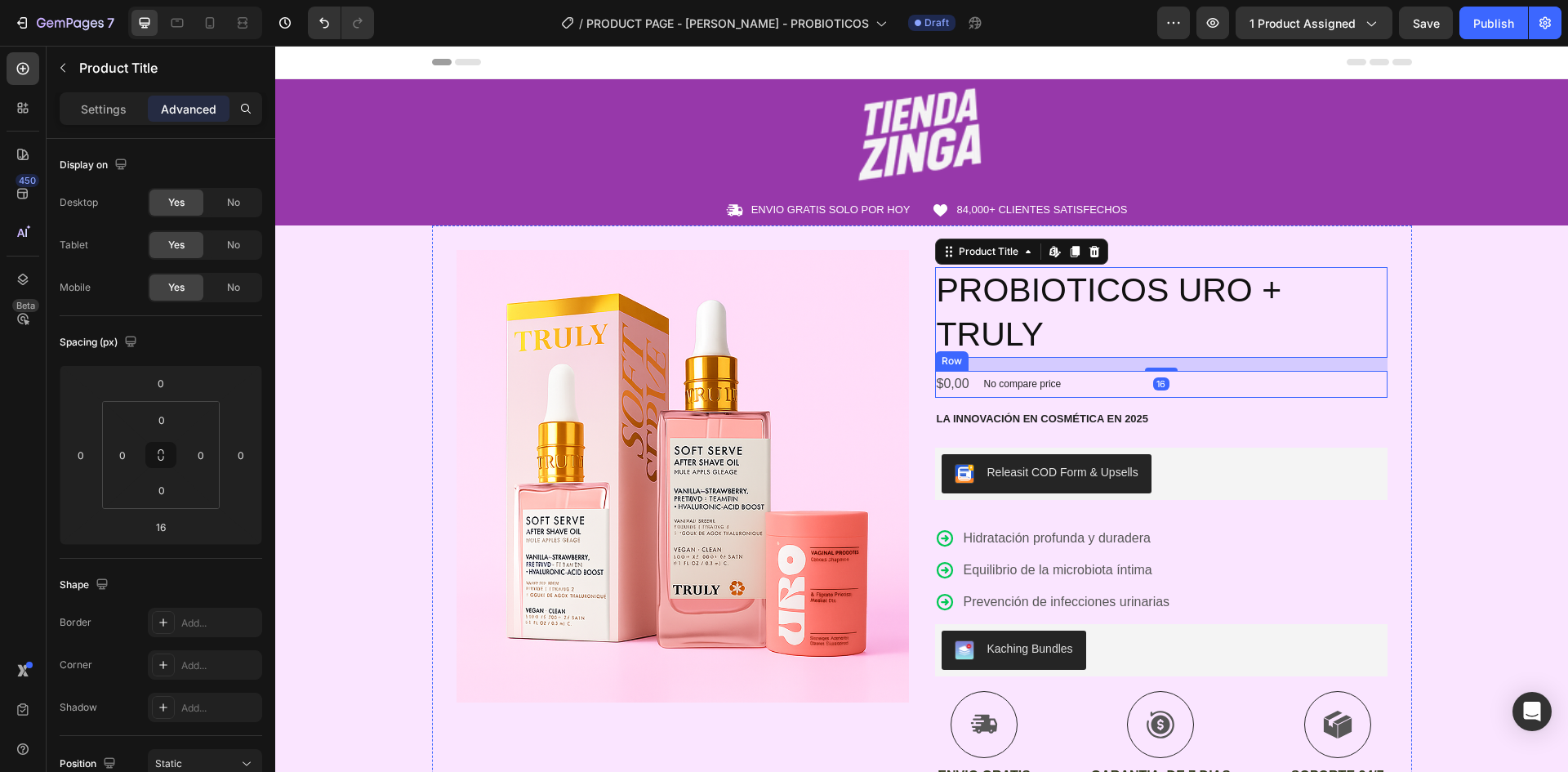
click at [1346, 390] on div "$0,00 Product Price Product Price No compare price Product Price Row" at bounding box center [1161, 384] width 452 height 27
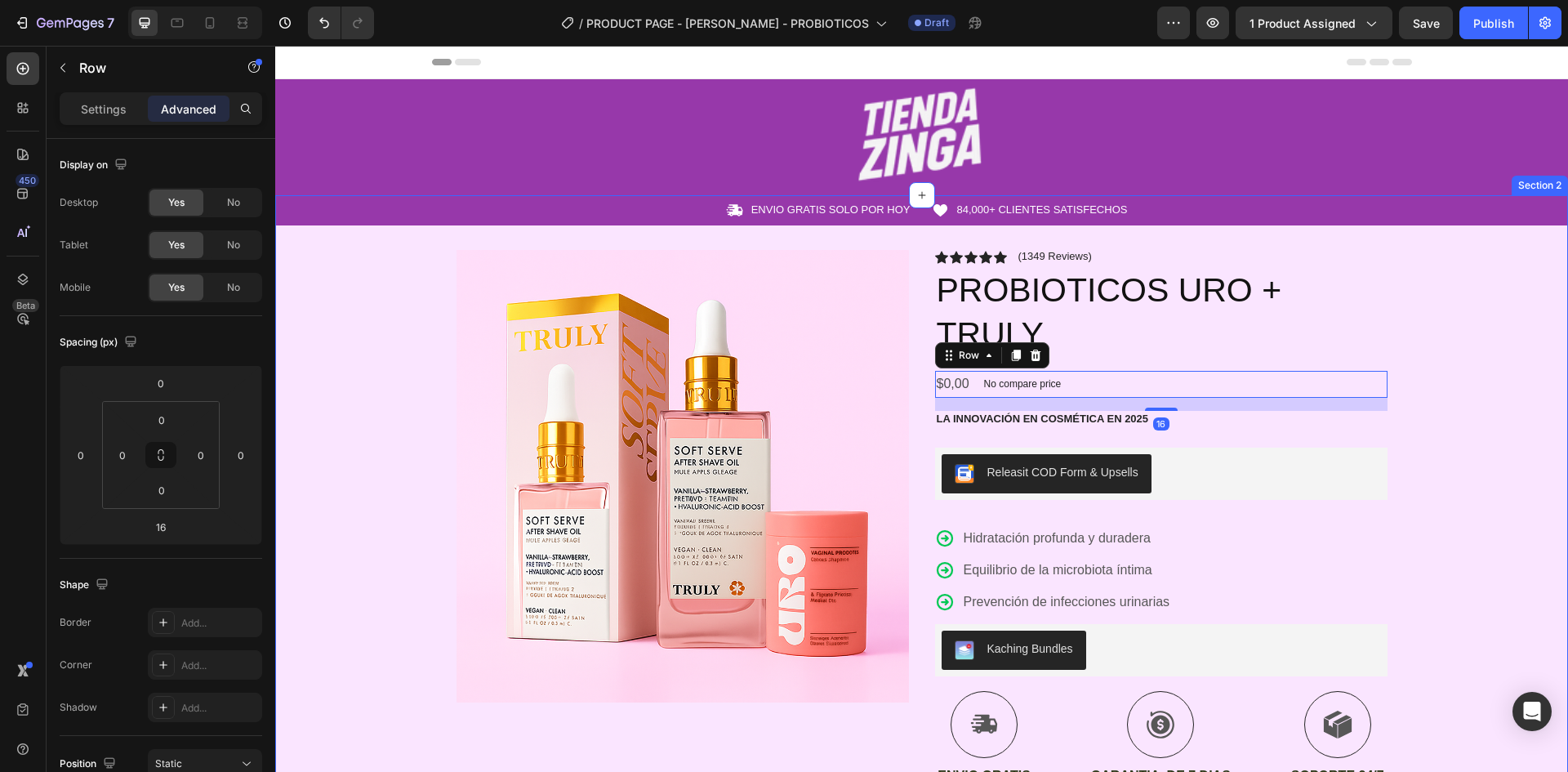
click at [1489, 328] on div "Icon ENVIO GRATIS SOLO POR HOY Text Block Row Icon 84,000+ CLIENTES SATISFECHOS…" at bounding box center [921, 697] width 1293 height 1005
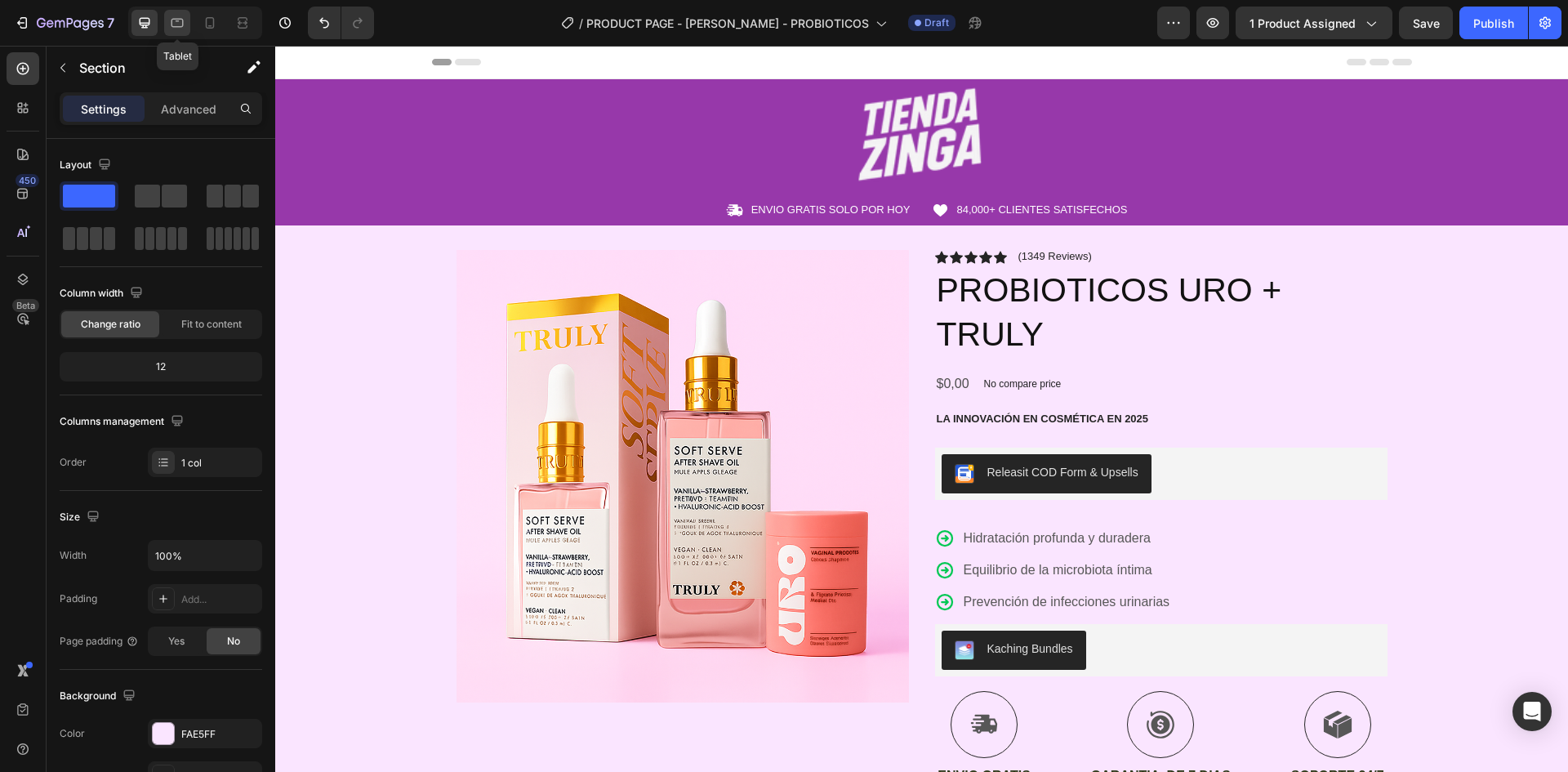
click at [180, 24] on icon at bounding box center [177, 22] width 16 height 16
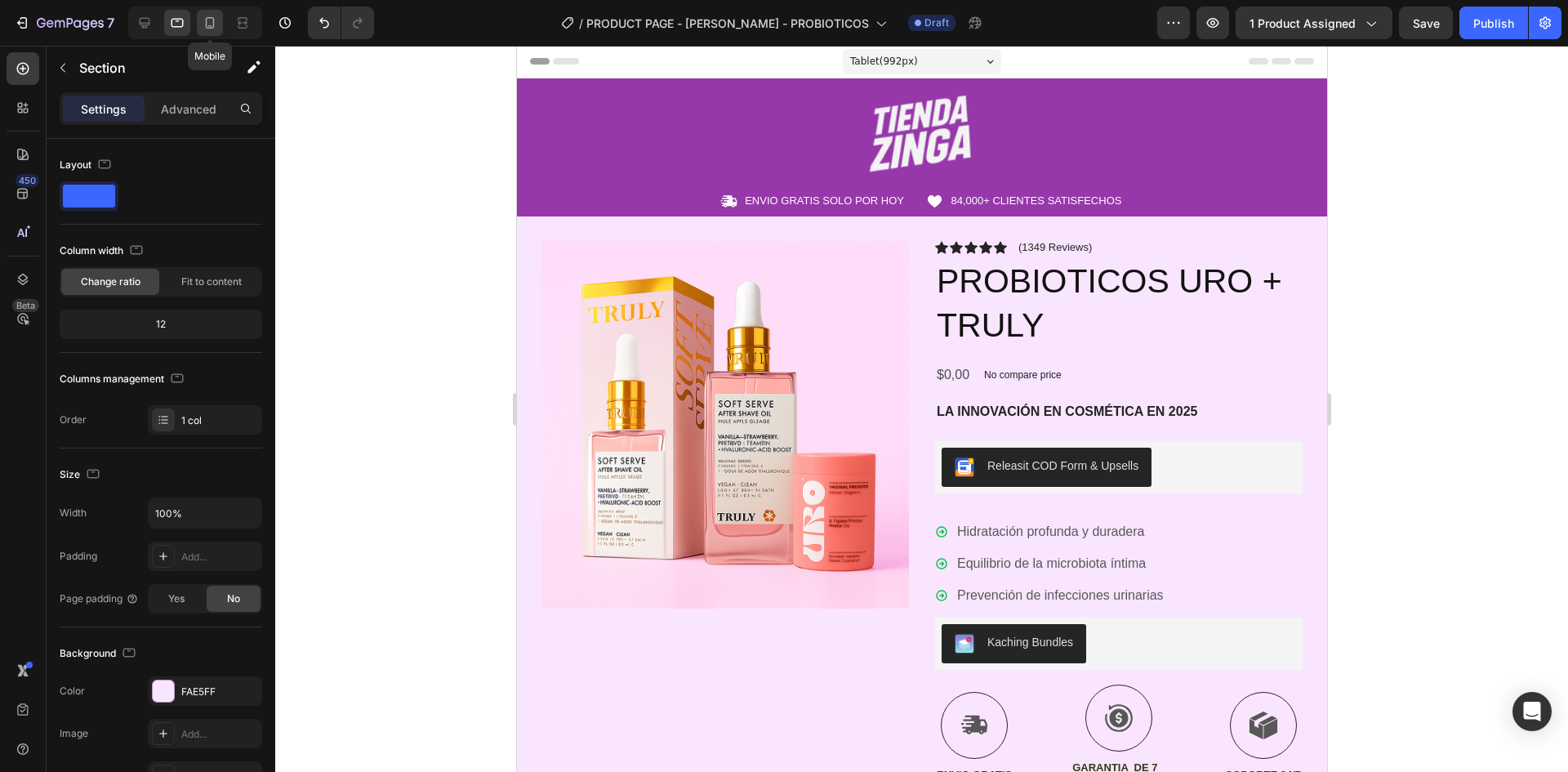
scroll to position [82, 0]
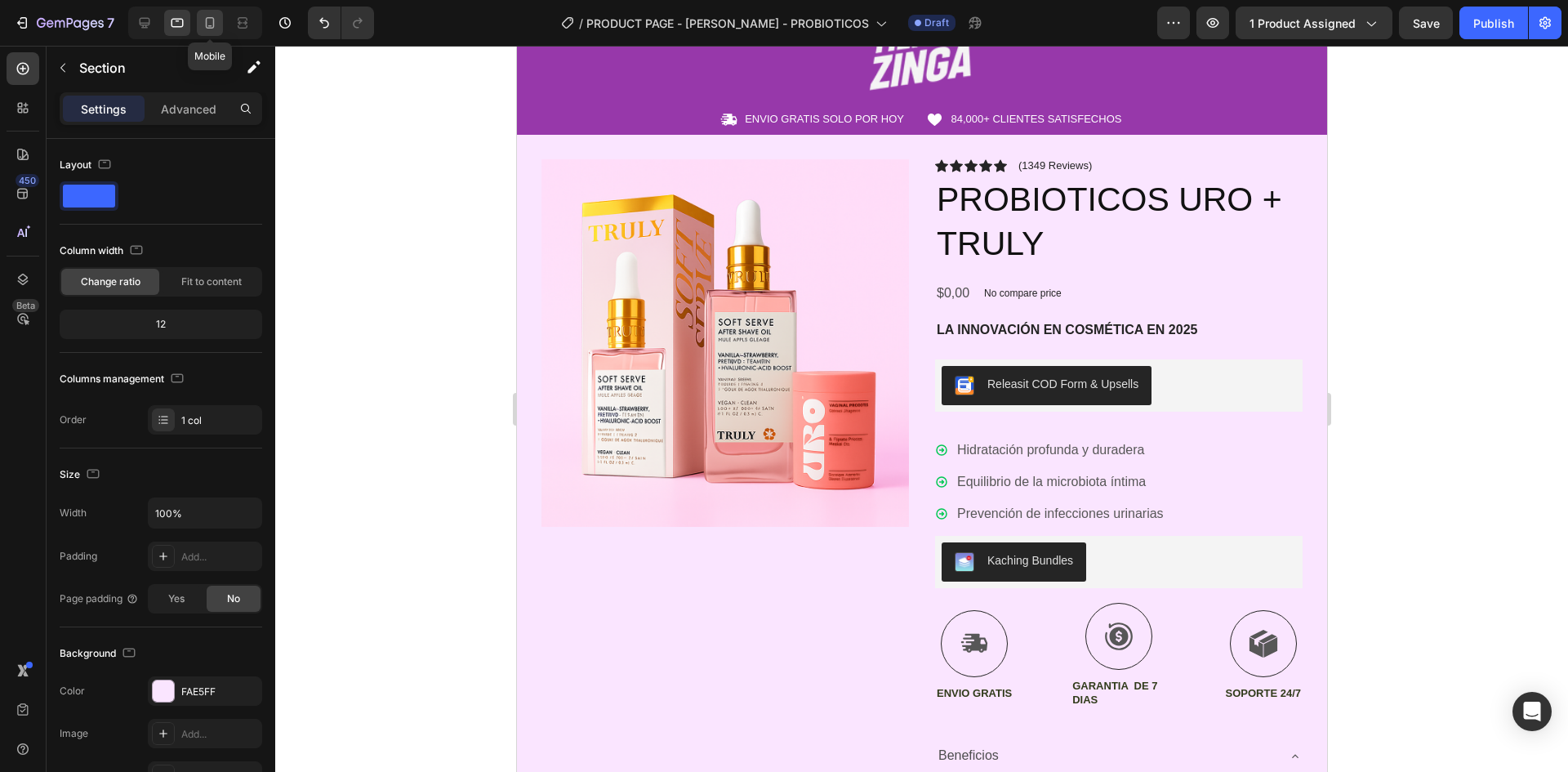
click at [205, 17] on icon at bounding box center [210, 22] width 16 height 16
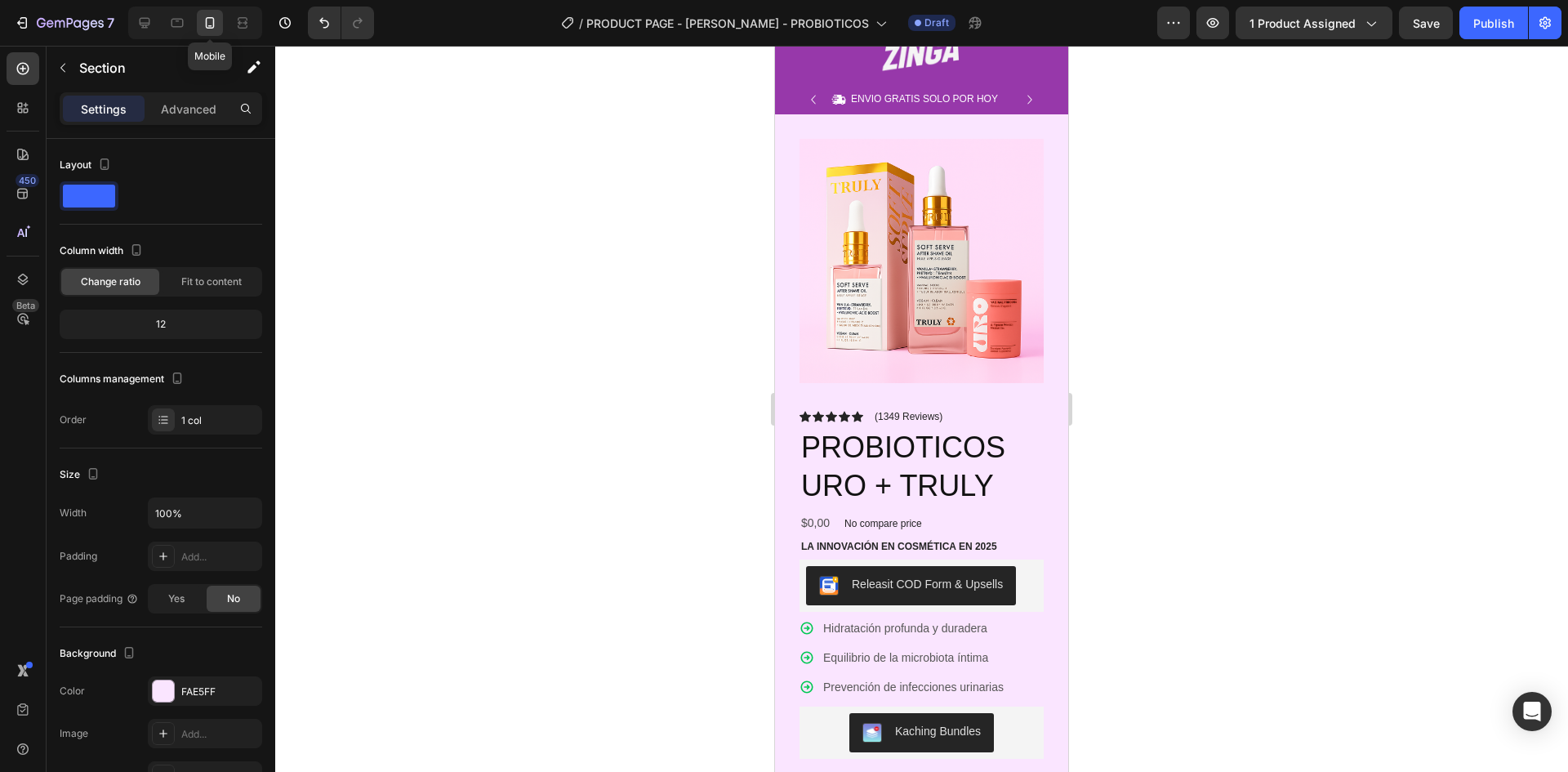
scroll to position [64, 0]
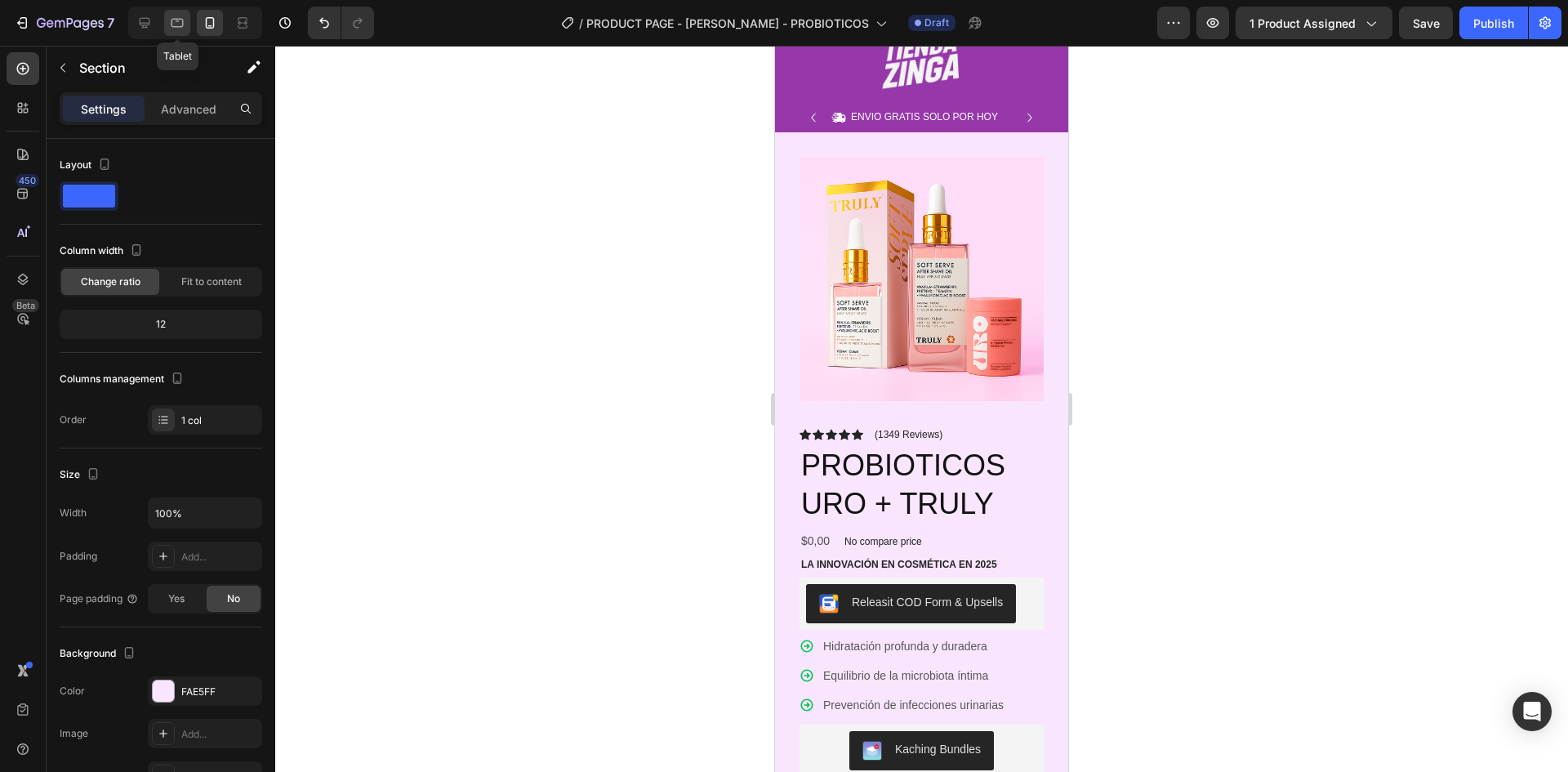
click at [166, 26] on div at bounding box center [177, 22] width 26 height 26
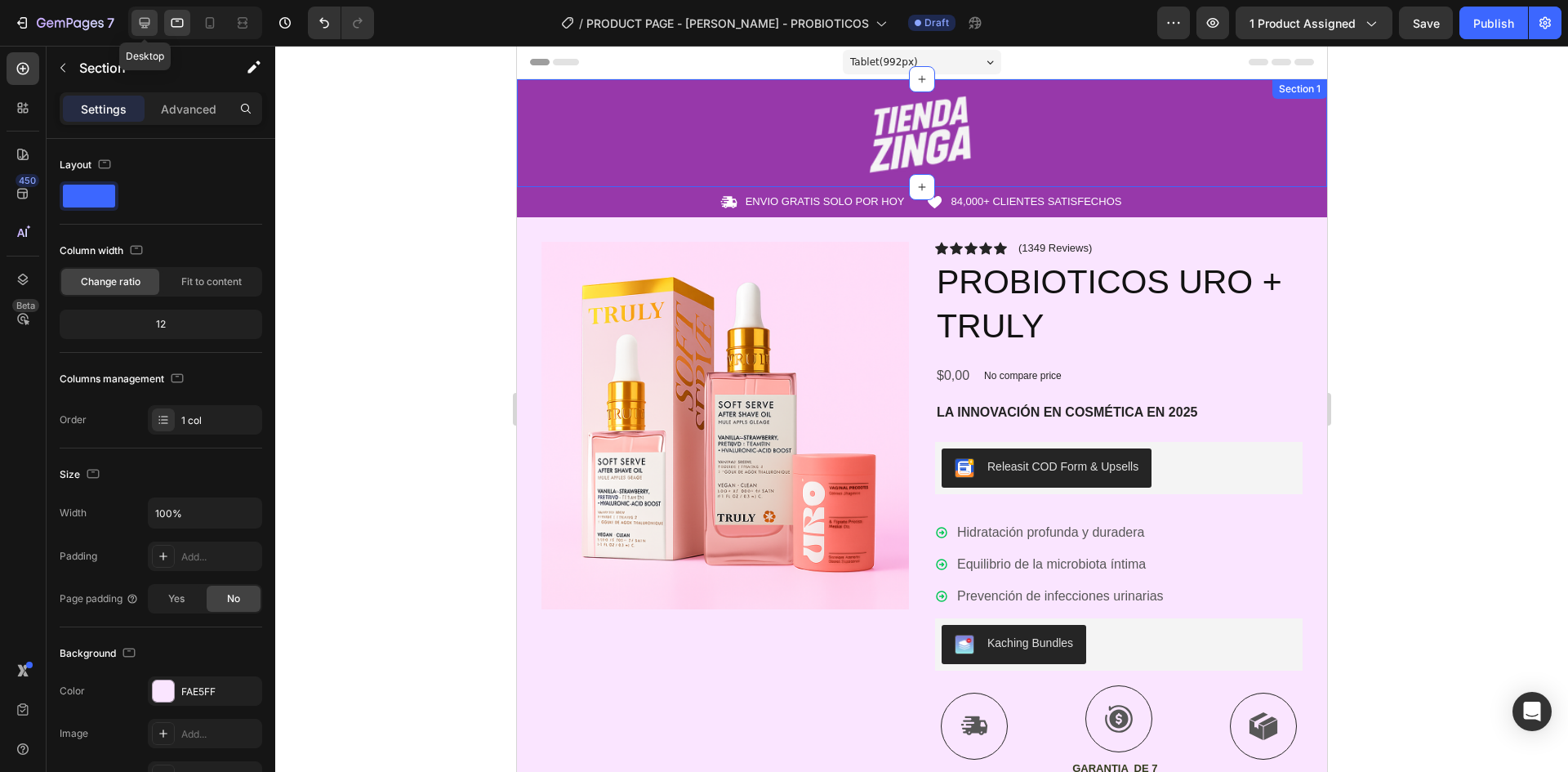
click at [147, 22] on icon at bounding box center [145, 22] width 16 height 16
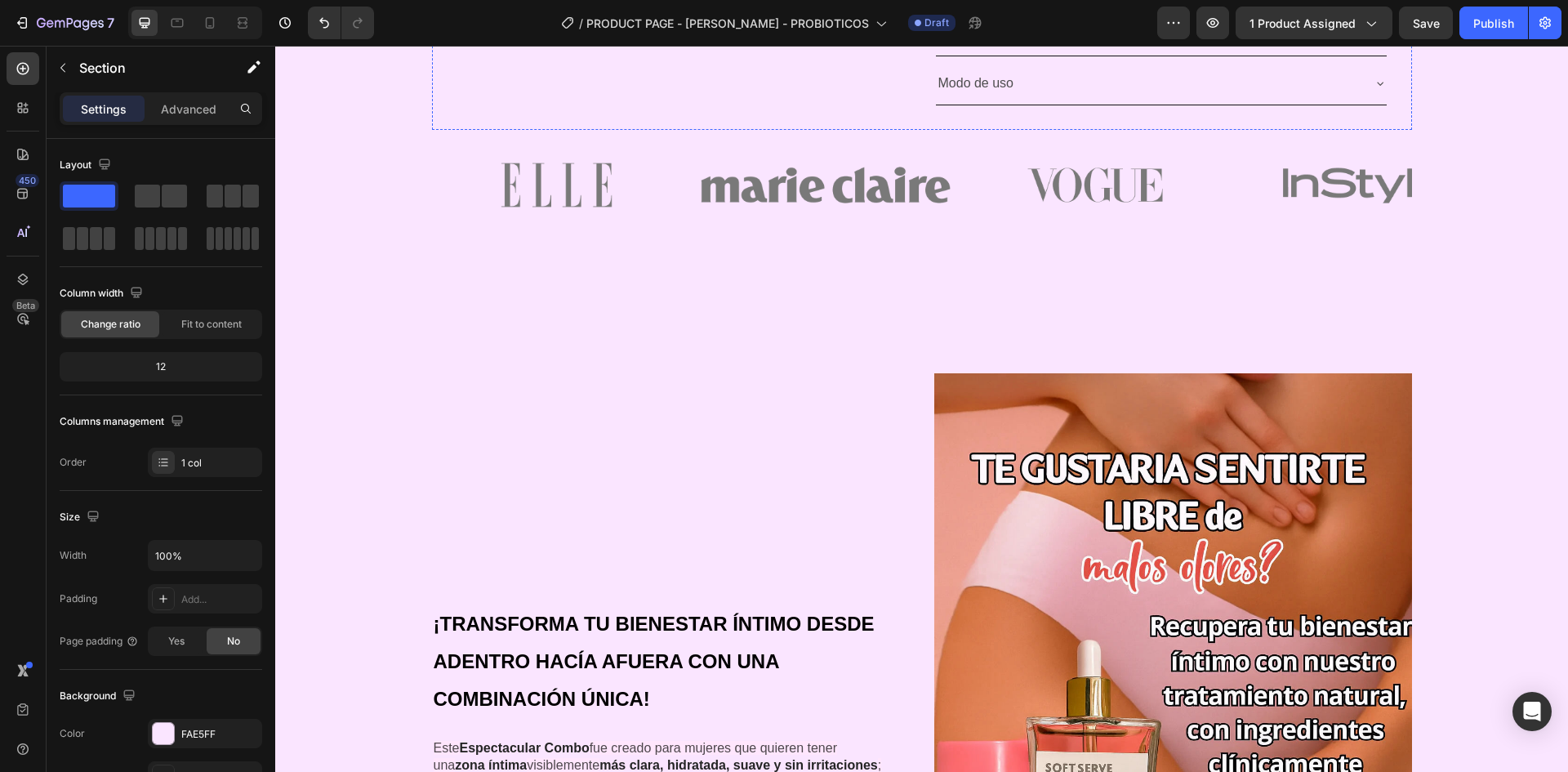
scroll to position [1318, 0]
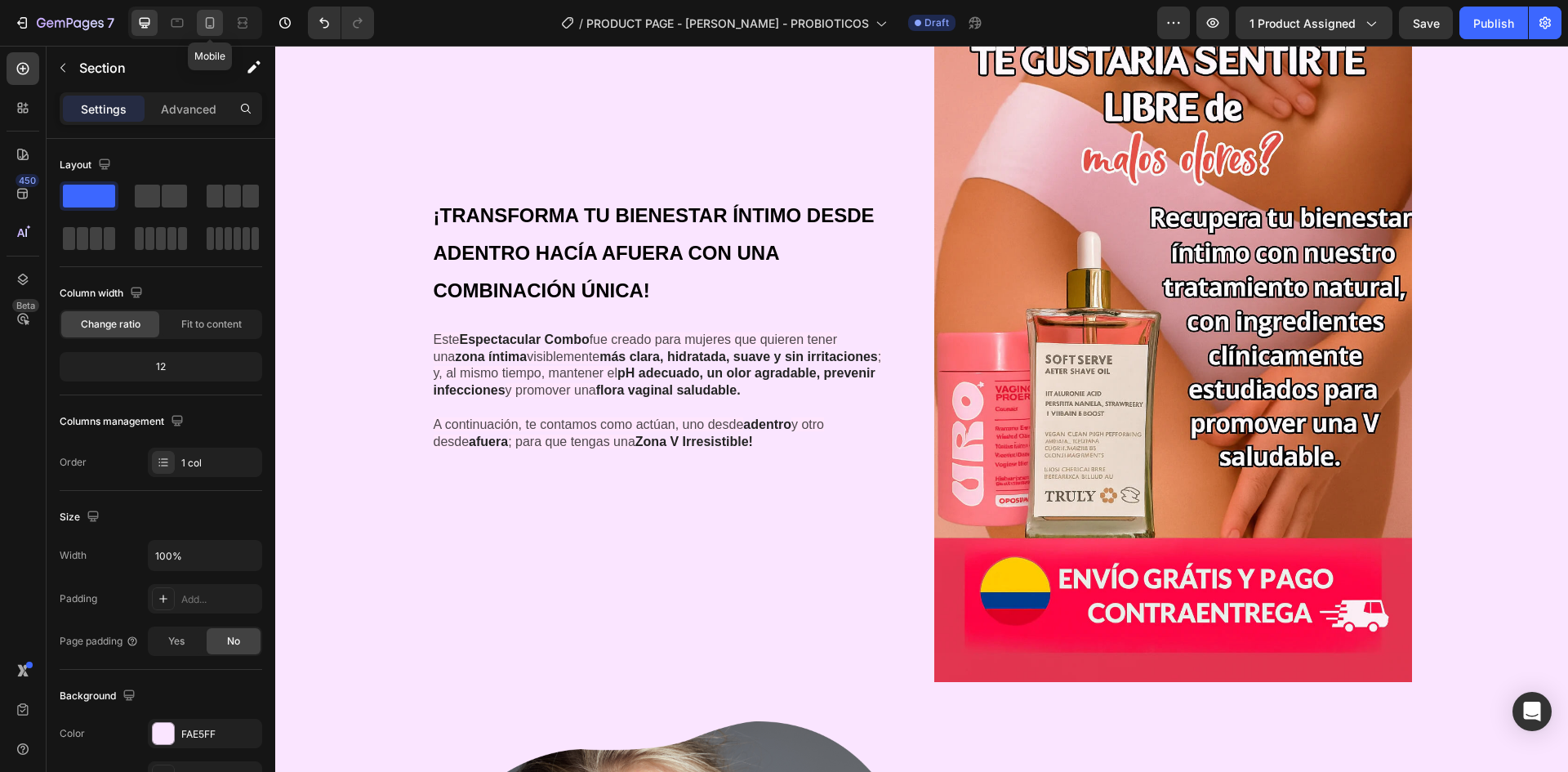
click at [206, 24] on icon at bounding box center [210, 22] width 9 height 12
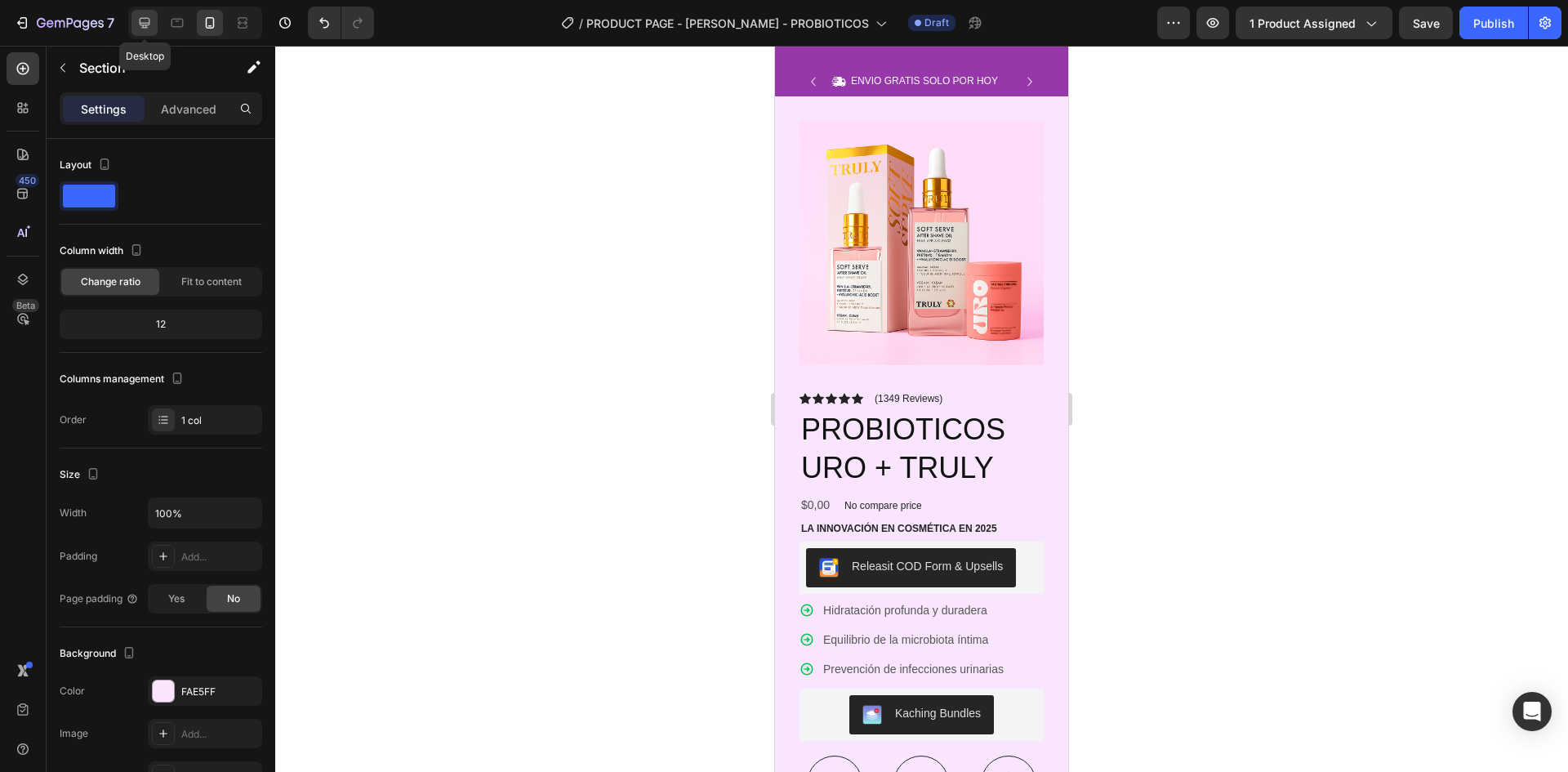
click at [143, 29] on icon at bounding box center [145, 22] width 16 height 16
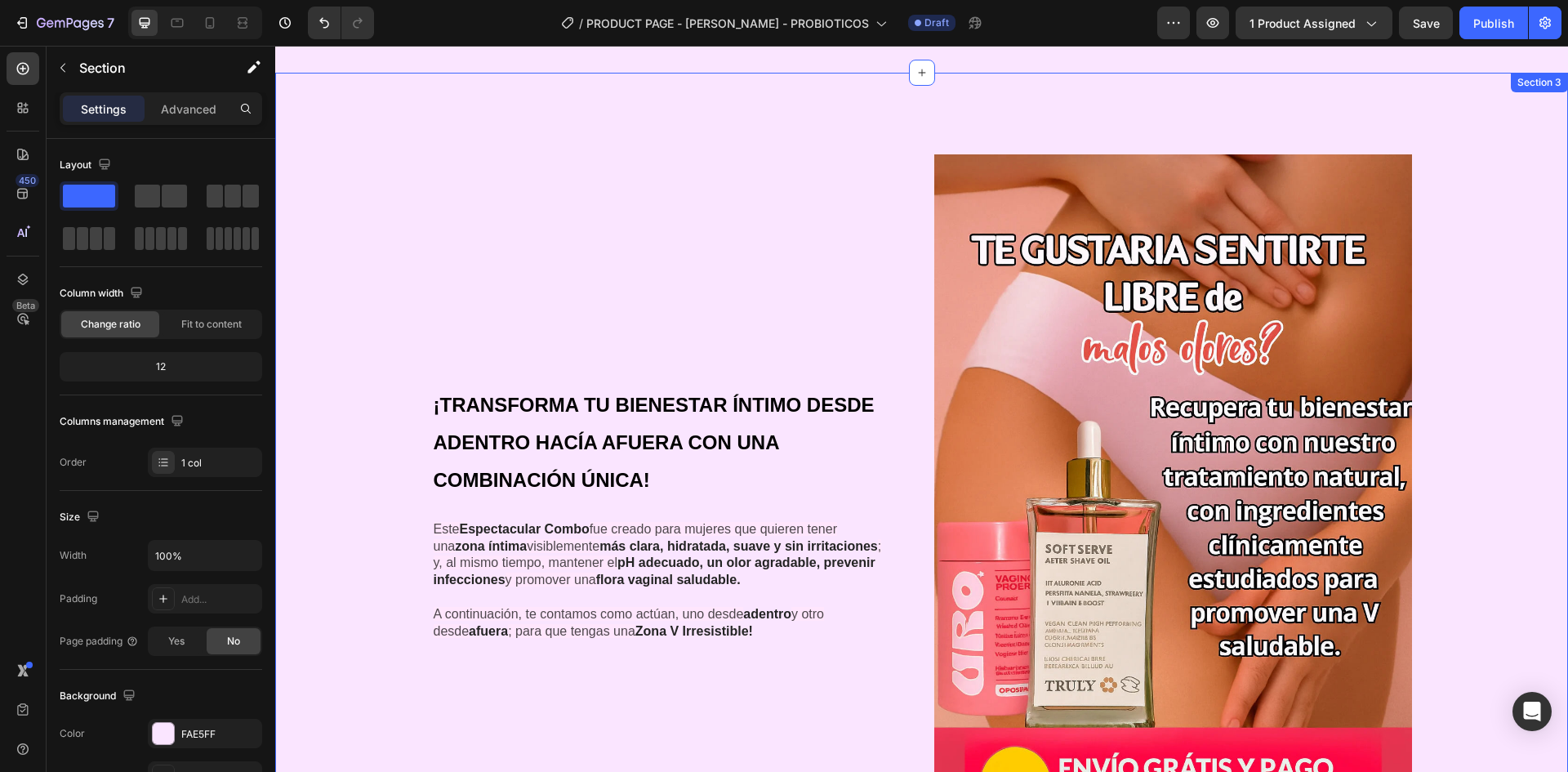
scroll to position [1144, 0]
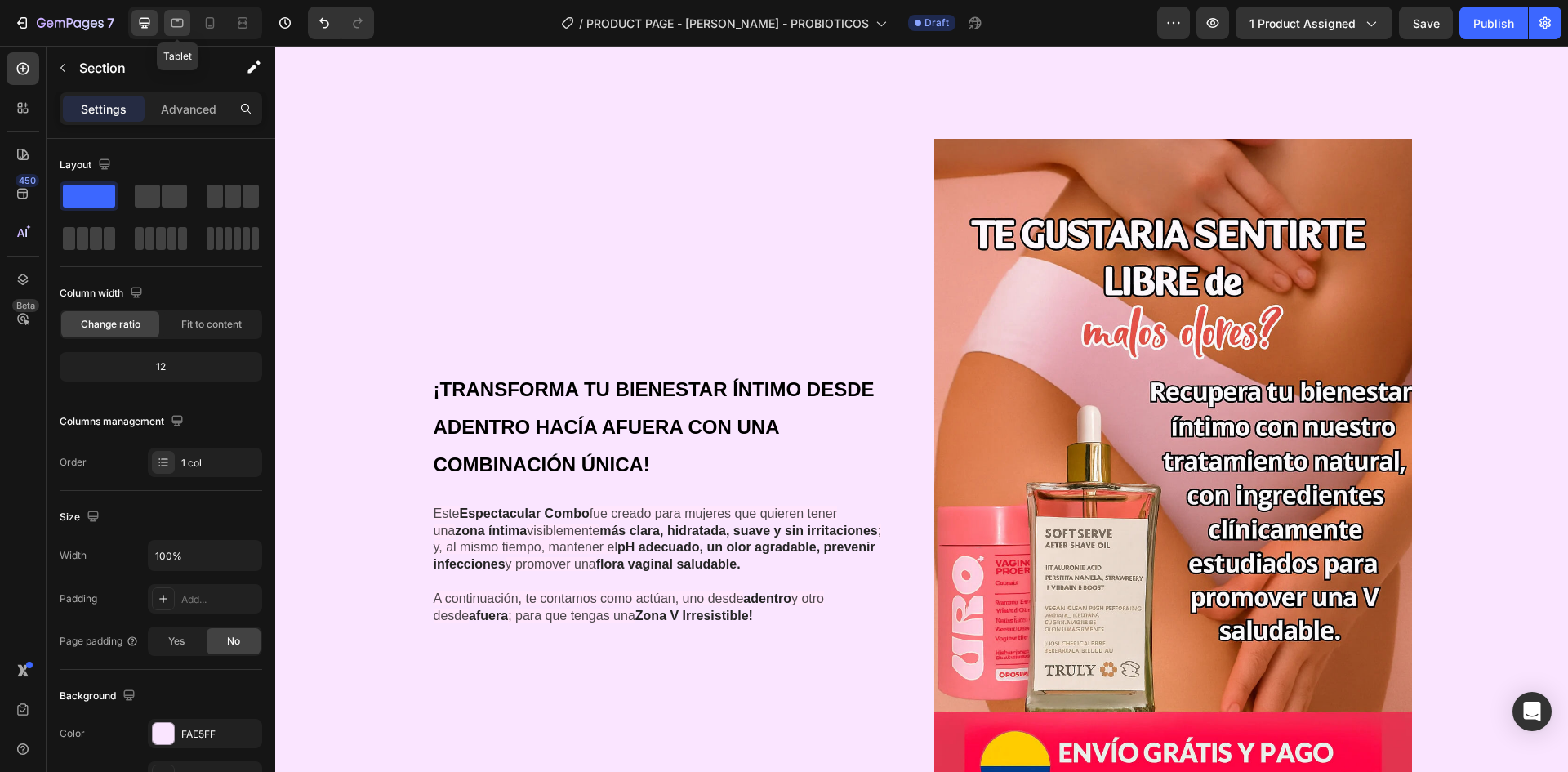
click at [190, 30] on div at bounding box center [177, 22] width 26 height 26
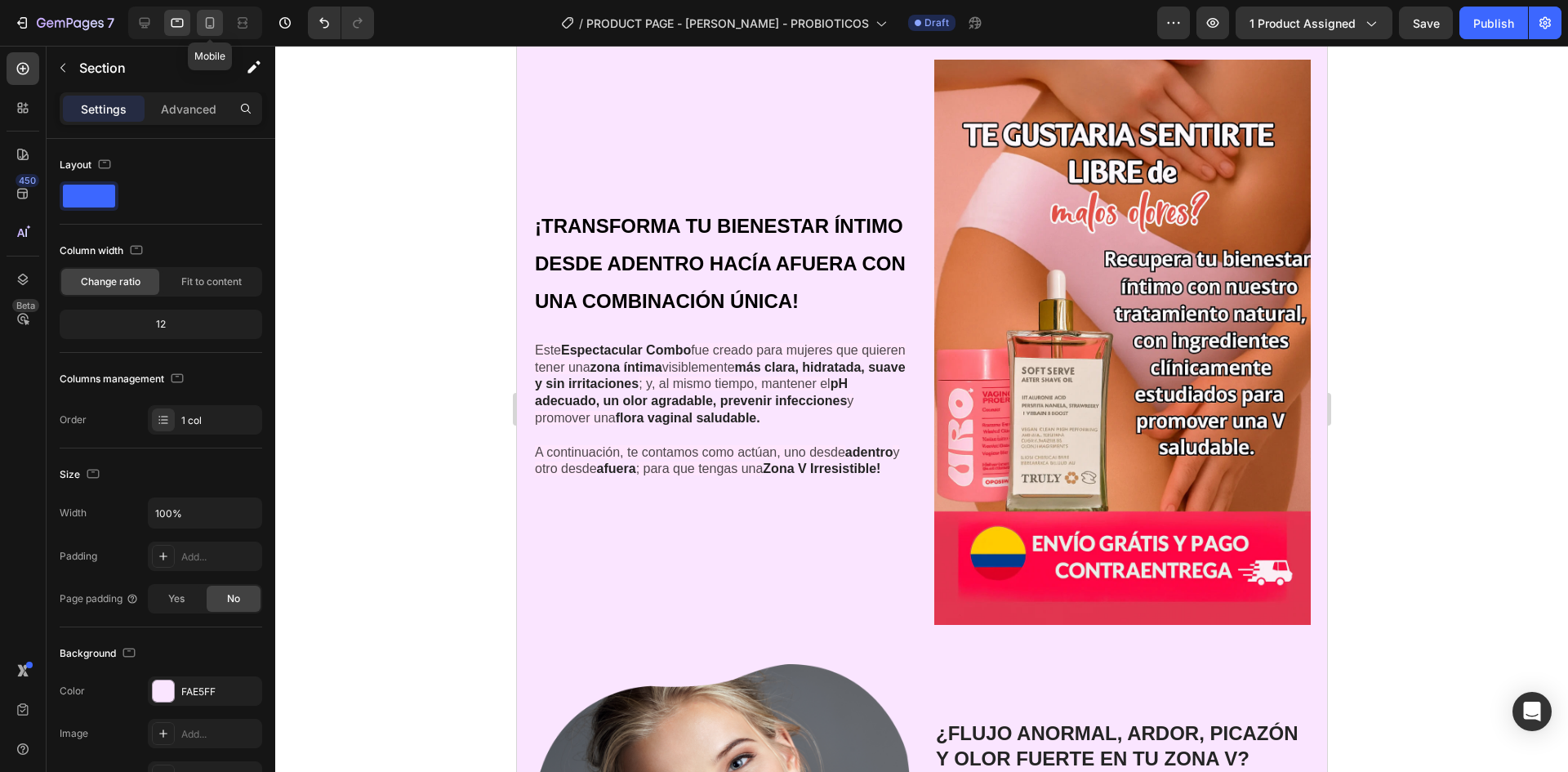
click at [206, 28] on icon at bounding box center [210, 22] width 9 height 12
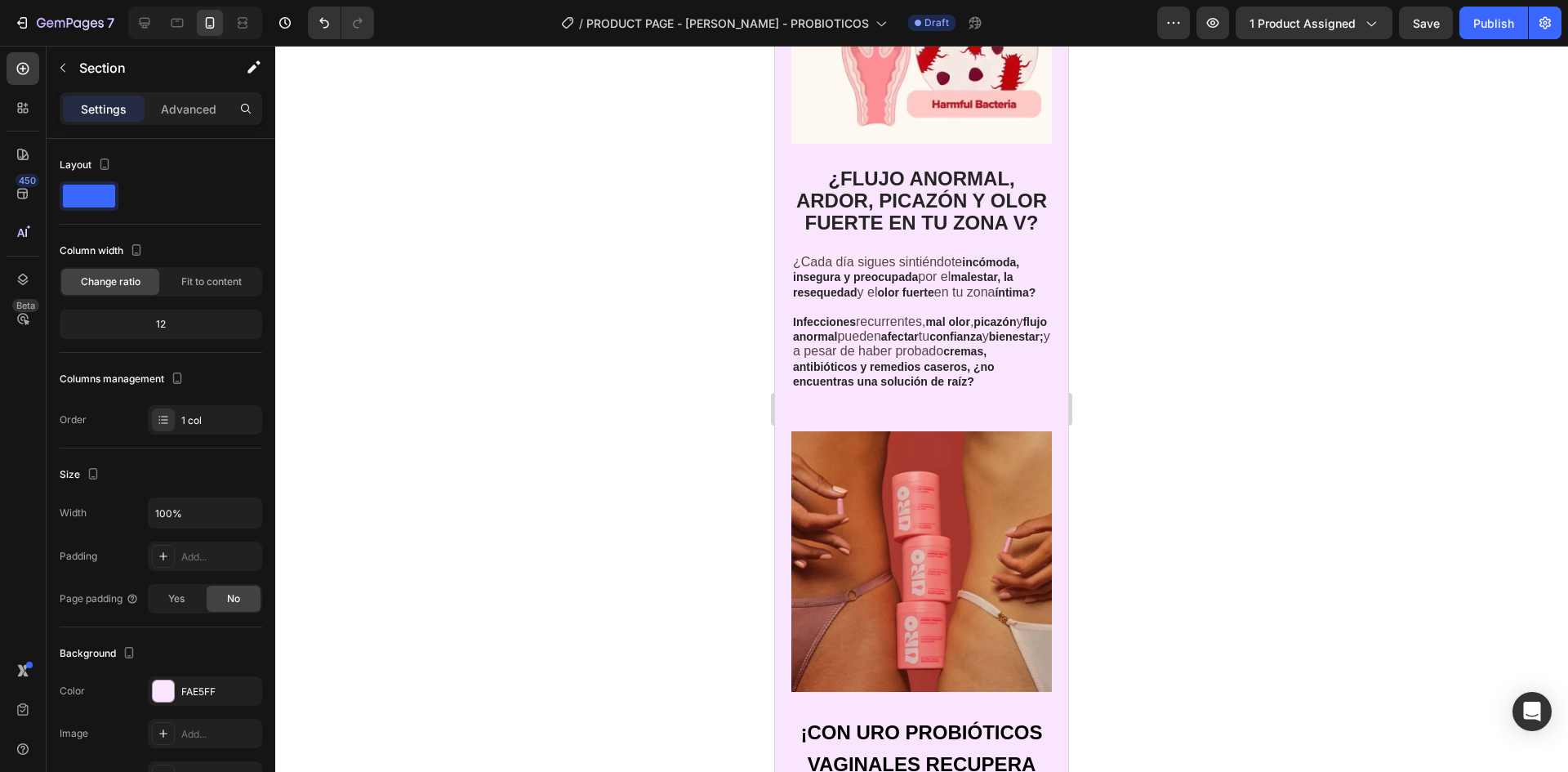
scroll to position [2679, 0]
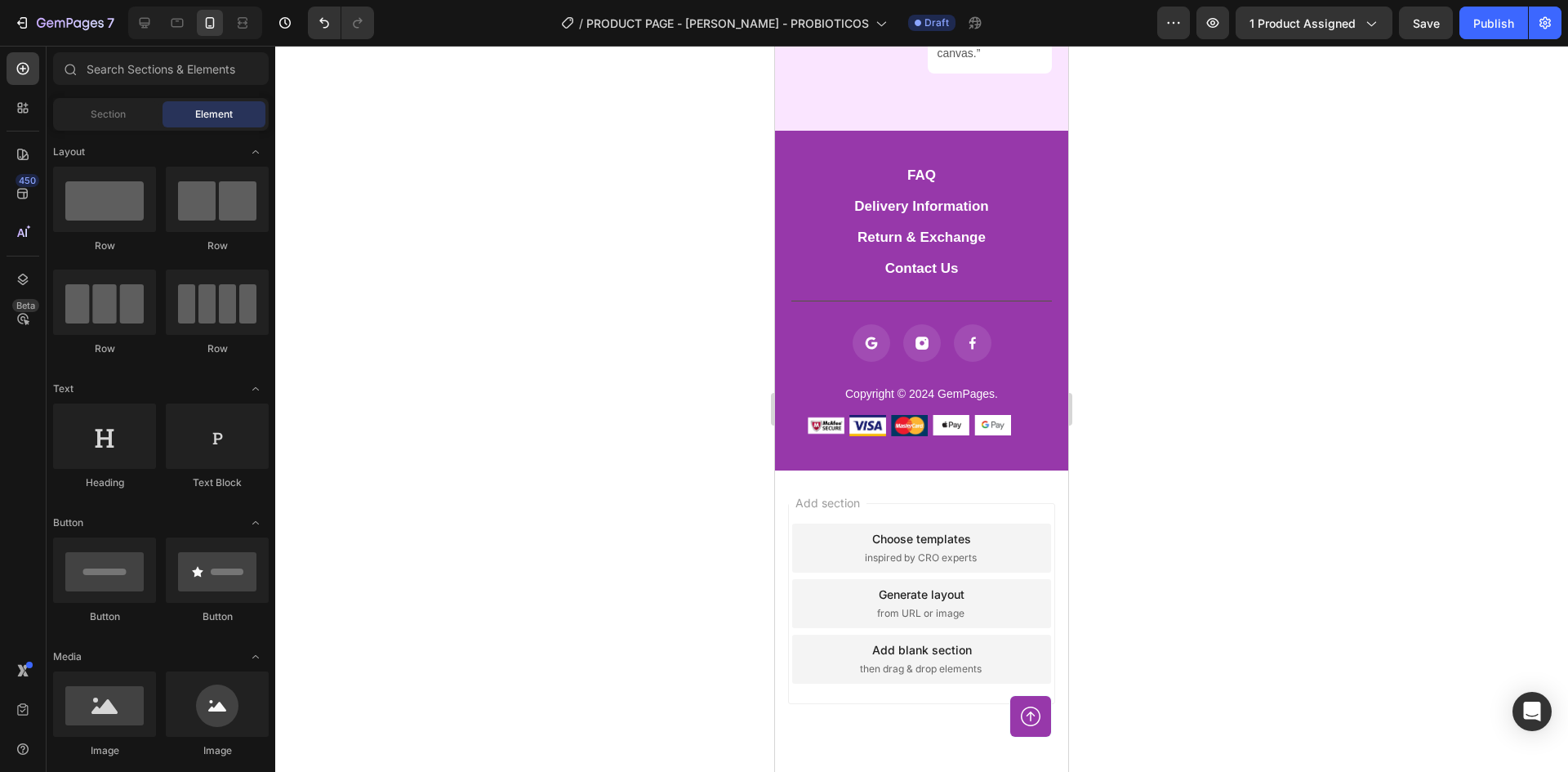
drag, startPoint x: 1061, startPoint y: 272, endPoint x: 1849, endPoint y: 707, distance: 900.1
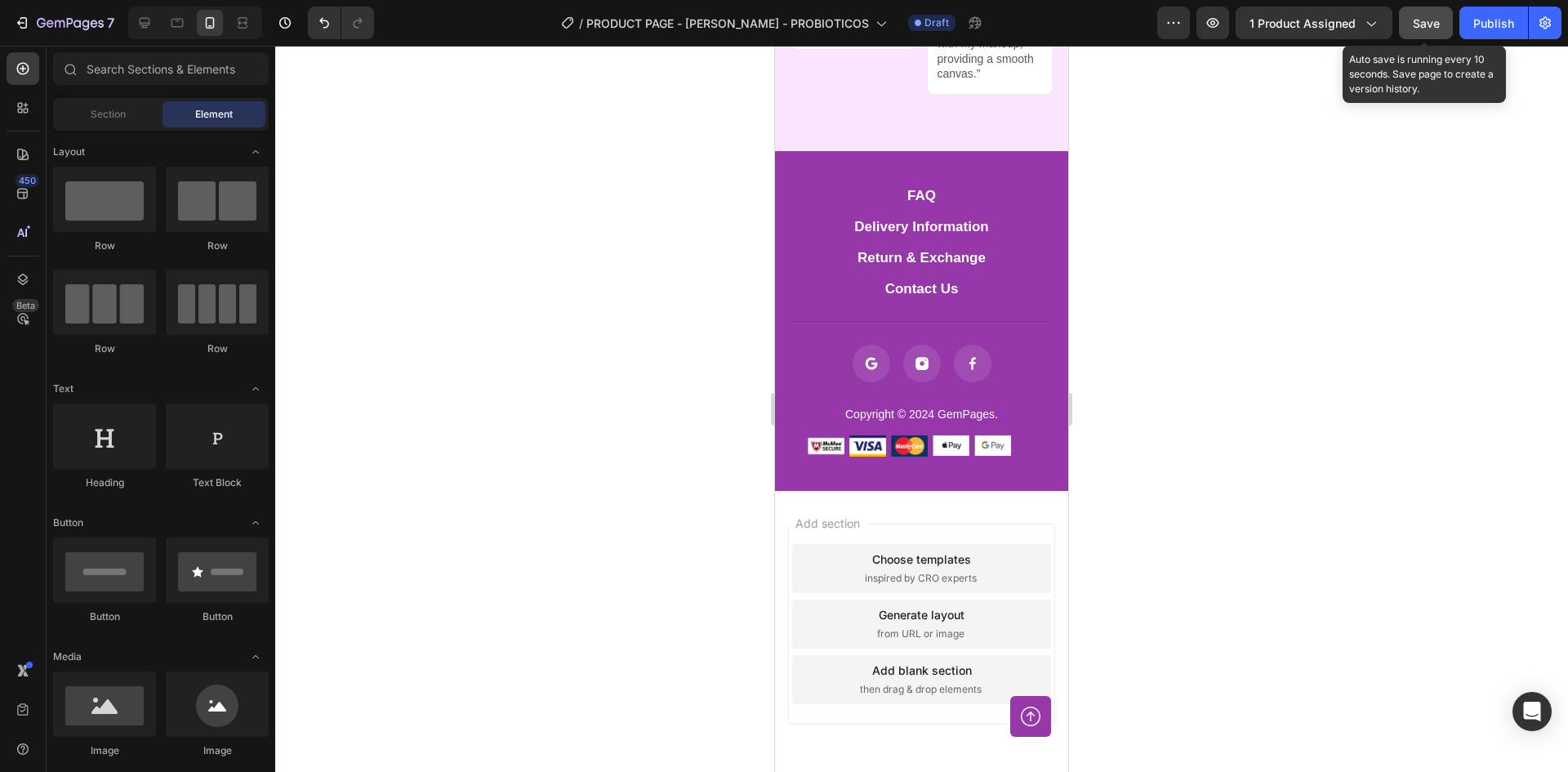
click at [1430, 32] on button "Save" at bounding box center [1426, 22] width 54 height 33
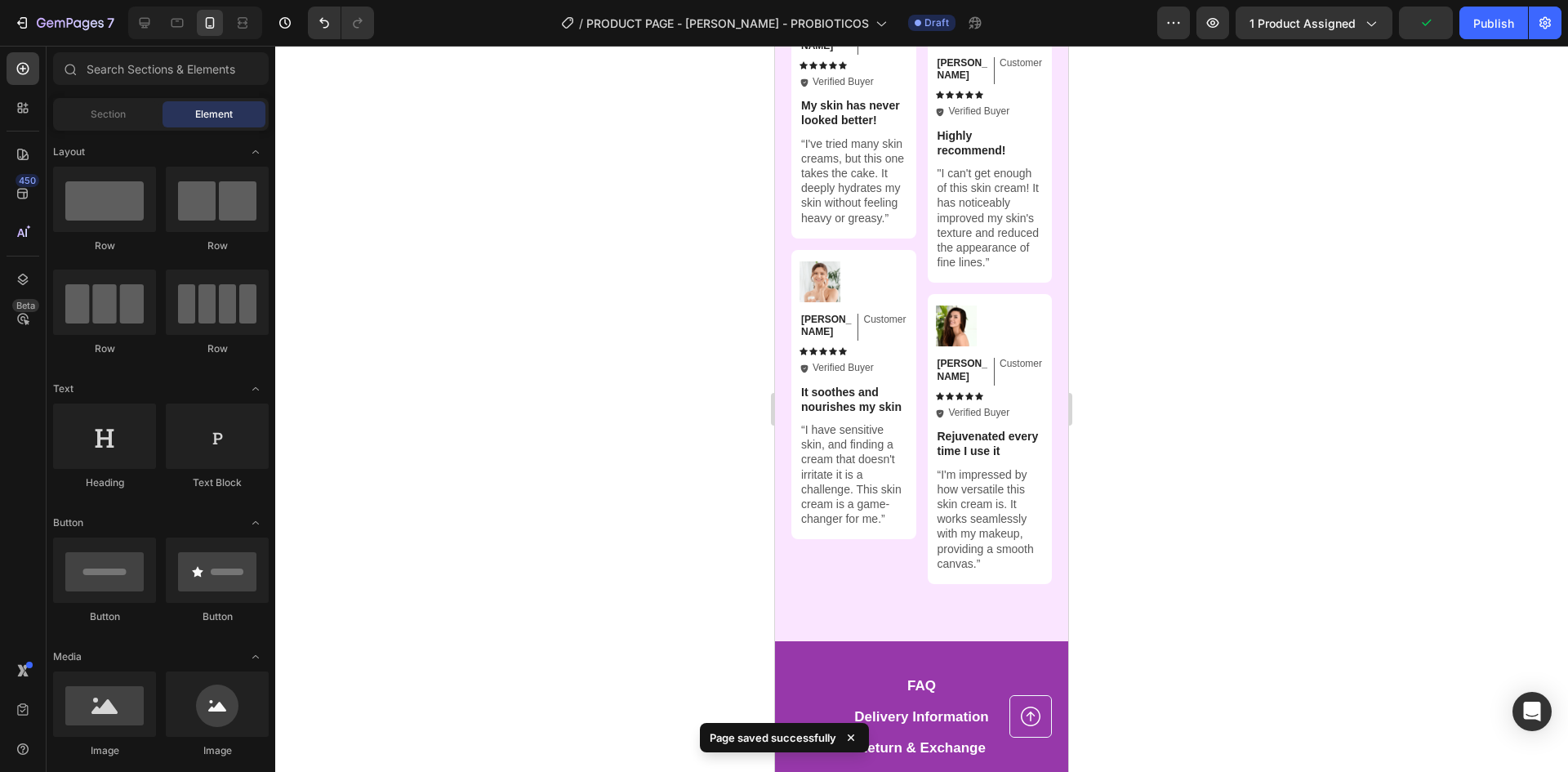
scroll to position [7078, 0]
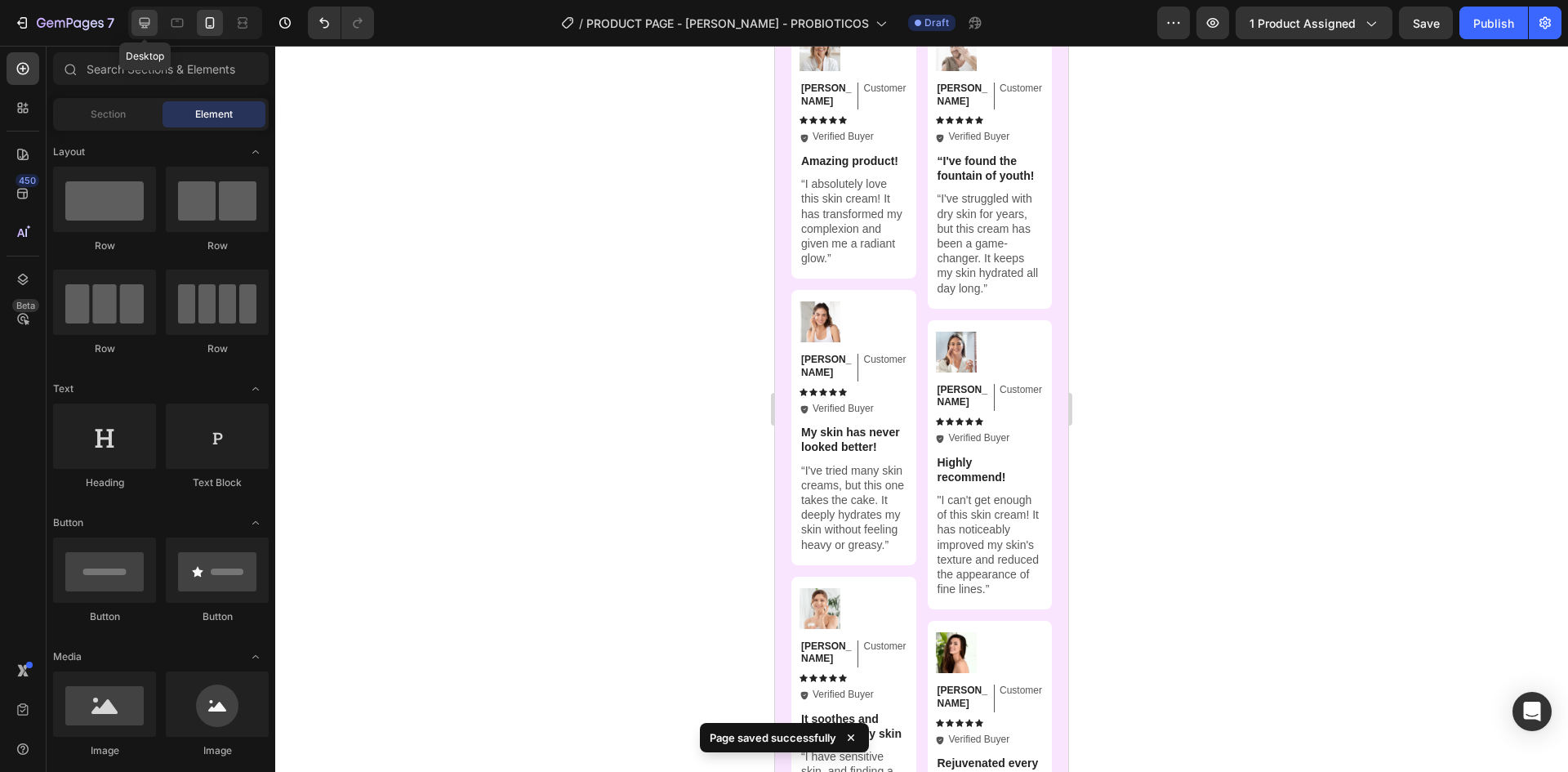
click at [146, 28] on icon at bounding box center [145, 23] width 11 height 11
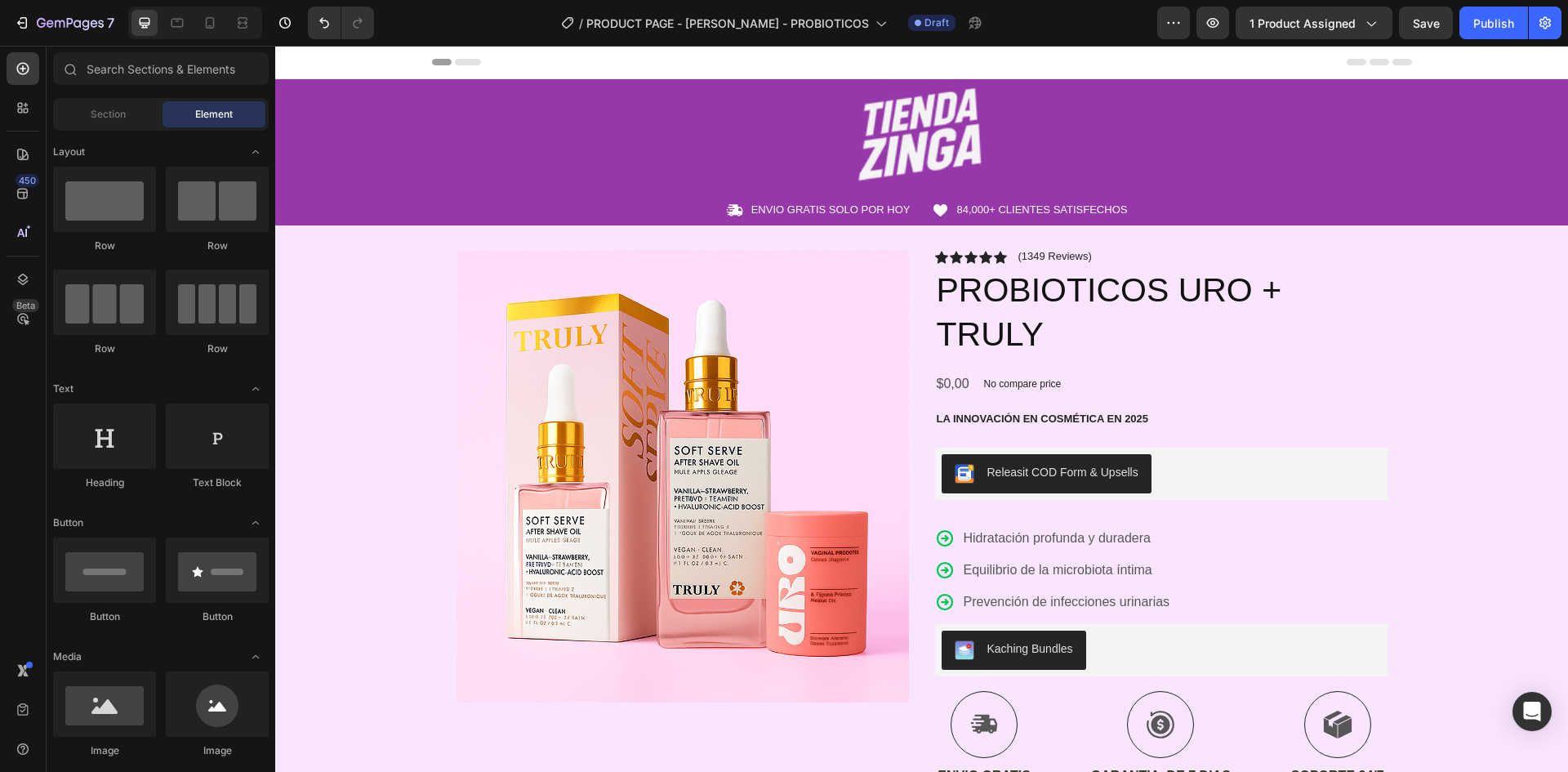
drag, startPoint x: 1565, startPoint y: 667, endPoint x: 1763, endPoint y: 88, distance: 611.9
click at [790, 94] on div at bounding box center [922, 135] width 980 height 95
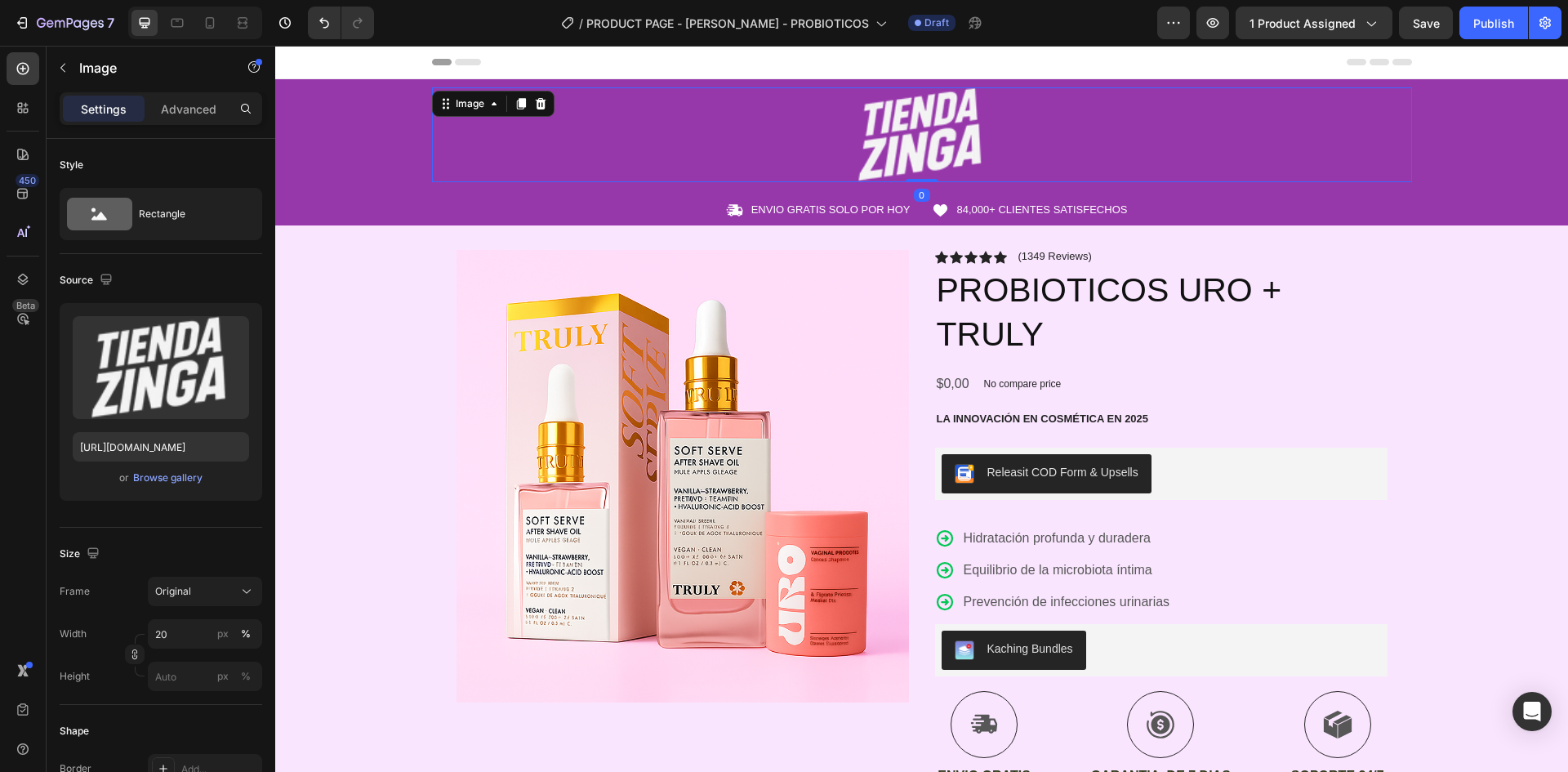
click at [558, 78] on div "Header" at bounding box center [922, 62] width 980 height 33
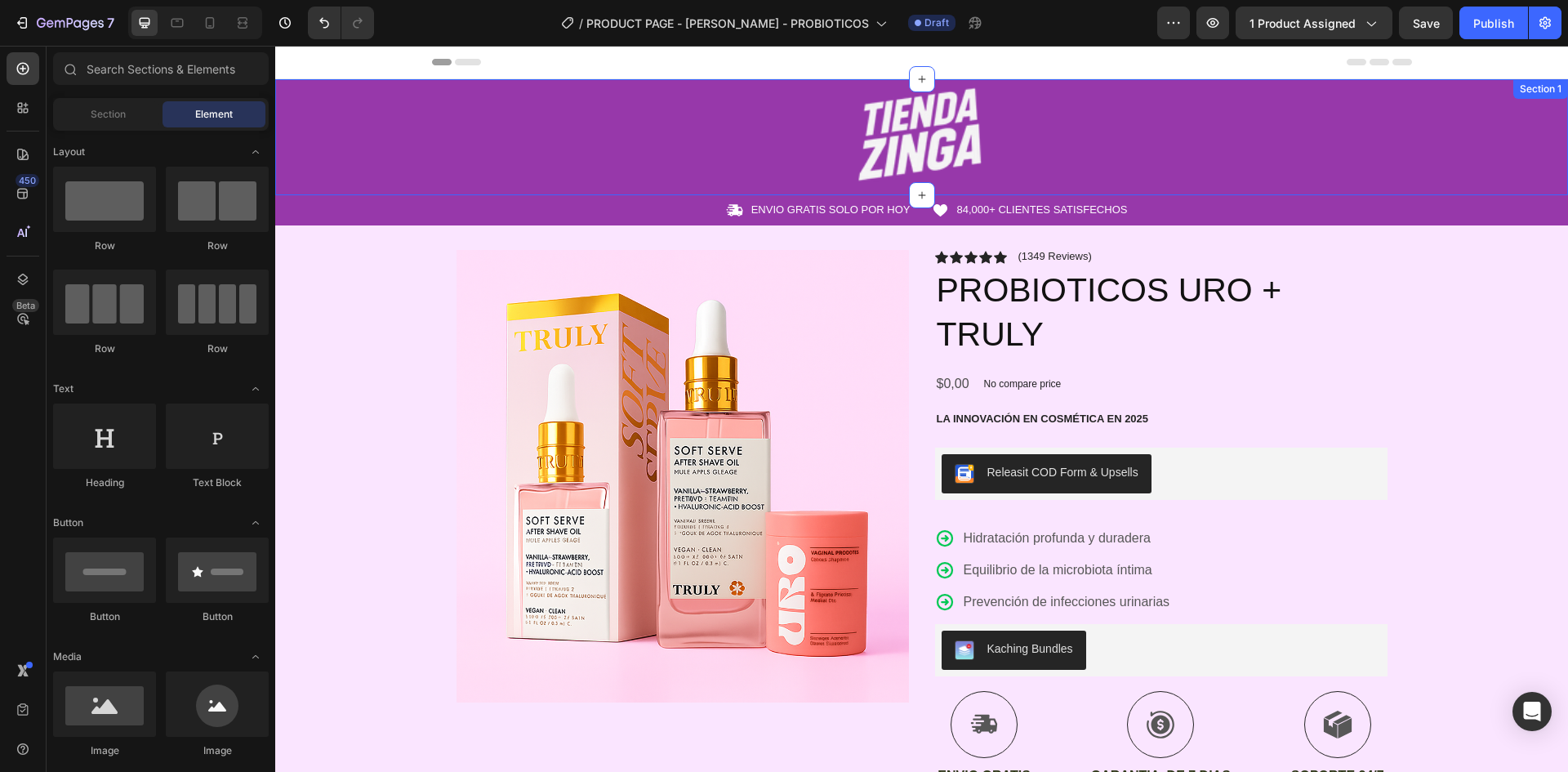
click at [570, 83] on div "Image Row Section 1" at bounding box center [921, 138] width 1293 height 116
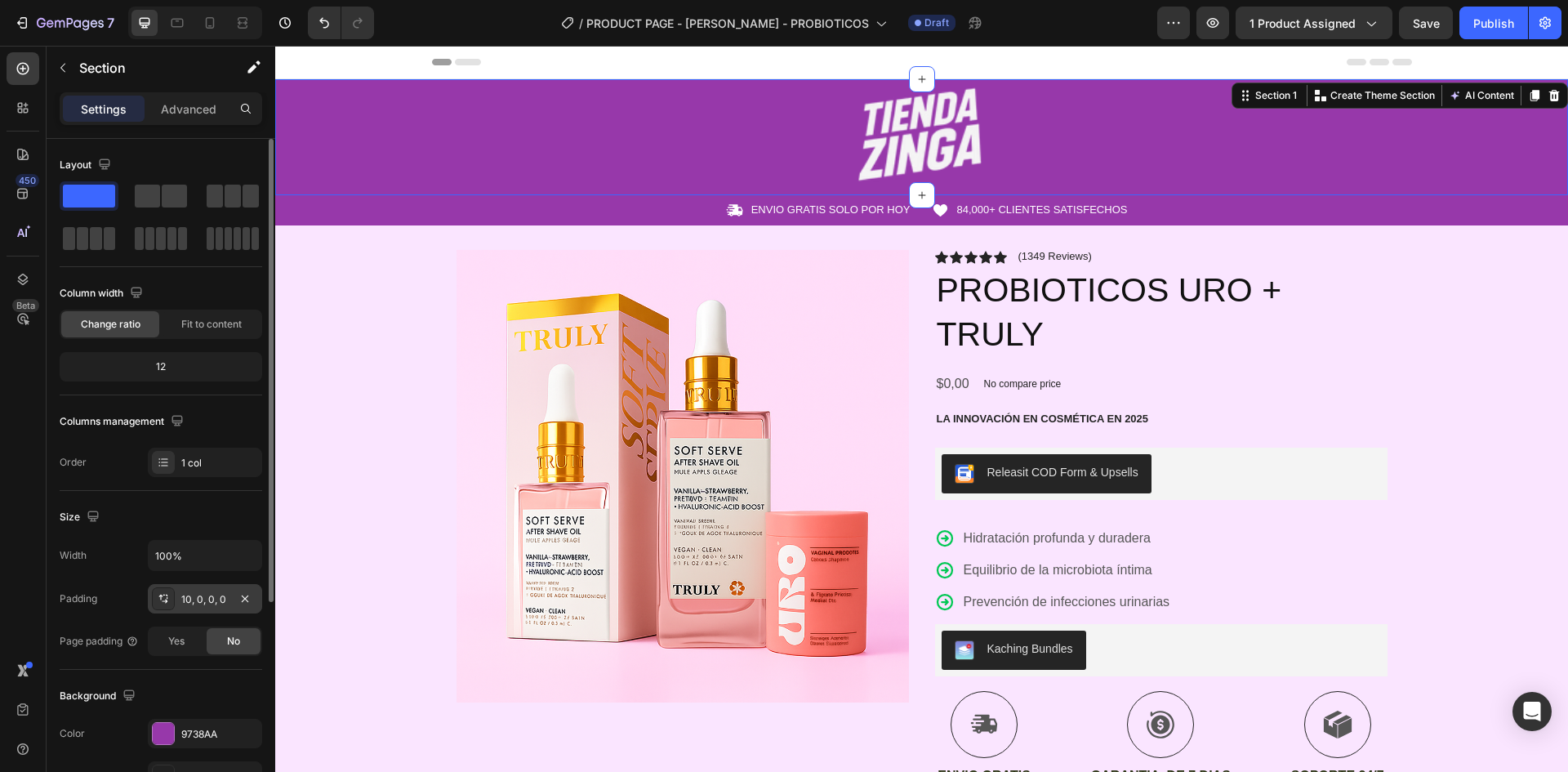
click at [211, 600] on div "10, 0, 0, 0" at bounding box center [205, 600] width 47 height 14
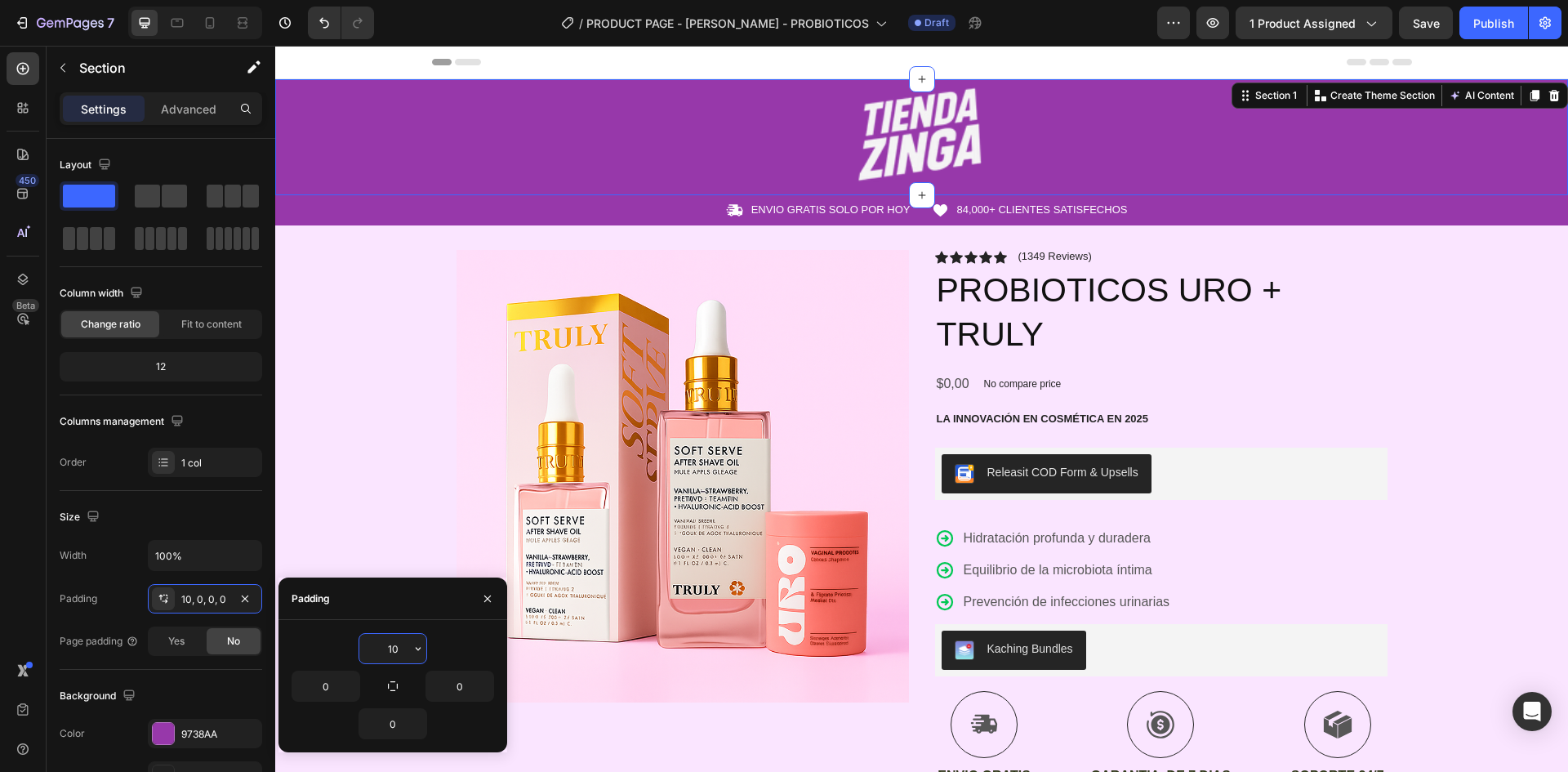
click at [406, 652] on input "10" at bounding box center [392, 648] width 67 height 29
click at [403, 650] on input "10" at bounding box center [392, 648] width 67 height 29
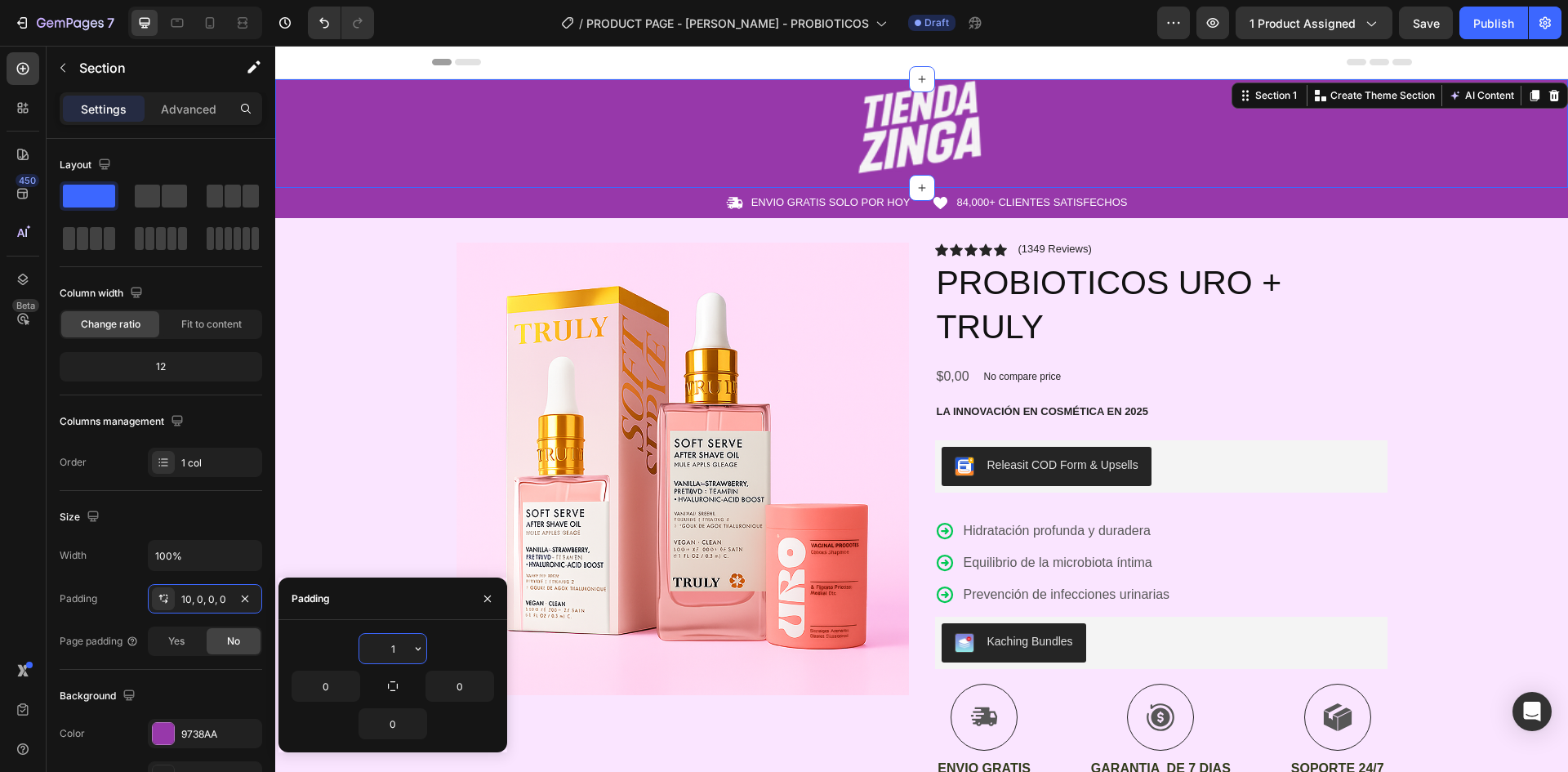
type input "15"
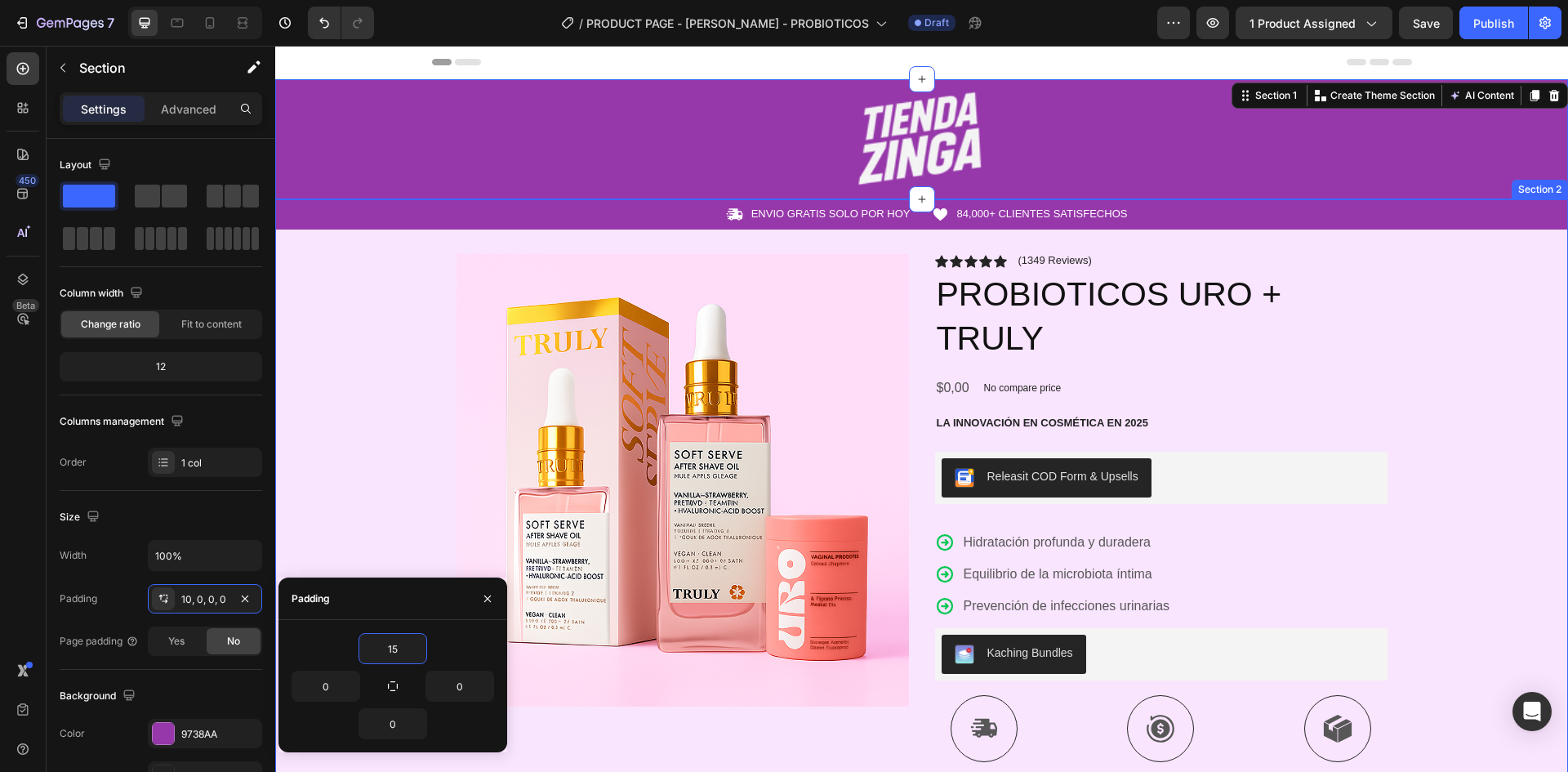
click at [1482, 492] on div "Icon ENVIO GRATIS SOLO POR HOY Text Block Row Icon 84,000+ CLIENTES SATISFECHOS…" at bounding box center [921, 701] width 1293 height 1005
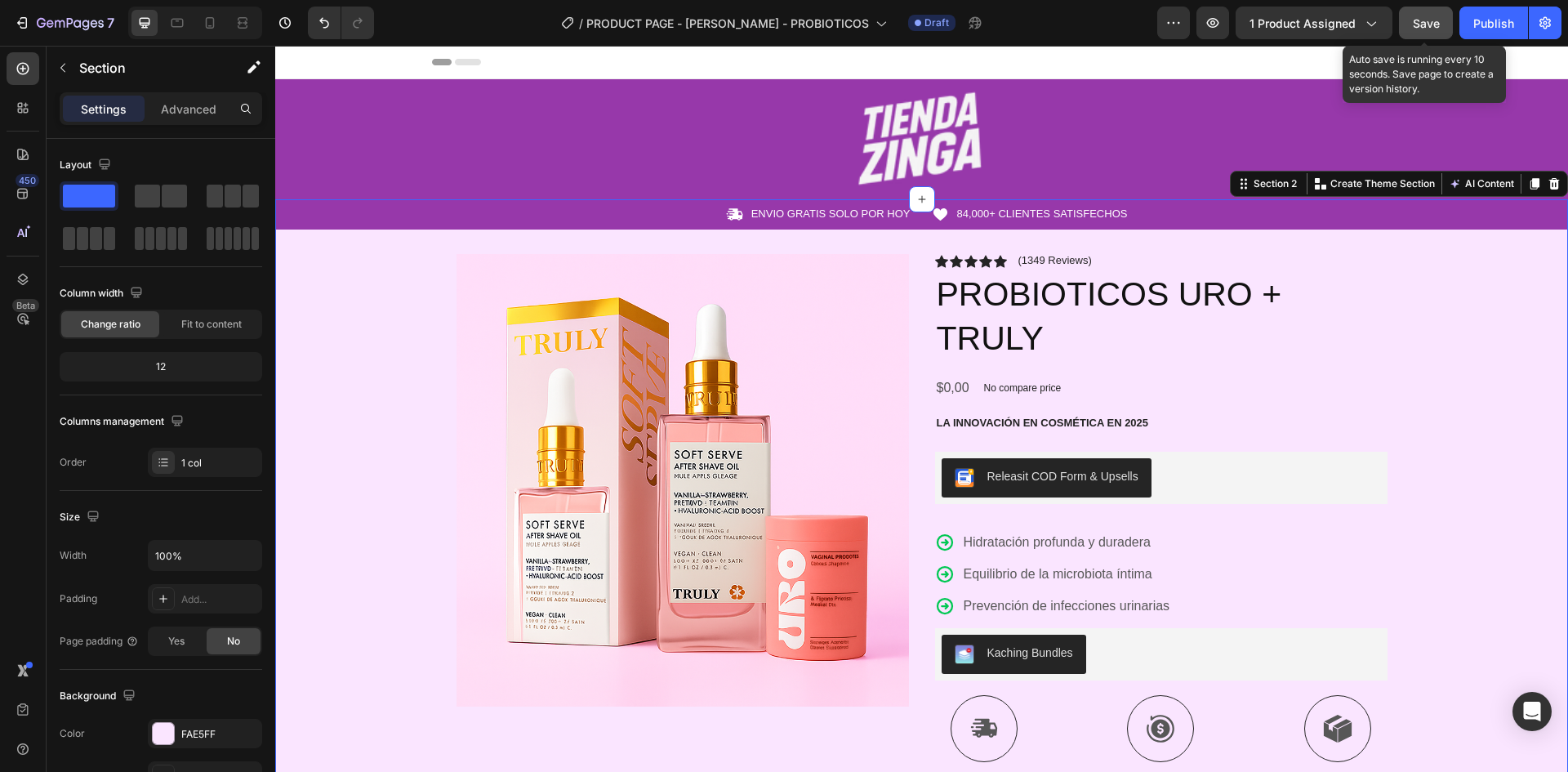
click at [1419, 29] on span "Save" at bounding box center [1427, 23] width 27 height 14
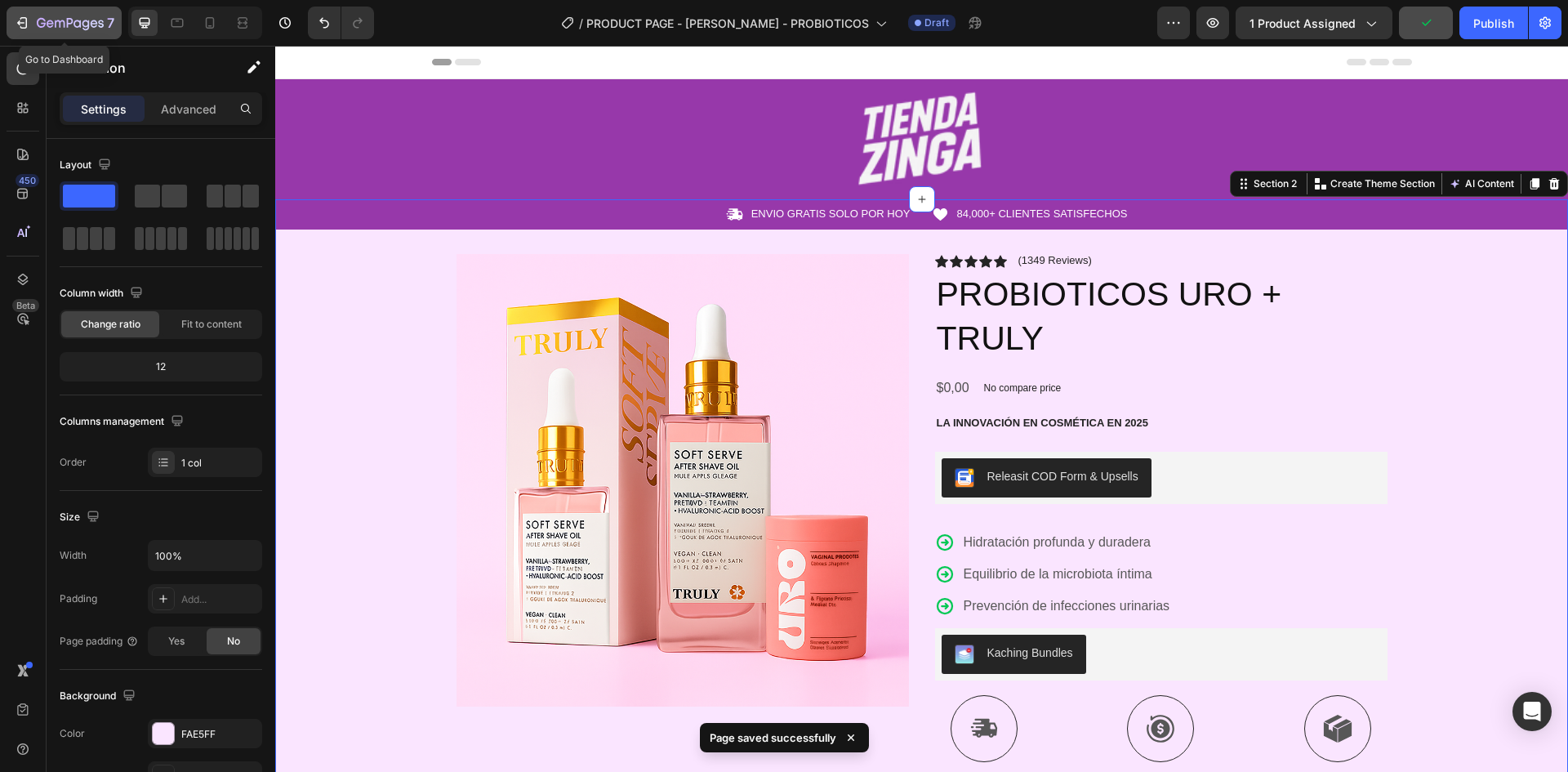
click at [16, 19] on icon "button" at bounding box center [22, 22] width 16 height 16
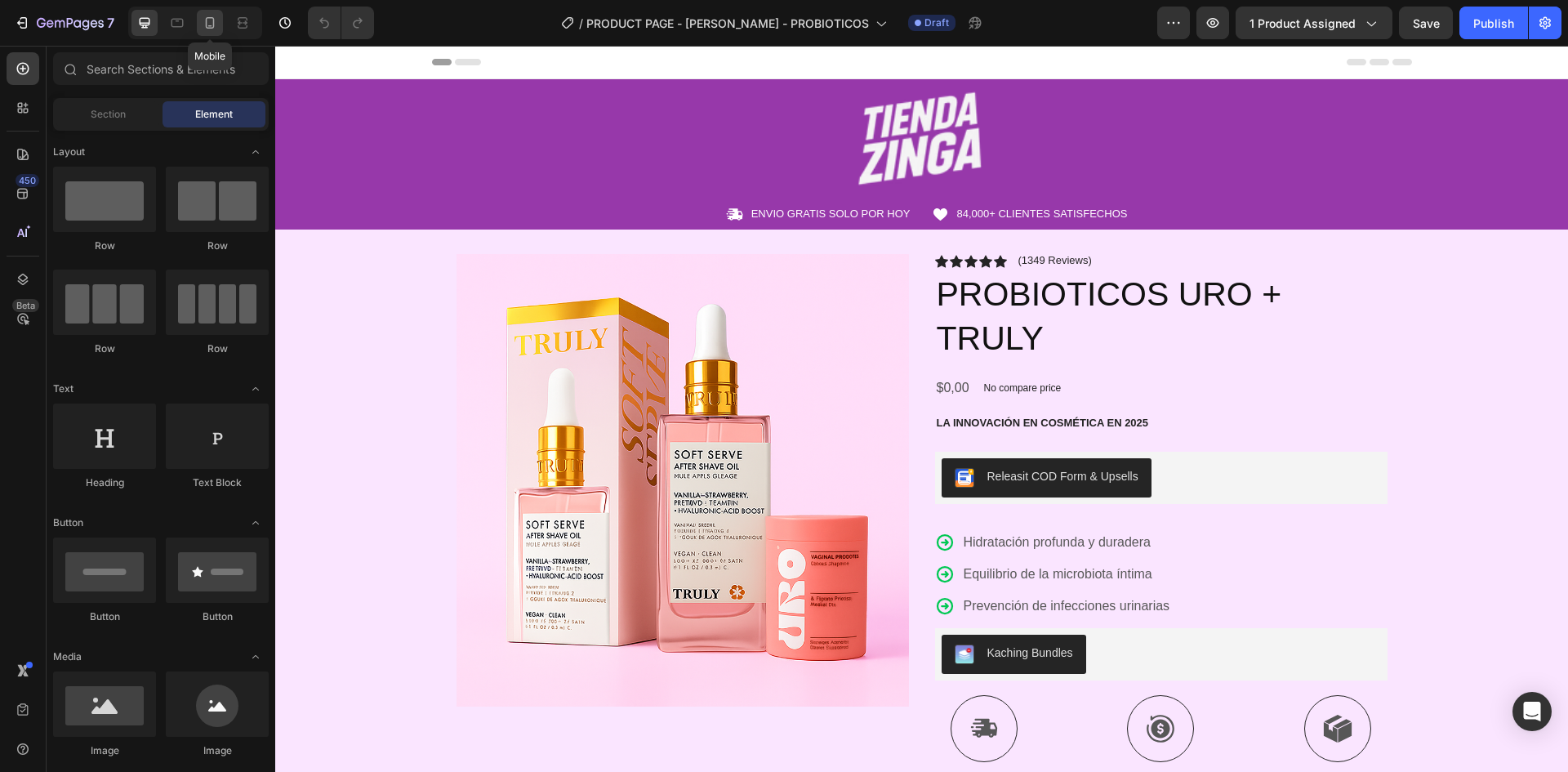
click at [210, 32] on div at bounding box center [209, 22] width 26 height 26
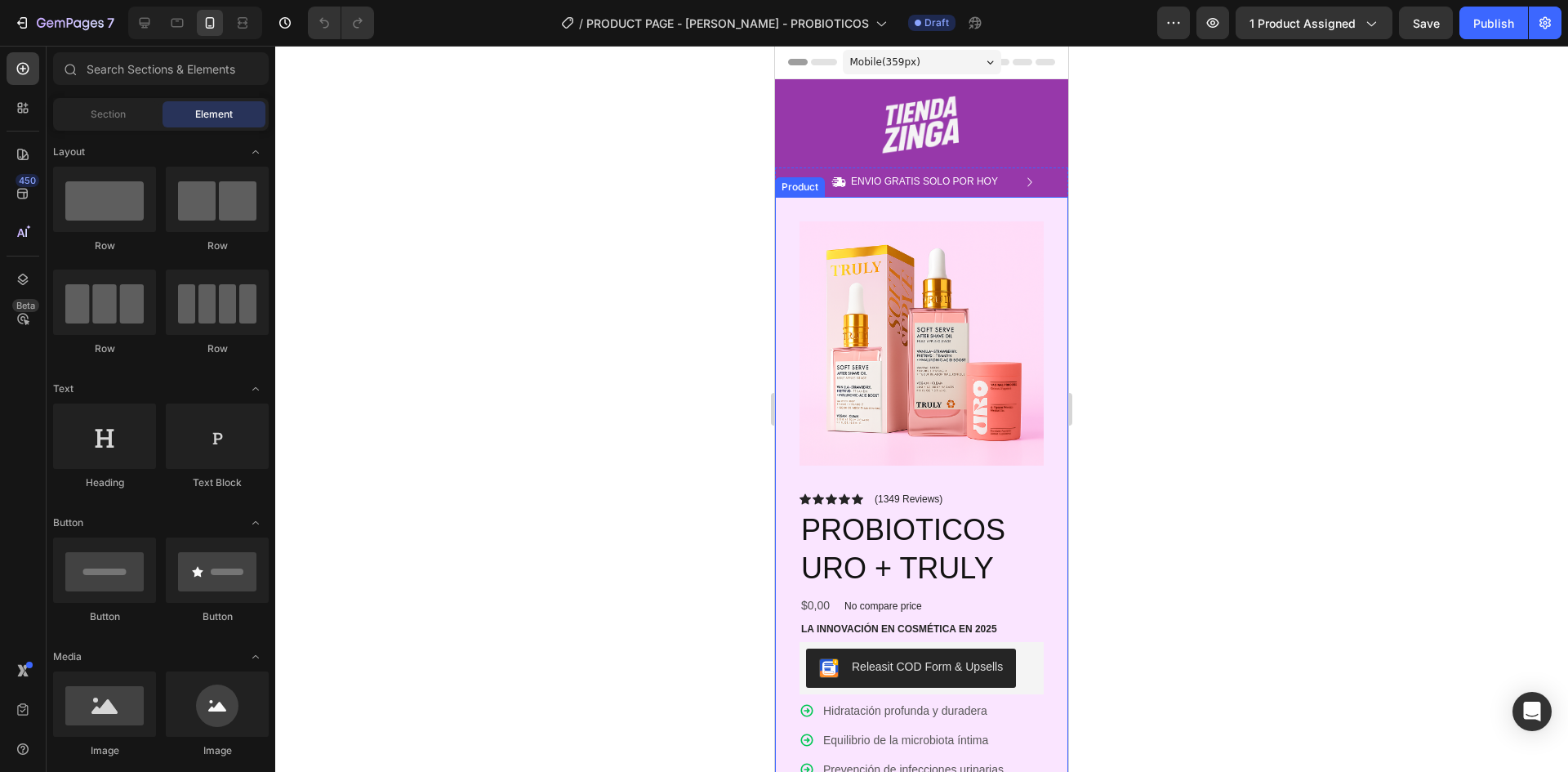
click at [1038, 259] on div "Product Images Icon Icon Icon Icon Icon Icon List (1349 Reviews) Text Block Row…" at bounding box center [922, 691] width 293 height 989
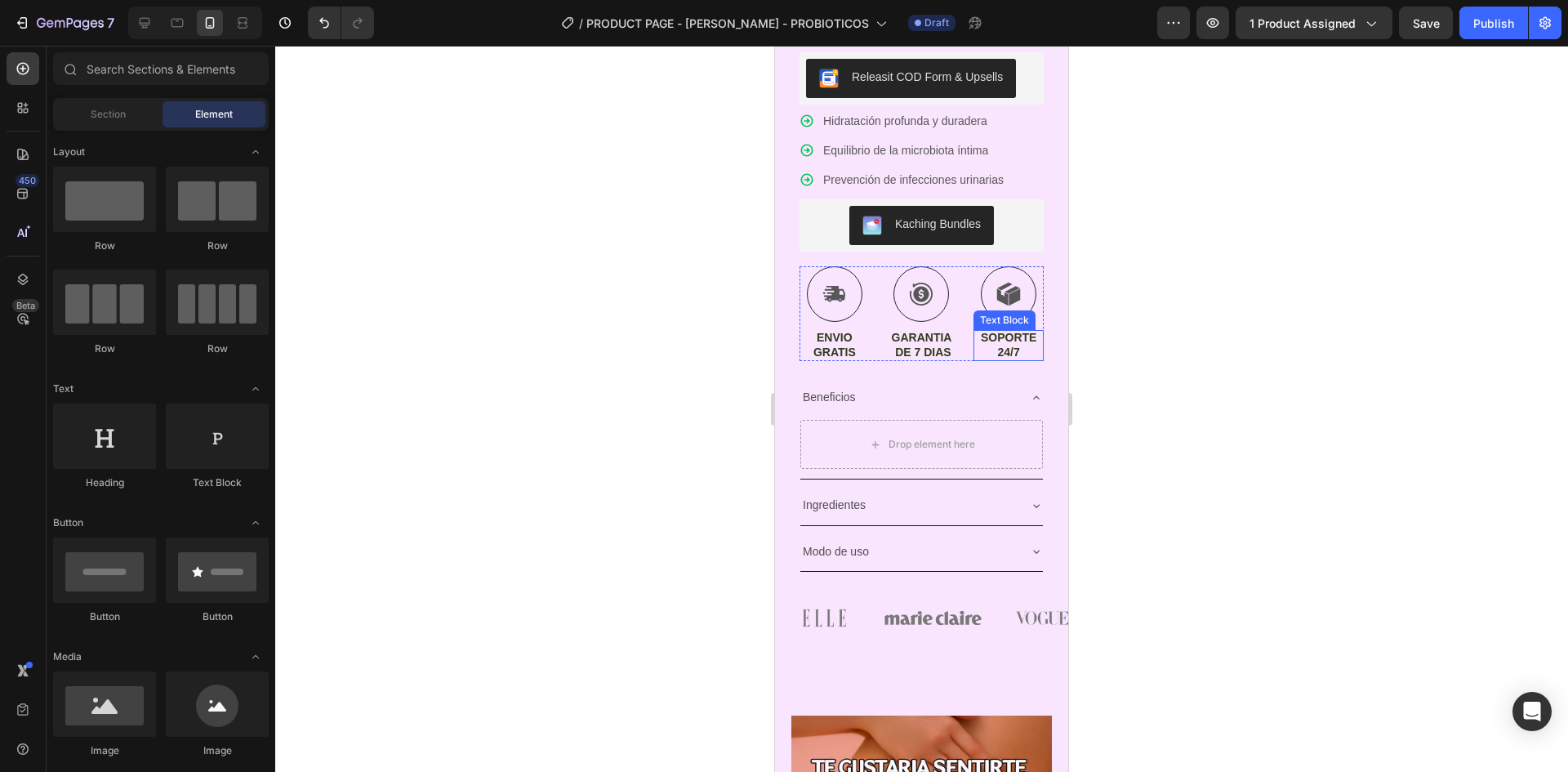
scroll to position [747, 0]
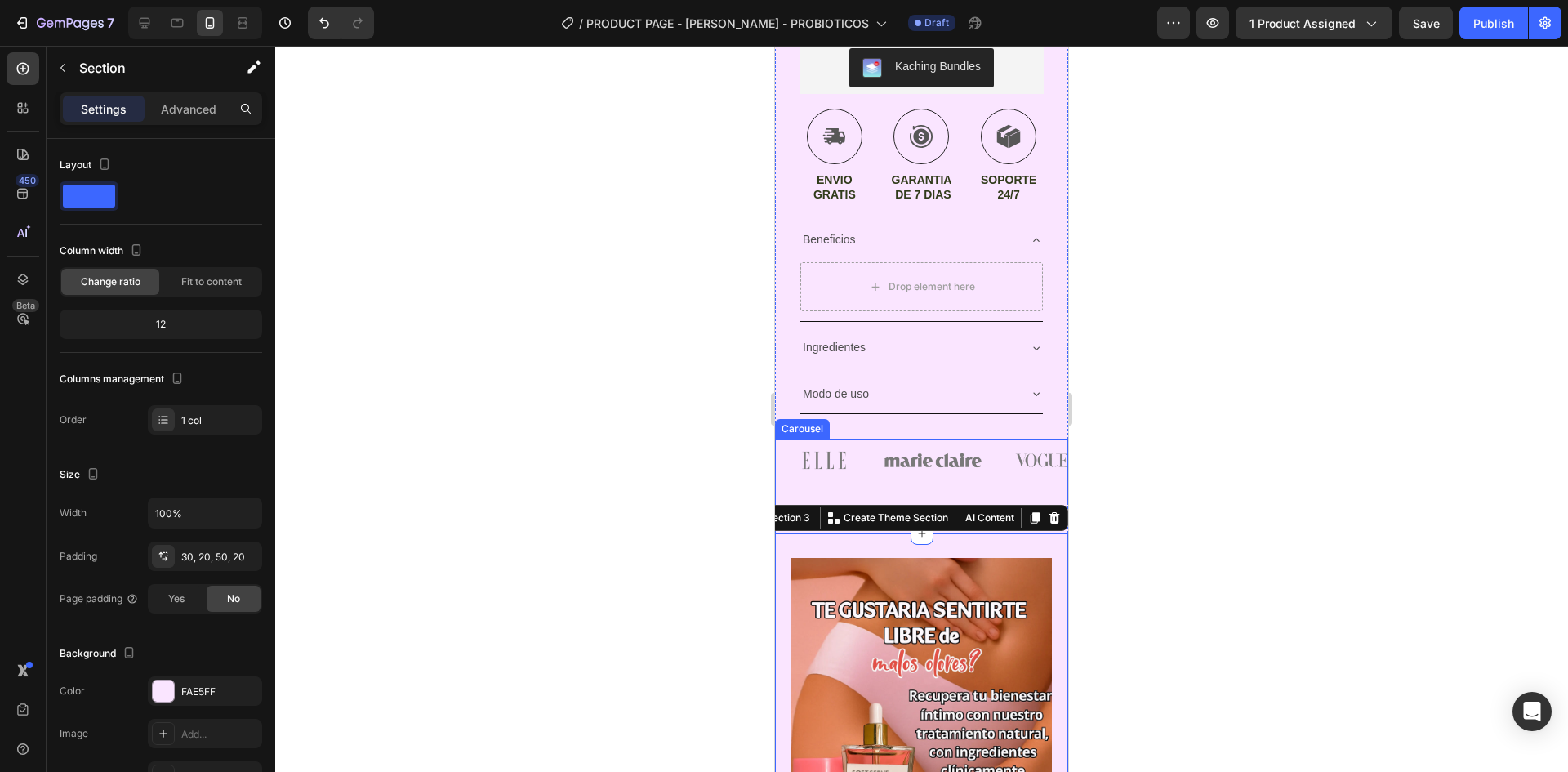
click at [910, 471] on div "Image" at bounding box center [934, 470] width 98 height 63
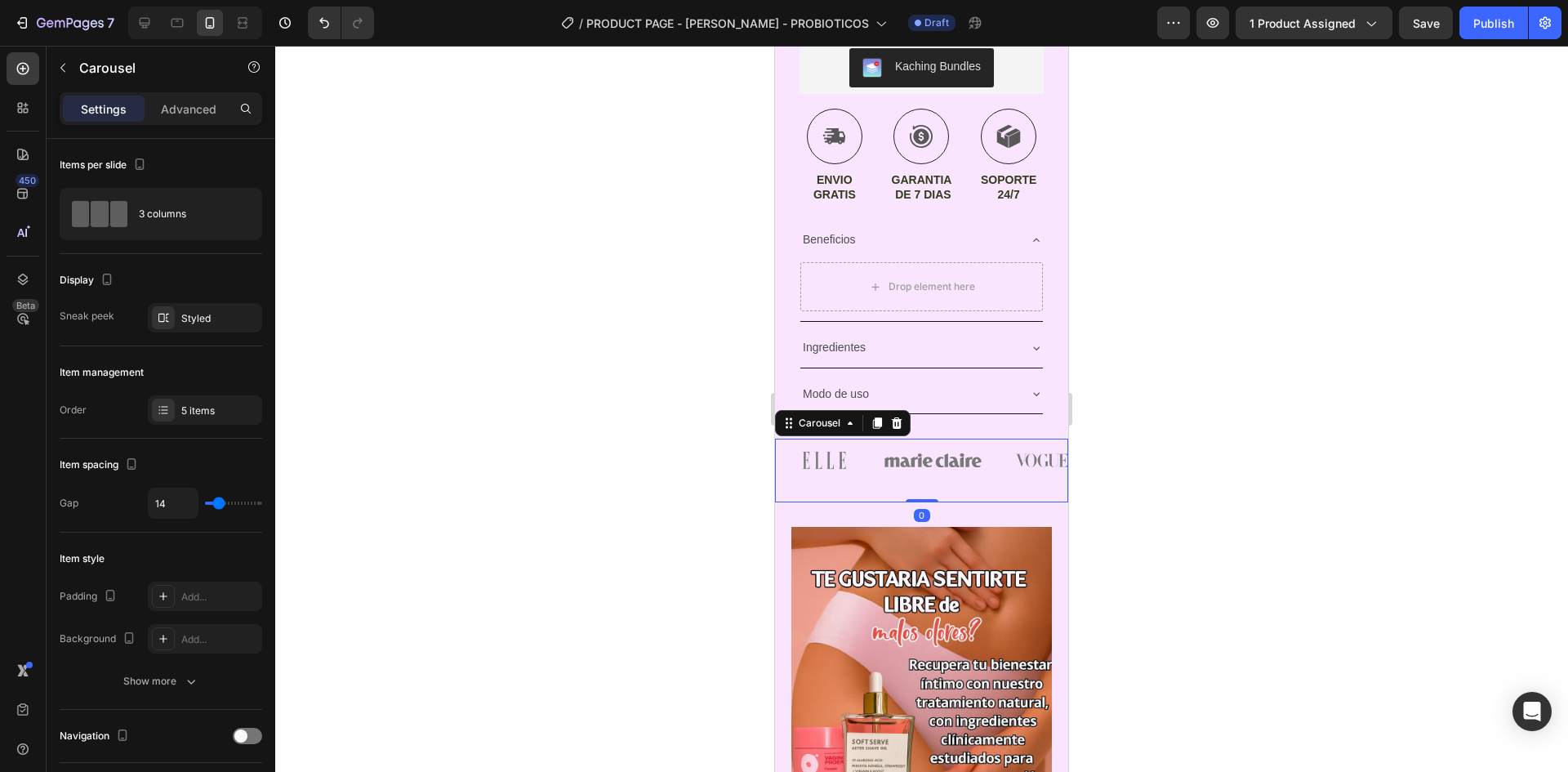
drag, startPoint x: 918, startPoint y: 519, endPoint x: 1858, endPoint y: 522, distance: 940.0
click at [922, 480] on div "Image Image Image Image Image Carousel 0" at bounding box center [922, 470] width 293 height 63
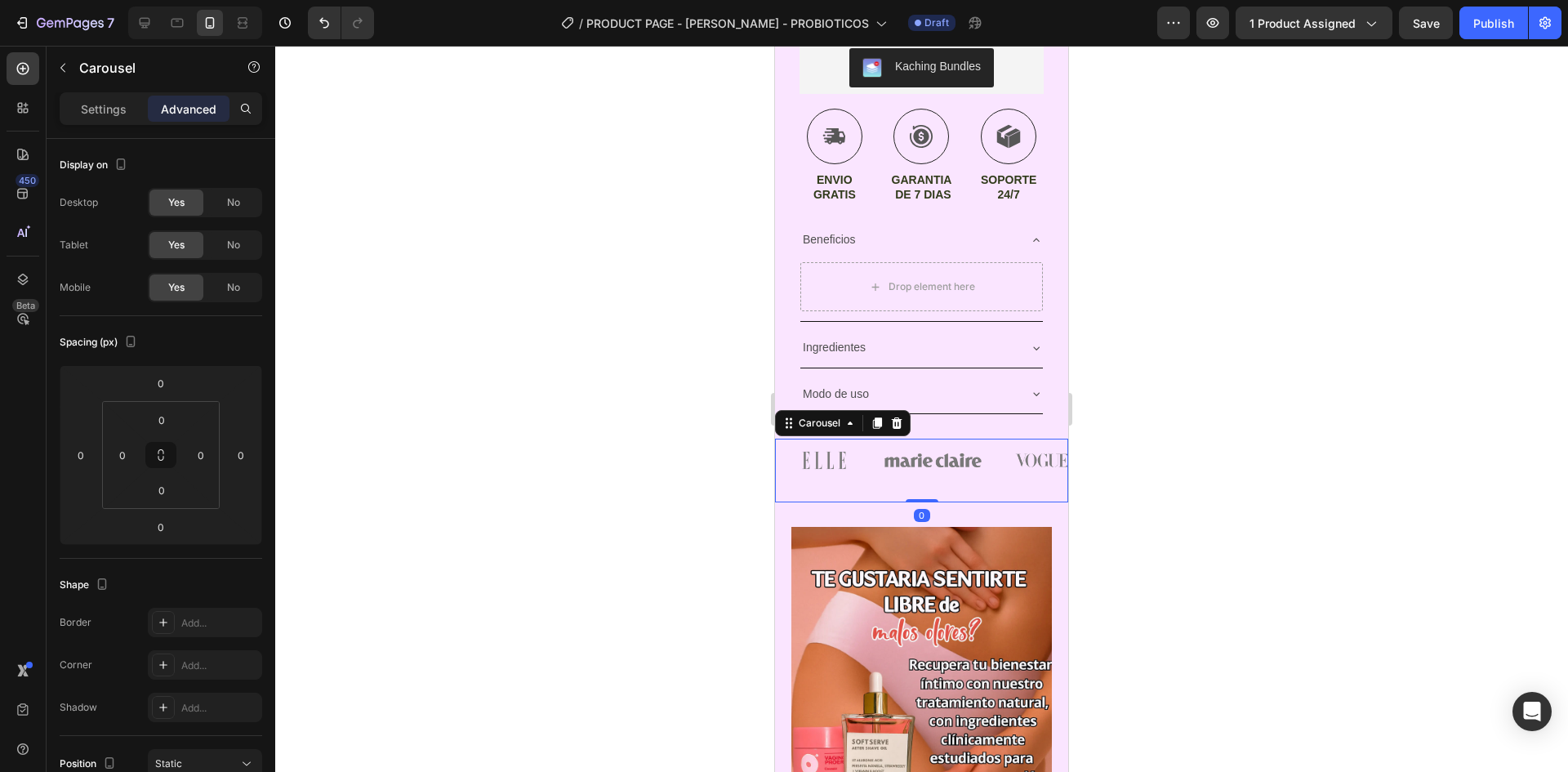
drag, startPoint x: 931, startPoint y: 489, endPoint x: 930, endPoint y: 467, distance: 22.0
click at [930, 467] on div "Image Image Image Image Image Carousel 0" at bounding box center [922, 470] width 293 height 63
click at [943, 468] on img at bounding box center [934, 460] width 98 height 43
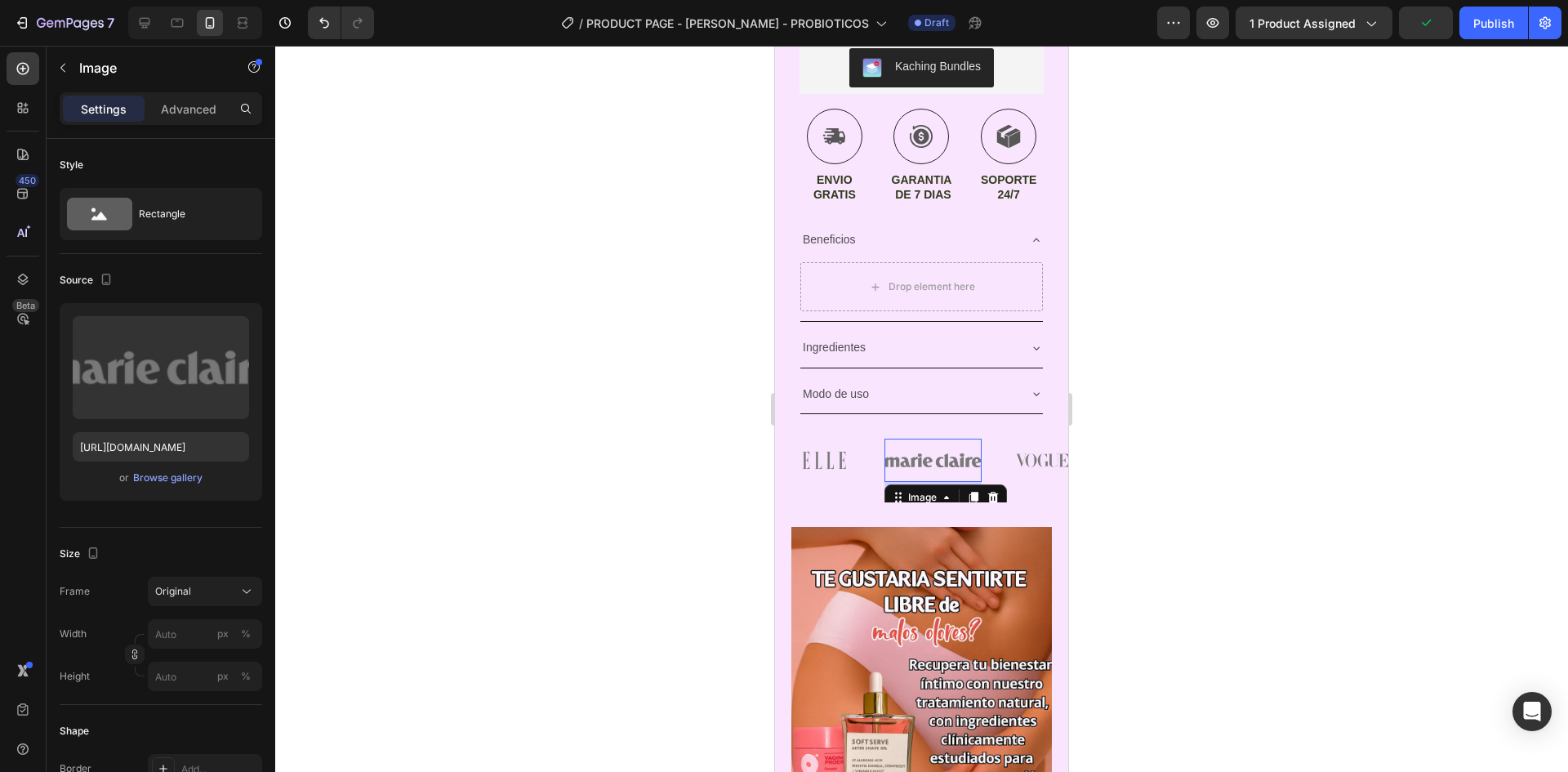
click at [941, 481] on div "Image 20" at bounding box center [934, 460] width 98 height 43
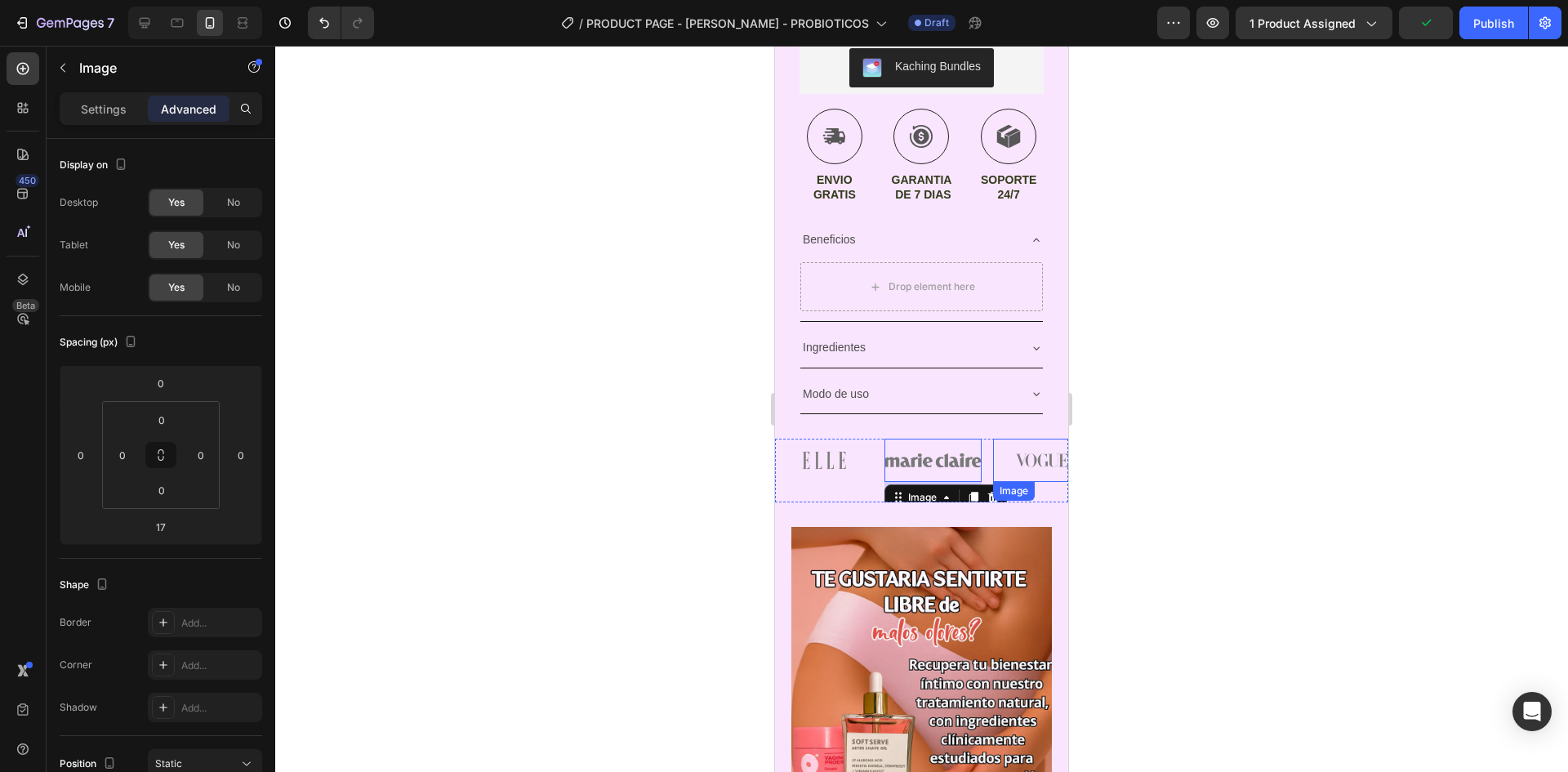
click at [1031, 467] on div "Image" at bounding box center [1043, 460] width 98 height 43
click at [976, 483] on div "Image" at bounding box center [934, 470] width 98 height 63
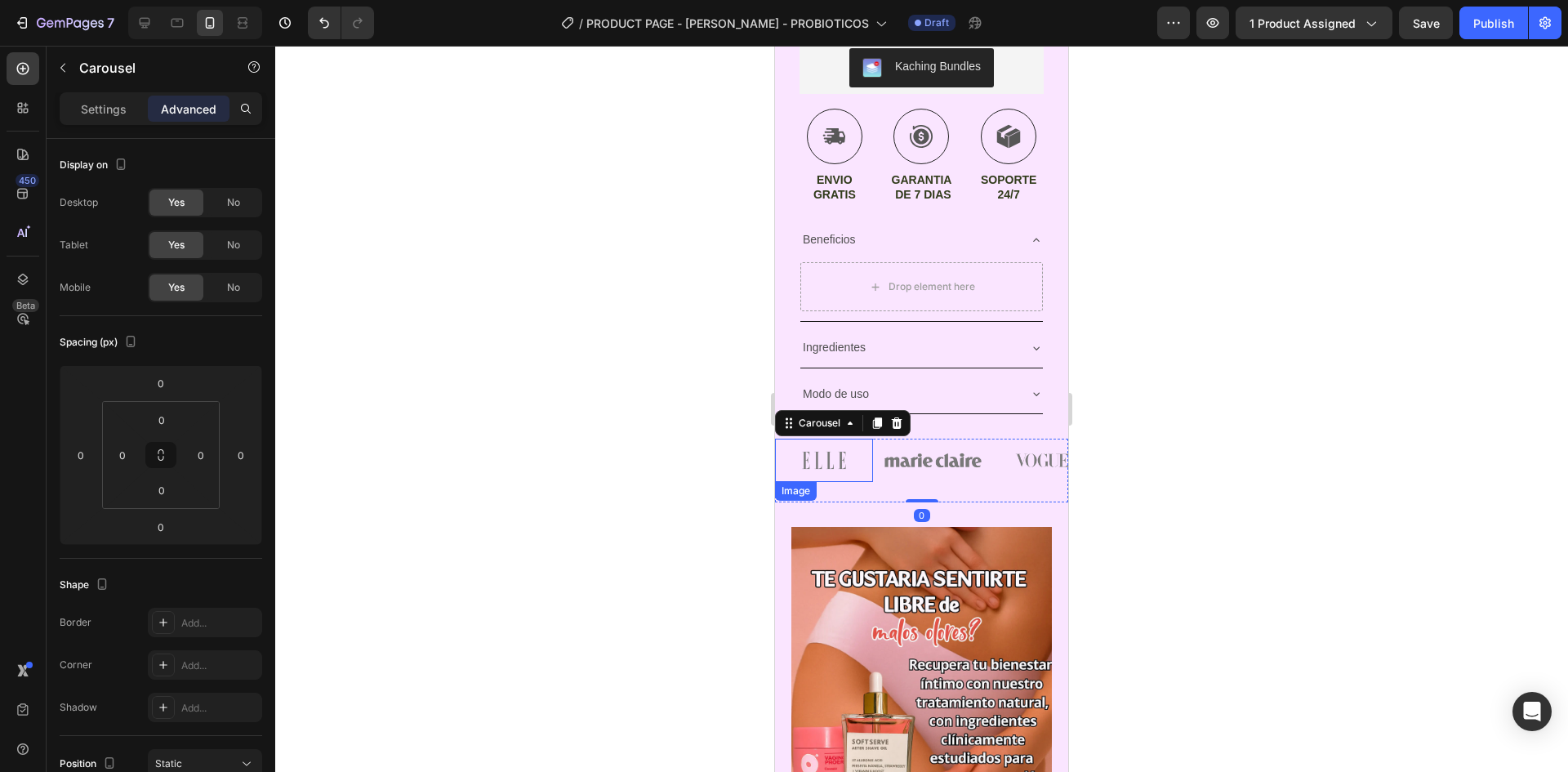
click at [823, 449] on img at bounding box center [825, 460] width 98 height 43
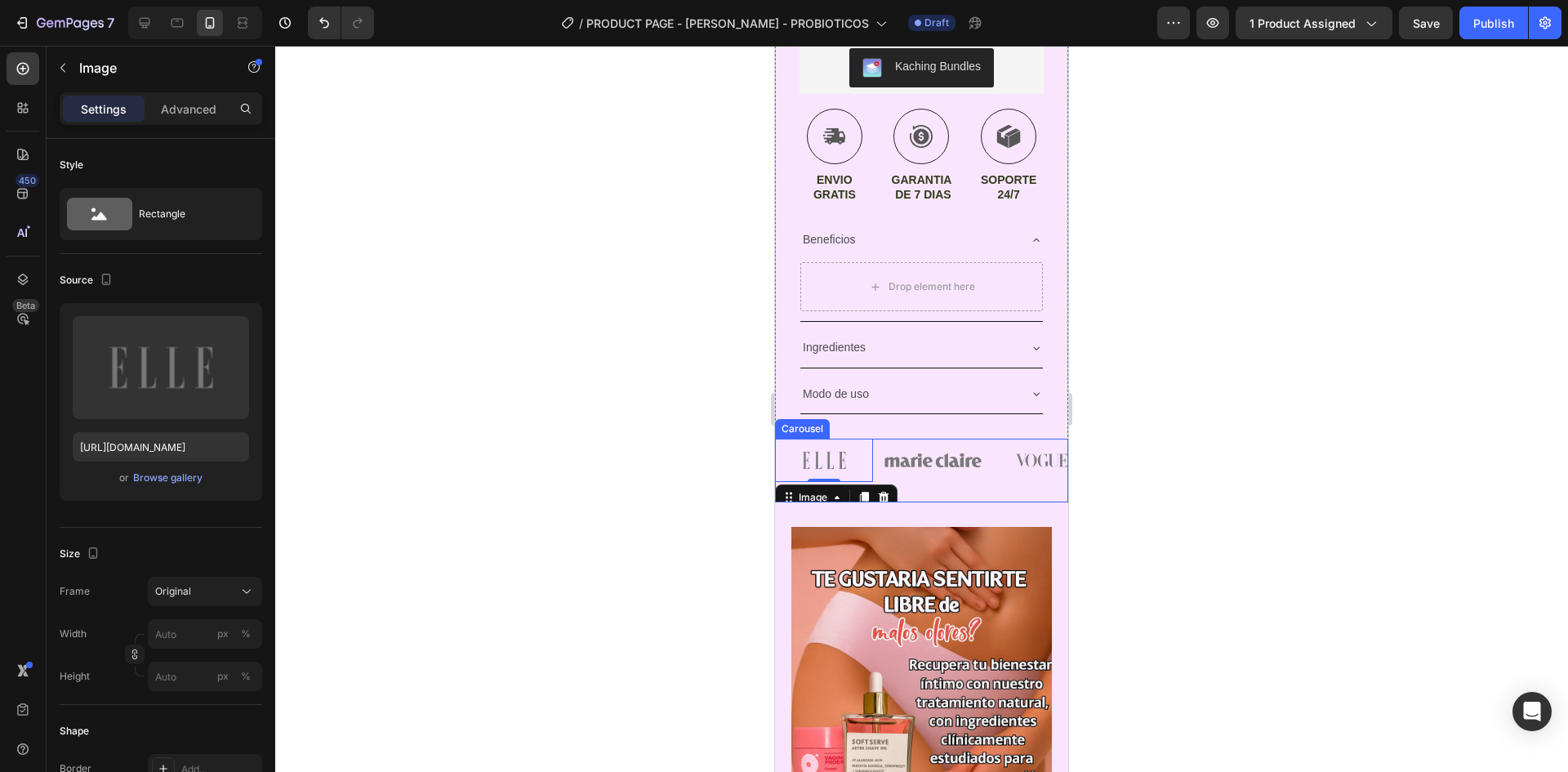
click at [1023, 489] on div "Image" at bounding box center [1043, 470] width 98 height 63
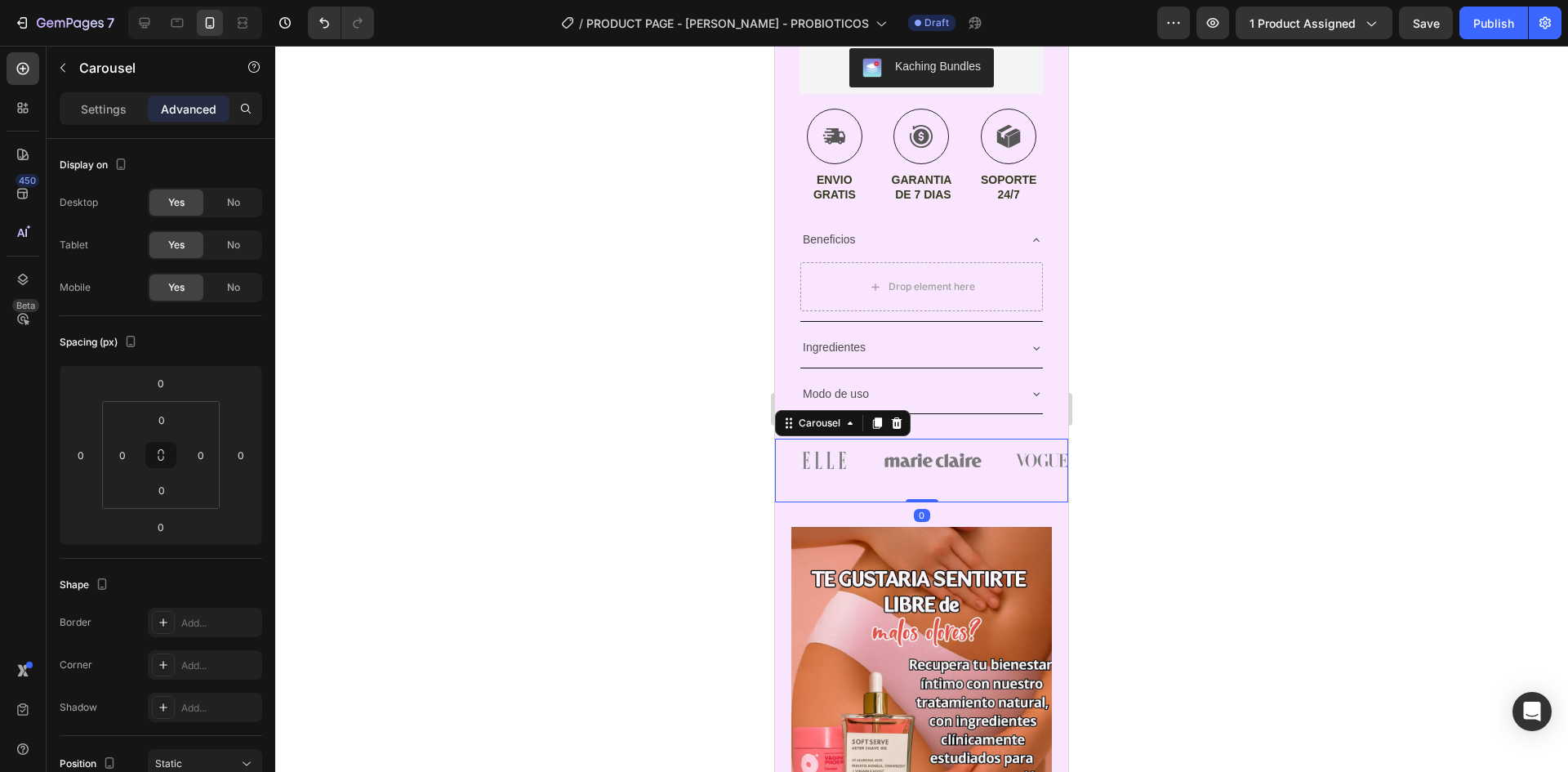
click at [966, 478] on div "Image" at bounding box center [934, 470] width 98 height 63
click at [910, 454] on img at bounding box center [934, 460] width 98 height 43
click at [982, 452] on img at bounding box center [934, 460] width 98 height 43
click at [1043, 481] on div "Image" at bounding box center [1043, 470] width 98 height 63
drag, startPoint x: 927, startPoint y: 490, endPoint x: 918, endPoint y: 469, distance: 22.8
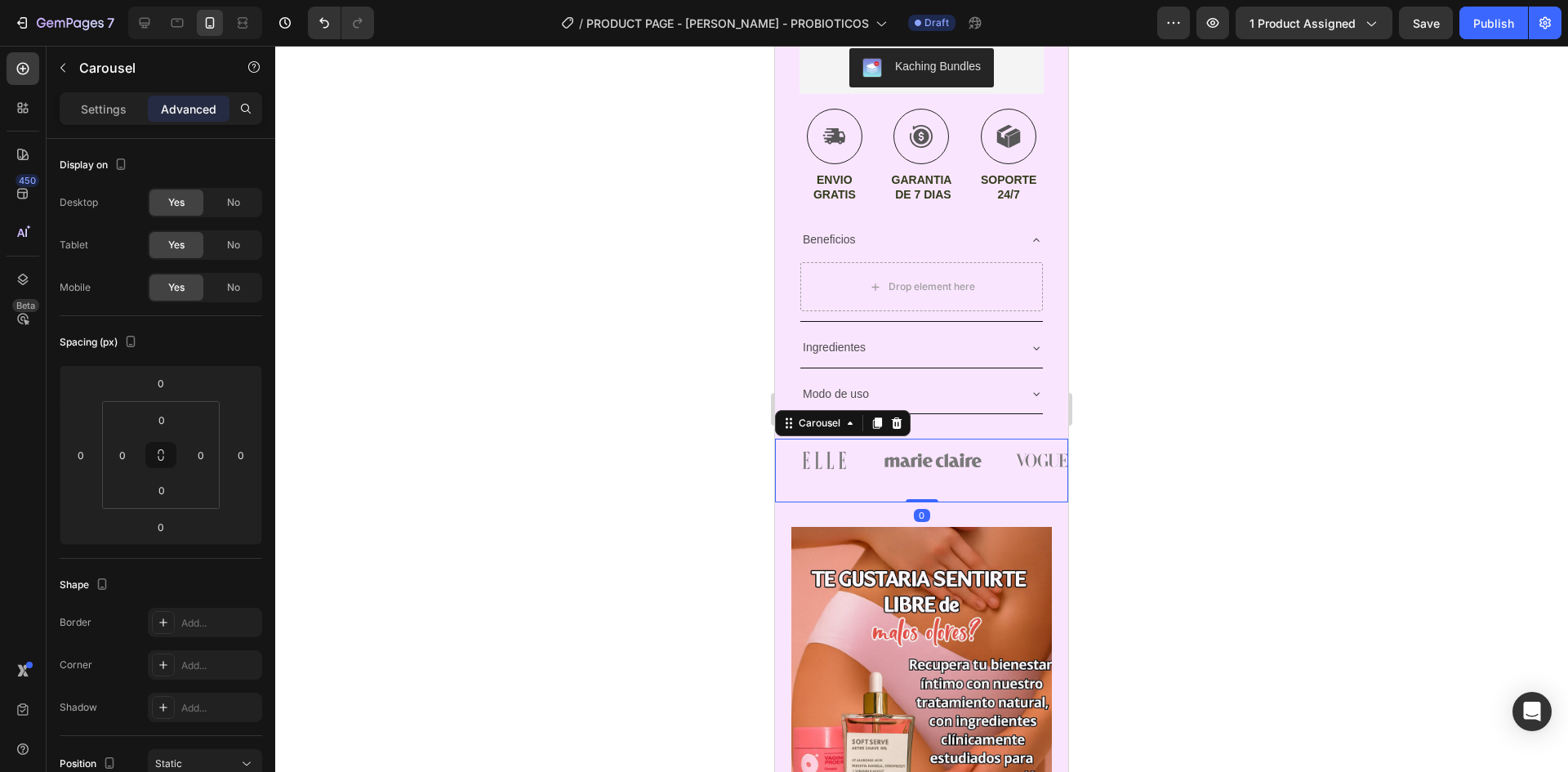
click at [934, 452] on div "Image Image Image Image Image Carousel 0" at bounding box center [922, 470] width 293 height 63
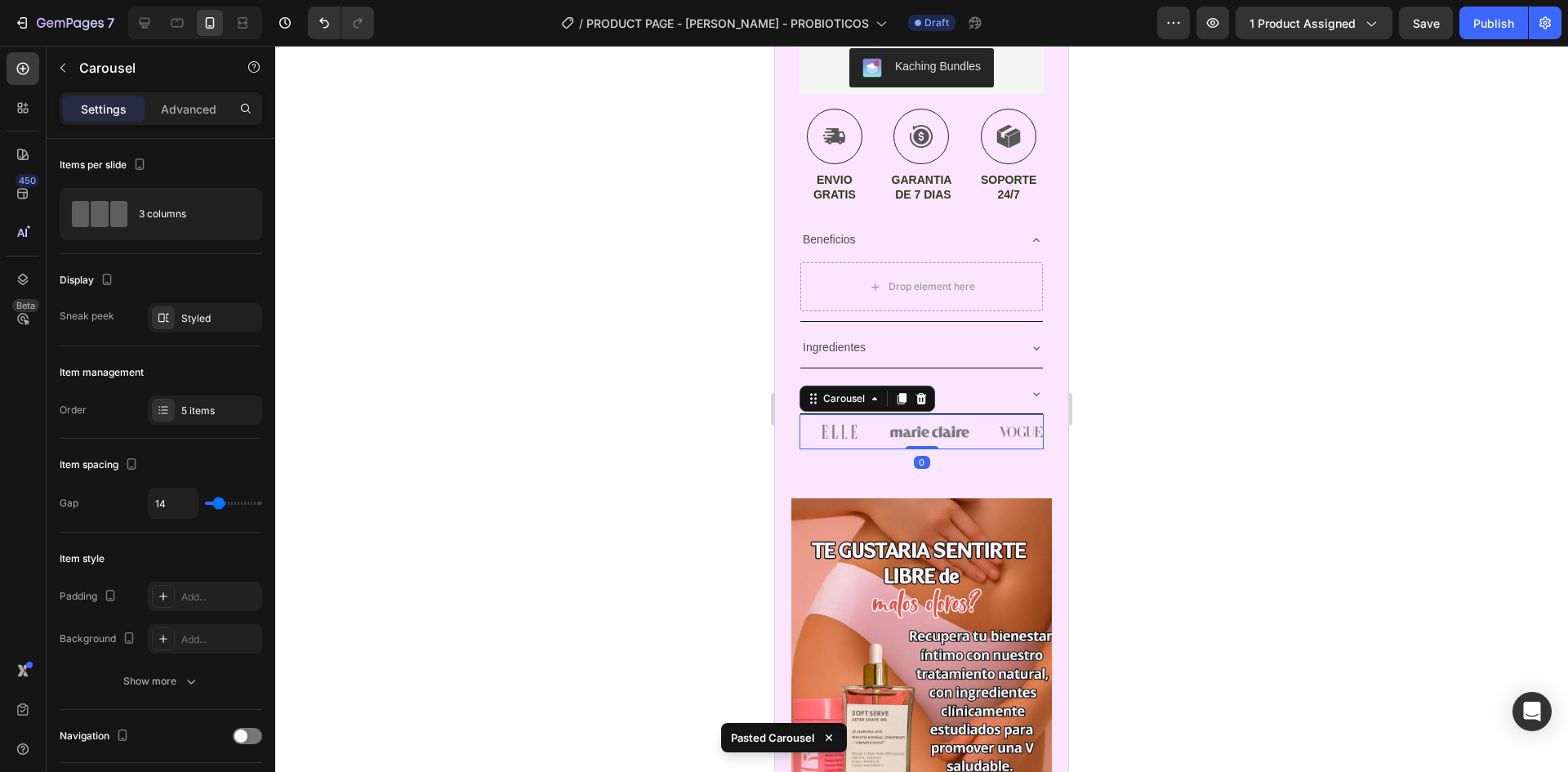
click at [1254, 433] on div at bounding box center [921, 408] width 1293 height 726
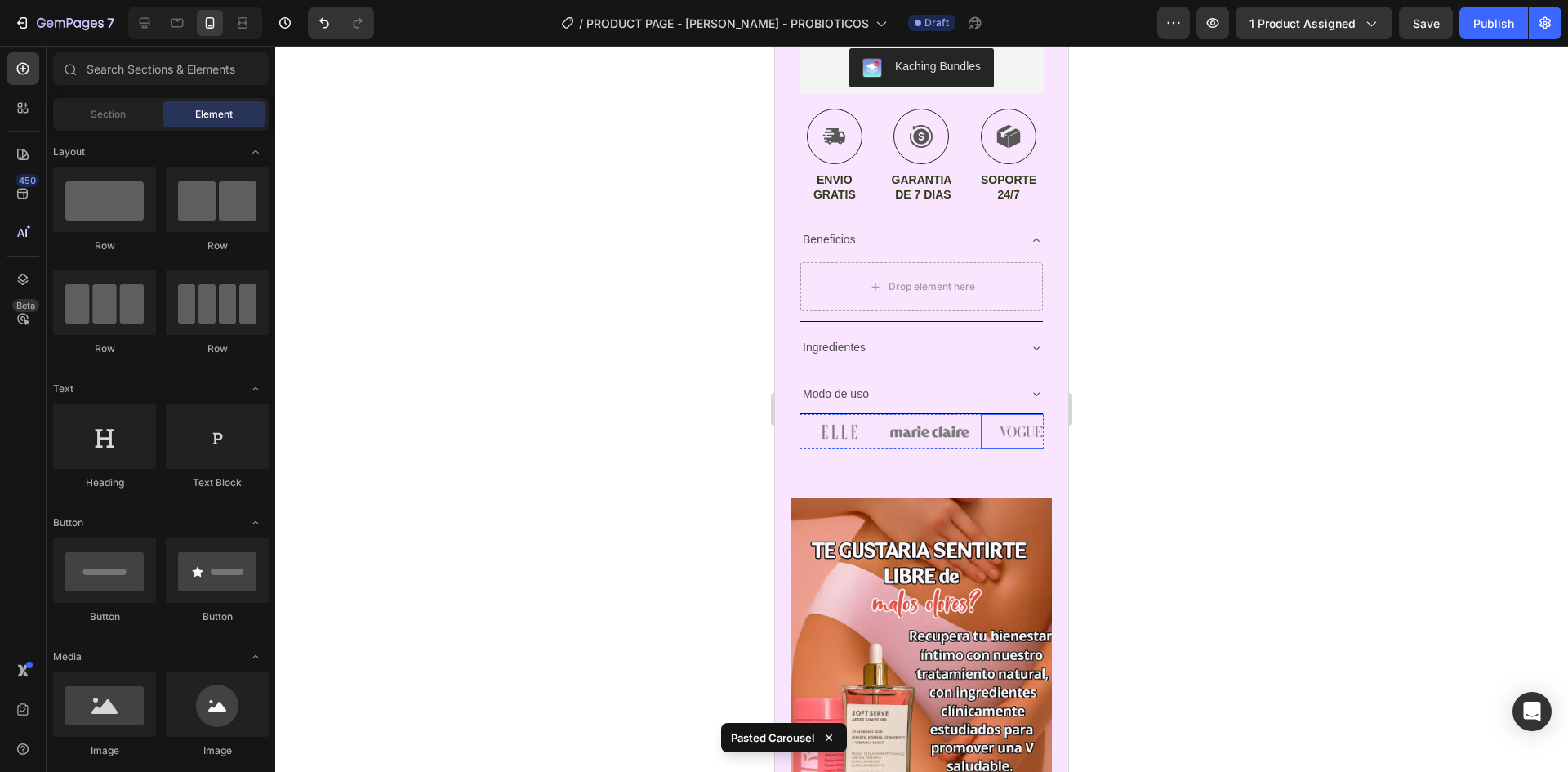
click at [1026, 414] on img at bounding box center [1020, 431] width 80 height 35
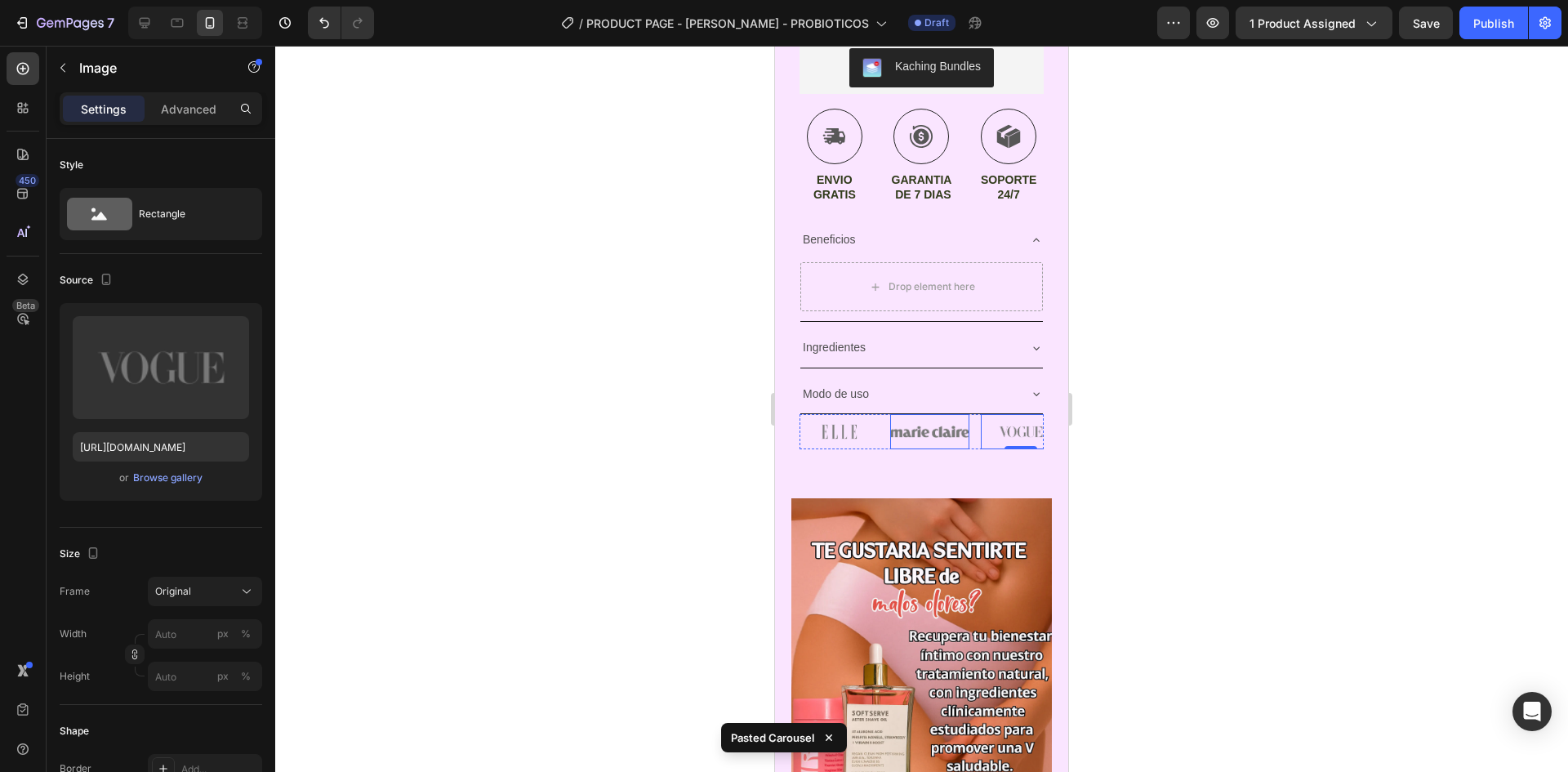
click at [952, 414] on img at bounding box center [929, 431] width 80 height 35
click at [977, 435] on div "Image Image 0 Image Image Image" at bounding box center [921, 431] width 244 height 35
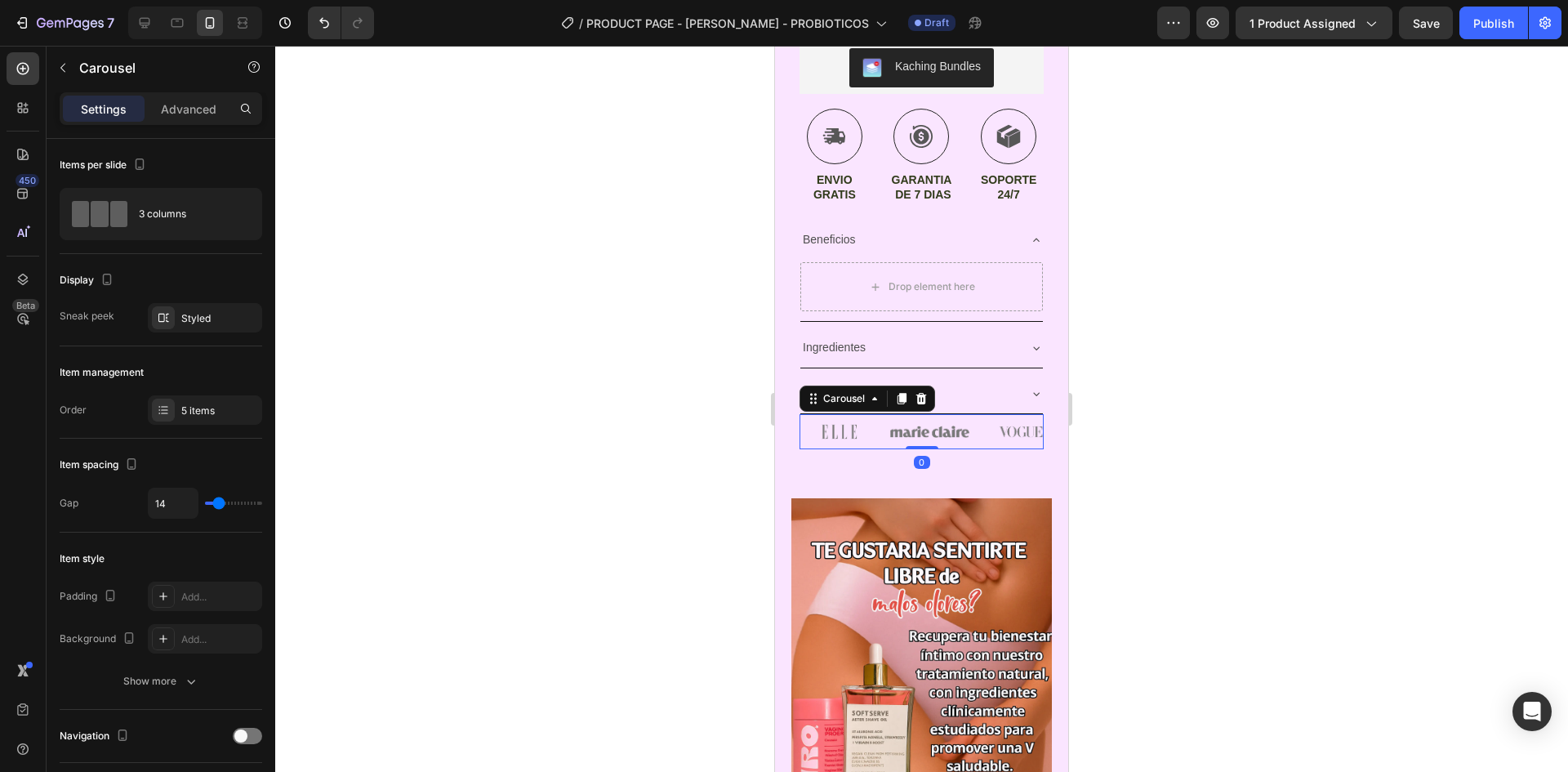
click at [186, 594] on div "Add..." at bounding box center [220, 597] width 77 height 14
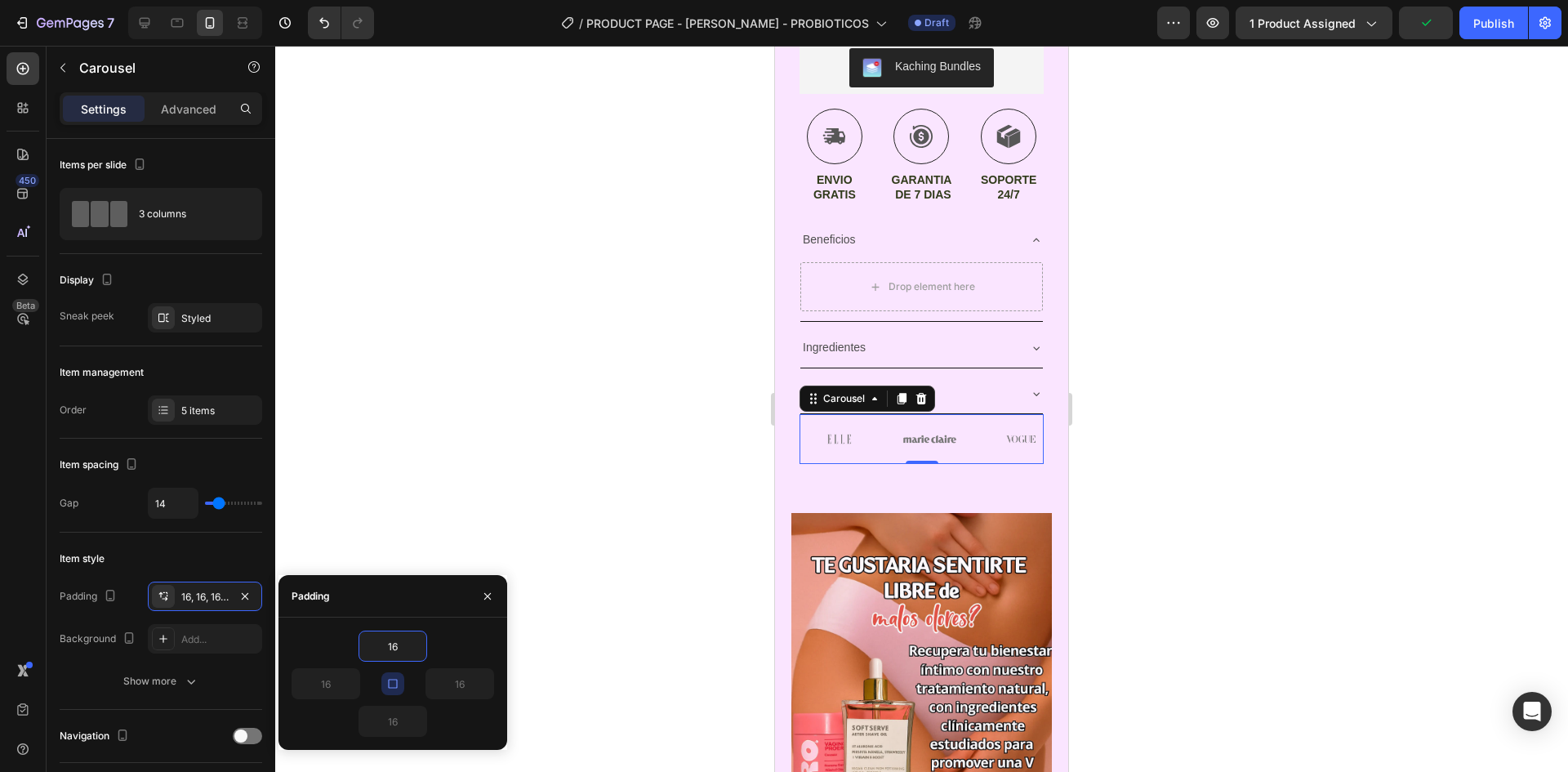
click at [398, 687] on icon "button" at bounding box center [392, 684] width 13 height 13
click at [466, 690] on input "16" at bounding box center [459, 684] width 67 height 29
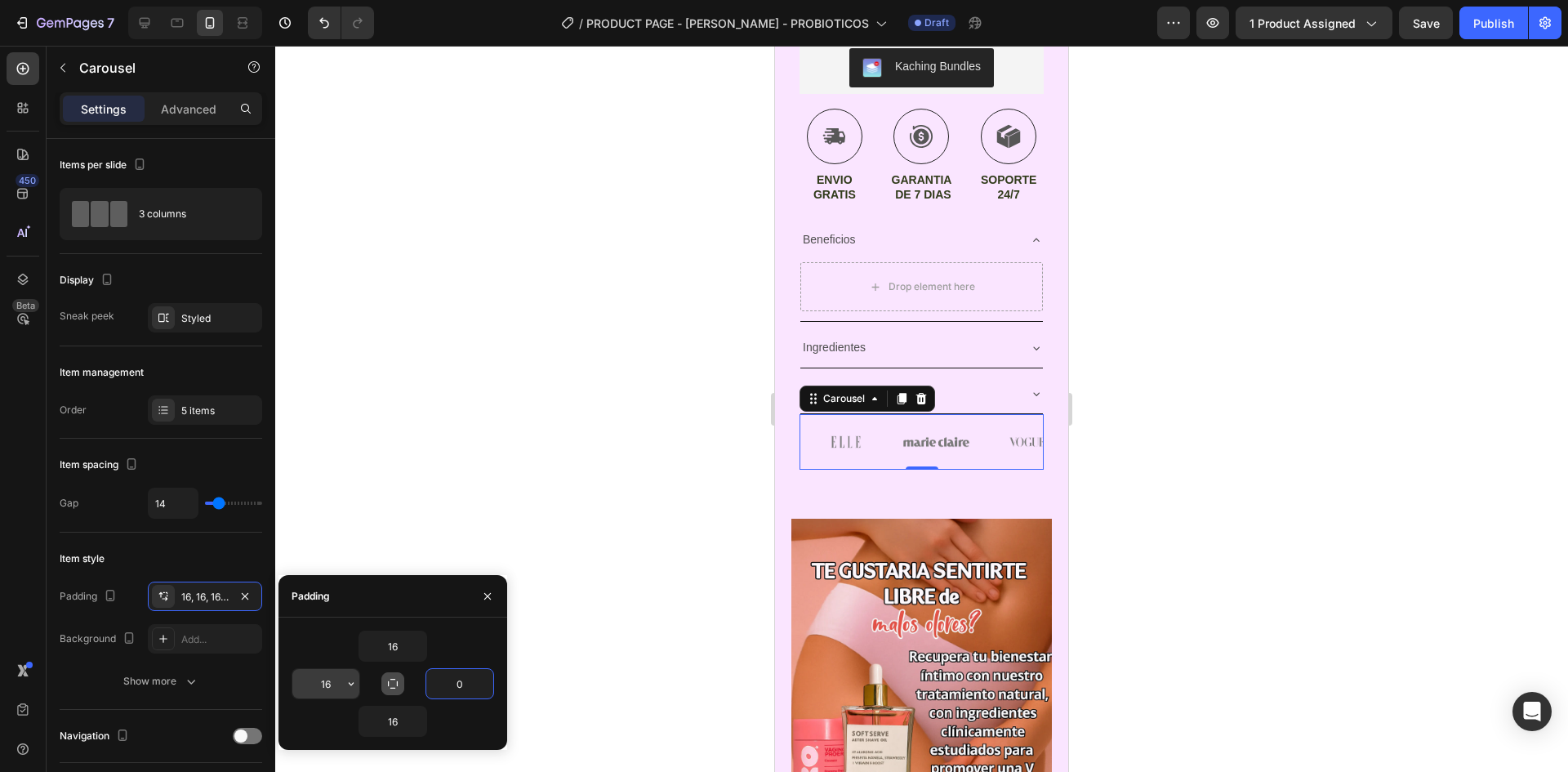
type input "0"
click at [326, 686] on input "16" at bounding box center [325, 684] width 67 height 29
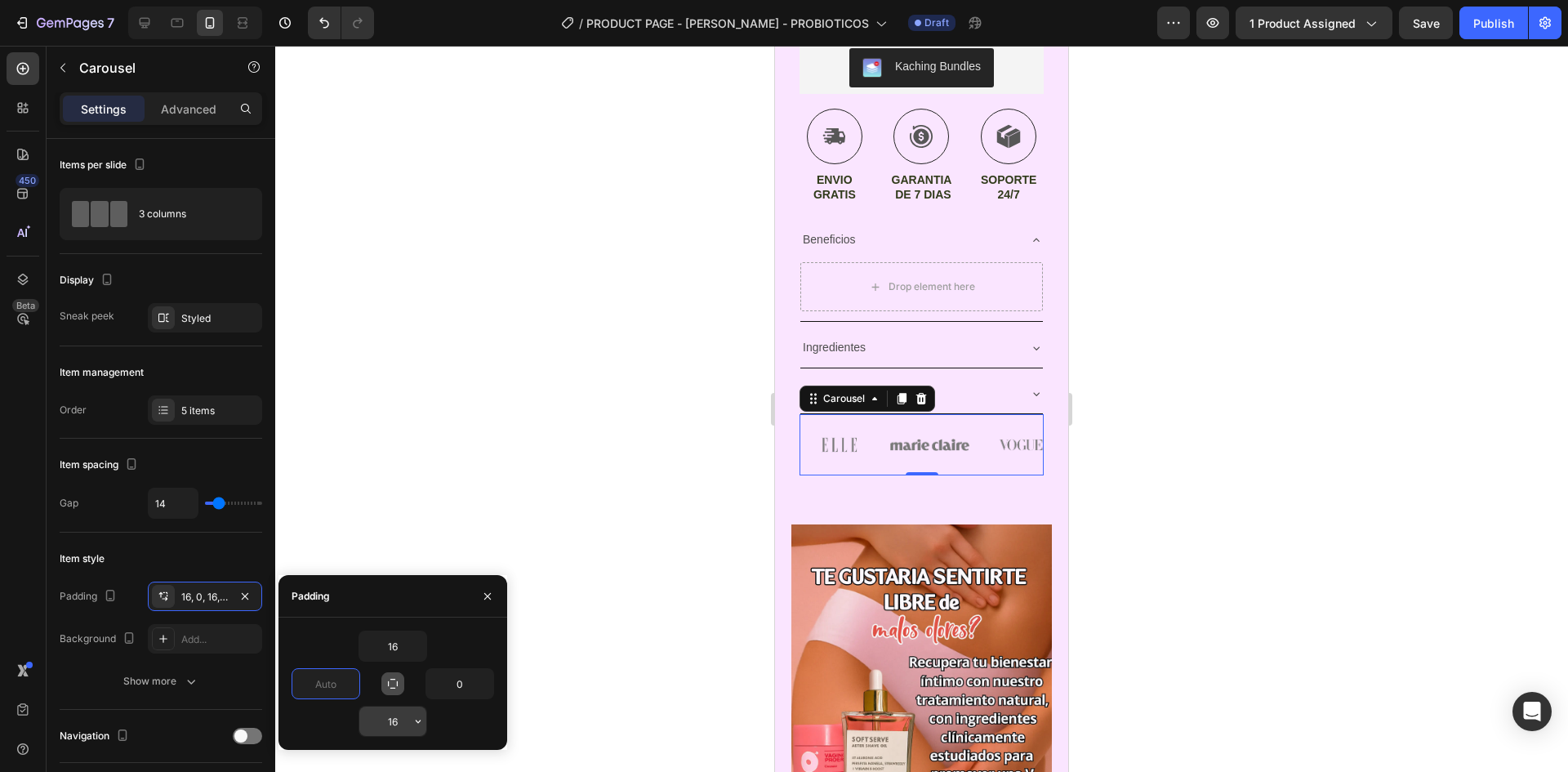
click at [398, 716] on input "16" at bounding box center [392, 721] width 67 height 29
type input "0"
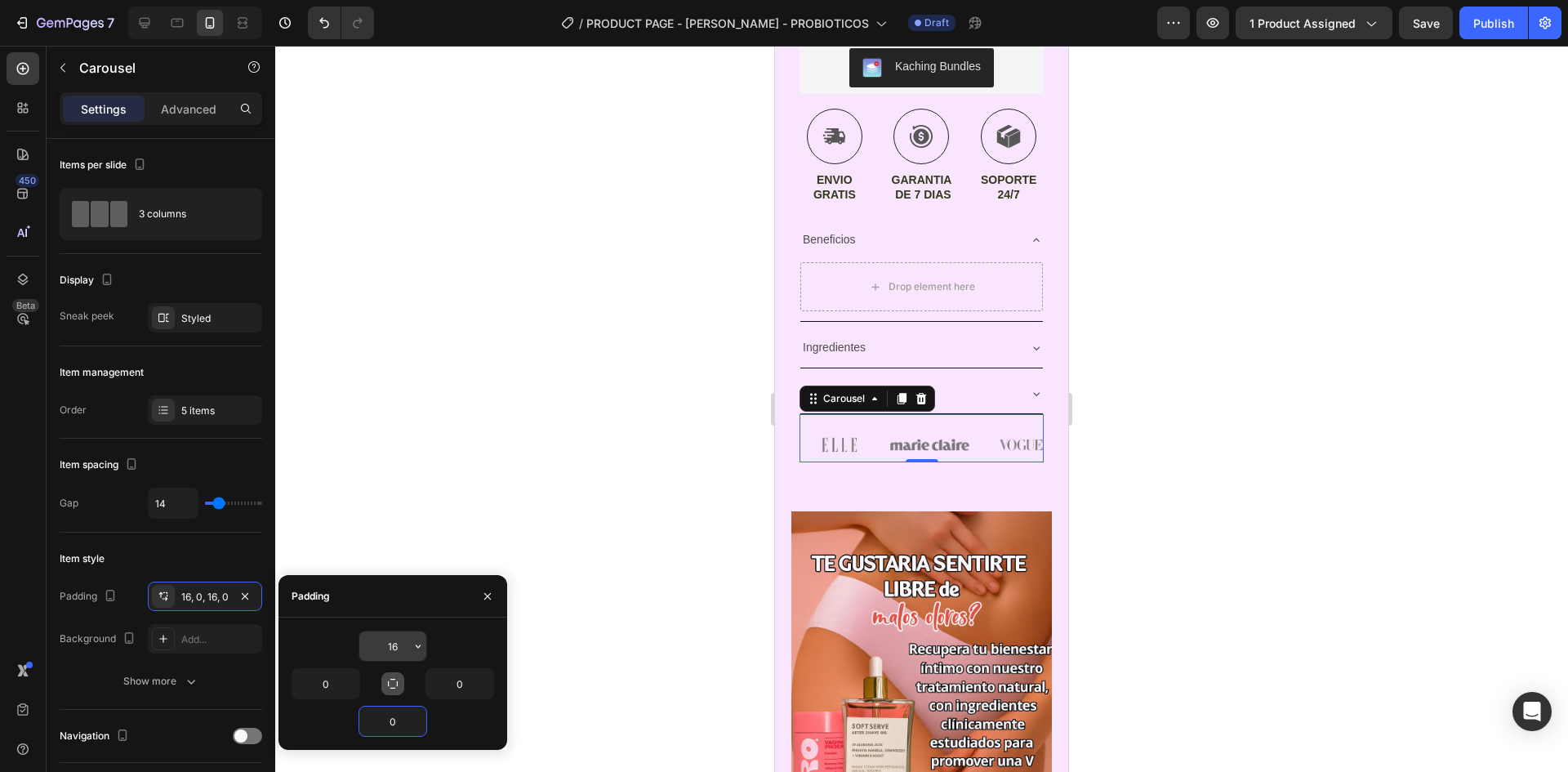
type input "0"
click at [405, 653] on input "16" at bounding box center [392, 646] width 67 height 29
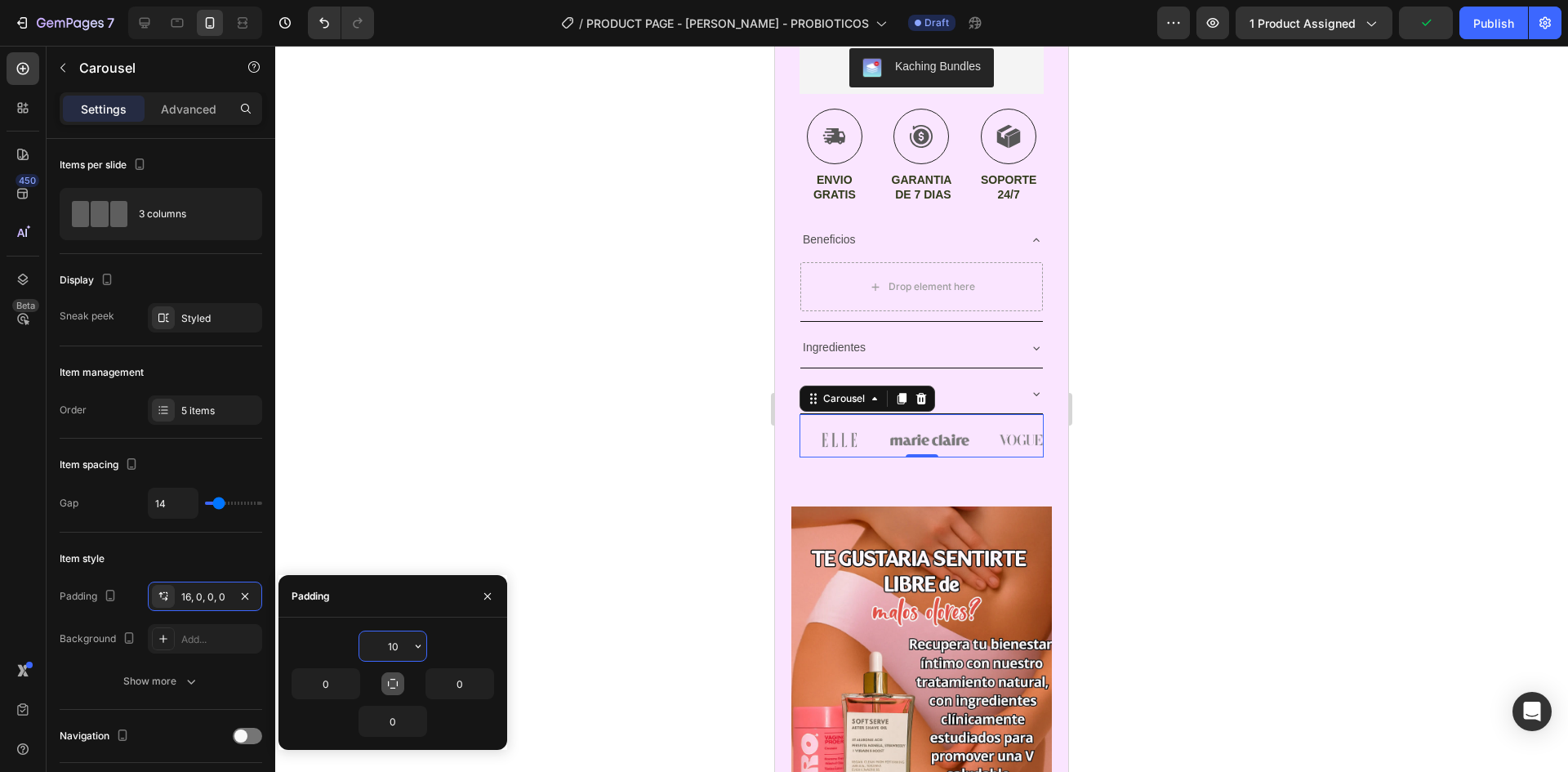
type input "1"
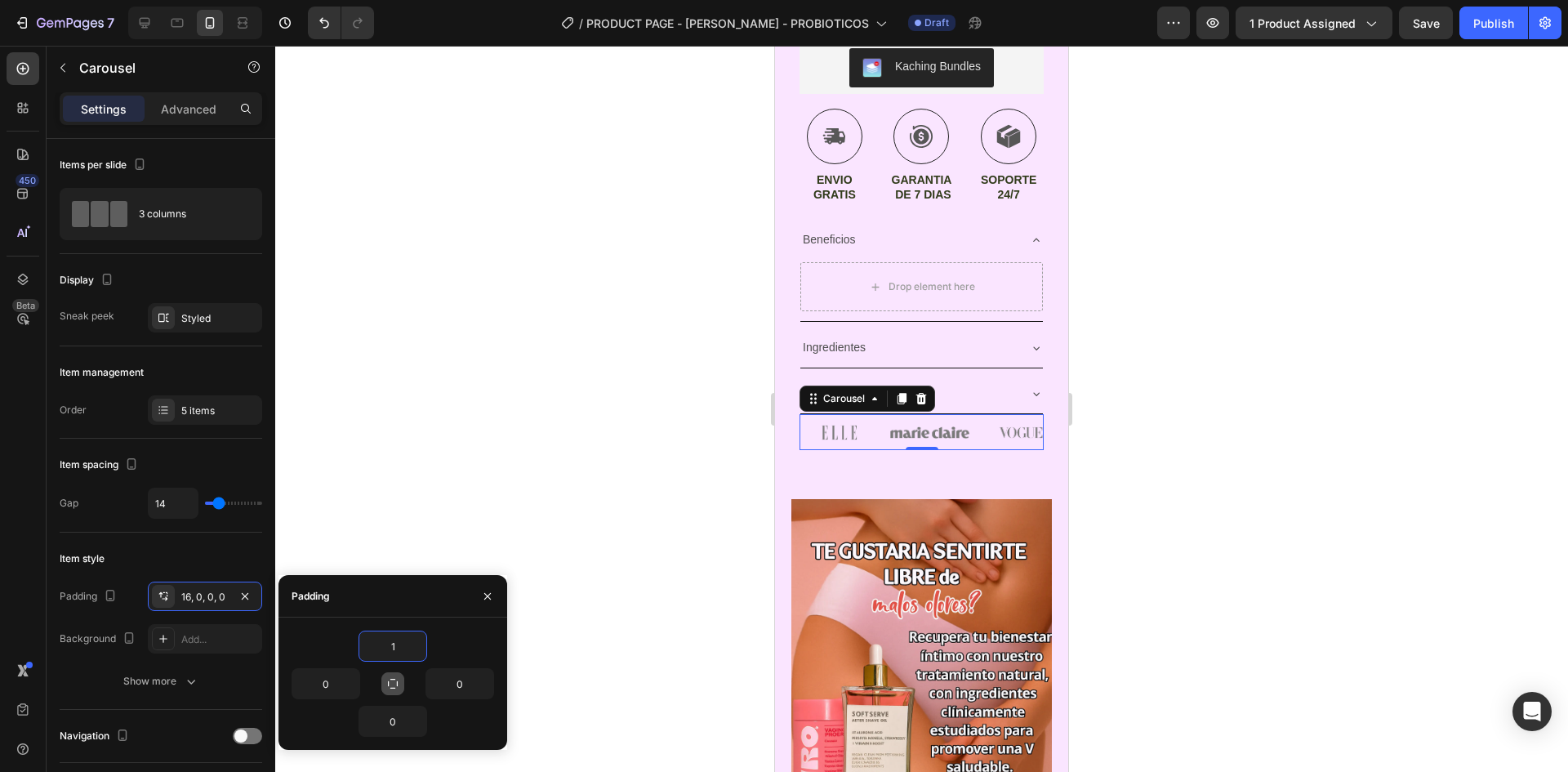
click at [1371, 394] on div at bounding box center [921, 408] width 1293 height 726
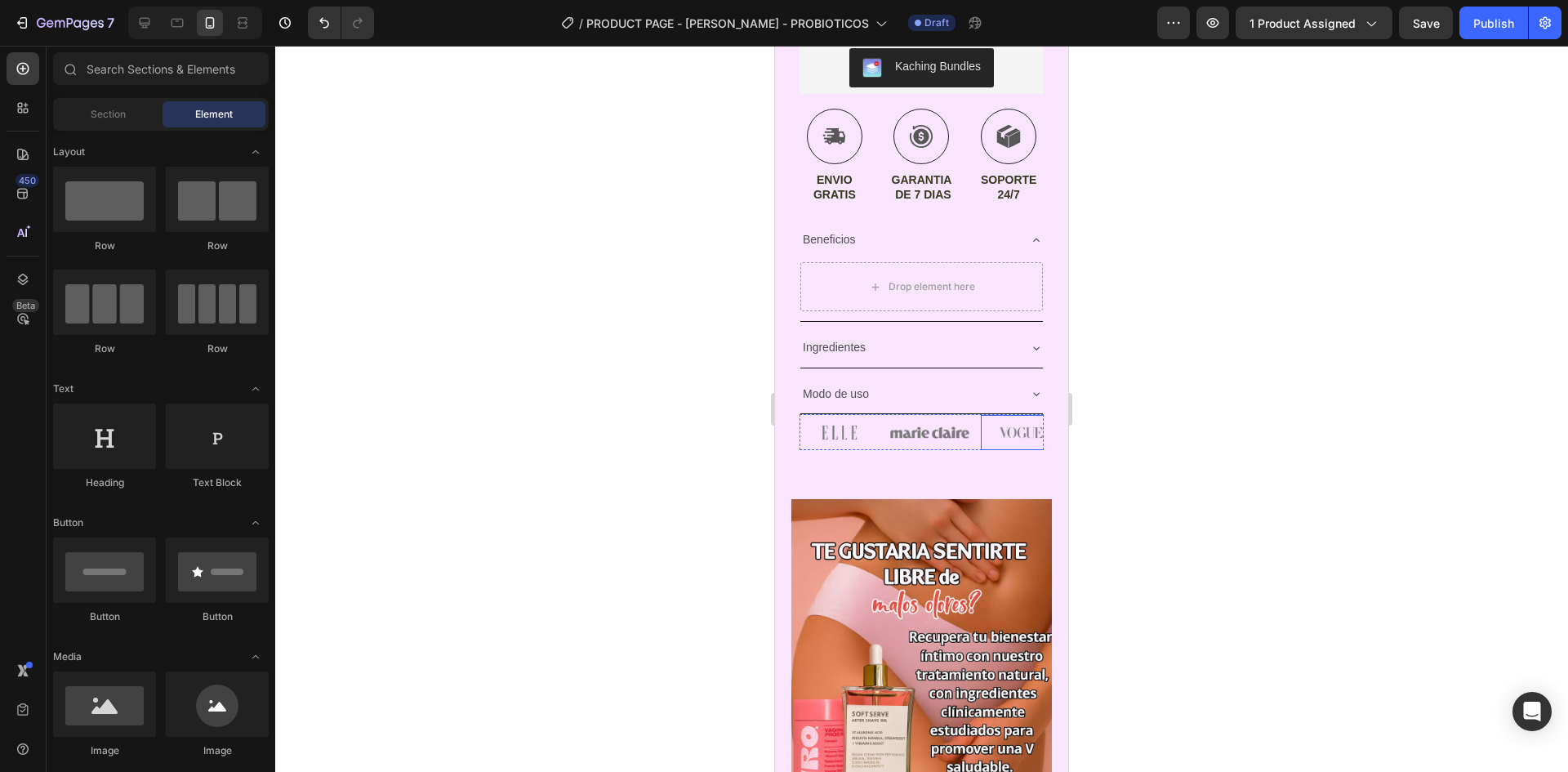
click at [977, 435] on div "Image Image Image Image Image" at bounding box center [921, 432] width 244 height 36
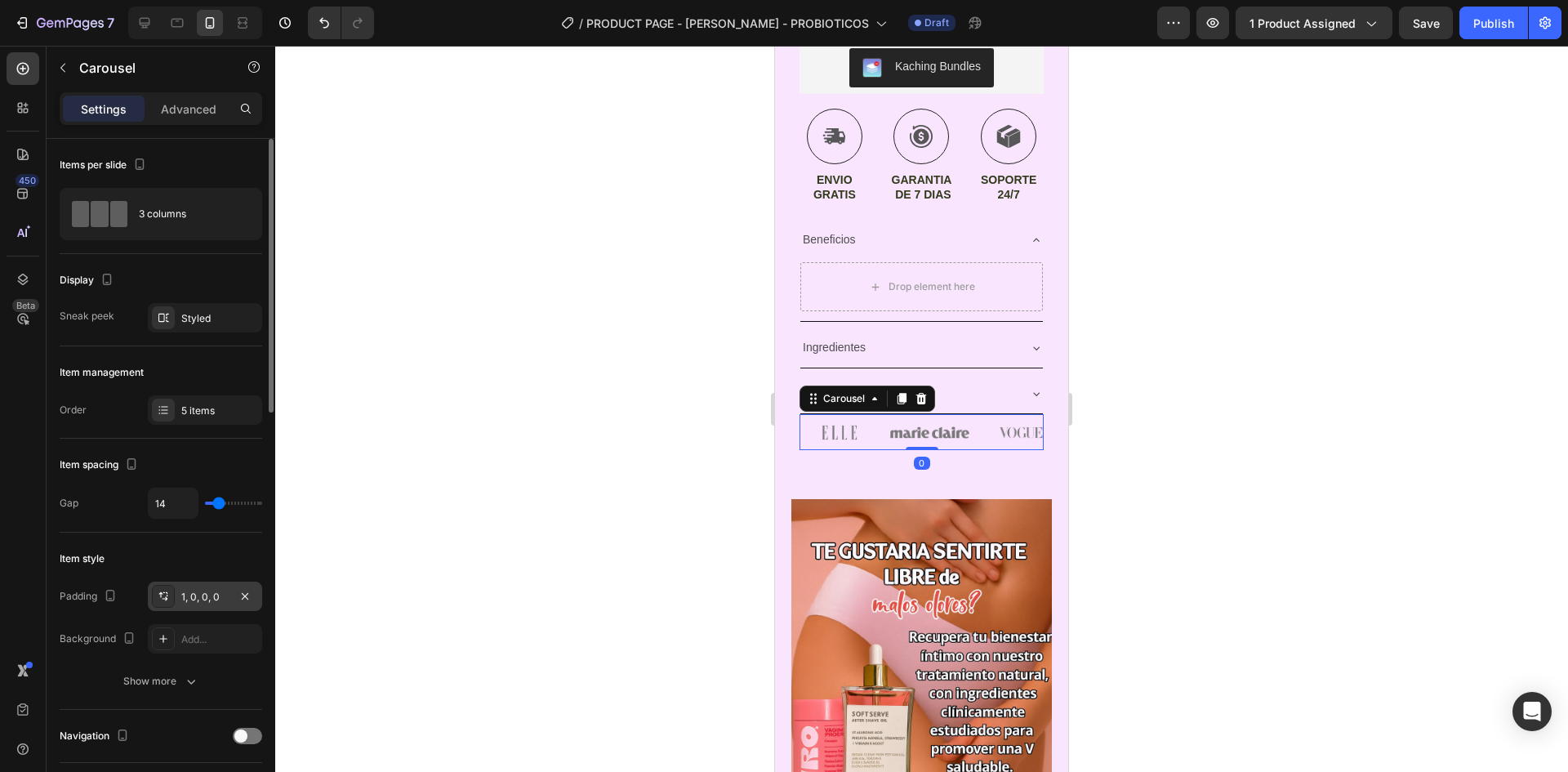
click at [194, 588] on div "1, 0, 0, 0" at bounding box center [205, 596] width 114 height 29
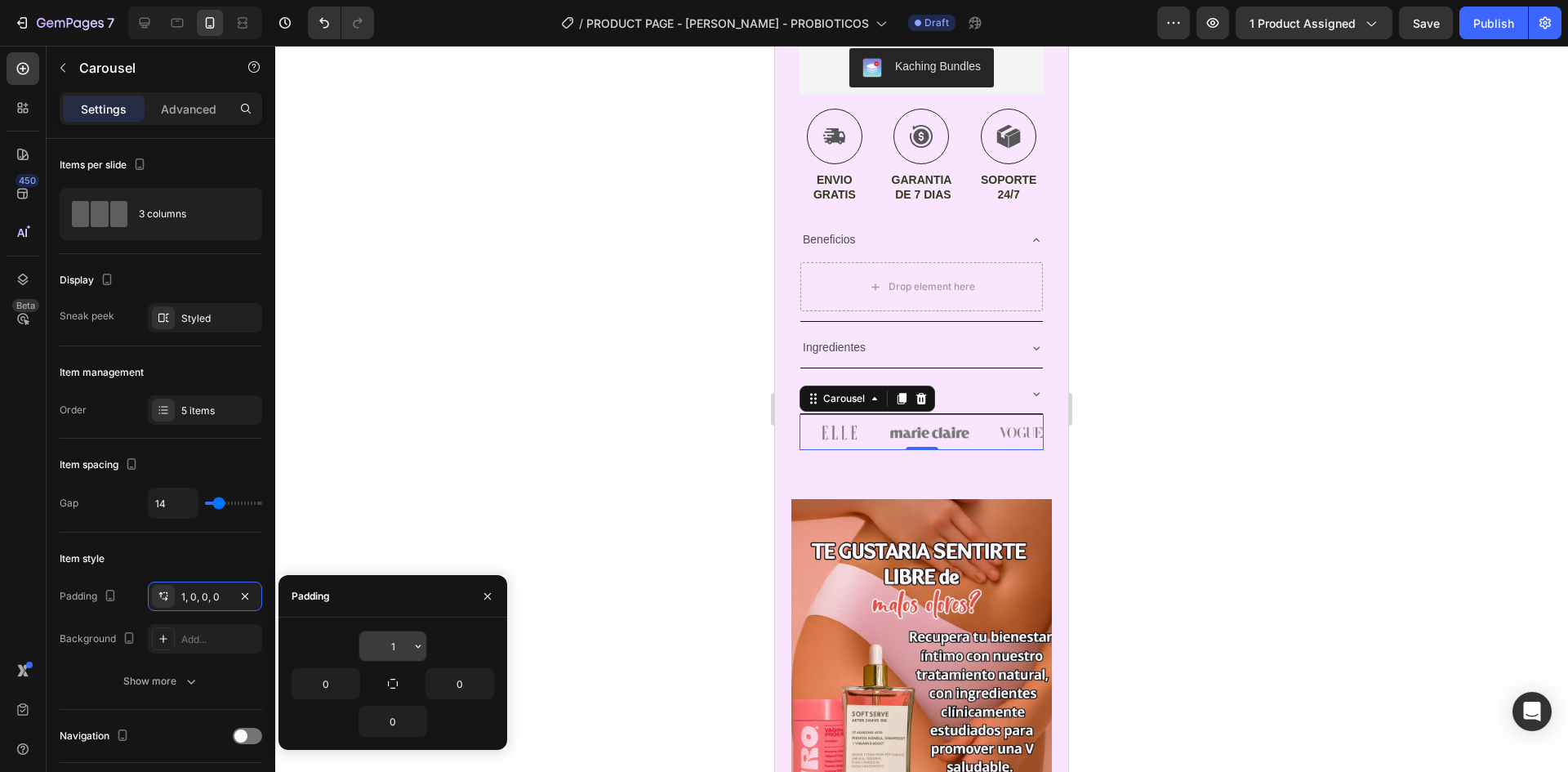
click at [399, 639] on input "1" at bounding box center [392, 646] width 67 height 29
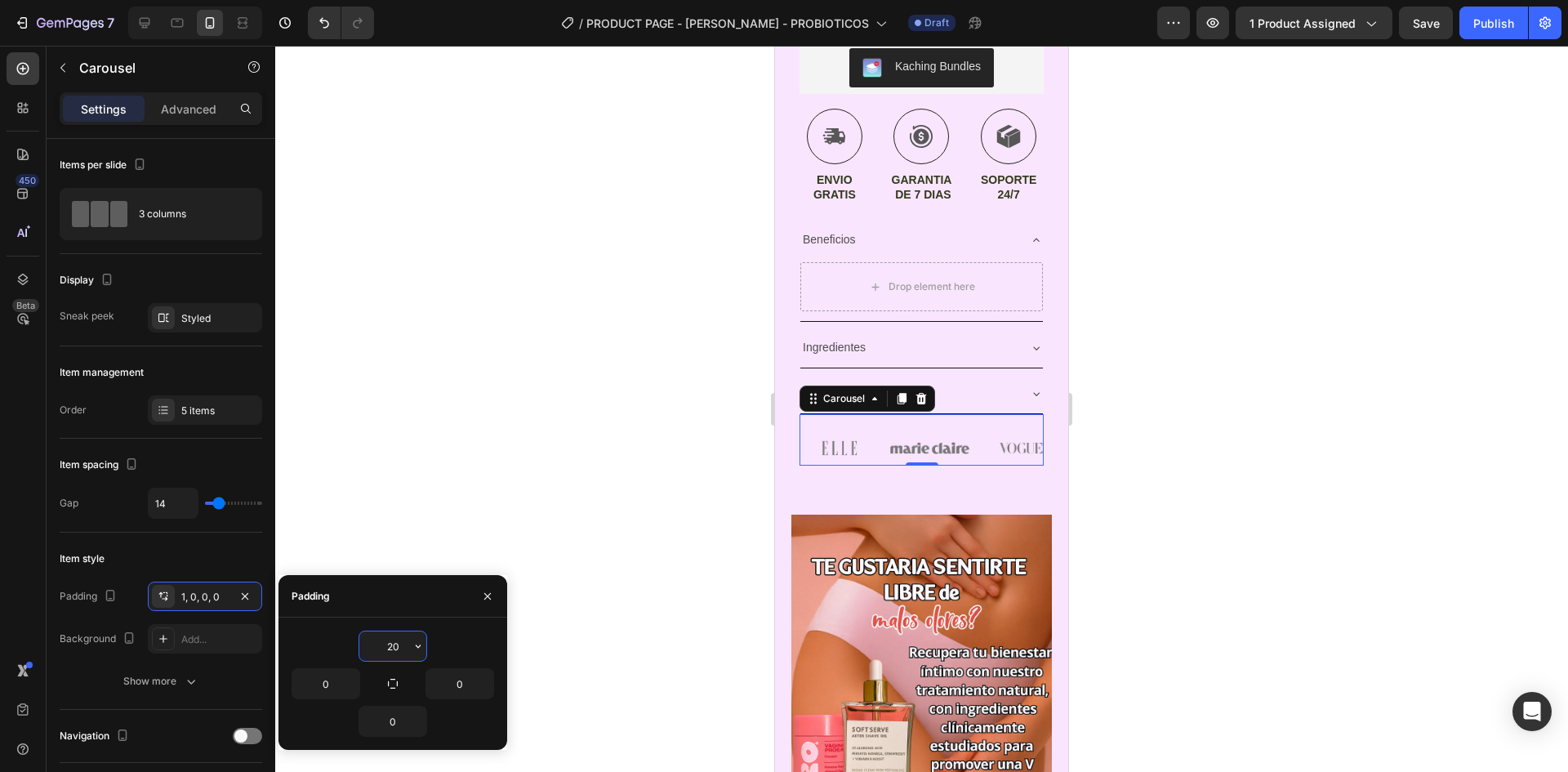
type input "2"
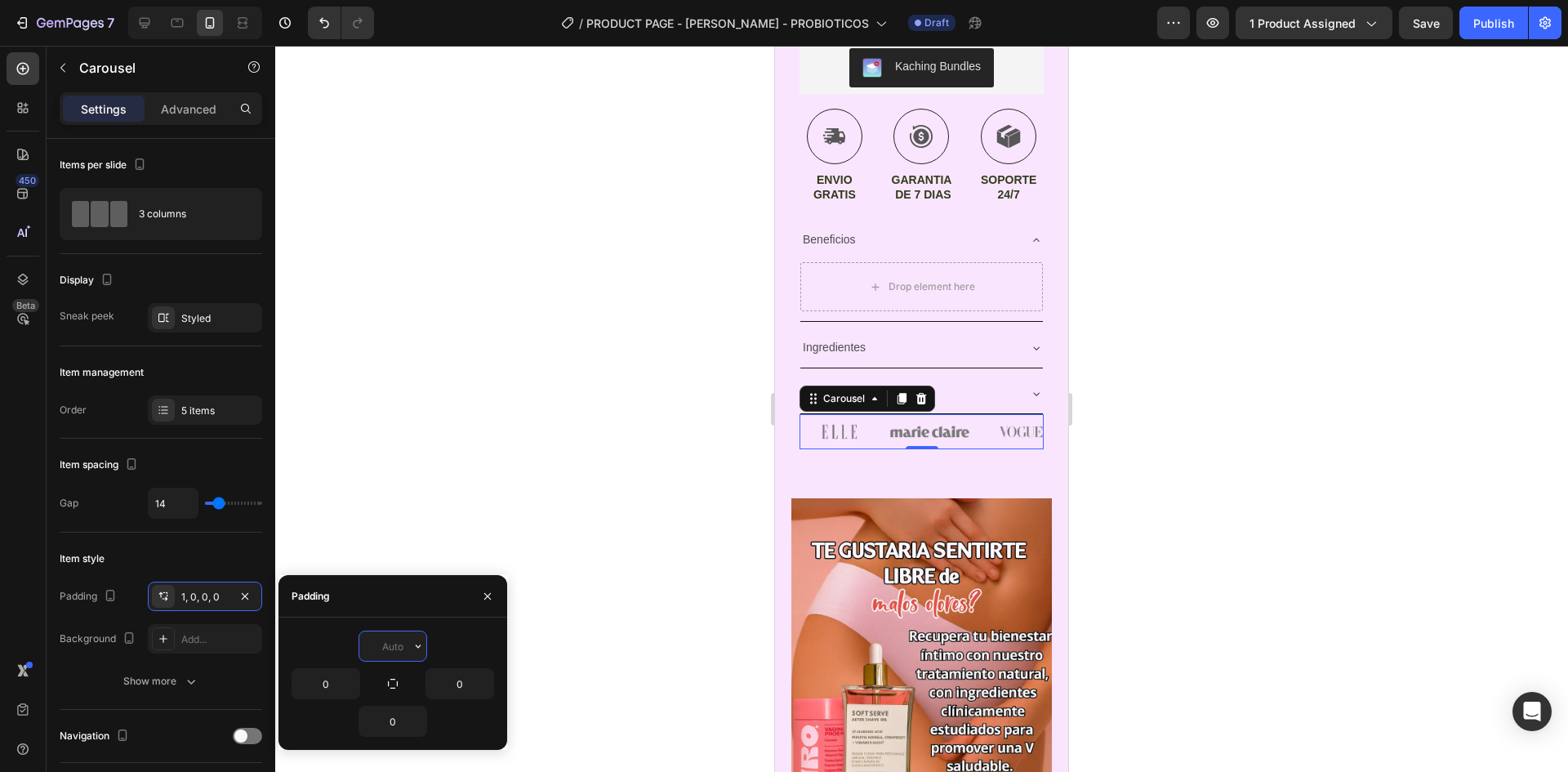
type input "5"
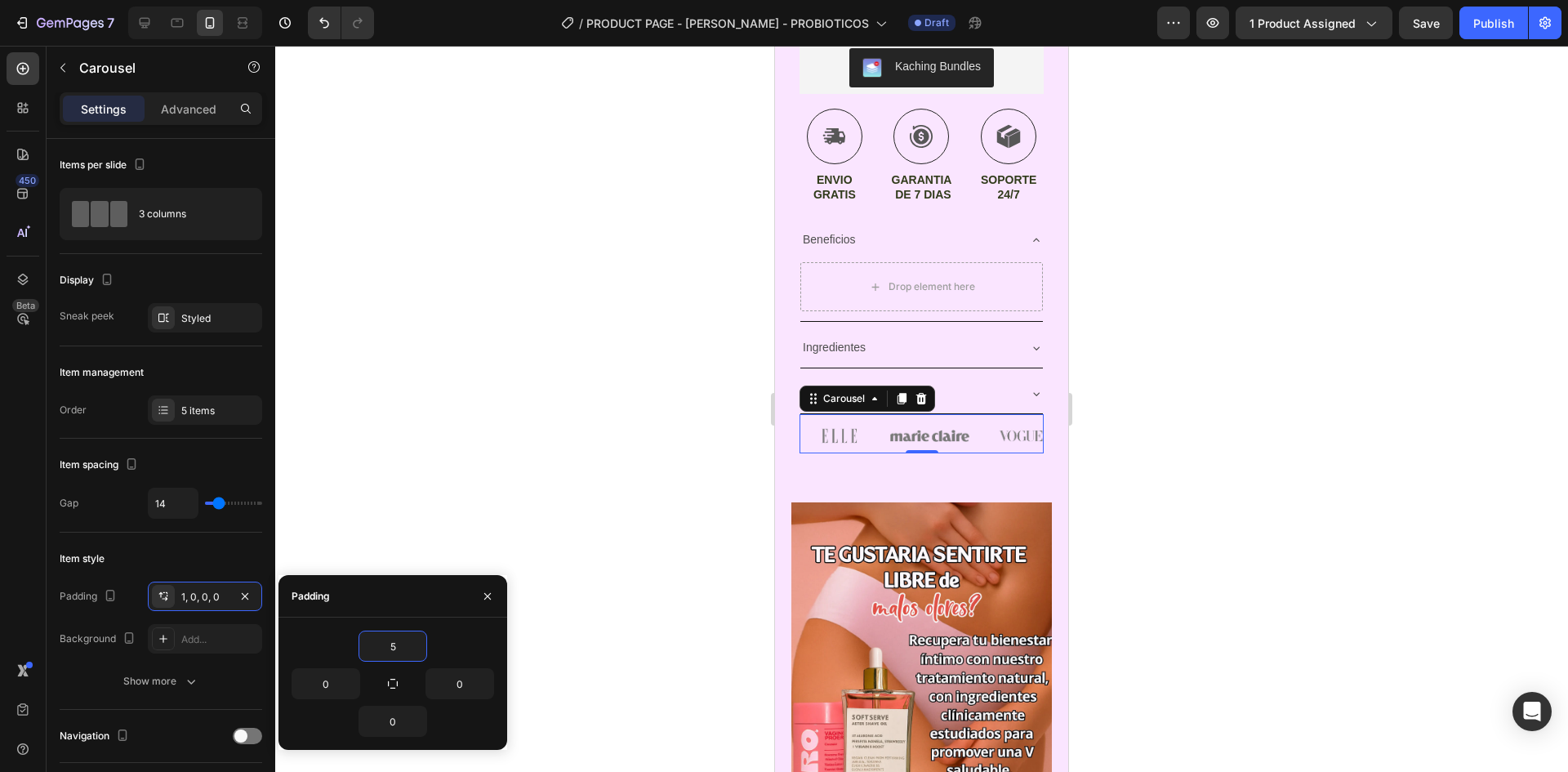
click at [1384, 575] on div at bounding box center [921, 408] width 1293 height 726
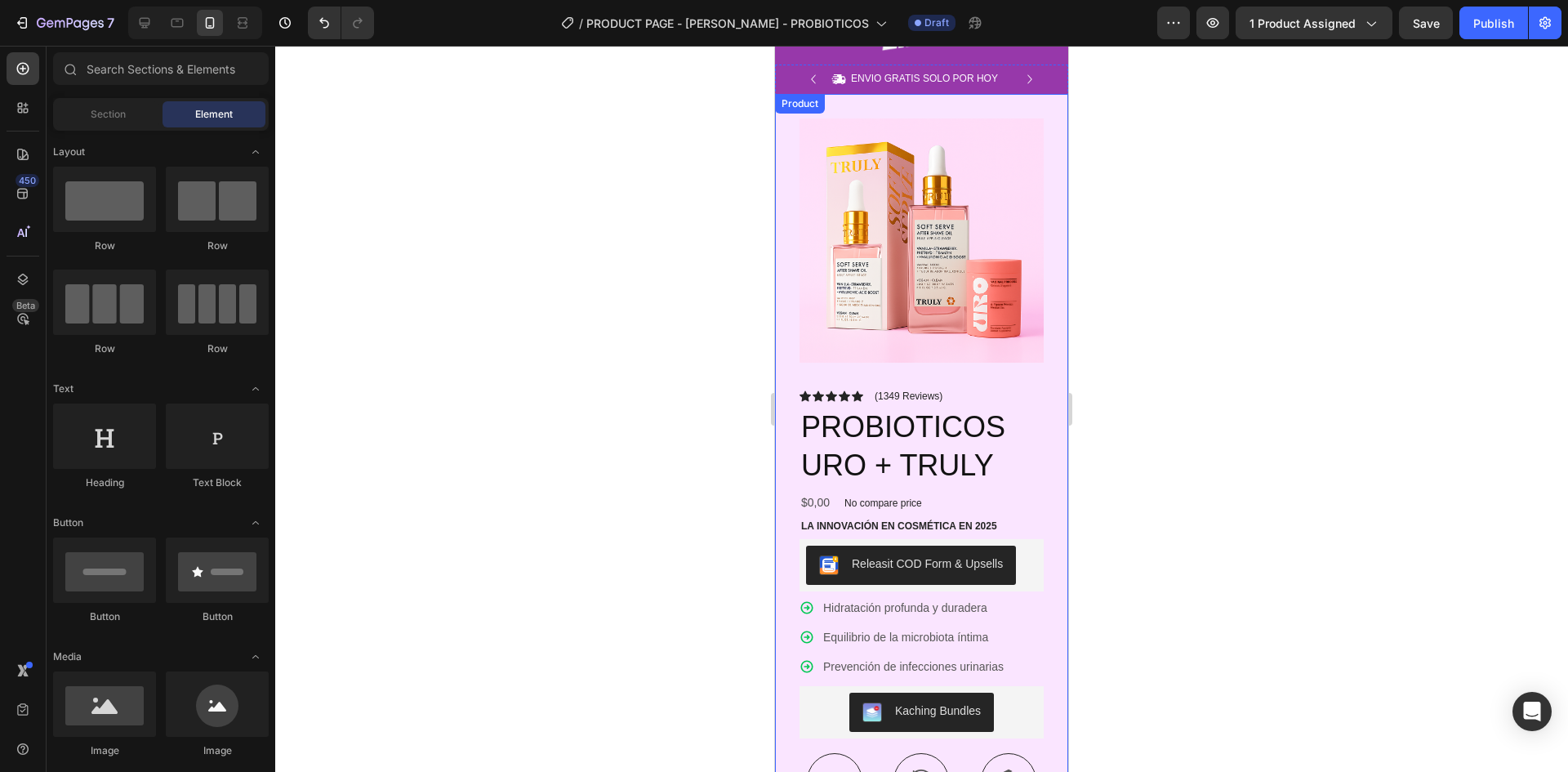
scroll to position [0, 0]
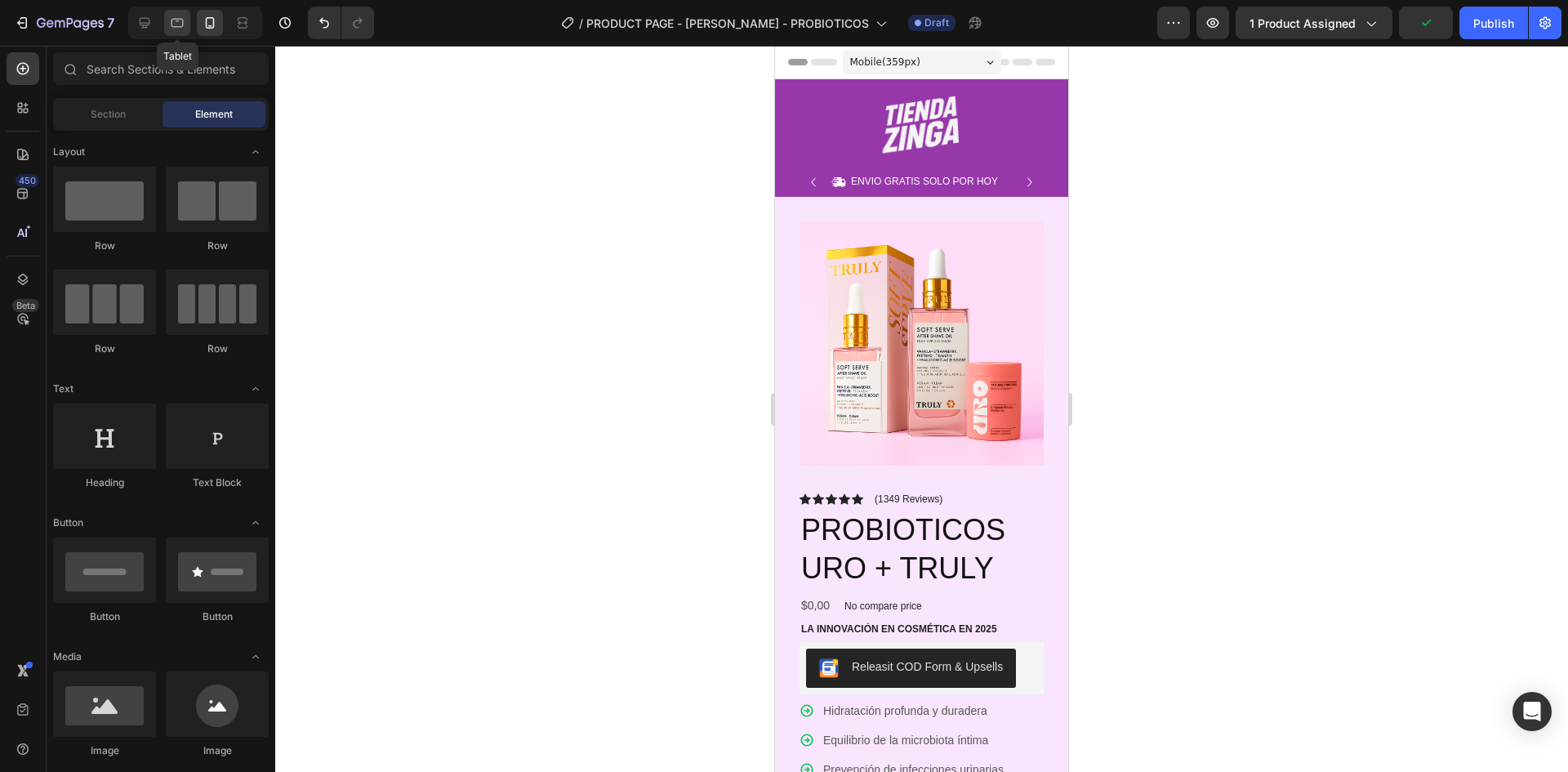
click at [168, 22] on div at bounding box center [177, 22] width 26 height 26
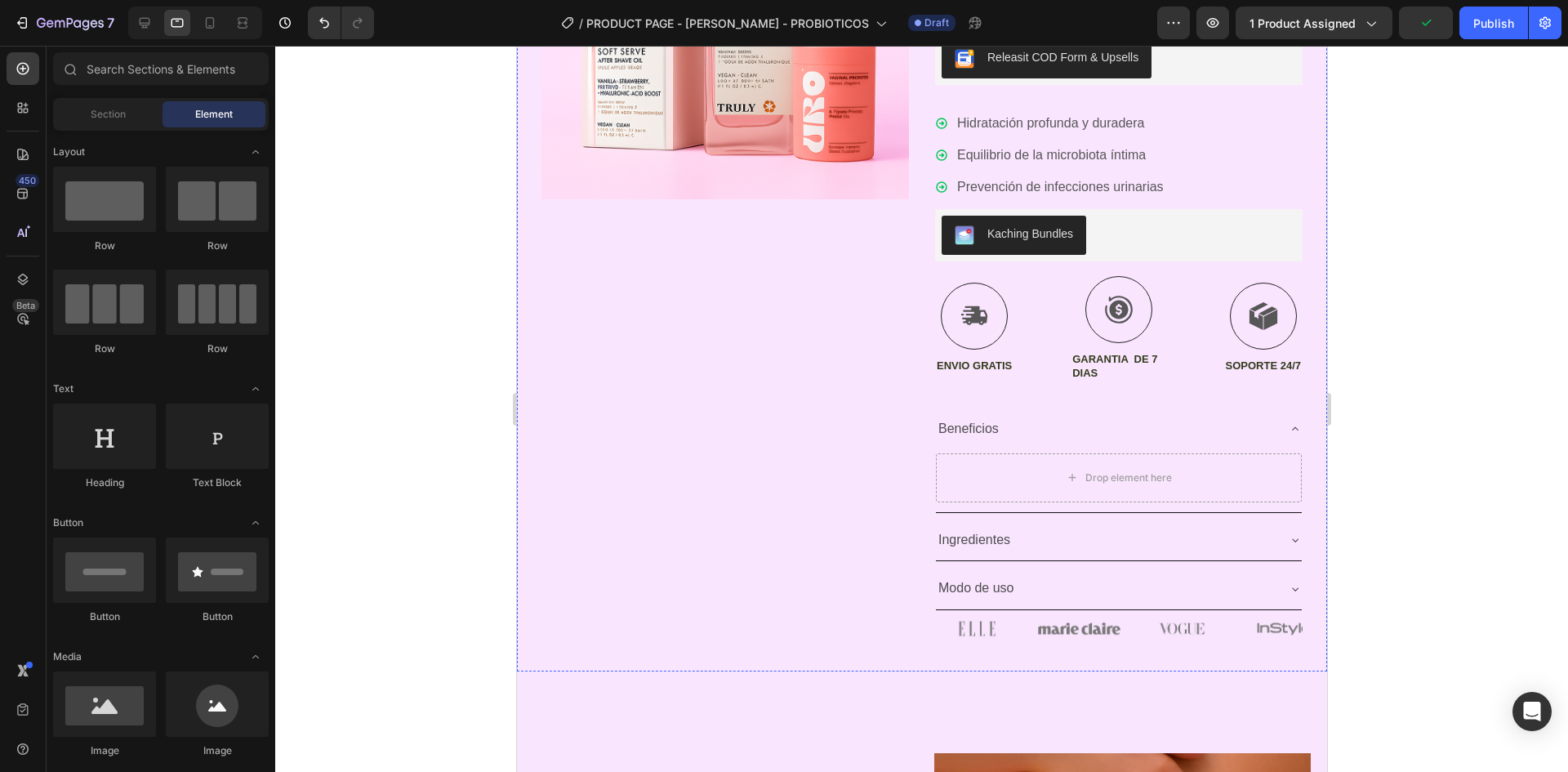
scroll to position [491, 0]
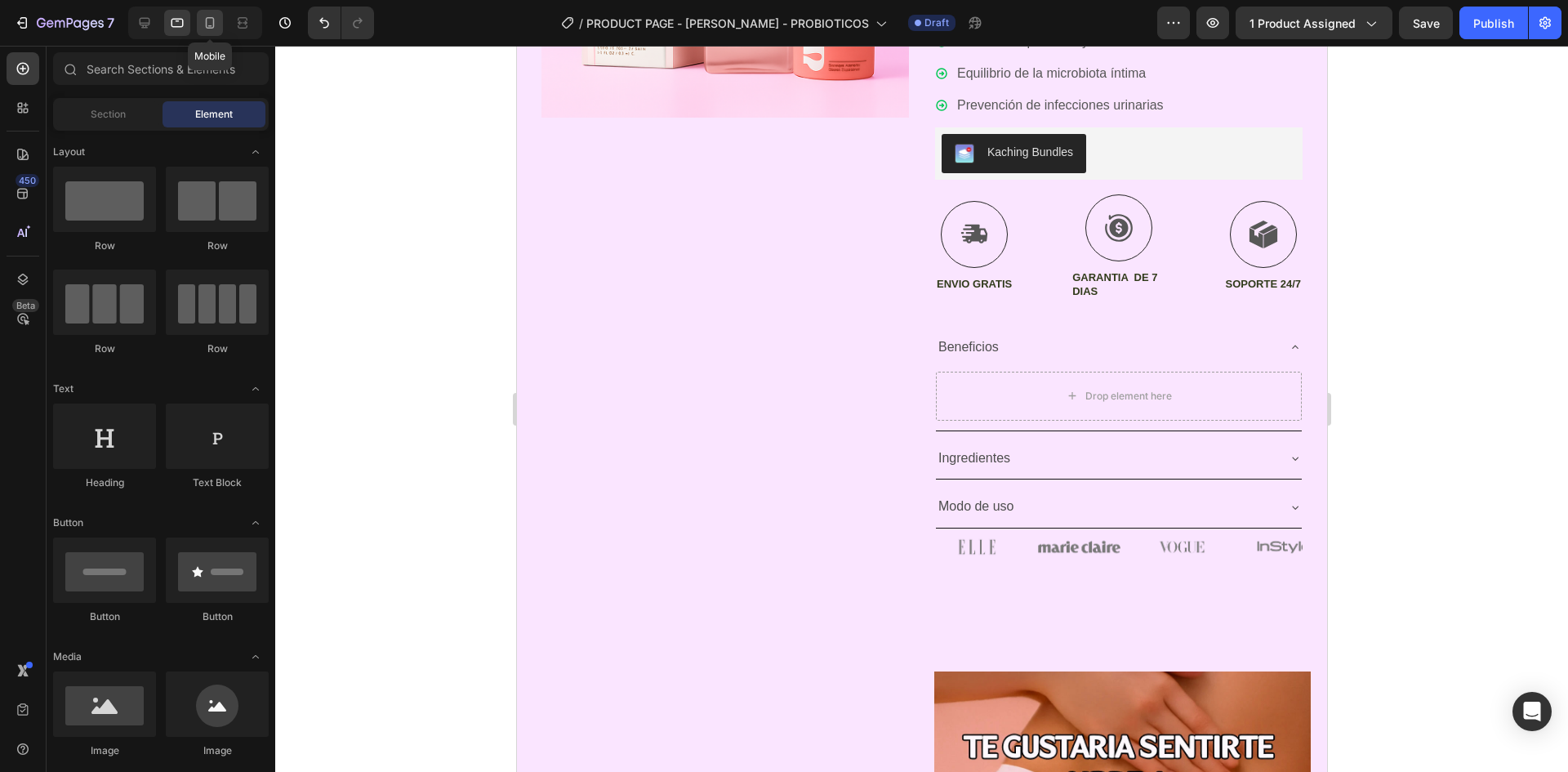
click at [214, 22] on icon at bounding box center [210, 22] width 9 height 12
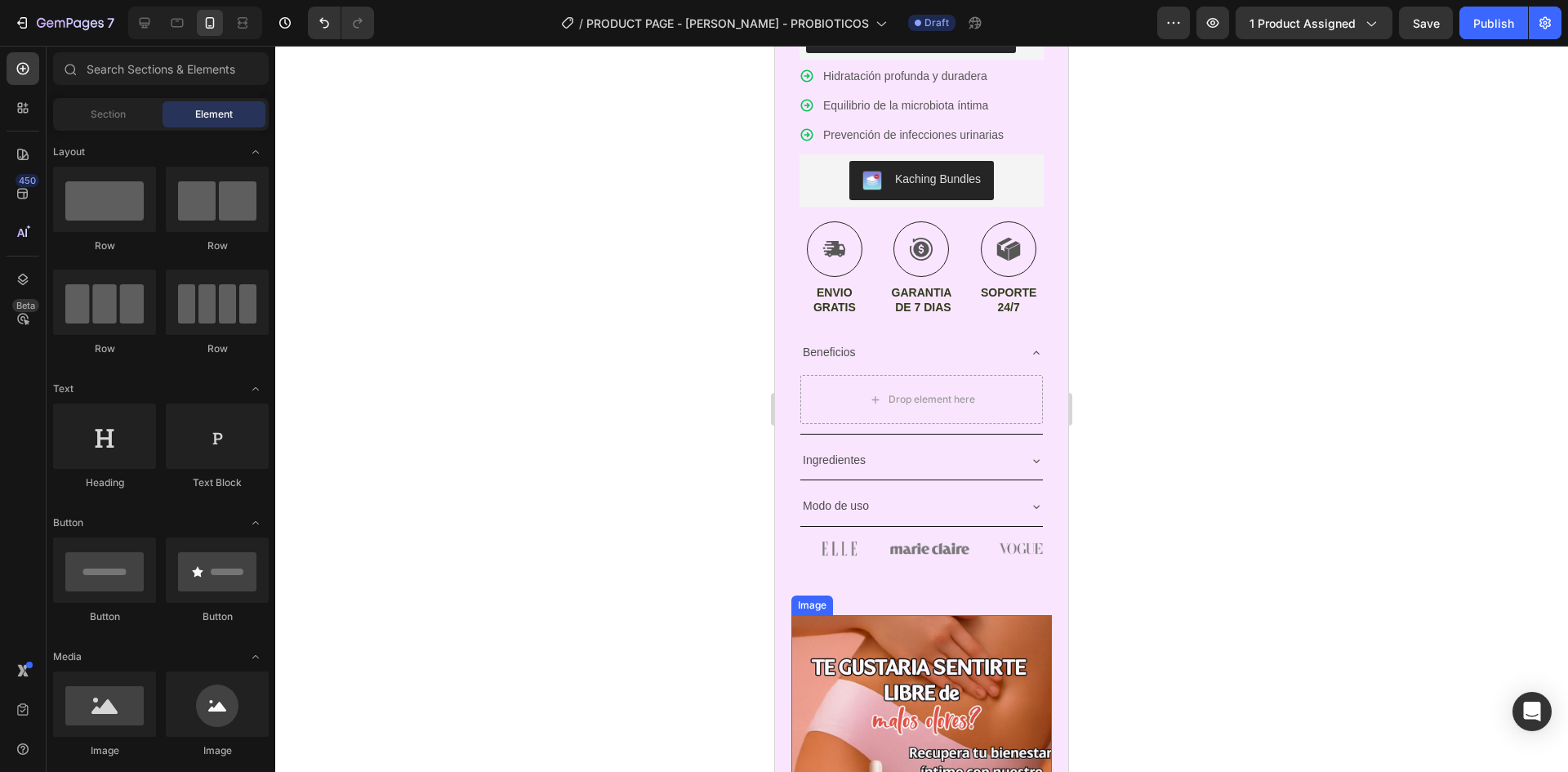
scroll to position [653, 0]
click at [957, 548] on img at bounding box center [929, 547] width 80 height 35
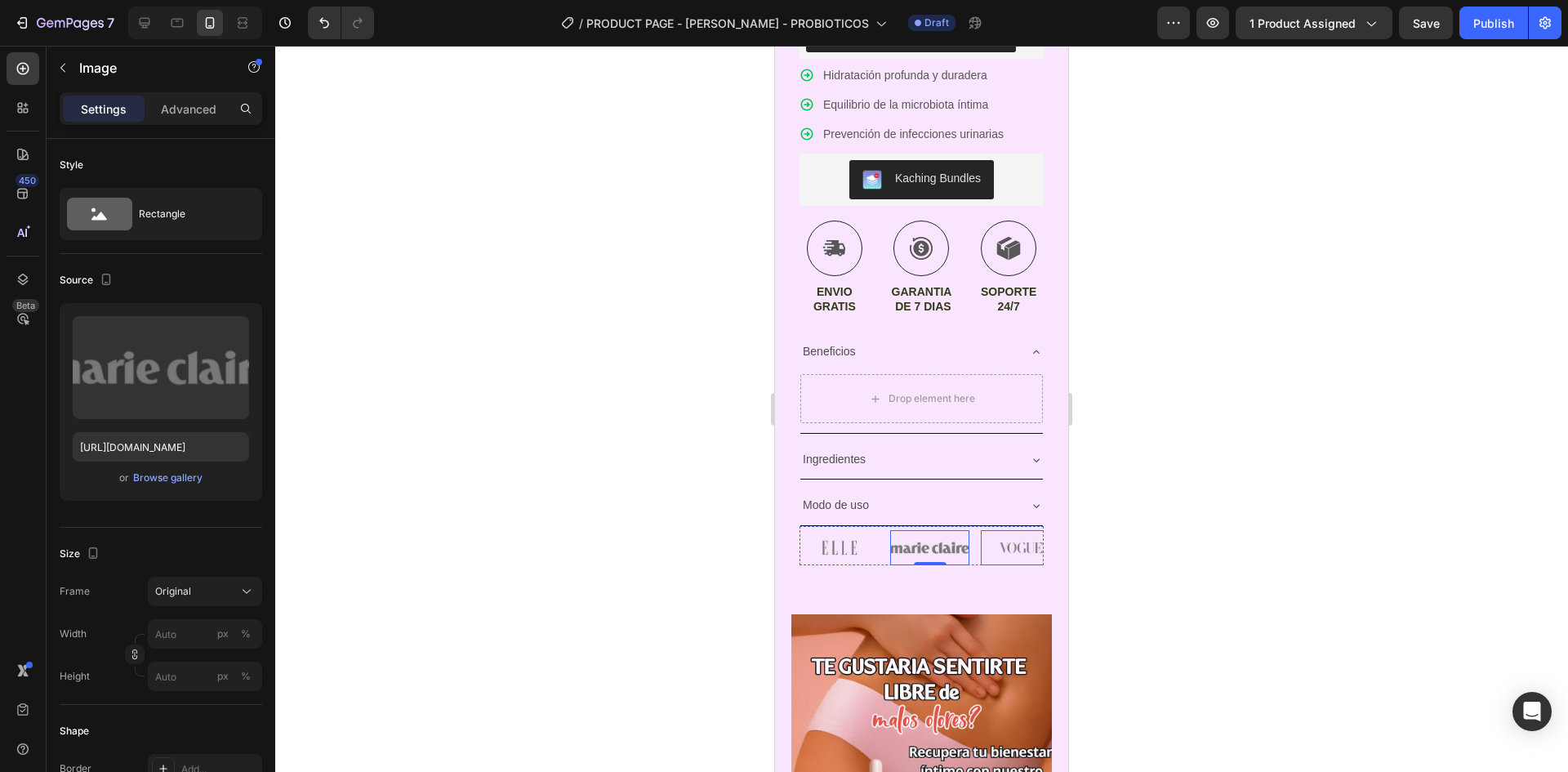
click at [1002, 548] on img at bounding box center [1020, 547] width 80 height 35
click at [979, 551] on div "Image Image Image 0 Image Image" at bounding box center [921, 546] width 244 height 39
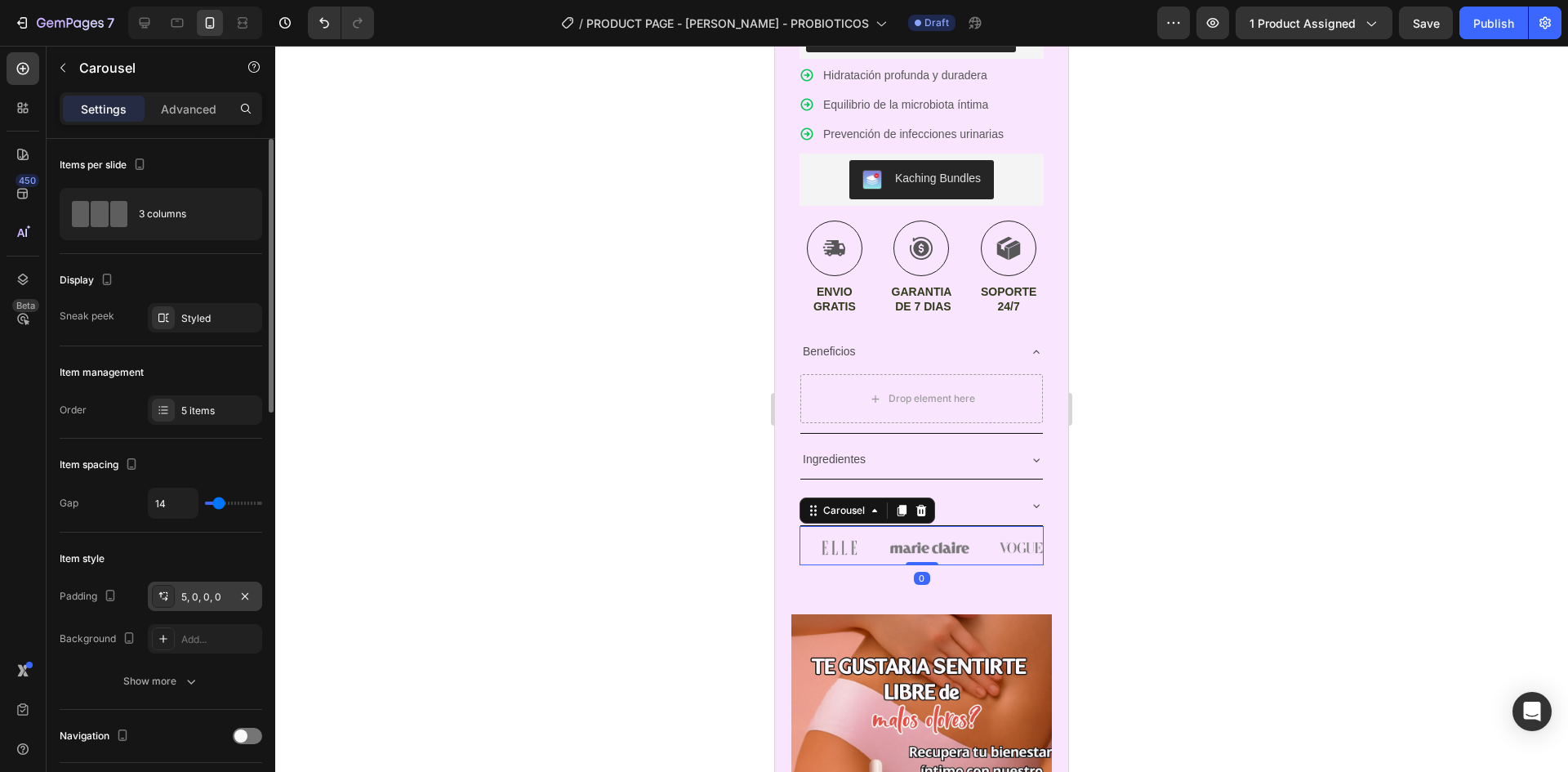
click at [187, 599] on div "5, 0, 0, 0" at bounding box center [205, 597] width 47 height 14
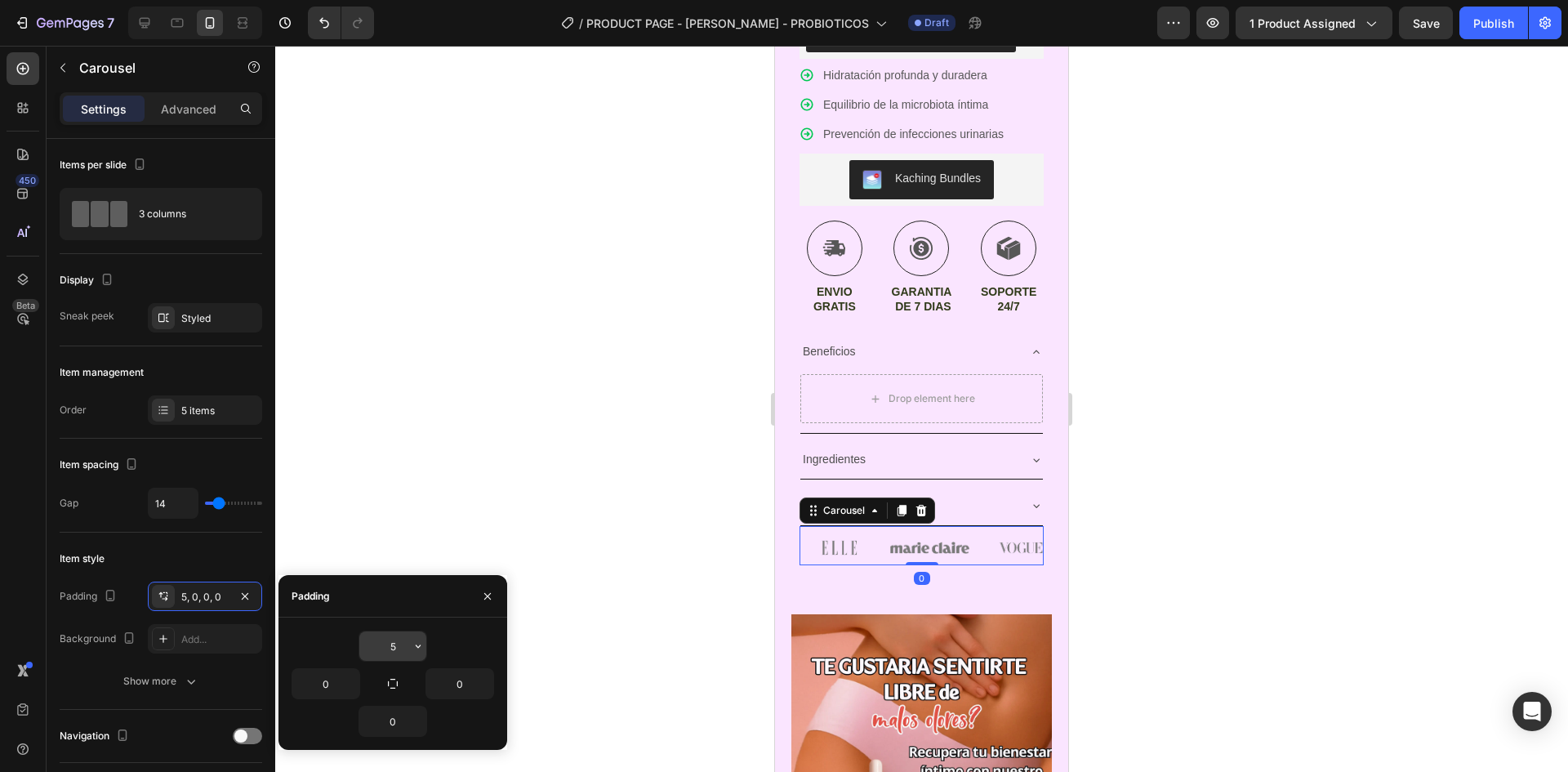
click at [393, 647] on input "5" at bounding box center [392, 646] width 67 height 29
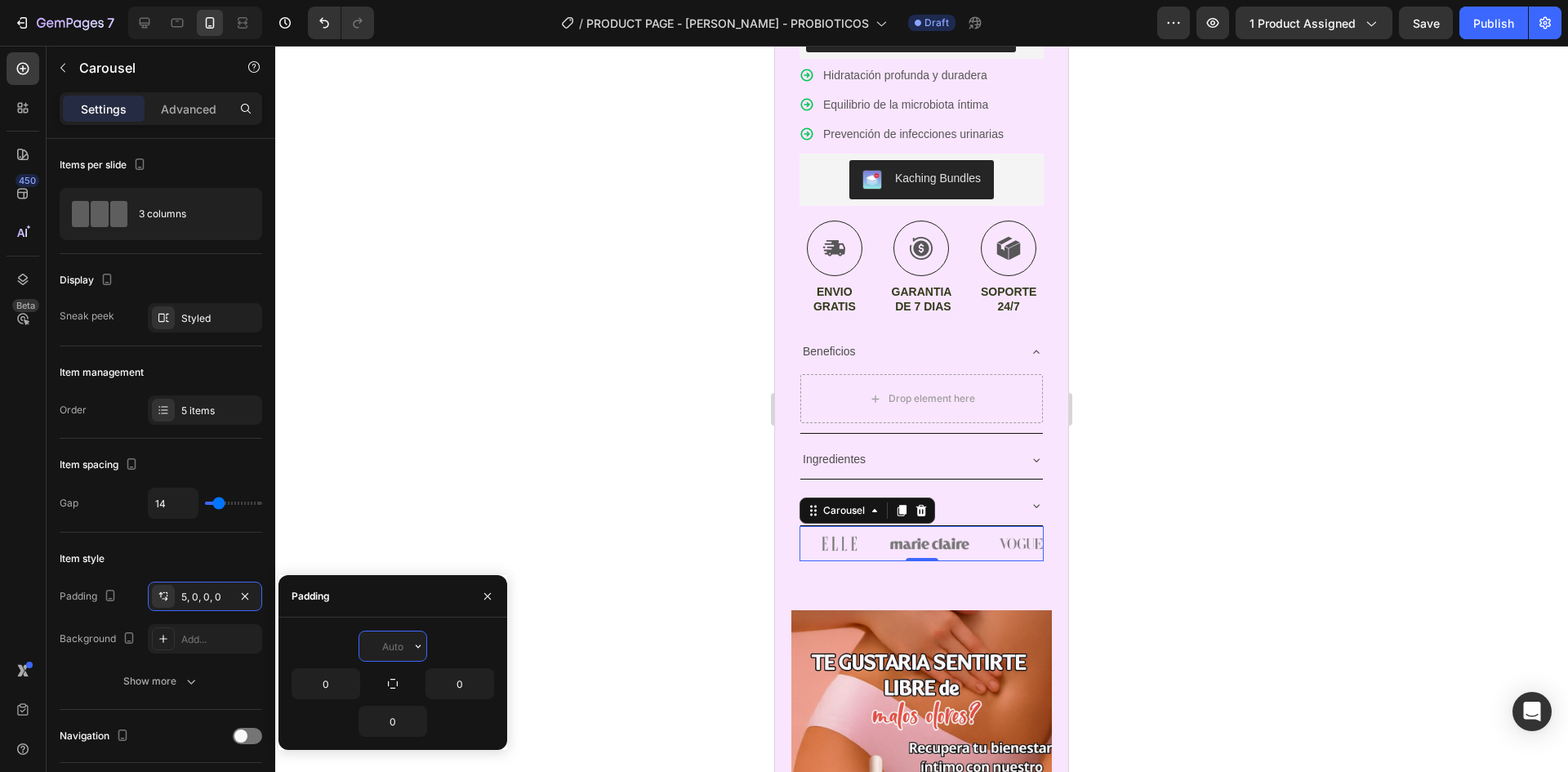
type input "6"
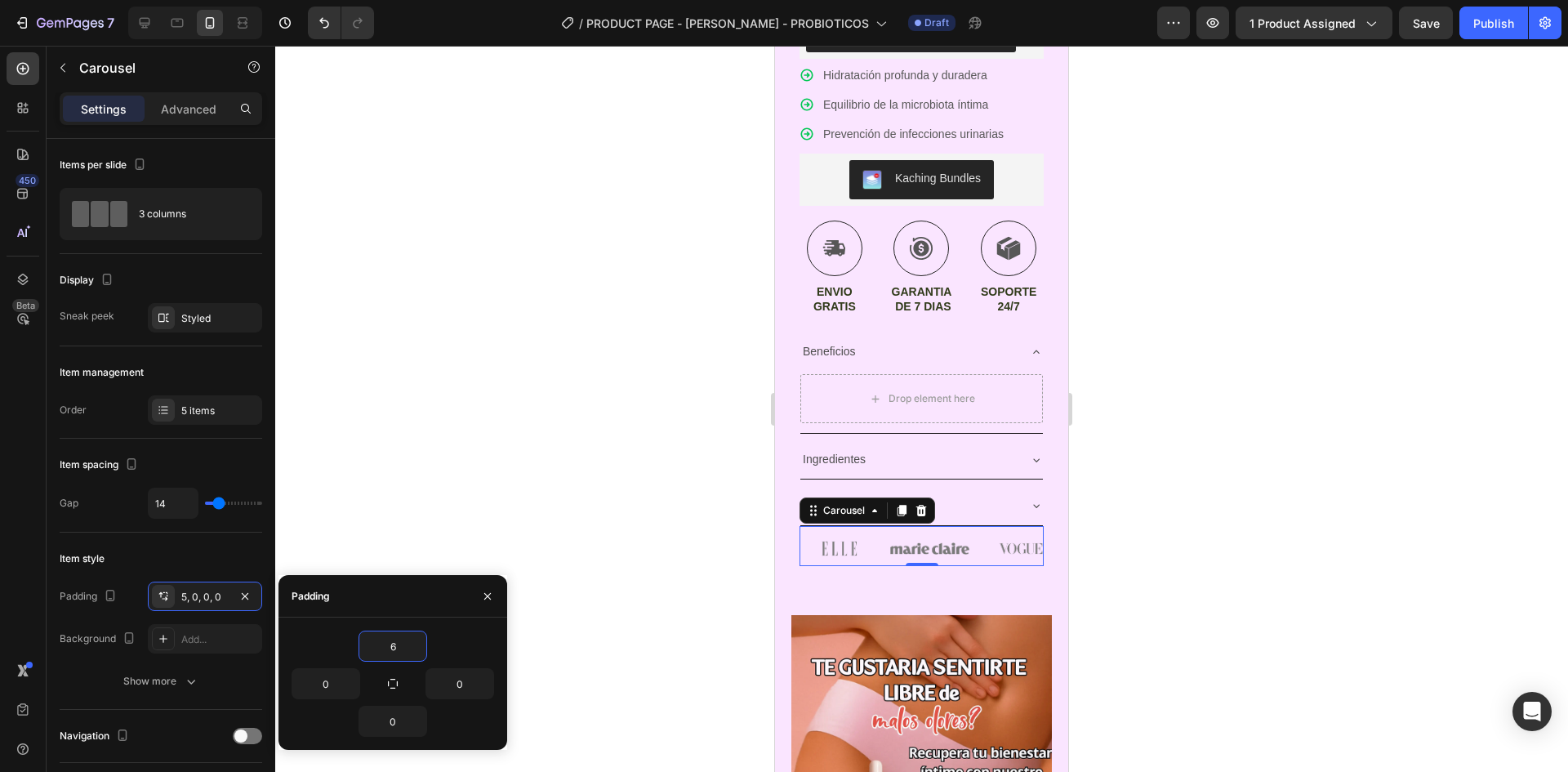
click at [1277, 543] on div at bounding box center [921, 408] width 1293 height 726
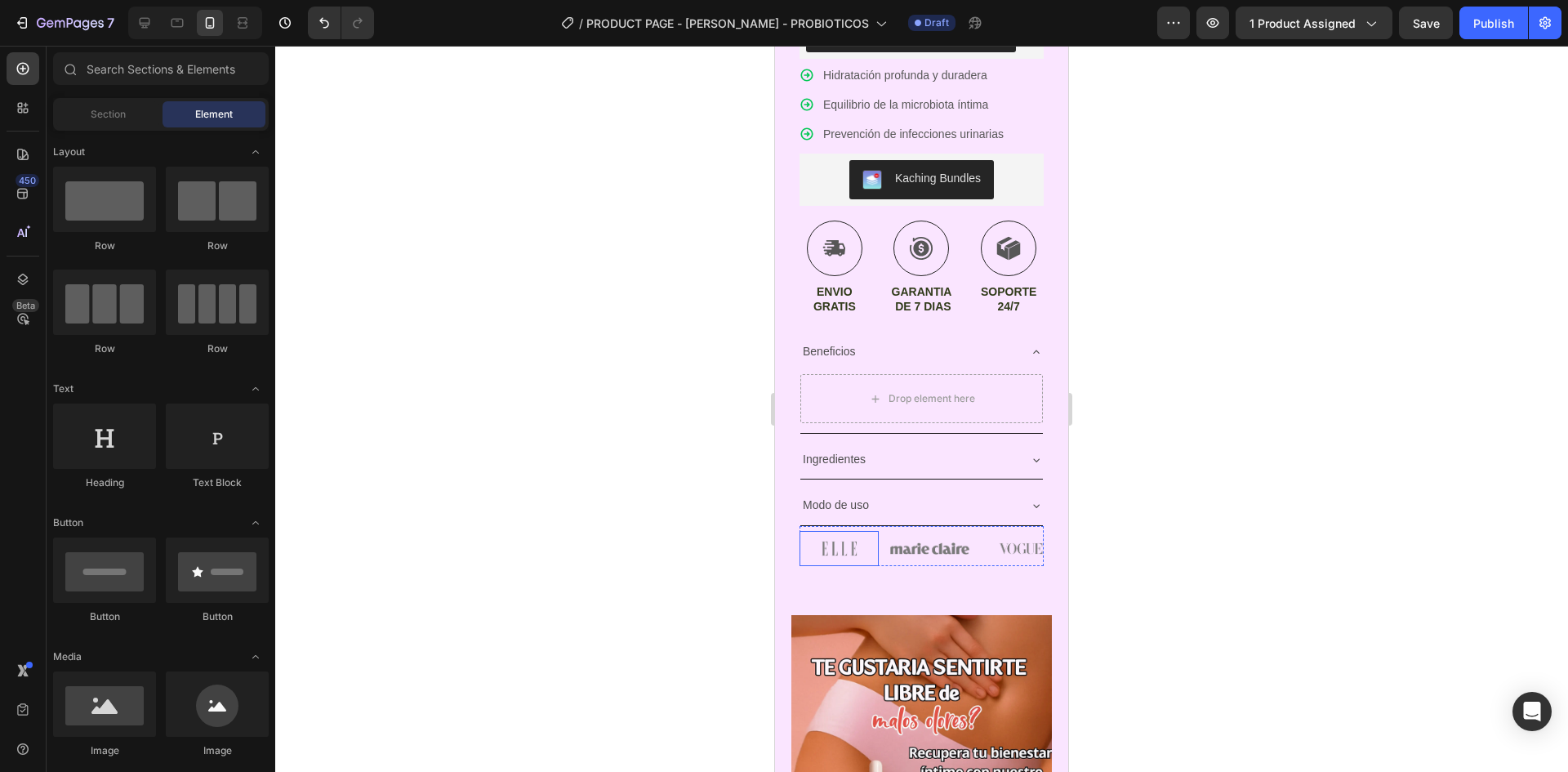
click at [807, 550] on img at bounding box center [839, 548] width 80 height 35
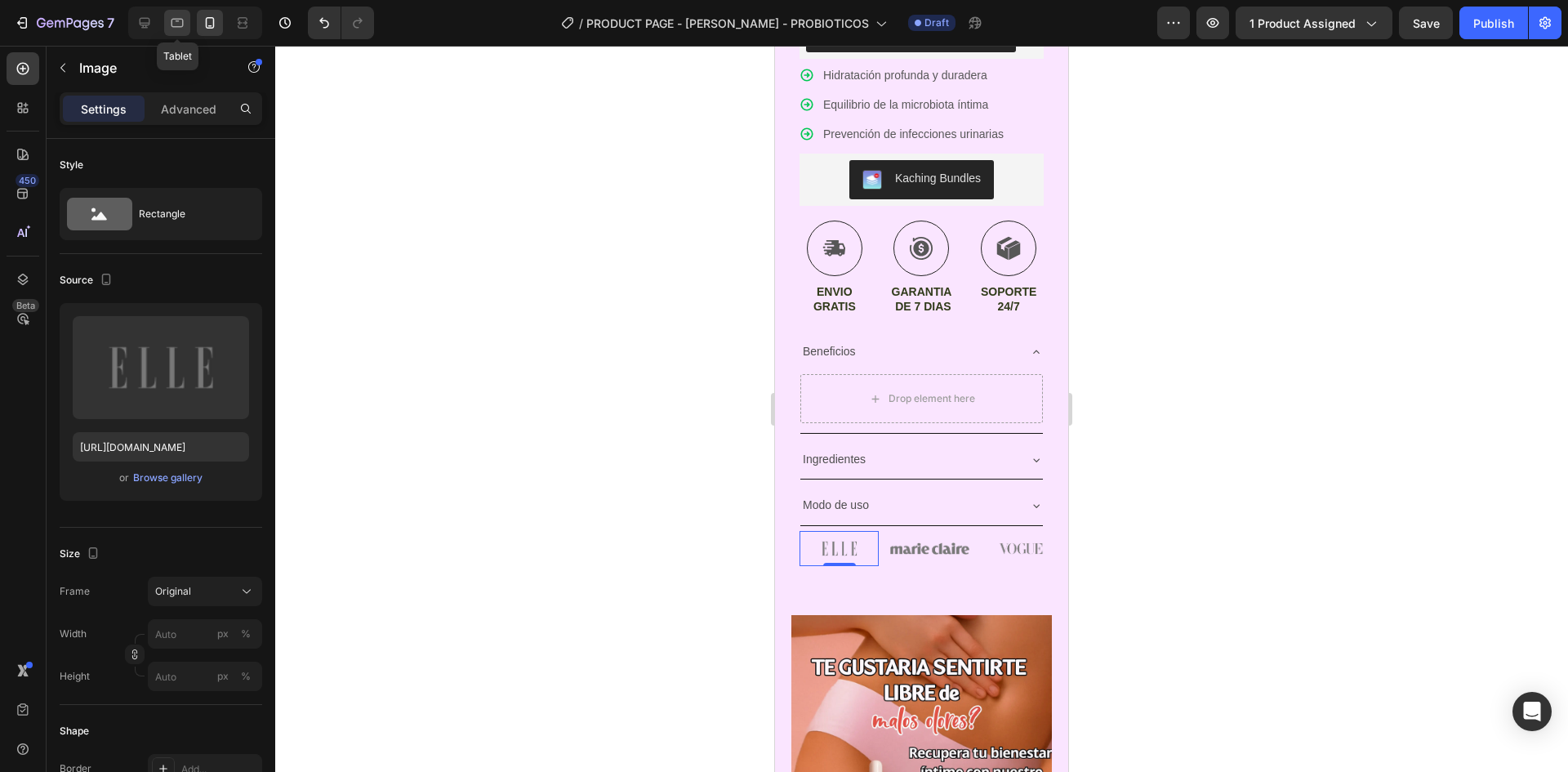
click at [170, 29] on icon at bounding box center [177, 22] width 16 height 16
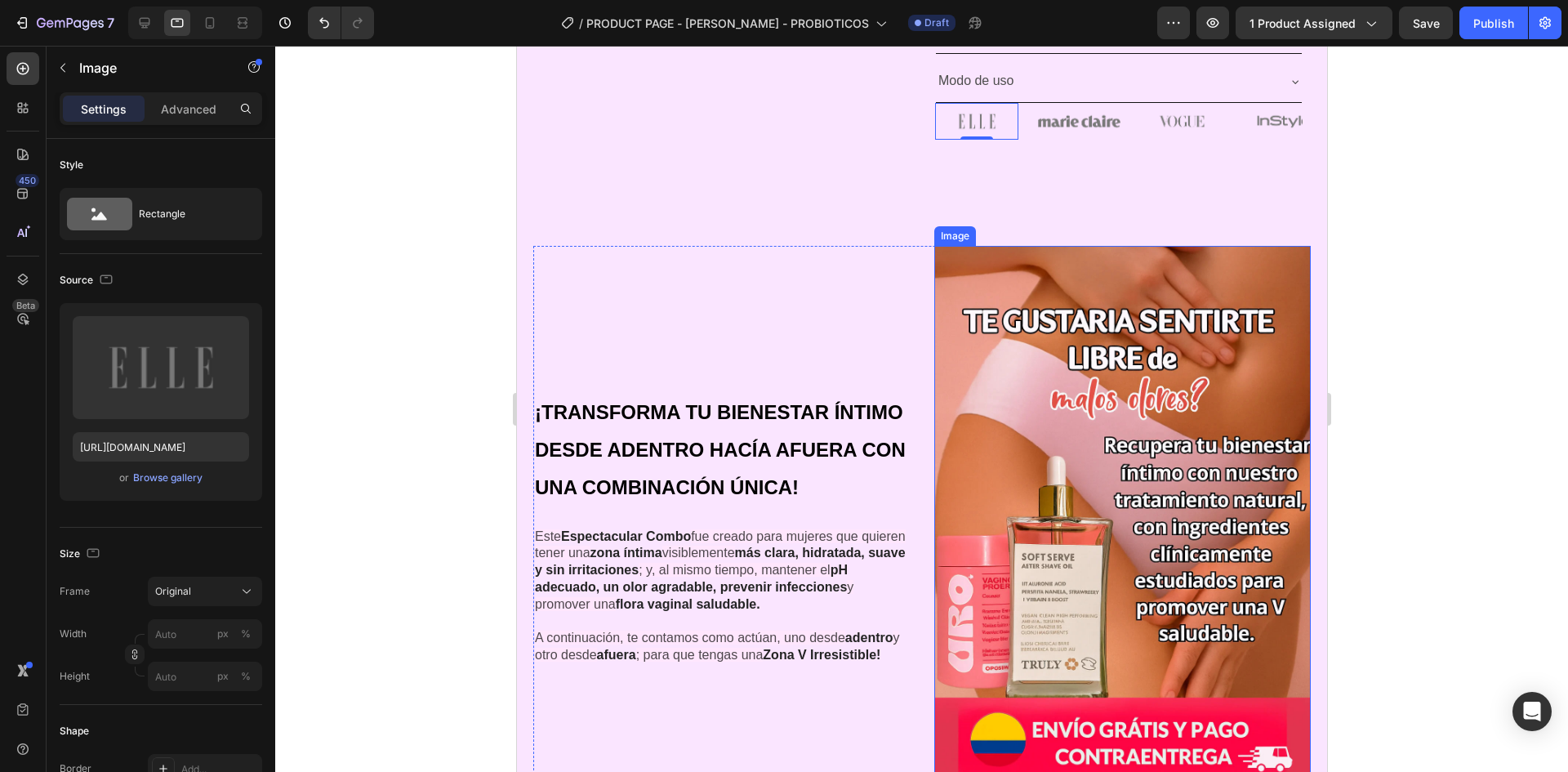
scroll to position [508, 0]
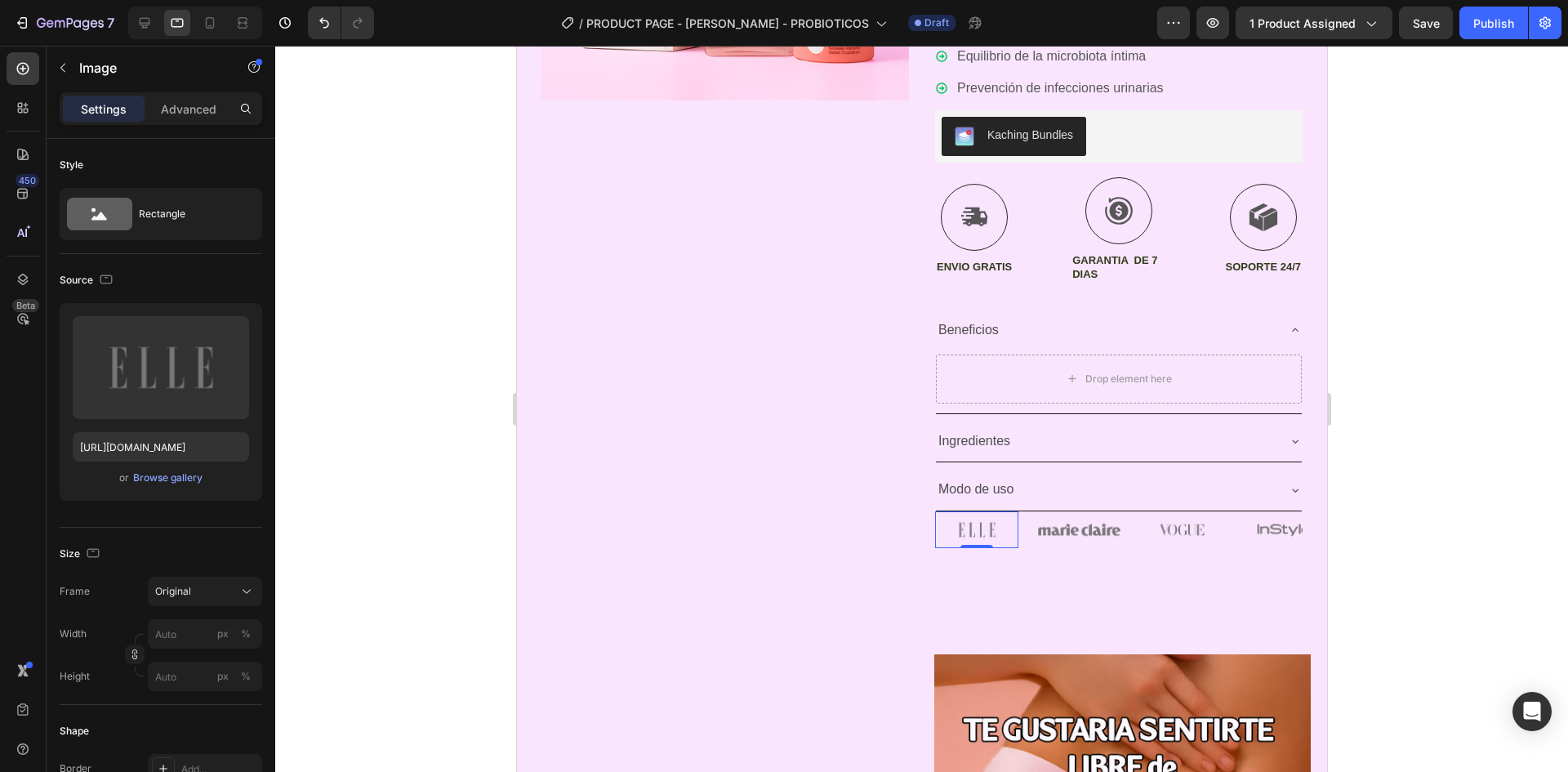
click at [1458, 330] on div at bounding box center [921, 408] width 1293 height 726
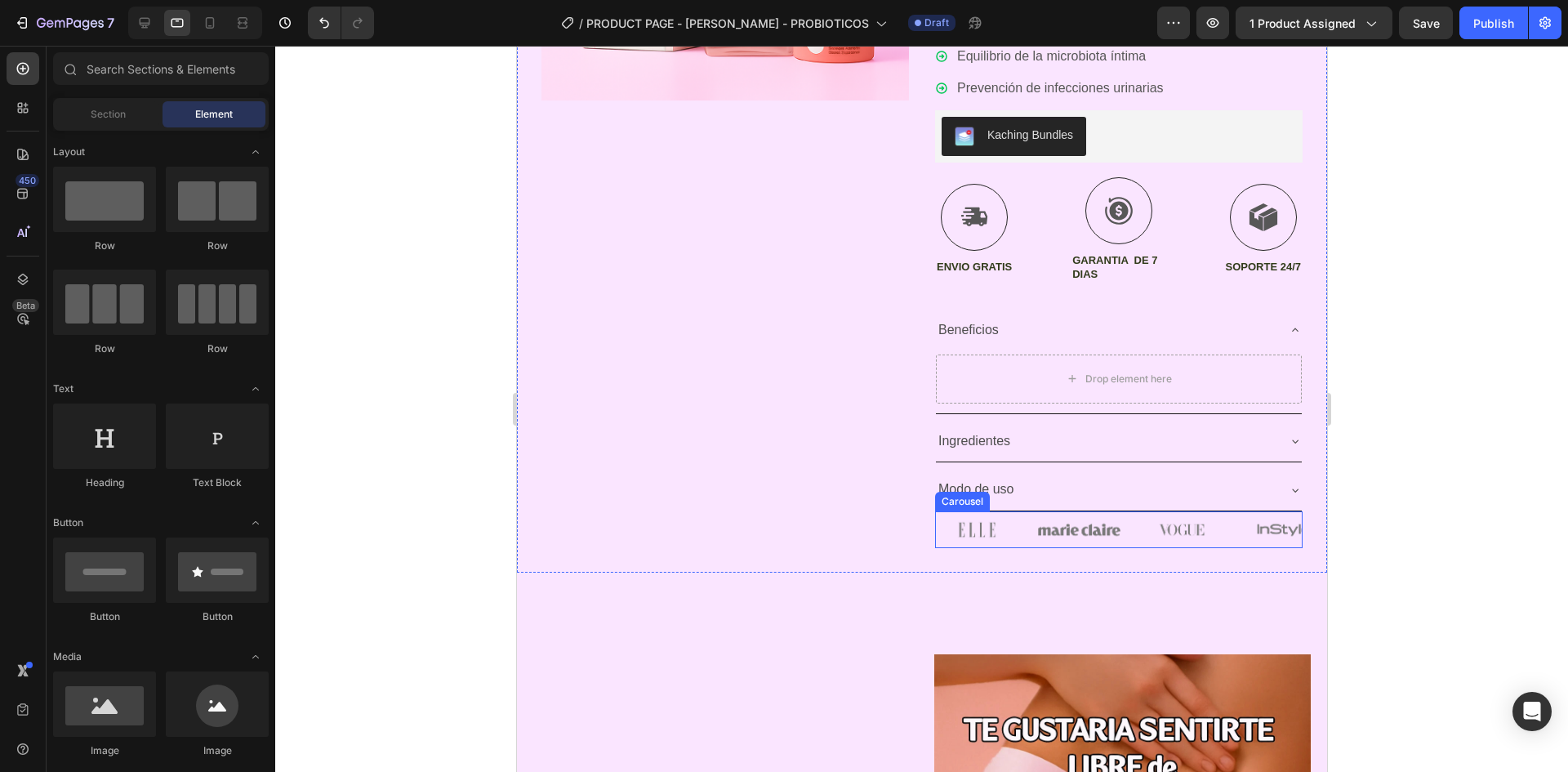
click at [1130, 547] on div "Image Image Image Image Image" at bounding box center [1118, 529] width 367 height 37
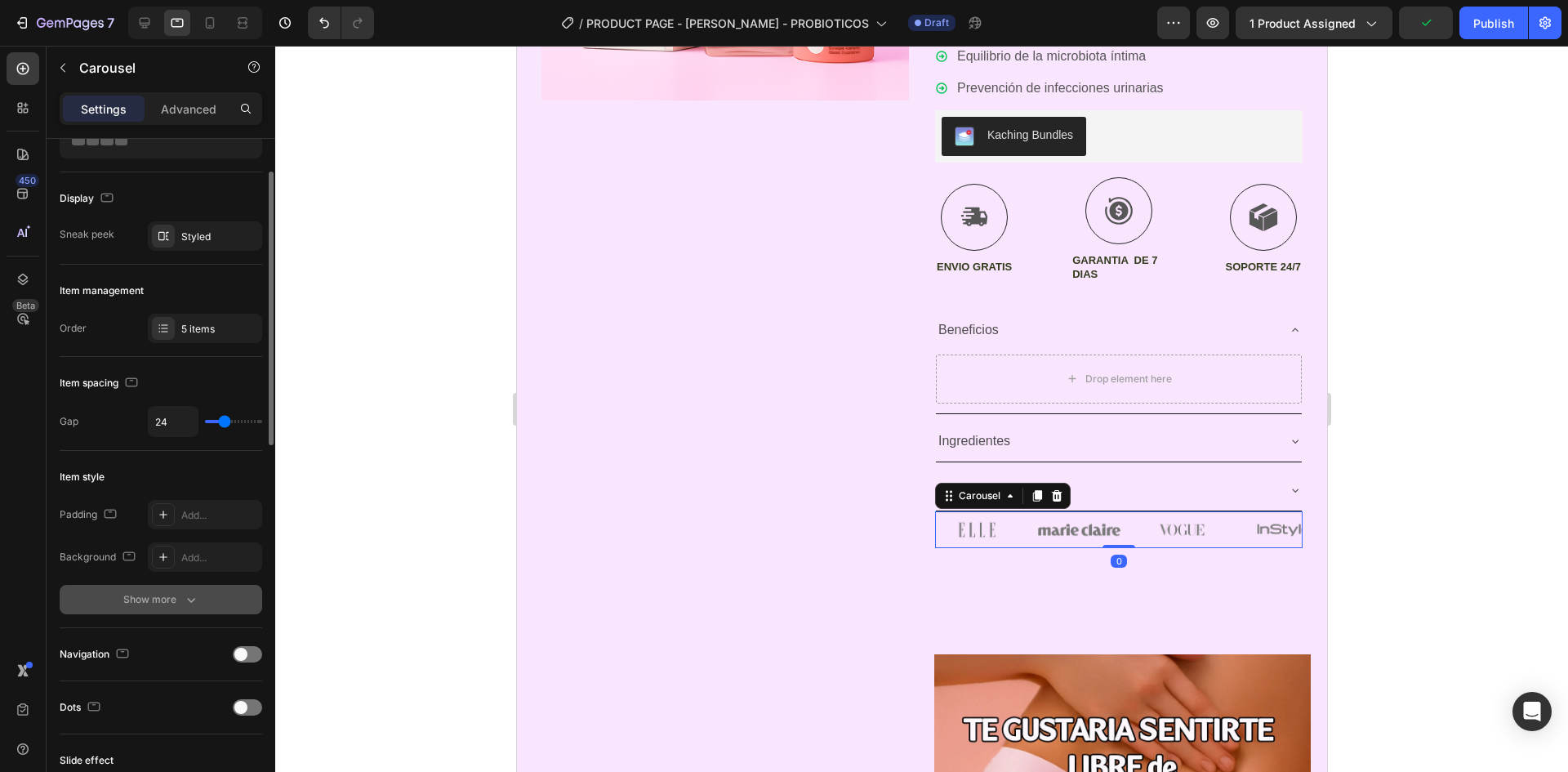
scroll to position [327, 0]
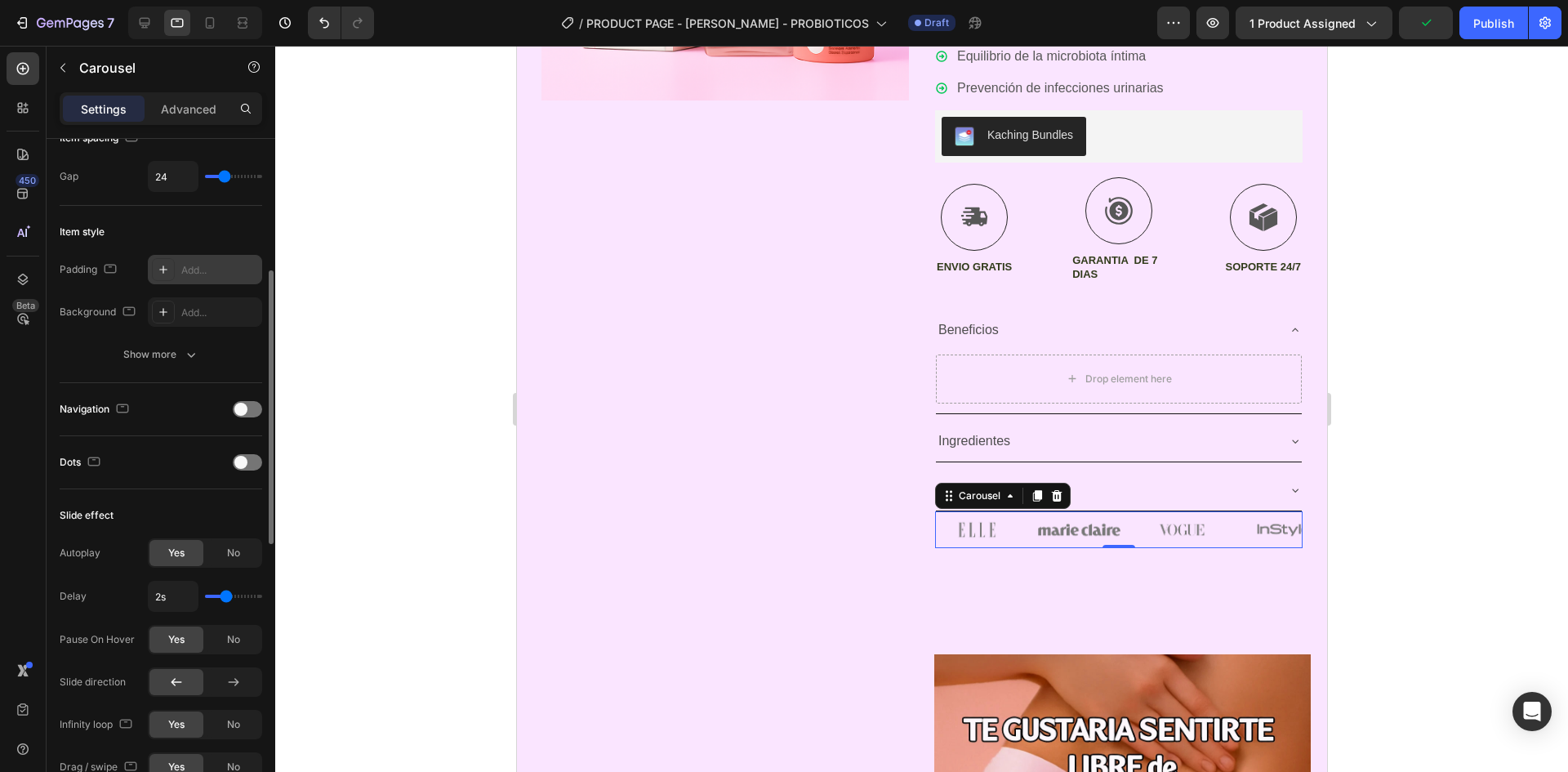
click at [191, 273] on div "Add..." at bounding box center [220, 270] width 77 height 14
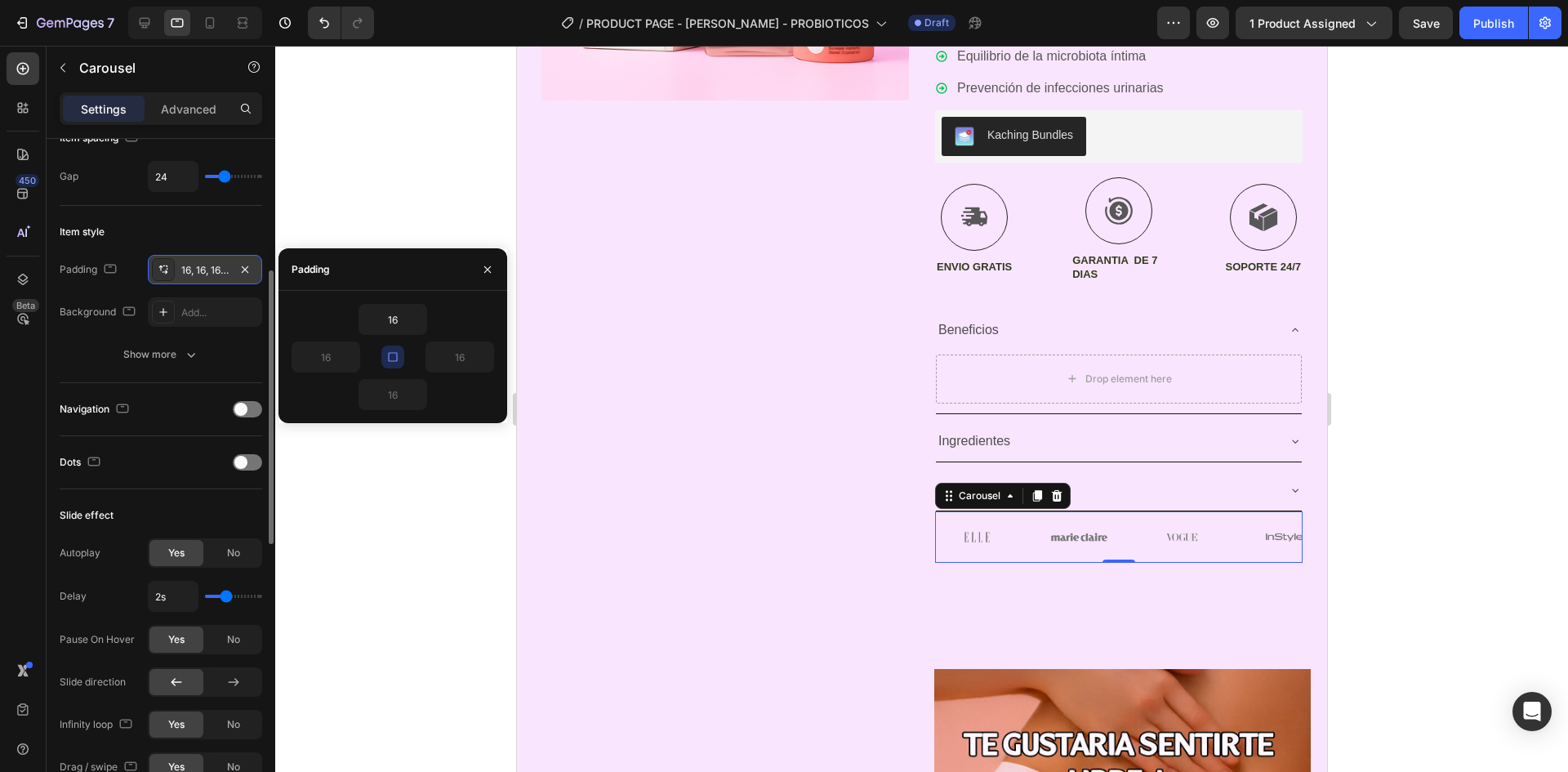
click at [398, 363] on icon "button" at bounding box center [392, 357] width 13 height 13
click at [466, 361] on input "16" at bounding box center [459, 357] width 67 height 29
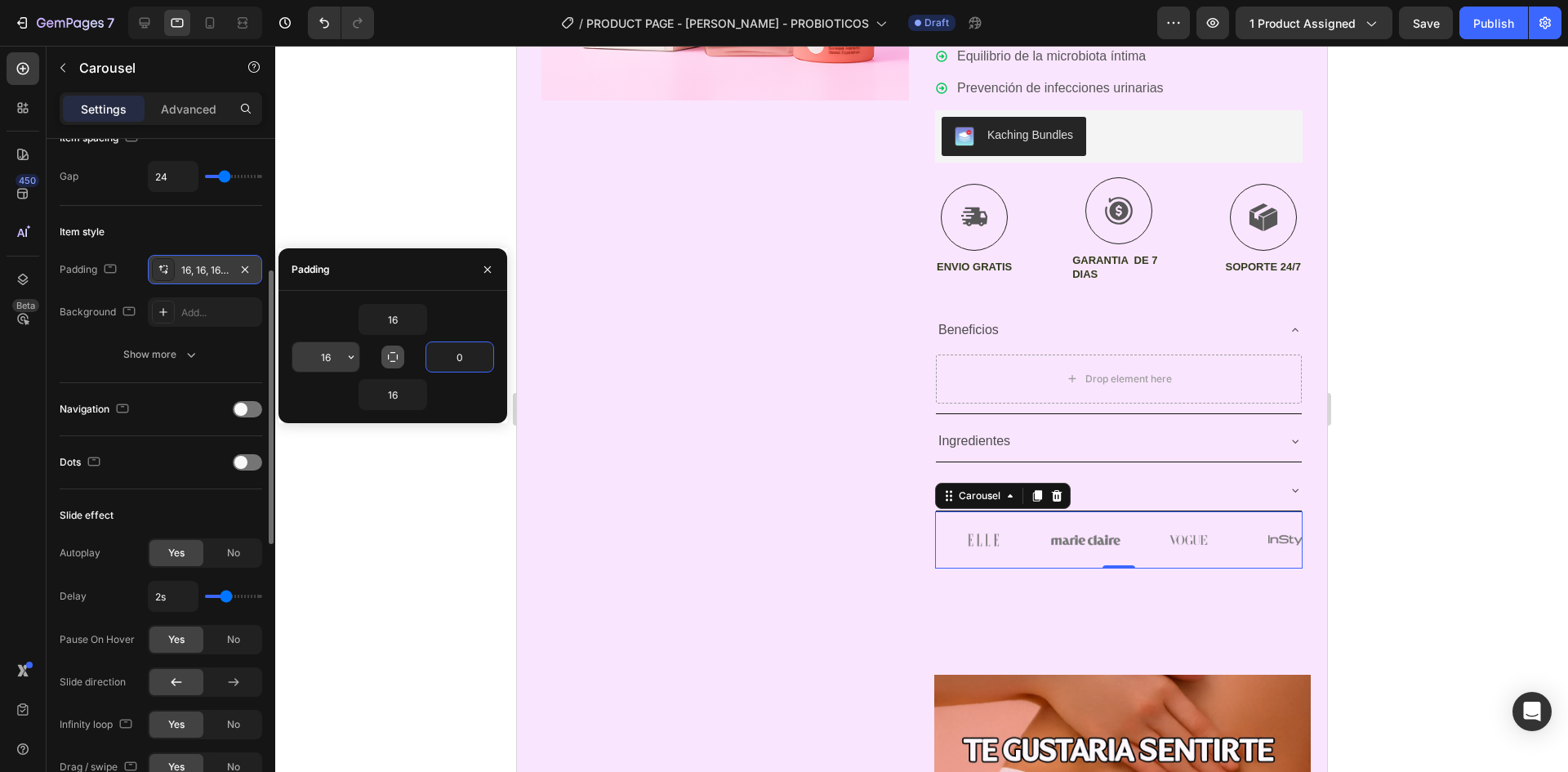
type input "0"
click at [338, 362] on input "16" at bounding box center [325, 357] width 67 height 29
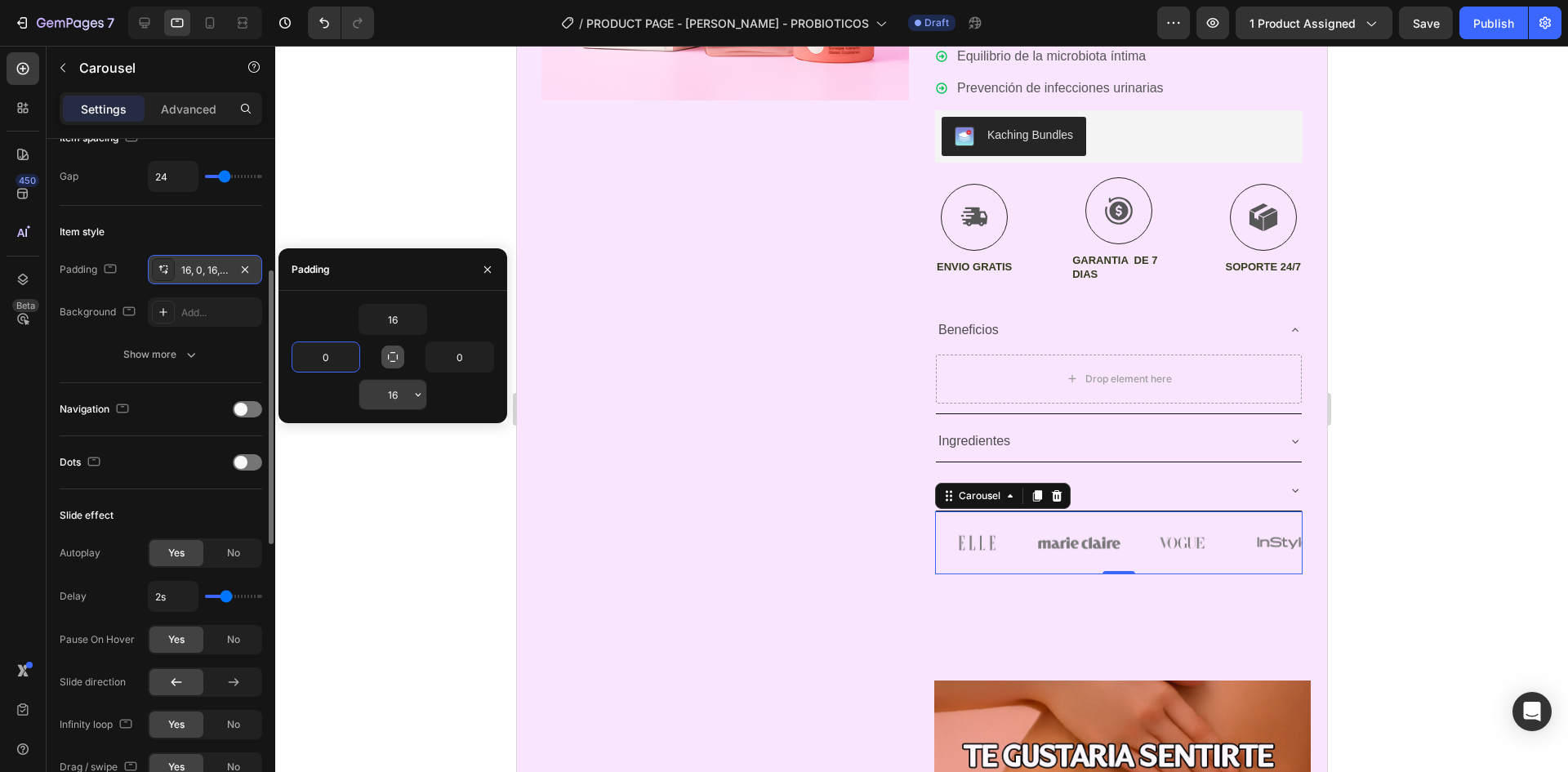
type input "0"
click at [405, 390] on input "16" at bounding box center [392, 394] width 67 height 29
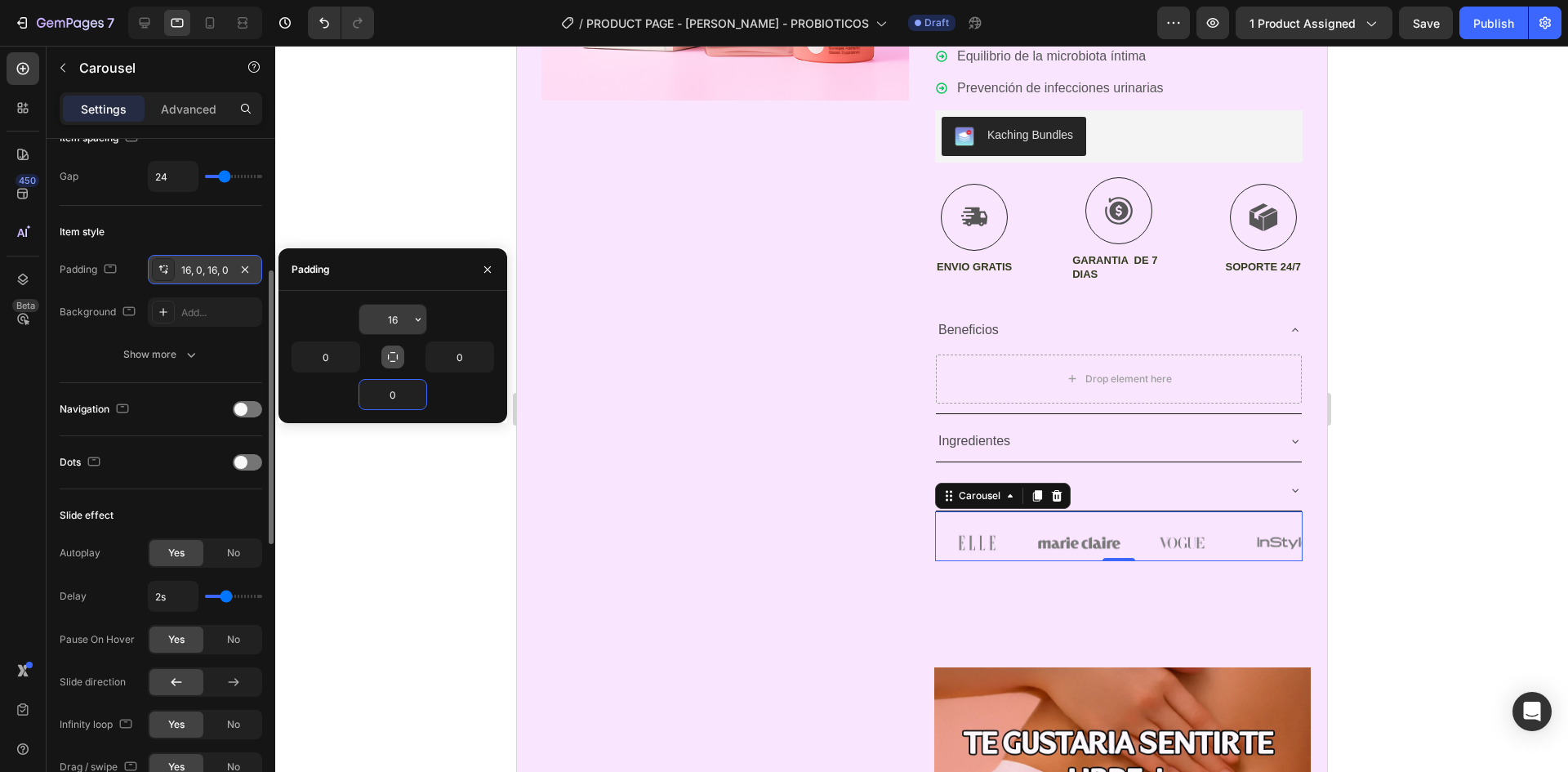
type input "0"
click at [407, 323] on input "16" at bounding box center [392, 319] width 67 height 29
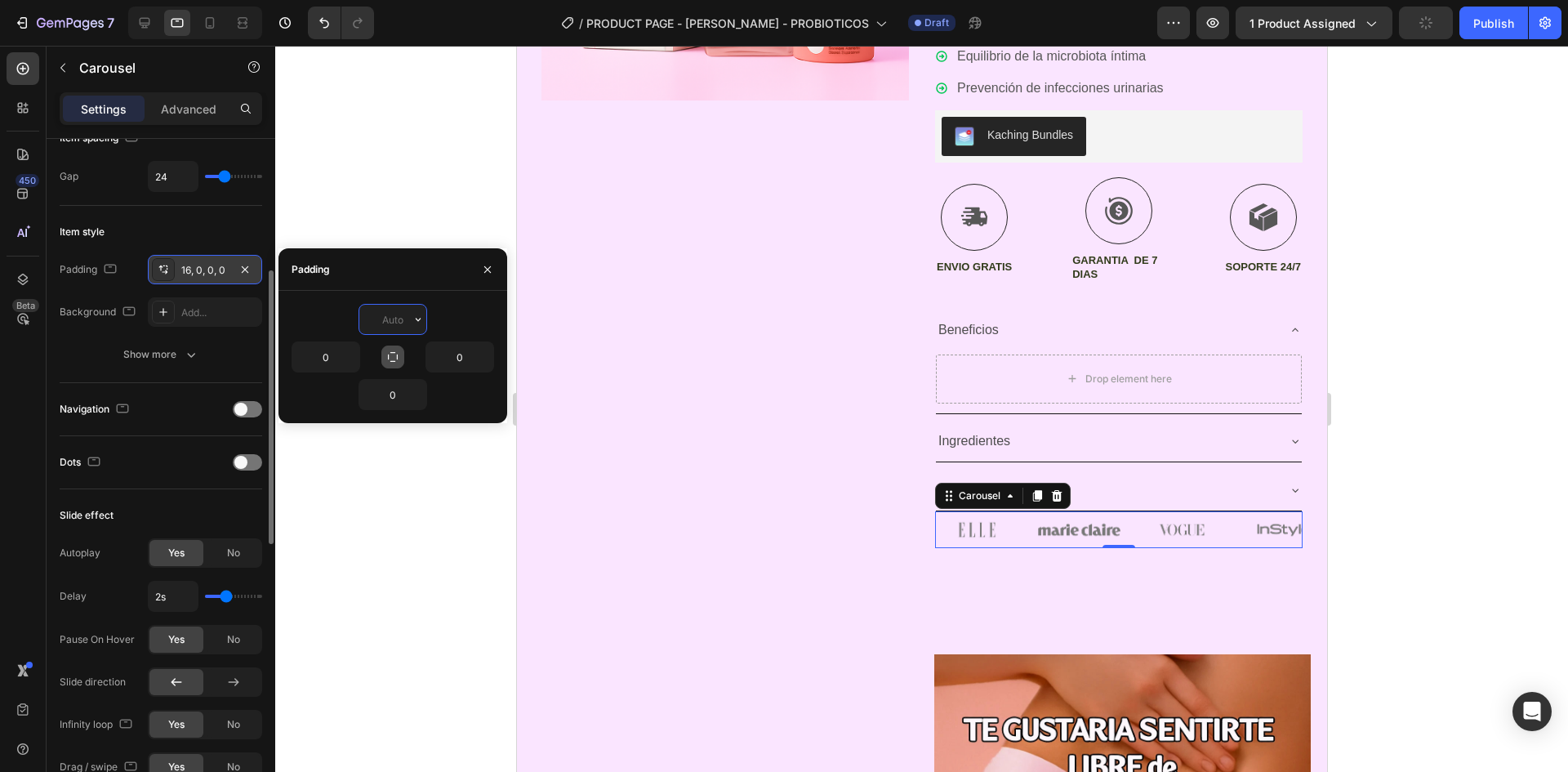
type input "1"
type input "5"
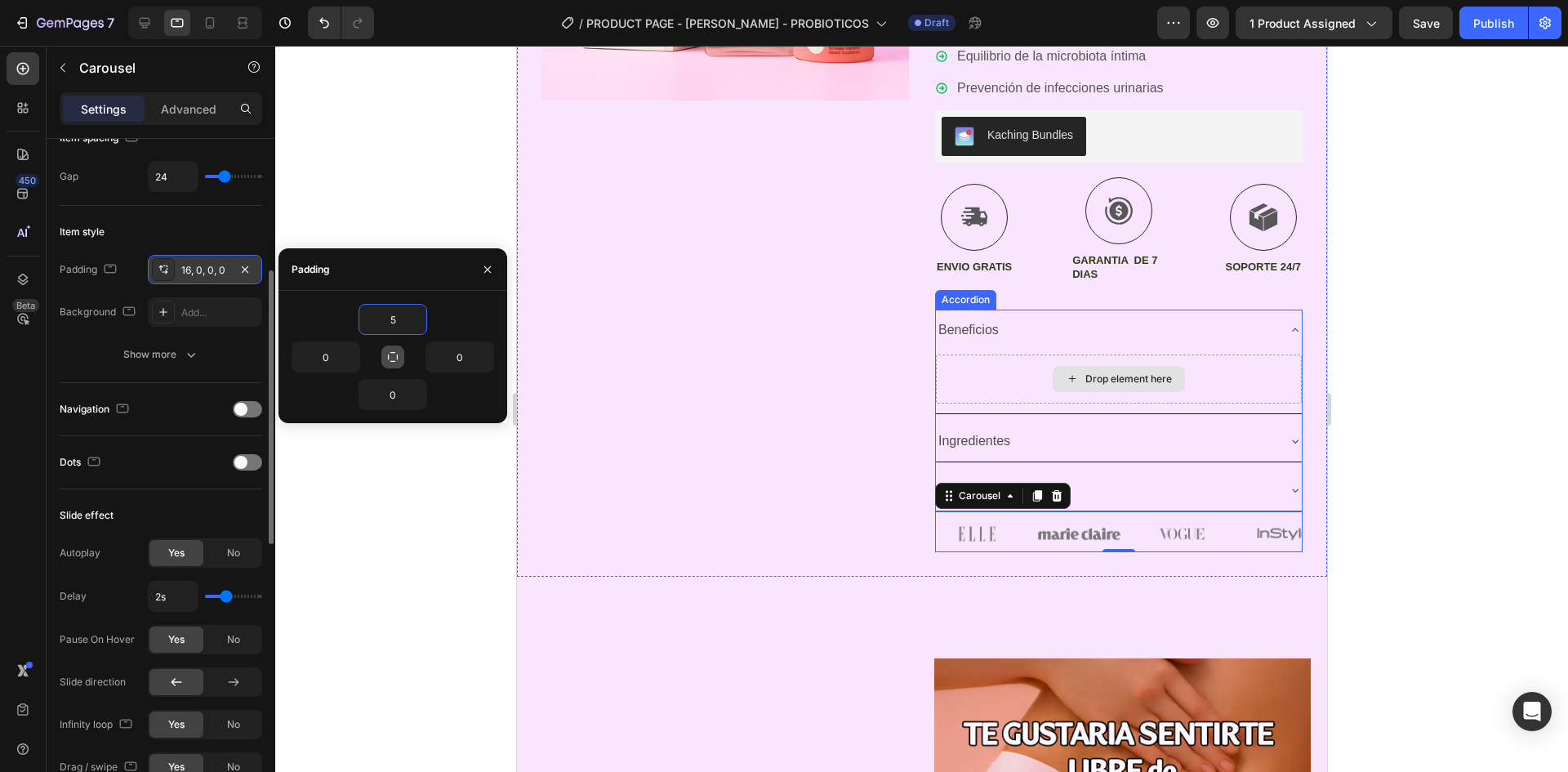
click at [1383, 400] on div at bounding box center [921, 408] width 1293 height 726
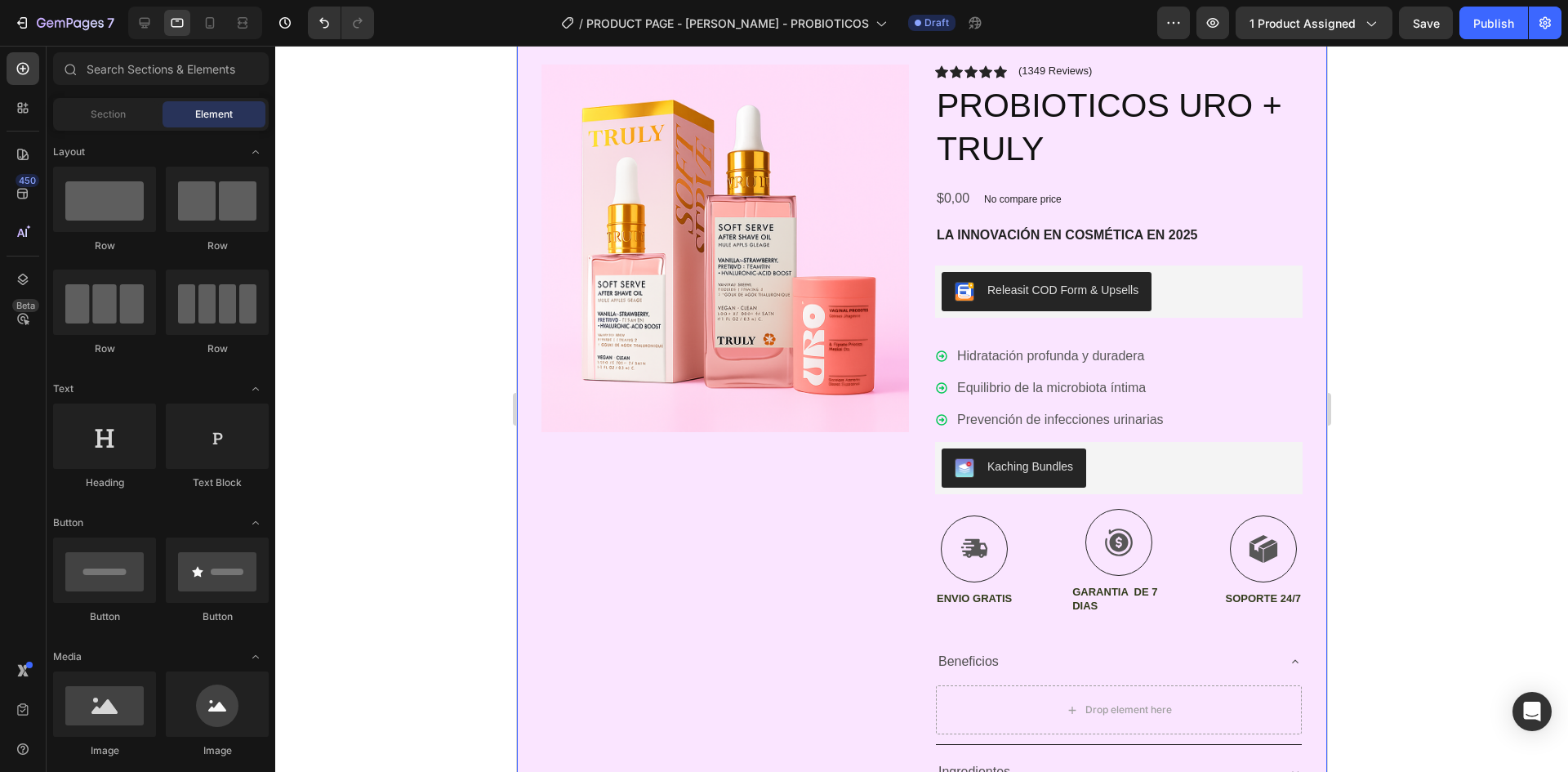
scroll to position [425, 0]
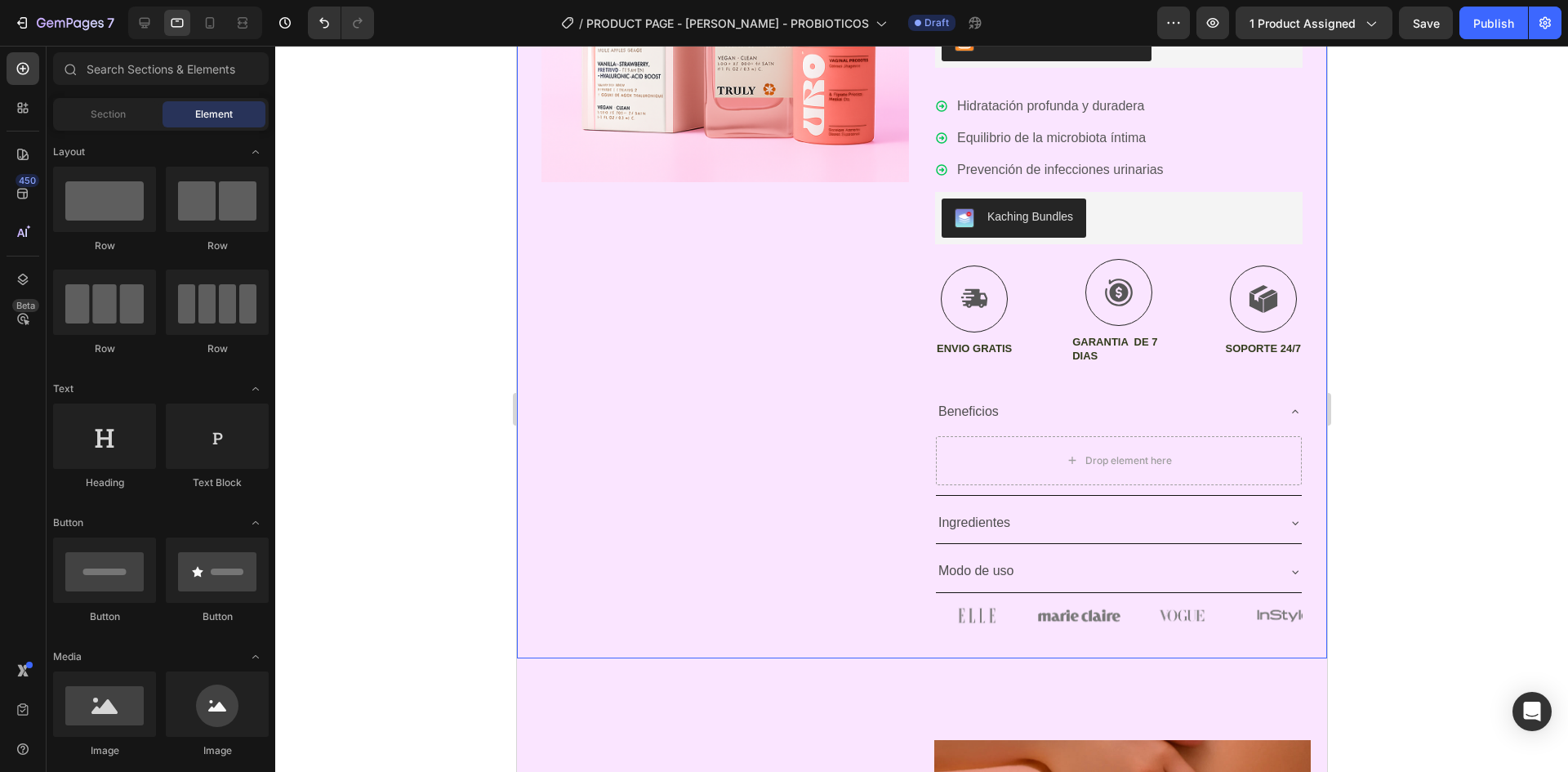
click at [784, 411] on div "Product Images" at bounding box center [724, 223] width 367 height 819
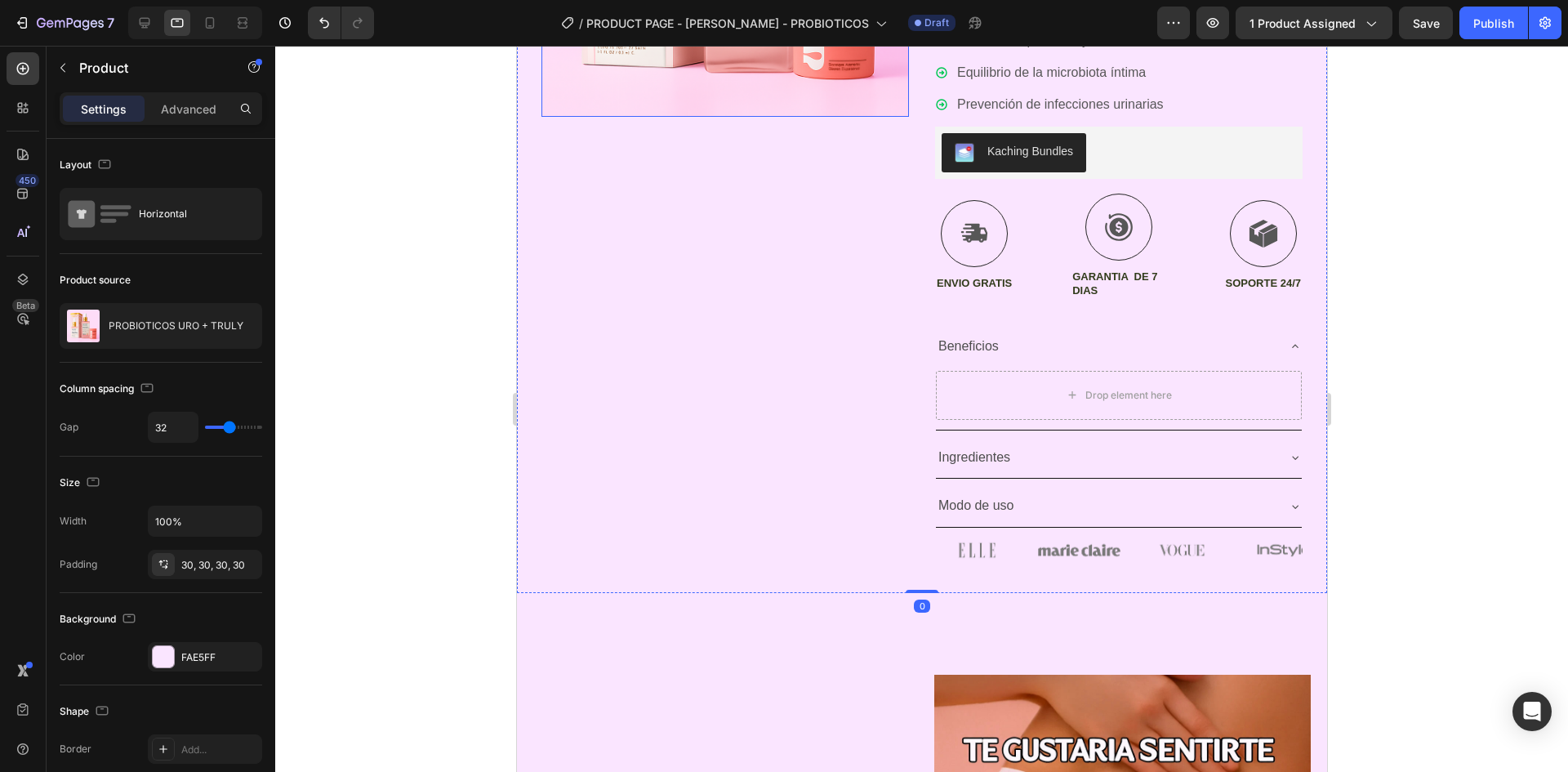
scroll to position [589, 0]
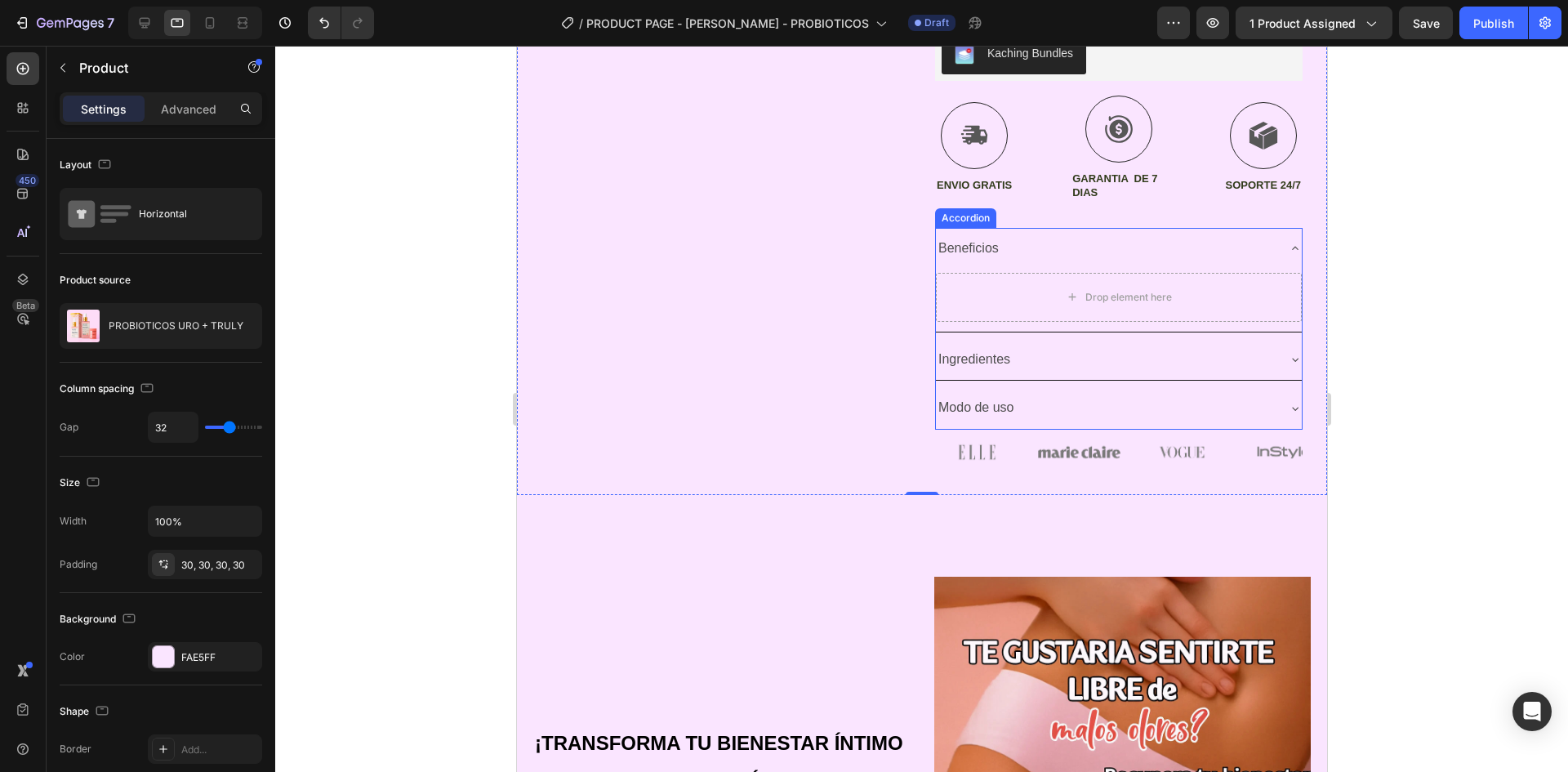
click at [1288, 248] on icon at bounding box center [1295, 248] width 13 height 13
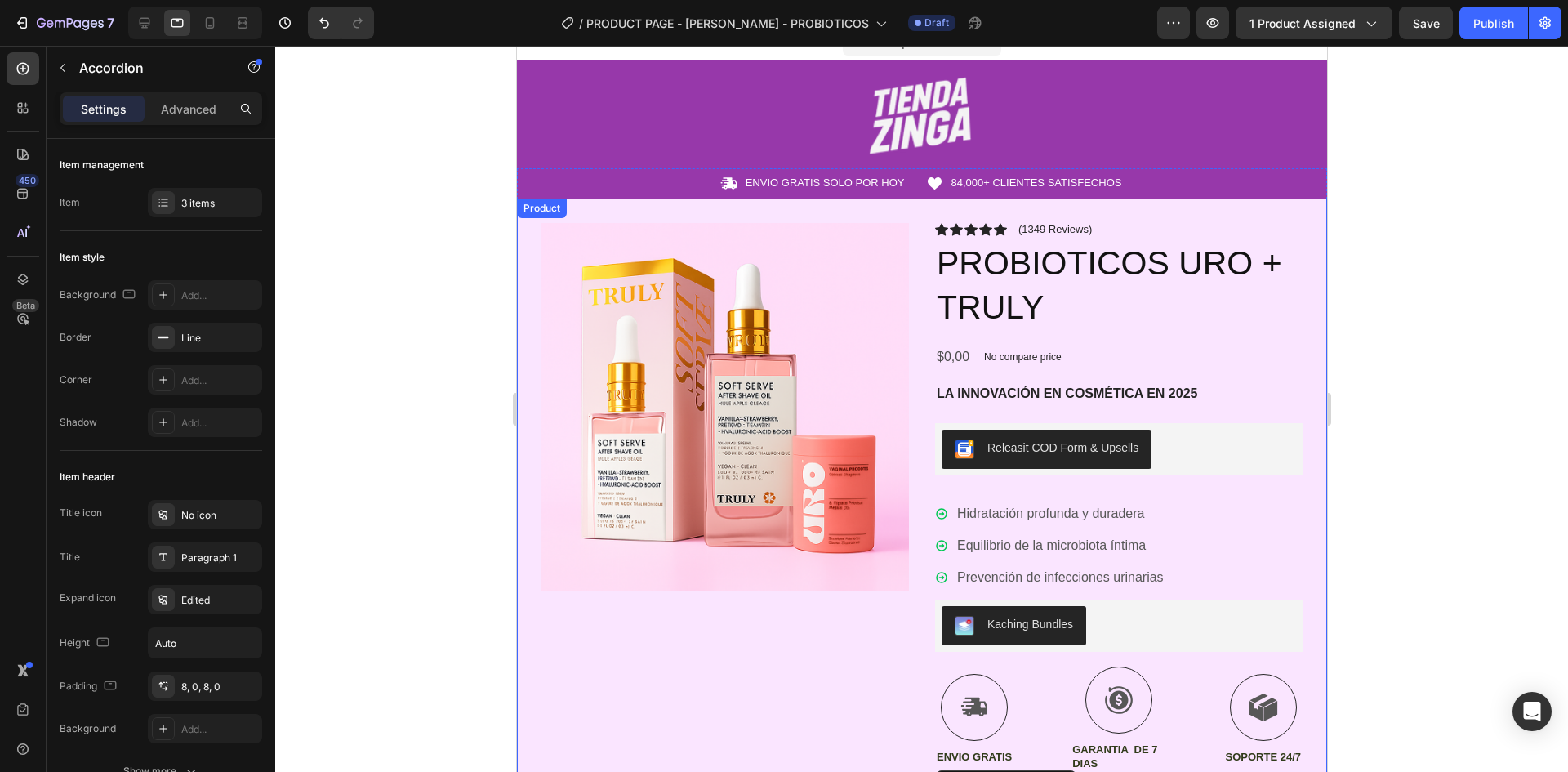
scroll to position [17, 0]
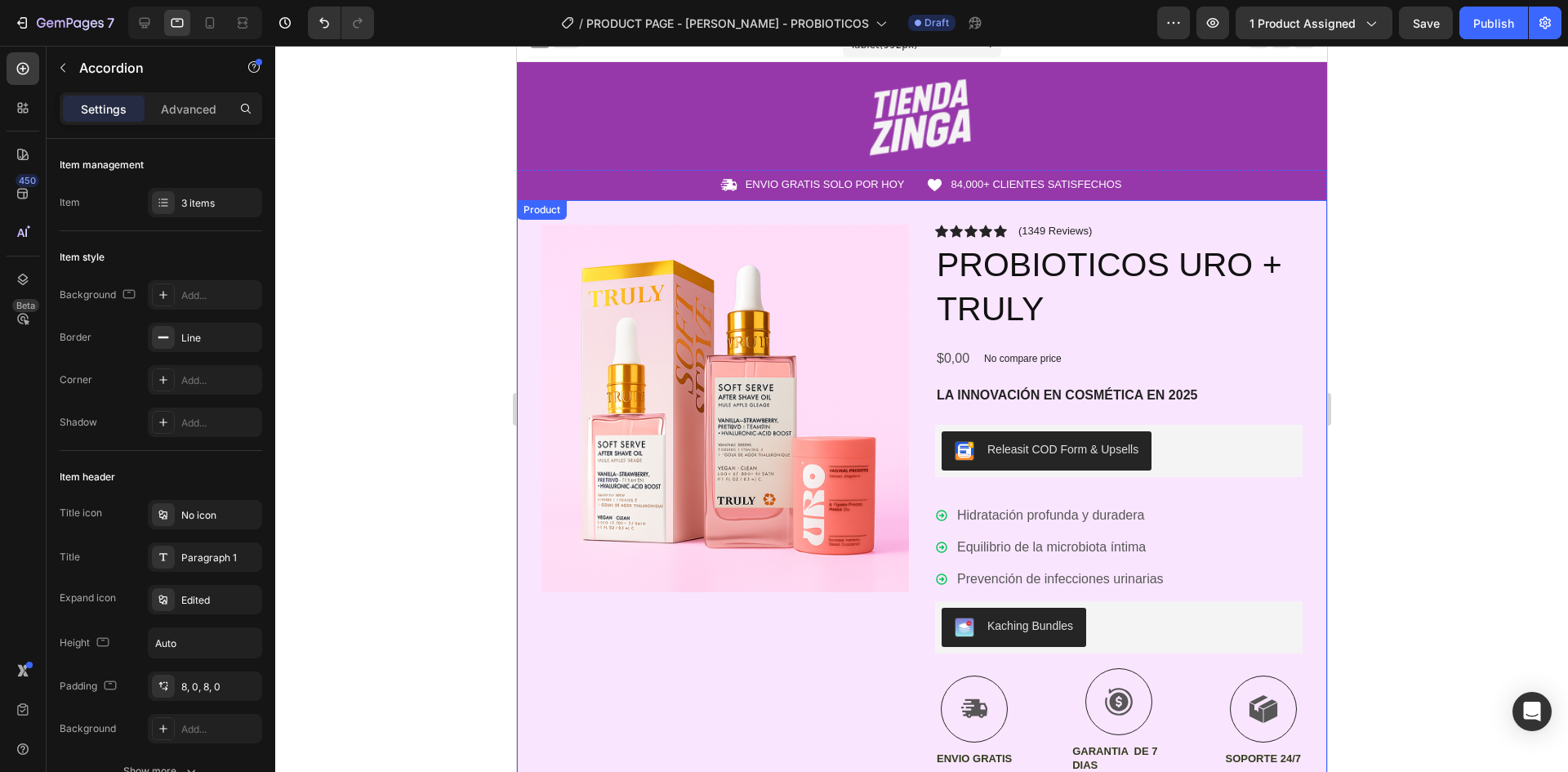
click at [1185, 353] on div "$0,00 Product Price Product Price No compare price Product Price Row" at bounding box center [1118, 359] width 367 height 27
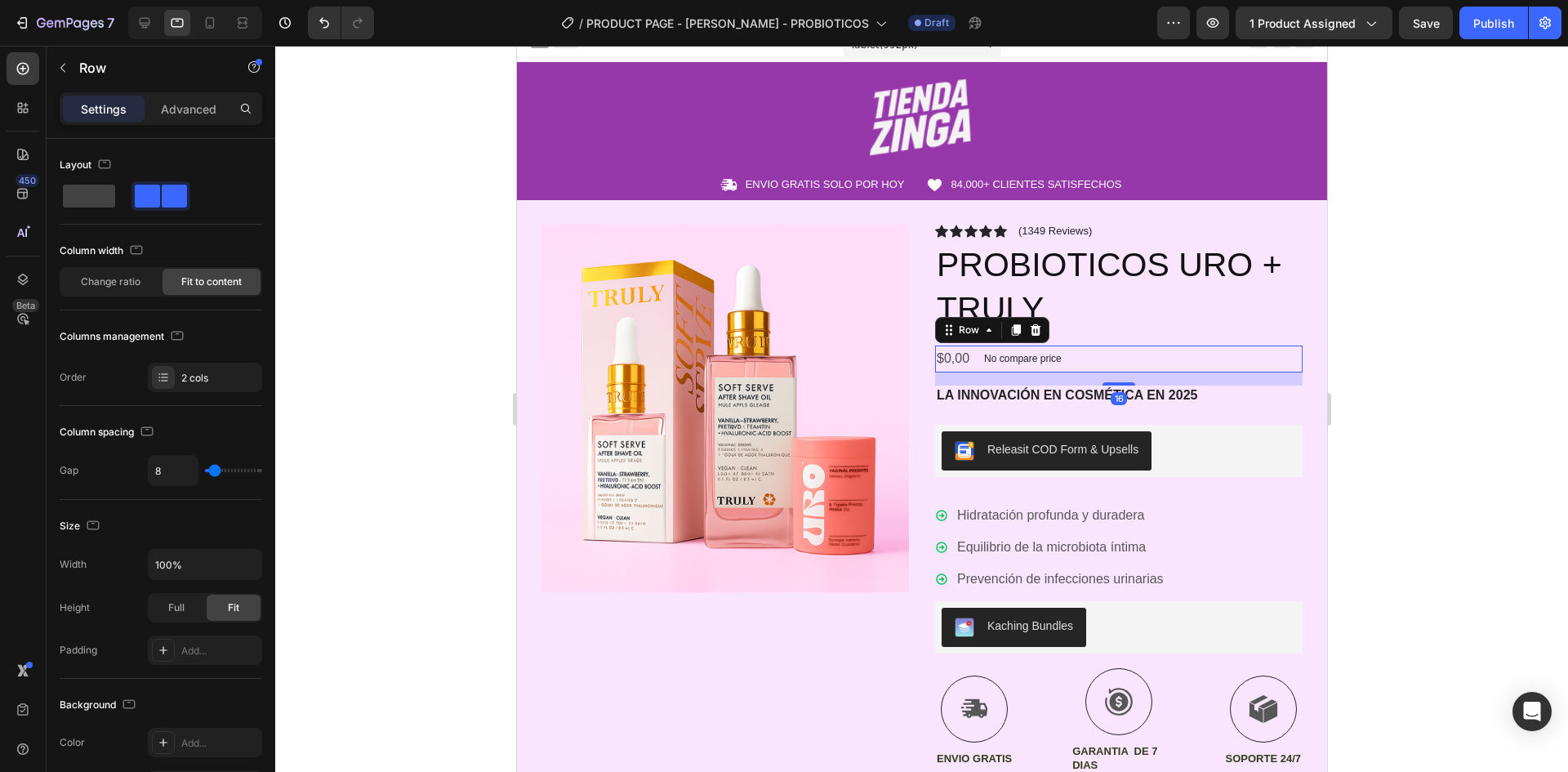
click at [1411, 281] on div at bounding box center [921, 408] width 1293 height 726
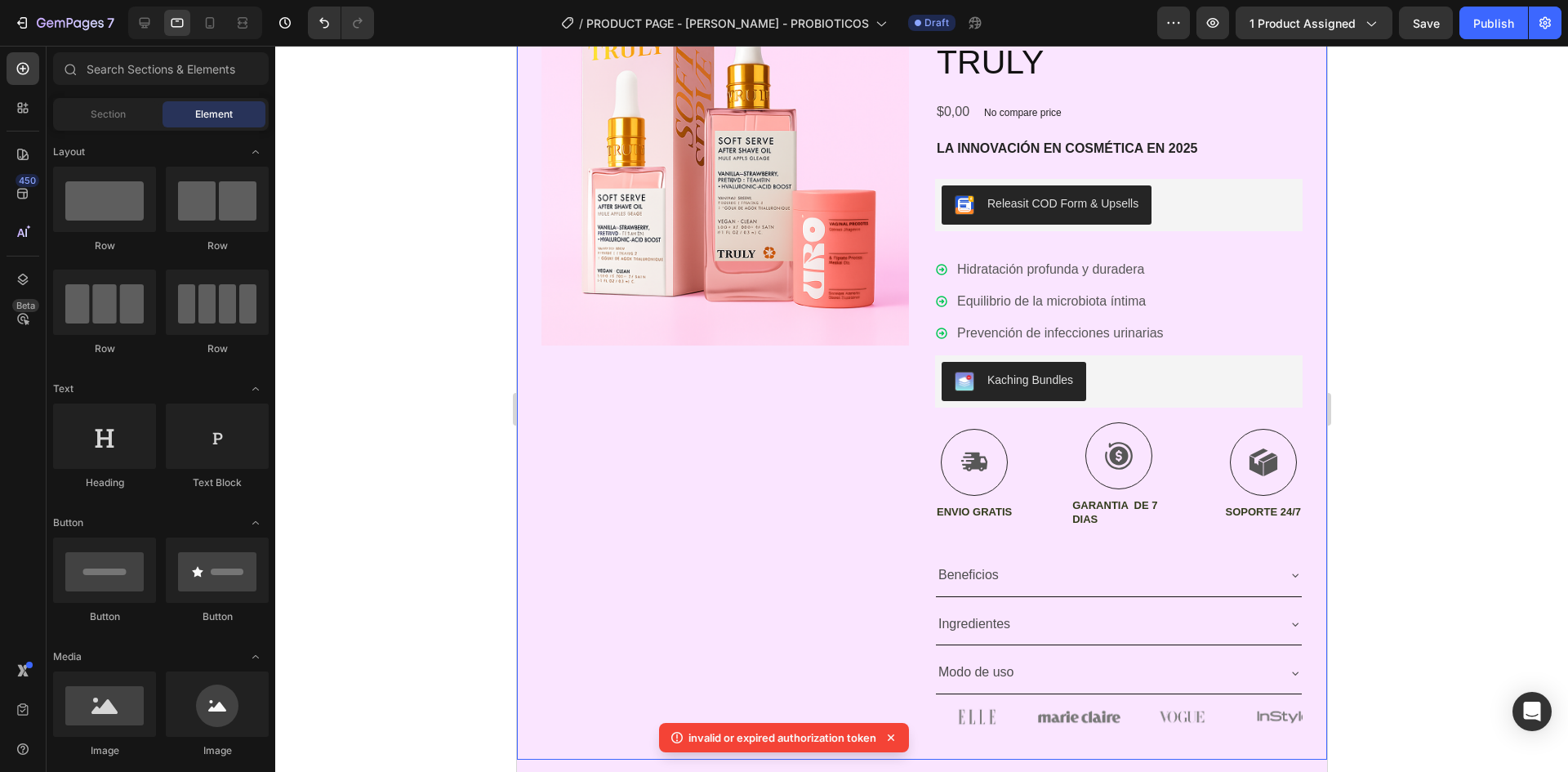
scroll to position [425, 0]
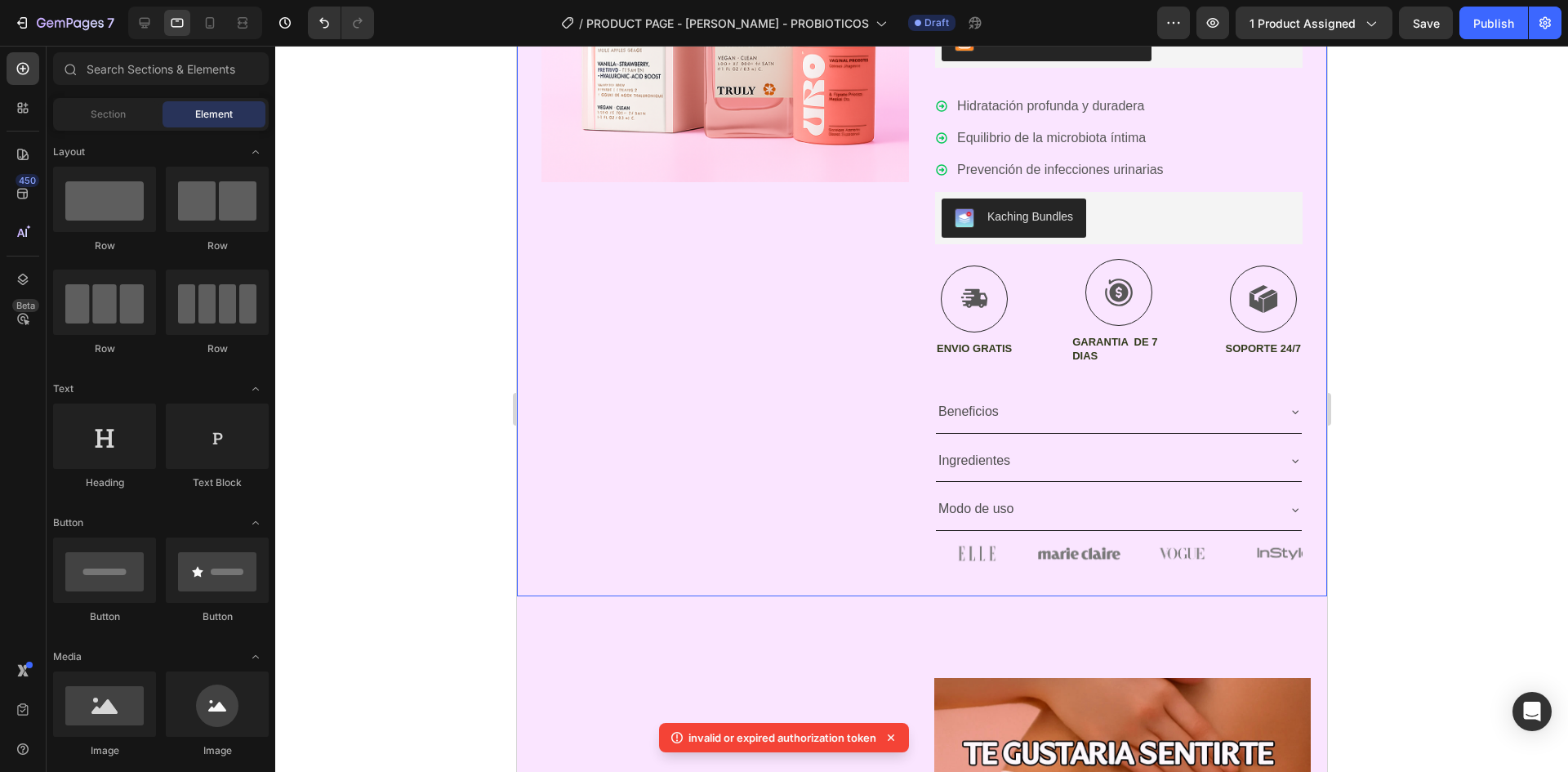
click at [836, 375] on div "Product Images" at bounding box center [724, 192] width 367 height 757
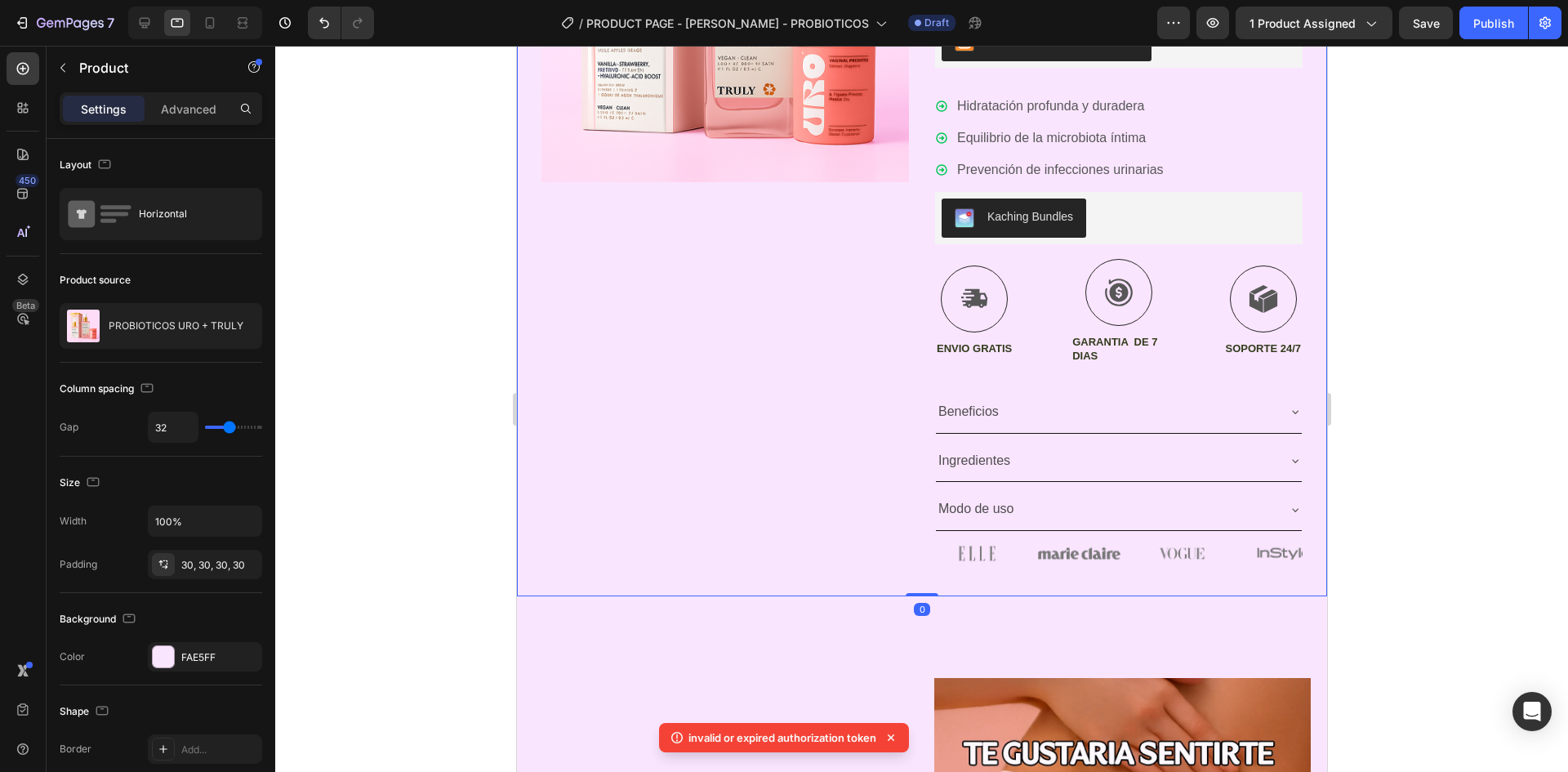
click at [708, 414] on div "Product Images" at bounding box center [724, 192] width 367 height 757
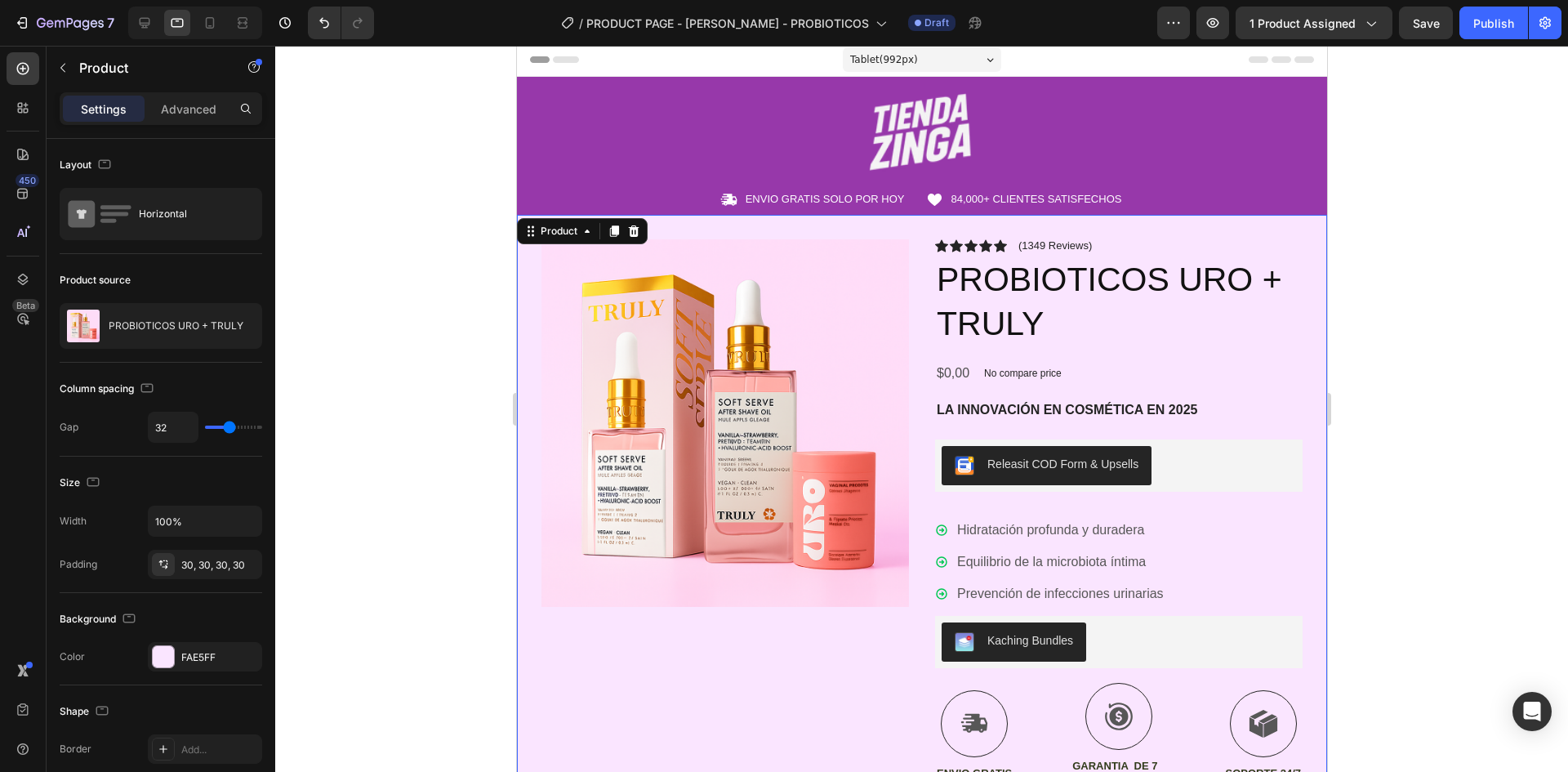
scroll to position [0, 0]
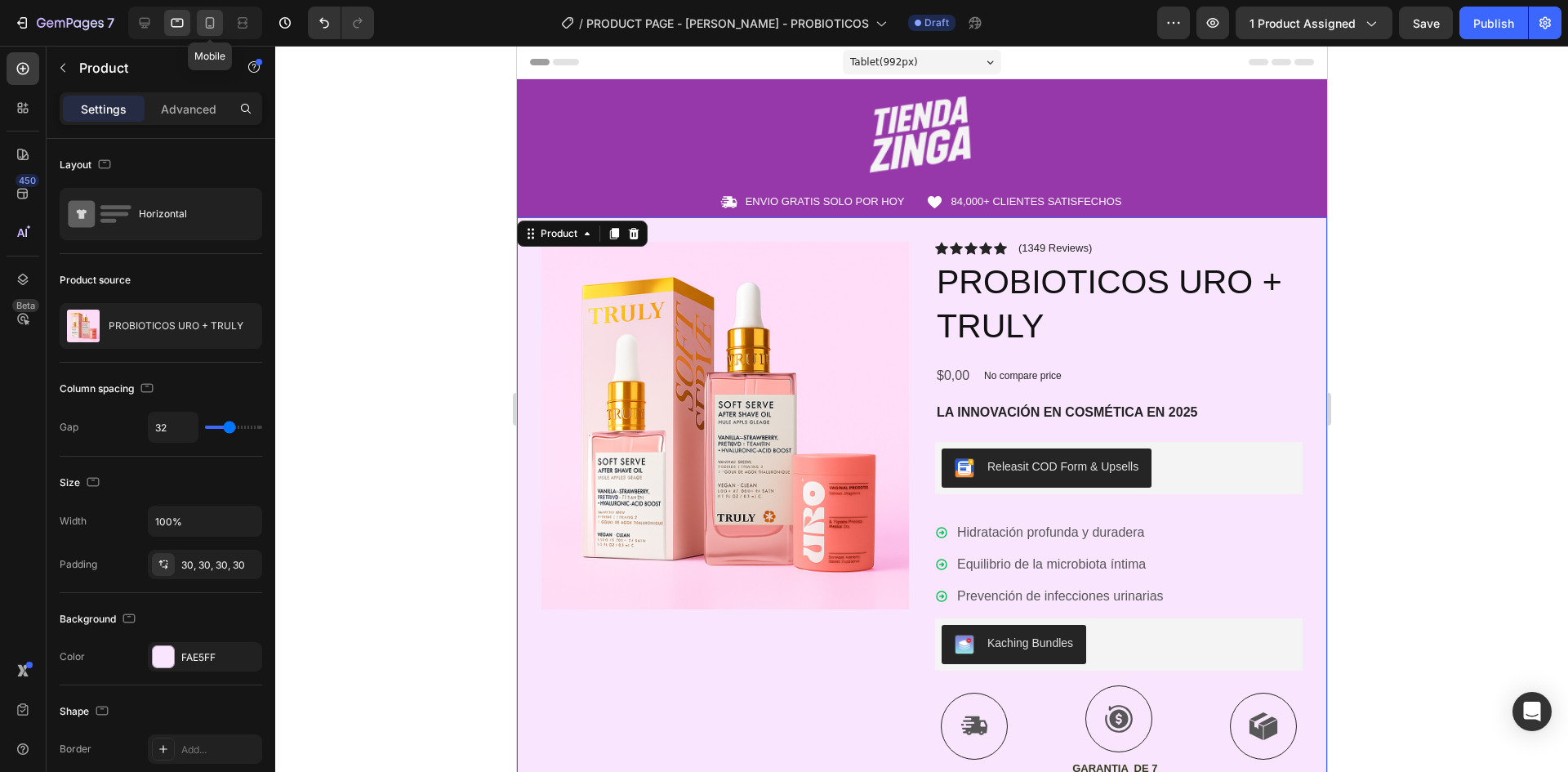
click at [208, 31] on div at bounding box center [209, 22] width 26 height 26
type input "16"
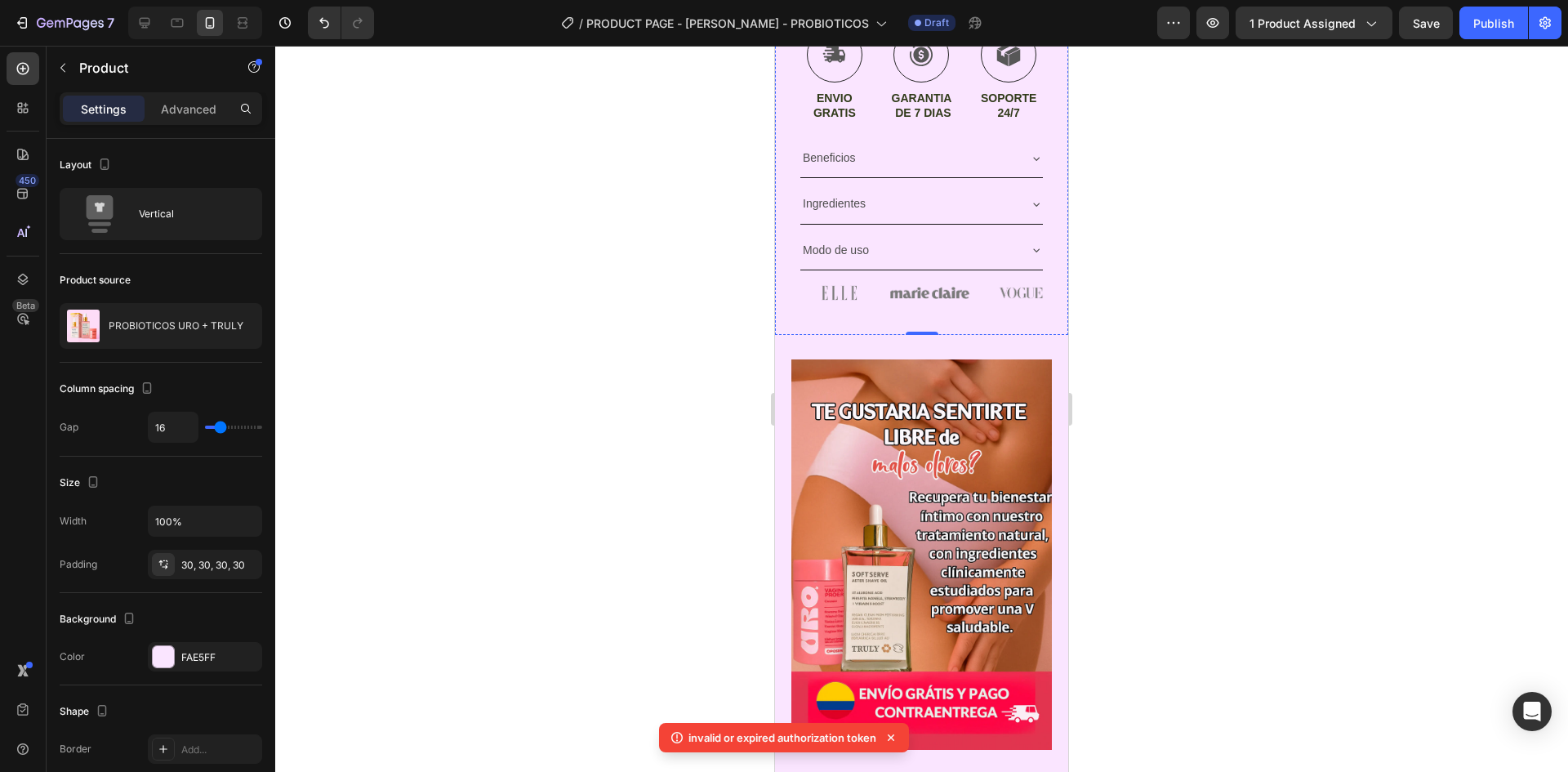
scroll to position [1156, 0]
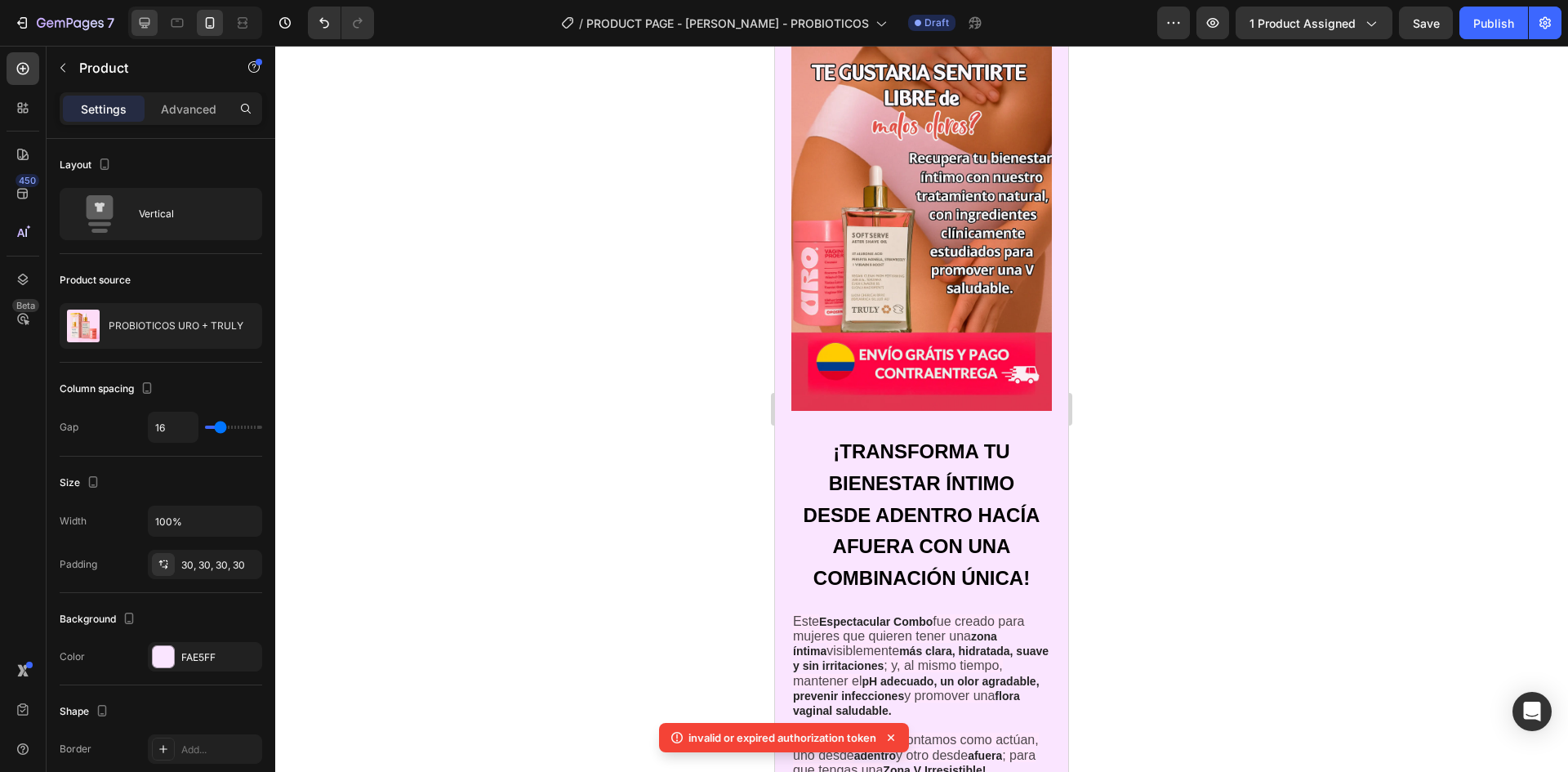
click at [147, 26] on icon at bounding box center [145, 22] width 16 height 16
type input "32"
type input "1200"
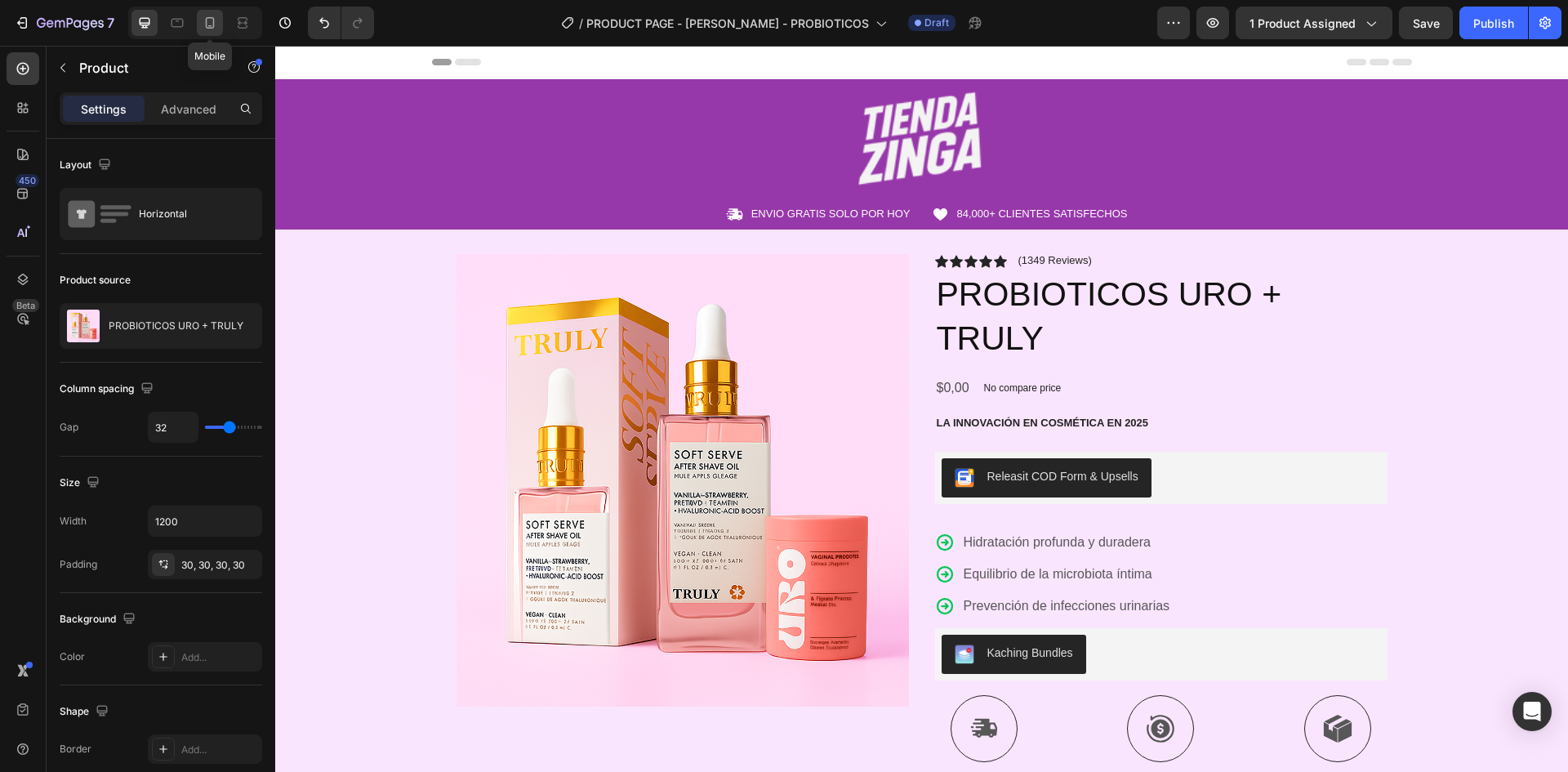
drag, startPoint x: 205, startPoint y: 29, endPoint x: 407, endPoint y: 104, distance: 215.5
click at [205, 29] on icon at bounding box center [210, 22] width 16 height 16
type input "16"
type input "100%"
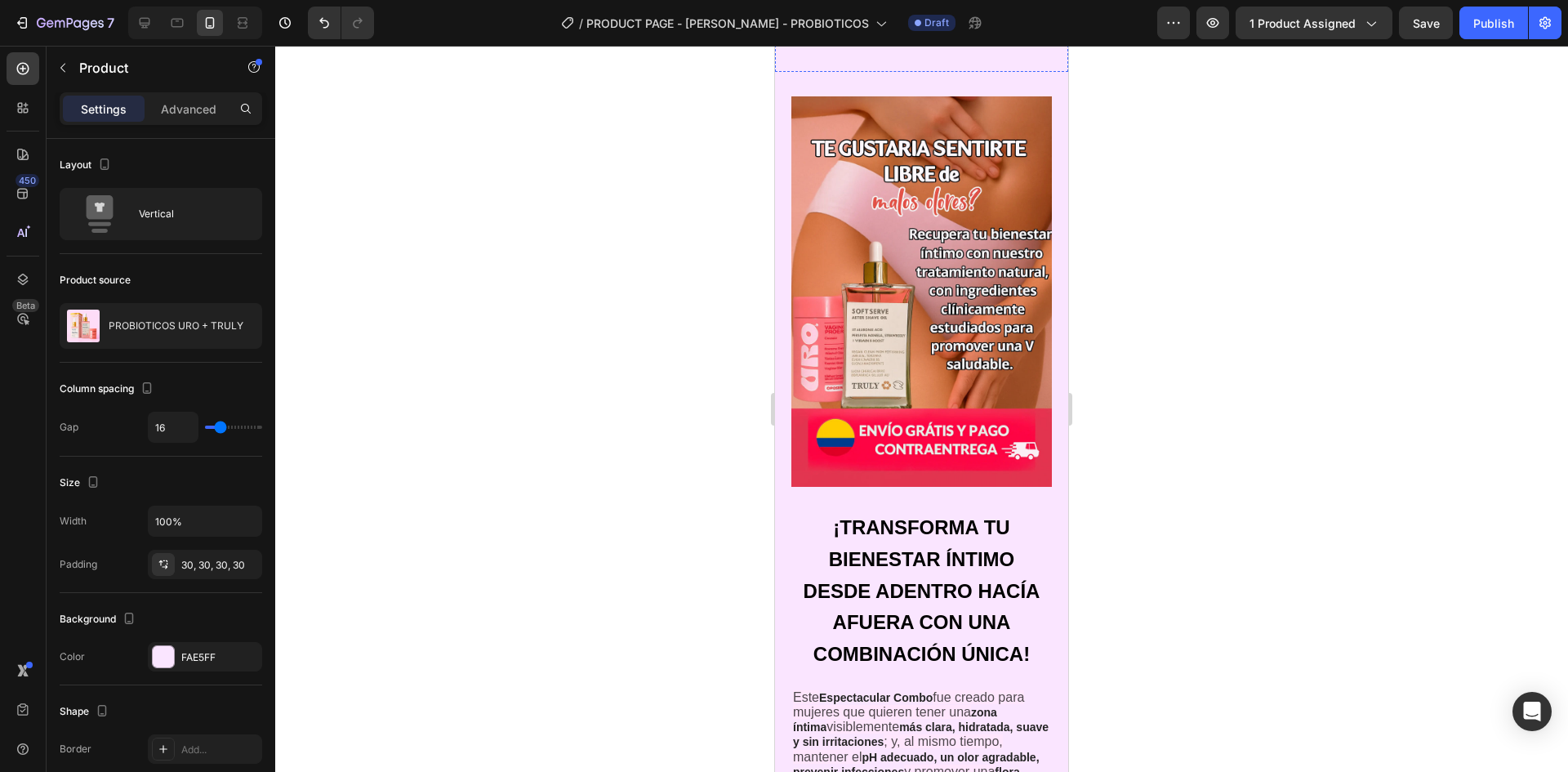
scroll to position [1156, 0]
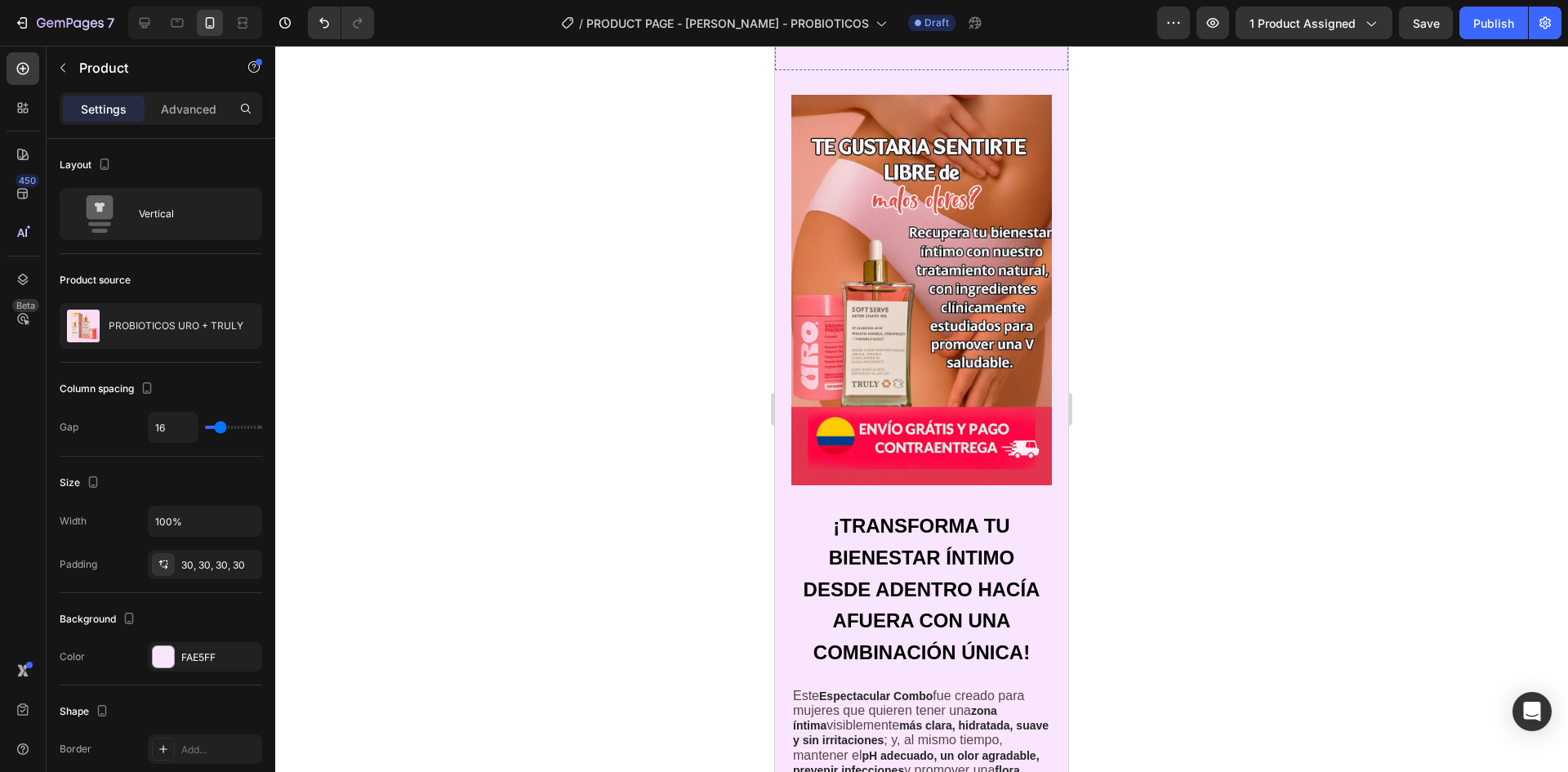
click at [965, 282] on img at bounding box center [922, 290] width 261 height 391
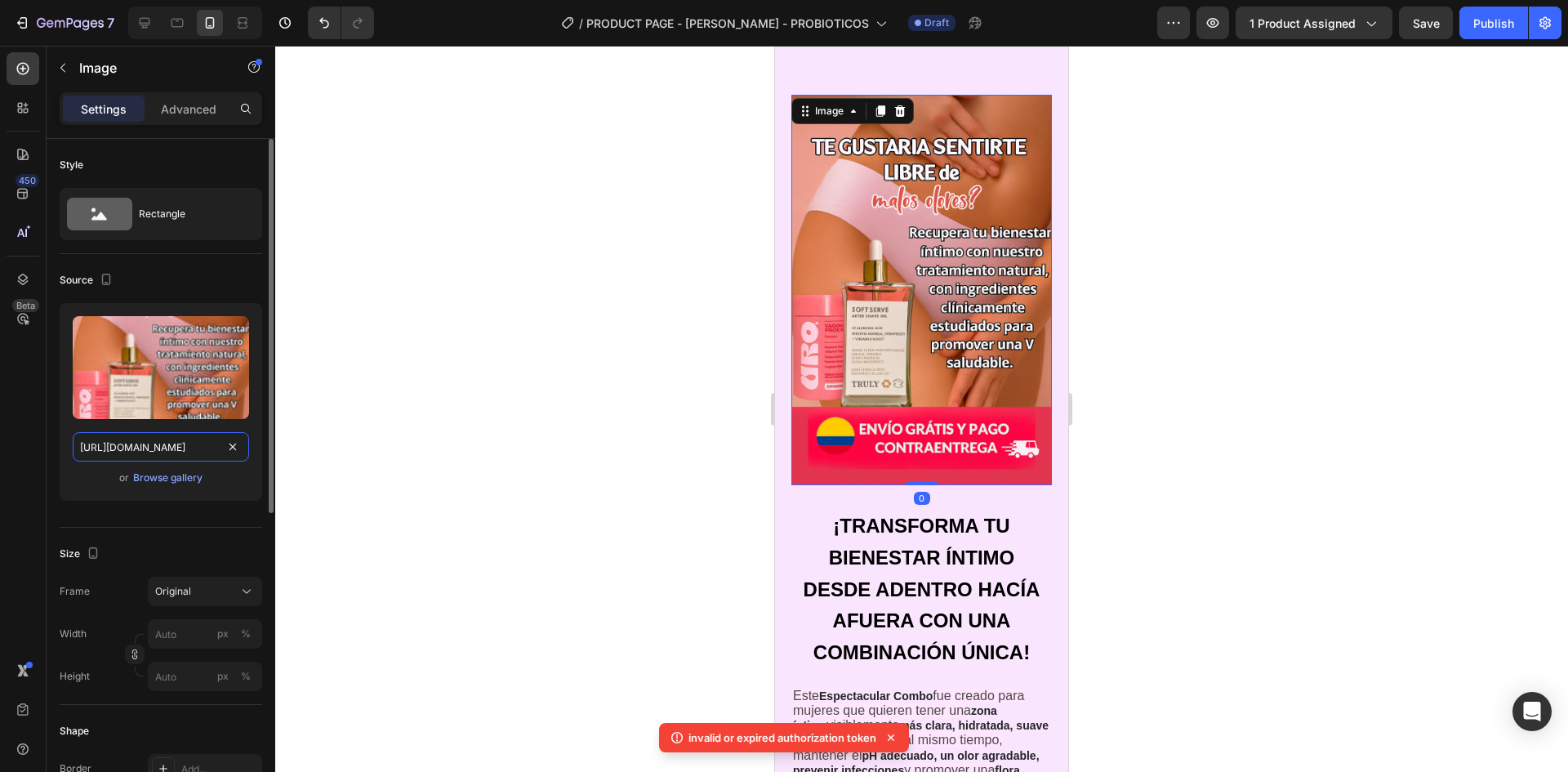
click at [164, 437] on input "https://cdn.shopify.com/s/files/1/0664/6028/7078/files/gempages_581653791456166…" at bounding box center [160, 447] width 176 height 29
click at [180, 24] on icon at bounding box center [177, 22] width 16 height 16
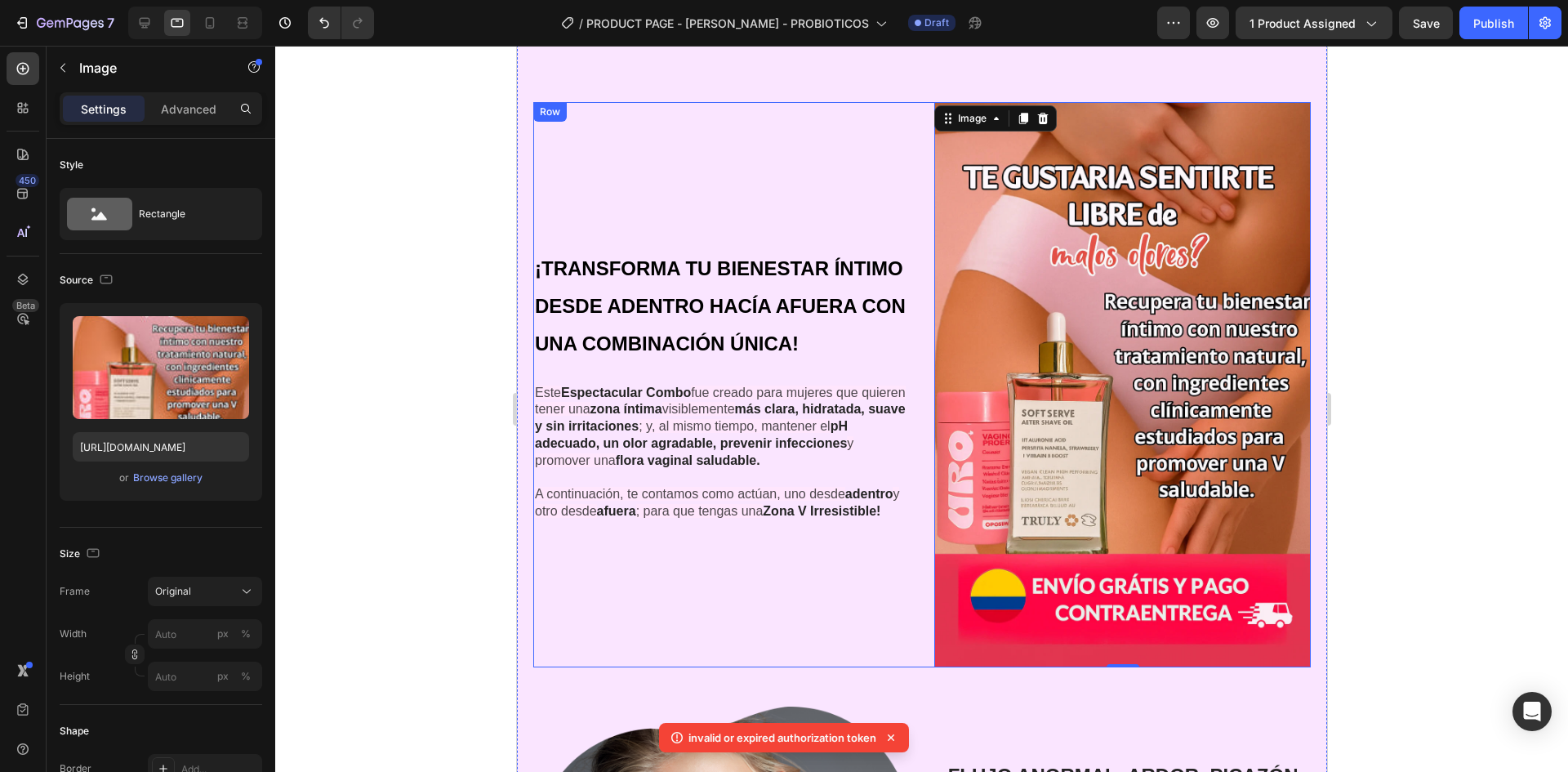
scroll to position [1048, 0]
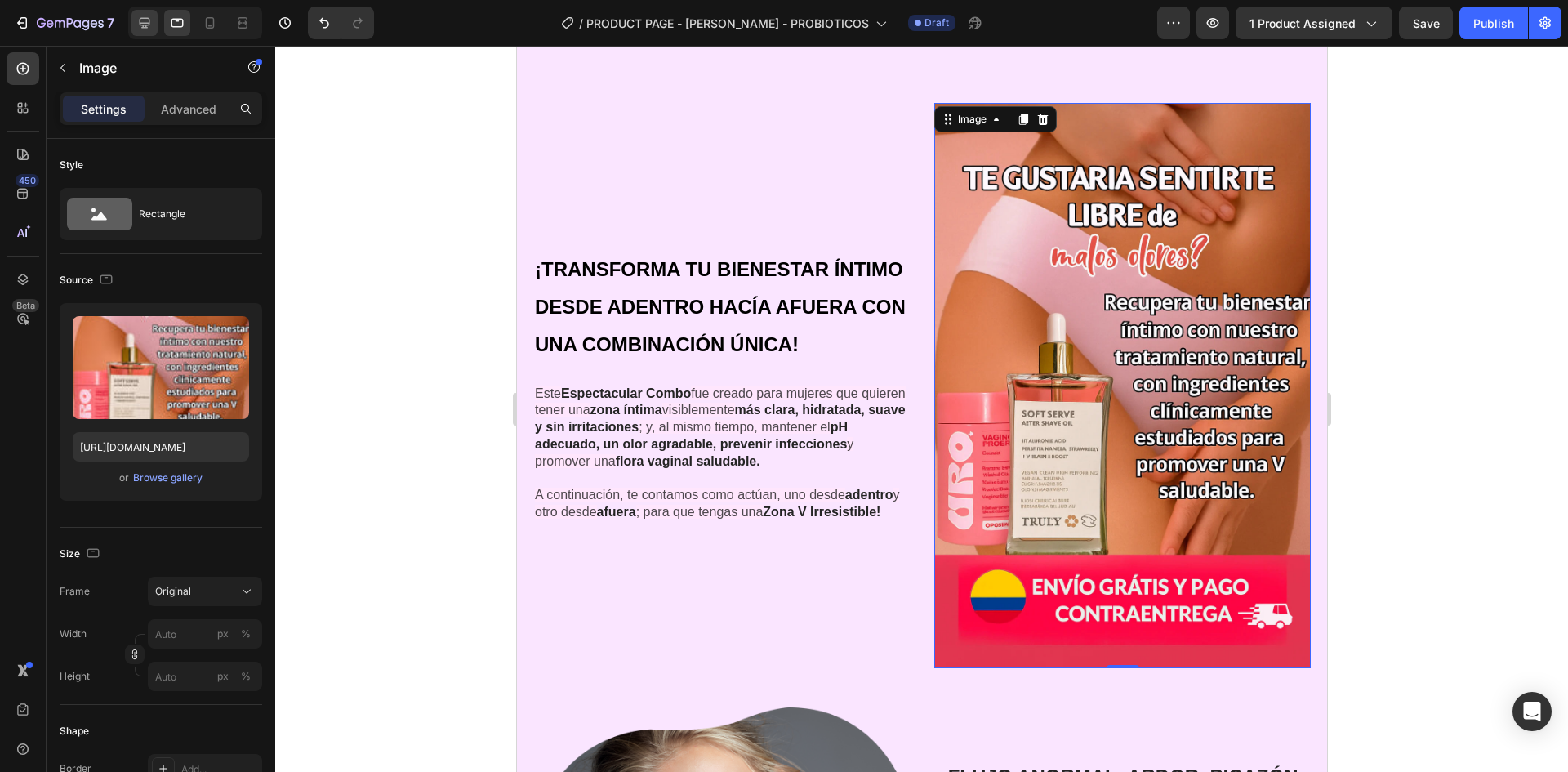
click at [135, 19] on div at bounding box center [144, 22] width 26 height 26
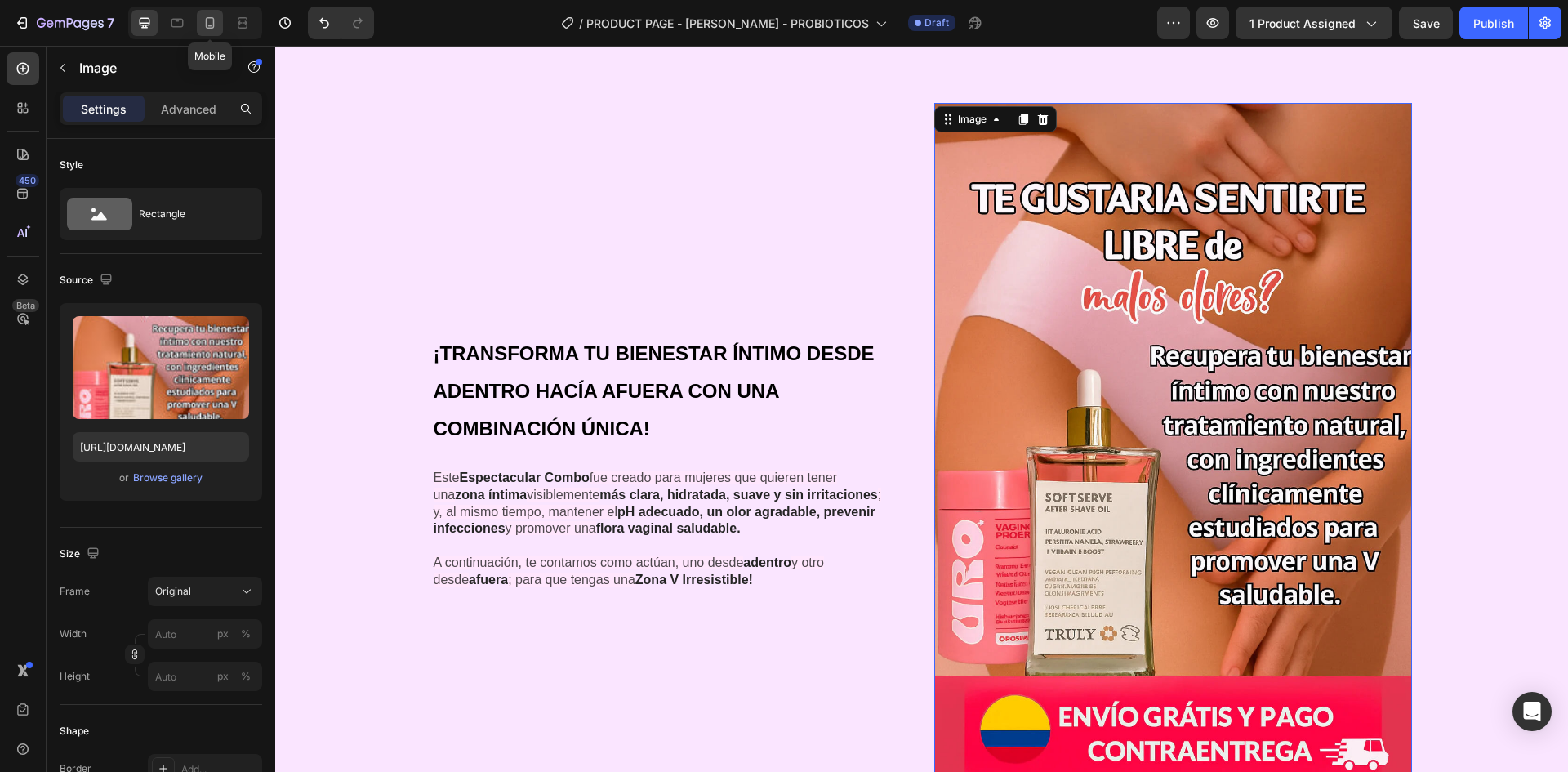
click at [212, 21] on icon at bounding box center [210, 22] width 16 height 16
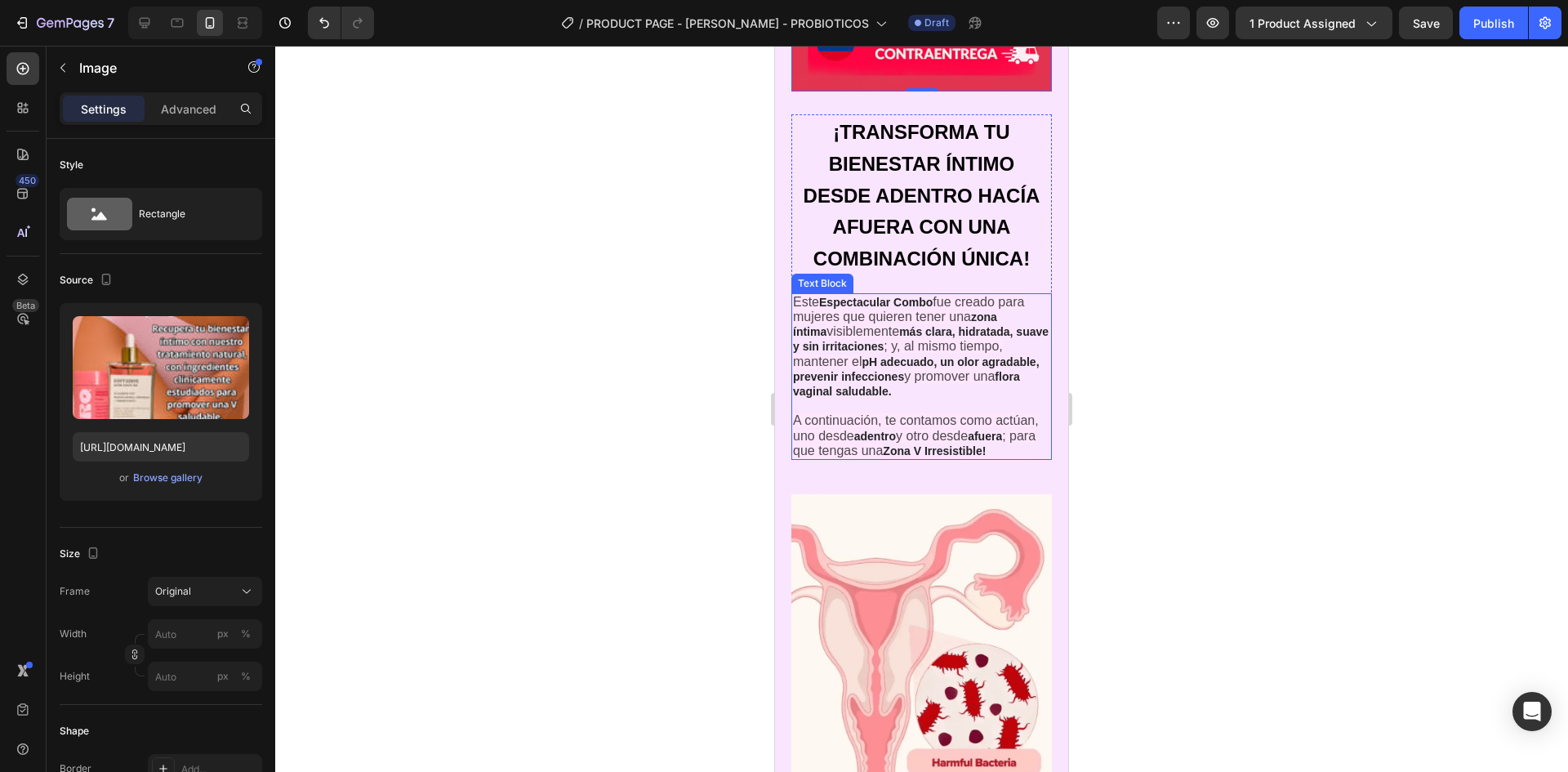
scroll to position [1565, 0]
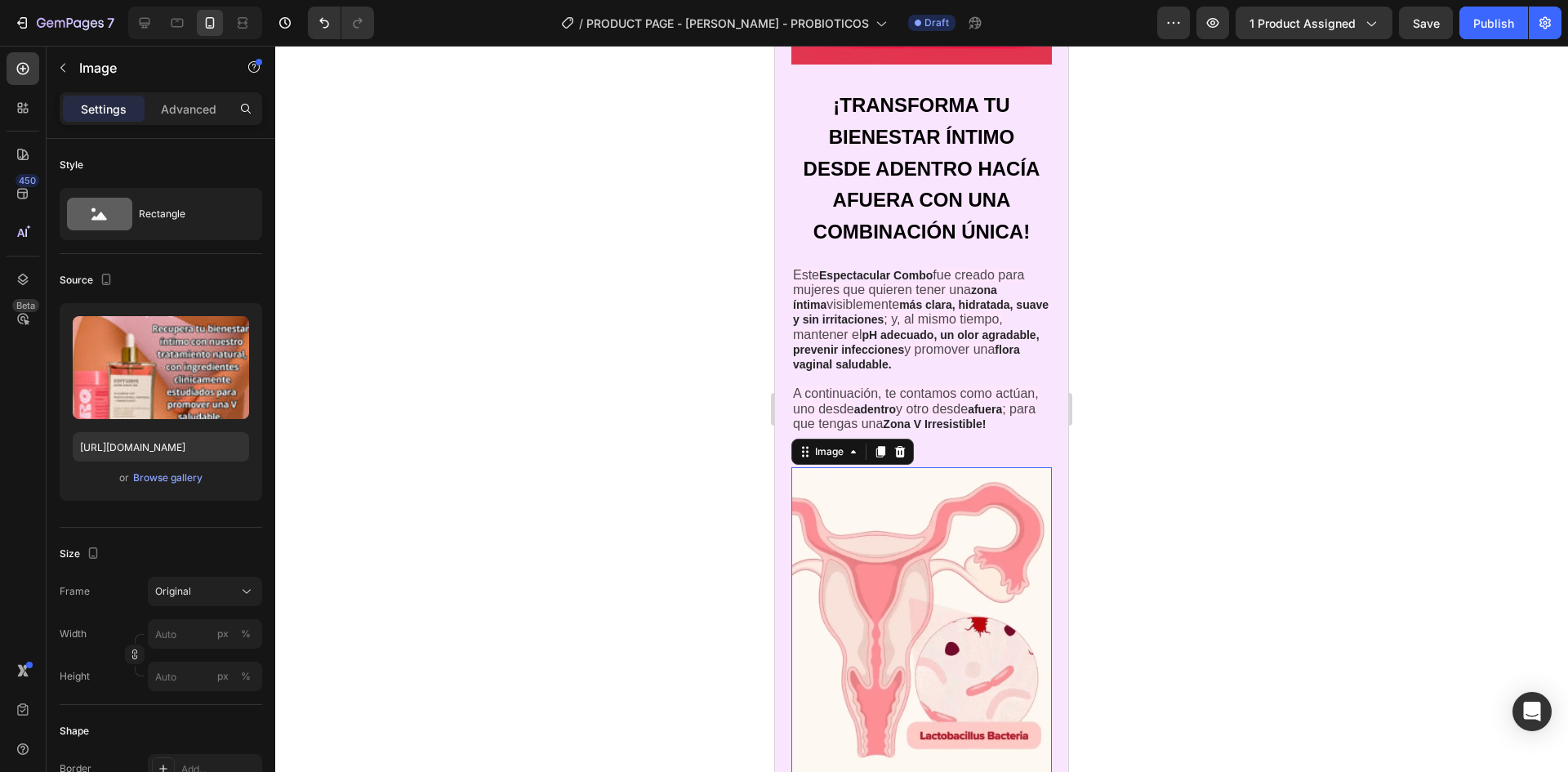
click at [977, 538] on img at bounding box center [922, 621] width 261 height 308
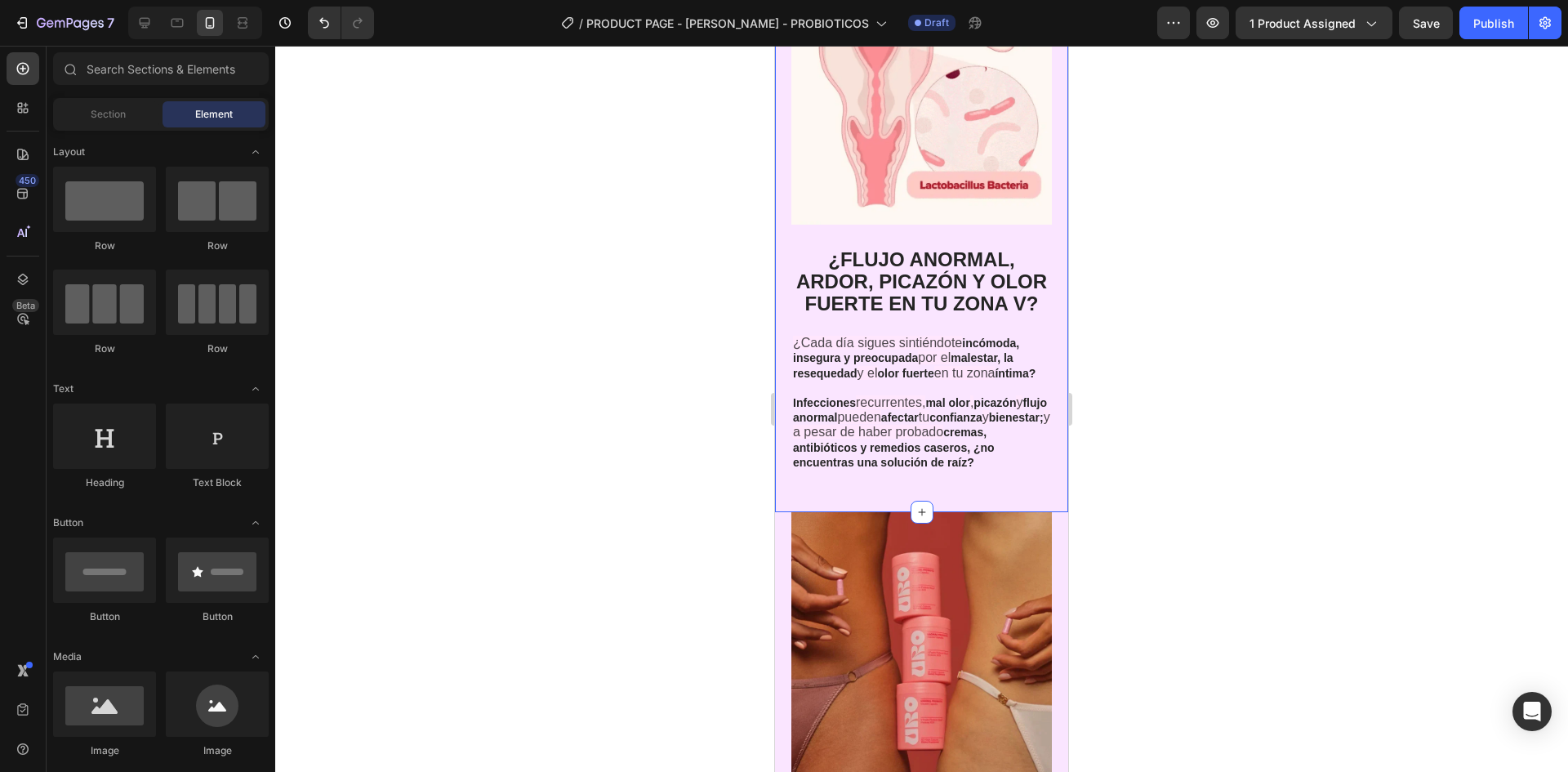
scroll to position [1954, 0]
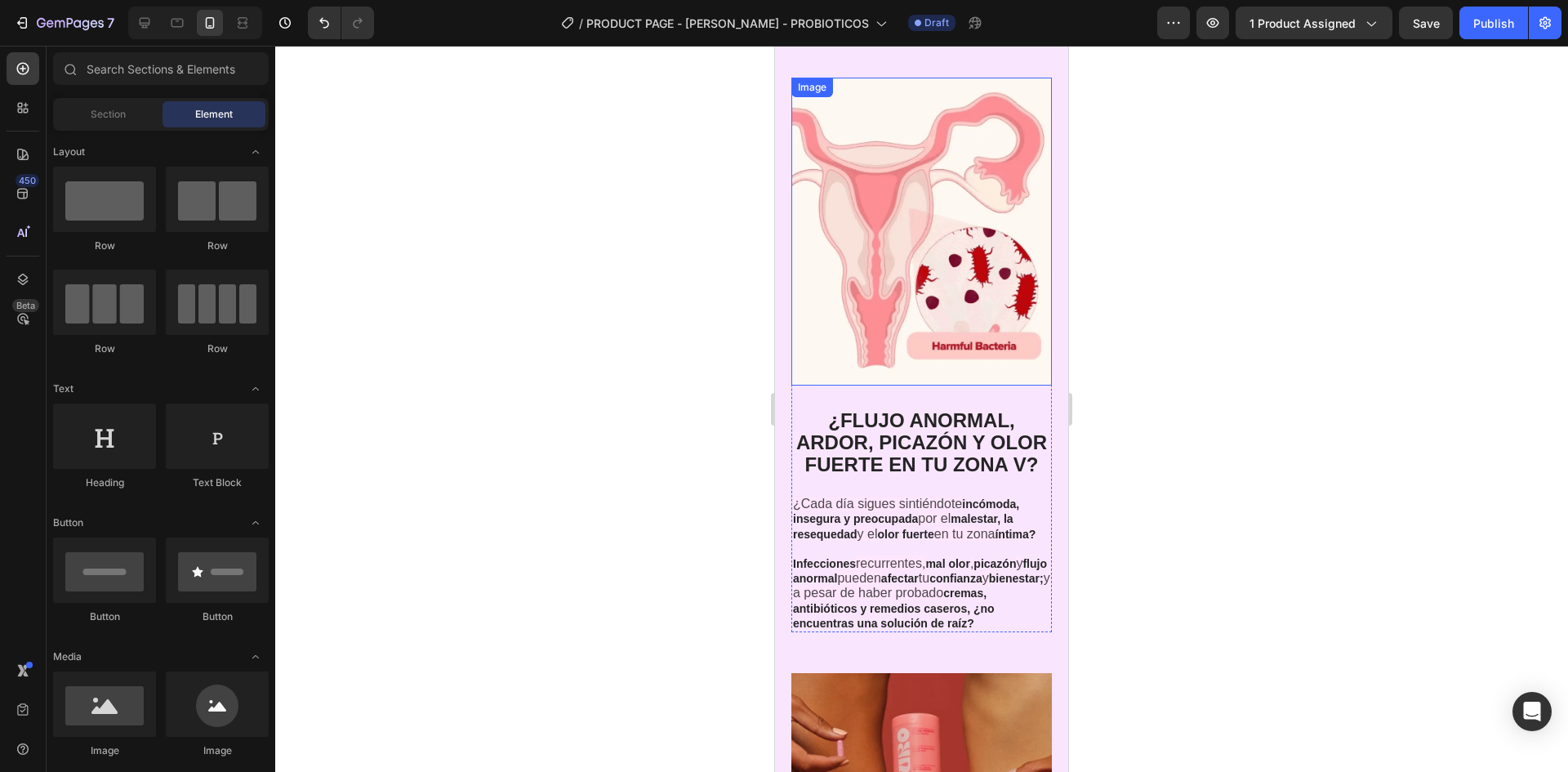
click at [957, 264] on img at bounding box center [922, 231] width 261 height 308
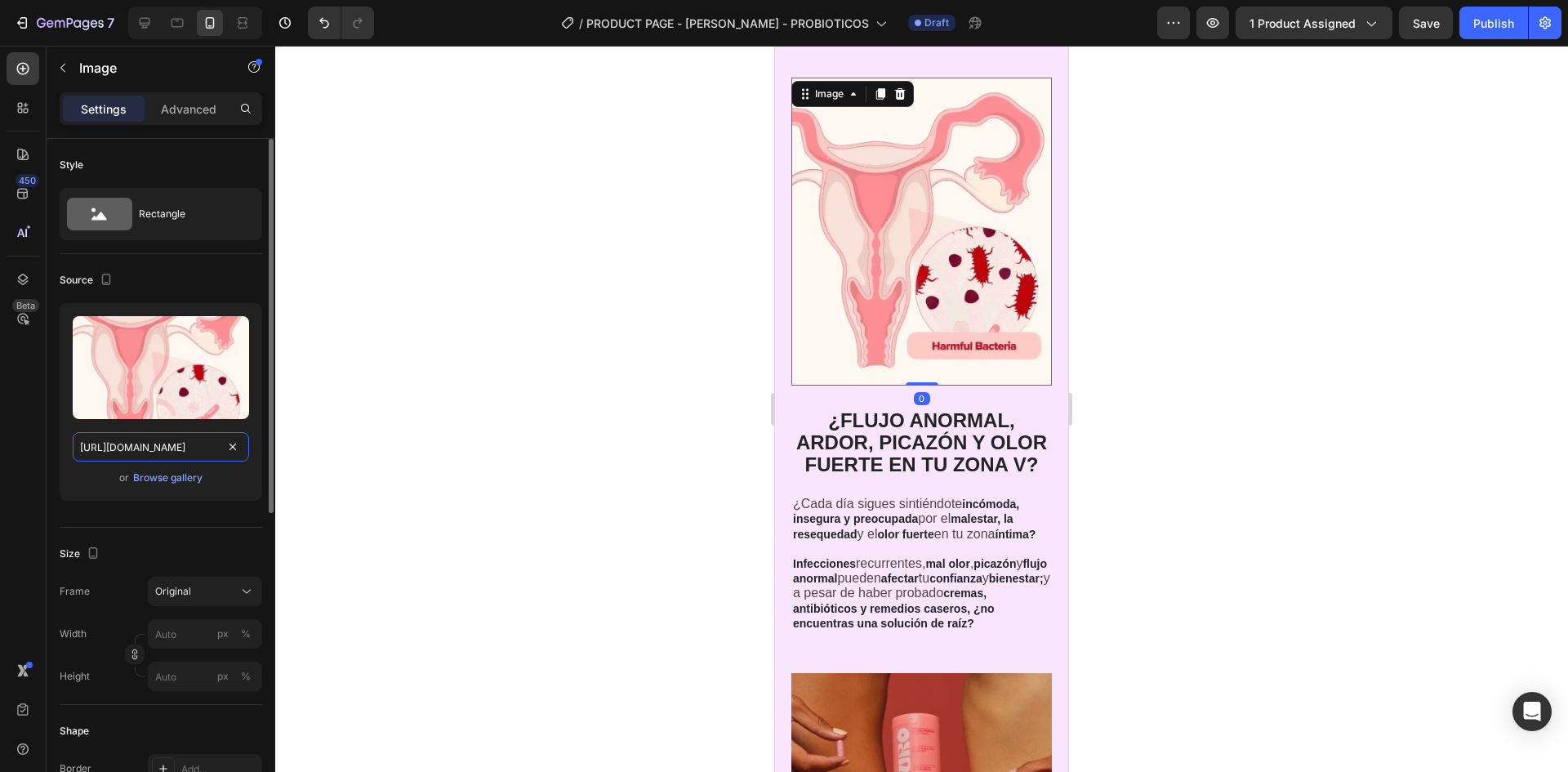
click at [177, 445] on input "[URL][DOMAIN_NAME]" at bounding box center [160, 447] width 176 height 29
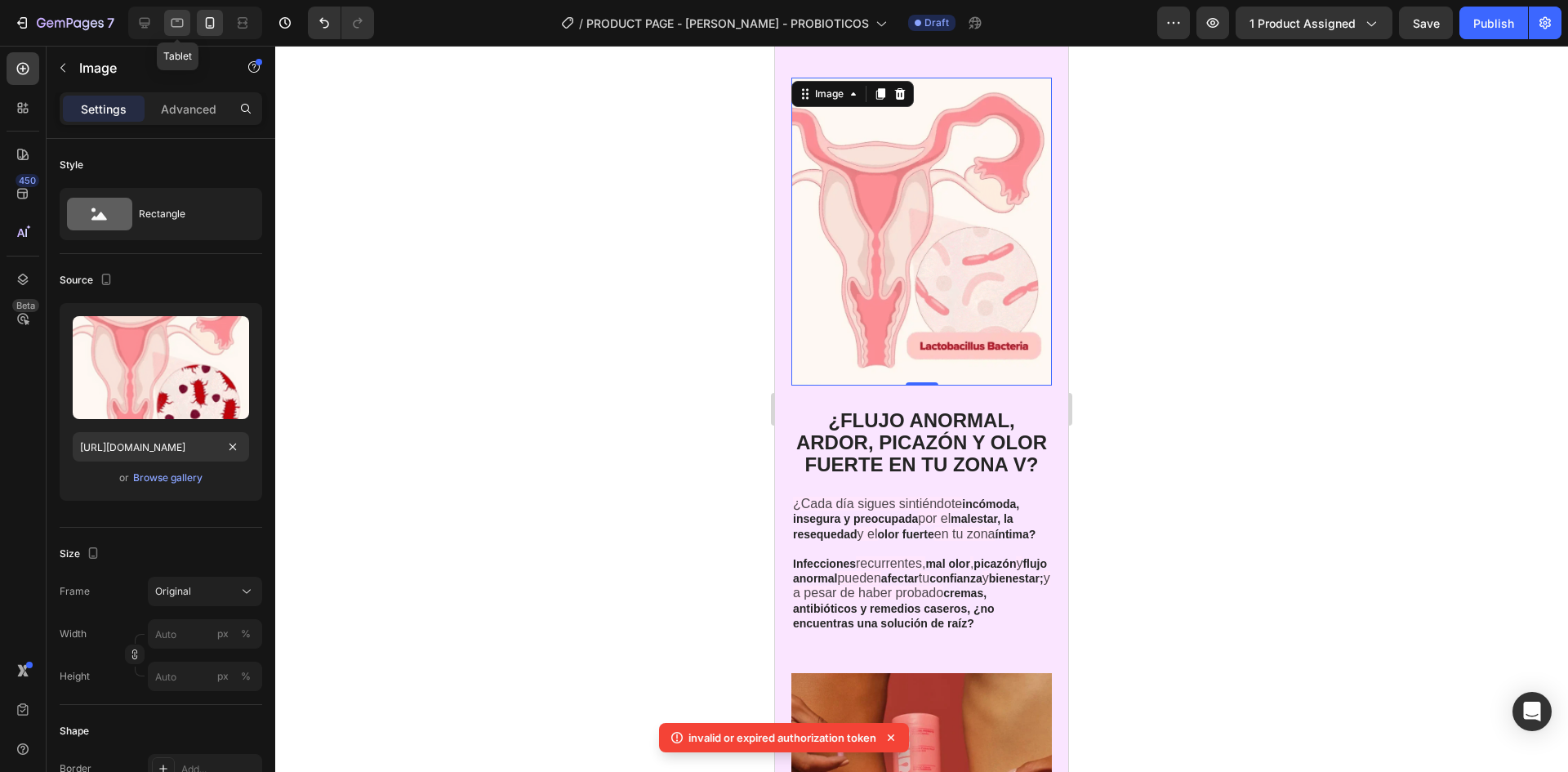
click at [178, 29] on icon at bounding box center [177, 22] width 16 height 16
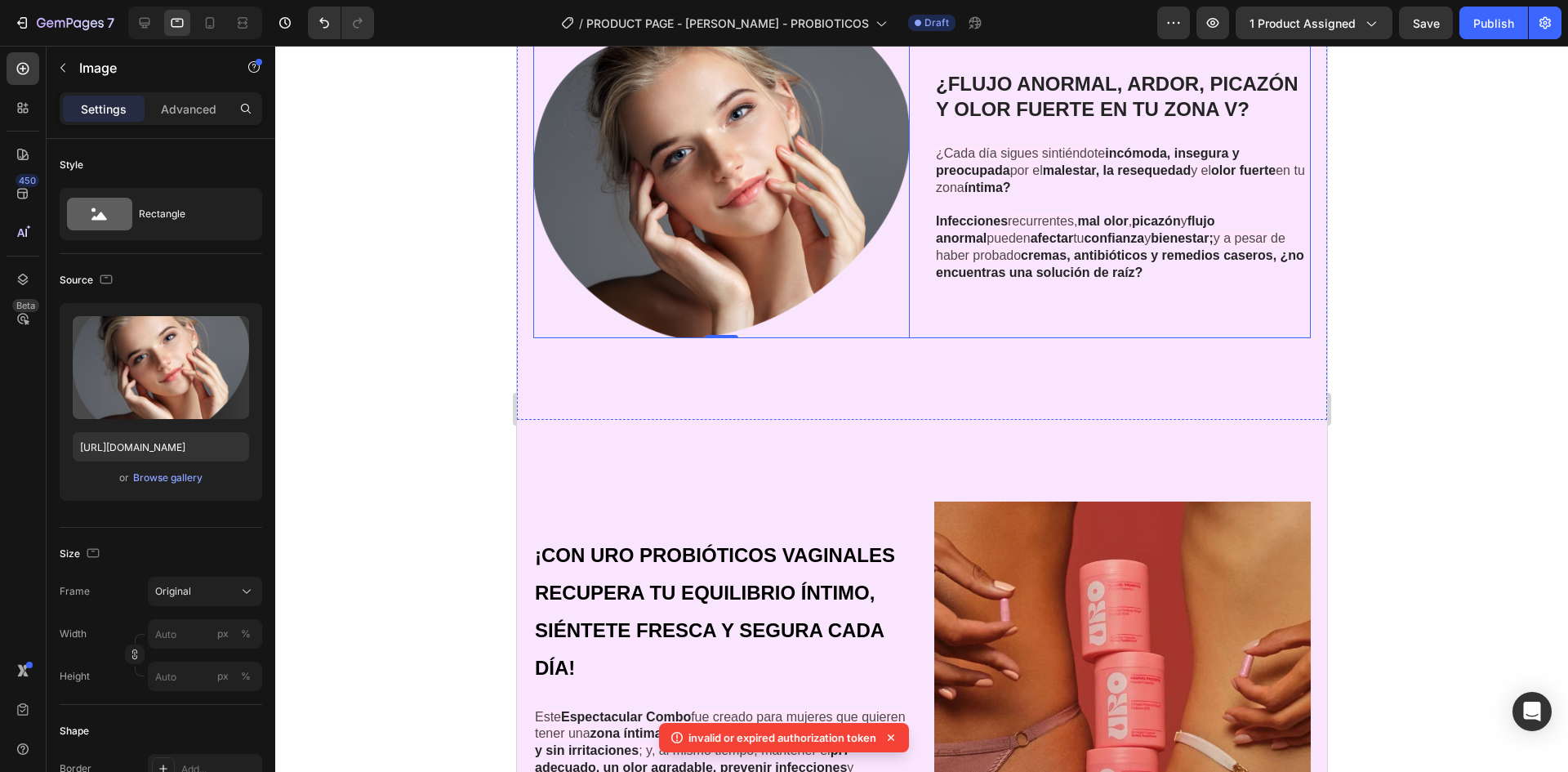
scroll to position [1787, 0]
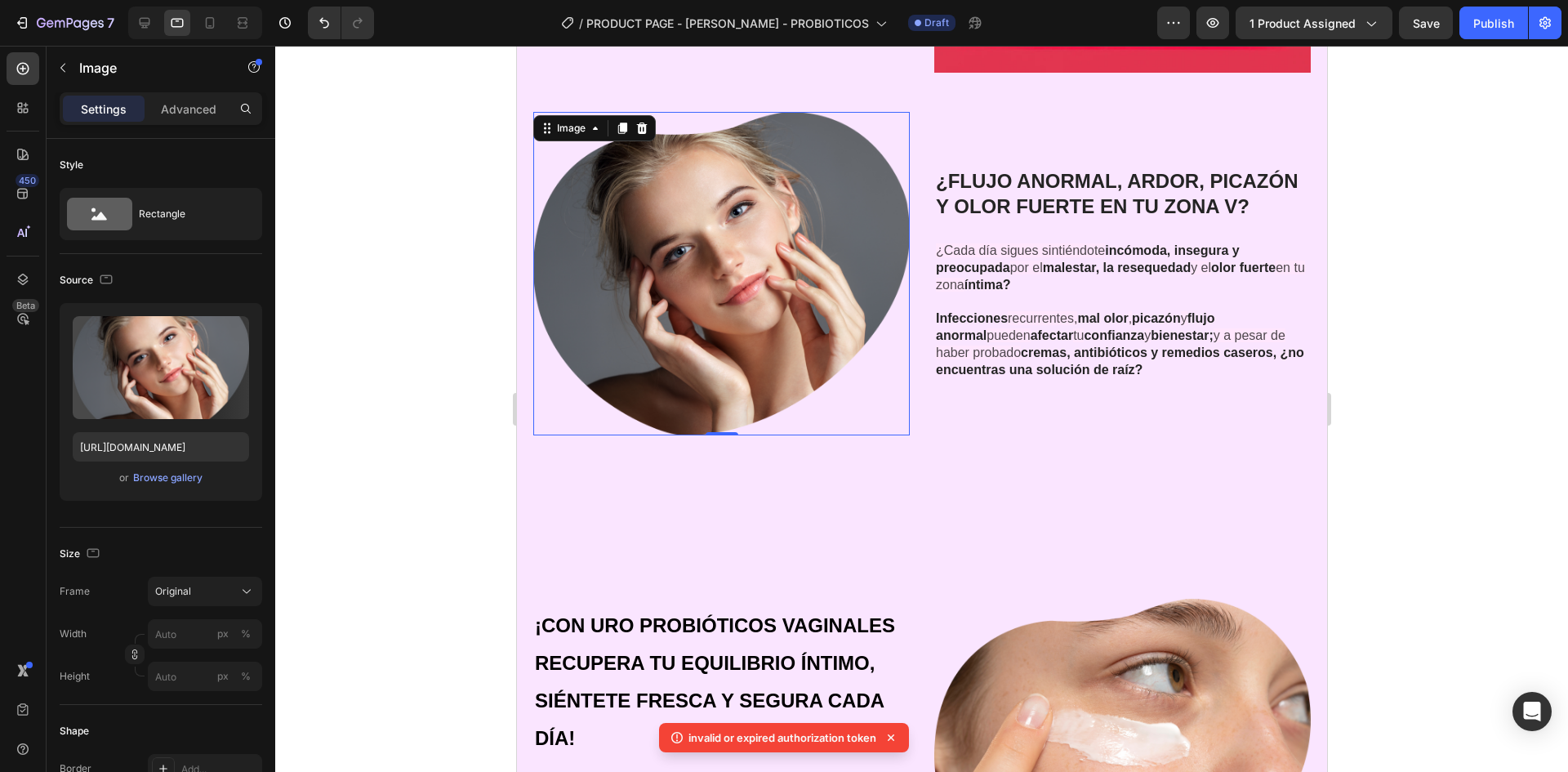
click at [776, 291] on img at bounding box center [720, 273] width 376 height 323
click at [176, 438] on input "[URL][DOMAIN_NAME]" at bounding box center [160, 447] width 176 height 29
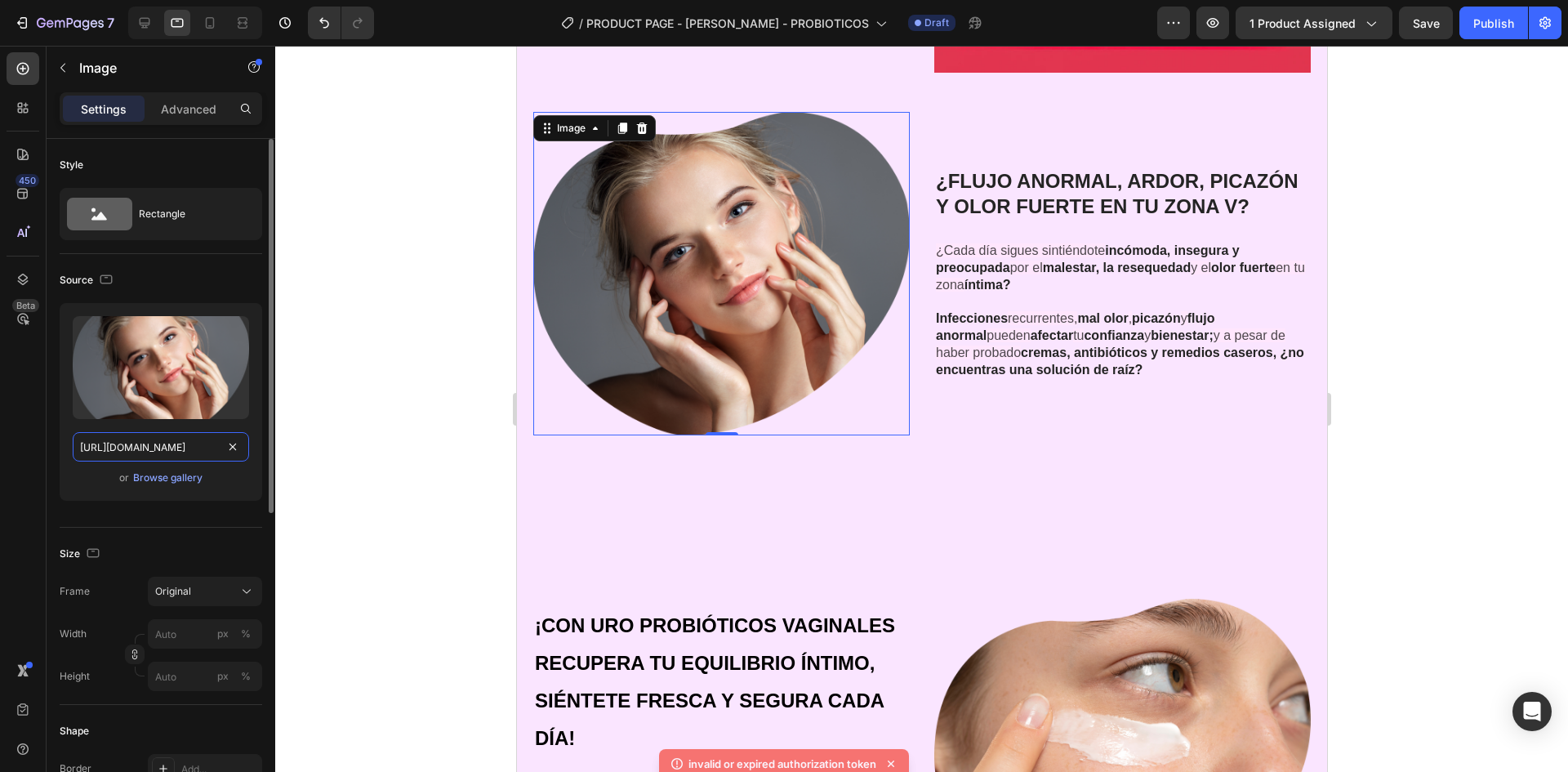
paste input "49bac817-083d-4c07-98ae-6c98f01b760a.webp"
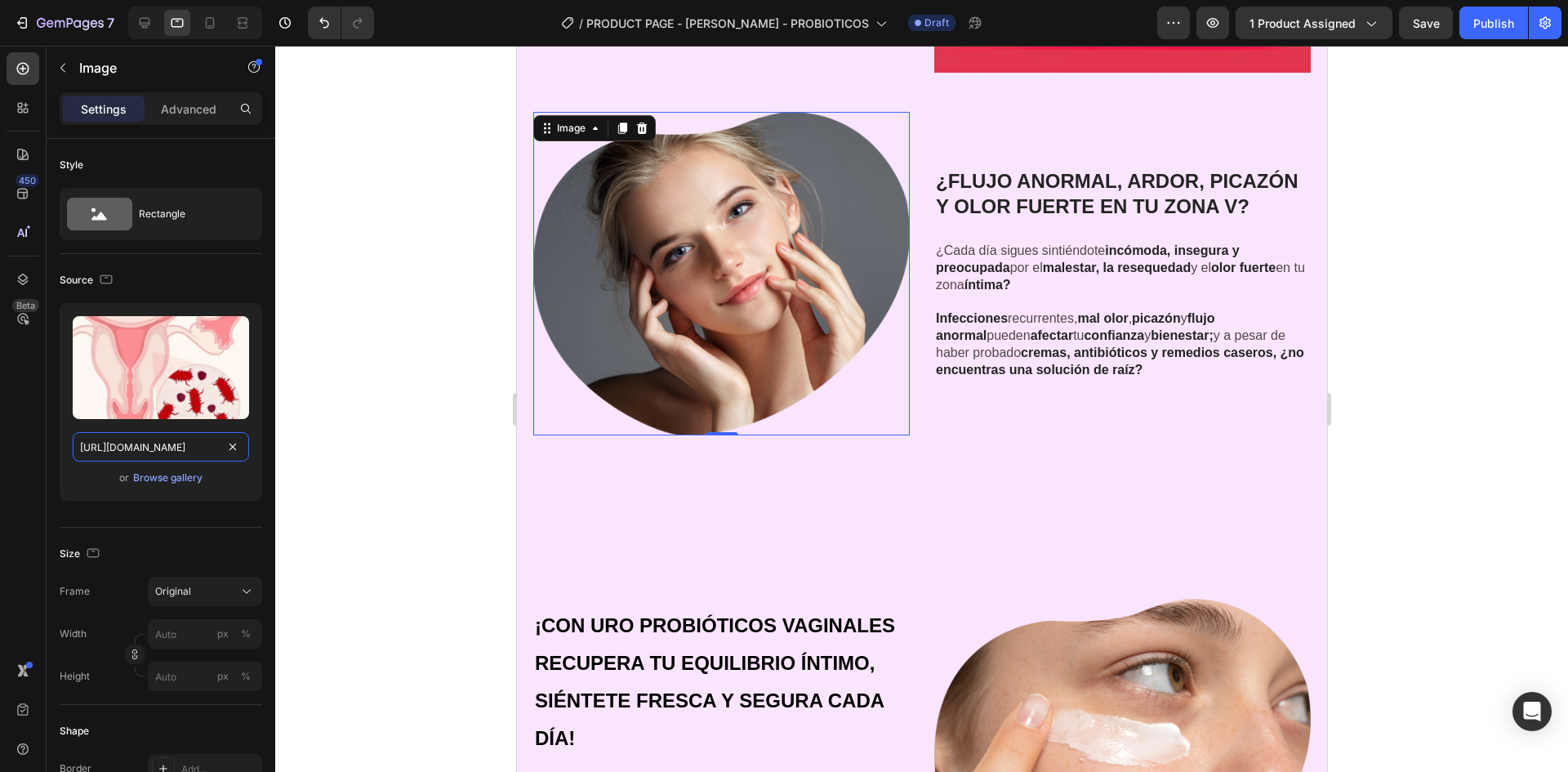
type input "[URL][DOMAIN_NAME]"
click at [419, 377] on div at bounding box center [921, 408] width 1293 height 726
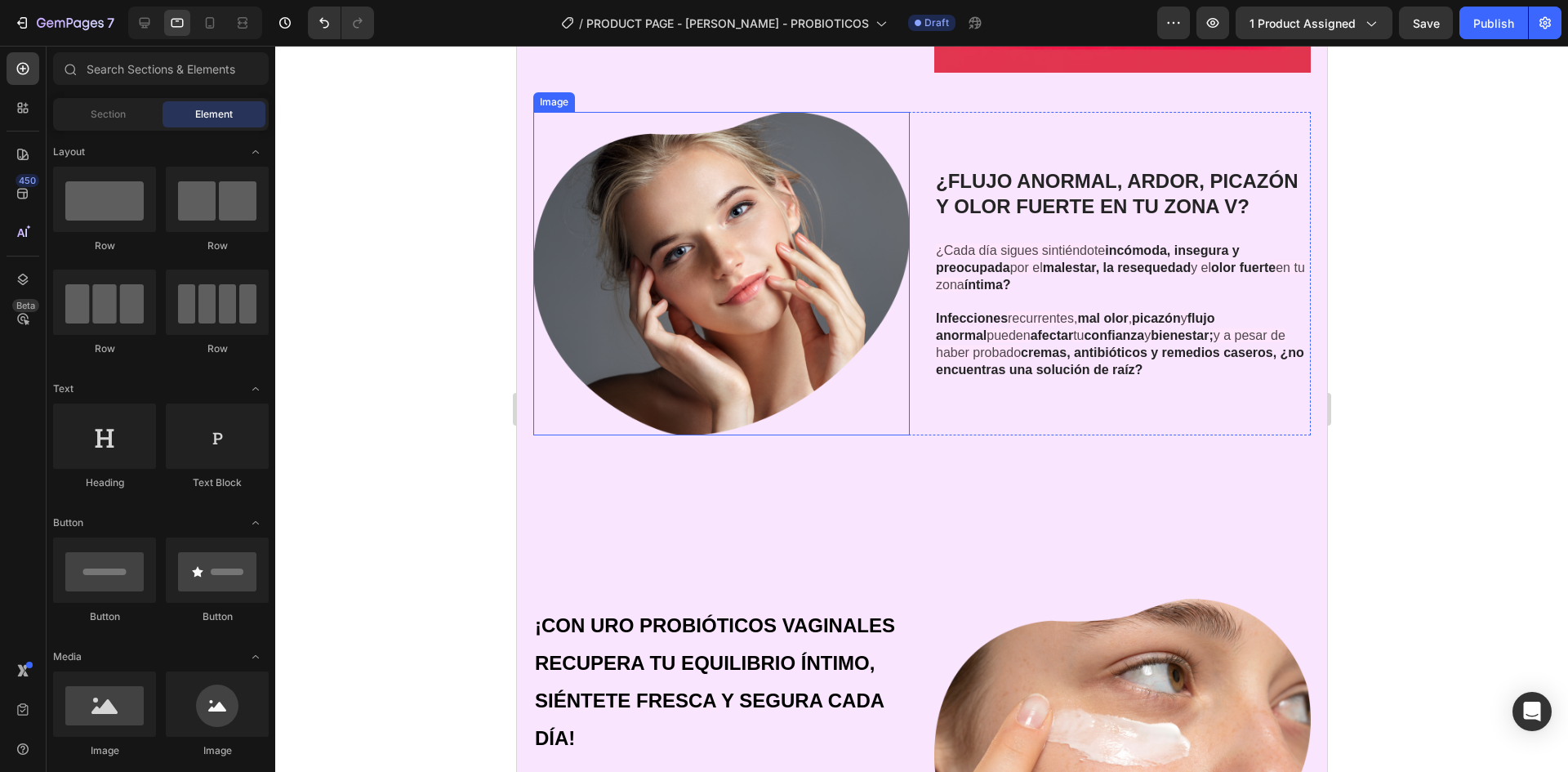
click at [776, 281] on img at bounding box center [720, 273] width 376 height 323
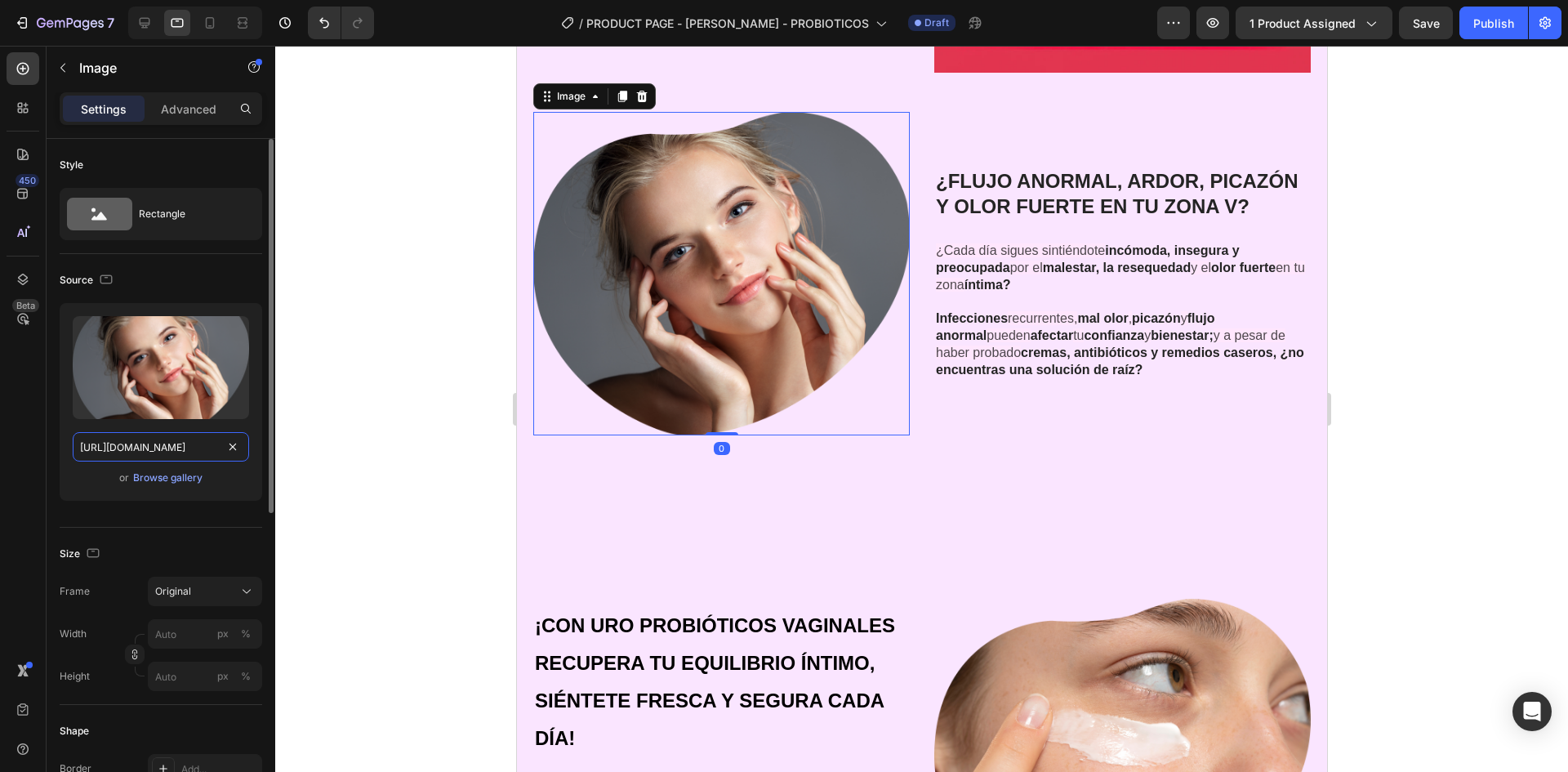
click at [183, 445] on input "[URL][DOMAIN_NAME]" at bounding box center [160, 447] width 176 height 29
click at [355, 442] on div at bounding box center [921, 408] width 1293 height 726
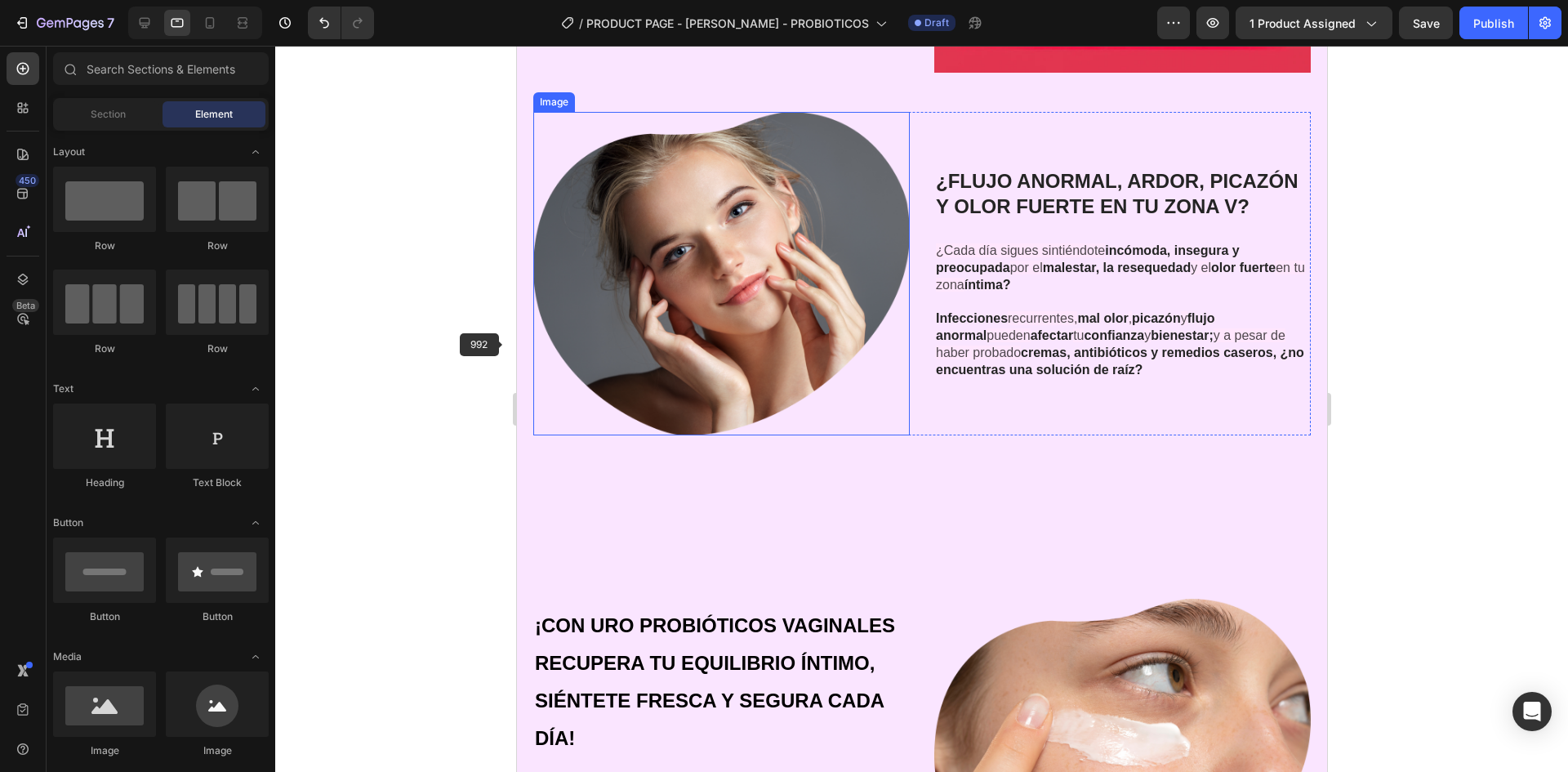
click at [595, 315] on img at bounding box center [720, 273] width 376 height 323
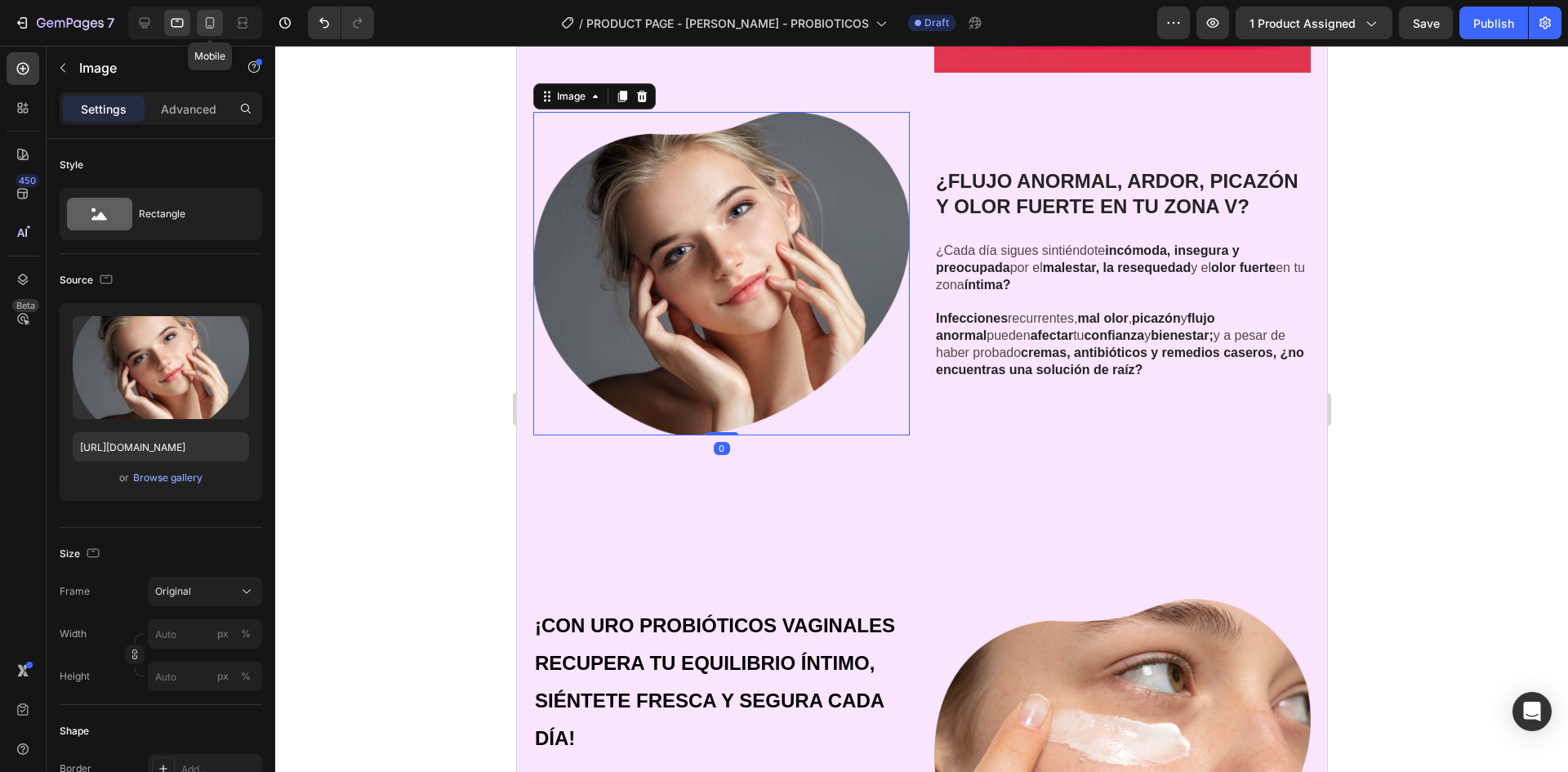
click at [213, 25] on icon at bounding box center [210, 22] width 16 height 16
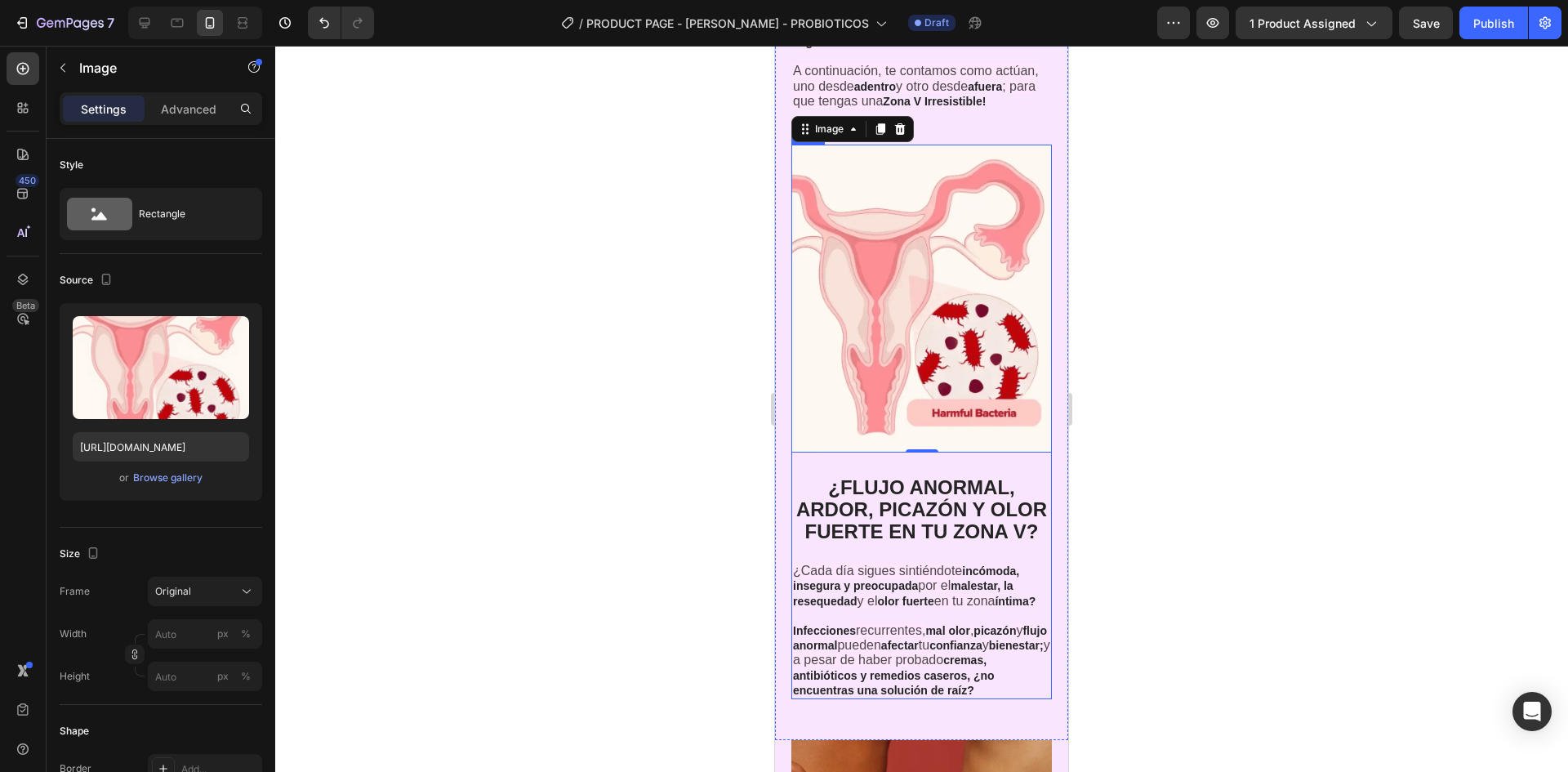
scroll to position [1926, 0]
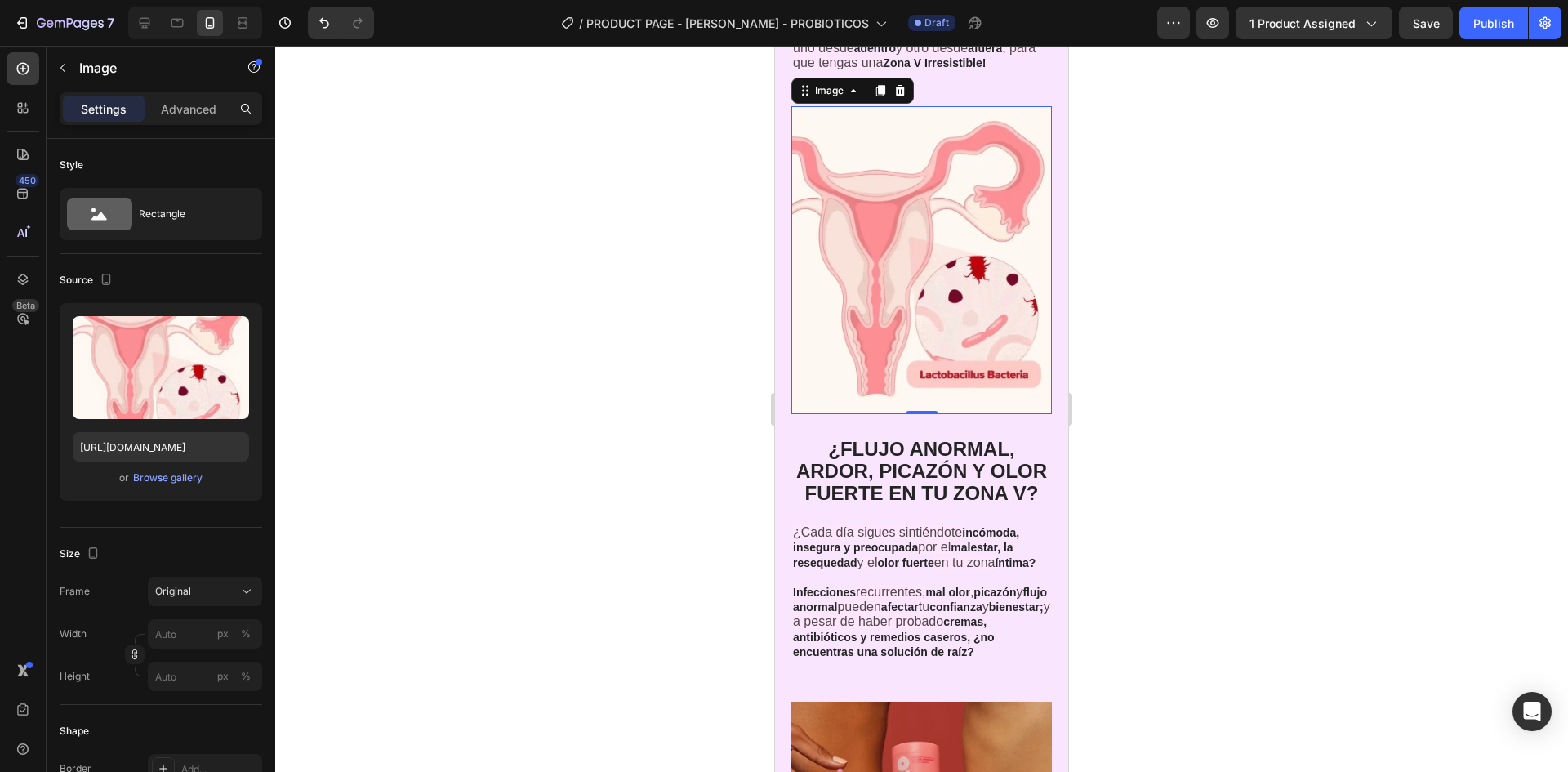
click at [893, 265] on img at bounding box center [922, 260] width 261 height 308
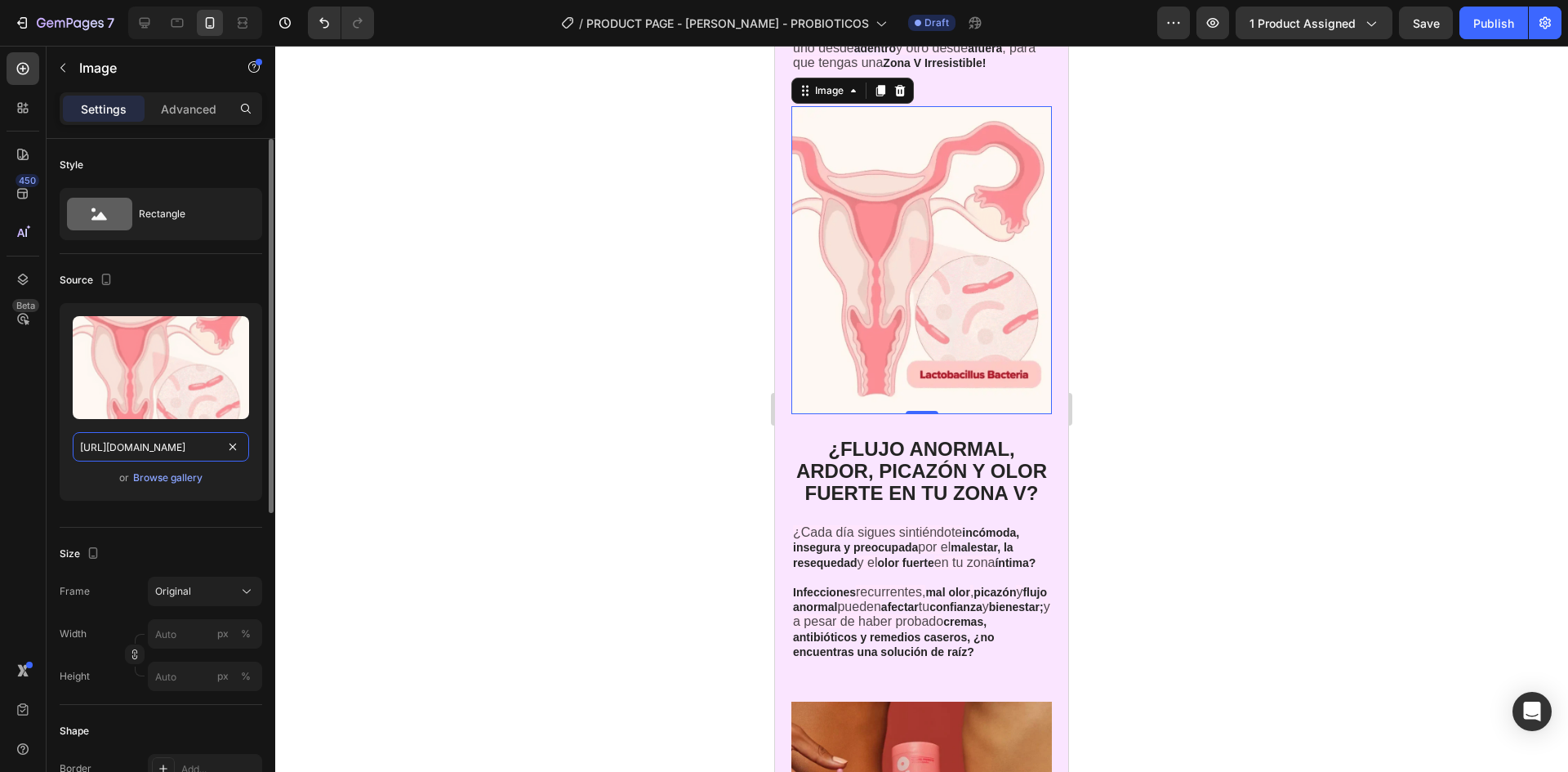
click at [147, 440] on input "[URL][DOMAIN_NAME]" at bounding box center [160, 447] width 176 height 29
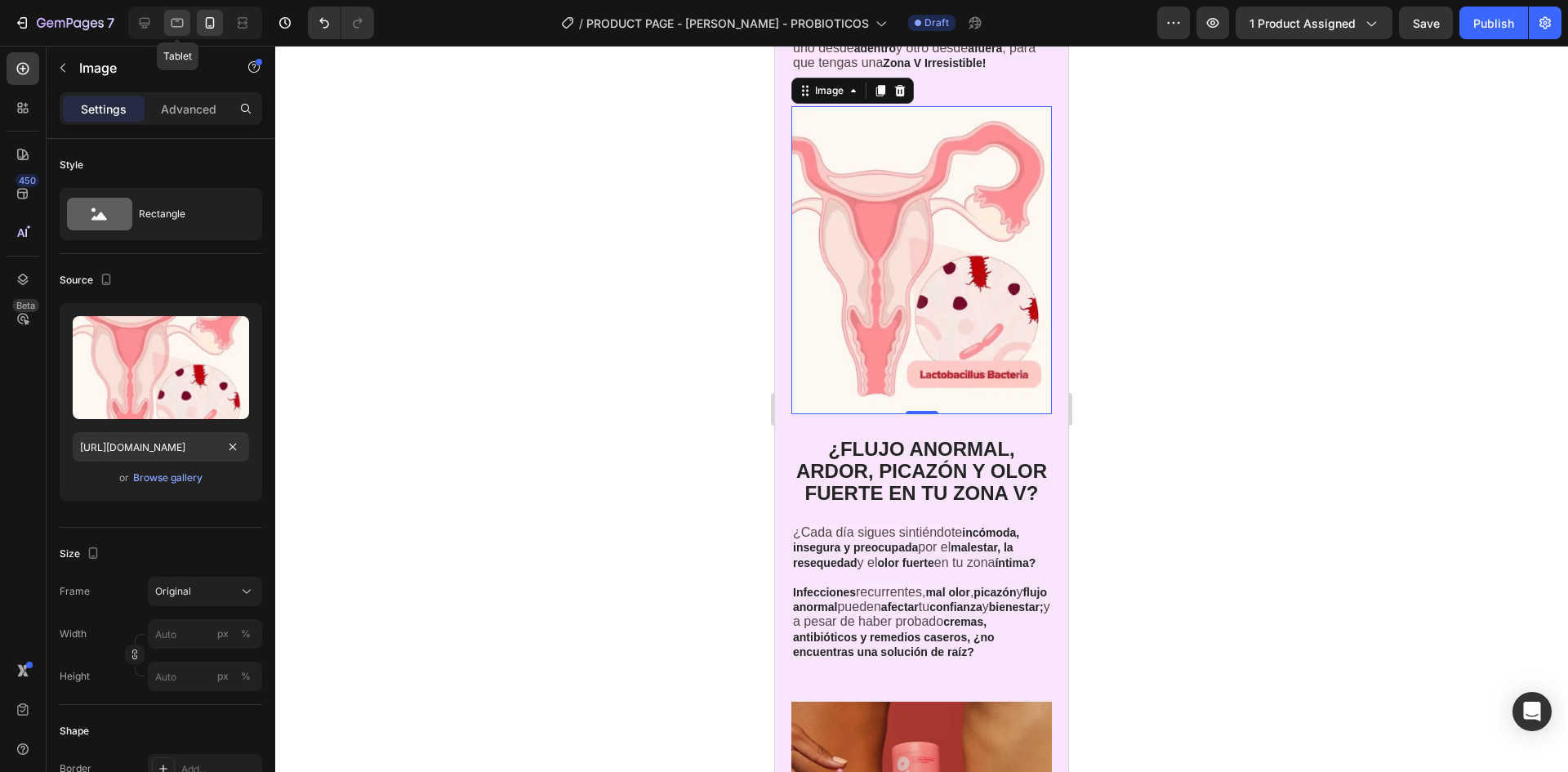
click at [176, 25] on icon at bounding box center [177, 22] width 16 height 16
type input "[URL][DOMAIN_NAME]"
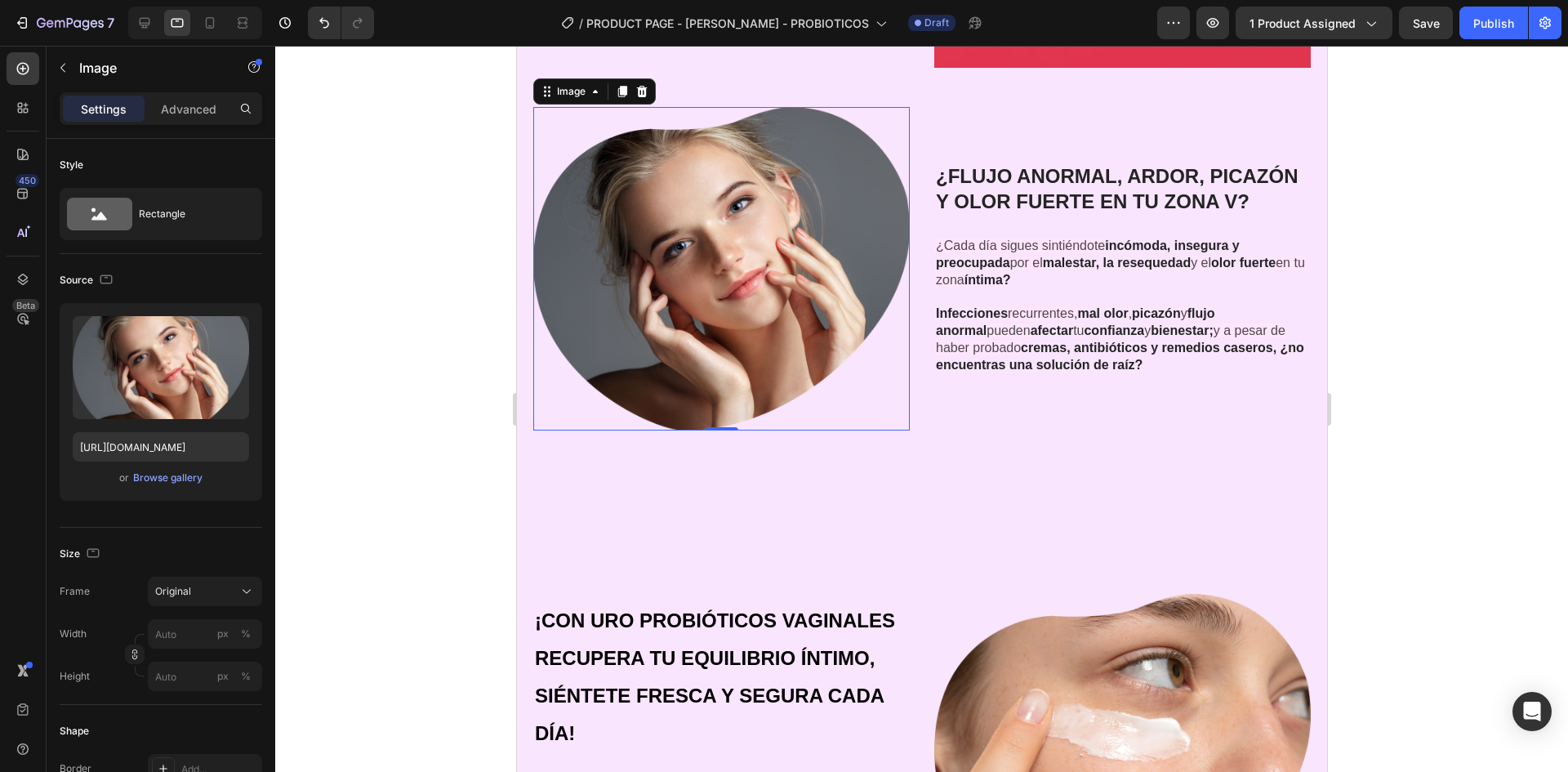
scroll to position [1787, 0]
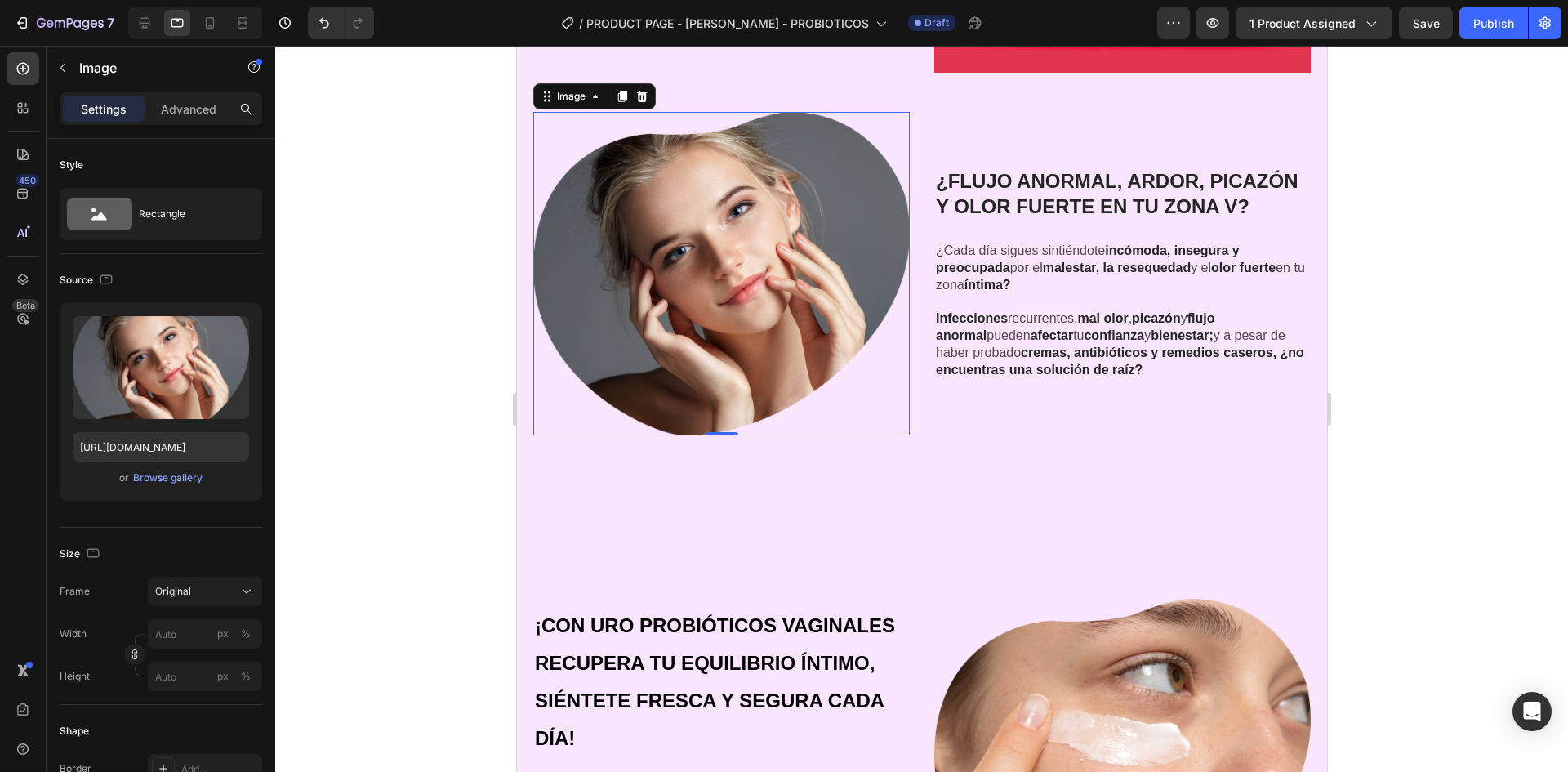
click at [789, 278] on img at bounding box center [720, 273] width 376 height 323
click at [168, 449] on input "[URL][DOMAIN_NAME]" at bounding box center [160, 447] width 176 height 29
click at [243, 449] on input "[URL][DOMAIN_NAME]" at bounding box center [160, 447] width 176 height 29
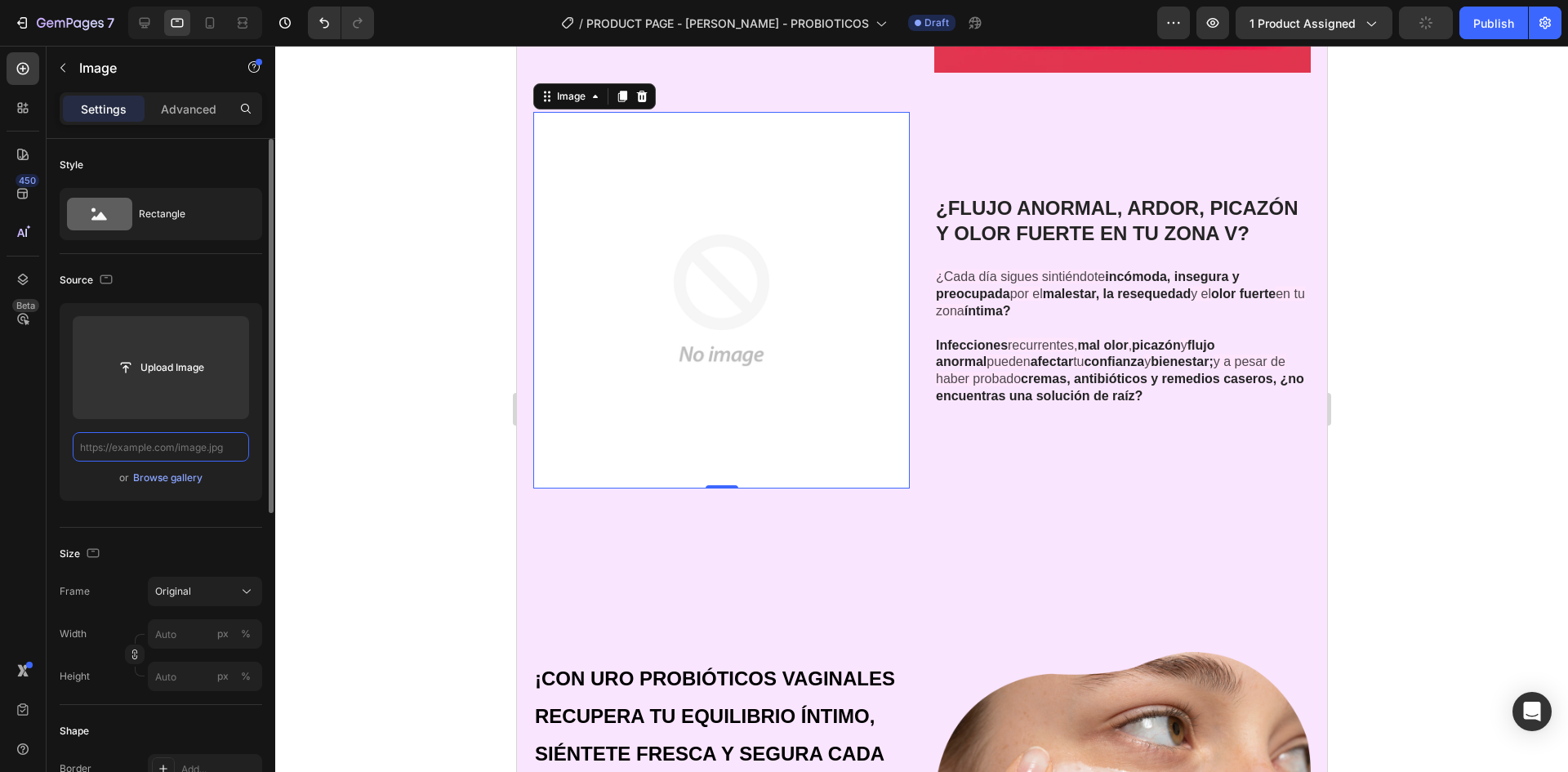
click at [180, 450] on input "text" at bounding box center [160, 447] width 176 height 29
paste input "[URL][DOMAIN_NAME]"
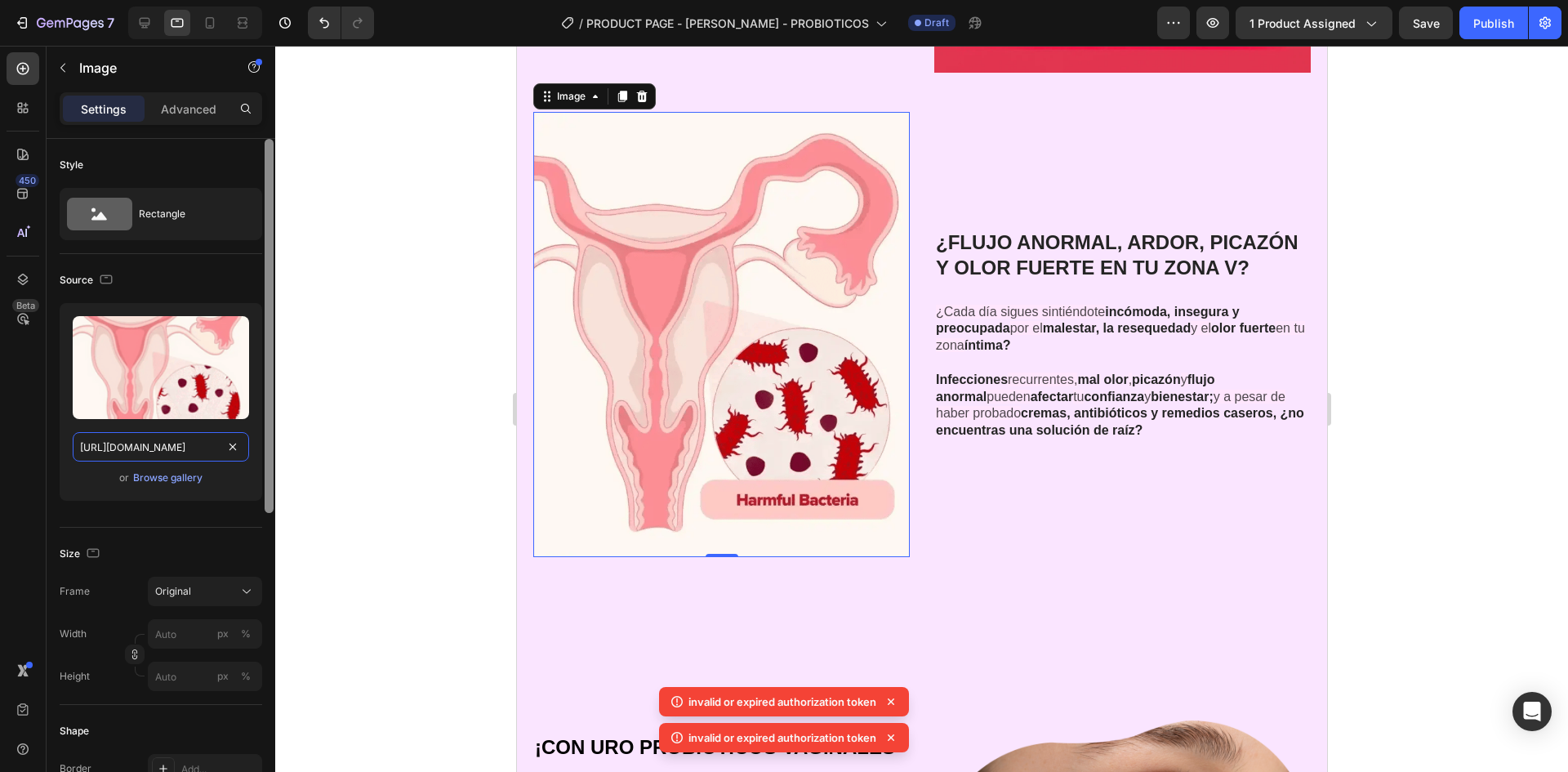
scroll to position [0, 510]
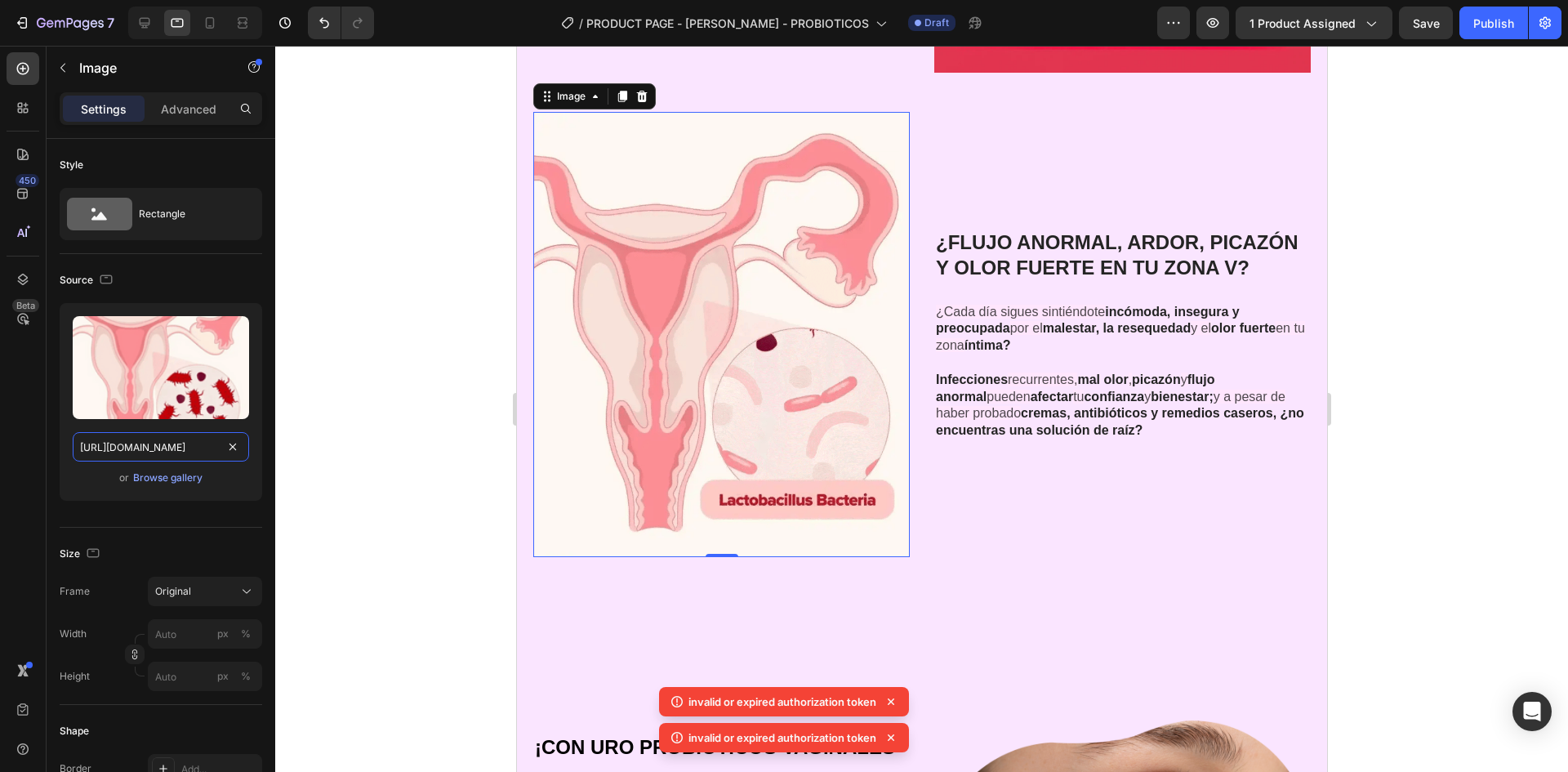
type input "[URL][DOMAIN_NAME]"
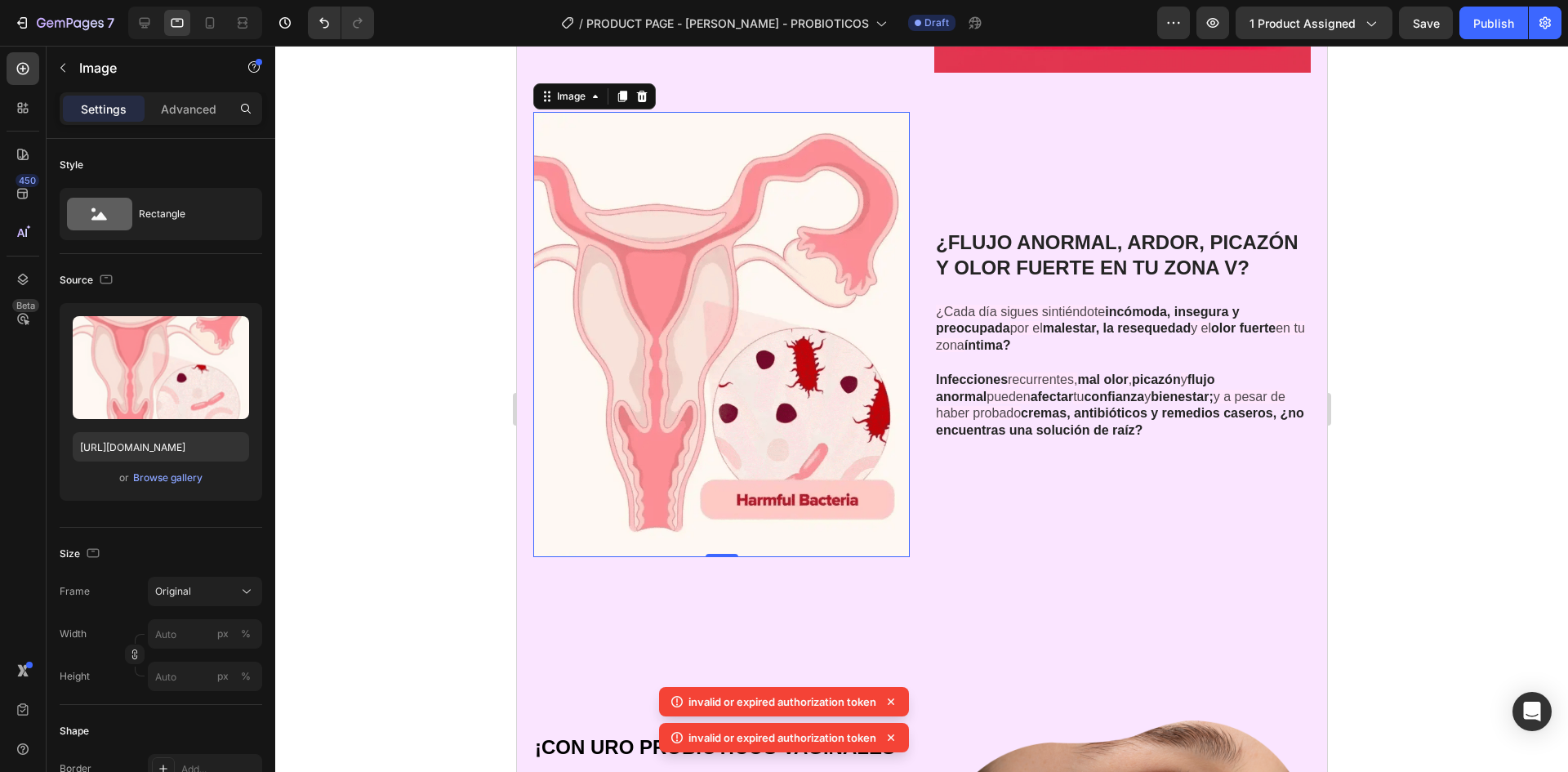
scroll to position [0, 0]
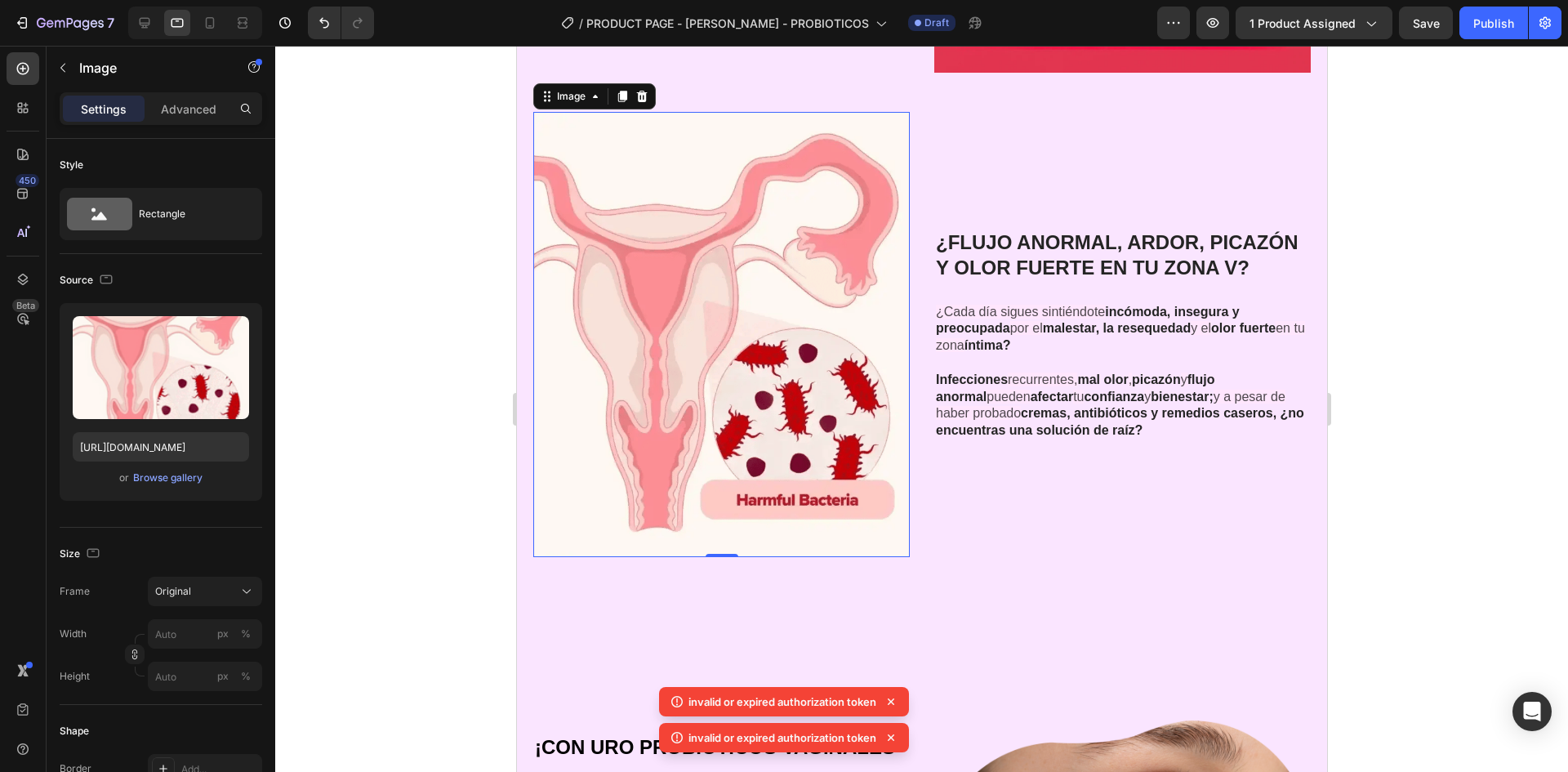
click at [360, 407] on div at bounding box center [921, 408] width 1293 height 726
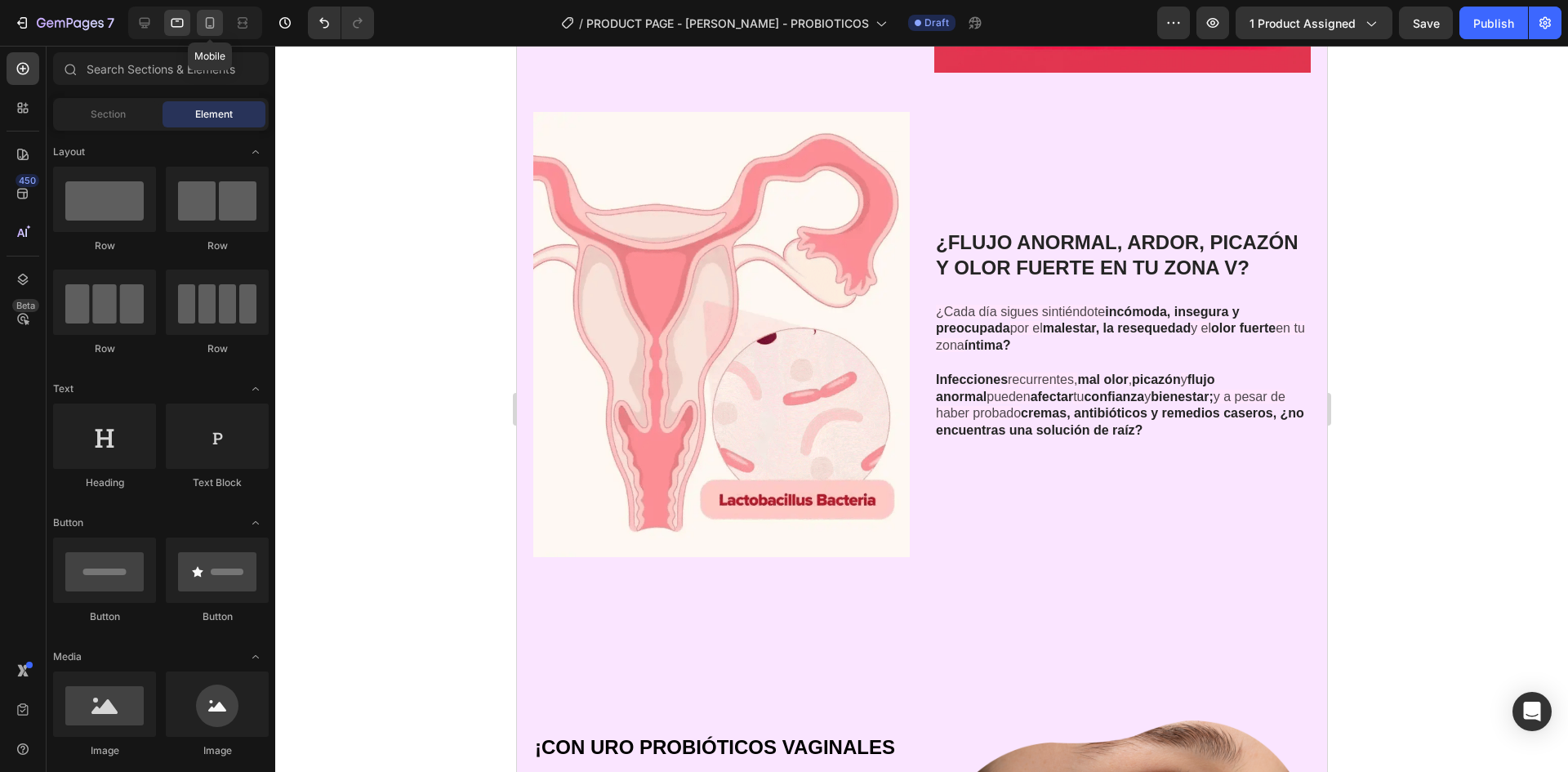
click at [209, 22] on icon at bounding box center [210, 22] width 16 height 16
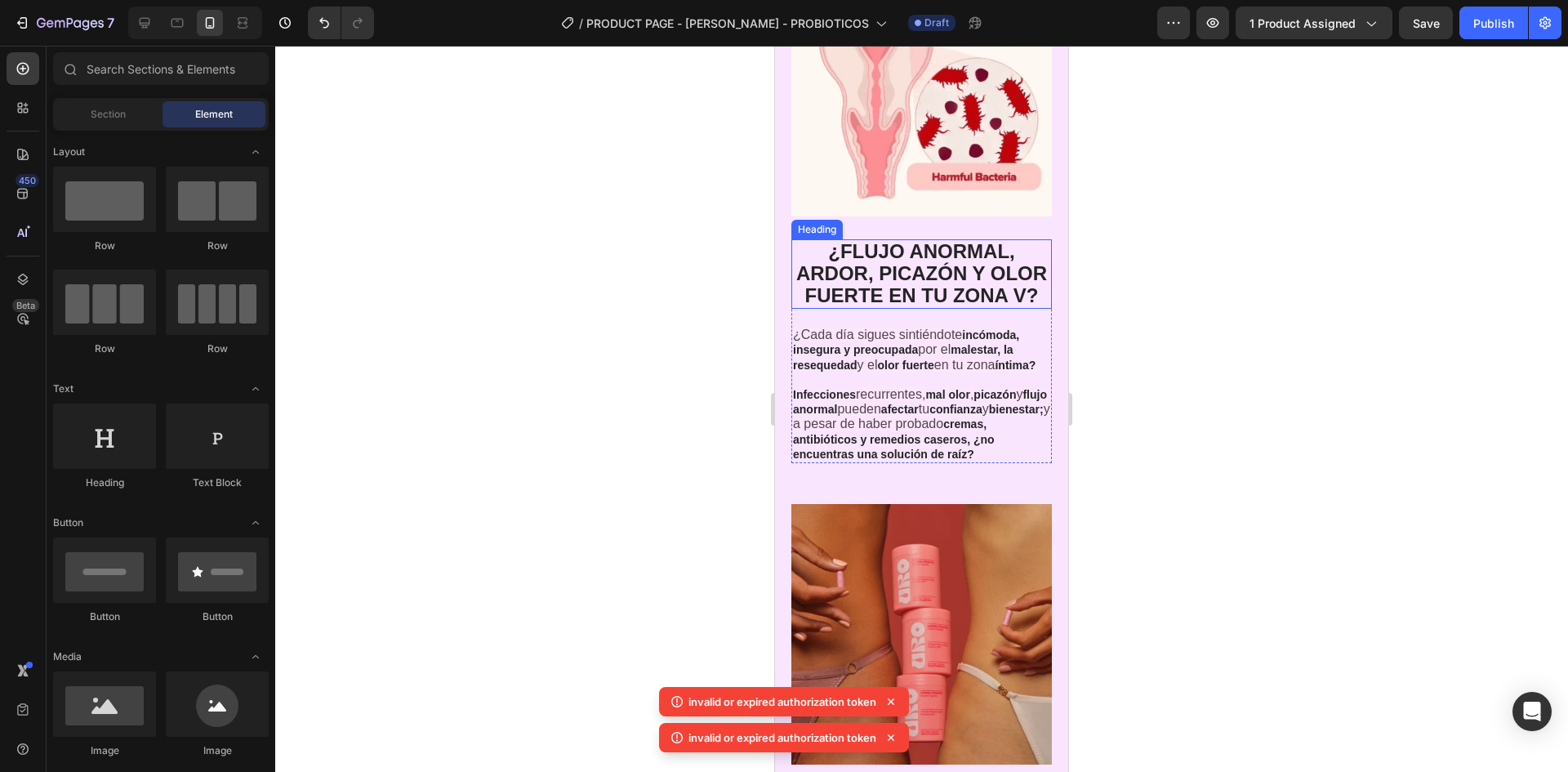
scroll to position [2192, 0]
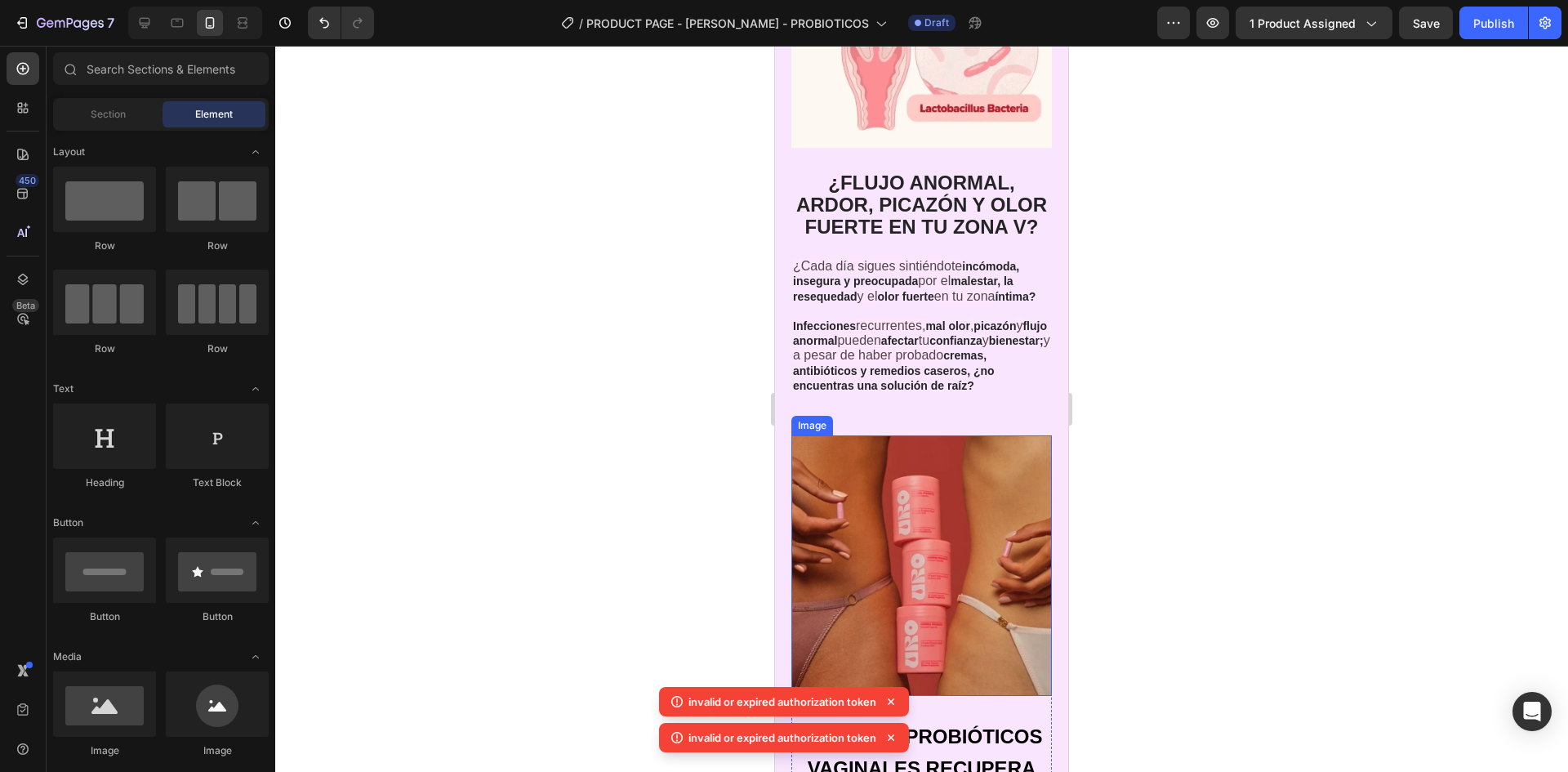
click at [935, 608] on img at bounding box center [922, 566] width 261 height 261
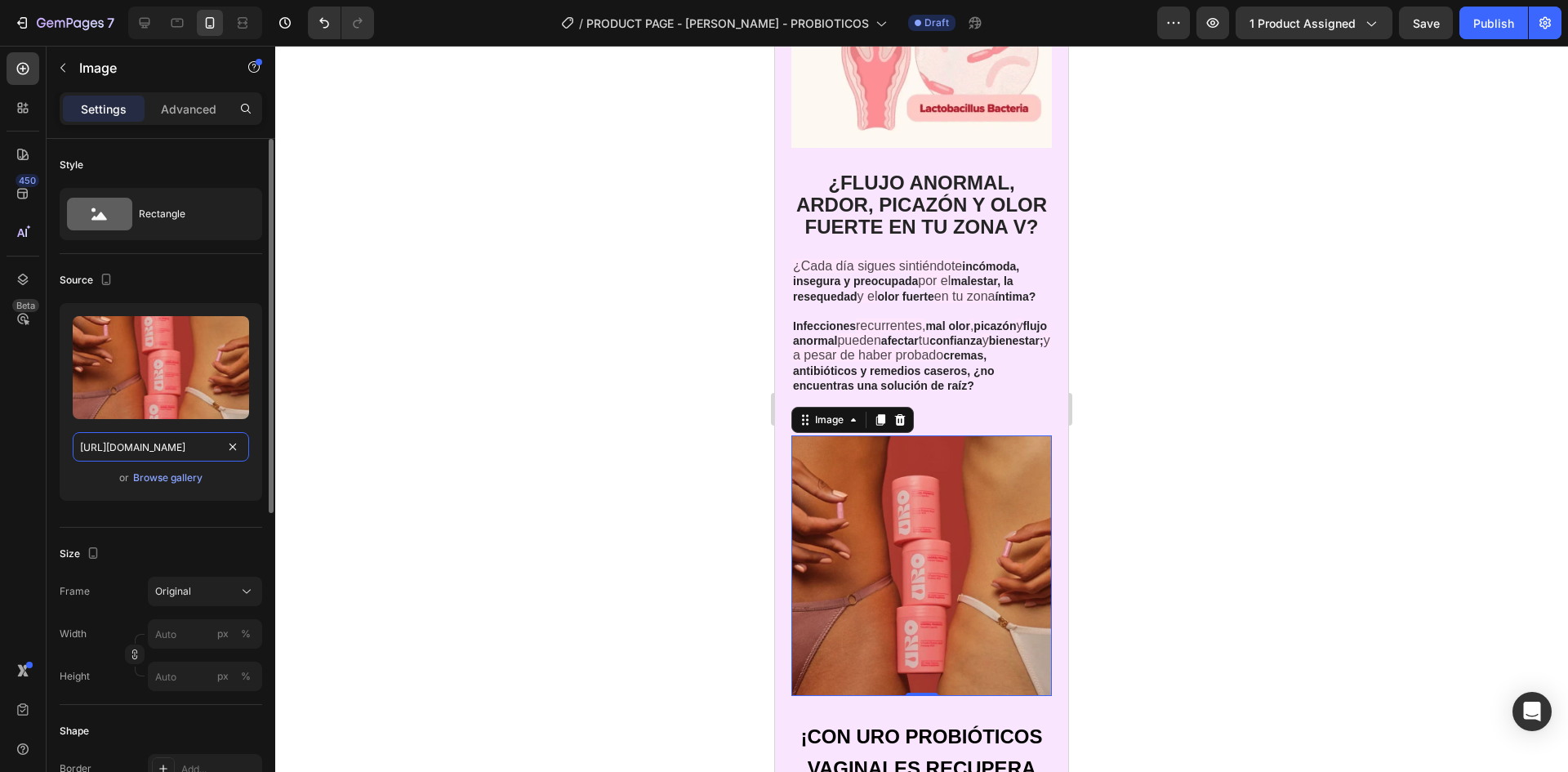
click at [179, 442] on input "[URL][DOMAIN_NAME]" at bounding box center [160, 447] width 176 height 29
click at [176, 21] on icon at bounding box center [177, 22] width 16 height 16
type input "[URL][DOMAIN_NAME]"
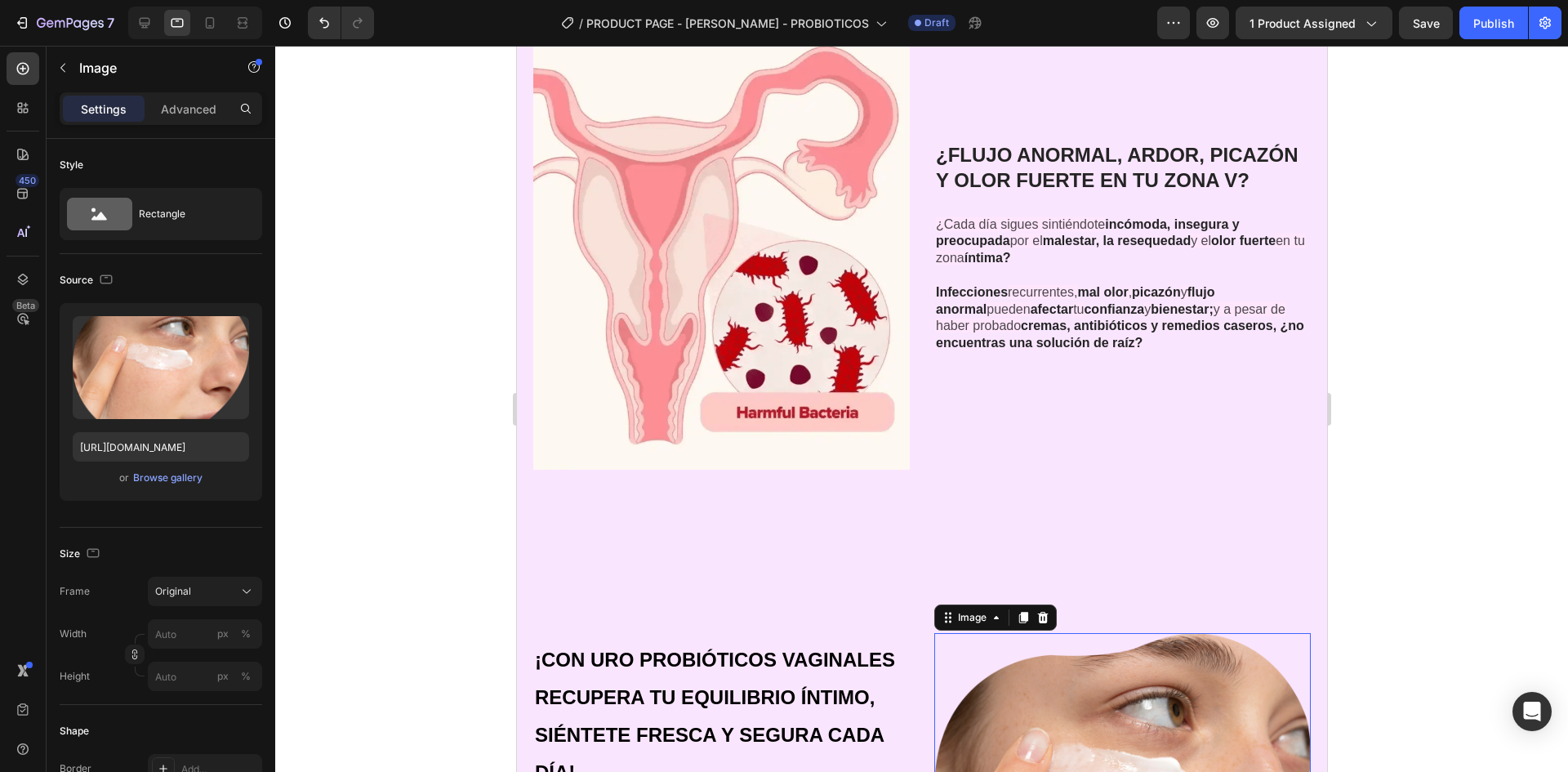
scroll to position [2032, 0]
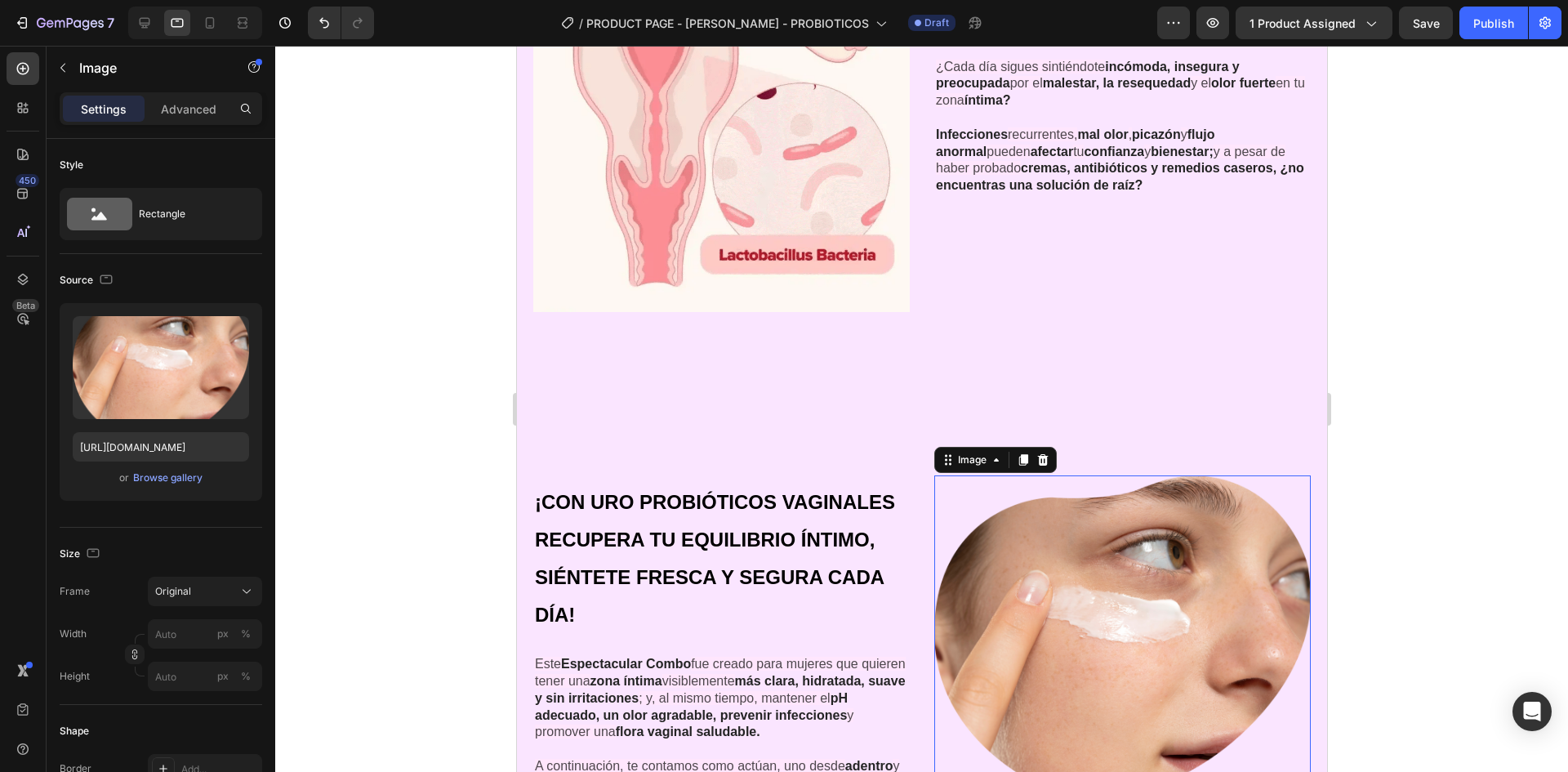
click at [1161, 558] on img at bounding box center [1121, 637] width 376 height 323
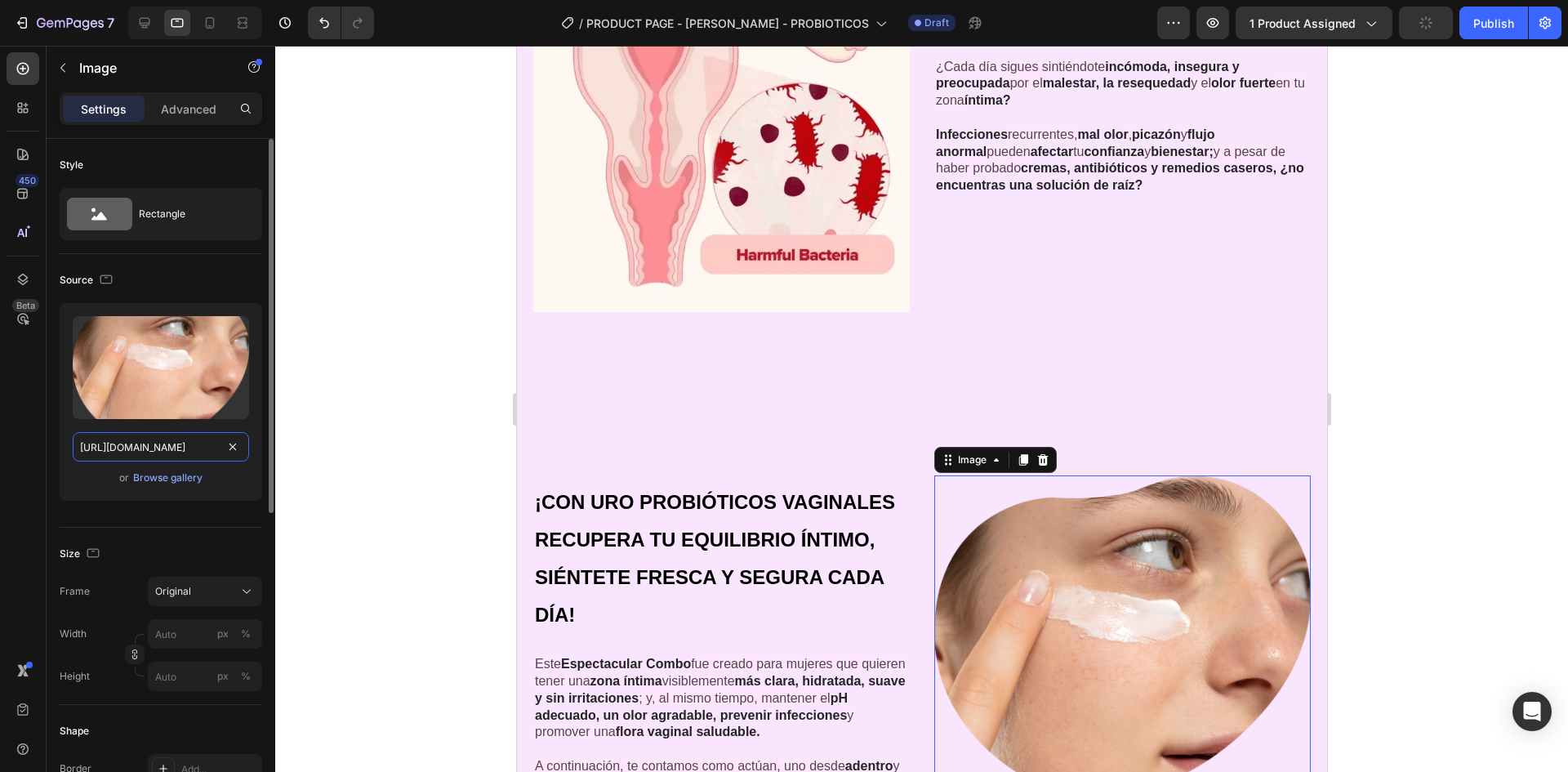
click at [153, 446] on input "[URL][DOMAIN_NAME]" at bounding box center [160, 447] width 176 height 29
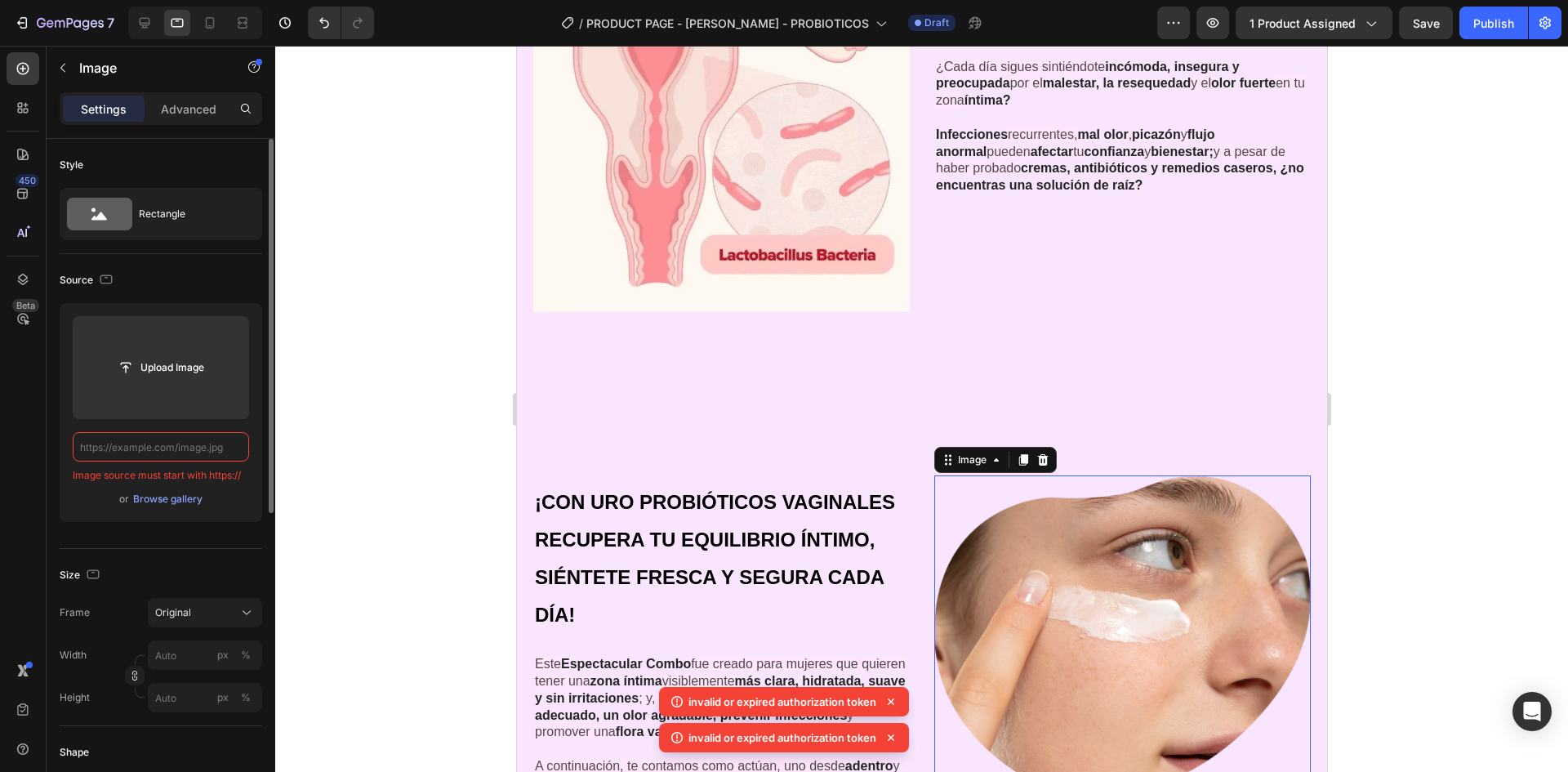
paste input "[URL][DOMAIN_NAME]"
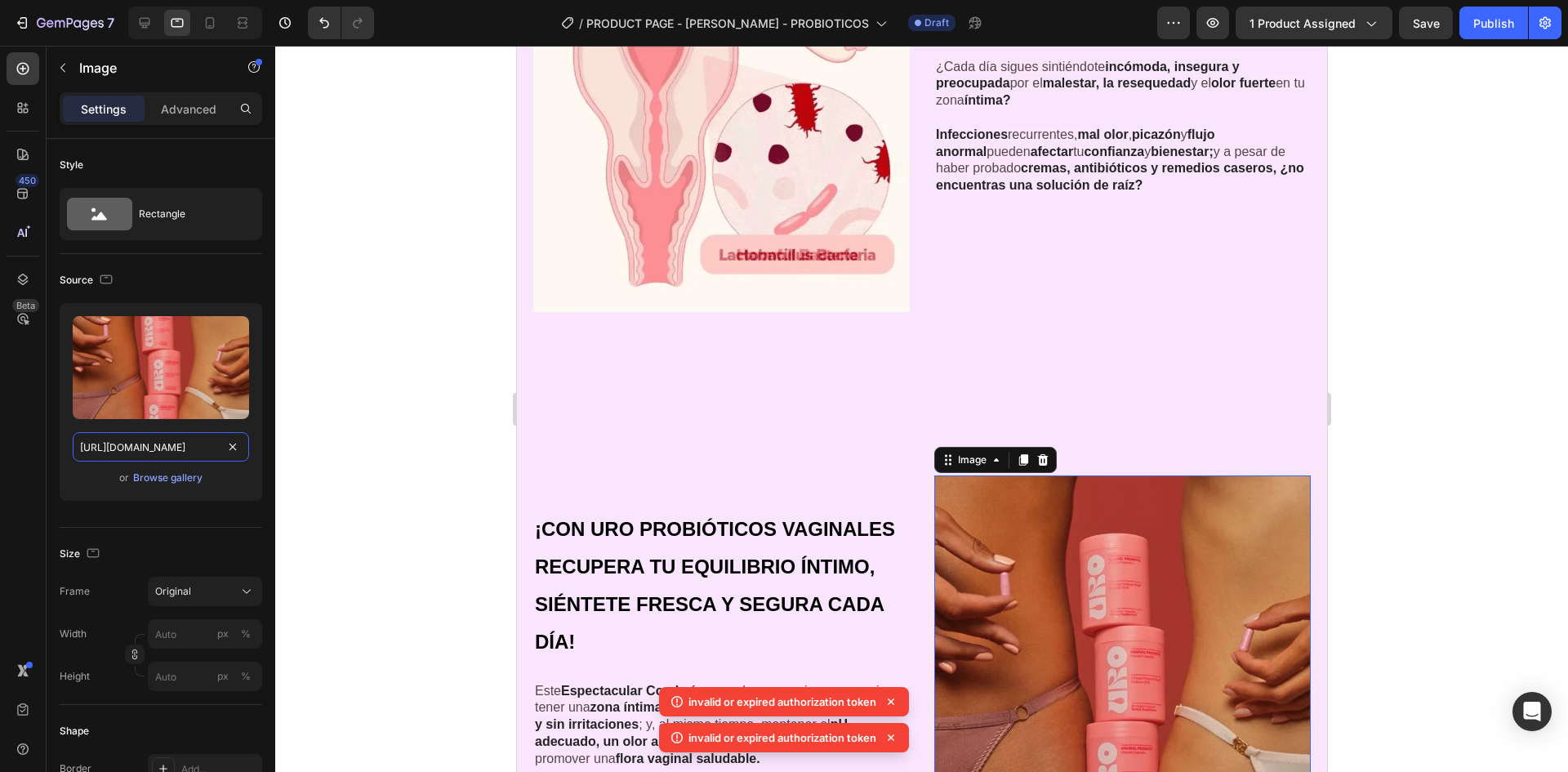
type input "[URL][DOMAIN_NAME]"
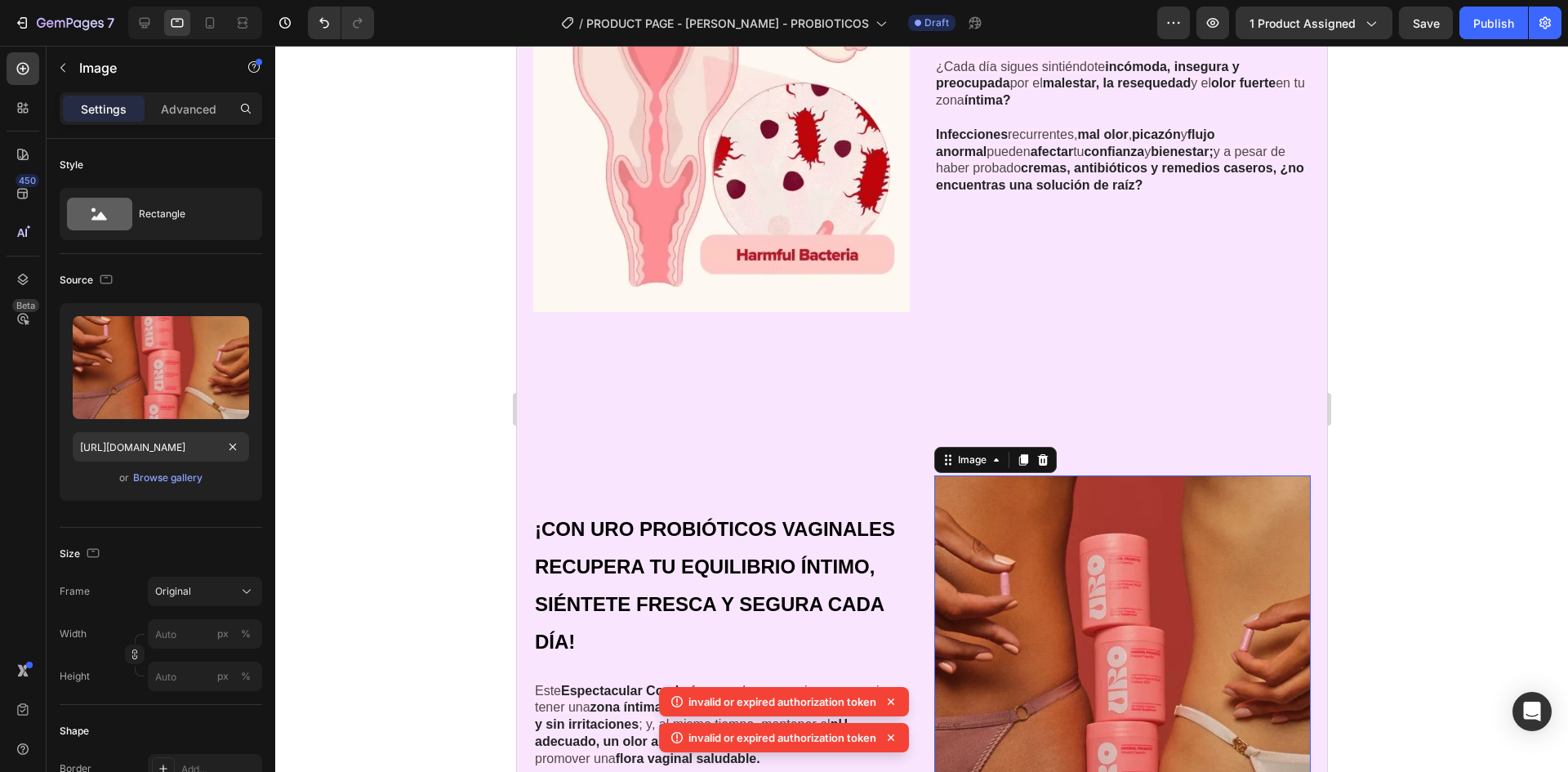
scroll to position [0, 0]
click at [405, 357] on div at bounding box center [921, 408] width 1293 height 726
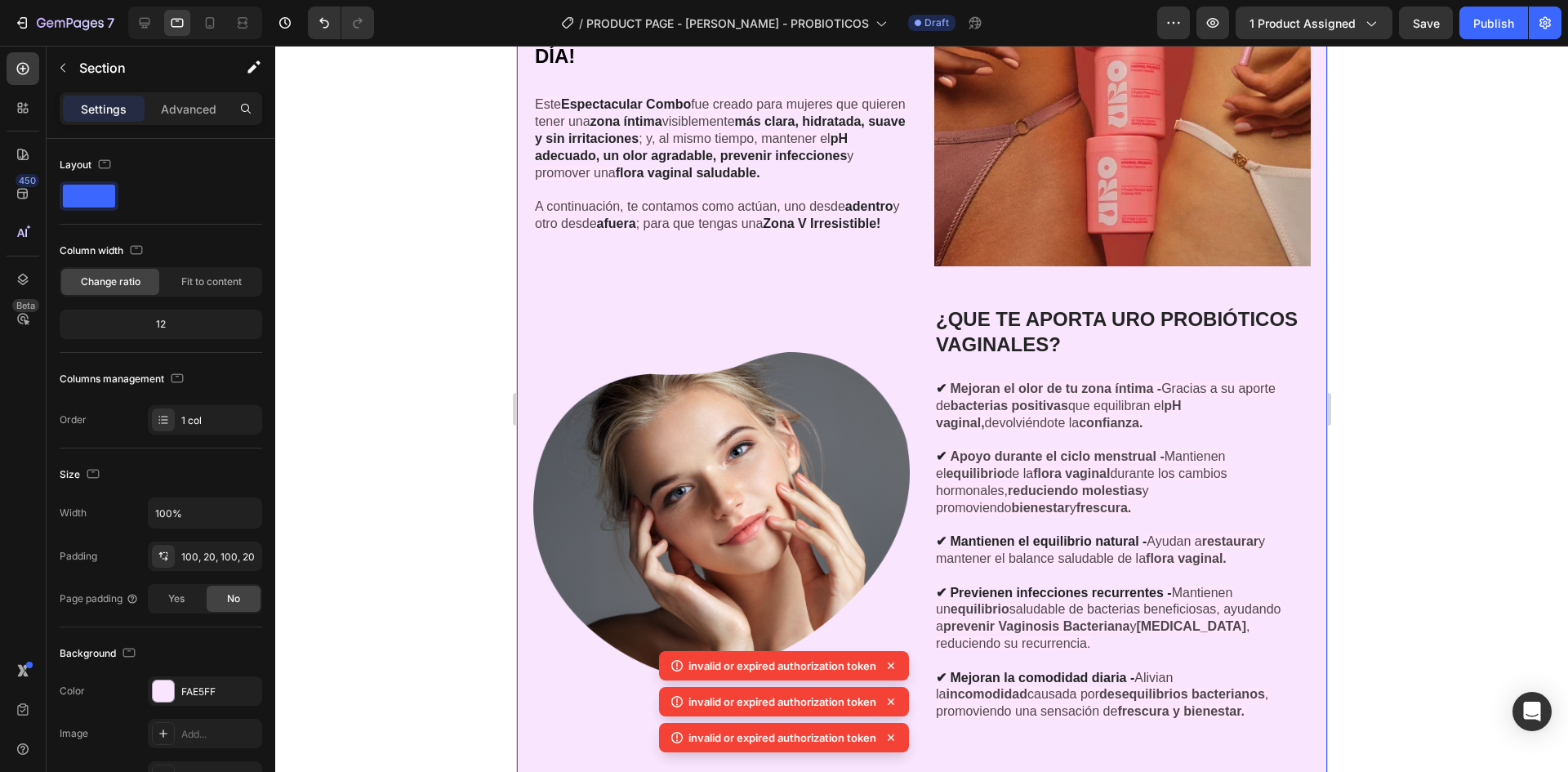
scroll to position [2767, 0]
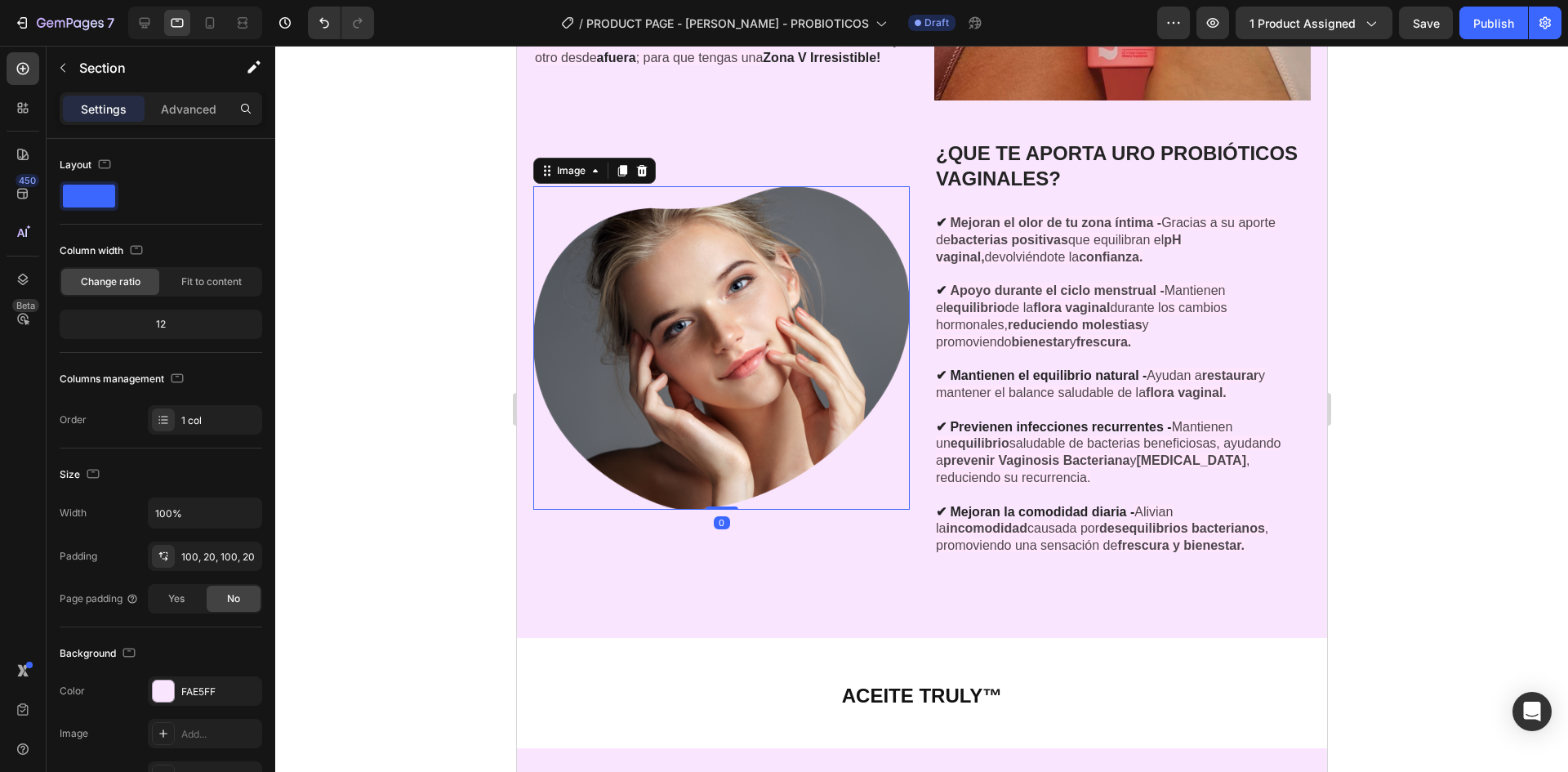
click at [799, 399] on img at bounding box center [720, 348] width 376 height 323
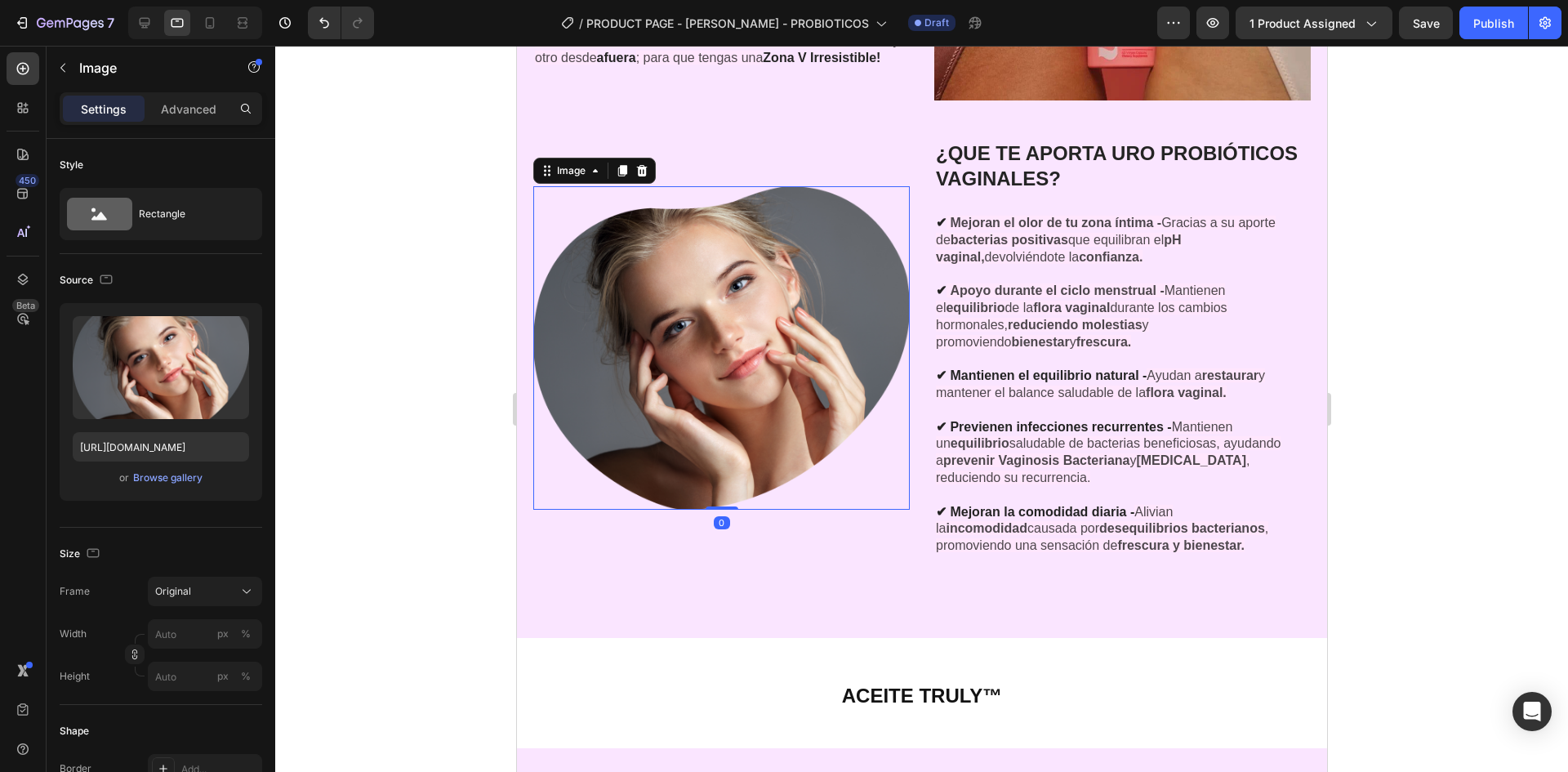
click at [817, 500] on img at bounding box center [720, 348] width 376 height 323
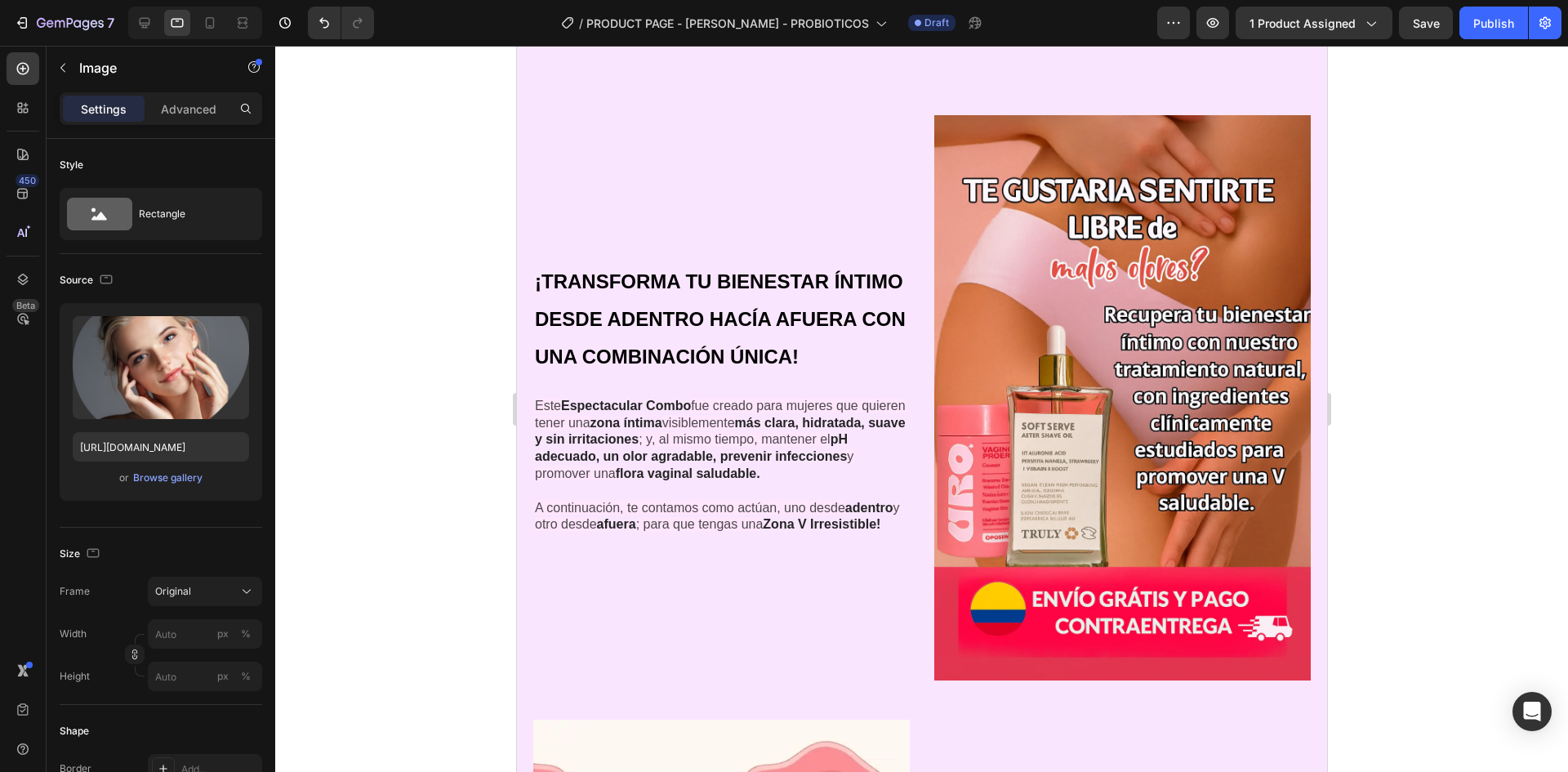
scroll to position [726, 0]
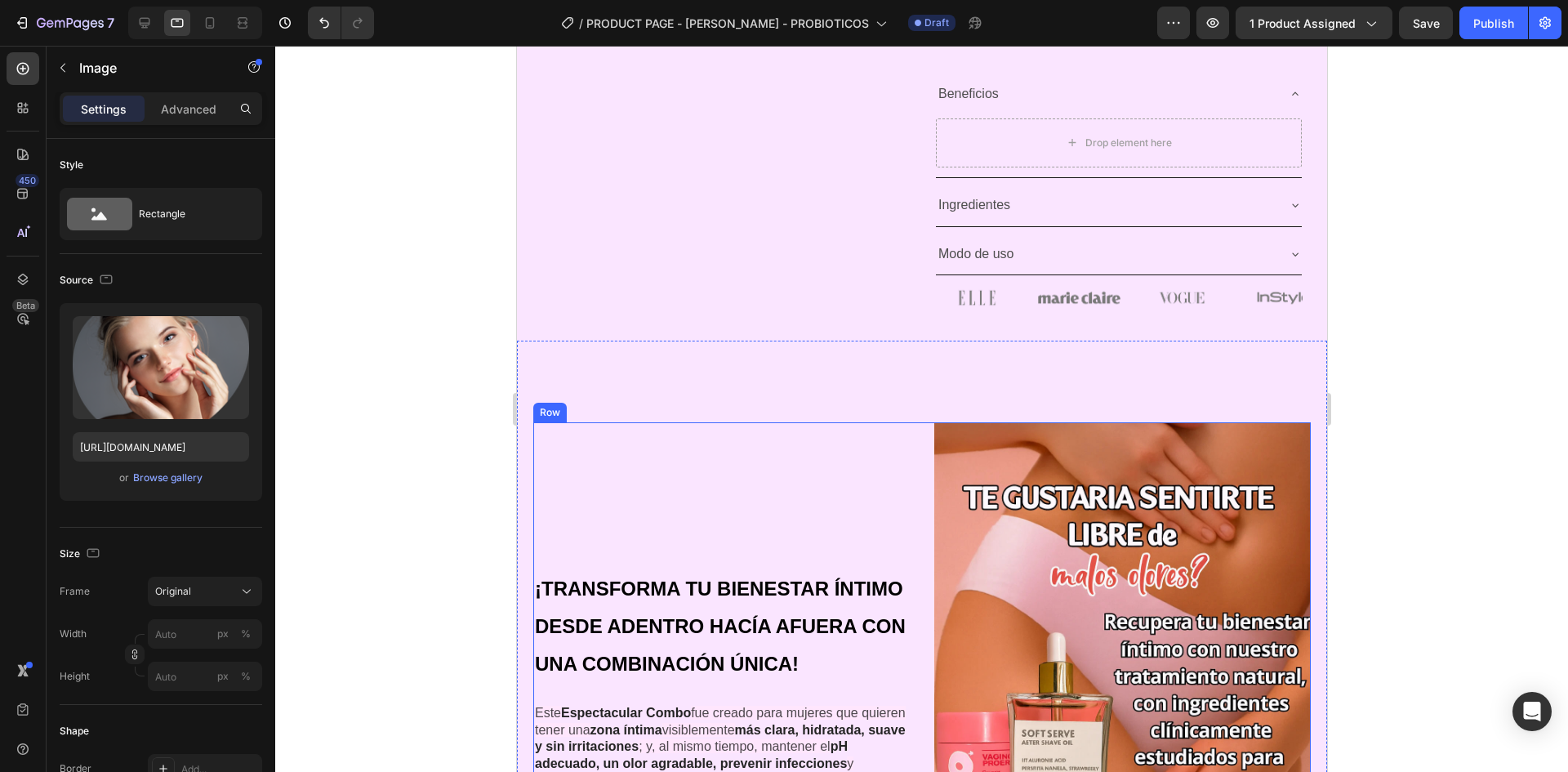
click at [820, 463] on div "¡TRANSFORMA TU BIENESTAR ÍNTIMO DESDE ADENTRO HACÍA AFUERA CON UNA COMBINACIÓN …" at bounding box center [720, 705] width 376 height 566
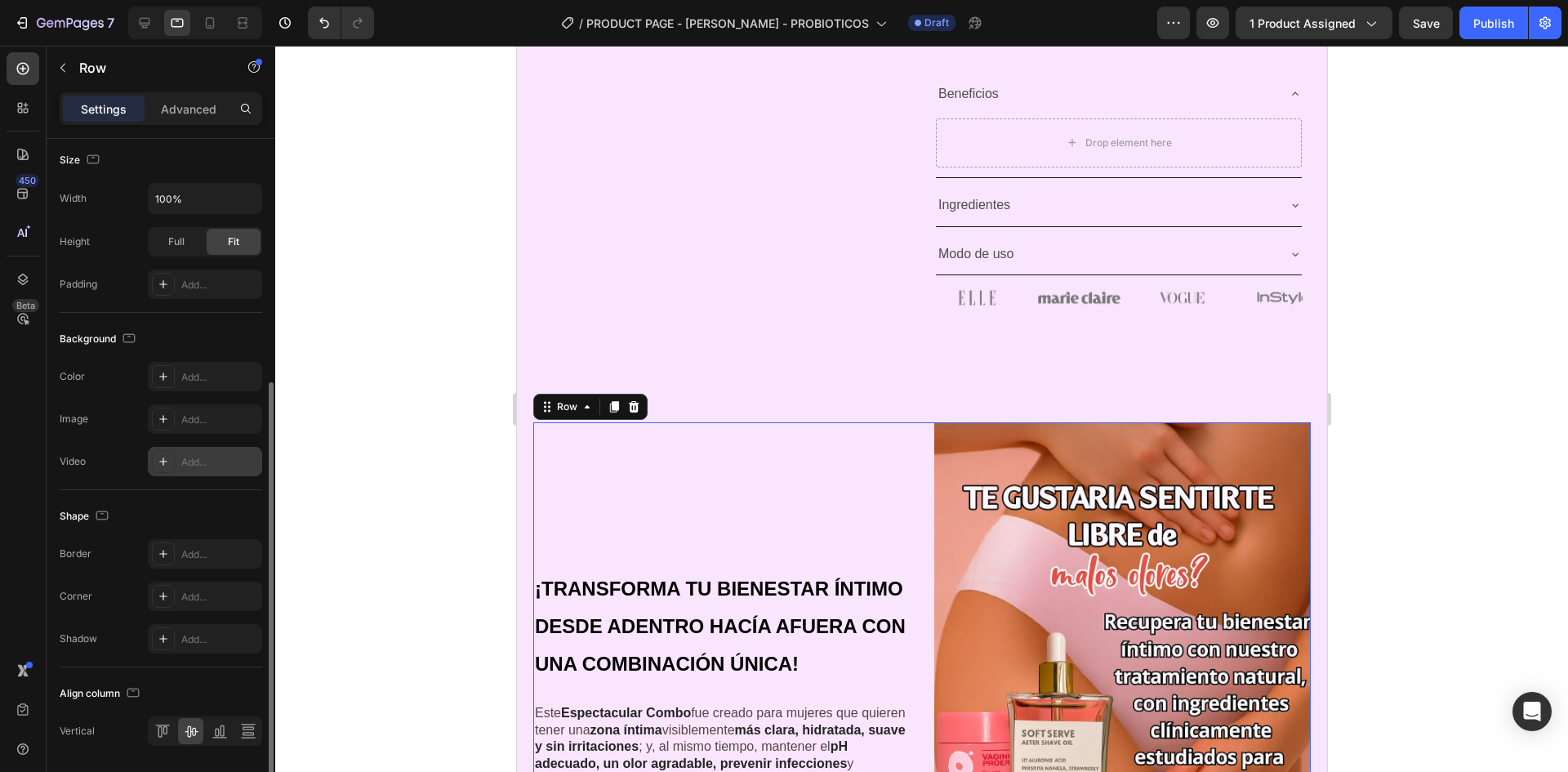
scroll to position [0, 0]
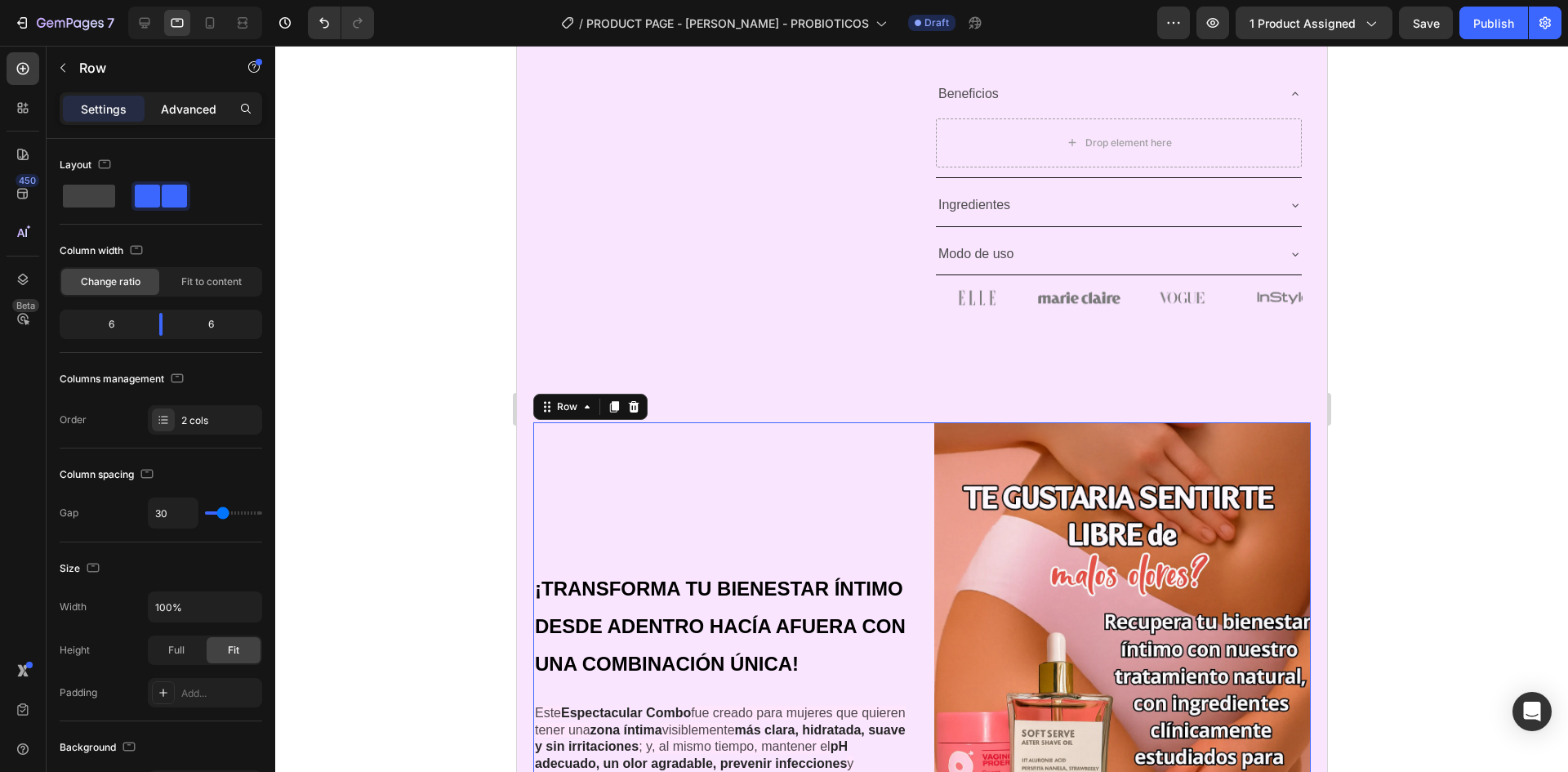
click at [202, 104] on p "Advanced" at bounding box center [189, 108] width 55 height 17
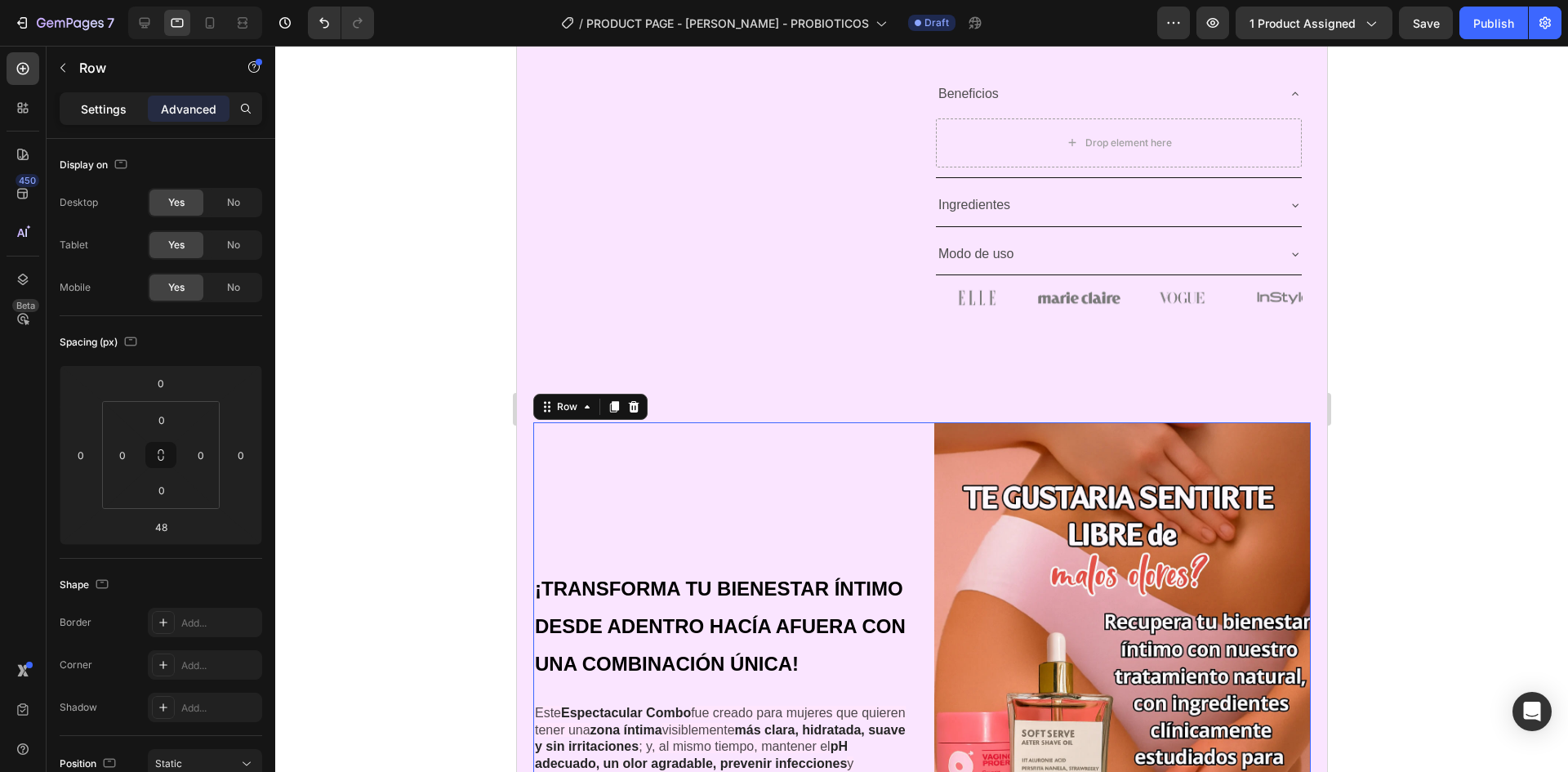
click at [110, 112] on p "Settings" at bounding box center [104, 108] width 46 height 17
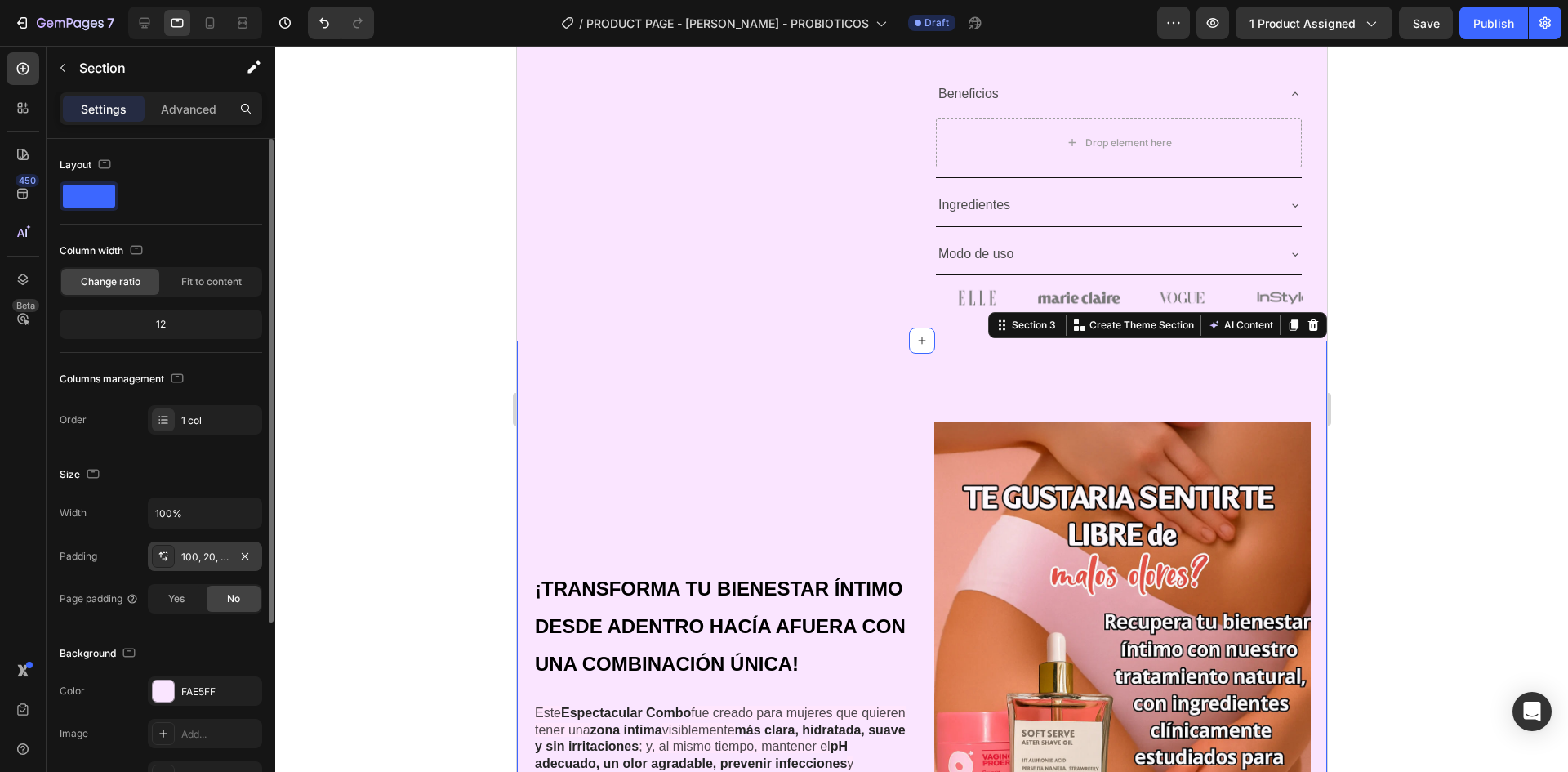
click at [219, 564] on div "100, 20, 100, 20" at bounding box center [205, 557] width 47 height 14
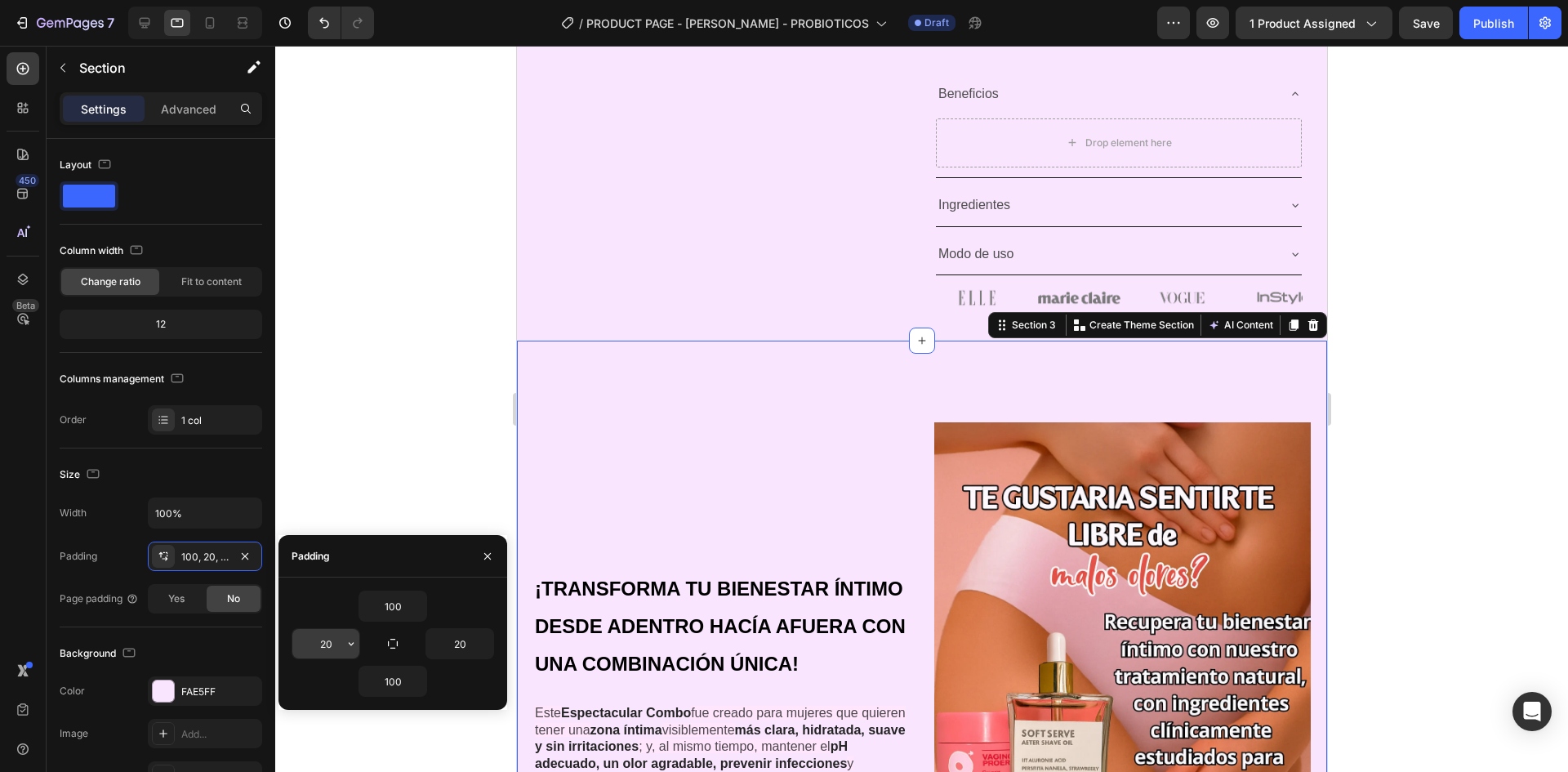
click at [345, 647] on icon "button" at bounding box center [351, 643] width 13 height 13
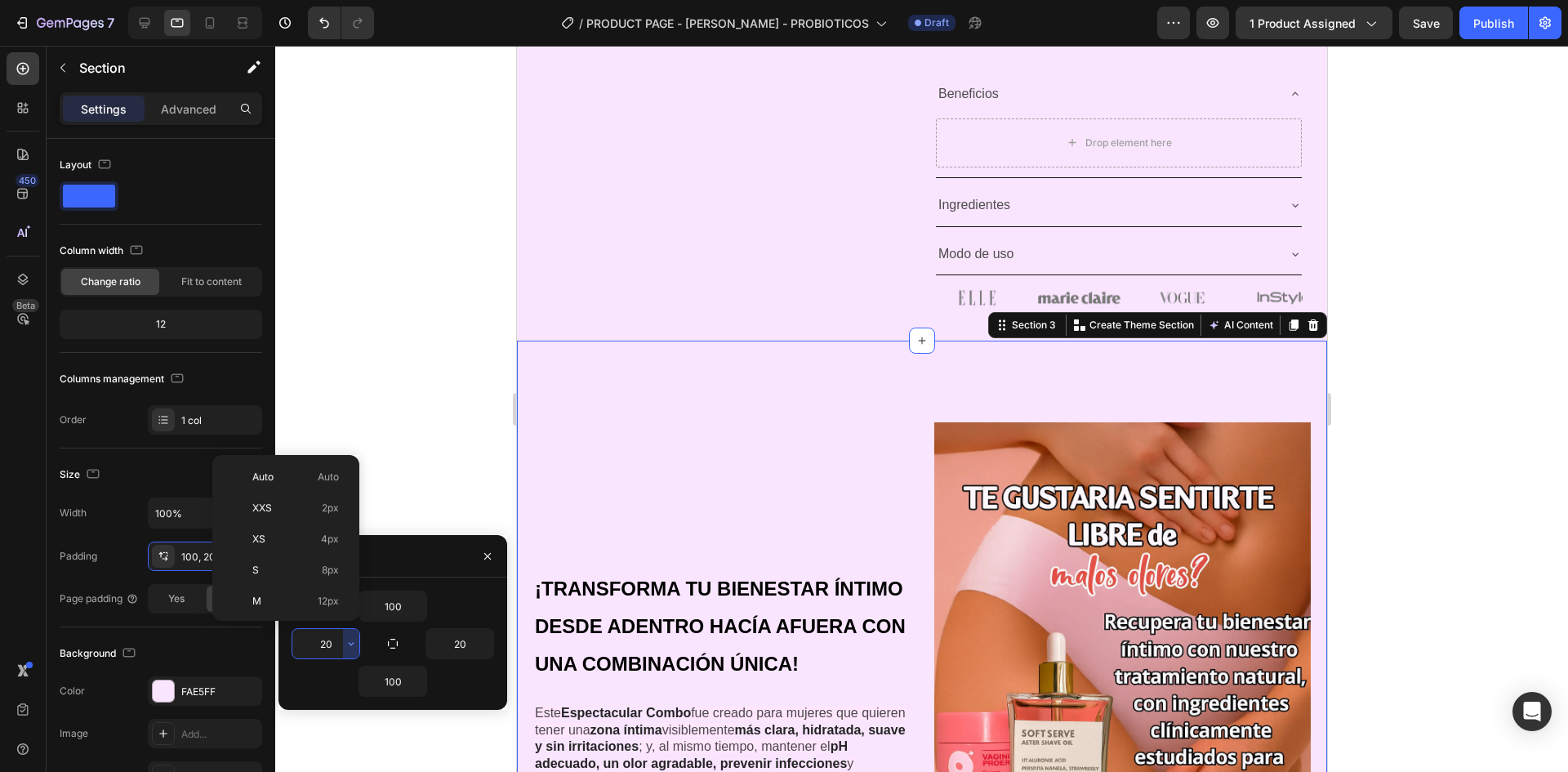
click at [331, 648] on input "20" at bounding box center [325, 643] width 67 height 29
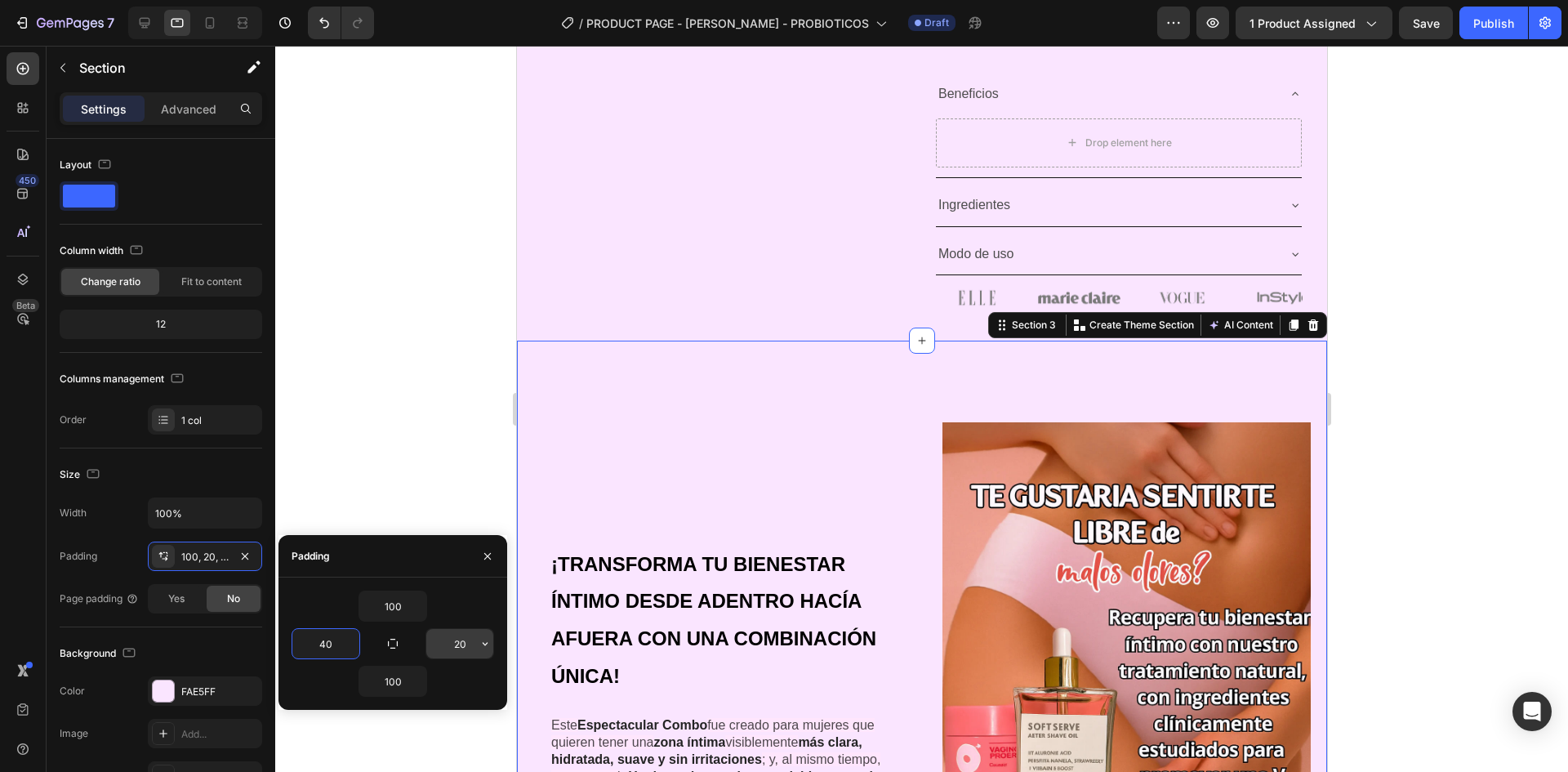
type input "40"
click at [463, 647] on input "20" at bounding box center [459, 643] width 67 height 29
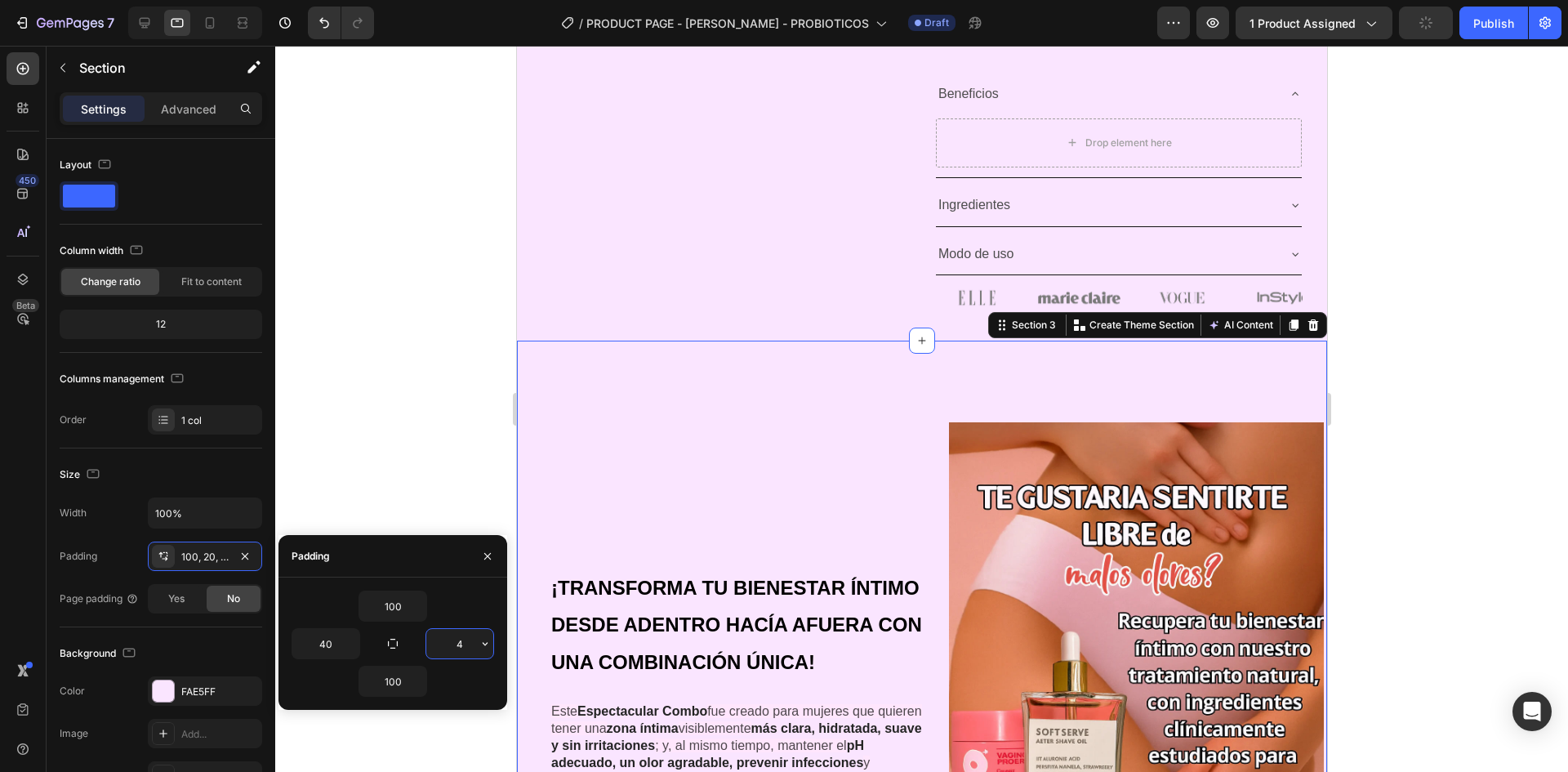
type input "40"
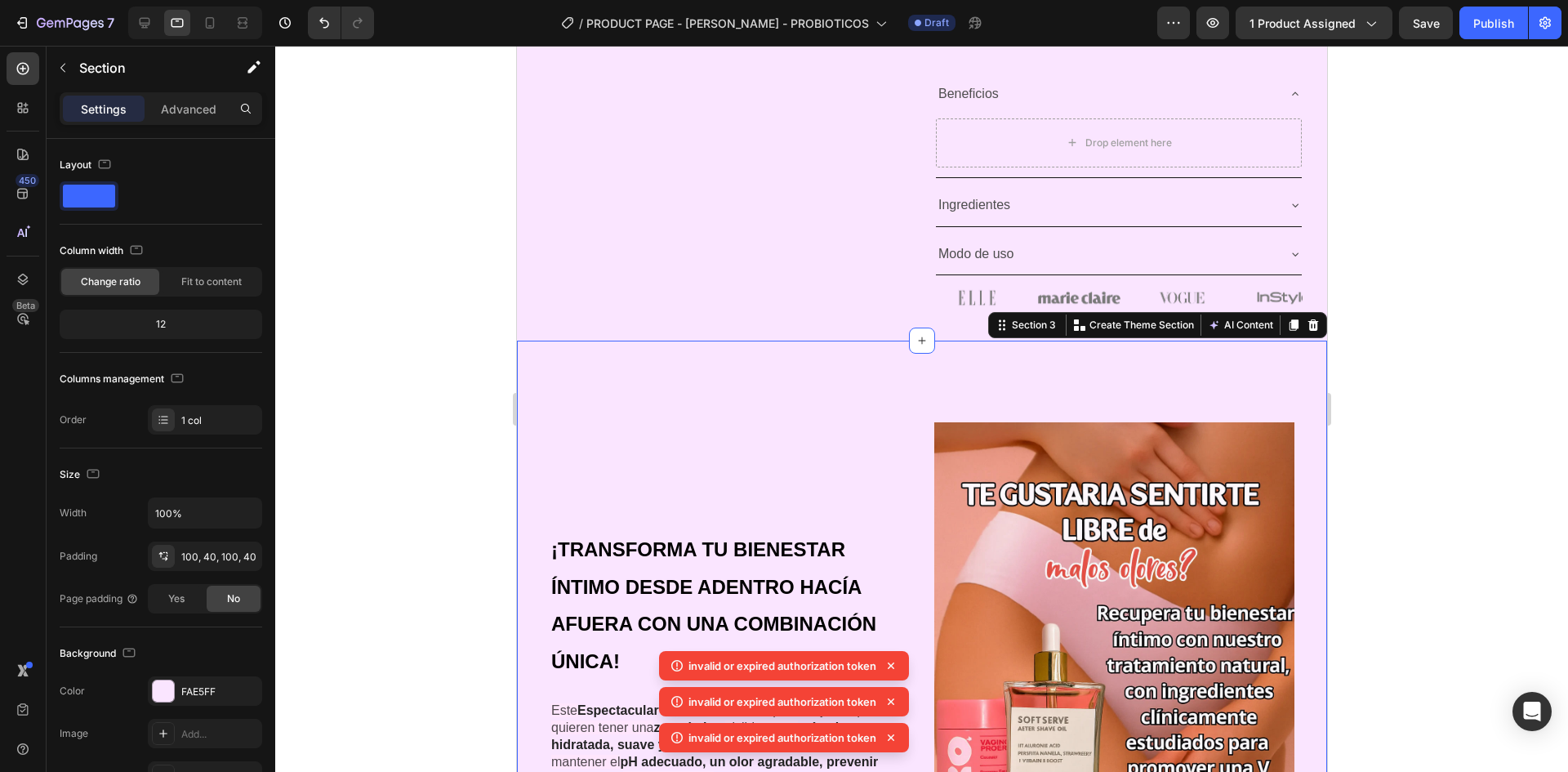
click at [1369, 432] on div at bounding box center [921, 408] width 1293 height 726
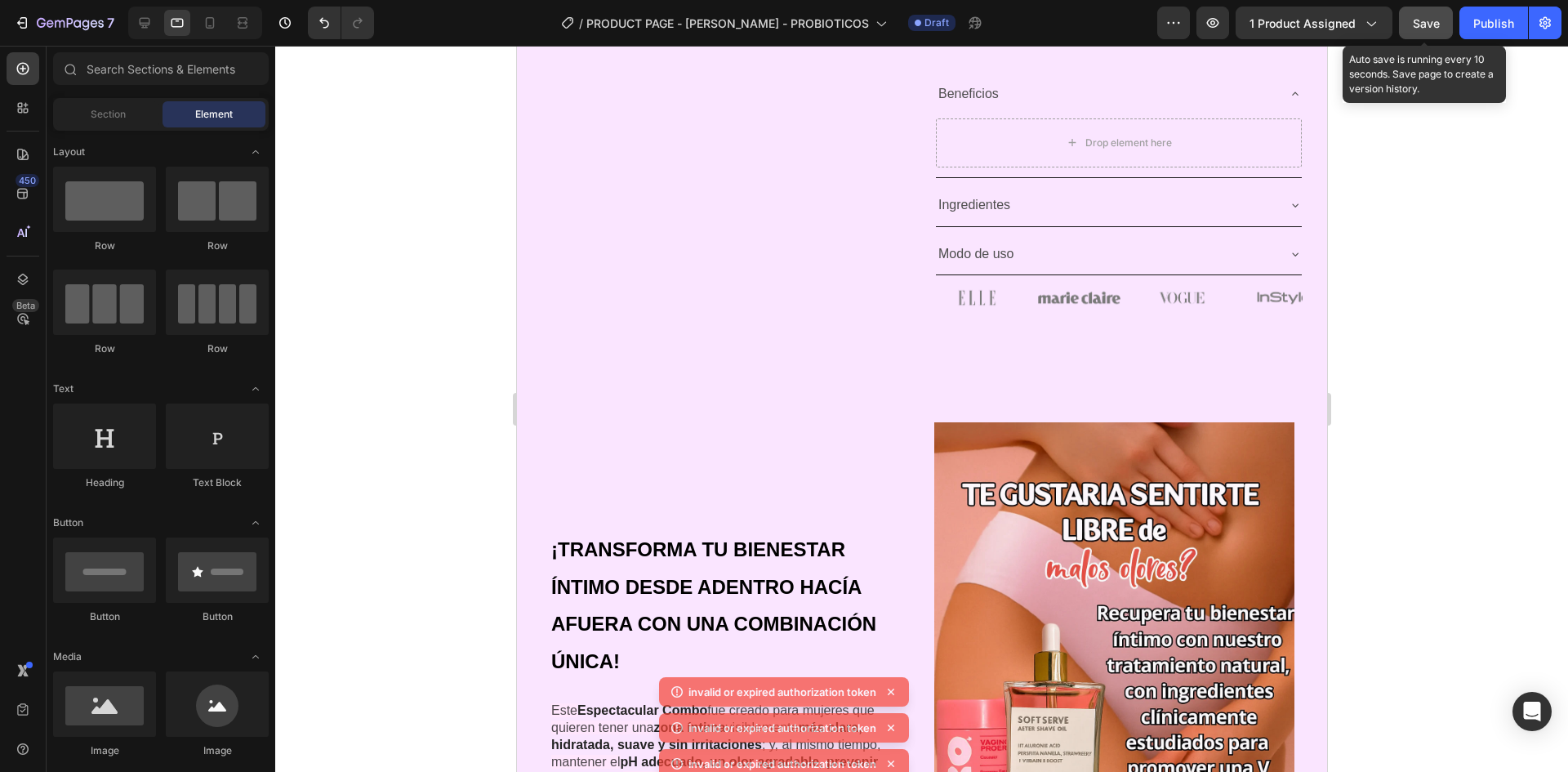
click at [1426, 16] on span "Save" at bounding box center [1427, 23] width 27 height 14
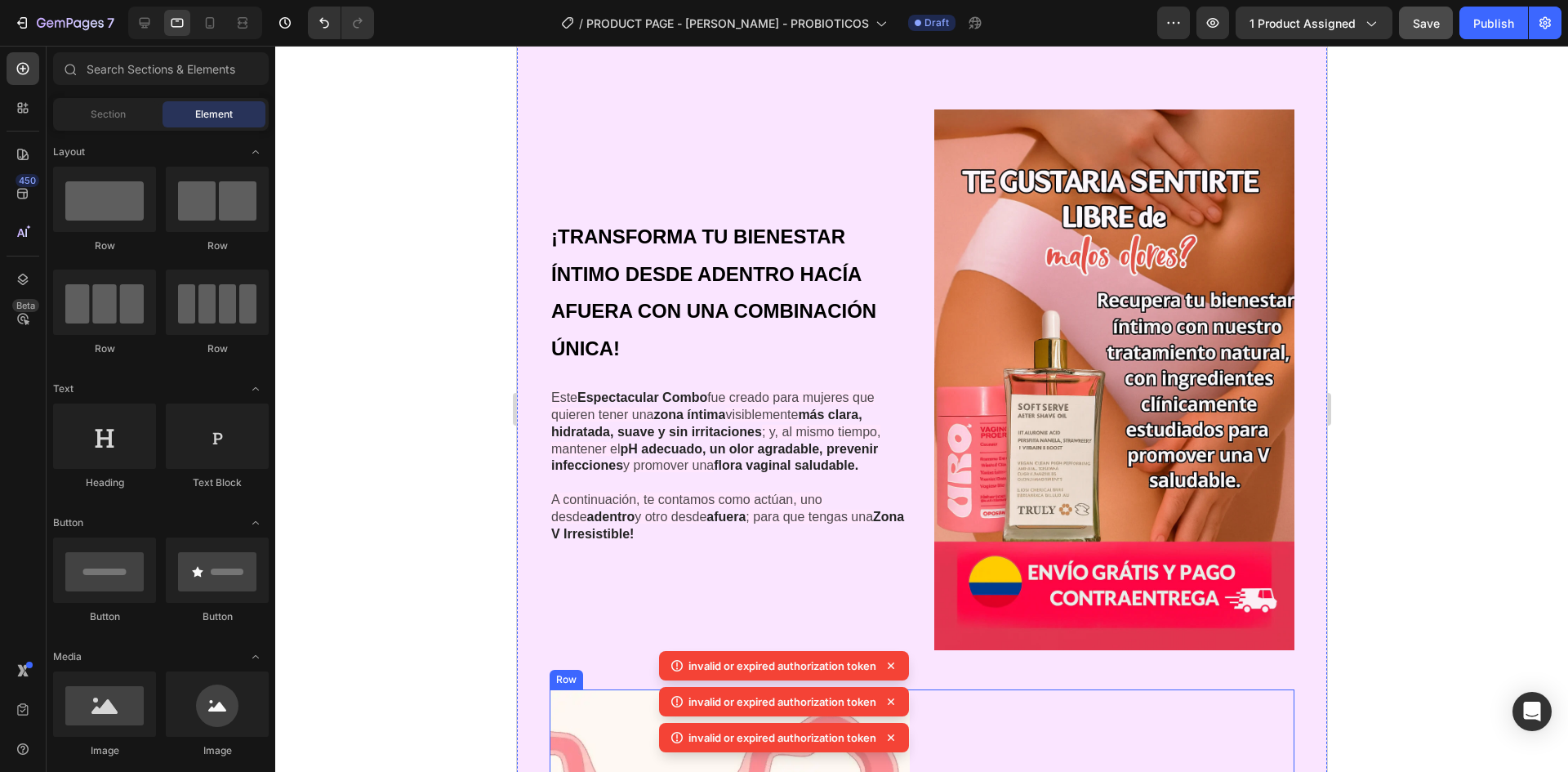
scroll to position [889, 0]
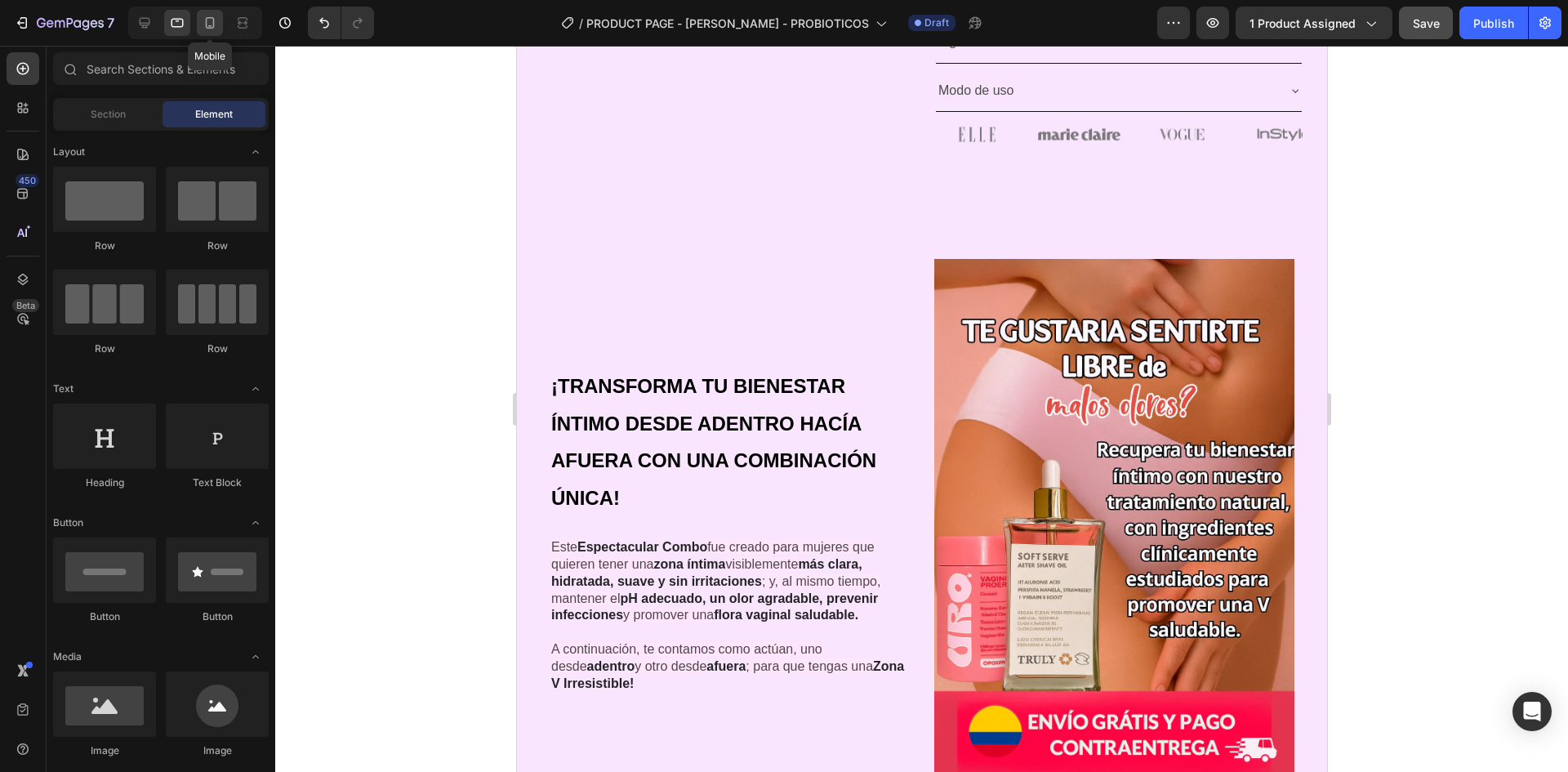
click at [217, 27] on icon at bounding box center [210, 22] width 16 height 16
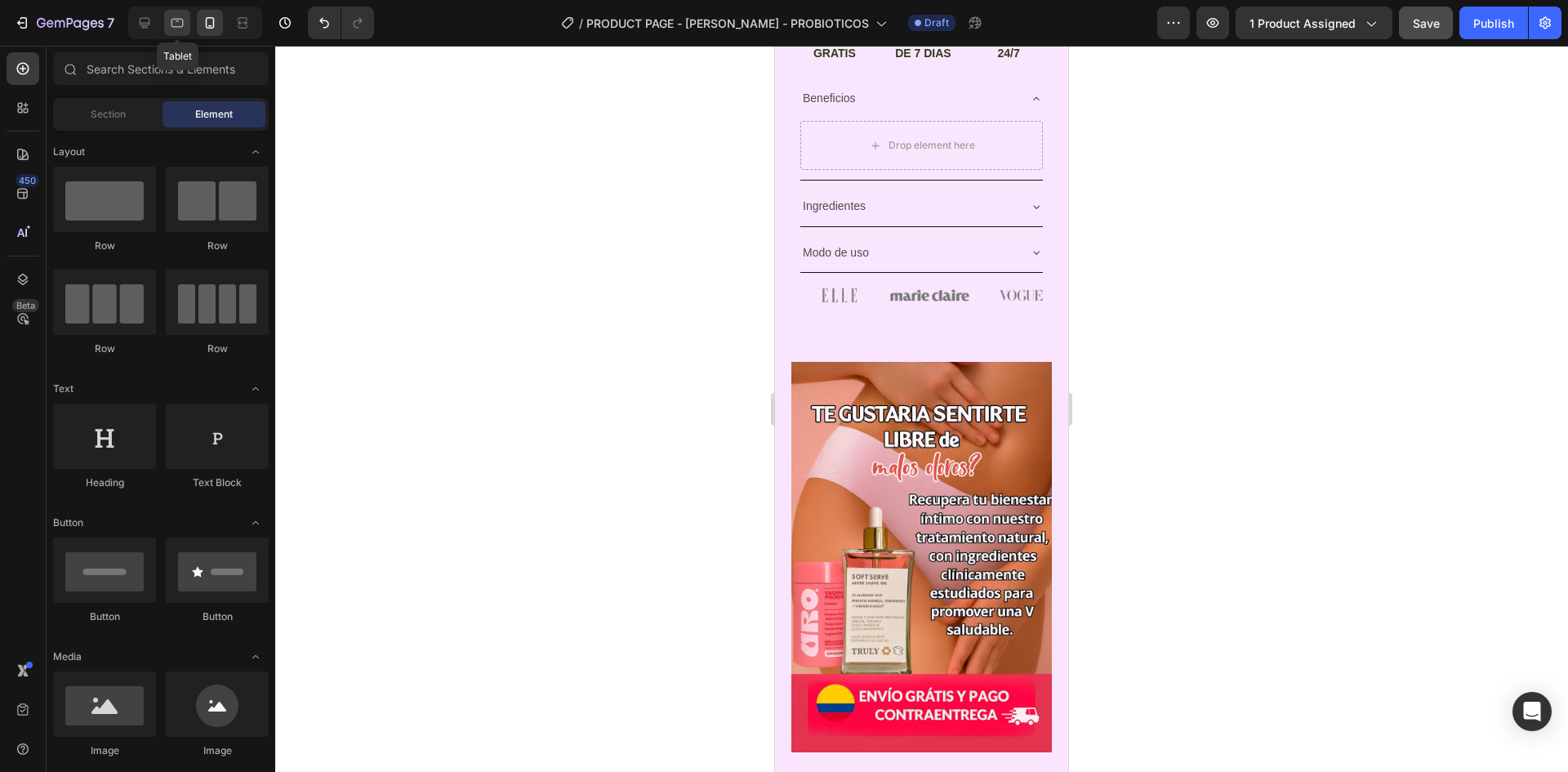
click at [173, 29] on icon at bounding box center [177, 22] width 16 height 16
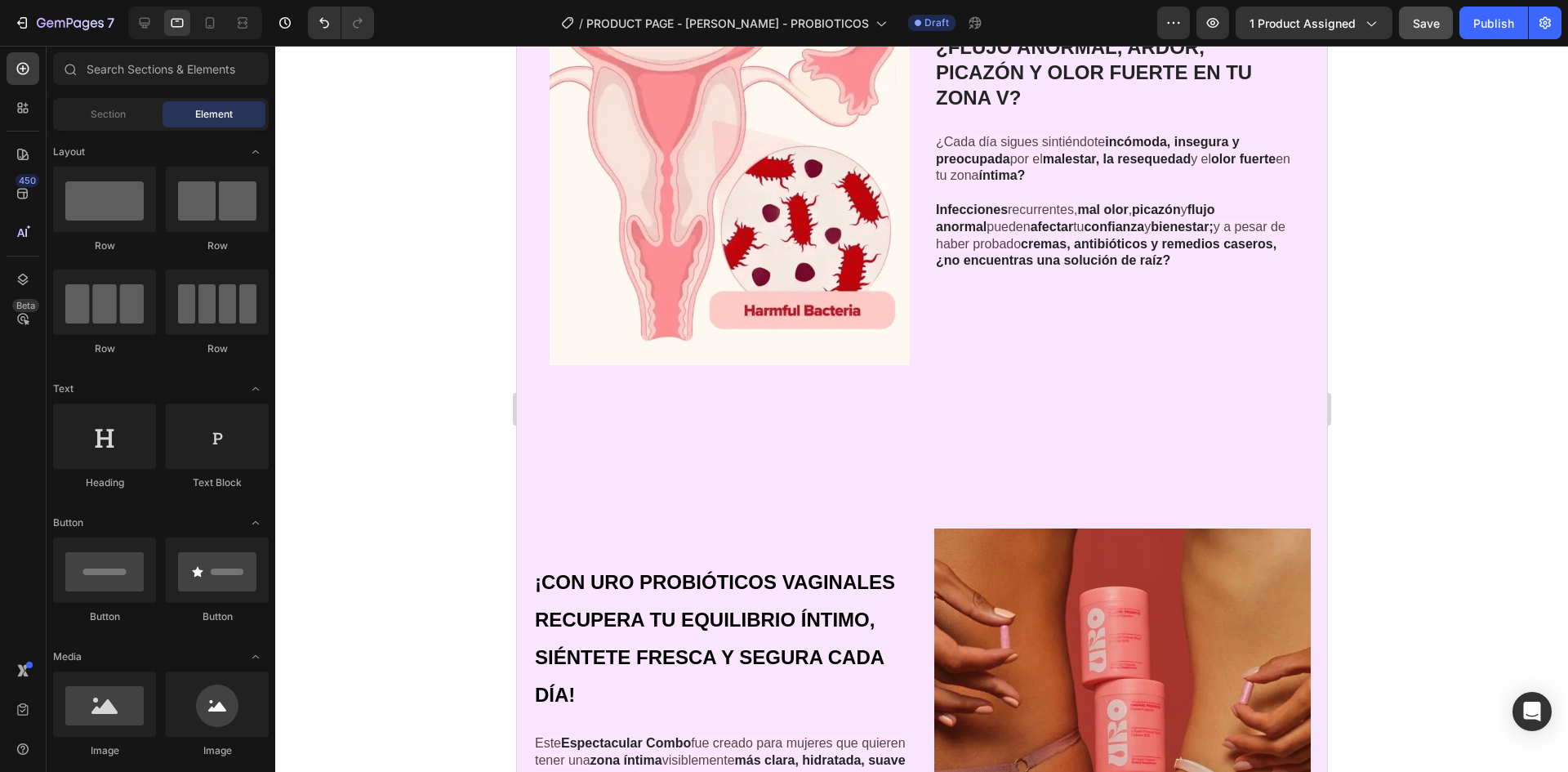
scroll to position [1869, 0]
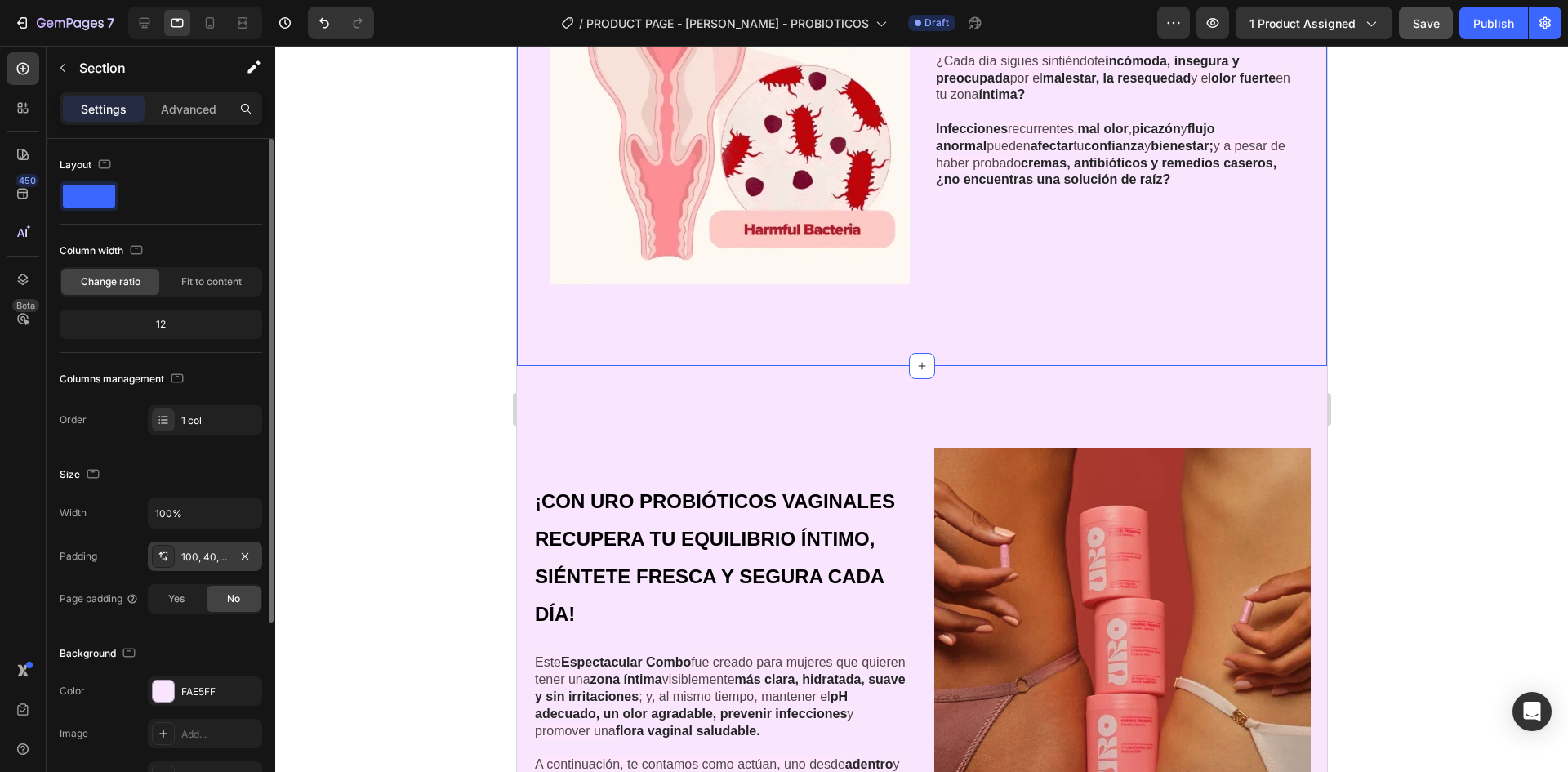
click at [206, 558] on div "100, 40, 100, 40" at bounding box center [205, 557] width 47 height 14
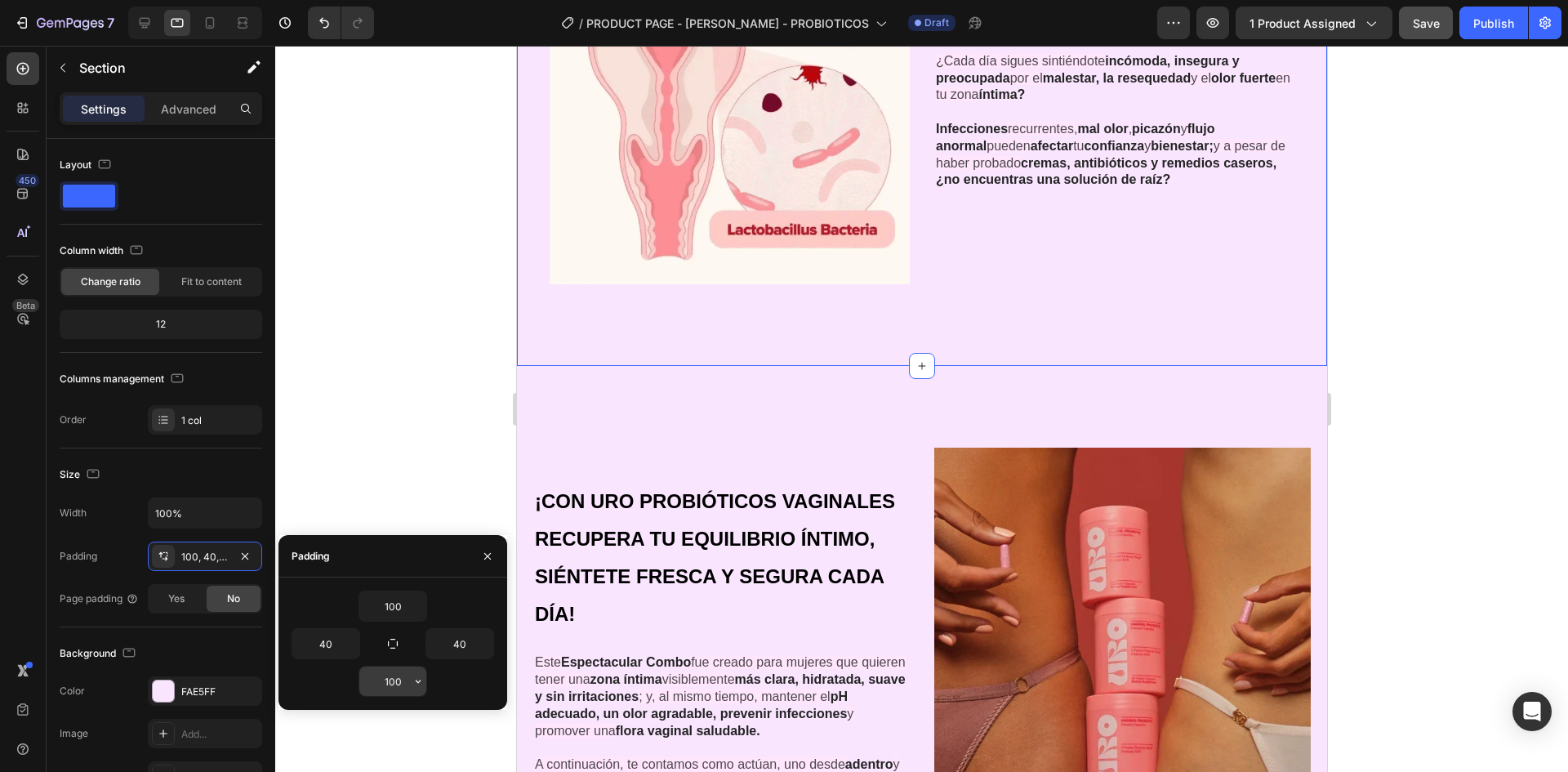
click at [405, 682] on input "100" at bounding box center [392, 681] width 67 height 29
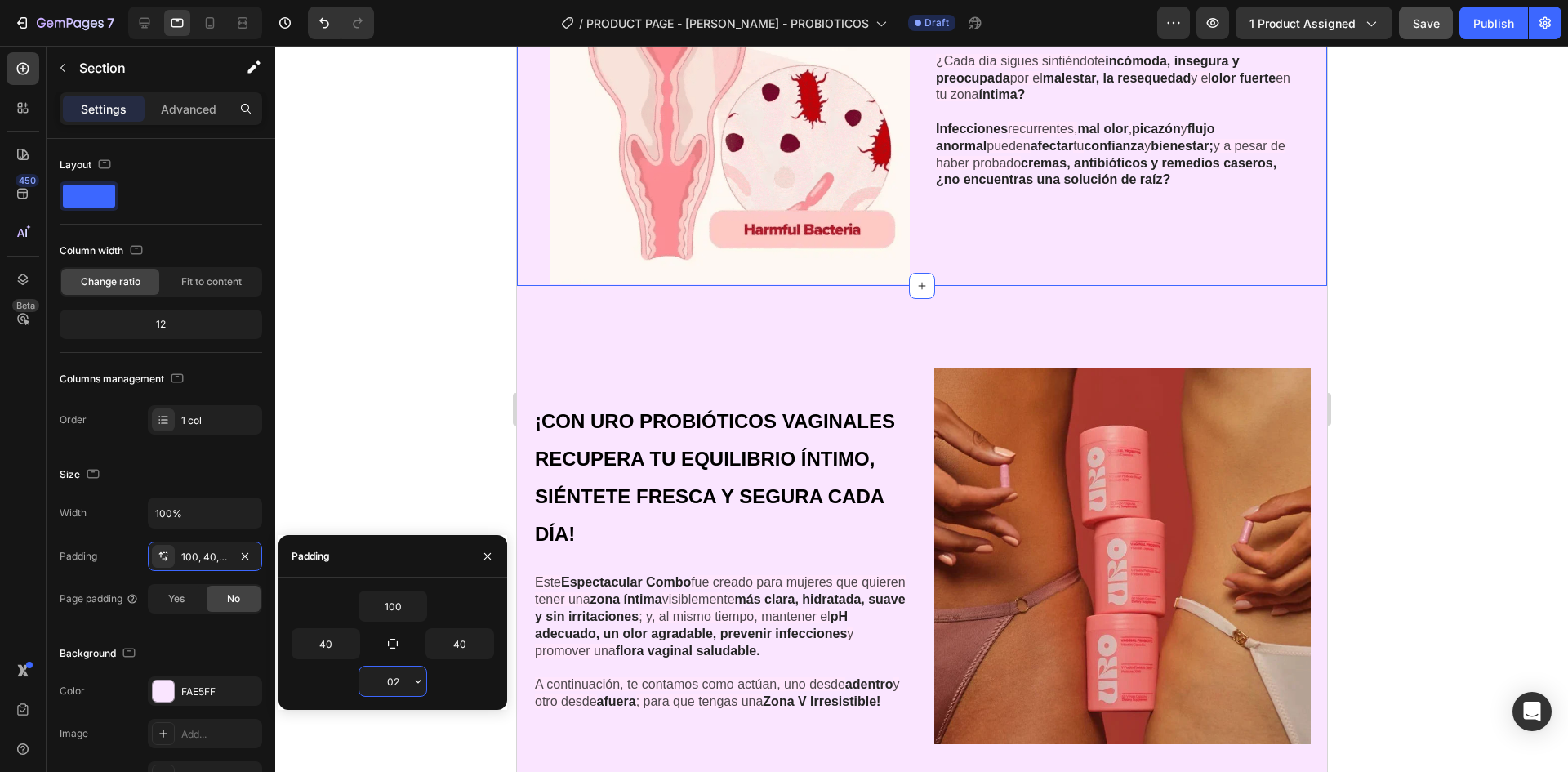
type input "020"
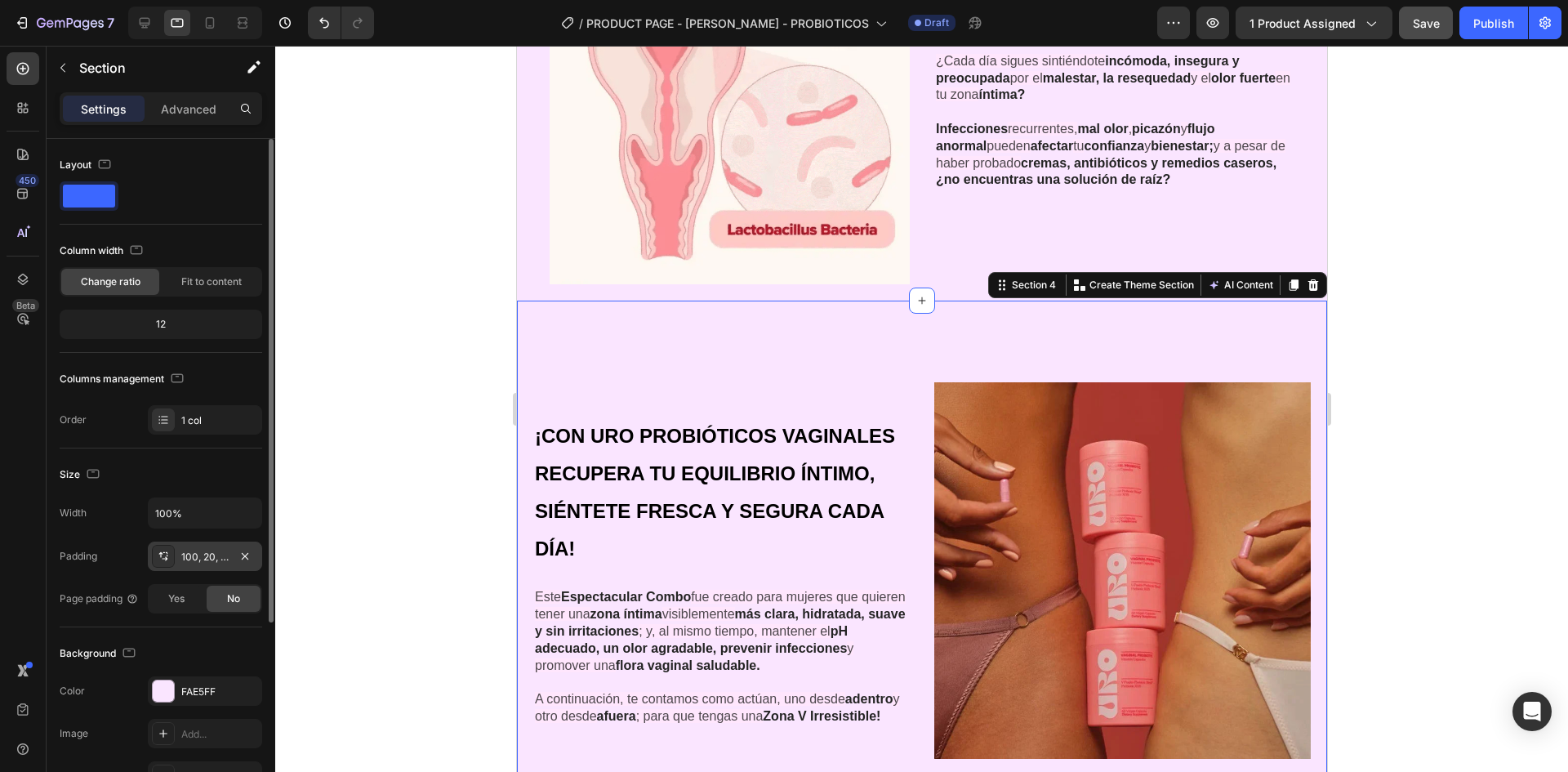
click at [208, 557] on div "100, 20, 100, 20" at bounding box center [205, 557] width 47 height 14
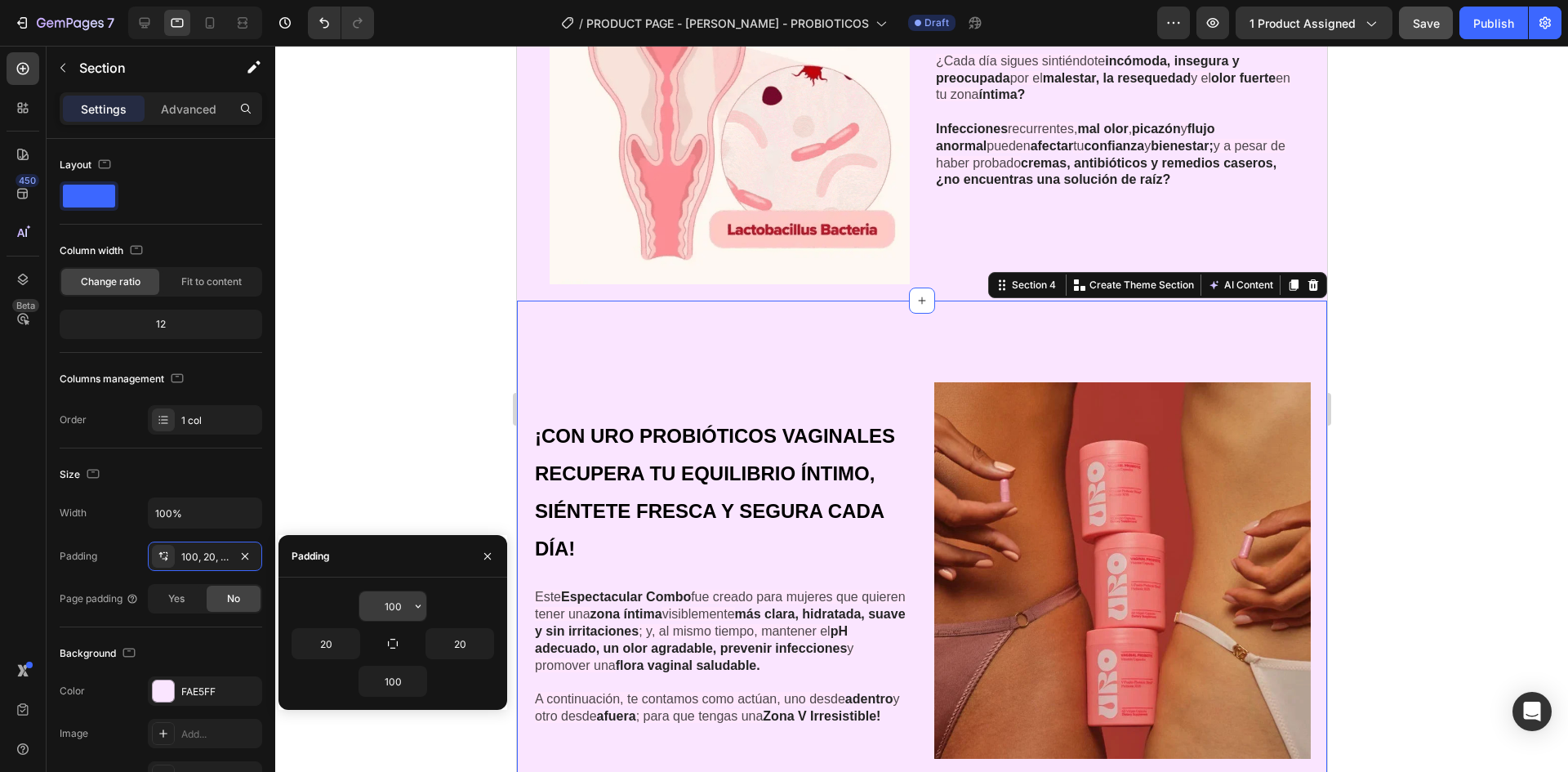
click at [395, 608] on input "100" at bounding box center [392, 606] width 67 height 29
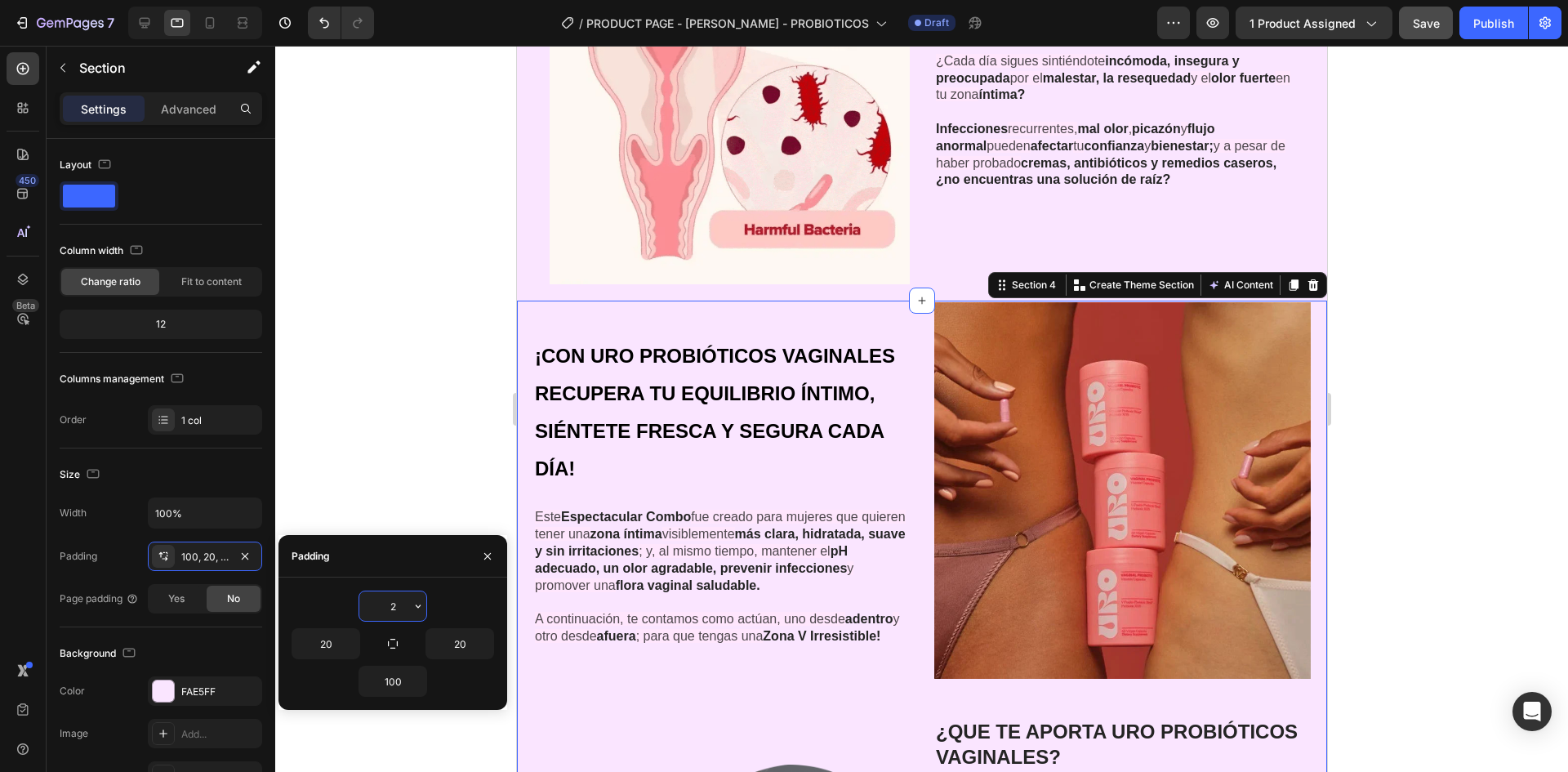
type input "20"
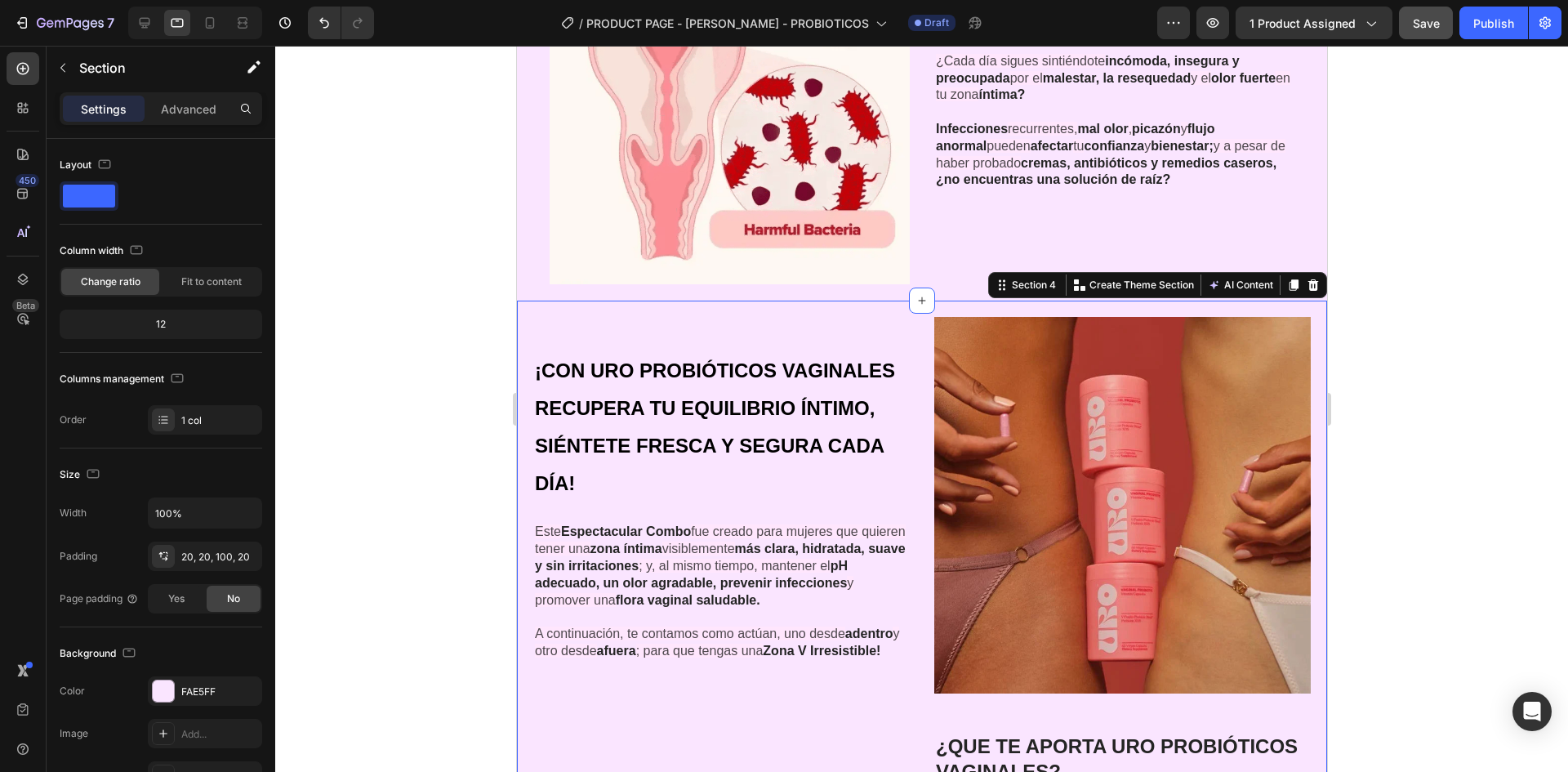
click at [1384, 350] on div at bounding box center [921, 408] width 1293 height 726
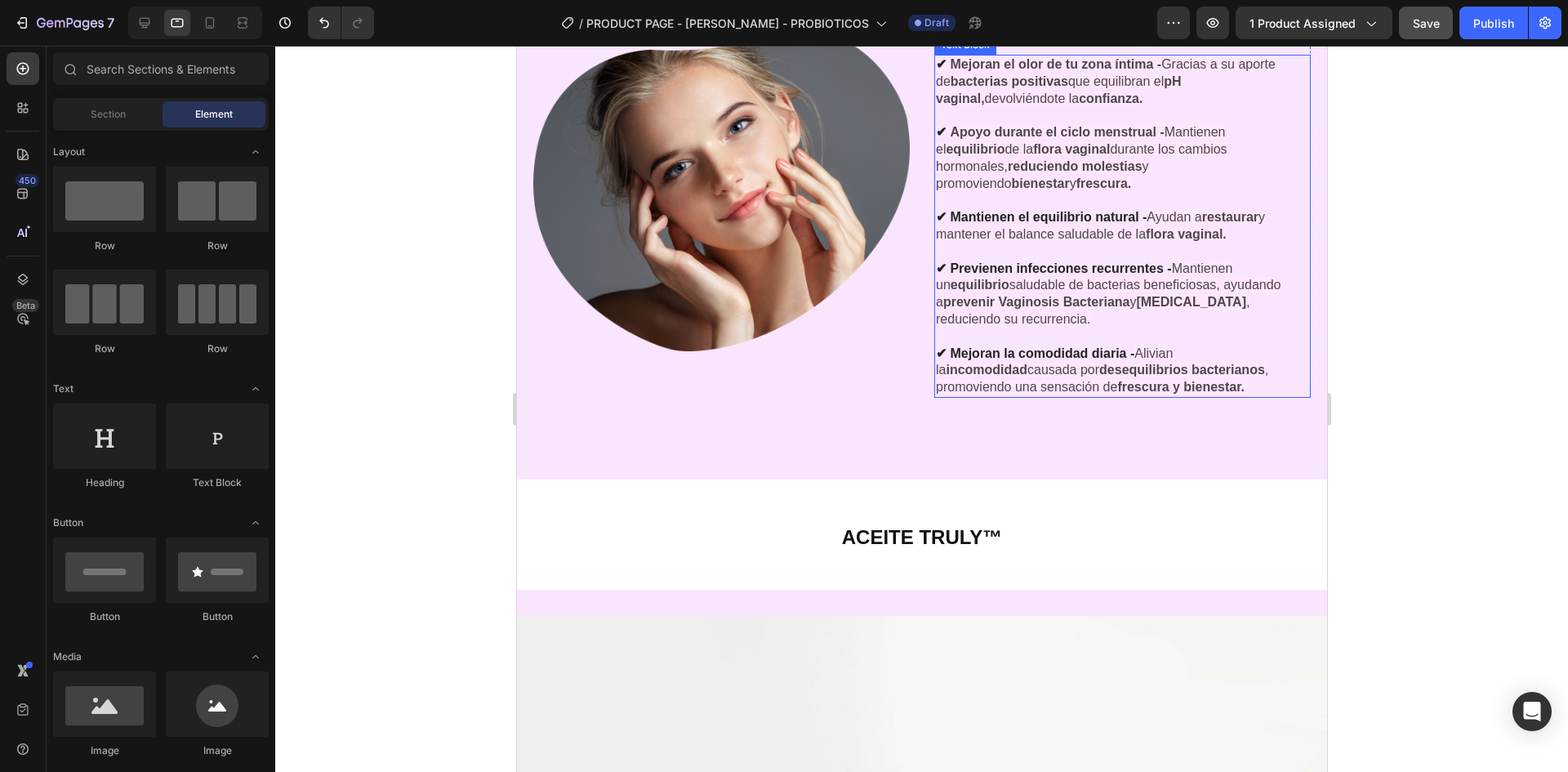
scroll to position [2849, 0]
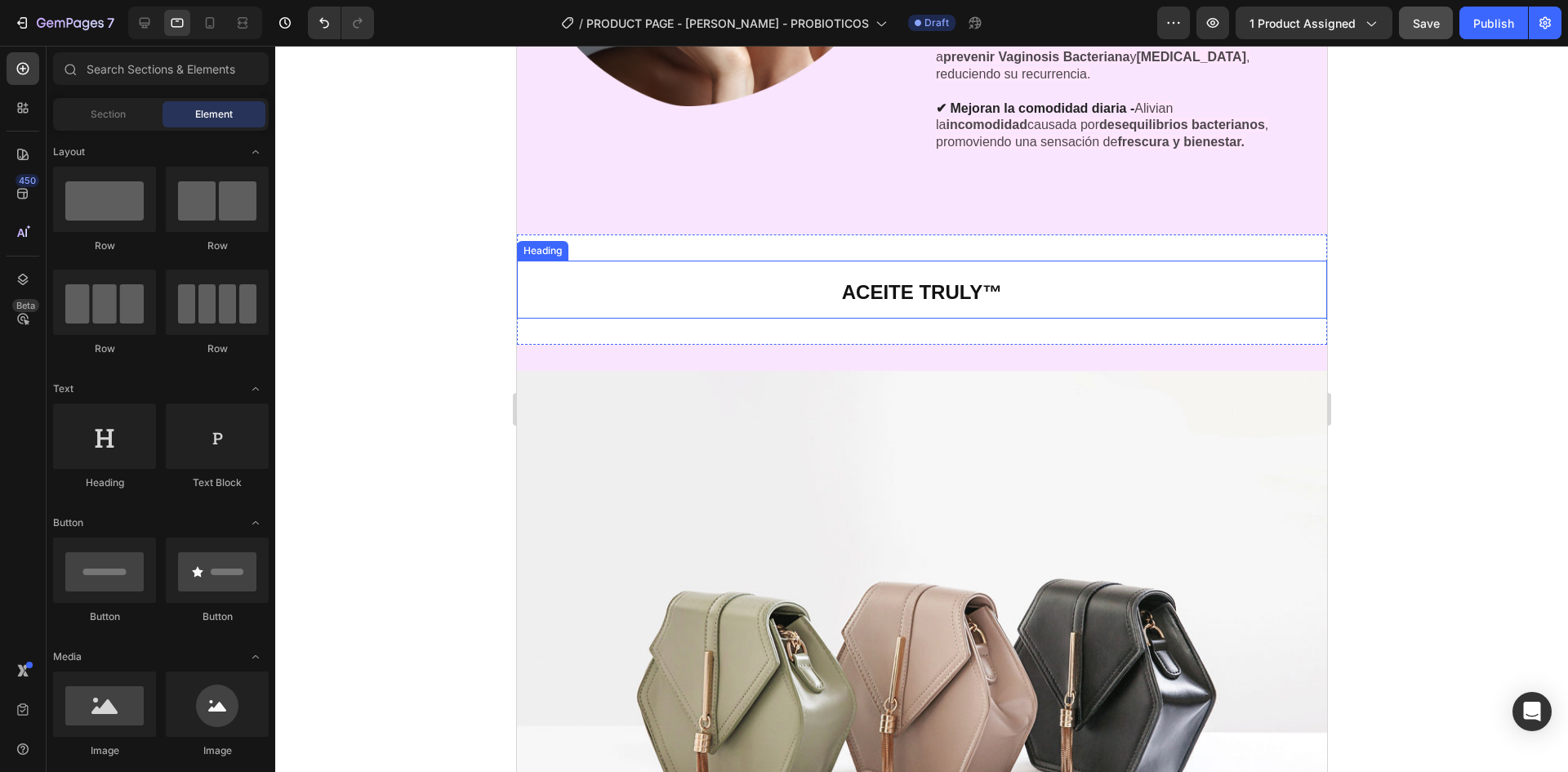
click at [1084, 271] on h2 "ACEITE TRULY™" at bounding box center [921, 290] width 810 height 58
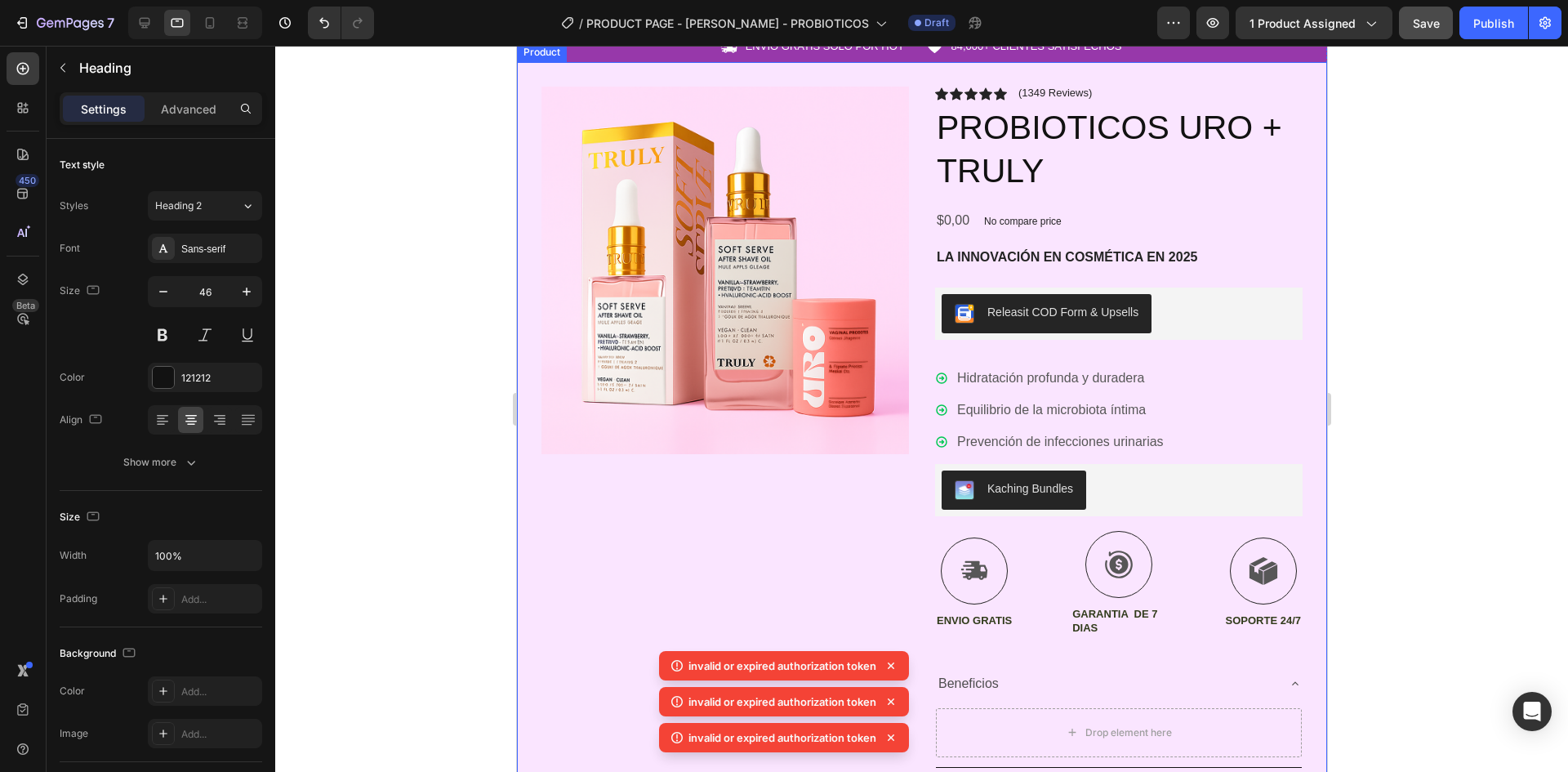
scroll to position [327, 0]
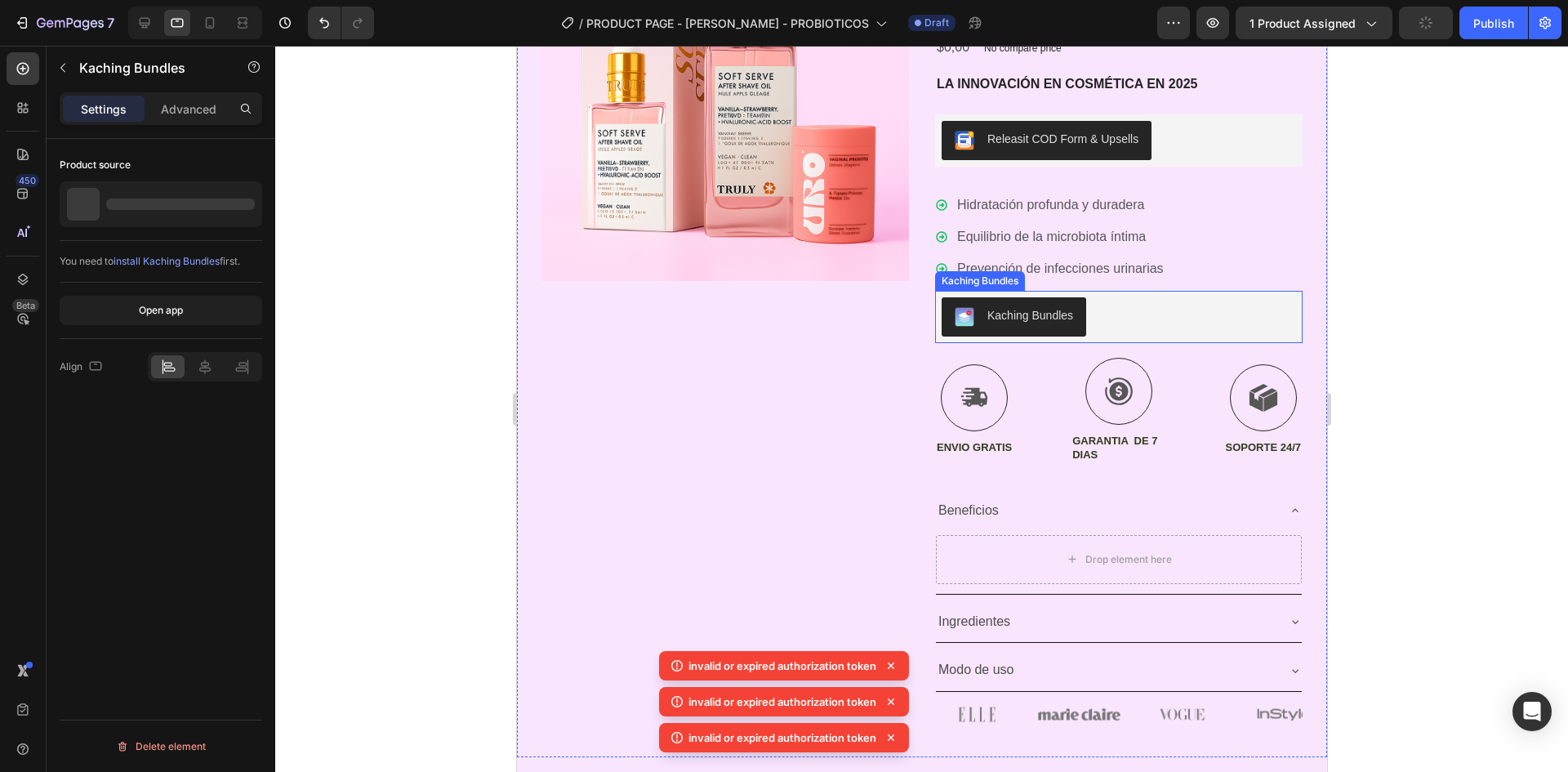
click at [1154, 313] on div "Kaching Bundles" at bounding box center [1118, 317] width 355 height 39
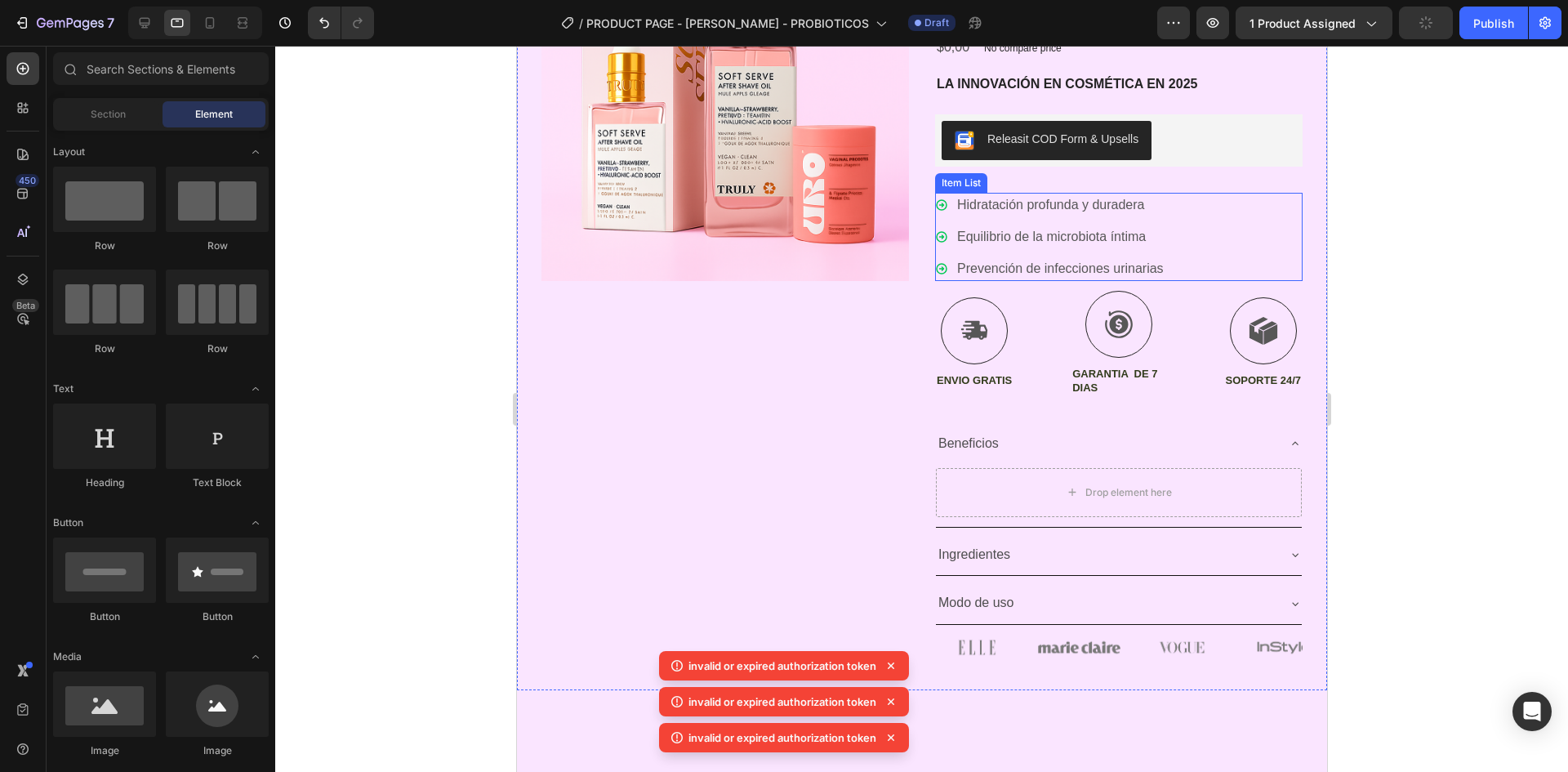
click at [1218, 272] on div "Hidratación profunda y duradera Equilibrio de la microbiota íntima Prevención d…" at bounding box center [1118, 237] width 367 height 88
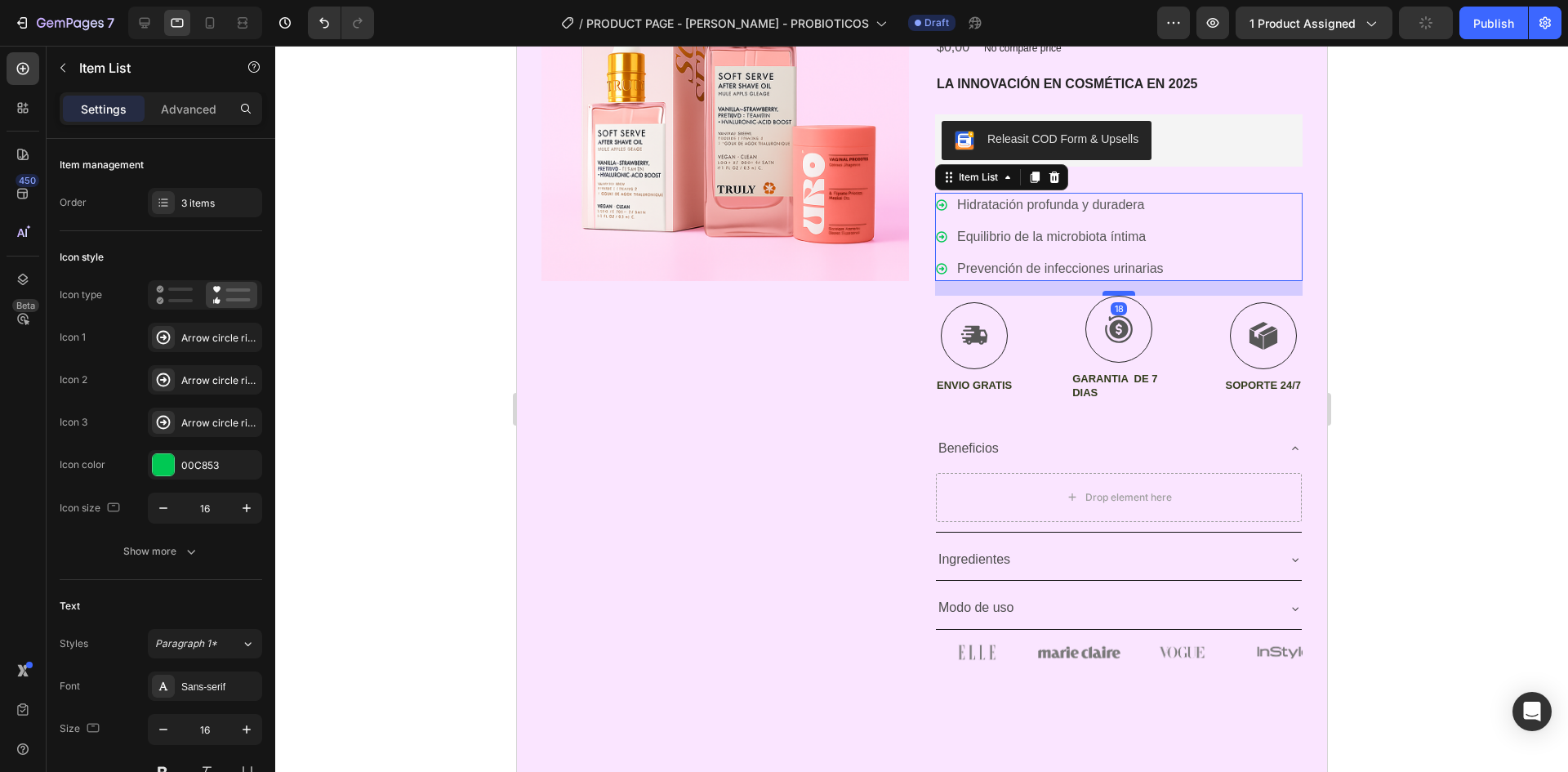
click at [1113, 295] on div at bounding box center [1118, 292] width 33 height 4
type input "100%"
click at [1367, 294] on div at bounding box center [921, 408] width 1293 height 726
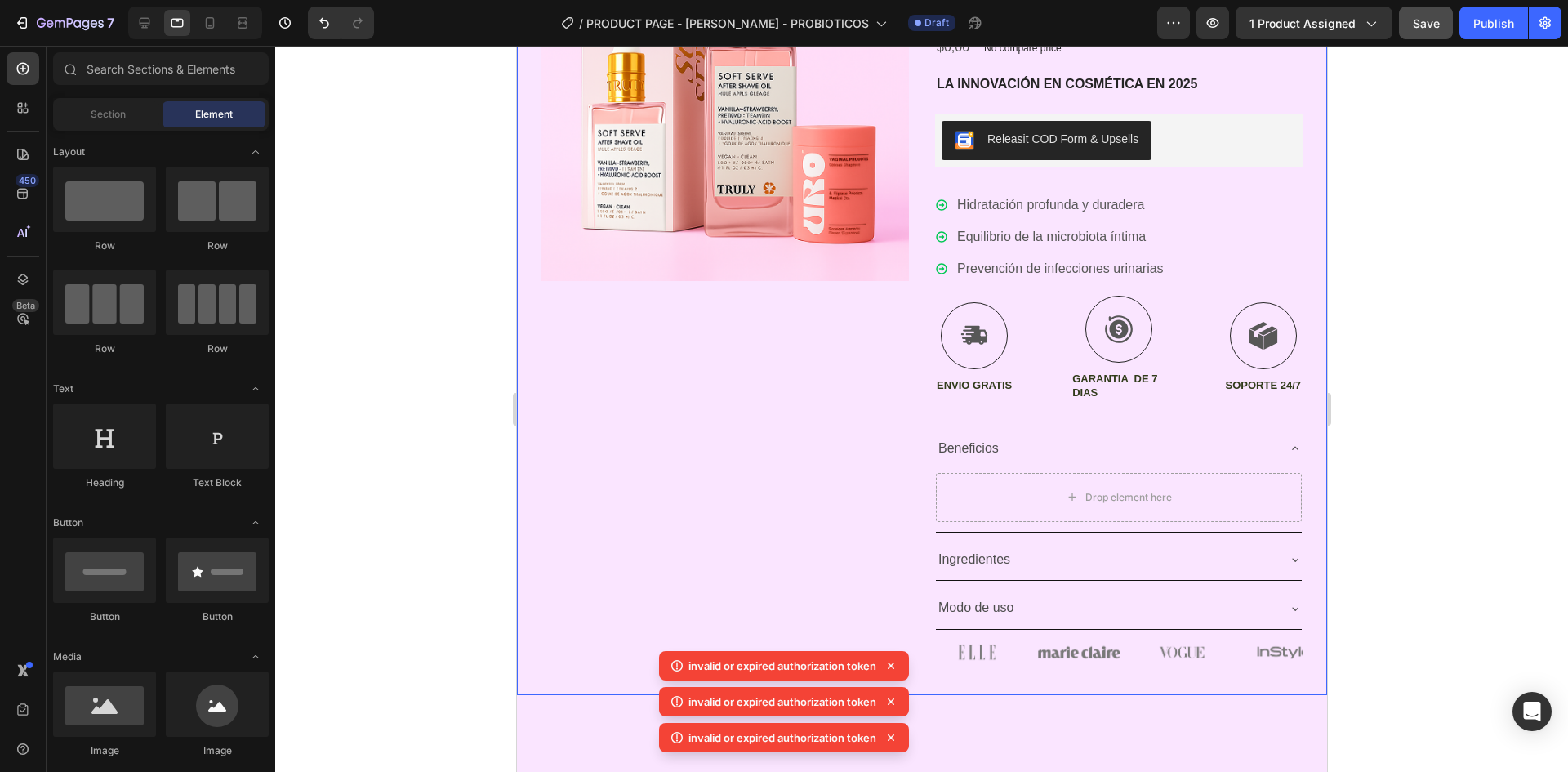
click at [1229, 415] on div "Icon Icon Icon Icon Icon Icon List (1349 Reviews) Text Block Row PROBIOTICOS UR…" at bounding box center [1118, 291] width 367 height 757
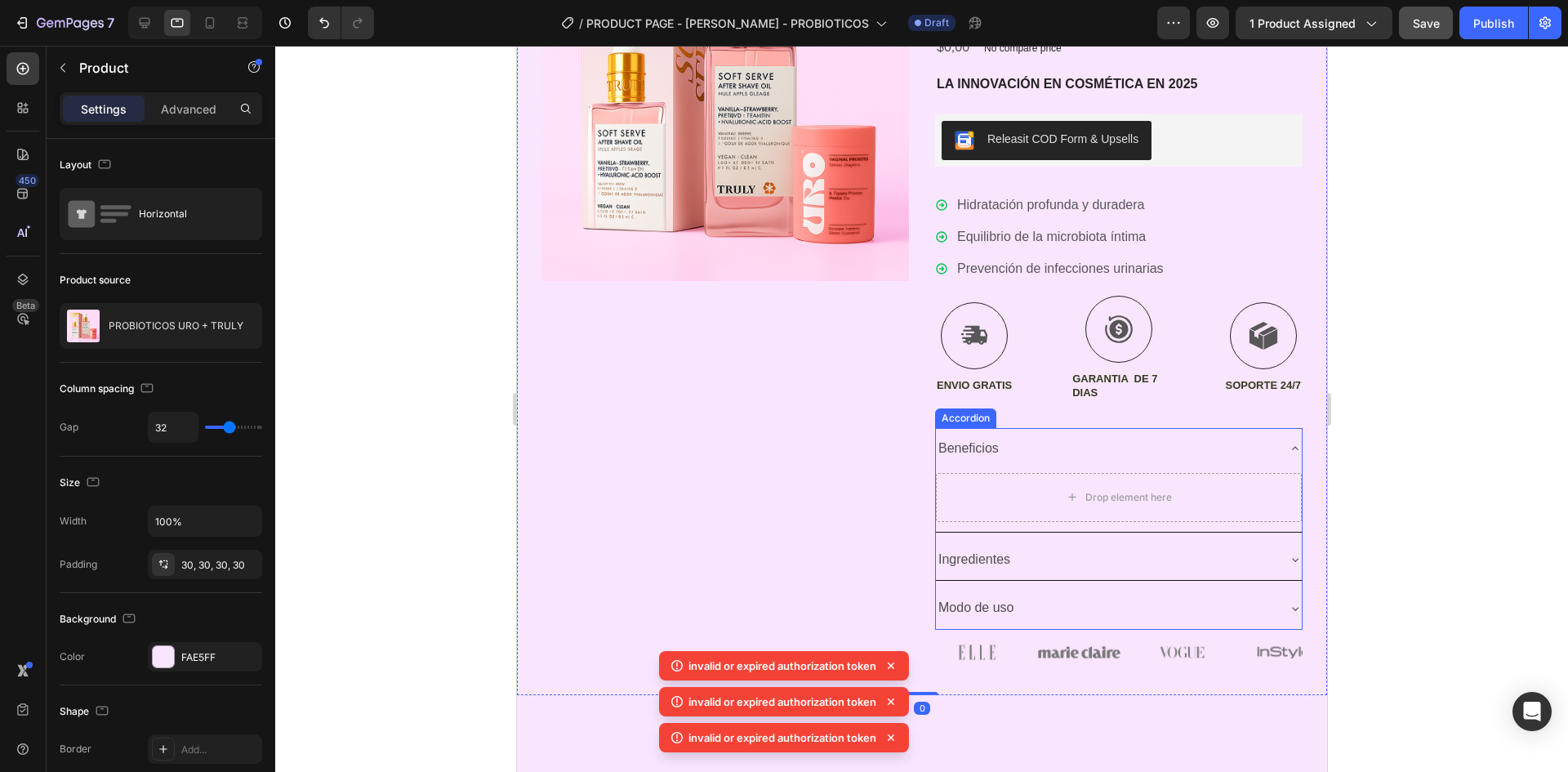
click at [1091, 465] on div "Beneficios" at bounding box center [1119, 449] width 366 height 42
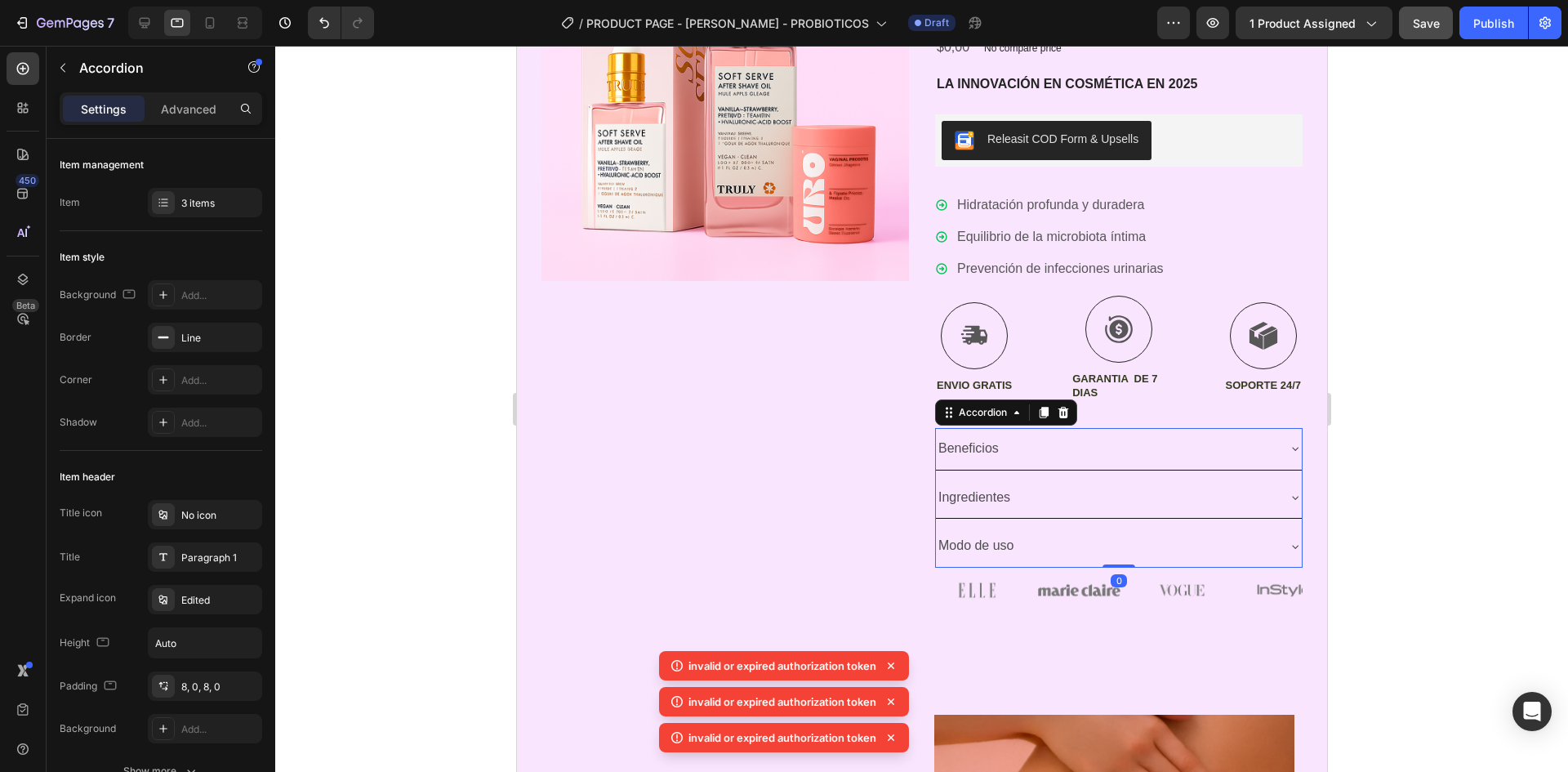
click at [1113, 428] on div "Beneficios" at bounding box center [1119, 449] width 366 height 42
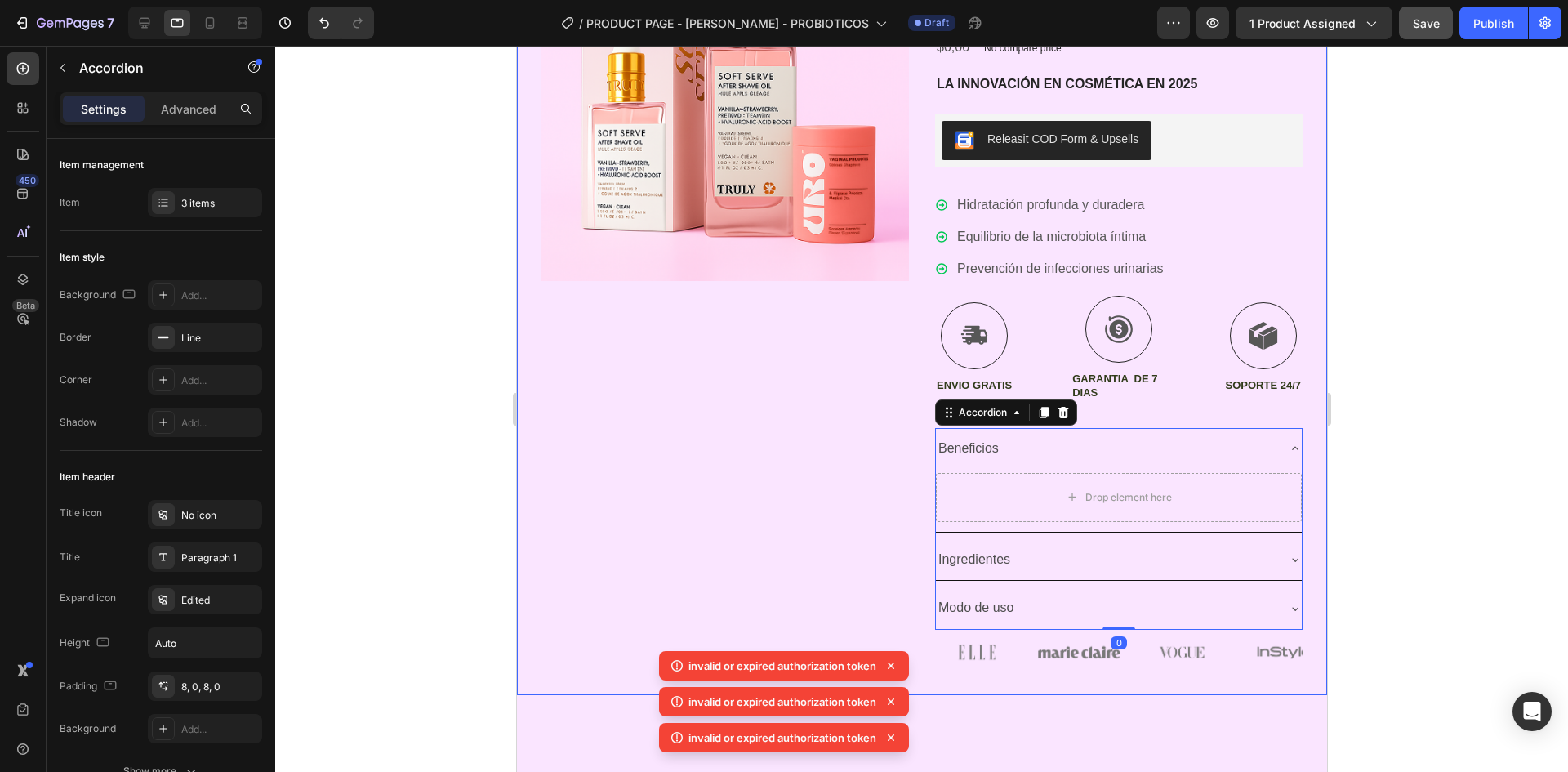
click at [1184, 408] on div "Icon Icon Icon Icon Icon Icon List (1349 Reviews) Text Block Row PROBIOTICOS UR…" at bounding box center [1118, 291] width 367 height 757
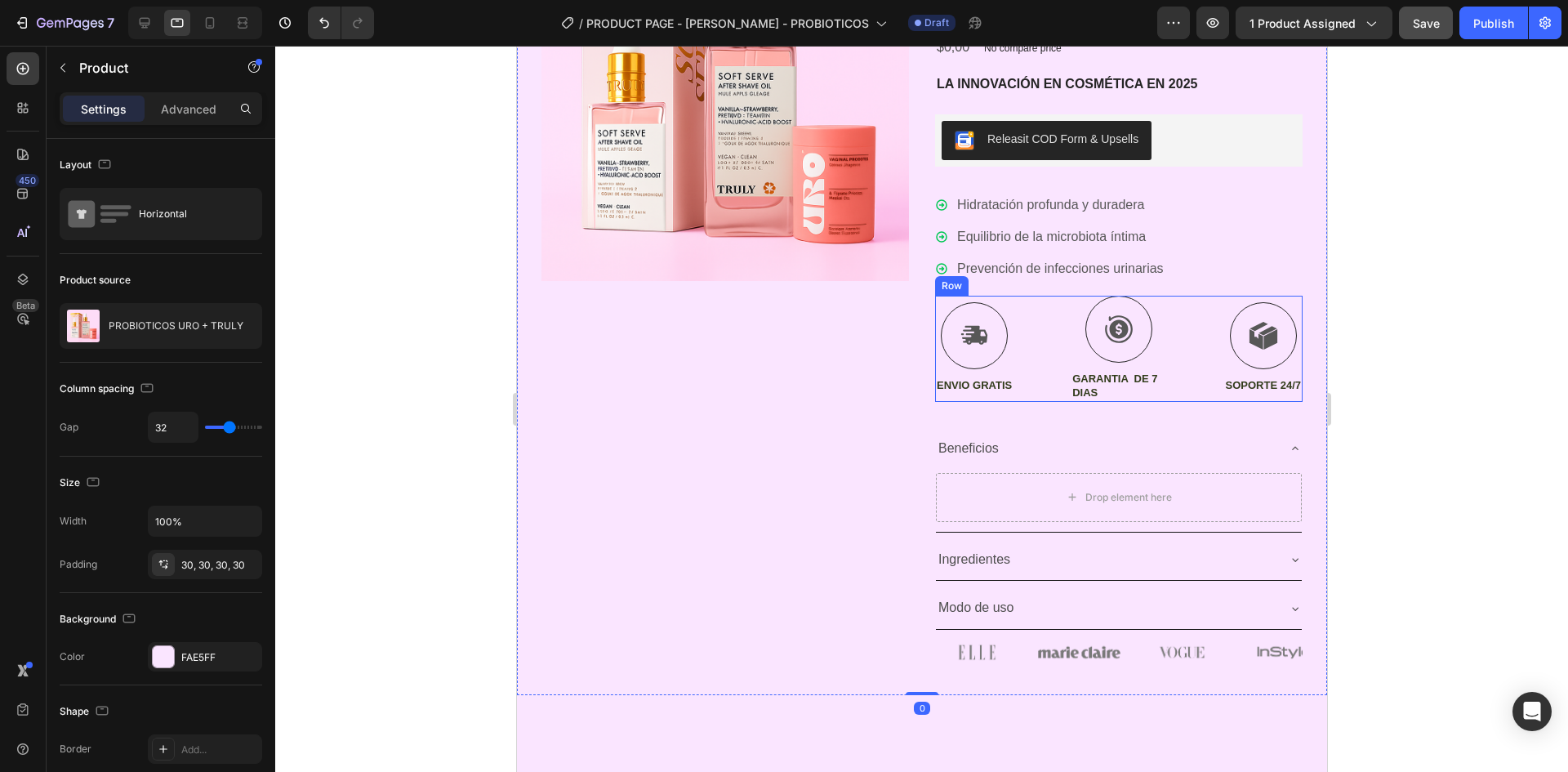
click at [1166, 365] on div "Icon ENVIO GRATIS Text Block Icon GARANTIA DE 7 DIAS Text Block Icon SOPORTE 24…" at bounding box center [1118, 348] width 367 height 106
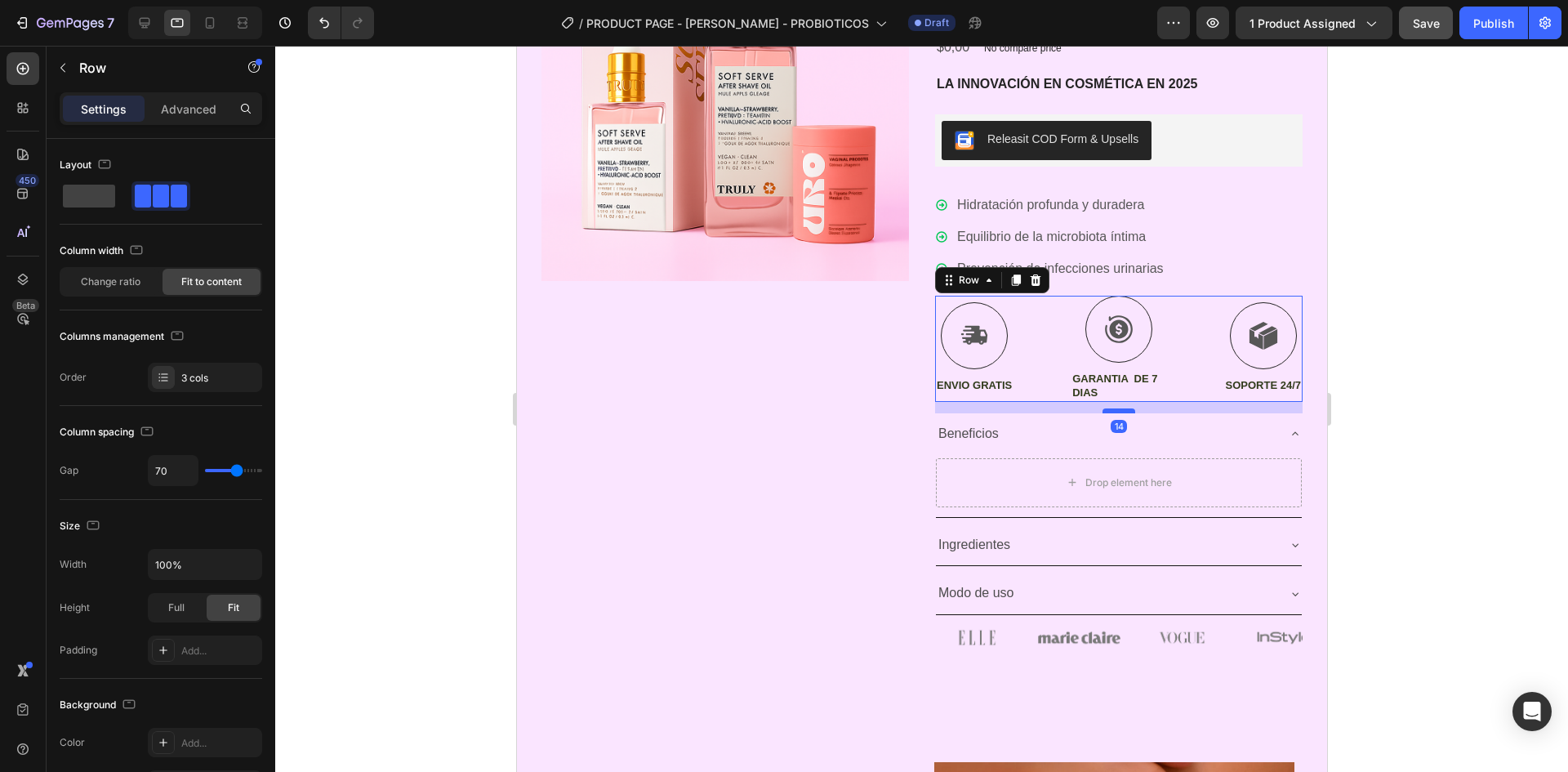
drag, startPoint x: 1113, startPoint y: 427, endPoint x: 1117, endPoint y: 412, distance: 15.5
click at [1117, 412] on div at bounding box center [1118, 410] width 33 height 4
click at [1459, 414] on div at bounding box center [921, 408] width 1293 height 726
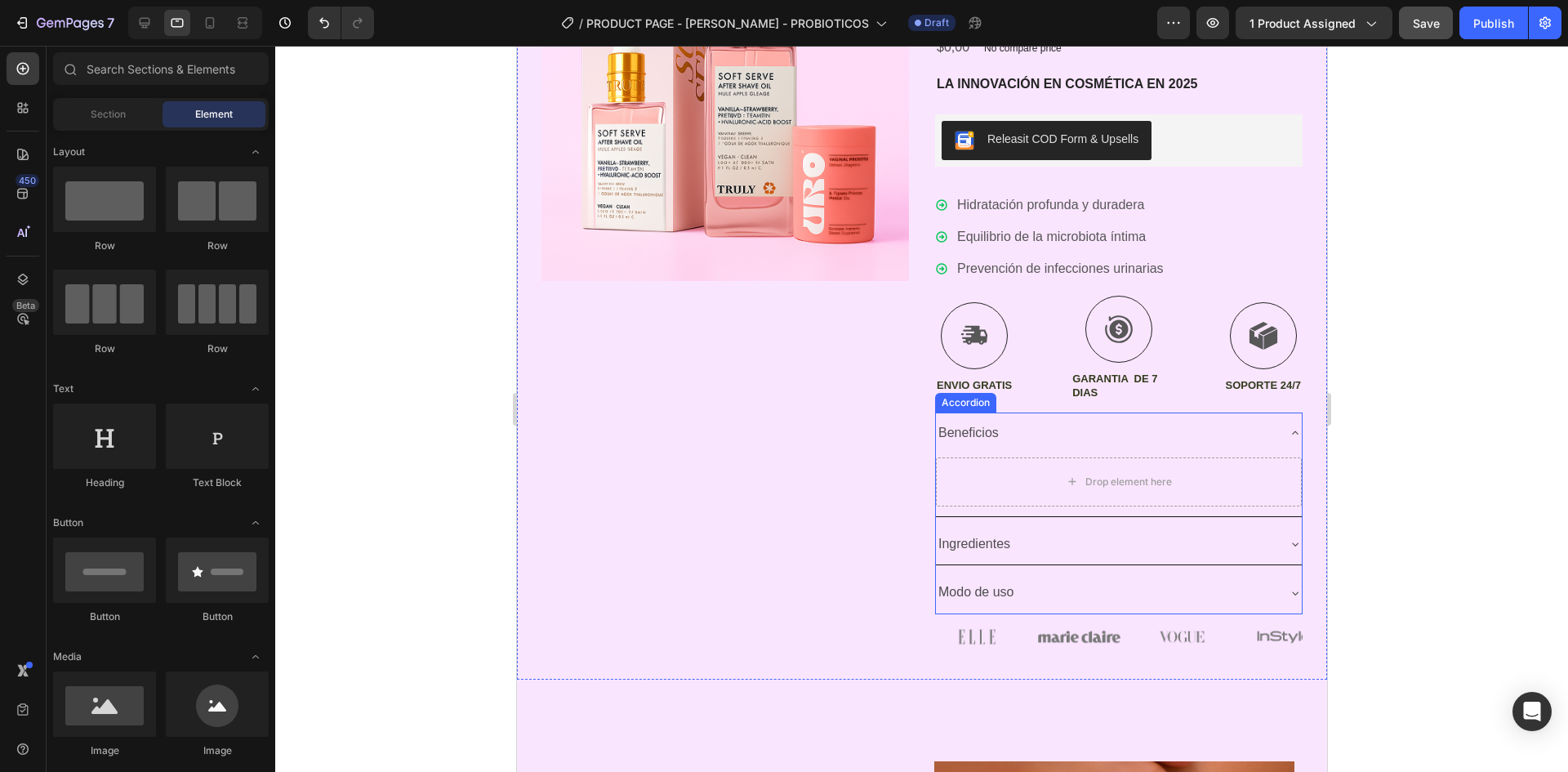
click at [1288, 432] on icon at bounding box center [1295, 432] width 13 height 13
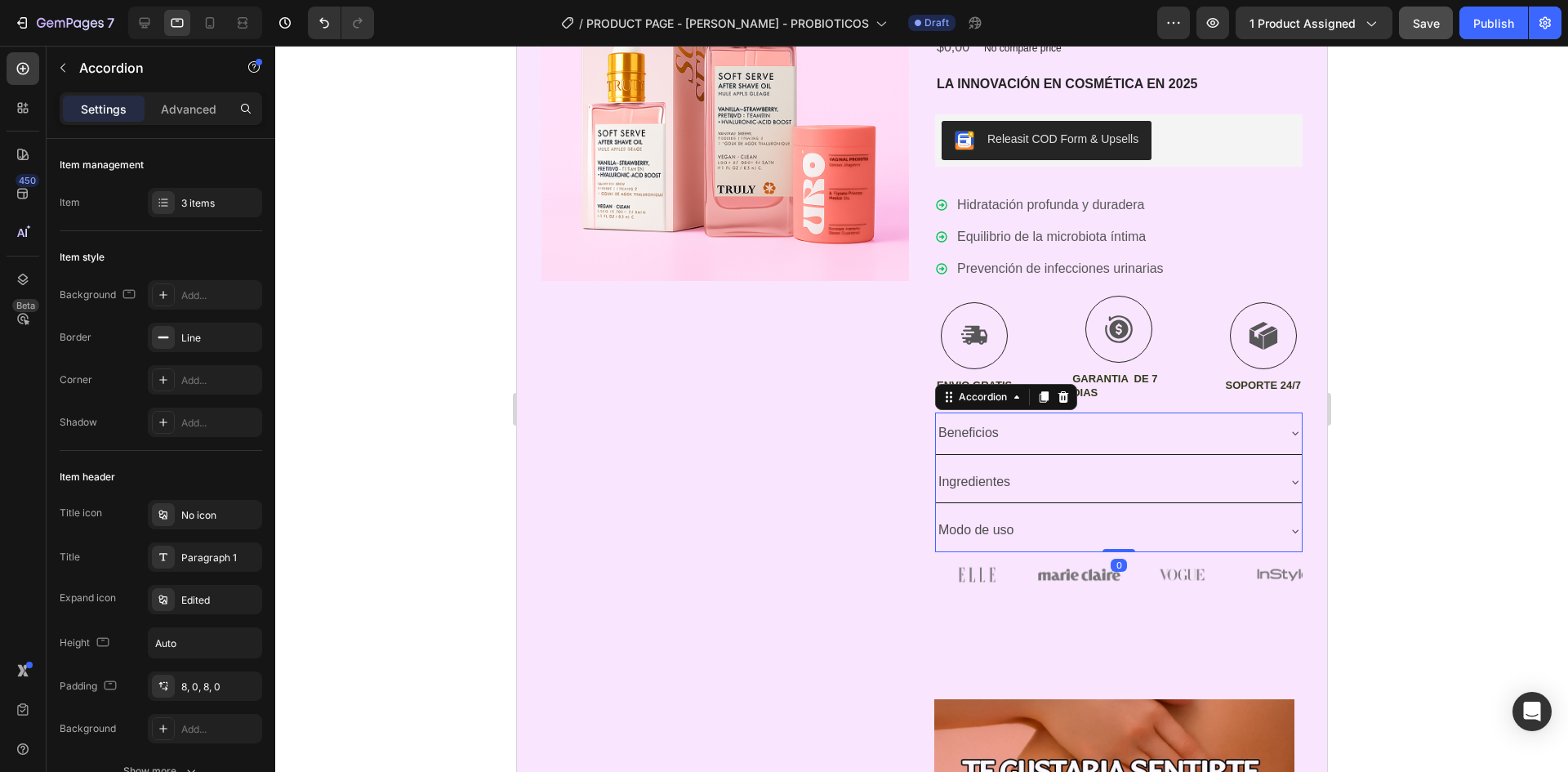
click at [1377, 423] on div at bounding box center [921, 408] width 1293 height 726
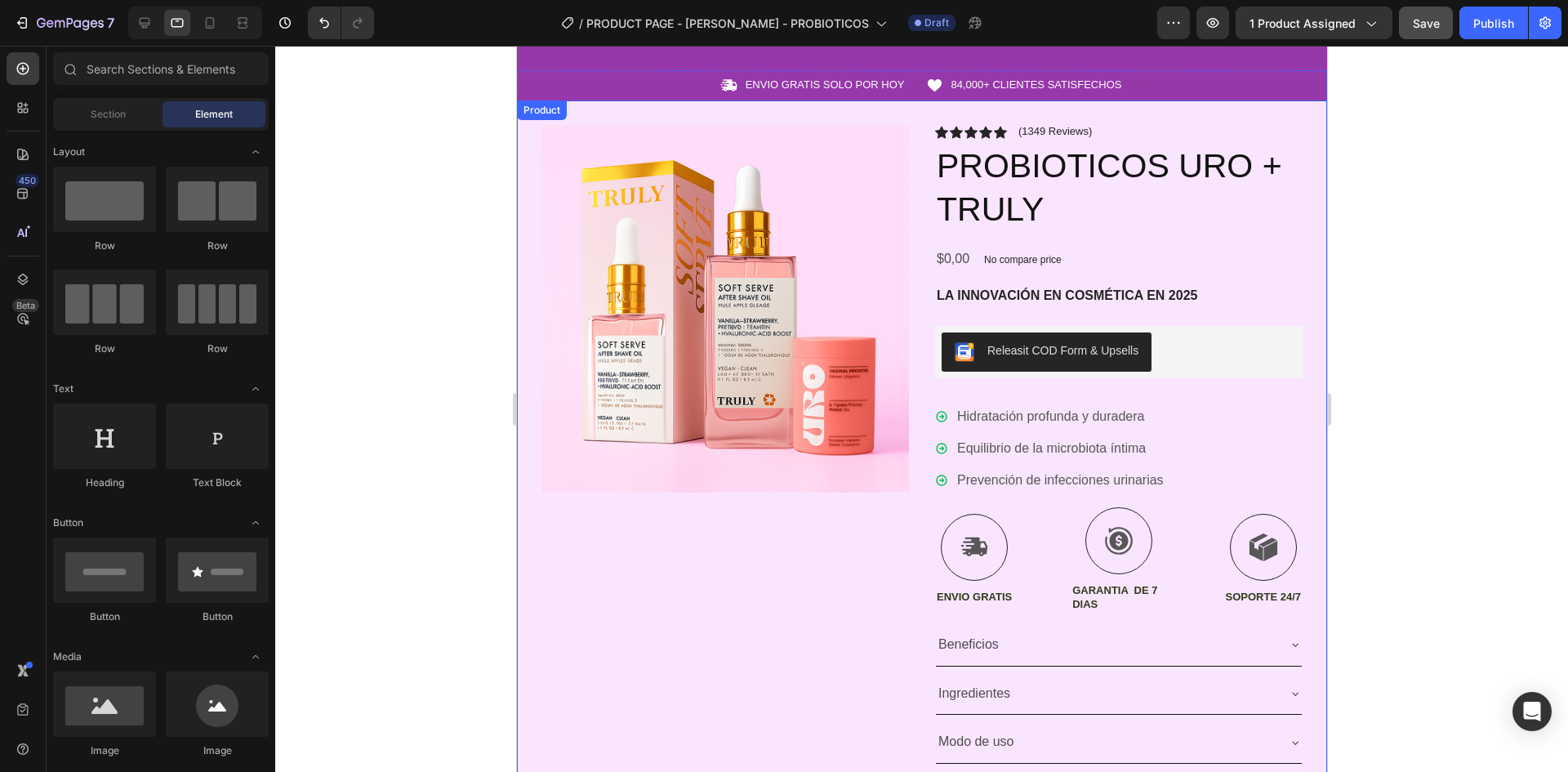
scroll to position [81, 0]
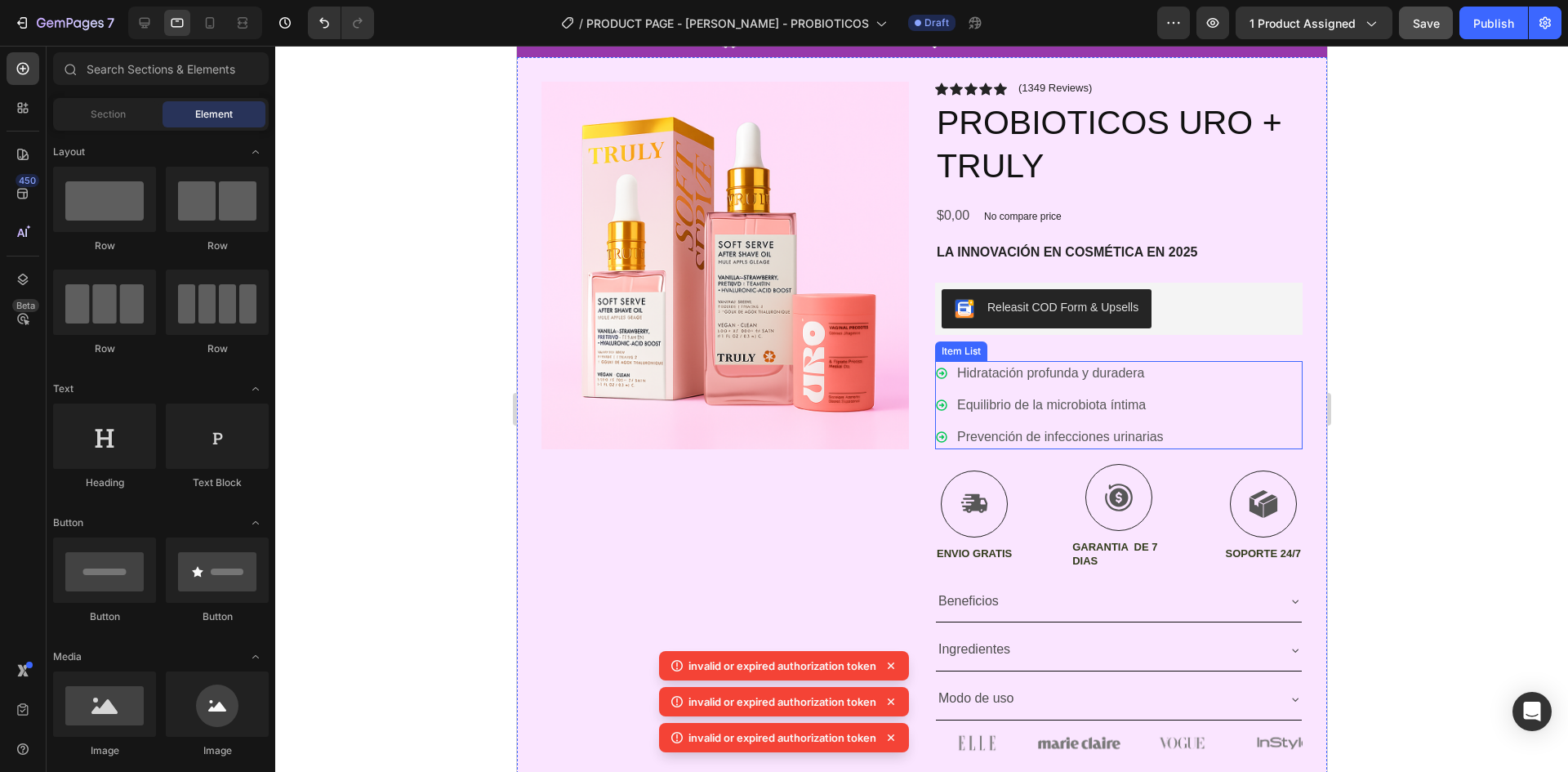
click at [1185, 365] on div "Hidratación profunda y duradera Equilibrio de la microbiota íntima Prevención d…" at bounding box center [1118, 405] width 367 height 88
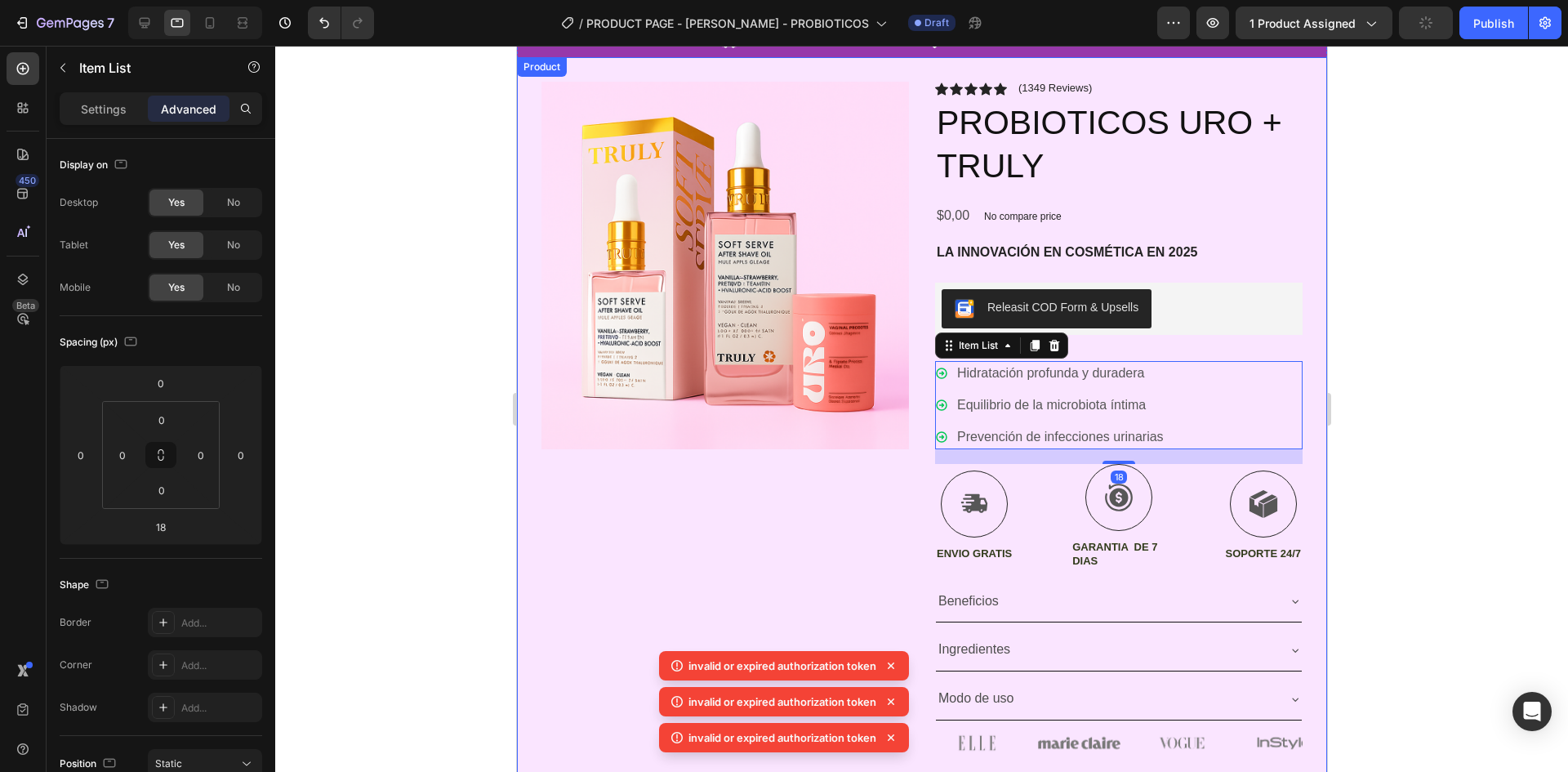
click at [1176, 353] on div "Icon Icon Icon Icon Icon Icon List (1349 Reviews) Text Block Row PROBIOTICOS UR…" at bounding box center [1118, 421] width 367 height 680
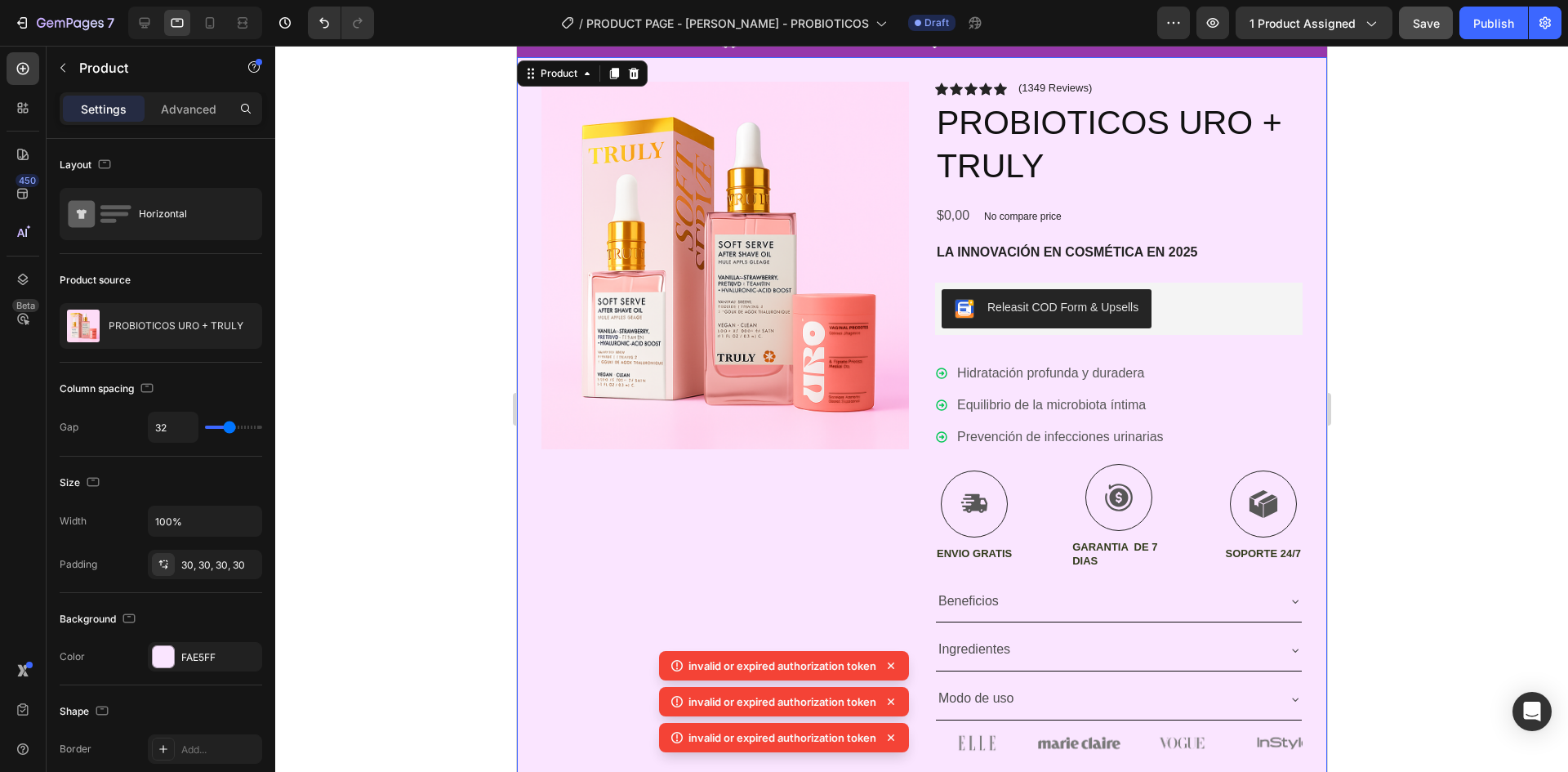
click at [1150, 345] on div "Icon Icon Icon Icon Icon Icon List (1349 Reviews) Text Block Row PROBIOTICOS UR…" at bounding box center [1118, 421] width 367 height 680
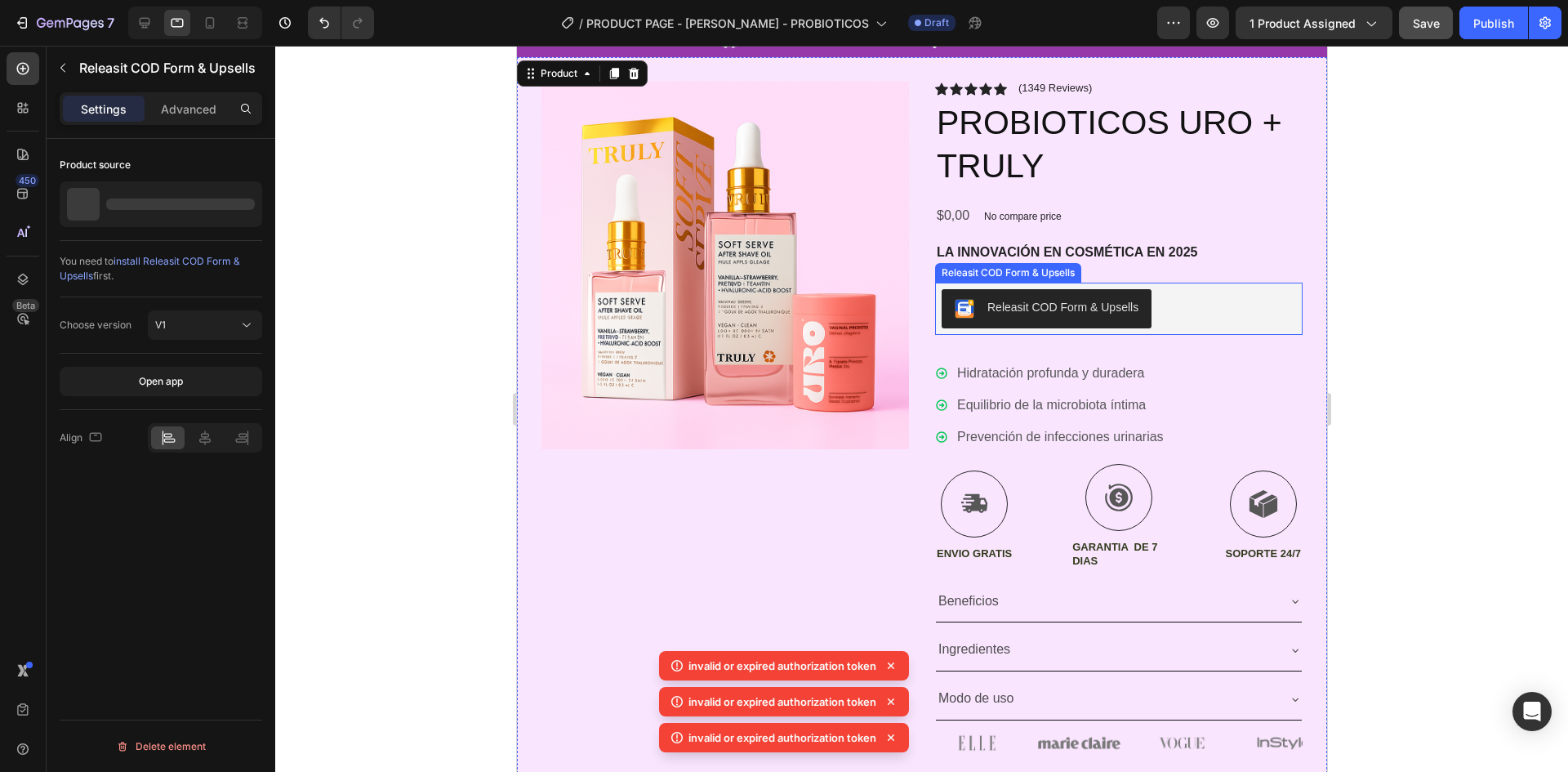
click at [1150, 290] on div "Releasit COD Form & Upsells" at bounding box center [1118, 309] width 355 height 39
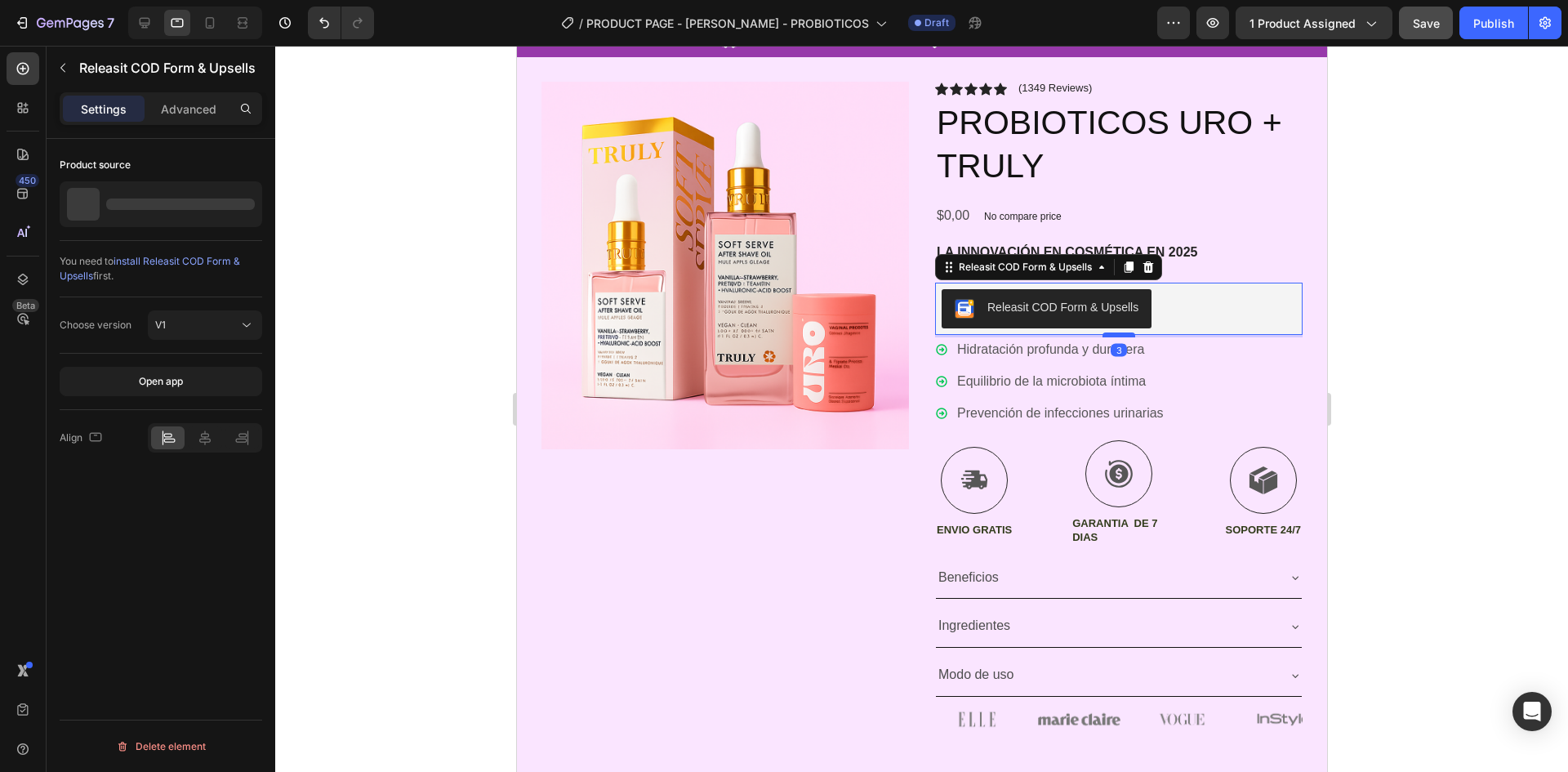
drag, startPoint x: 1122, startPoint y: 359, endPoint x: 1123, endPoint y: 336, distance: 23.0
click at [1123, 336] on div at bounding box center [1118, 334] width 33 height 4
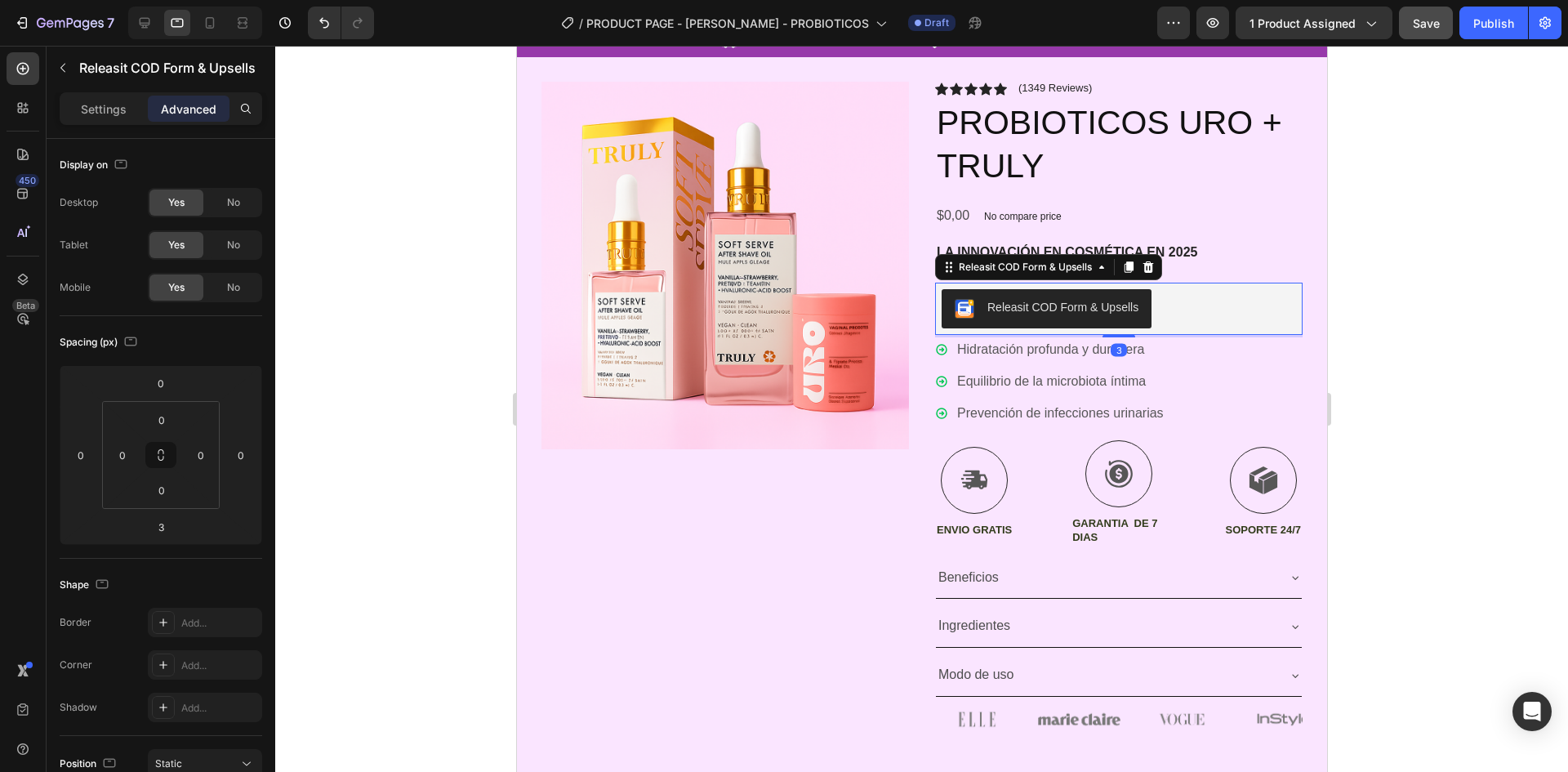
click at [1470, 342] on div at bounding box center [921, 408] width 1293 height 726
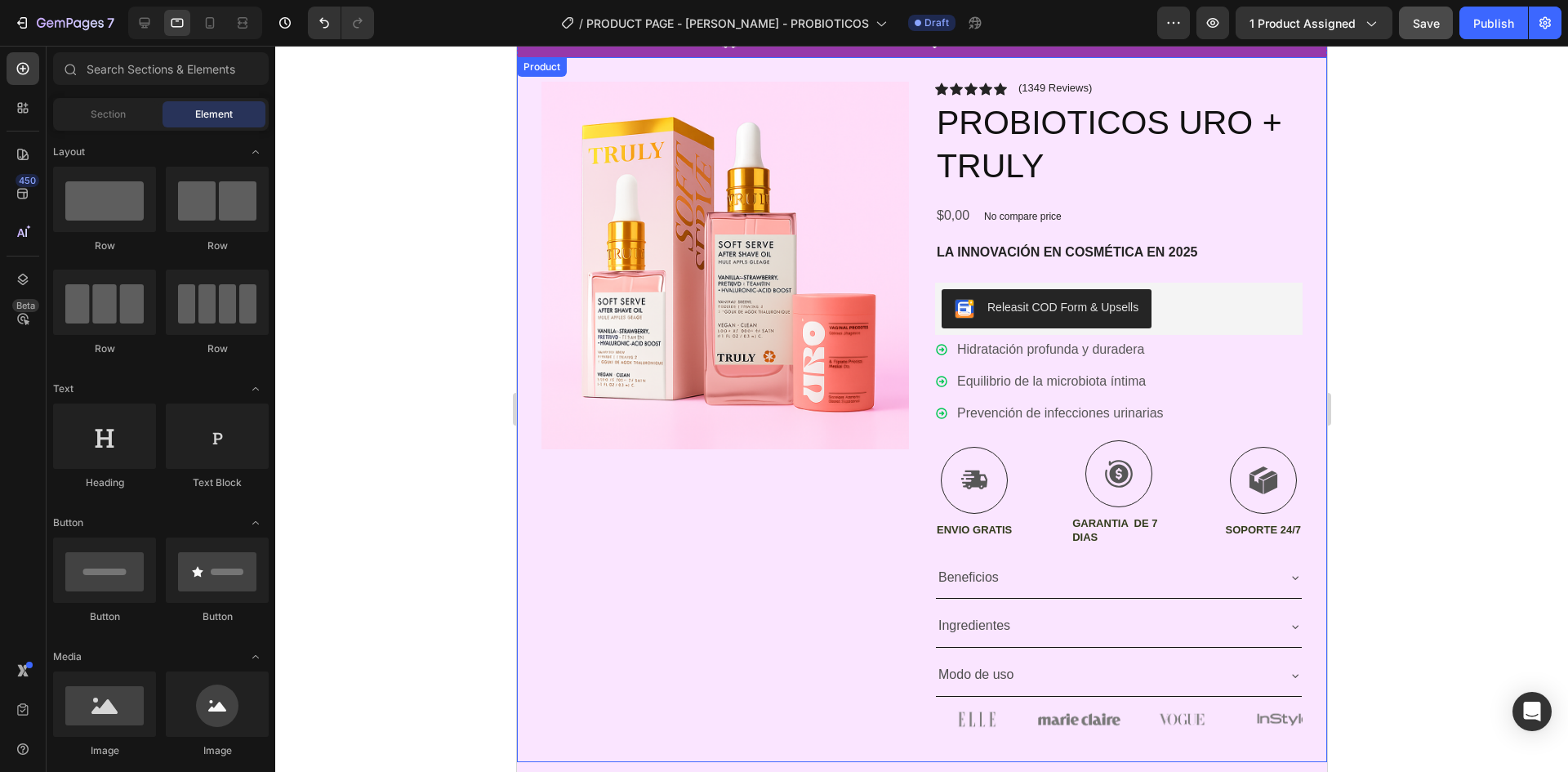
click at [1182, 263] on div "Icon Icon Icon Icon Icon Icon List (1349 Reviews) Text Block Row PROBIOTICOS UR…" at bounding box center [1118, 409] width 367 height 656
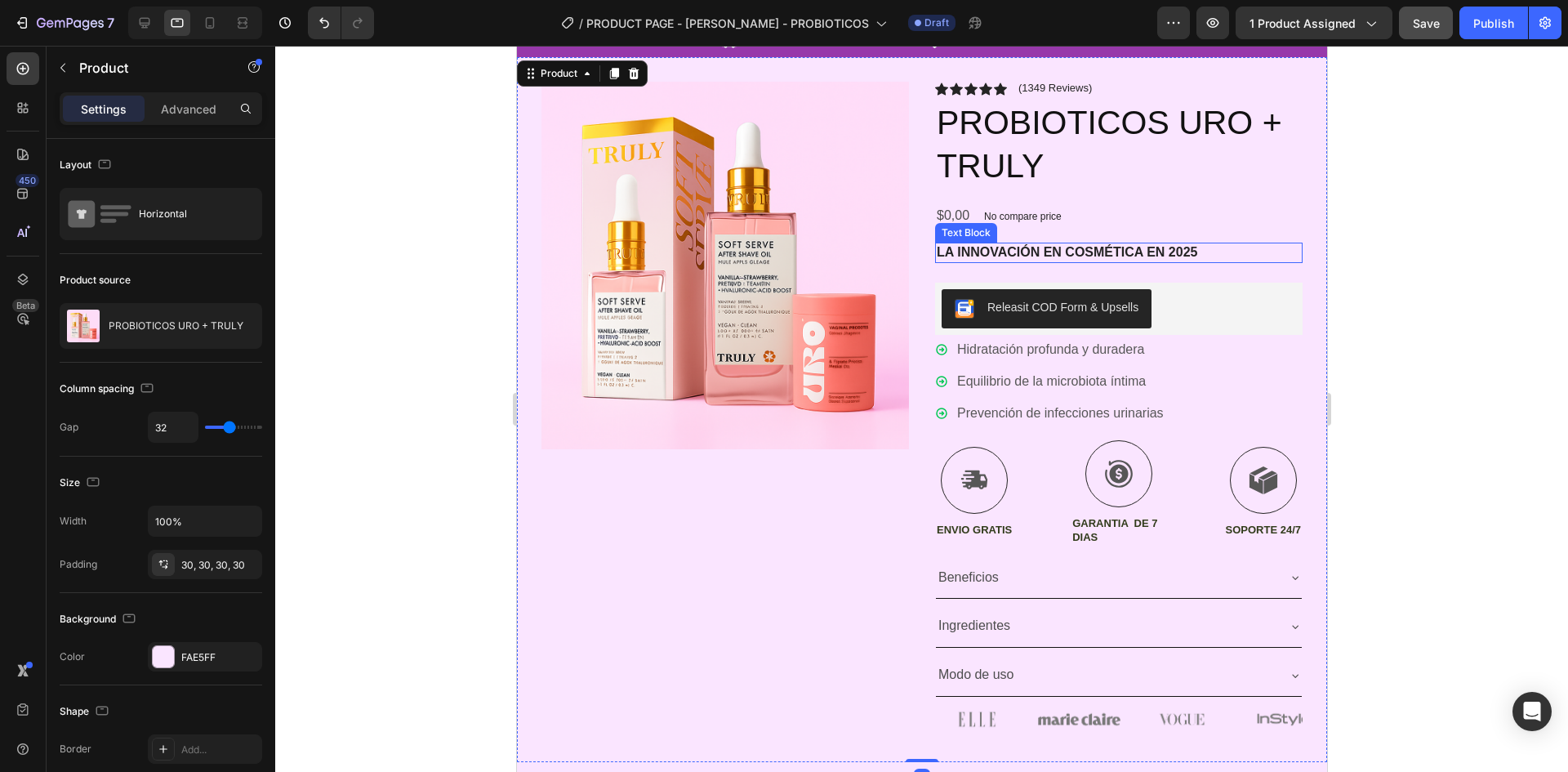
click at [1130, 252] on p "La innovación en cosmética en 2025" at bounding box center [1119, 252] width 365 height 17
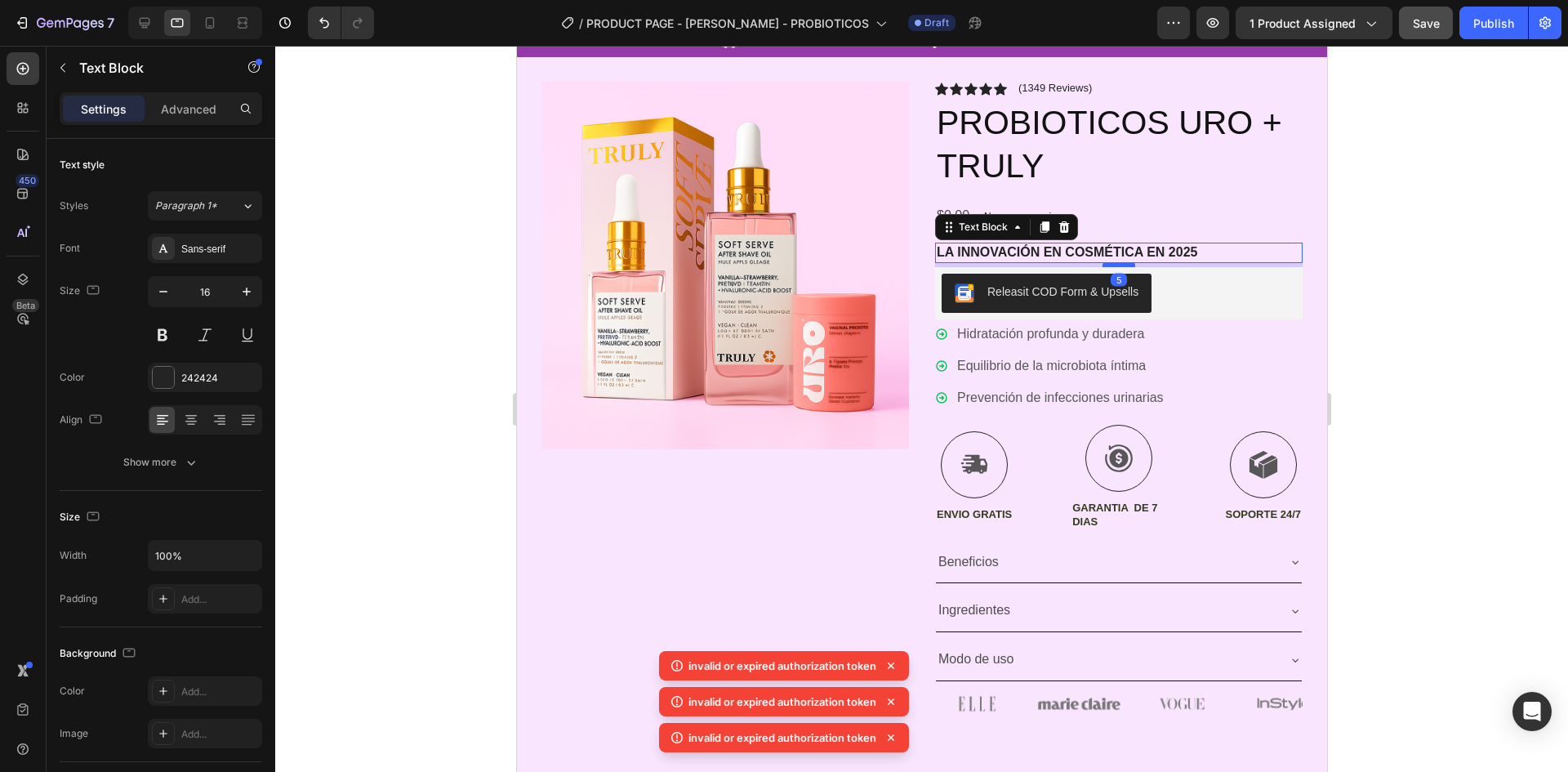
drag, startPoint x: 1114, startPoint y: 278, endPoint x: 1896, endPoint y: 338, distance: 784.3
click at [1118, 262] on div at bounding box center [1118, 264] width 33 height 4
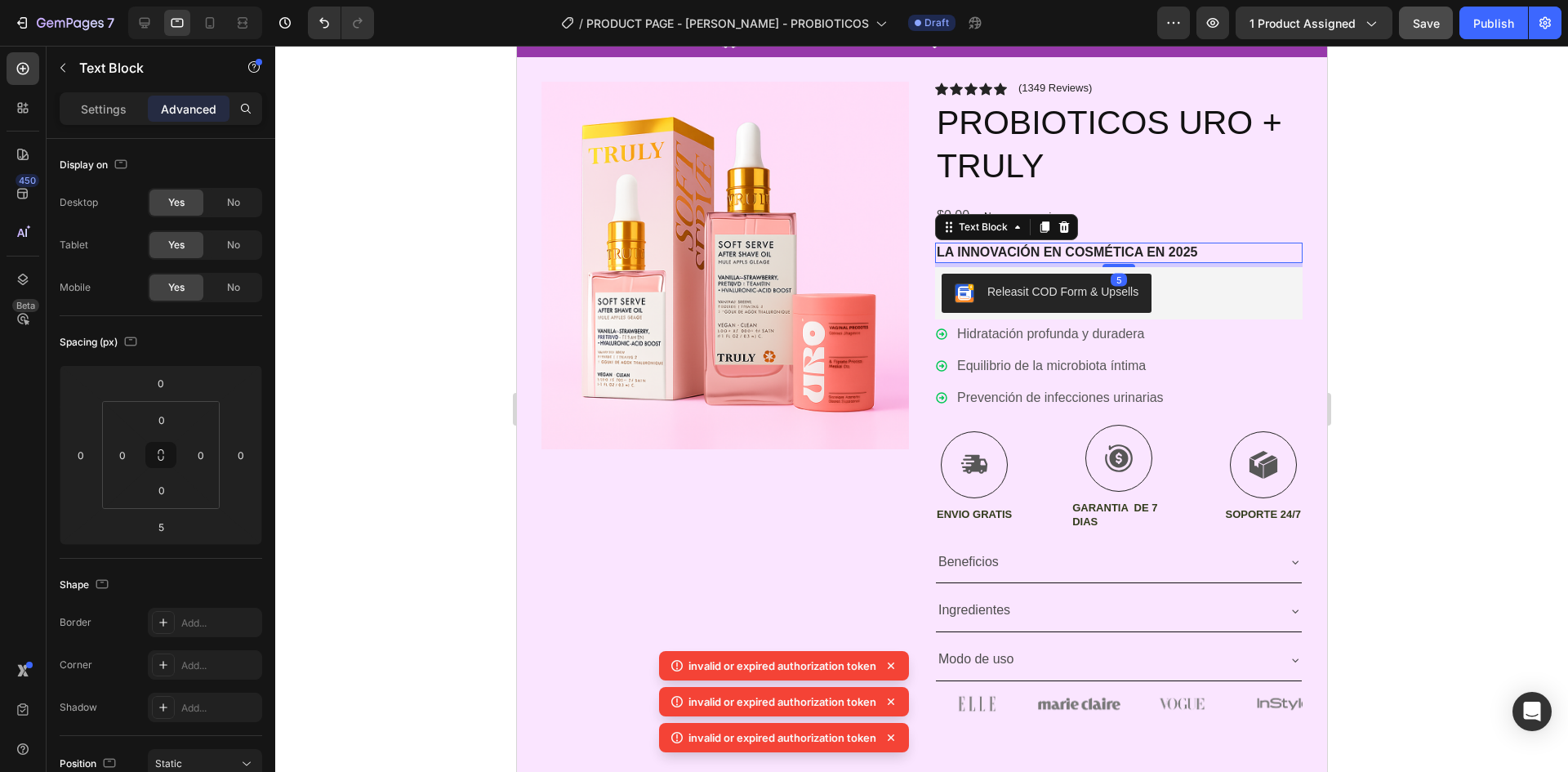
click at [1421, 300] on div at bounding box center [921, 408] width 1293 height 726
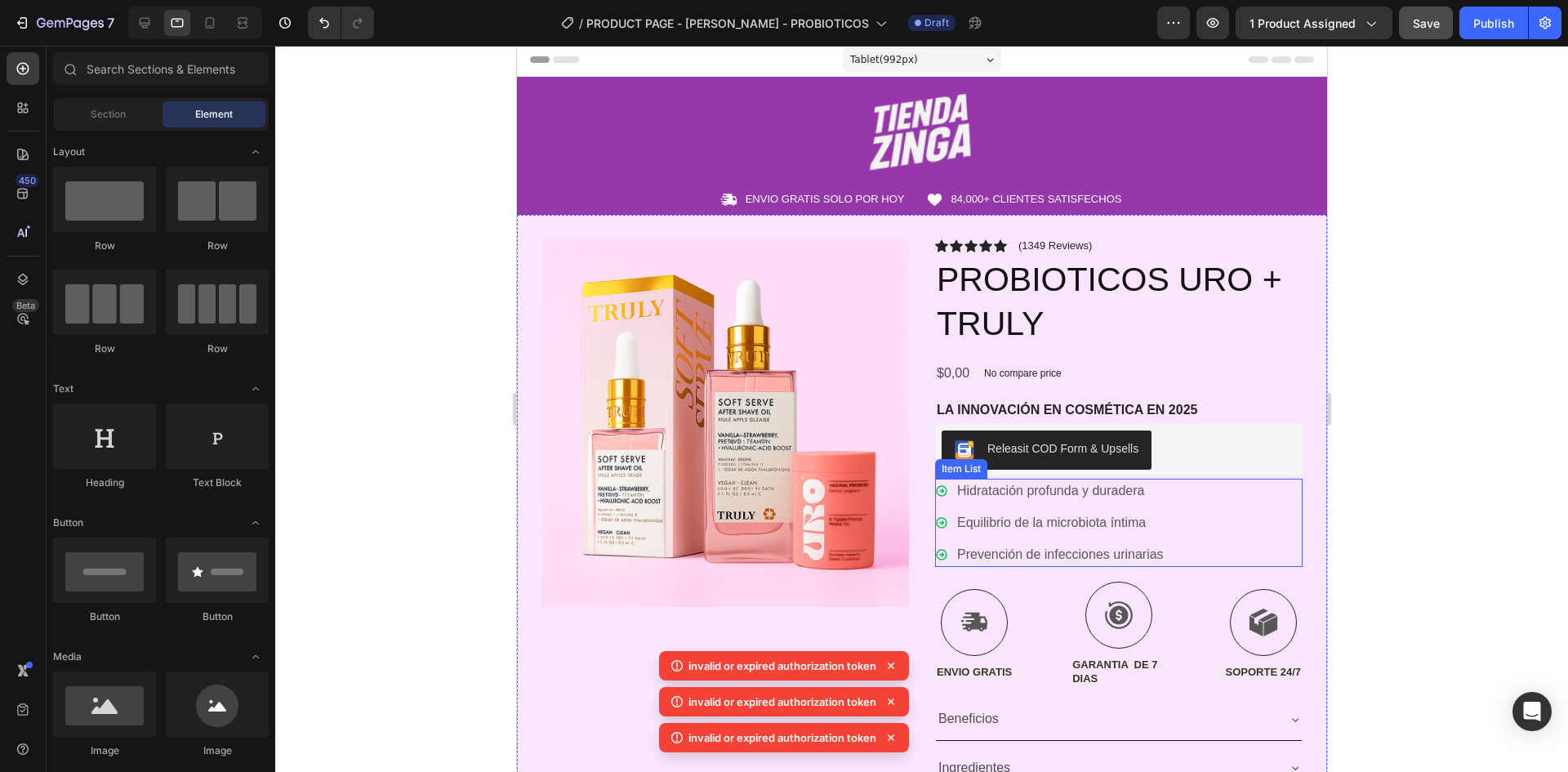
scroll to position [0, 0]
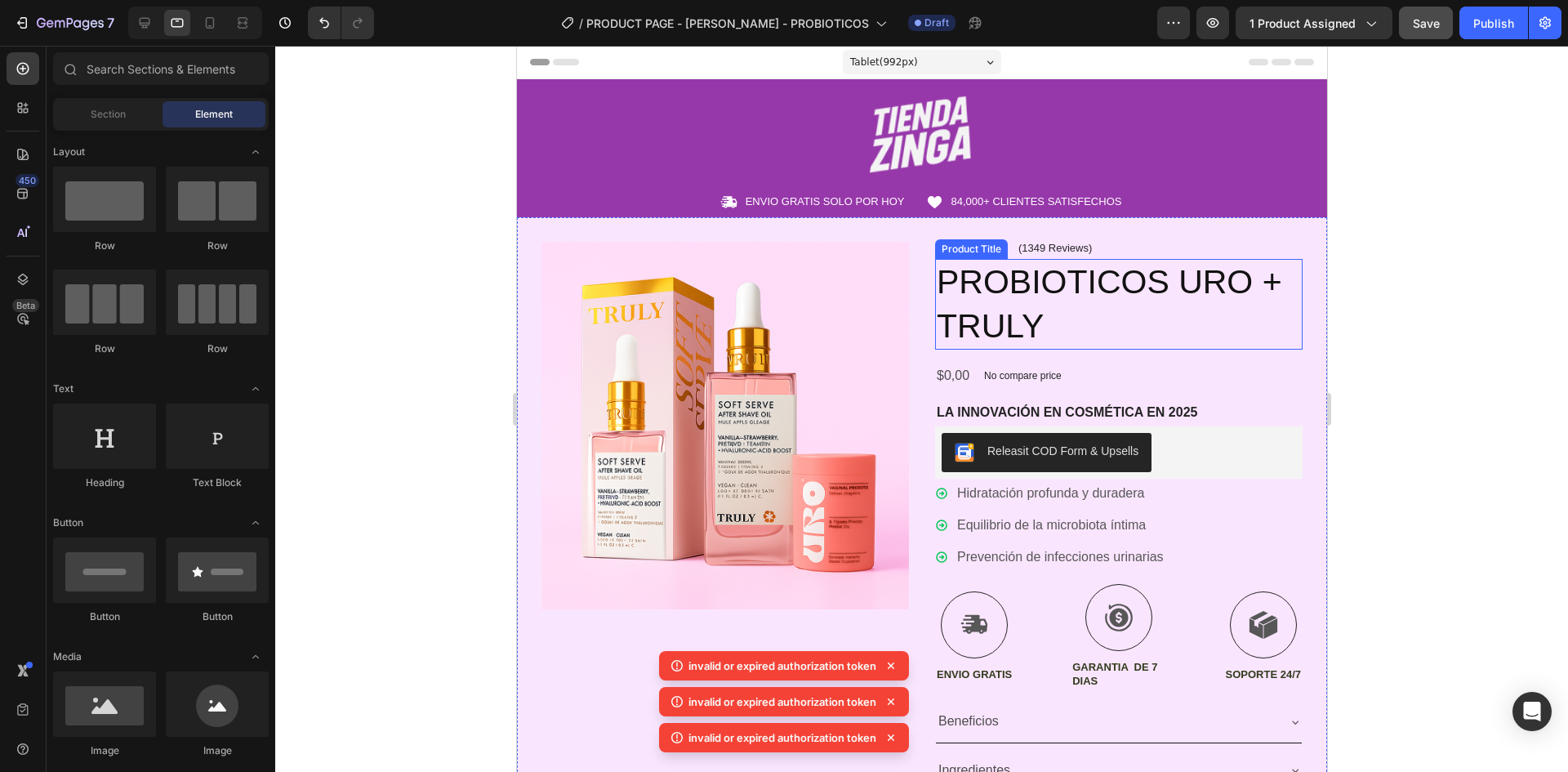
click at [1127, 328] on h2 "PROBIOTICOS URO + TRULY" at bounding box center [1118, 304] width 367 height 90
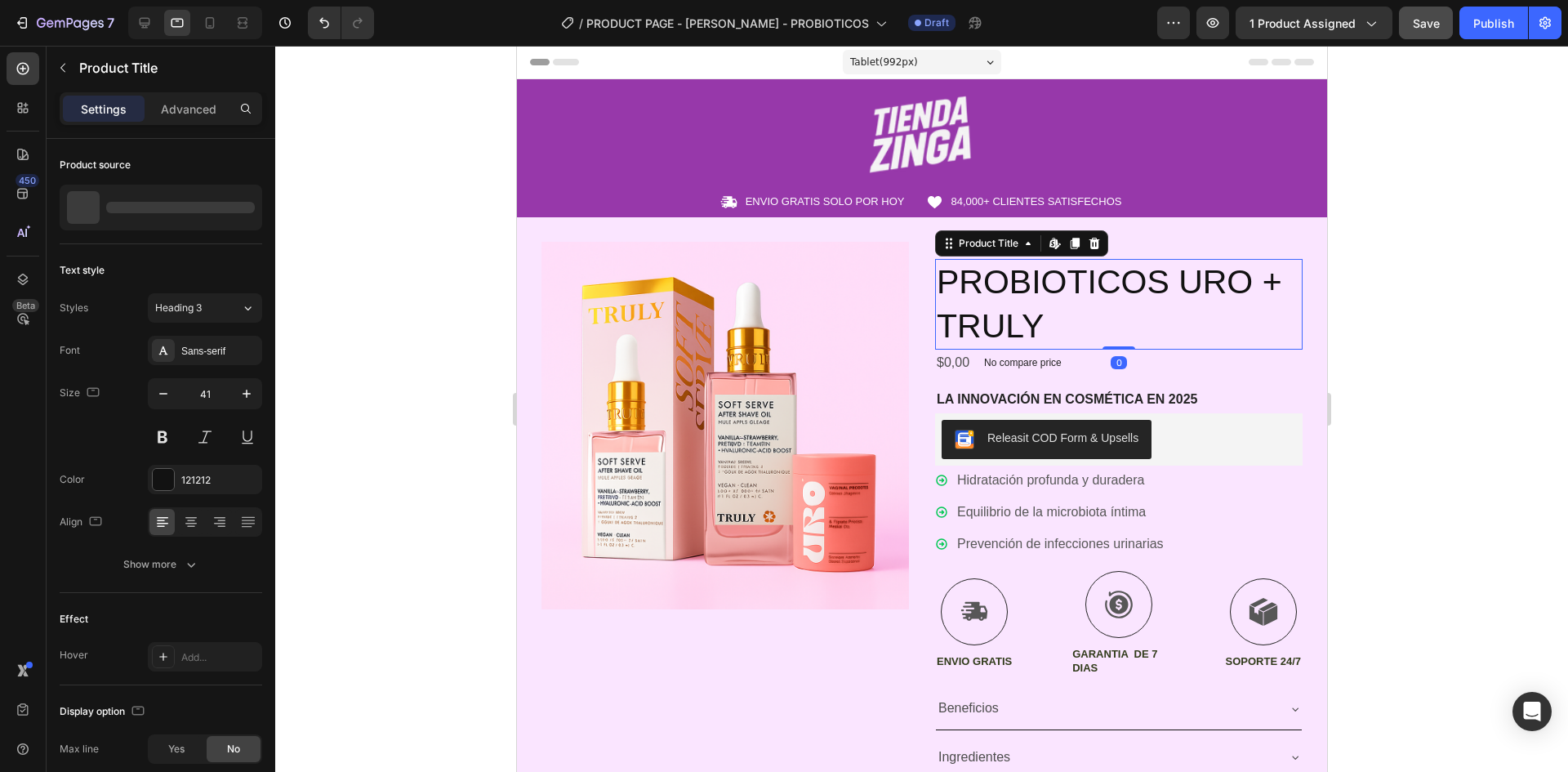
drag, startPoint x: 1114, startPoint y: 358, endPoint x: 1106, endPoint y: 341, distance: 18.8
click at [1106, 341] on div "PROBIOTICOS URO + TRULY Product Title Edit content in Shopify 0" at bounding box center [1118, 304] width 367 height 90
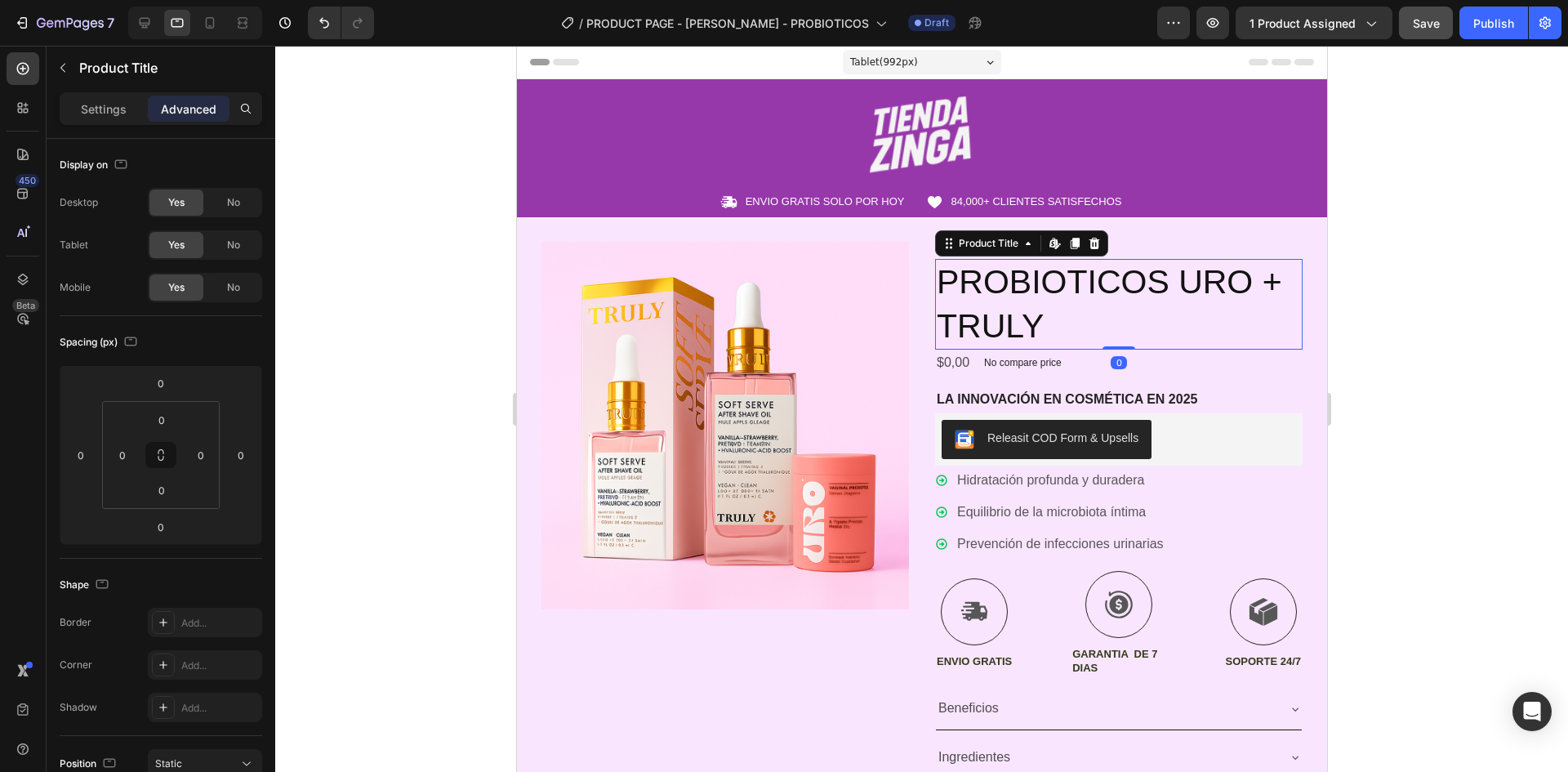
click at [1483, 338] on div at bounding box center [921, 408] width 1293 height 726
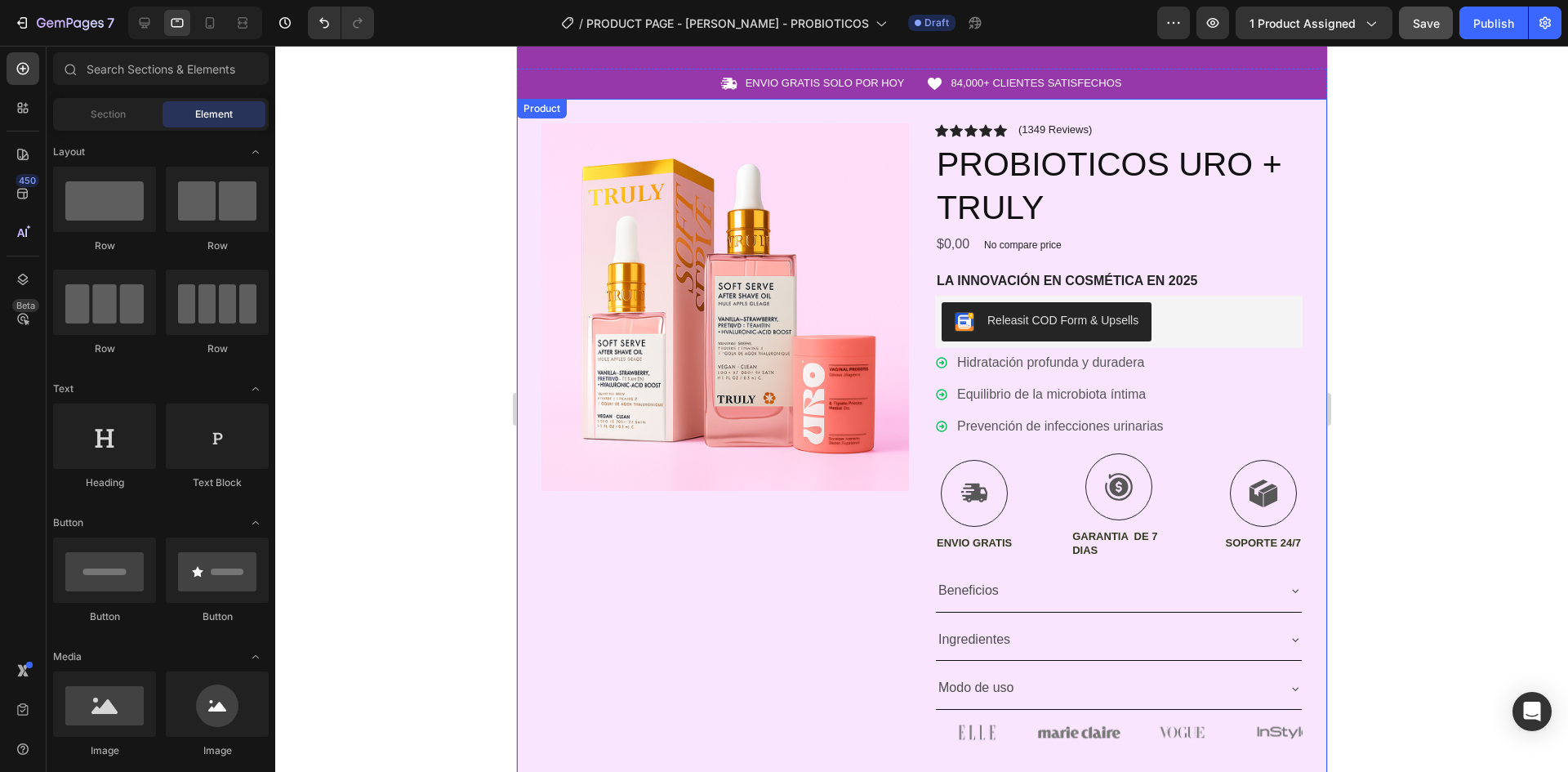
scroll to position [164, 0]
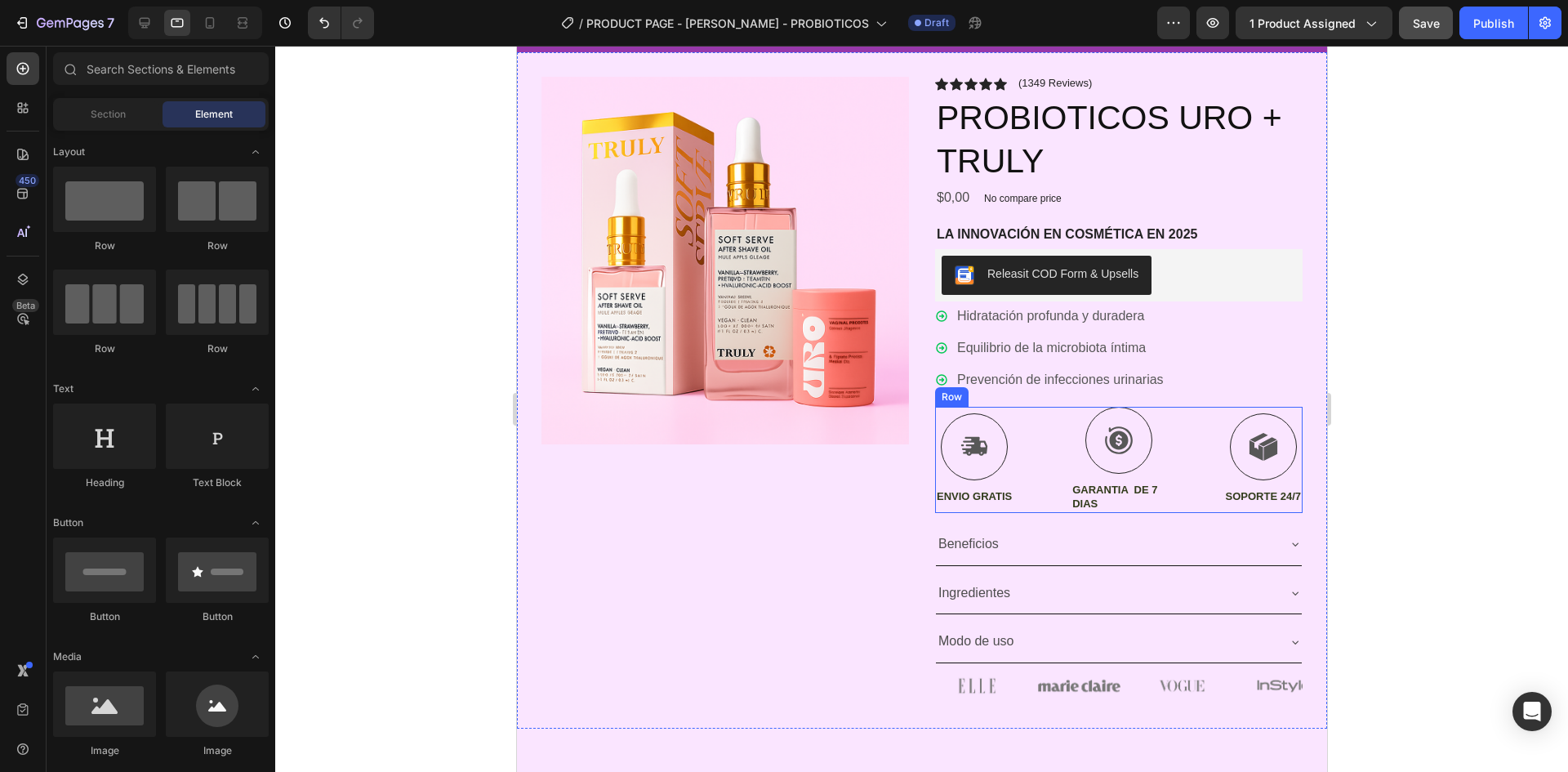
click at [1112, 501] on p "GARANTIA DE 7 DIAS" at bounding box center [1117, 497] width 92 height 28
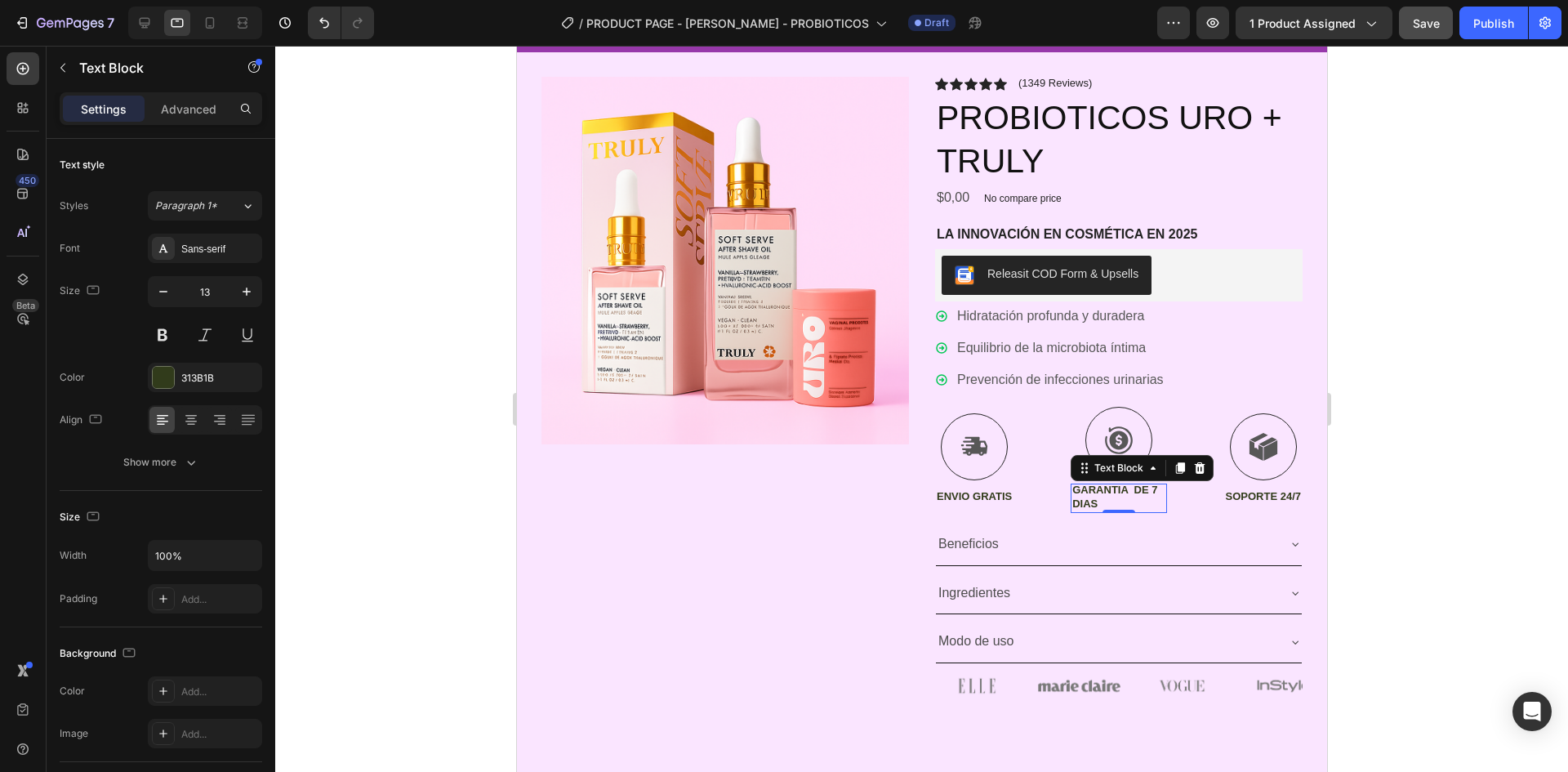
click at [1112, 501] on p "GARANTIA DE 7 DIAS" at bounding box center [1117, 497] width 92 height 28
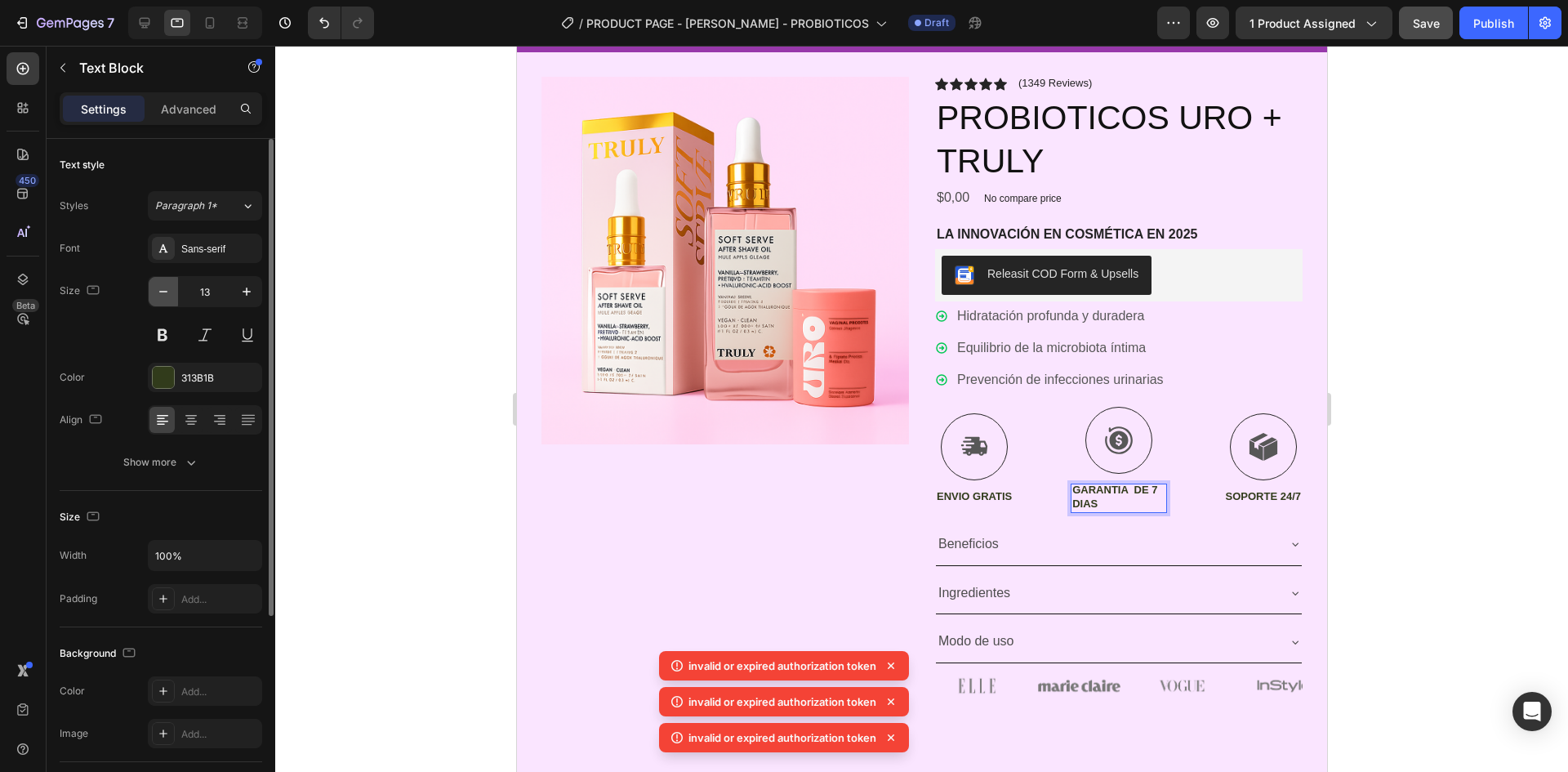
click at [166, 293] on icon "button" at bounding box center [164, 291] width 16 height 16
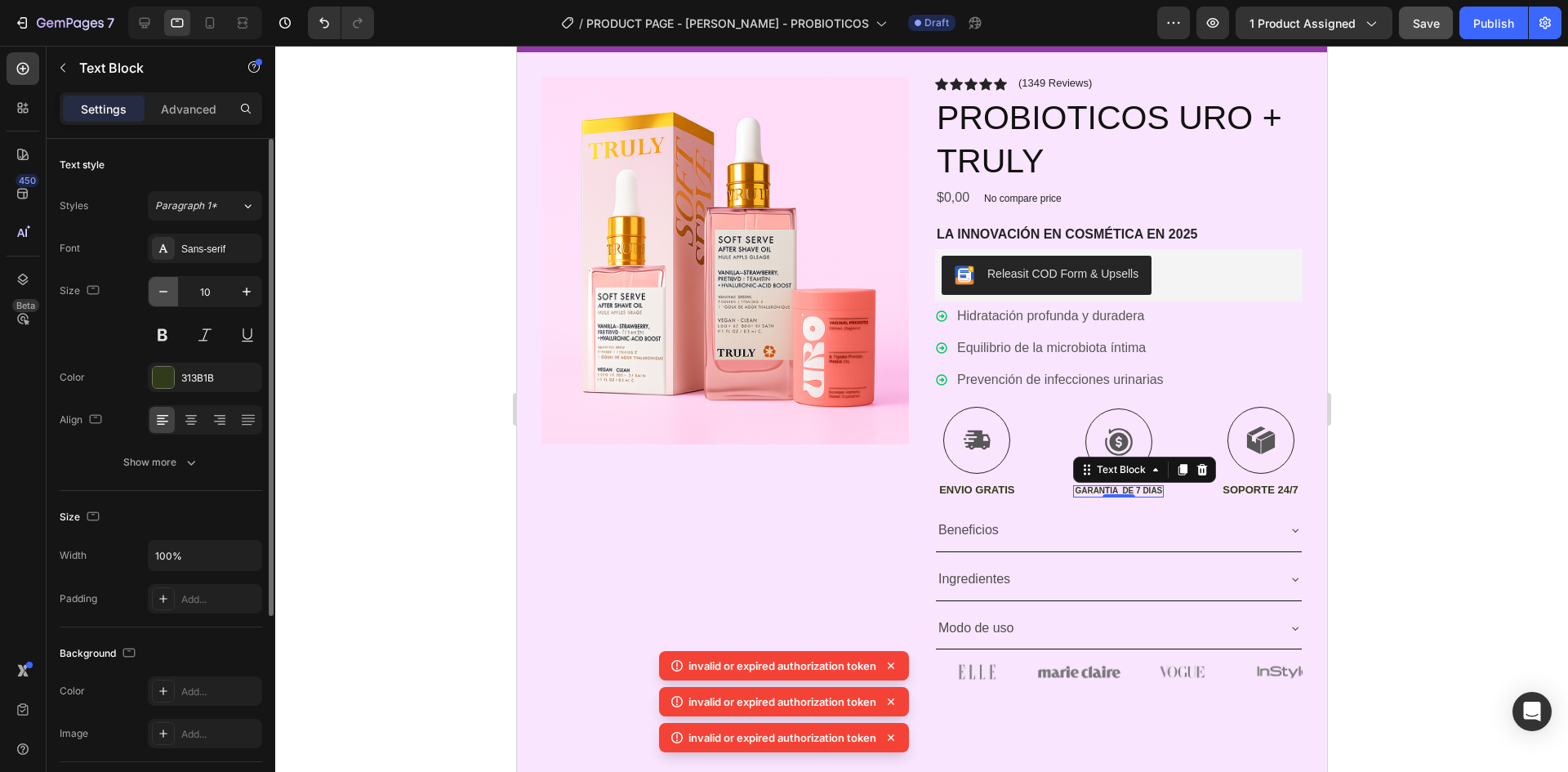
click at [166, 293] on icon "button" at bounding box center [164, 291] width 16 height 16
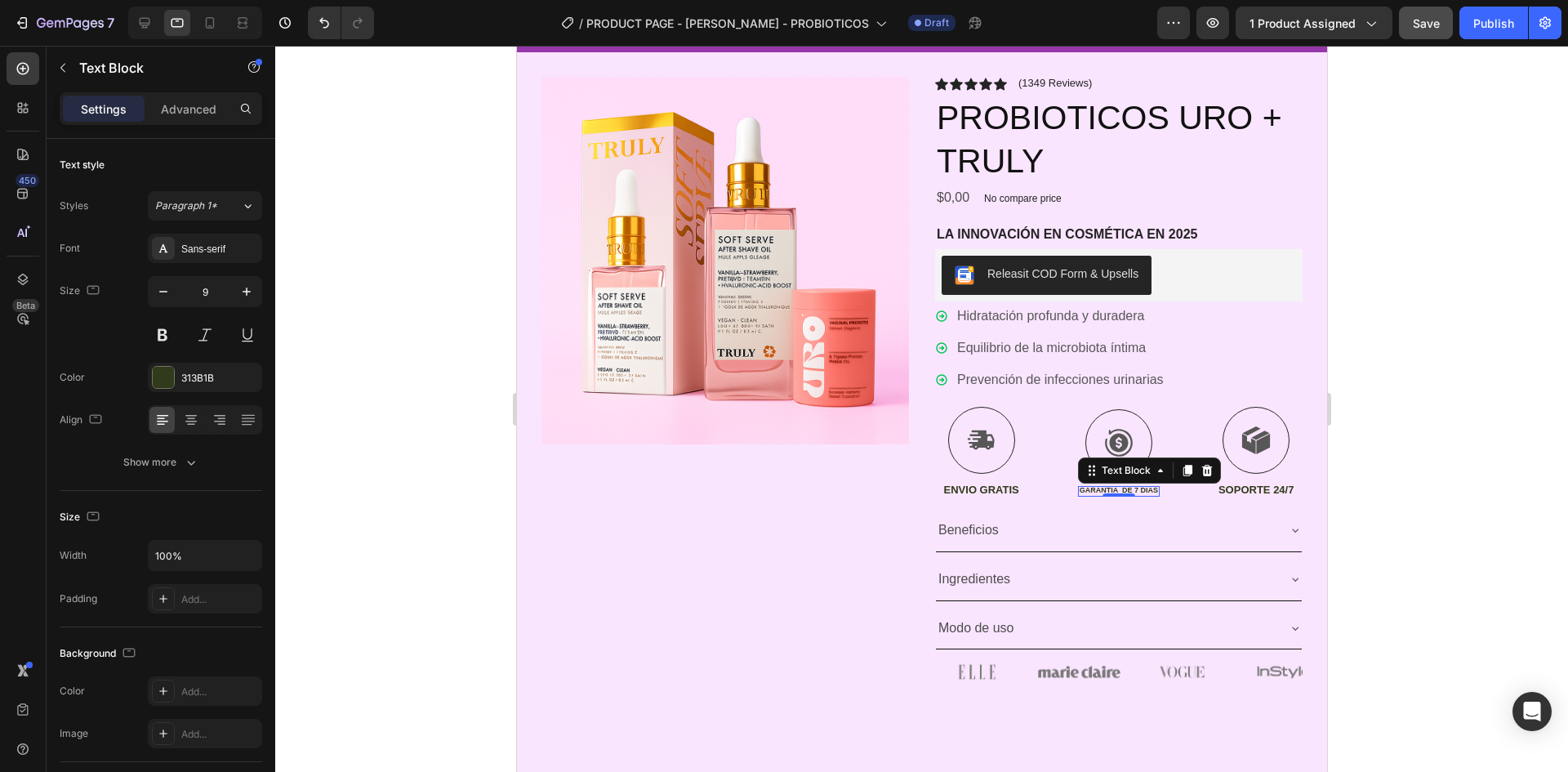
click at [1124, 491] on p "GARANTIA DE 7 DIAS" at bounding box center [1119, 491] width 79 height 10
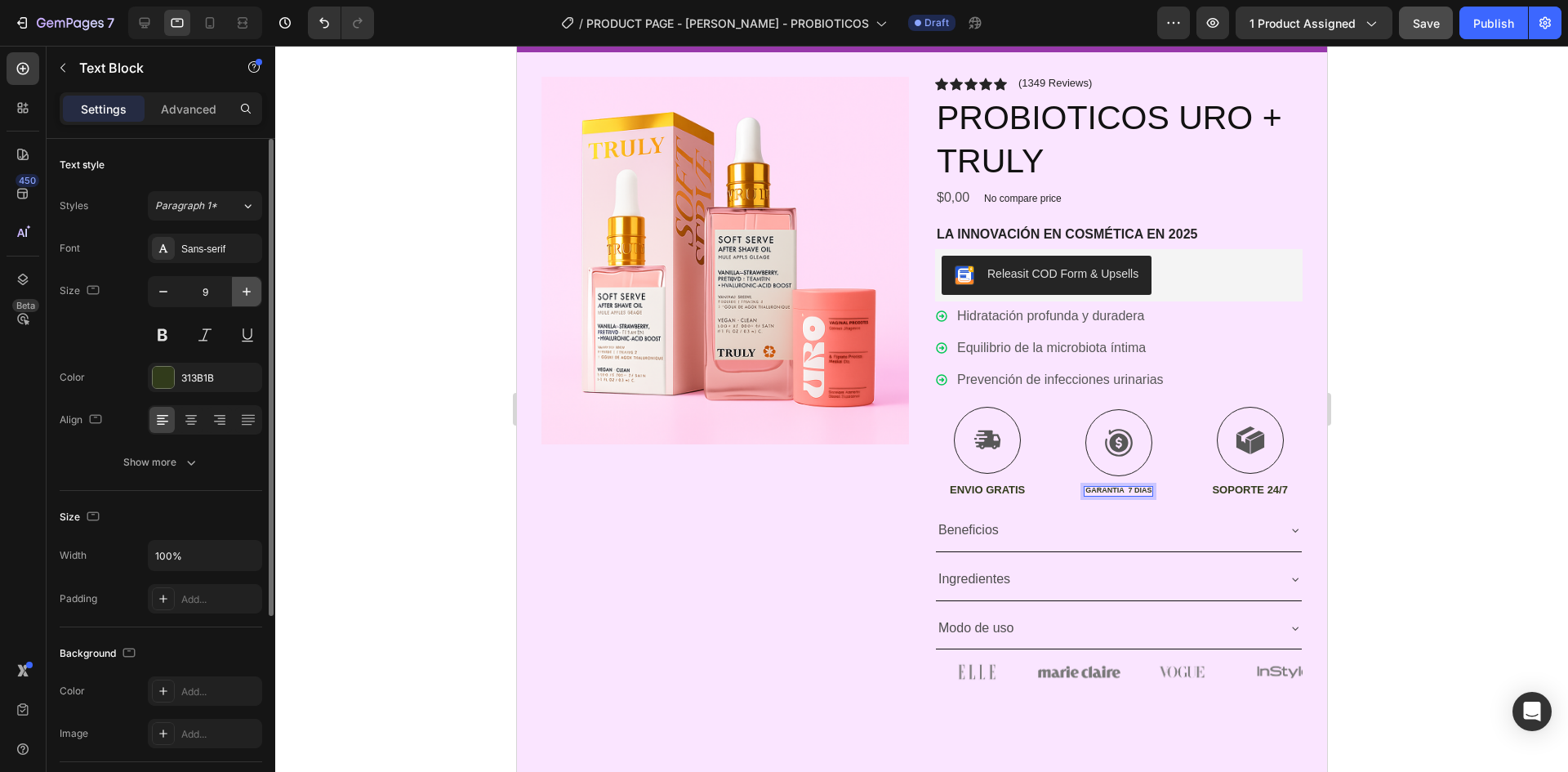
click at [255, 285] on button "button" at bounding box center [247, 291] width 29 height 29
click at [167, 281] on button "button" at bounding box center [163, 291] width 29 height 29
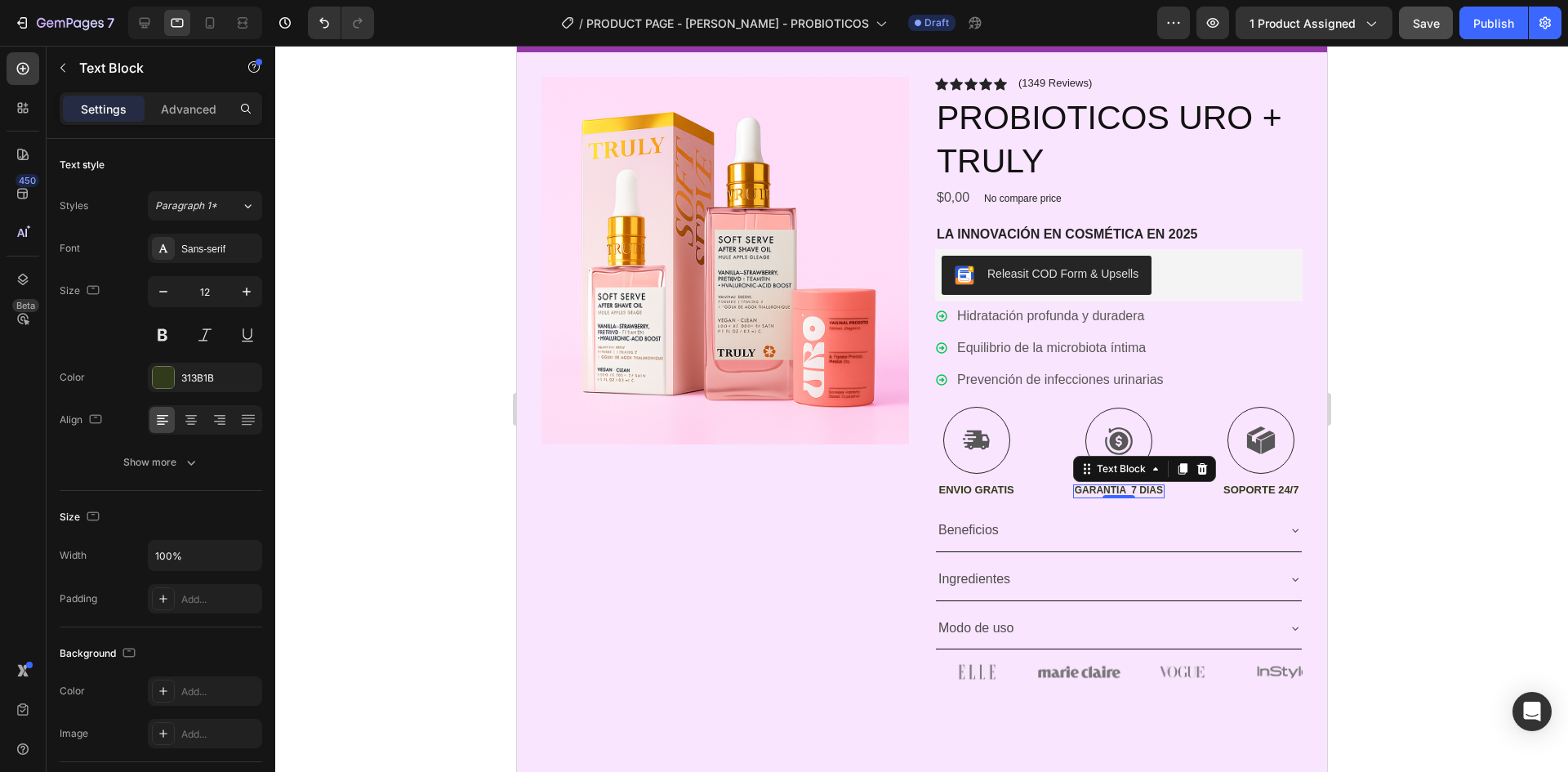
type input "11"
click at [470, 357] on div at bounding box center [921, 408] width 1293 height 726
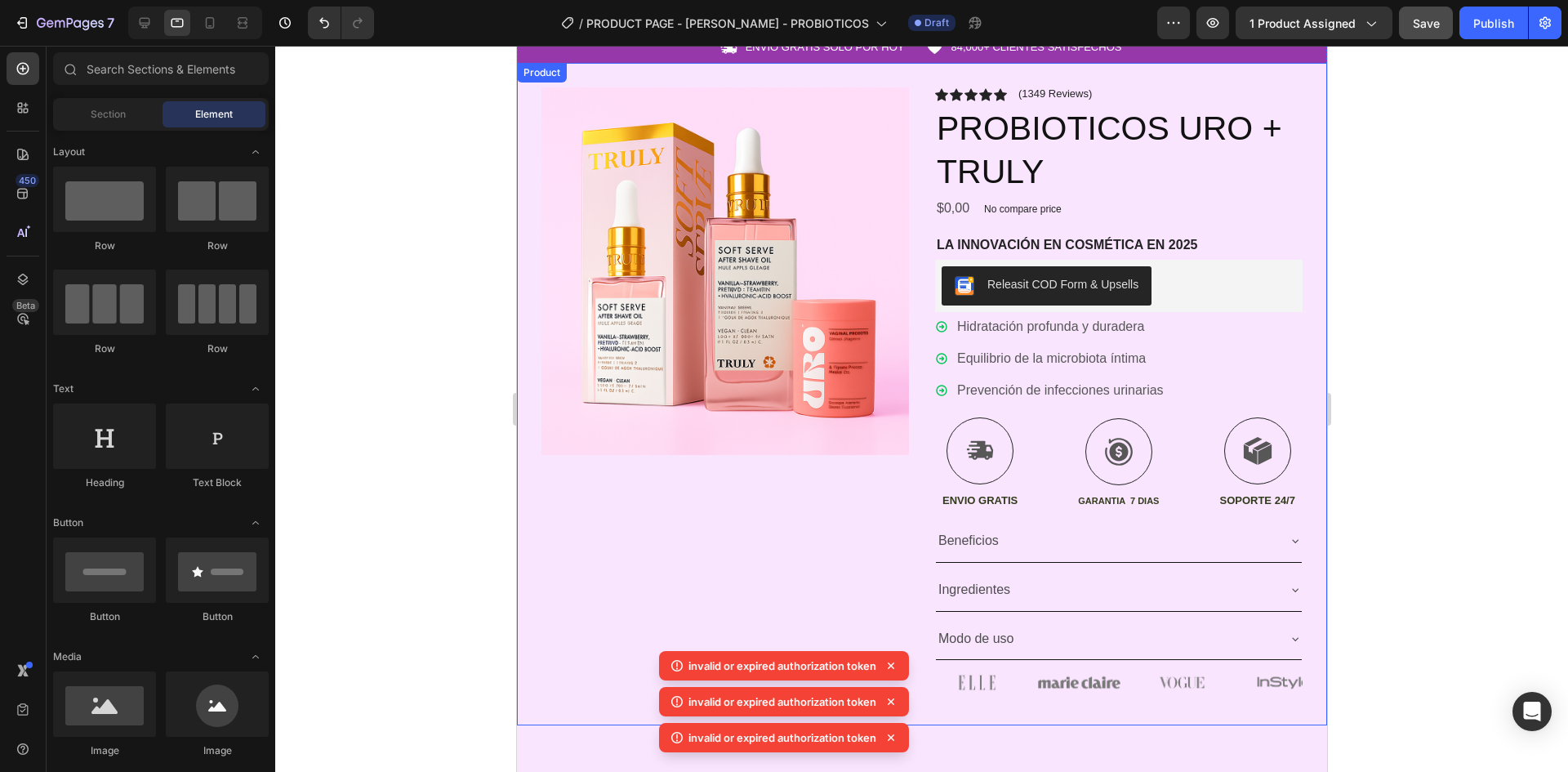
scroll to position [81, 0]
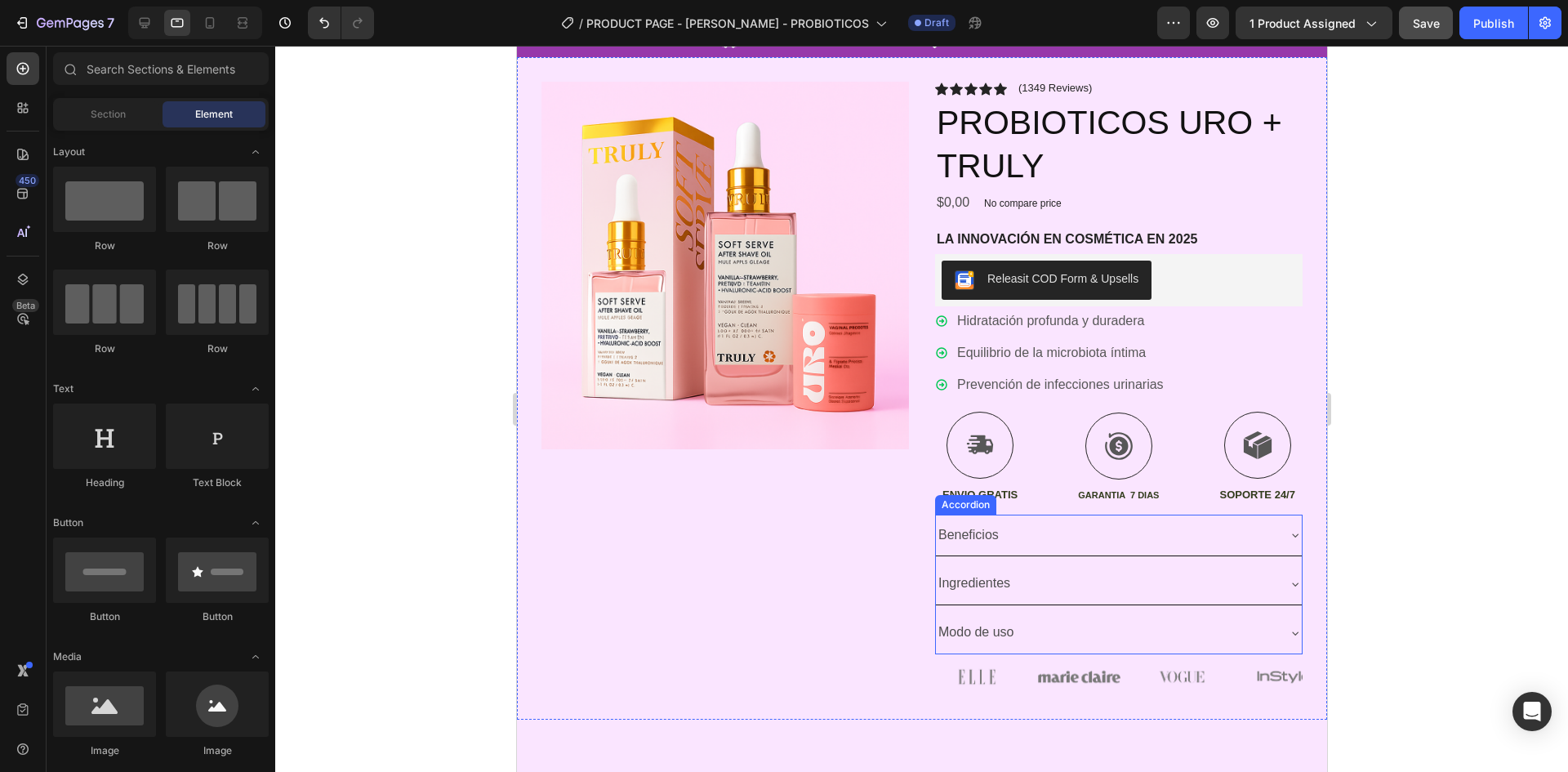
click at [1213, 524] on div "Beneficios" at bounding box center [1105, 535] width 340 height 29
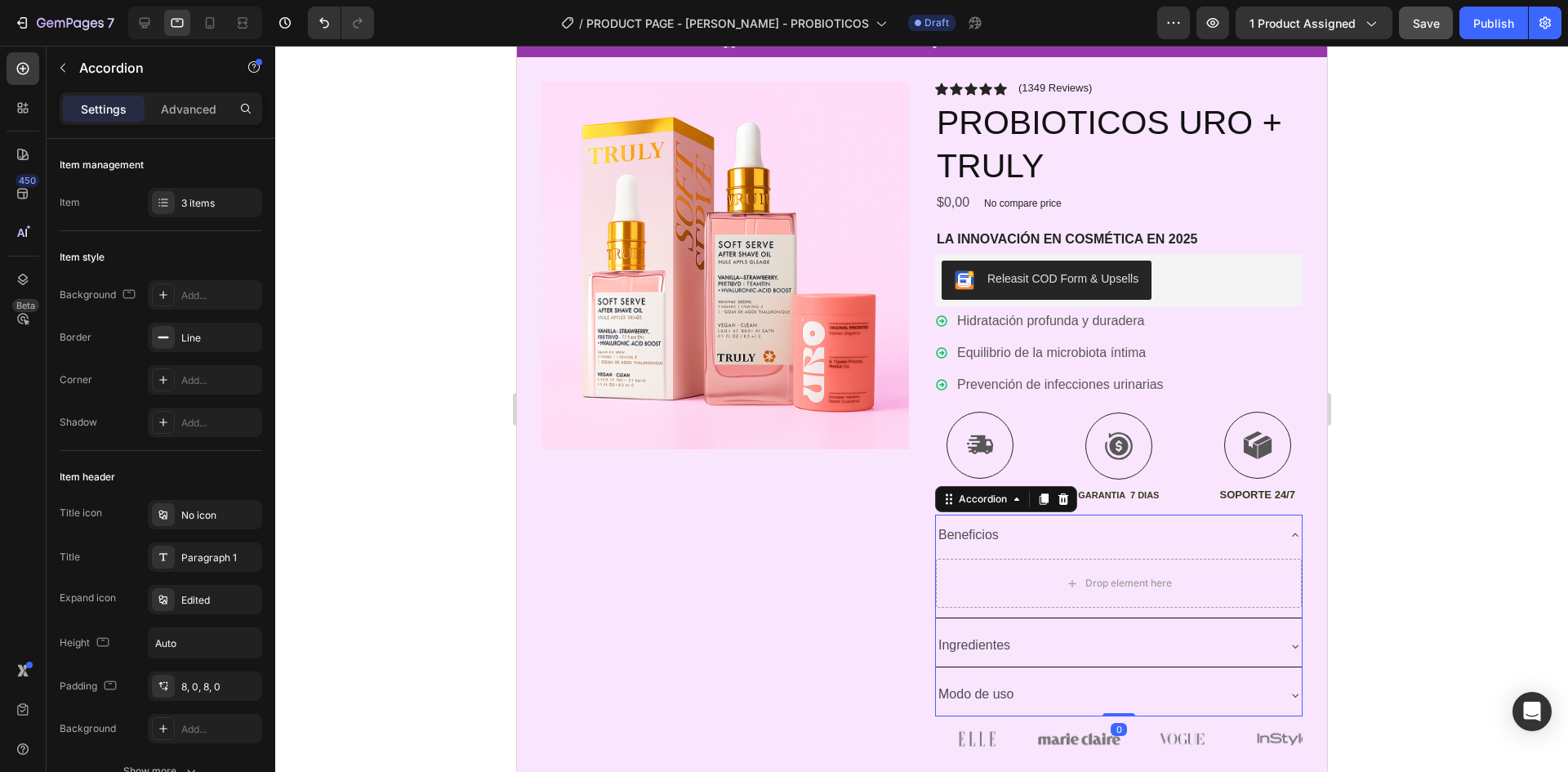
click at [1213, 524] on div "Beneficios" at bounding box center [1105, 535] width 340 height 29
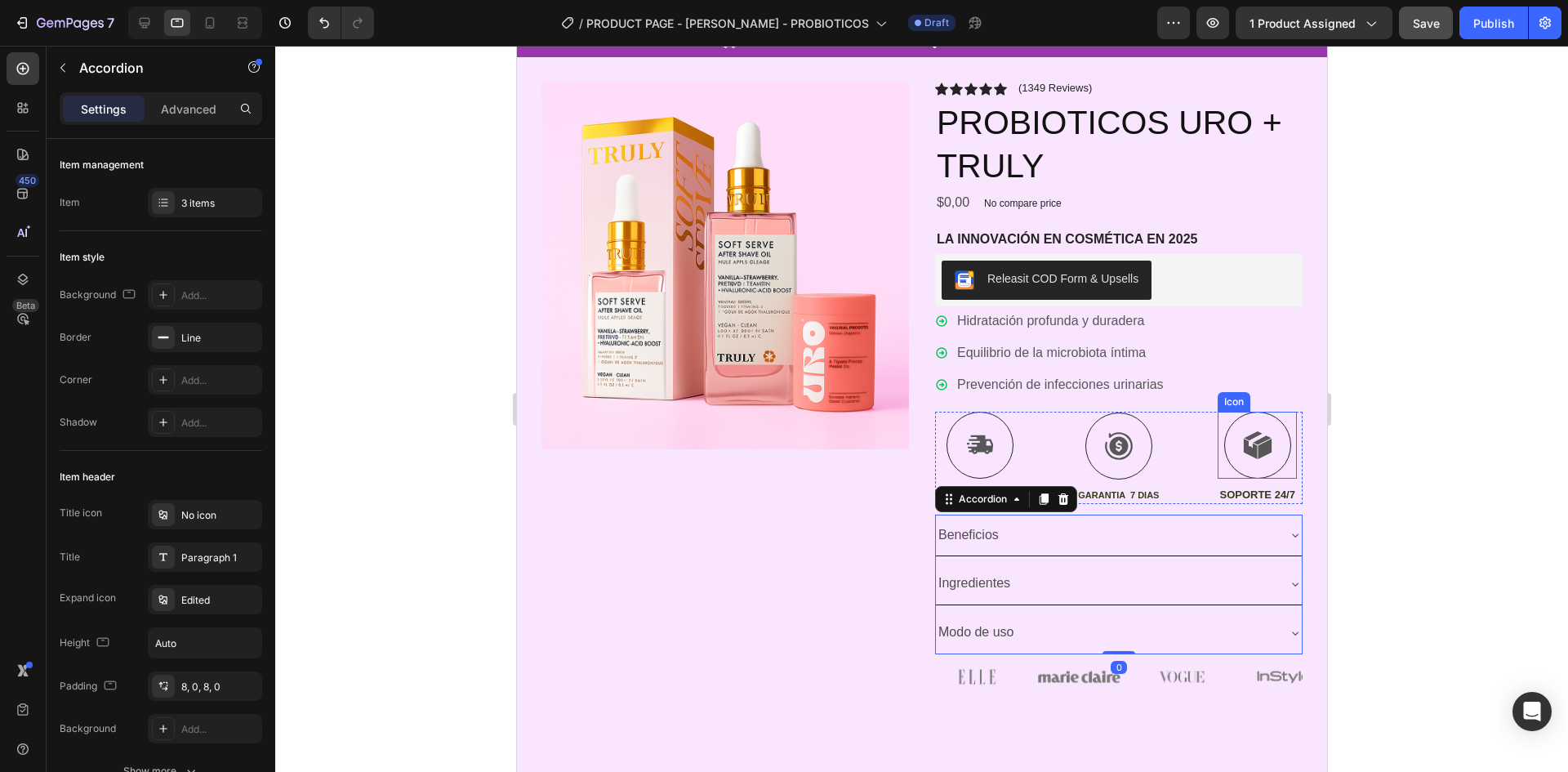
scroll to position [245, 0]
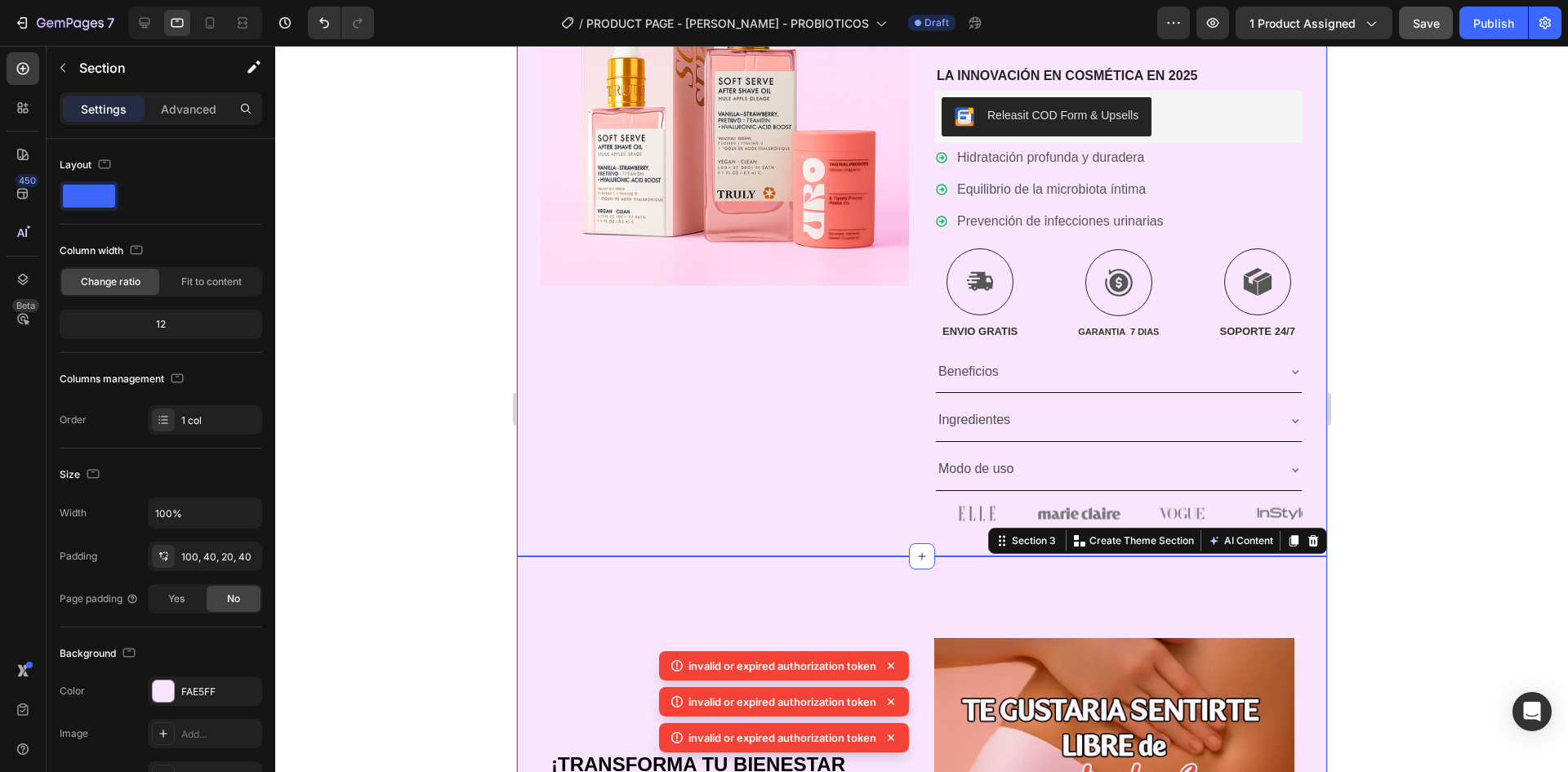
click at [790, 457] on div "Product Images" at bounding box center [724, 225] width 367 height 614
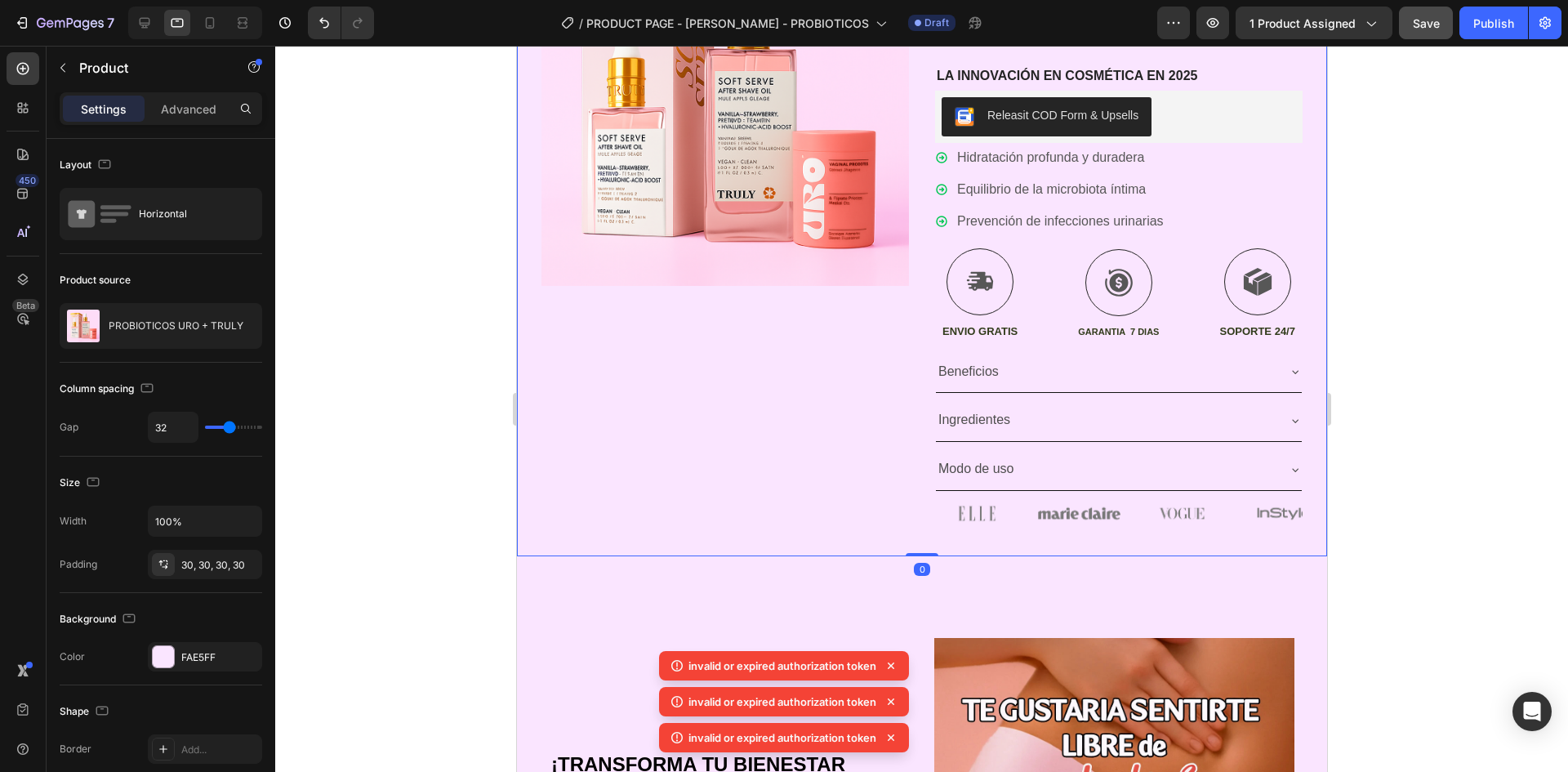
drag, startPoint x: 909, startPoint y: 552, endPoint x: 906, endPoint y: 538, distance: 14.3
click at [906, 538] on div "Product Images Icon Icon Icon Icon Icon Icon List (1349 Reviews) Text Block Row…" at bounding box center [921, 224] width 810 height 662
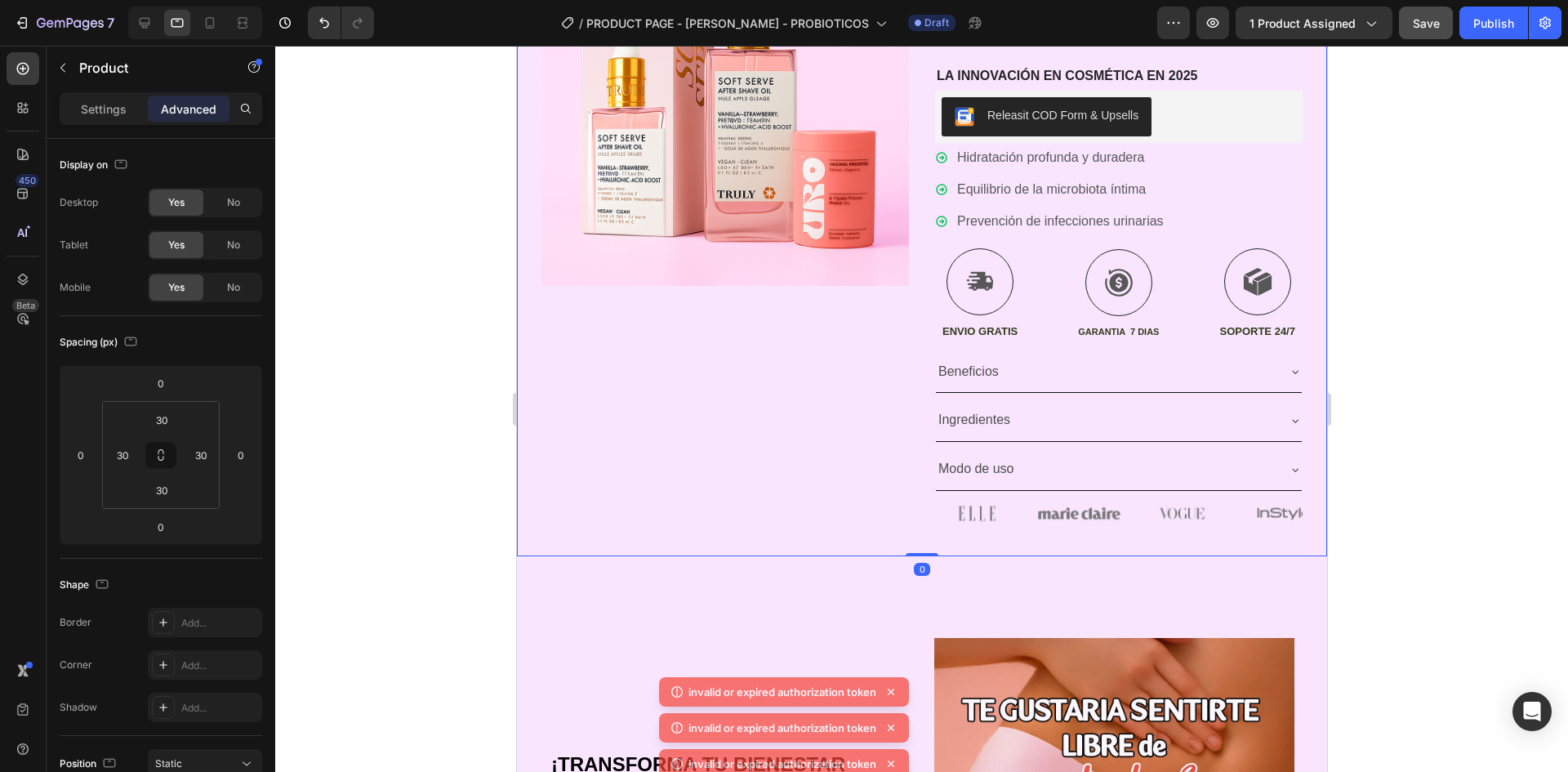
click at [1494, 350] on div at bounding box center [921, 408] width 1293 height 726
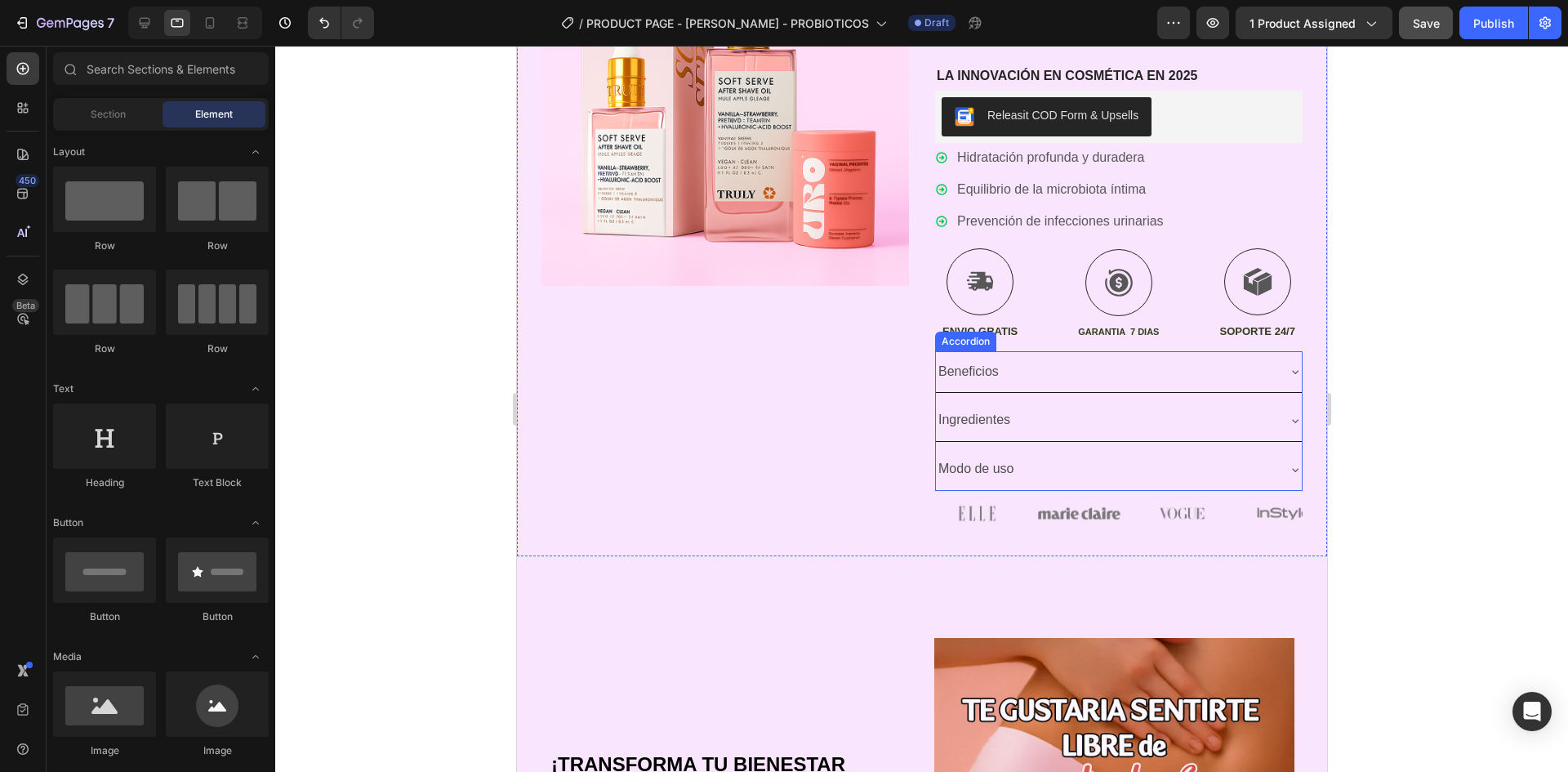
click at [843, 421] on div "Product Images" at bounding box center [724, 225] width 367 height 614
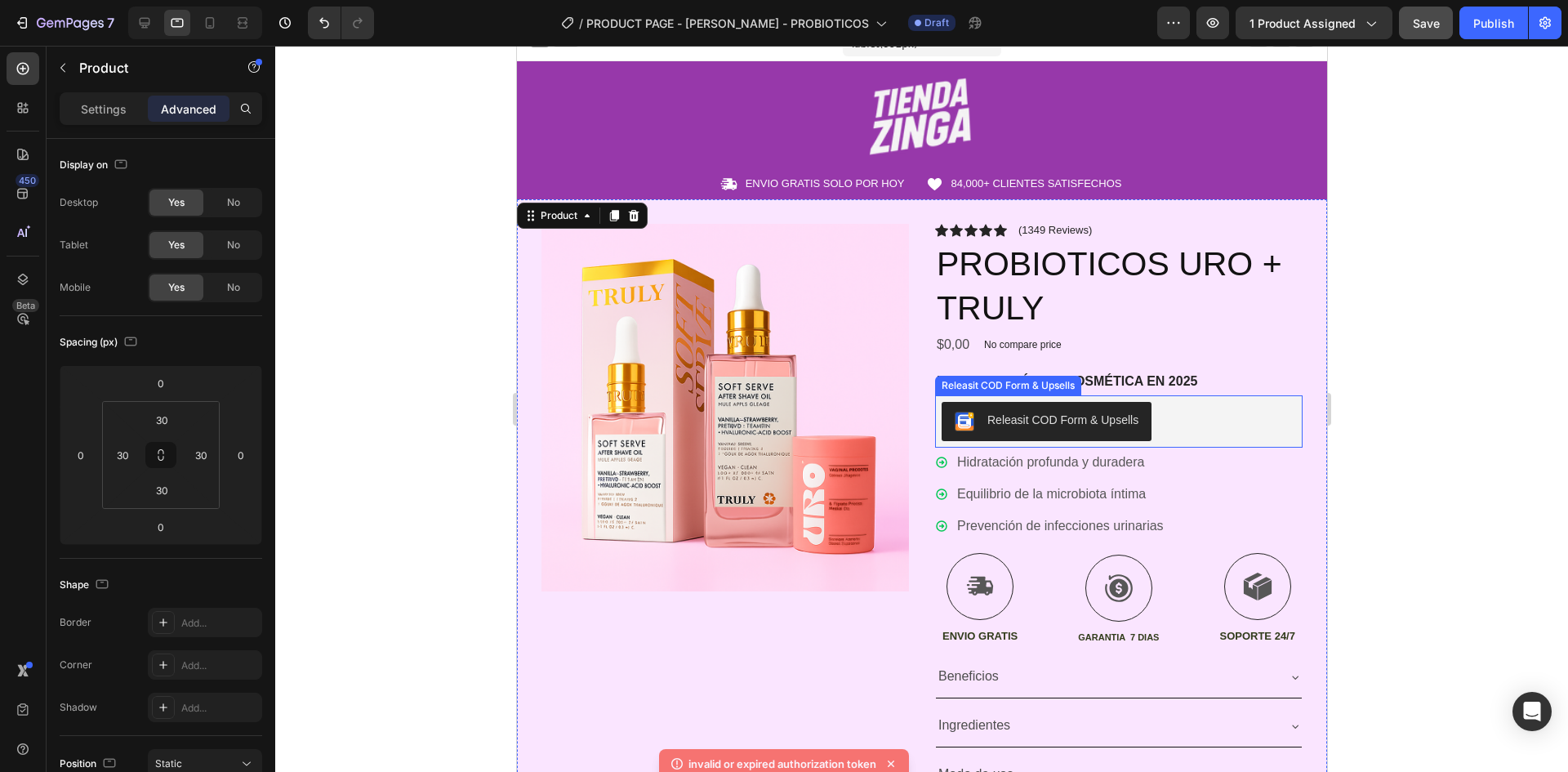
scroll to position [0, 0]
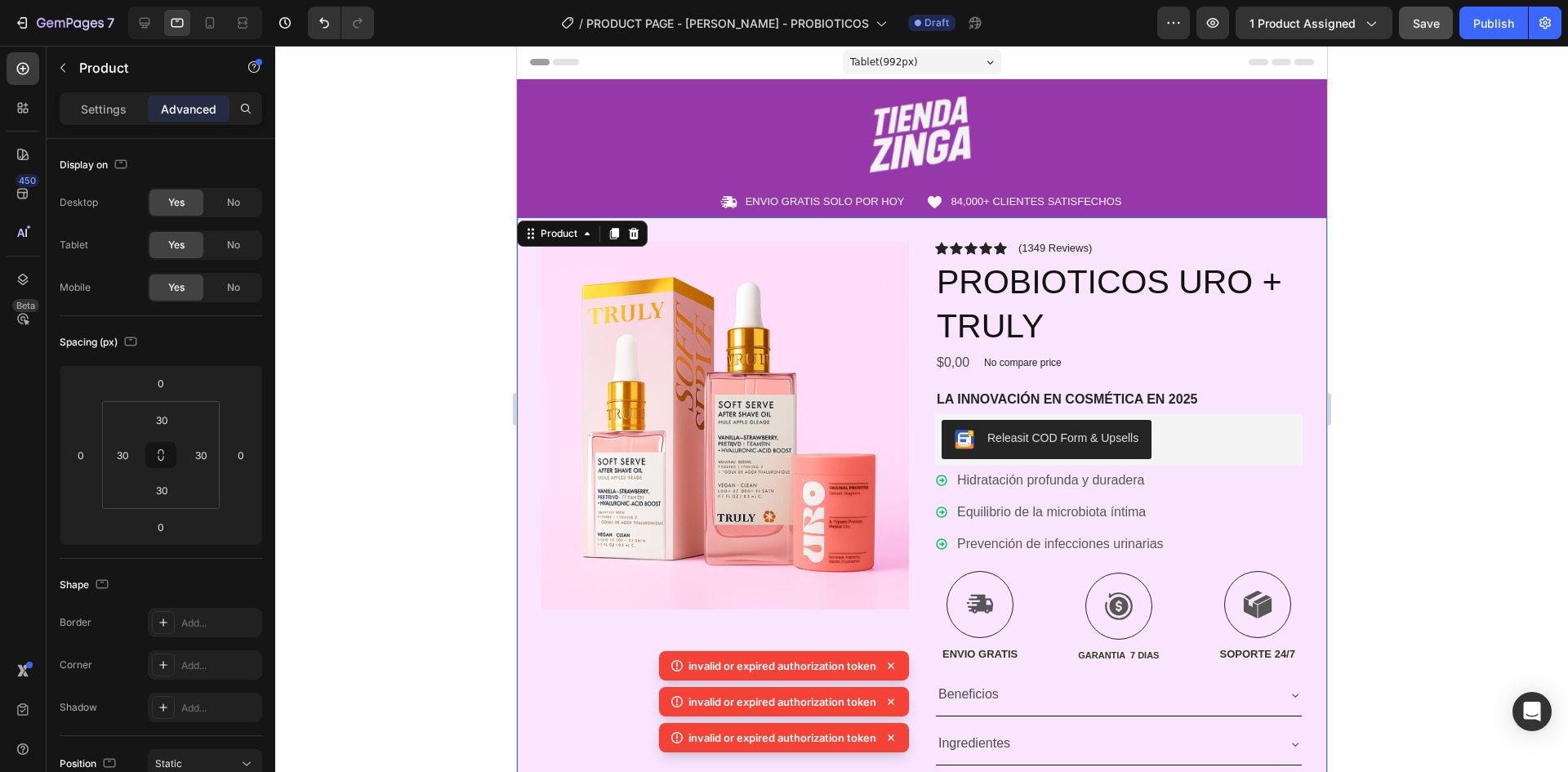
click at [1153, 231] on div "Product Images Icon Icon Icon Icon Icon Icon List (1349 Reviews) Text Block Row…" at bounding box center [921, 548] width 810 height 662
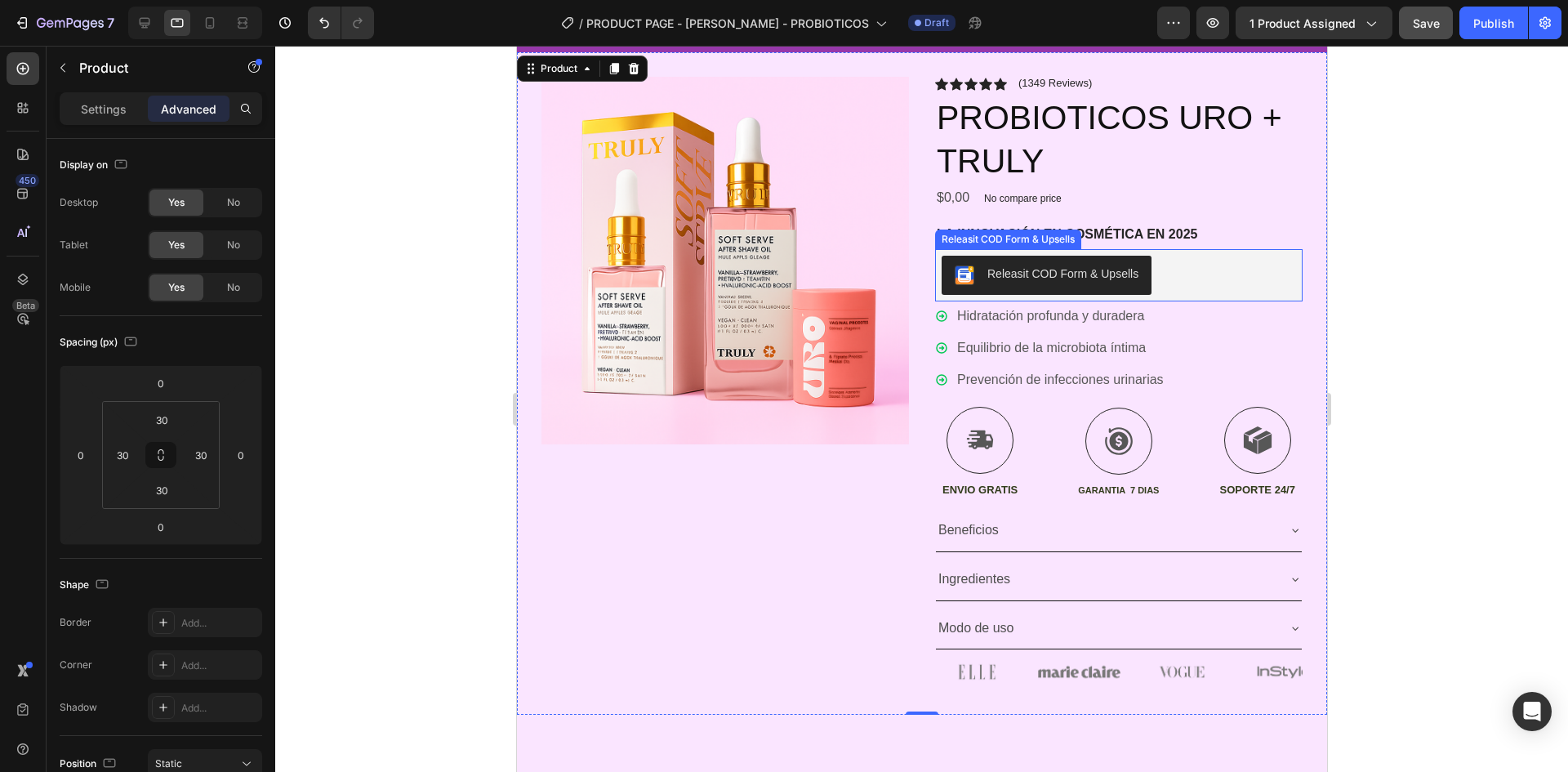
click at [1176, 294] on div "Releasit COD Form & Upsells" at bounding box center [1118, 275] width 355 height 39
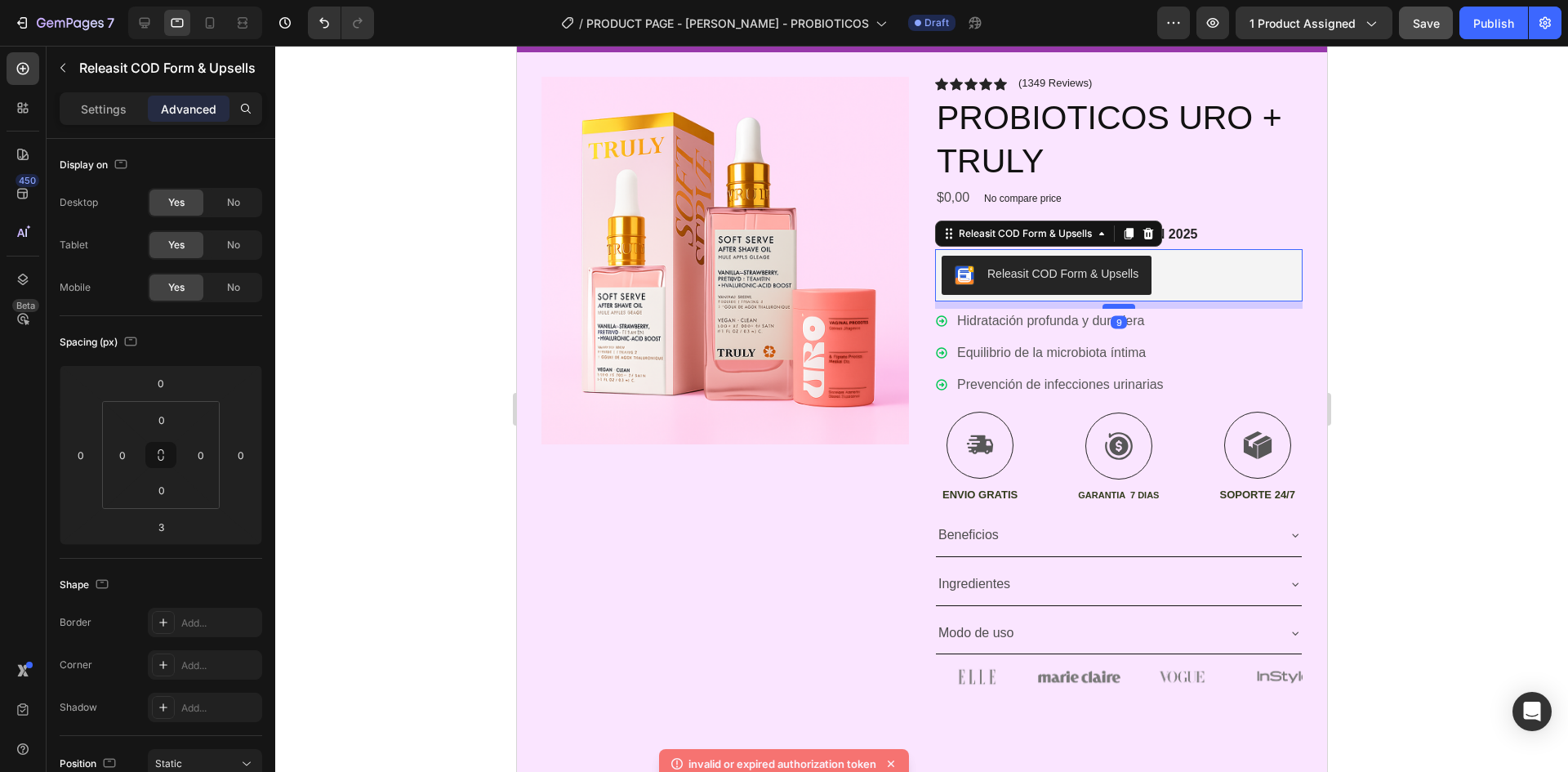
click at [1119, 306] on div at bounding box center [1118, 306] width 33 height 4
type input "9"
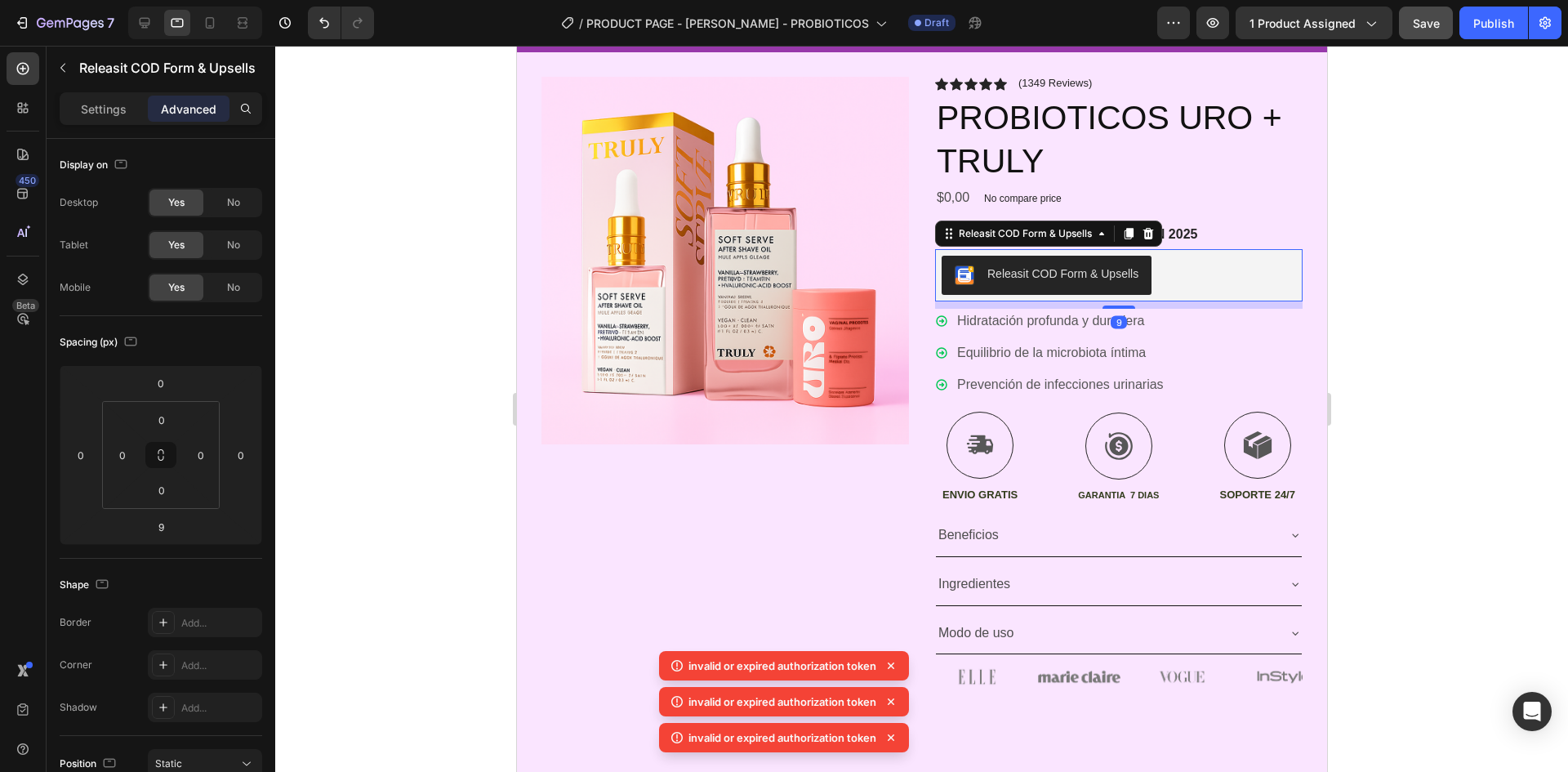
click at [1404, 300] on div at bounding box center [921, 408] width 1293 height 726
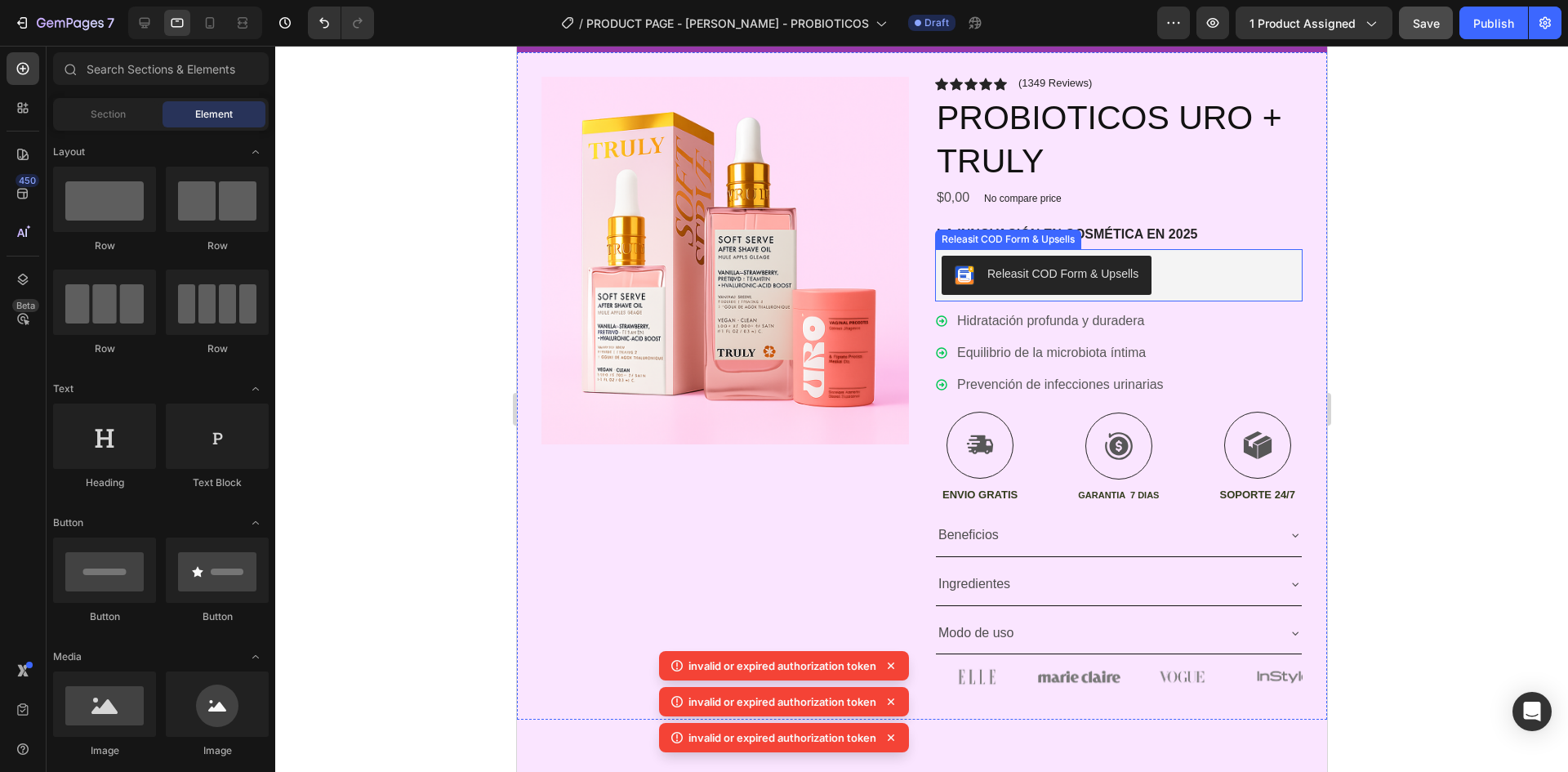
click at [1121, 292] on button "Releasit COD Form & Upsells" at bounding box center [1045, 275] width 210 height 39
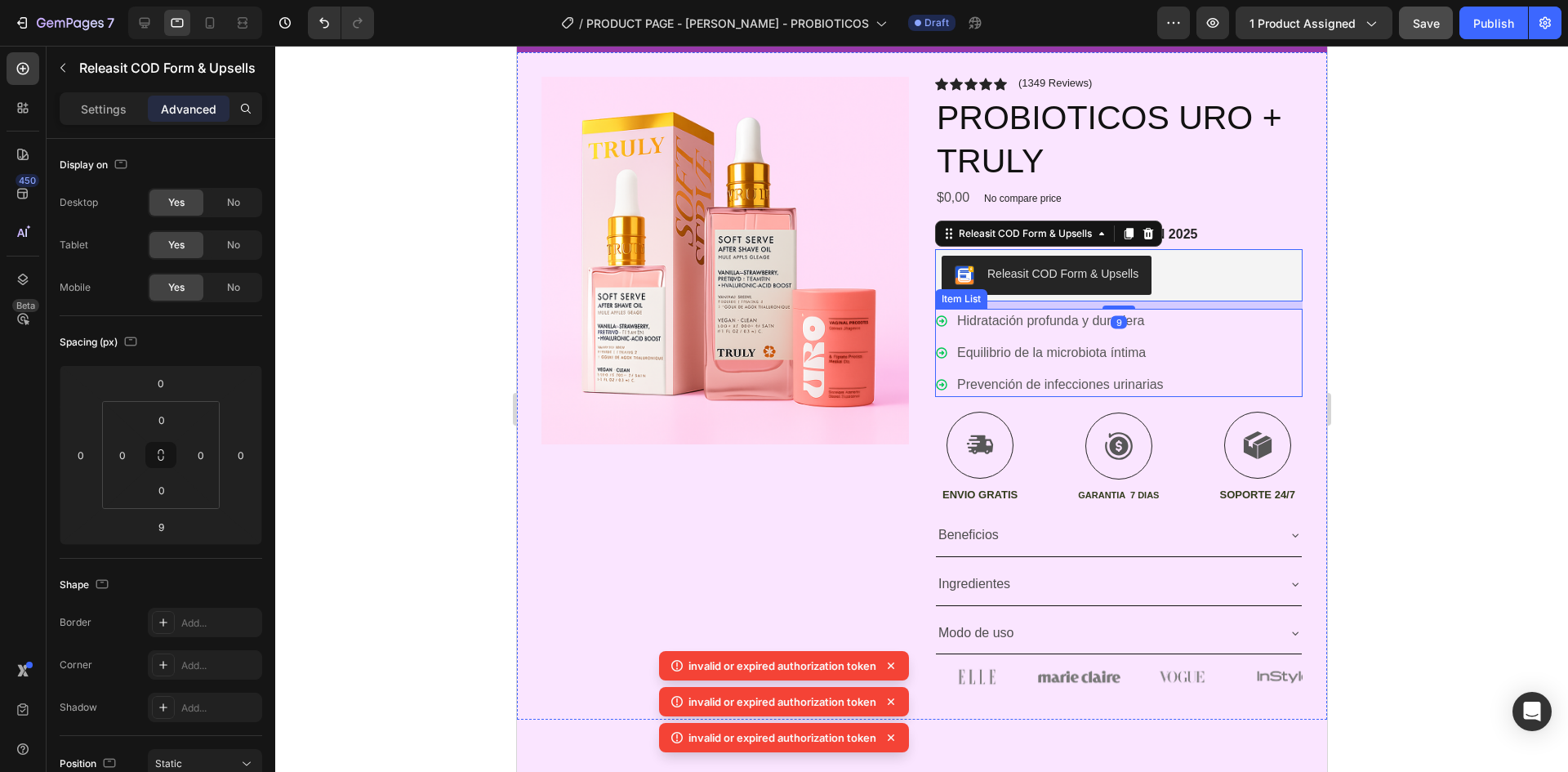
click at [1102, 309] on div "Hidratación profunda y duradera" at bounding box center [1060, 321] width 212 height 24
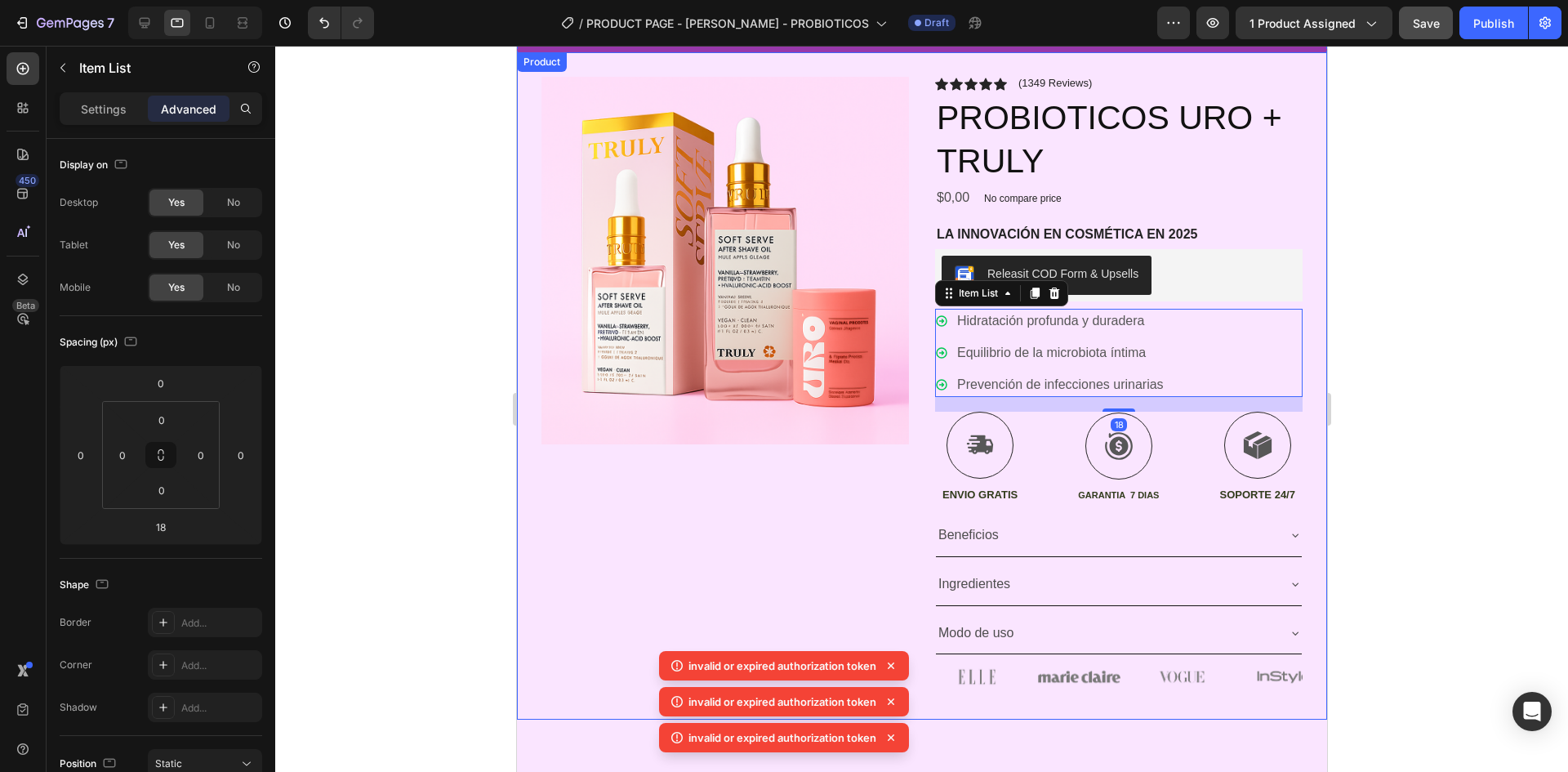
click at [1108, 302] on div "Icon Icon Icon Icon Icon Icon List (1349 Reviews) Text Block Row PROBIOTICOS UR…" at bounding box center [1118, 386] width 367 height 618
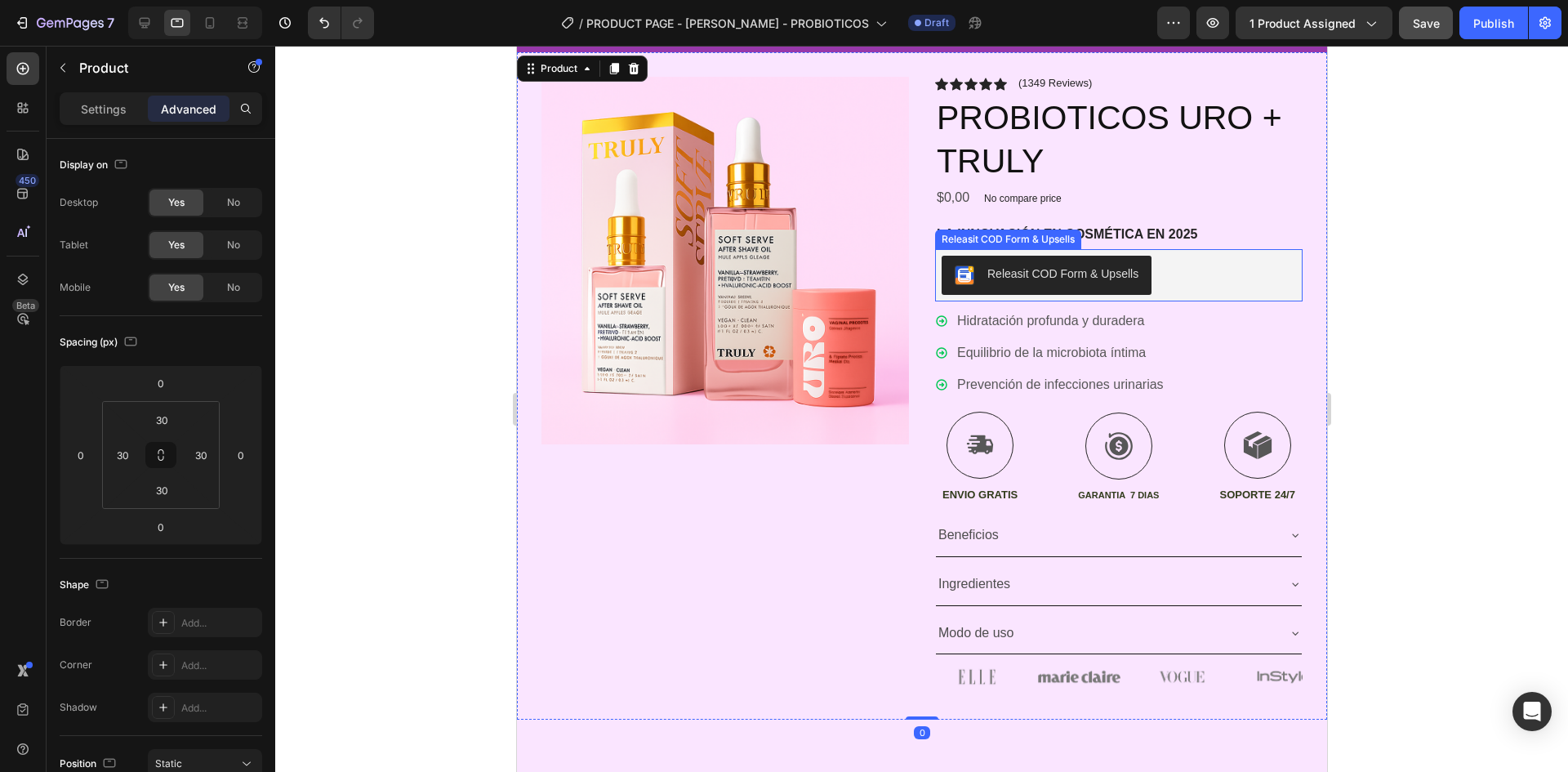
click at [1174, 291] on div "Releasit COD Form & Upsells" at bounding box center [1118, 275] width 355 height 39
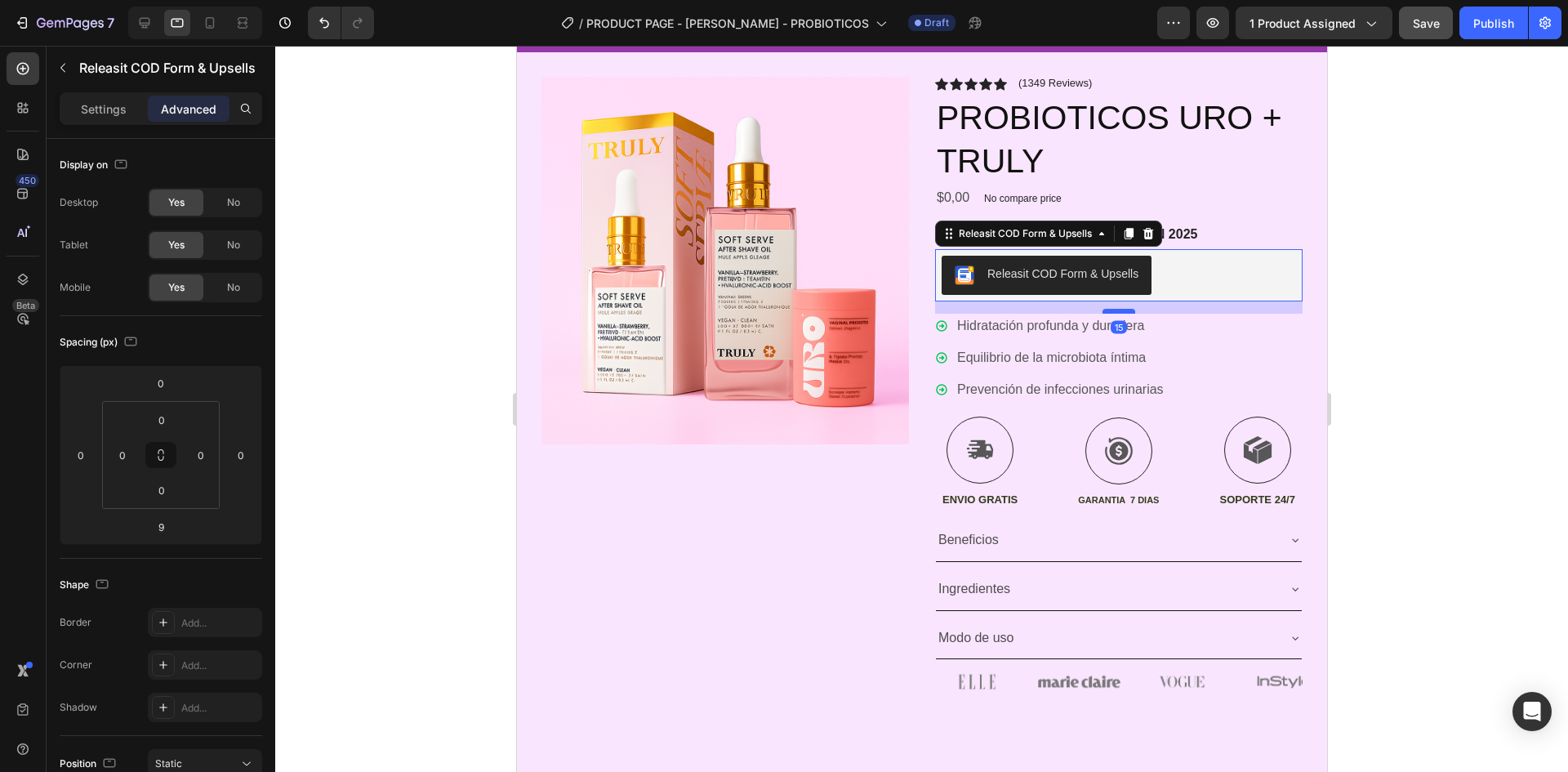
click at [1116, 312] on div at bounding box center [1118, 311] width 33 height 4
type input "15"
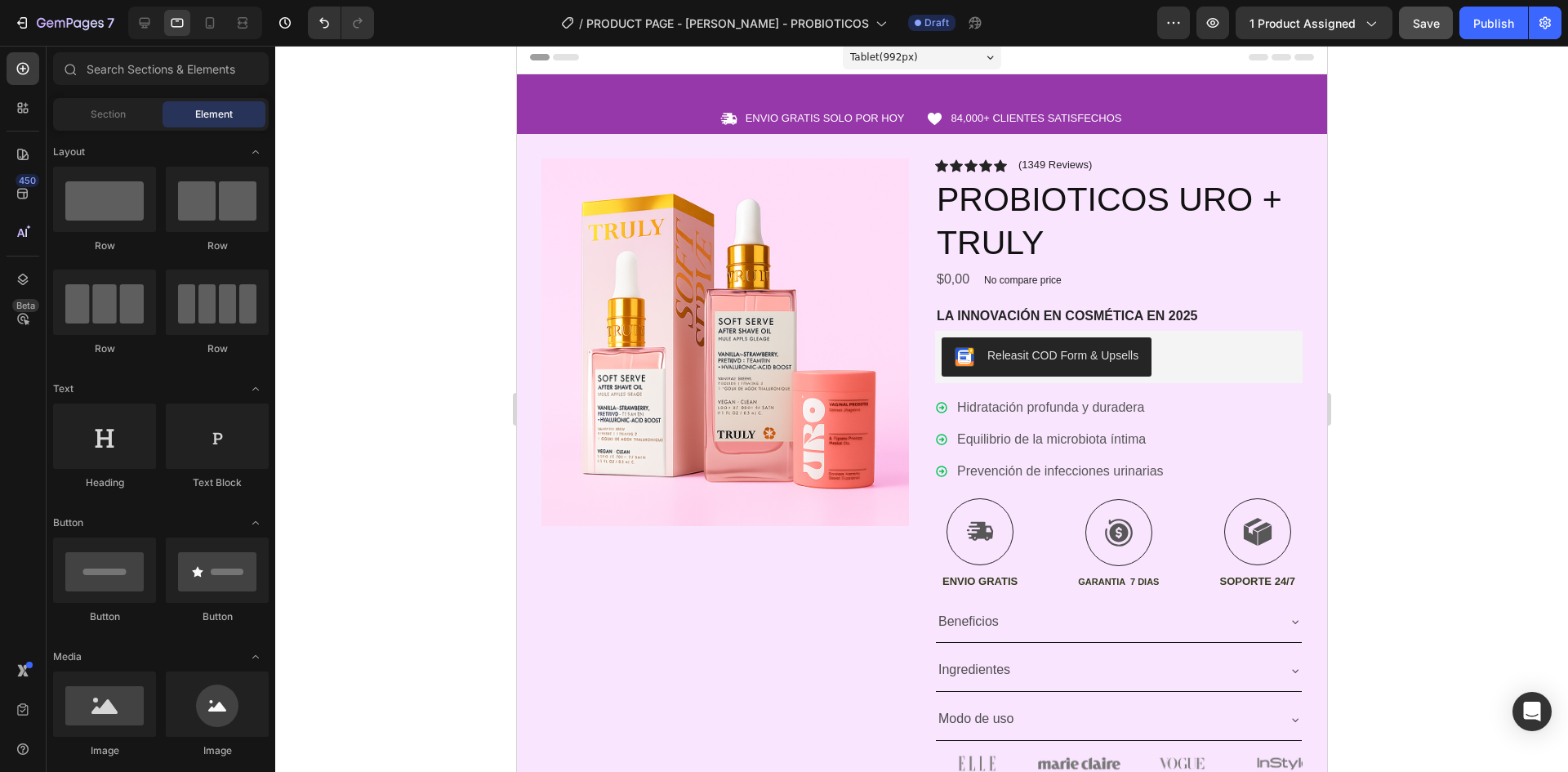
scroll to position [0, 0]
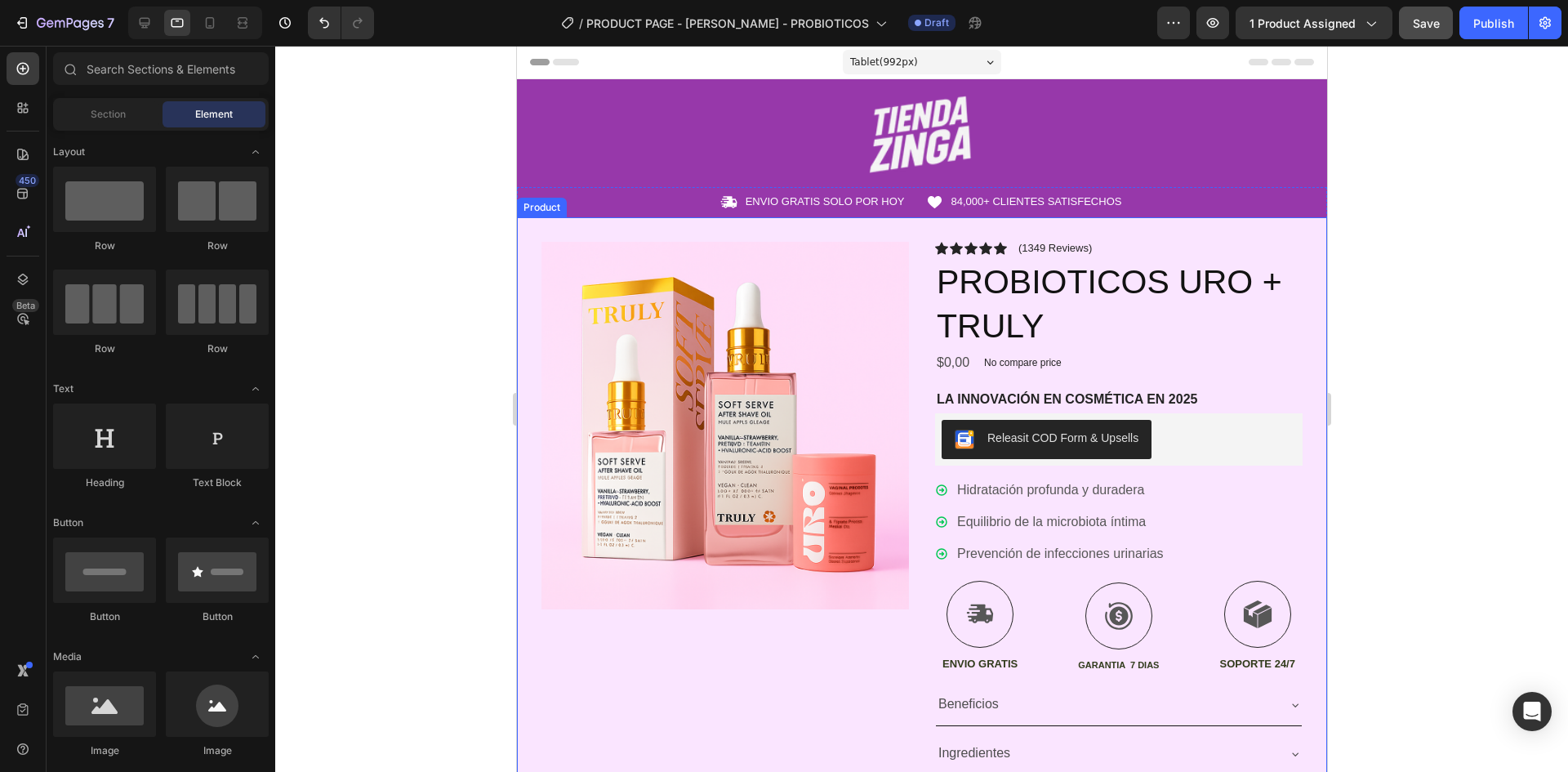
click at [944, 225] on div "Product Images Icon Icon Icon Icon Icon Icon List (1349 Reviews) Text Block Row…" at bounding box center [921, 553] width 810 height 672
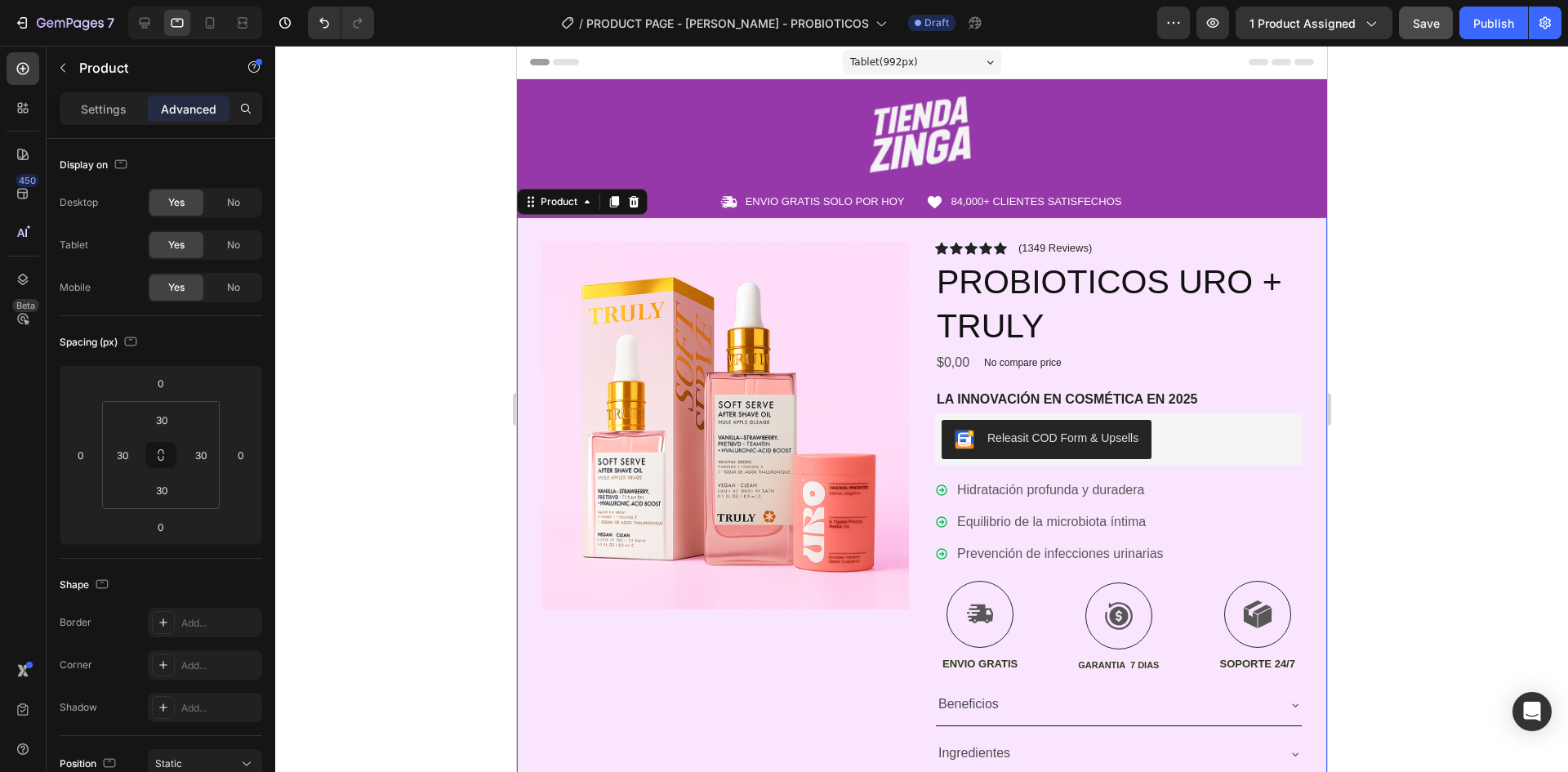
click at [1522, 300] on div at bounding box center [921, 408] width 1293 height 726
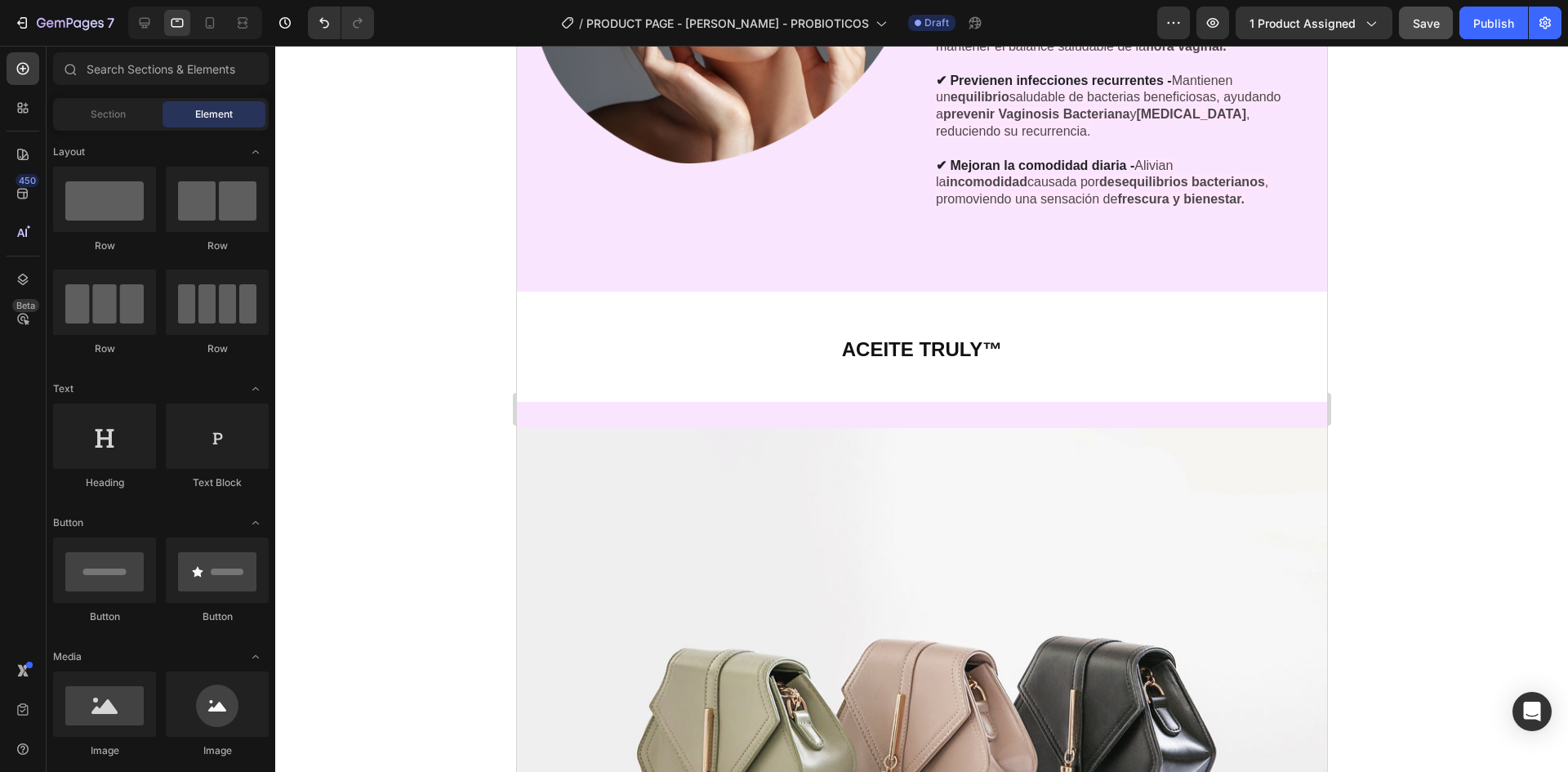
scroll to position [2287, 0]
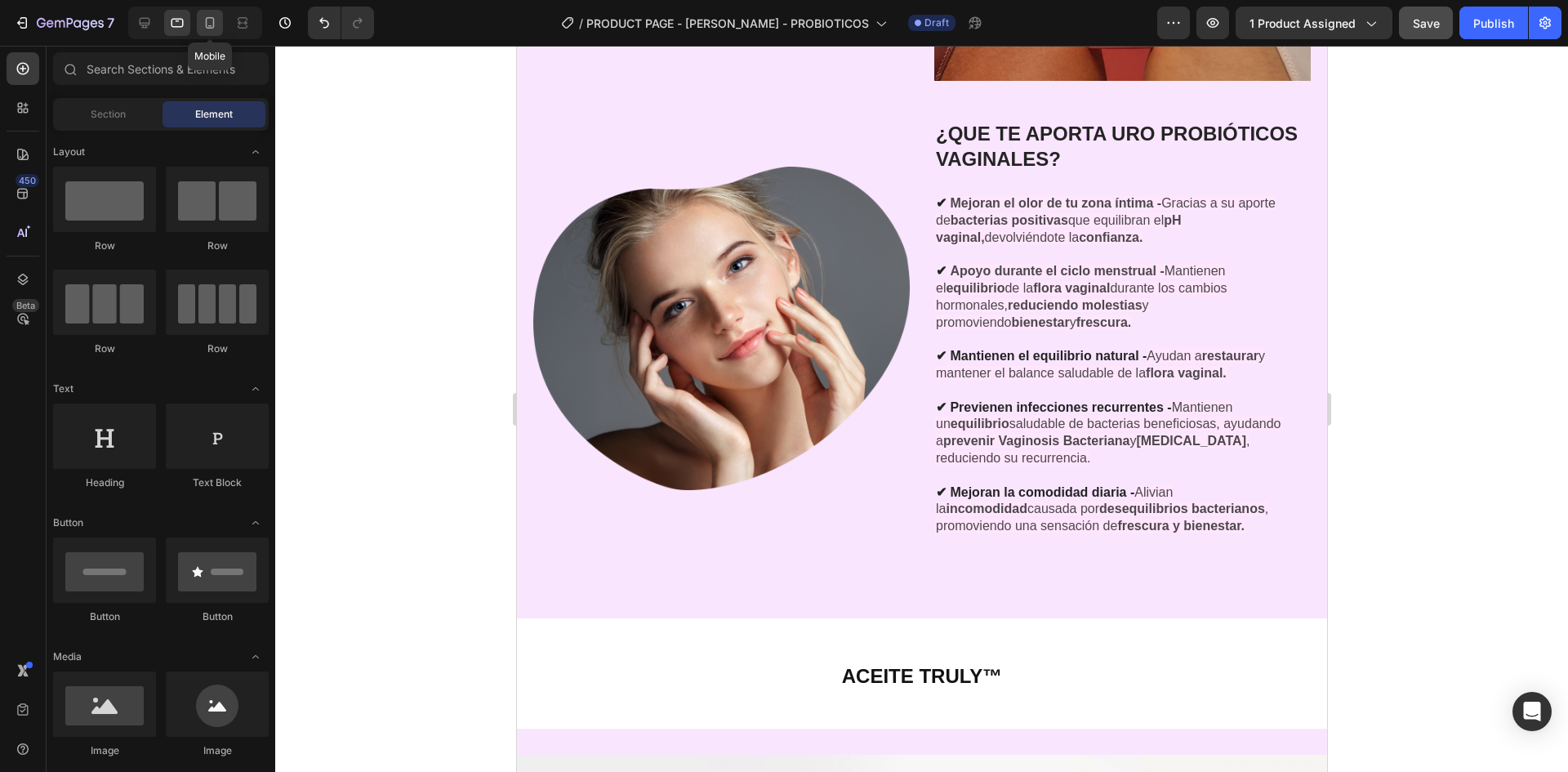
click at [203, 24] on icon at bounding box center [210, 22] width 16 height 16
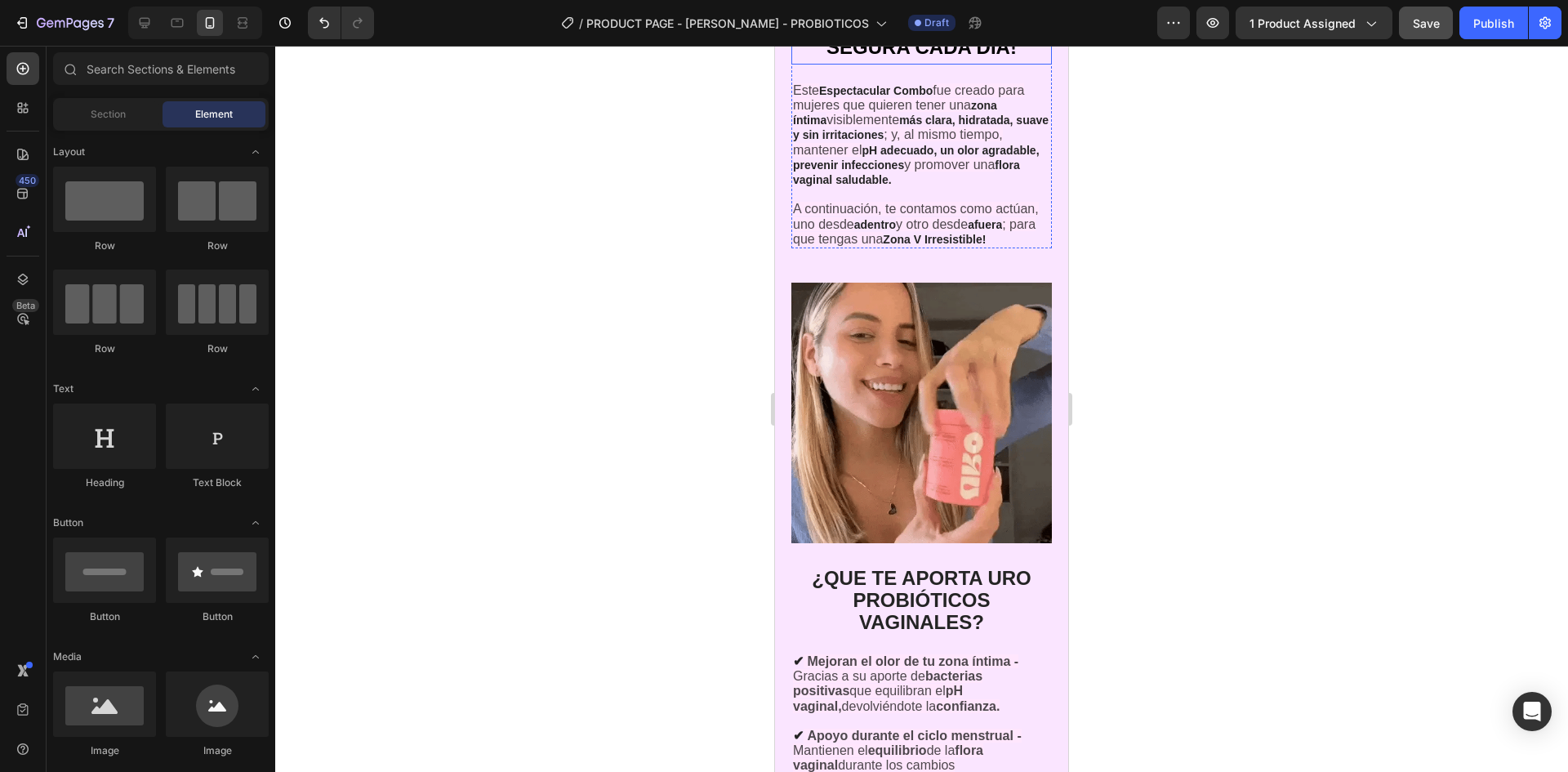
scroll to position [2416, 0]
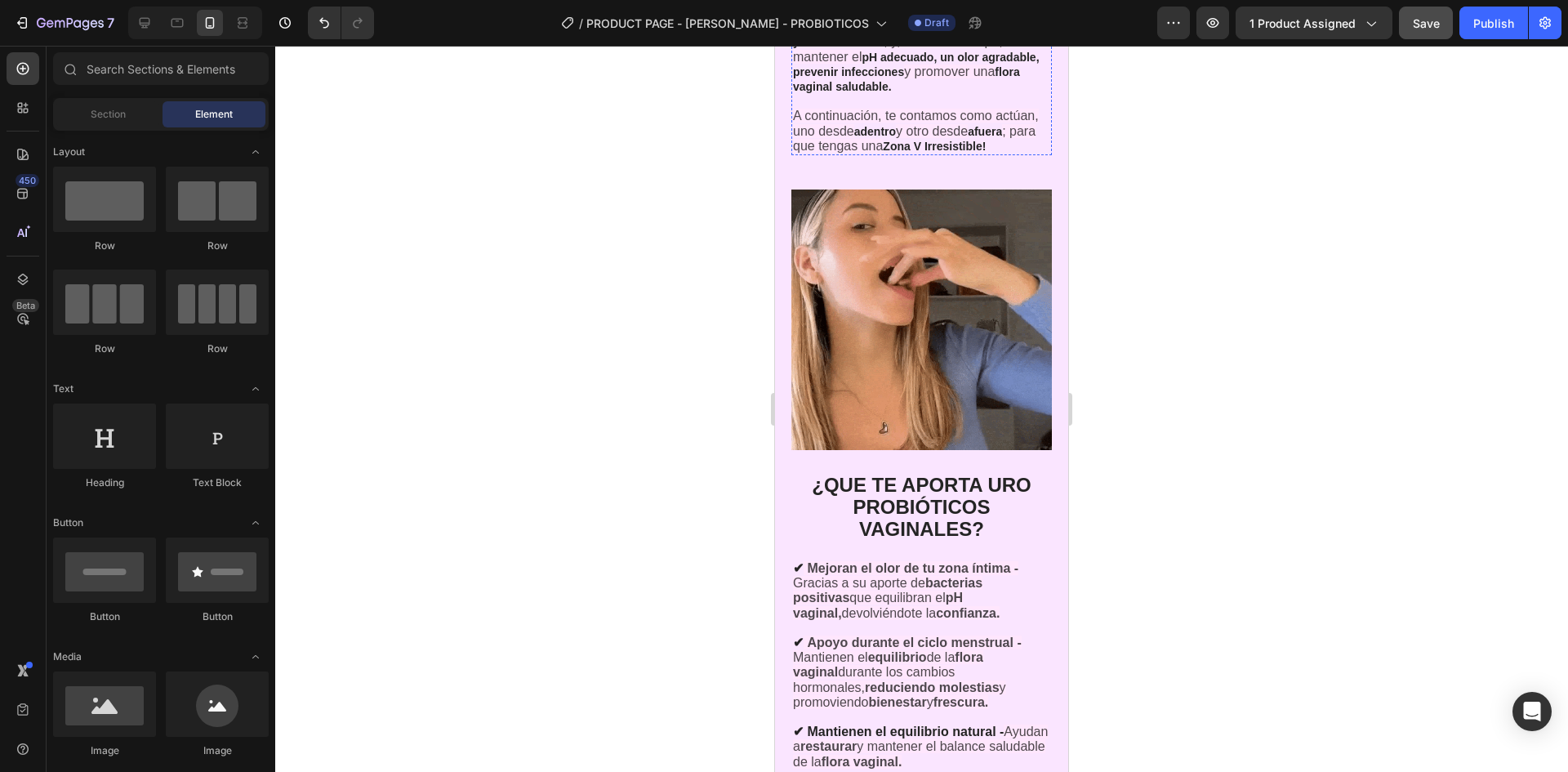
click at [968, 273] on img at bounding box center [922, 320] width 261 height 261
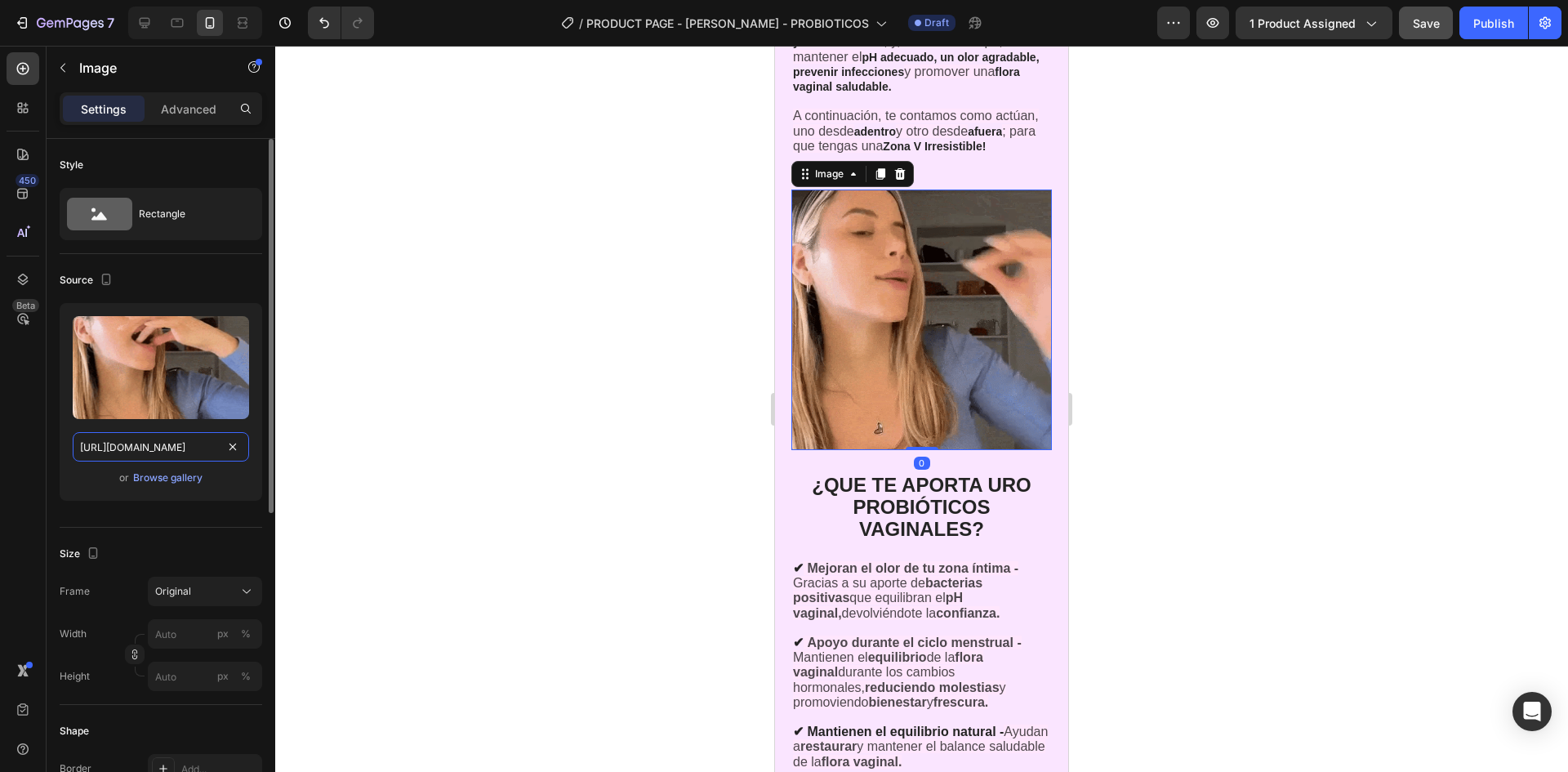
click at [122, 452] on input "[URL][DOMAIN_NAME]" at bounding box center [160, 447] width 176 height 29
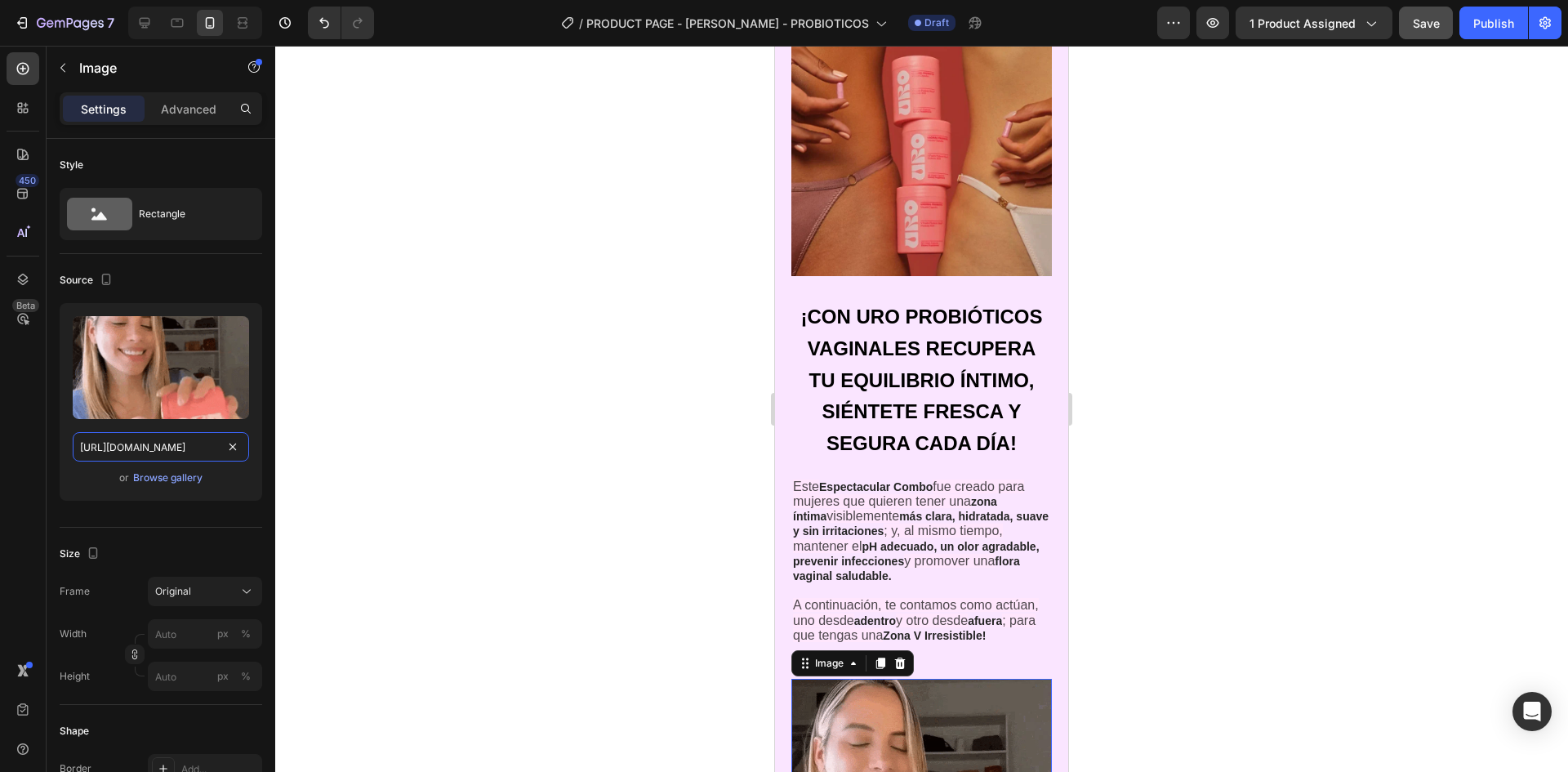
scroll to position [1926, 0]
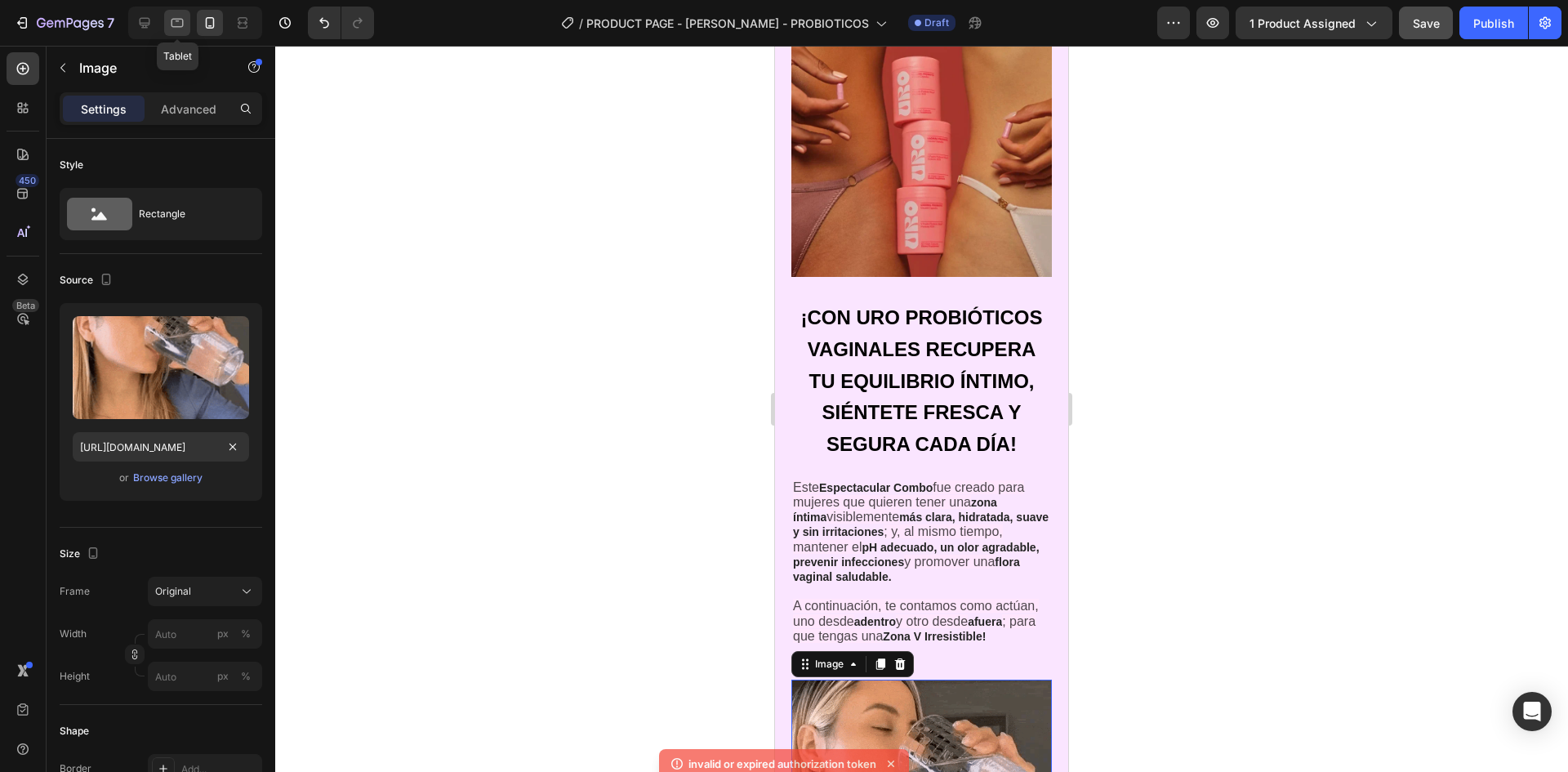
click at [172, 21] on icon at bounding box center [178, 23] width 13 height 9
type input "[URL][DOMAIN_NAME]"
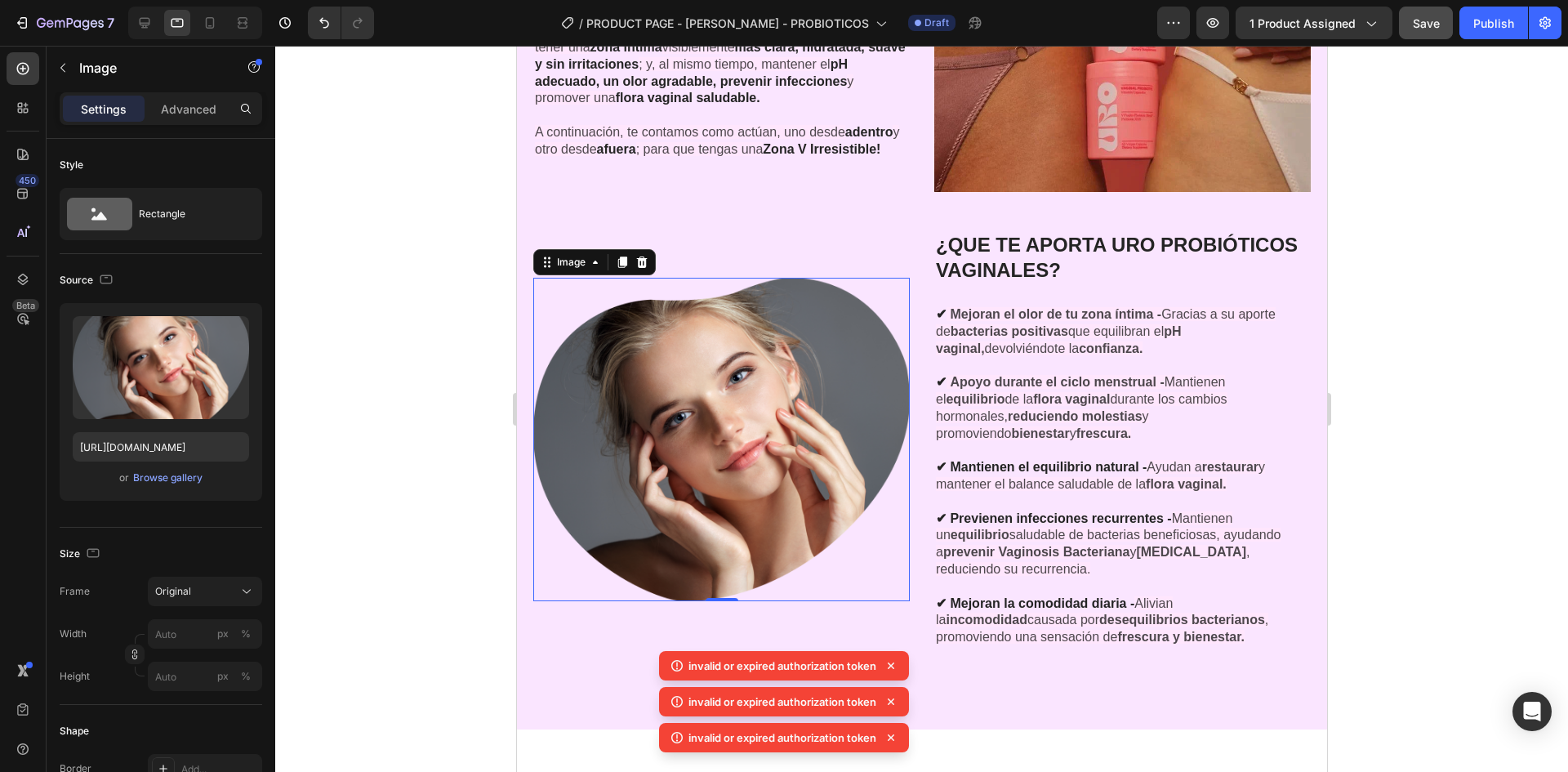
scroll to position [2347, 0]
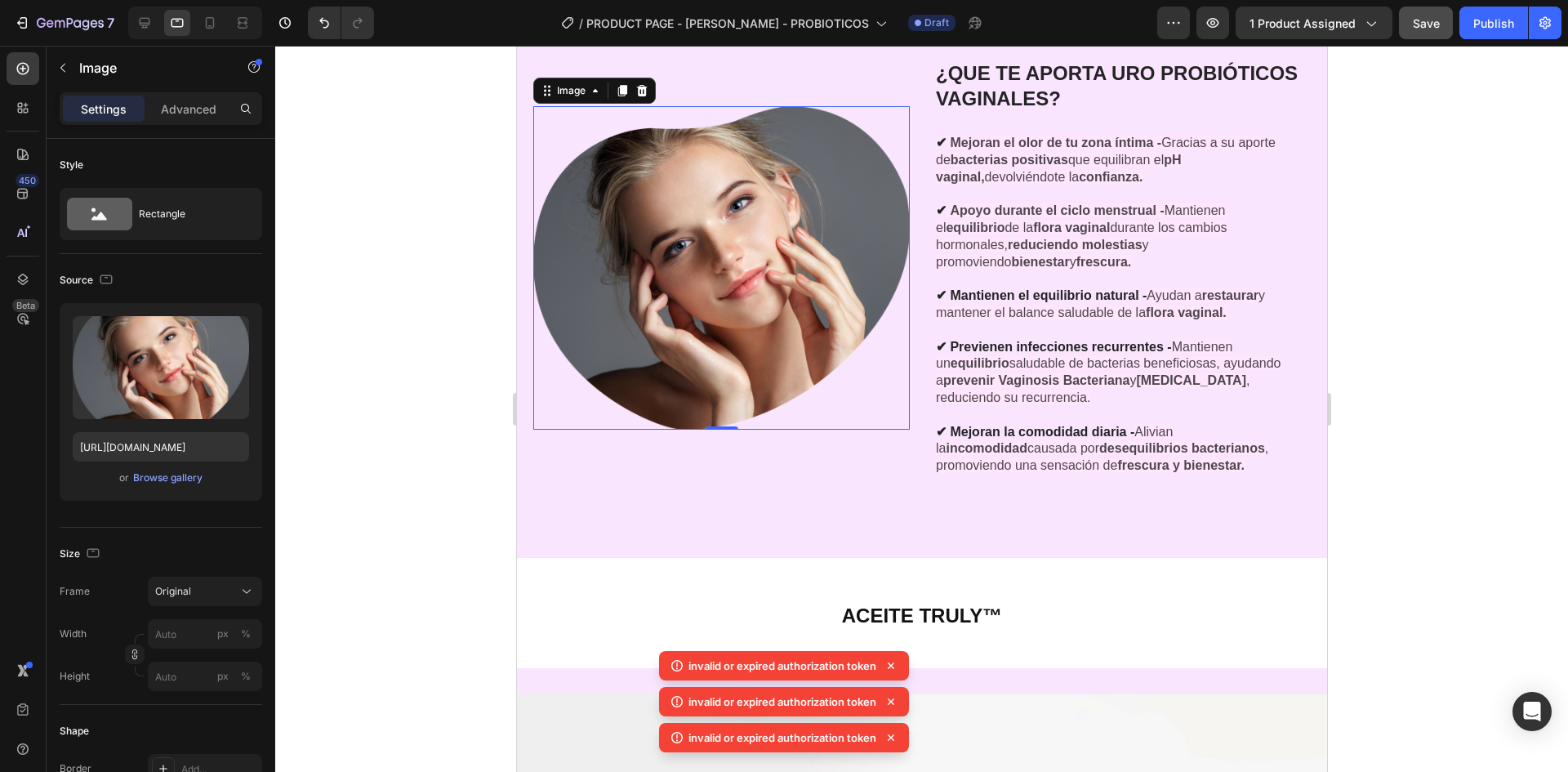
click at [786, 300] on img at bounding box center [720, 268] width 376 height 323
click at [174, 451] on input "[URL][DOMAIN_NAME]" at bounding box center [160, 447] width 176 height 29
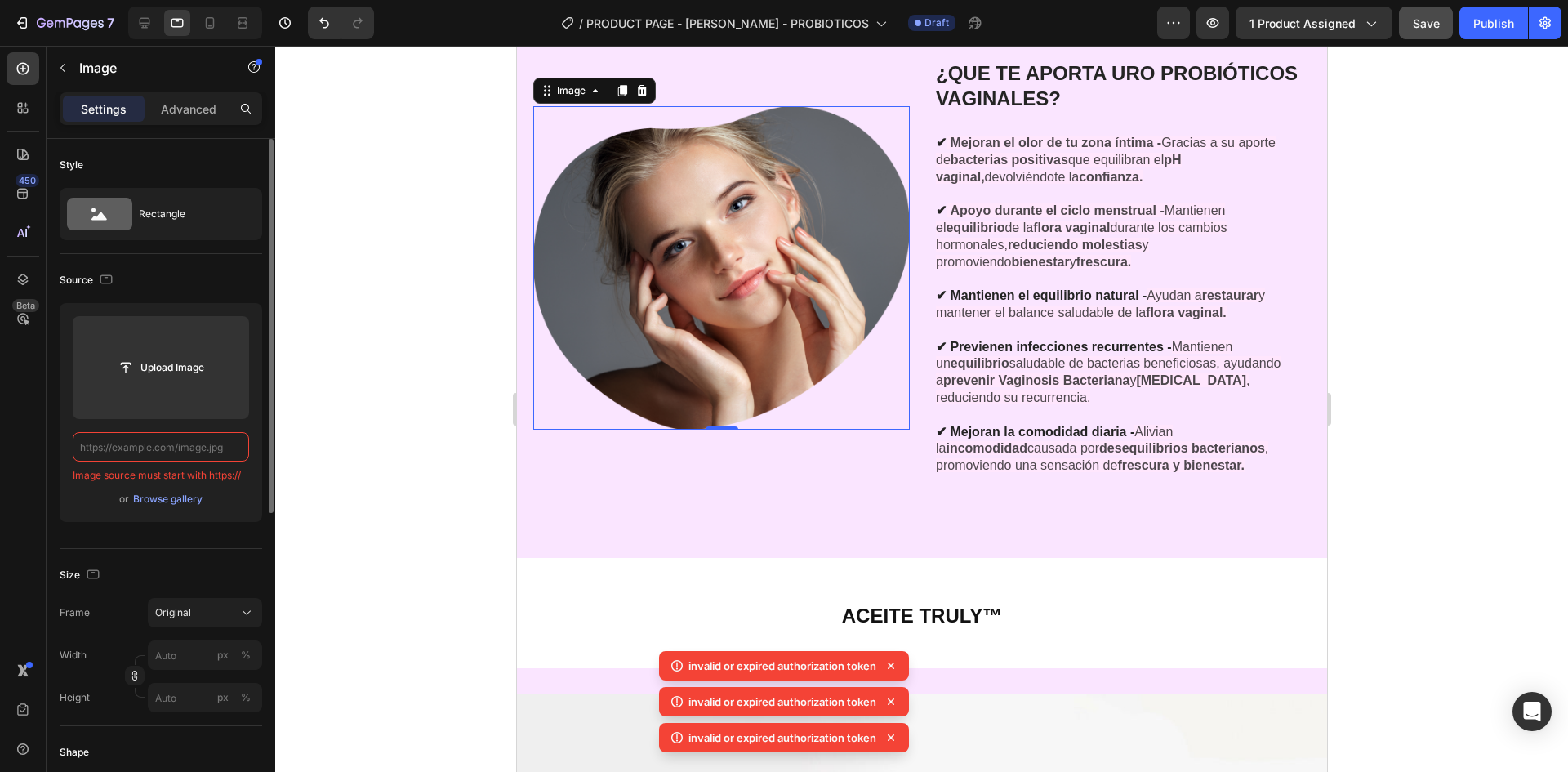
paste input "[URL][DOMAIN_NAME]"
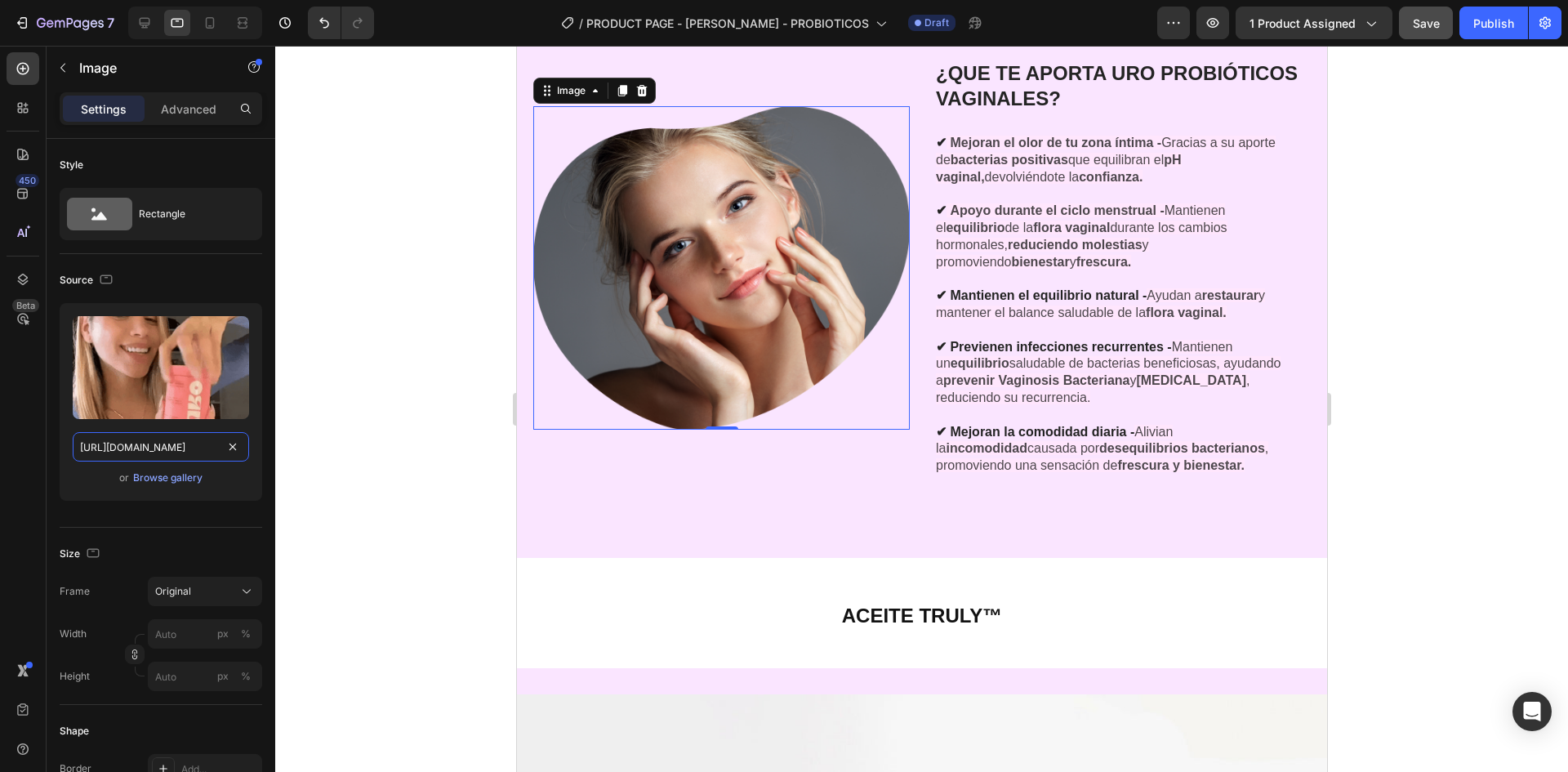
type input "[URL][DOMAIN_NAME]"
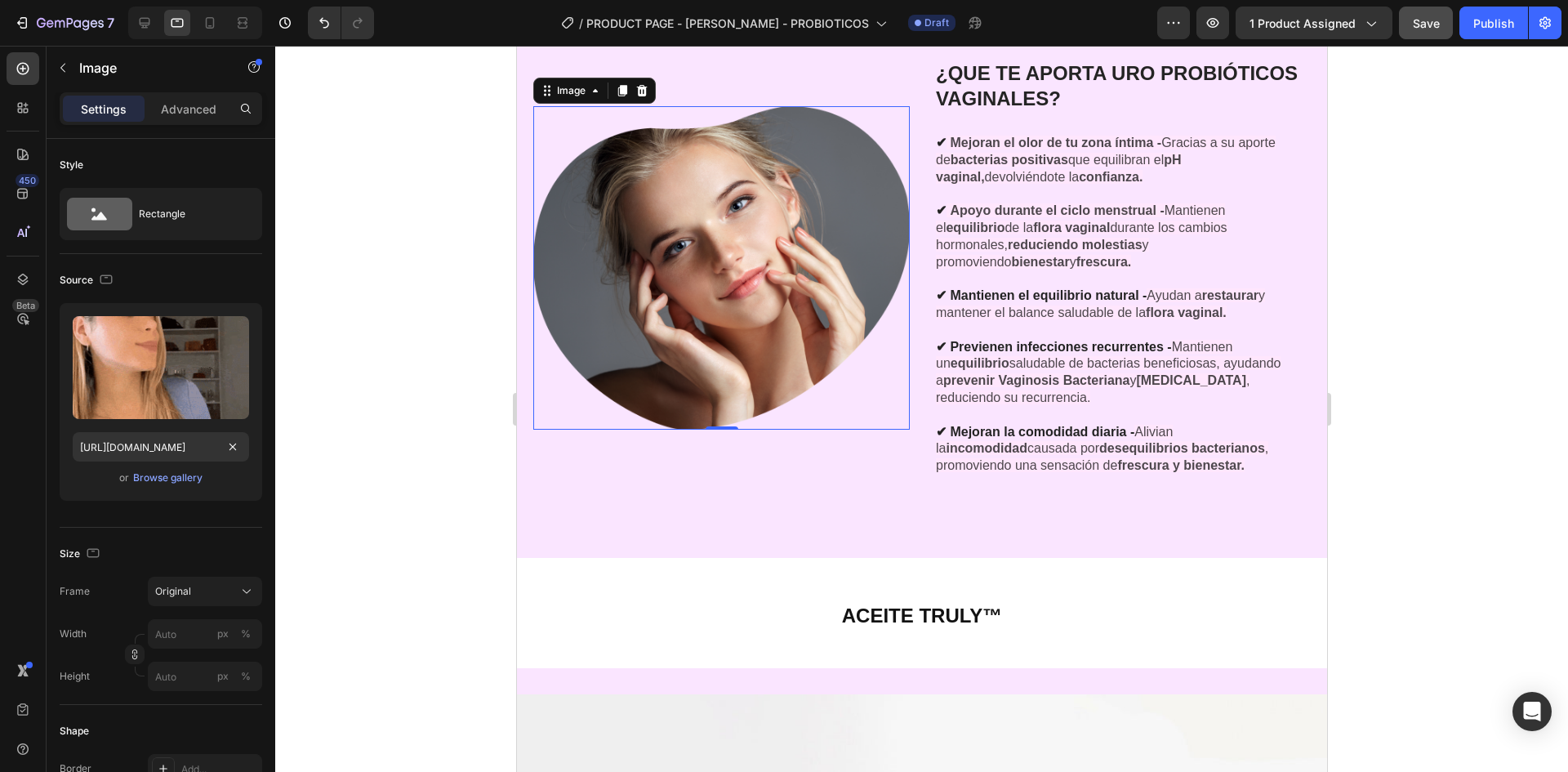
scroll to position [0, 0]
click at [320, 341] on div at bounding box center [921, 408] width 1293 height 726
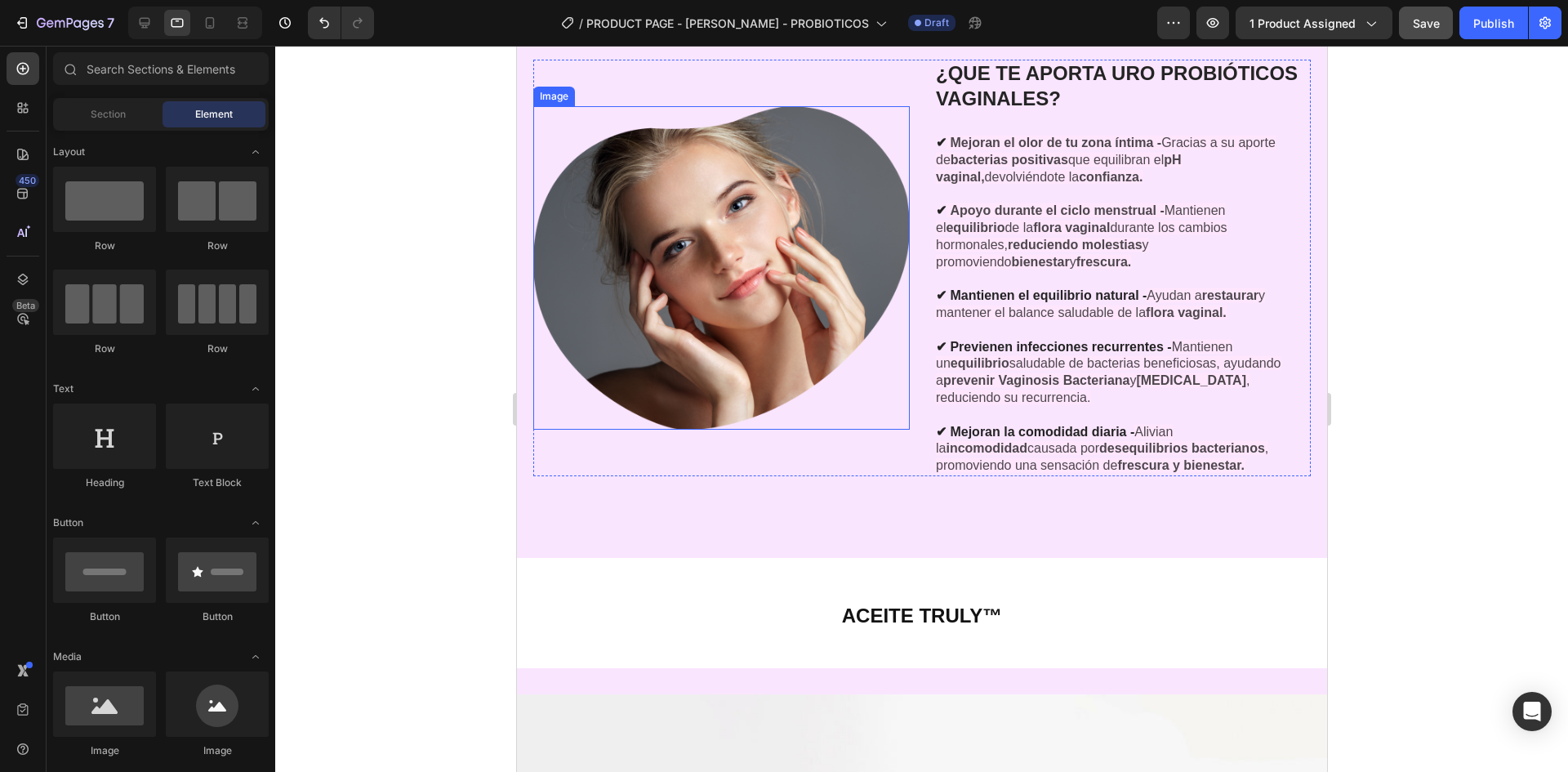
click at [613, 242] on img at bounding box center [720, 268] width 376 height 323
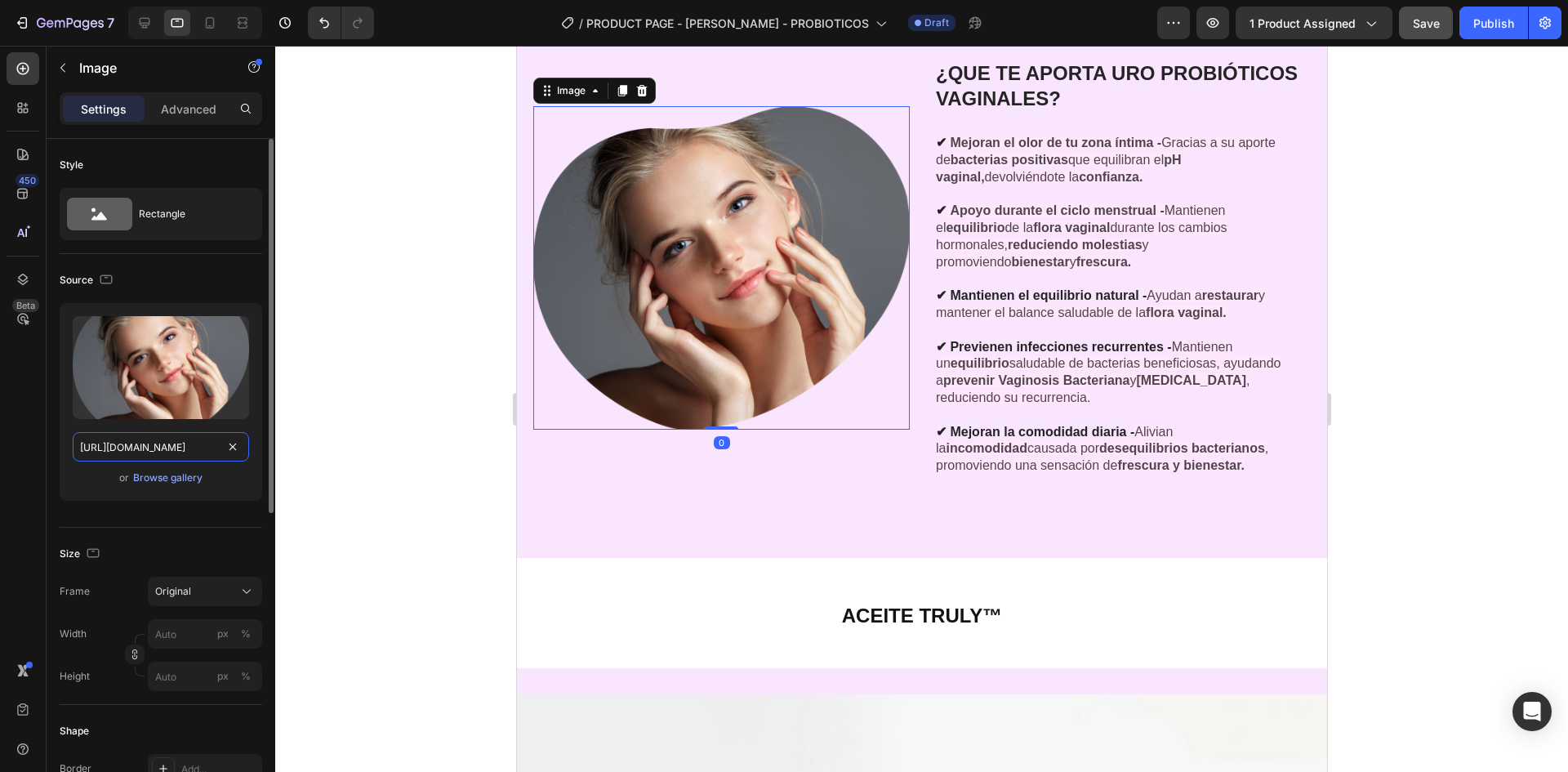
click at [164, 443] on input "[URL][DOMAIN_NAME]" at bounding box center [160, 447] width 176 height 29
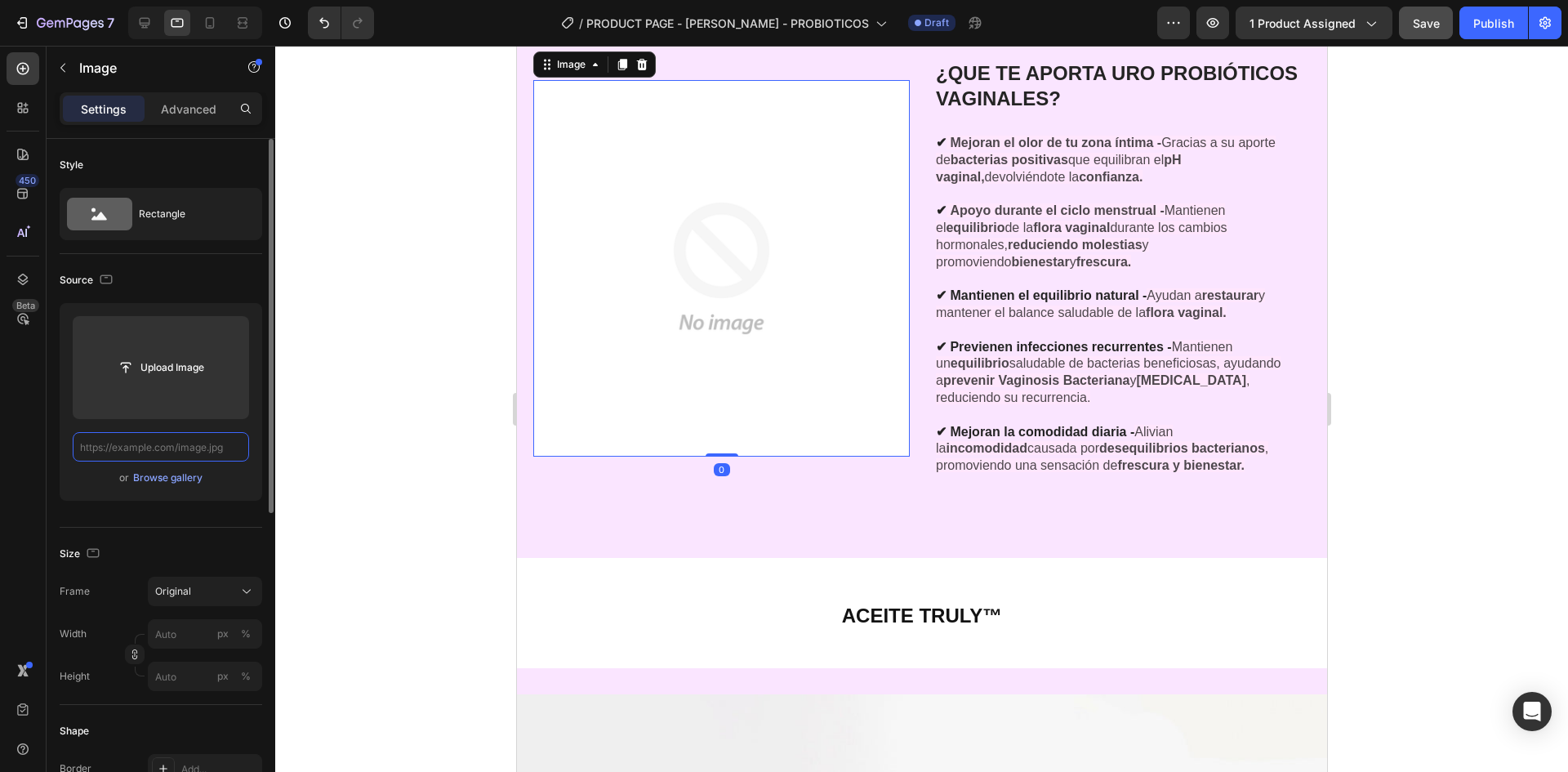
click at [191, 452] on input "text" at bounding box center [160, 447] width 176 height 29
paste input "[URL][DOMAIN_NAME]"
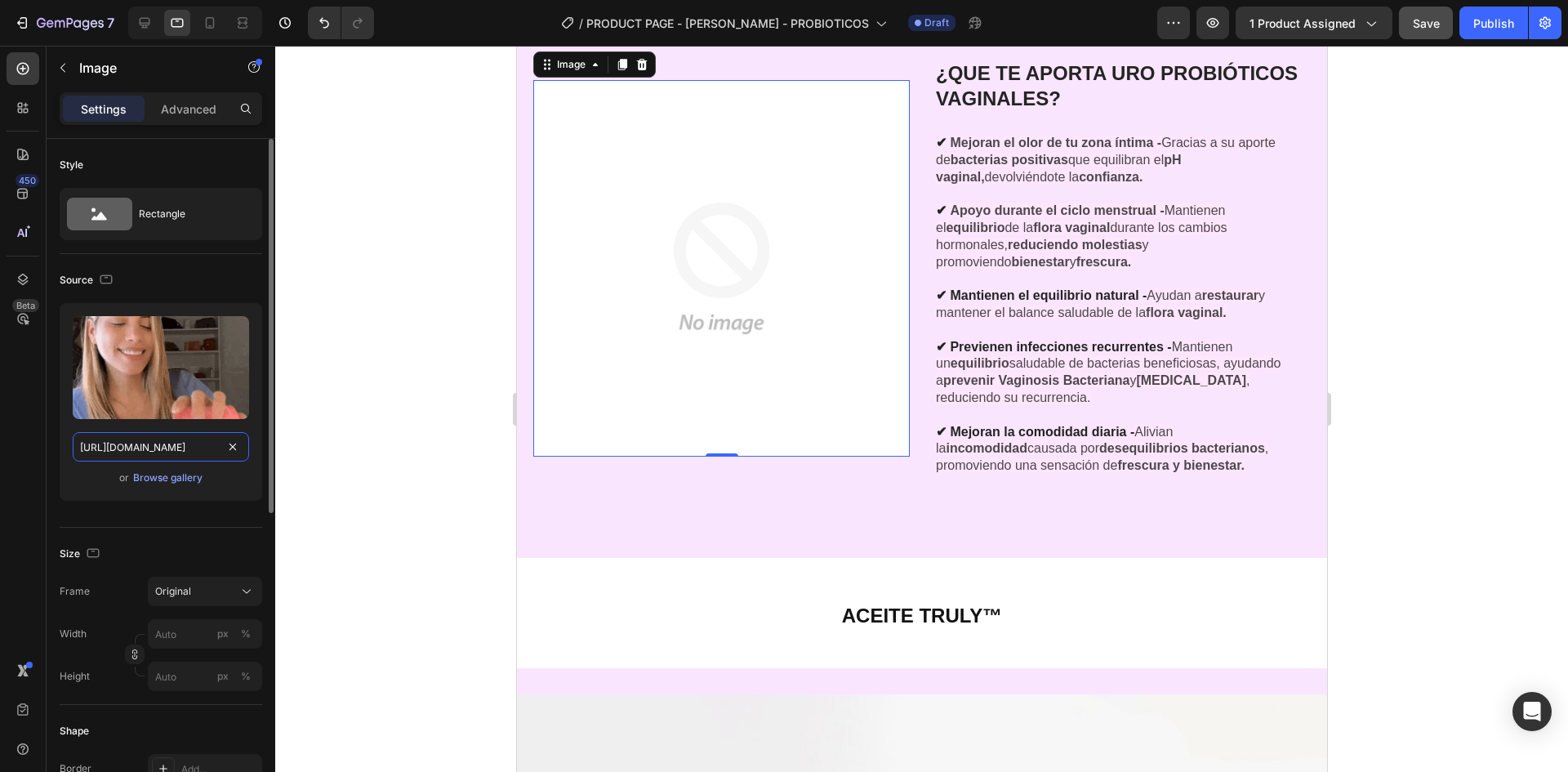
scroll to position [0, 506]
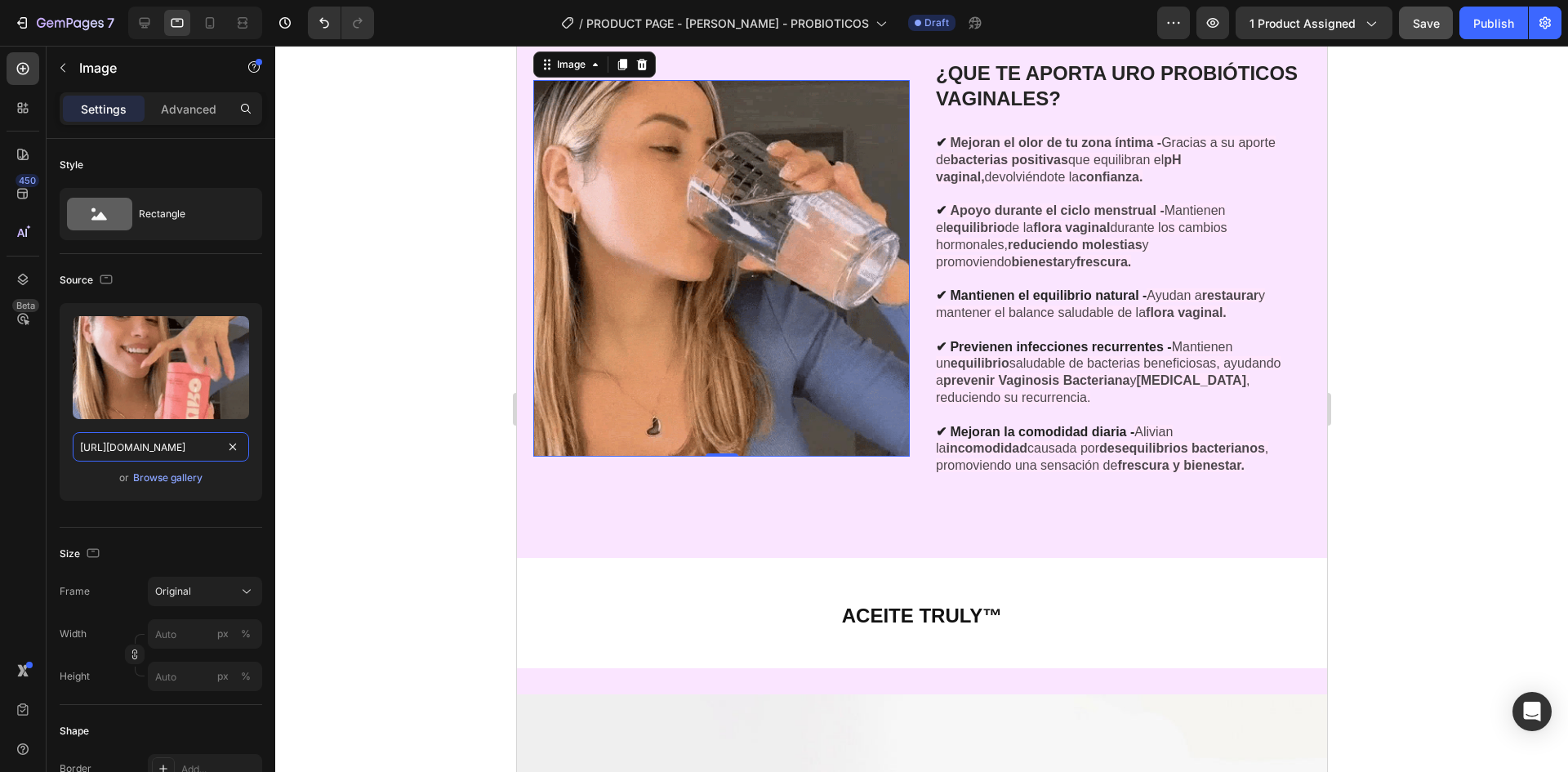
type input "[URL][DOMAIN_NAME]"
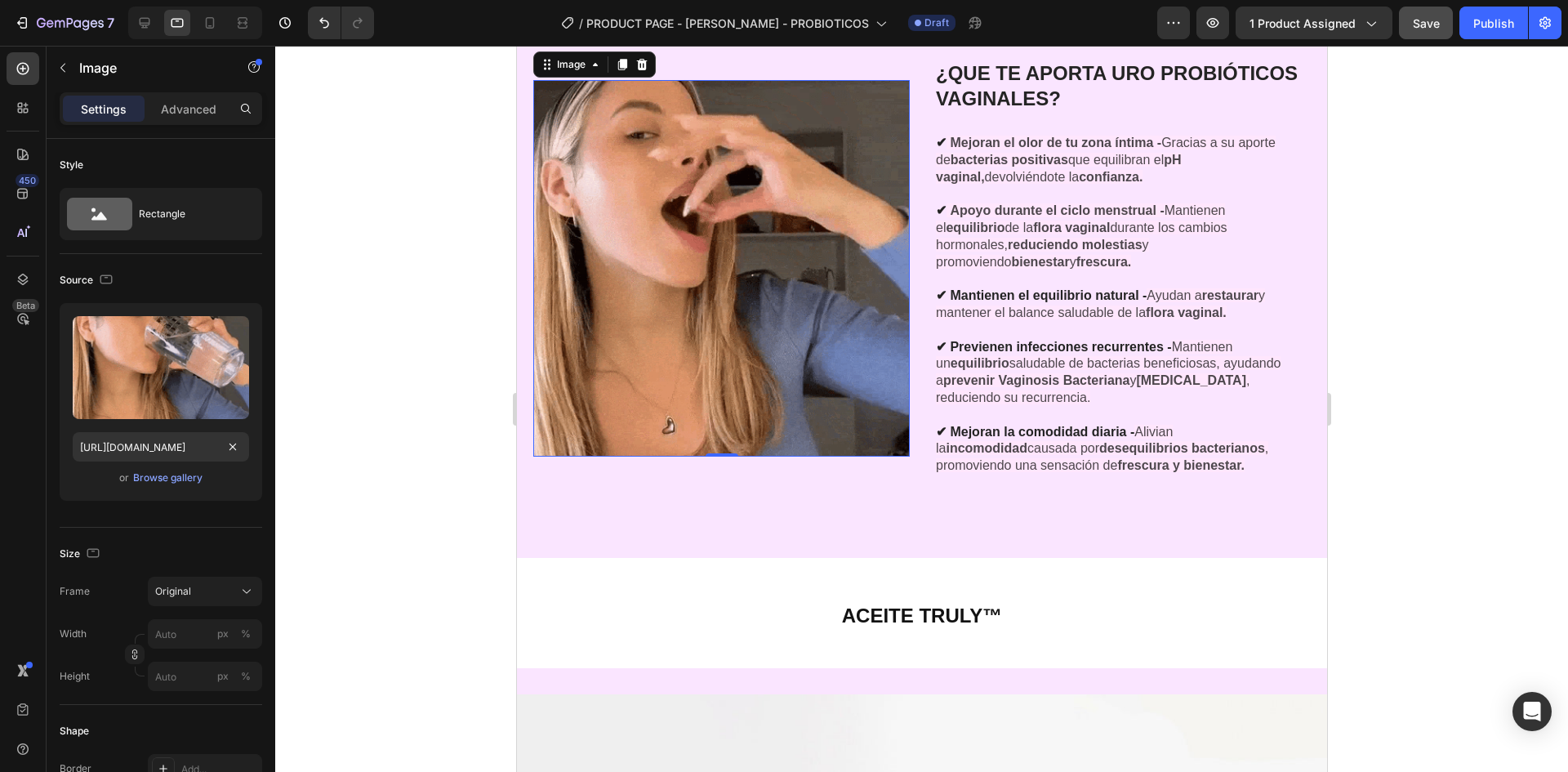
click at [358, 384] on div at bounding box center [921, 408] width 1293 height 726
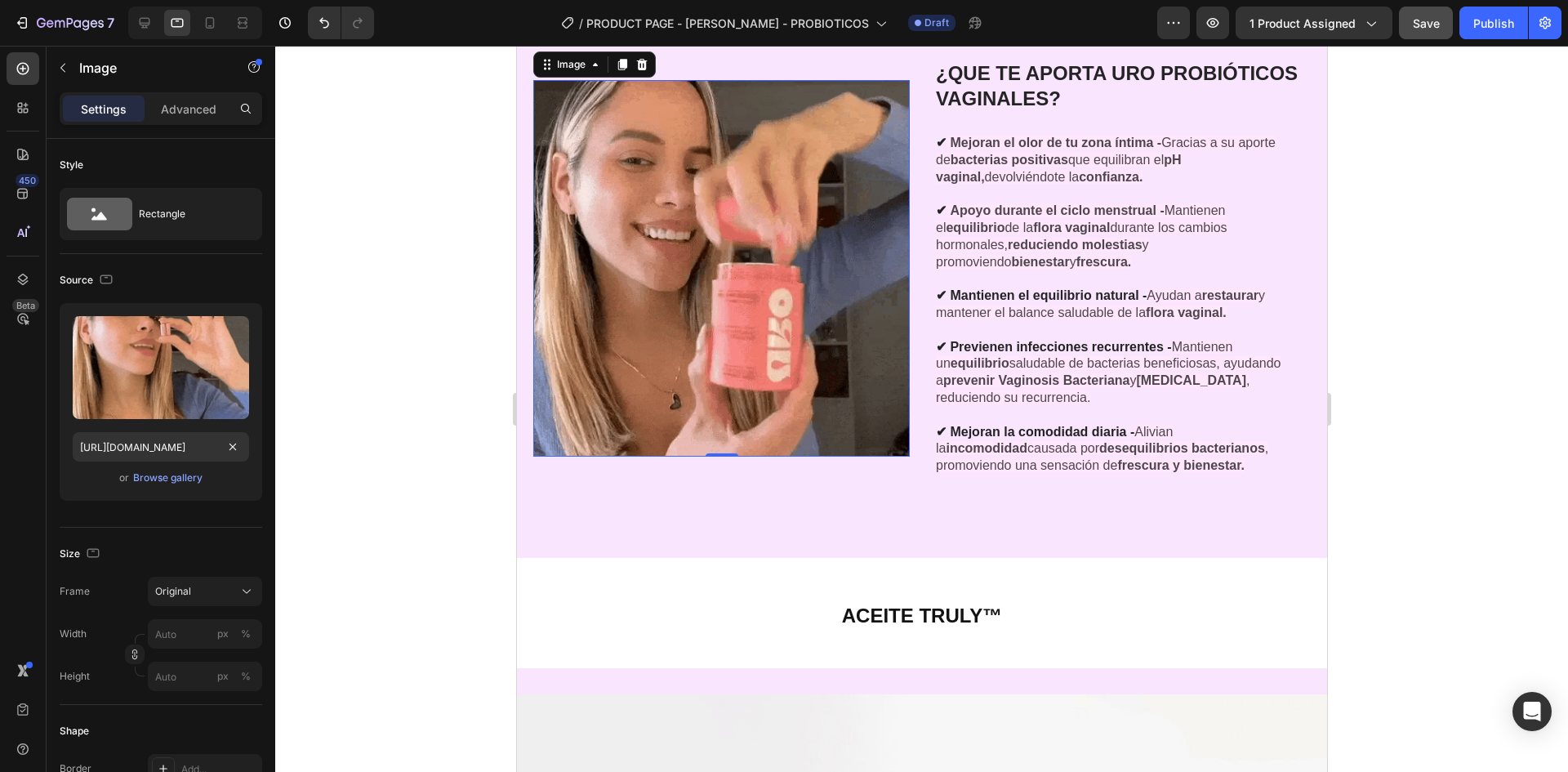
scroll to position [0, 0]
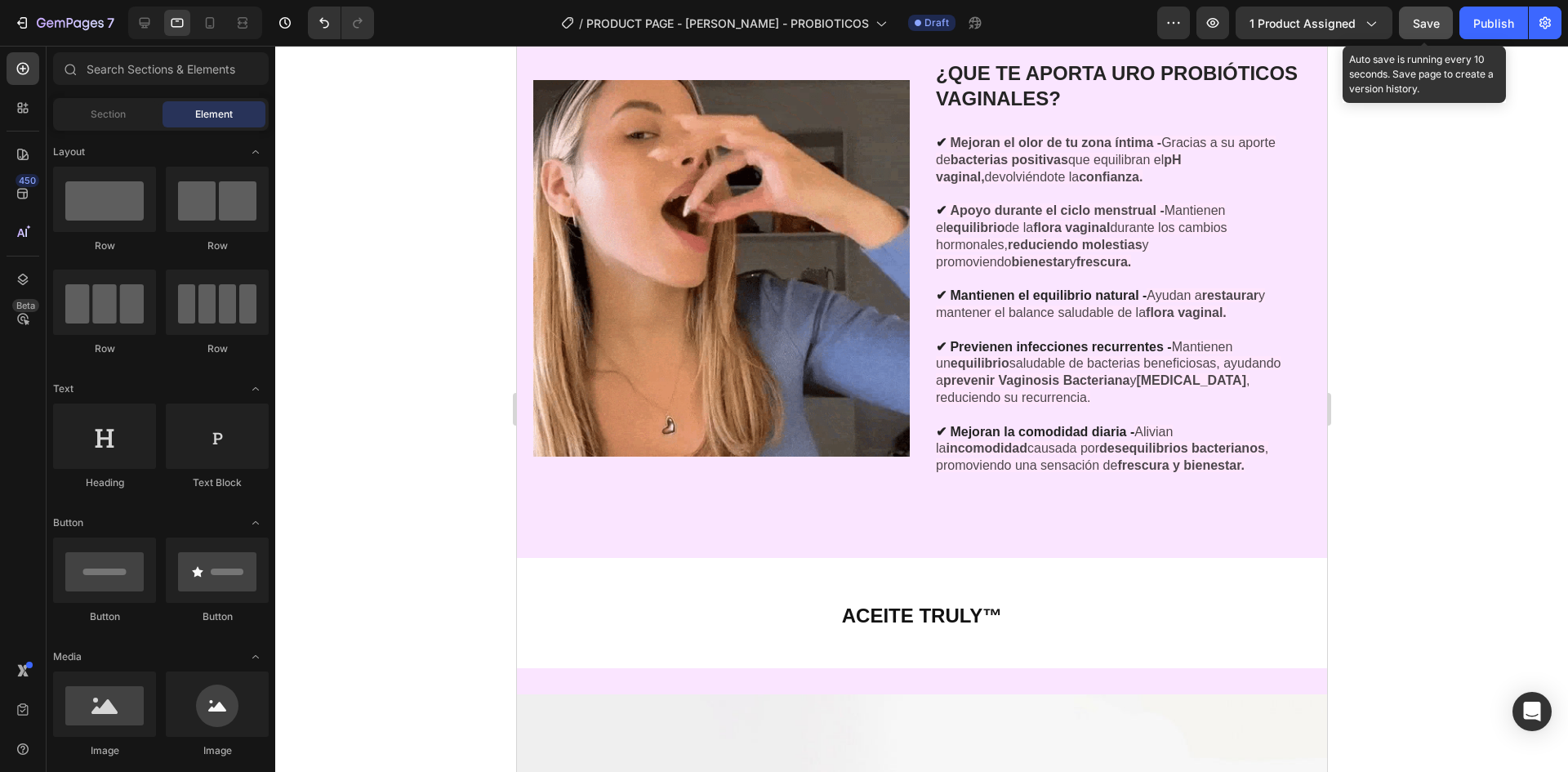
click at [1452, 31] on button "Save" at bounding box center [1426, 22] width 54 height 33
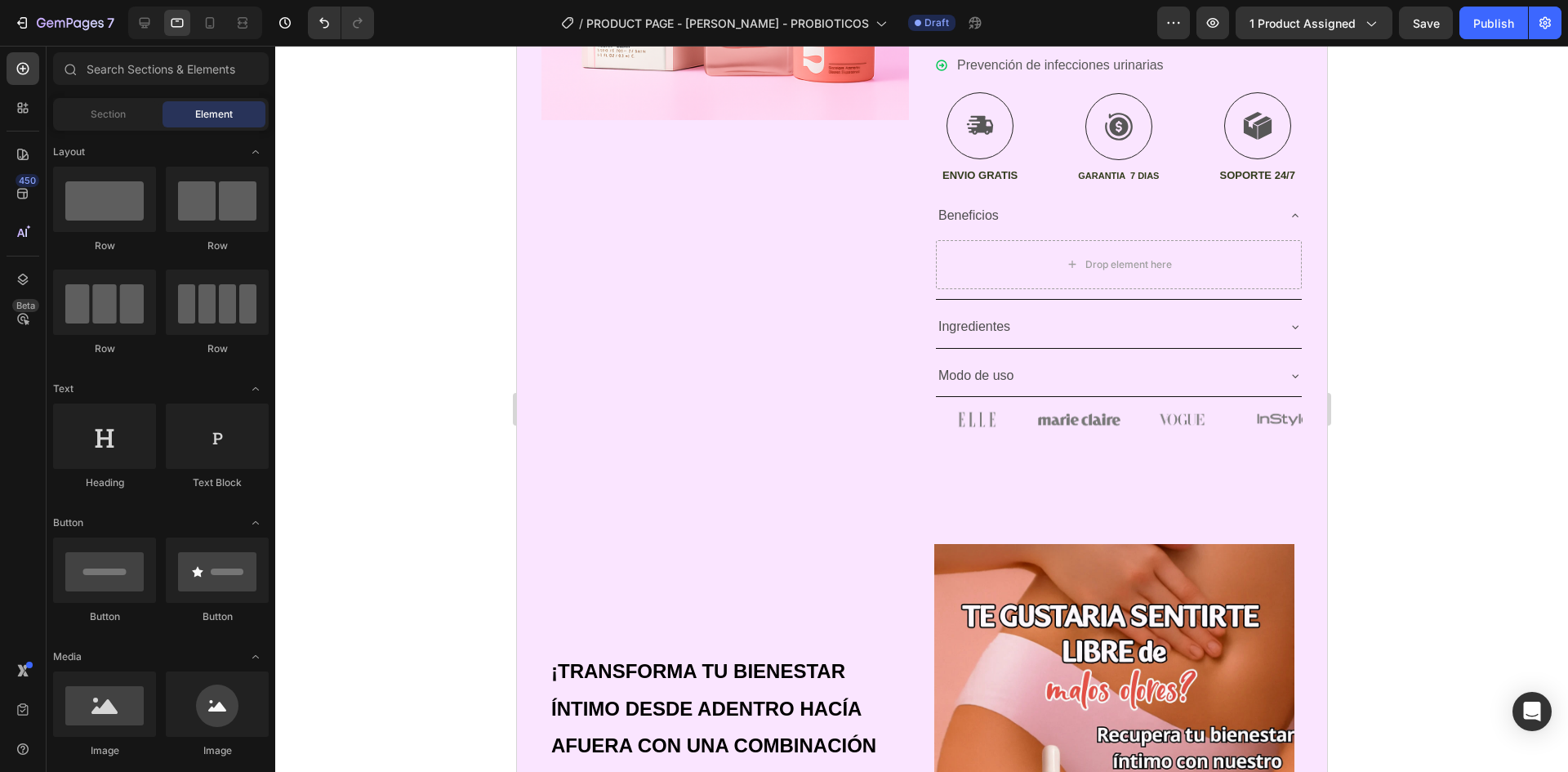
scroll to position [408, 0]
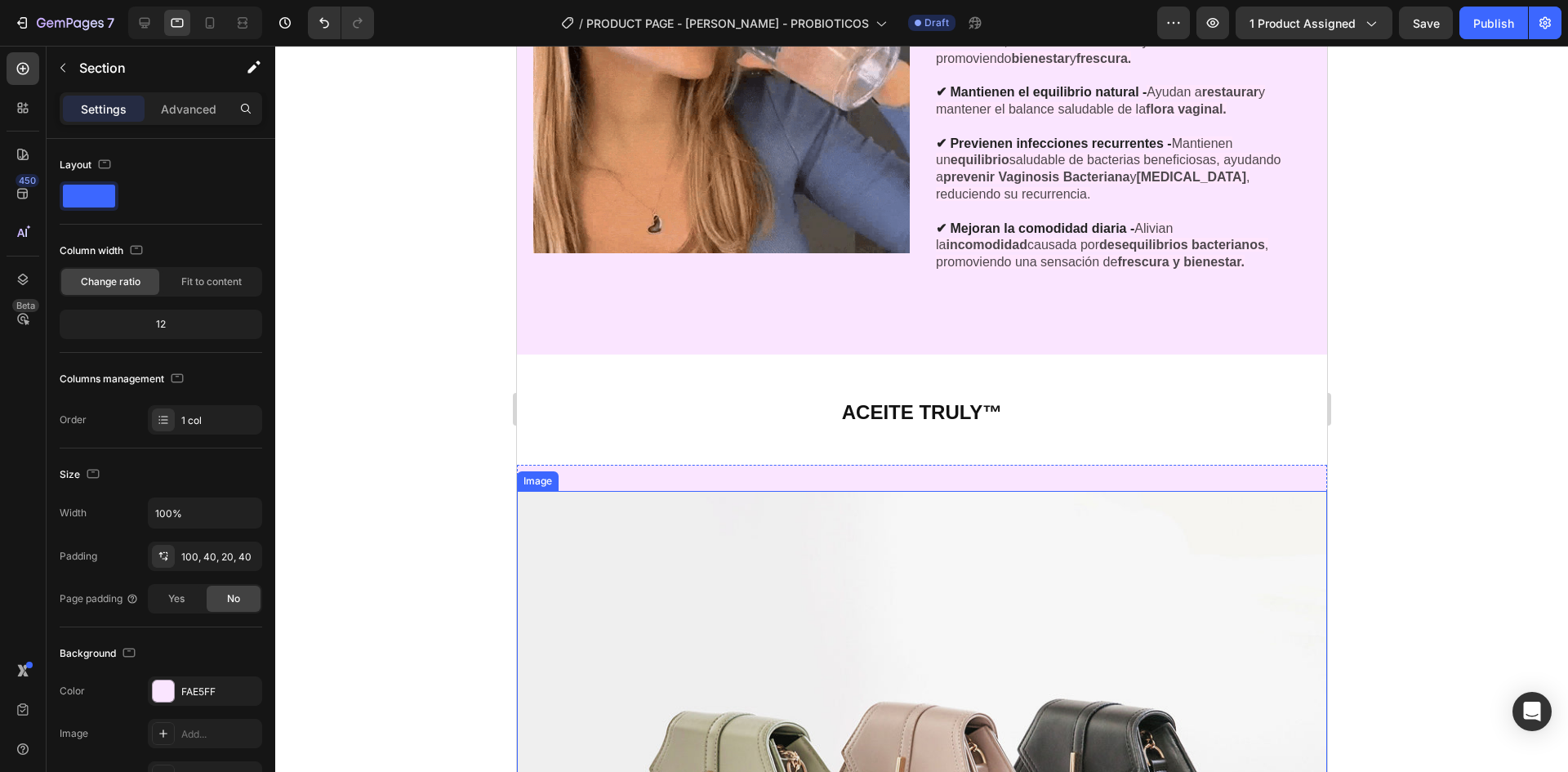
scroll to position [2696, 0]
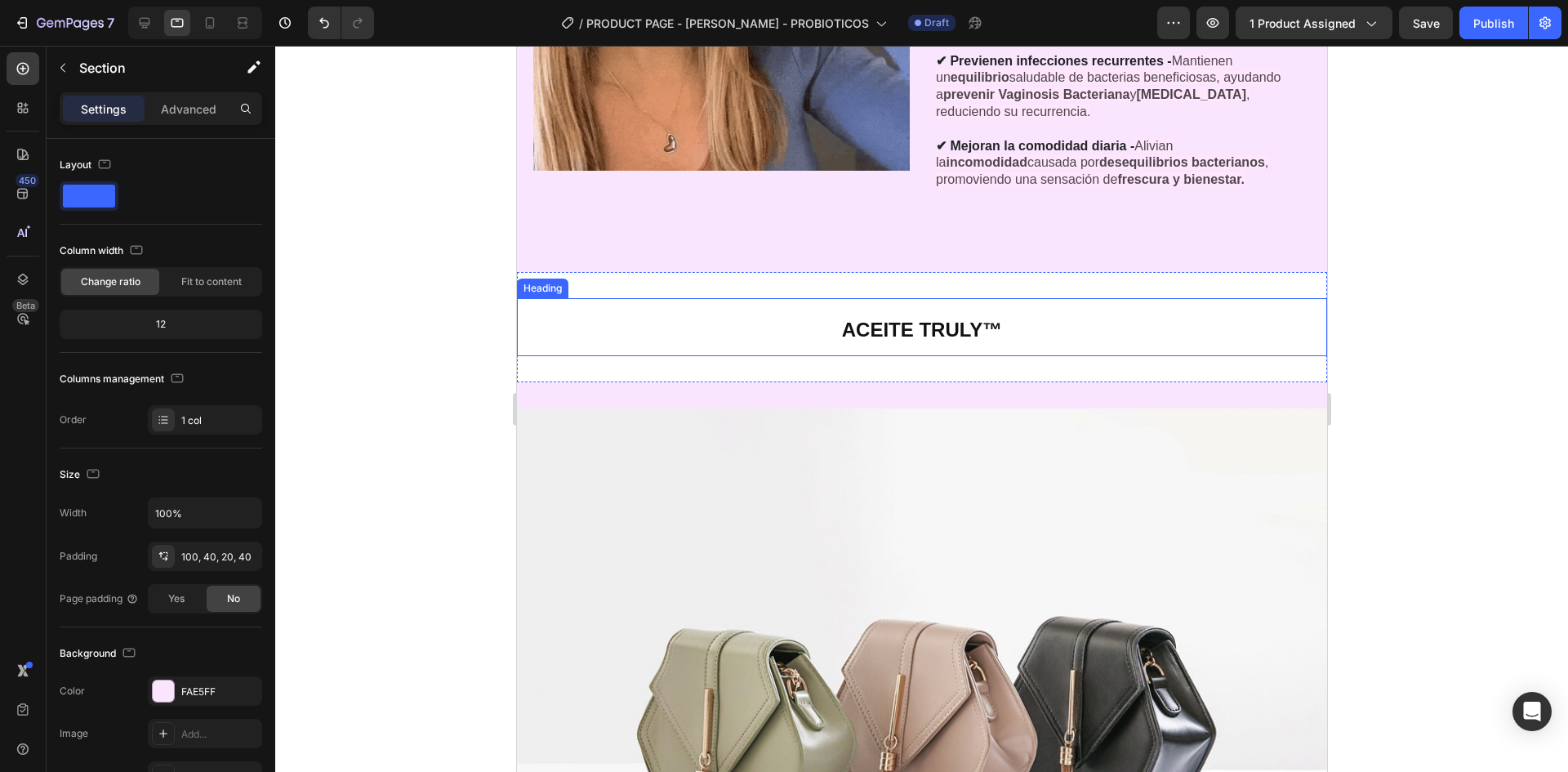
click at [1022, 310] on h2 "ACEITE TRULY™" at bounding box center [921, 327] width 810 height 58
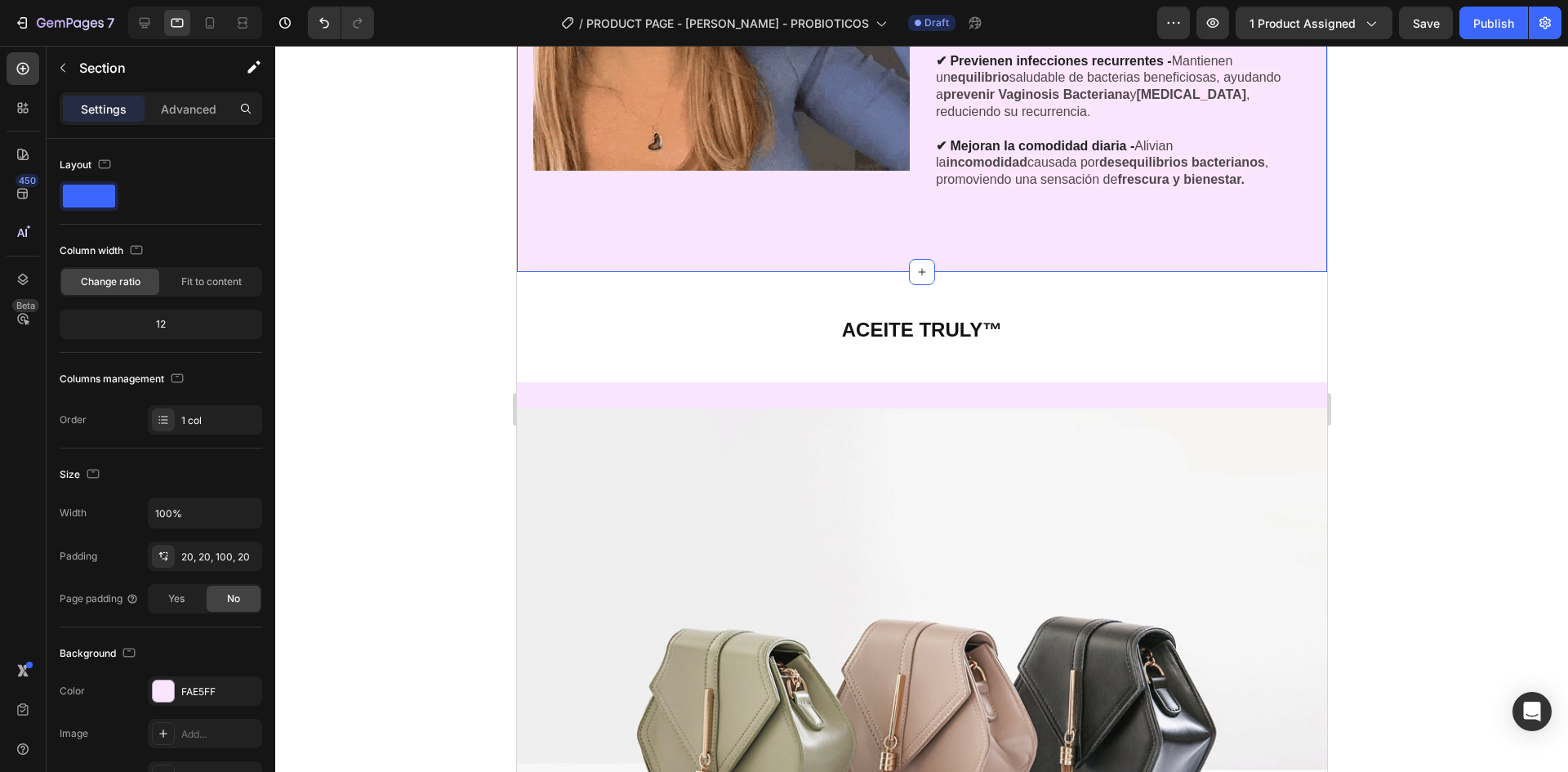
click at [1050, 180] on p "✔ Mejoran el olor de tu zona íntima - Gracias a su aporte de bacterias positiva…" at bounding box center [1122, 19] width 373 height 340
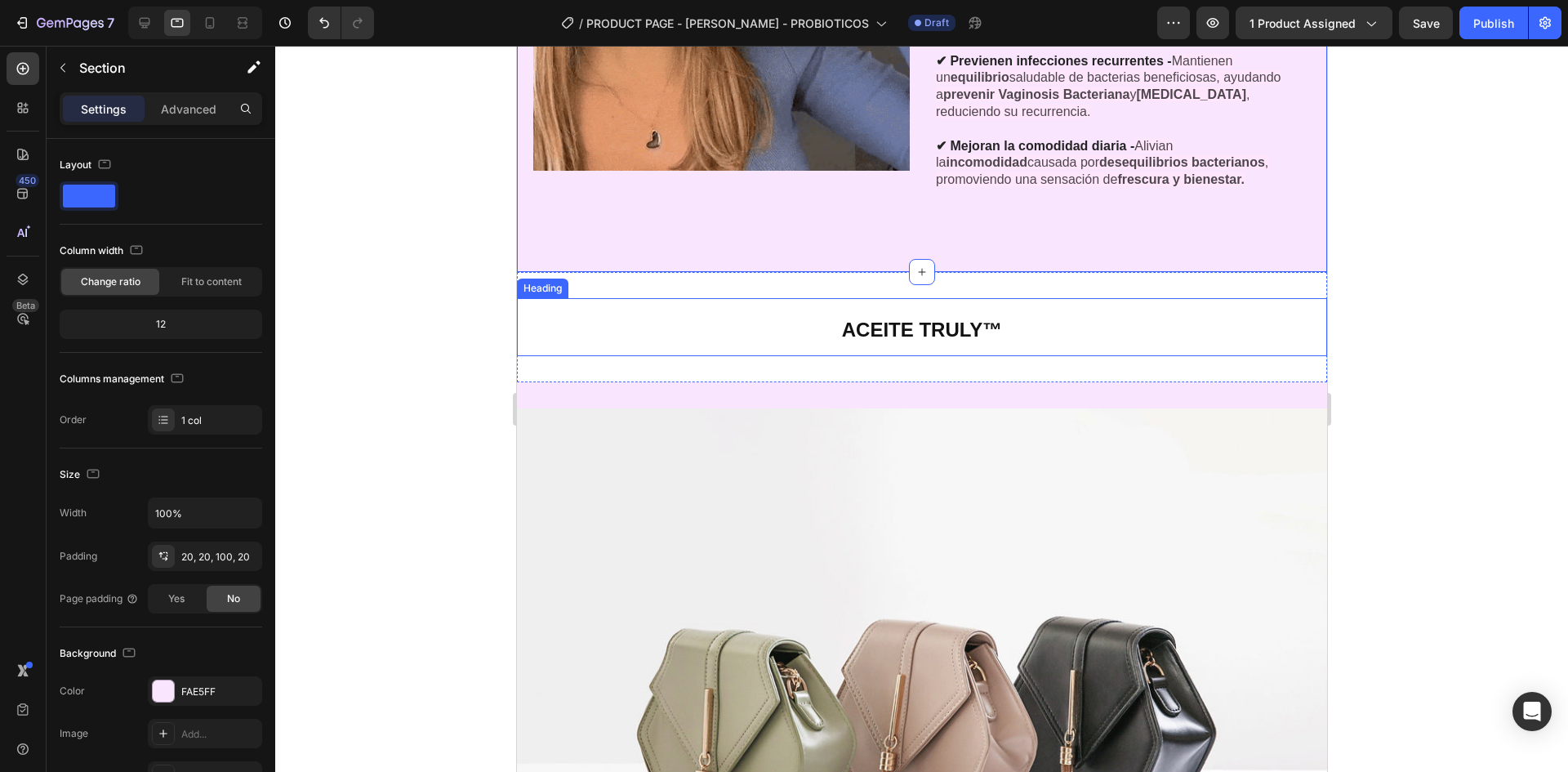
click at [994, 340] on h2 "ACEITE TRULY™" at bounding box center [921, 327] width 810 height 58
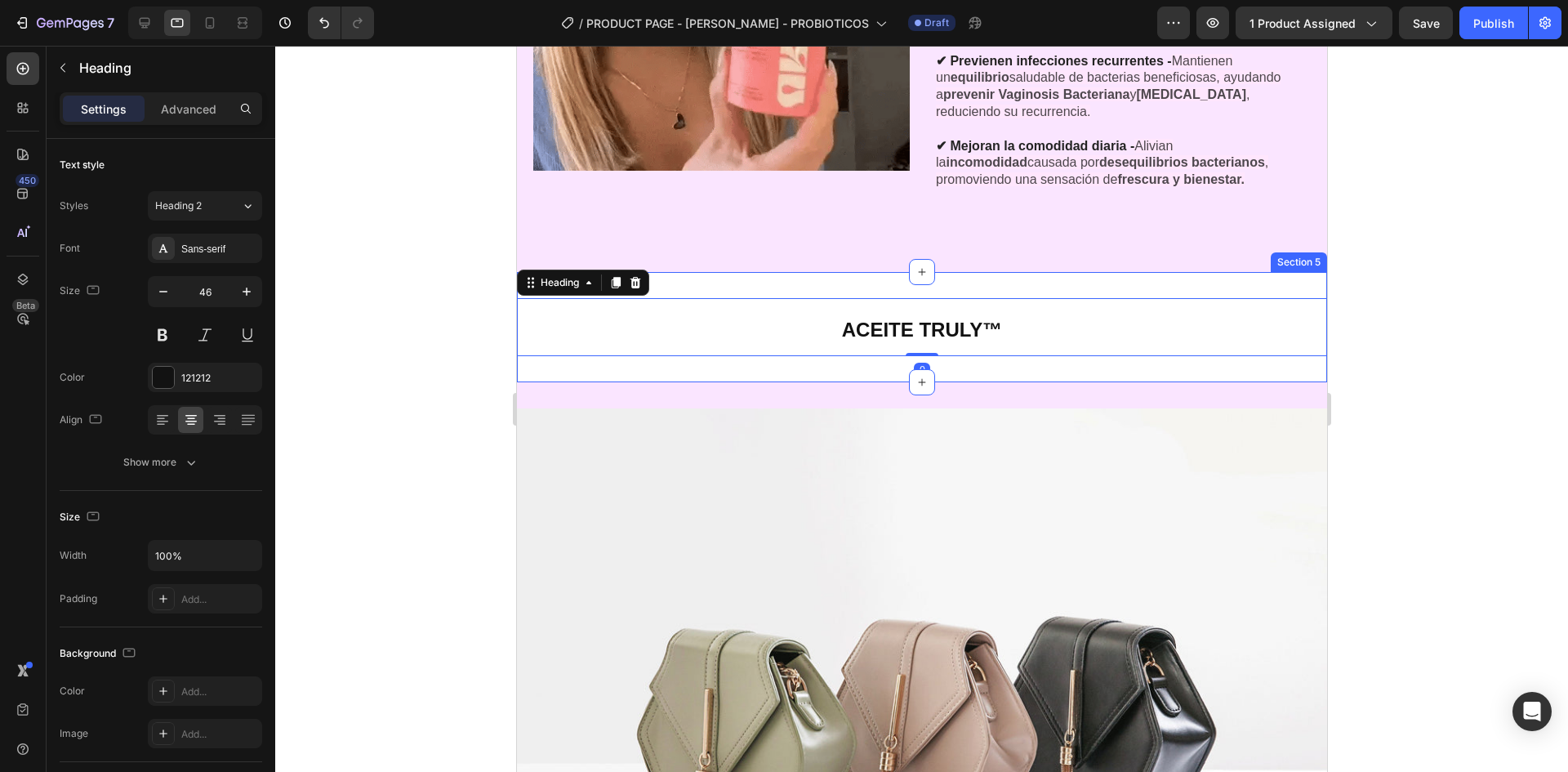
click at [1003, 363] on div "ACEITE TRULY™ Heading 0 Section 5" at bounding box center [921, 326] width 810 height 110
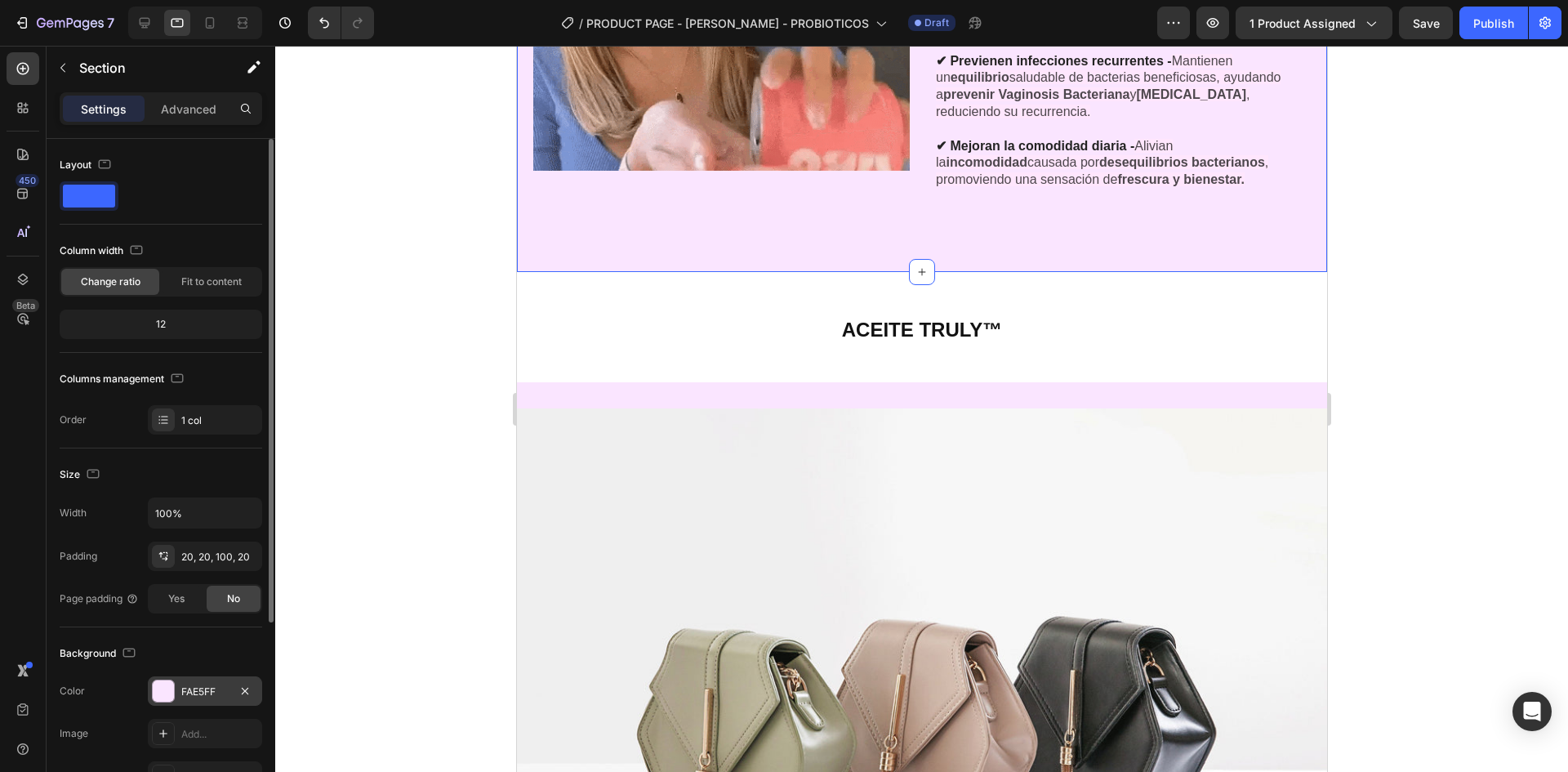
click at [206, 687] on div "FAE5FF" at bounding box center [205, 692] width 47 height 14
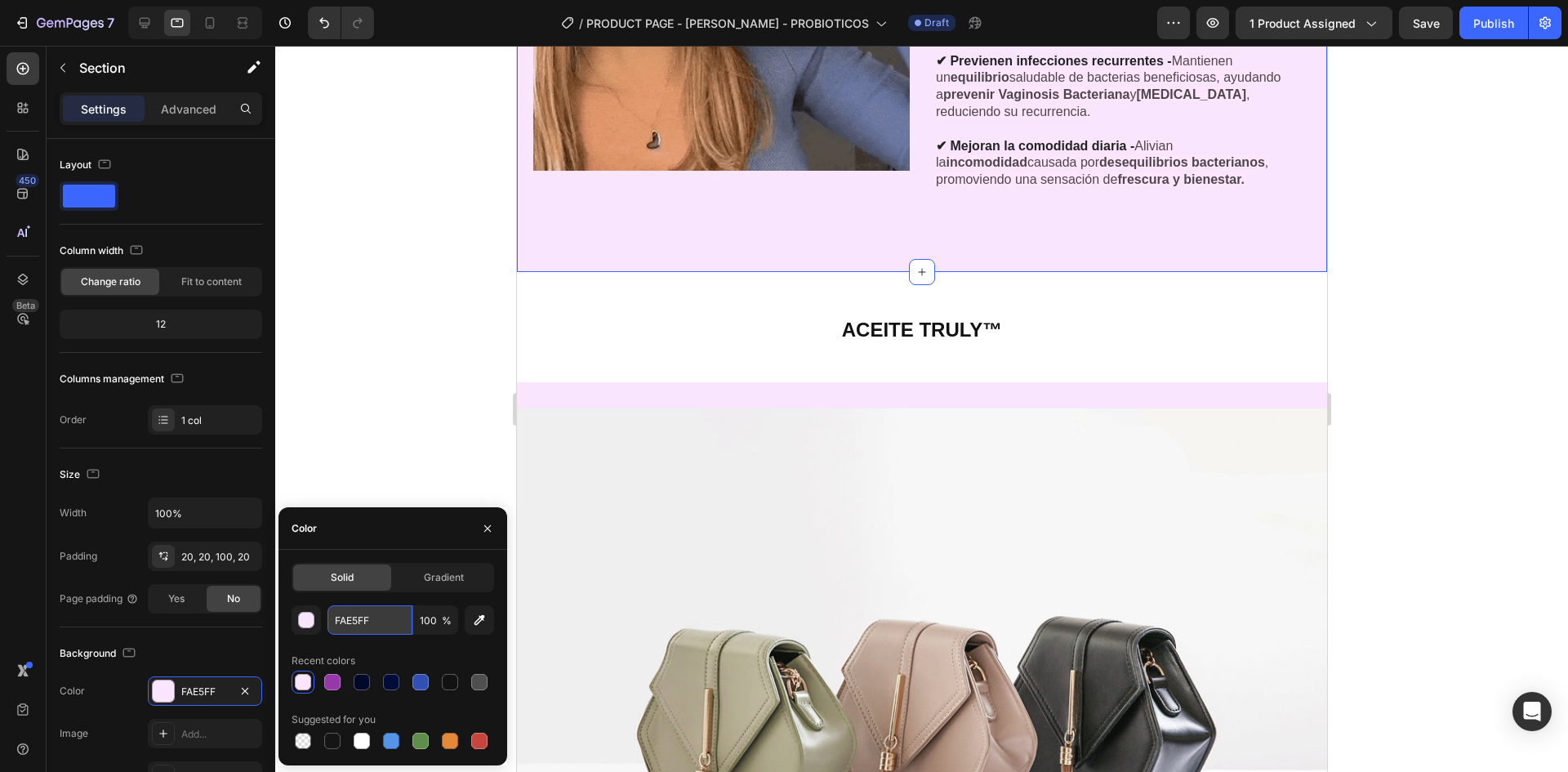
click at [364, 609] on input "FAE5FF" at bounding box center [370, 619] width 85 height 29
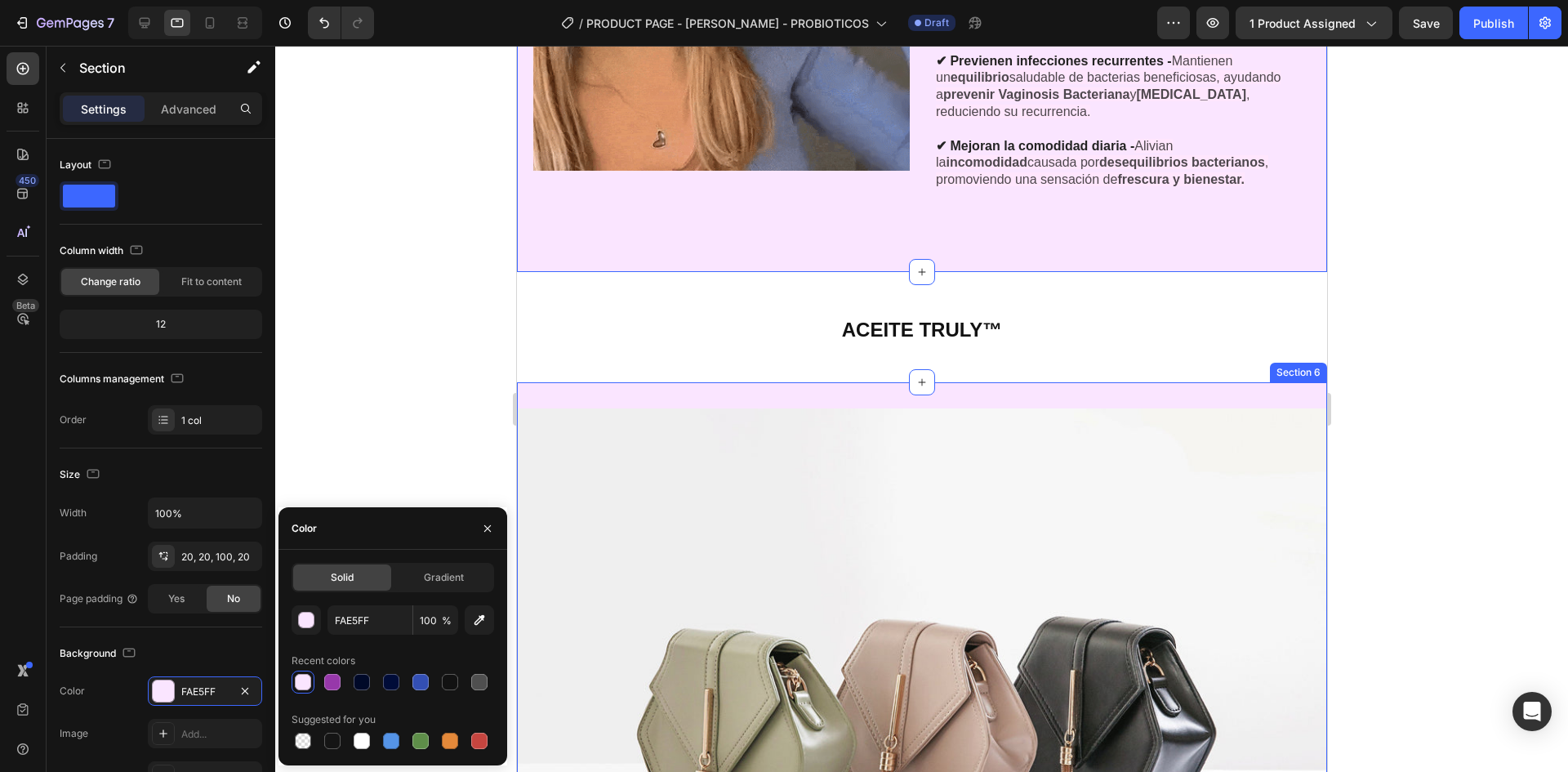
click at [650, 372] on div "ACEITE TRULY™ Heading Section 5" at bounding box center [921, 326] width 810 height 110
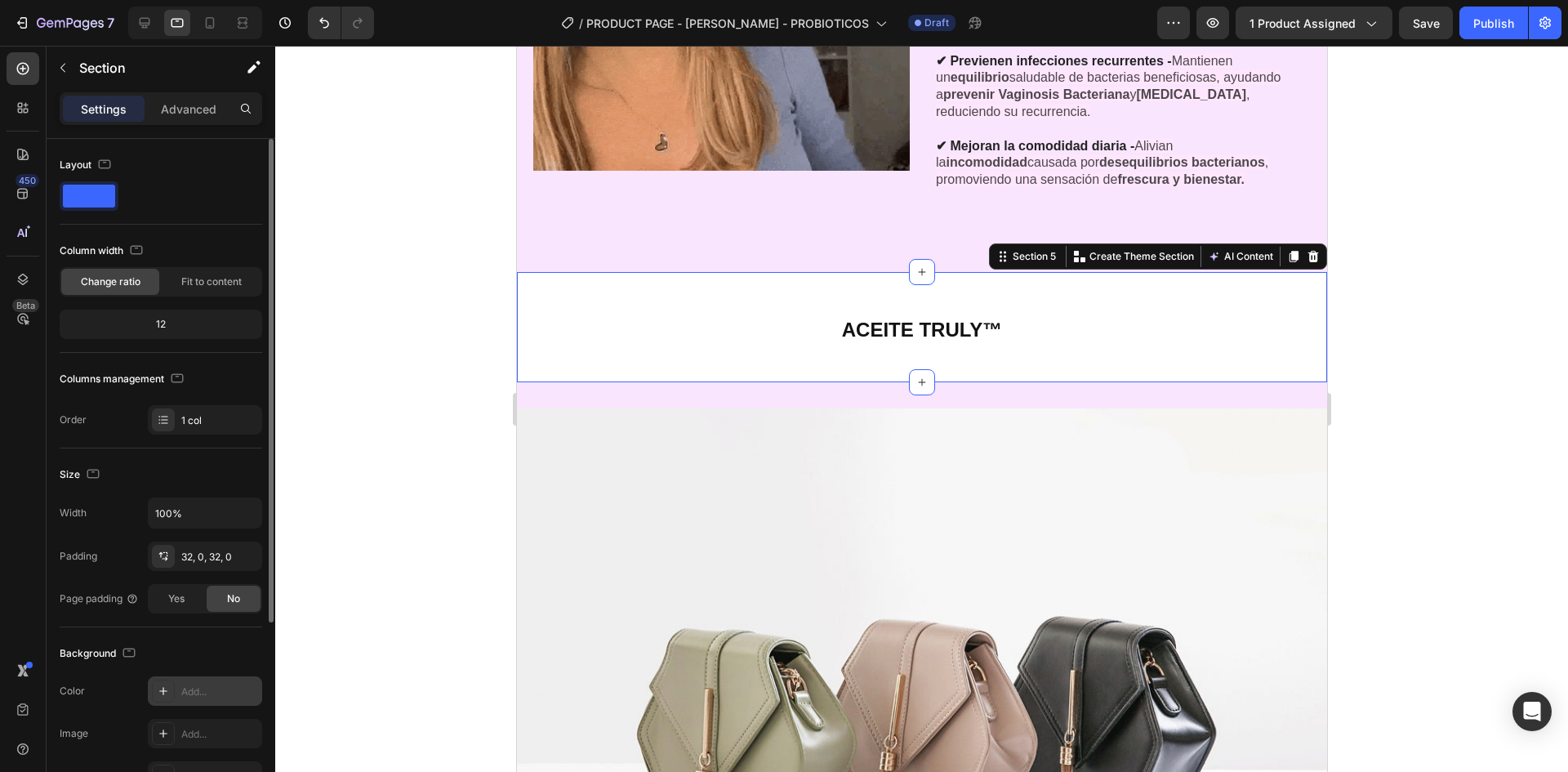
click at [189, 690] on div "Add..." at bounding box center [220, 692] width 77 height 14
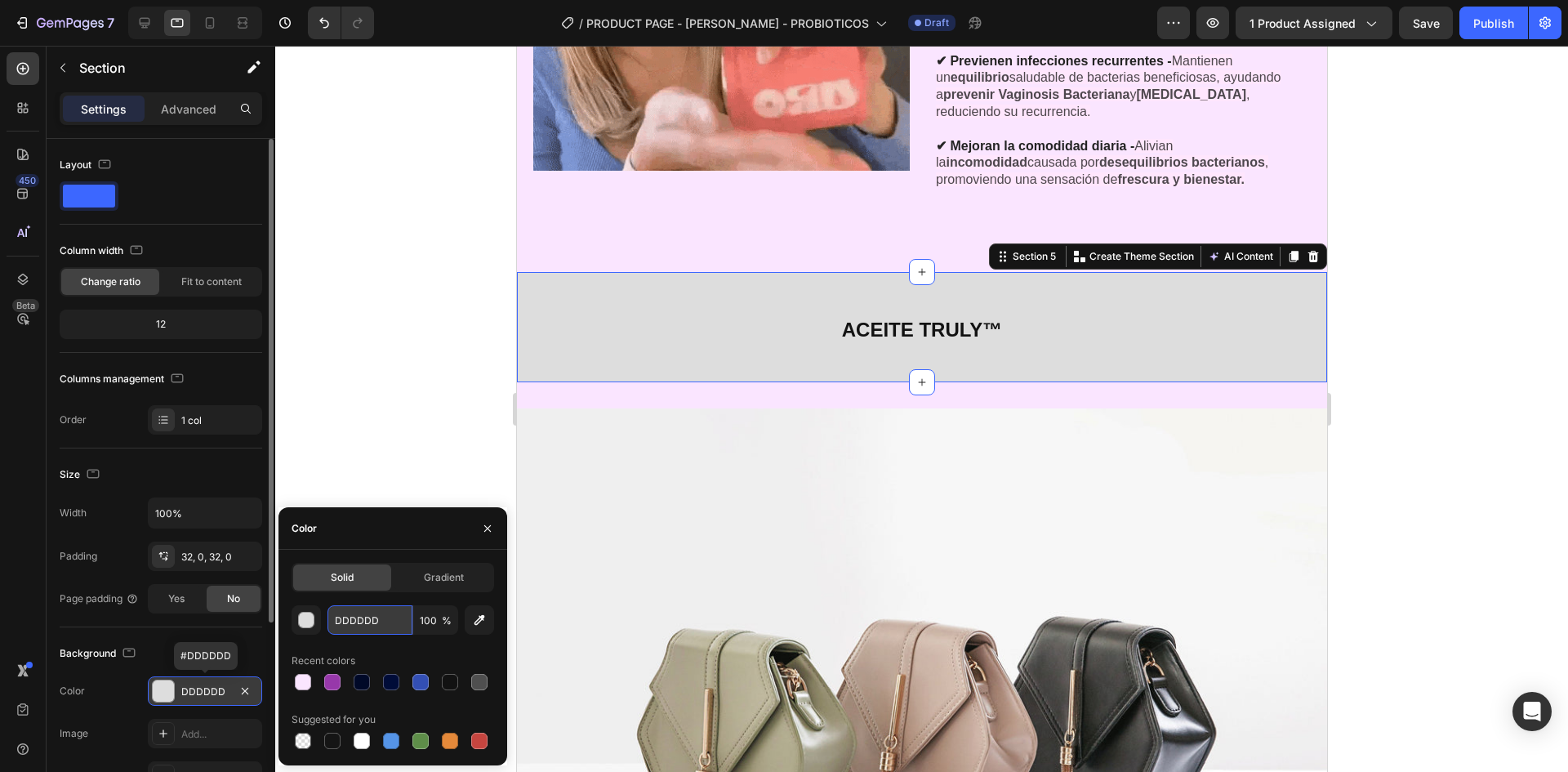
click at [359, 620] on input "DDDDDD" at bounding box center [370, 619] width 85 height 29
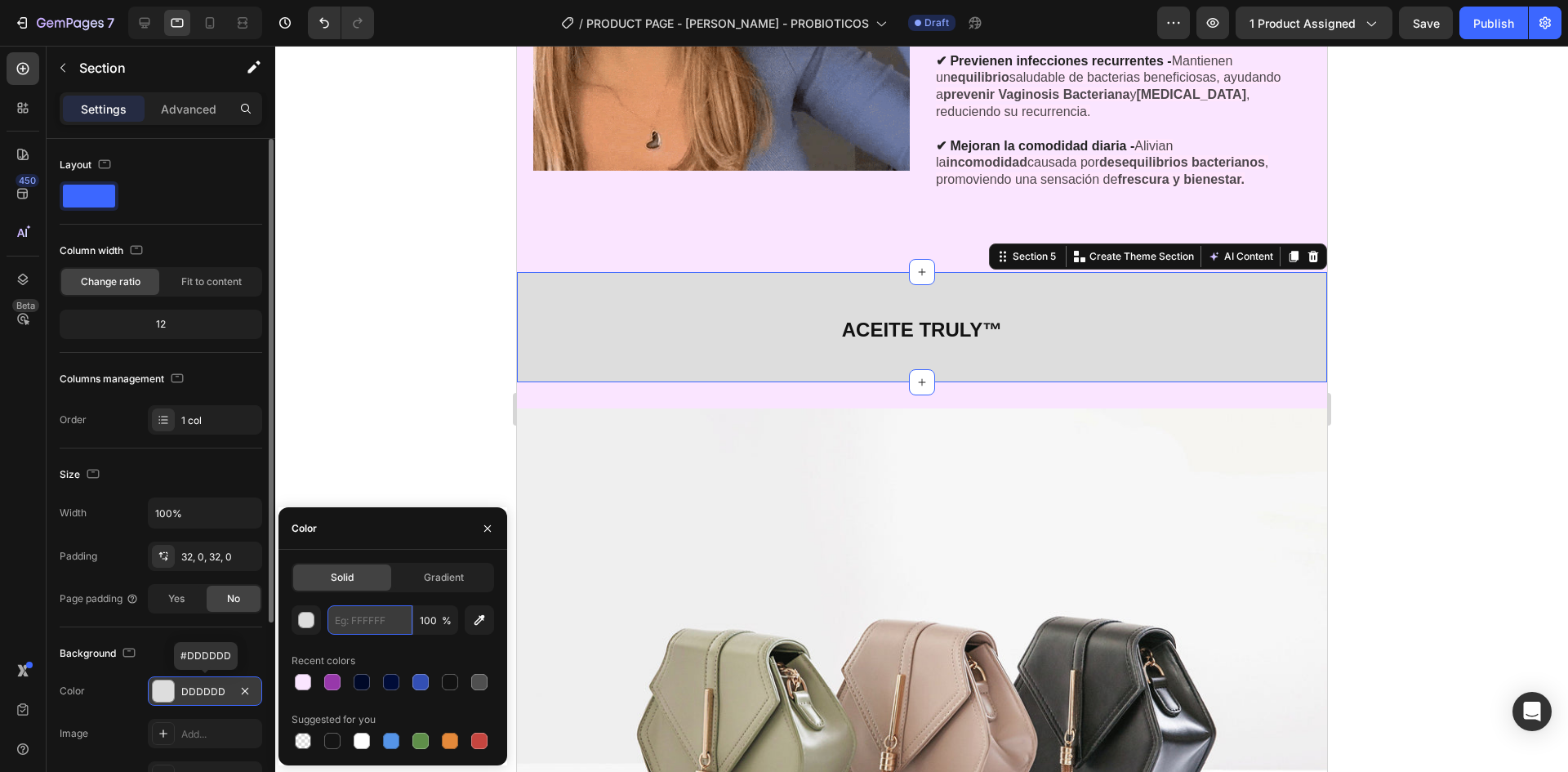
paste input "FAE5FF"
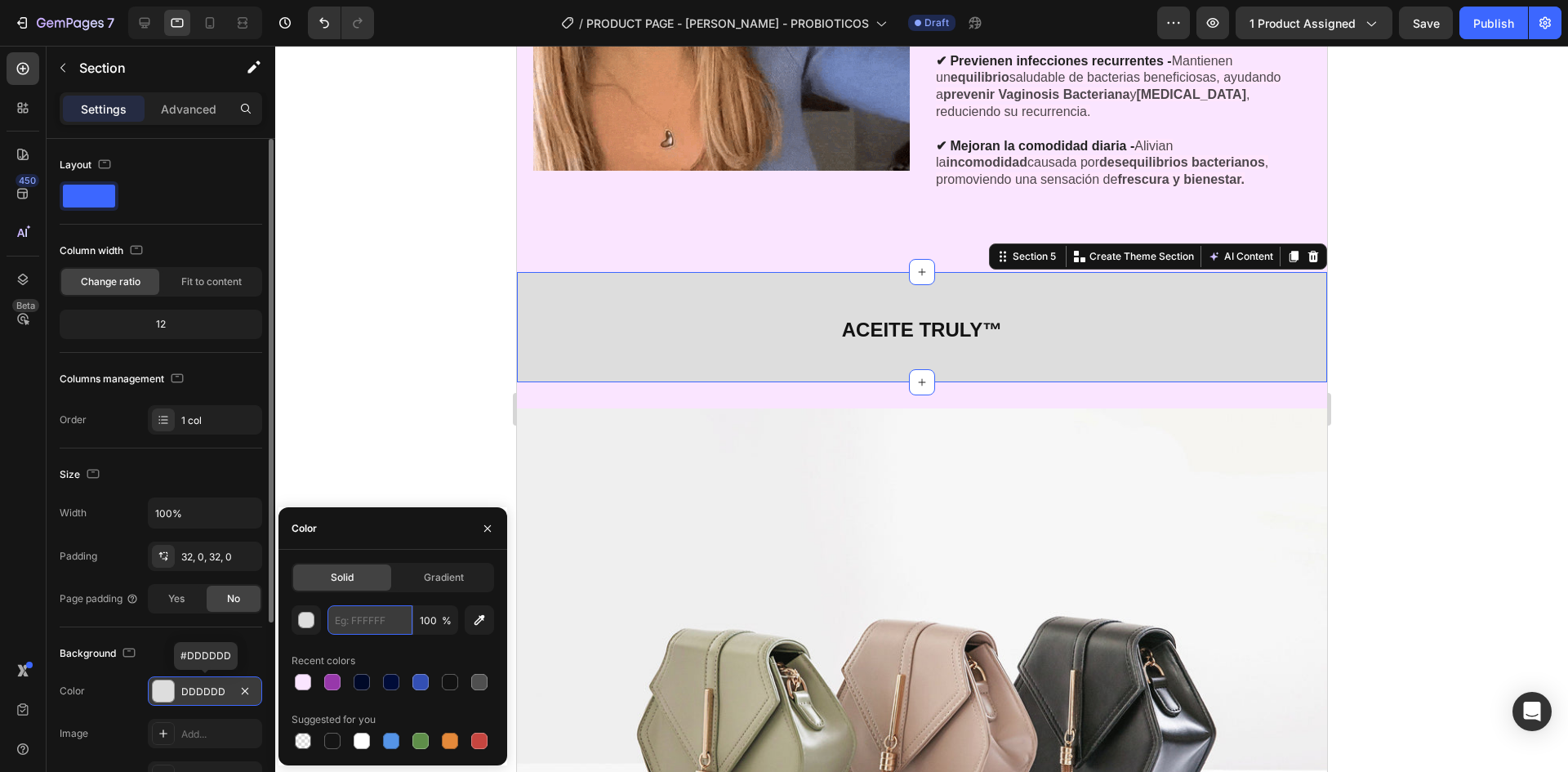
type input "FAE5FF"
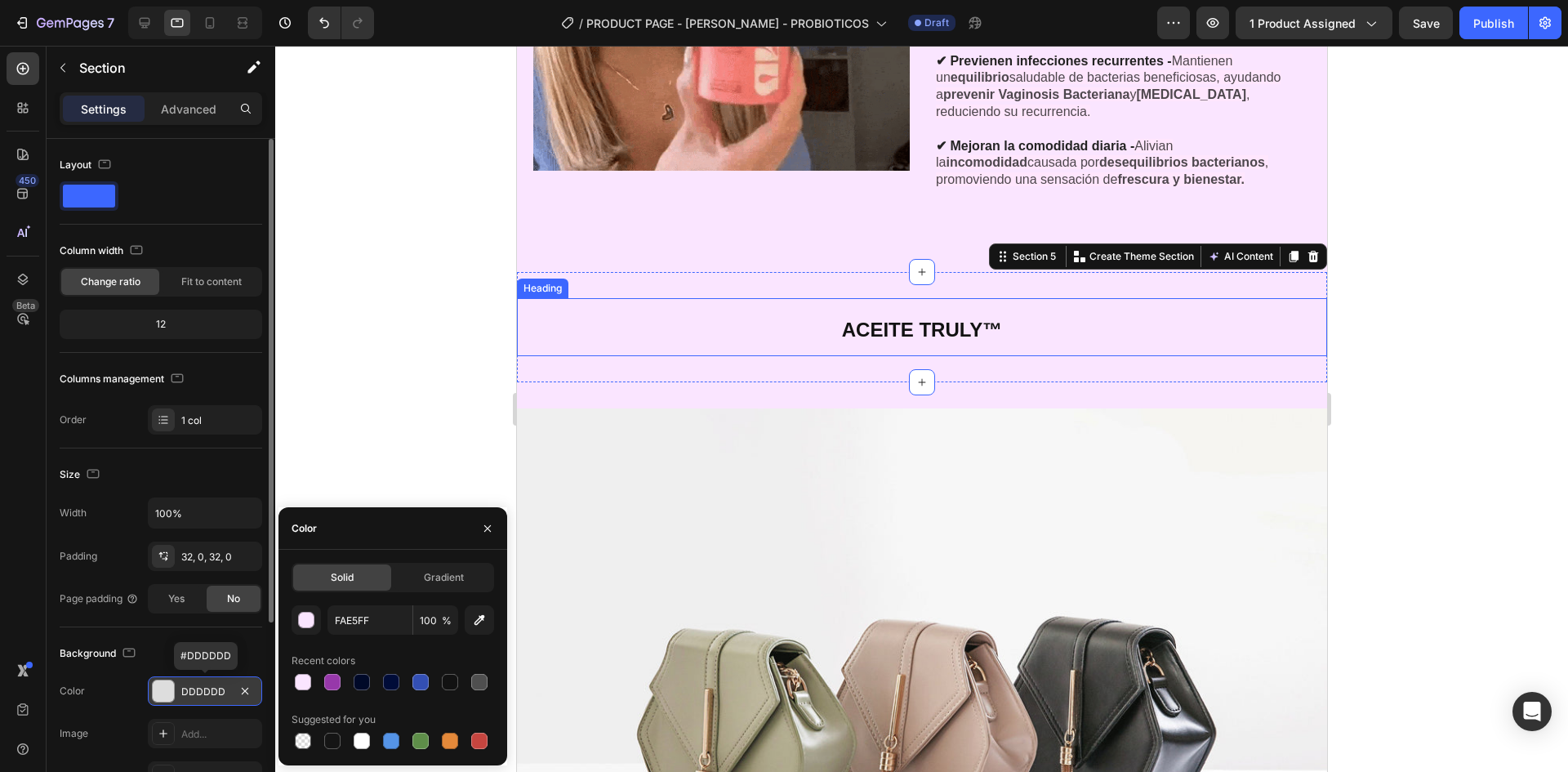
click at [1464, 274] on div at bounding box center [921, 408] width 1293 height 726
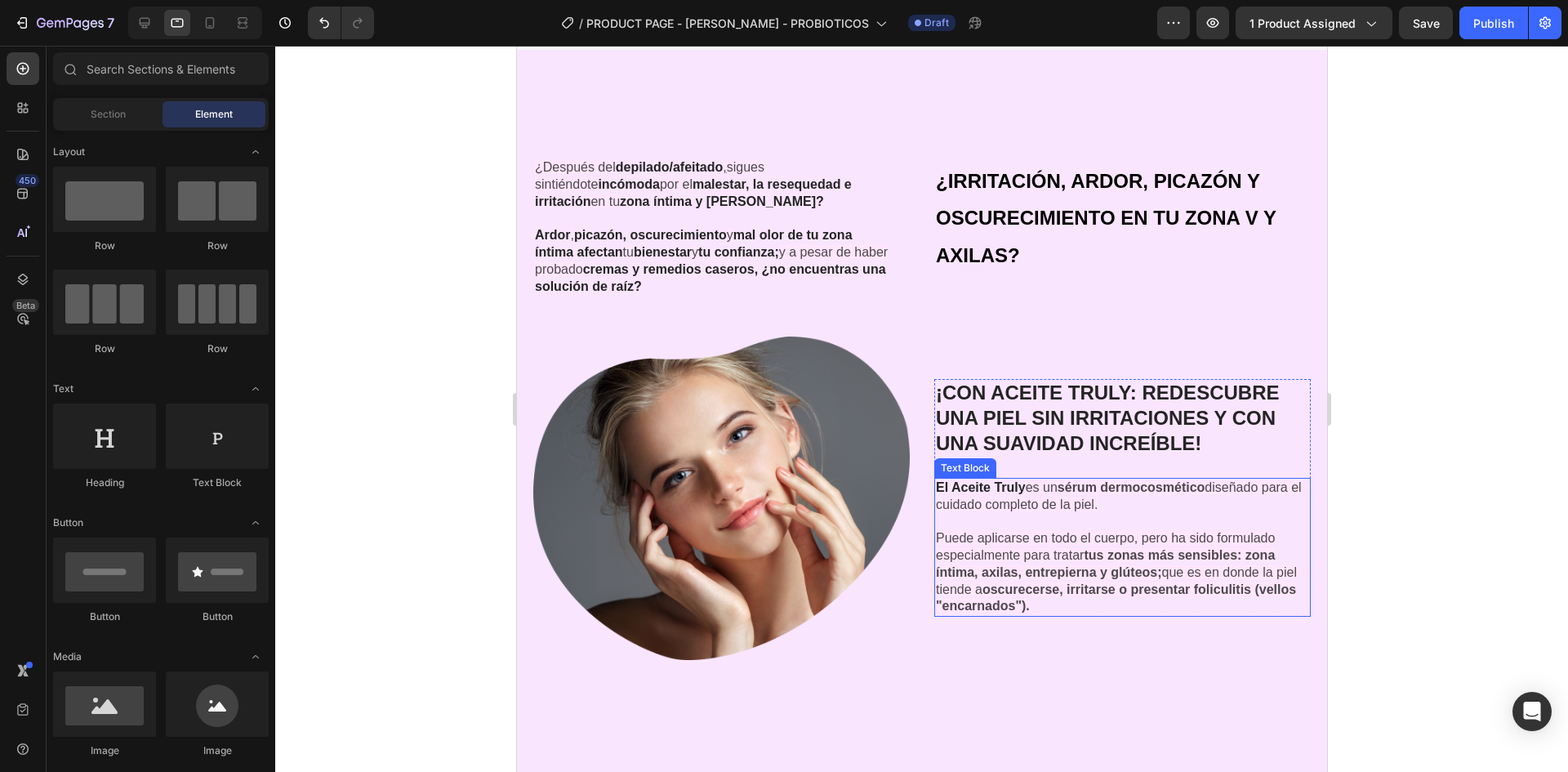
scroll to position [3512, 0]
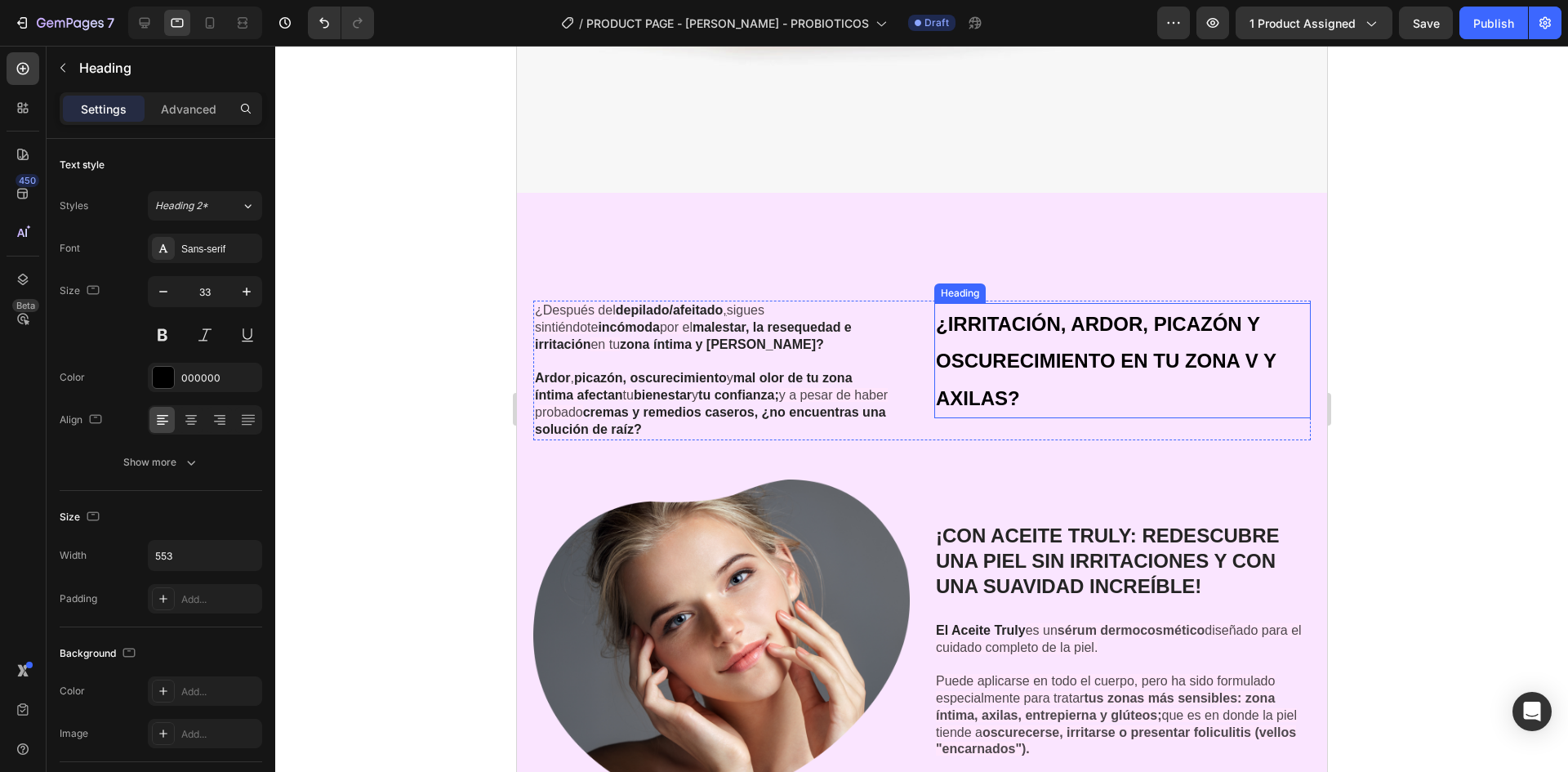
click at [1010, 329] on h2 "¿IRRITACIÓN, ARDOR, PICAZÓN Y OSCURECIMIENTO EN TU ZONA V Y AXILAS?" at bounding box center [1121, 361] width 376 height 116
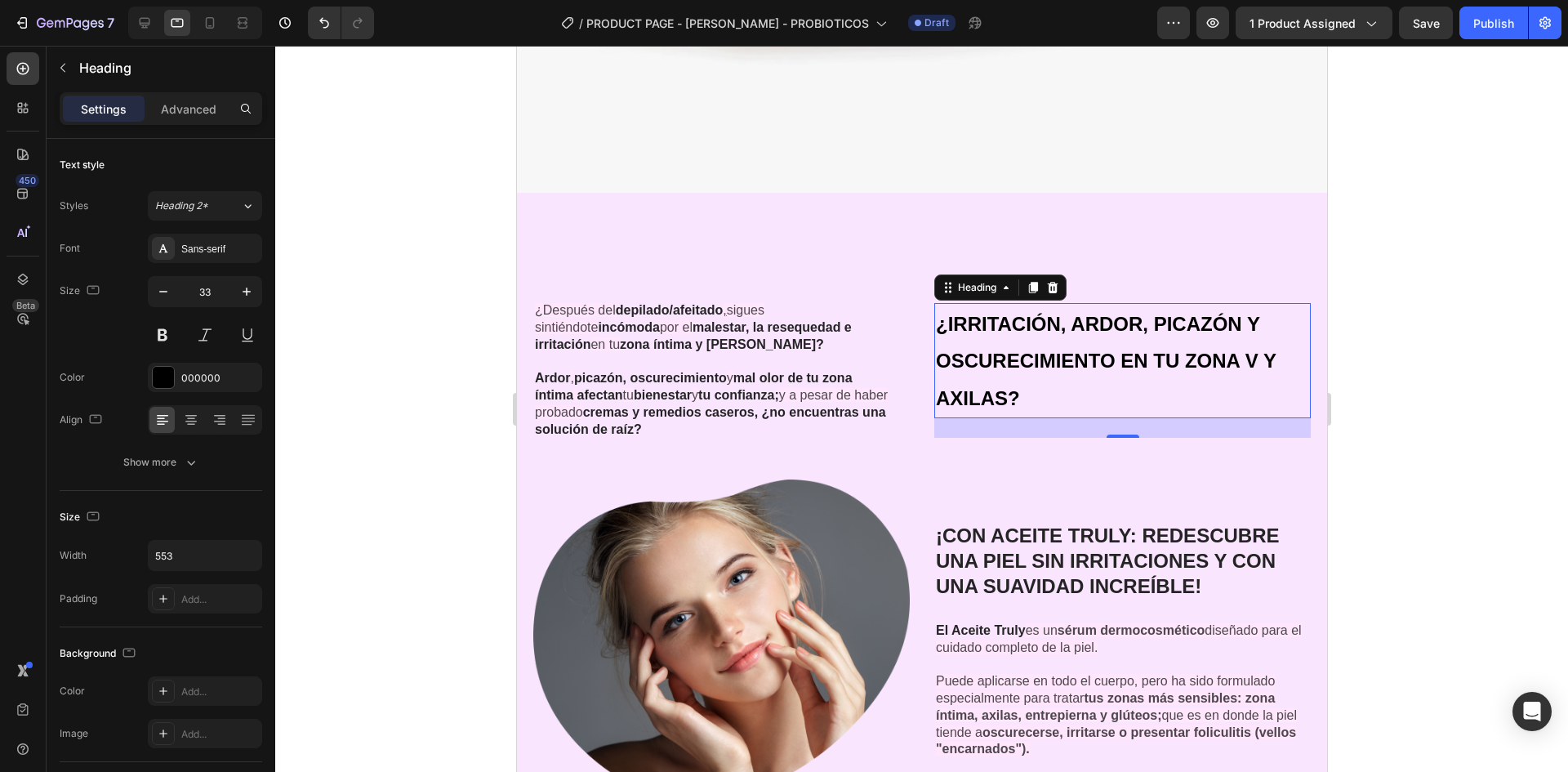
click at [1252, 329] on h2 "¿IRRITACIÓN, ARDOR, PICAZÓN Y OSCURECIMIENTO EN TU ZONA V Y AXILAS?" at bounding box center [1121, 361] width 376 height 116
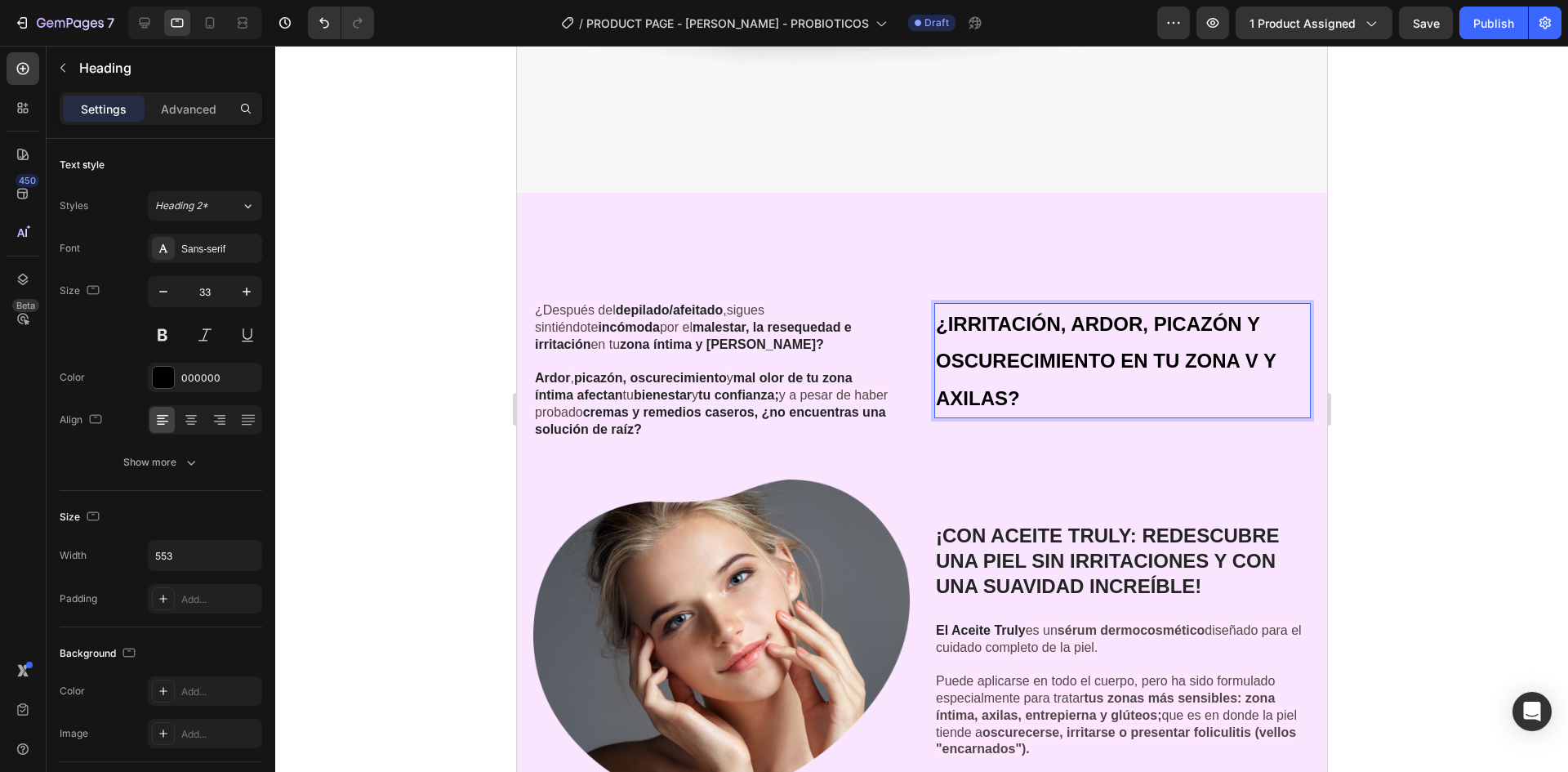
scroll to position [3757, 0]
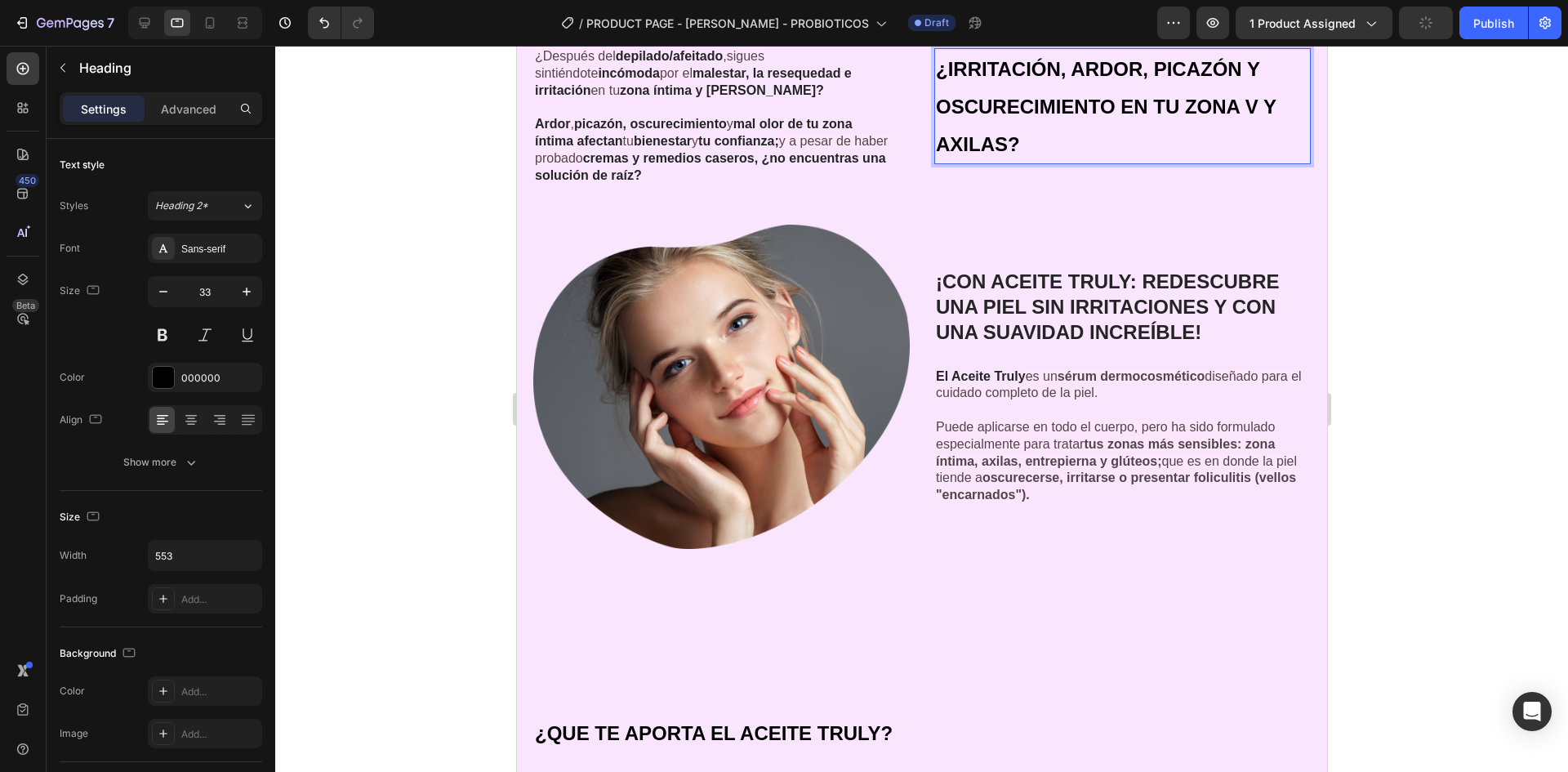
click at [1254, 325] on h2 "¡CON ACEITE TRULY: REDESCUBRE UNA PIEL SIN IRRITACIONES Y CON UNA SUAVIDAD INCR…" at bounding box center [1121, 307] width 376 height 80
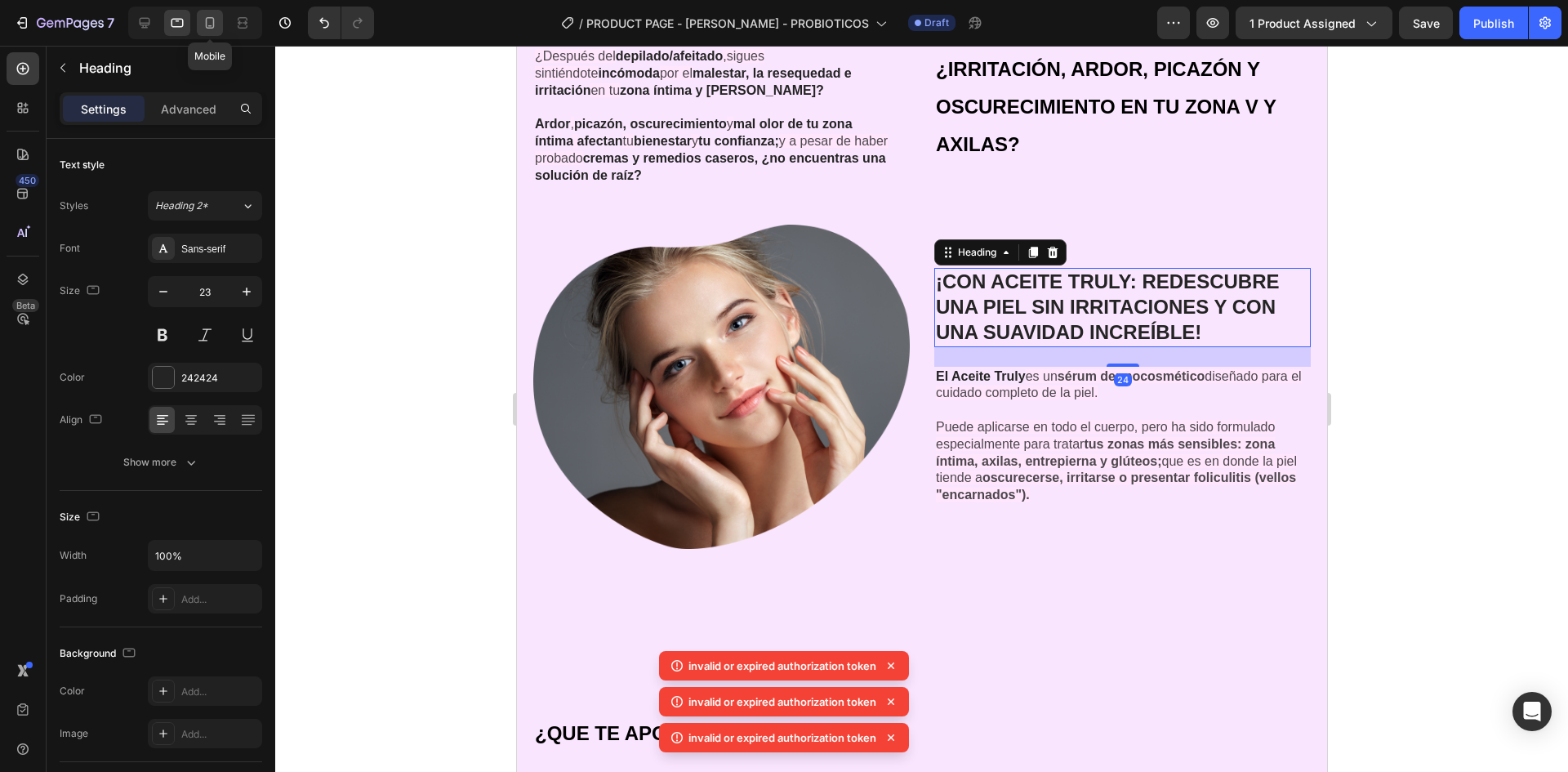
click at [216, 23] on icon at bounding box center [210, 22] width 16 height 16
type input "20"
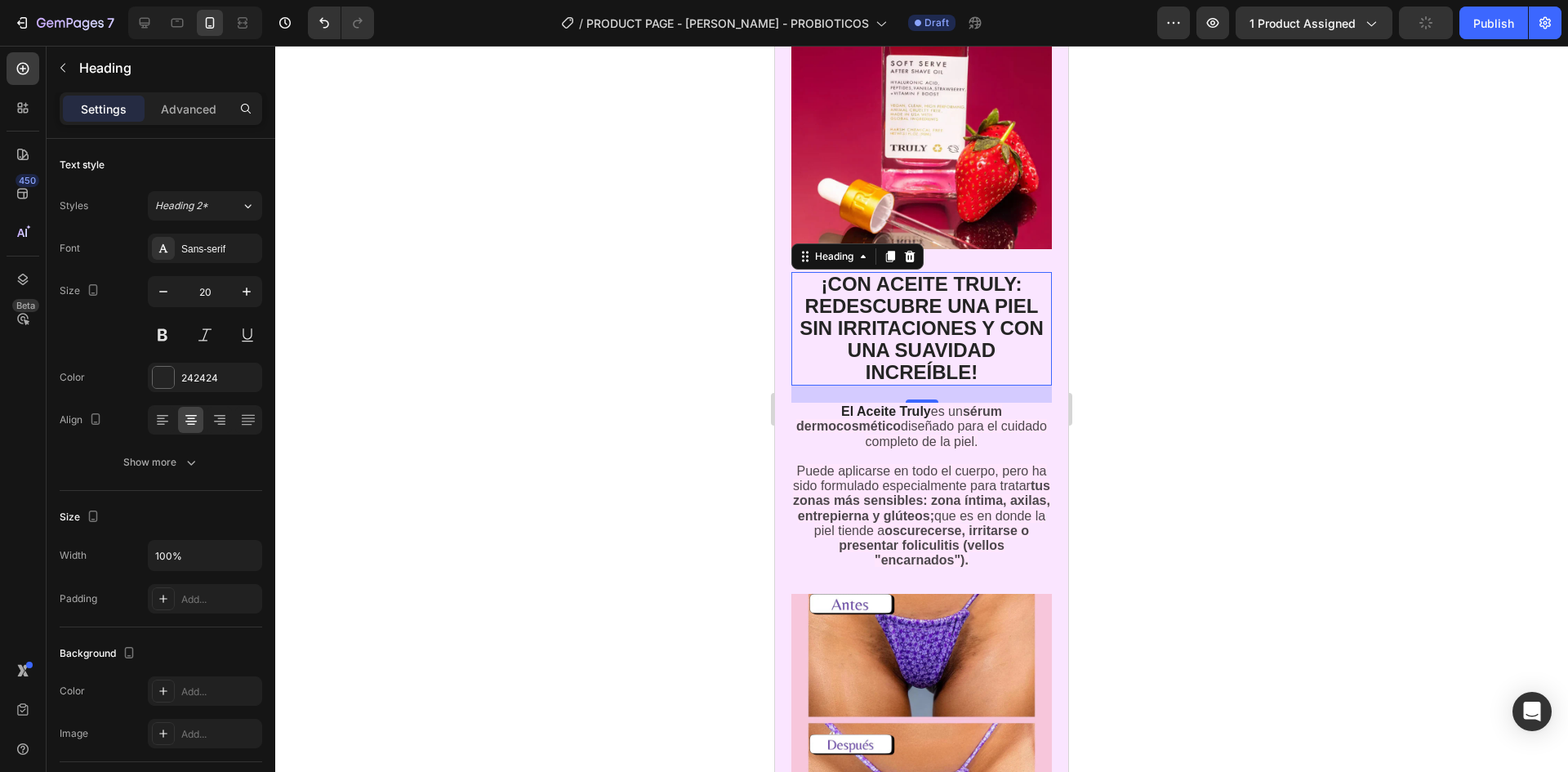
scroll to position [3641, 0]
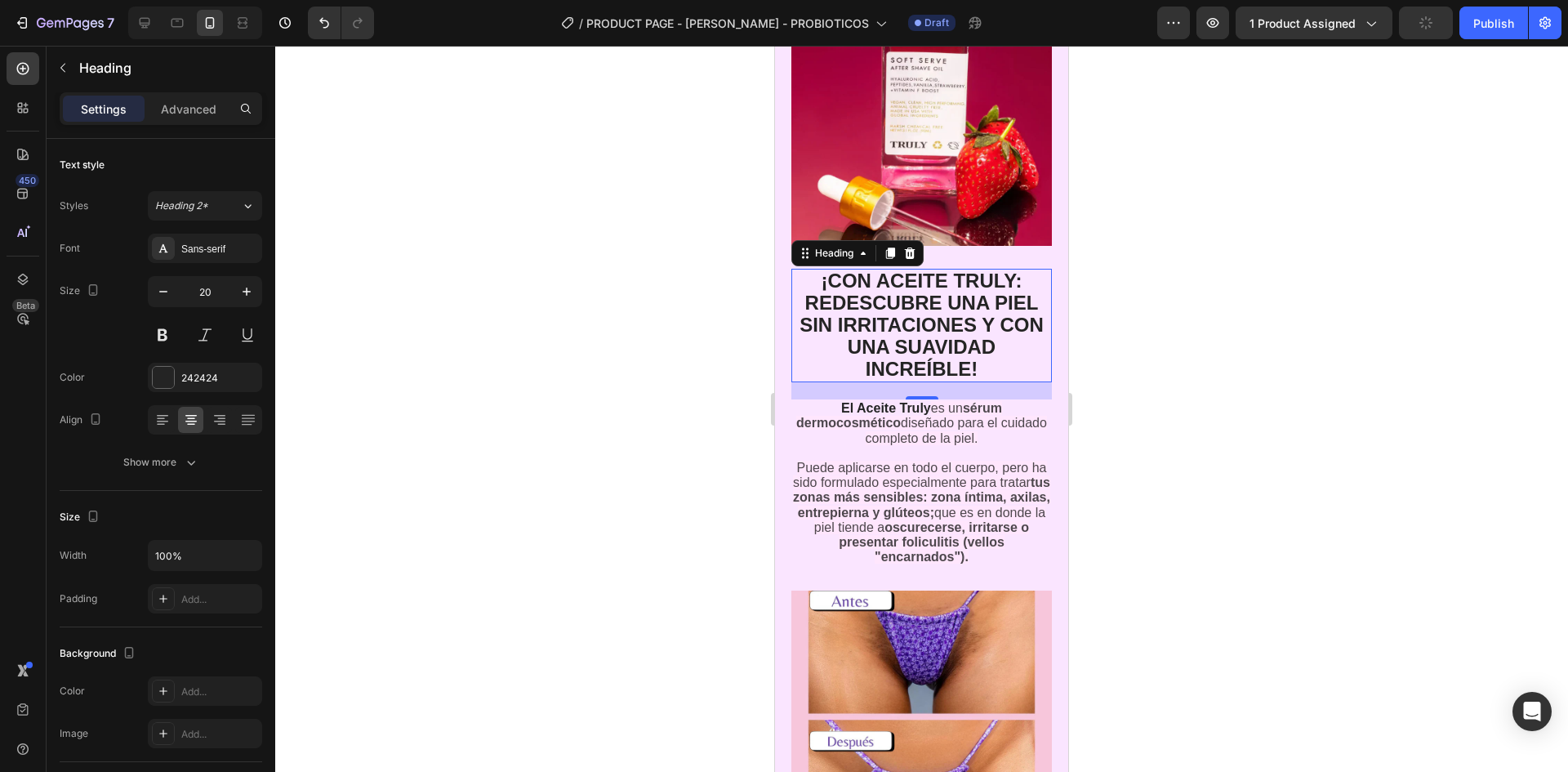
click at [1004, 251] on div "¡CON ACEITE TRULY: REDESCUBRE UNA PIEL SIN IRRITACIONES Y CON UNA SUAVIDAD INCR…" at bounding box center [922, 406] width 261 height 320
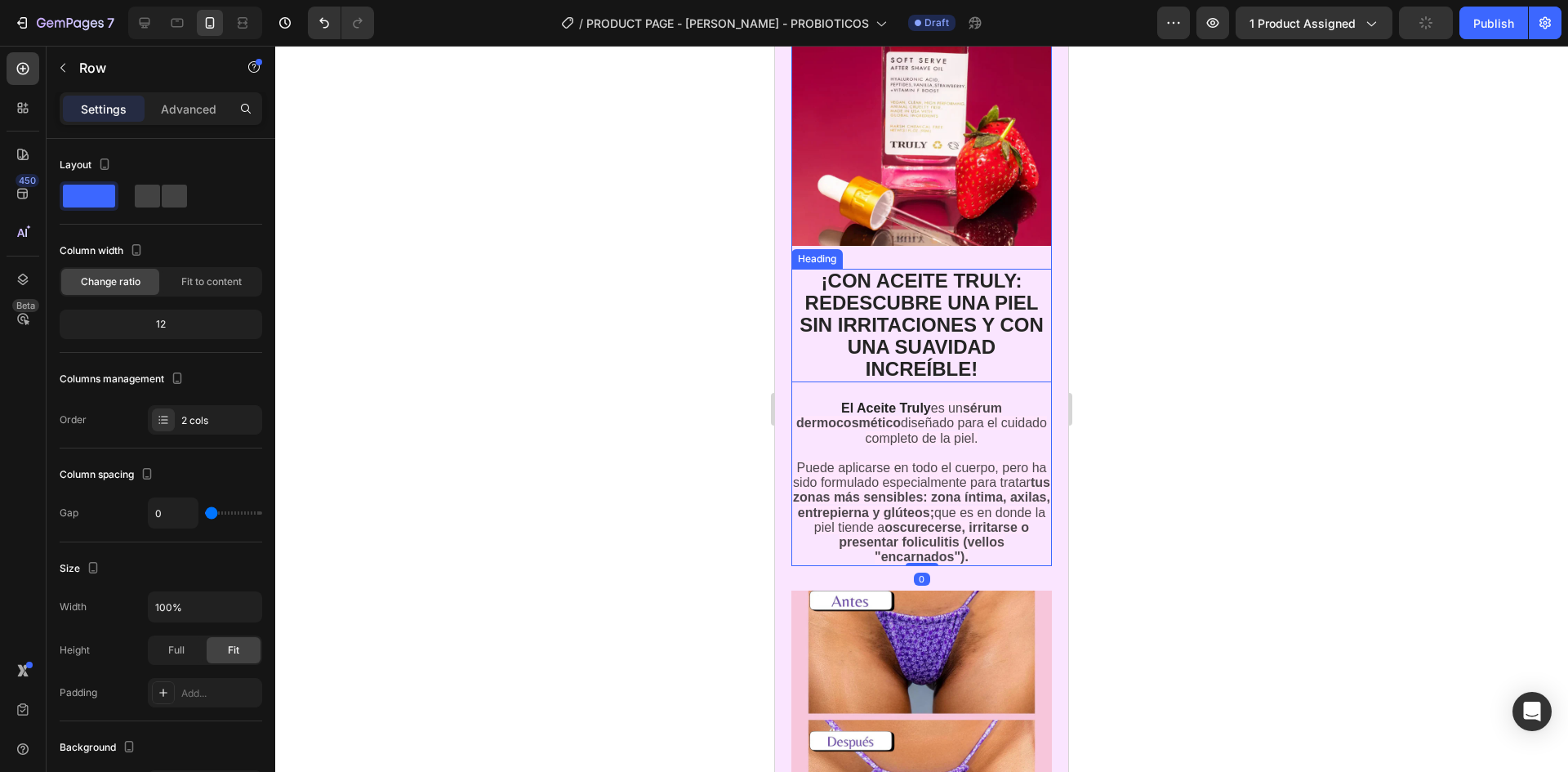
click at [1004, 309] on strong "¡CON ACEITE TRULY: REDESCUBRE UNA PIEL SIN IRRITACIONES Y CON UNA SUAVIDAD INCR…" at bounding box center [921, 324] width 244 height 110
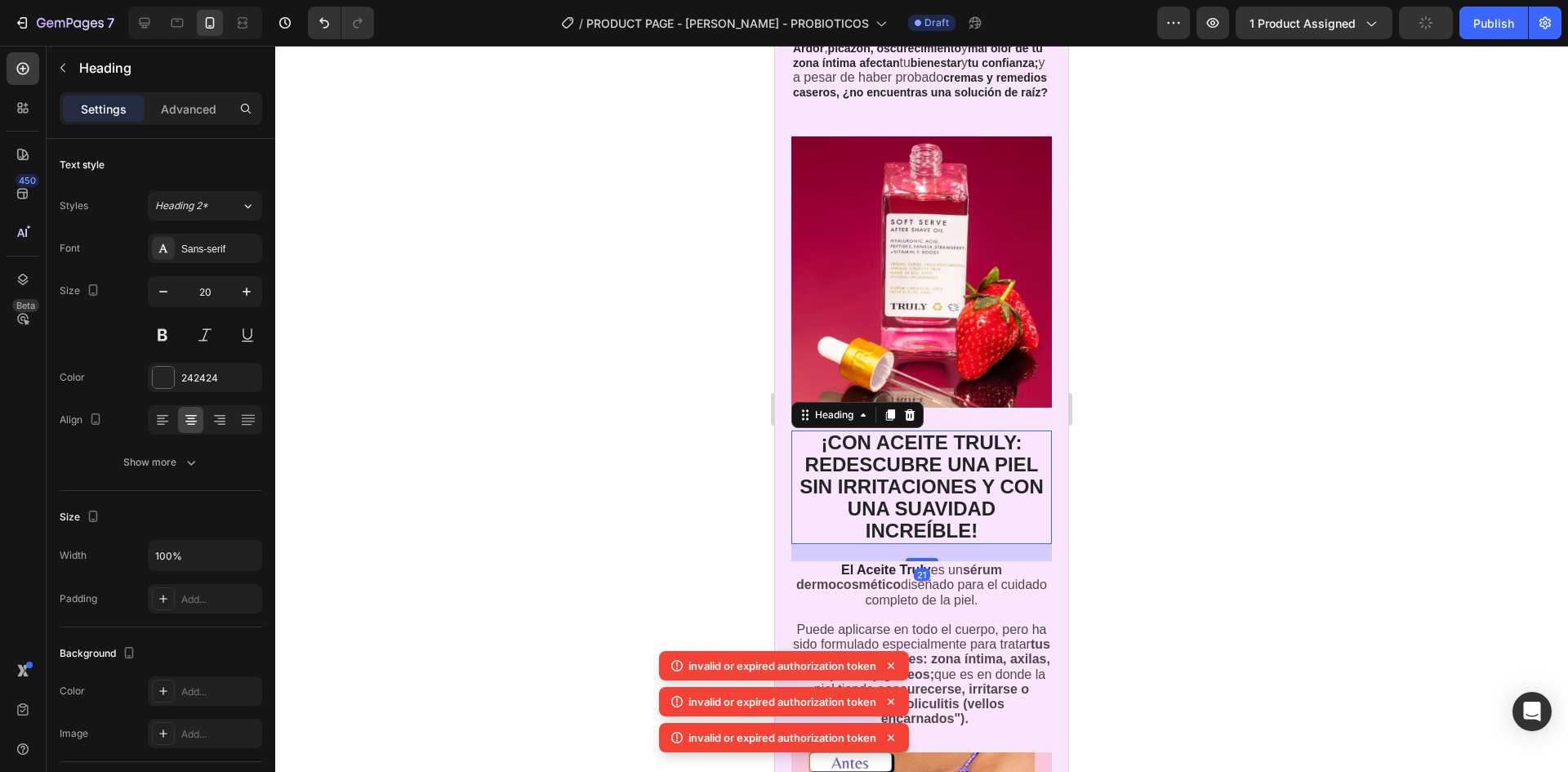
scroll to position [3478, 0]
click at [1004, 309] on img at bounding box center [922, 273] width 261 height 272
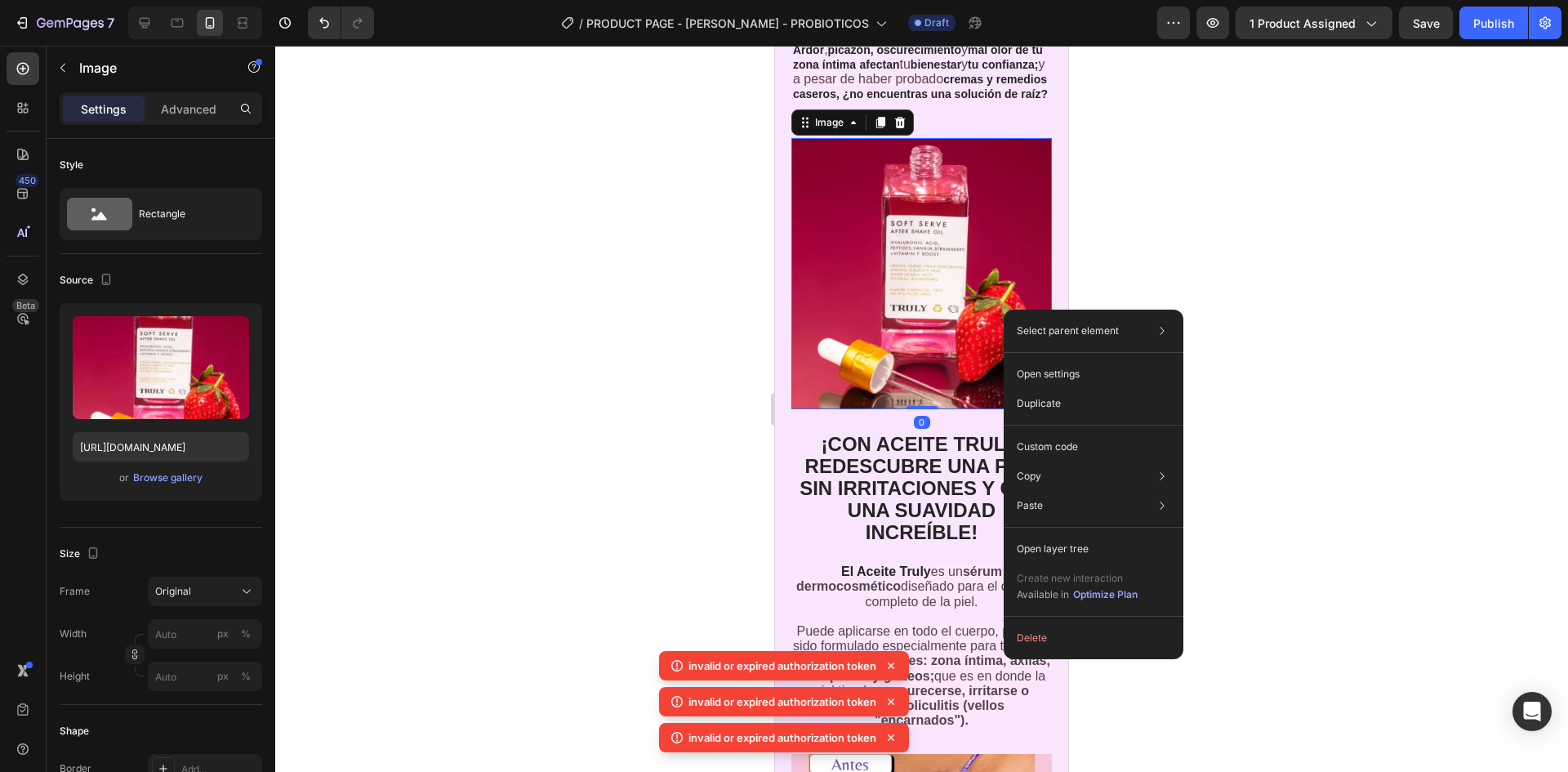
click at [1004, 309] on div "Select parent element Section Row 2 cols Image Open settings Duplicate Custom c…" at bounding box center [1094, 483] width 180 height 349
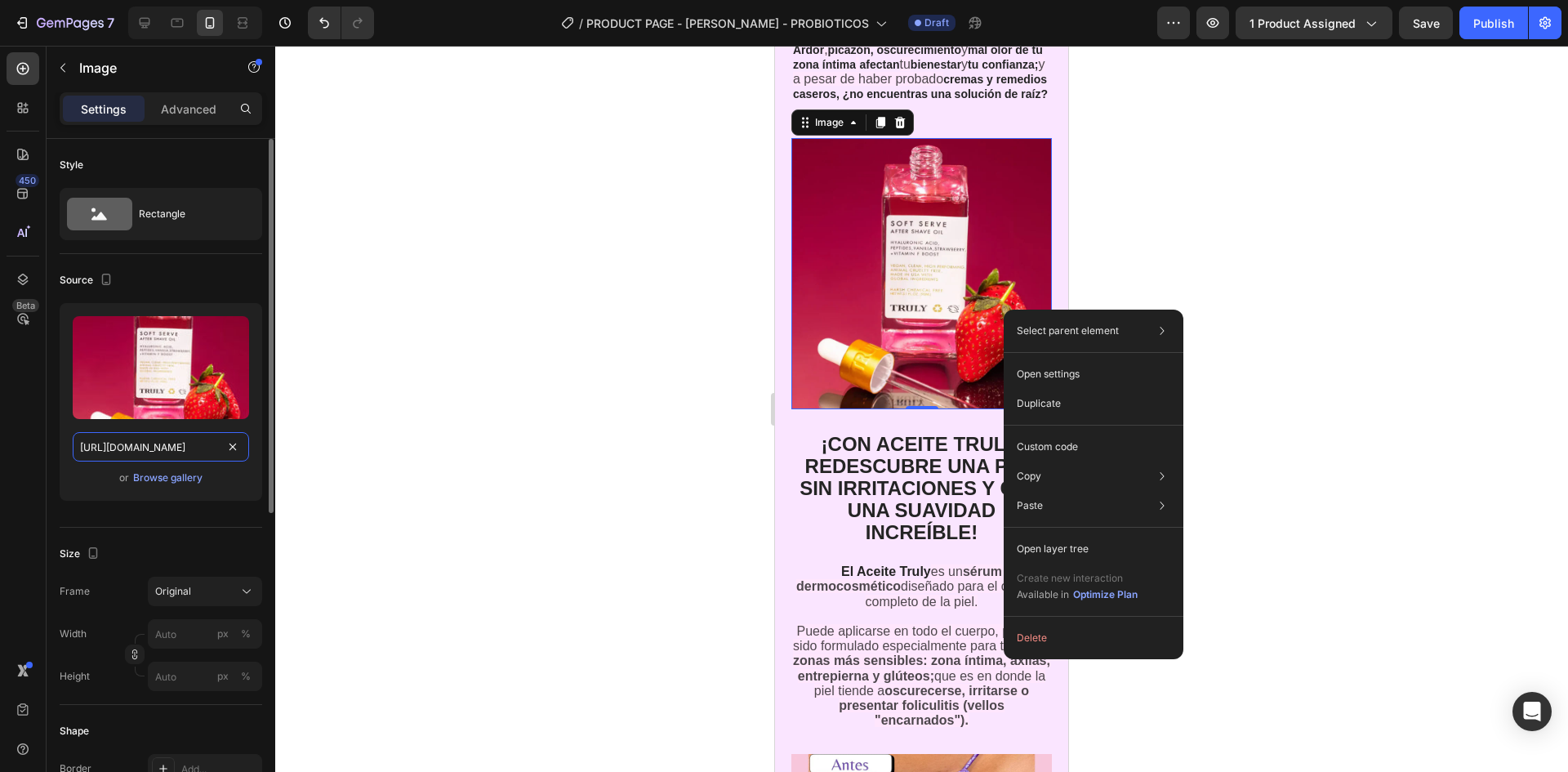
click at [176, 448] on input "[URL][DOMAIN_NAME]" at bounding box center [160, 447] width 176 height 29
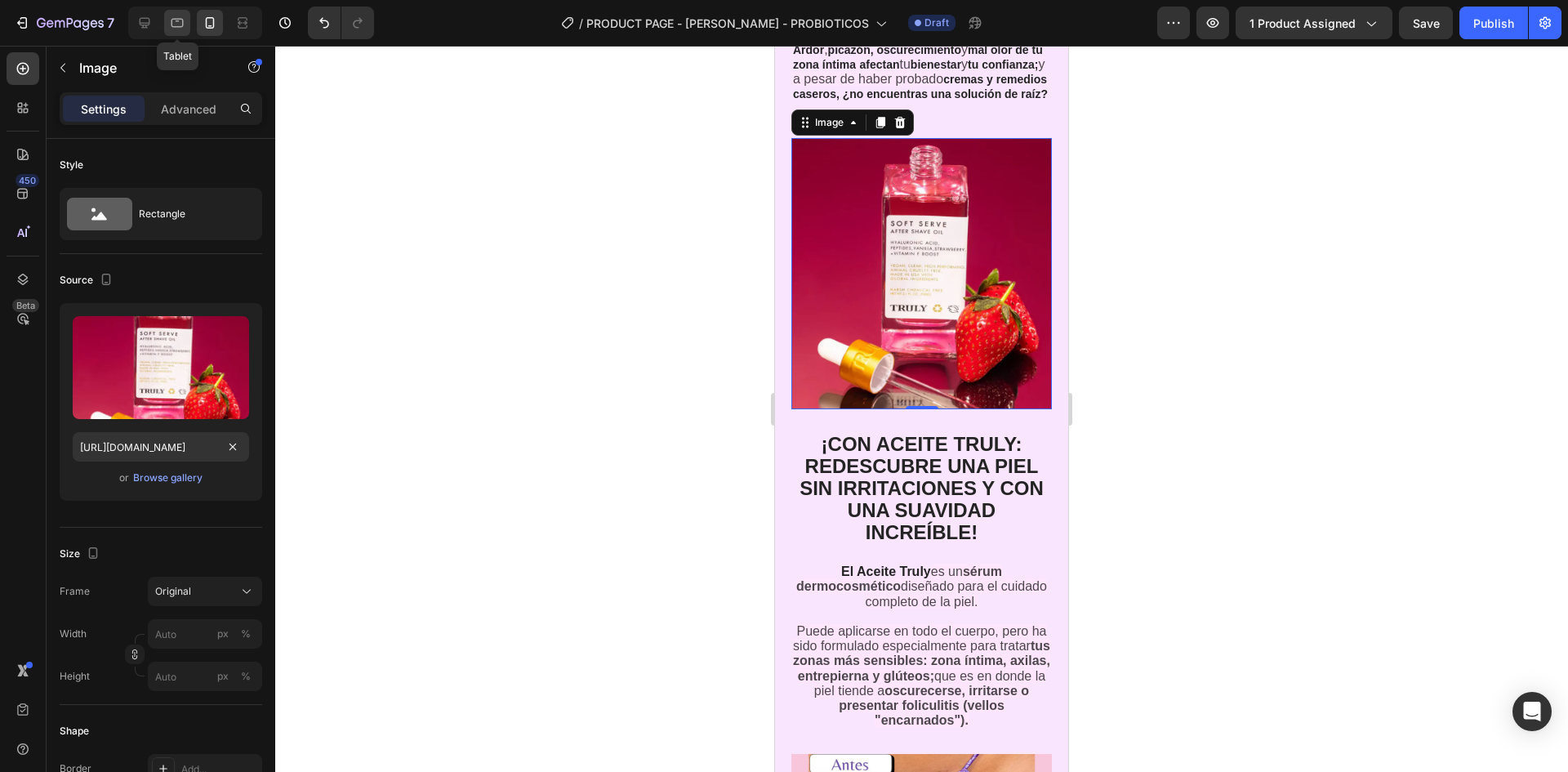
click at [173, 29] on icon at bounding box center [177, 22] width 16 height 16
type input "[URL][DOMAIN_NAME]"
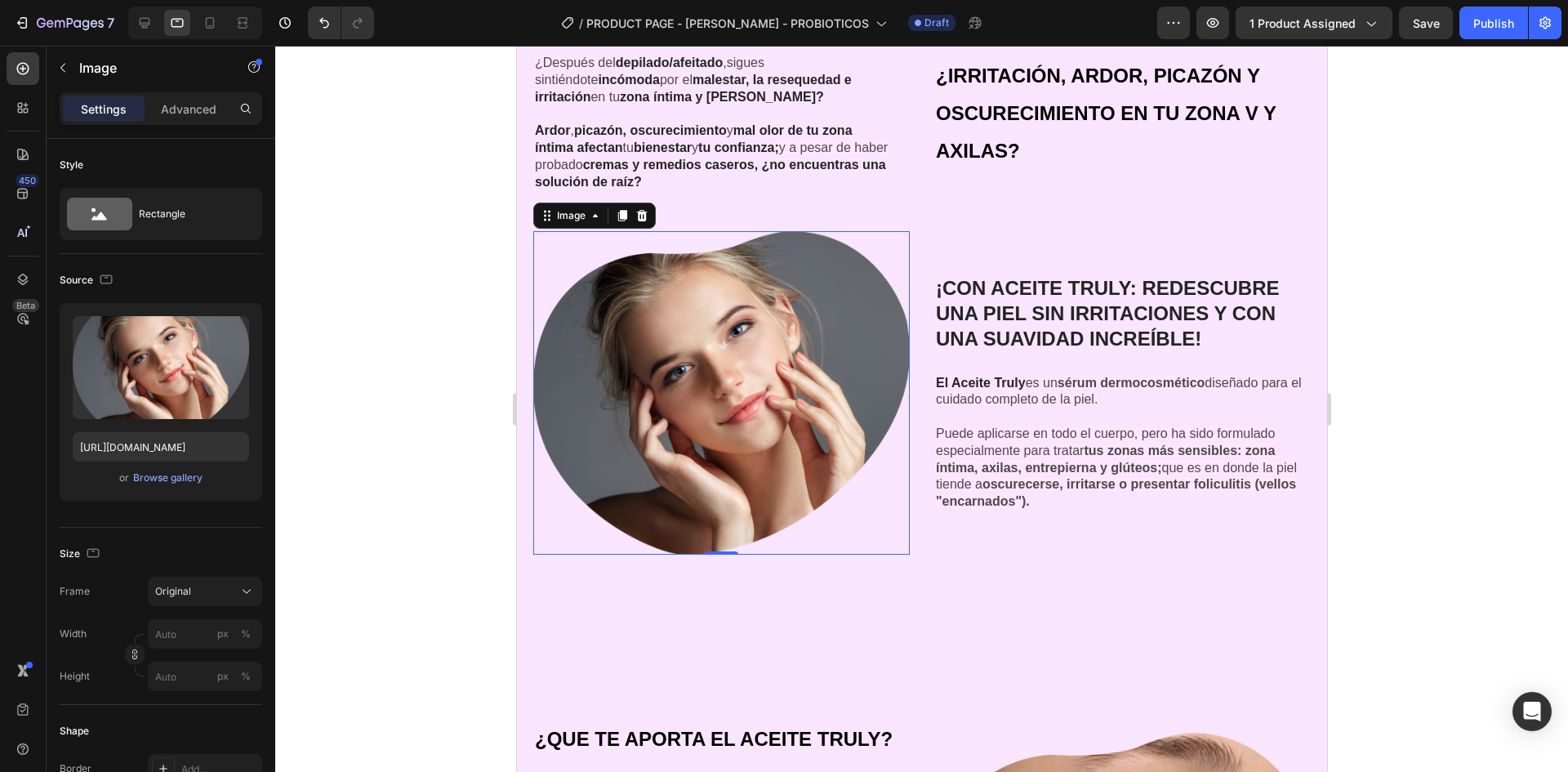
scroll to position [3625, 0]
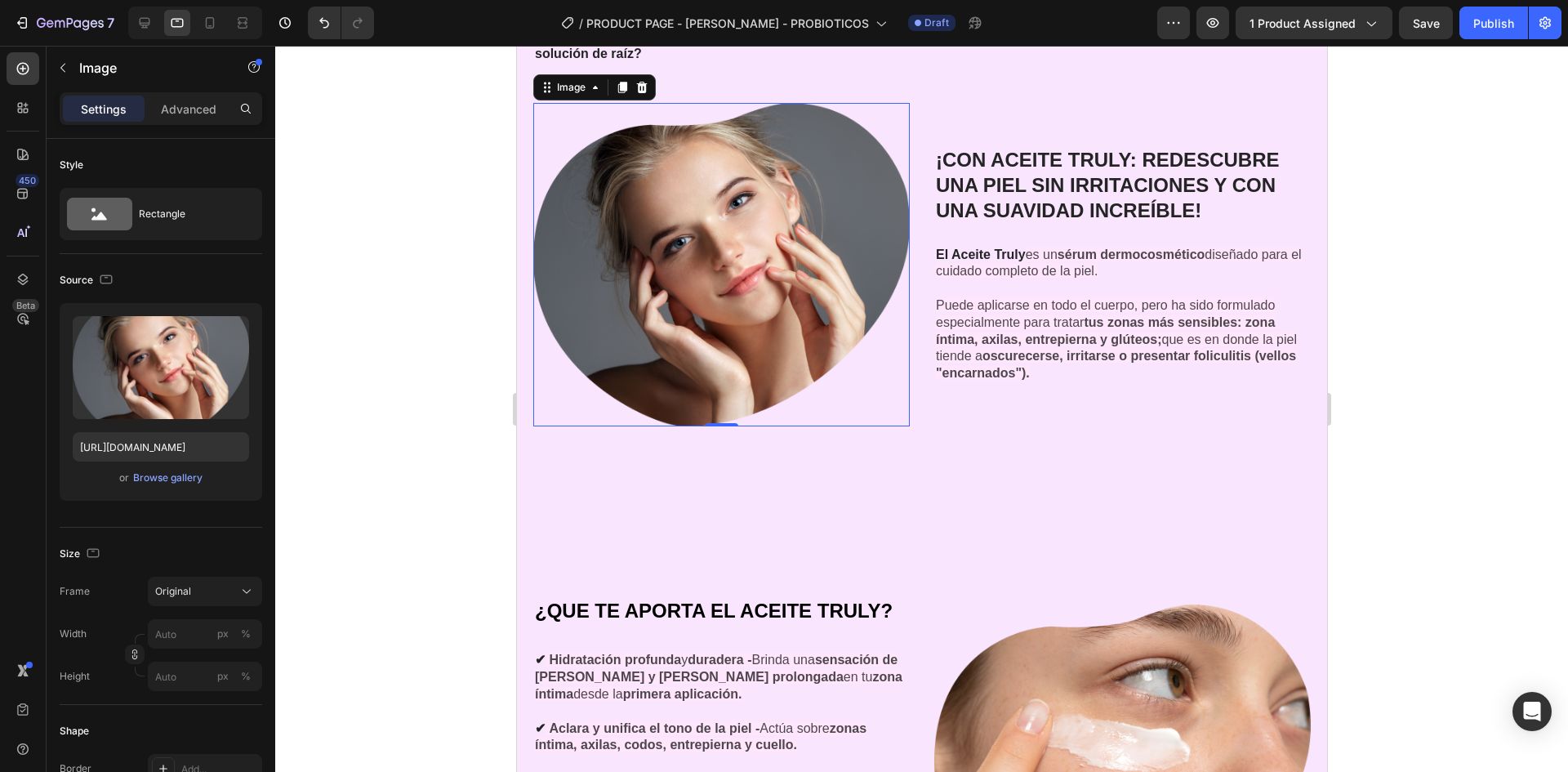
click at [834, 373] on img at bounding box center [720, 264] width 376 height 323
click at [175, 441] on input "[URL][DOMAIN_NAME]" at bounding box center [160, 447] width 176 height 29
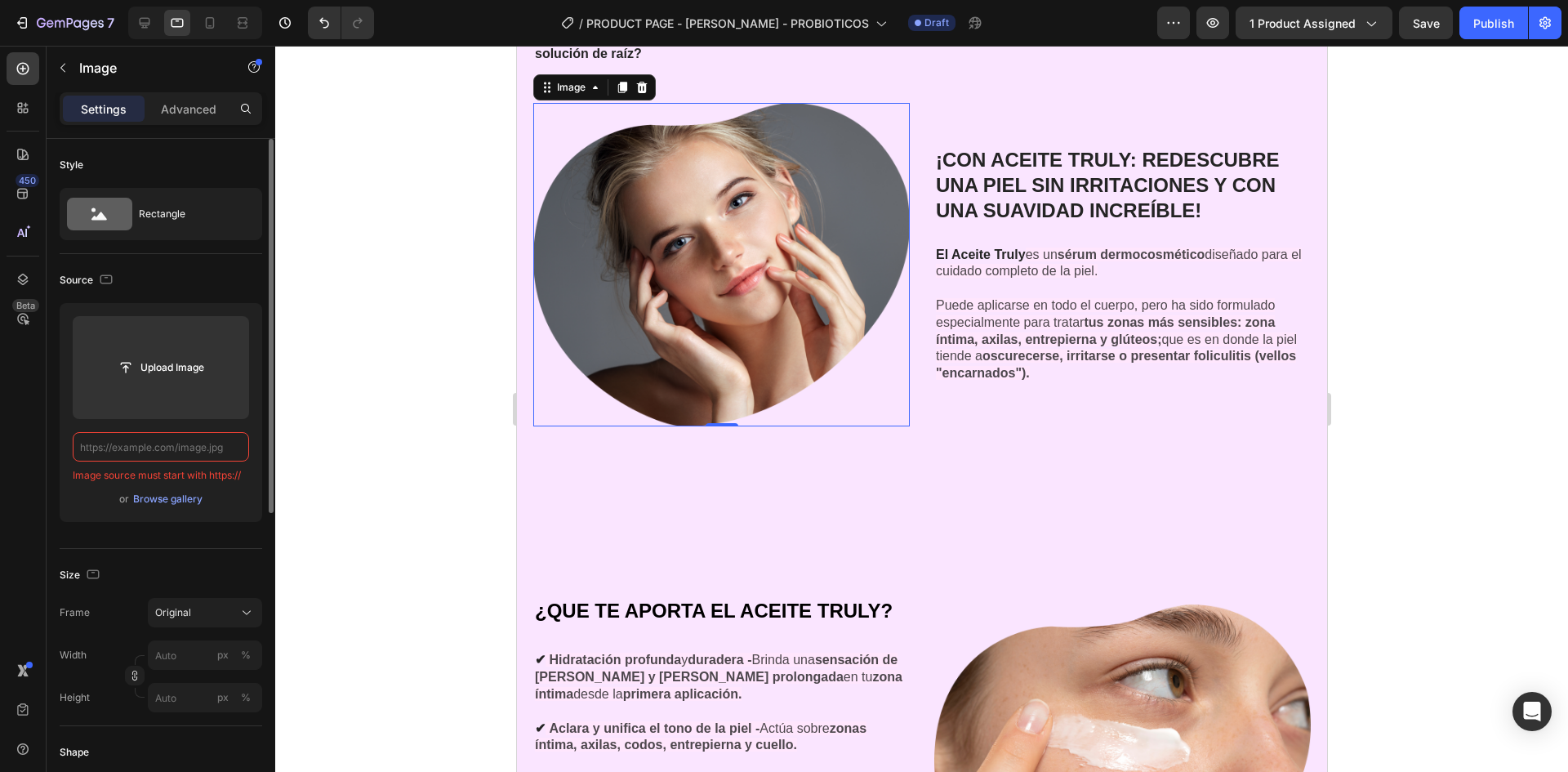
paste input "[URL][DOMAIN_NAME]"
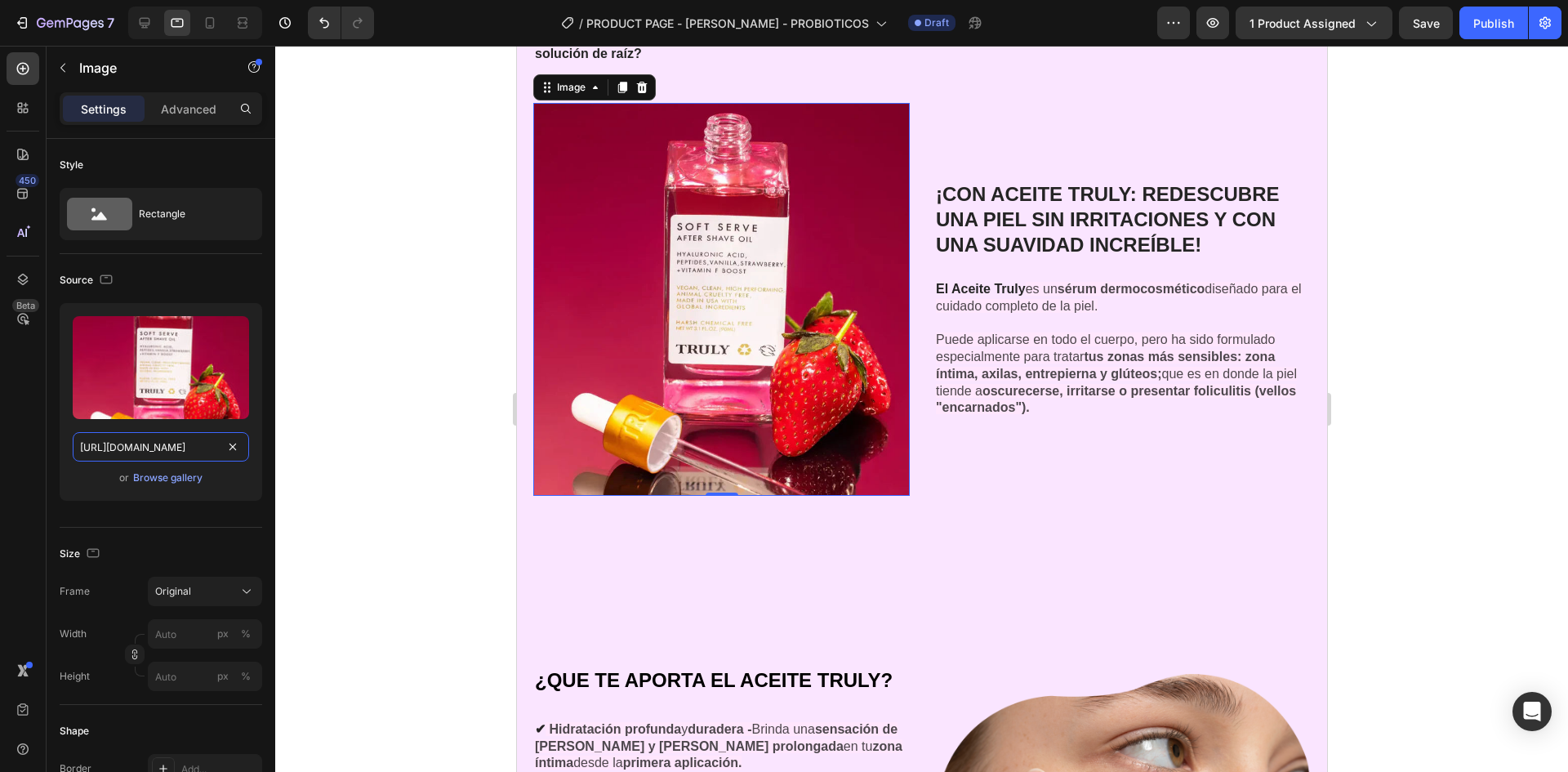
type input "[URL][DOMAIN_NAME]"
click at [385, 408] on div at bounding box center [921, 408] width 1293 height 726
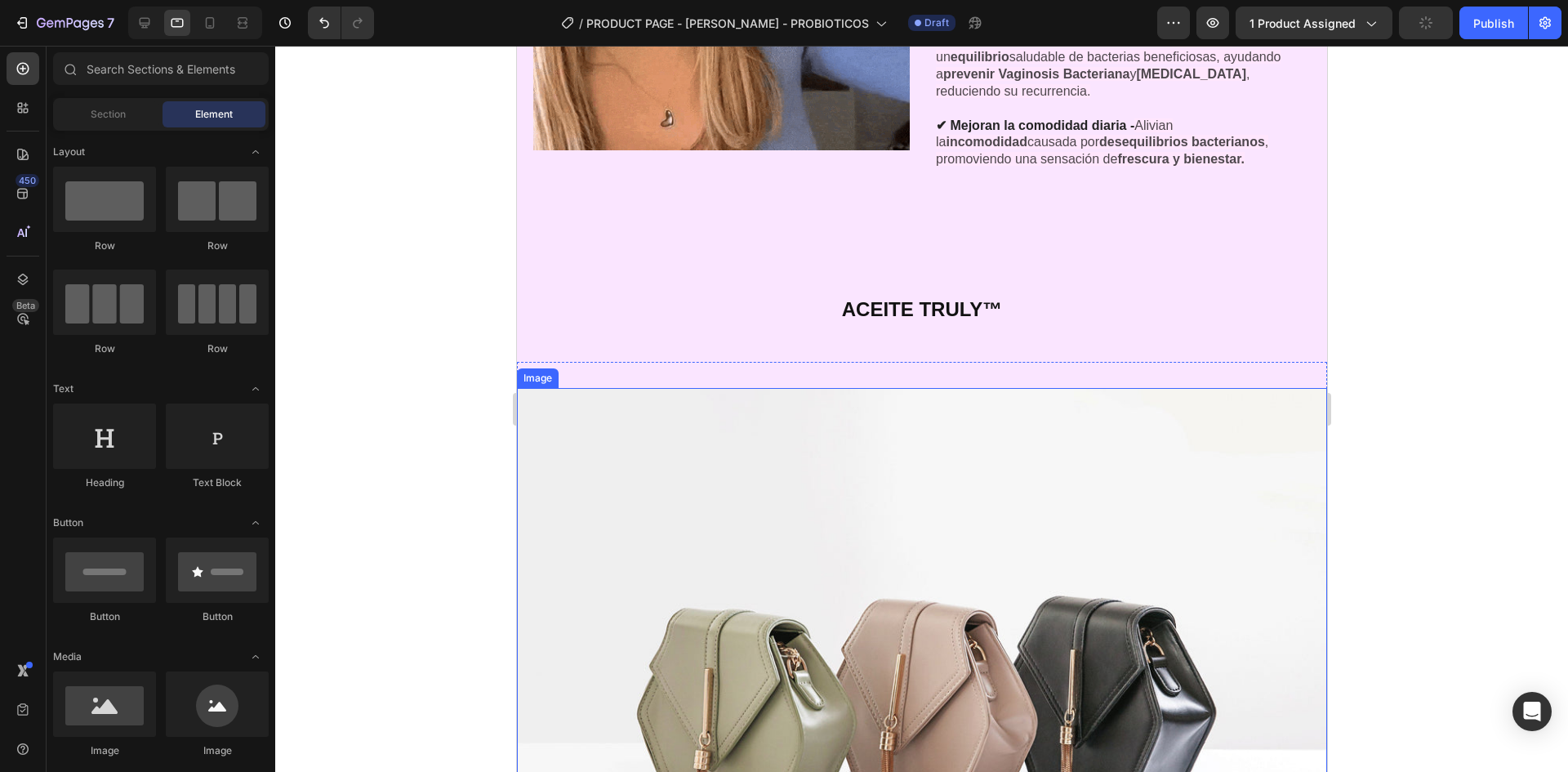
scroll to position [2696, 0]
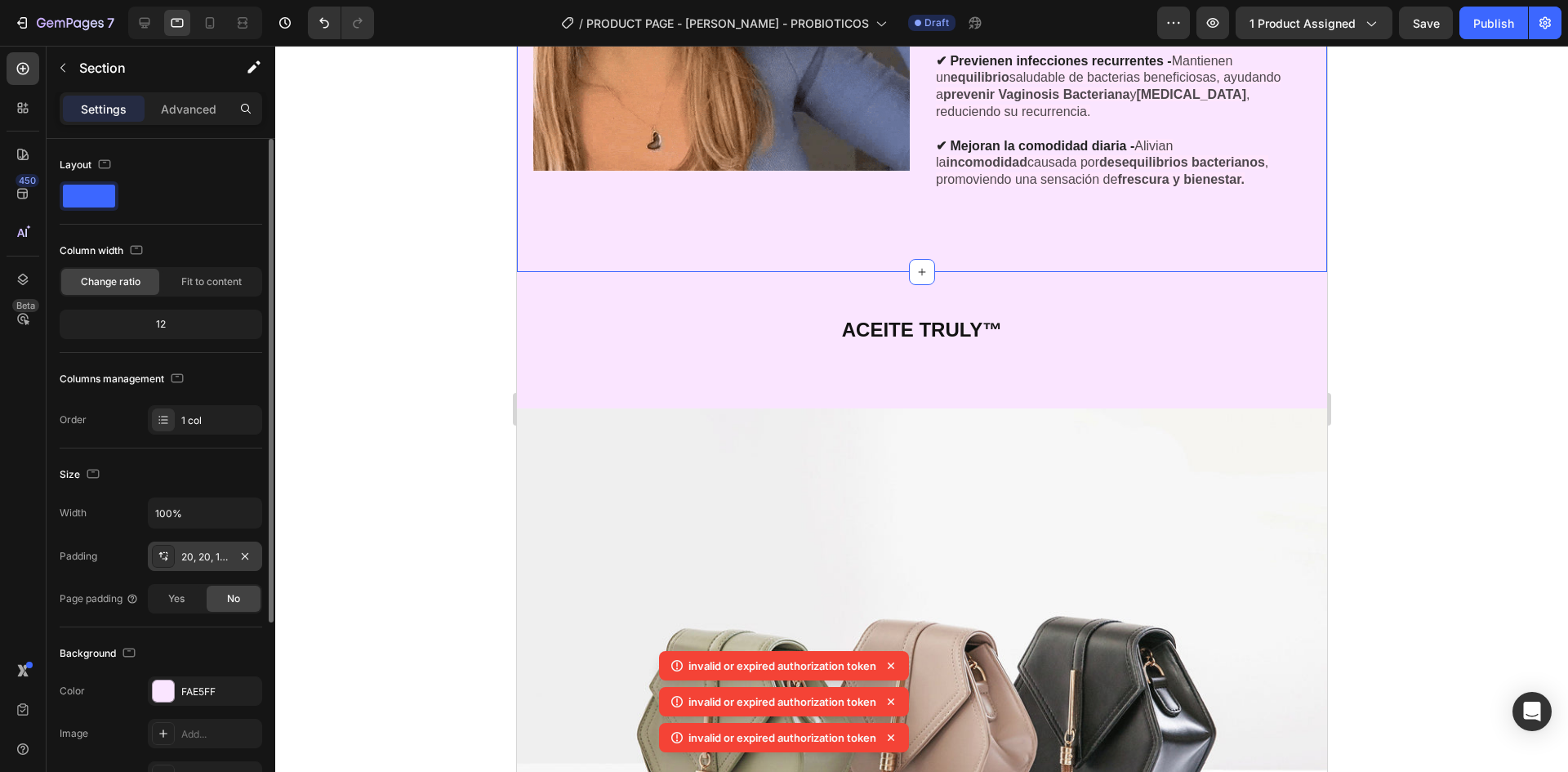
click at [204, 550] on div "20, 20, 100, 20" at bounding box center [205, 557] width 47 height 14
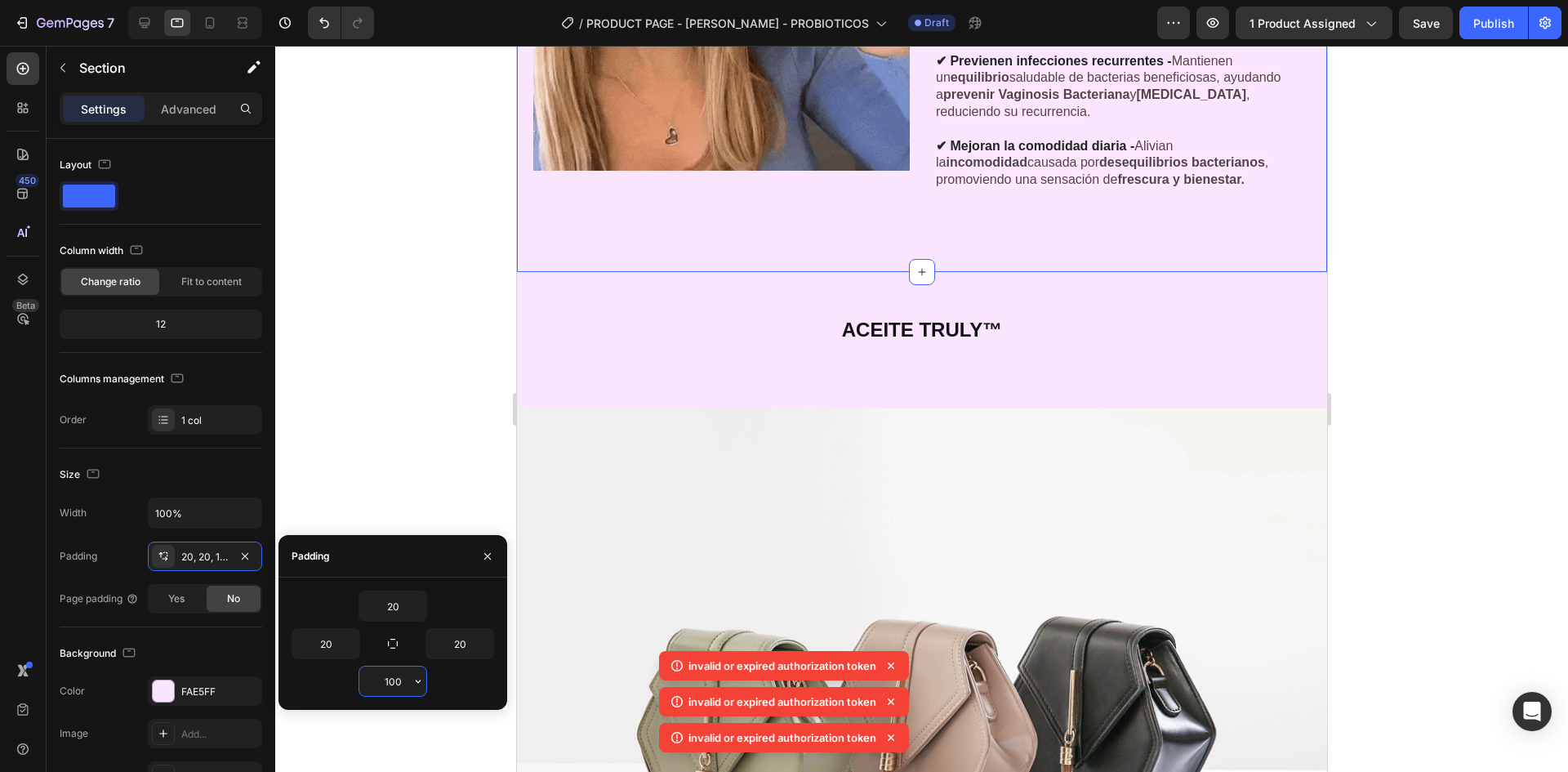
click at [399, 678] on input "100" at bounding box center [392, 681] width 67 height 29
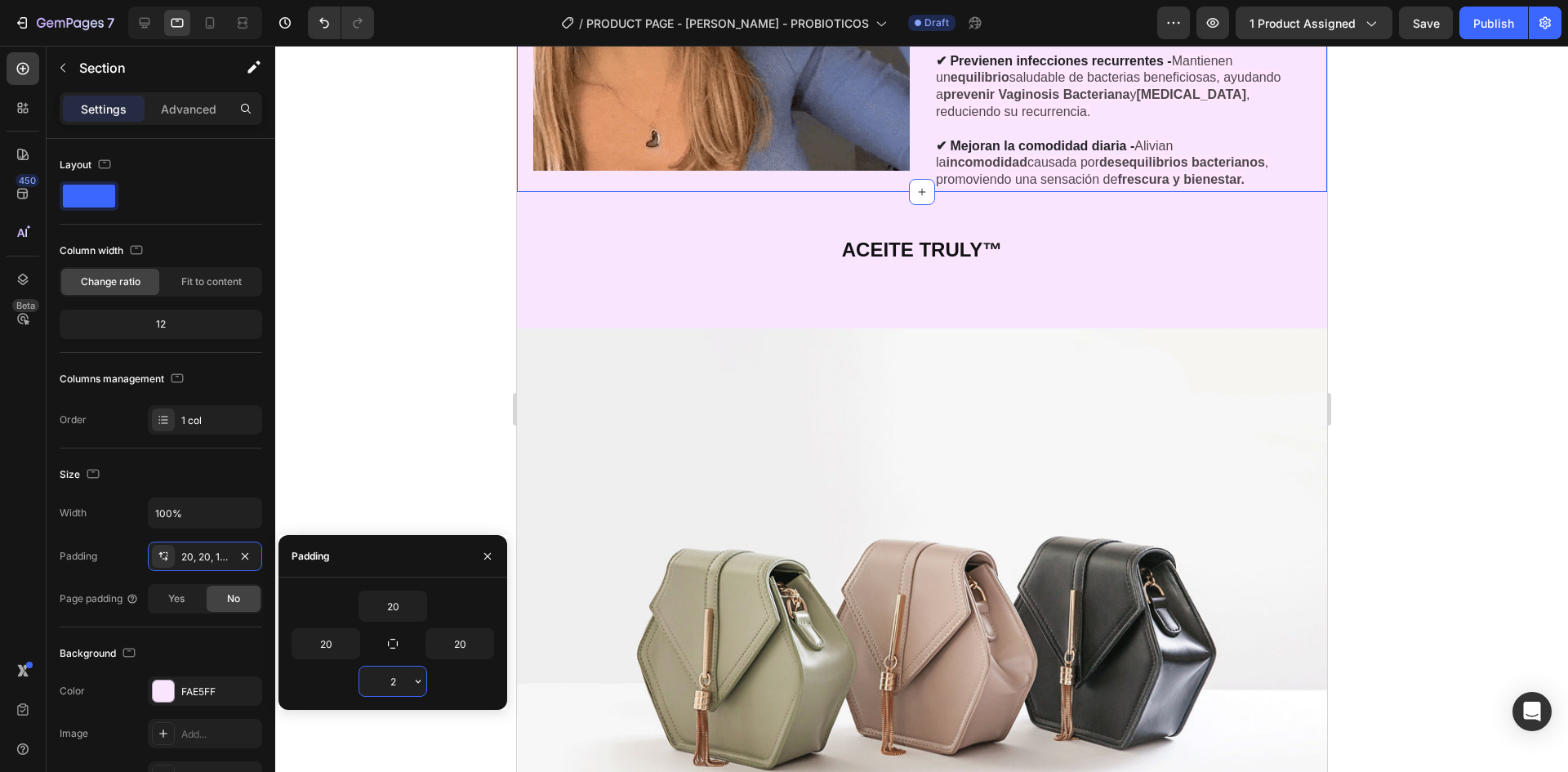
type input "20"
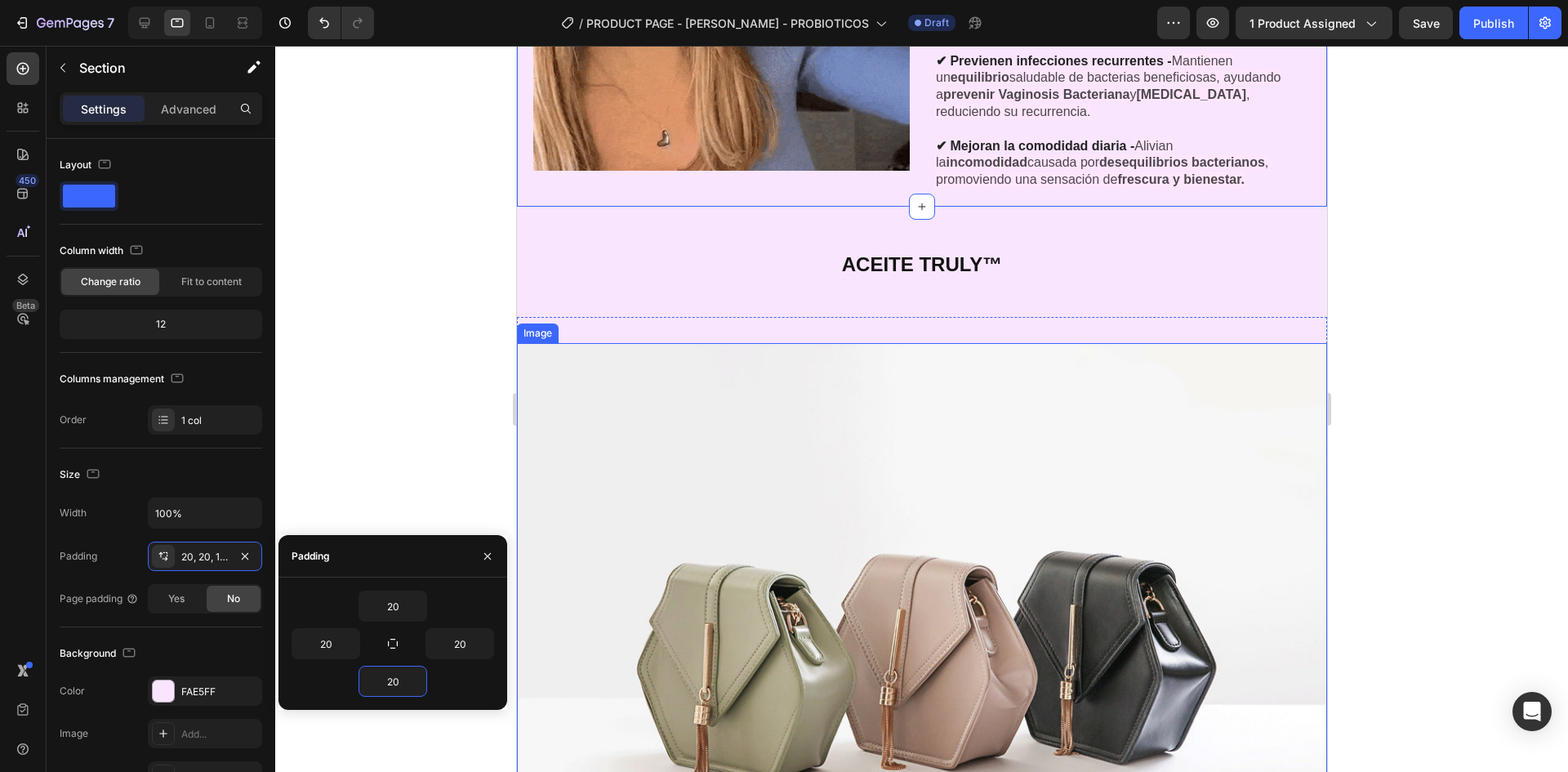
click at [1052, 357] on img at bounding box center [921, 647] width 810 height 608
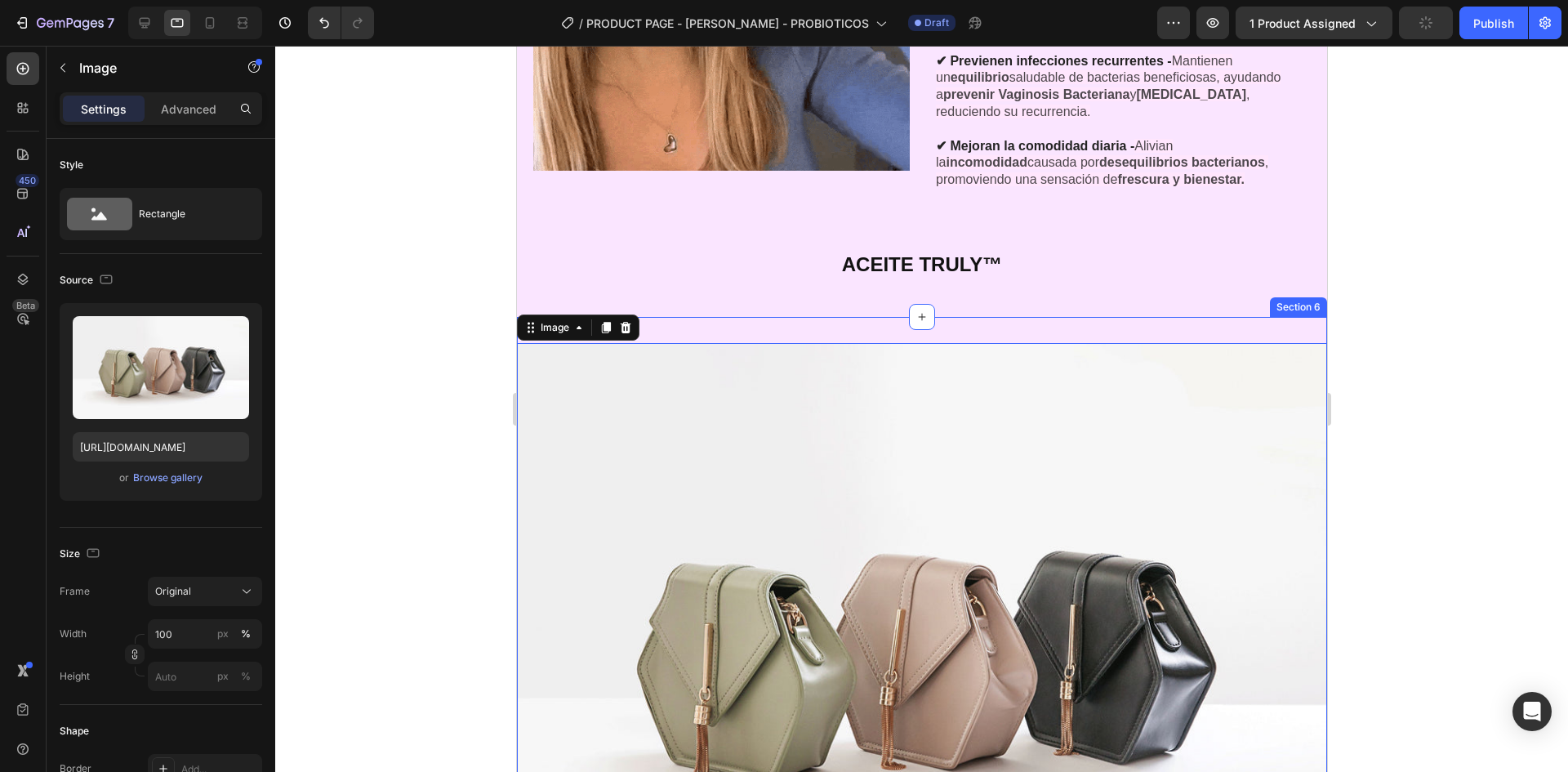
drag, startPoint x: 964, startPoint y: 312, endPoint x: 964, endPoint y: 288, distance: 24.0
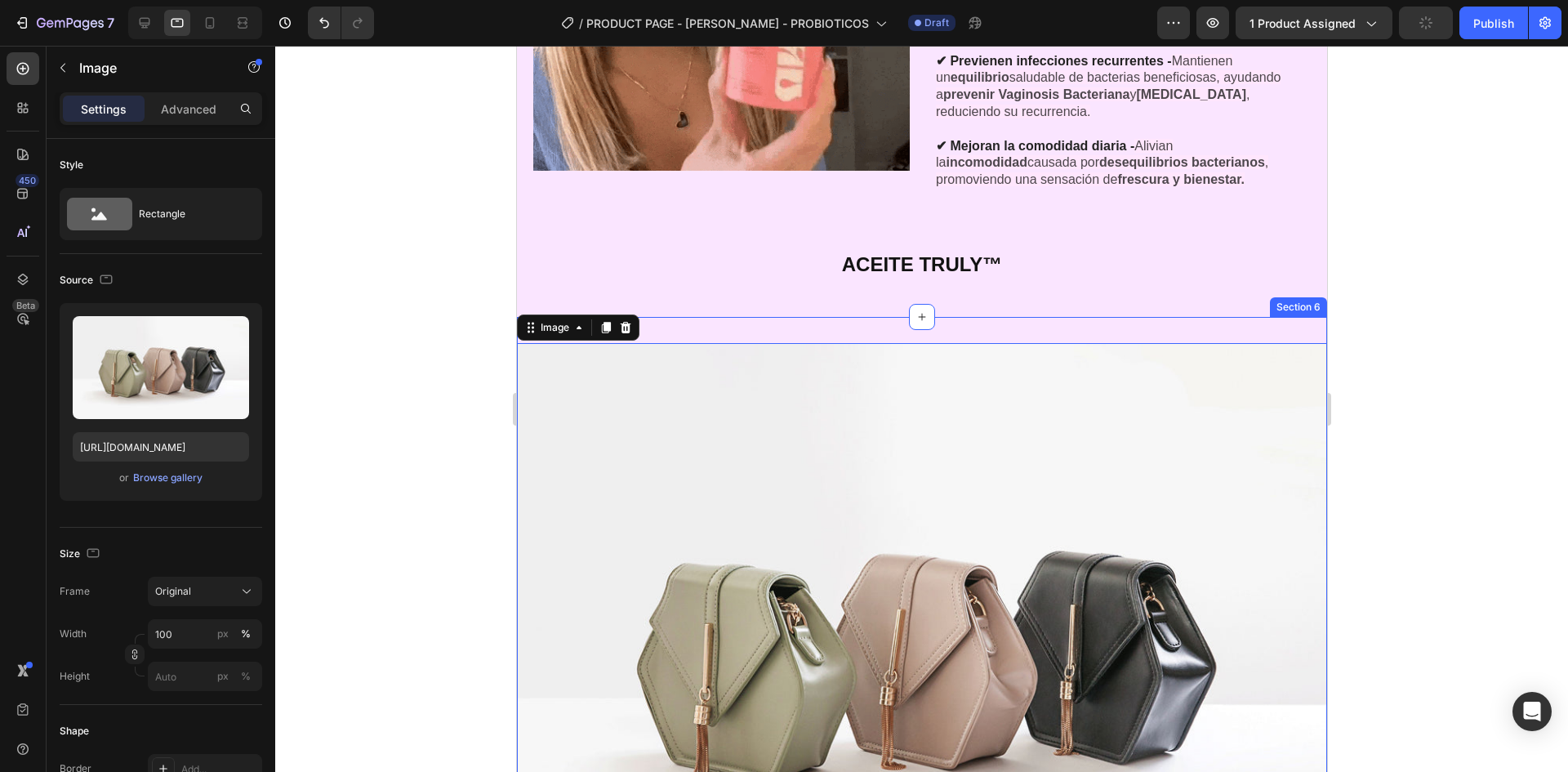
click at [964, 306] on div "¡CON URO PROBIÓTICOS VAGINALES RECUPERA TU EQUILIBRIO ÍNTIMO, SIÉNTETE FRESCA Y…" at bounding box center [921, 285] width 810 height 5803
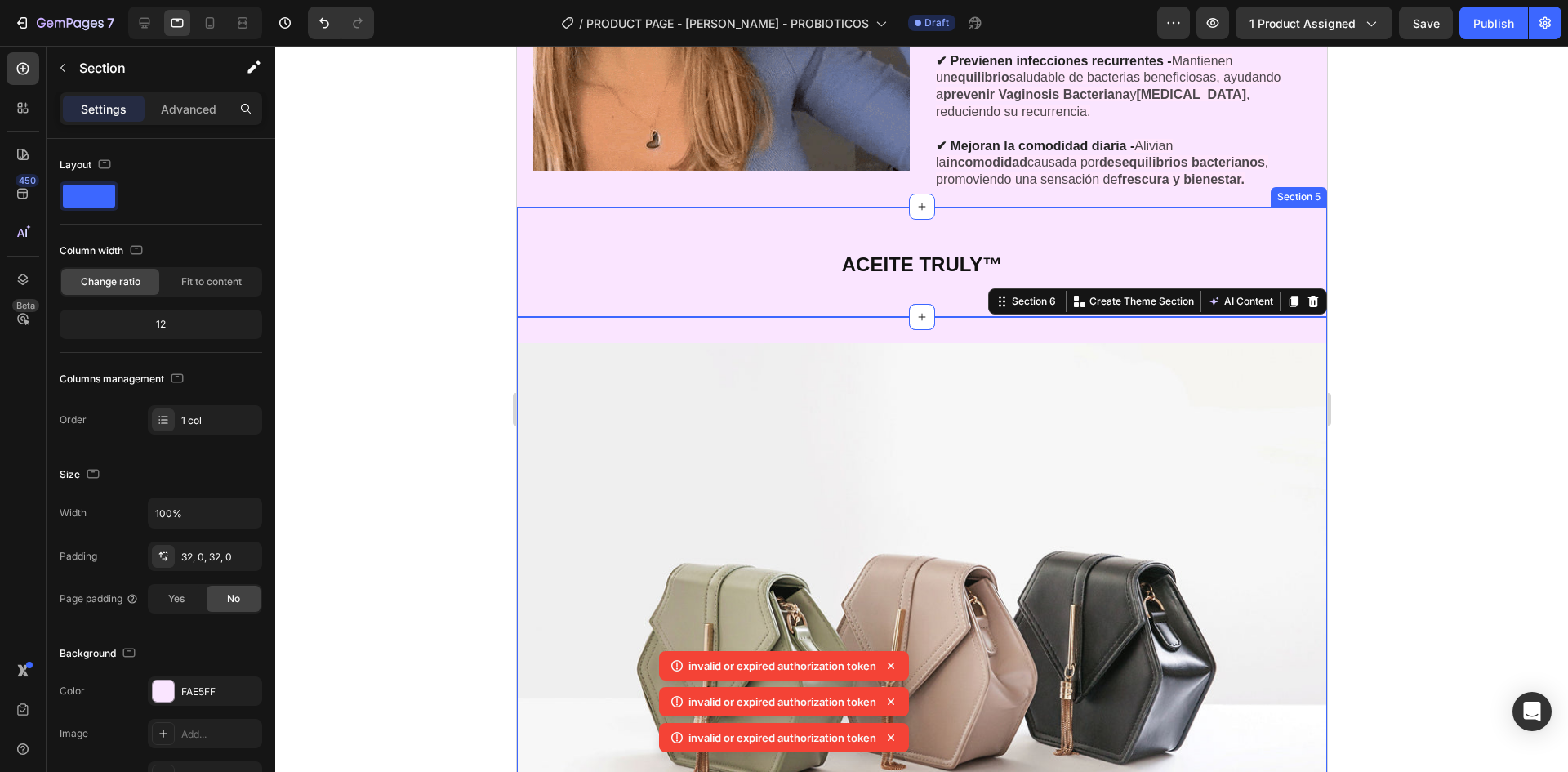
click at [964, 288] on div "ACEITE TRULY™ Heading Section 5" at bounding box center [921, 261] width 810 height 110
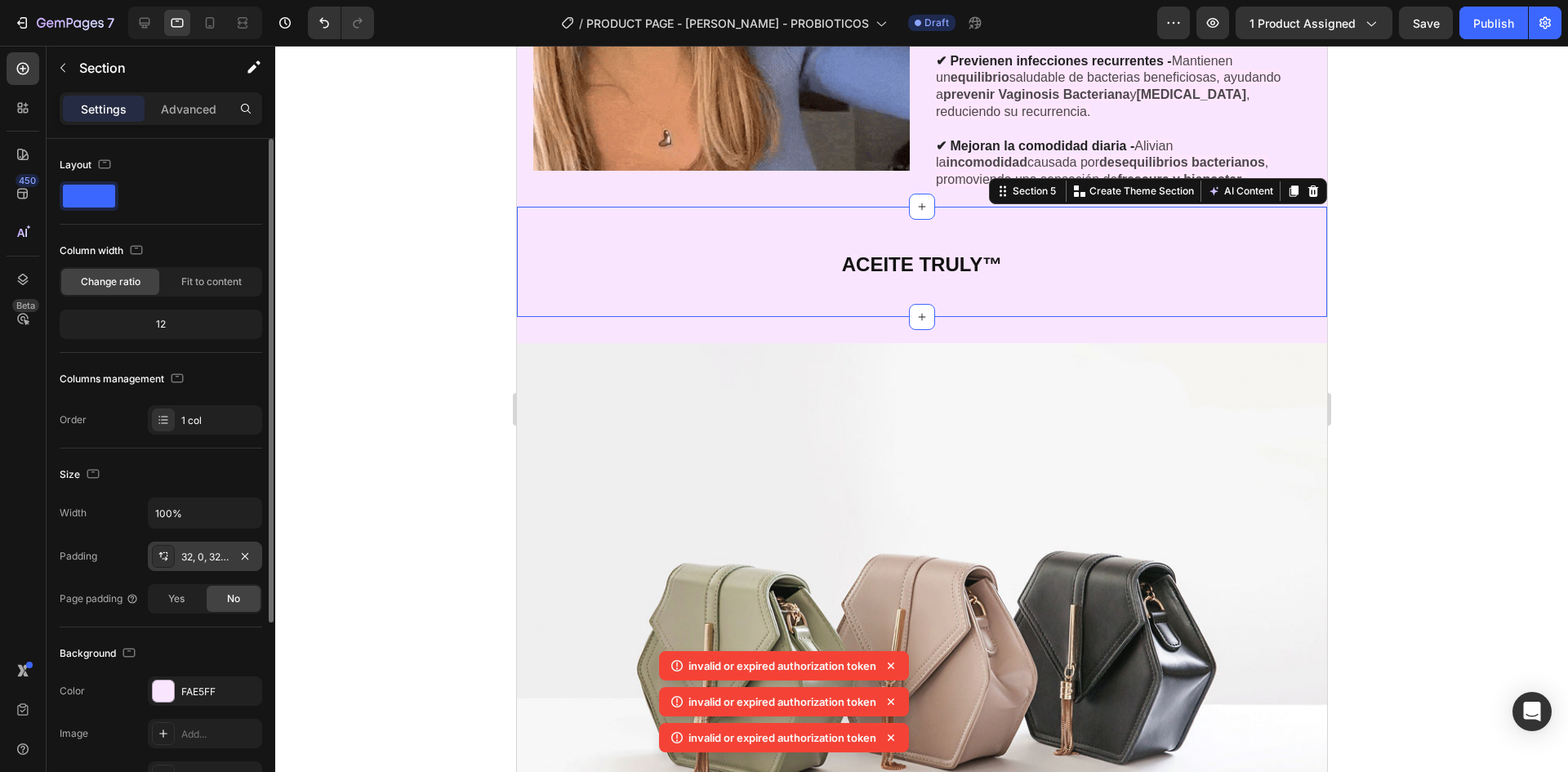
click at [207, 566] on div "32, 0, 32, 0" at bounding box center [205, 556] width 114 height 29
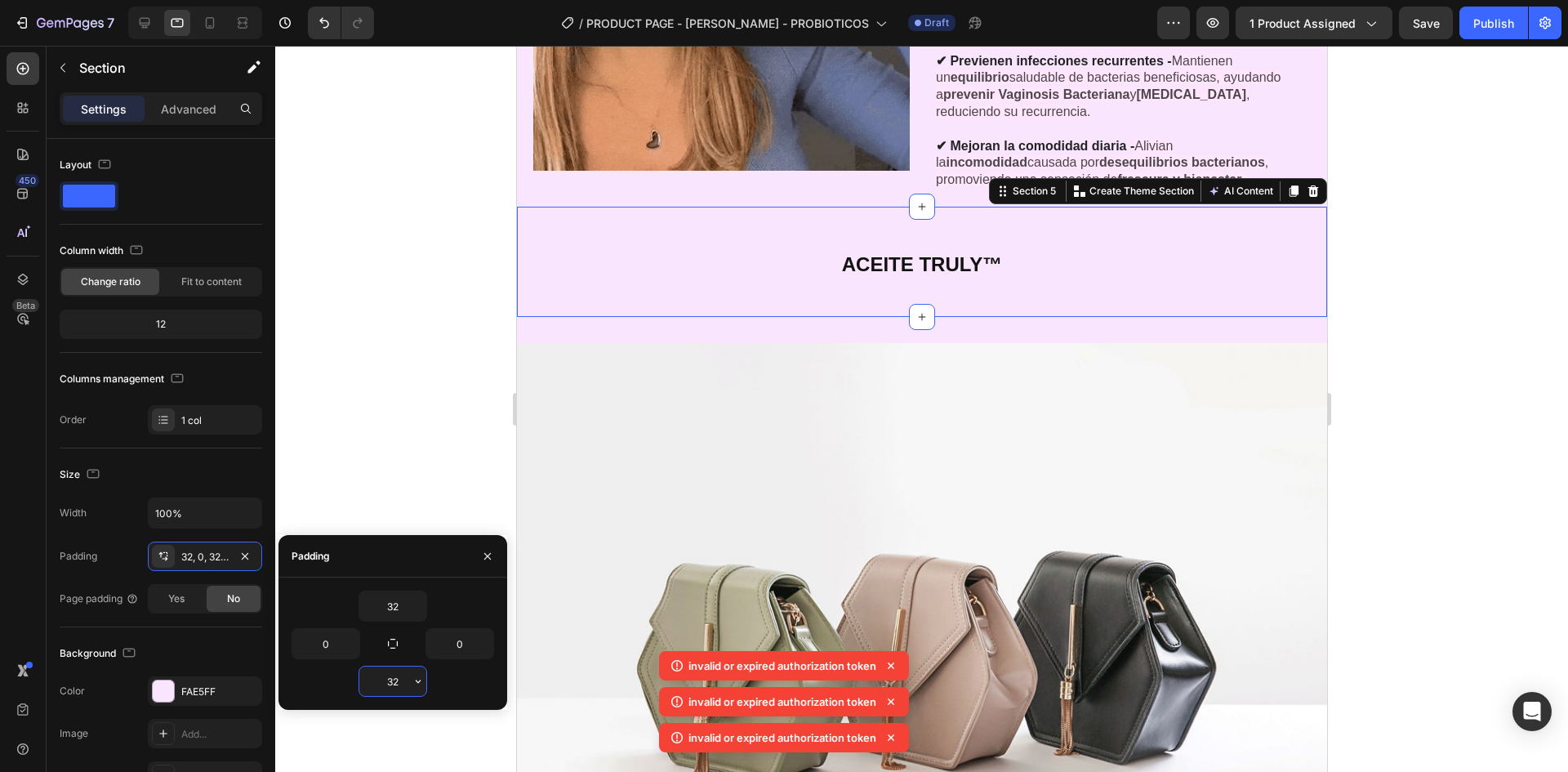
click at [395, 677] on input "32" at bounding box center [392, 681] width 67 height 29
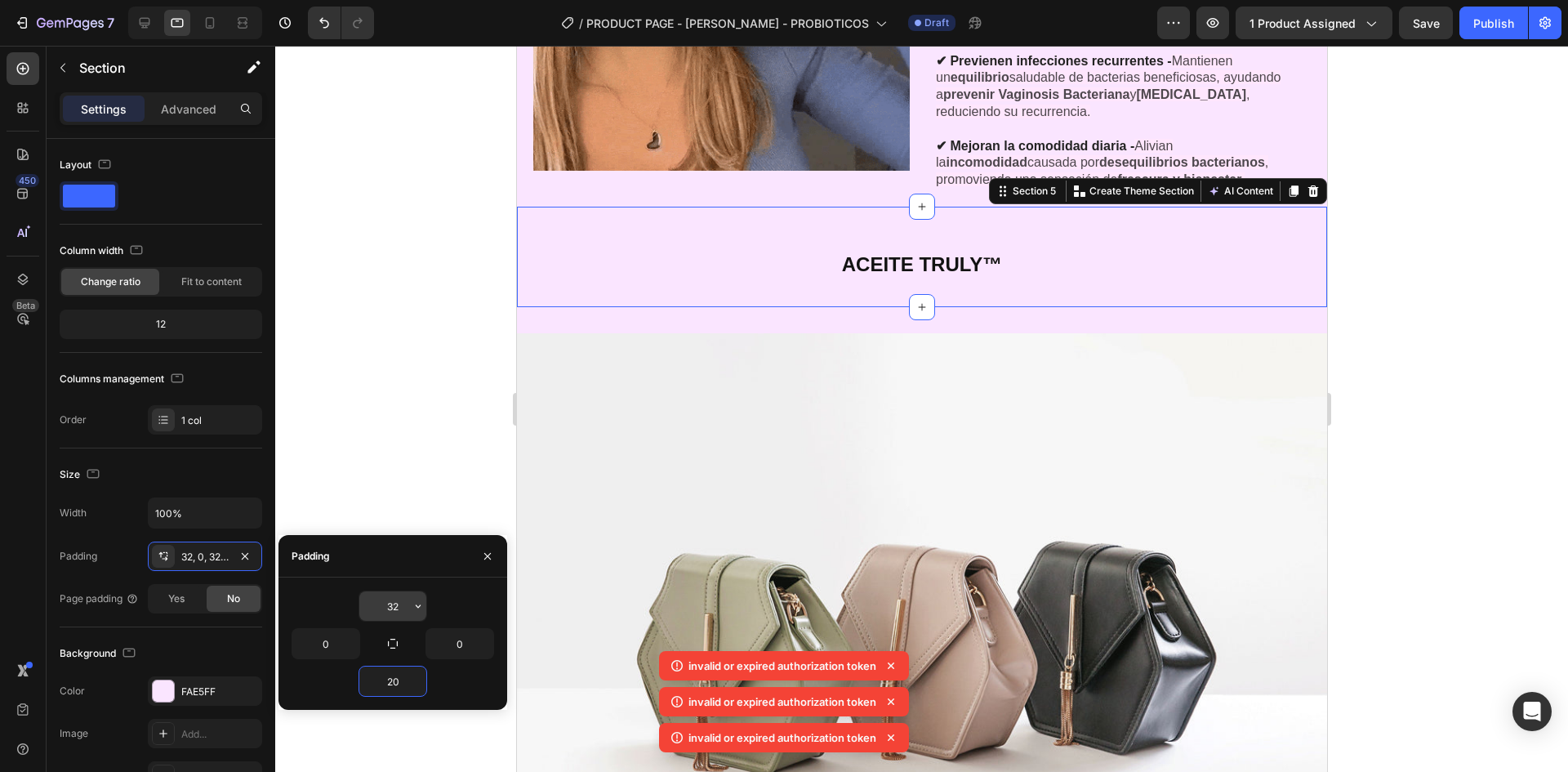
type input "20"
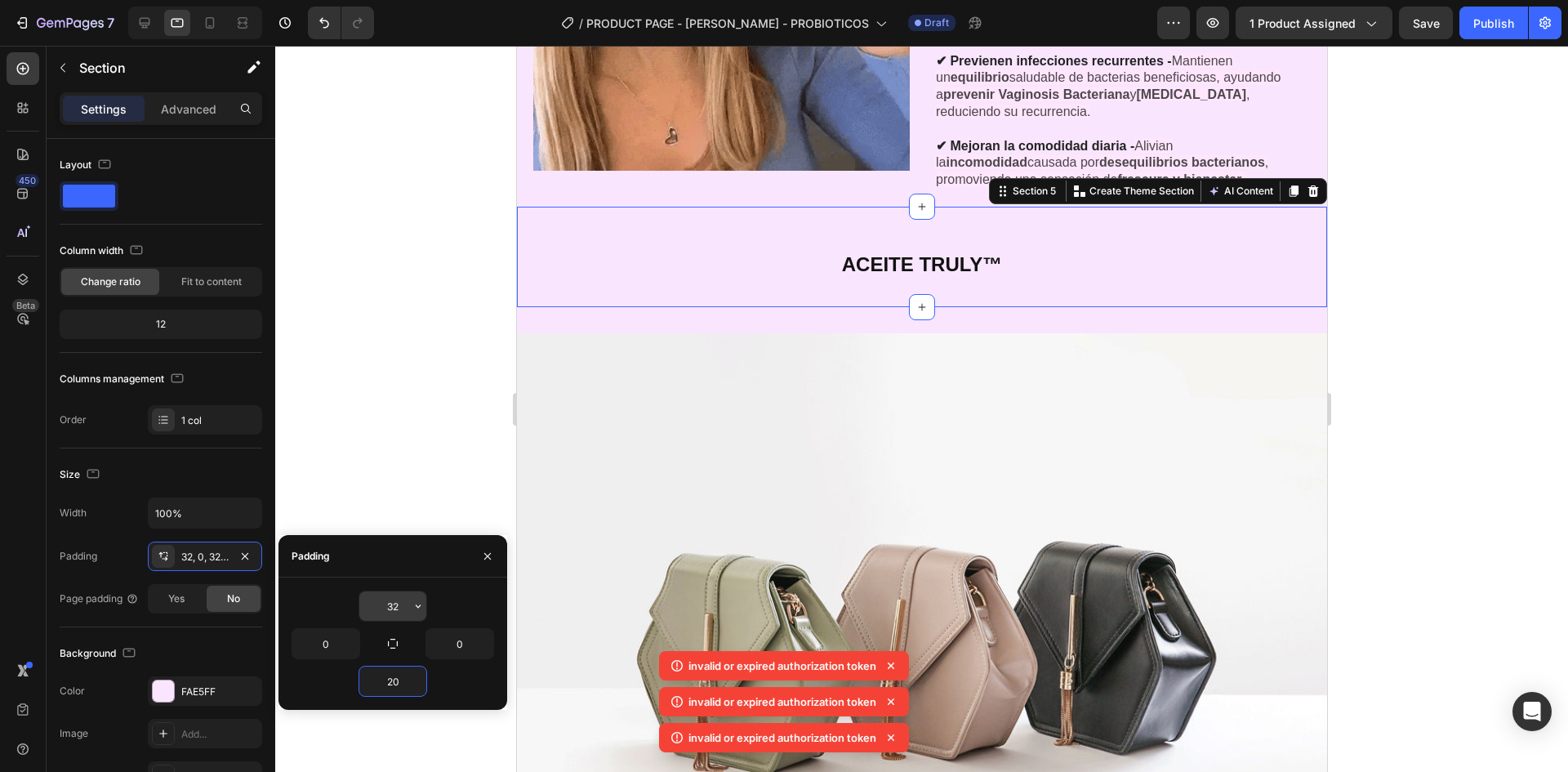
click at [396, 614] on input "32" at bounding box center [392, 606] width 67 height 29
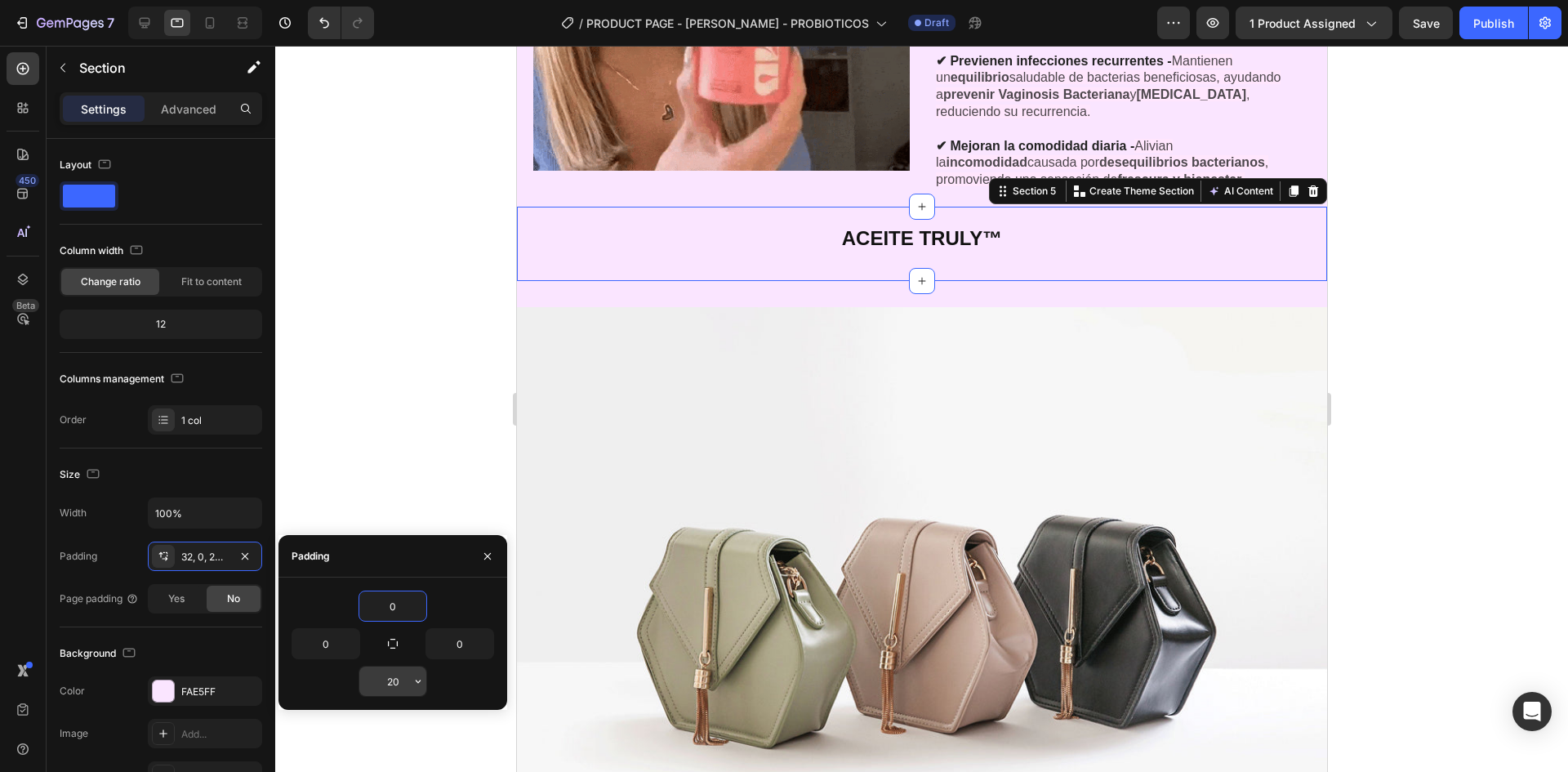
type input "0"
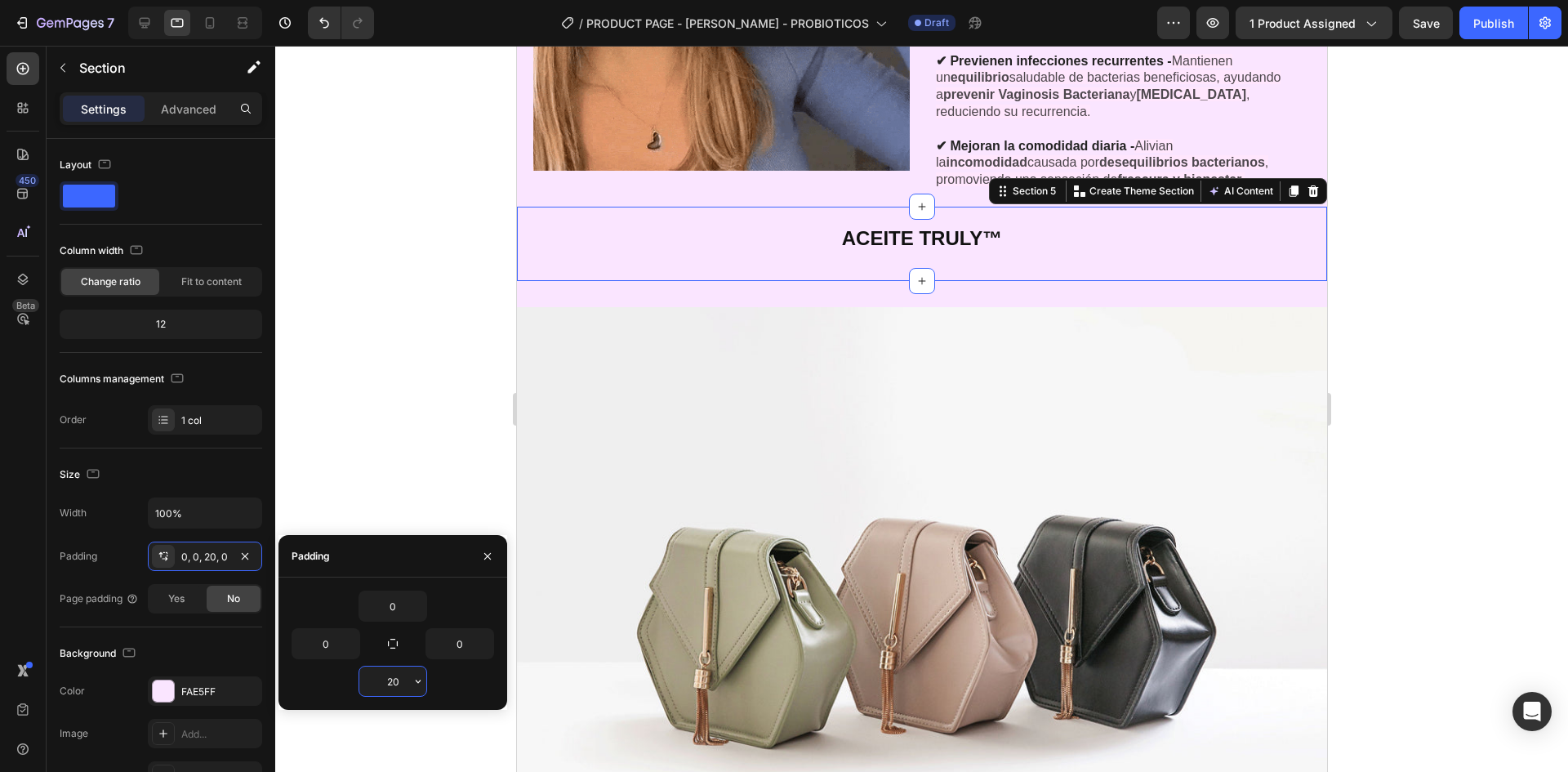
click at [403, 682] on input "20" at bounding box center [392, 681] width 67 height 29
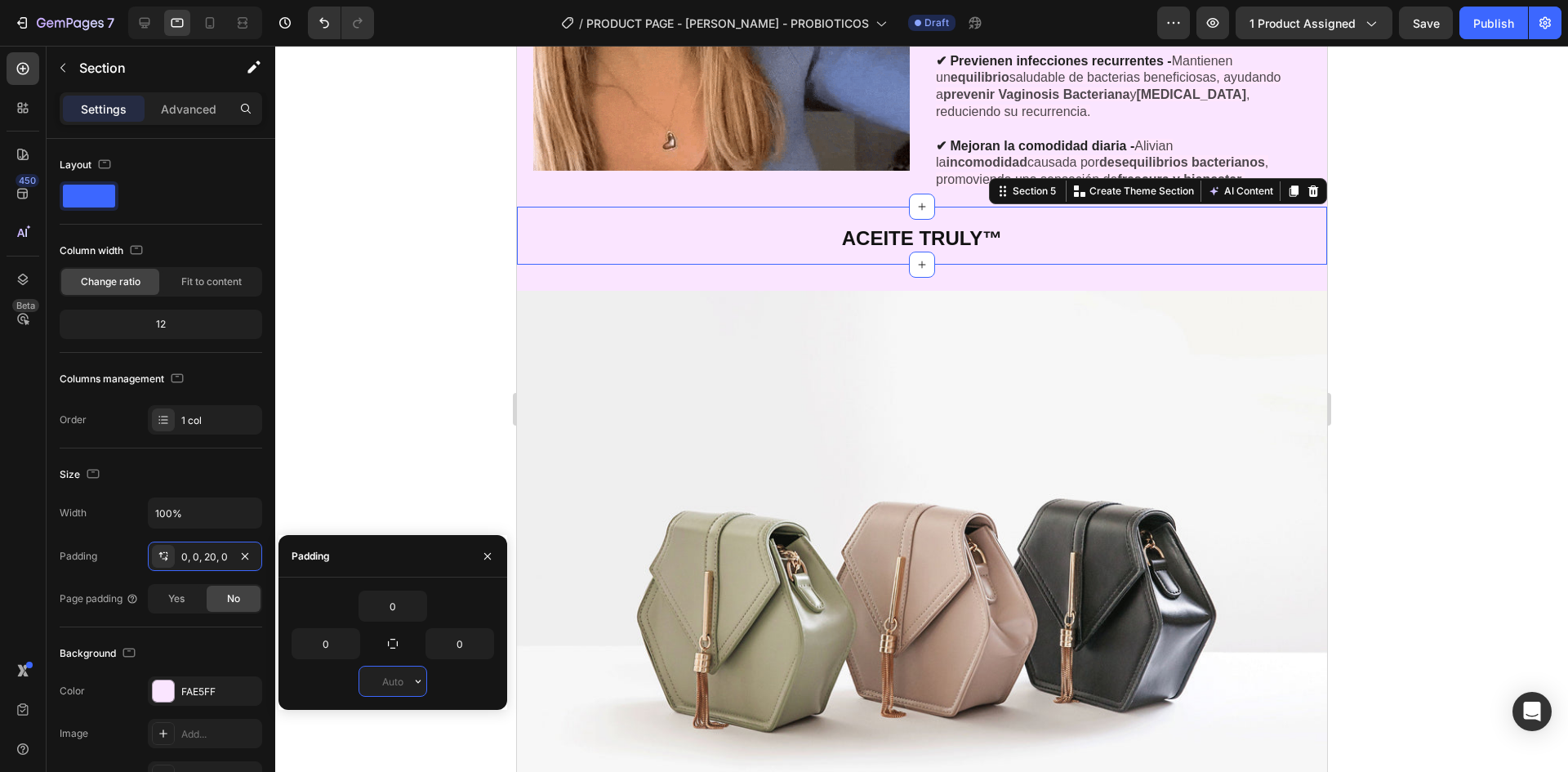
type input "0"
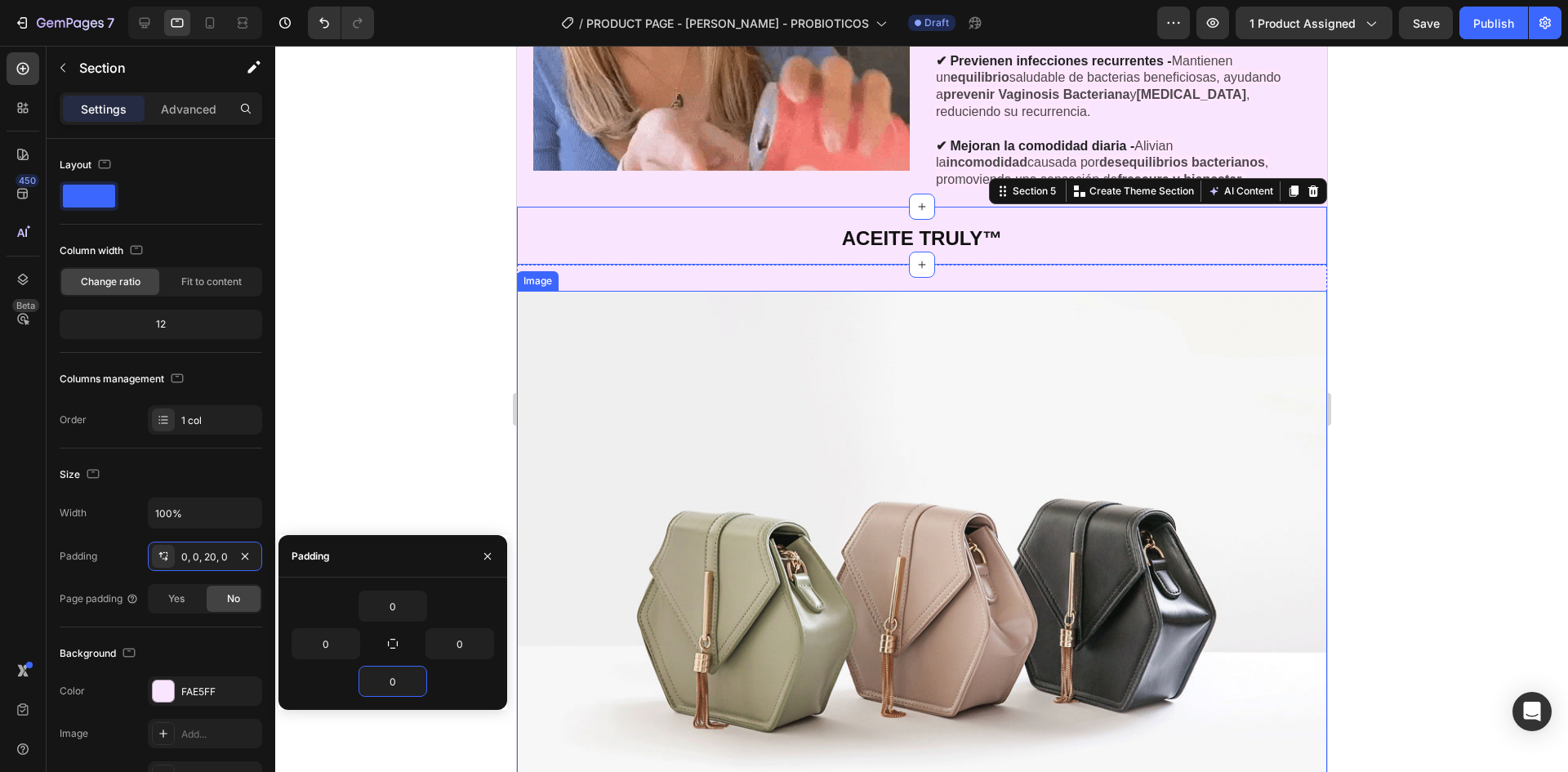
click at [933, 445] on img at bounding box center [921, 594] width 810 height 608
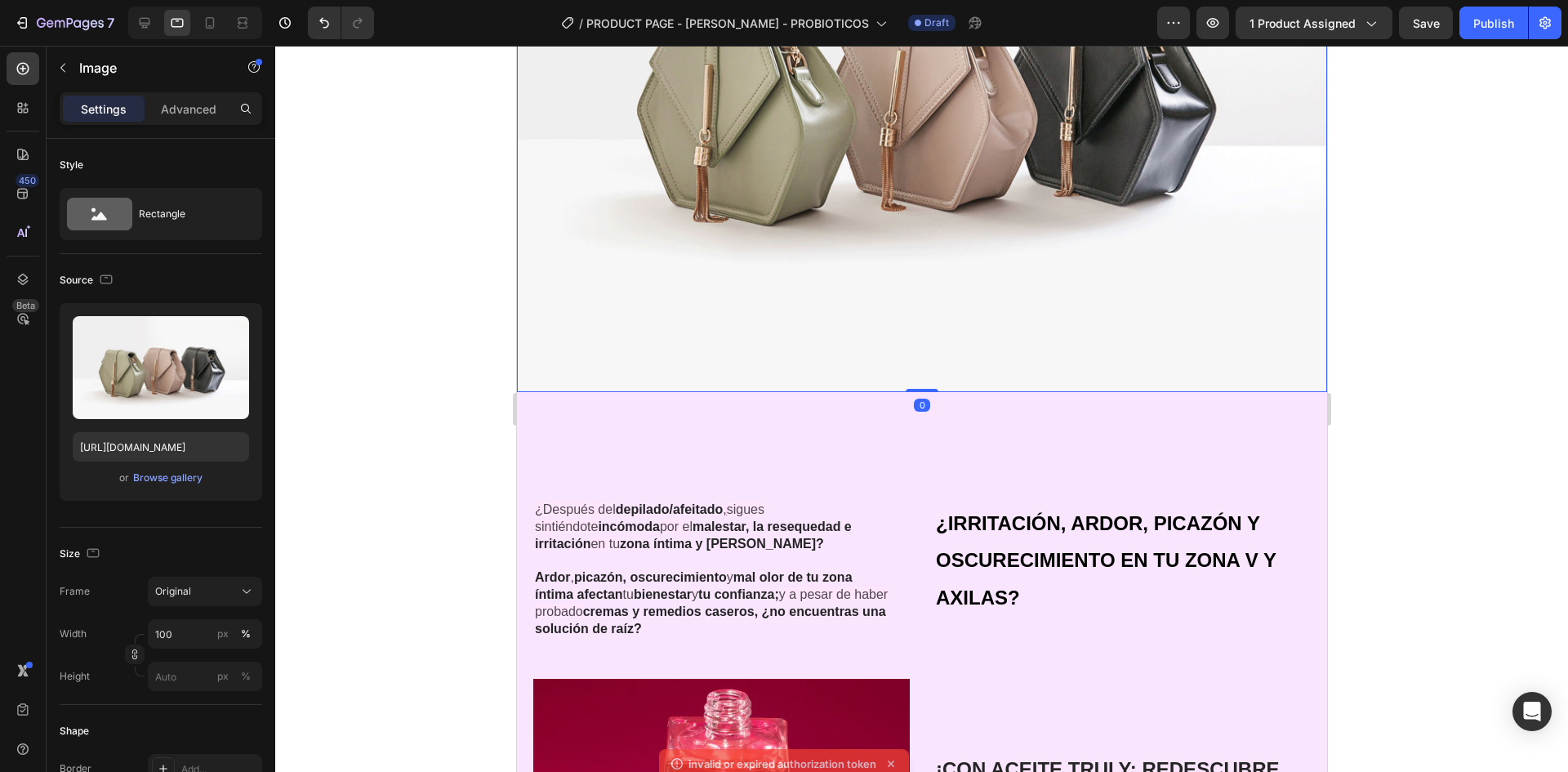
scroll to position [2941, 0]
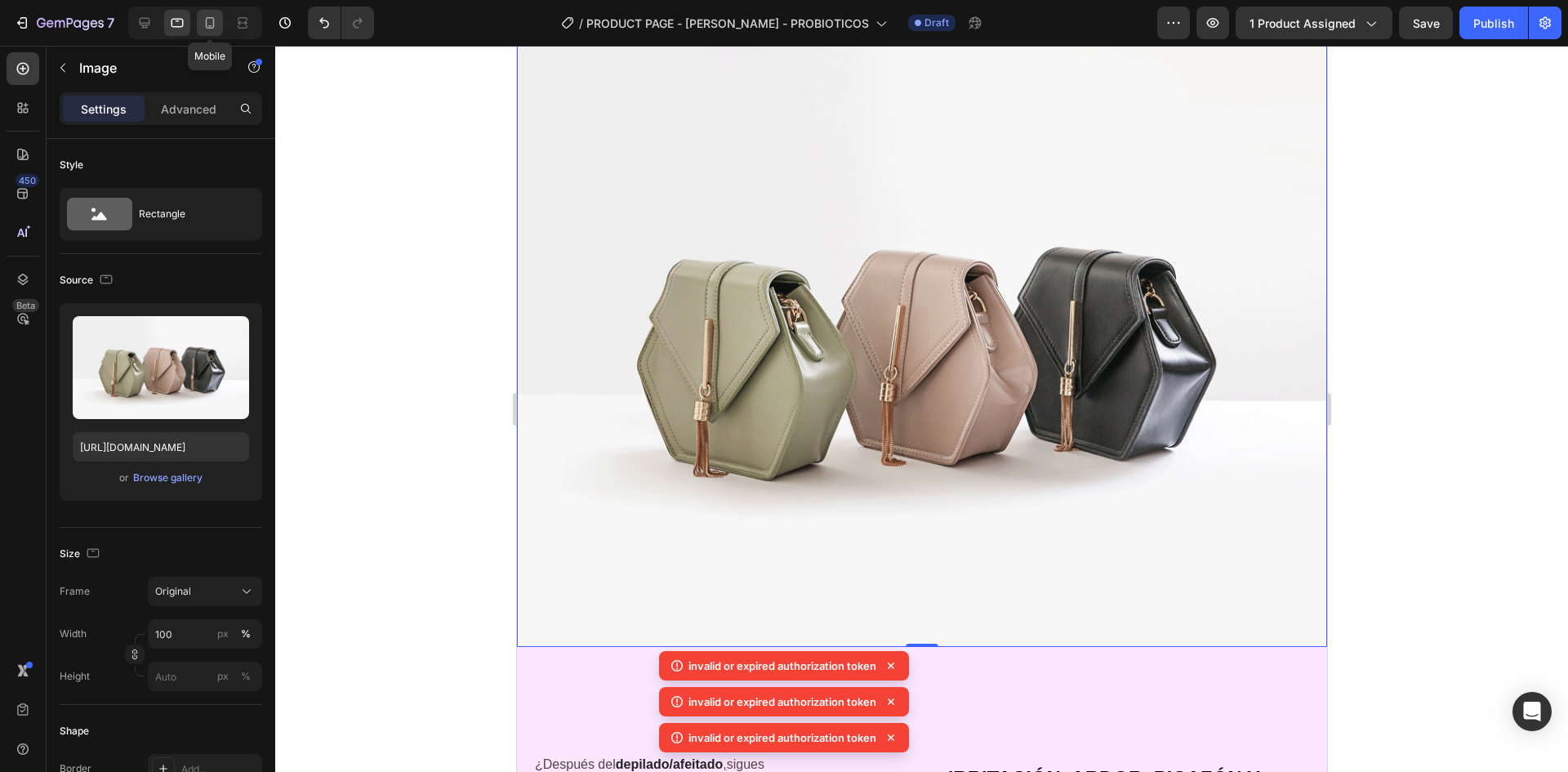
click at [214, 29] on icon at bounding box center [210, 22] width 16 height 16
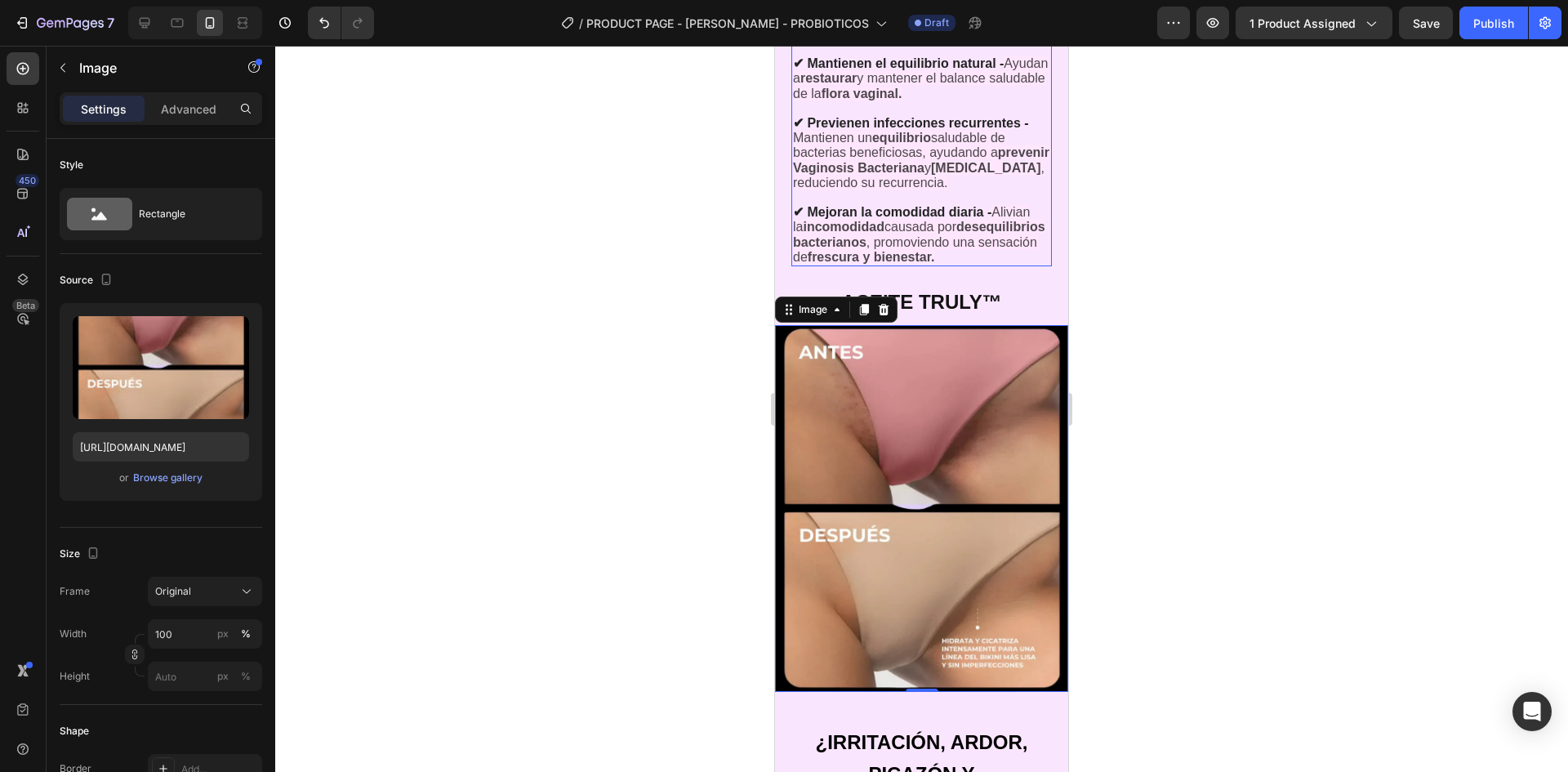
scroll to position [3209, 0]
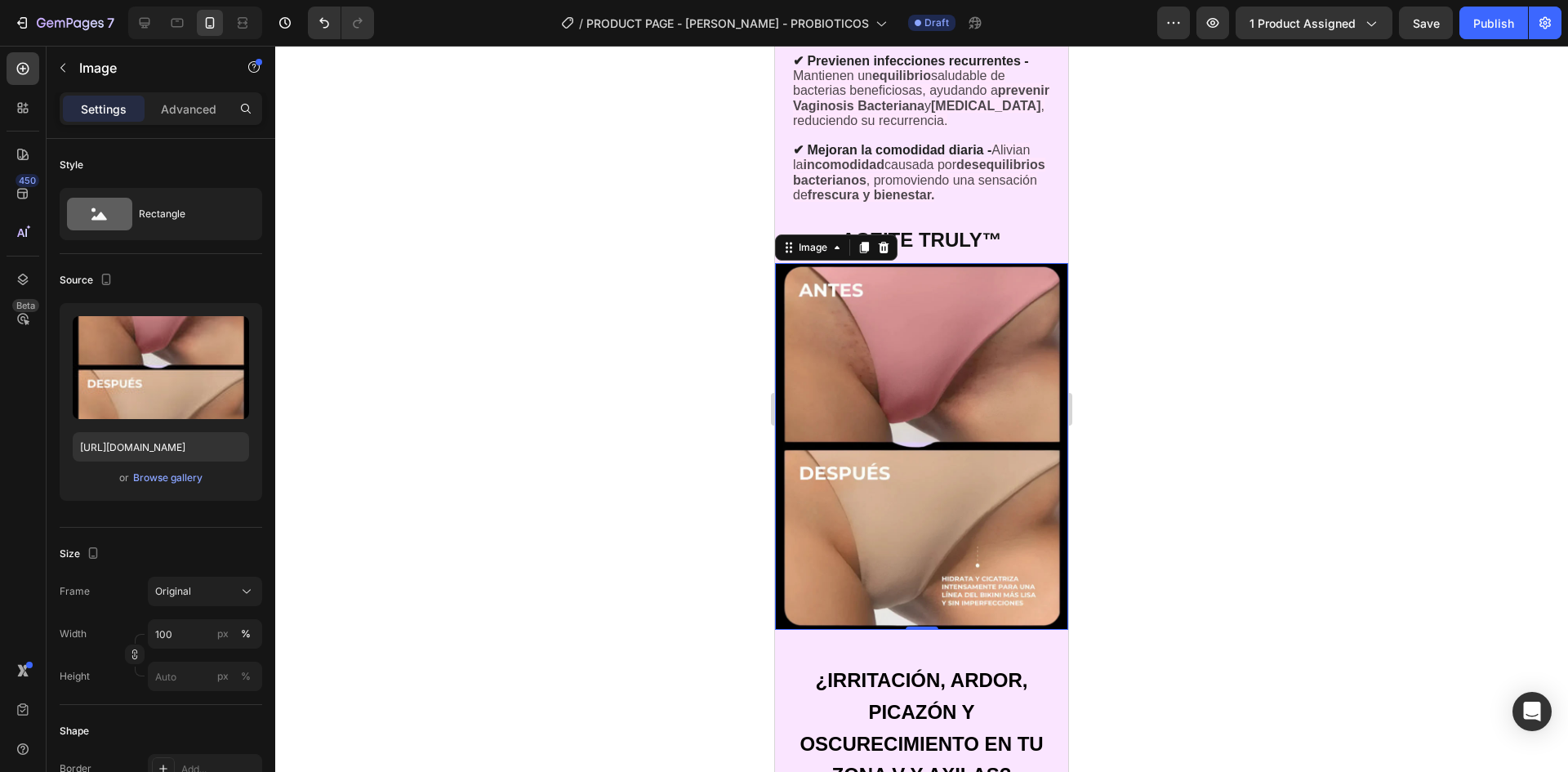
click at [1002, 468] on img at bounding box center [922, 446] width 293 height 366
click at [807, 451] on img at bounding box center [922, 446] width 293 height 366
click at [160, 452] on input "https://cdn.shopify.com/s/files/1/0664/6028/7078/files/gempages_581653791456166…" at bounding box center [160, 447] width 176 height 29
click at [177, 24] on icon at bounding box center [177, 22] width 16 height 16
type input "[URL][DOMAIN_NAME]"
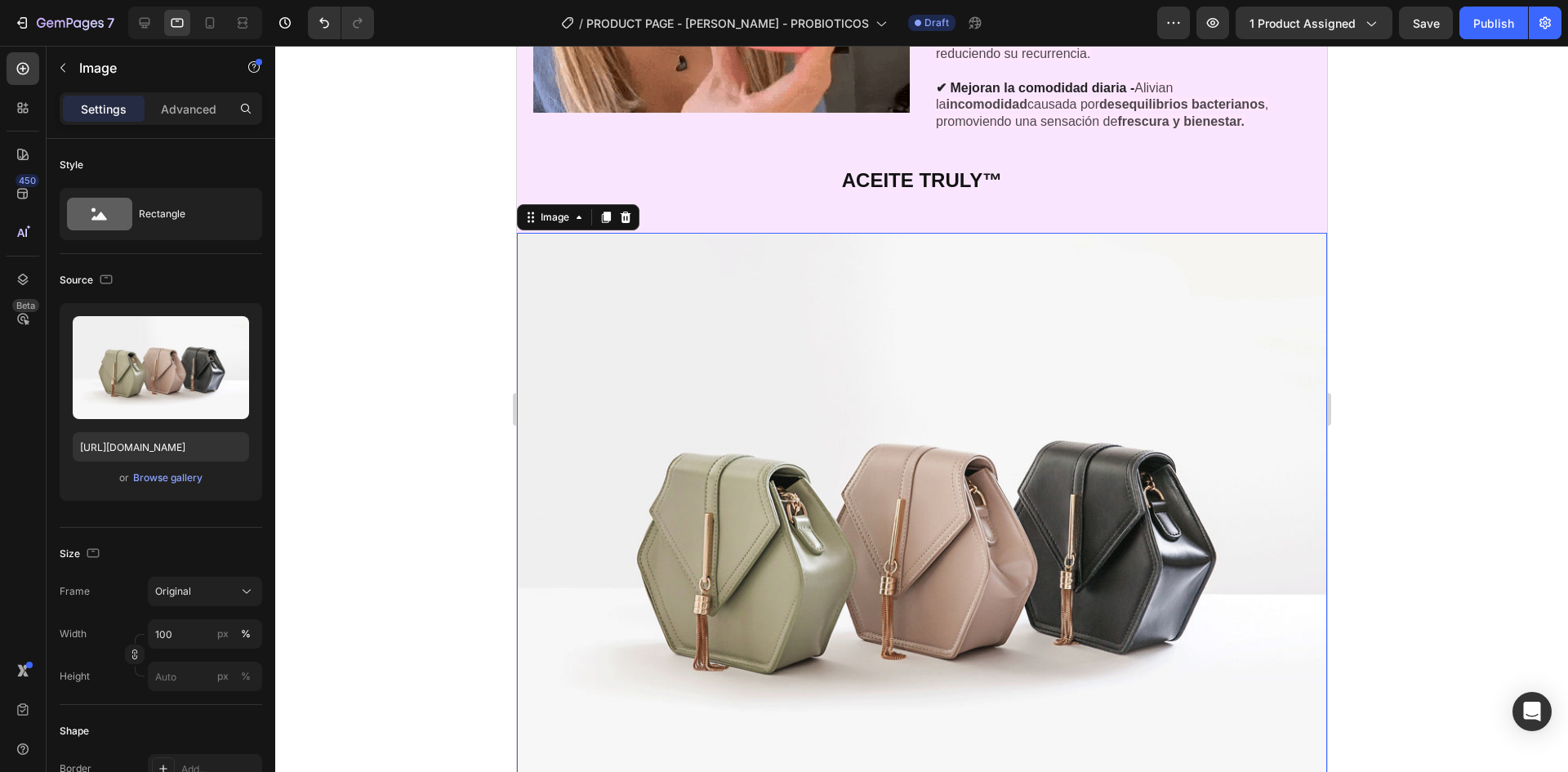
scroll to position [2751, 0]
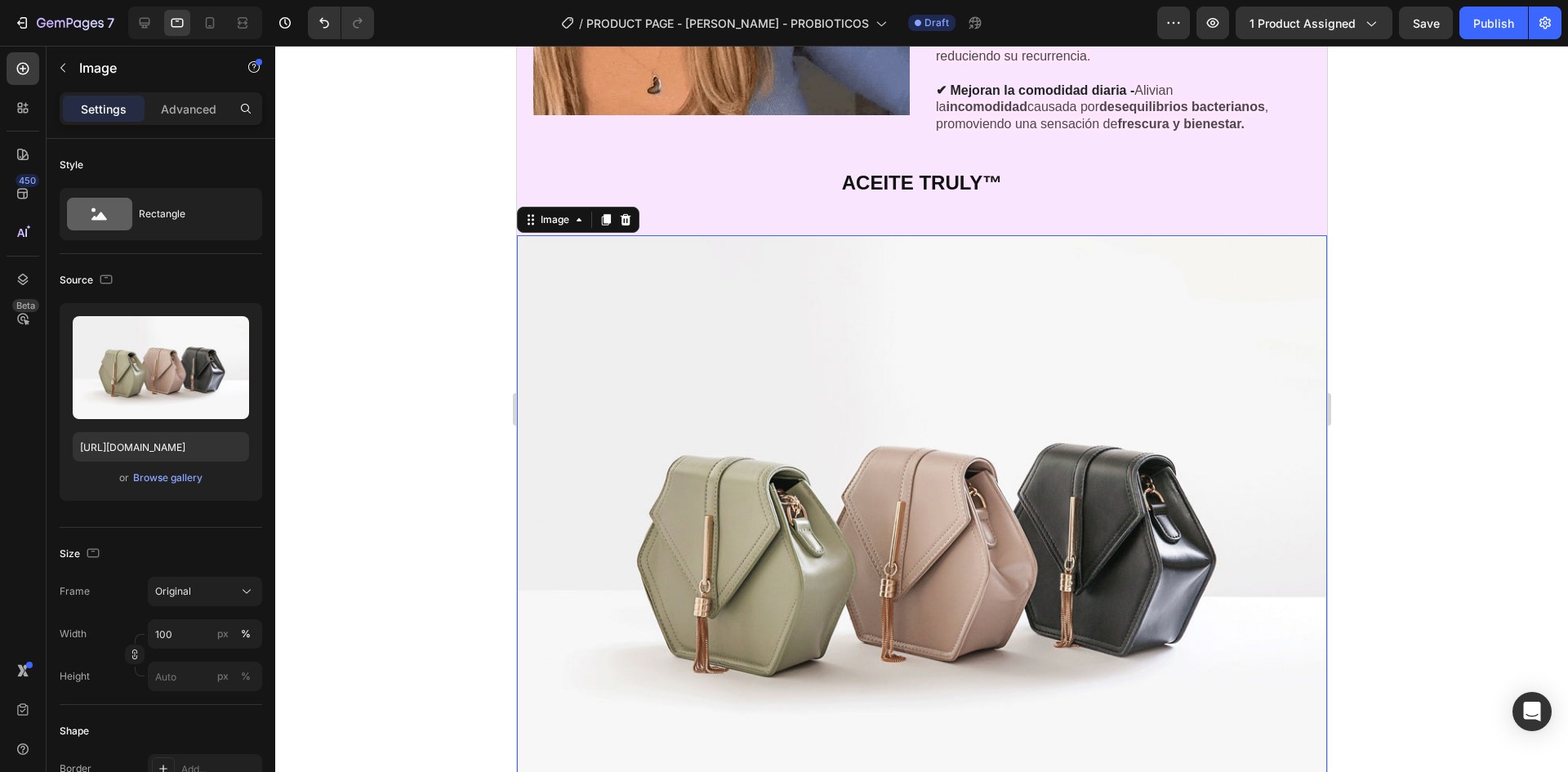
click at [901, 418] on img at bounding box center [921, 539] width 810 height 608
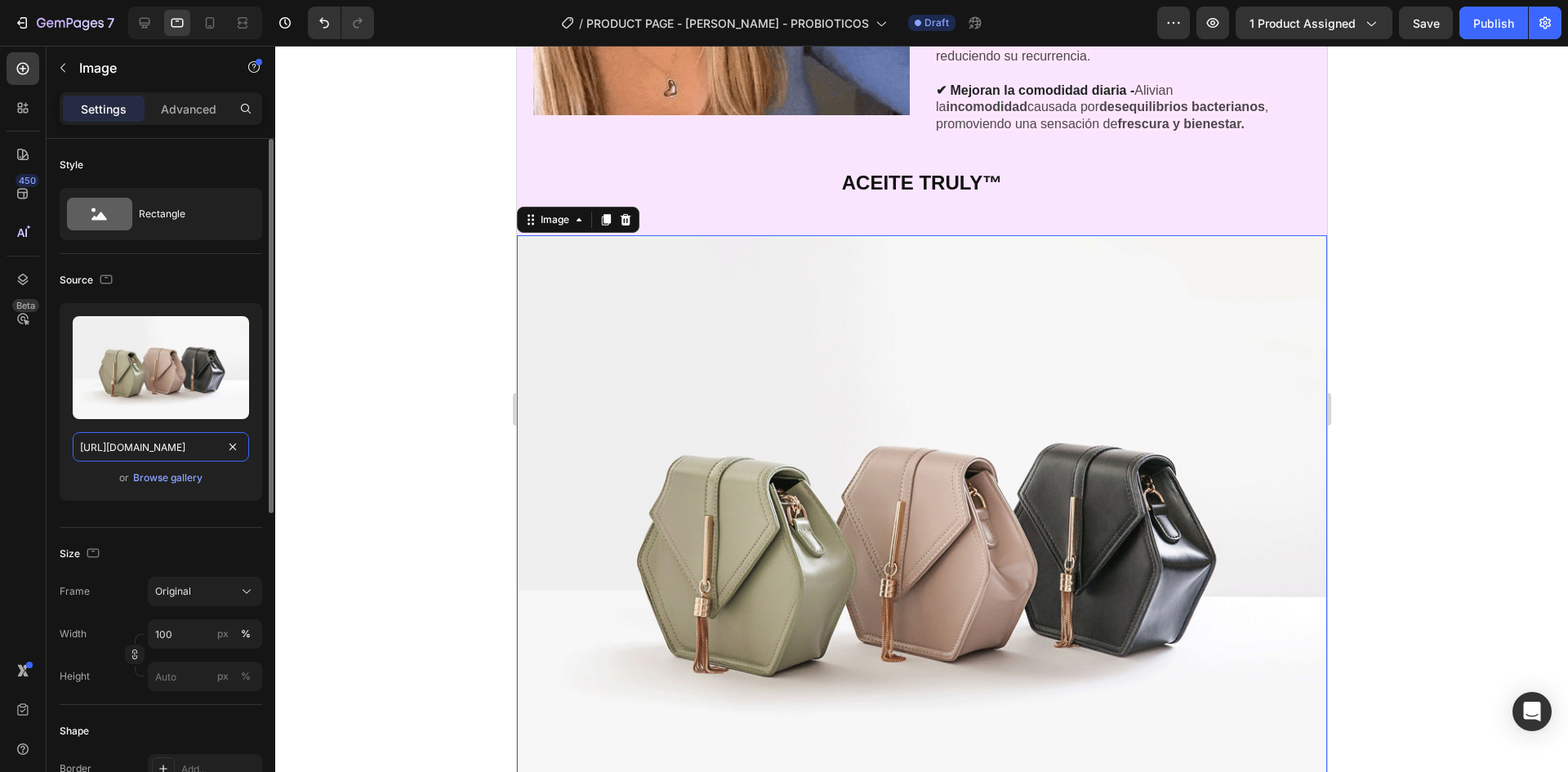
click at [179, 442] on input "[URL][DOMAIN_NAME]" at bounding box center [160, 447] width 176 height 29
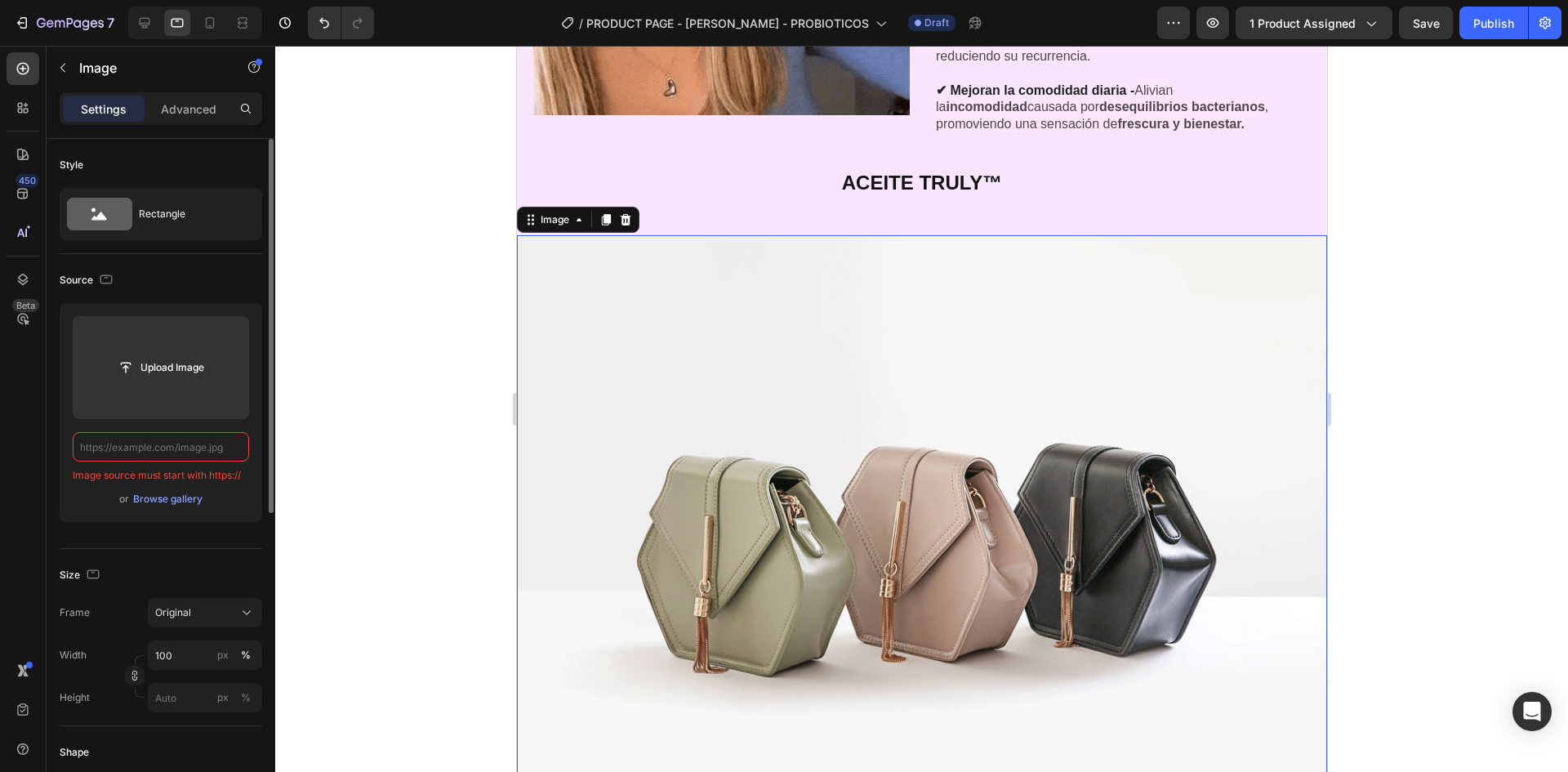
paste input "https://cdn.shopify.com/s/files/1/0664/6028/7078/files/gempages_581653791456166…"
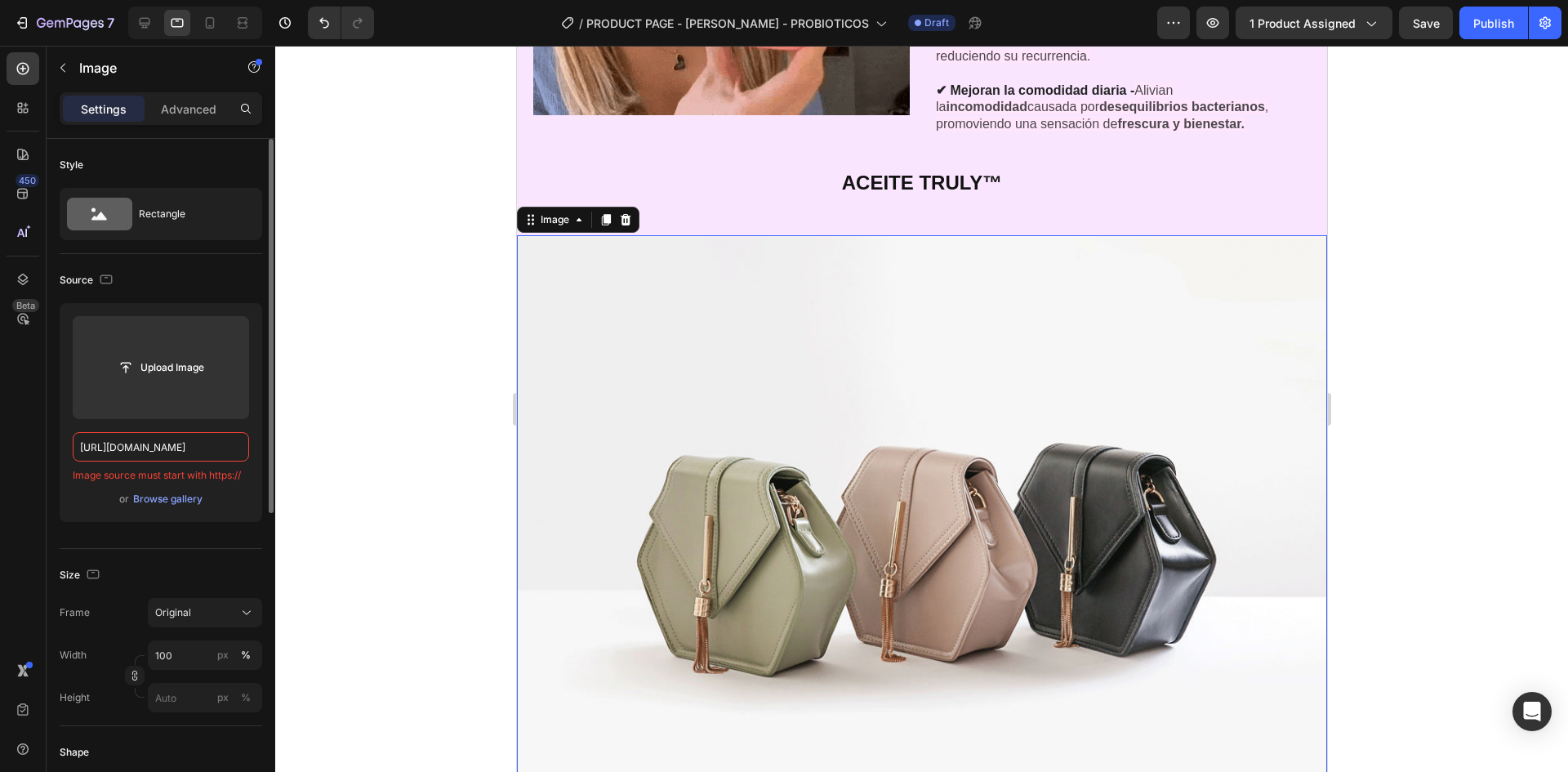
scroll to position [0, 506]
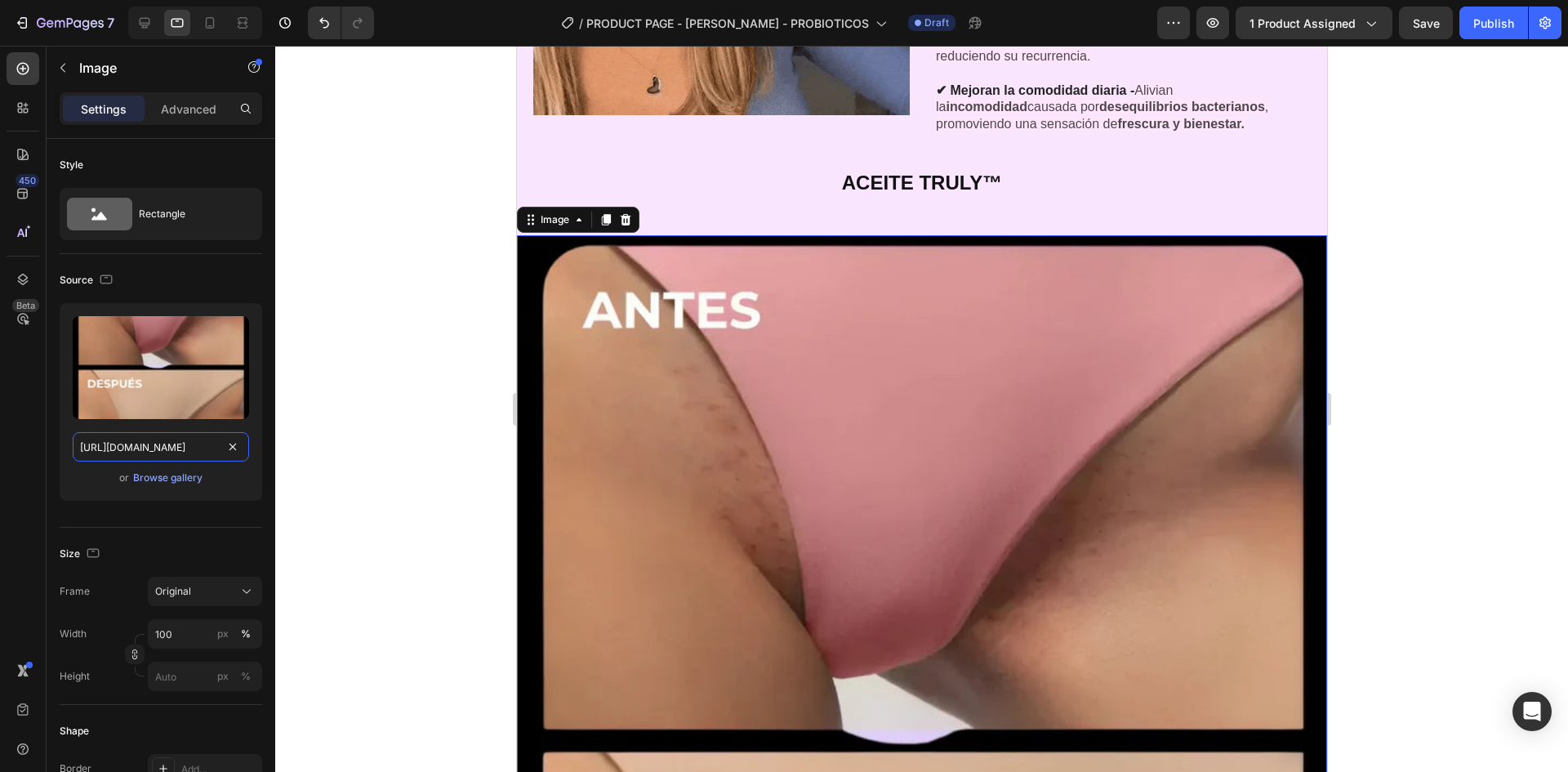
type input "https://cdn.shopify.com/s/files/1/0664/6028/7078/files/gempages_581653791456166…"
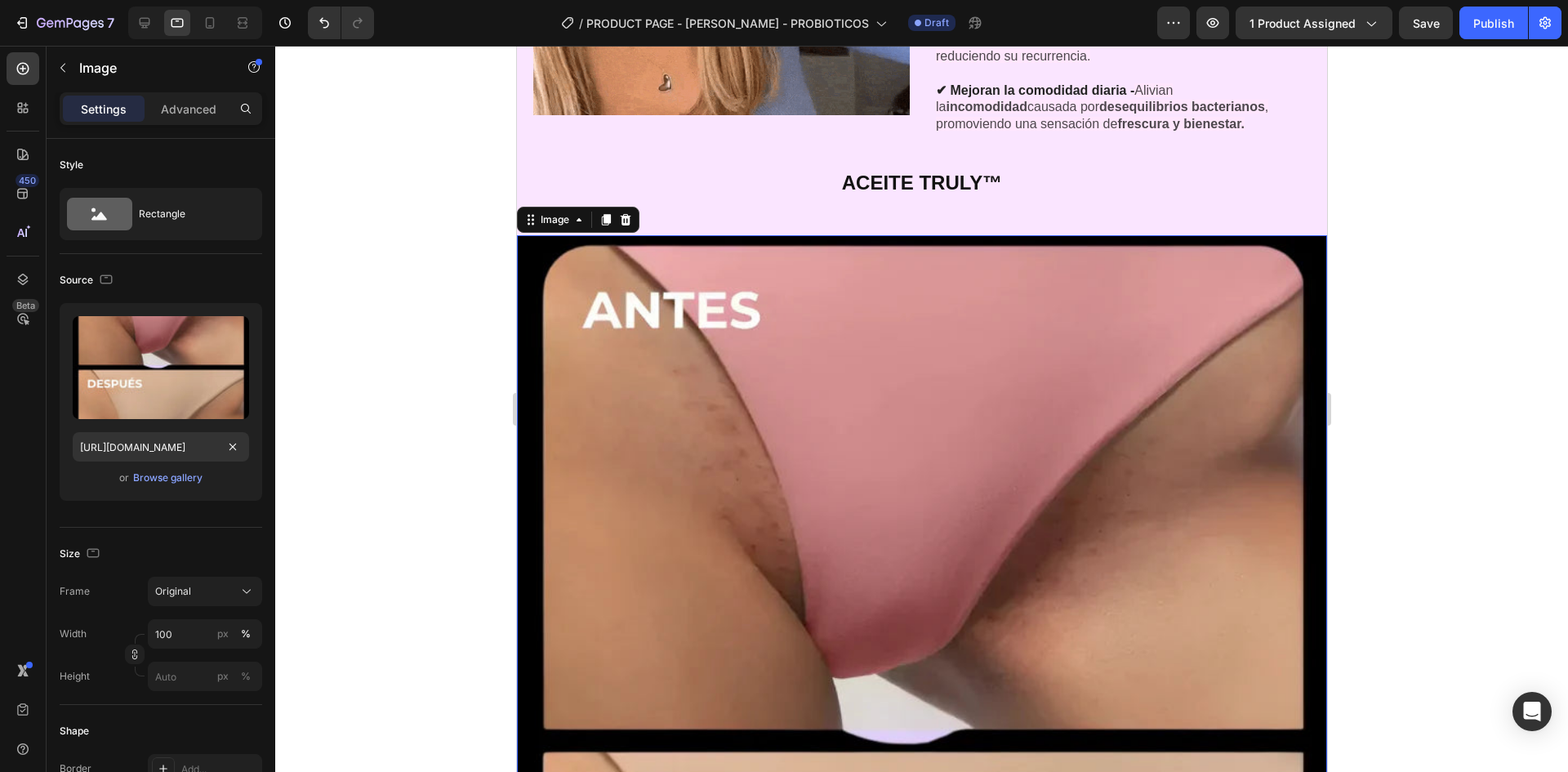
click at [380, 279] on div at bounding box center [921, 408] width 1293 height 726
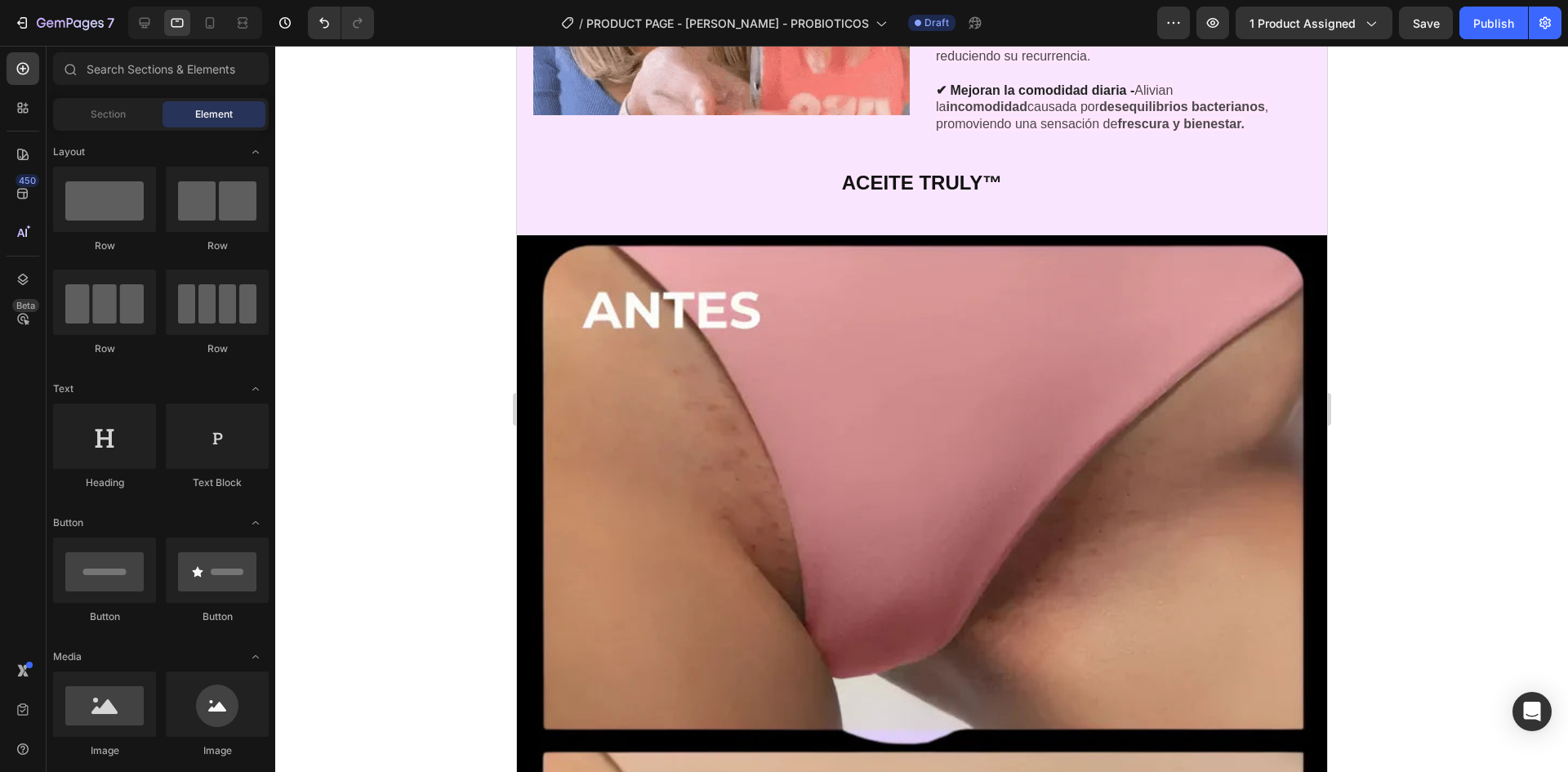
click at [816, 376] on img at bounding box center [921, 742] width 810 height 1014
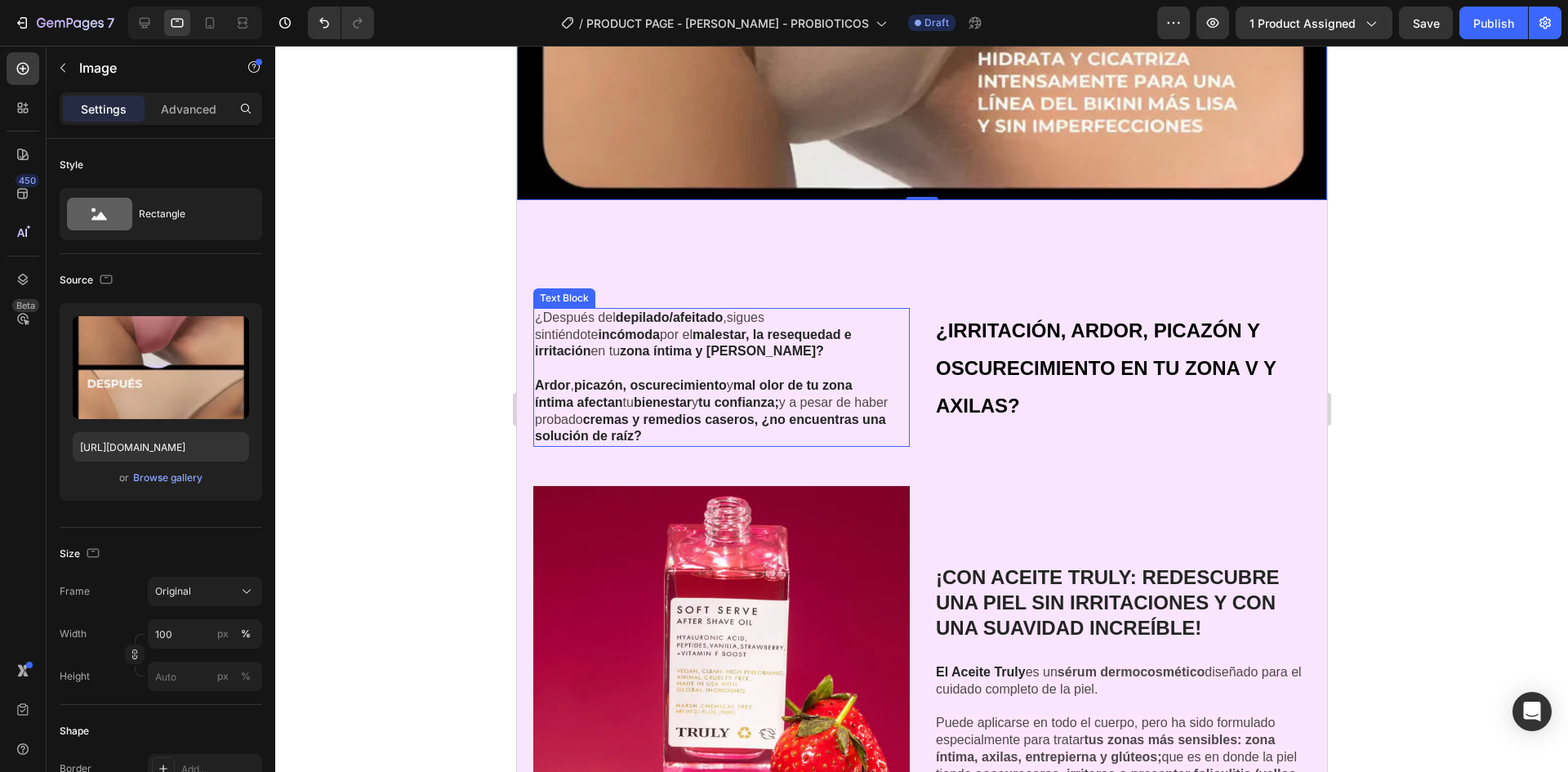
scroll to position [3323, 0]
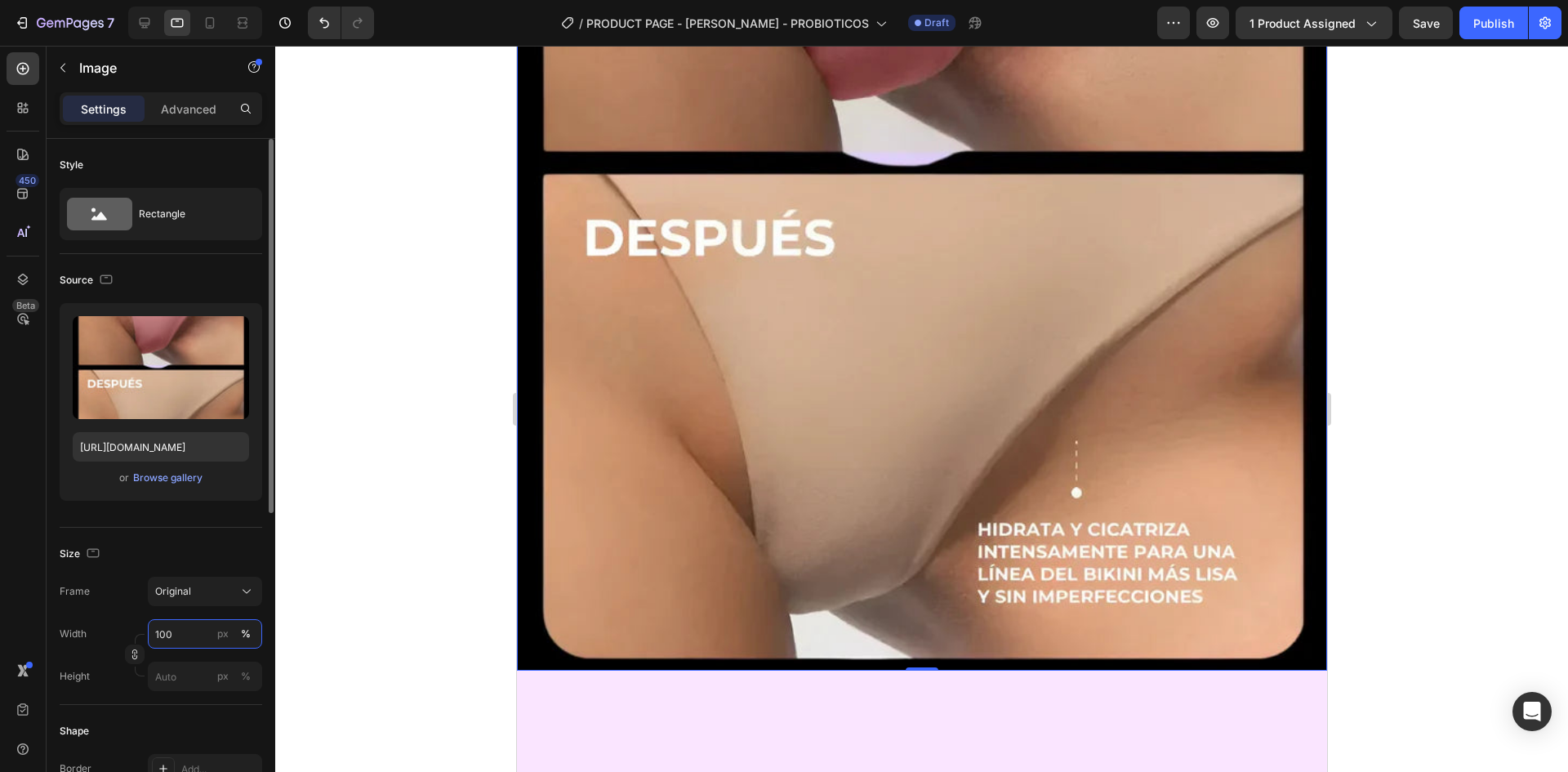
click at [203, 640] on input "100" at bounding box center [205, 634] width 114 height 29
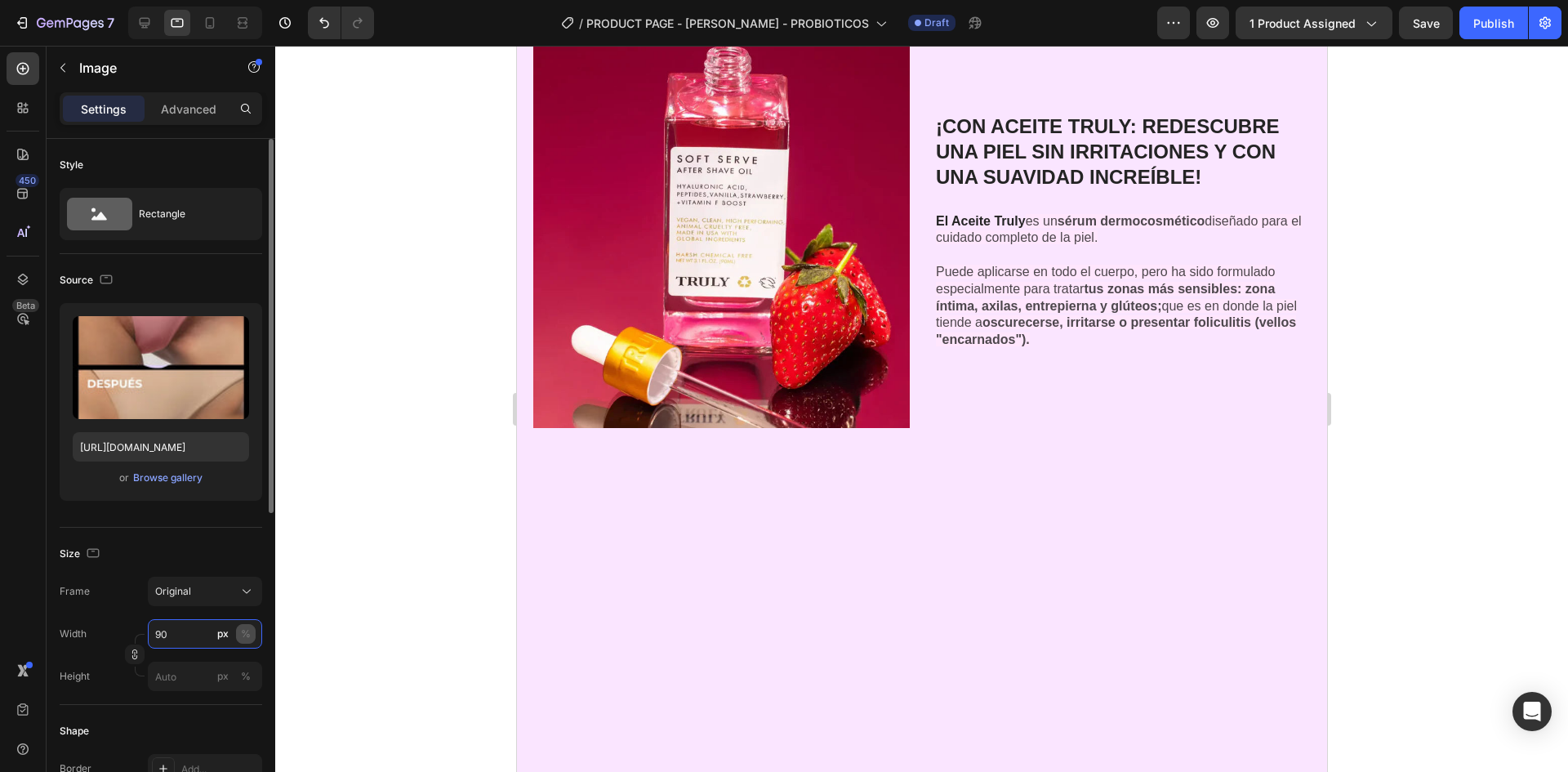
type input "90"
click at [243, 629] on div "%" at bounding box center [246, 634] width 10 height 14
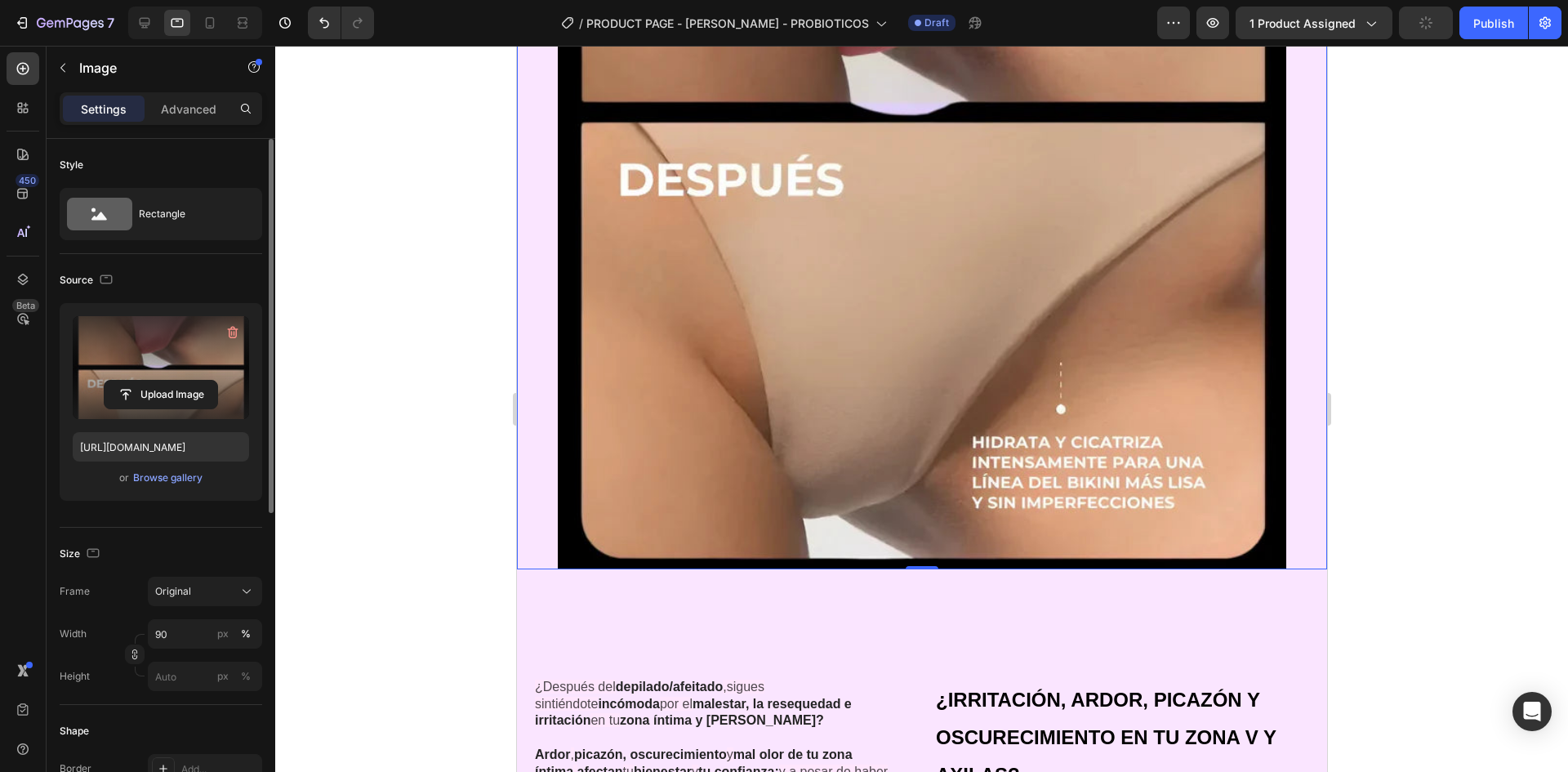
click at [244, 417] on label at bounding box center [160, 367] width 176 height 103
click at [217, 408] on input "file" at bounding box center [161, 394] width 113 height 28
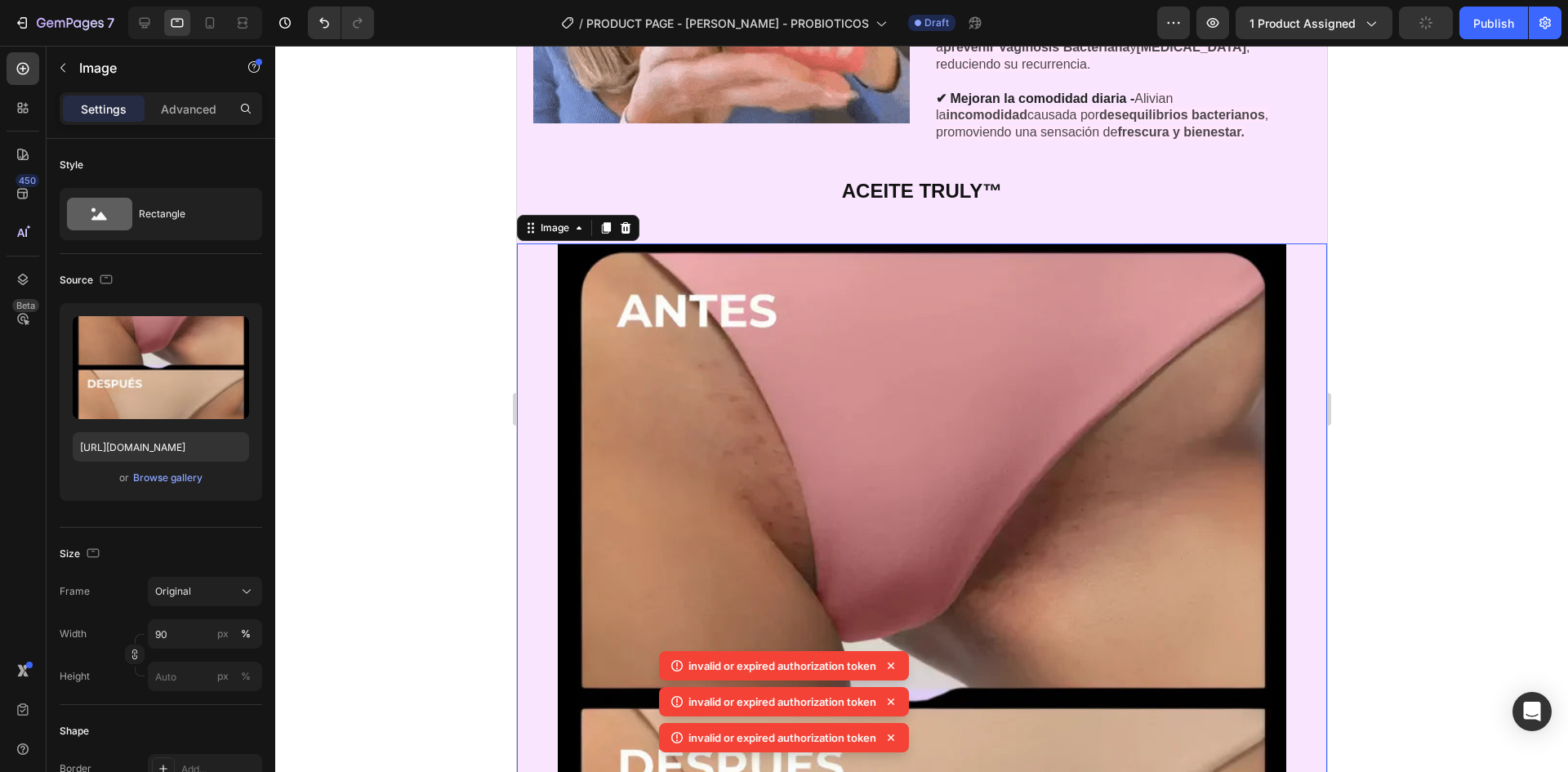
scroll to position [2588, 0]
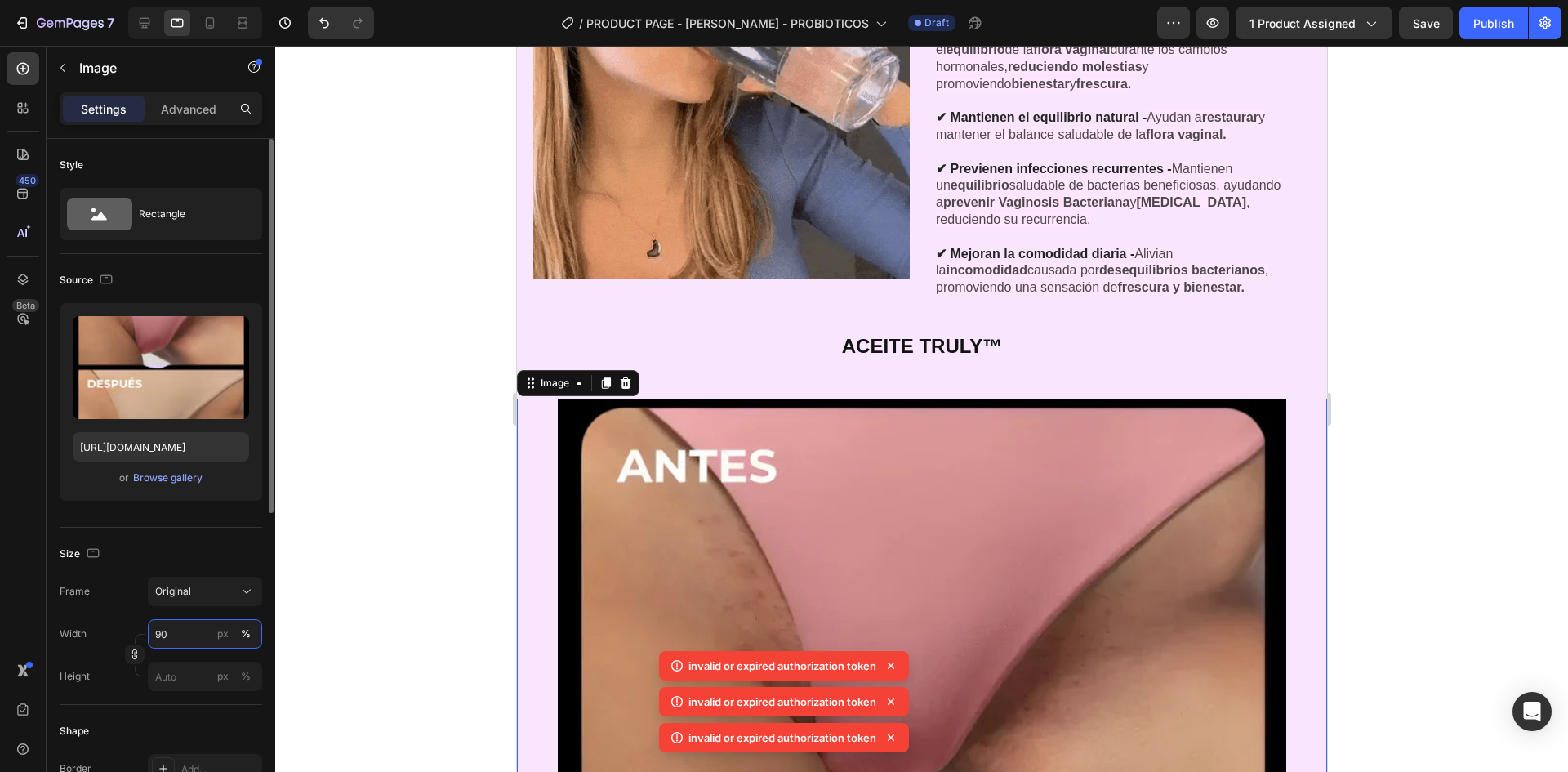
click at [192, 642] on input "90" at bounding box center [205, 634] width 114 height 29
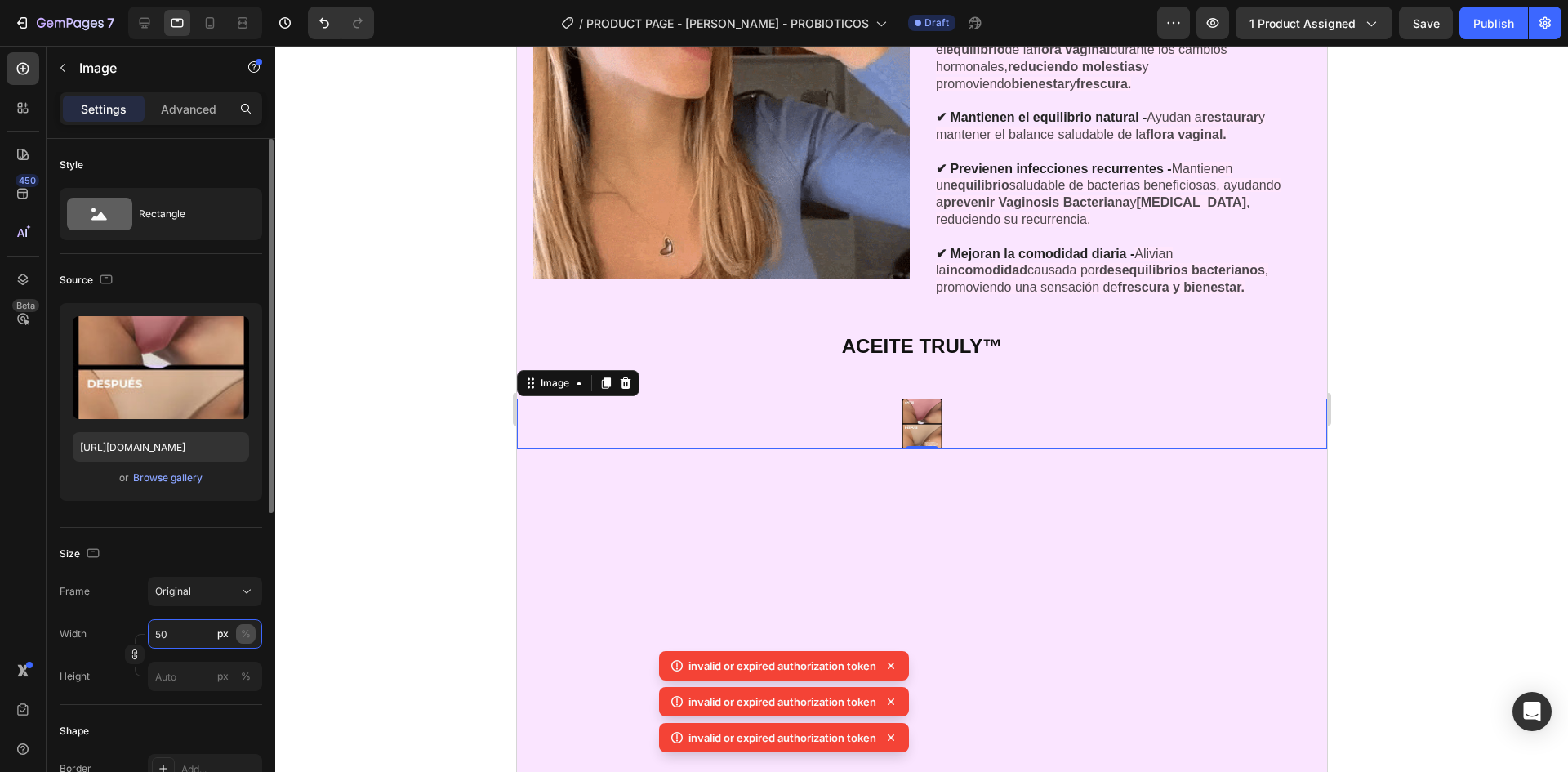
type input "50"
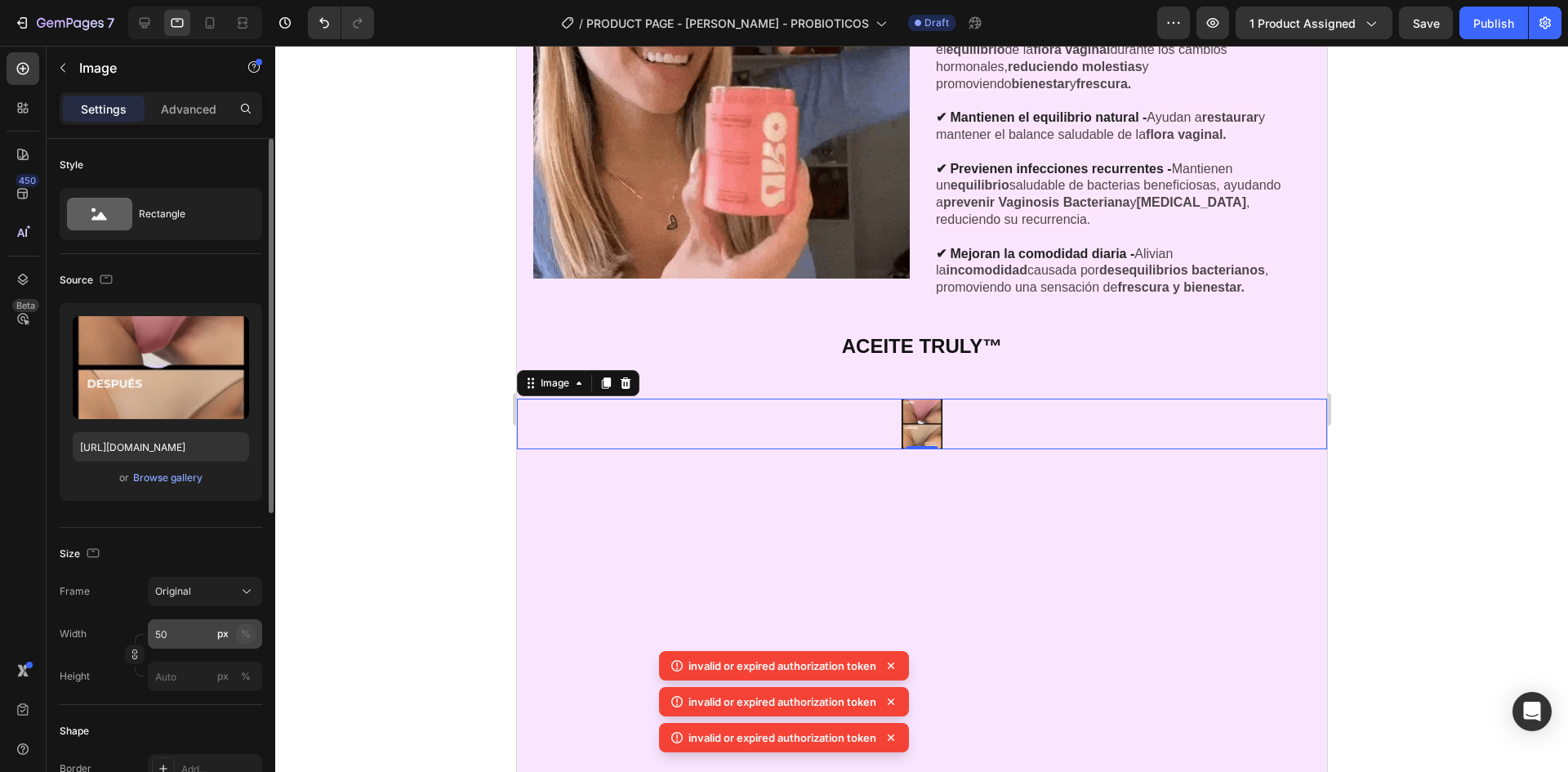
click at [246, 629] on div "%" at bounding box center [246, 634] width 10 height 14
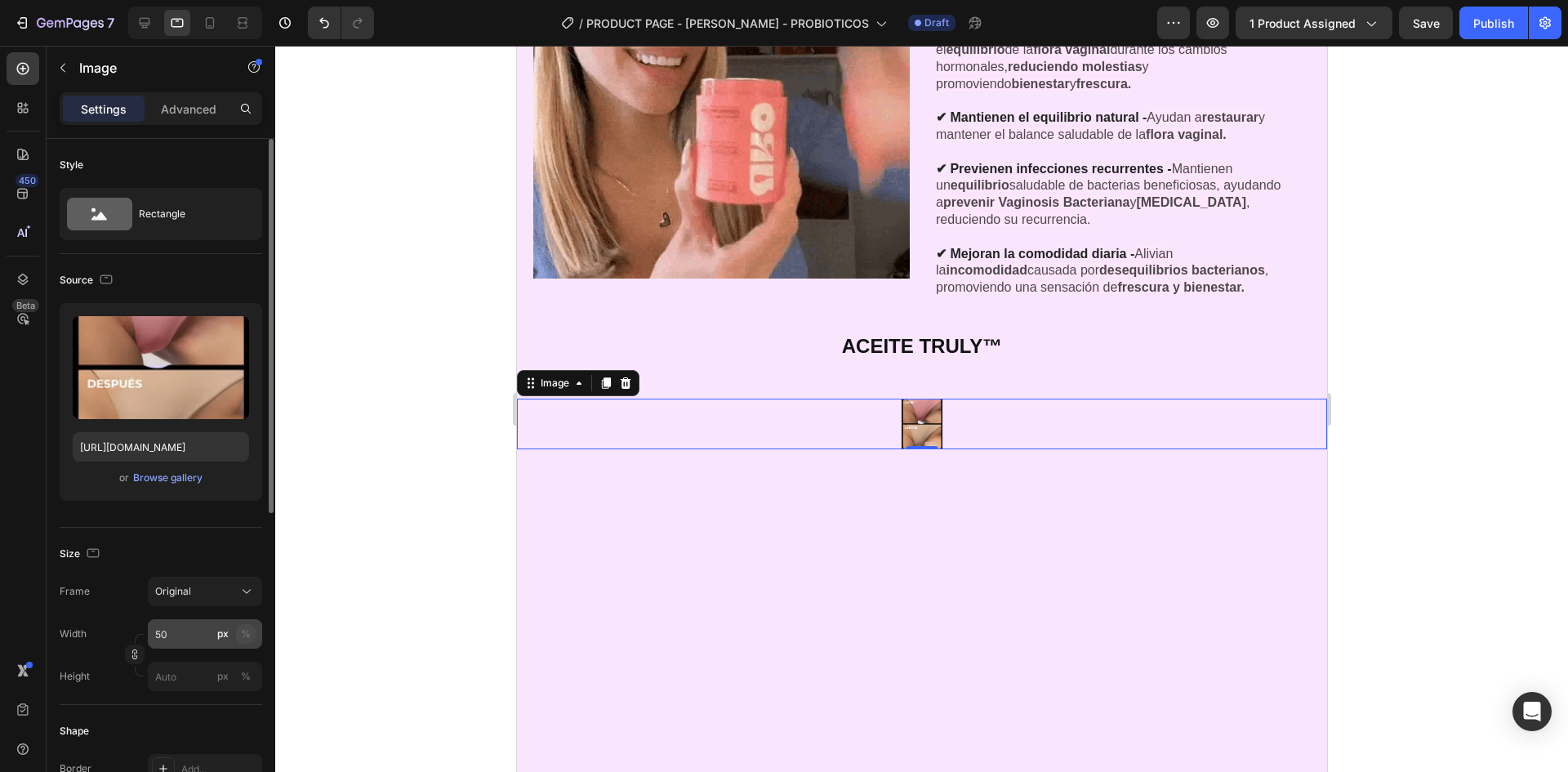
click at [250, 636] on div "%" at bounding box center [246, 634] width 10 height 14
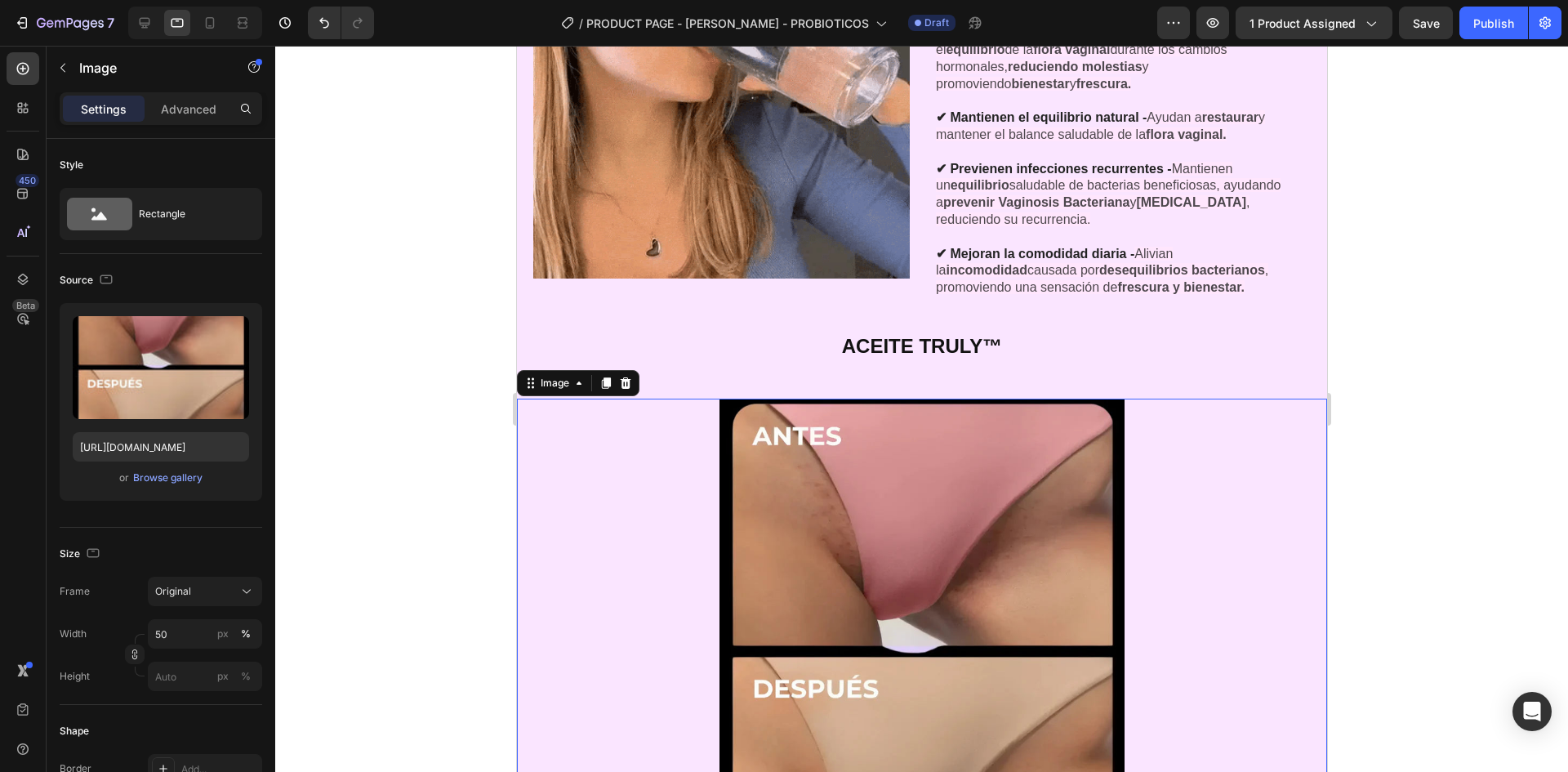
click at [398, 390] on div at bounding box center [921, 408] width 1293 height 726
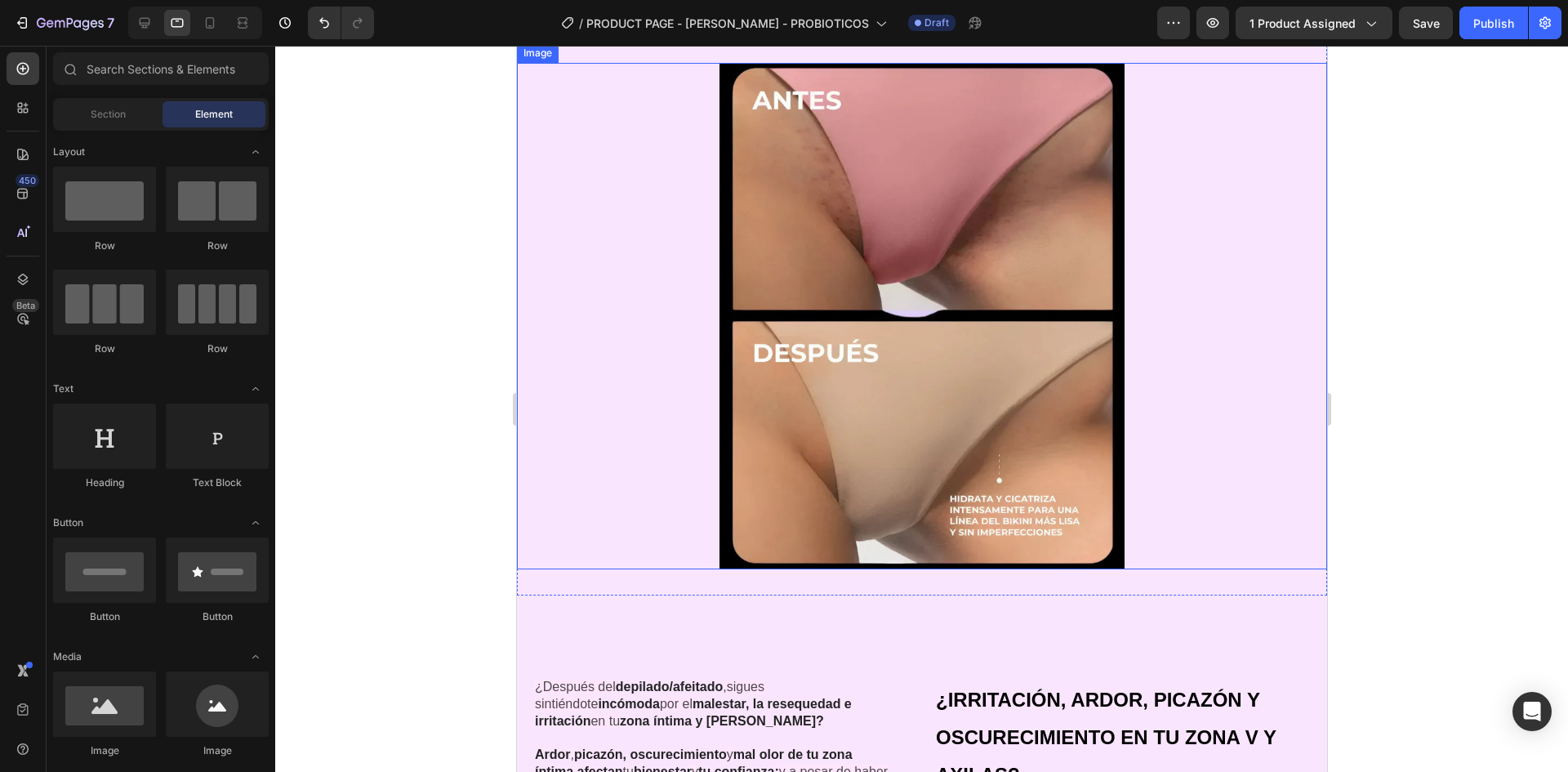
scroll to position [2996, 0]
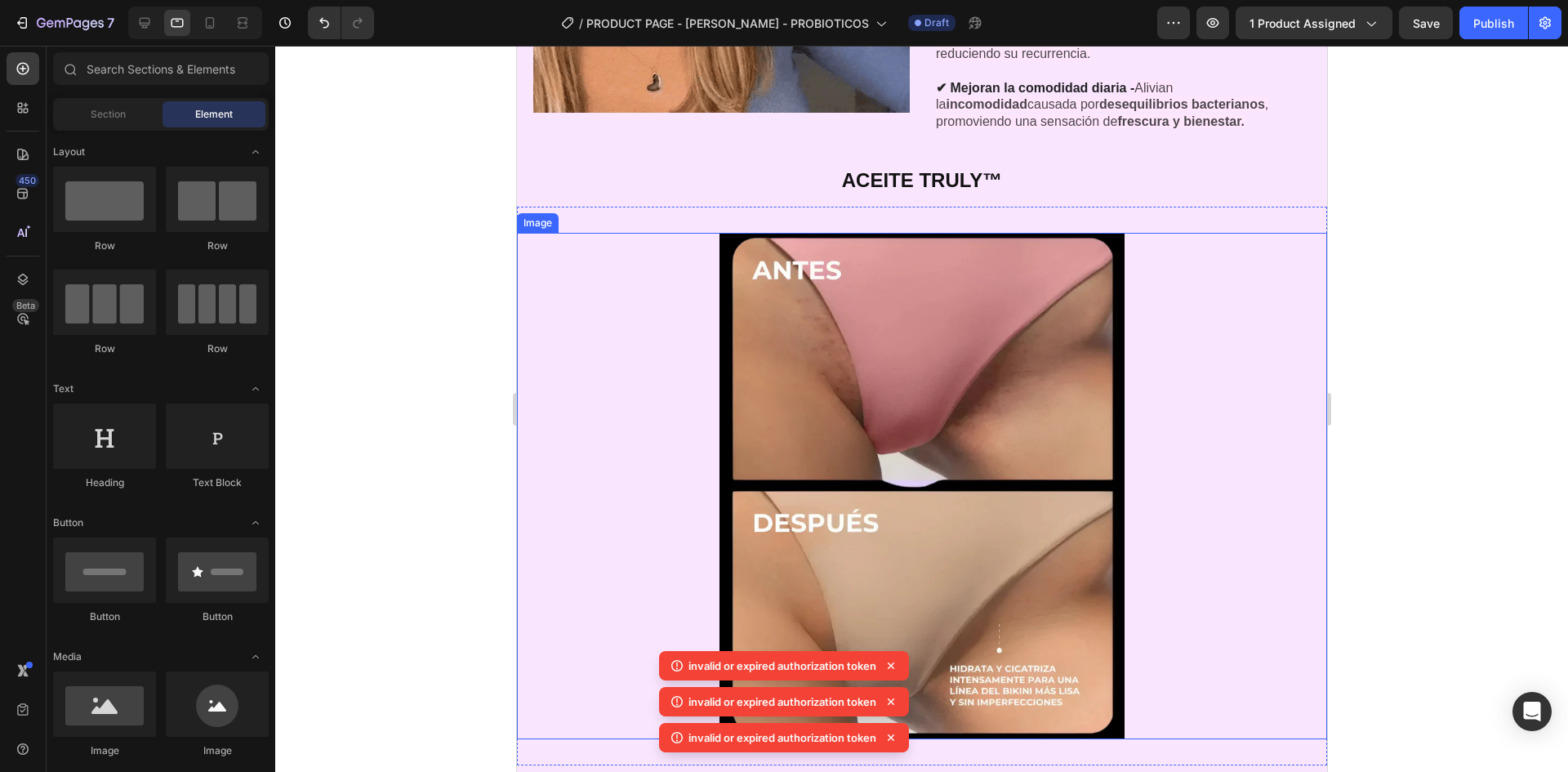
click at [1110, 483] on img at bounding box center [920, 486] width 405 height 507
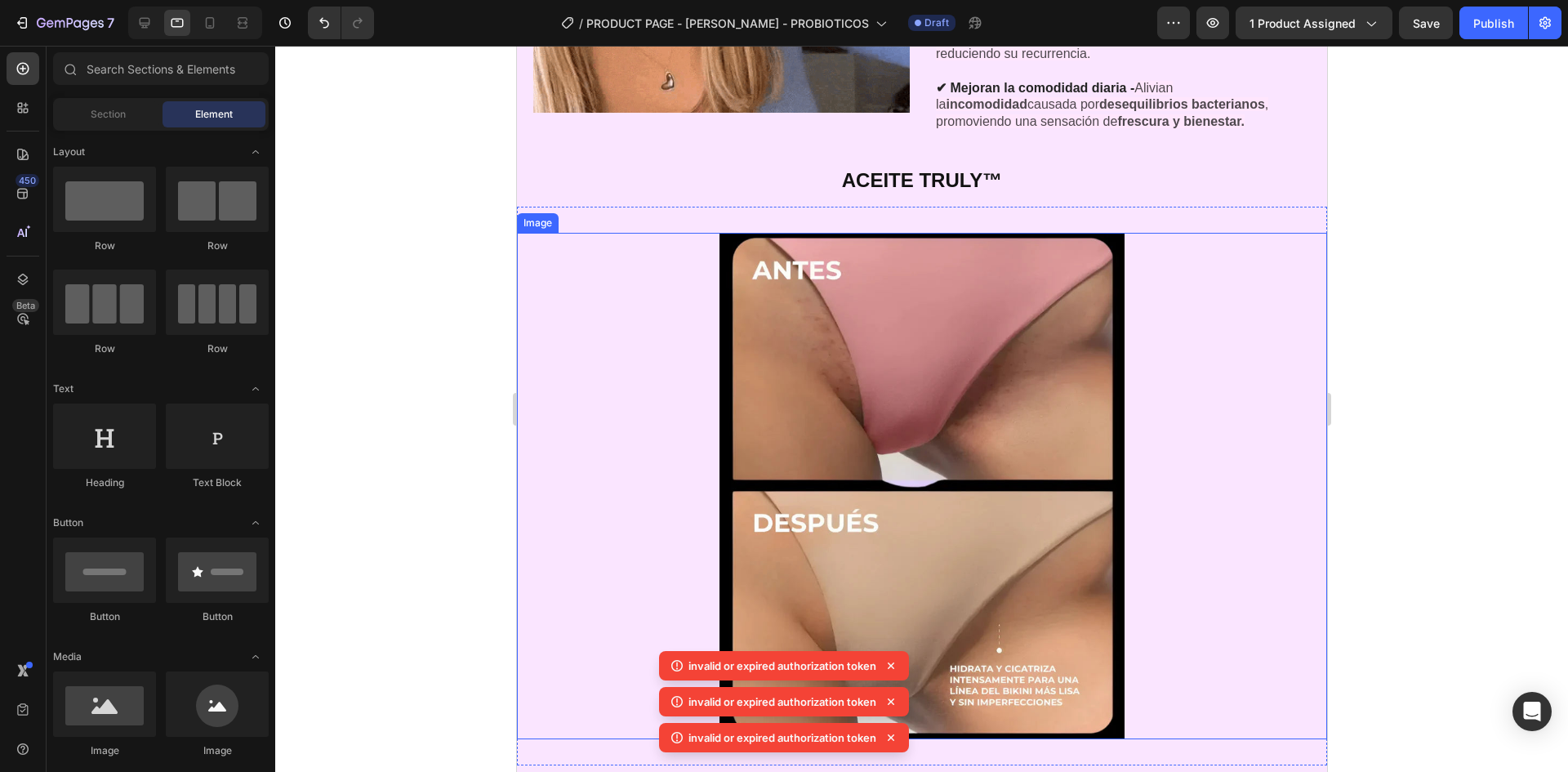
scroll to position [2751, 0]
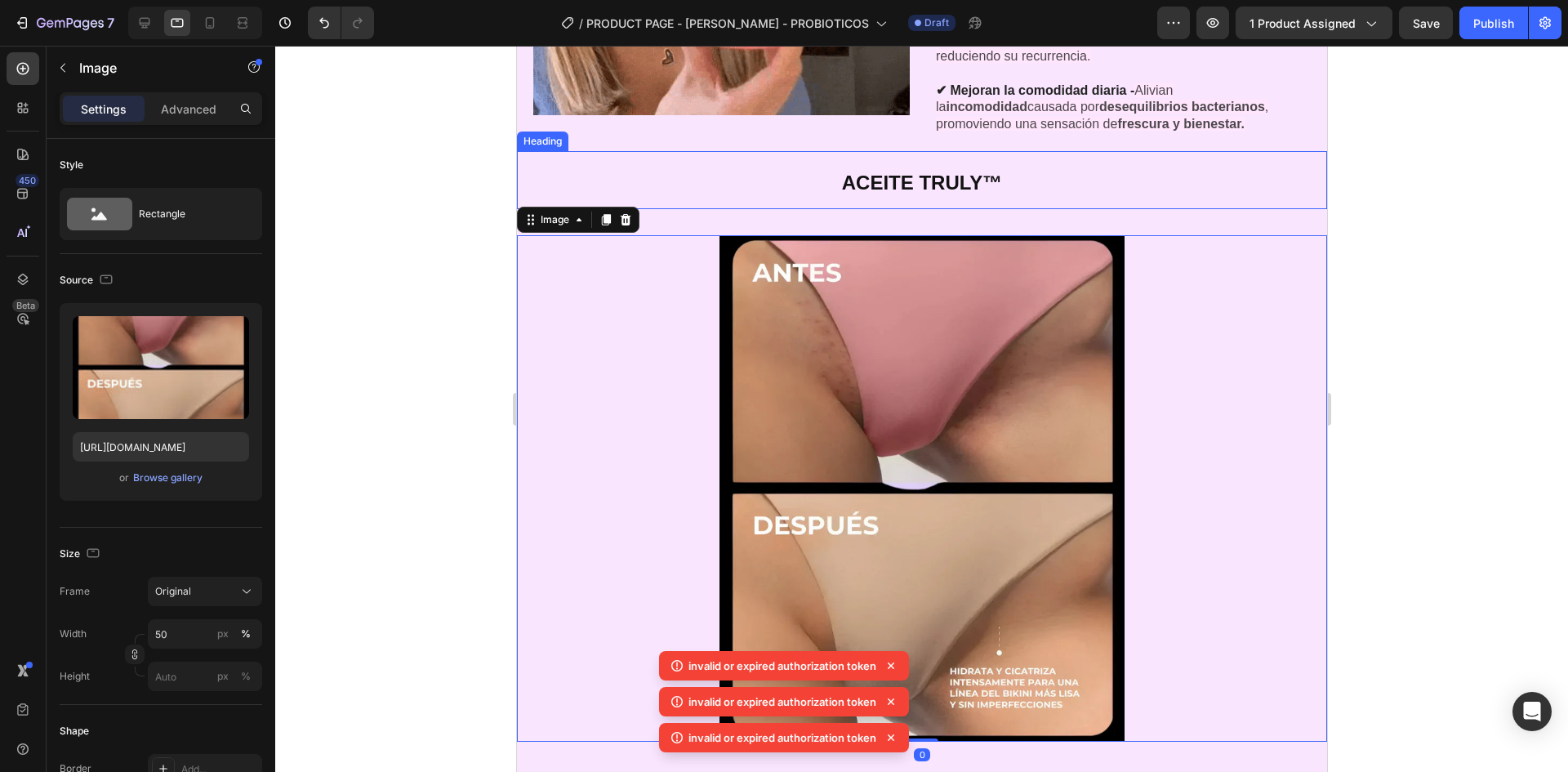
click at [1052, 190] on h2 "ACEITE TRULY™" at bounding box center [921, 180] width 810 height 58
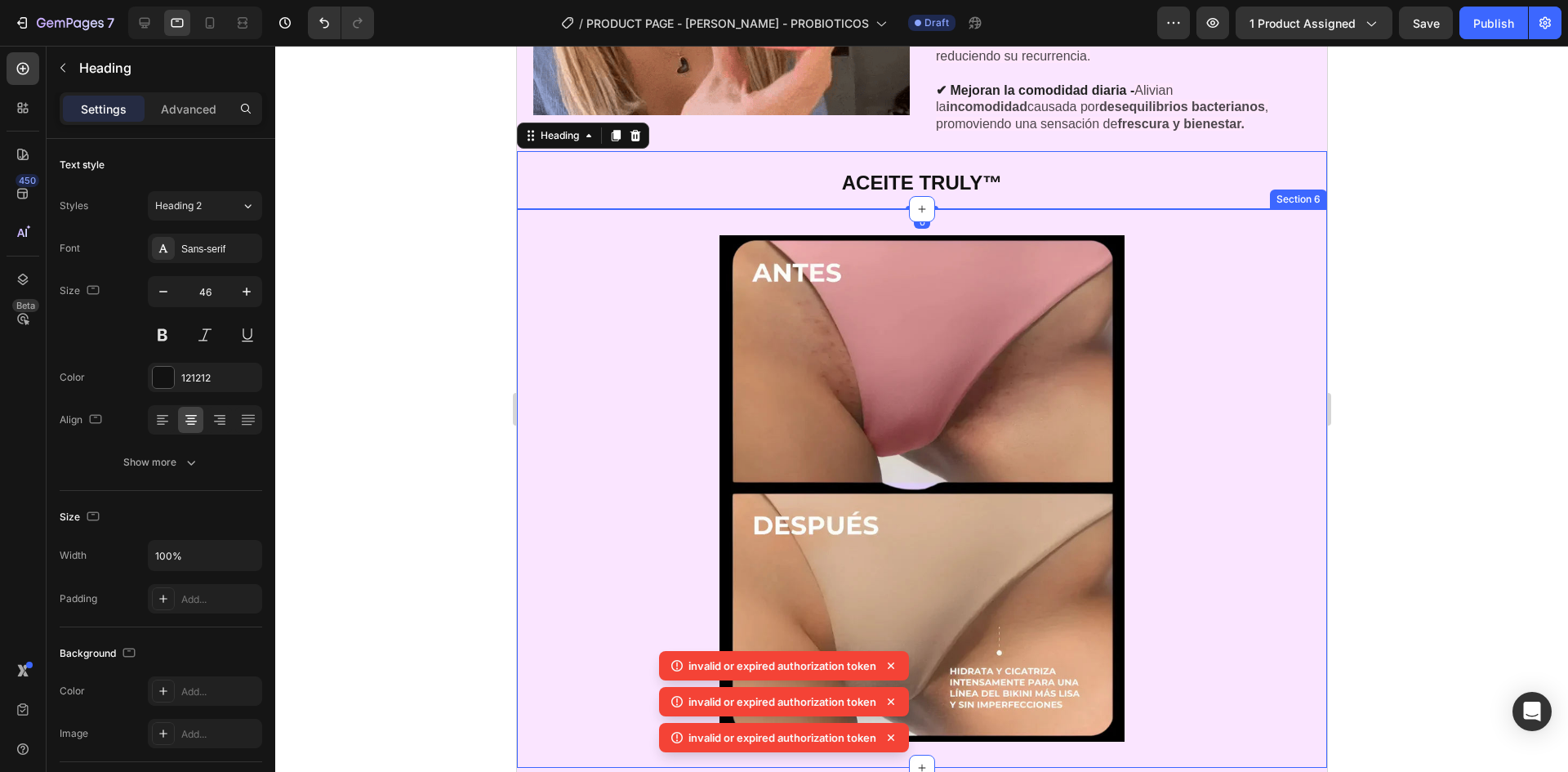
click at [1057, 217] on div "Image Section 6" at bounding box center [921, 488] width 810 height 558
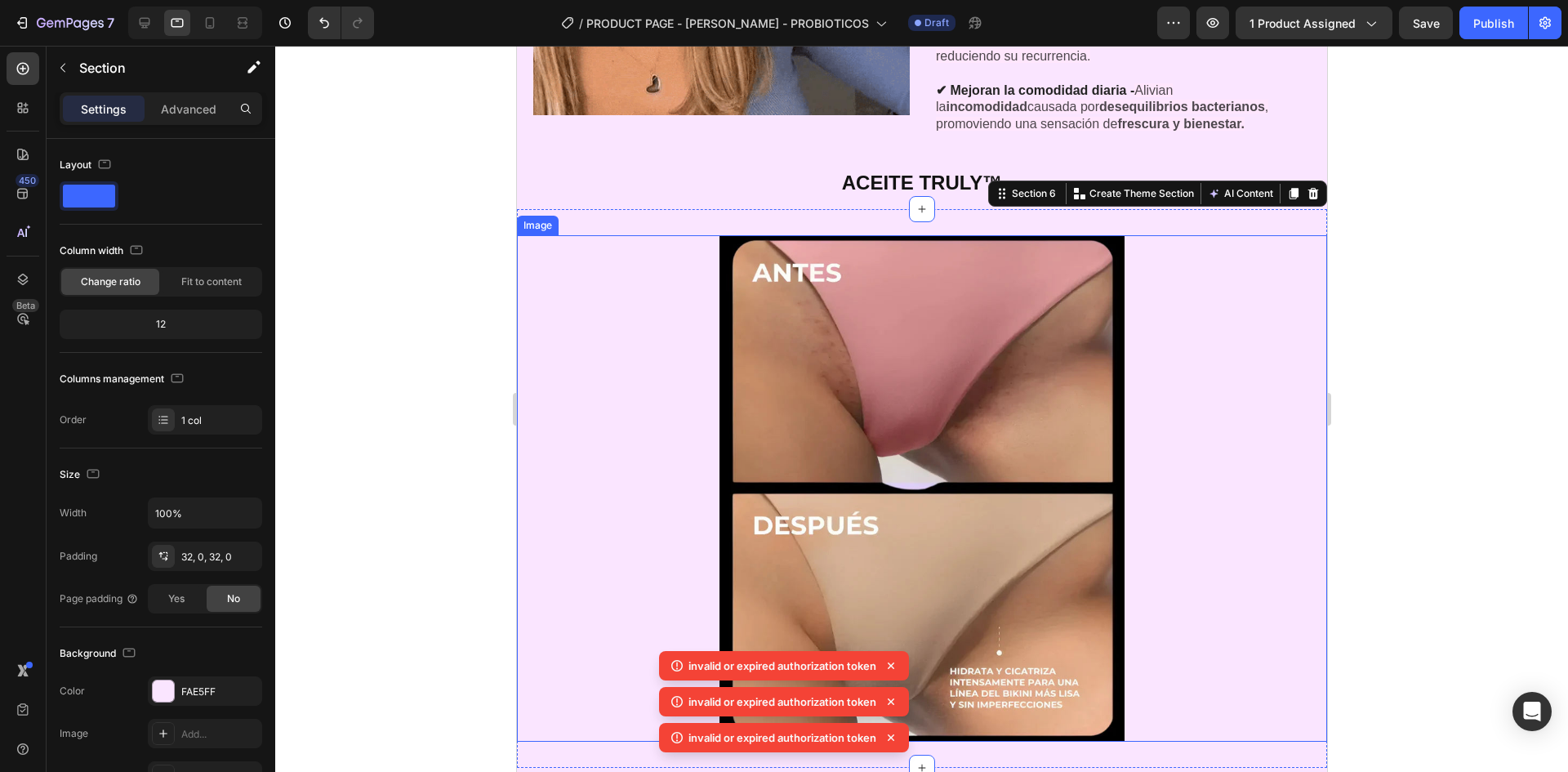
click at [1441, 331] on div at bounding box center [921, 408] width 1293 height 726
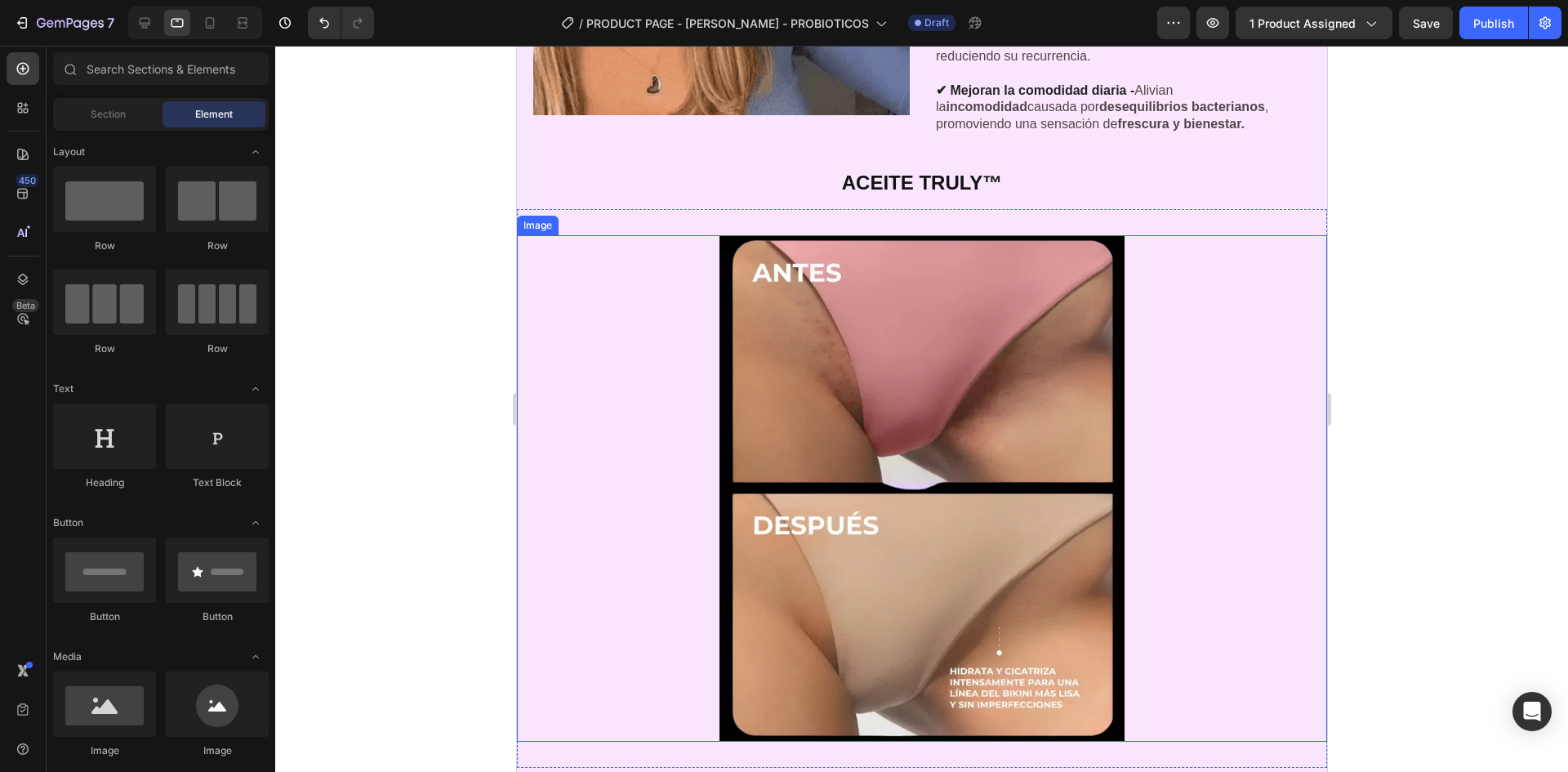
click at [1441, 331] on div at bounding box center [921, 408] width 1293 height 726
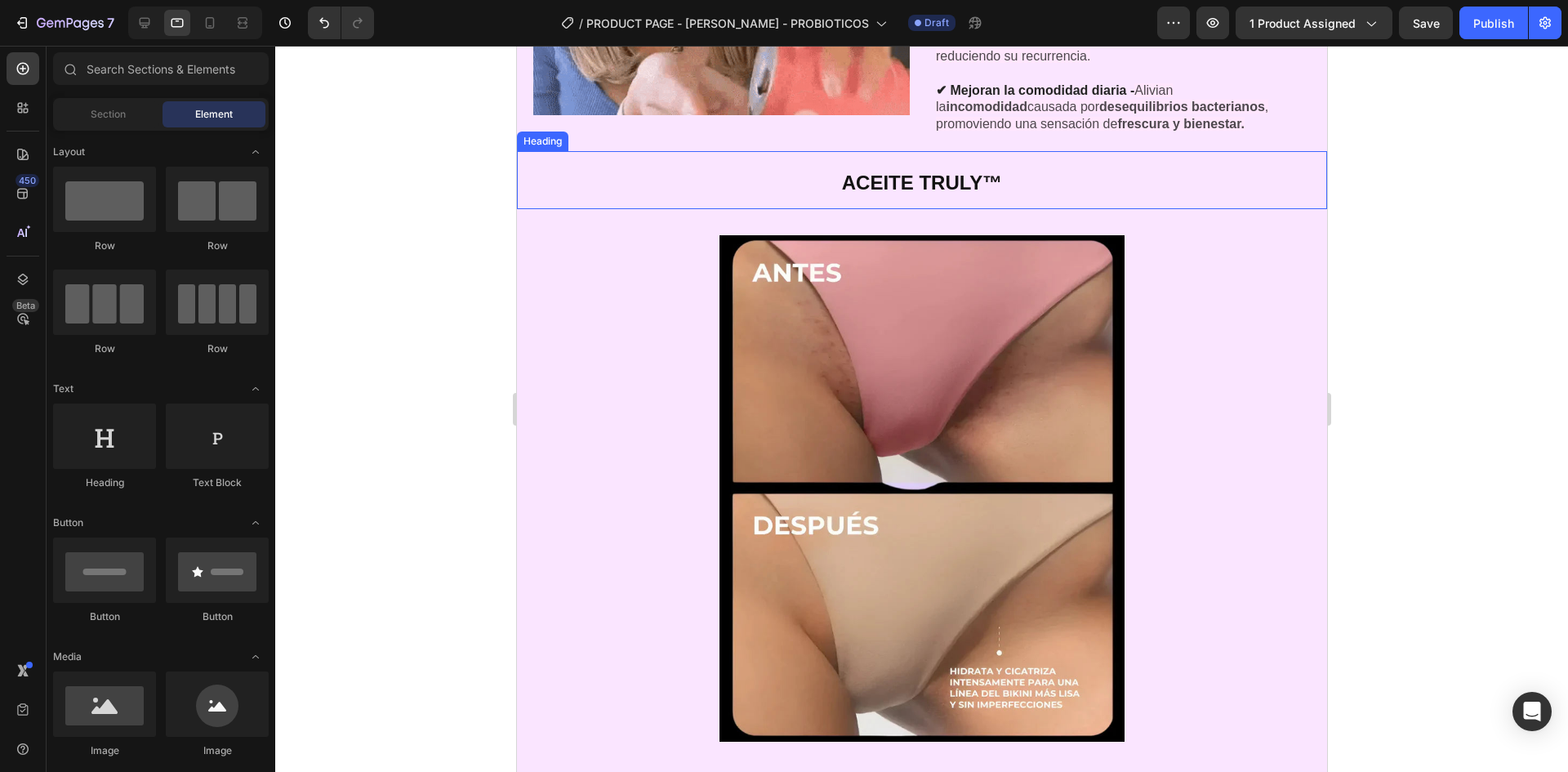
click at [1152, 190] on h2 "ACEITE TRULY™" at bounding box center [921, 180] width 810 height 58
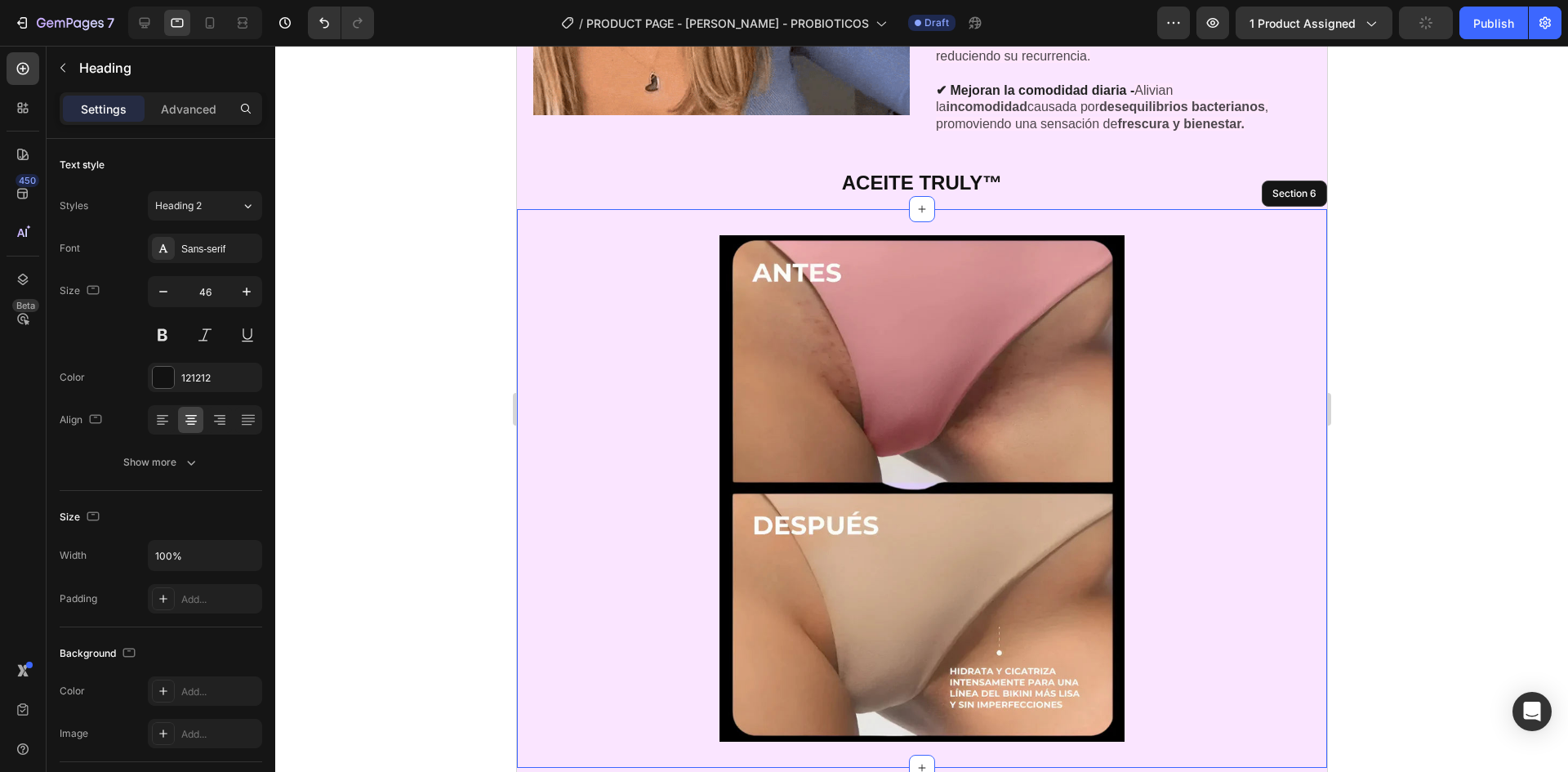
click at [1163, 209] on div "Image Section 6" at bounding box center [921, 488] width 810 height 558
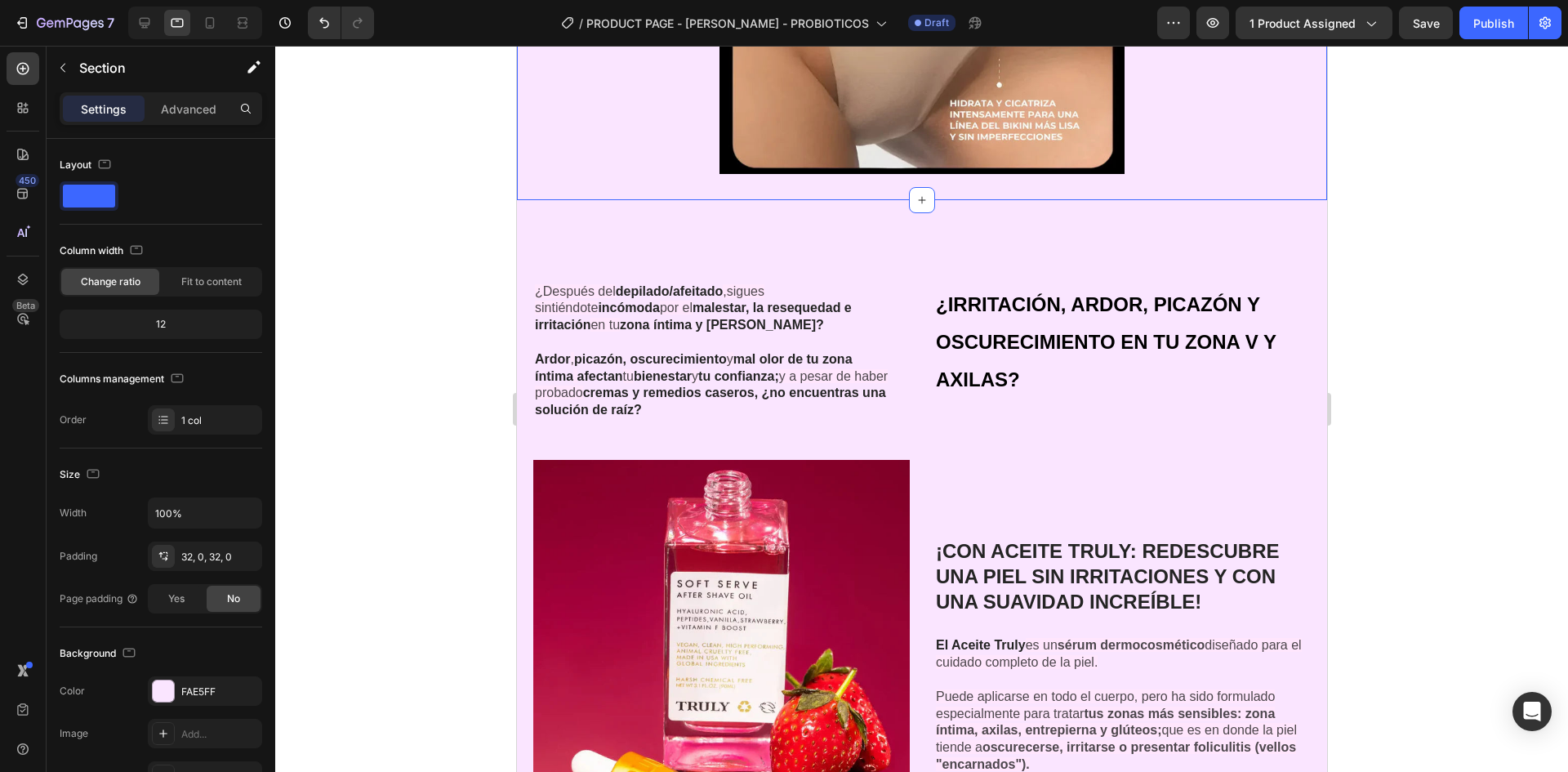
scroll to position [3323, 0]
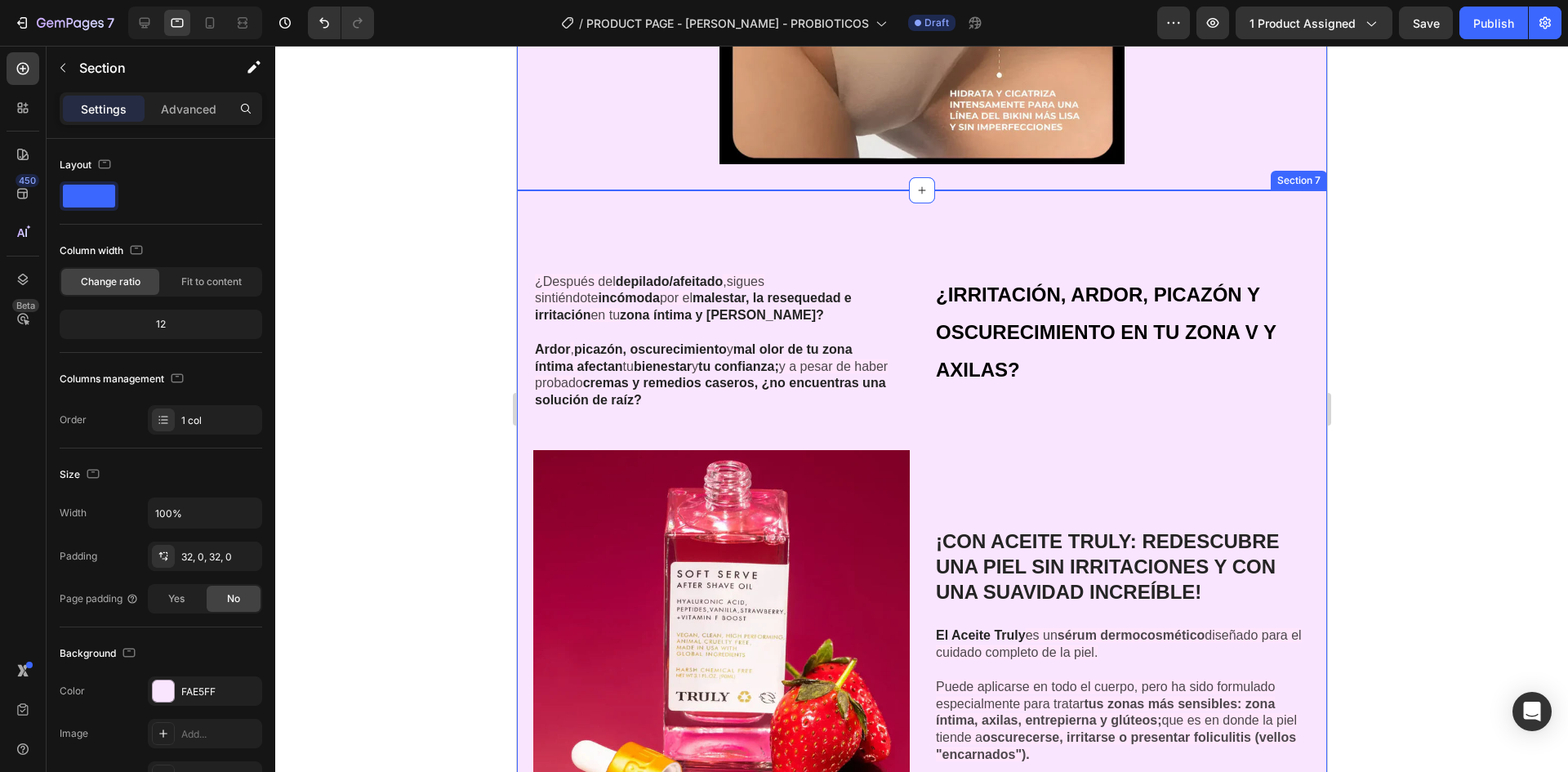
click at [1039, 211] on div "¿Después del depilado/afeitado , sigues sintiéndote incómoda por el malestar, l…" at bounding box center [921, 558] width 810 height 734
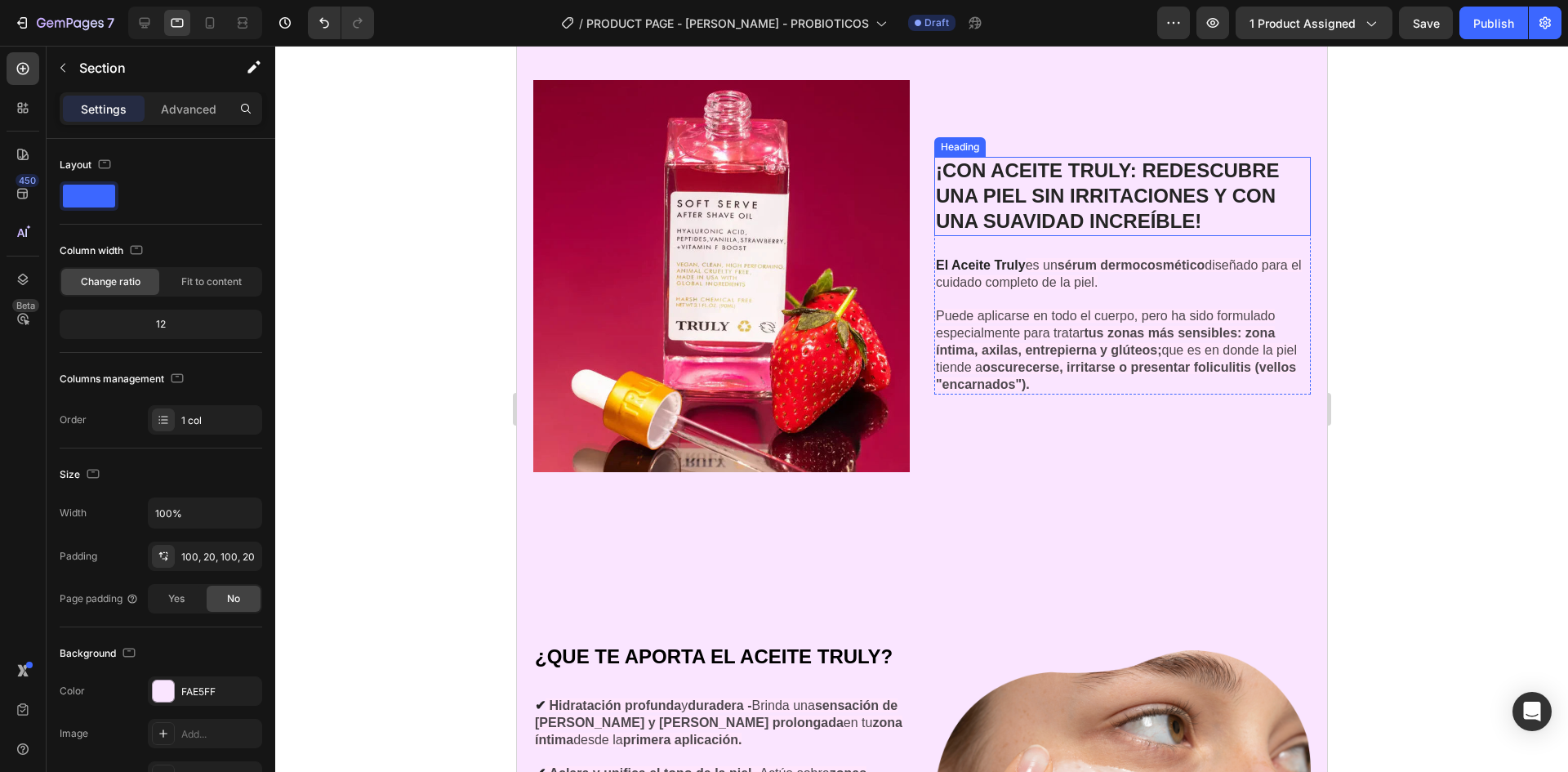
scroll to position [3895, 0]
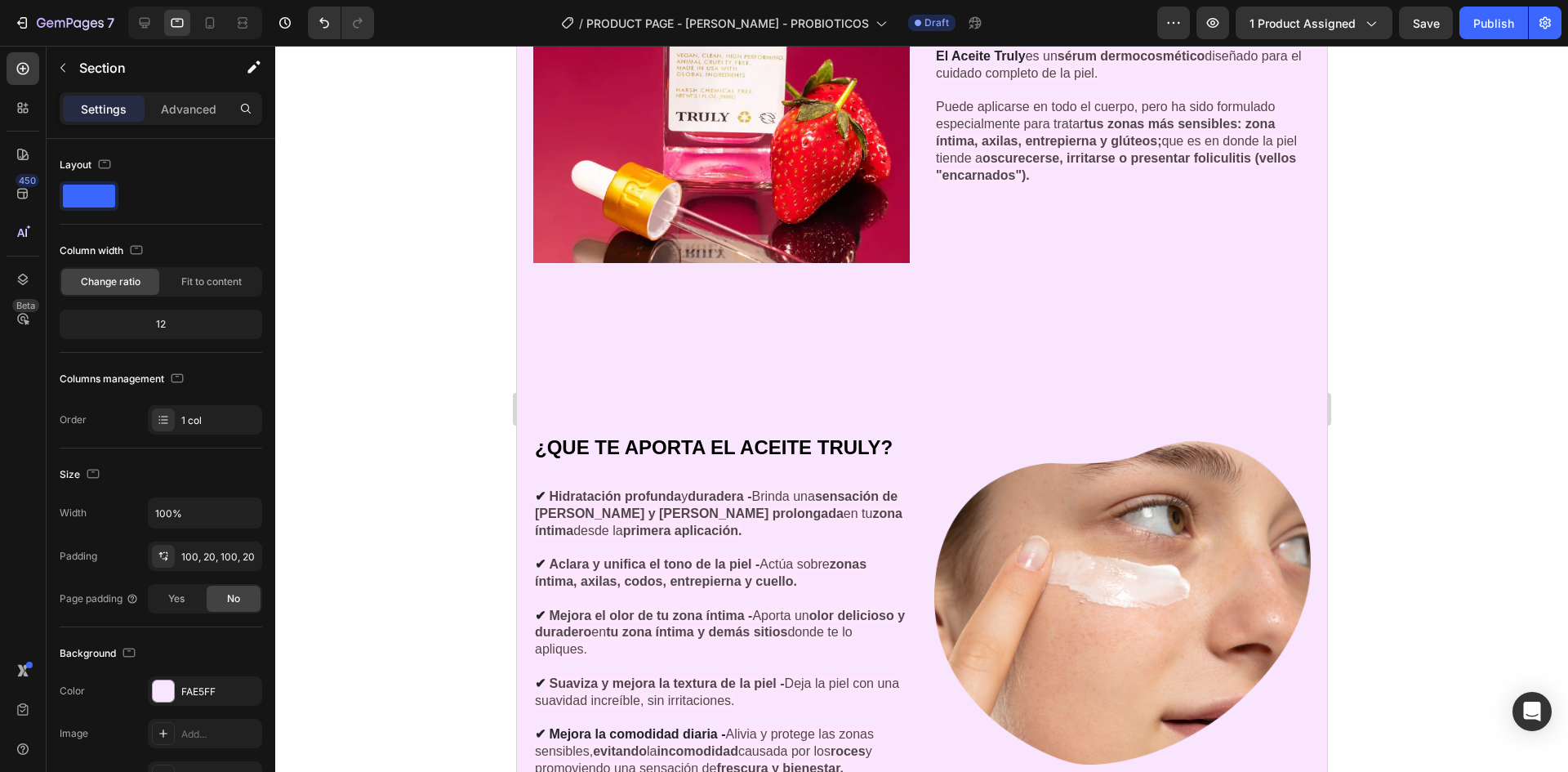
click at [1014, 371] on div "¿QUE TE APORTA EL ACEITE TRULY? Heading ✔ Hidratación profunda y duradera - Bri…" at bounding box center [921, 785] width 810 height 879
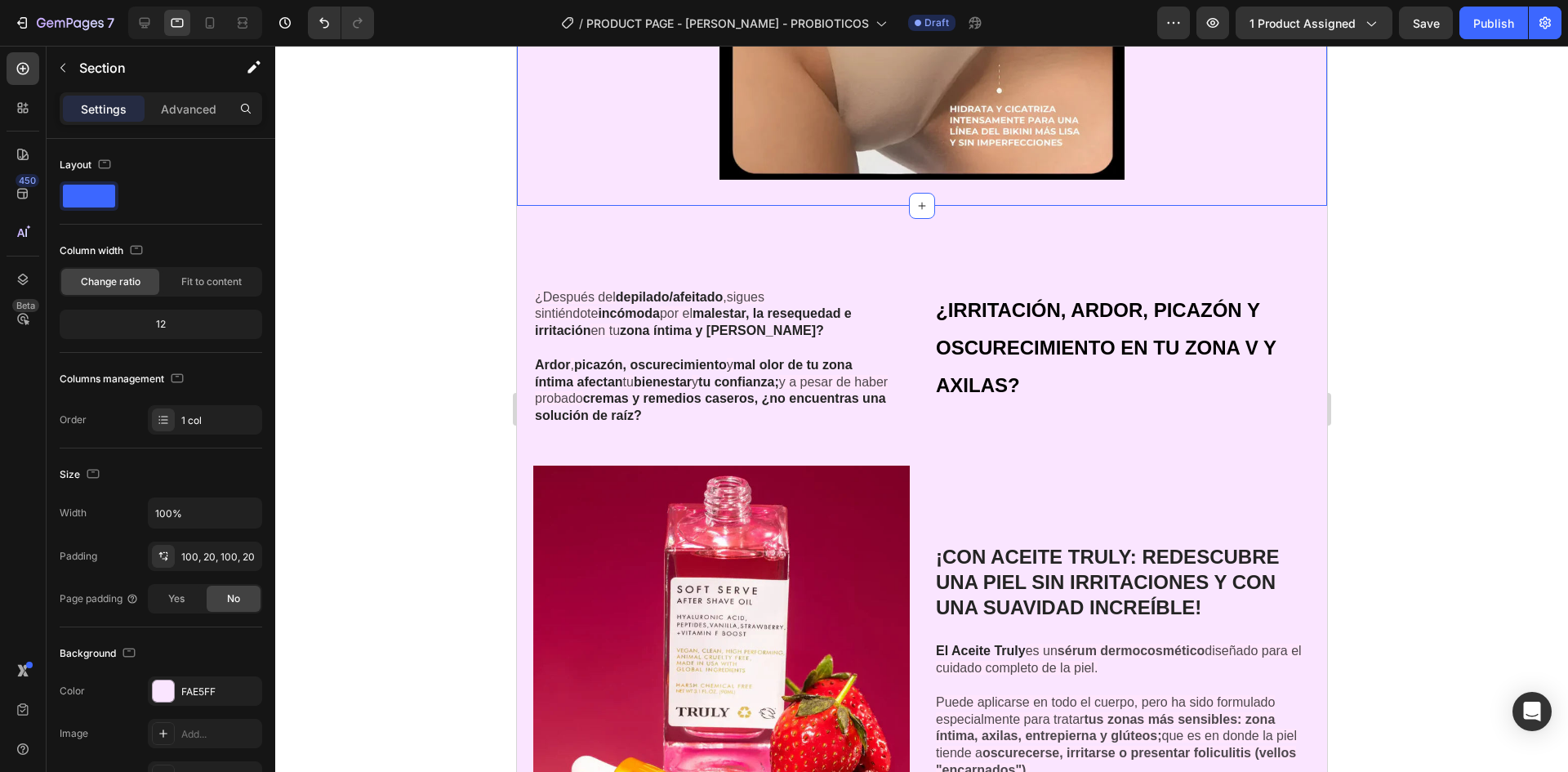
scroll to position [2925, 0]
click at [1008, 410] on div "¿IRRITACIÓN, ARDOR, PICAZÓN Y OSCURECIMIENTO EN TU ZONA V Y AXILAS? Heading" at bounding box center [1121, 356] width 376 height 138
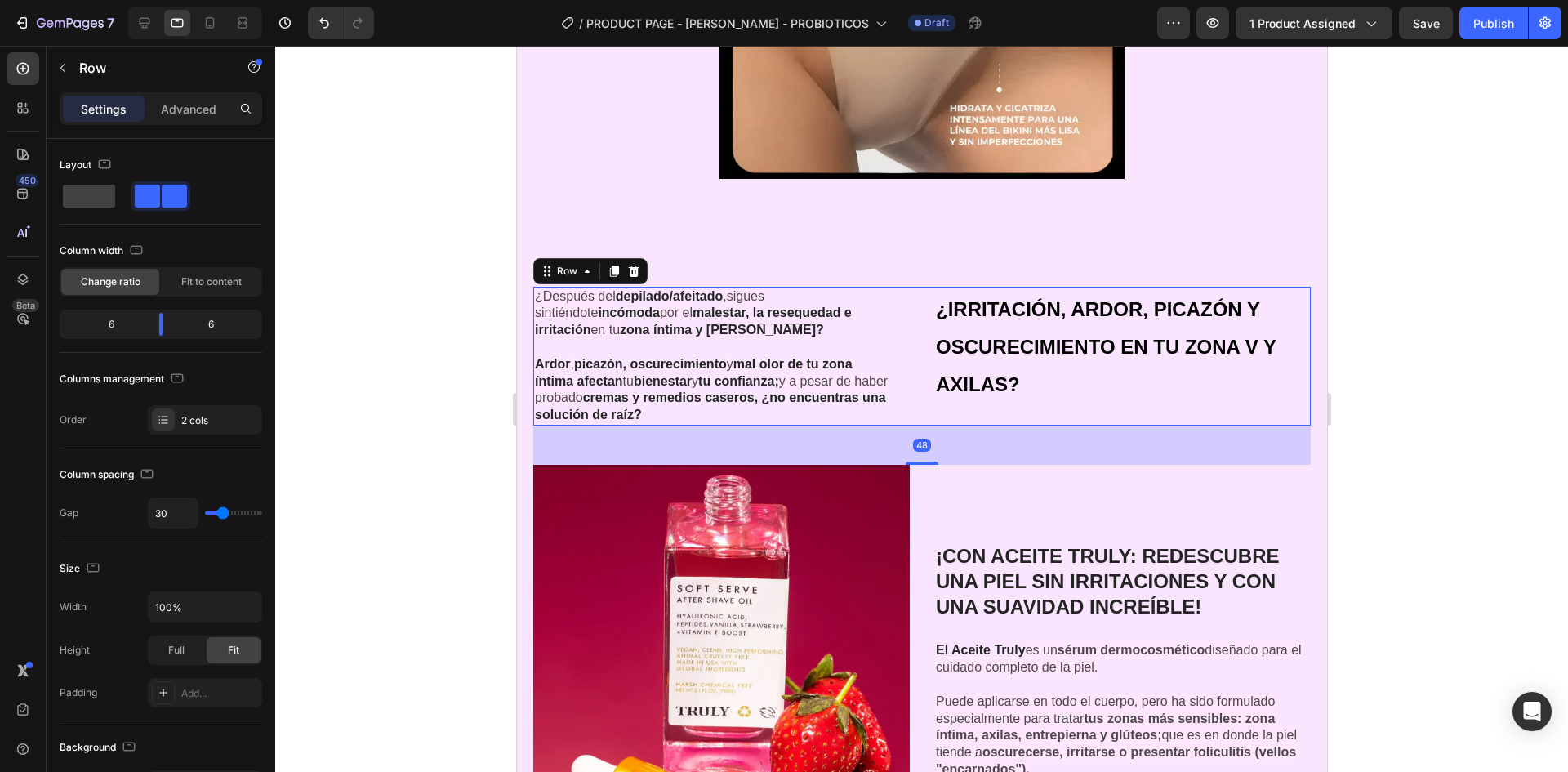
click at [356, 340] on div at bounding box center [921, 408] width 1293 height 726
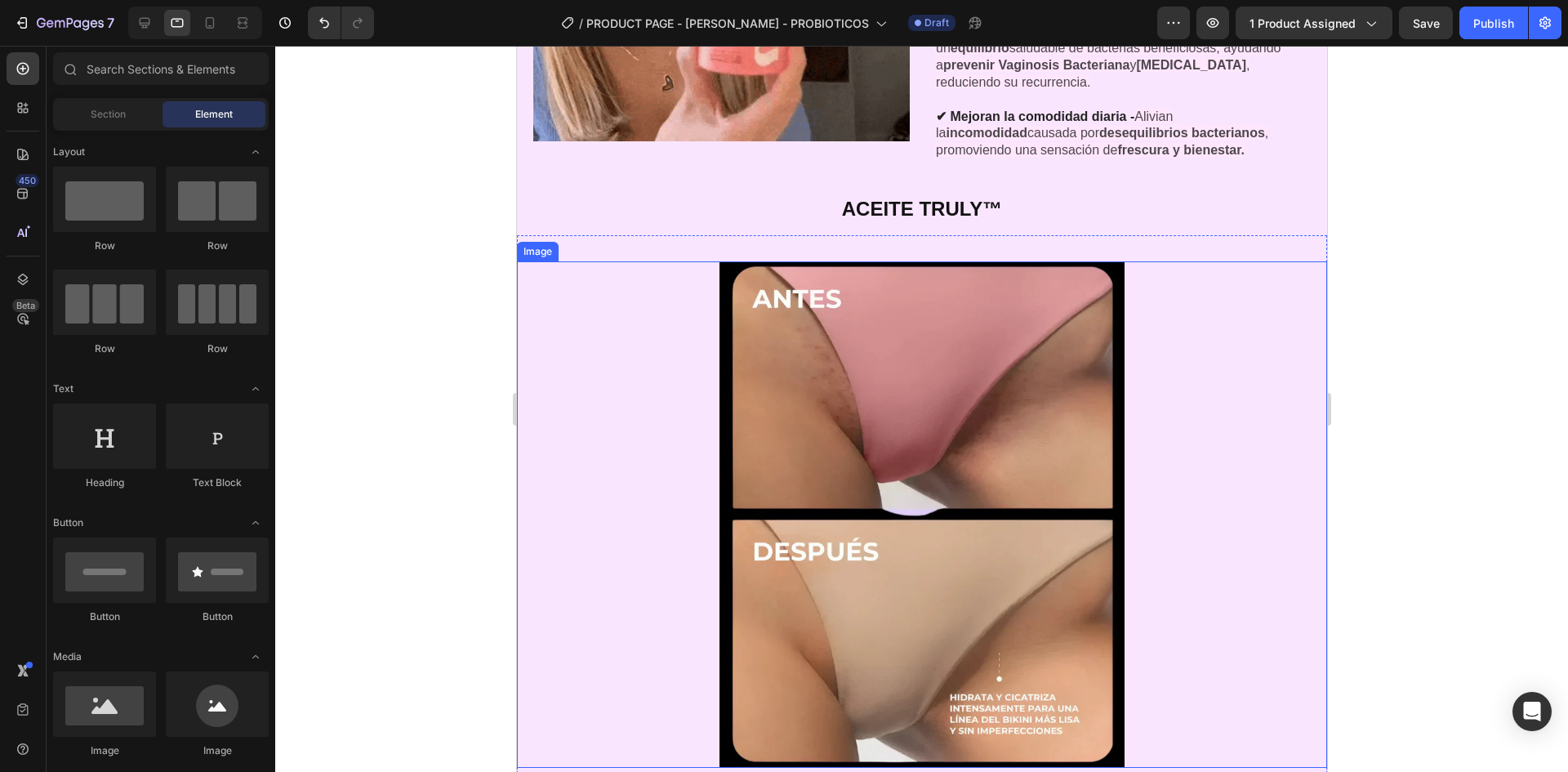
scroll to position [2271, 0]
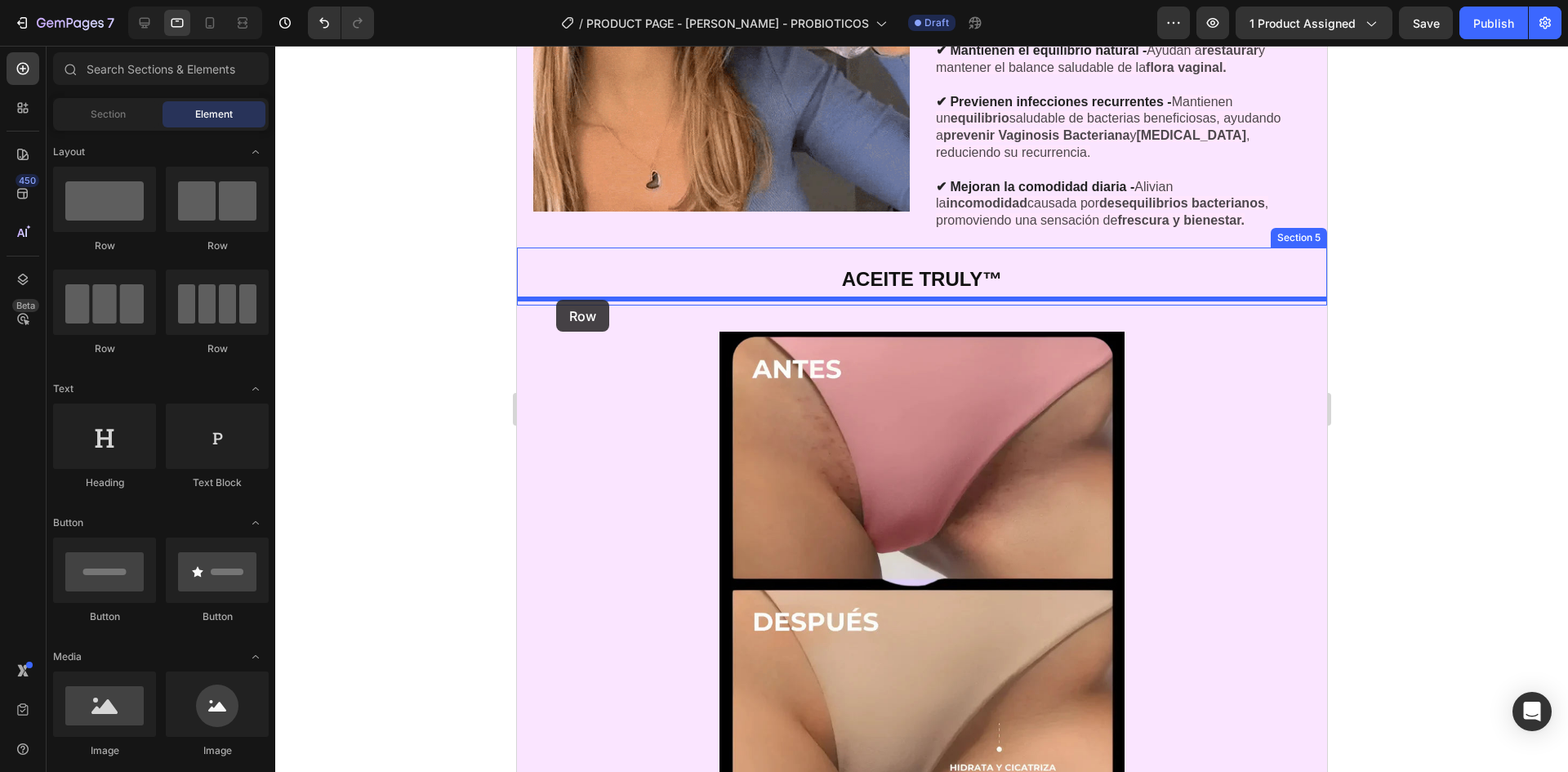
drag, startPoint x: 745, startPoint y: 249, endPoint x: 556, endPoint y: 300, distance: 195.8
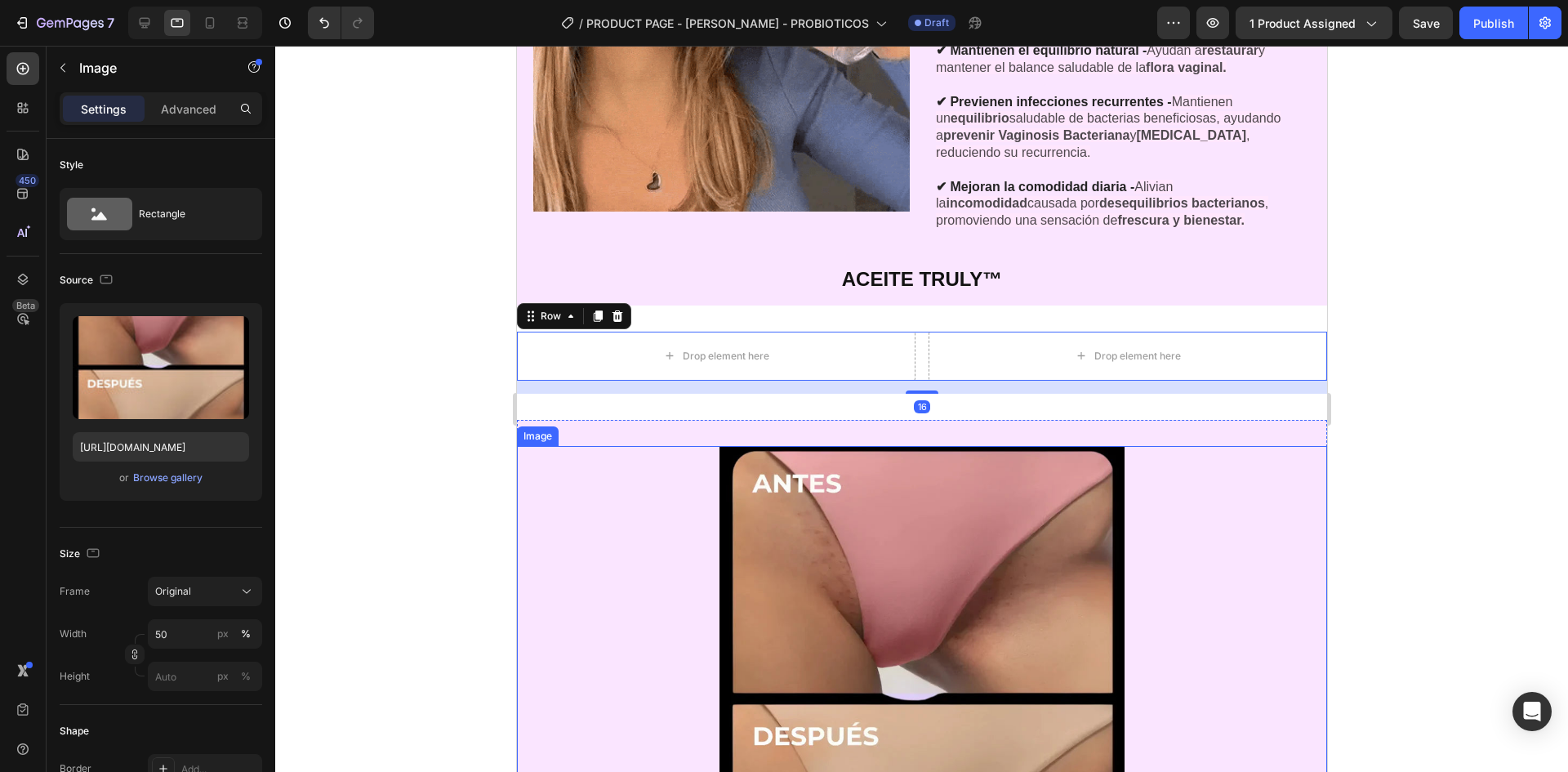
click at [880, 522] on img at bounding box center [920, 699] width 405 height 507
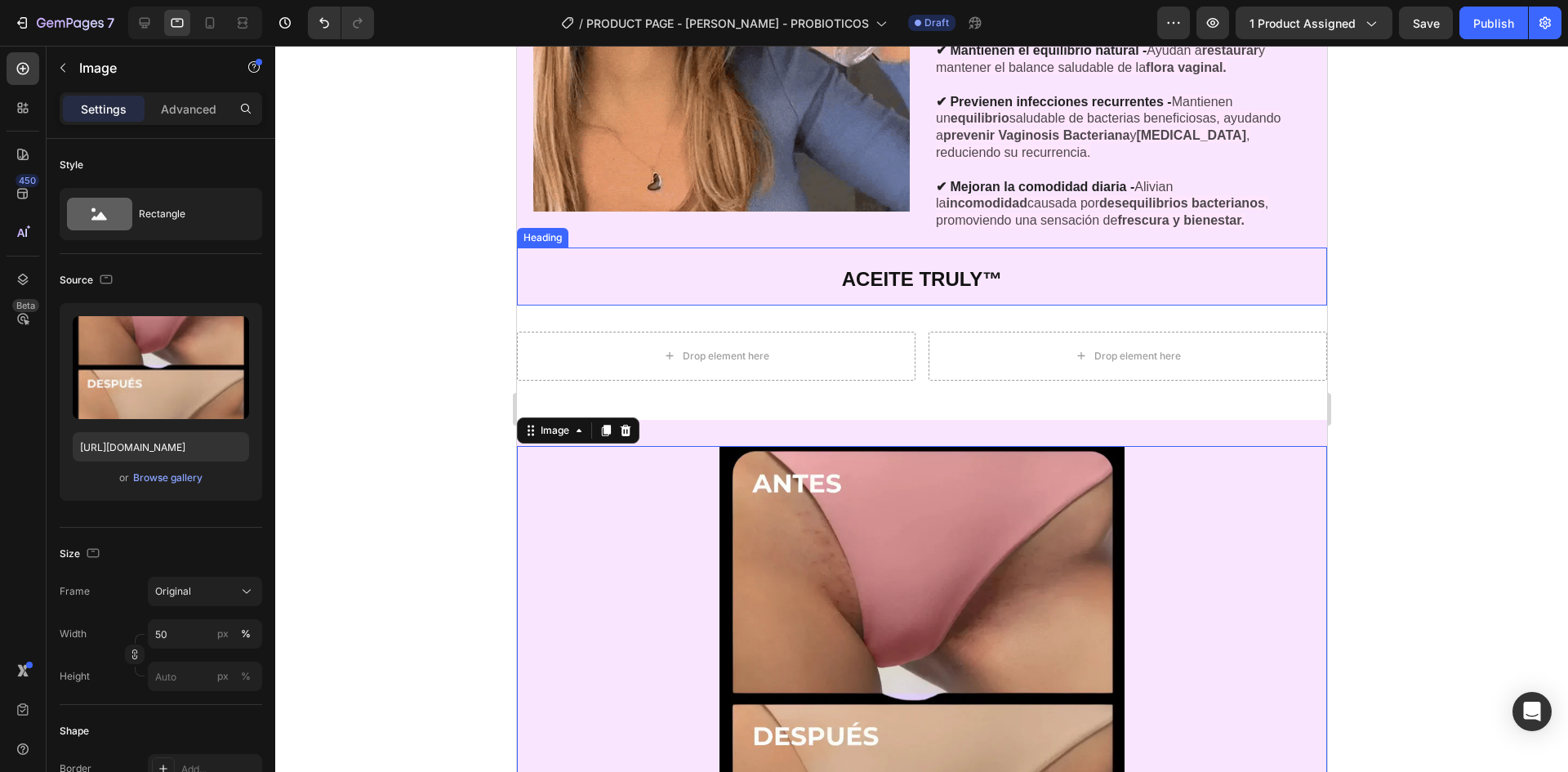
click at [928, 283] on strong "ACEITE TRULY™" at bounding box center [921, 279] width 160 height 22
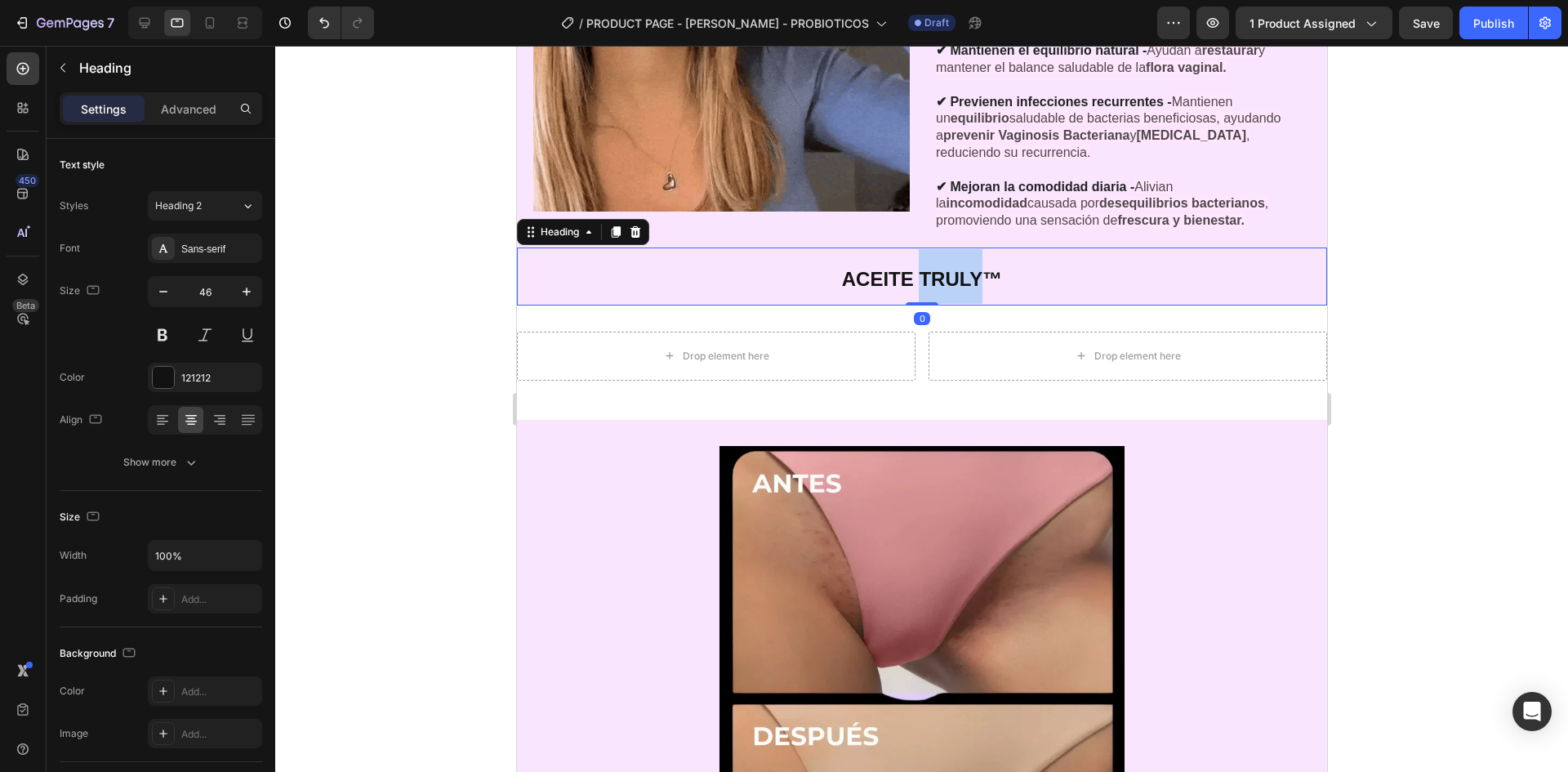
click at [931, 268] on strong "ACEITE TRULY™" at bounding box center [921, 279] width 160 height 22
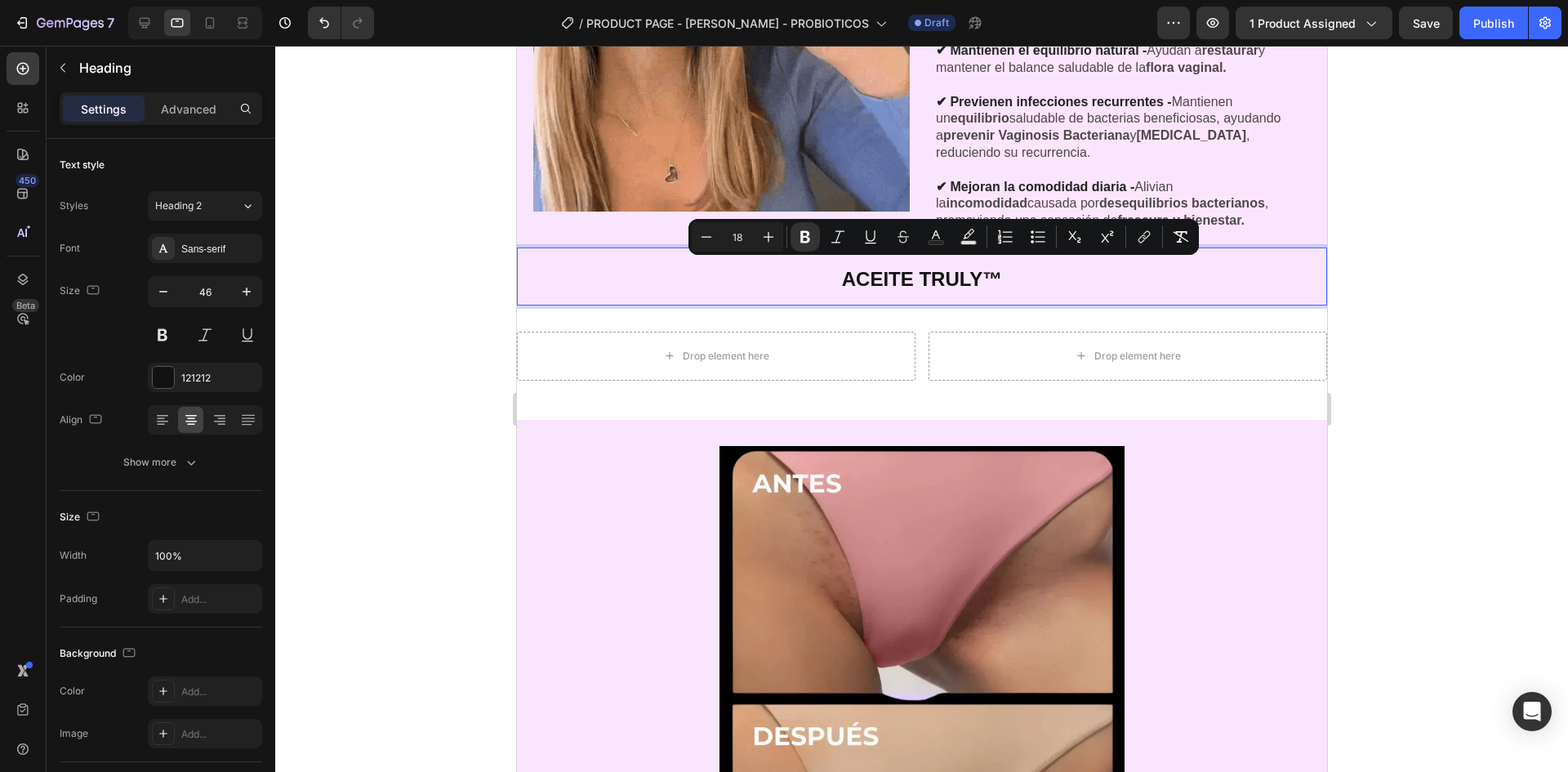
click at [985, 269] on strong "ACEITE TRULY™" at bounding box center [921, 279] width 160 height 22
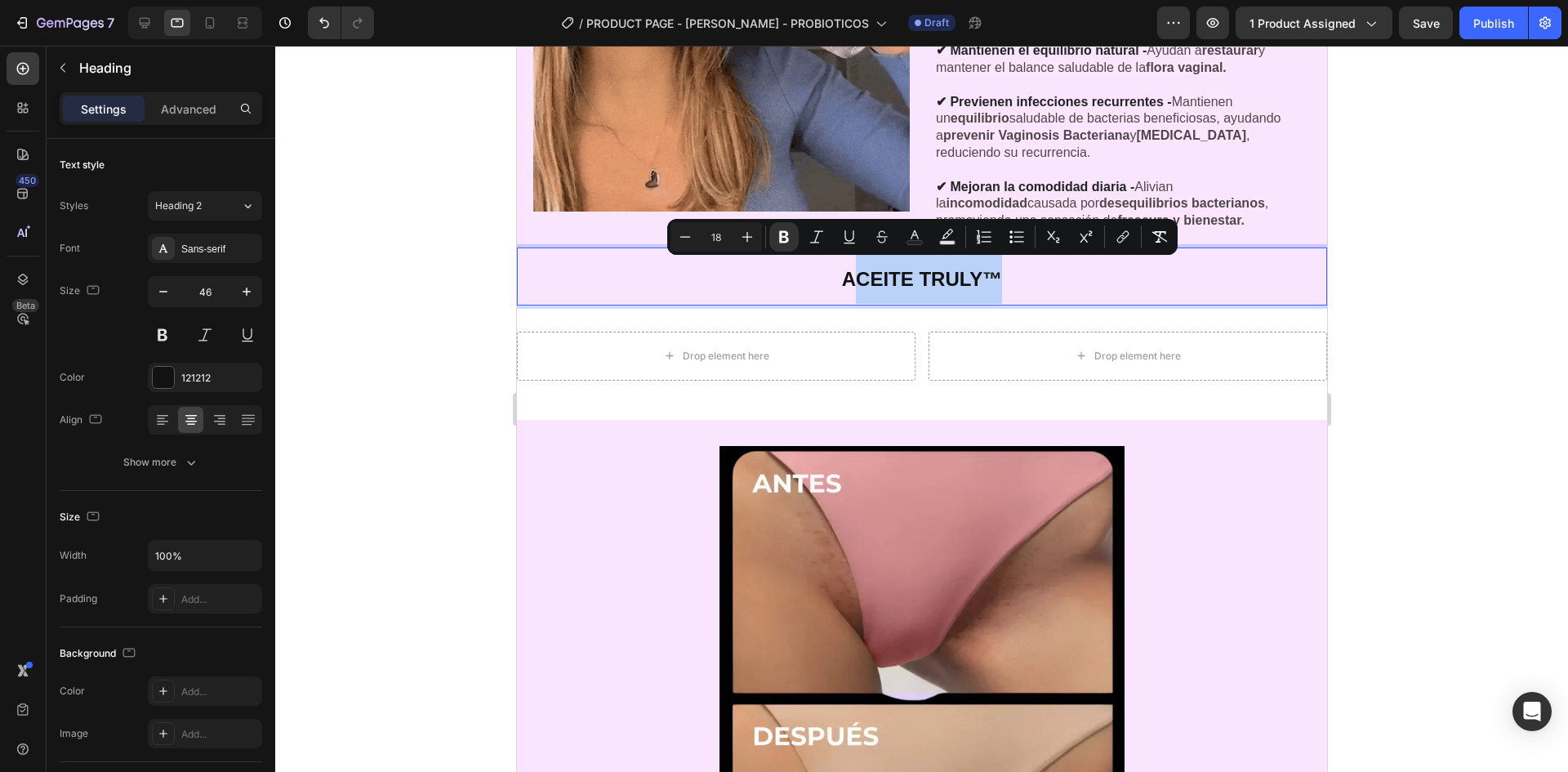
drag, startPoint x: 995, startPoint y: 272, endPoint x: 842, endPoint y: 272, distance: 153.0
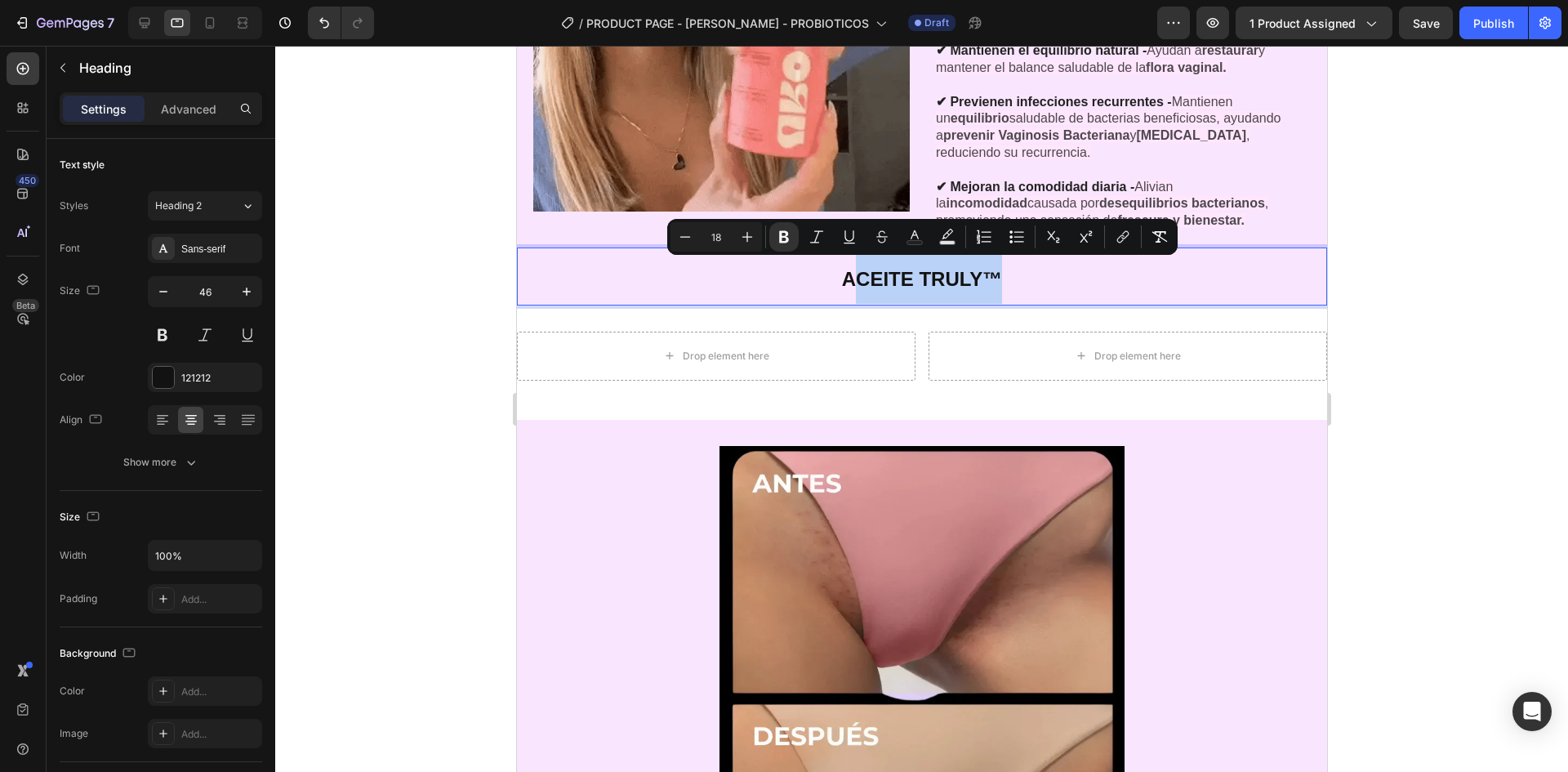
click at [842, 272] on p "ACEITE TRULY™" at bounding box center [921, 276] width 807 height 55
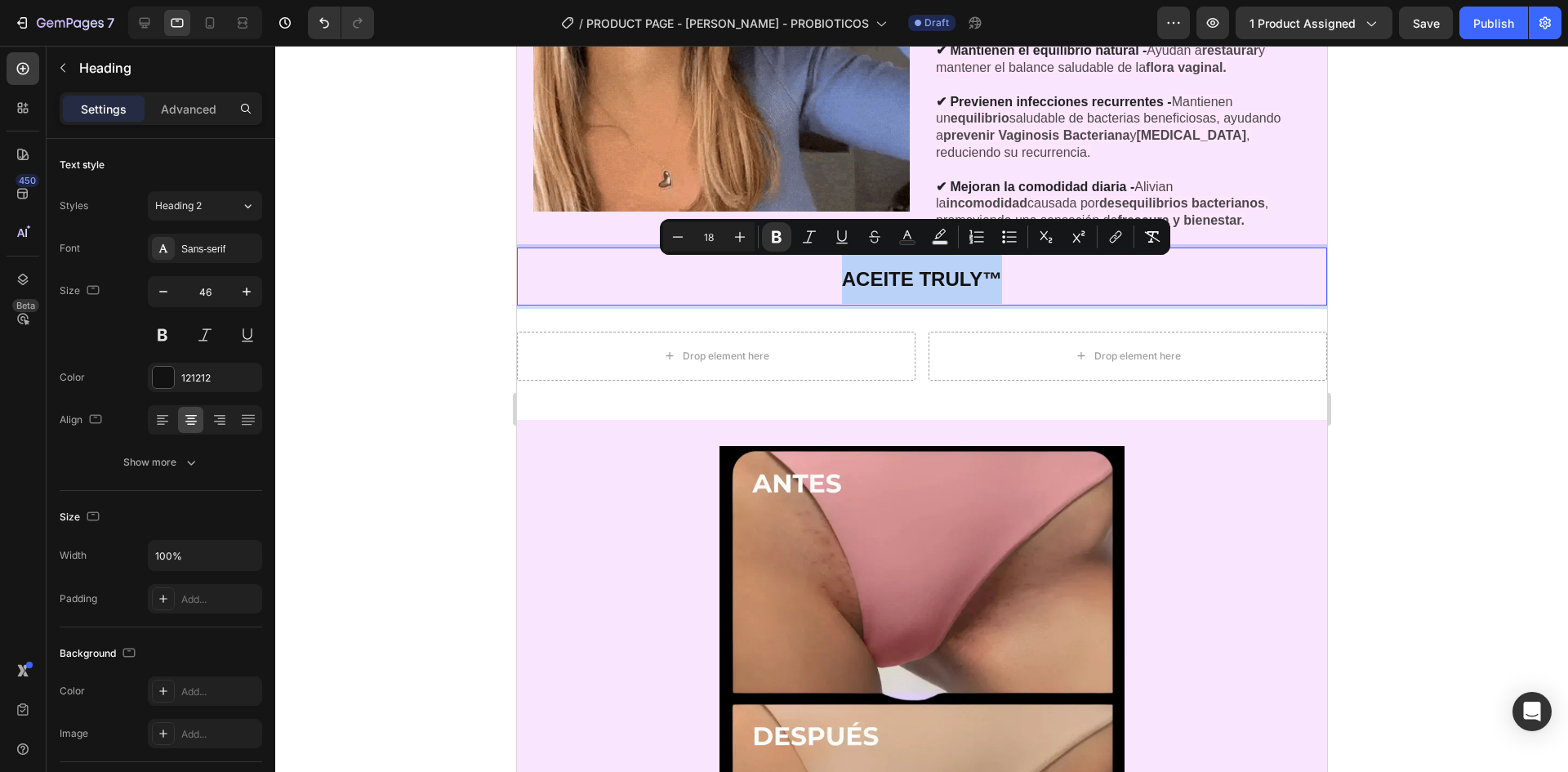
copy strong "ACEITE TRULY™"
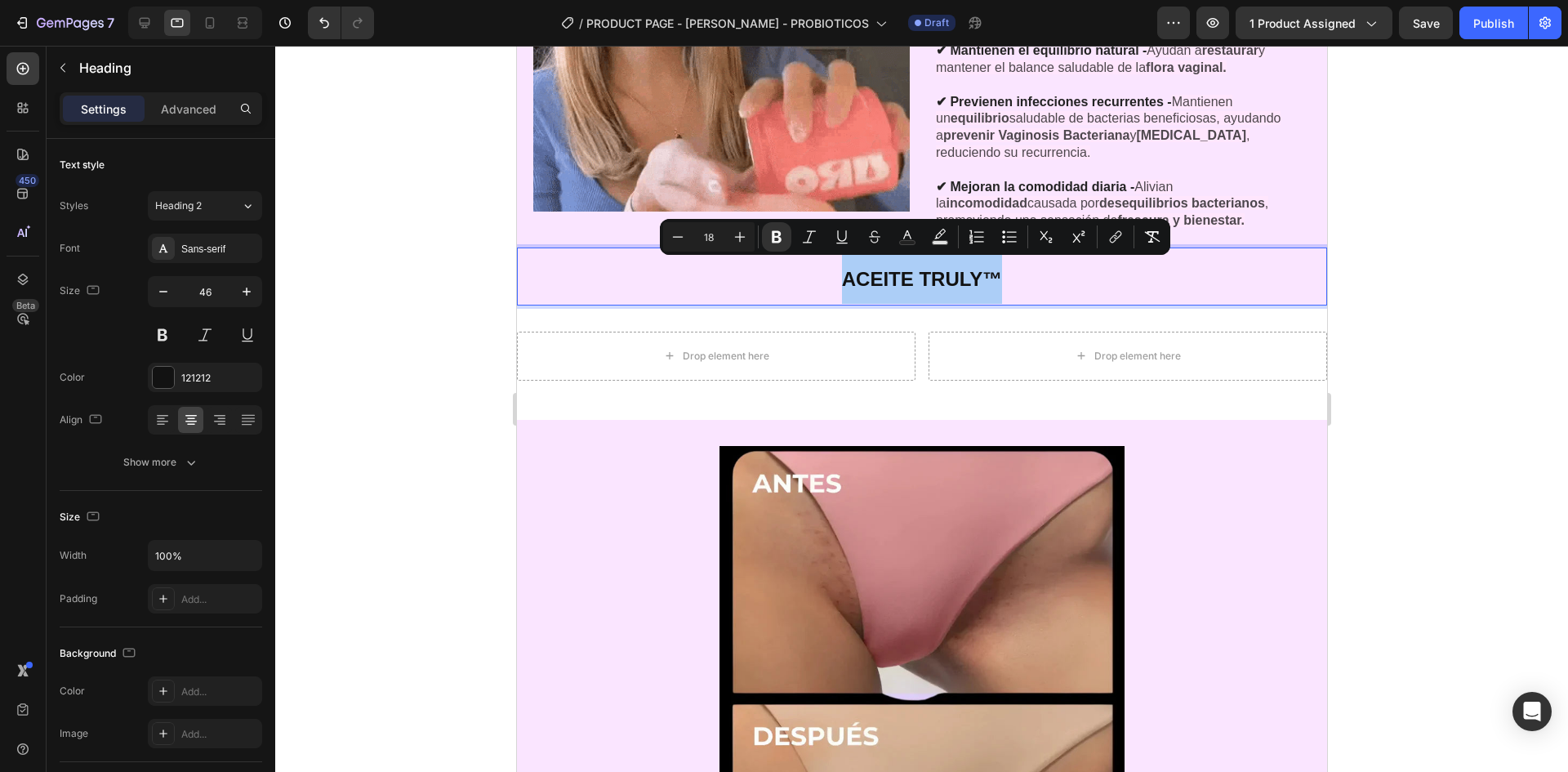
click at [375, 409] on div at bounding box center [921, 408] width 1293 height 726
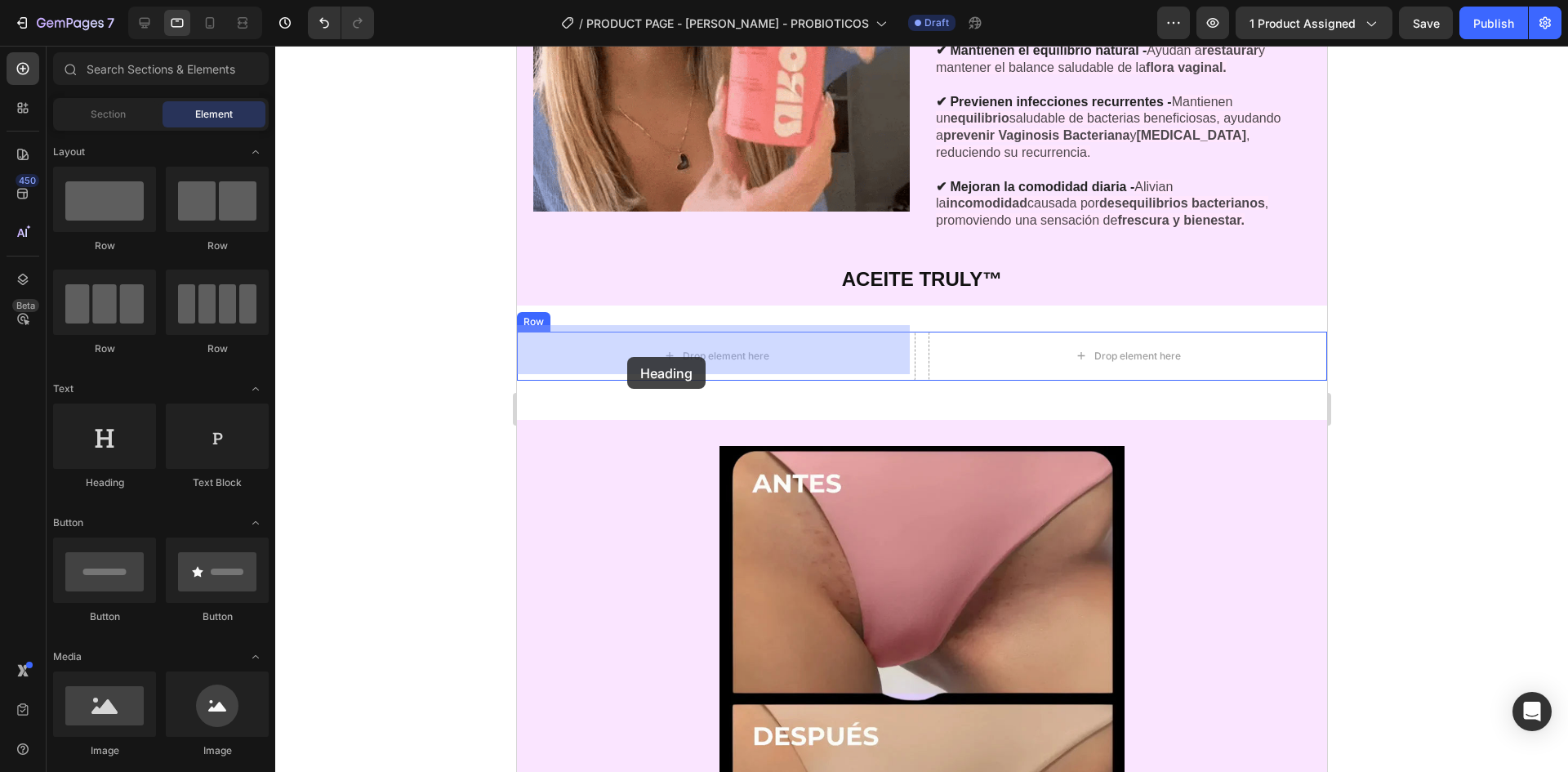
drag, startPoint x: 633, startPoint y: 502, endPoint x: 644, endPoint y: 344, distance: 158.4
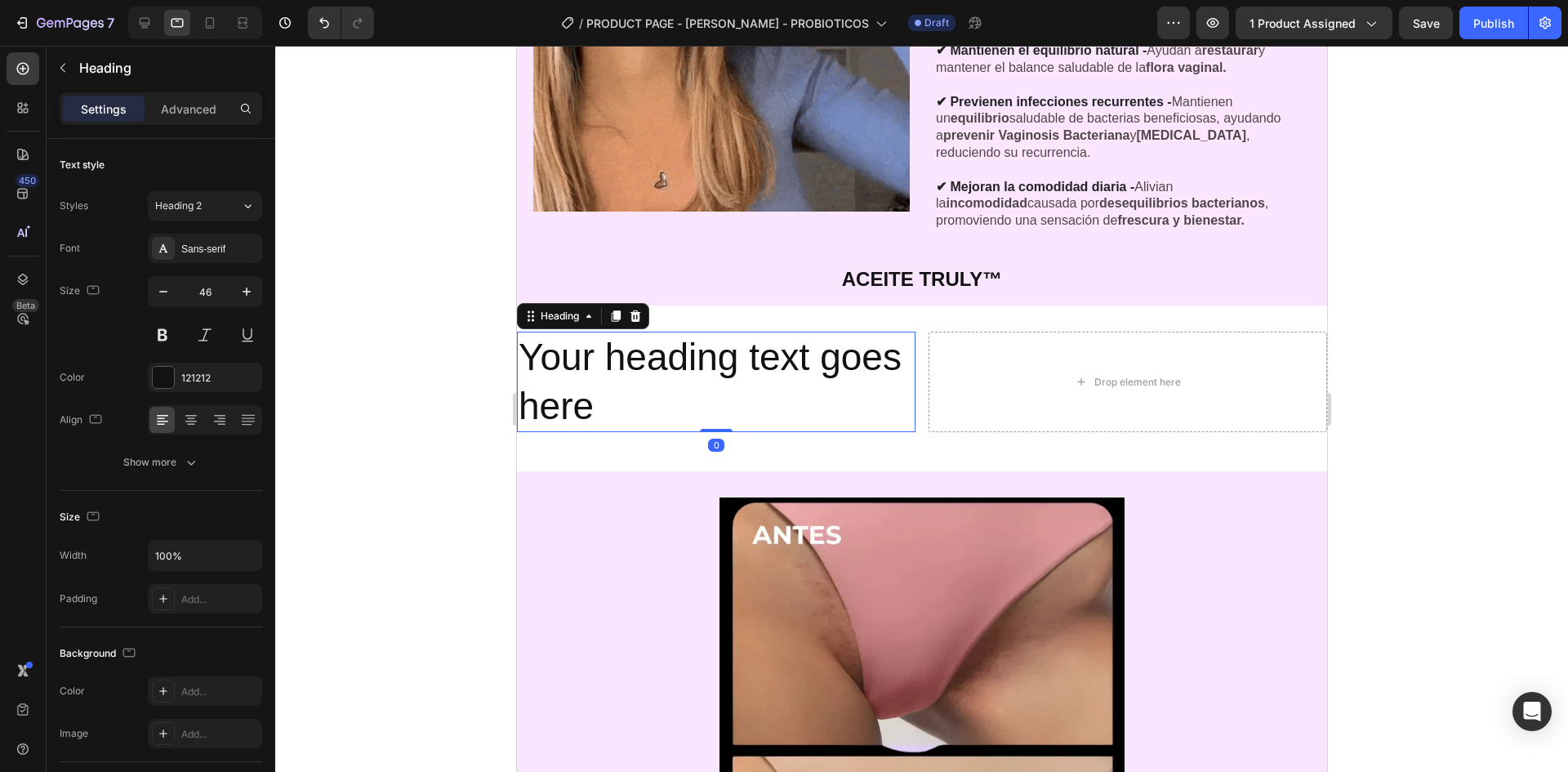
click at [684, 396] on h2 "Your heading text goes here" at bounding box center [716, 382] width 398 height 101
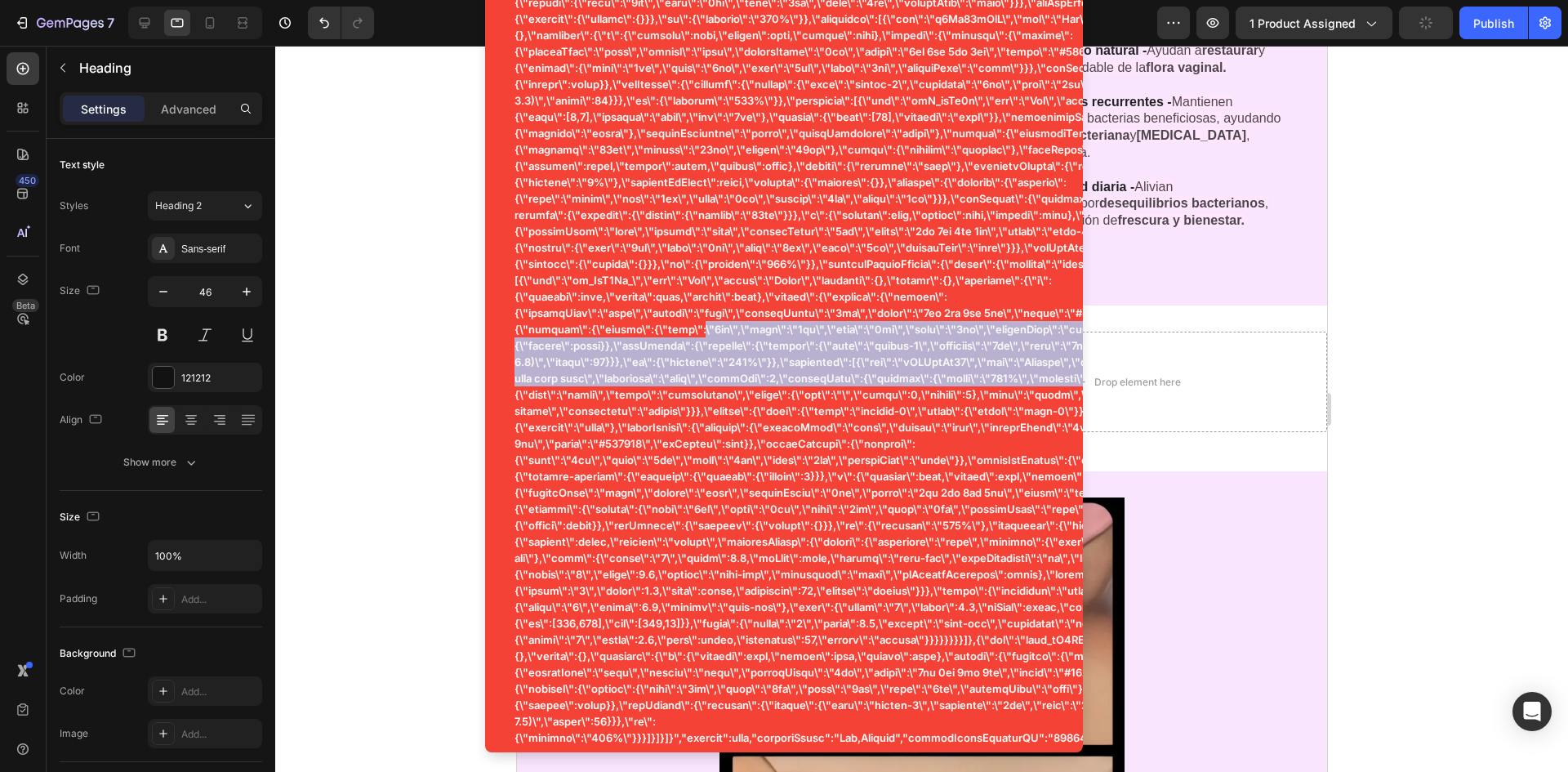
drag, startPoint x: 168, startPoint y: 350, endPoint x: 553, endPoint y: 357, distance: 385.1
click at [553, 357] on p at bounding box center [935, 247] width 840 height 996
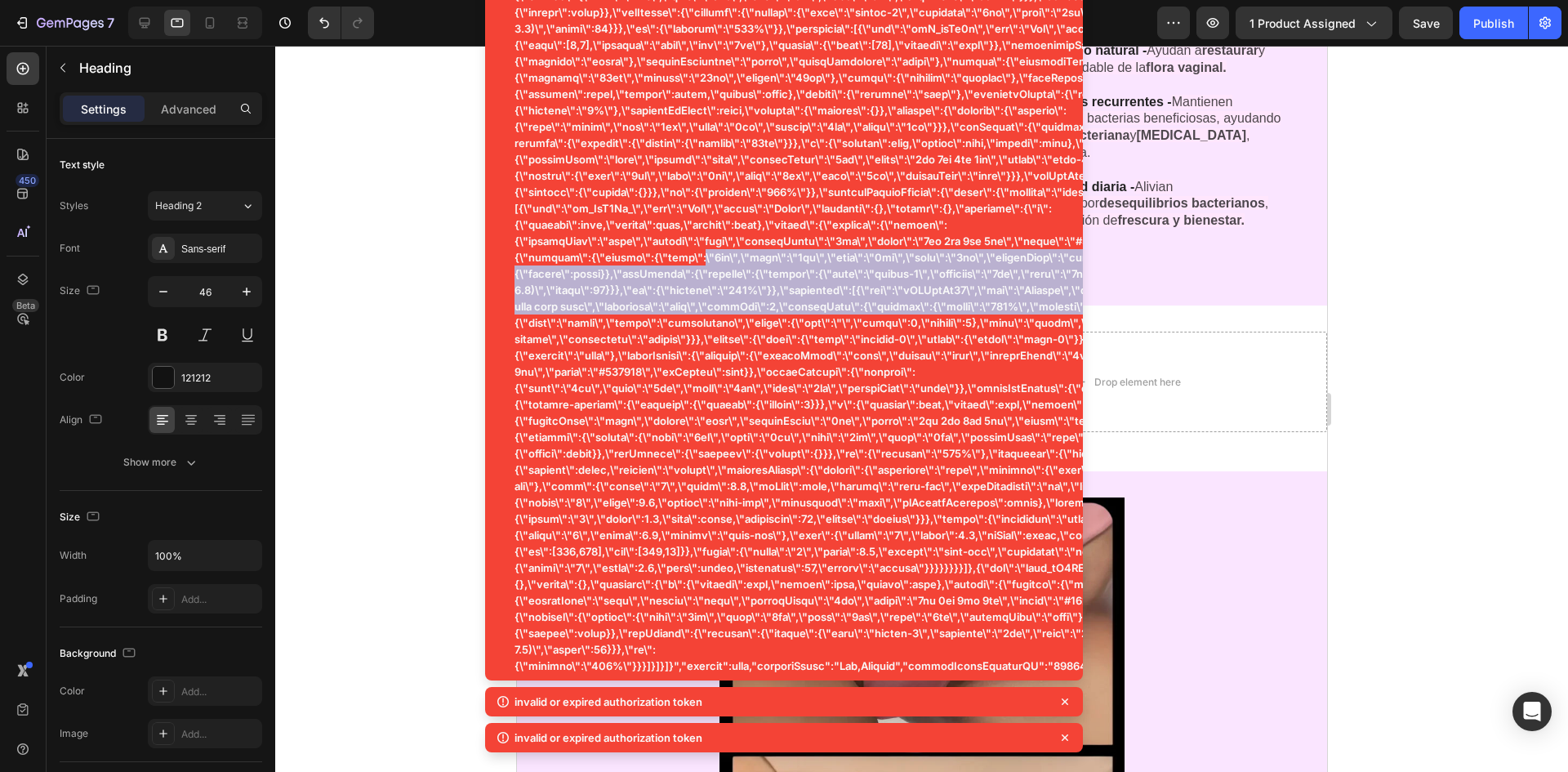
click at [359, 417] on div at bounding box center [921, 408] width 1293 height 726
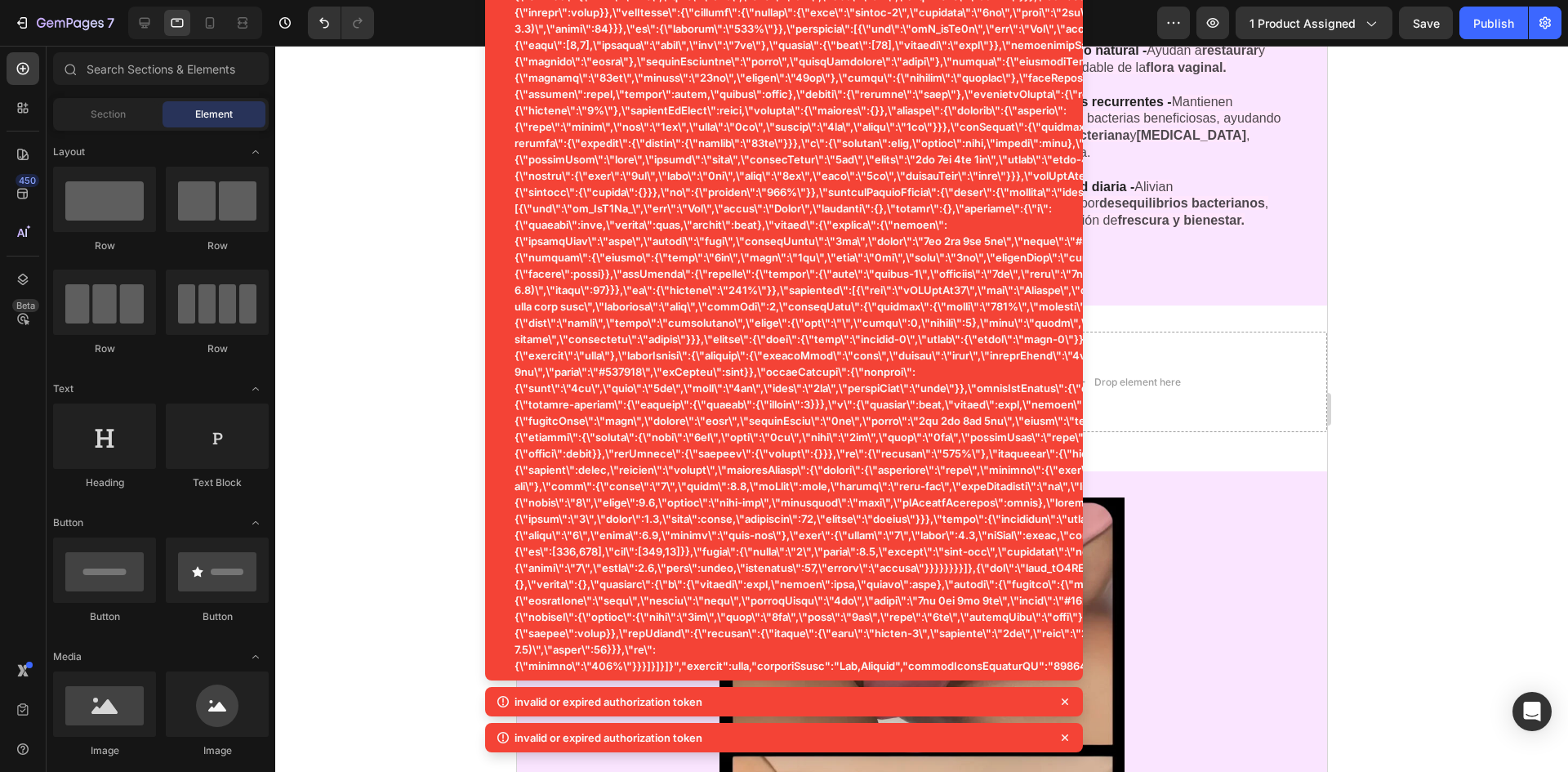
click at [416, 382] on div at bounding box center [921, 408] width 1293 height 726
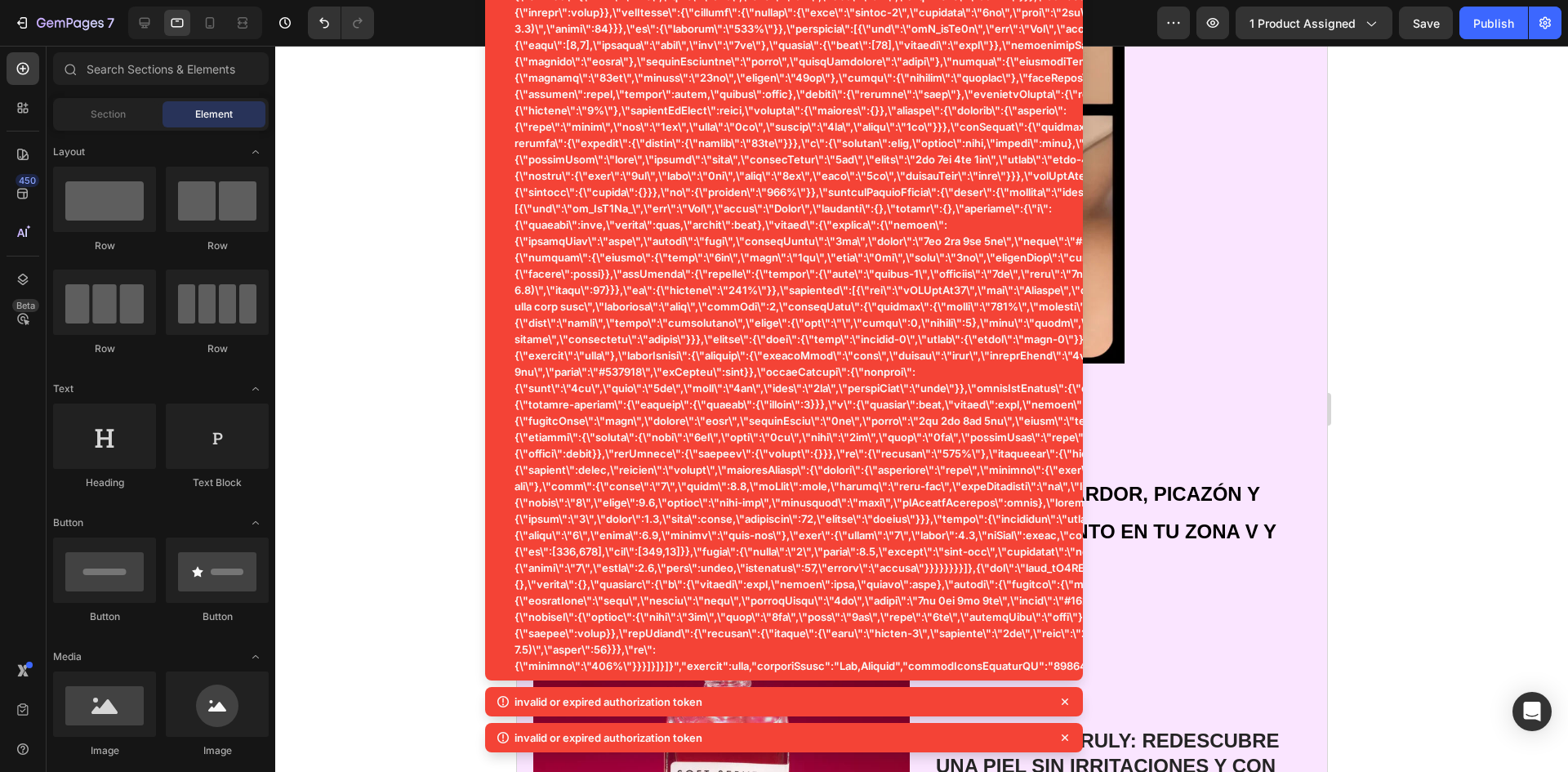
click at [1468, 337] on div at bounding box center [921, 408] width 1293 height 726
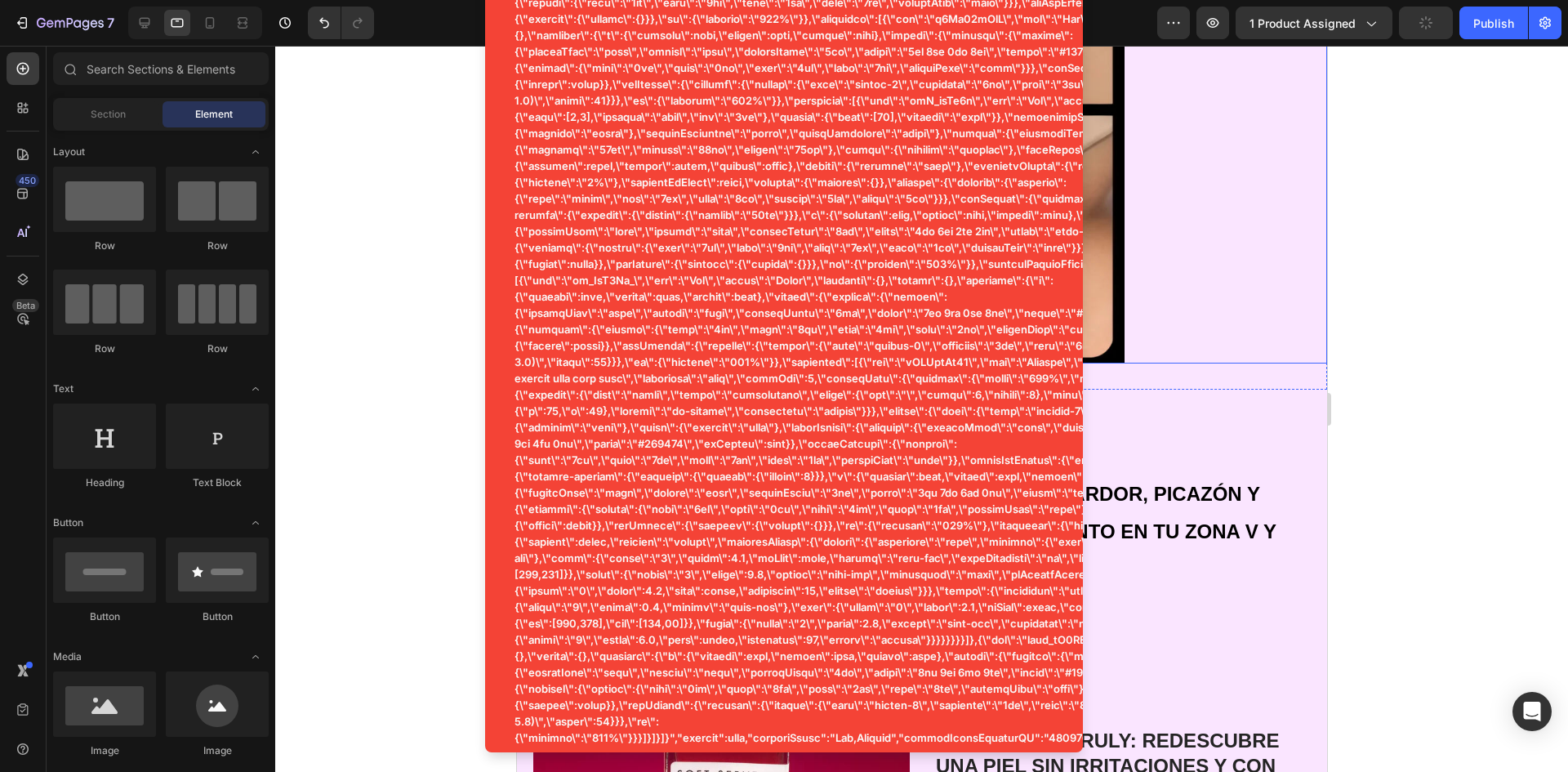
click at [1223, 292] on div at bounding box center [921, 110] width 810 height 507
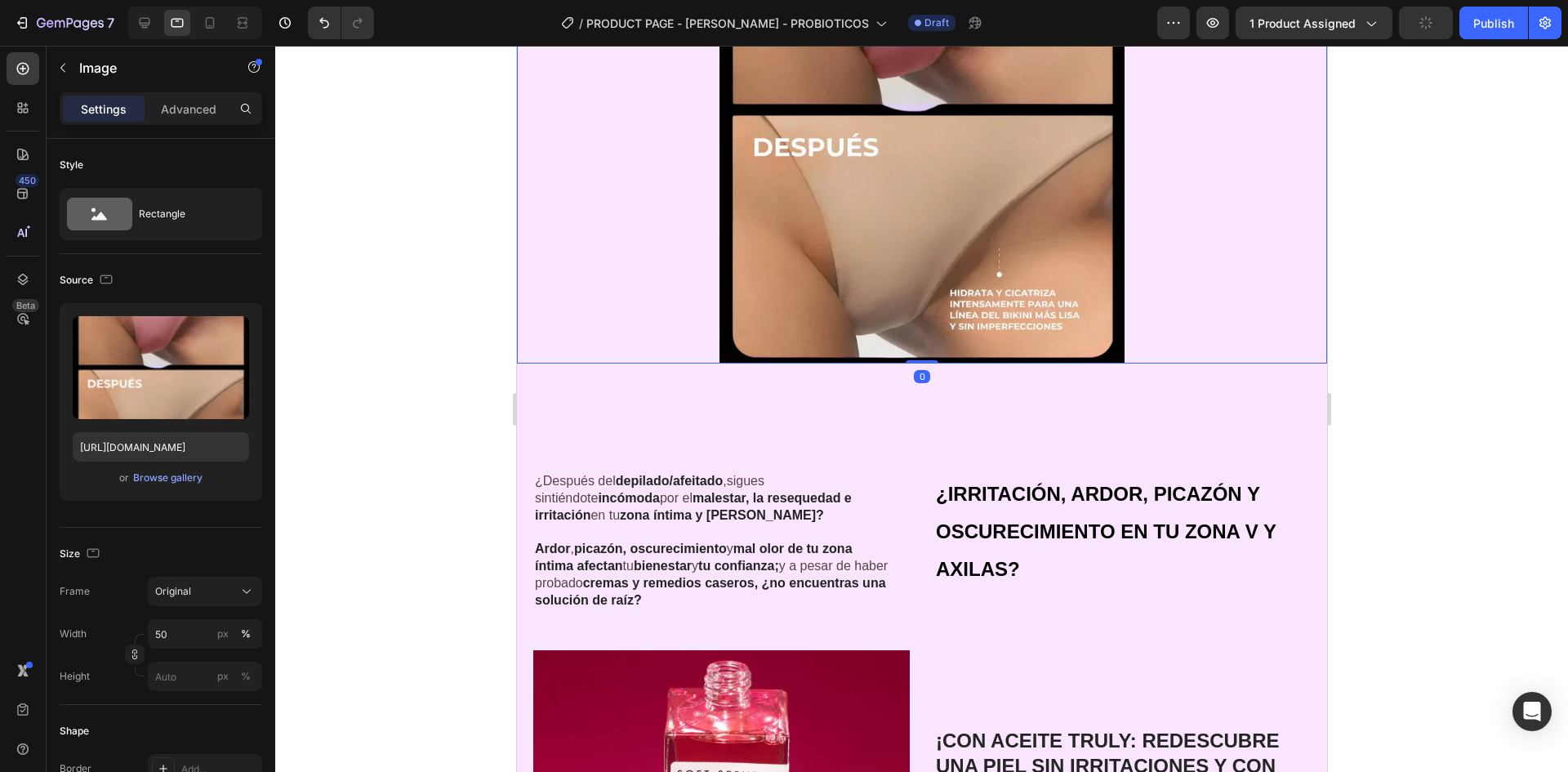
click at [1379, 311] on div at bounding box center [921, 408] width 1293 height 726
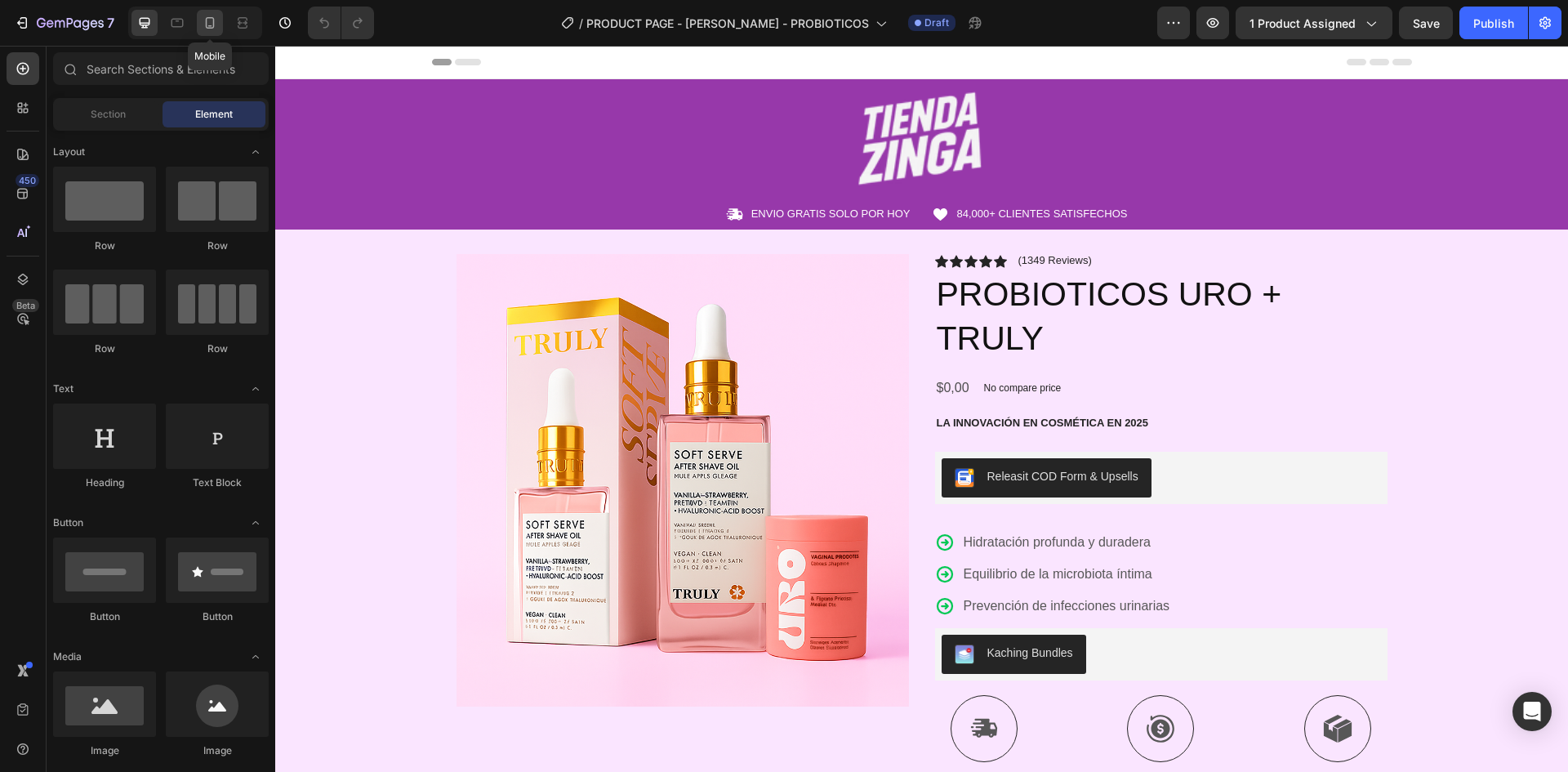
click at [206, 21] on icon at bounding box center [210, 22] width 9 height 12
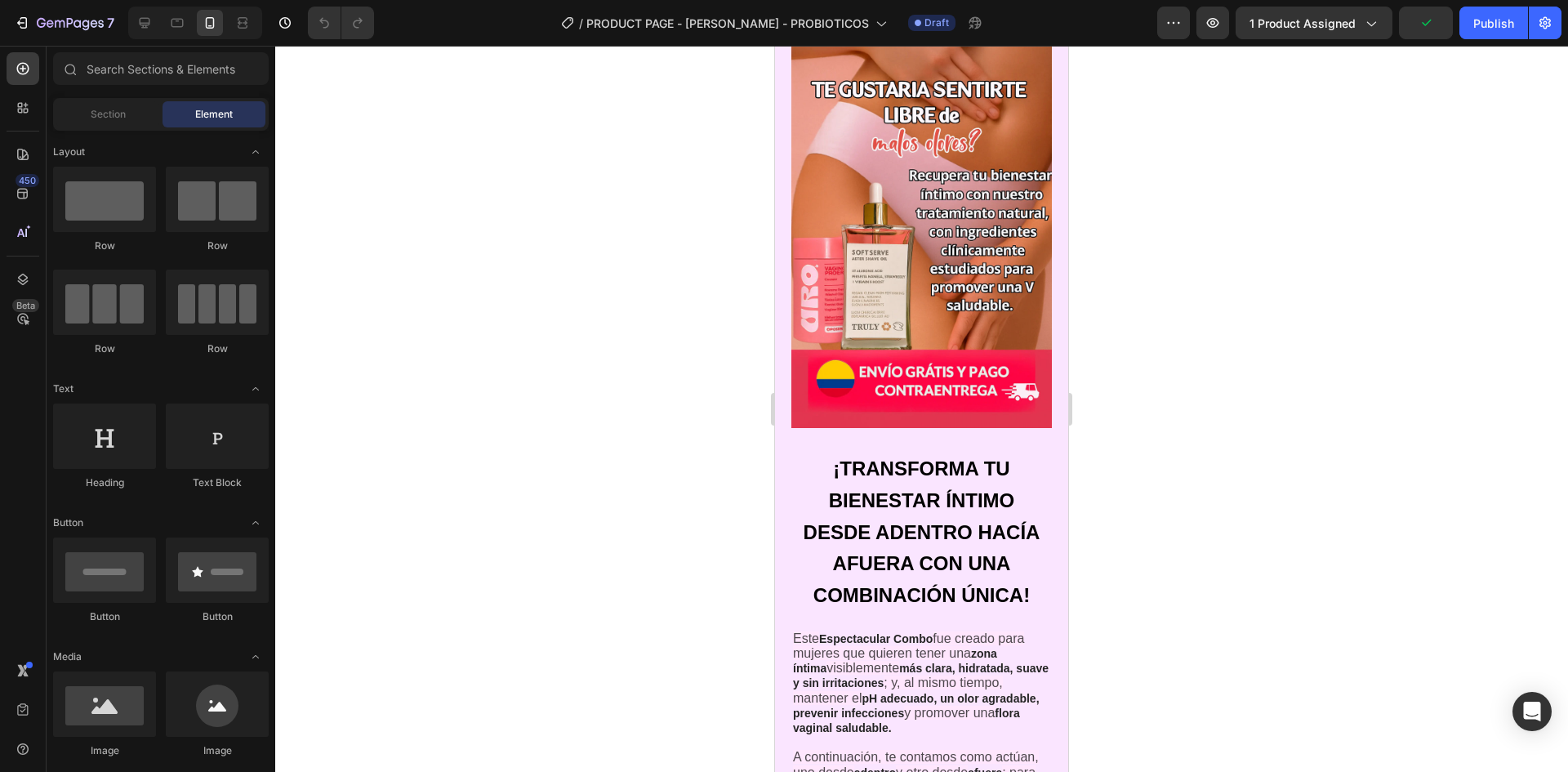
scroll to position [1307, 0]
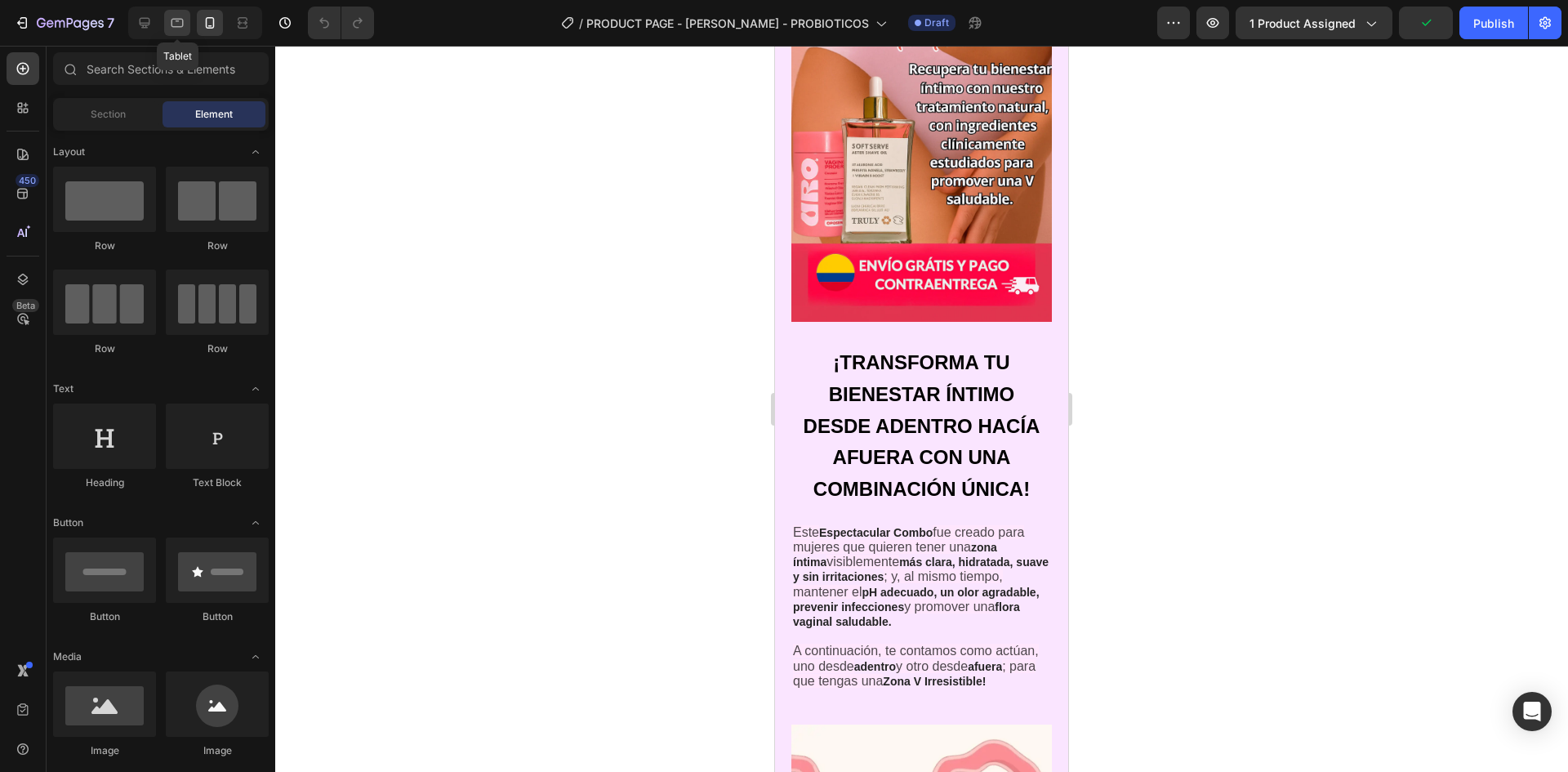
click at [180, 24] on icon at bounding box center [177, 22] width 16 height 16
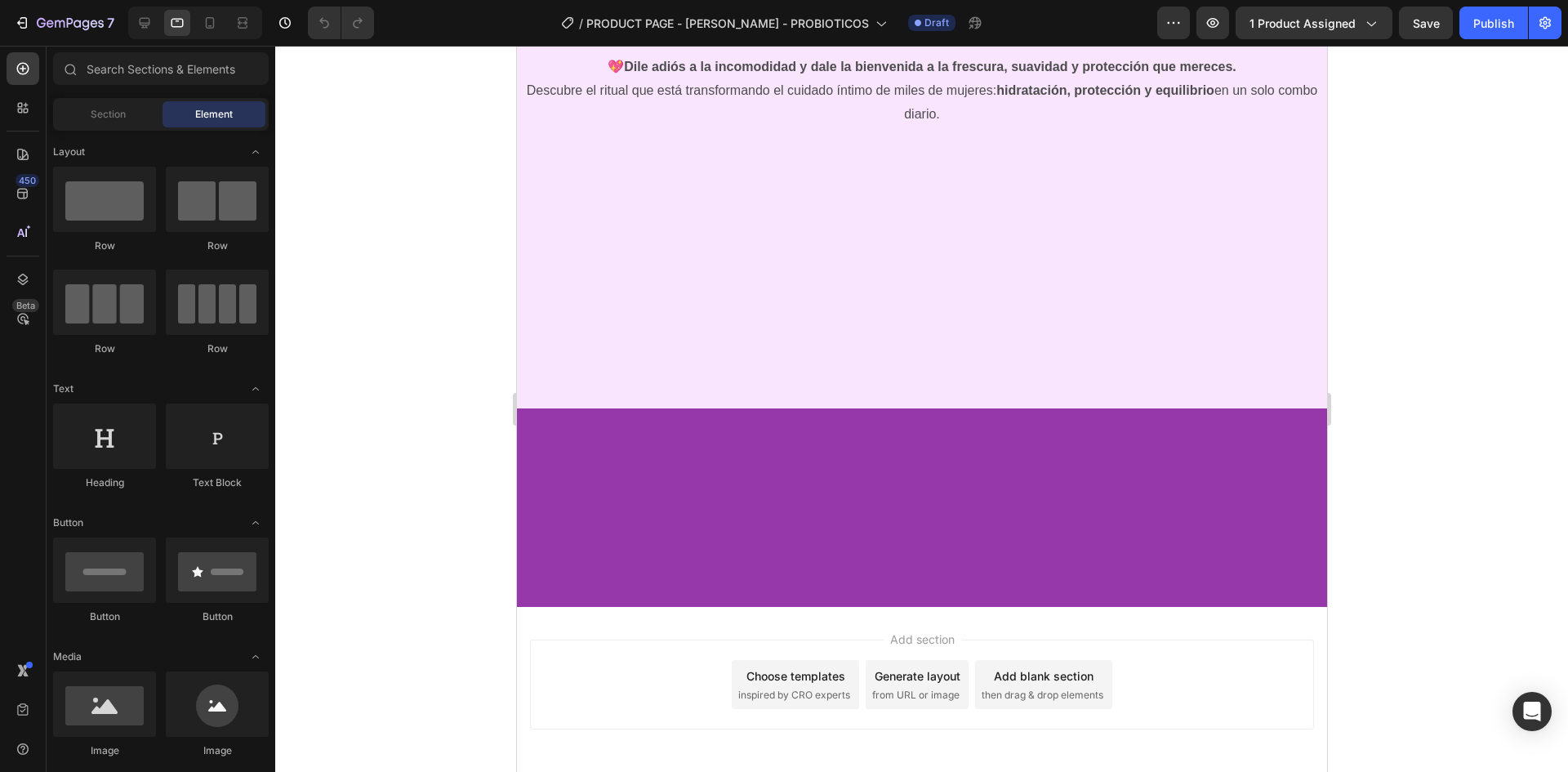
scroll to position [5598, 0]
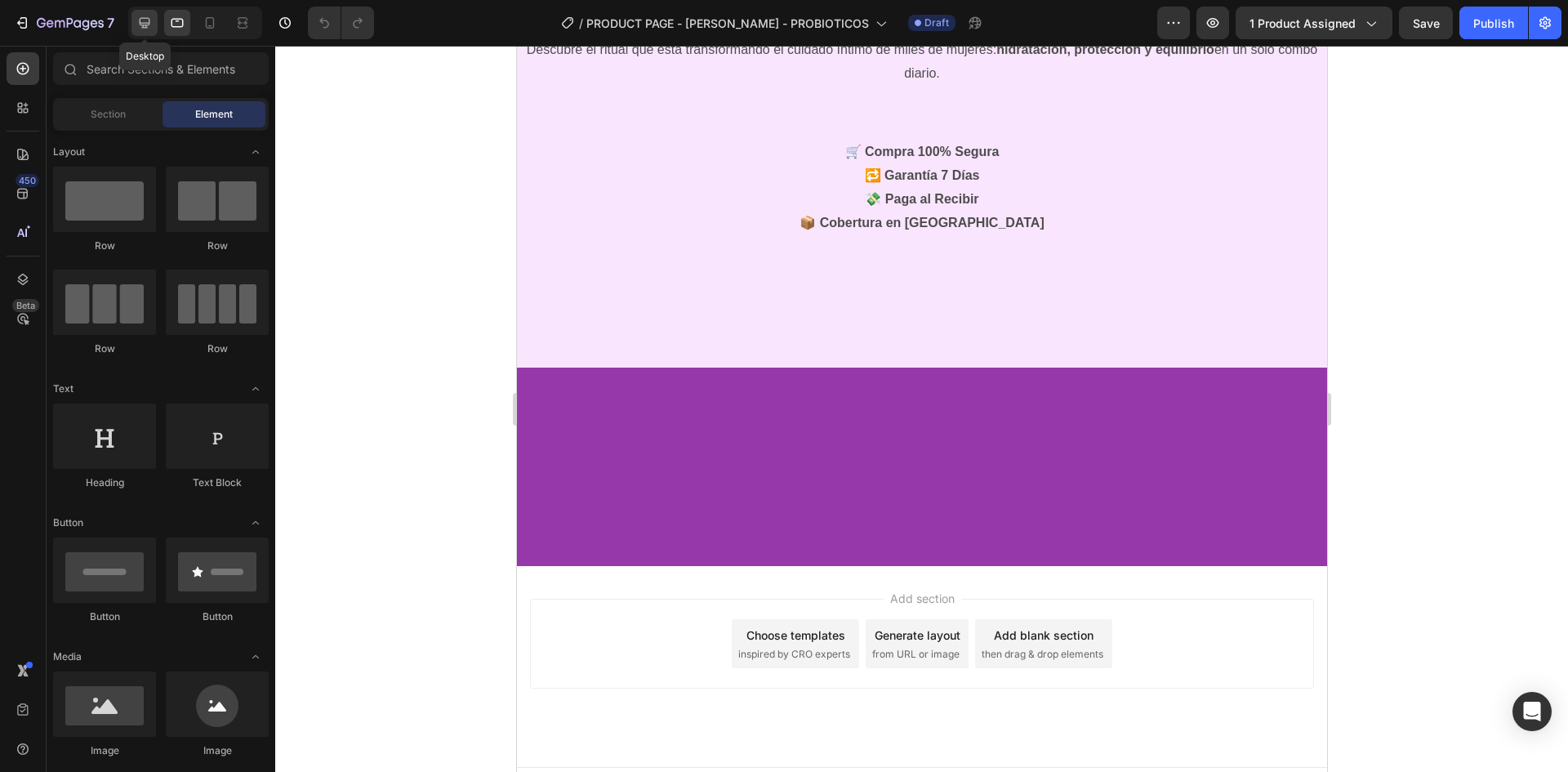
click at [138, 16] on icon at bounding box center [145, 22] width 16 height 16
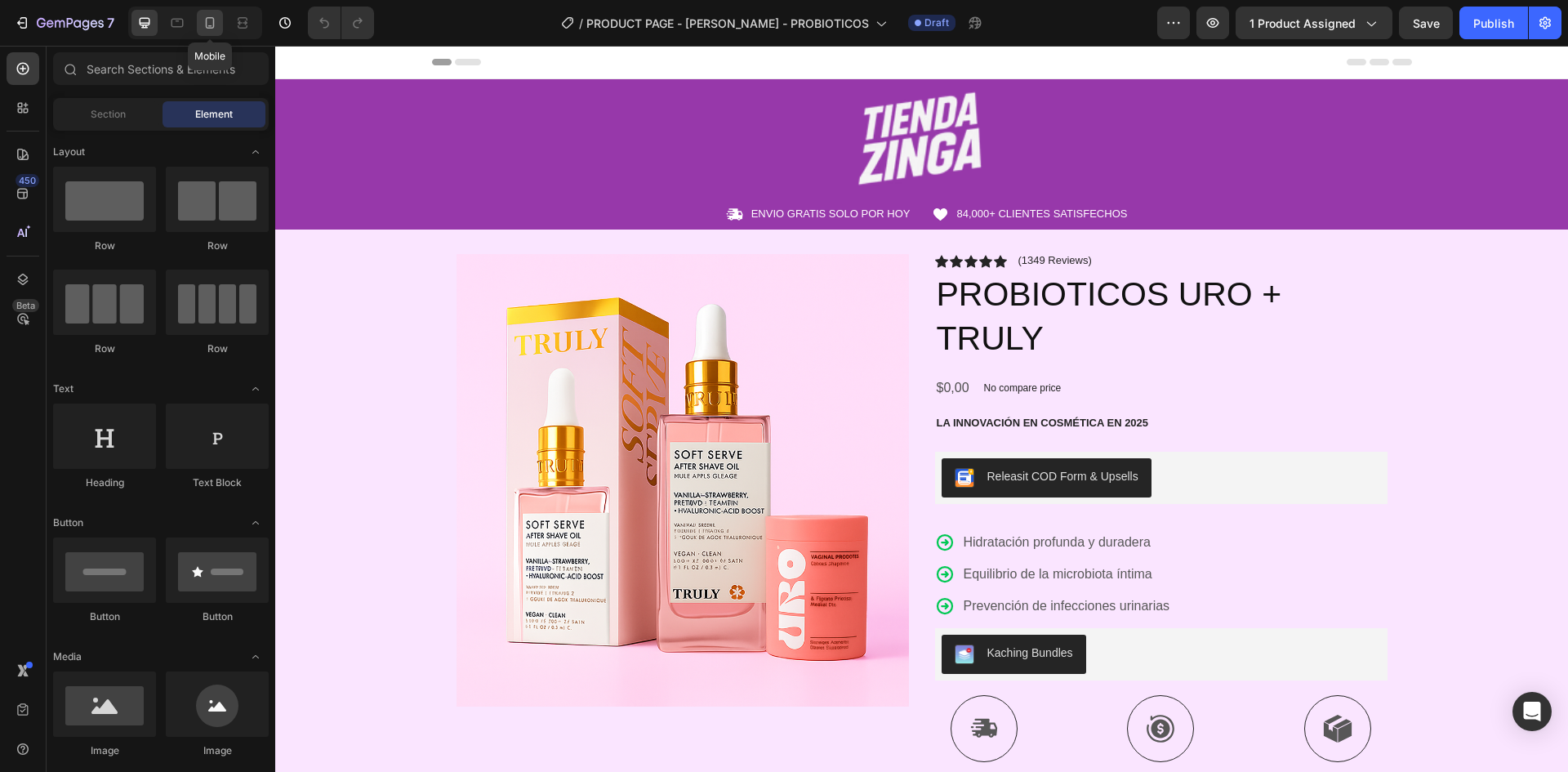
click at [214, 19] on icon at bounding box center [210, 22] width 16 height 16
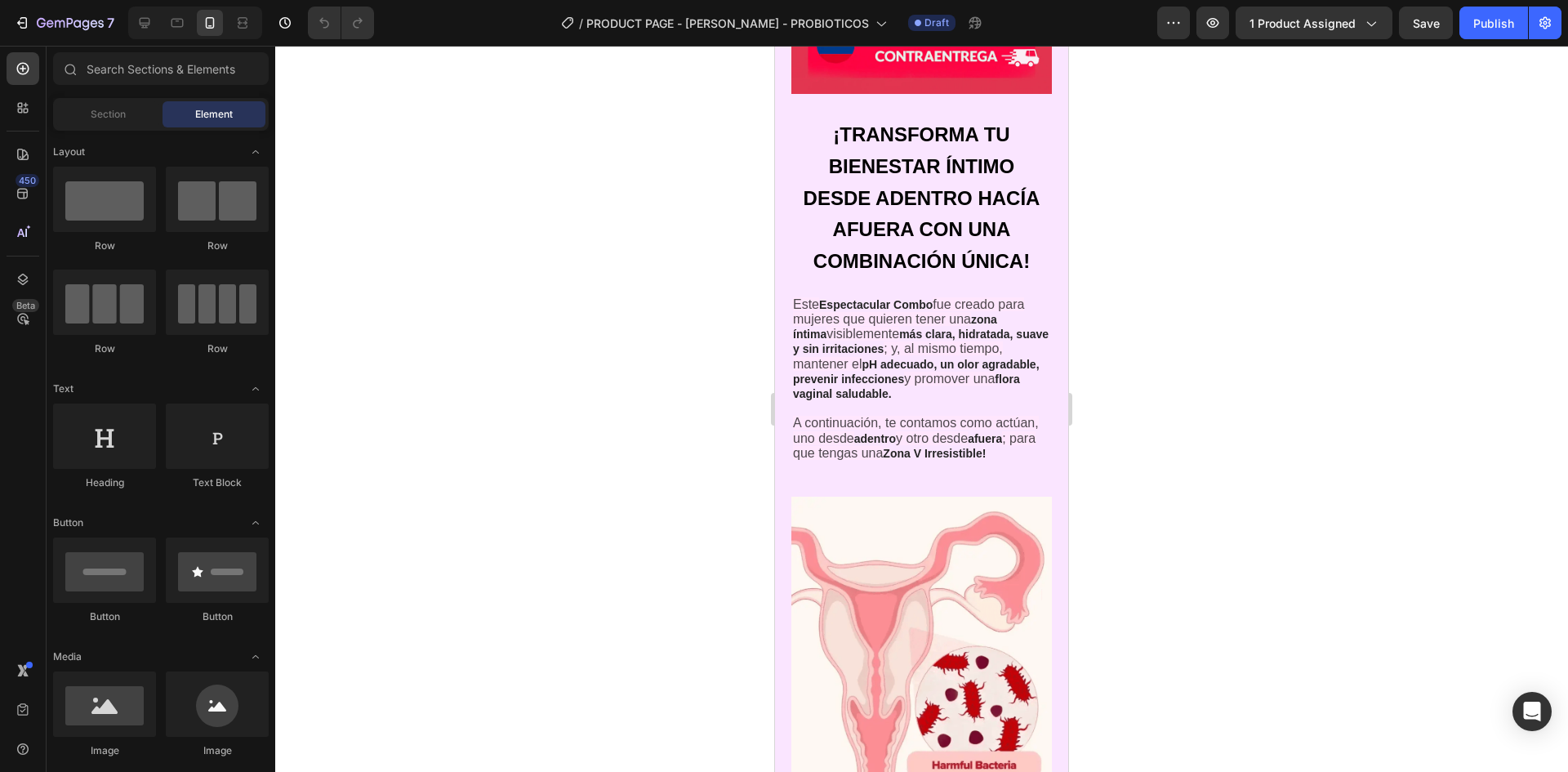
scroll to position [1797, 0]
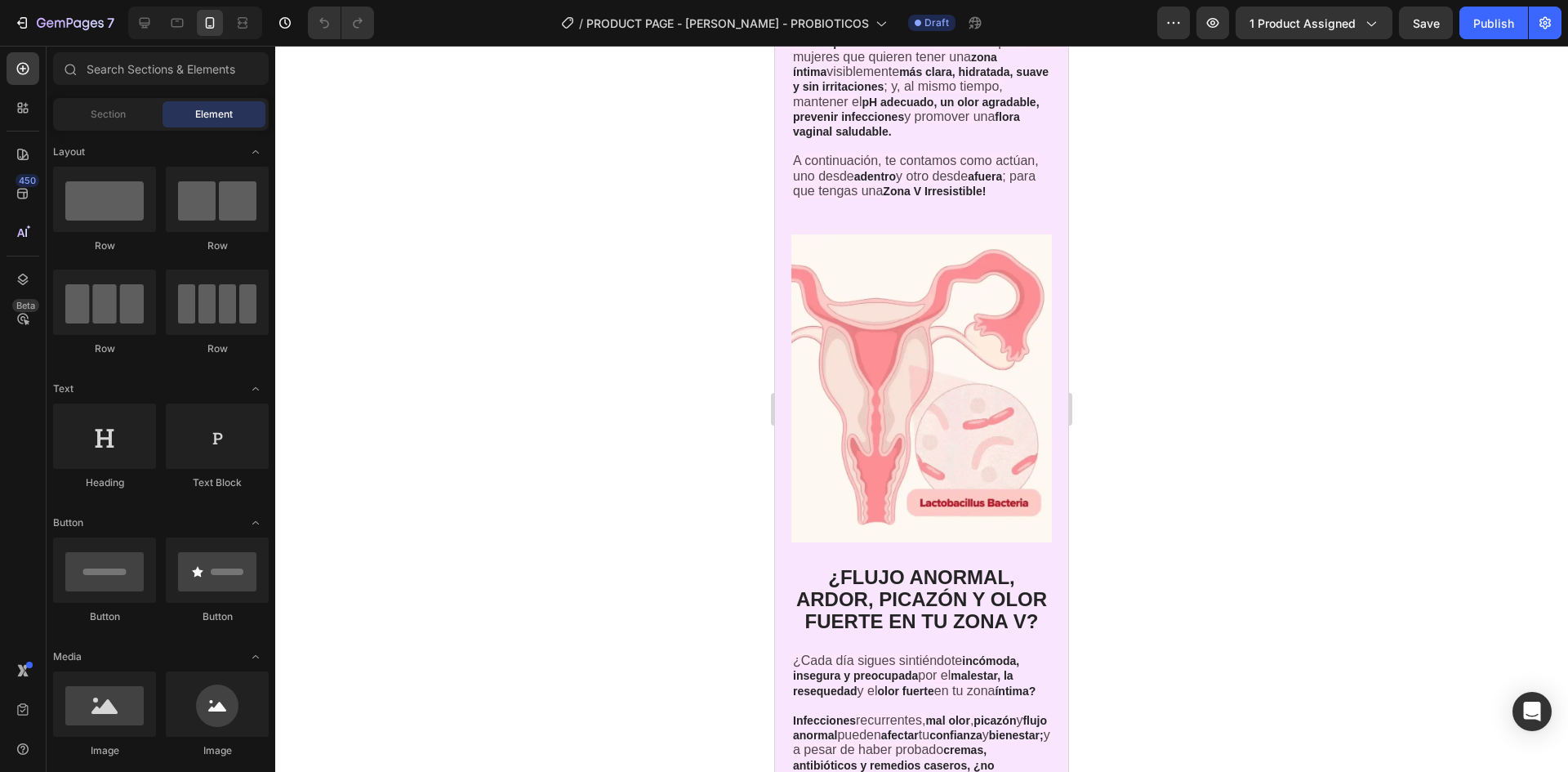
click at [964, 395] on img at bounding box center [922, 388] width 261 height 308
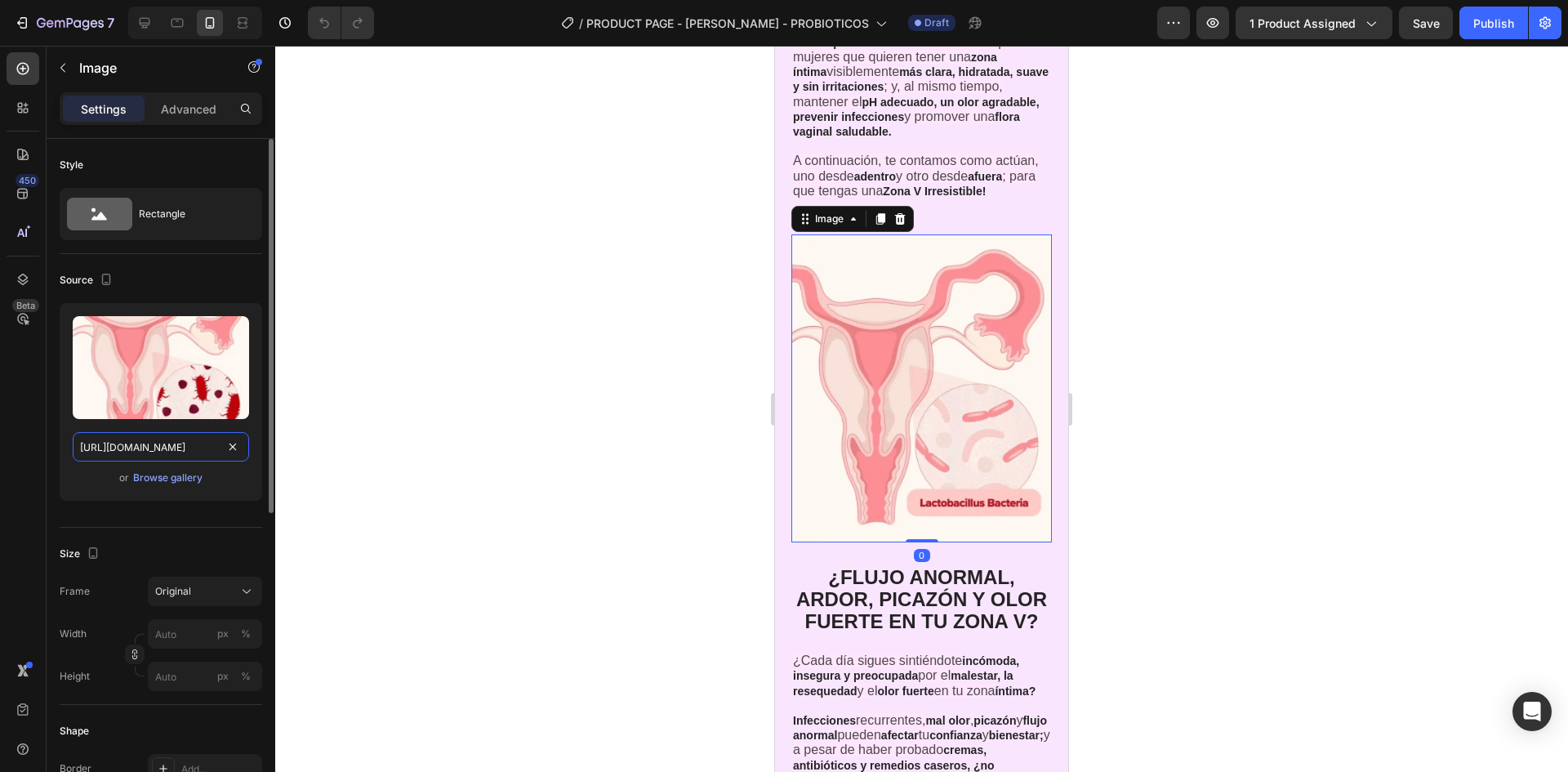
click at [170, 452] on input "[URL][DOMAIN_NAME]" at bounding box center [160, 447] width 176 height 29
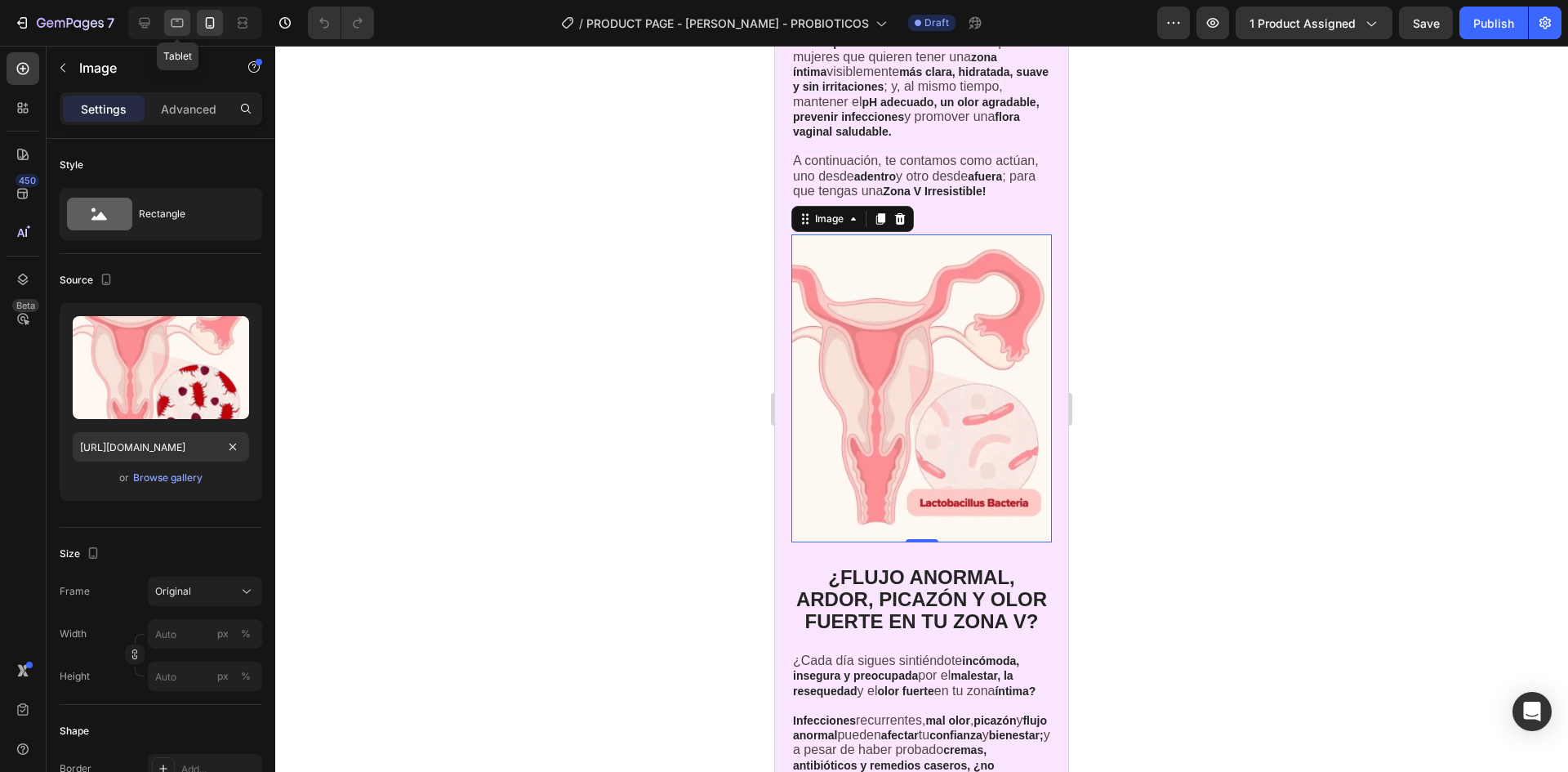
click at [180, 26] on icon at bounding box center [178, 23] width 13 height 9
type input "[URL][DOMAIN_NAME]"
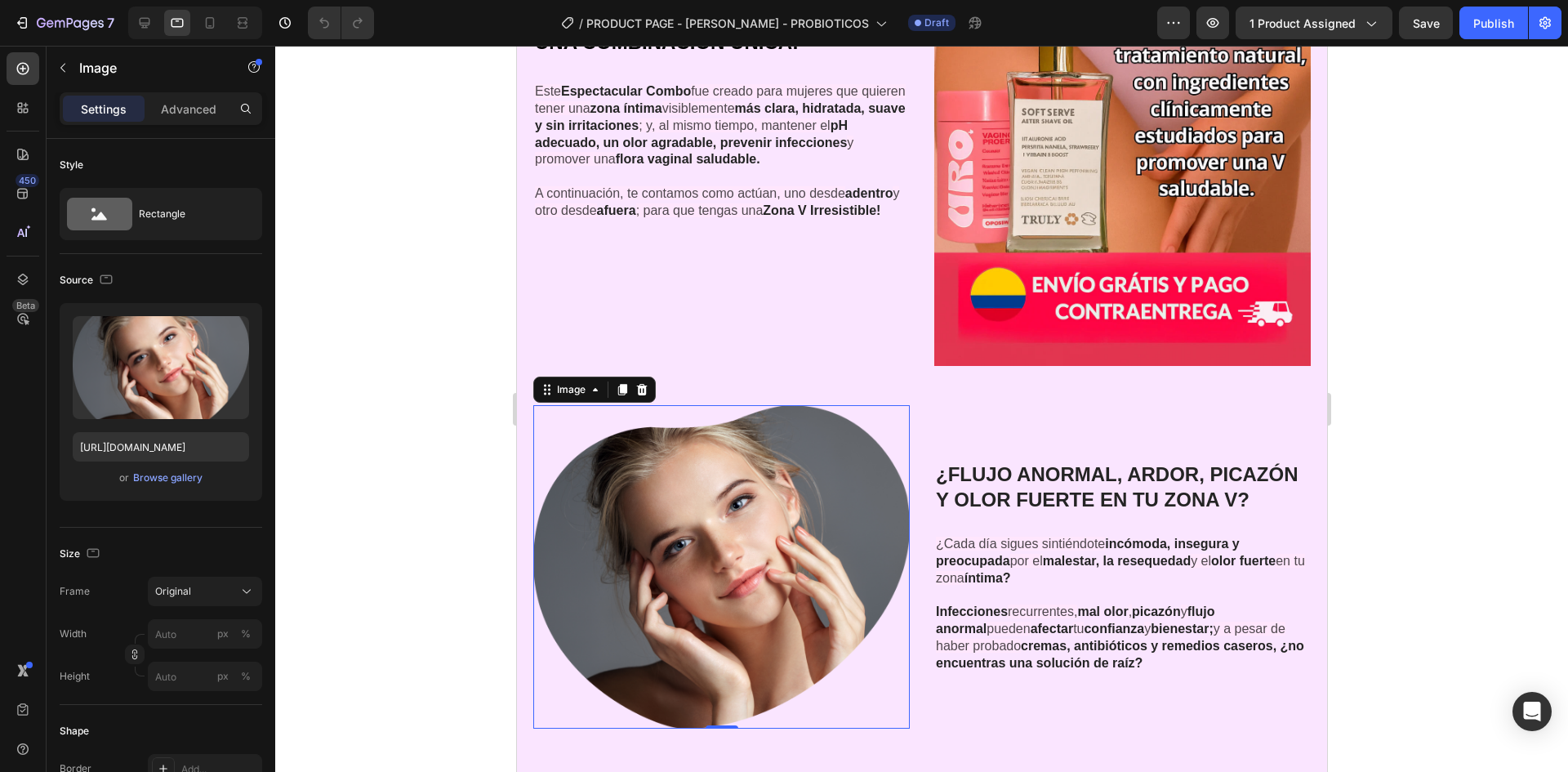
scroll to position [1542, 0]
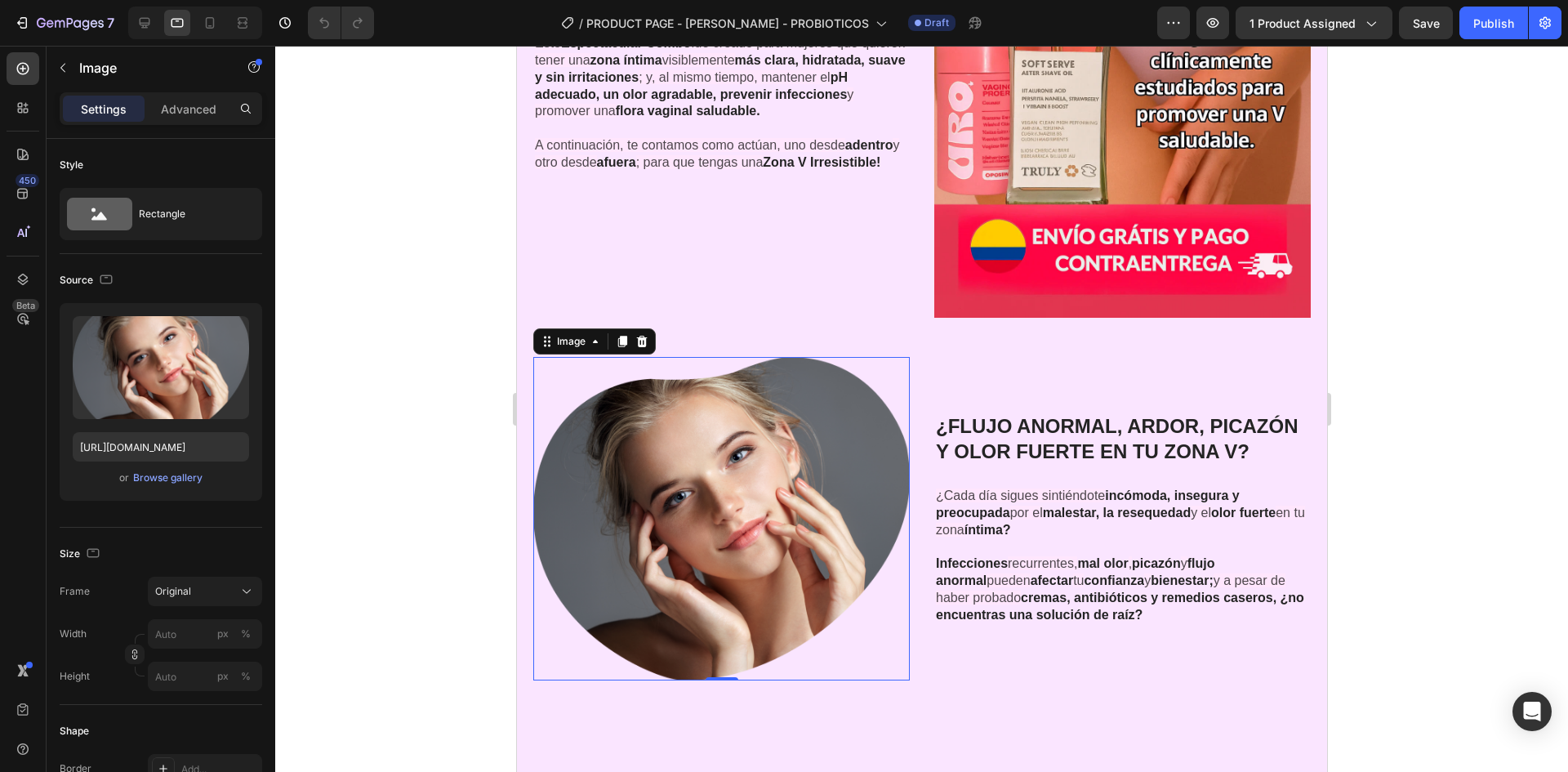
click at [773, 539] on img at bounding box center [720, 518] width 376 height 323
click at [168, 452] on input "[URL][DOMAIN_NAME]" at bounding box center [160, 447] width 176 height 29
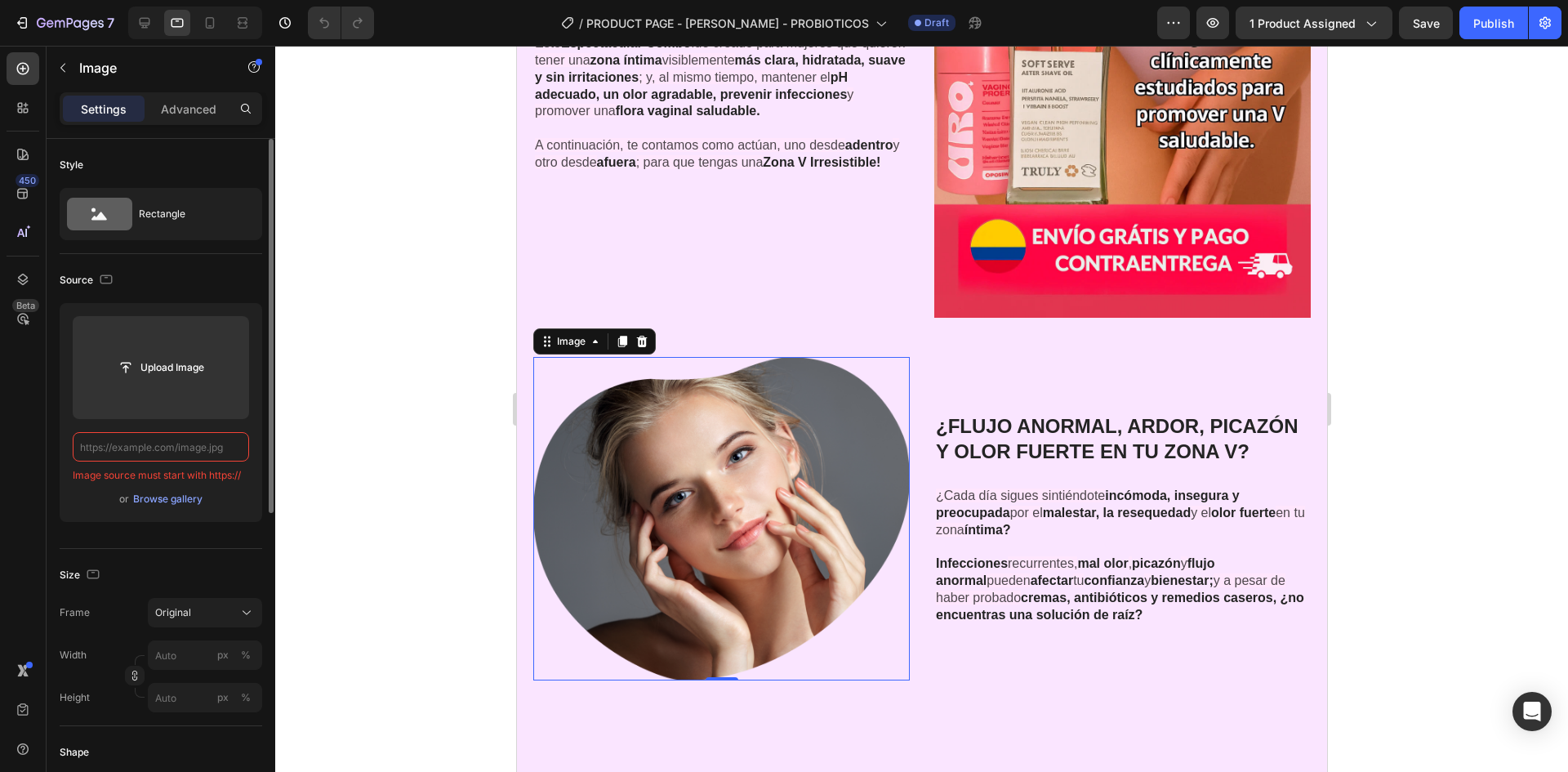
paste input "[URL][DOMAIN_NAME]"
type input "[URL][DOMAIN_NAME]"
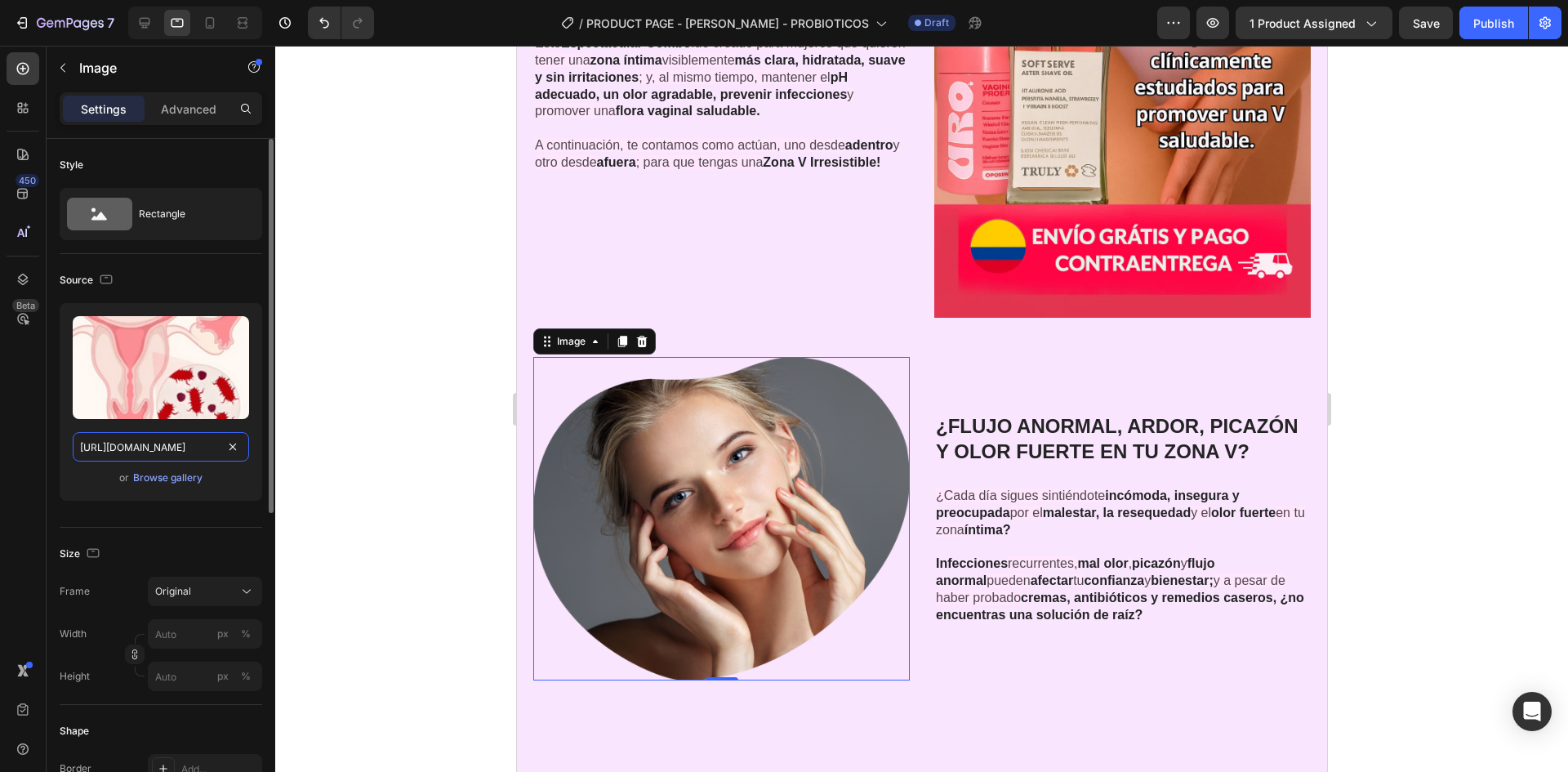
scroll to position [0, 510]
click at [372, 433] on div at bounding box center [921, 408] width 1293 height 726
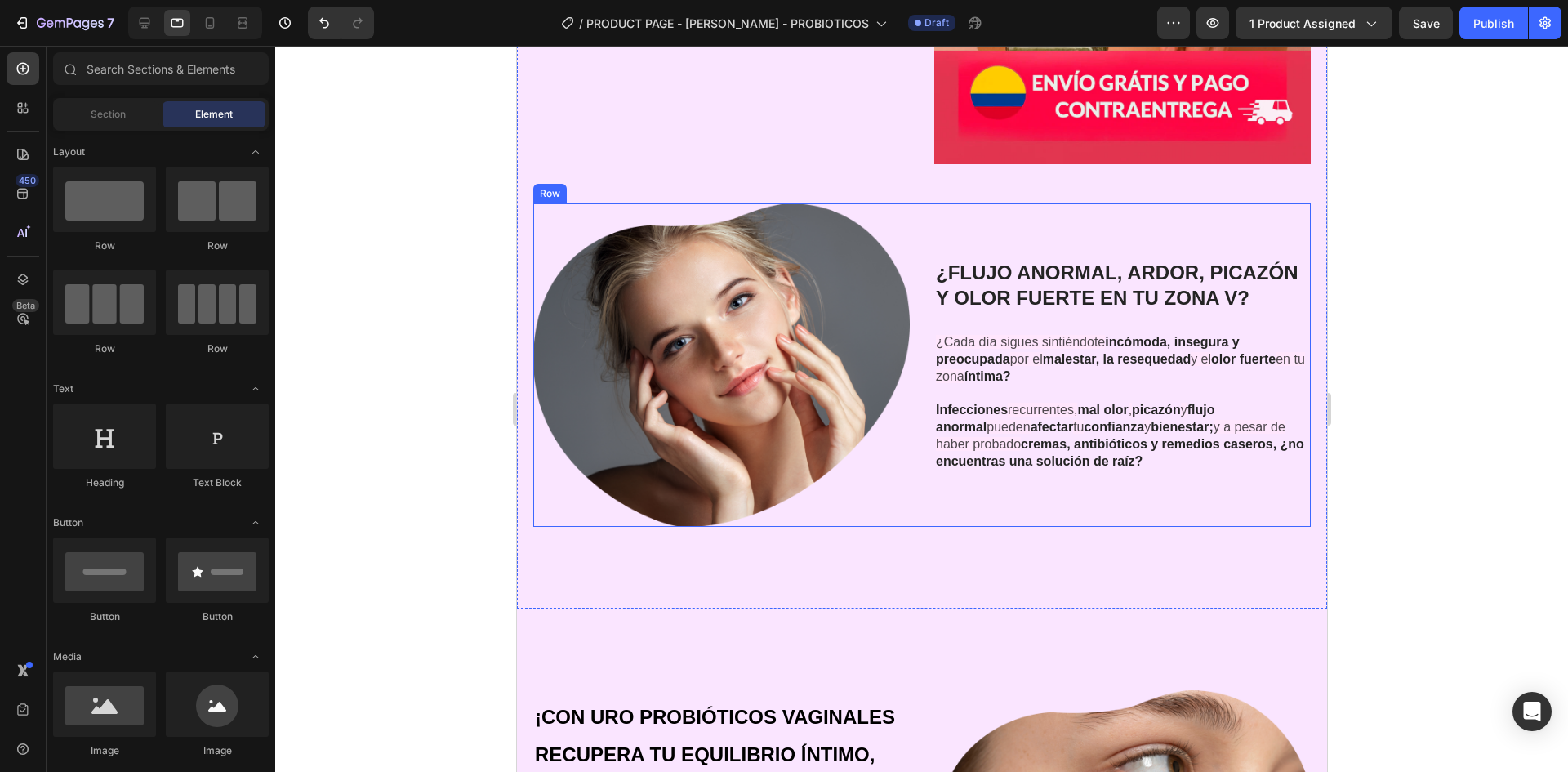
scroll to position [1869, 0]
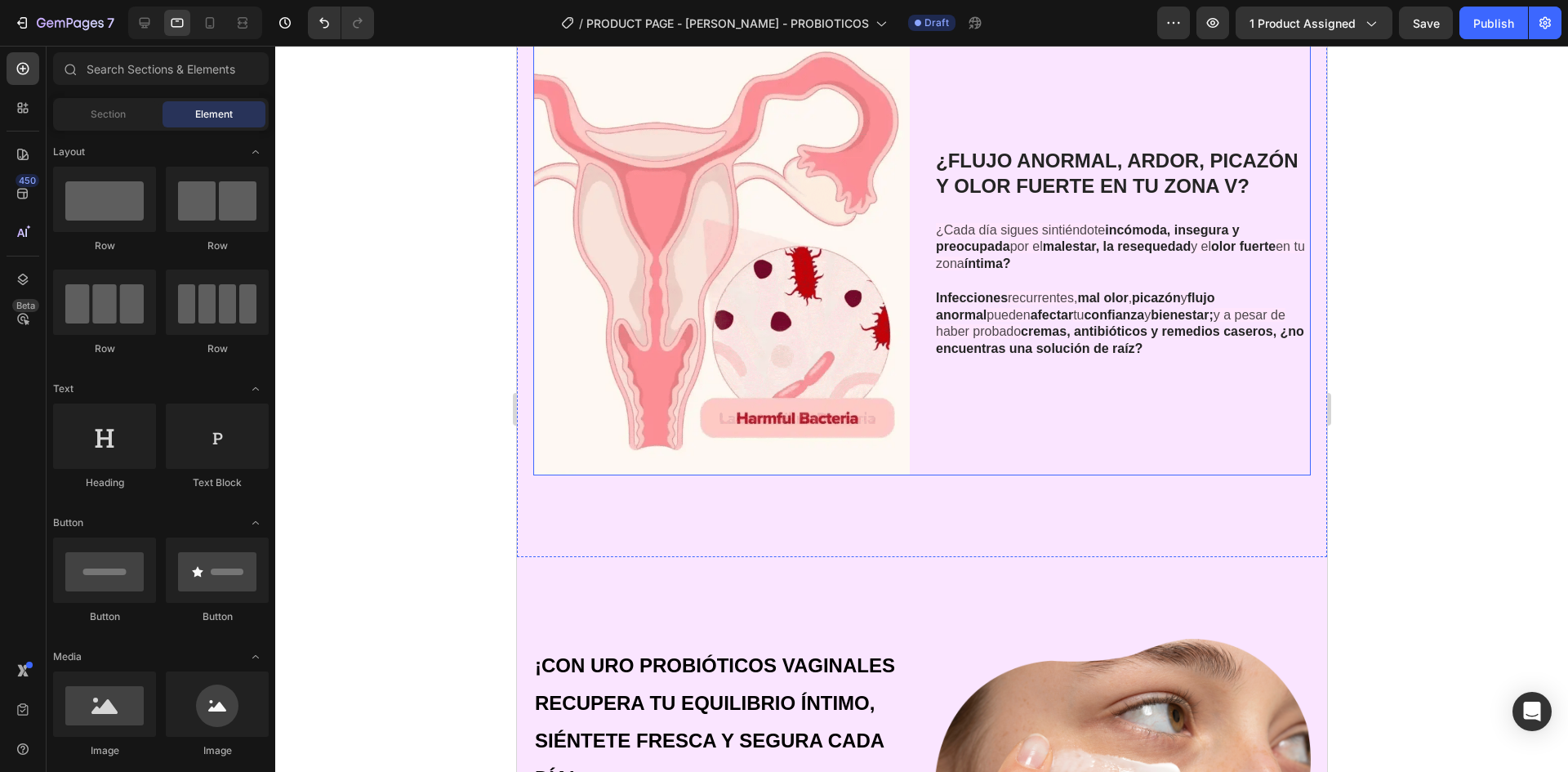
click at [969, 424] on div "¿FLUJO ANORMAL, ARDOR, PICAZÓN Y OLOR FUERTE EN TU ZONA V? Heading ¿Cada día si…" at bounding box center [1121, 253] width 376 height 445
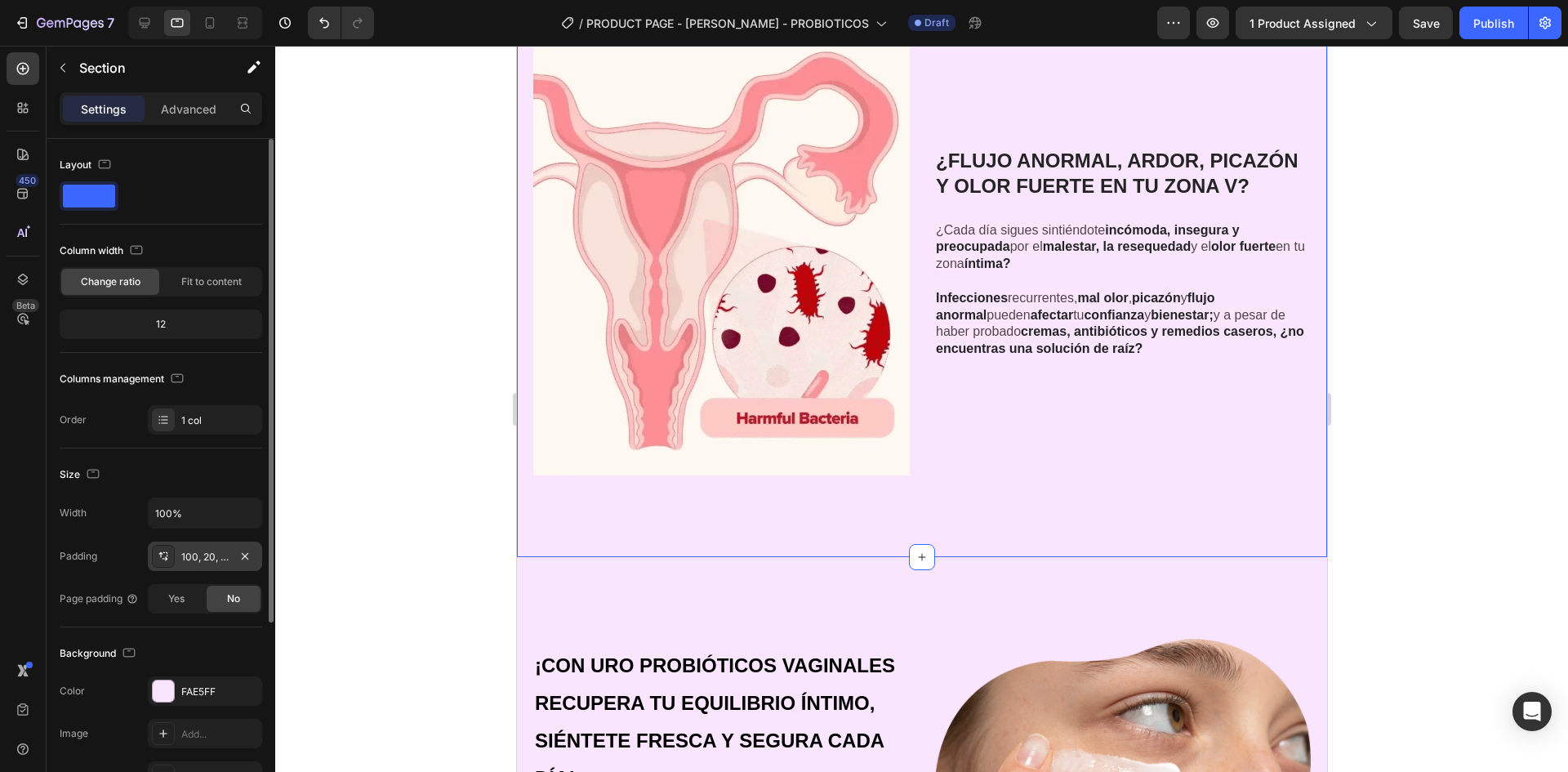
click at [226, 552] on div "100, 20, 100, 20" at bounding box center [205, 557] width 47 height 14
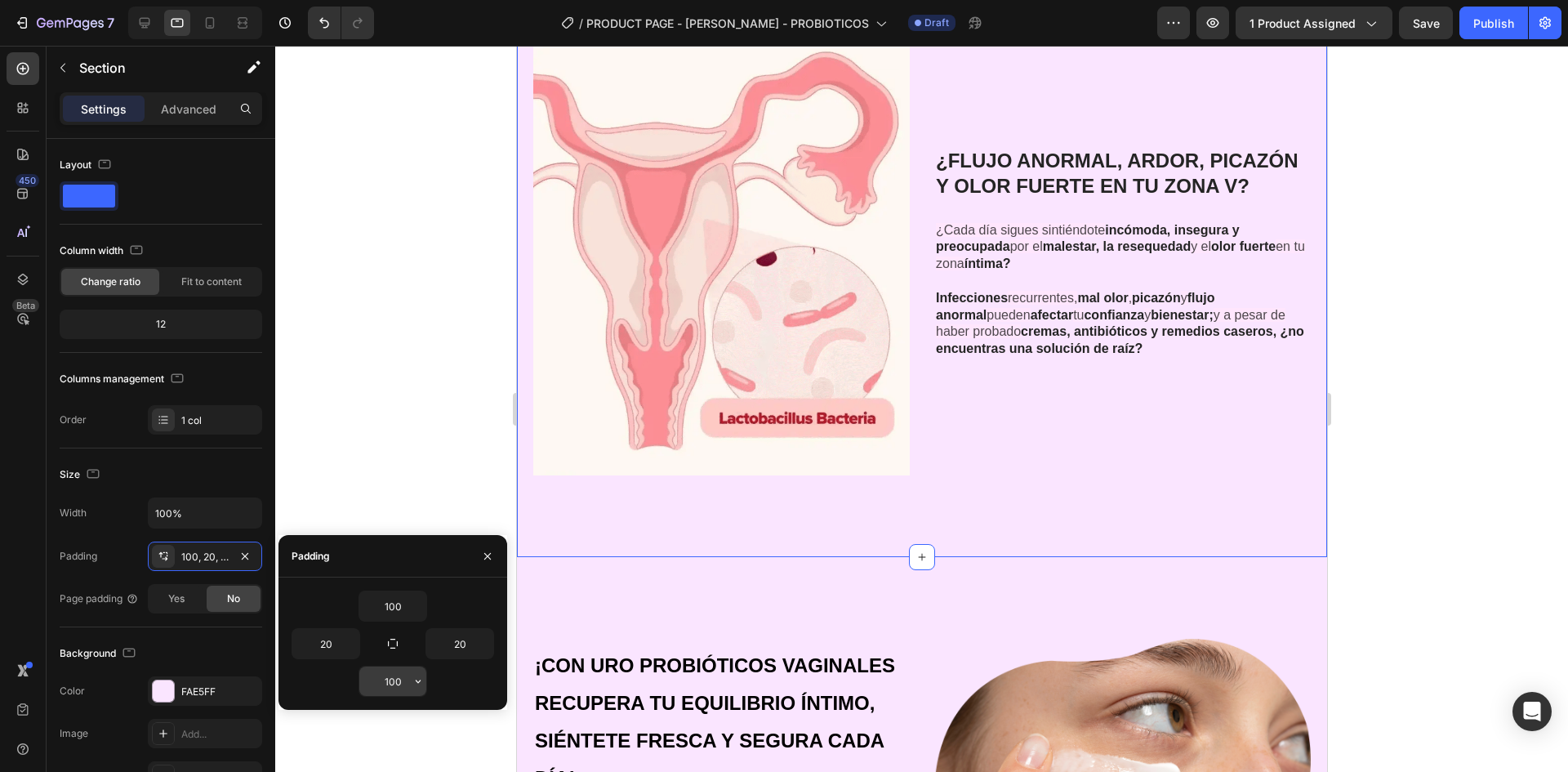
click at [408, 686] on input "100" at bounding box center [392, 681] width 67 height 29
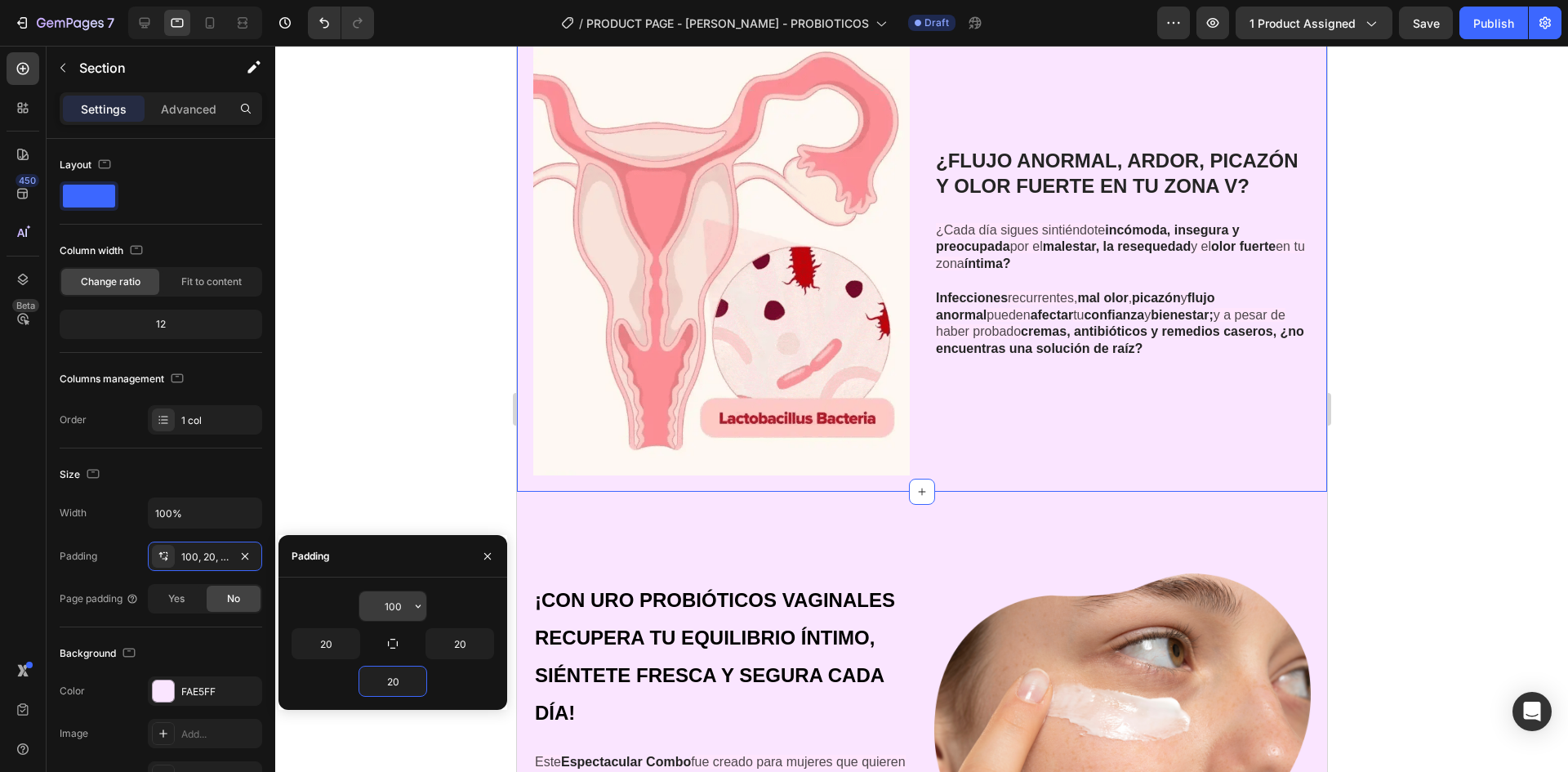
type input "20"
click at [397, 613] on input "100" at bounding box center [392, 606] width 67 height 29
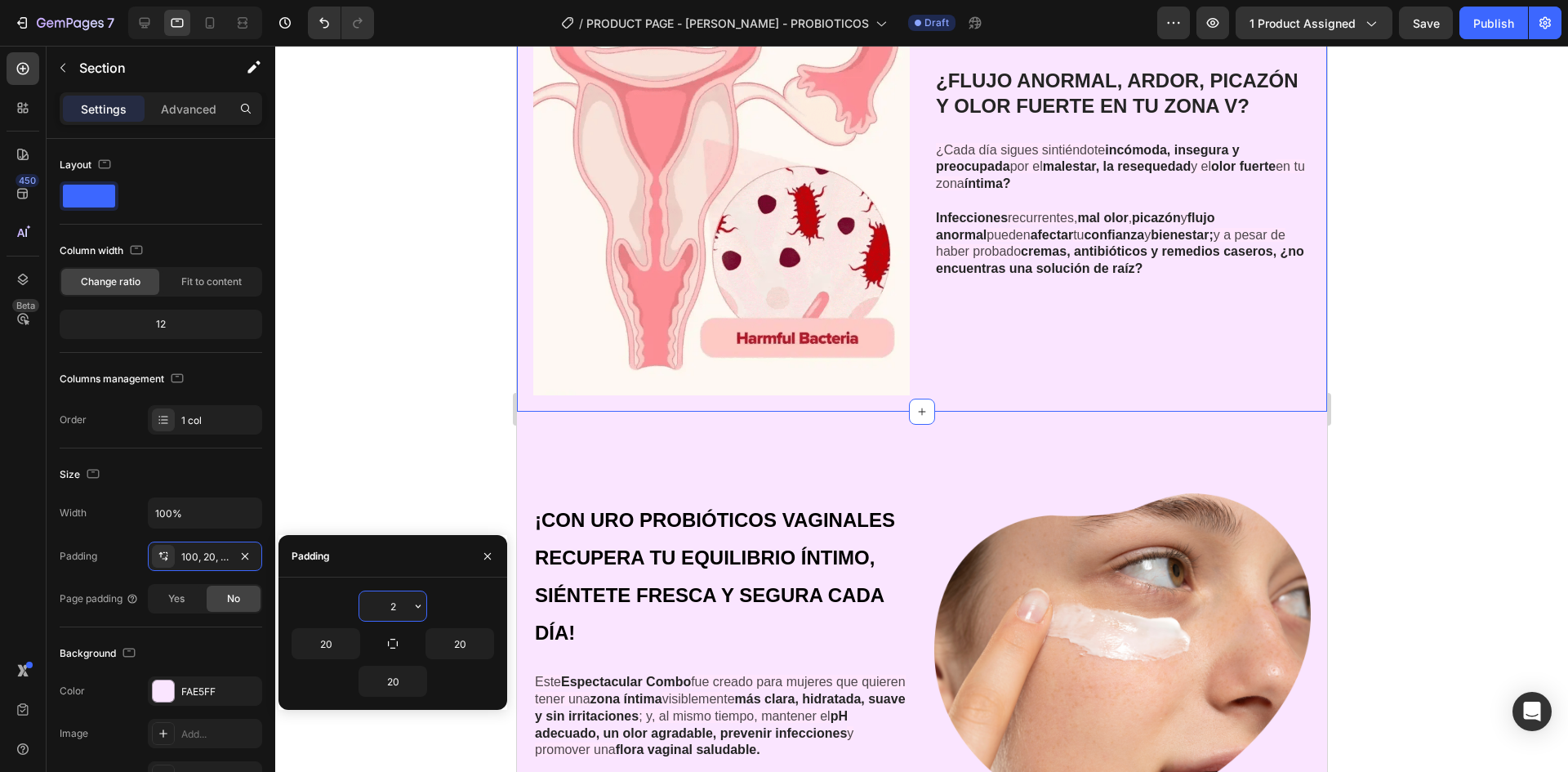
type input "20"
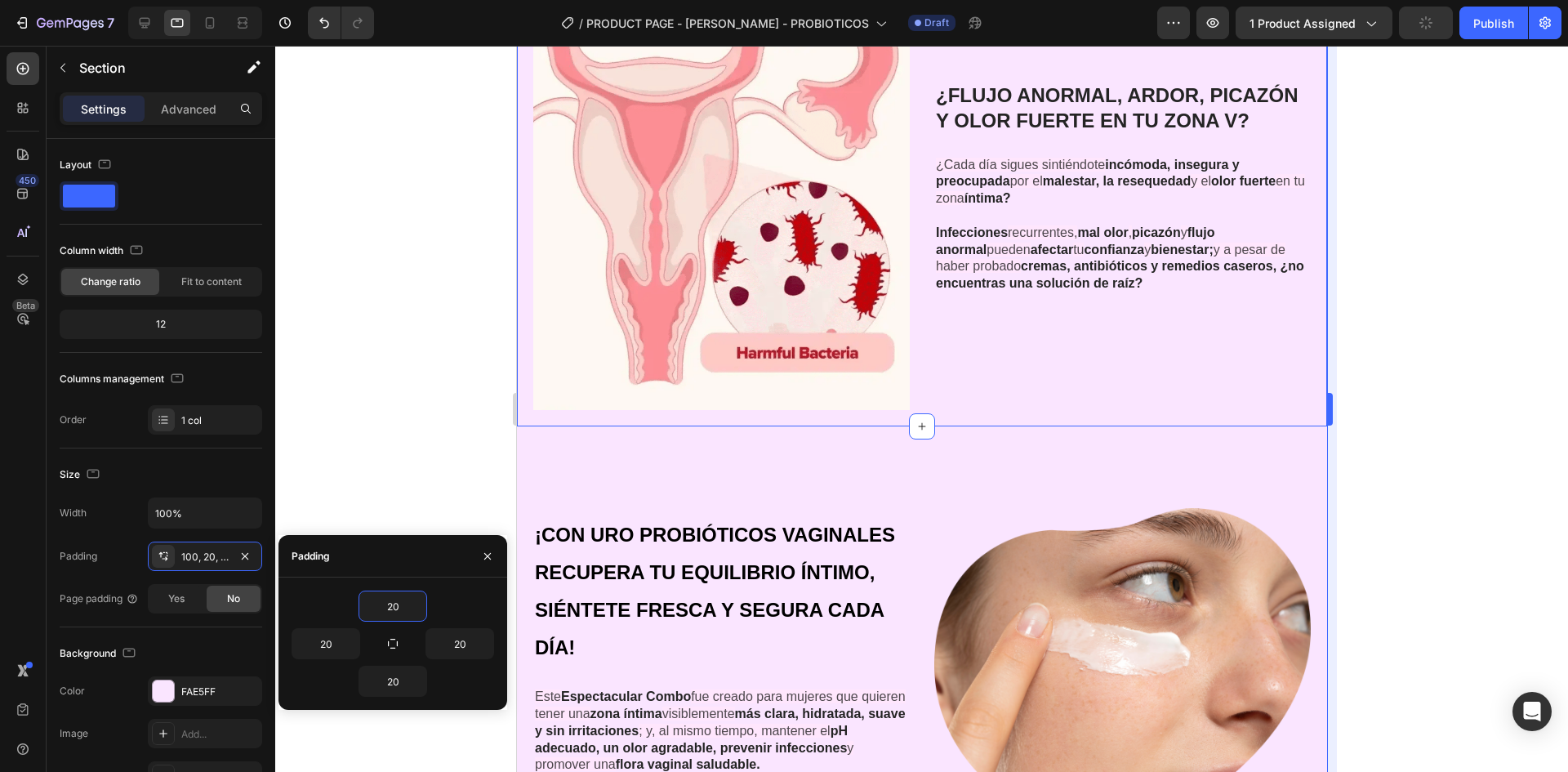
click at [1524, 288] on div at bounding box center [921, 408] width 1293 height 726
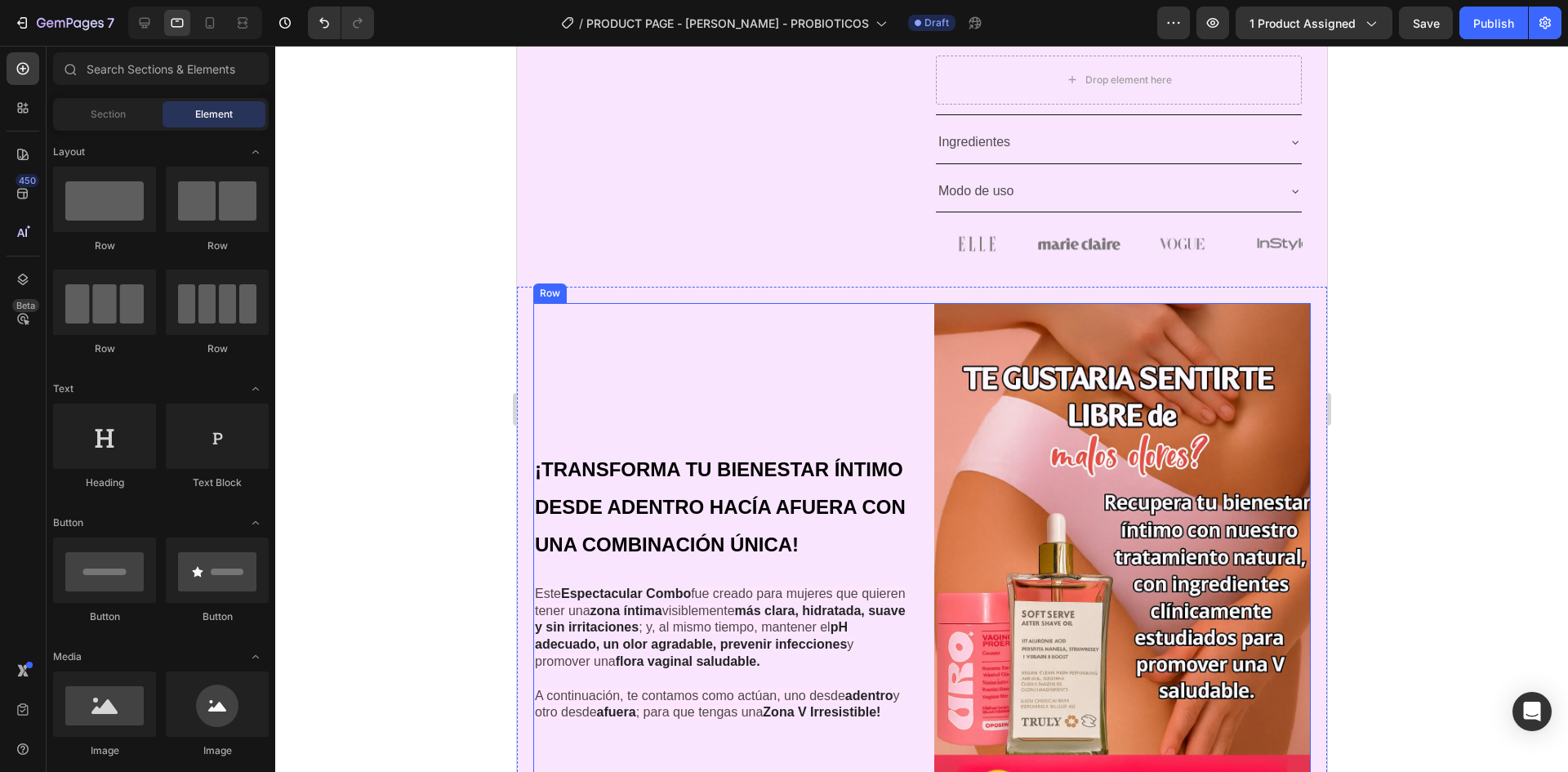
scroll to position [726, 0]
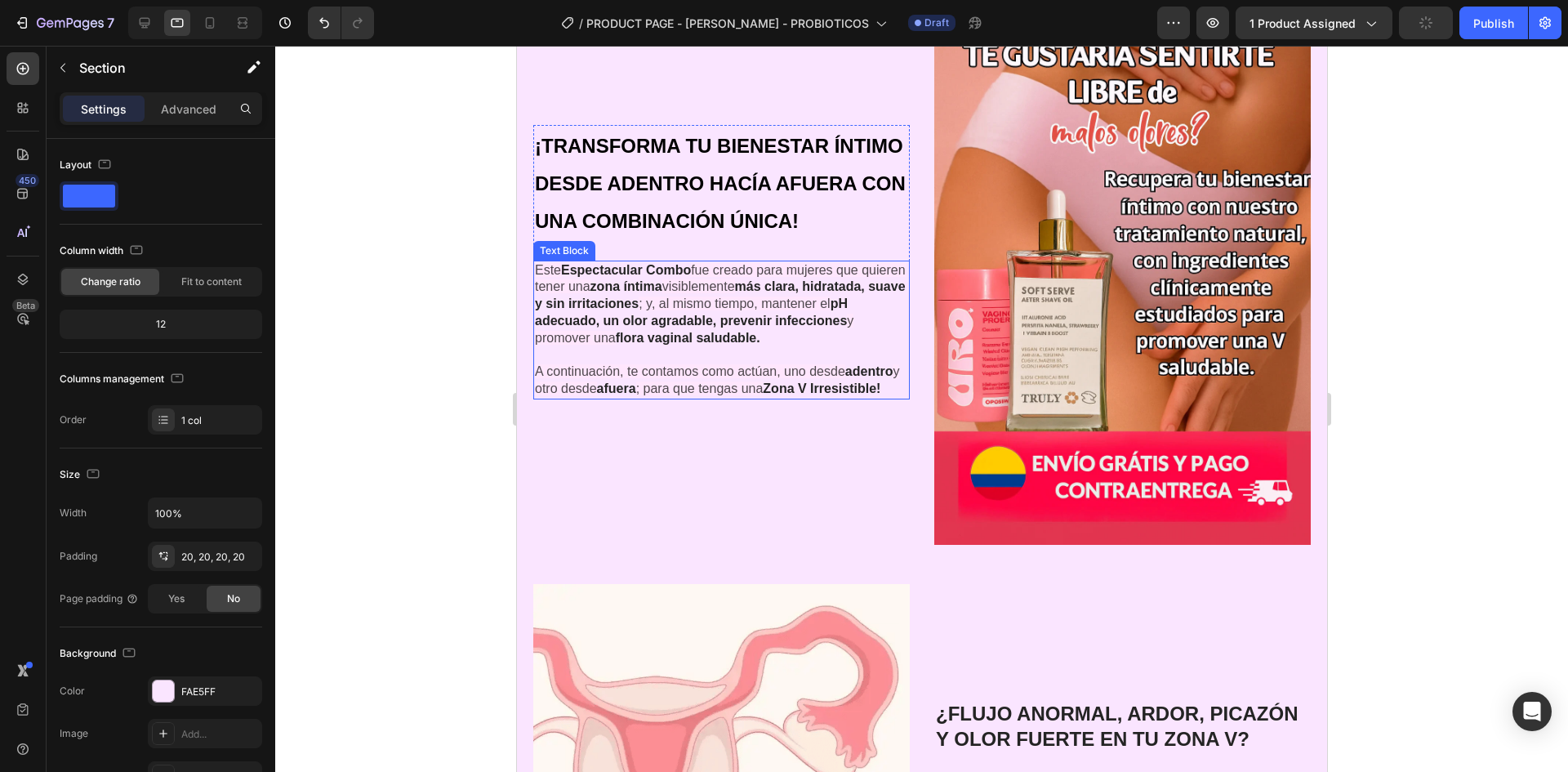
scroll to position [1144, 0]
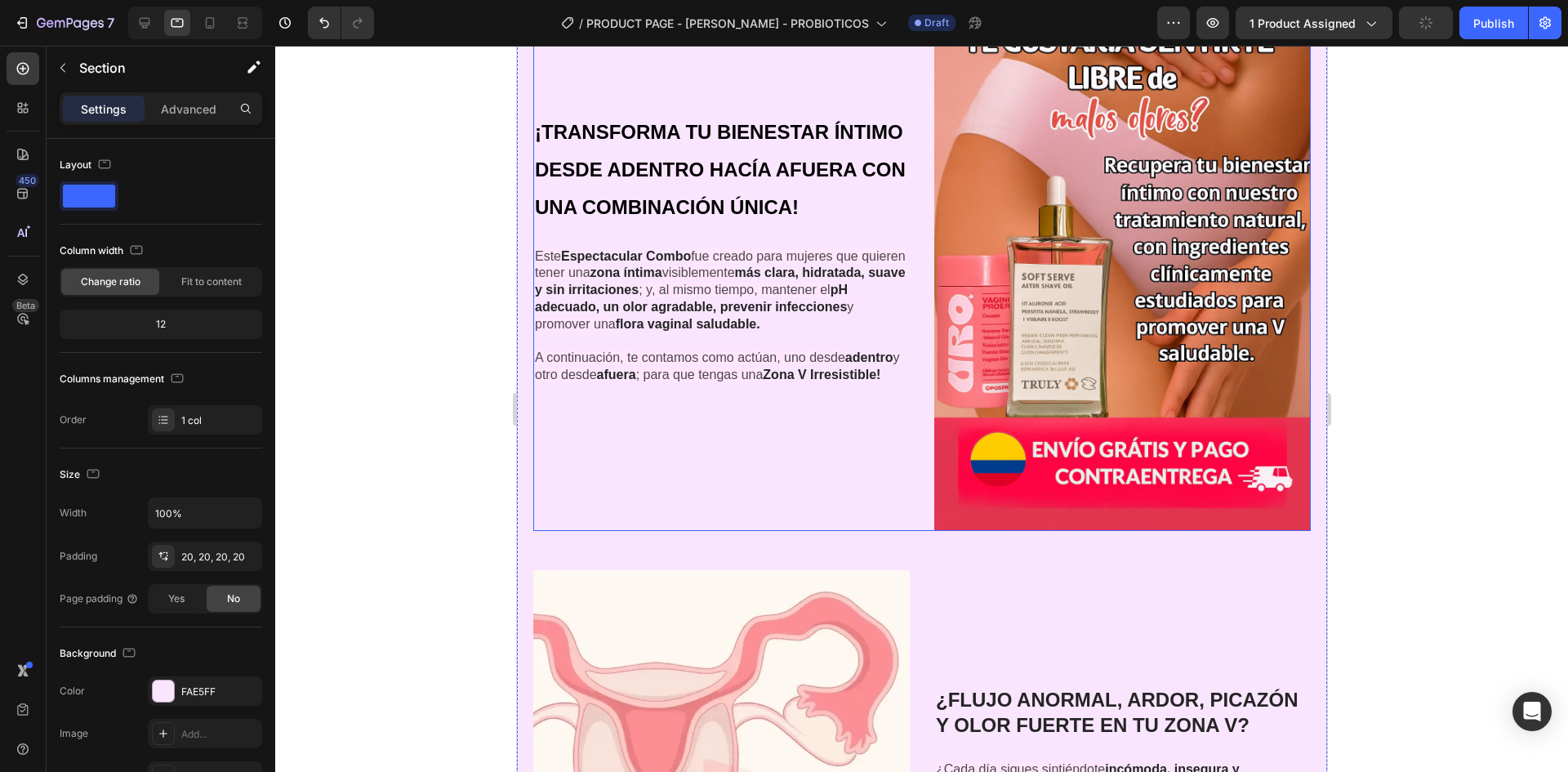
click at [549, 484] on div "¡TRANSFORMA TU BIENESTAR ÍNTIMO DESDE ADENTRO HACÍA AFUERA CON UNA COMBINACIÓN …" at bounding box center [720, 248] width 376 height 566
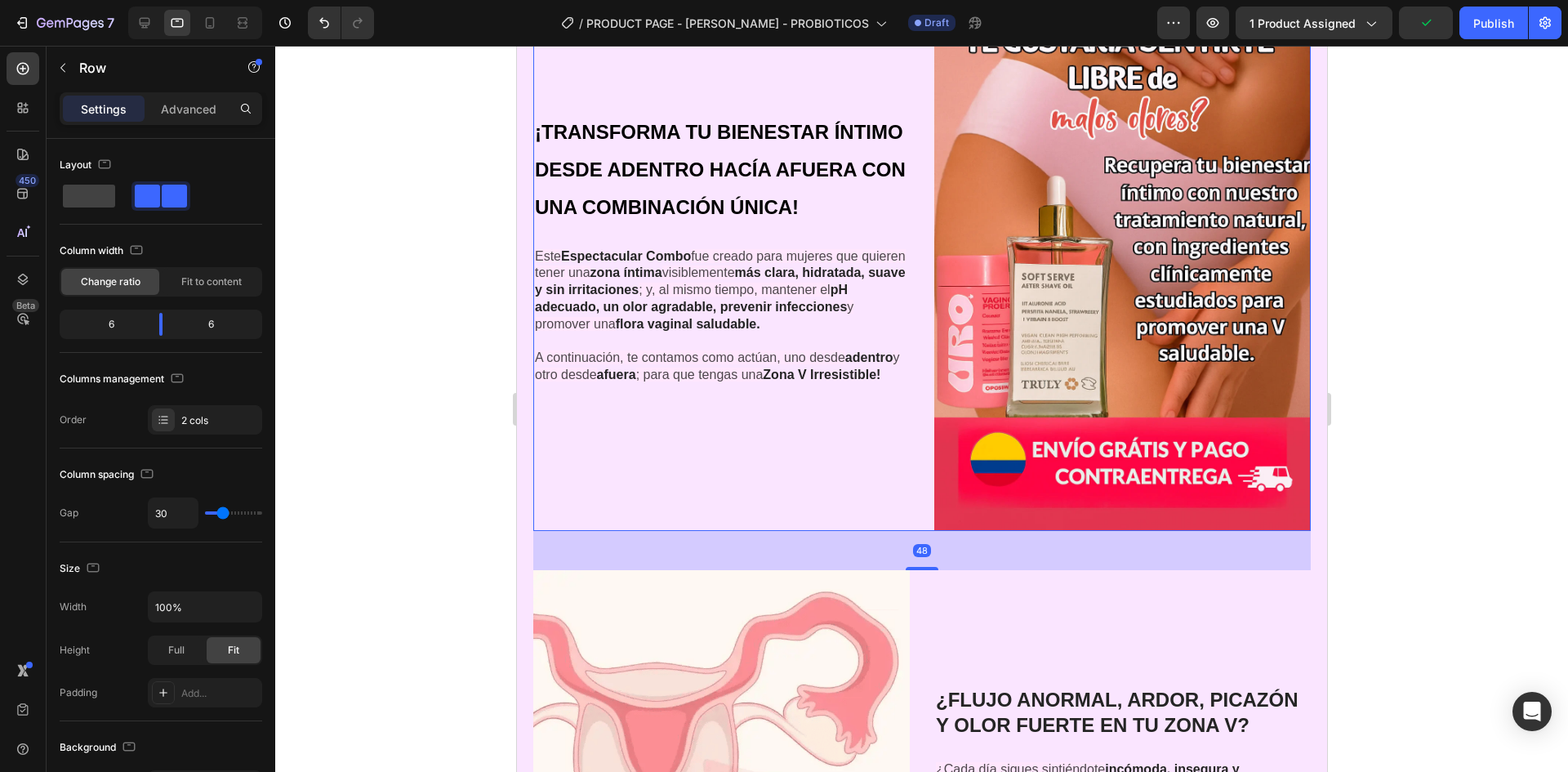
click at [529, 494] on div "¡TRANSFORMA TU BIENESTAR ÍNTIMO DESDE ADENTRO HACÍA AFUERA CON UNA COMBINACIÓN …" at bounding box center [921, 490] width 810 height 1082
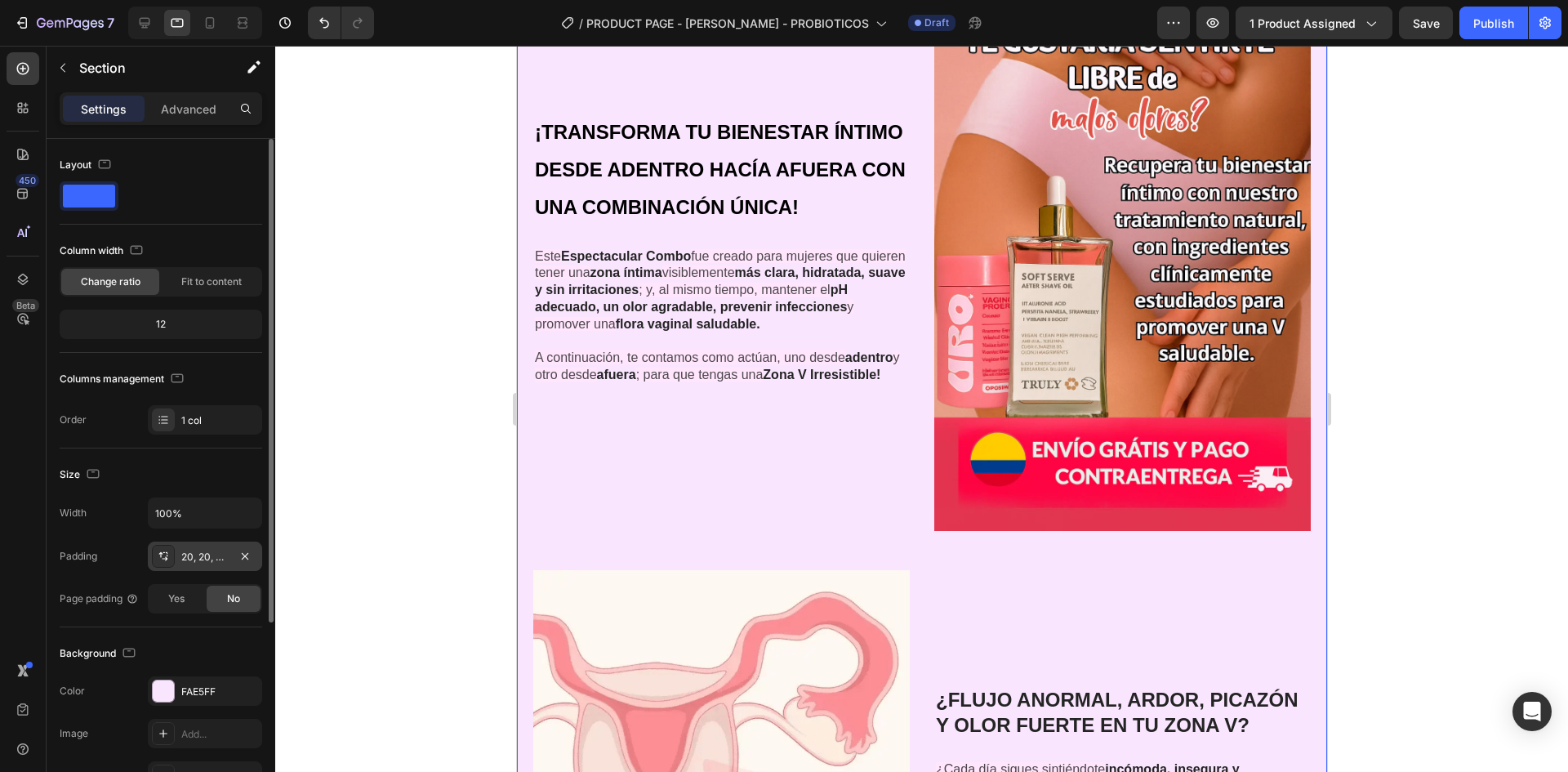
click at [205, 552] on div "20, 20, 20, 20" at bounding box center [205, 557] width 47 height 14
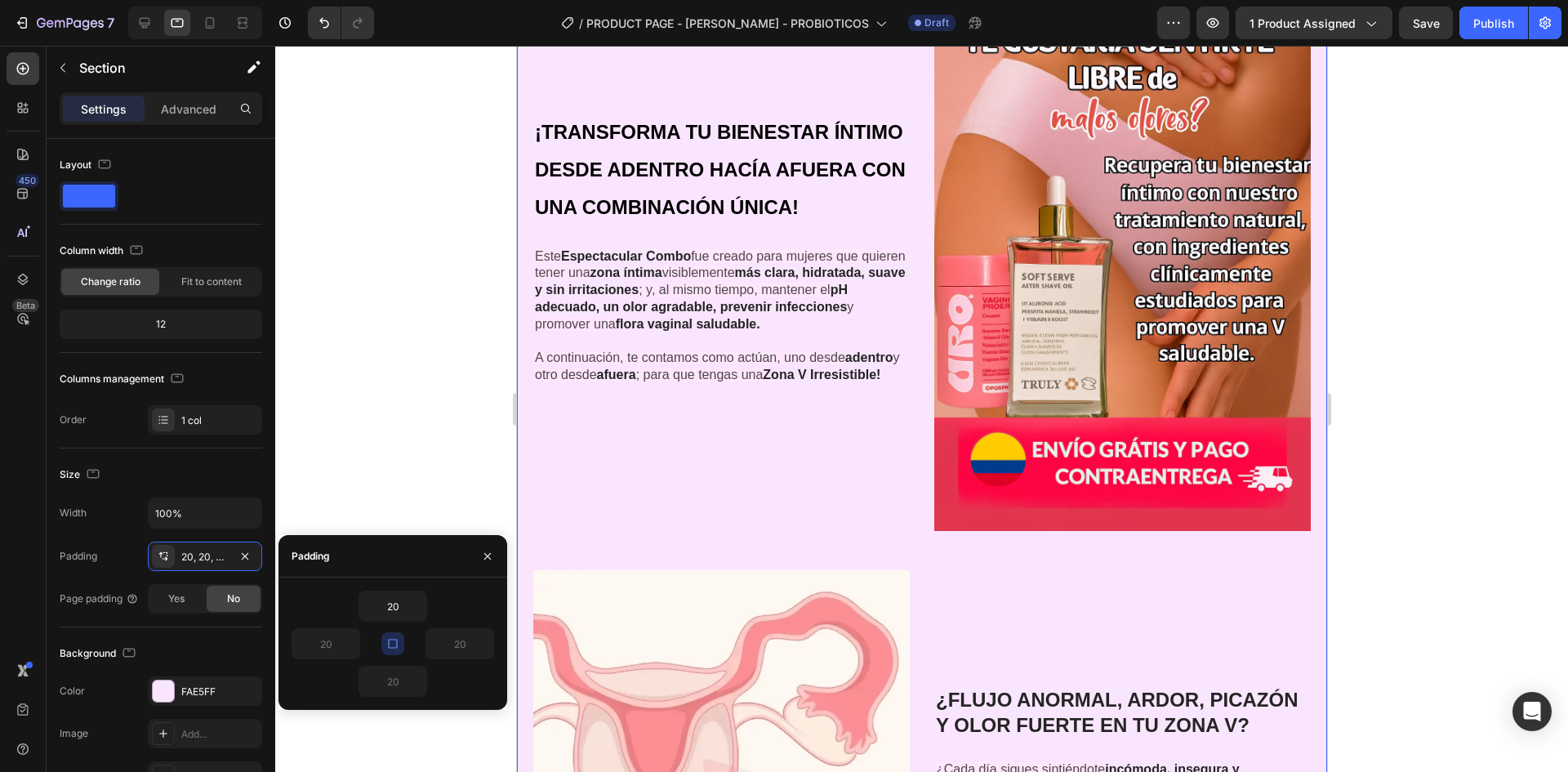
click at [397, 642] on icon "button" at bounding box center [392, 643] width 9 height 9
click at [336, 644] on input "20" at bounding box center [325, 643] width 67 height 29
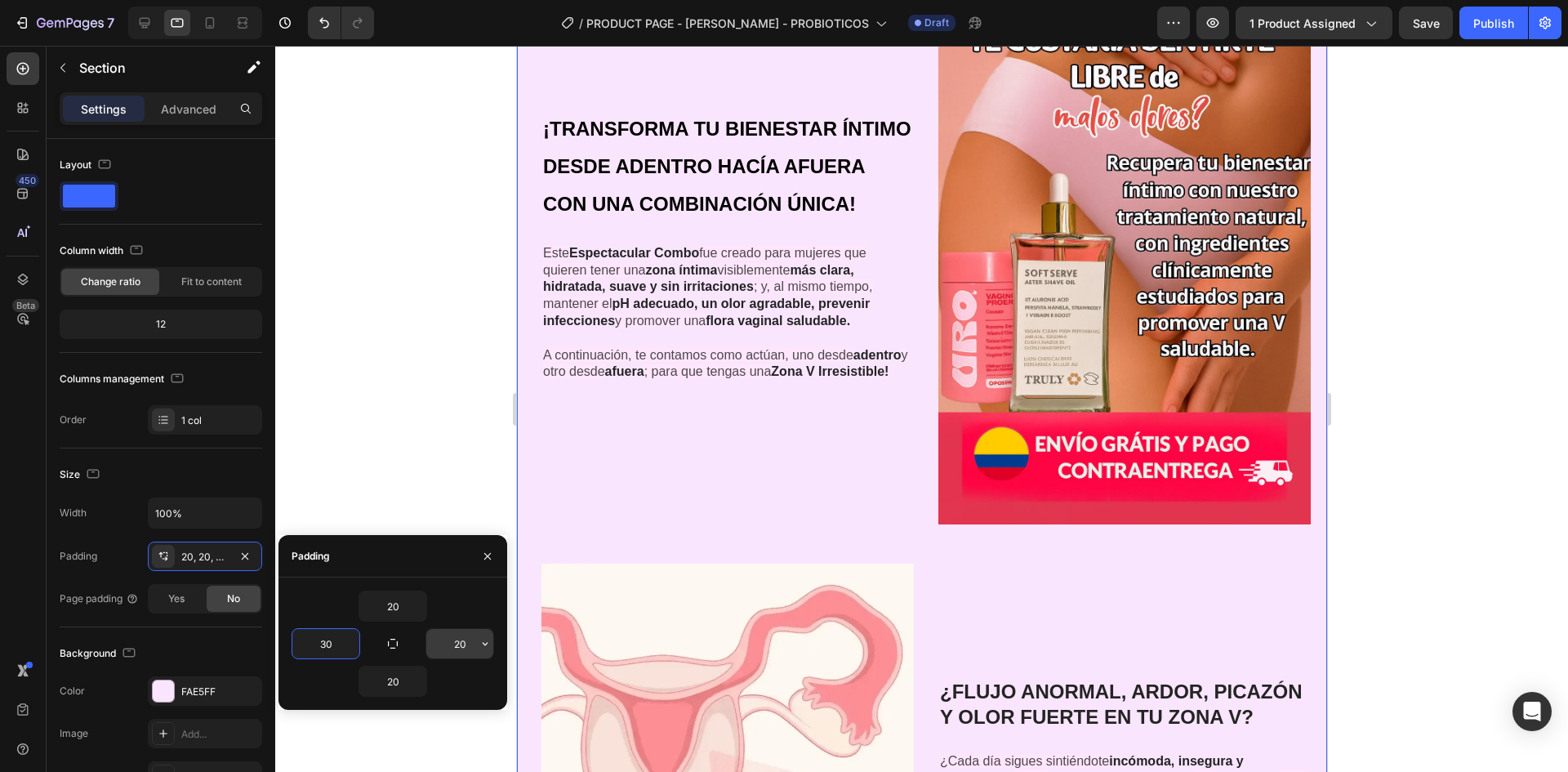
type input "30"
click at [466, 642] on input "20" at bounding box center [459, 643] width 67 height 29
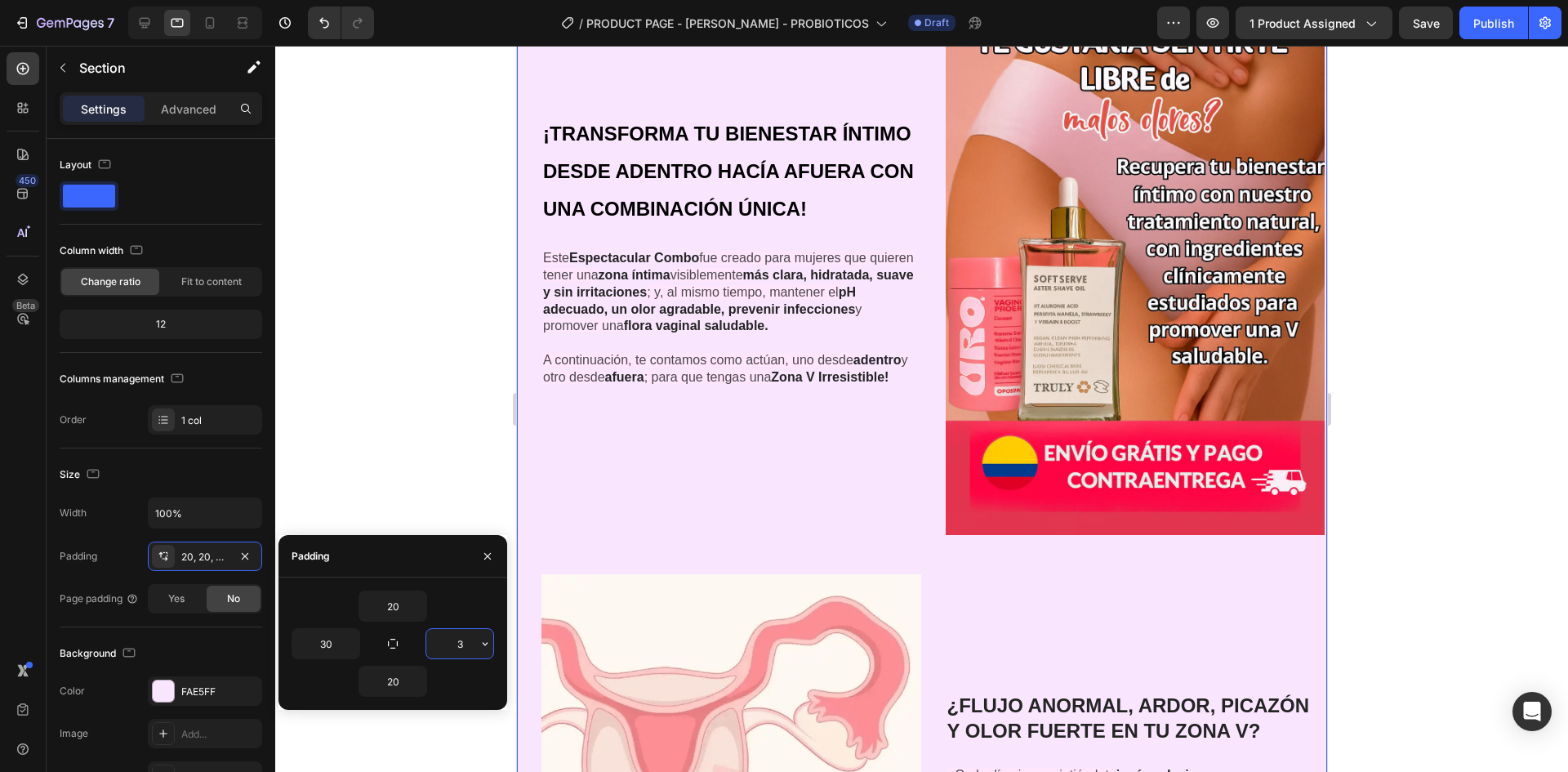
type input "30"
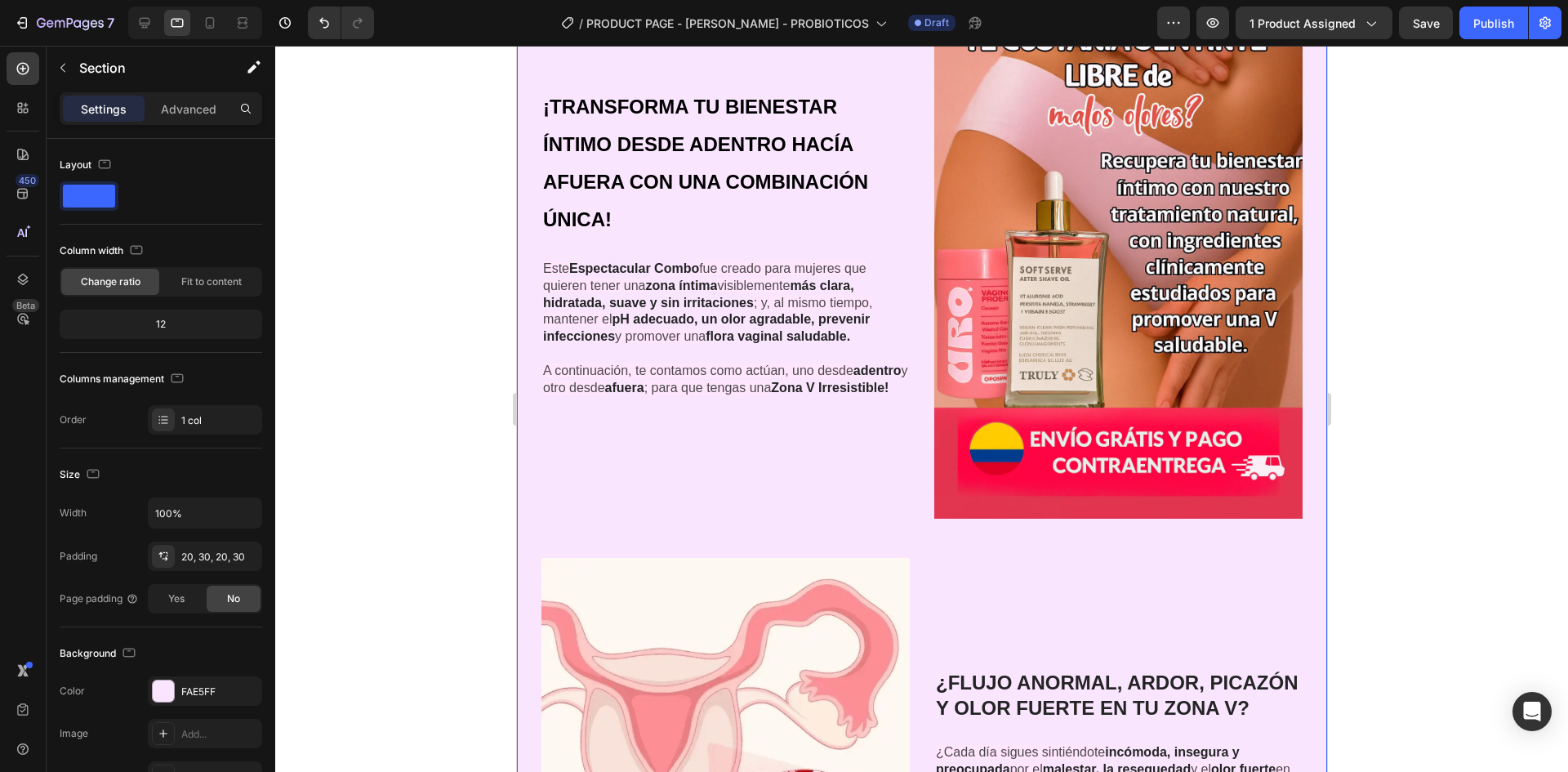
click at [466, 418] on div at bounding box center [921, 408] width 1293 height 726
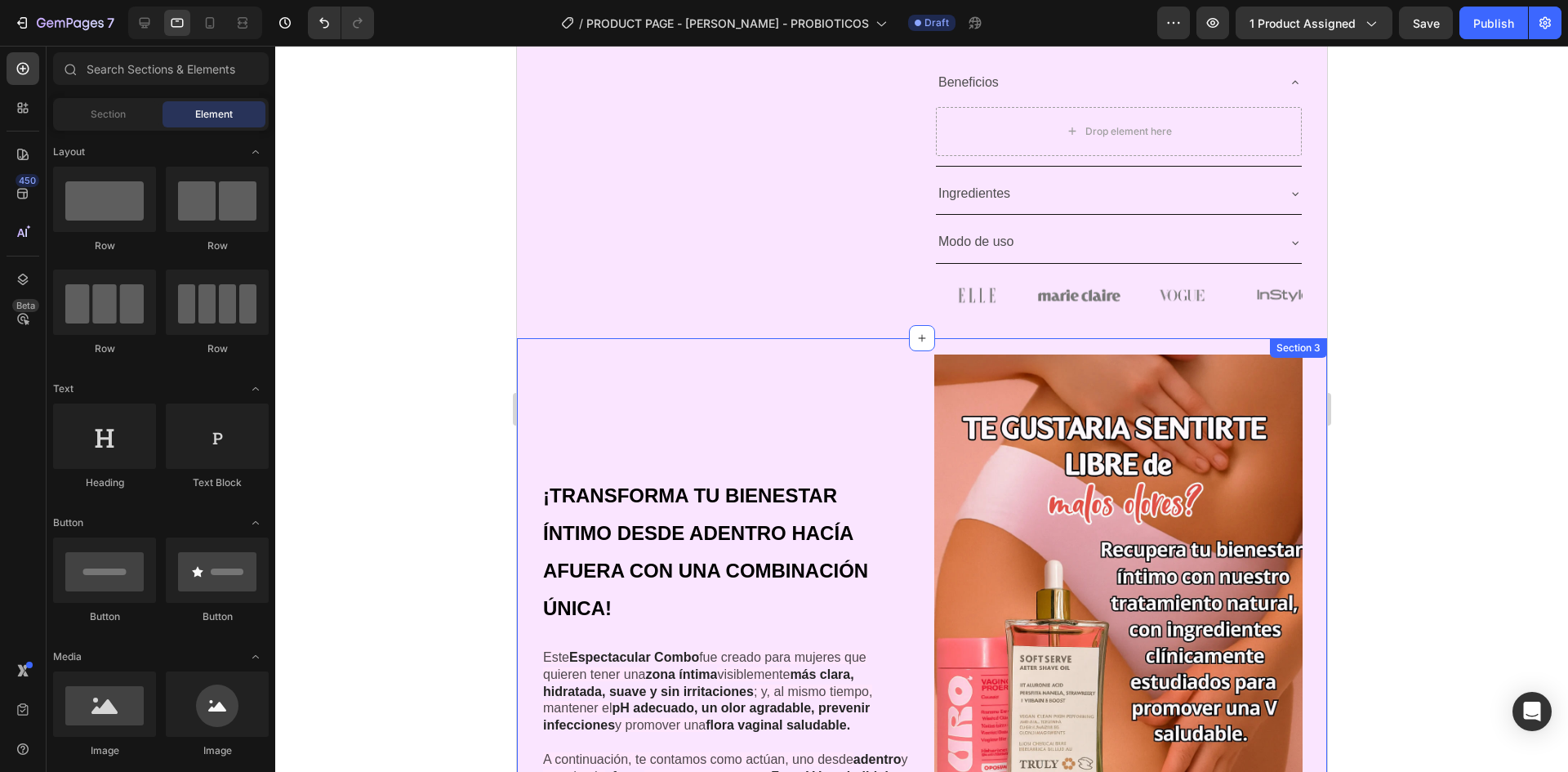
scroll to position [740, 0]
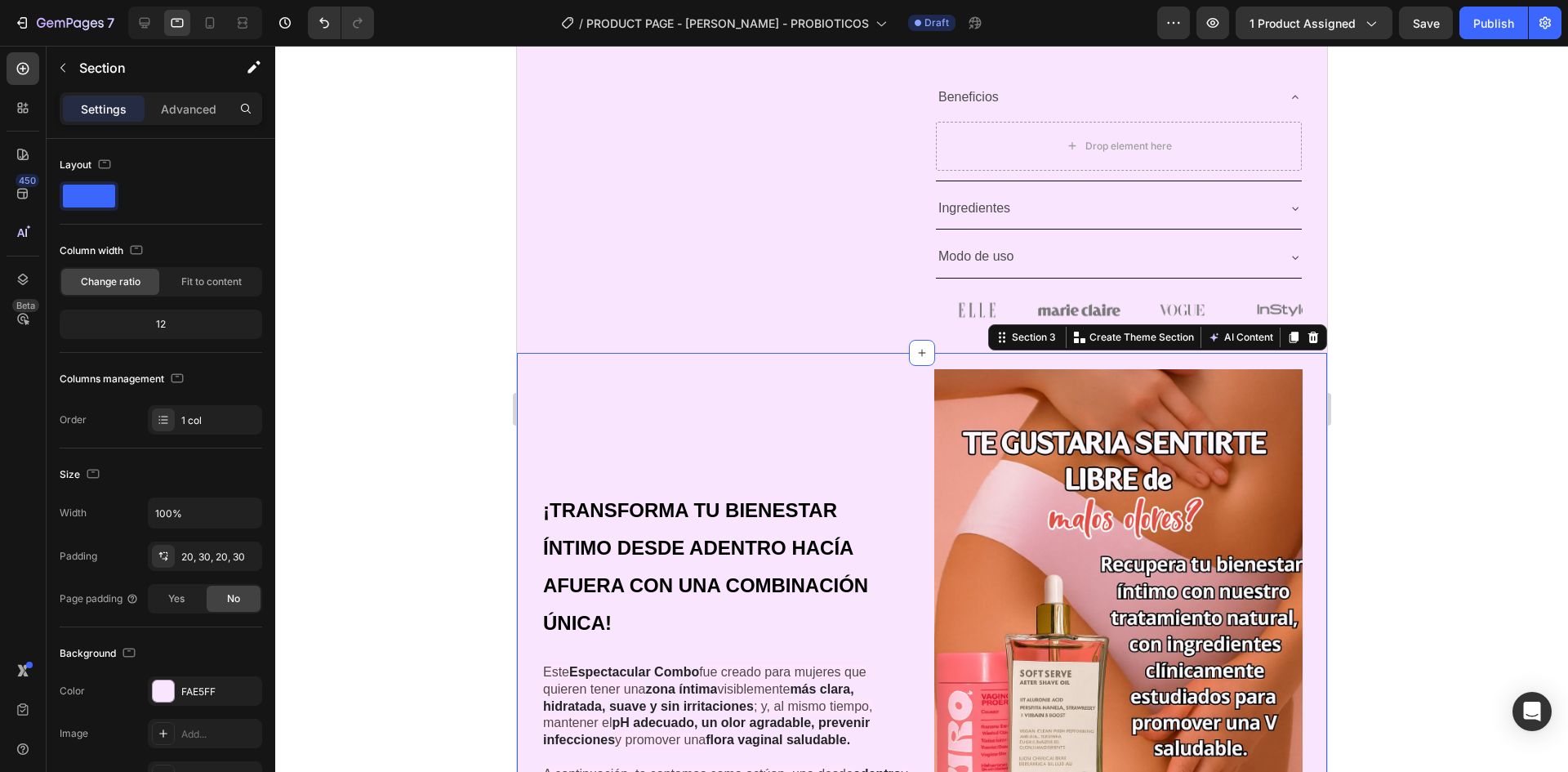
click at [1413, 285] on div at bounding box center [921, 408] width 1293 height 726
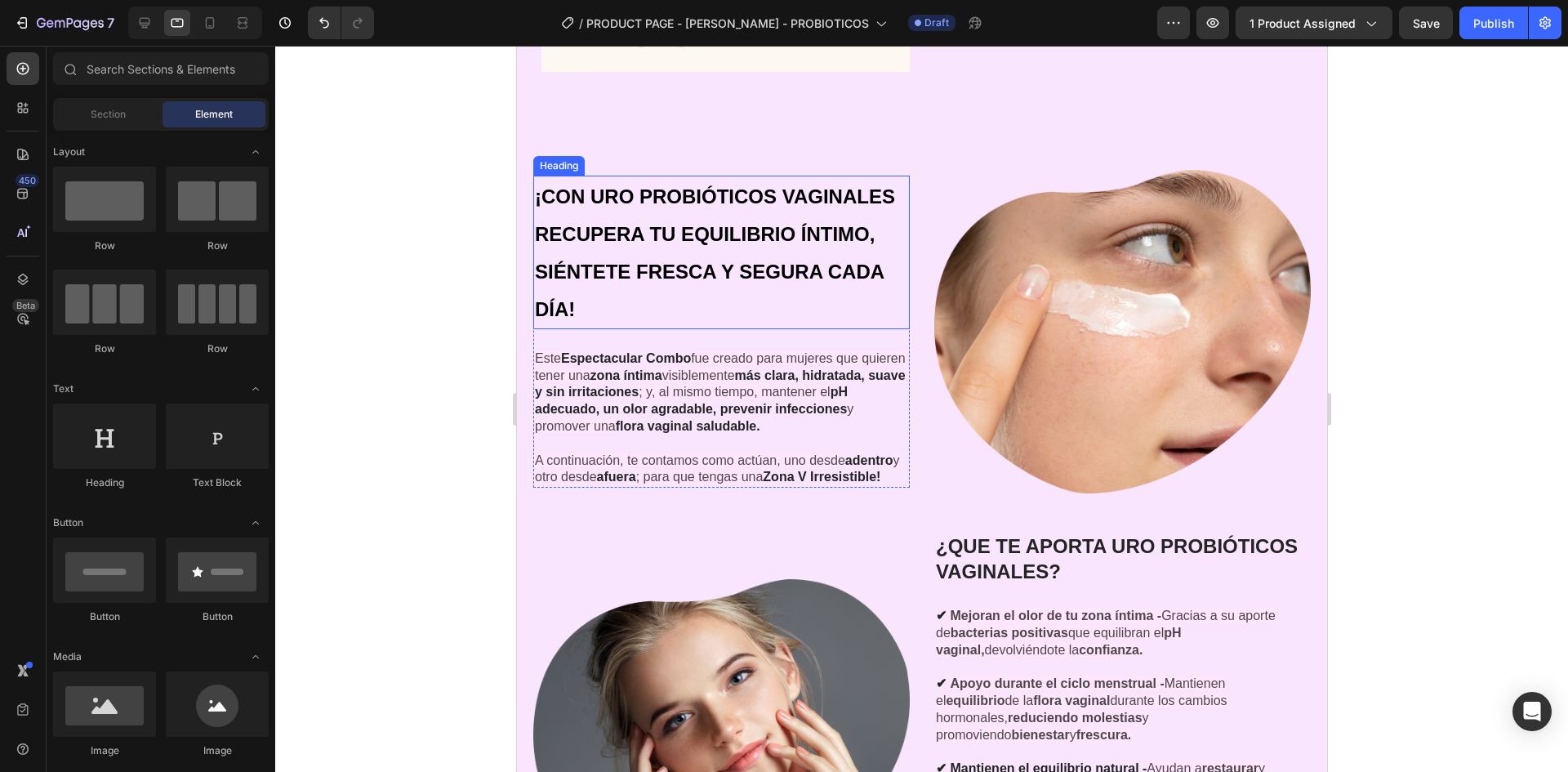
scroll to position [1966, 0]
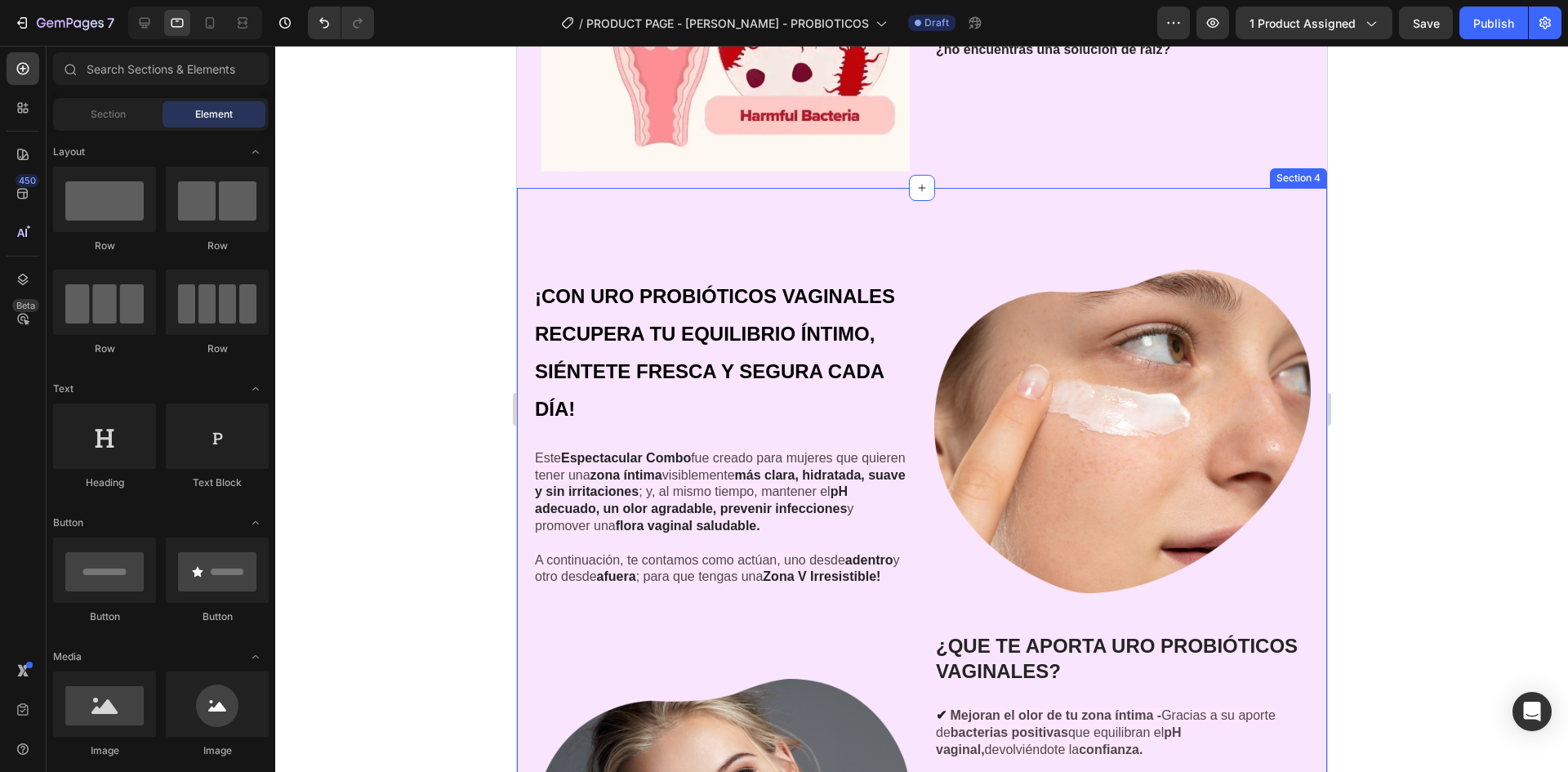
click at [574, 241] on div "¡CON URO PROBIÓTICOS VAGINALES RECUPERA TU EQUILIBRIO ÍNTIMO, SIÉNTETE FRESCA Y…" at bounding box center [921, 659] width 810 height 943
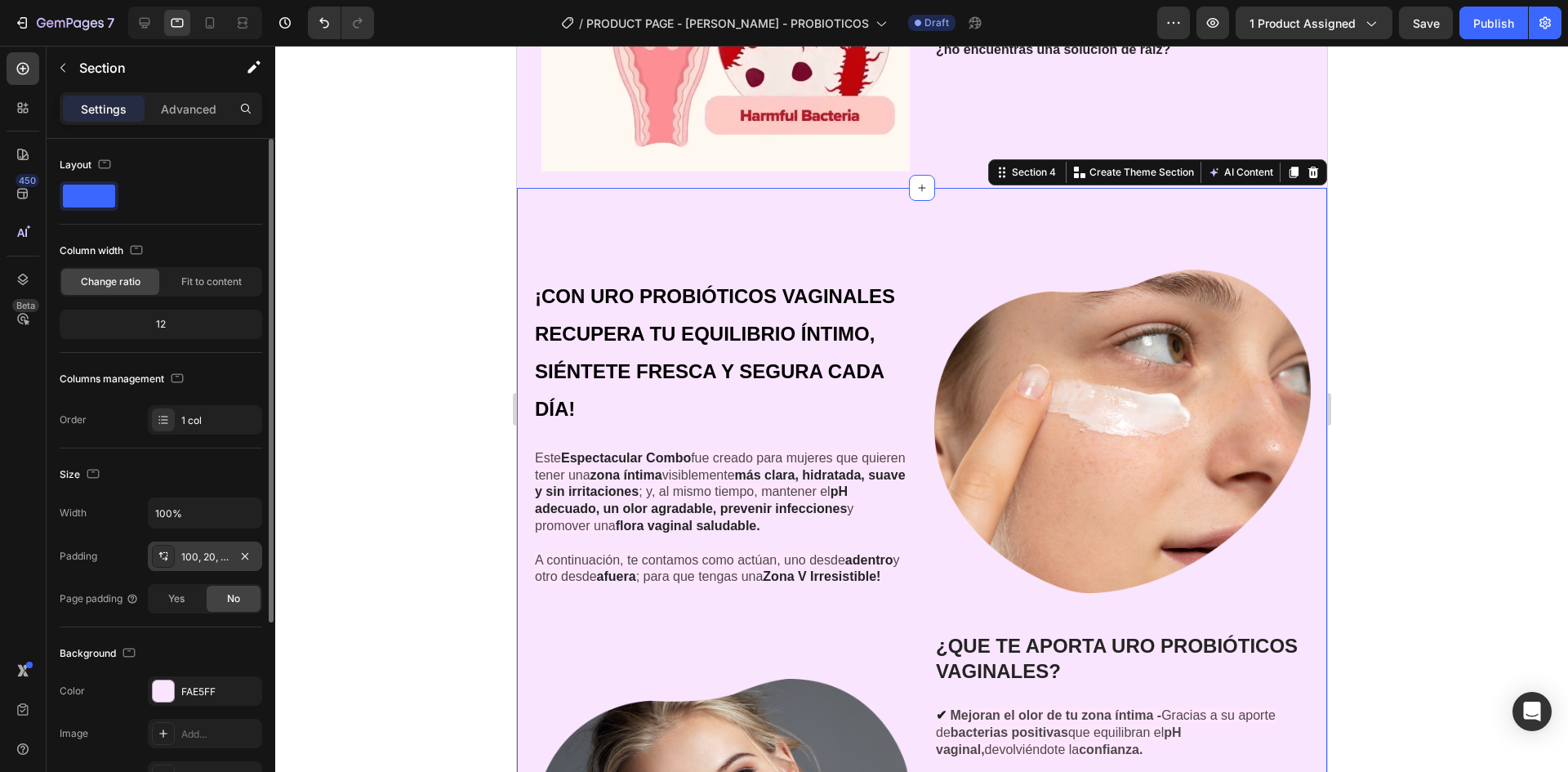
click at [194, 557] on div "100, 20, 100, 20" at bounding box center [205, 557] width 47 height 14
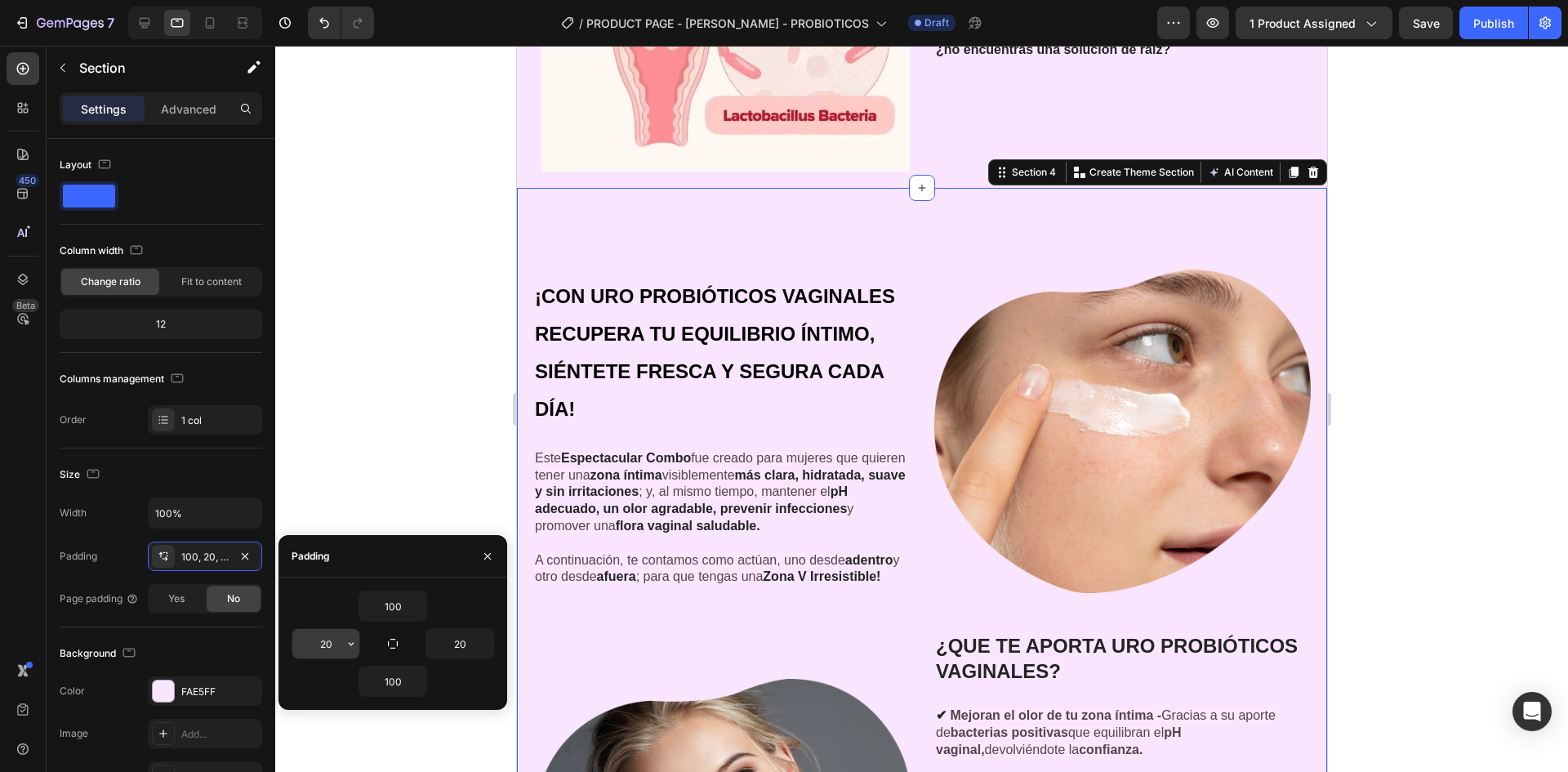
click at [336, 643] on input "20" at bounding box center [325, 643] width 67 height 29
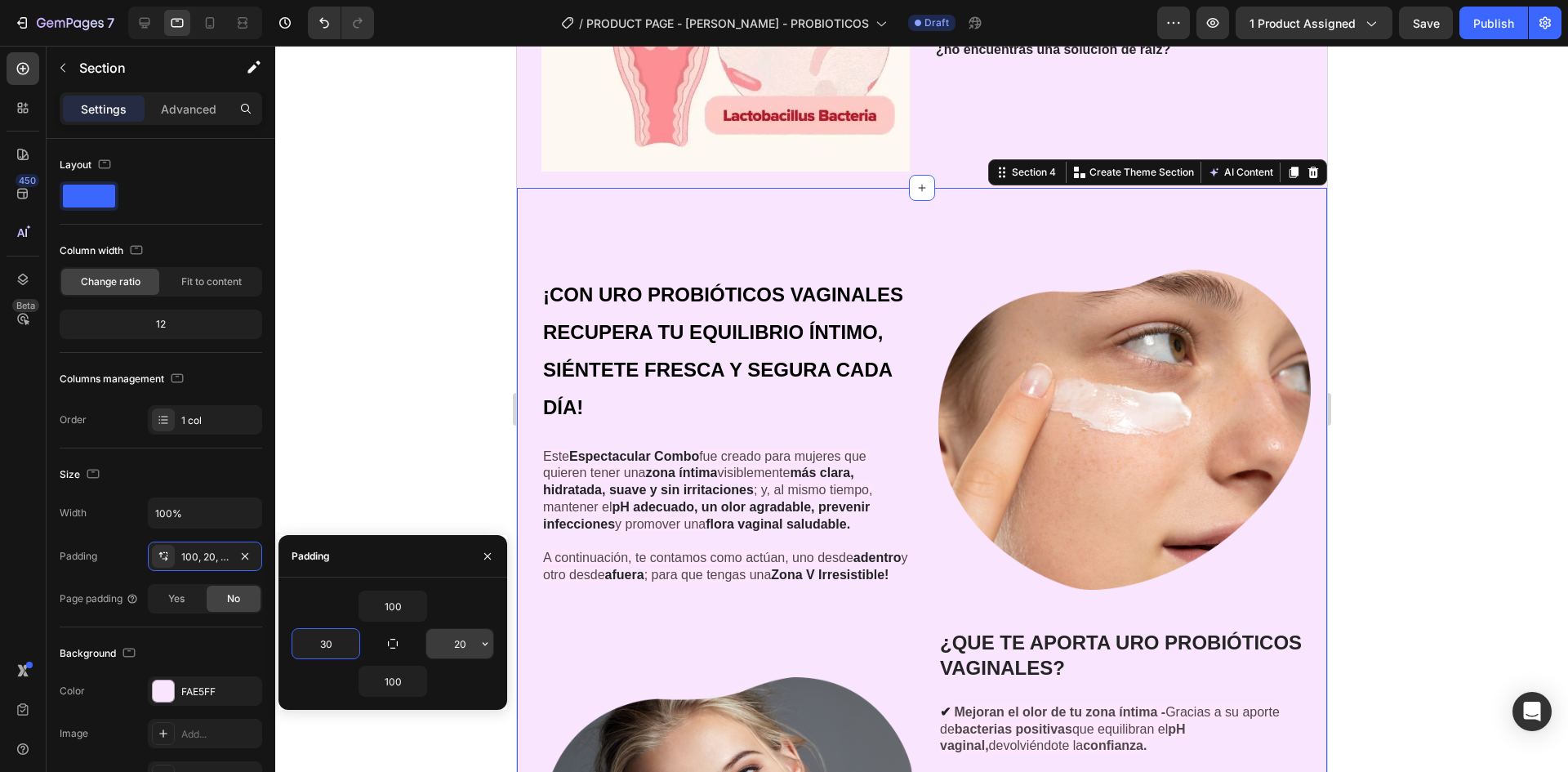
type input "30"
click at [467, 650] on input "20" at bounding box center [459, 643] width 67 height 29
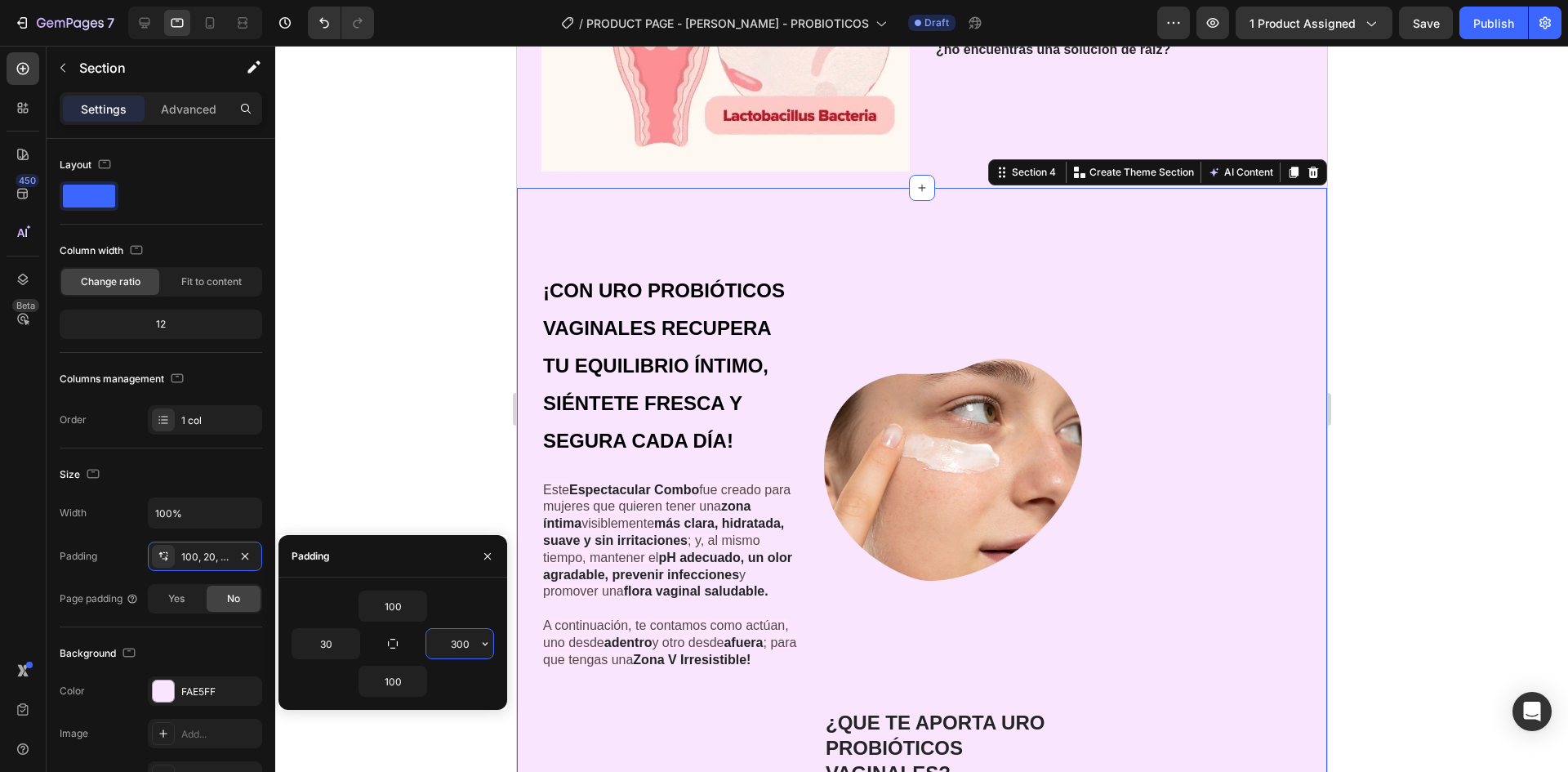
type input "30"
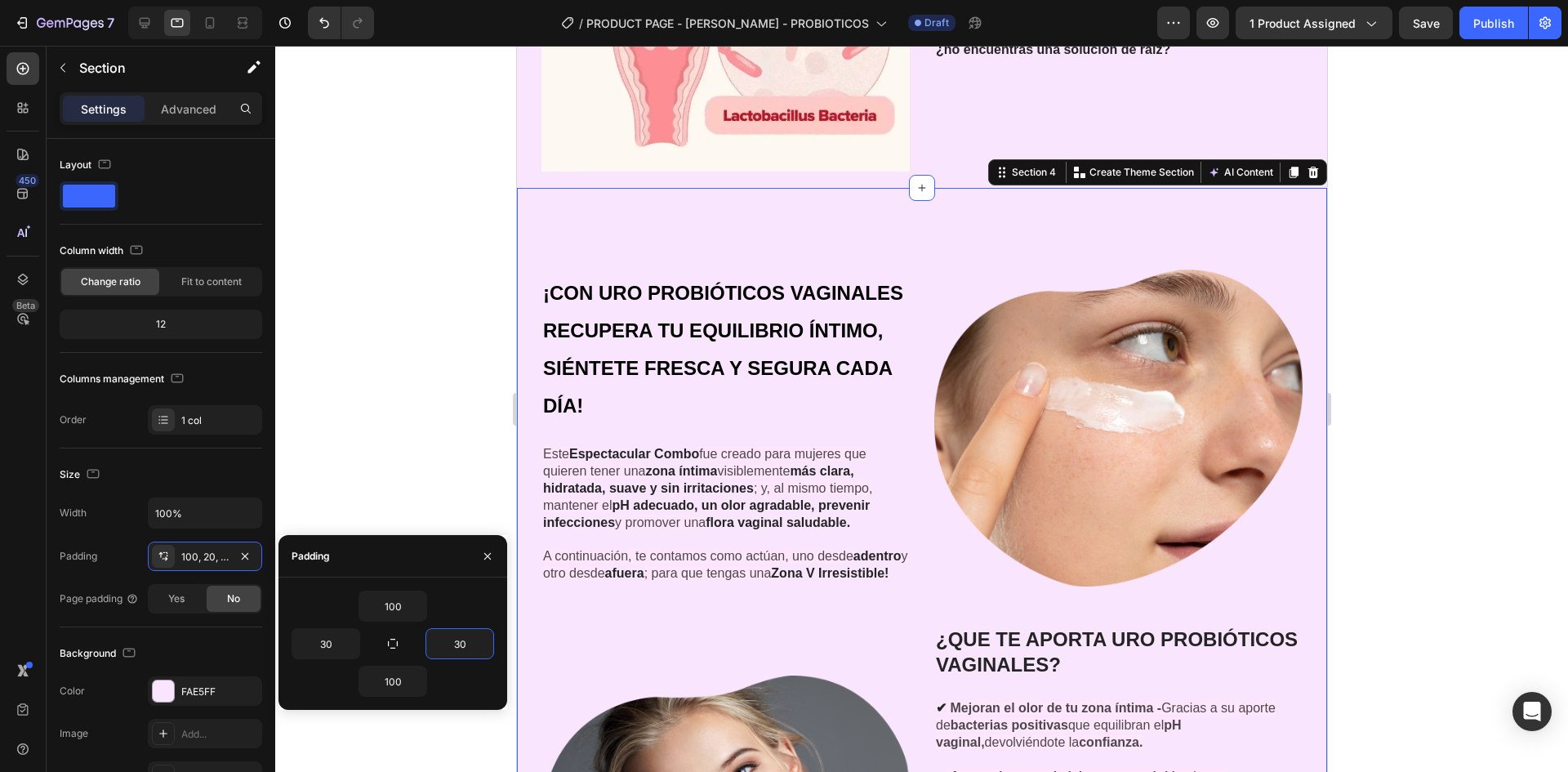
click at [493, 224] on div at bounding box center [921, 408] width 1293 height 726
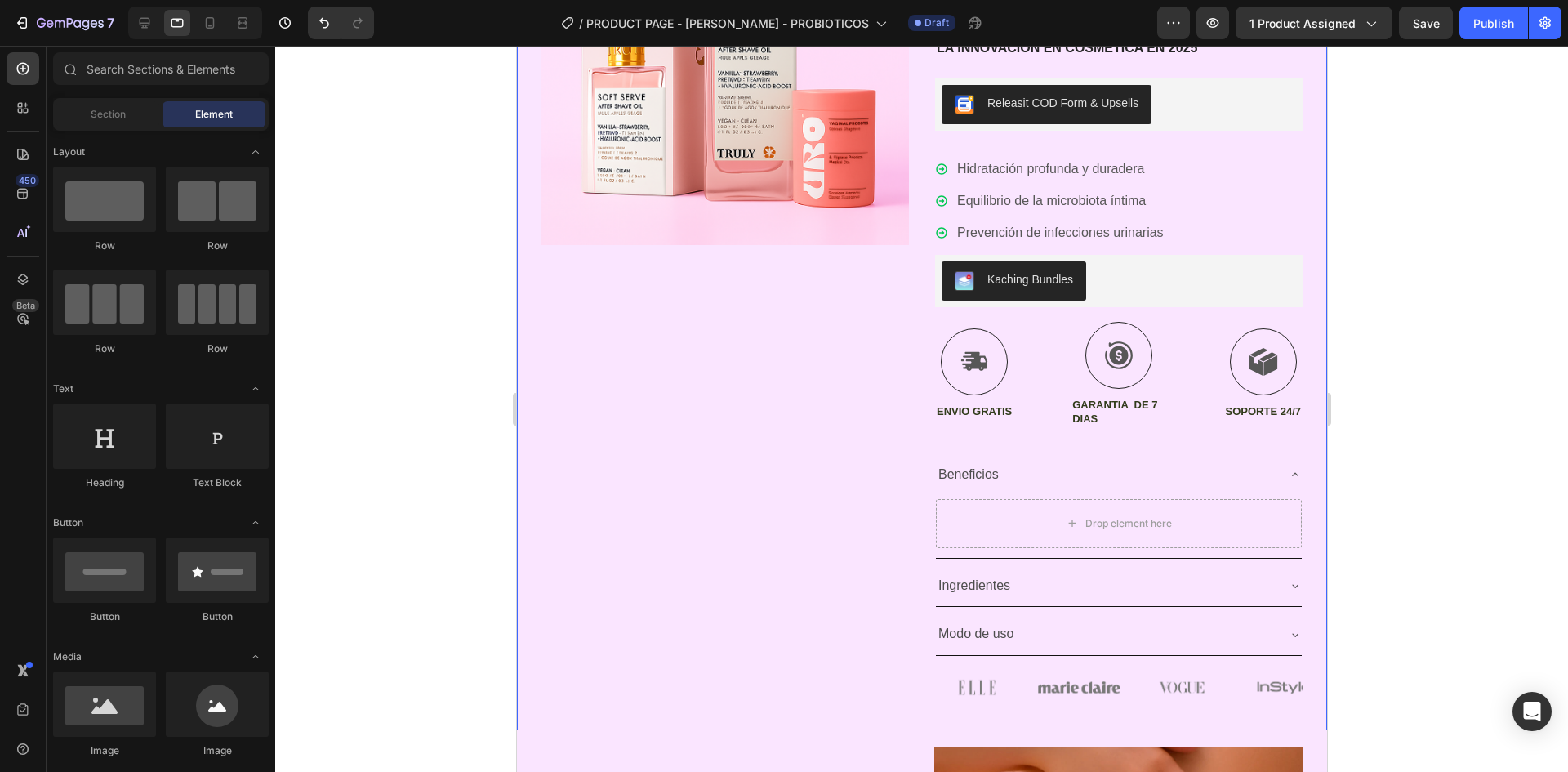
scroll to position [331, 0]
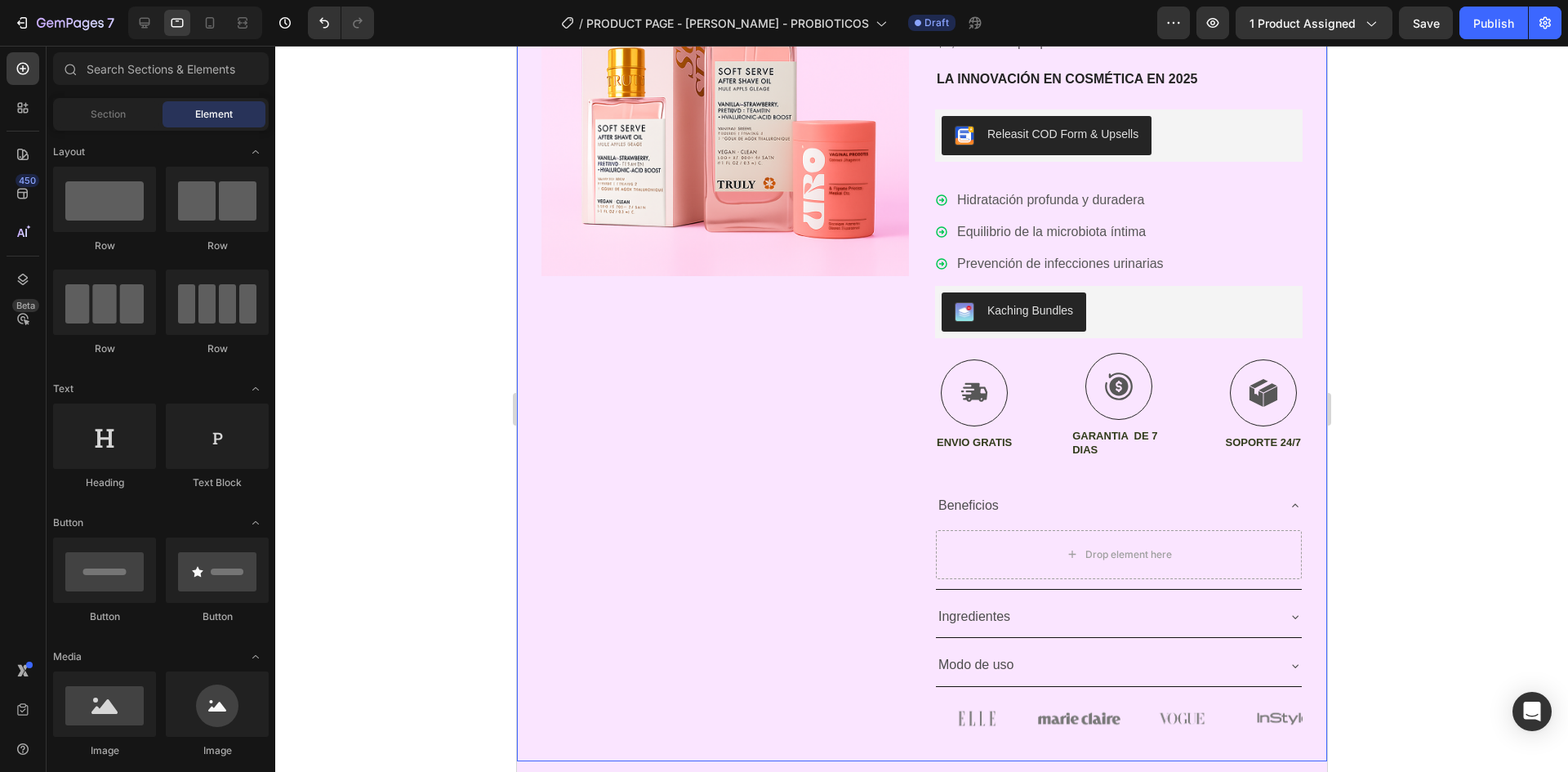
click at [830, 373] on div "Product Images" at bounding box center [724, 323] width 367 height 828
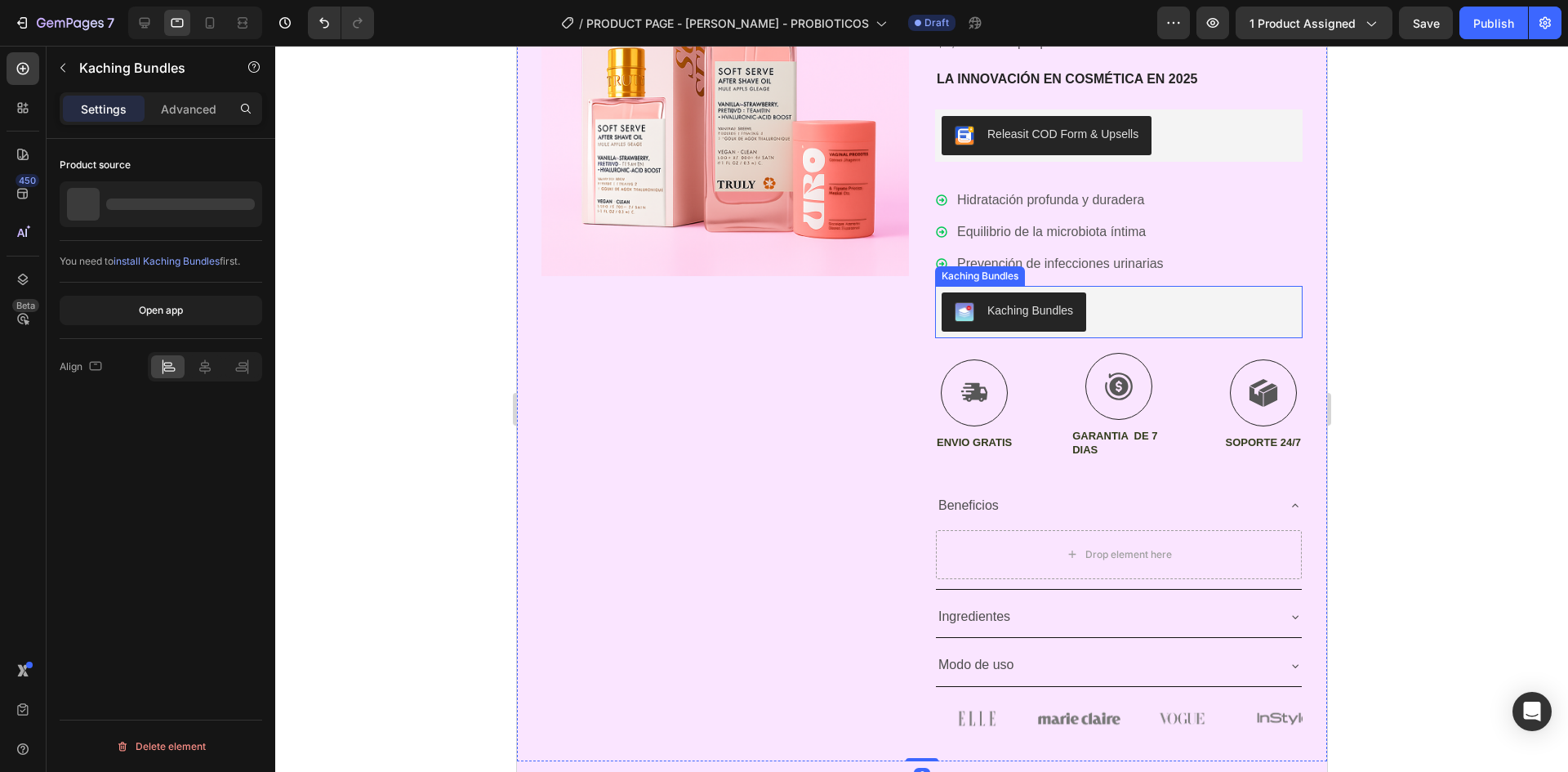
click at [1142, 321] on div "Kaching Bundles" at bounding box center [1118, 312] width 355 height 39
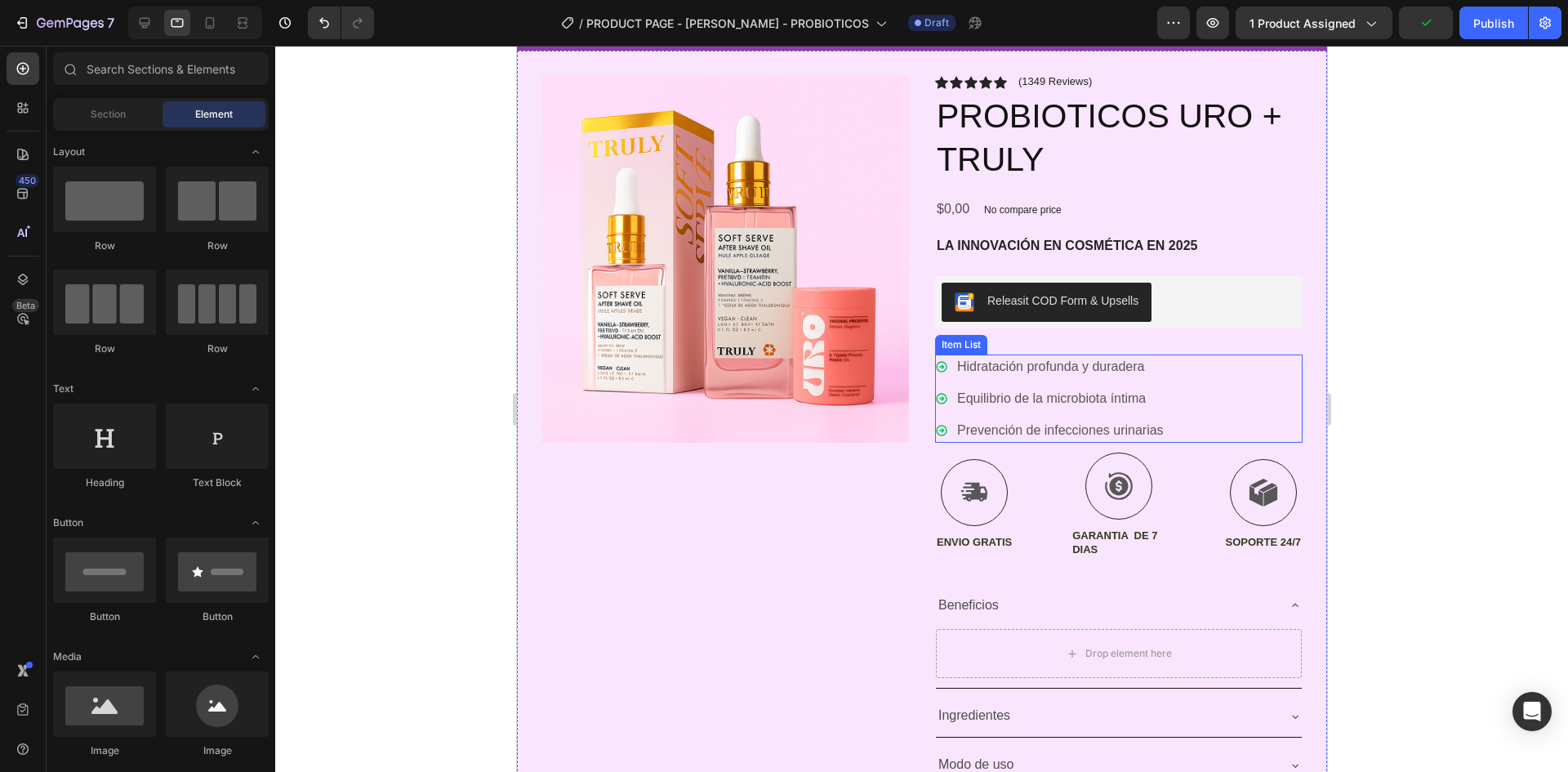
scroll to position [87, 0]
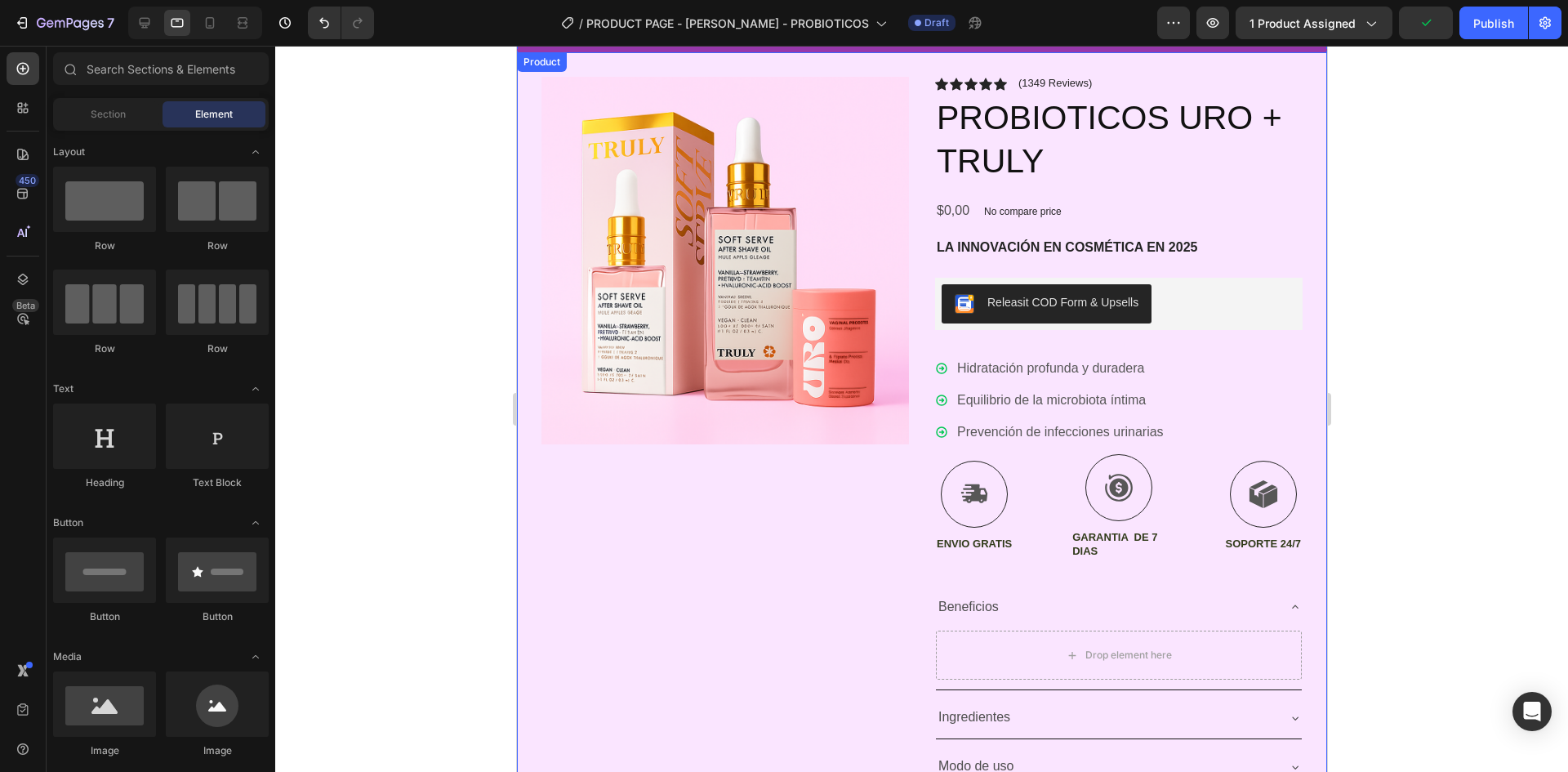
click at [1128, 335] on div "Icon Icon Icon Icon Icon Icon List (1349 Reviews) Text Block Row PROBIOTICOS UR…" at bounding box center [1118, 457] width 367 height 761
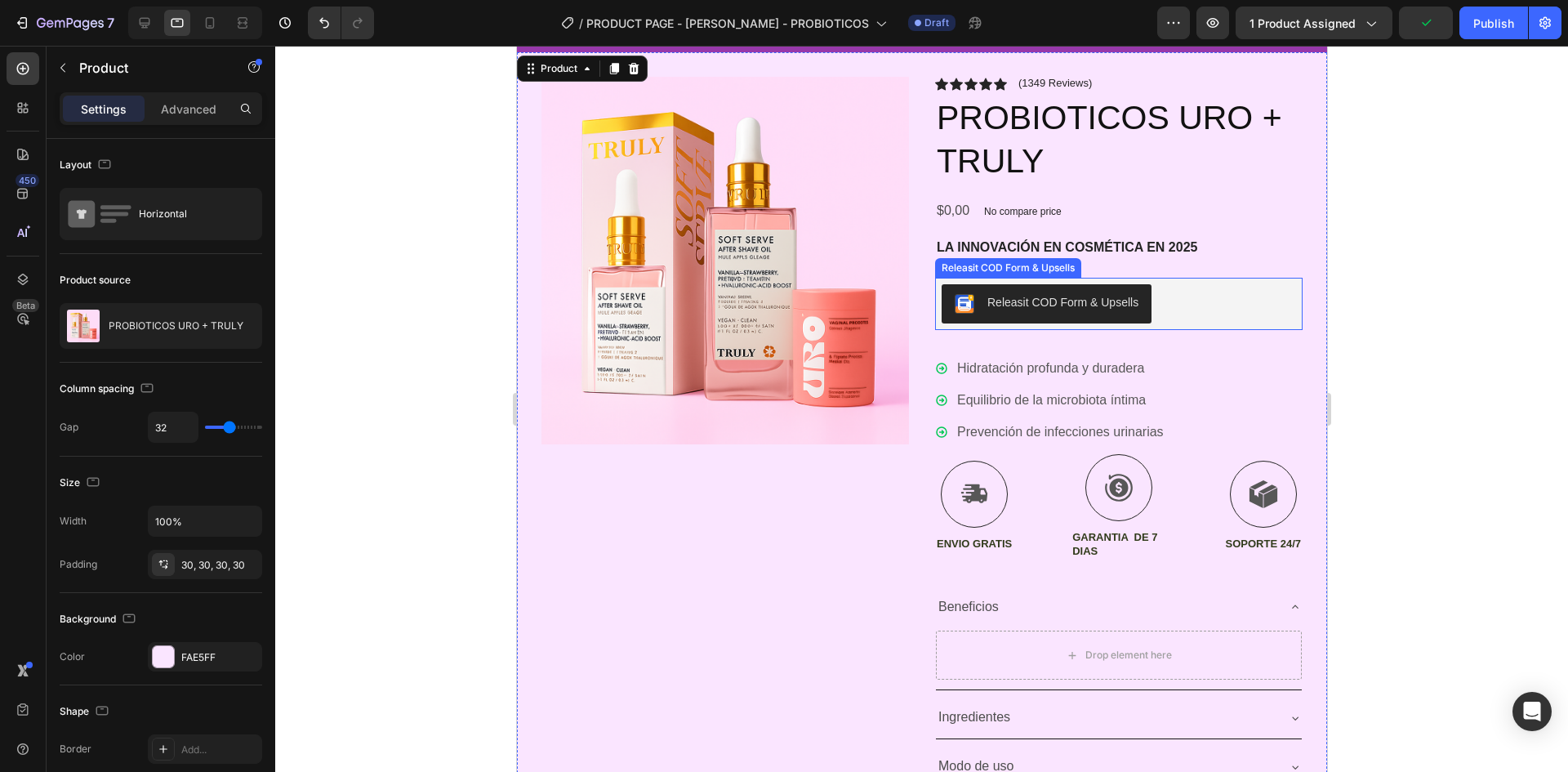
click at [1170, 319] on div "Releasit COD Form & Upsells" at bounding box center [1118, 304] width 355 height 39
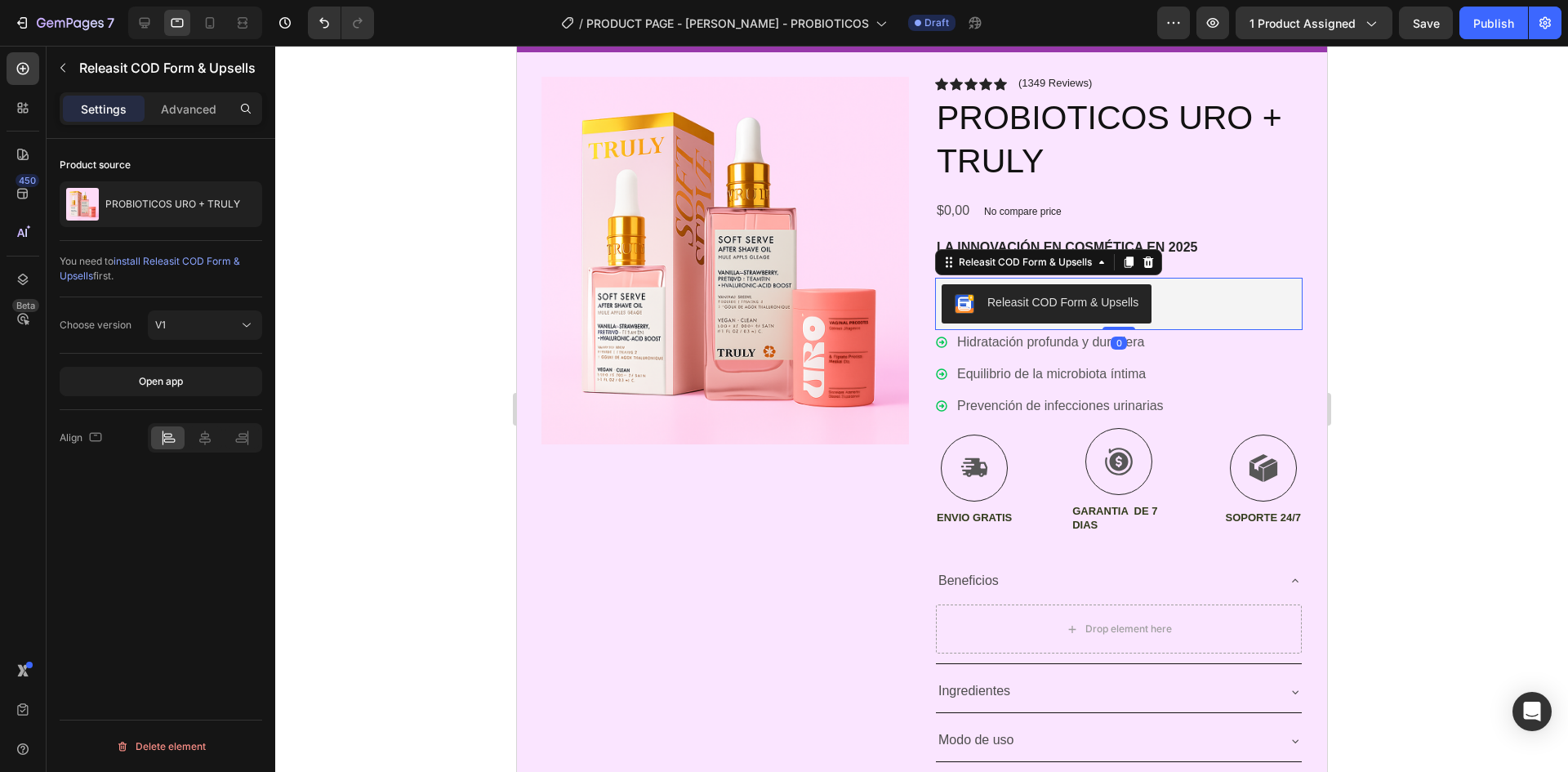
drag, startPoint x: 1115, startPoint y: 354, endPoint x: 1115, endPoint y: 323, distance: 31.0
click at [1115, 323] on div "Releasit COD Form & Upsells Releasit COD Form & Upsells 0" at bounding box center [1118, 304] width 367 height 53
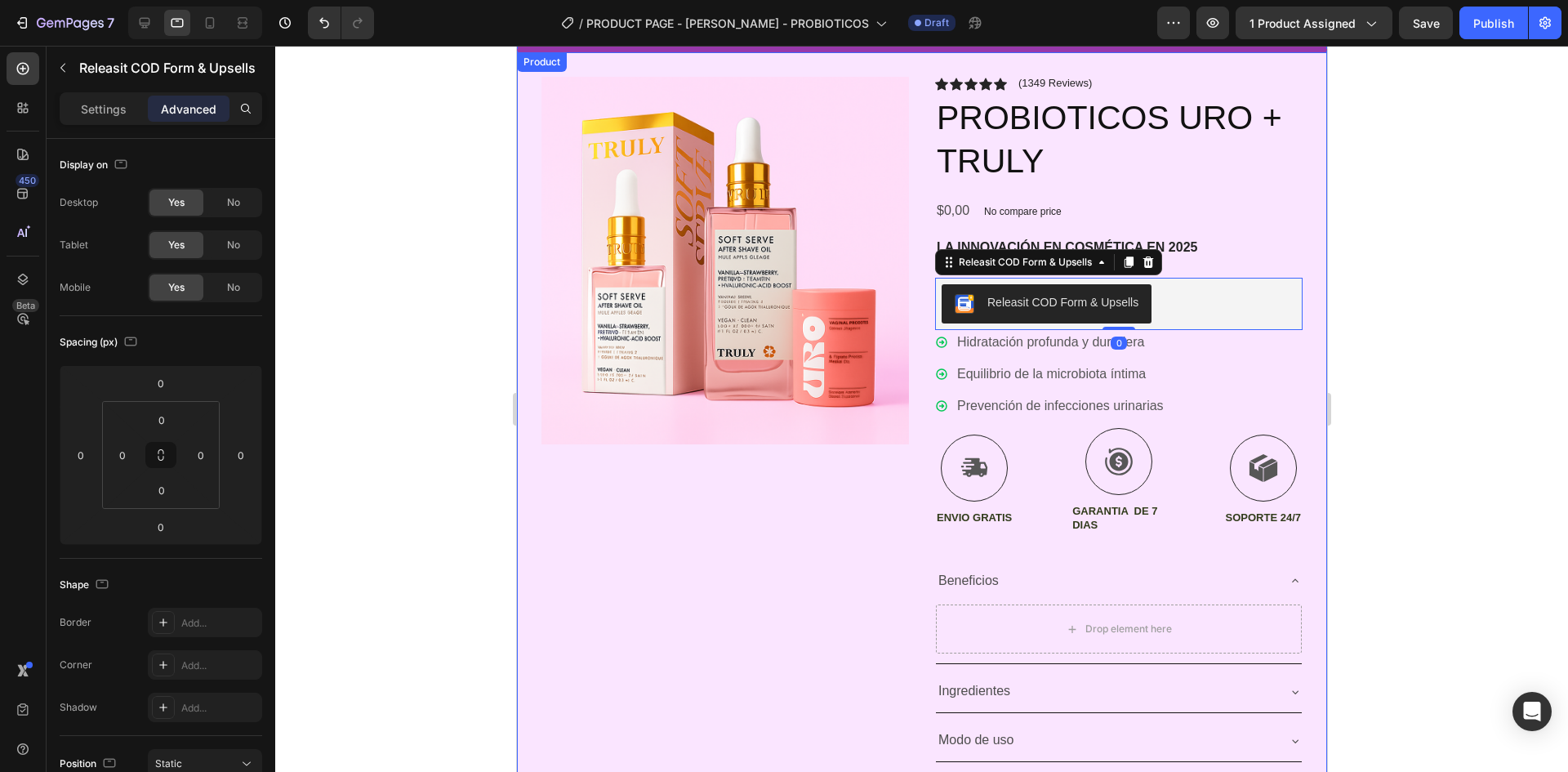
click at [1269, 275] on div "Icon Icon Icon Icon Icon Icon List (1349 Reviews) Text Block Row PROBIOTICOS UR…" at bounding box center [1118, 444] width 367 height 735
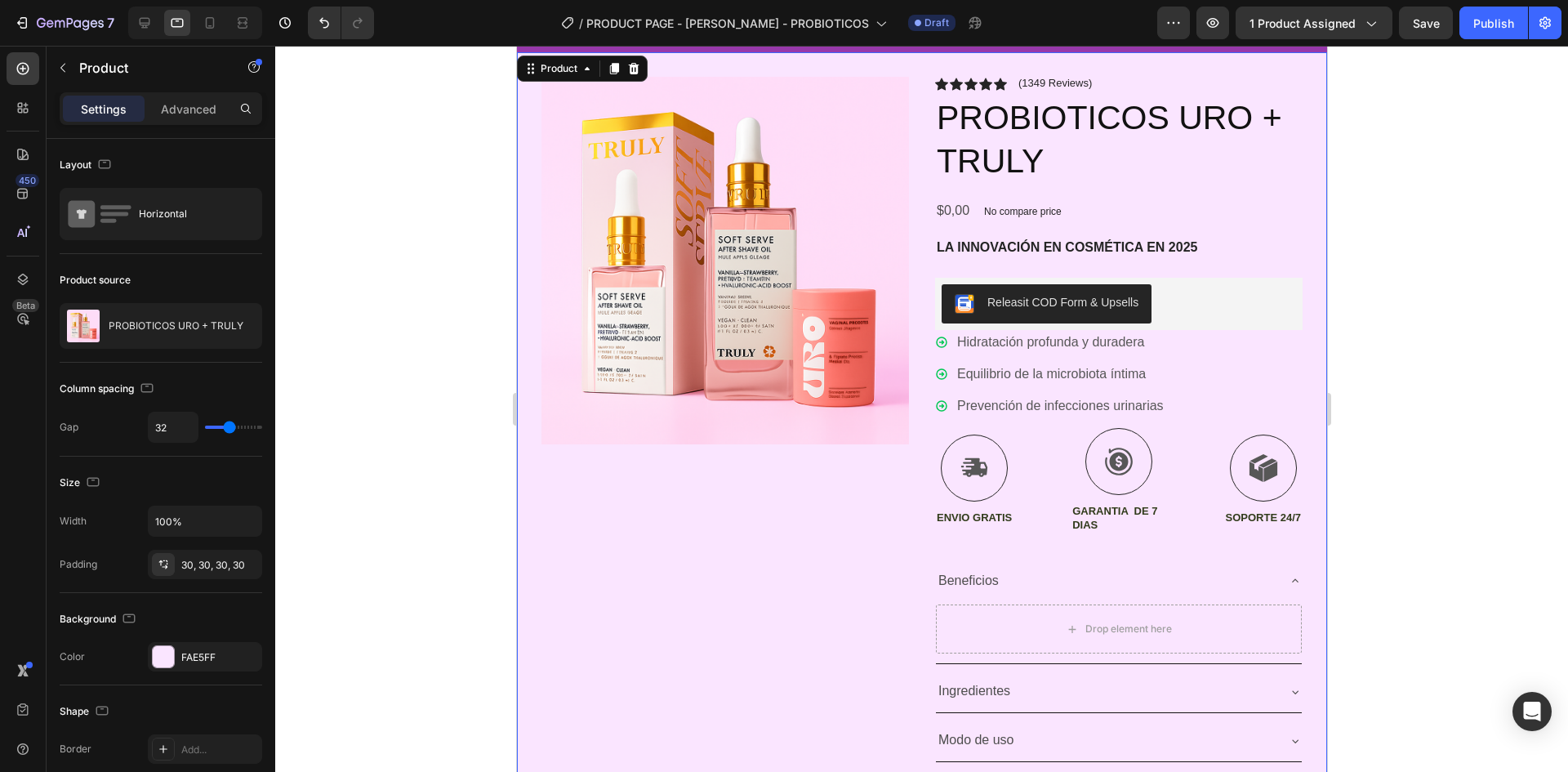
click at [1237, 260] on div "Icon Icon Icon Icon Icon Icon List (1349 Reviews) Text Block Row PROBIOTICOS UR…" at bounding box center [1118, 444] width 367 height 735
click at [1088, 254] on p "La innovación en cosmética en 2025" at bounding box center [1119, 248] width 365 height 17
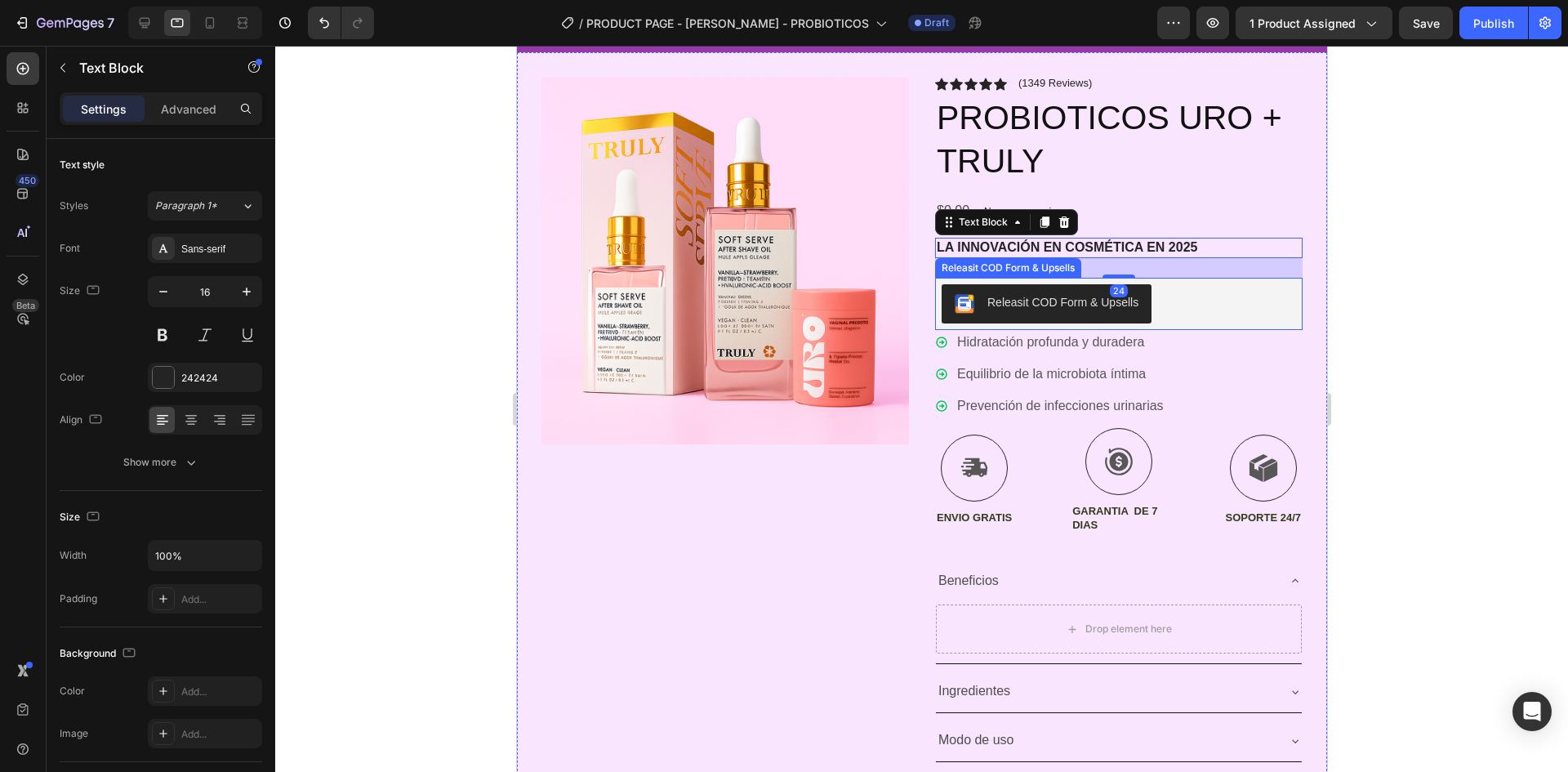
click at [1111, 278] on div "Releasit COD Form & Upsells" at bounding box center [1118, 304] width 367 height 53
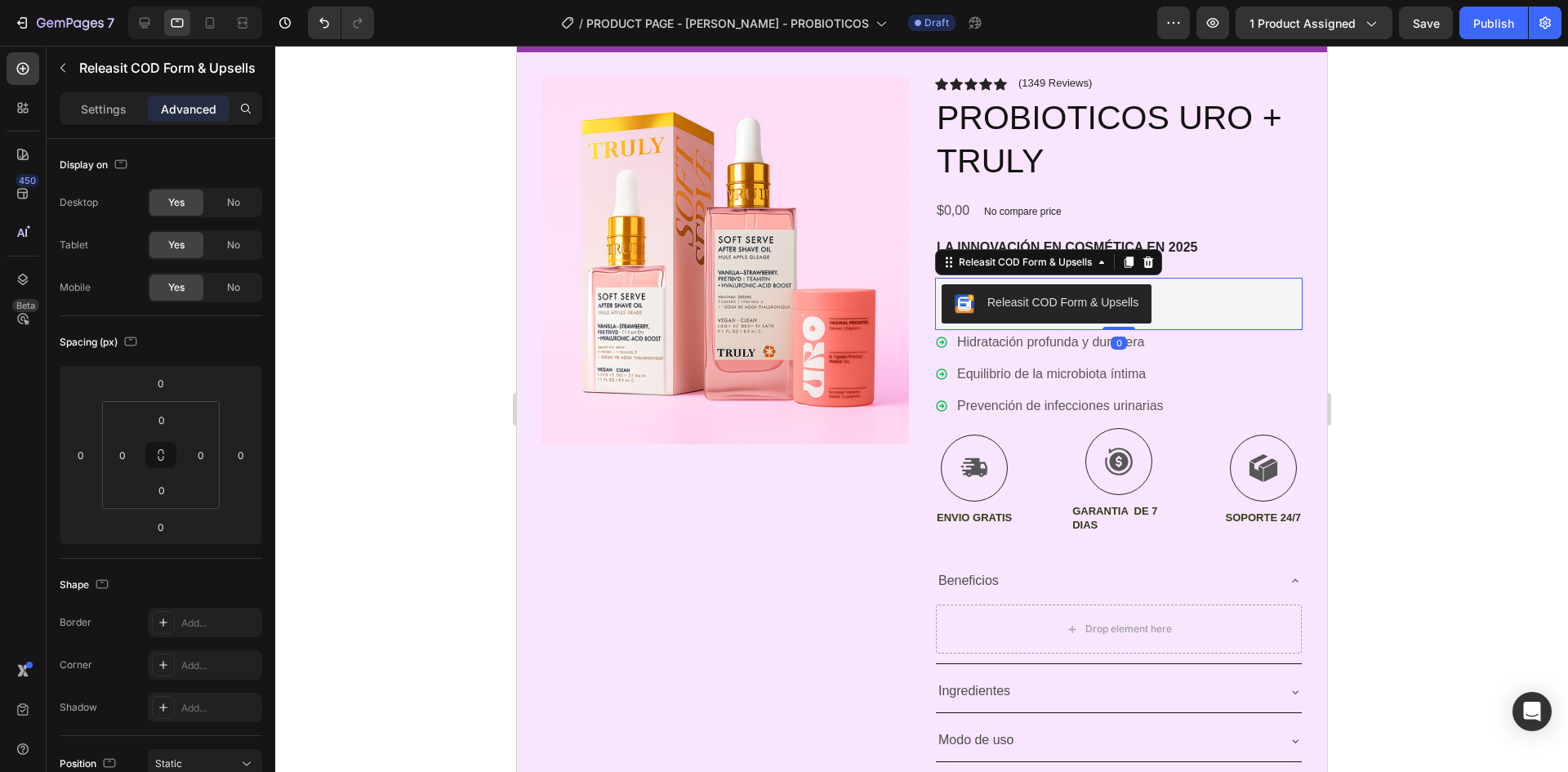
click at [1228, 266] on div "Icon Icon Icon Icon Icon Icon List (1349 Reviews) Text Block Row PROBIOTICOS UR…" at bounding box center [1118, 444] width 367 height 735
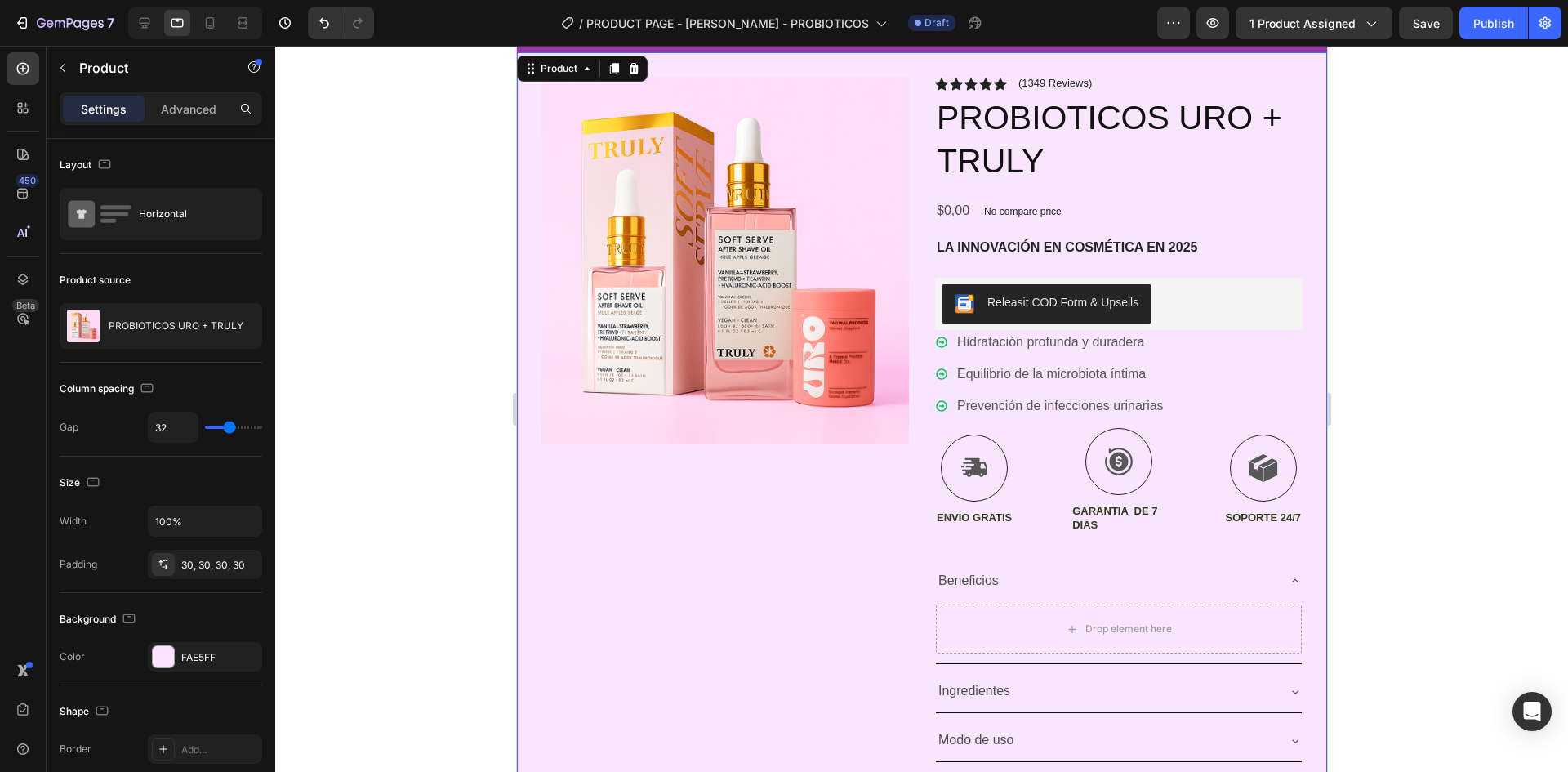
click at [1150, 250] on p "La innovación en cosmética en 2025" at bounding box center [1119, 248] width 365 height 17
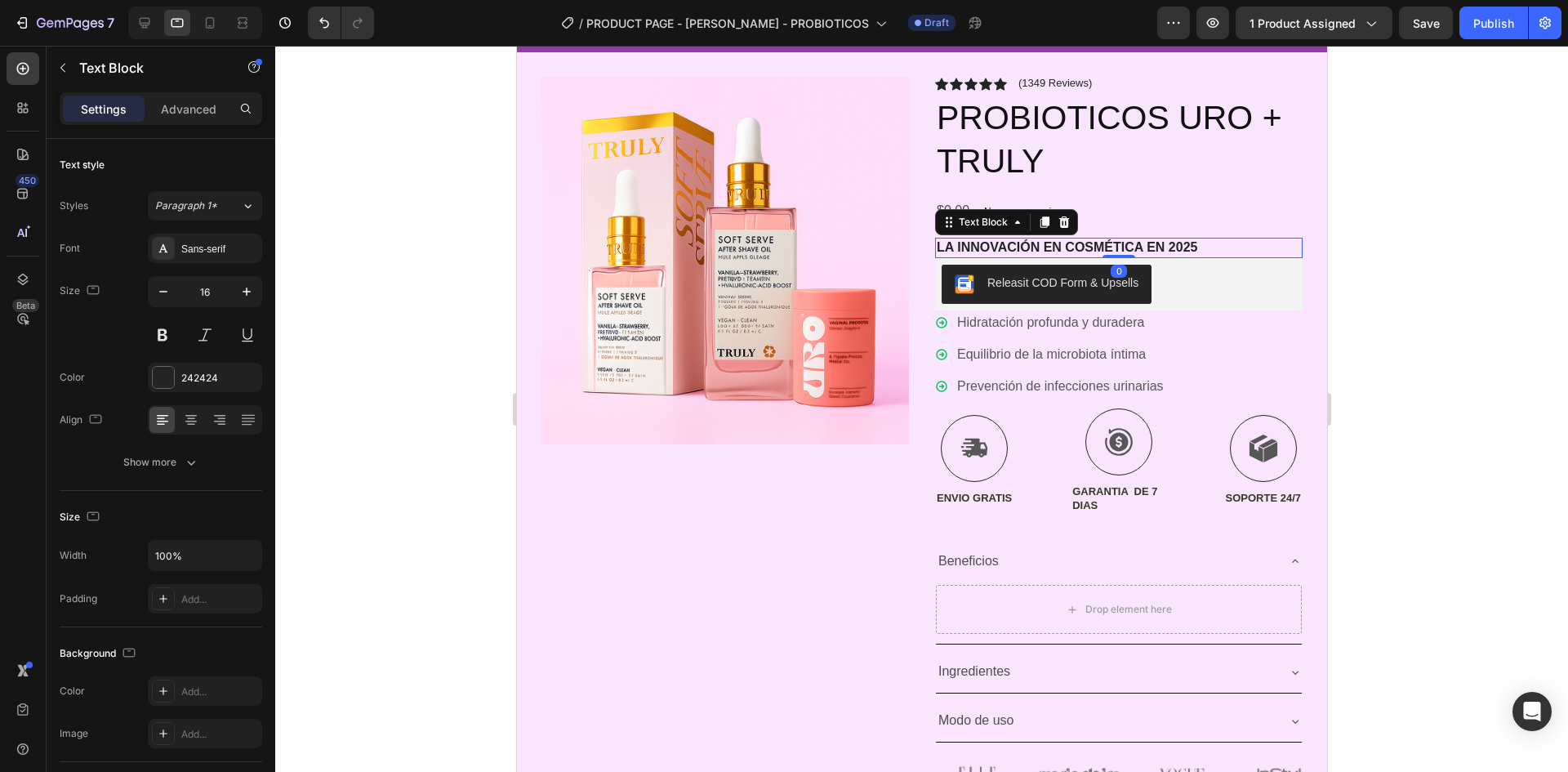
drag, startPoint x: 1119, startPoint y: 276, endPoint x: 1865, endPoint y: 252, distance: 746.4
click at [1119, 248] on div "La innovación en cosmética en 2025 Text Block 0" at bounding box center [1118, 248] width 367 height 21
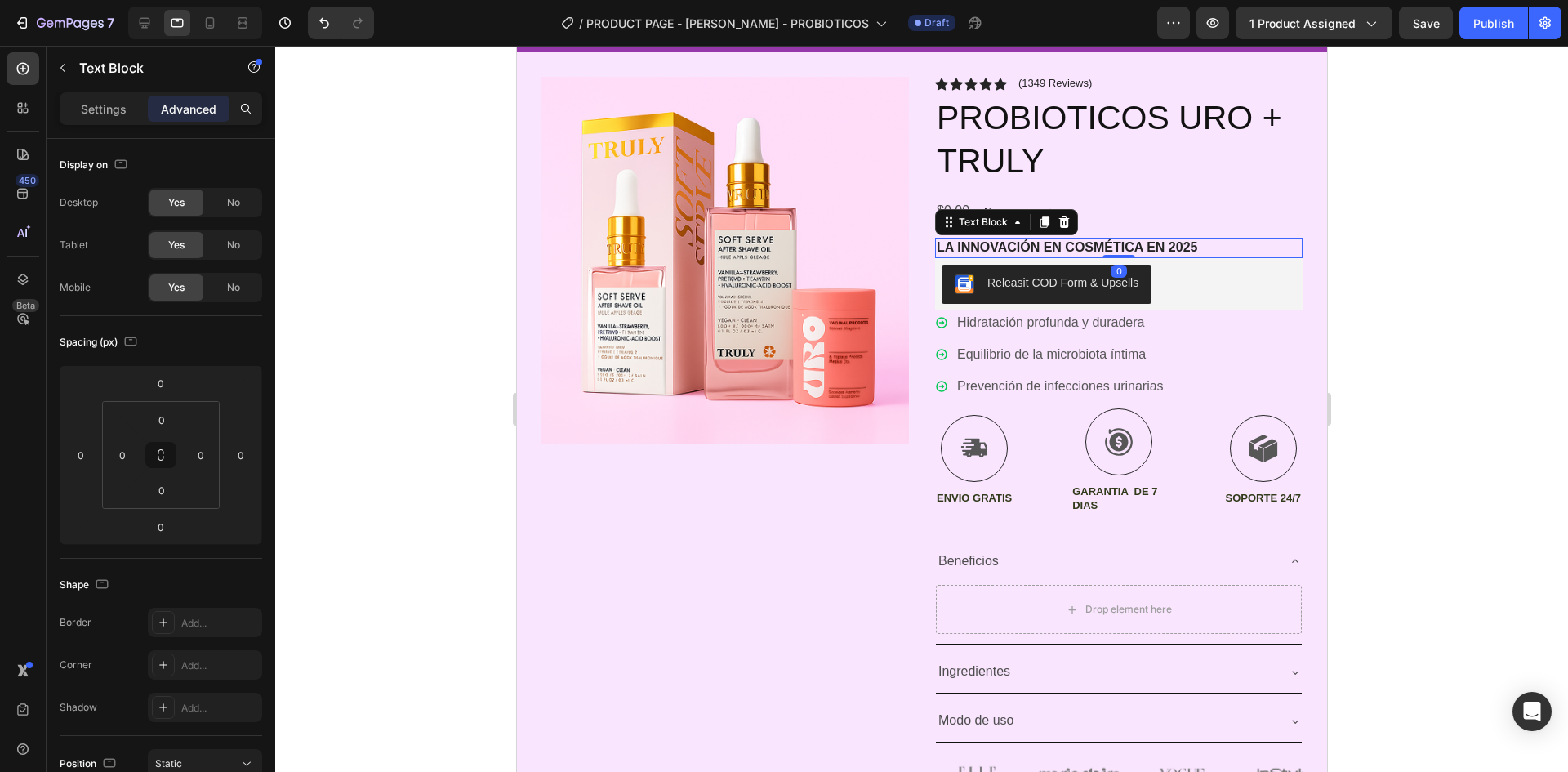
click at [1371, 206] on div at bounding box center [921, 408] width 1293 height 726
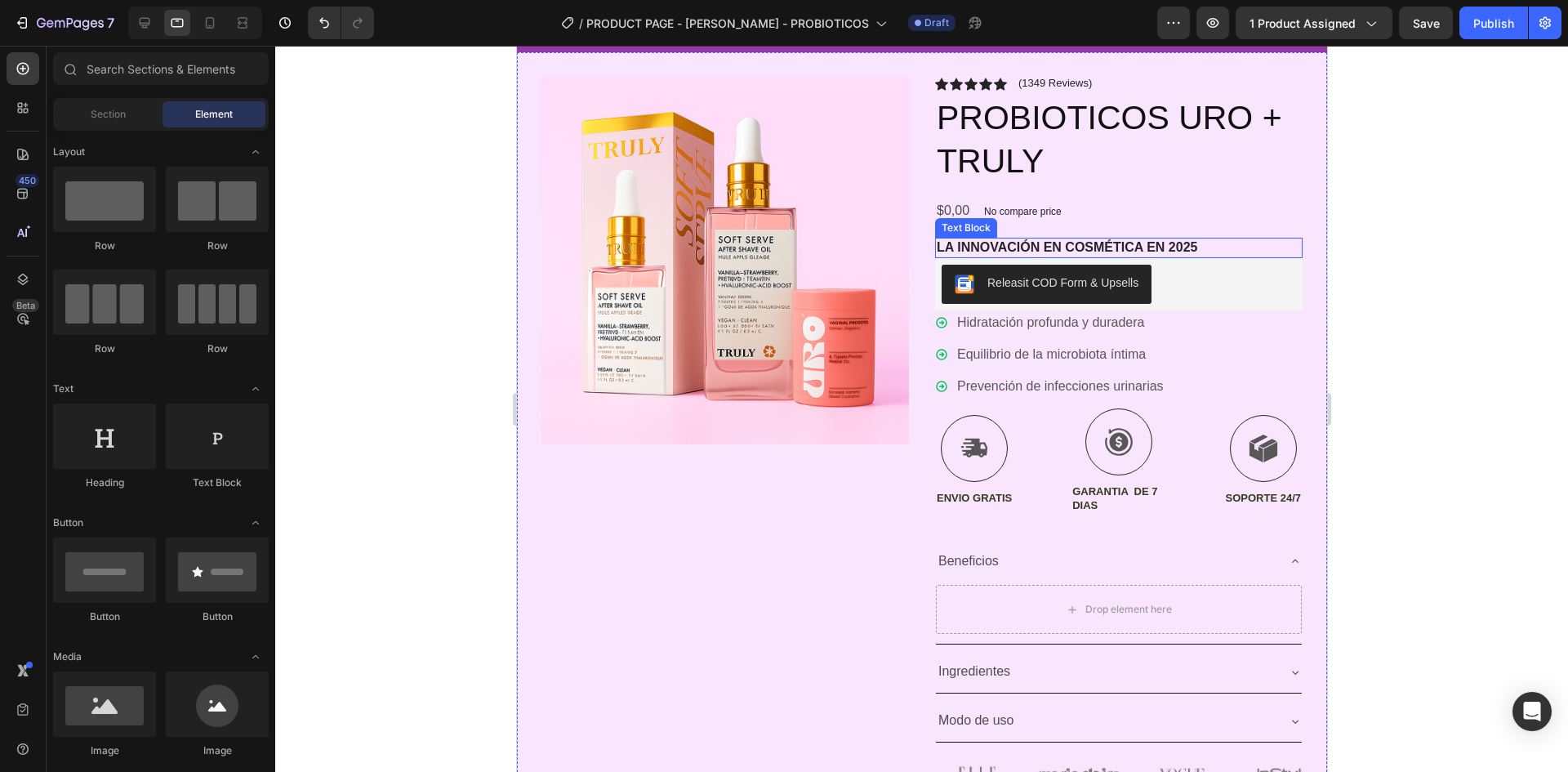
click at [1096, 252] on p "La innovación en cosmética en 2025" at bounding box center [1119, 248] width 365 height 17
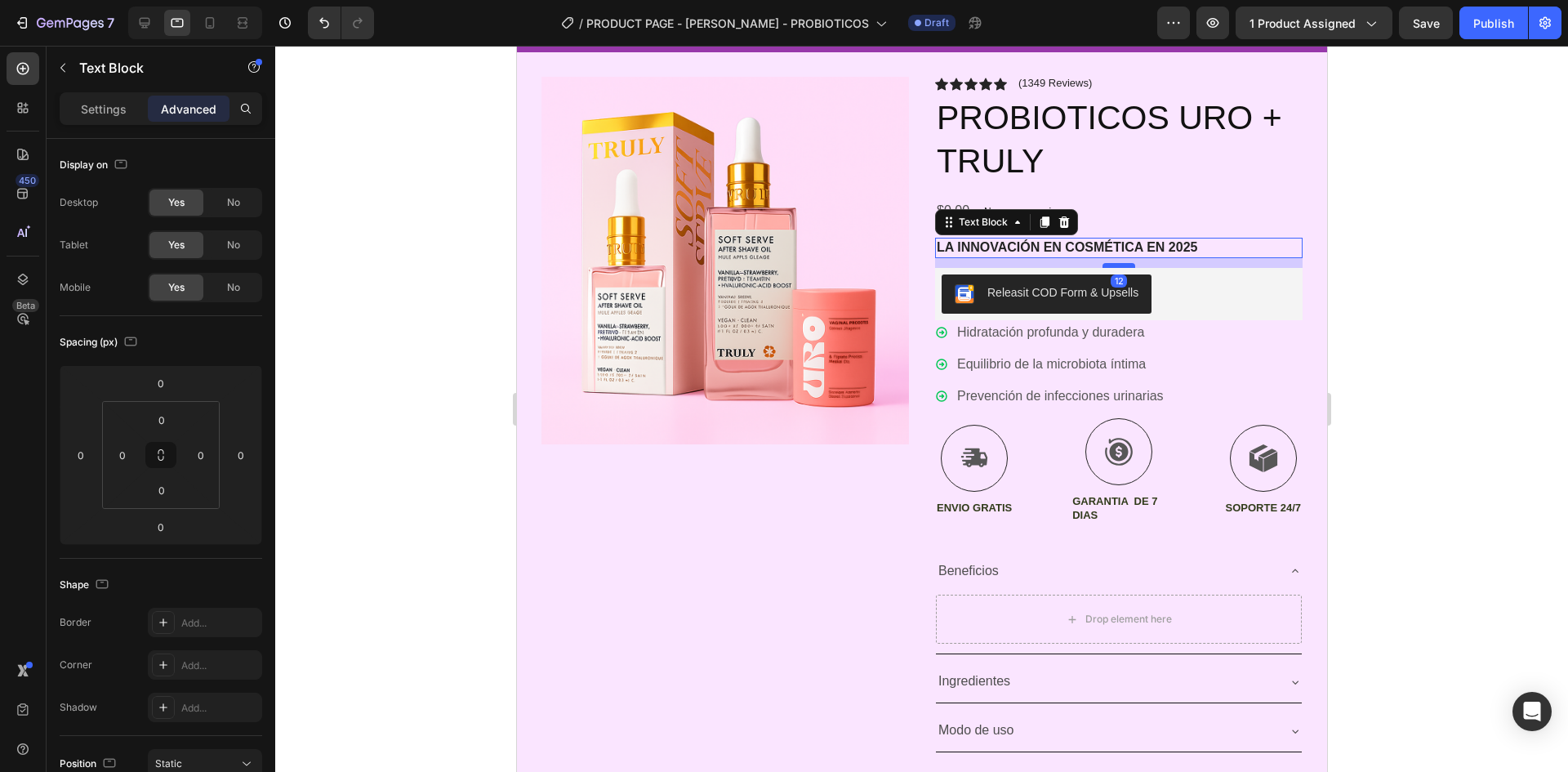
drag, startPoint x: 1116, startPoint y: 253, endPoint x: 1116, endPoint y: 263, distance: 10.0
click at [1116, 263] on div at bounding box center [1118, 264] width 33 height 4
type input "12"
click at [1422, 262] on div at bounding box center [921, 408] width 1293 height 726
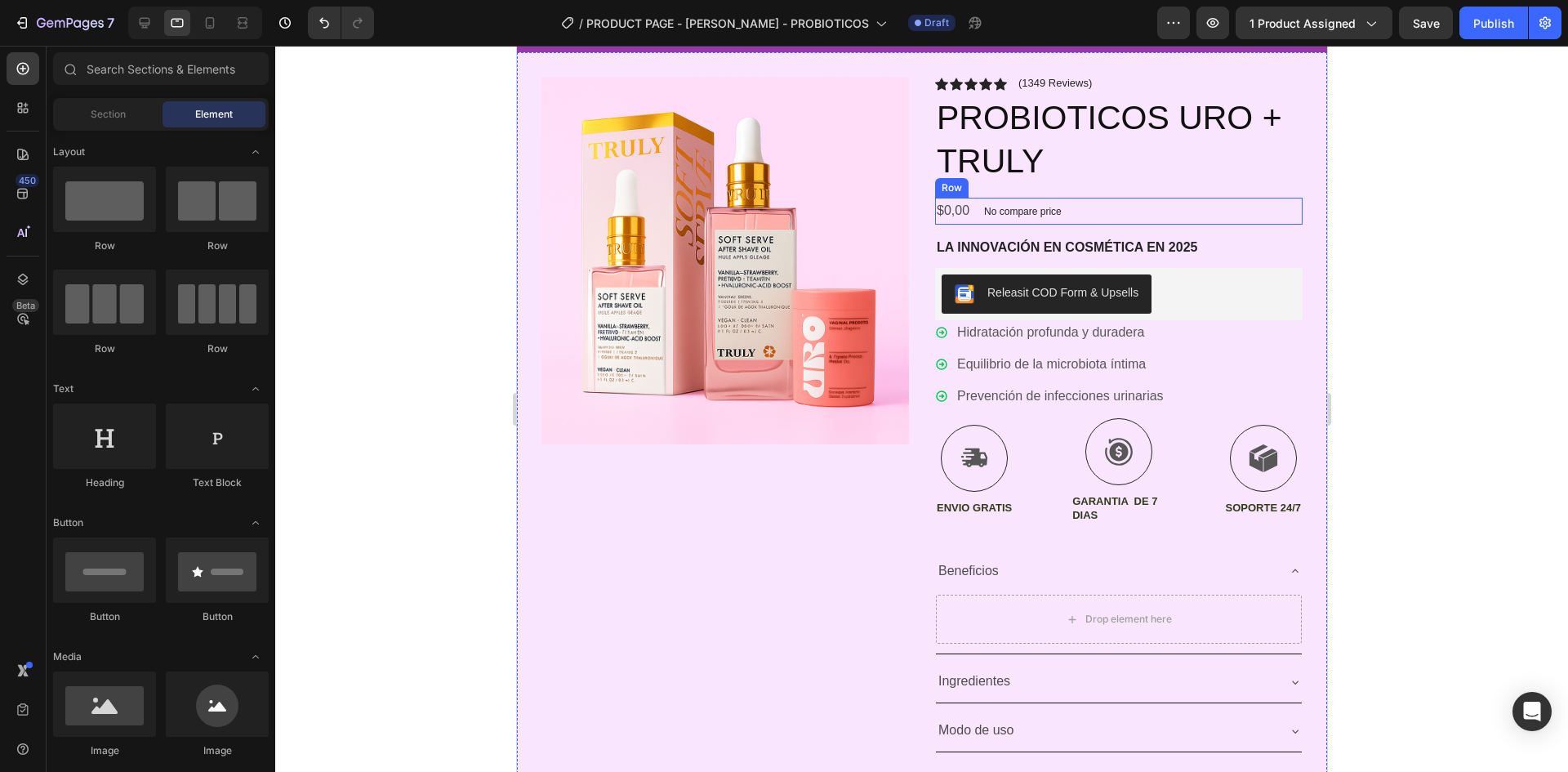
click at [1034, 211] on p "No compare price" at bounding box center [1022, 211] width 78 height 10
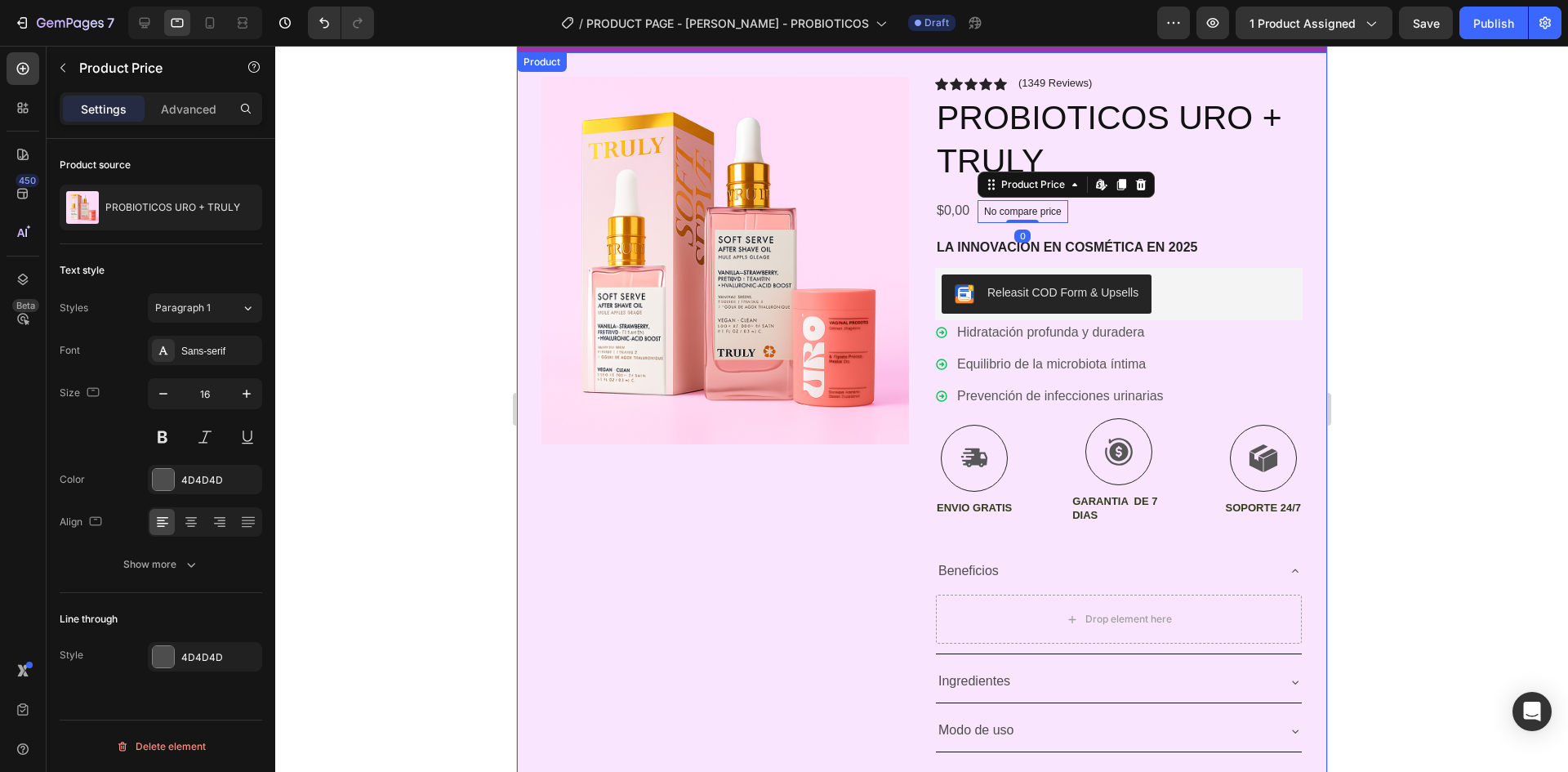
click at [1091, 226] on div "Icon Icon Icon Icon Icon Icon List (1349 Reviews) Text Block Row PROBIOTICOS UR…" at bounding box center [1118, 440] width 367 height 726
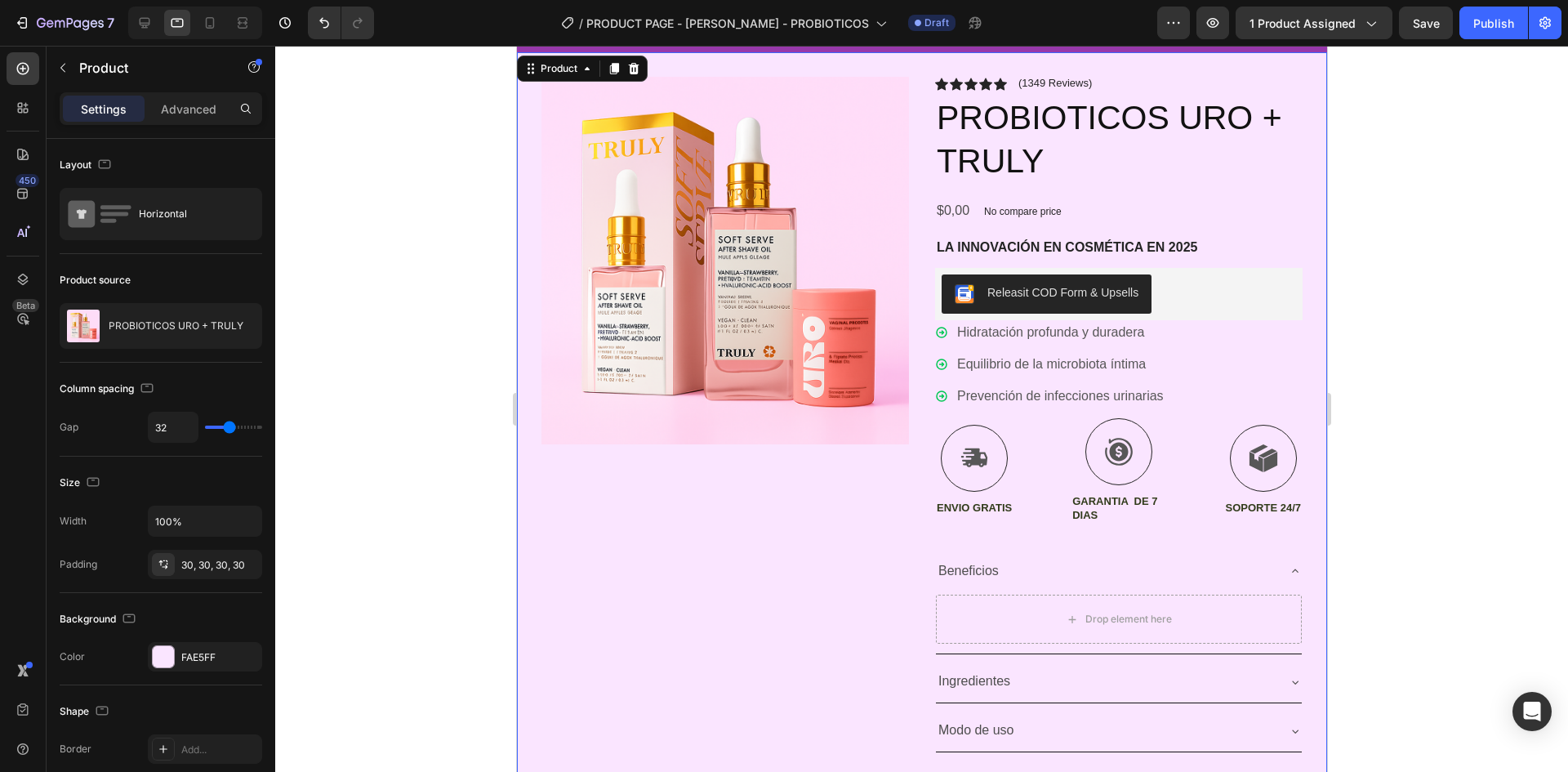
click at [985, 225] on div "Icon Icon Icon Icon Icon Icon List (1349 Reviews) Text Block Row PROBIOTICOS UR…" at bounding box center [1118, 440] width 367 height 726
click at [978, 181] on div "Product Price" at bounding box center [1015, 190] width 77 height 20
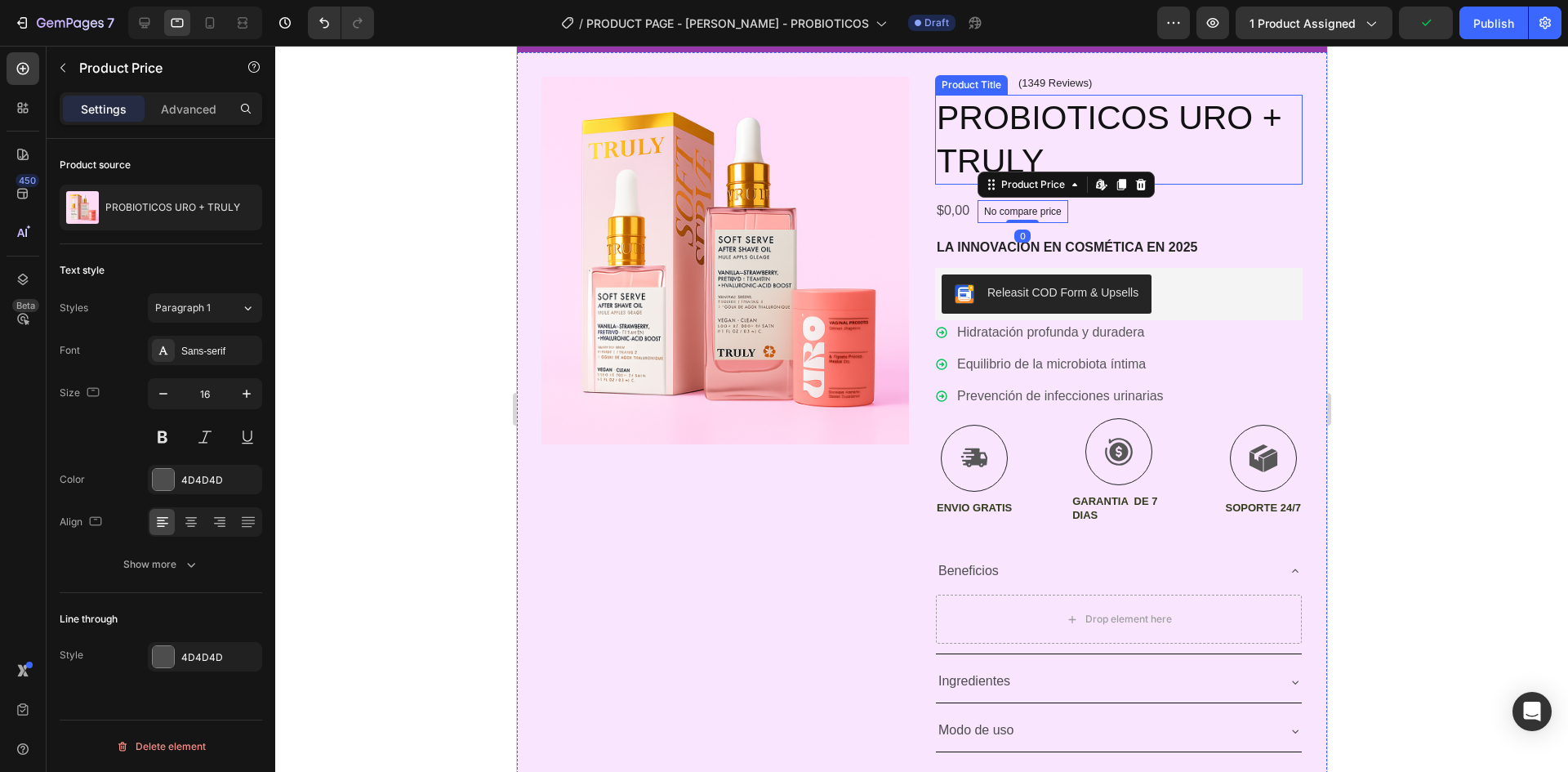
click at [939, 180] on h2 "PROBIOTICOS URO + TRULY" at bounding box center [1118, 139] width 367 height 90
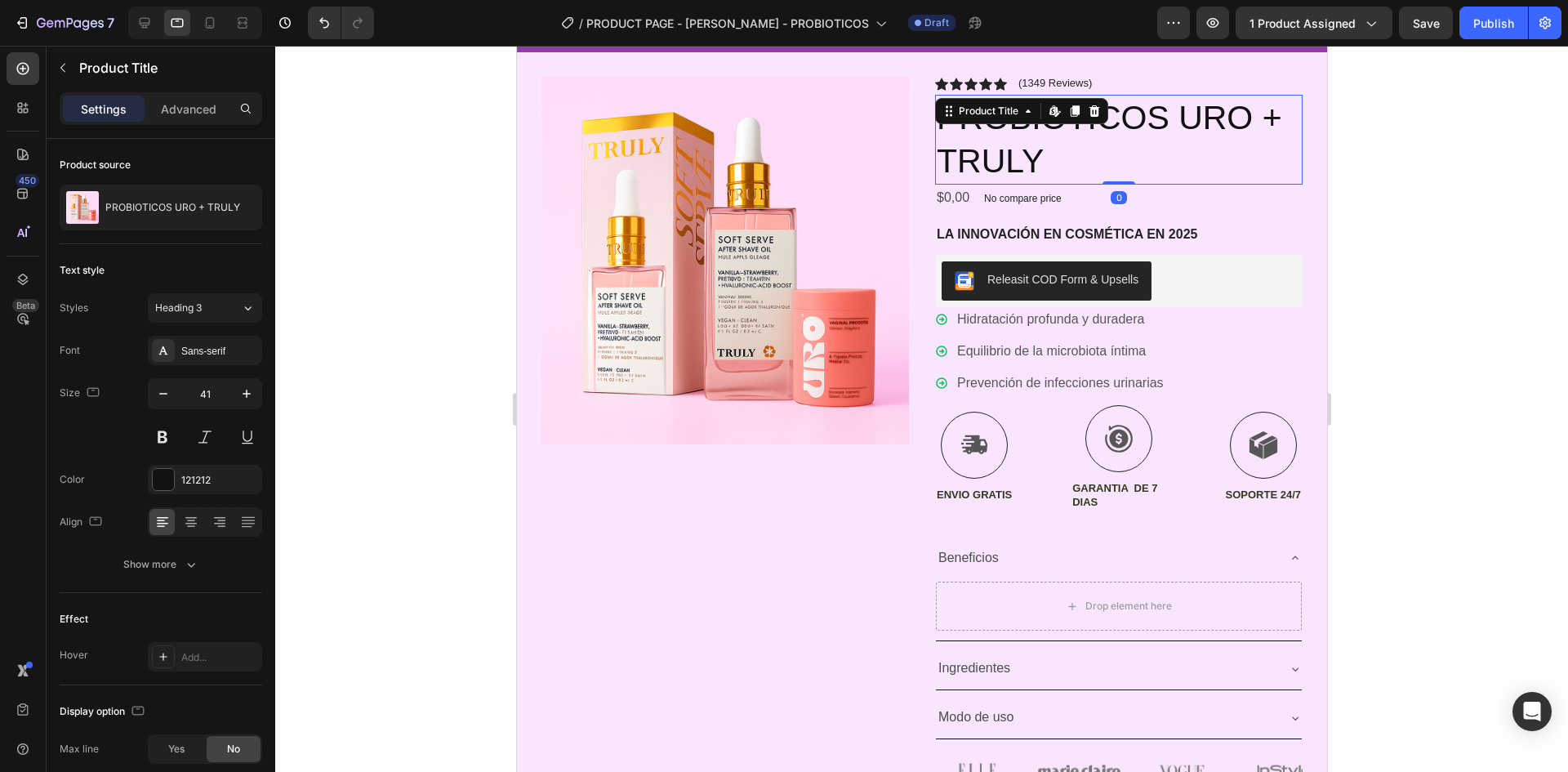
click at [1102, 182] on div at bounding box center [1118, 183] width 33 height 4
click at [1440, 257] on div at bounding box center [921, 408] width 1293 height 726
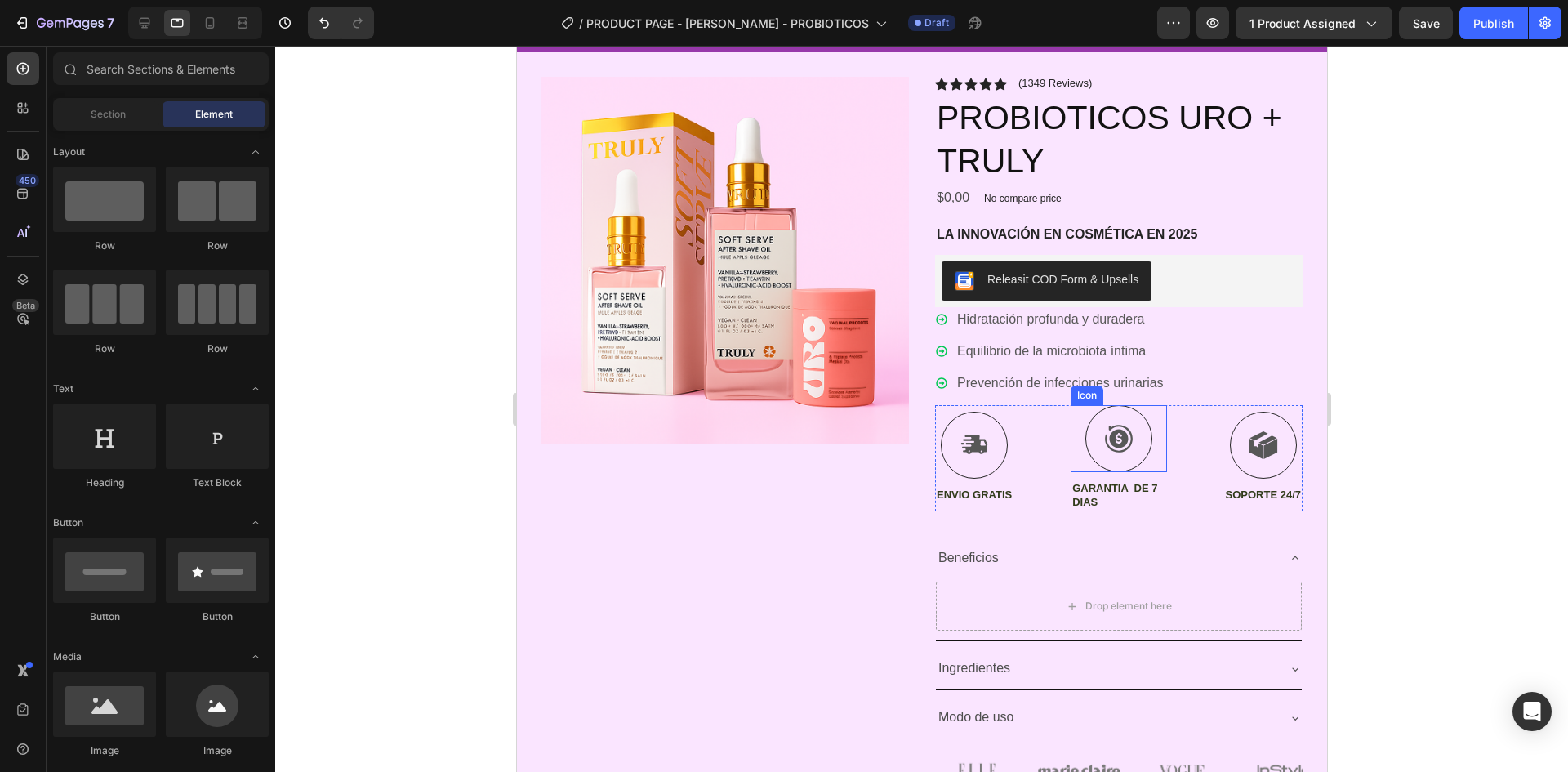
click at [1059, 453] on div "Icon ENVIO GRATIS Text Block Icon GARANTIA DE 7 DIAS Text Block Icon SOPORTE 24…" at bounding box center [1118, 457] width 367 height 106
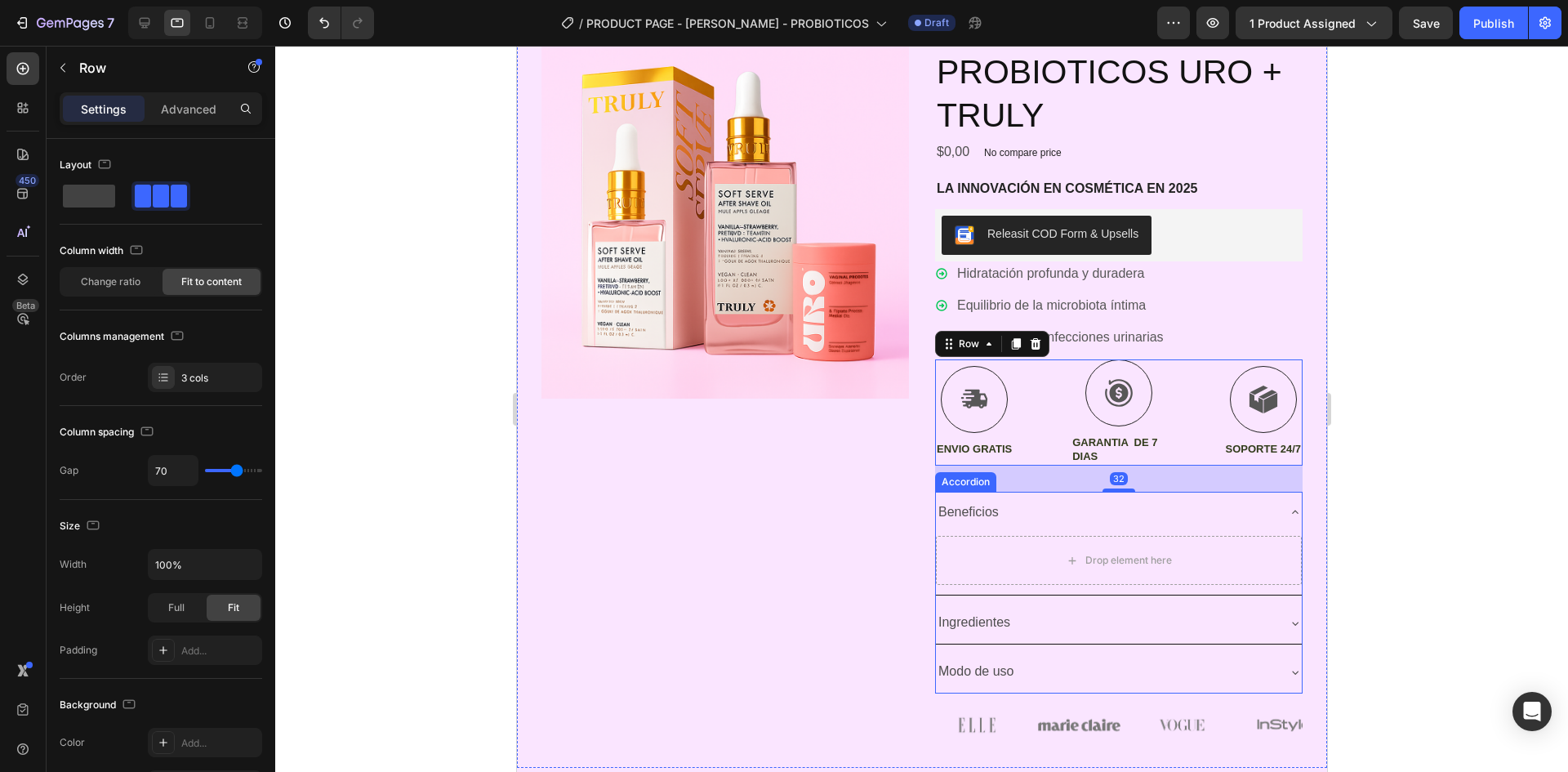
scroll to position [168, 0]
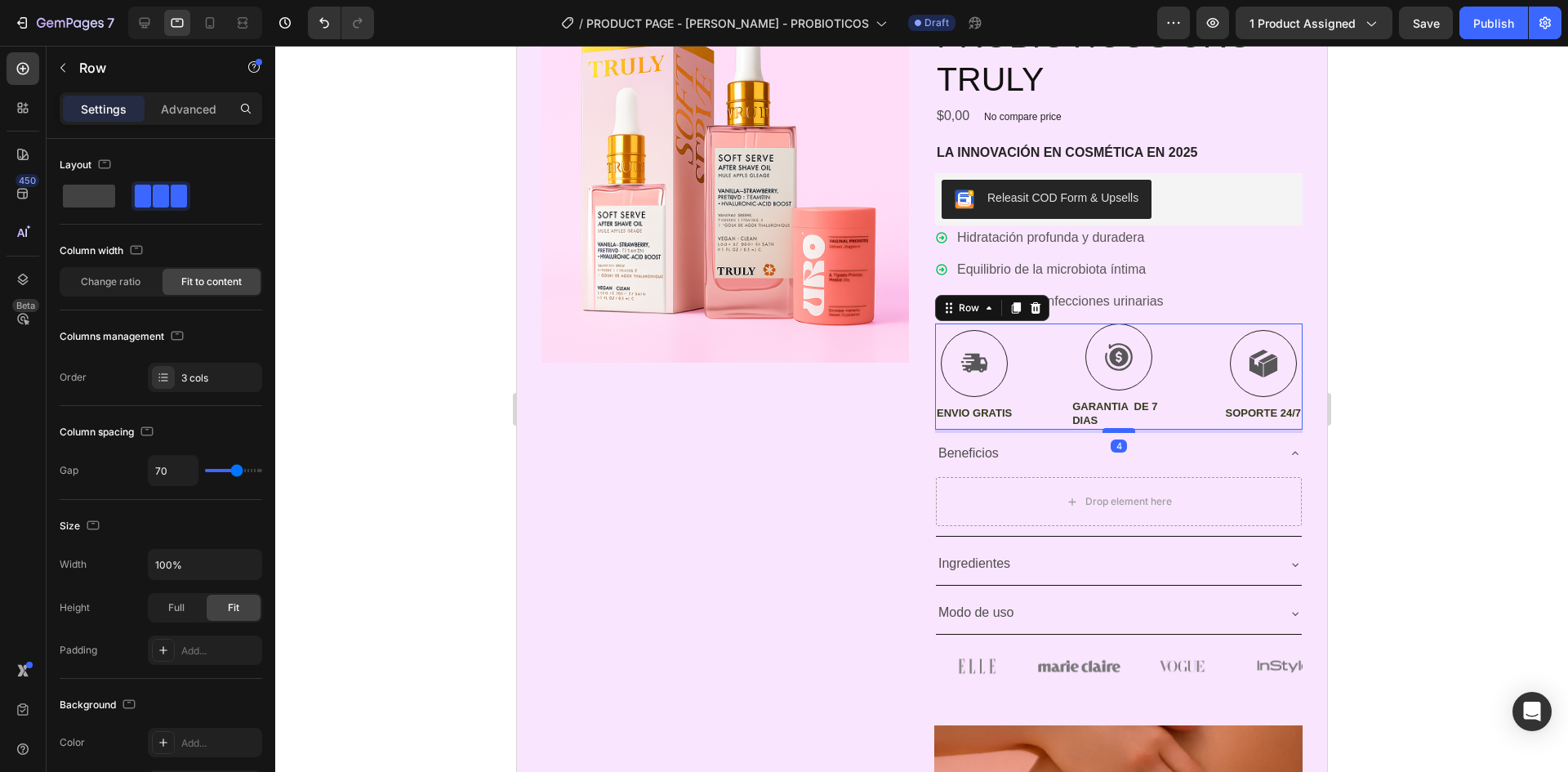
drag, startPoint x: 1120, startPoint y: 455, endPoint x: 1121, endPoint y: 431, distance: 24.0
click at [1121, 431] on div at bounding box center [1118, 430] width 33 height 4
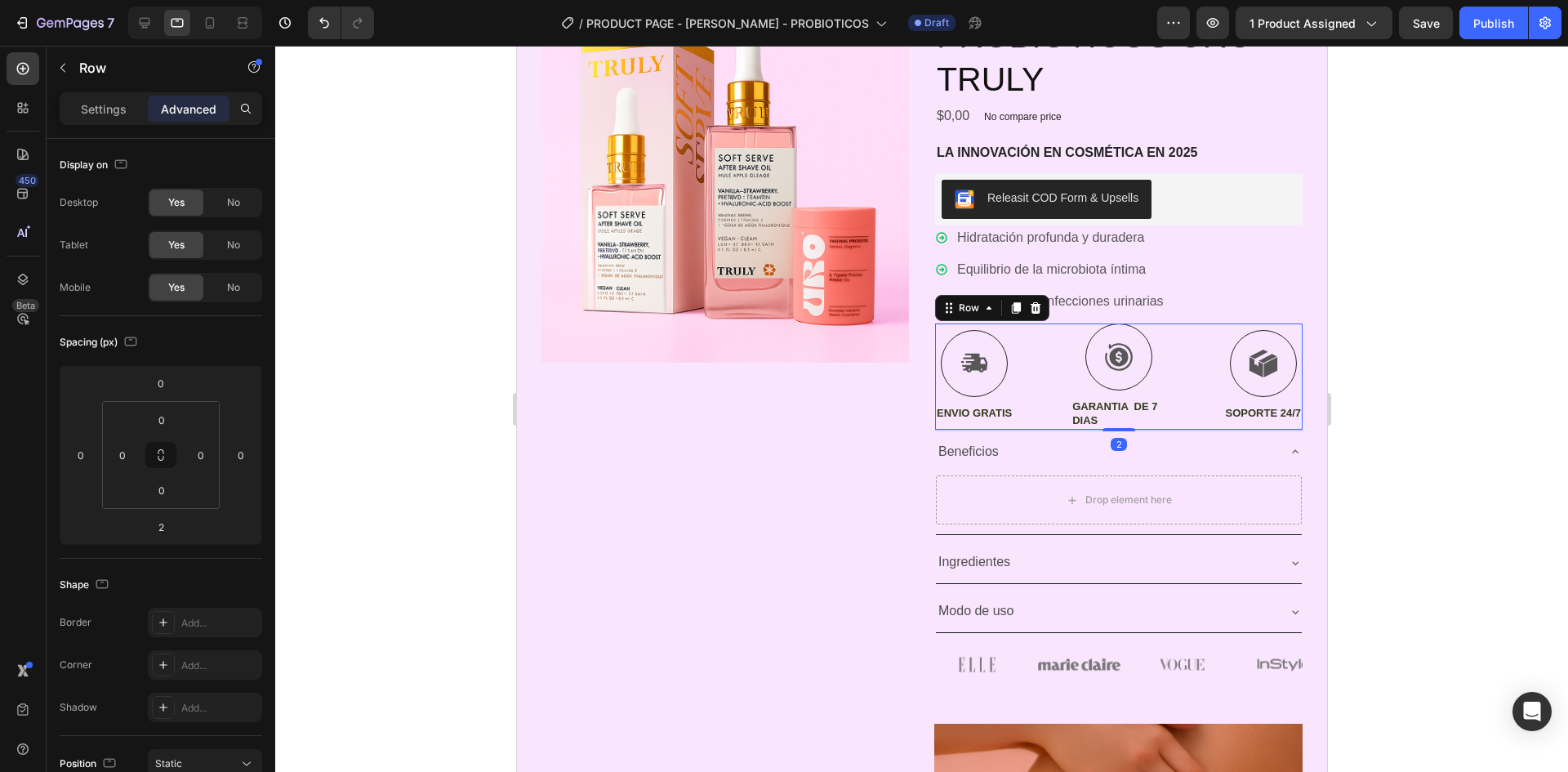
click at [1431, 424] on div at bounding box center [921, 408] width 1293 height 726
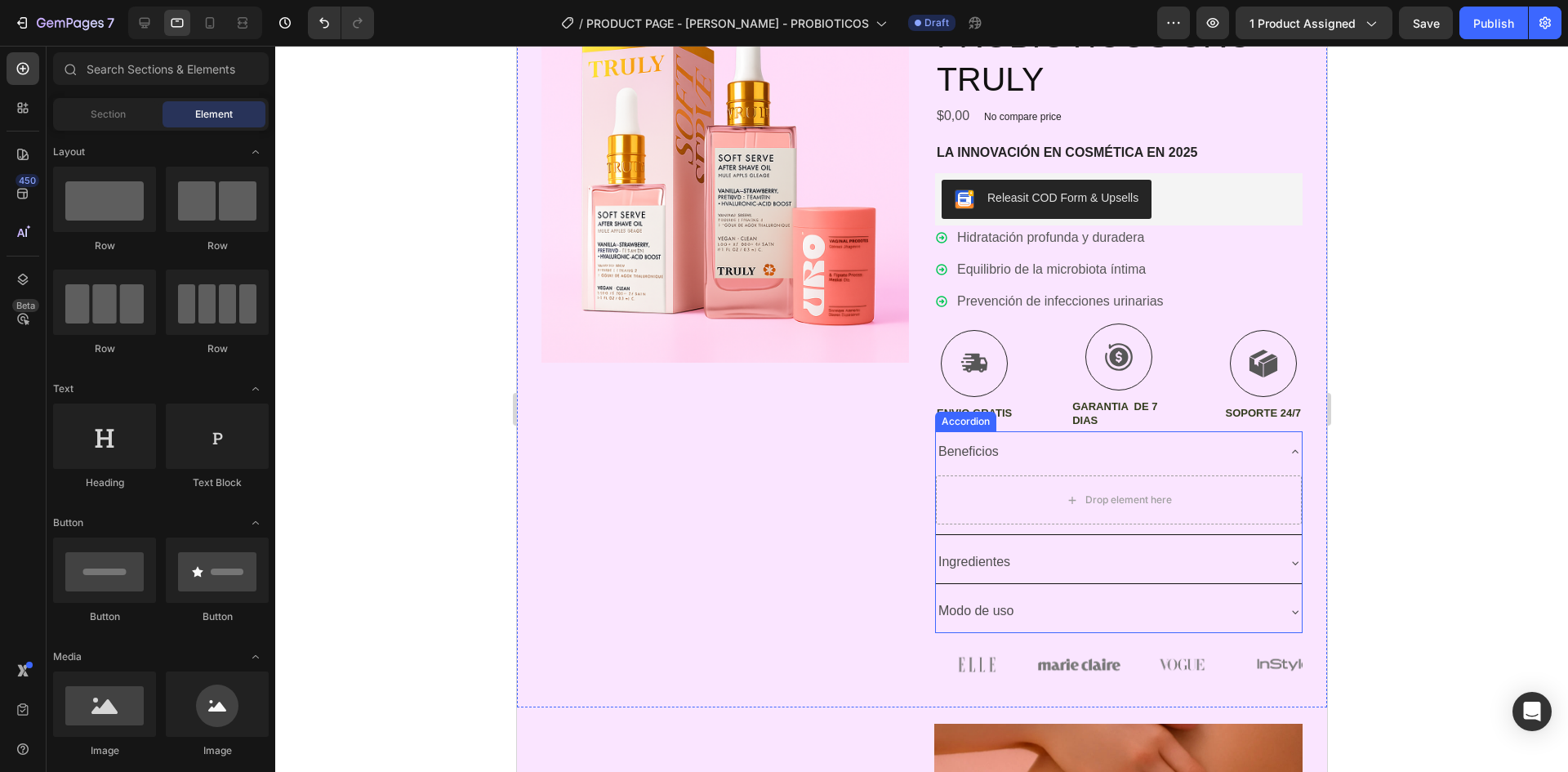
click at [1288, 448] on icon at bounding box center [1295, 451] width 13 height 13
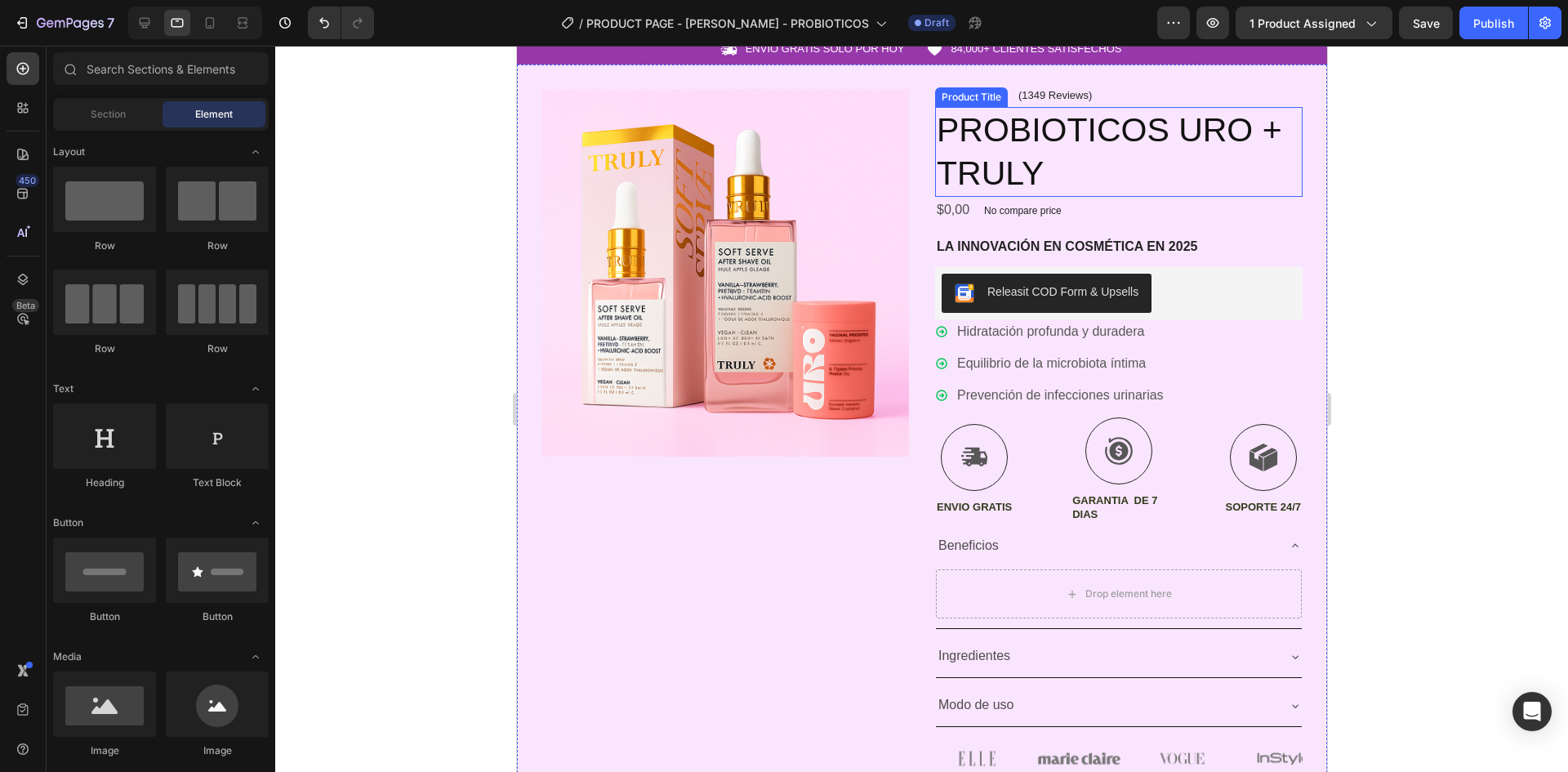
scroll to position [0, 0]
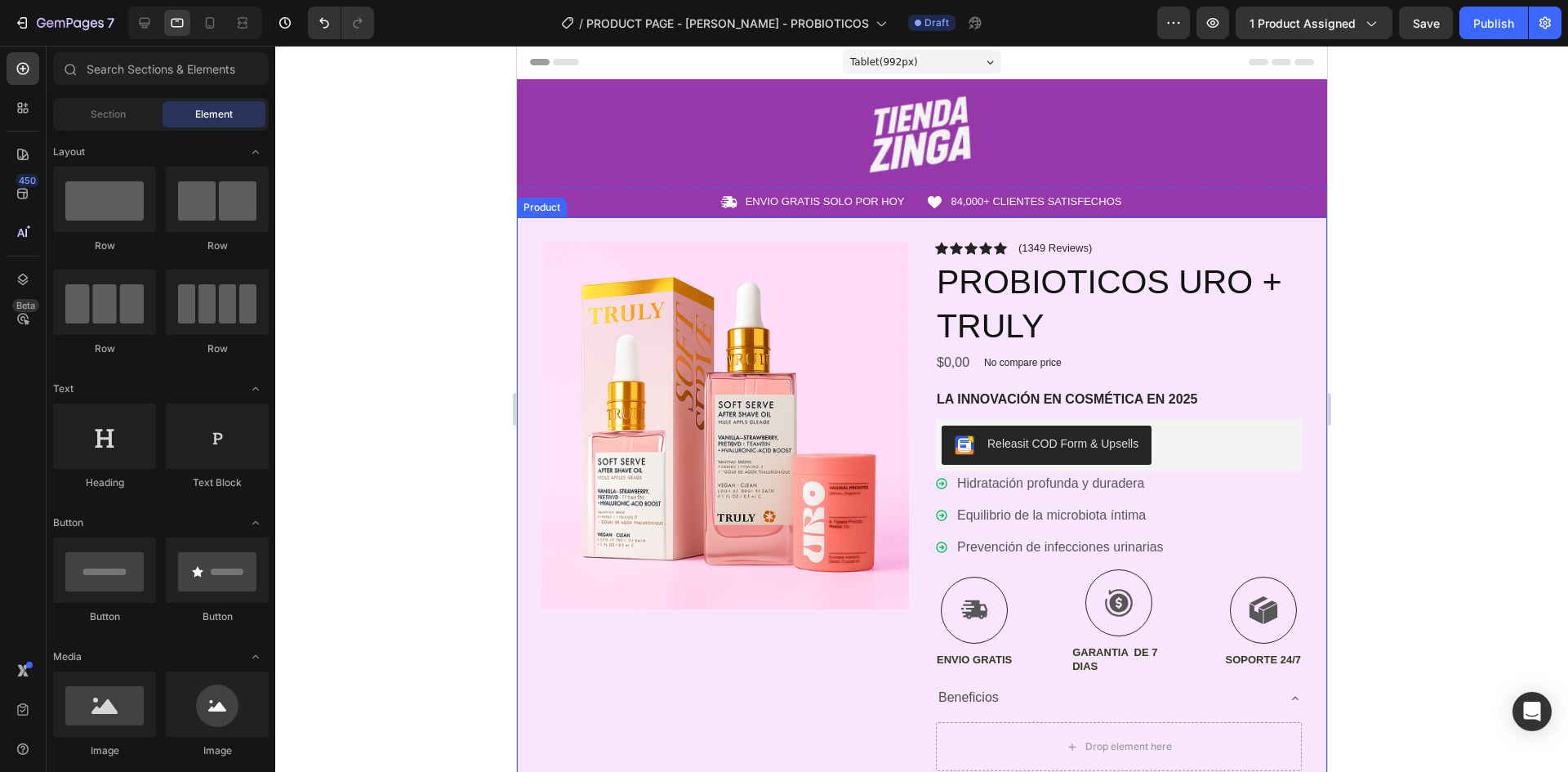
click at [918, 239] on div "Product Images Icon Icon Icon Icon Icon Icon List (1349 Reviews) Text Block Row…" at bounding box center [921, 585] width 810 height 737
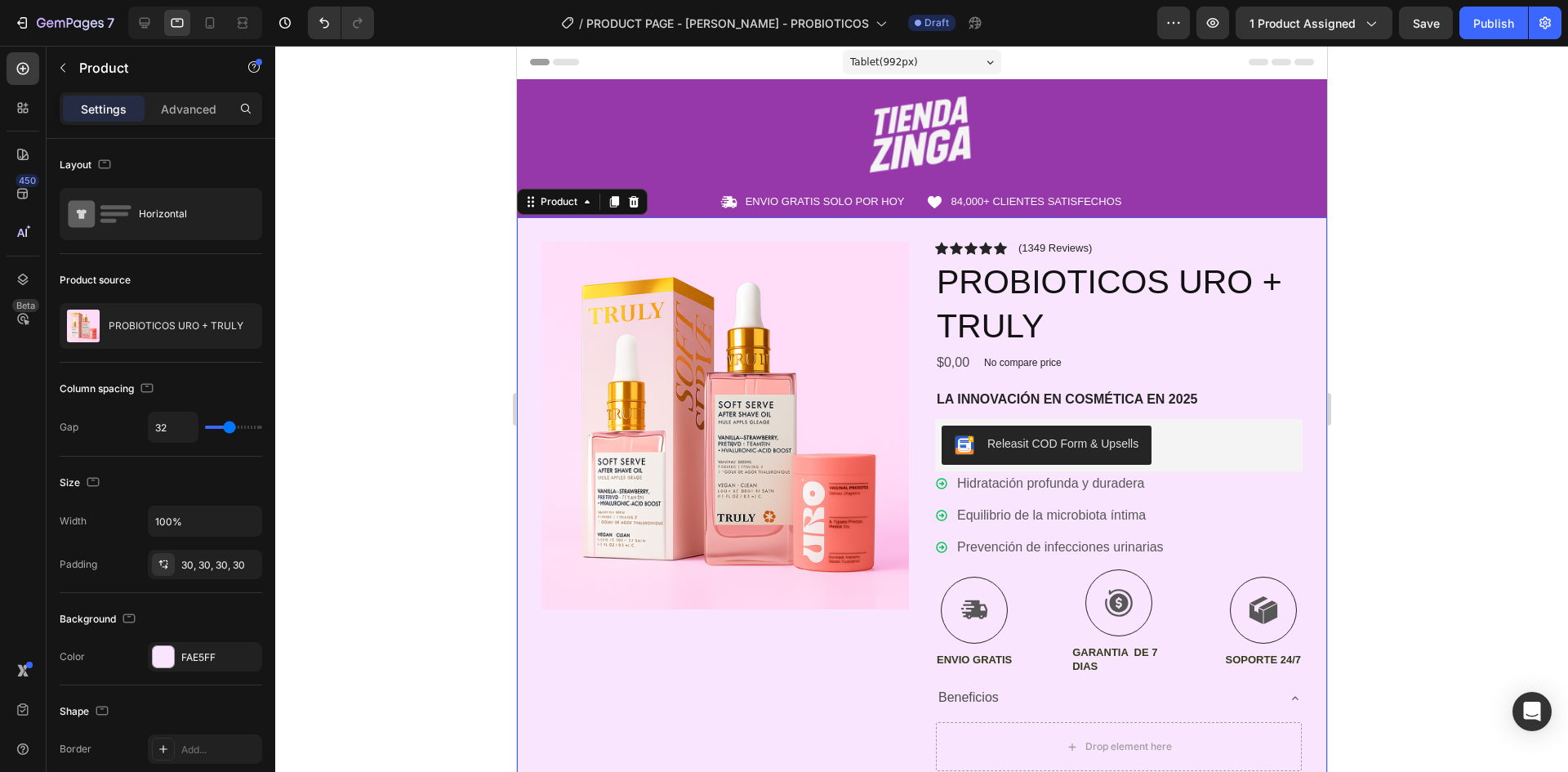
click at [1386, 311] on div at bounding box center [921, 408] width 1293 height 726
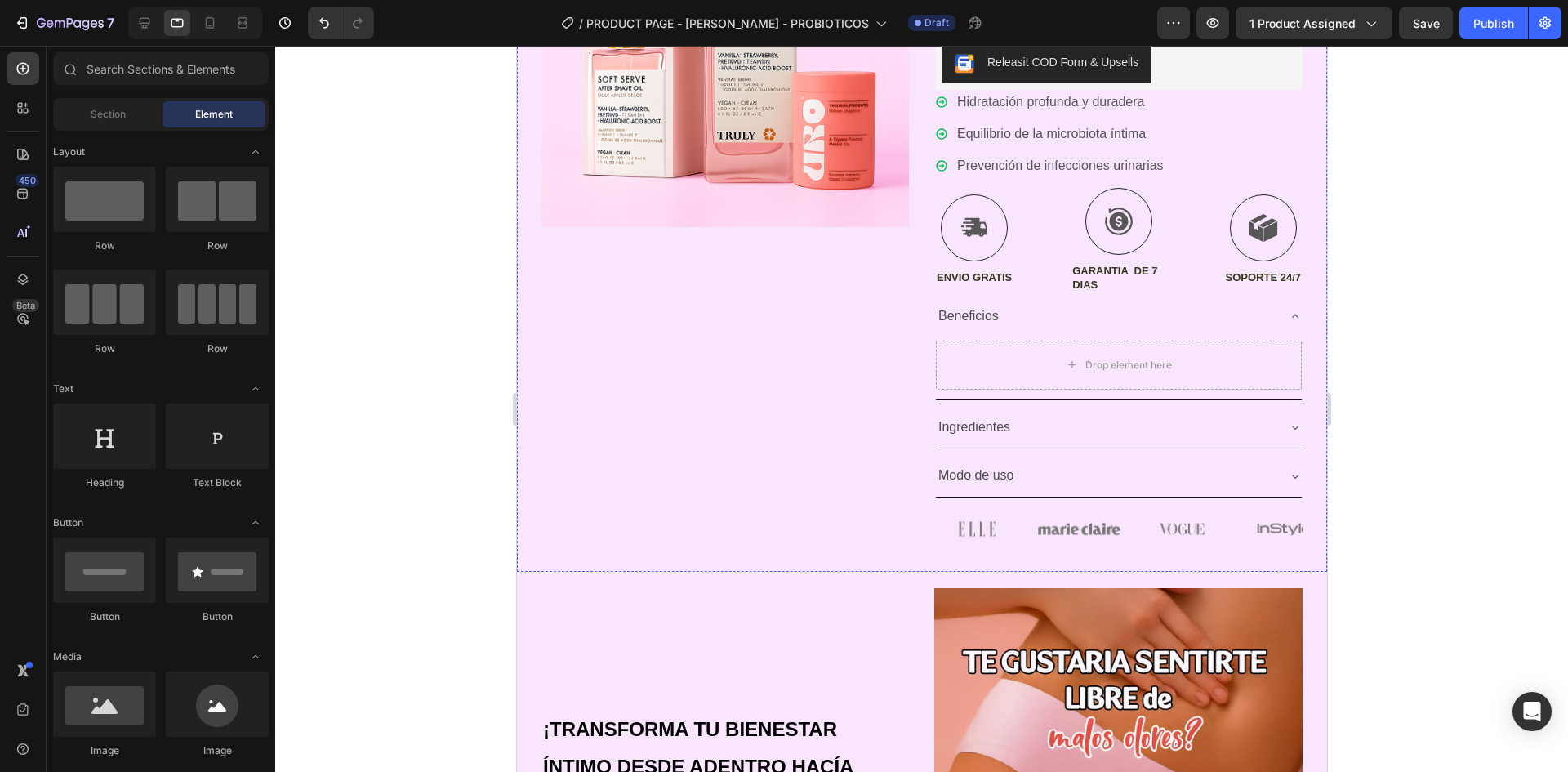
scroll to position [408, 0]
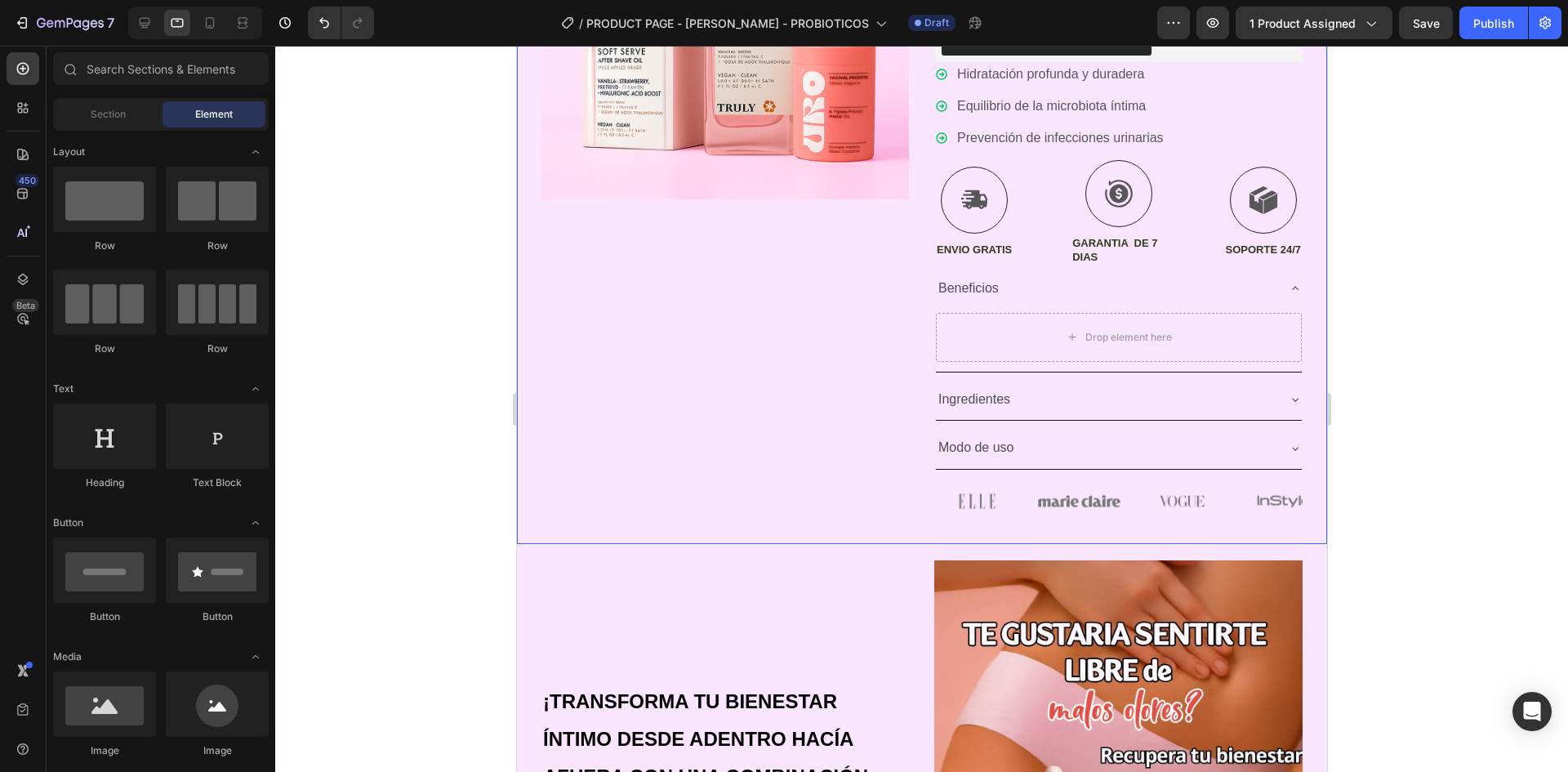
click at [829, 451] on div "Product Images" at bounding box center [724, 176] width 367 height 688
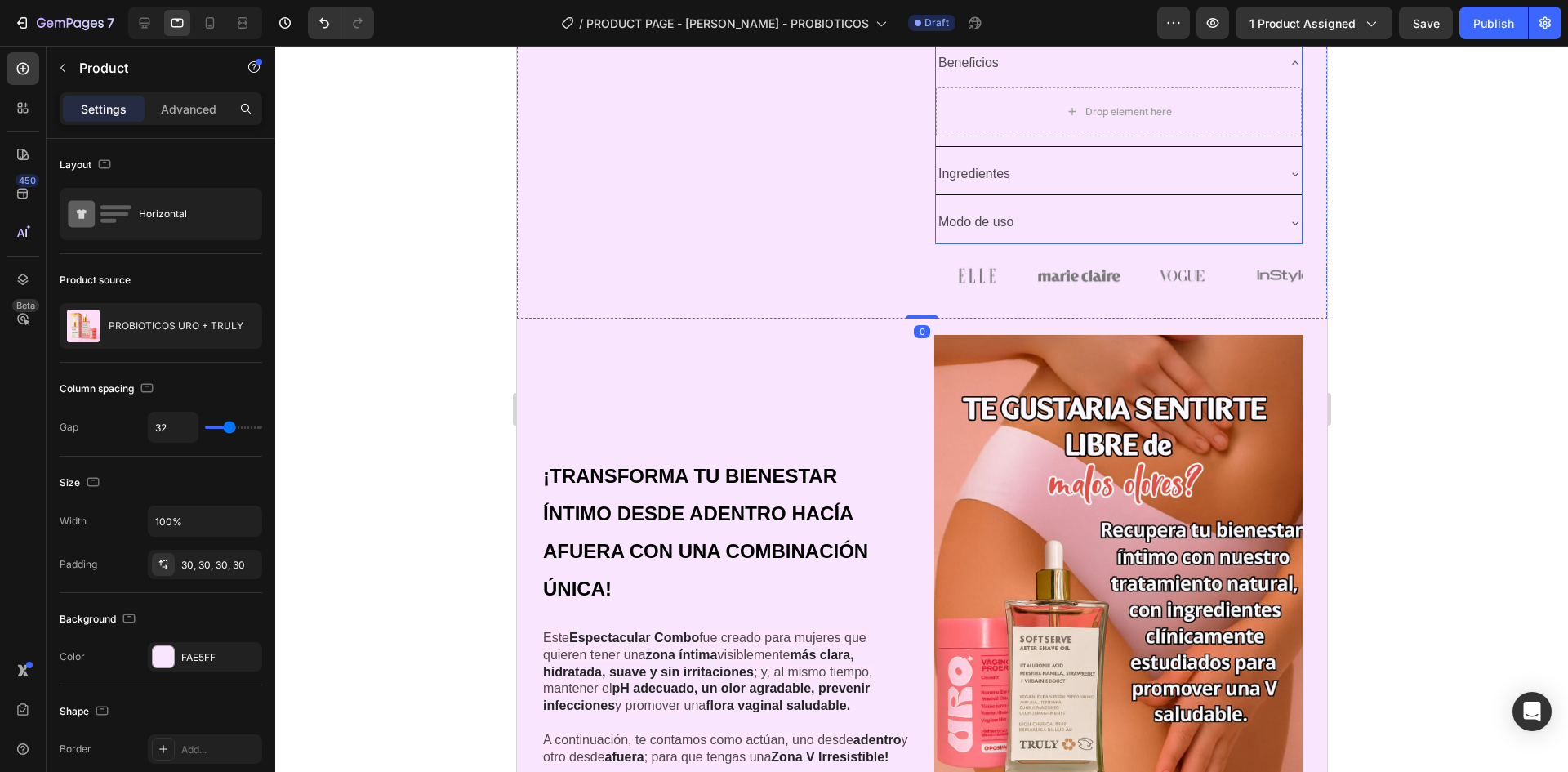
scroll to position [653, 0]
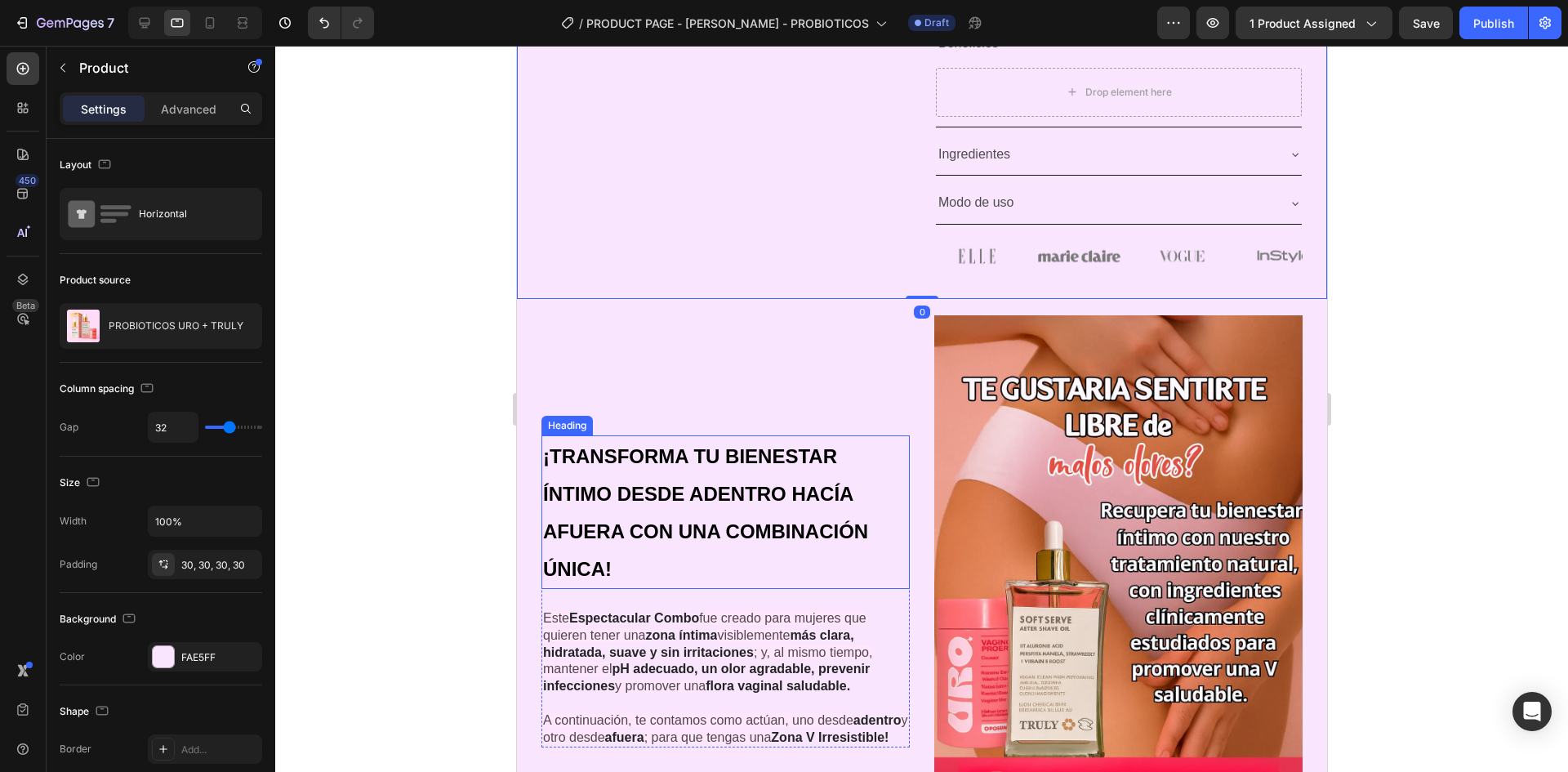
click at [859, 435] on h2 "¡TRANSFORMA TU BIENESTAR ÍNTIMO DESDE ADENTRO HACÍA AFUERA CON UNA COMBINACIÓN …" at bounding box center [725, 512] width 368 height 154
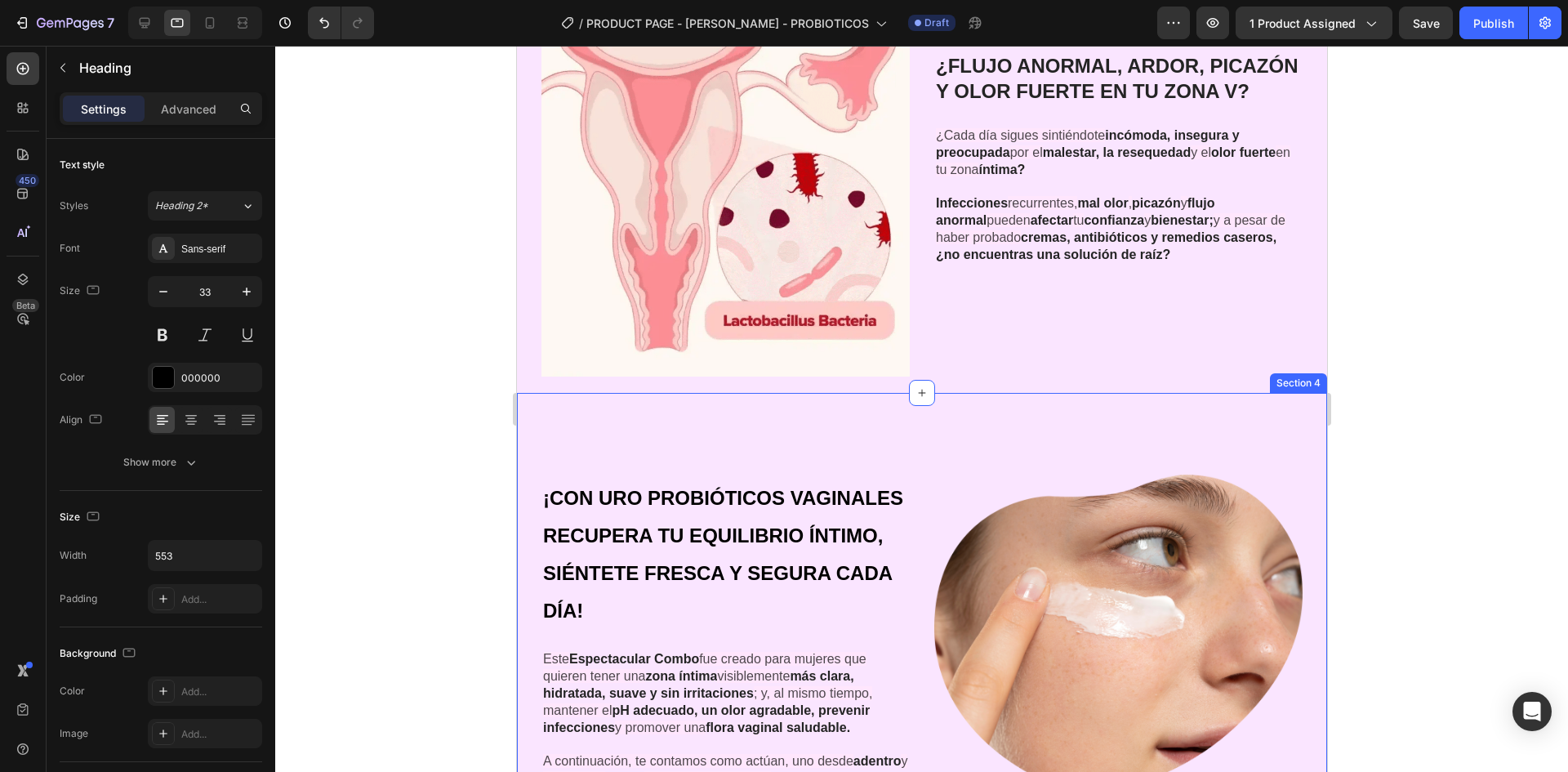
scroll to position [1633, 0]
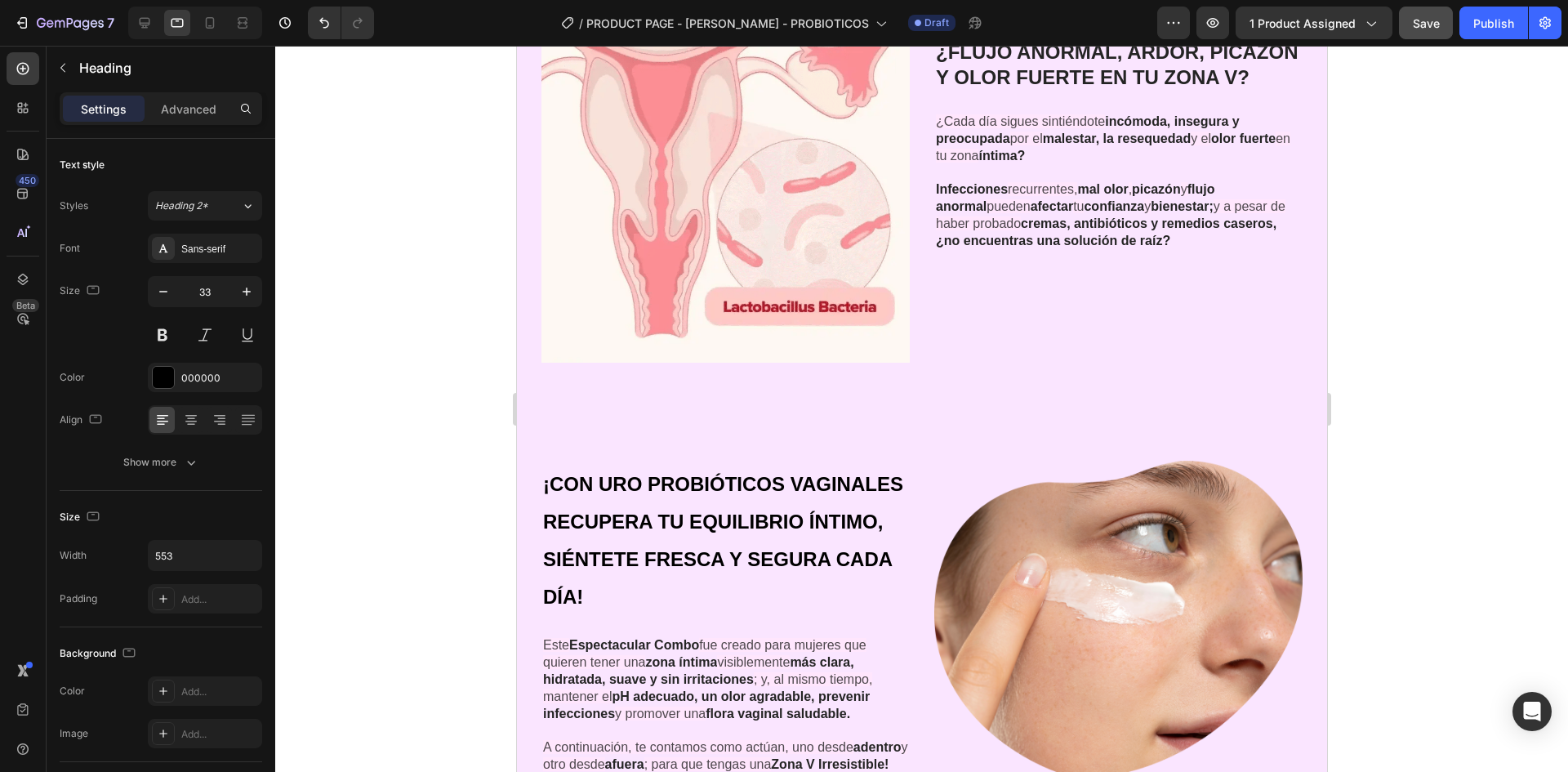
click at [1420, 24] on span "Save" at bounding box center [1427, 23] width 27 height 14
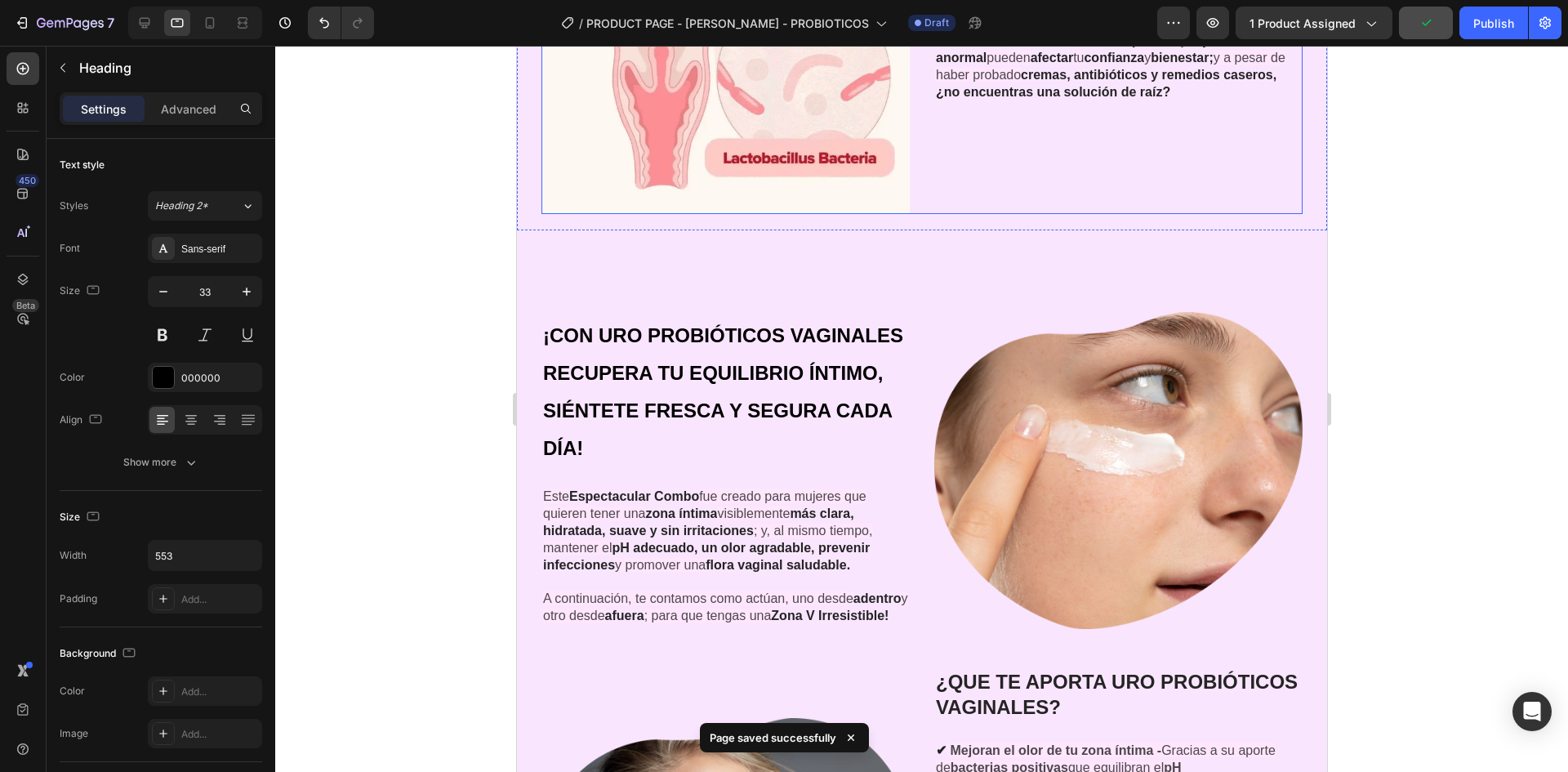
scroll to position [1797, 0]
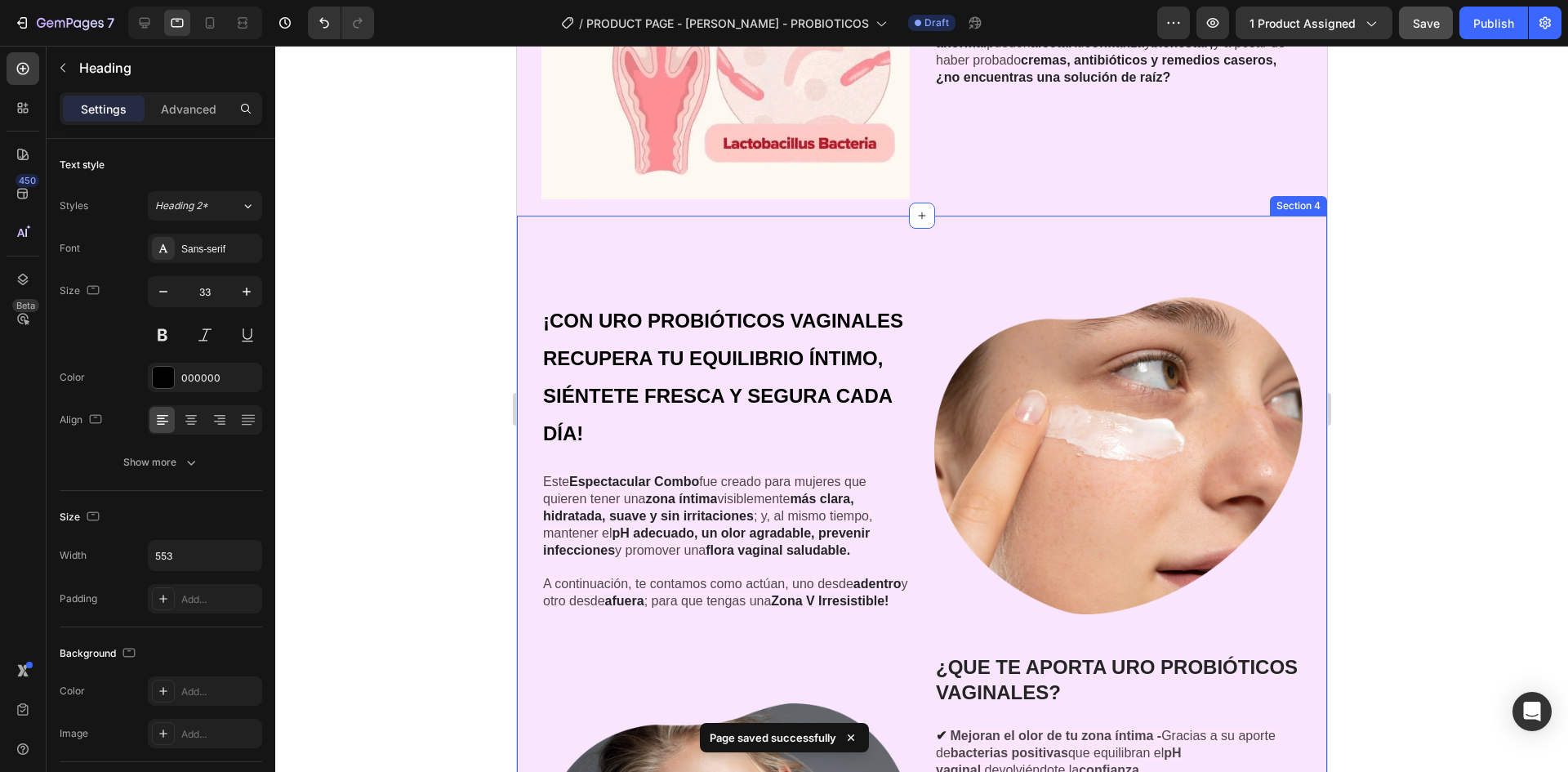
click at [902, 235] on div "¡CON URO PROBIÓTICOS VAGINALES RECUPERA TU EQUILIBRIO ÍNTIMO, SIÉNTETE FRESCA Y…" at bounding box center [921, 683] width 810 height 936
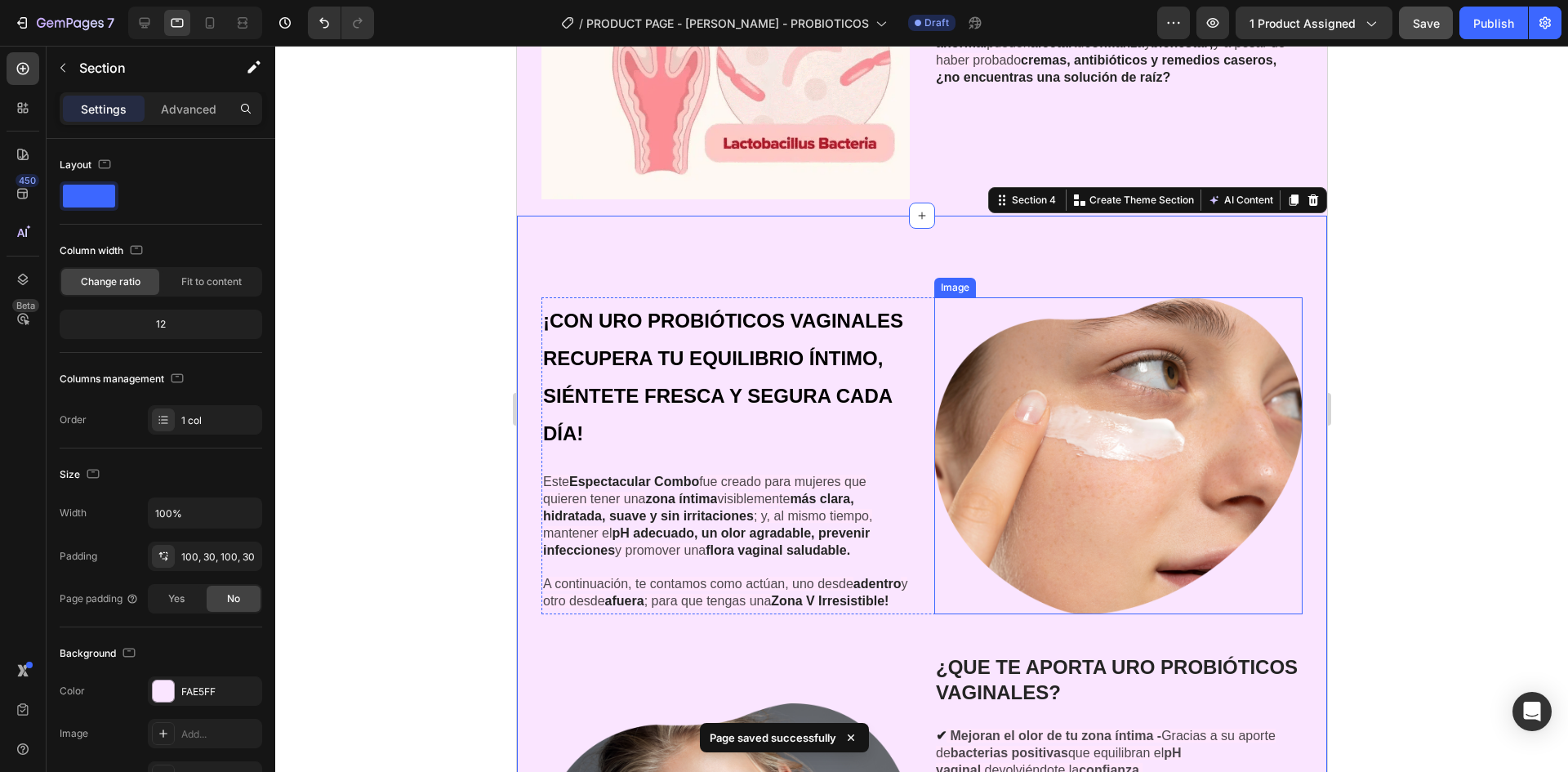
click at [1194, 449] on img at bounding box center [1118, 456] width 368 height 317
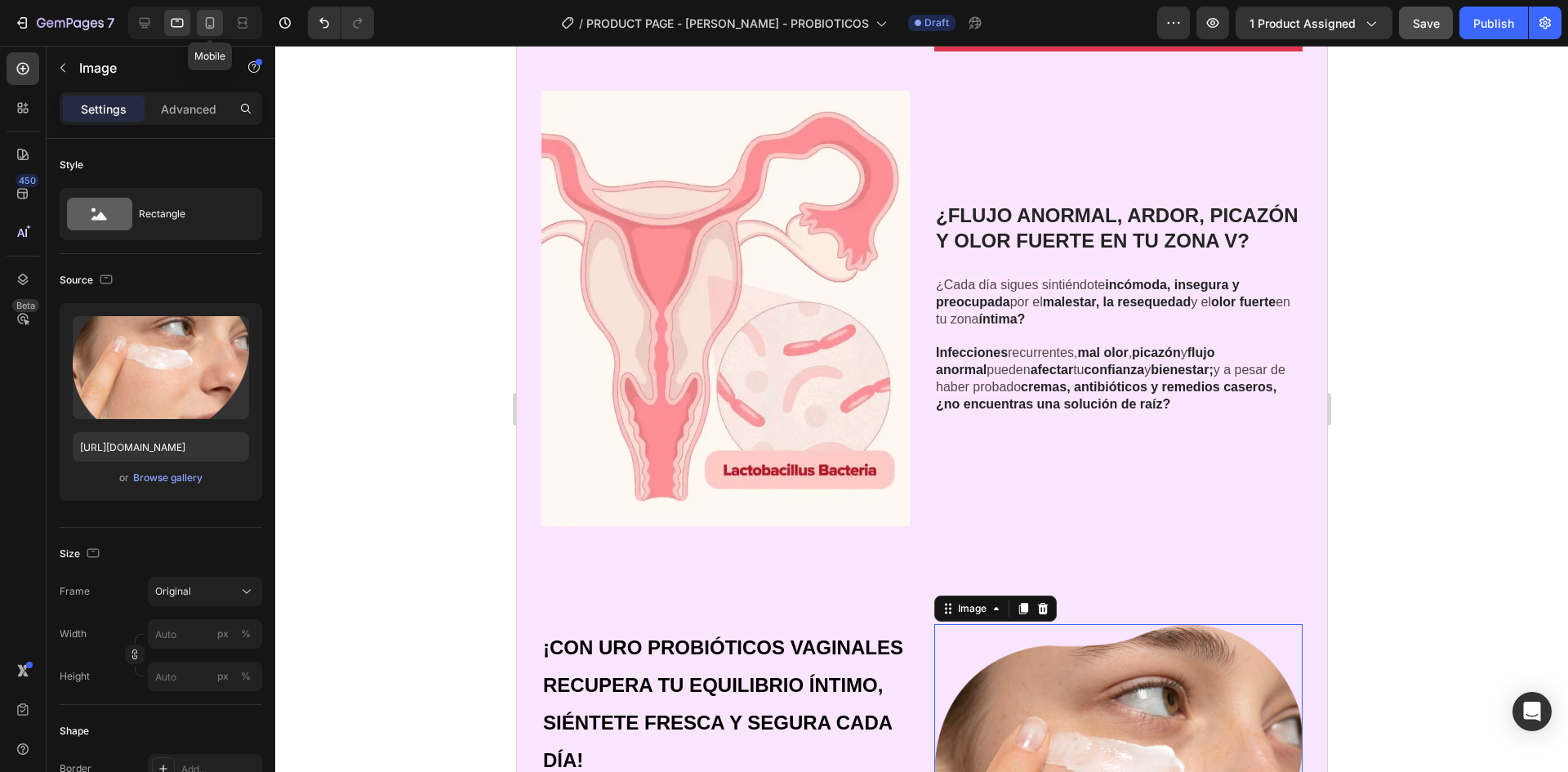
click at [209, 25] on icon at bounding box center [210, 22] width 9 height 12
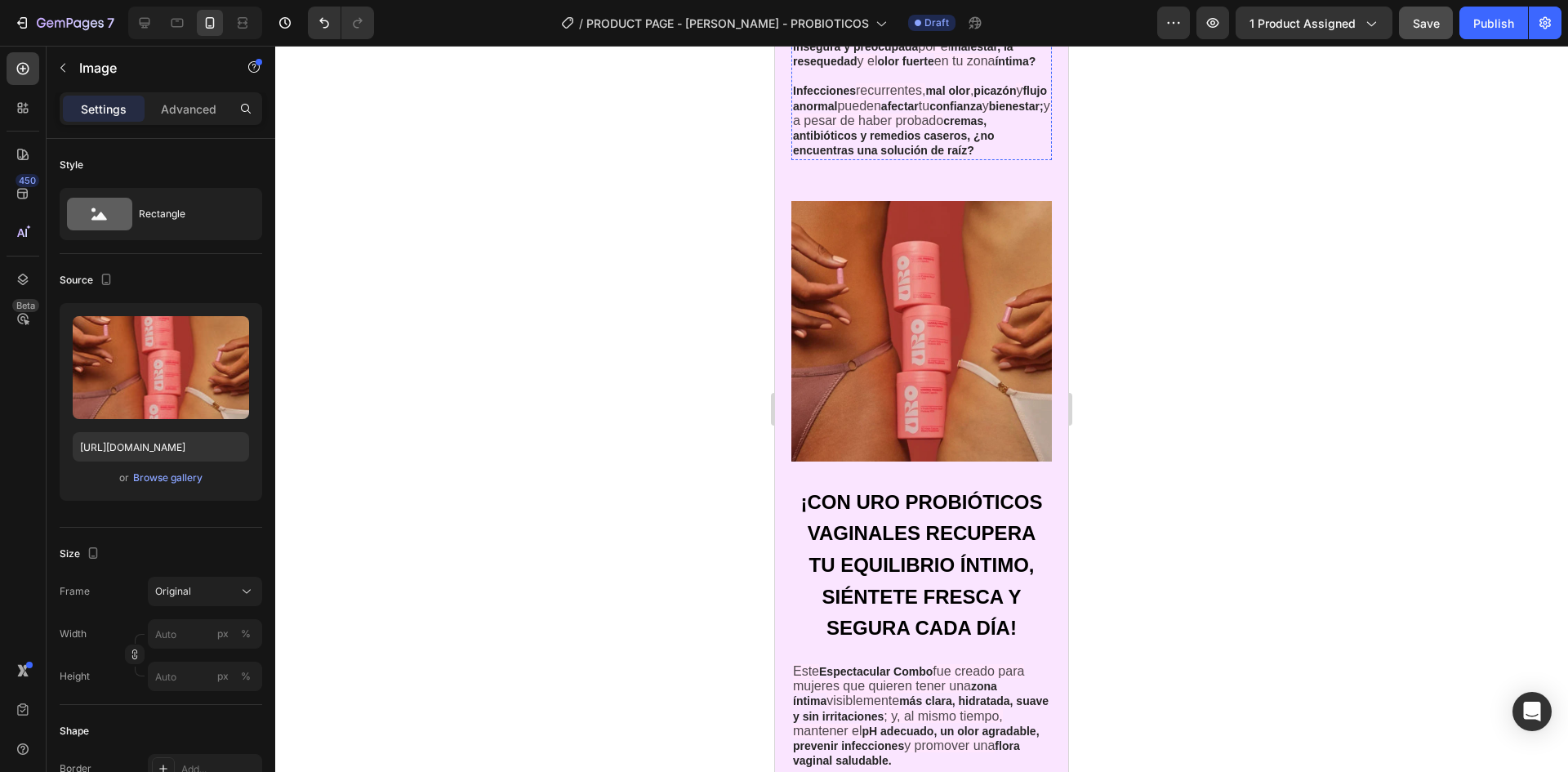
scroll to position [2175, 0]
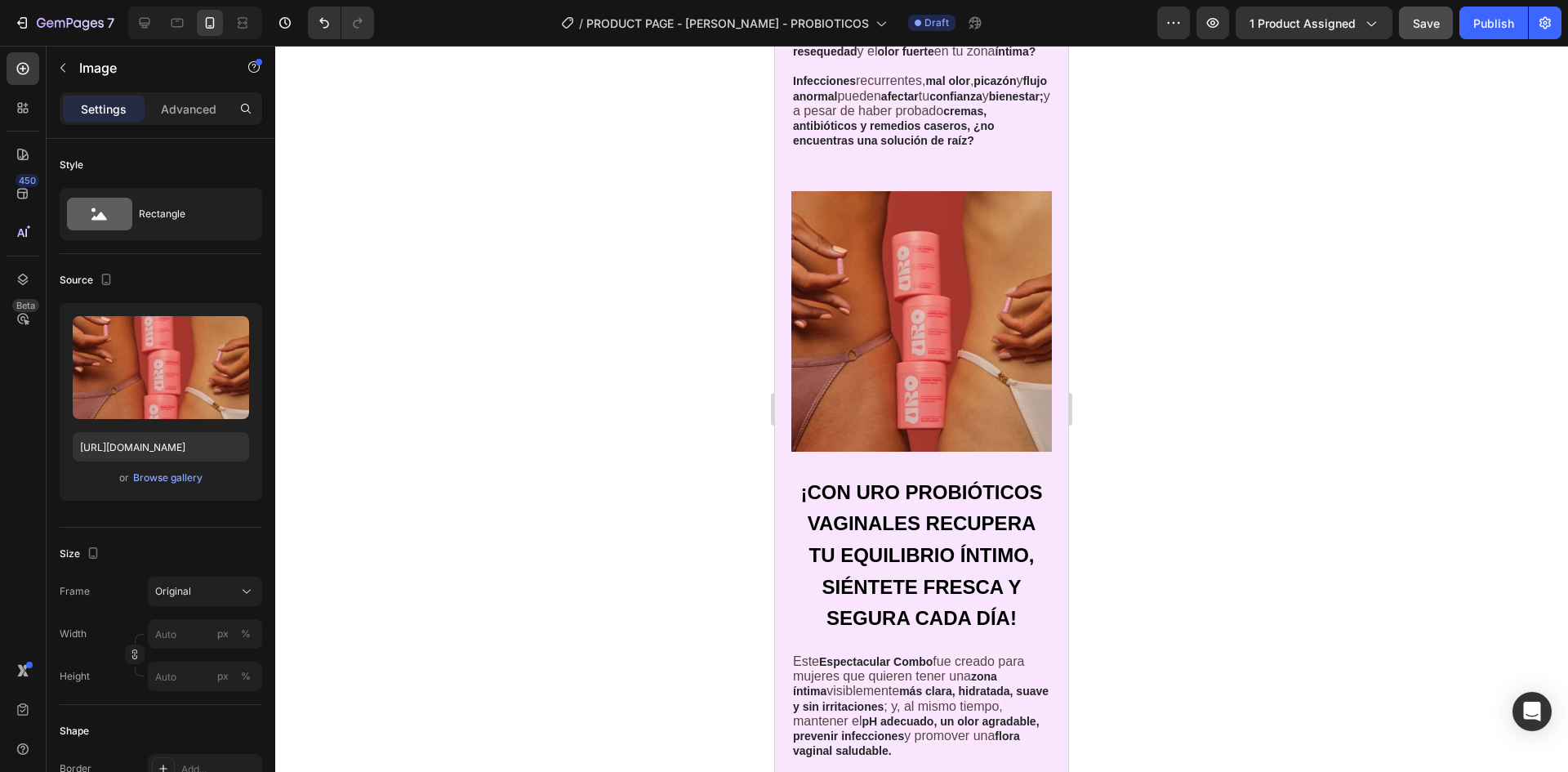
click at [959, 448] on img at bounding box center [922, 322] width 261 height 261
click at [935, 323] on img at bounding box center [922, 322] width 261 height 261
click at [968, 262] on img at bounding box center [922, 322] width 261 height 261
click at [197, 448] on input "[URL][DOMAIN_NAME]" at bounding box center [160, 447] width 176 height 29
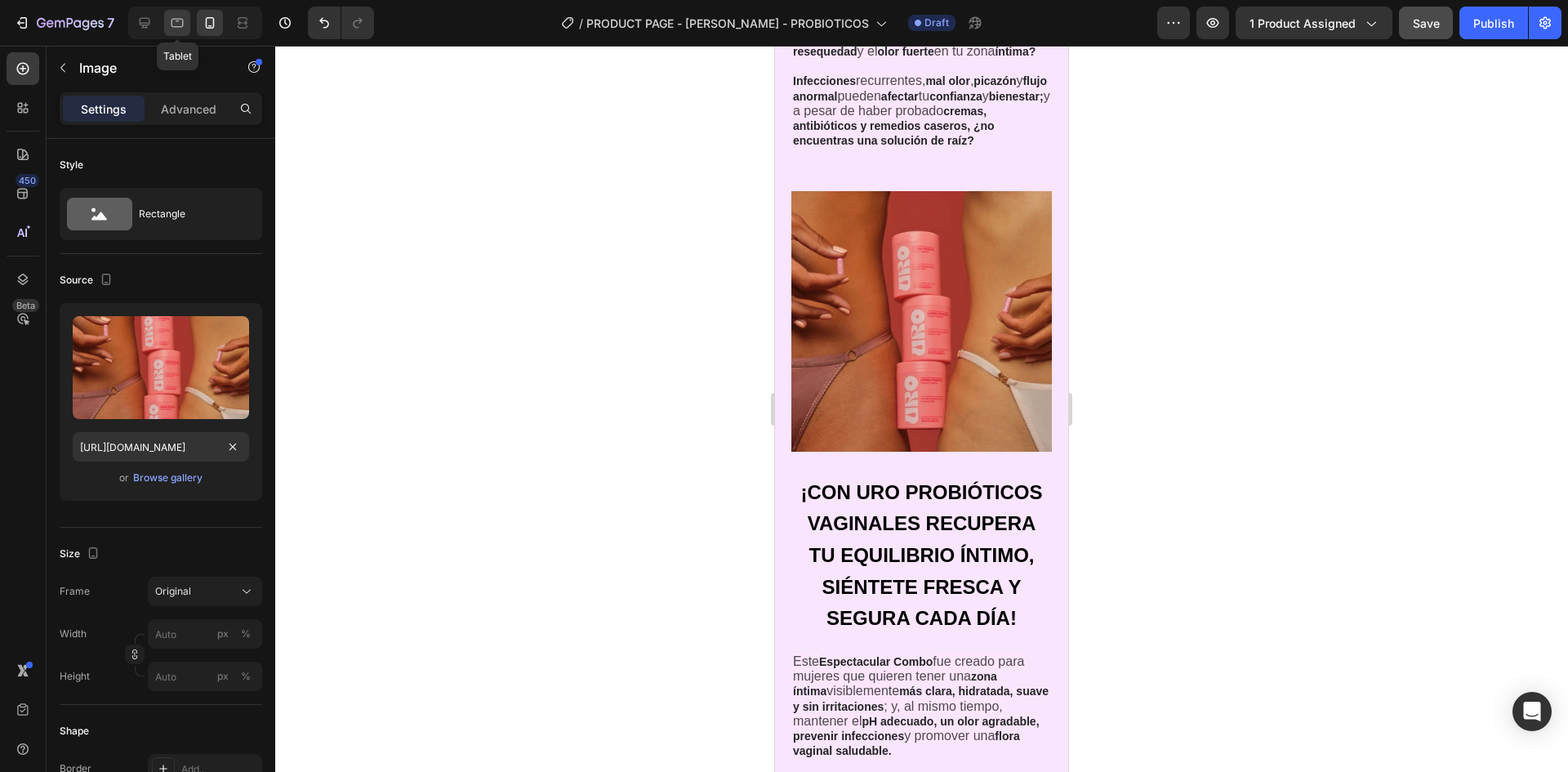
click at [170, 13] on div at bounding box center [177, 22] width 26 height 26
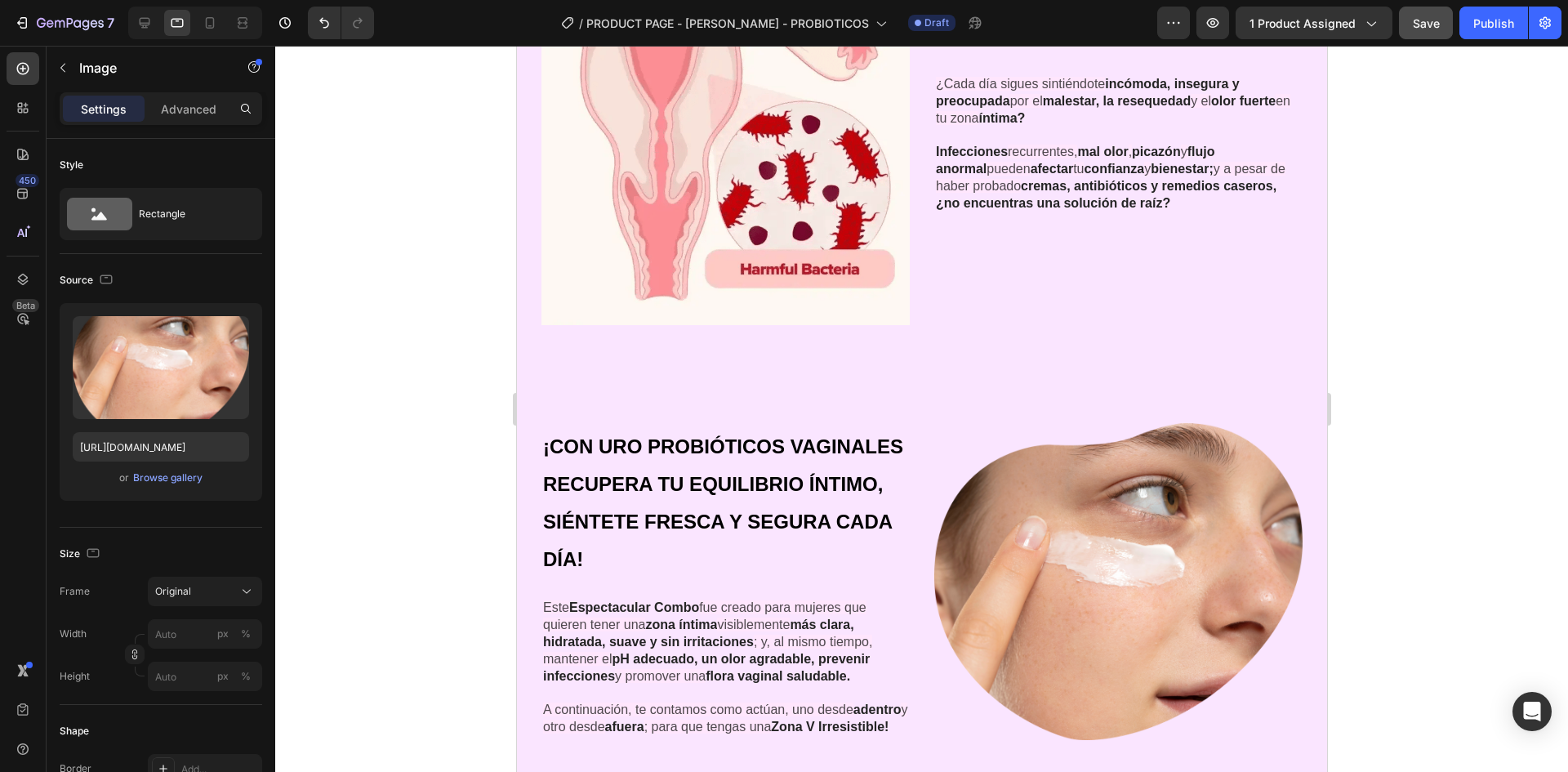
scroll to position [1663, 0]
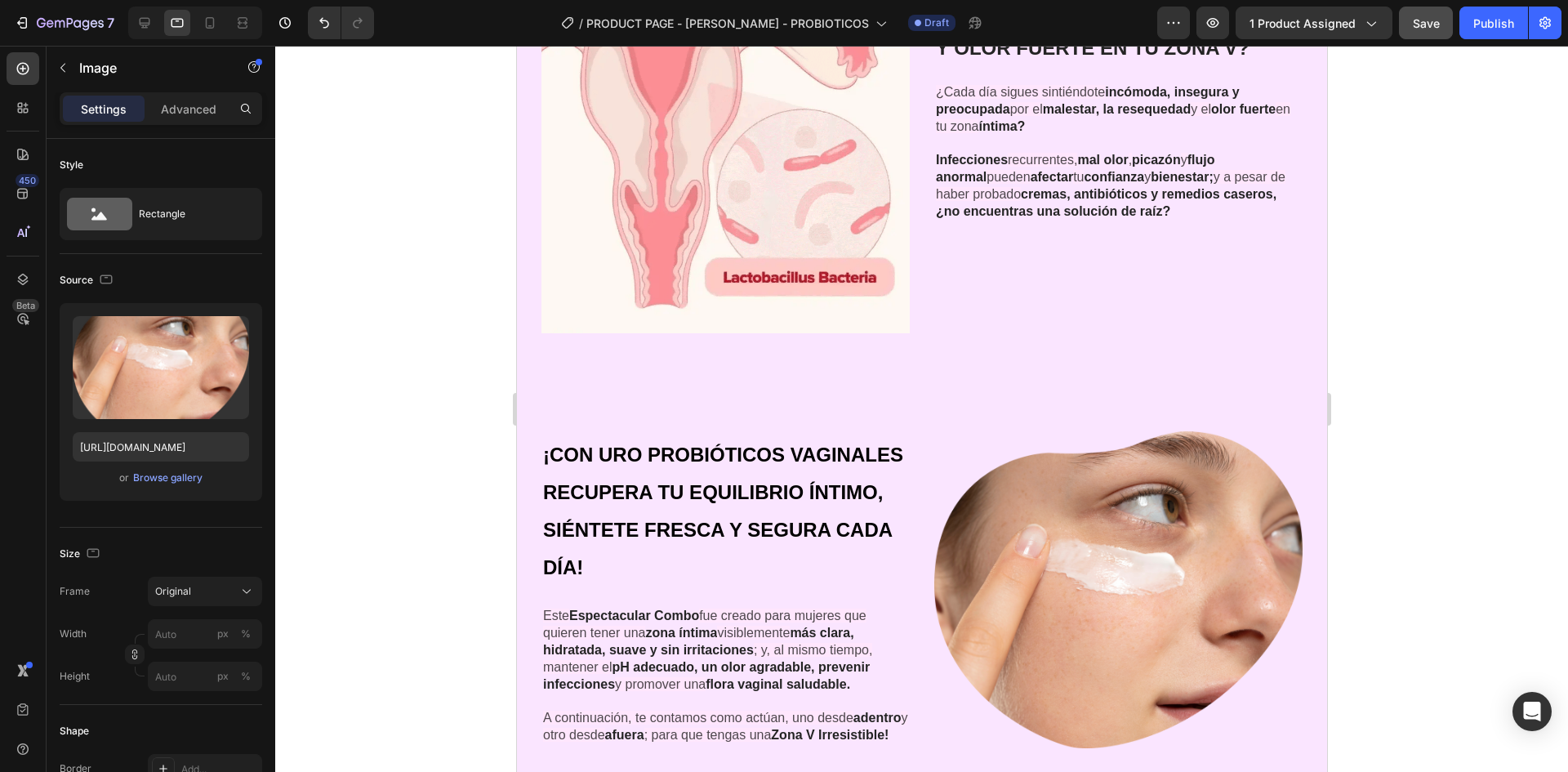
click at [1120, 467] on img at bounding box center [1118, 590] width 368 height 317
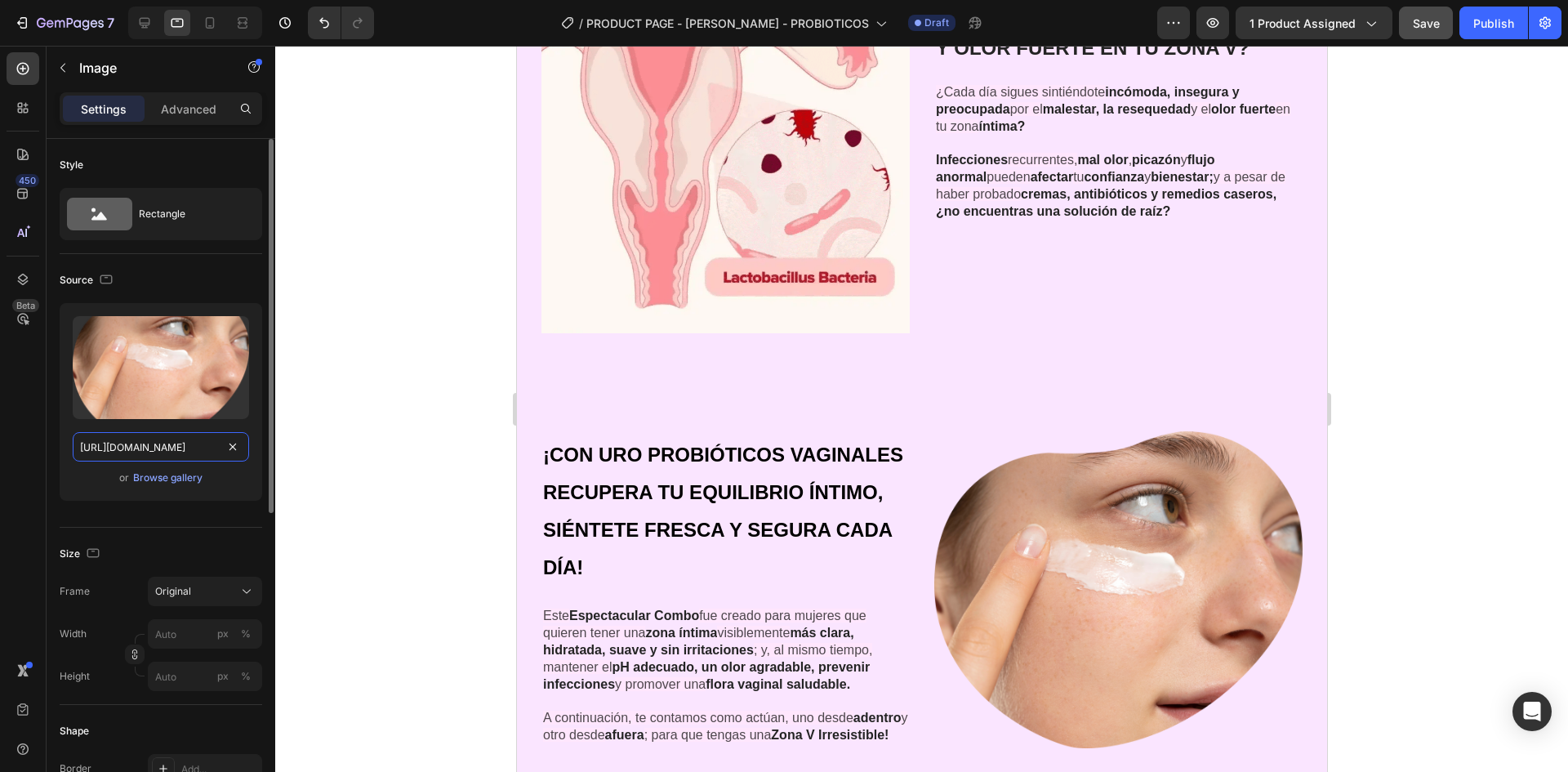
click at [169, 446] on input "[URL][DOMAIN_NAME]" at bounding box center [160, 447] width 176 height 29
paste input "664/6028/7078/files/gempages_581653791456166760-49bac817-083d-4c07-98ae-6c98f01…"
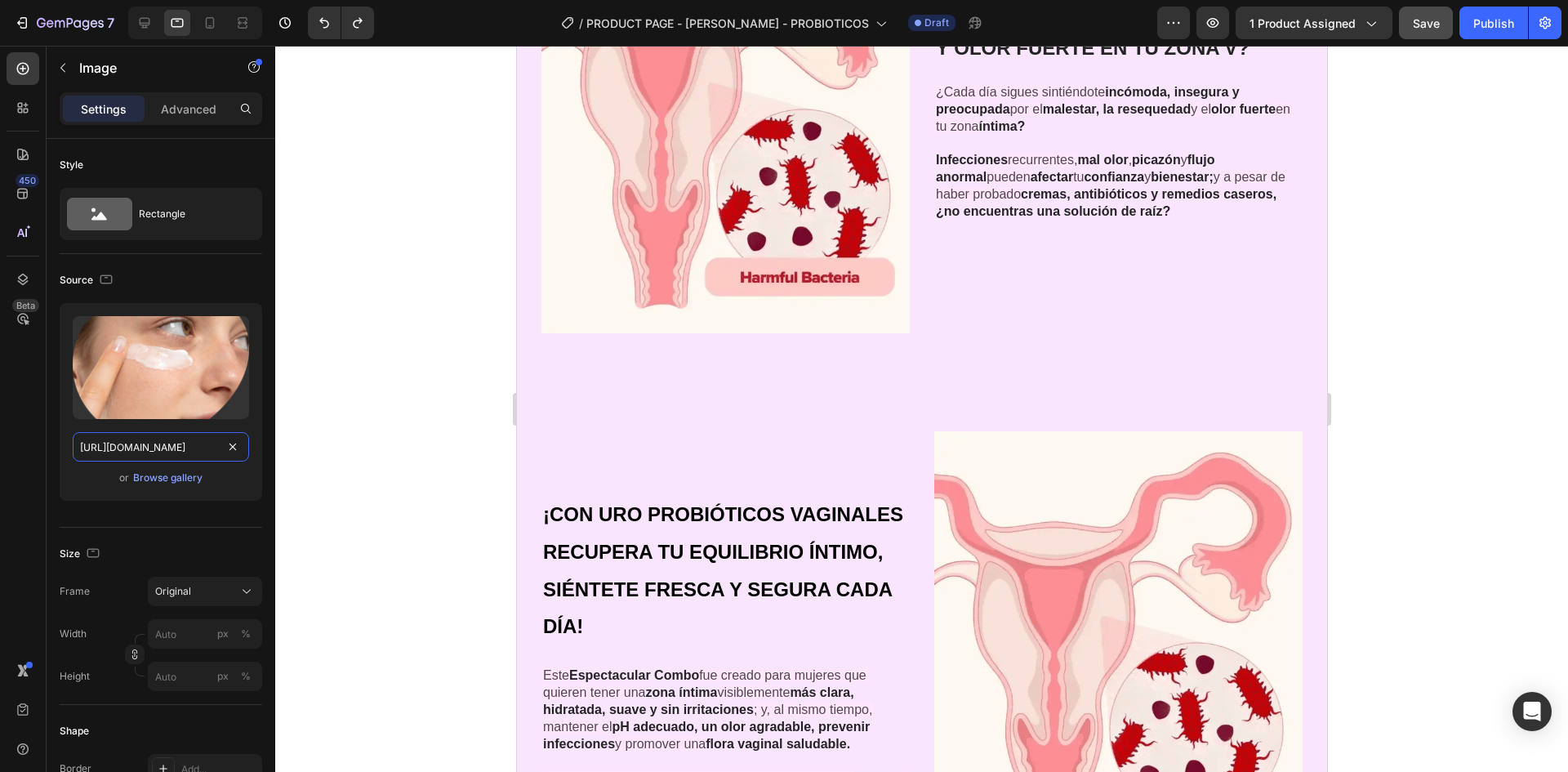
scroll to position [0, 509]
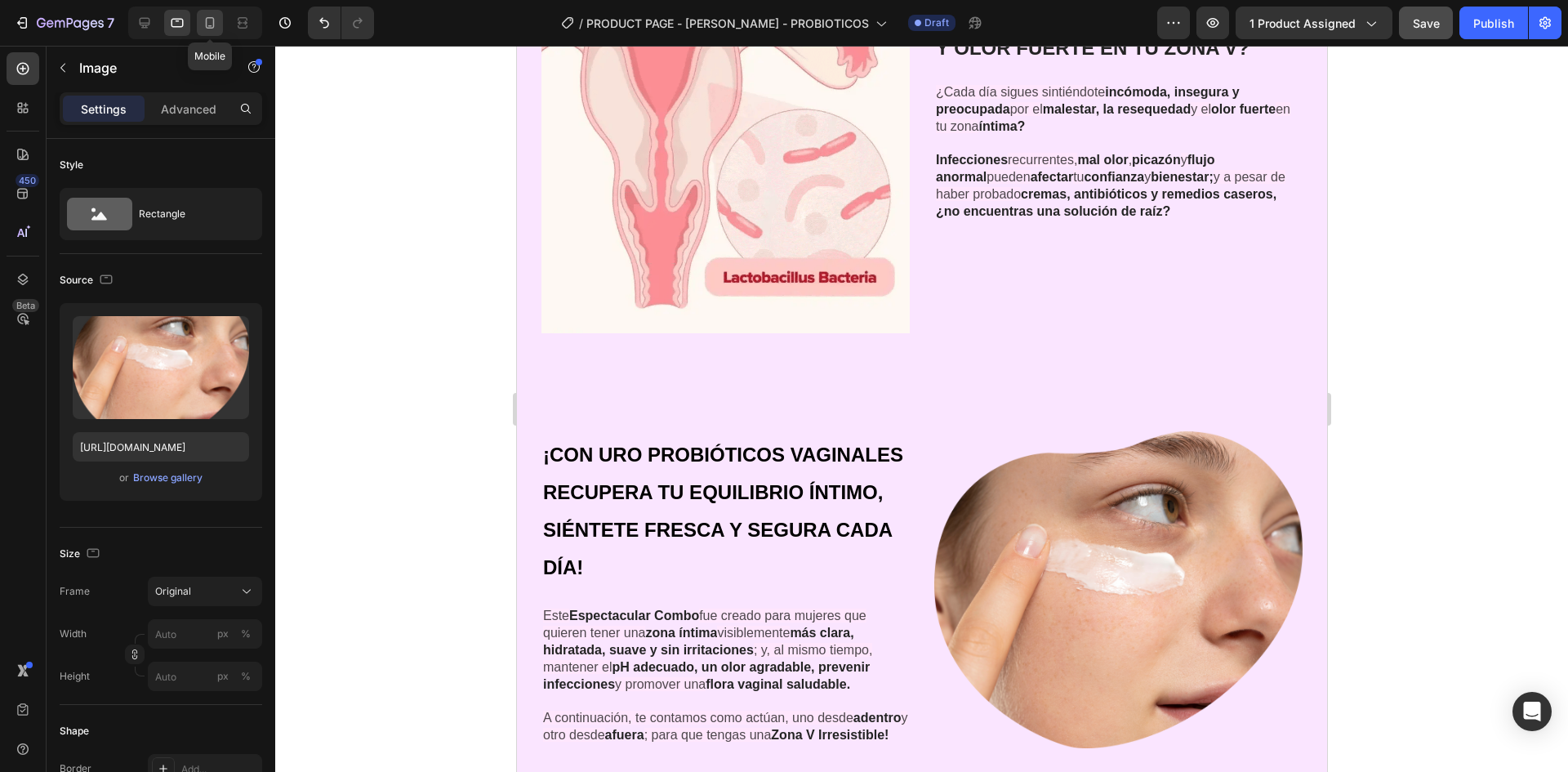
click at [214, 22] on icon at bounding box center [210, 22] width 9 height 12
type input "[URL][DOMAIN_NAME]"
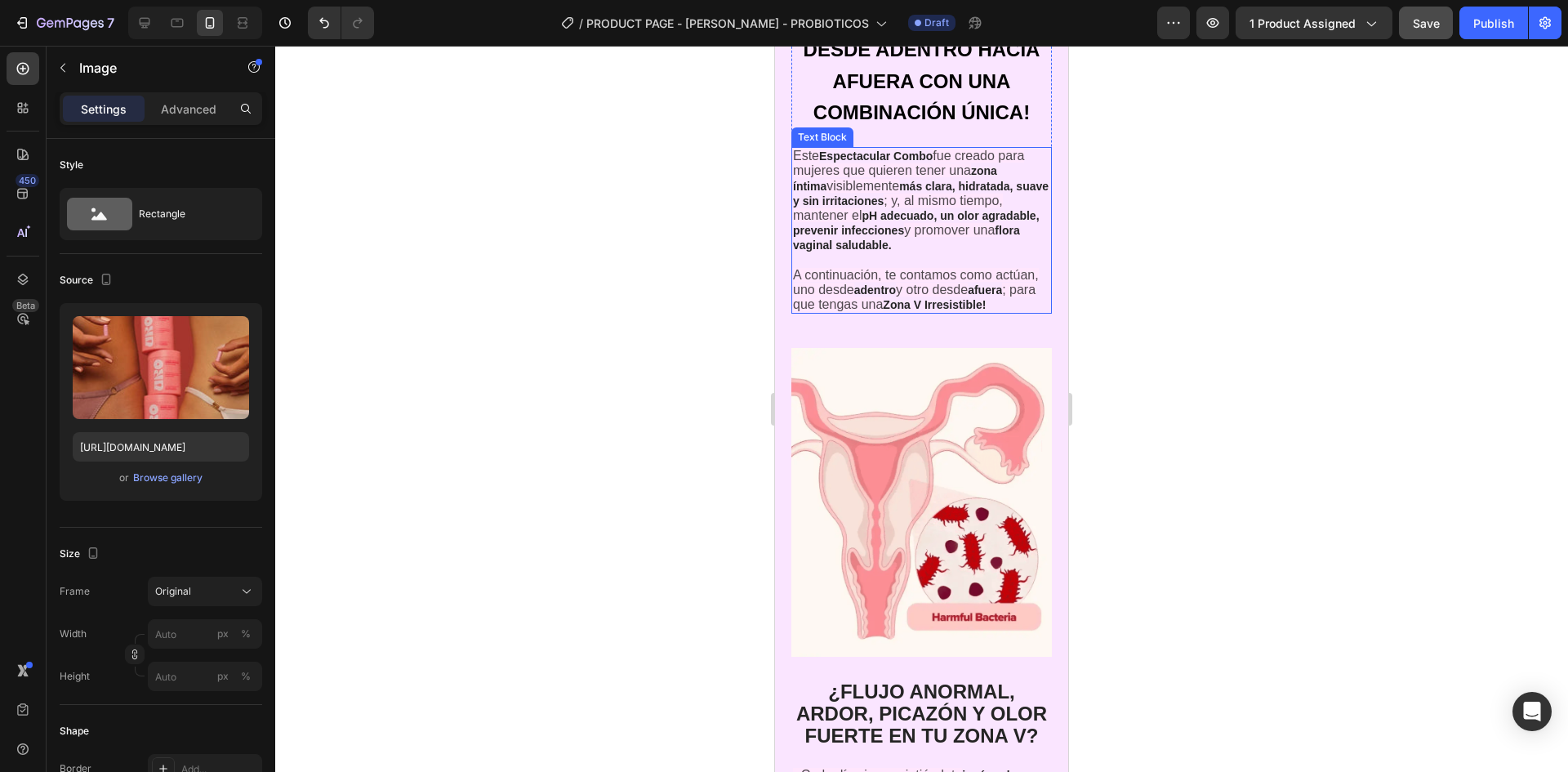
scroll to position [1509, 0]
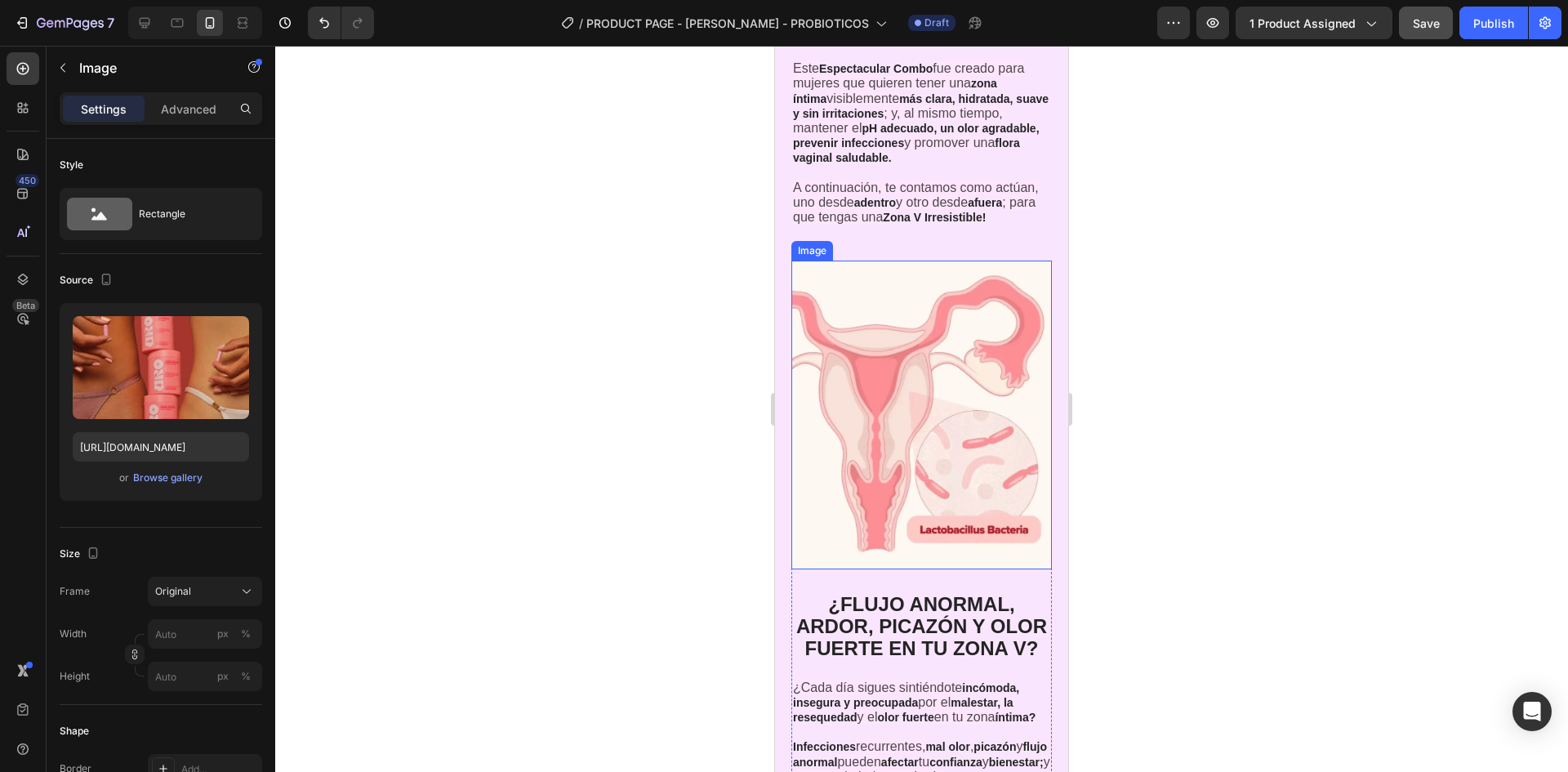
click at [952, 419] on img at bounding box center [922, 415] width 261 height 308
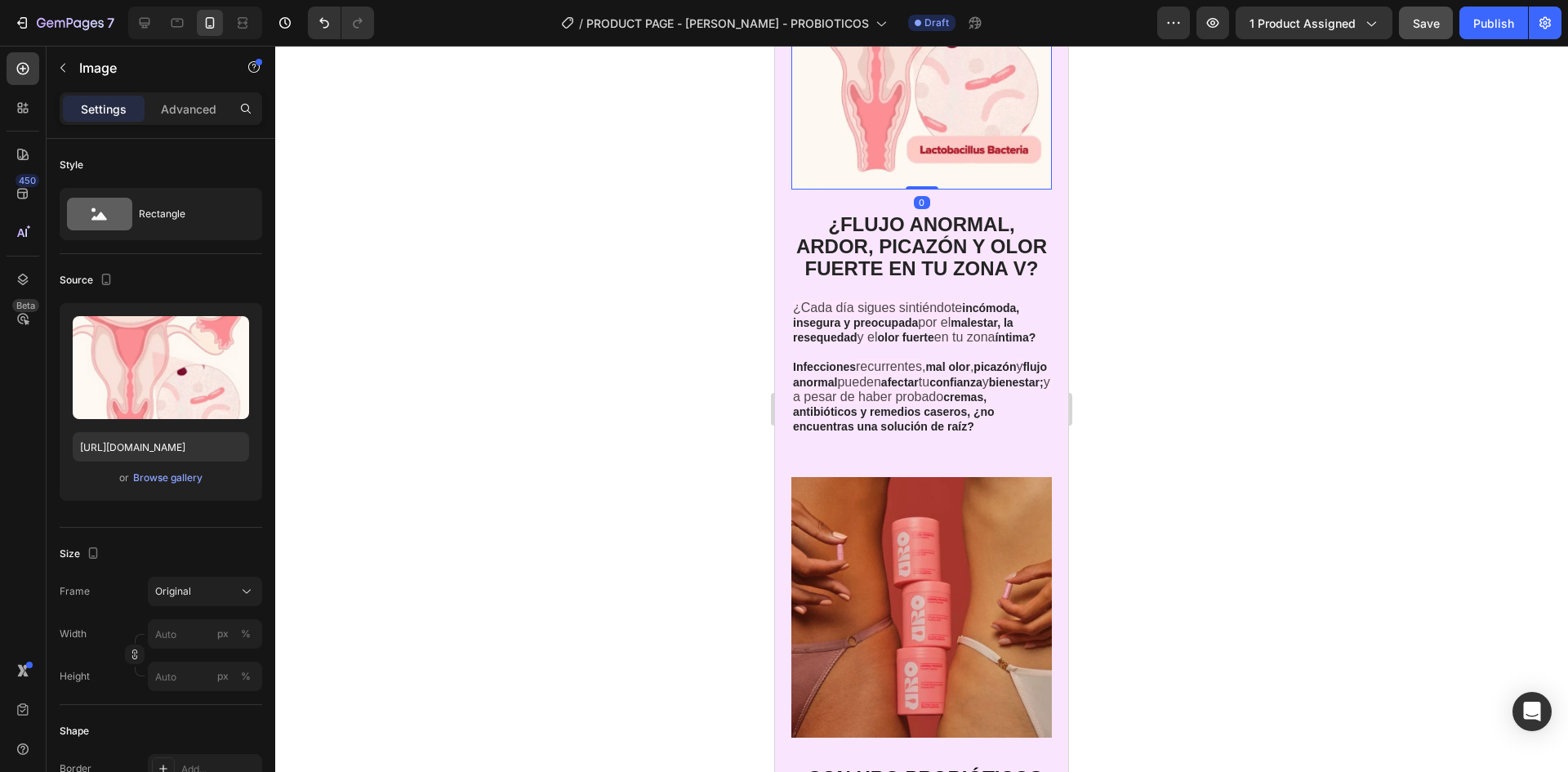
scroll to position [2000, 0]
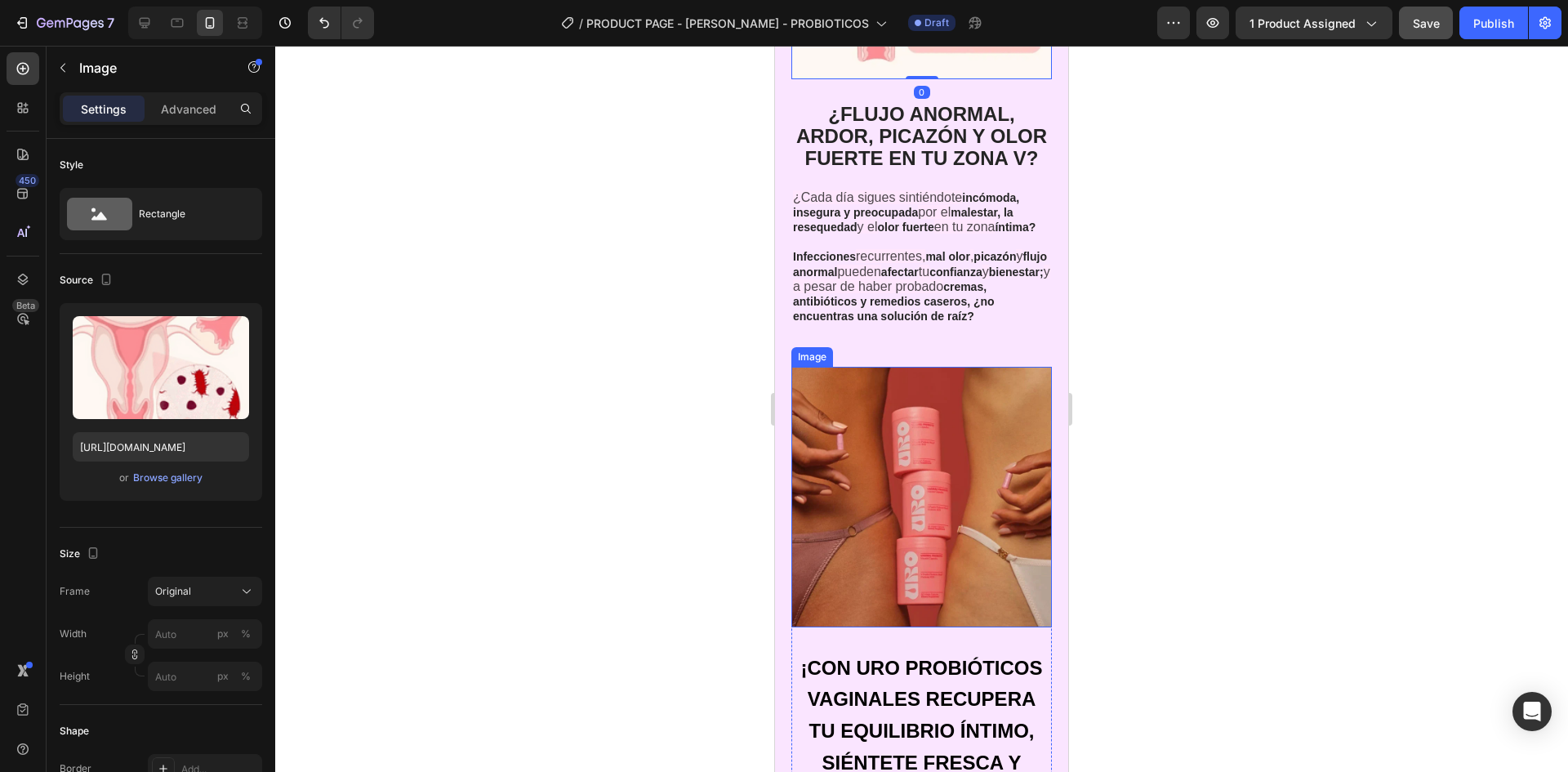
click at [905, 447] on img at bounding box center [922, 497] width 261 height 261
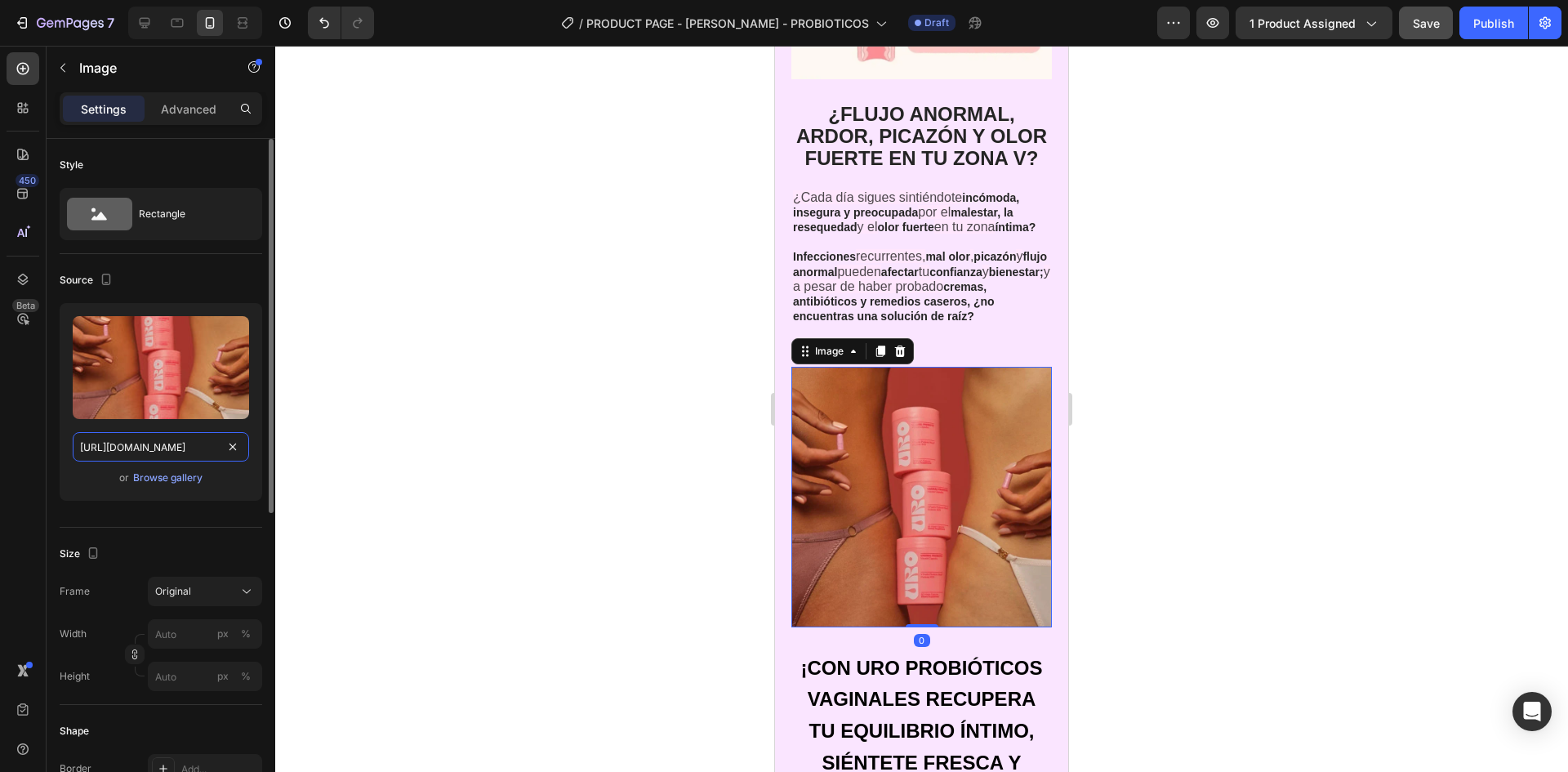
click at [183, 455] on input "[URL][DOMAIN_NAME]" at bounding box center [160, 447] width 176 height 29
click at [172, 31] on div at bounding box center [177, 22] width 26 height 26
type input "[URL][DOMAIN_NAME]"
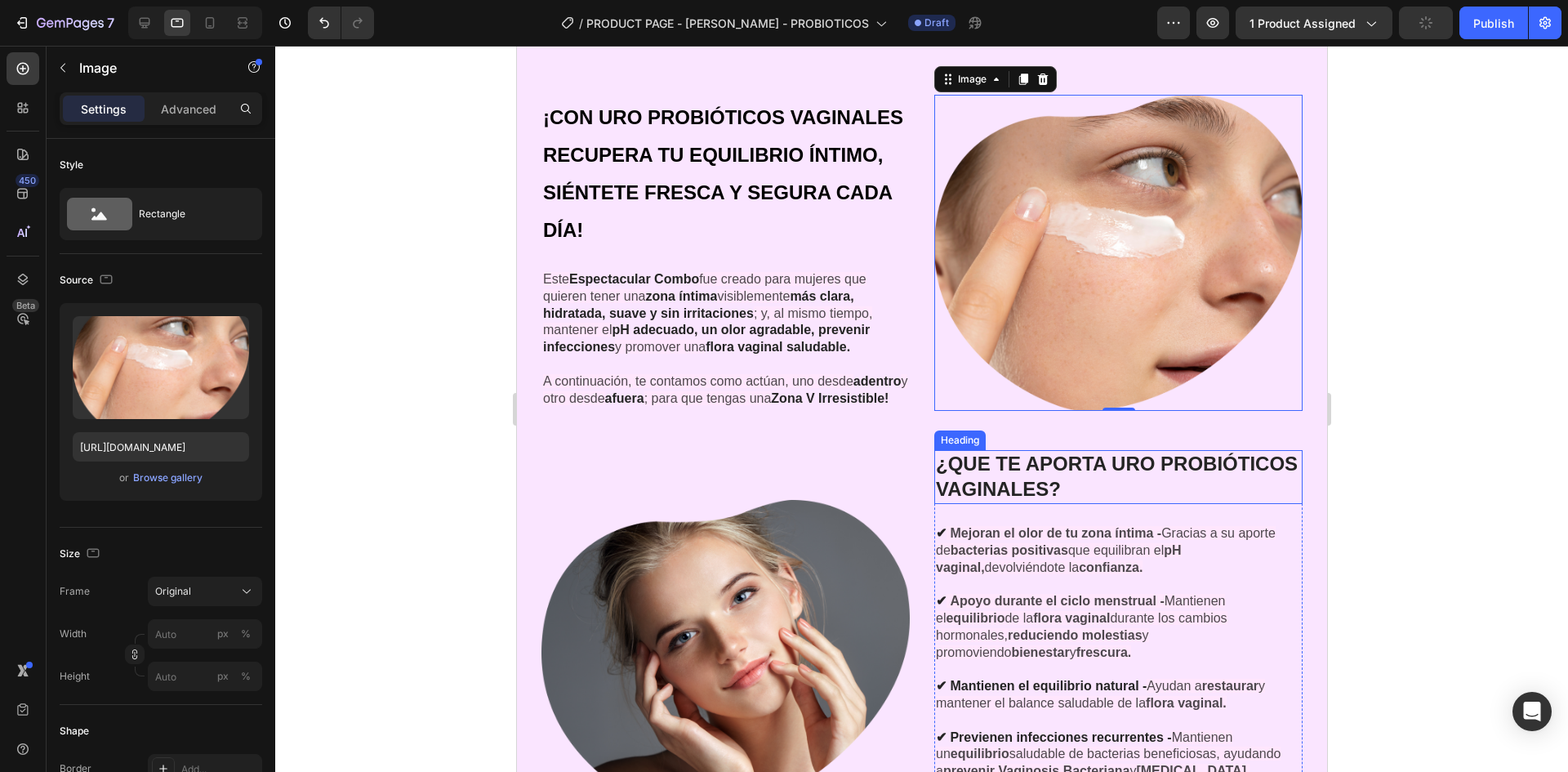
scroll to position [1881, 0]
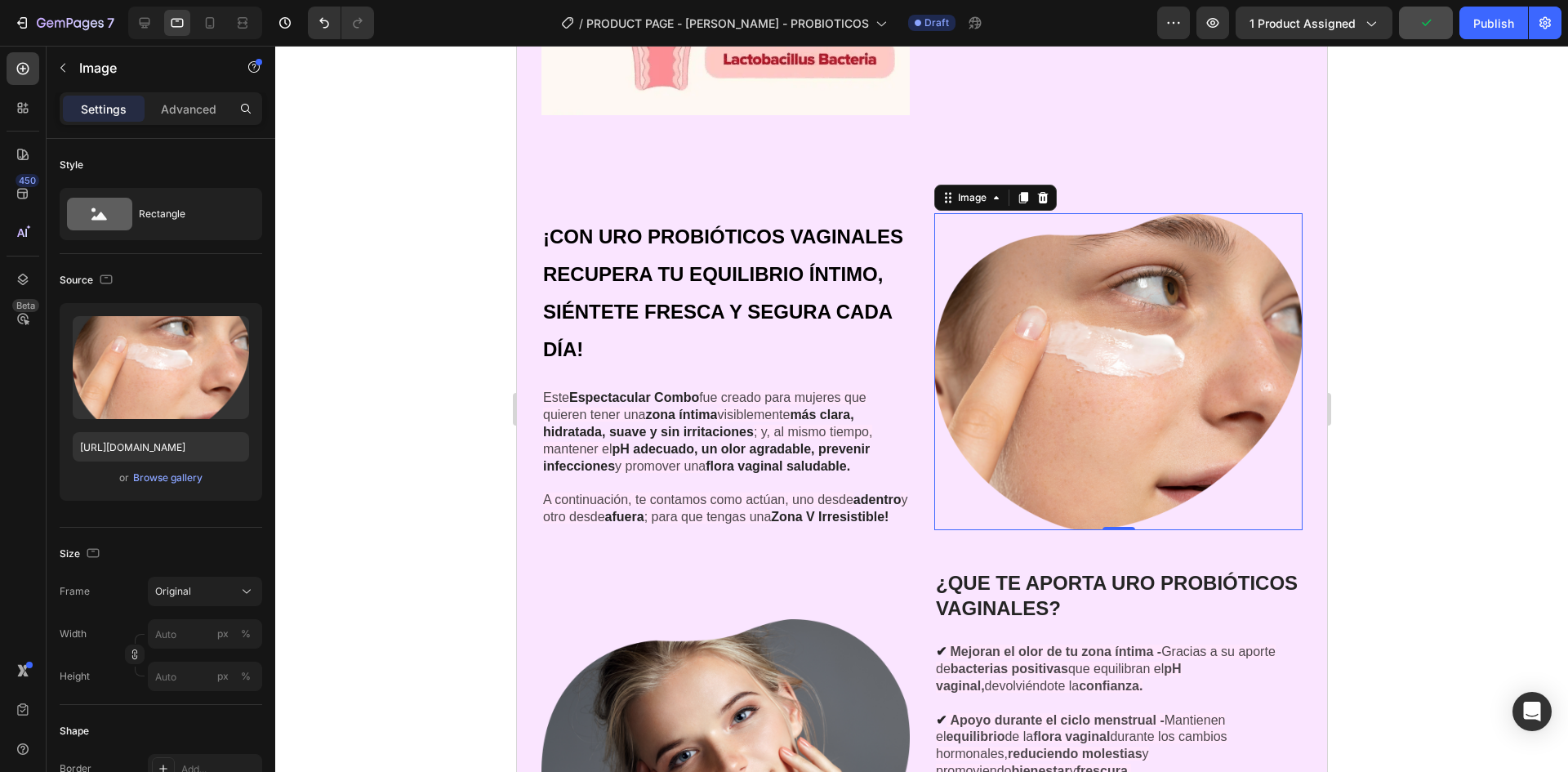
click at [1130, 273] on img at bounding box center [1118, 372] width 368 height 317
click at [172, 449] on input "[URL][DOMAIN_NAME]" at bounding box center [160, 447] width 176 height 29
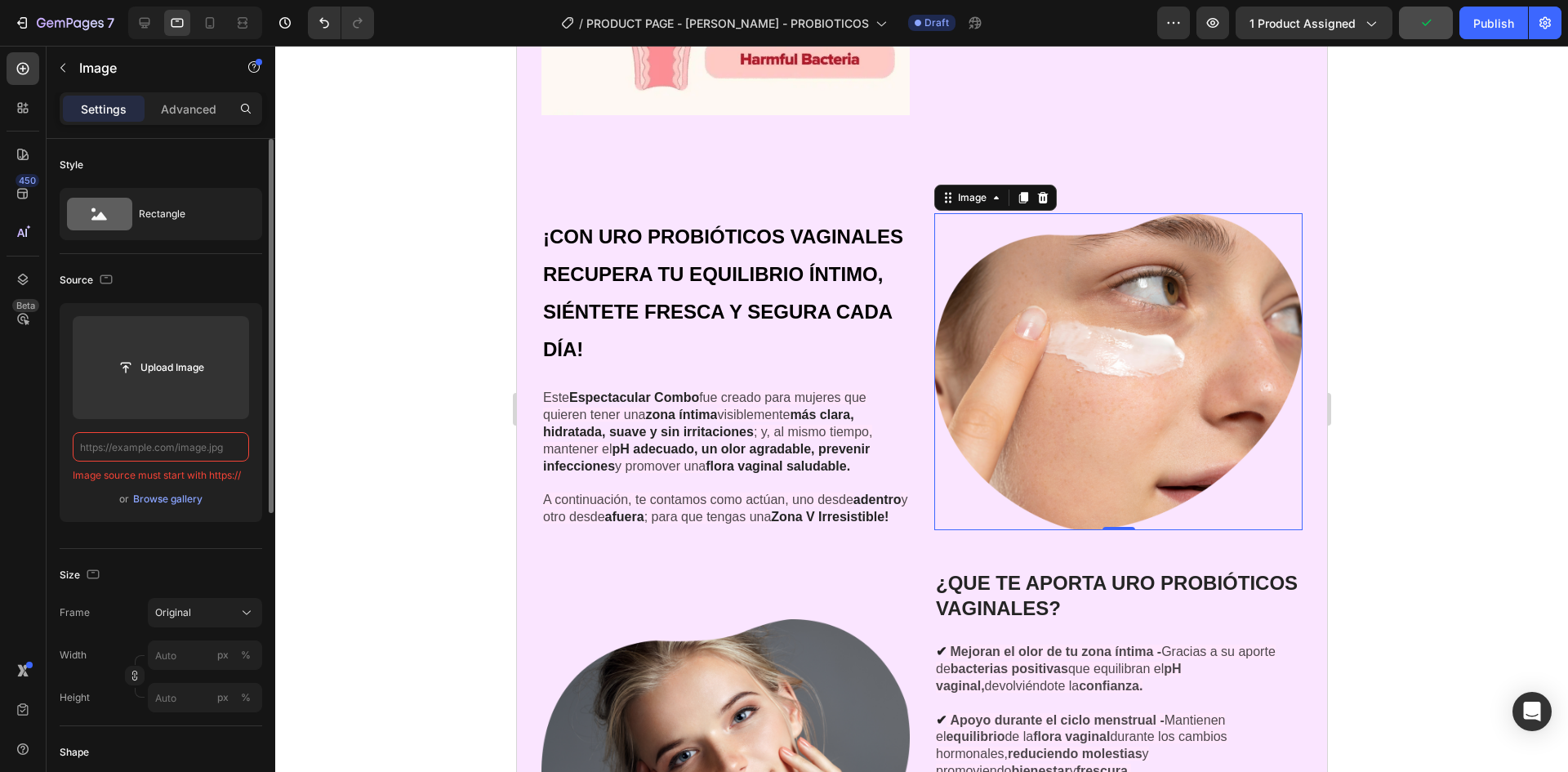
paste input "[URL][DOMAIN_NAME]"
type input "[URL][DOMAIN_NAME]"
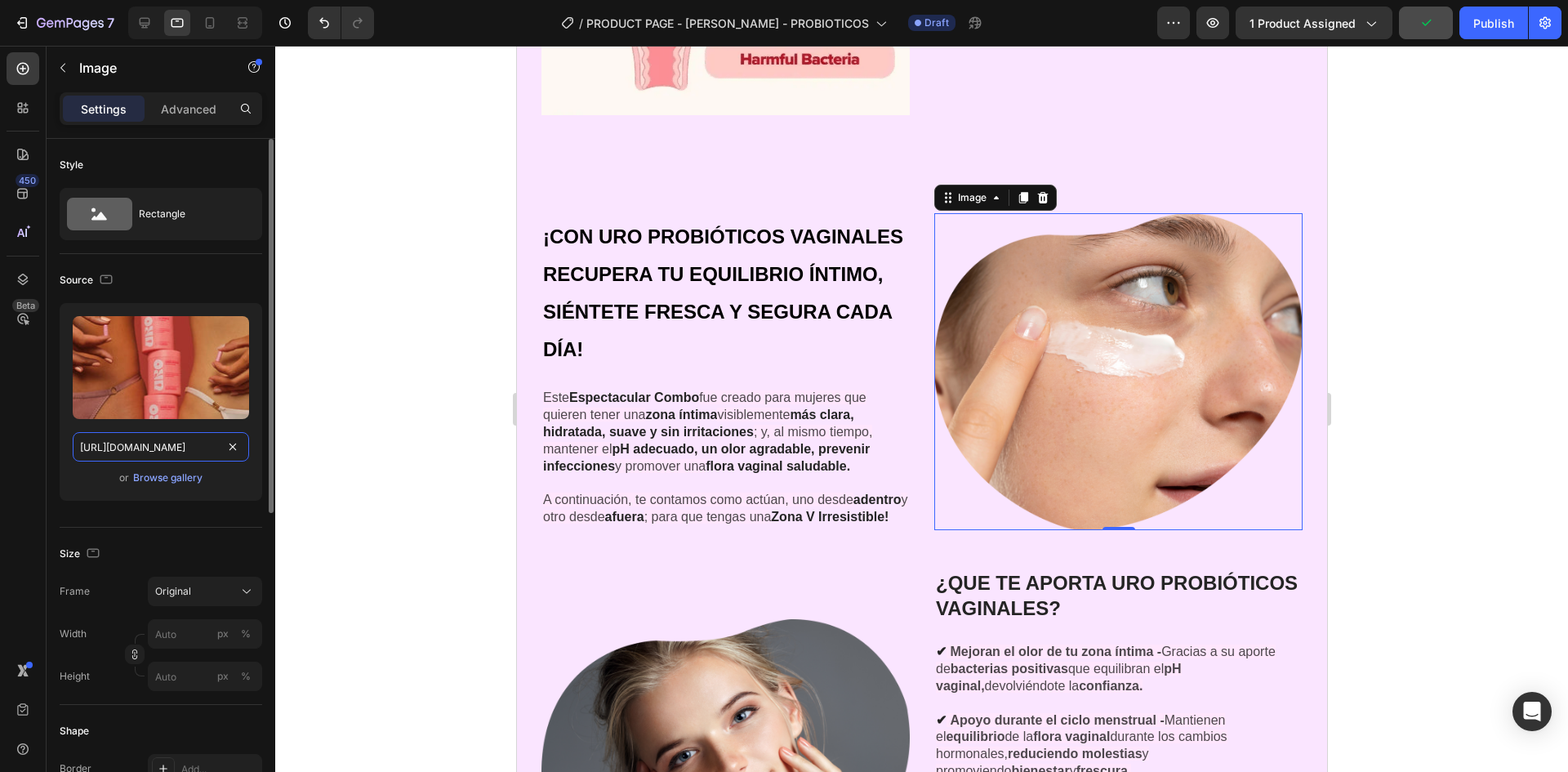
scroll to position [0, 511]
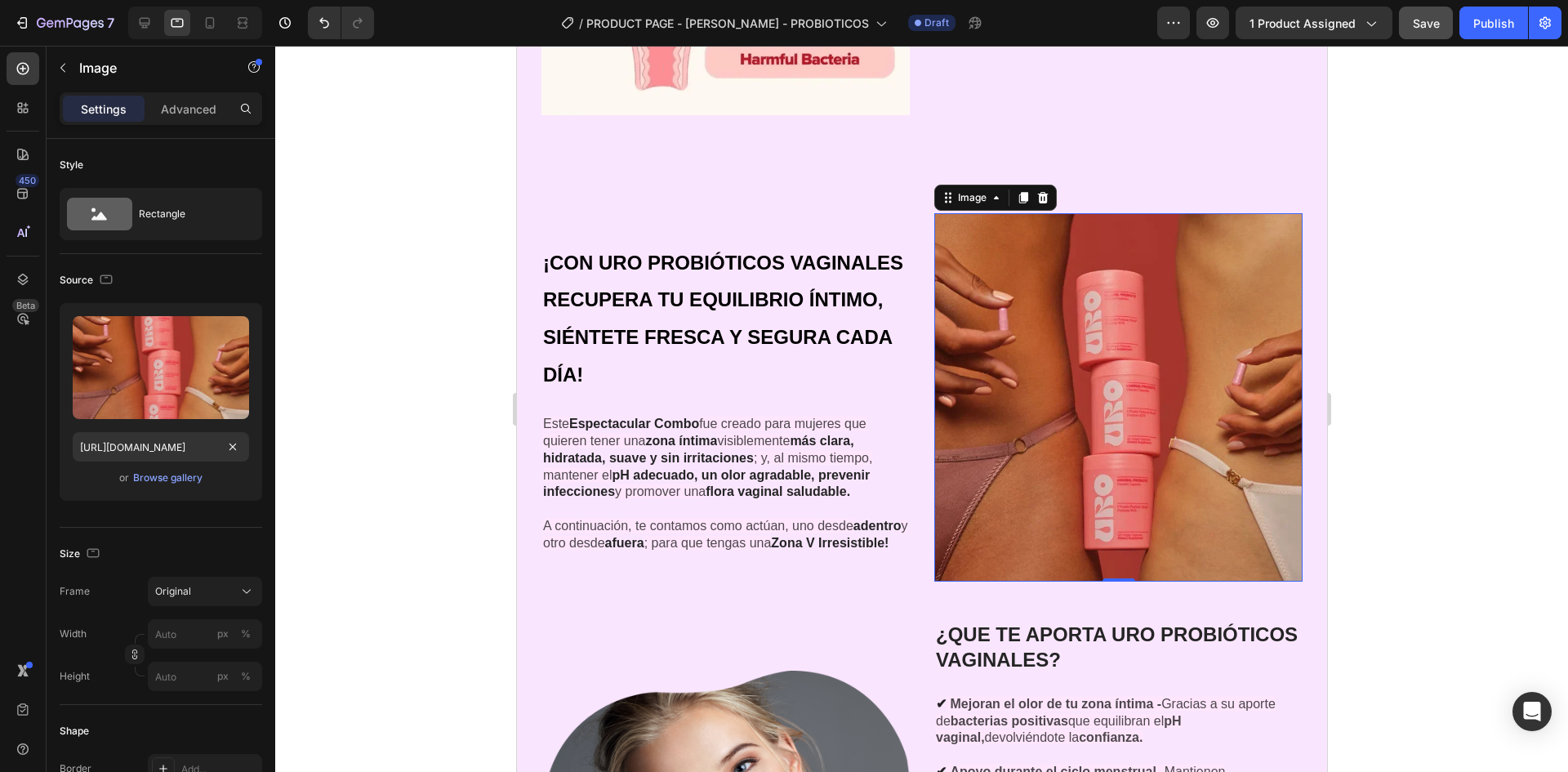
click at [491, 286] on div at bounding box center [921, 408] width 1293 height 726
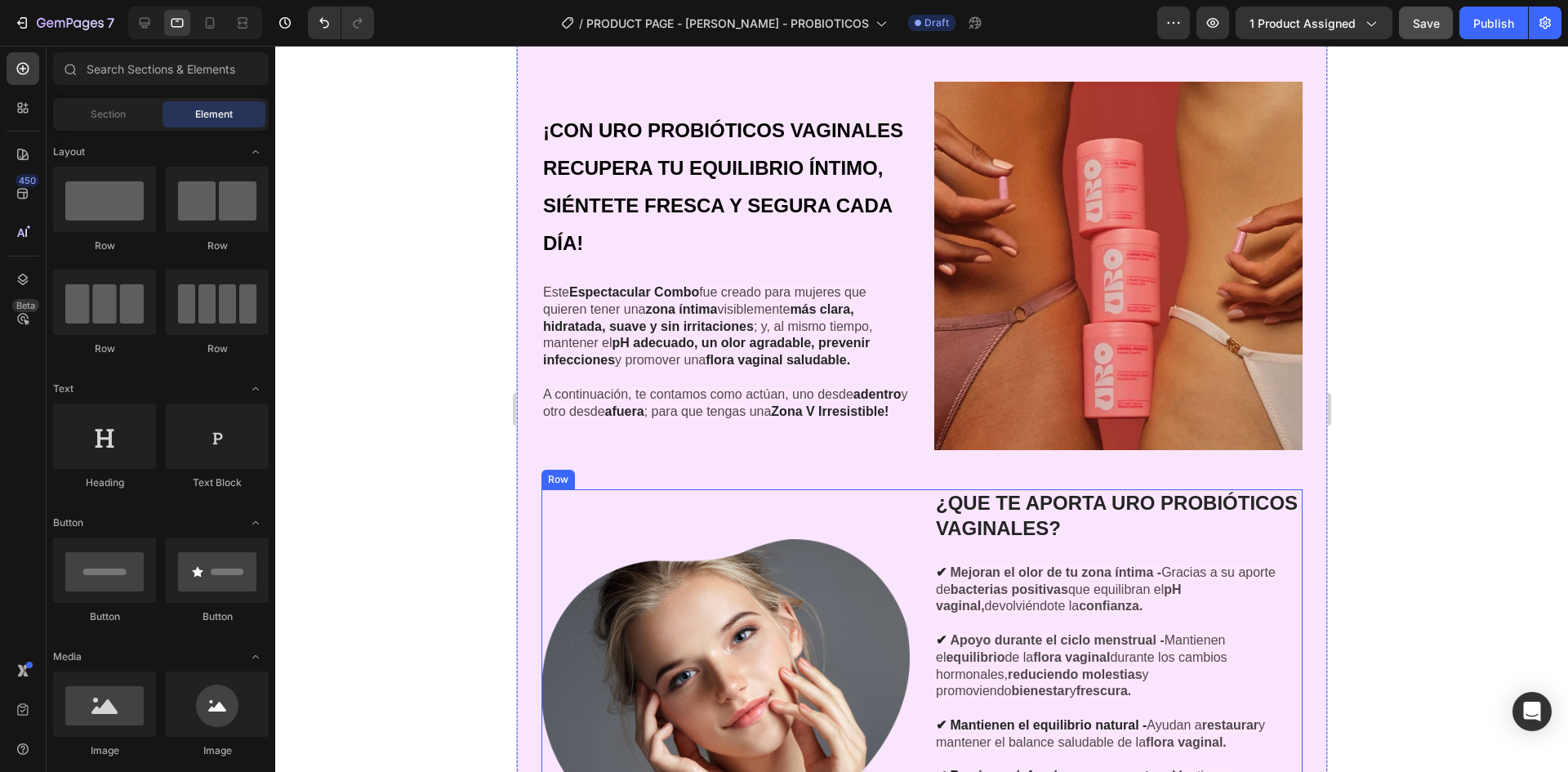
scroll to position [2127, 0]
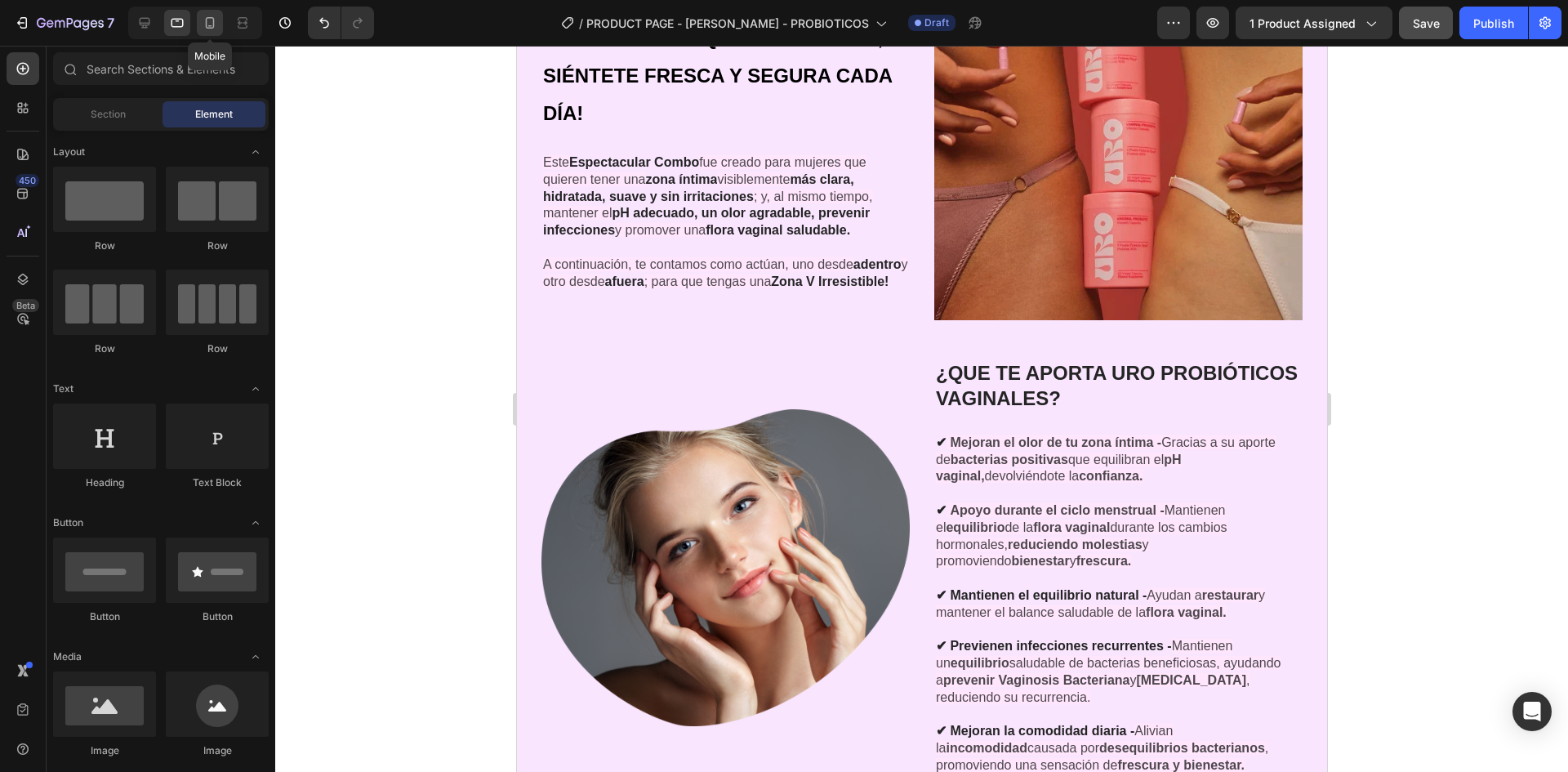
click at [218, 22] on div at bounding box center [209, 22] width 26 height 26
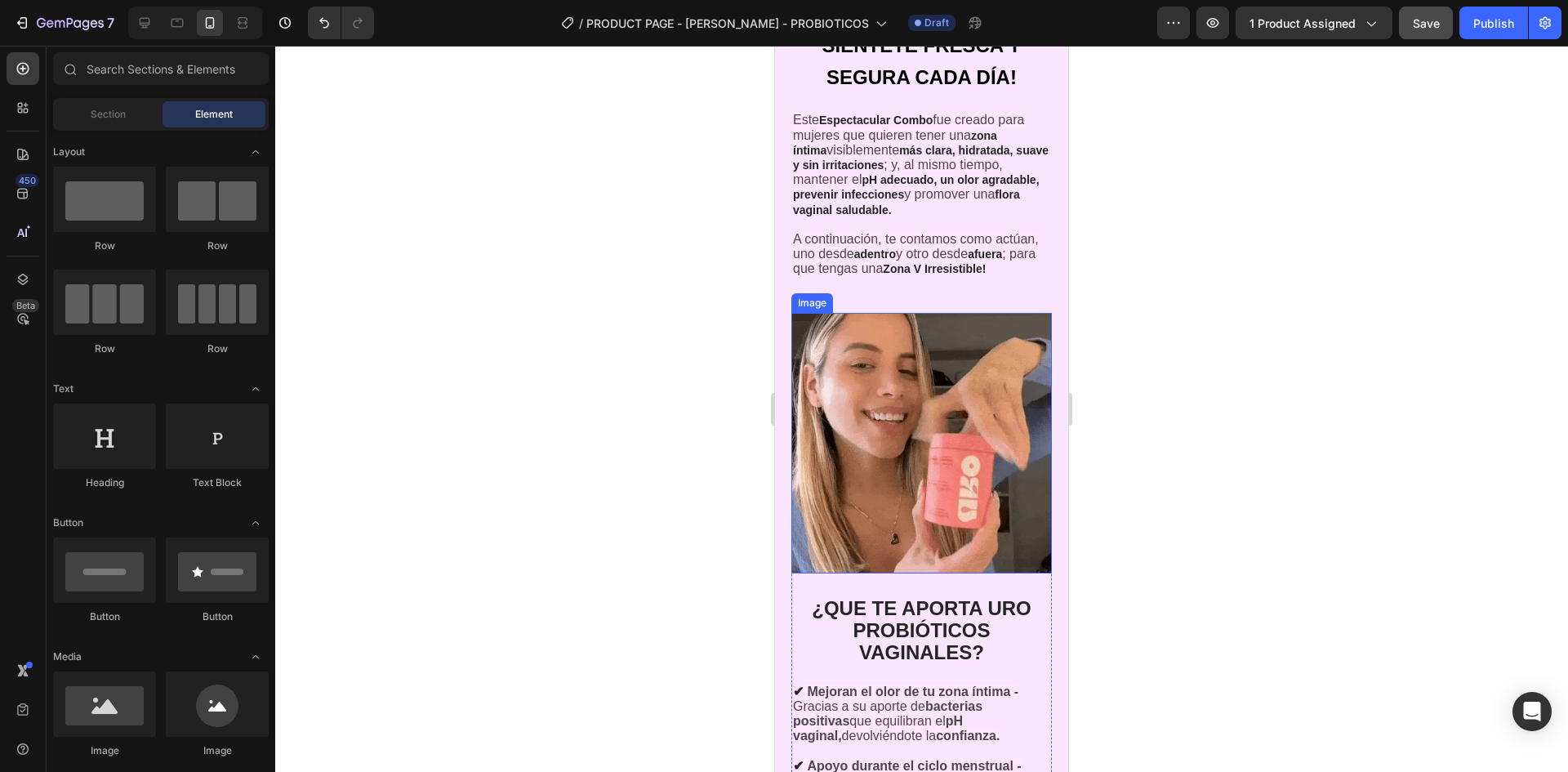
scroll to position [2765, 0]
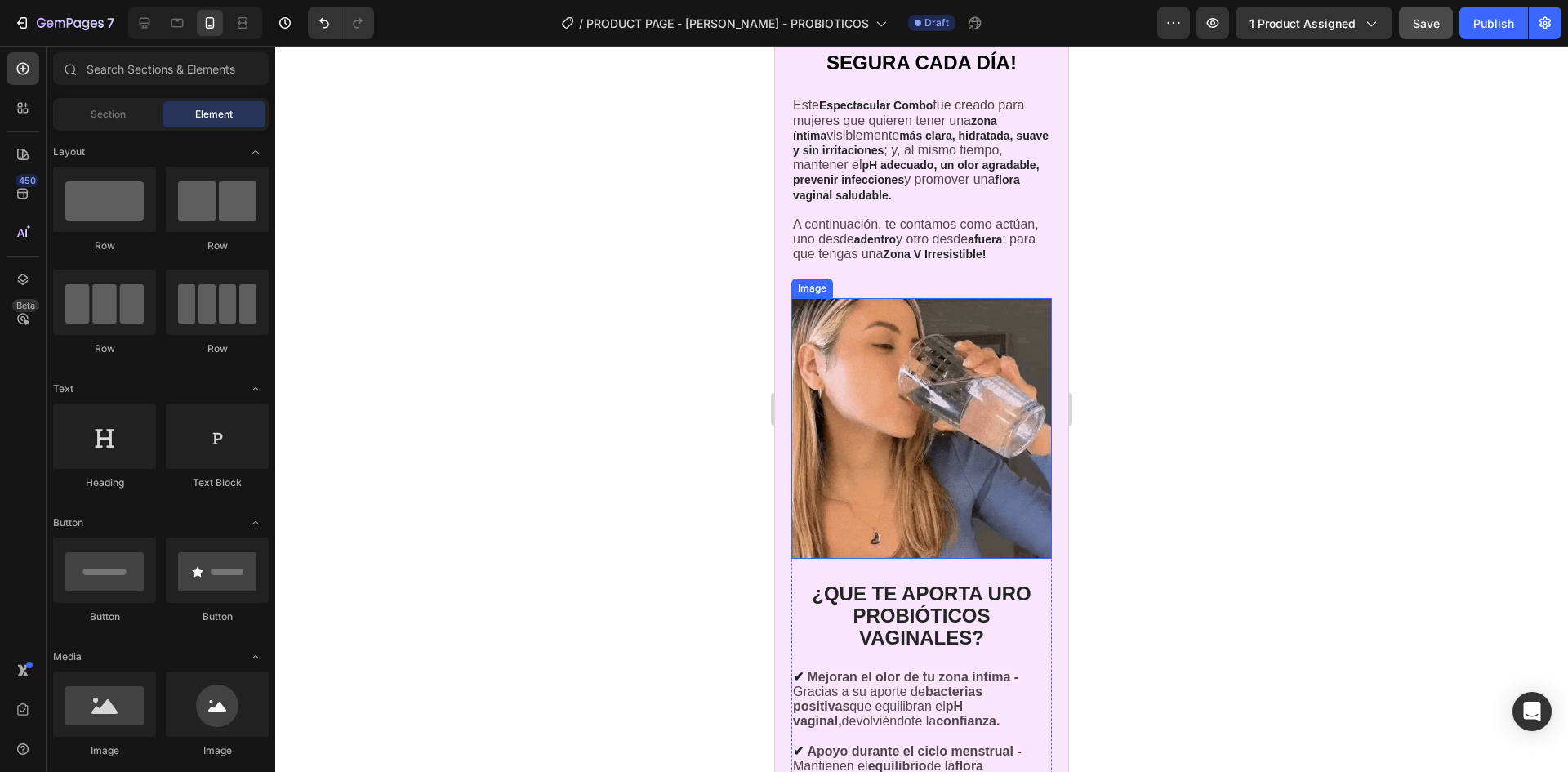
click at [962, 476] on img at bounding box center [922, 429] width 261 height 261
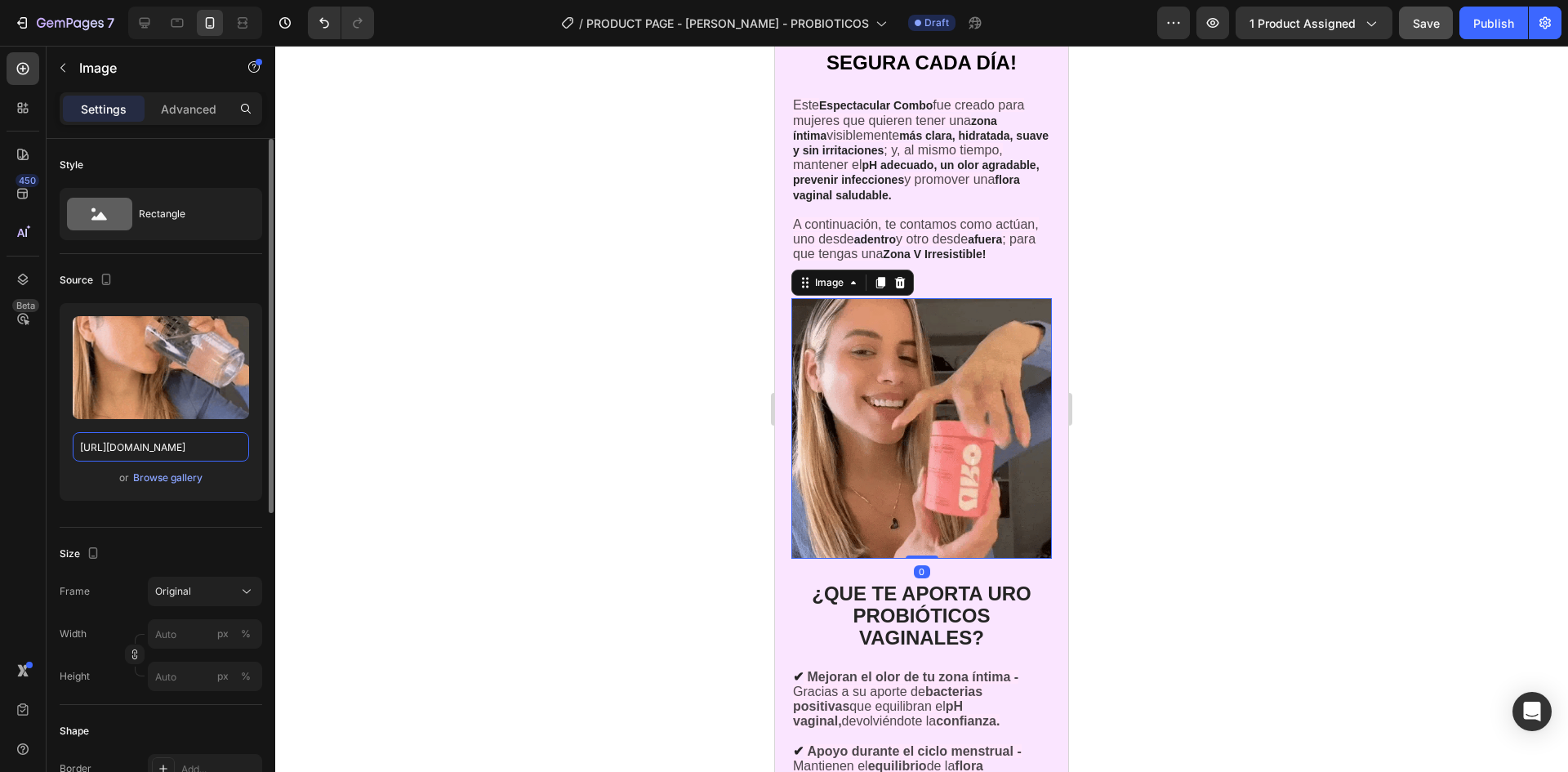
click at [145, 432] on input "[URL][DOMAIN_NAME]" at bounding box center [160, 447] width 176 height 29
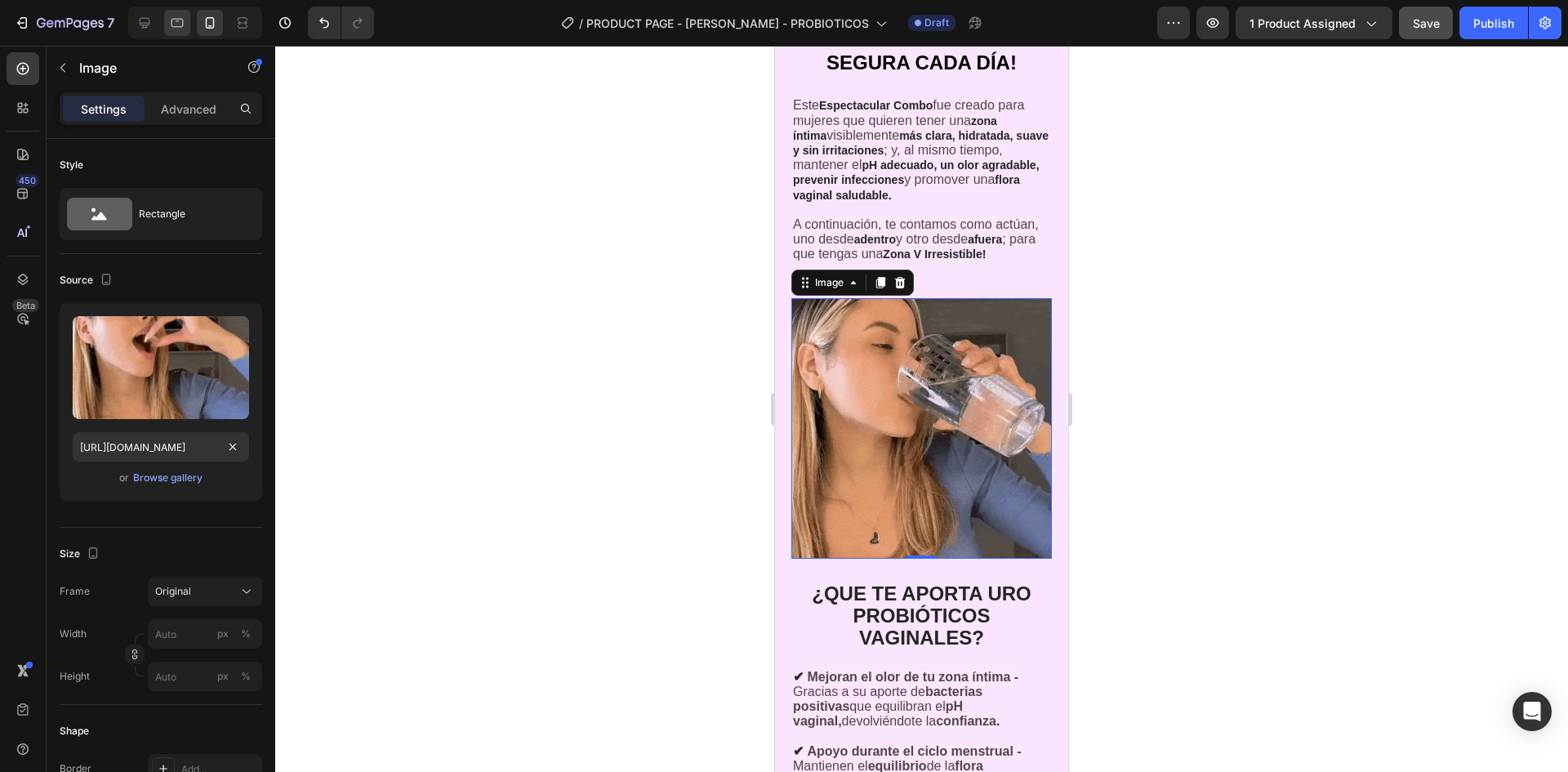
click at [175, 29] on icon at bounding box center [177, 22] width 16 height 16
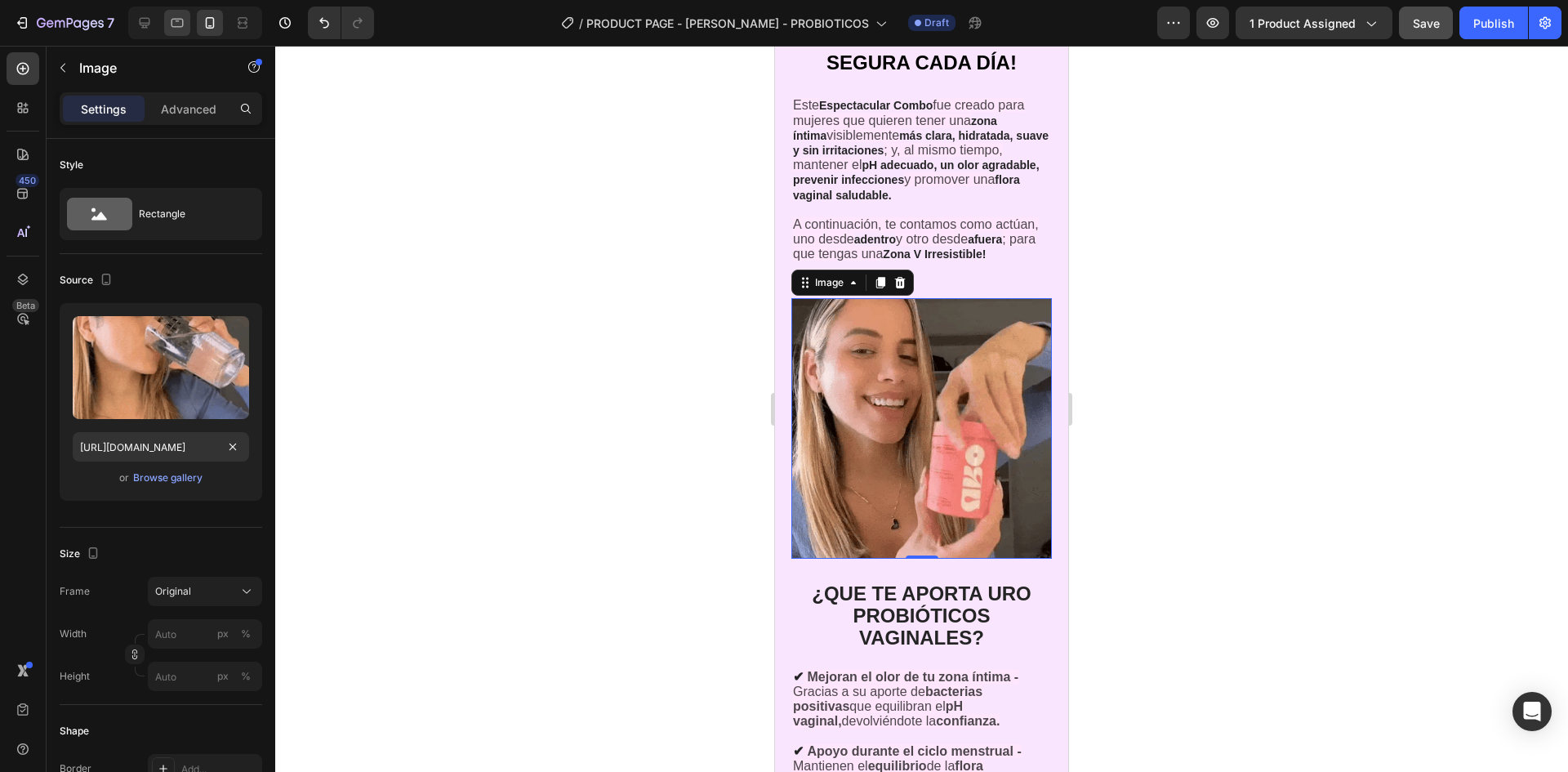
type input "[URL][DOMAIN_NAME]"
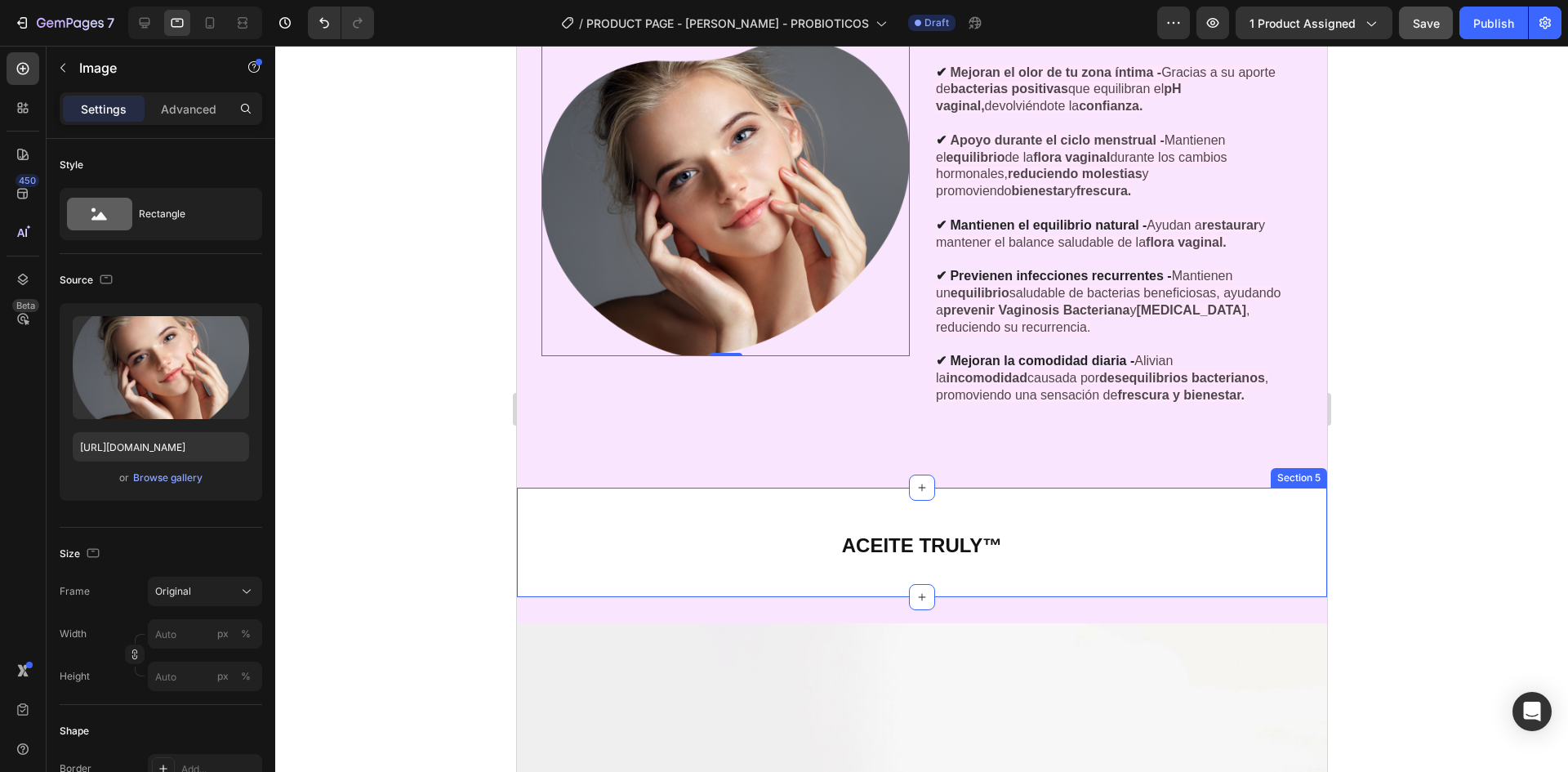
scroll to position [2800, 0]
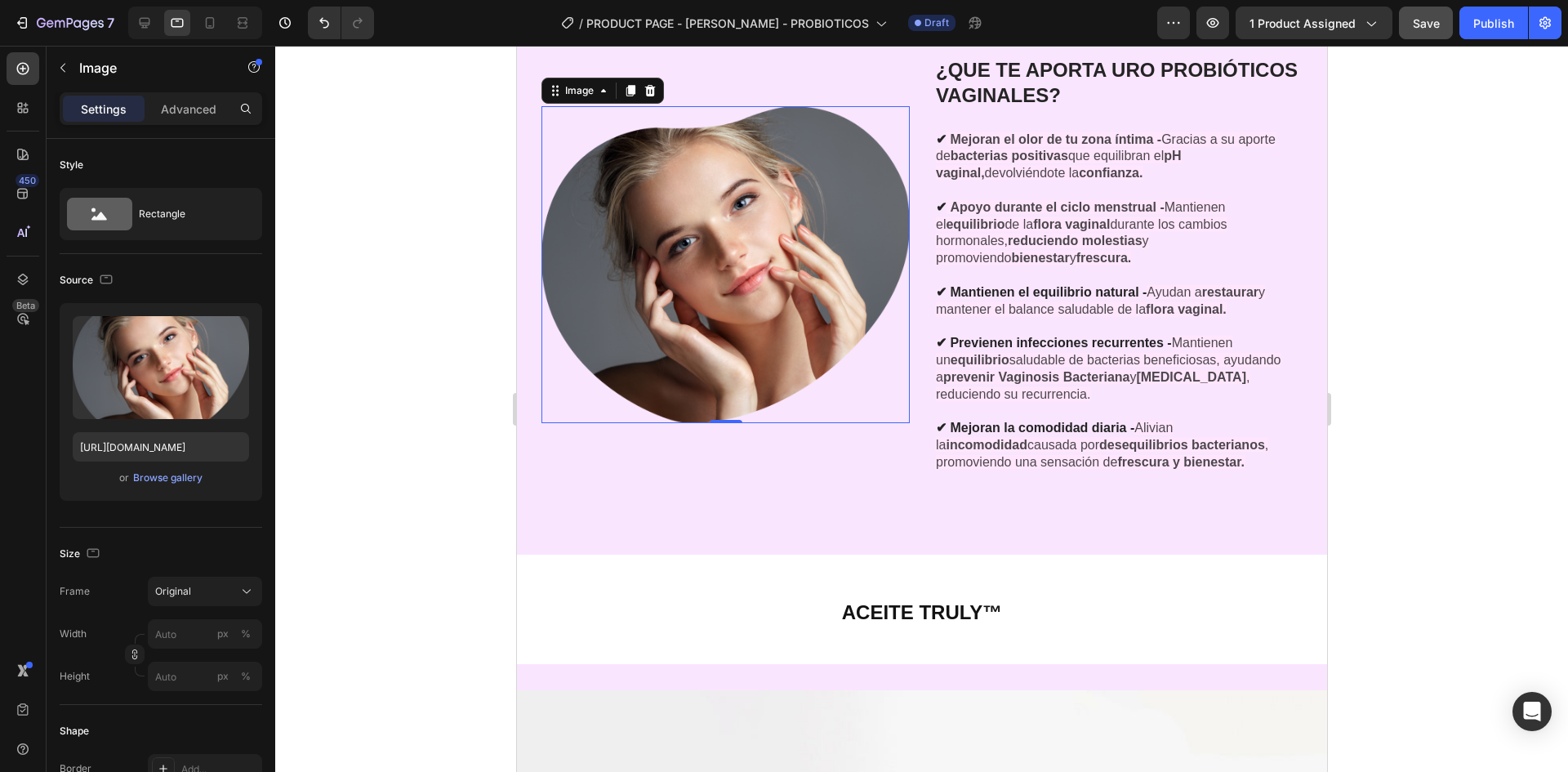
click at [717, 266] on img at bounding box center [725, 264] width 368 height 317
drag, startPoint x: 153, startPoint y: 452, endPoint x: 173, endPoint y: 450, distance: 20.1
click at [155, 451] on input "[URL][DOMAIN_NAME]" at bounding box center [160, 447] width 176 height 29
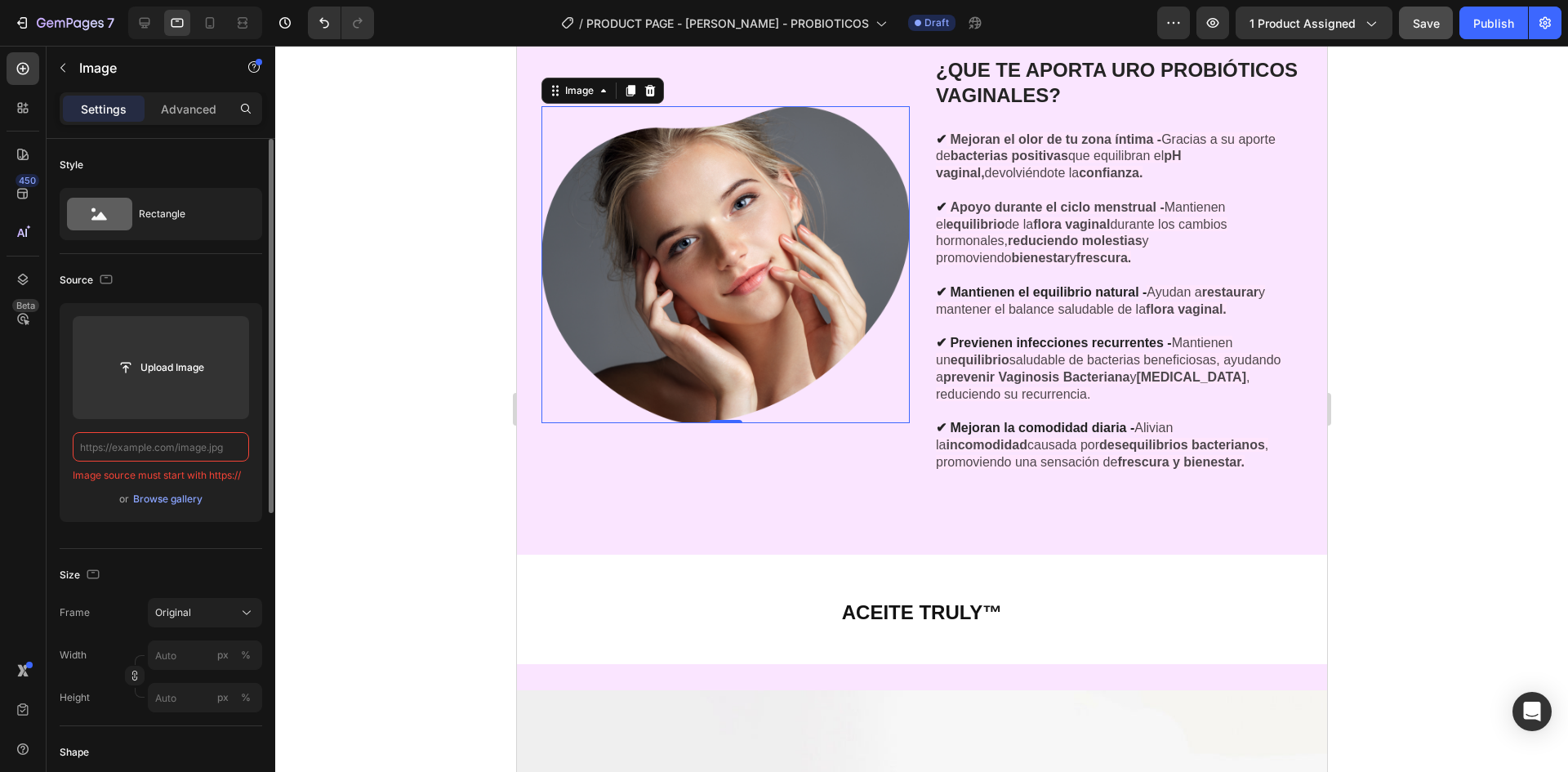
paste input "[URL][DOMAIN_NAME]"
type input "[URL][DOMAIN_NAME]"
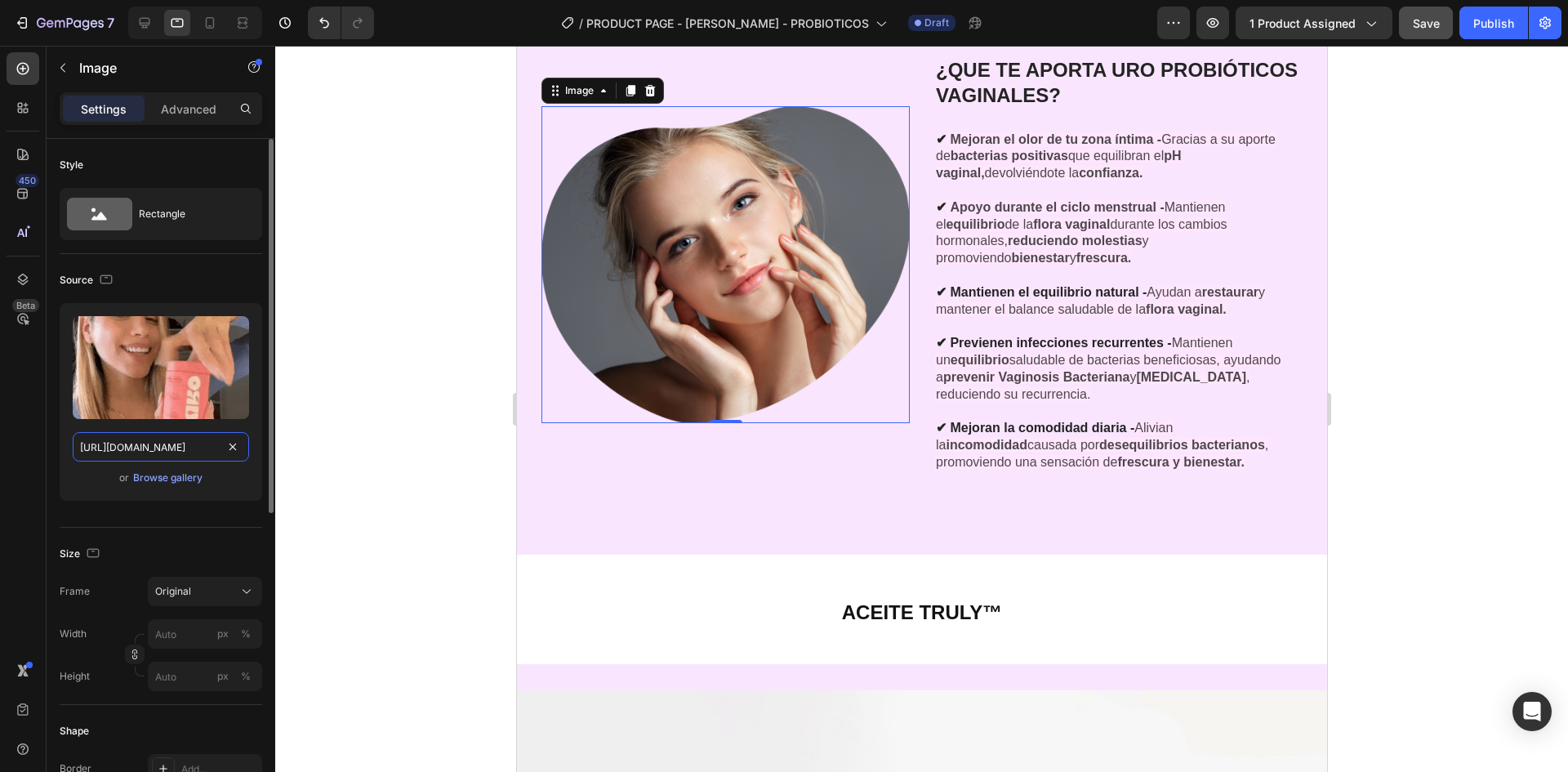
scroll to position [0, 506]
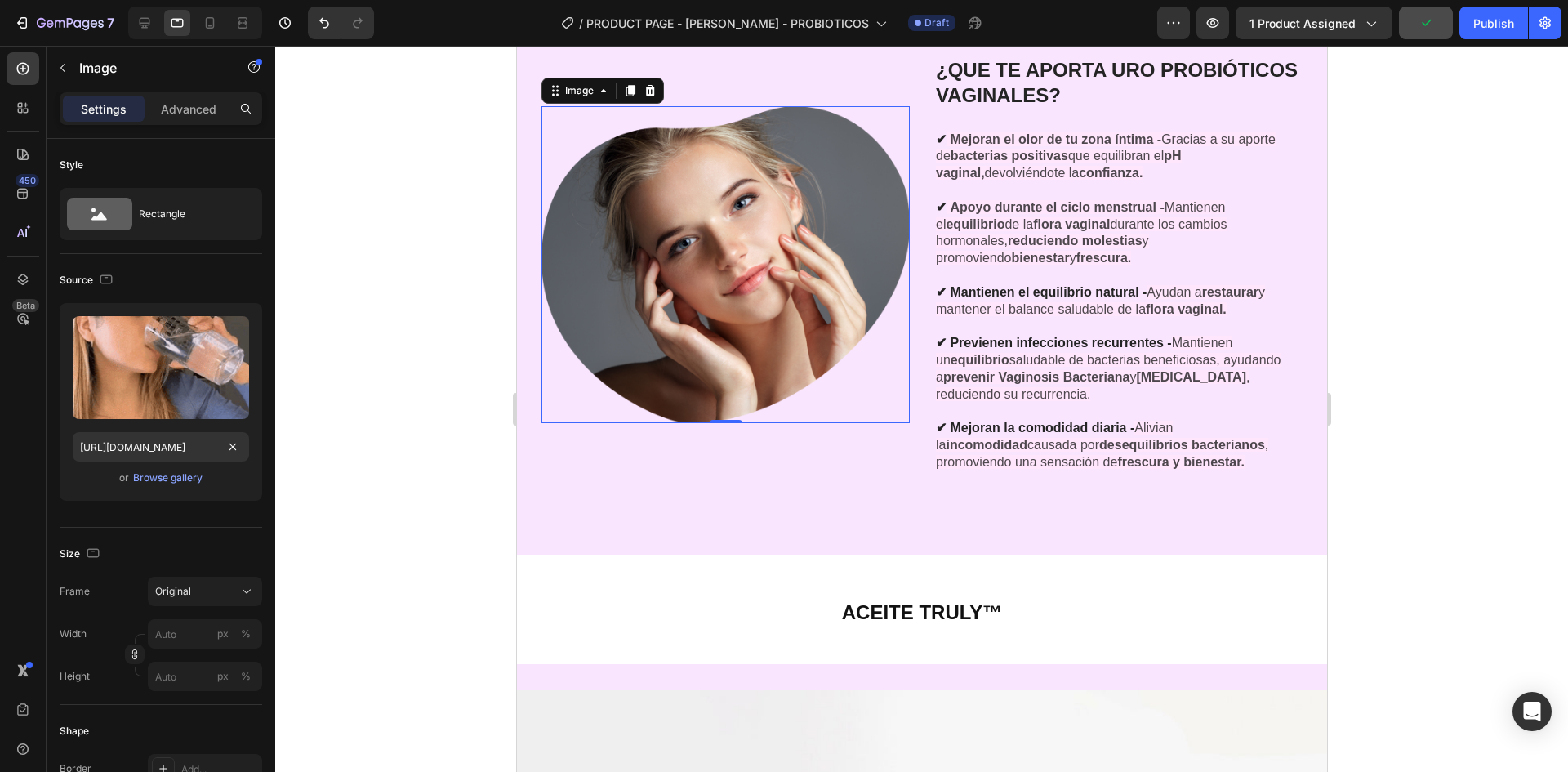
click at [400, 300] on div at bounding box center [921, 408] width 1293 height 726
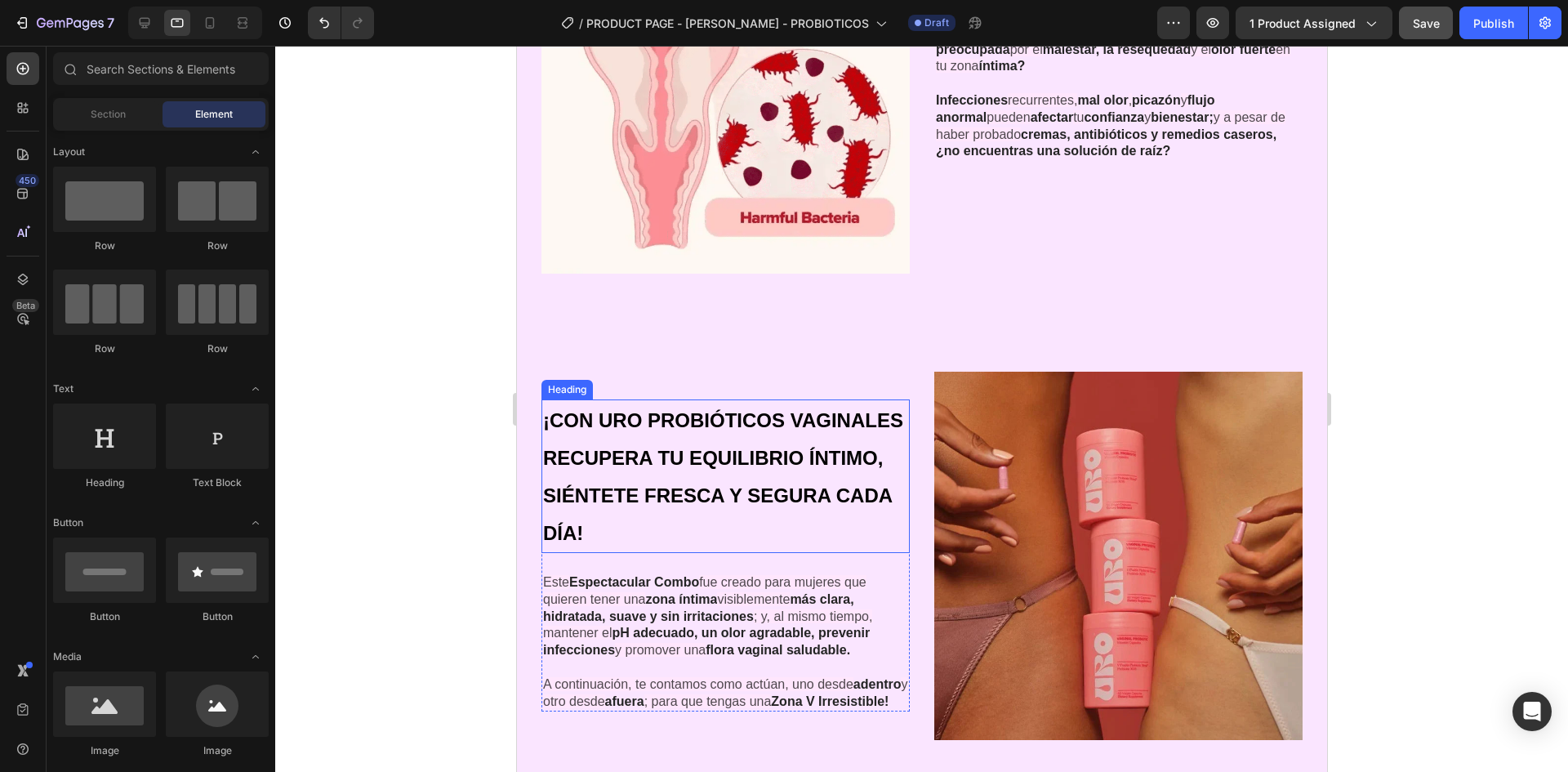
scroll to position [1721, 0]
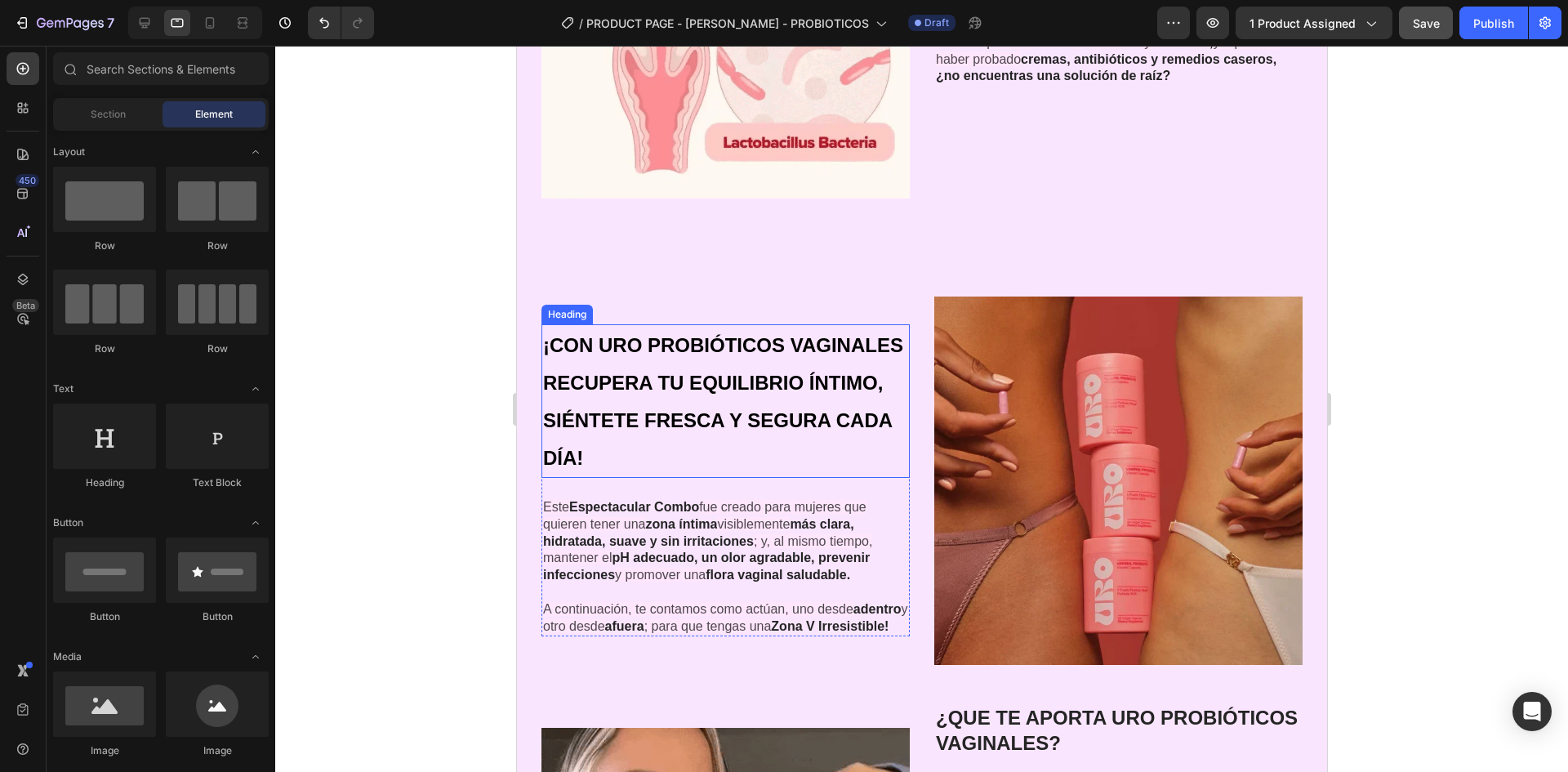
click at [868, 240] on div "¡CON URO PROBIÓTICOS VAGINALES RECUPERA TU EQUILIBRIO ÍNTIMO, SIÉNTETE FRESCA Y…" at bounding box center [921, 708] width 810 height 987
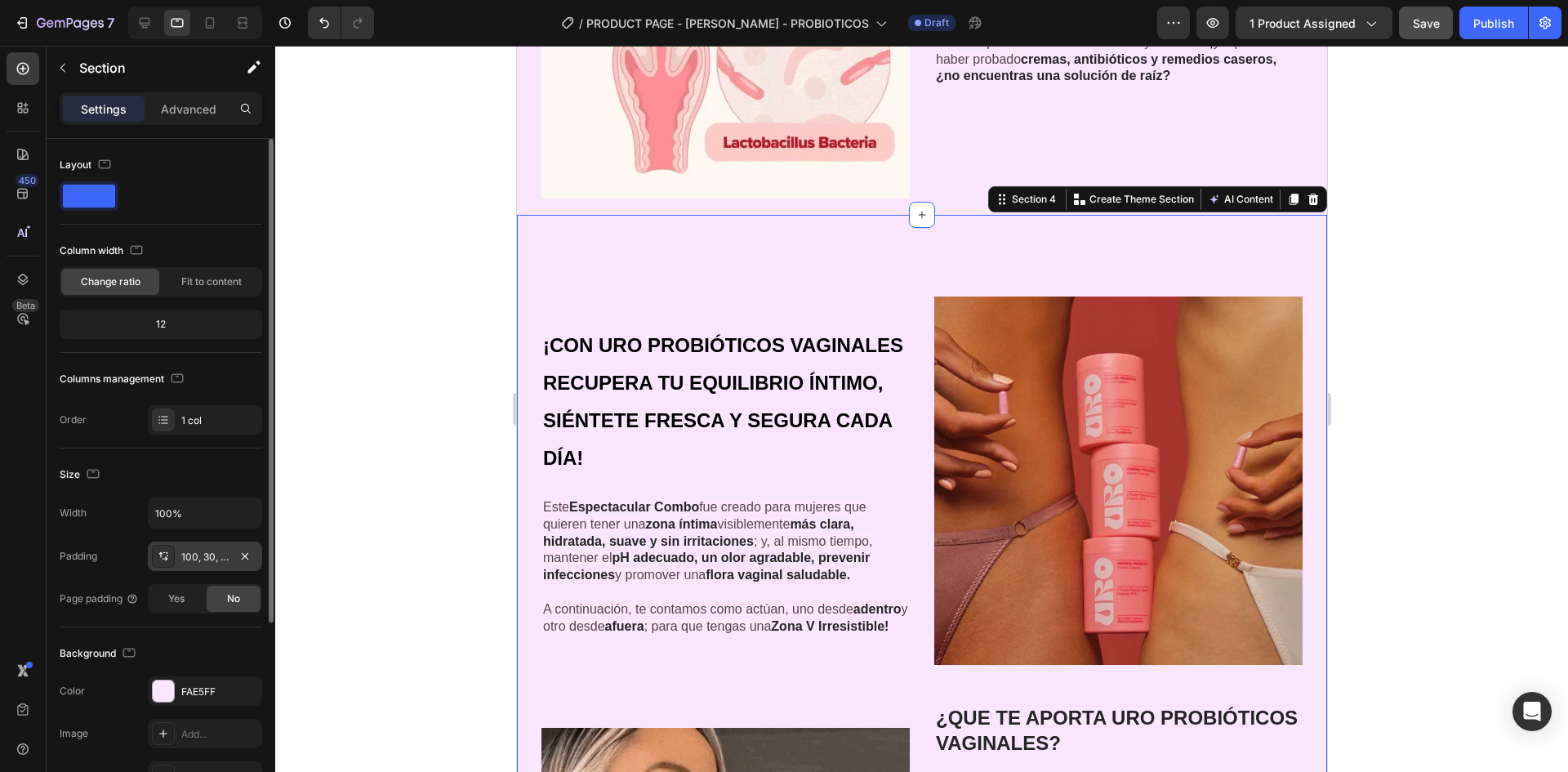
click at [186, 560] on div "100, 30, 100, 30" at bounding box center [205, 557] width 47 height 14
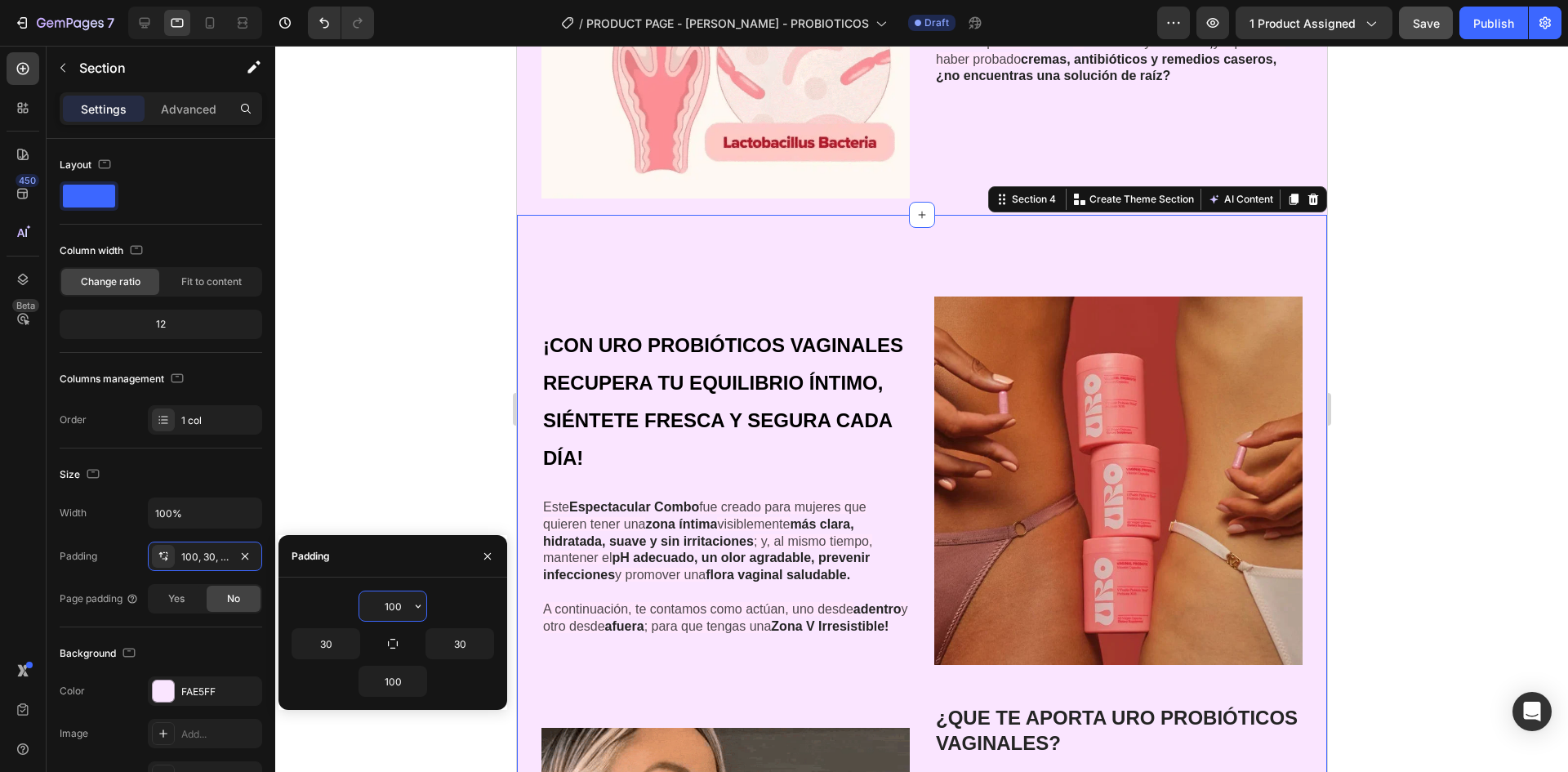
click at [402, 612] on input "100" at bounding box center [392, 606] width 67 height 29
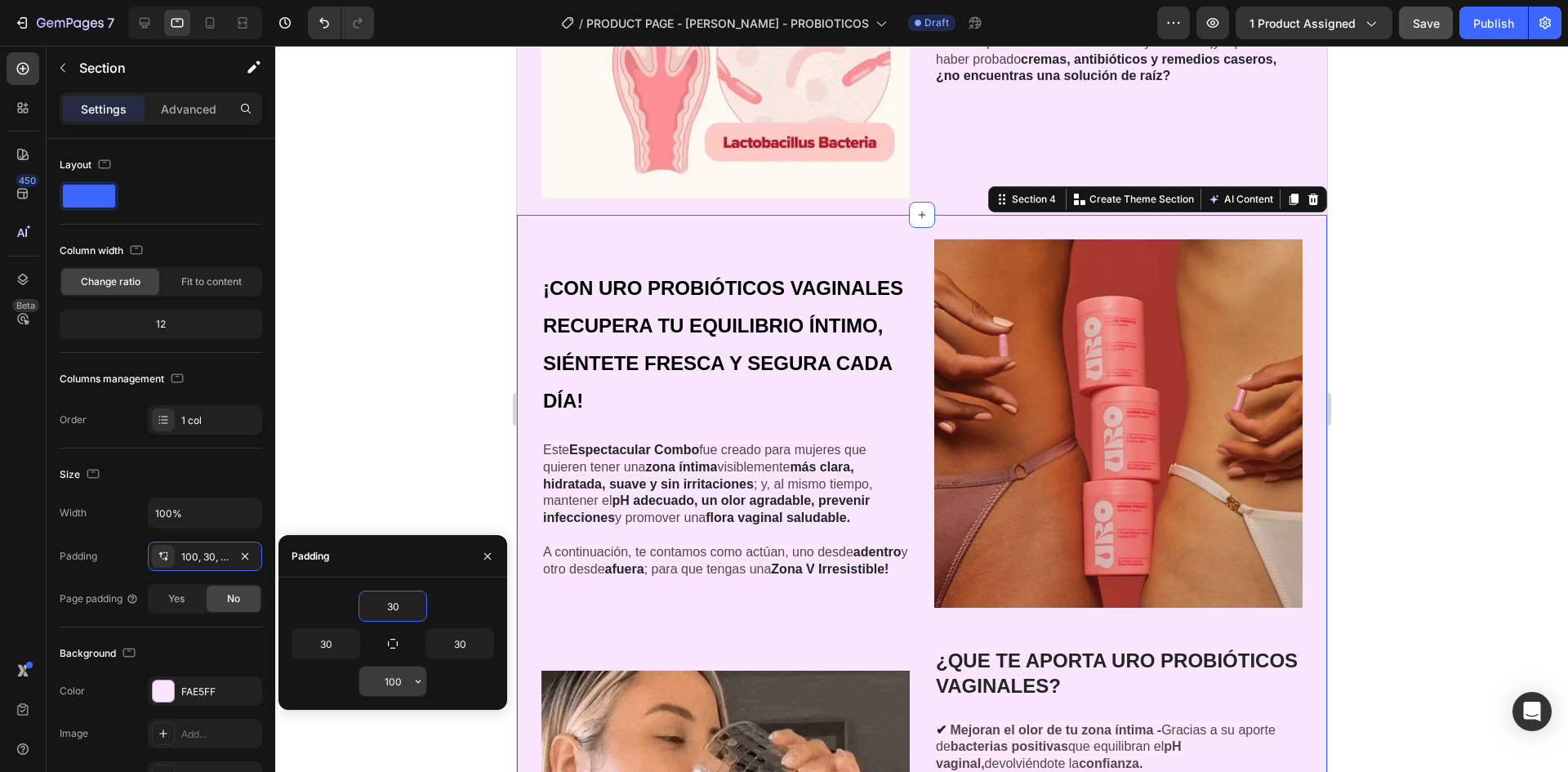
type input "30"
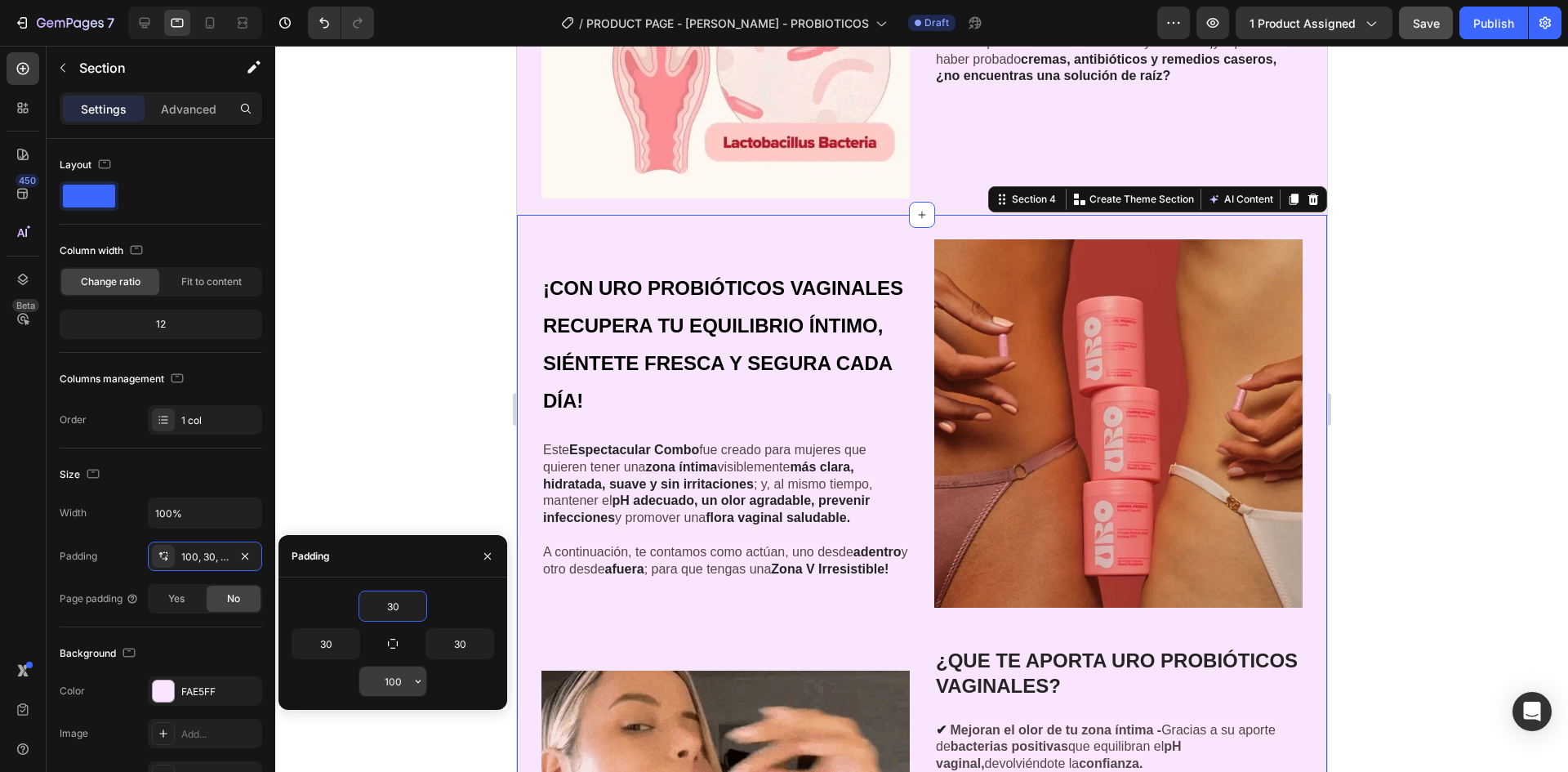
click at [398, 685] on input "100" at bounding box center [392, 681] width 67 height 29
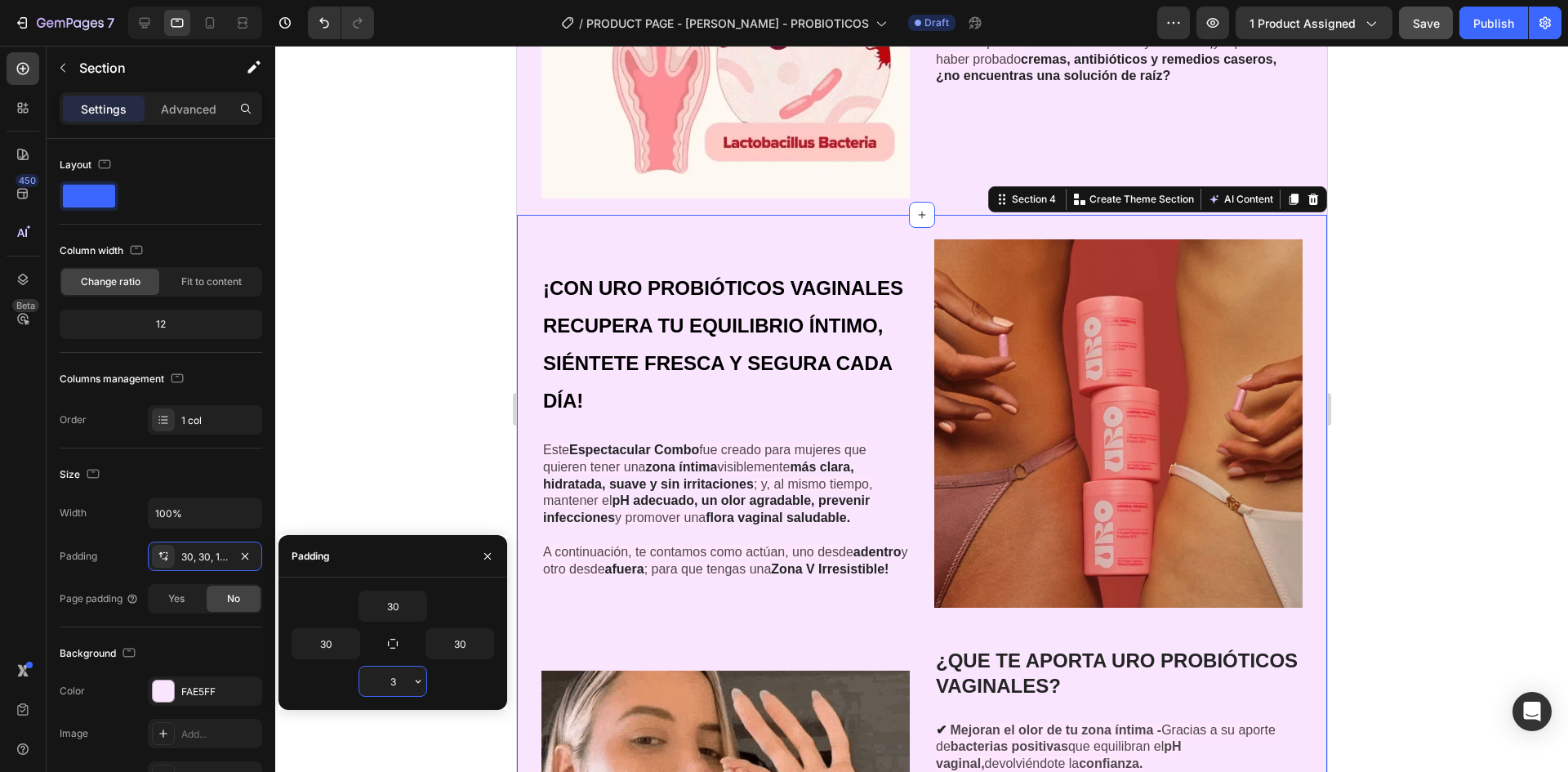
type input "30"
click at [377, 336] on div at bounding box center [921, 408] width 1293 height 726
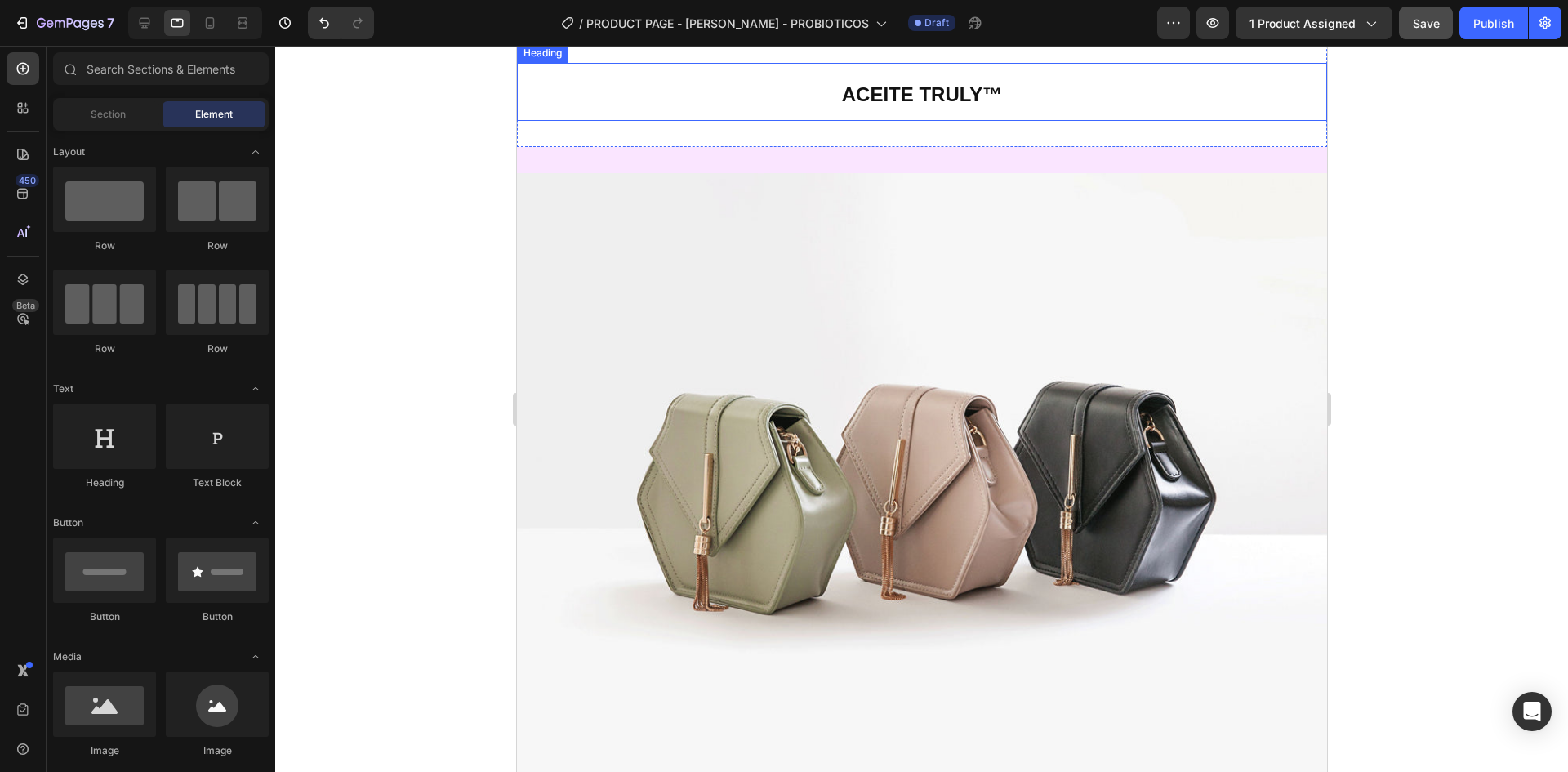
scroll to position [2865, 0]
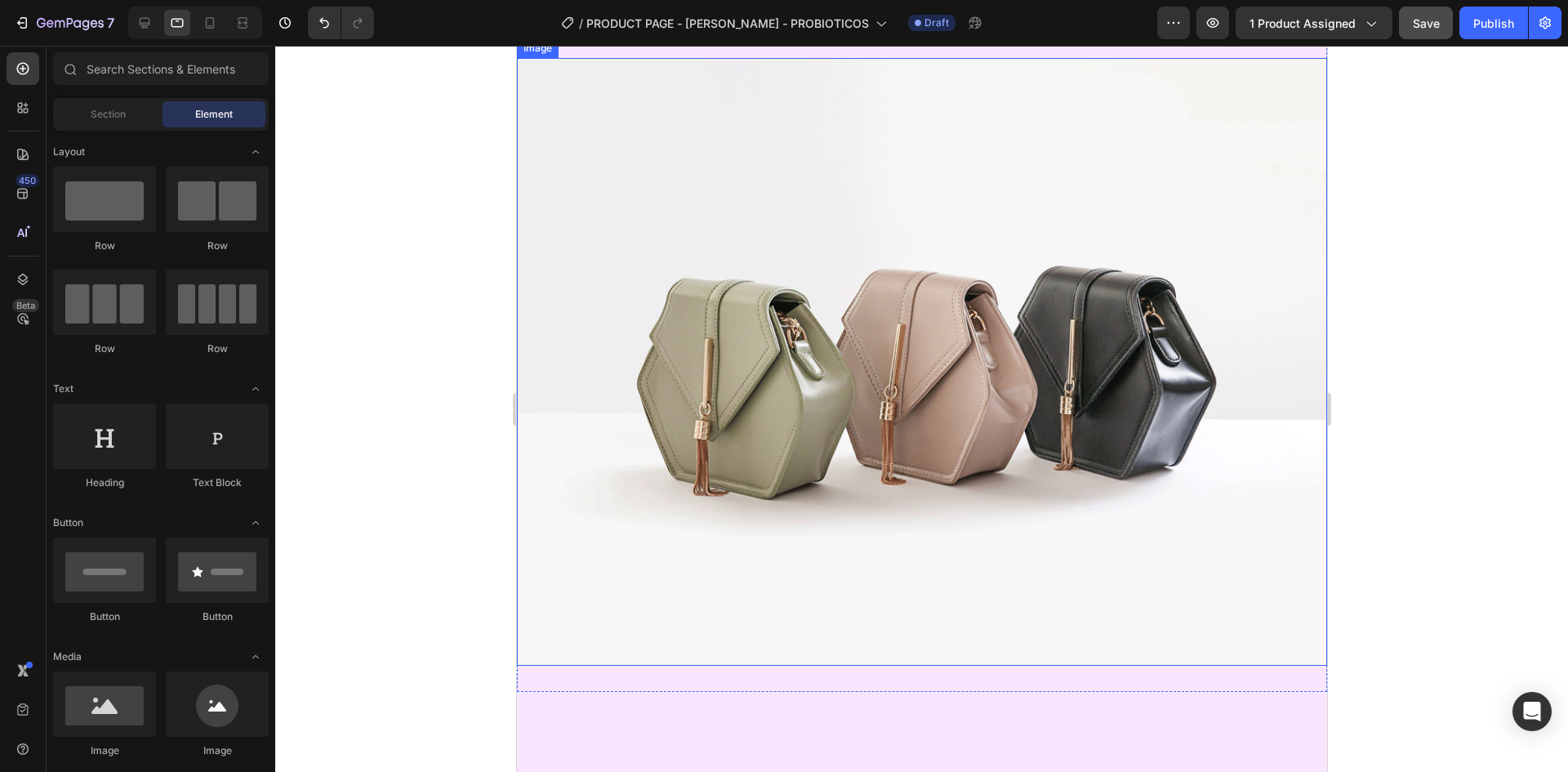
click at [1012, 352] on img at bounding box center [921, 362] width 810 height 608
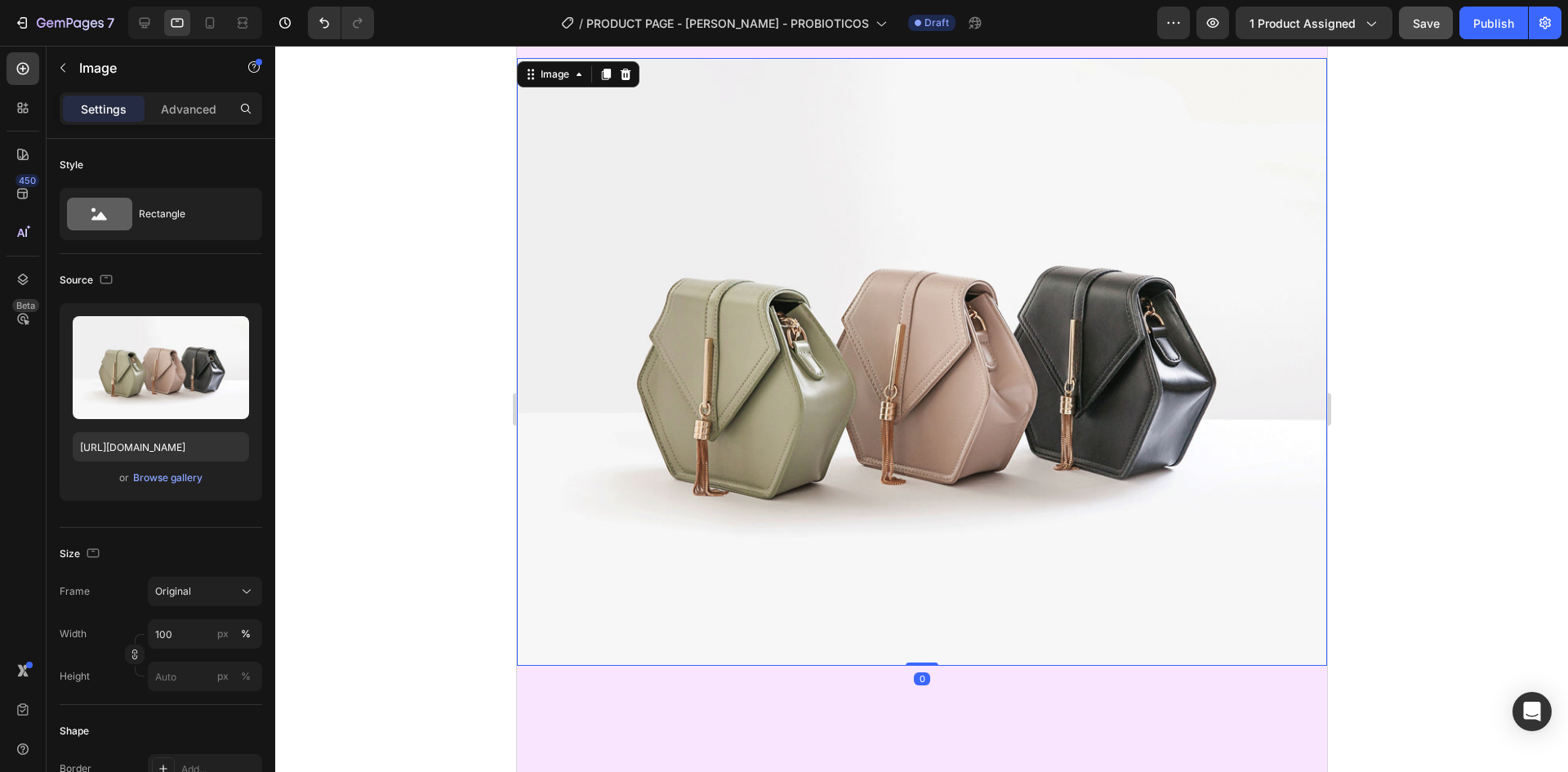
click at [459, 405] on div at bounding box center [921, 408] width 1293 height 726
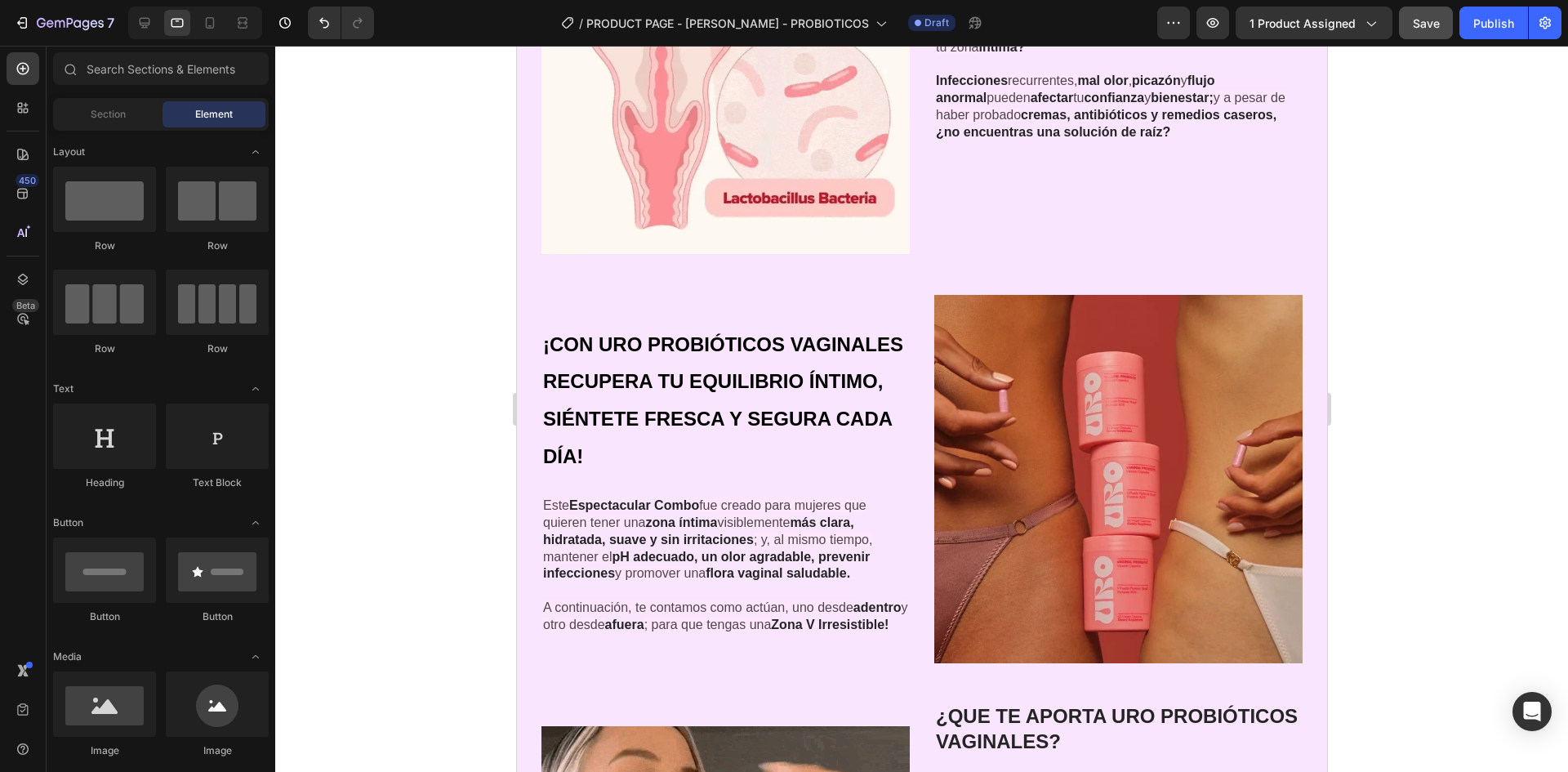
scroll to position [2042, 0]
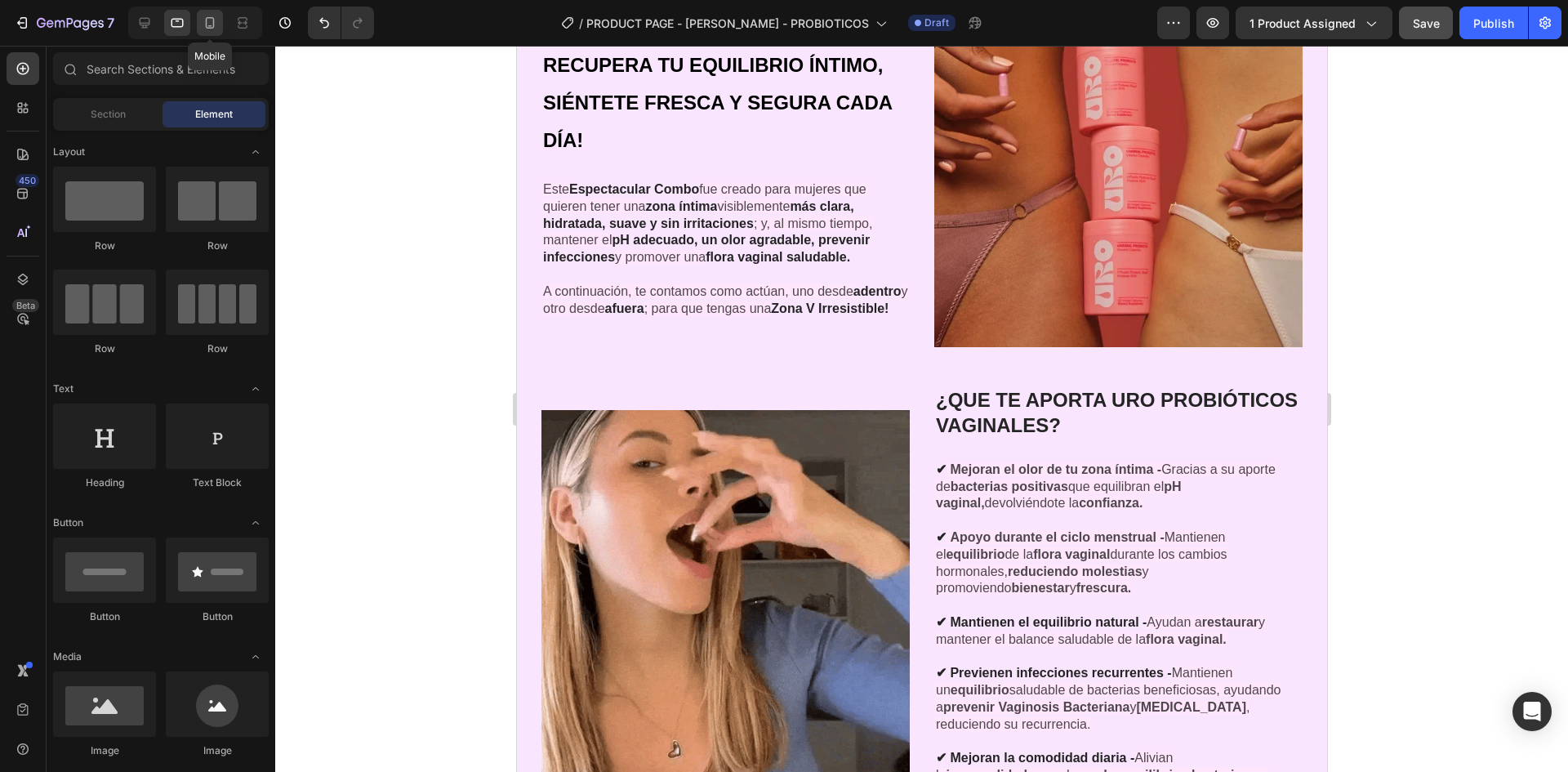
click at [210, 25] on icon at bounding box center [210, 22] width 9 height 12
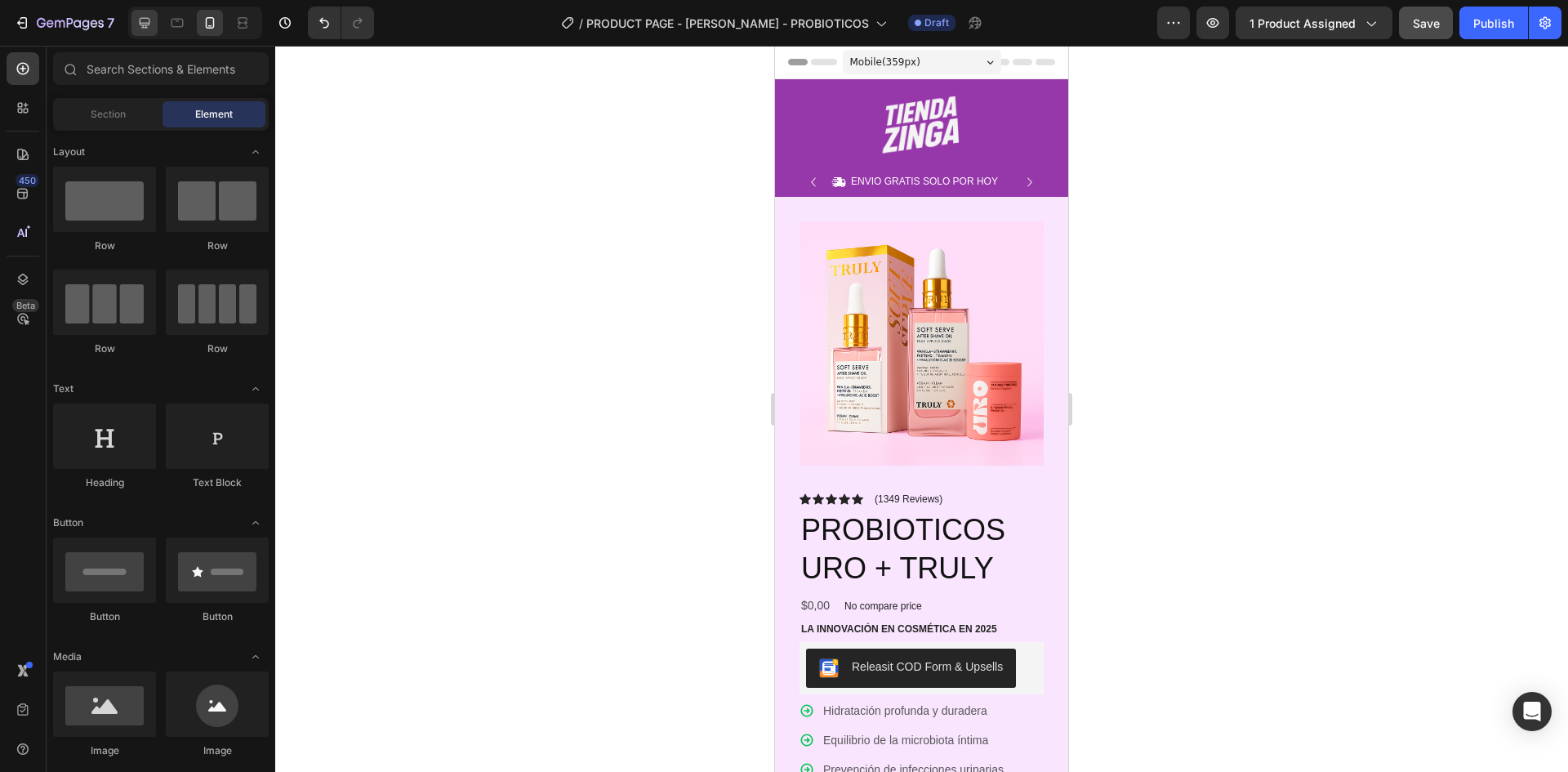
click at [132, 13] on div at bounding box center [144, 22] width 26 height 26
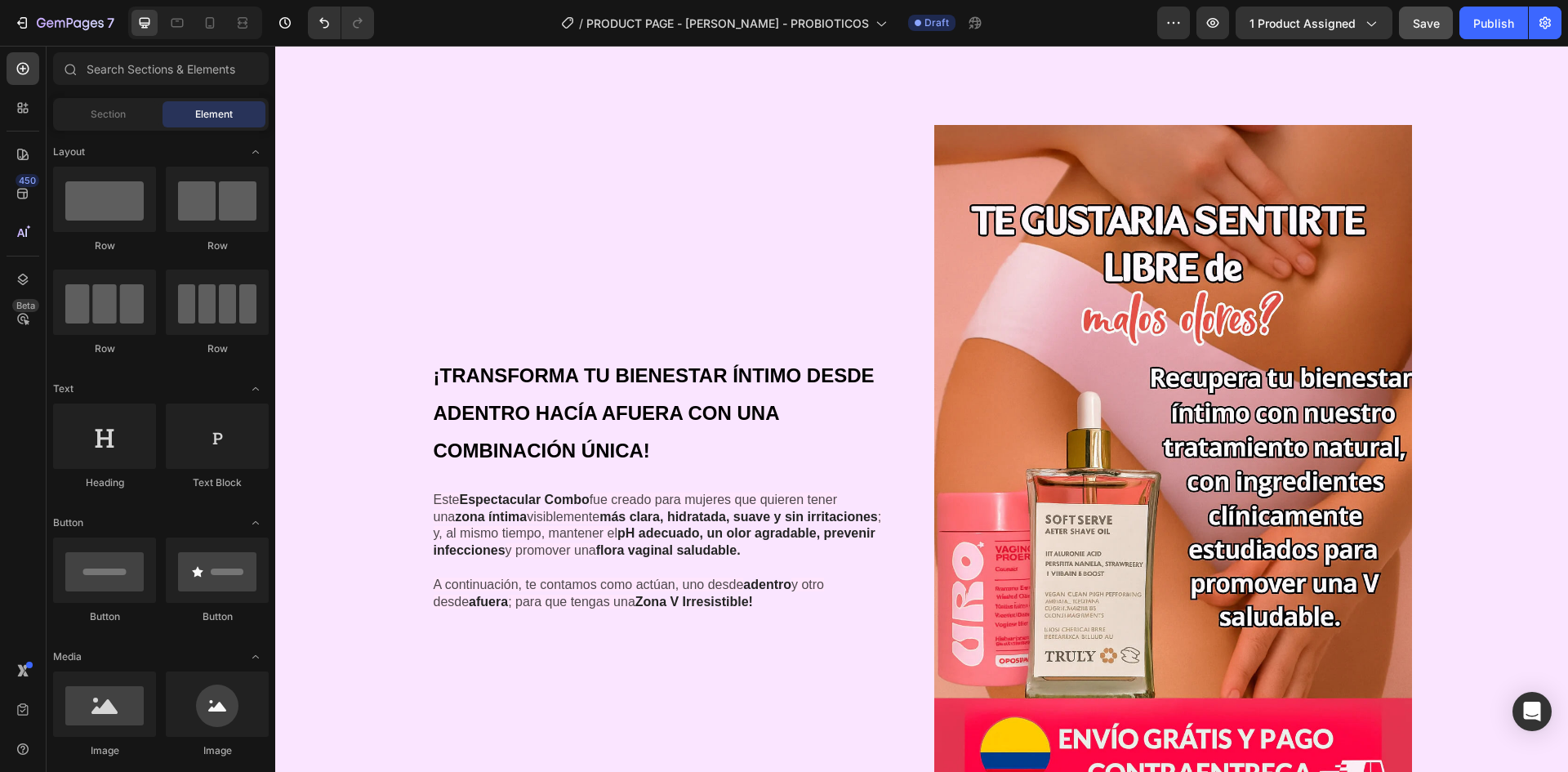
scroll to position [817, 0]
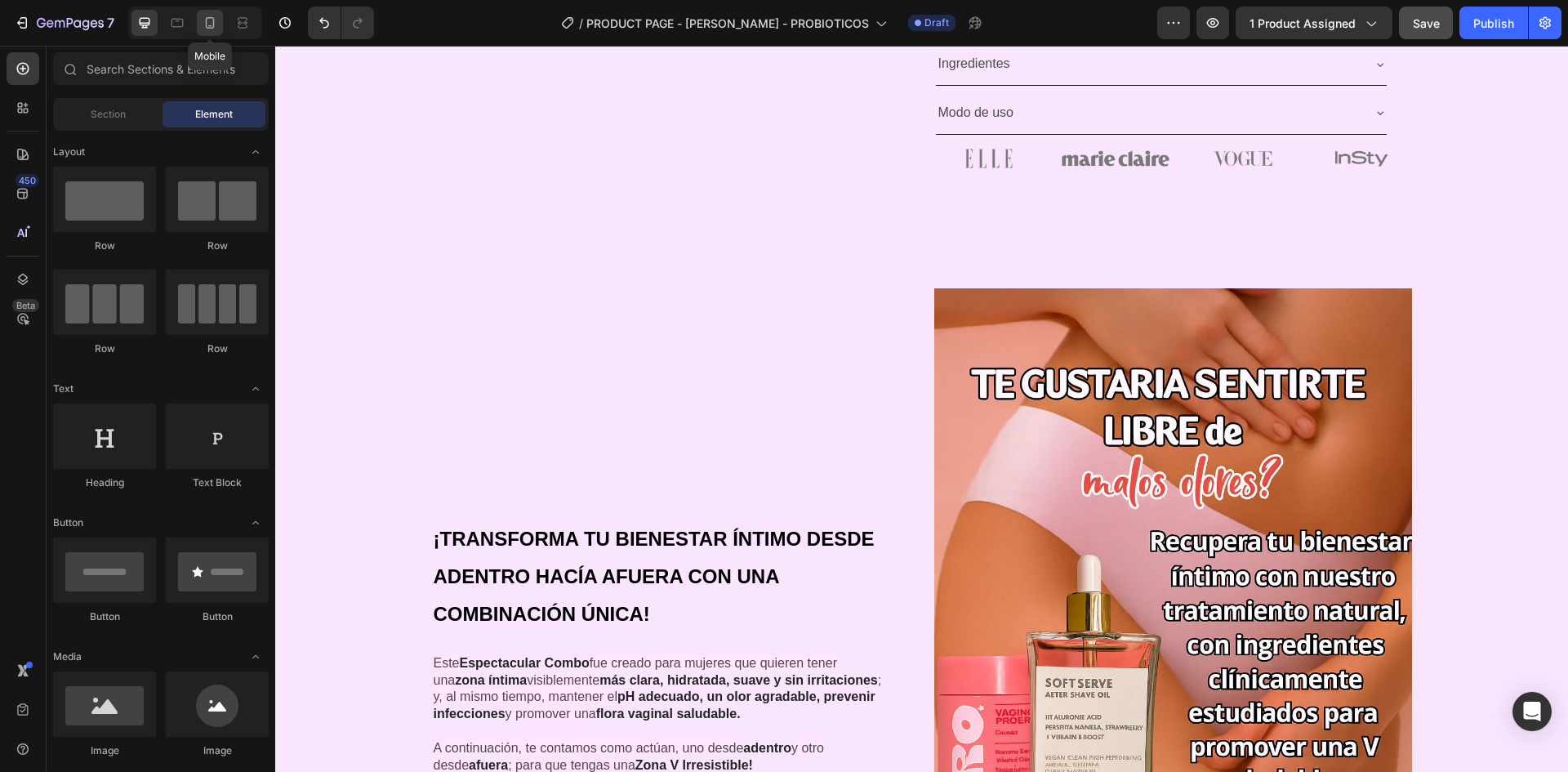
click at [216, 21] on icon at bounding box center [210, 22] width 16 height 16
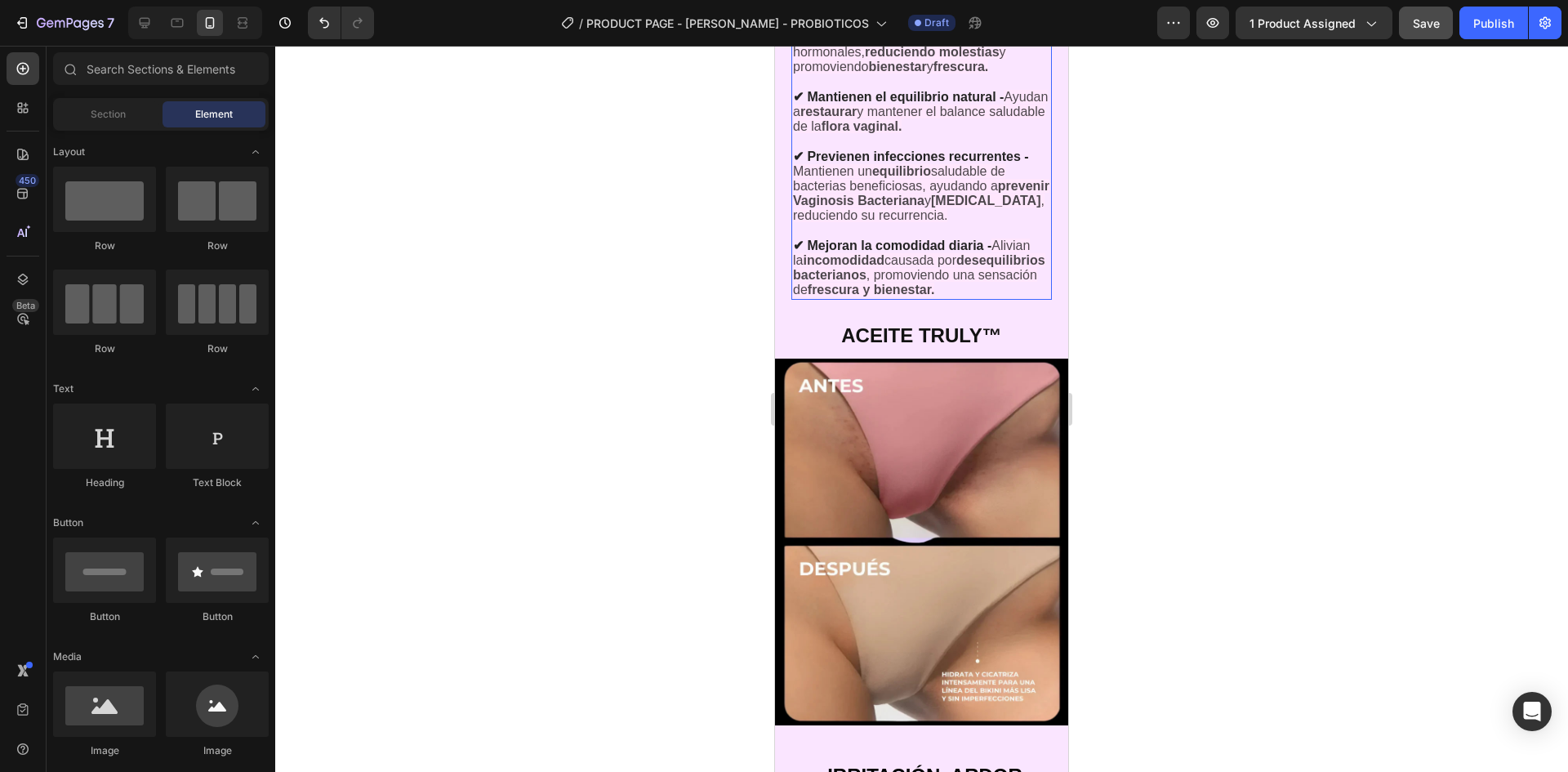
scroll to position [3755, 0]
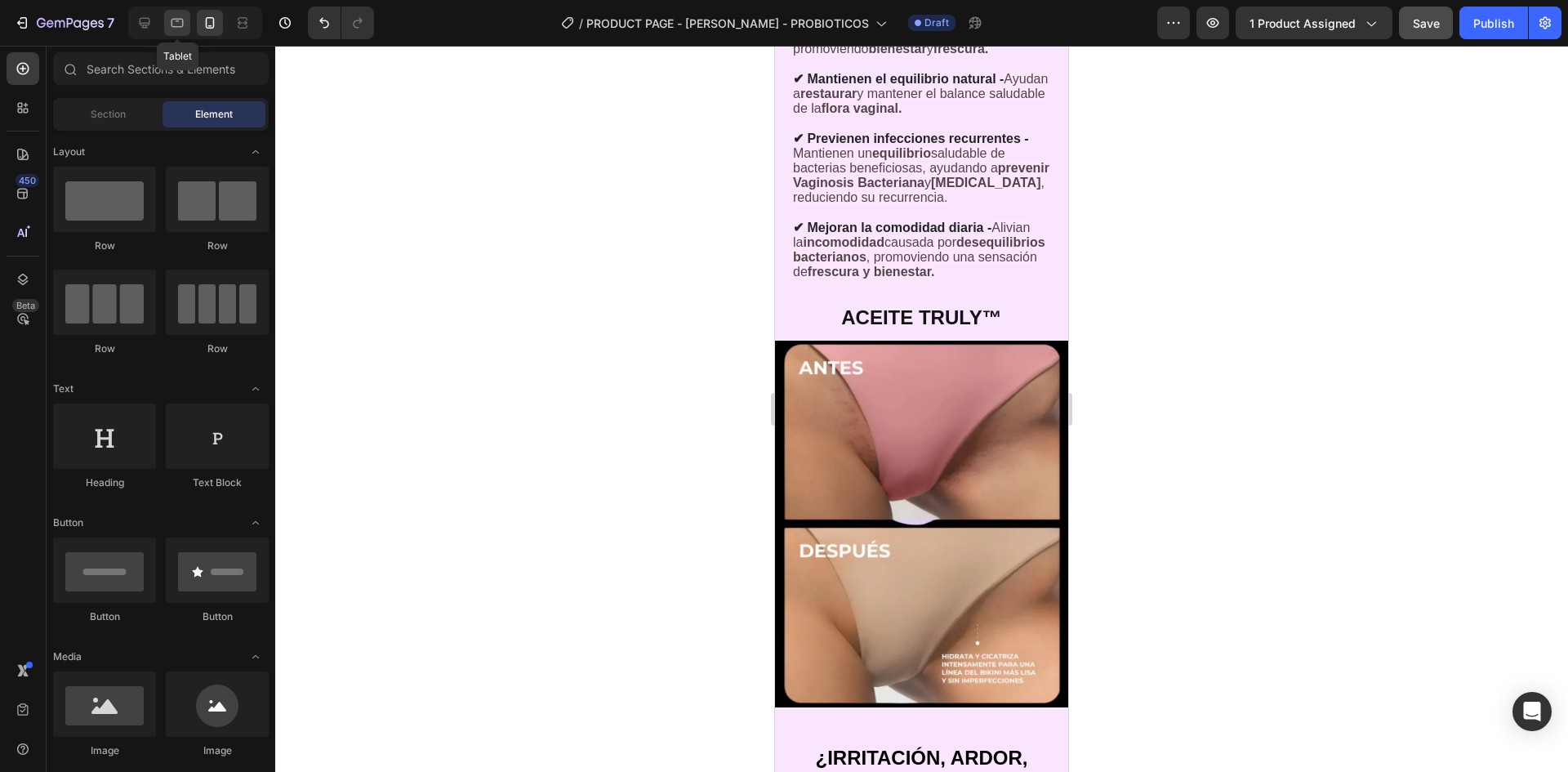
click at [182, 30] on icon at bounding box center [177, 22] width 16 height 16
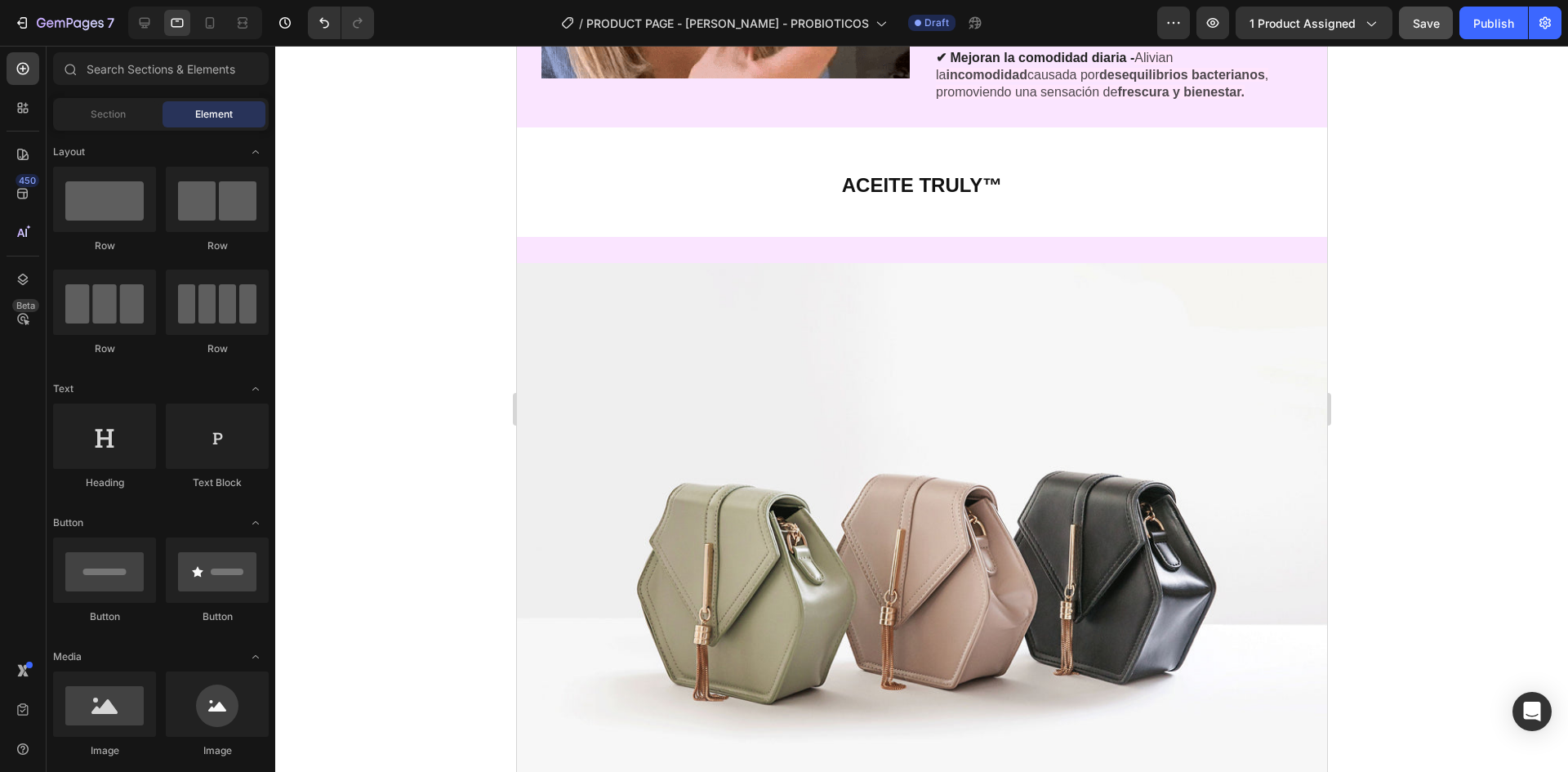
scroll to position [3349, 0]
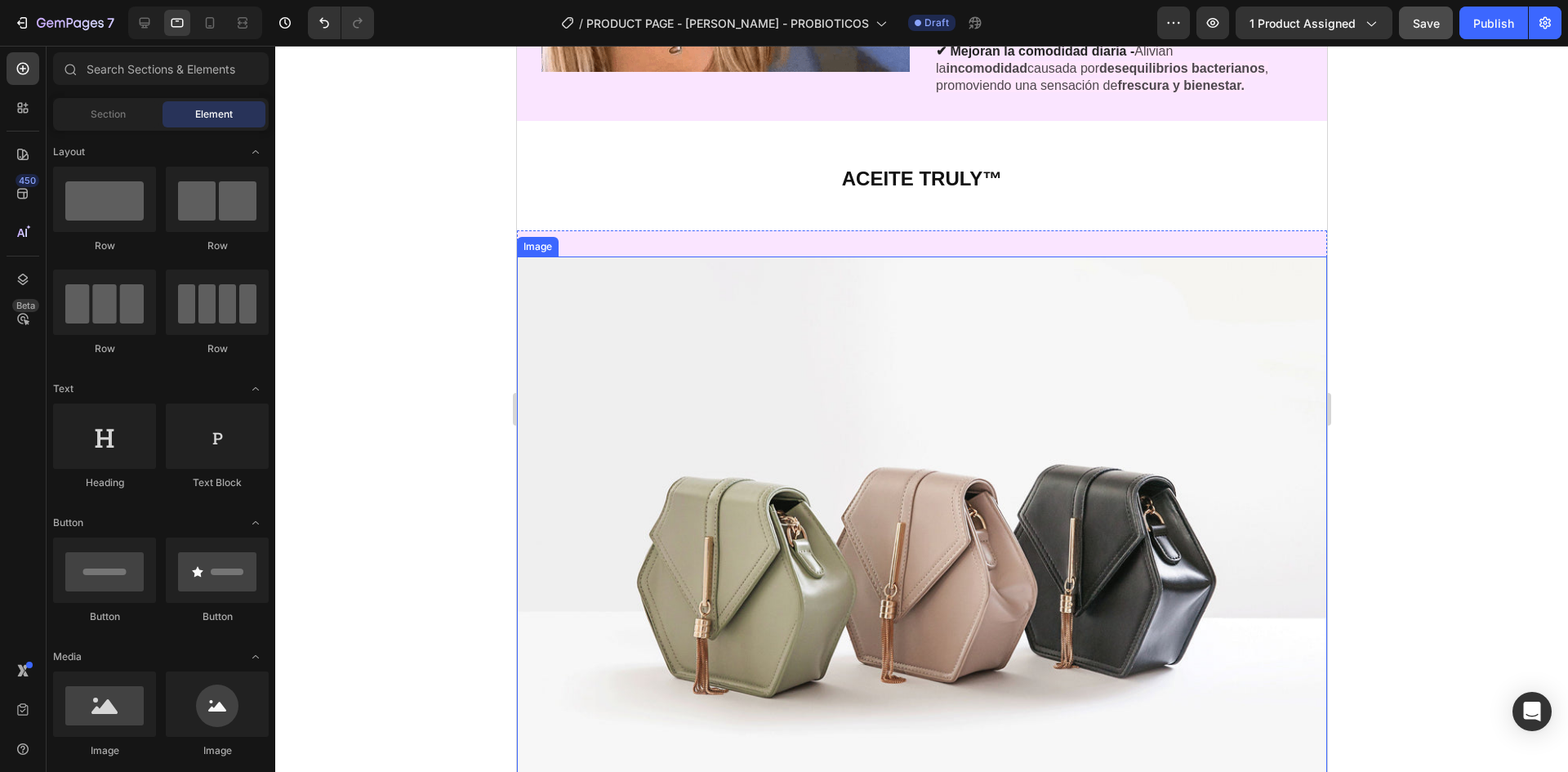
click at [1057, 167] on h2 "ACEITE TRULY™" at bounding box center [921, 176] width 810 height 58
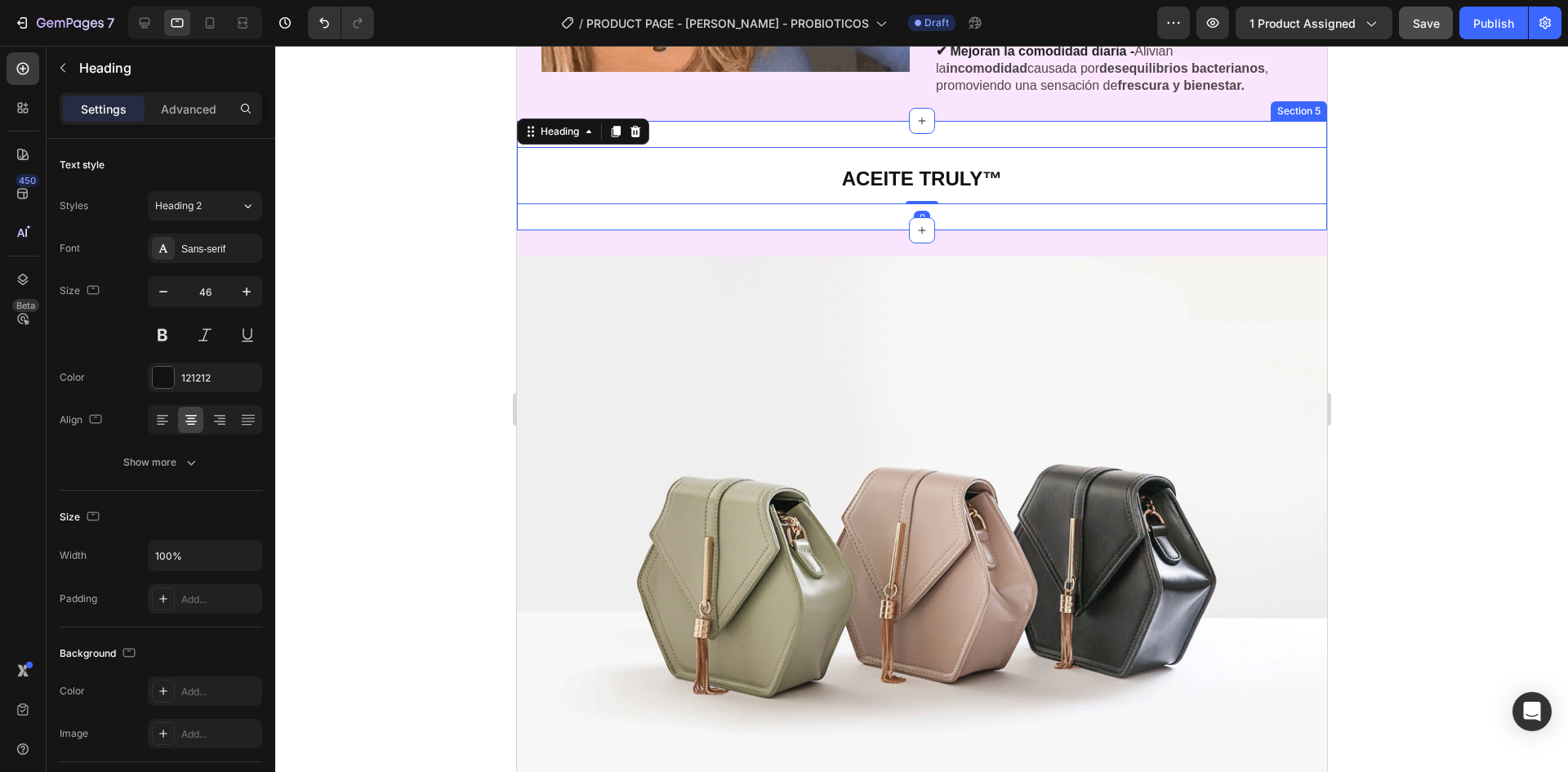
click at [1043, 122] on div "ACEITE TRULY™ Heading 0 Section 5" at bounding box center [921, 175] width 810 height 110
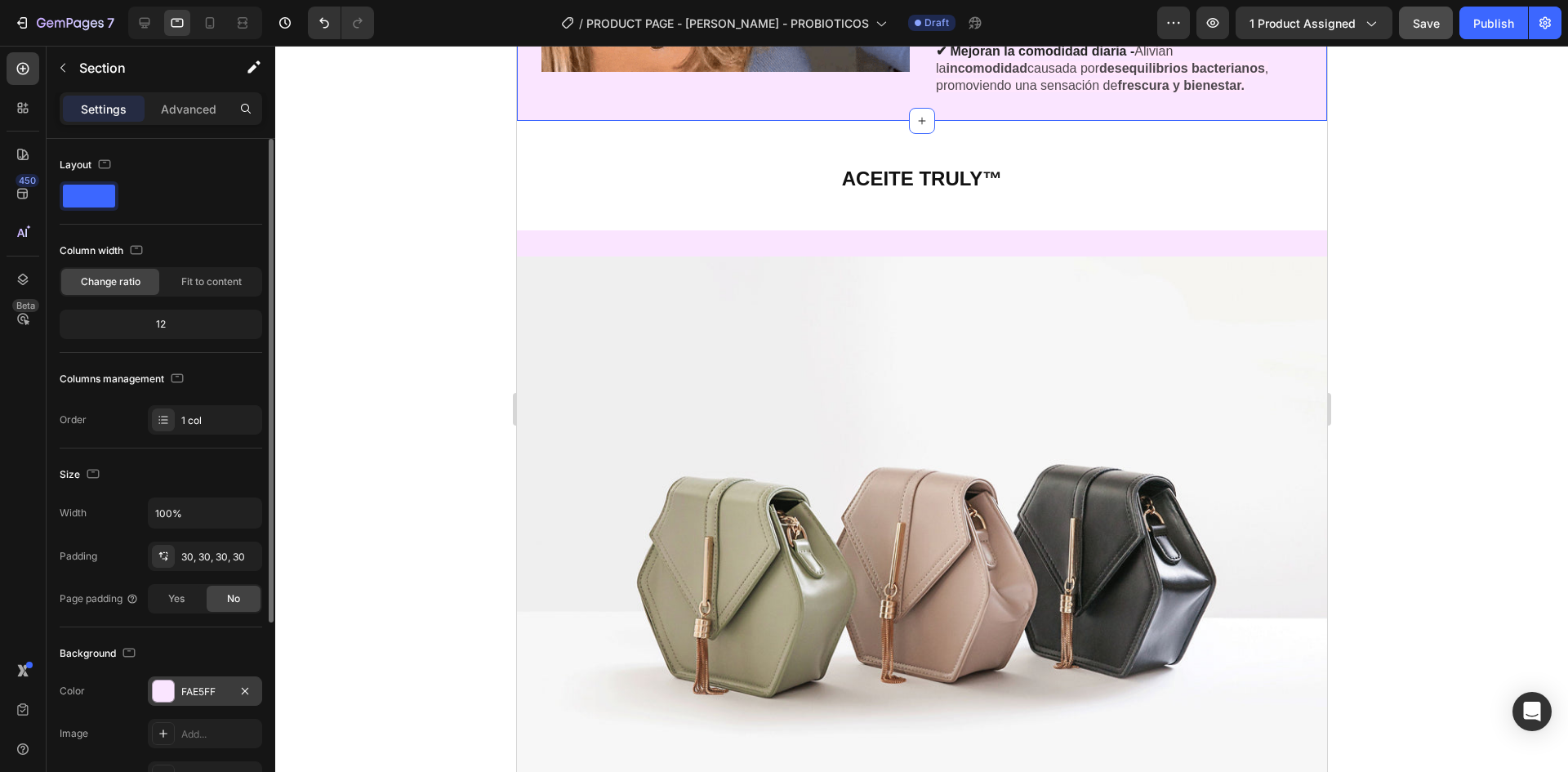
drag, startPoint x: 199, startPoint y: 685, endPoint x: 247, endPoint y: 644, distance: 63.1
click at [200, 685] on div "FAE5FF" at bounding box center [220, 692] width 77 height 14
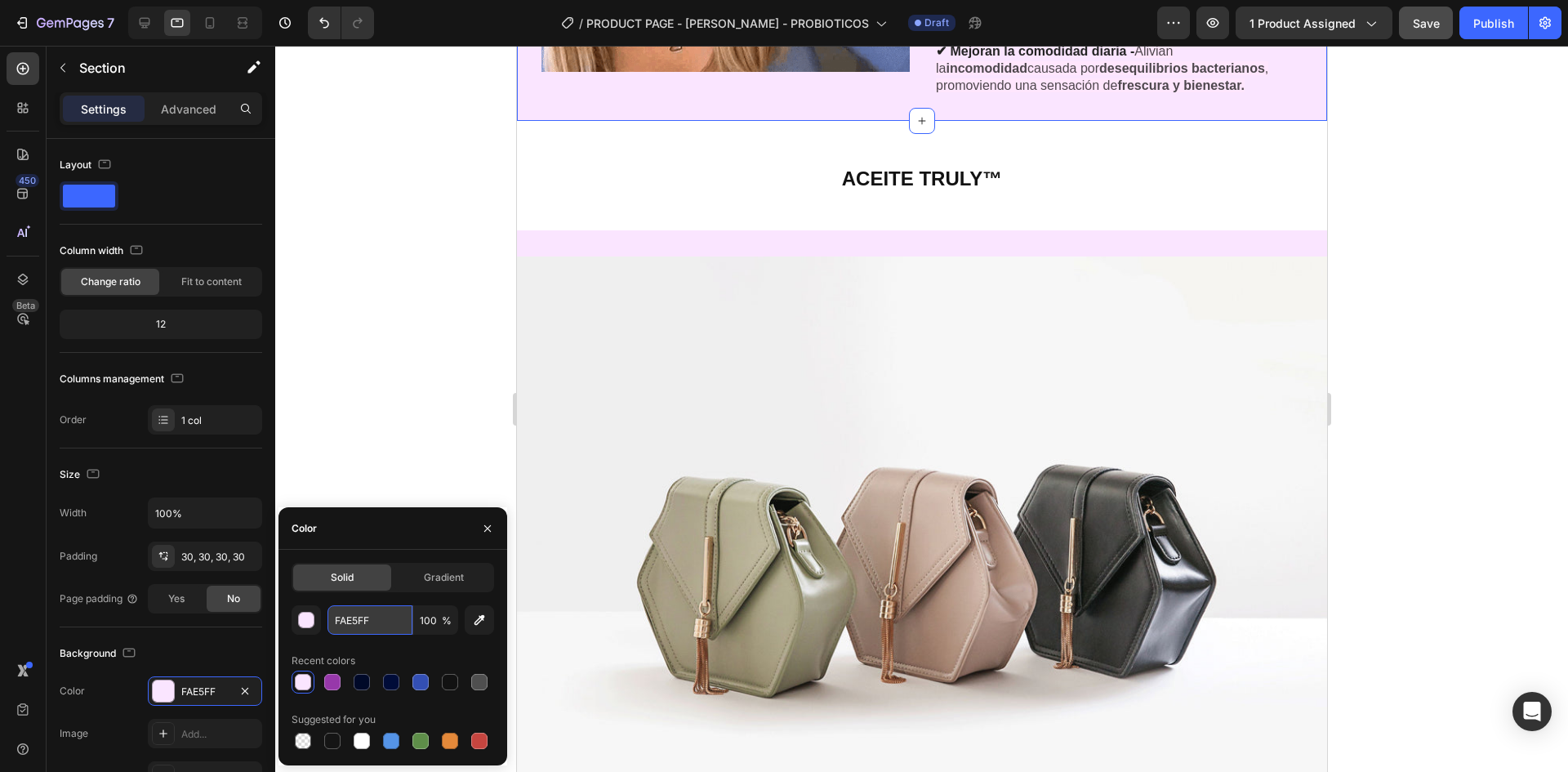
click at [385, 618] on input "FAE5FF" at bounding box center [370, 619] width 85 height 29
click at [633, 222] on div "ACEITE TRULY™ Heading Section 5" at bounding box center [921, 175] width 810 height 110
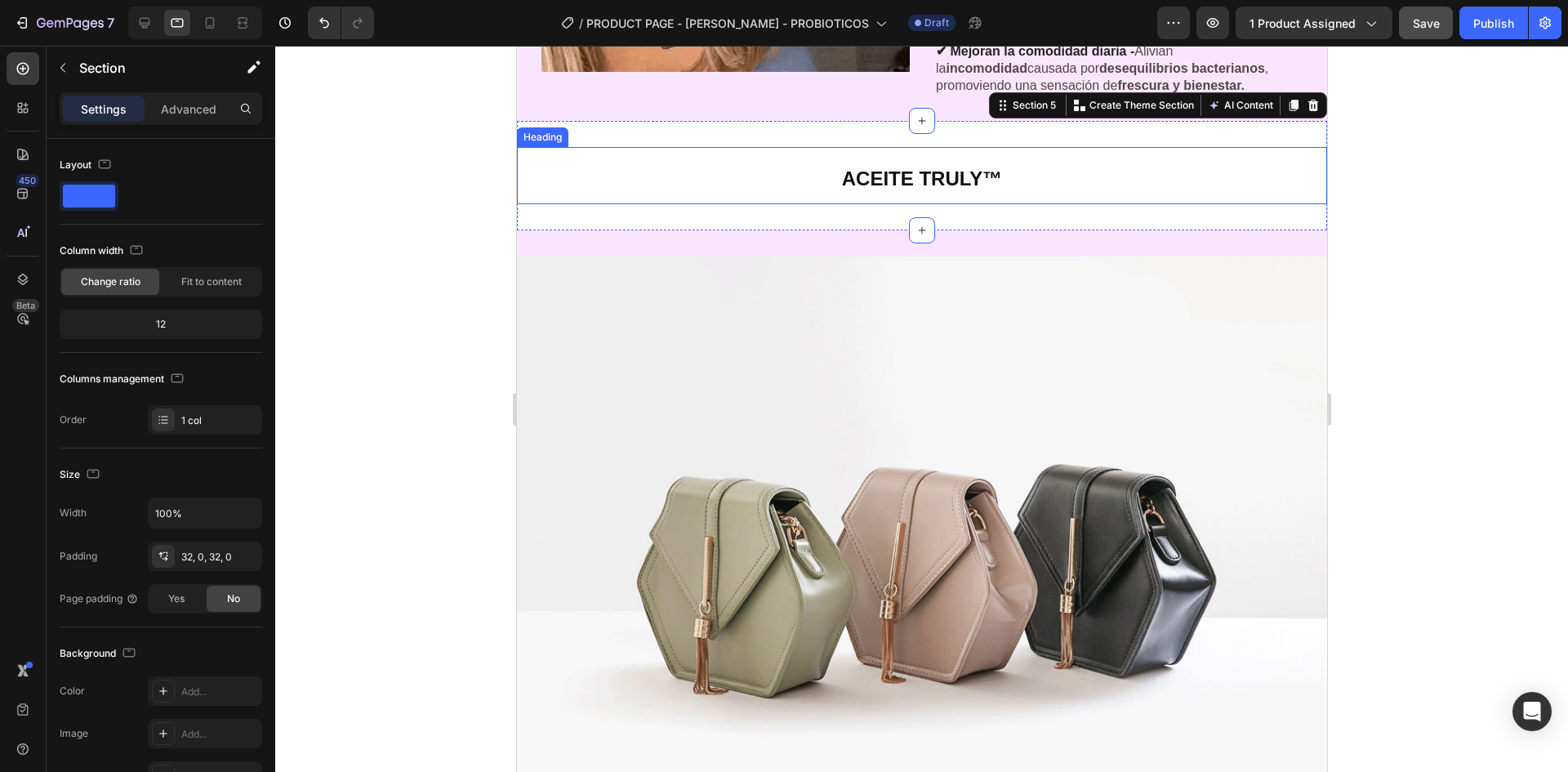
click at [714, 147] on h2 "ACEITE TRULY™" at bounding box center [921, 176] width 810 height 58
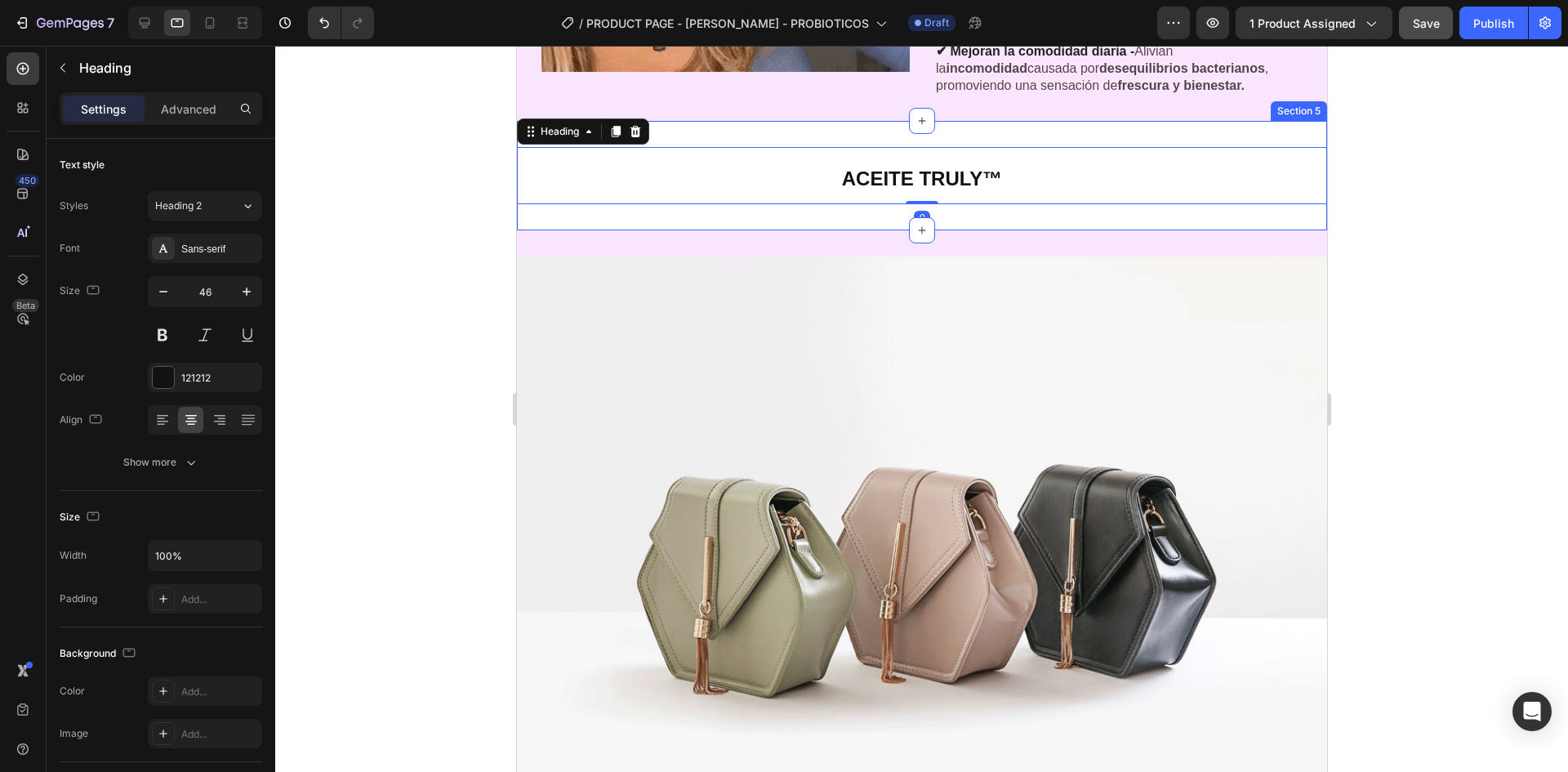
click at [716, 124] on div "ACEITE TRULY™ Heading 0 Section 5" at bounding box center [921, 175] width 810 height 110
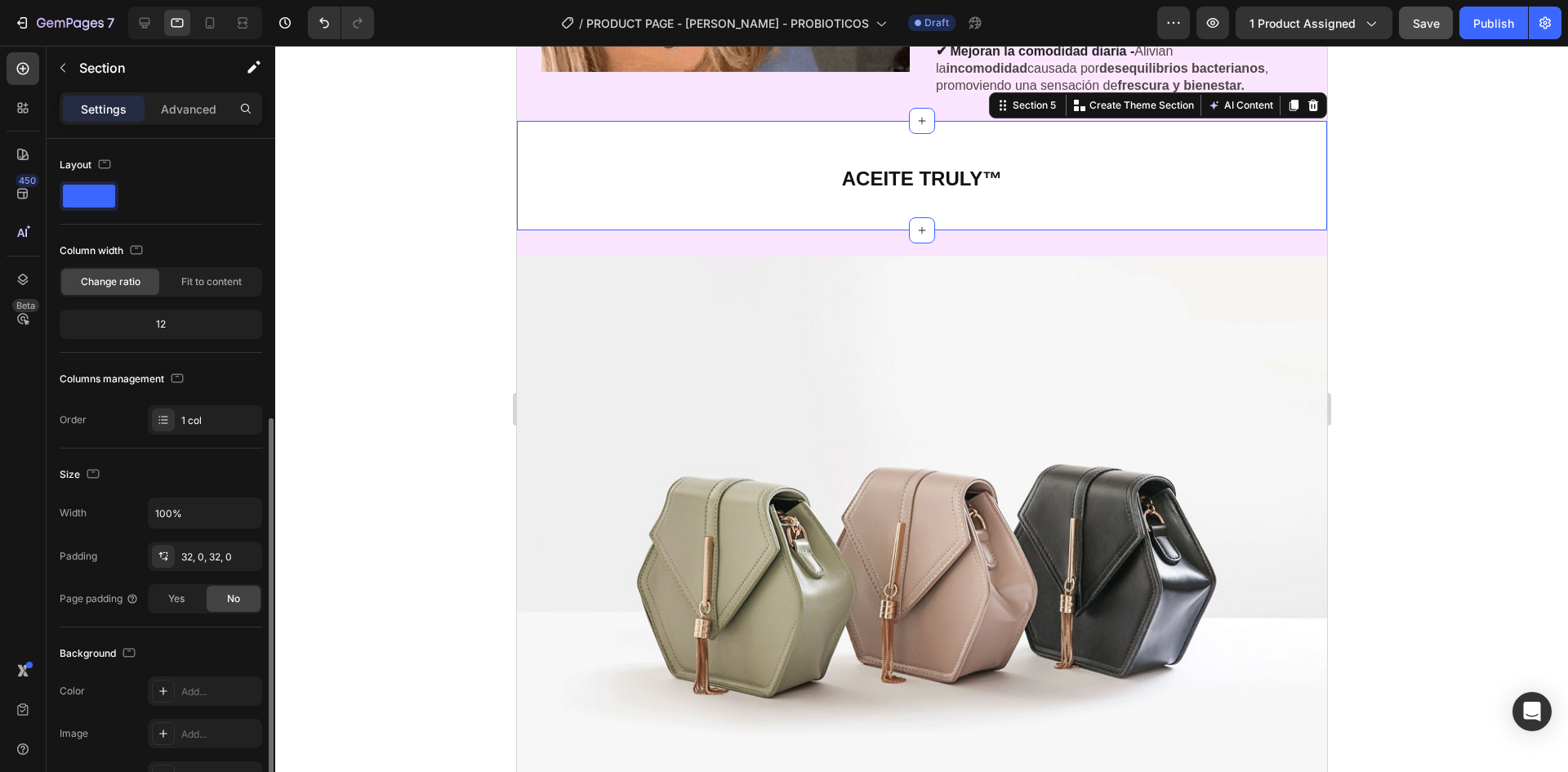
scroll to position [245, 0]
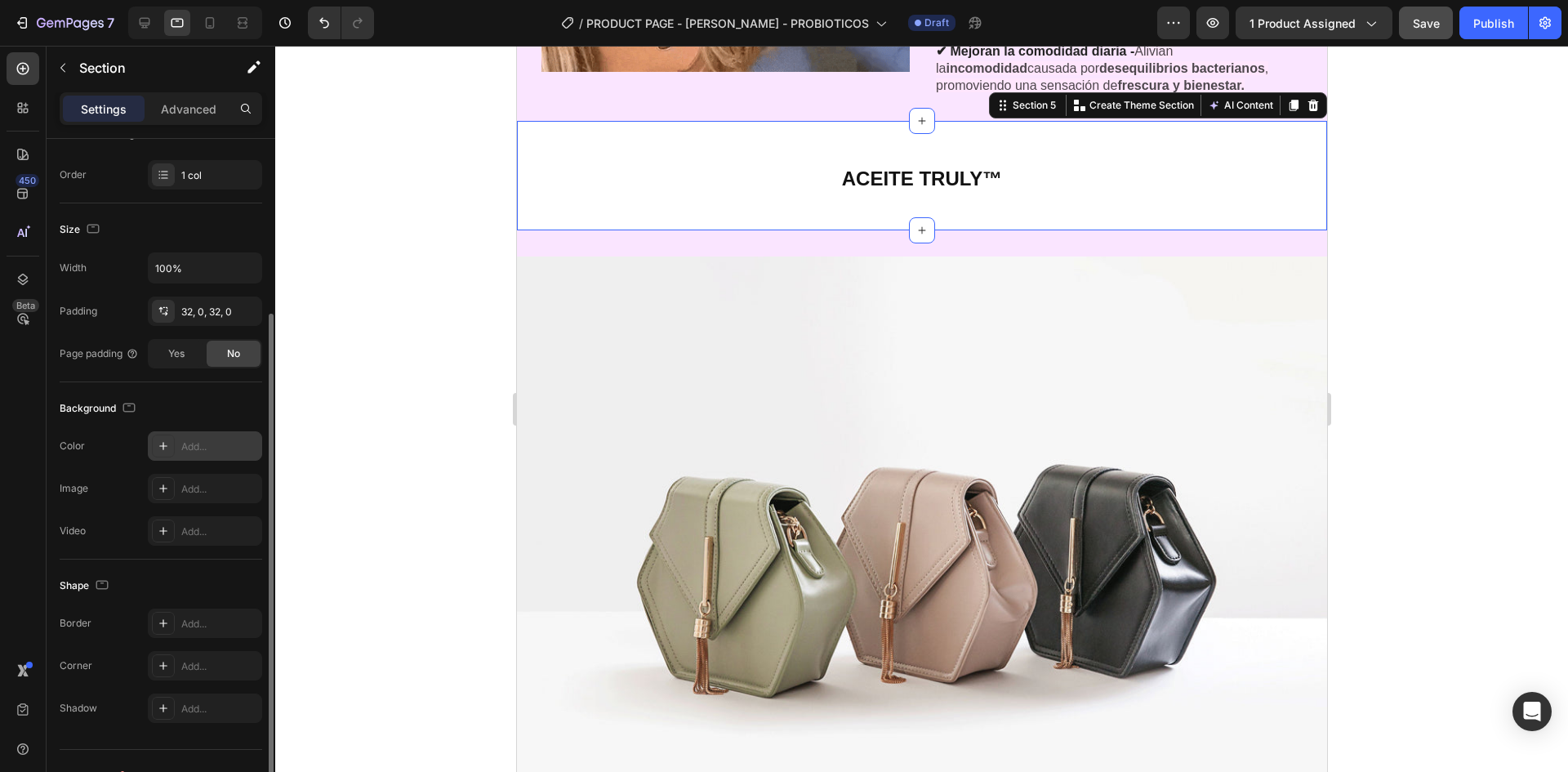
click at [199, 444] on div "Add..." at bounding box center [220, 447] width 77 height 14
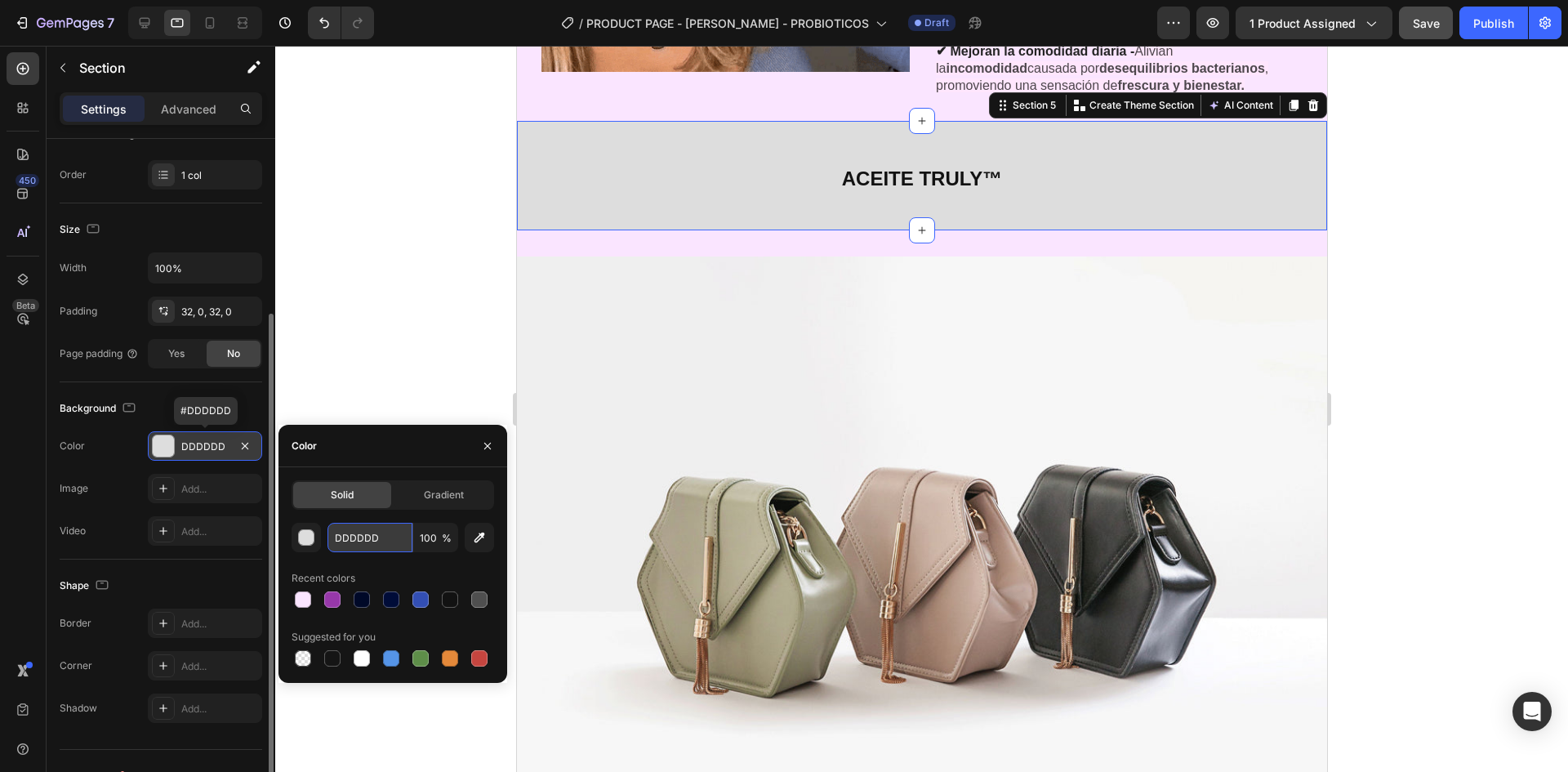
click at [364, 533] on input "DDDDDD" at bounding box center [370, 537] width 85 height 29
paste input "FAE5FF"
type input "FAE5FF"
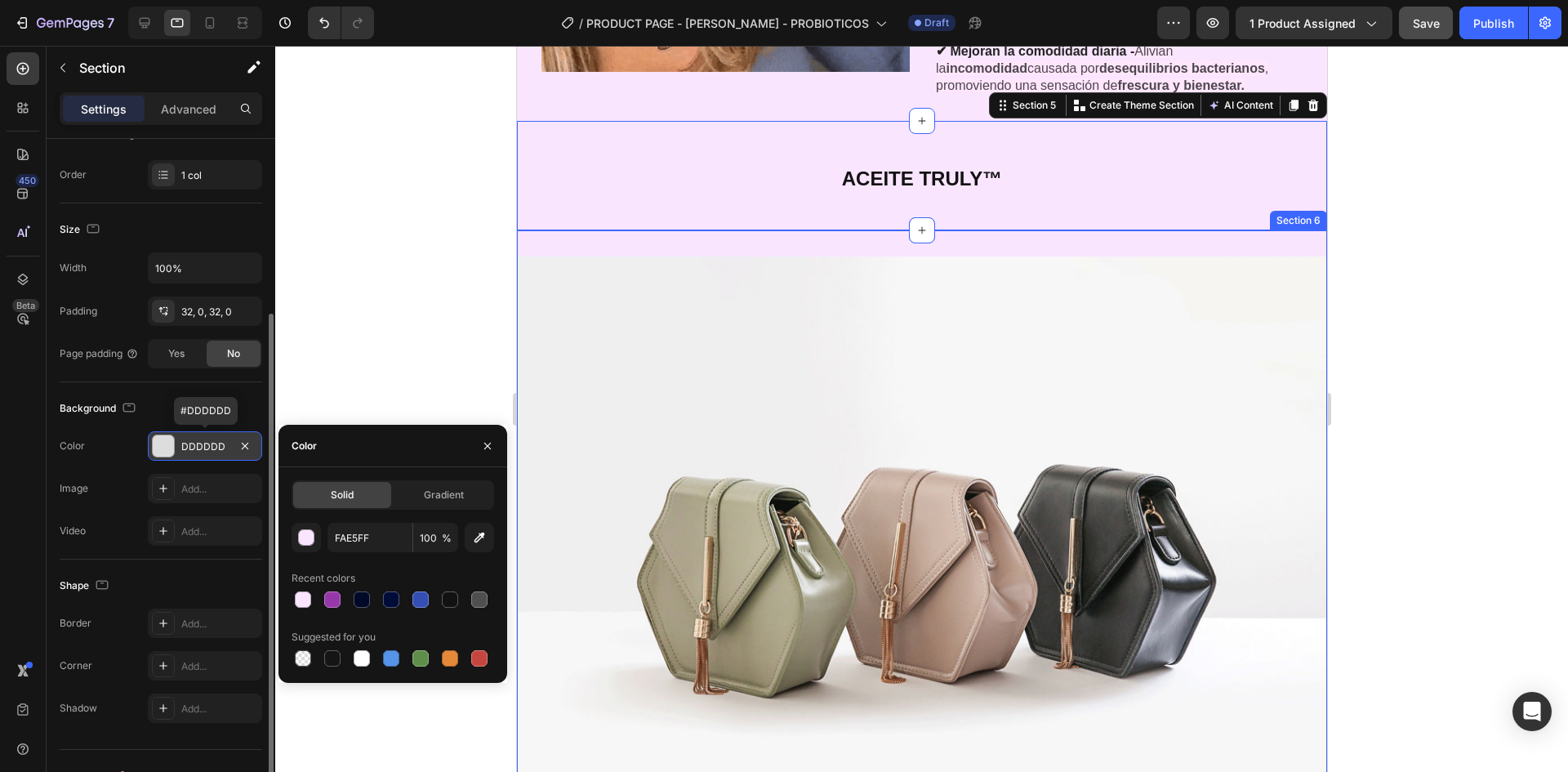
click at [1175, 211] on div "ACEITE TRULY™ Heading Section 5 You can create reusable sections Create Theme S…" at bounding box center [921, 175] width 810 height 110
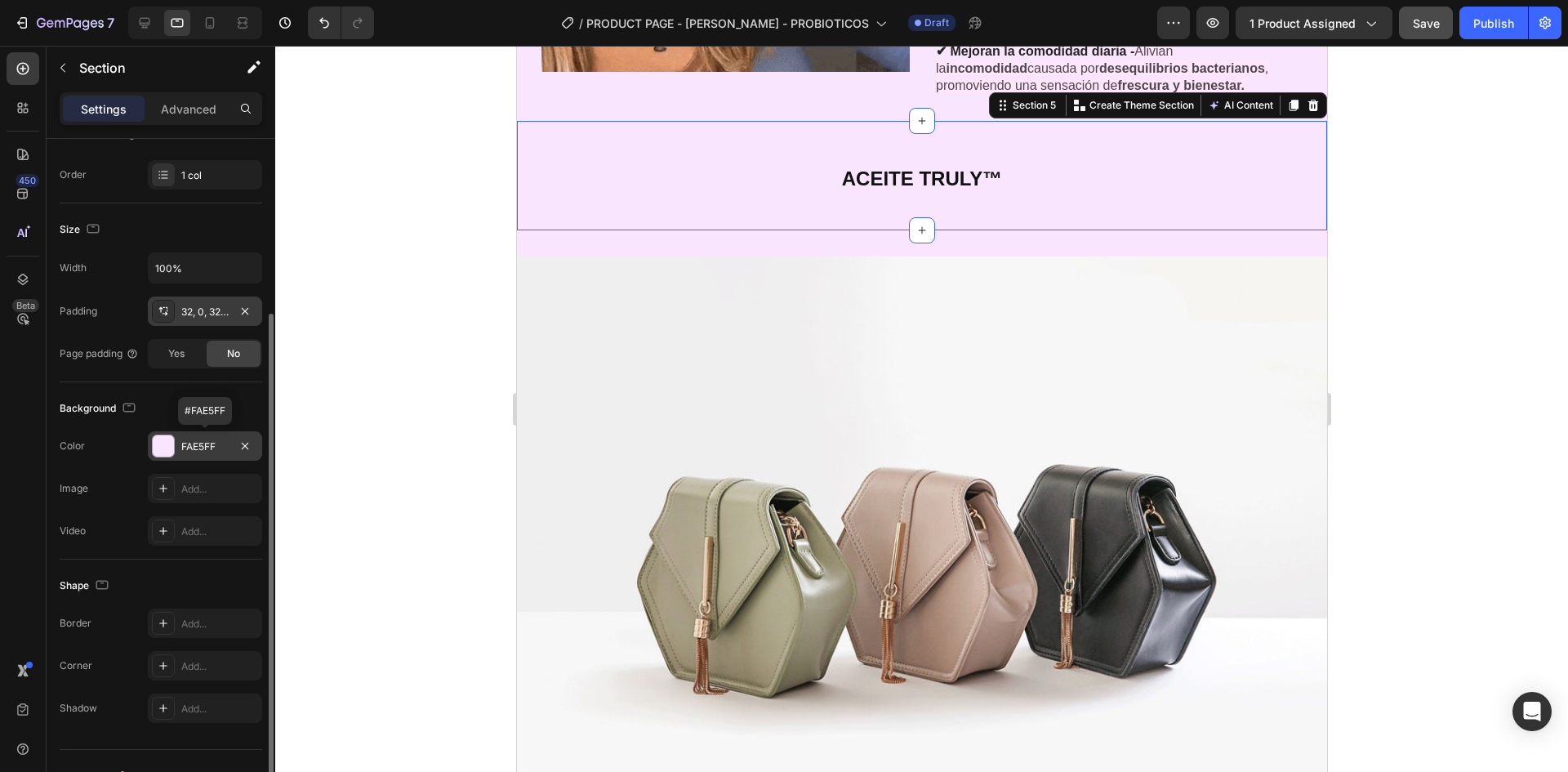
click at [205, 306] on div "32, 0, 32, 0" at bounding box center [205, 312] width 47 height 14
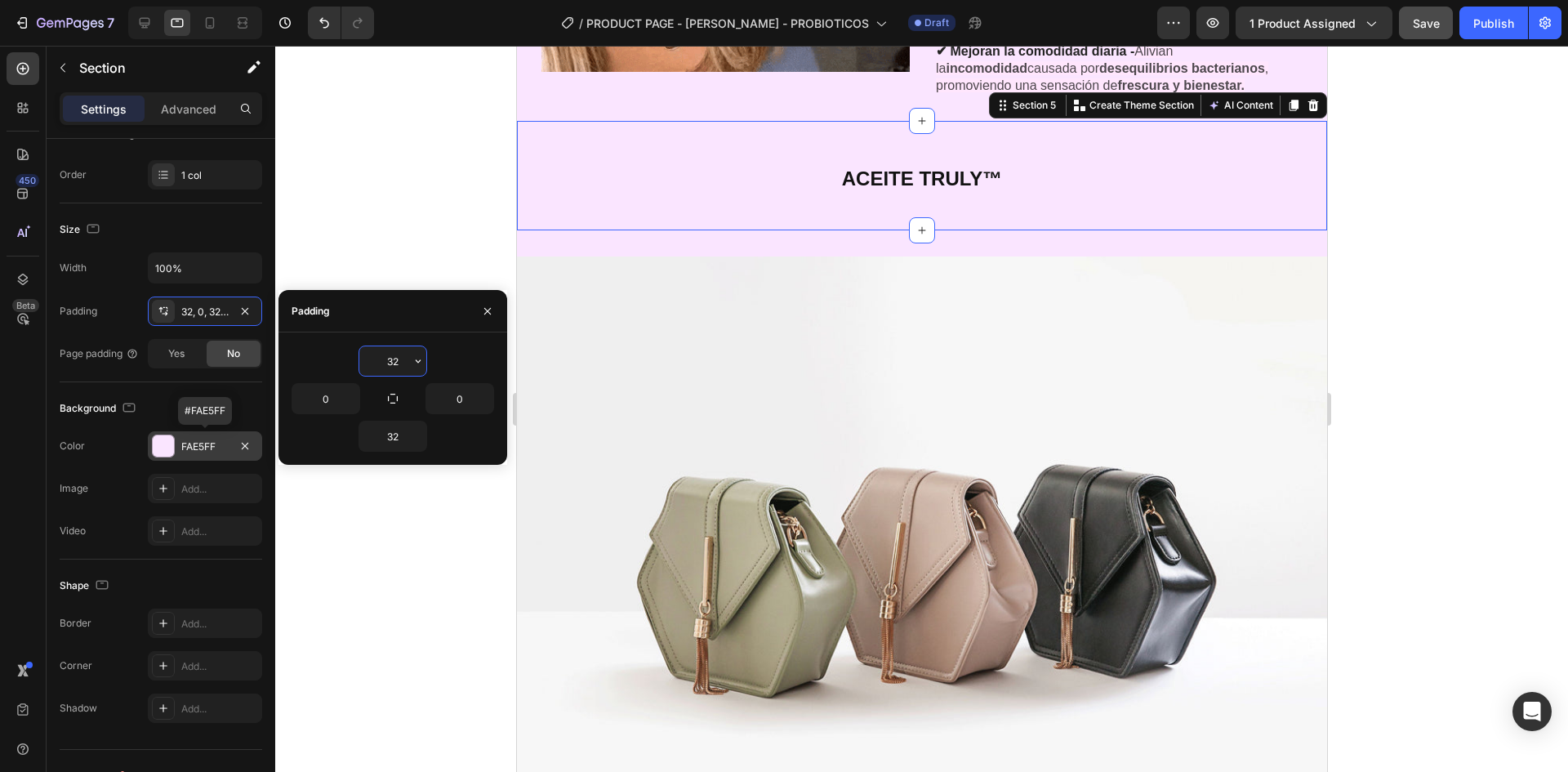
click at [403, 361] on input "32" at bounding box center [392, 361] width 67 height 29
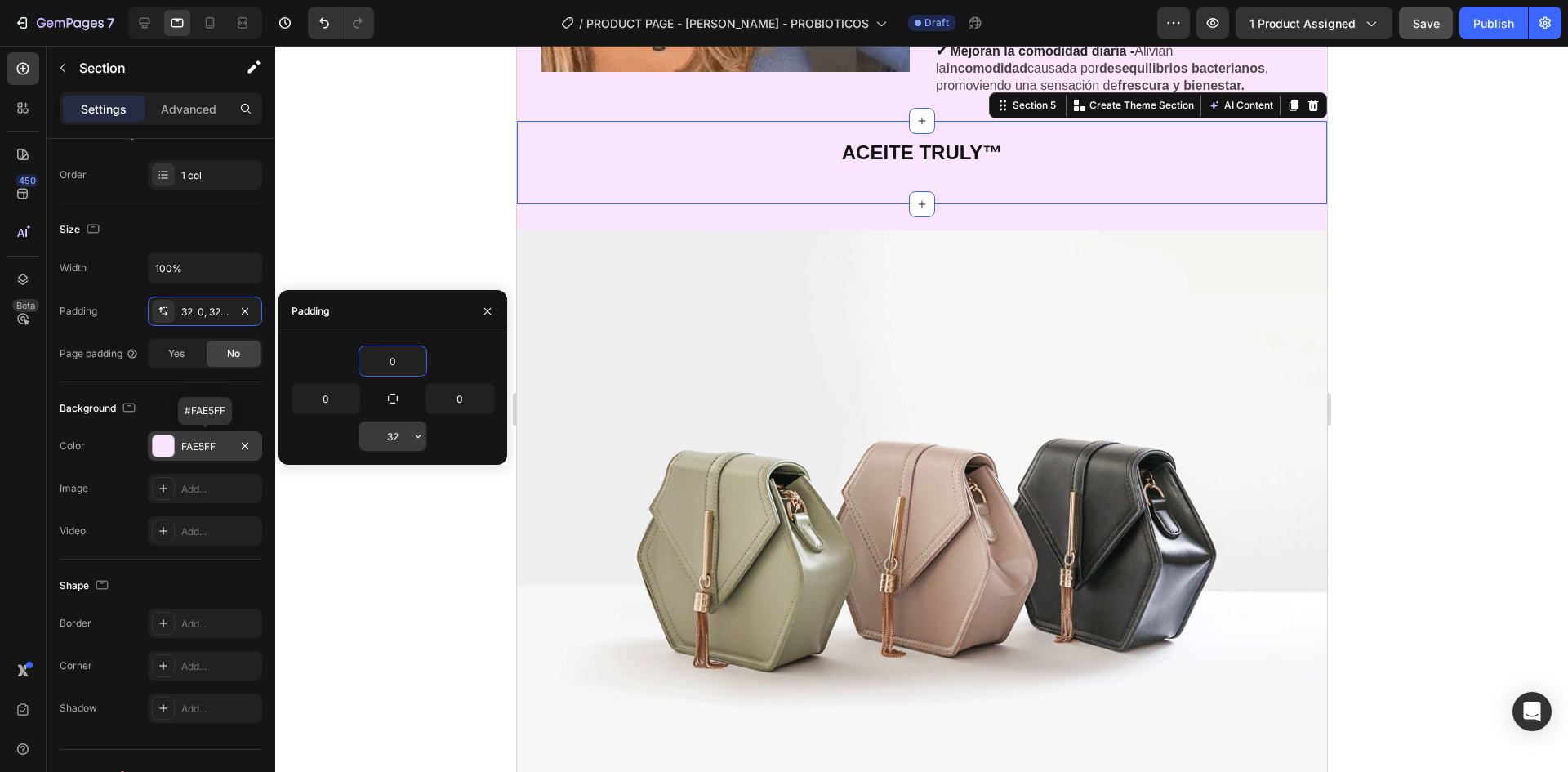
type input "0"
click at [407, 441] on input "32" at bounding box center [392, 436] width 67 height 29
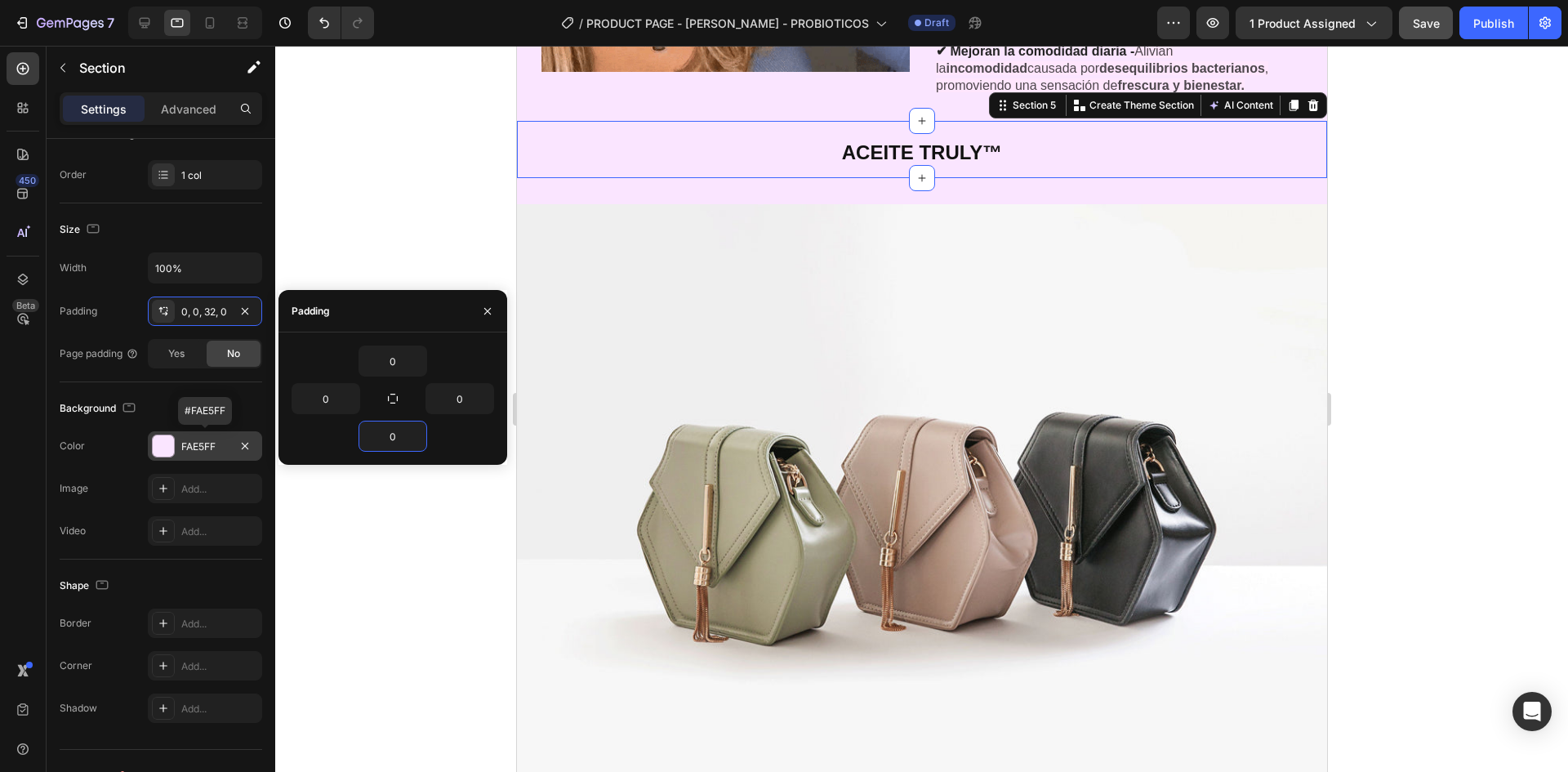
click at [1407, 295] on div at bounding box center [921, 408] width 1293 height 726
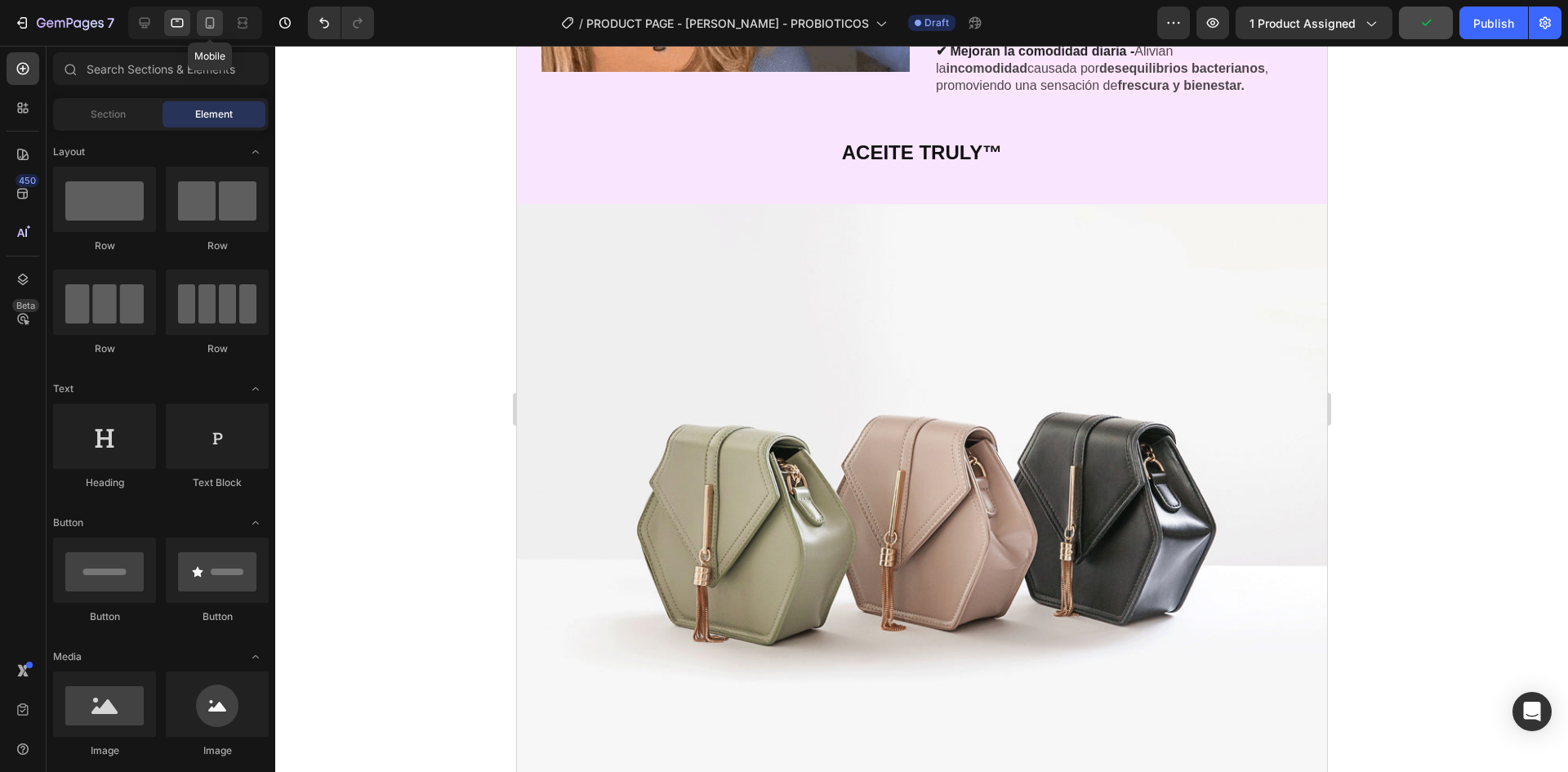
drag, startPoint x: 208, startPoint y: 28, endPoint x: 20, endPoint y: 356, distance: 378.1
click at [208, 28] on icon at bounding box center [210, 22] width 9 height 12
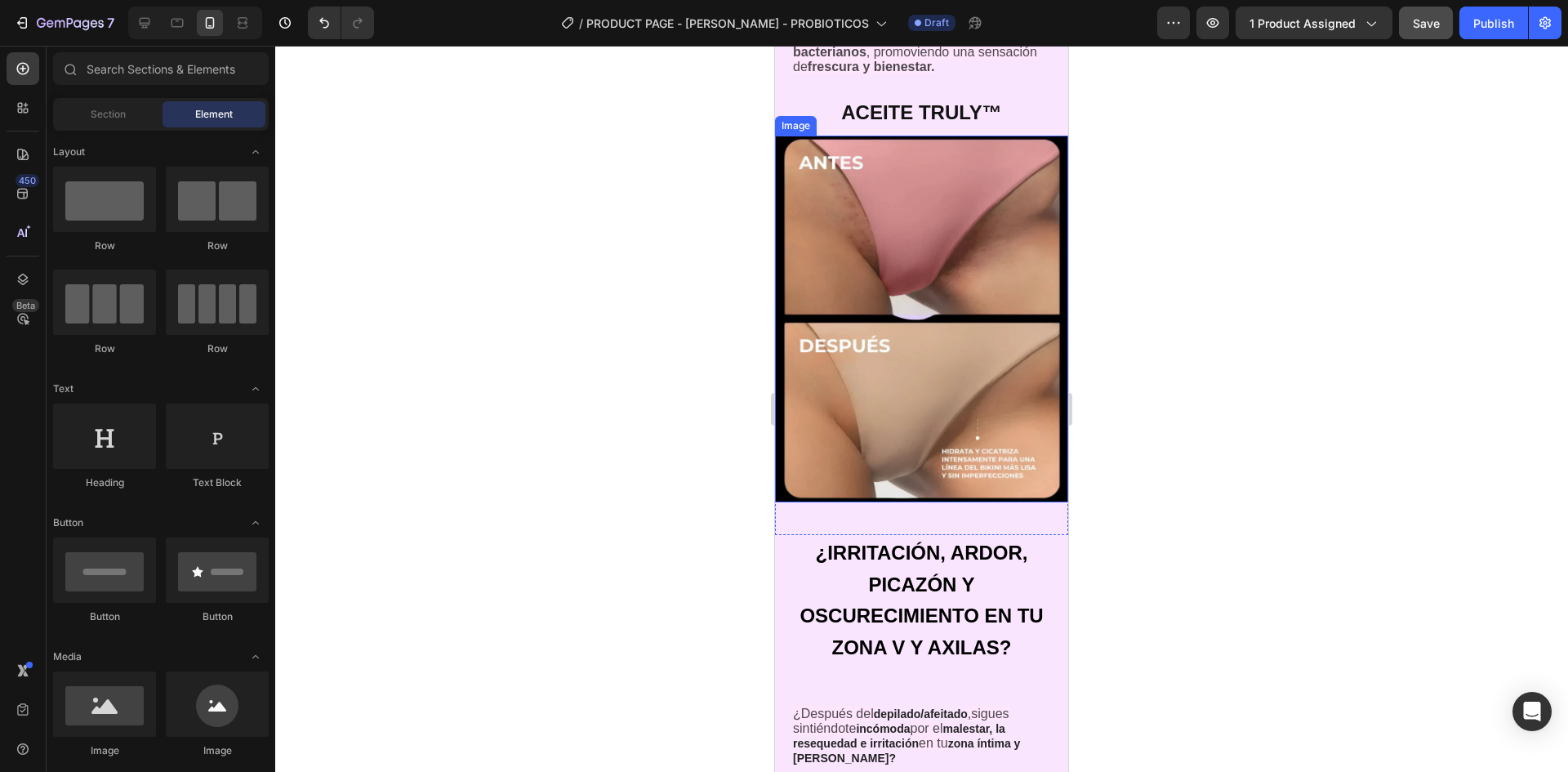
scroll to position [3831, 0]
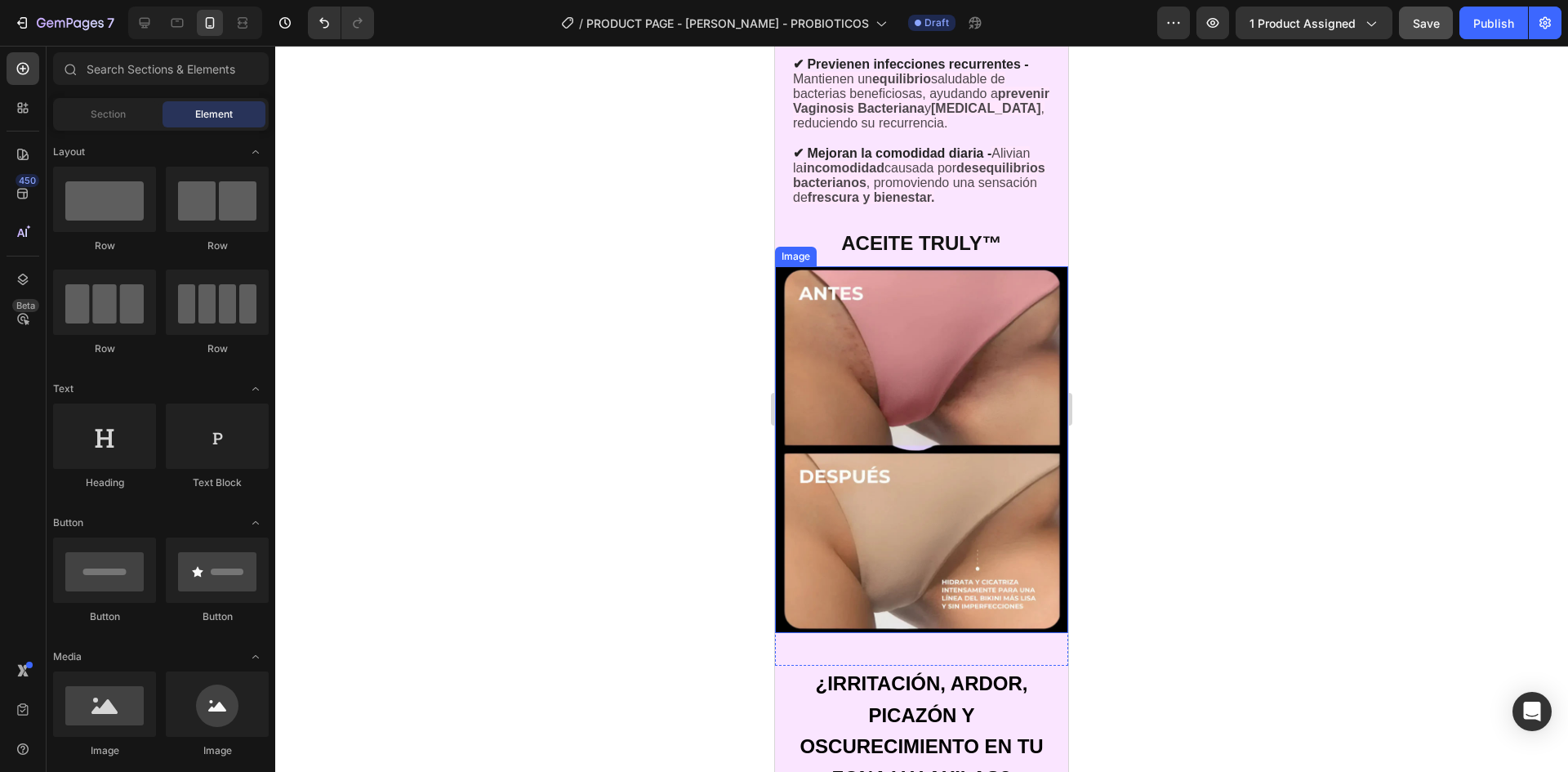
click at [969, 400] on img at bounding box center [922, 449] width 293 height 366
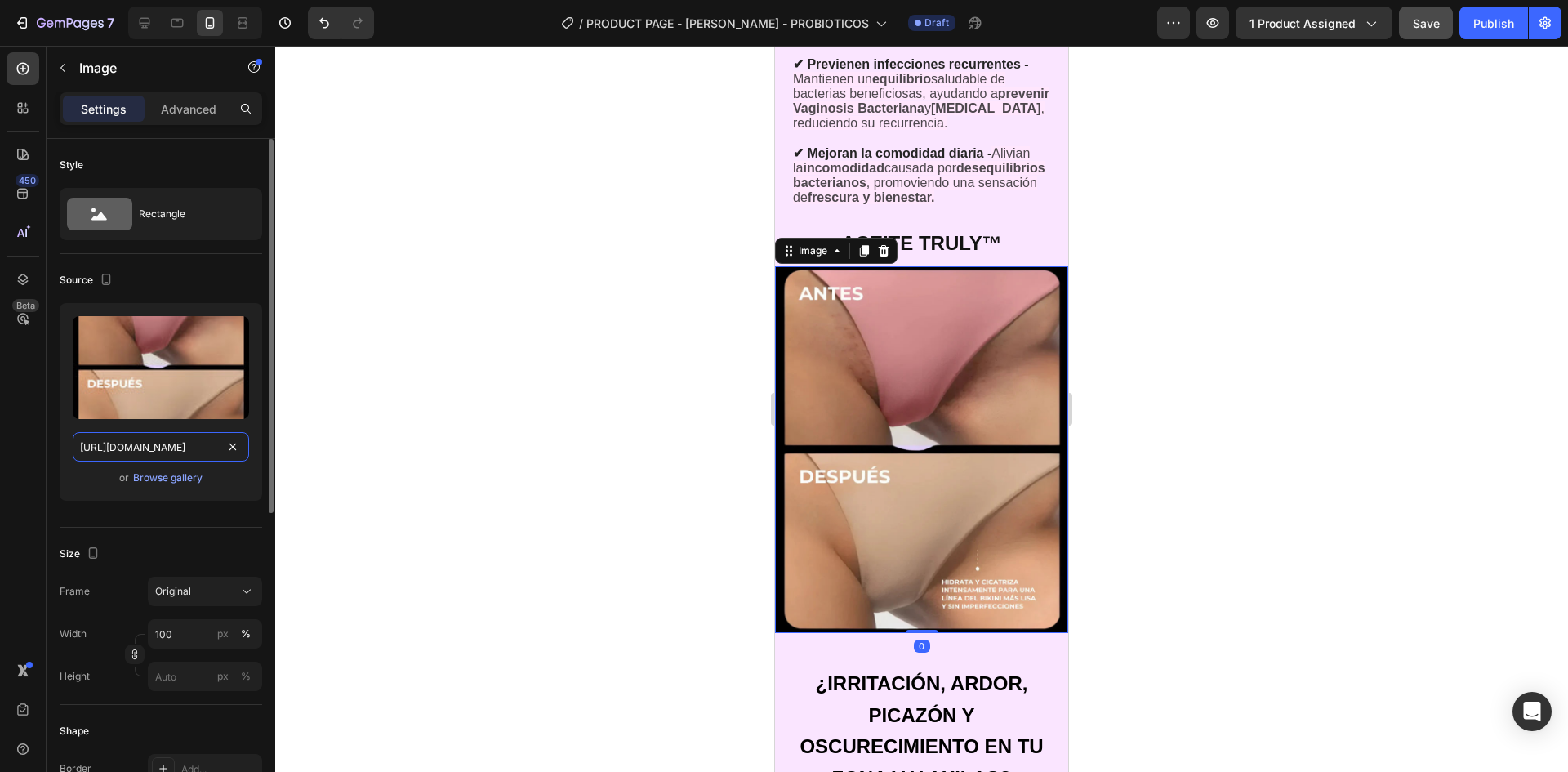
click at [129, 436] on input "https://cdn.shopify.com/s/files/1/0664/6028/7078/files/gempages_581653791456166…" at bounding box center [160, 447] width 176 height 29
click at [175, 28] on icon at bounding box center [177, 22] width 16 height 16
type input "[URL][DOMAIN_NAME]"
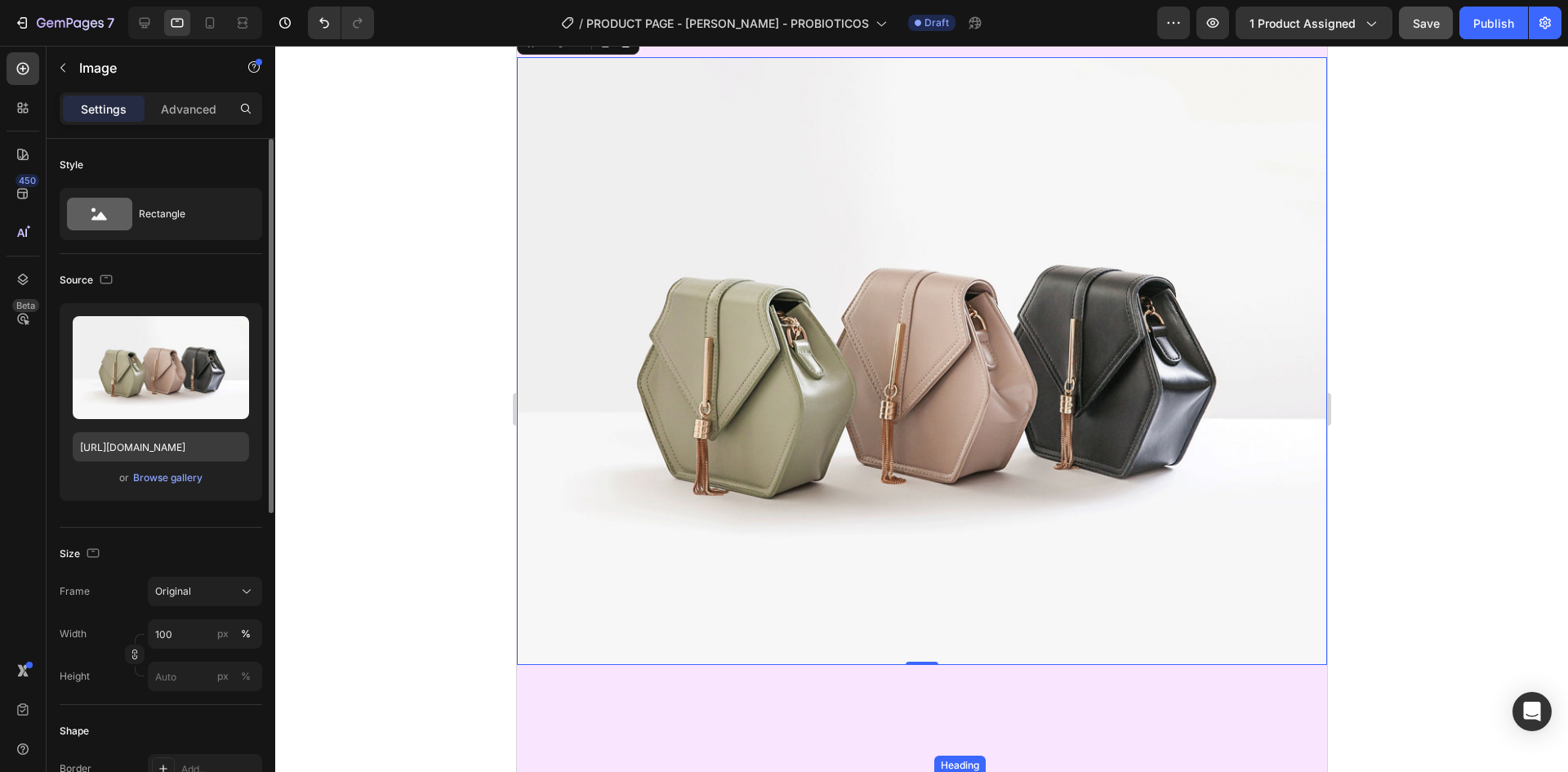
scroll to position [3444, 0]
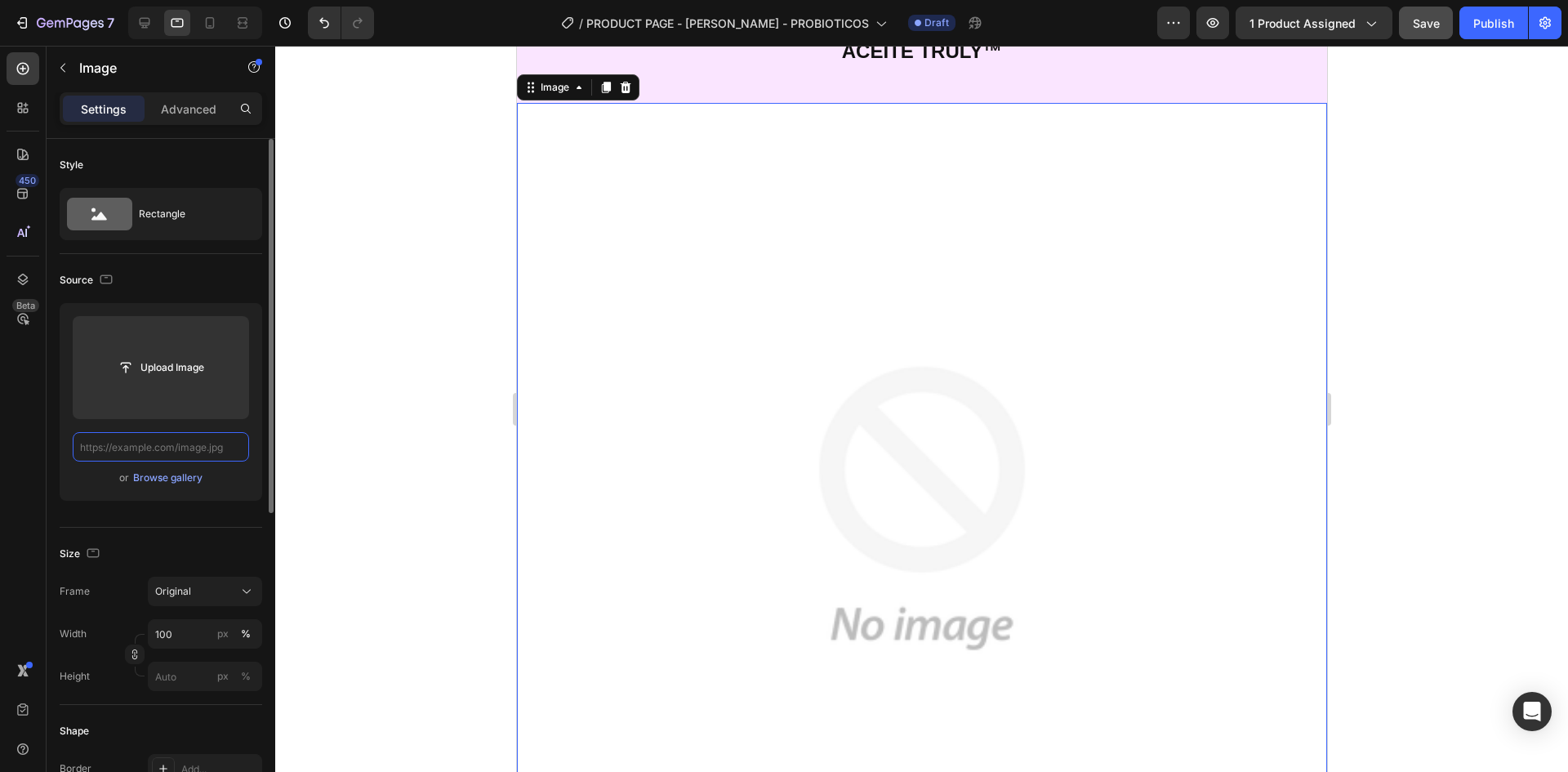
click at [197, 445] on input "text" at bounding box center [160, 447] width 176 height 29
paste input "https://cdn.shopify.com/s/files/1/0664/6028/7078/files/gempages_581653791456166…"
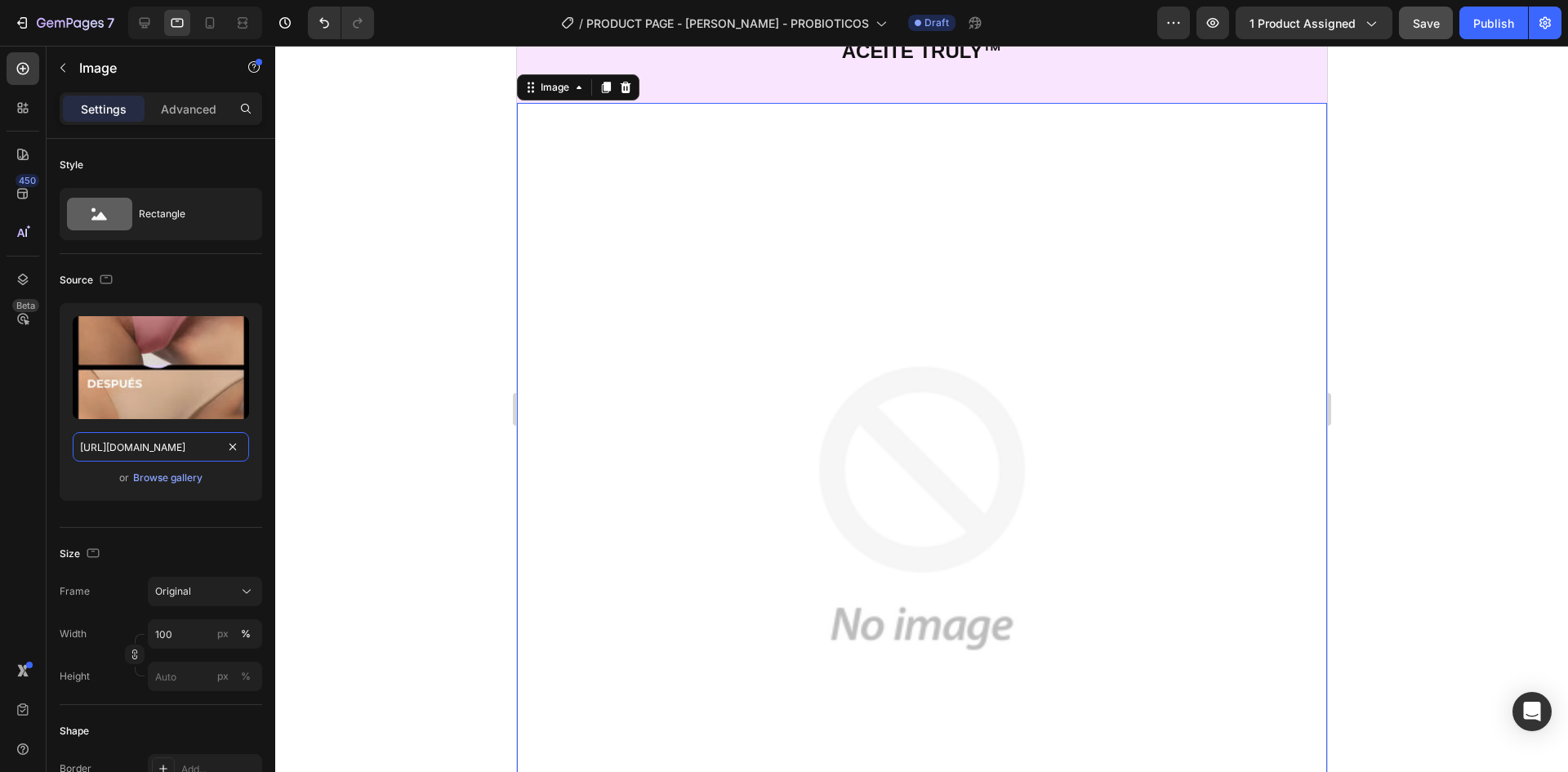
scroll to position [0, 506]
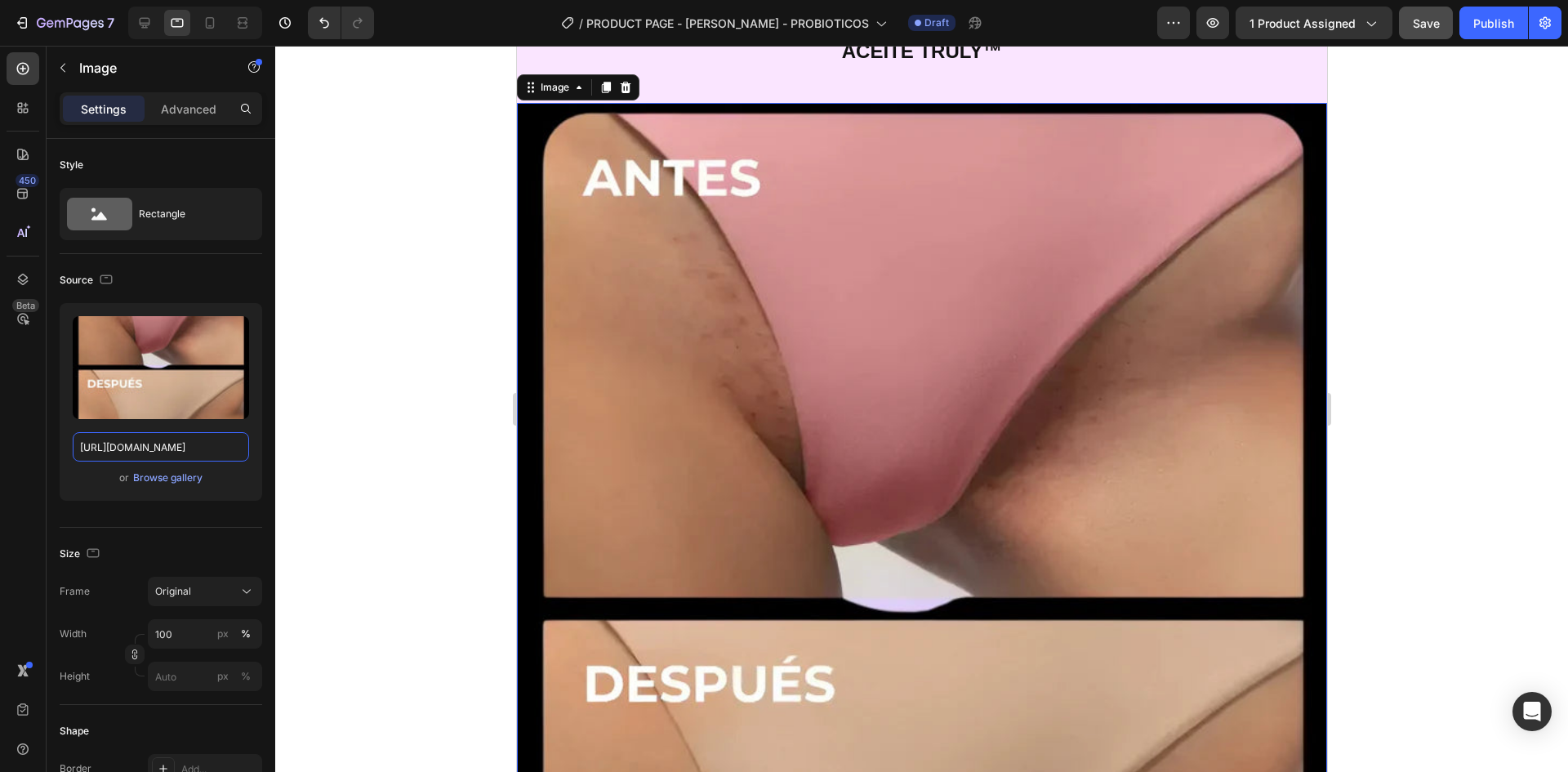
type input "https://cdn.shopify.com/s/files/1/0664/6028/7078/files/gempages_581653791456166…"
click at [387, 432] on div at bounding box center [921, 408] width 1293 height 726
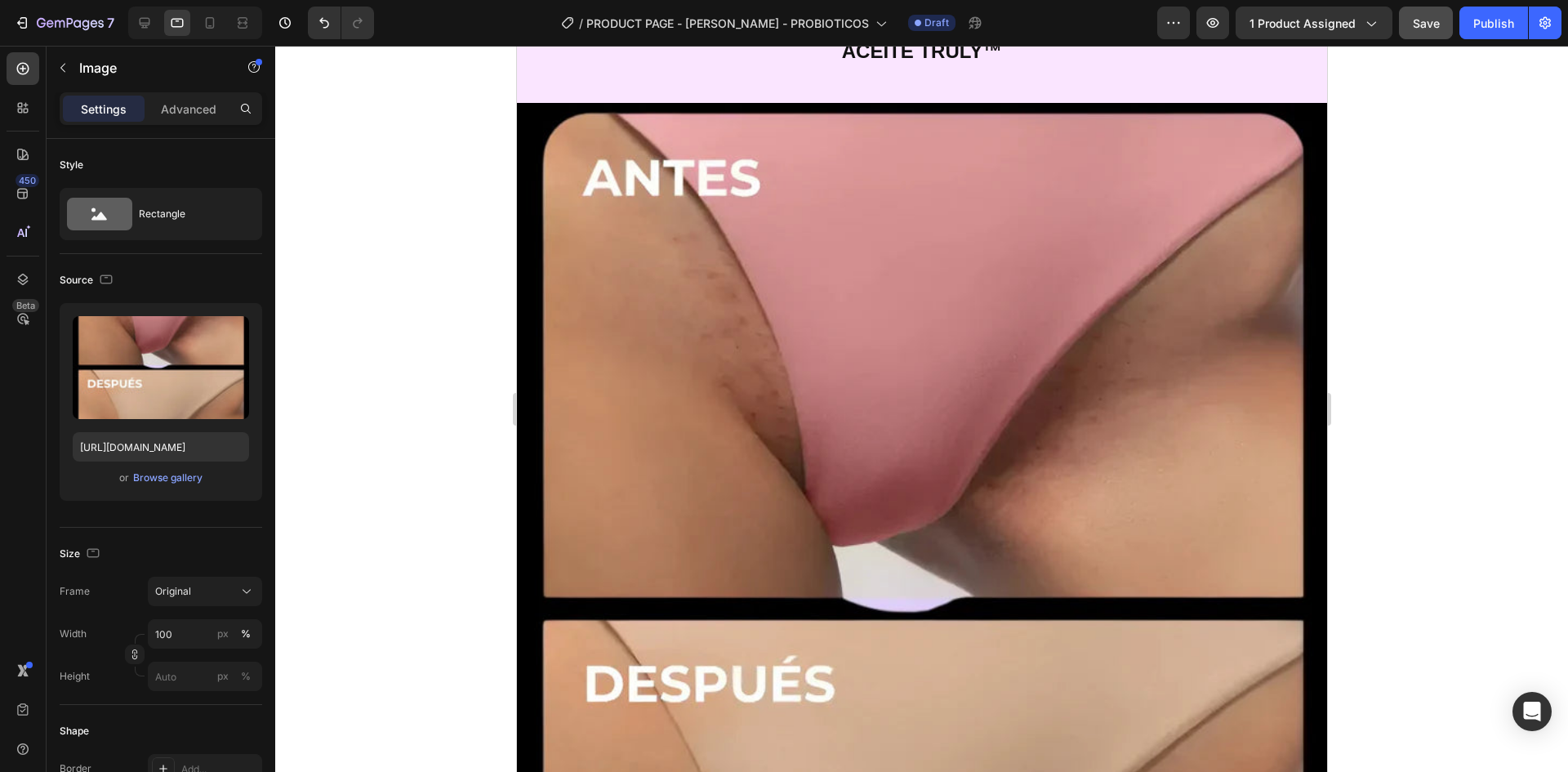
scroll to position [0, 0]
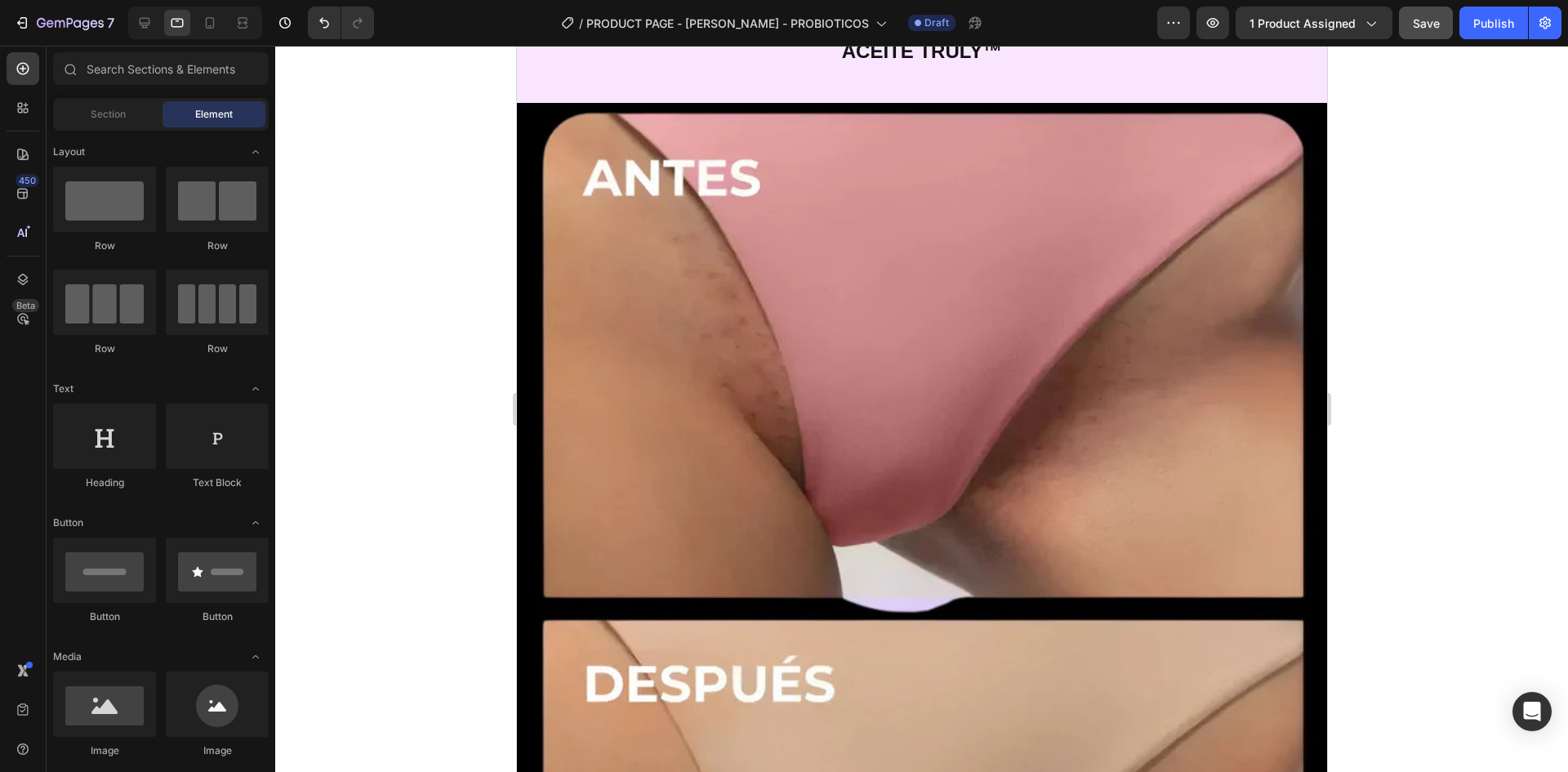
click at [818, 339] on img at bounding box center [921, 609] width 810 height 1014
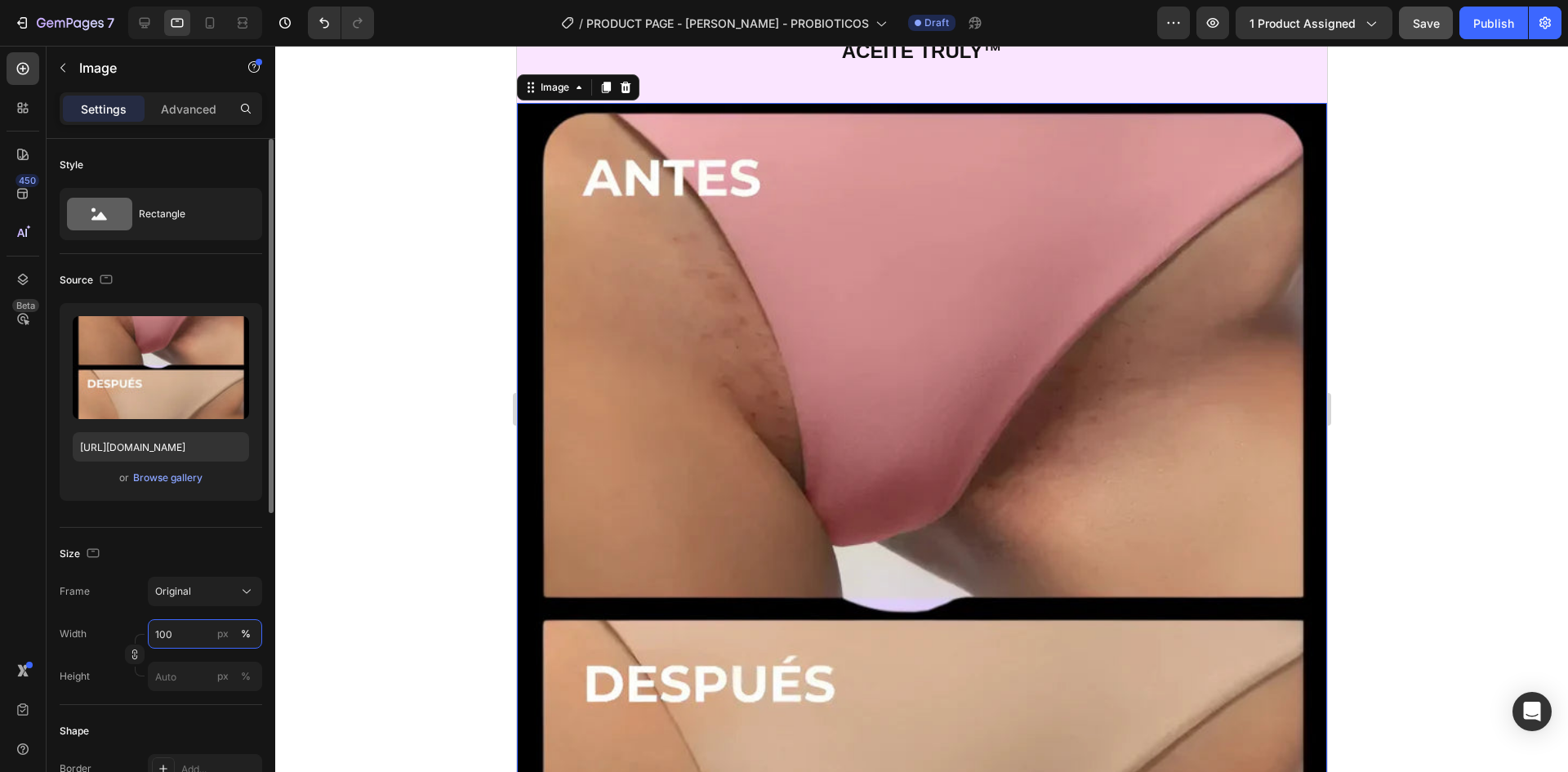
click at [197, 633] on input "100" at bounding box center [205, 634] width 114 height 29
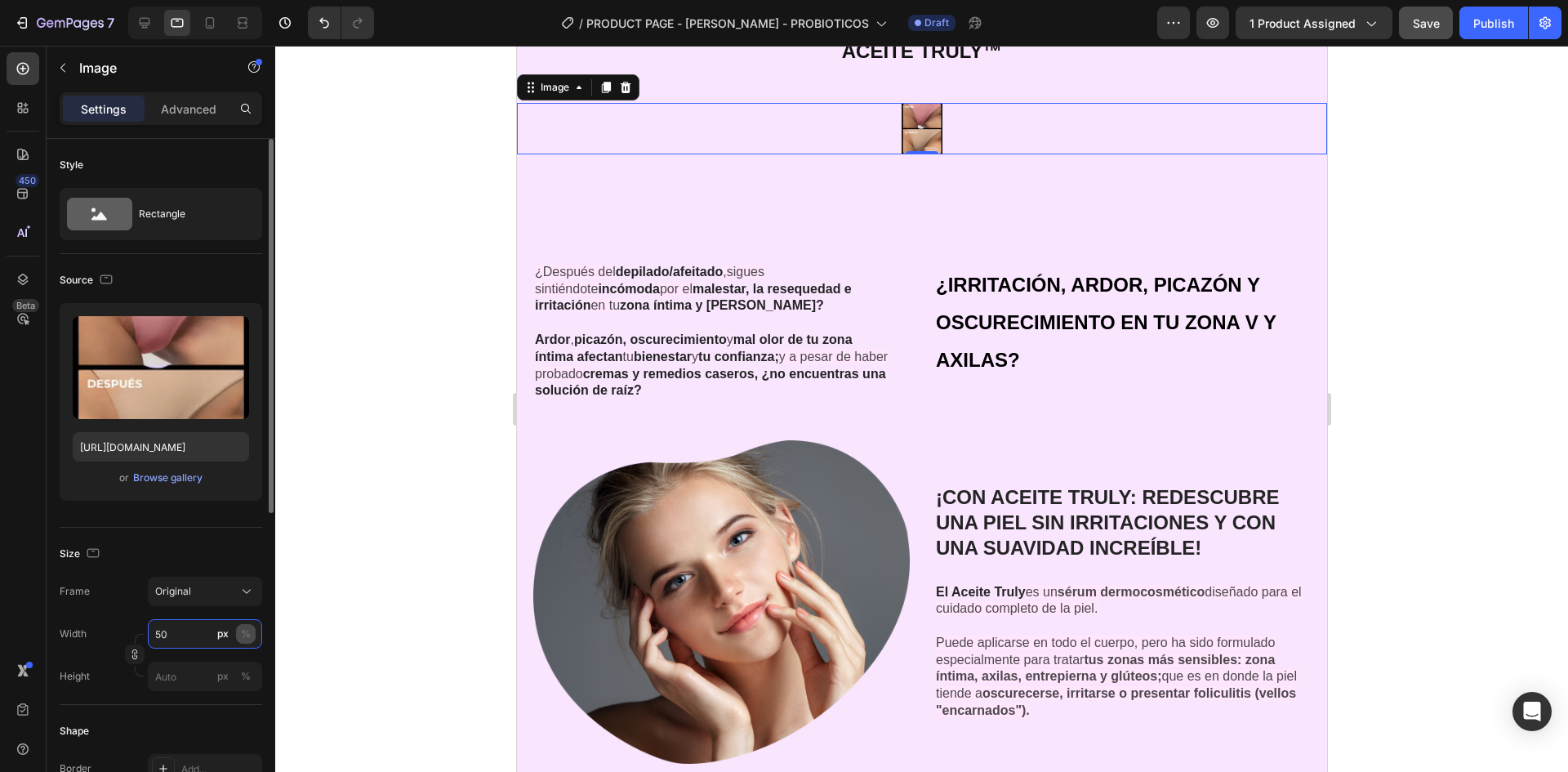
type input "50"
click at [239, 637] on button "%" at bounding box center [246, 634] width 20 height 20
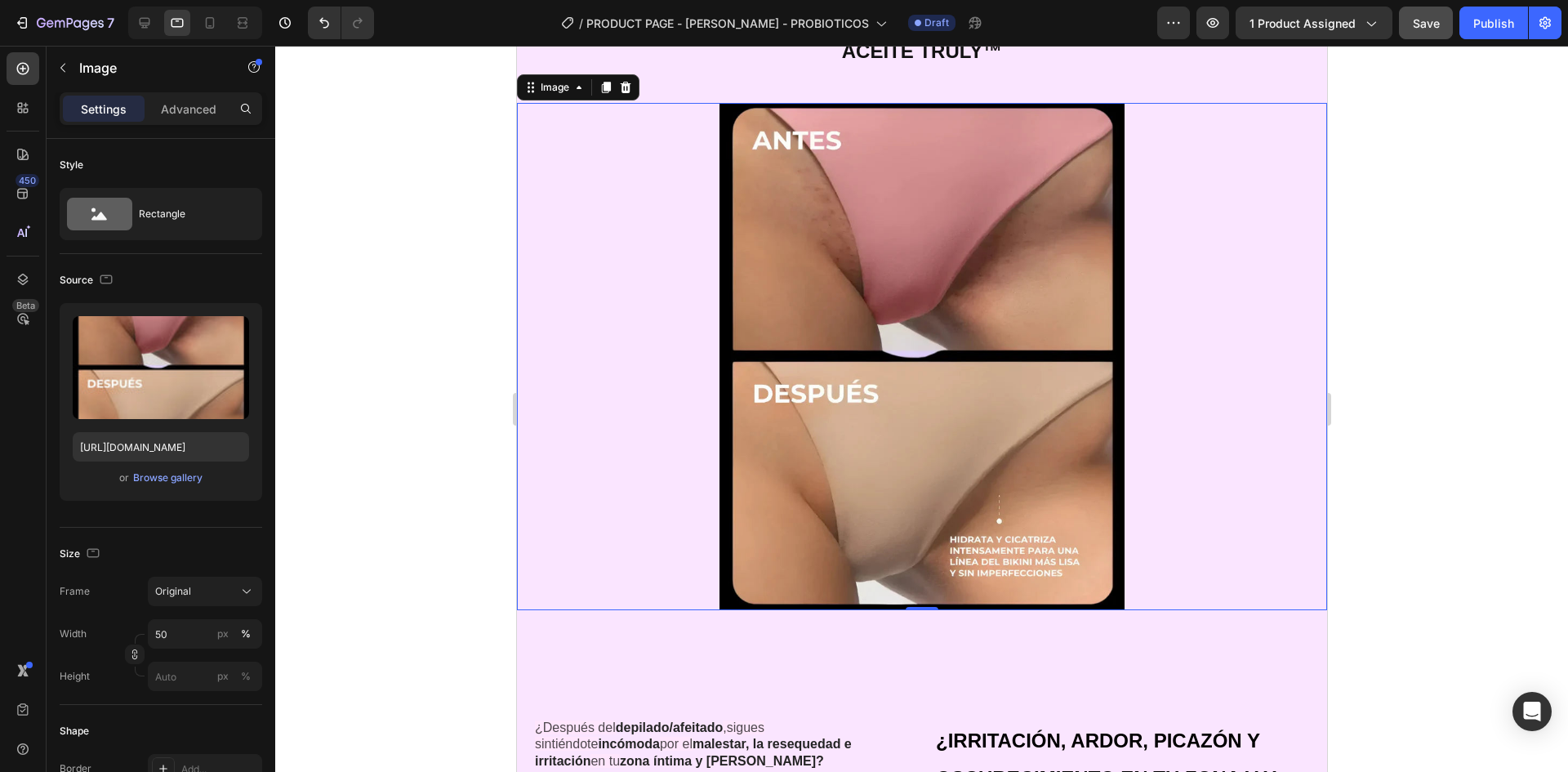
click at [414, 424] on div at bounding box center [921, 408] width 1293 height 726
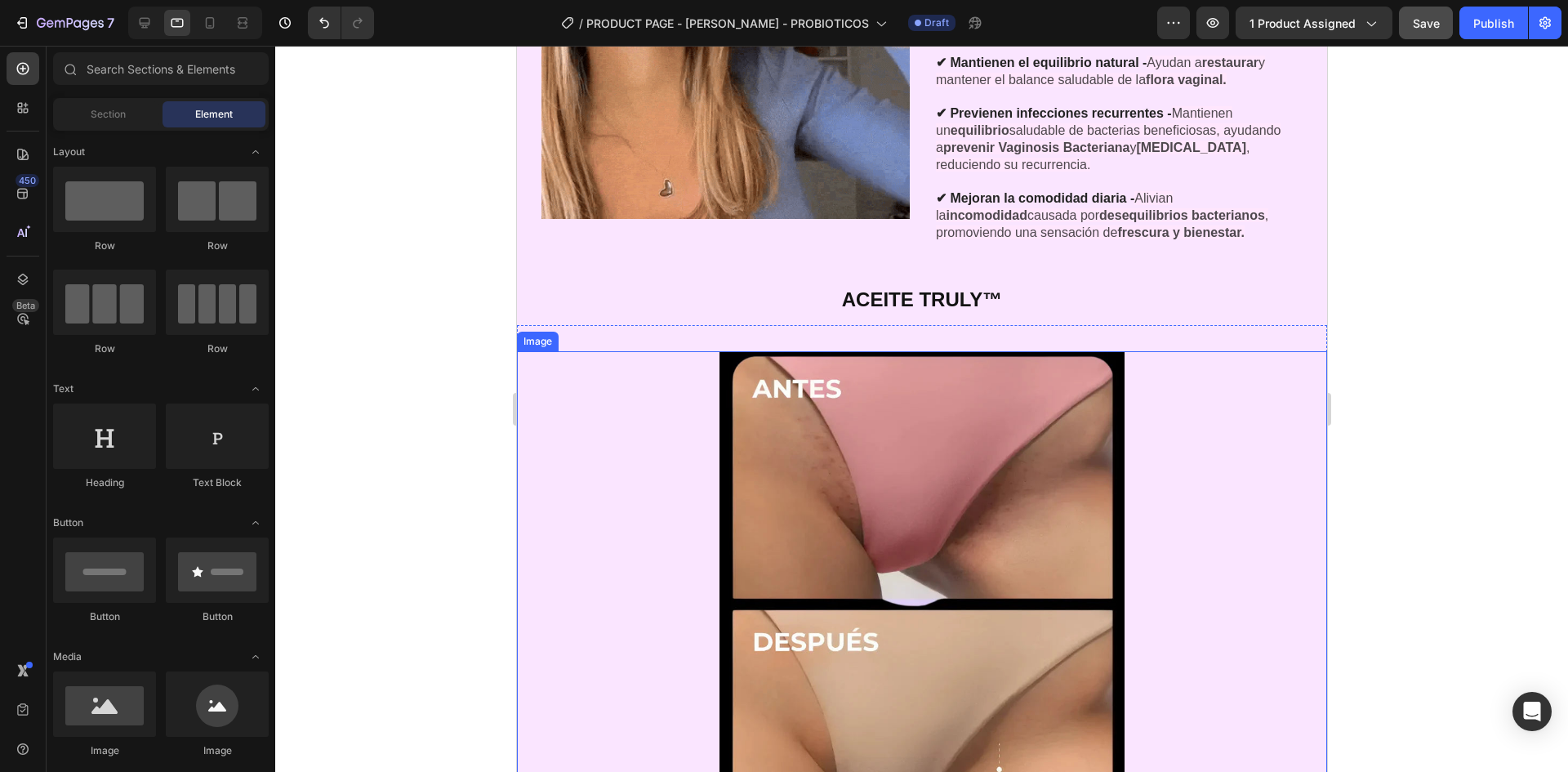
scroll to position [3199, 0]
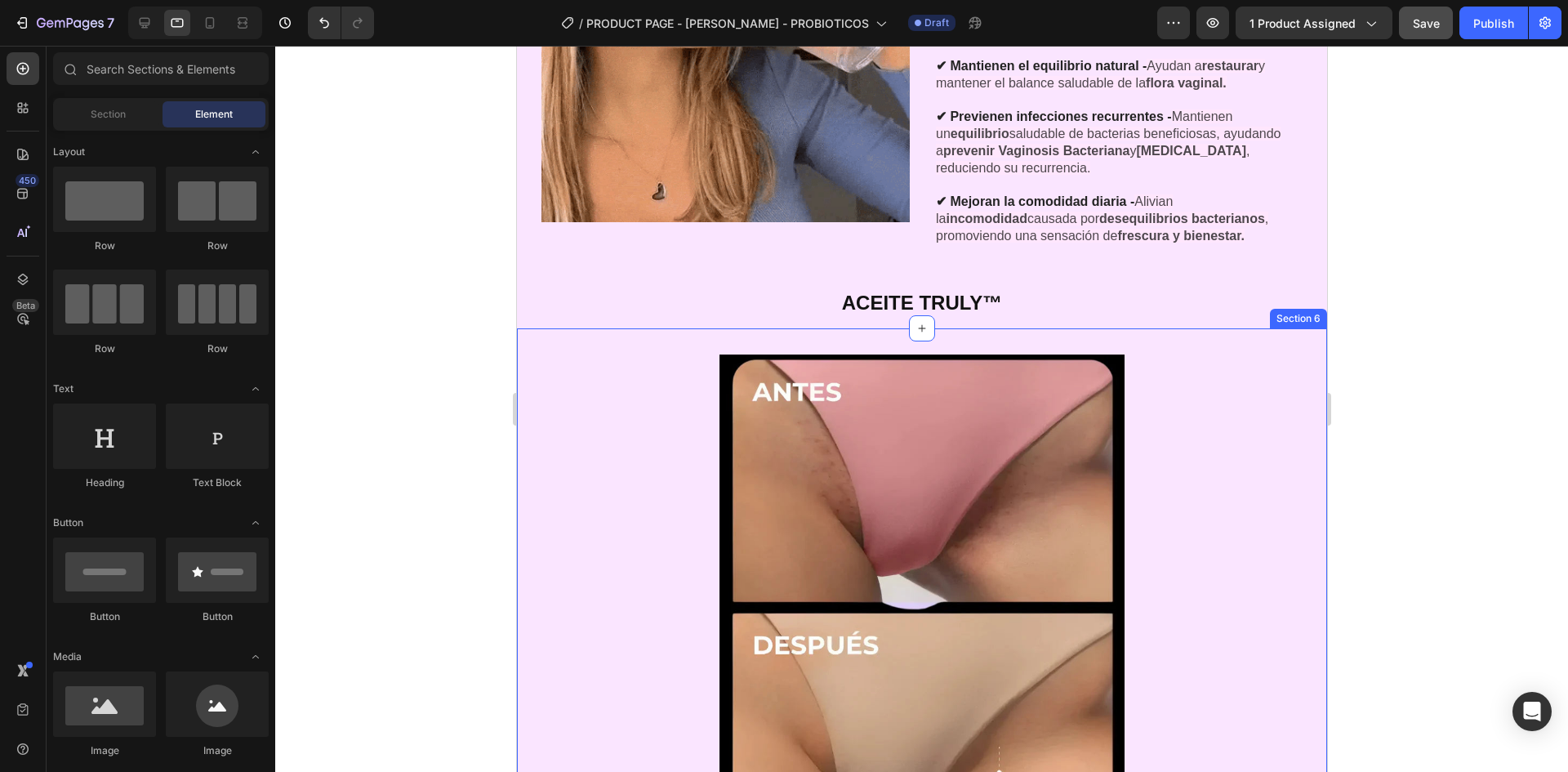
click at [1027, 329] on div "Image Section 6" at bounding box center [921, 608] width 810 height 558
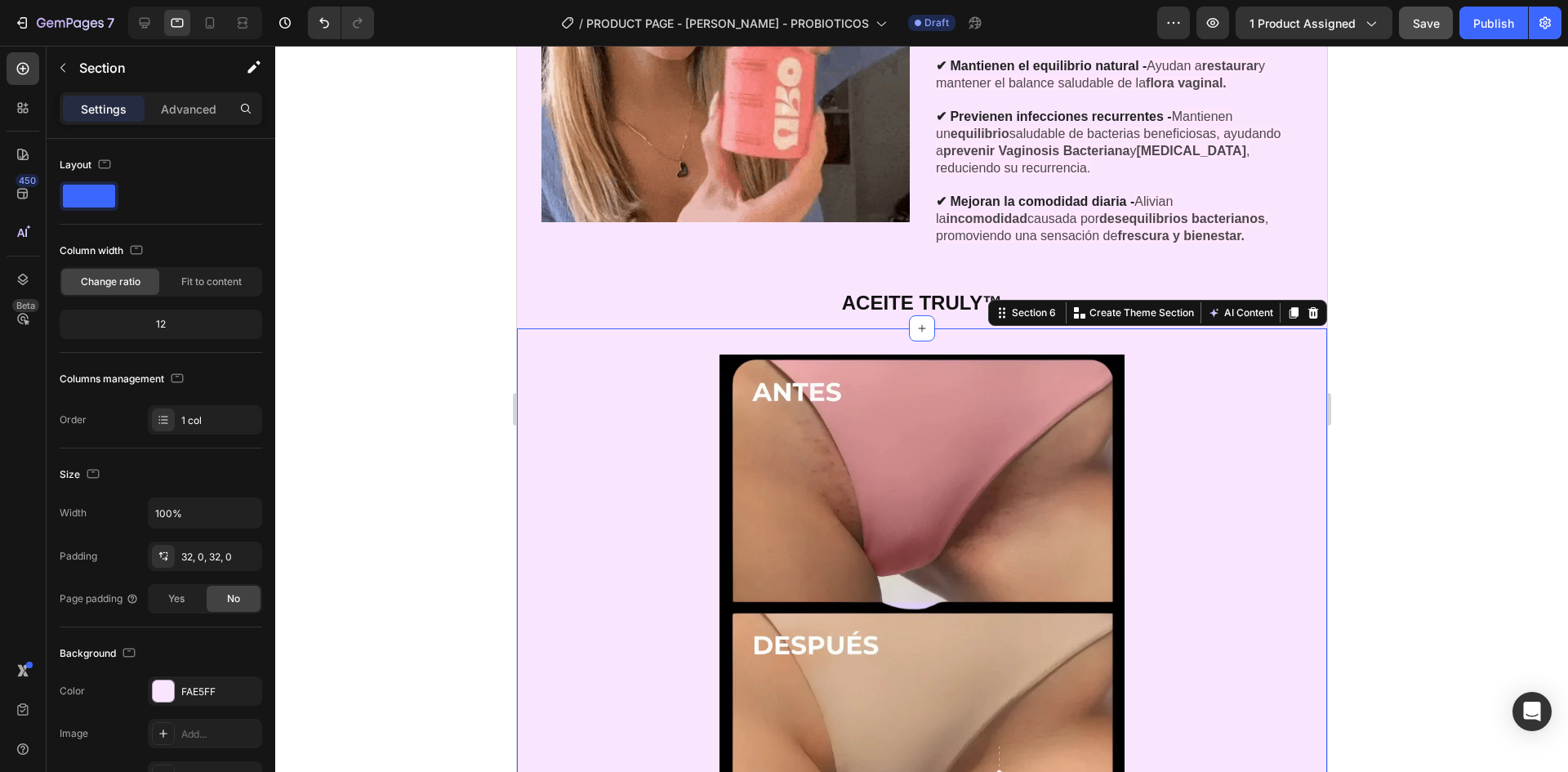
click at [918, 258] on div at bounding box center [921, 271] width 26 height 26
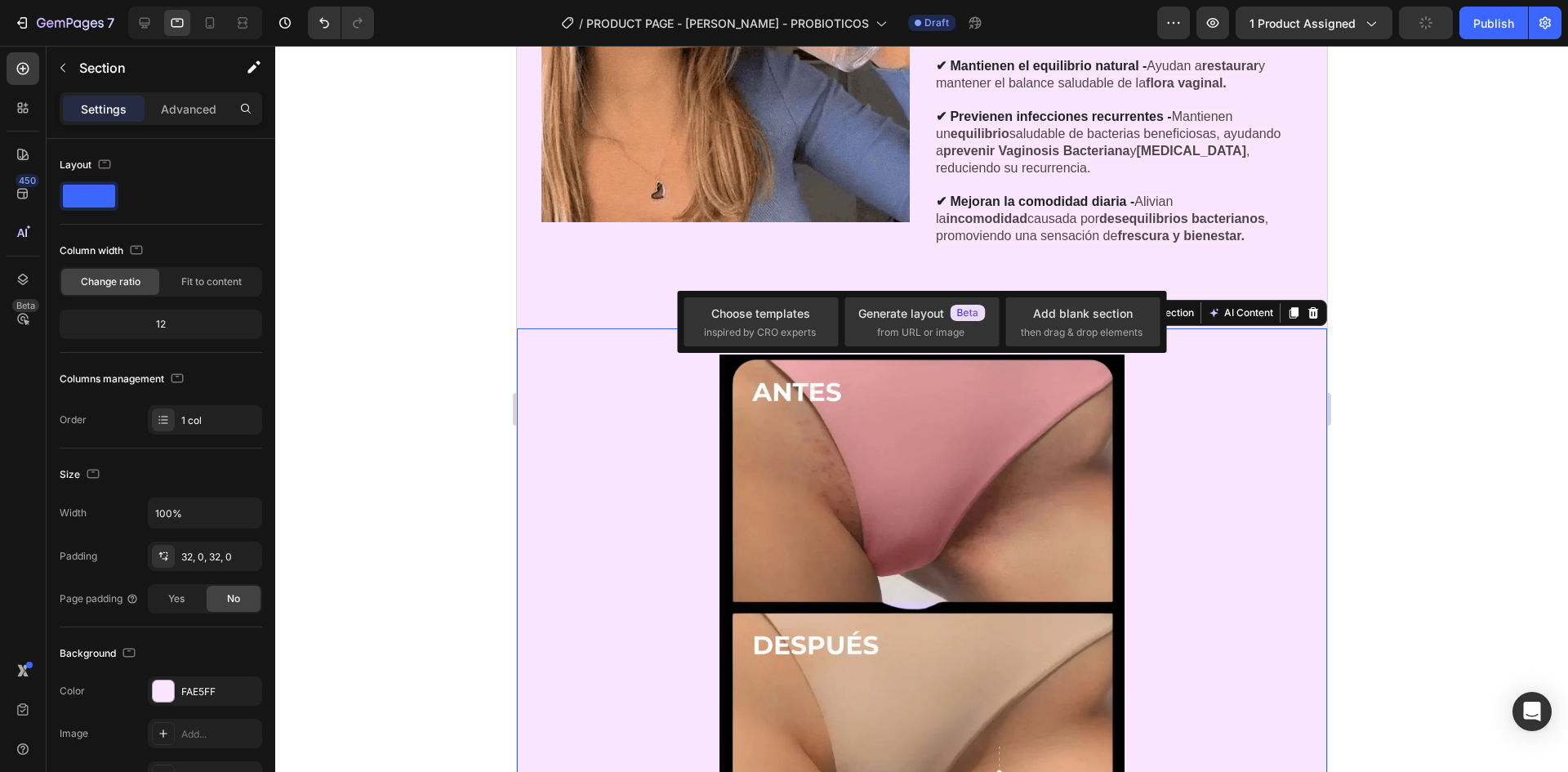
drag, startPoint x: 373, startPoint y: 307, endPoint x: 351, endPoint y: 275, distance: 38.8
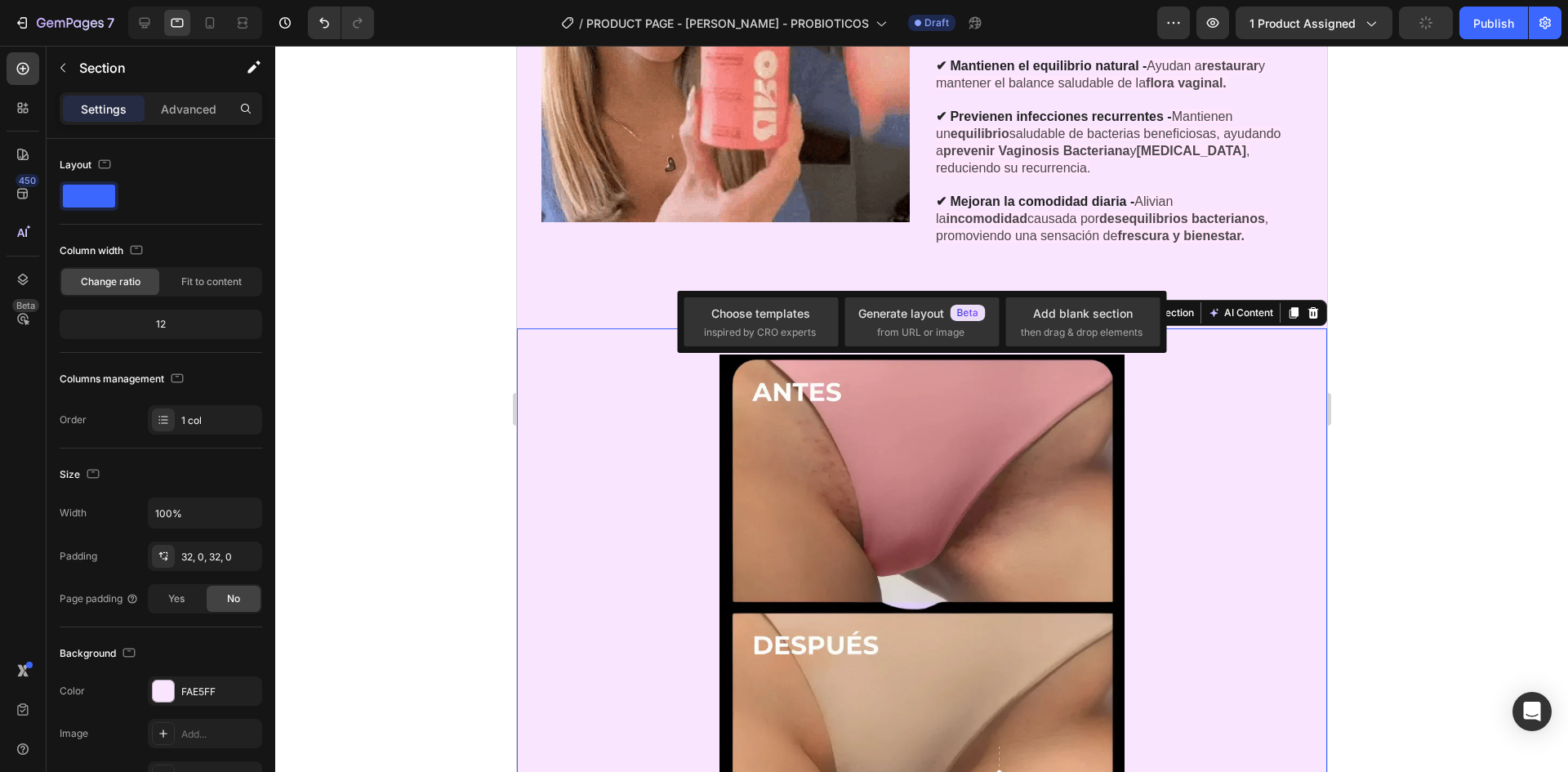
click at [374, 306] on div at bounding box center [921, 408] width 1293 height 726
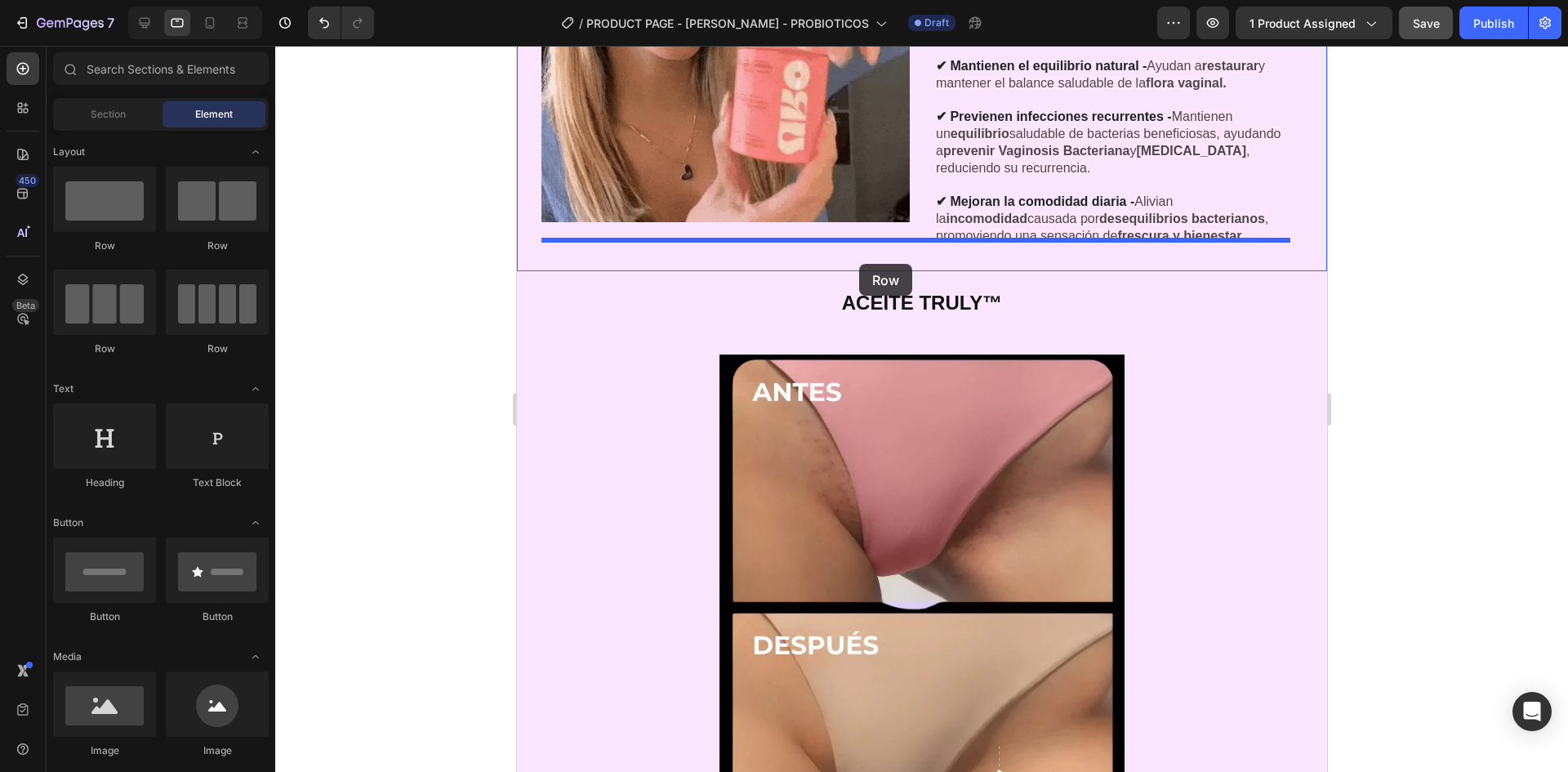
drag, startPoint x: 782, startPoint y: 206, endPoint x: 859, endPoint y: 264, distance: 96.4
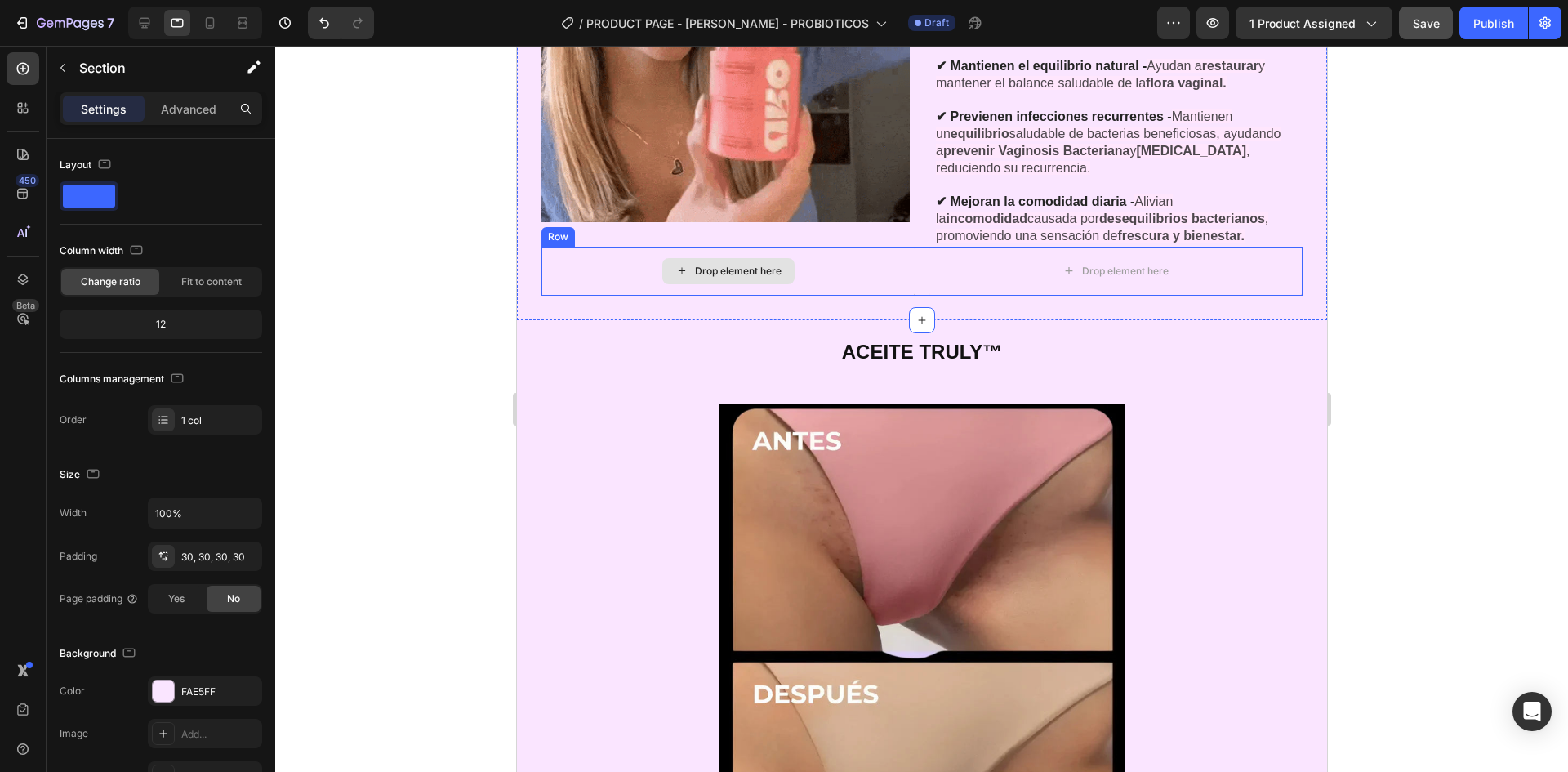
click at [648, 280] on div "Drop element here" at bounding box center [727, 271] width 374 height 49
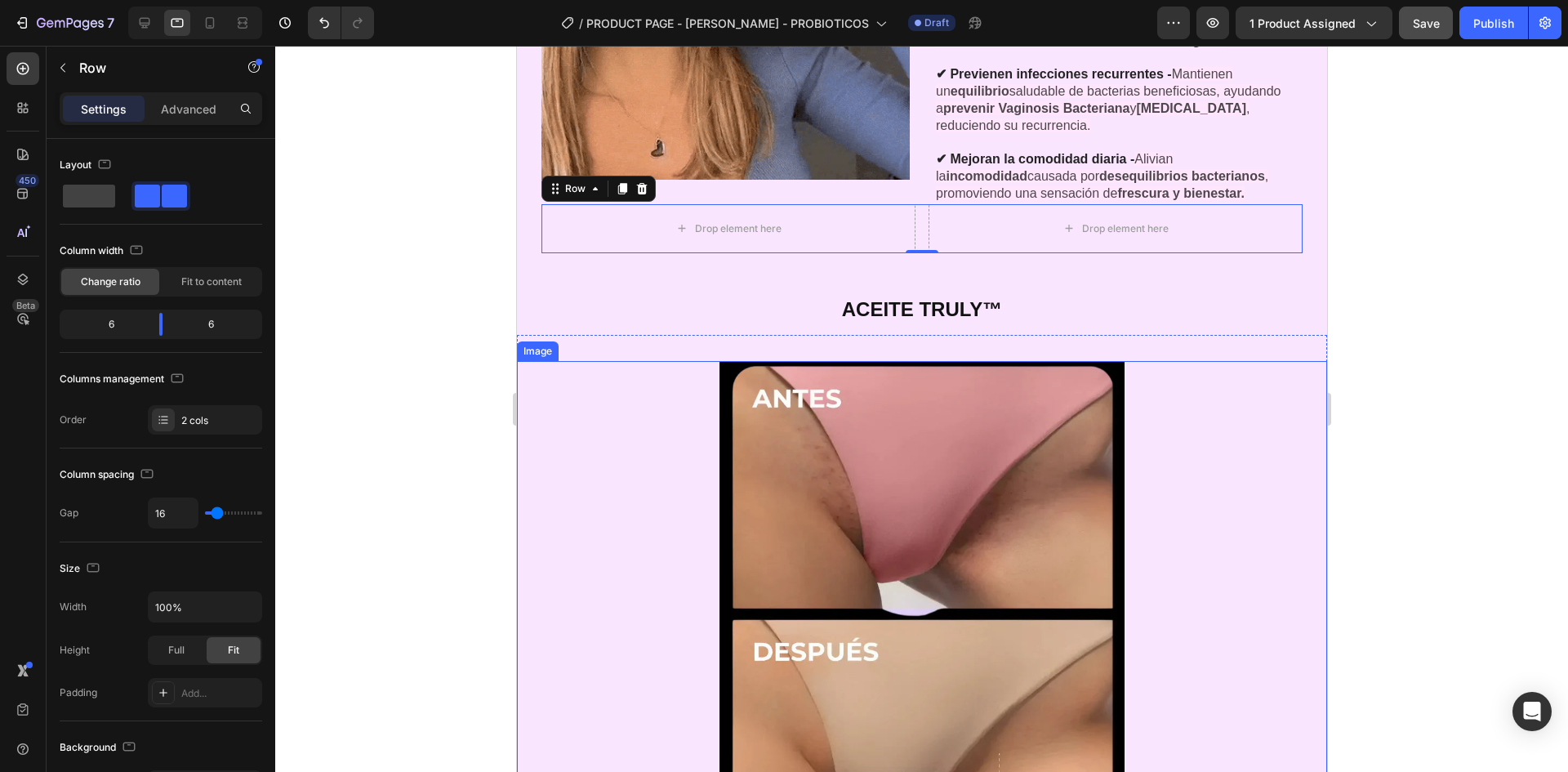
scroll to position [3280, 0]
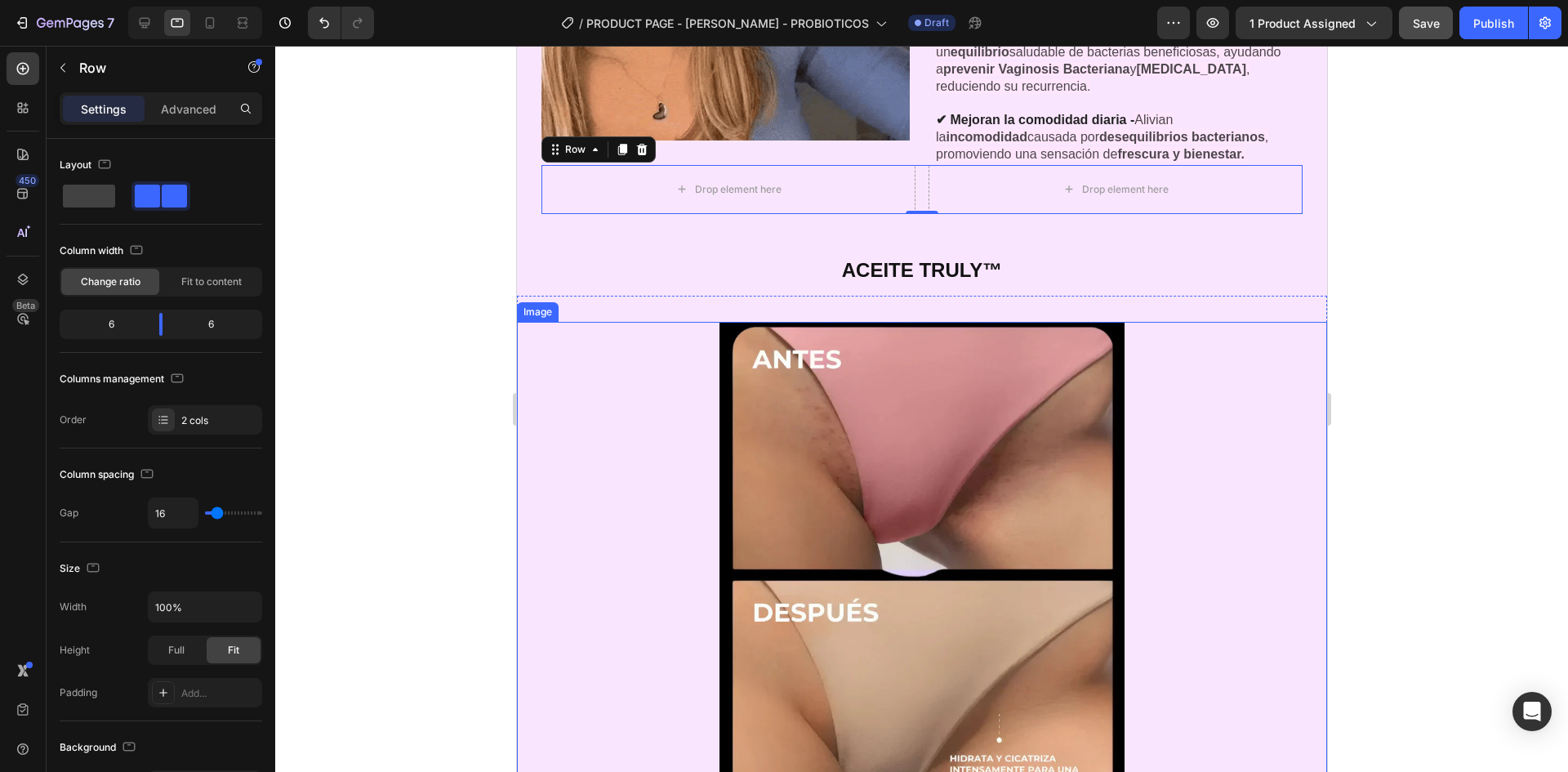
click at [991, 462] on img at bounding box center [920, 575] width 405 height 507
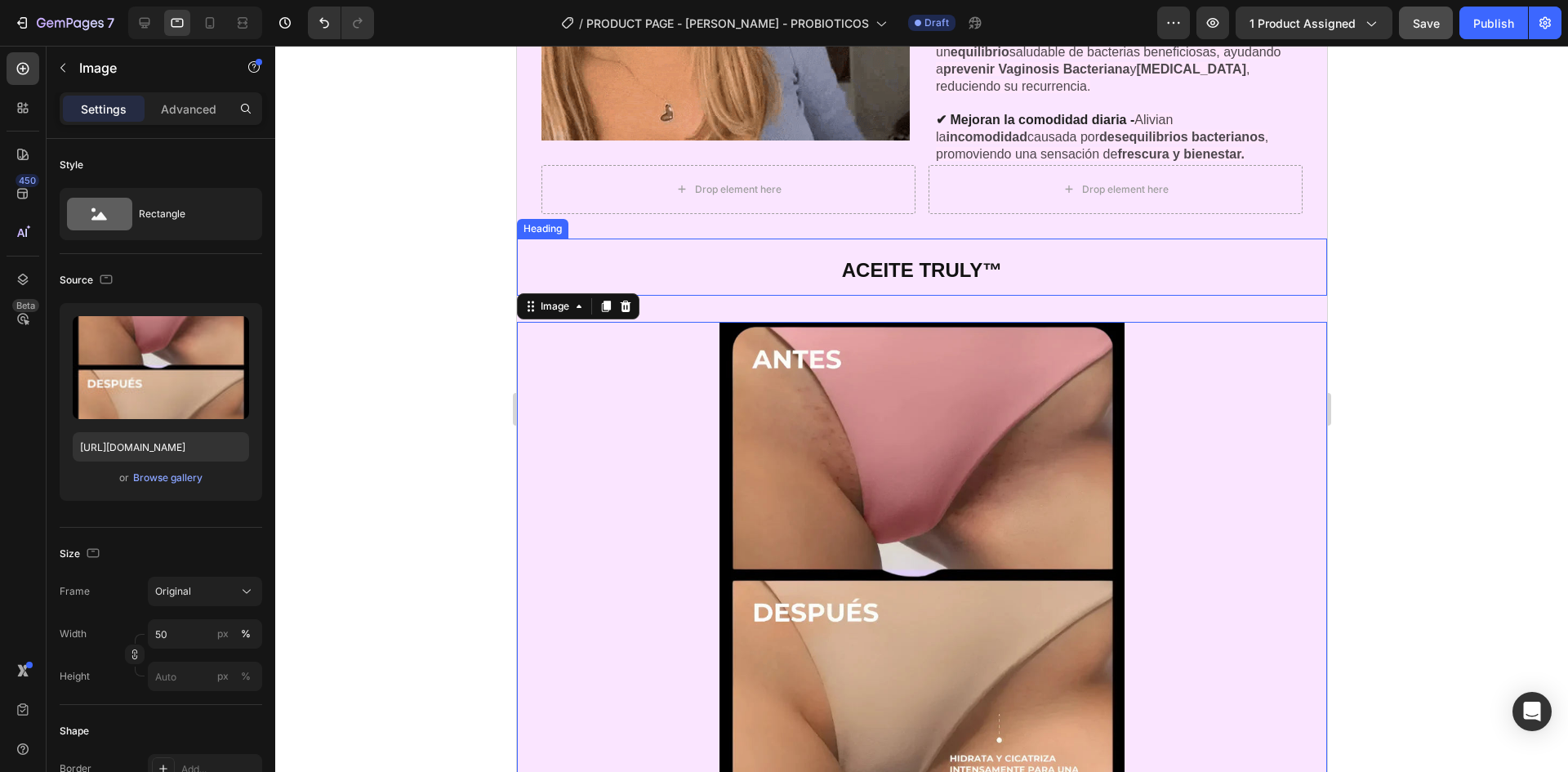
click at [943, 268] on strong "ACEITE TRULY™" at bounding box center [921, 270] width 160 height 22
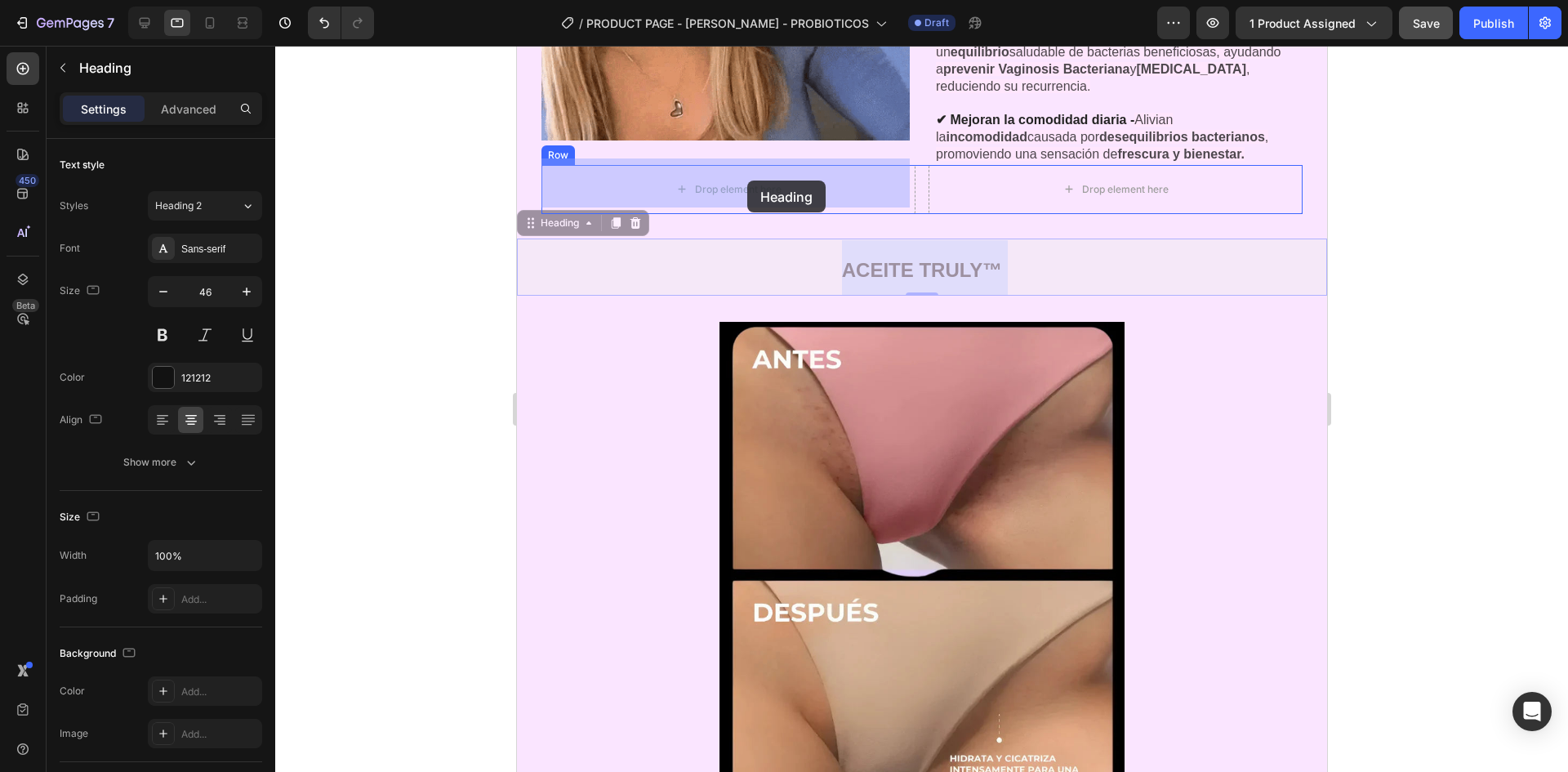
drag, startPoint x: 1069, startPoint y: 283, endPoint x: 748, endPoint y: 180, distance: 337.1
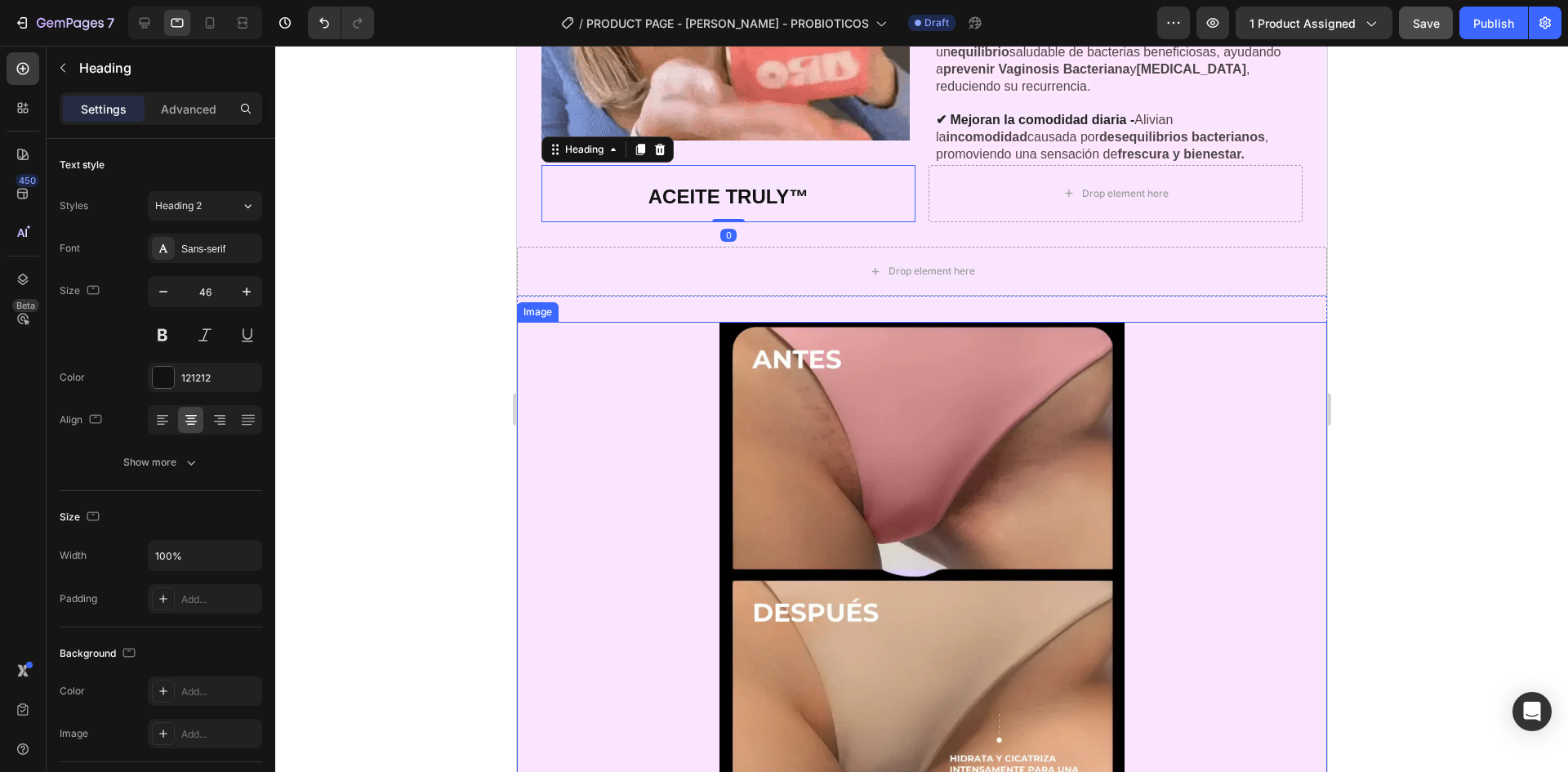
click at [1006, 454] on img at bounding box center [920, 575] width 405 height 507
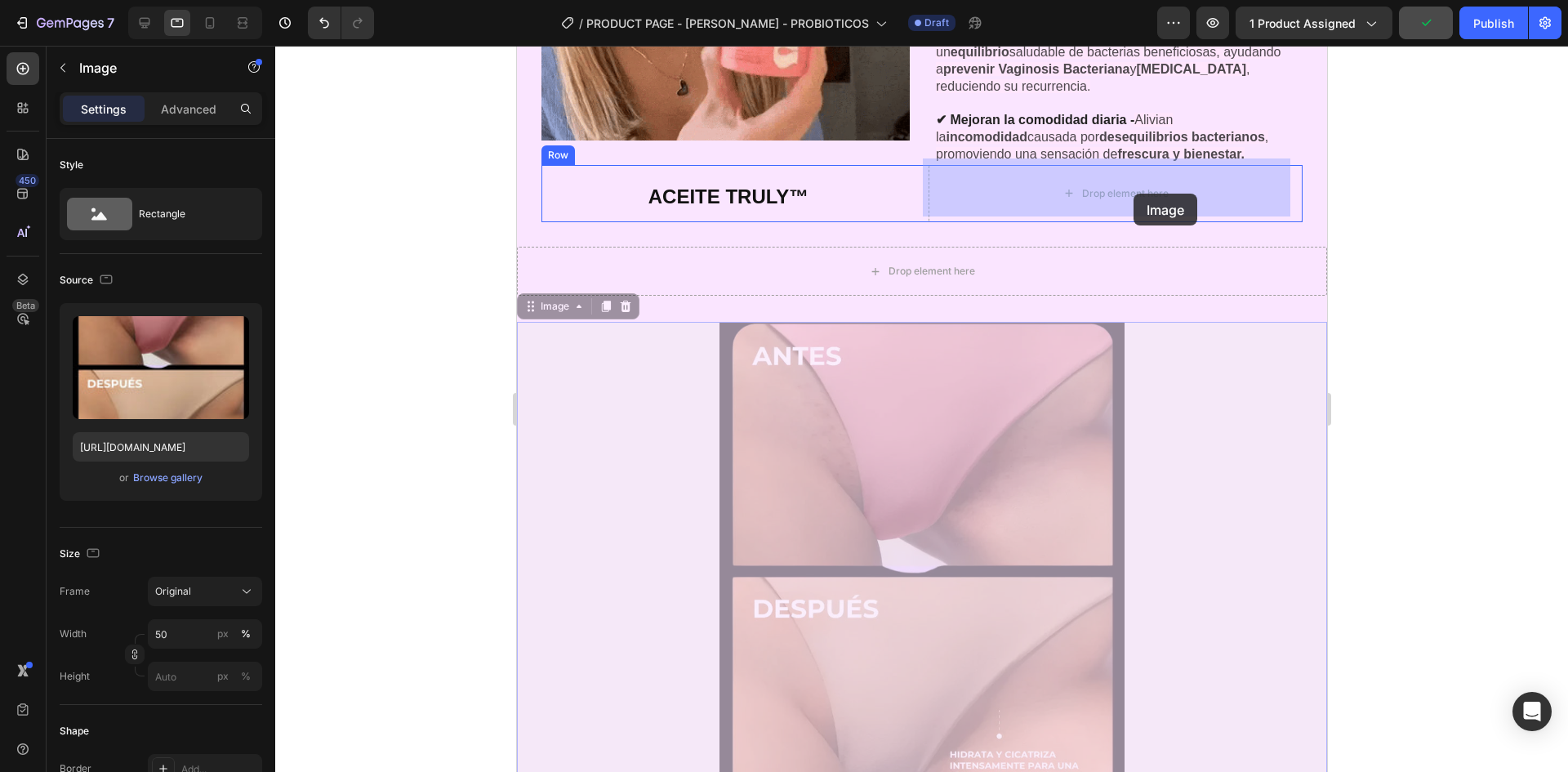
drag, startPoint x: 910, startPoint y: 498, endPoint x: 1133, endPoint y: 198, distance: 373.8
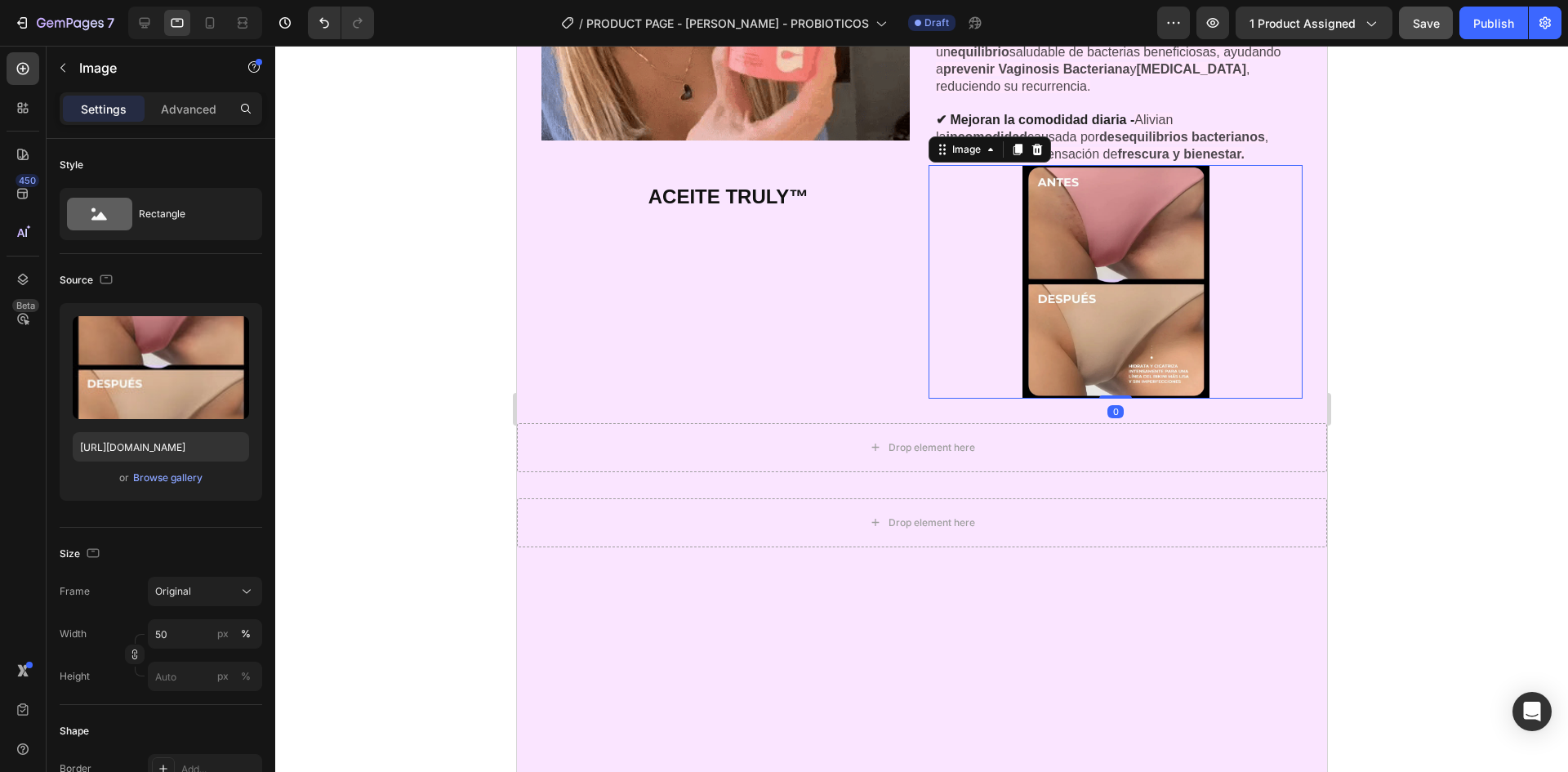
drag, startPoint x: 1423, startPoint y: 267, endPoint x: 731, endPoint y: 284, distance: 692.2
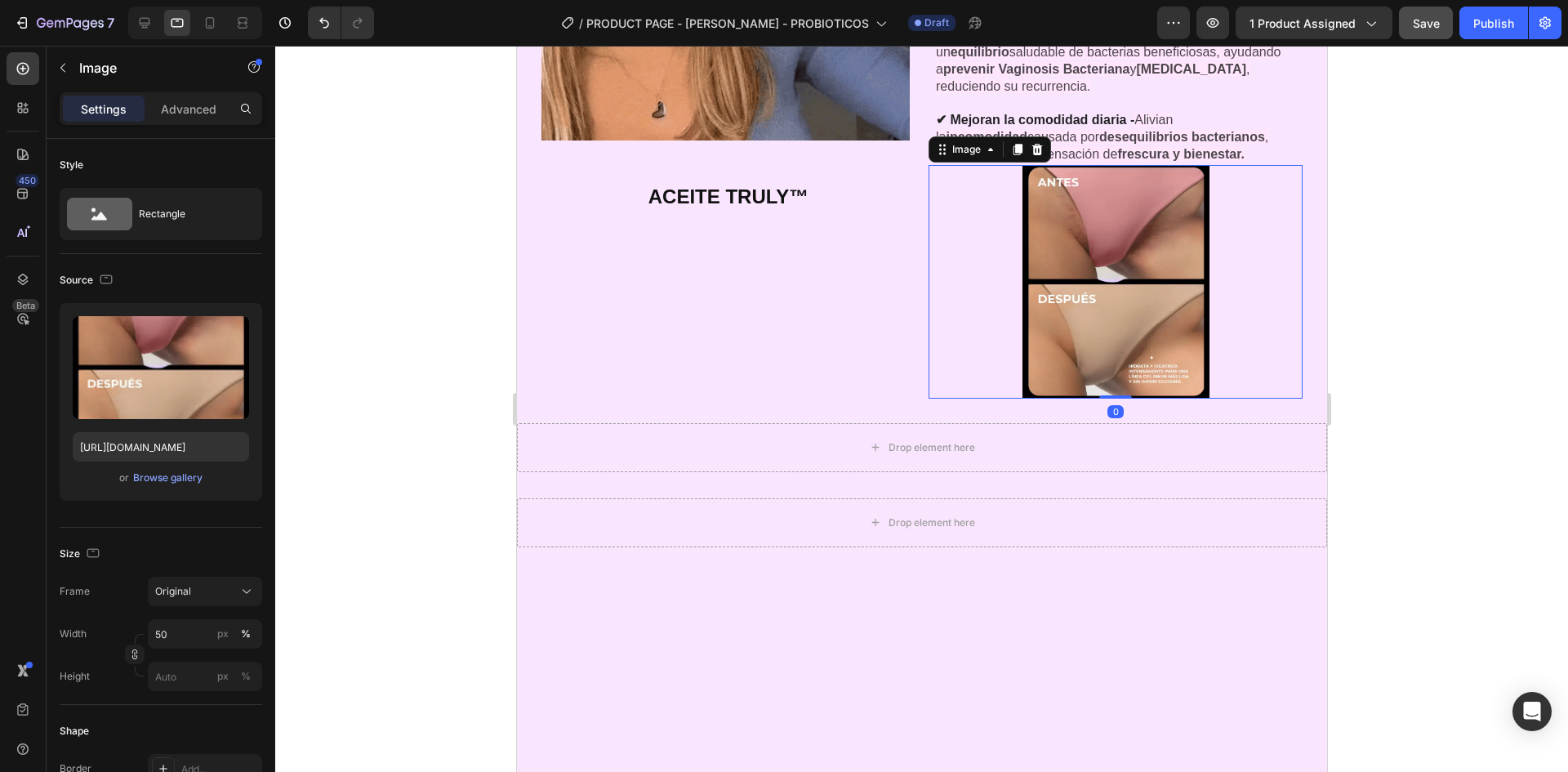
click at [1423, 267] on div at bounding box center [921, 408] width 1293 height 726
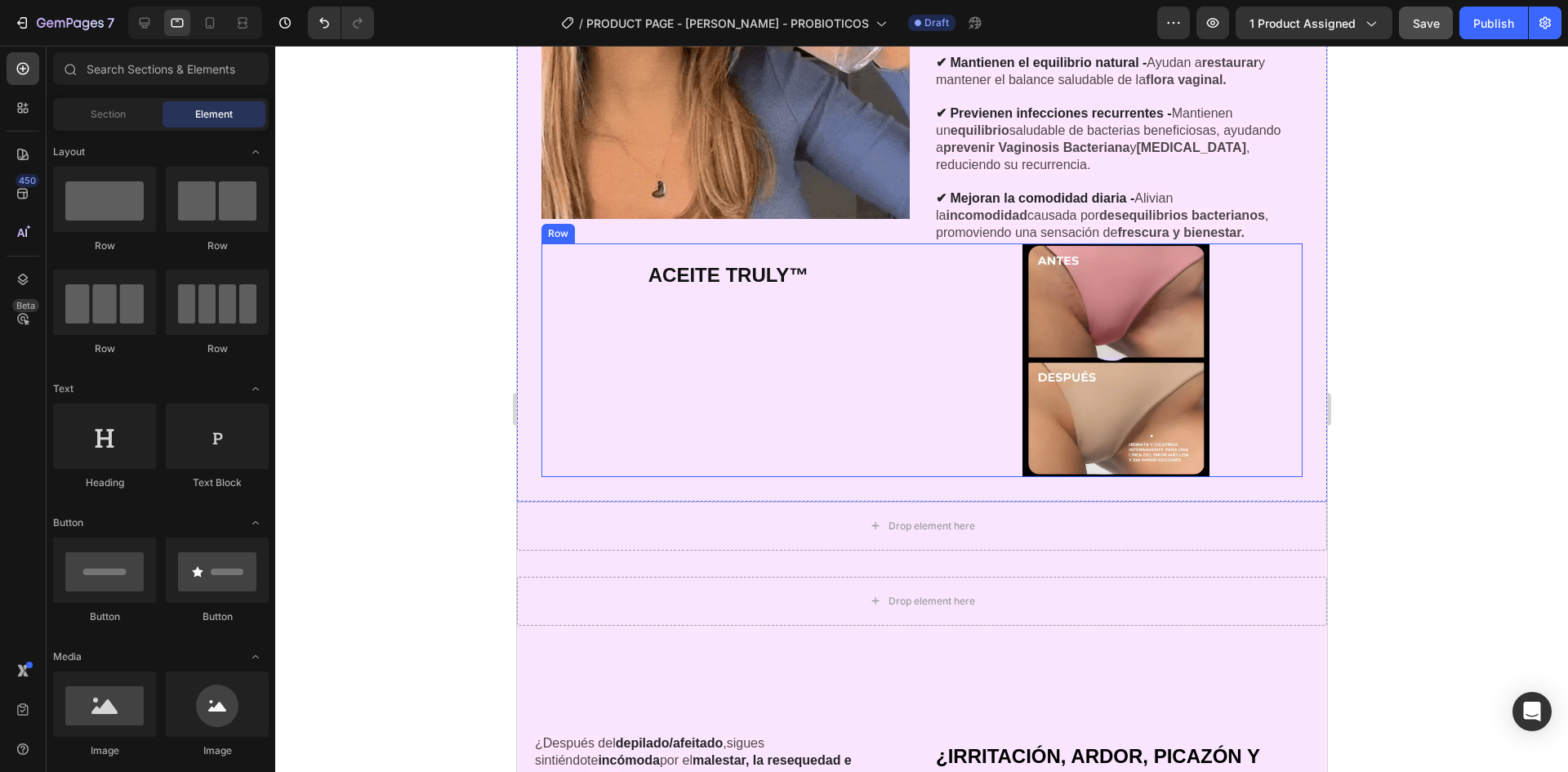
scroll to position [3199, 0]
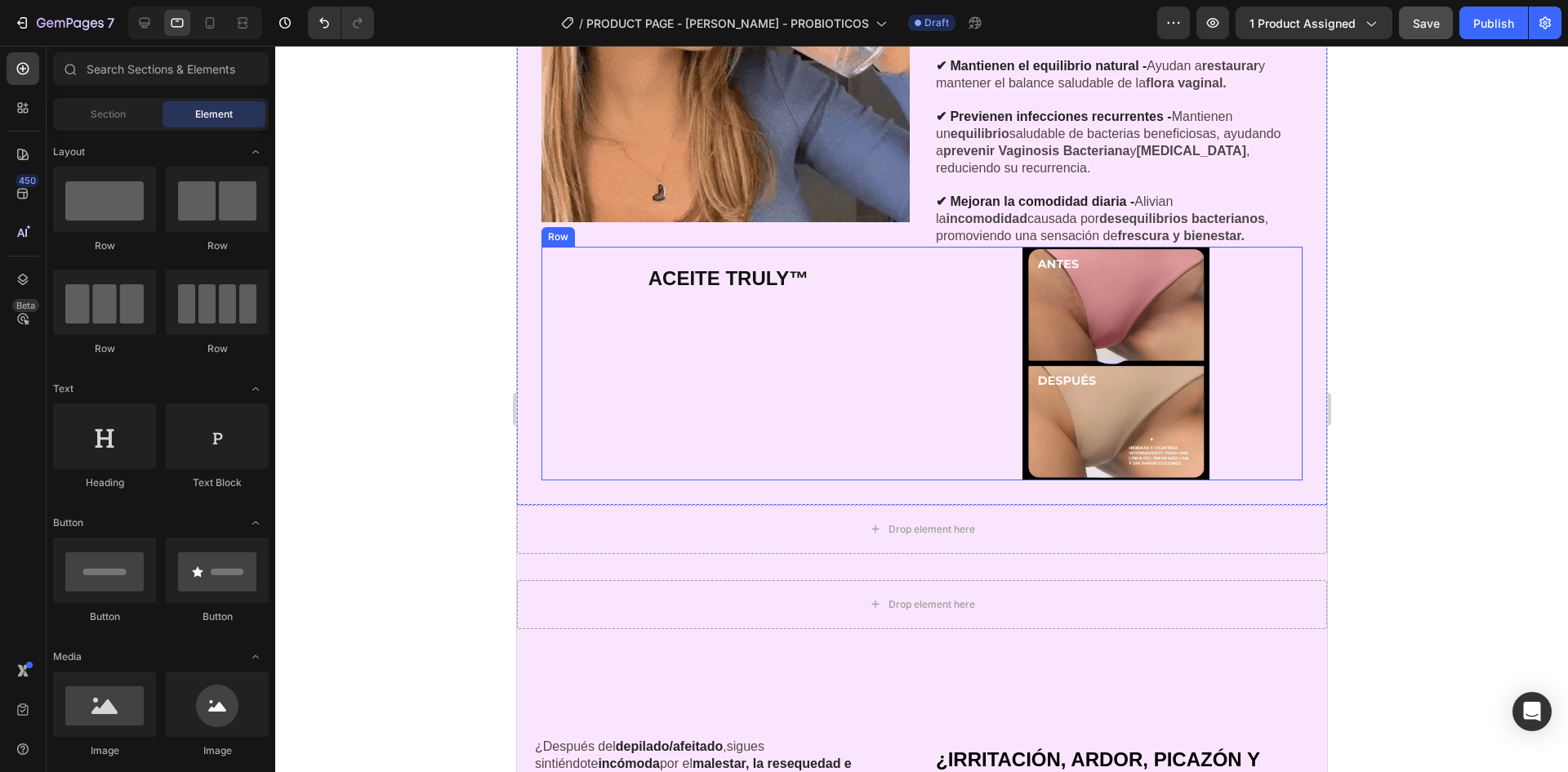
click at [874, 407] on div "ACEITE TRULY™ Heading" at bounding box center [727, 363] width 374 height 233
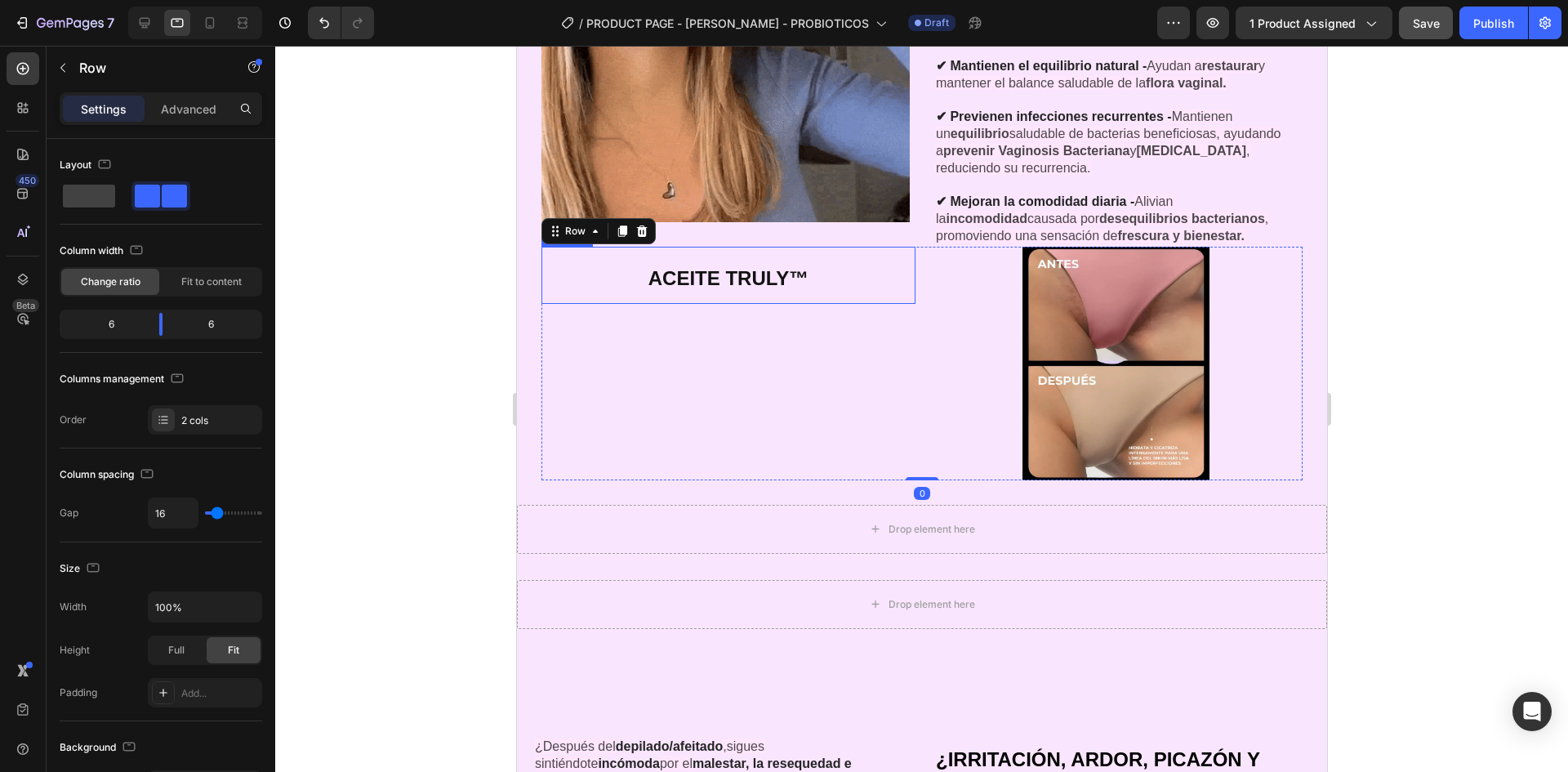
click at [738, 290] on h2 "ACEITE TRULY™" at bounding box center [727, 275] width 374 height 58
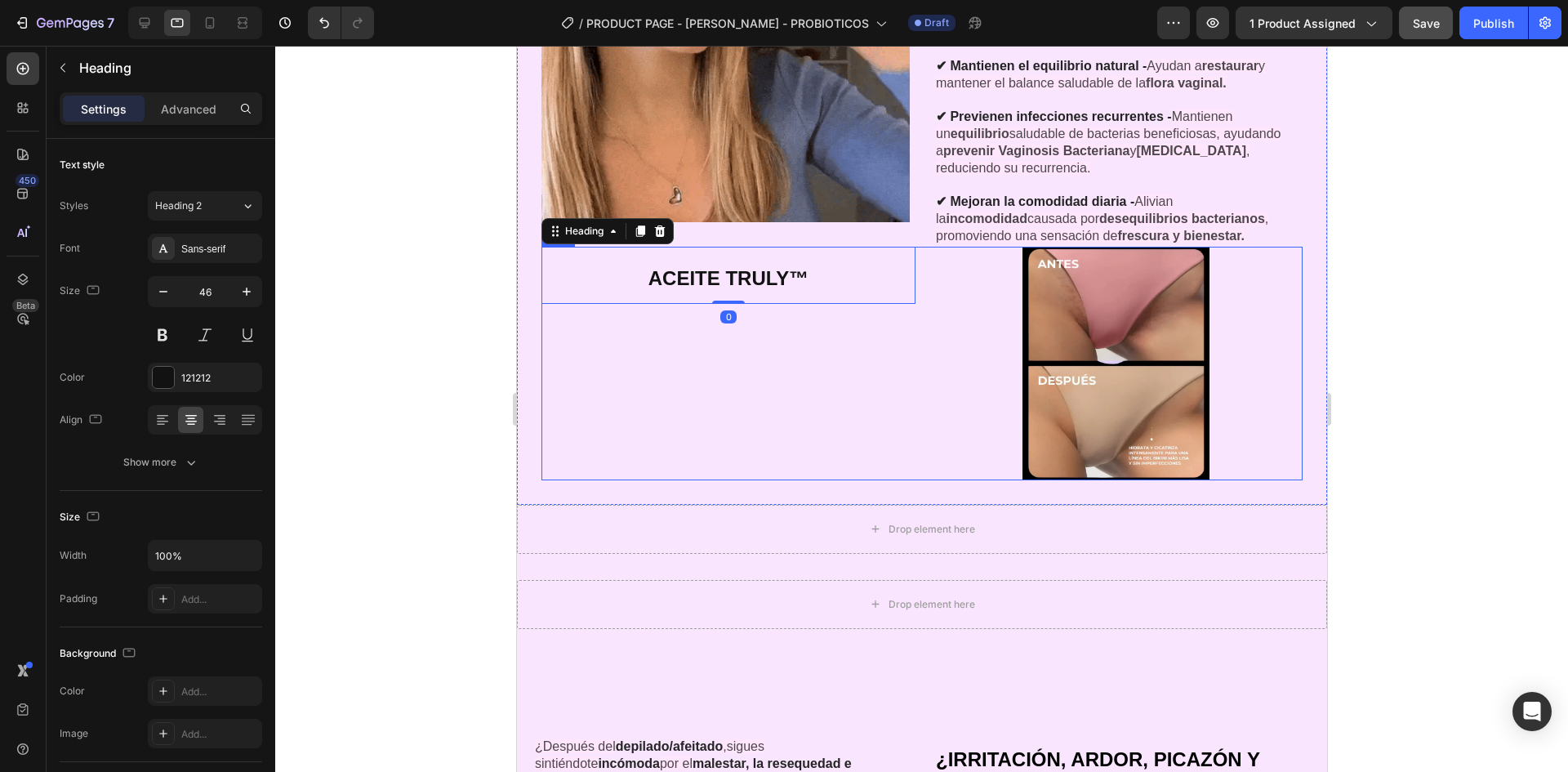
click at [755, 305] on div "ACEITE TRULY™ Heading 0" at bounding box center [727, 363] width 374 height 233
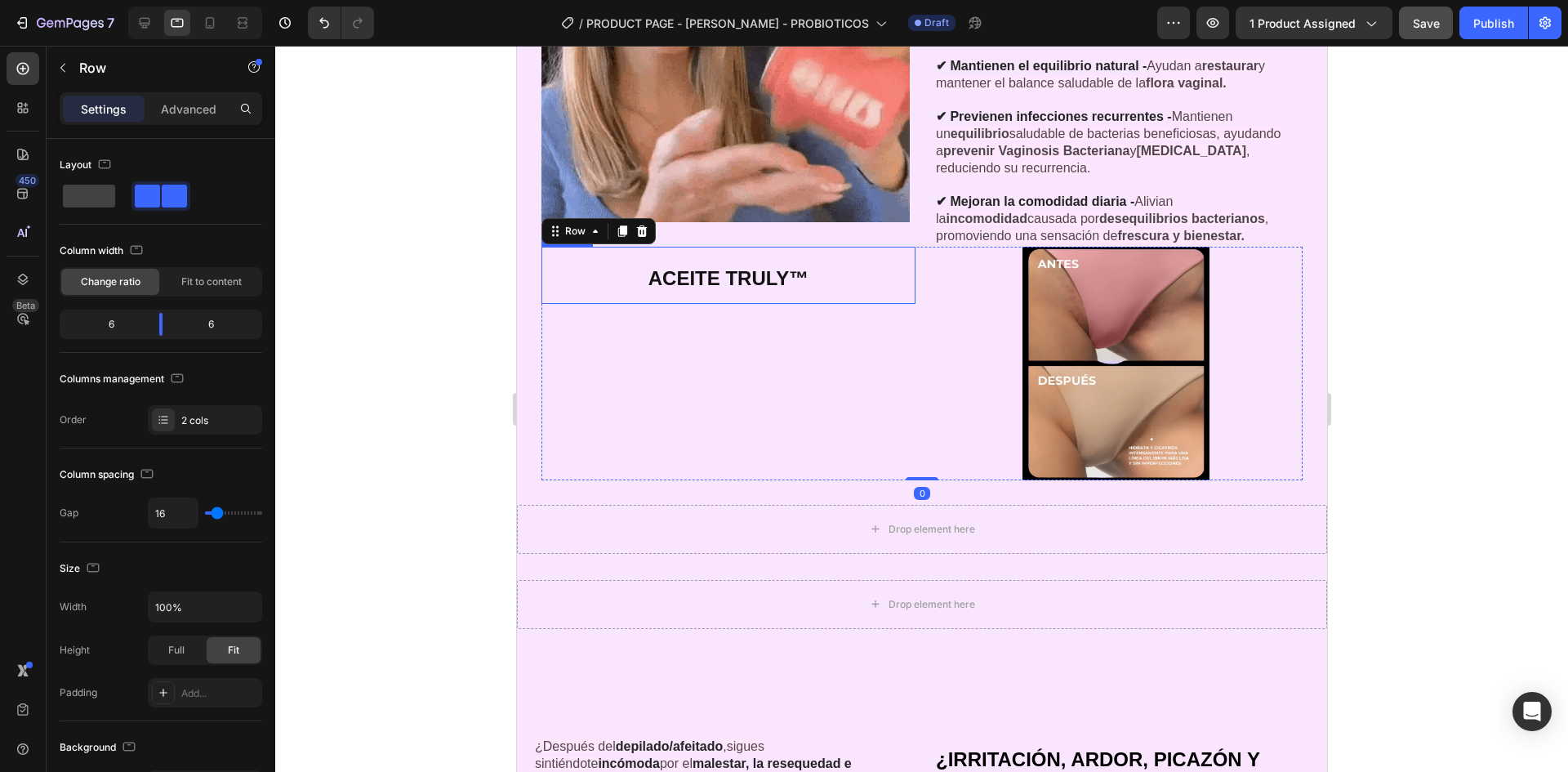
click at [713, 269] on strong "ACEITE TRULY™" at bounding box center [727, 278] width 160 height 22
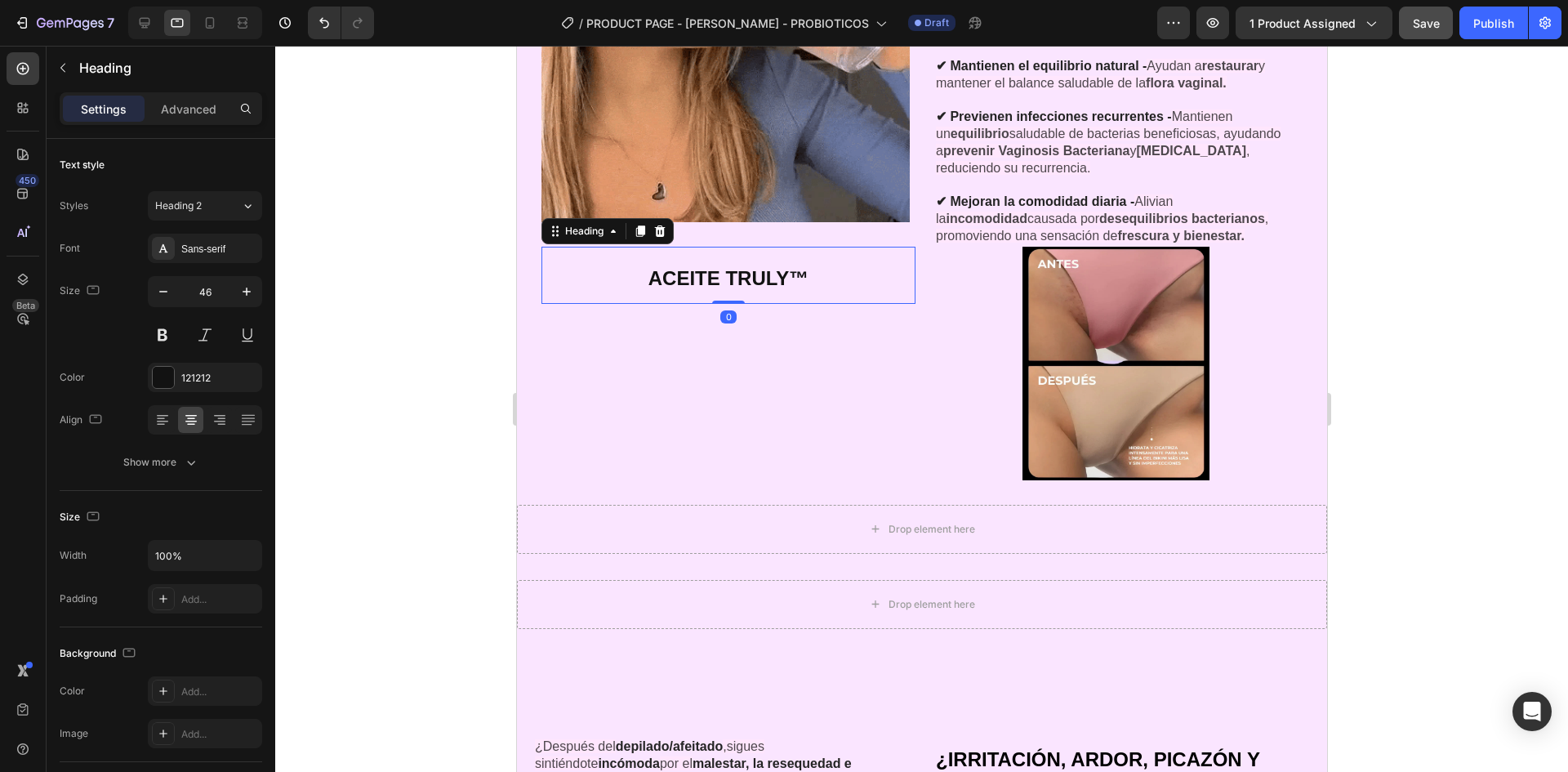
drag, startPoint x: 728, startPoint y: 334, endPoint x: 757, endPoint y: 228, distance: 109.9
click at [726, 300] on div at bounding box center [727, 302] width 33 height 4
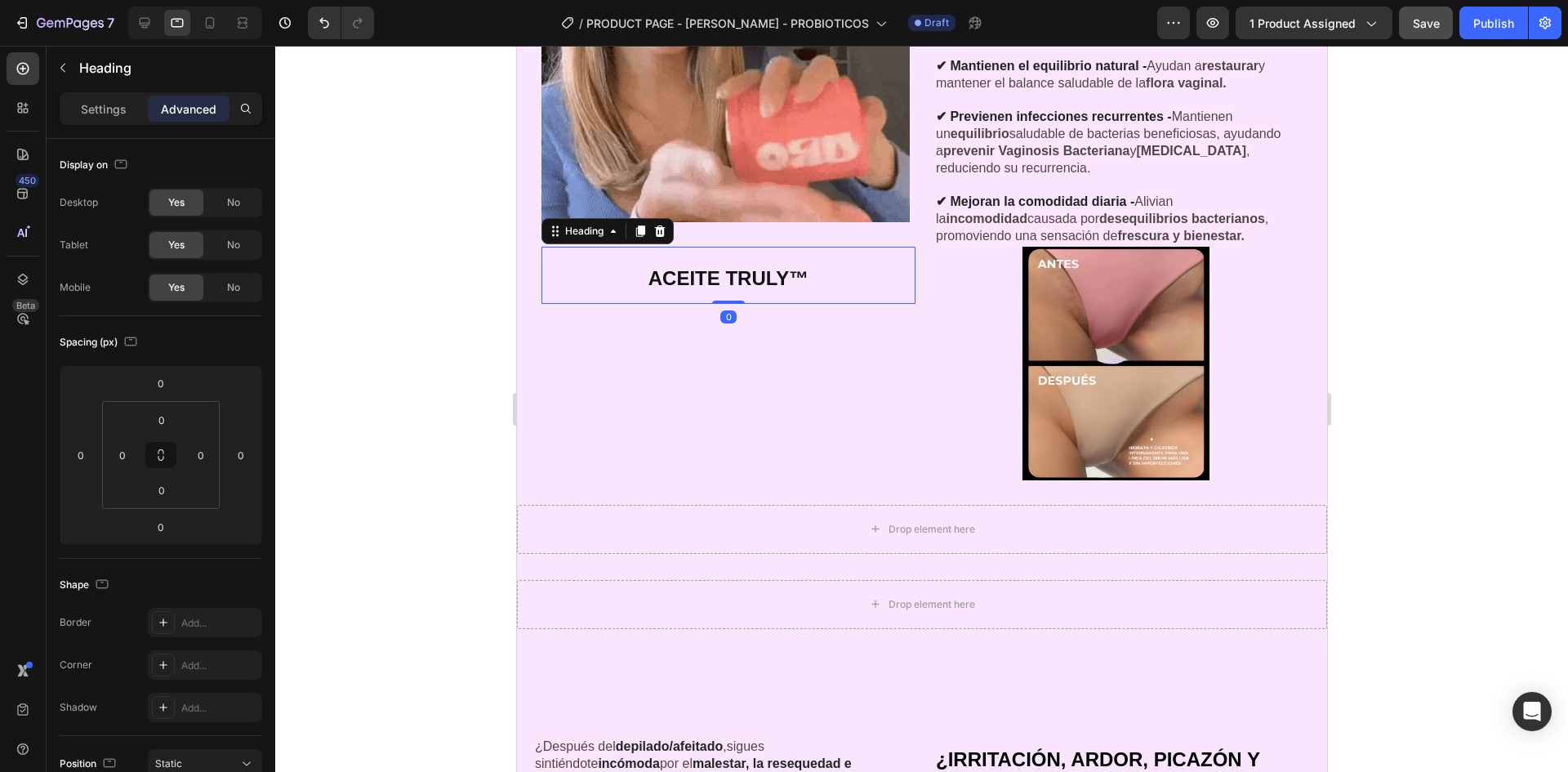
click at [746, 247] on h2 "ACEITE TRULY™" at bounding box center [727, 275] width 374 height 58
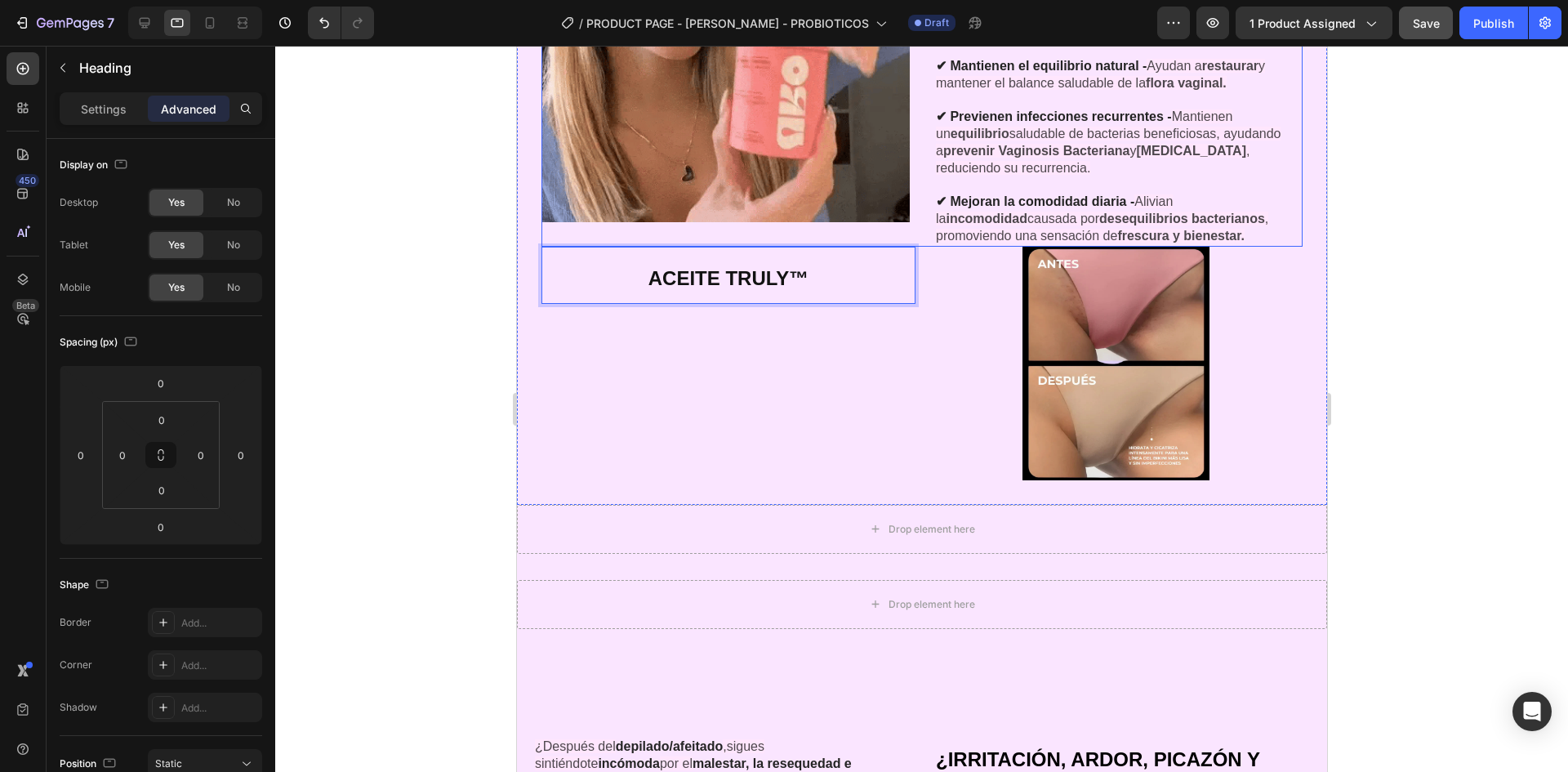
click at [737, 238] on div "Image" at bounding box center [725, 38] width 368 height 416
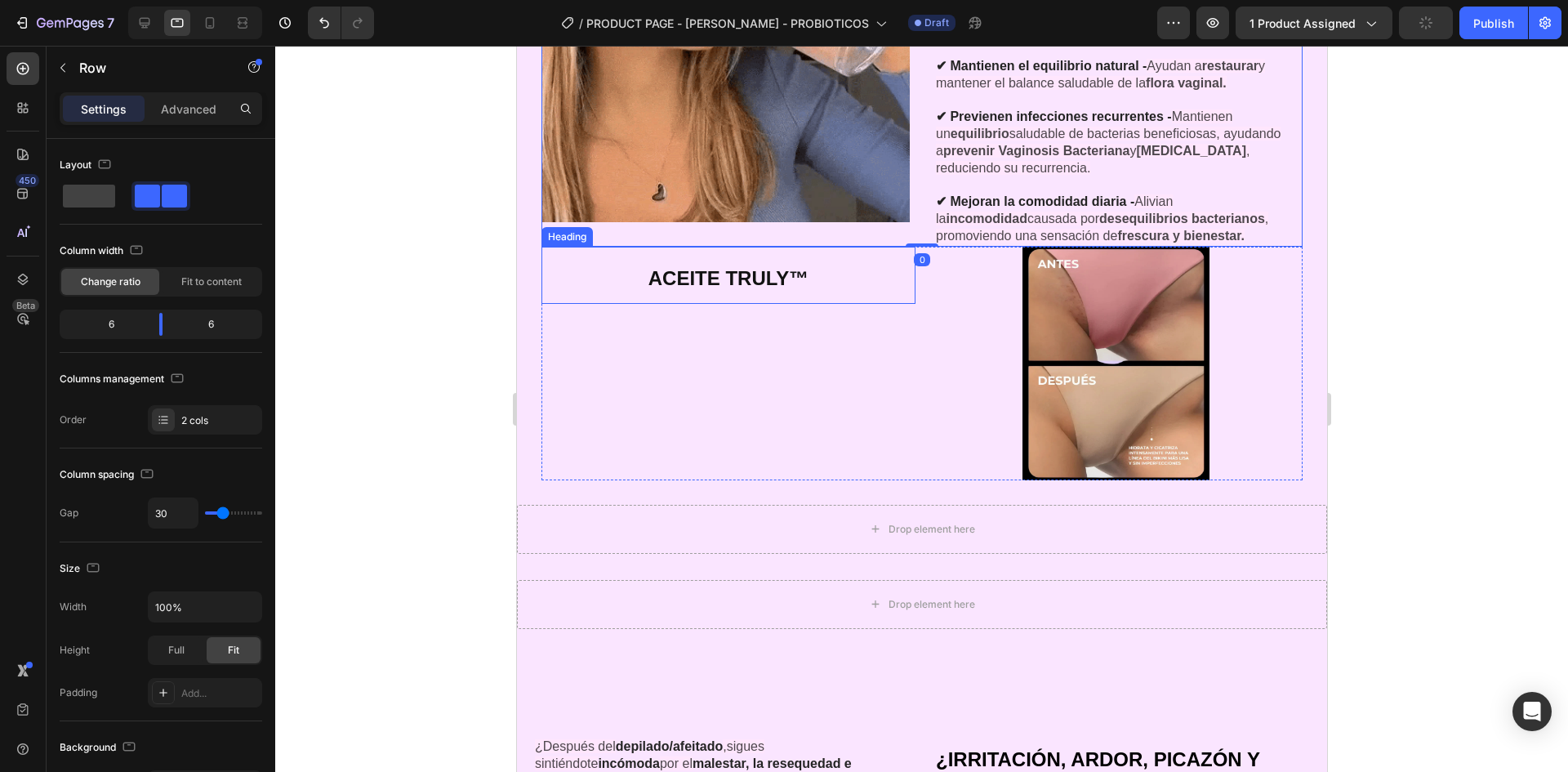
click at [737, 247] on h2 "⁠⁠⁠⁠⁠⁠⁠ ACEITE TRULY™" at bounding box center [727, 275] width 374 height 58
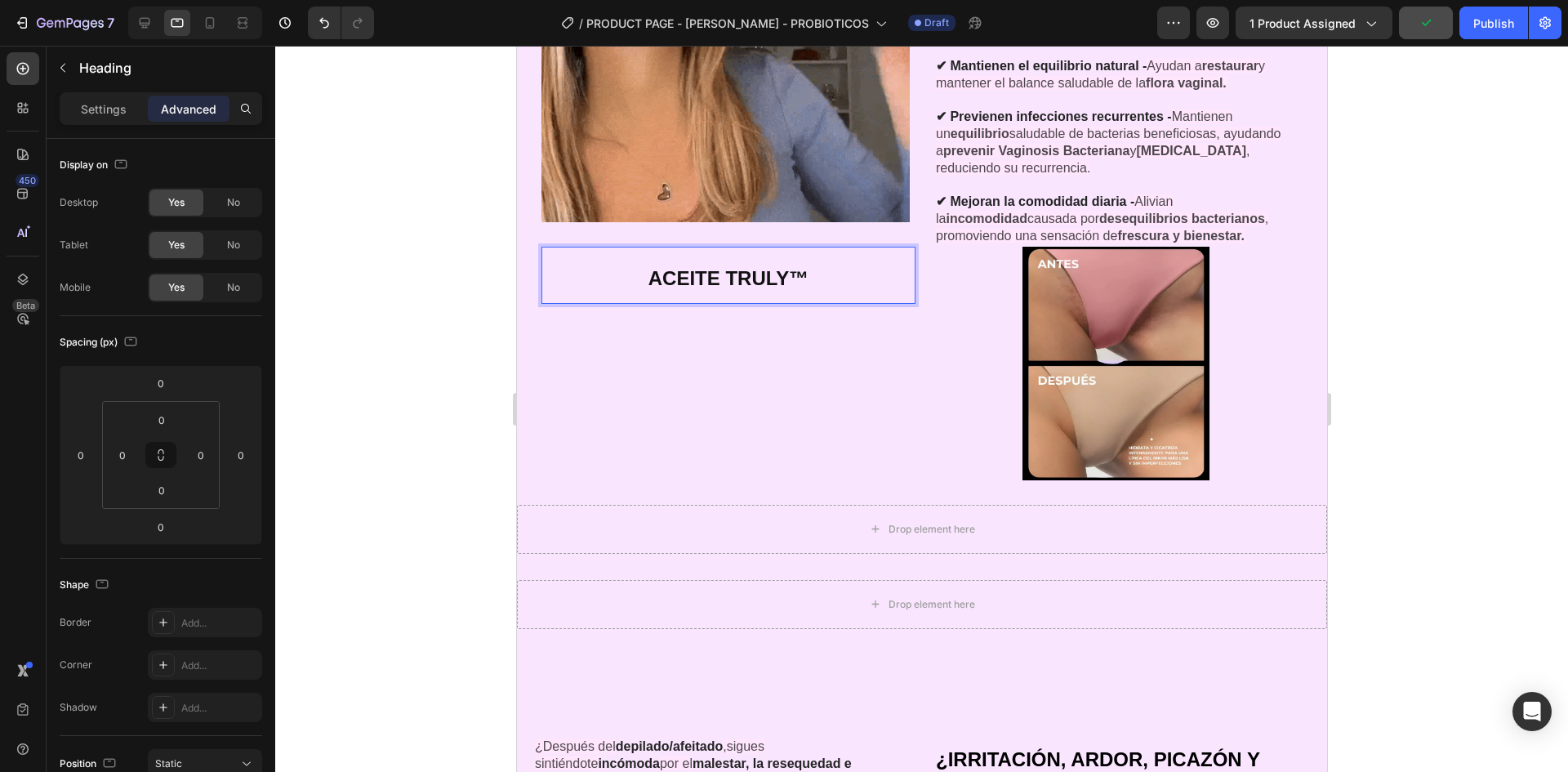
drag, startPoint x: 737, startPoint y: 242, endPoint x: 738, endPoint y: 262, distance: 20.0
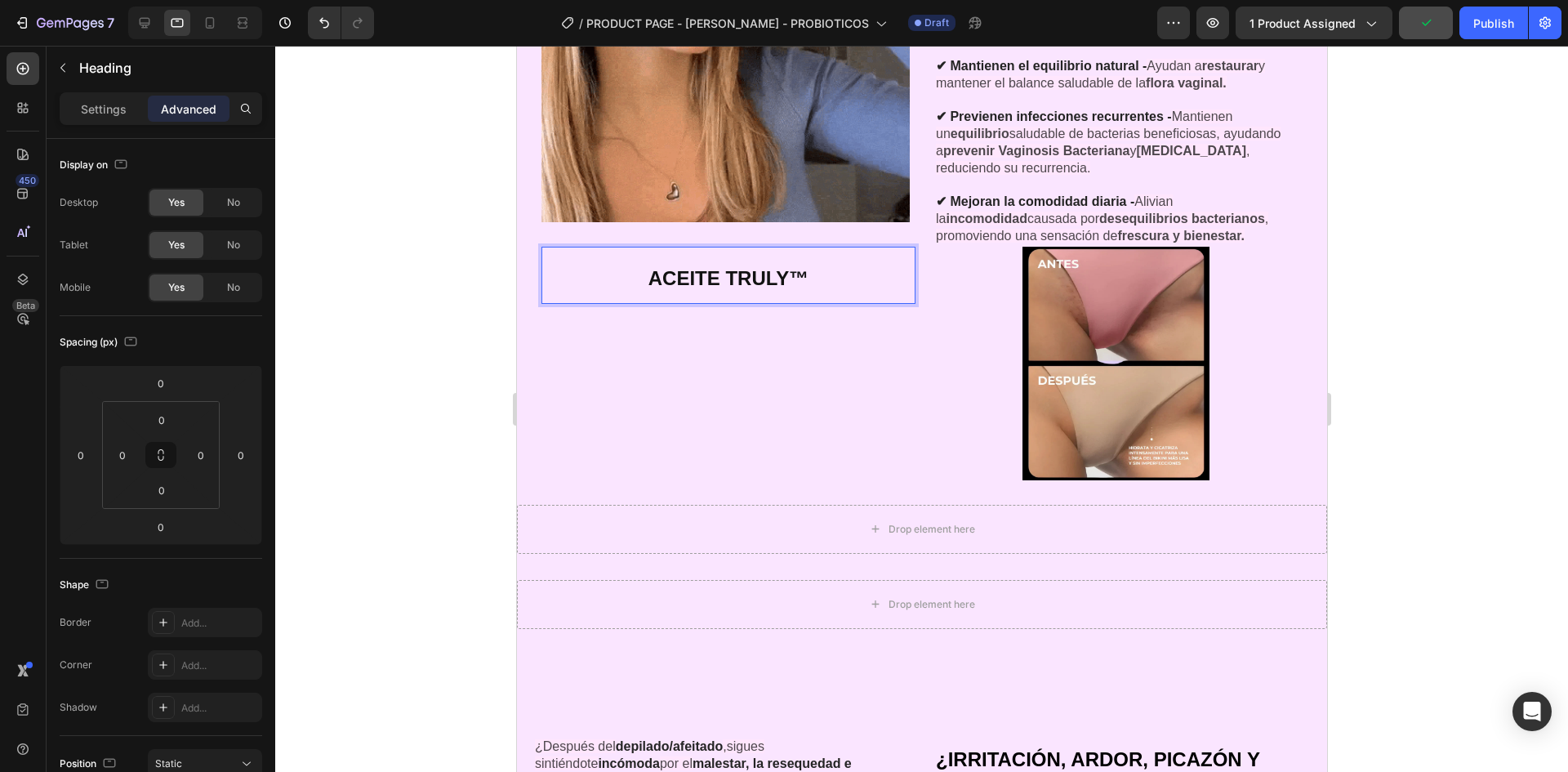
drag, startPoint x: 831, startPoint y: 262, endPoint x: 909, endPoint y: 374, distance: 136.5
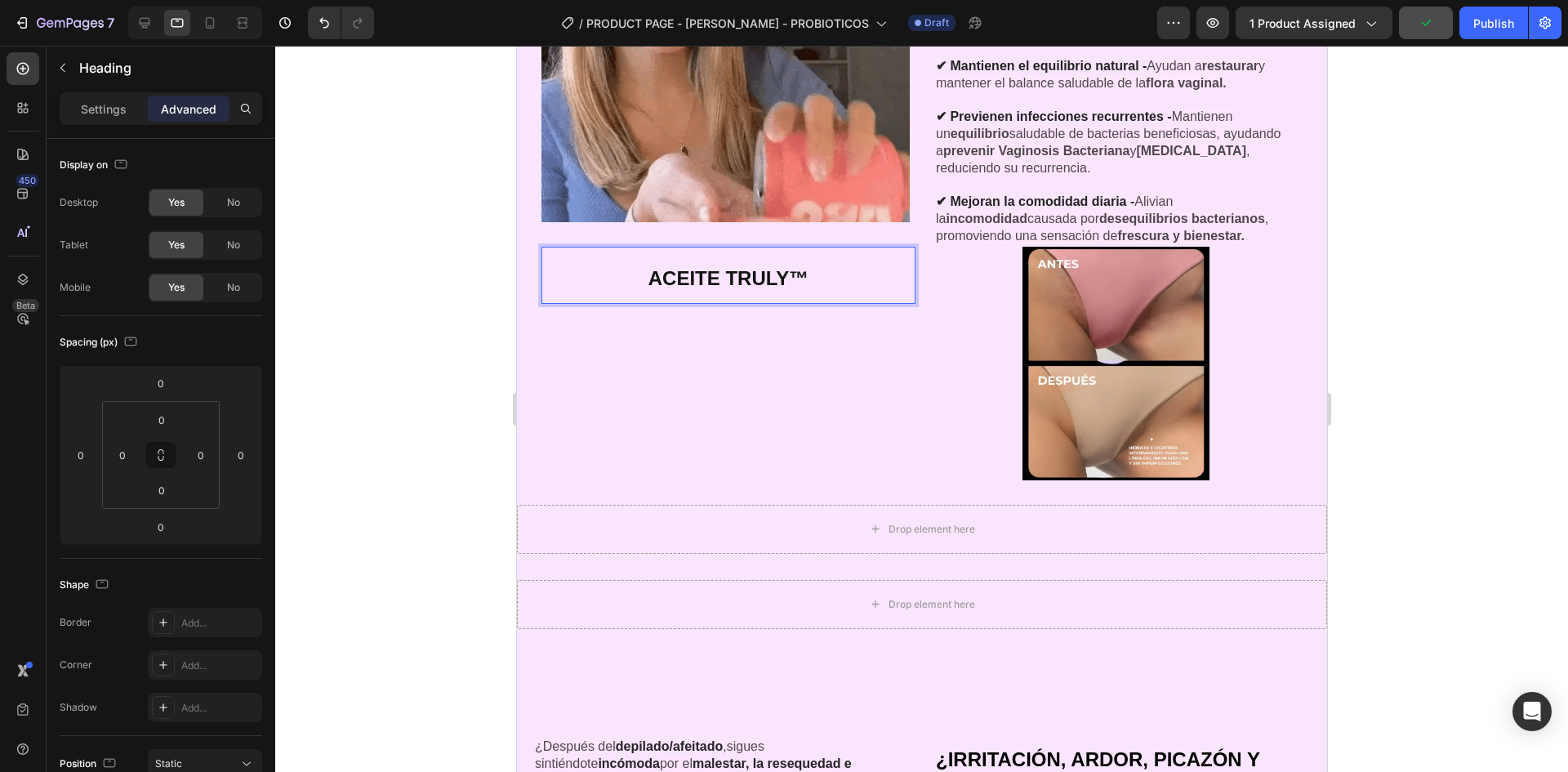
click at [832, 262] on p "ACEITE TRULY™" at bounding box center [727, 275] width 371 height 55
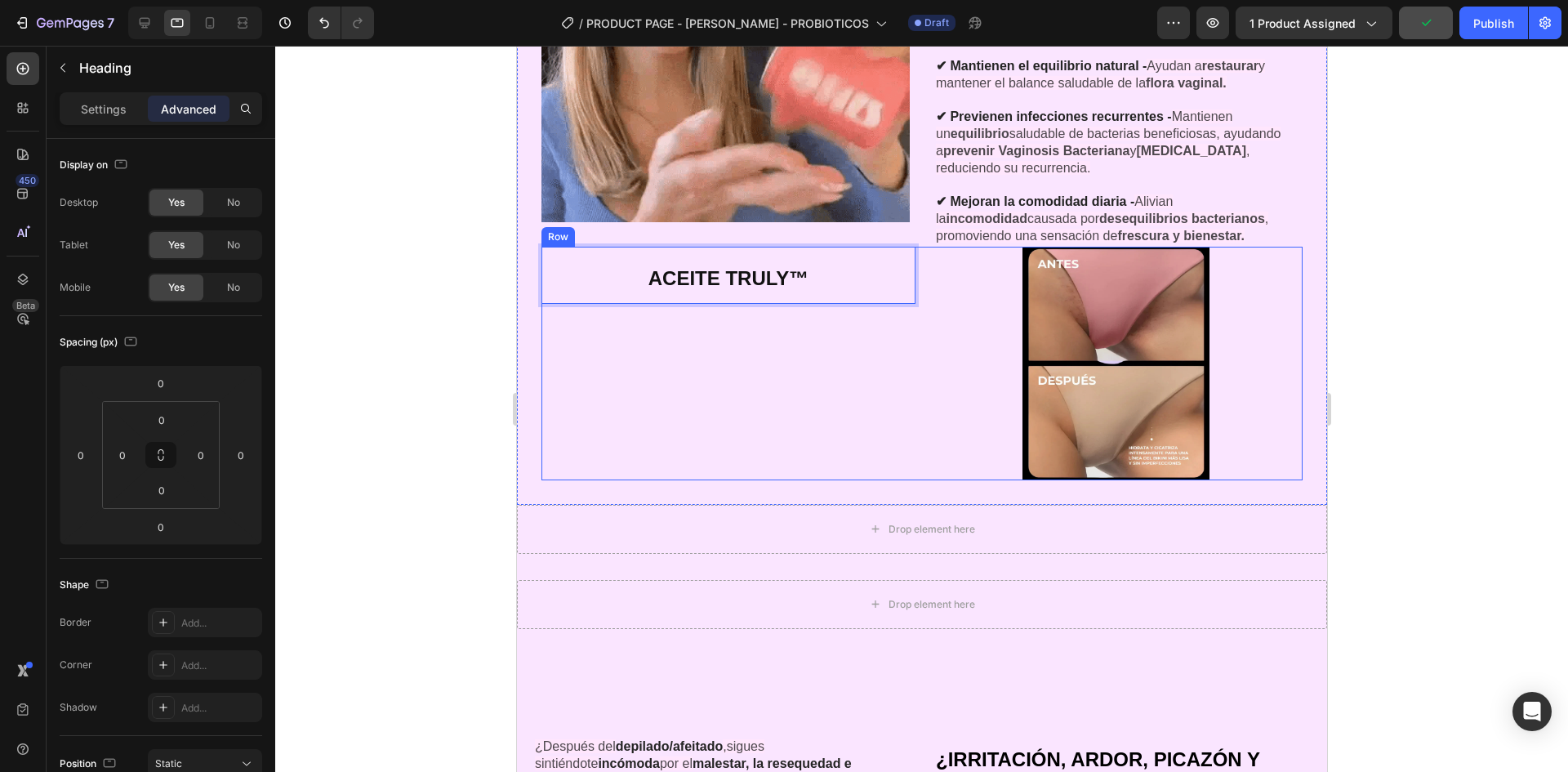
click at [919, 398] on div "ACEITE TRULY™ Heading 0 Image Row" at bounding box center [921, 363] width 761 height 233
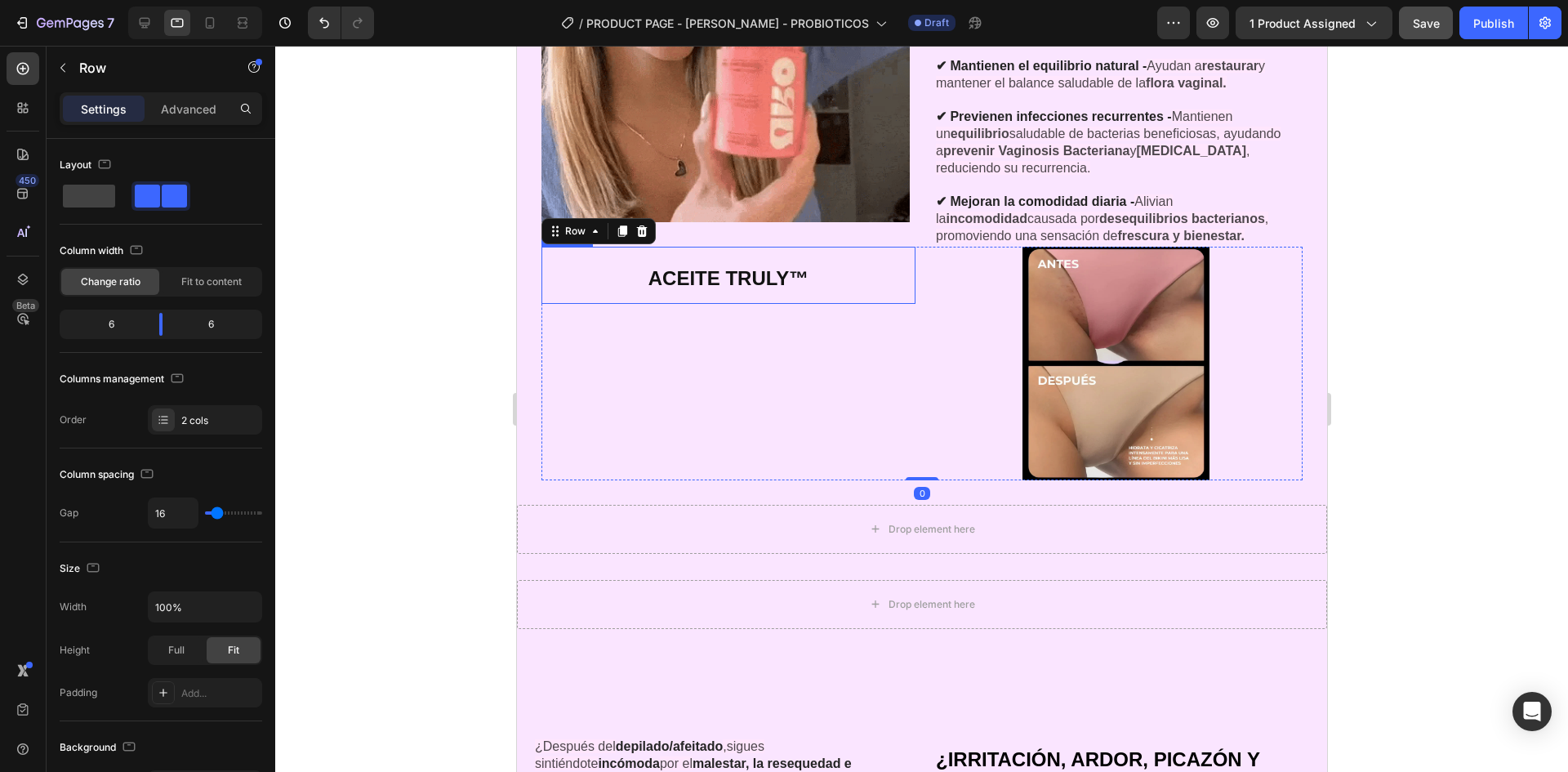
click at [694, 285] on p "⁠⁠⁠⁠⁠⁠⁠ ACEITE TRULY™" at bounding box center [727, 275] width 371 height 55
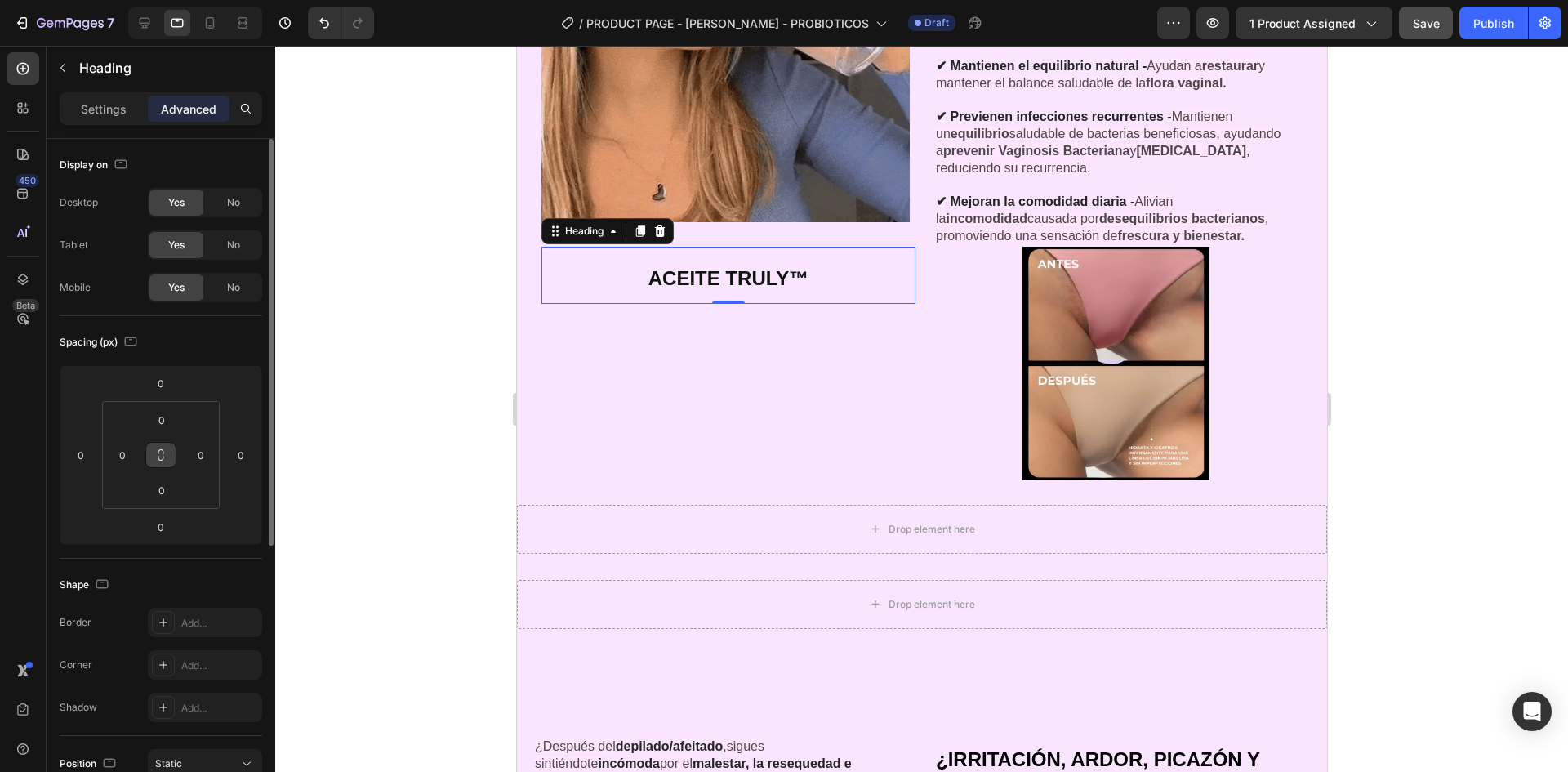
click at [175, 458] on button at bounding box center [161, 455] width 31 height 26
click at [157, 482] on input "0" at bounding box center [162, 490] width 33 height 24
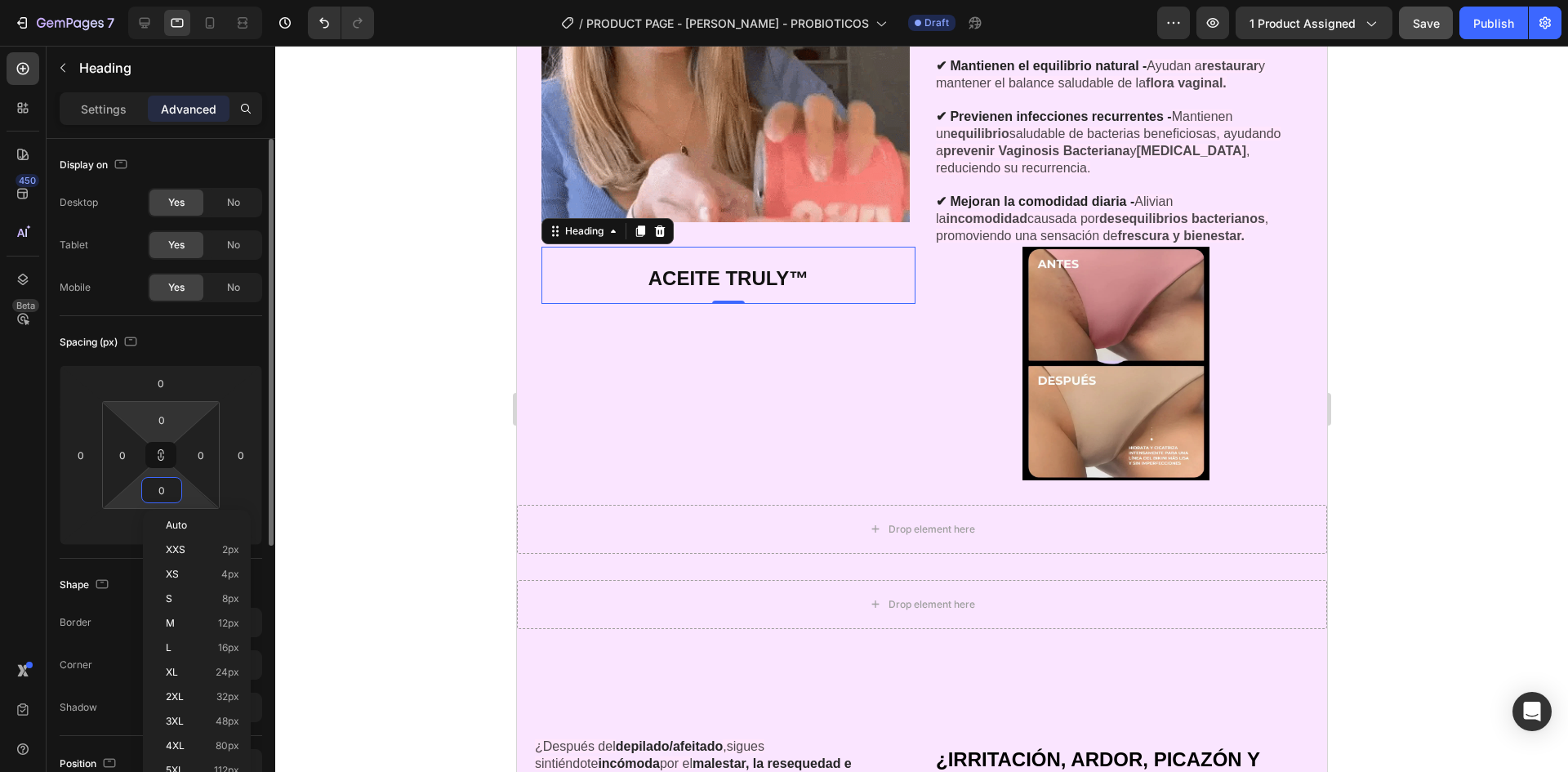
click at [169, 0] on html "7 / PRODUCT PAGE - [PERSON_NAME] - PROBIOTICOS Draft Preview 1 product assigned…" at bounding box center [784, 0] width 1568 height 0
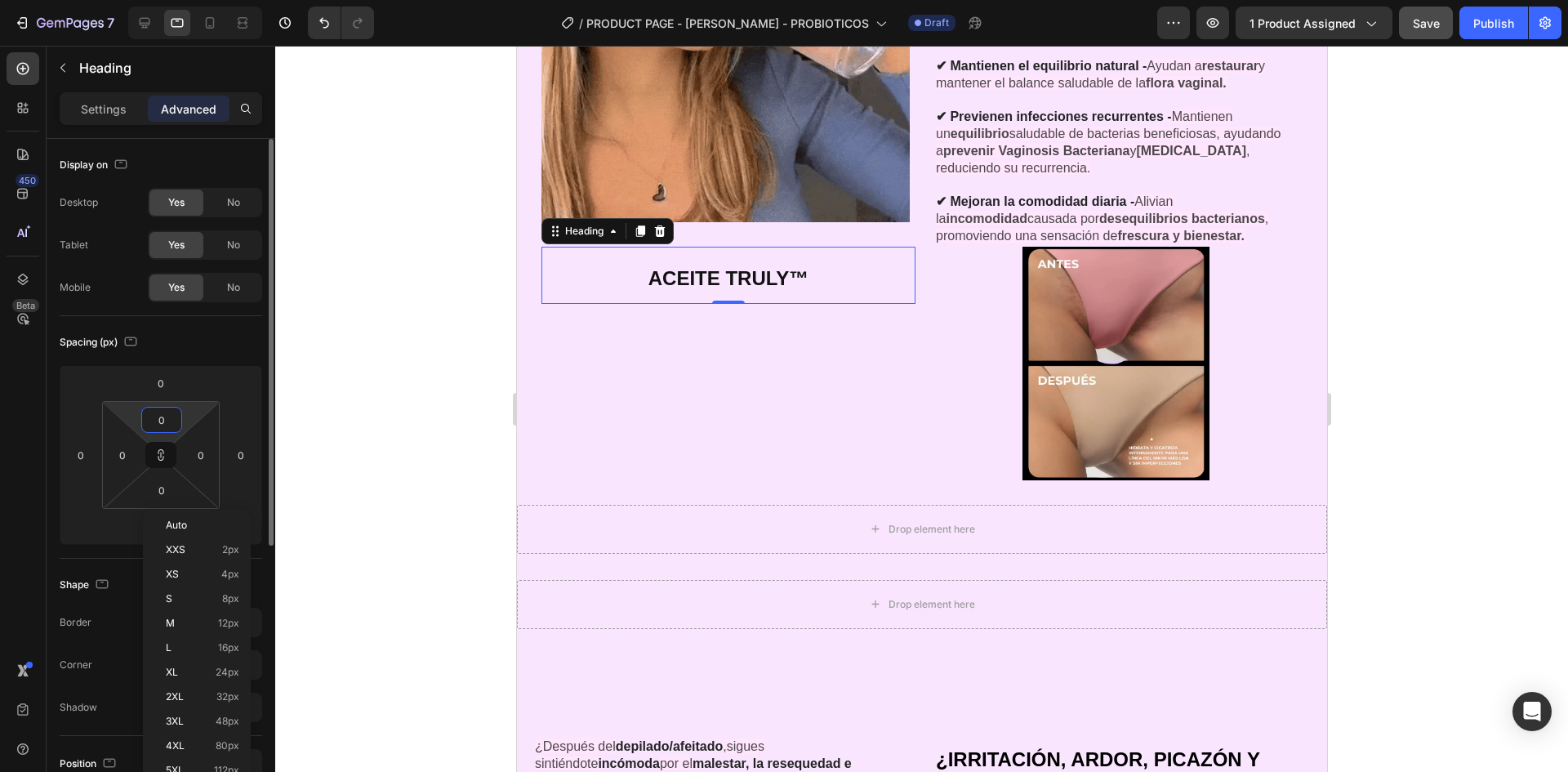
click at [172, 417] on input "0" at bounding box center [162, 419] width 33 height 24
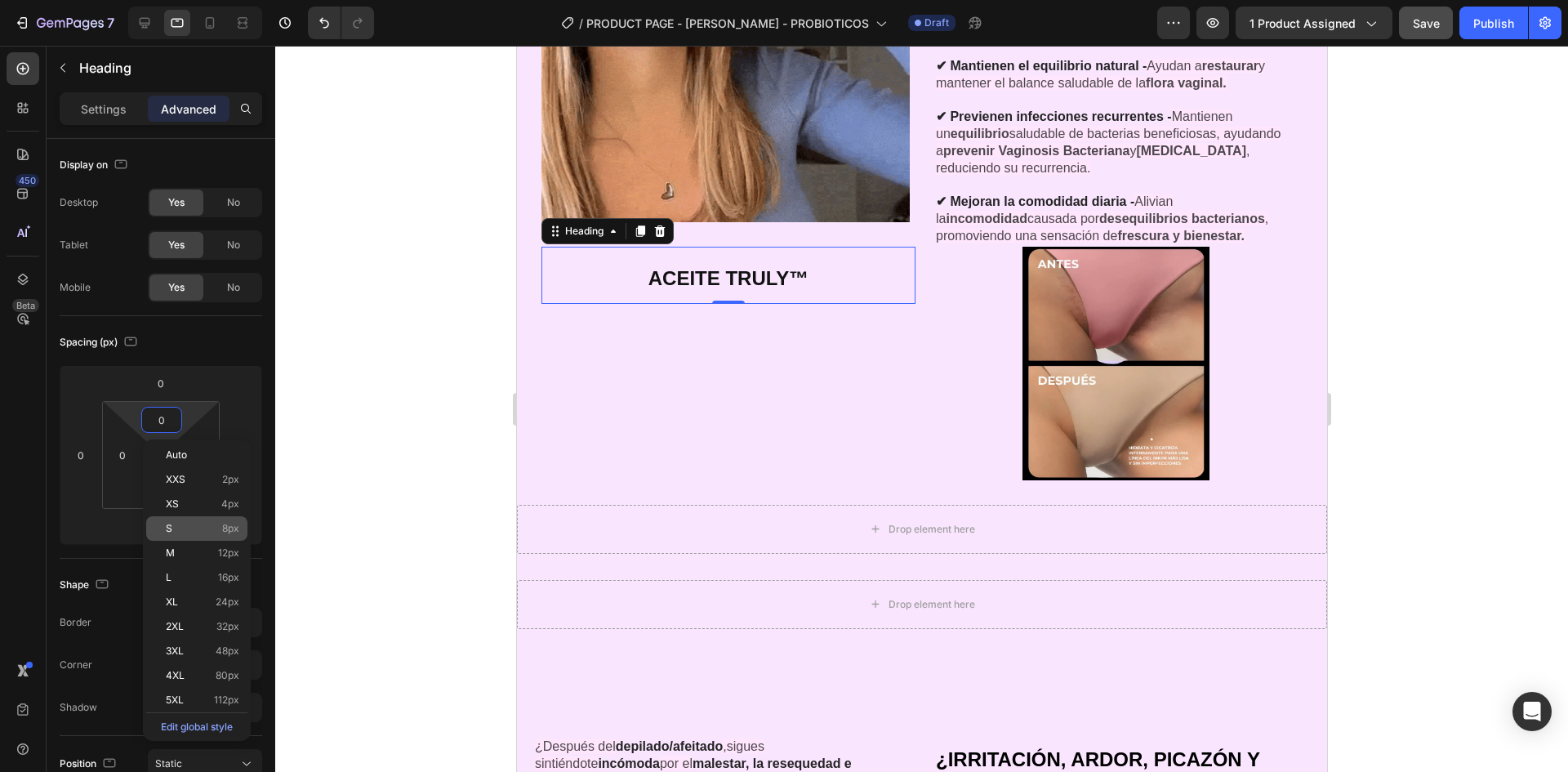
click at [235, 536] on div "S 8px" at bounding box center [197, 528] width 101 height 24
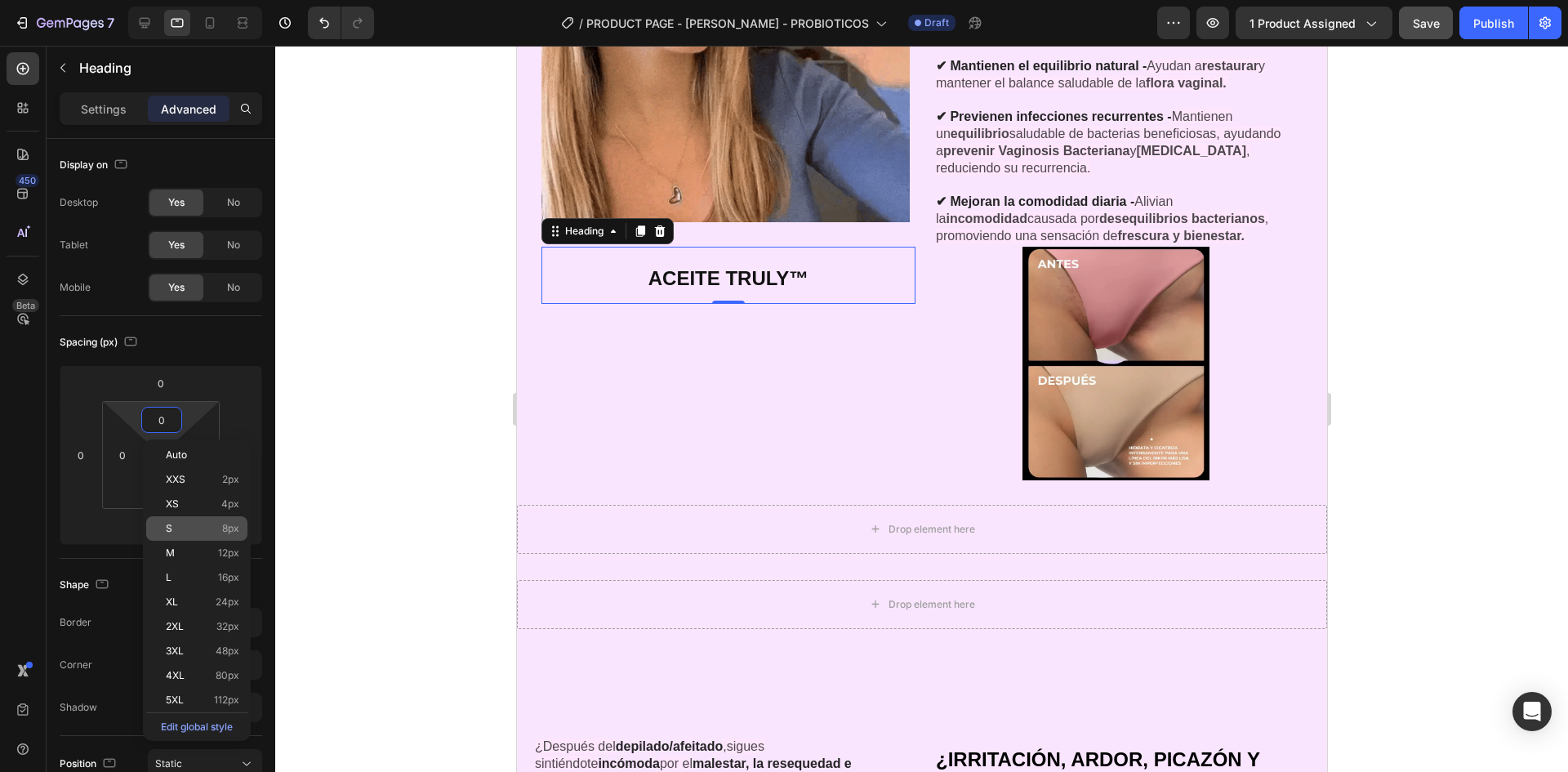
type input "8"
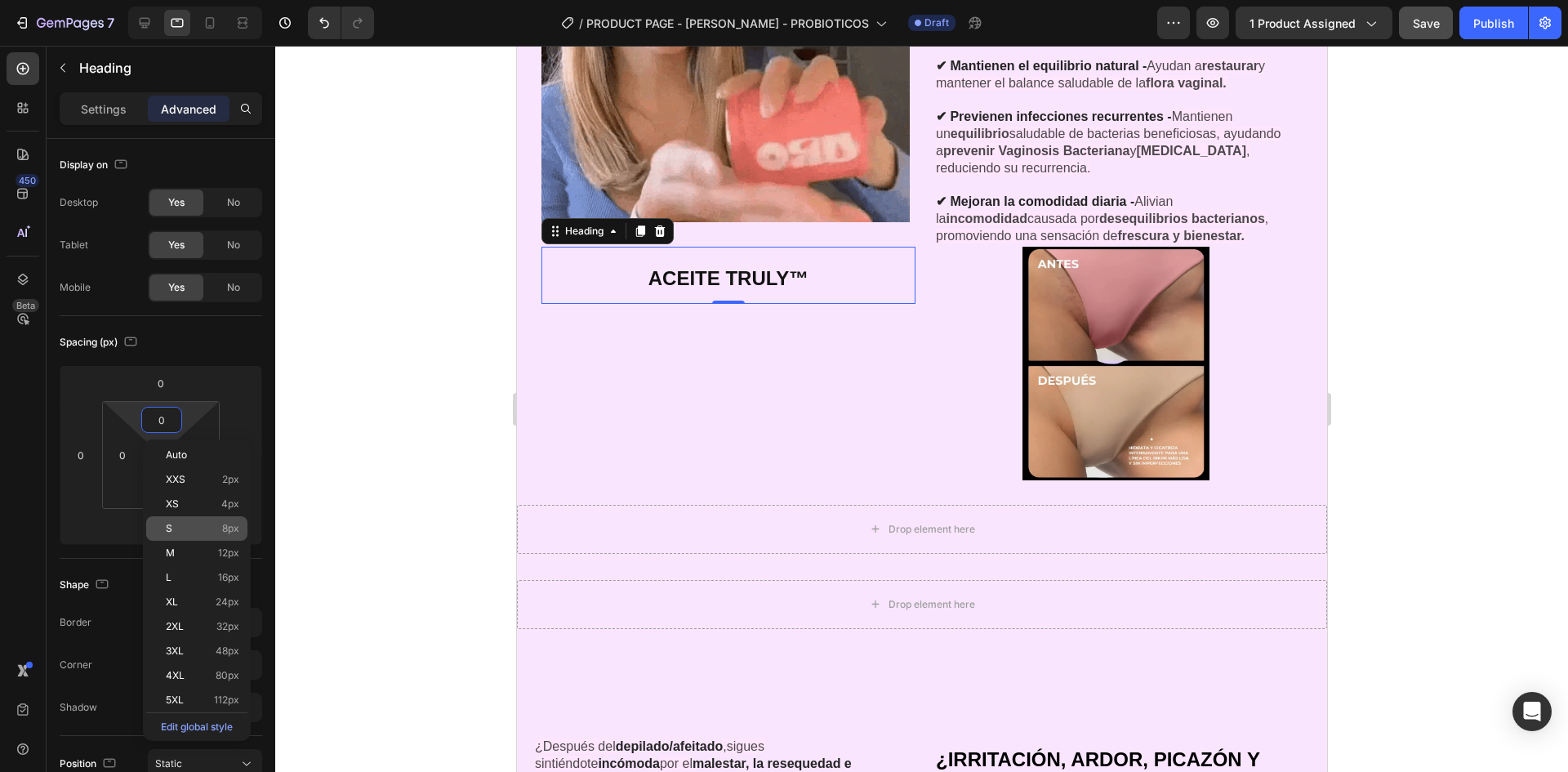
type input "8"
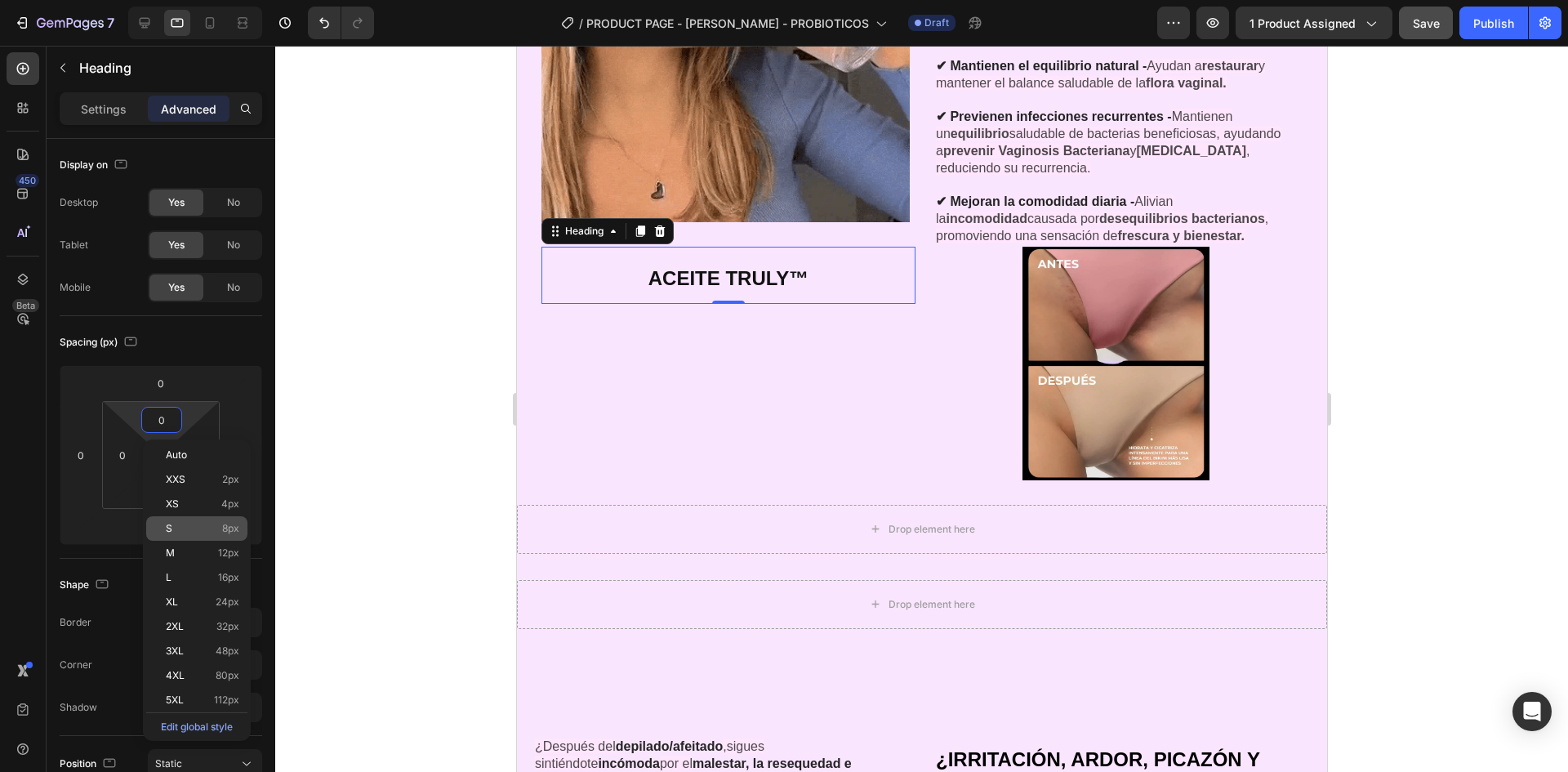
type input "8"
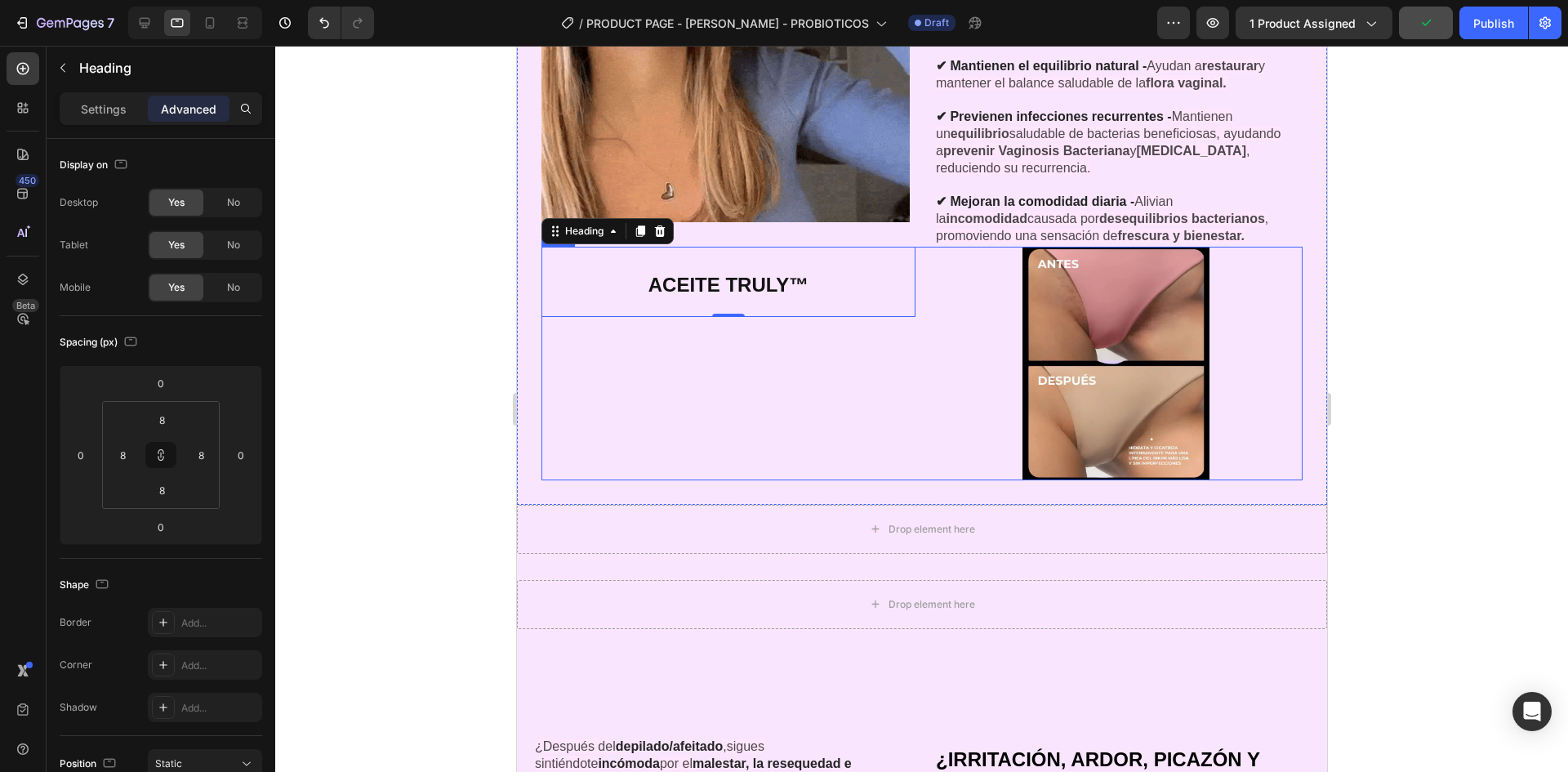
type input "0"
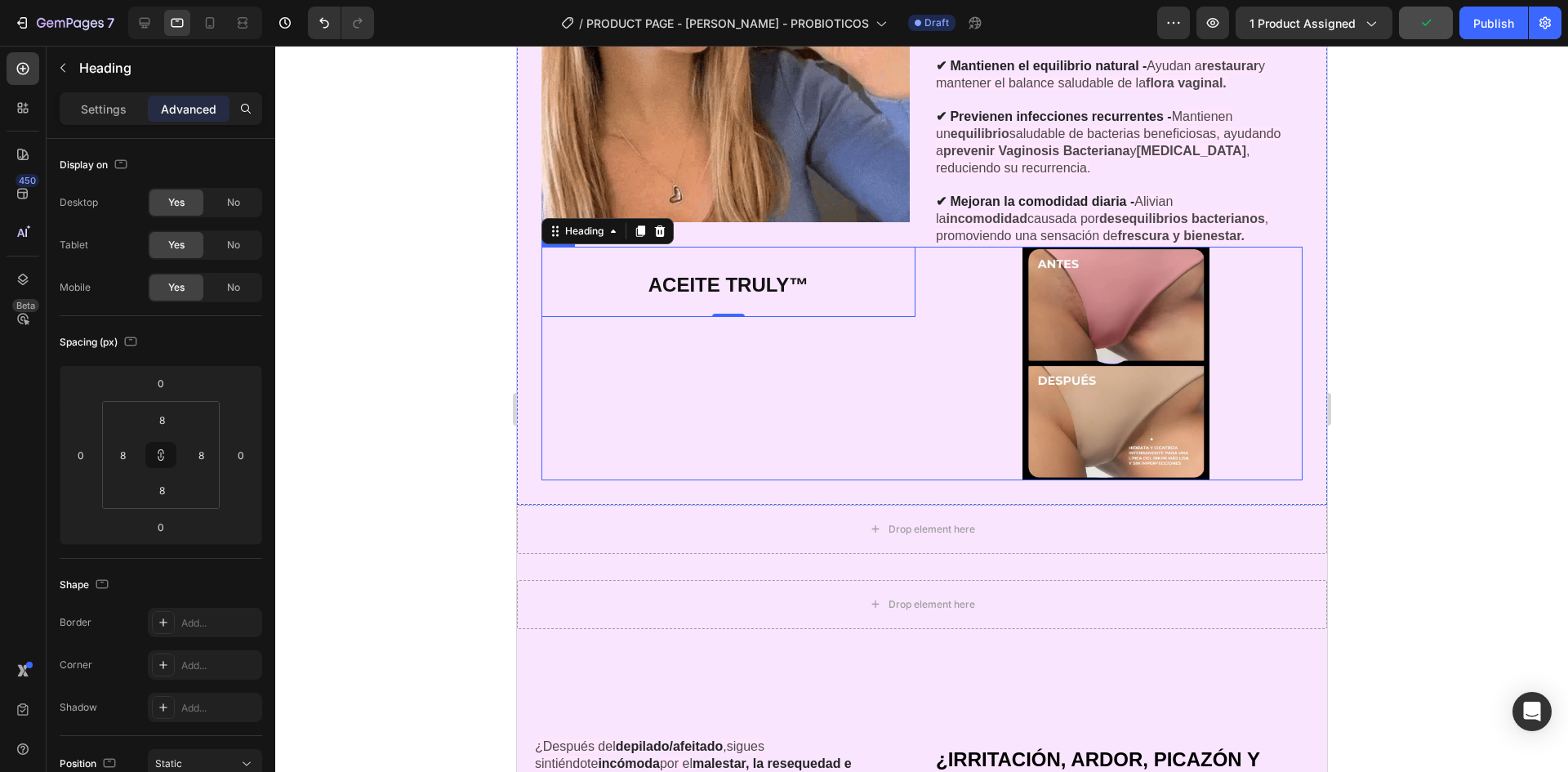
type input "0"
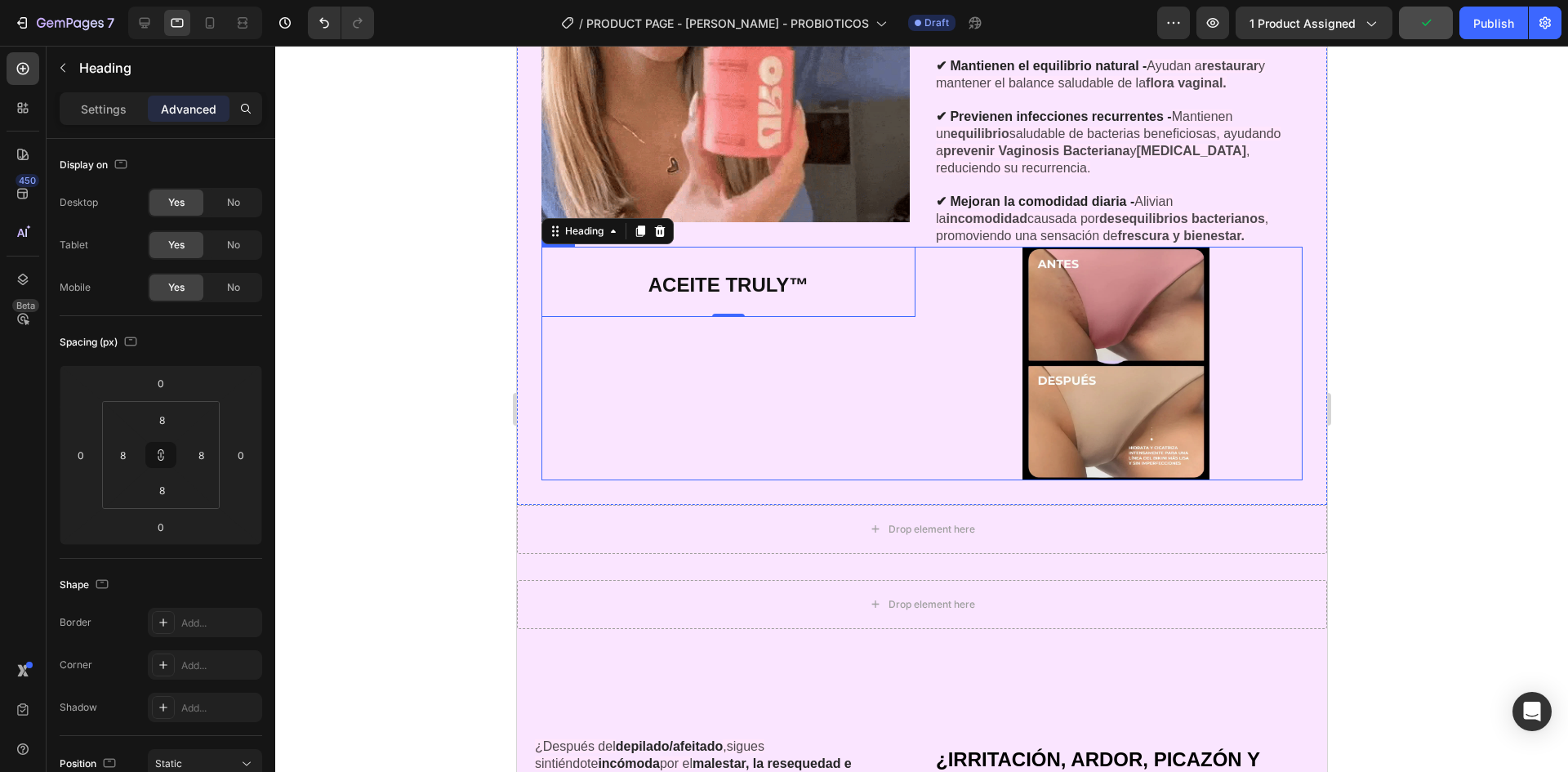
type input "0"
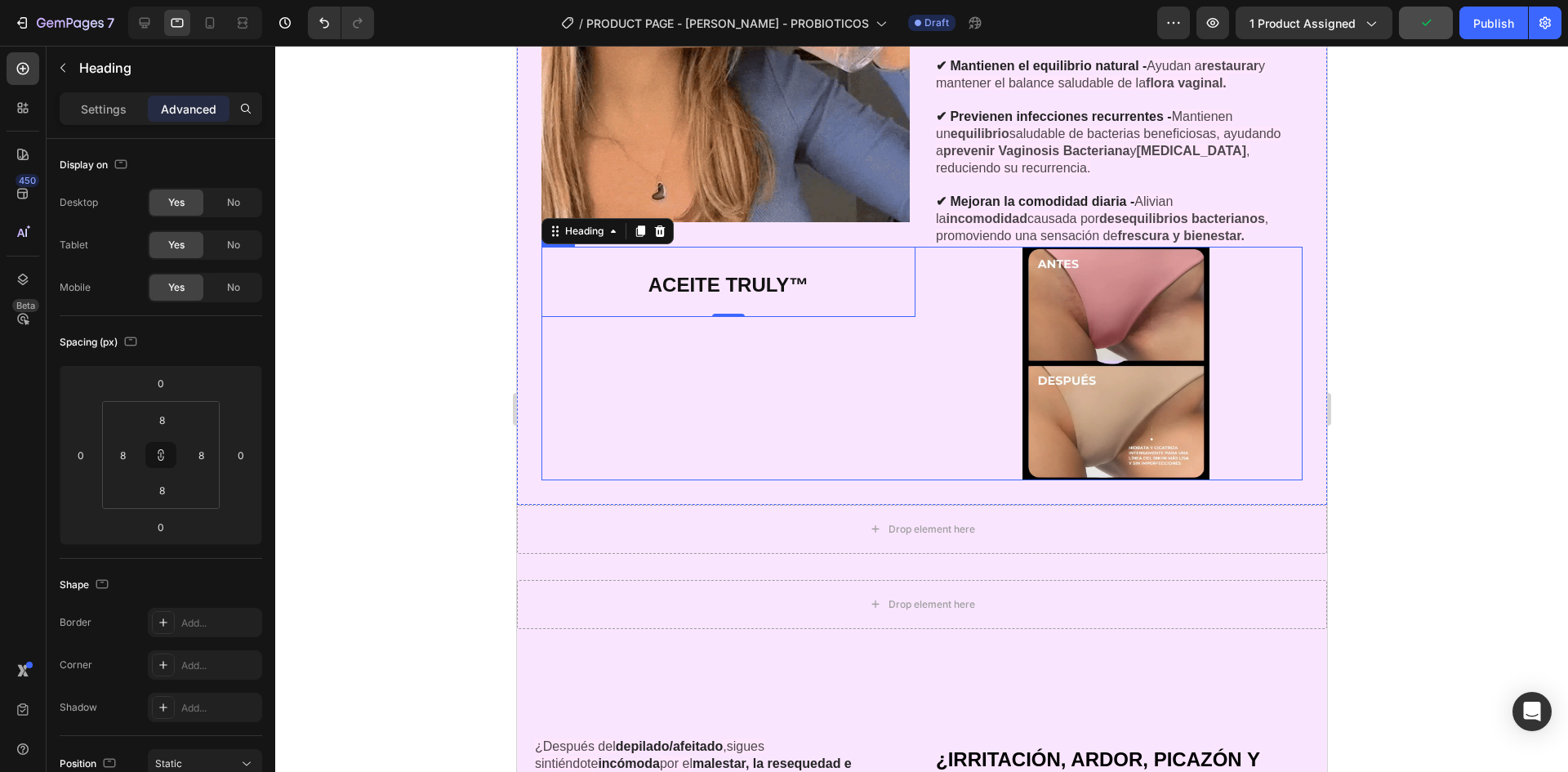
type input "0"
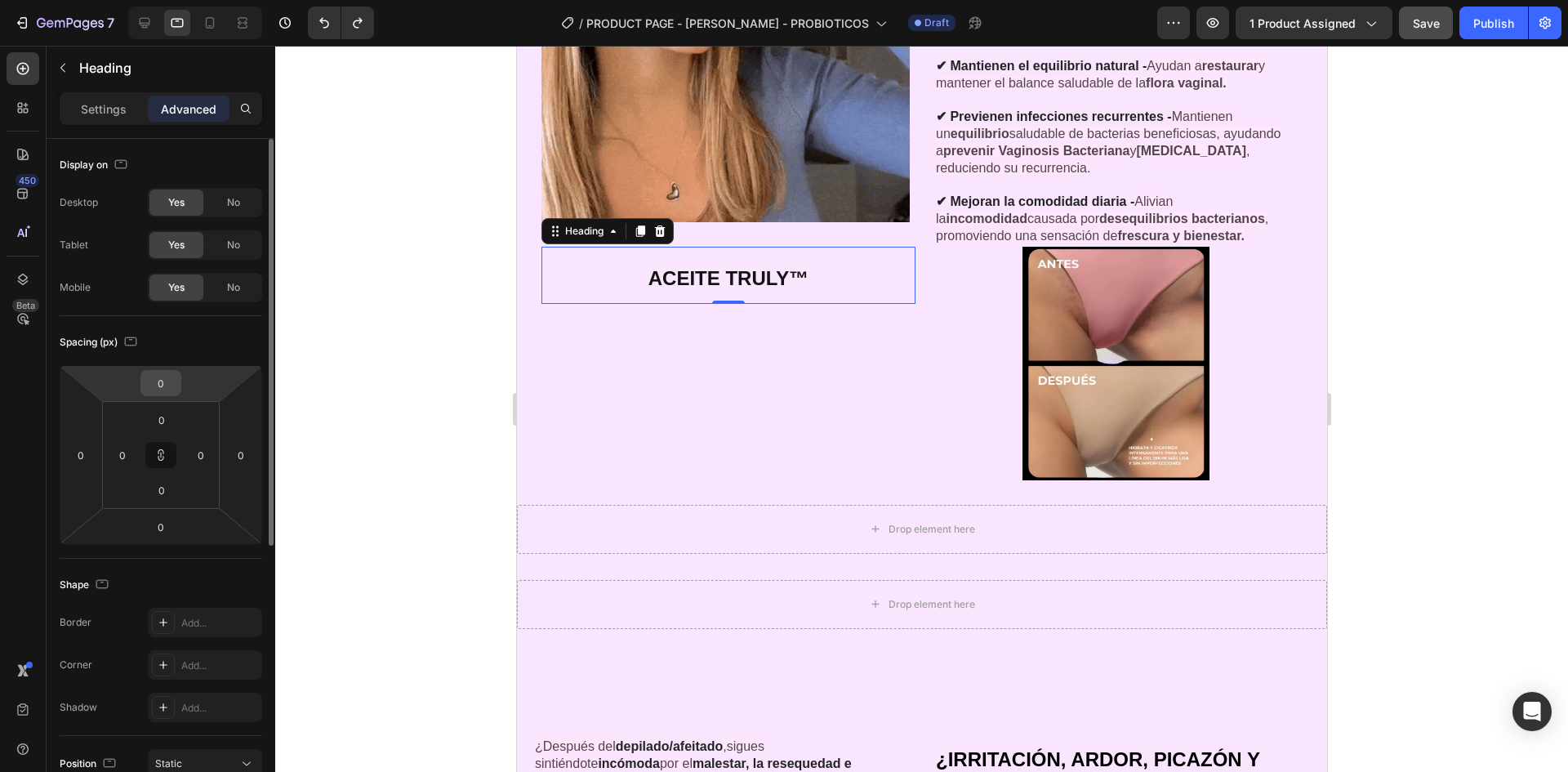
click at [170, 388] on input "0" at bounding box center [161, 382] width 33 height 24
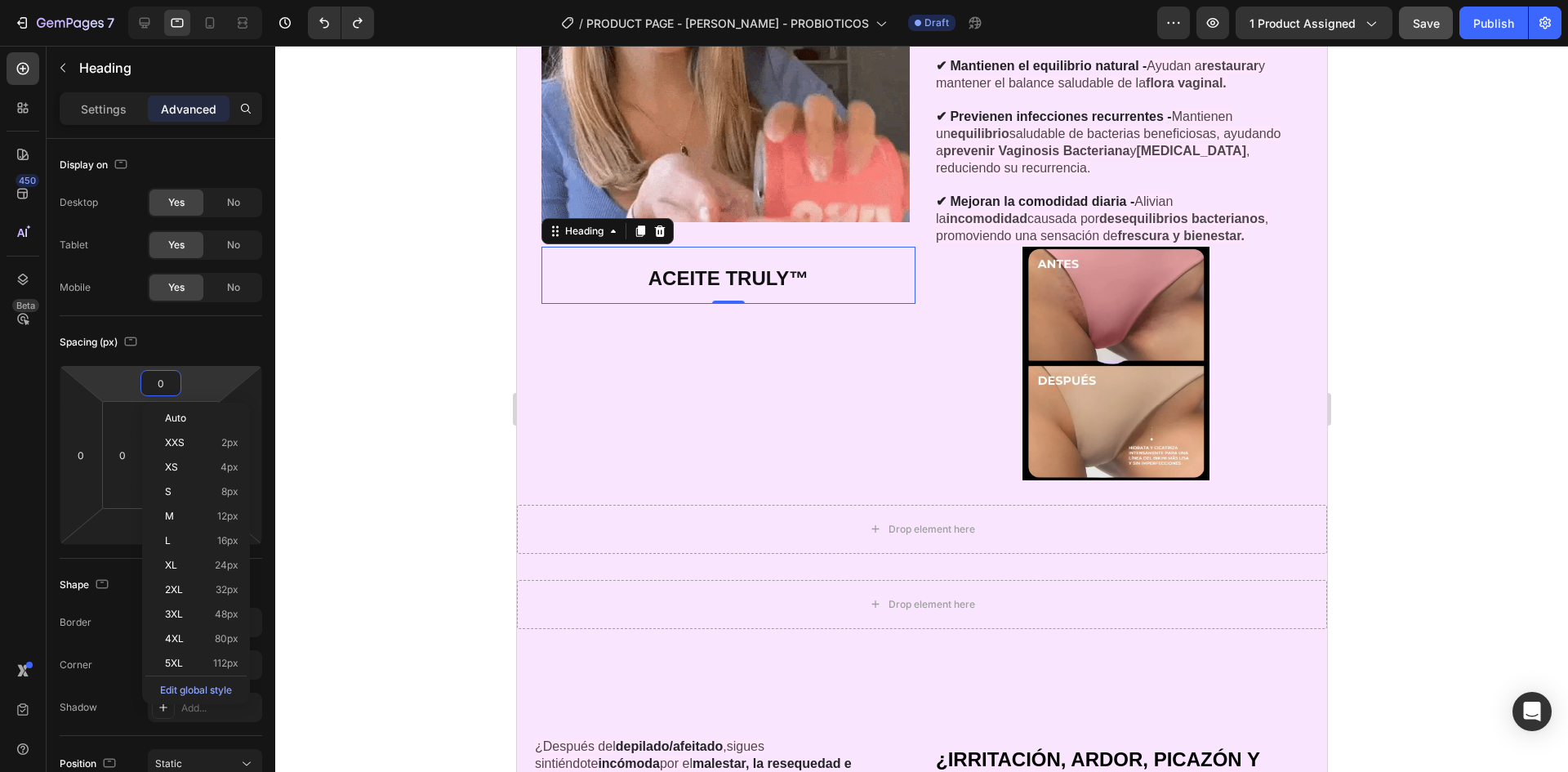
click at [369, 361] on div at bounding box center [921, 408] width 1293 height 726
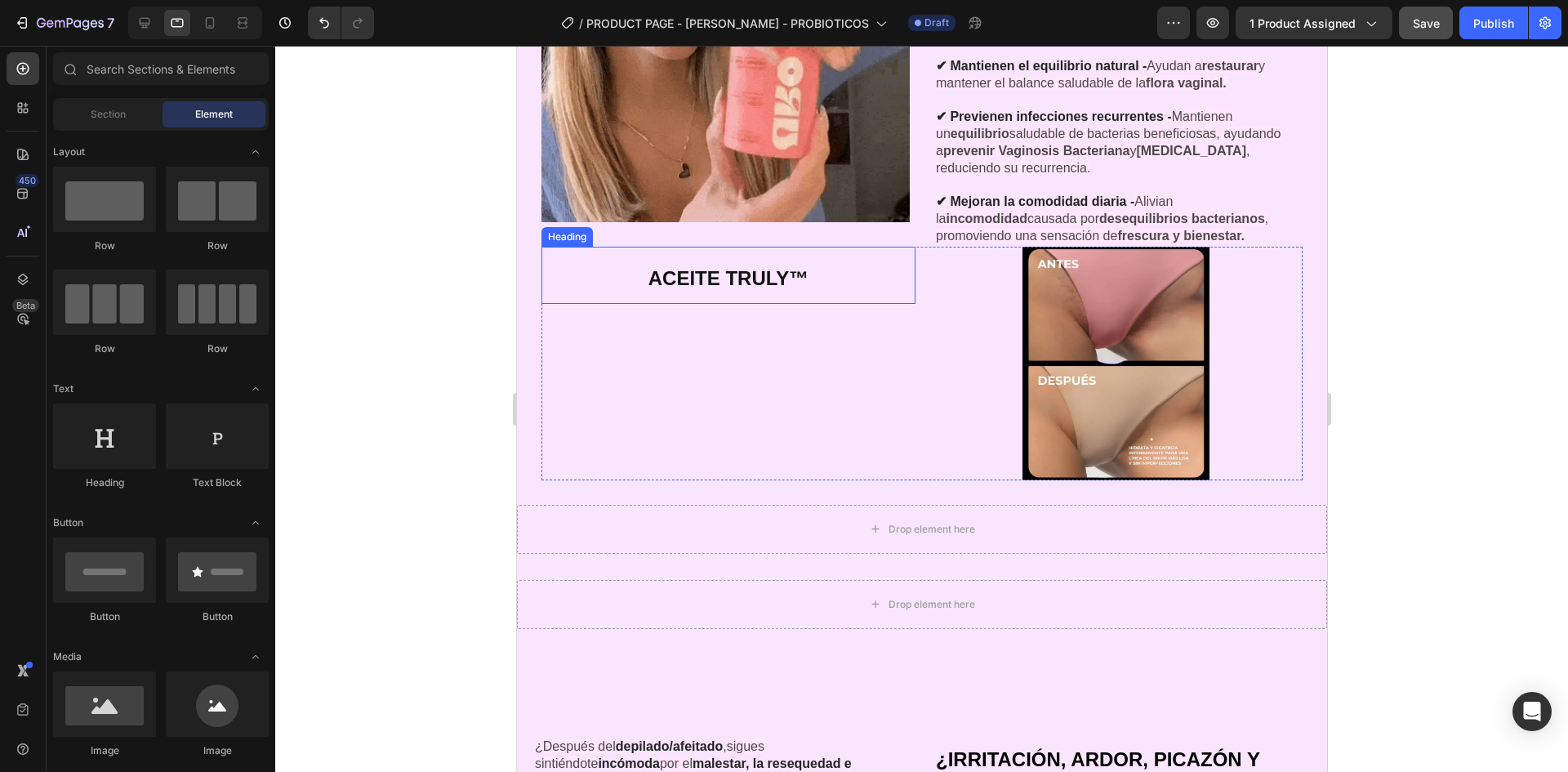
click at [861, 257] on p "⁠⁠⁠⁠⁠⁠⁠ ACEITE TRULY™" at bounding box center [727, 275] width 371 height 55
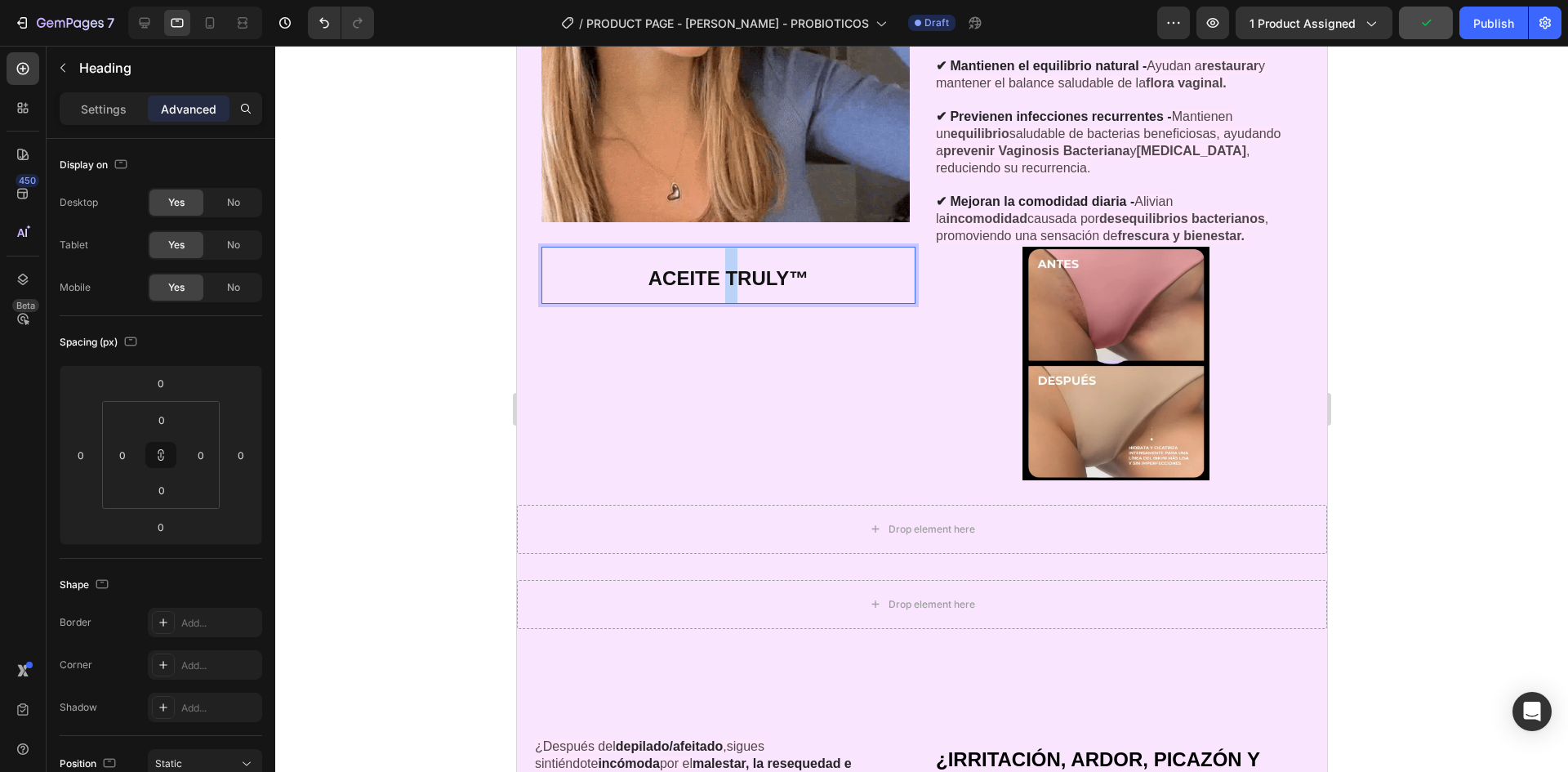
drag, startPoint x: 720, startPoint y: 257, endPoint x: 728, endPoint y: 279, distance: 23.4
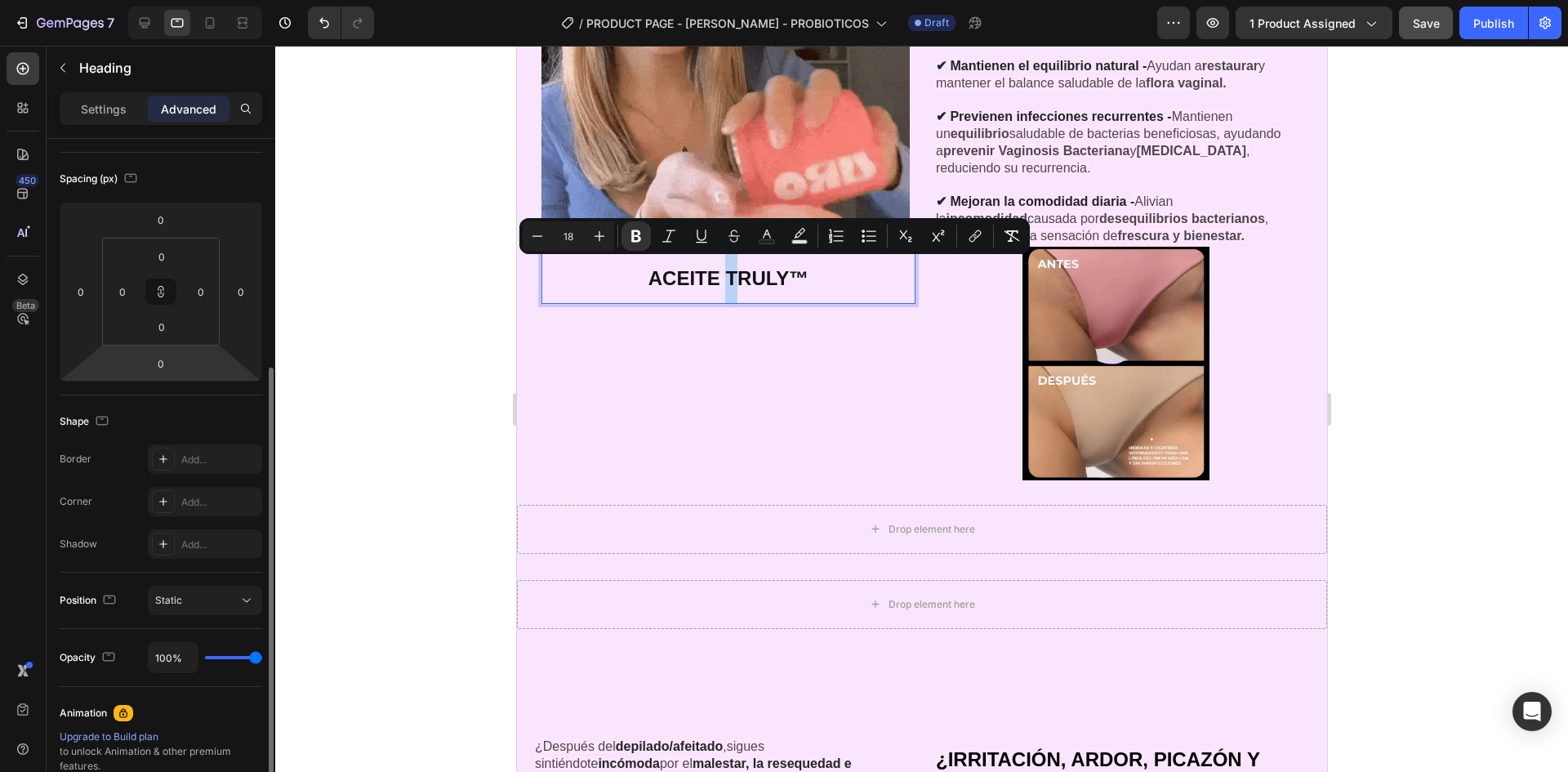
scroll to position [245, 0]
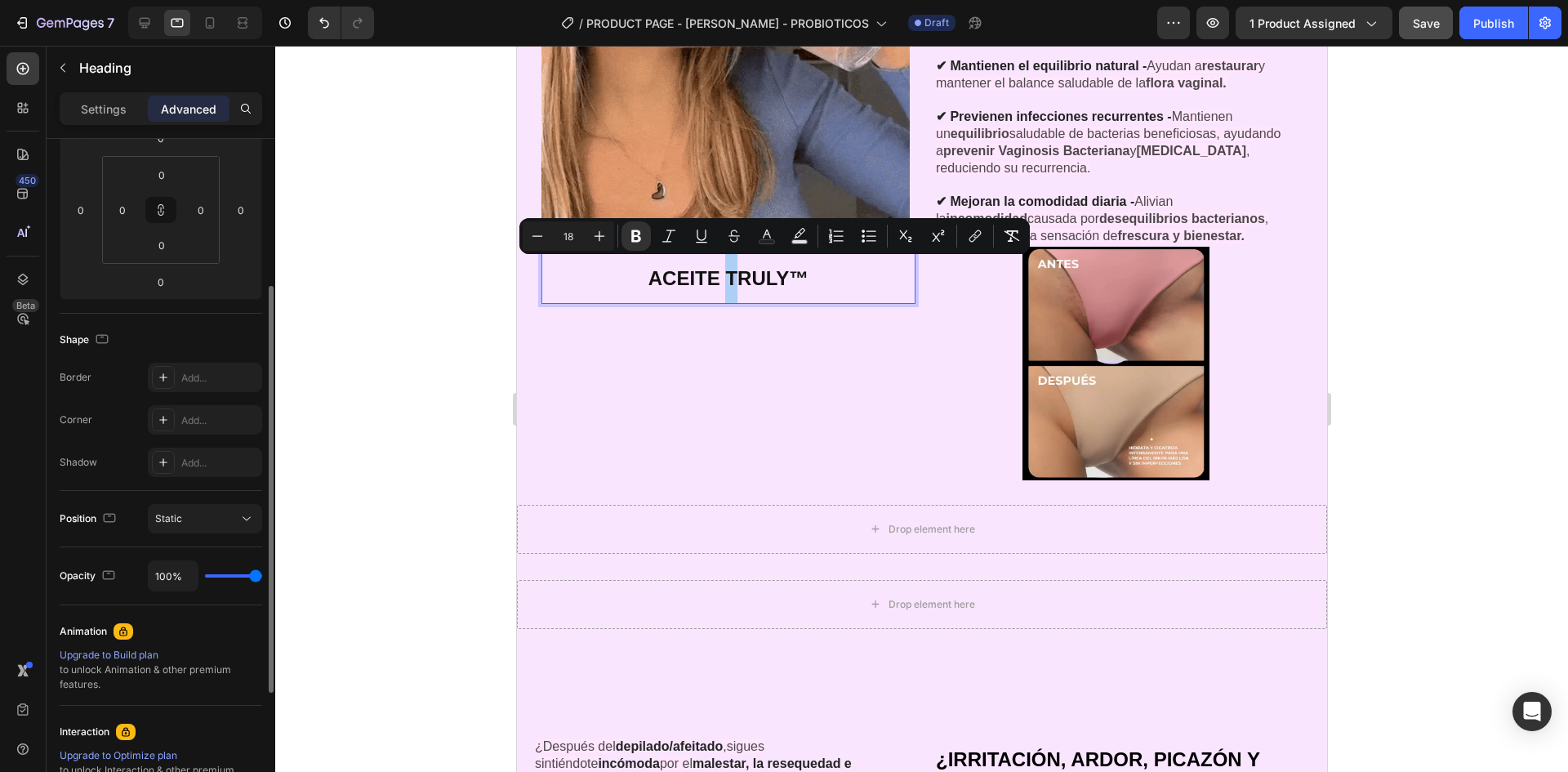
drag, startPoint x: 421, startPoint y: 425, endPoint x: 384, endPoint y: 413, distance: 38.9
click at [421, 424] on div at bounding box center [921, 408] width 1293 height 726
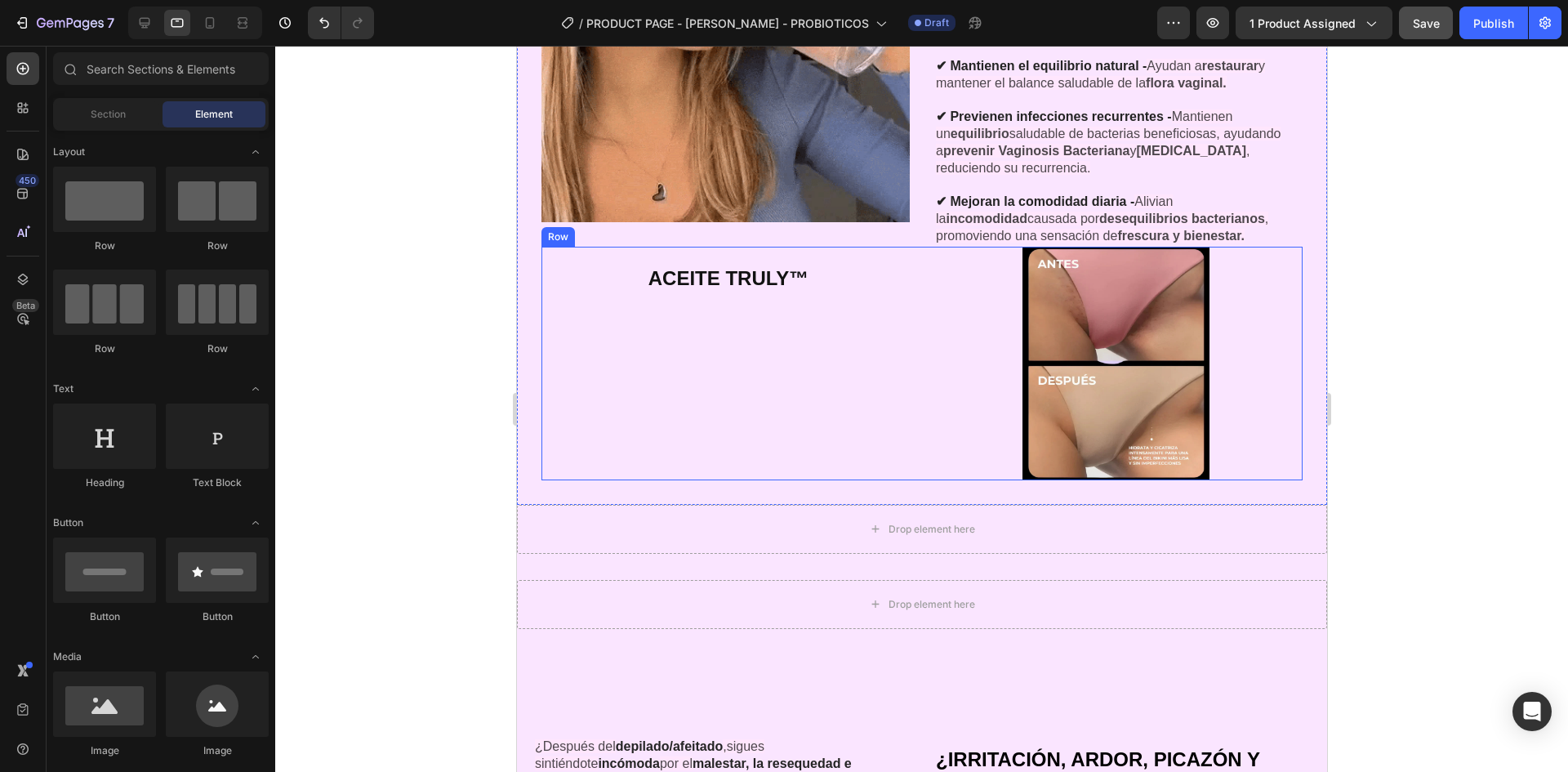
click at [755, 285] on p "⁠⁠⁠⁠⁠⁠⁠ ACEITE TRULY™" at bounding box center [727, 275] width 371 height 55
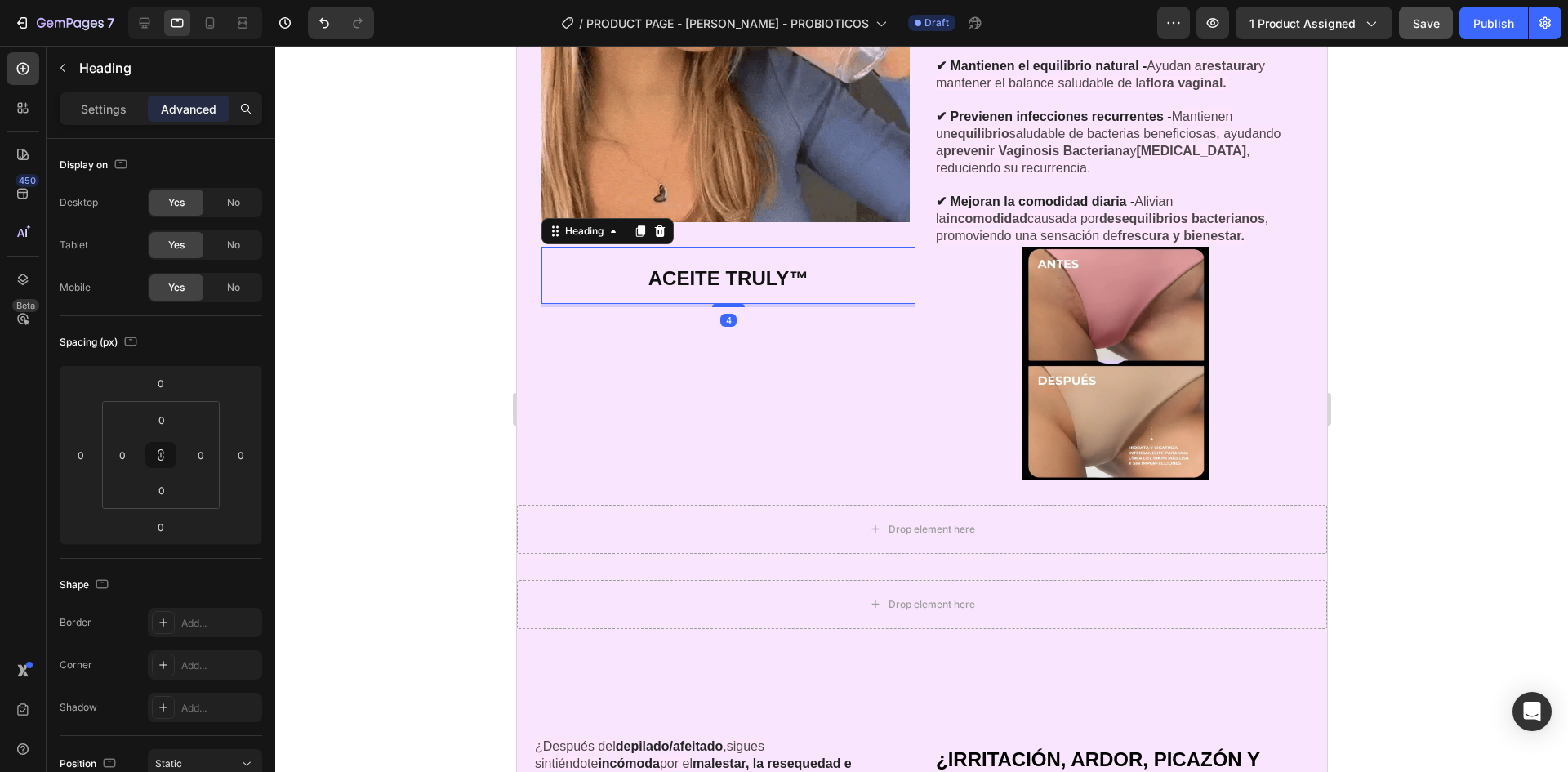
drag, startPoint x: 731, startPoint y: 298, endPoint x: 744, endPoint y: 300, distance: 13.2
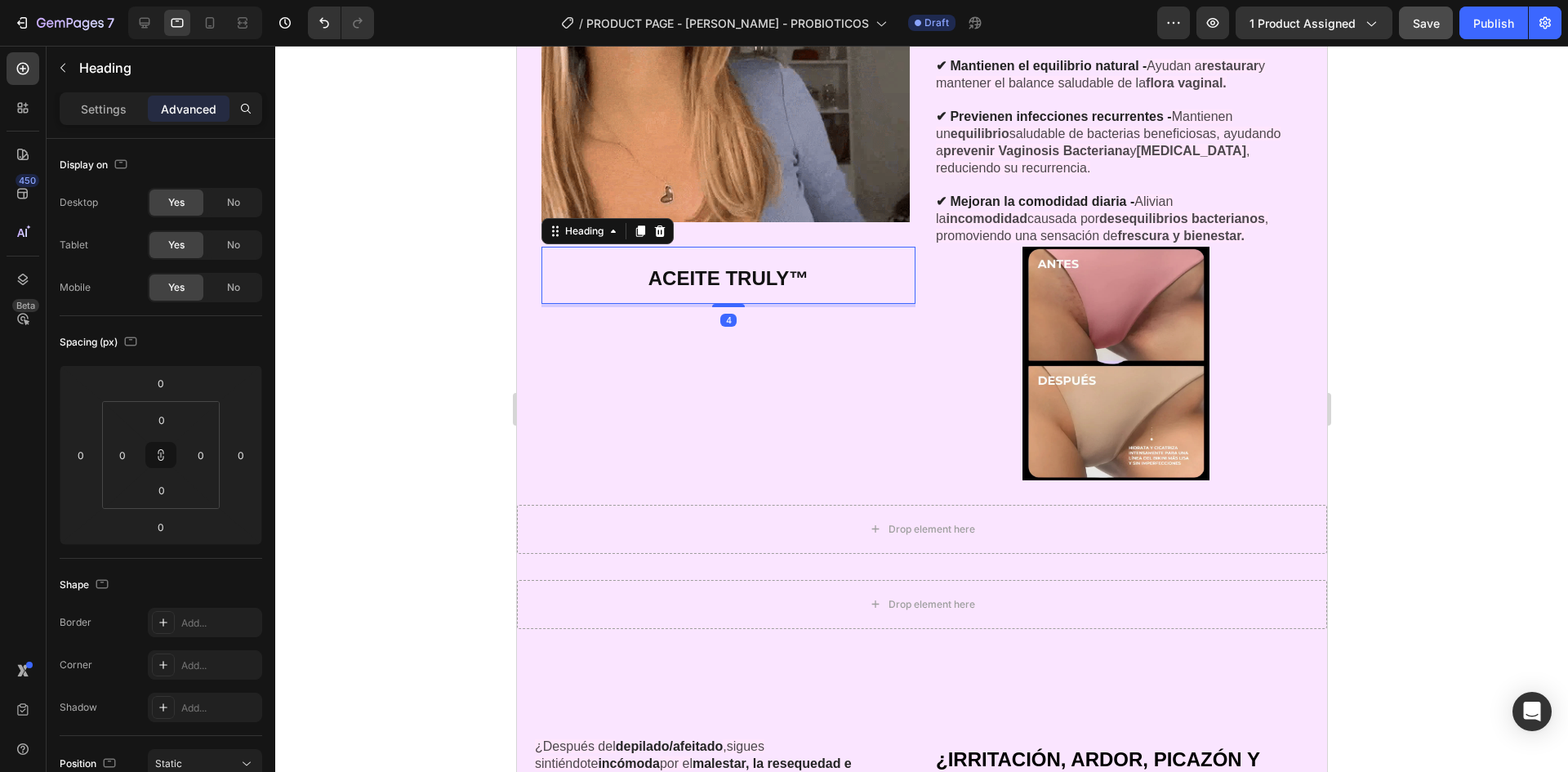
click at [744, 304] on div "4" at bounding box center [727, 304] width 374 height 0
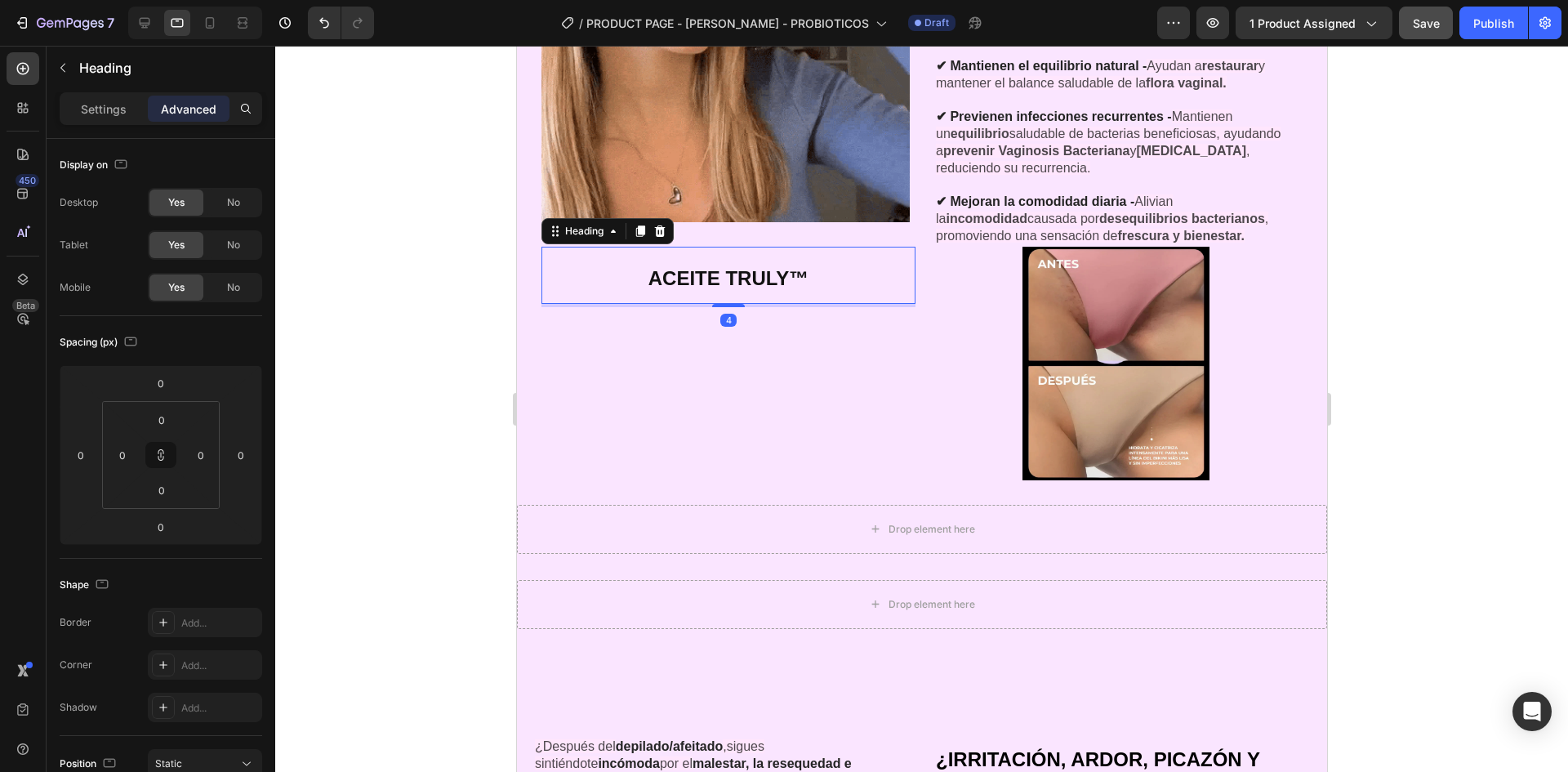
type input "4"
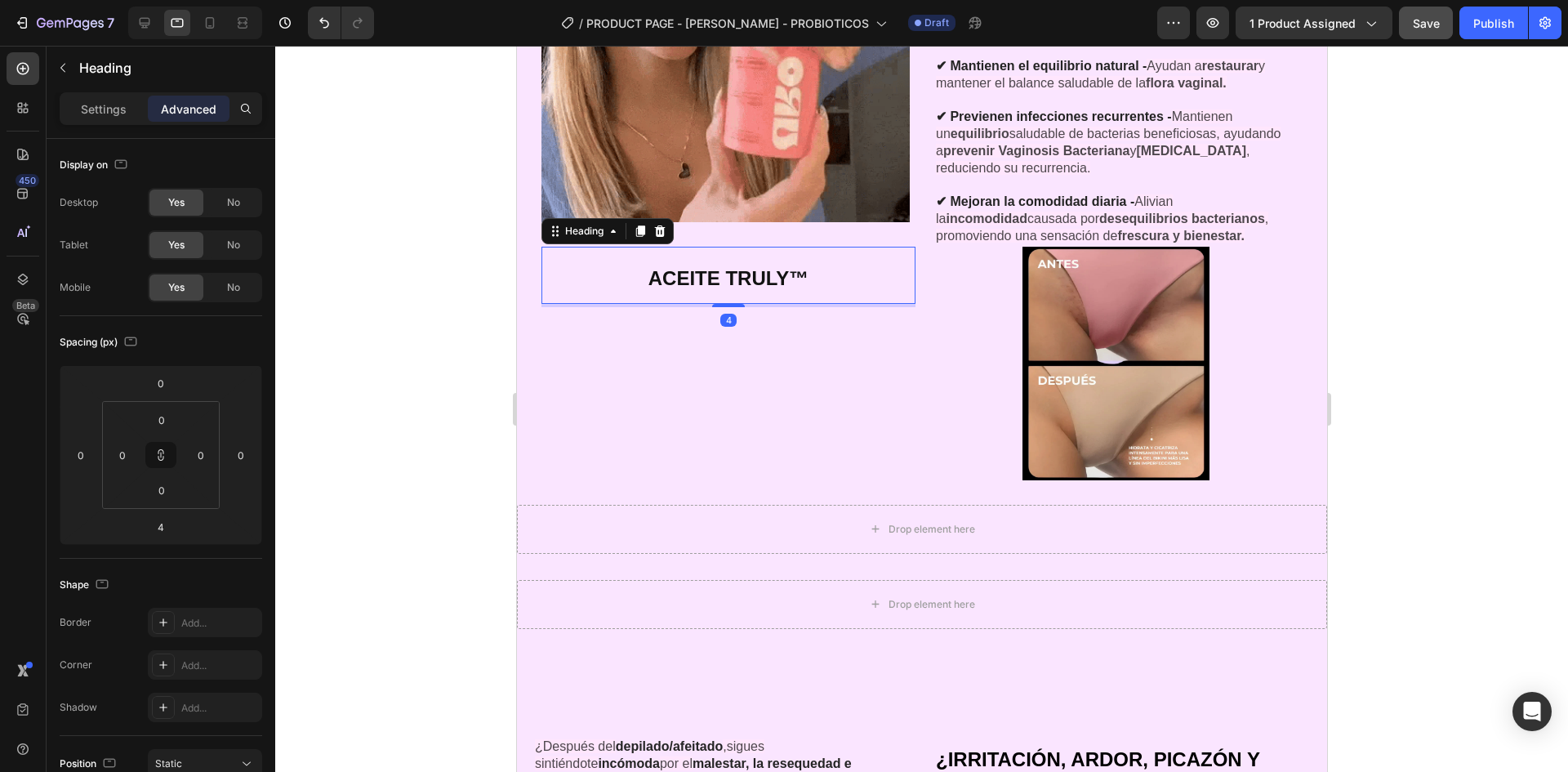
click at [738, 238] on div "Image" at bounding box center [725, 38] width 368 height 416
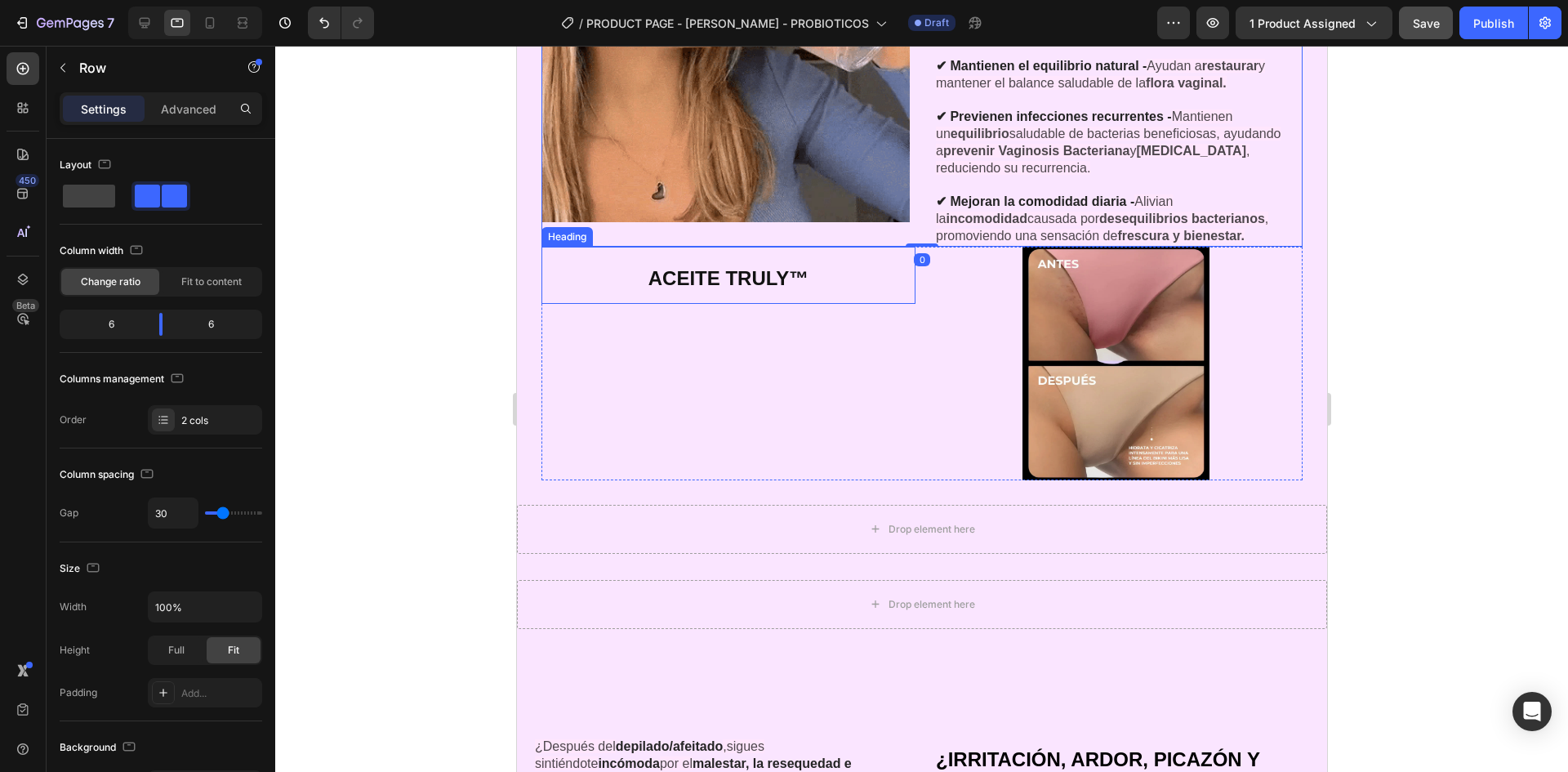
click at [738, 248] on p "⁠⁠⁠⁠⁠⁠⁠ ACEITE TRULY™" at bounding box center [727, 275] width 371 height 55
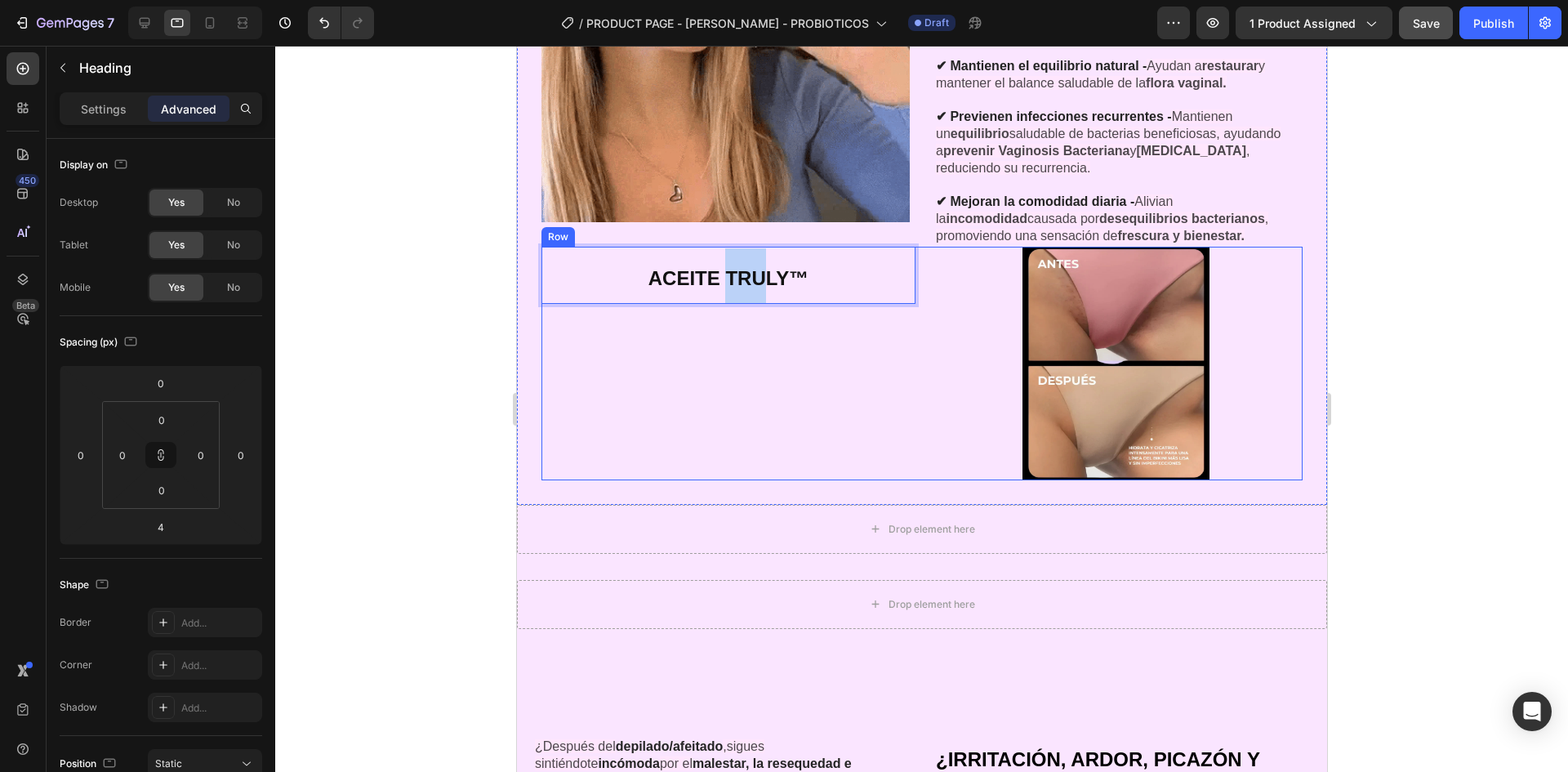
drag, startPoint x: 727, startPoint y: 253, endPoint x: 767, endPoint y: 310, distance: 69.6
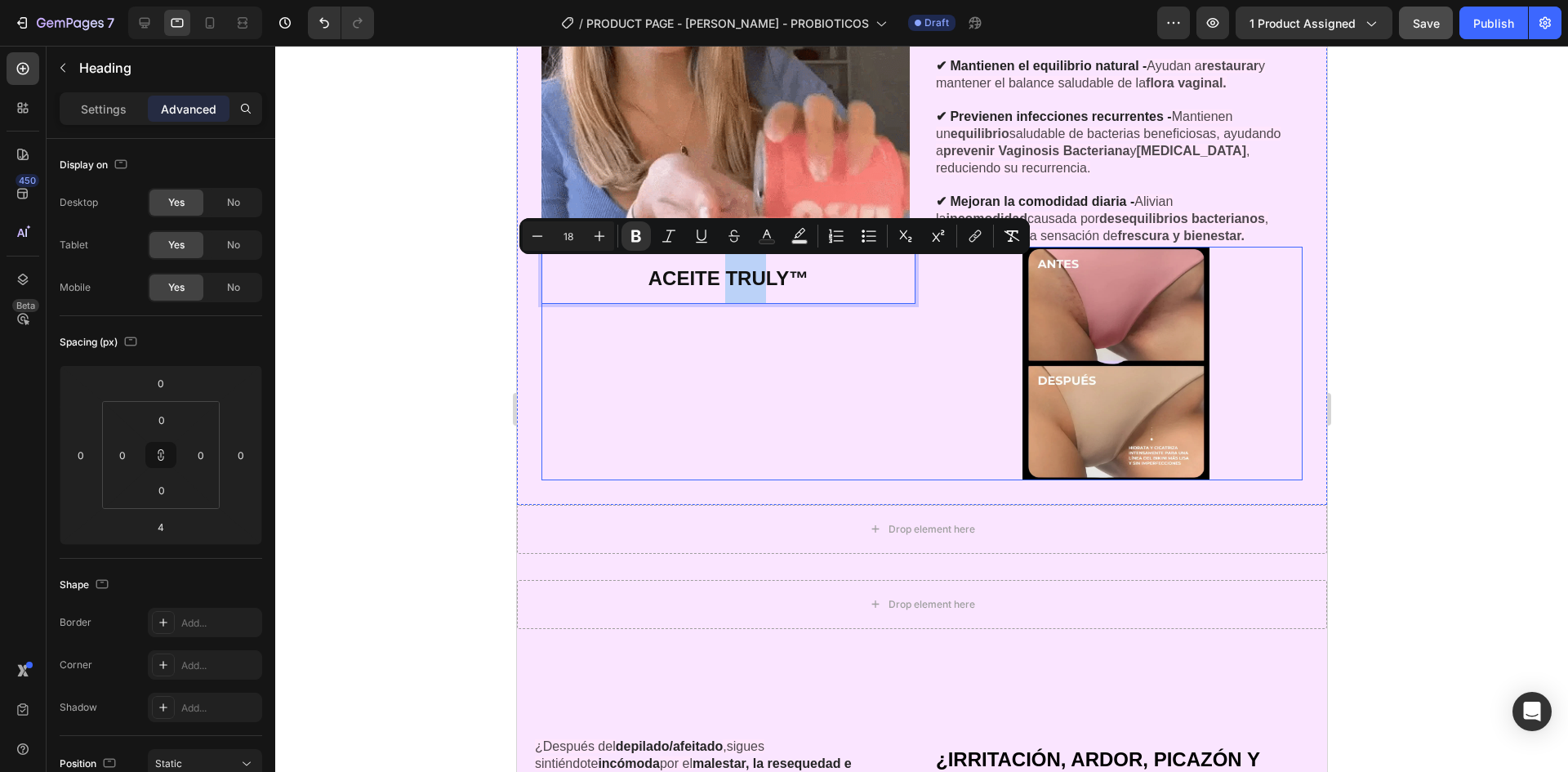
click at [801, 348] on div "ACEITE TRULY™ Heading 4" at bounding box center [727, 363] width 374 height 233
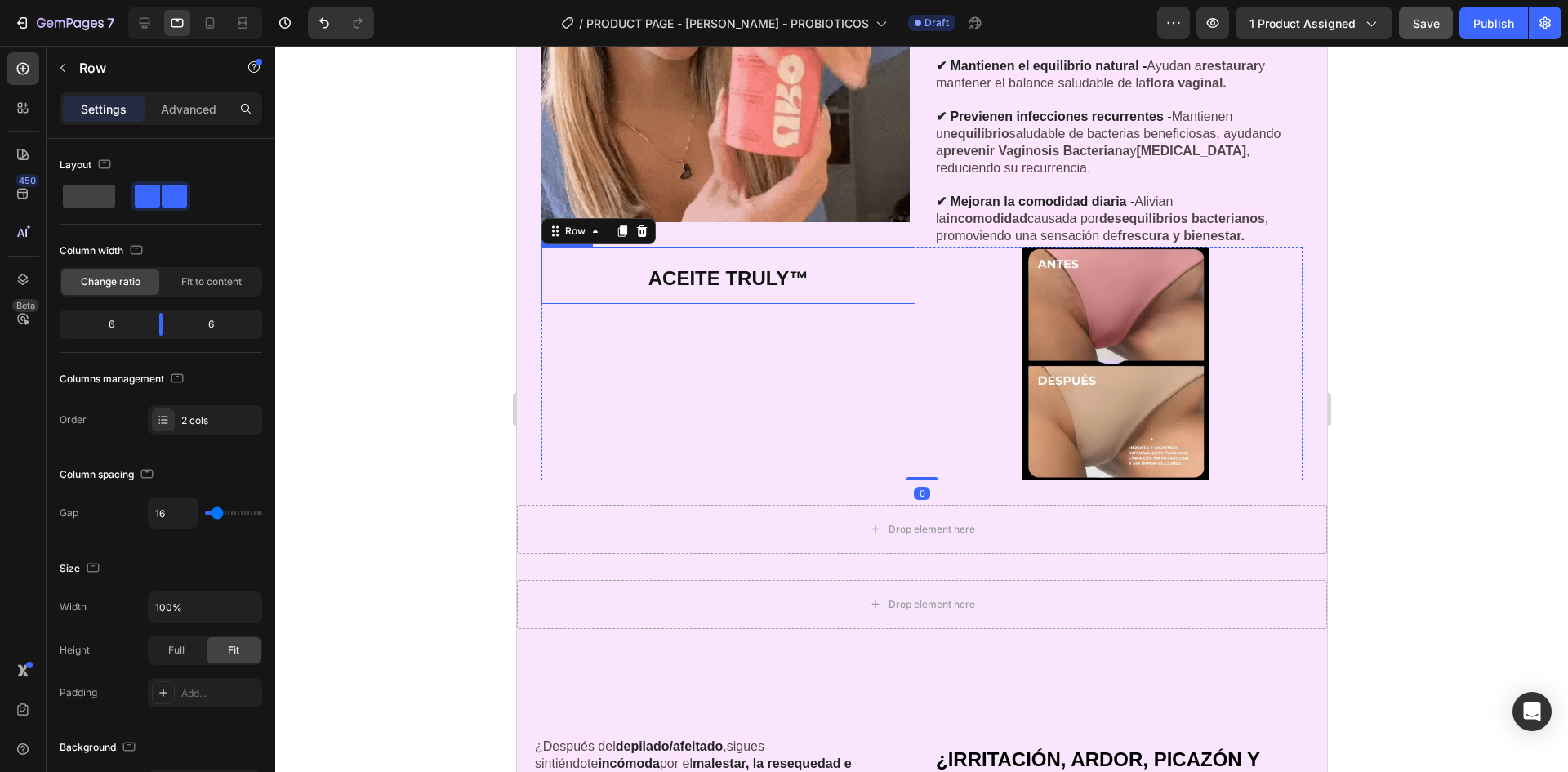
click at [778, 271] on strong "ACEITE TRULY™" at bounding box center [727, 278] width 160 height 22
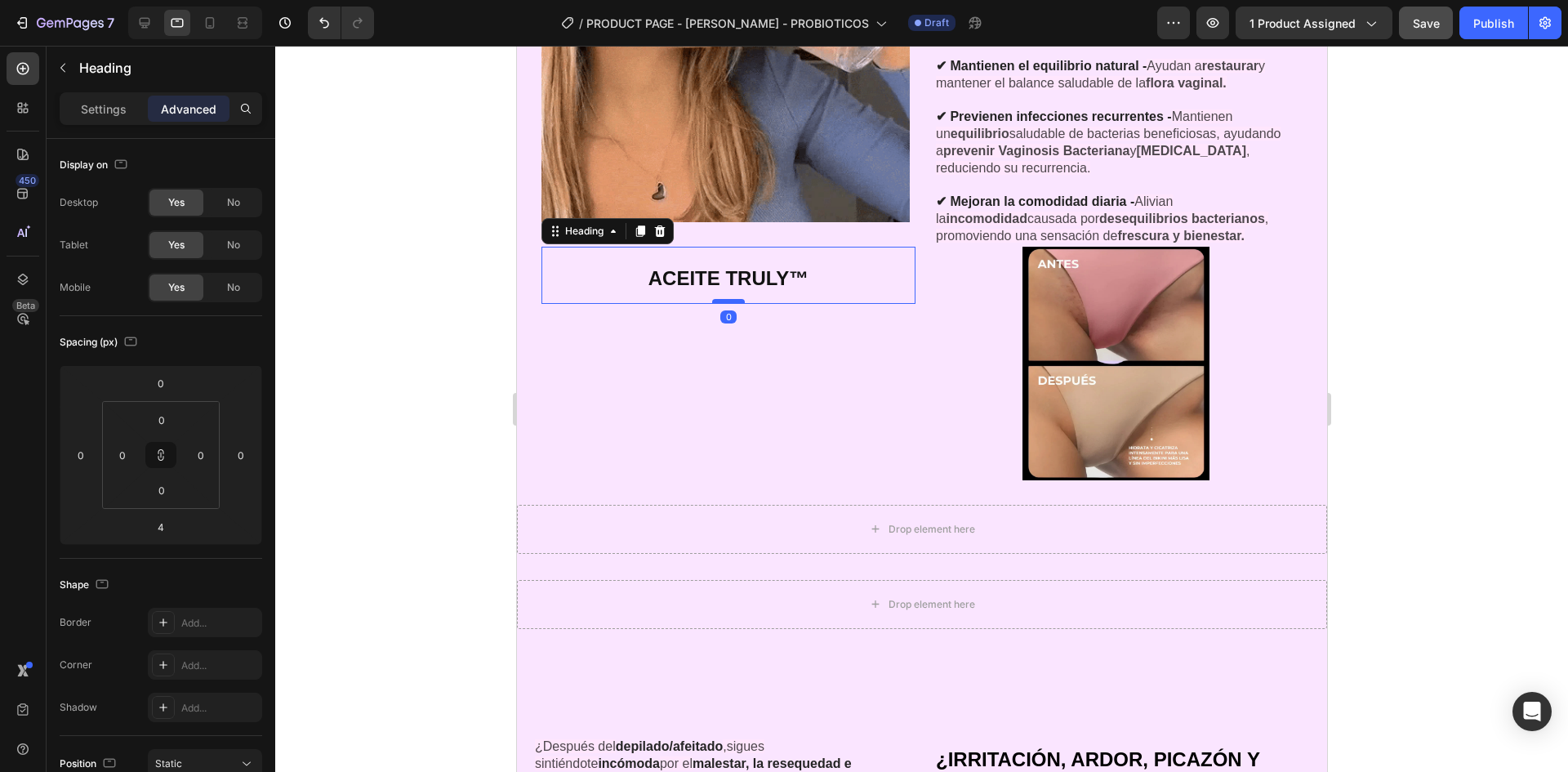
click at [718, 299] on div at bounding box center [727, 301] width 33 height 4
type input "0"
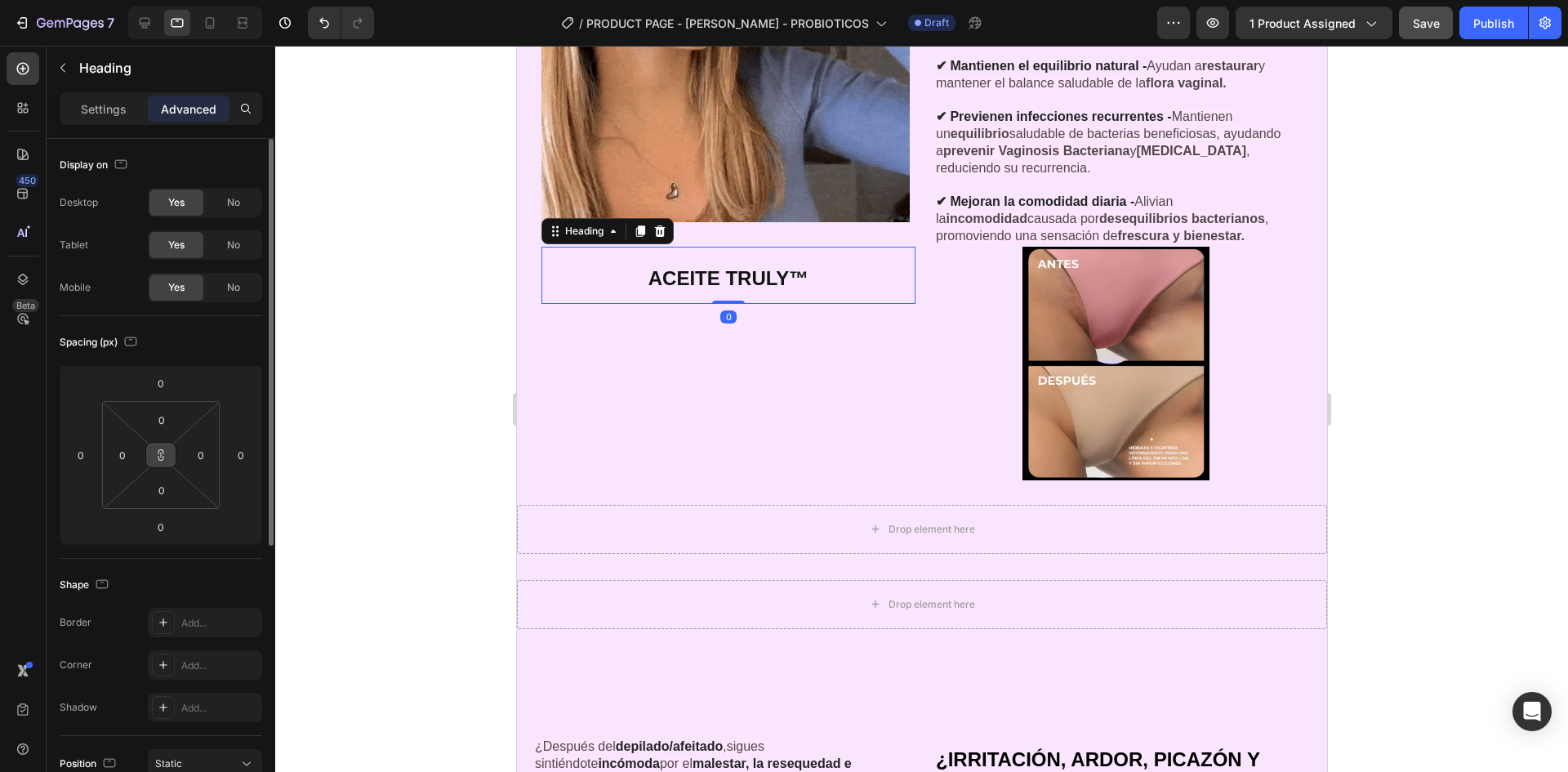
click at [154, 452] on button at bounding box center [161, 455] width 31 height 26
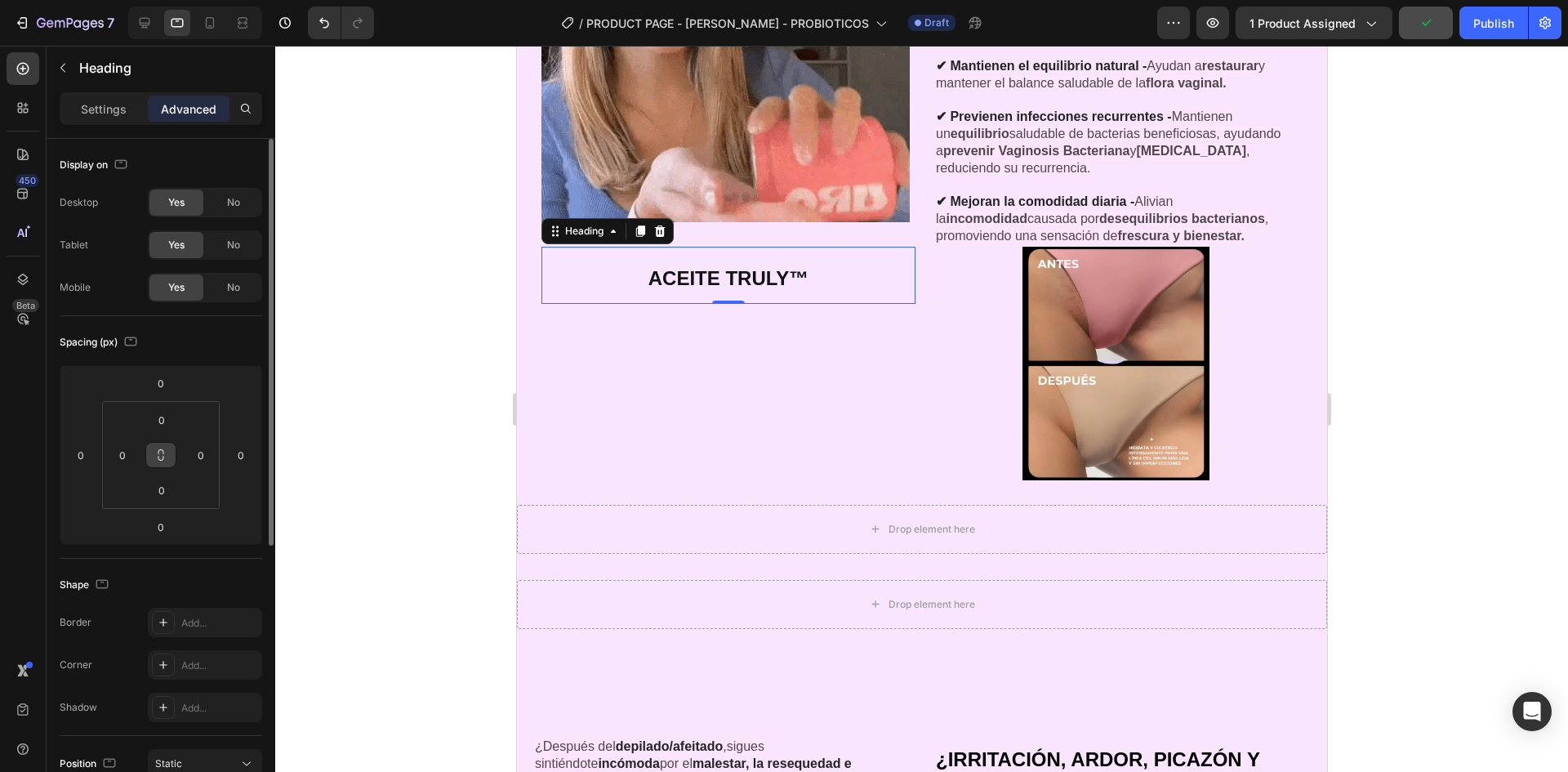
click at [159, 453] on icon at bounding box center [161, 455] width 13 height 13
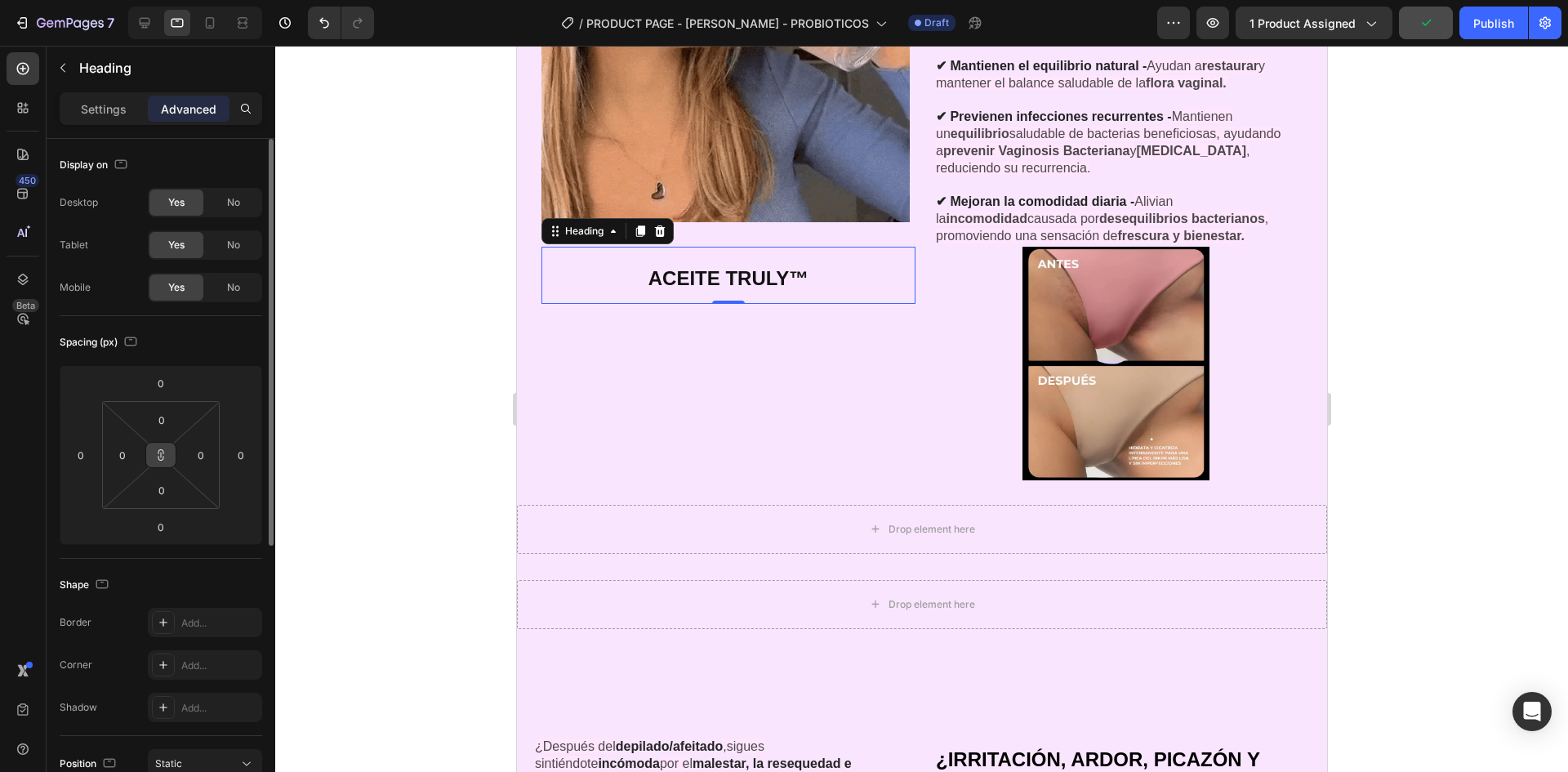
click at [160, 453] on icon at bounding box center [161, 455] width 13 height 13
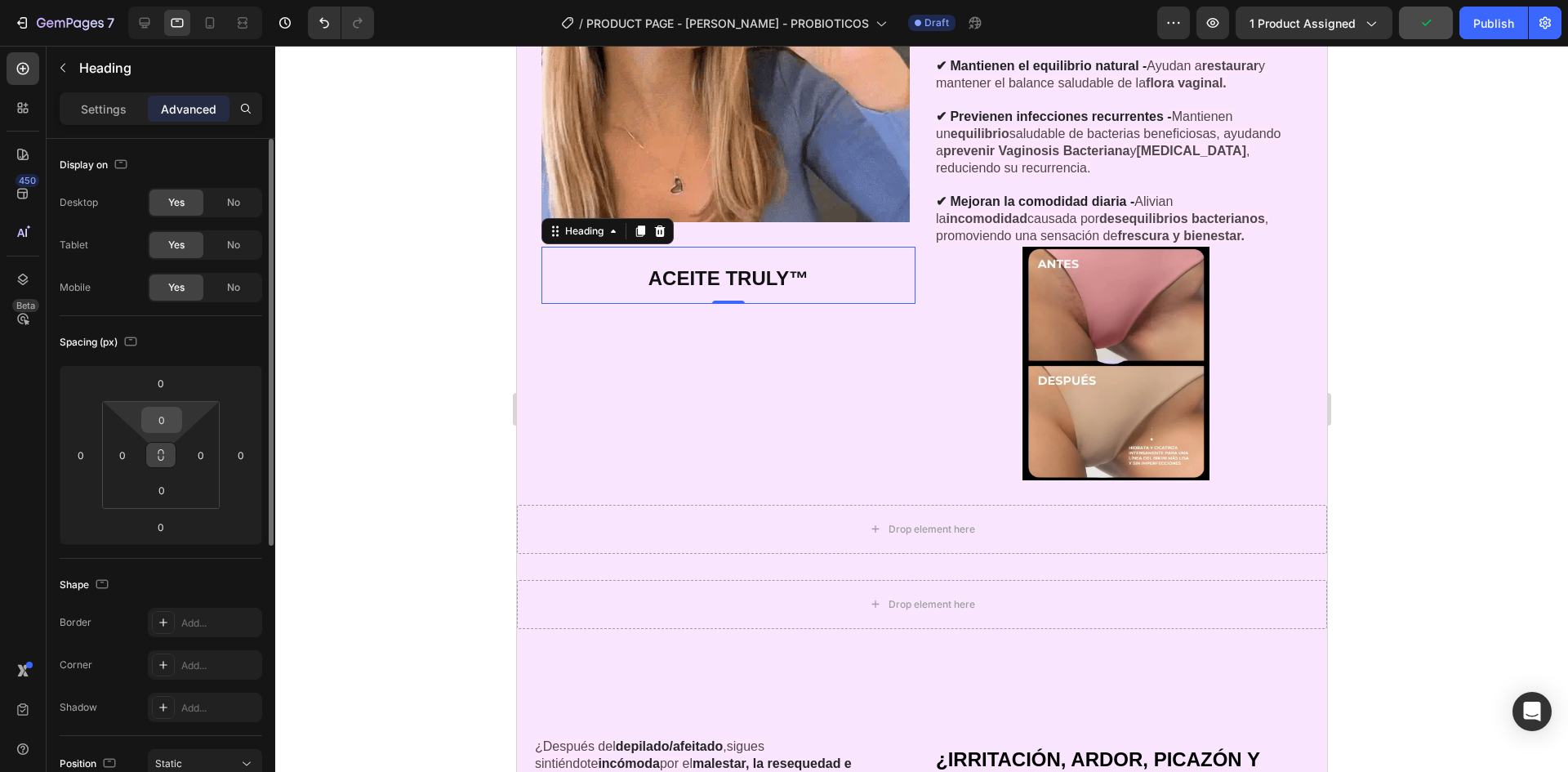
click at [172, 424] on input "0" at bounding box center [162, 419] width 33 height 24
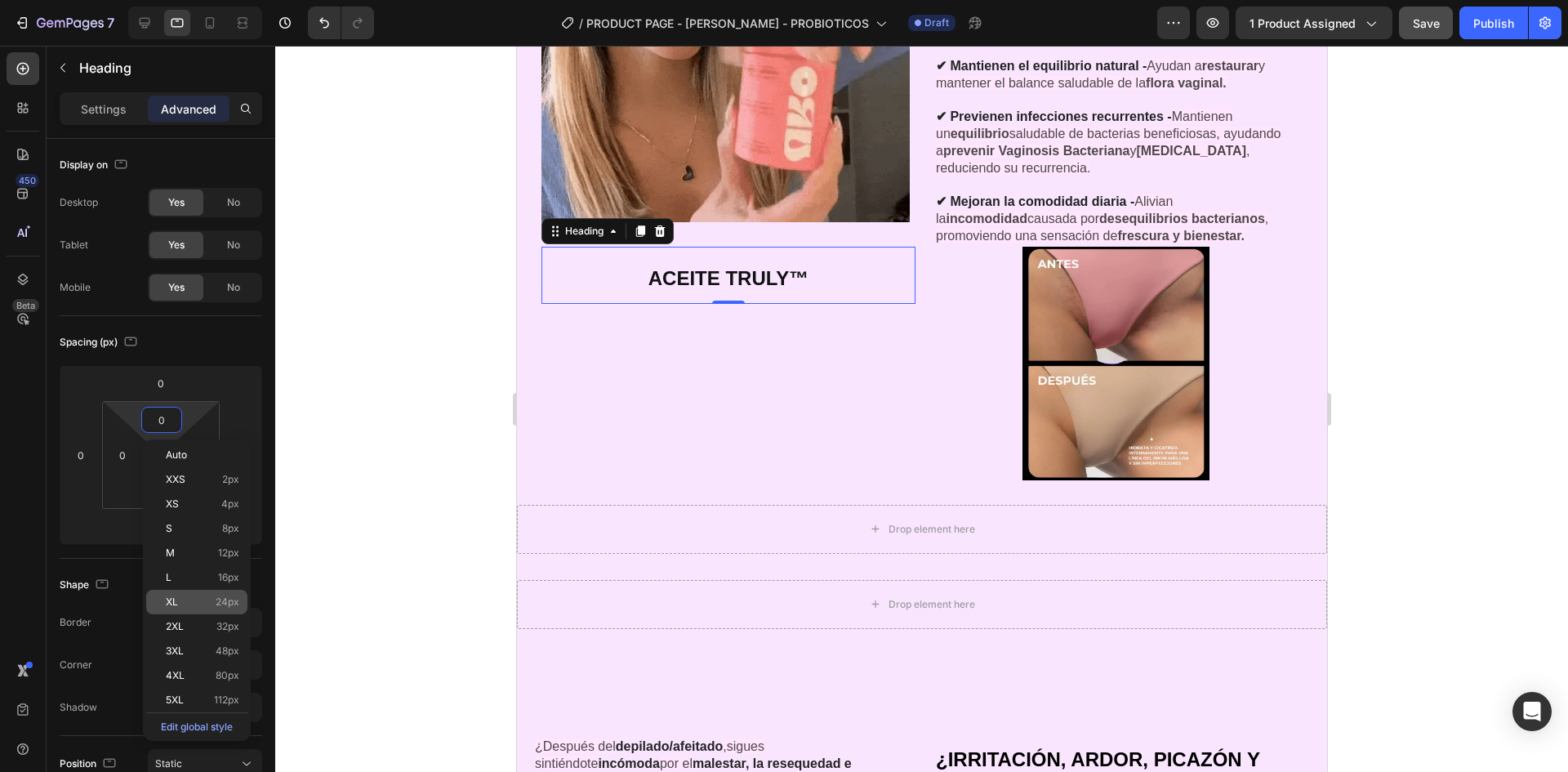
click at [227, 611] on div "XL 24px" at bounding box center [197, 601] width 101 height 24
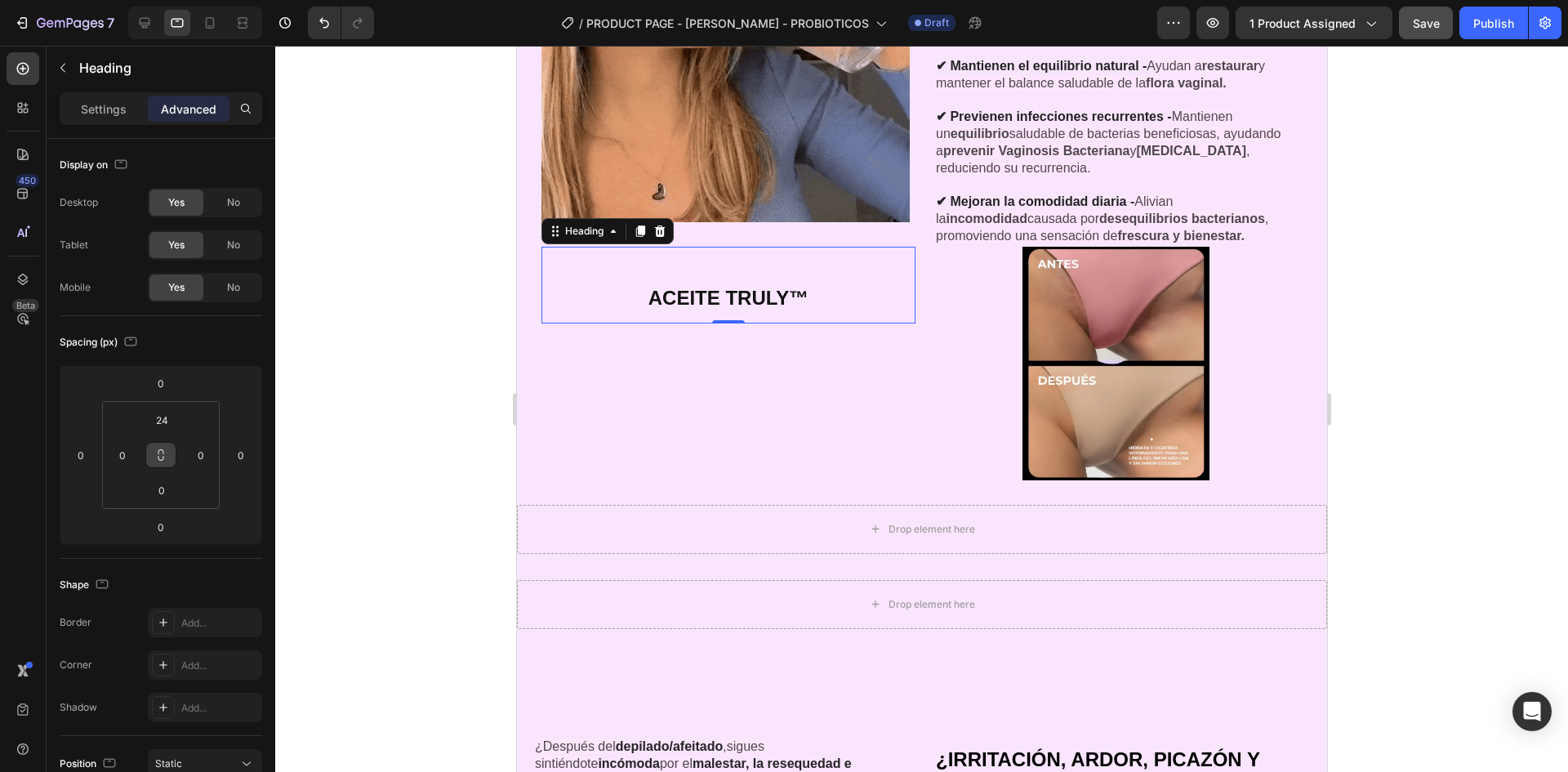
type input "0"
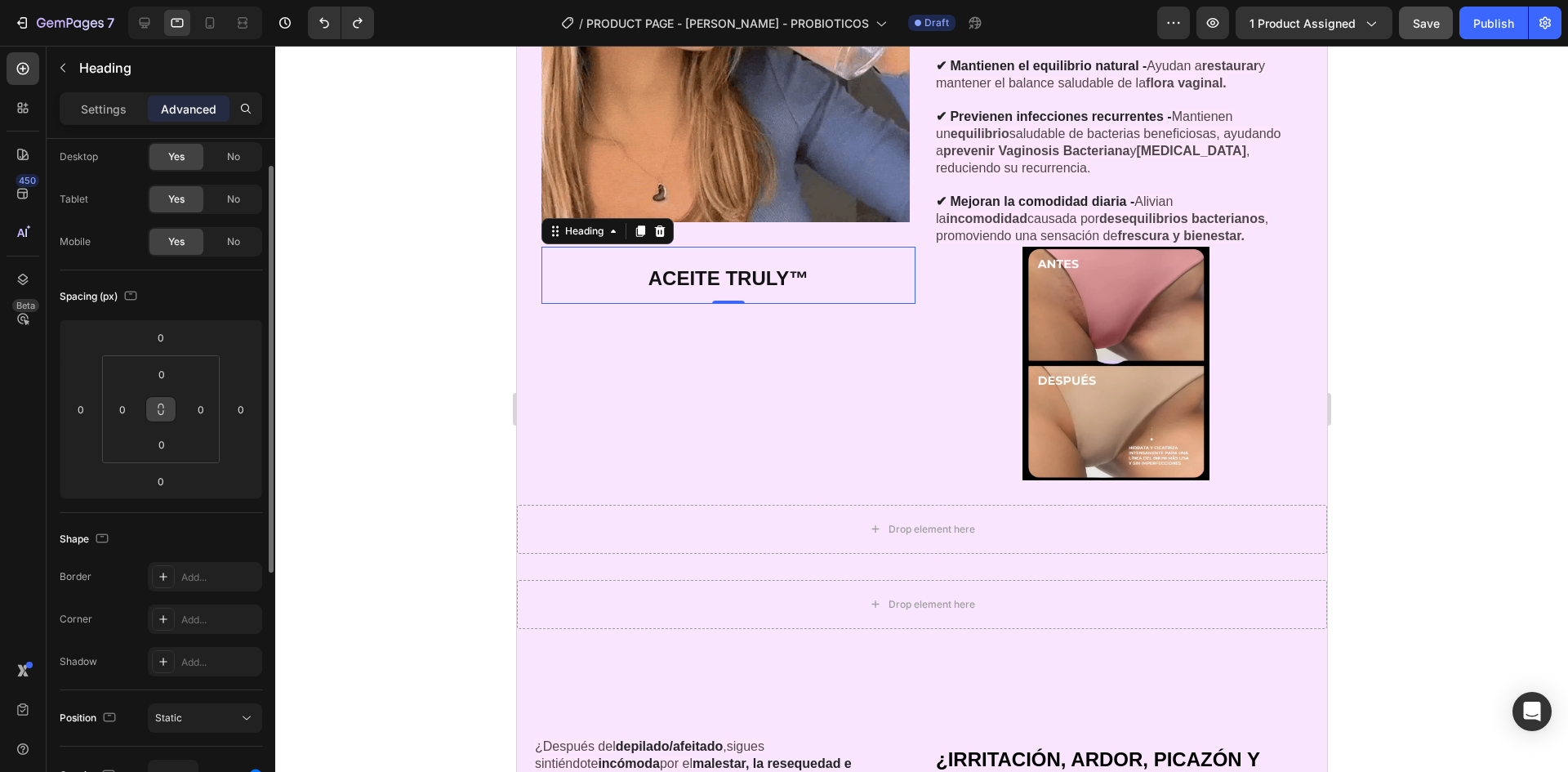
scroll to position [0, 0]
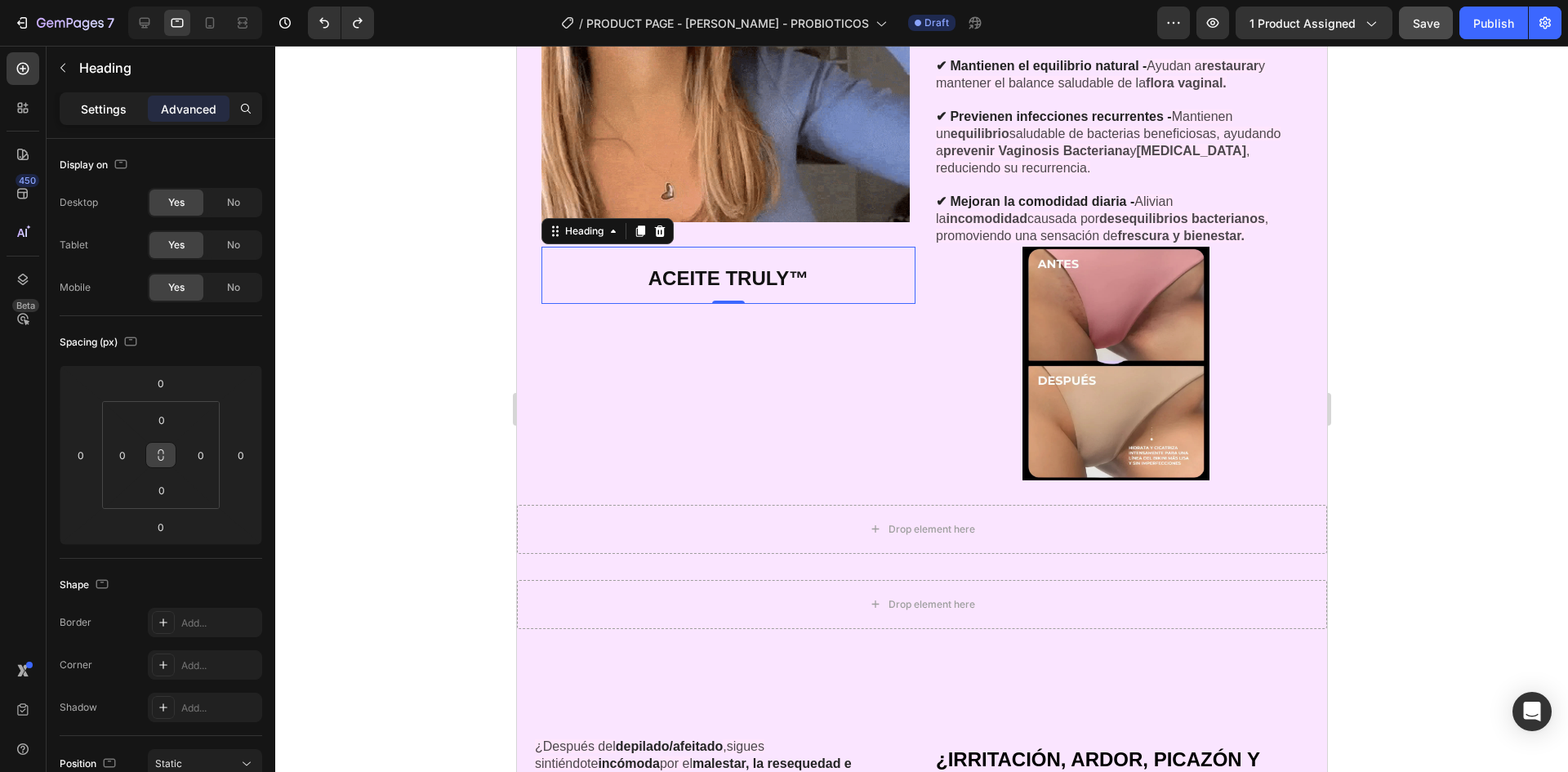
click at [113, 115] on p "Settings" at bounding box center [104, 108] width 46 height 17
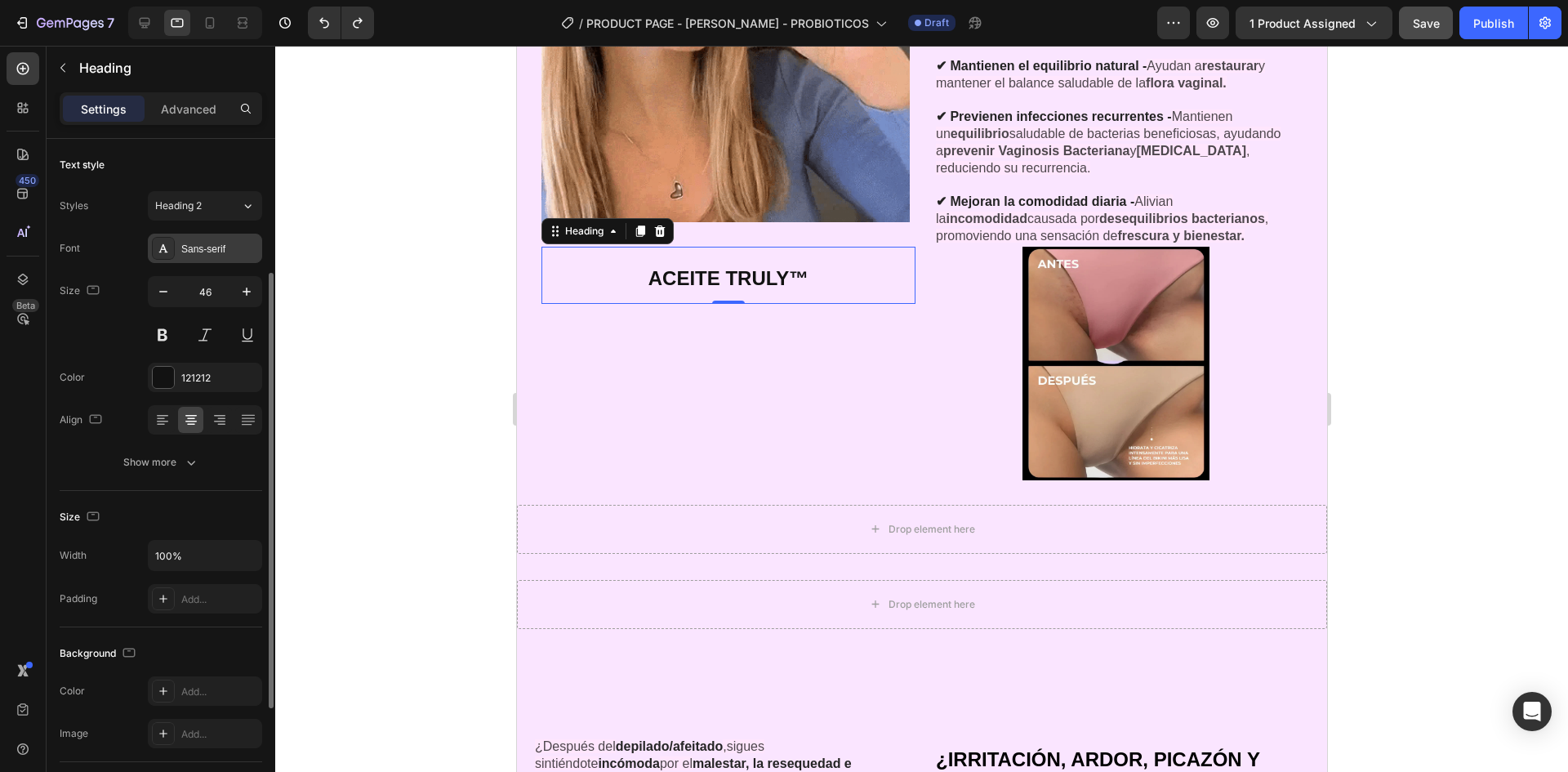
scroll to position [164, 0]
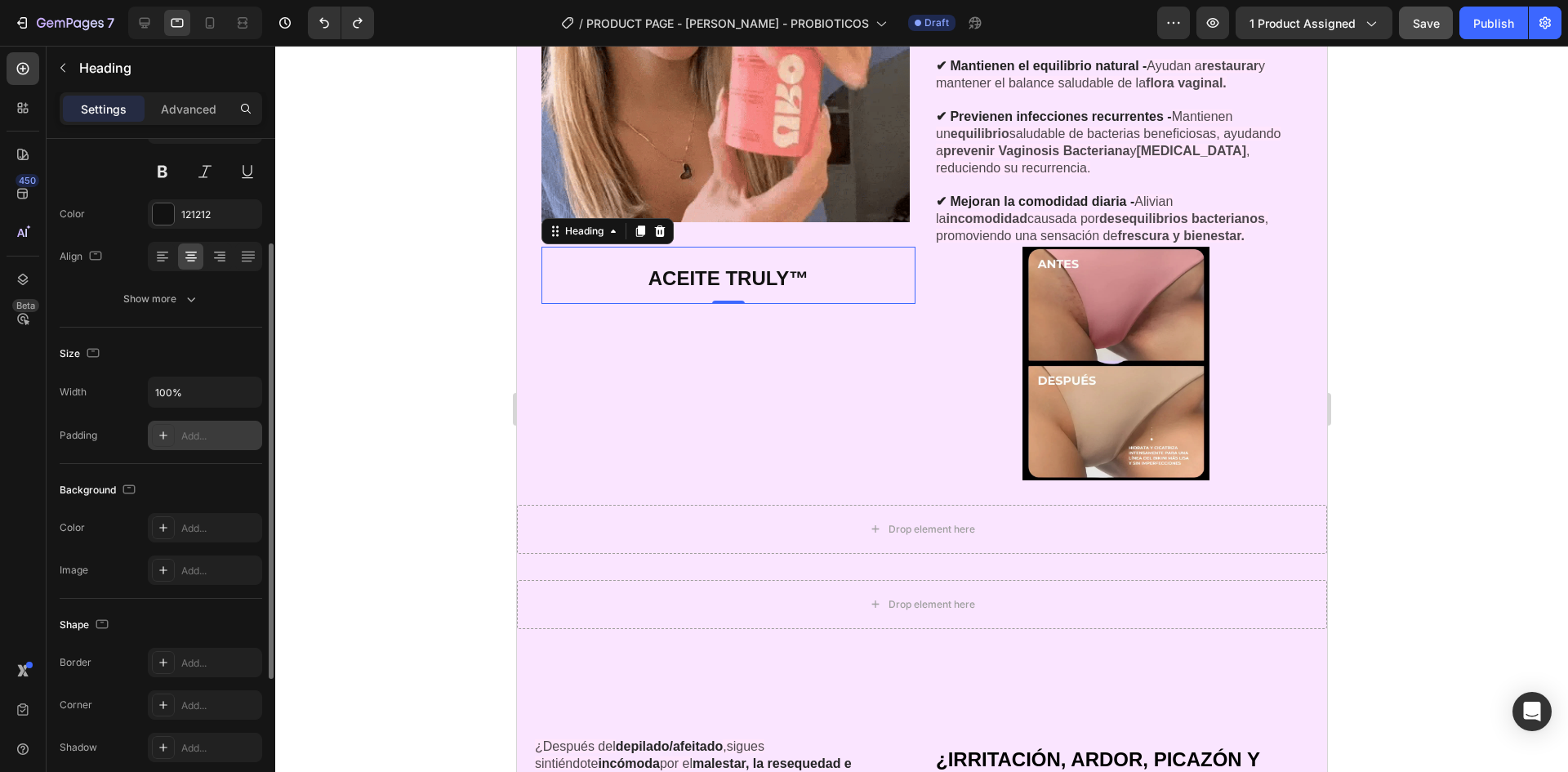
click at [203, 436] on div "Add..." at bounding box center [220, 436] width 77 height 14
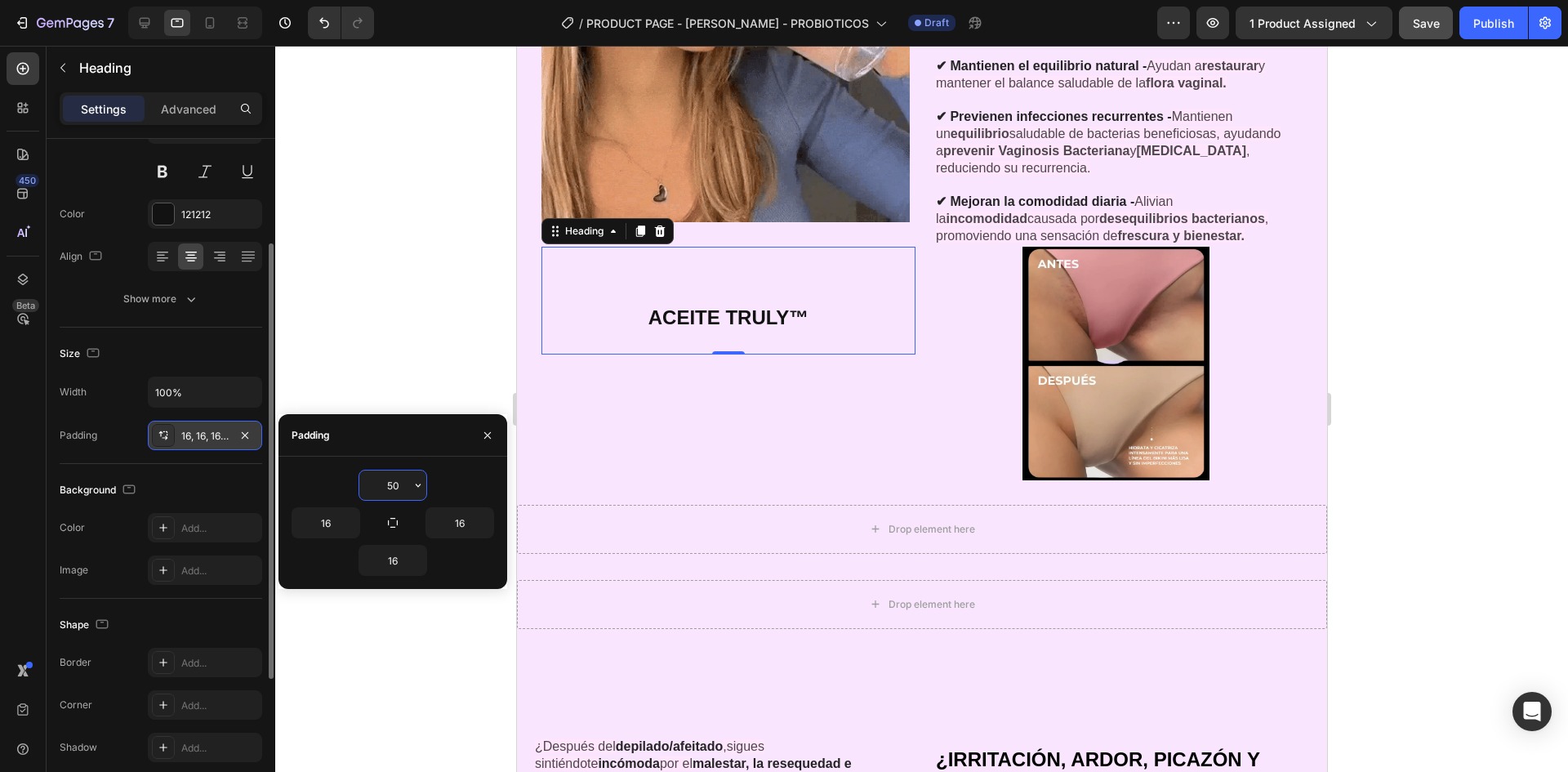
type input "5"
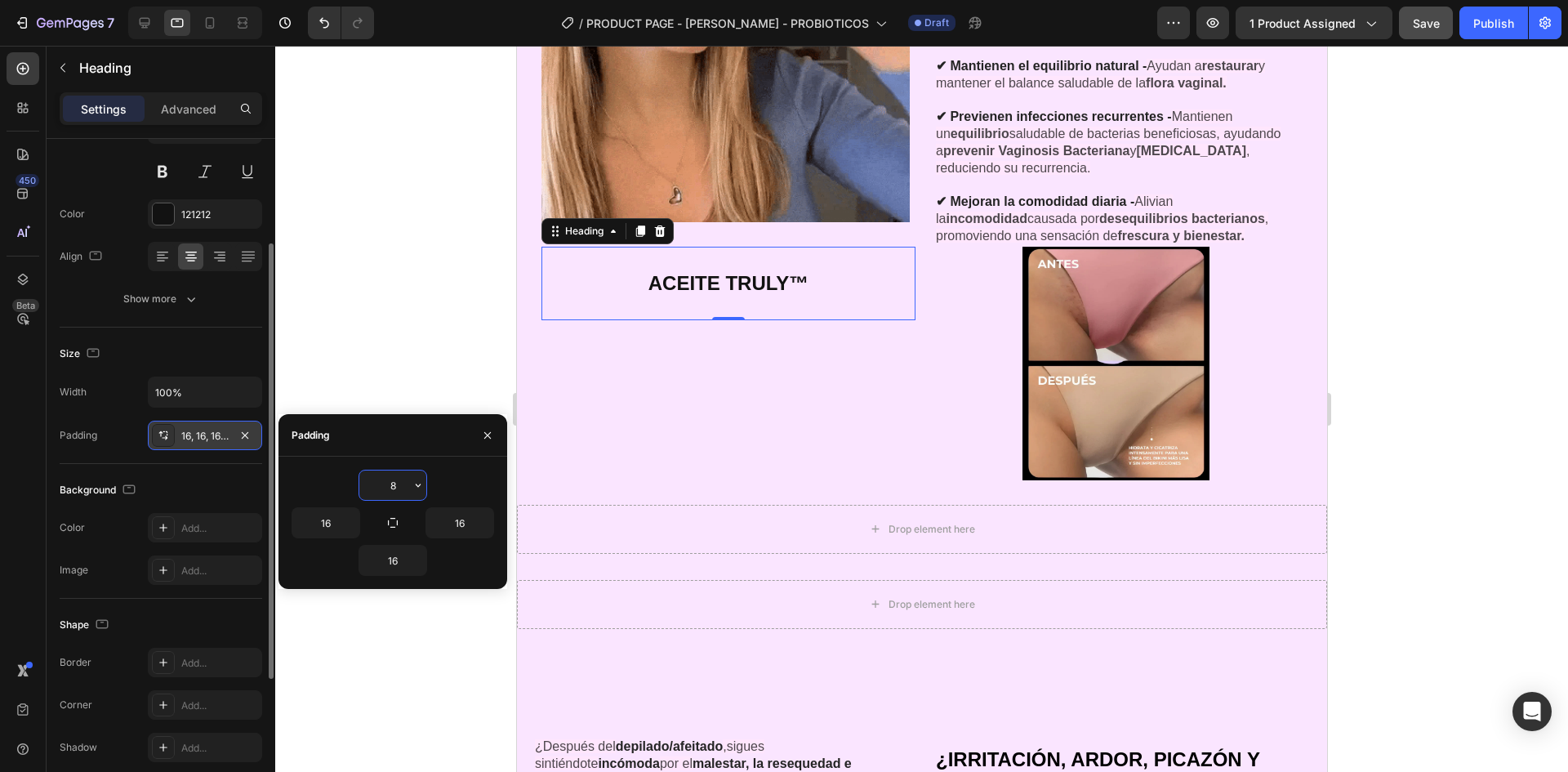
type input "80"
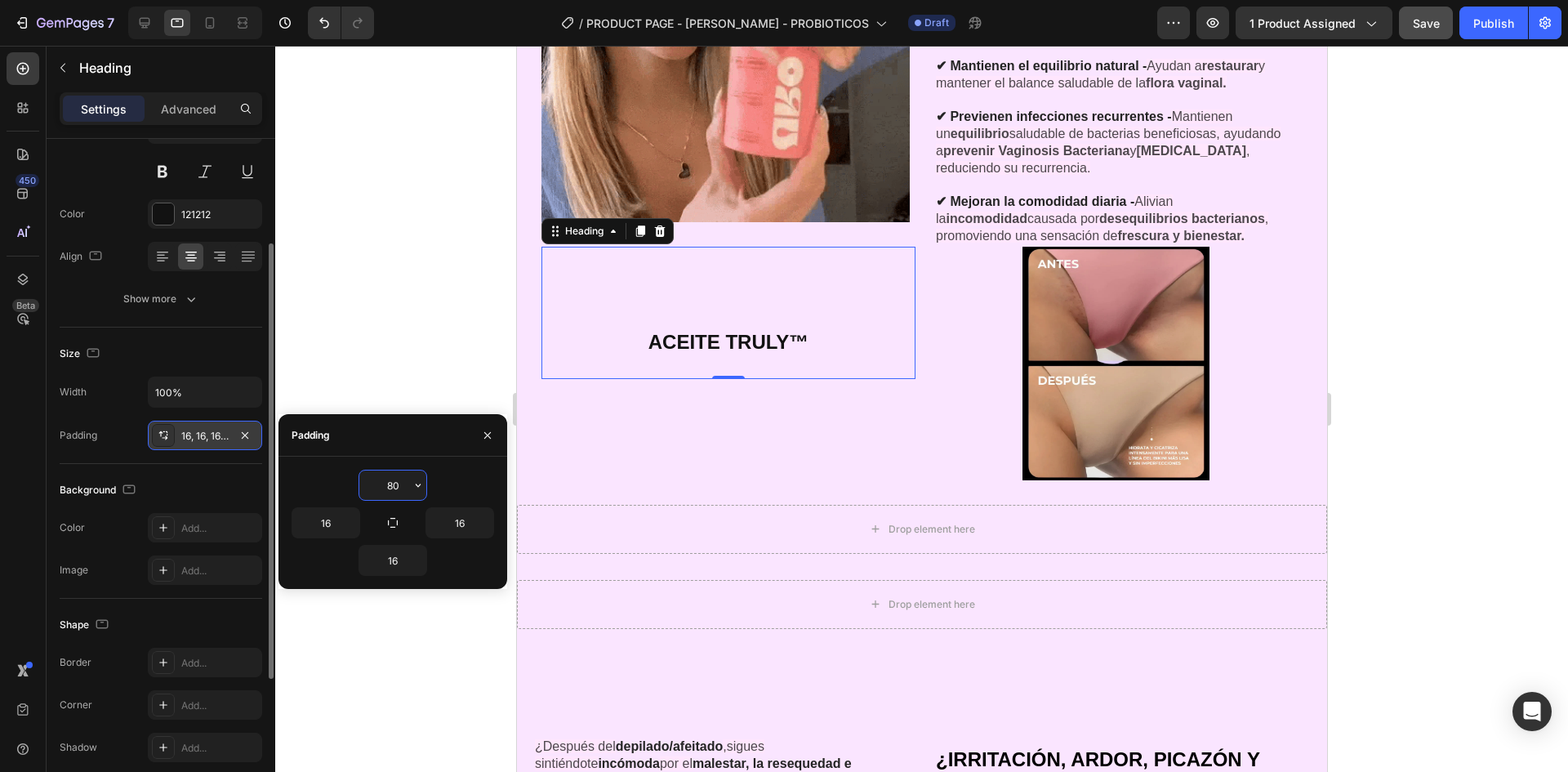
click at [442, 281] on div at bounding box center [921, 408] width 1293 height 726
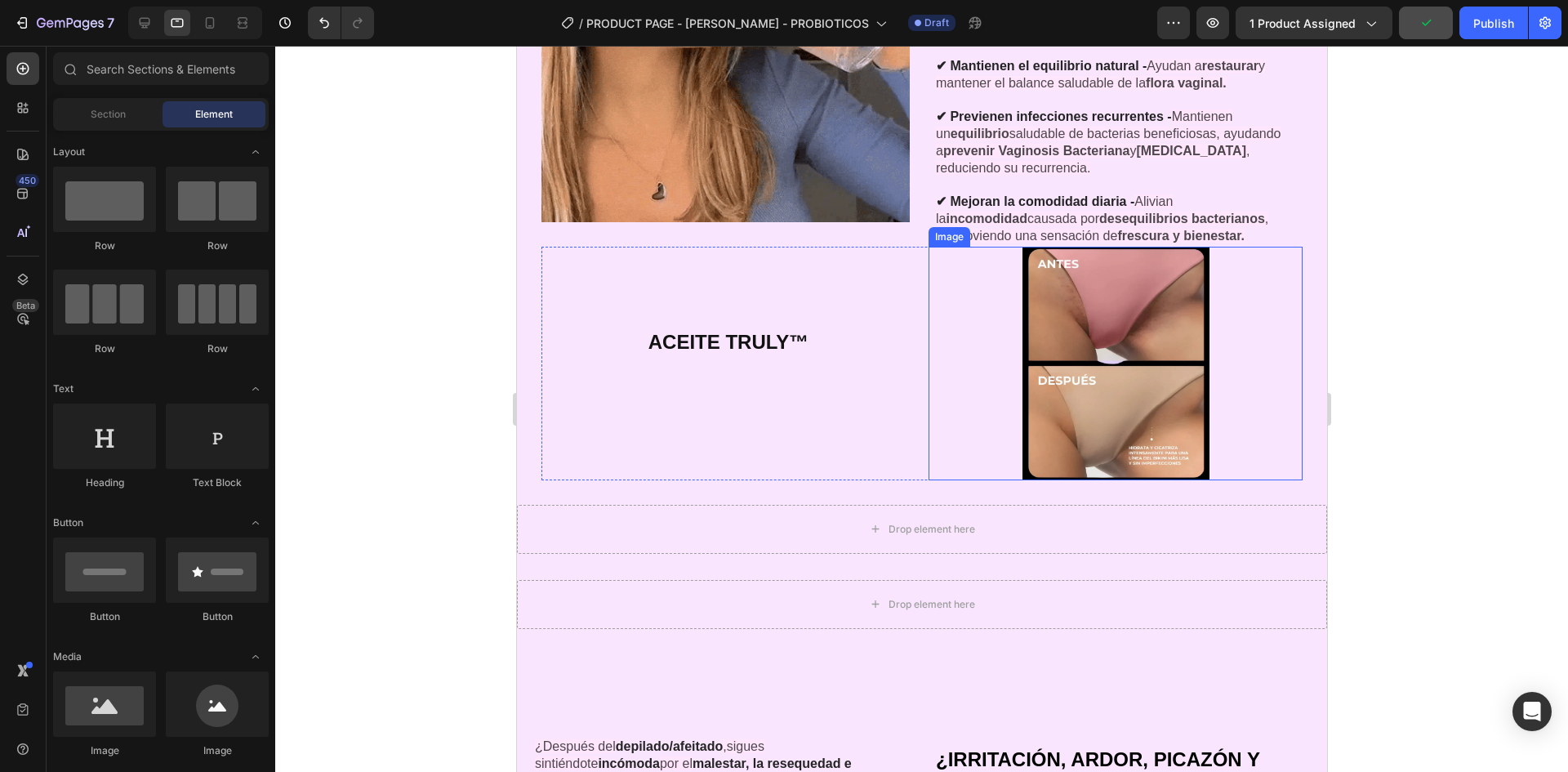
click at [989, 346] on div at bounding box center [1115, 363] width 374 height 233
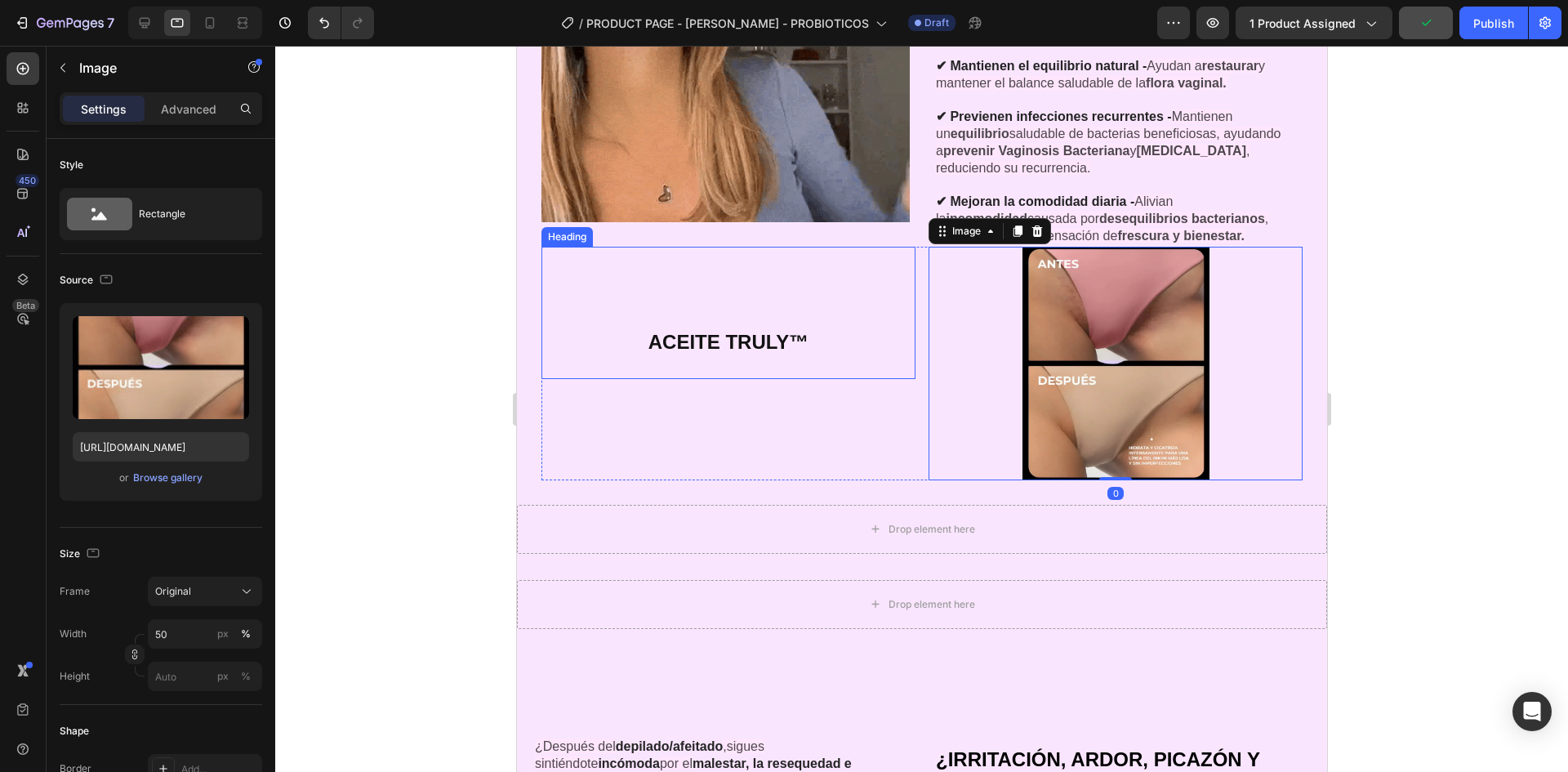
click at [879, 347] on p "⁠⁠⁠⁠⁠⁠⁠ ACEITE TRULY™" at bounding box center [727, 339] width 348 height 55
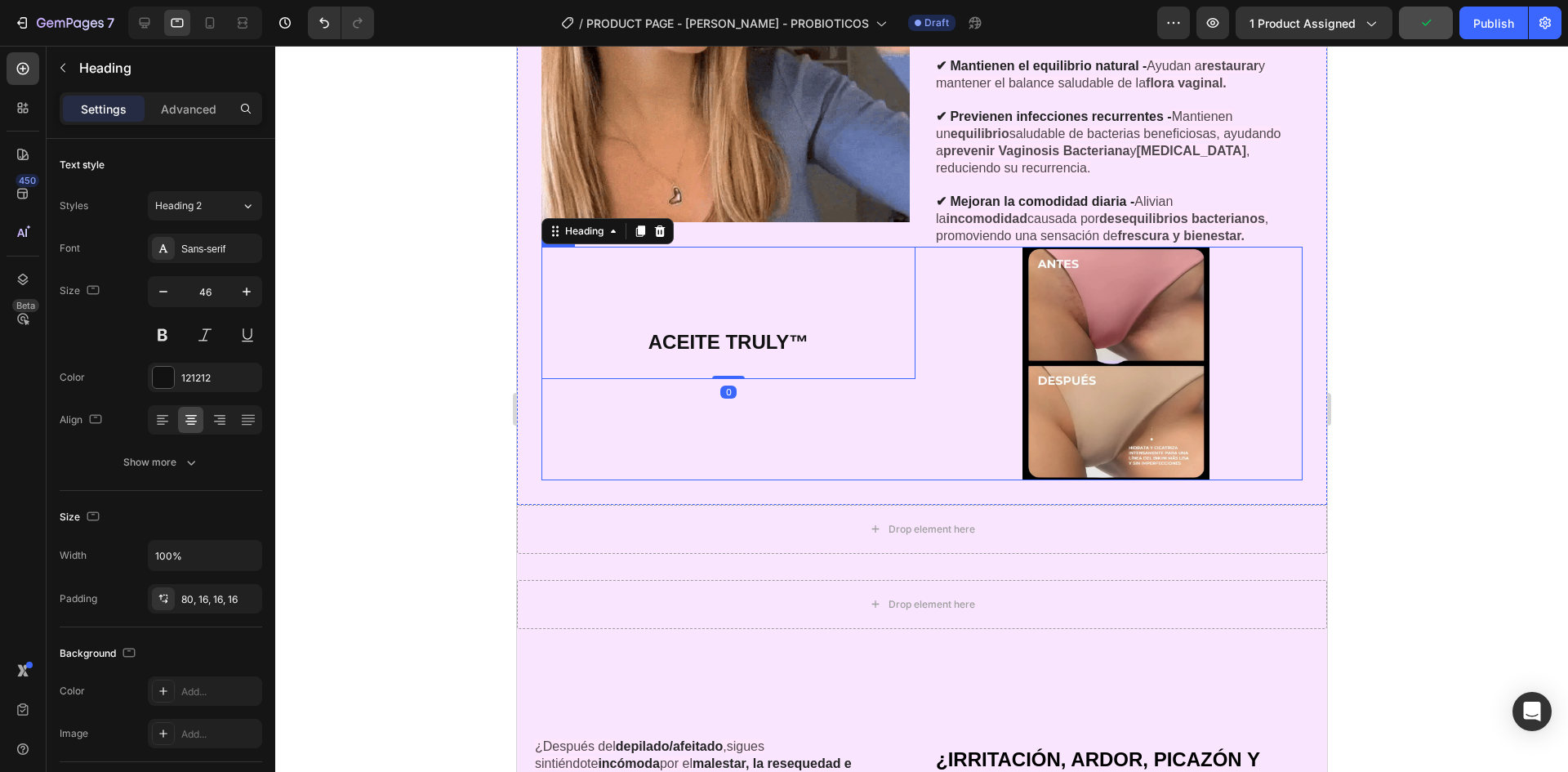
click at [901, 419] on div "⁠⁠⁠⁠⁠⁠⁠ ACEITE TRULY™ Heading 0" at bounding box center [727, 363] width 374 height 233
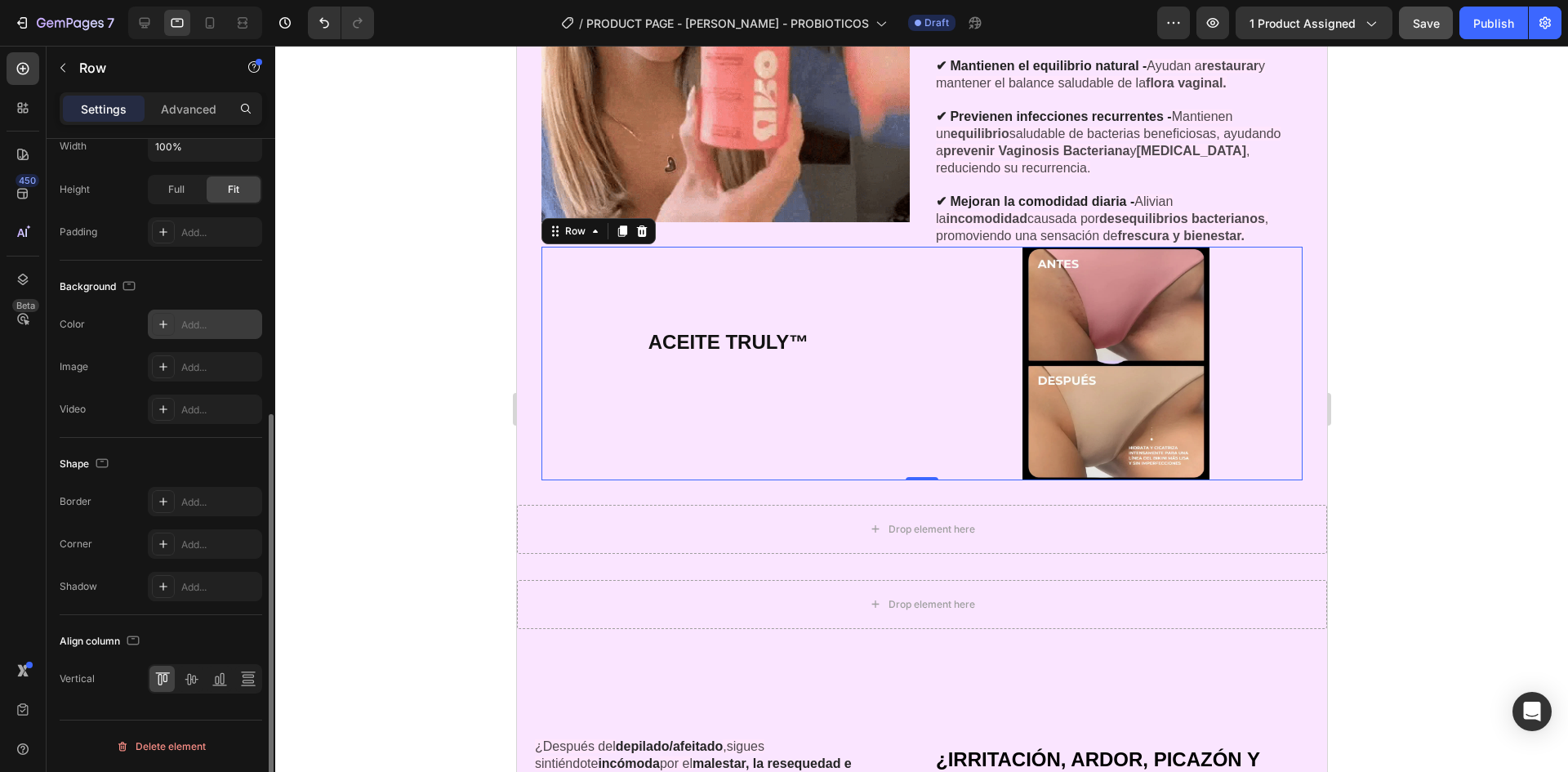
scroll to position [215, 0]
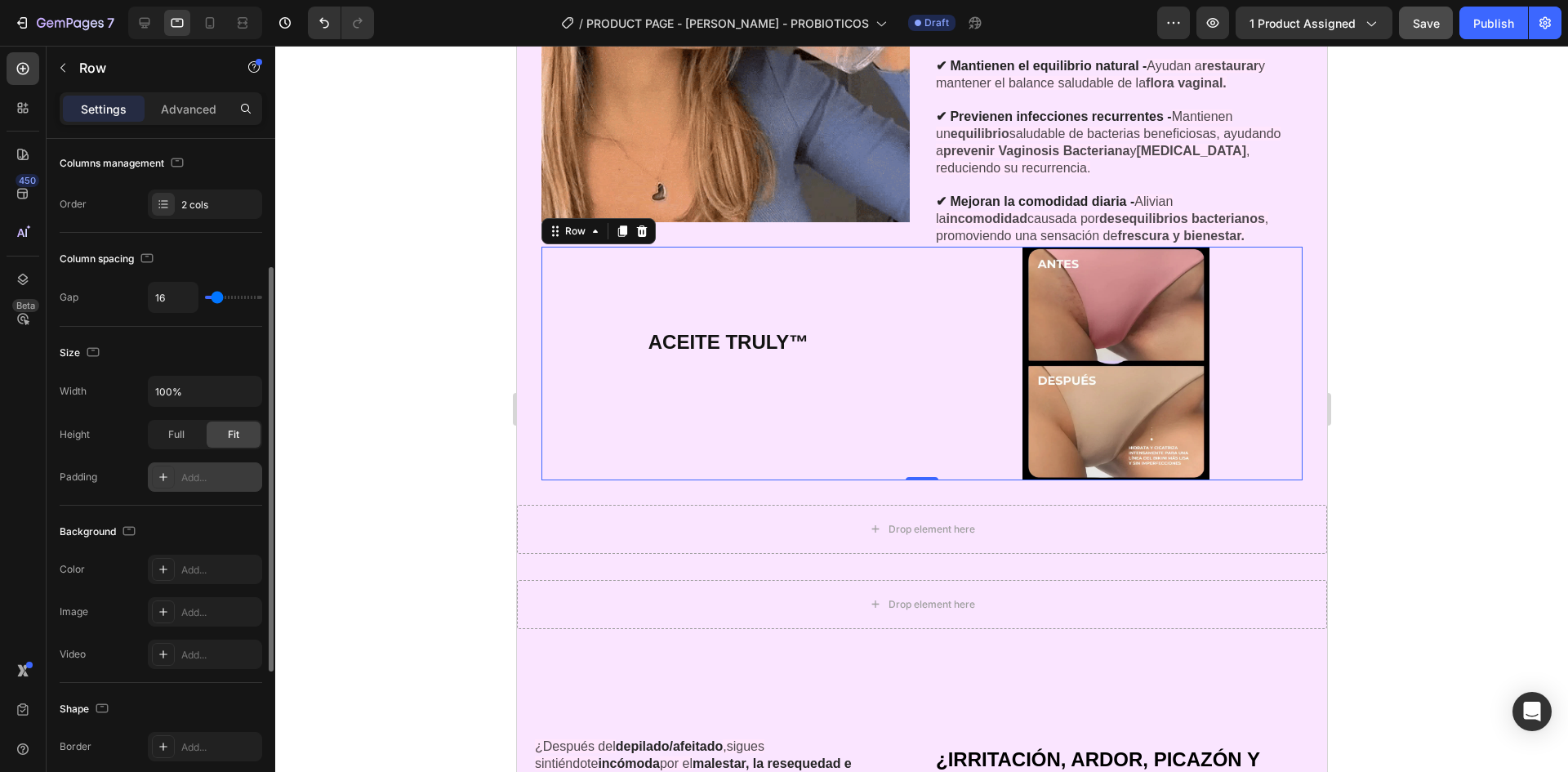
click at [222, 474] on div "Add..." at bounding box center [220, 478] width 77 height 14
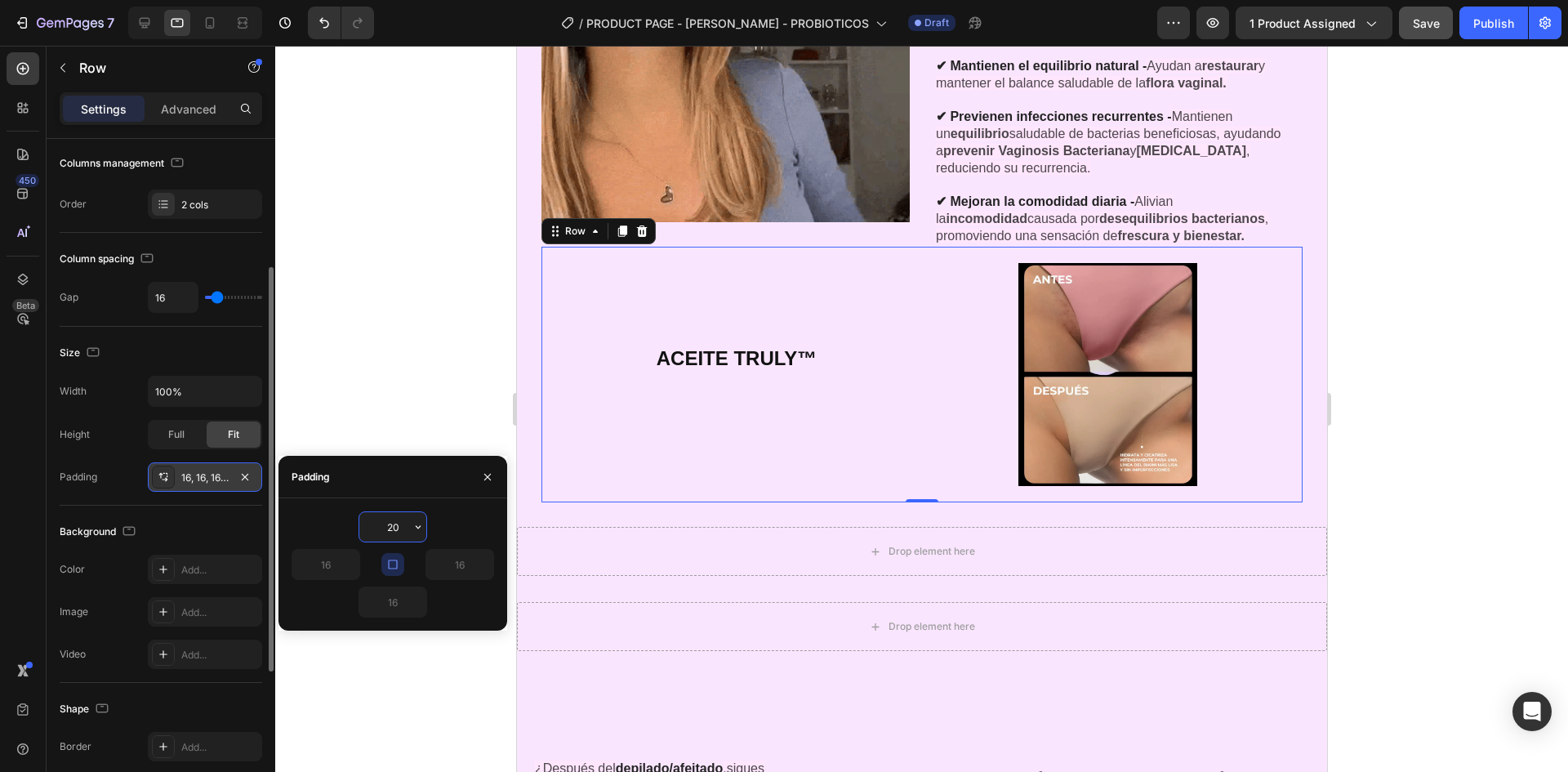
type input "2"
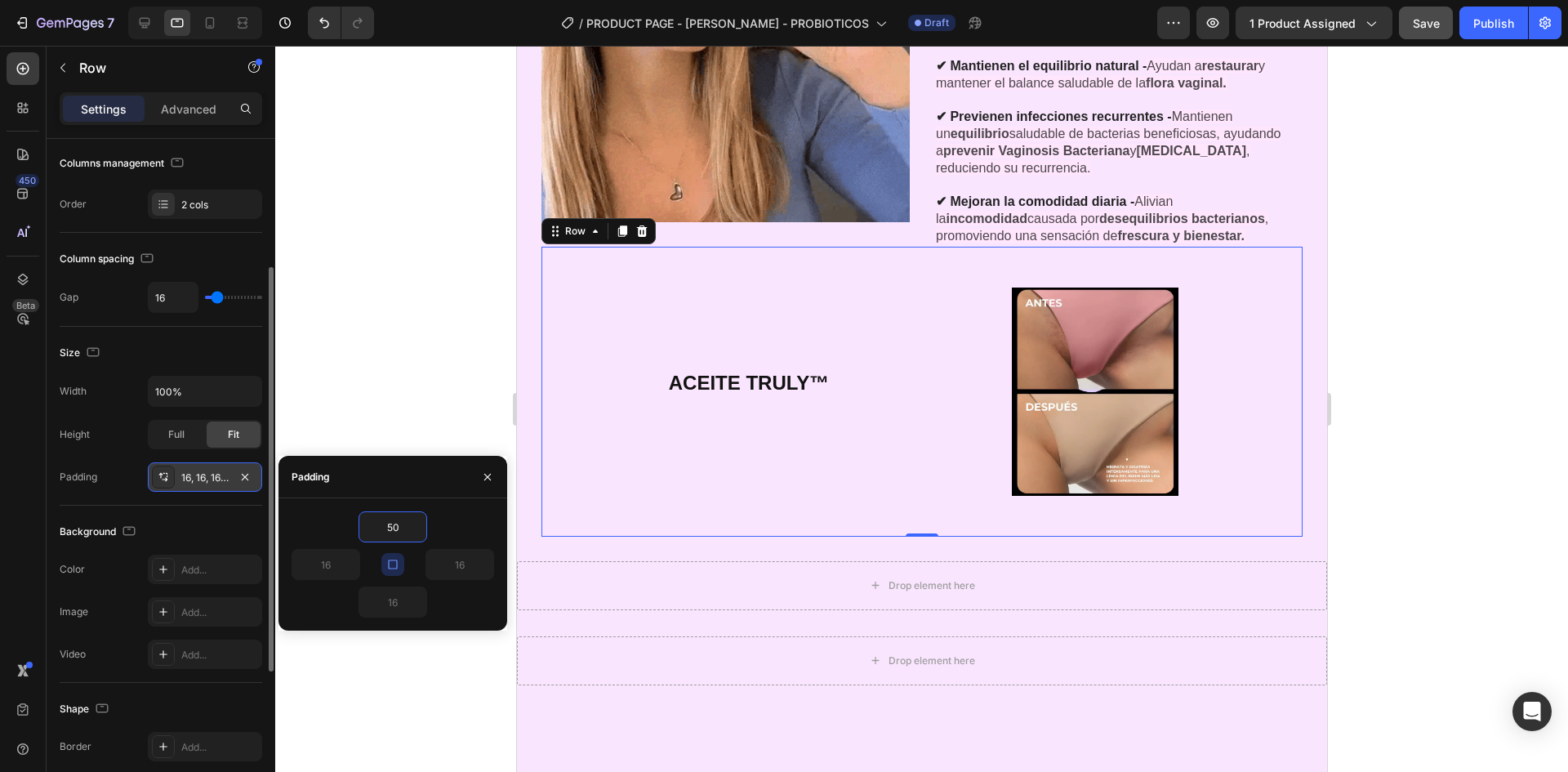
type input "50"
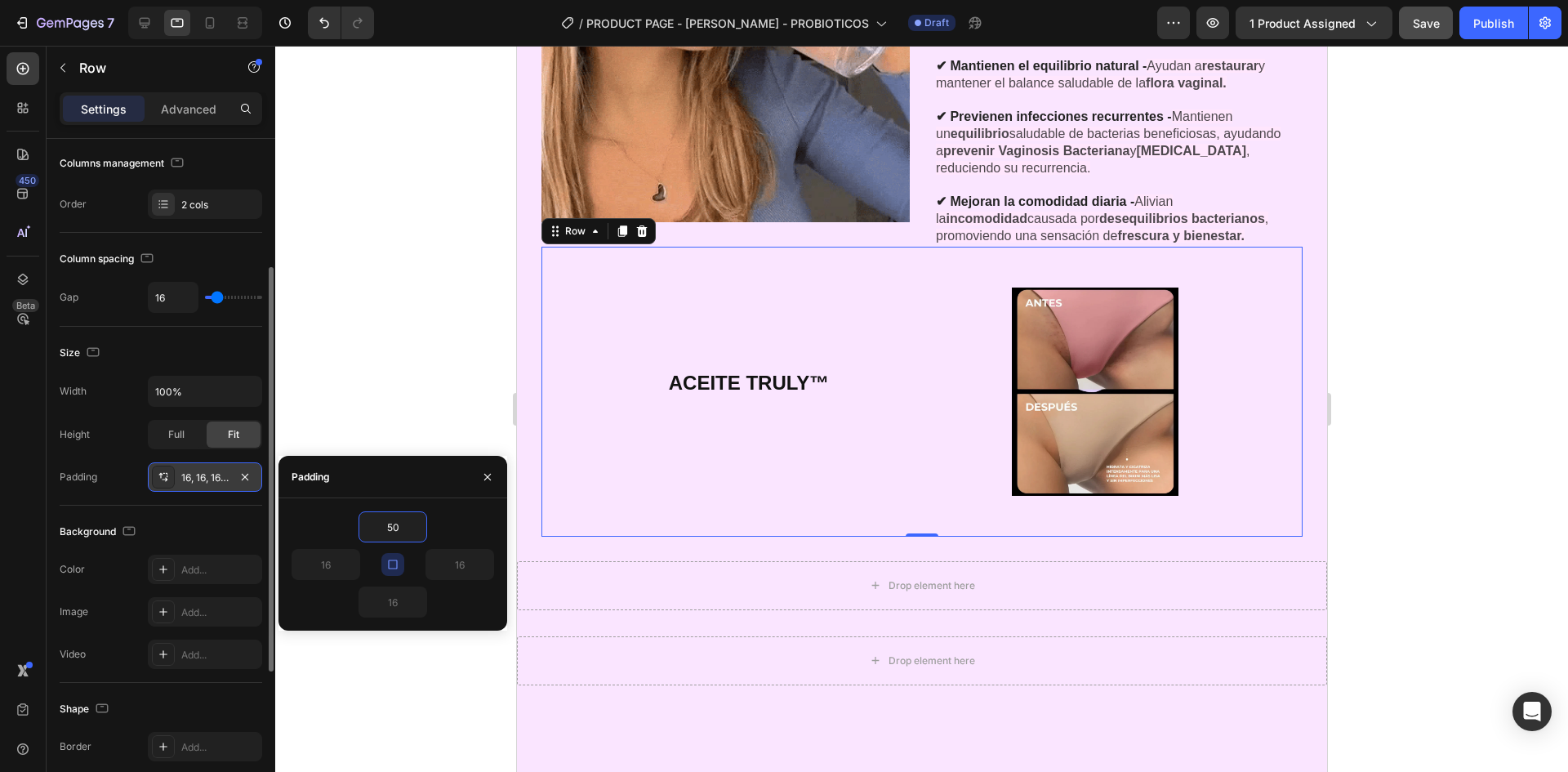
type input "50"
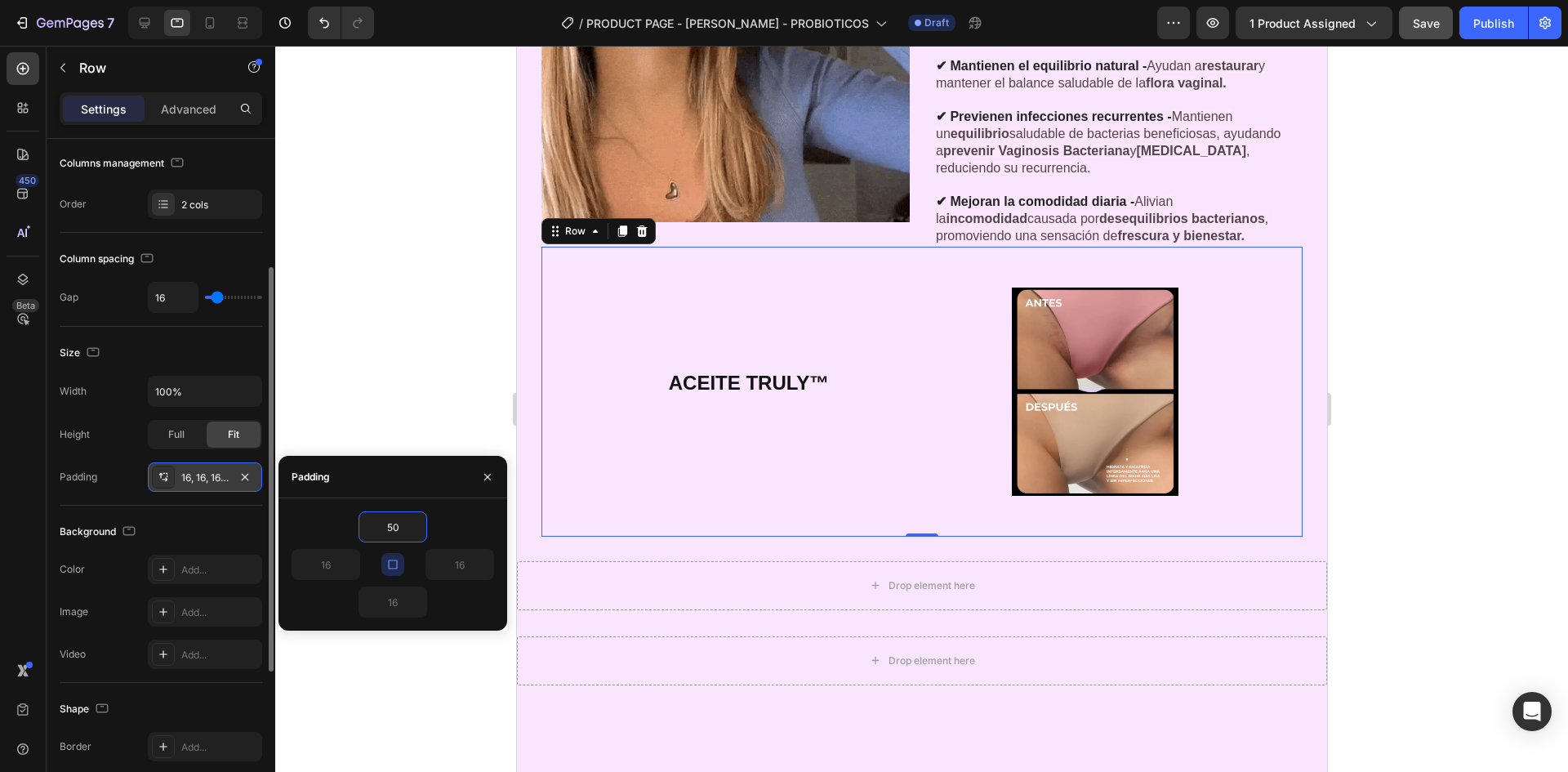
type input "50"
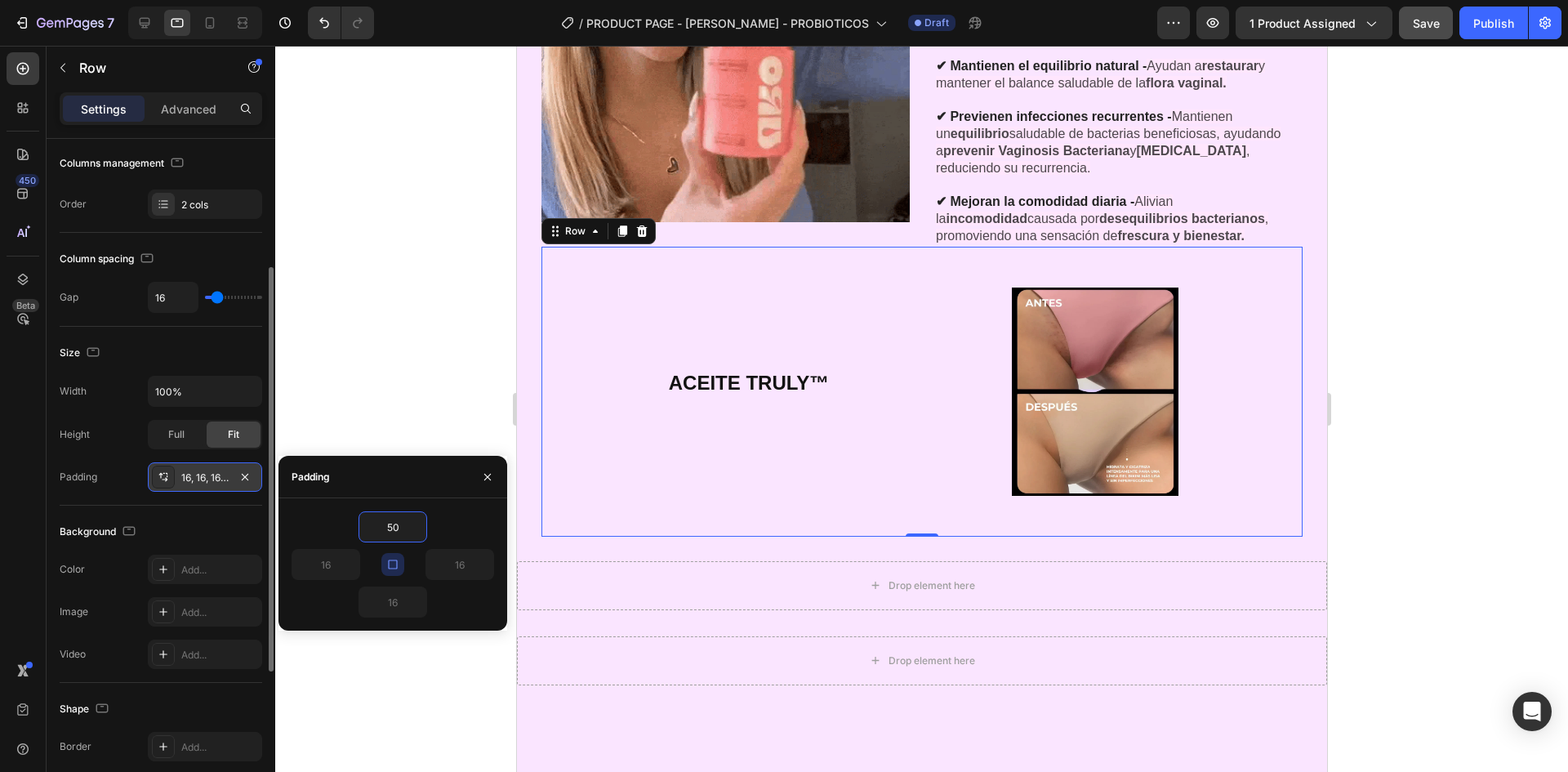
type input "50"
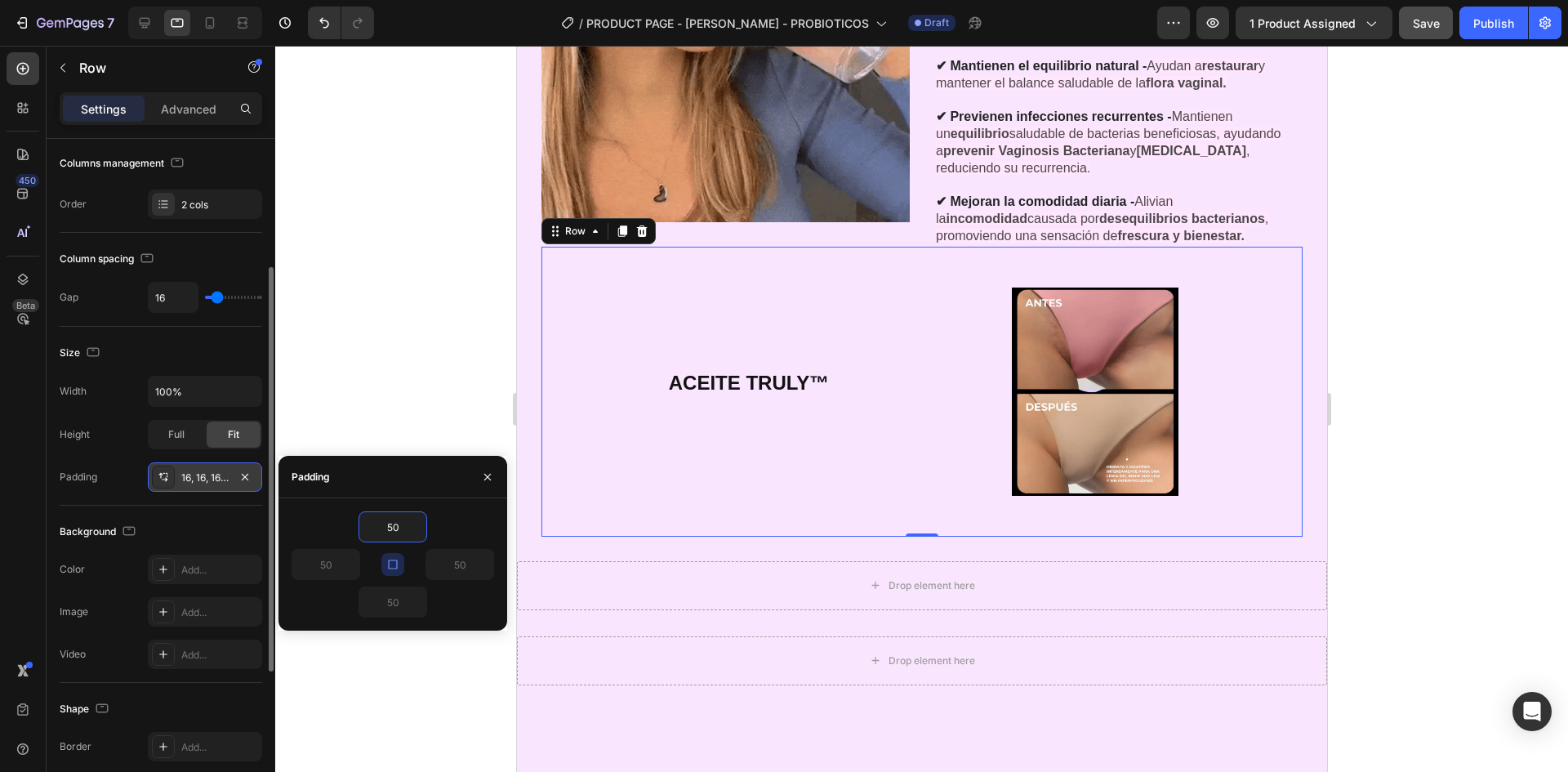
click at [394, 569] on icon "button" at bounding box center [392, 564] width 13 height 13
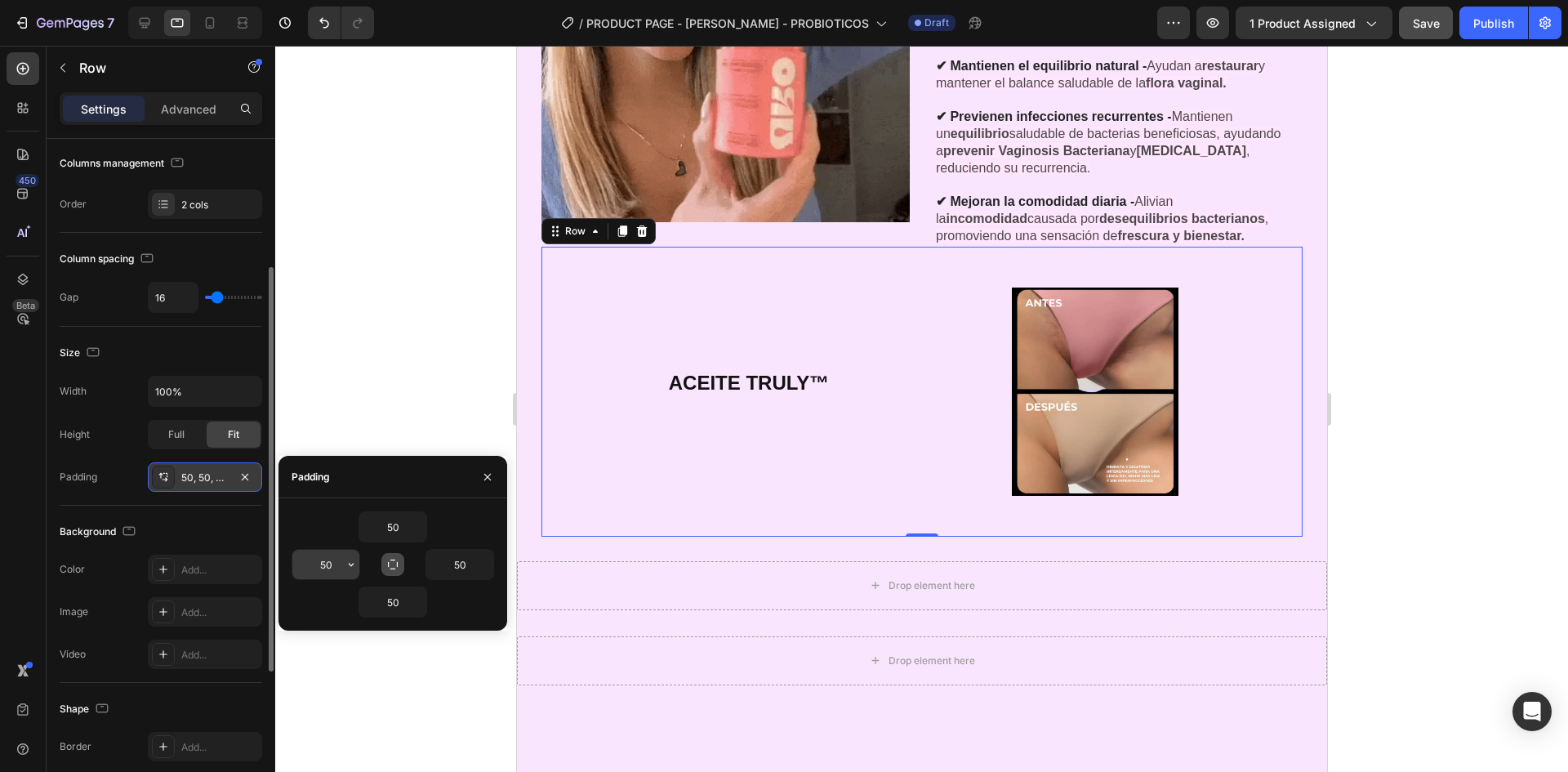
click at [319, 565] on input "50" at bounding box center [325, 564] width 67 height 29
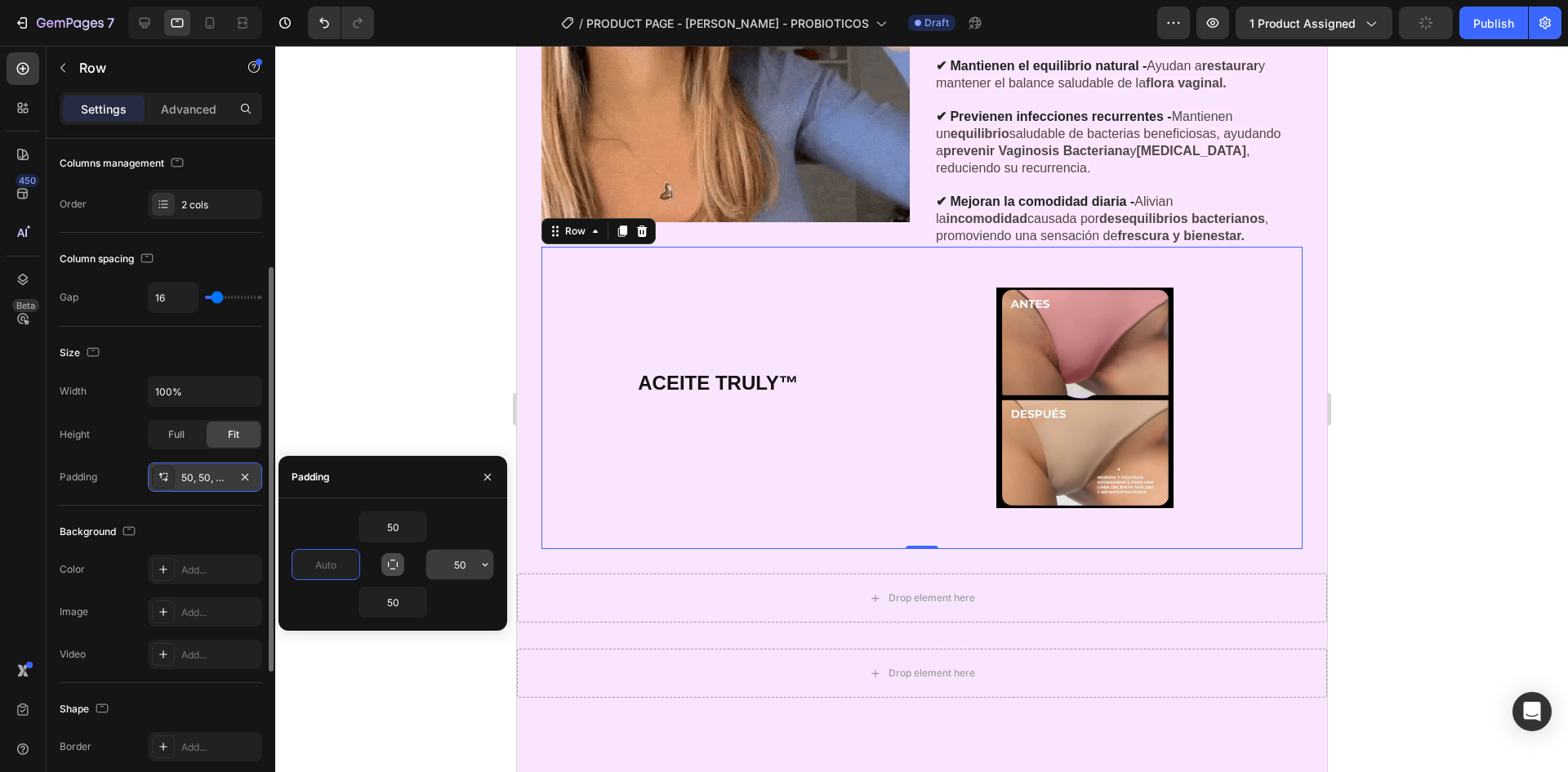
click at [462, 564] on input "50" at bounding box center [459, 564] width 67 height 29
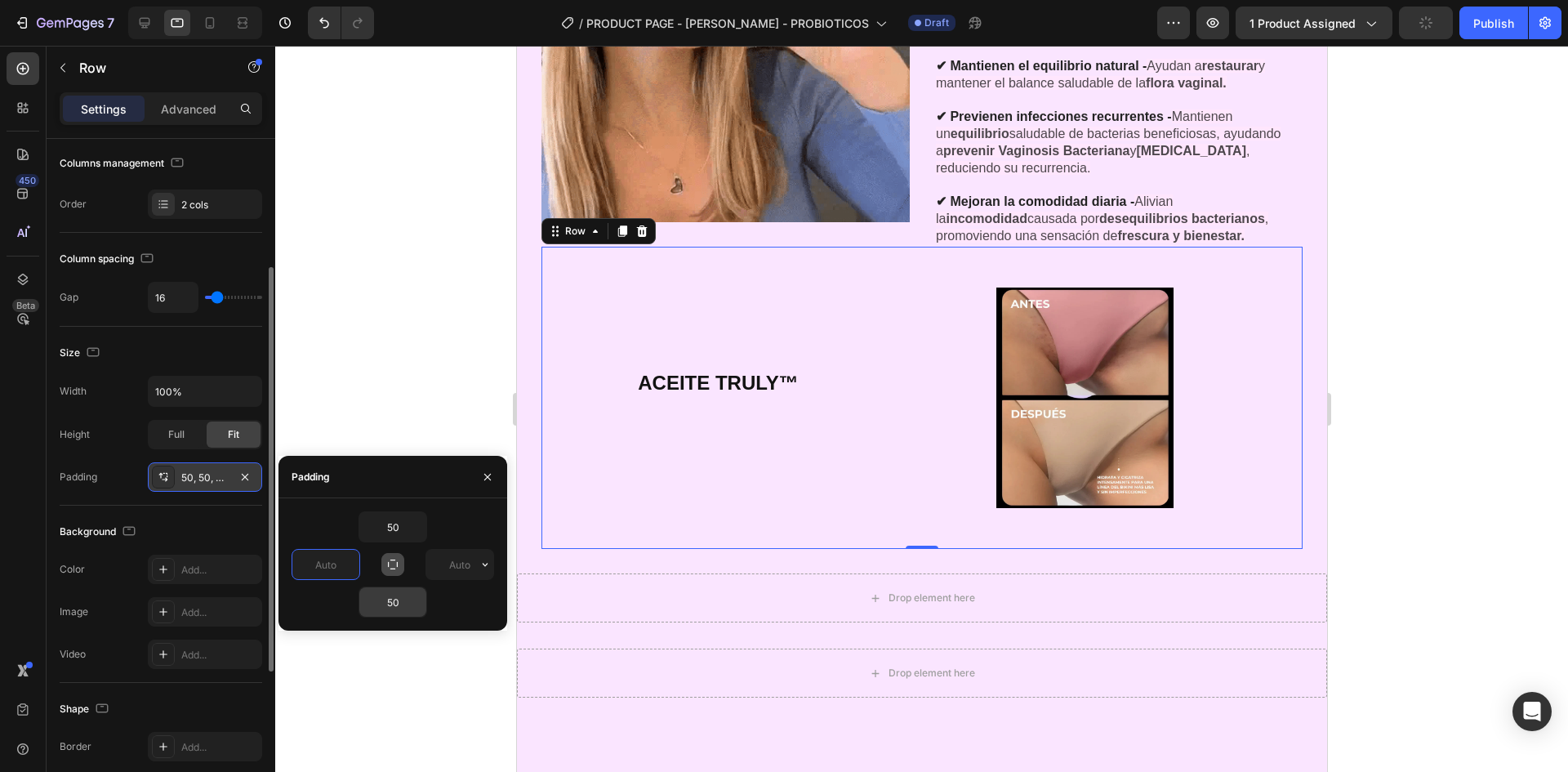
type input "0"
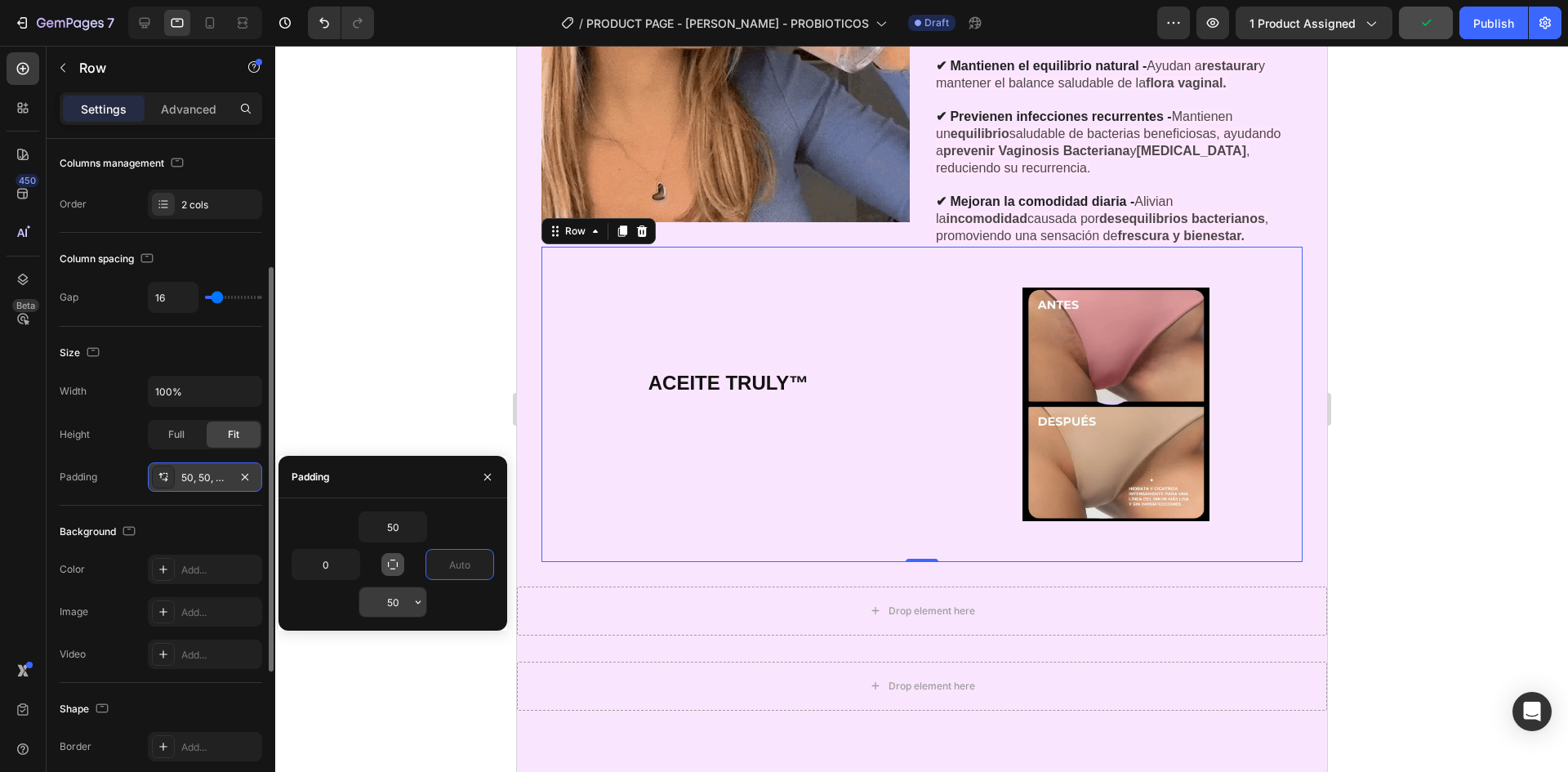
type input "0"
click at [394, 604] on input "50" at bounding box center [392, 601] width 67 height 29
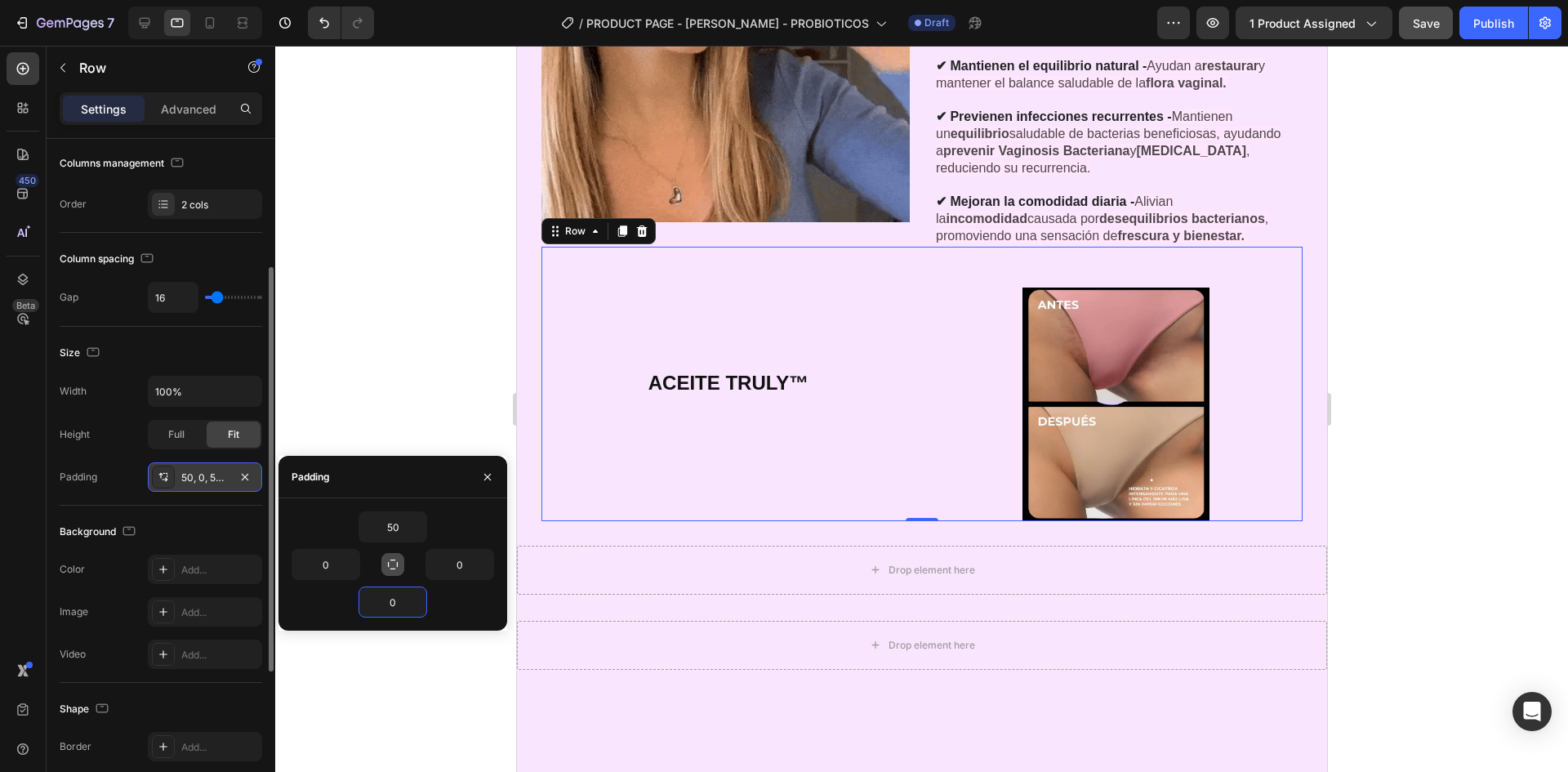
click at [456, 320] on div at bounding box center [921, 408] width 1293 height 726
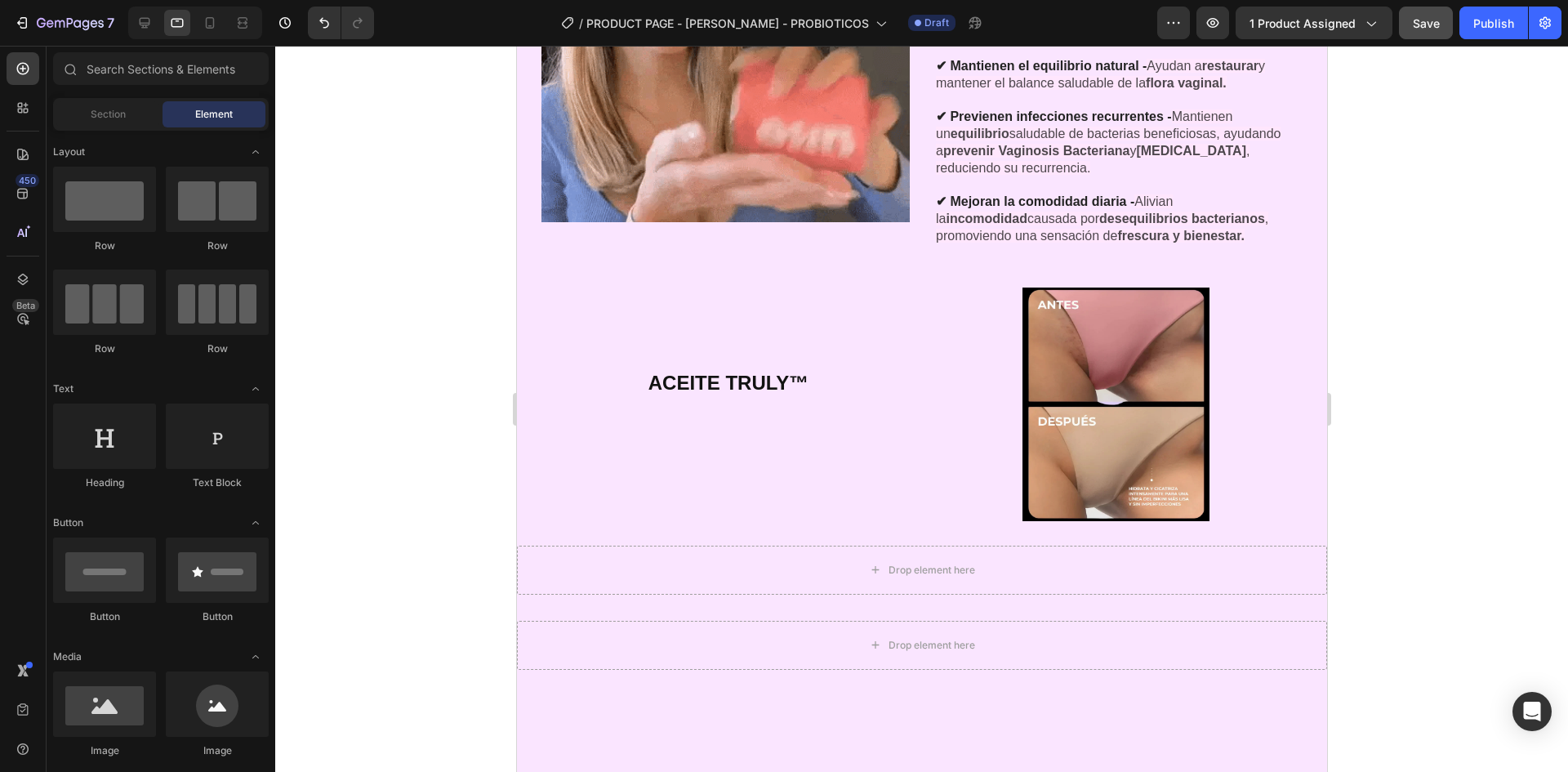
click at [422, 338] on div at bounding box center [921, 408] width 1293 height 726
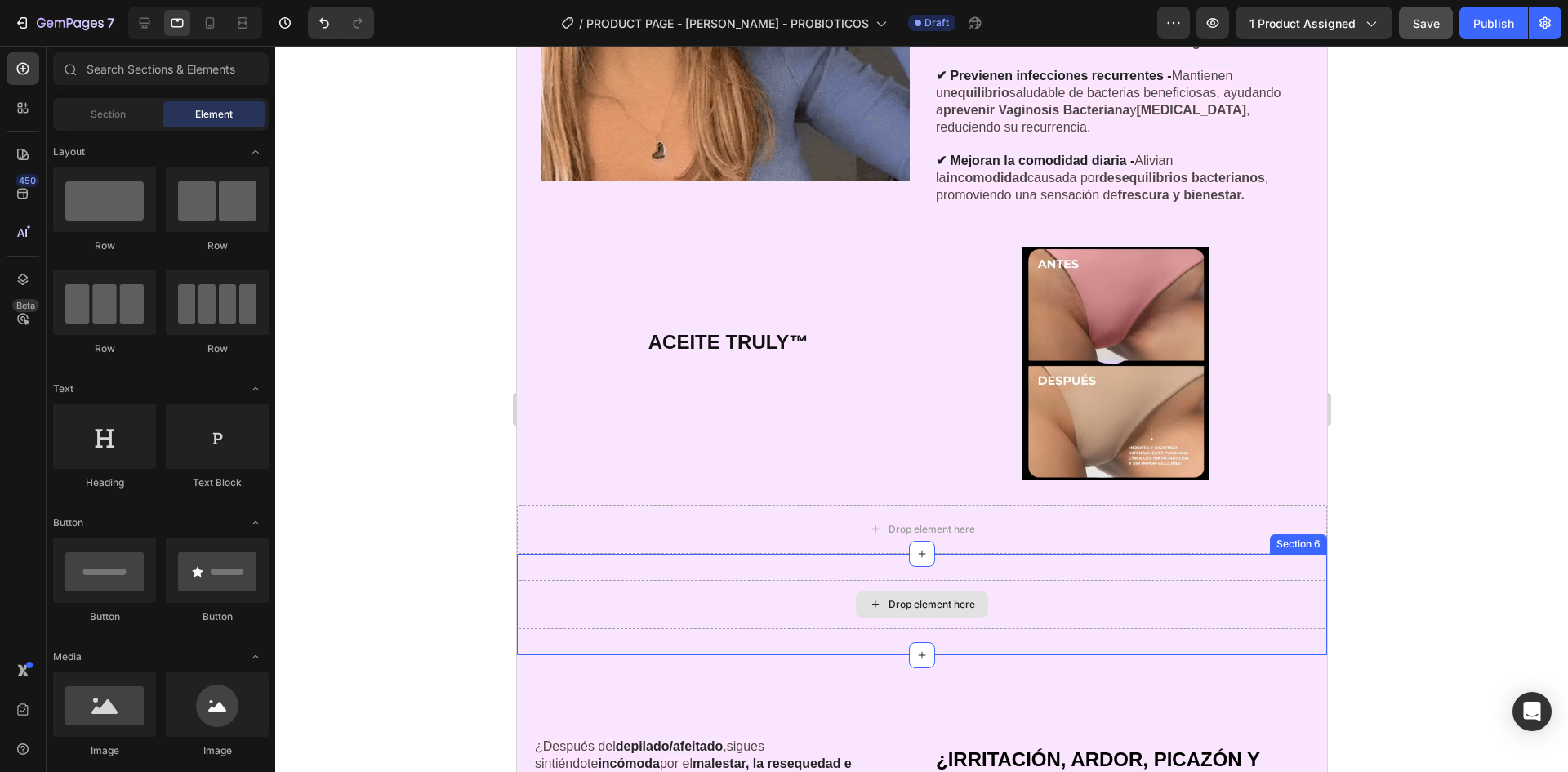
scroll to position [3199, 0]
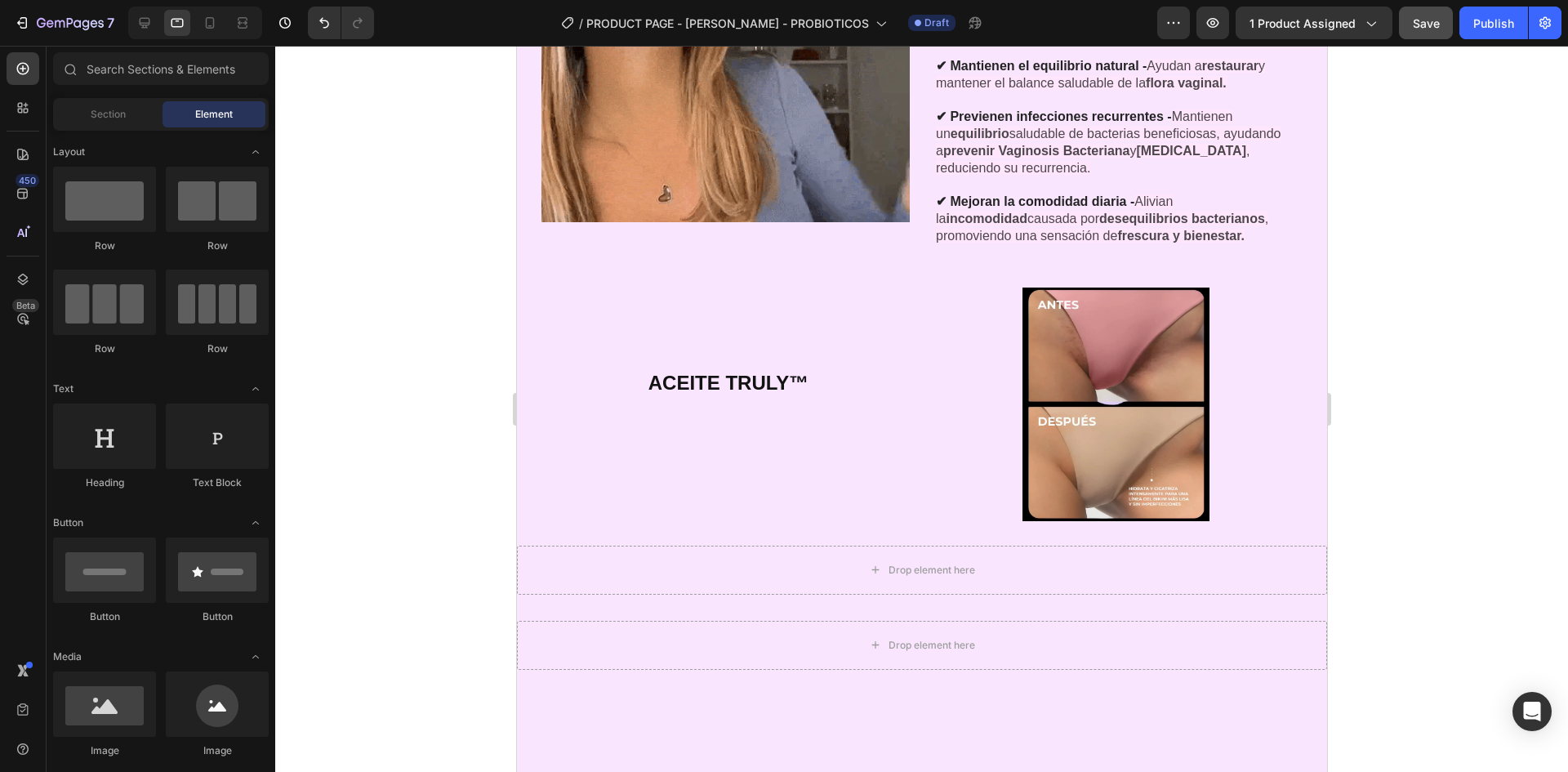
click at [1404, 357] on div at bounding box center [921, 408] width 1293 height 726
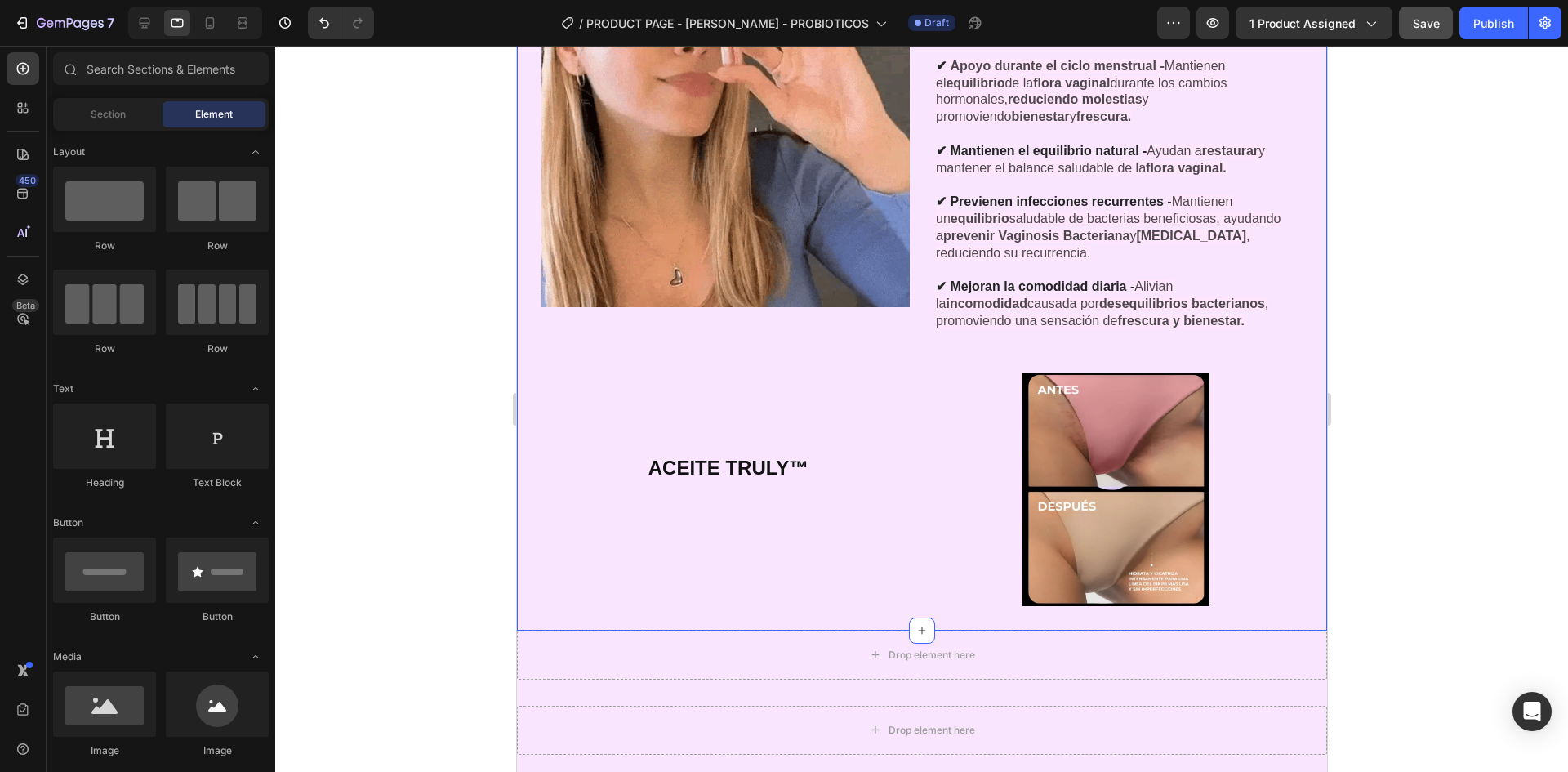
scroll to position [3117, 0]
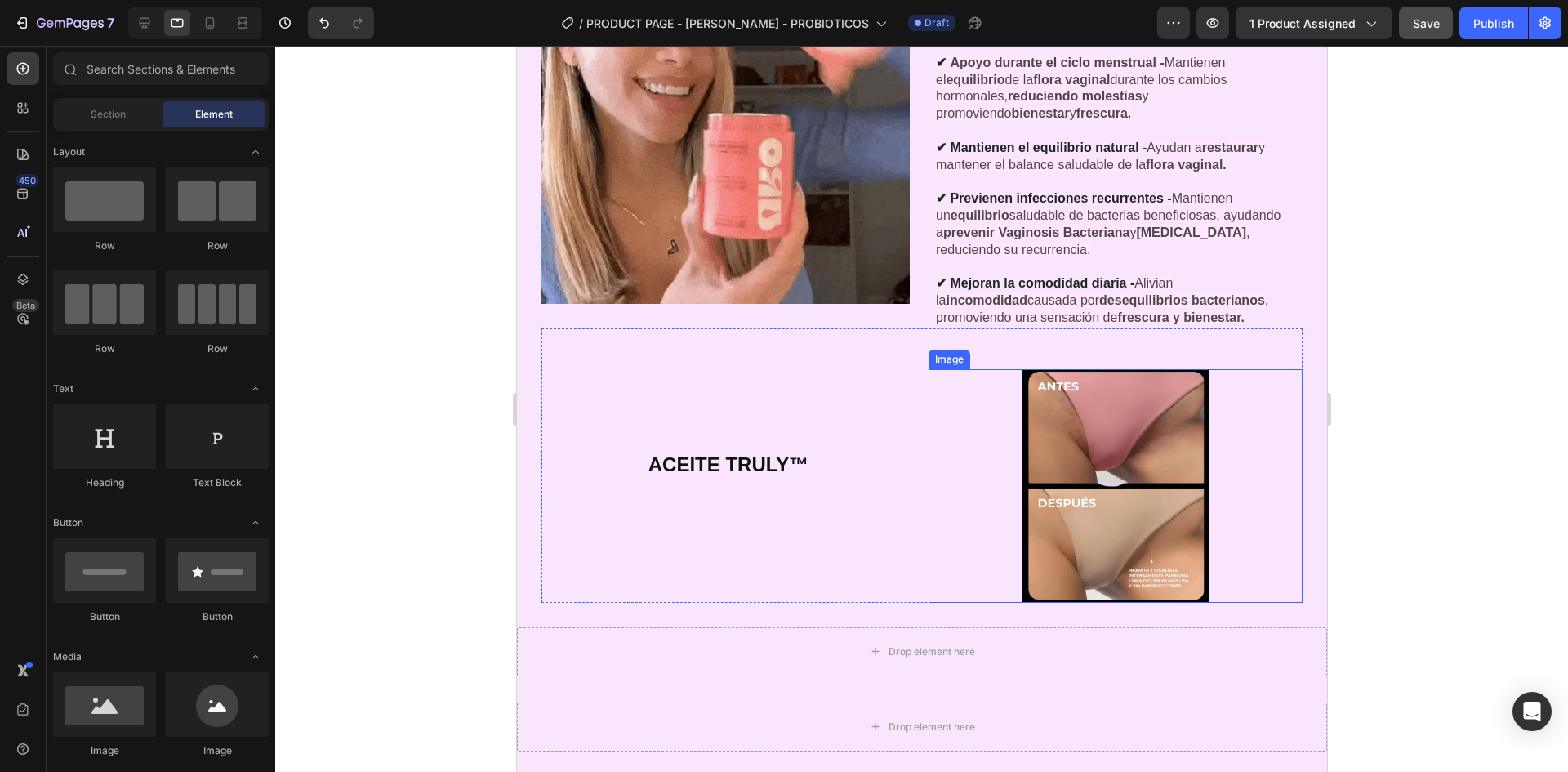
click at [1213, 460] on div at bounding box center [1115, 485] width 374 height 233
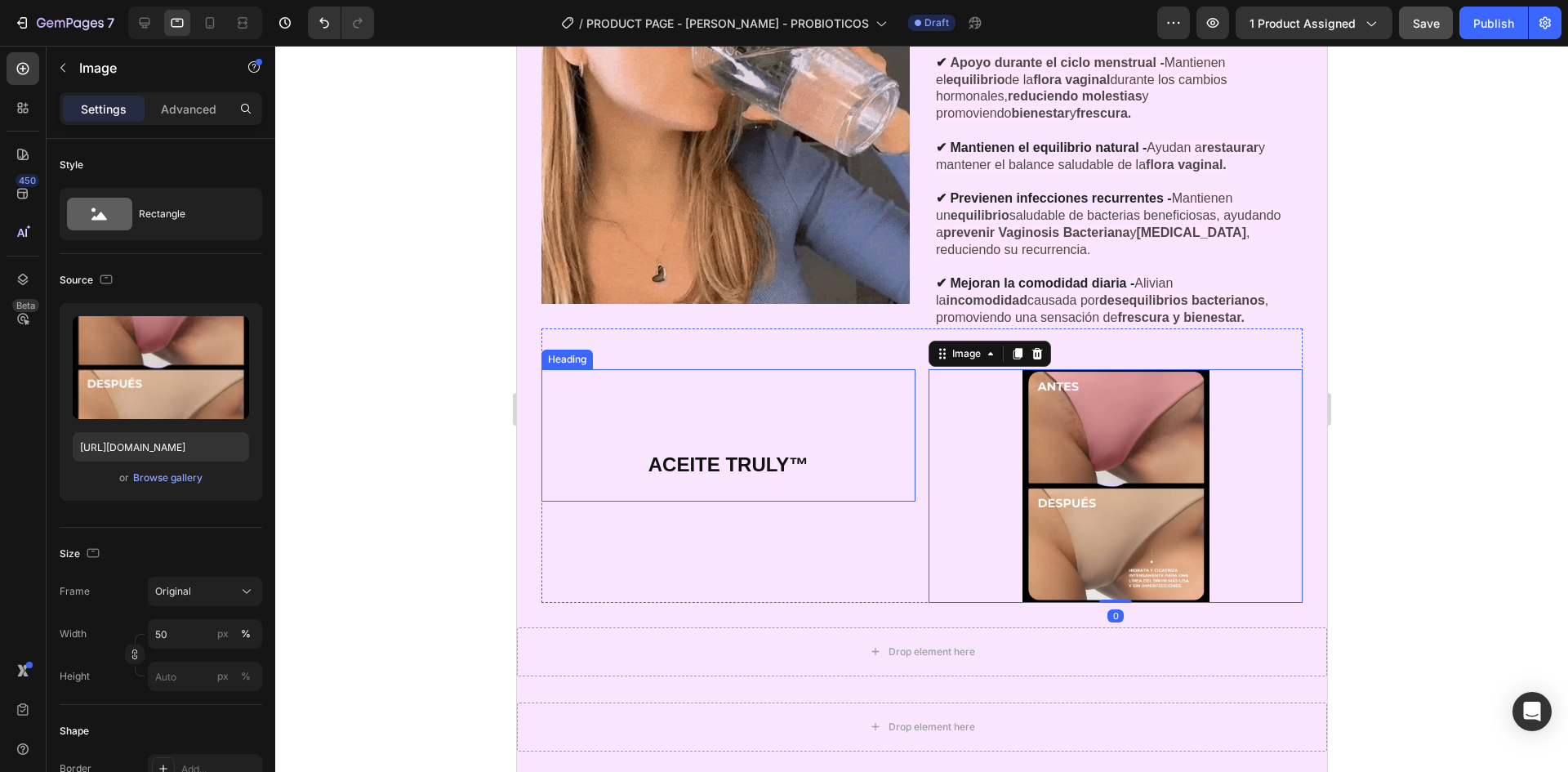
click at [804, 467] on strong "ACEITE TRULY™" at bounding box center [727, 464] width 160 height 22
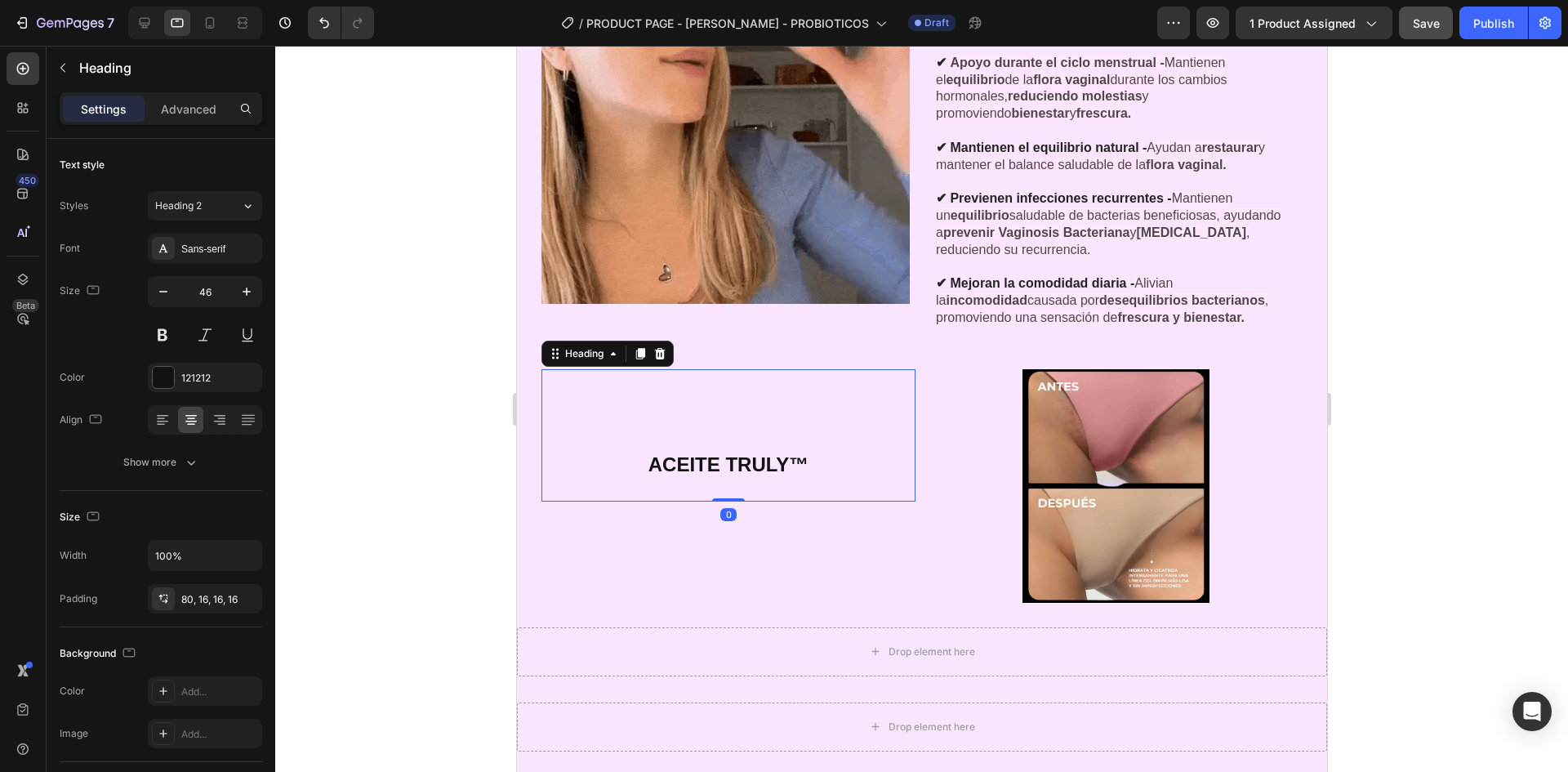
click at [812, 555] on div "⁠⁠⁠⁠⁠⁠⁠ ACEITE TRULY™ Heading 0" at bounding box center [727, 485] width 374 height 233
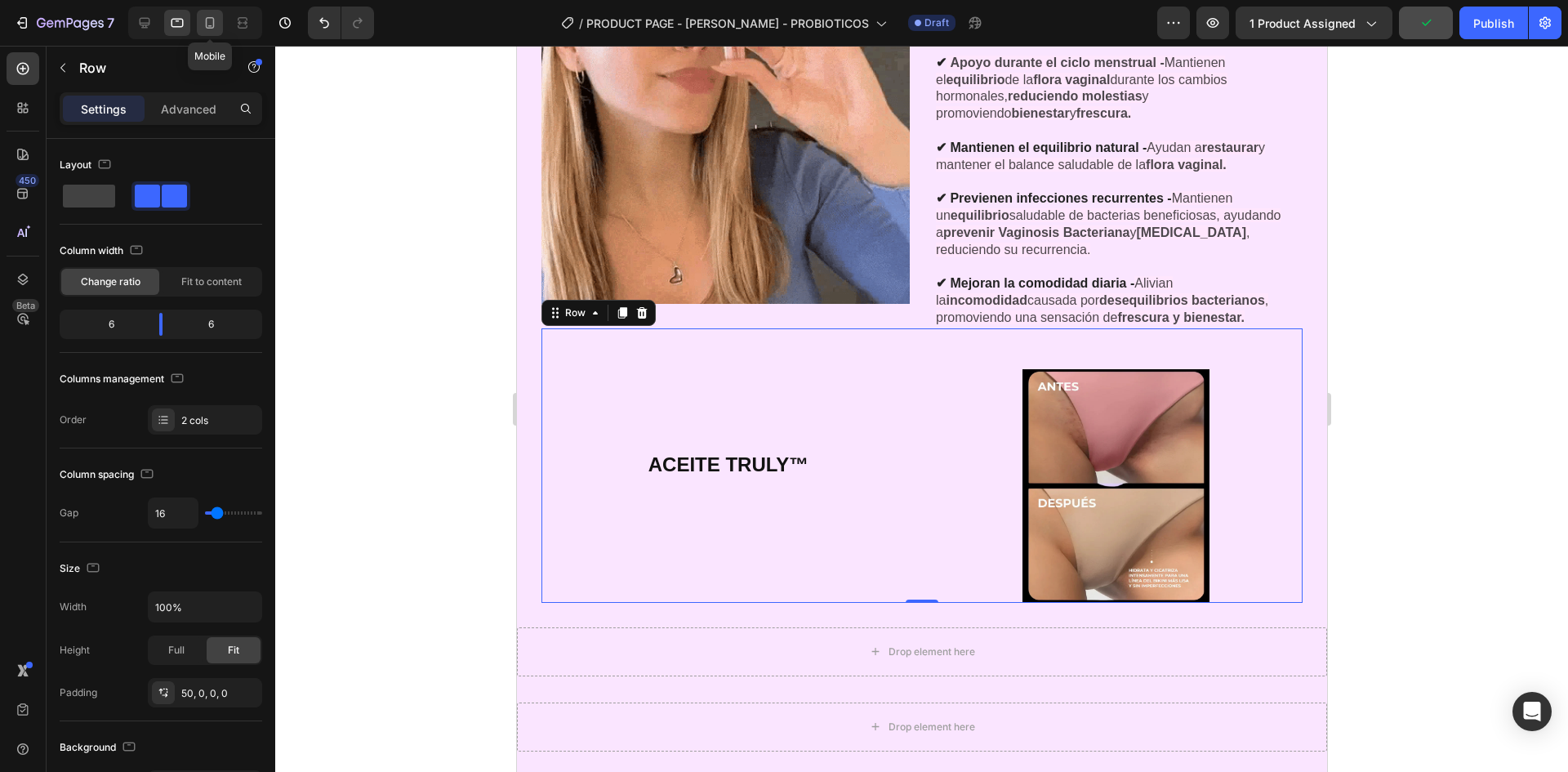
click at [214, 23] on icon at bounding box center [210, 22] width 9 height 12
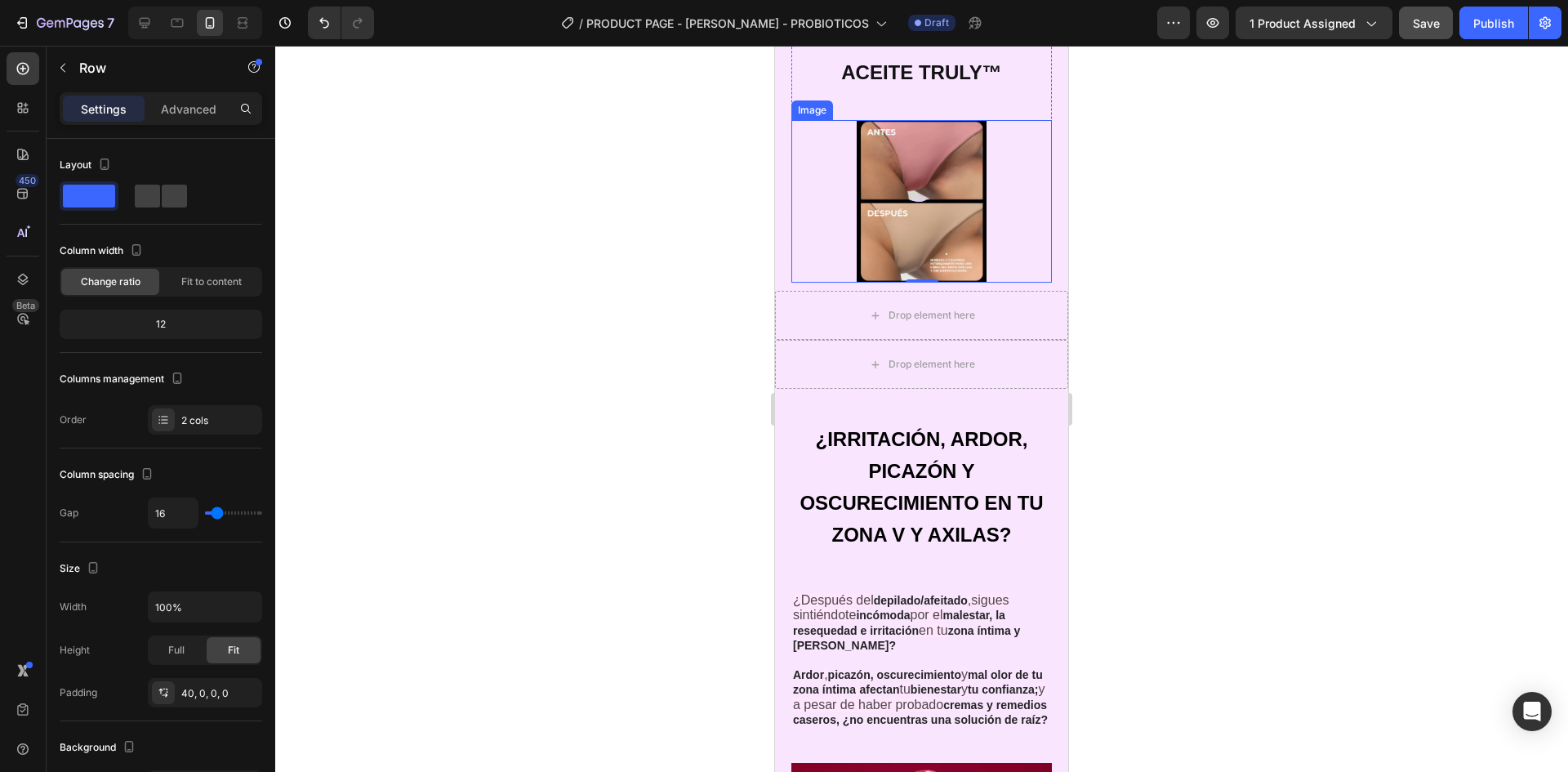
scroll to position [3955, 0]
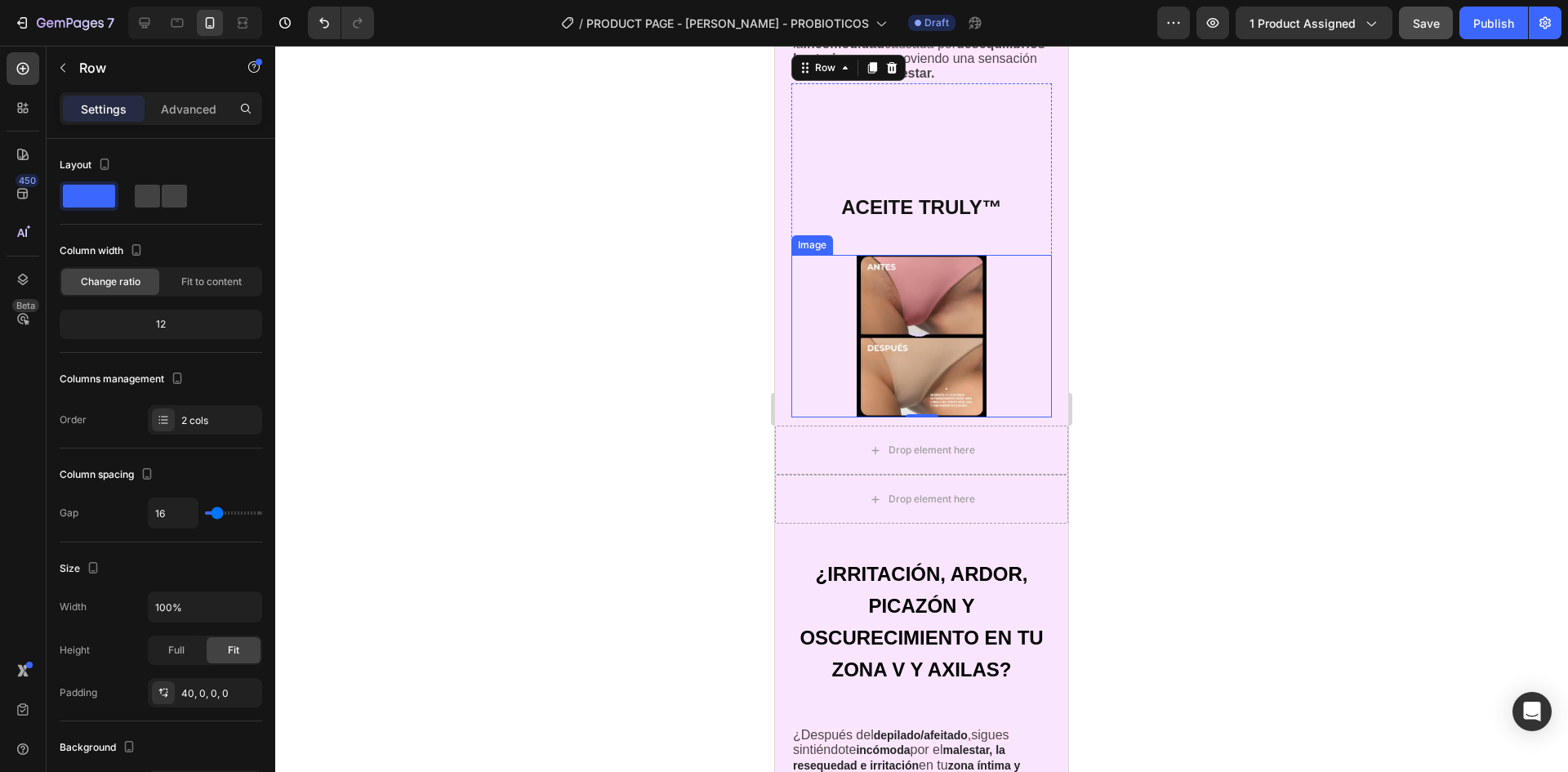
click at [1014, 278] on div at bounding box center [922, 336] width 261 height 163
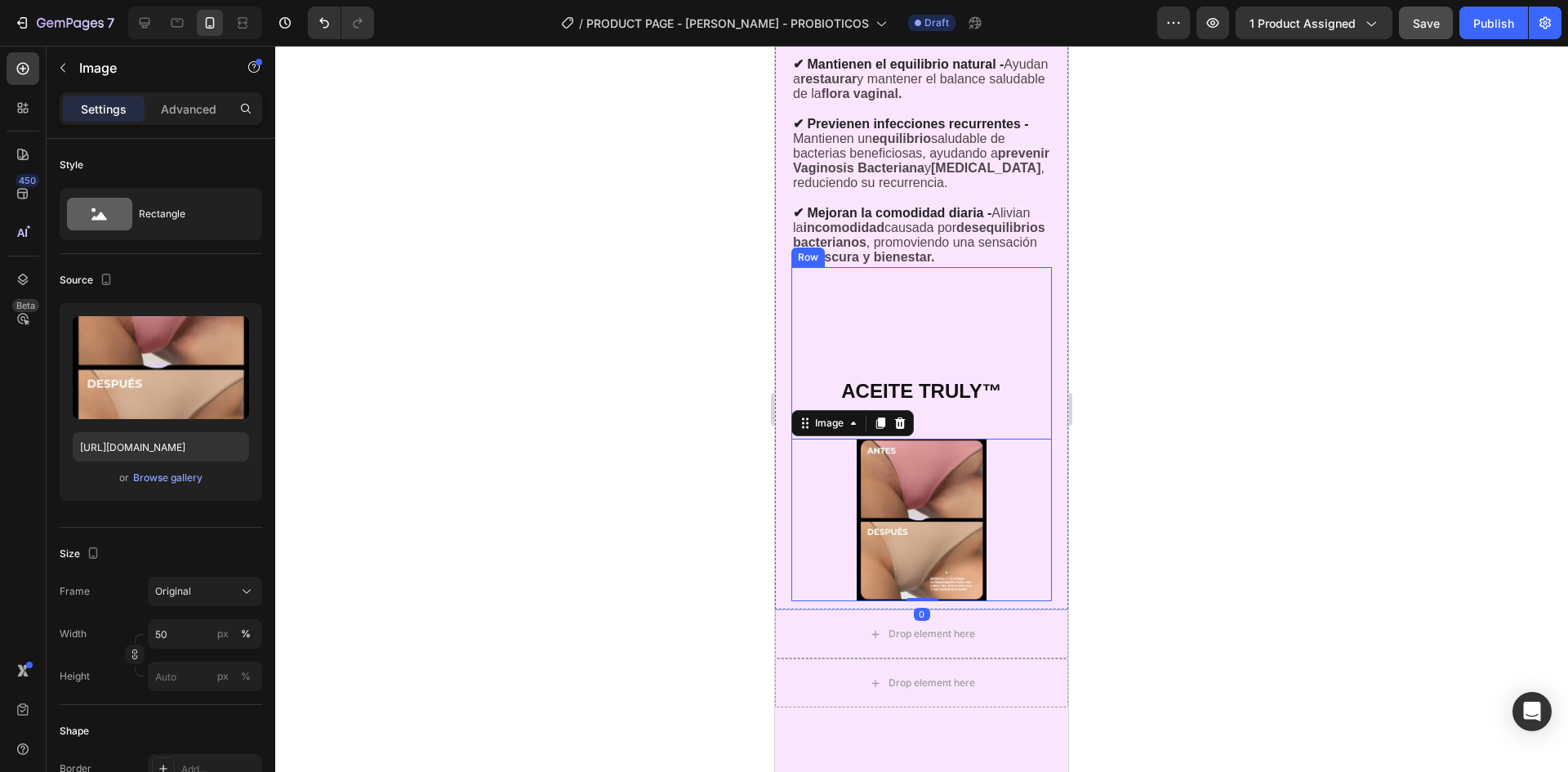
scroll to position [3709, 0]
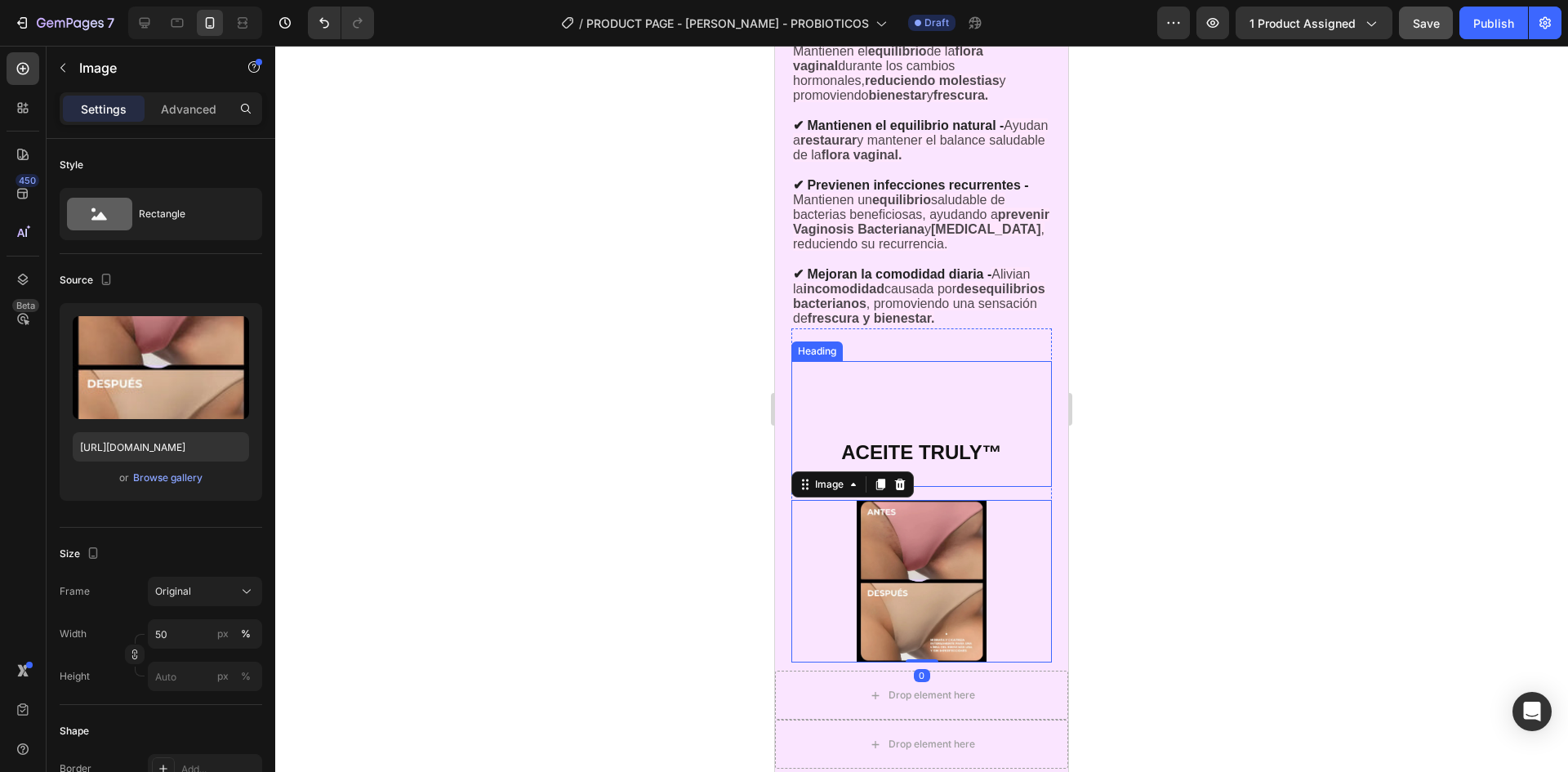
click at [977, 399] on h2 "⁠⁠⁠⁠⁠⁠⁠ ACEITE TRULY™" at bounding box center [922, 424] width 261 height 126
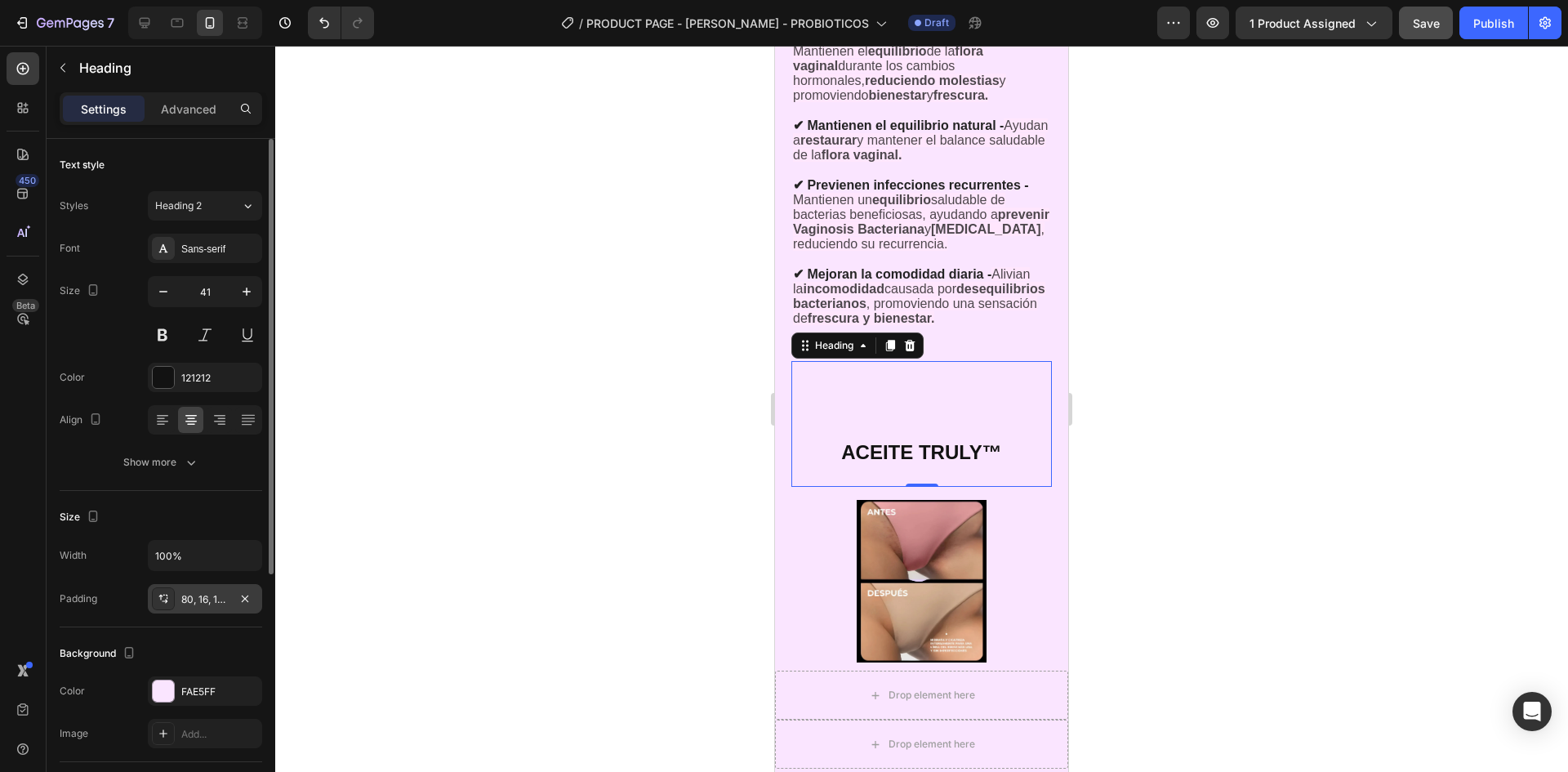
click at [189, 595] on div "80, 16, 16, 16" at bounding box center [205, 600] width 47 height 14
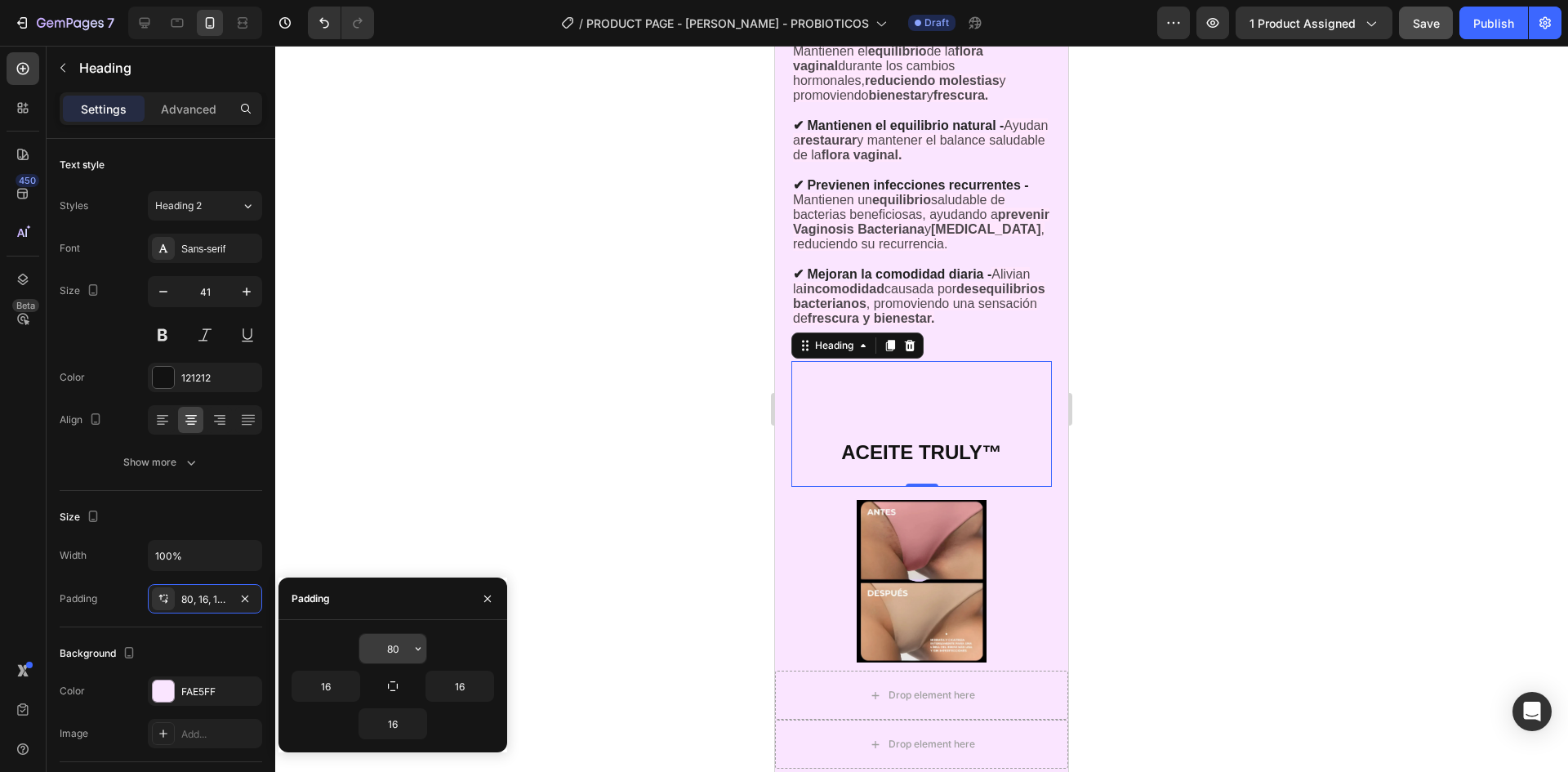
click at [409, 649] on input "80" at bounding box center [392, 648] width 67 height 29
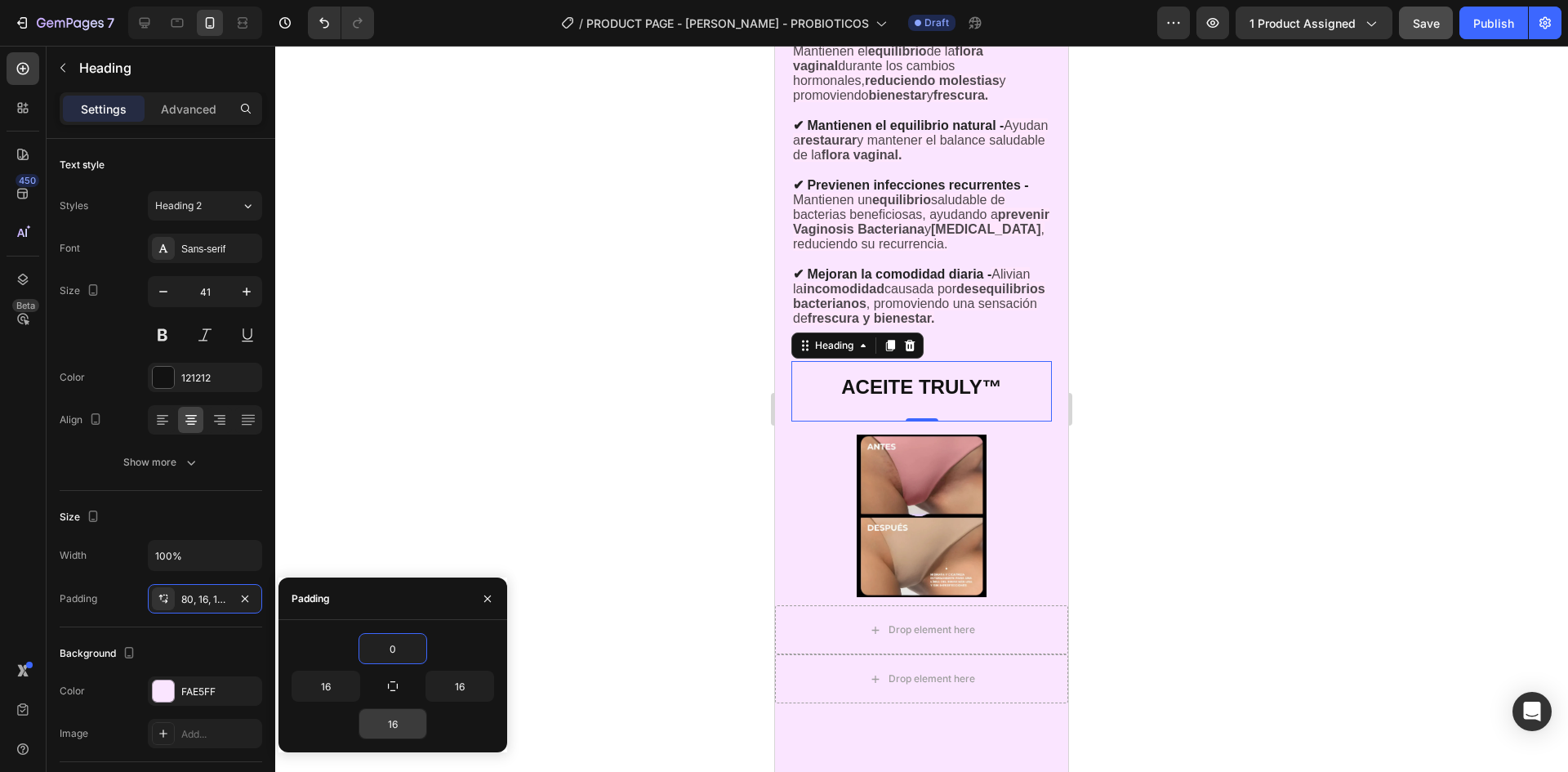
type input "0"
click at [388, 713] on input "16" at bounding box center [392, 724] width 67 height 29
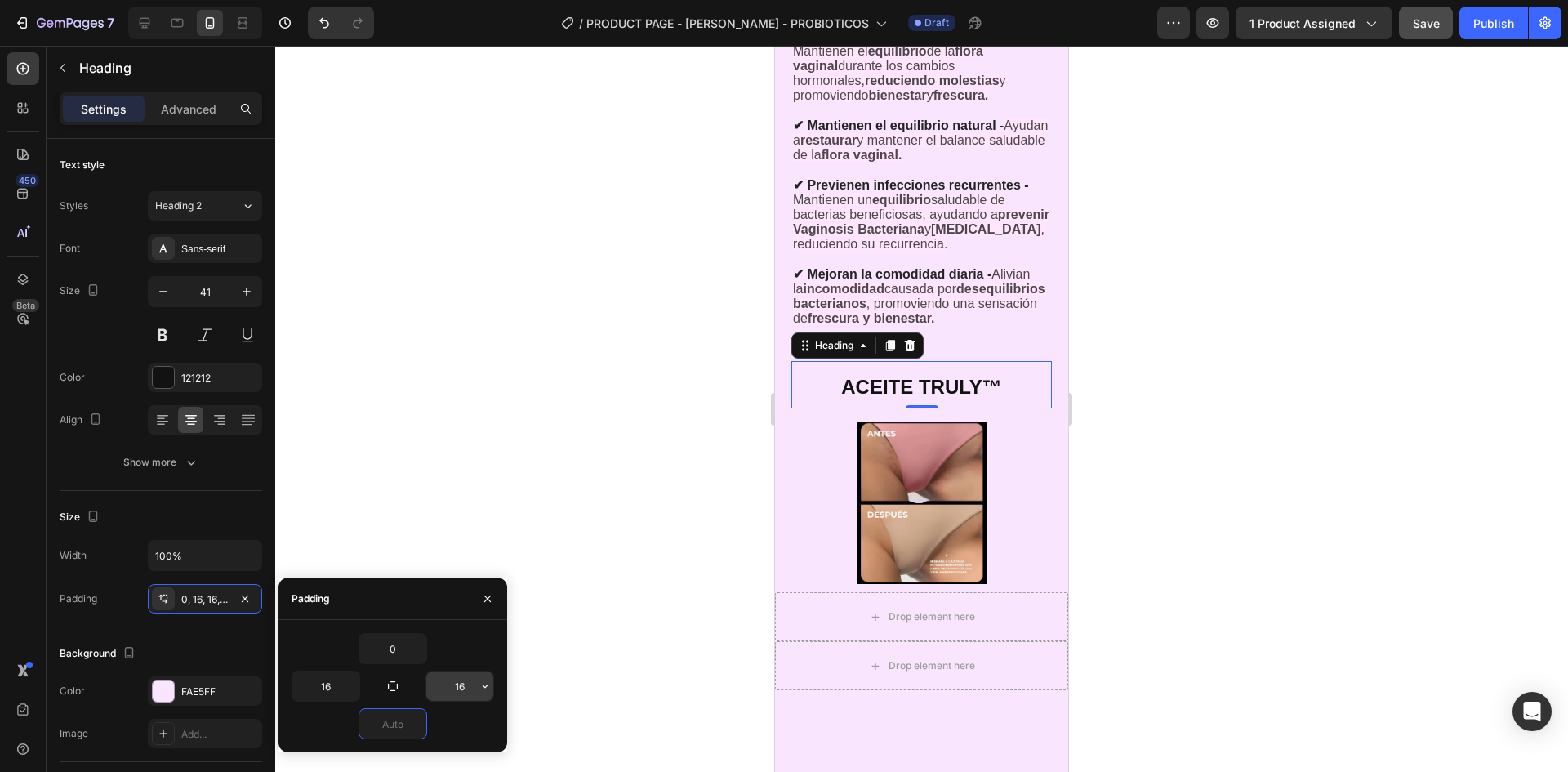
click at [457, 691] on input "16" at bounding box center [459, 685] width 67 height 29
type input "0"
click at [343, 684] on button "button" at bounding box center [351, 685] width 16 height 29
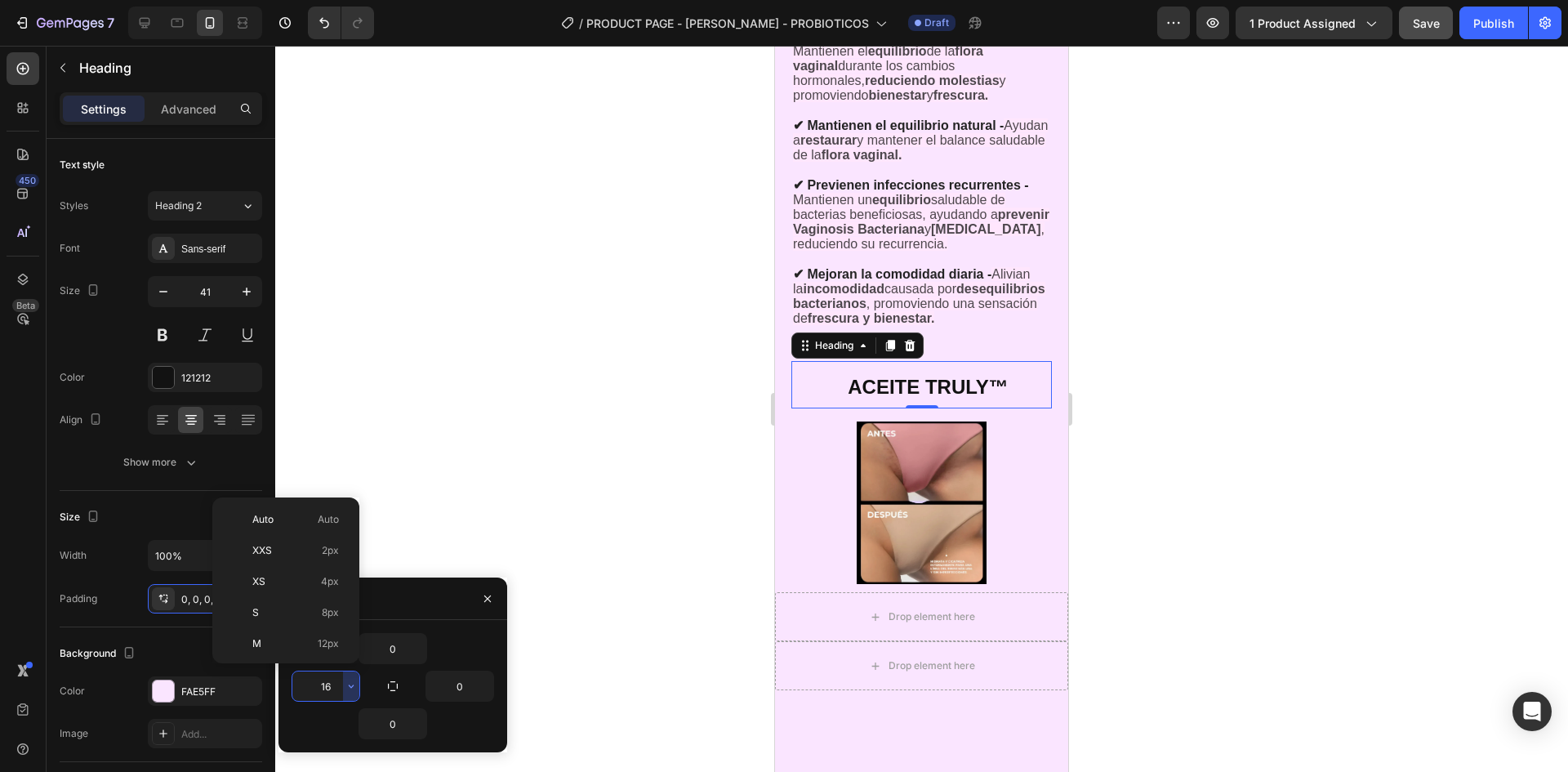
click at [331, 692] on input "16" at bounding box center [325, 685] width 67 height 29
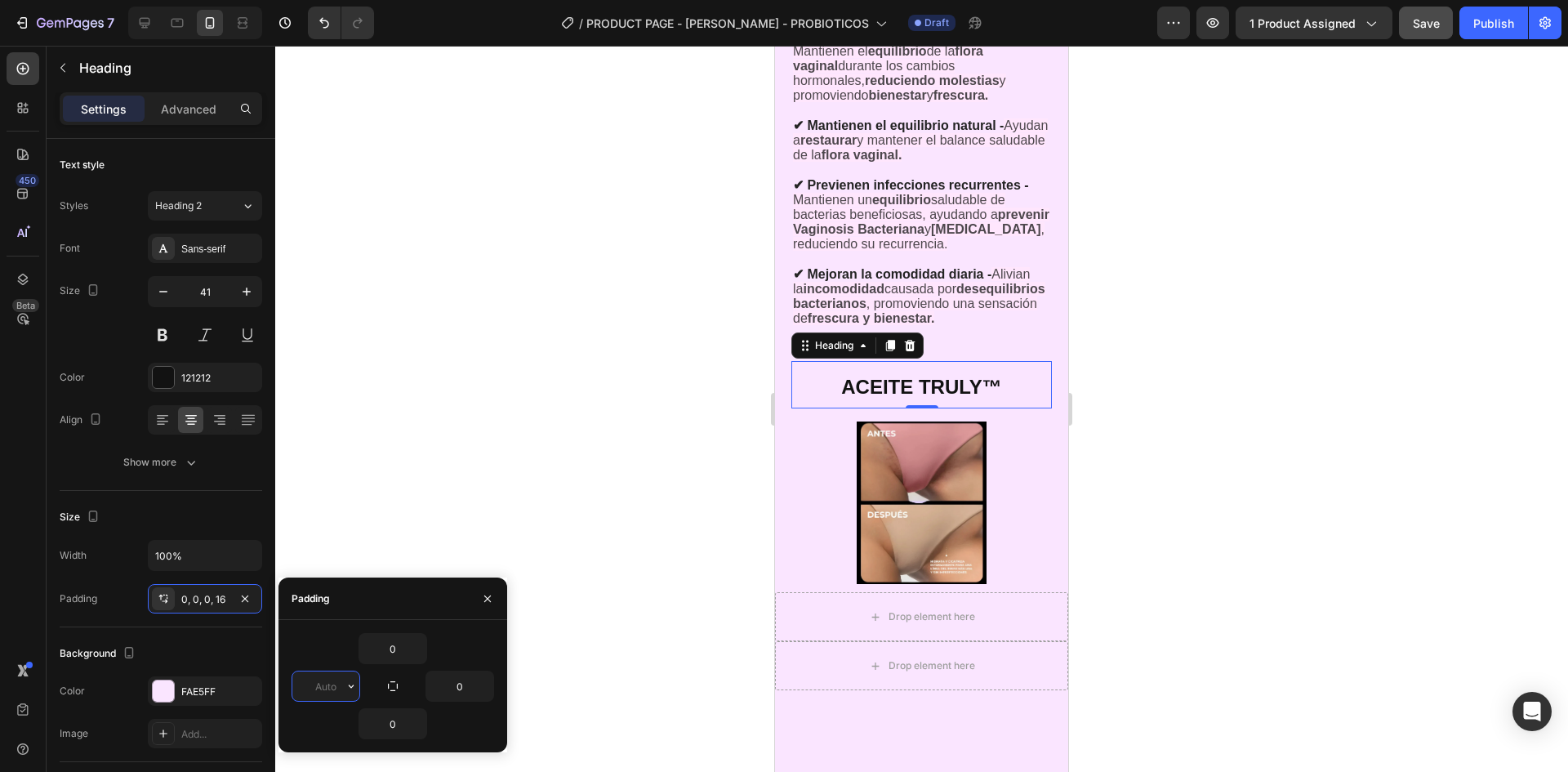
type input "0"
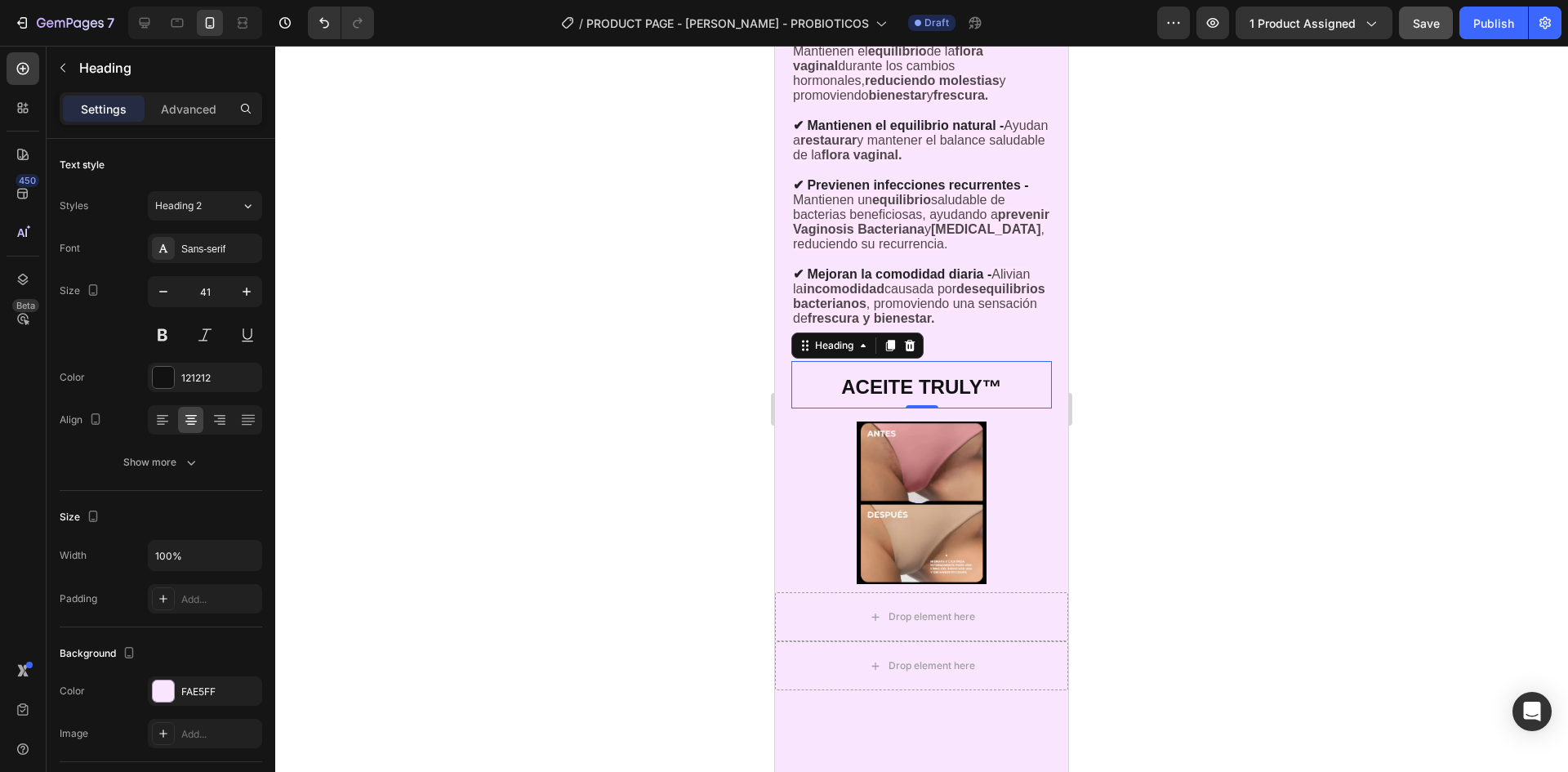
click at [395, 340] on div at bounding box center [921, 408] width 1293 height 726
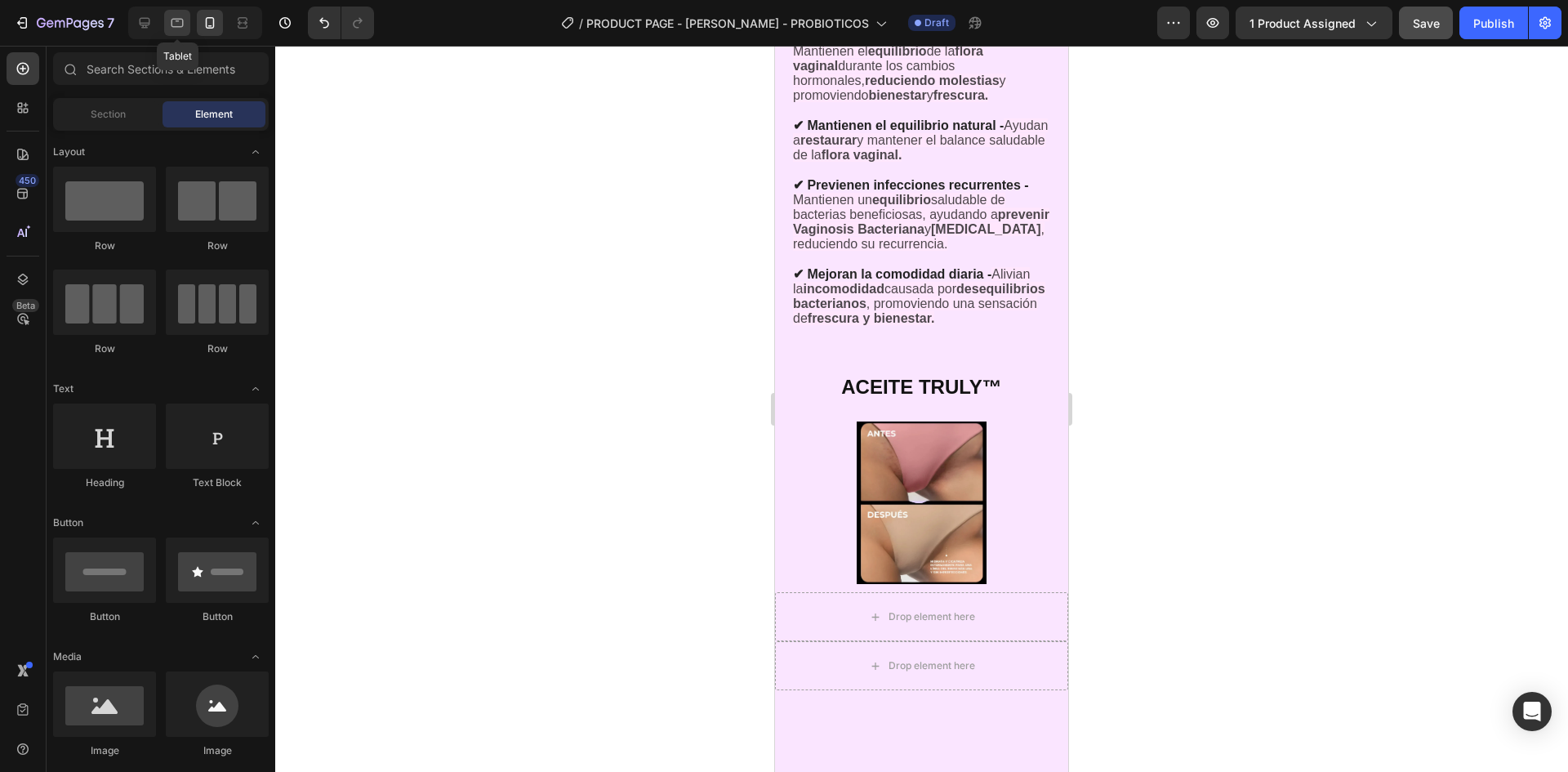
click at [172, 31] on div at bounding box center [177, 22] width 26 height 26
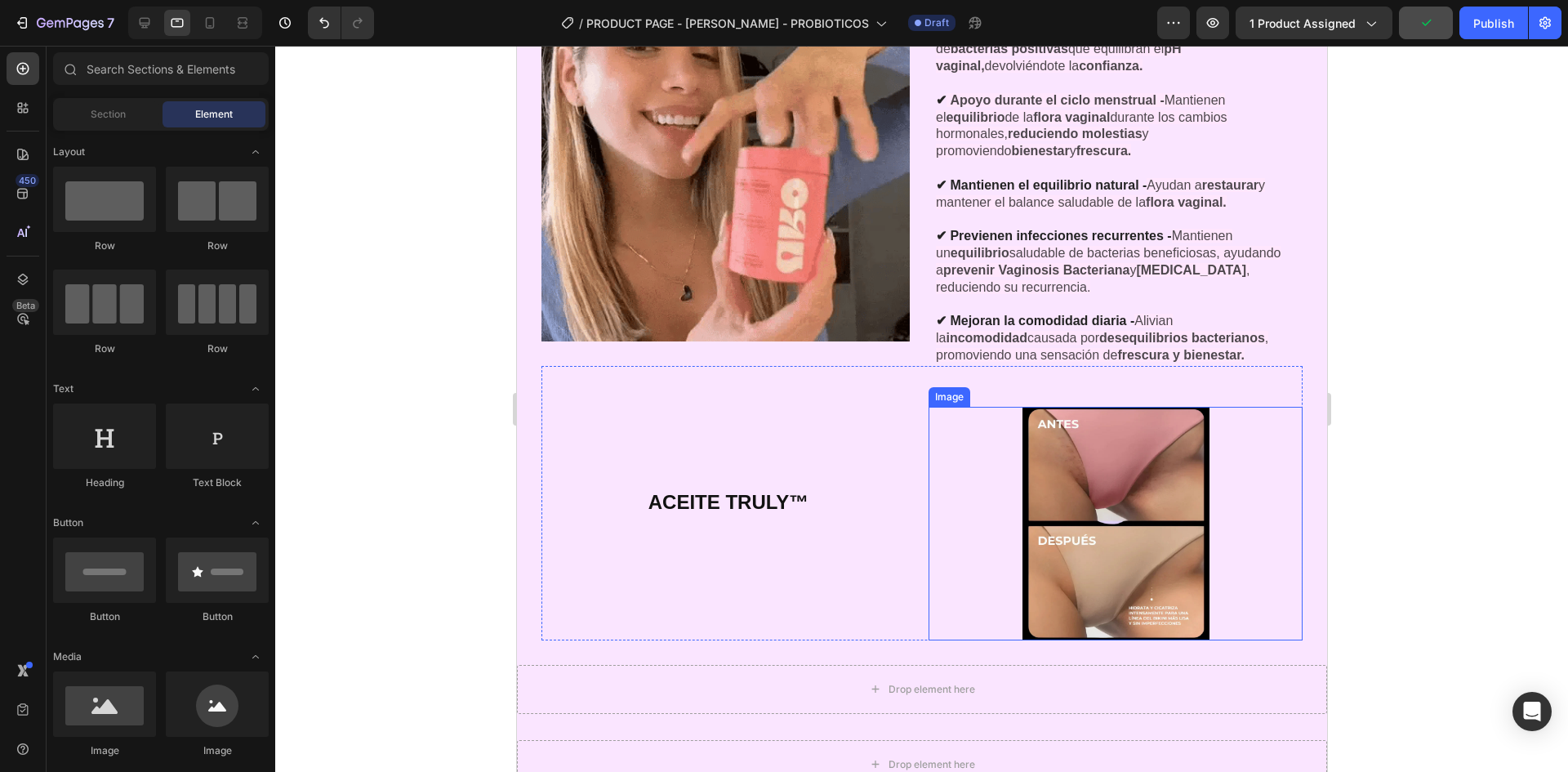
scroll to position [3057, 0]
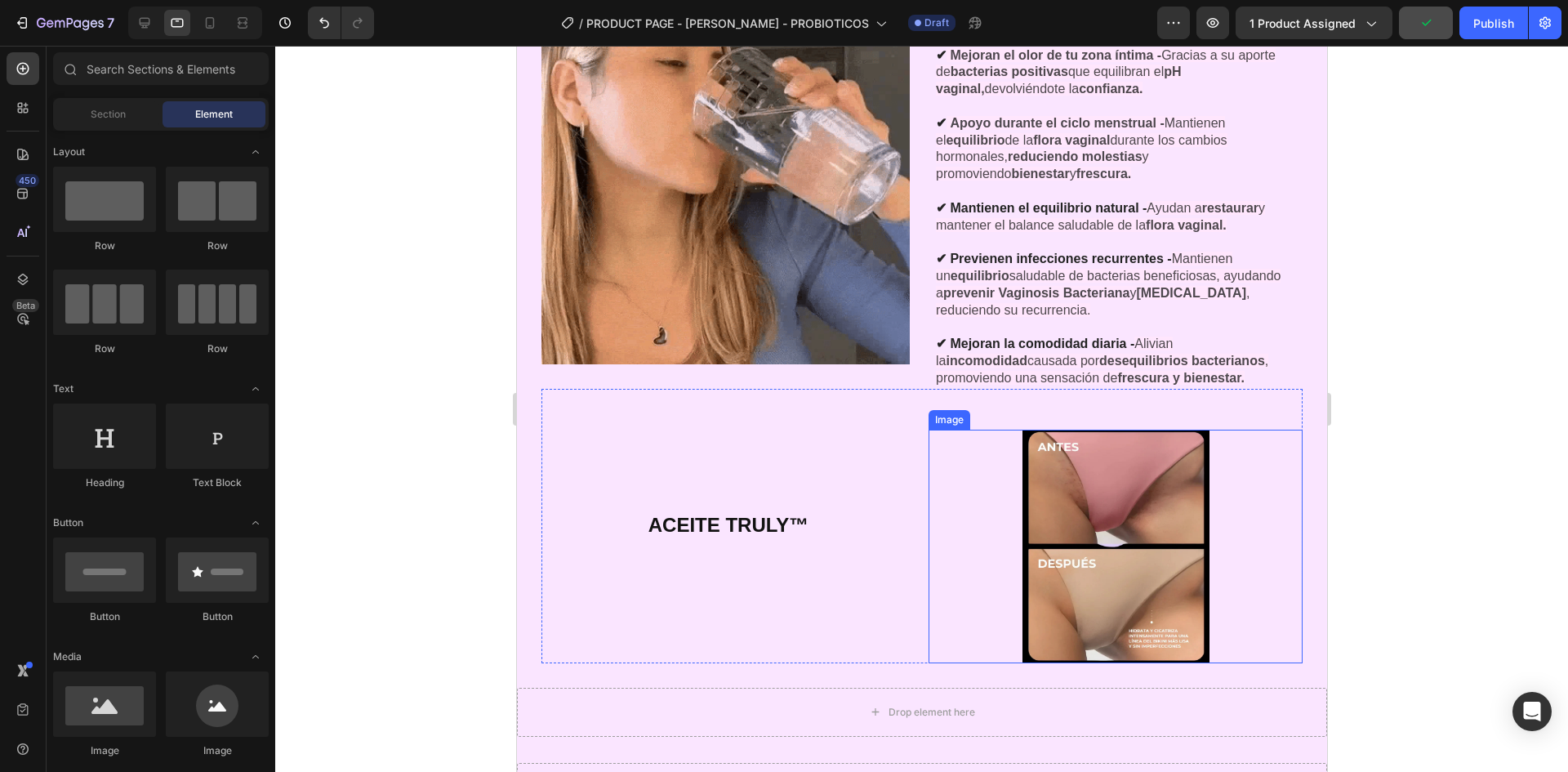
click at [972, 454] on div at bounding box center [1115, 546] width 374 height 233
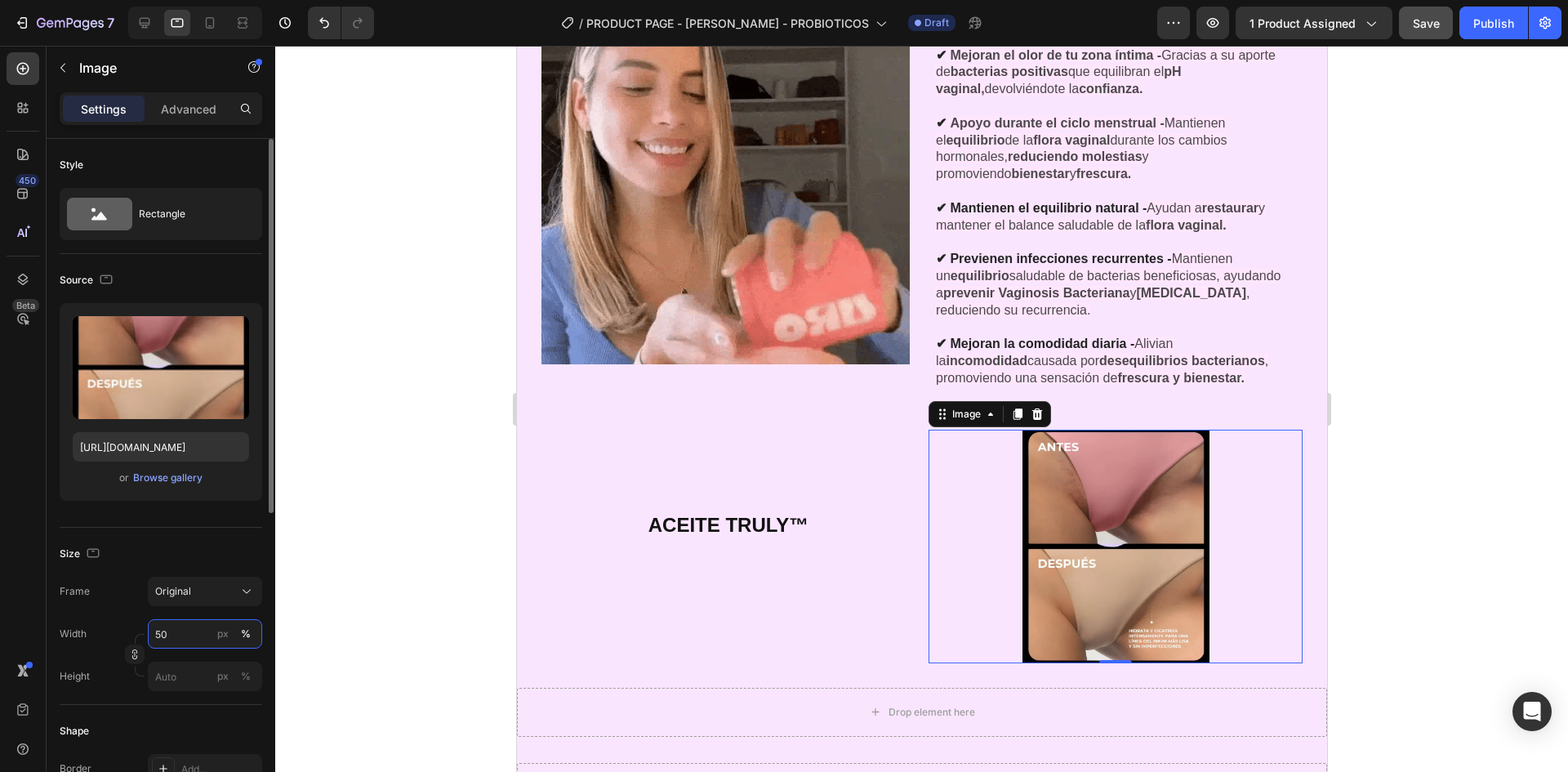
click at [199, 631] on input "50" at bounding box center [205, 634] width 114 height 29
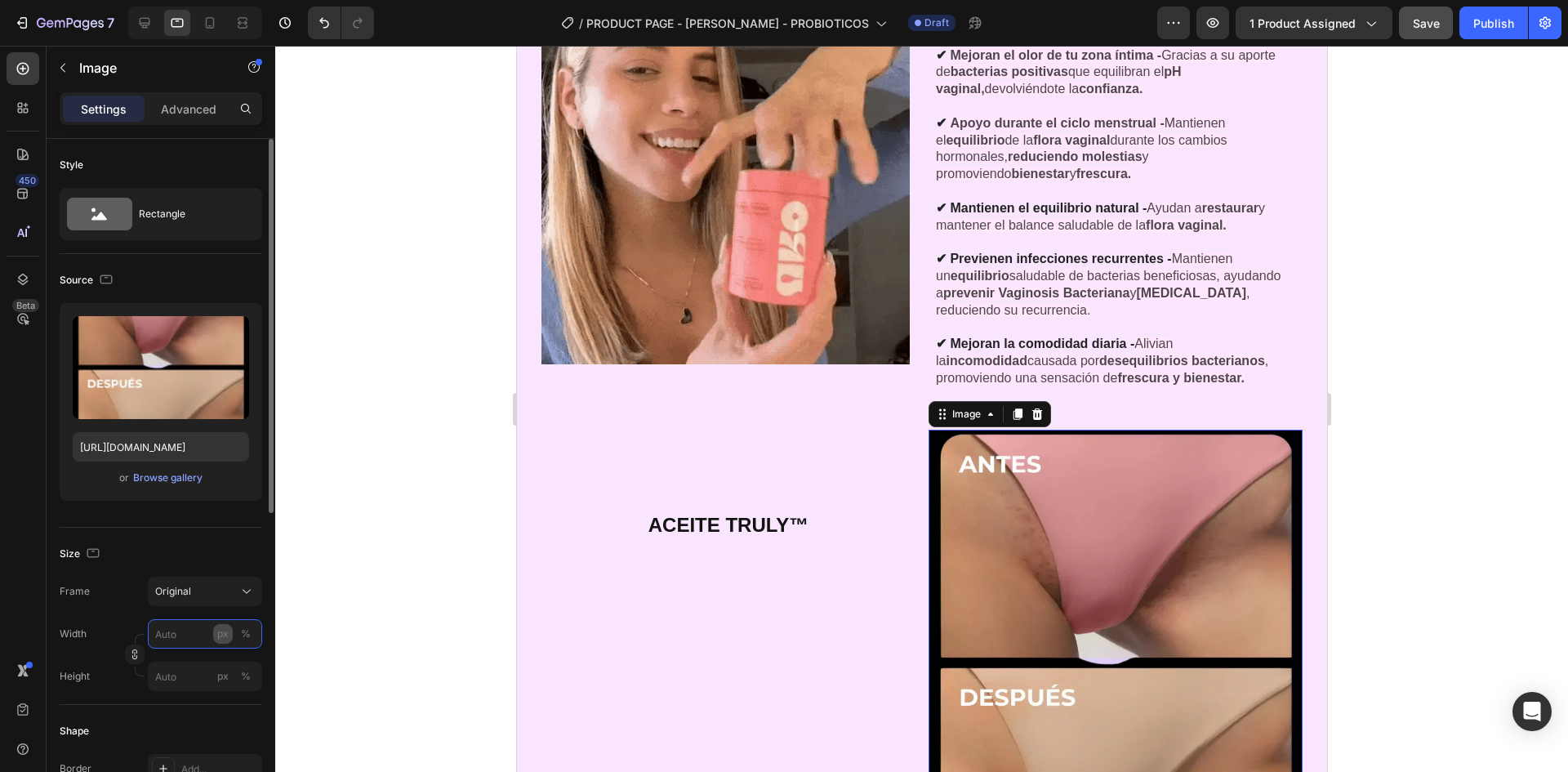
type input "0"
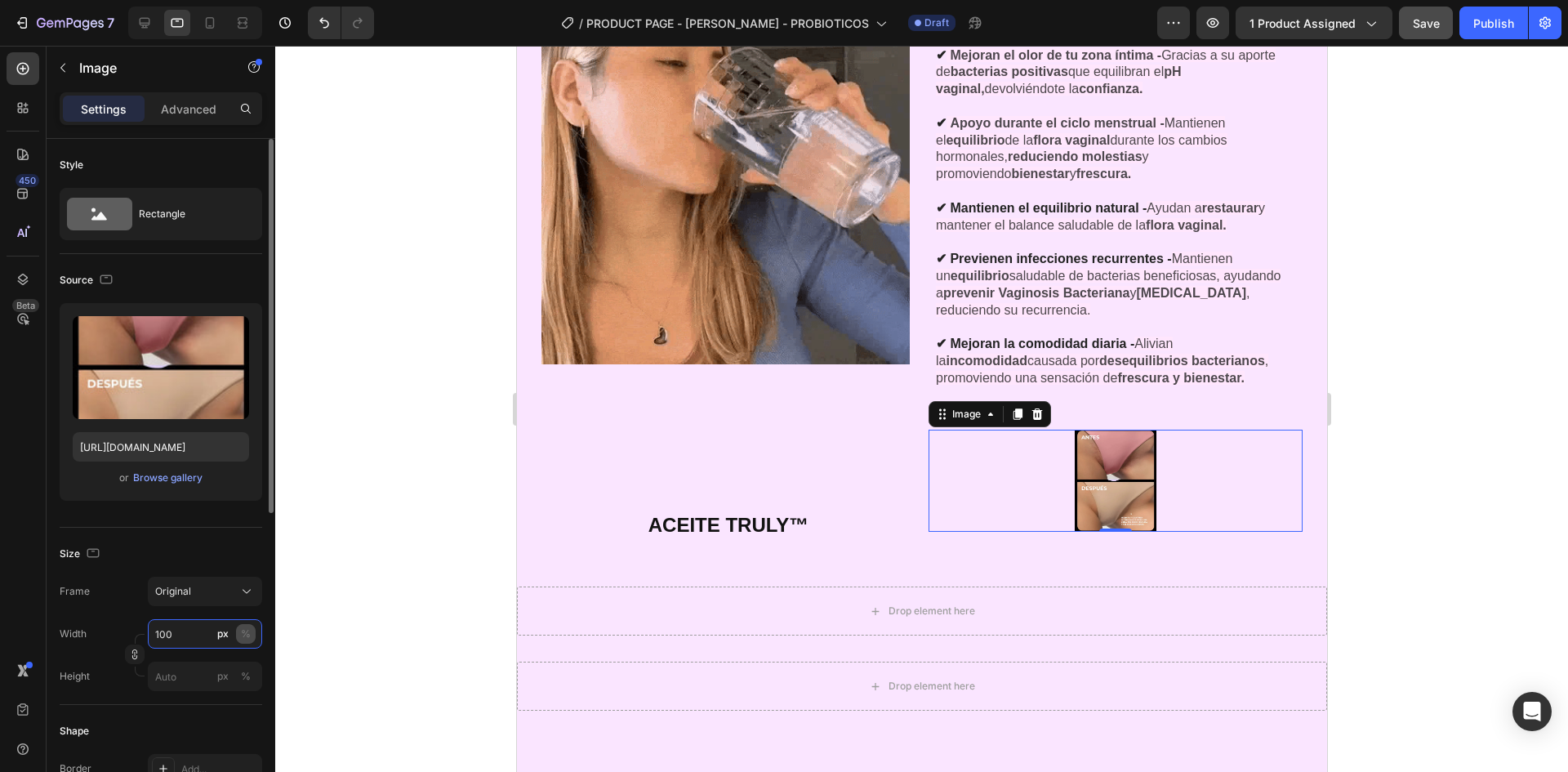
type input "100"
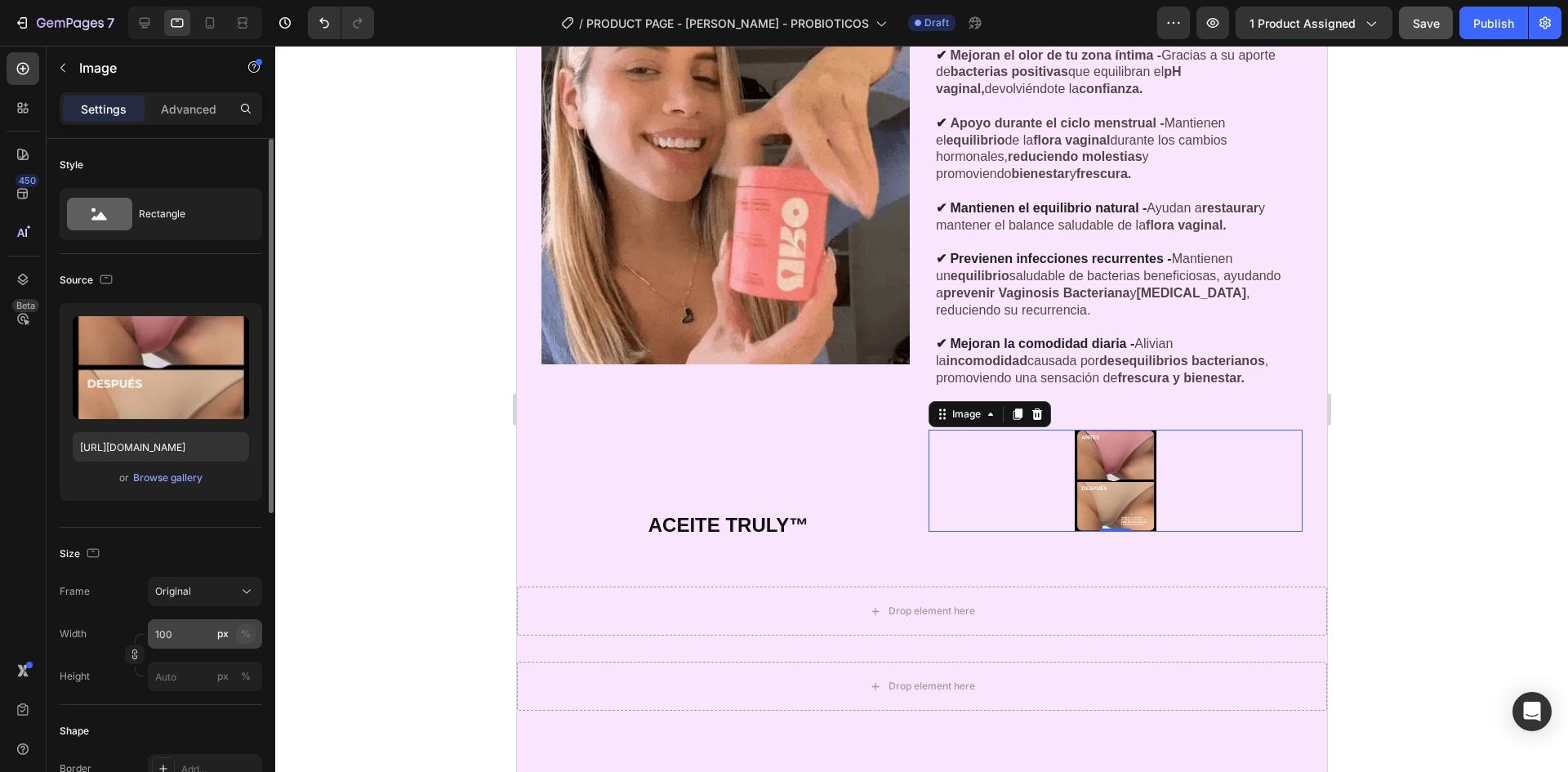
click at [247, 633] on div "%" at bounding box center [246, 634] width 10 height 14
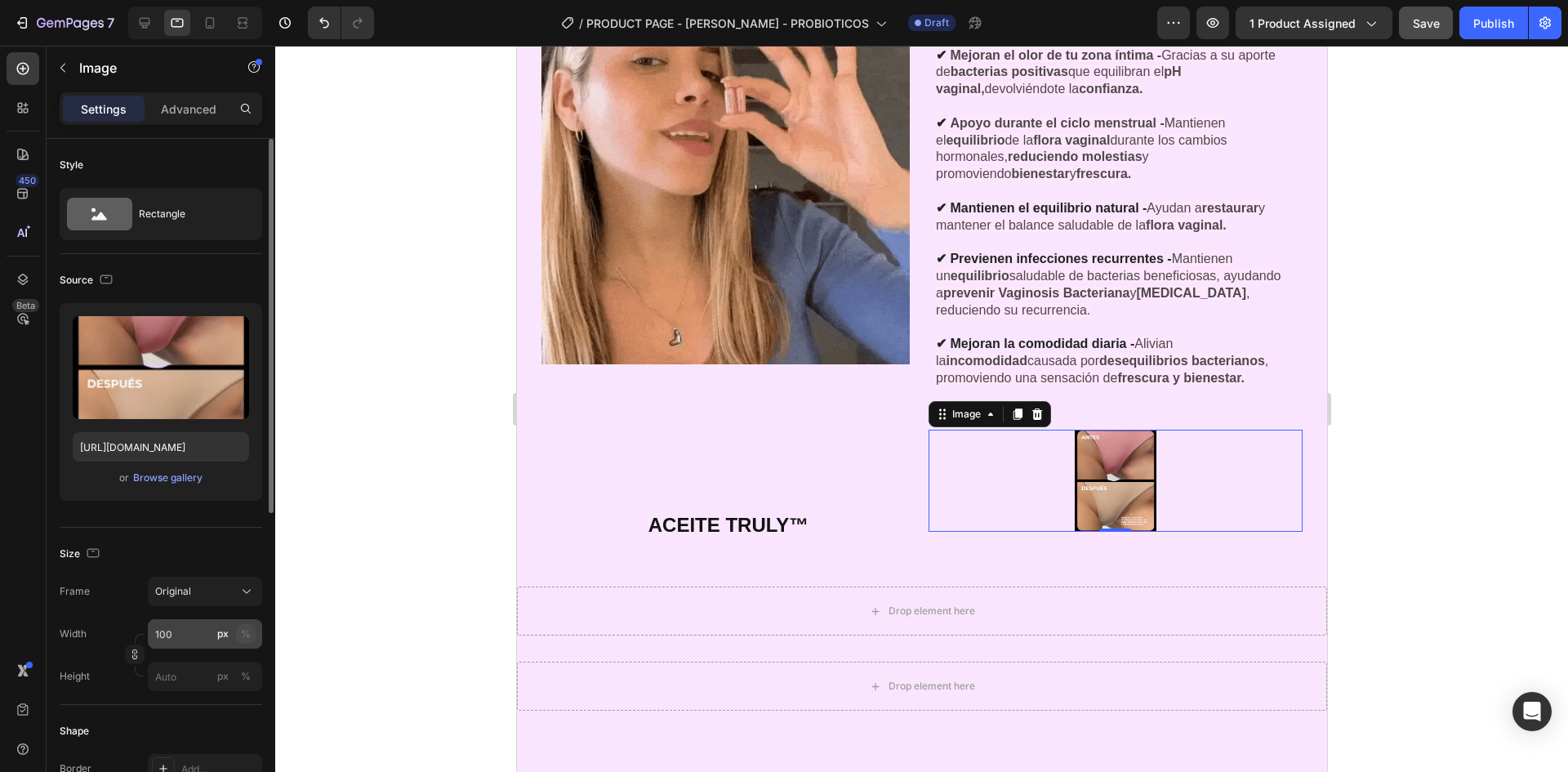
click at [247, 633] on div "%" at bounding box center [246, 634] width 10 height 14
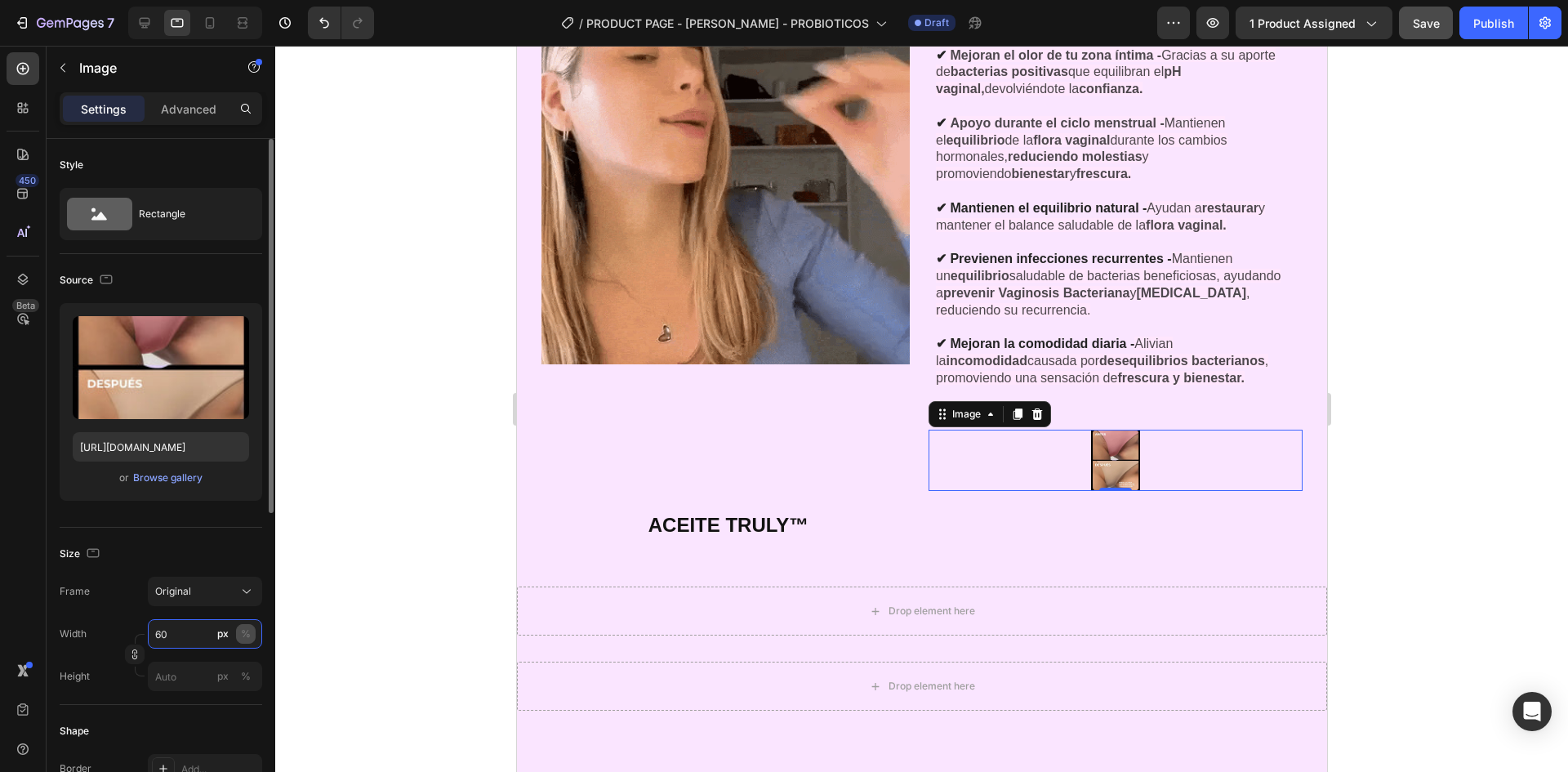
type input "60"
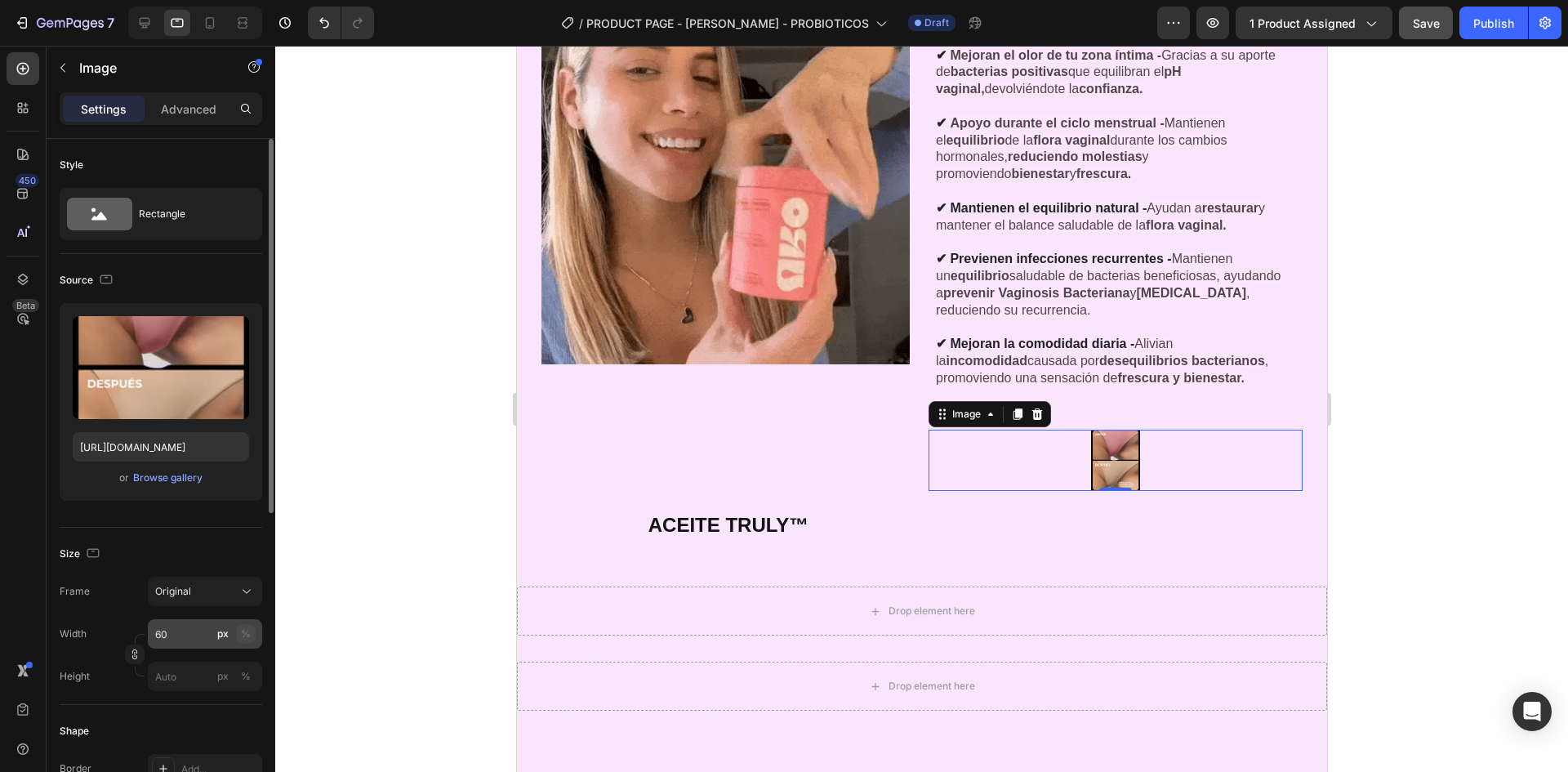
click at [246, 634] on div "%" at bounding box center [246, 634] width 10 height 14
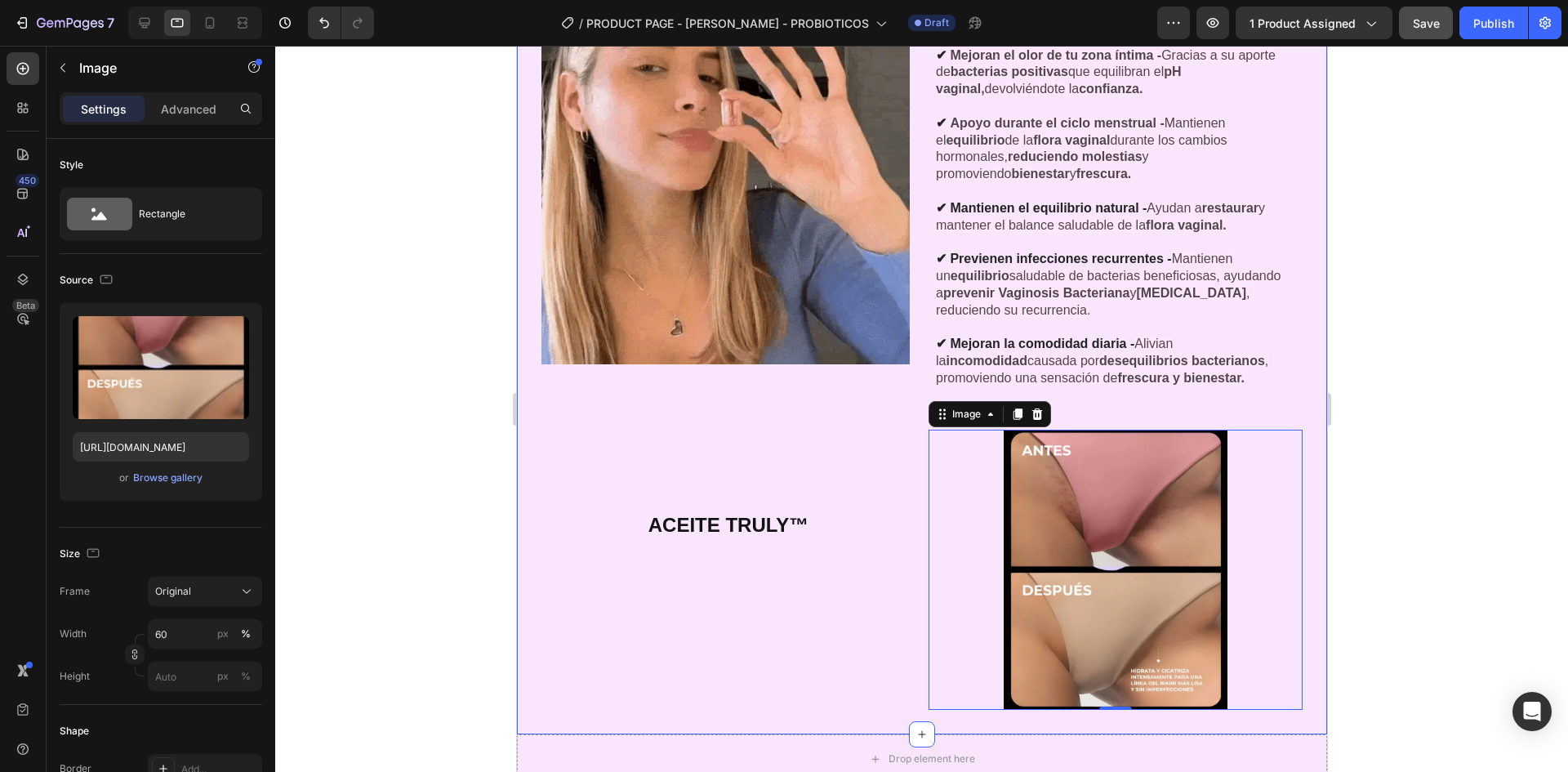
click at [399, 421] on div at bounding box center [921, 408] width 1293 height 726
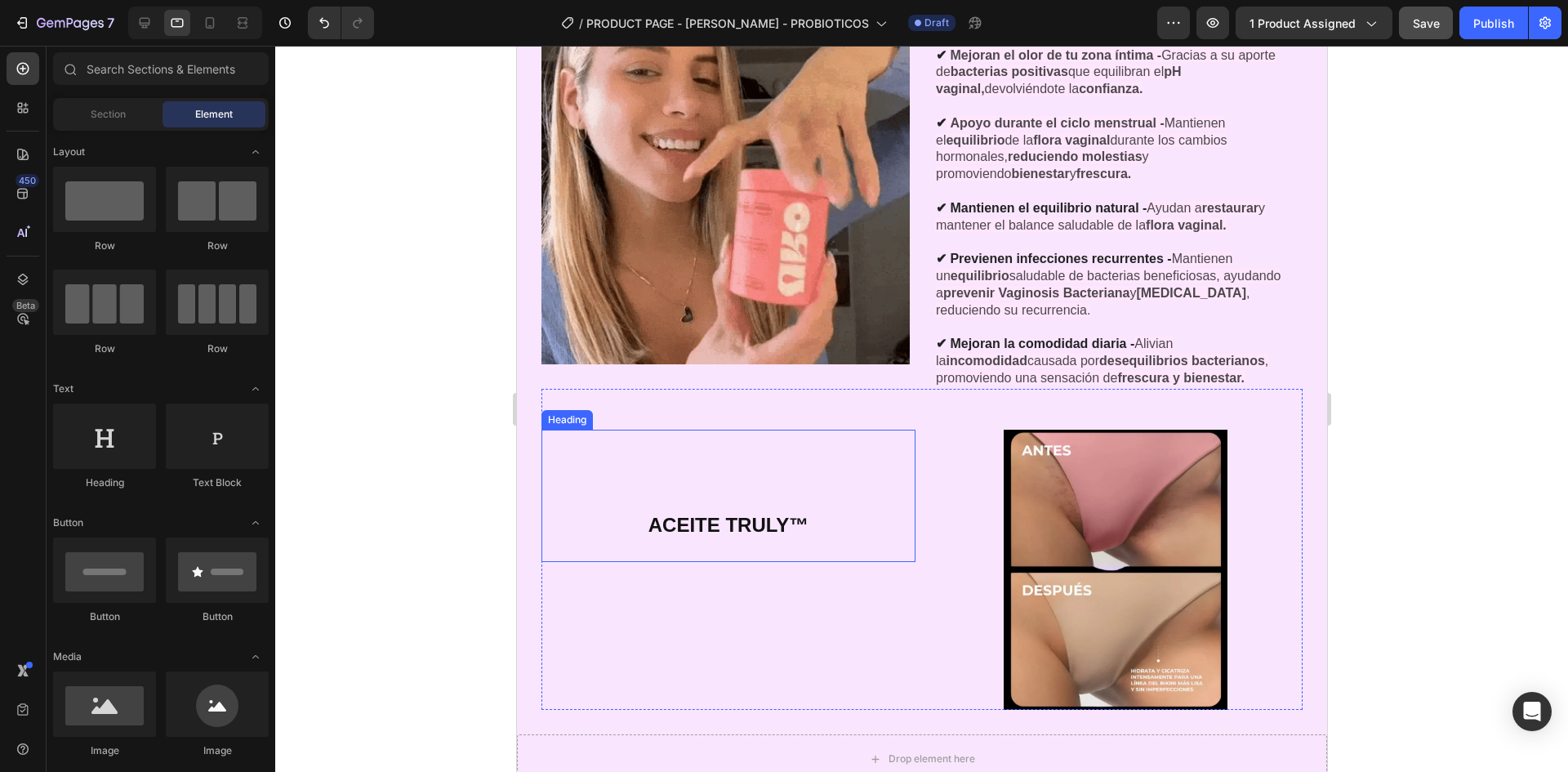
click at [861, 490] on h2 "ACEITE TRULY™" at bounding box center [727, 496] width 374 height 133
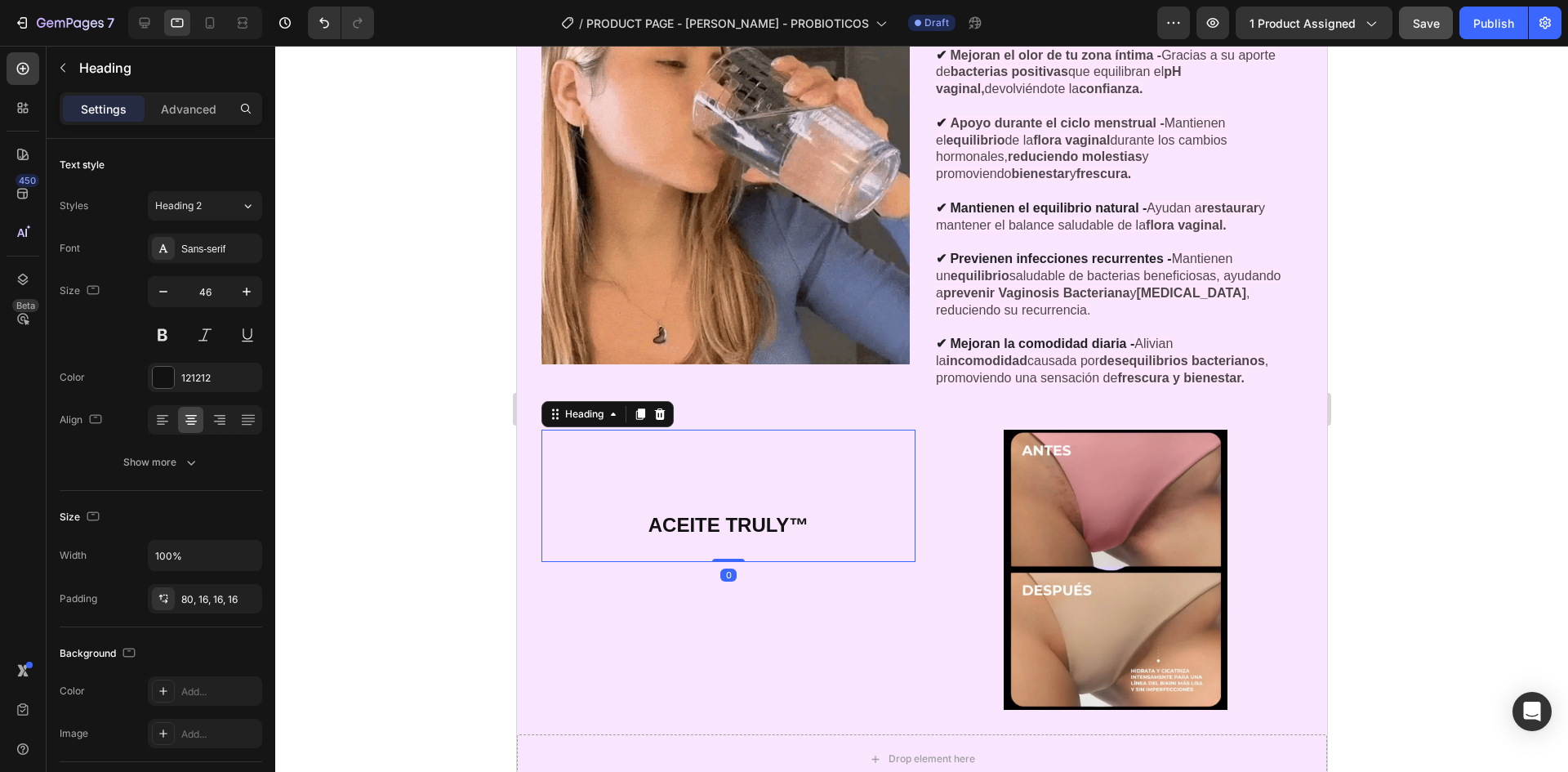
click at [1053, 510] on img at bounding box center [1115, 570] width 224 height 281
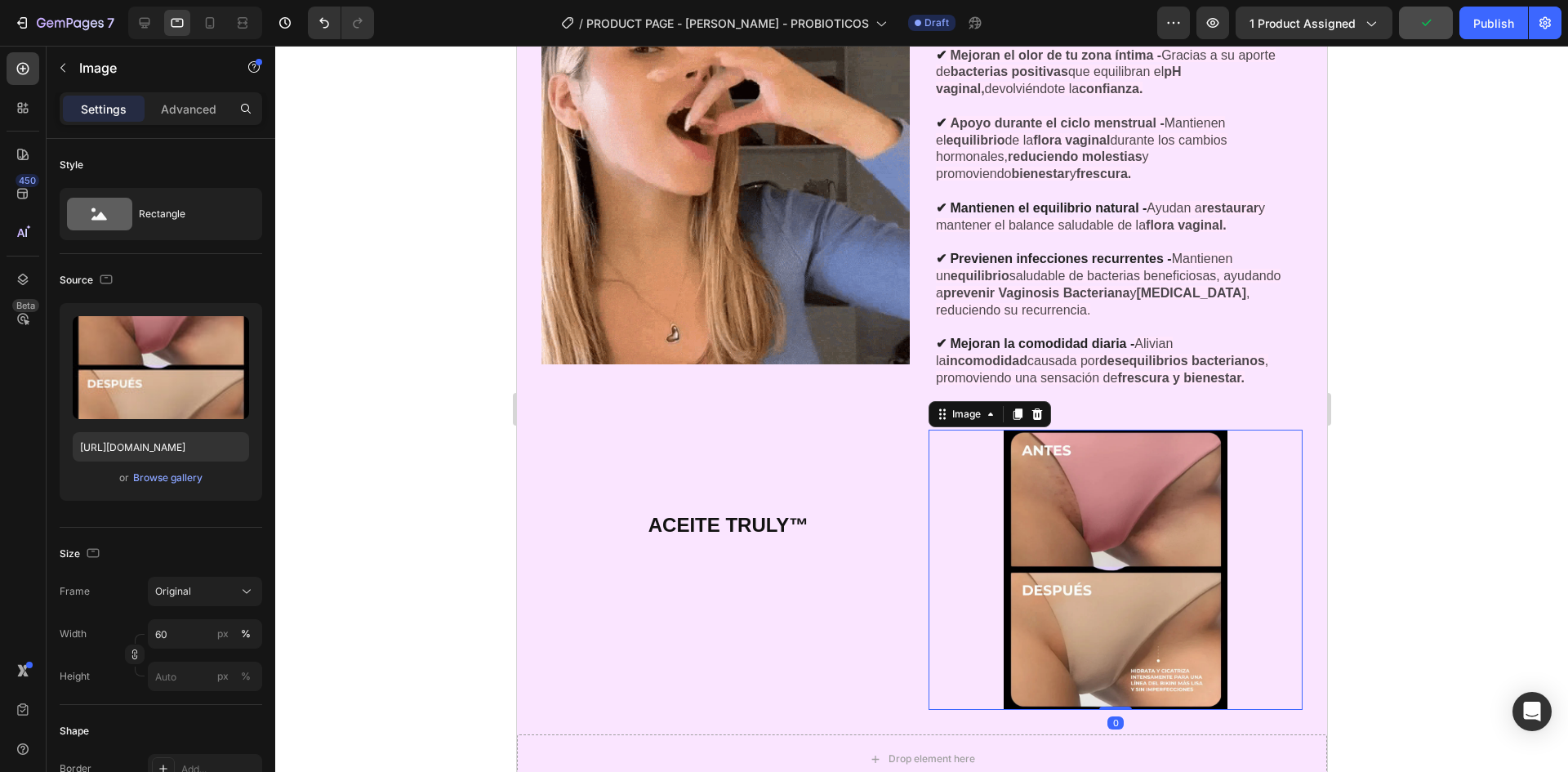
click at [1415, 452] on div at bounding box center [921, 408] width 1293 height 726
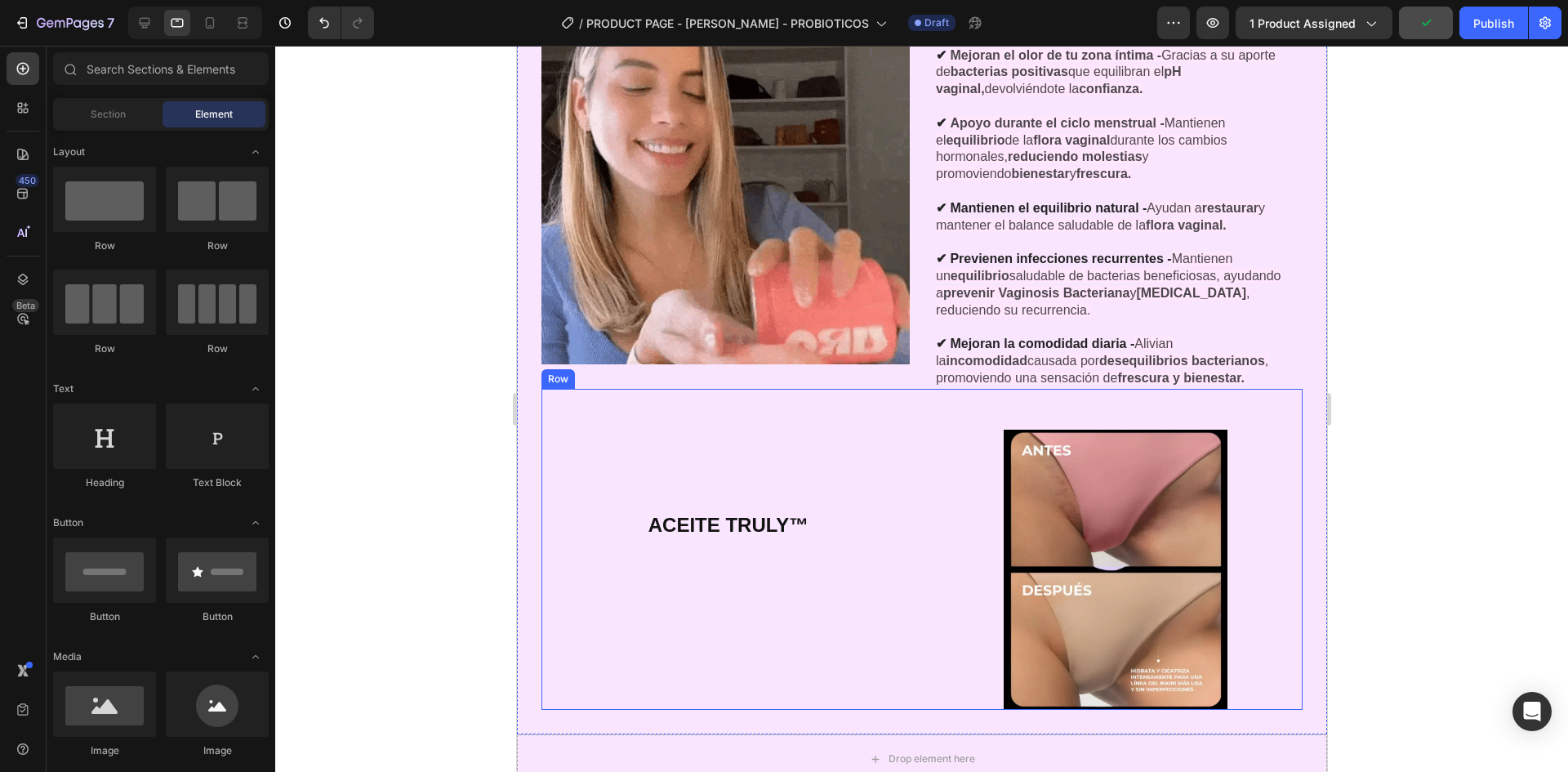
click at [999, 399] on div "ACEITE TRULY™ Heading Image Row" at bounding box center [921, 550] width 761 height 322
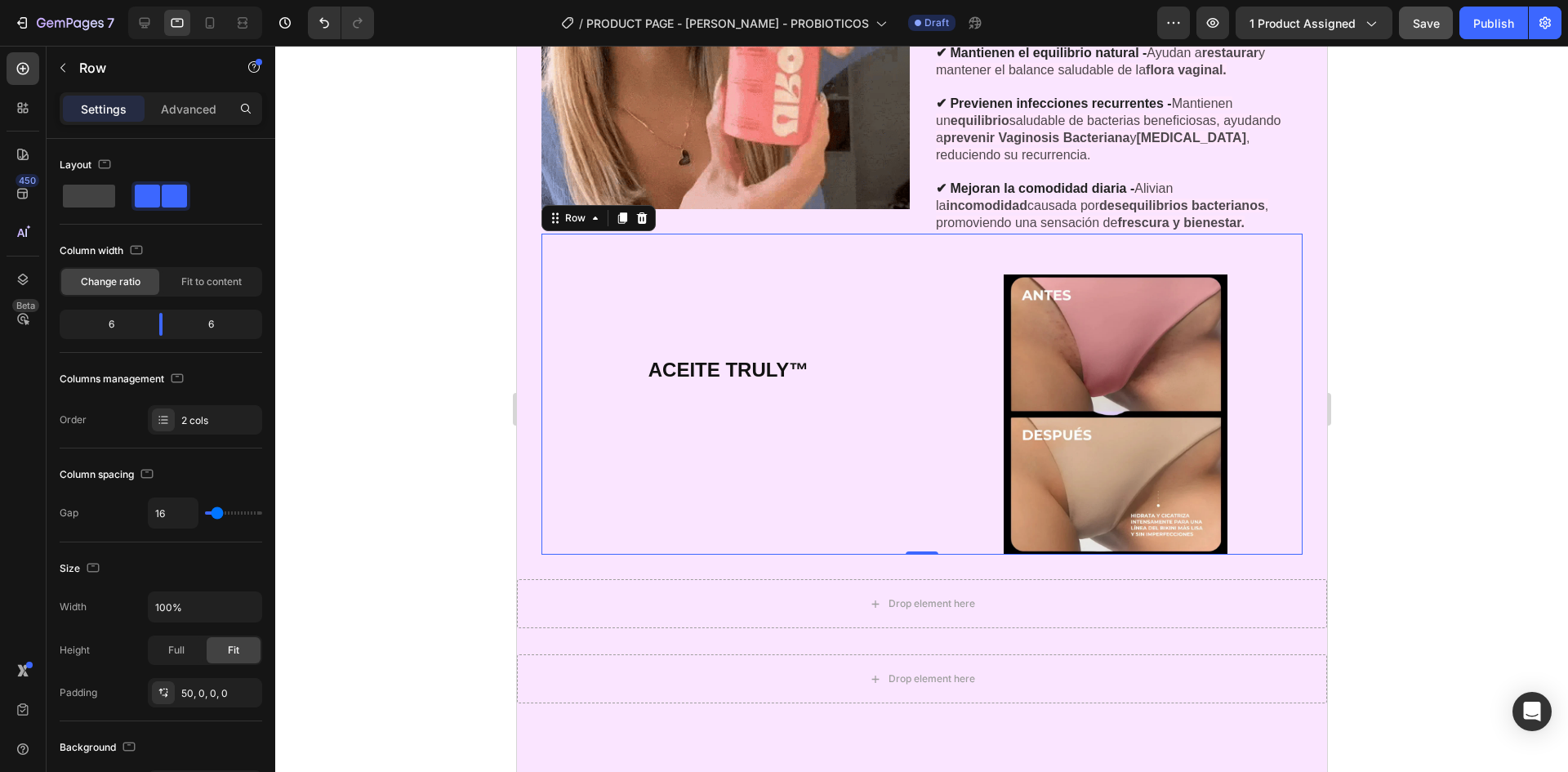
scroll to position [3302, 0]
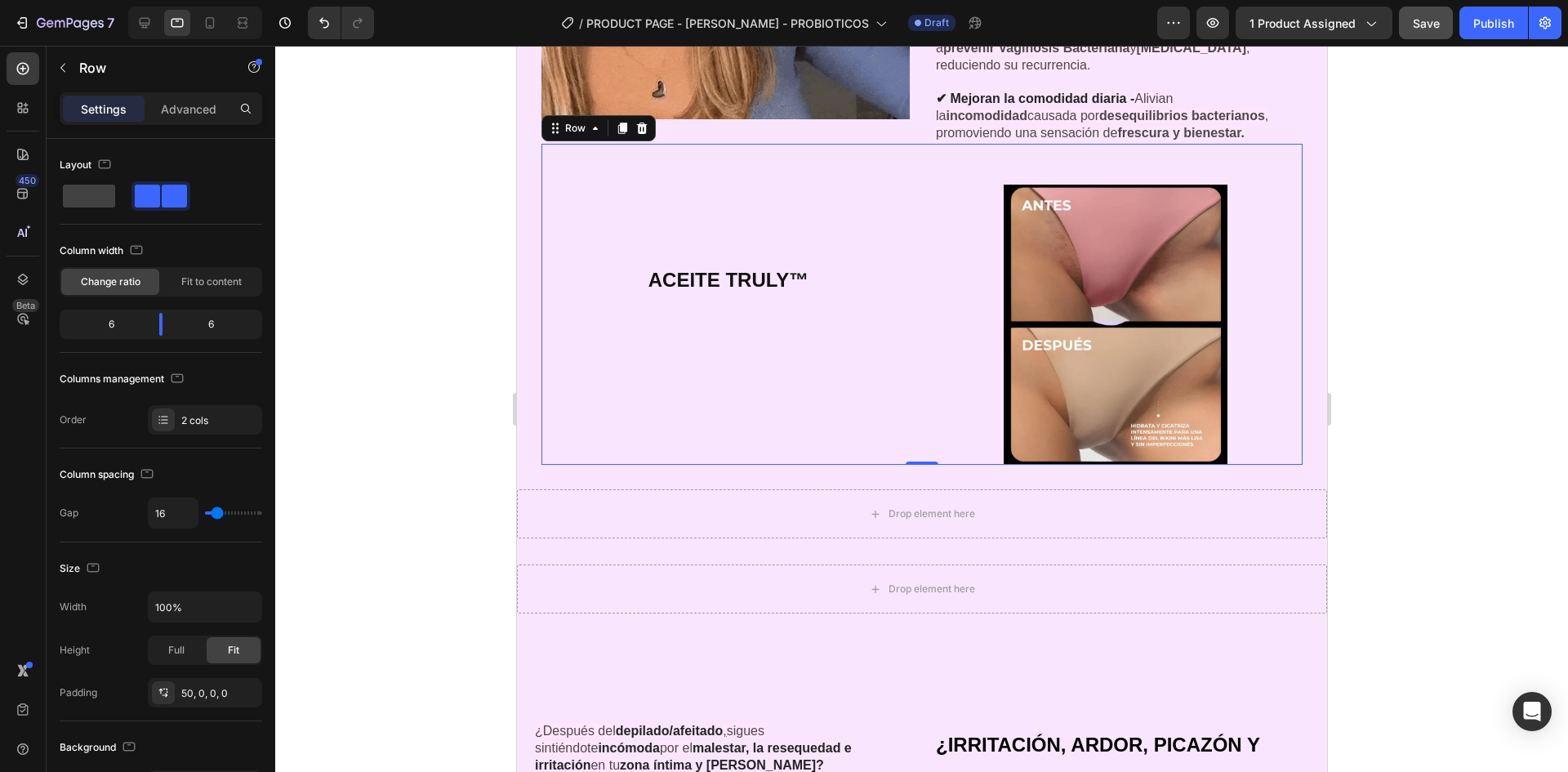
click at [1429, 423] on div at bounding box center [921, 408] width 1293 height 726
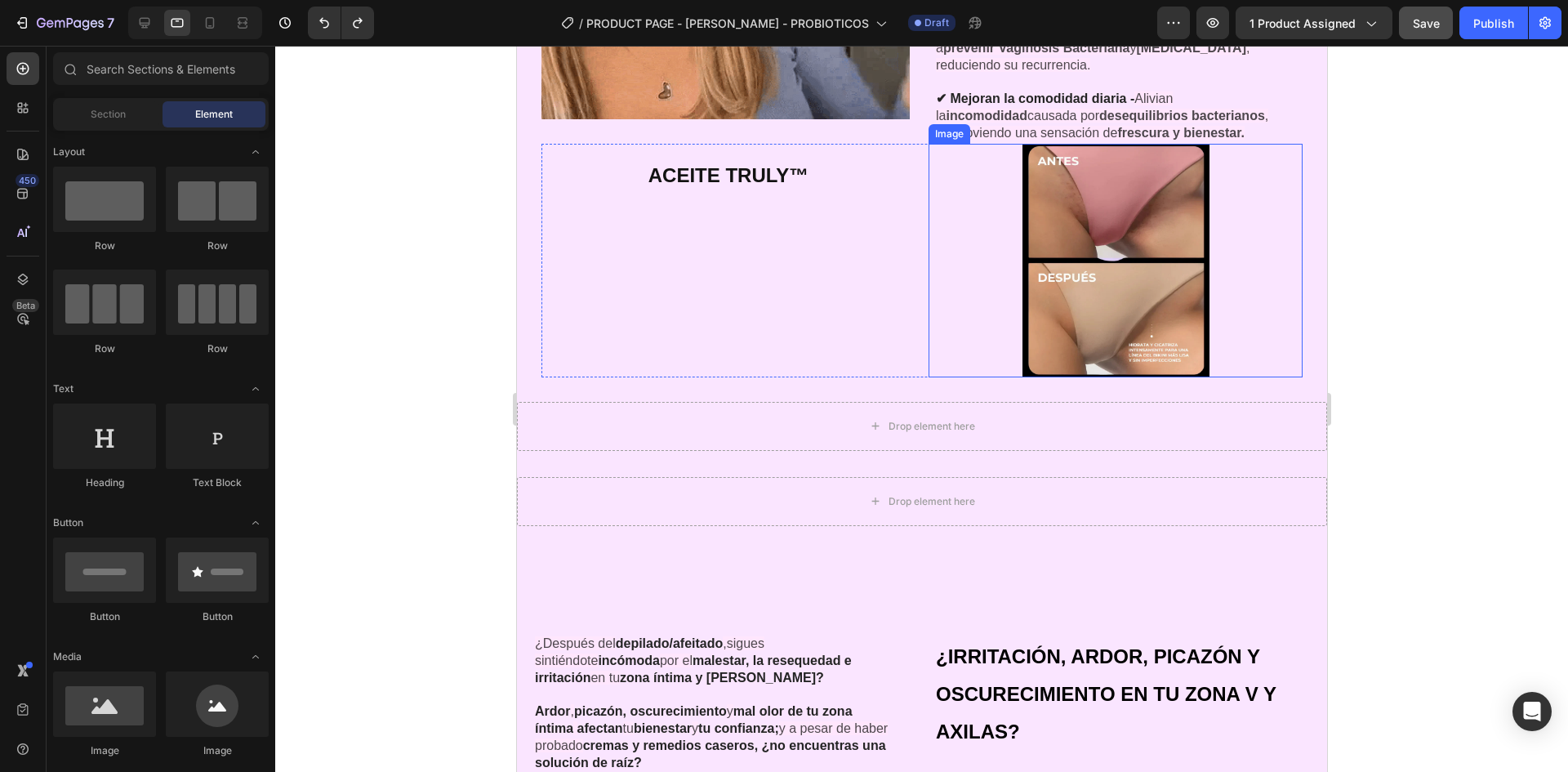
click at [952, 304] on div at bounding box center [1115, 260] width 374 height 233
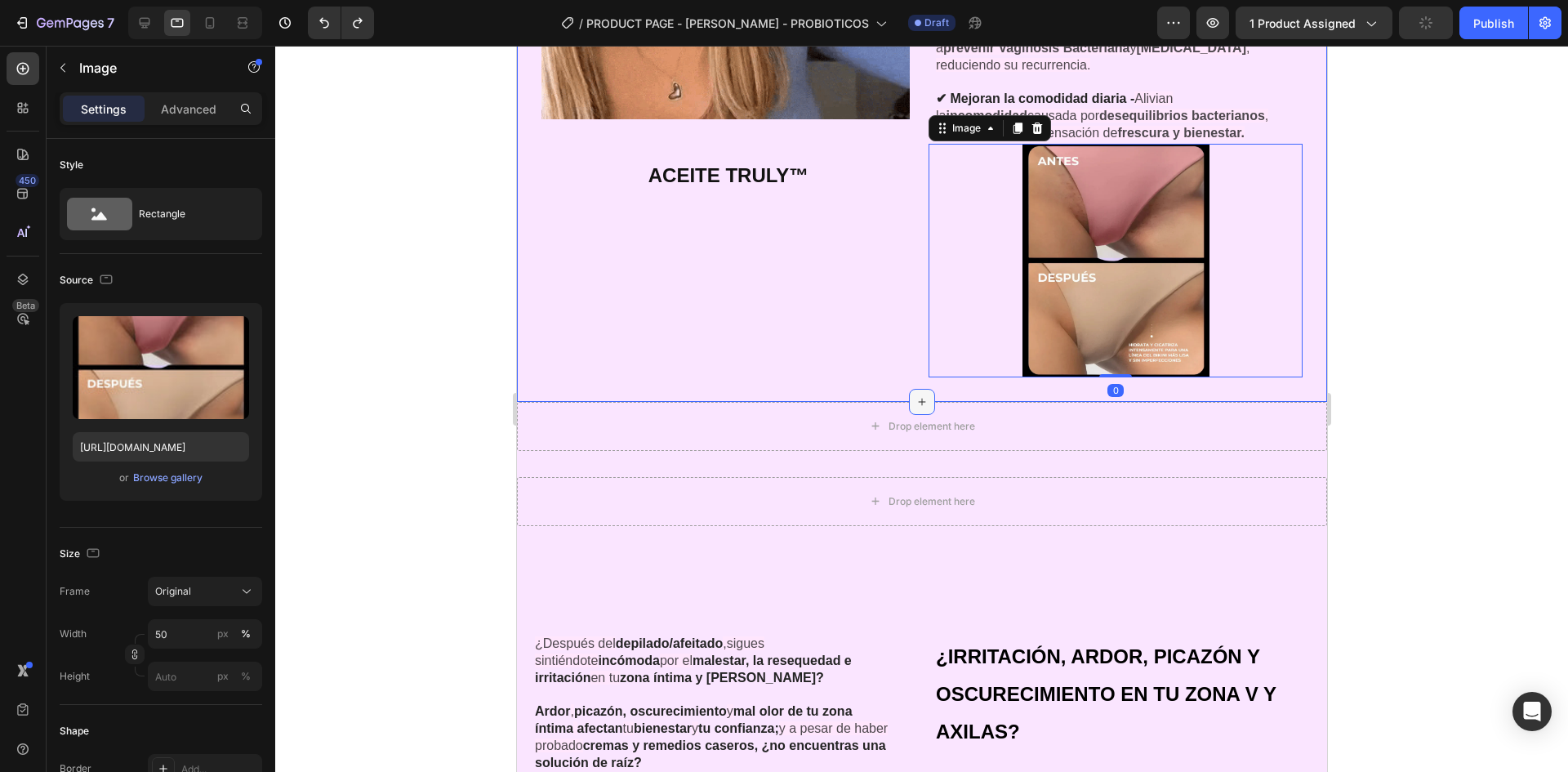
click at [918, 395] on icon at bounding box center [921, 401] width 13 height 13
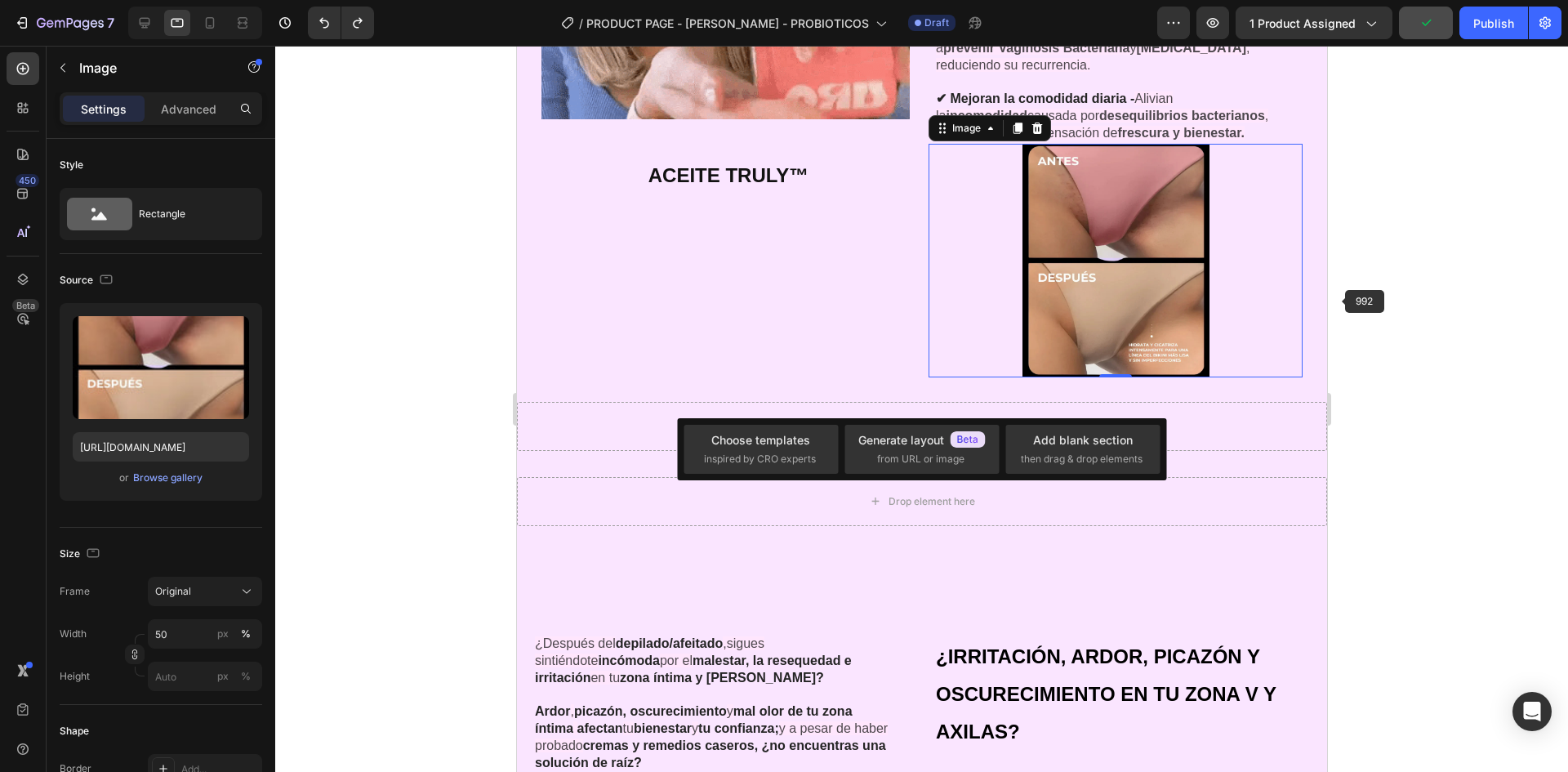
click at [1455, 300] on div at bounding box center [921, 408] width 1293 height 726
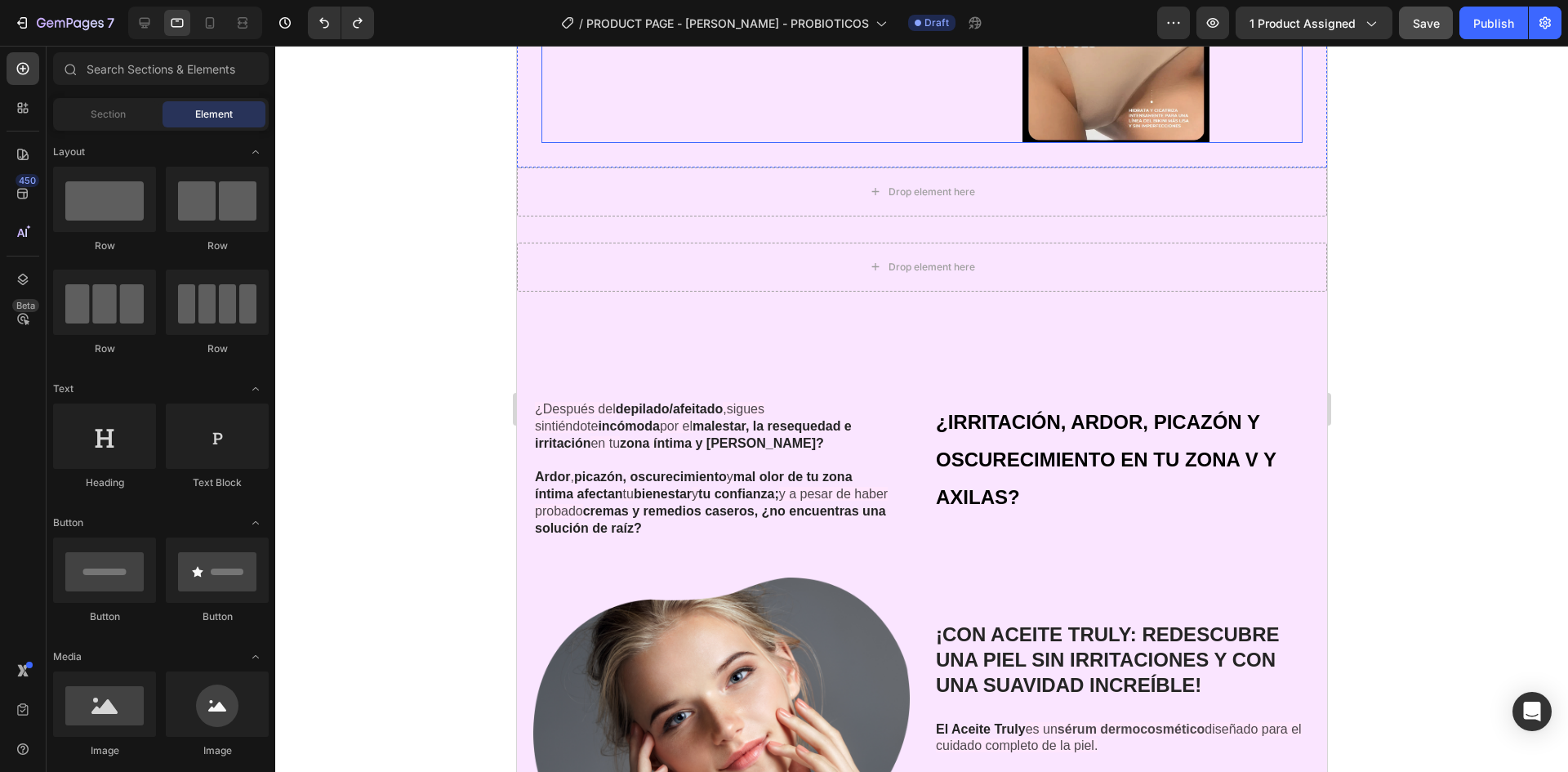
scroll to position [3546, 0]
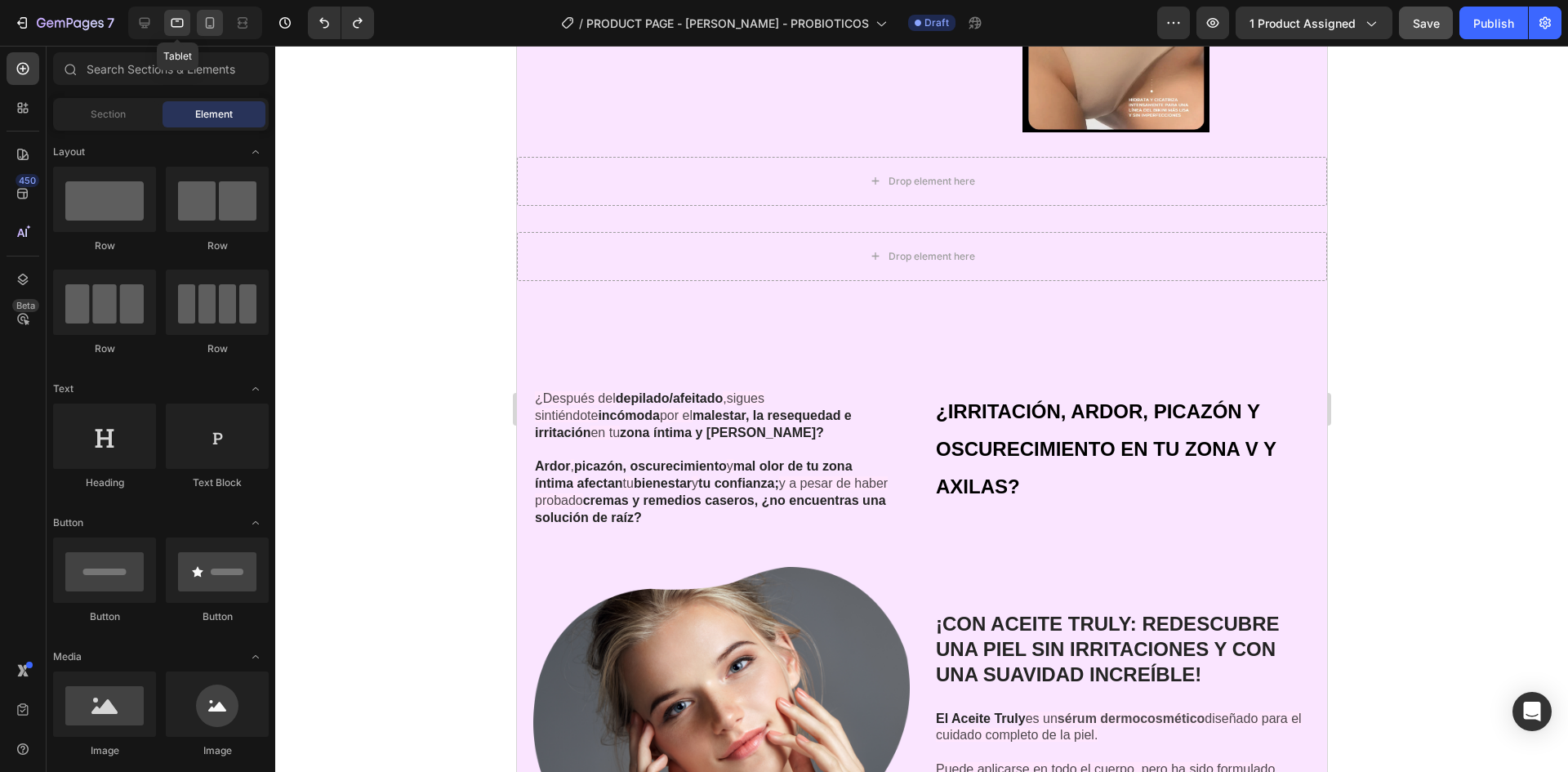
drag, startPoint x: 187, startPoint y: 29, endPoint x: 197, endPoint y: 27, distance: 10.2
click at [186, 29] on div at bounding box center [177, 22] width 26 height 26
click at [199, 26] on div at bounding box center [209, 22] width 26 height 26
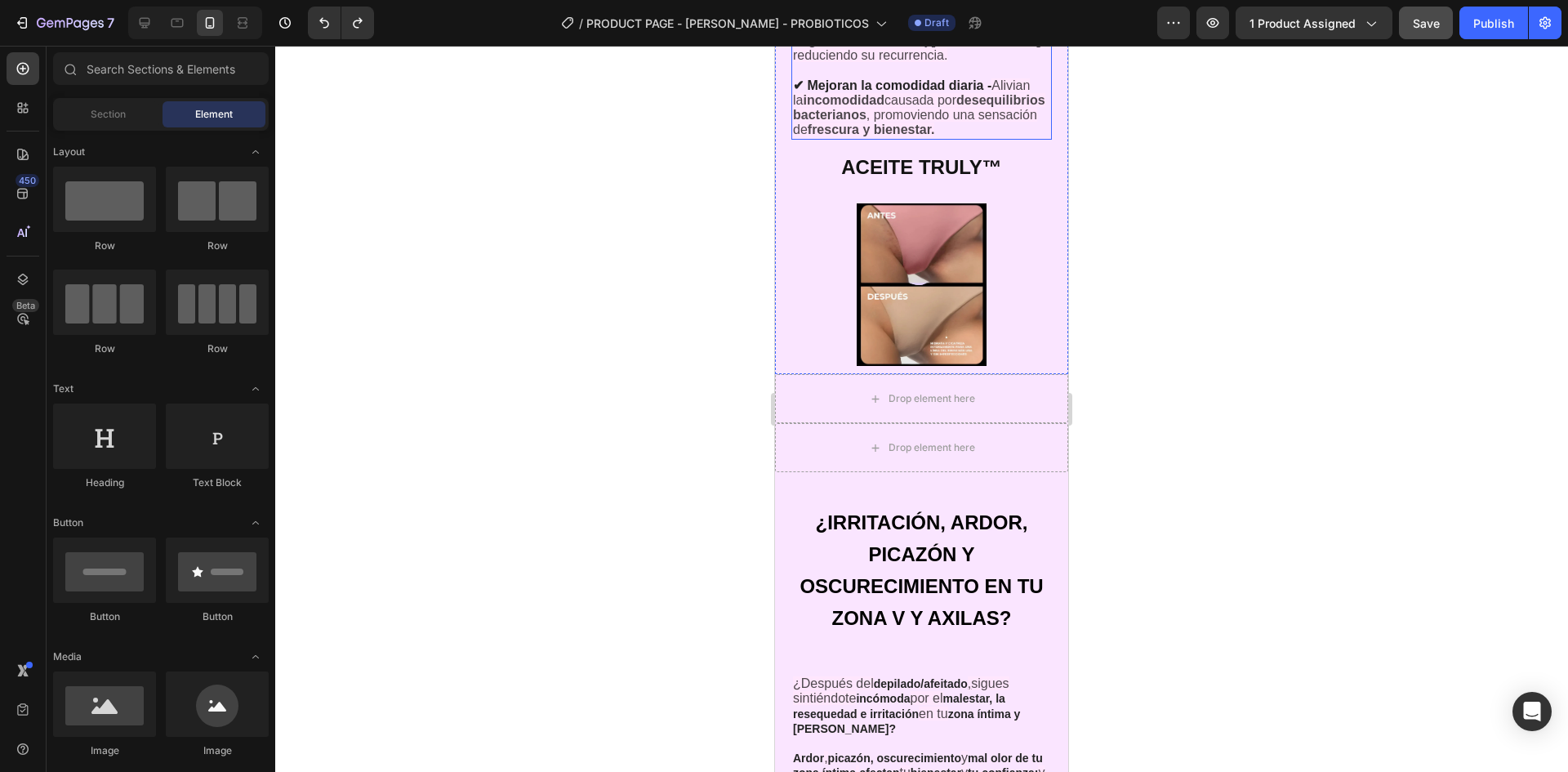
scroll to position [3974, 0]
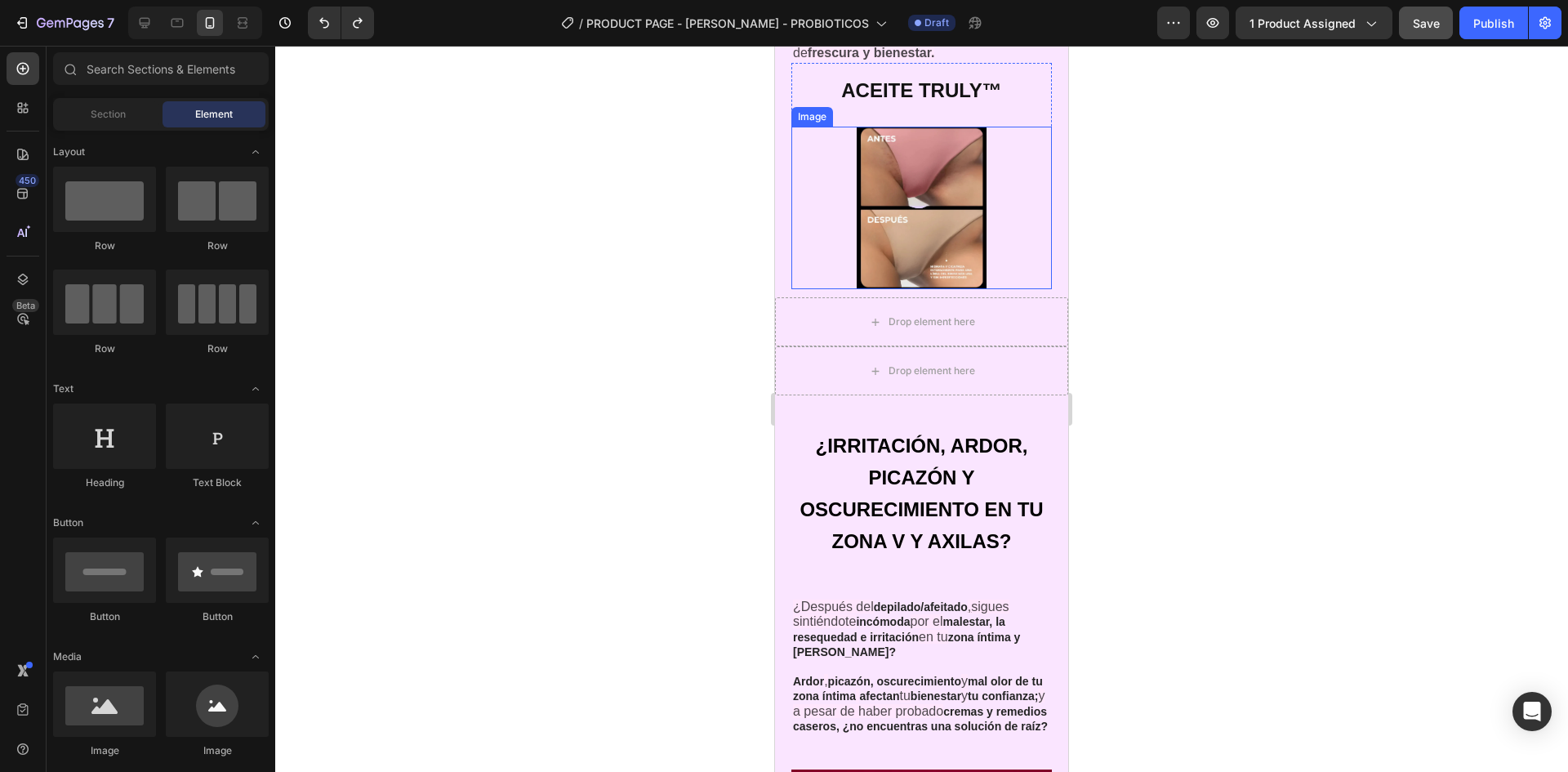
click at [1004, 253] on div at bounding box center [922, 208] width 261 height 163
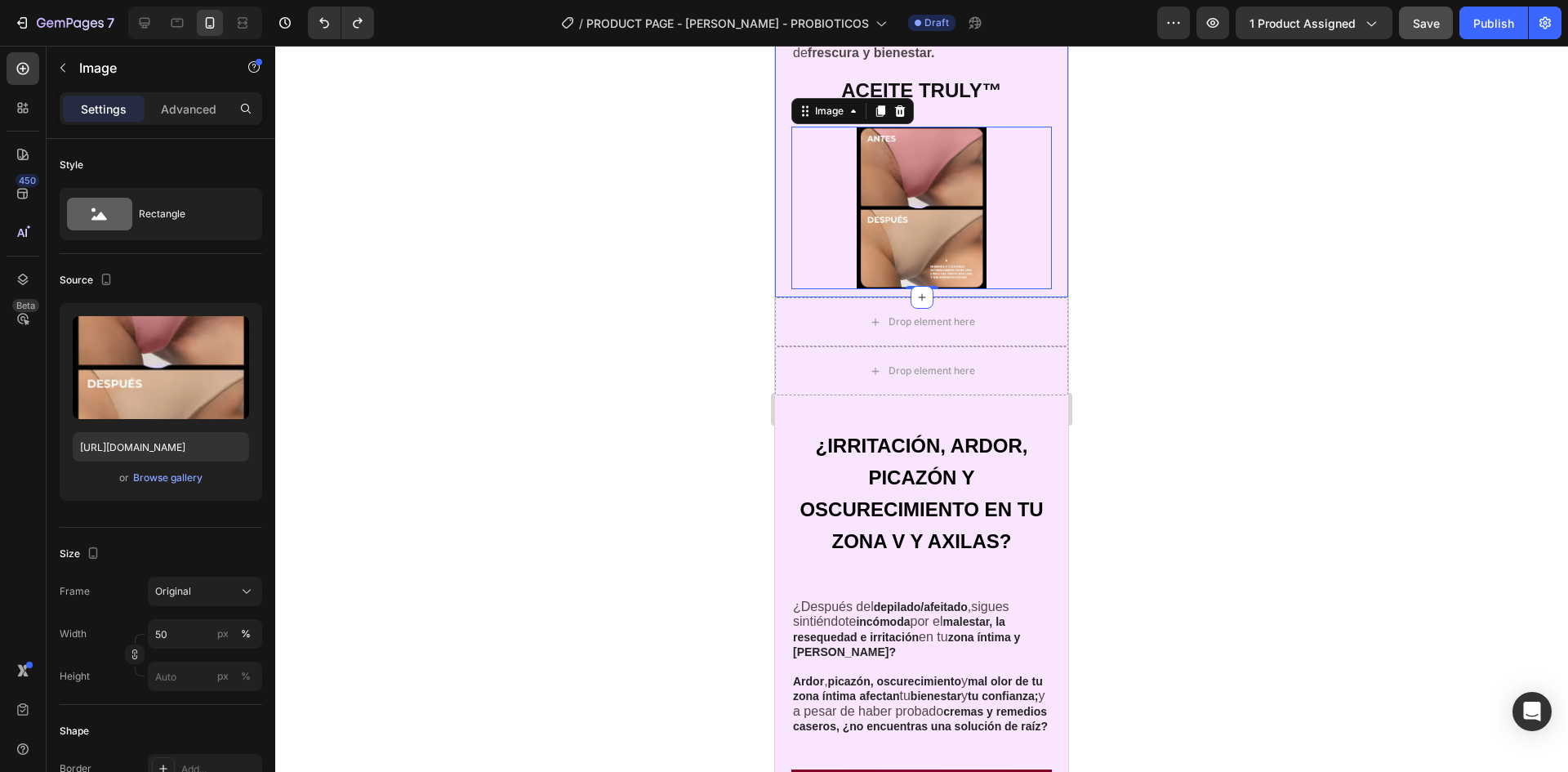
click at [1027, 113] on h2 "ACEITE TRULY™" at bounding box center [922, 88] width 261 height 51
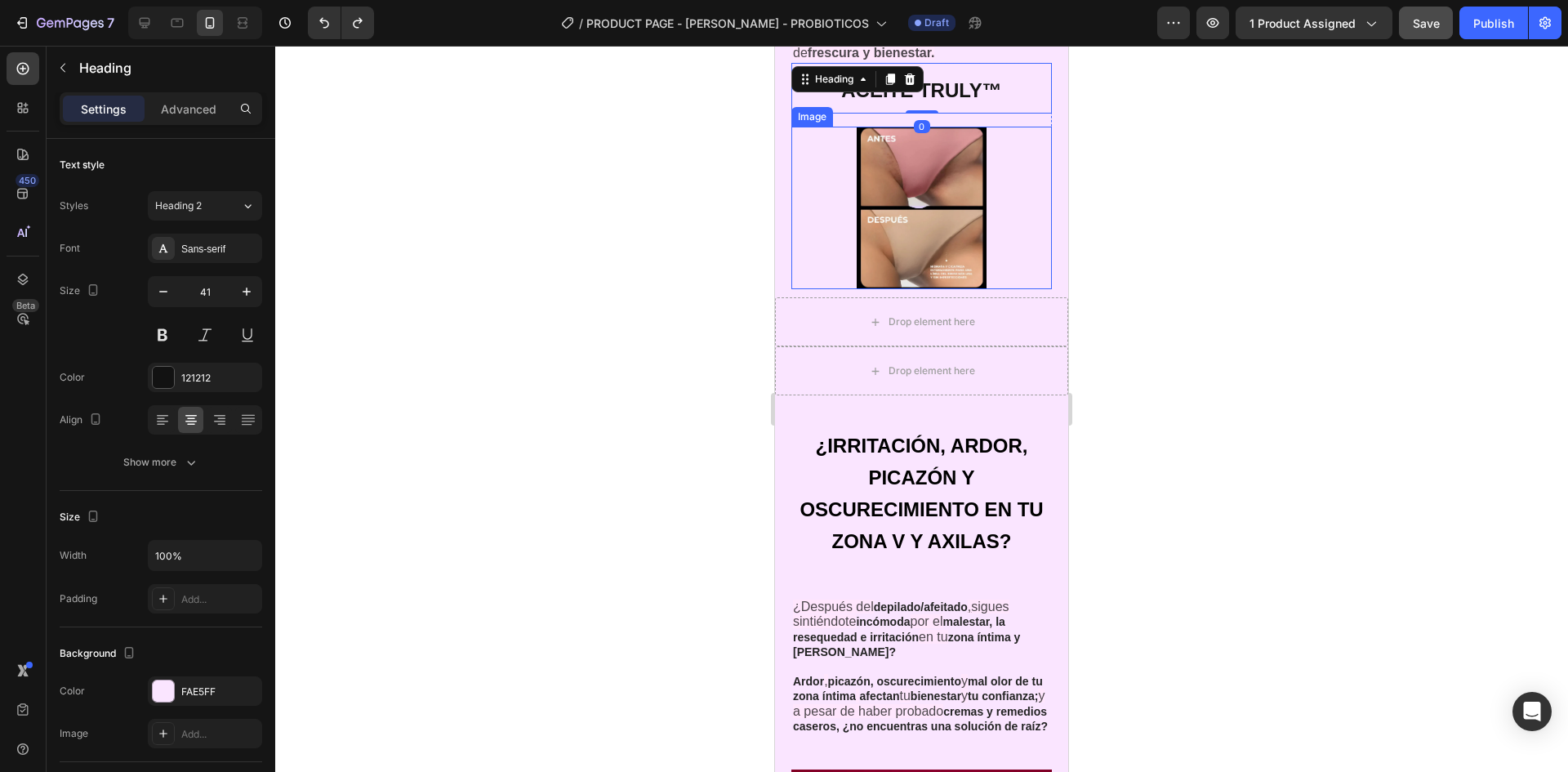
click at [1032, 147] on div at bounding box center [922, 208] width 261 height 163
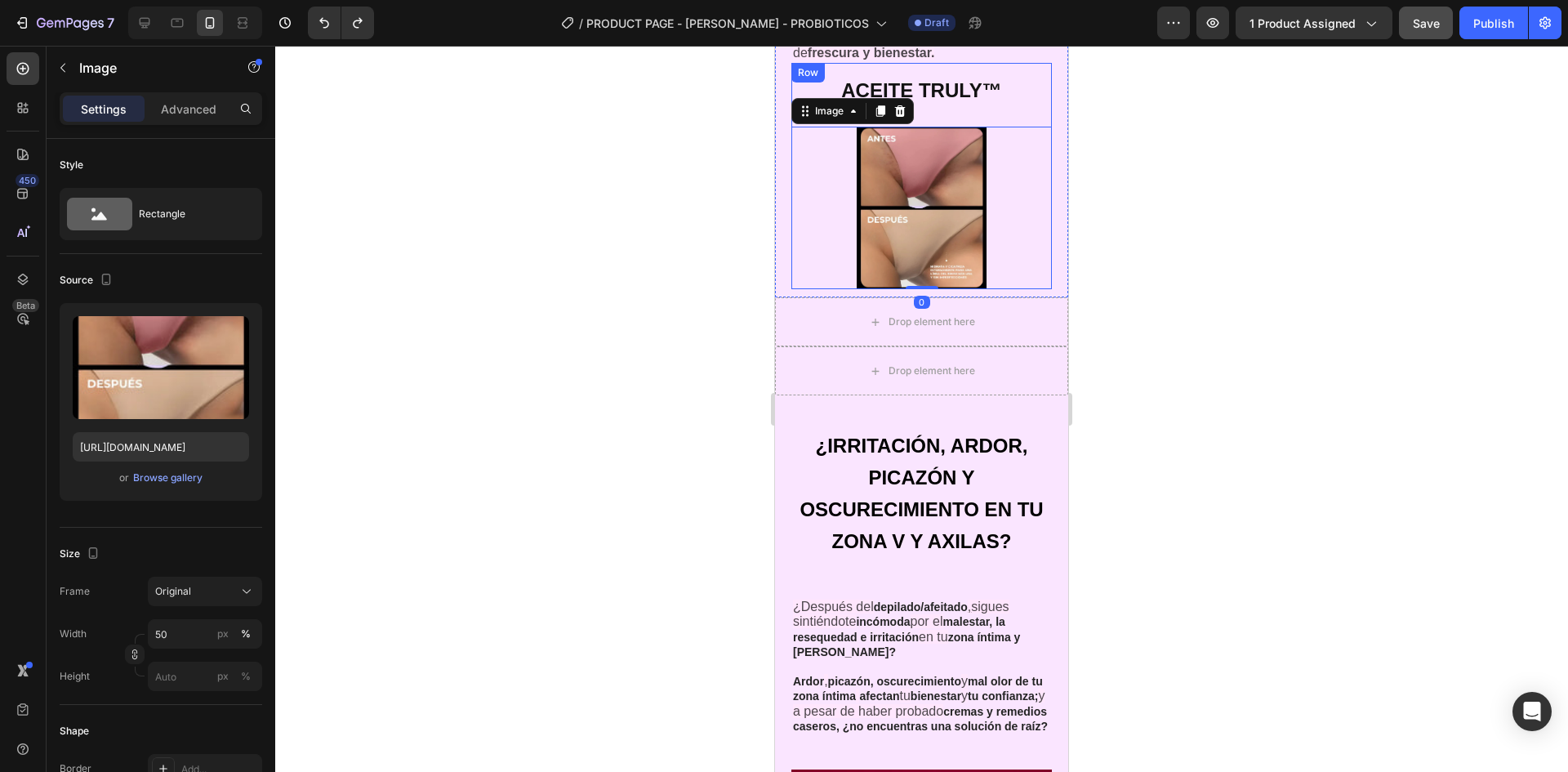
click at [1035, 140] on div "ACEITE TRULY™ Heading Image 0 Row" at bounding box center [922, 176] width 261 height 227
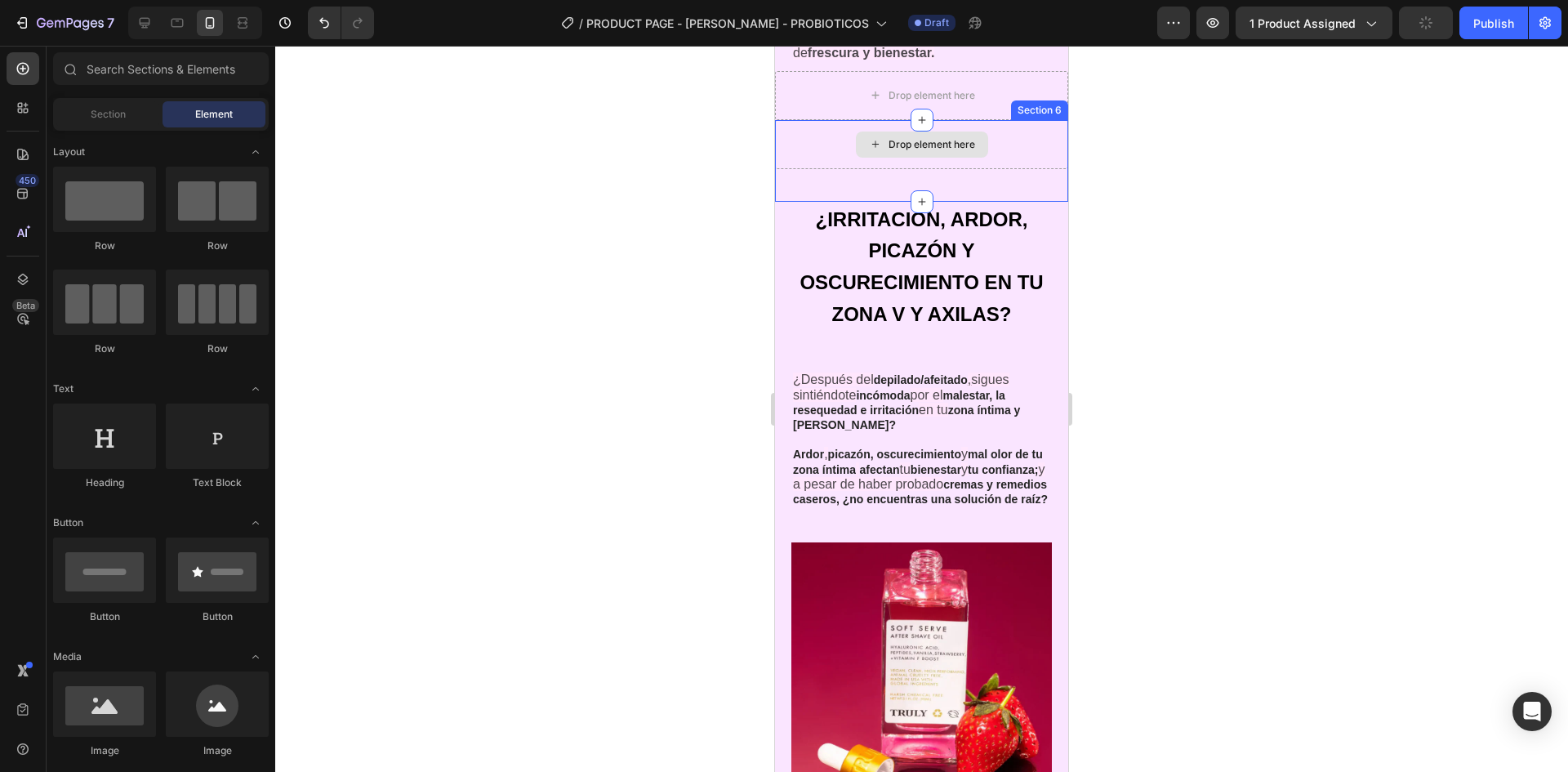
click at [1049, 159] on div "Drop element here" at bounding box center [922, 144] width 293 height 49
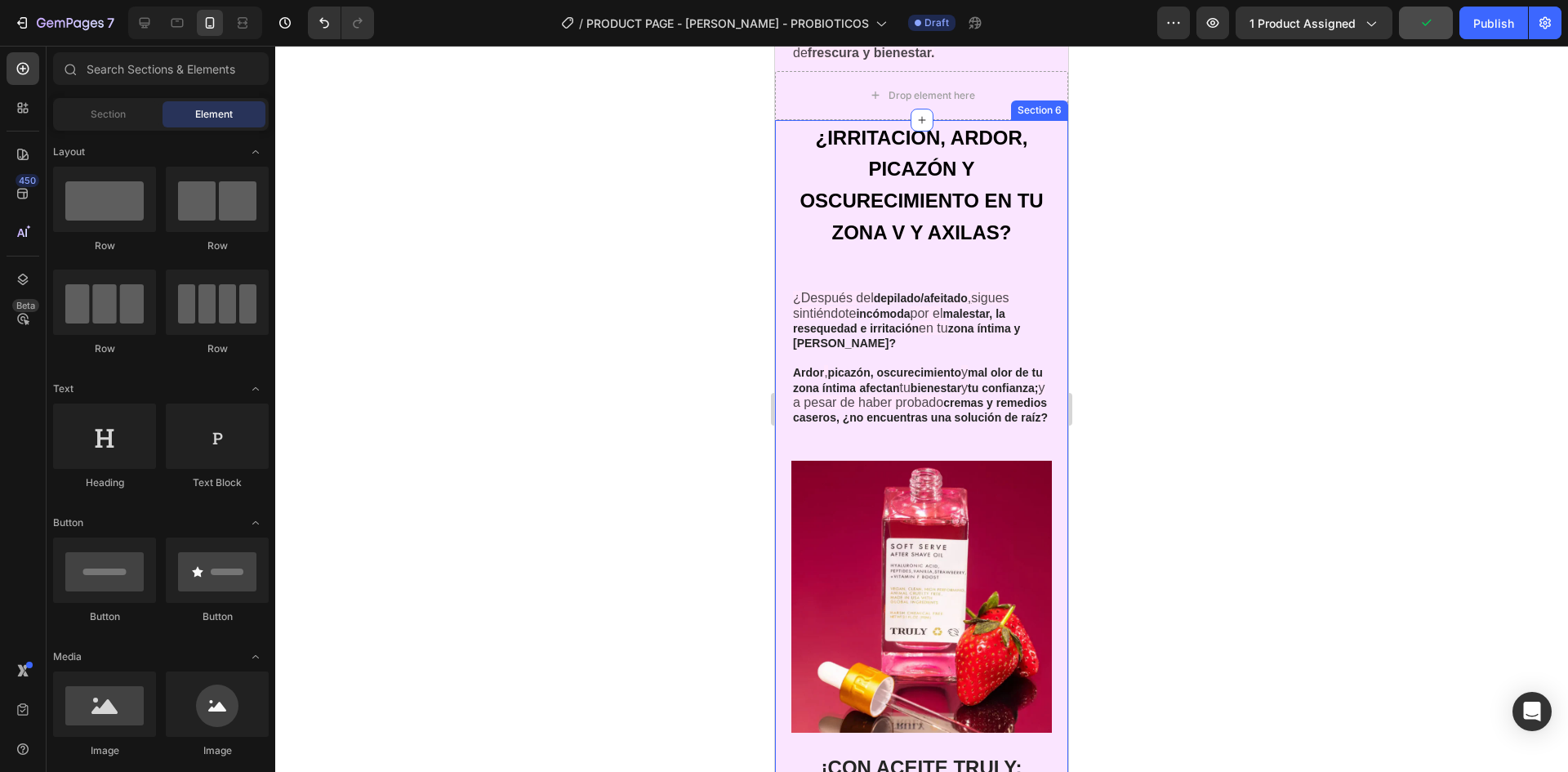
click at [1011, 120] on div "Section 6" at bounding box center [1040, 110] width 57 height 20
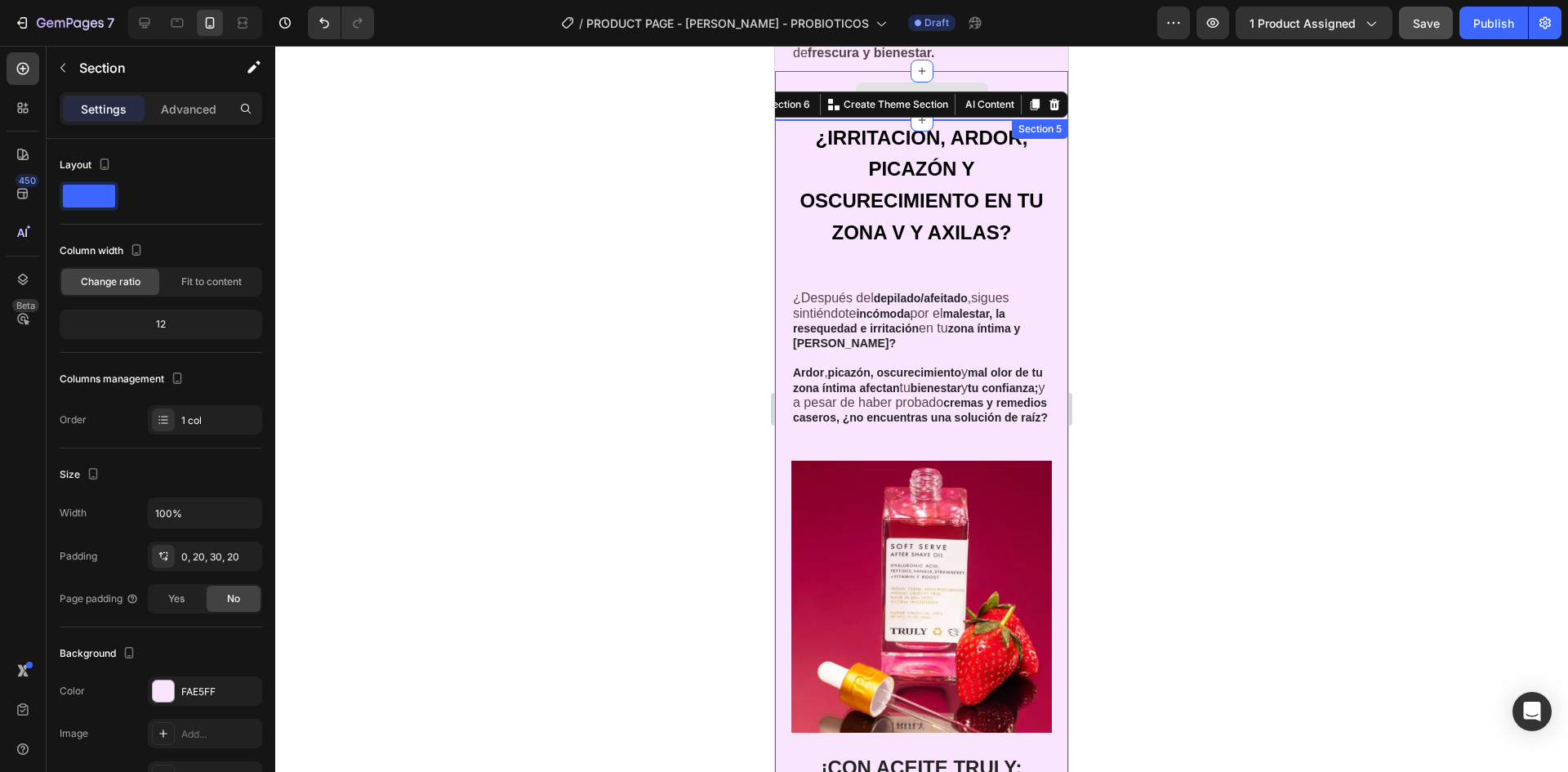
click at [980, 96] on div "Drop element here" at bounding box center [922, 96] width 293 height 49
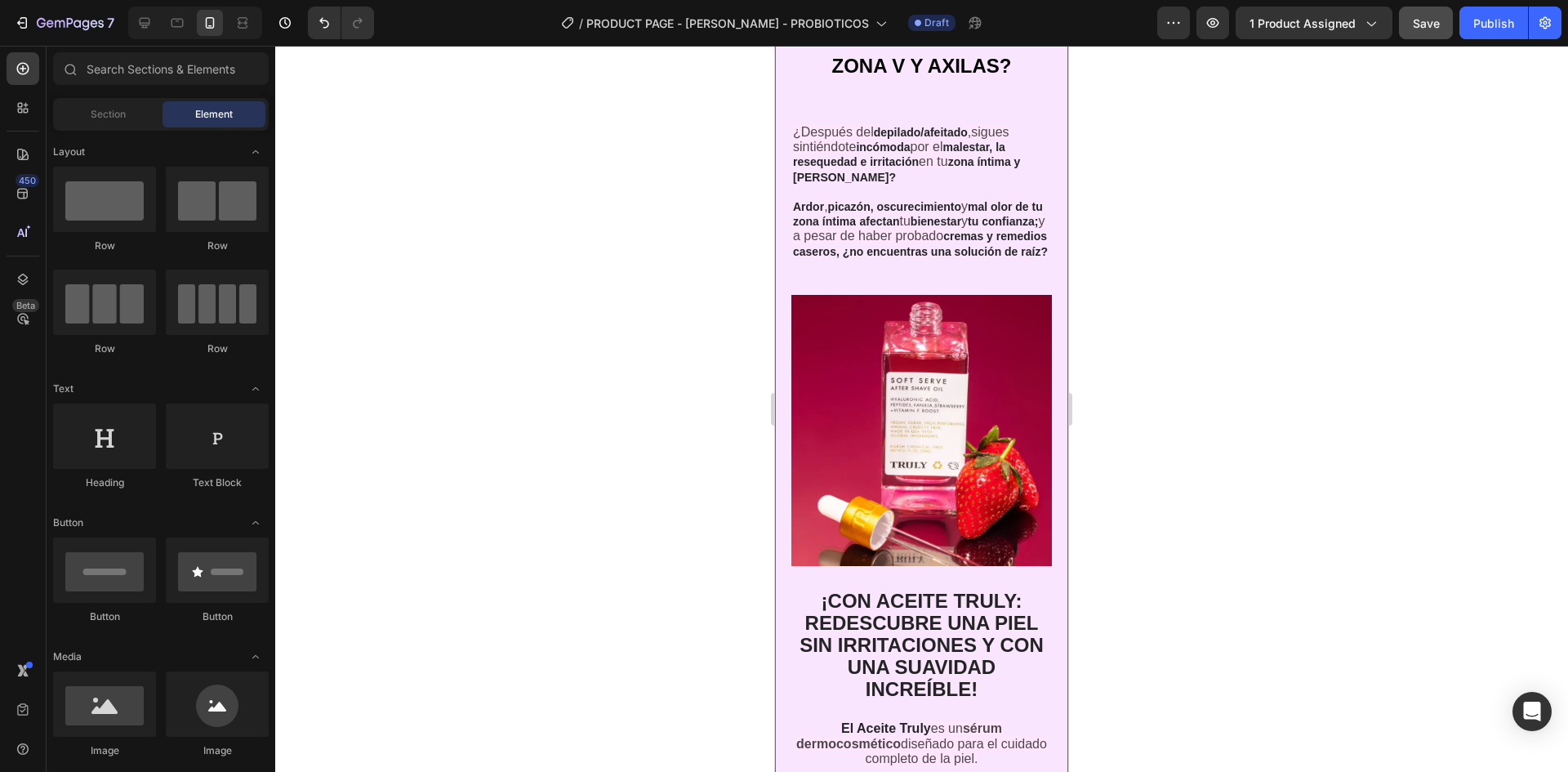
scroll to position [4138, 0]
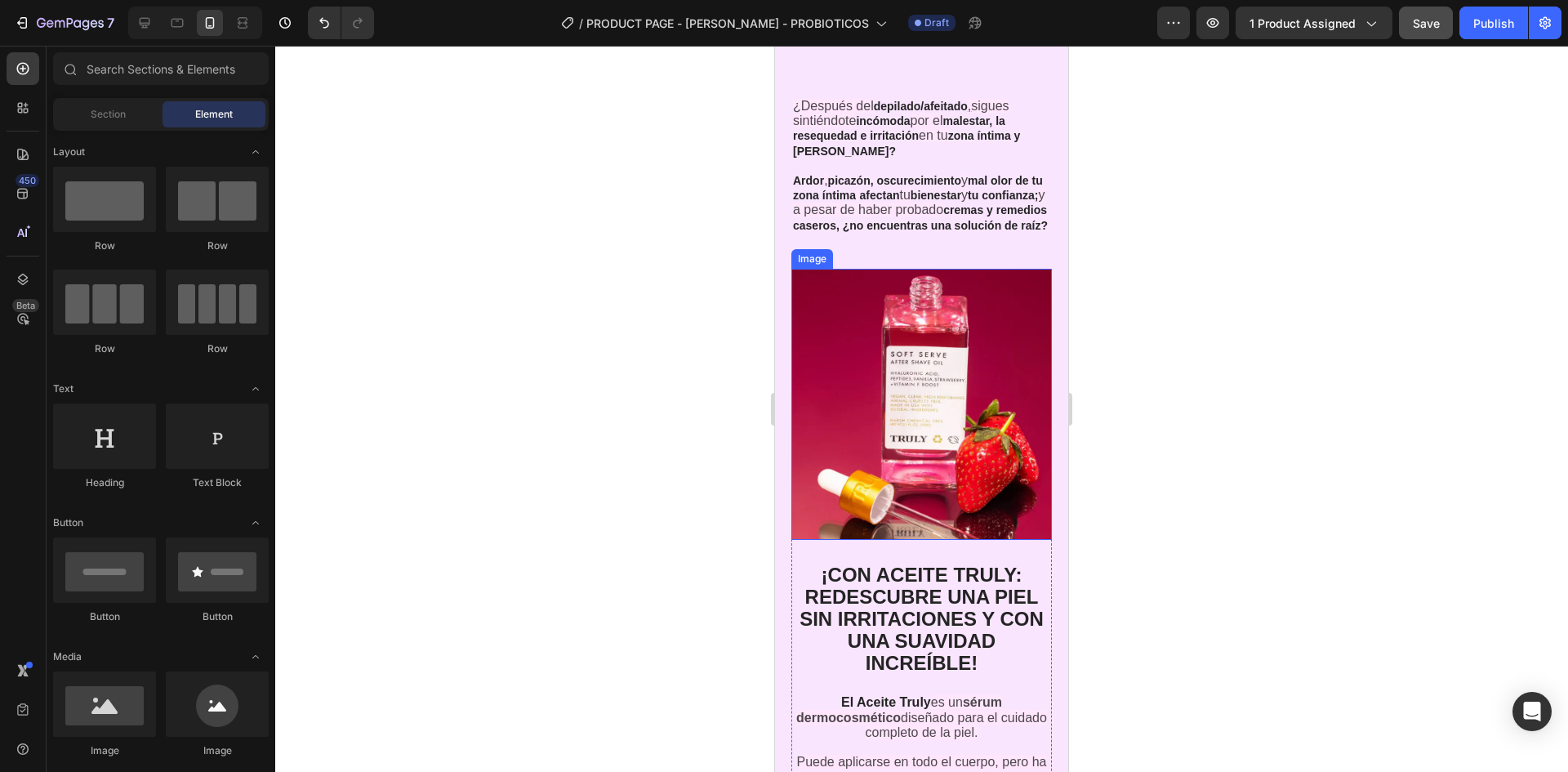
click at [1012, 385] on img at bounding box center [922, 405] width 261 height 272
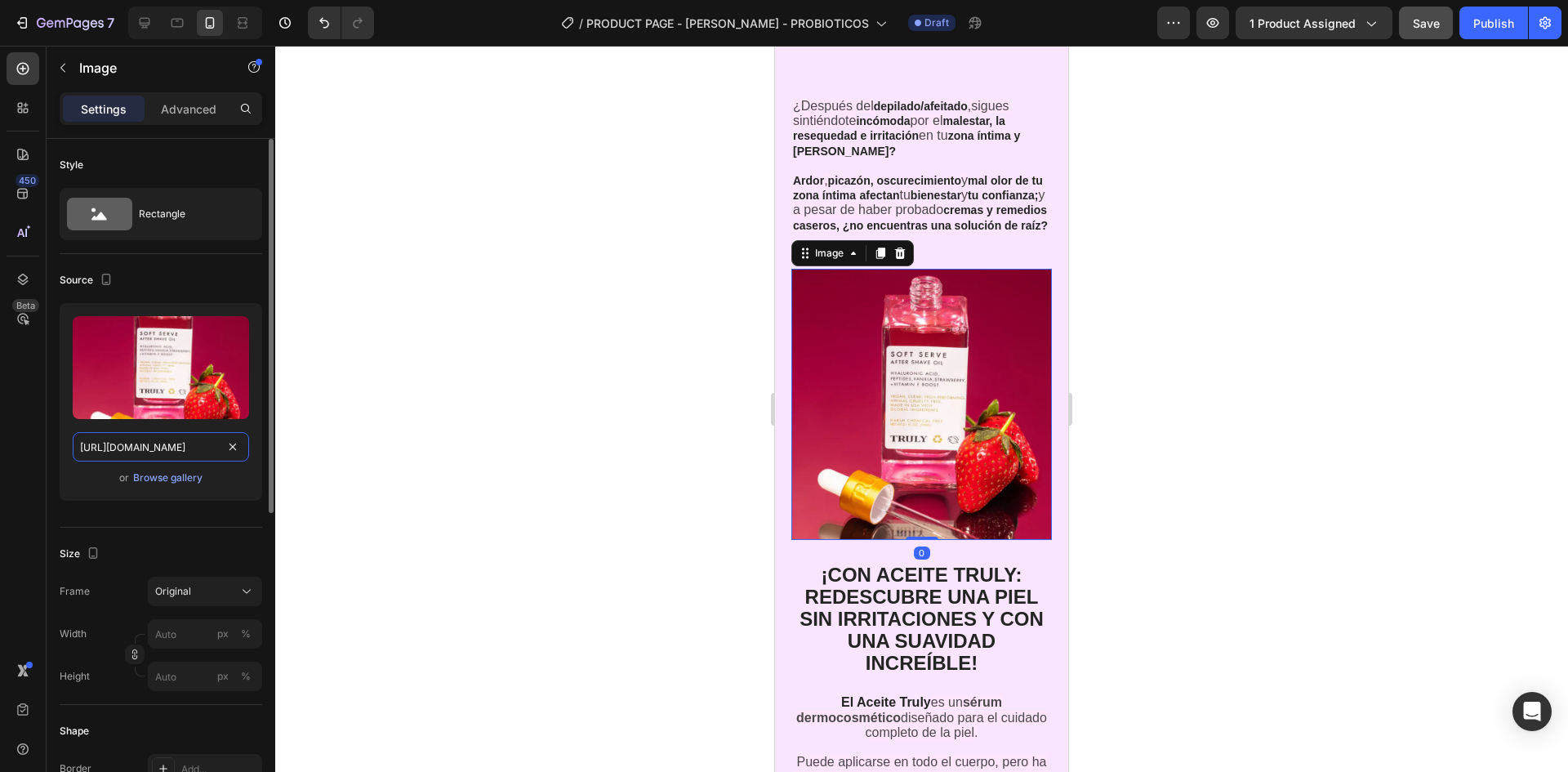
click at [180, 453] on input "[URL][DOMAIN_NAME]" at bounding box center [160, 447] width 176 height 29
click at [170, 28] on icon at bounding box center [177, 22] width 16 height 16
type input "[URL][DOMAIN_NAME]"
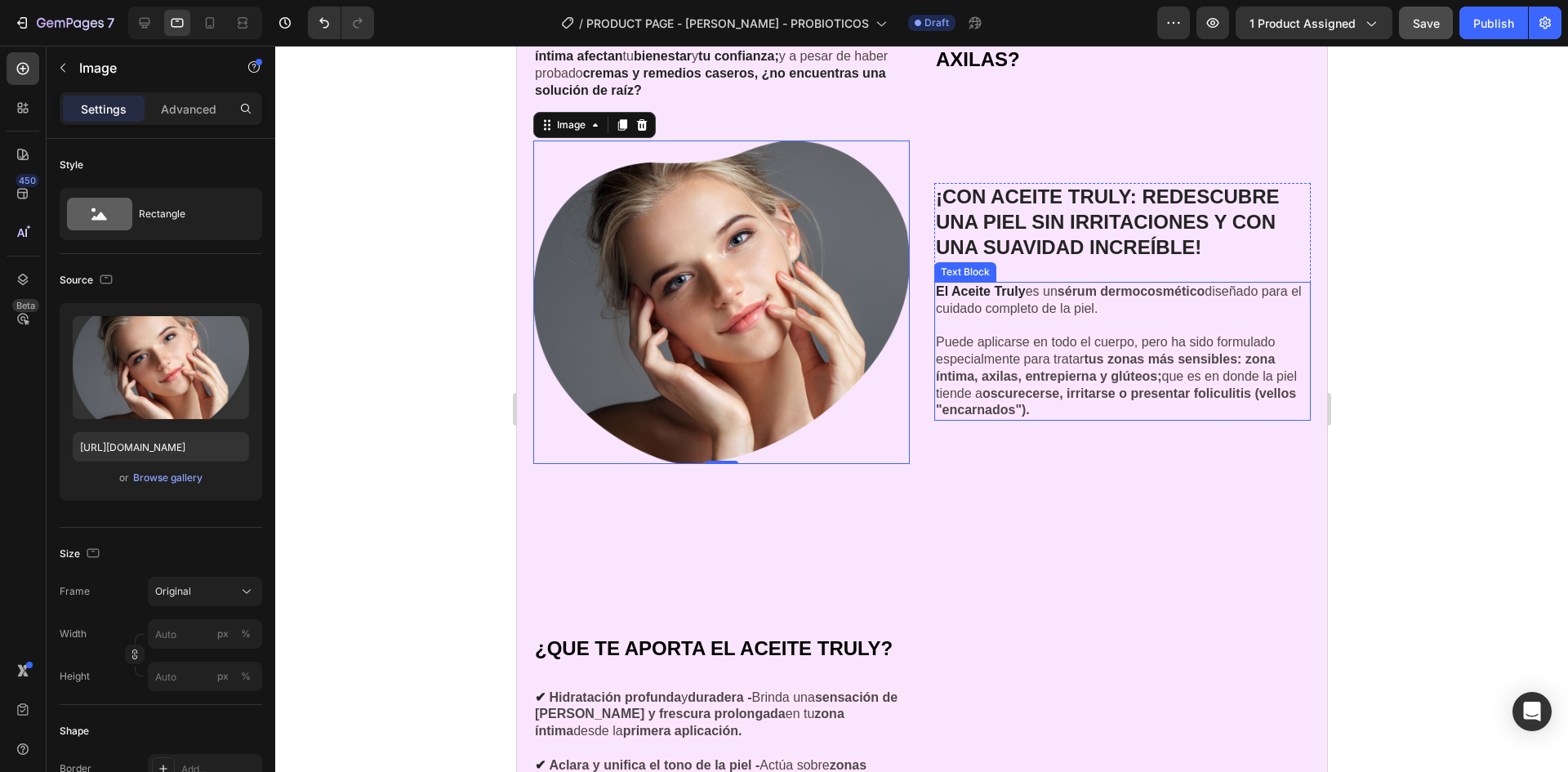
scroll to position [4231, 0]
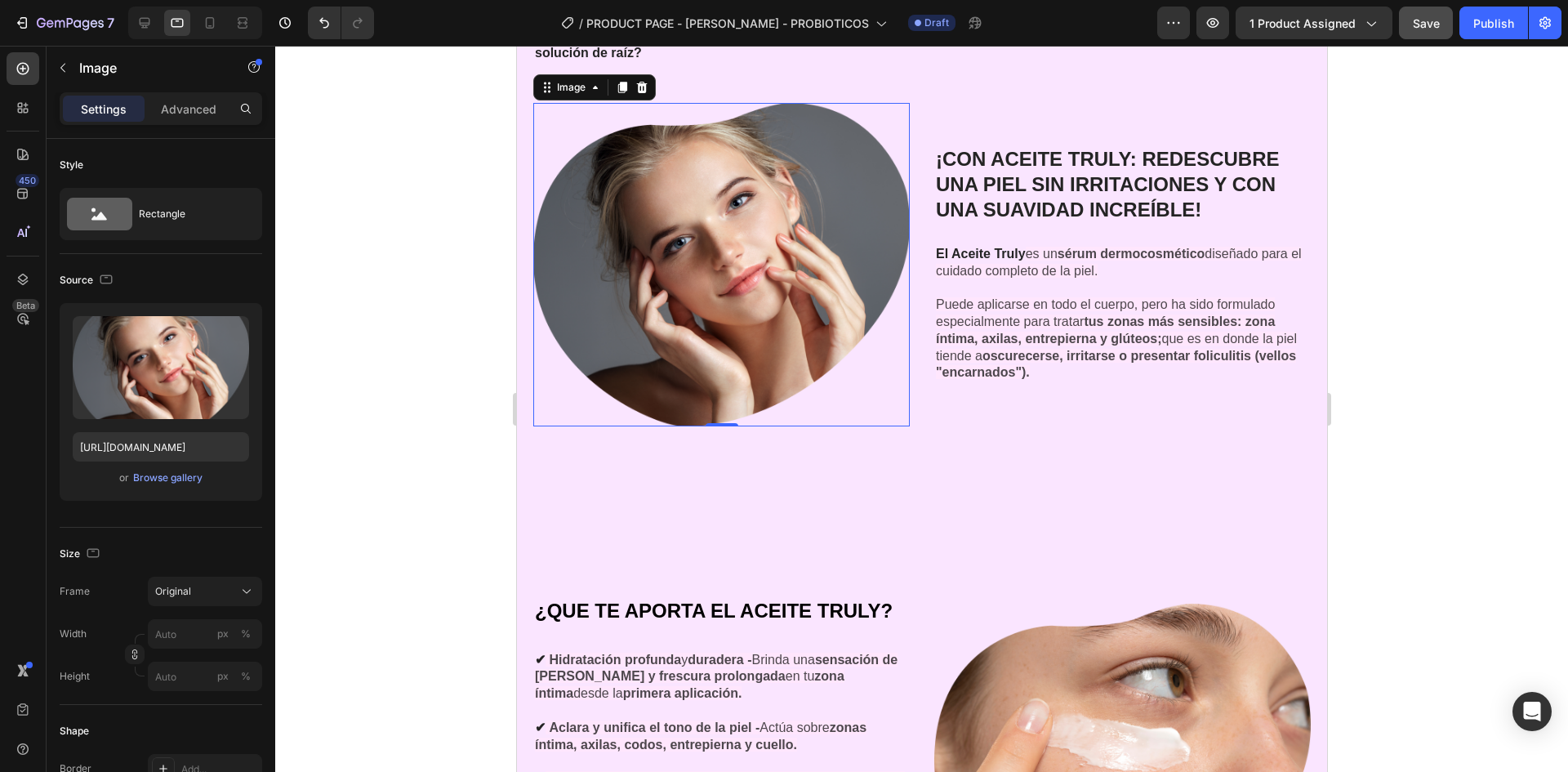
click at [819, 300] on img at bounding box center [720, 264] width 376 height 323
click at [155, 445] on input "[URL][DOMAIN_NAME]" at bounding box center [160, 447] width 176 height 29
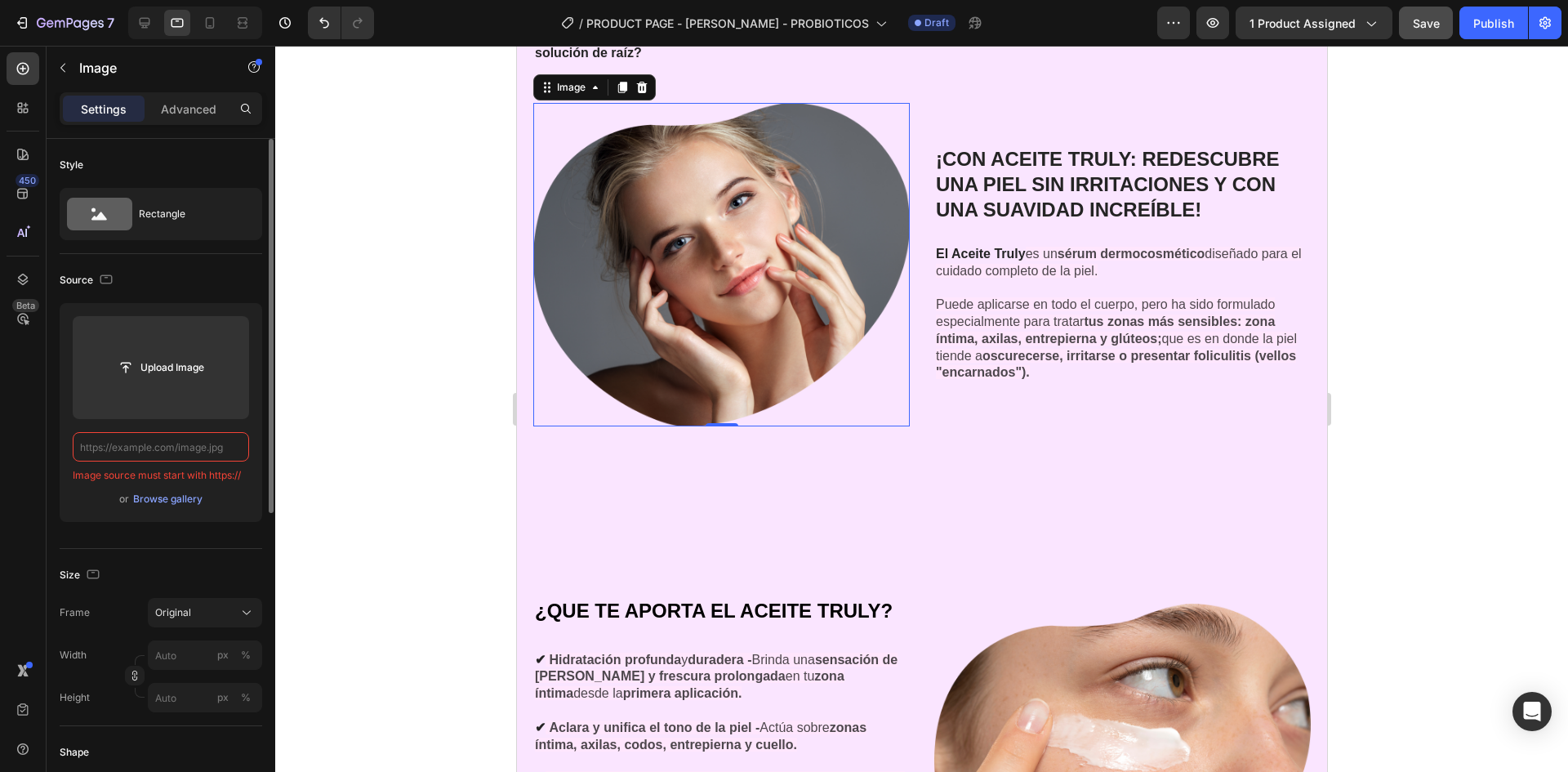
paste input "[URL][DOMAIN_NAME]"
type input "[URL][DOMAIN_NAME]"
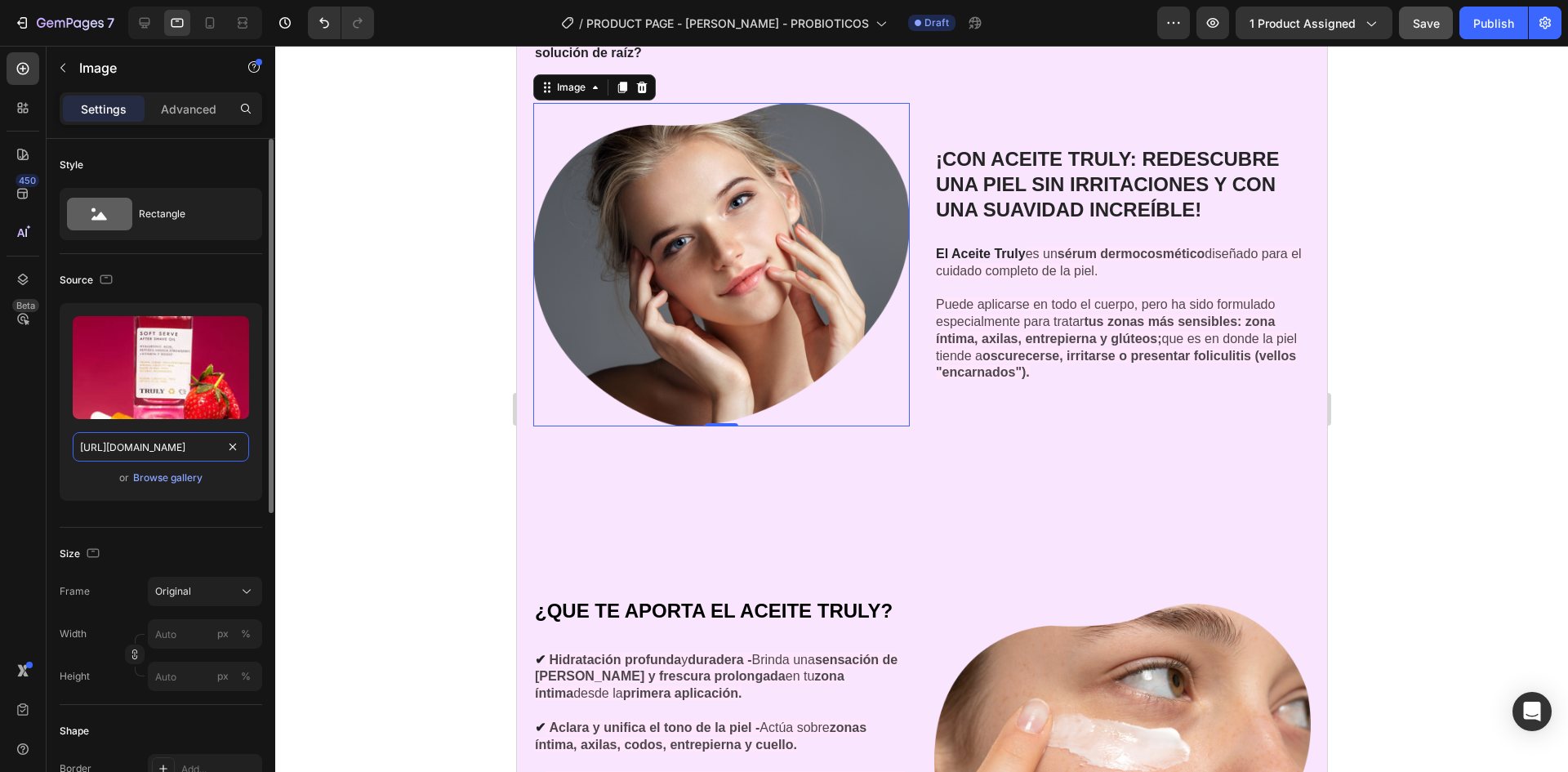
scroll to position [0, 501]
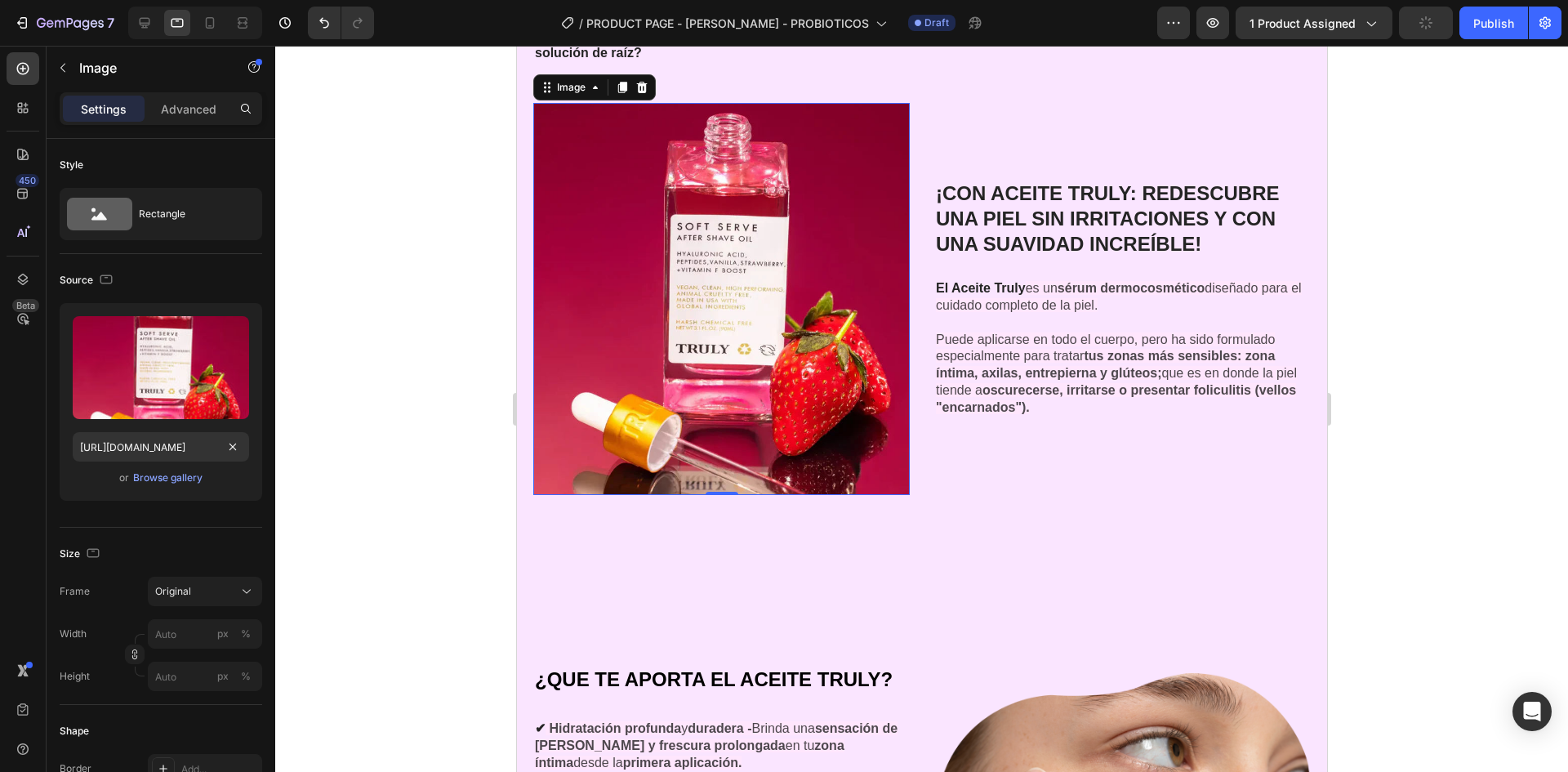
click at [320, 340] on div at bounding box center [921, 408] width 1293 height 726
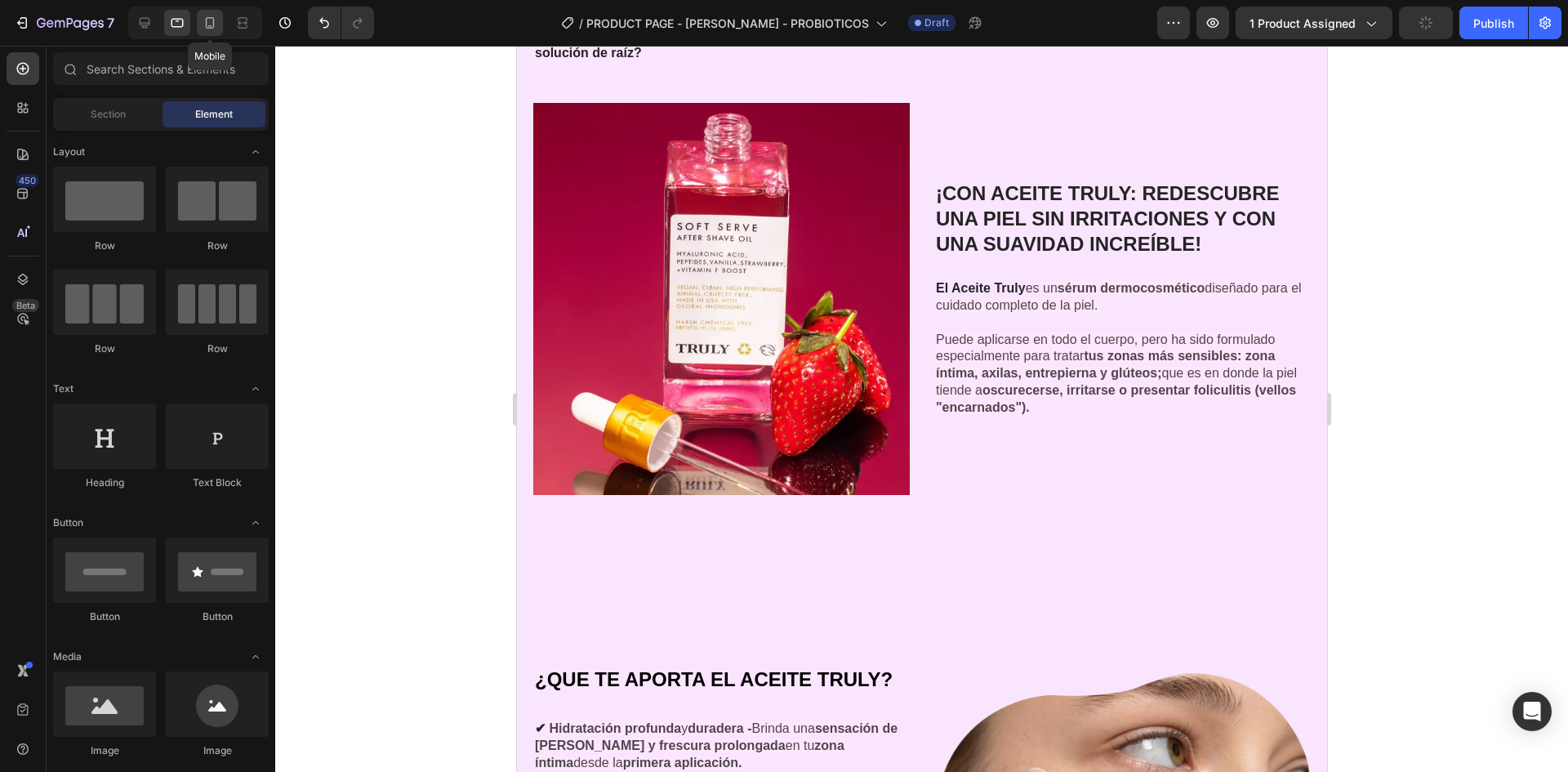
drag, startPoint x: 212, startPoint y: 29, endPoint x: 478, endPoint y: 263, distance: 354.3
click at [212, 29] on icon at bounding box center [210, 22] width 9 height 12
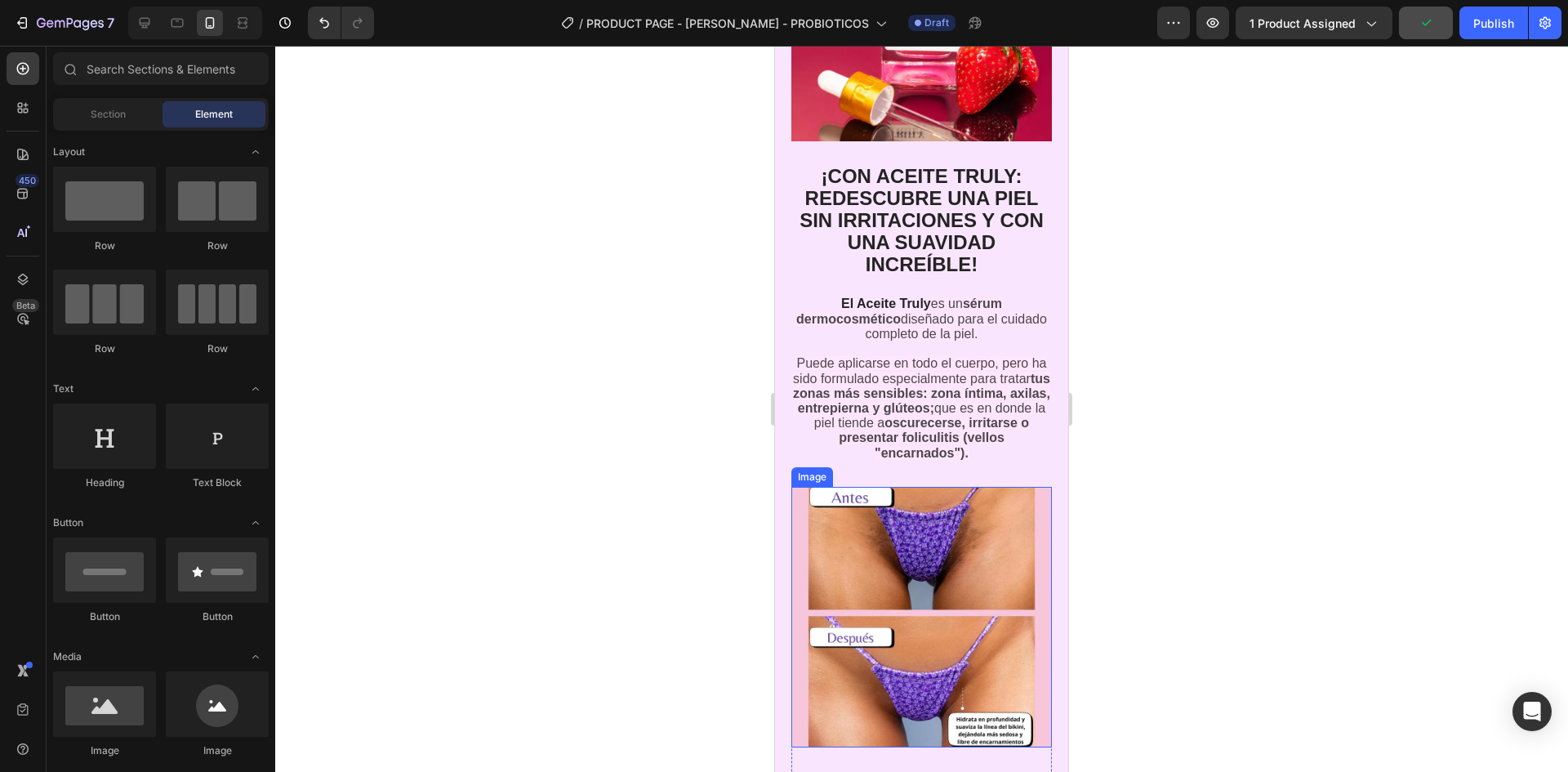
scroll to position [4636, 0]
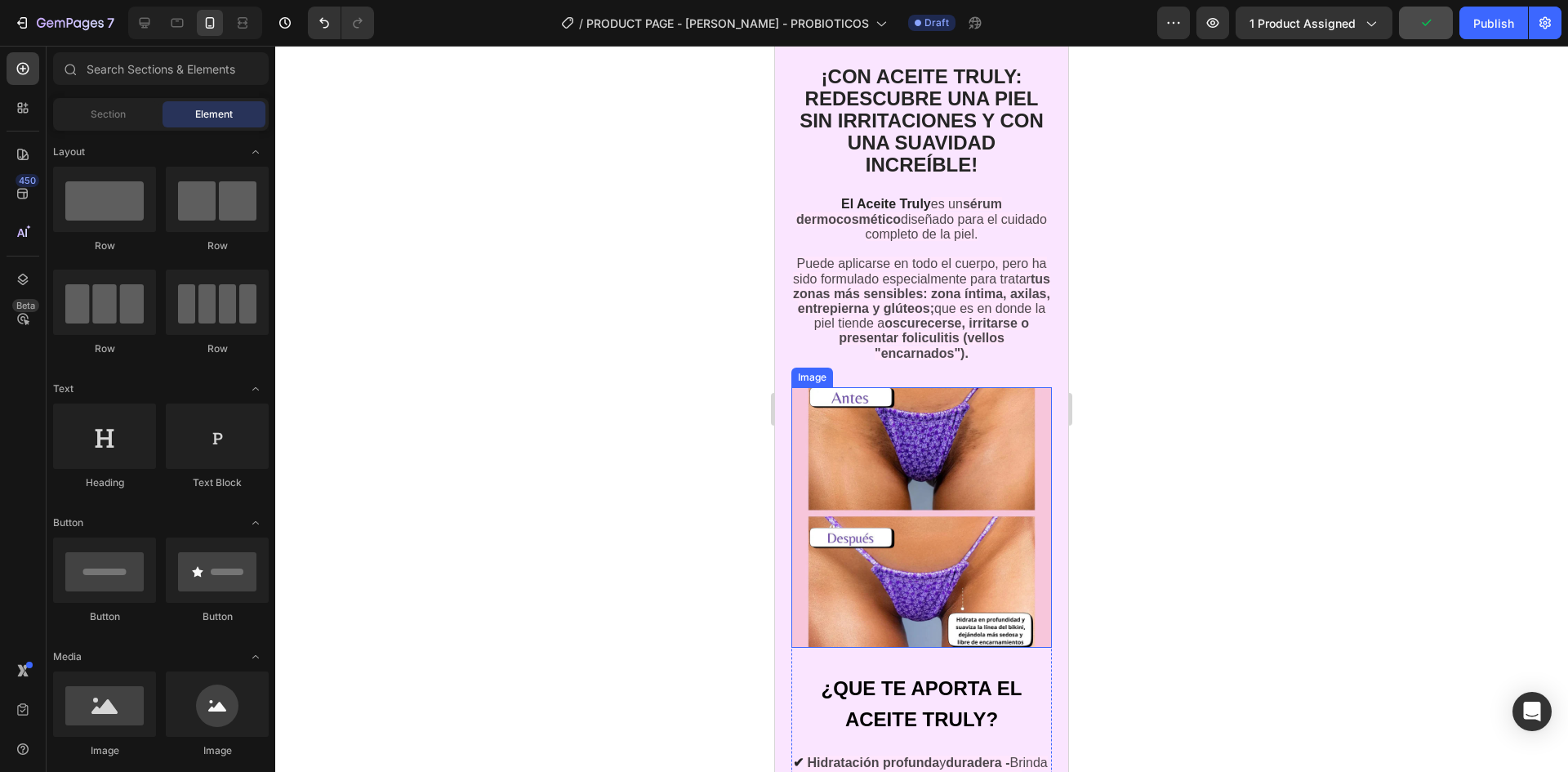
click at [976, 527] on img at bounding box center [922, 517] width 261 height 261
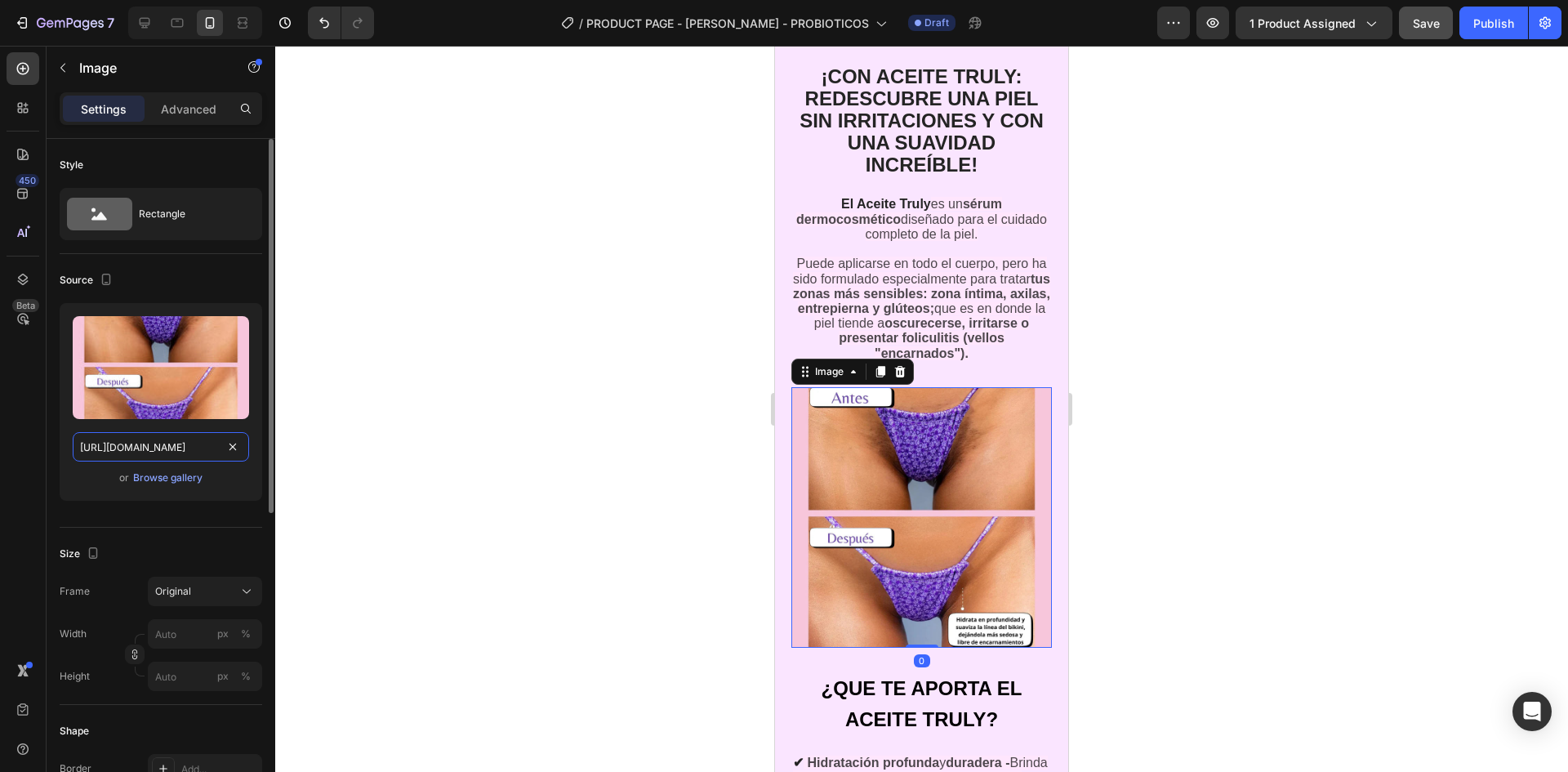
click at [165, 445] on input "[URL][DOMAIN_NAME]" at bounding box center [160, 447] width 176 height 29
click at [178, 22] on icon at bounding box center [177, 22] width 16 height 16
type input "[URL][DOMAIN_NAME]"
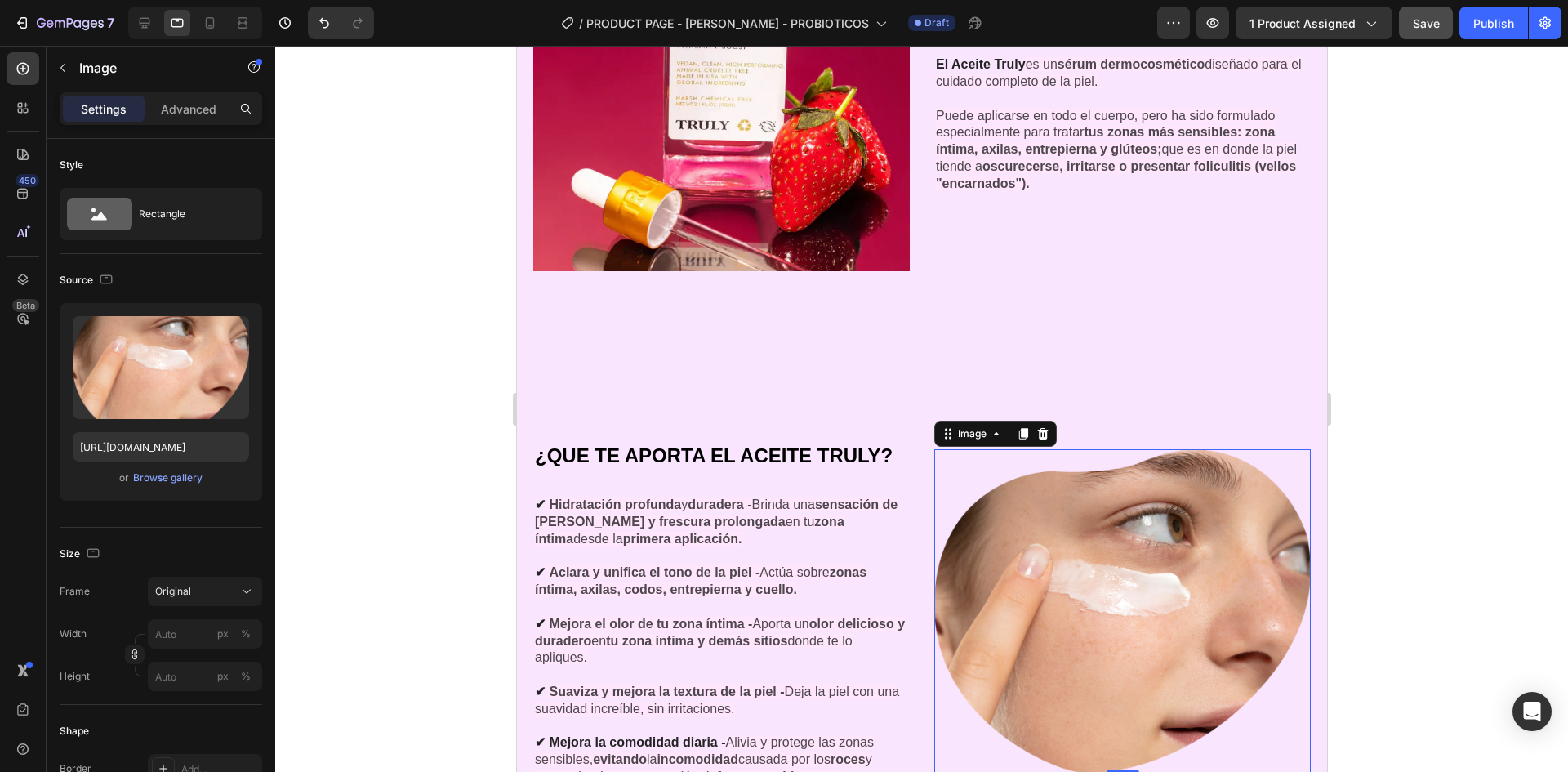
scroll to position [4430, 0]
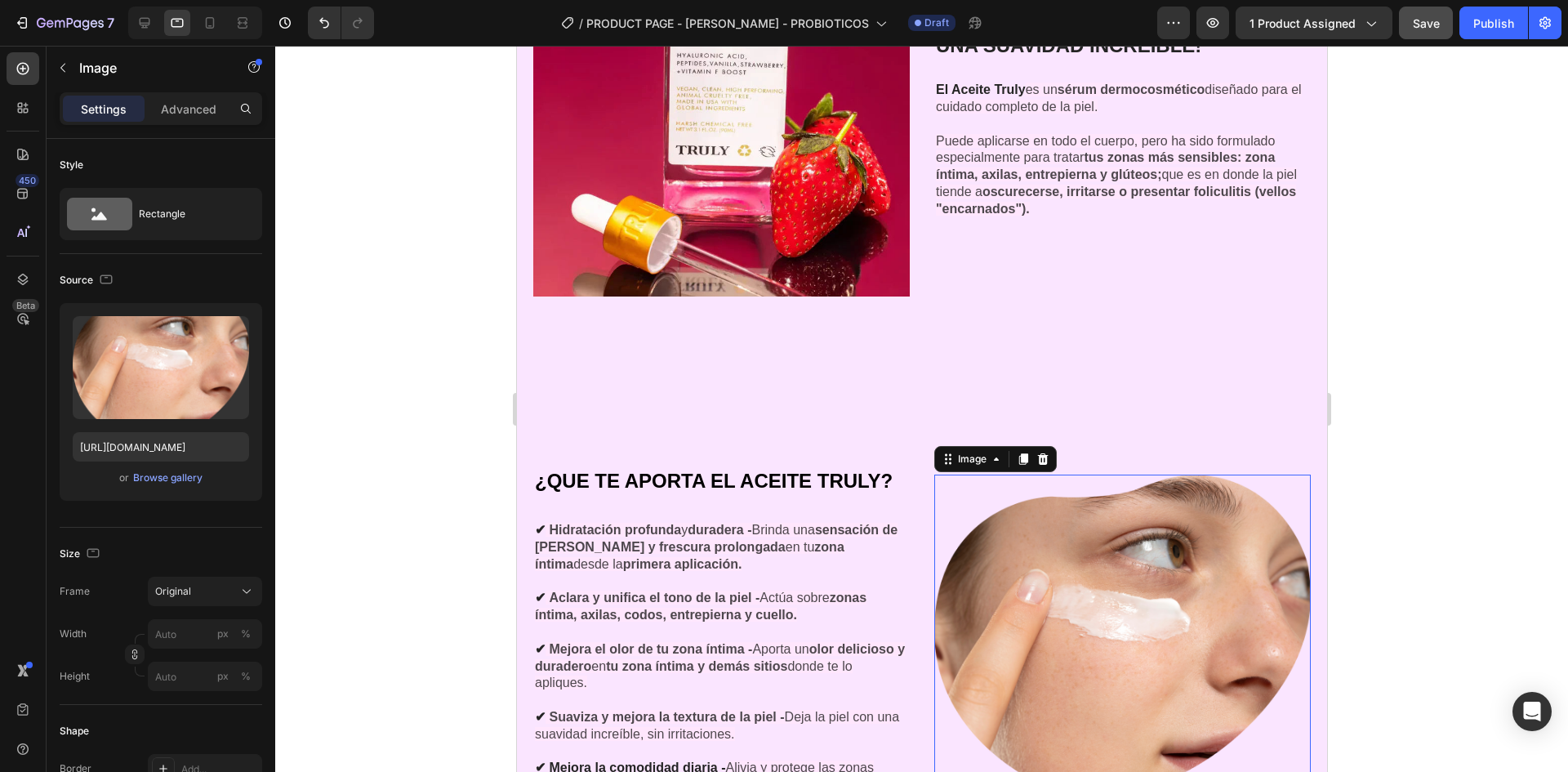
click at [1186, 573] on img at bounding box center [1121, 636] width 376 height 323
drag, startPoint x: 178, startPoint y: 452, endPoint x: 187, endPoint y: 450, distance: 9.2
click at [178, 451] on input "[URL][DOMAIN_NAME]" at bounding box center [160, 447] width 176 height 29
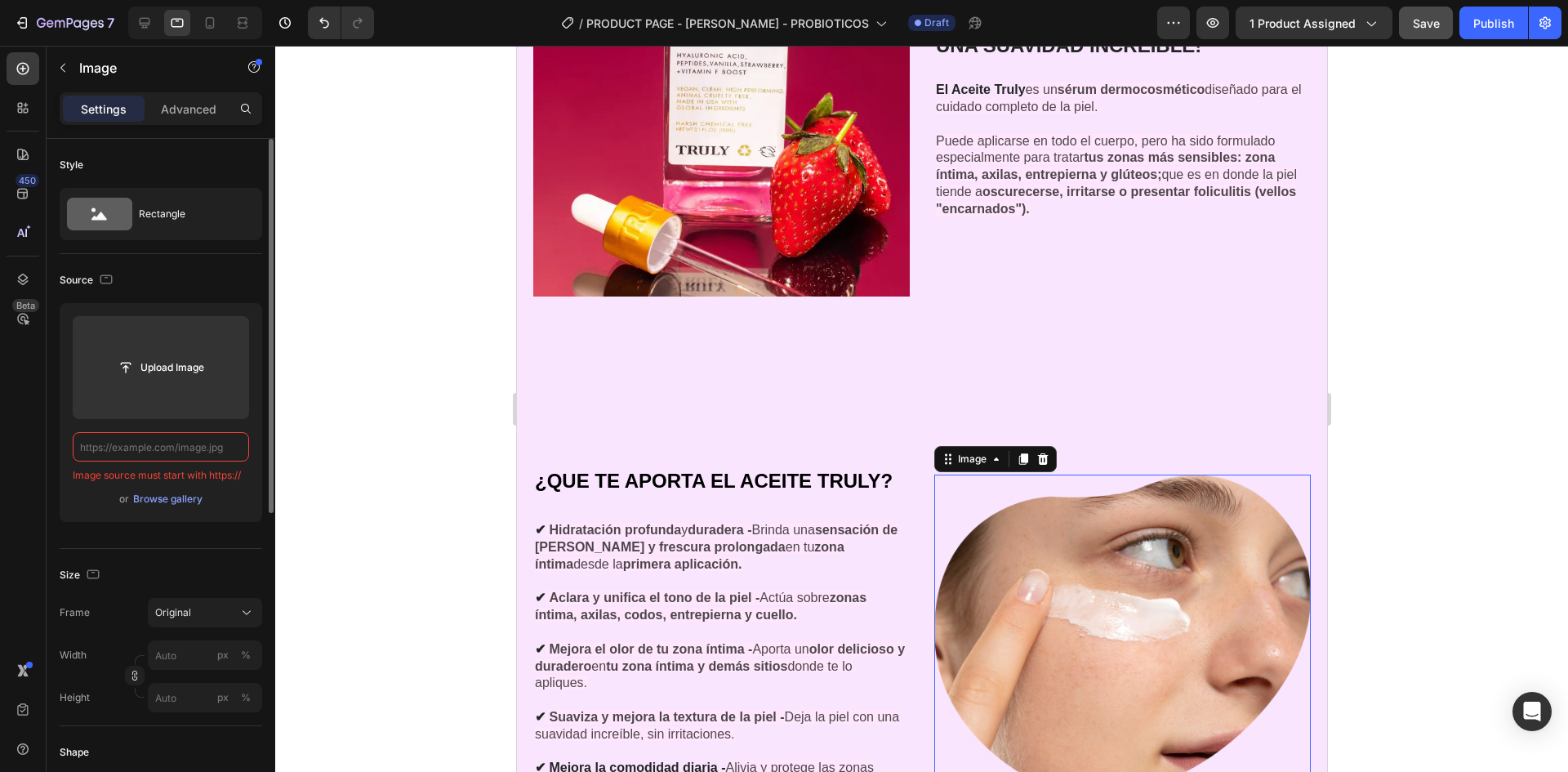
paste input "[URL][DOMAIN_NAME]"
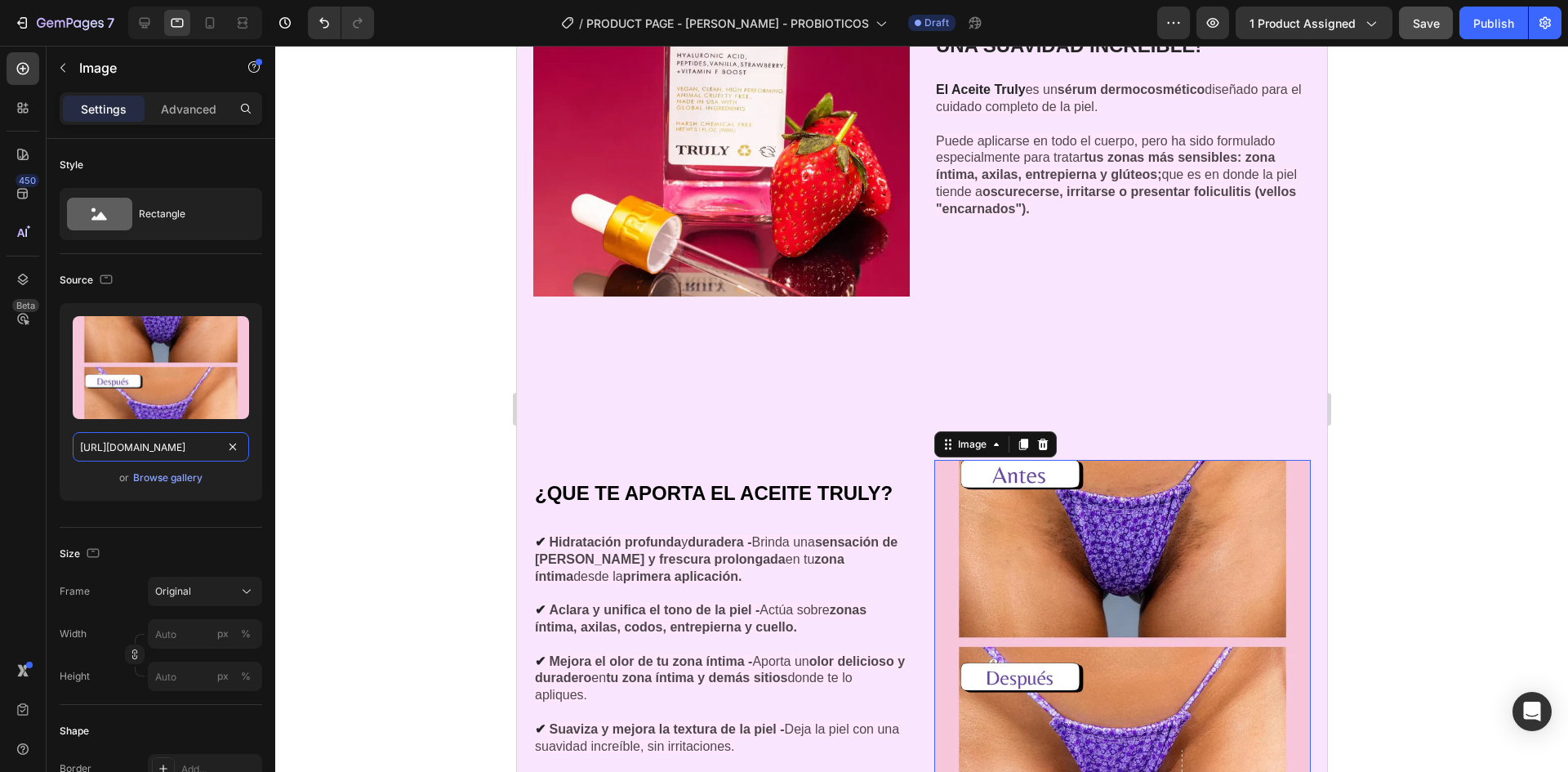
type input "[URL][DOMAIN_NAME]"
click at [433, 464] on div at bounding box center [921, 408] width 1293 height 726
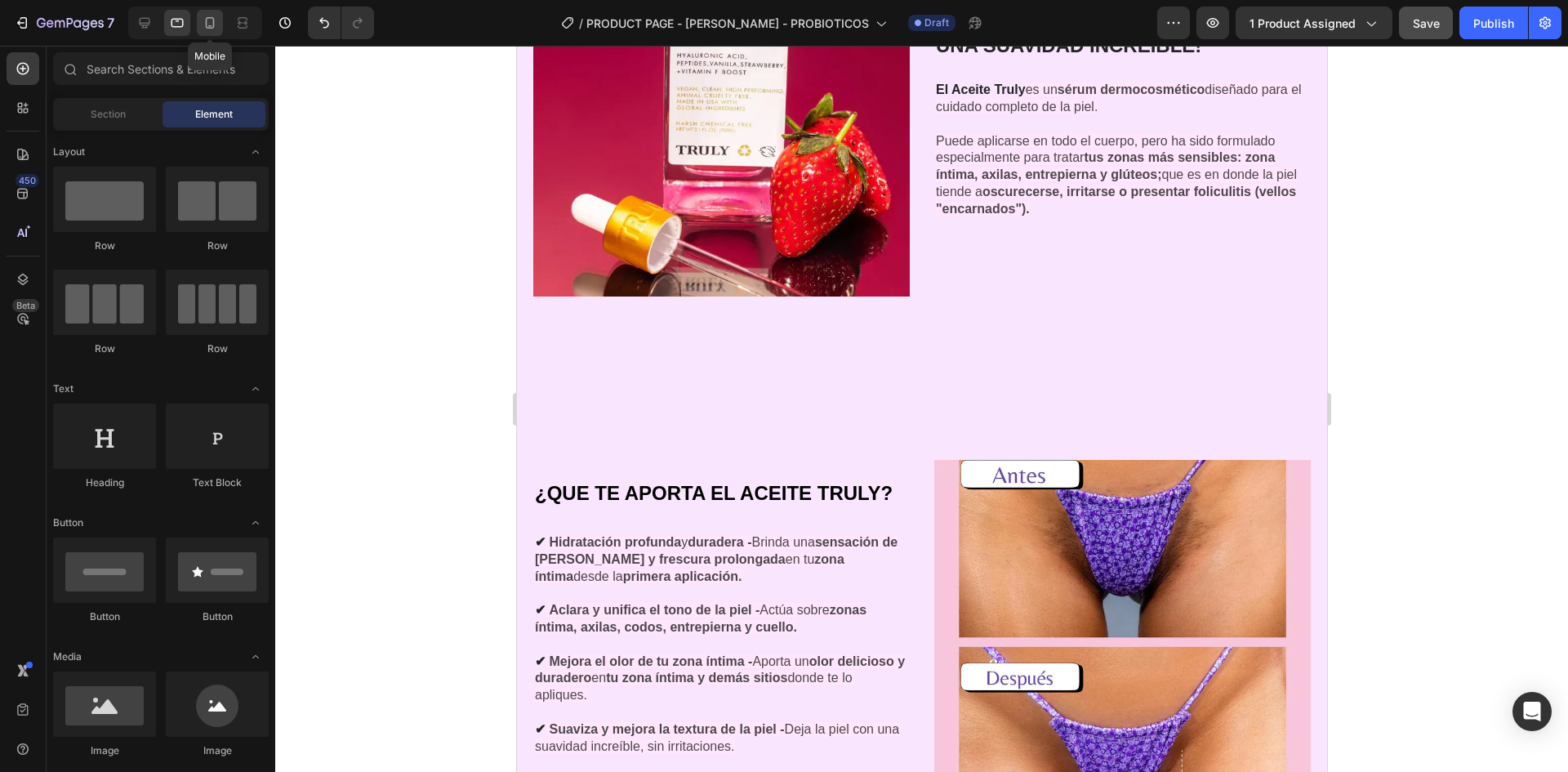
click at [210, 16] on icon at bounding box center [210, 22] width 16 height 16
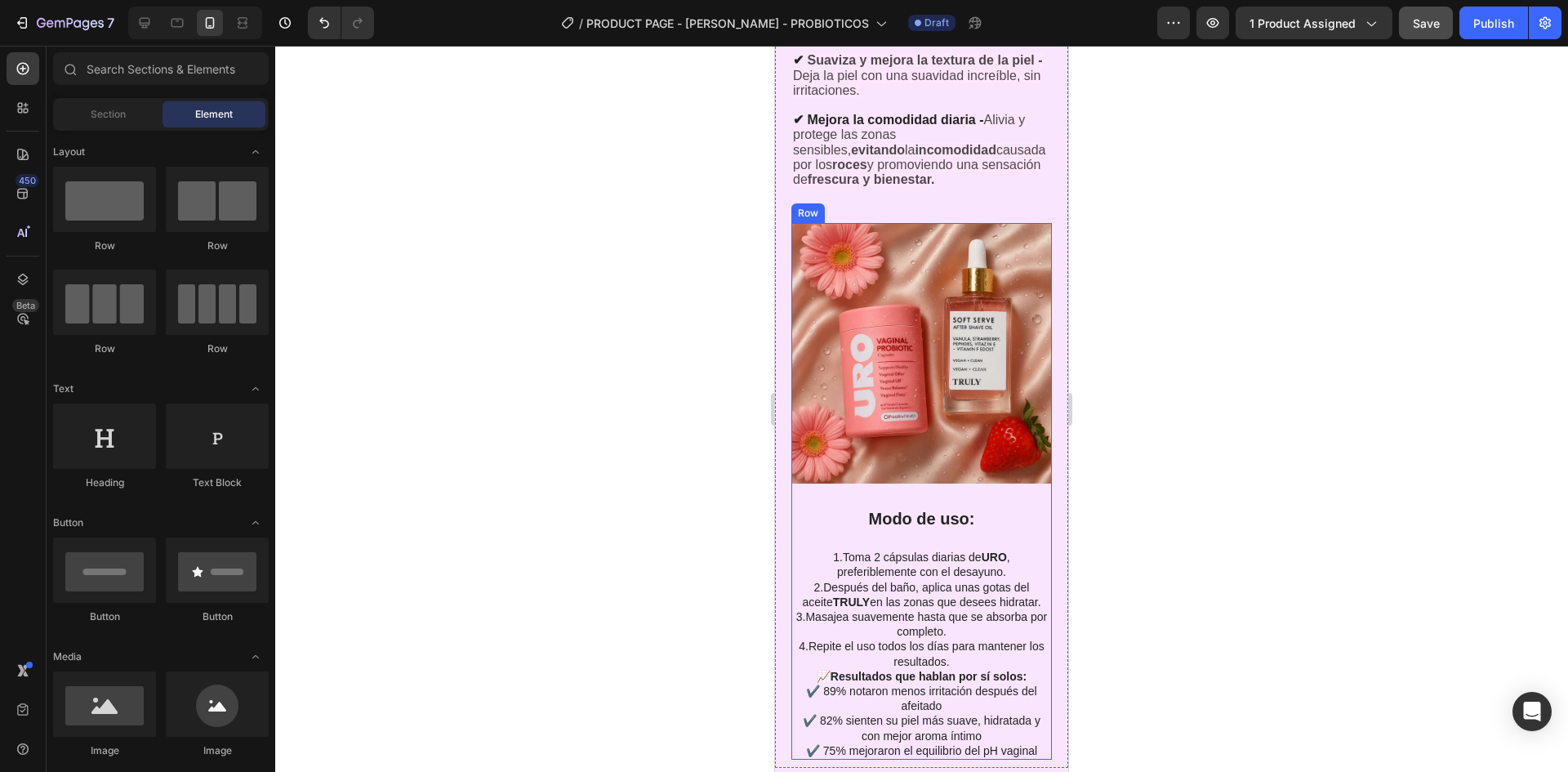
scroll to position [5597, 0]
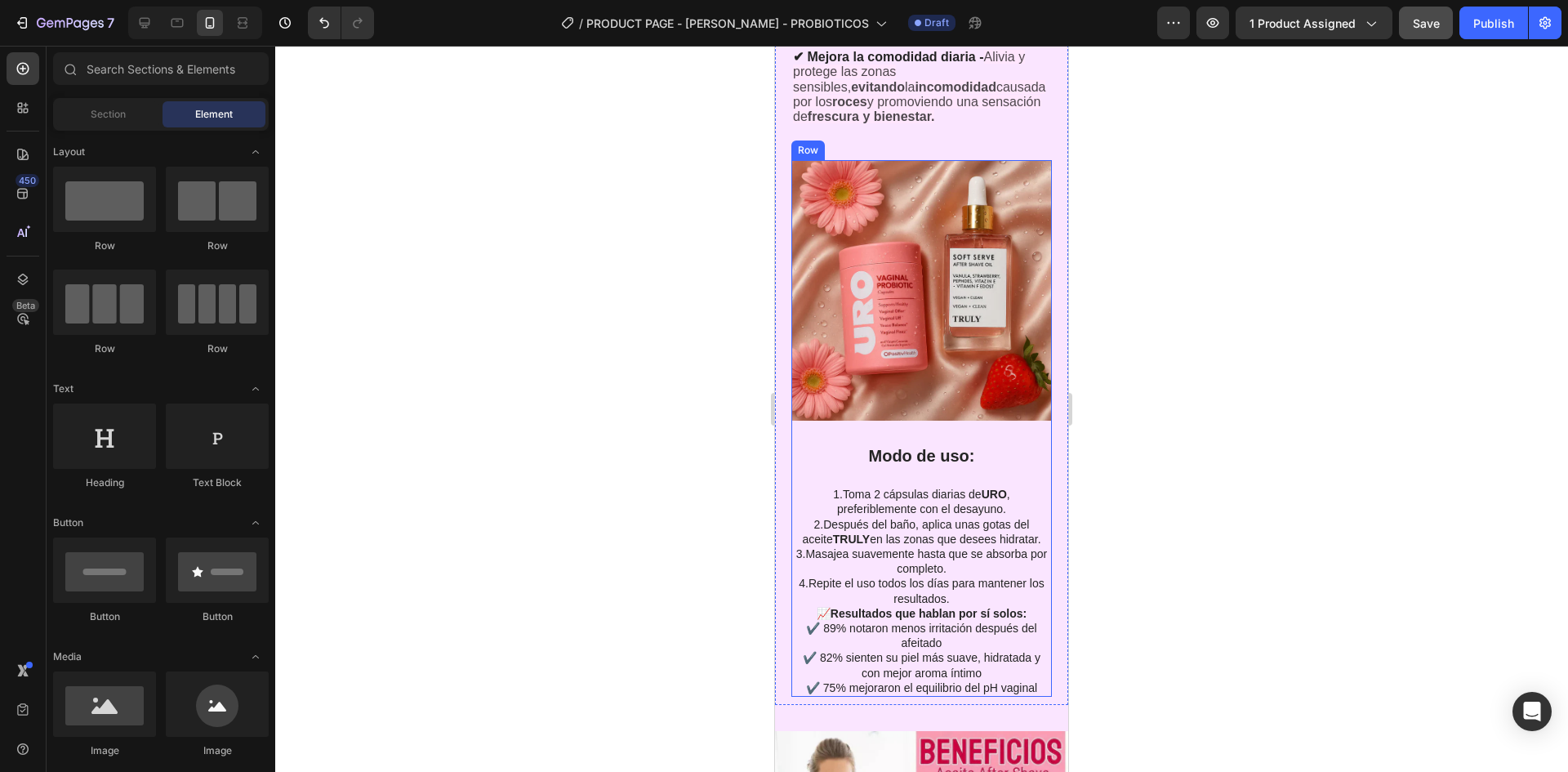
click at [944, 359] on img at bounding box center [922, 290] width 261 height 261
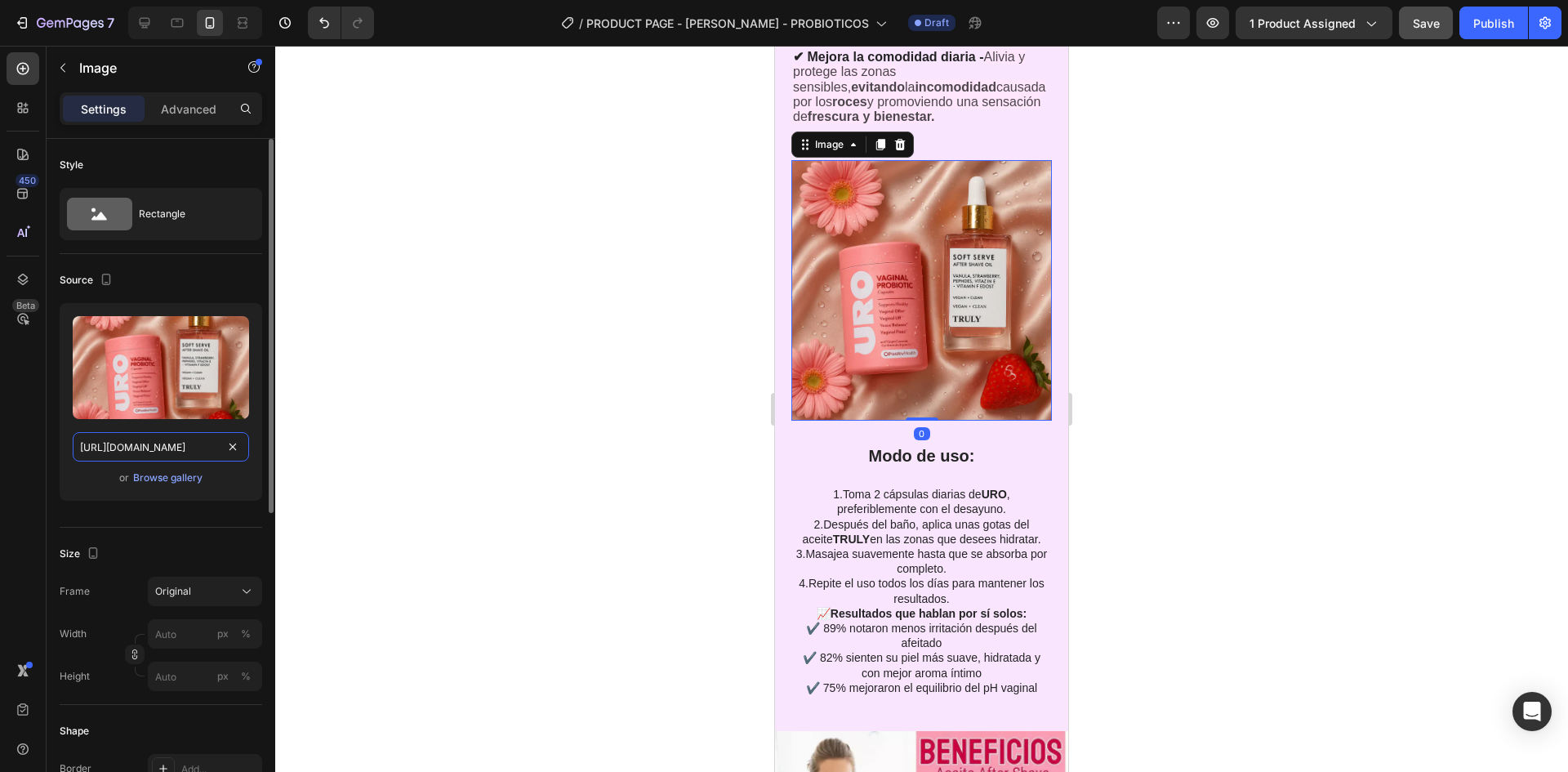
click at [183, 443] on input "[URL][DOMAIN_NAME]" at bounding box center [160, 447] width 176 height 29
click at [166, 17] on div at bounding box center [177, 22] width 26 height 26
type input "[URL][DOMAIN_NAME]"
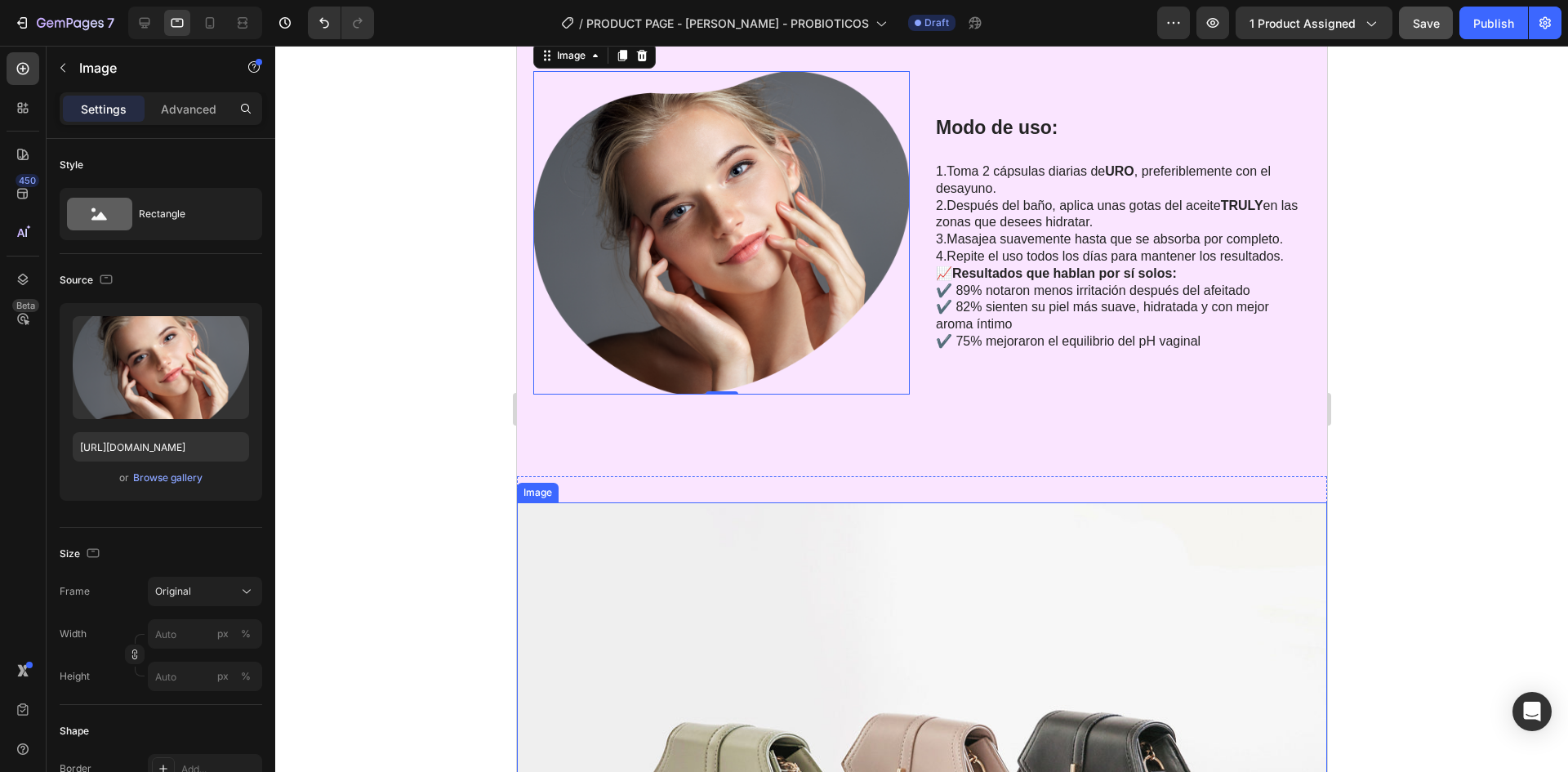
scroll to position [5561, 0]
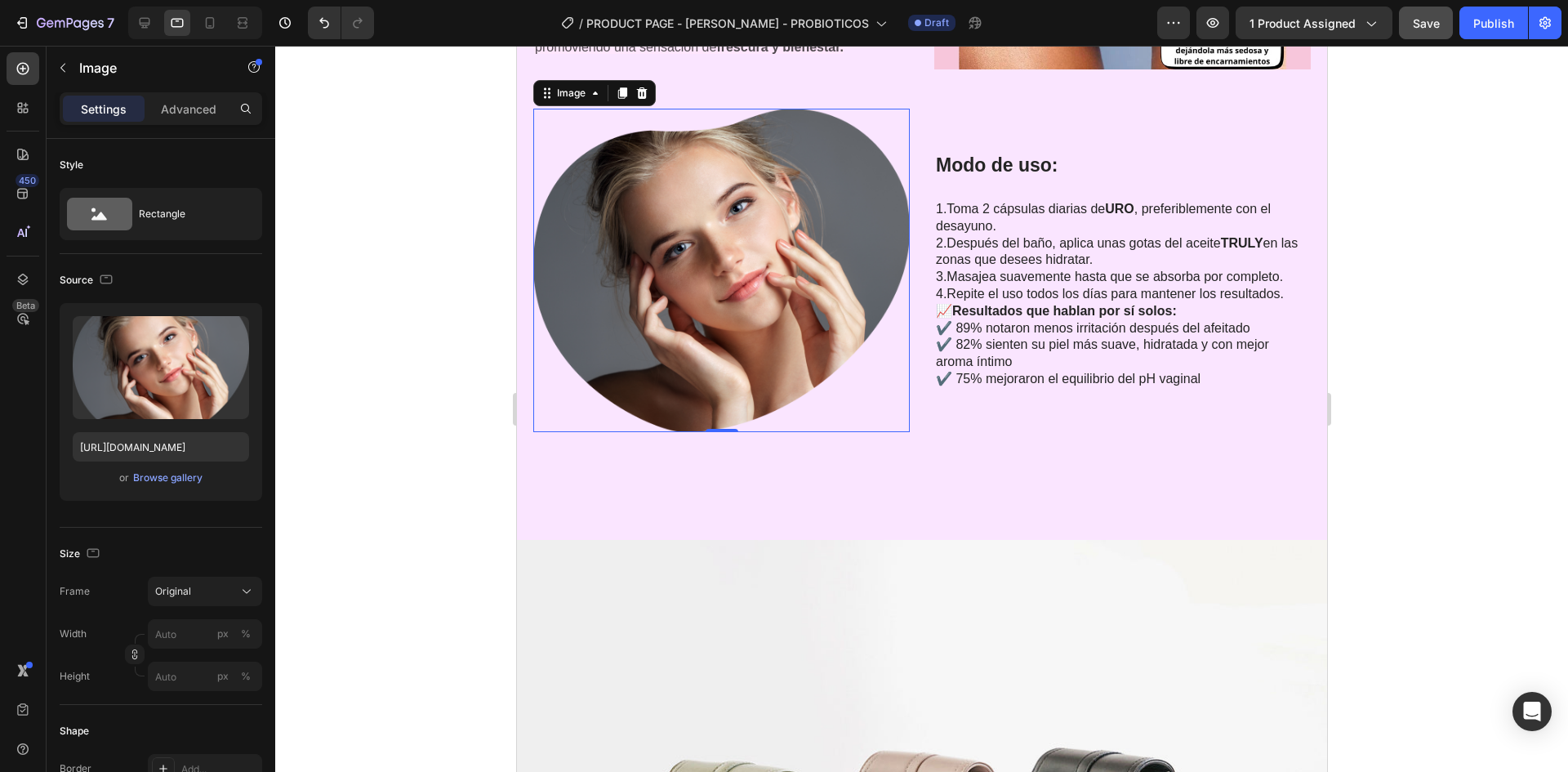
click at [728, 281] on img at bounding box center [720, 271] width 376 height 323
click at [178, 445] on input "[URL][DOMAIN_NAME]" at bounding box center [160, 447] width 176 height 29
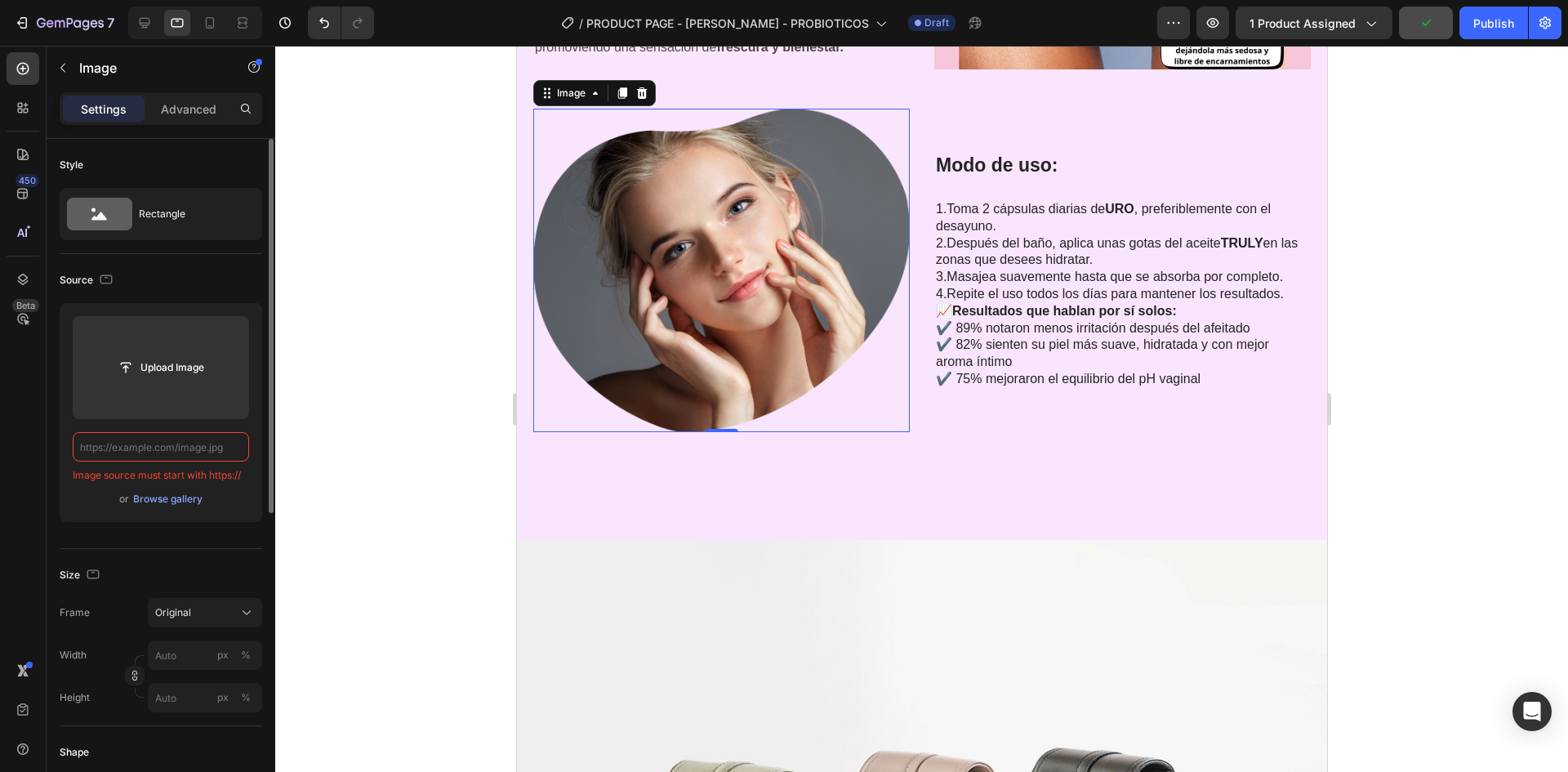
paste input "[URL][DOMAIN_NAME]"
type input "[URL][DOMAIN_NAME]"
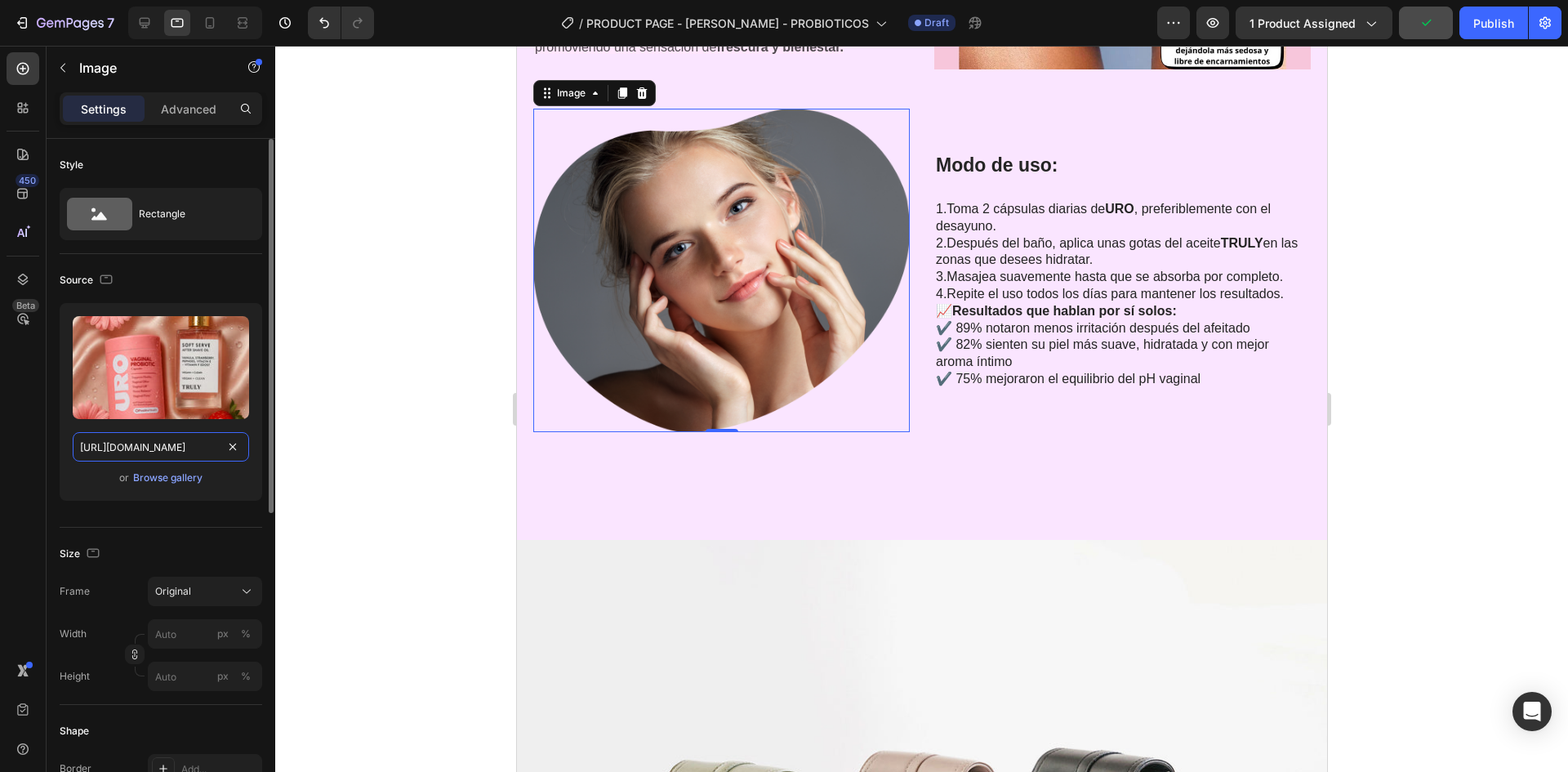
scroll to position [0, 512]
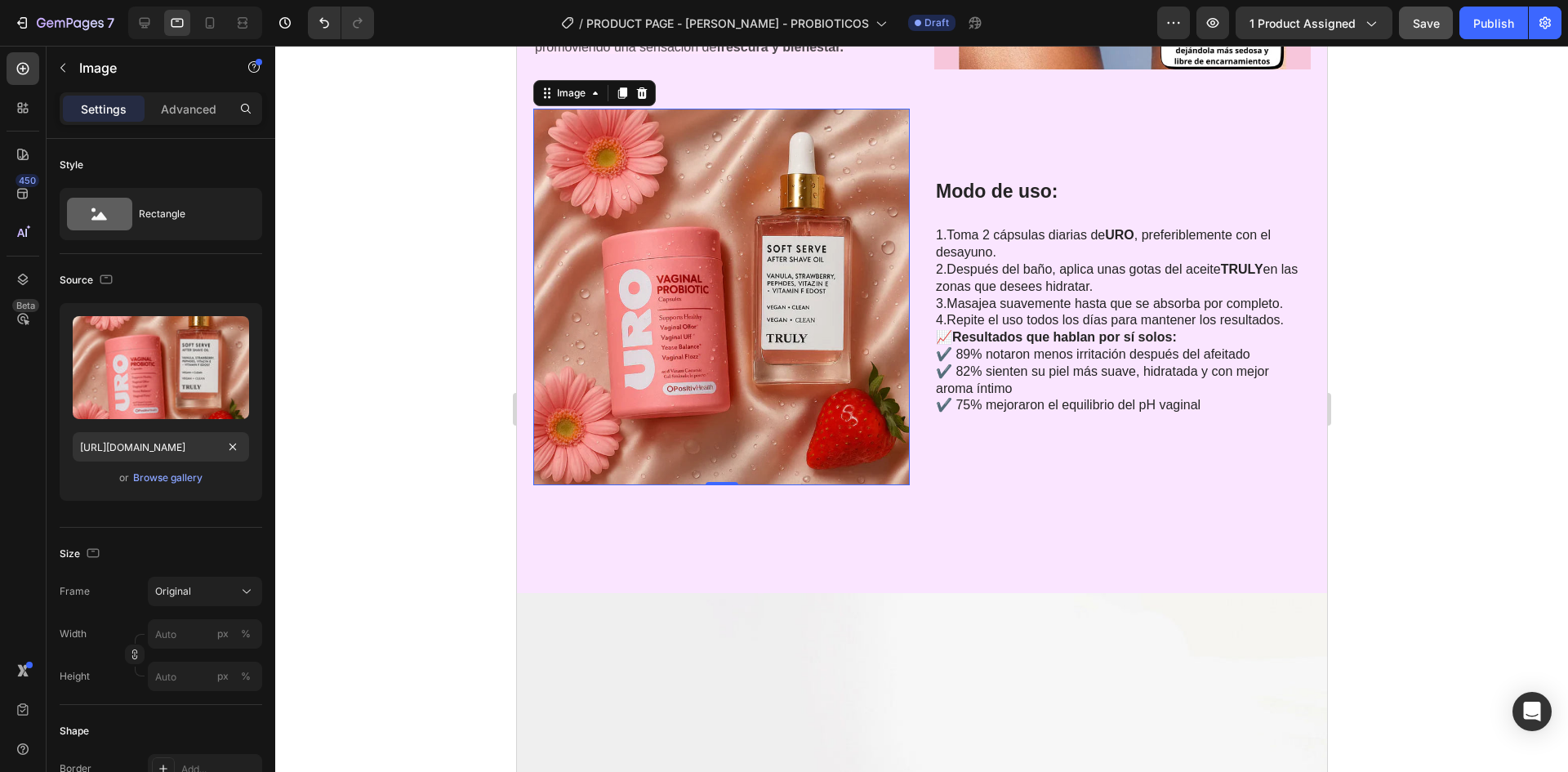
click at [336, 358] on div at bounding box center [921, 408] width 1293 height 726
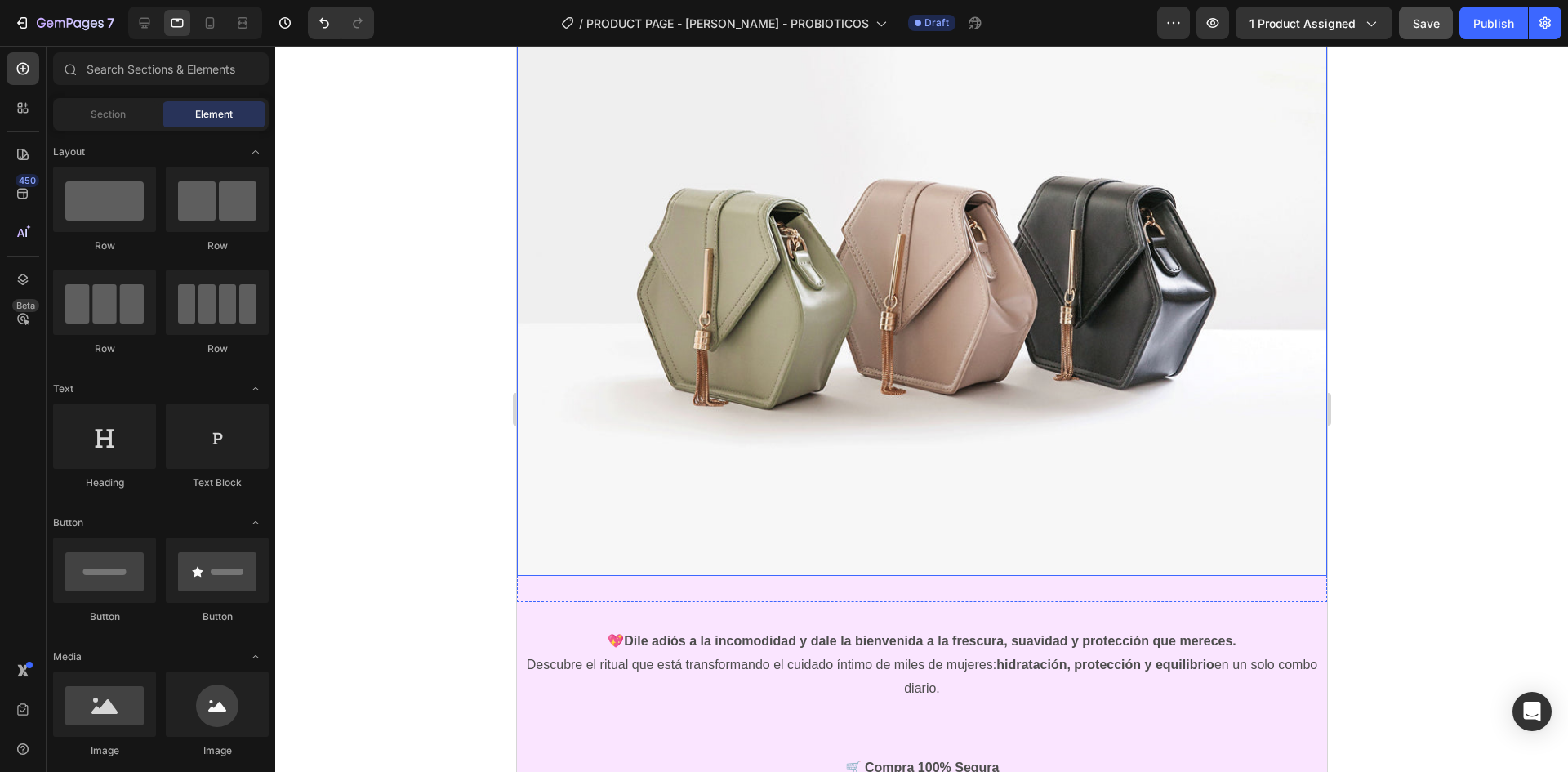
scroll to position [6214, 0]
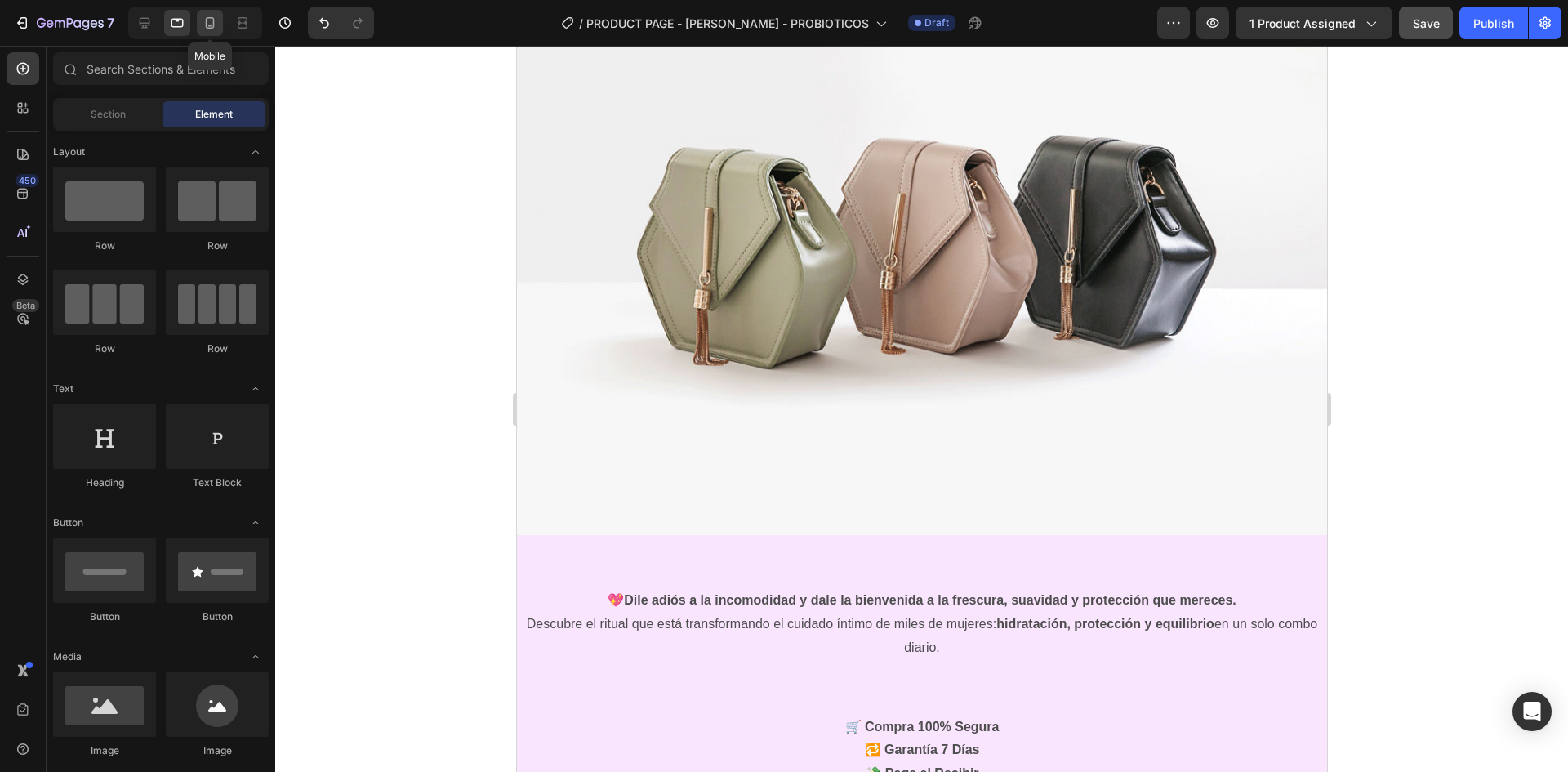
click at [202, 29] on icon at bounding box center [210, 22] width 16 height 16
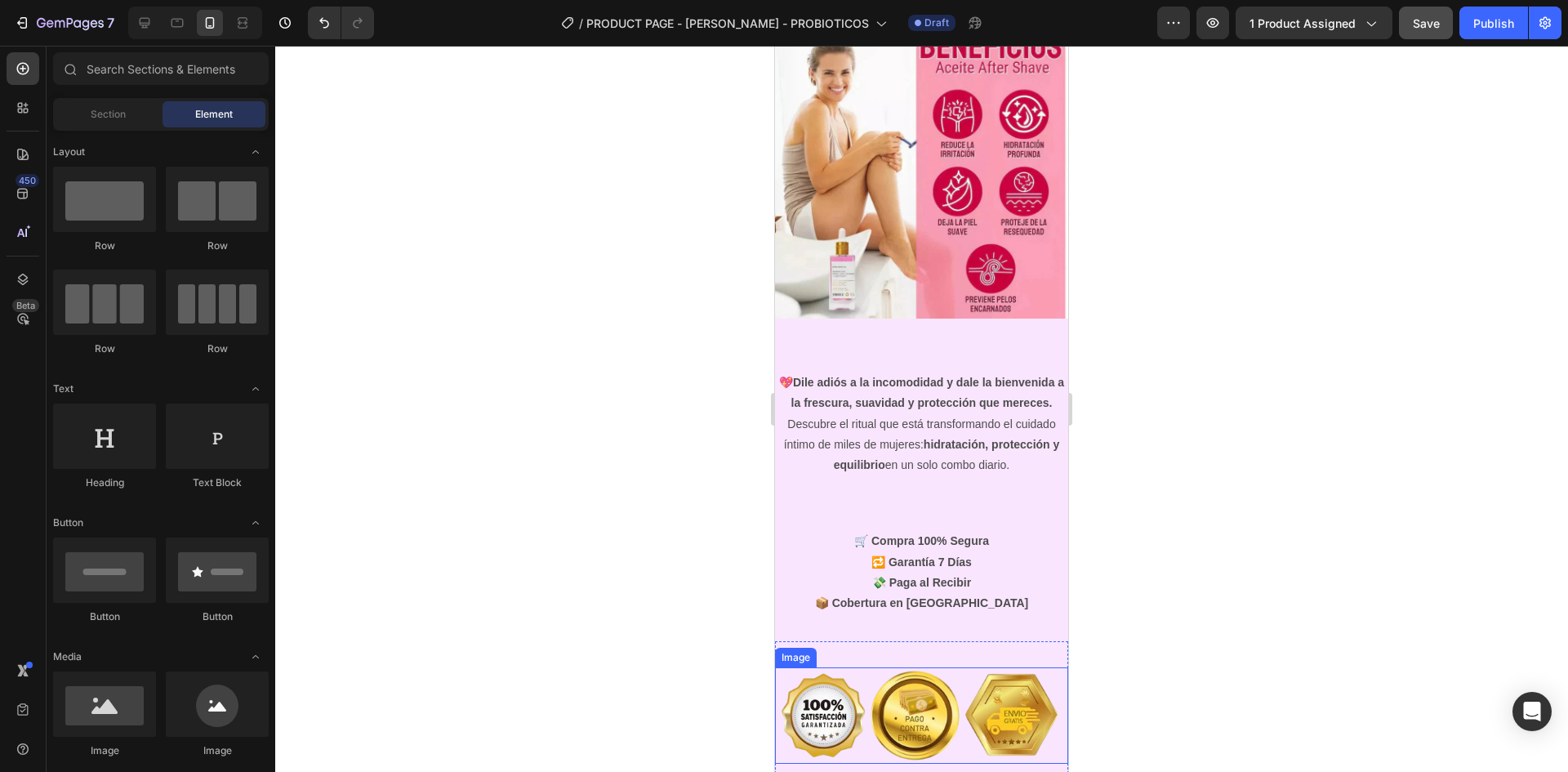
scroll to position [5749, 0]
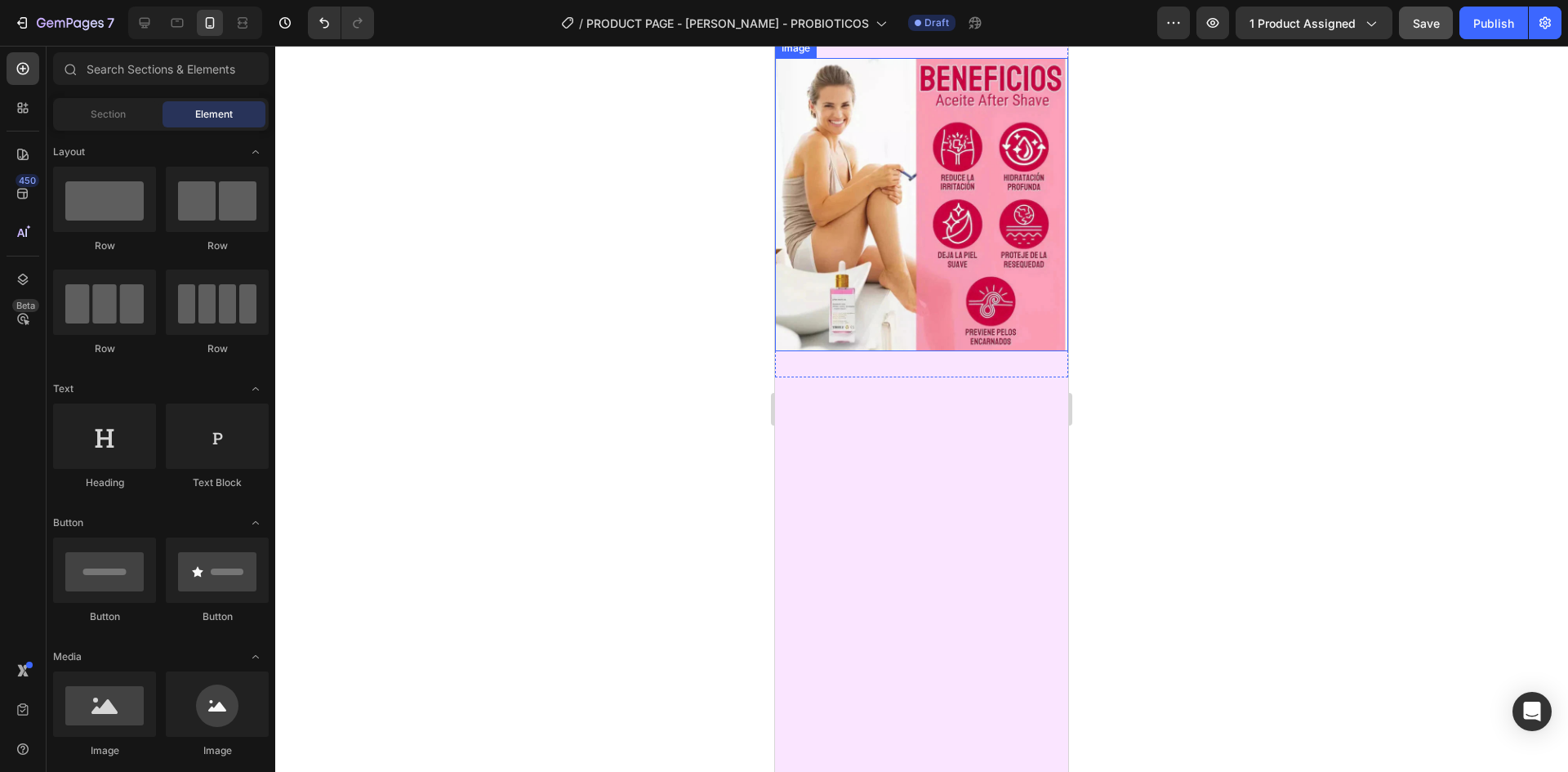
click at [960, 351] on img at bounding box center [922, 205] width 293 height 293
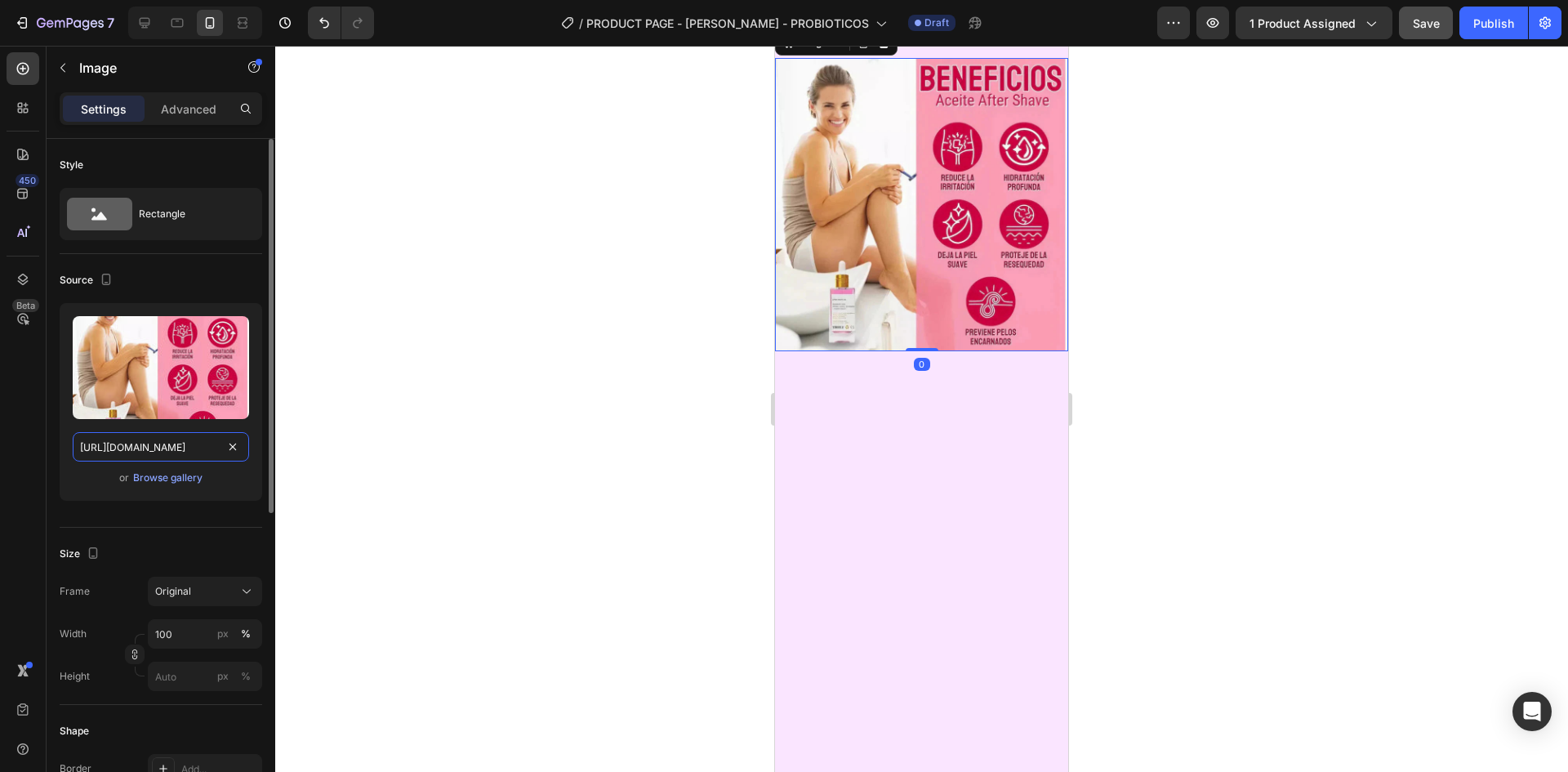
click at [164, 438] on input "[URL][DOMAIN_NAME]" at bounding box center [160, 447] width 176 height 29
click at [178, 23] on icon at bounding box center [177, 22] width 16 height 16
type input "[URL][DOMAIN_NAME]"
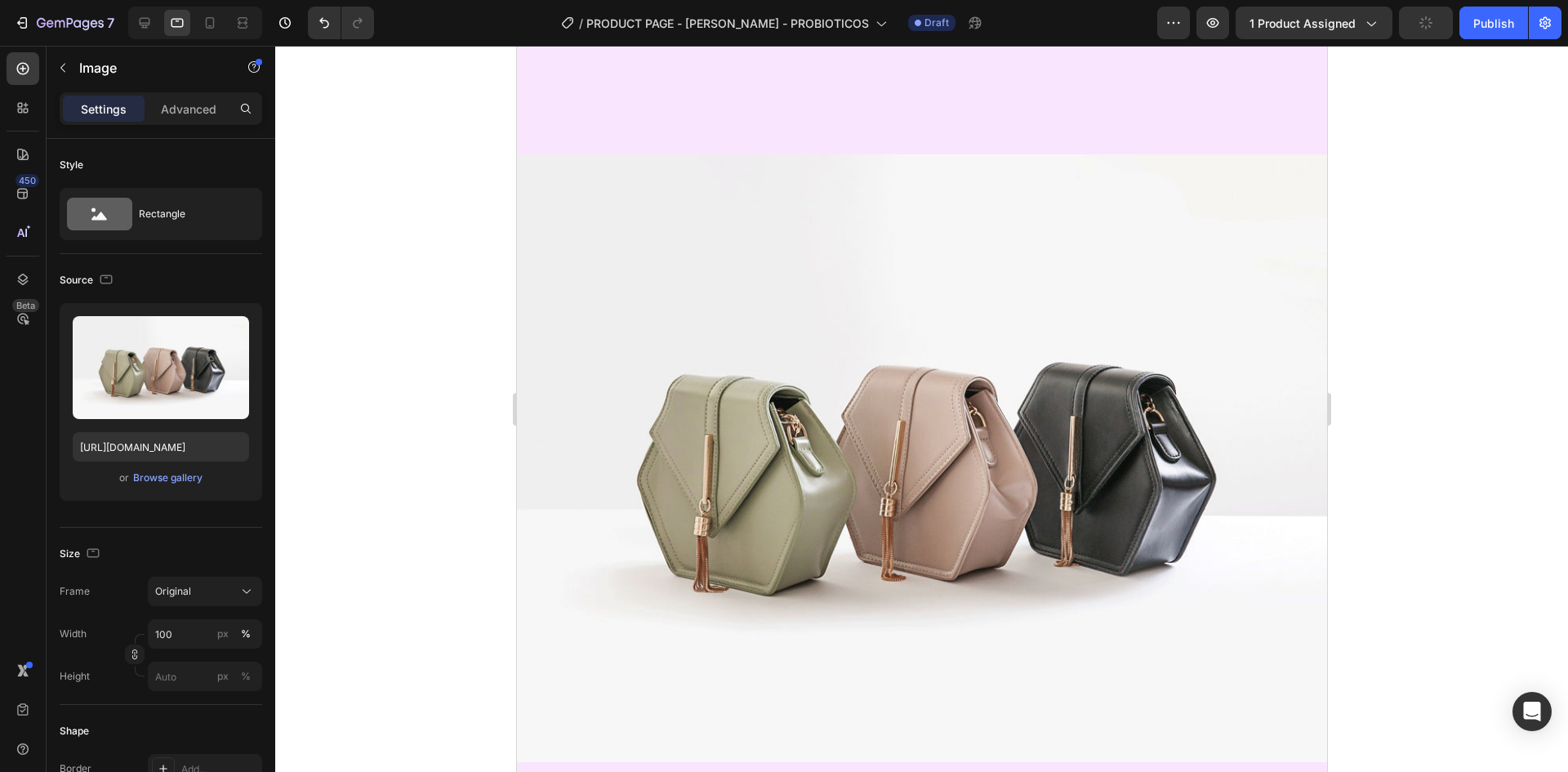
scroll to position [6039, 0]
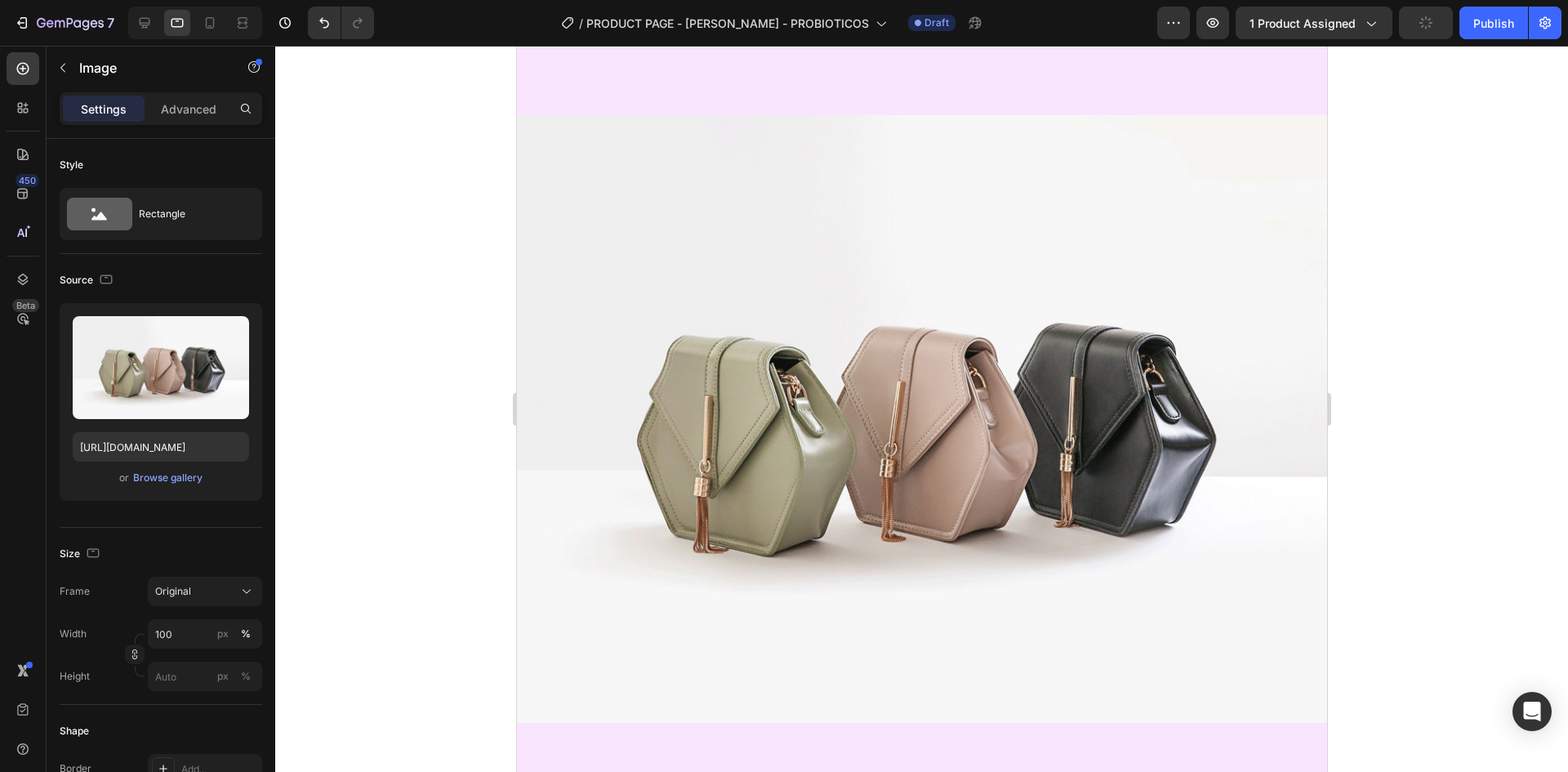
click at [1059, 364] on img at bounding box center [921, 419] width 810 height 608
click at [166, 445] on input "[URL][DOMAIN_NAME]" at bounding box center [160, 447] width 176 height 29
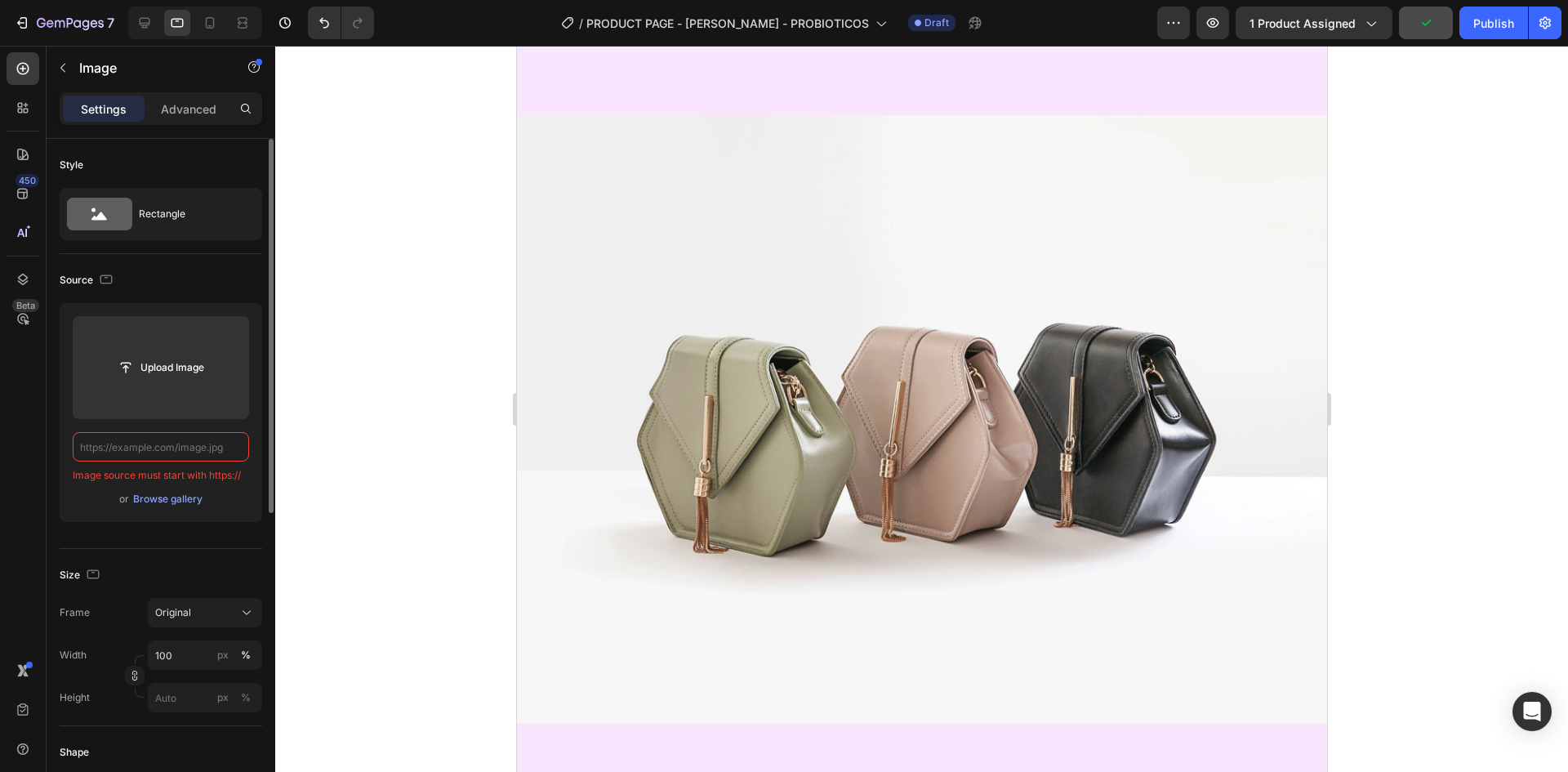
paste input "[URL][DOMAIN_NAME]"
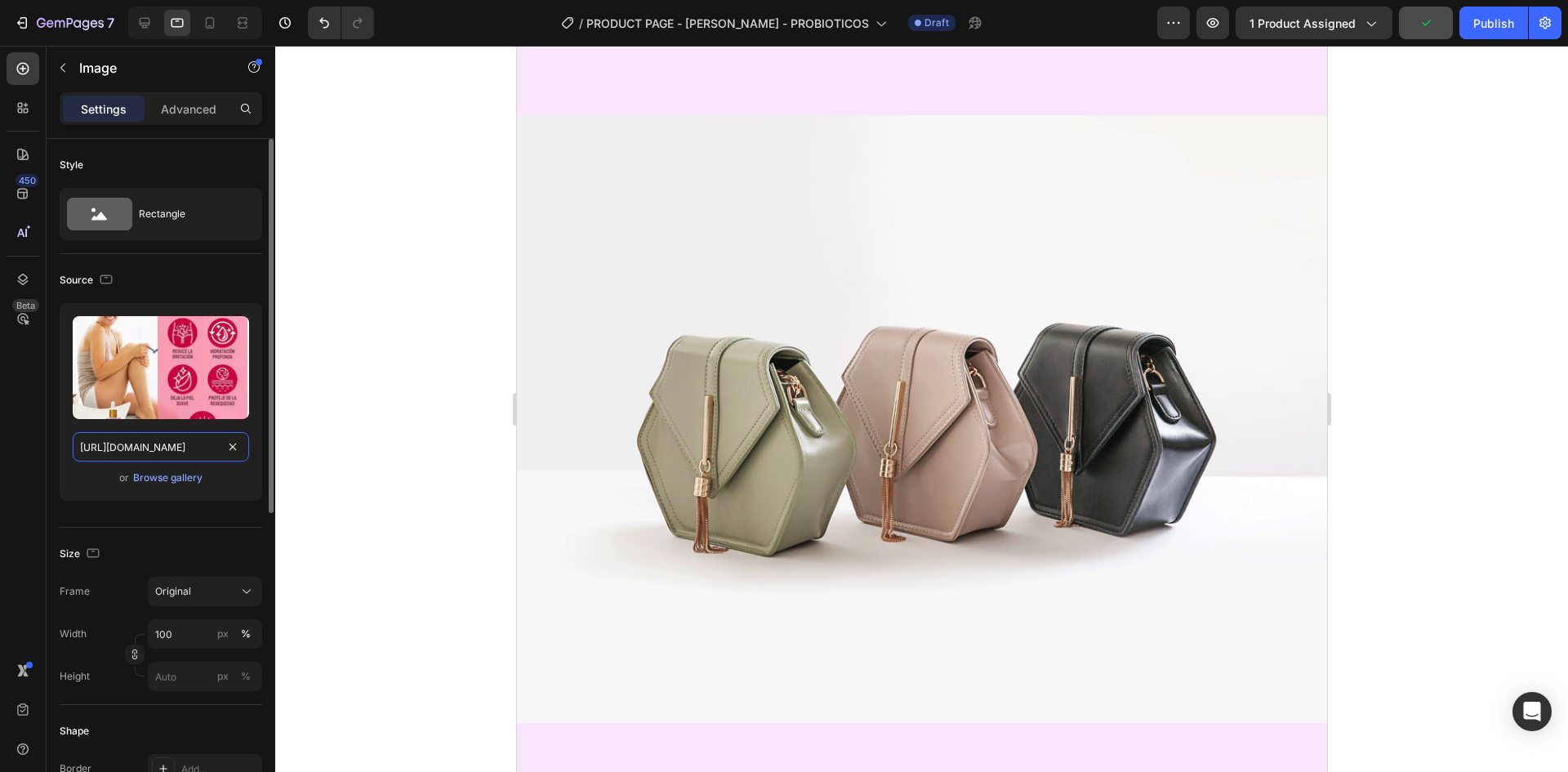
scroll to position [0, 511]
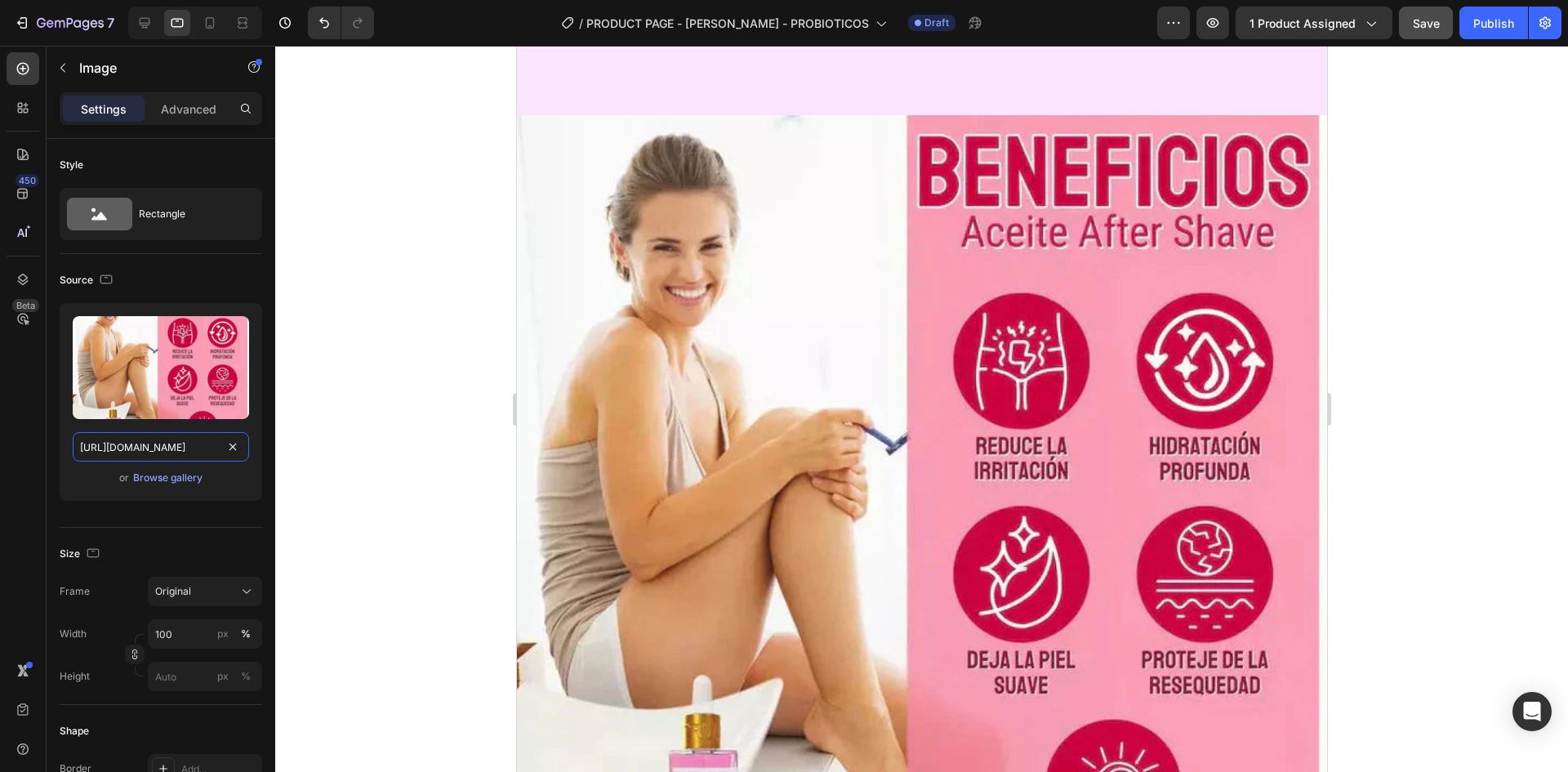
type input "[URL][DOMAIN_NAME]"
click at [376, 341] on div at bounding box center [921, 408] width 1293 height 726
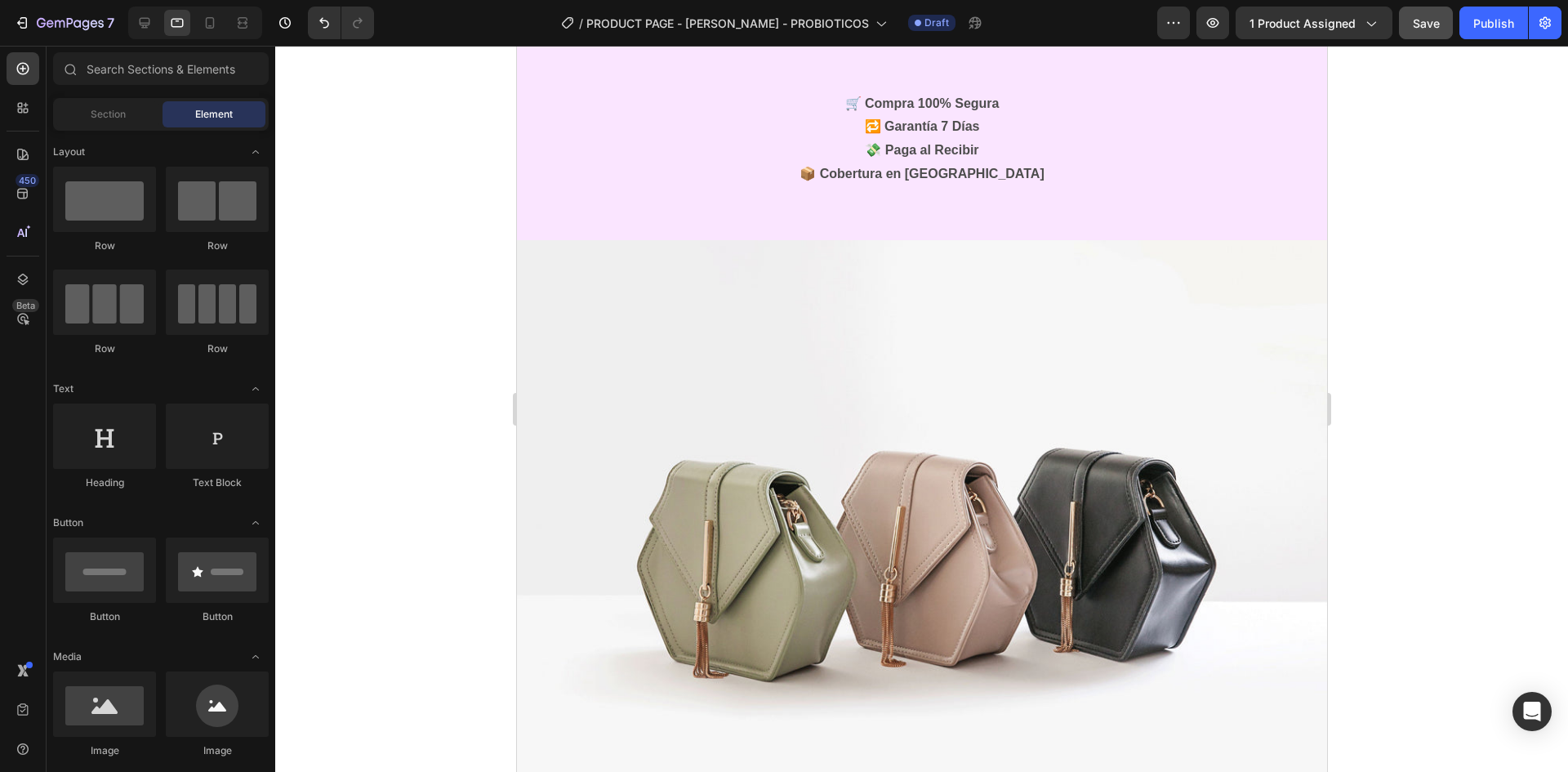
scroll to position [7101, 0]
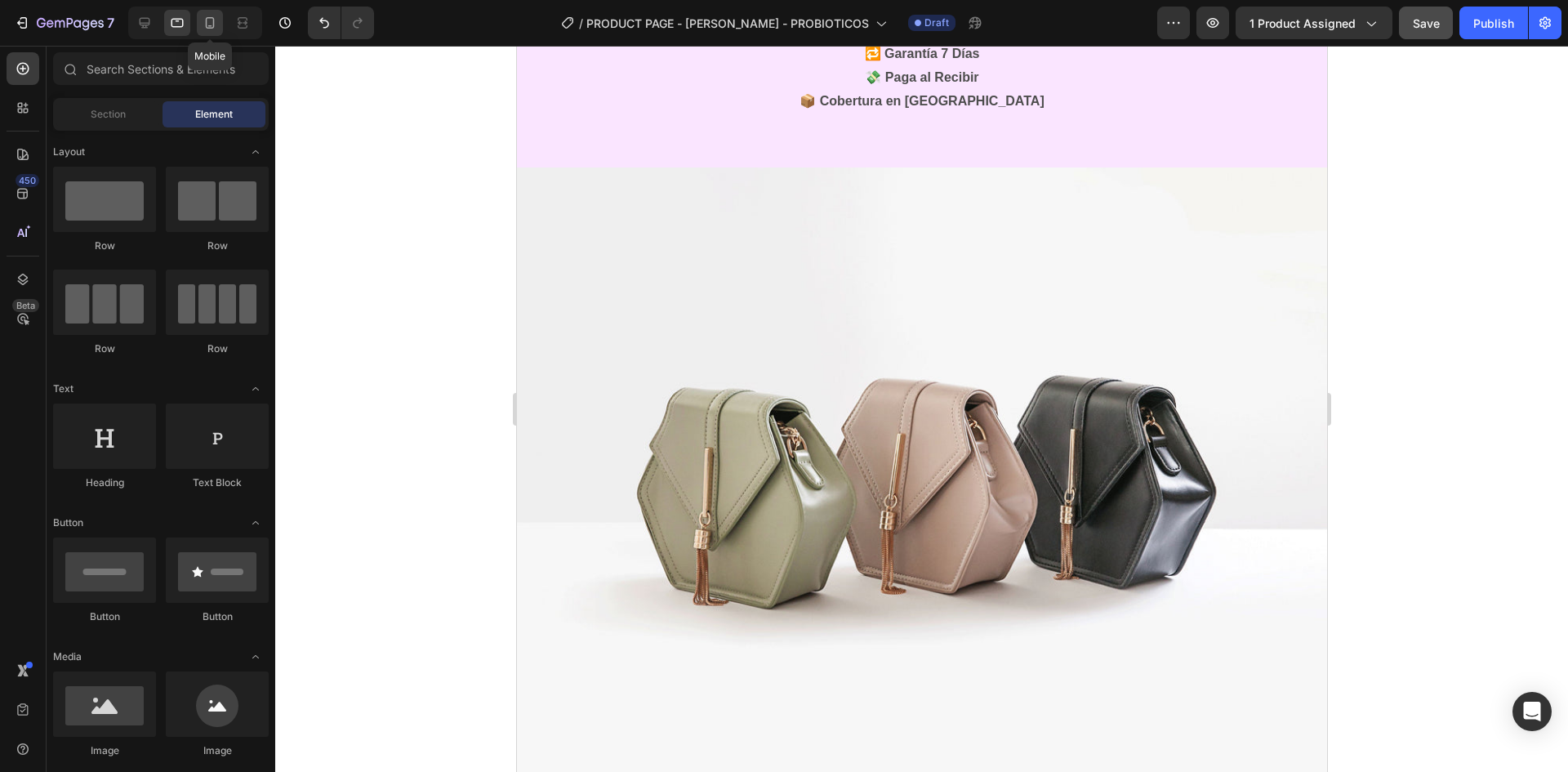
click at [218, 21] on icon at bounding box center [210, 22] width 16 height 16
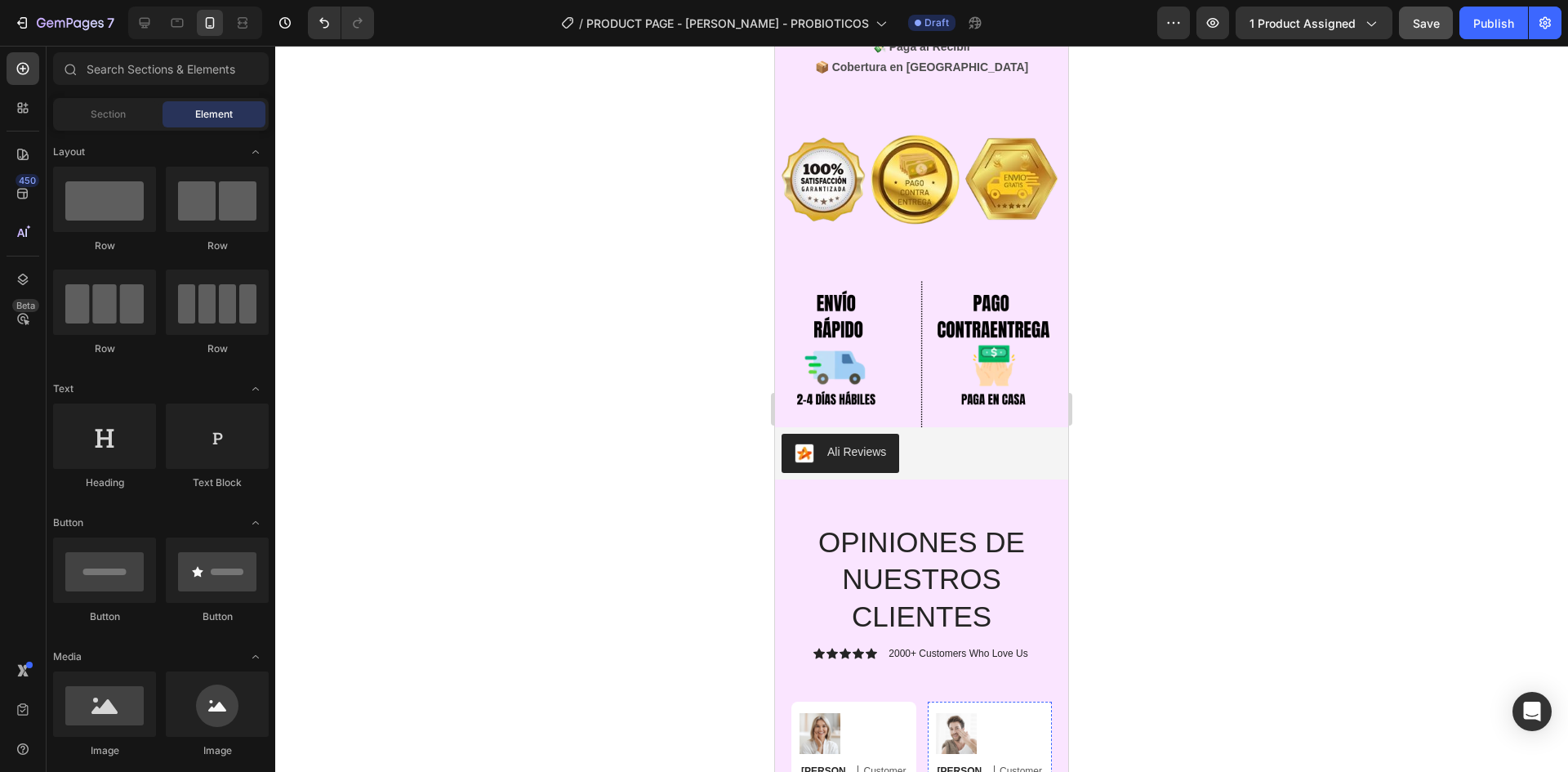
scroll to position [6795, 0]
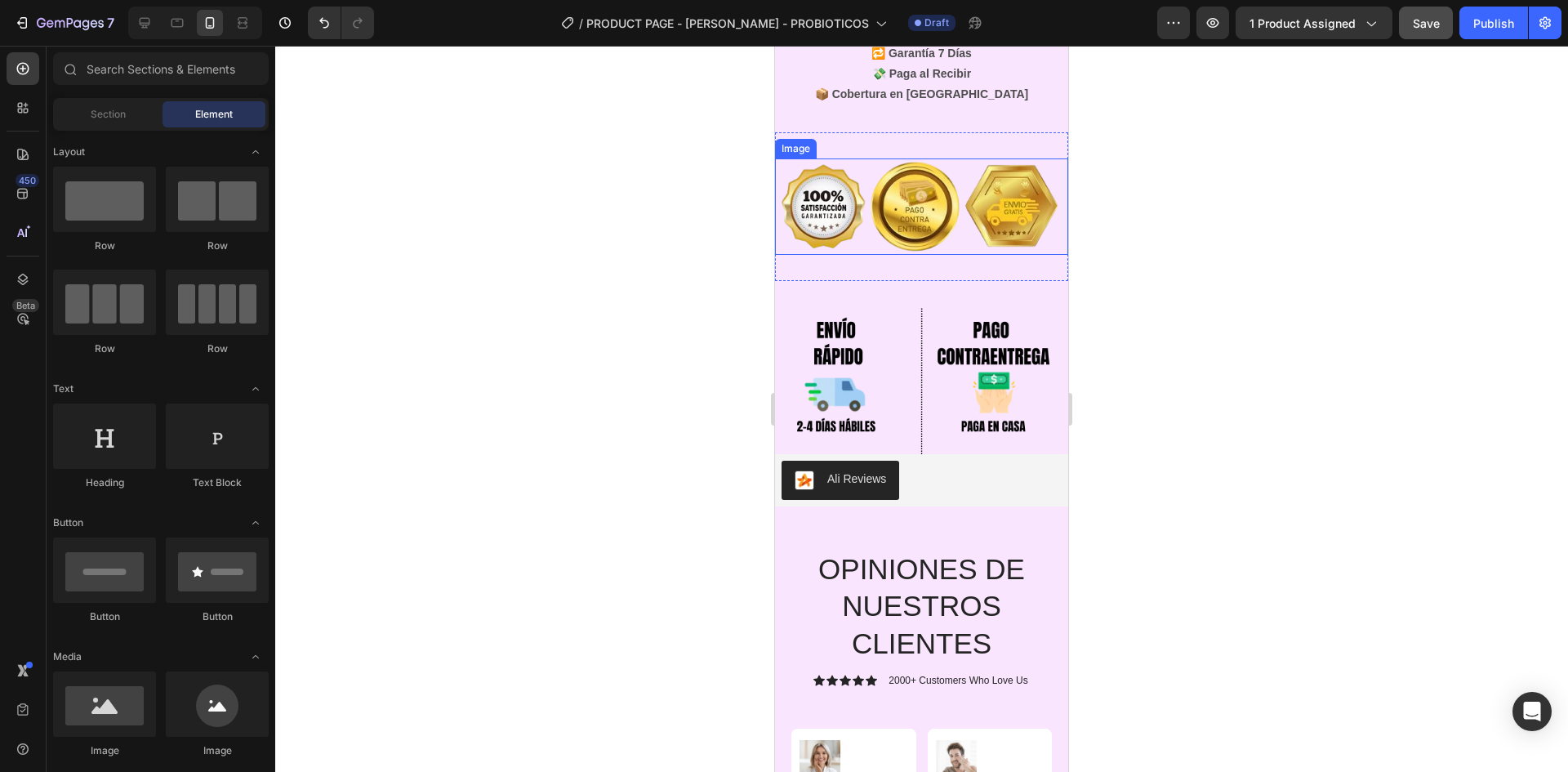
click at [901, 188] on img at bounding box center [922, 206] width 293 height 96
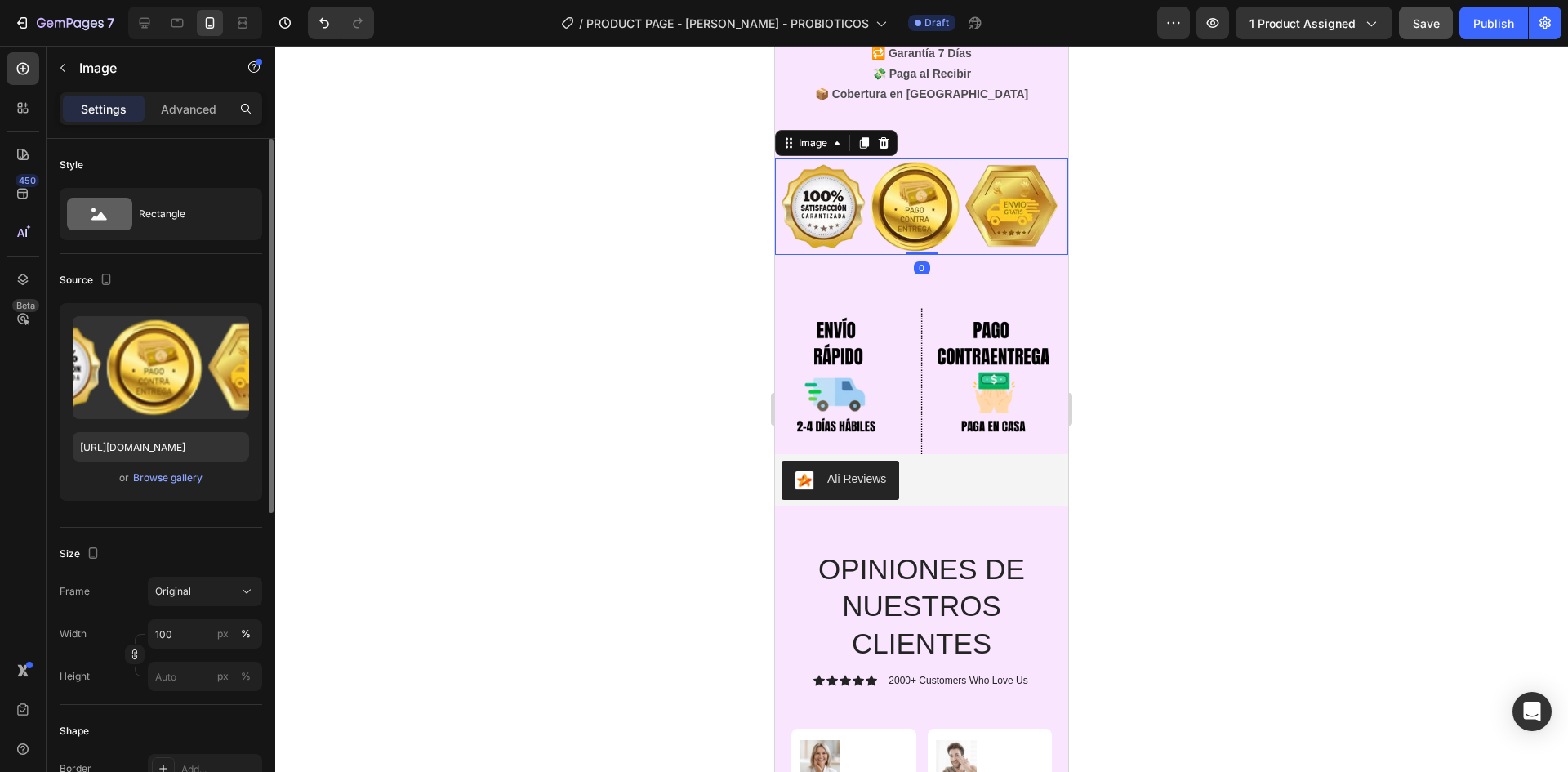
click at [147, 464] on div "Upload Image https://cdn.shopify.com/s/files/1/0664/6028/7078/files/gempages_58…" at bounding box center [161, 401] width 203 height 197
click at [149, 461] on input "[URL][DOMAIN_NAME]" at bounding box center [160, 447] width 176 height 29
click at [178, 27] on icon at bounding box center [178, 23] width 13 height 9
type input "[URL][DOMAIN_NAME]"
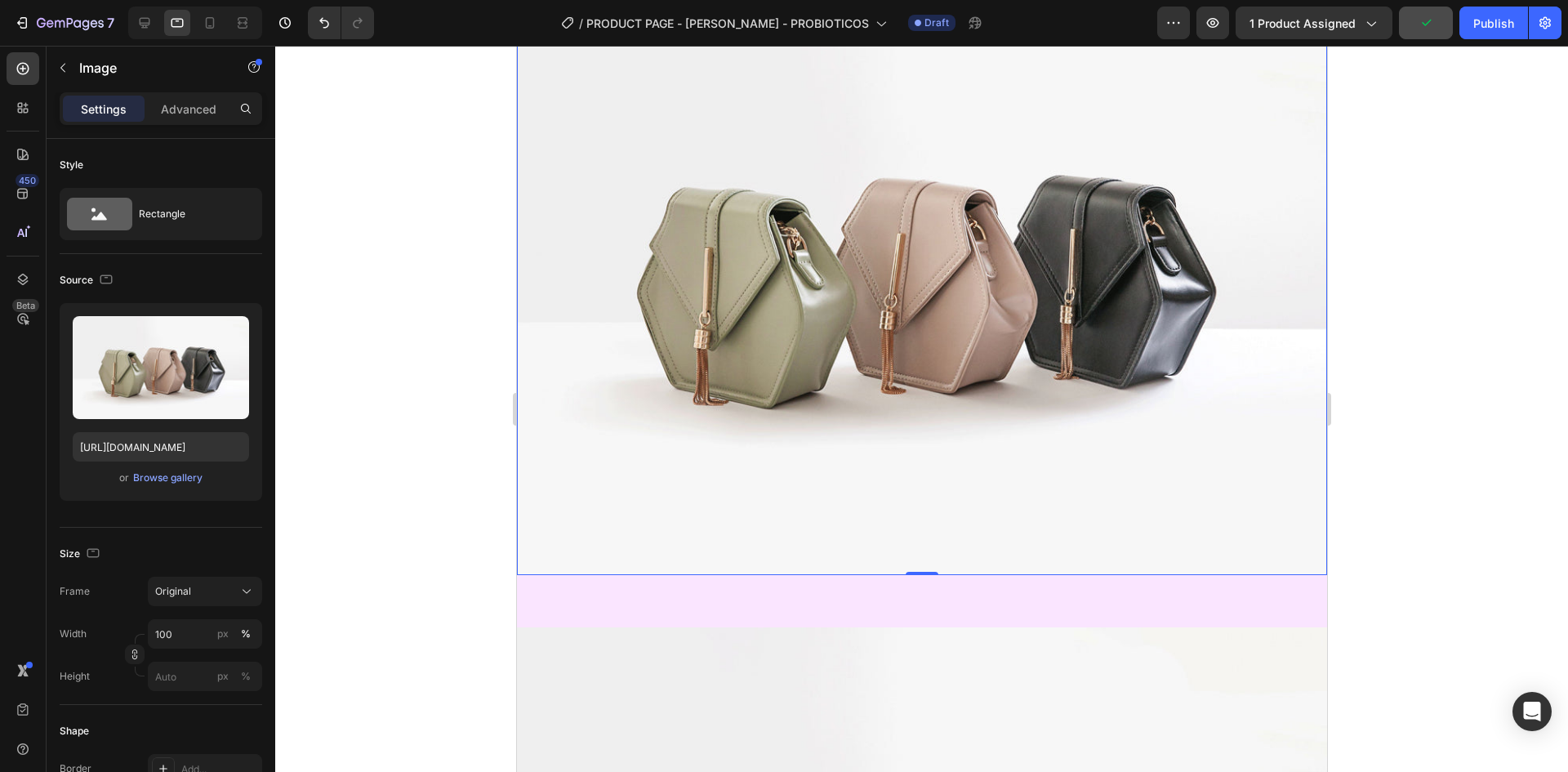
scroll to position [7247, 0]
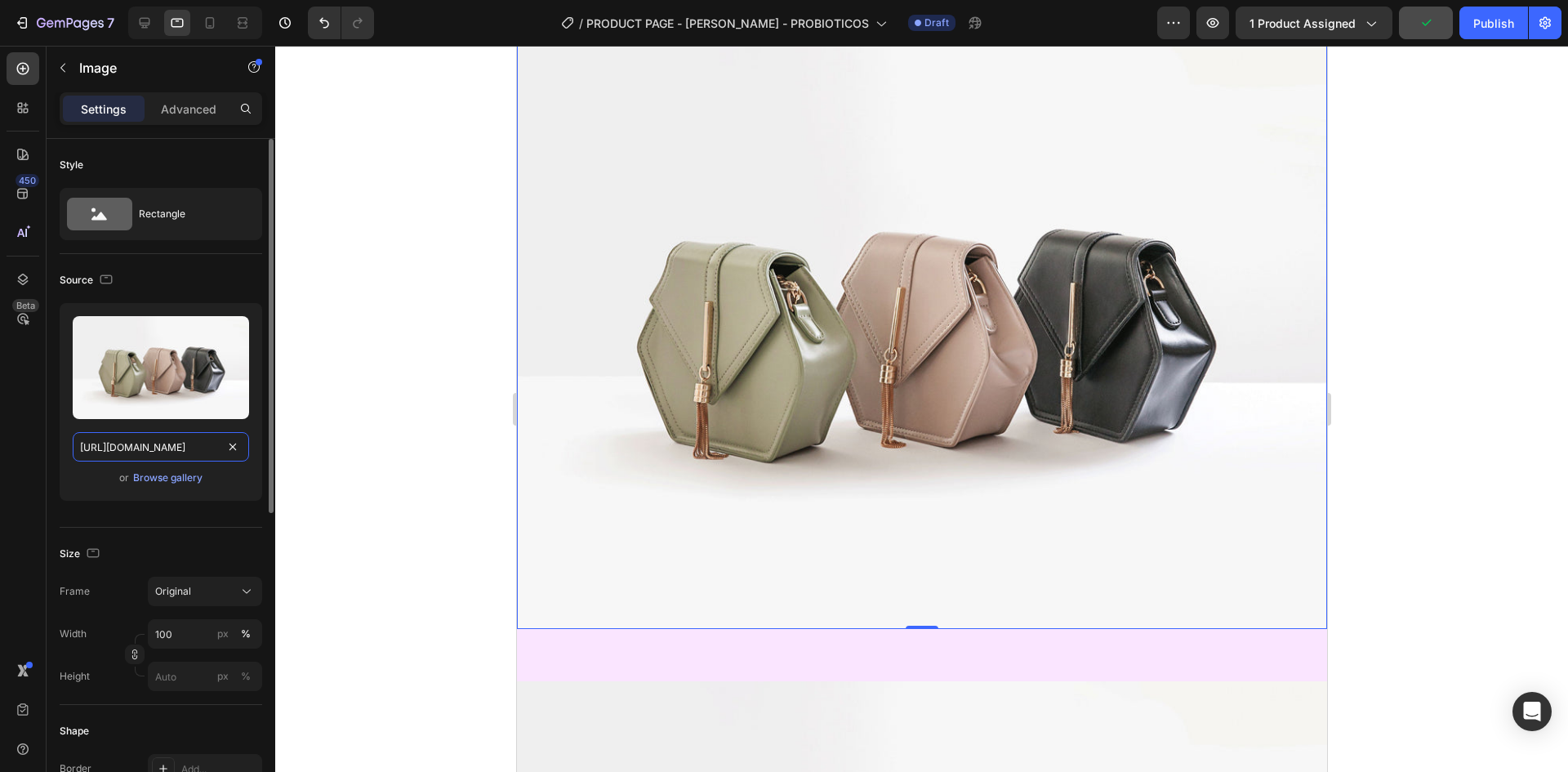
click at [177, 452] on input "[URL][DOMAIN_NAME]" at bounding box center [160, 447] width 176 height 29
paste input "[URL][DOMAIN_NAME]"
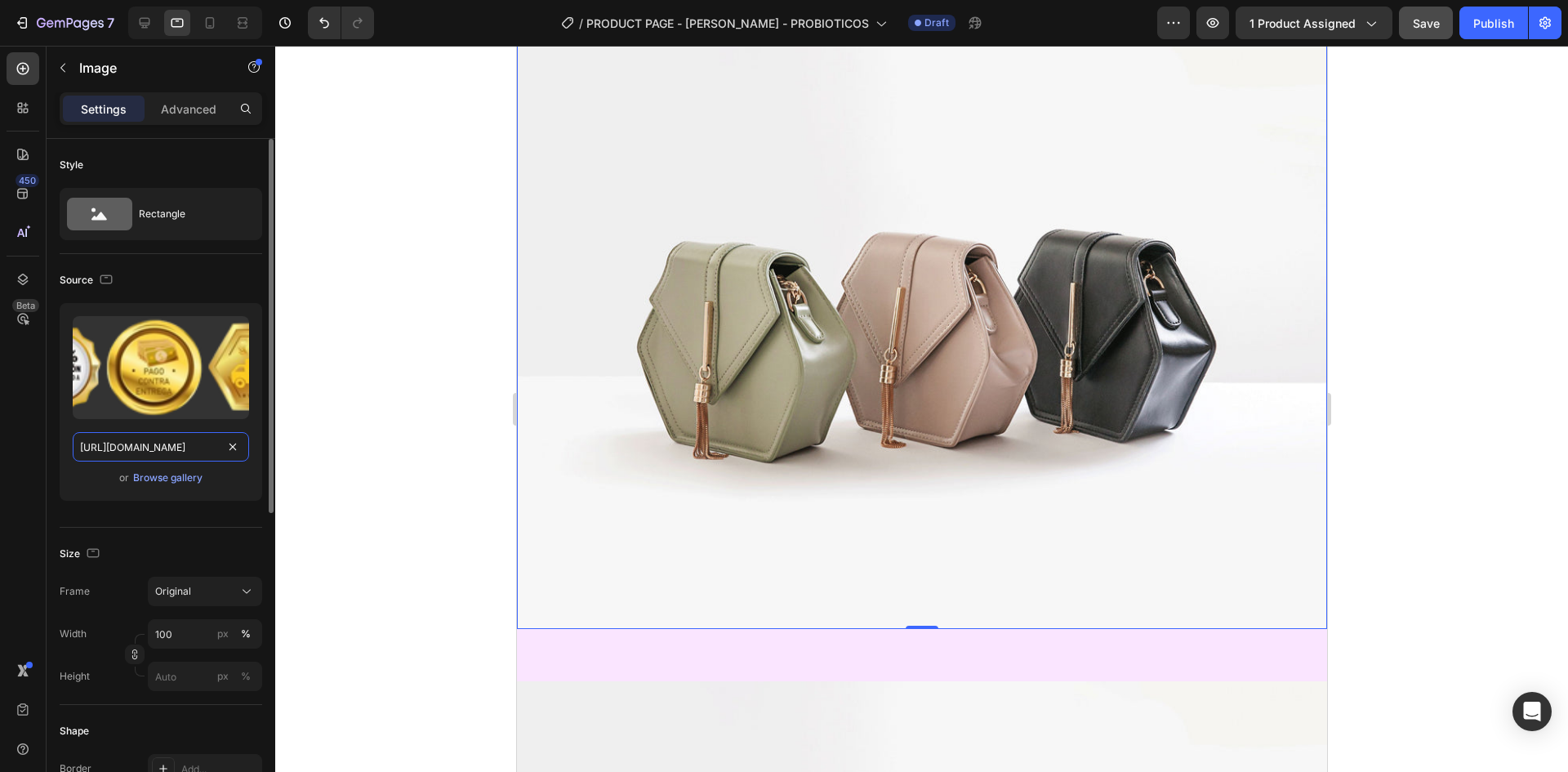
scroll to position [0, 507]
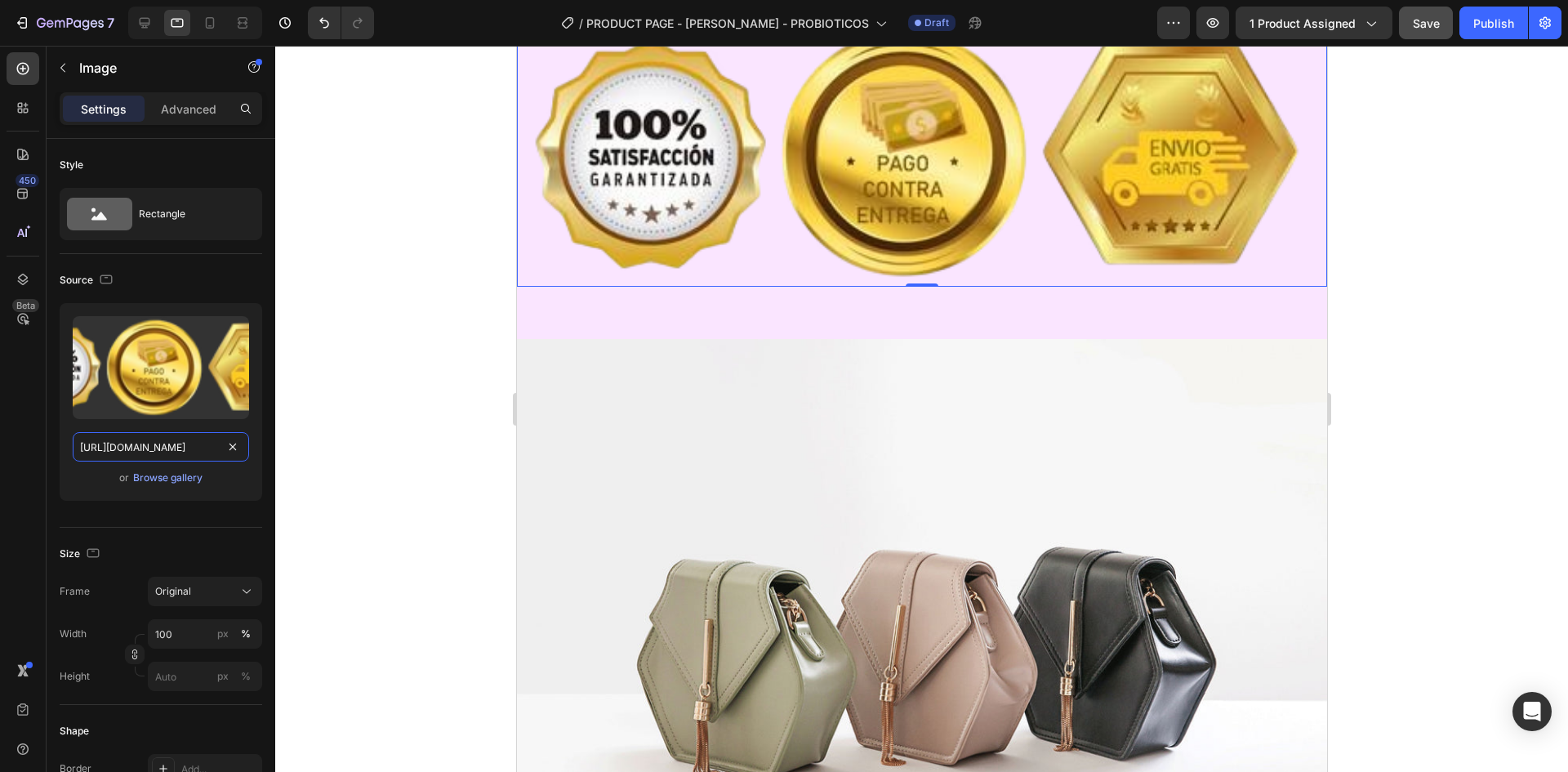
type input "[URL][DOMAIN_NAME]"
click at [460, 348] on div at bounding box center [921, 408] width 1293 height 726
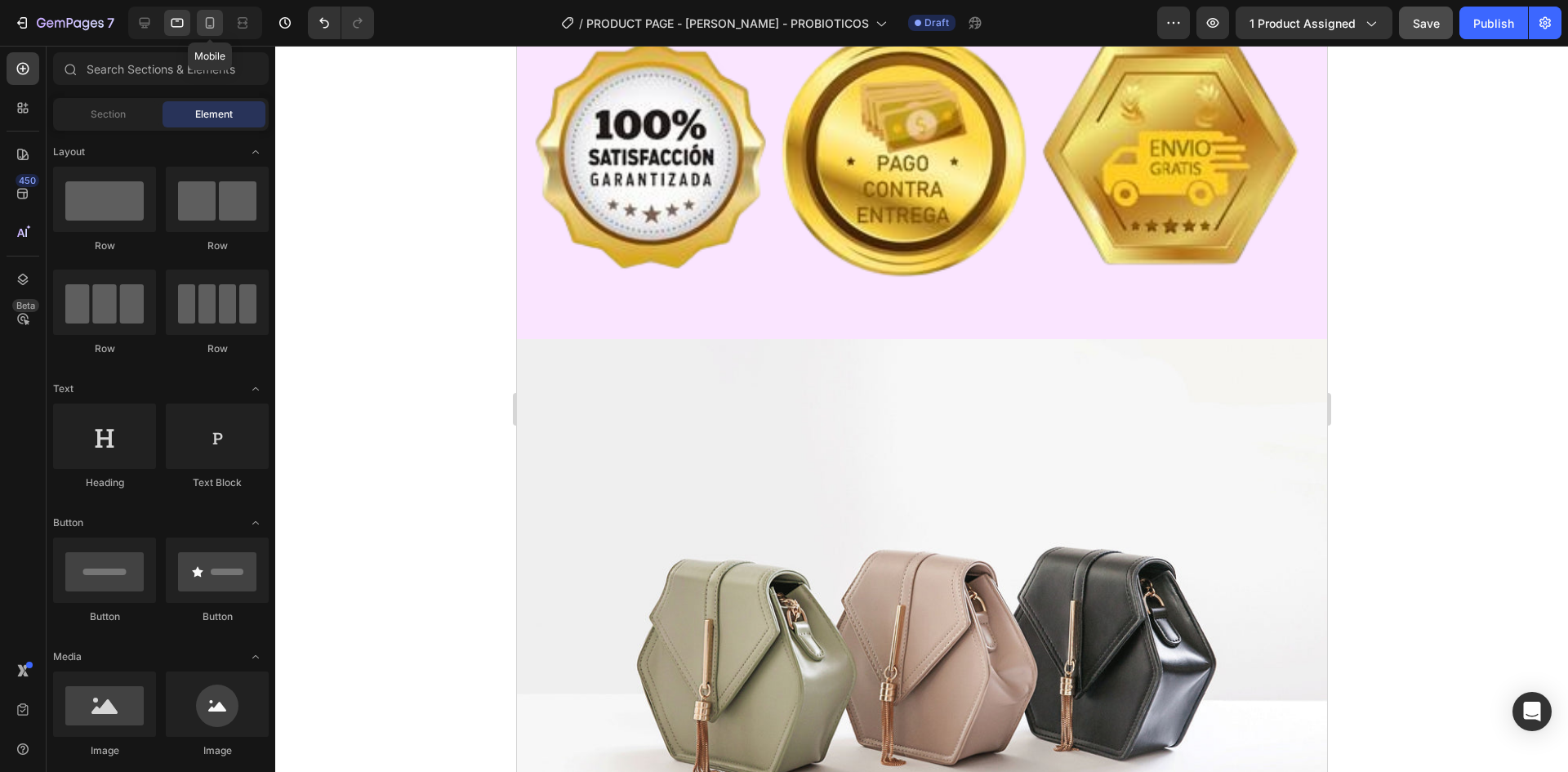
click at [205, 30] on icon at bounding box center [210, 22] width 16 height 16
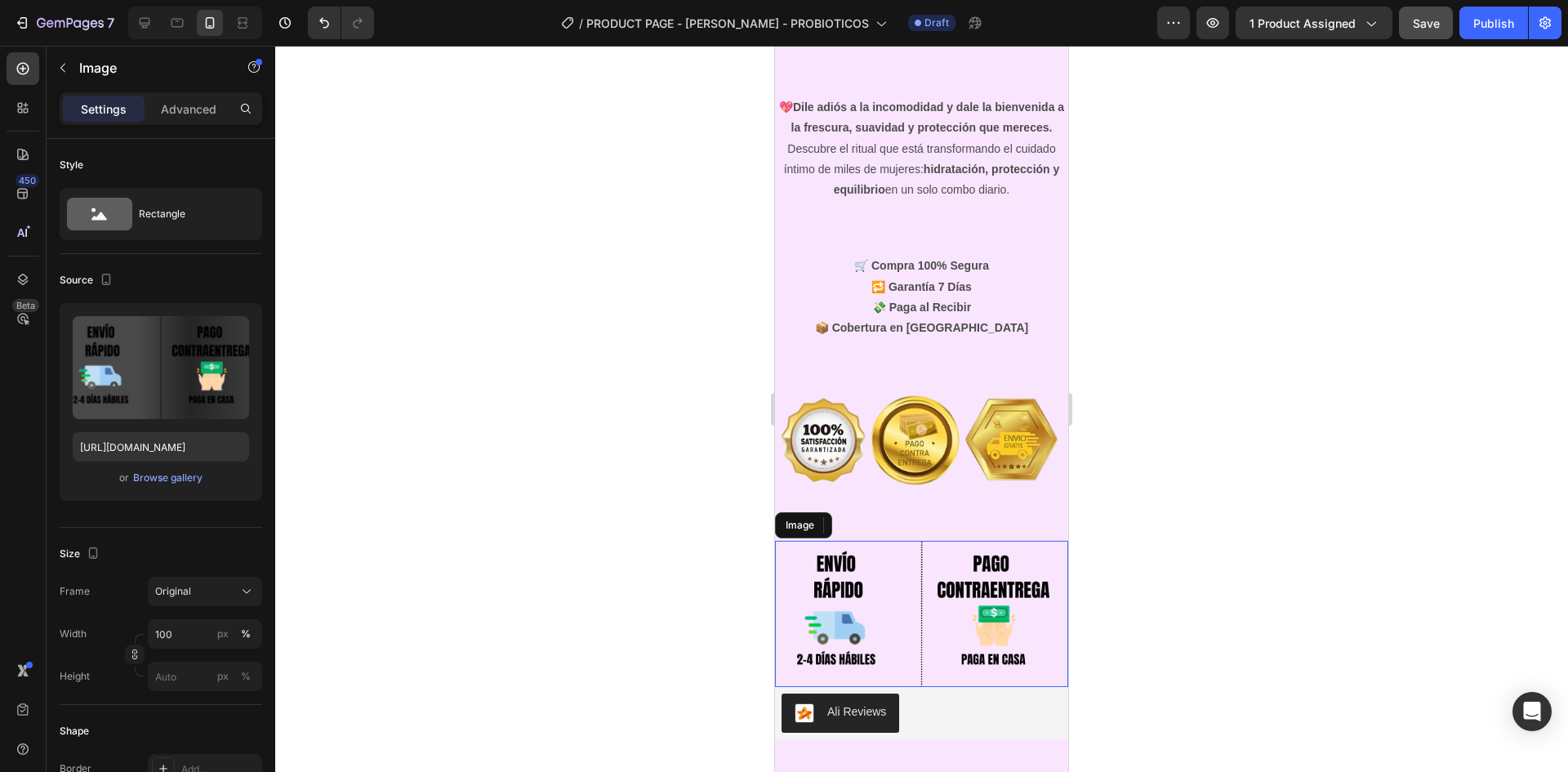
scroll to position [6128, 0]
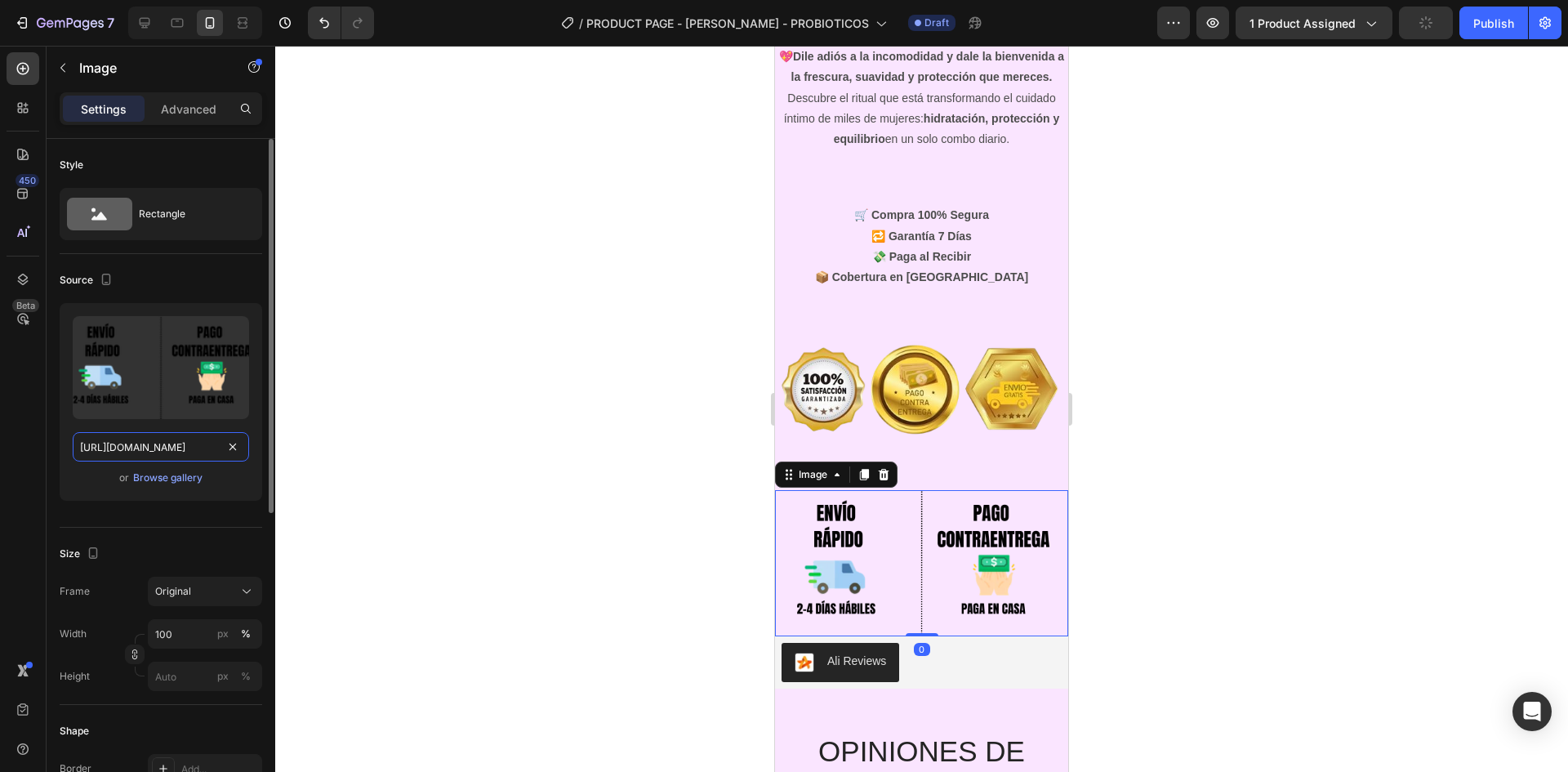
click at [176, 446] on input "[URL][DOMAIN_NAME]" at bounding box center [160, 447] width 176 height 29
click at [176, 23] on icon at bounding box center [177, 22] width 16 height 16
type input "[URL][DOMAIN_NAME]"
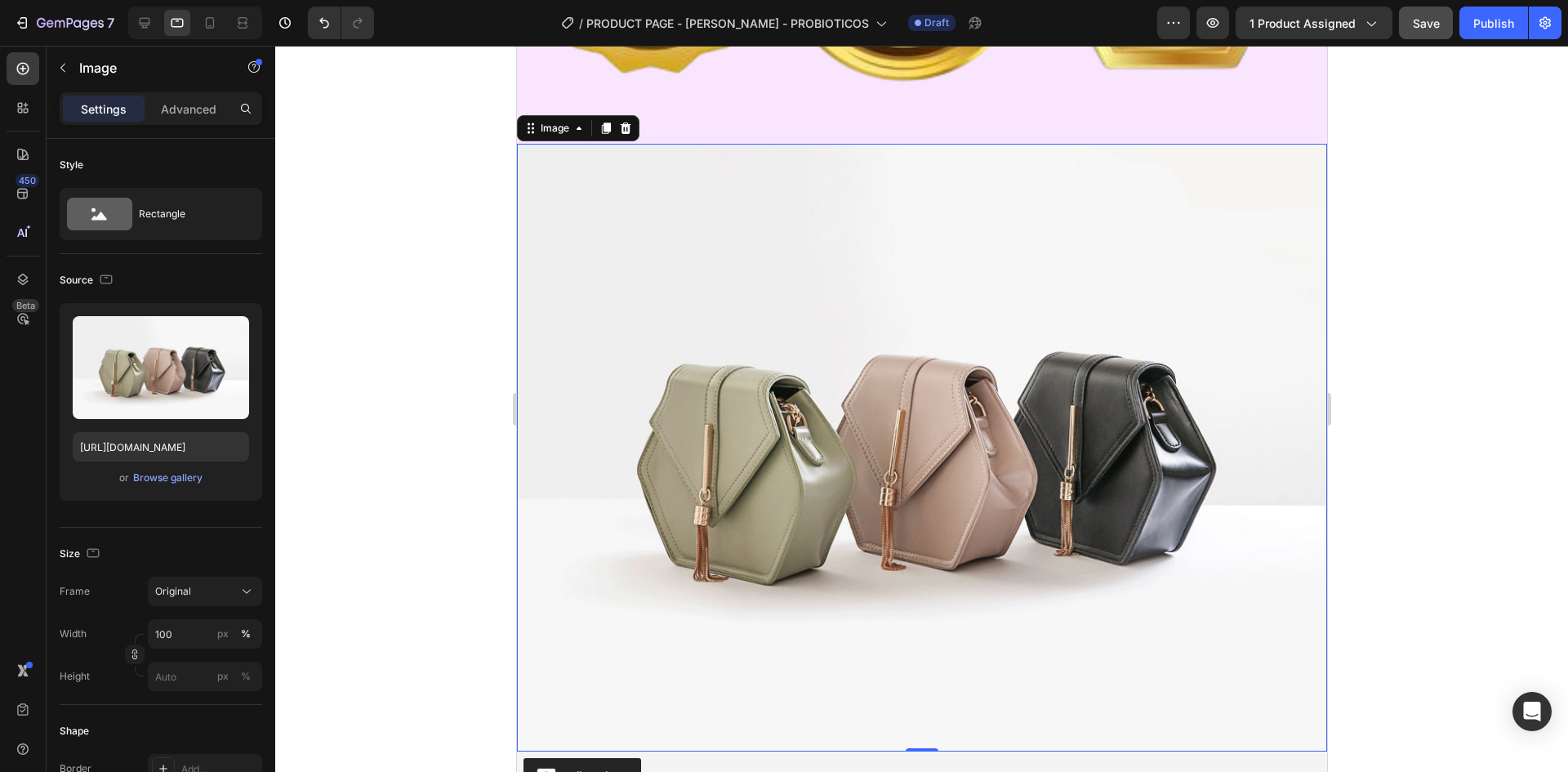
scroll to position [6962, 0]
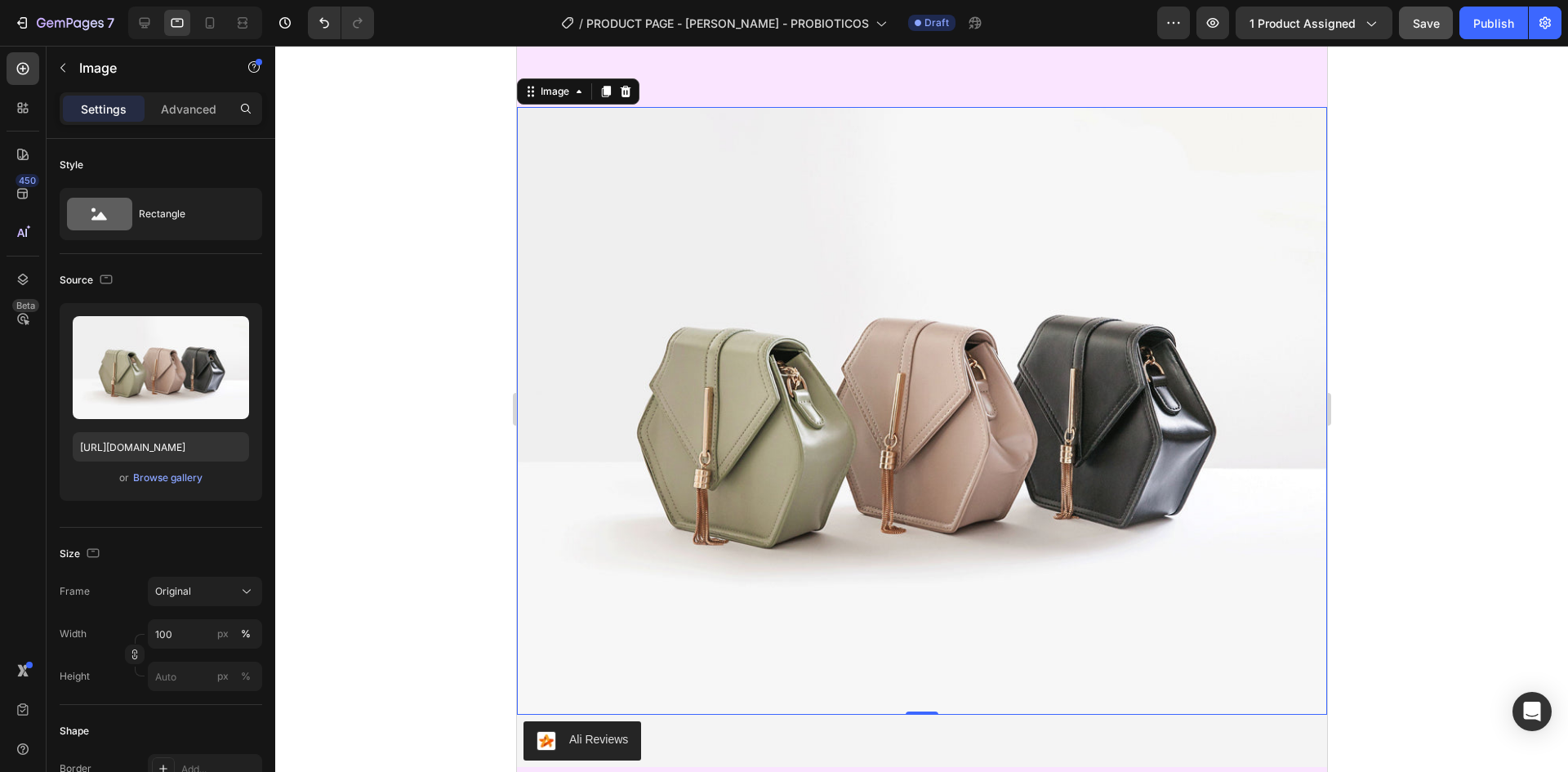
click at [1059, 377] on img at bounding box center [921, 411] width 810 height 608
click at [154, 437] on input "[URL][DOMAIN_NAME]" at bounding box center [160, 447] width 176 height 29
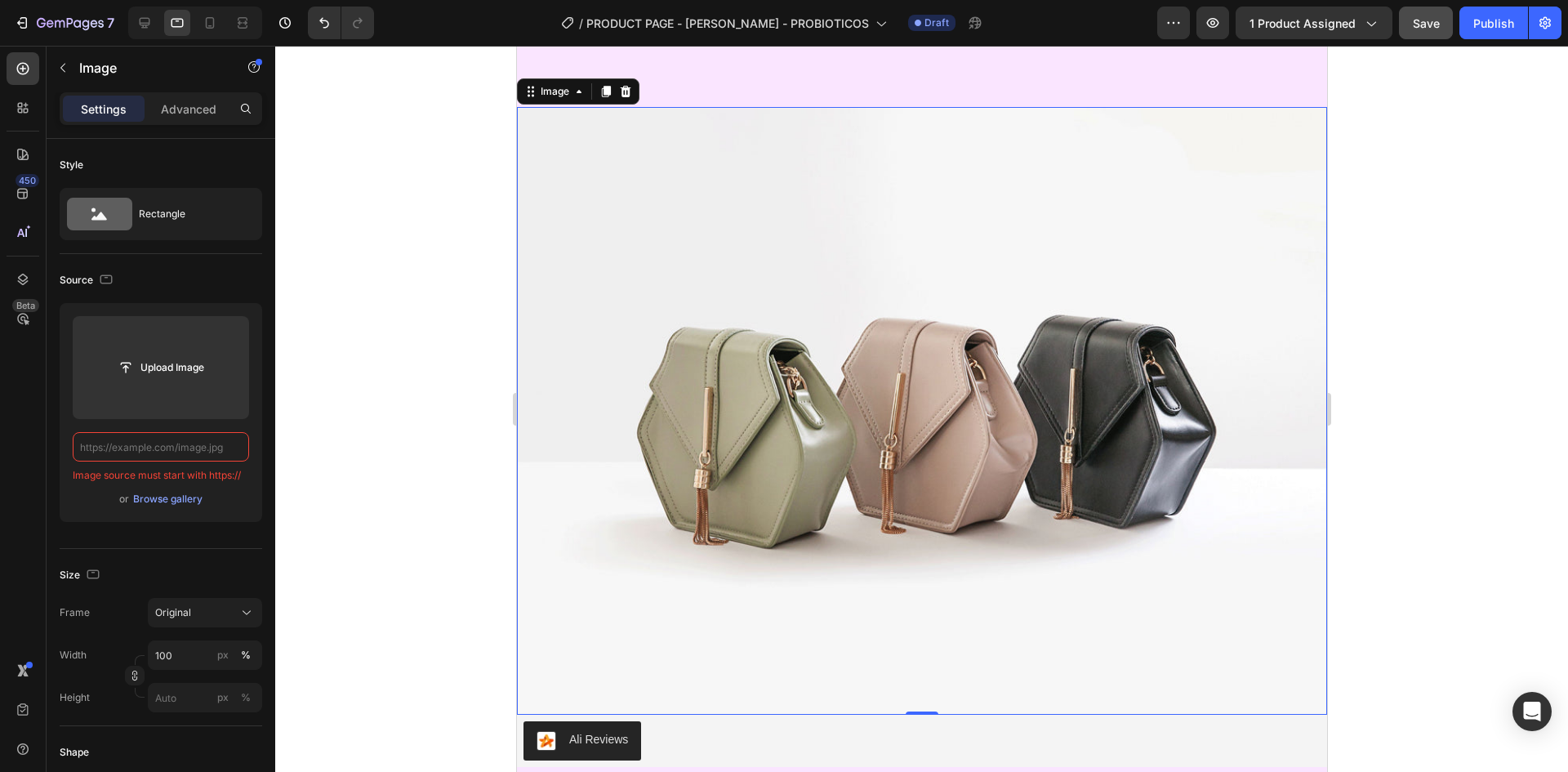
paste input "[URL][DOMAIN_NAME]"
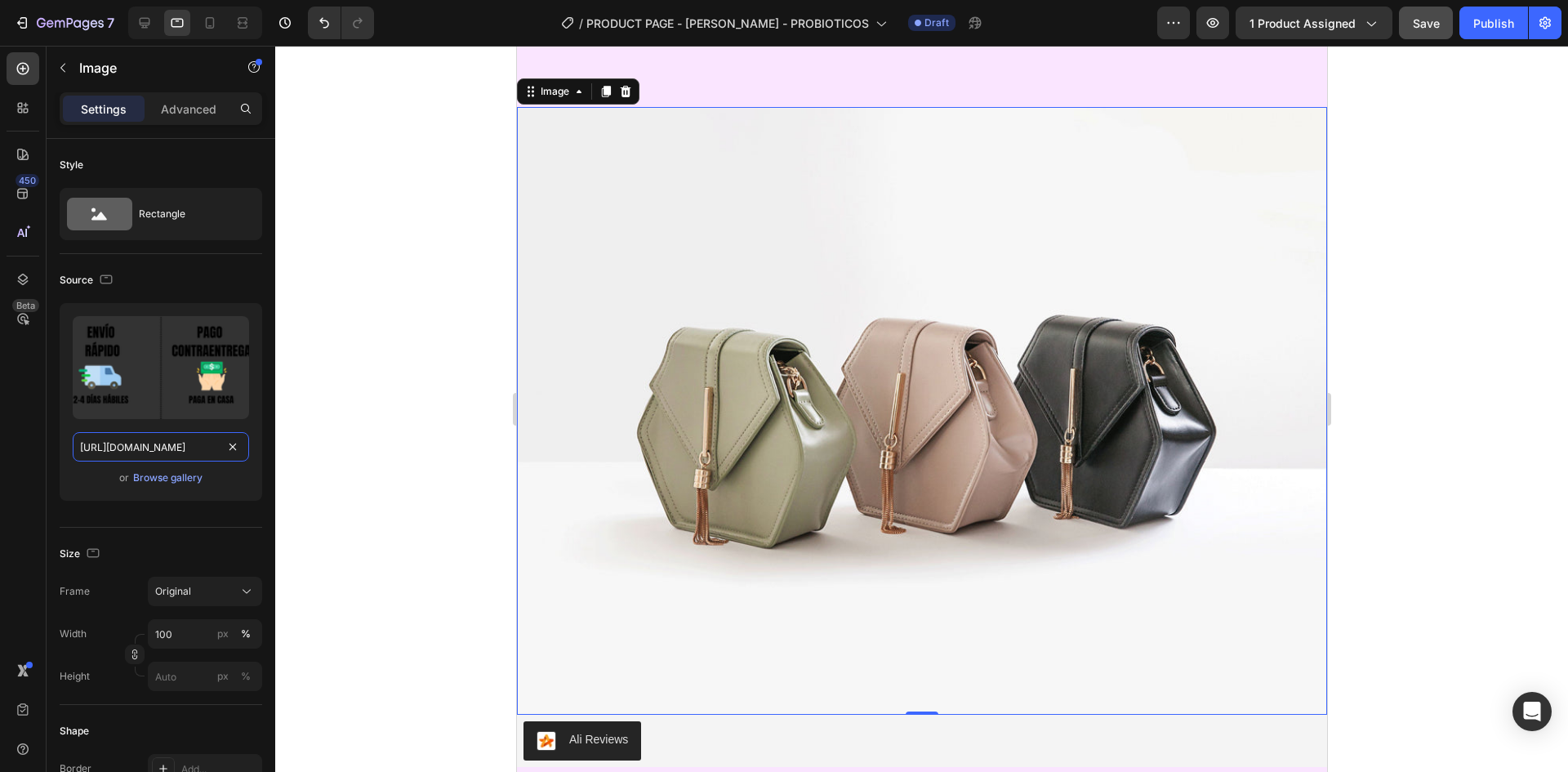
scroll to position [0, 0]
type input "[URL][DOMAIN_NAME]"
click at [323, 440] on div at bounding box center [921, 408] width 1293 height 726
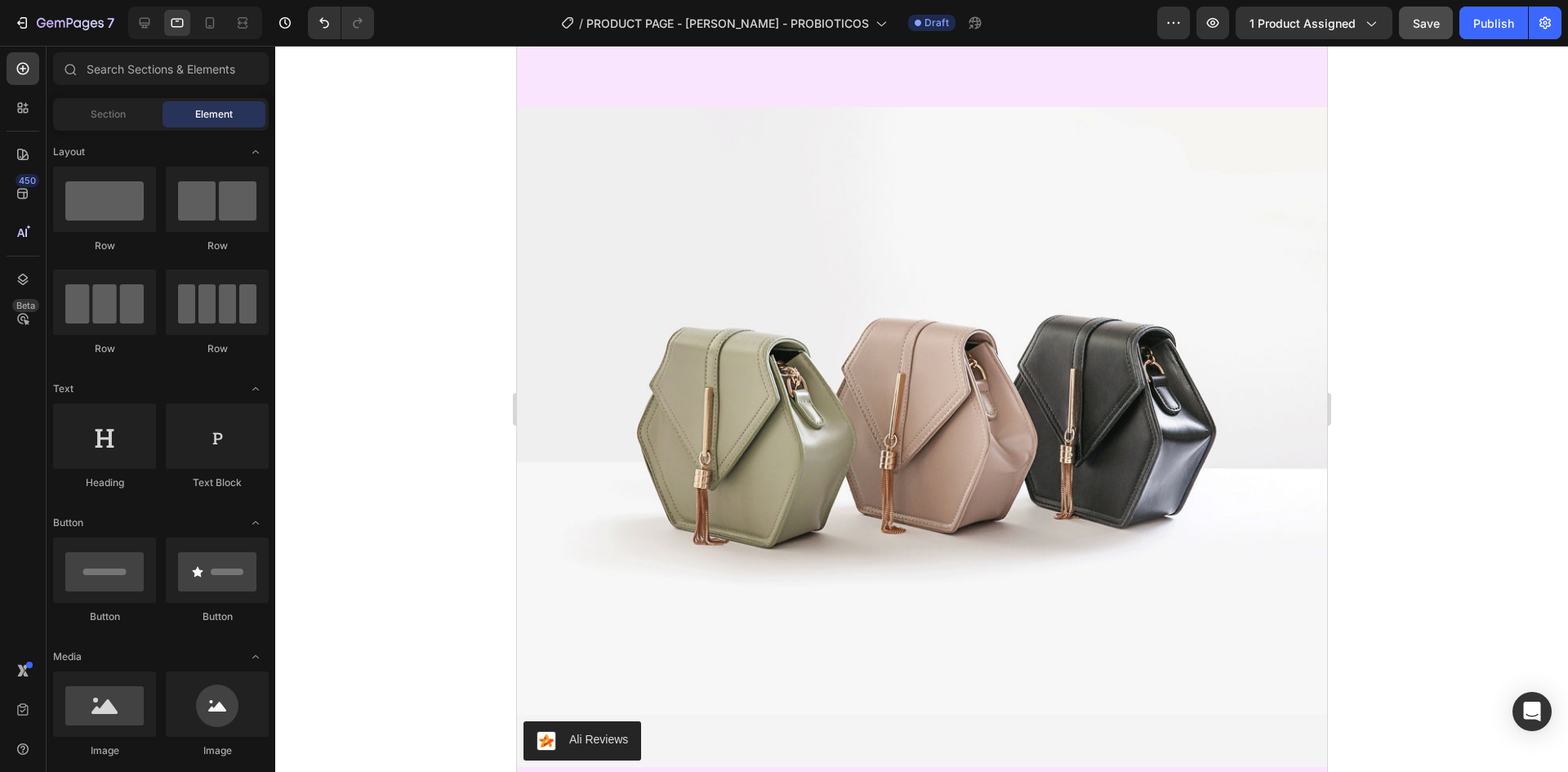
click at [361, 404] on div at bounding box center [921, 408] width 1293 height 726
click at [947, 414] on img at bounding box center [921, 411] width 810 height 608
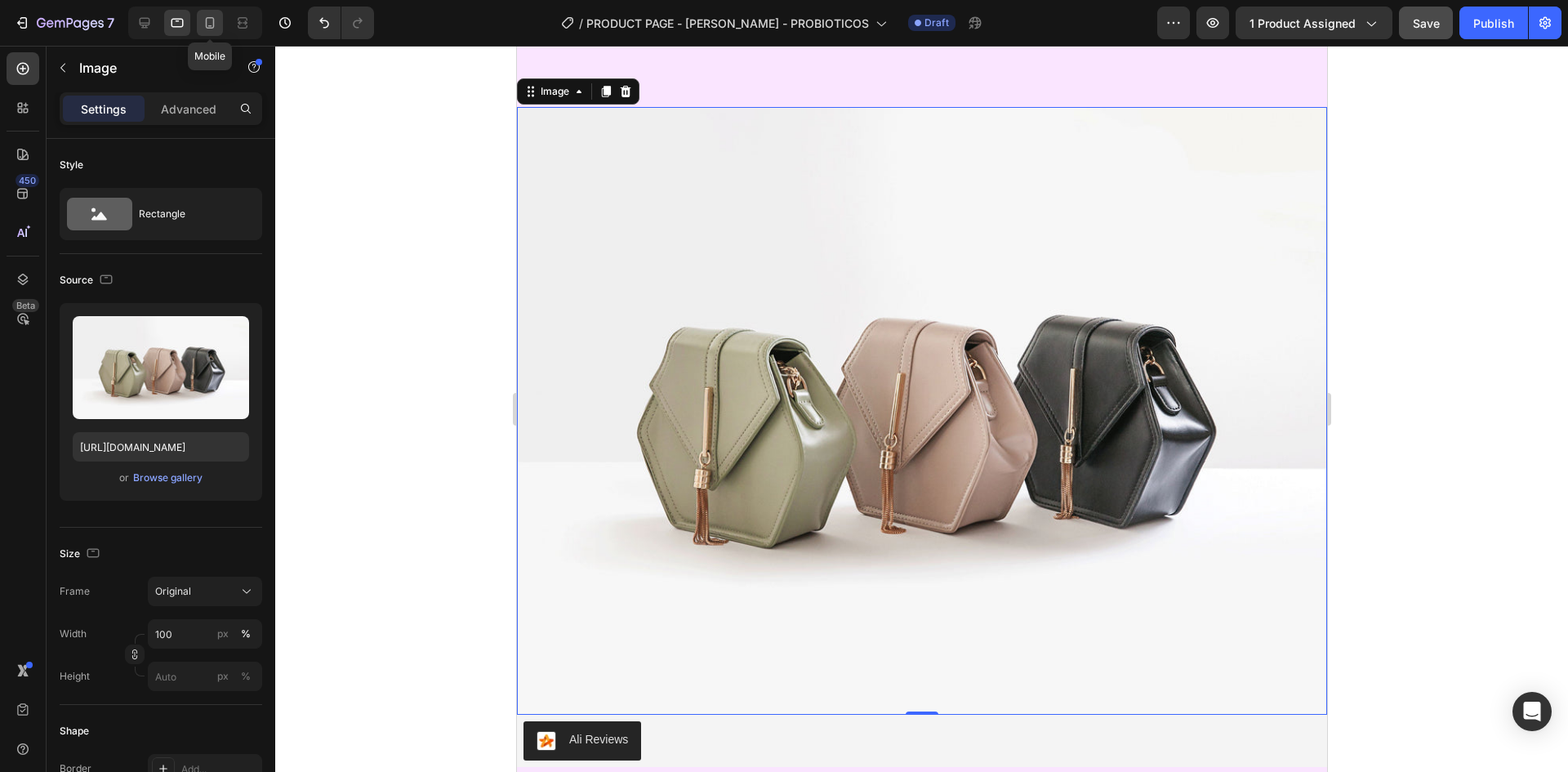
click at [210, 24] on icon at bounding box center [210, 22] width 16 height 16
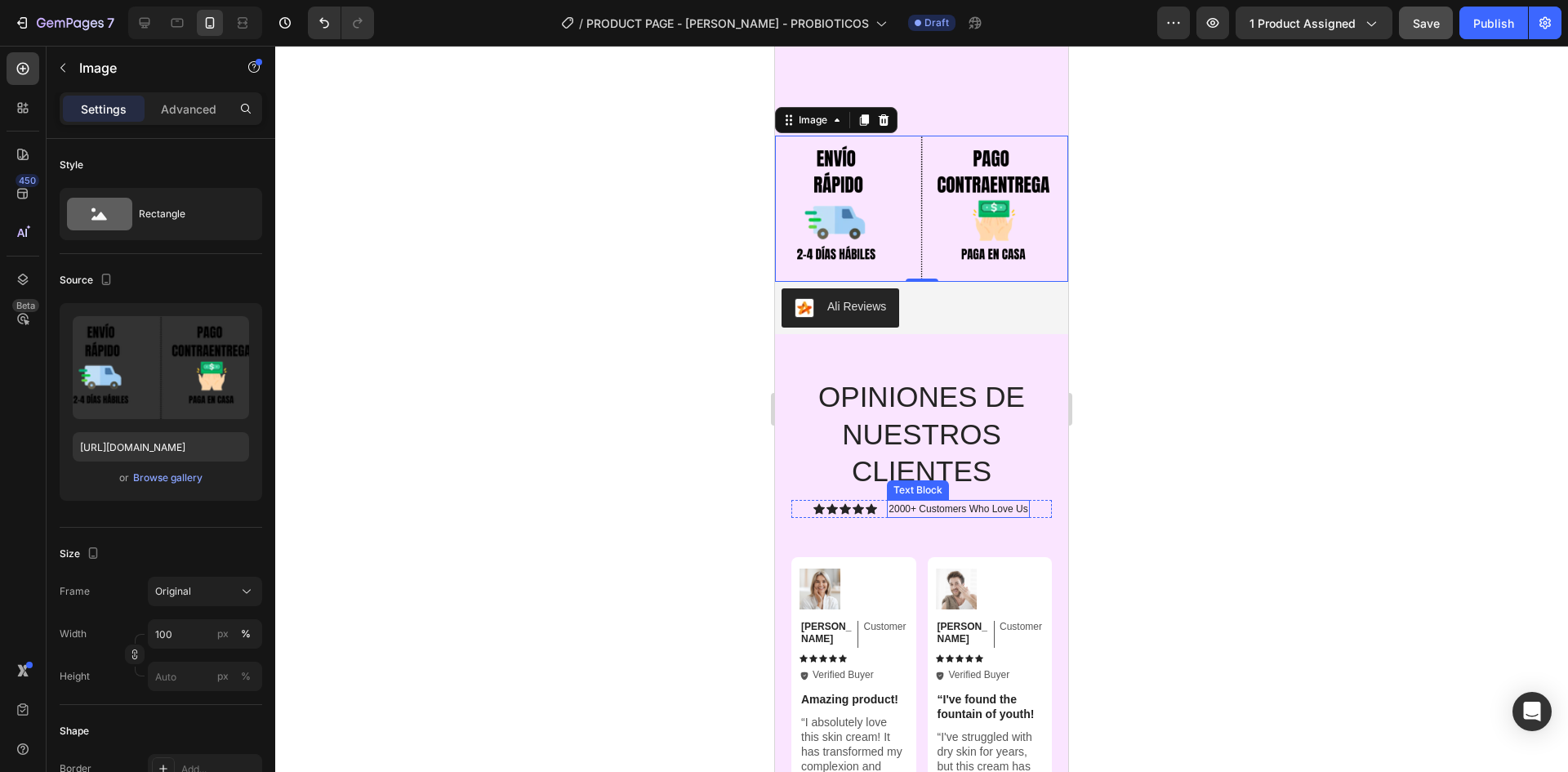
scroll to position [6296, 0]
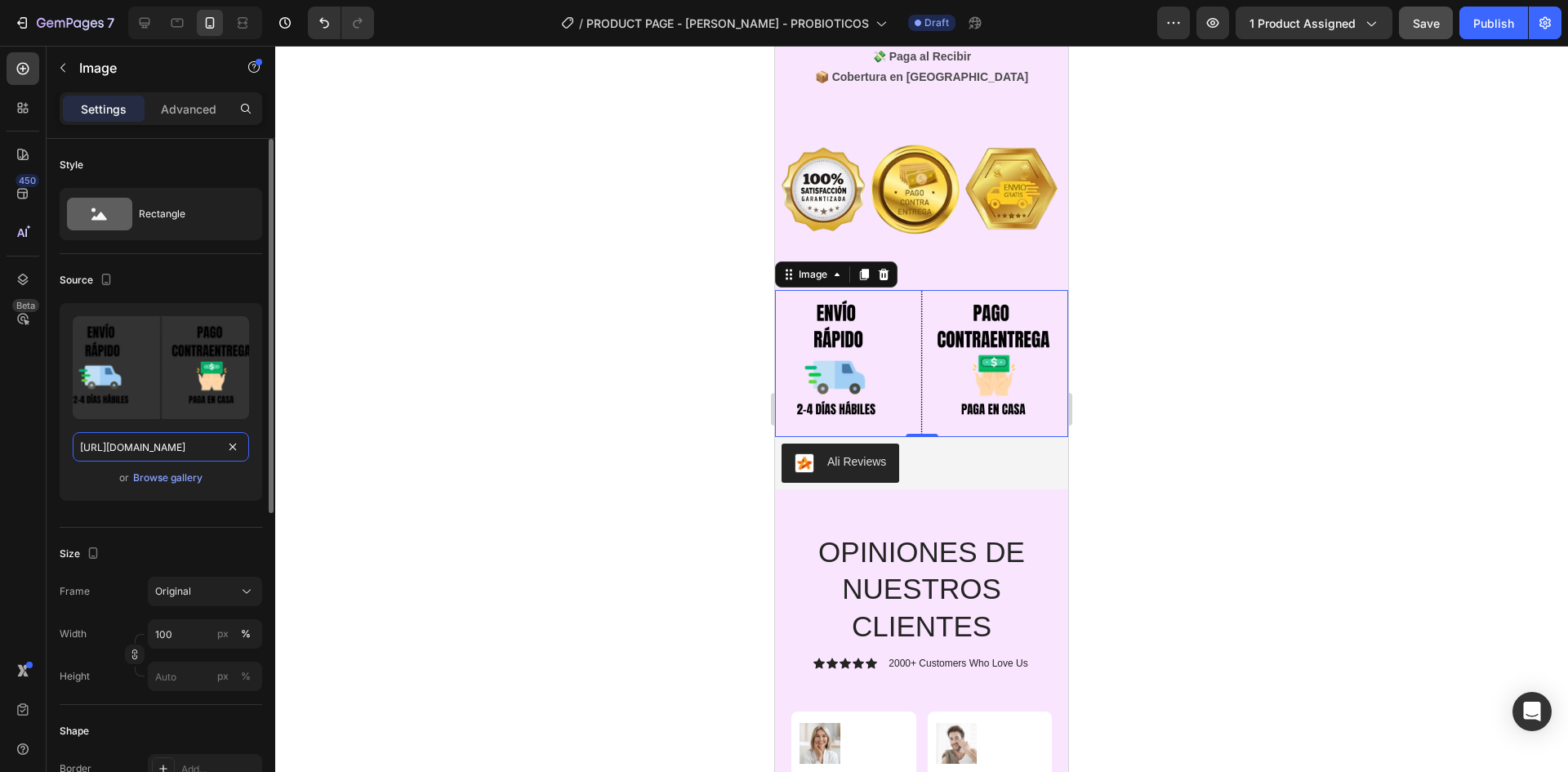
click at [123, 442] on input "[URL][DOMAIN_NAME]" at bounding box center [160, 447] width 176 height 29
click at [166, 23] on div at bounding box center [177, 22] width 26 height 26
type input "[URL][DOMAIN_NAME]"
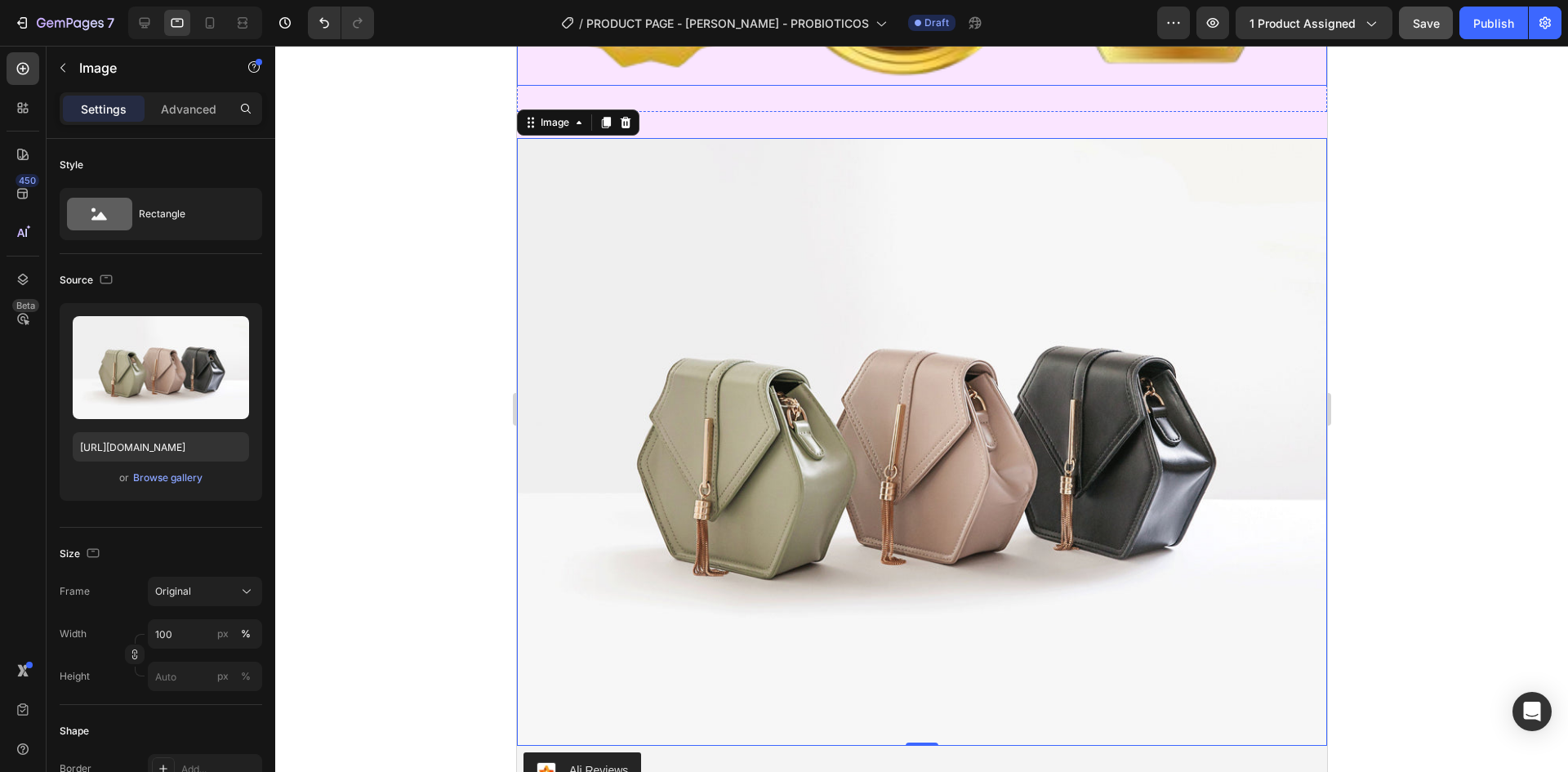
scroll to position [6962, 0]
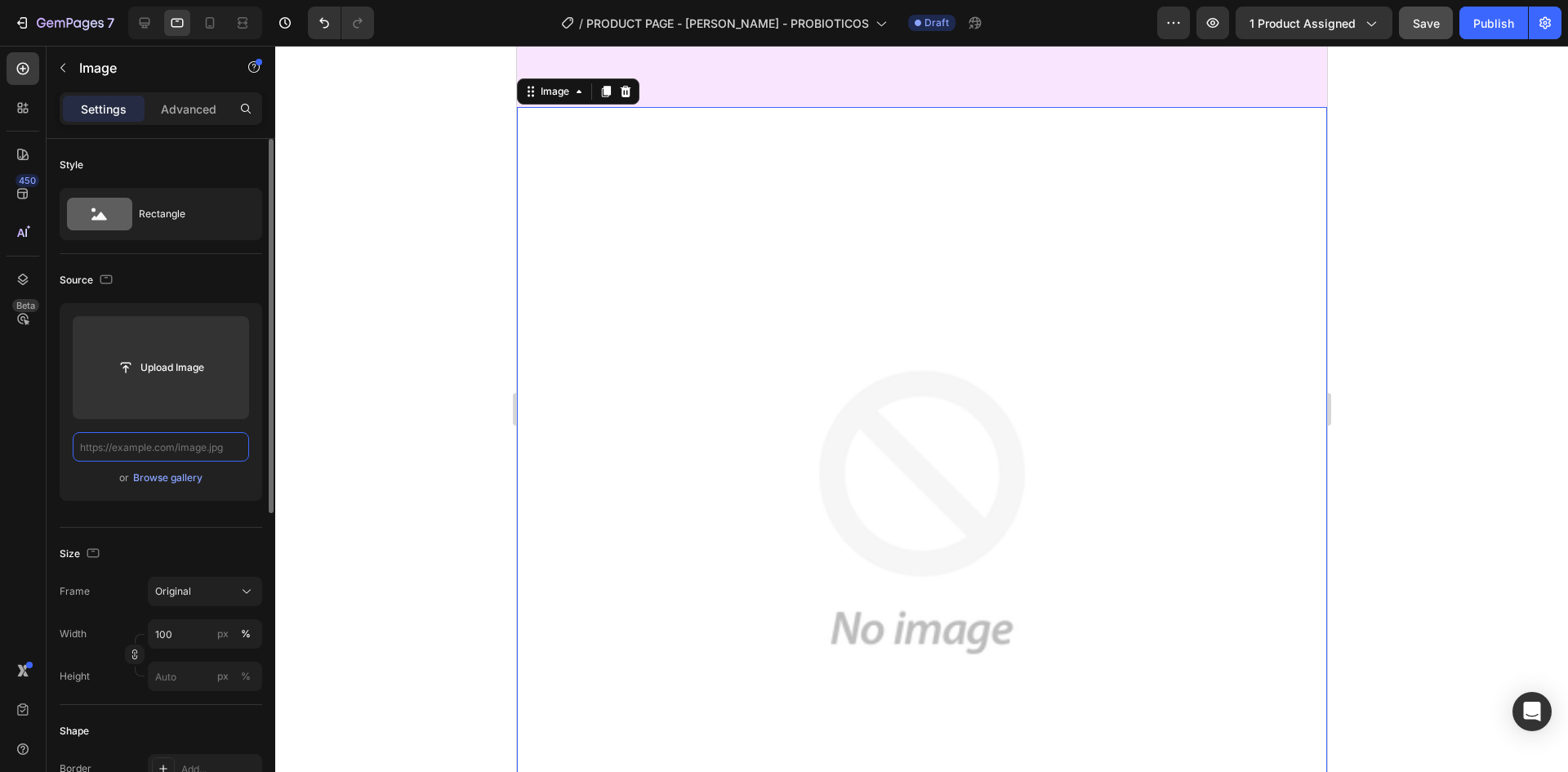
click at [192, 449] on input "text" at bounding box center [160, 447] width 176 height 29
paste input "[URL][DOMAIN_NAME]"
type input "[URL][DOMAIN_NAME]"
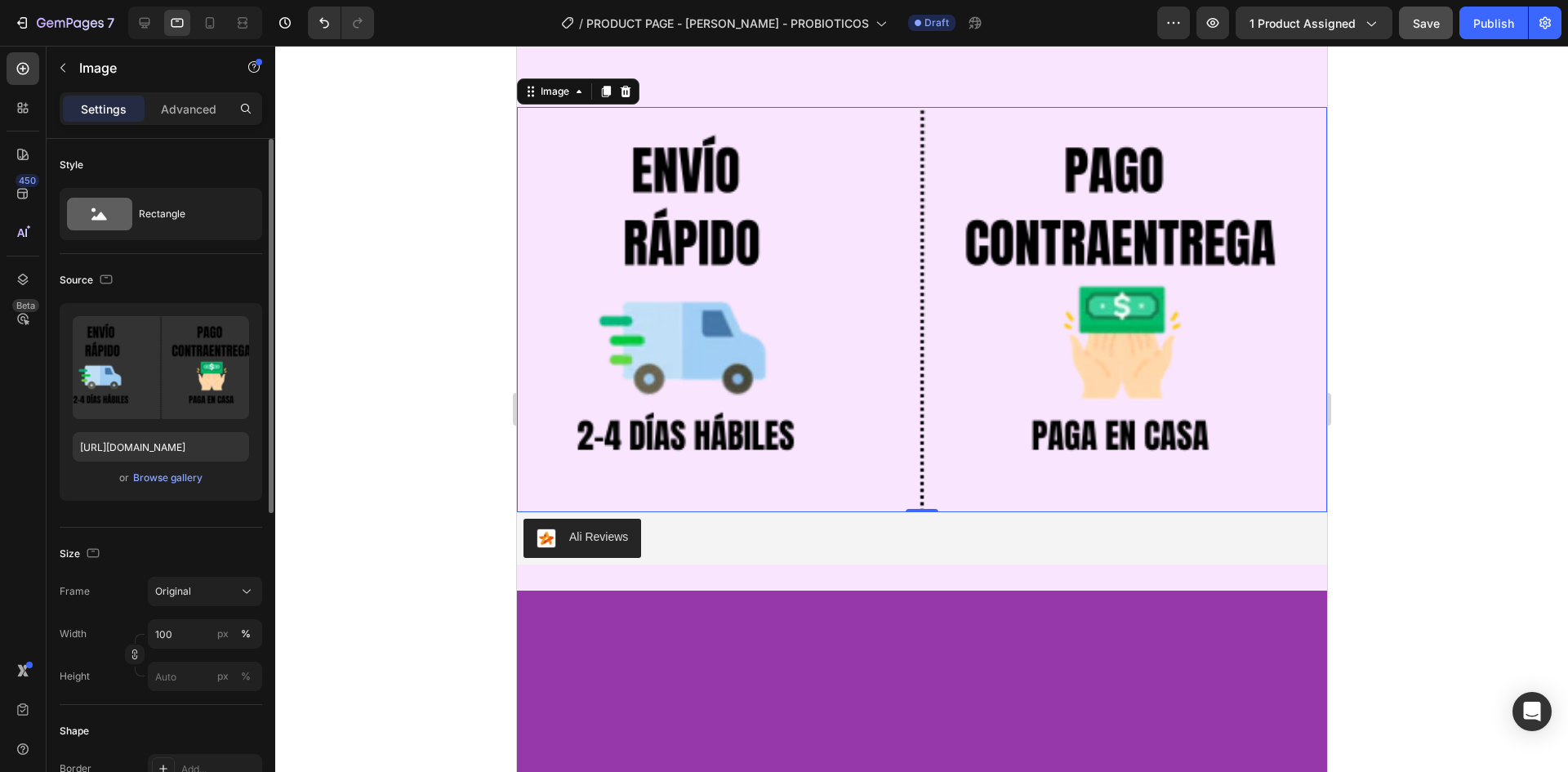
click at [401, 413] on div at bounding box center [921, 408] width 1293 height 726
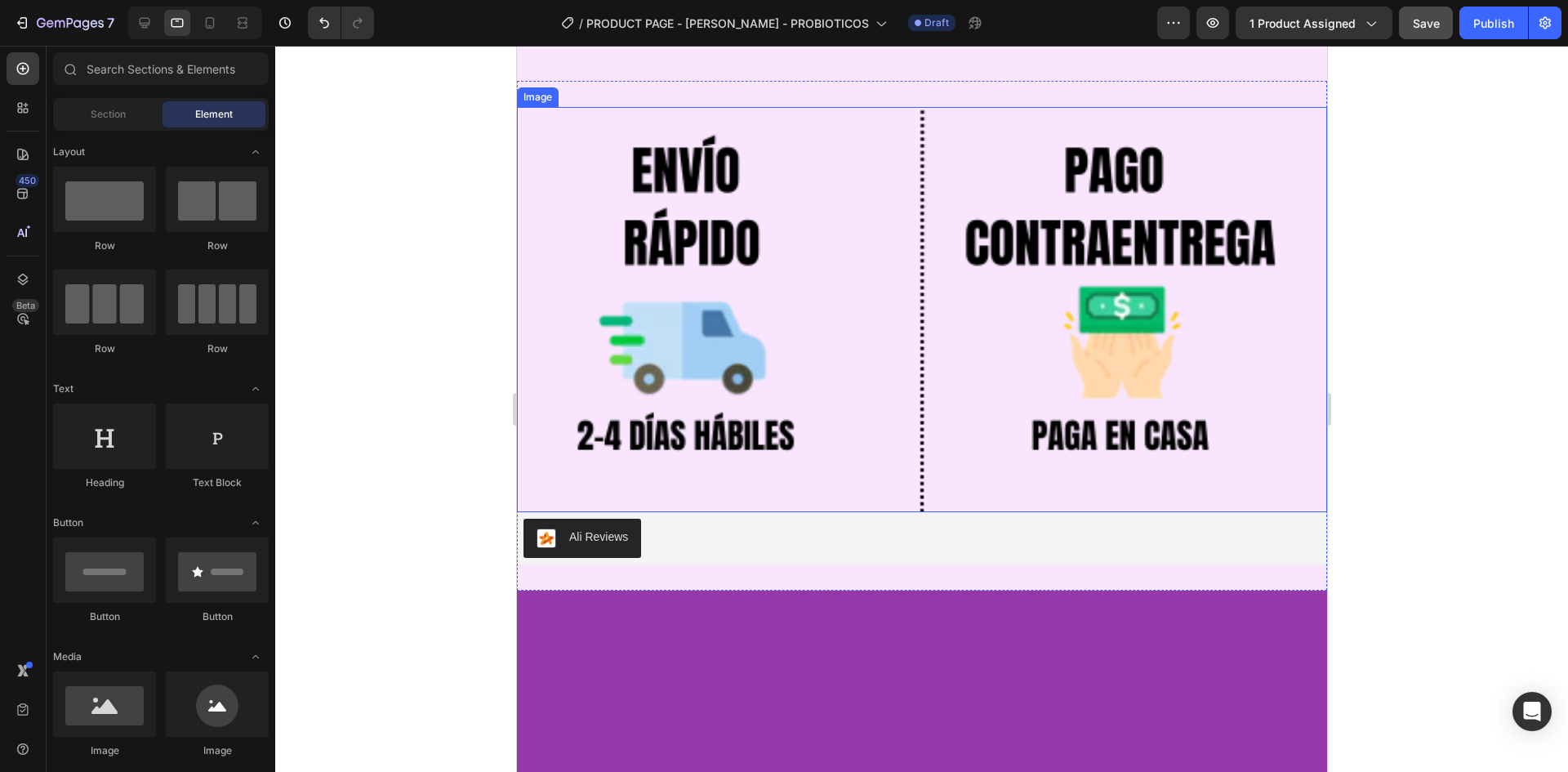
click at [1032, 303] on img at bounding box center [921, 309] width 810 height 405
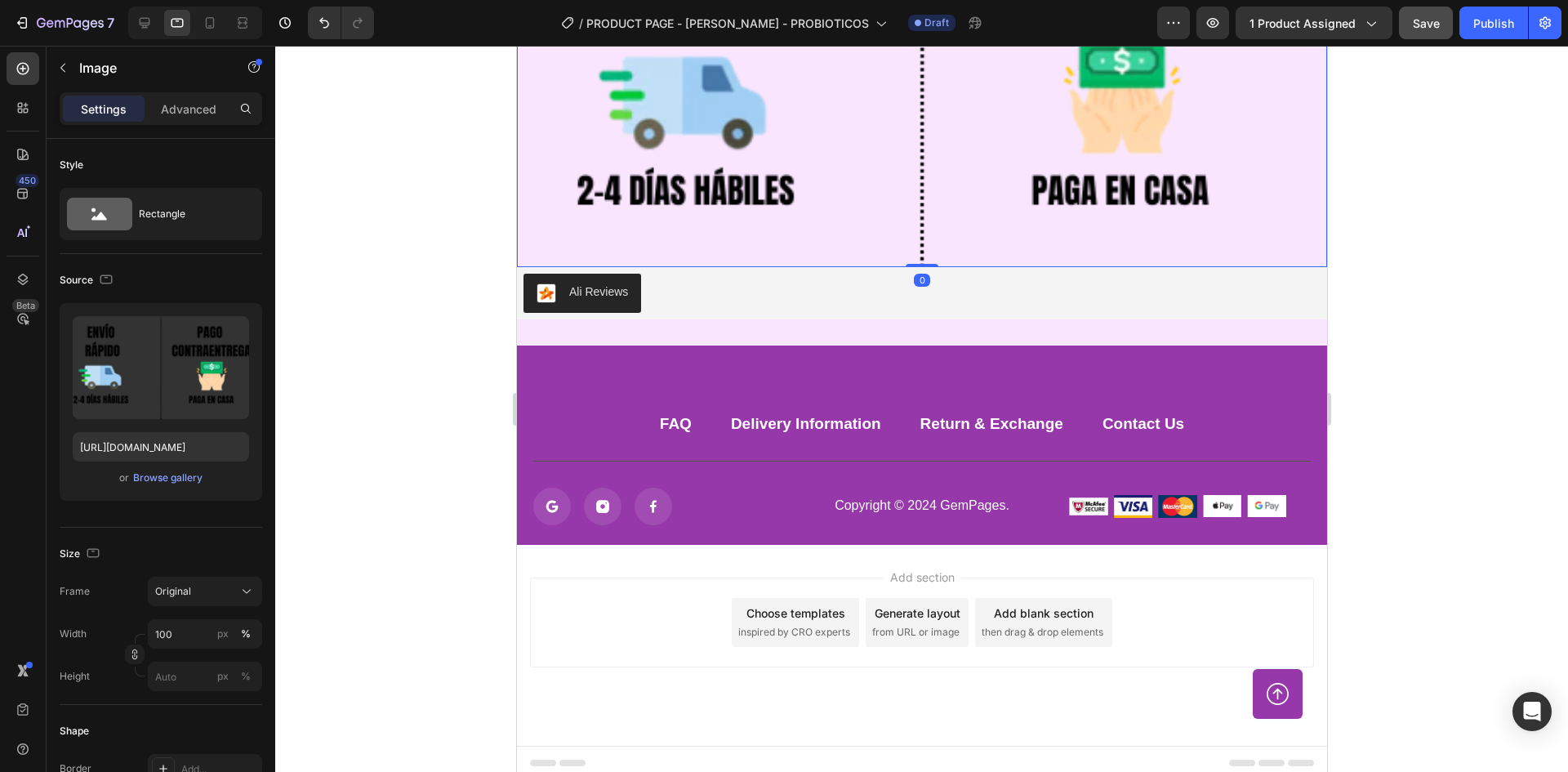
scroll to position [7204, 0]
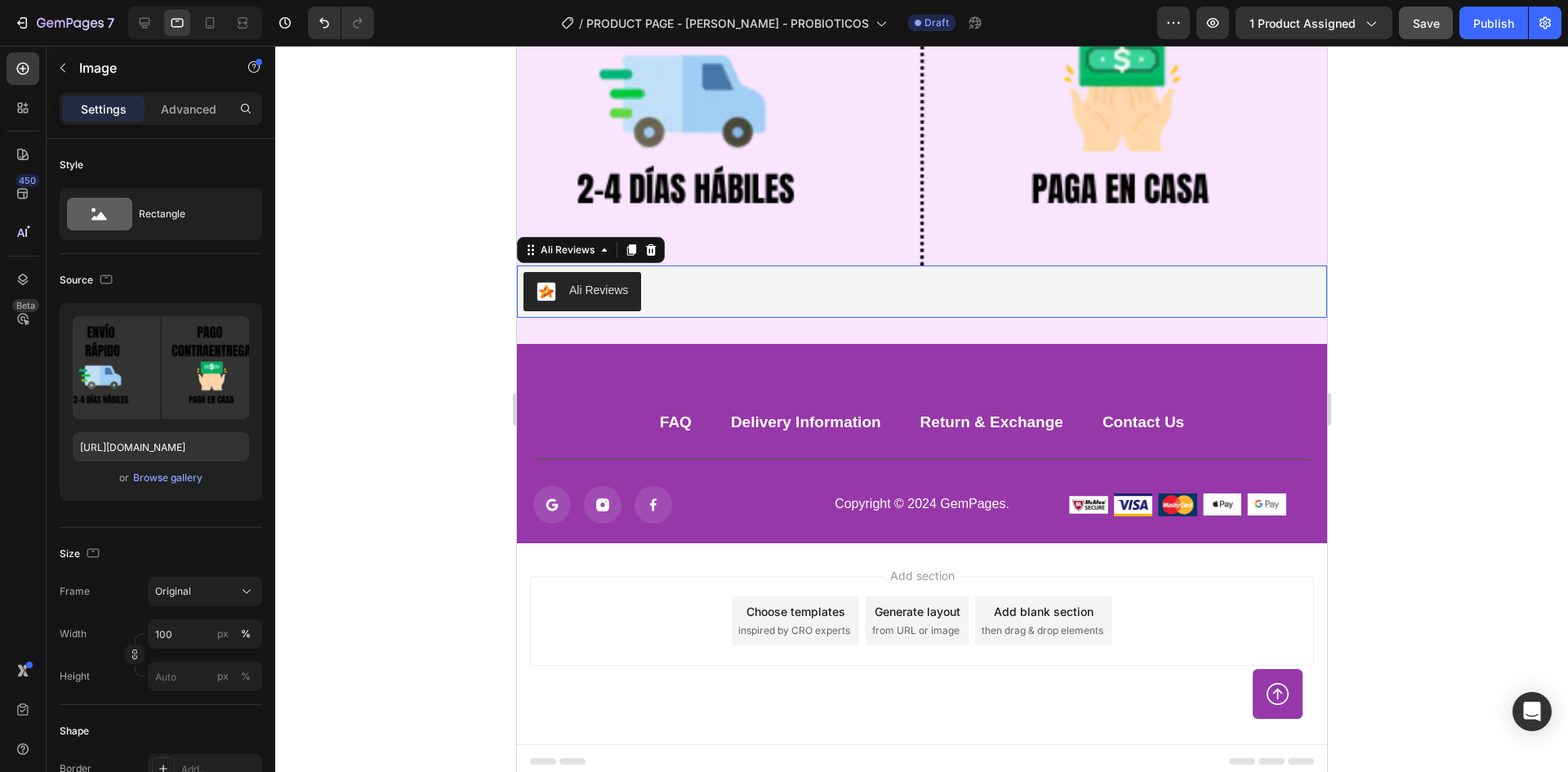
click at [899, 272] on div "Ali Reviews" at bounding box center [921, 291] width 797 height 39
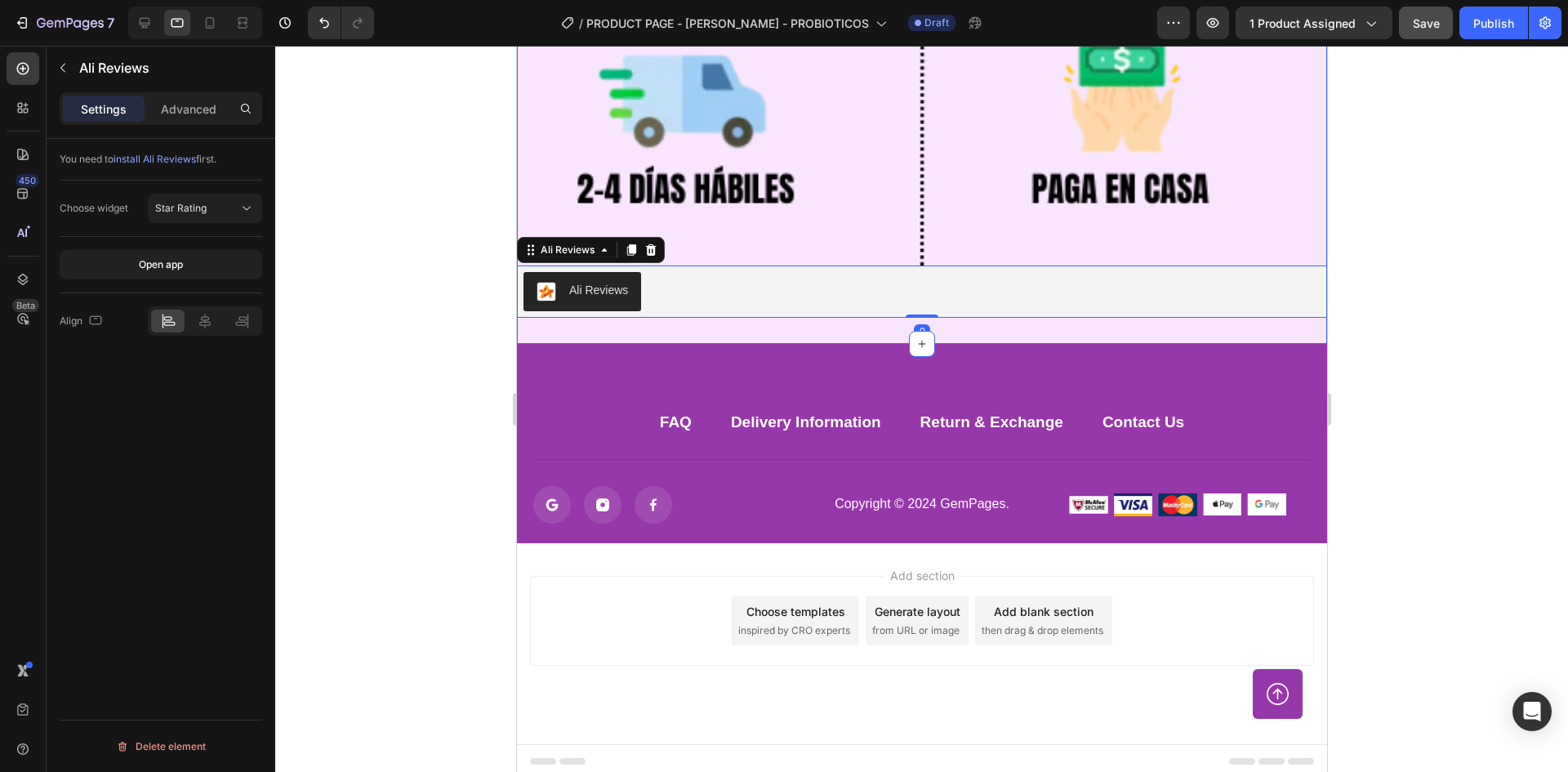
click at [790, 334] on div "Image Ali Reviews Ali Reviews 0 Section 11" at bounding box center [921, 88] width 810 height 509
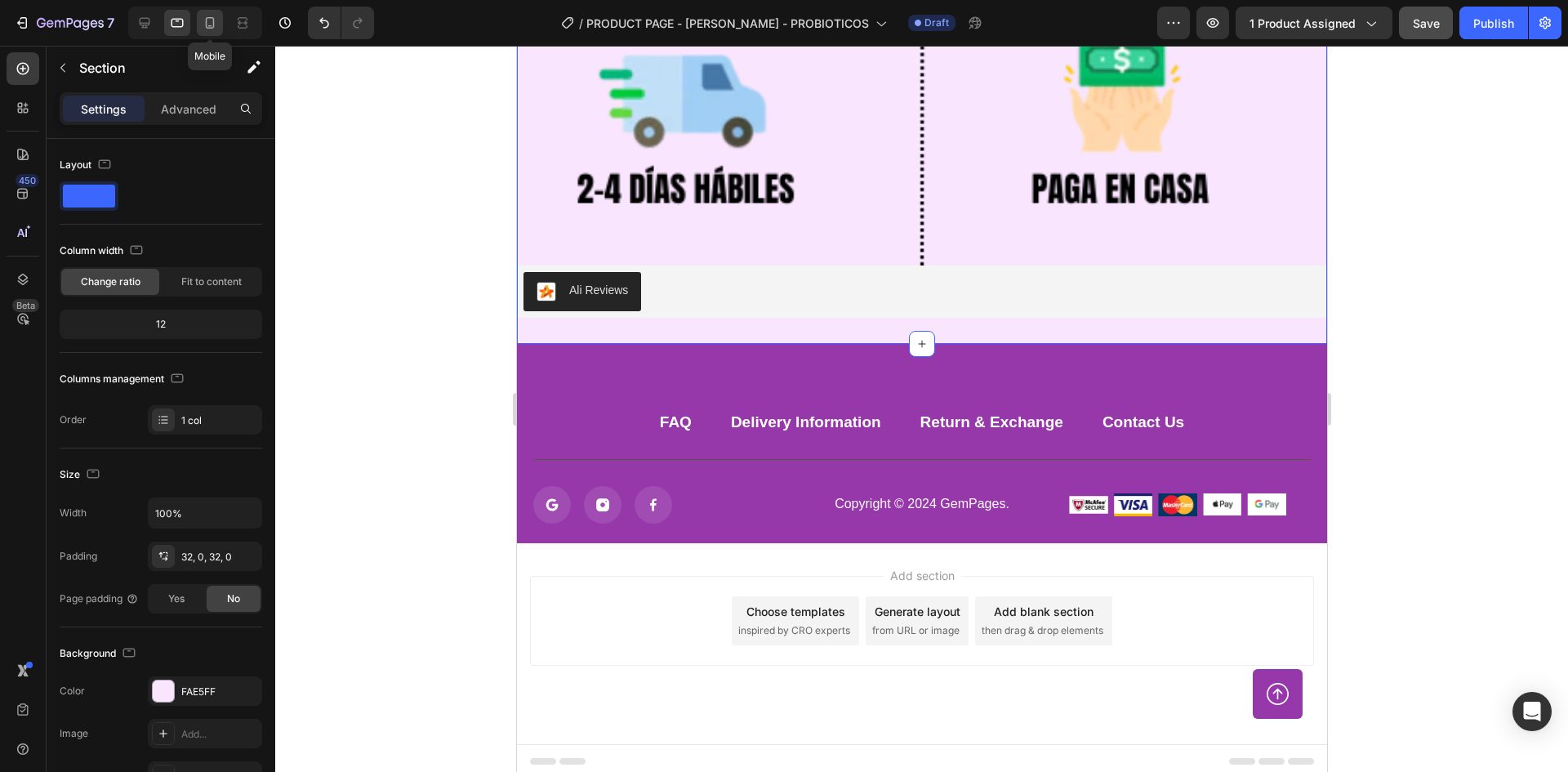
click at [205, 17] on icon at bounding box center [210, 22] width 16 height 16
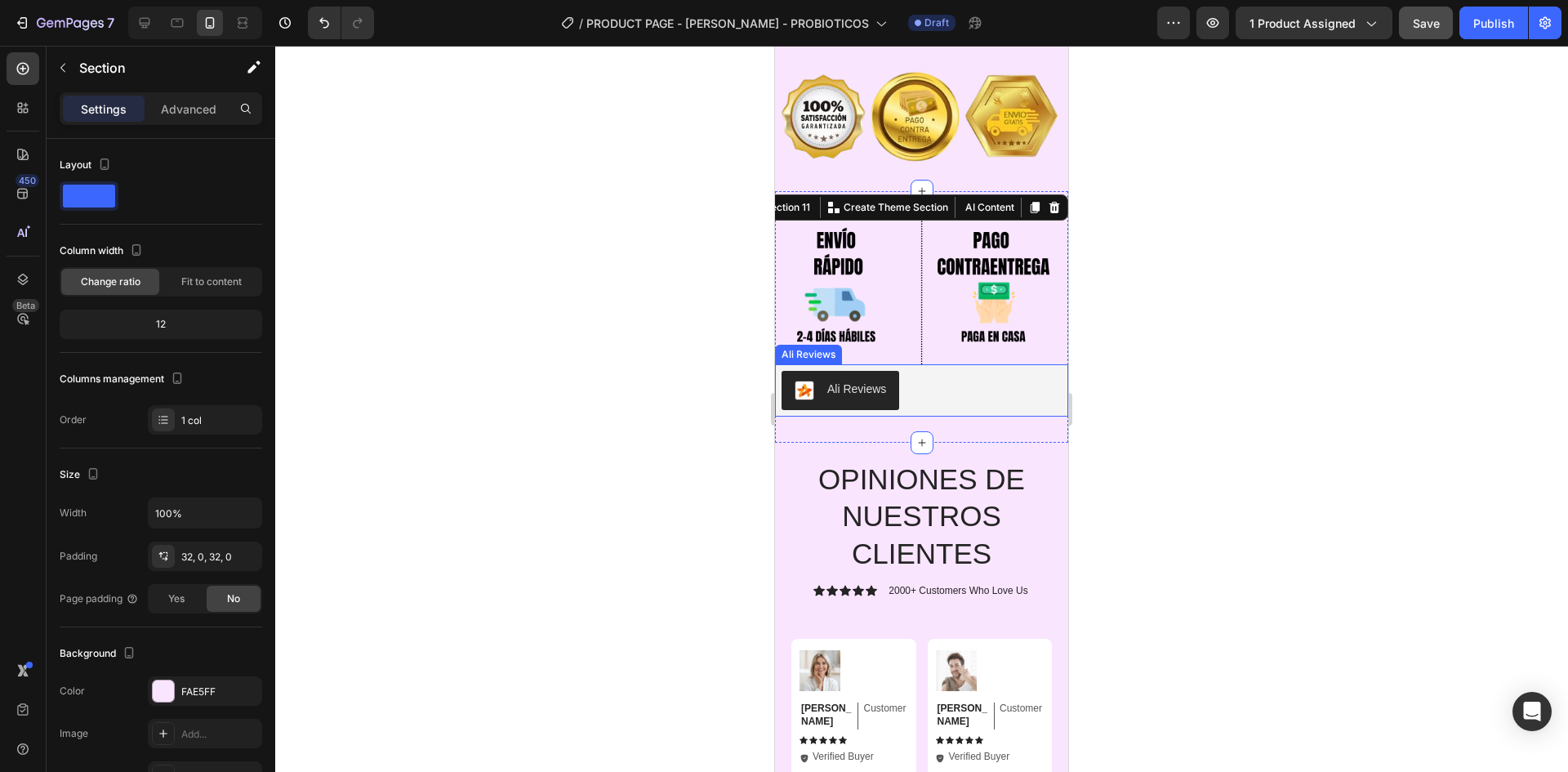
scroll to position [6306, 0]
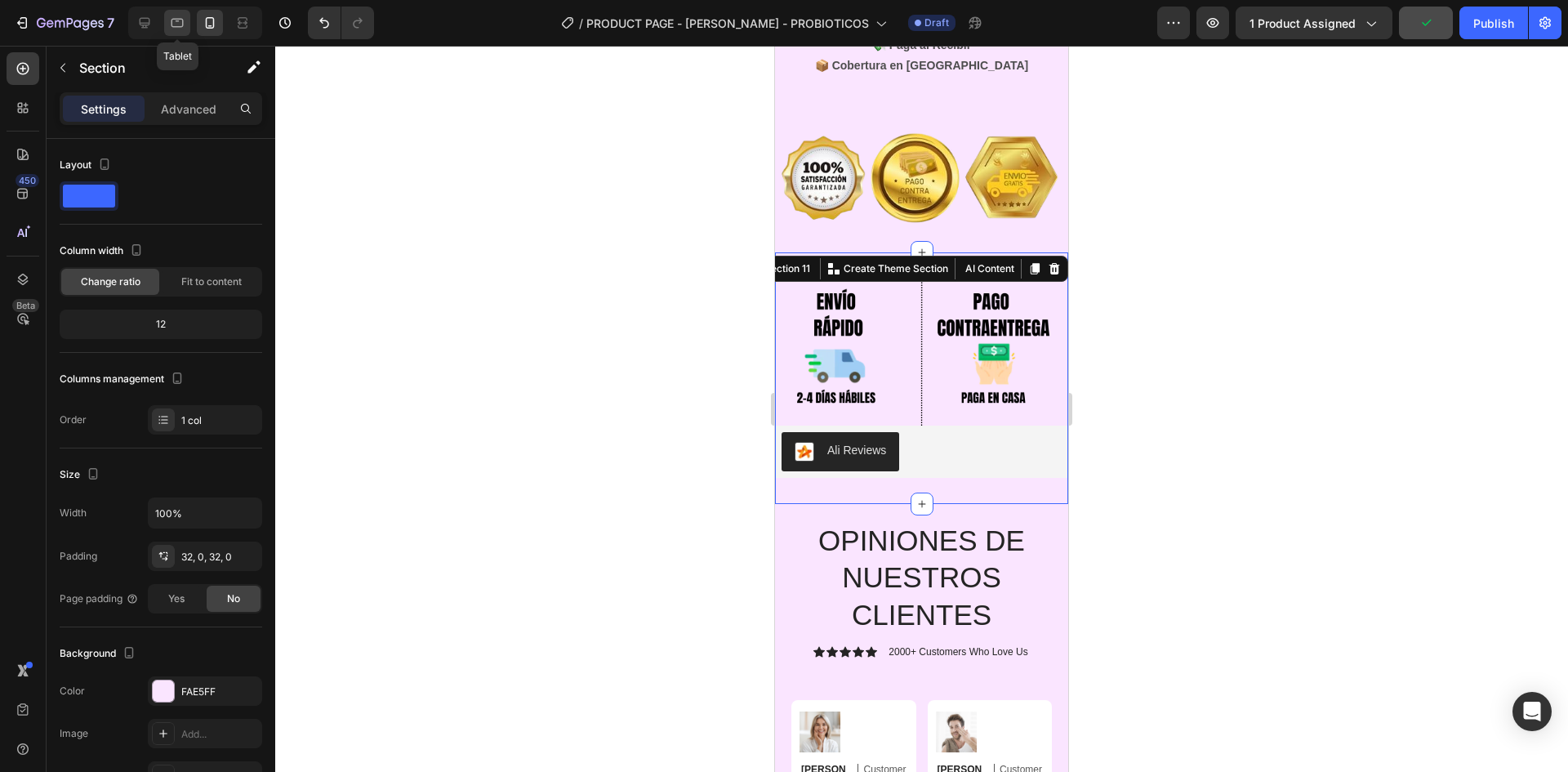
click at [190, 21] on div at bounding box center [177, 22] width 26 height 26
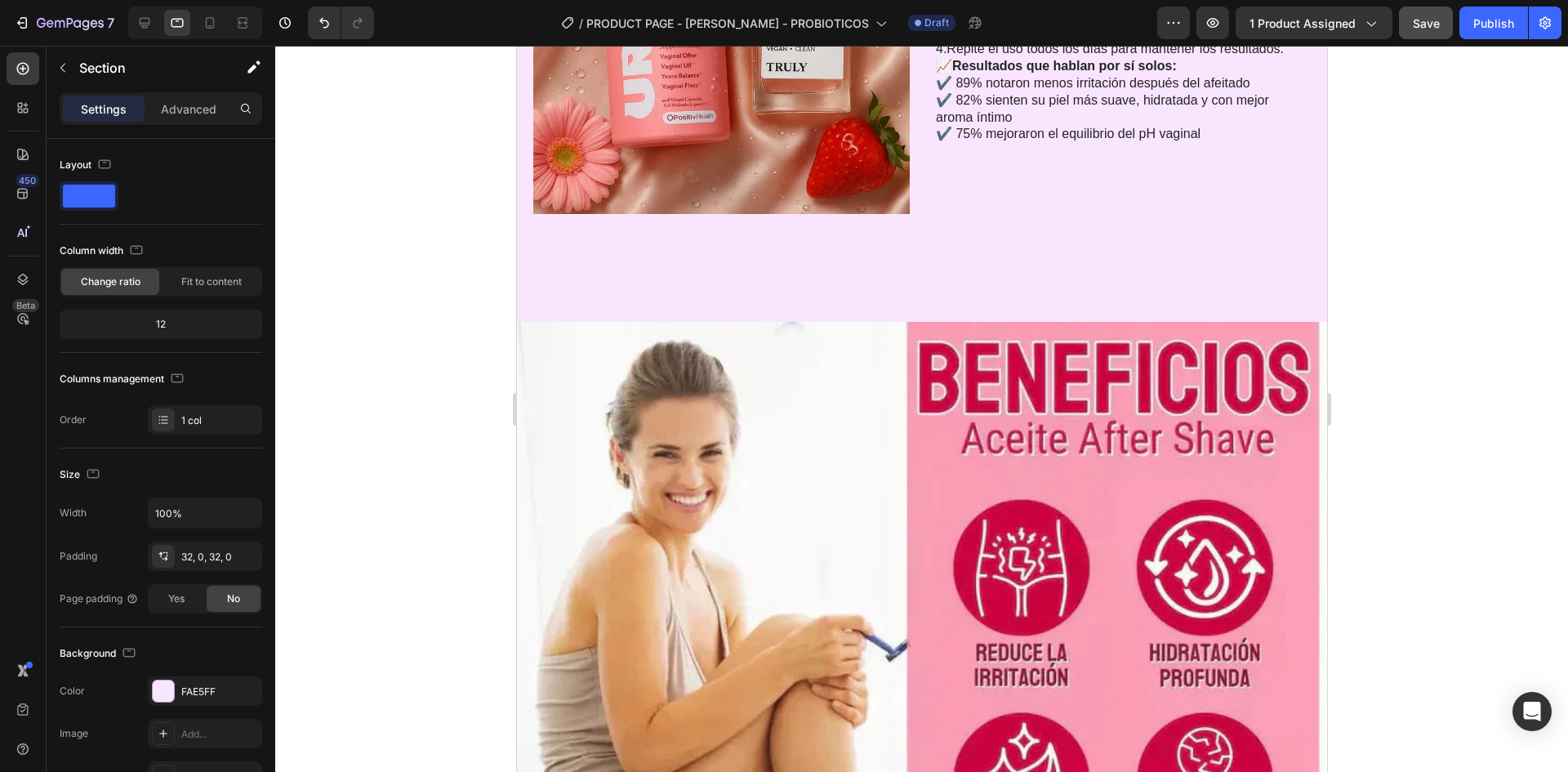
scroll to position [5810, 0]
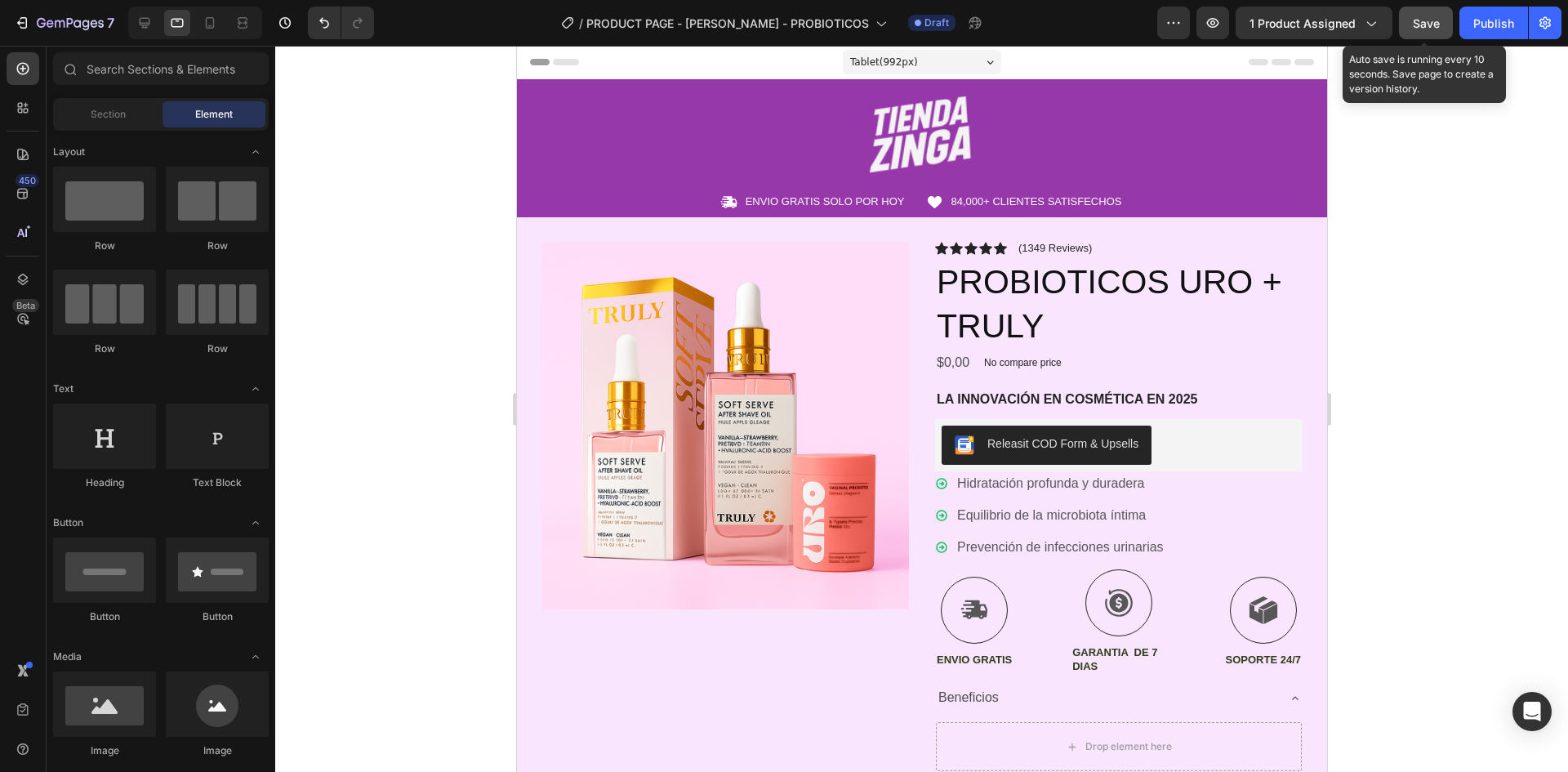
click at [1430, 16] on span "Save" at bounding box center [1427, 23] width 27 height 14
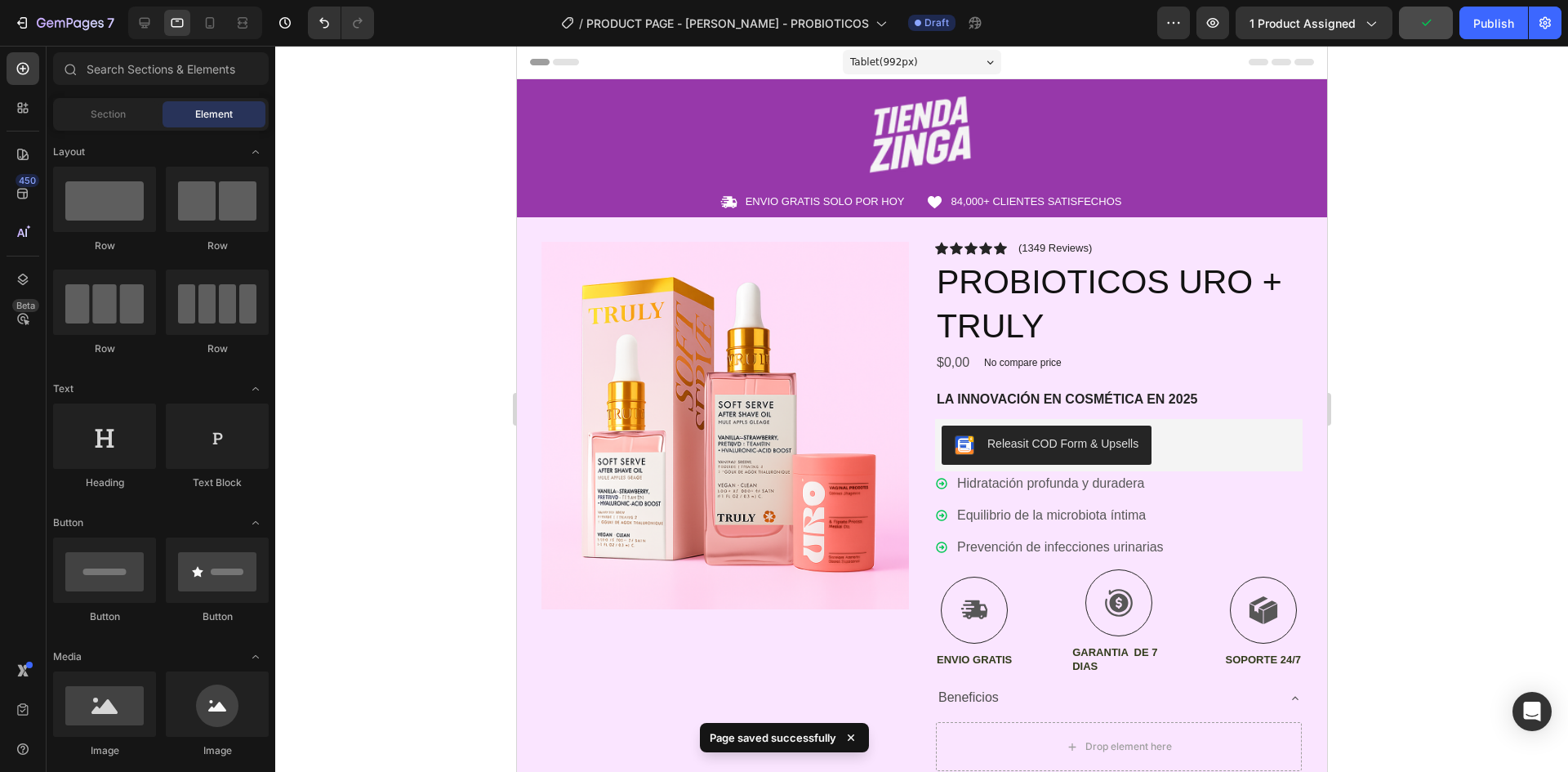
click at [159, 17] on div at bounding box center [196, 22] width 134 height 33
click at [151, 17] on icon at bounding box center [145, 22] width 16 height 16
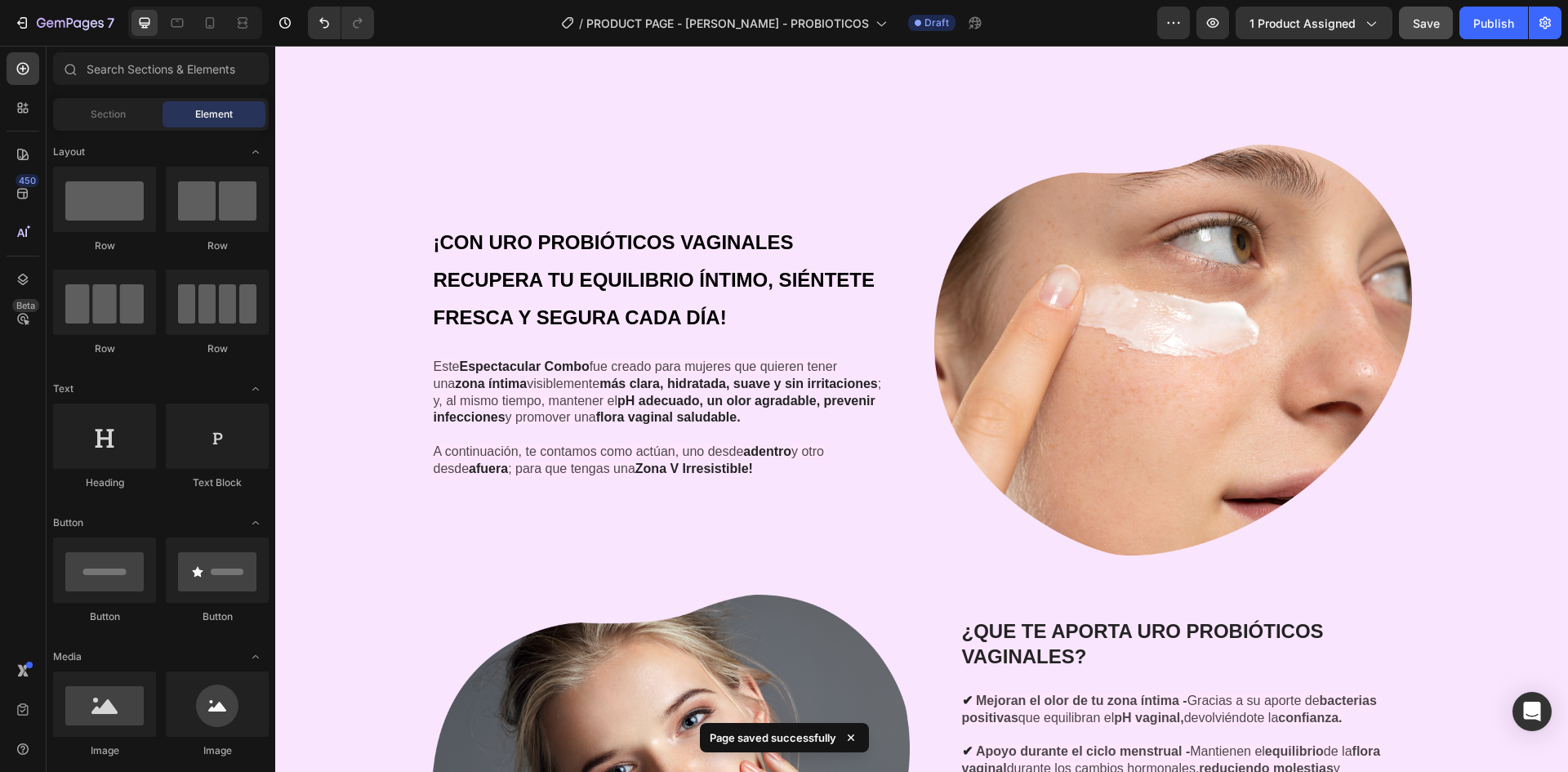
scroll to position [1960, 0]
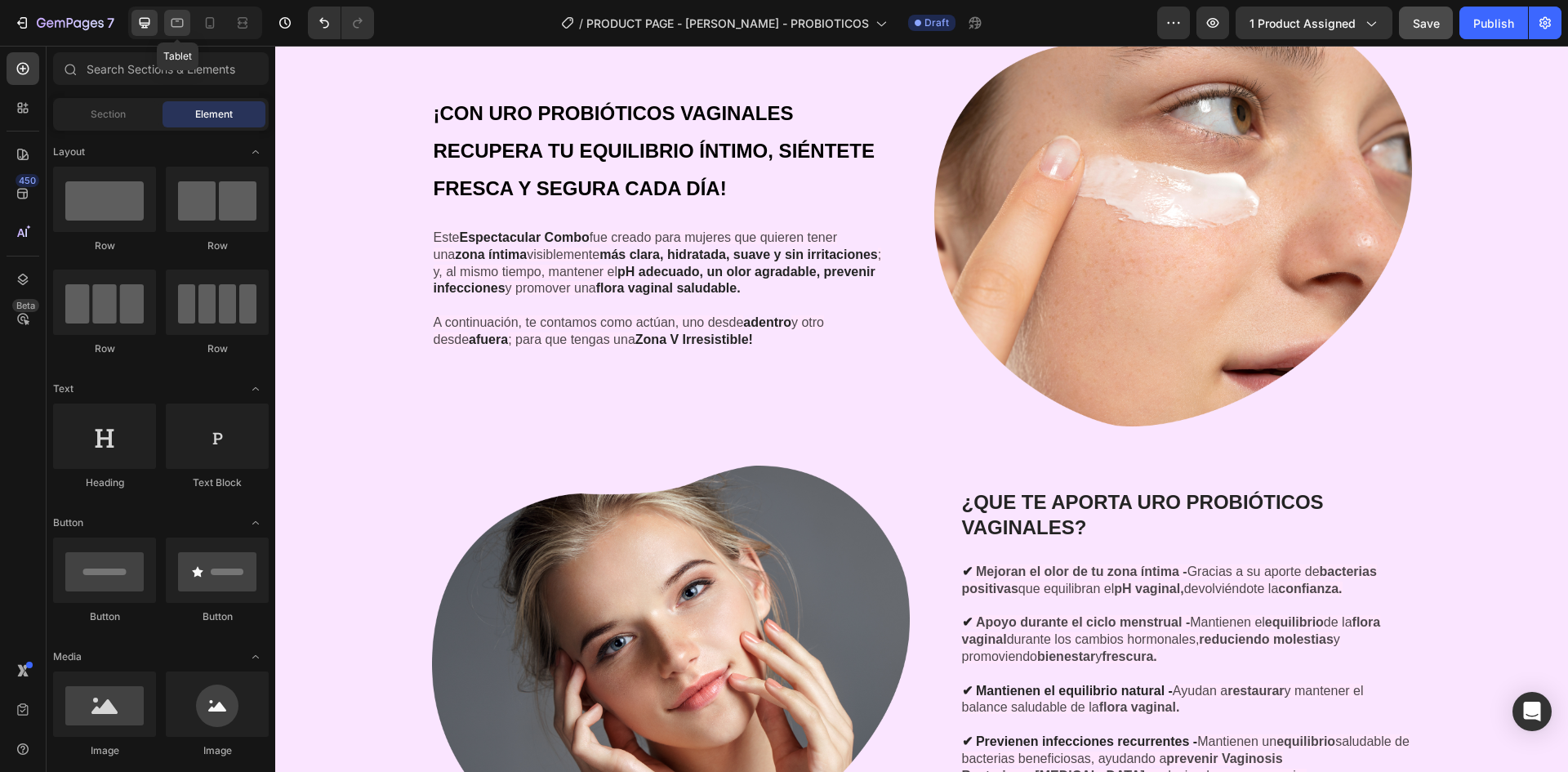
click at [187, 17] on div at bounding box center [177, 22] width 26 height 26
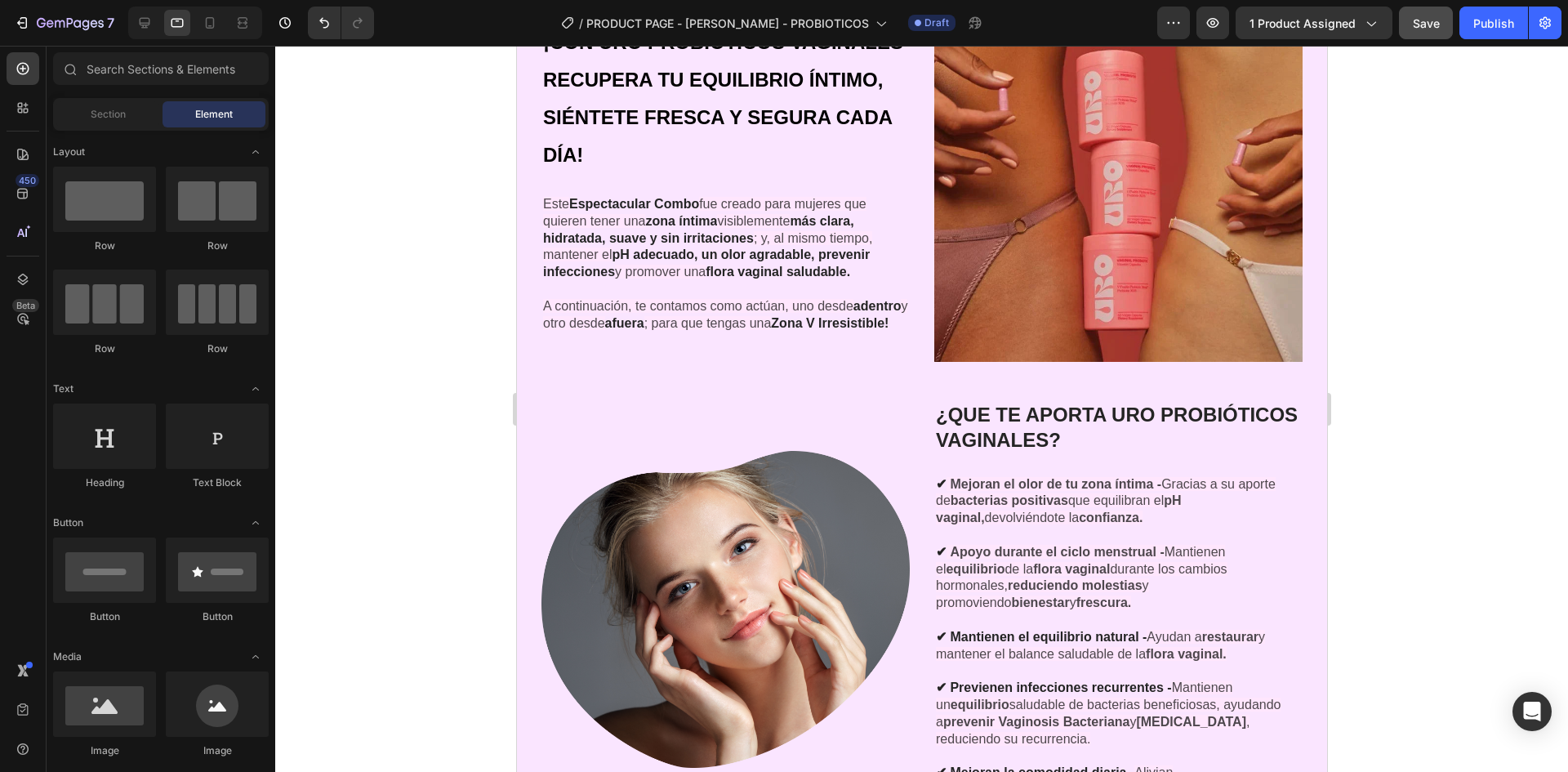
scroll to position [1651, 0]
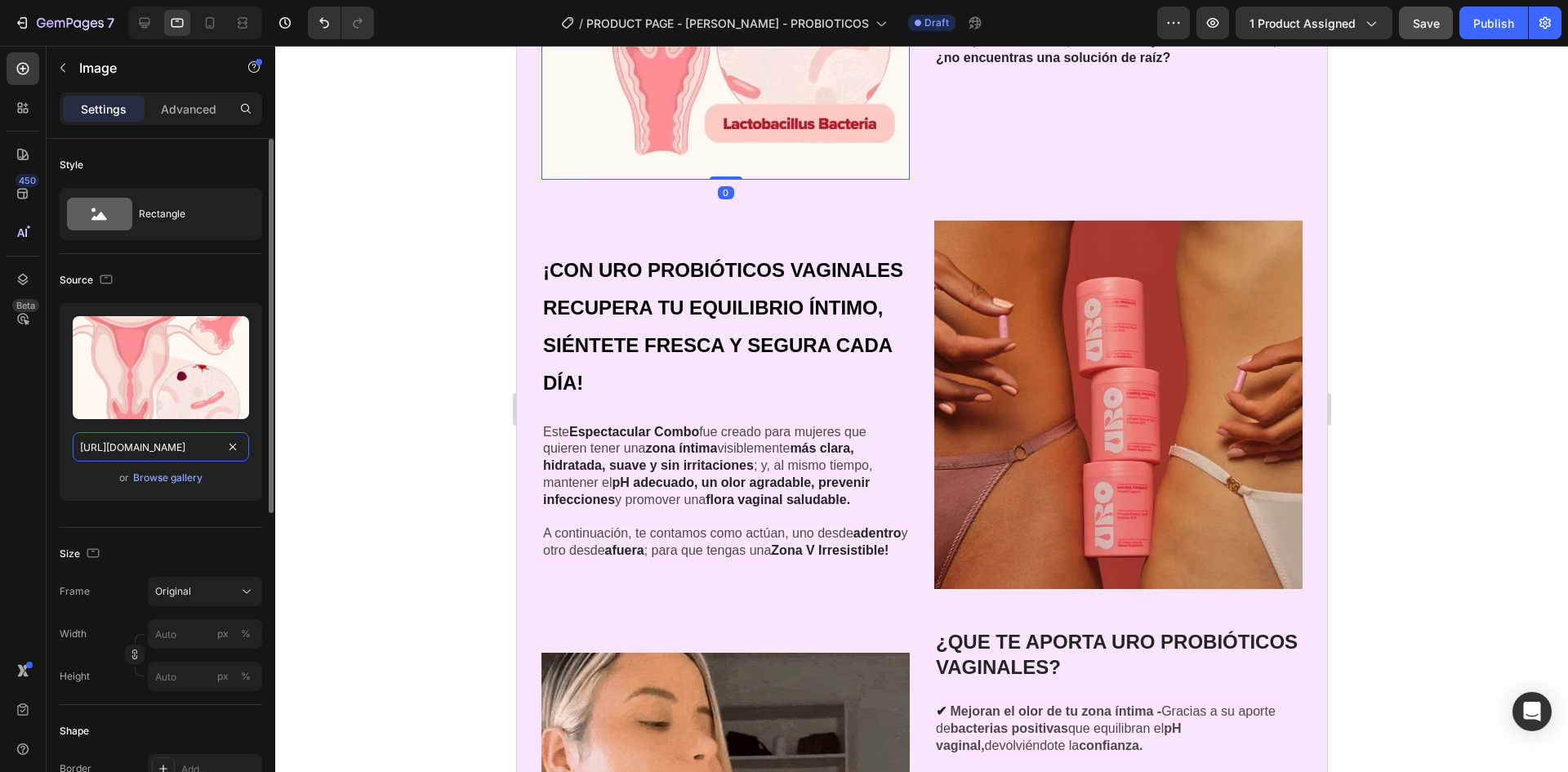
click at [195, 440] on input "[URL][DOMAIN_NAME]" at bounding box center [160, 447] width 176 height 29
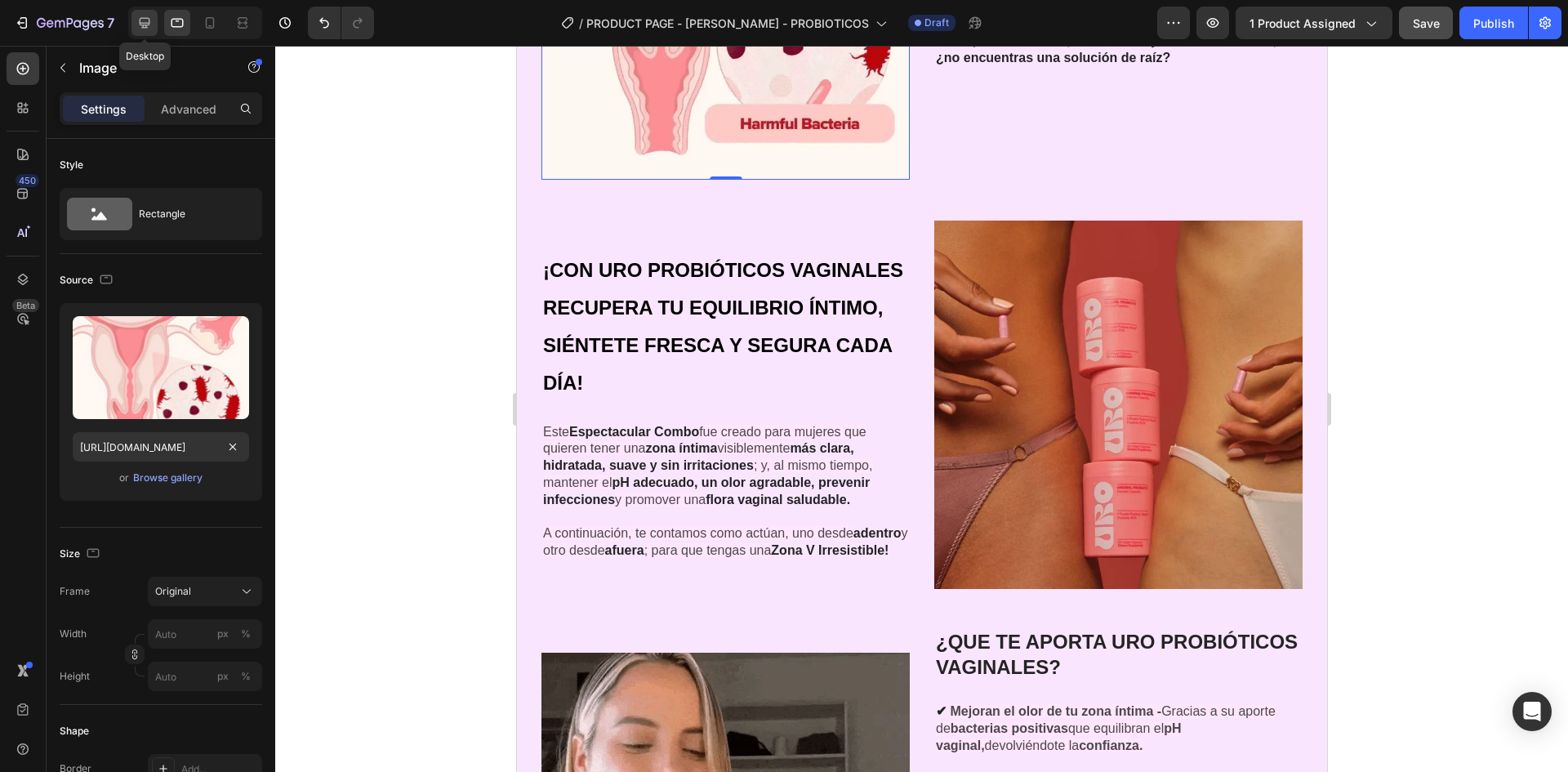
click at [140, 22] on icon at bounding box center [145, 23] width 11 height 11
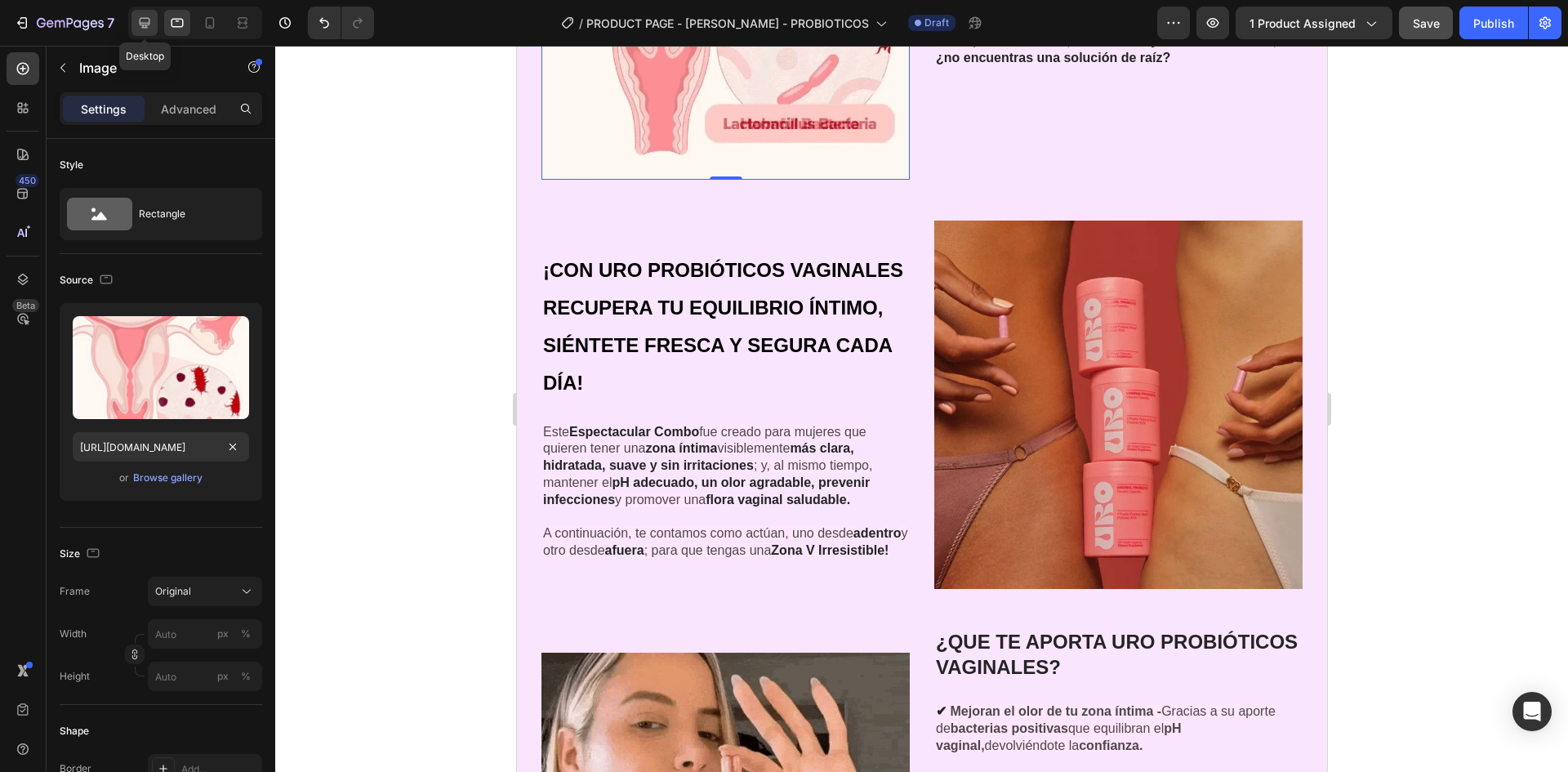
type input "[URL][DOMAIN_NAME]"
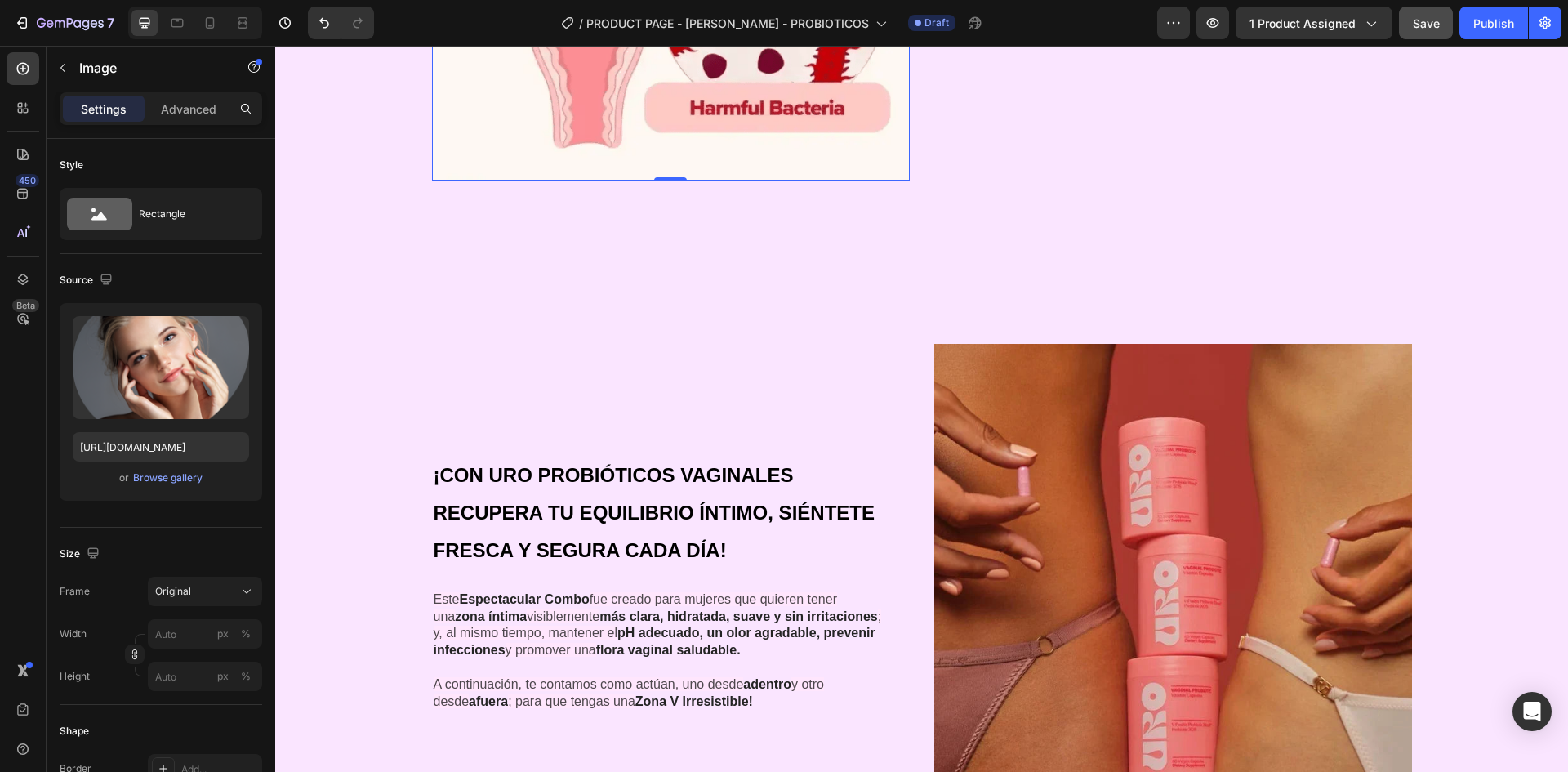
scroll to position [1758, 0]
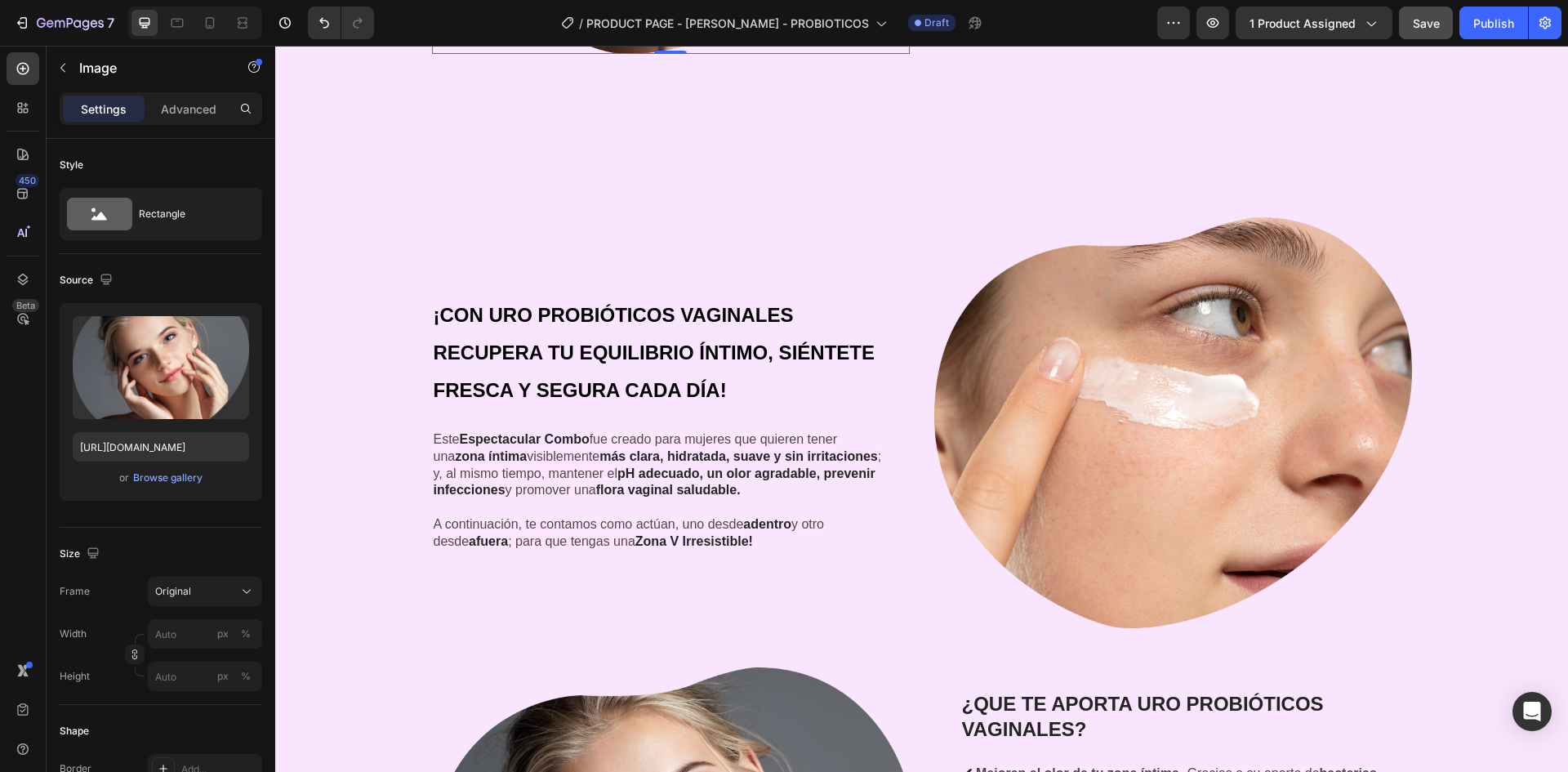
click at [150, 445] on input "[URL][DOMAIN_NAME]" at bounding box center [160, 447] width 176 height 29
paste input "[URL][DOMAIN_NAME]"
type input "[URL][DOMAIN_NAME]"
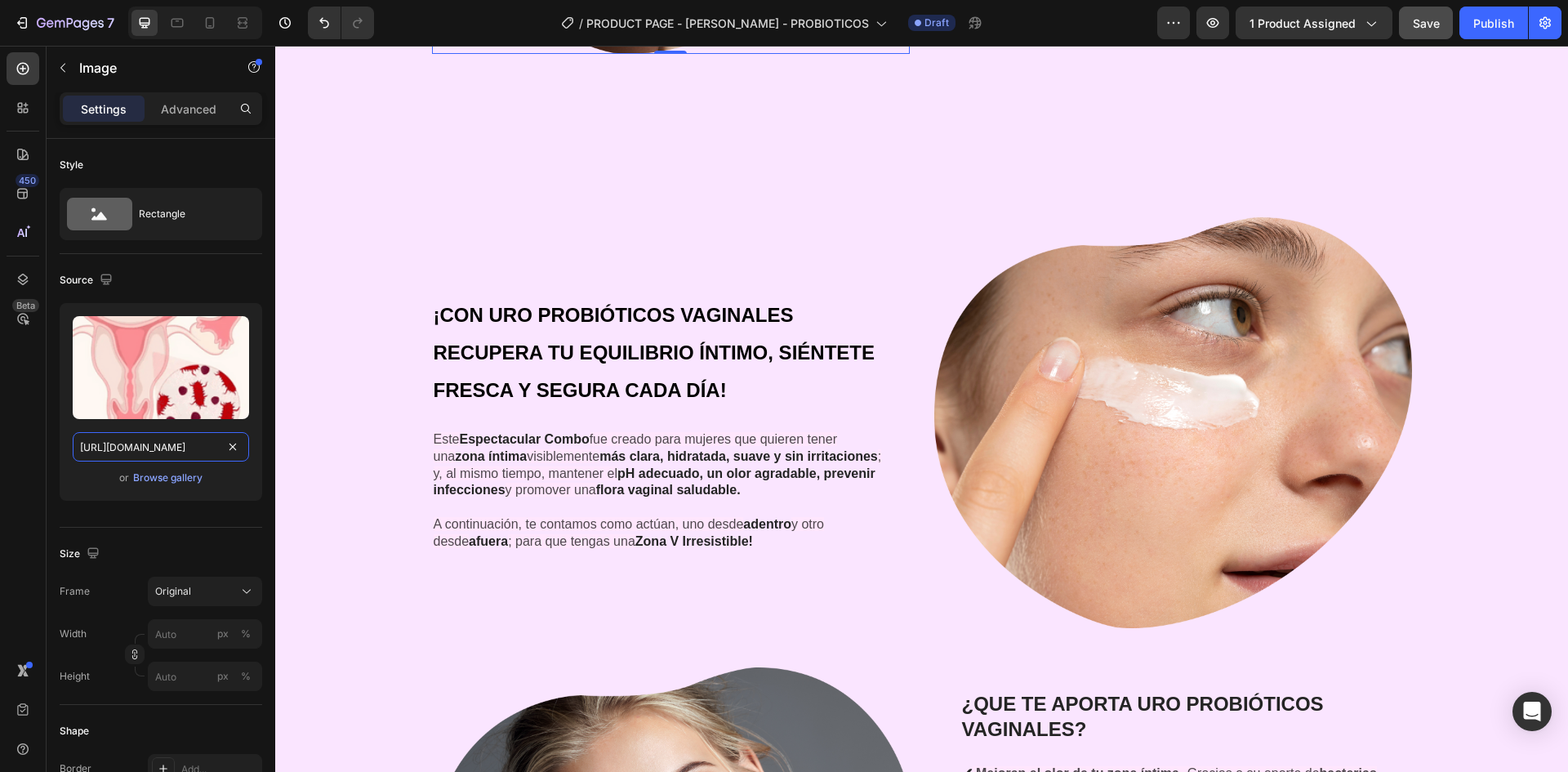
scroll to position [0, 510]
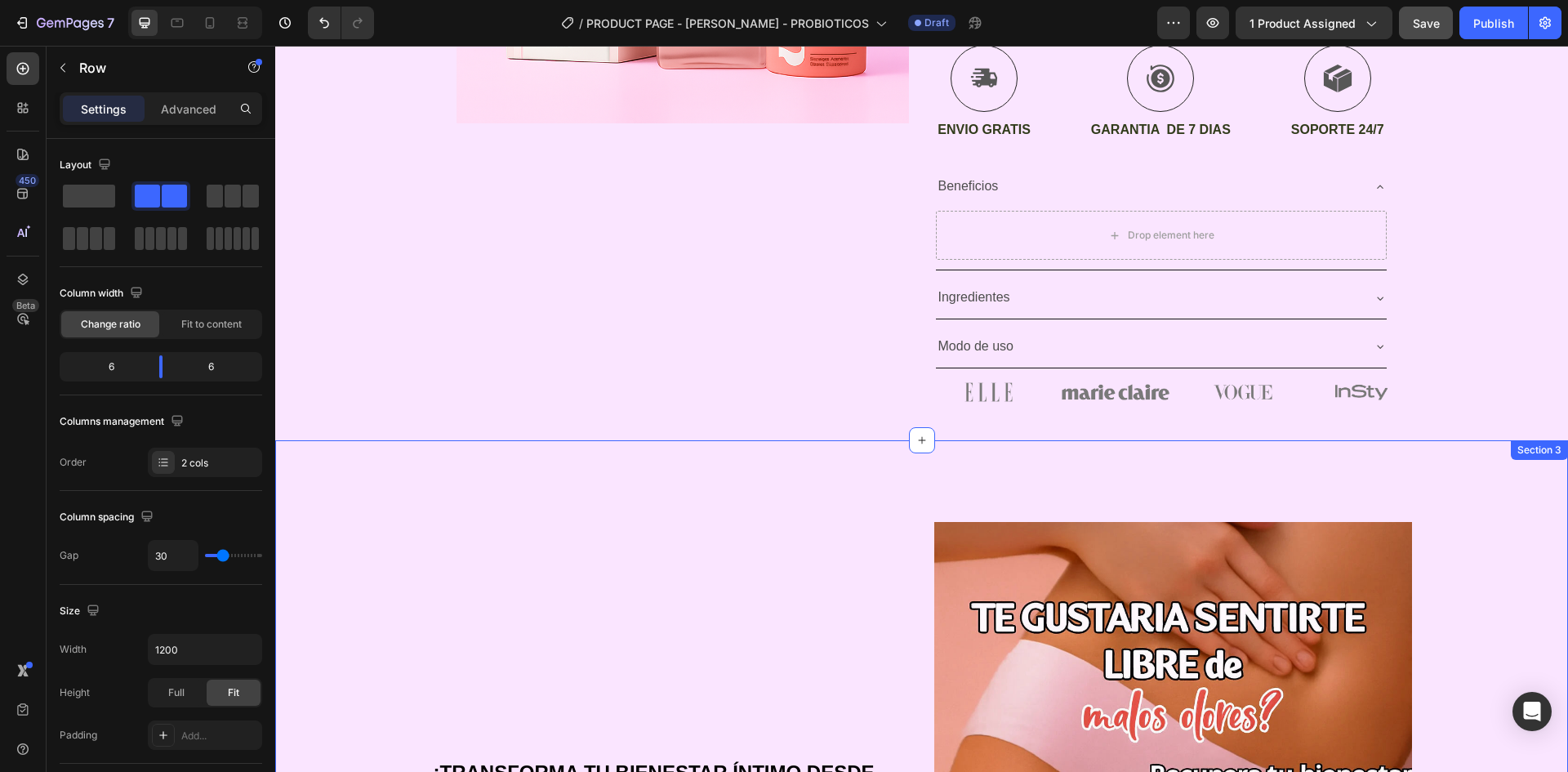
scroll to position [370, 0]
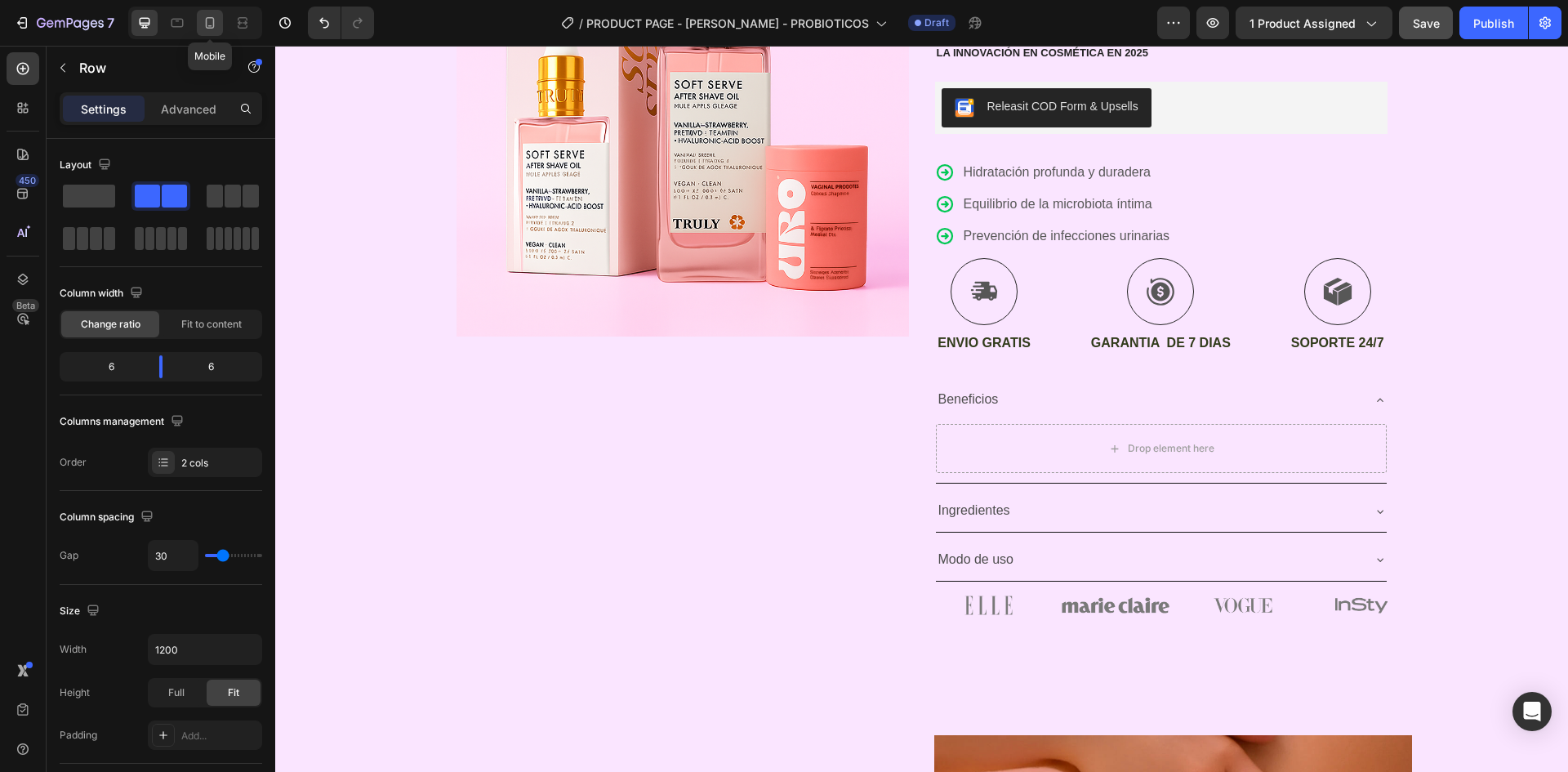
drag, startPoint x: 219, startPoint y: 20, endPoint x: 311, endPoint y: 358, distance: 350.3
click at [219, 20] on div at bounding box center [209, 22] width 26 height 26
type input "0"
type input "100%"
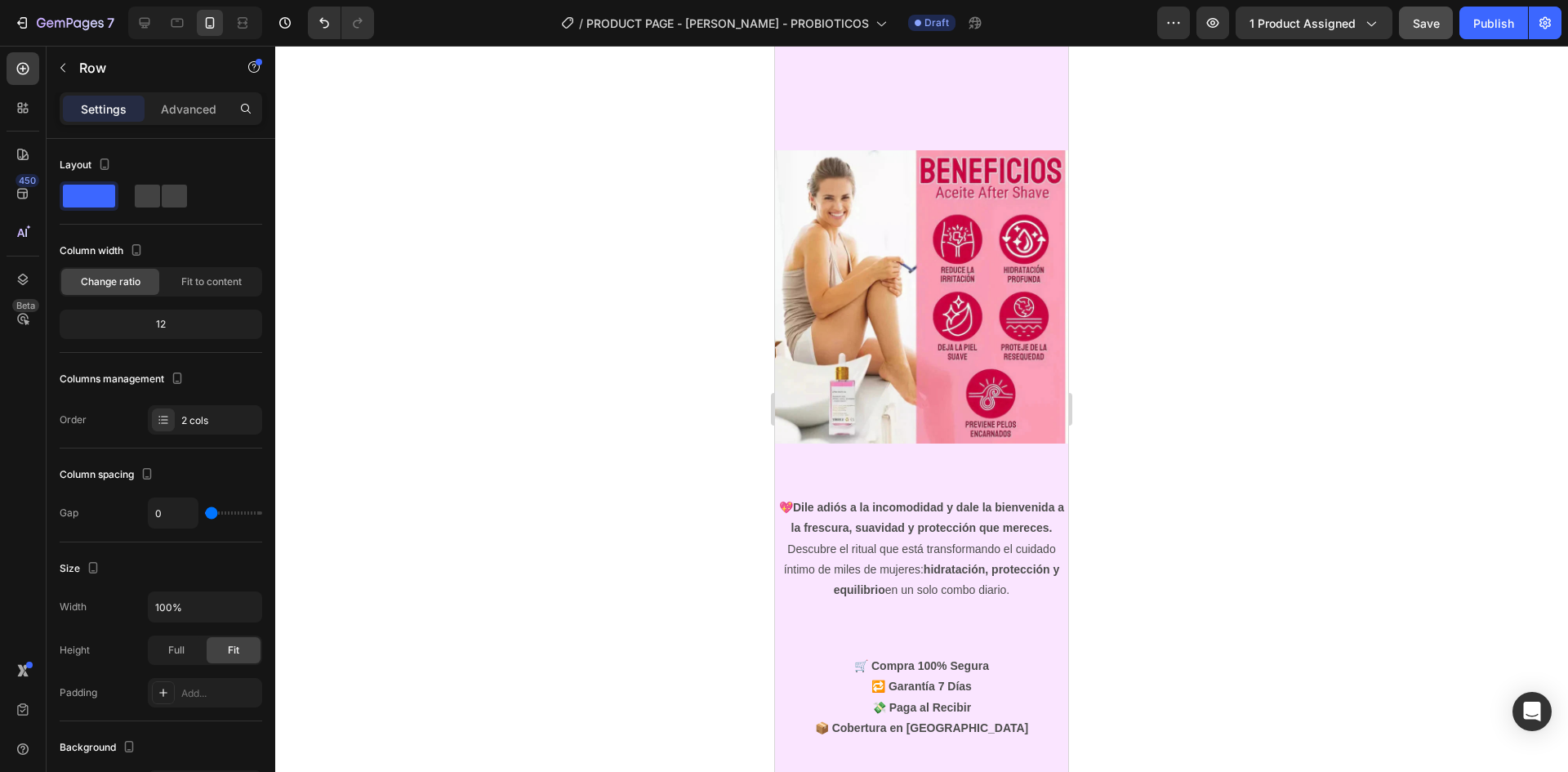
scroll to position [6985, 0]
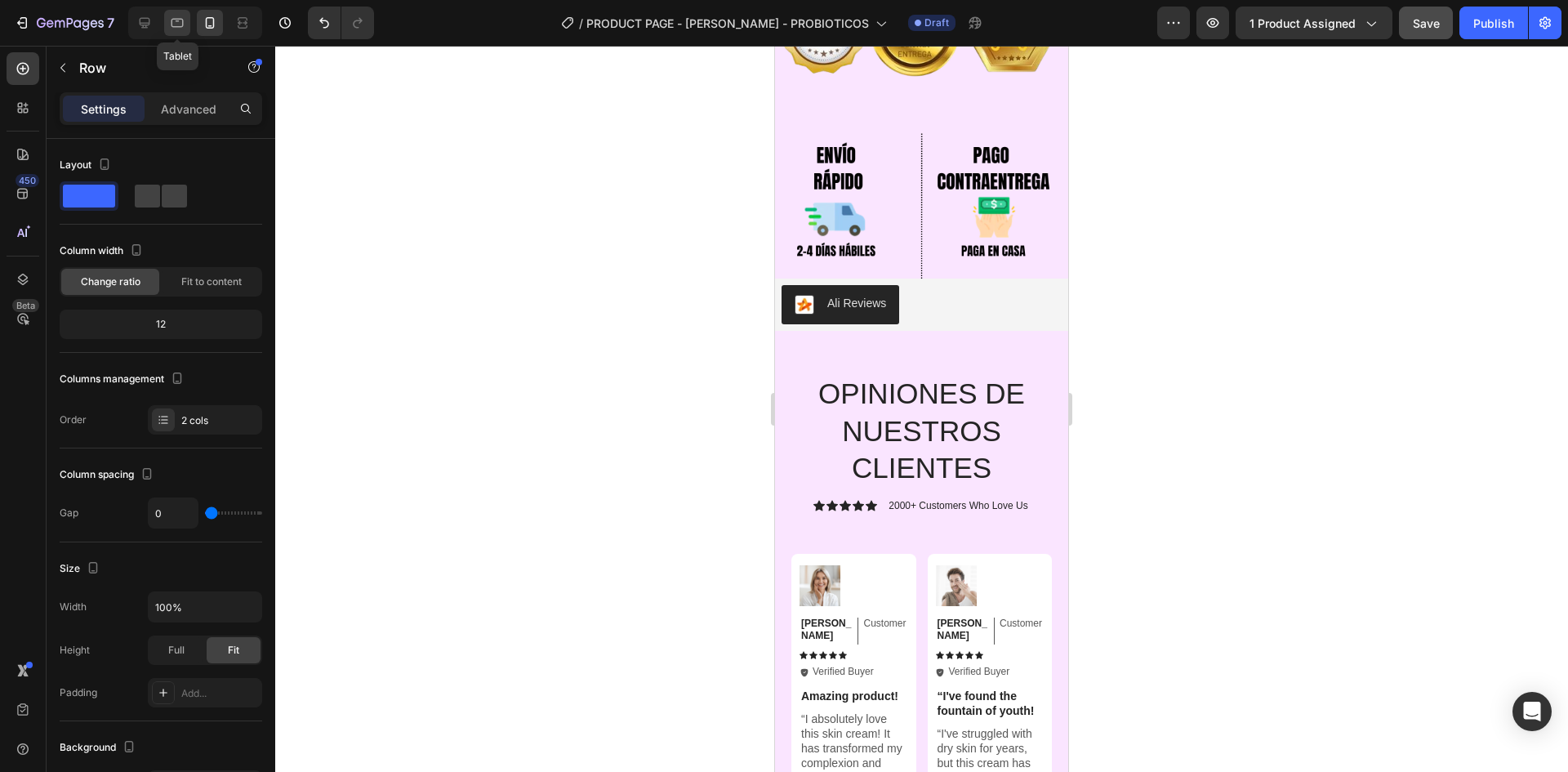
click at [166, 14] on div at bounding box center [177, 22] width 26 height 26
type input "30"
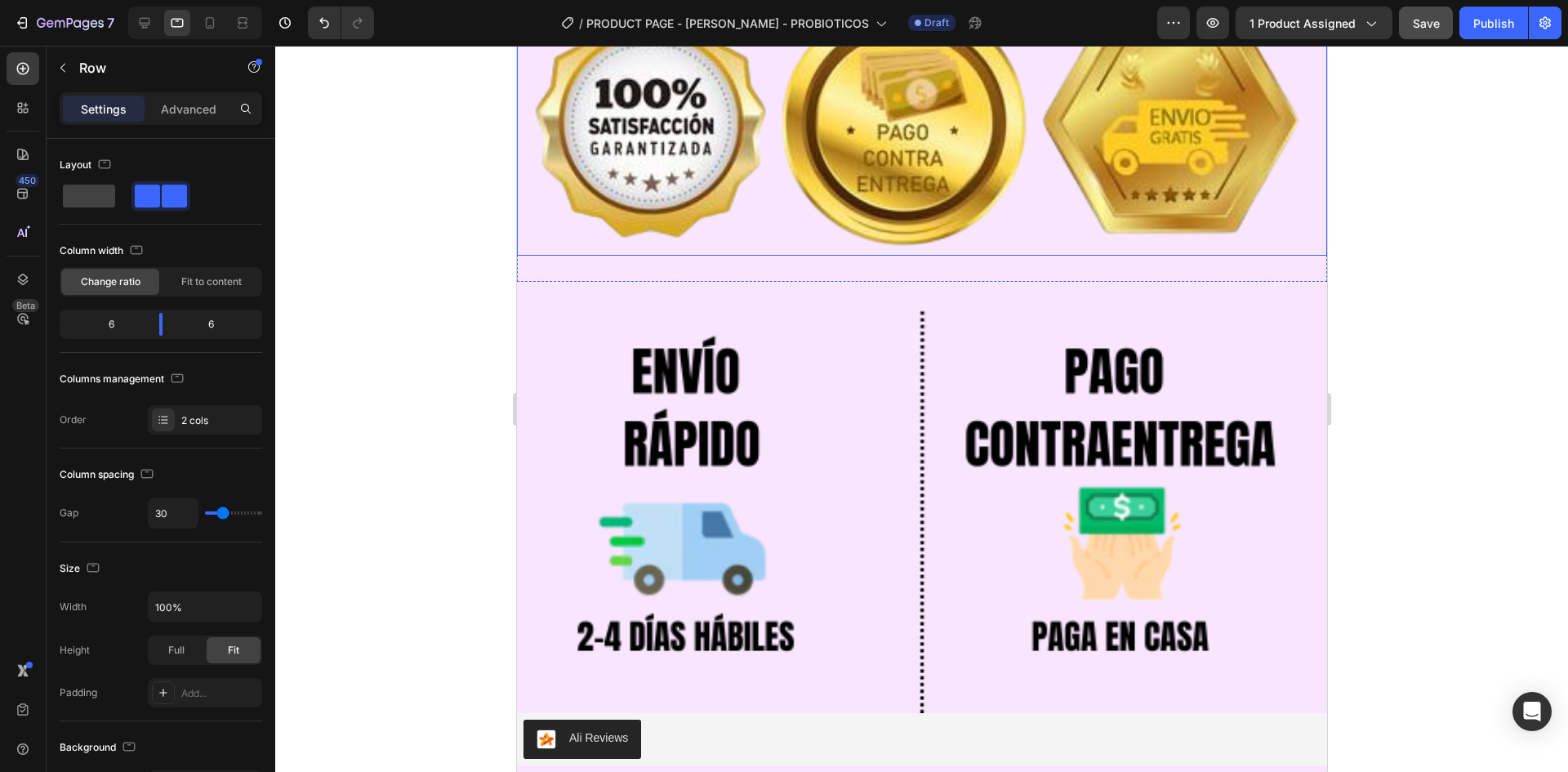
scroll to position [7154, 0]
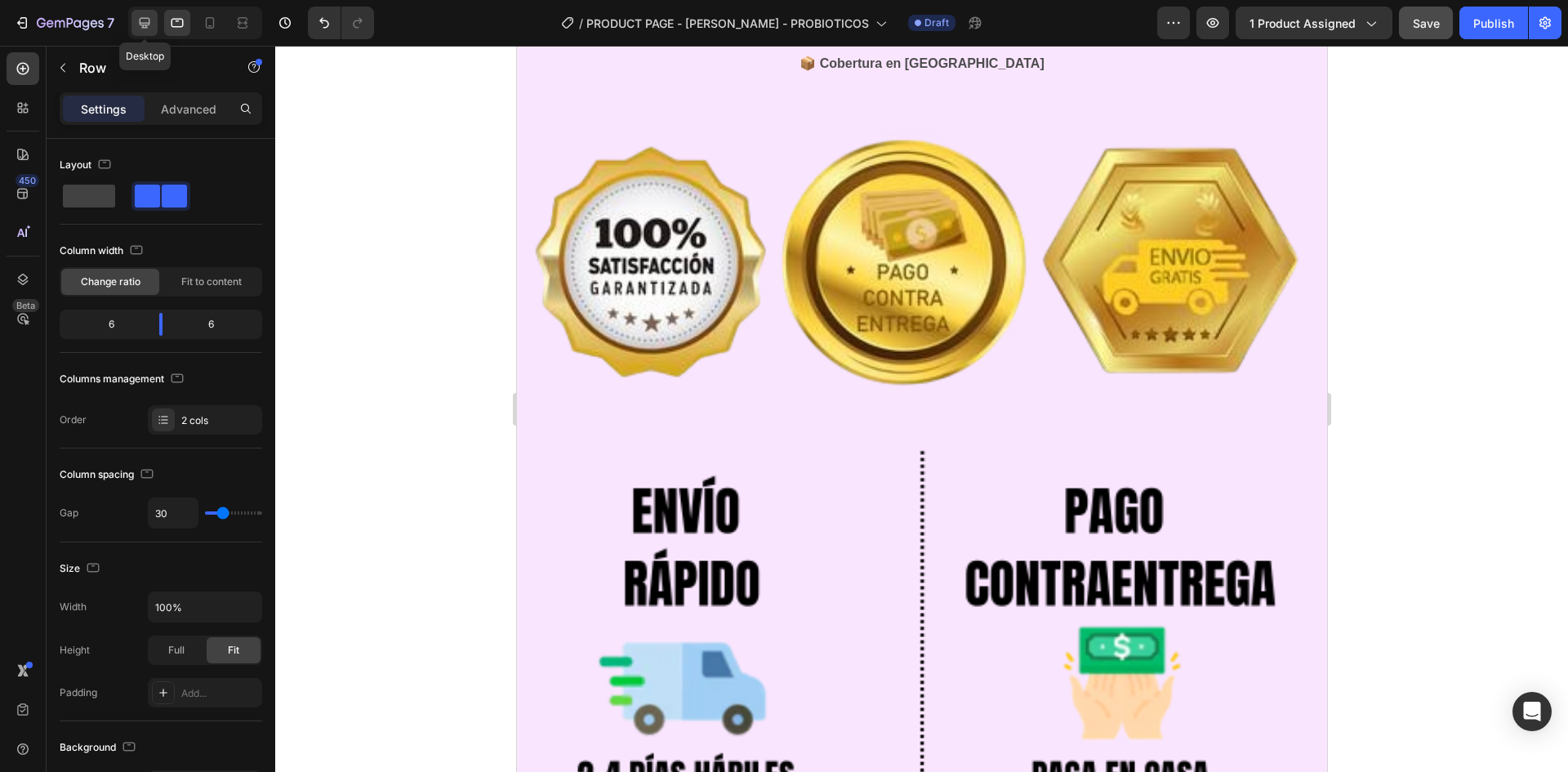
click at [145, 18] on icon at bounding box center [145, 23] width 11 height 11
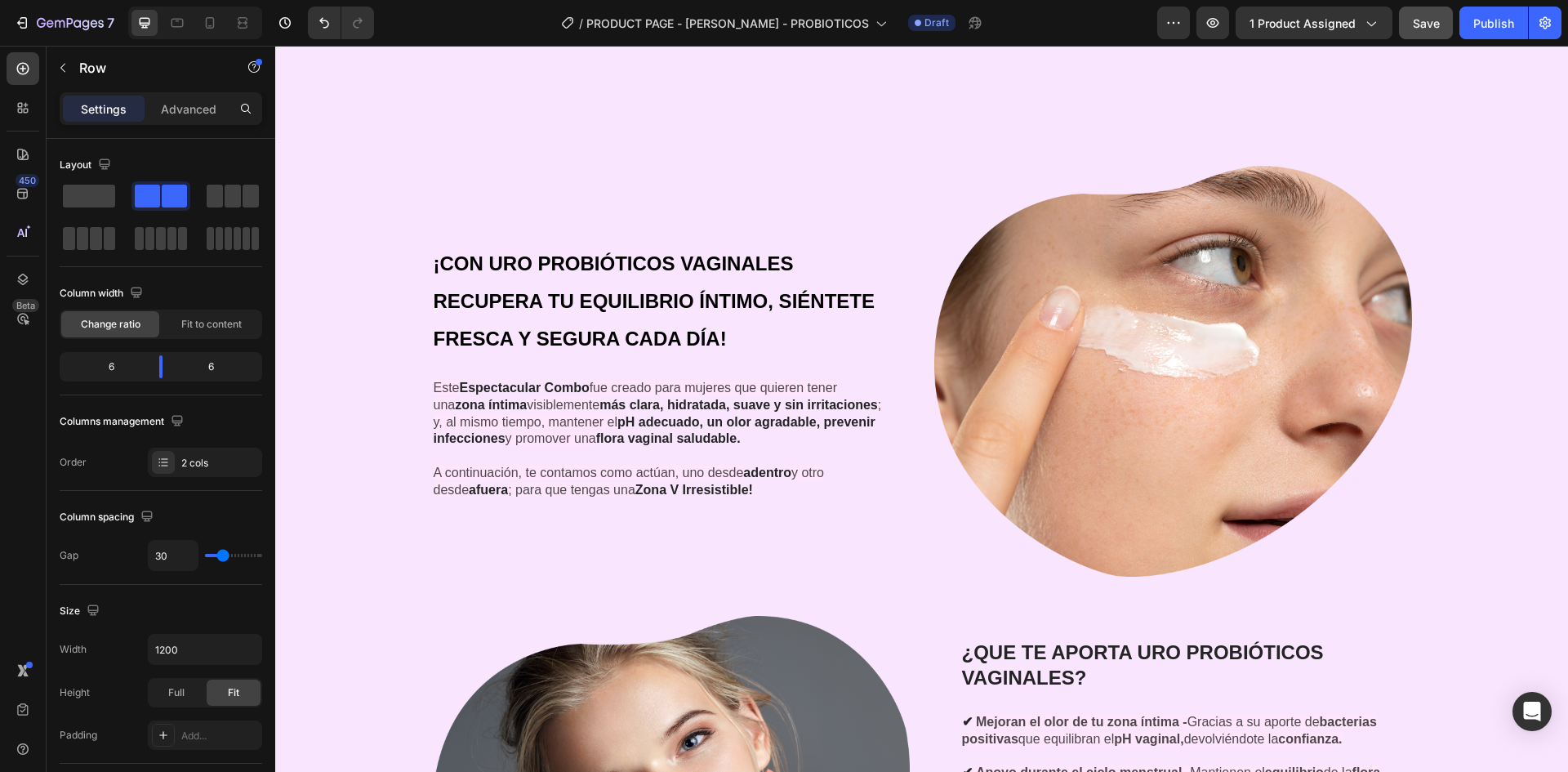
scroll to position [2580, 0]
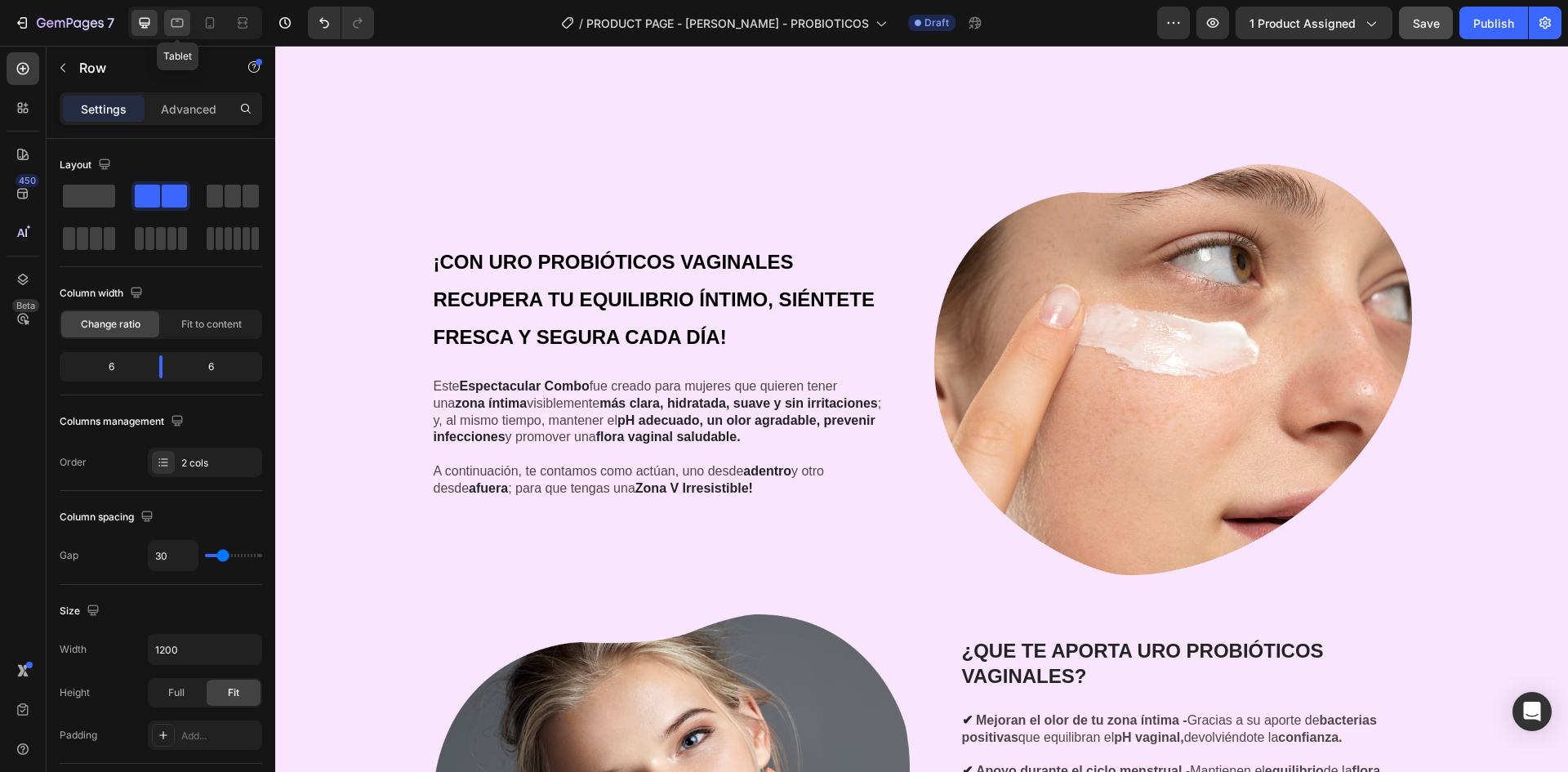
drag, startPoint x: 186, startPoint y: 21, endPoint x: 385, endPoint y: 209, distance: 273.8
click at [186, 21] on icon at bounding box center [177, 22] width 16 height 16
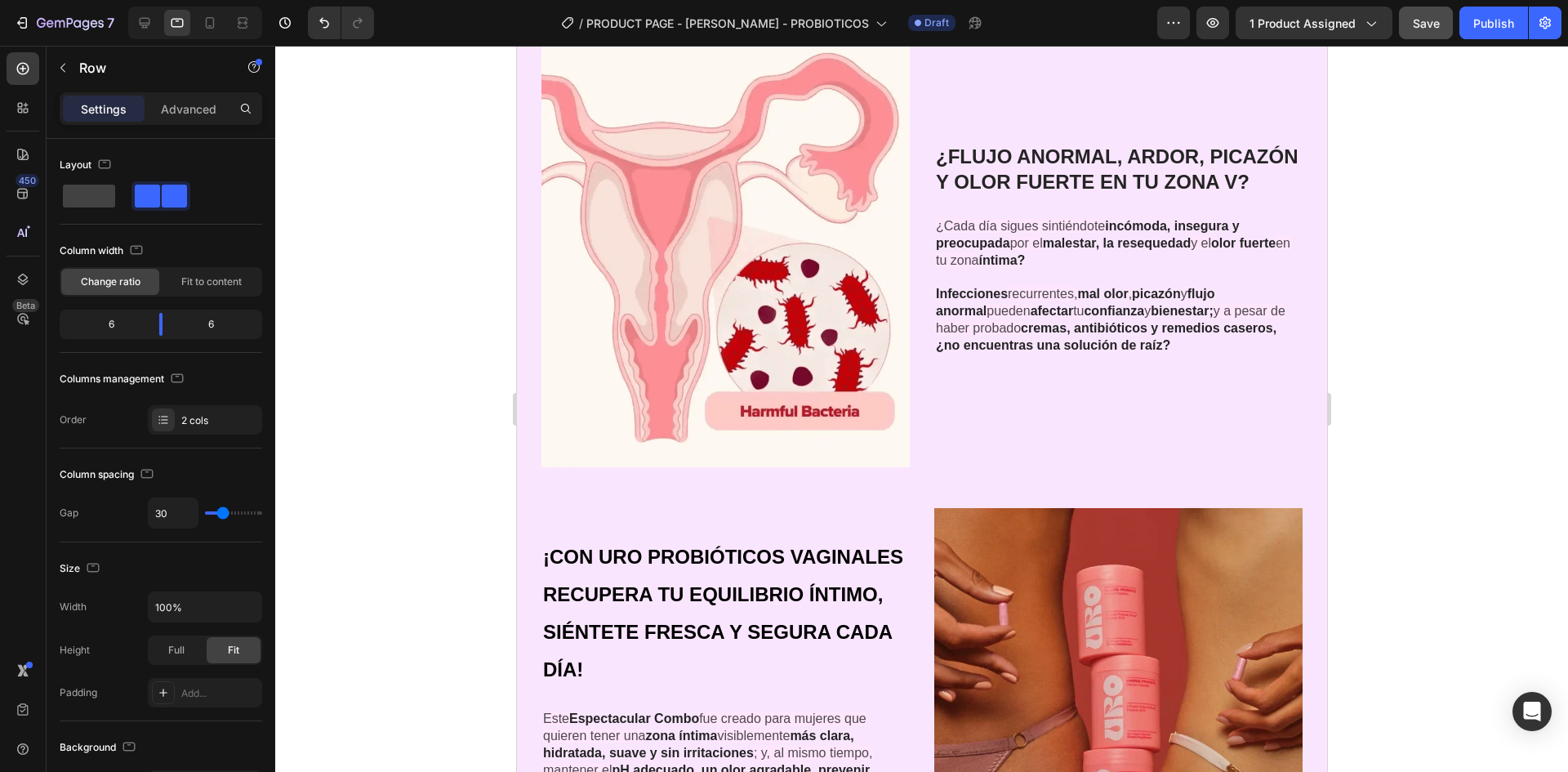
scroll to position [1698, 0]
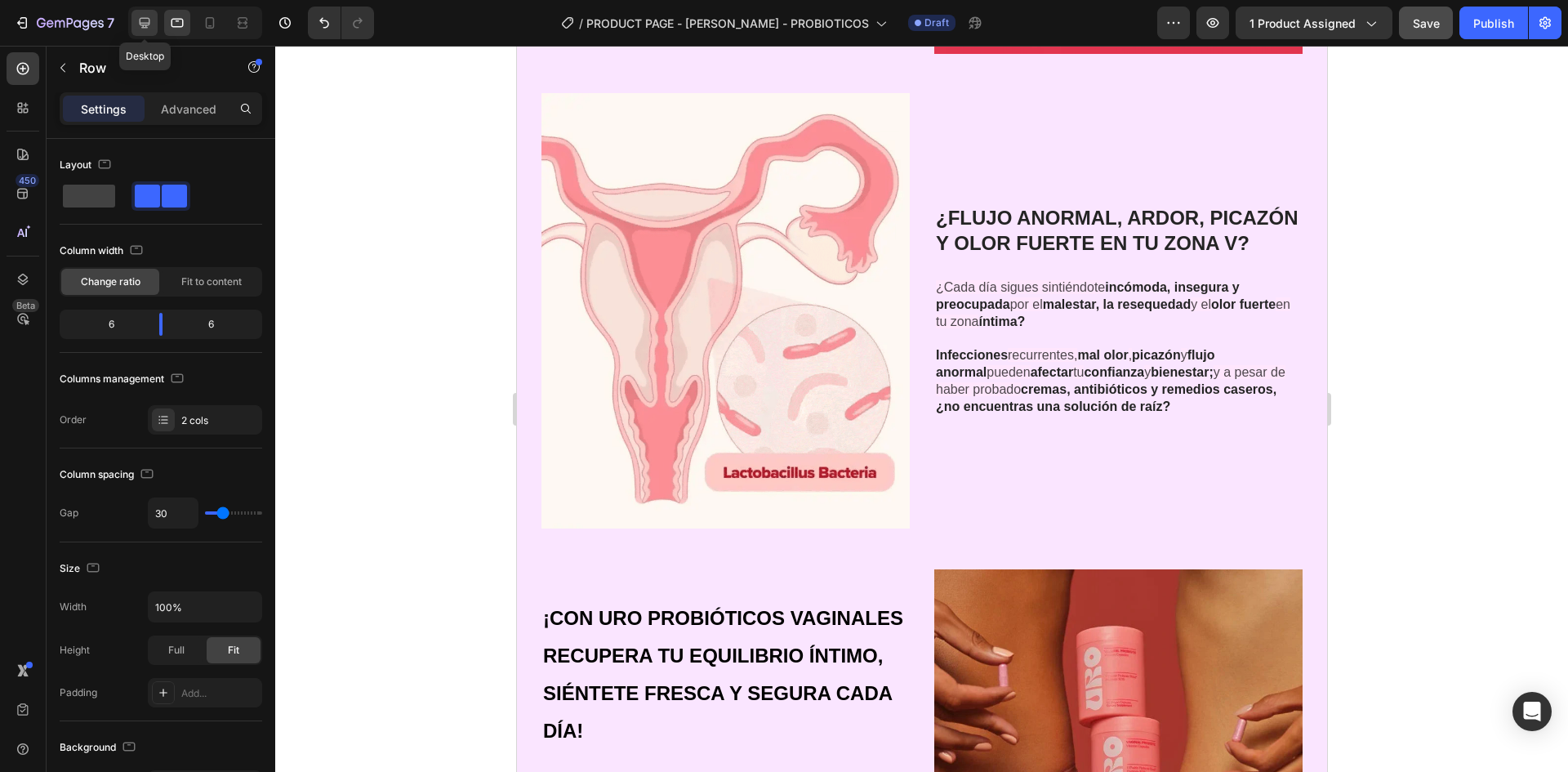
click at [152, 21] on icon at bounding box center [145, 22] width 16 height 16
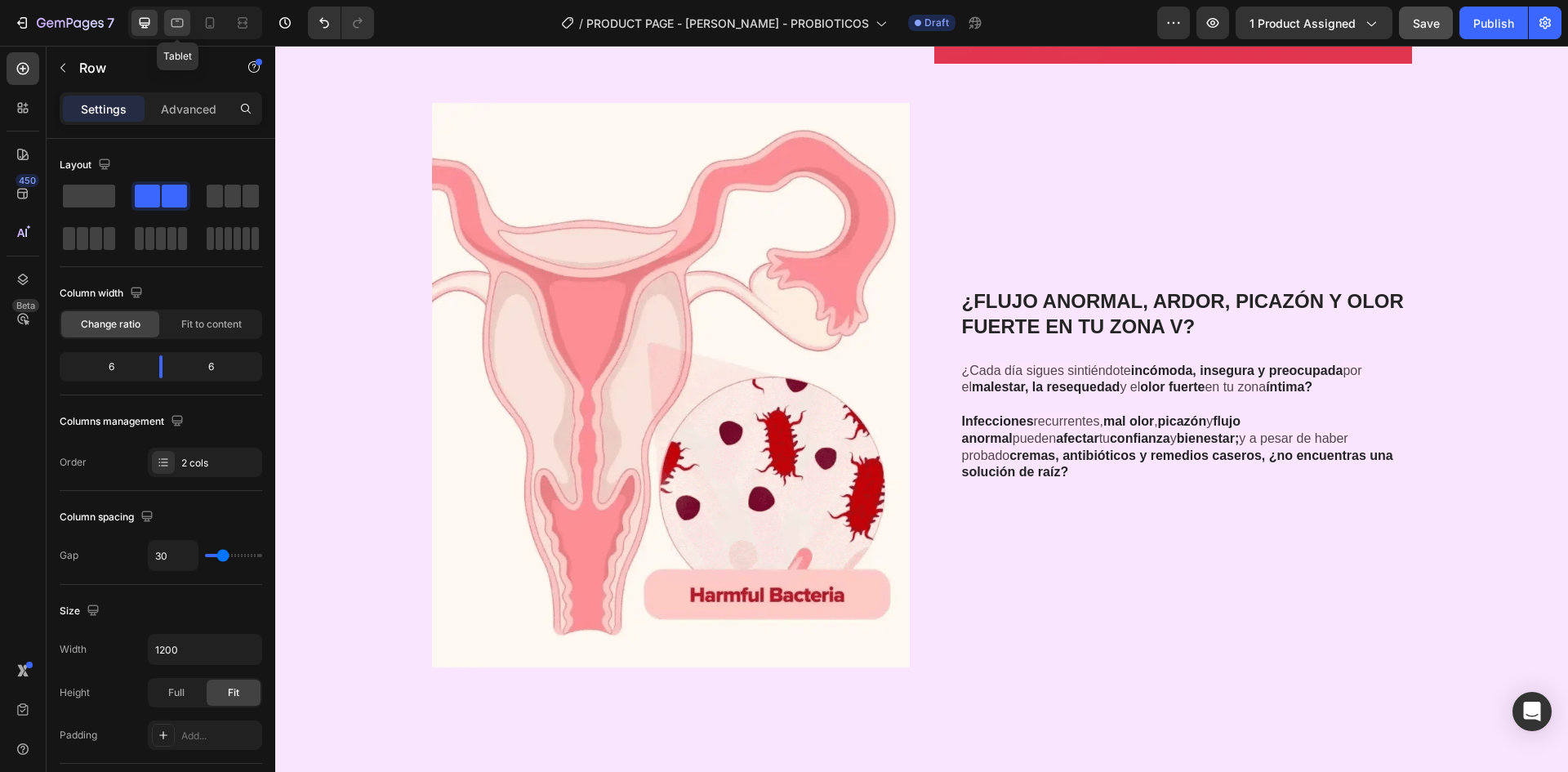
click at [180, 24] on icon at bounding box center [177, 22] width 16 height 16
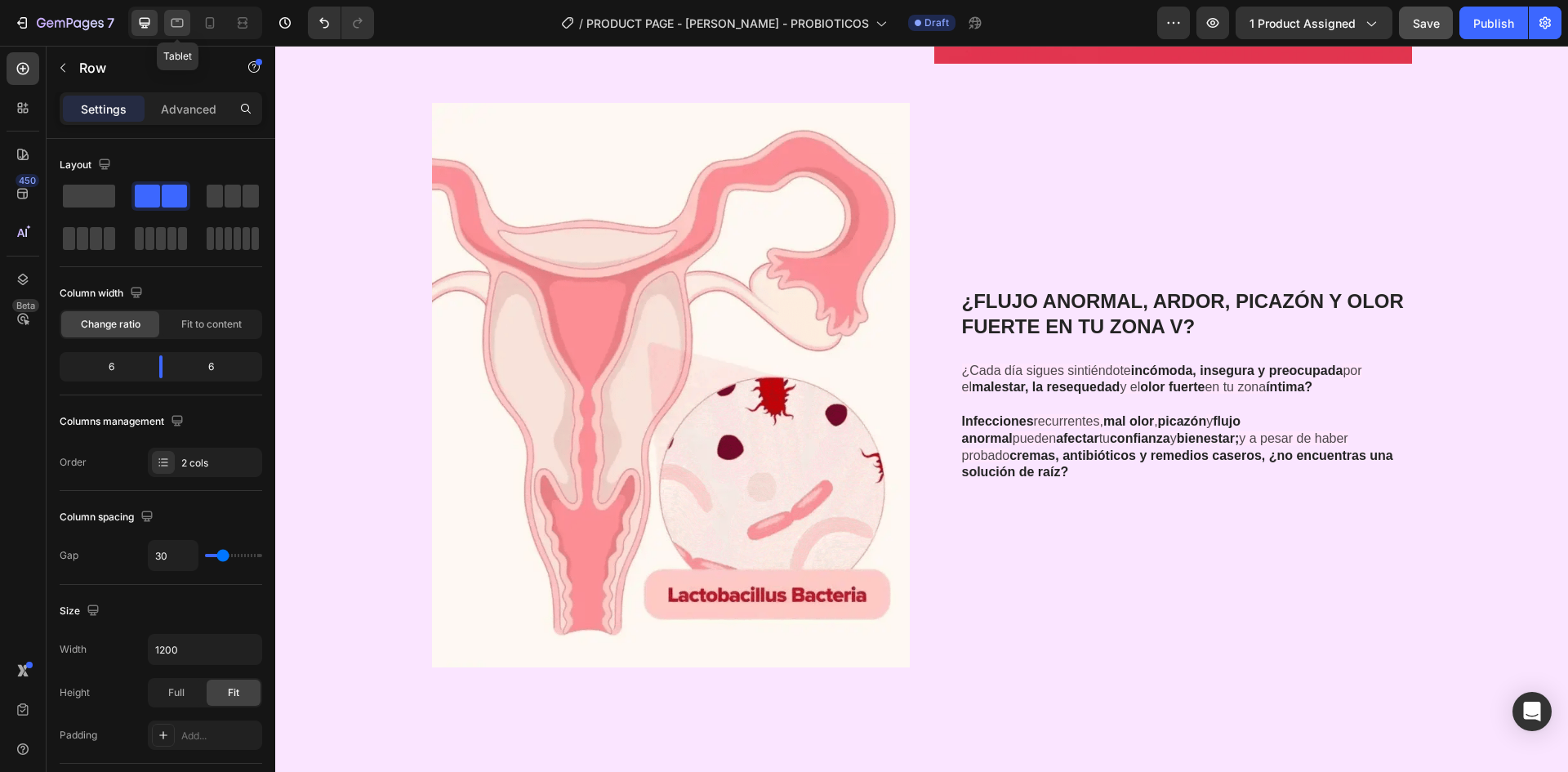
type input "100%"
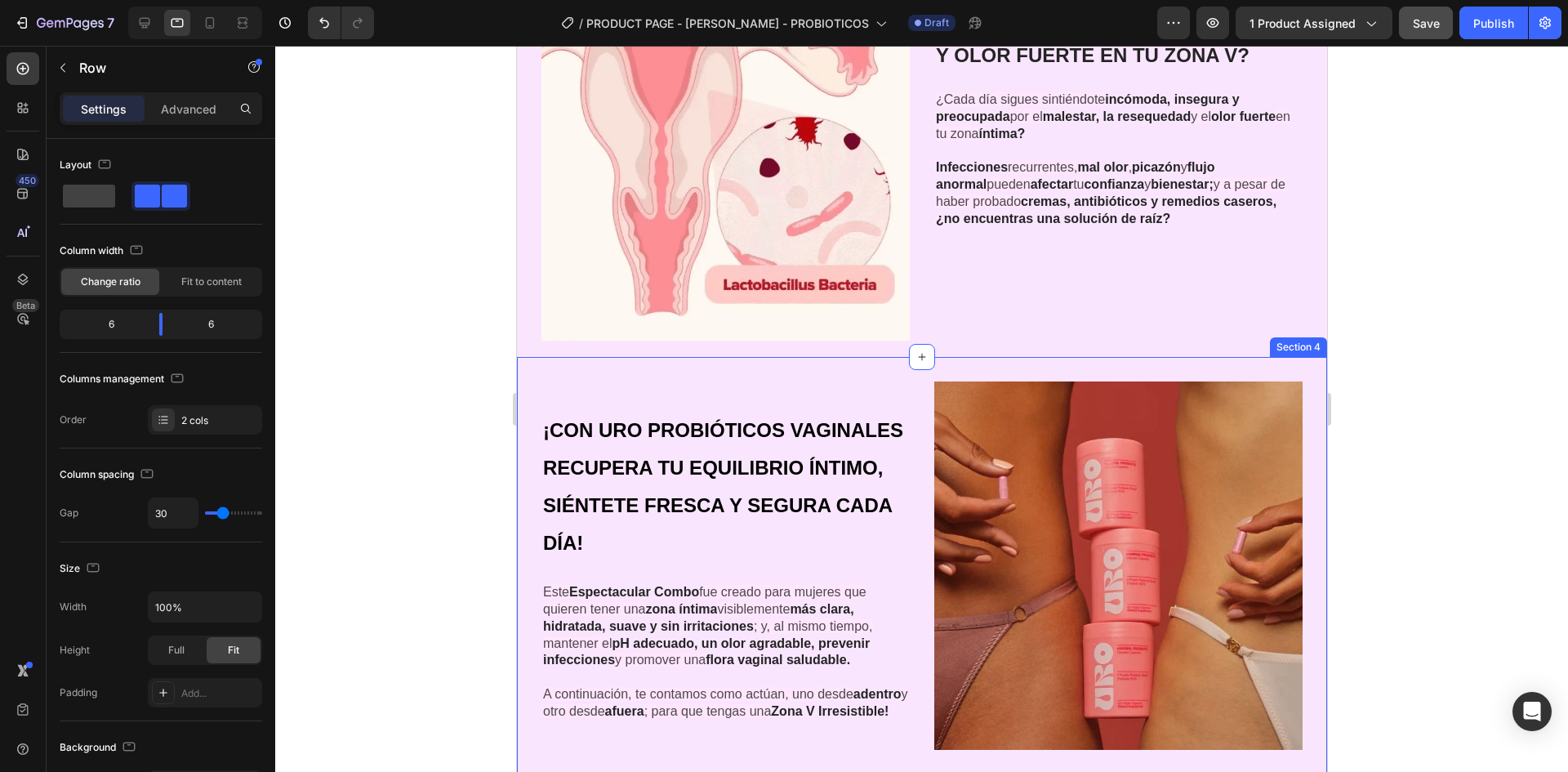
scroll to position [1886, 0]
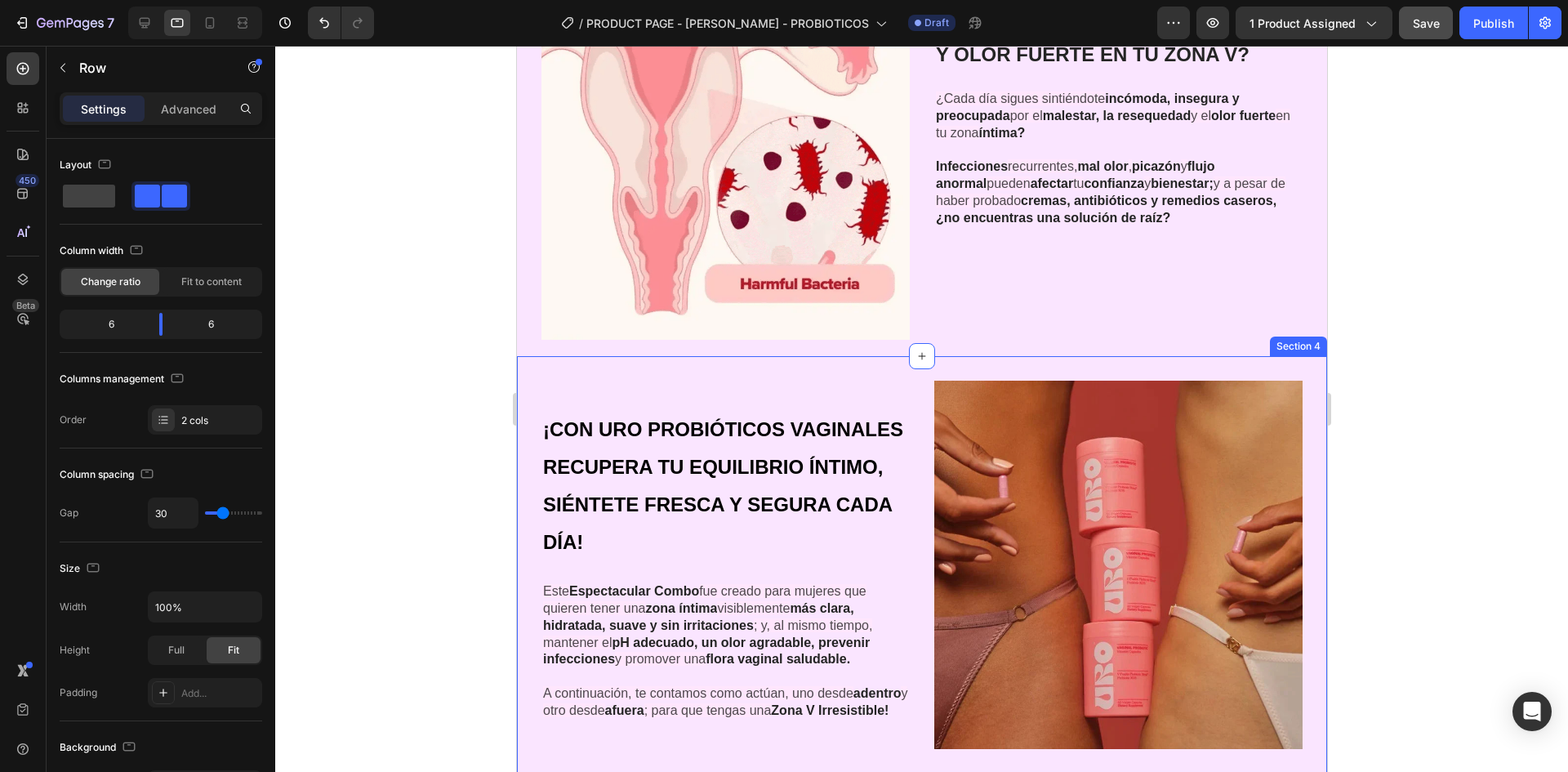
click at [1142, 525] on img at bounding box center [1118, 565] width 368 height 368
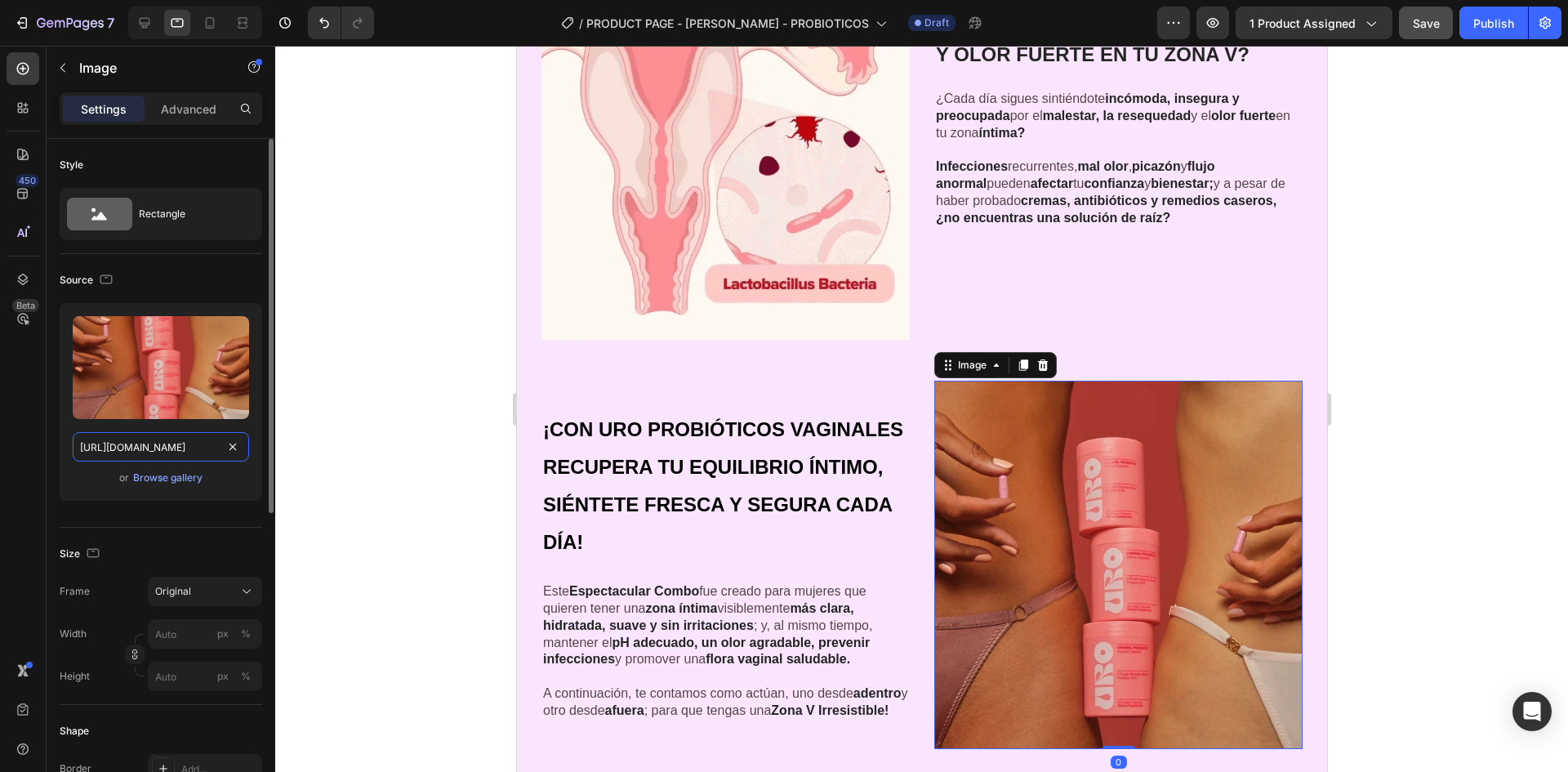
click at [150, 448] on input "[URL][DOMAIN_NAME]" at bounding box center [160, 447] width 176 height 29
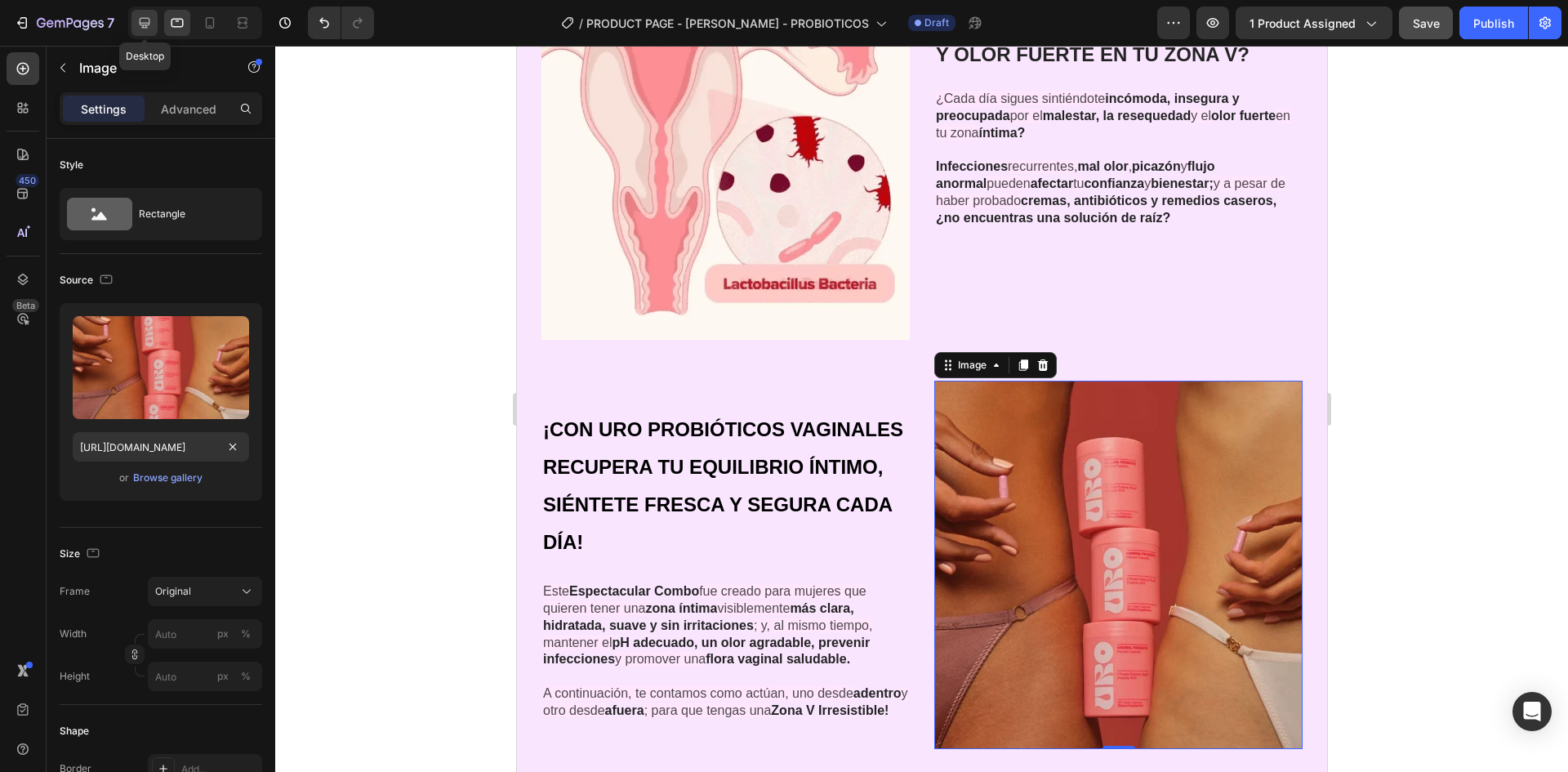
click at [134, 22] on div at bounding box center [144, 22] width 26 height 26
type input "[URL][DOMAIN_NAME]"
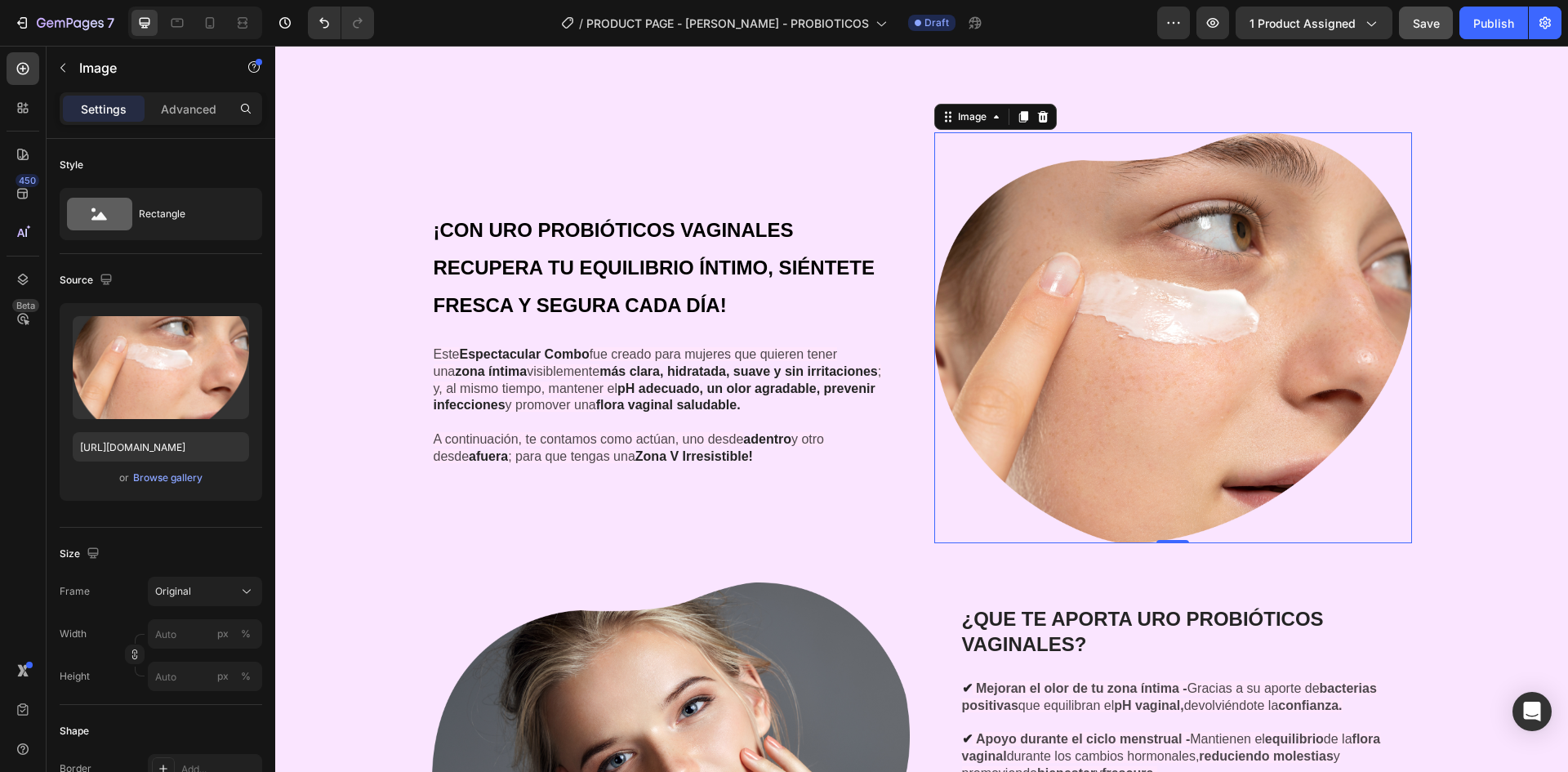
scroll to position [2641, 0]
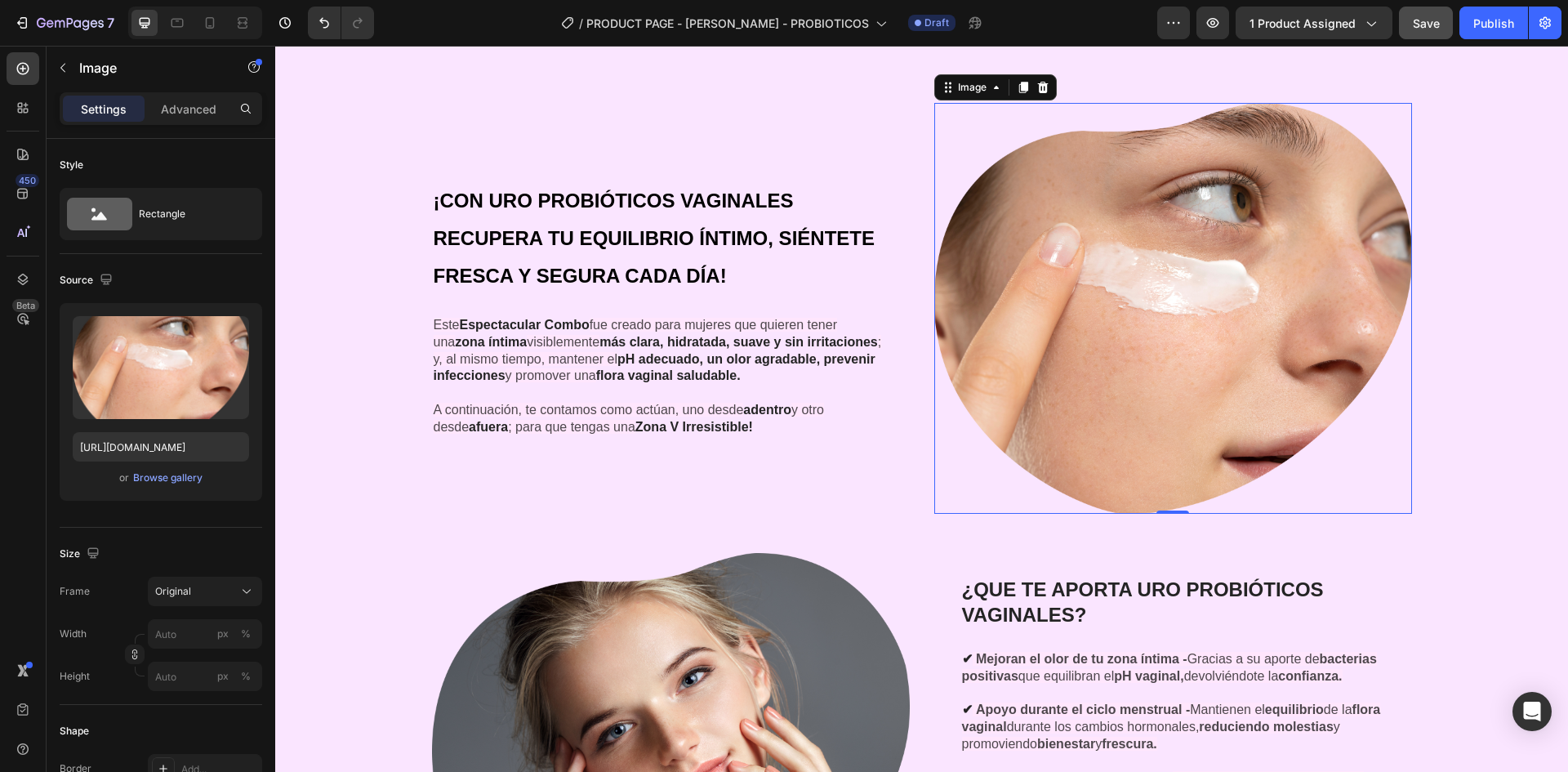
click at [1262, 449] on img at bounding box center [1173, 308] width 478 height 411
click at [175, 442] on input "[URL][DOMAIN_NAME]" at bounding box center [160, 447] width 176 height 29
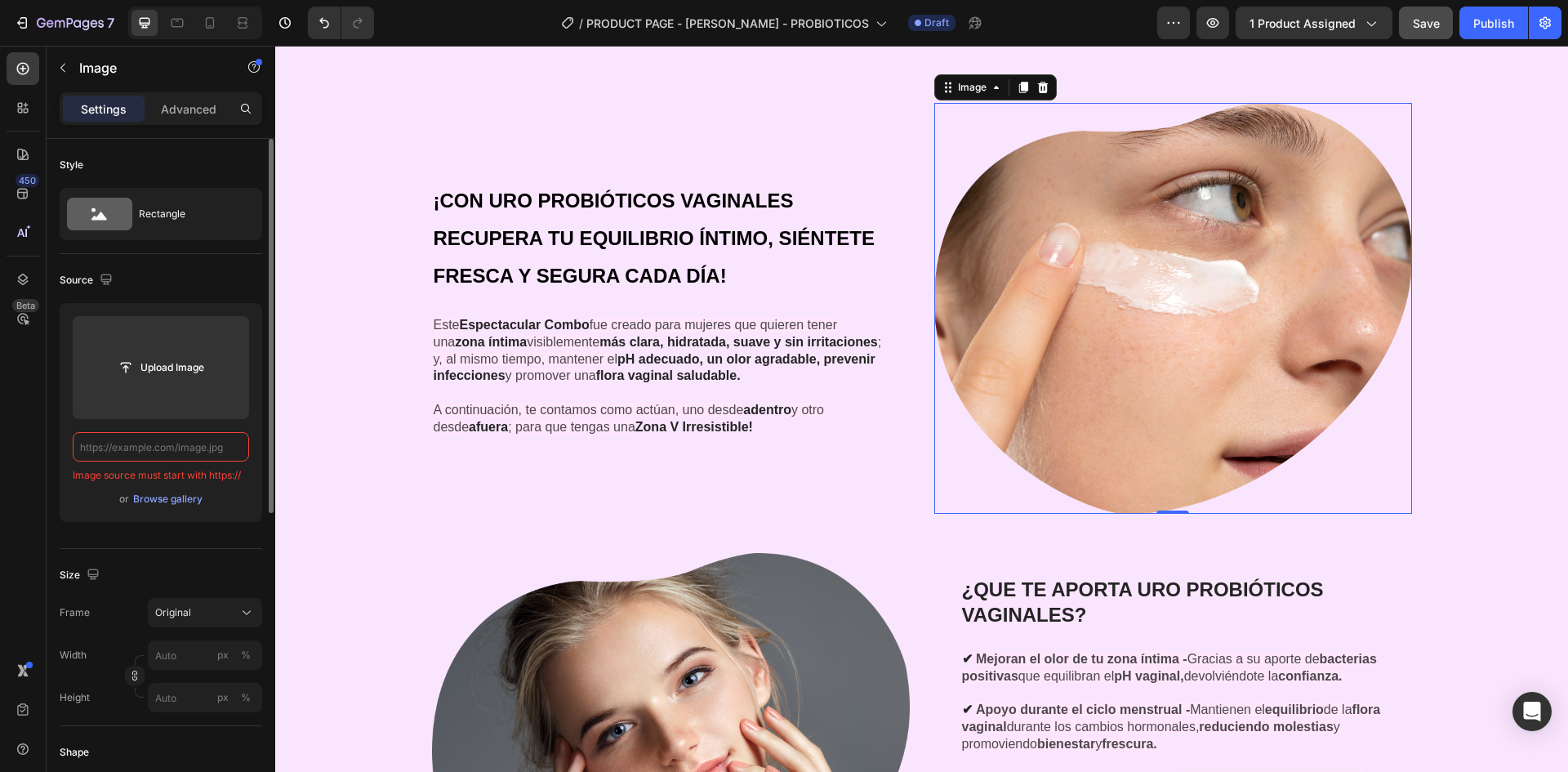
paste input "[URL][DOMAIN_NAME]"
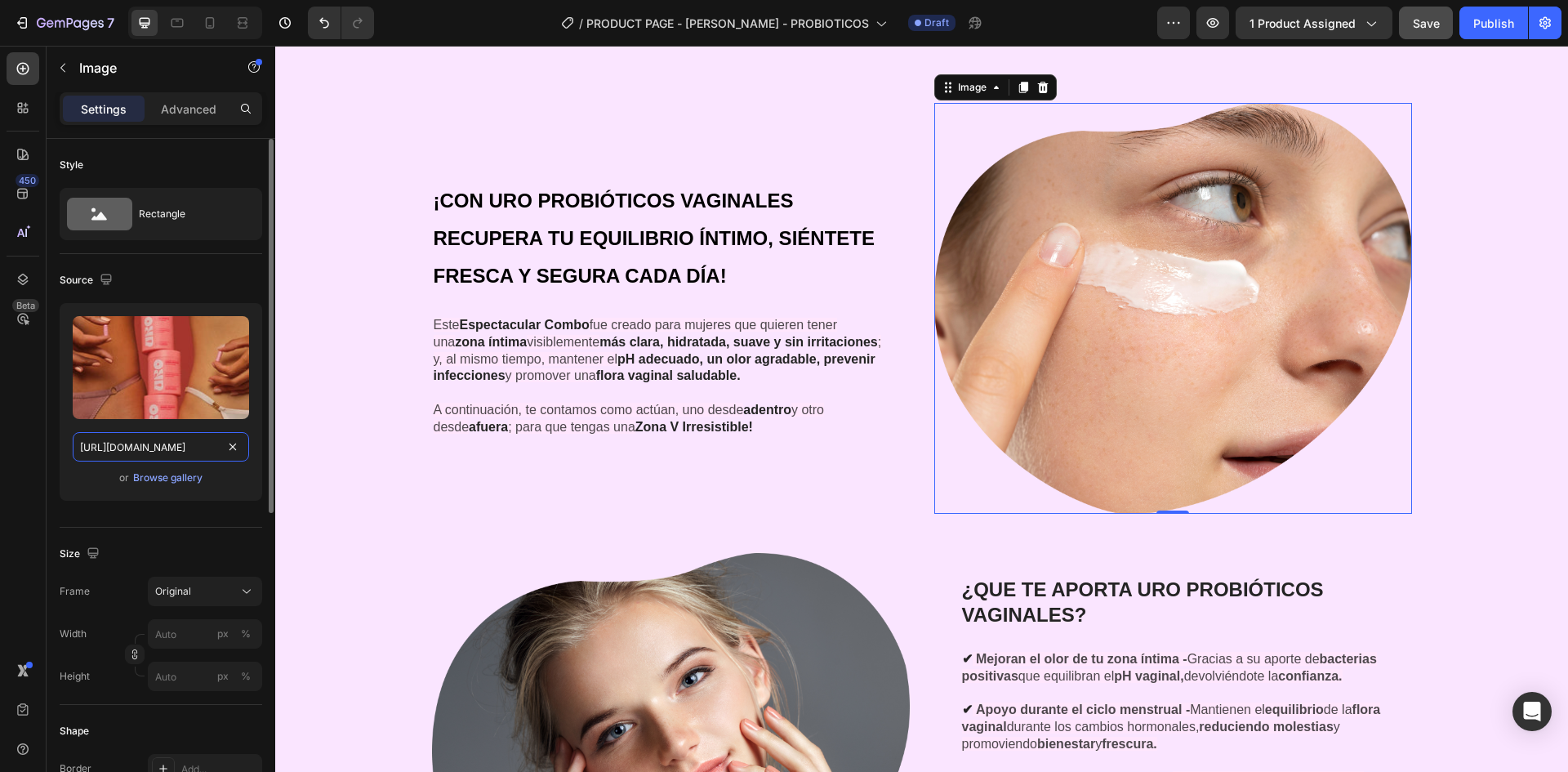
scroll to position [0, 511]
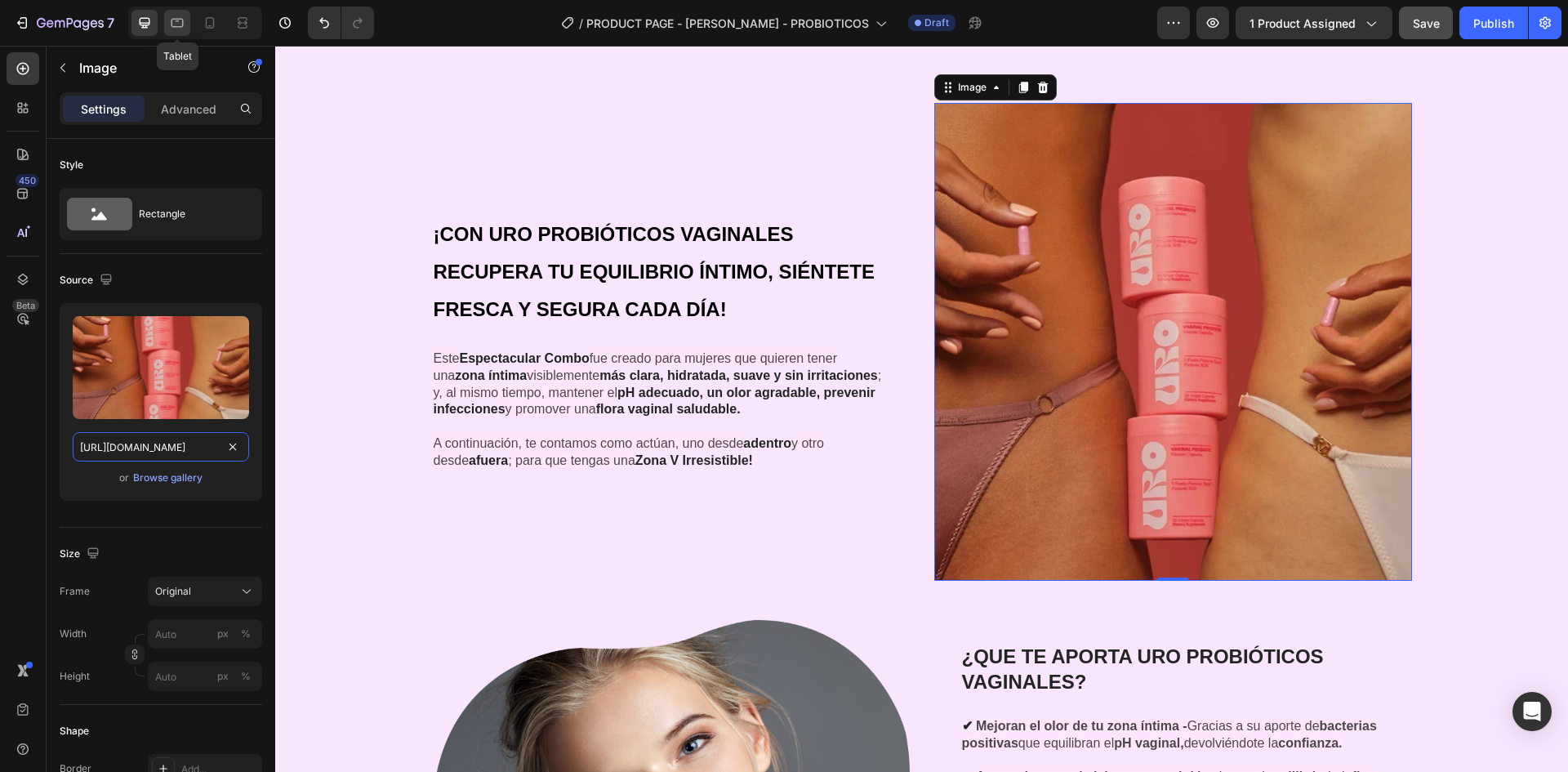
type input "[URL][DOMAIN_NAME]"
click at [167, 24] on div at bounding box center [177, 22] width 26 height 26
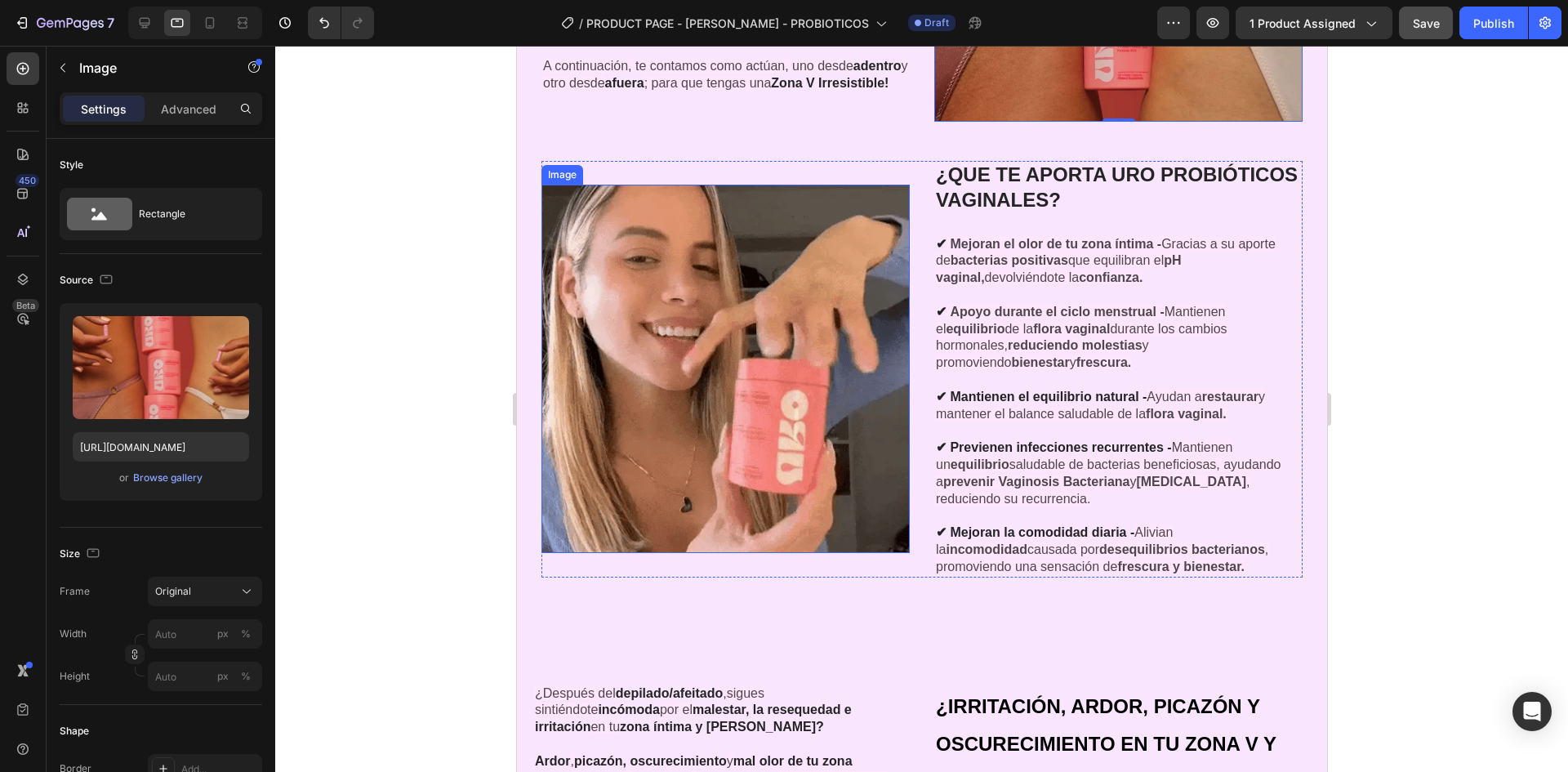
scroll to position [2621, 0]
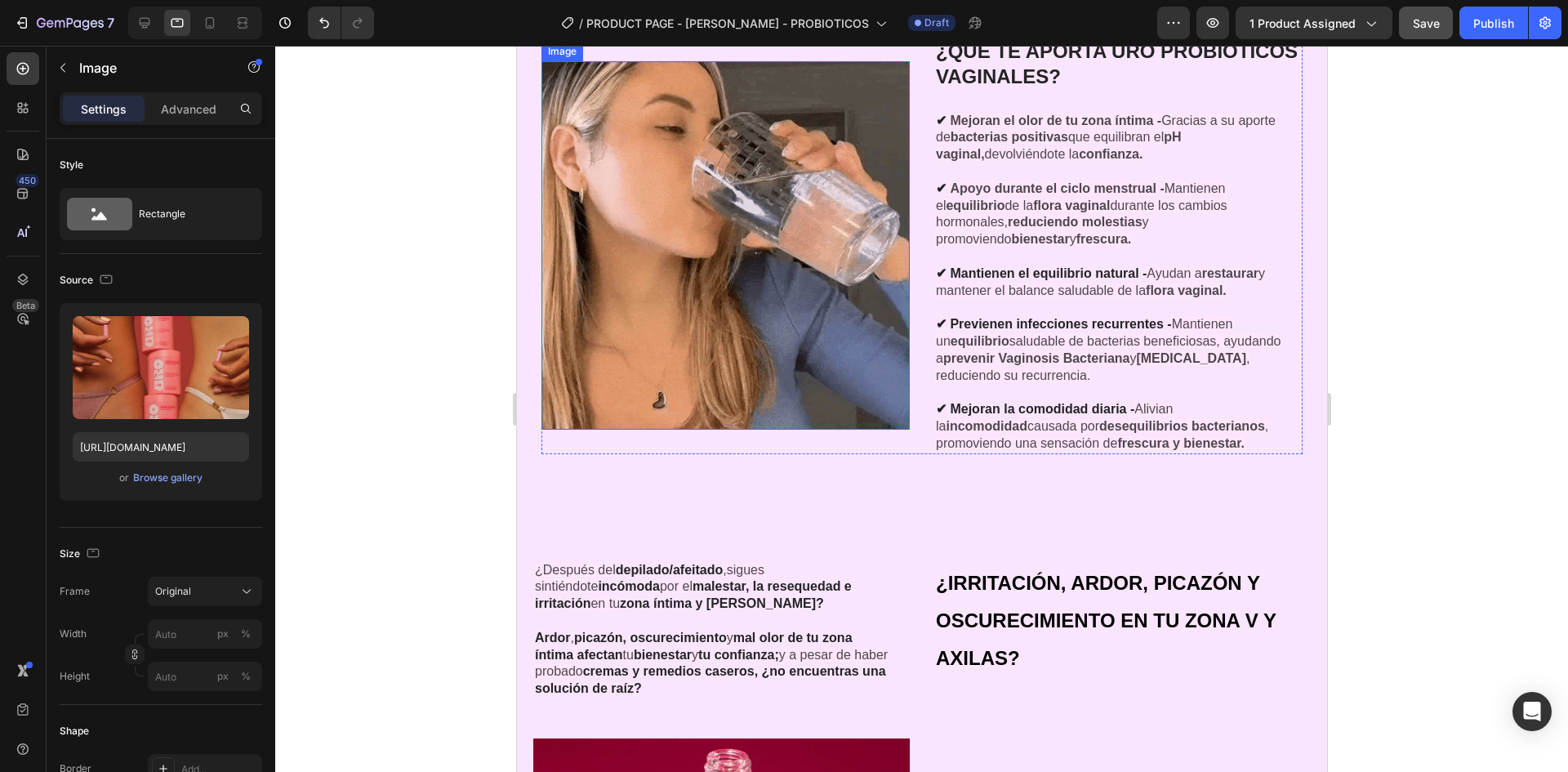
click at [797, 332] on img at bounding box center [725, 246] width 368 height 368
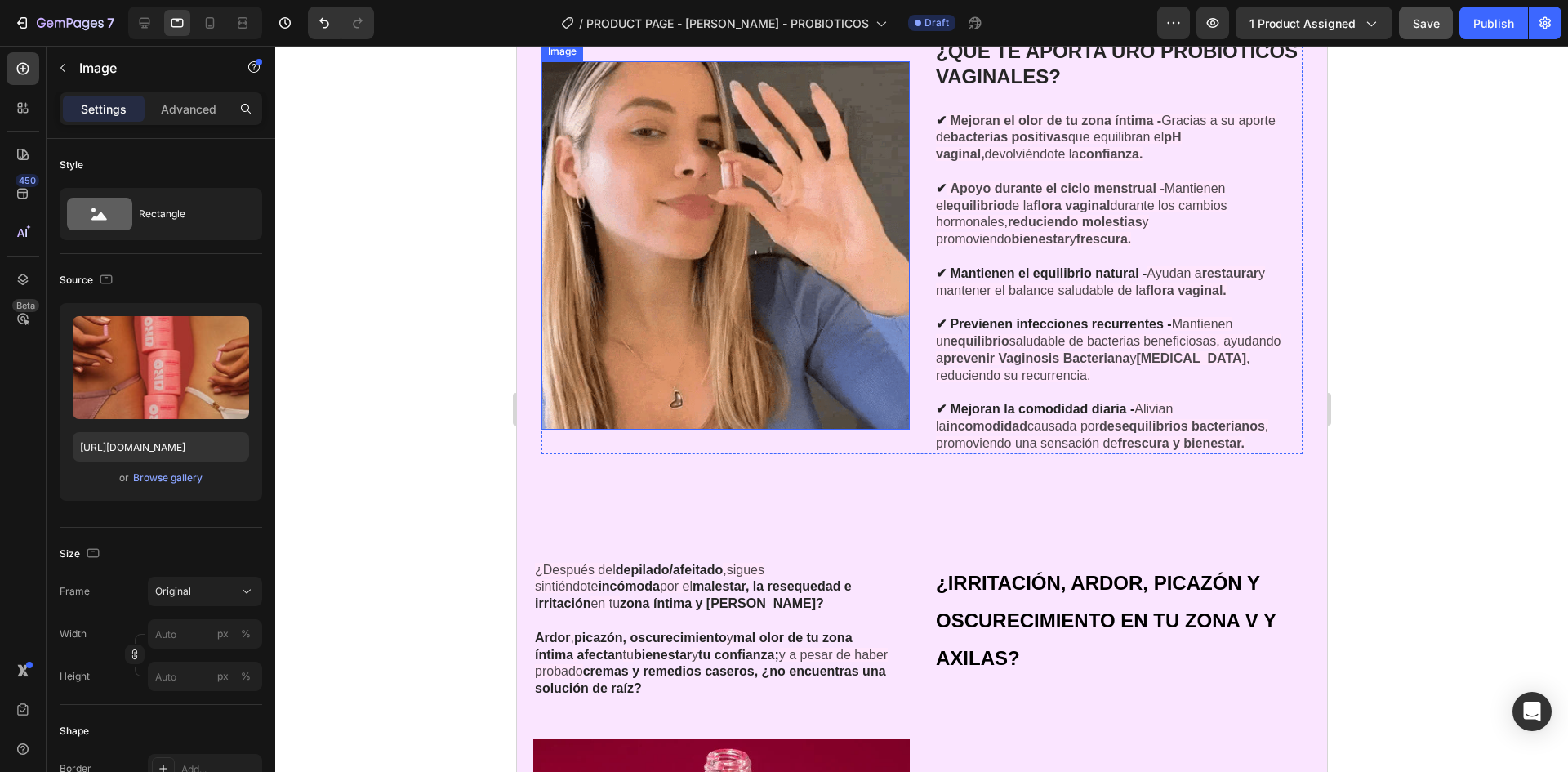
scroll to position [215, 0]
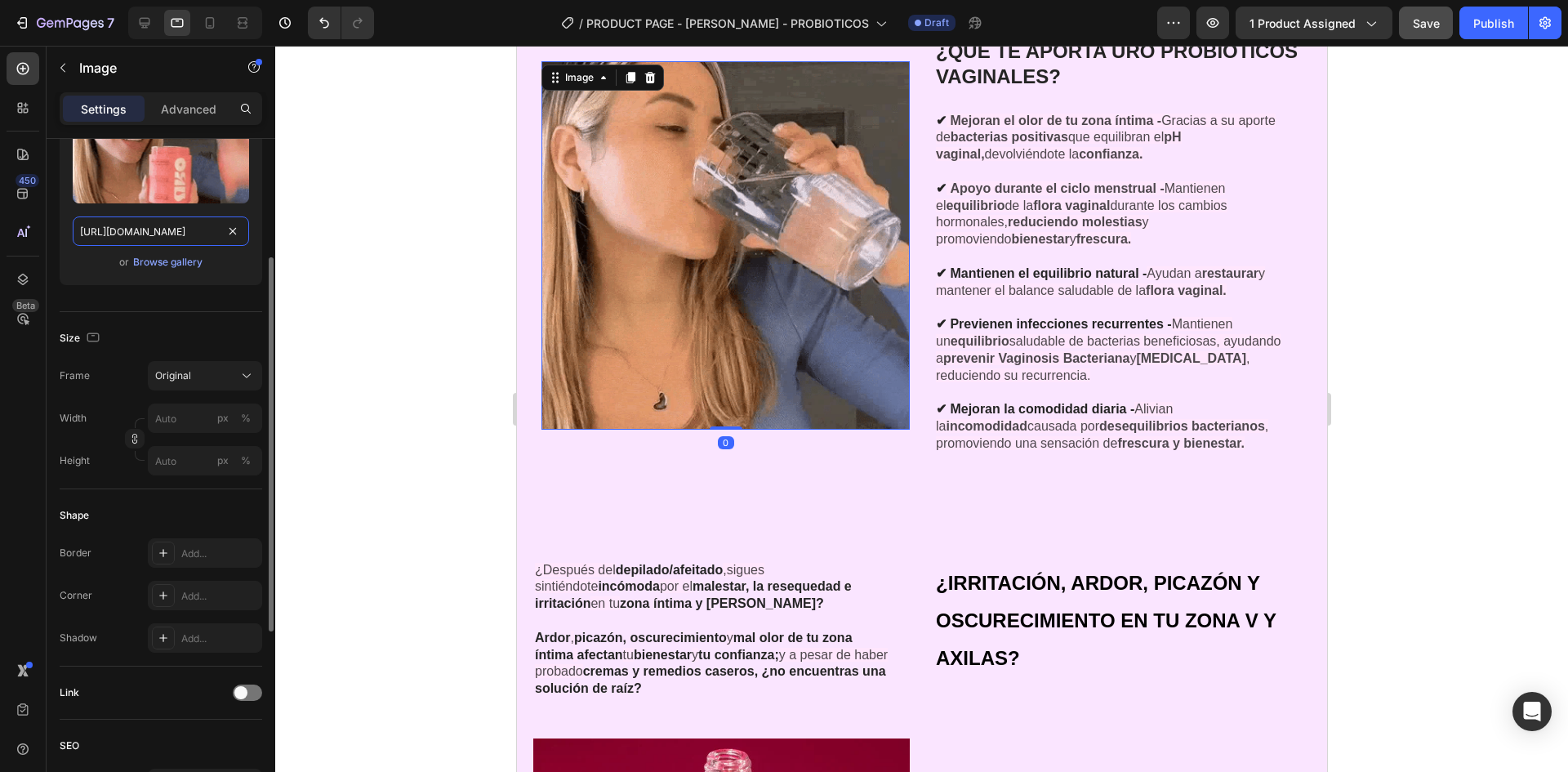
click at [158, 231] on input "[URL][DOMAIN_NAME]" at bounding box center [160, 231] width 176 height 29
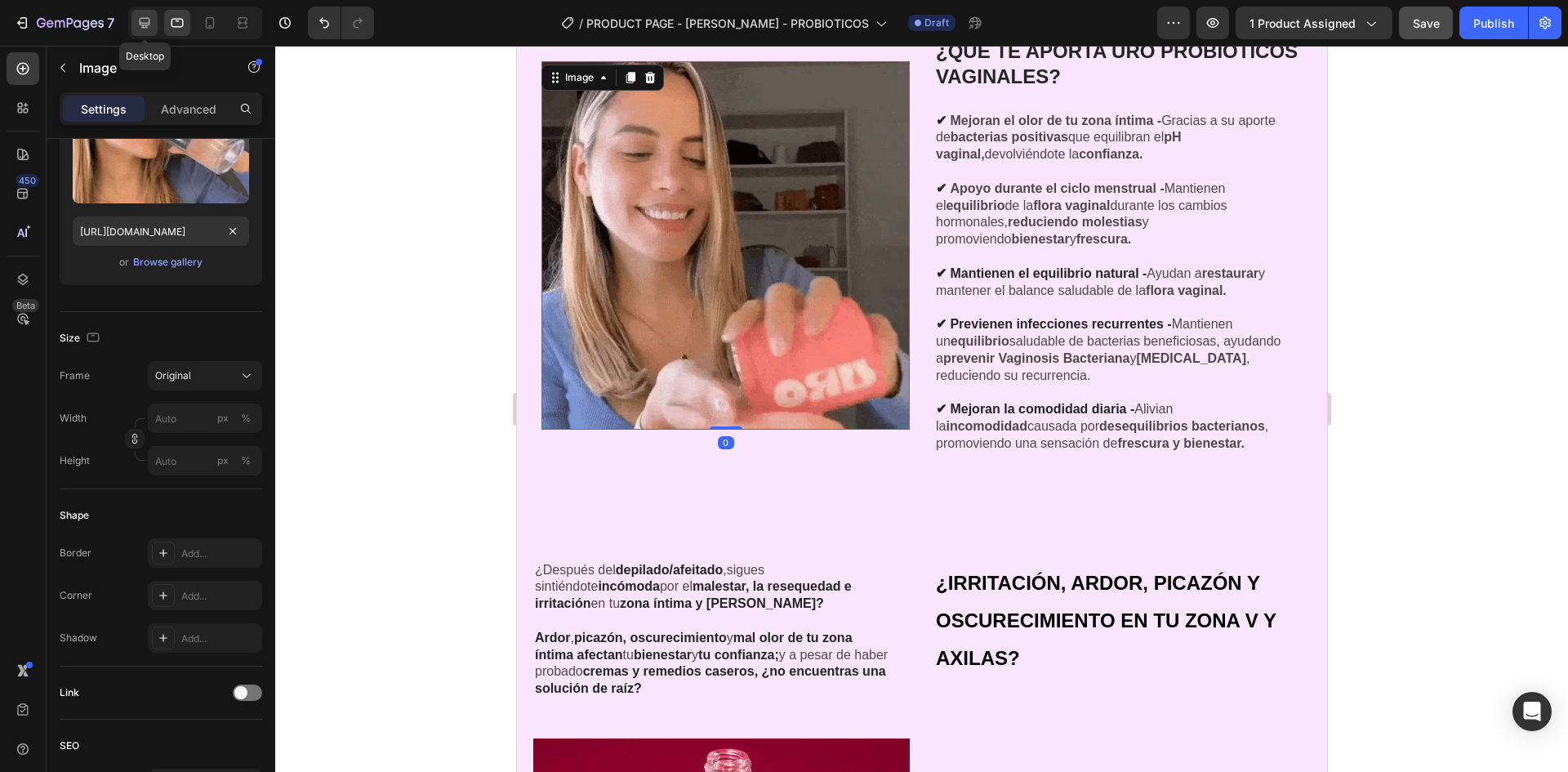
click at [143, 21] on icon at bounding box center [145, 22] width 16 height 16
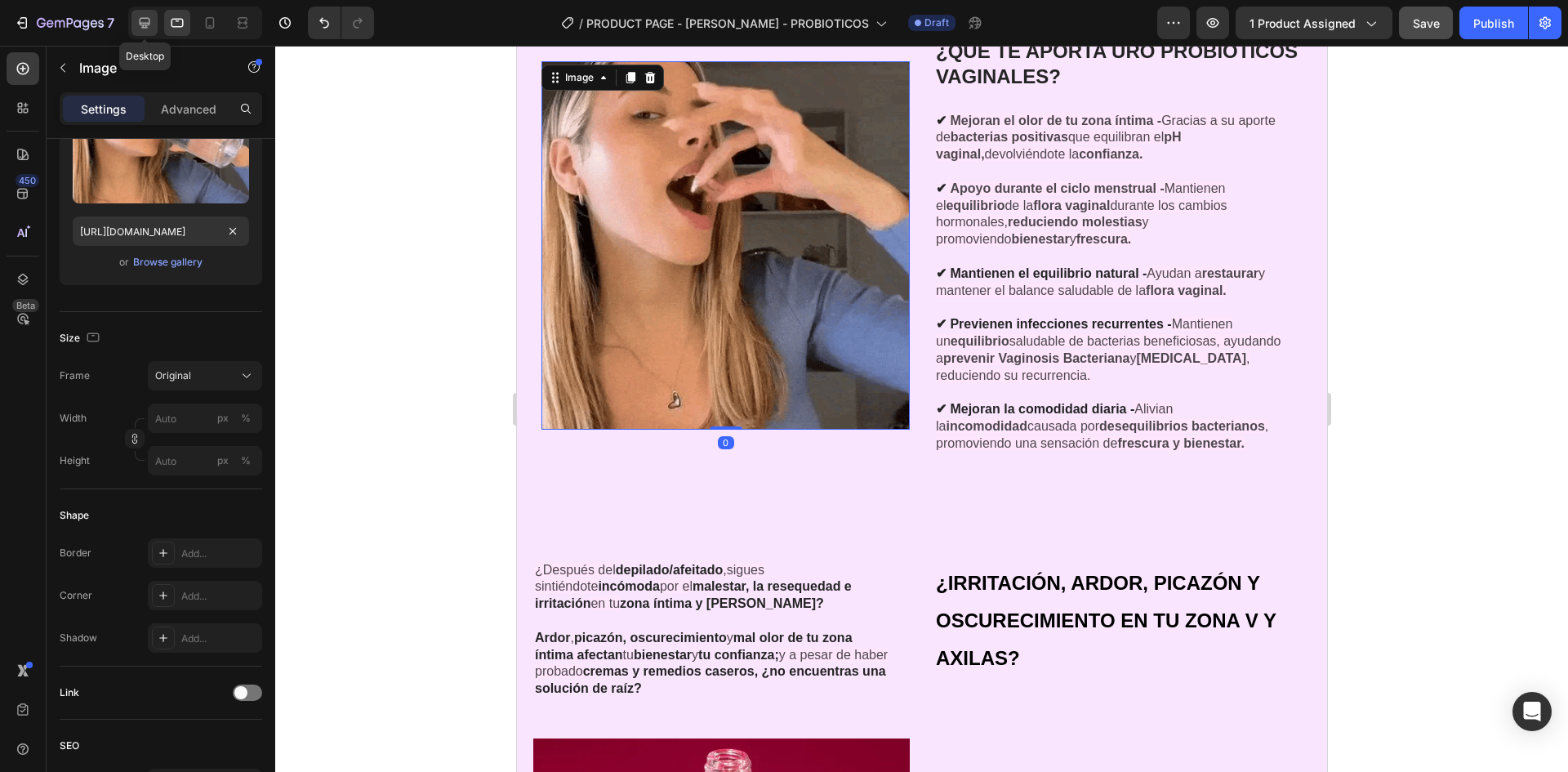
type input "[URL][DOMAIN_NAME]"
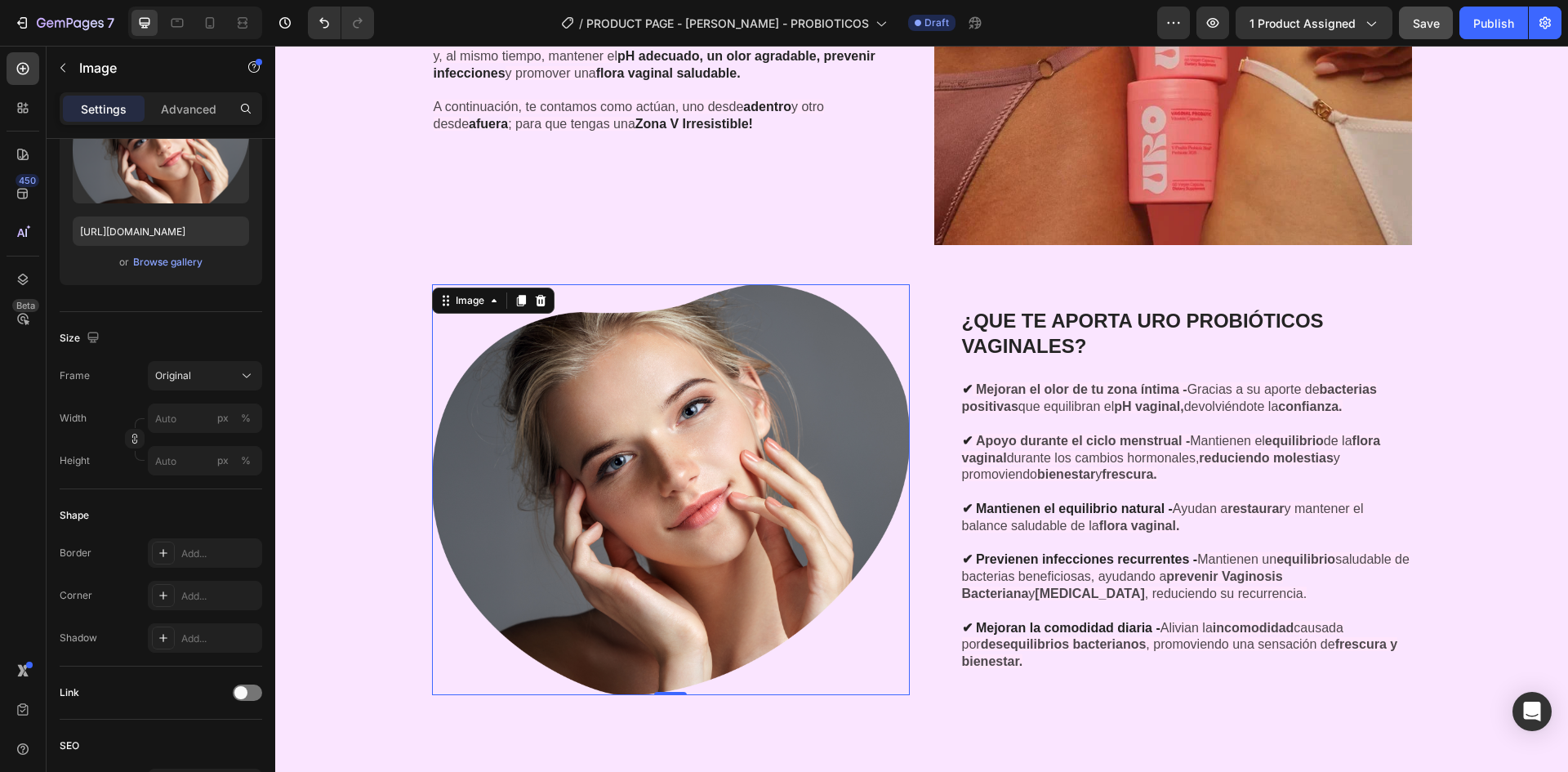
scroll to position [2849, 0]
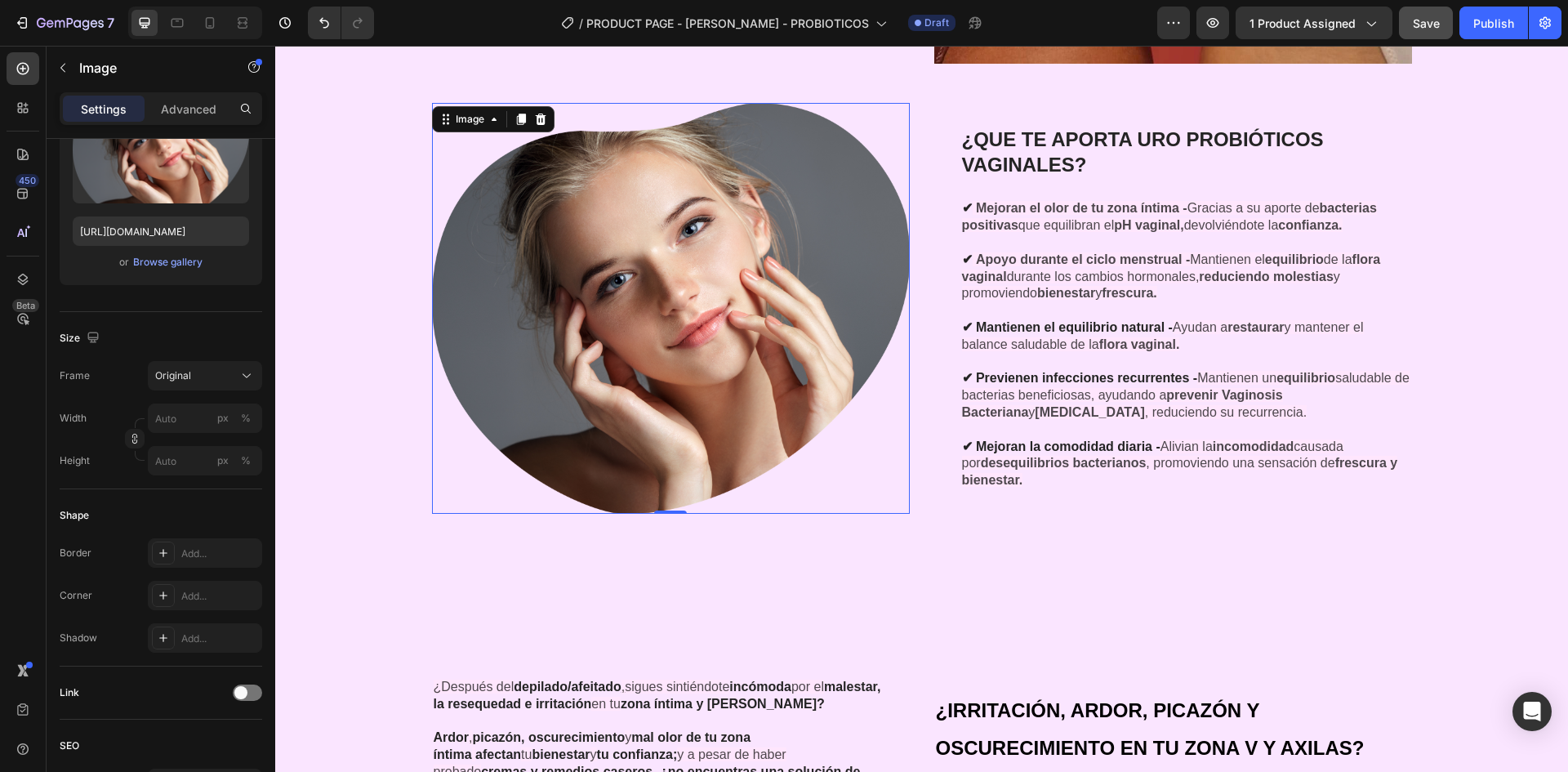
click at [750, 499] on img at bounding box center [671, 308] width 478 height 411
click at [173, 231] on input "[URL][DOMAIN_NAME]" at bounding box center [160, 231] width 176 height 29
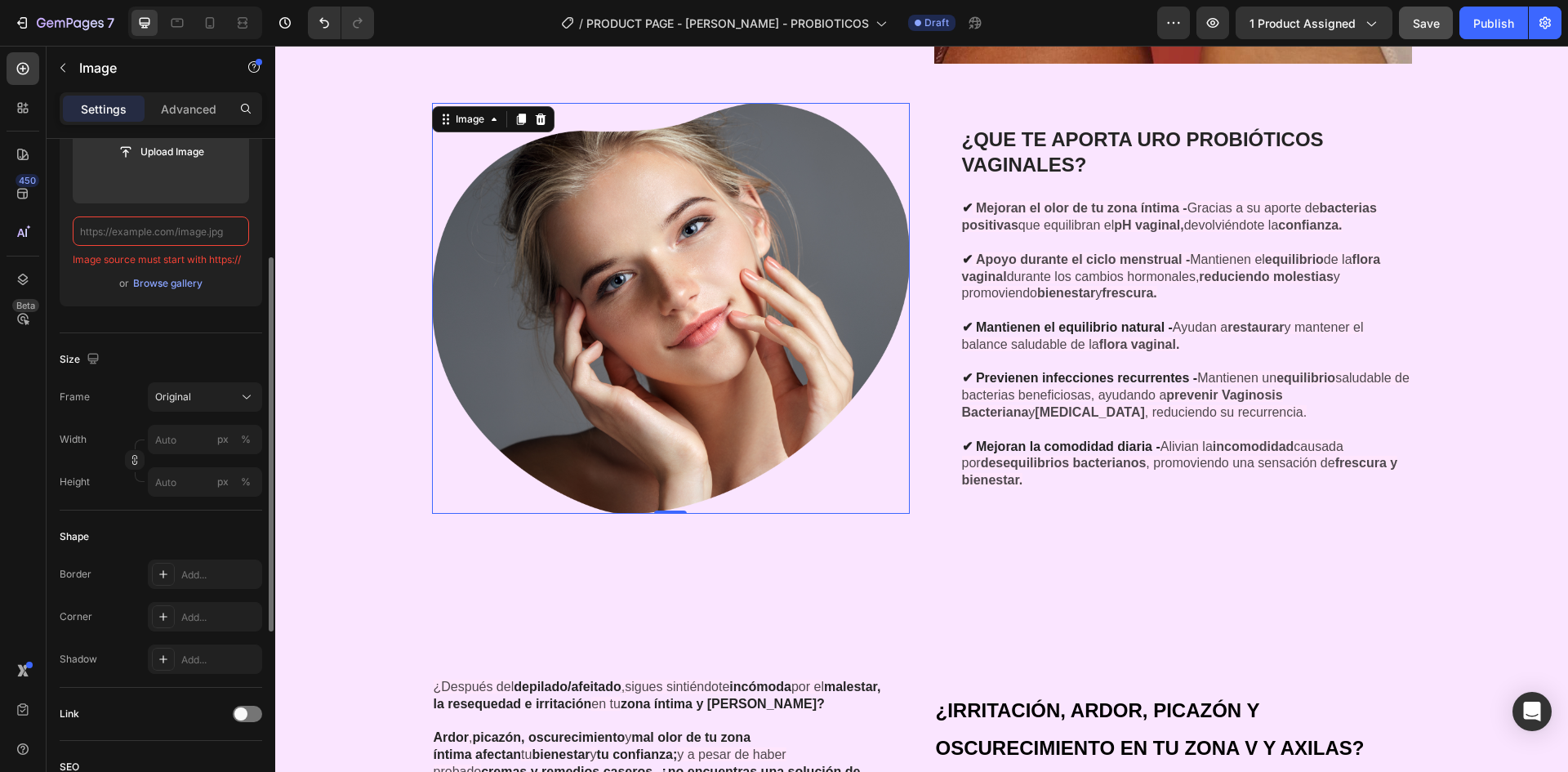
paste input "[URL][DOMAIN_NAME]"
type input "[URL][DOMAIN_NAME]"
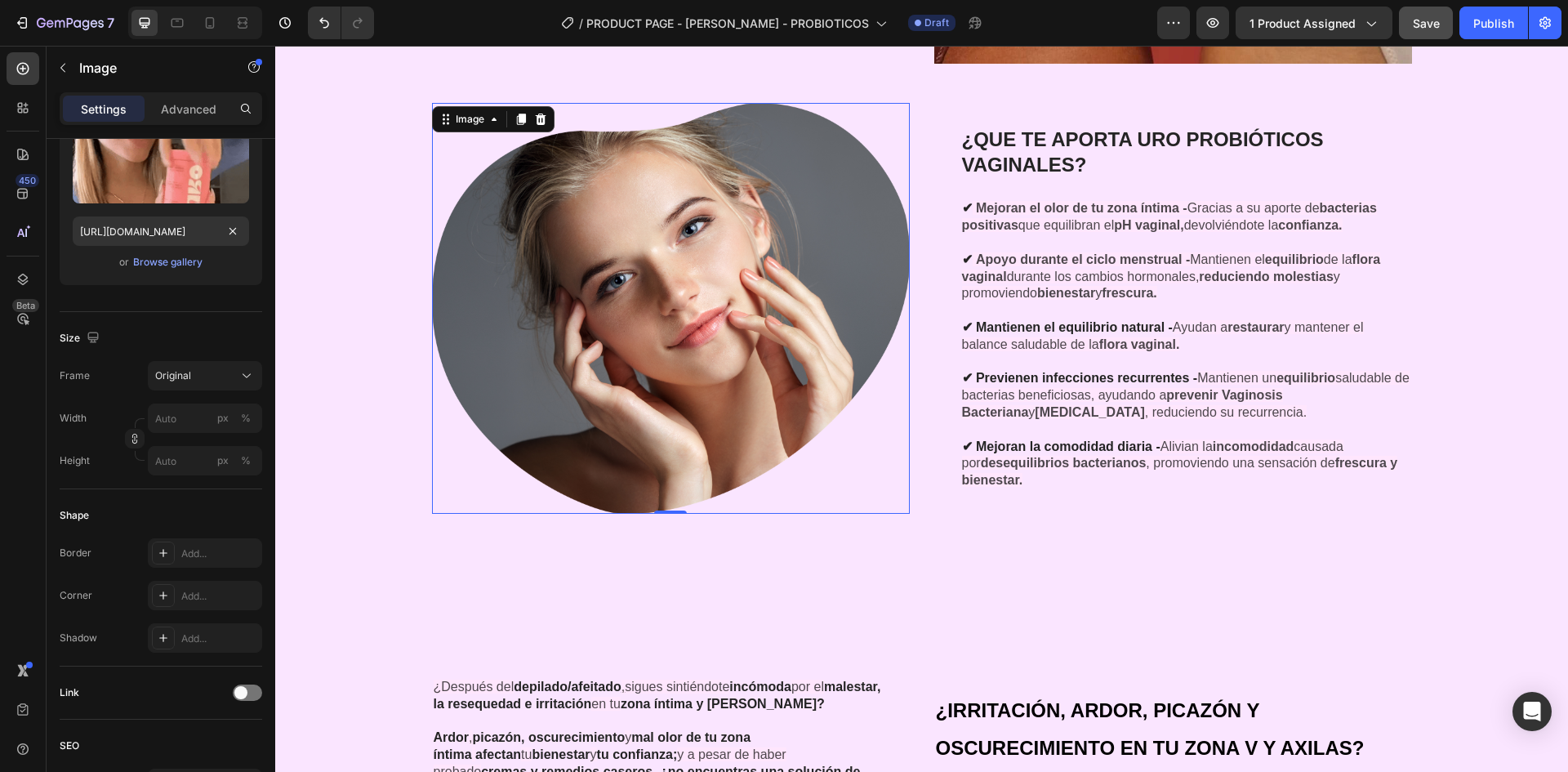
click at [1122, 277] on p "✔ Mejoran el olor de tu zona íntima - Gracias a su aporte de bacterias positiva…" at bounding box center [1186, 345] width 449 height 290
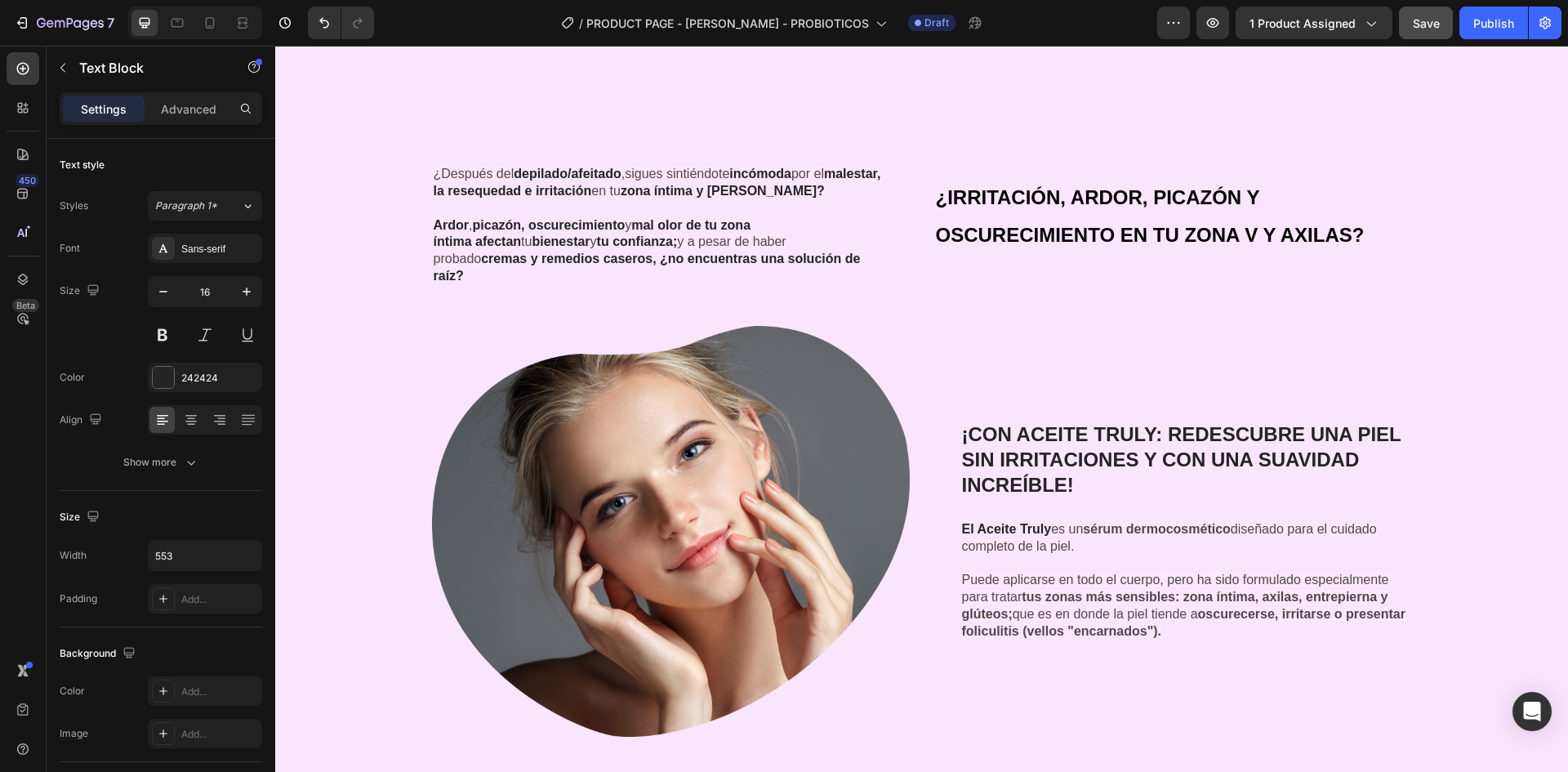
scroll to position [3831, 0]
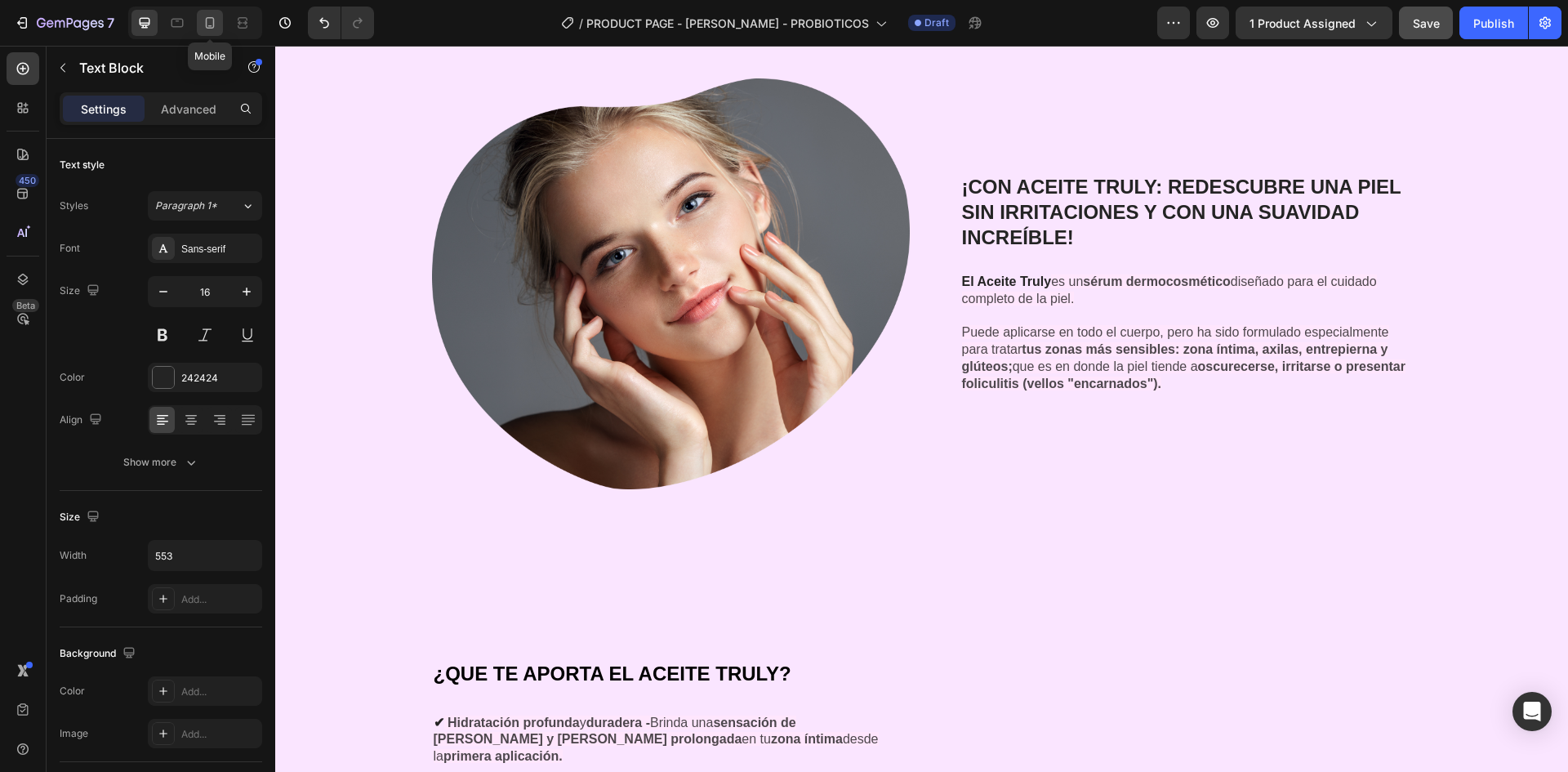
click at [201, 23] on div at bounding box center [209, 22] width 26 height 26
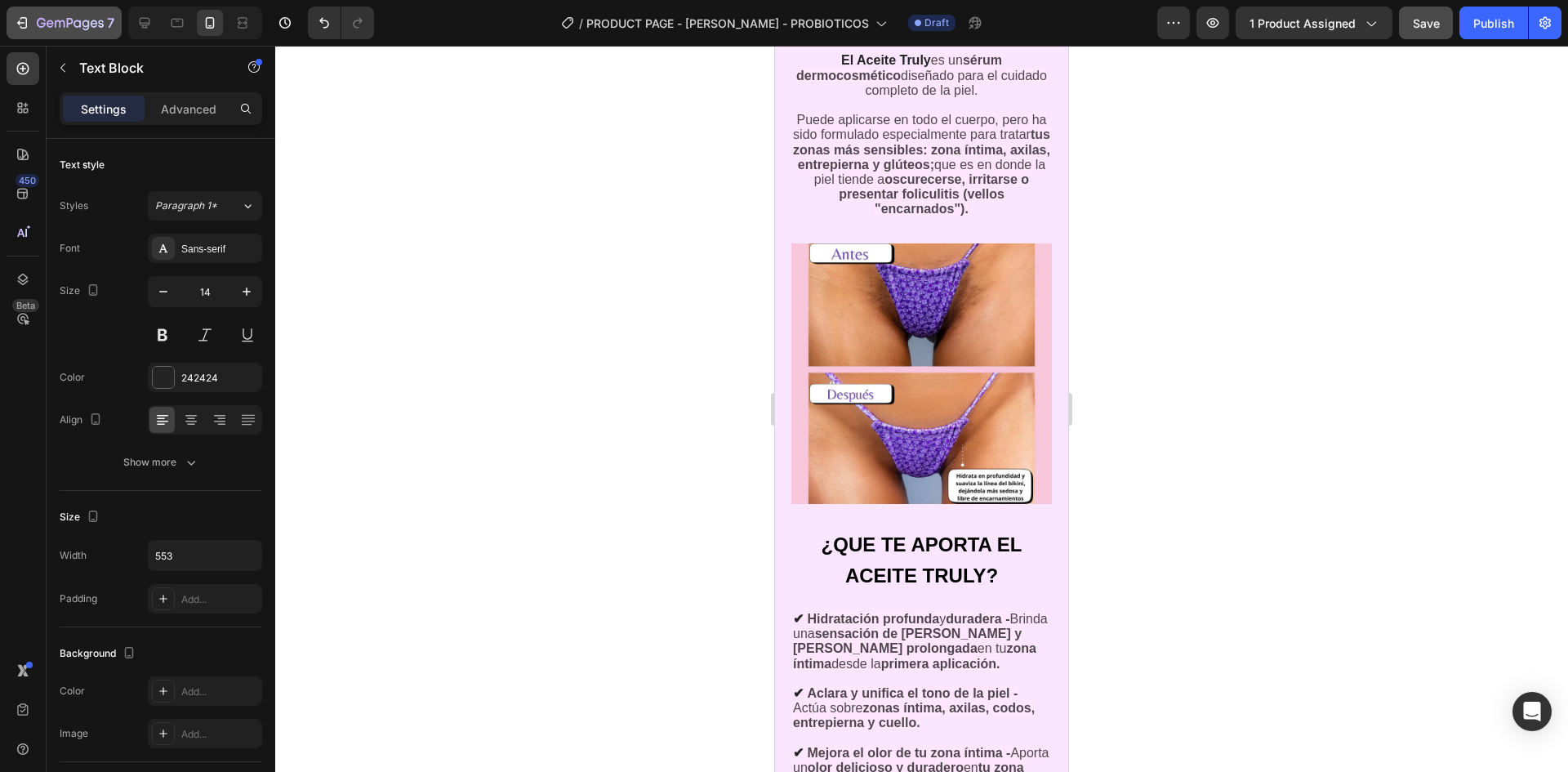
scroll to position [4117, 0]
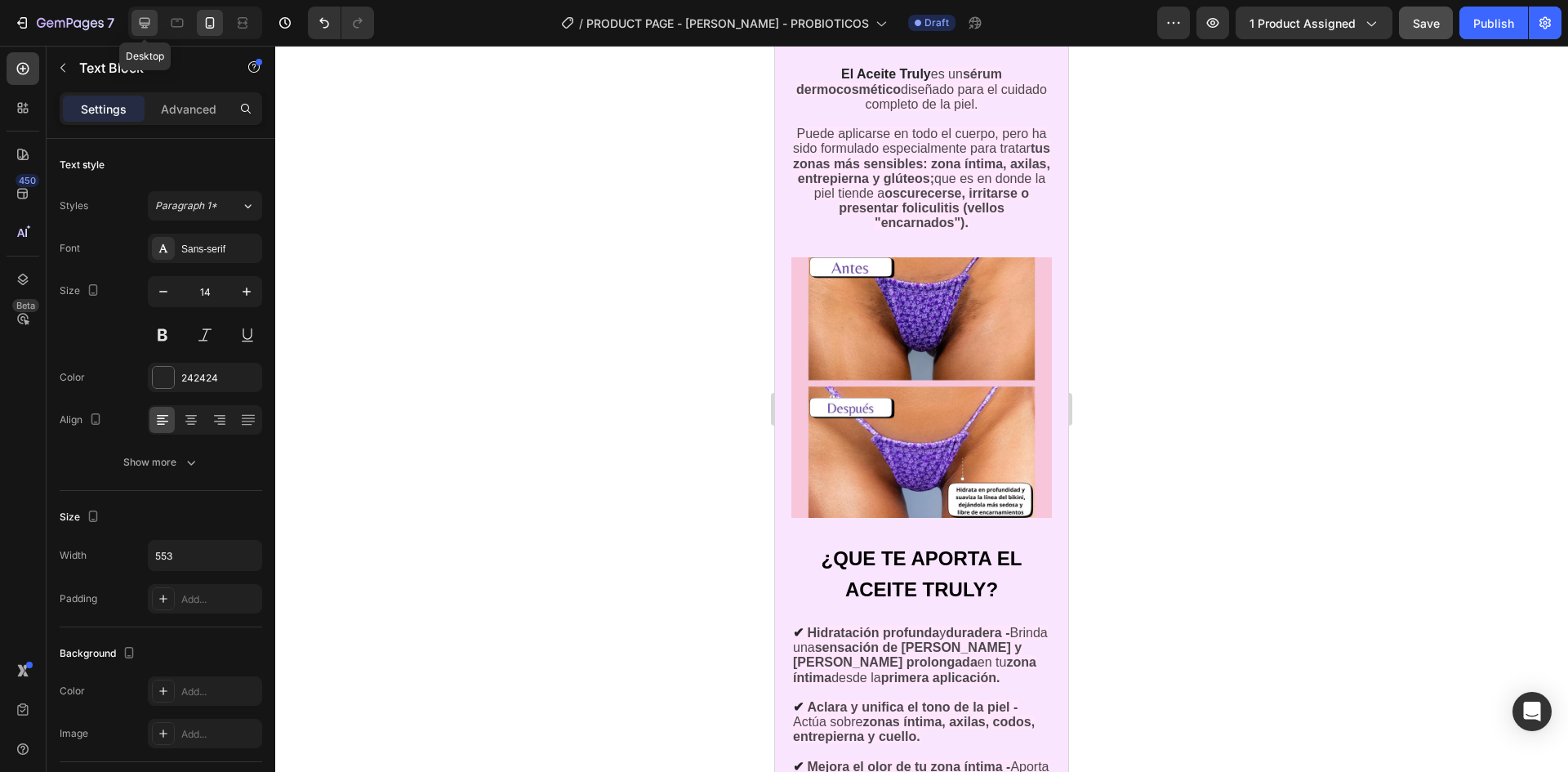
drag, startPoint x: 147, startPoint y: 26, endPoint x: 808, endPoint y: 336, distance: 730.1
click at [147, 26] on icon at bounding box center [145, 22] width 16 height 16
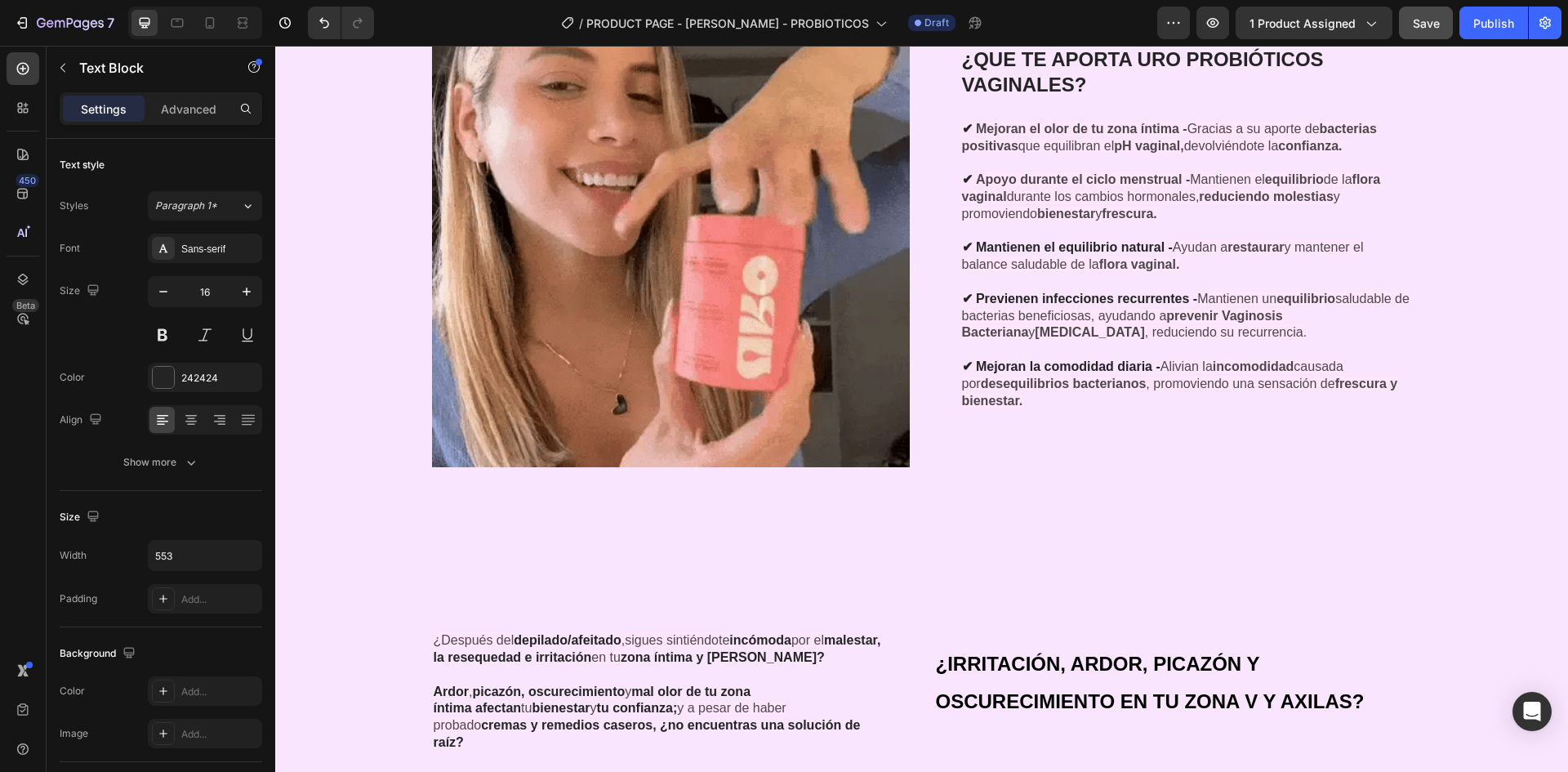
scroll to position [2913, 0]
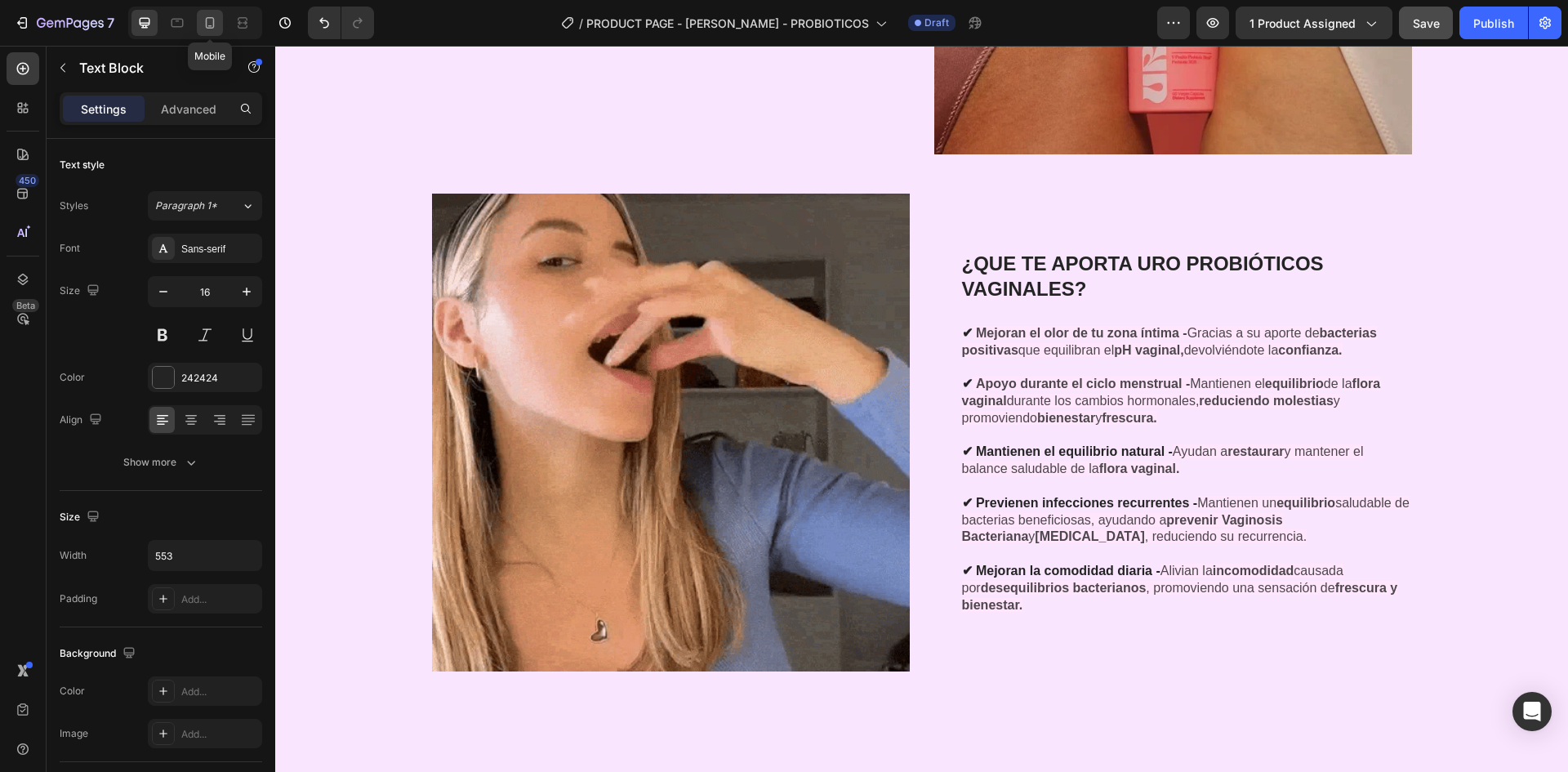
click at [207, 24] on icon at bounding box center [210, 22] width 16 height 16
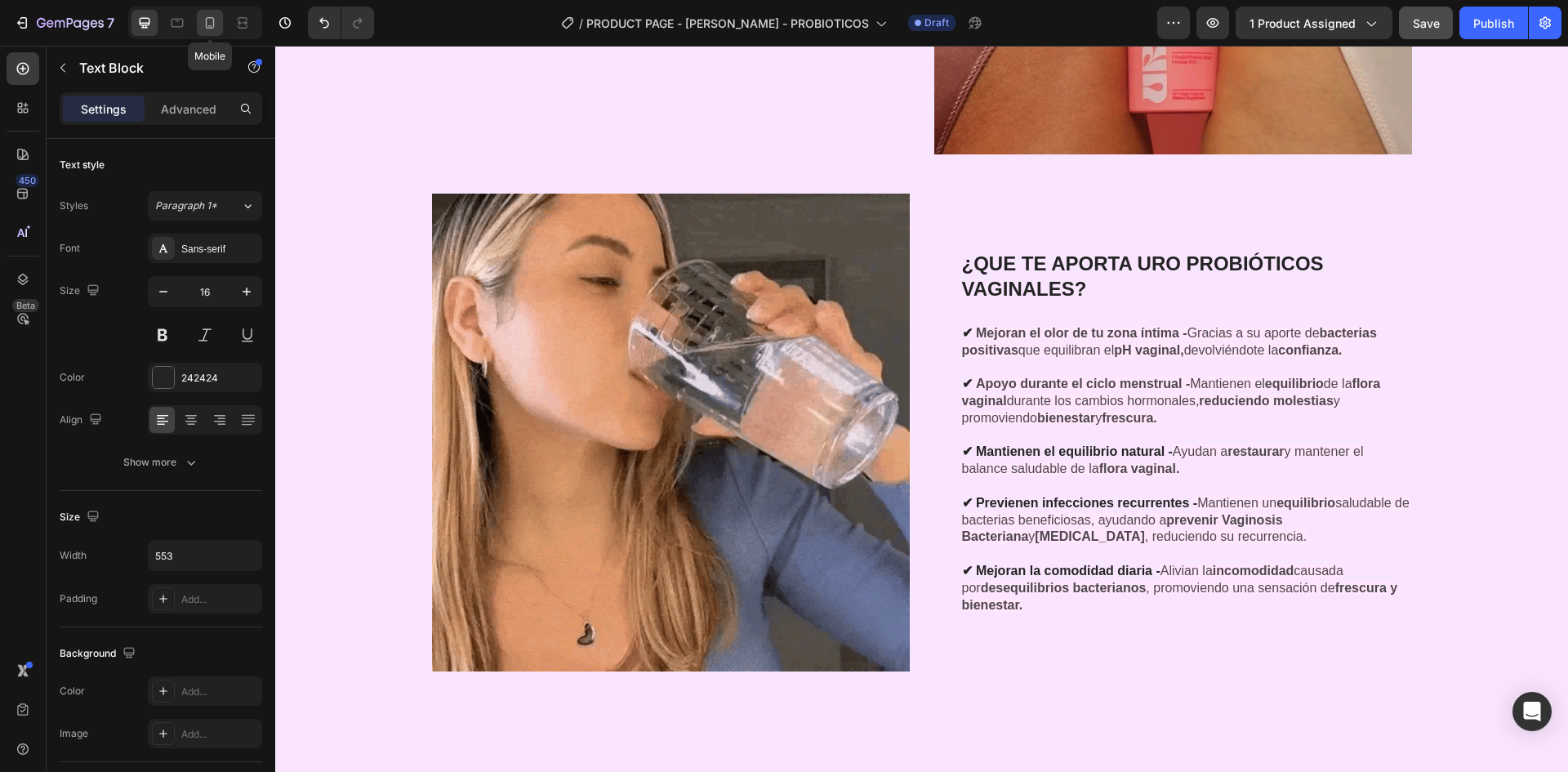
type input "14"
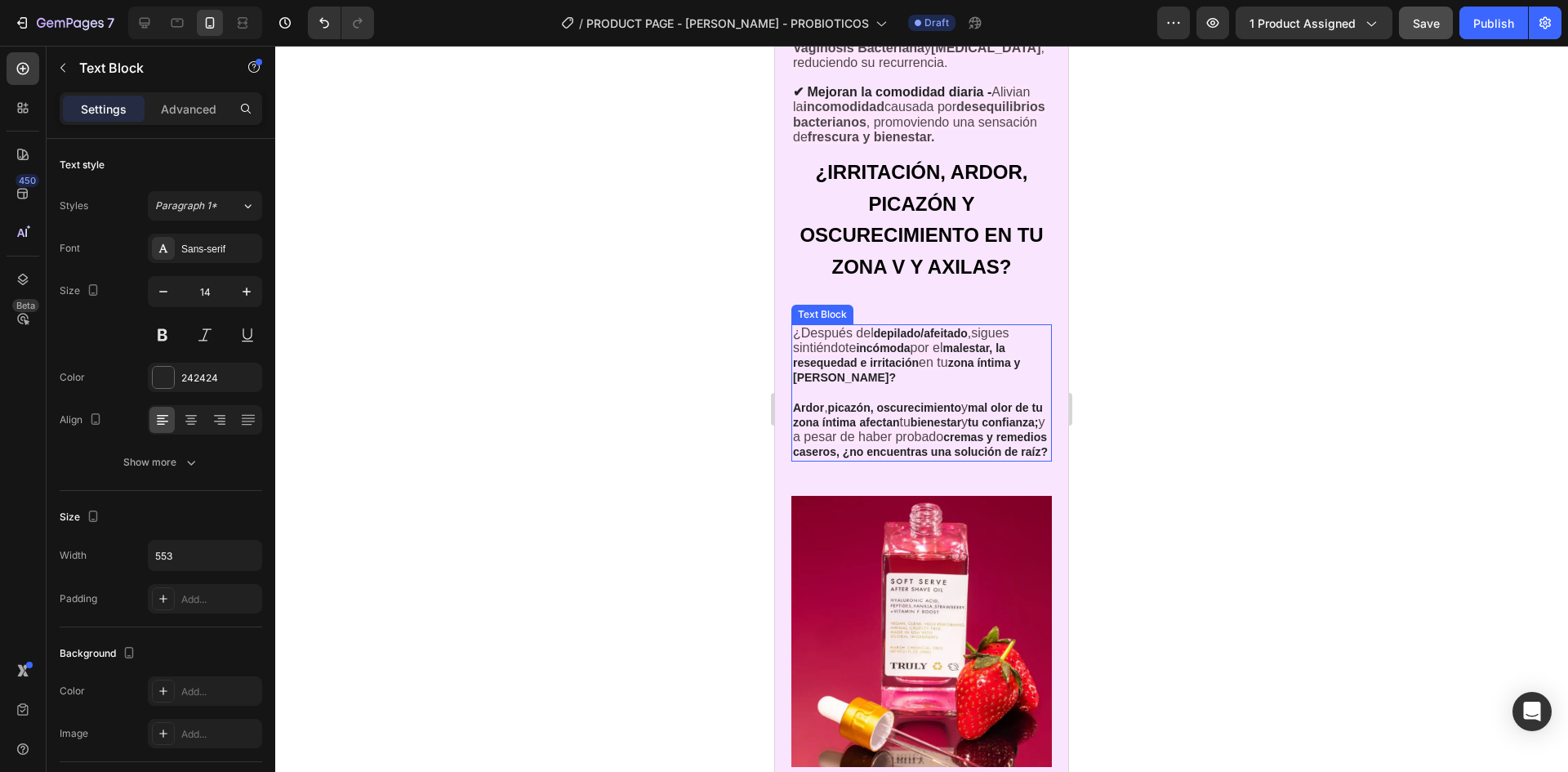
scroll to position [3917, 0]
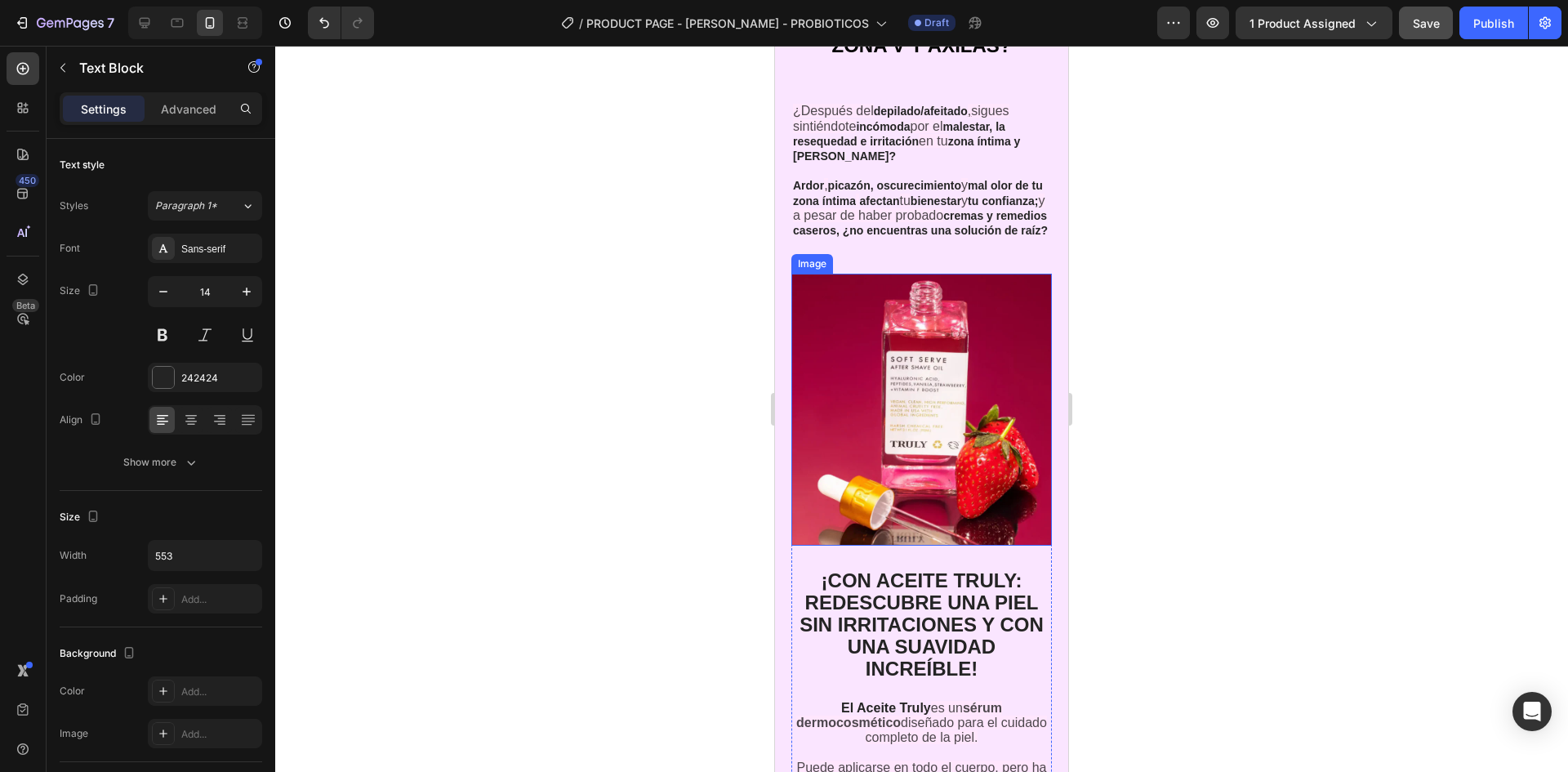
click at [991, 465] on img at bounding box center [922, 409] width 261 height 272
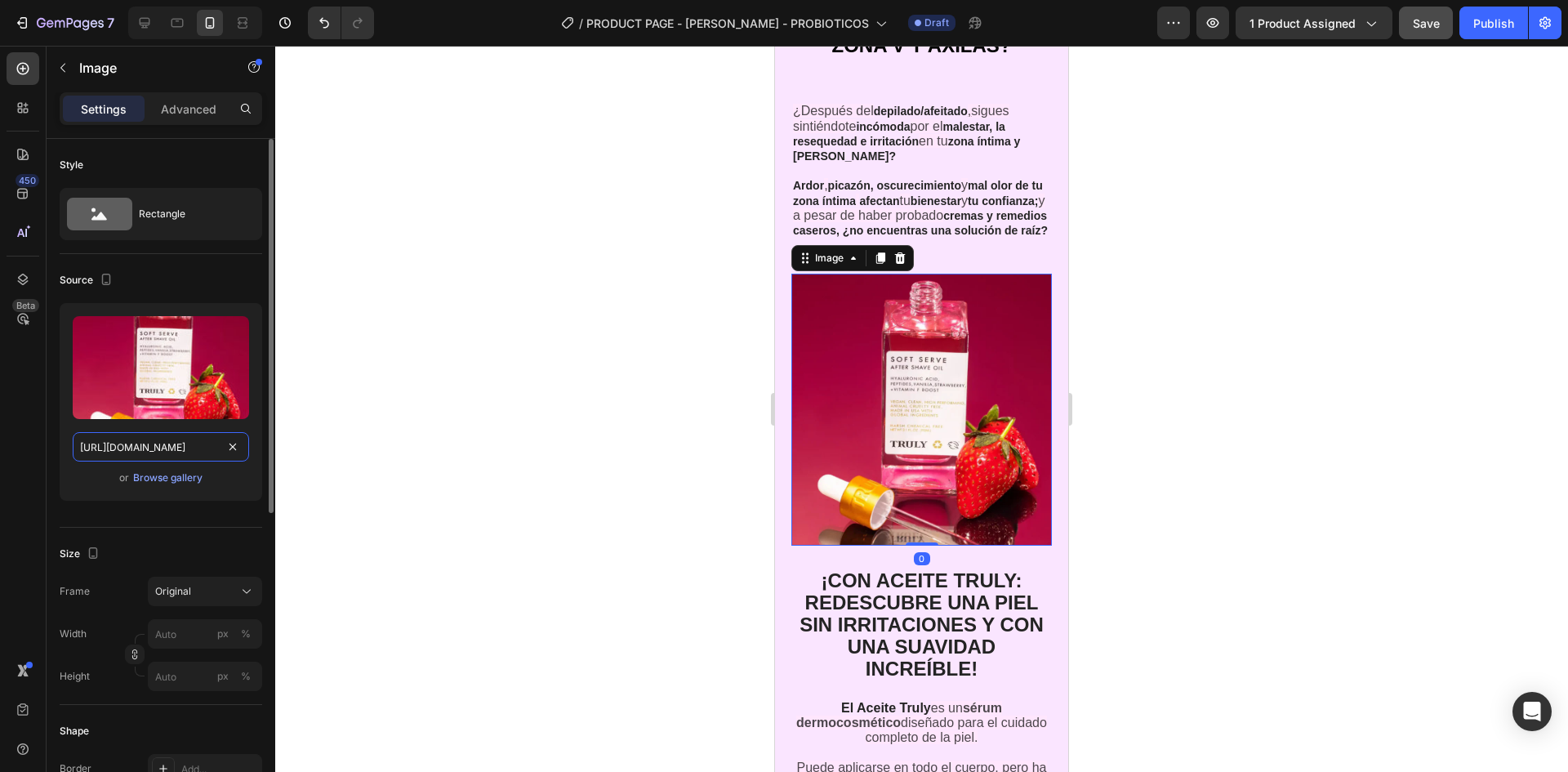
click at [148, 437] on input "[URL][DOMAIN_NAME]" at bounding box center [160, 447] width 176 height 29
click at [162, 15] on div at bounding box center [196, 22] width 134 height 33
drag, startPoint x: 185, startPoint y: 21, endPoint x: 88, endPoint y: 190, distance: 194.9
click at [185, 21] on icon at bounding box center [177, 22] width 16 height 16
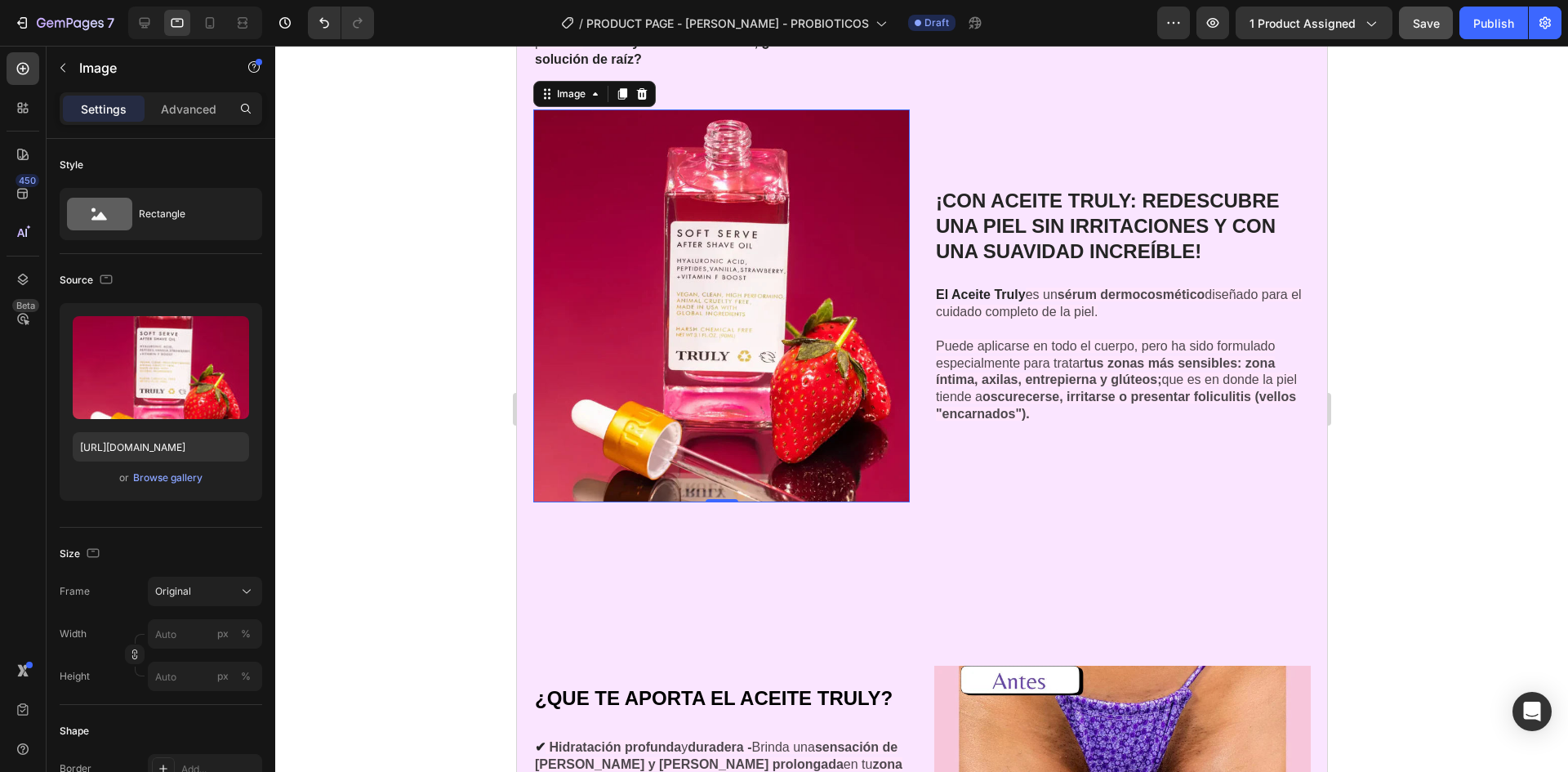
scroll to position [4015, 0]
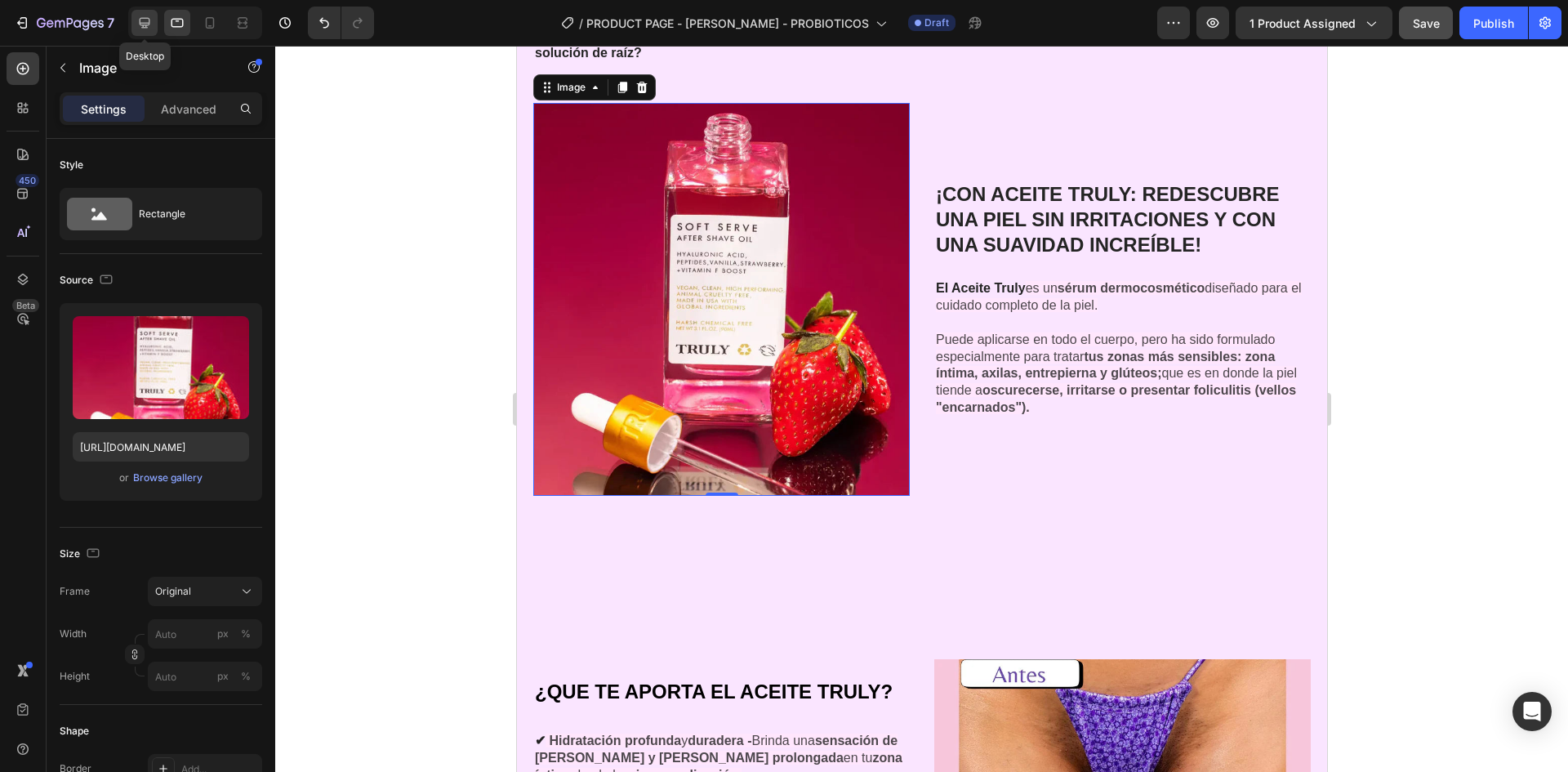
click at [149, 21] on icon at bounding box center [145, 23] width 11 height 11
type input "[URL][DOMAIN_NAME]"
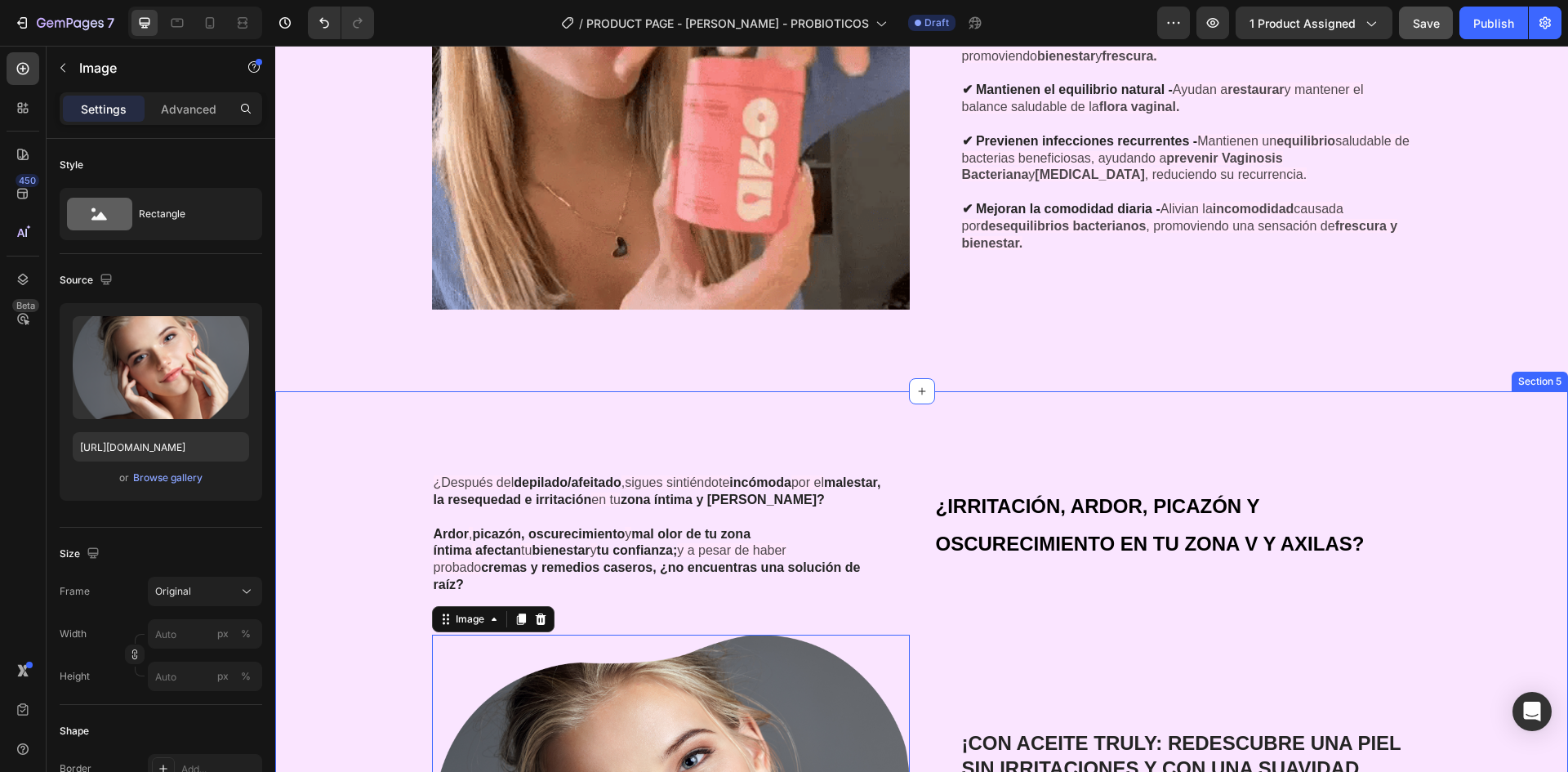
scroll to position [3367, 0]
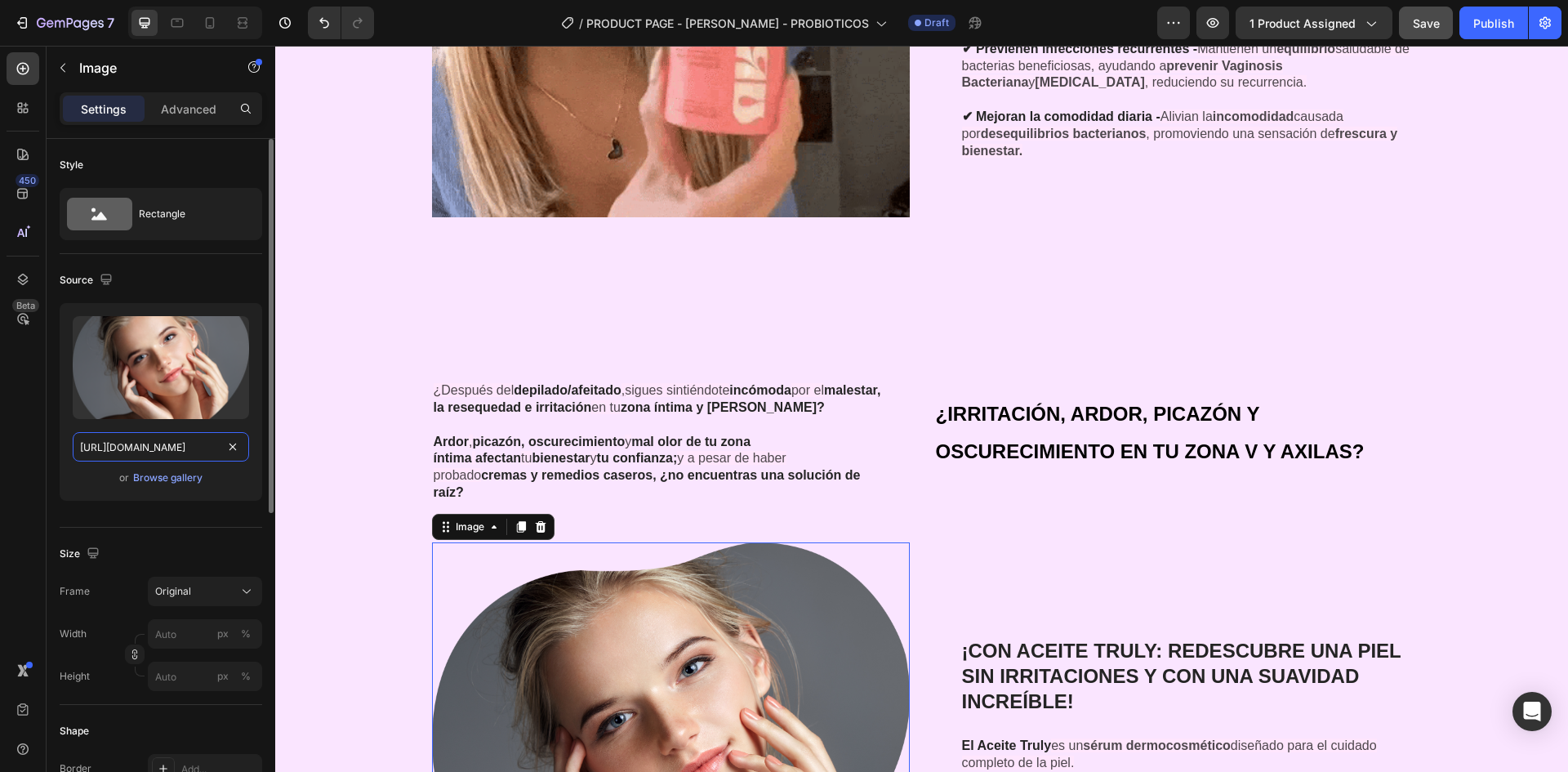
click at [179, 441] on input "[URL][DOMAIN_NAME]" at bounding box center [160, 447] width 176 height 29
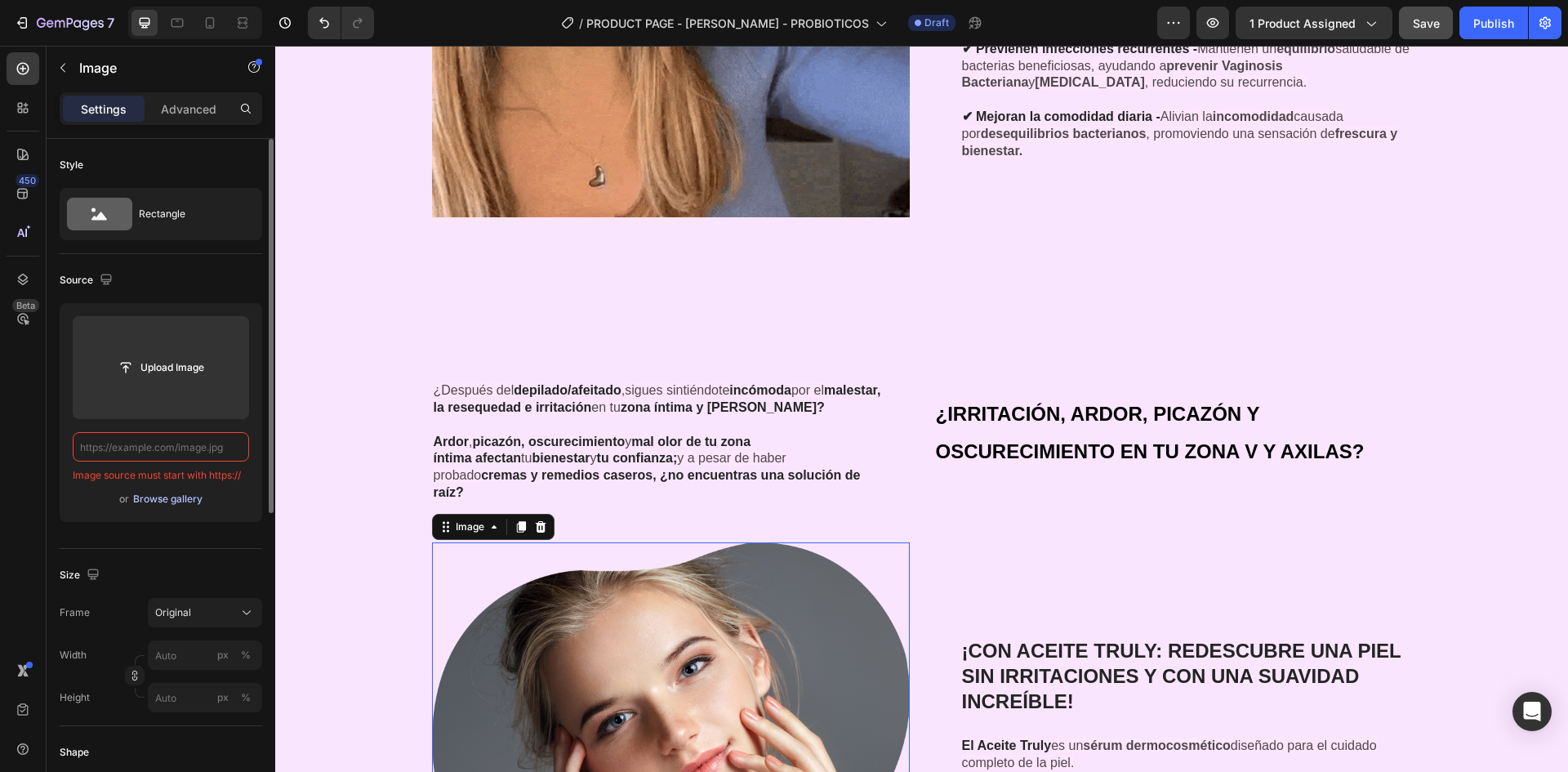
paste input "[URL][DOMAIN_NAME]"
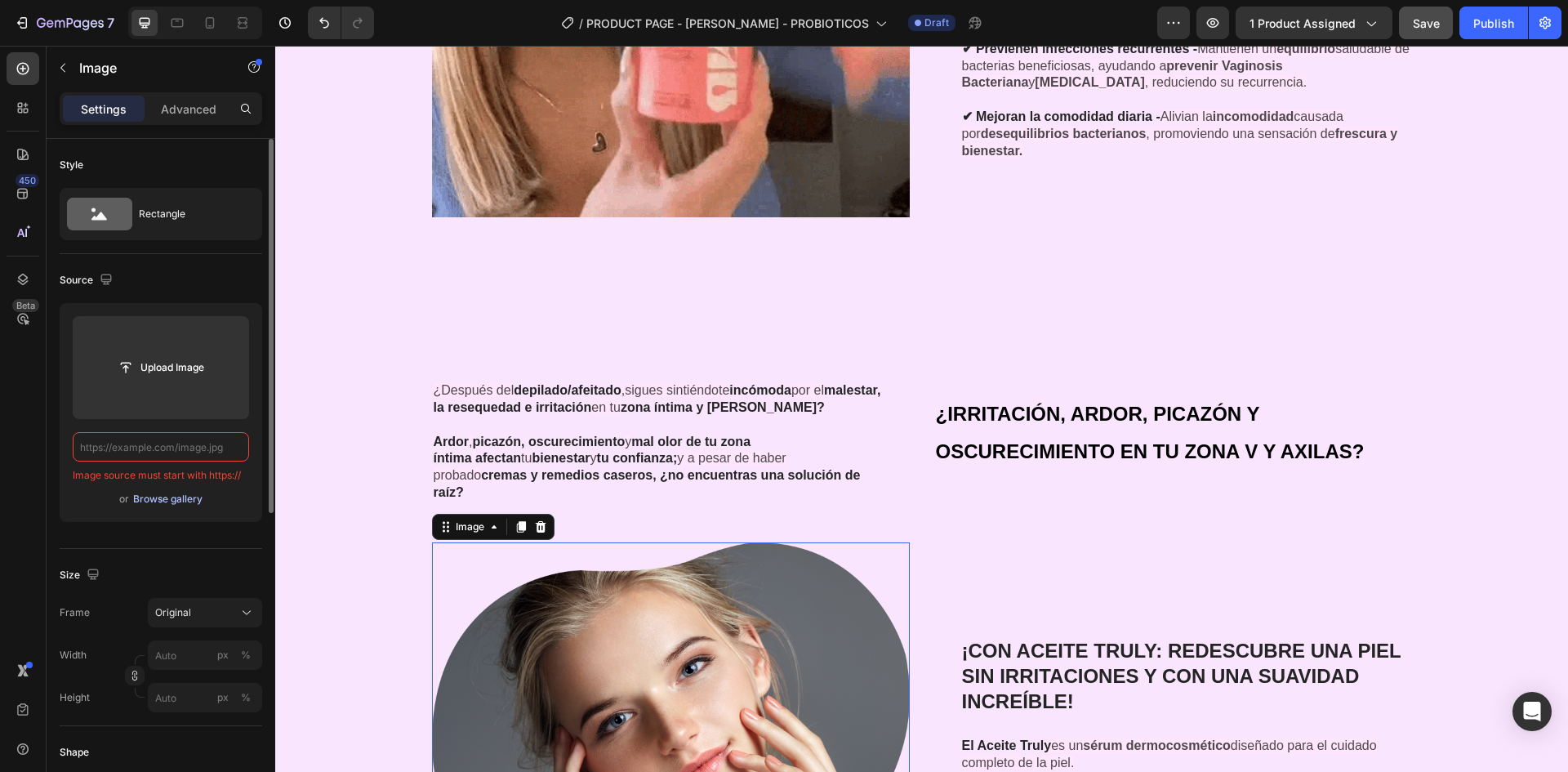
type input "[URL][DOMAIN_NAME]"
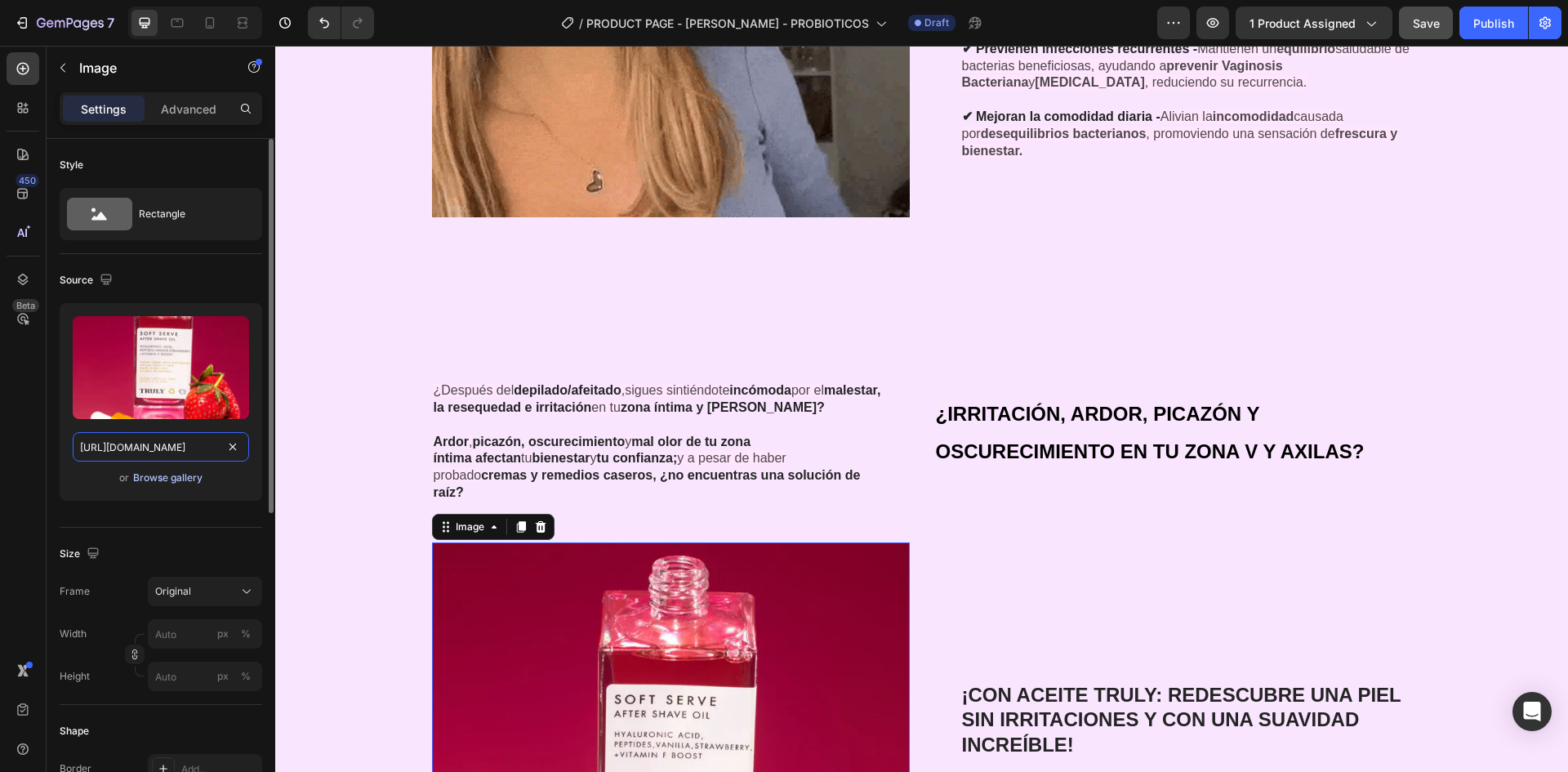
scroll to position [0, 501]
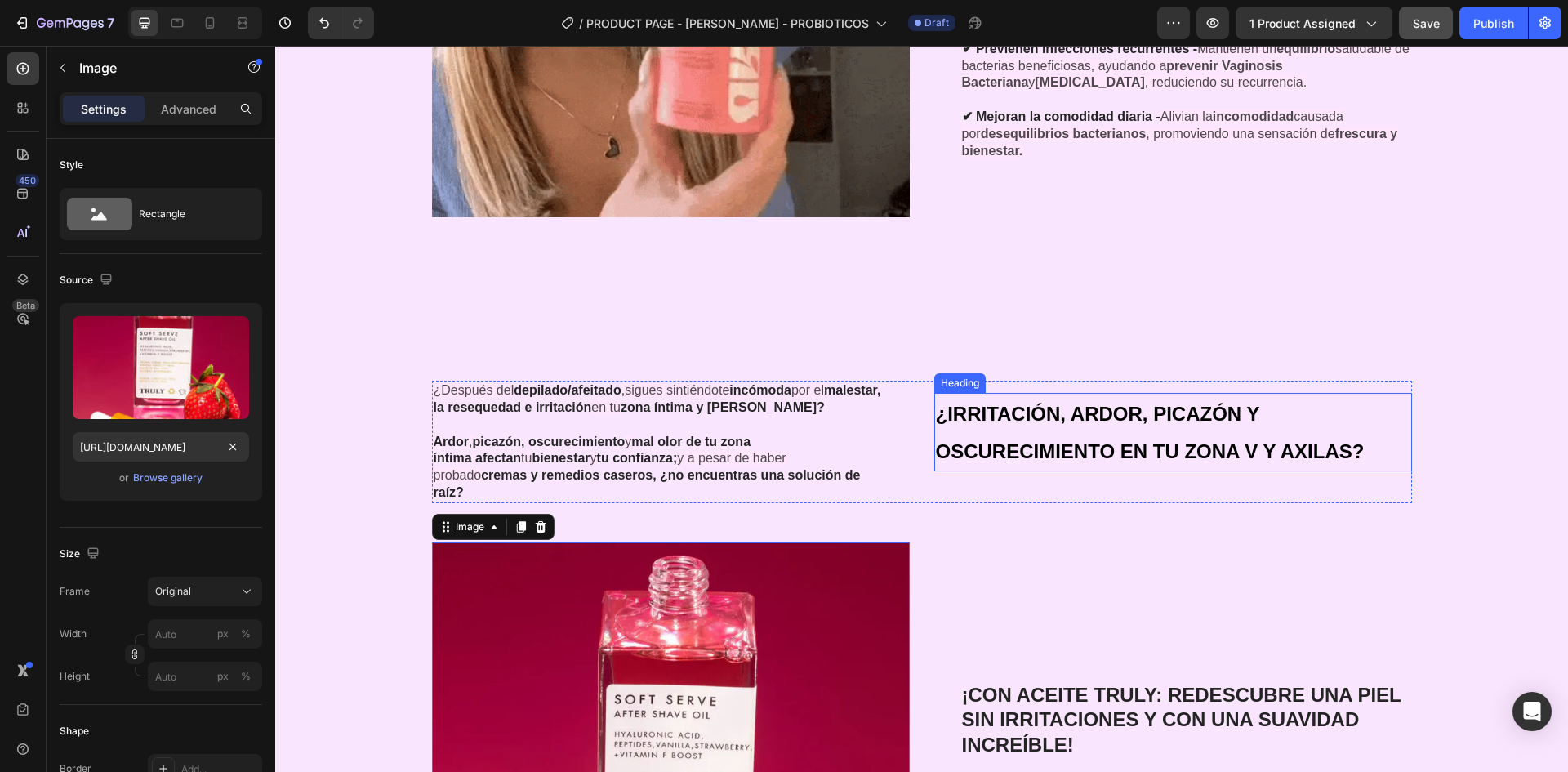
click at [1336, 414] on h2 "¿IRRITACIÓN, ARDOR, PICAZÓN Y OSCURECIMIENTO EN TU ZONA V Y AXILAS?" at bounding box center [1161, 432] width 452 height 79
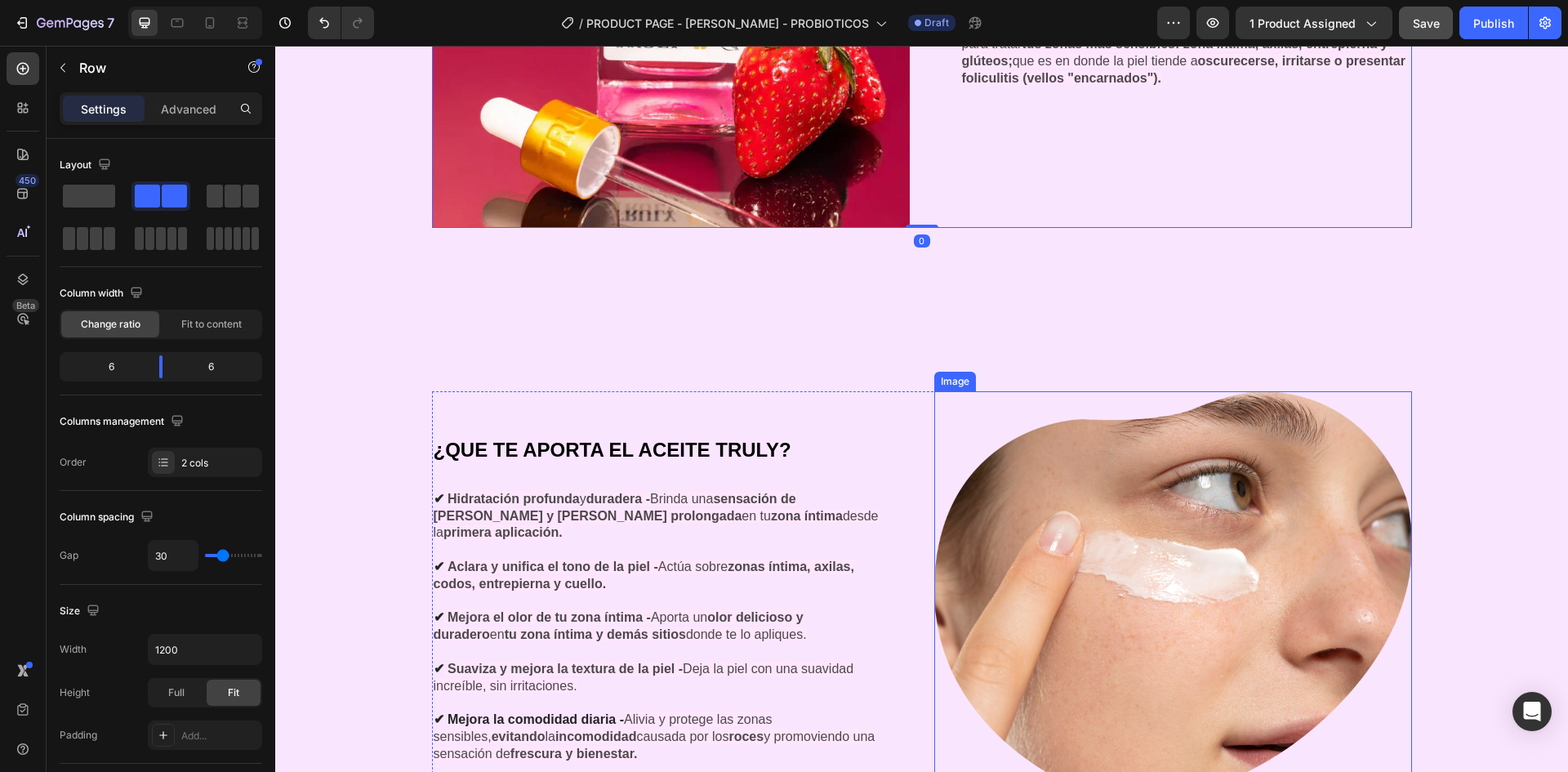
scroll to position [4183, 0]
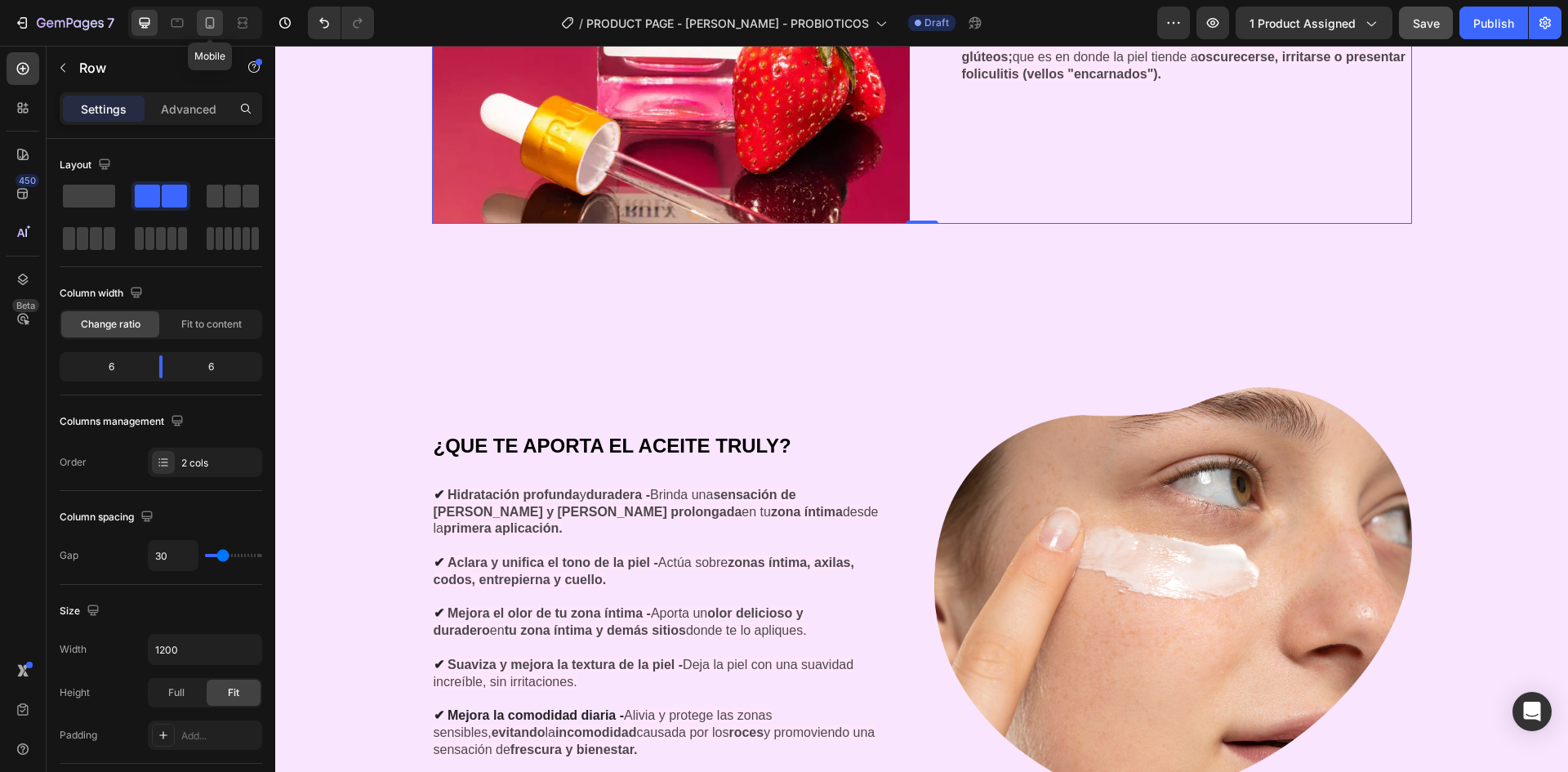
click at [203, 22] on icon at bounding box center [210, 22] width 16 height 16
type input "0"
type input "100%"
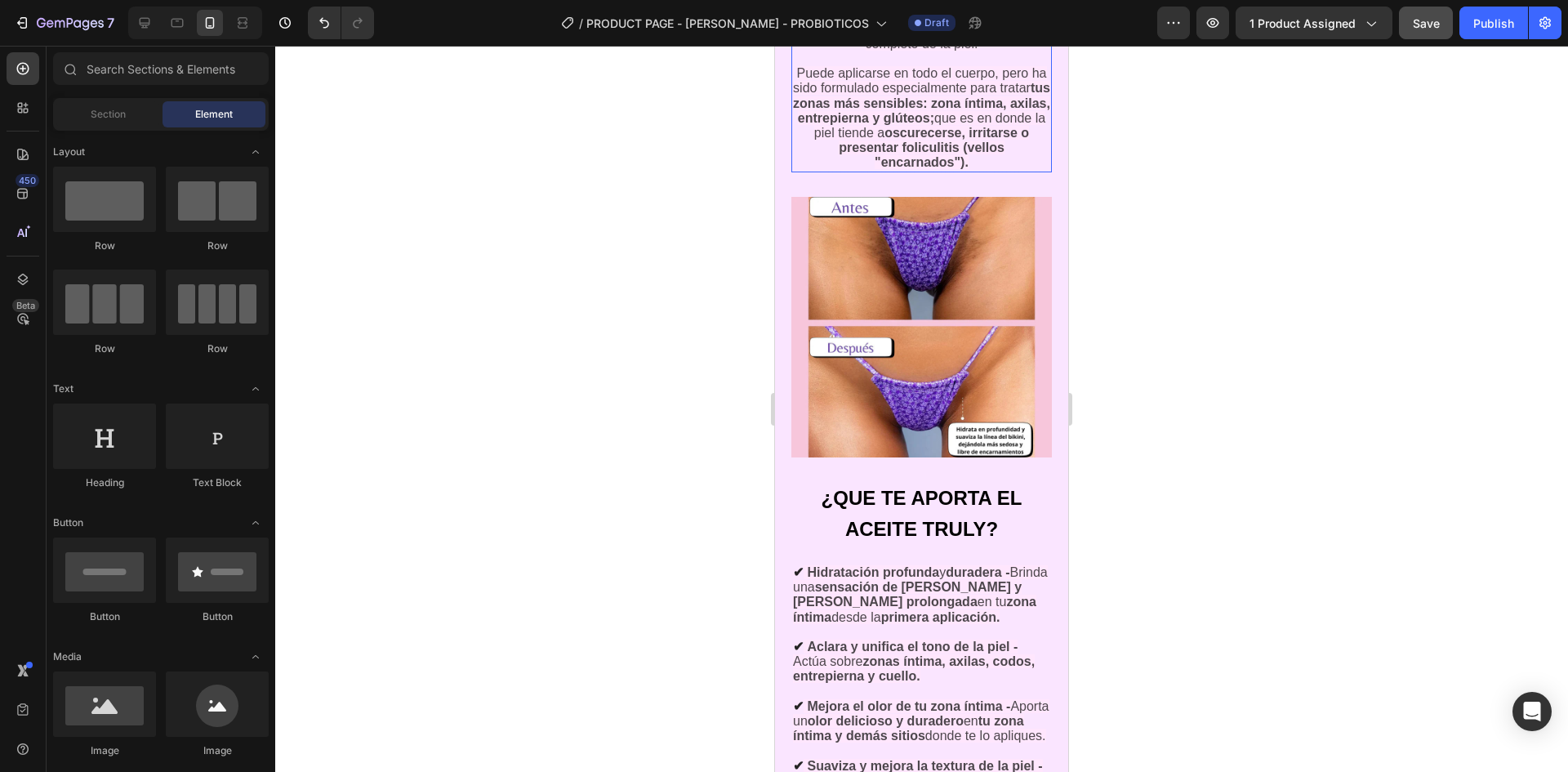
scroll to position [4179, 0]
click at [929, 349] on img at bounding box center [922, 326] width 261 height 261
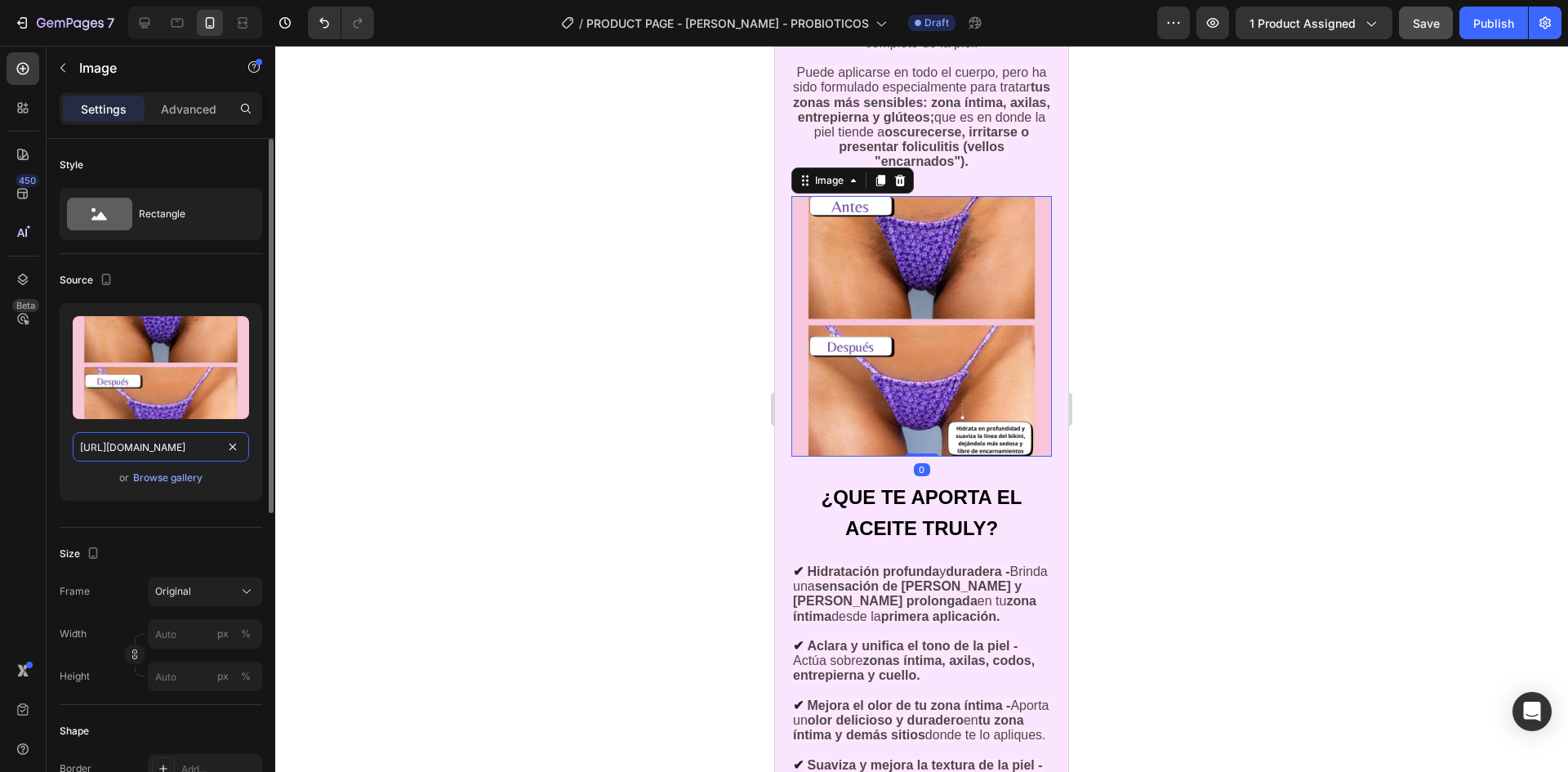
click at [153, 452] on input "[URL][DOMAIN_NAME]" at bounding box center [160, 447] width 176 height 29
drag, startPoint x: 153, startPoint y: 452, endPoint x: 179, endPoint y: -14, distance: 466.7
click at [179, 0] on html "7 / PRODUCT PAGE - [PERSON_NAME] - PROBIOTICOS Draft Preview 1 product assigned…" at bounding box center [784, 0] width 1568 height 0
click at [166, 30] on div at bounding box center [177, 22] width 26 height 26
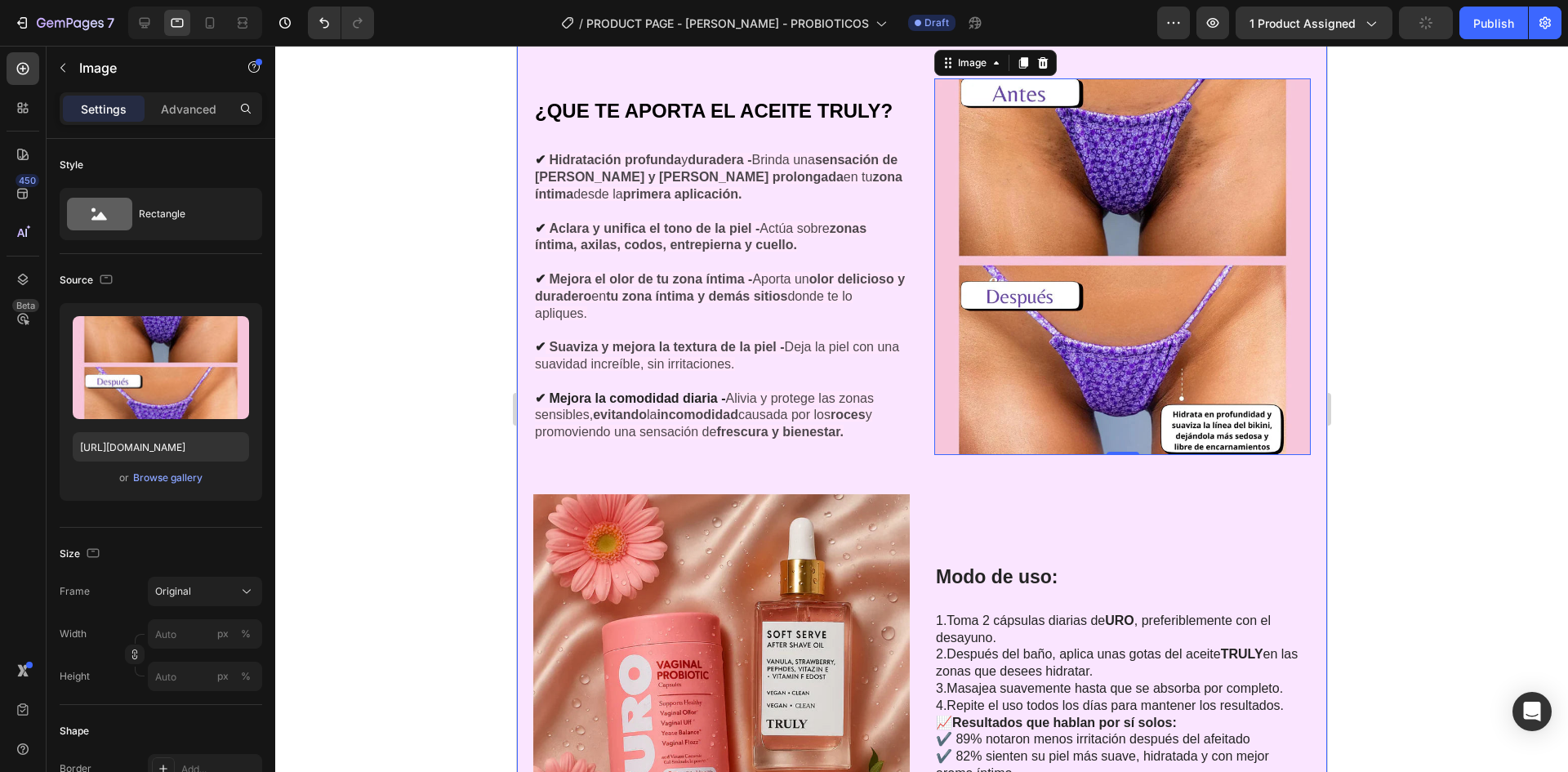
scroll to position [4089, 0]
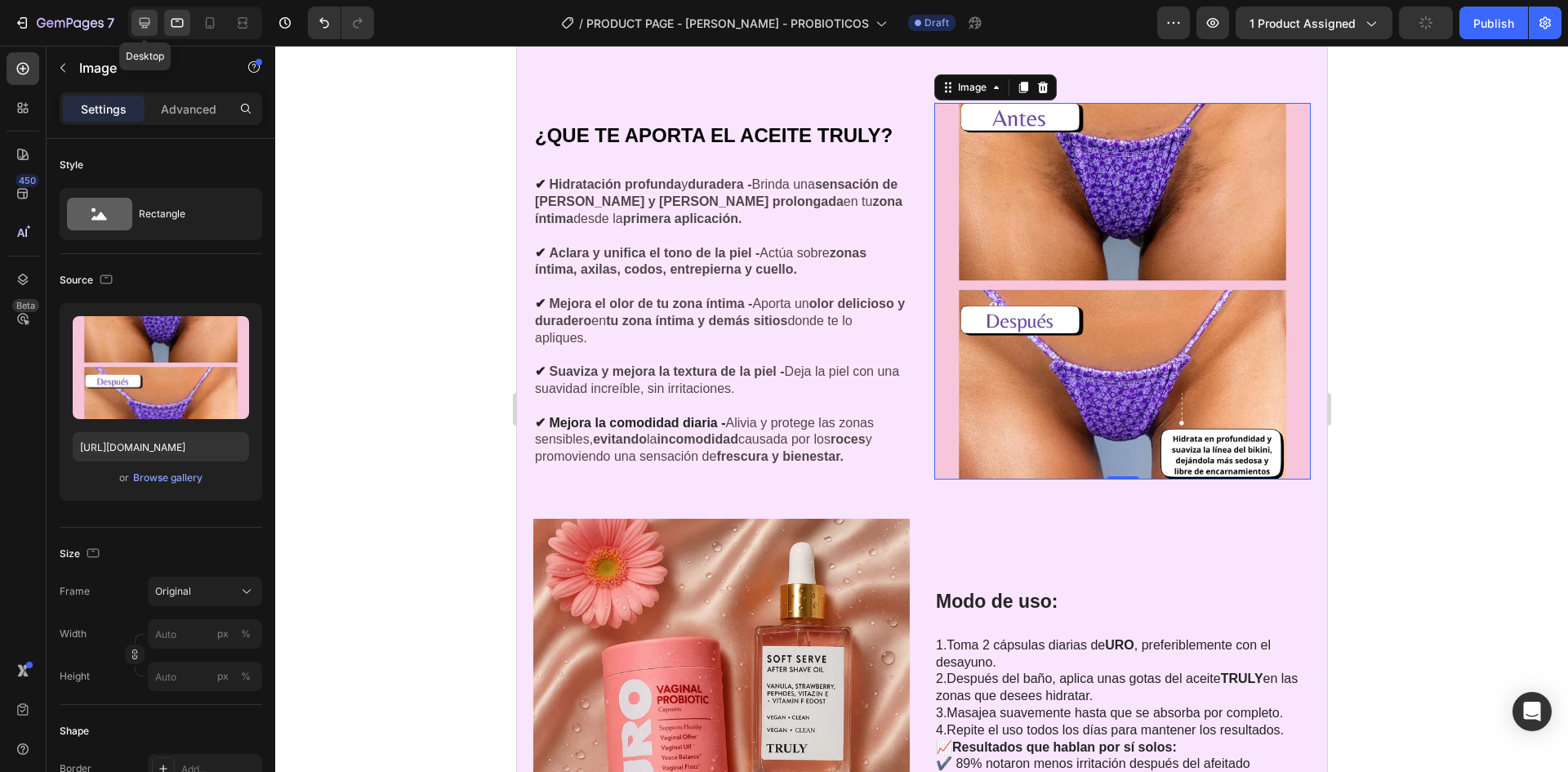
drag, startPoint x: 144, startPoint y: 23, endPoint x: 566, endPoint y: 298, distance: 503.7
click at [144, 23] on icon at bounding box center [145, 23] width 11 height 11
type input "[URL][DOMAIN_NAME]"
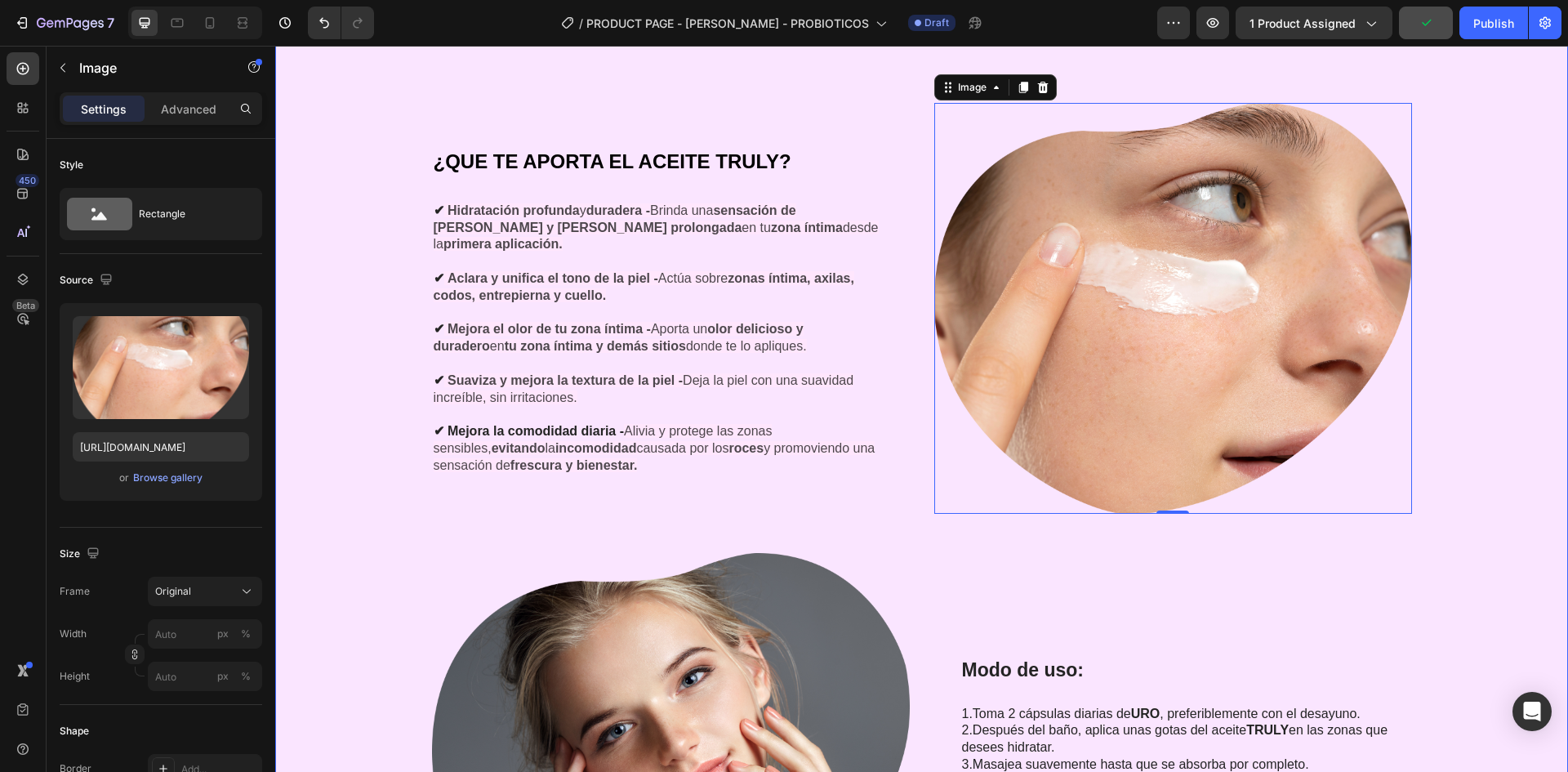
scroll to position [4619, 0]
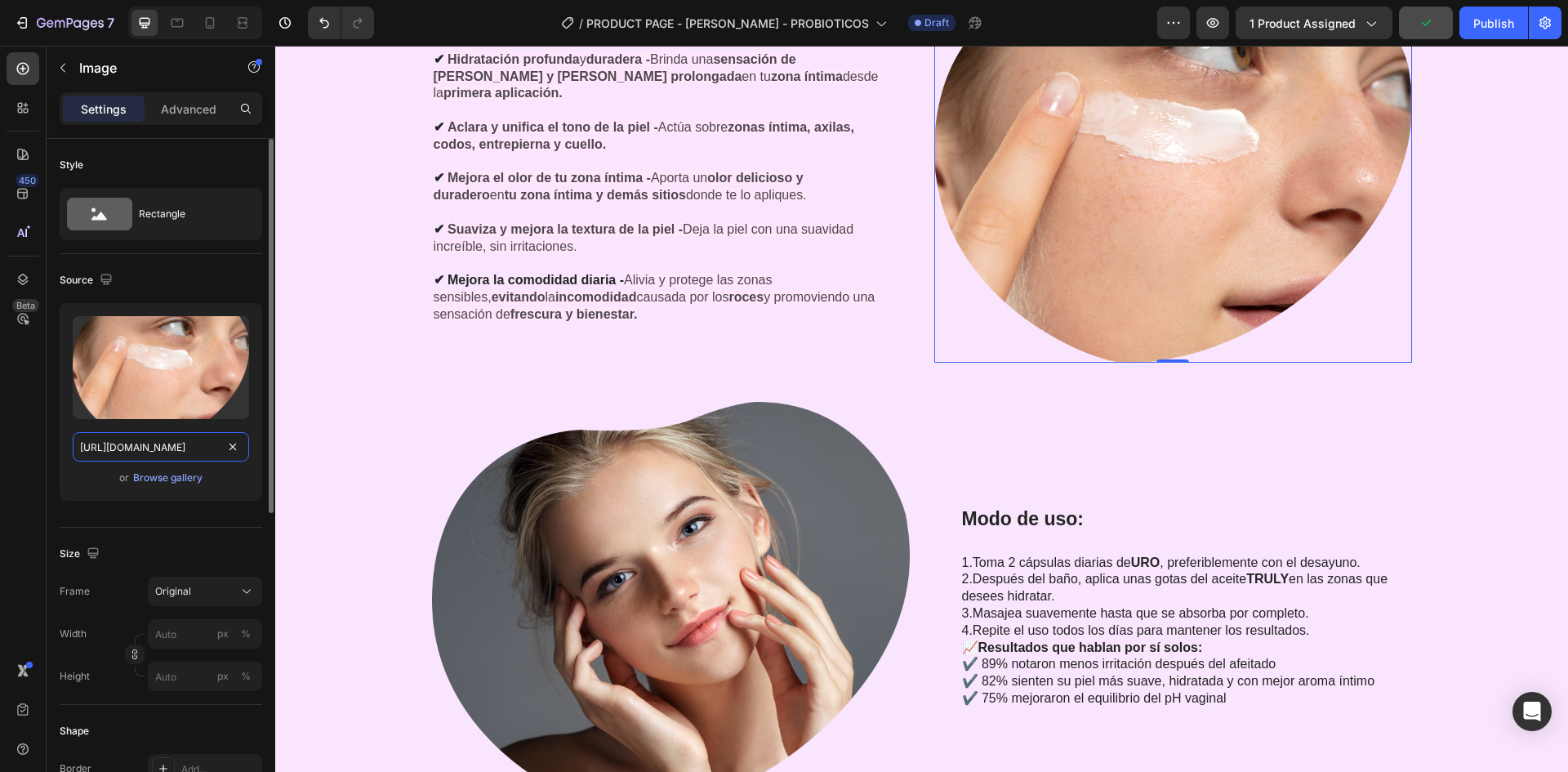
click at [179, 441] on input "[URL][DOMAIN_NAME]" at bounding box center [160, 447] width 176 height 29
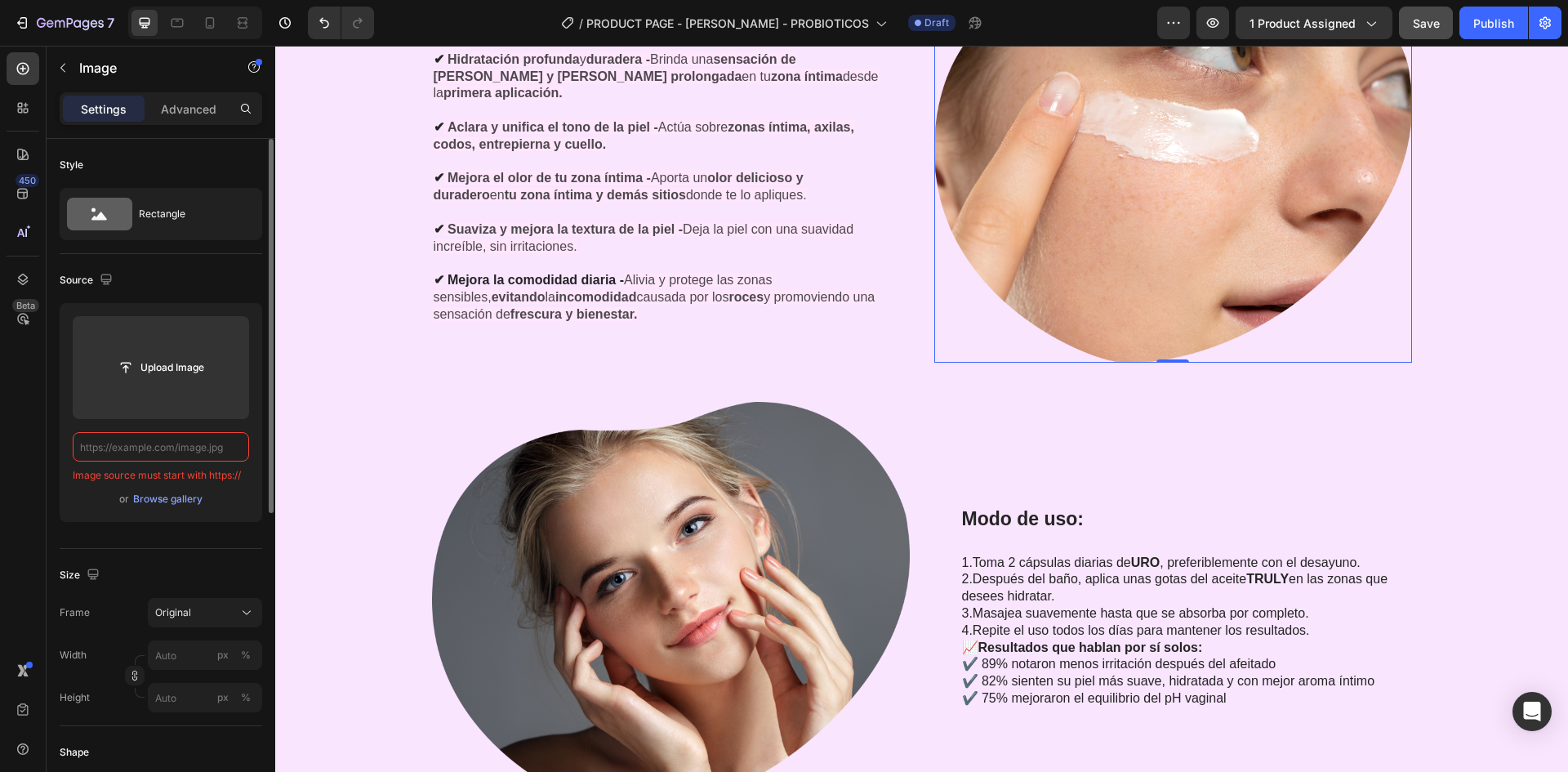
paste input "[URL][DOMAIN_NAME]"
type input "[URL][DOMAIN_NAME]"
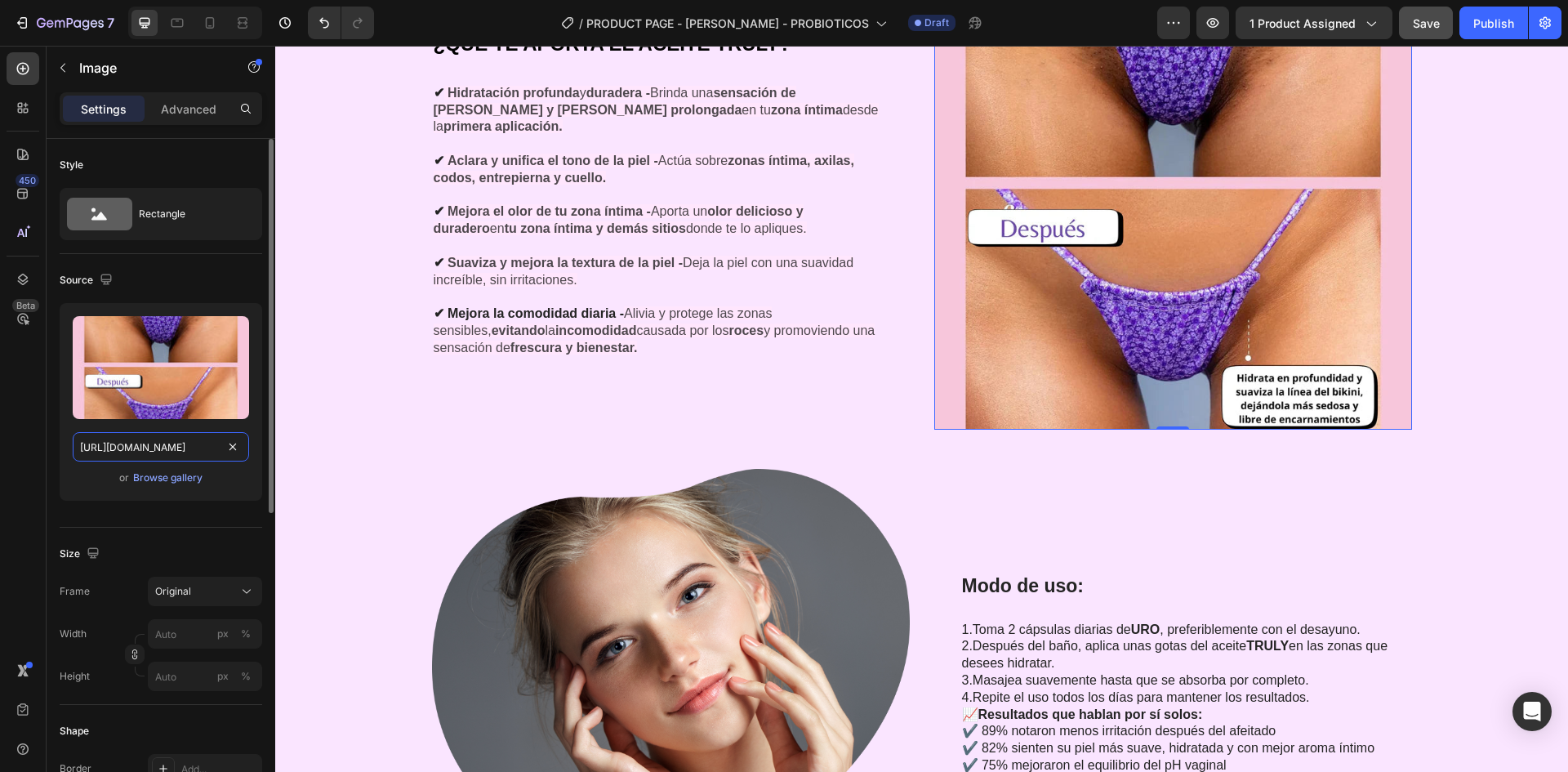
scroll to position [4653, 0]
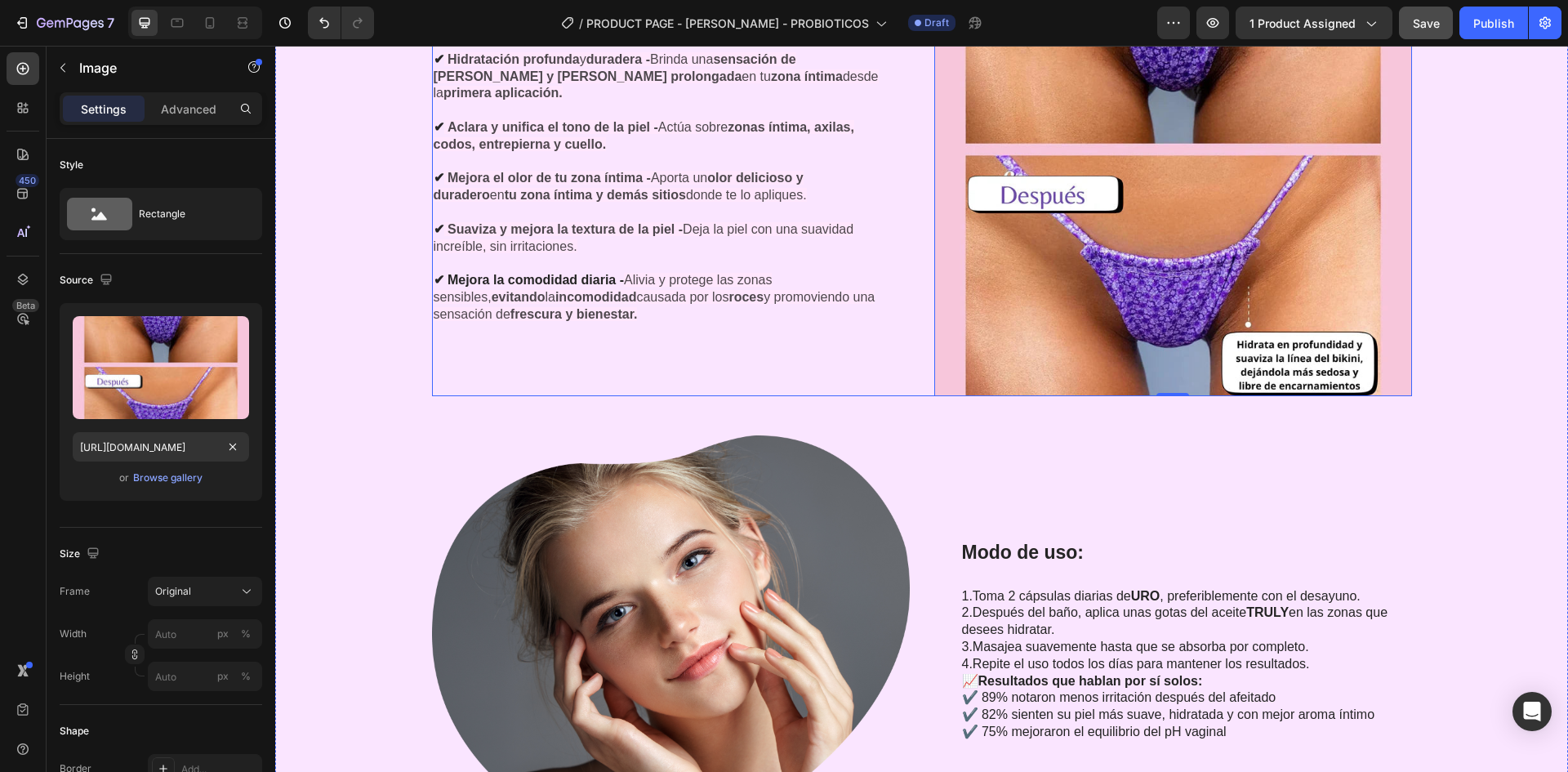
click at [878, 342] on div "¿QUE TE APORTA EL ACEITE TRULY? Heading ✔ Hidratación profunda y duradera - [PE…" at bounding box center [671, 157] width 478 height 478
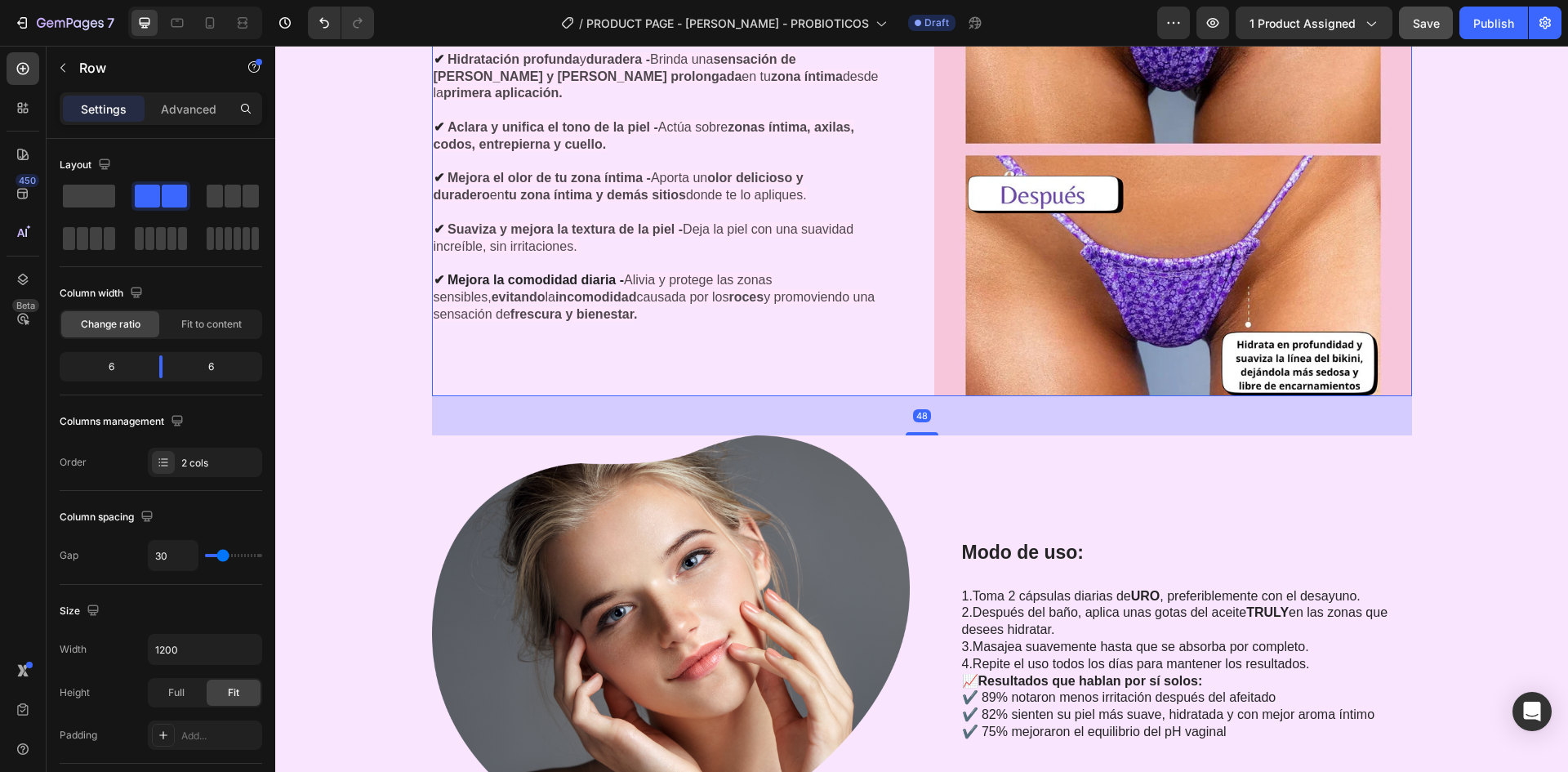
click at [206, 37] on div at bounding box center [196, 22] width 134 height 33
click at [204, 28] on icon at bounding box center [210, 22] width 16 height 16
type input "0"
type input "100%"
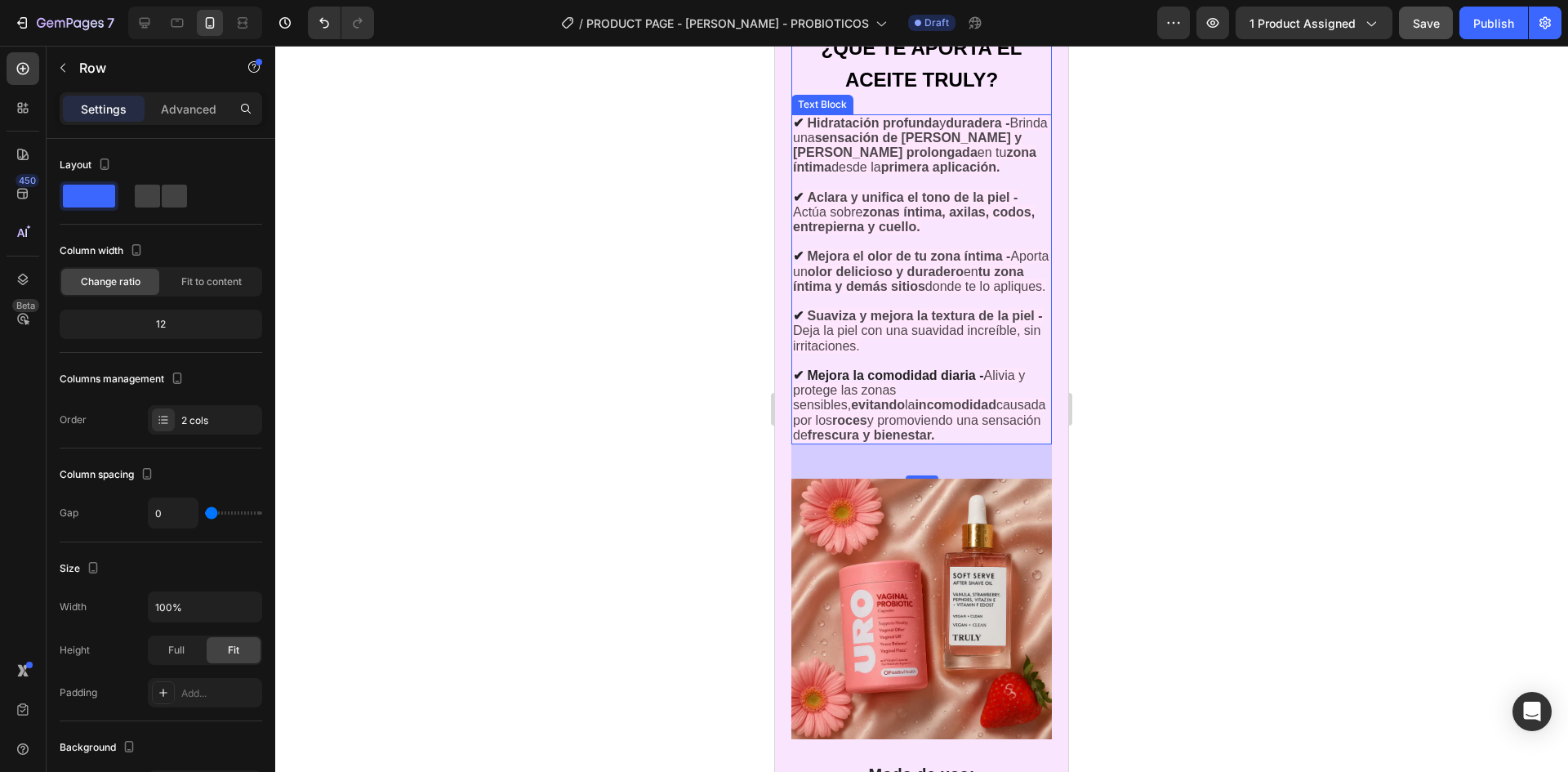
scroll to position [4652, 0]
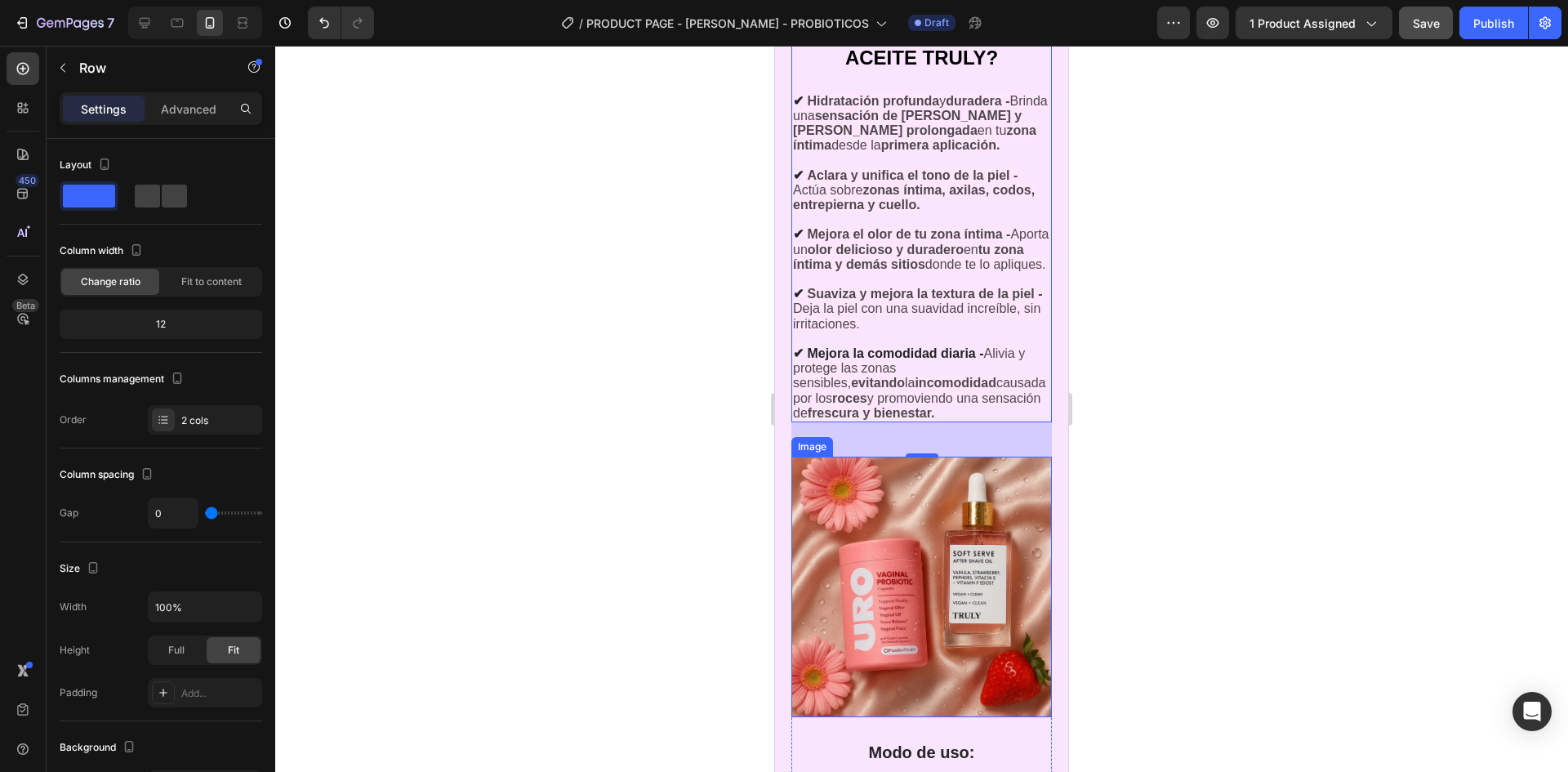
click at [976, 584] on img at bounding box center [922, 587] width 261 height 261
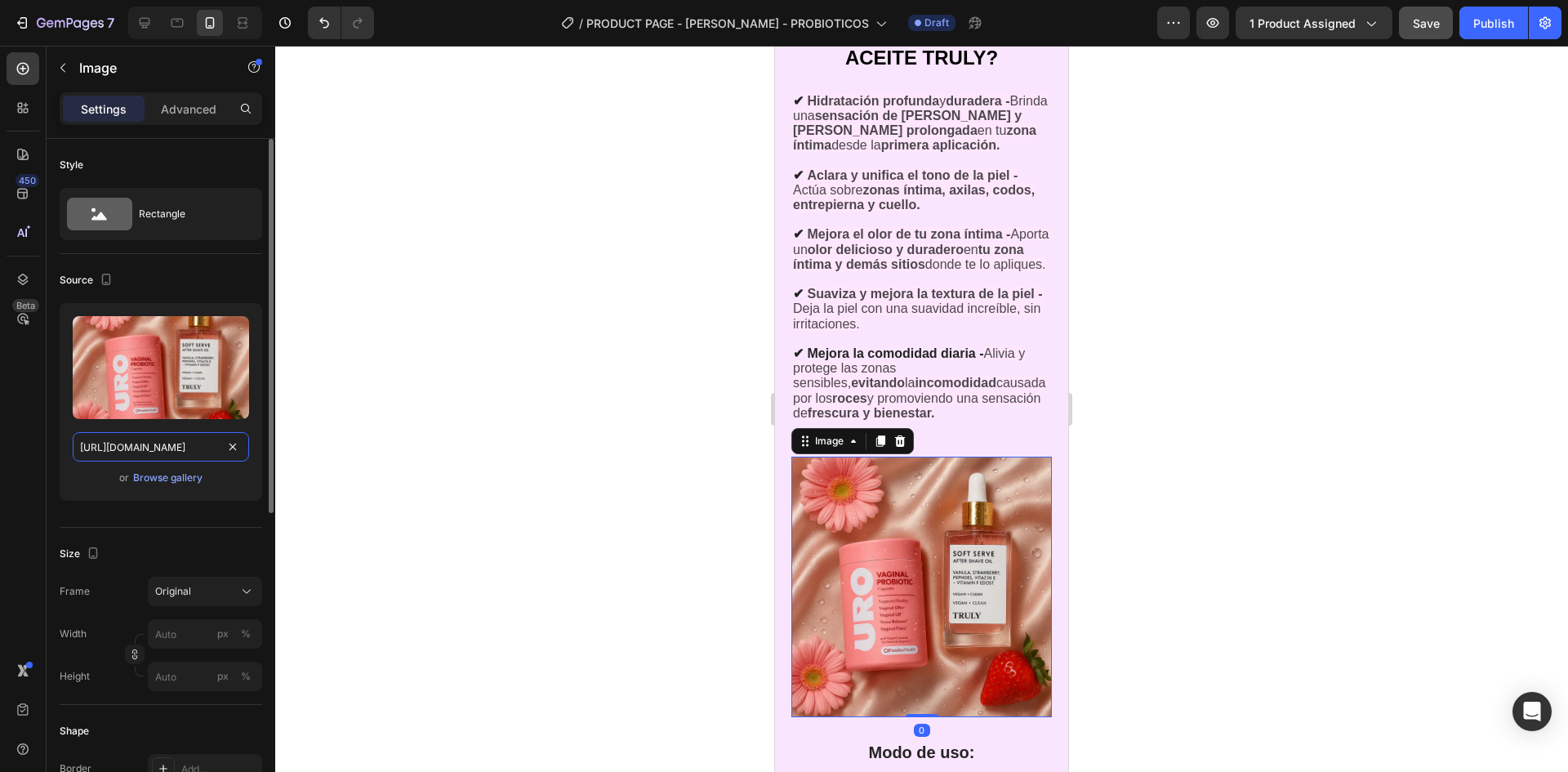
click at [162, 446] on input "[URL][DOMAIN_NAME]" at bounding box center [160, 447] width 176 height 29
drag, startPoint x: 190, startPoint y: 224, endPoint x: 187, endPoint y: 56, distance: 168.0
click at [195, 71] on div "Sections(18) Elements(84) Section Element Hero Section Product Detail Brands Tr…" at bounding box center [161, 408] width 229 height 726
click at [164, 13] on div at bounding box center [177, 22] width 26 height 26
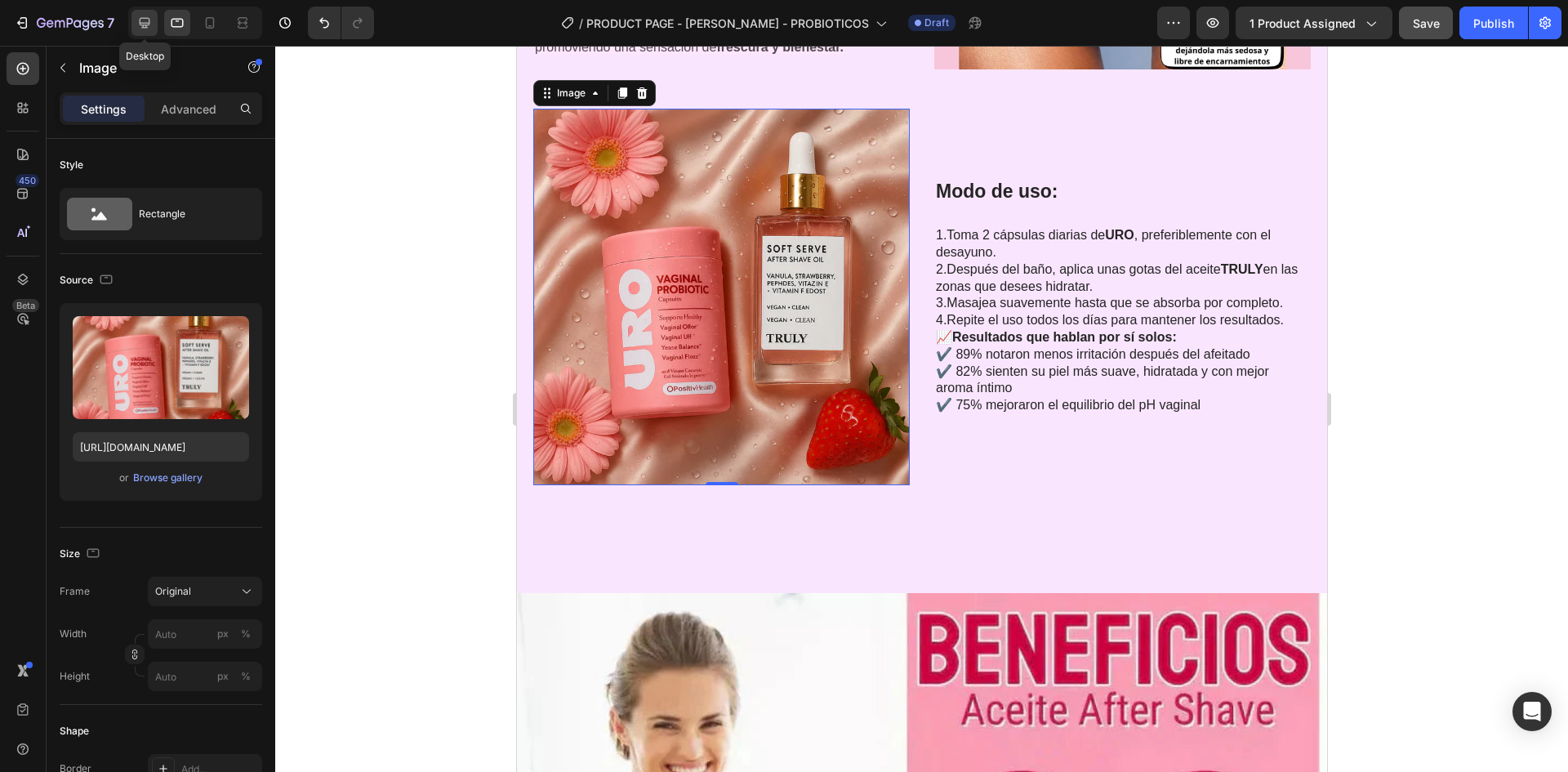
click at [140, 33] on div at bounding box center [144, 22] width 26 height 26
type input "[URL][DOMAIN_NAME]"
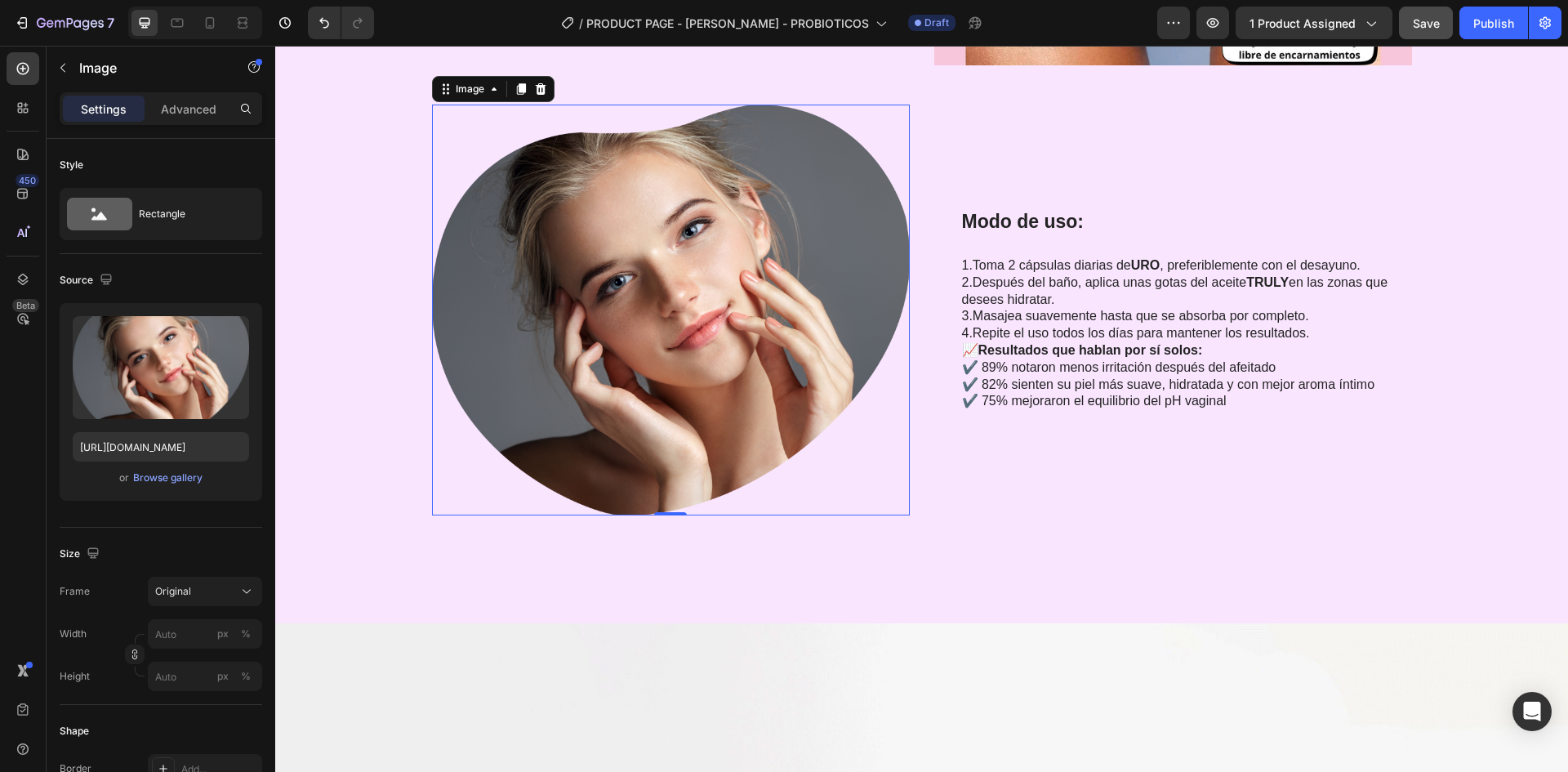
scroll to position [5260, 0]
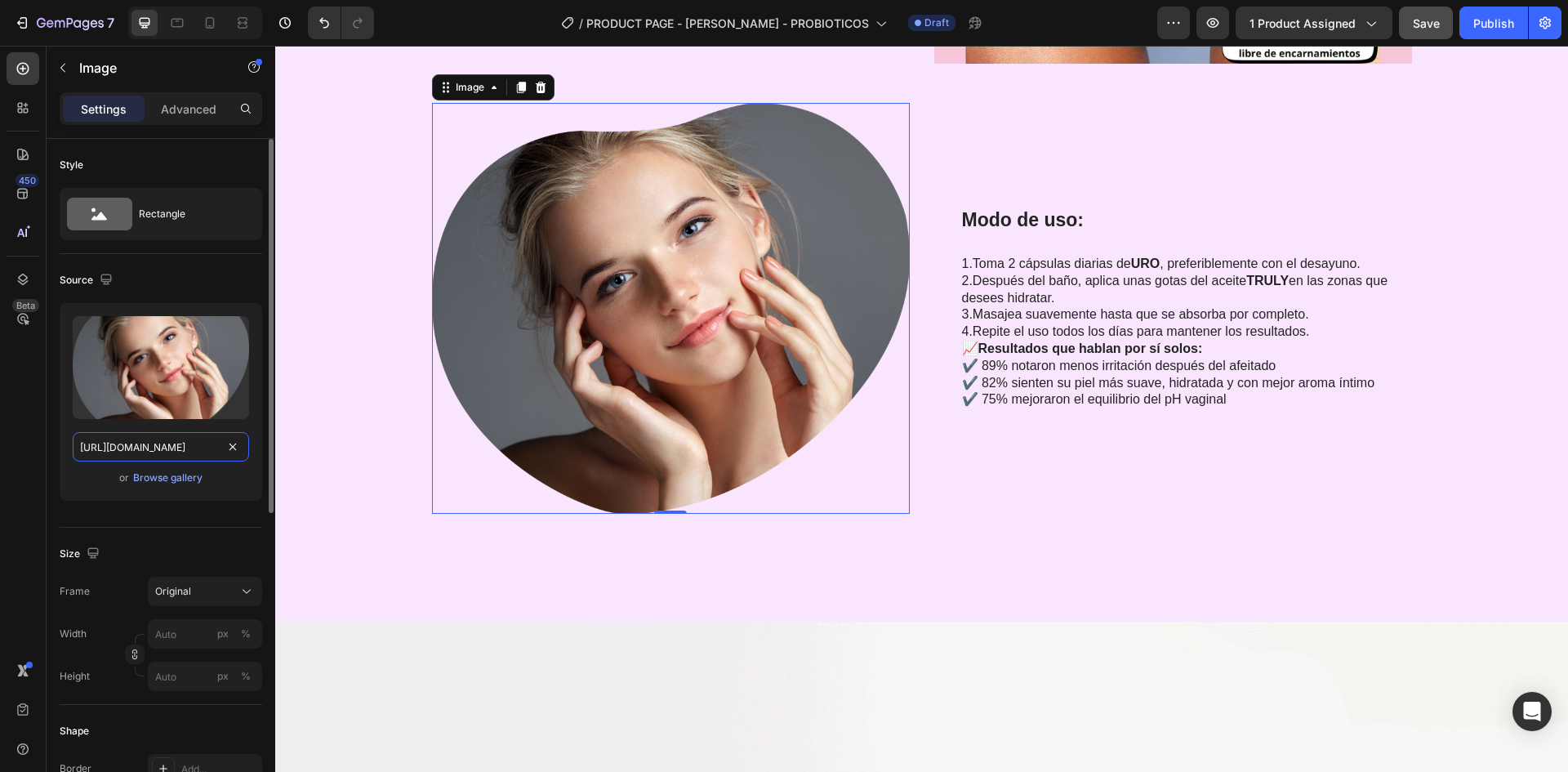
click at [167, 457] on input "[URL][DOMAIN_NAME]" at bounding box center [160, 447] width 176 height 29
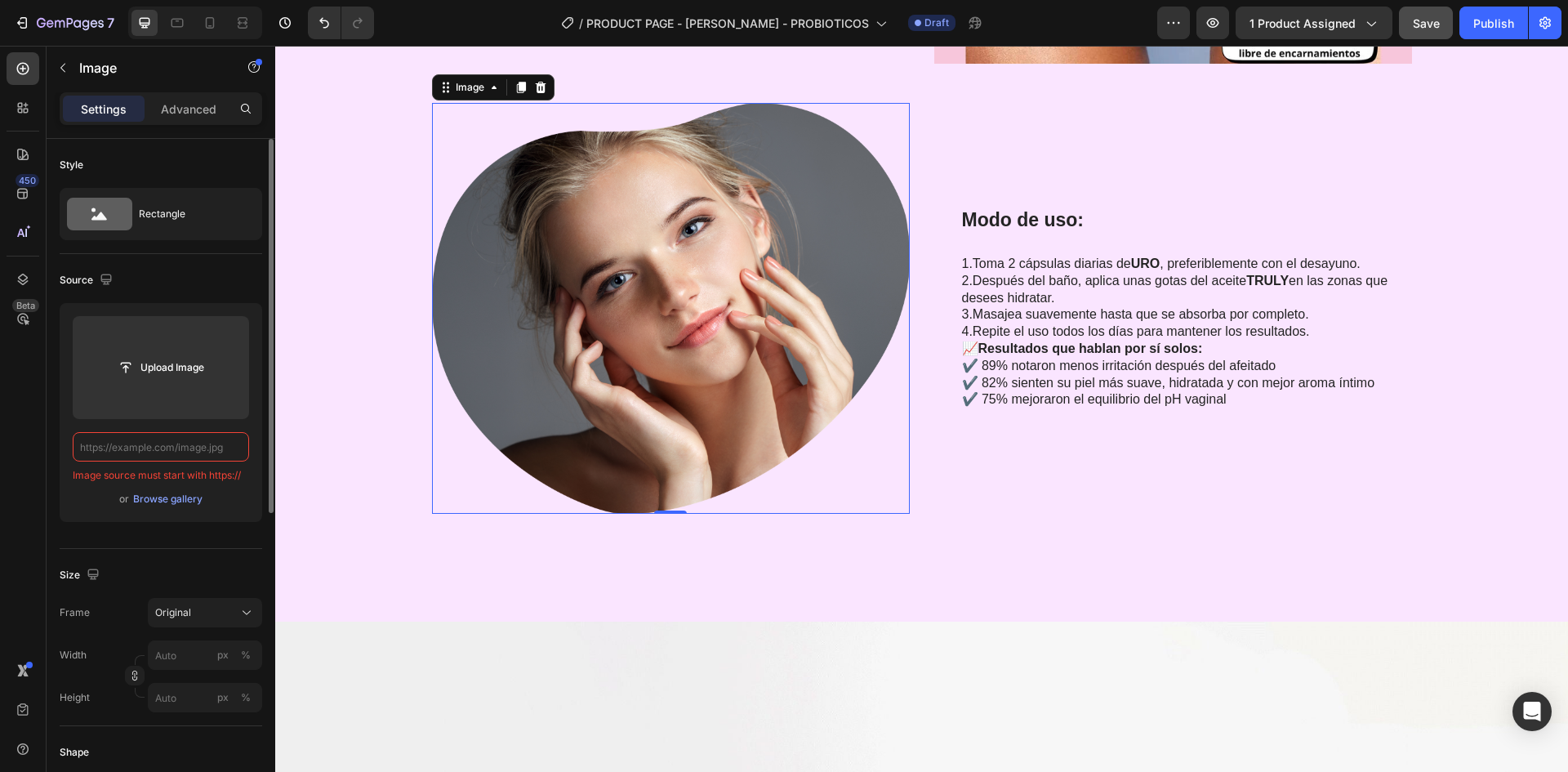
paste input "[URL][DOMAIN_NAME]"
type input "[URL][DOMAIN_NAME]"
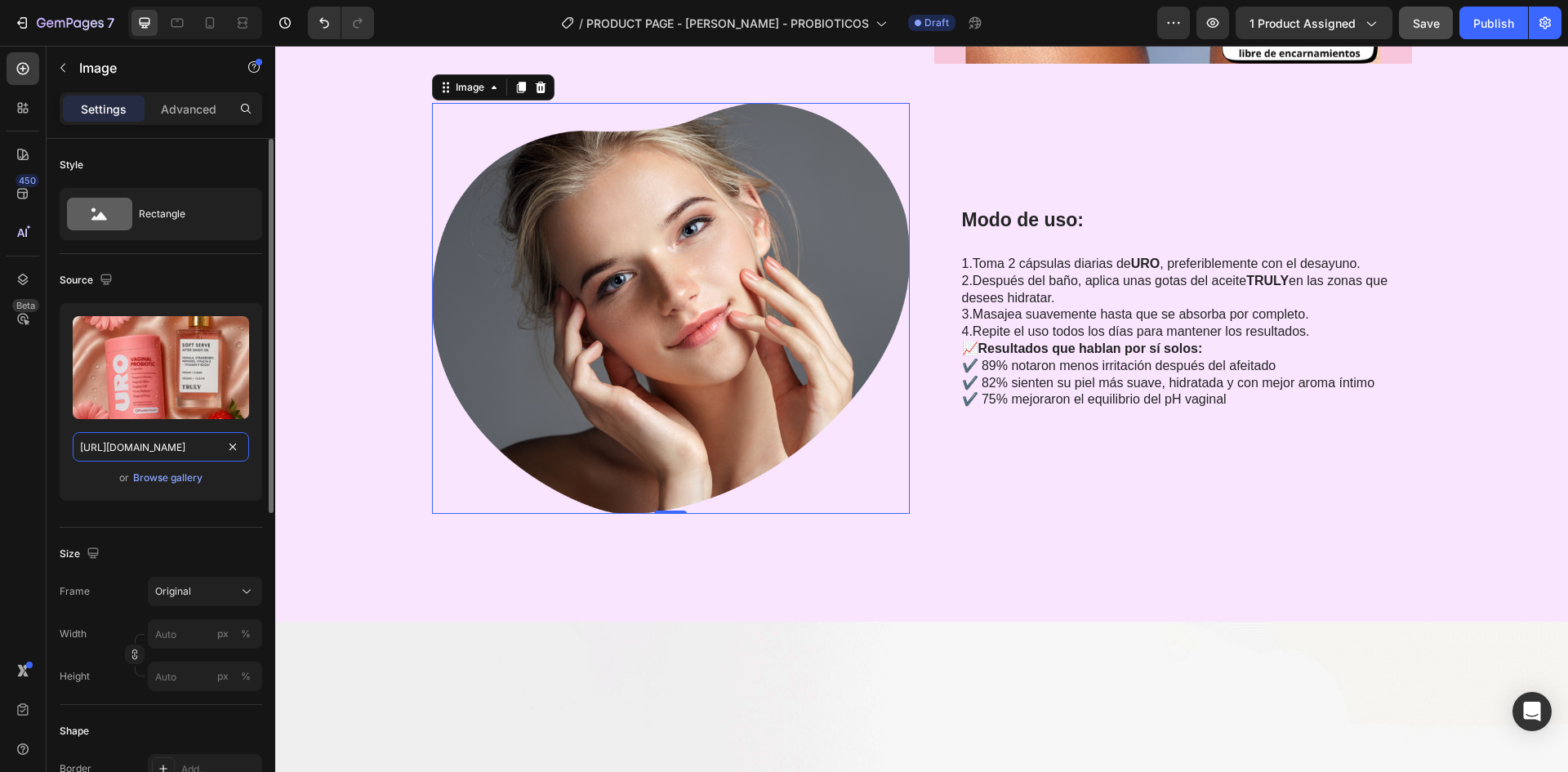
scroll to position [0, 512]
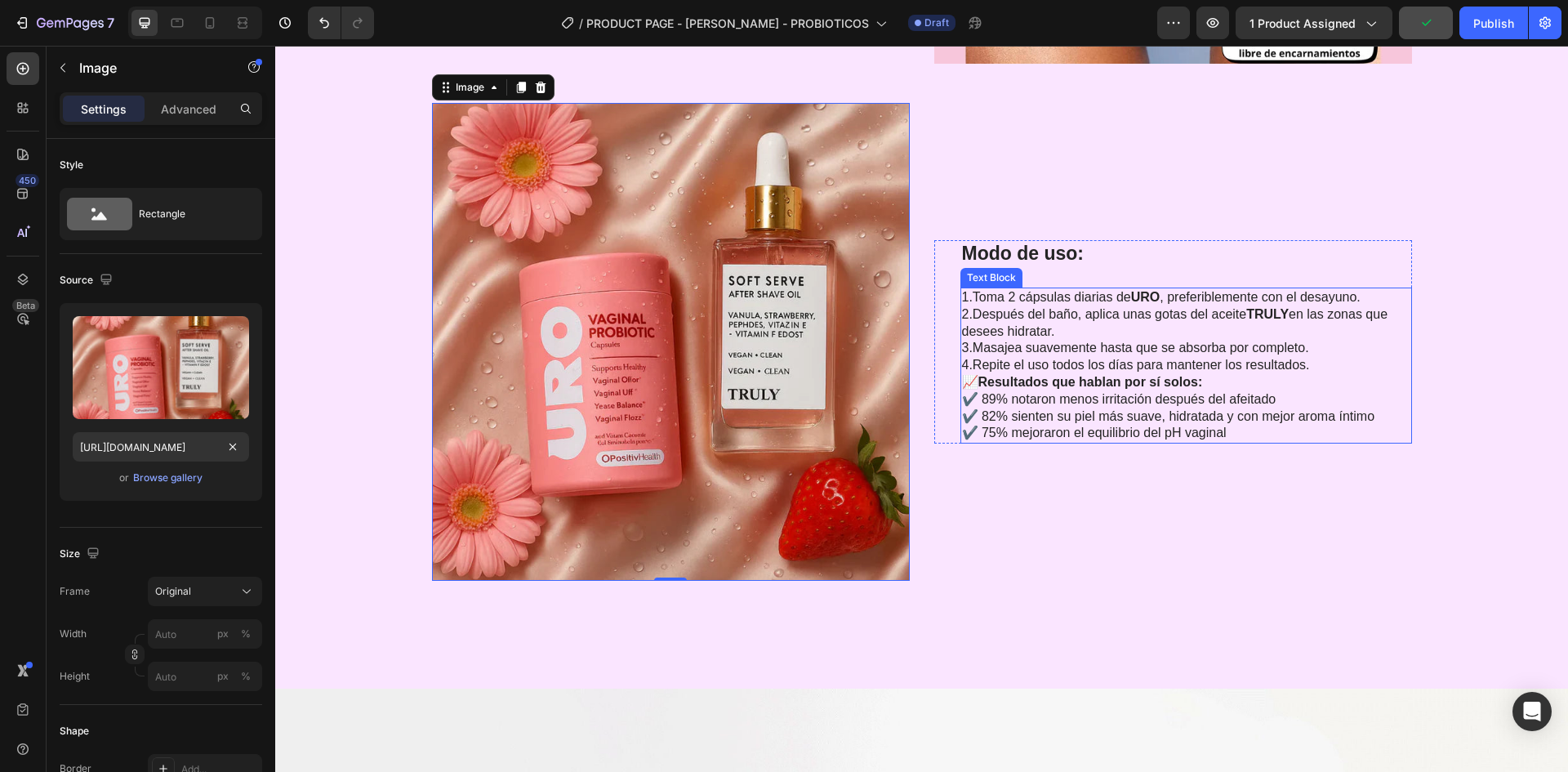
click at [1054, 432] on p "✔️ 89% notaron menos irritación después del afeitado ✔️ 82% sienten [PERSON_NAM…" at bounding box center [1186, 416] width 449 height 51
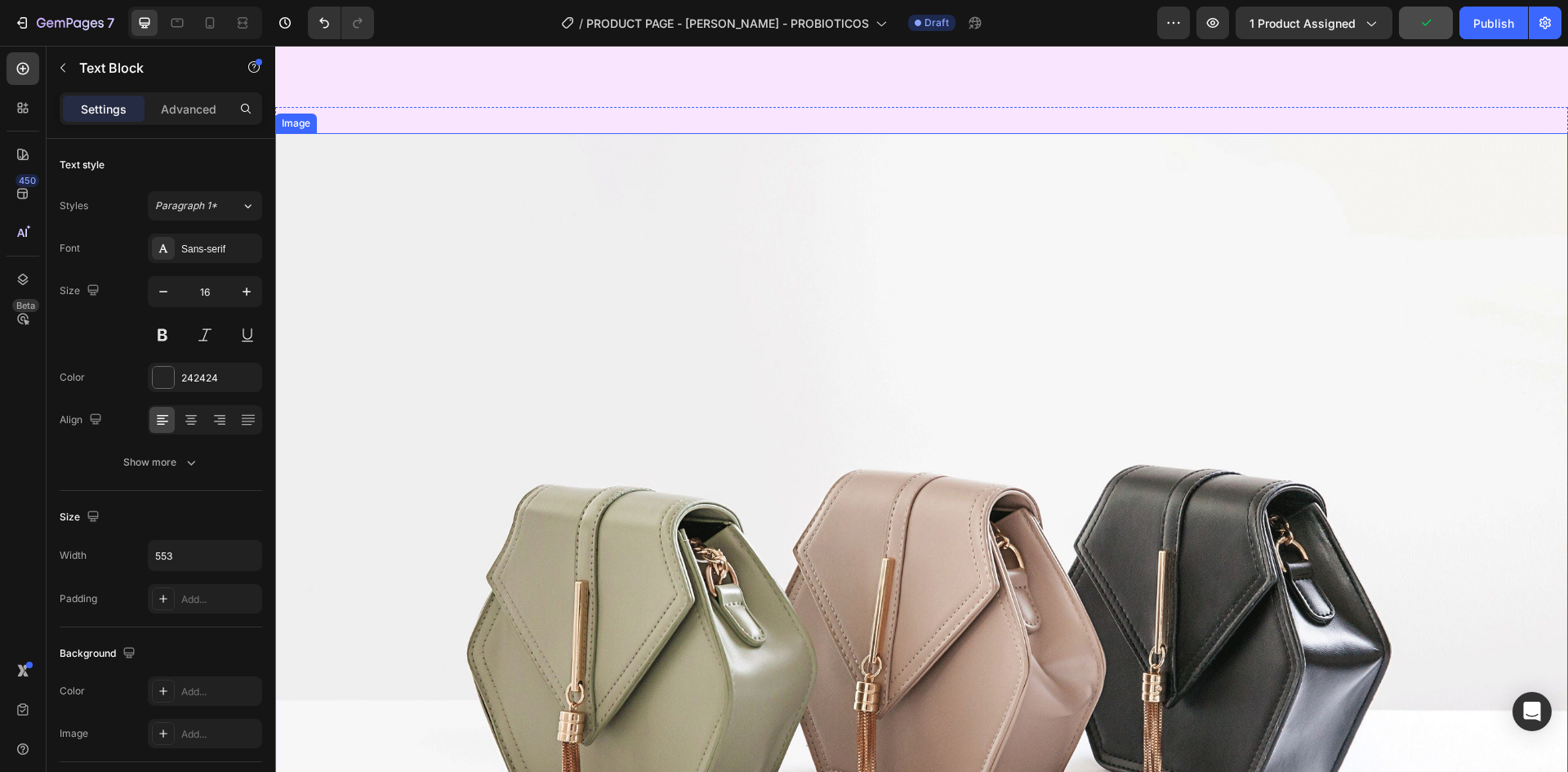
scroll to position [5832, 0]
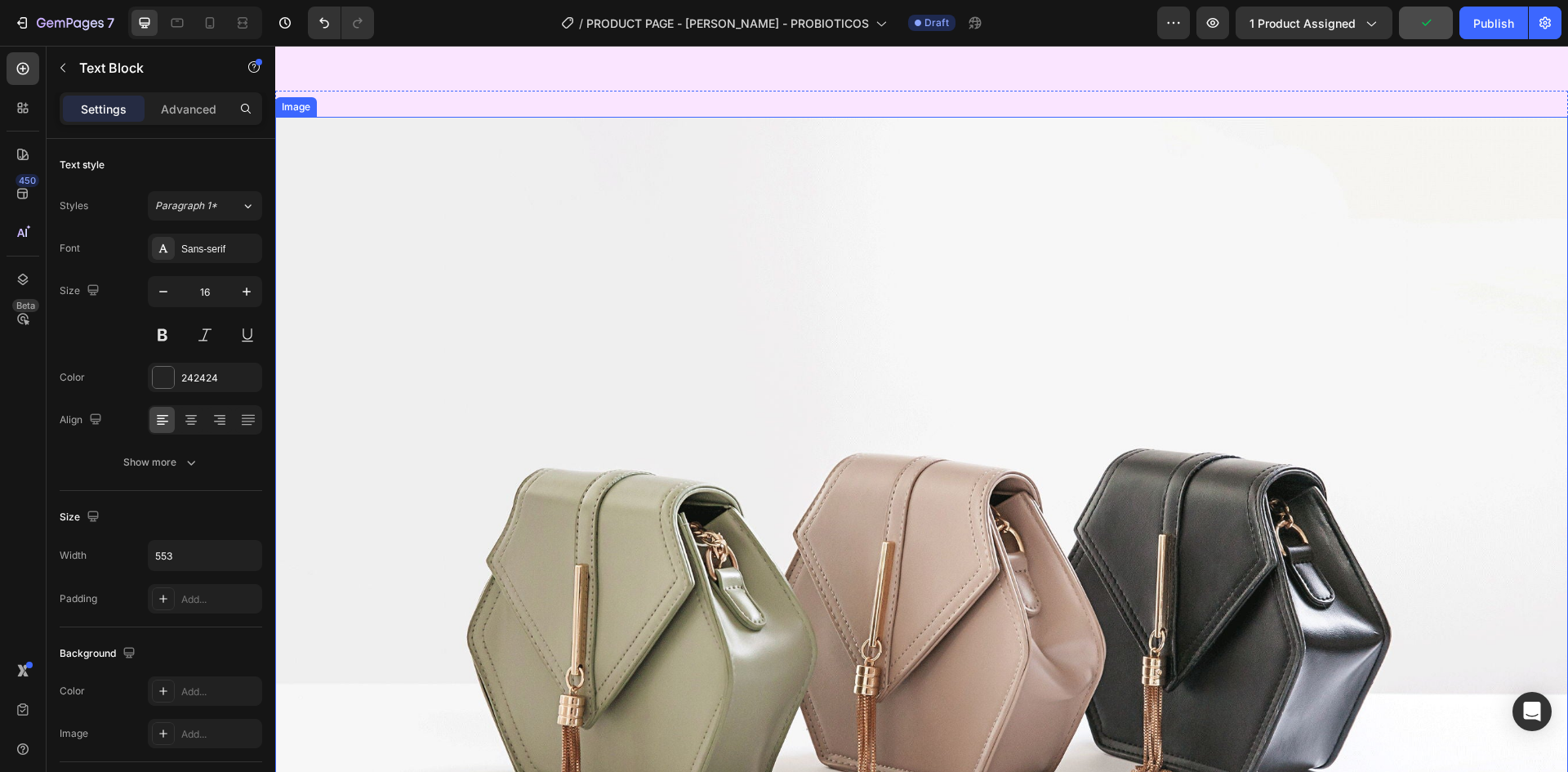
click at [979, 412] on img at bounding box center [921, 601] width 1293 height 969
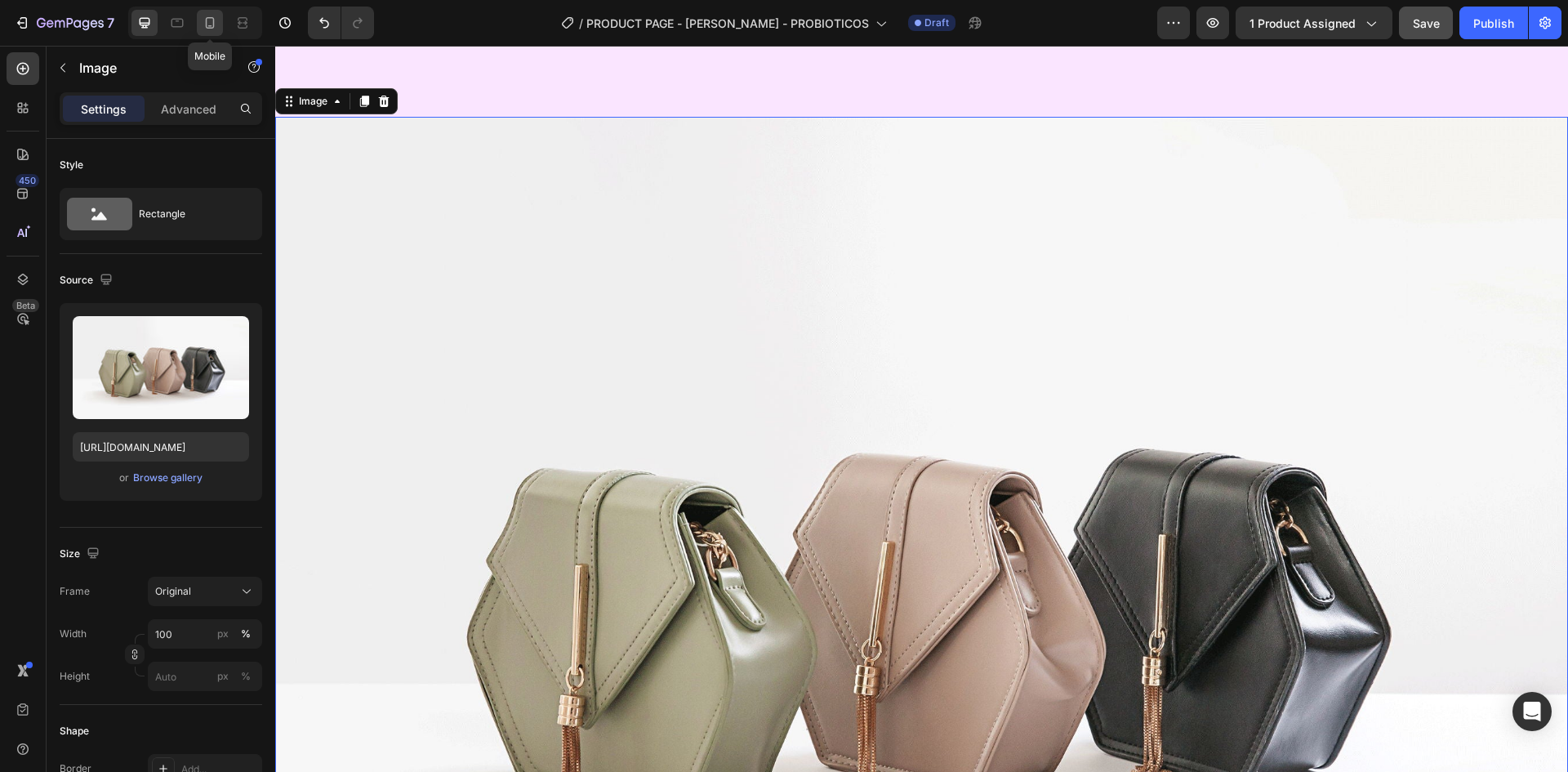
click at [205, 23] on icon at bounding box center [210, 22] width 9 height 12
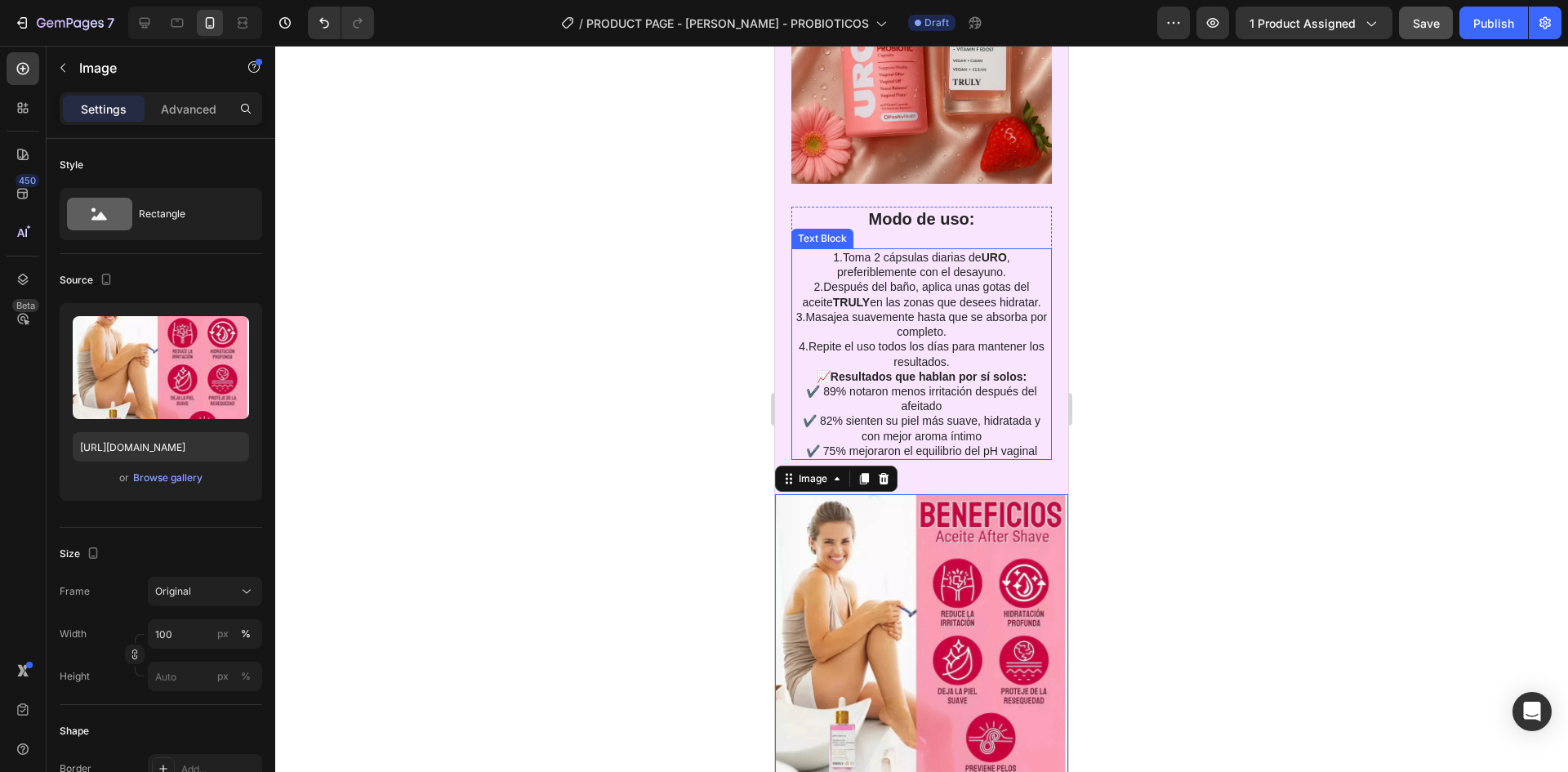
scroll to position [5192, 0]
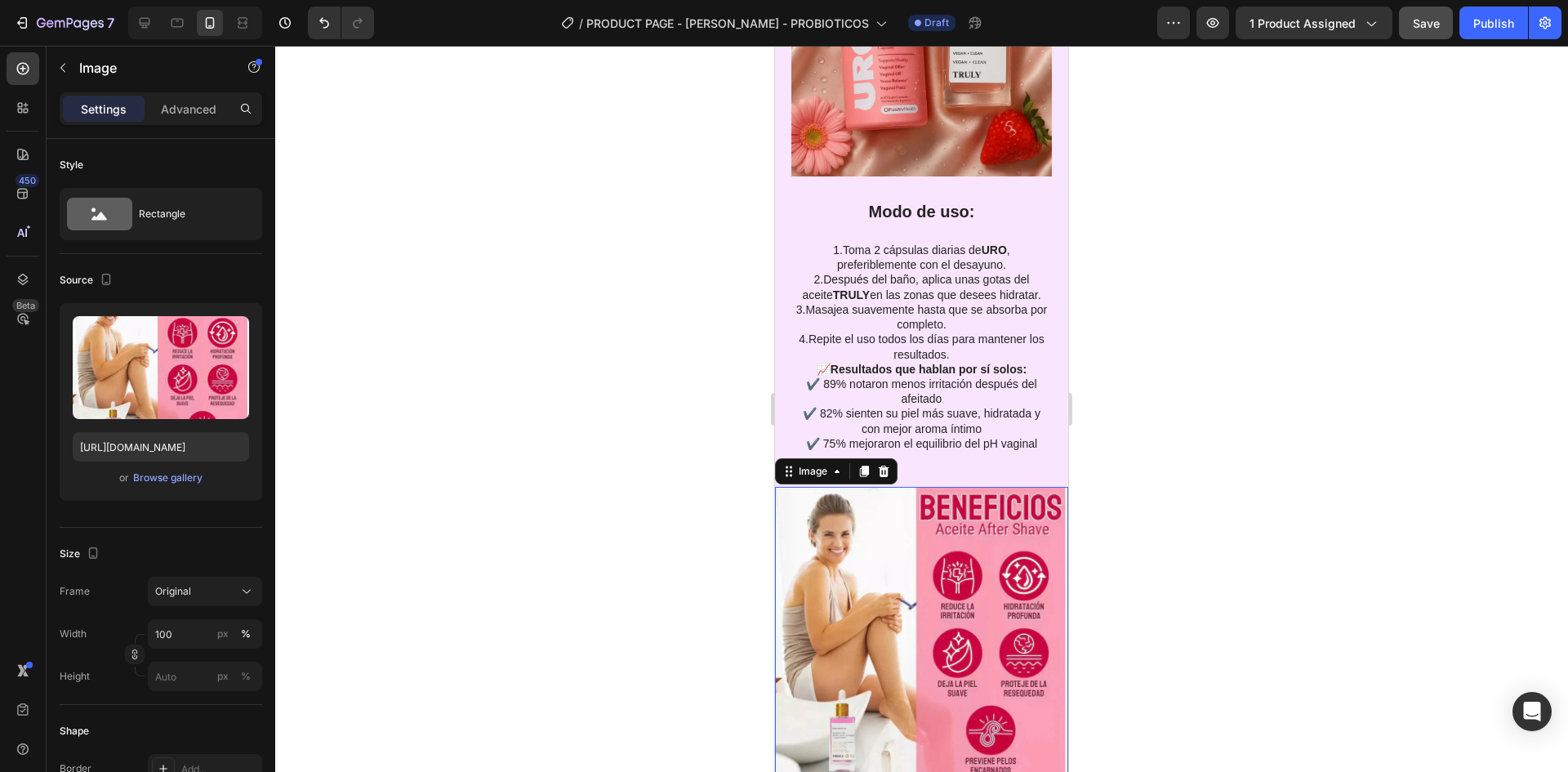
click at [1021, 538] on img at bounding box center [922, 634] width 293 height 293
click at [176, 432] on input "[URL][DOMAIN_NAME]" at bounding box center [160, 447] width 176 height 29
drag, startPoint x: 169, startPoint y: 19, endPoint x: 162, endPoint y: 24, distance: 8.6
click at [170, 19] on icon at bounding box center [177, 22] width 16 height 16
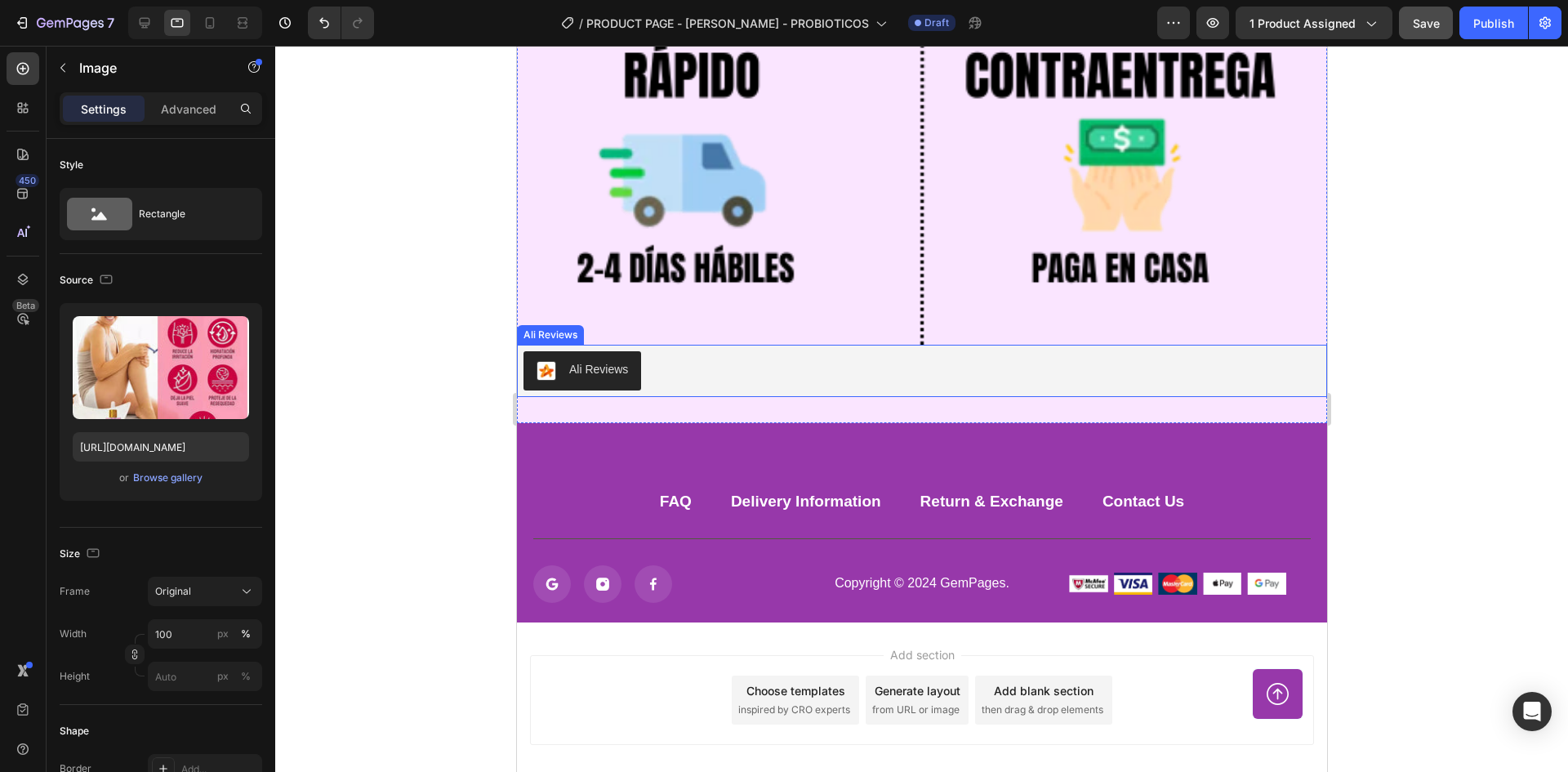
scroll to position [7073, 0]
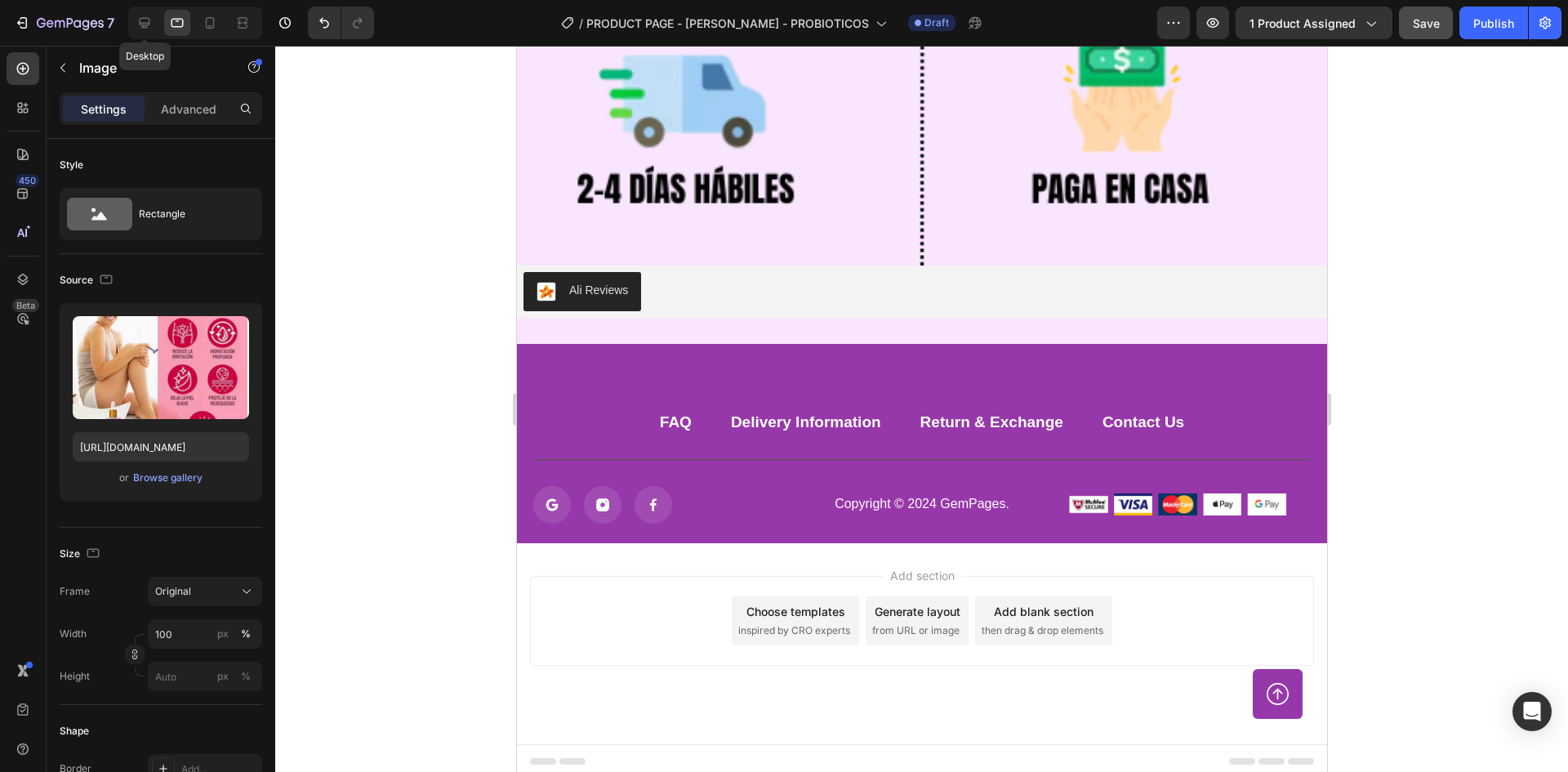
drag, startPoint x: 151, startPoint y: 18, endPoint x: 277, endPoint y: 118, distance: 160.9
click at [151, 18] on icon at bounding box center [145, 22] width 16 height 16
type input "[URL][DOMAIN_NAME]"
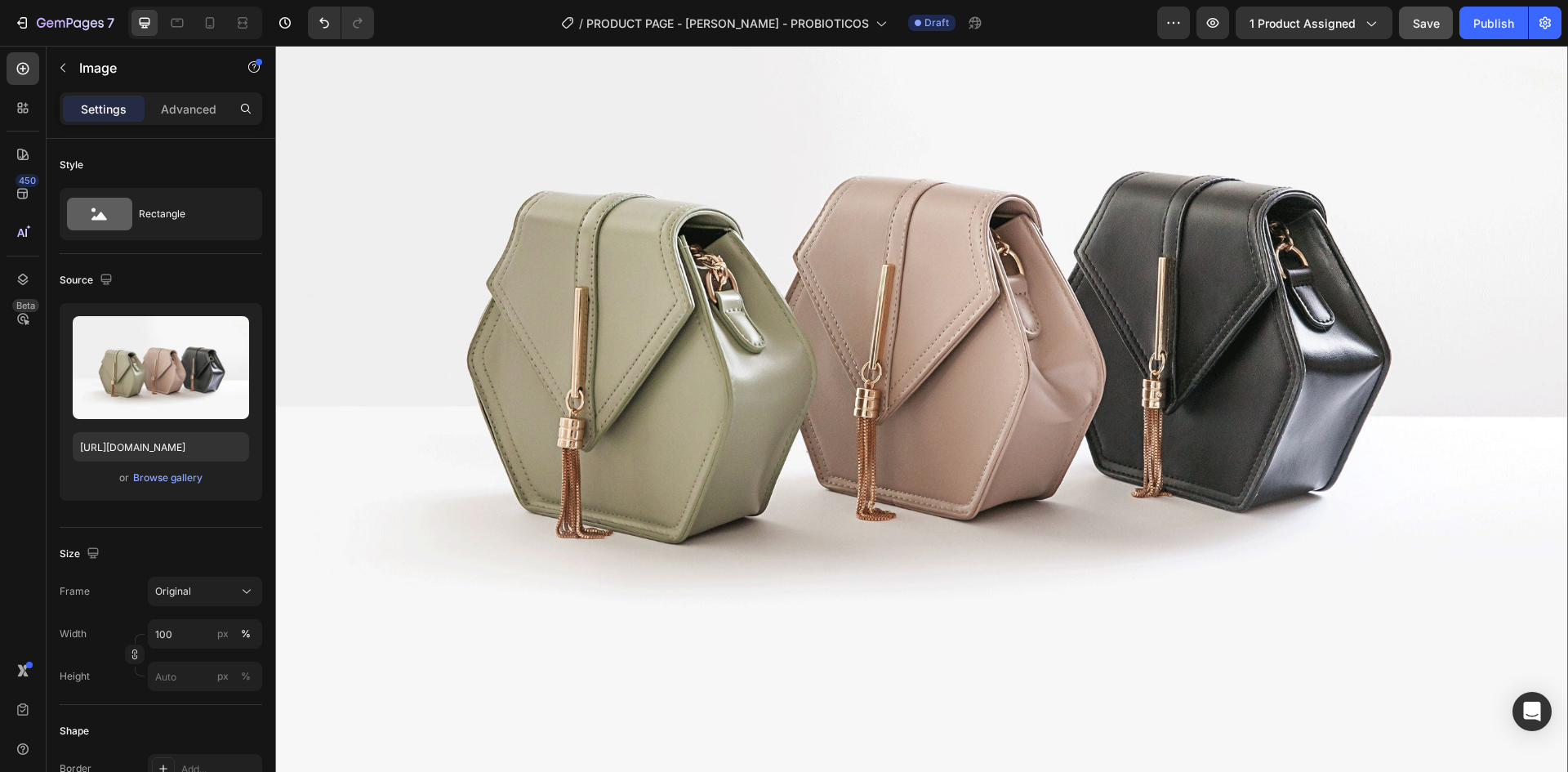
click at [944, 390] on img at bounding box center [921, 324] width 1293 height 969
click at [208, 444] on input "[URL][DOMAIN_NAME]" at bounding box center [160, 447] width 176 height 29
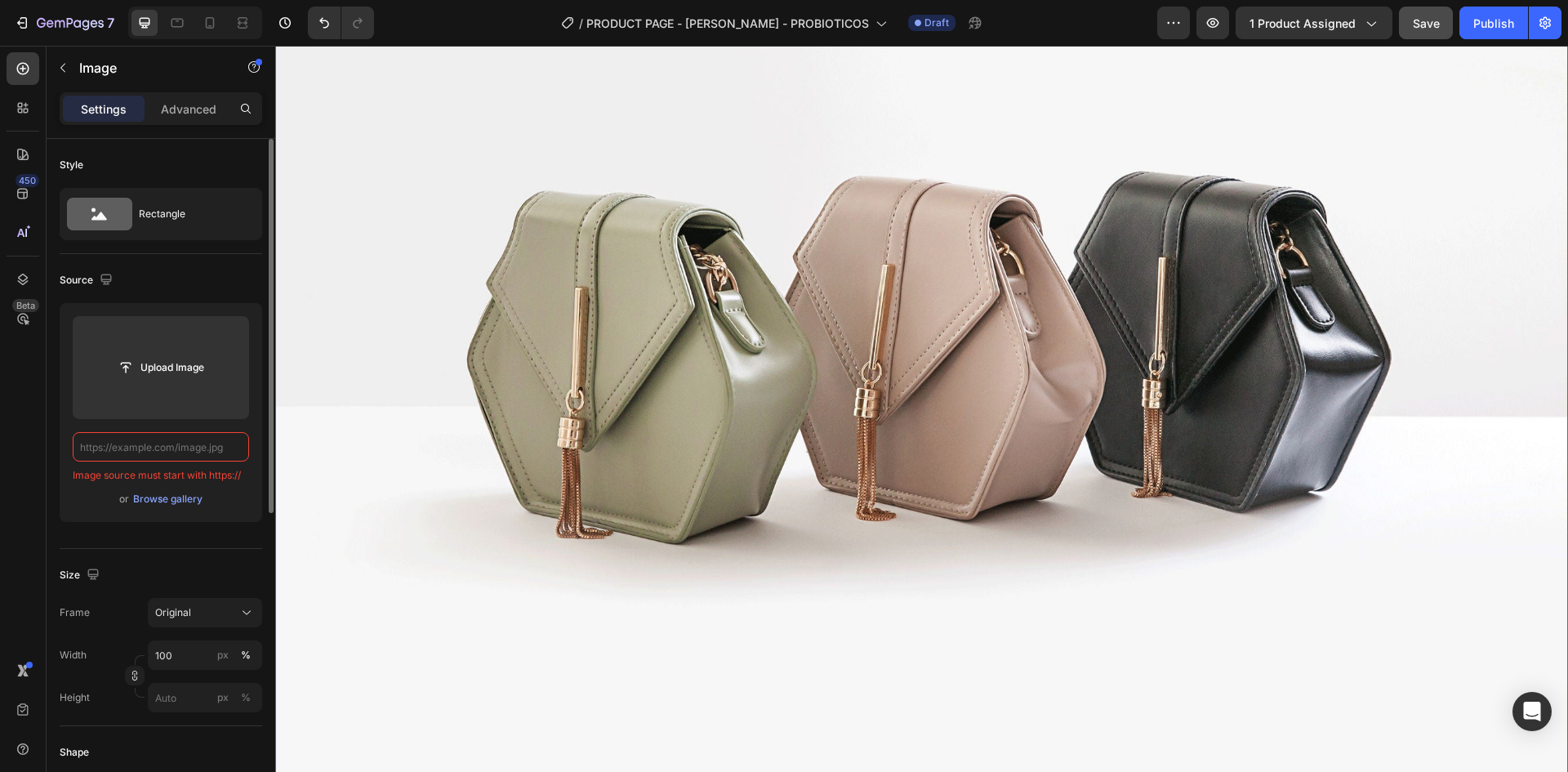
paste input "[URL][DOMAIN_NAME]"
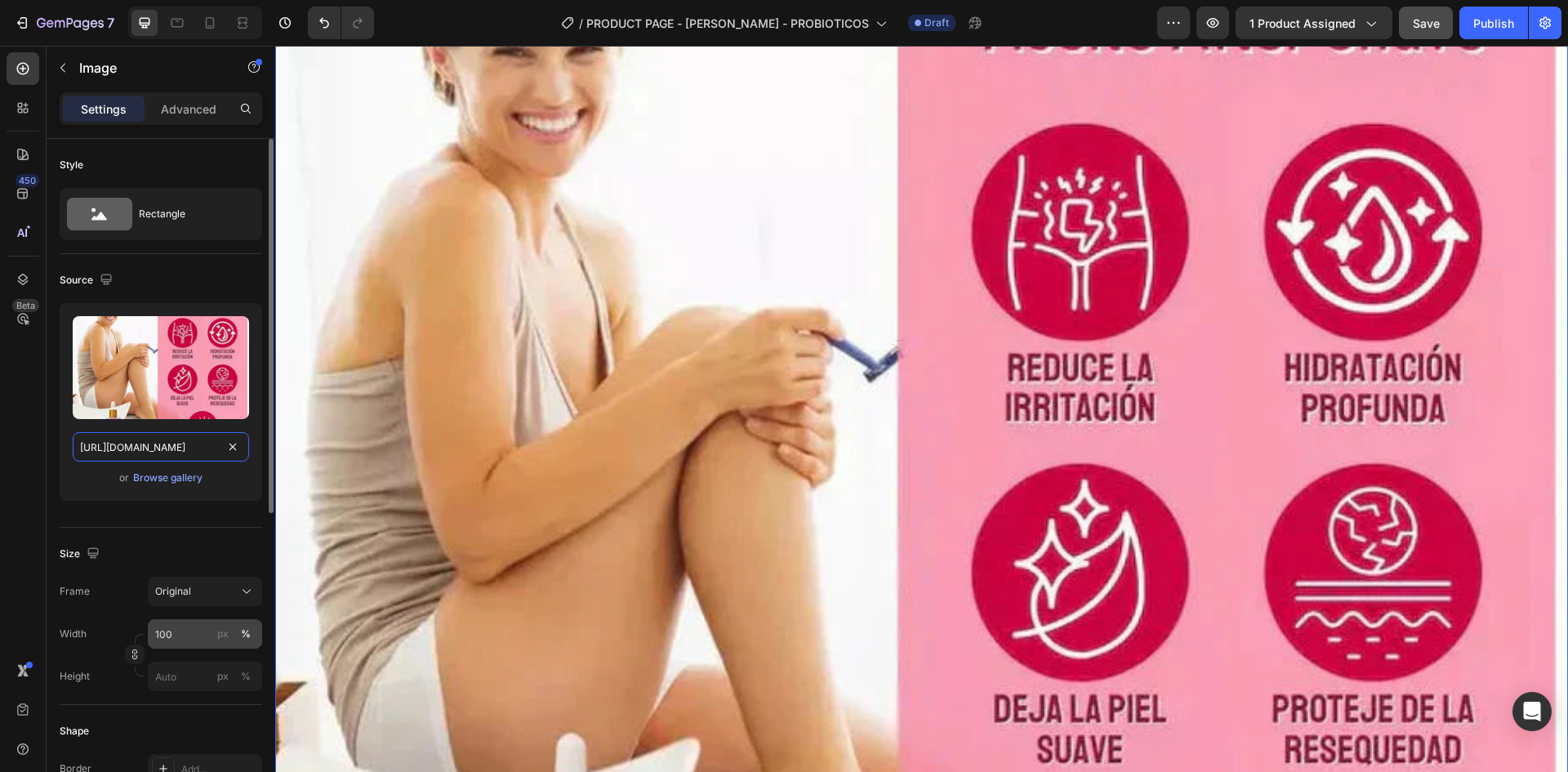
type input "[URL][DOMAIN_NAME]"
click at [193, 632] on input "100" at bounding box center [205, 634] width 114 height 29
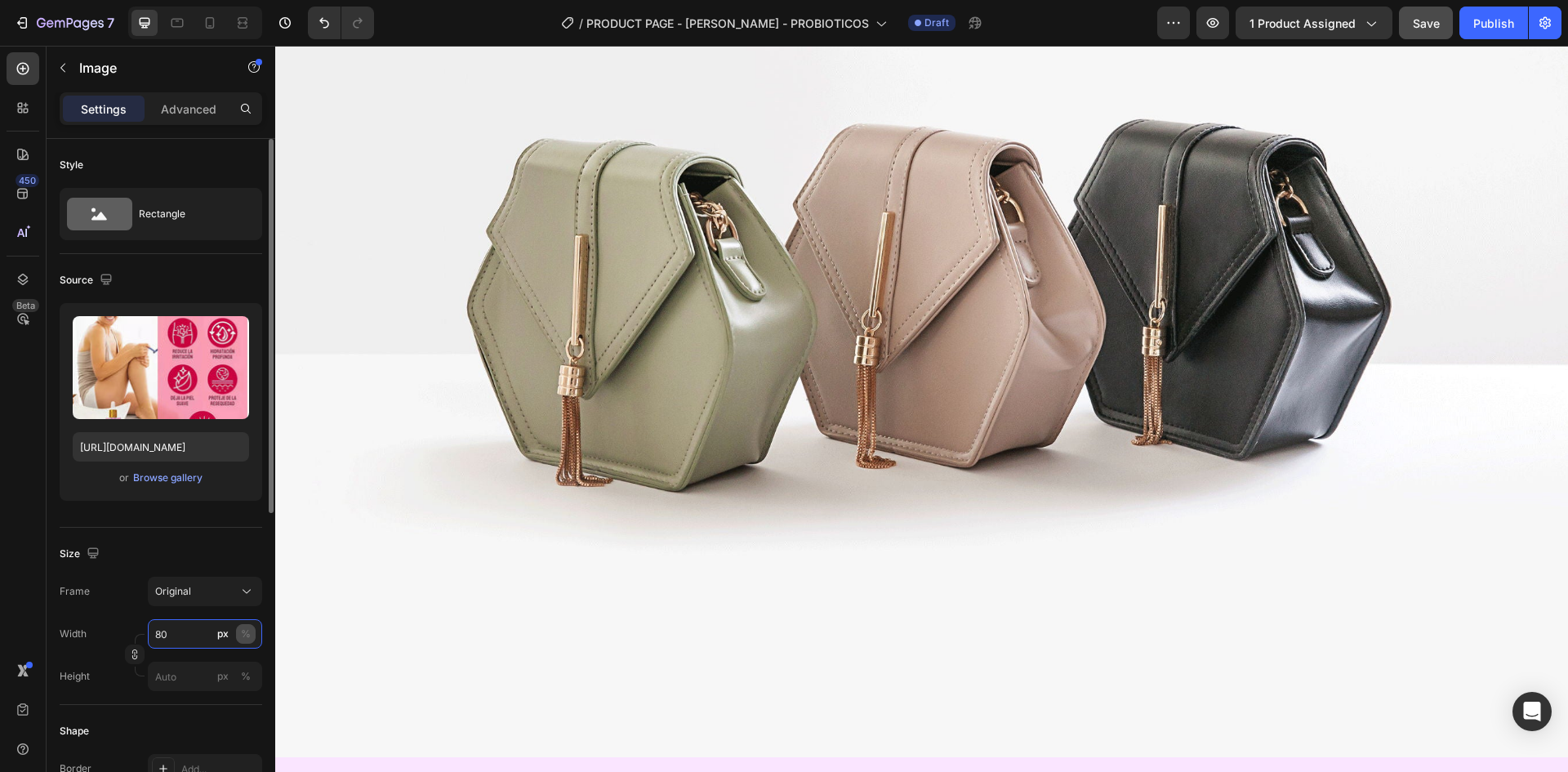
type input "80"
click at [245, 640] on div "%" at bounding box center [246, 634] width 10 height 14
click at [251, 633] on button "%" at bounding box center [246, 634] width 20 height 20
click at [884, 390] on img at bounding box center [921, 272] width 1293 height 969
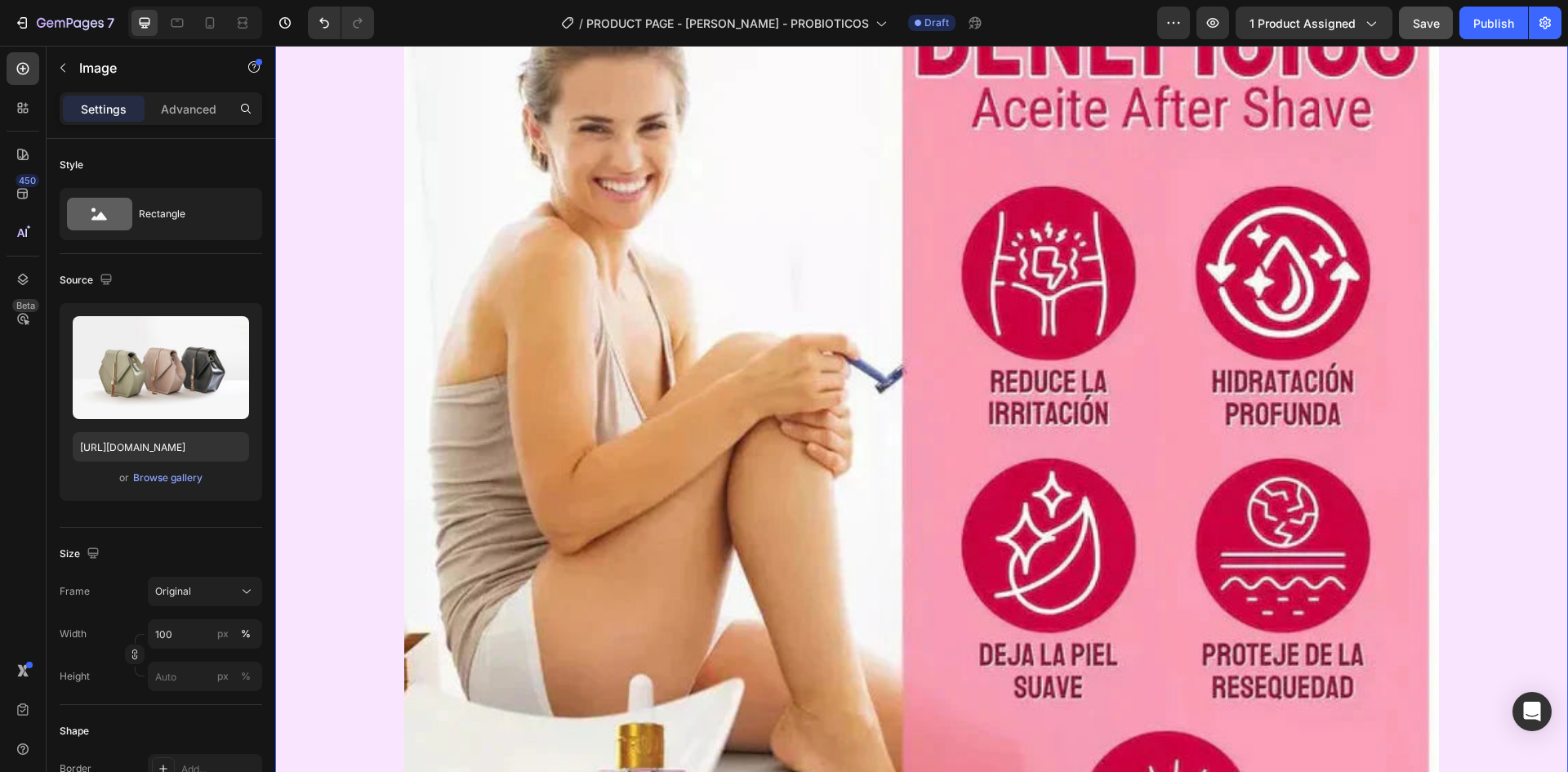
click at [759, 415] on img at bounding box center [921, 475] width 1034 height 1034
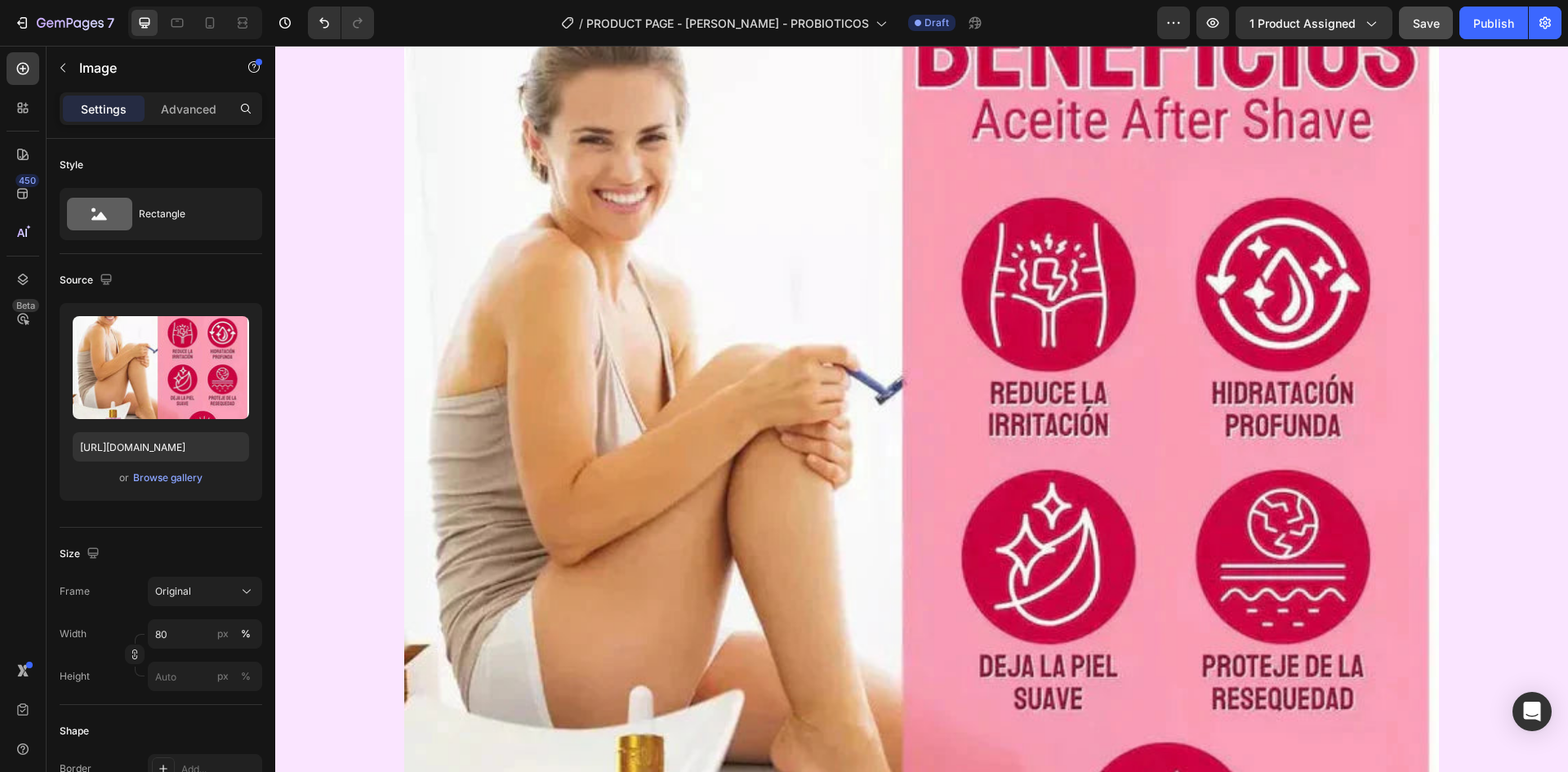
scroll to position [8391, 0]
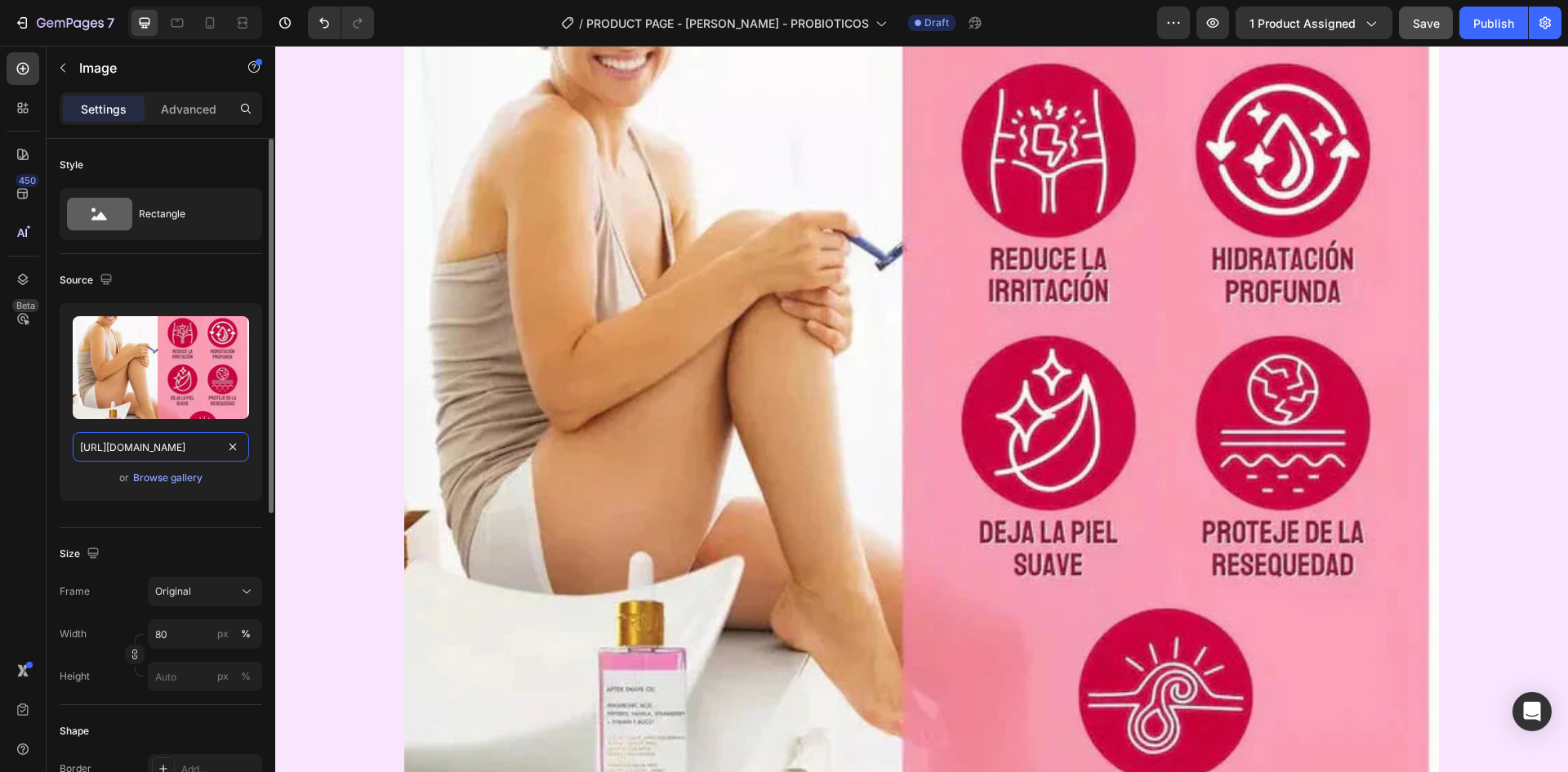
drag, startPoint x: 190, startPoint y: 437, endPoint x: 88, endPoint y: 395, distance: 110.3
click at [190, 437] on input "[URL][DOMAIN_NAME]" at bounding box center [160, 447] width 176 height 29
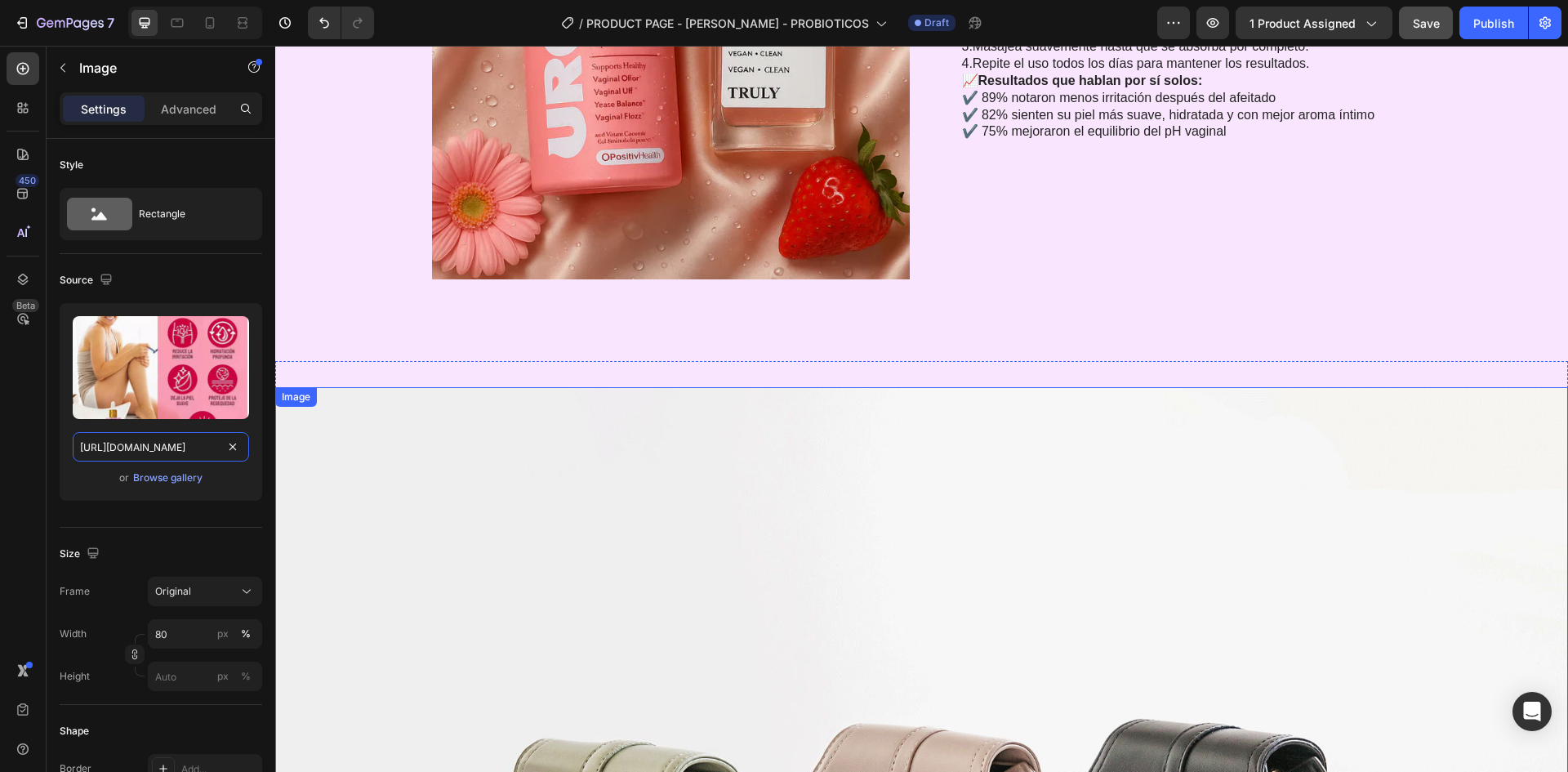
scroll to position [5532, 0]
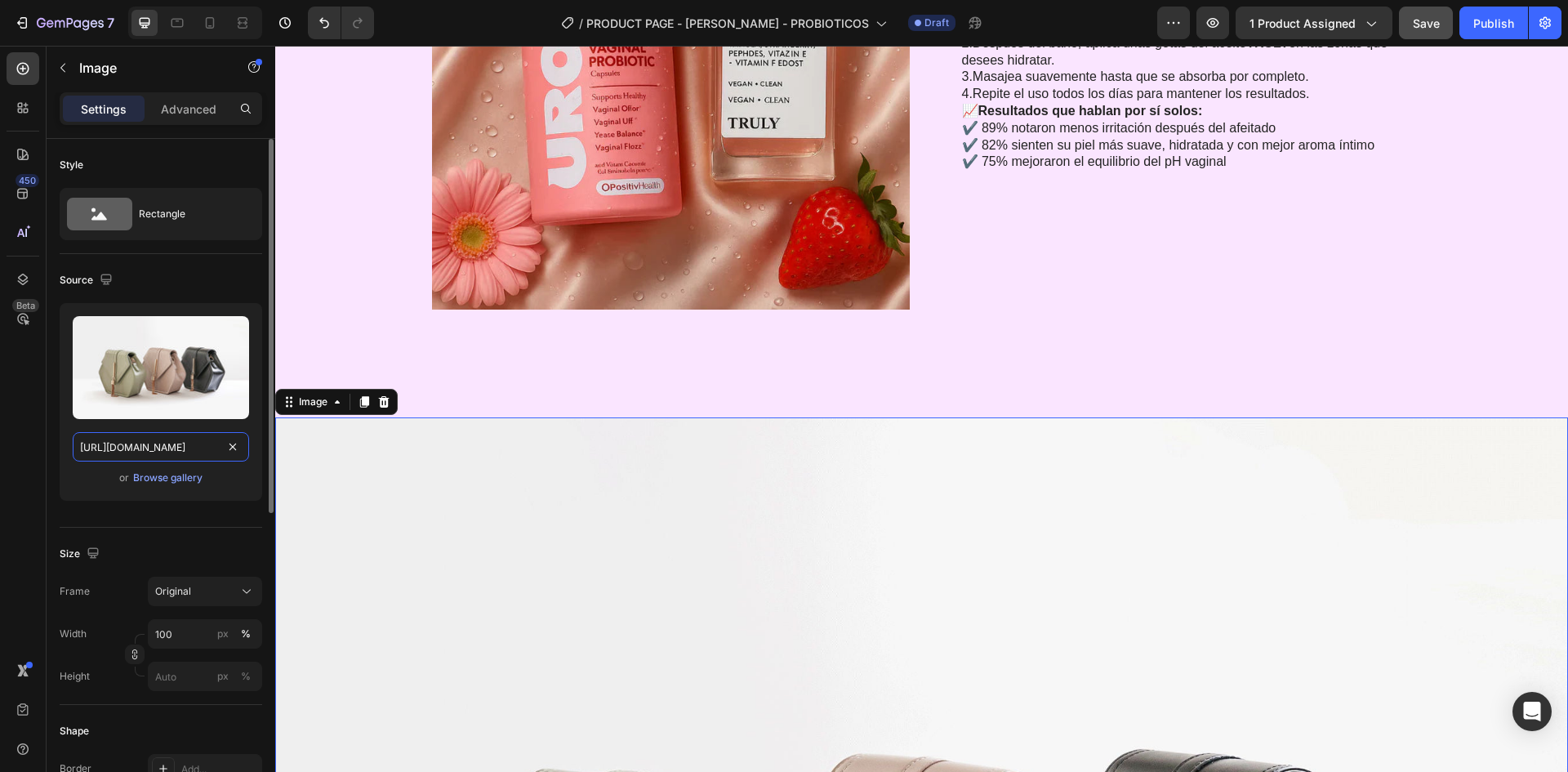
click at [164, 459] on input "[URL][DOMAIN_NAME]" at bounding box center [160, 447] width 176 height 29
paste input "0664/6028/7078/files/gempages_581653791456166760-6a2992a4-02f4-48a4-b451-3779f2…"
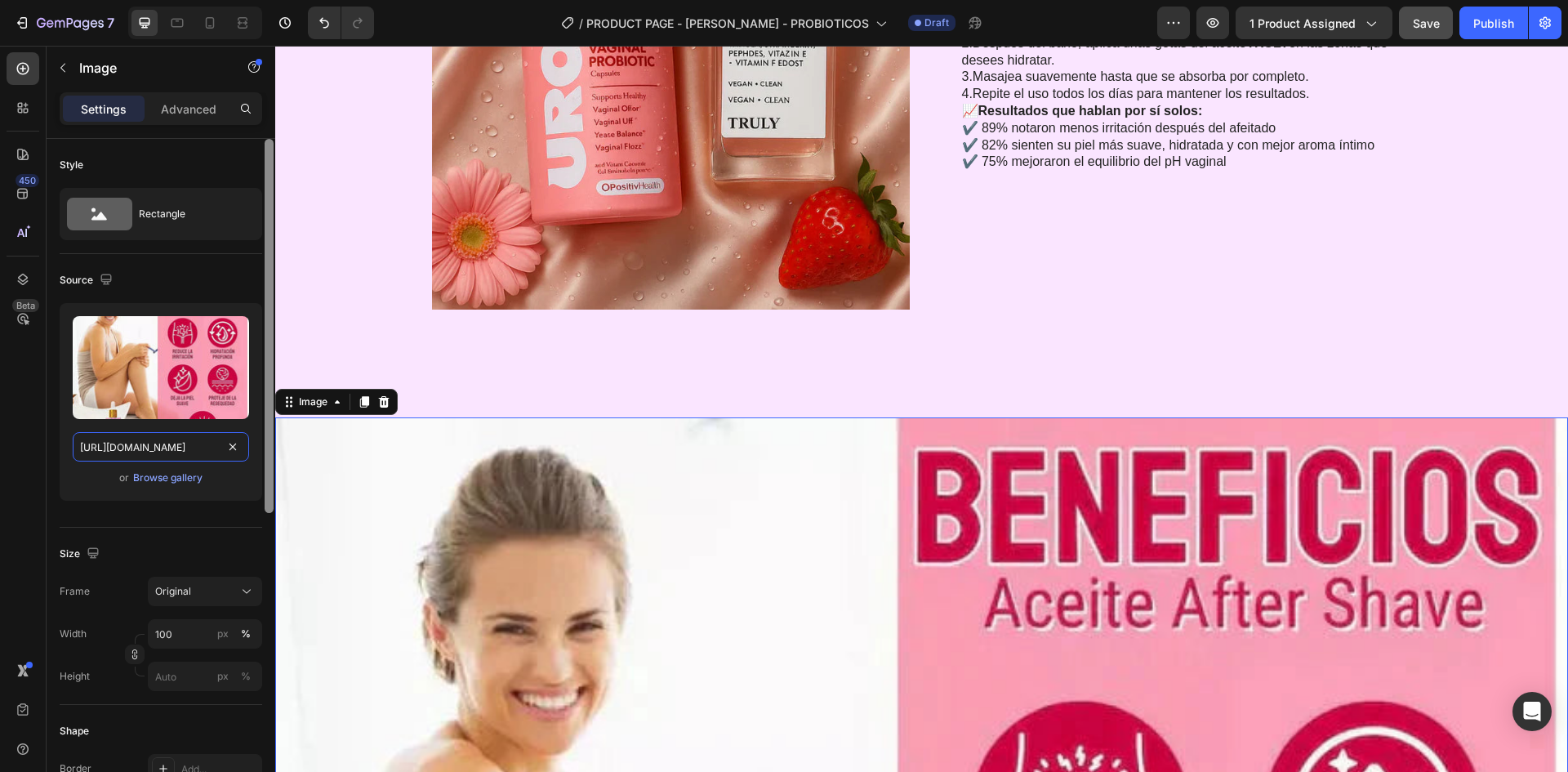
drag, startPoint x: 166, startPoint y: 457, endPoint x: 273, endPoint y: 474, distance: 108.3
click at [211, 458] on input "[URL][DOMAIN_NAME]" at bounding box center [160, 447] width 176 height 29
type input "[URL][DOMAIN_NAME]"
click at [205, 639] on input "100" at bounding box center [205, 634] width 114 height 29
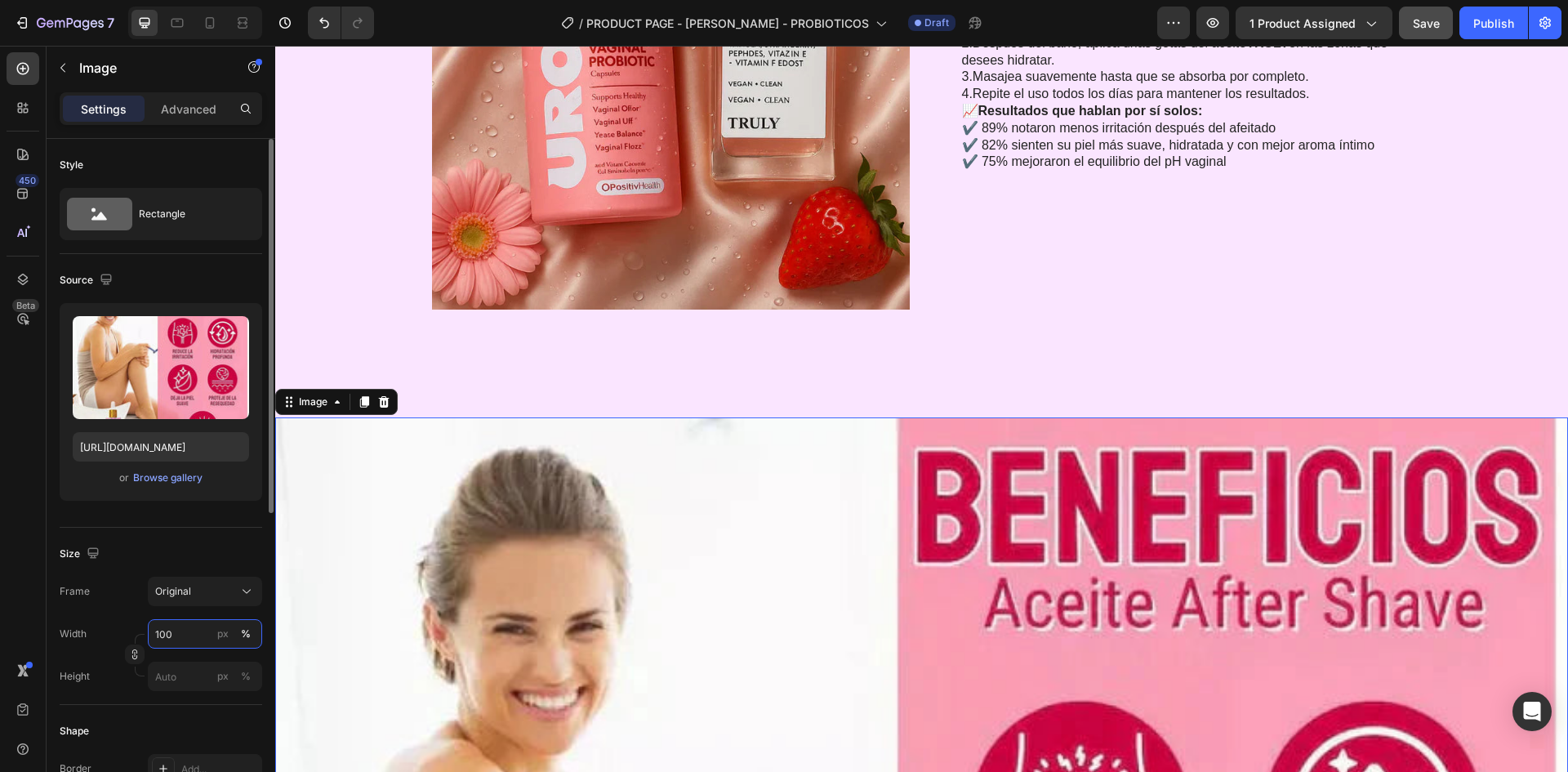
scroll to position [0, 0]
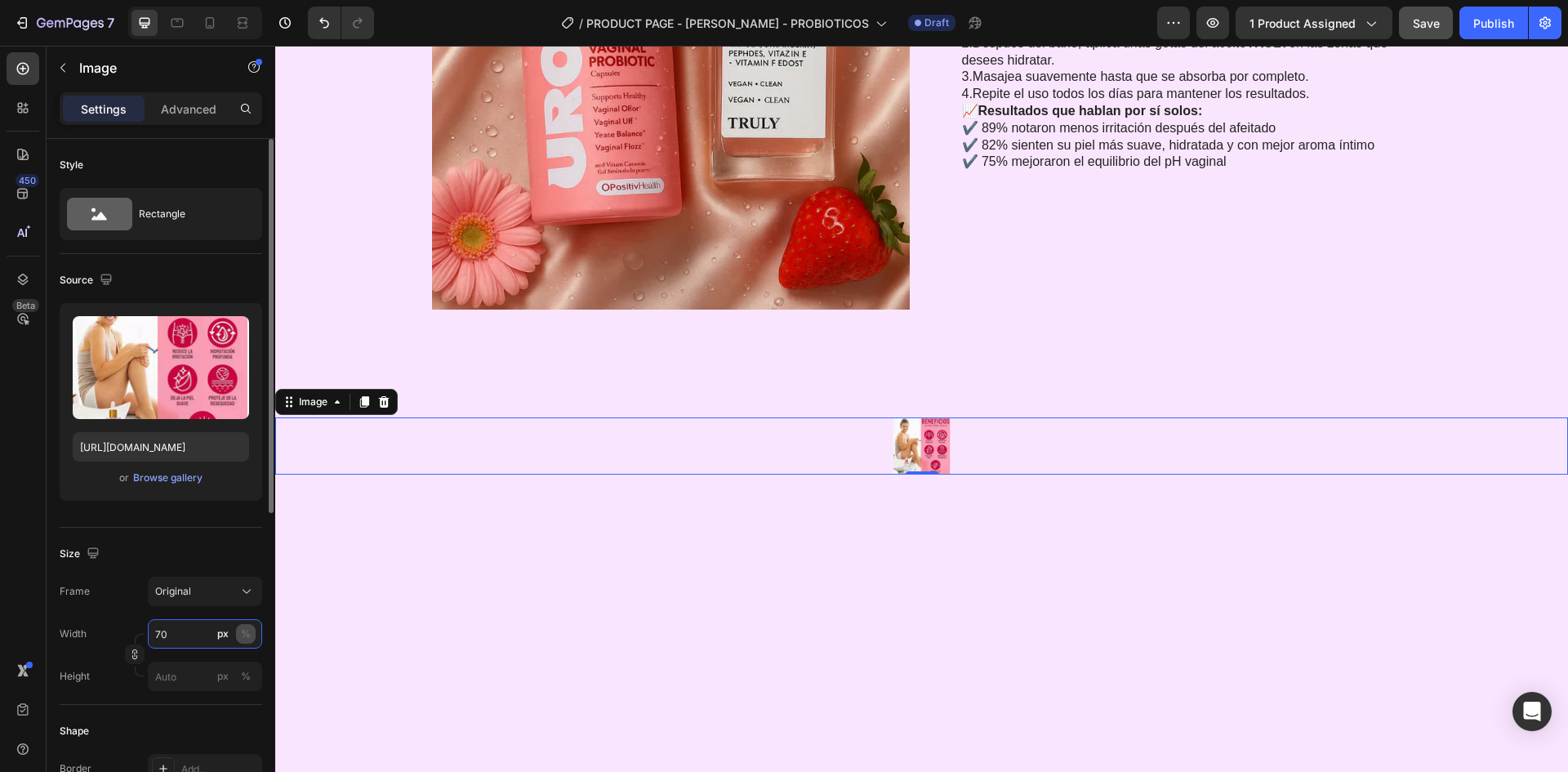
type input "70"
click at [243, 633] on div "%" at bounding box center [246, 634] width 10 height 14
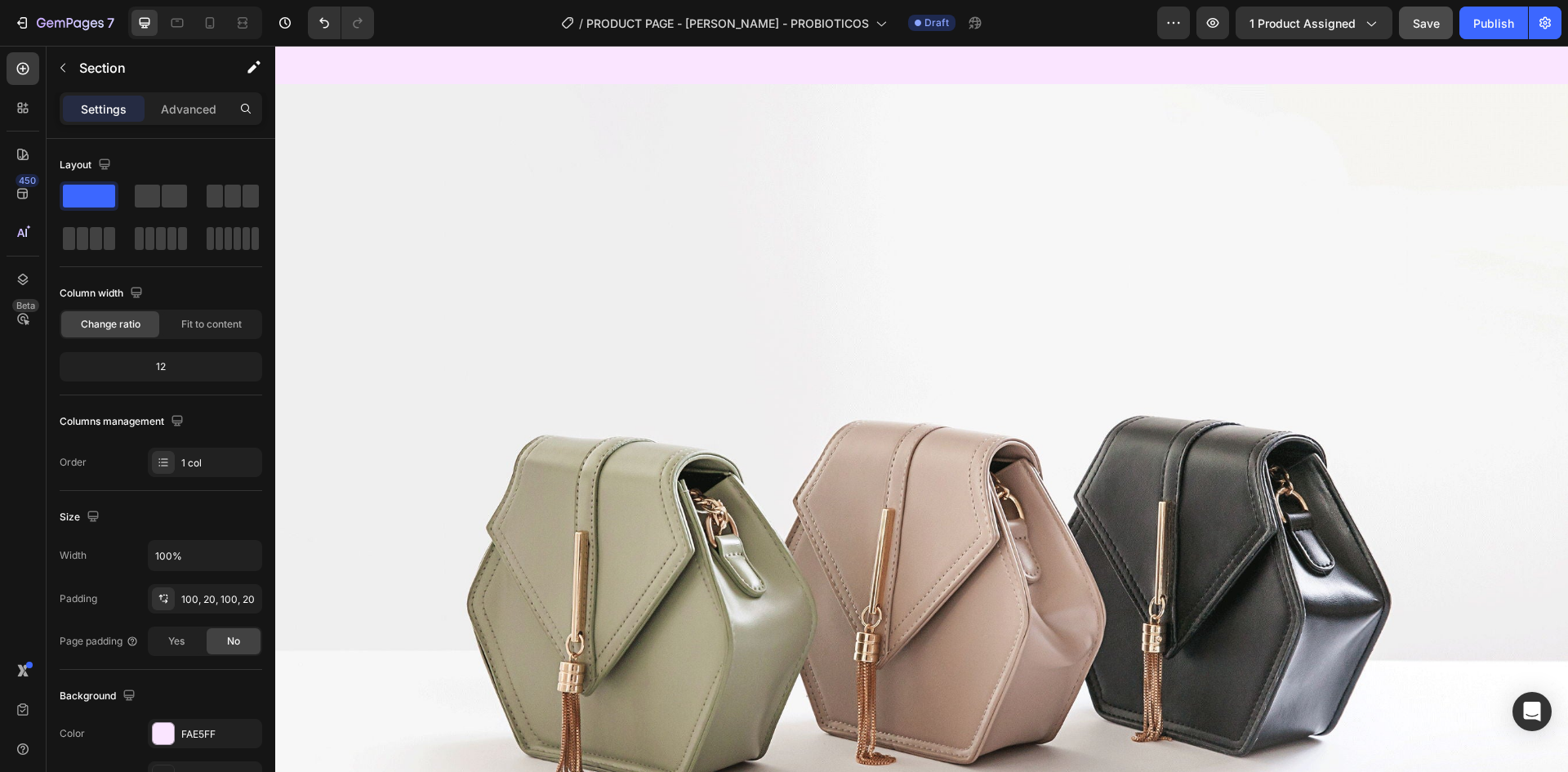
scroll to position [7084, 0]
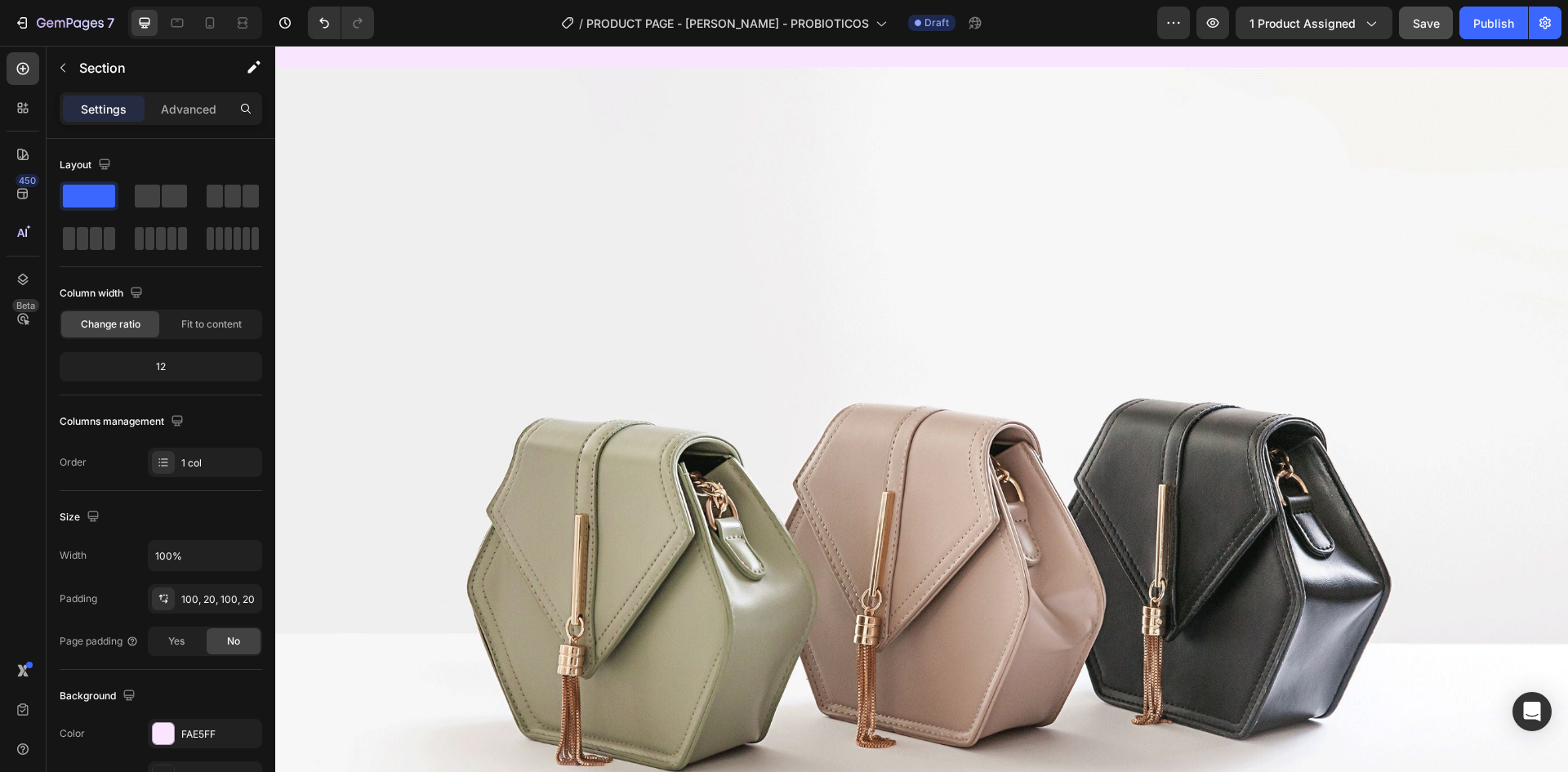
click at [938, 366] on img at bounding box center [921, 551] width 1293 height 969
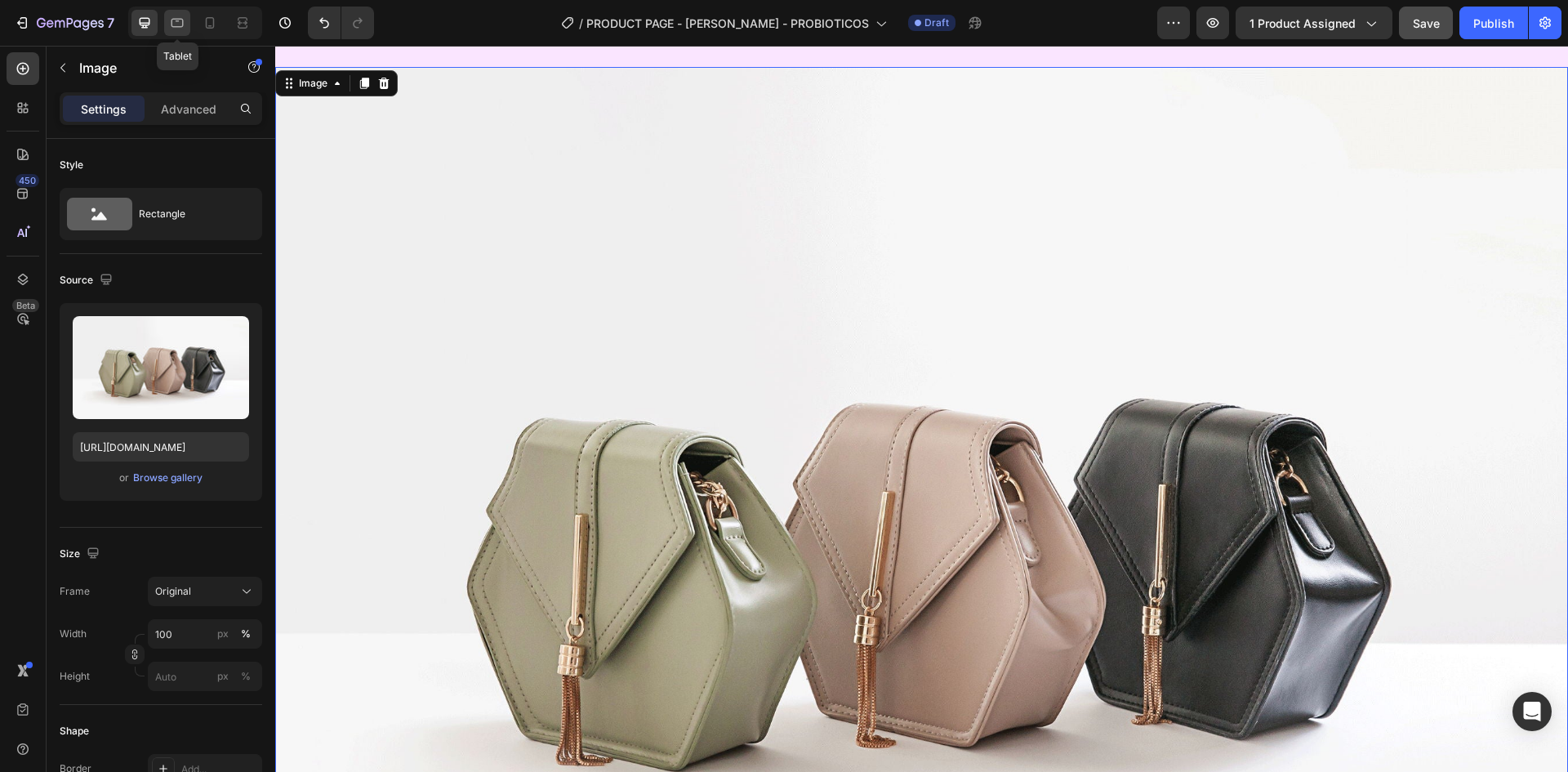
click at [186, 24] on icon at bounding box center [177, 22] width 16 height 16
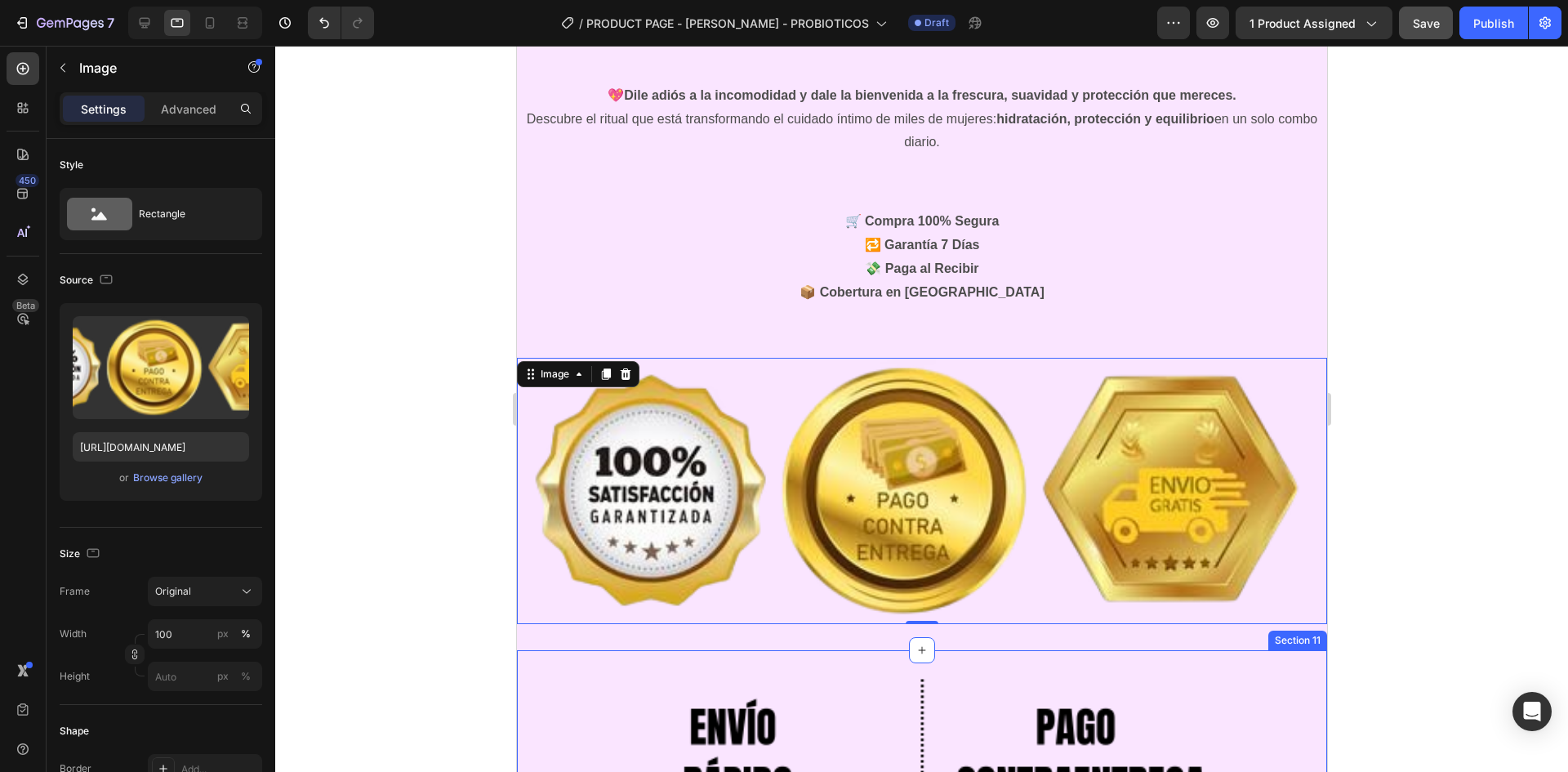
scroll to position [6562, 0]
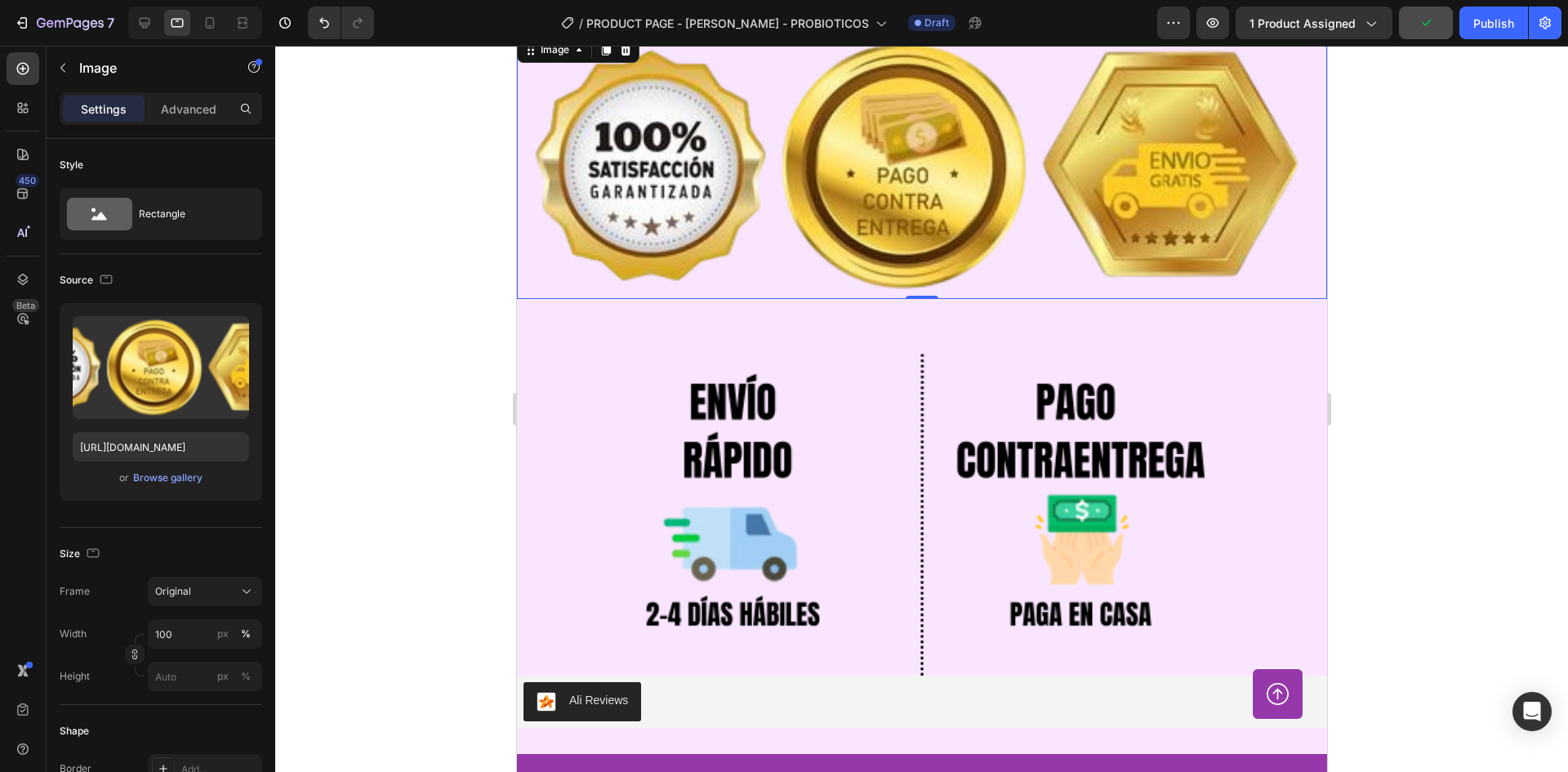
drag, startPoint x: 921, startPoint y: 223, endPoint x: 739, endPoint y: 387, distance: 245.0
click at [922, 223] on img at bounding box center [921, 165] width 810 height 265
click at [186, 452] on input "[URL][DOMAIN_NAME]" at bounding box center [160, 447] width 176 height 29
drag, startPoint x: 150, startPoint y: 22, endPoint x: 421, endPoint y: 329, distance: 409.5
click at [150, 22] on icon at bounding box center [145, 22] width 16 height 16
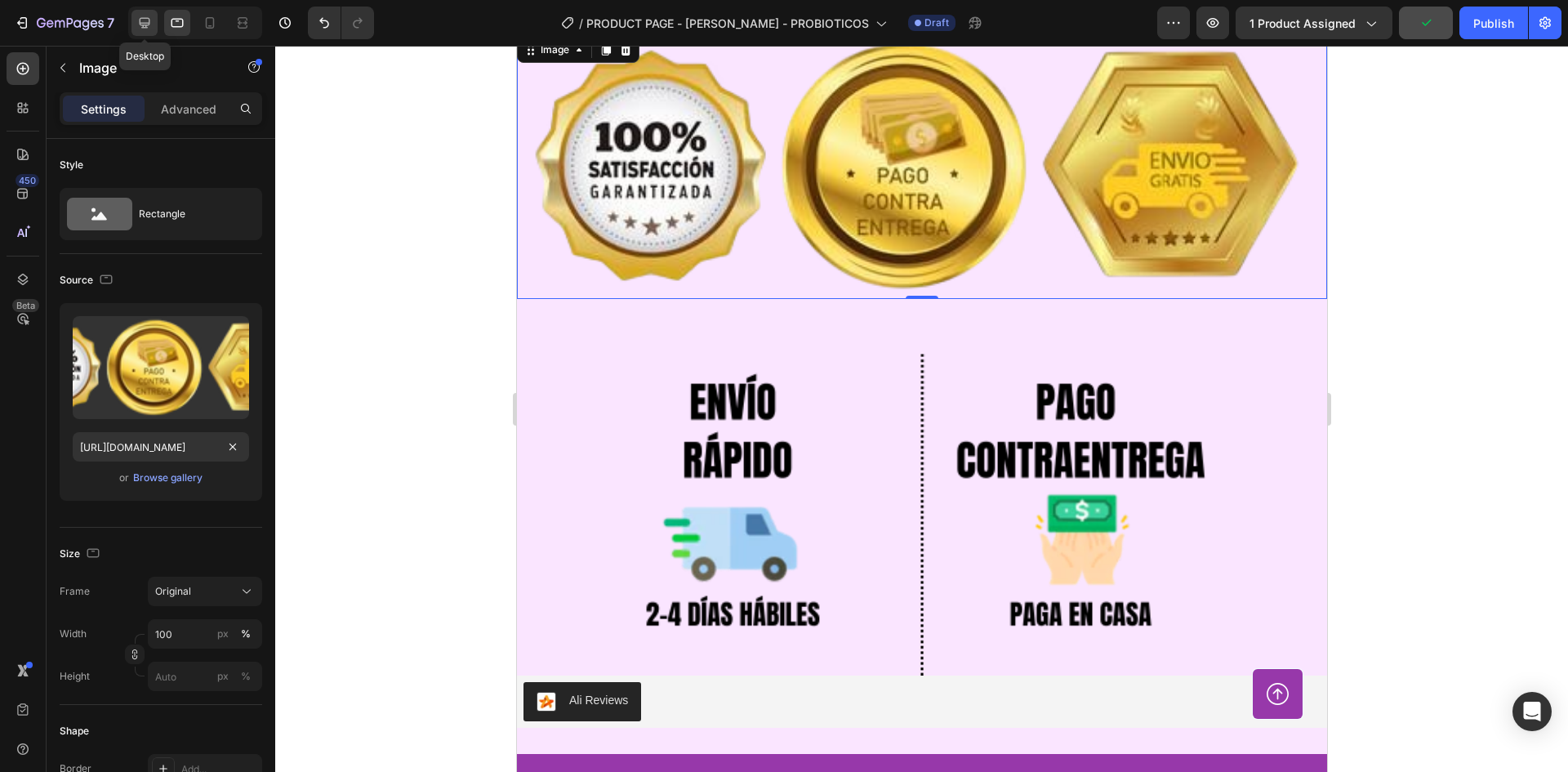
type input "[URL][DOMAIN_NAME]"
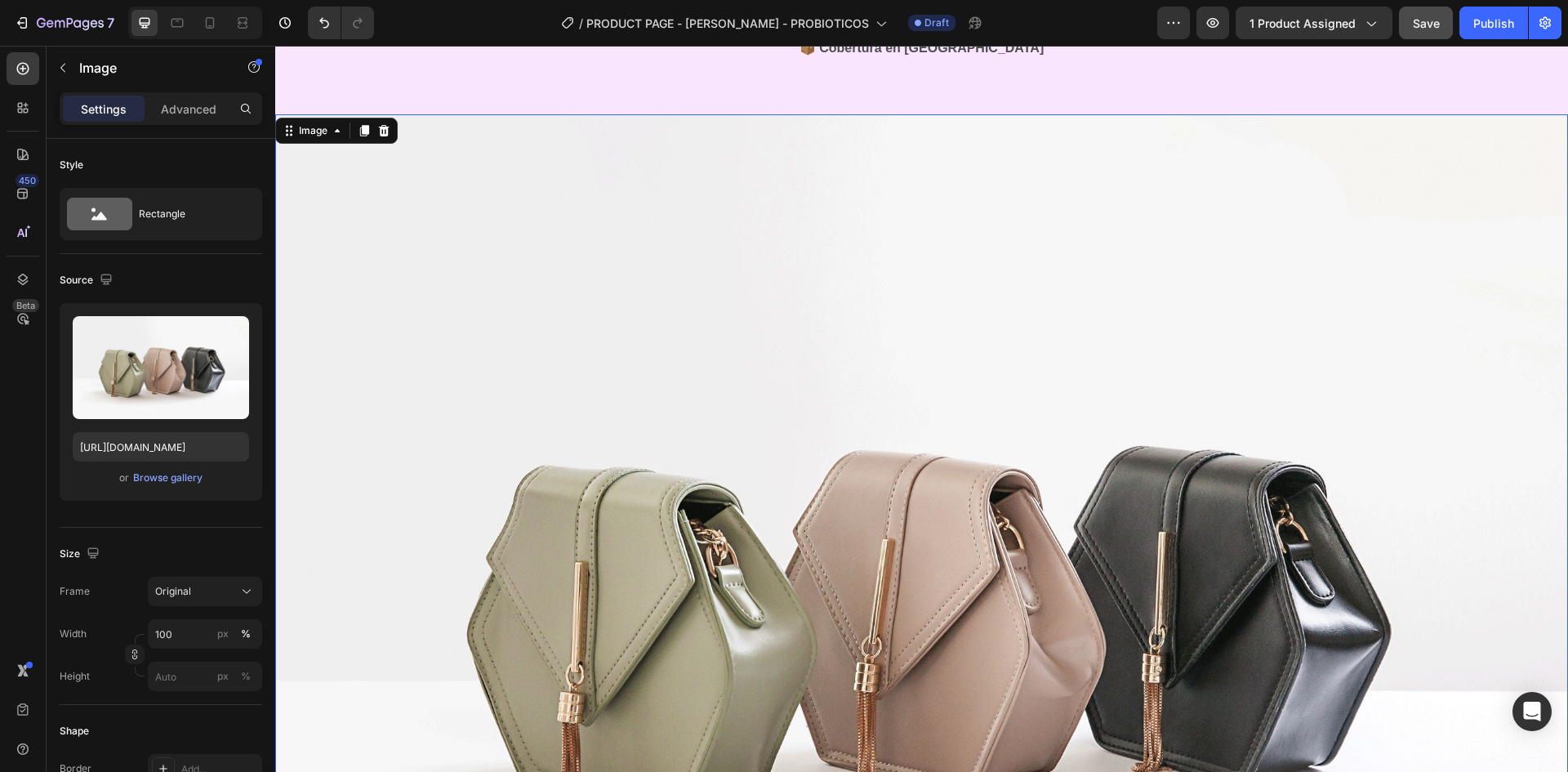
scroll to position [6709, 0]
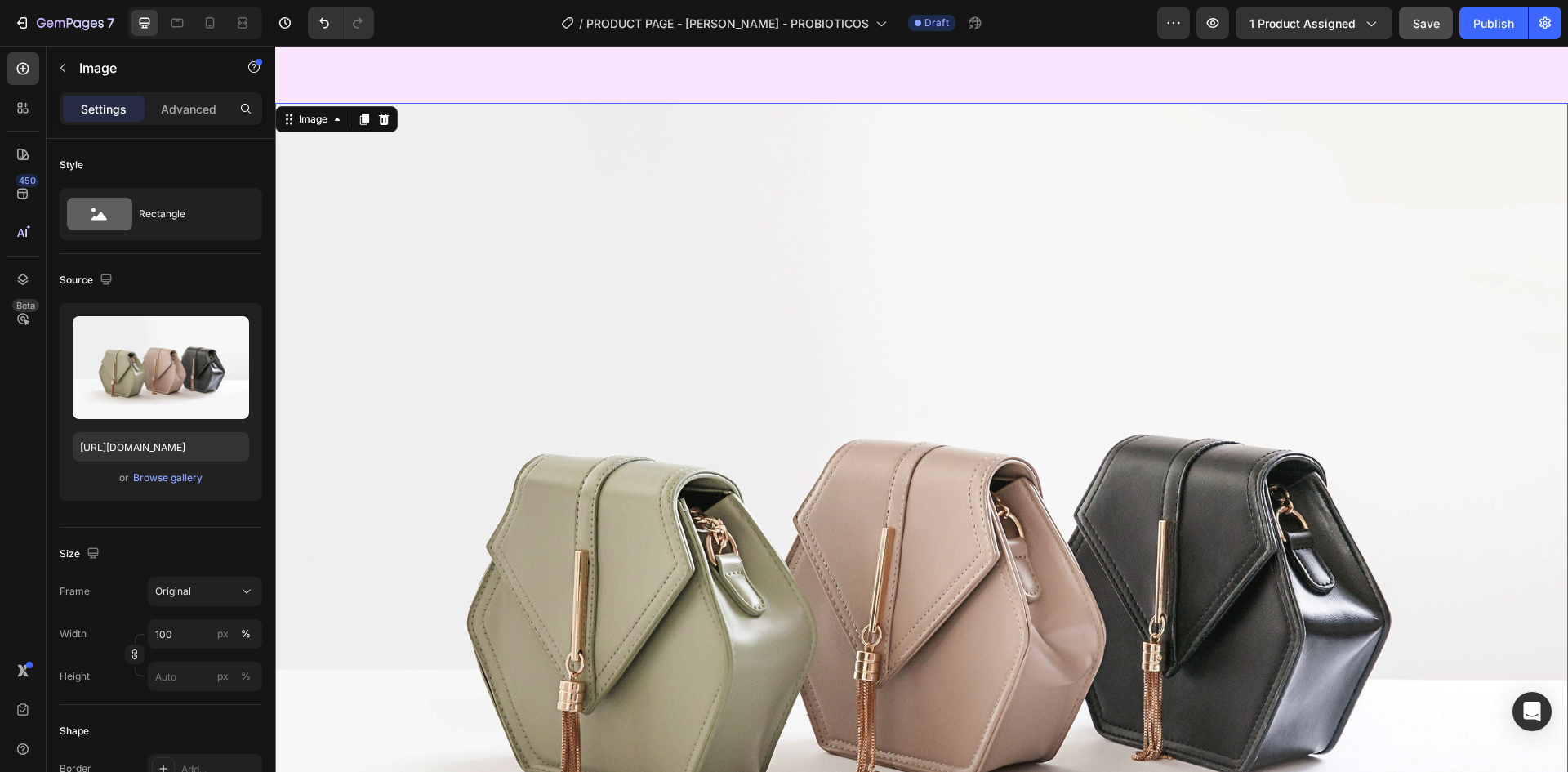
click at [807, 325] on img at bounding box center [921, 587] width 1293 height 969
click at [186, 447] on input "[URL][DOMAIN_NAME]" at bounding box center [160, 447] width 176 height 29
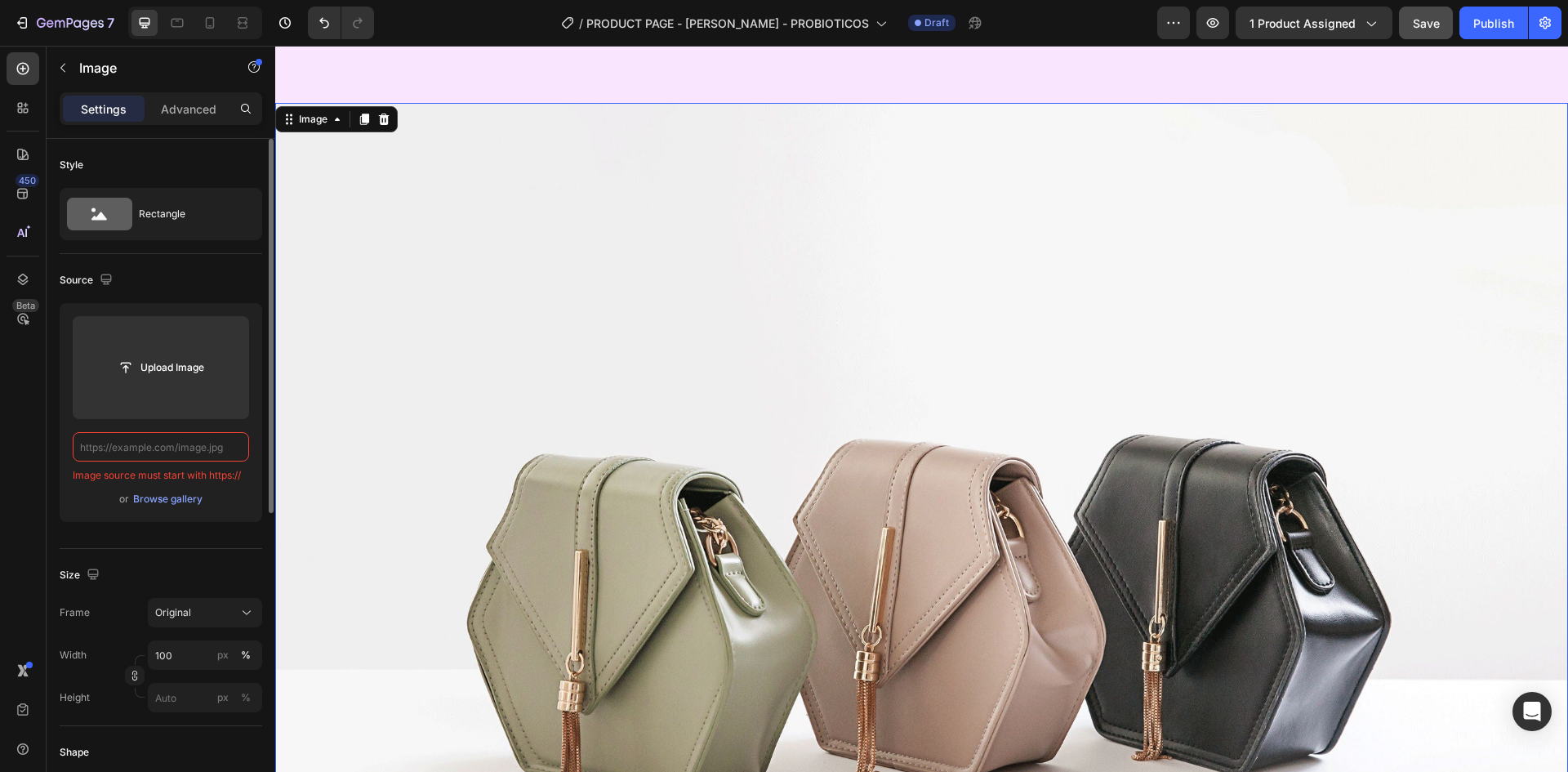
paste input "[URL][DOMAIN_NAME]"
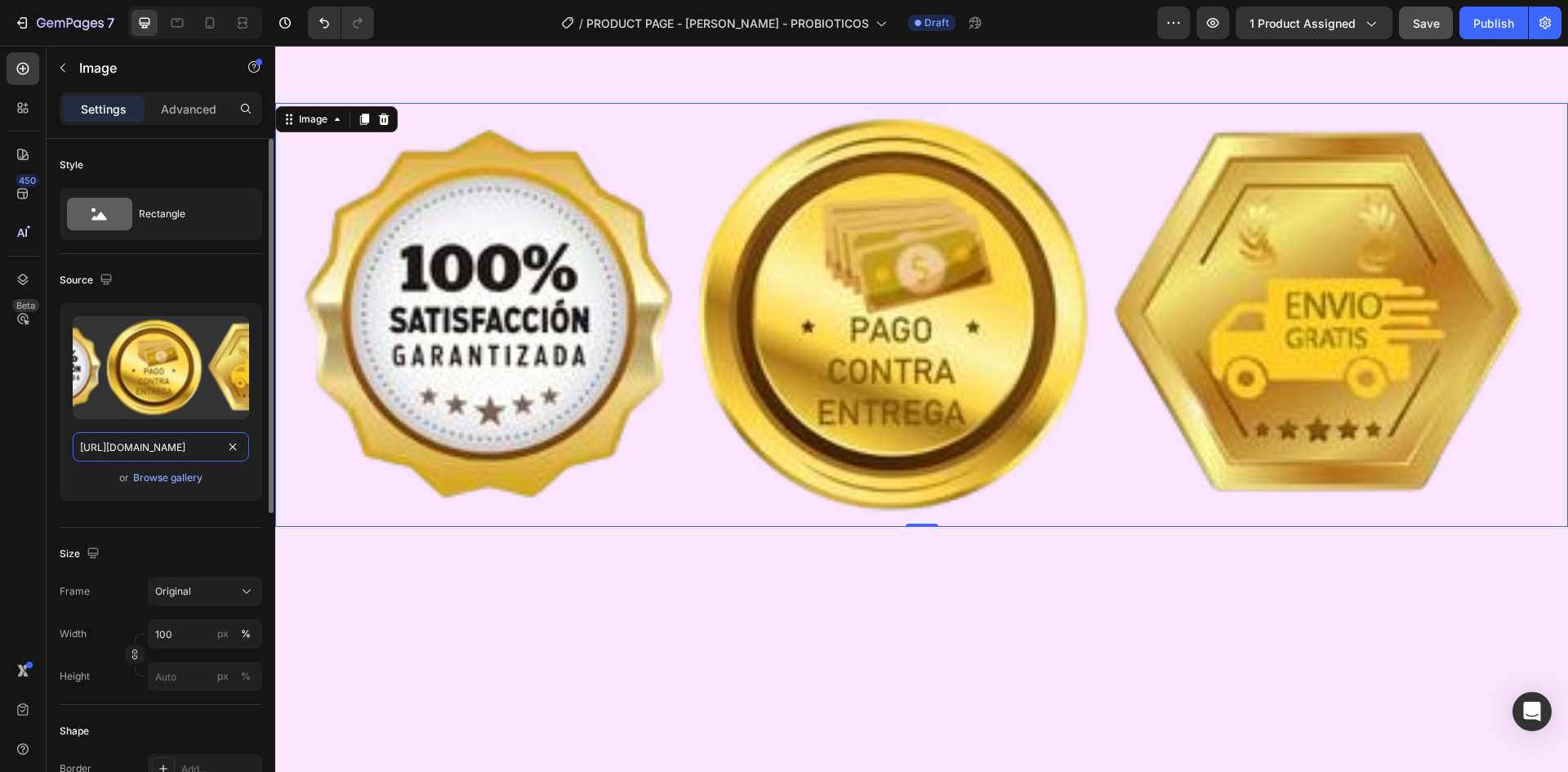
click at [186, 447] on input "[URL][DOMAIN_NAME]" at bounding box center [160, 447] width 176 height 29
type input "[URL][DOMAIN_NAME]"
click at [198, 29] on div at bounding box center [209, 22] width 26 height 26
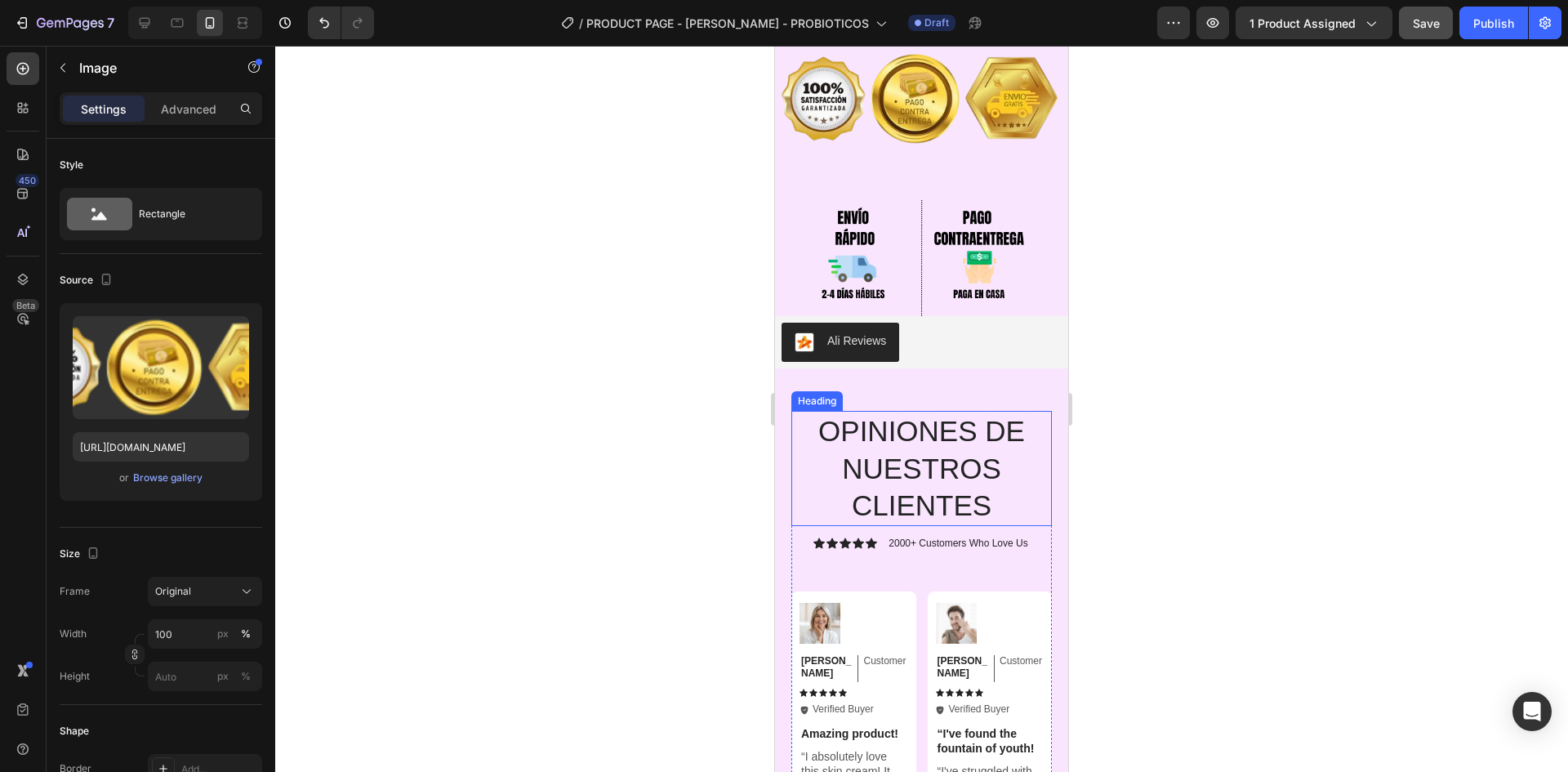
scroll to position [5920, 0]
click at [939, 230] on img at bounding box center [921, 259] width 234 height 118
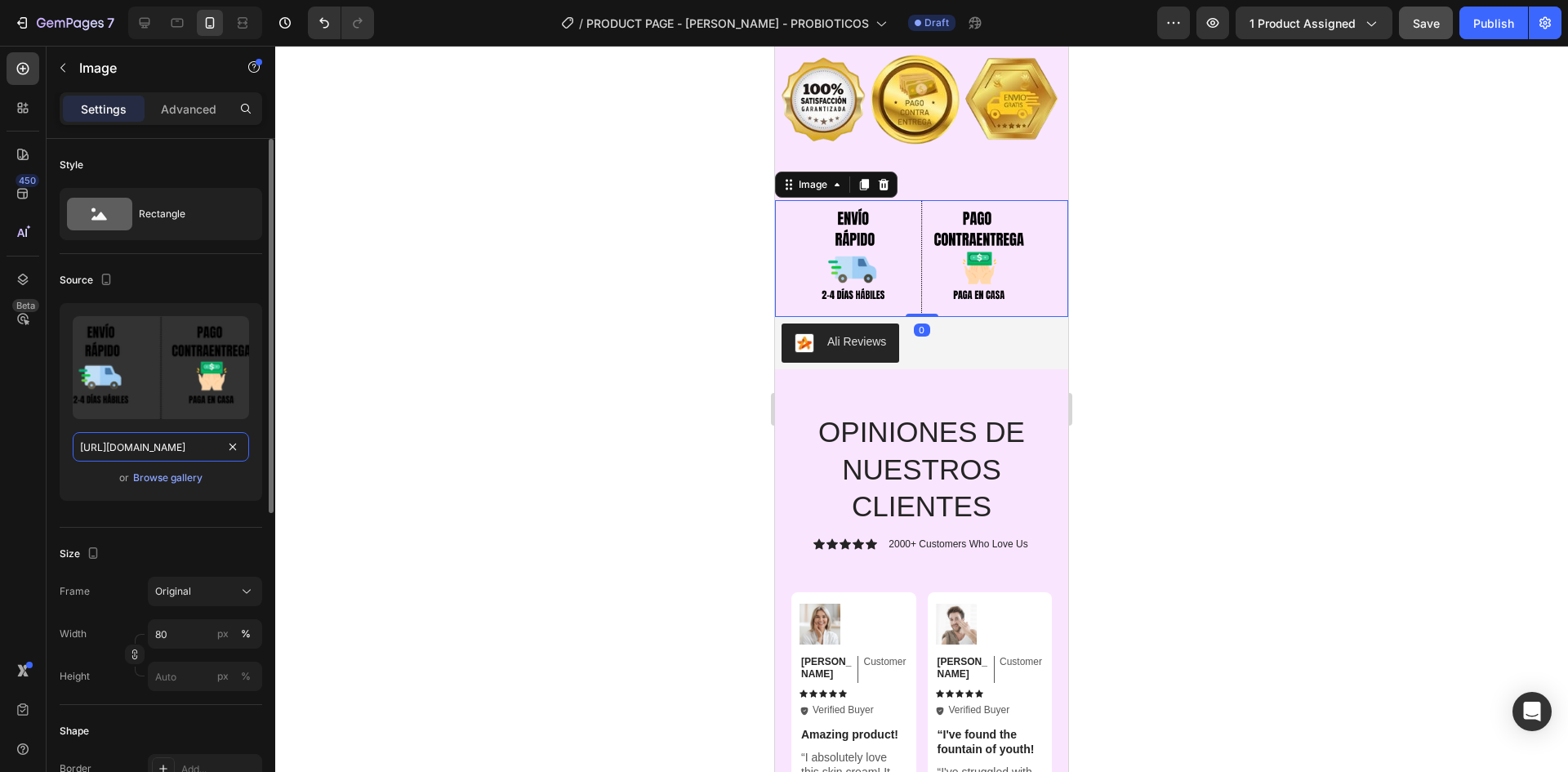
click at [166, 460] on input "[URL][DOMAIN_NAME]" at bounding box center [160, 447] width 176 height 29
click at [148, 20] on icon at bounding box center [145, 22] width 16 height 16
type input "[URL][DOMAIN_NAME]"
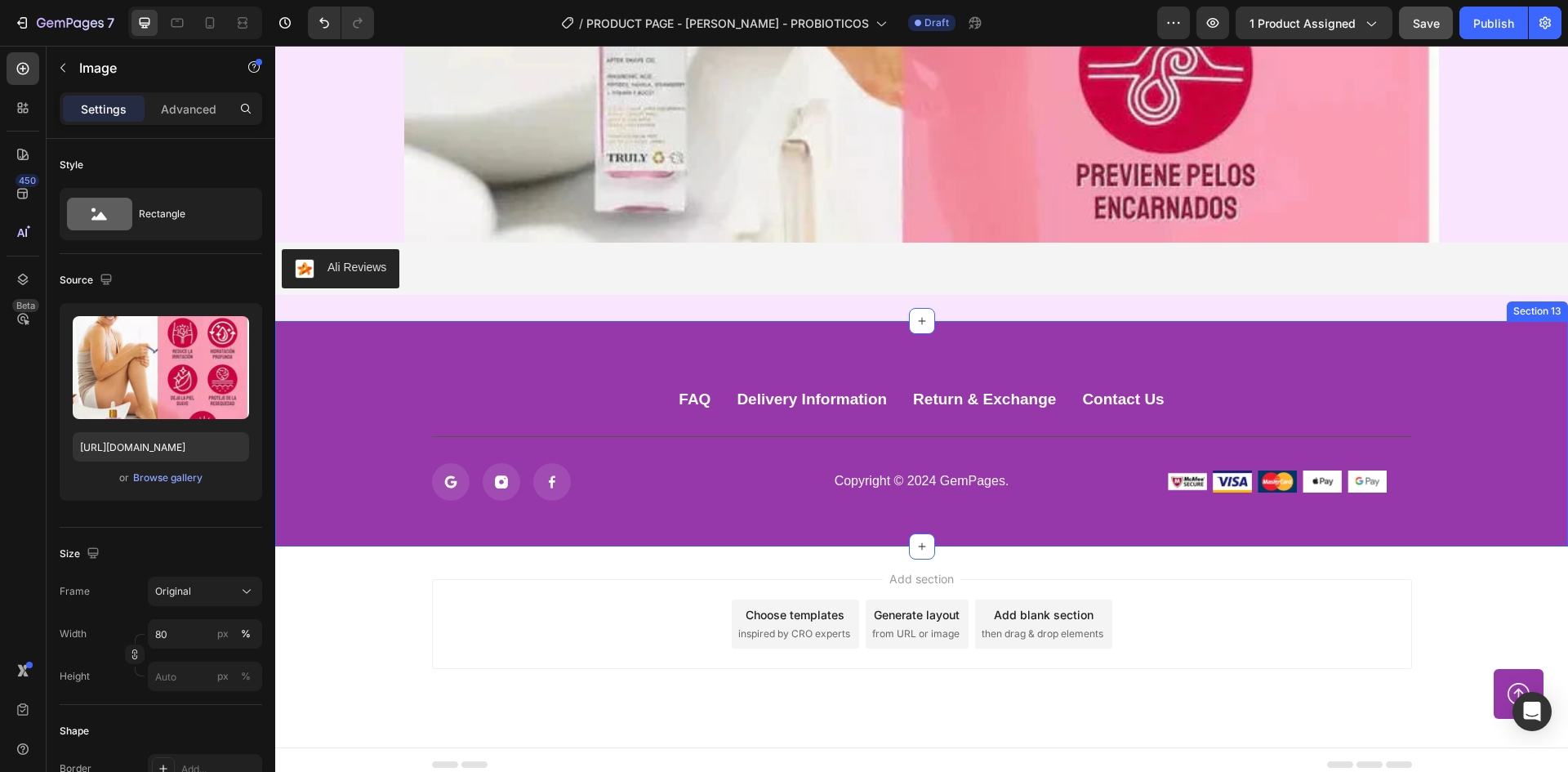
scroll to position [7925, 0]
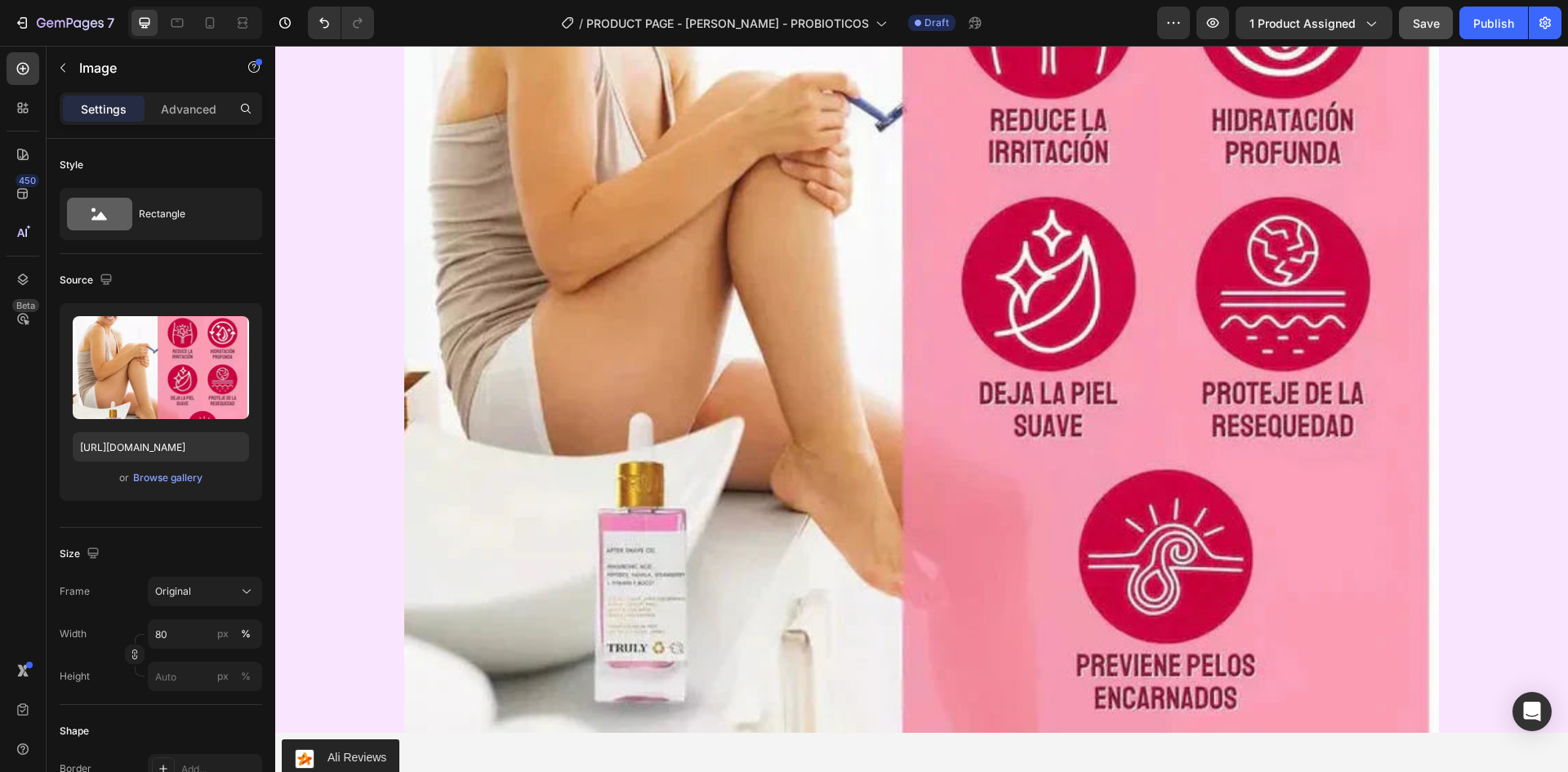
click at [910, 412] on img at bounding box center [921, 214] width 1034 height 1034
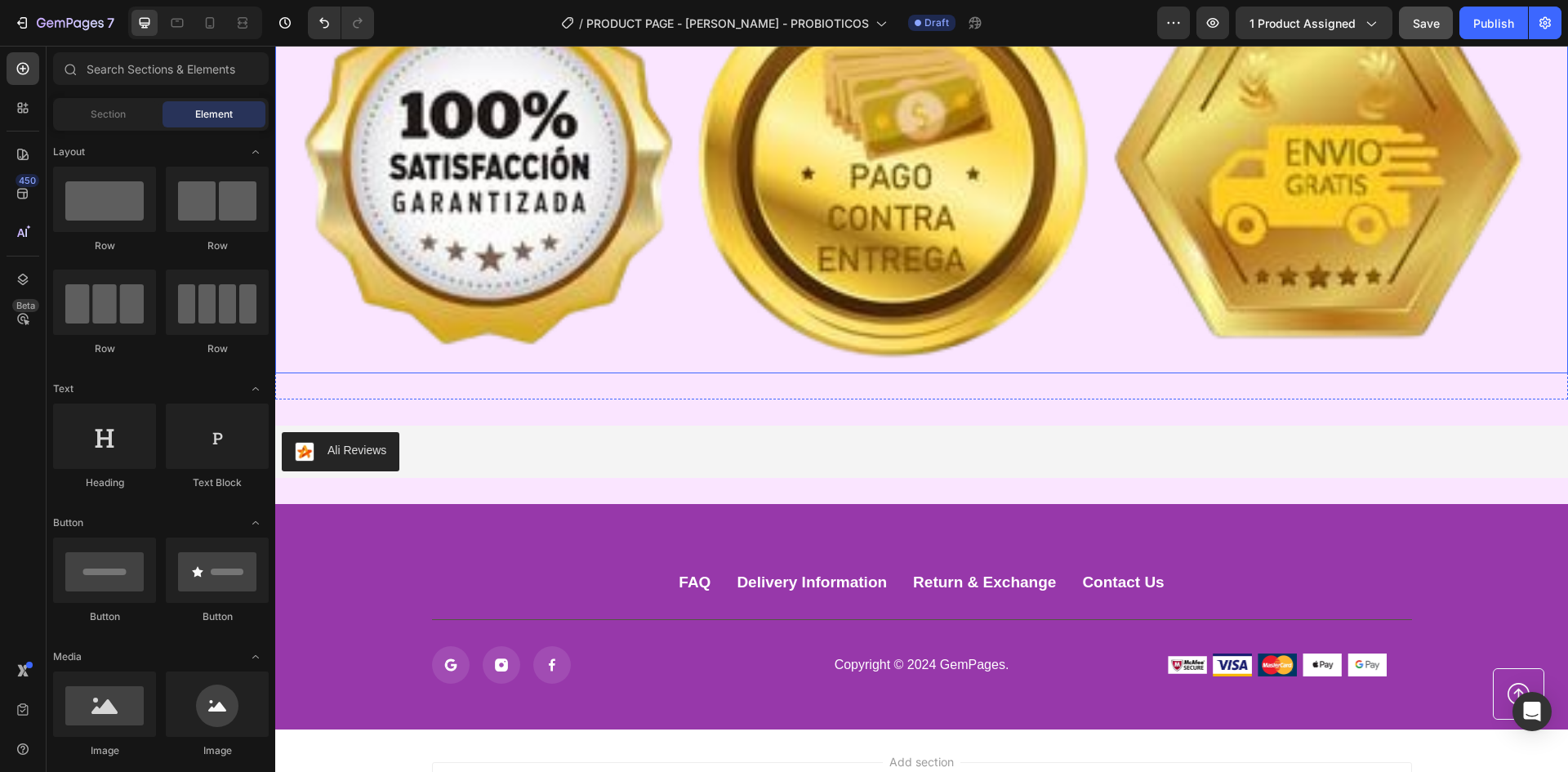
scroll to position [7389, 0]
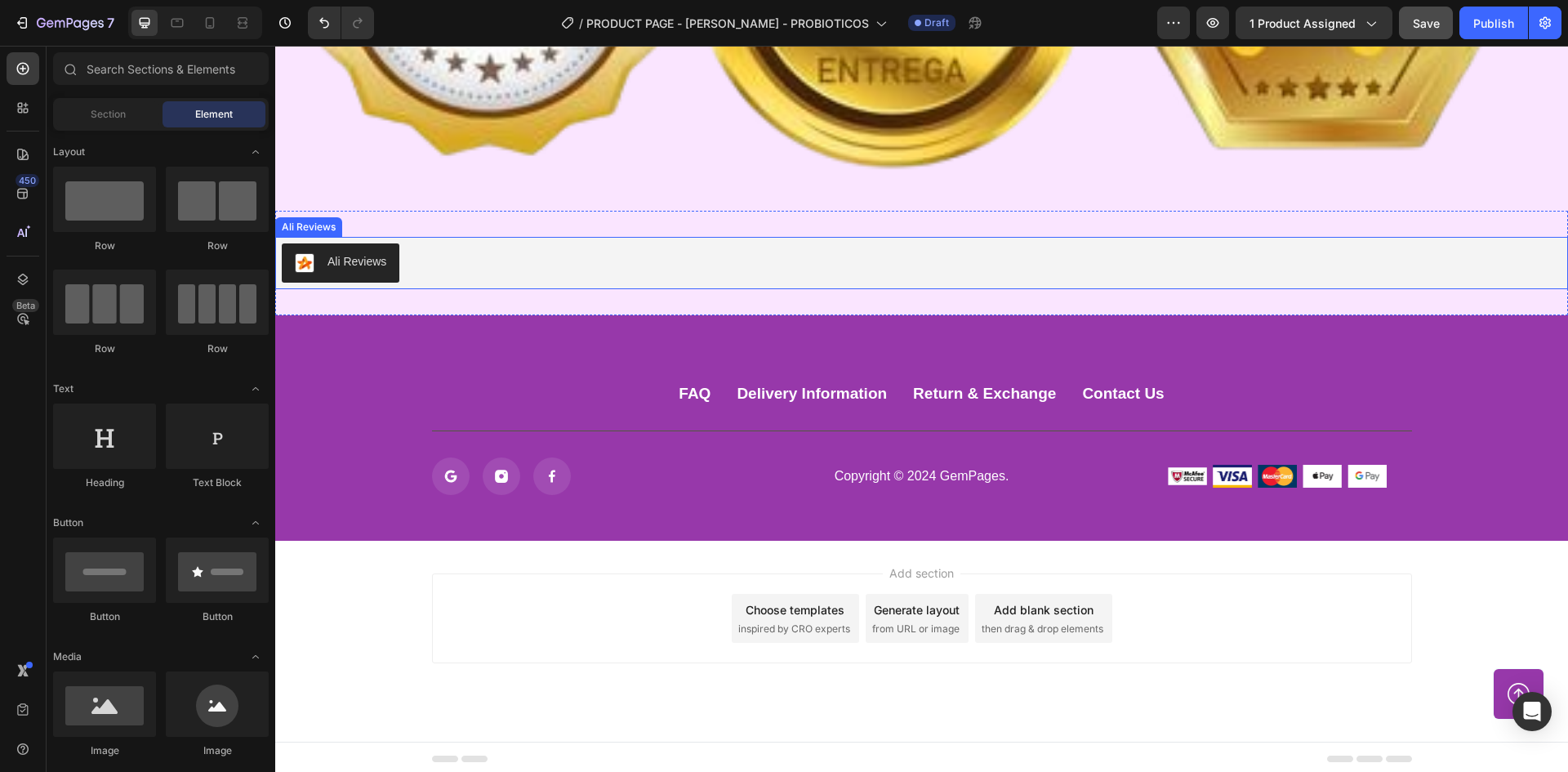
click at [700, 264] on div "Ali Reviews" at bounding box center [921, 263] width 1280 height 39
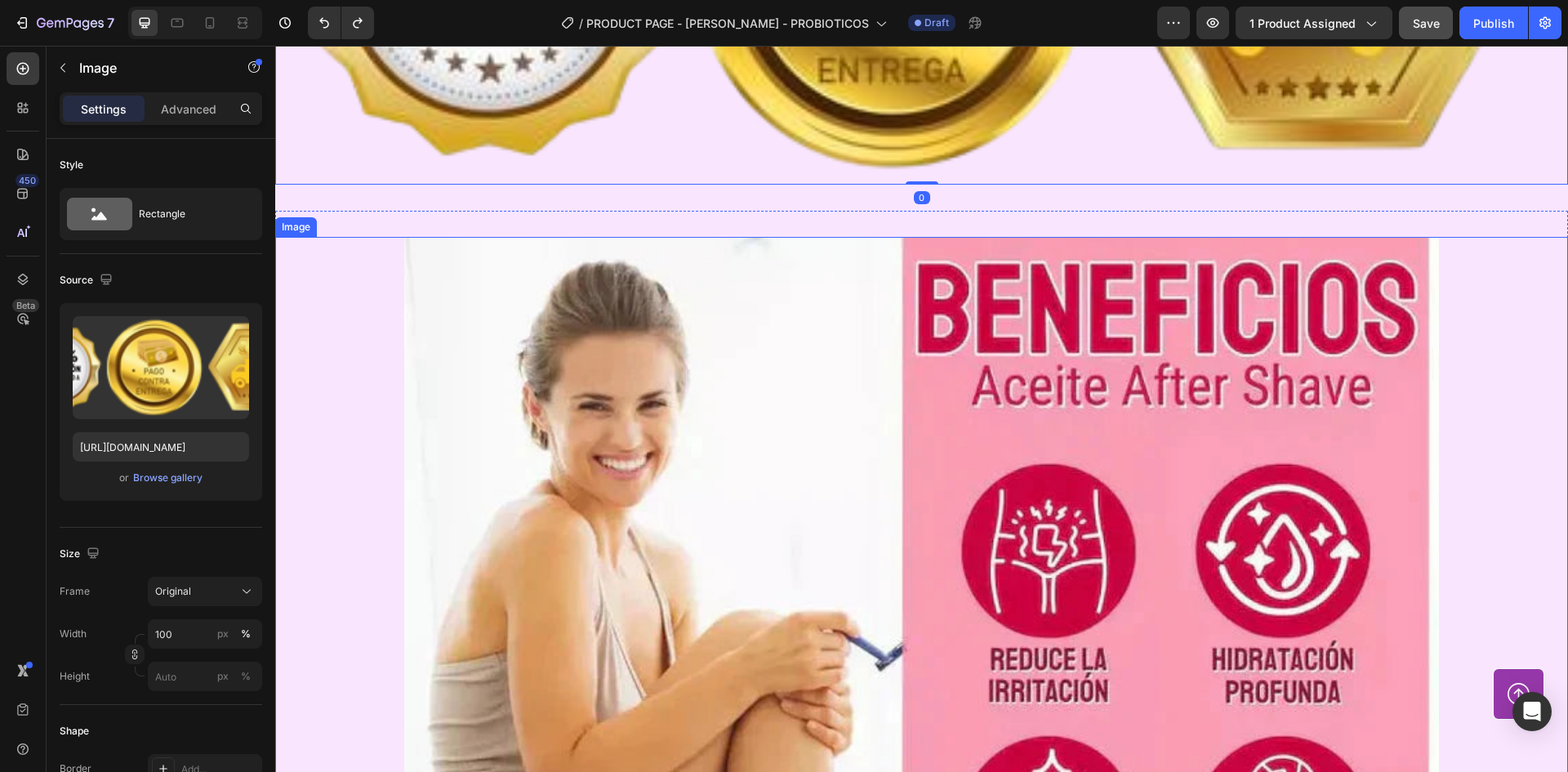
click at [944, 469] on img at bounding box center [921, 753] width 1034 height 1034
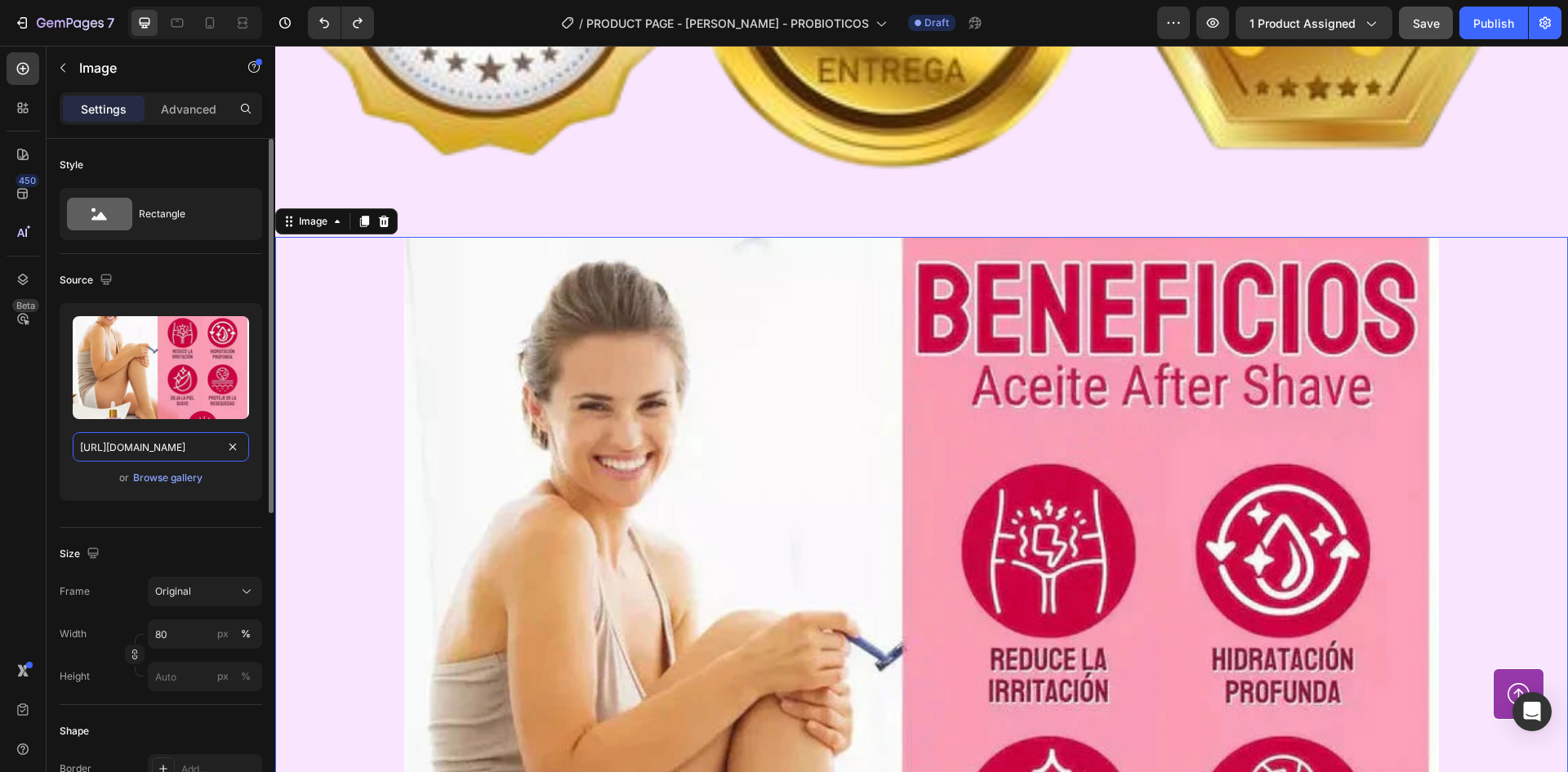
click at [177, 442] on input "[URL][DOMAIN_NAME]" at bounding box center [160, 447] width 176 height 29
paste input "[URL][DOMAIN_NAME]"
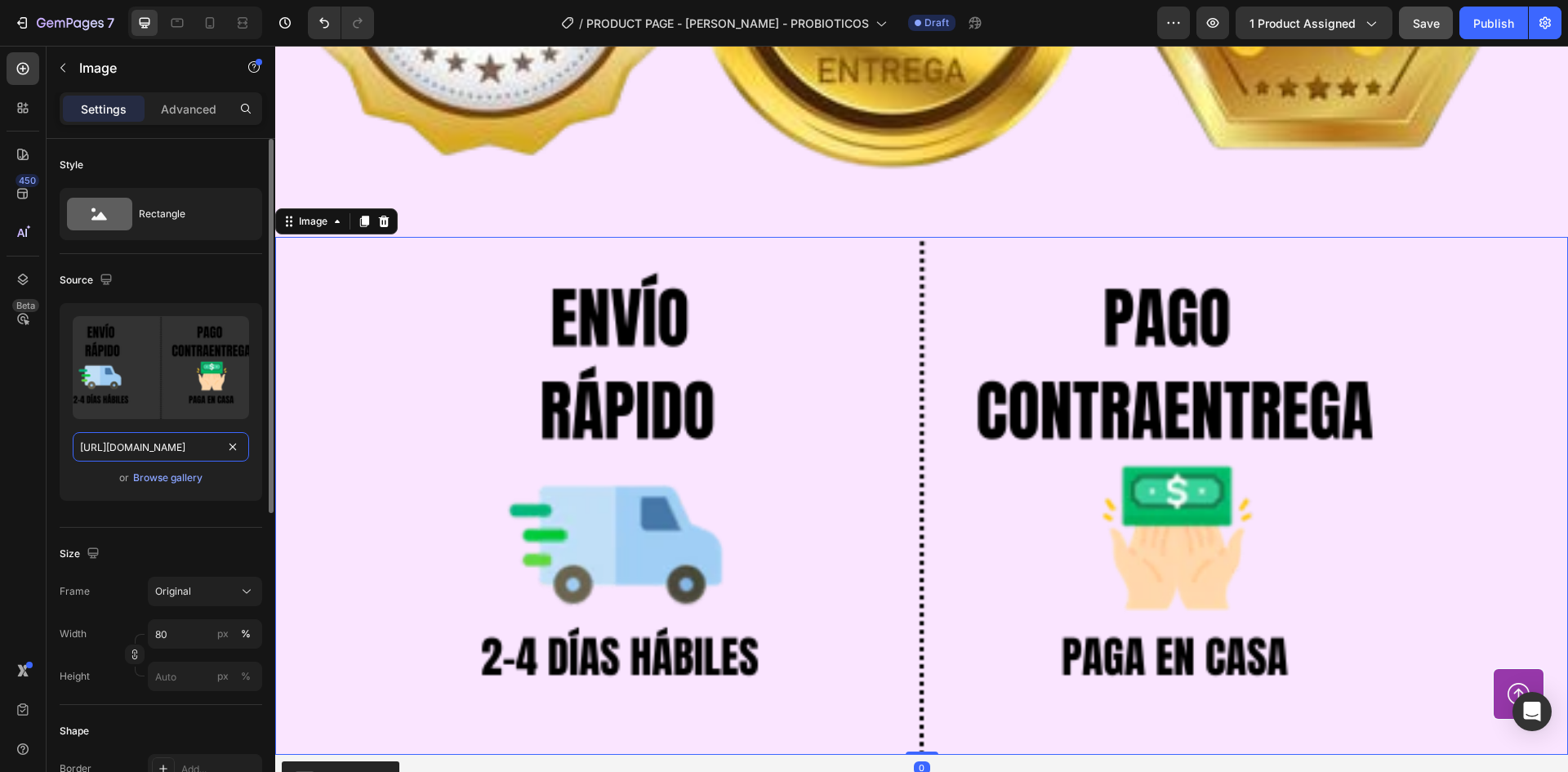
scroll to position [0, 509]
click at [177, 442] on input "[URL][DOMAIN_NAME]" at bounding box center [160, 447] width 176 height 29
type input "[URL][DOMAIN_NAME]"
click at [1295, 574] on img at bounding box center [921, 495] width 1034 height 517
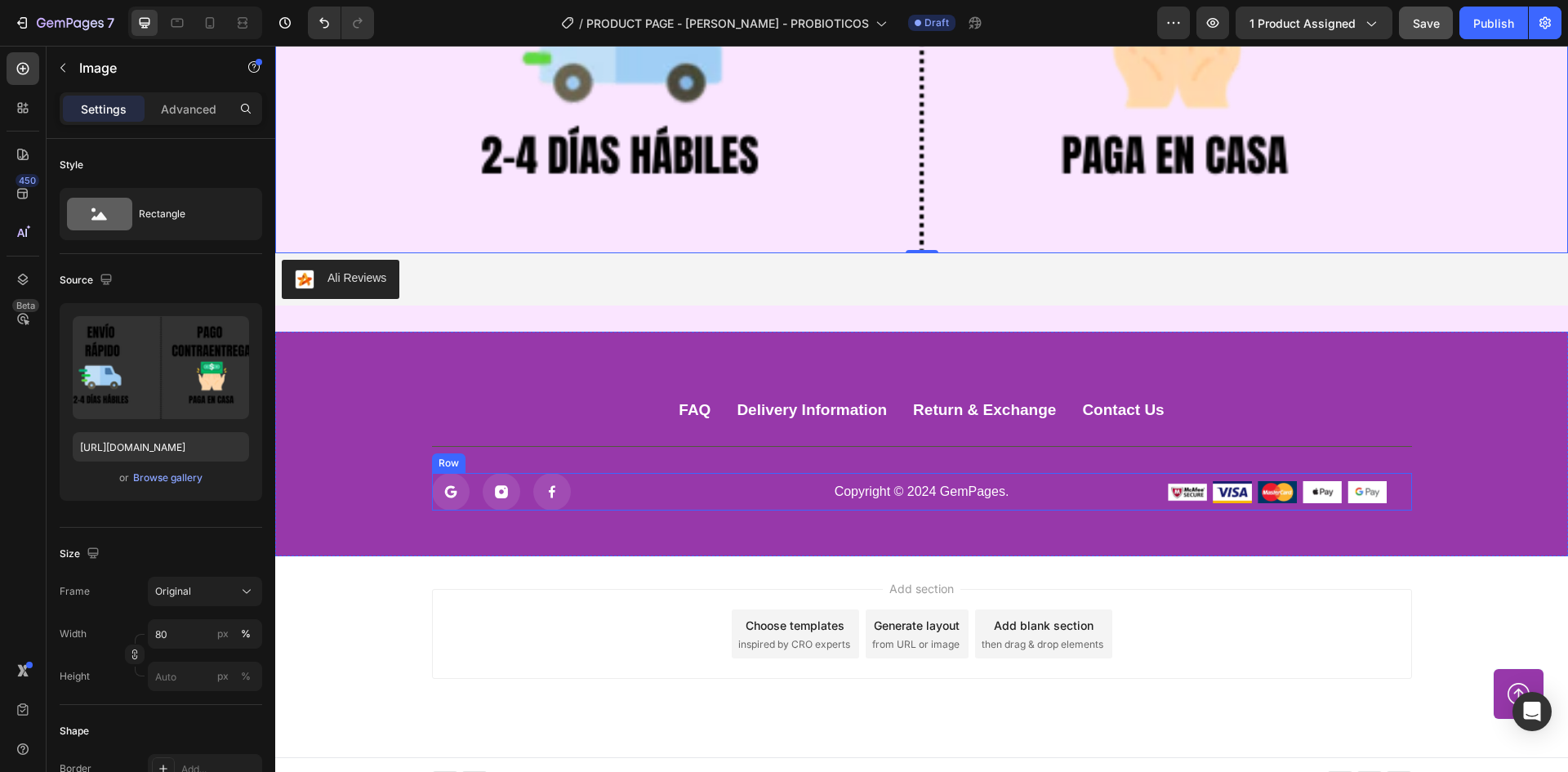
scroll to position [7901, 0]
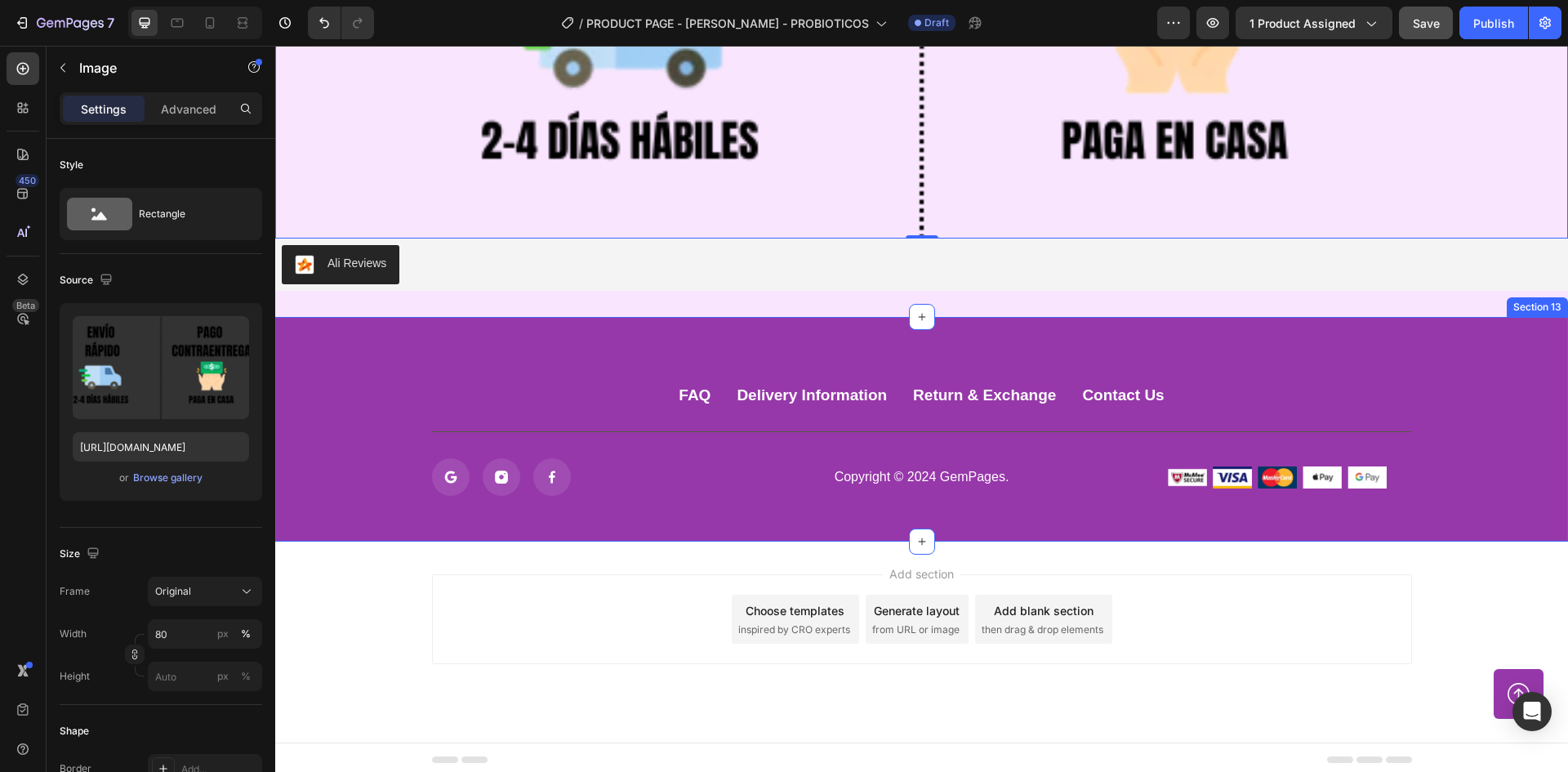
click at [808, 483] on div "Copyright © 2024 GemPages. Text block" at bounding box center [921, 477] width 309 height 38
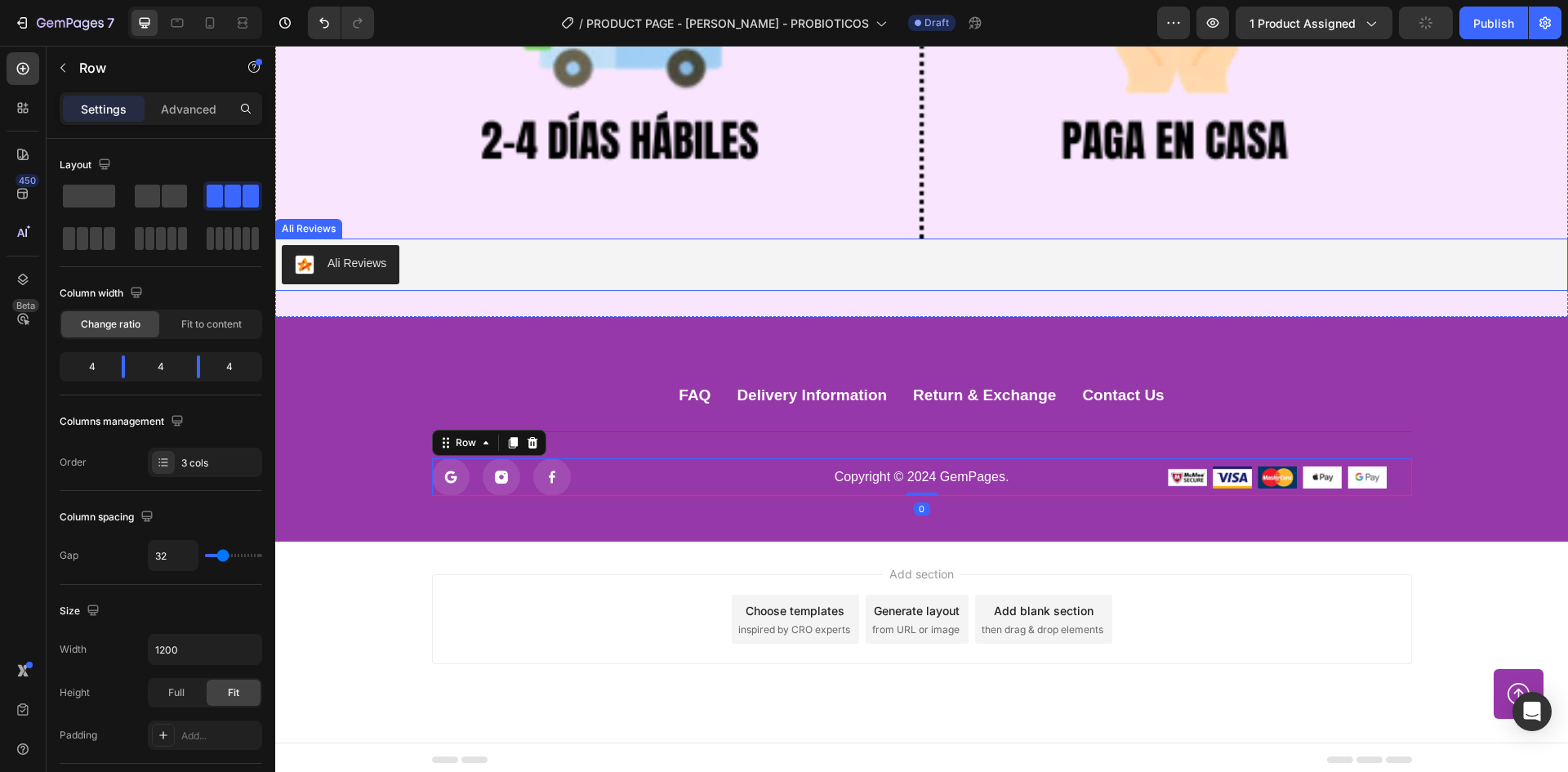
click at [868, 272] on div "Ali Reviews" at bounding box center [921, 264] width 1280 height 39
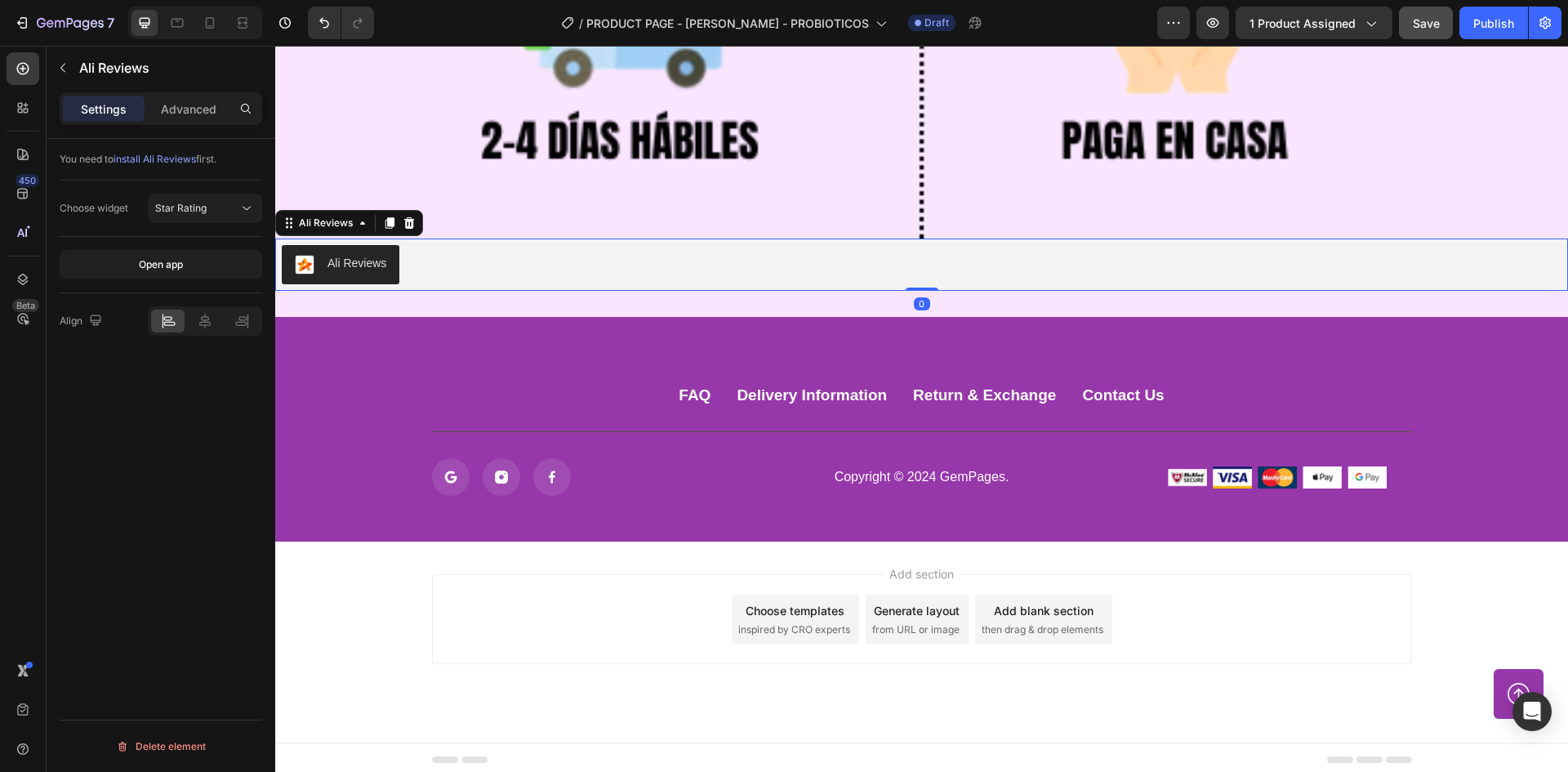
drag, startPoint x: 922, startPoint y: 285, endPoint x: 920, endPoint y: 194, distance: 91.0
click at [920, 159] on div "Image Ali Reviews Ali Reviews 0" at bounding box center [921, 4] width 1293 height 569
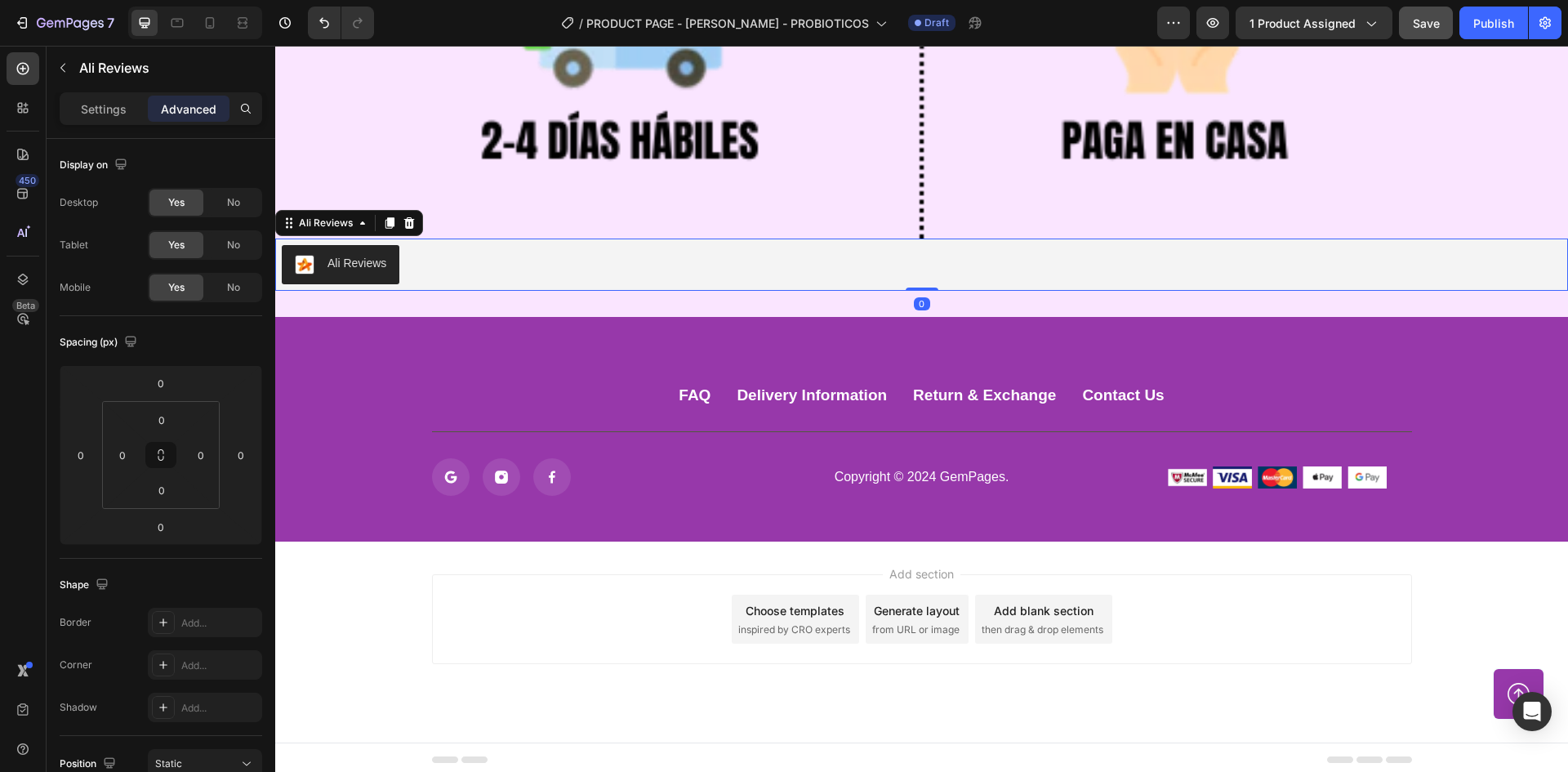
drag, startPoint x: 918, startPoint y: 285, endPoint x: 912, endPoint y: 248, distance: 37.5
click at [912, 248] on div "Ali Reviews Ali Reviews 0" at bounding box center [921, 264] width 1293 height 53
click at [914, 272] on div "Ali Reviews" at bounding box center [921, 264] width 1280 height 39
click at [648, 306] on div "Image Ali Reviews Ali Reviews 0 Section 11" at bounding box center [921, 5] width 1293 height 622
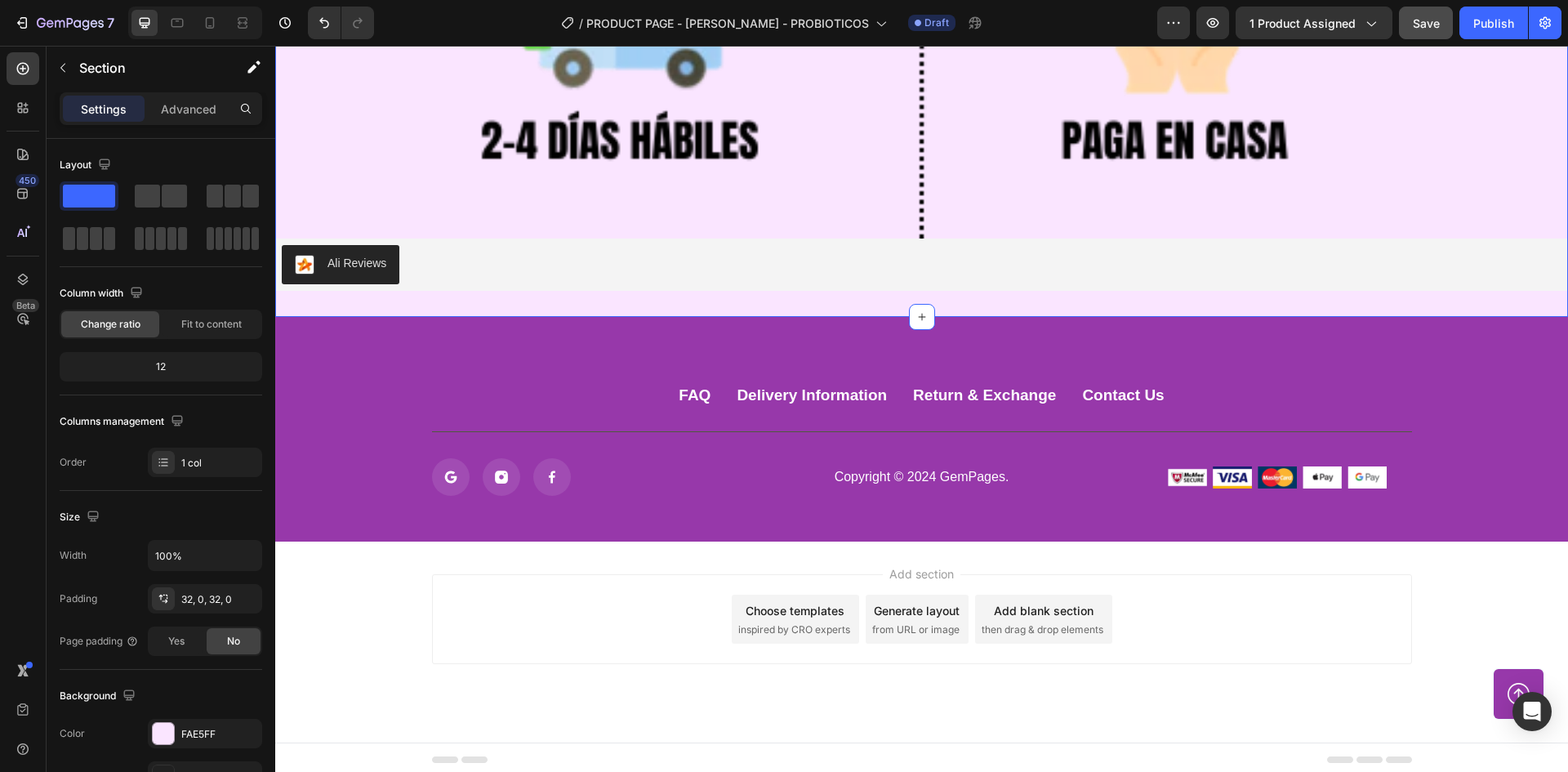
click at [652, 288] on div "Image Ali Reviews Ali Reviews Section 11 You can create reusable sections Creat…" at bounding box center [921, 5] width 1293 height 622
drag, startPoint x: 201, startPoint y: 737, endPoint x: 1, endPoint y: 681, distance: 207.7
click at [201, 737] on div "FAE5FF" at bounding box center [205, 734] width 47 height 14
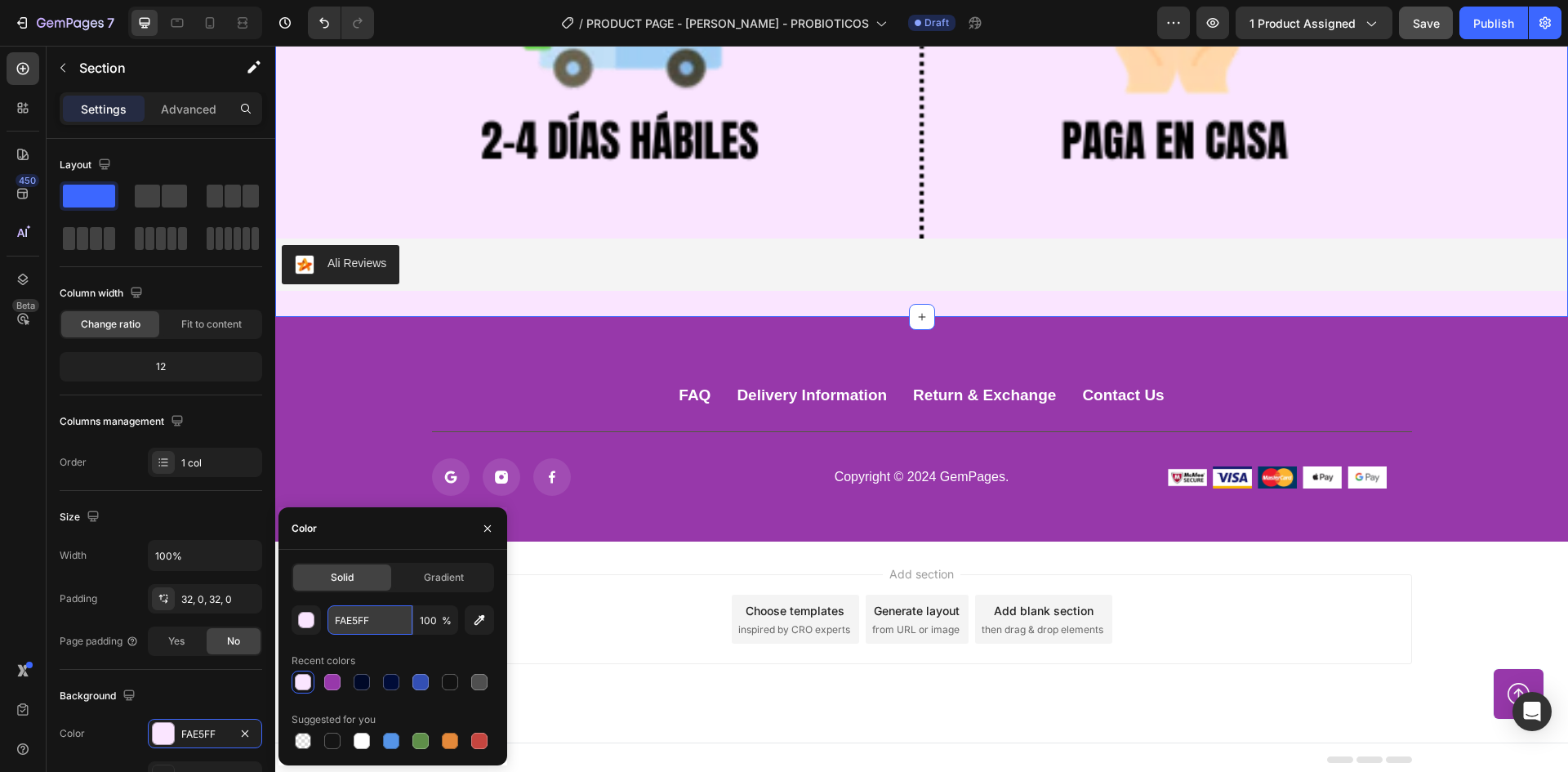
click at [379, 608] on input "FAE5FF" at bounding box center [370, 619] width 85 height 29
paste input "[URL][DOMAIN_NAME]"
type input "FAE5FF"
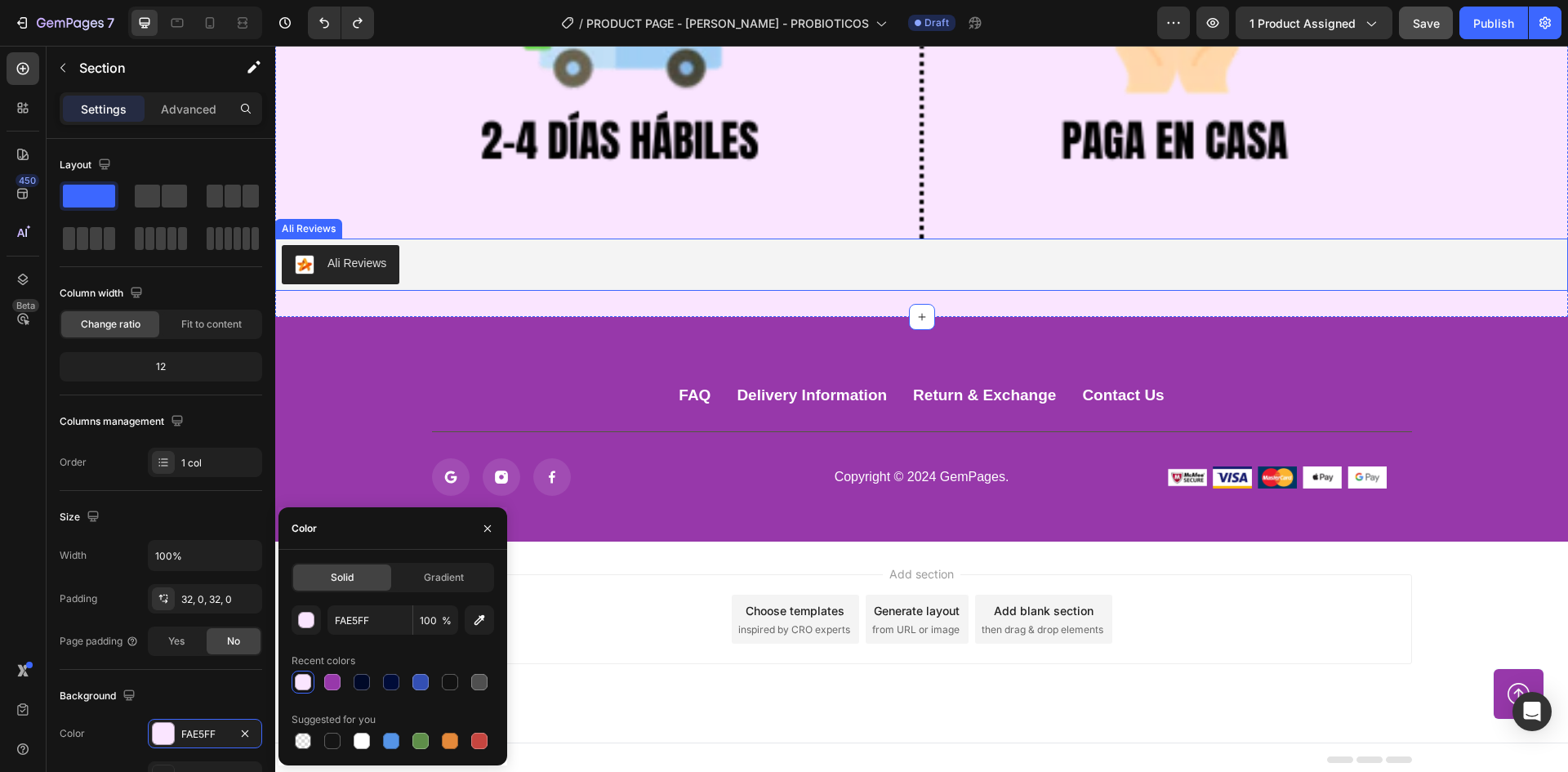
click at [516, 261] on div "Ali Reviews" at bounding box center [921, 264] width 1280 height 39
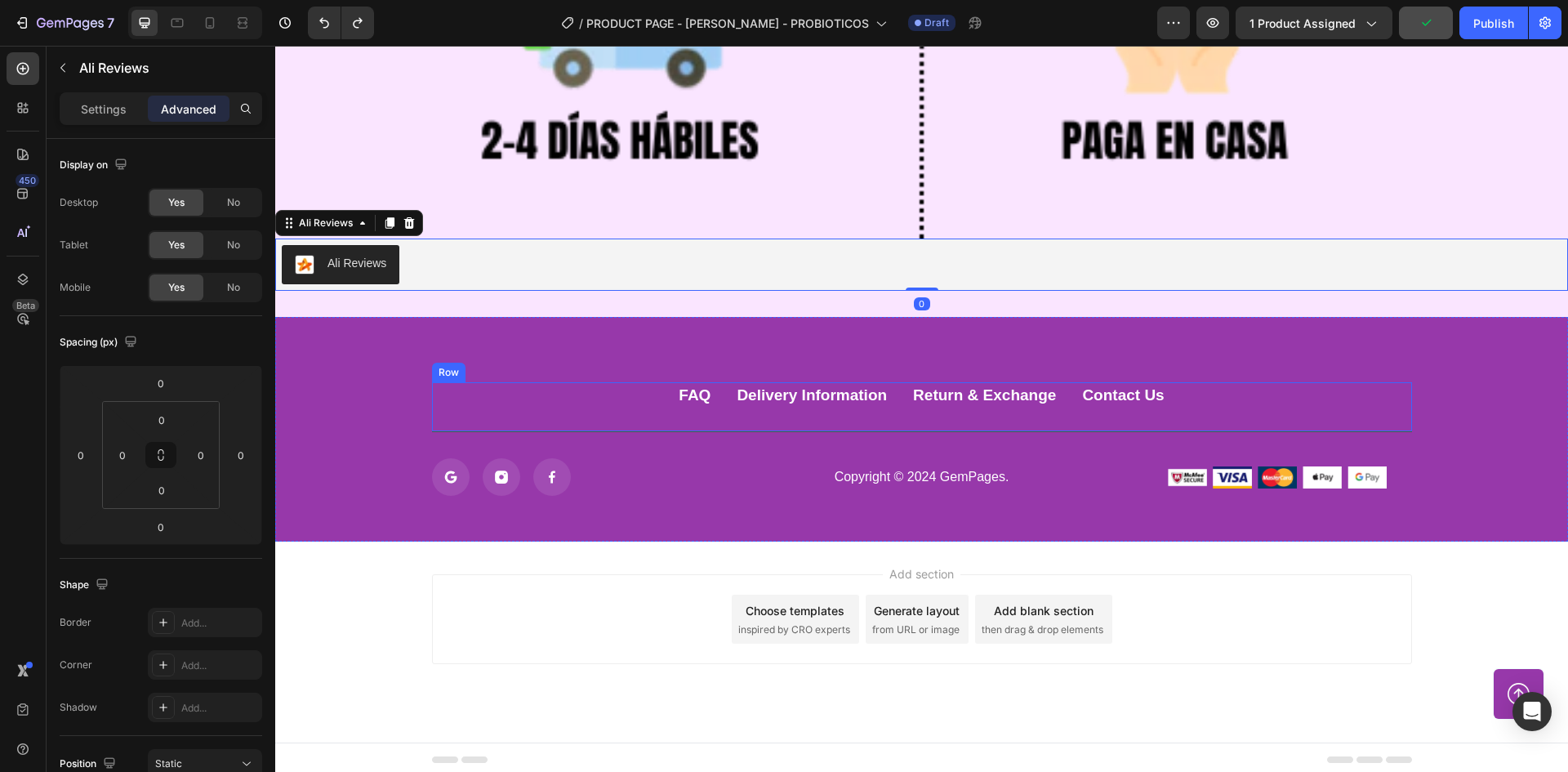
click at [705, 415] on div "FAQ Button Delivery Information Button Return & Exchange Button Contact Us Butt…" at bounding box center [922, 407] width 980 height 51
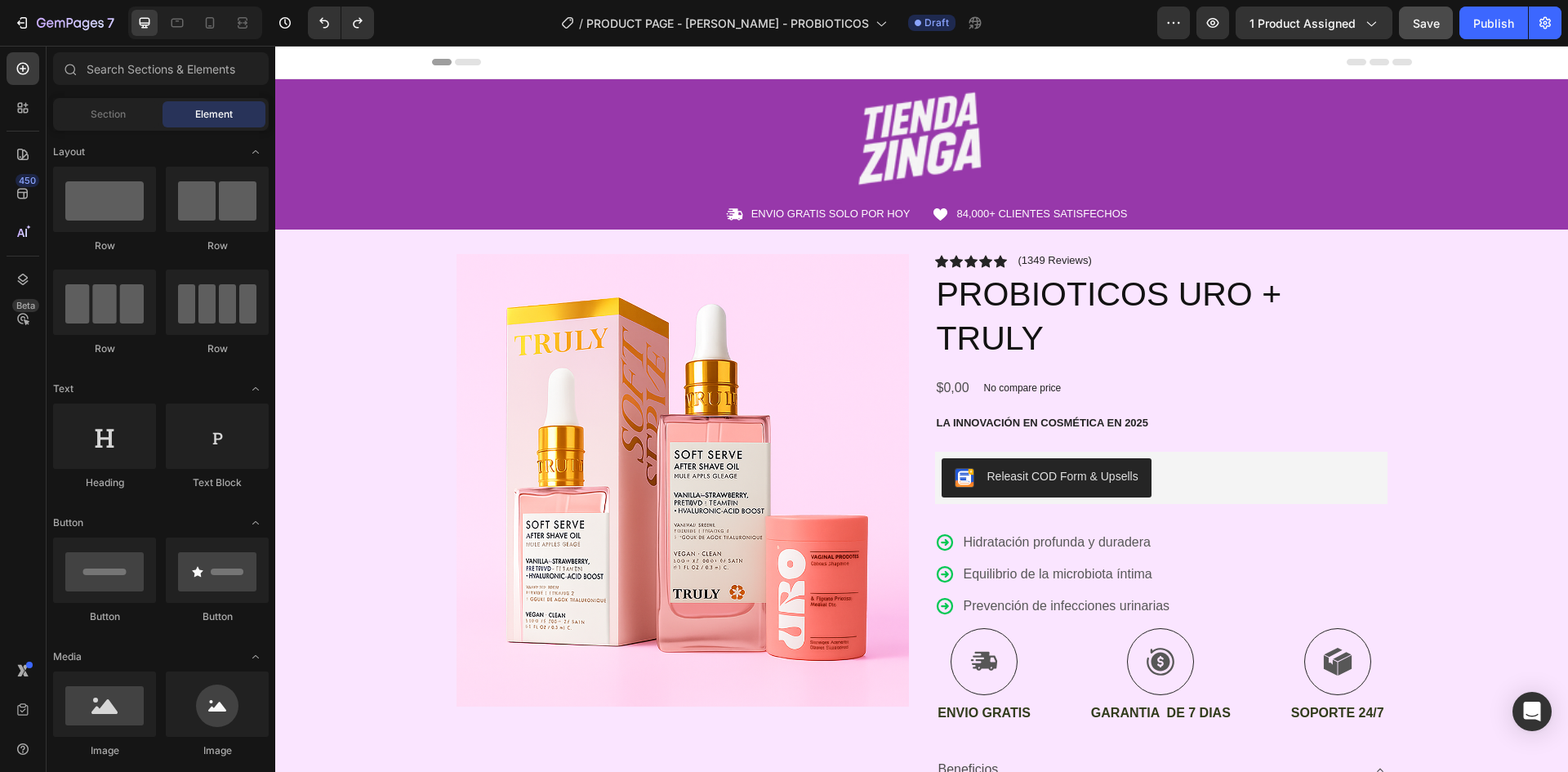
scroll to position [105, 0]
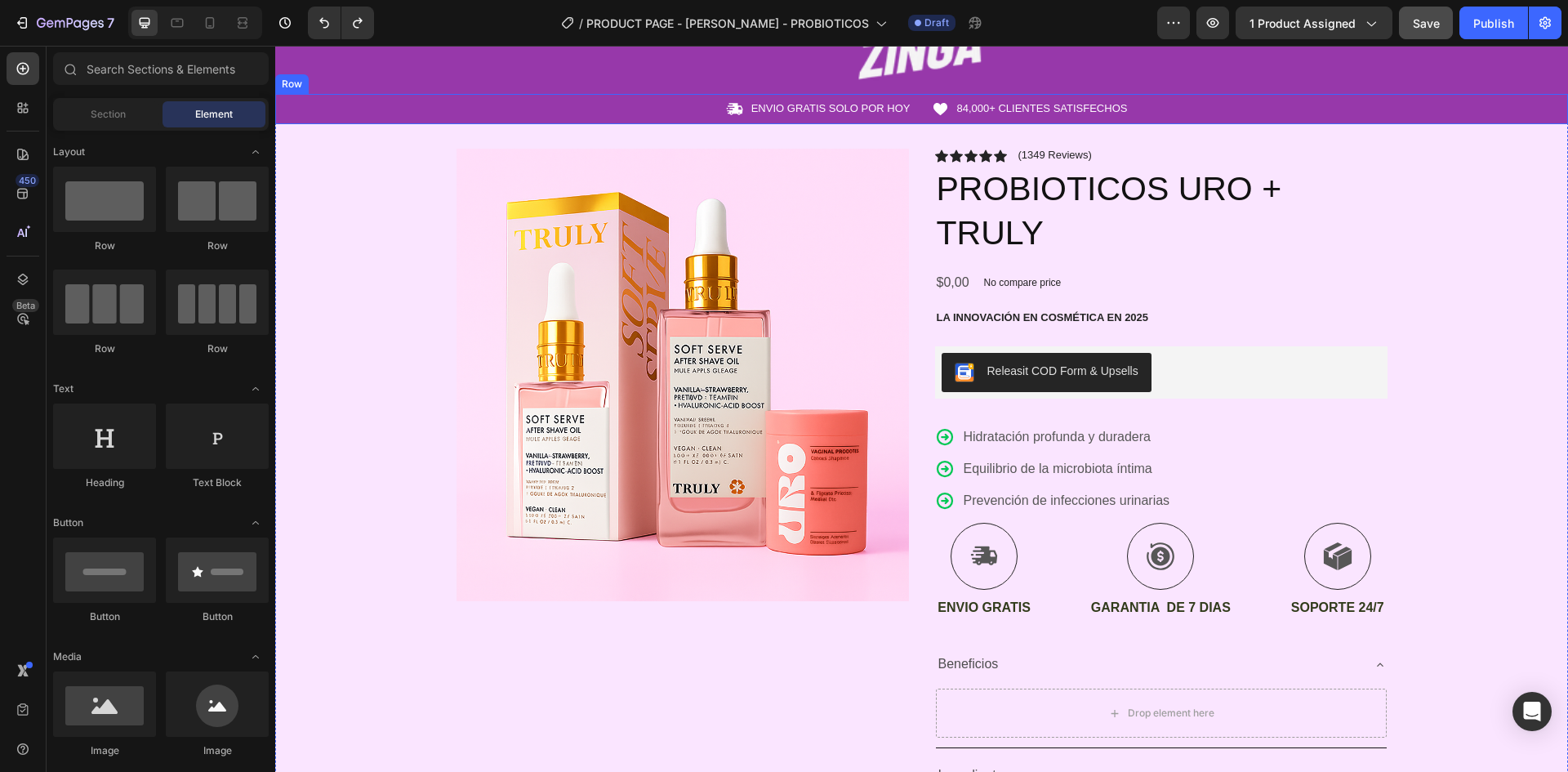
click at [1174, 129] on div "Product Images Icon Icon Icon Icon Icon Icon List (1349 Reviews) Text Block Row…" at bounding box center [922, 521] width 980 height 794
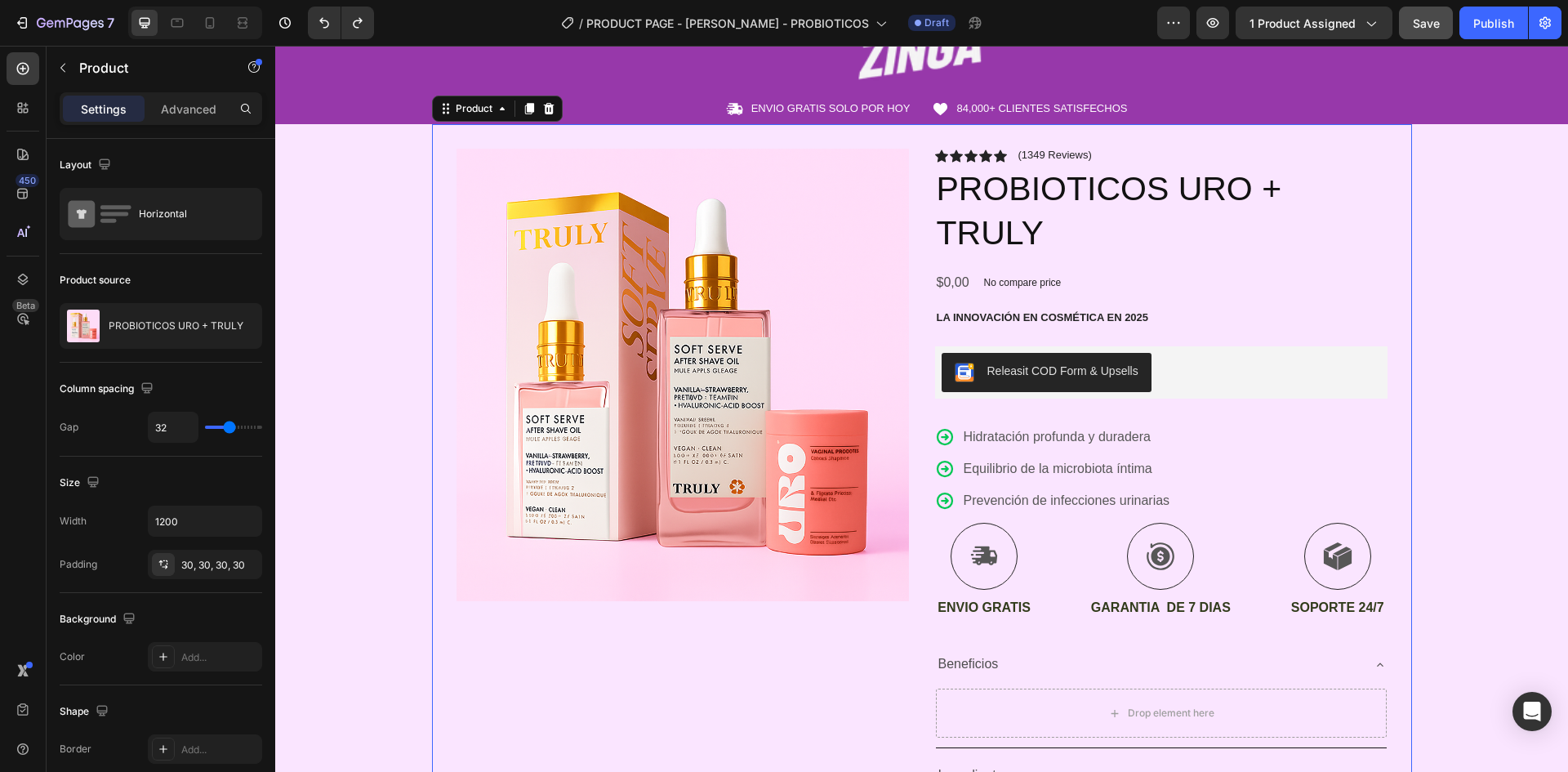
click at [1178, 143] on div "Product Images Icon Icon Icon Icon Icon Icon List (1349 Reviews) Text Block Row…" at bounding box center [922, 521] width 980 height 794
click at [205, 574] on div "30, 30, 30, 30" at bounding box center [205, 564] width 114 height 29
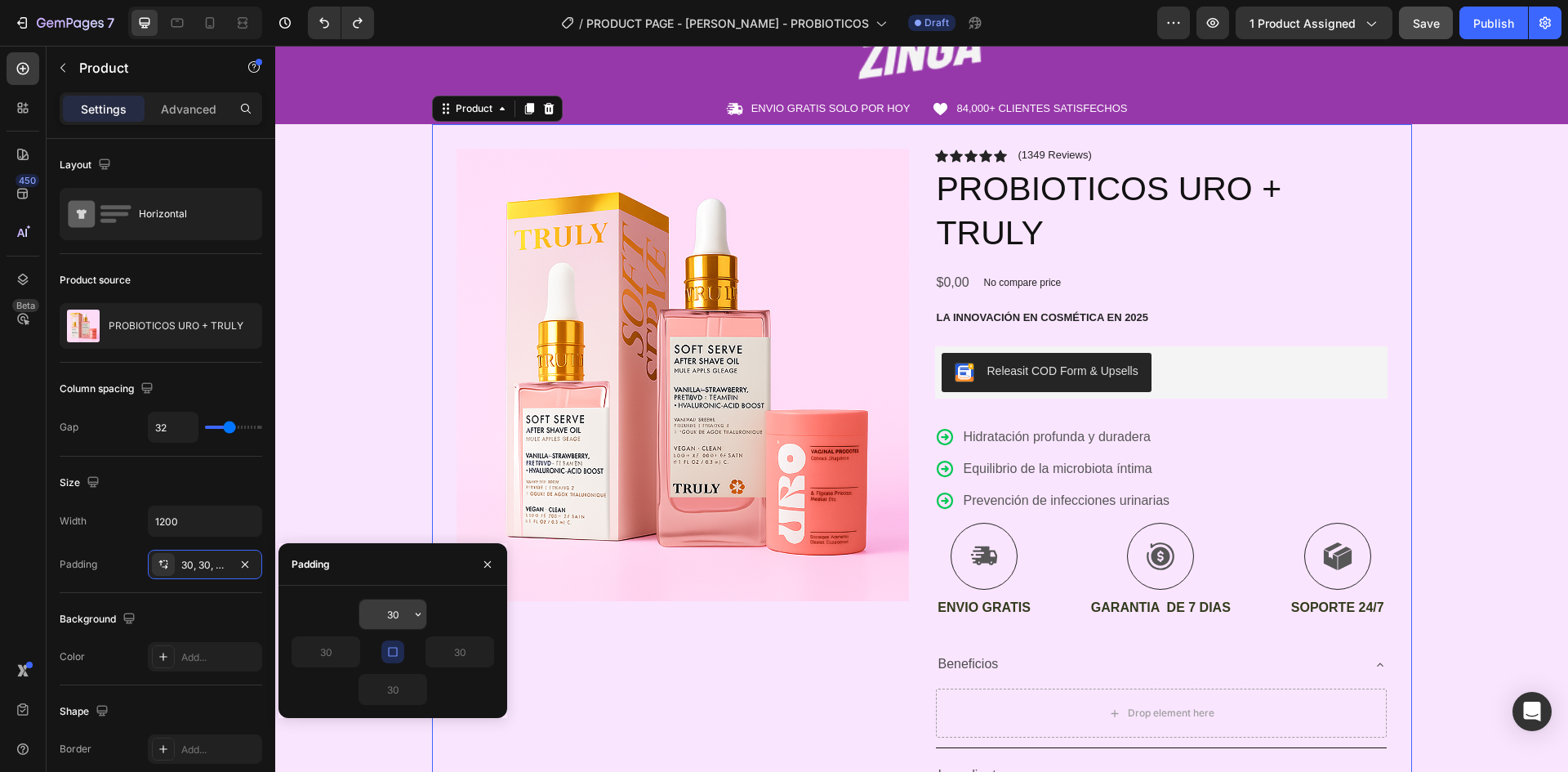
click at [398, 613] on input "30" at bounding box center [392, 614] width 67 height 29
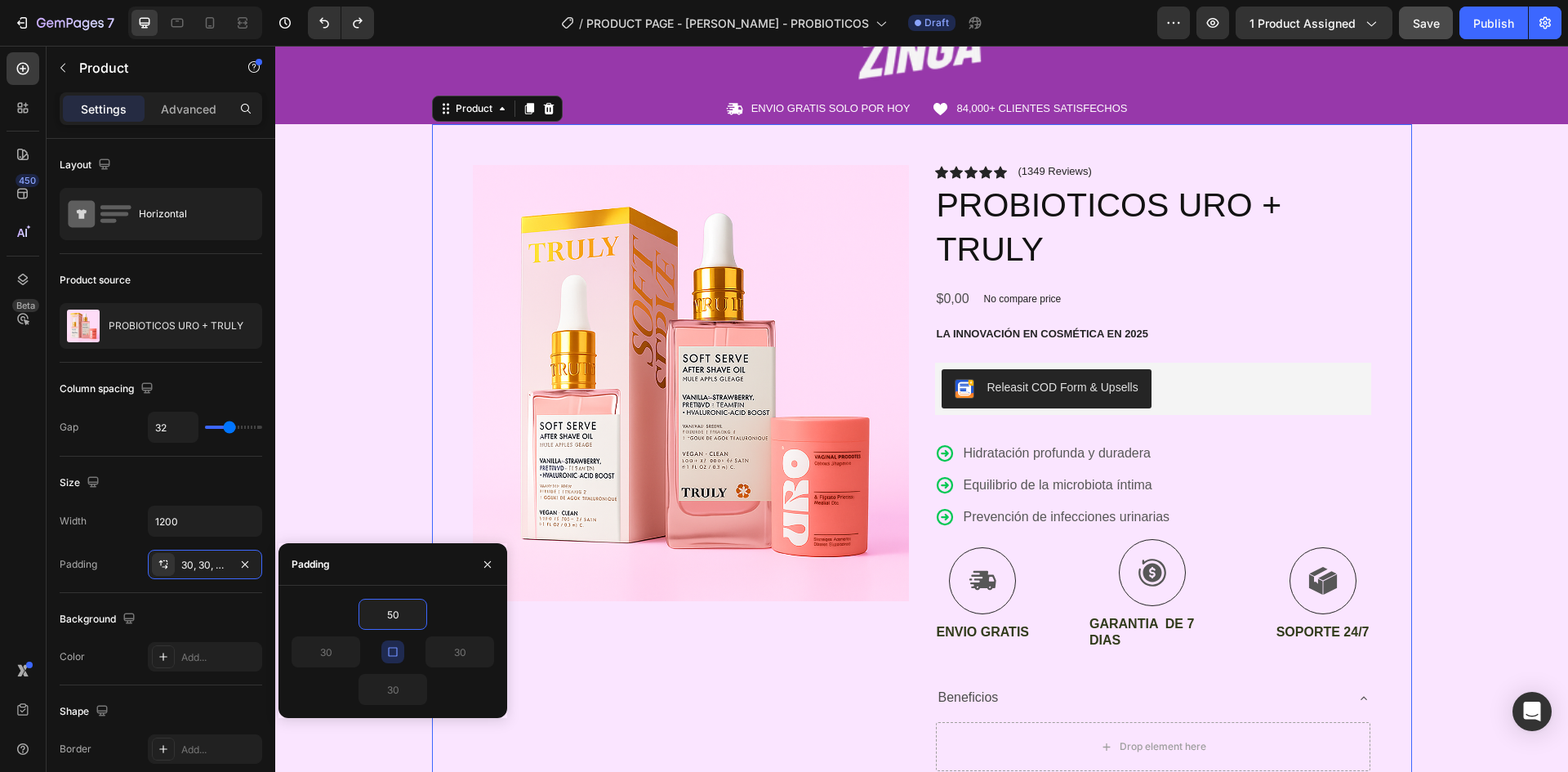
type input "50"
click at [382, 650] on button "button" at bounding box center [393, 652] width 23 height 23
type input "50"
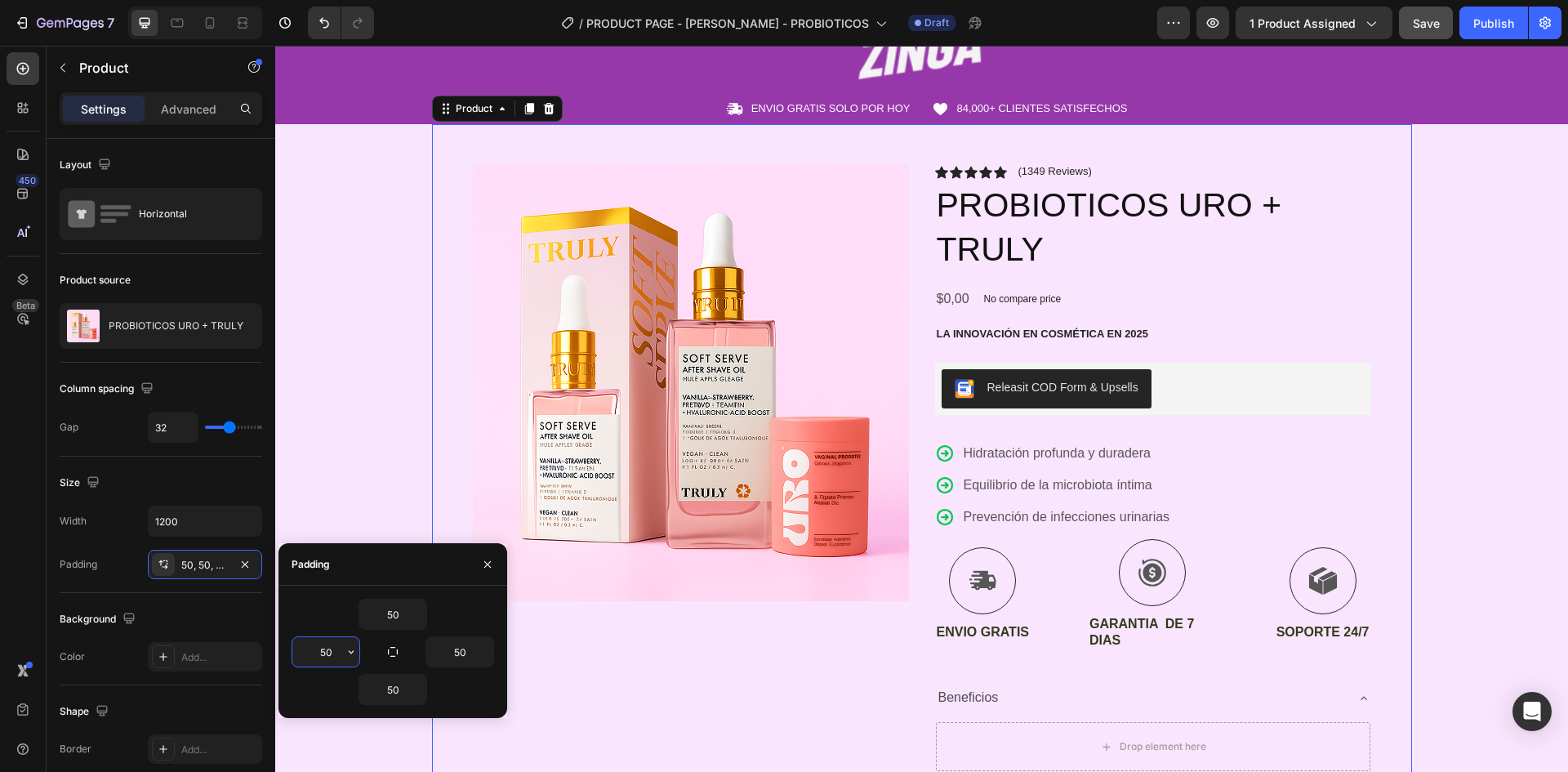
click at [329, 650] on input "50" at bounding box center [325, 651] width 67 height 29
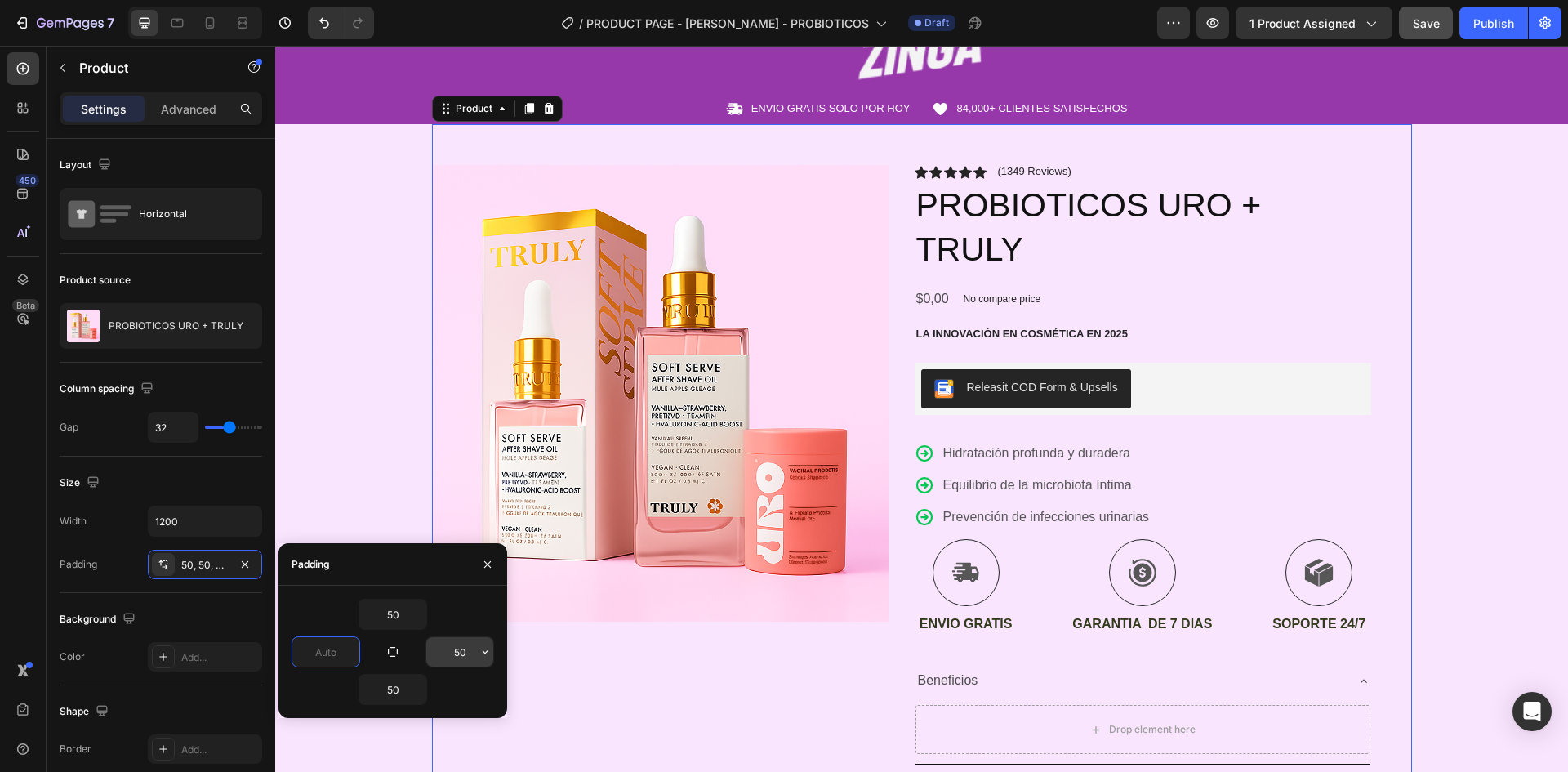
type input "0"
click at [464, 650] on input "50" at bounding box center [459, 651] width 67 height 29
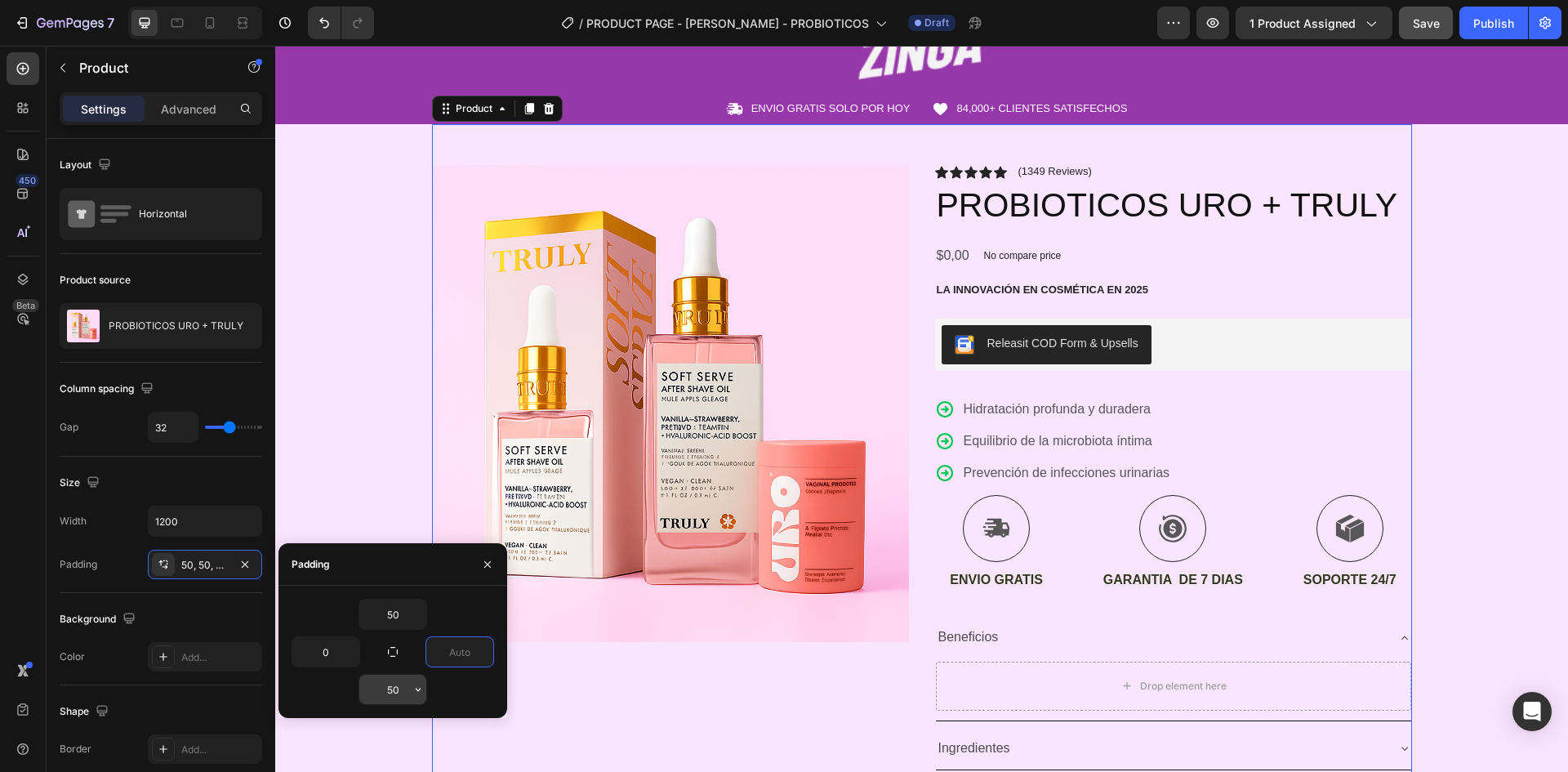
click at [405, 698] on input "50" at bounding box center [392, 689] width 67 height 29
type input "0"
click at [1529, 424] on div "Icon ENVIO GRATIS SOLO POR HOY Text Block Row Icon 84,000+ CLIENTES SATISFECHOS…" at bounding box center [921, 482] width 1293 height 776
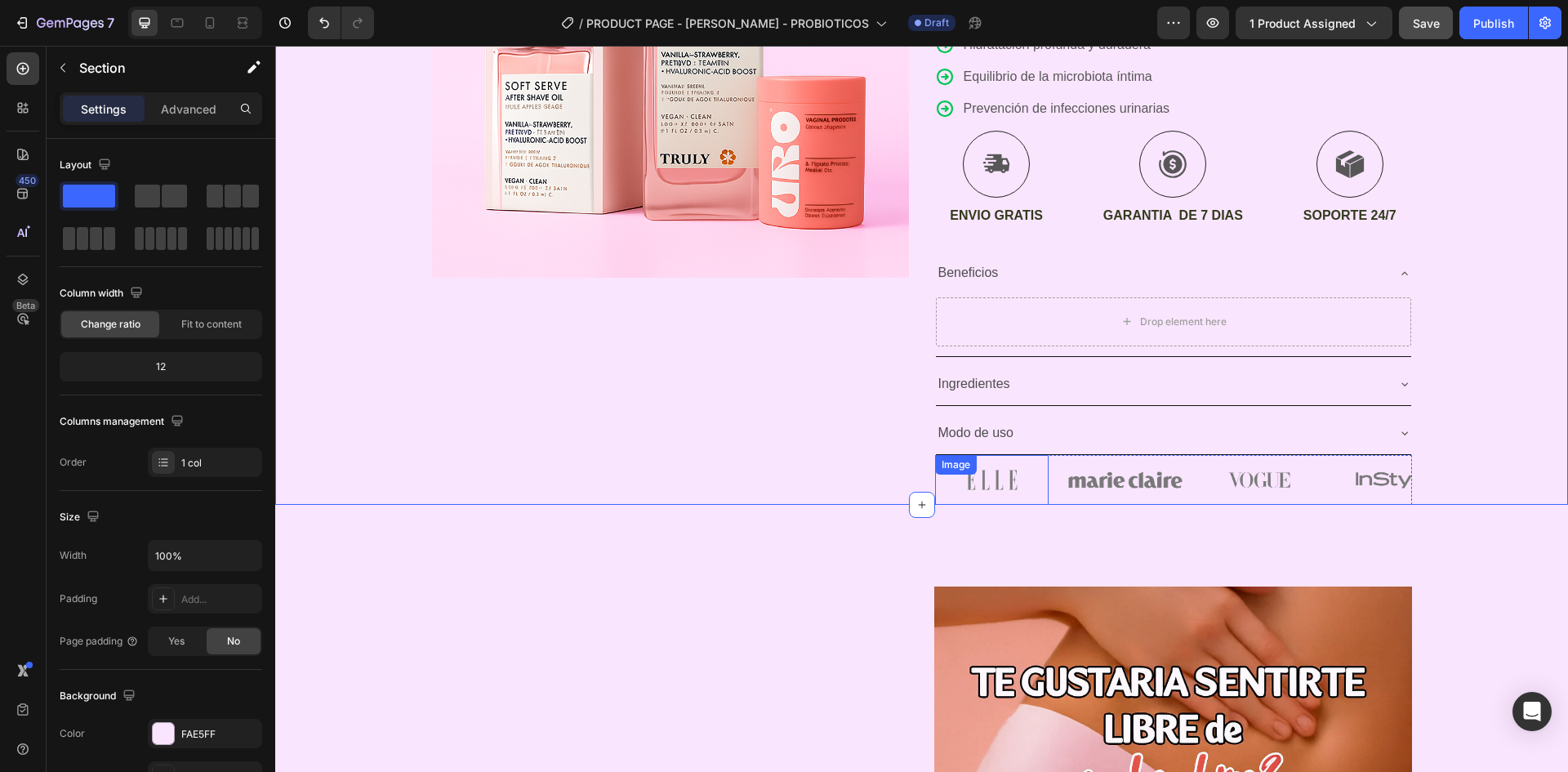
scroll to position [432, 0]
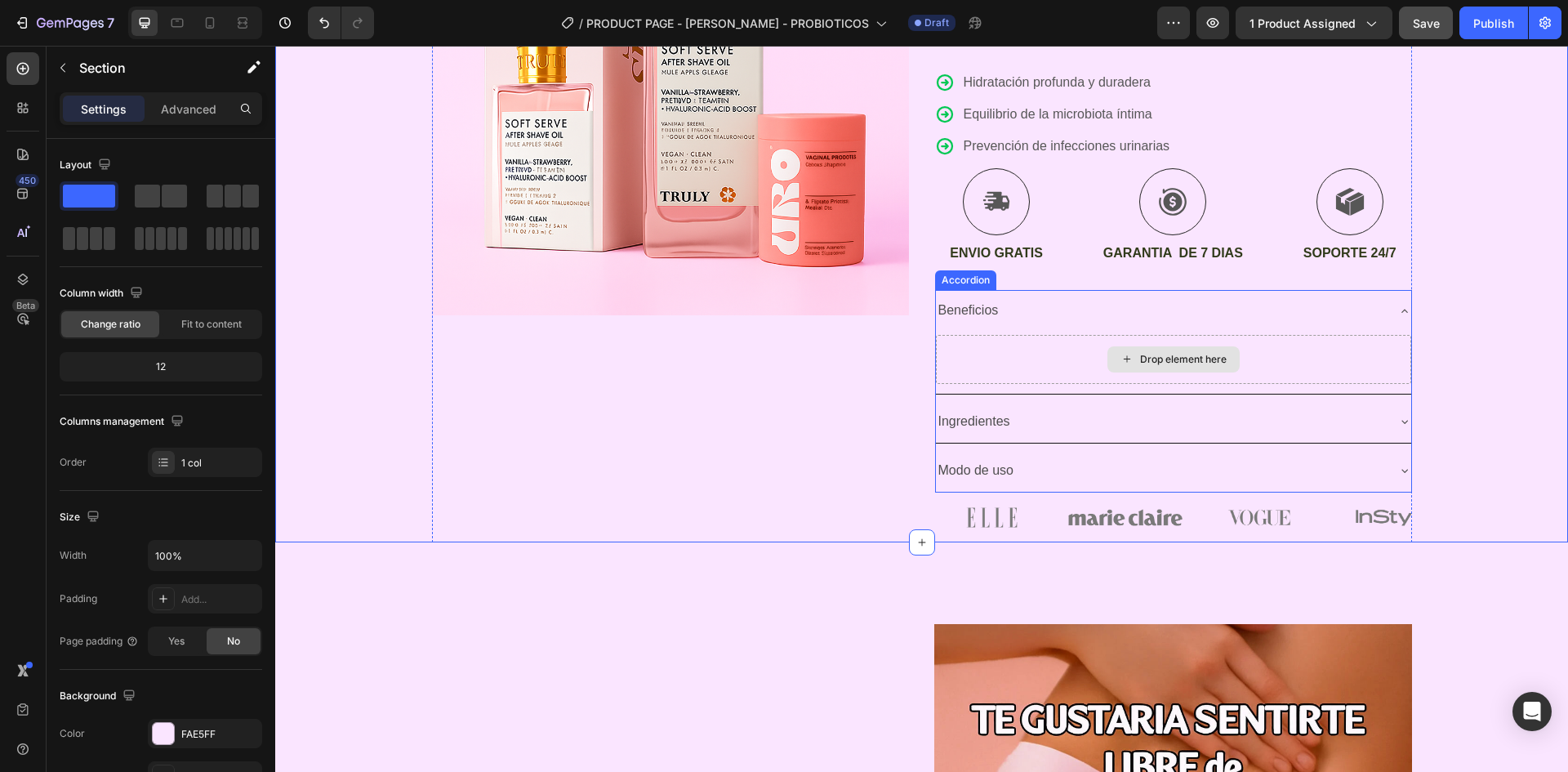
click at [1140, 357] on div "Drop element here" at bounding box center [1183, 359] width 87 height 13
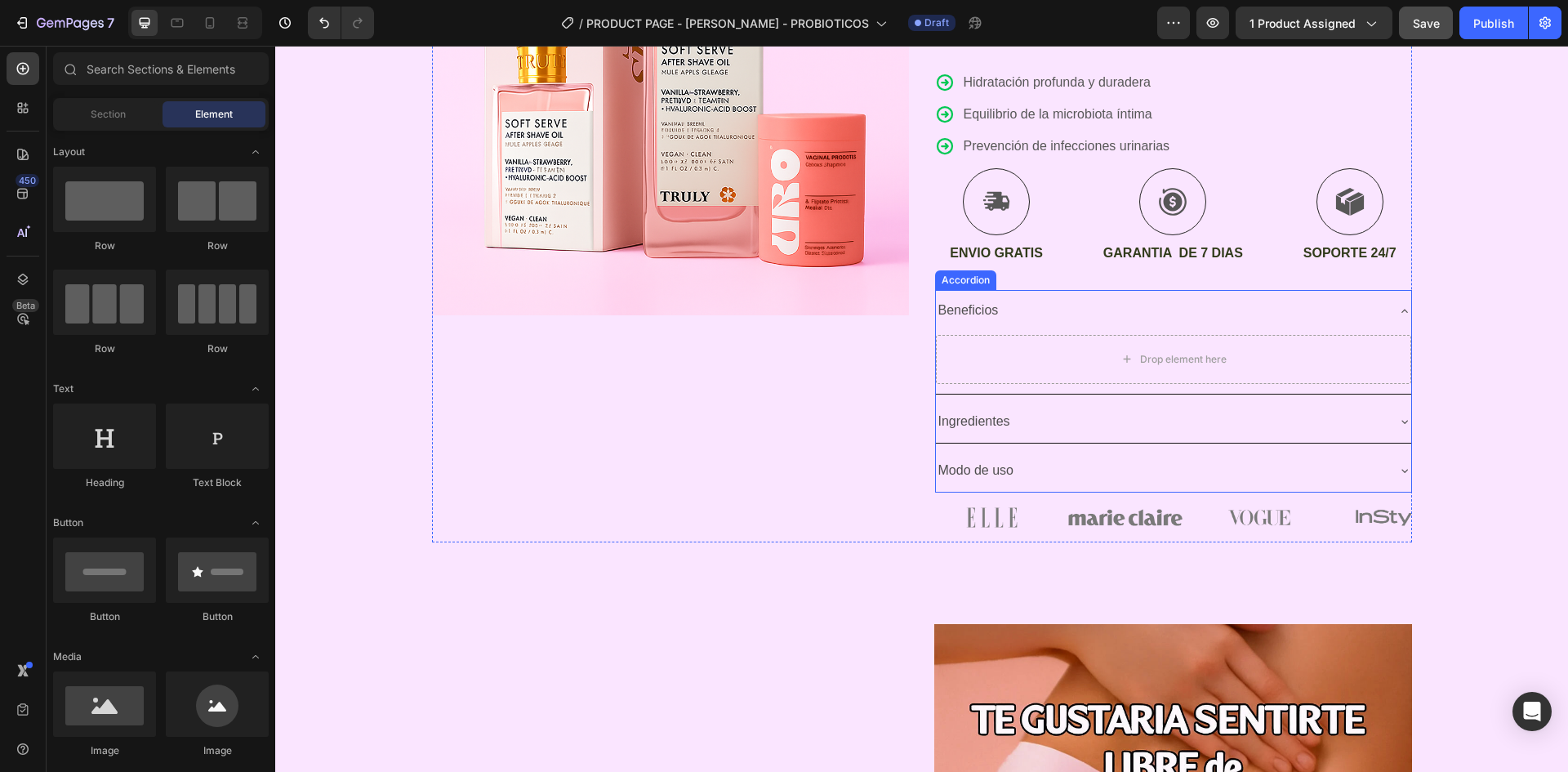
click at [1402, 309] on icon at bounding box center [1404, 311] width 6 height 4
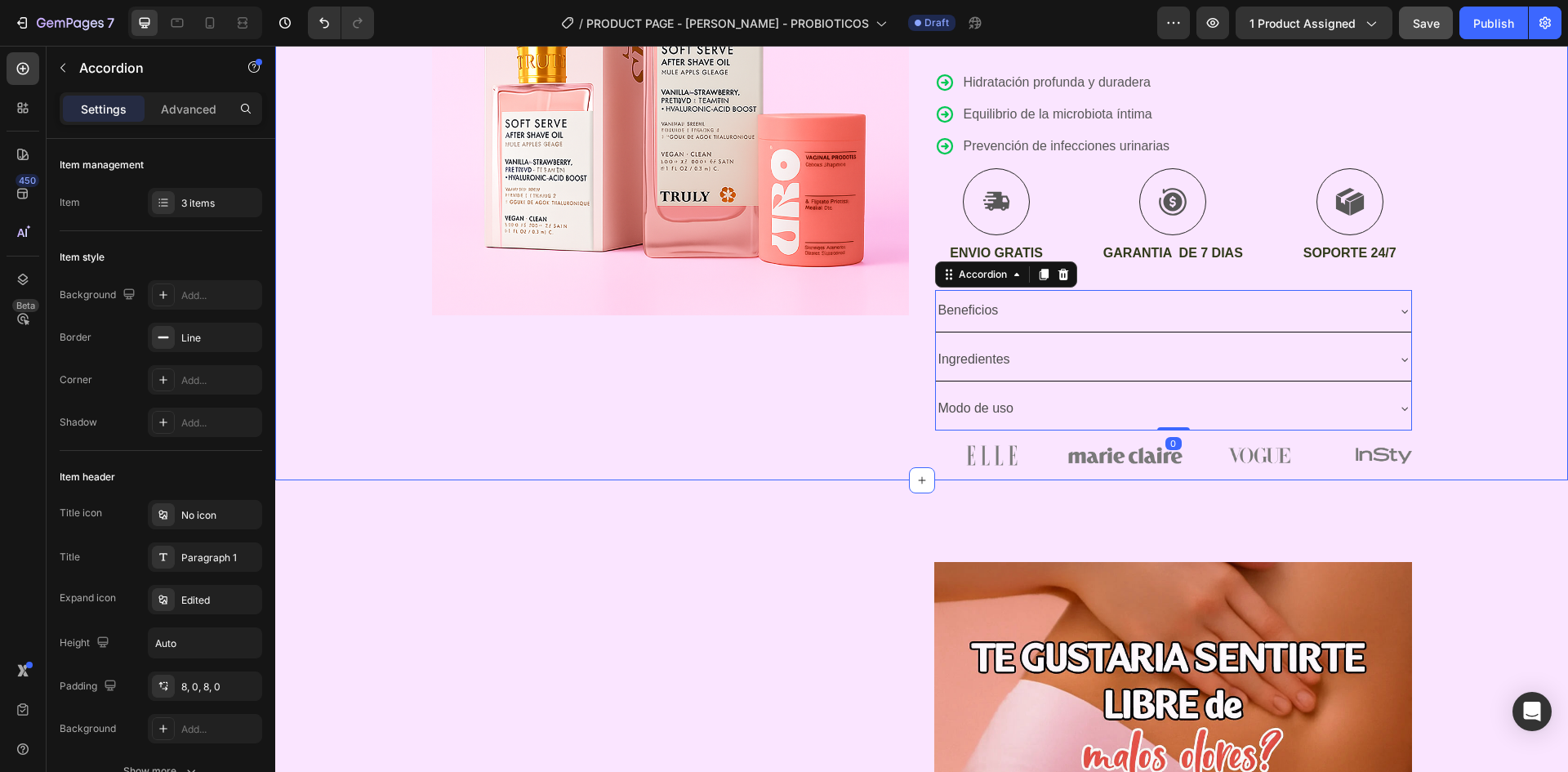
scroll to position [187, 0]
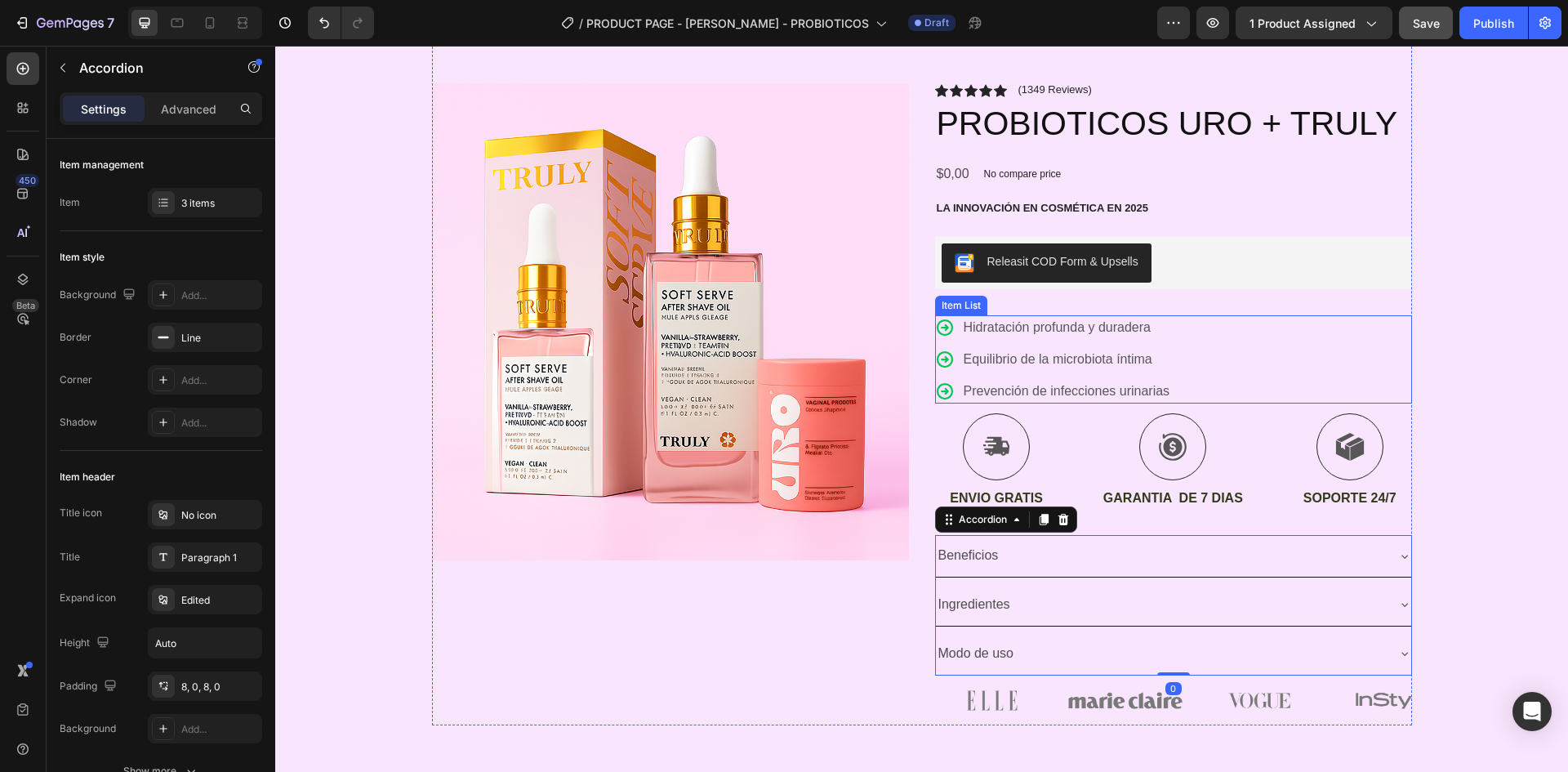
click at [1288, 400] on div "Hidratación profunda y duradera Equilibrio de la microbiota íntima Prevención d…" at bounding box center [1174, 359] width 477 height 88
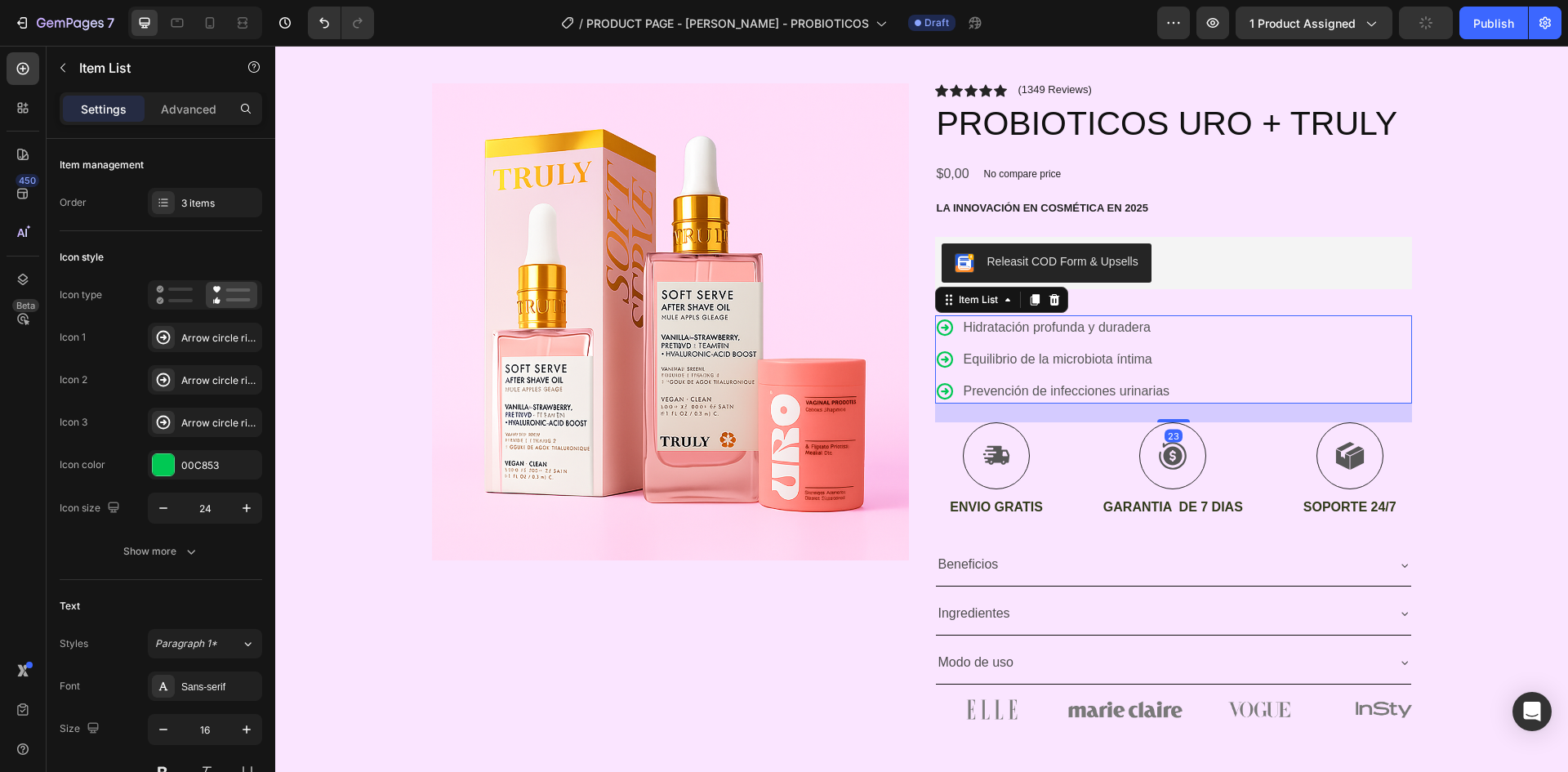
drag, startPoint x: 1171, startPoint y: 409, endPoint x: 1173, endPoint y: 418, distance: 9.2
click at [1173, 419] on div at bounding box center [1173, 421] width 33 height 4
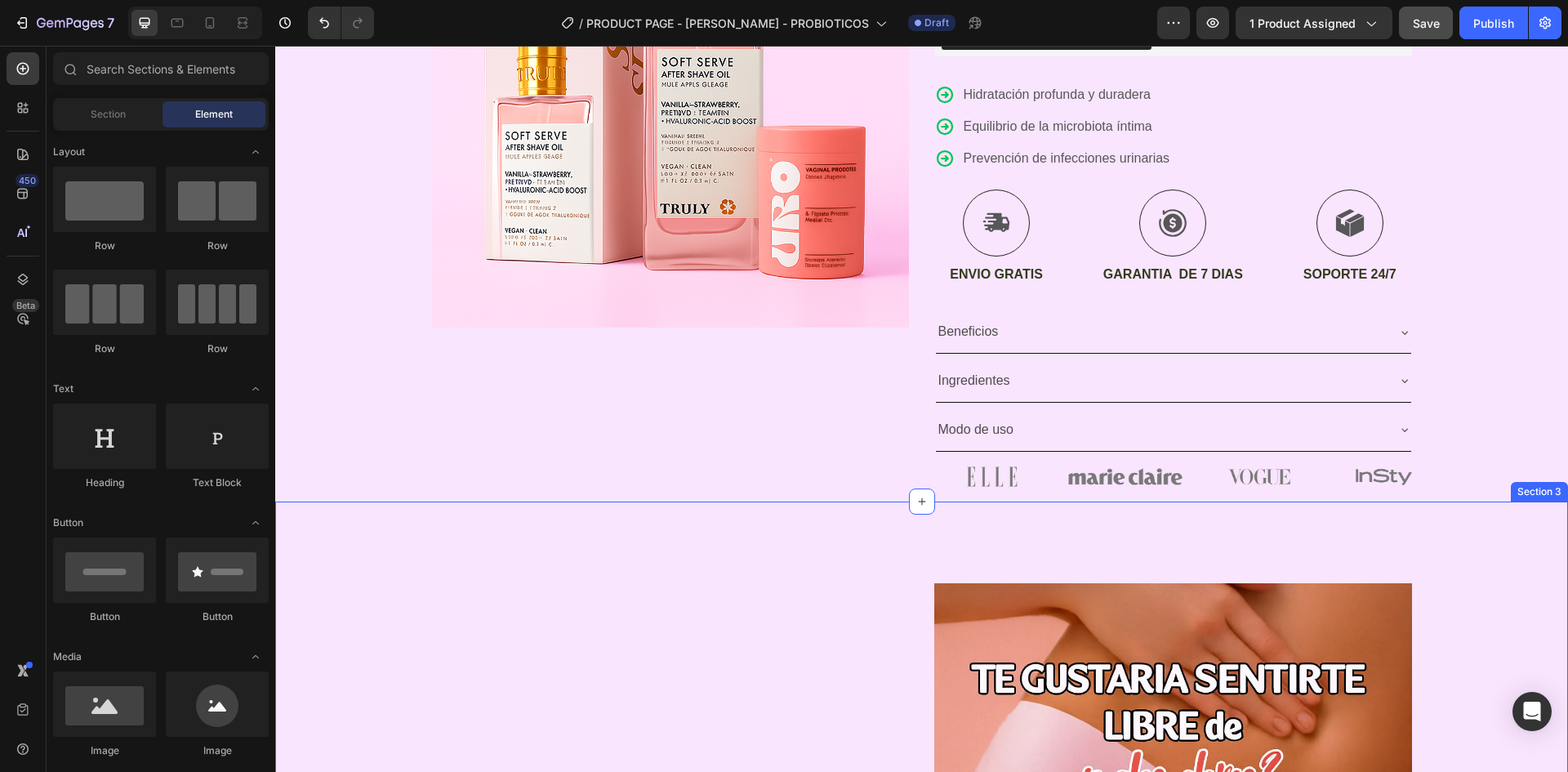
click at [1457, 387] on div "Icon ENVIO GRATIS SOLO POR HOY Text Block Row Icon 84,000+ CLIENTES SATISFECHOS…" at bounding box center [921, 140] width 1293 height 723
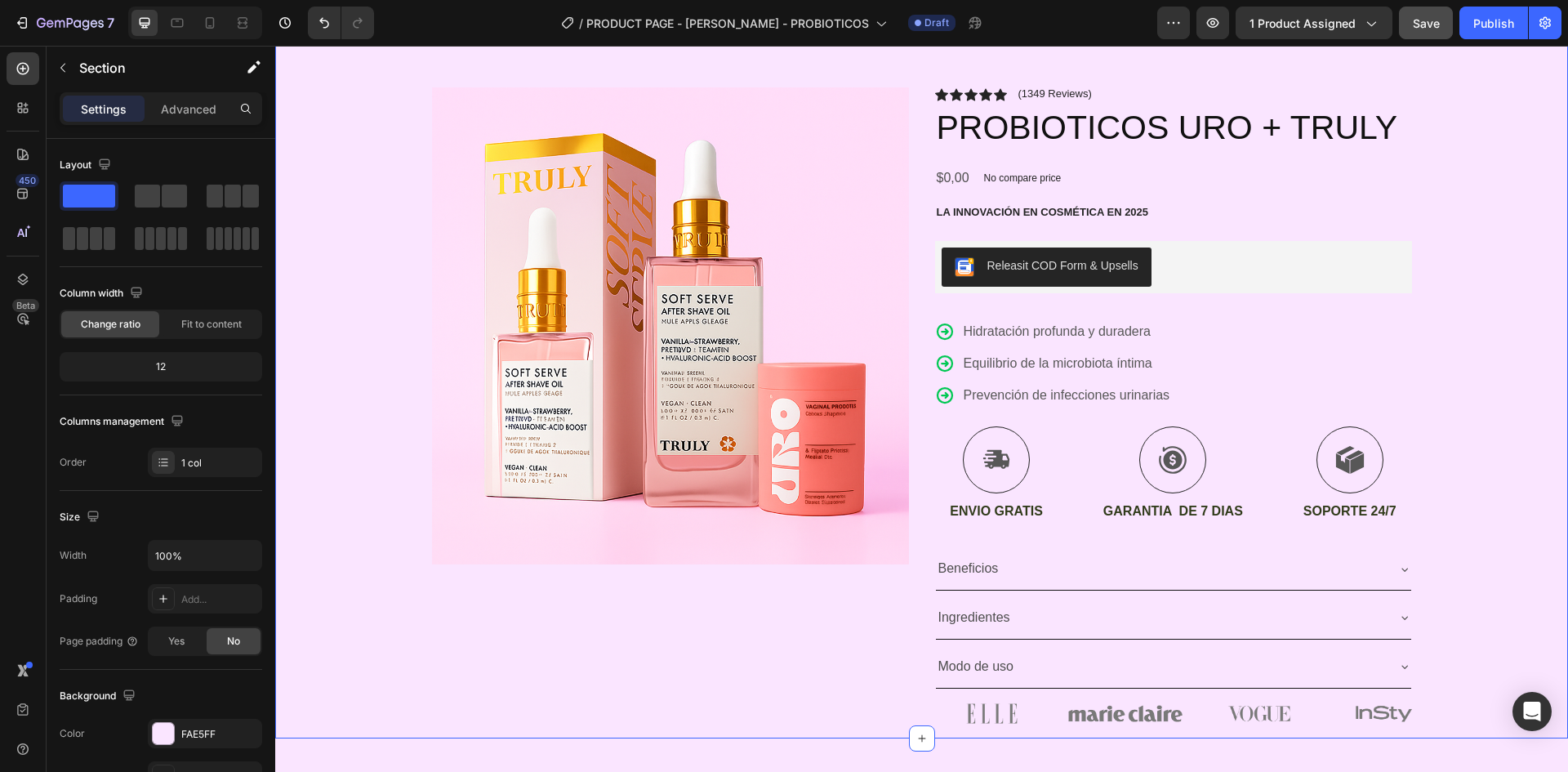
scroll to position [168, 0]
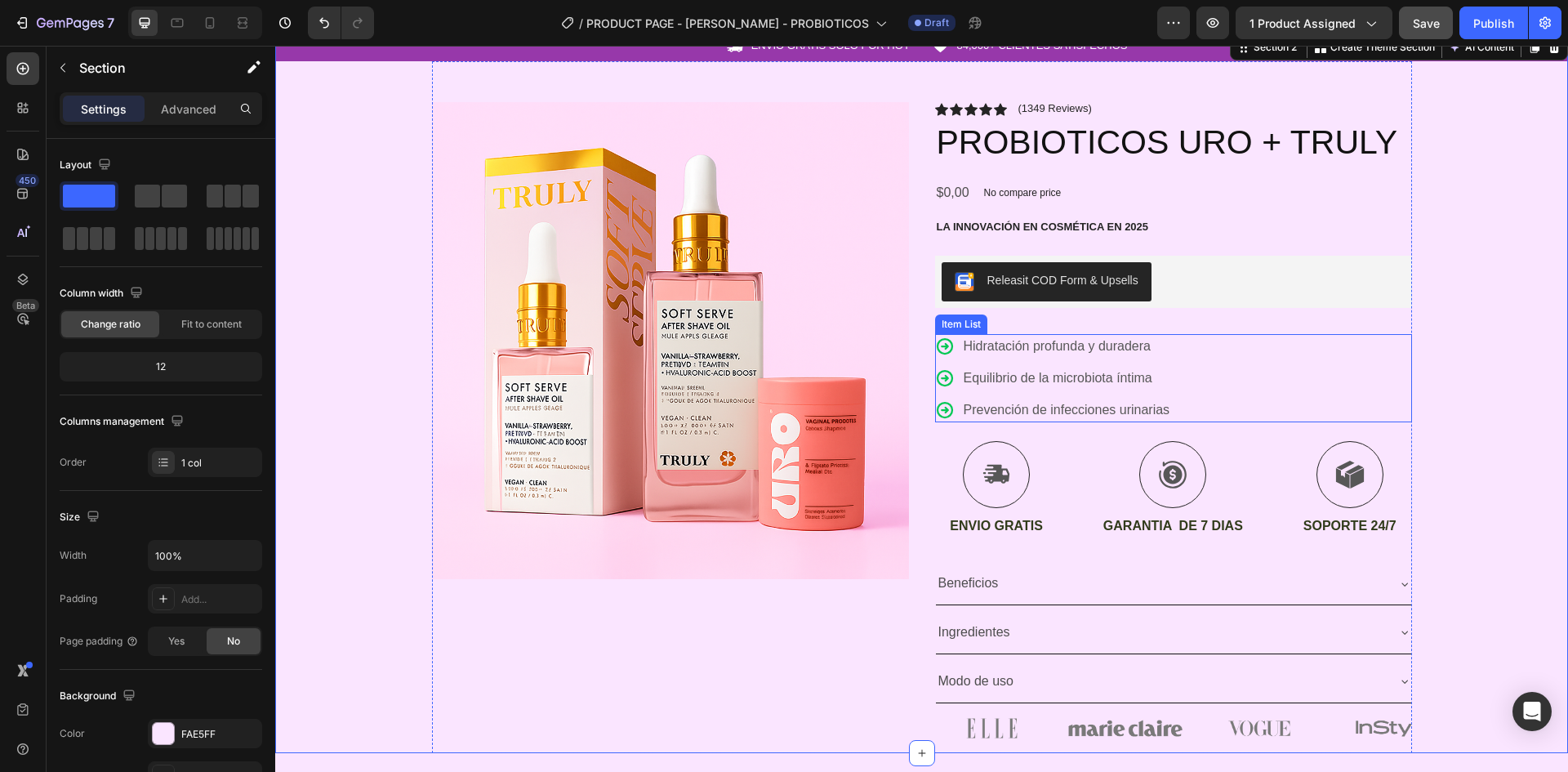
click at [1222, 415] on div "Hidratación profunda y duradera Equilibrio de la microbiota íntima Prevención d…" at bounding box center [1174, 378] width 477 height 88
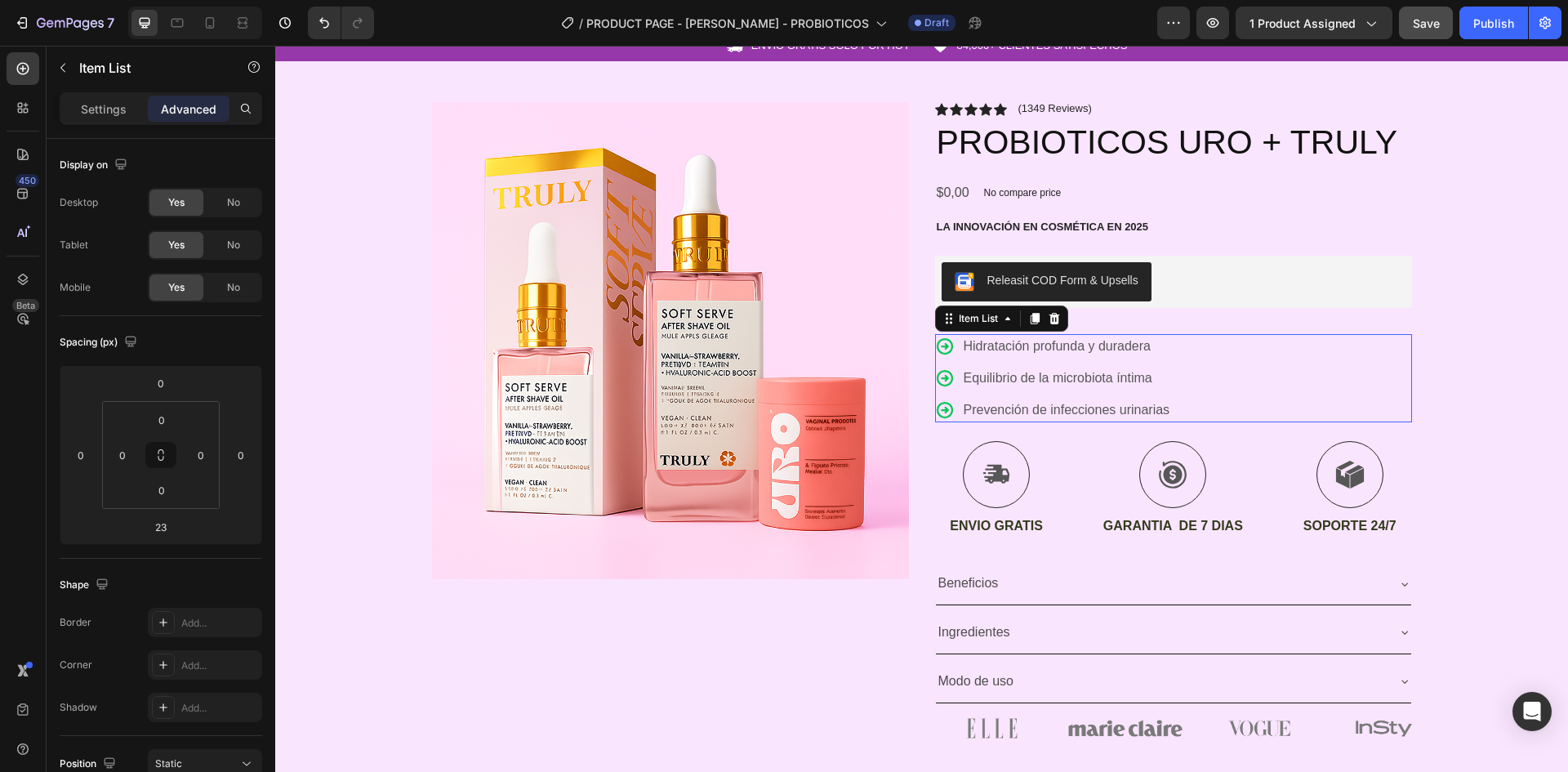
click at [1406, 375] on div "Icon ENVIO GRATIS SOLO POR HOY Text Block Row Icon 84,000+ CLIENTES SATISFECHOS…" at bounding box center [921, 392] width 1293 height 723
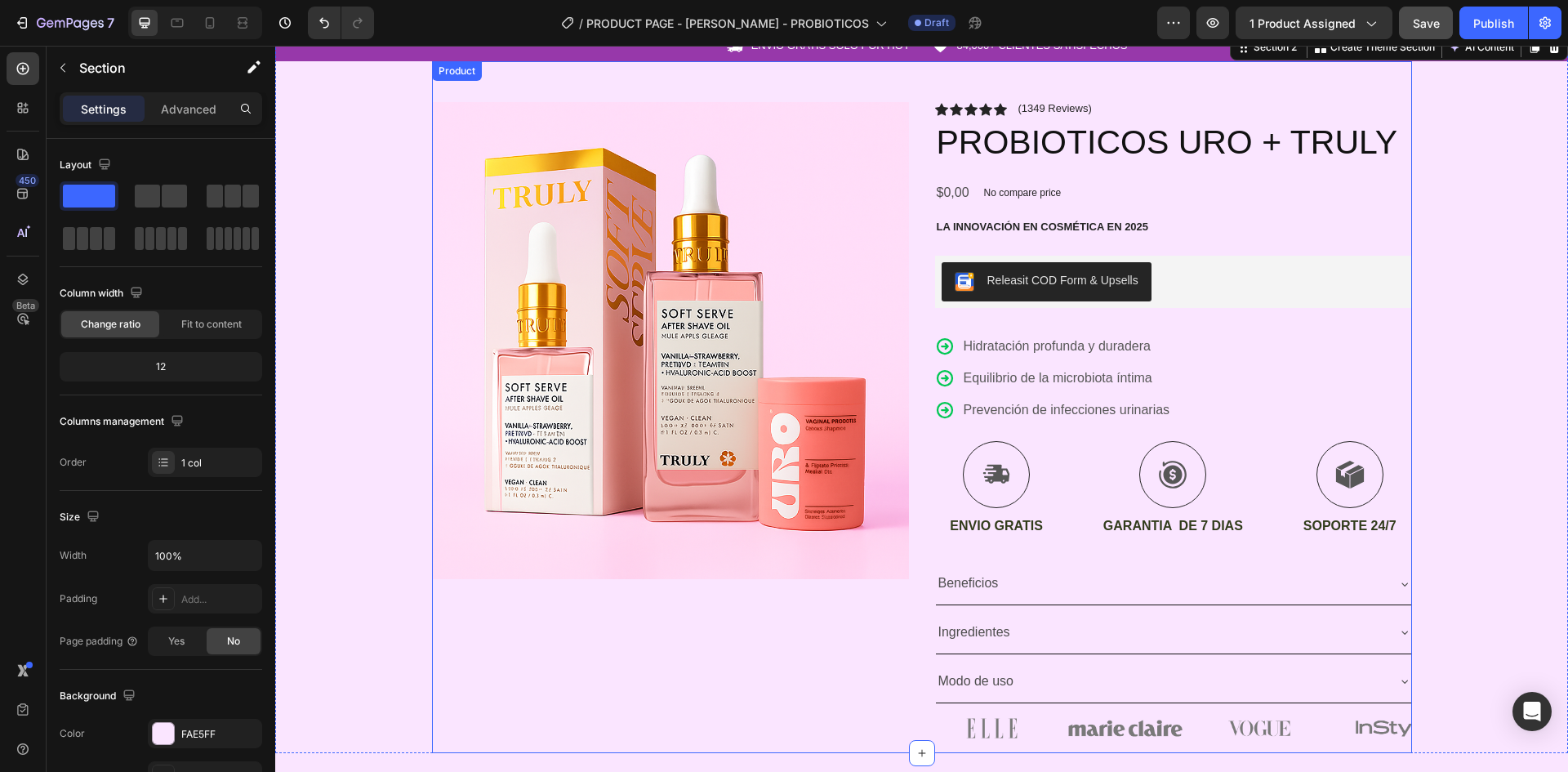
click at [1259, 315] on div "Icon Icon Icon Icon Icon Icon List (1349 Reviews) Text Block Row PROBIOTICOS UR…" at bounding box center [1174, 428] width 477 height 652
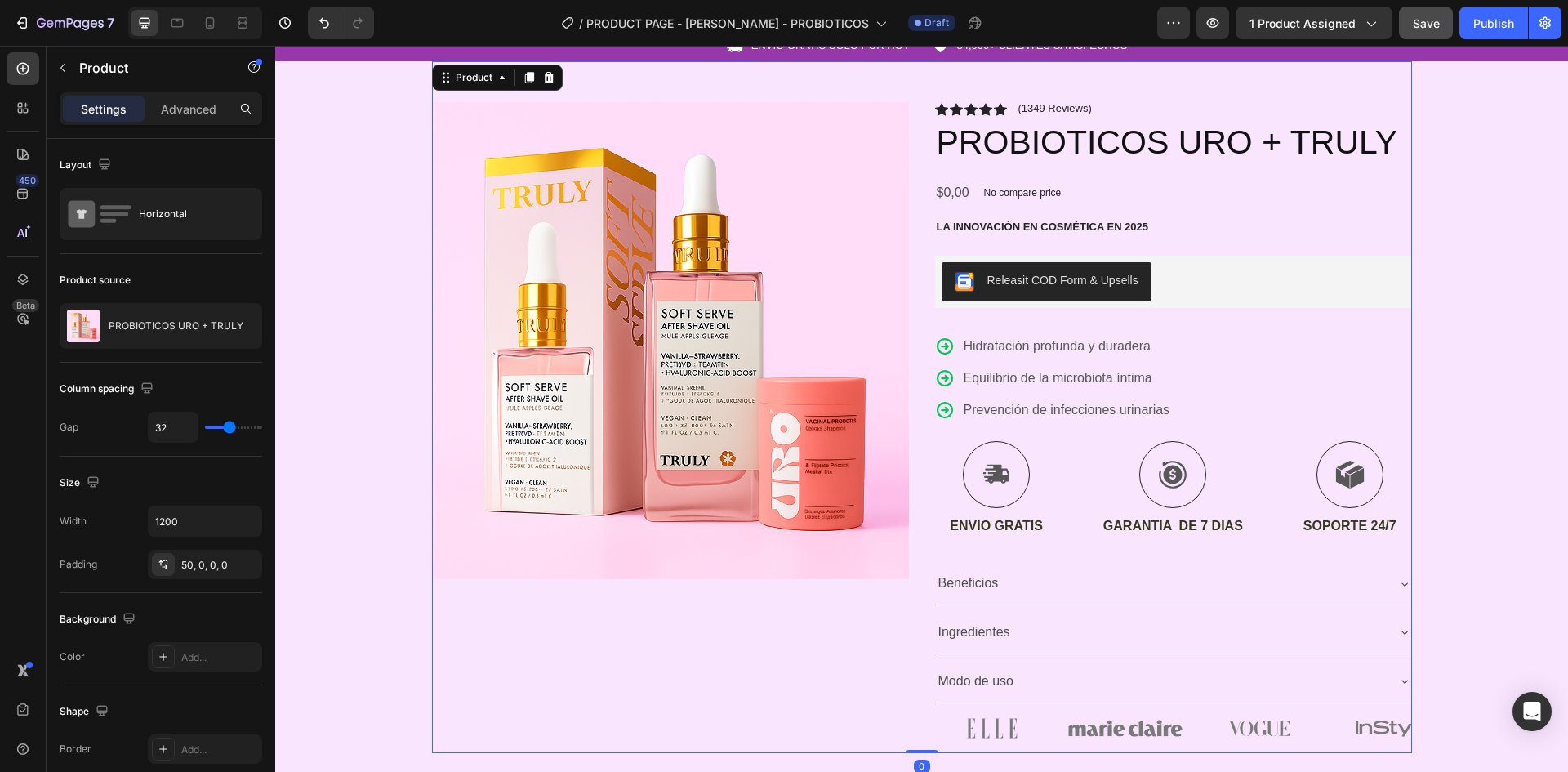
click at [1074, 326] on div "Icon Icon Icon Icon Icon Icon List (1349 Reviews) Text Block Row PROBIOTICOS UR…" at bounding box center [1174, 428] width 477 height 652
click at [1237, 281] on div "Releasit COD Form & Upsells" at bounding box center [1173, 281] width 464 height 39
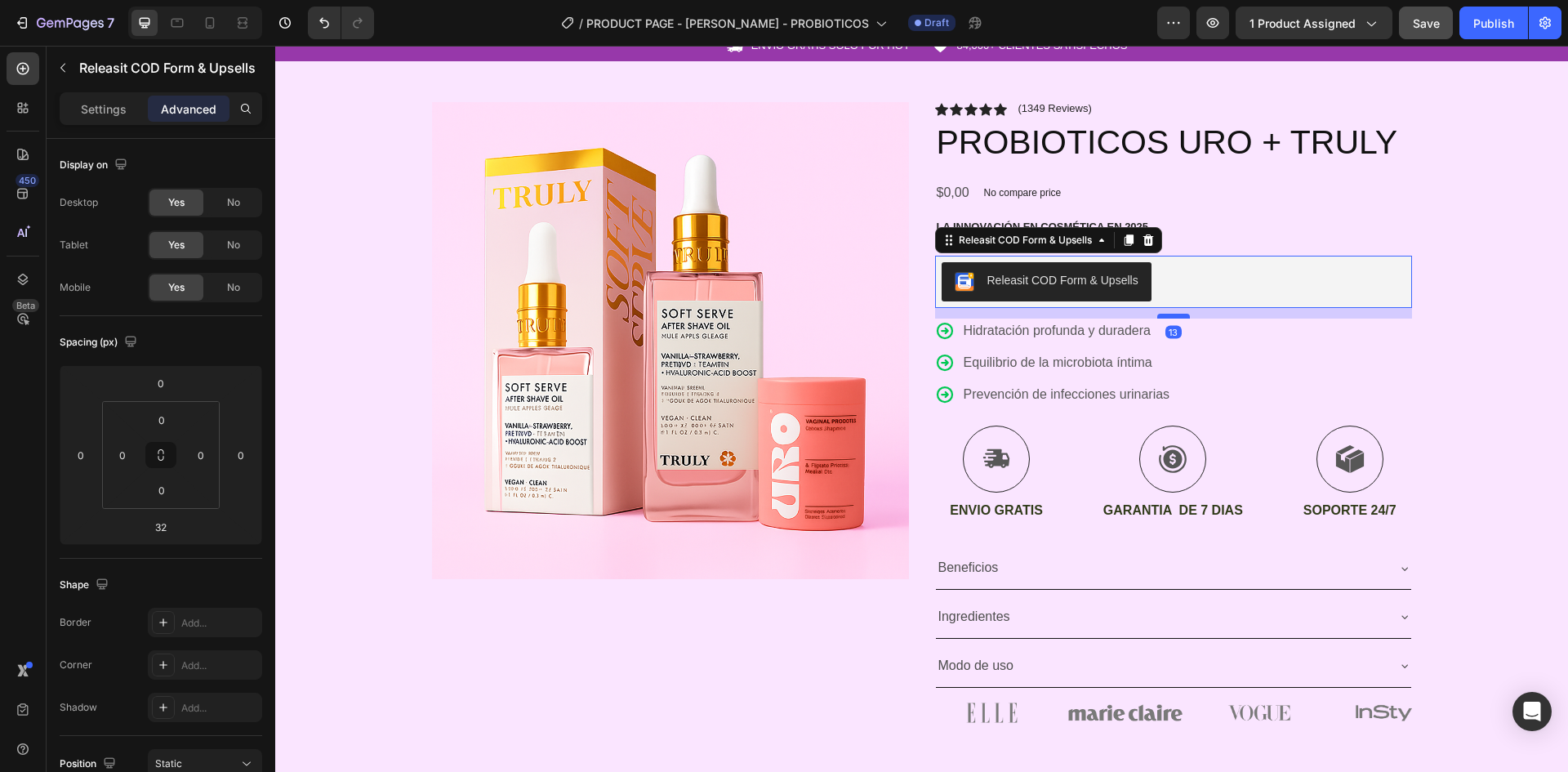
drag, startPoint x: 1161, startPoint y: 332, endPoint x: 1163, endPoint y: 317, distance: 15.1
click at [1163, 317] on div at bounding box center [1173, 315] width 33 height 4
type input "13"
click at [1525, 356] on div "Icon ENVIO GRATIS SOLO POR HOY Text Block Row Icon 84,000+ CLIENTES SATISFECHOS…" at bounding box center [921, 385] width 1293 height 708
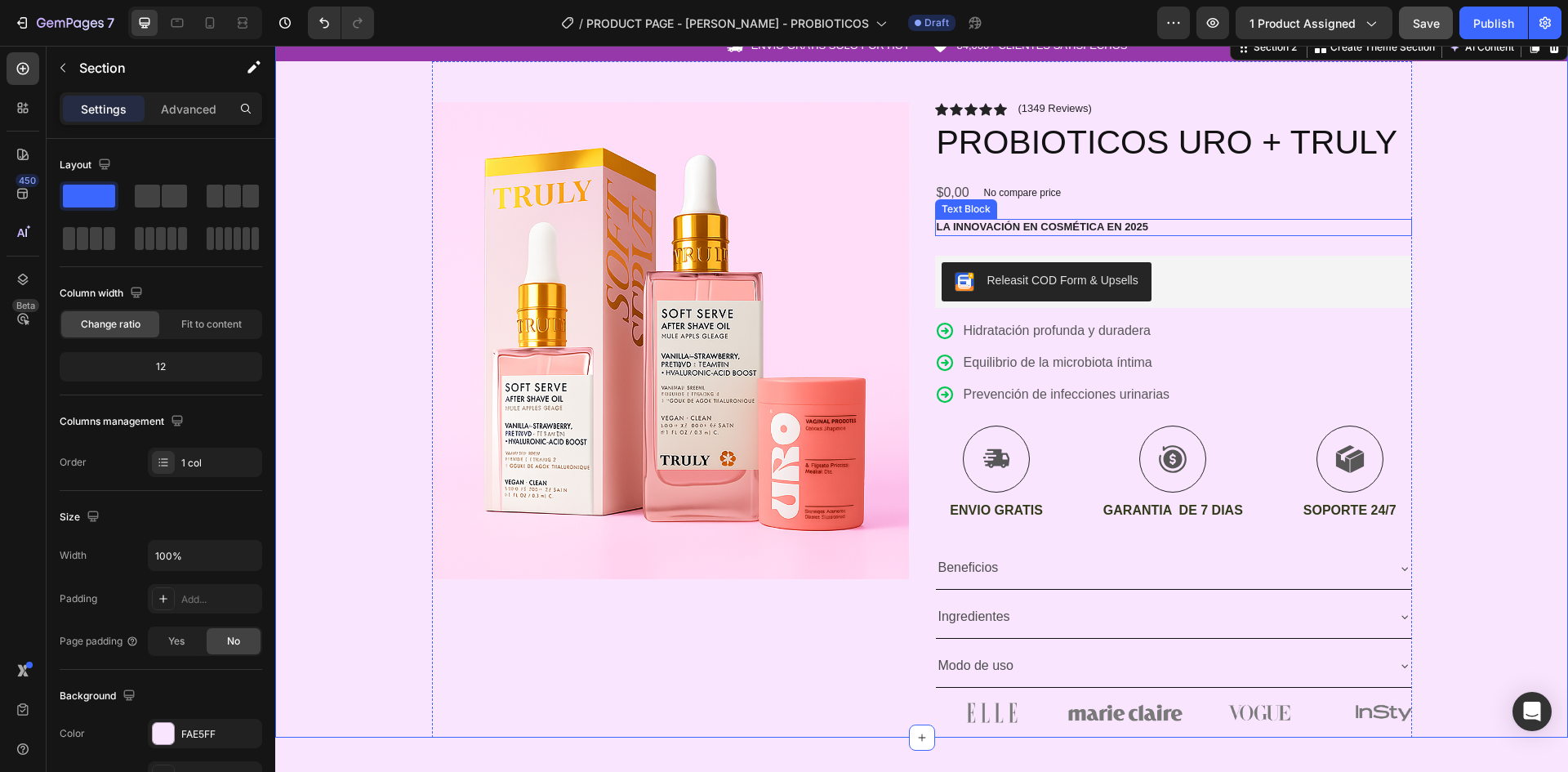
click at [1208, 233] on p "La innovación en cosmética en 2025" at bounding box center [1174, 228] width 474 height 14
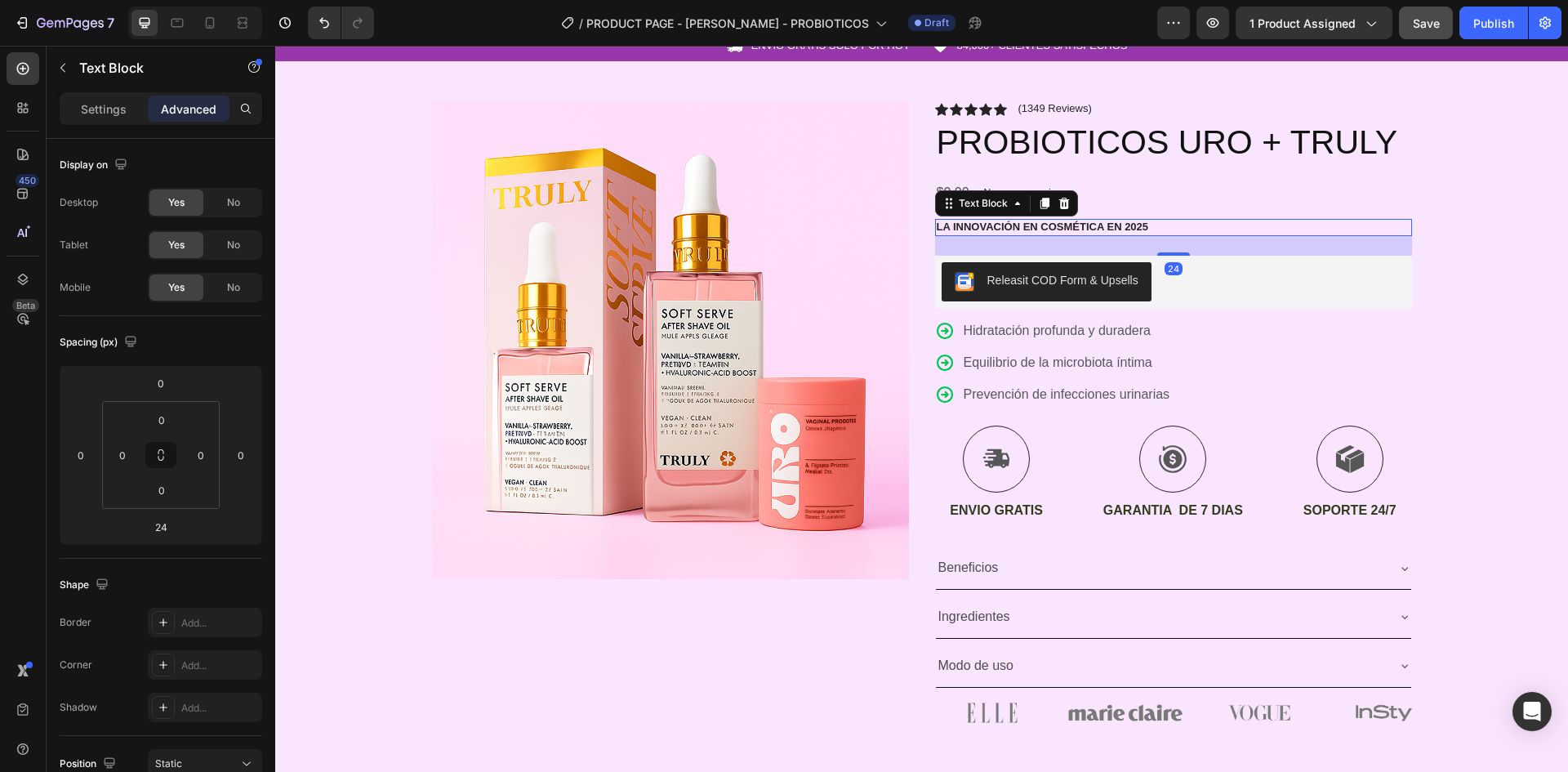
click at [1140, 248] on div "24" at bounding box center [1174, 246] width 477 height 20
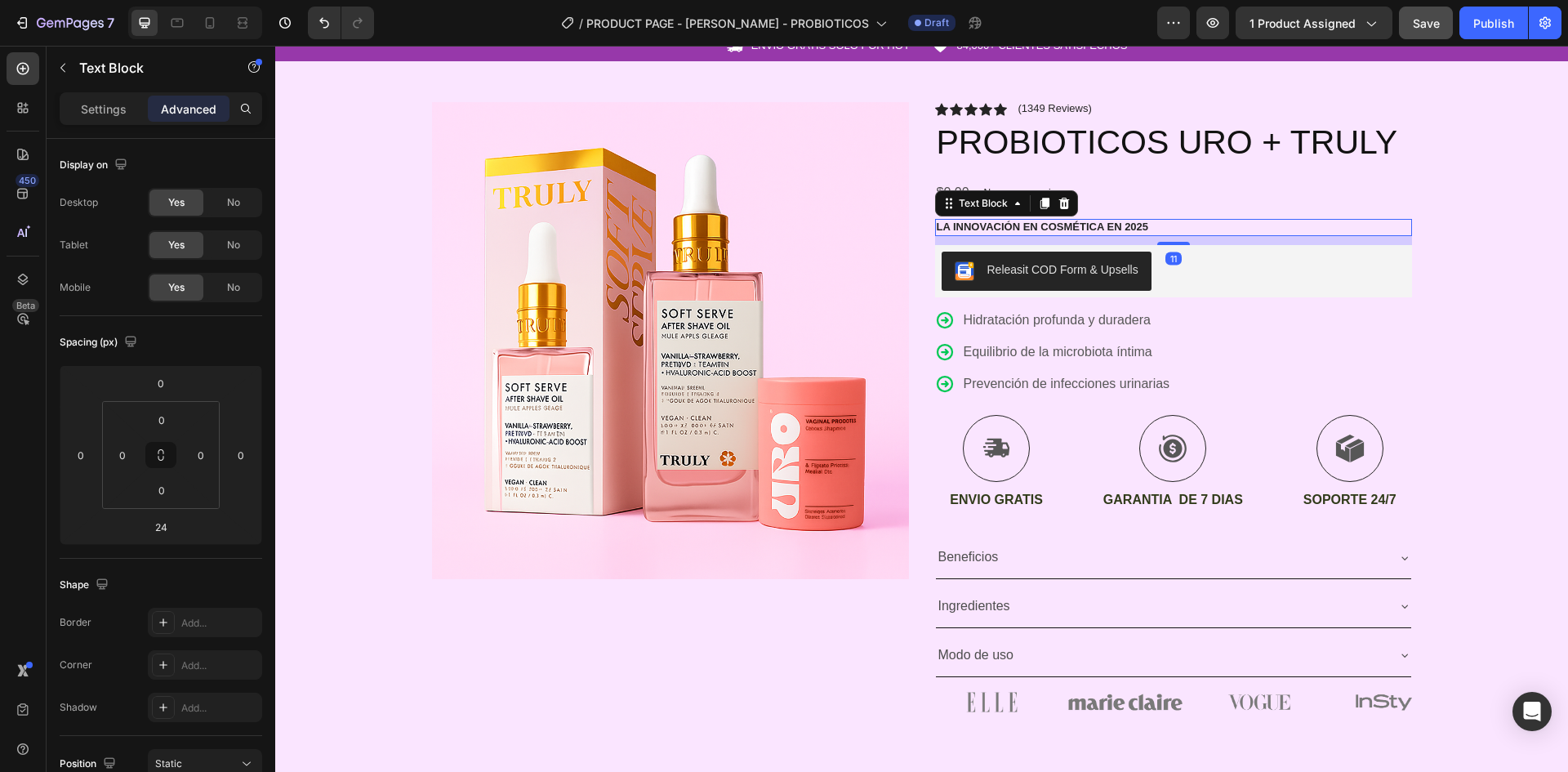
drag, startPoint x: 1173, startPoint y: 254, endPoint x: 1208, endPoint y: 206, distance: 59.4
click at [1170, 242] on div at bounding box center [1173, 244] width 33 height 4
type input "9"
click at [1251, 186] on div "$0,00 Product Price Product Price No compare price Product Price Row" at bounding box center [1174, 193] width 477 height 27
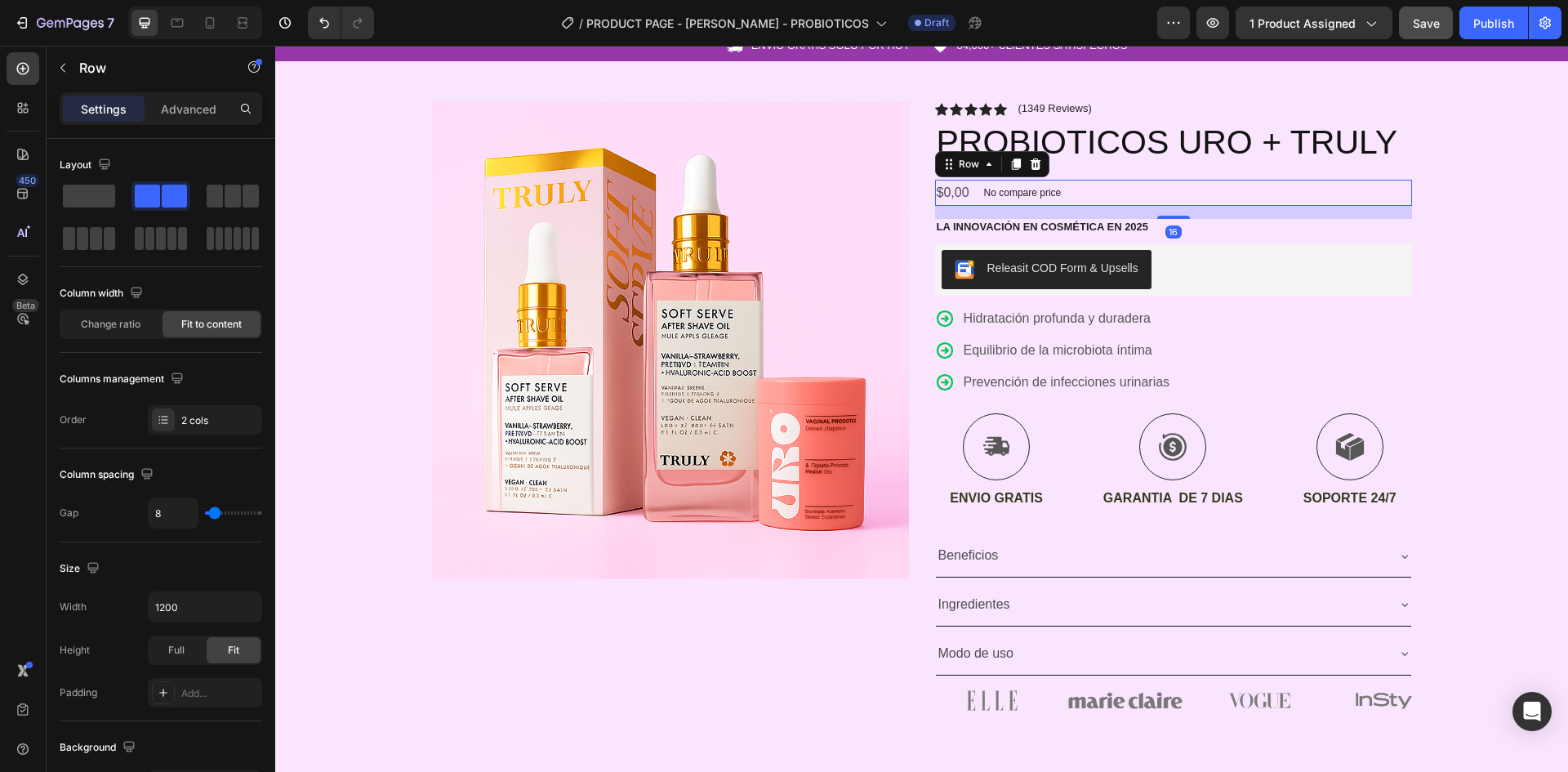
click at [1166, 214] on div "16" at bounding box center [1174, 212] width 477 height 13
click at [1175, 220] on div "La innovación en cosmética en 2025" at bounding box center [1174, 227] width 477 height 17
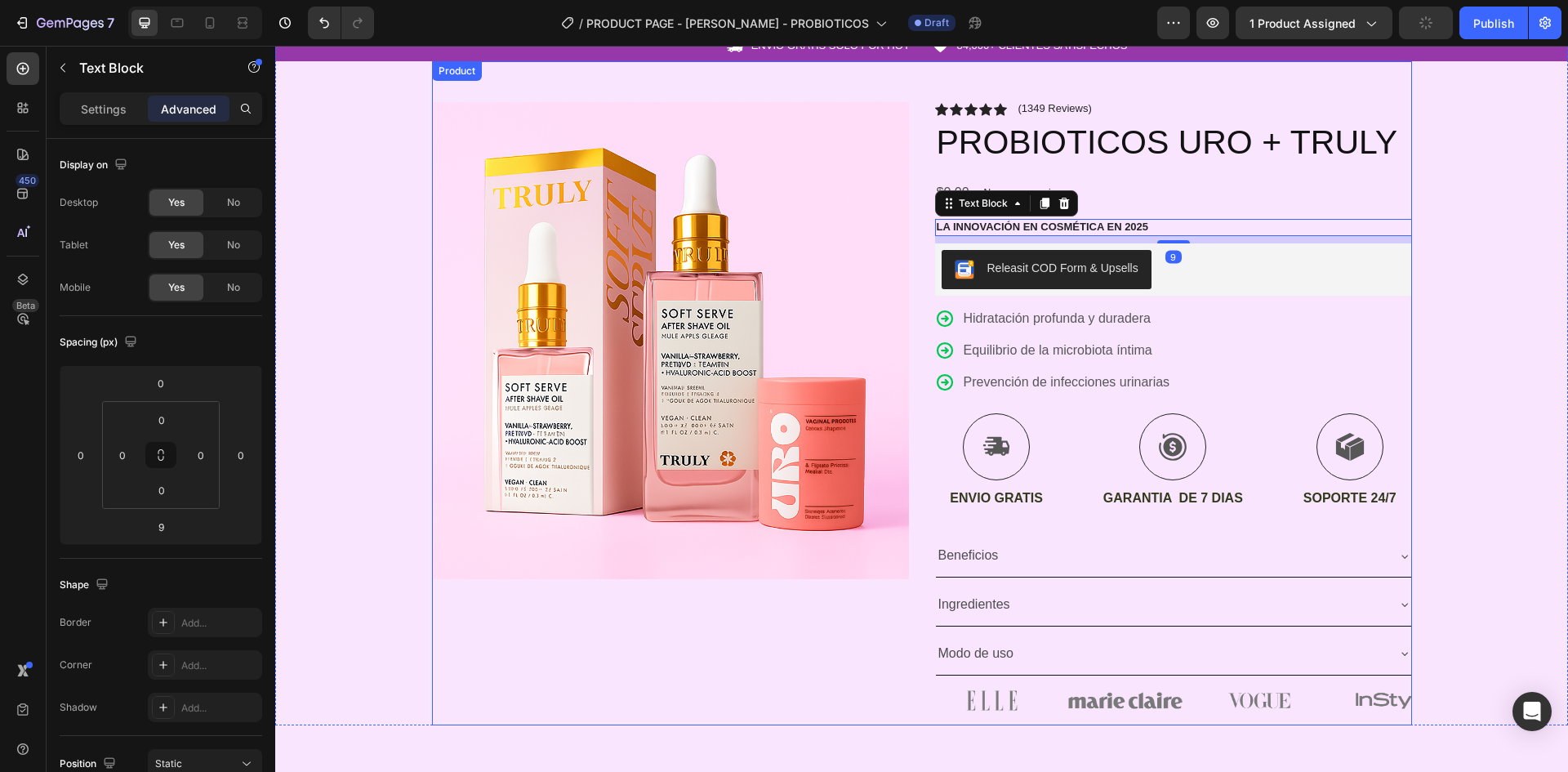
click at [1174, 214] on div "Icon Icon Icon Icon Icon Icon List (1349 Reviews) Text Block Row PROBIOTICOS UR…" at bounding box center [1174, 414] width 477 height 624
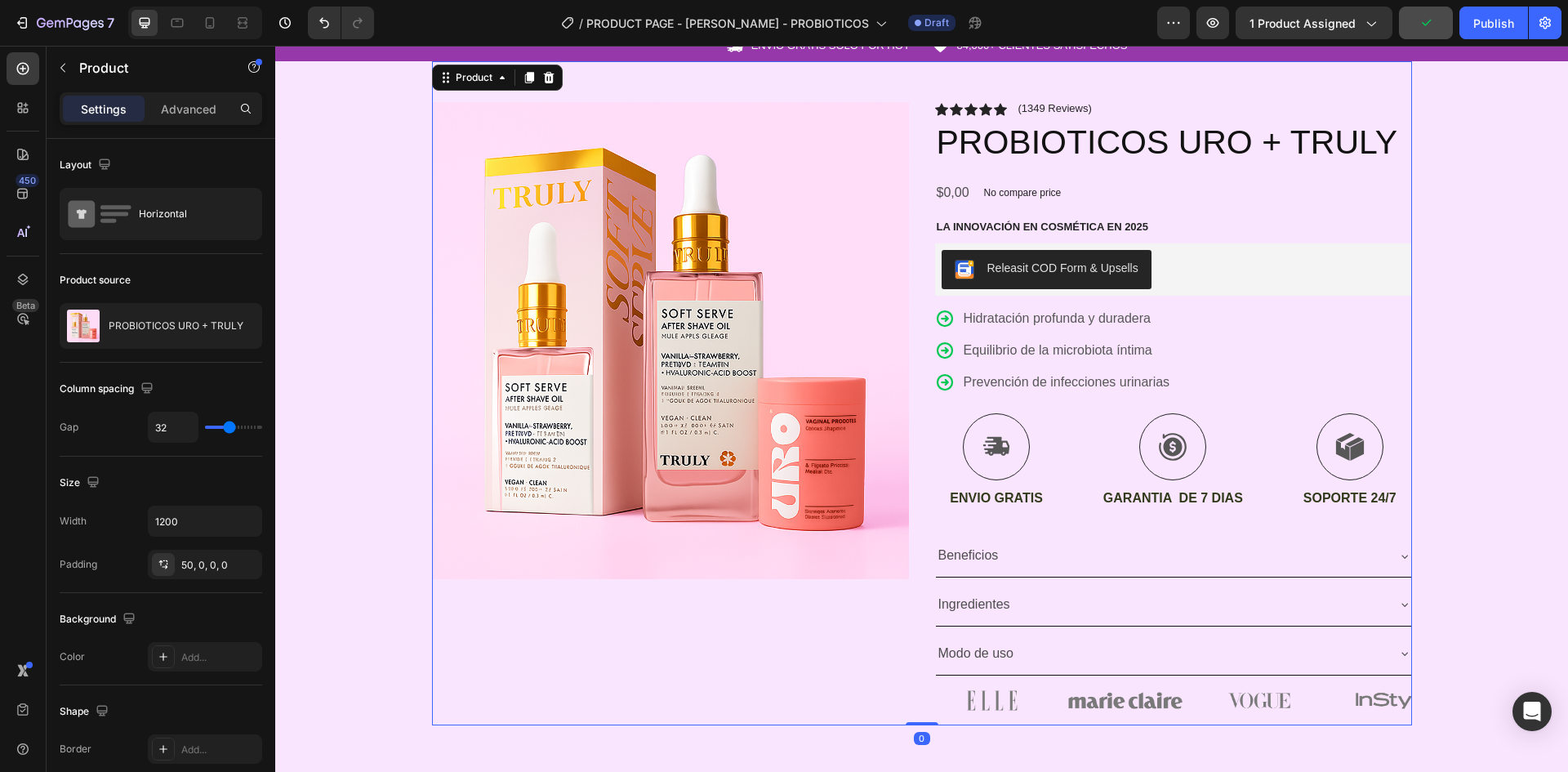
click at [1171, 209] on div "Icon Icon Icon Icon Icon Icon List (1349 Reviews) Text Block Row PROBIOTICOS UR…" at bounding box center [1174, 414] width 477 height 624
click at [1049, 186] on div "No compare price" at bounding box center [1022, 193] width 90 height 23
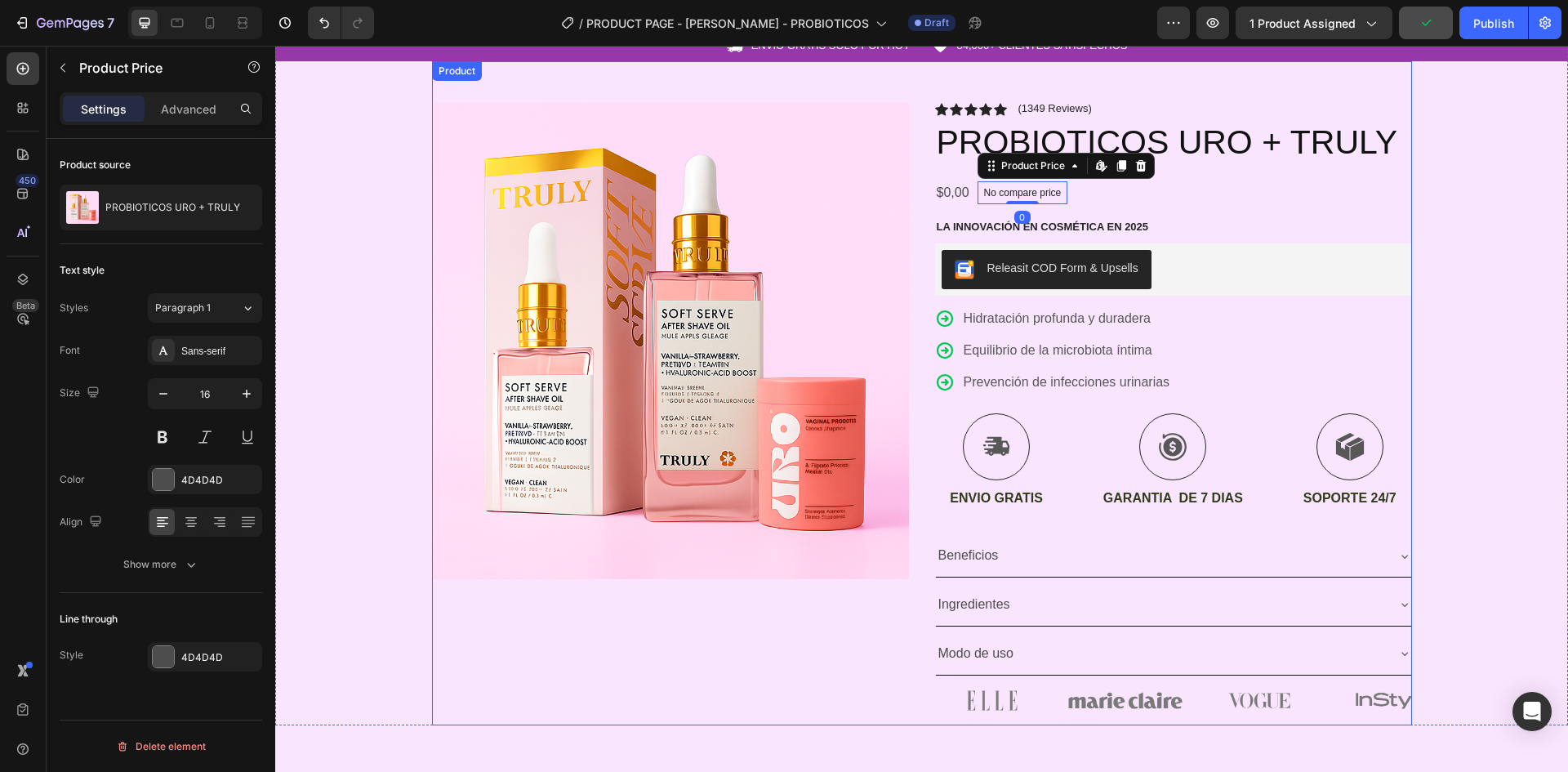
click at [1140, 210] on div "Icon Icon Icon Icon Icon Icon List (1349 Reviews) Text Block Row PROBIOTICOS UR…" at bounding box center [1174, 414] width 477 height 624
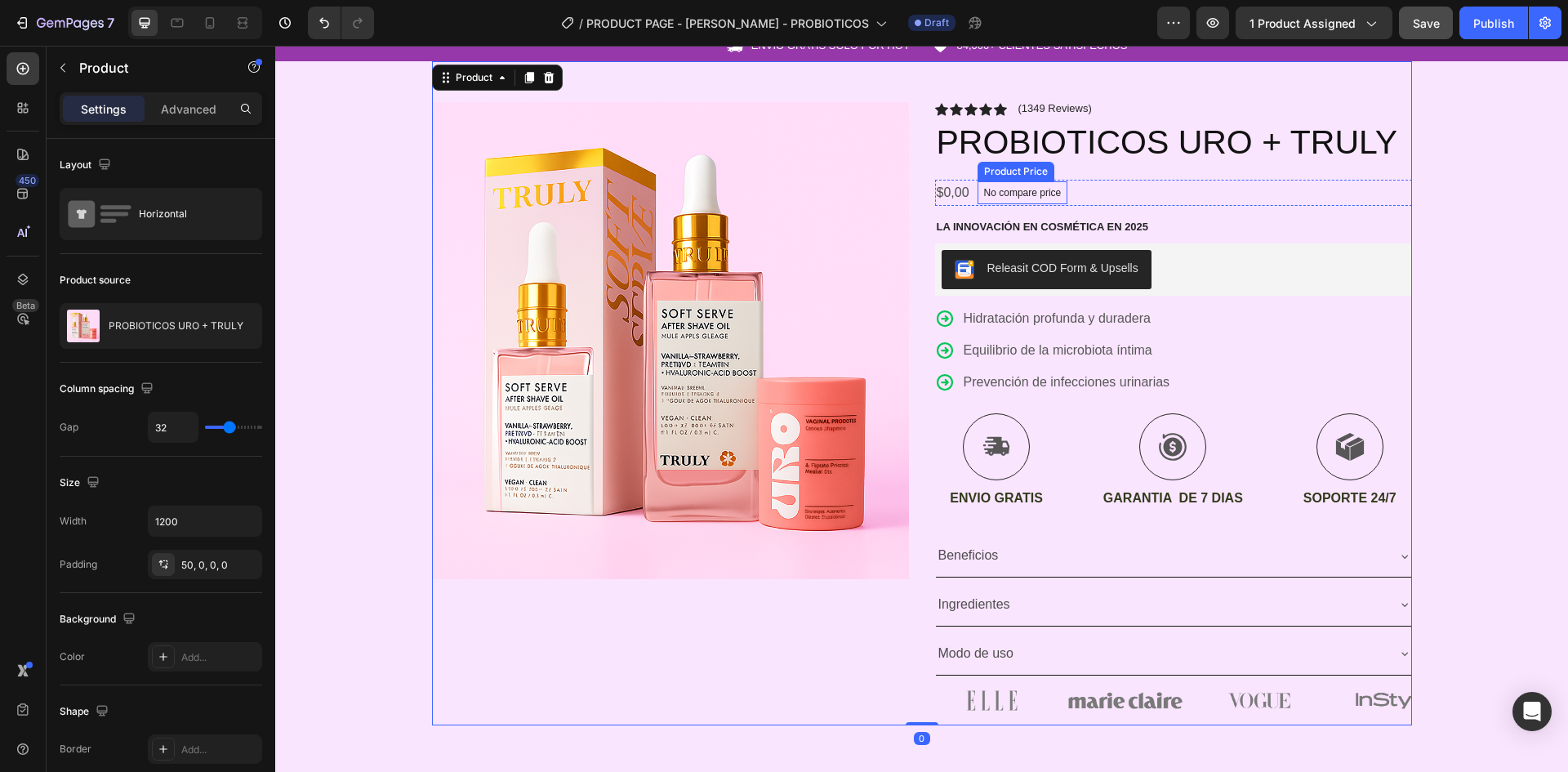
click at [940, 164] on h2 "PROBIOTICOS URO + TRULY" at bounding box center [1174, 142] width 477 height 46
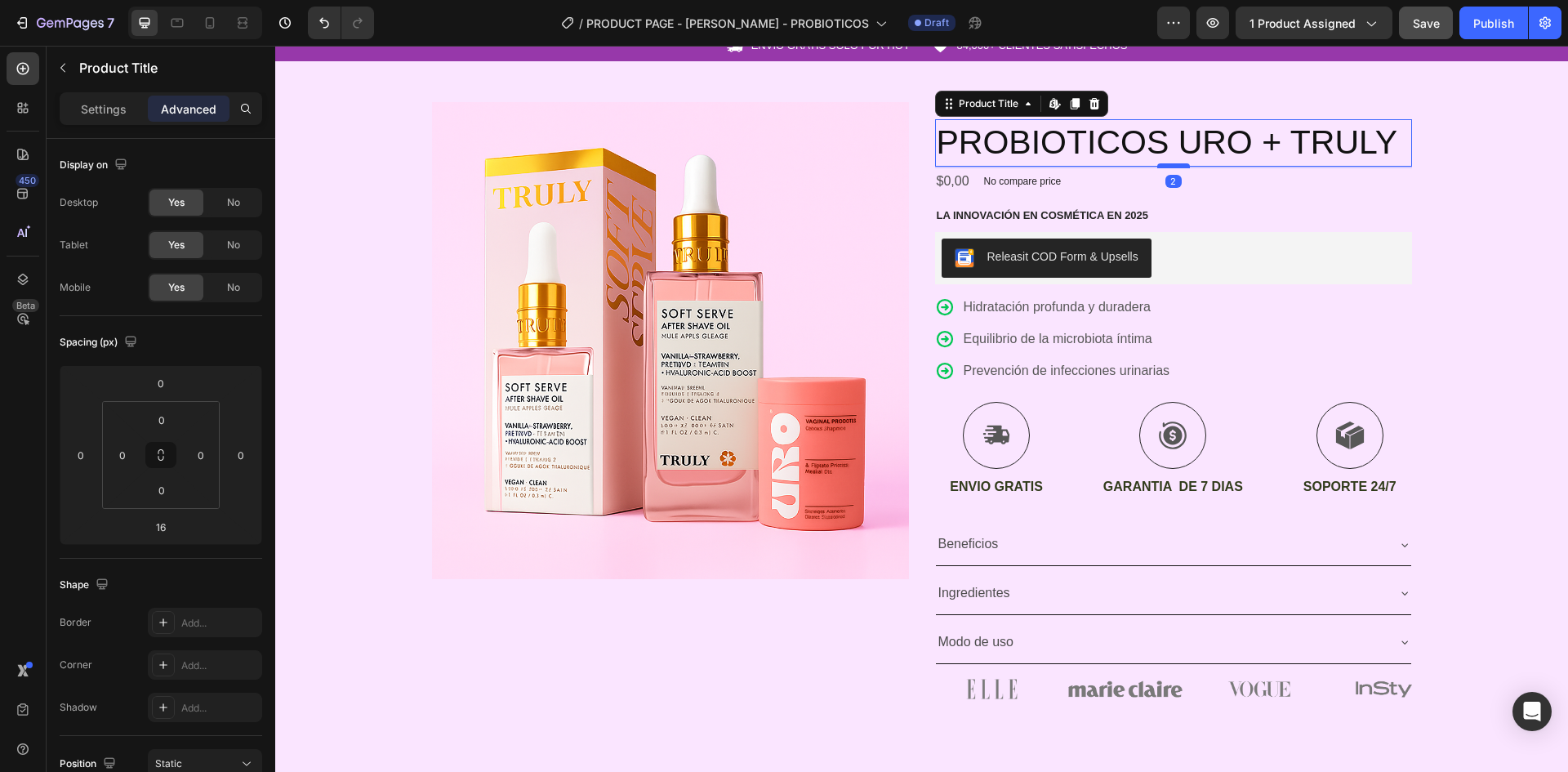
drag, startPoint x: 1174, startPoint y: 176, endPoint x: 1168, endPoint y: 164, distance: 13.4
click at [1168, 164] on div at bounding box center [1173, 165] width 33 height 4
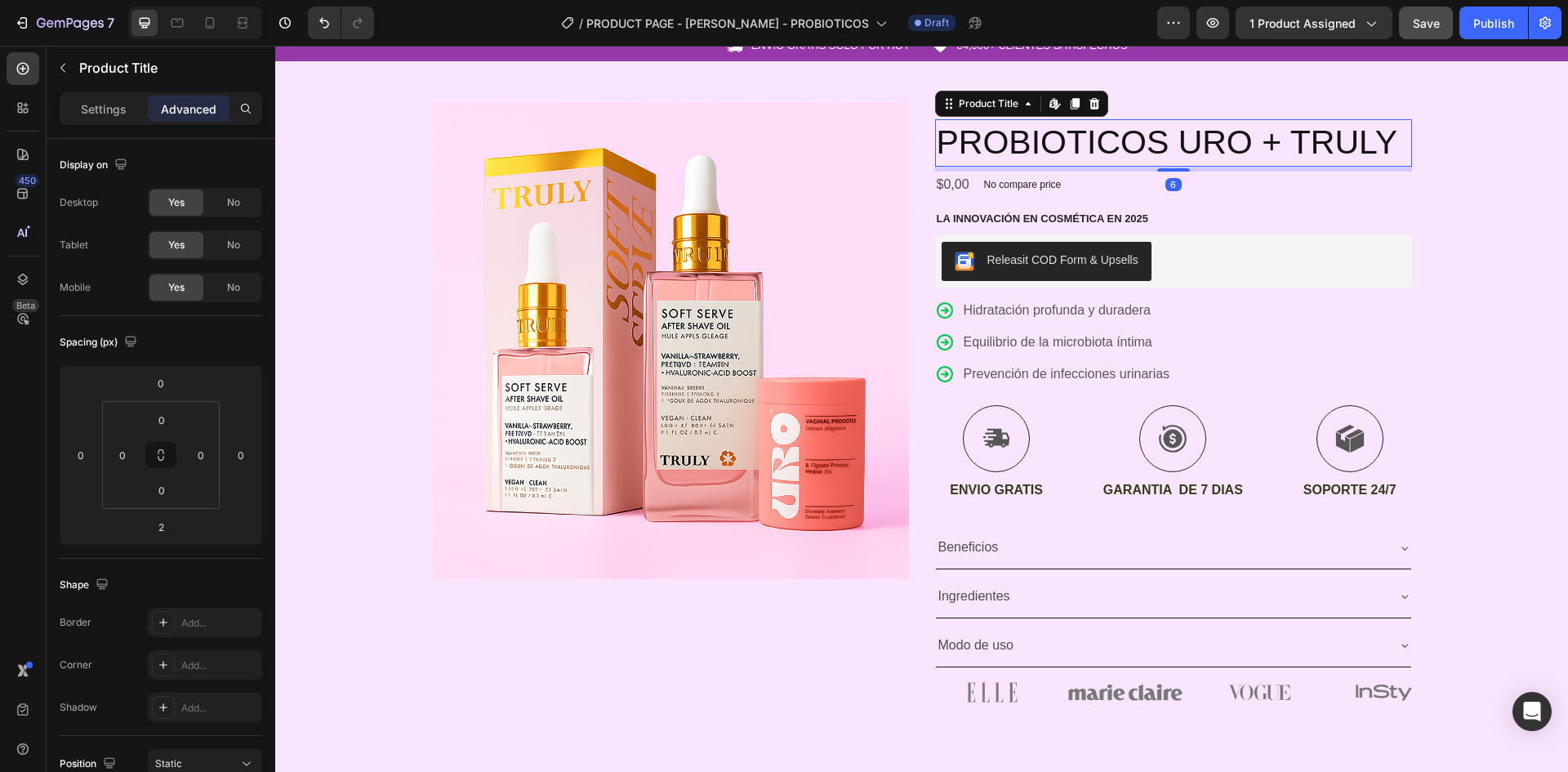
click at [1176, 171] on div at bounding box center [1173, 170] width 33 height 4
type input "6"
click at [1189, 197] on div "$0,00 Product Price Product Price No compare price Product Price Row" at bounding box center [1174, 185] width 477 height 27
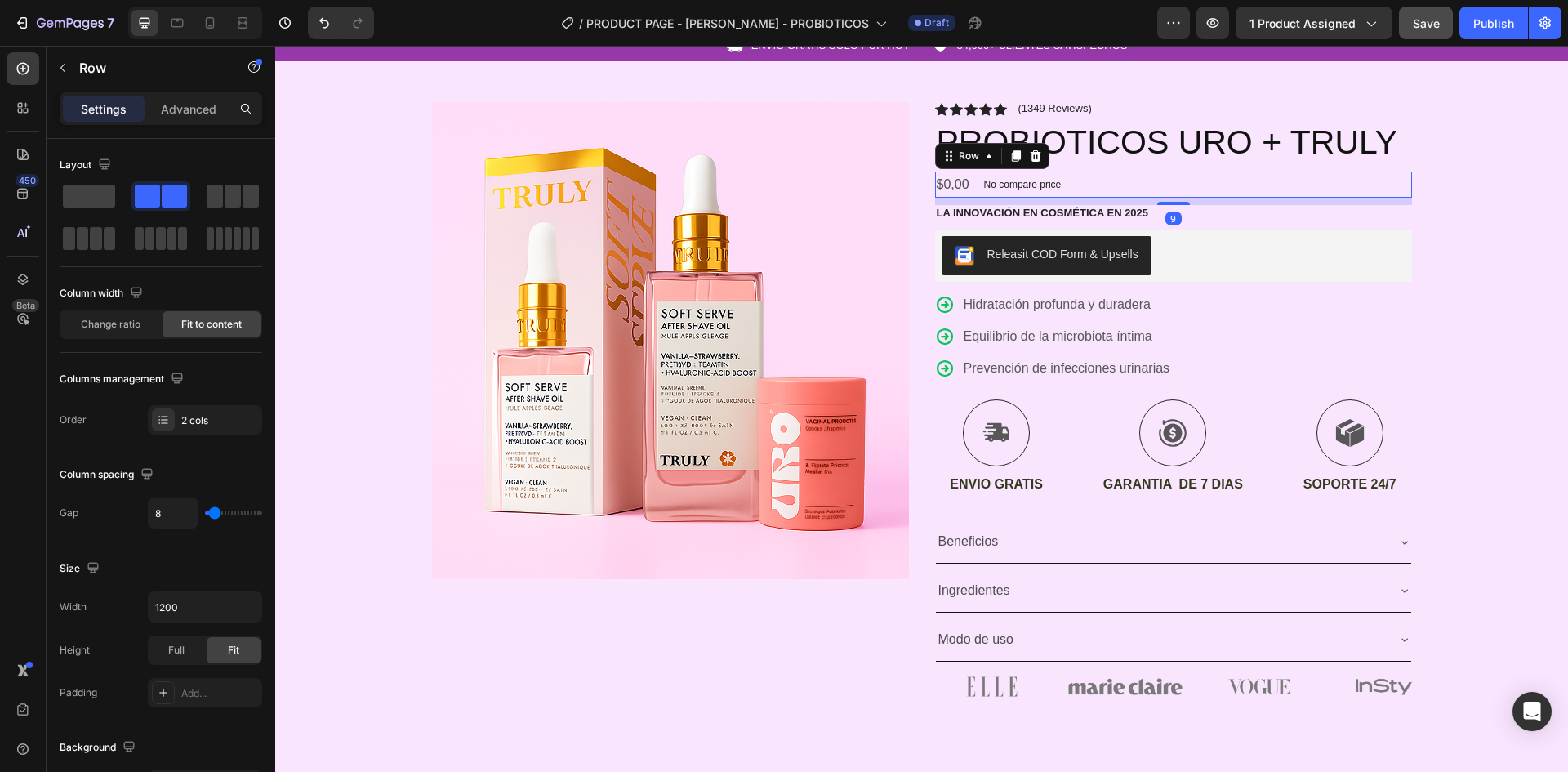
click at [1157, 205] on div at bounding box center [1173, 204] width 33 height 4
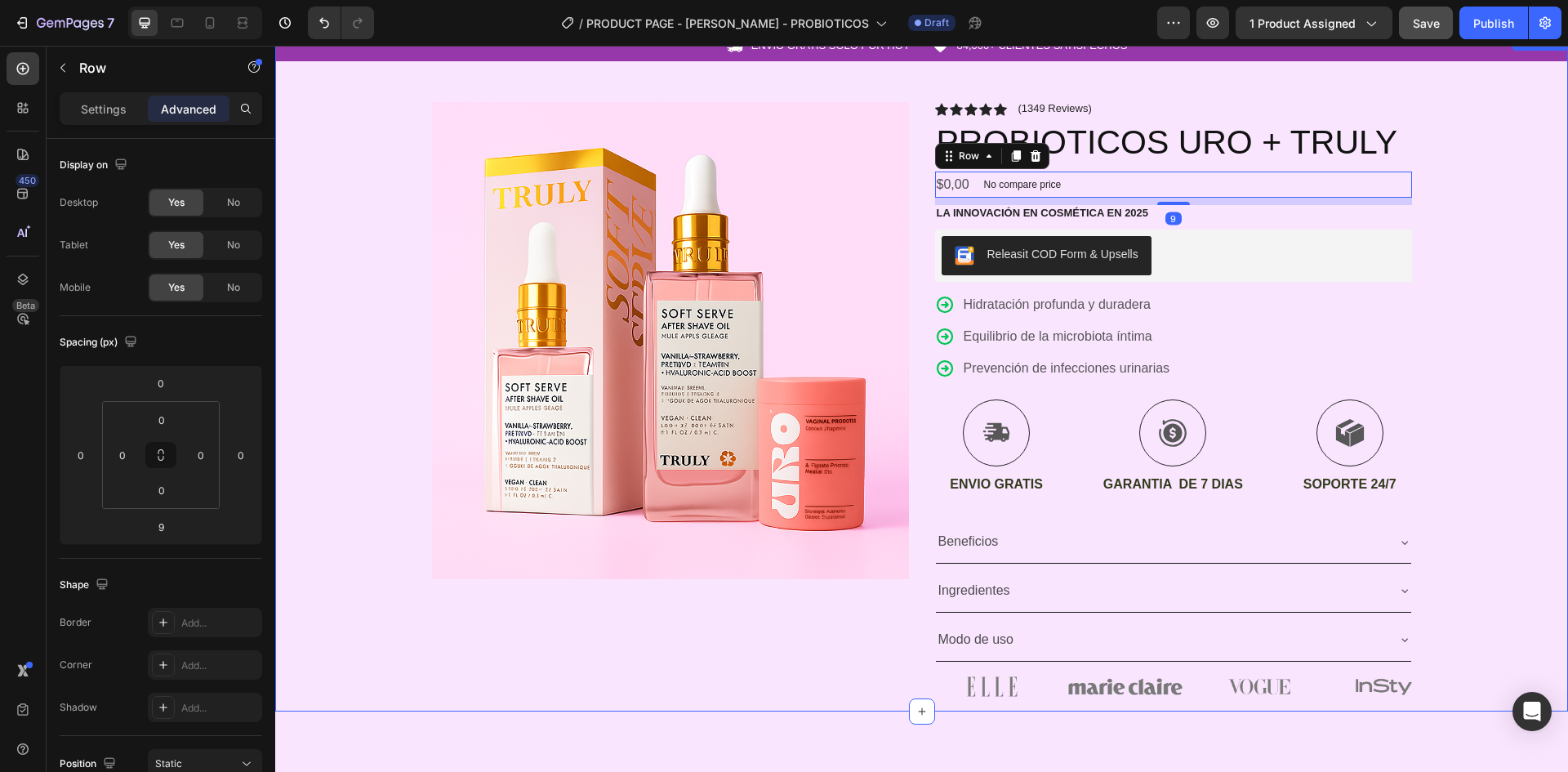
drag, startPoint x: 1431, startPoint y: 272, endPoint x: 1337, endPoint y: 246, distance: 97.5
click at [1428, 272] on div "Icon ENVIO GRATIS SOLO POR HOY Text Block Row Icon 84,000+ CLIENTES SATISFECHOS…" at bounding box center [921, 372] width 1293 height 681
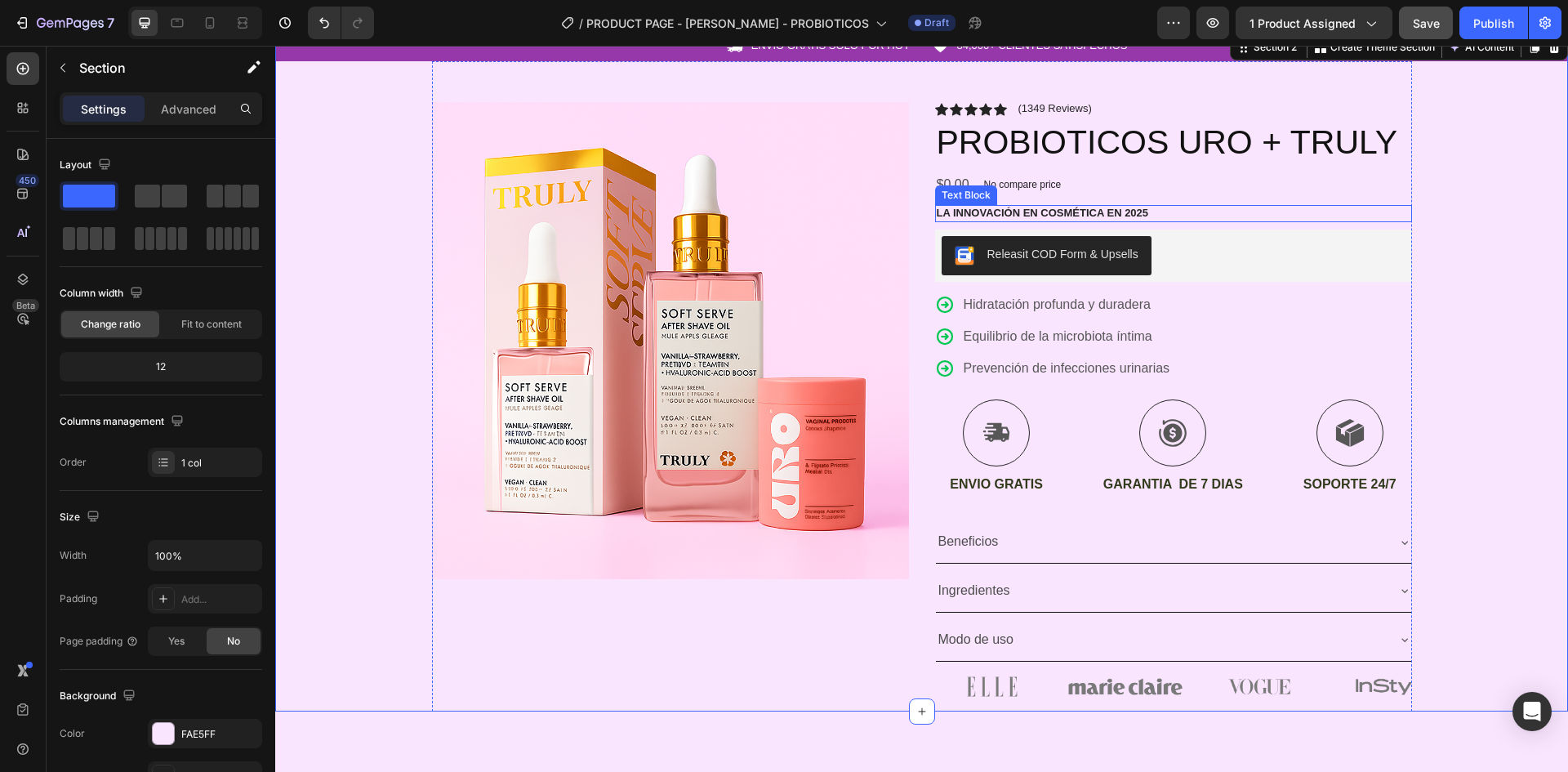
click at [1221, 222] on div "La innovación en cosmética en 2025" at bounding box center [1174, 213] width 477 height 17
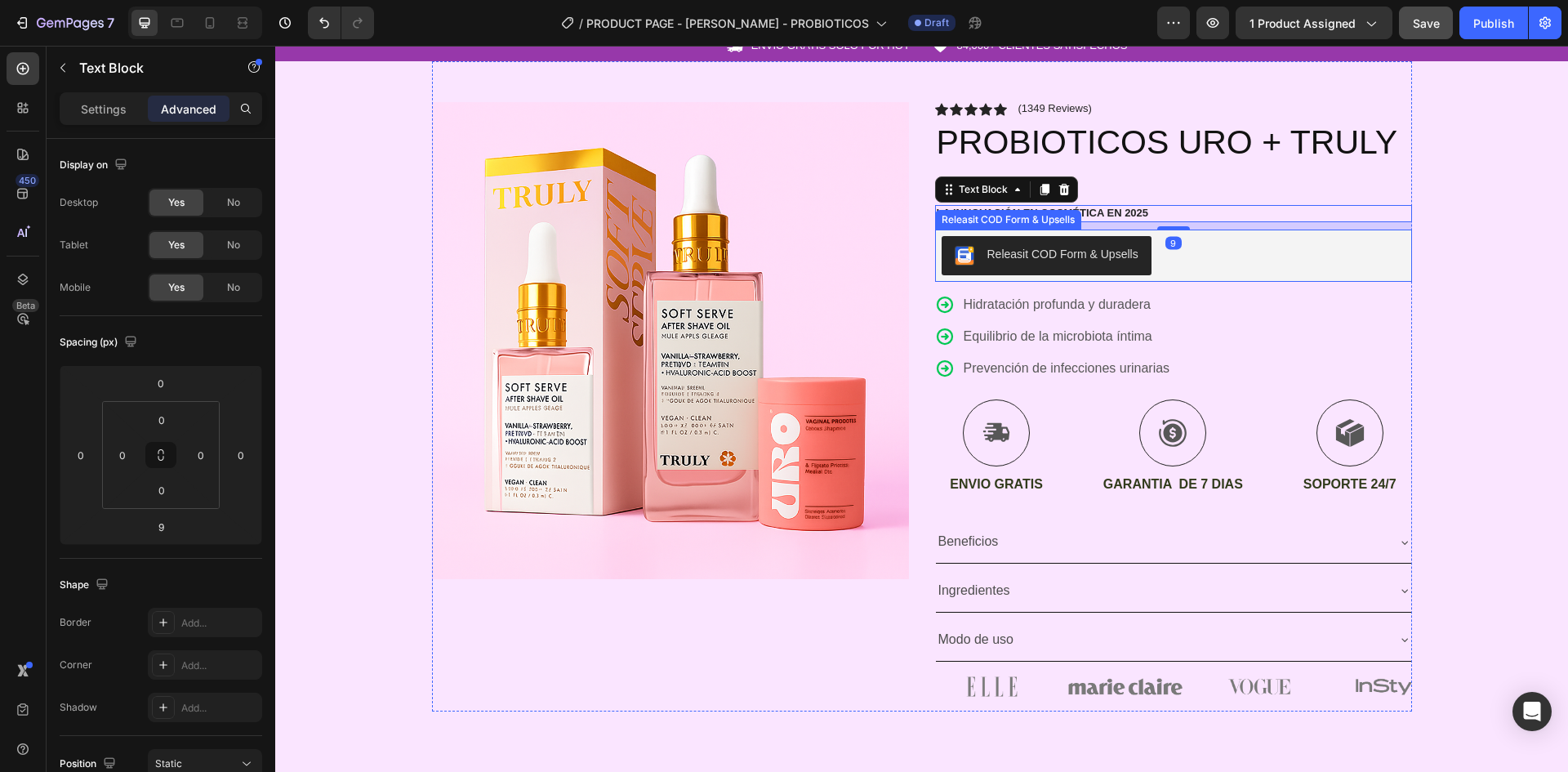
click at [1180, 231] on div "Releasit COD Form & Upsells" at bounding box center [1174, 256] width 477 height 53
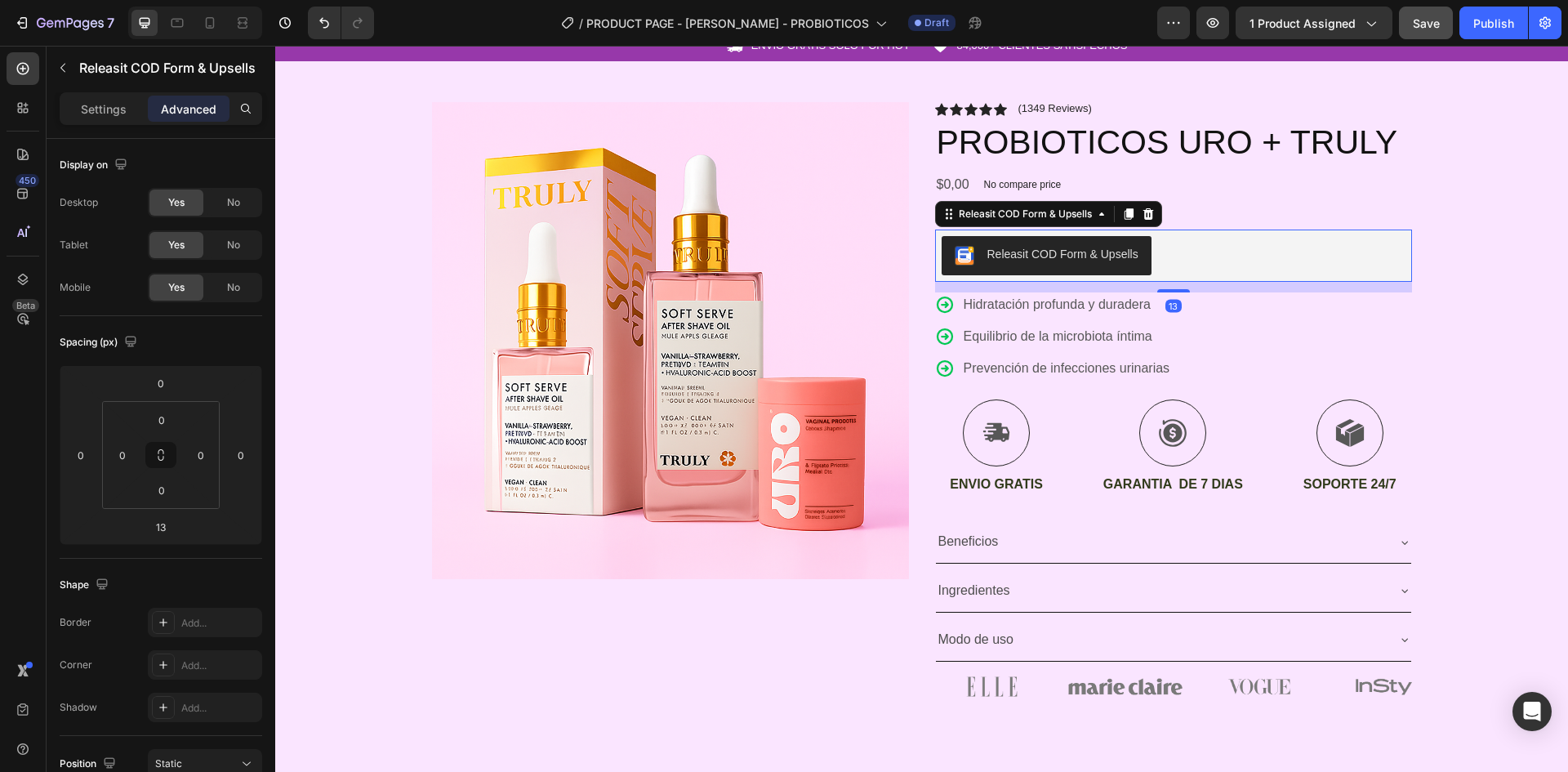
click at [1176, 222] on div "La innovación en cosmética en 2025" at bounding box center [1174, 213] width 477 height 17
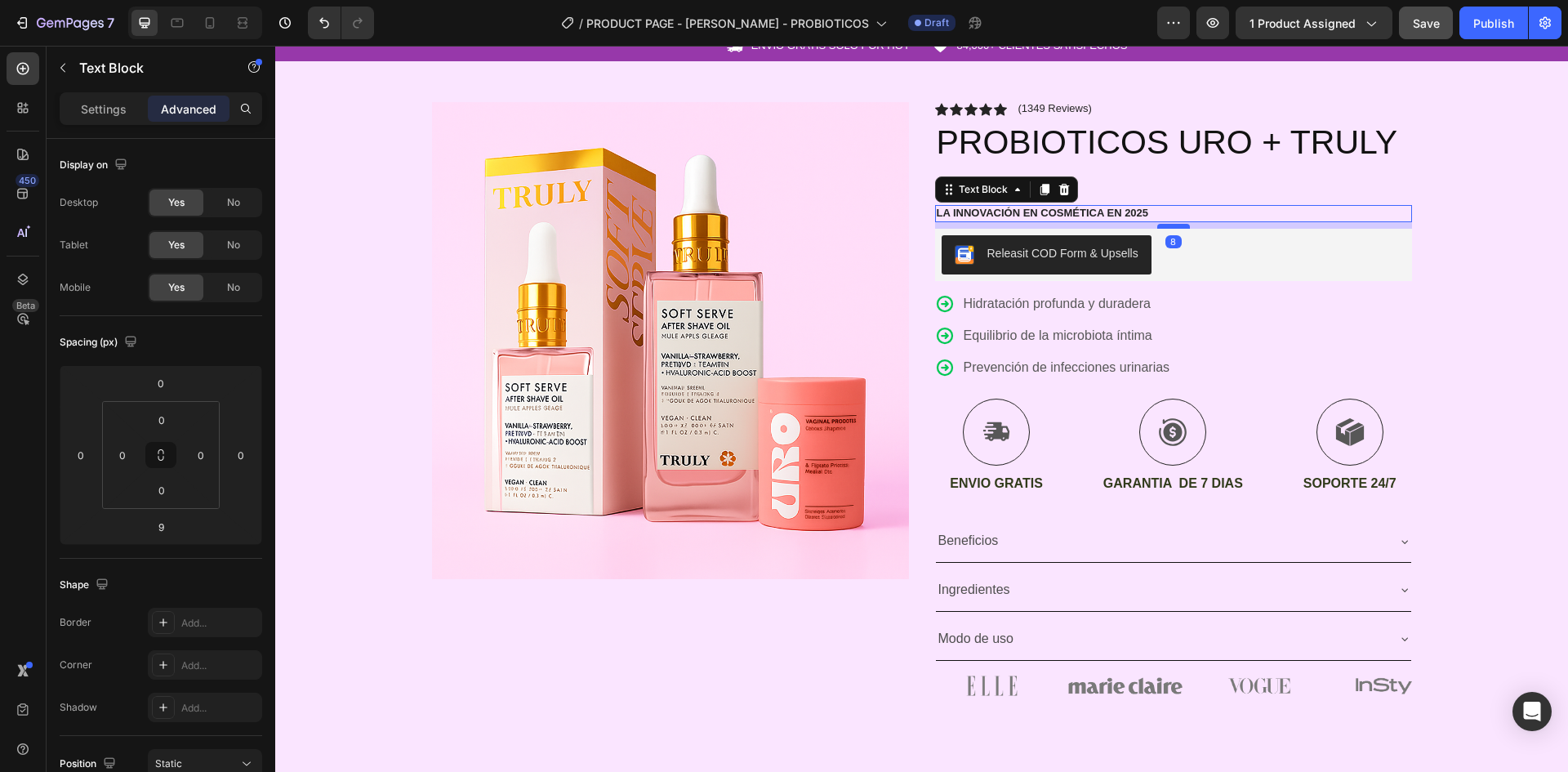
click at [1177, 227] on div at bounding box center [1173, 225] width 33 height 4
type input "8"
click at [1470, 259] on div "Icon ENVIO GRATIS SOLO POR HOY Text Block Row Icon 84,000+ CLIENTES SATISFECHOS…" at bounding box center [921, 372] width 1293 height 681
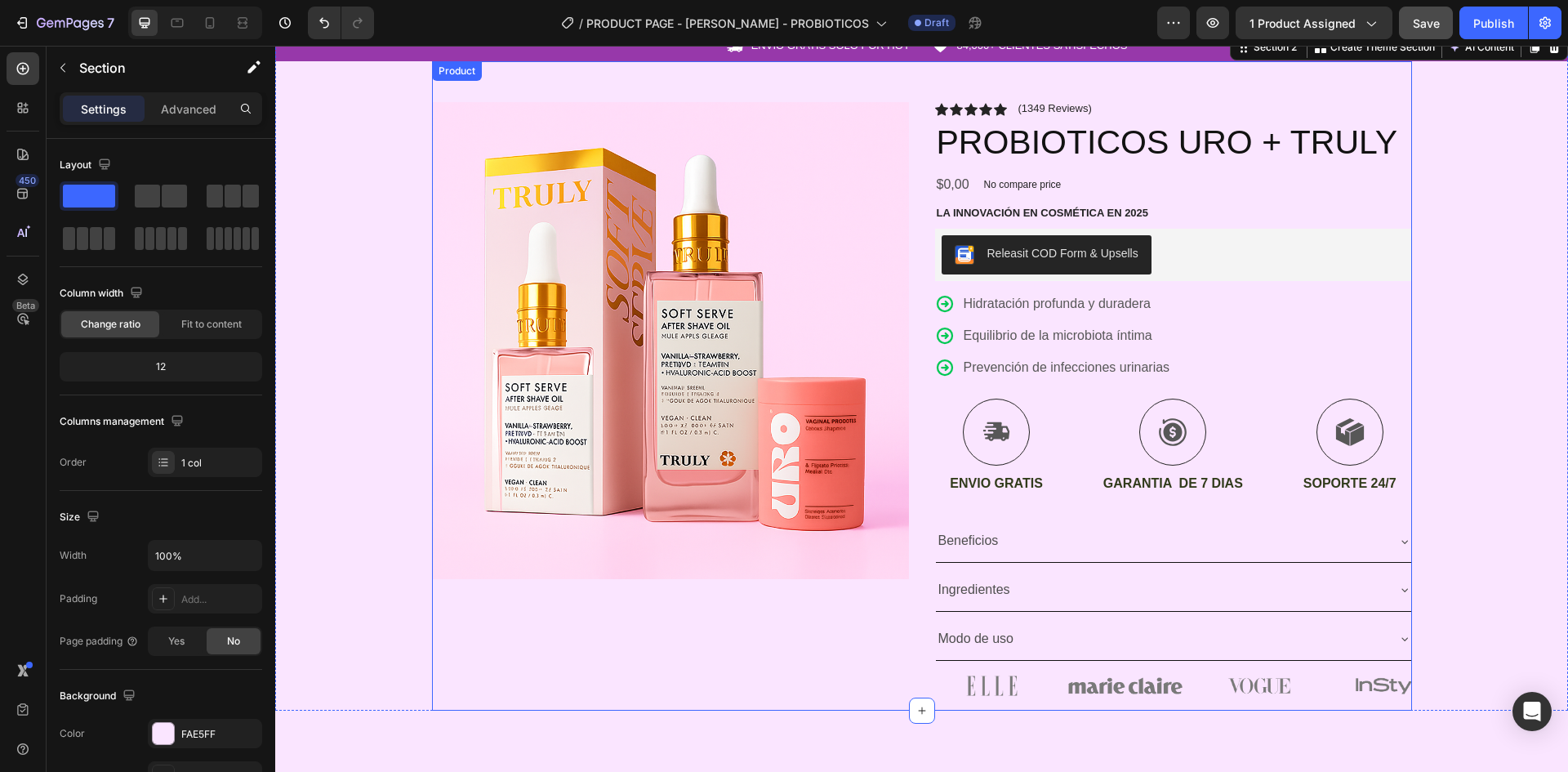
click at [798, 709] on div "Product Images" at bounding box center [671, 407] width 477 height 609
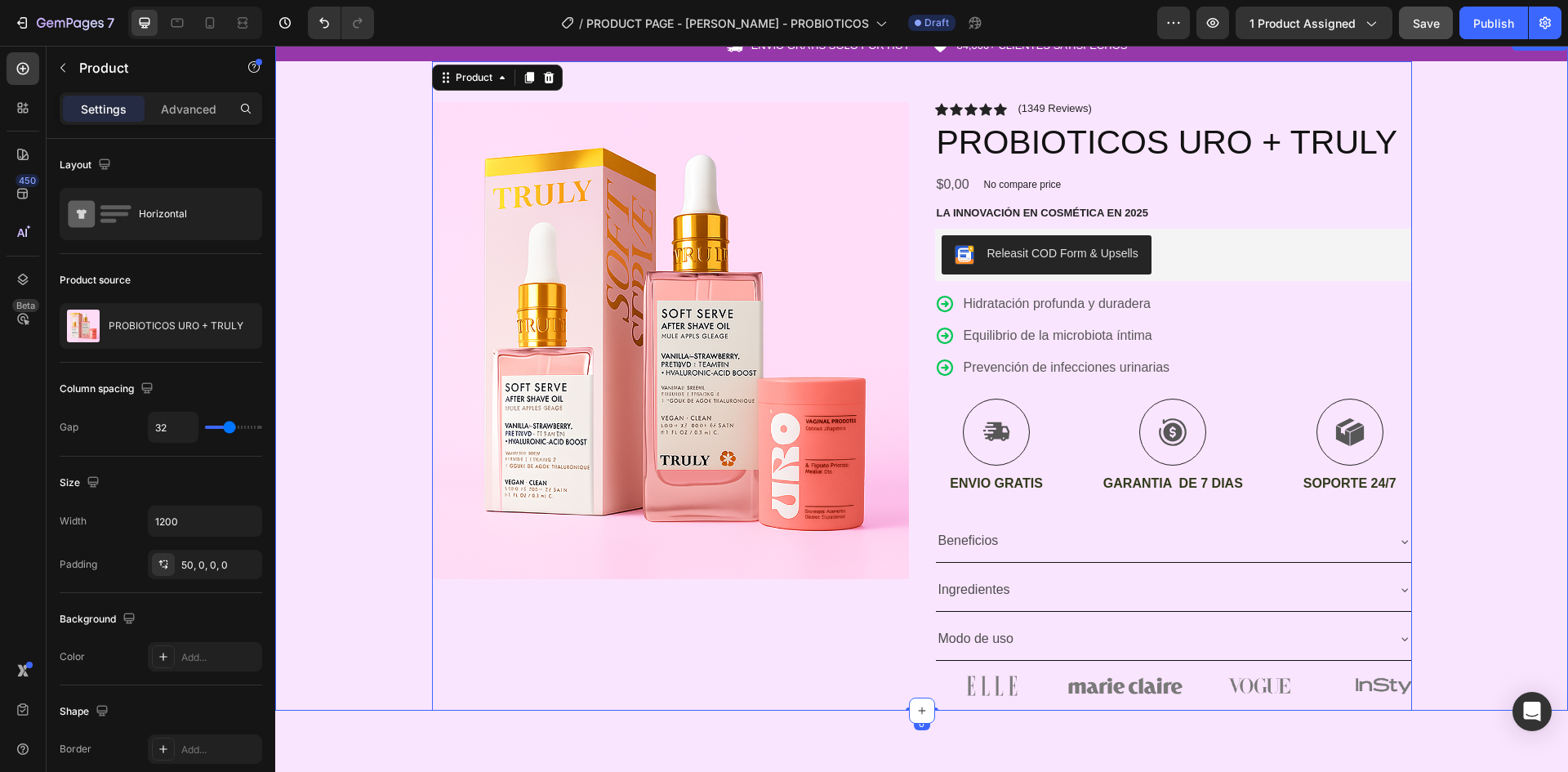
click at [1495, 531] on div "Icon ENVIO GRATIS SOLO POR HOY Text Block Row Icon 84,000+ CLIENTES SATISFECHOS…" at bounding box center [921, 372] width 1293 height 681
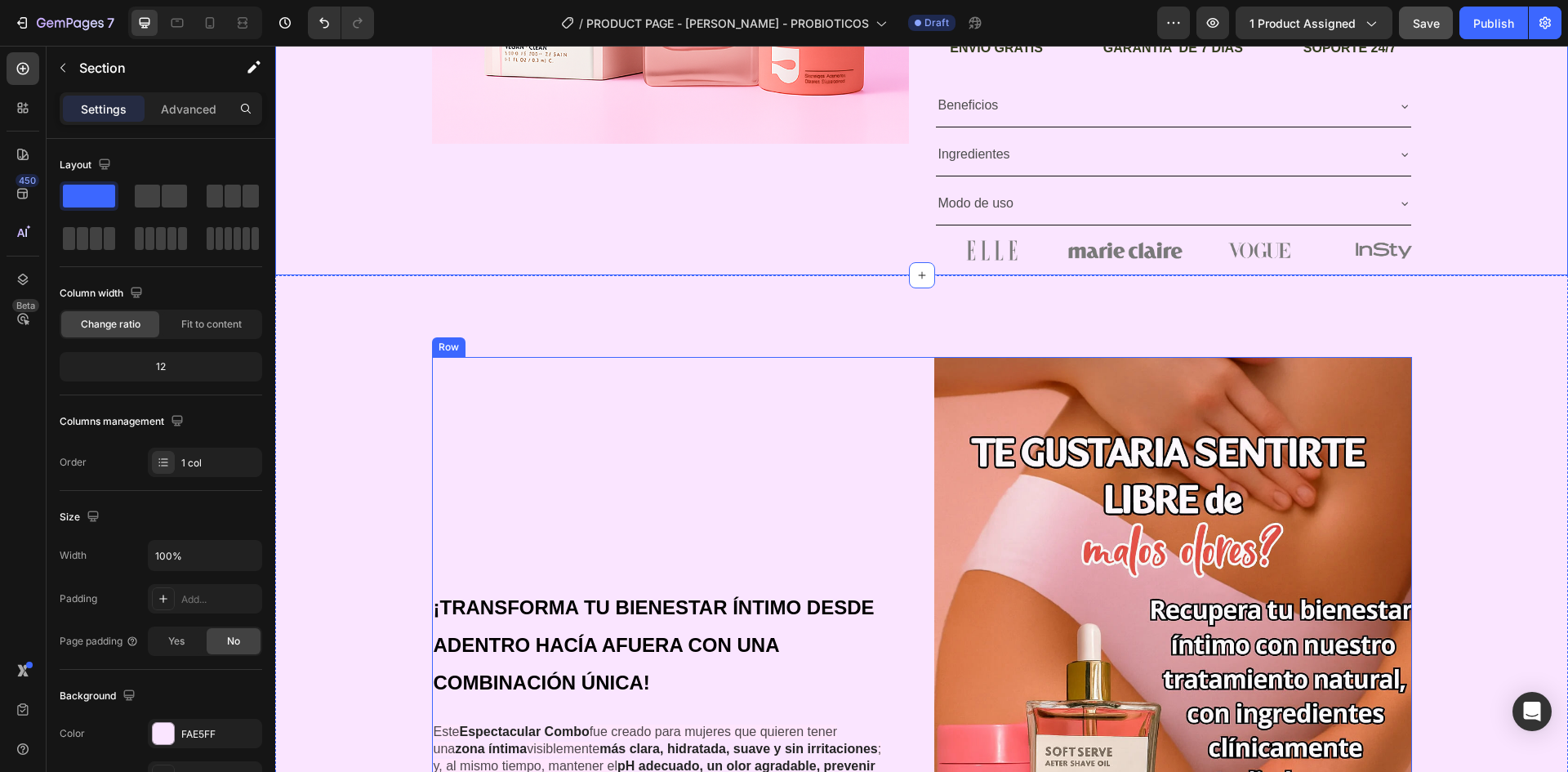
scroll to position [576, 0]
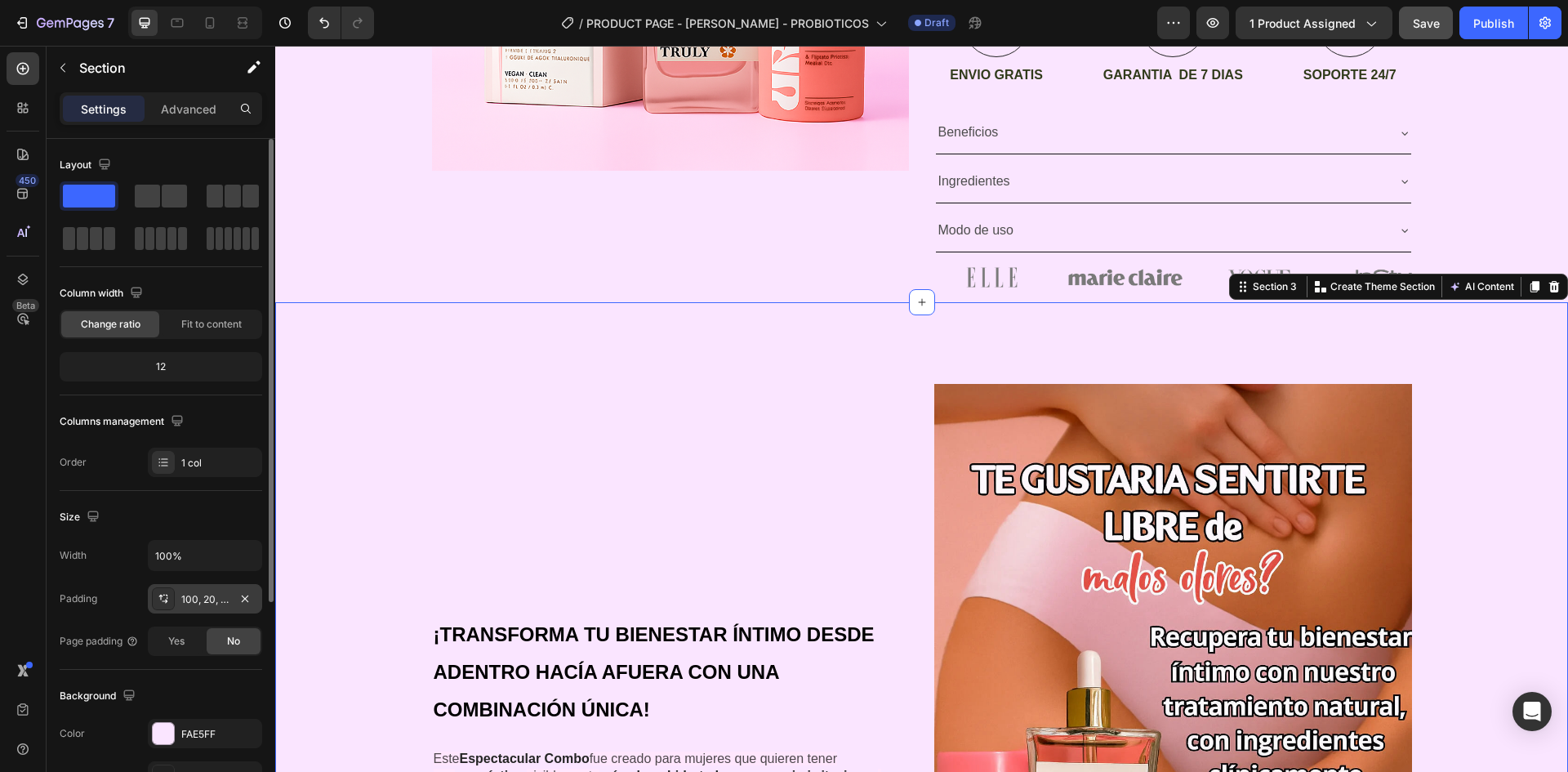
click at [185, 609] on div "100, 20, 100, 20" at bounding box center [205, 599] width 114 height 29
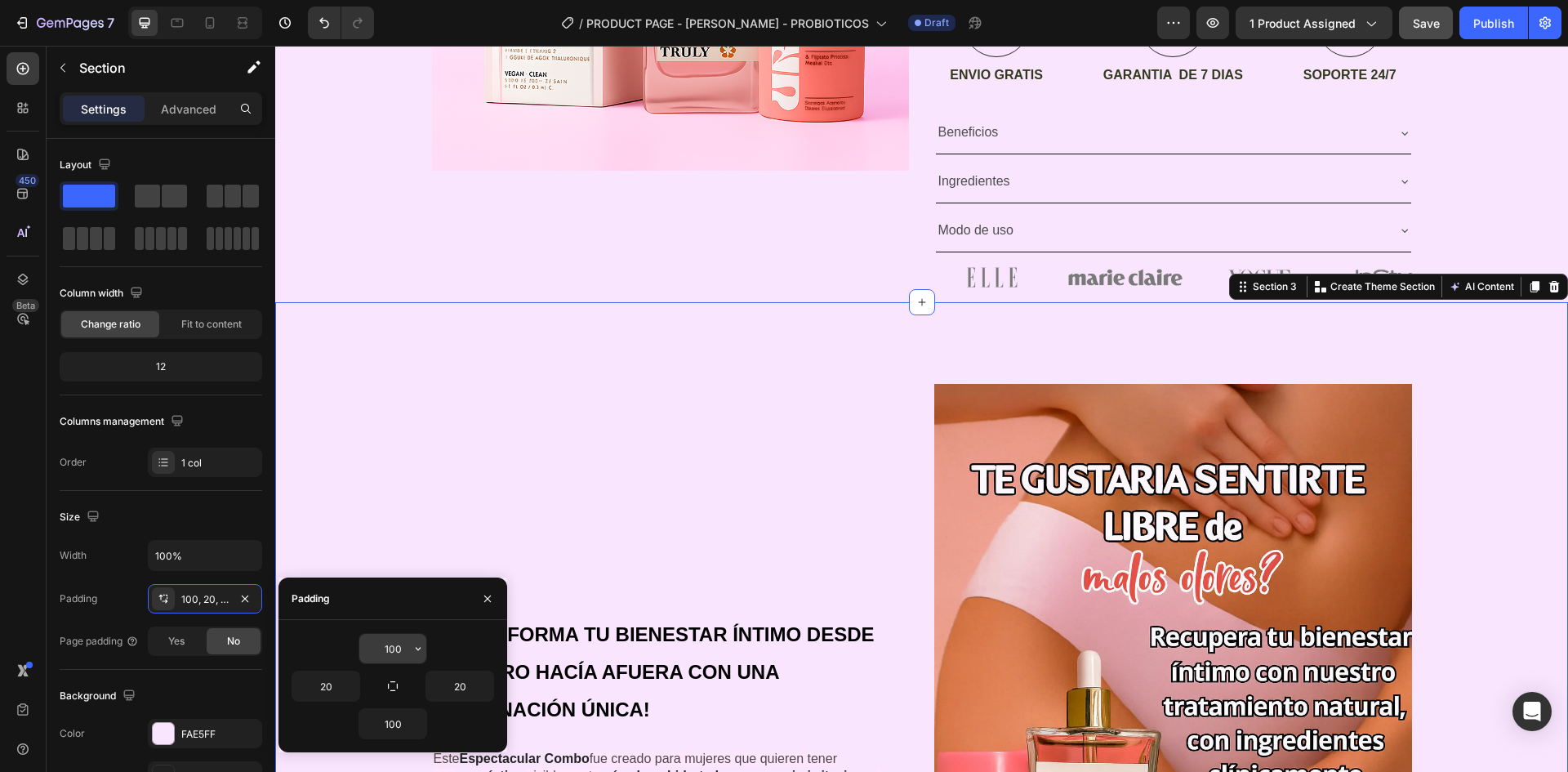
click at [405, 654] on input "100" at bounding box center [392, 648] width 67 height 29
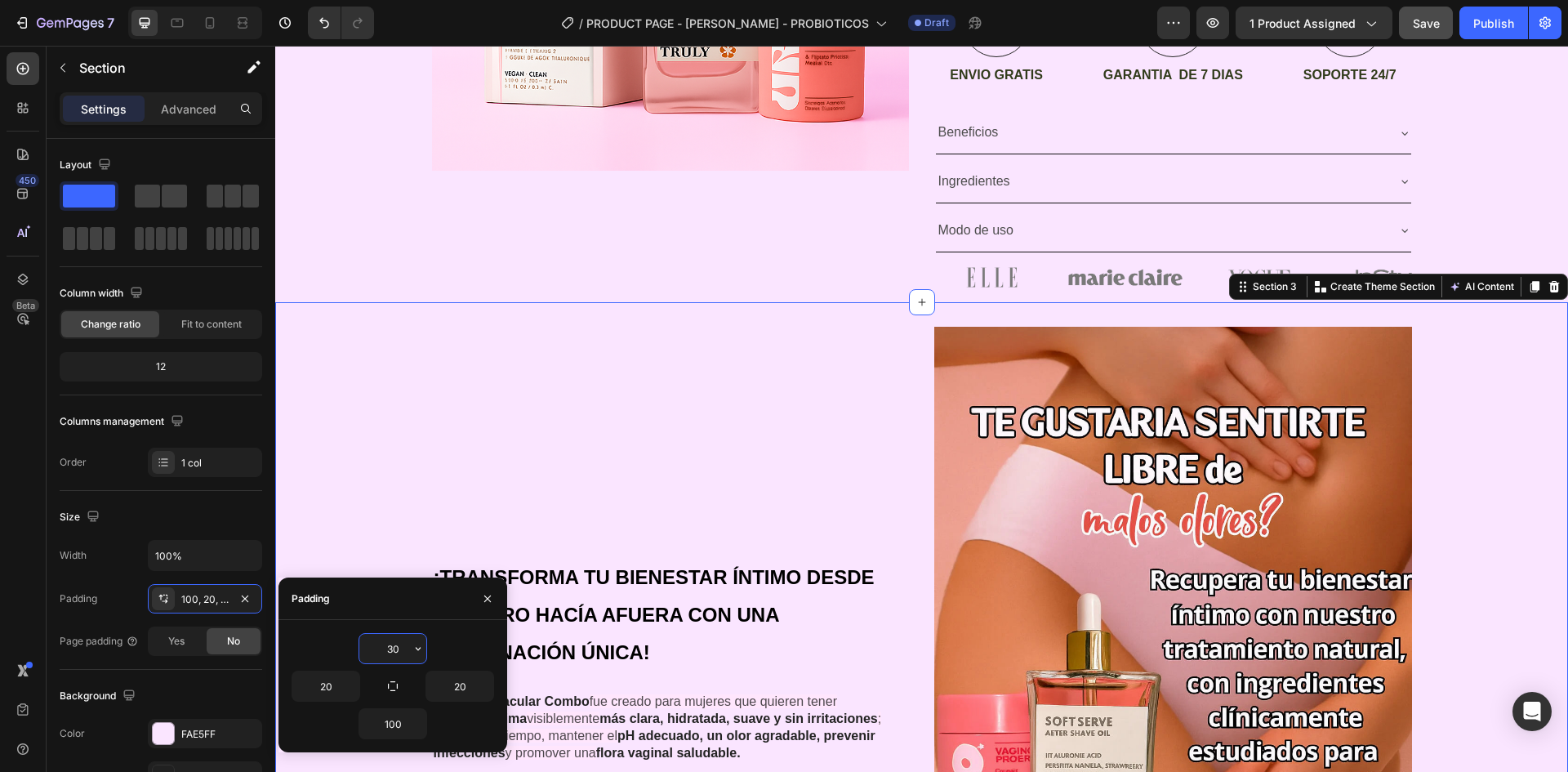
type input "3"
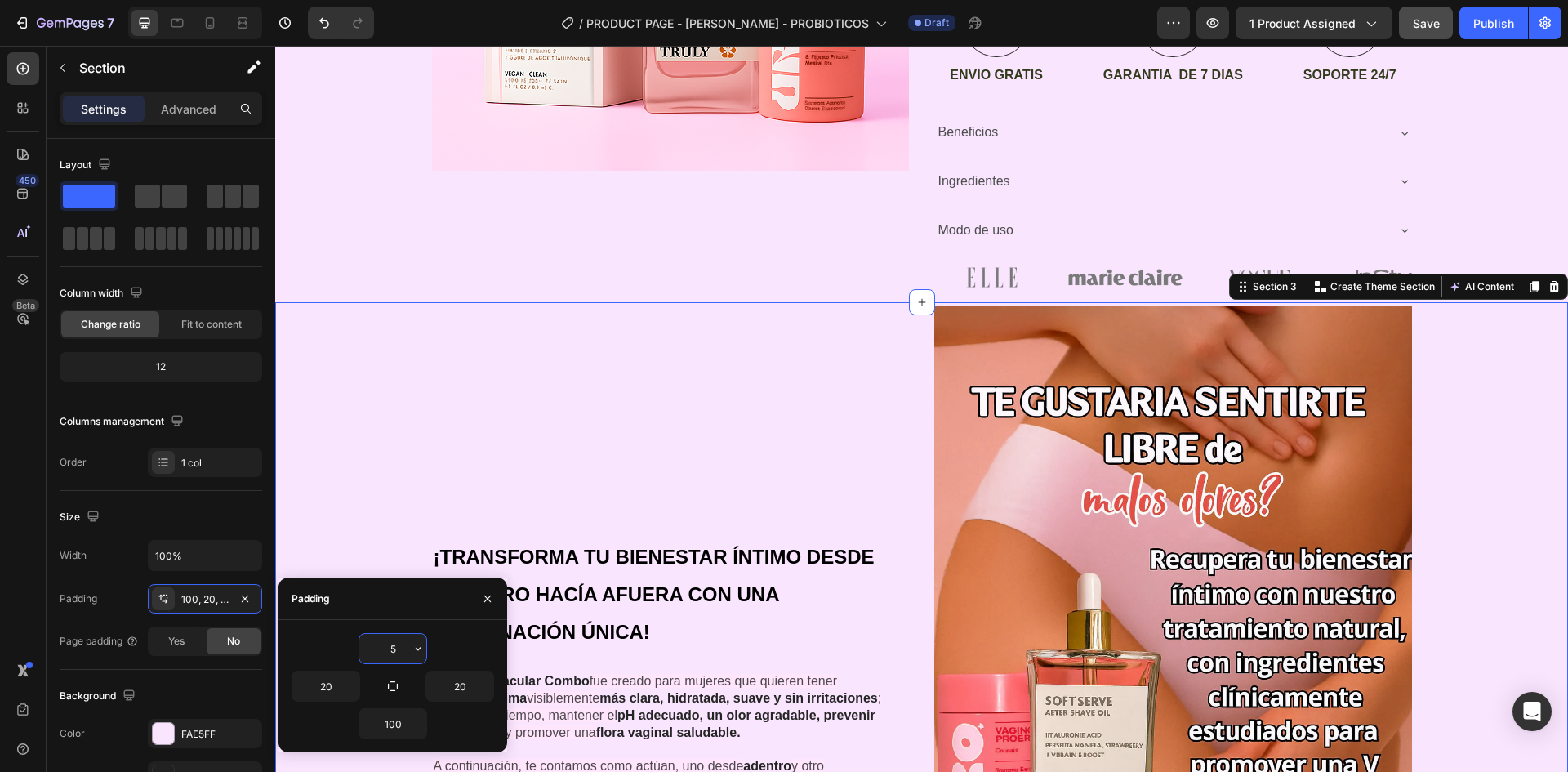
type input "50"
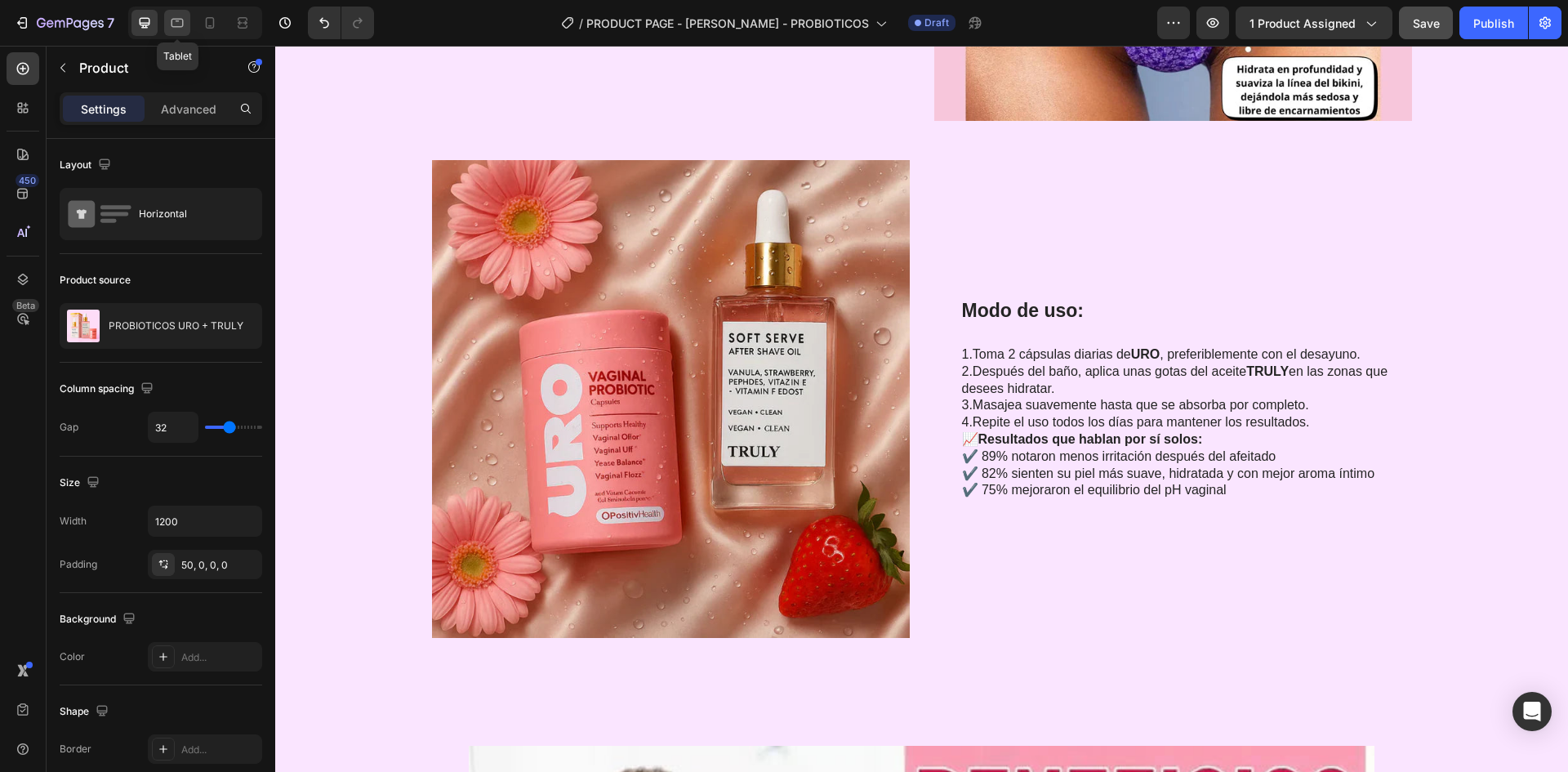
click at [168, 30] on div at bounding box center [177, 22] width 26 height 26
type input "100%"
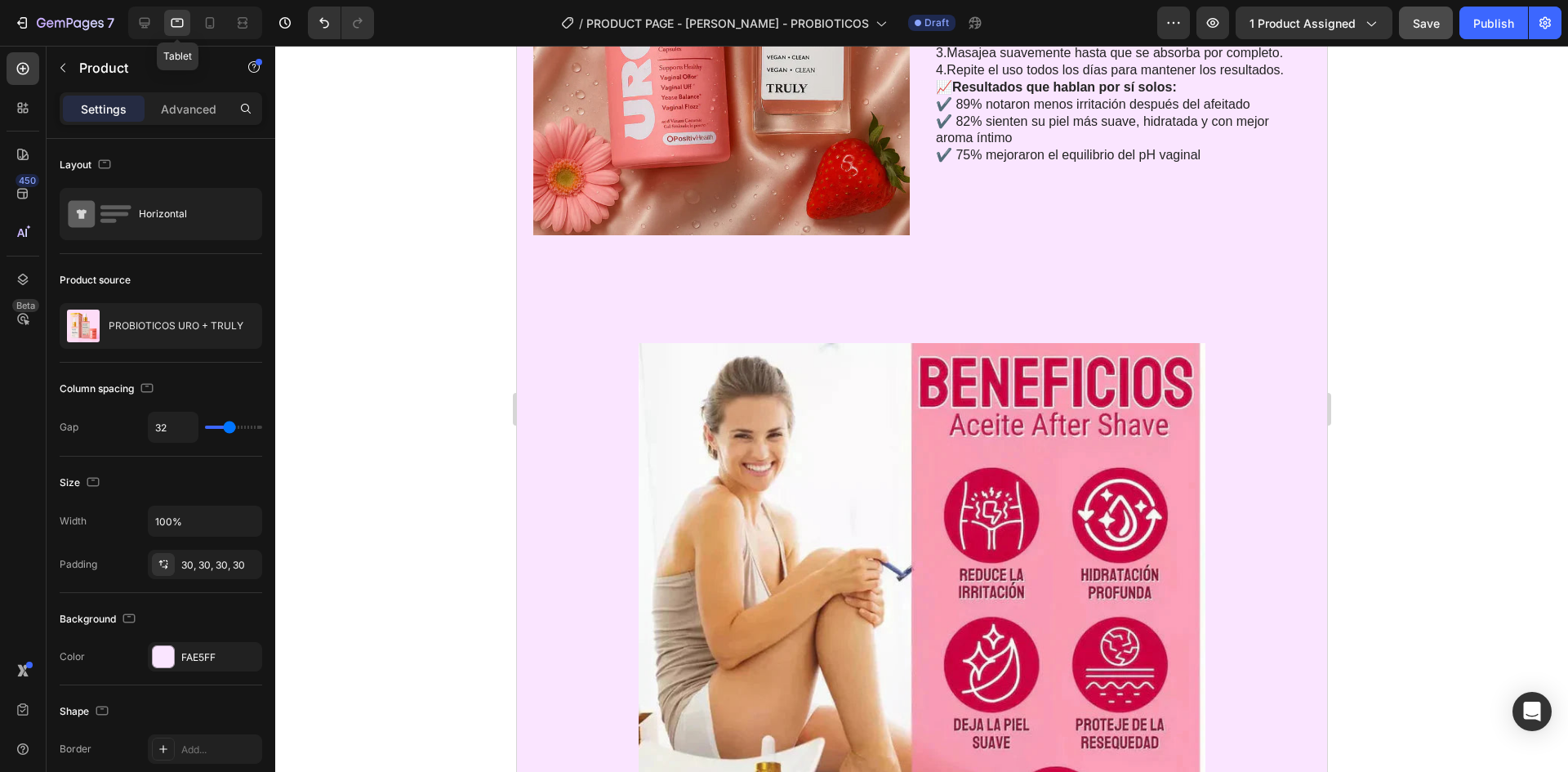
scroll to position [4726, 0]
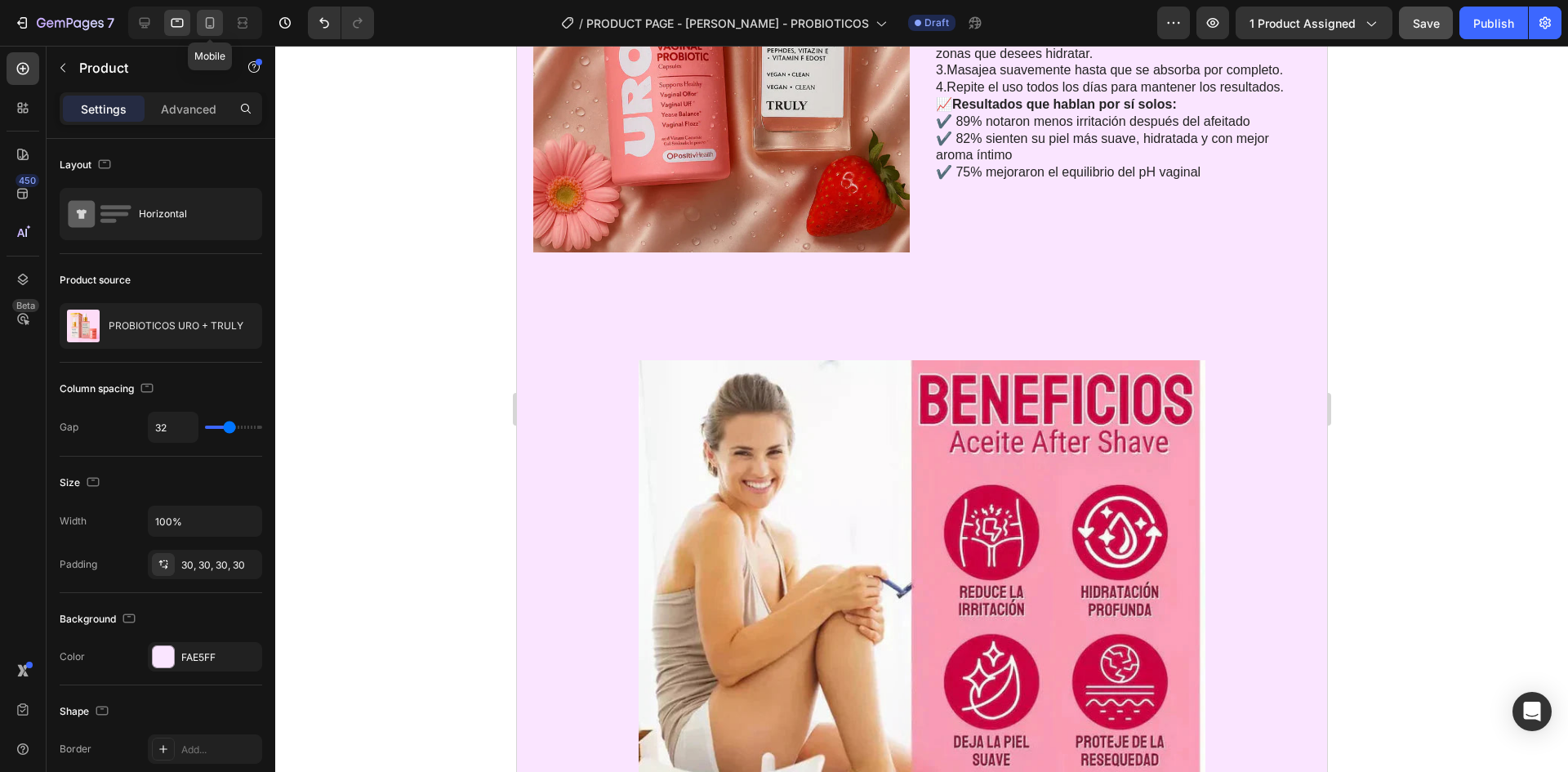
click at [201, 24] on div at bounding box center [209, 22] width 26 height 26
type input "16"
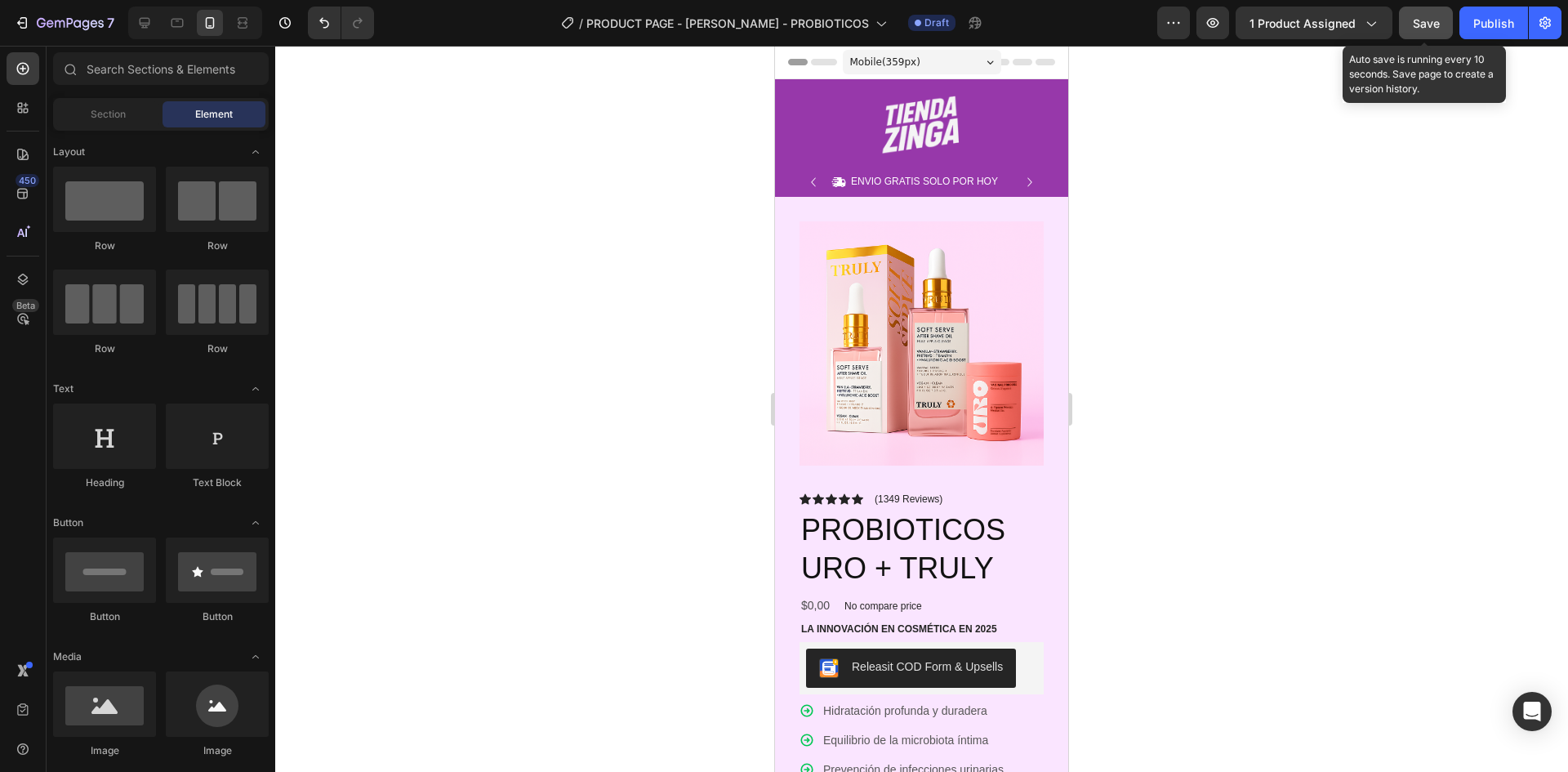
click at [1433, 24] on span "Save" at bounding box center [1427, 23] width 27 height 14
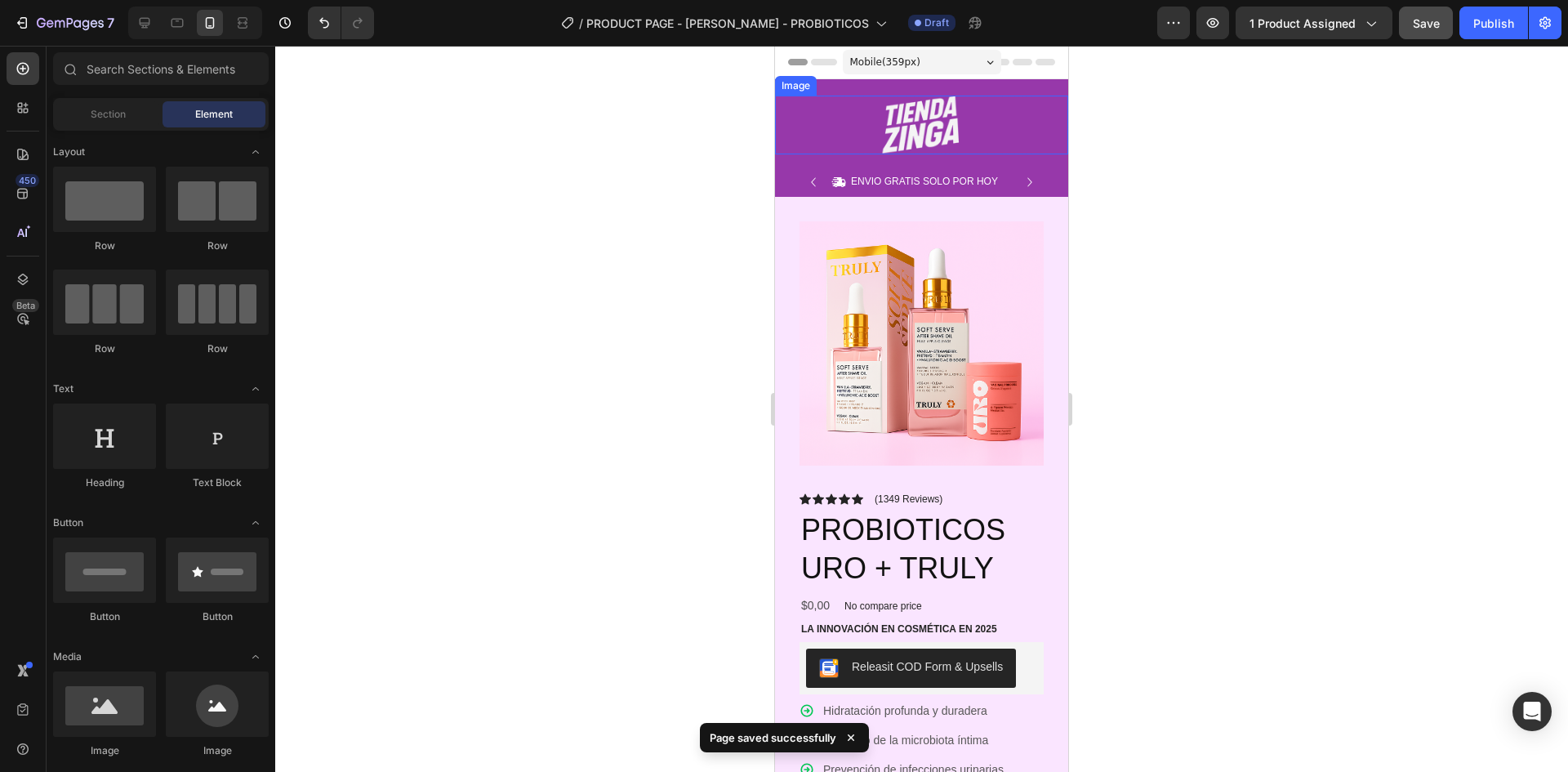
click at [1003, 130] on div at bounding box center [922, 125] width 293 height 59
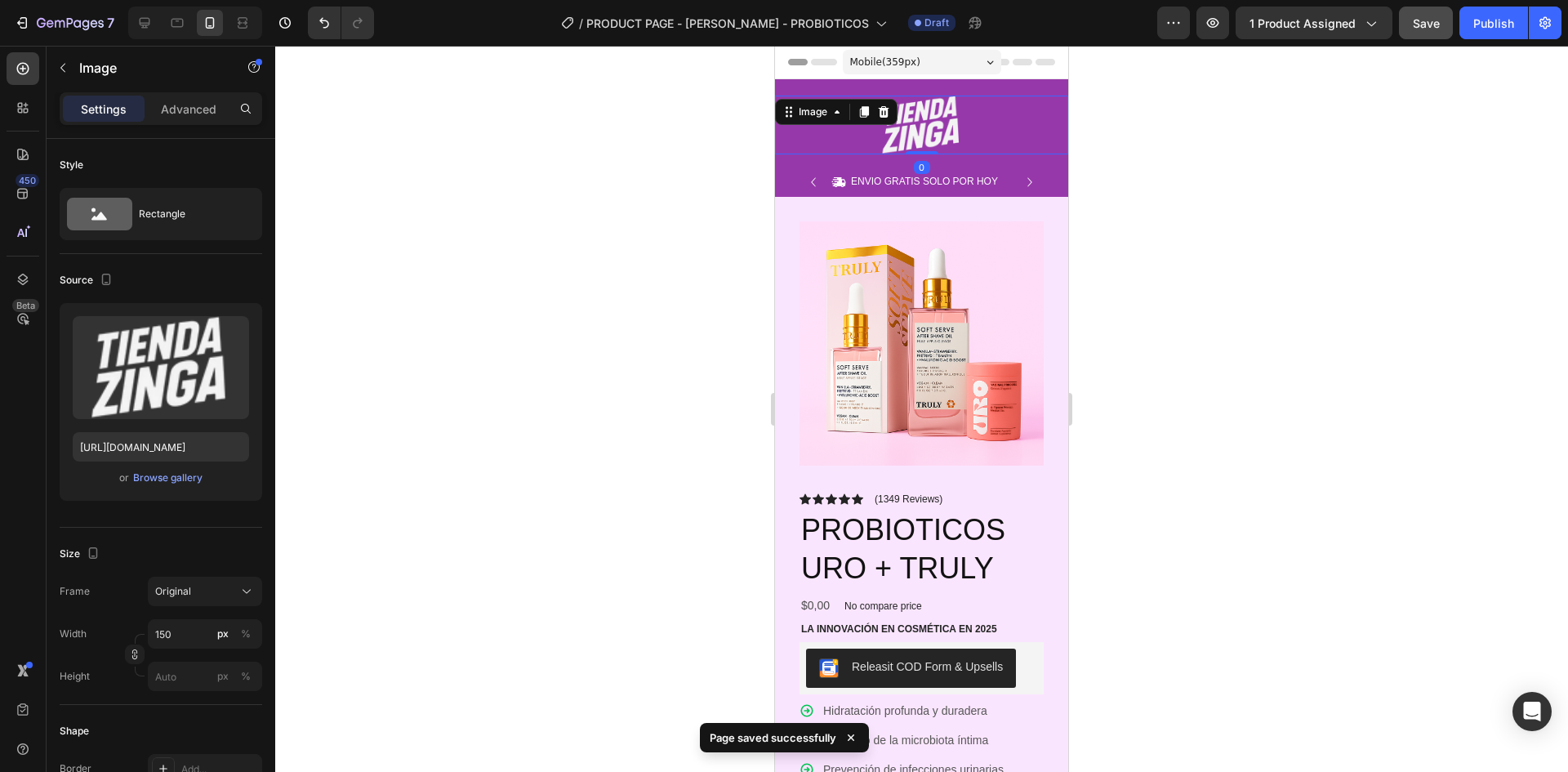
click at [1325, 219] on div at bounding box center [921, 408] width 1293 height 726
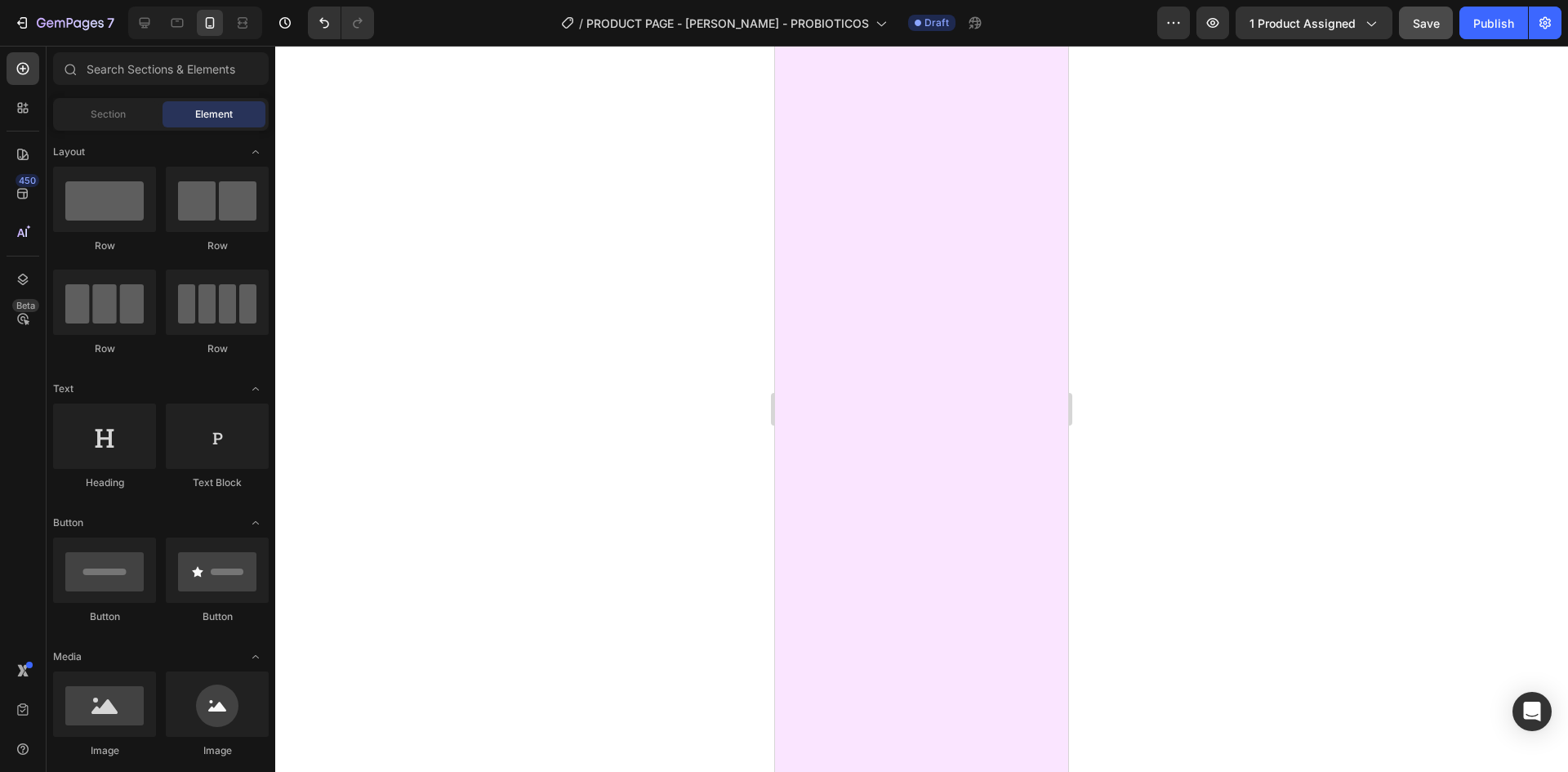
scroll to position [49, 0]
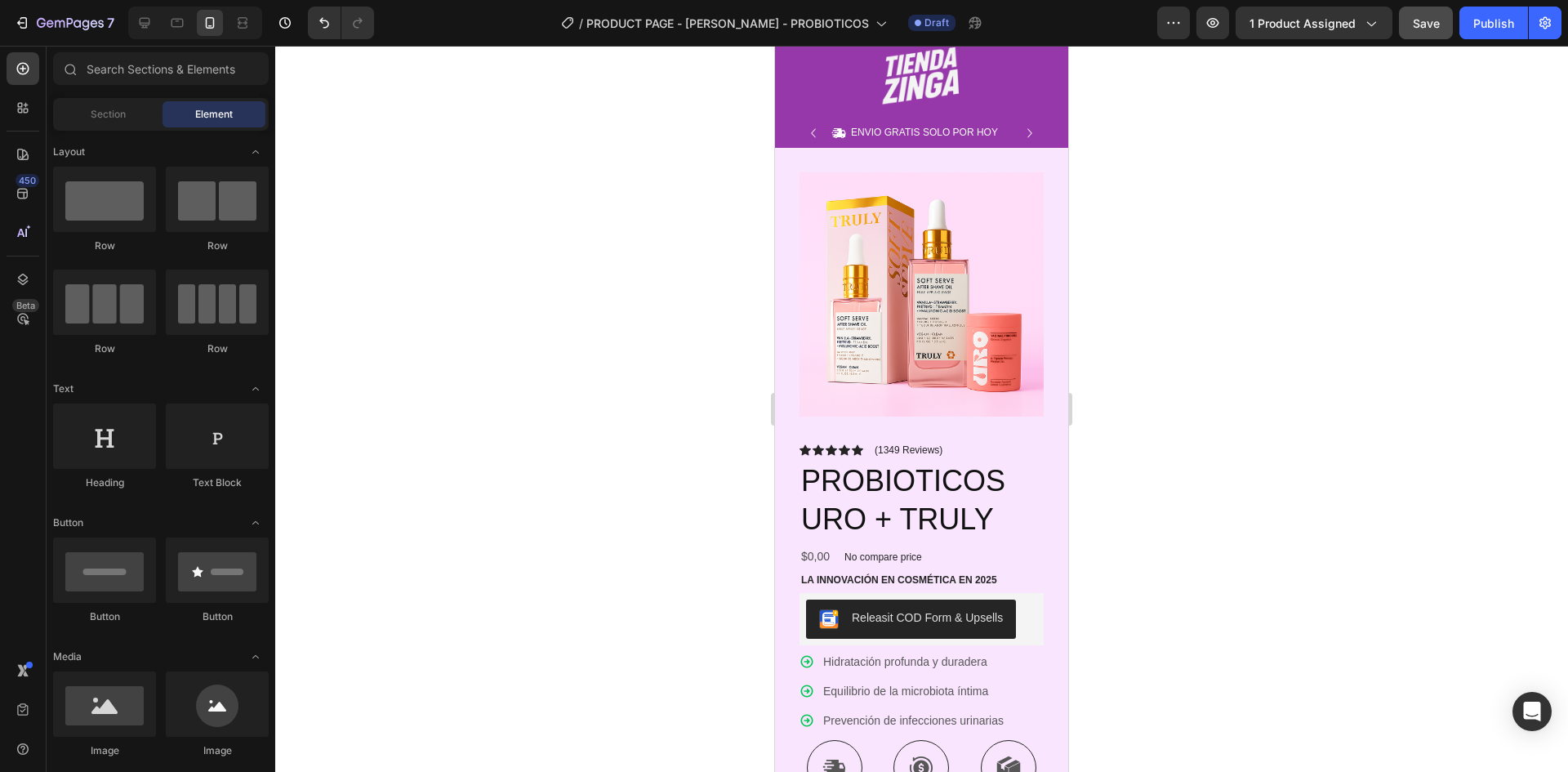
click at [1263, 223] on div at bounding box center [921, 408] width 1293 height 726
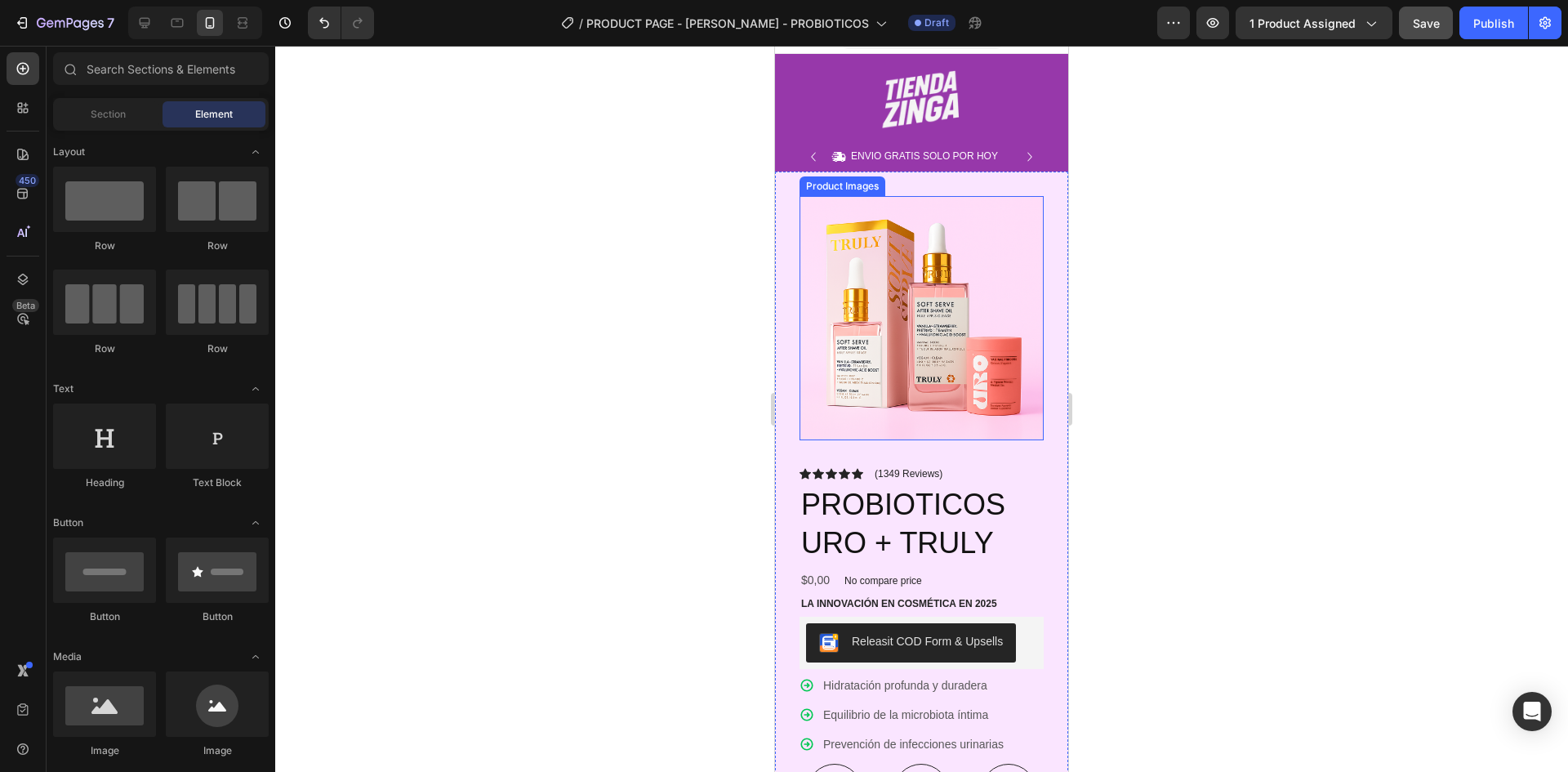
scroll to position [0, 0]
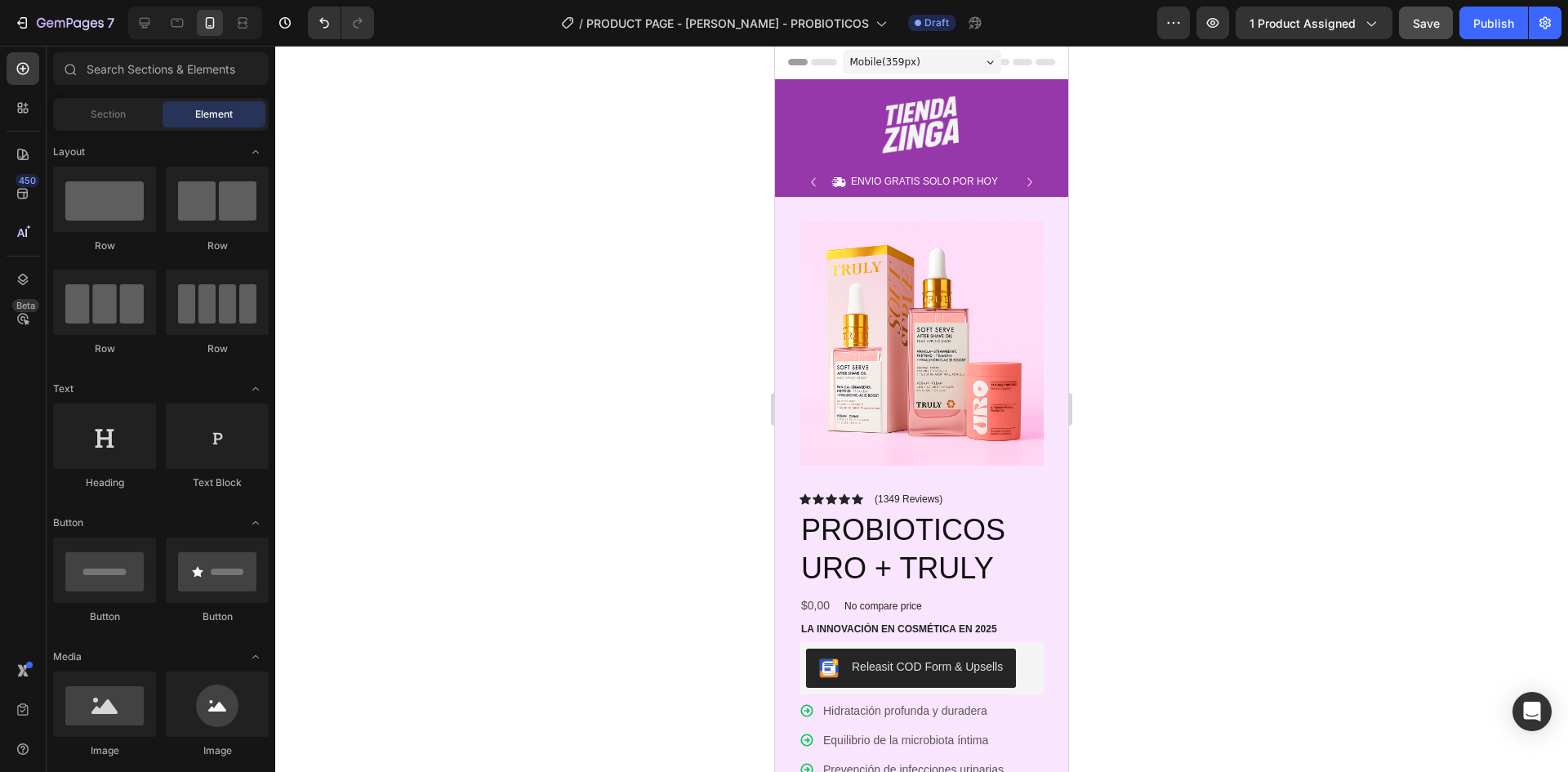
click at [1211, 323] on div at bounding box center [921, 408] width 1293 height 726
click at [1413, 29] on span "Save" at bounding box center [1427, 23] width 27 height 14
